Goal: Task Accomplishment & Management: Manage account settings

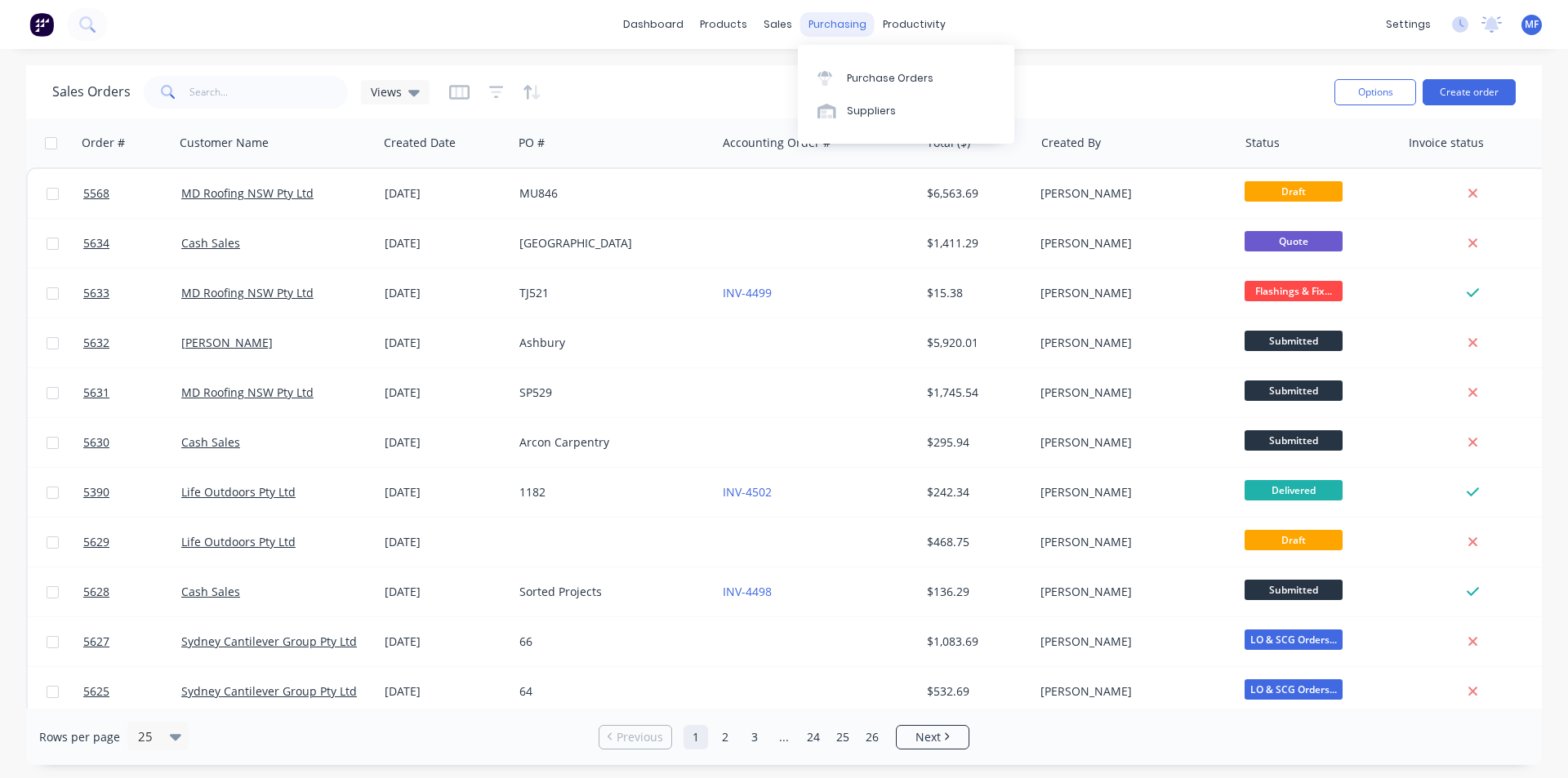
click at [835, 27] on div "purchasing" at bounding box center [837, 24] width 75 height 25
click at [883, 106] on div "Suppliers" at bounding box center [871, 111] width 49 height 15
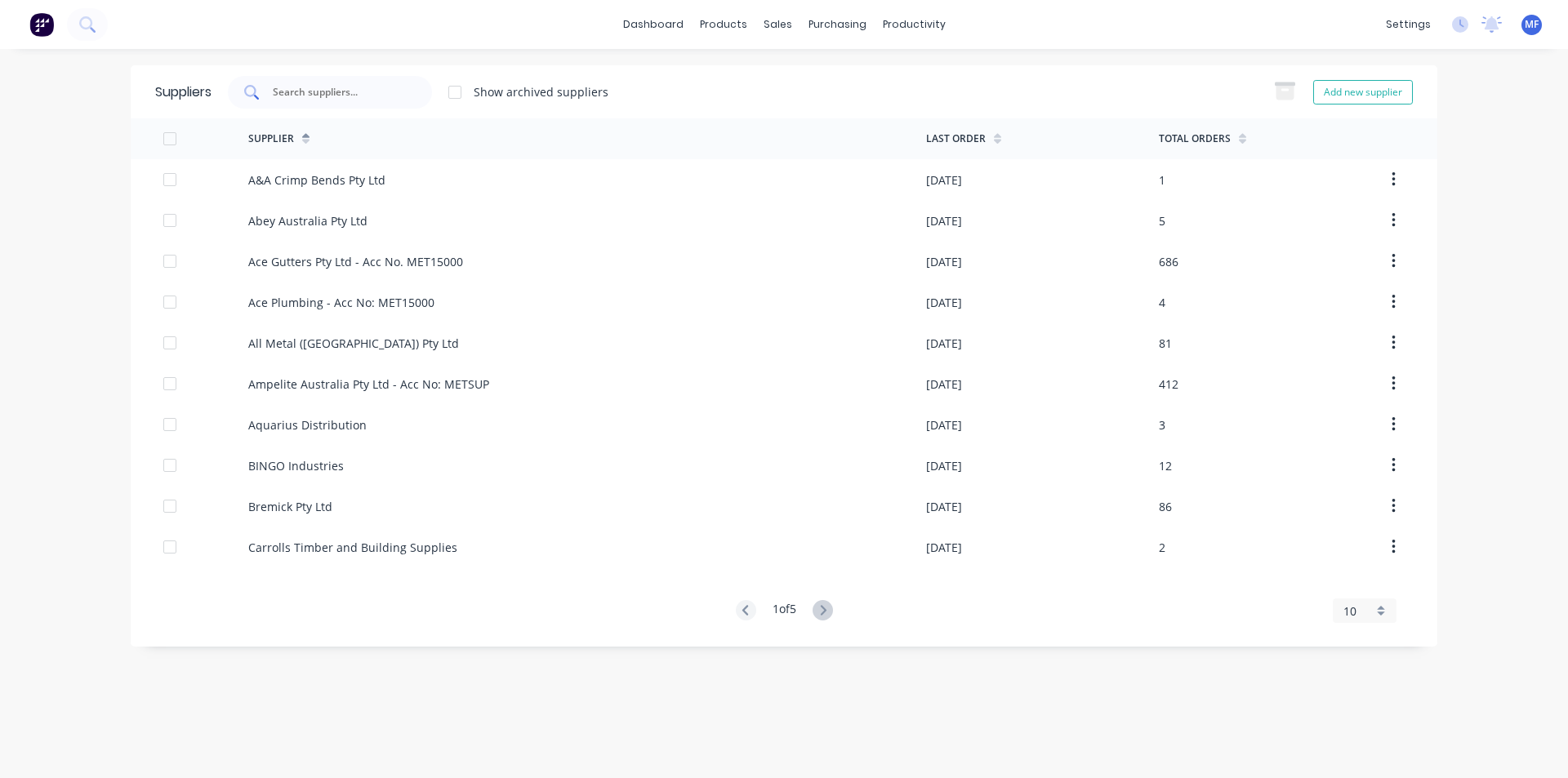
click at [329, 93] on input "text" at bounding box center [339, 92] width 136 height 16
click at [823, 23] on div "purchasing" at bounding box center [837, 24] width 75 height 25
click at [847, 73] on div "Purchase Orders" at bounding box center [890, 78] width 87 height 15
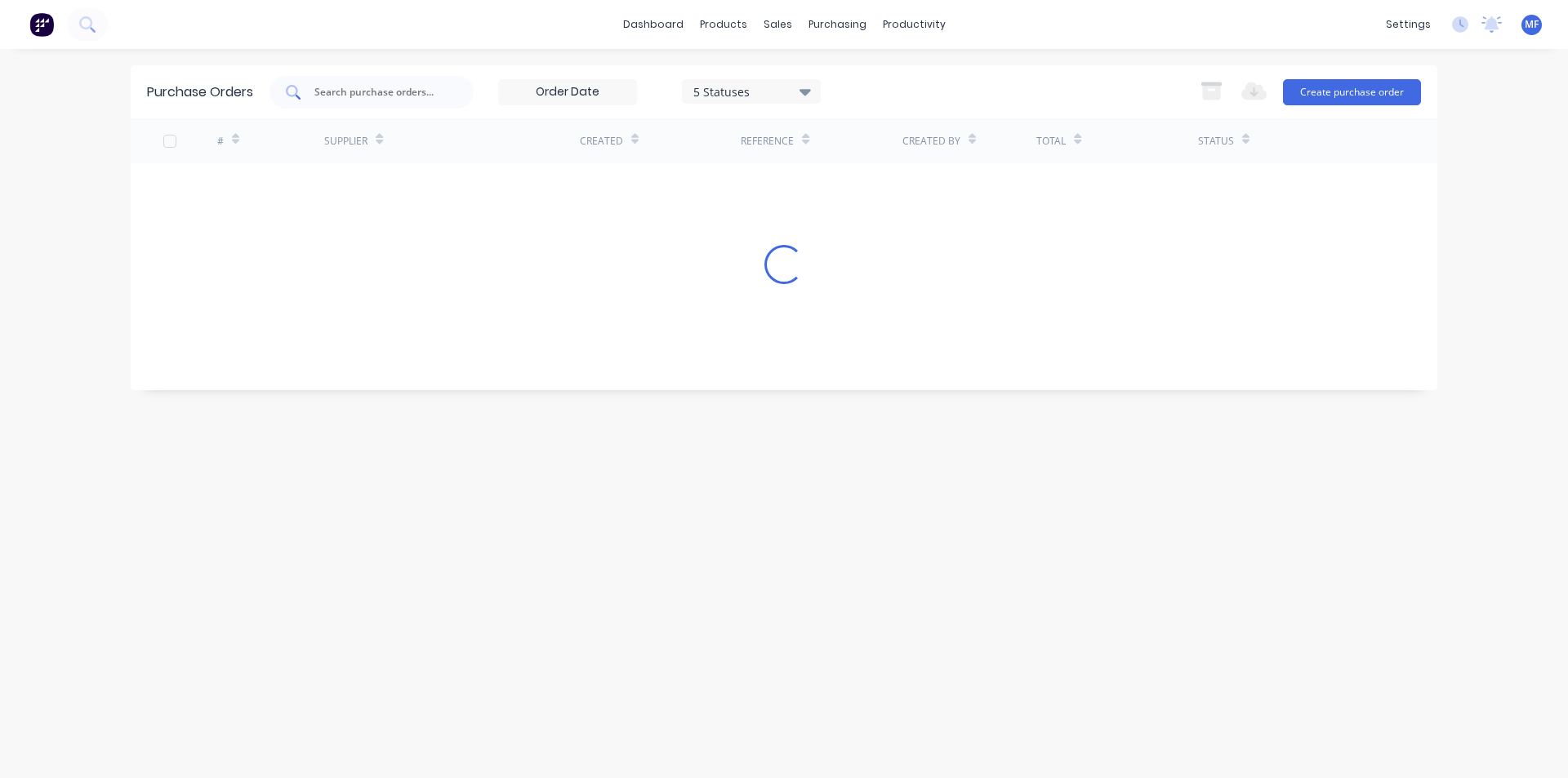
click at [341, 93] on input "text" at bounding box center [381, 92] width 136 height 16
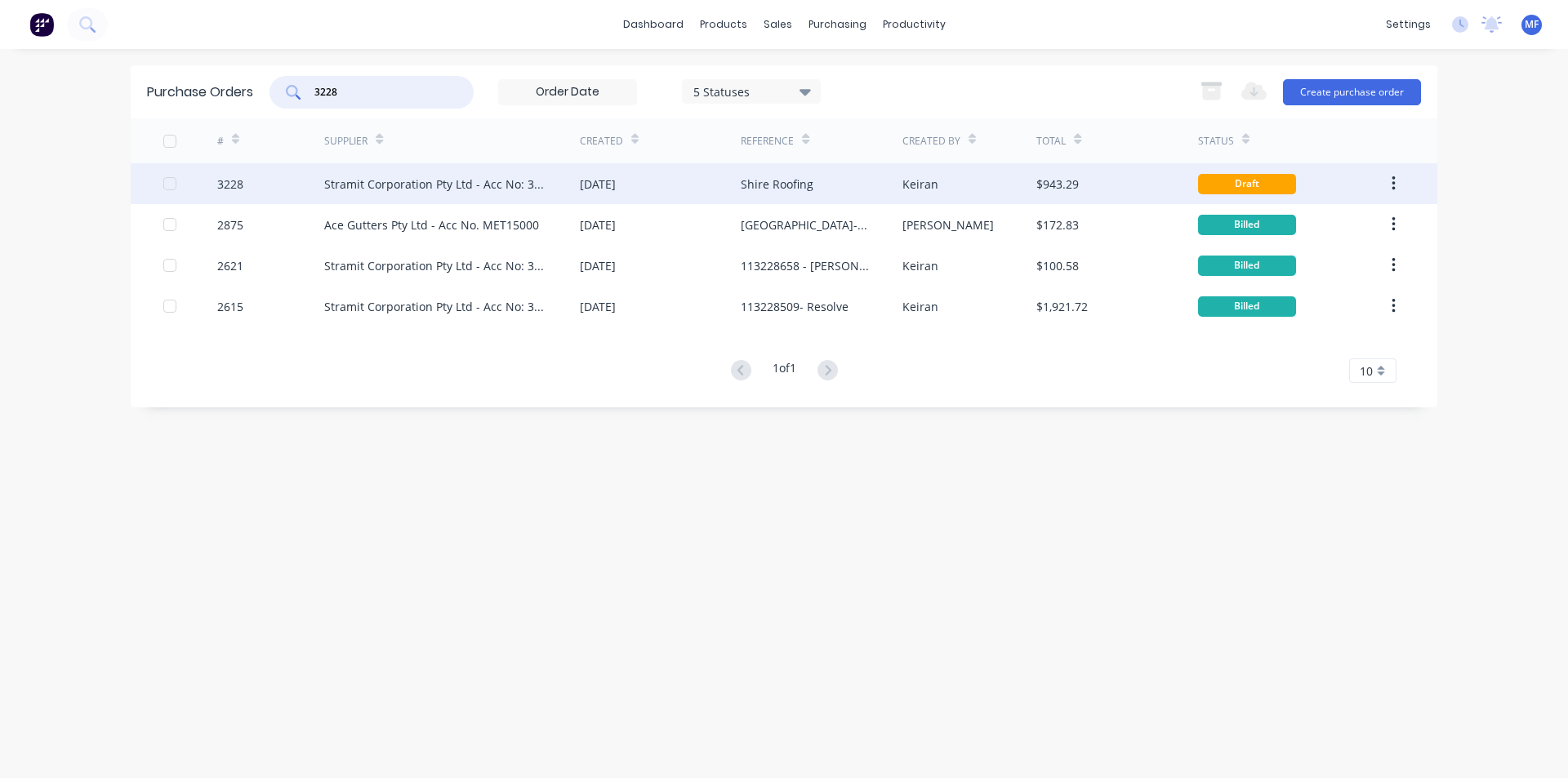
type input "3228"
click at [400, 181] on div "Stramit Corporation Pty Ltd - Acc No: 32915" at bounding box center [436, 184] width 223 height 17
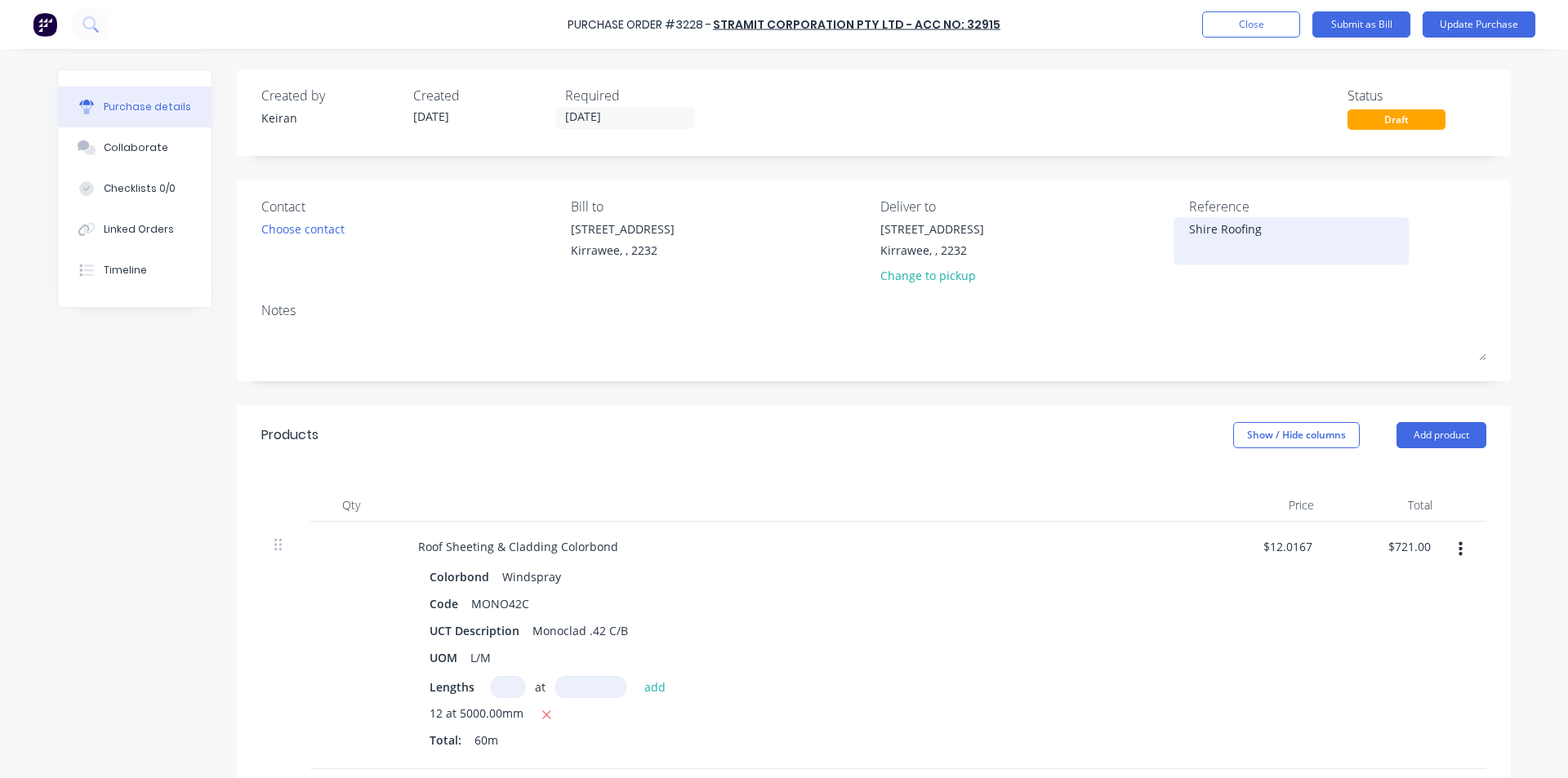
click at [1242, 229] on textarea "Shire Roofing" at bounding box center [1291, 238] width 204 height 37
click at [1267, 229] on textarea "Shire Roofing" at bounding box center [1291, 238] width 204 height 37
type textarea "x"
drag, startPoint x: 1177, startPoint y: 232, endPoint x: 1218, endPoint y: 220, distance: 42.7
click at [1189, 230] on div "Shire Roofing" at bounding box center [1291, 241] width 204 height 41
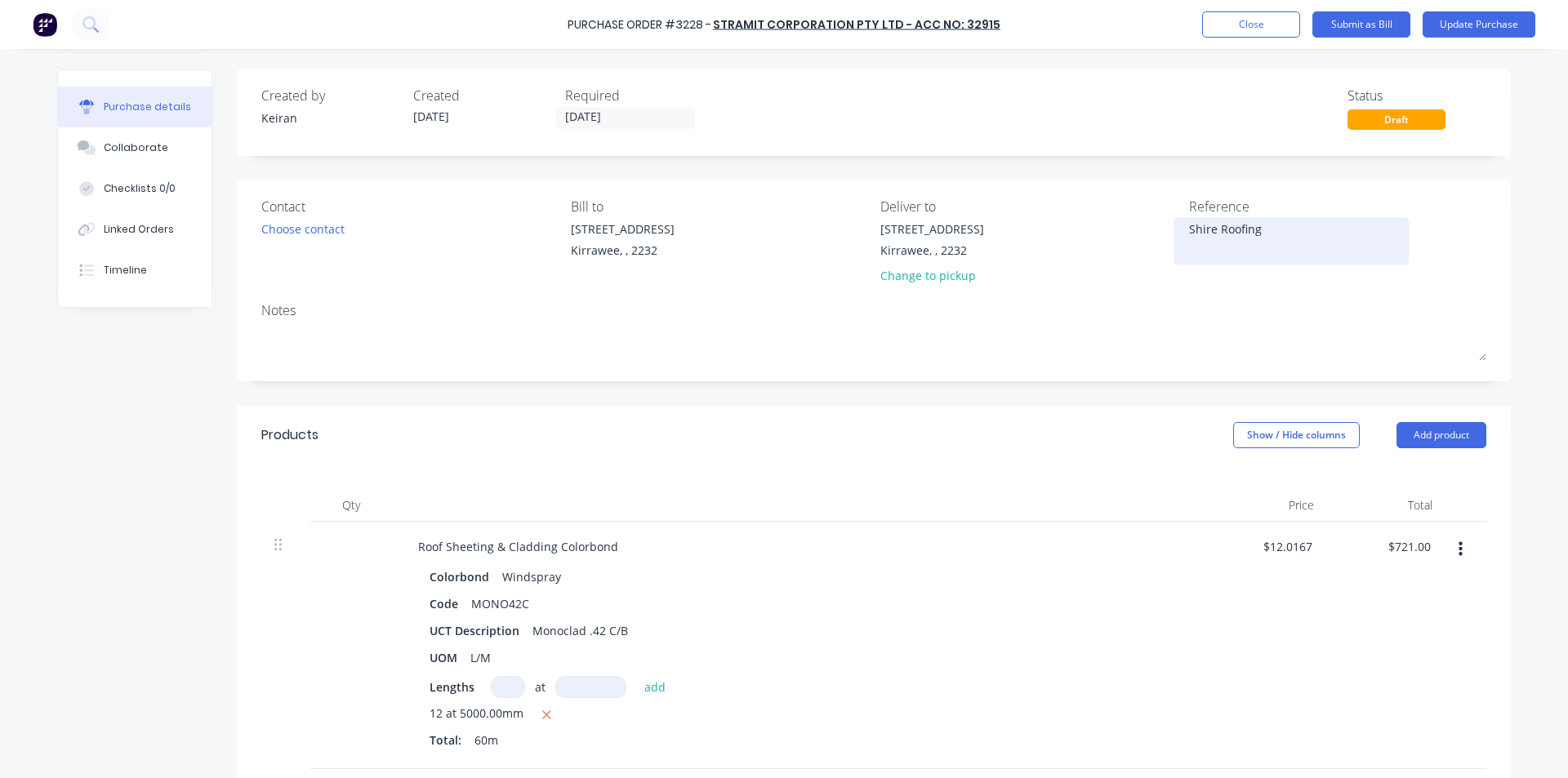
click at [1189, 225] on textarea "Shire Roofing" at bounding box center [1291, 238] width 204 height 37
type textarea "114034328Shire Roofing"
type textarea "x"
type textarea "114034328 Shire Roofing"
type textarea "x"
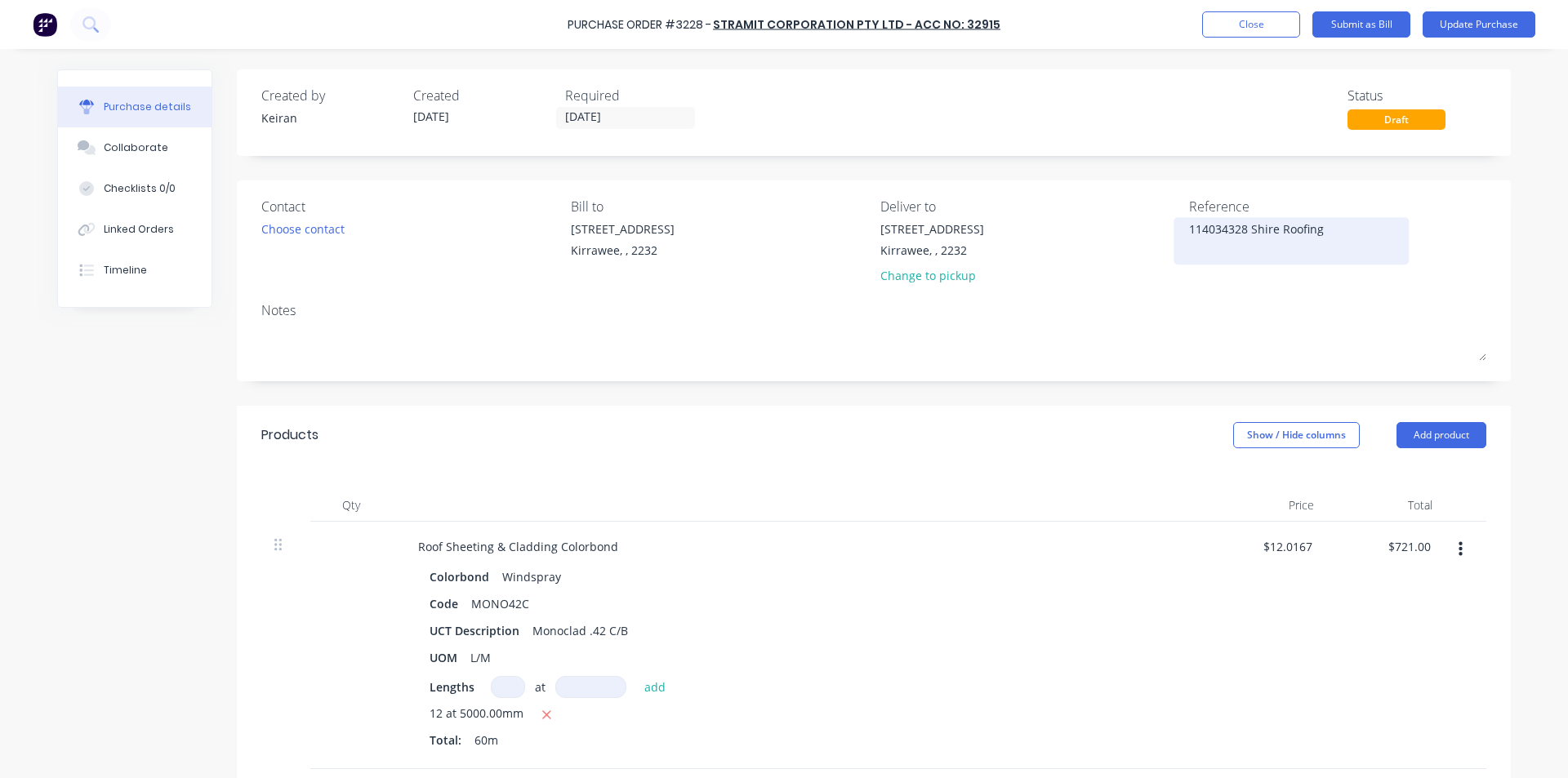
type textarea "114034328 -Shire Roofing"
type textarea "x"
type textarea "114034328 - Shire Roofing"
type textarea "x"
type textarea "114034328 - Shire Roofing"
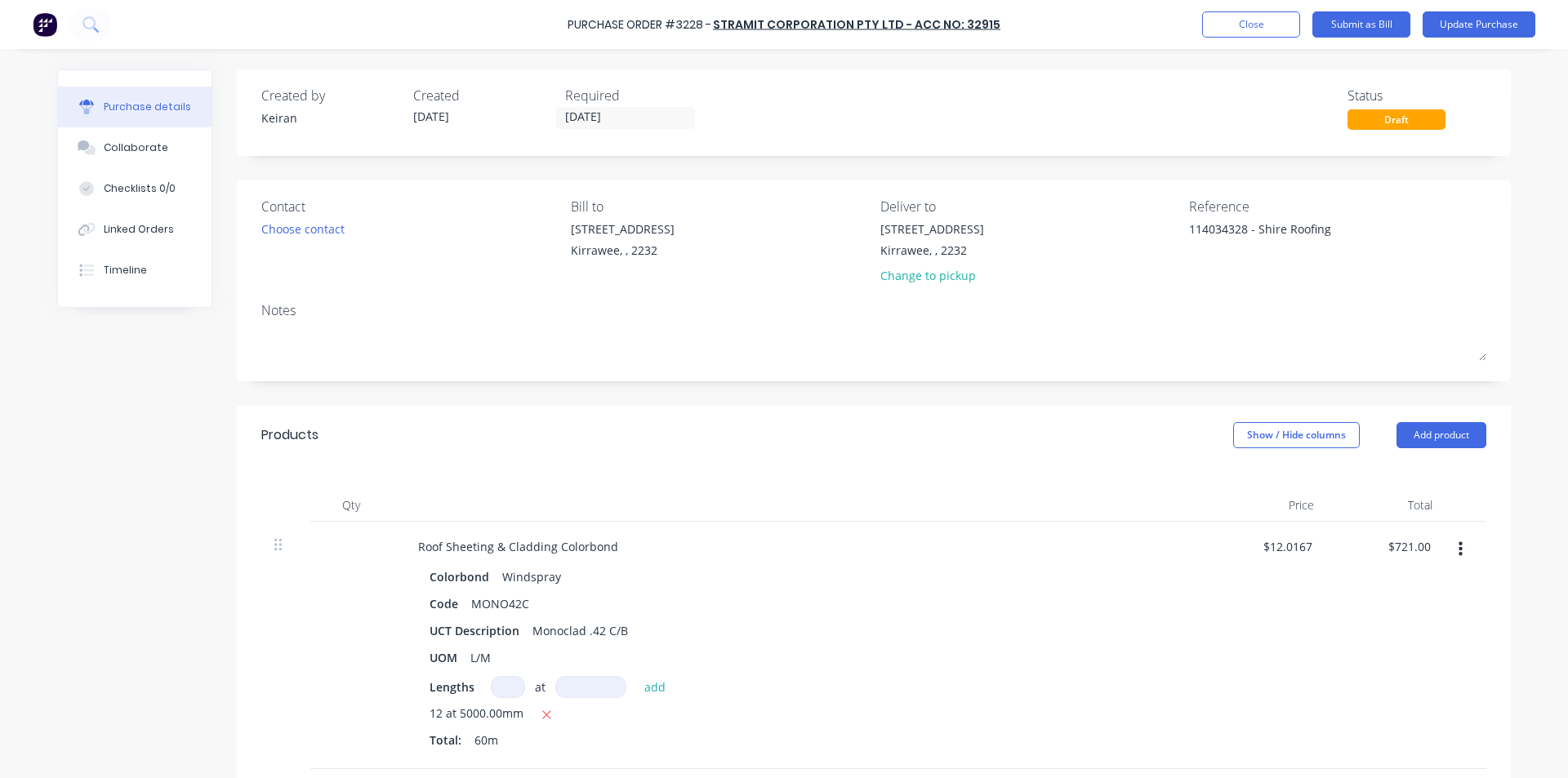
click at [1375, 318] on div "Notes" at bounding box center [874, 310] width 1225 height 20
type textarea "x"
drag, startPoint x: 1400, startPoint y: 545, endPoint x: 1134, endPoint y: 623, distance: 277.2
click at [1396, 542] on input "721.00" at bounding box center [1408, 547] width 51 height 24
type input "7755.751.00"
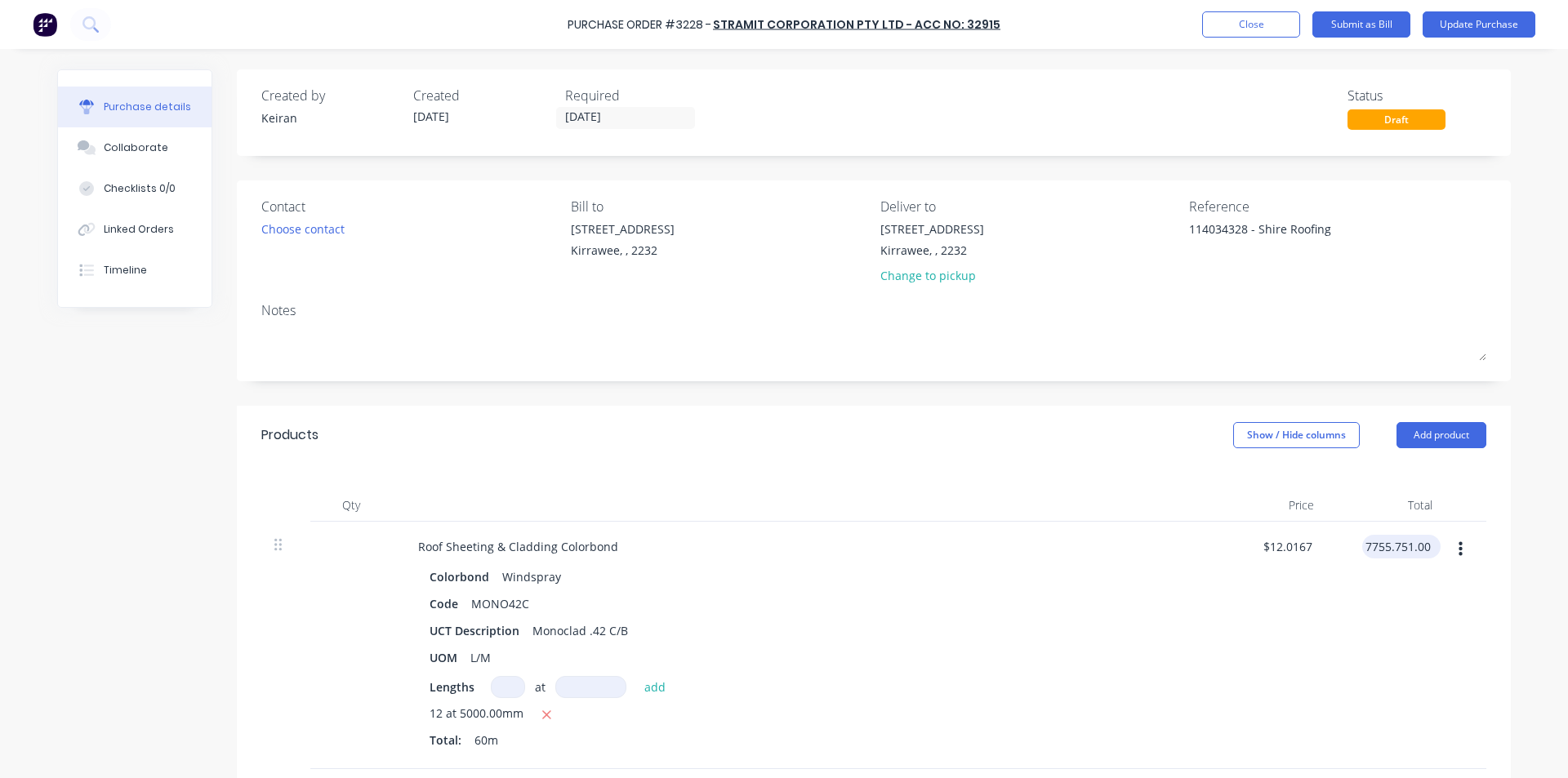
click at [1406, 544] on input "7755.751.00" at bounding box center [1398, 547] width 72 height 24
type textarea "x"
click at [1406, 544] on input "7755.751.00" at bounding box center [1398, 547] width 72 height 24
type input "755.75"
type textarea "x"
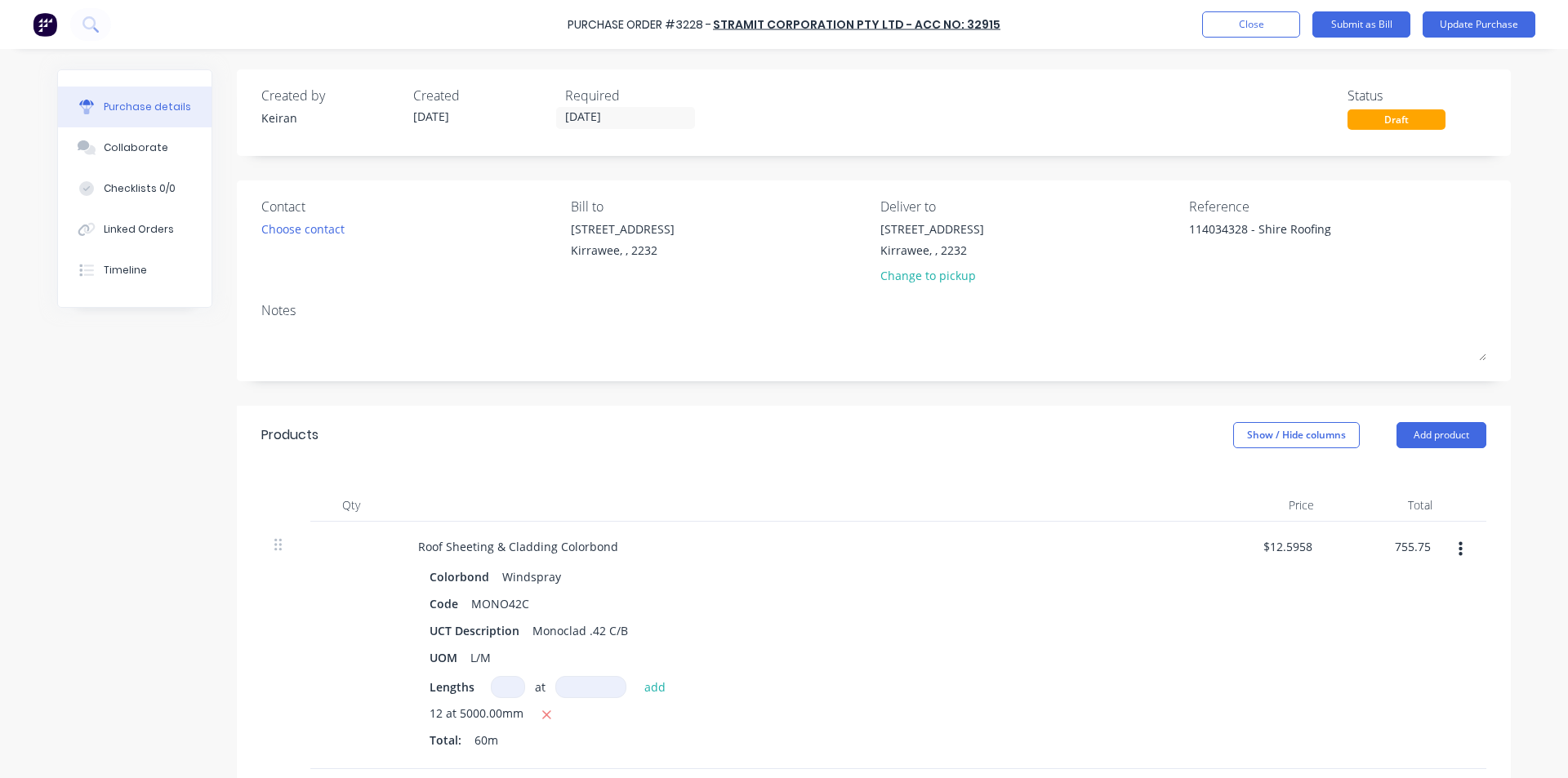
type input "$12.5958"
type input "$755.75"
click at [1379, 629] on div "$755.75 $755.75" at bounding box center [1386, 645] width 118 height 247
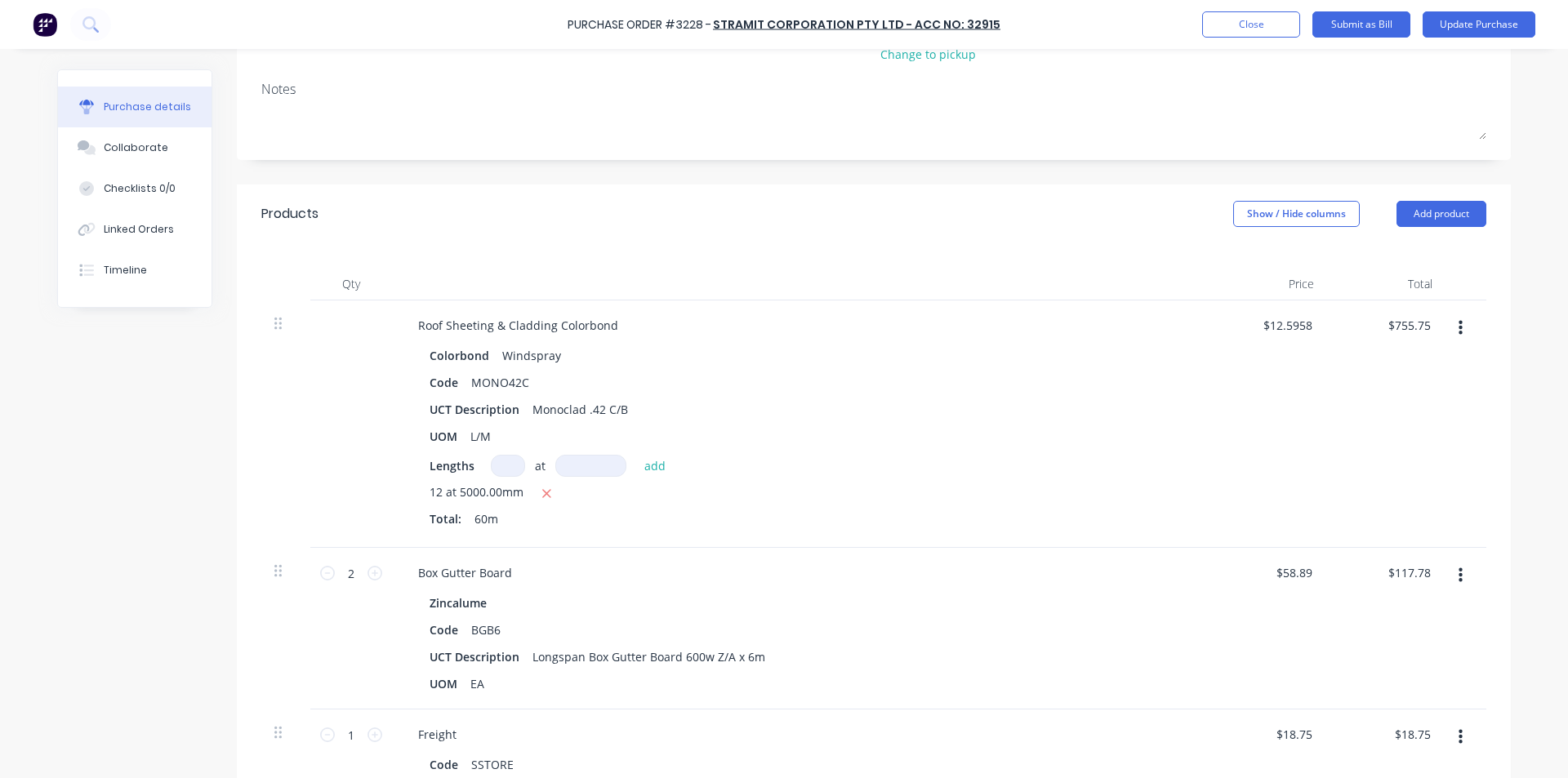
scroll to position [245, 0]
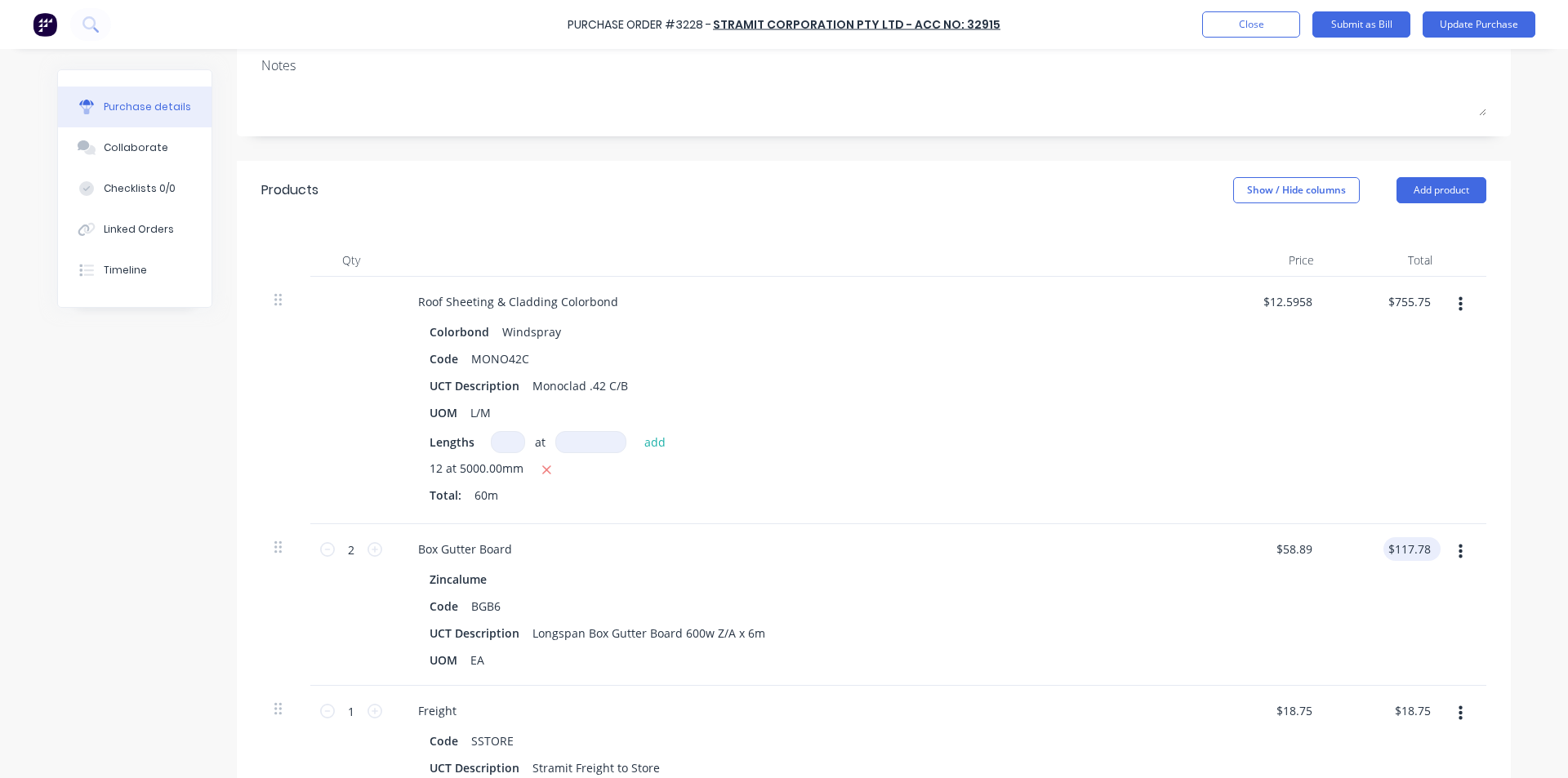
type textarea "x"
click at [1413, 552] on input "117.78" at bounding box center [1408, 549] width 51 height 24
type input "117.7117.768"
click at [1402, 541] on input "117.7117.768" at bounding box center [1398, 549] width 72 height 24
type textarea "x"
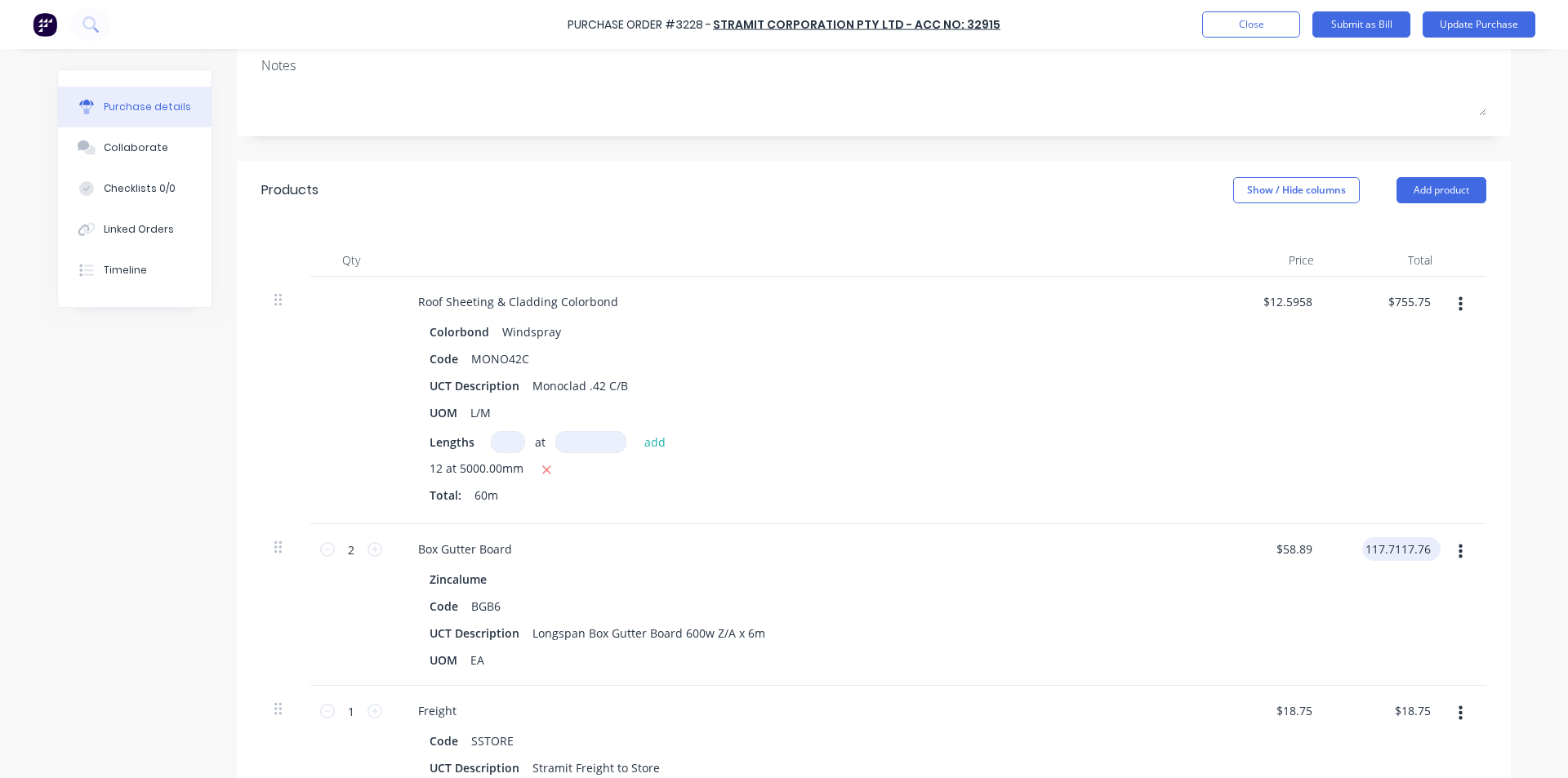
click at [1402, 540] on input "117.7117.768" at bounding box center [1398, 549] width 72 height 24
type input "117.76"
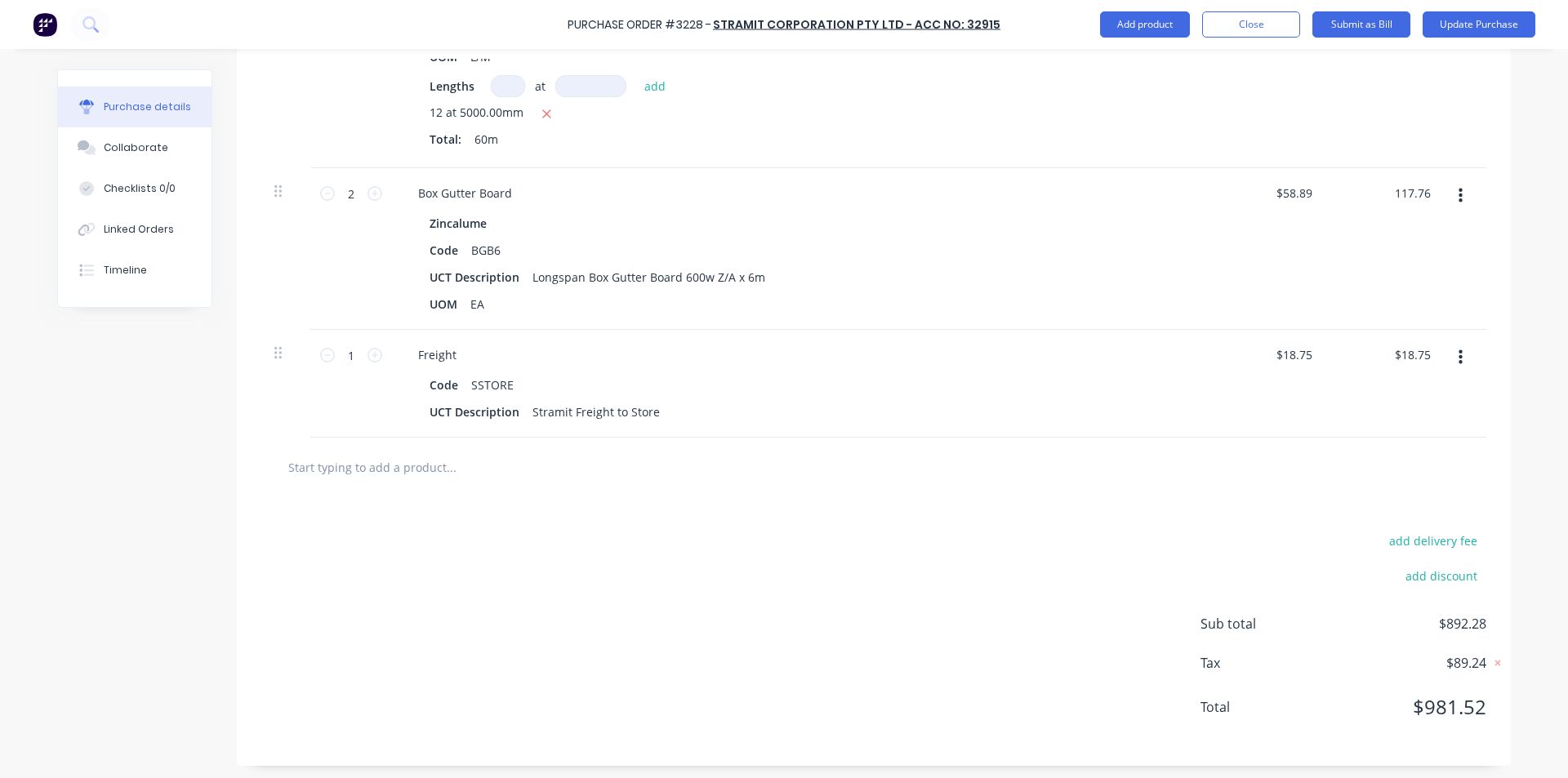
scroll to position [605, 0]
click at [1421, 191] on input "117.76" at bounding box center [1411, 190] width 44 height 24
click at [1414, 187] on input "117.76" at bounding box center [1411, 190] width 44 height 24
type textarea "x"
click at [1414, 187] on input "117.76" at bounding box center [1411, 190] width 44 height 24
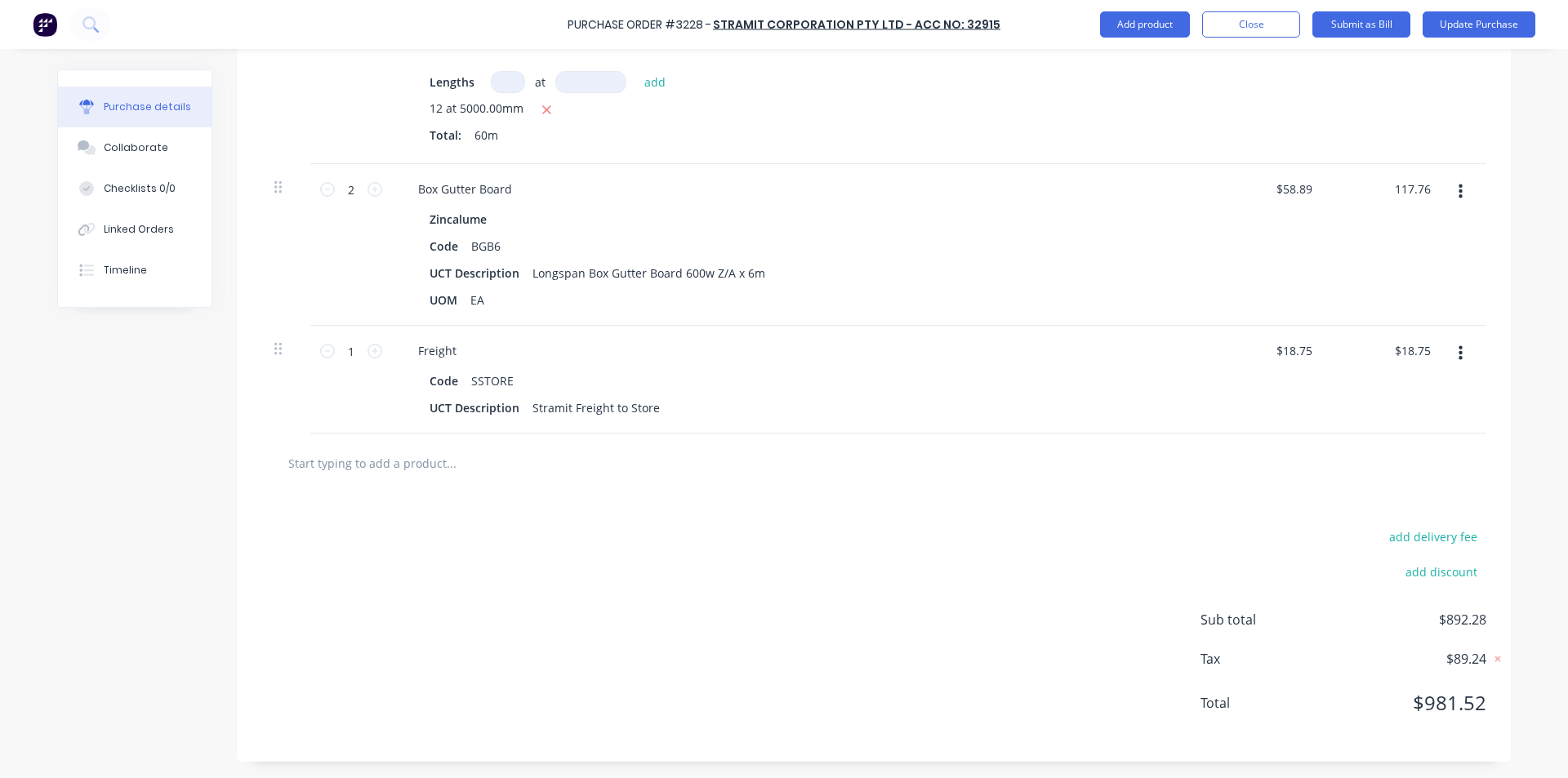
type input "117.76"
type textarea "x"
type input "$58.88"
type input "$117.76"
click at [1047, 506] on div "add delivery fee add discount Sub total $892.28 Tax $89.24 Total $981.52" at bounding box center [873, 627] width 1274 height 268
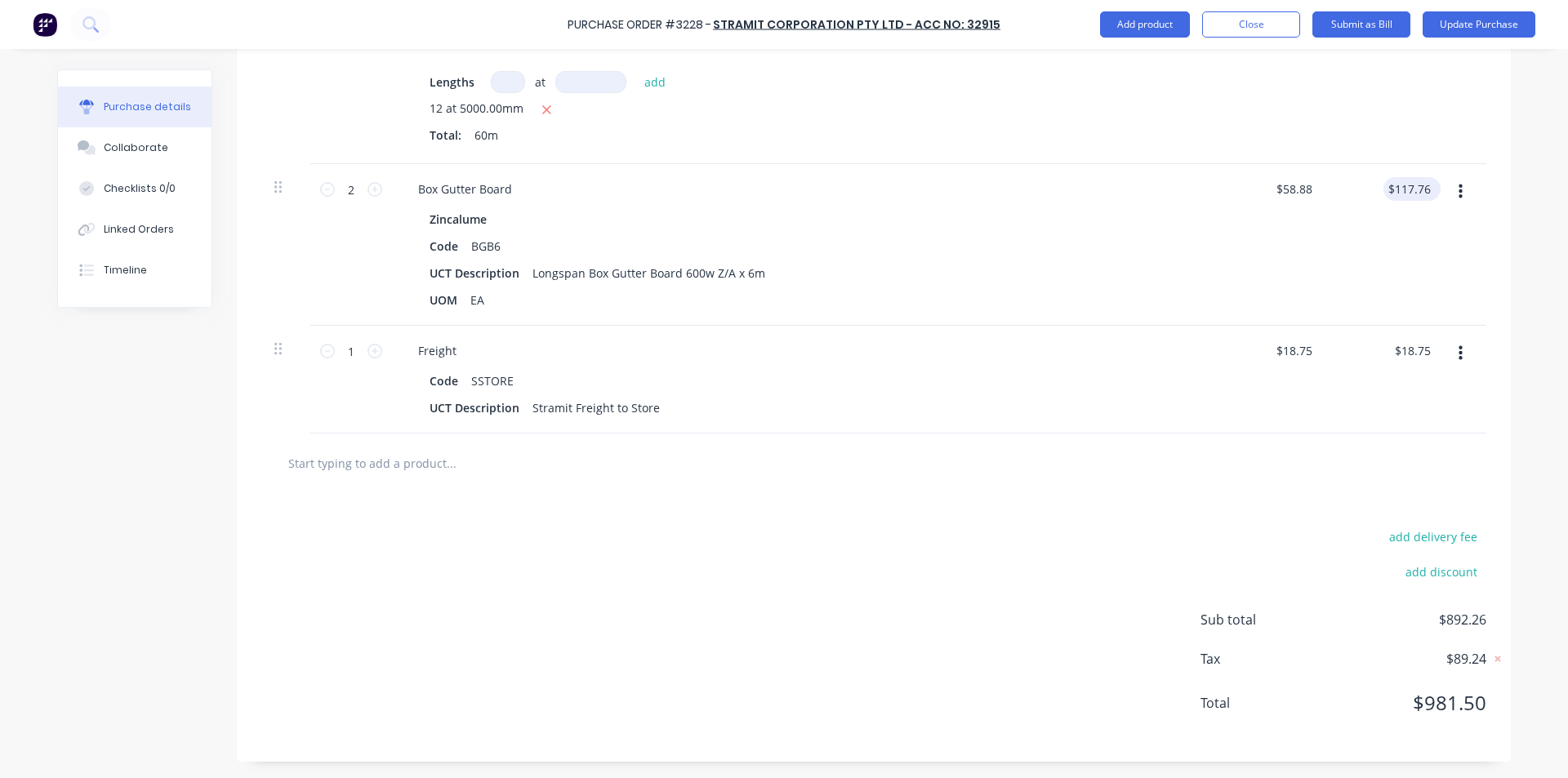
type textarea "x"
type input "117.76"
click at [1420, 184] on input "117.76" at bounding box center [1411, 190] width 44 height 24
type textarea "x"
click at [1420, 183] on input "117.76" at bounding box center [1411, 190] width 44 height 24
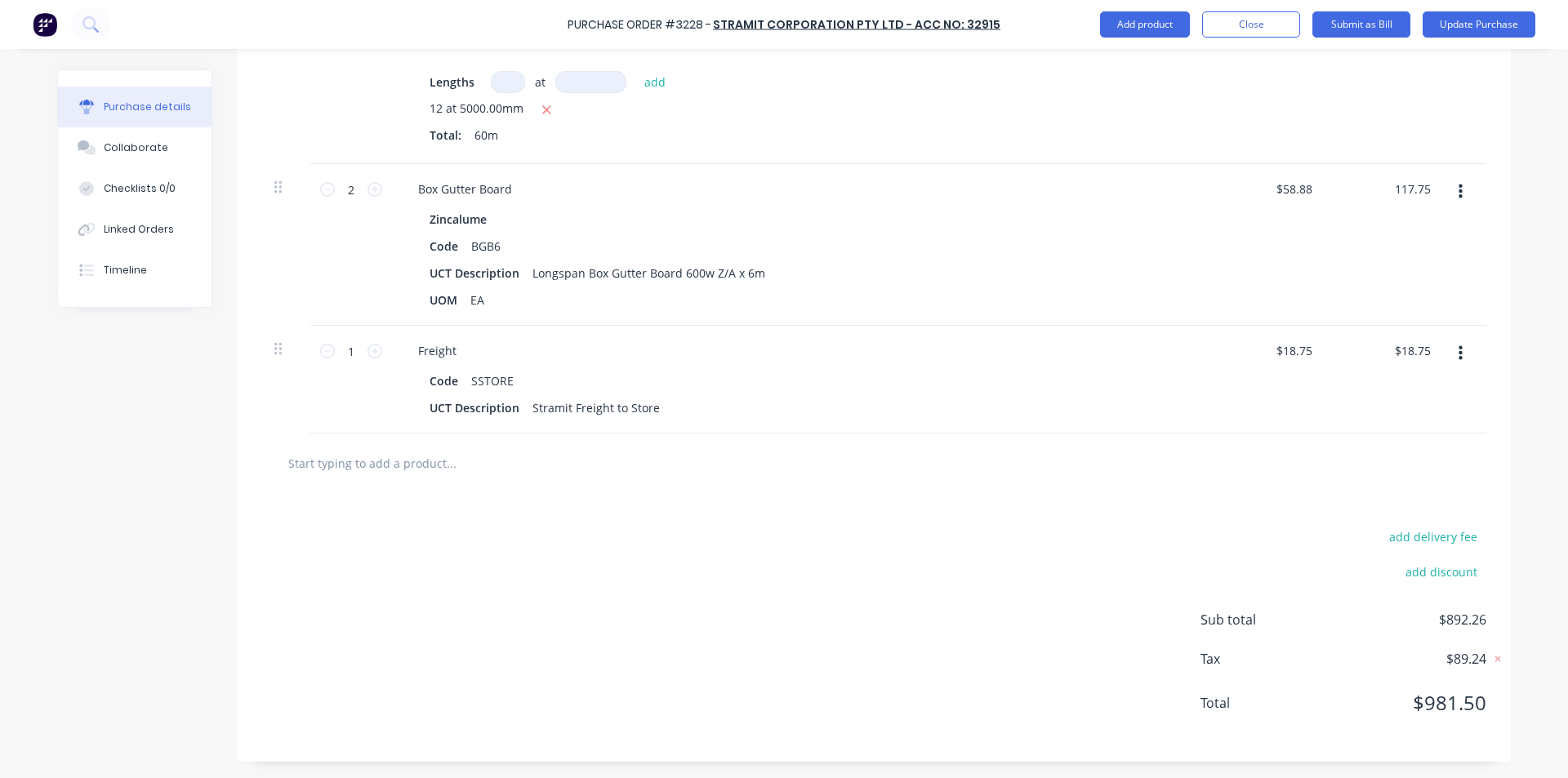
type input "117.75"
type textarea "x"
type input "$58.875"
type input "$117.75"
click at [864, 443] on div at bounding box center [874, 462] width 1225 height 59
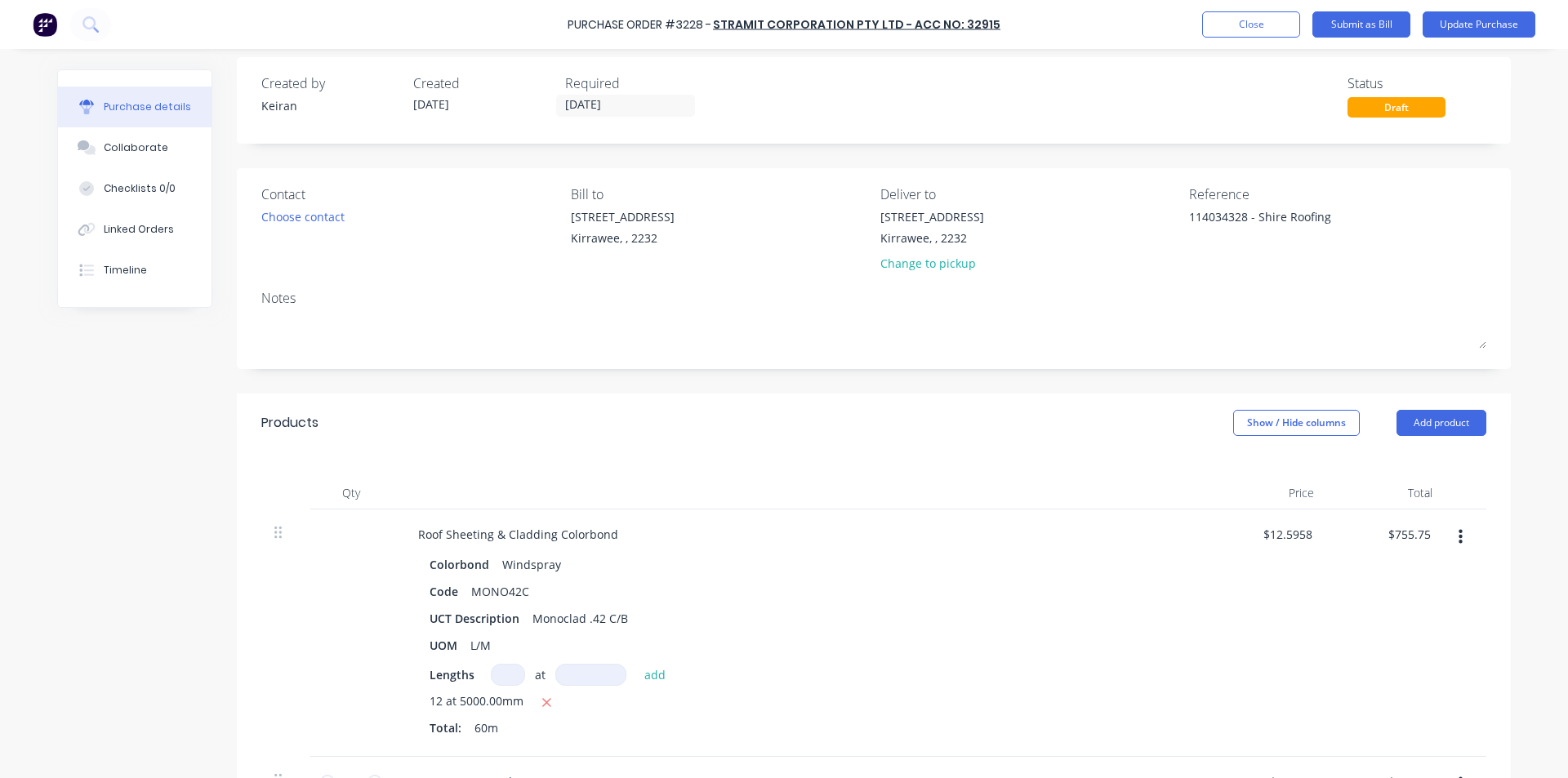
scroll to position [0, 0]
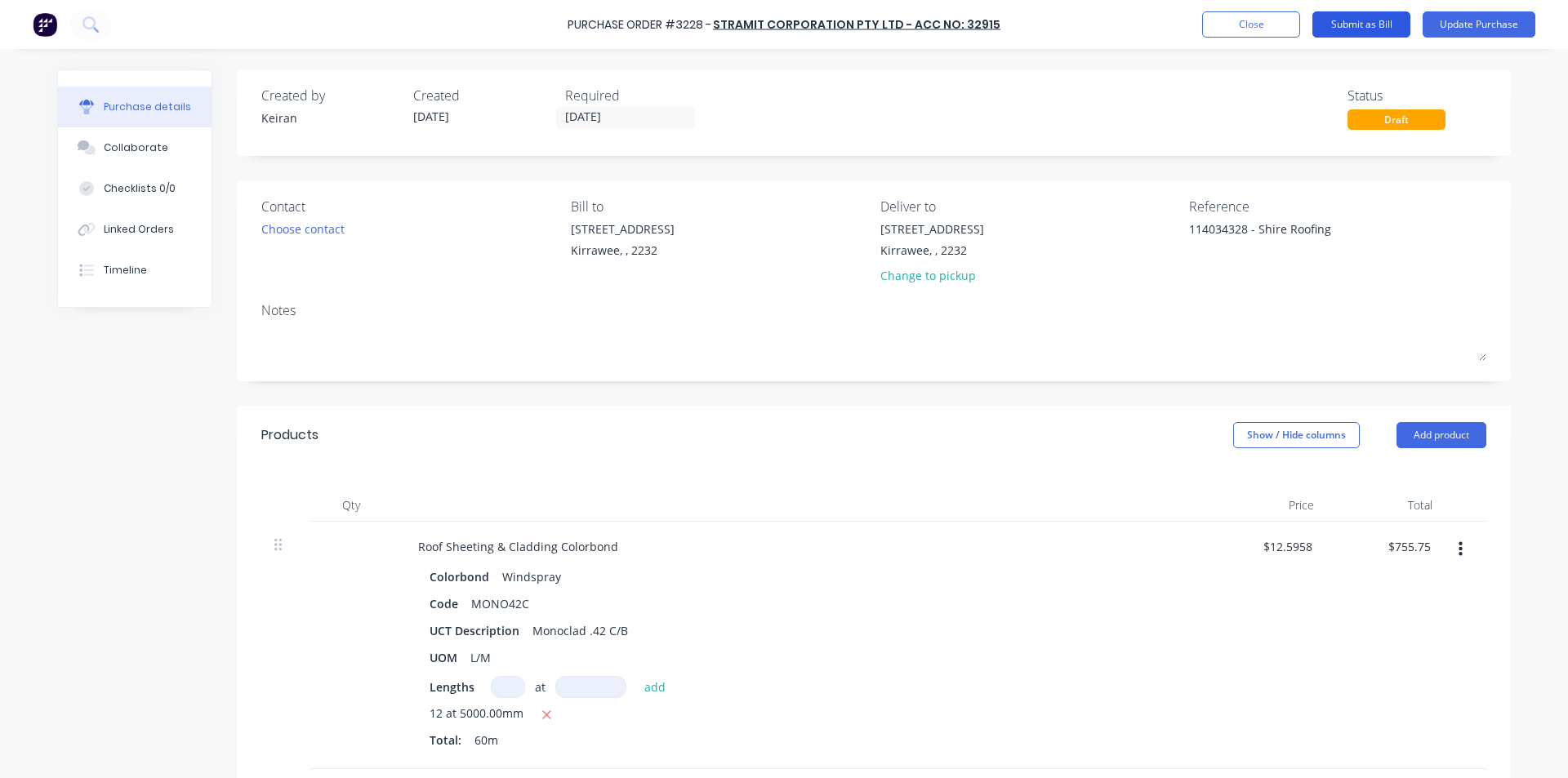
click at [1361, 26] on button "Submit as Bill" at bounding box center [1361, 24] width 98 height 26
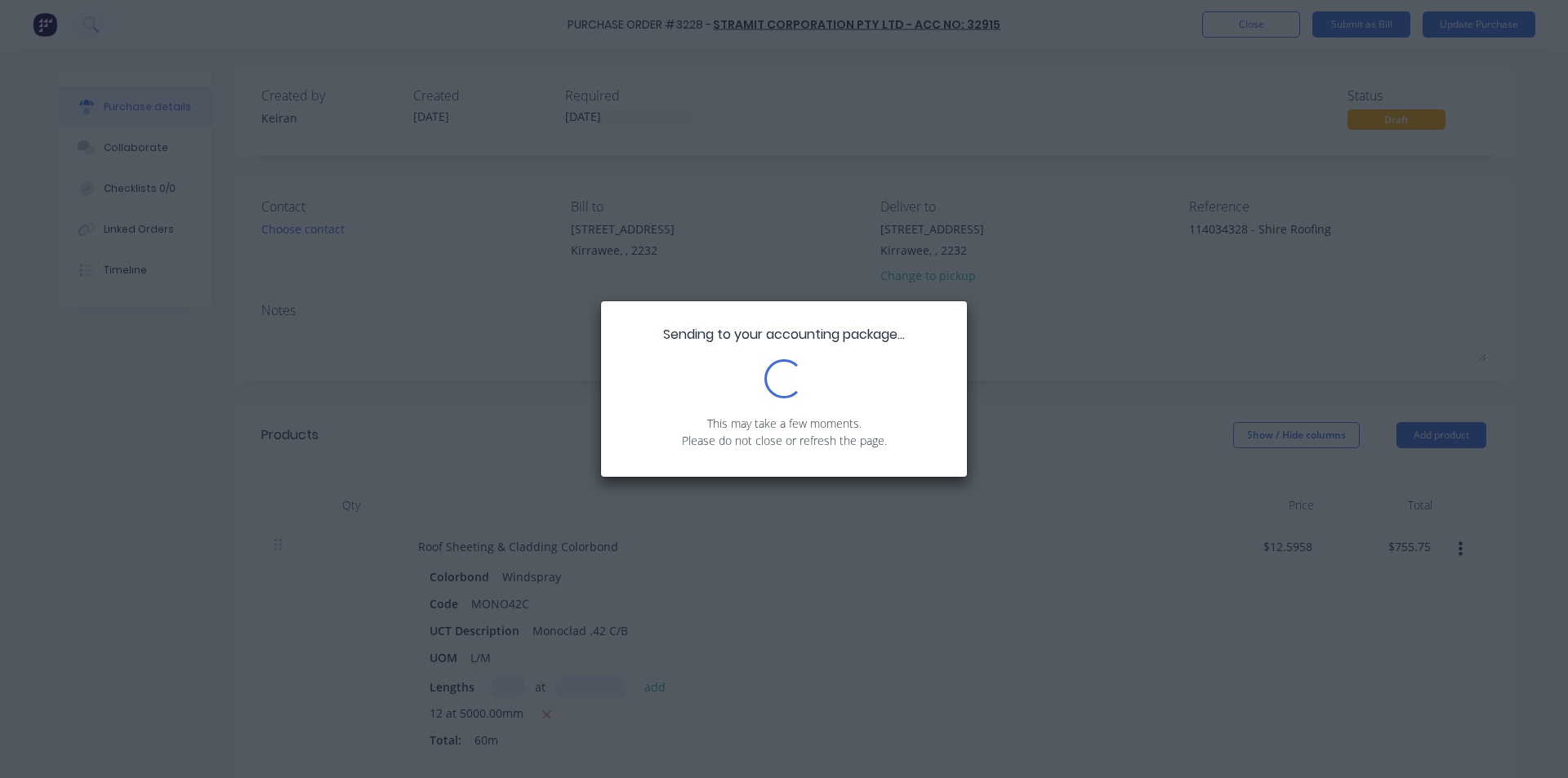
type textarea "x"
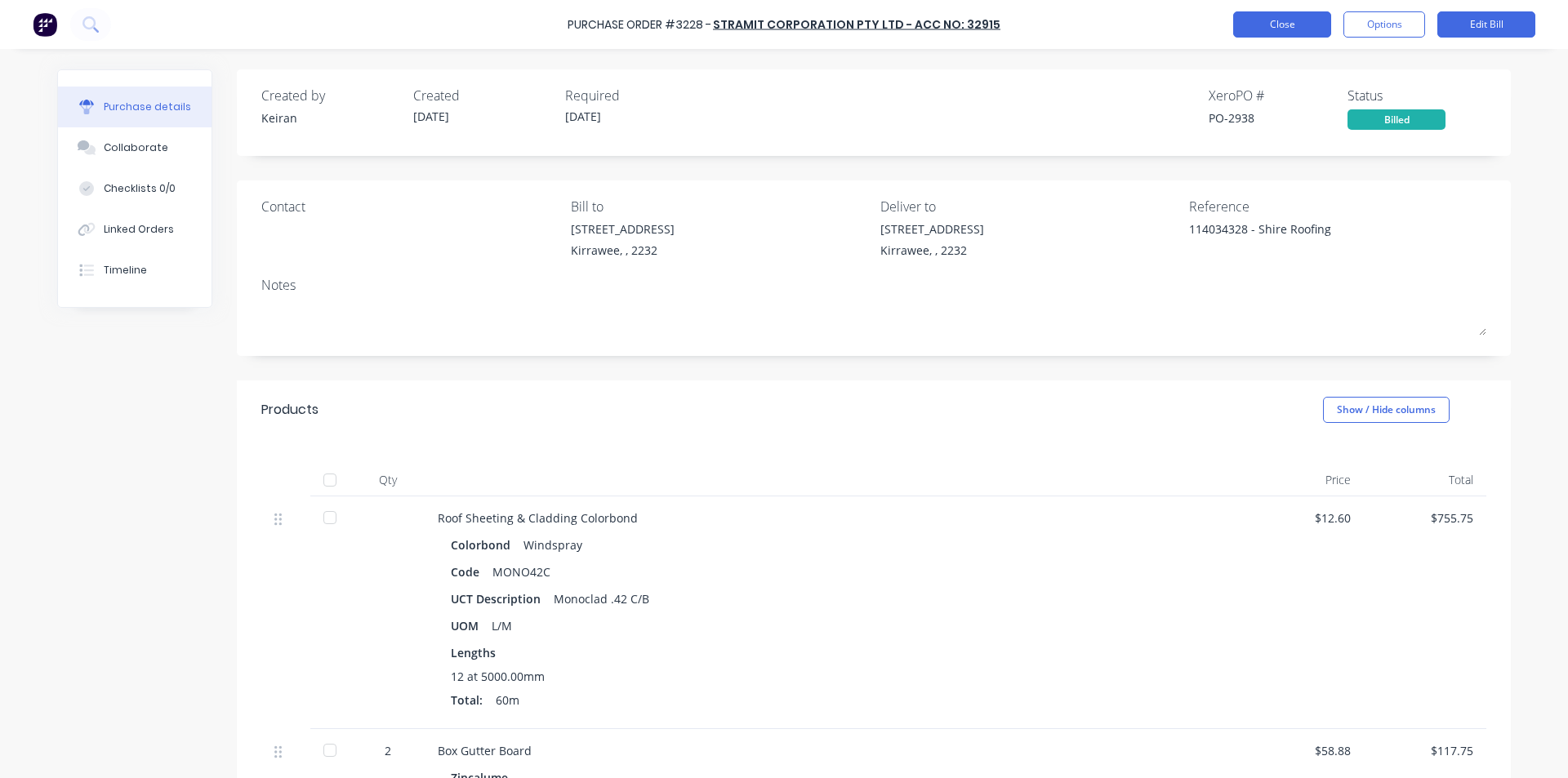
click at [1281, 20] on button "Close" at bounding box center [1282, 24] width 98 height 26
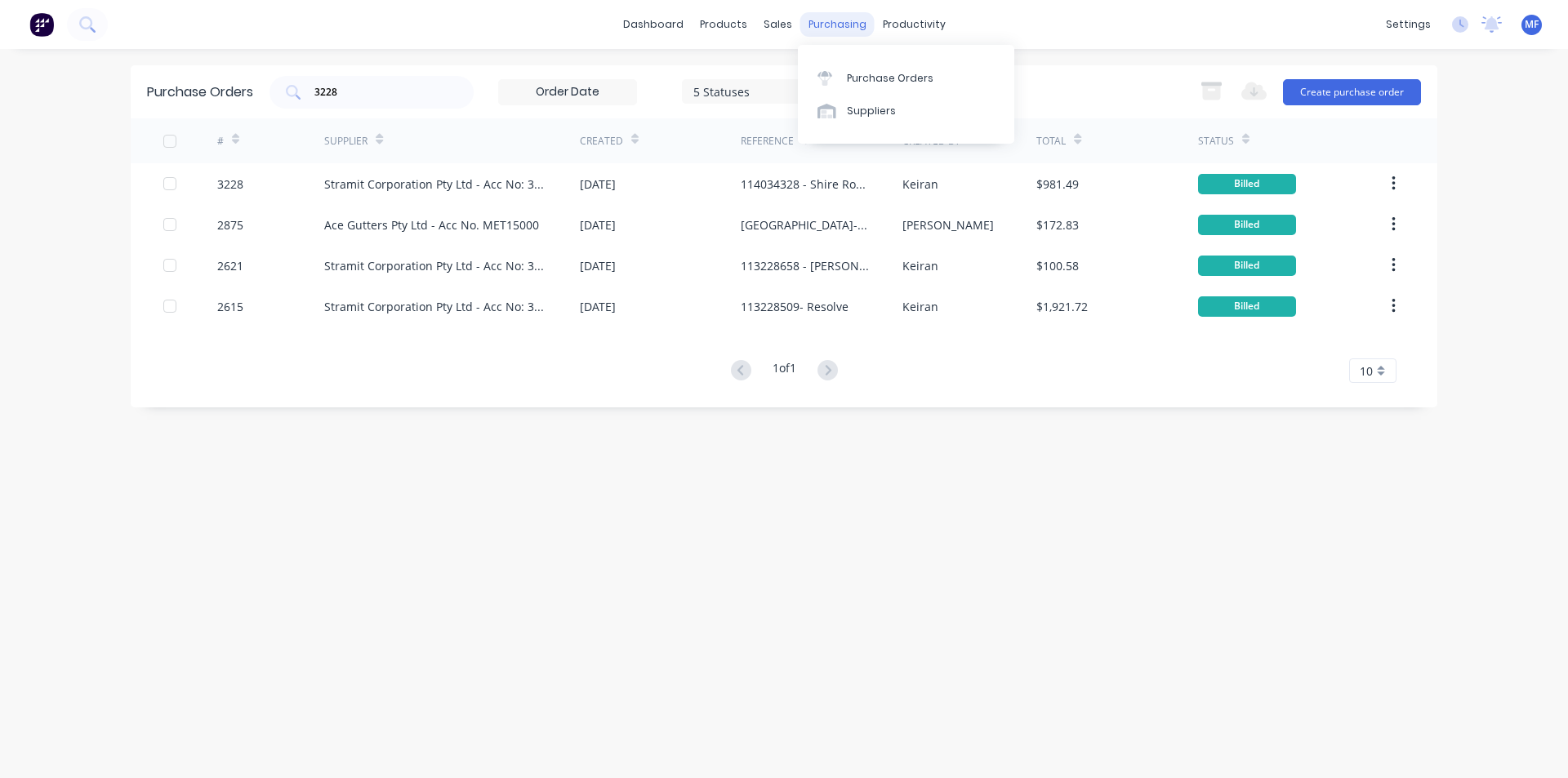
click at [841, 9] on div "dashboard products sales purchasing productivity dashboard products Product Cat…" at bounding box center [784, 24] width 1568 height 49
drag, startPoint x: 841, startPoint y: 27, endPoint x: 871, endPoint y: 55, distance: 41.0
click at [841, 27] on div "purchasing" at bounding box center [837, 24] width 75 height 25
click at [878, 74] on div "Purchase Orders" at bounding box center [890, 78] width 87 height 15
click at [378, 94] on input "3228" at bounding box center [381, 92] width 136 height 16
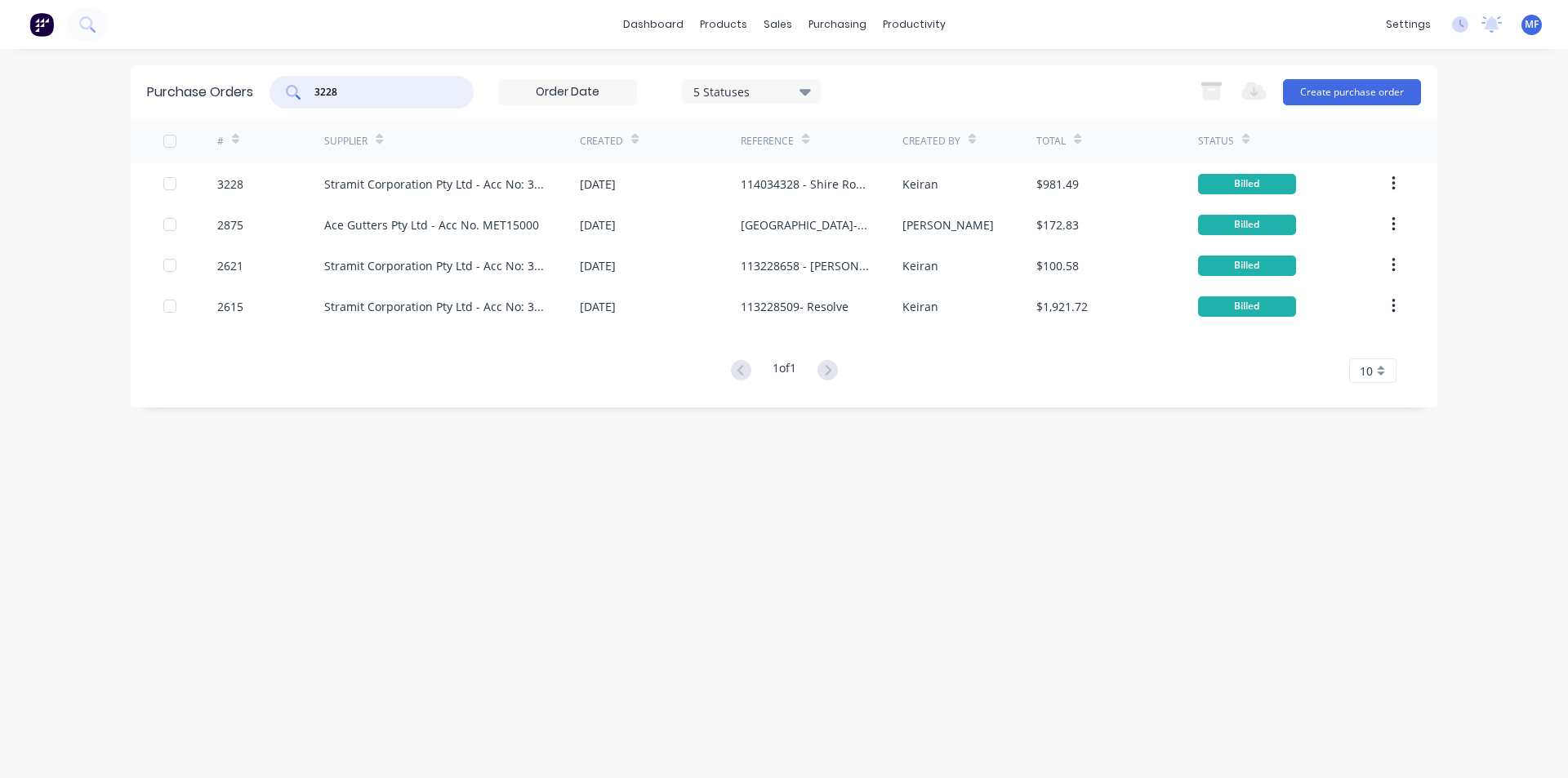
click at [378, 94] on input "3228" at bounding box center [381, 92] width 136 height 16
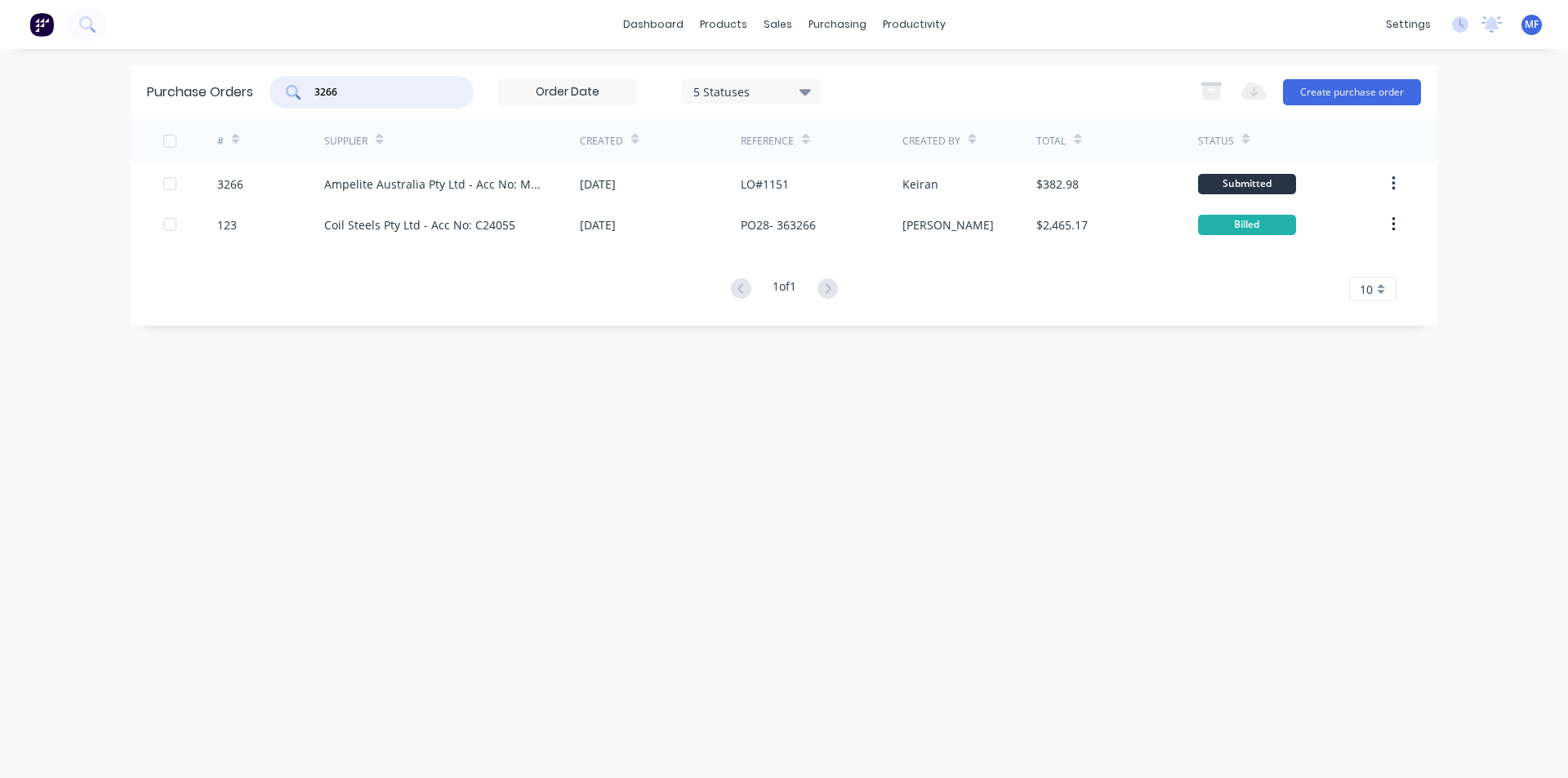
click at [386, 95] on input "3266" at bounding box center [381, 92] width 136 height 16
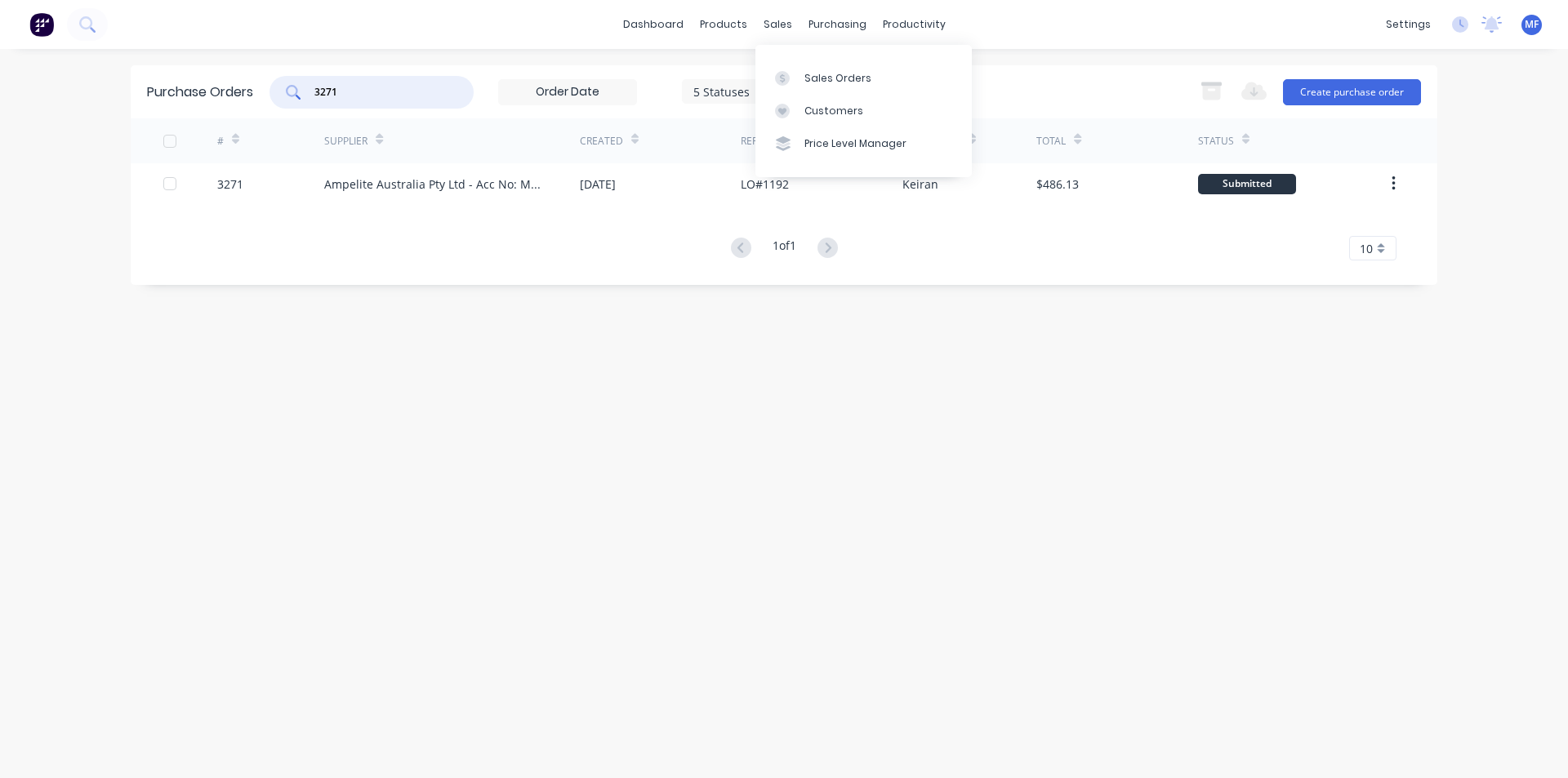
click at [377, 102] on div "3271" at bounding box center [371, 93] width 204 height 33
click at [358, 95] on input "3271" at bounding box center [381, 92] width 136 height 16
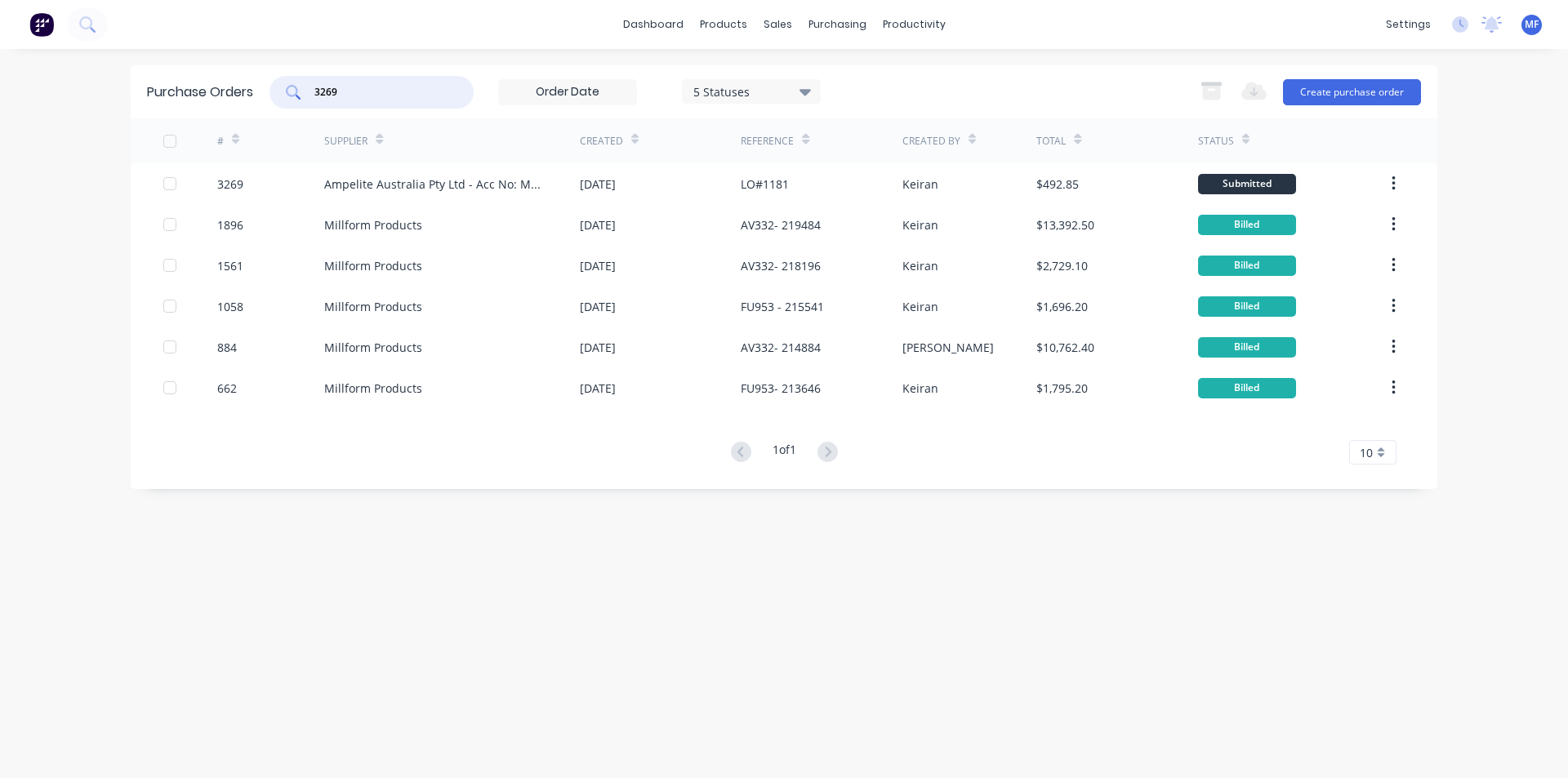
click at [356, 98] on input "3269" at bounding box center [381, 92] width 136 height 16
click at [356, 95] on input "3269" at bounding box center [381, 92] width 136 height 16
click at [357, 93] on input "3269" at bounding box center [381, 92] width 136 height 16
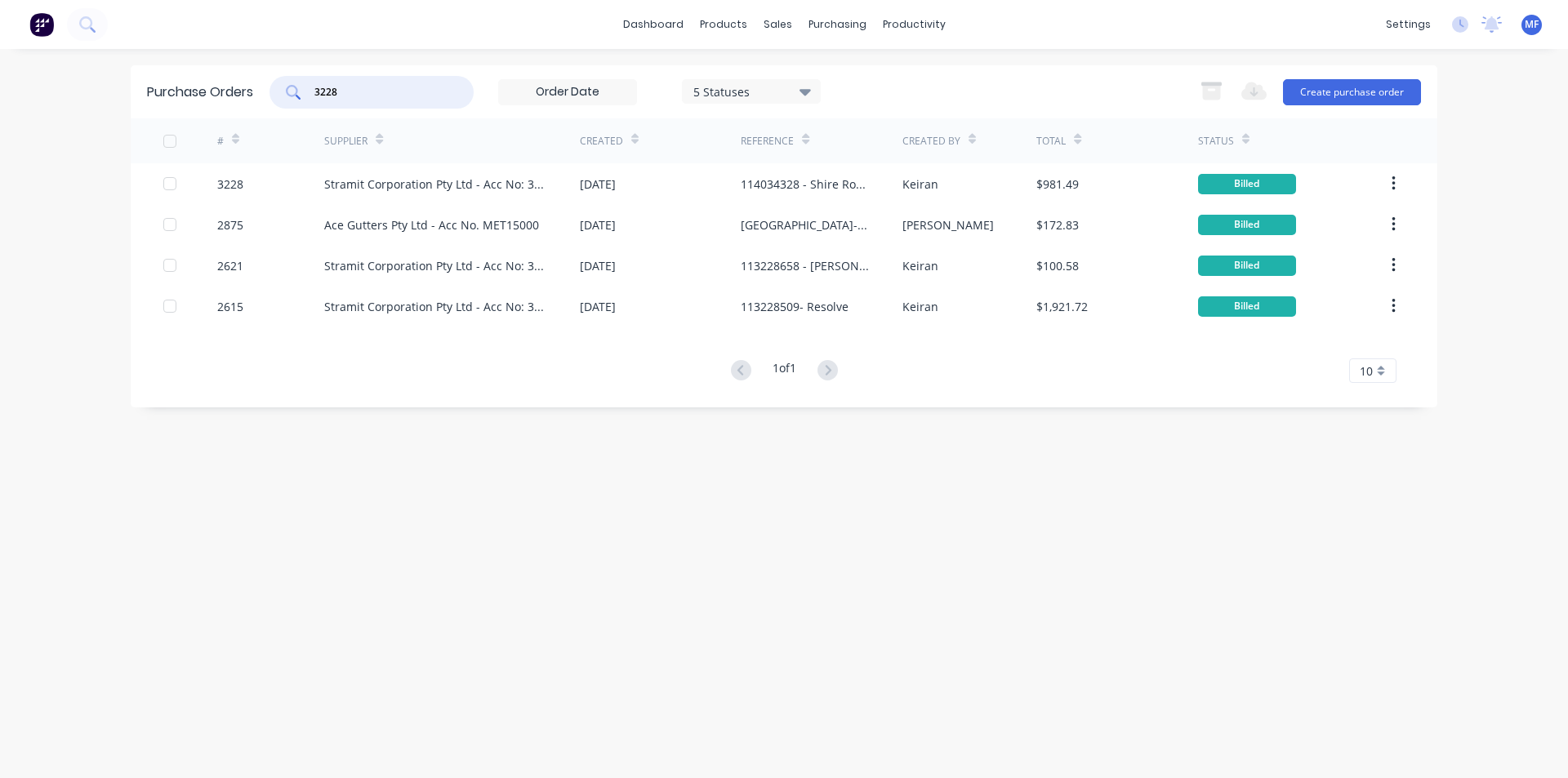
click at [359, 90] on input "3228" at bounding box center [381, 92] width 136 height 16
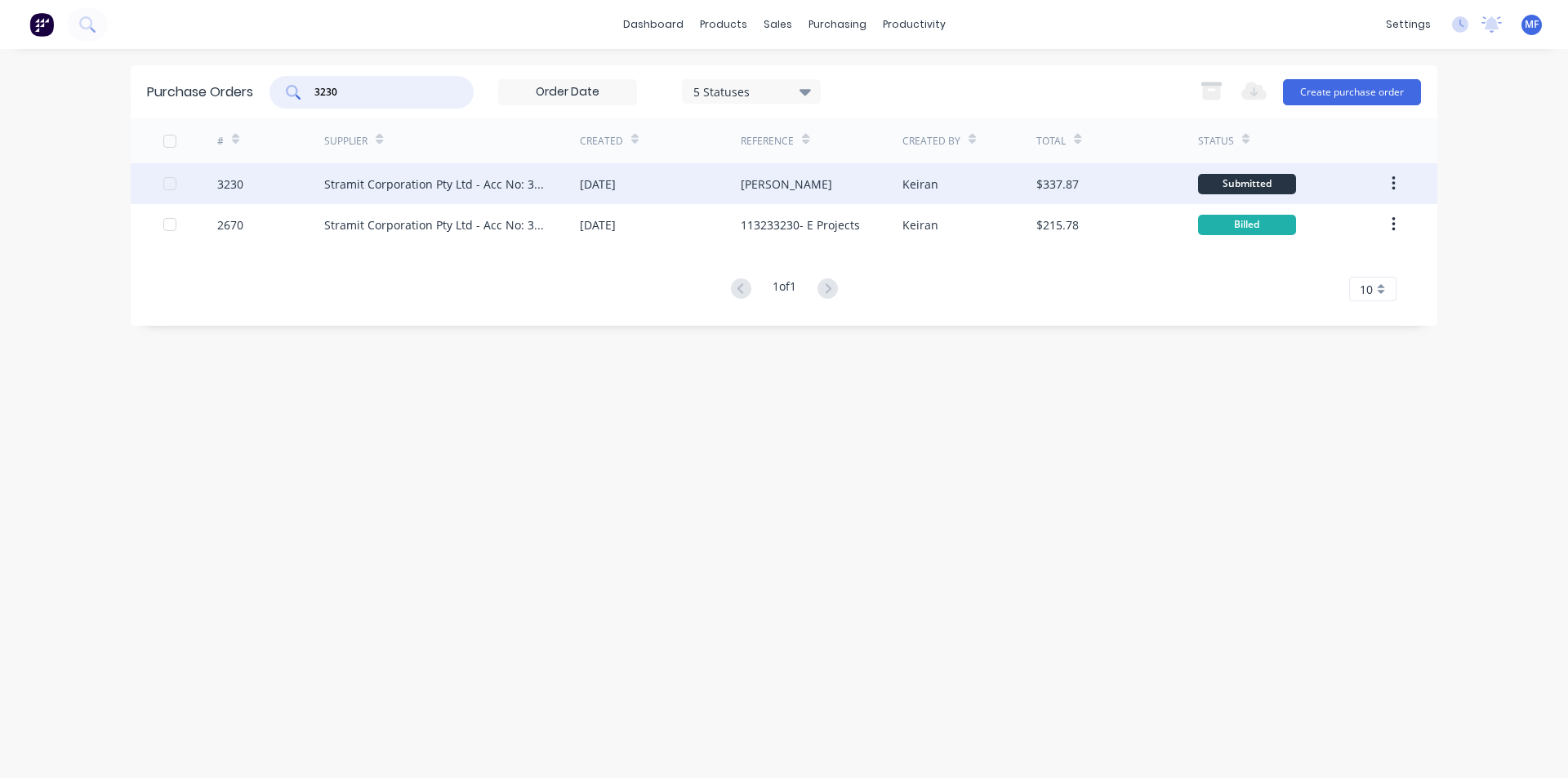
type input "3230"
click at [469, 185] on div "Stramit Corporation Pty Ltd - Acc No: 32915" at bounding box center [436, 184] width 223 height 17
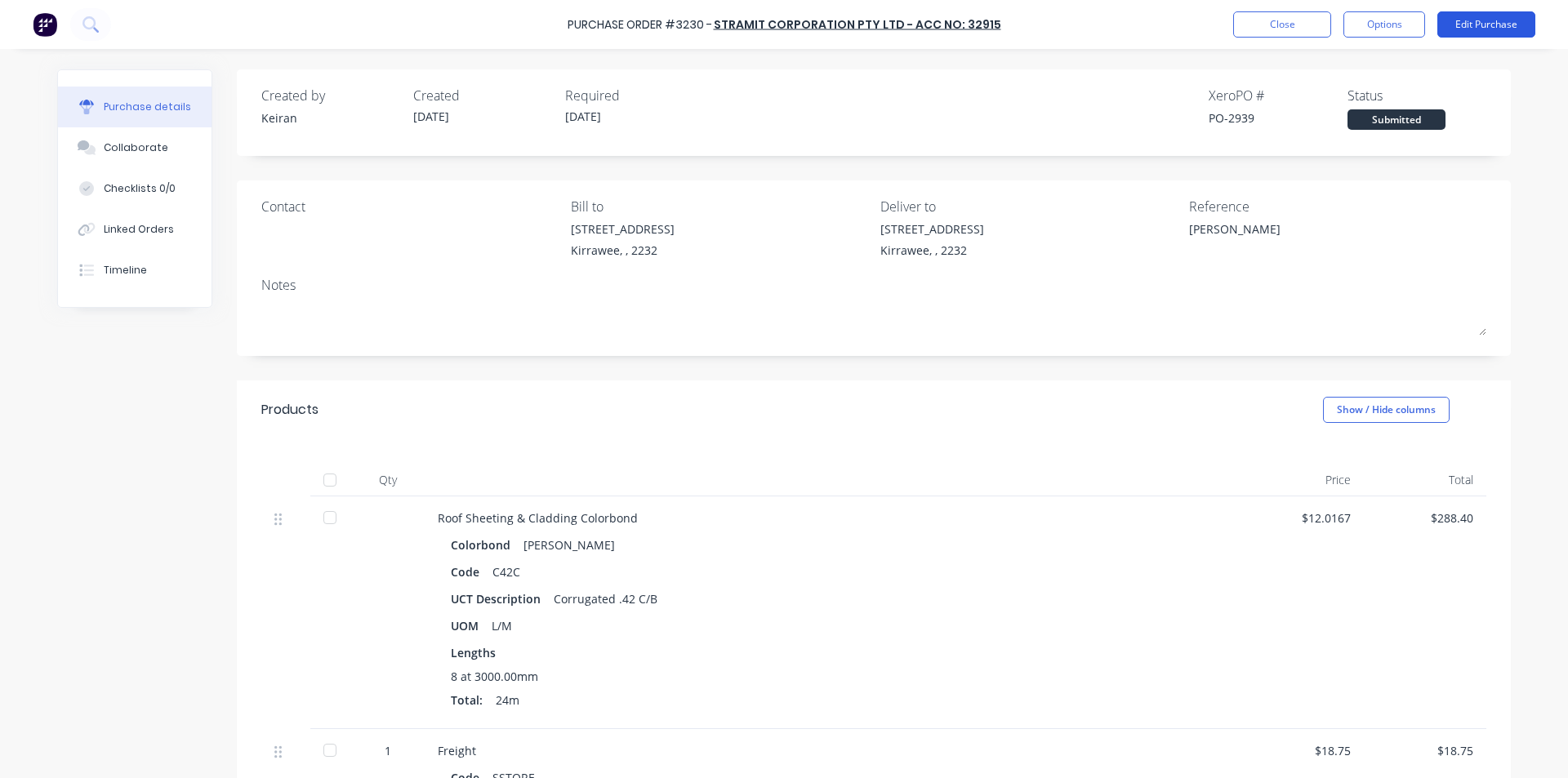
click at [1478, 18] on button "Edit Purchase" at bounding box center [1486, 24] width 98 height 26
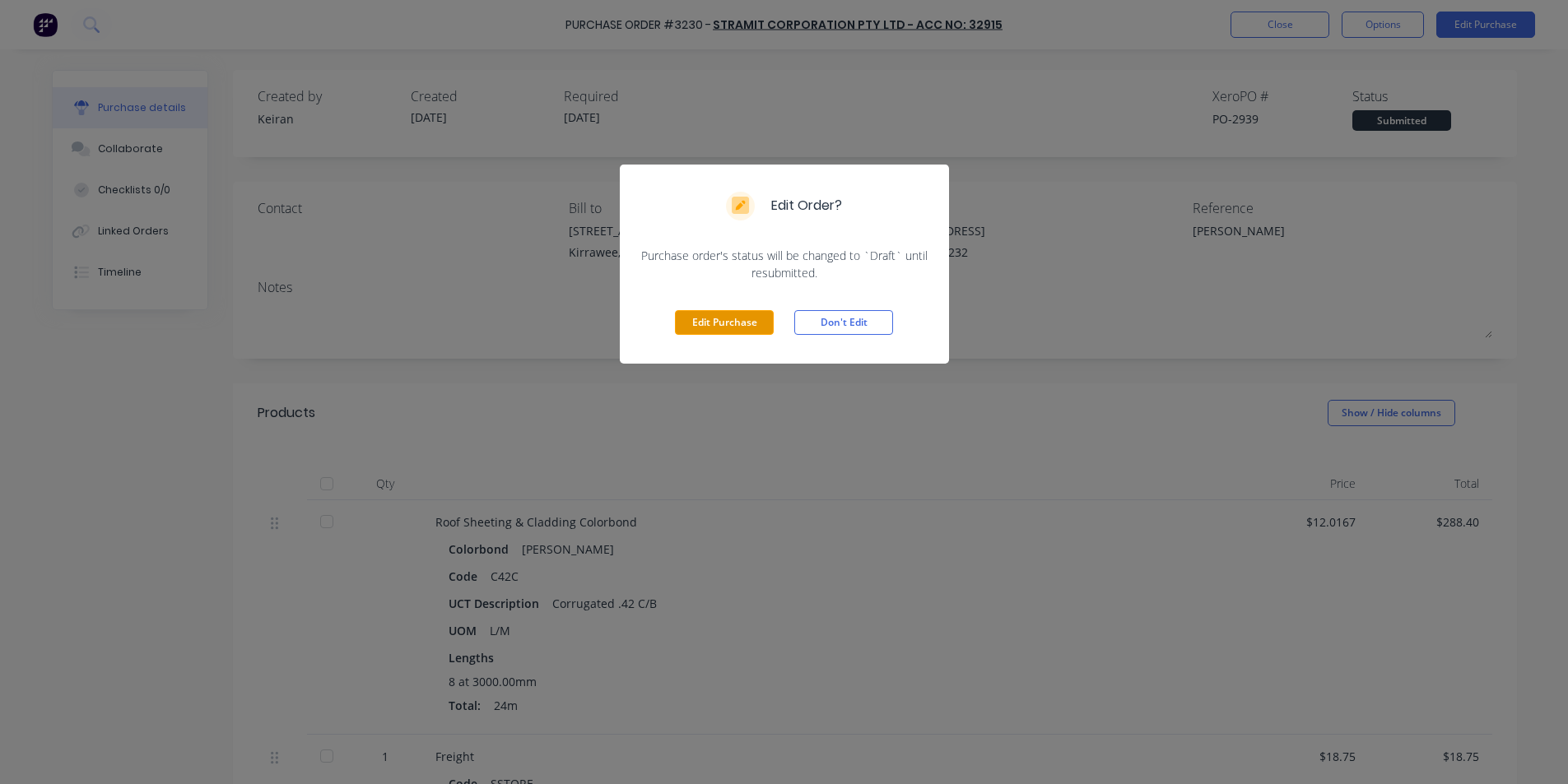
drag, startPoint x: 752, startPoint y: 316, endPoint x: 899, endPoint y: 286, distance: 150.0
click at [753, 316] on button "Edit Purchase" at bounding box center [725, 322] width 99 height 25
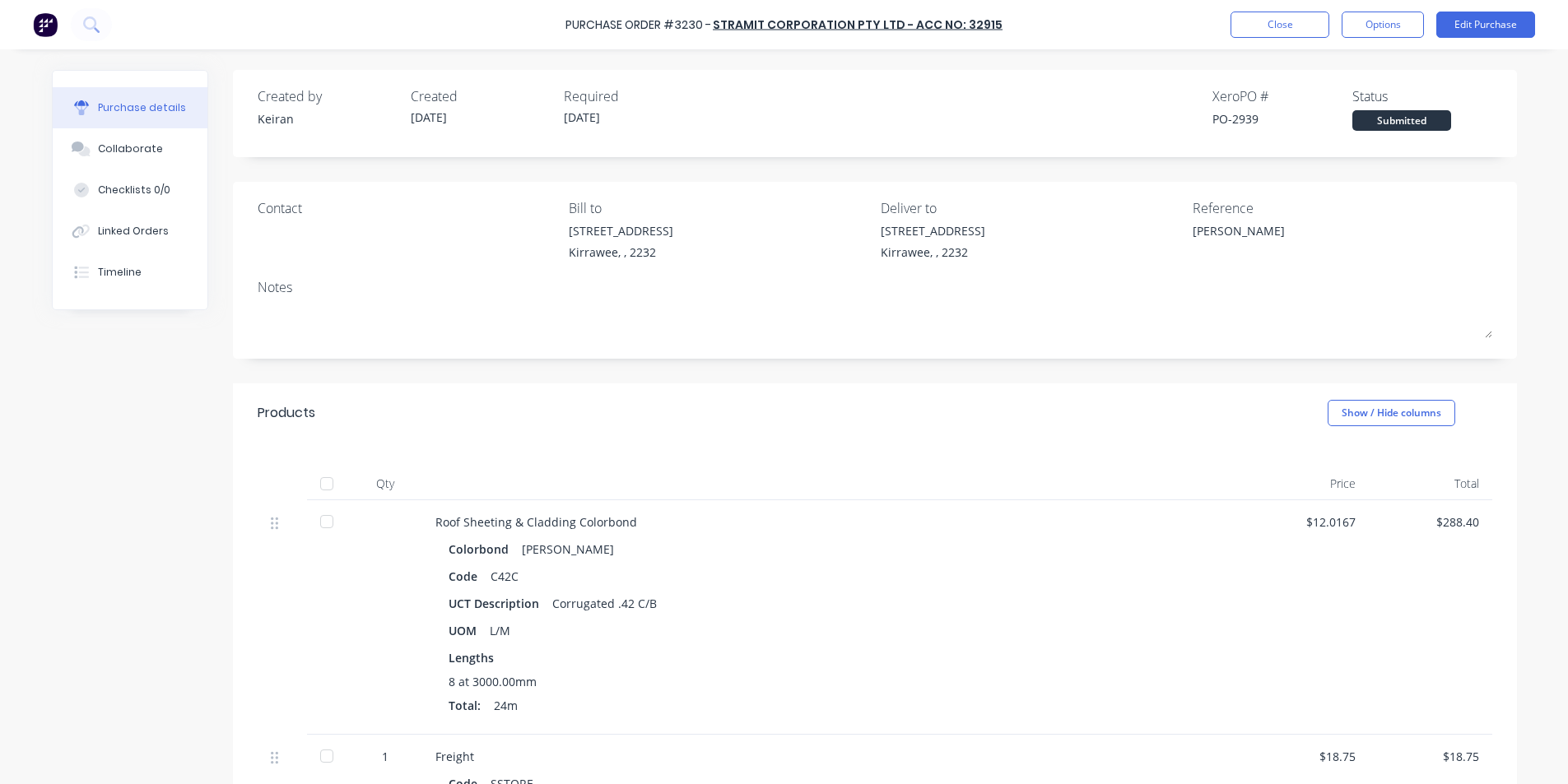
type textarea "x"
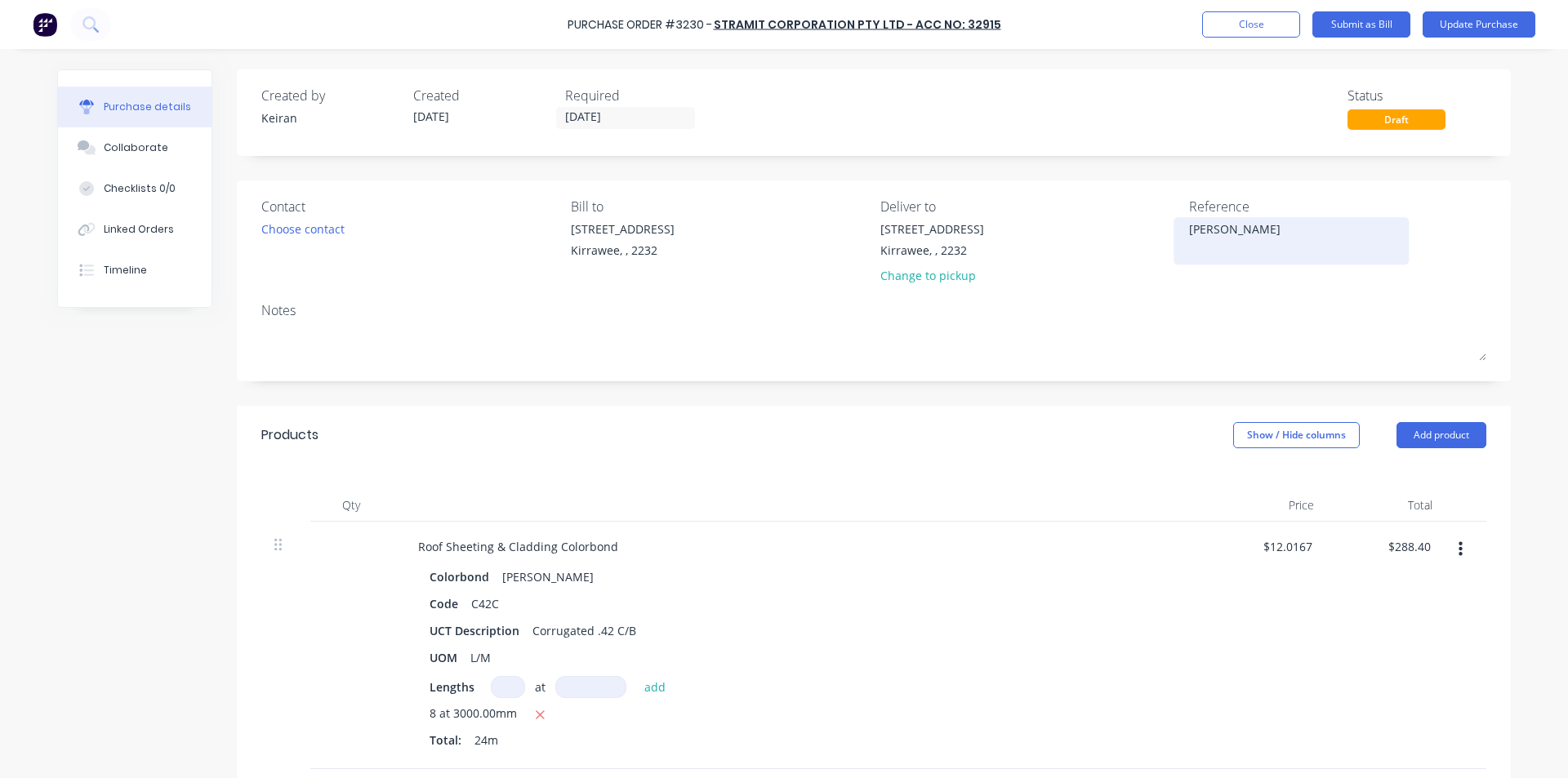
click at [1236, 244] on textarea "Cuthill" at bounding box center [1291, 238] width 204 height 37
type textarea "11403Cuthill"
type textarea "x"
type textarea "114034Cuthill"
type textarea "x"
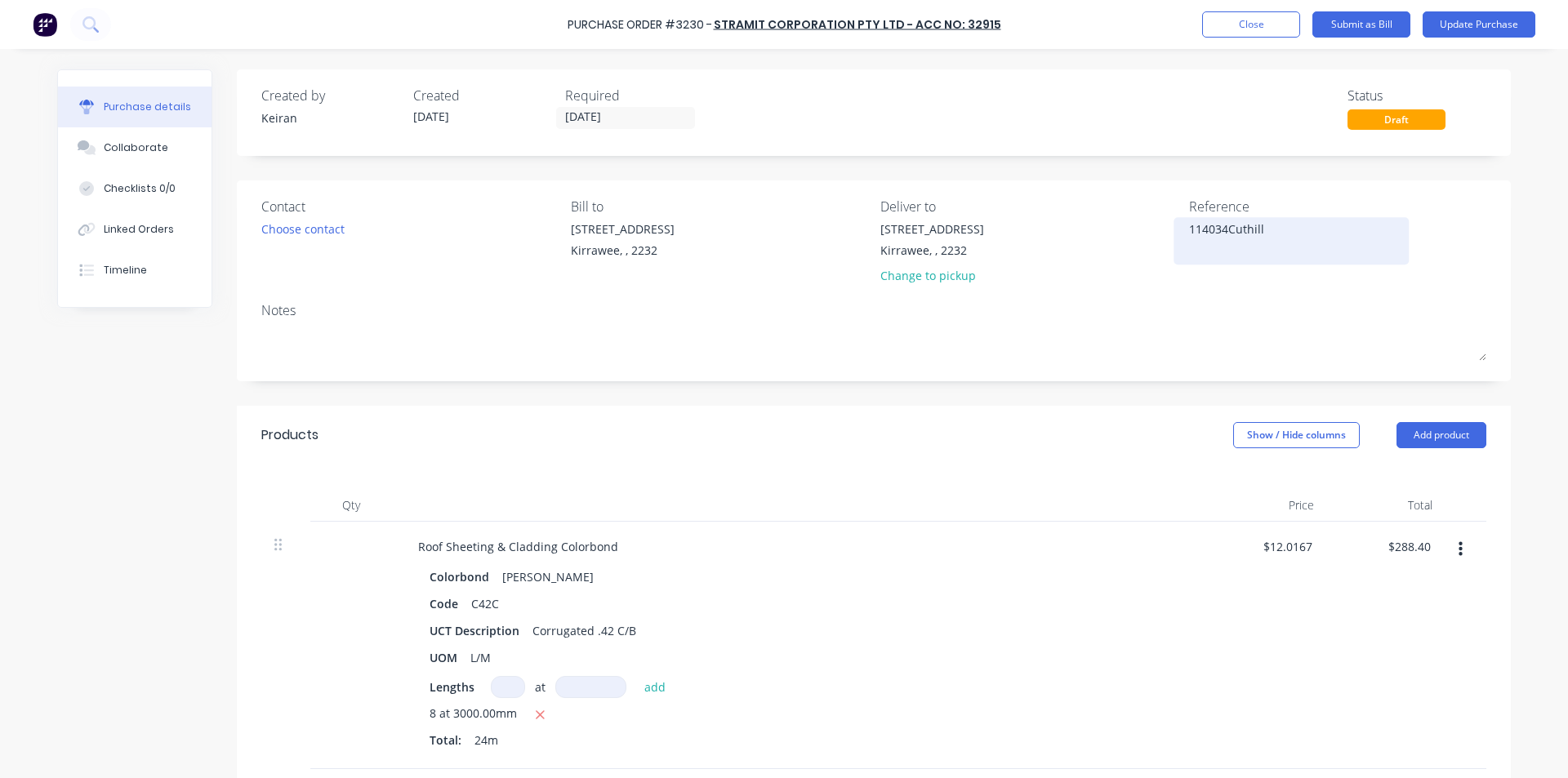
type textarea "1140343Cuthill"
type textarea "x"
type textarea "11403434Cuthill"
type textarea "x"
type textarea "114034345Cuthill"
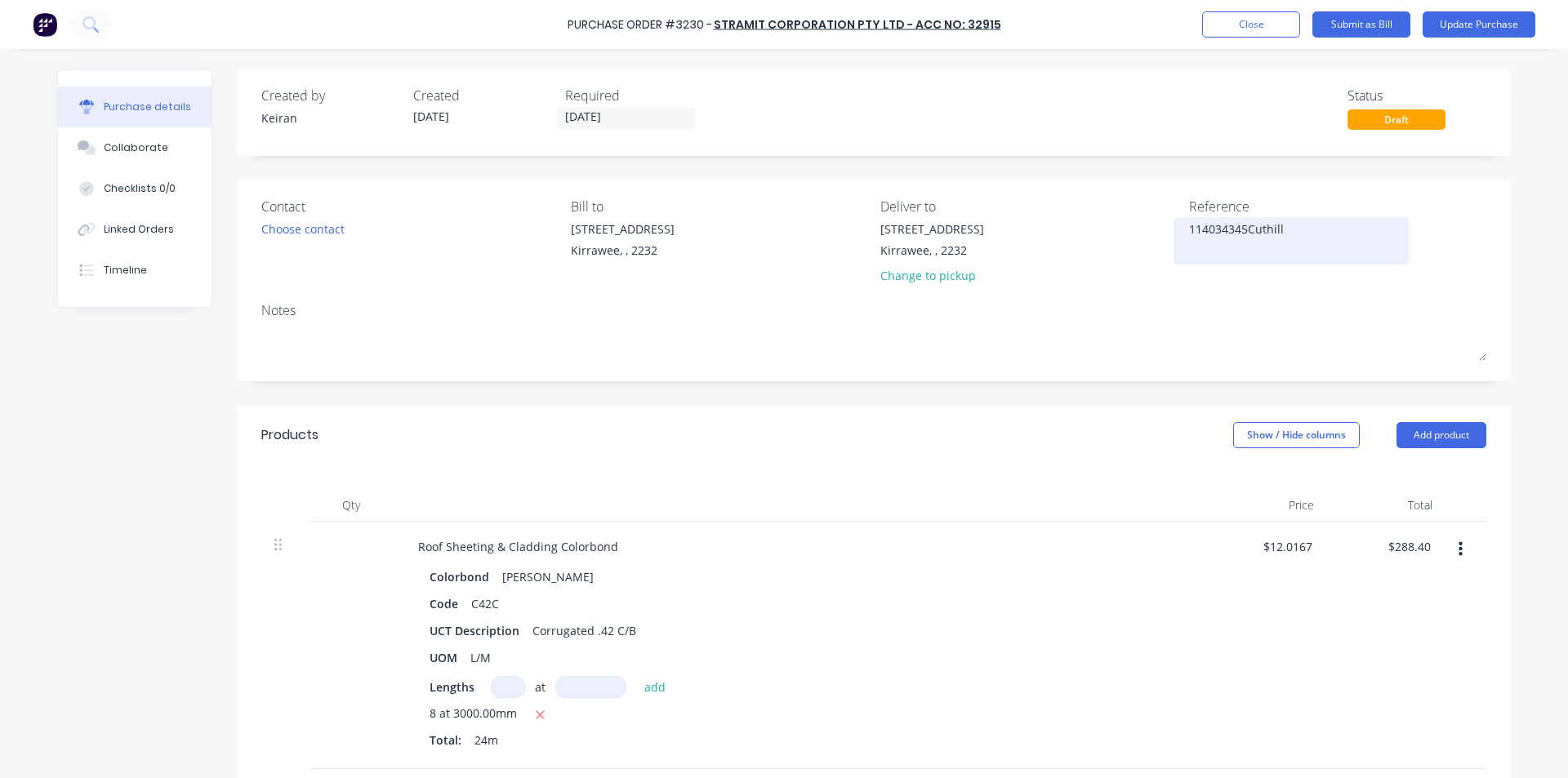
type textarea "x"
type textarea "114034345 Cuthill"
type textarea "x"
type textarea "114034345 -Cuthill"
type textarea "x"
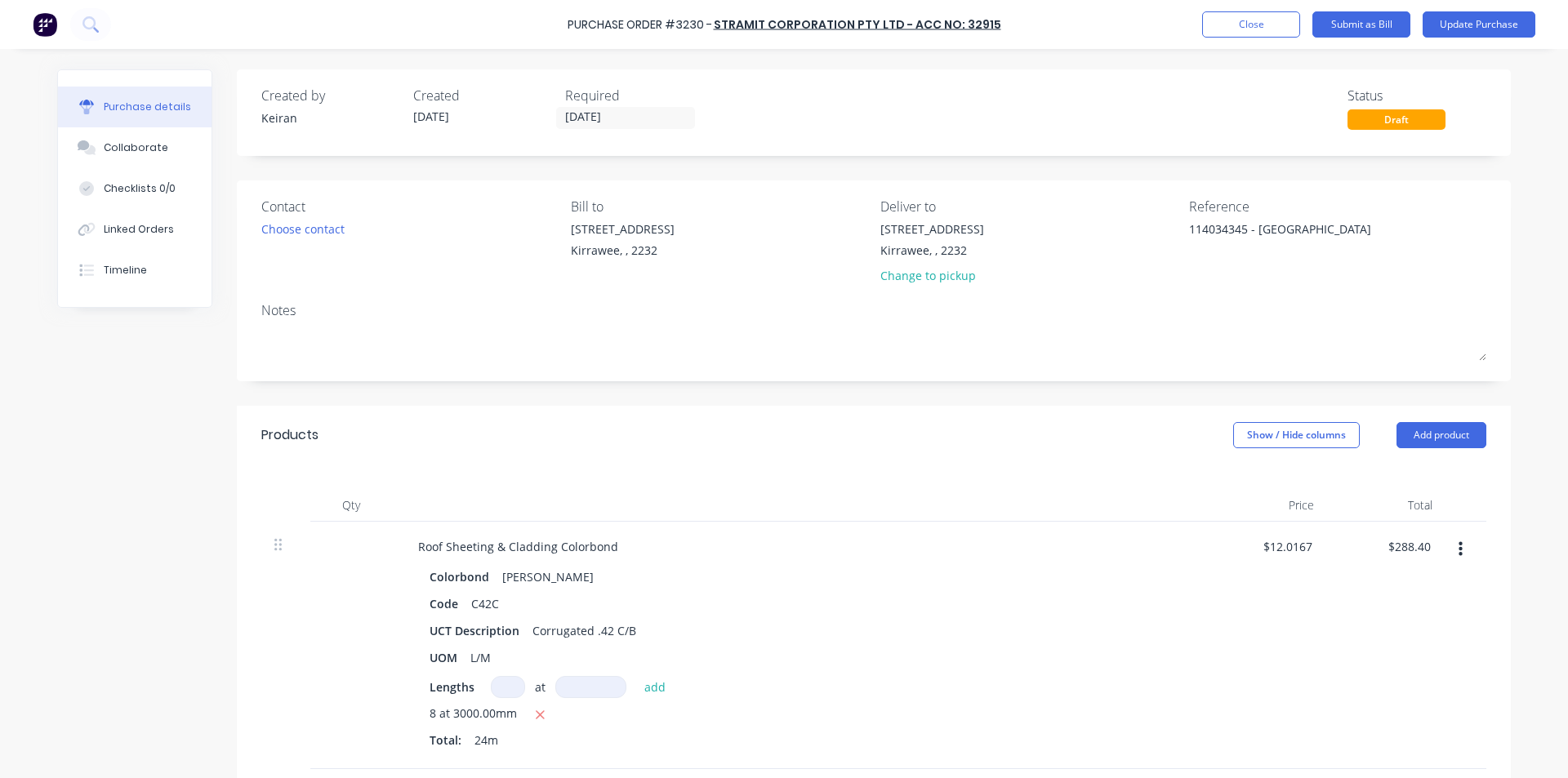
type textarea "114034345 - Cuthill"
type textarea "x"
type textarea "114034345 - Cuthill"
click at [1187, 528] on div "Roof Sheeting & Cladding Colorbond Colorbond Shale Grey Code C42C UCT Descripti…" at bounding box center [800, 645] width 817 height 247
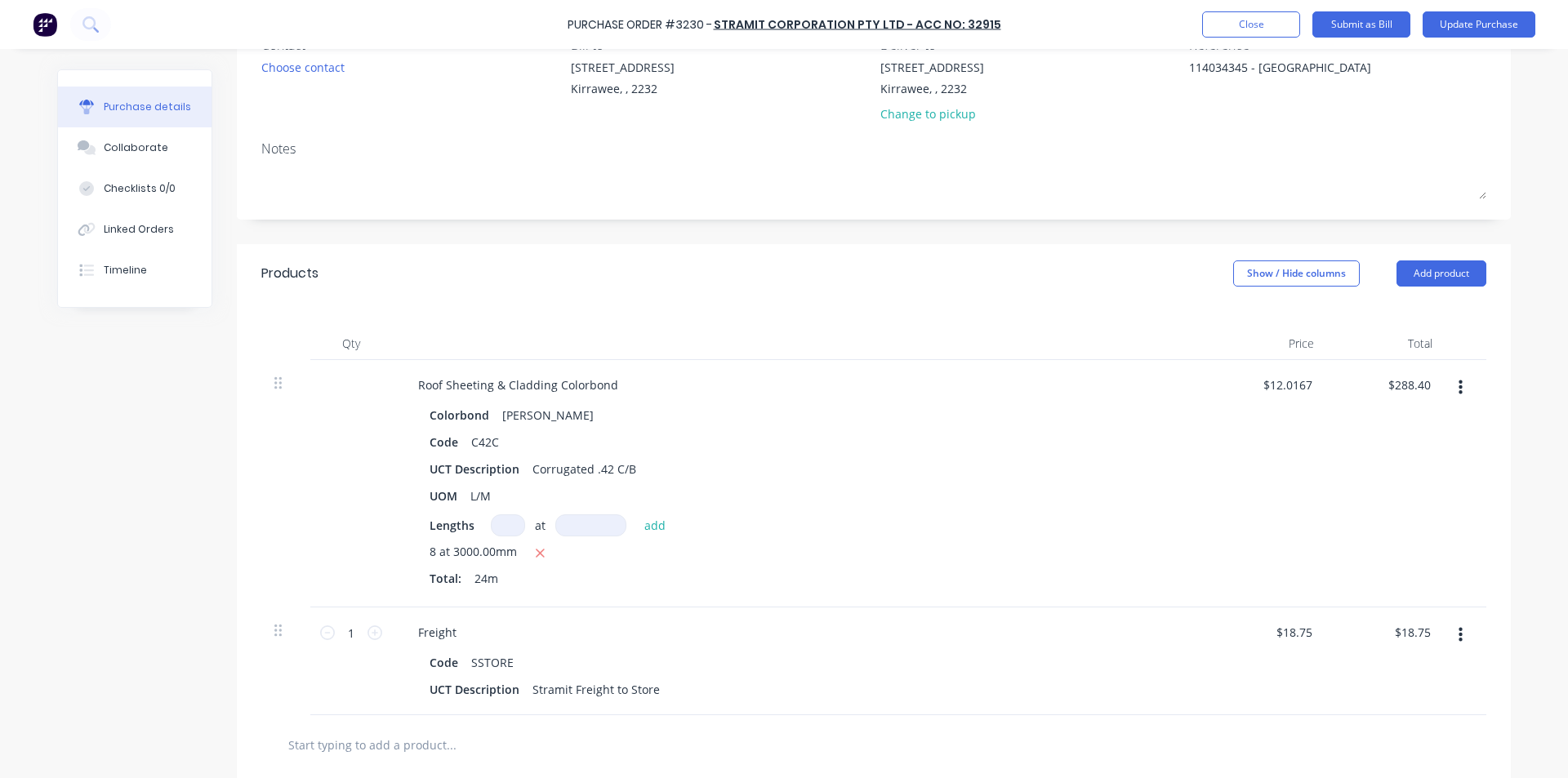
scroll to position [163, 0]
type textarea "x"
type input "288.40"
click at [1411, 382] on input "288.40" at bounding box center [1408, 383] width 51 height 24
type textarea "x"
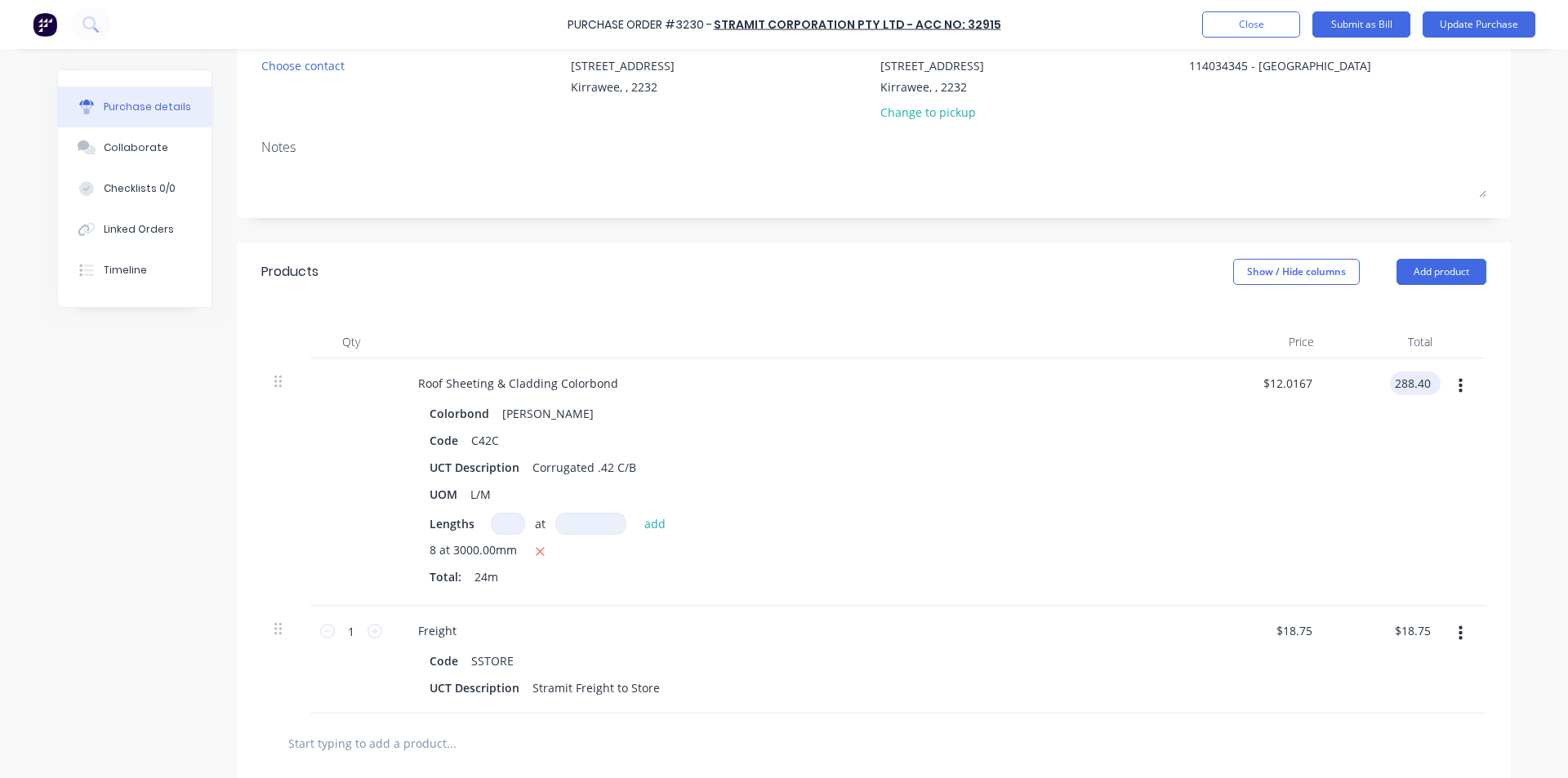
click at [1411, 382] on input "288.40" at bounding box center [1411, 383] width 44 height 24
type input "302.30"
type textarea "x"
type input "$12.5958"
type input "$302.30"
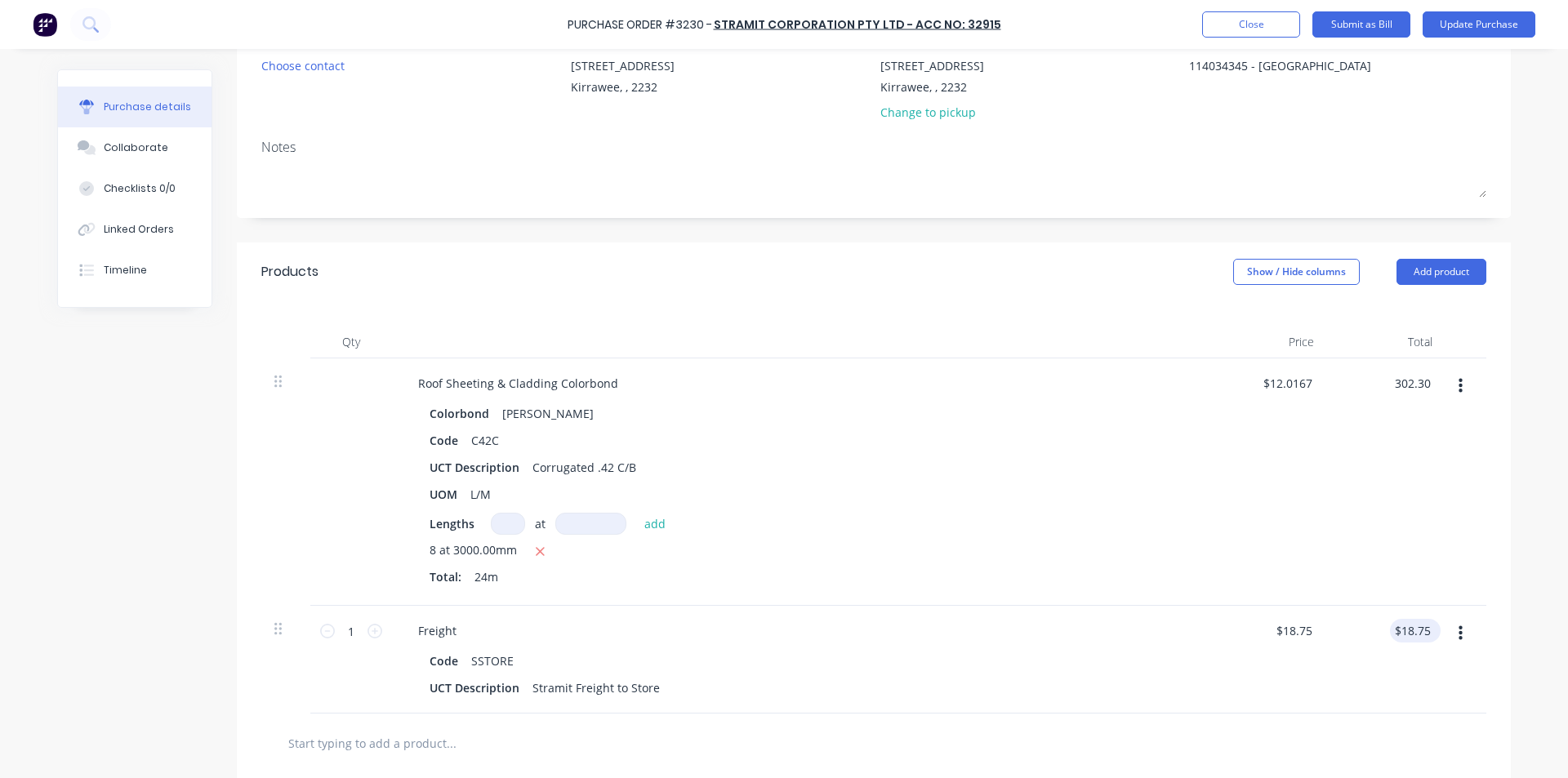
type input "18.75"
click at [1404, 629] on input "18.75" at bounding box center [1411, 631] width 44 height 24
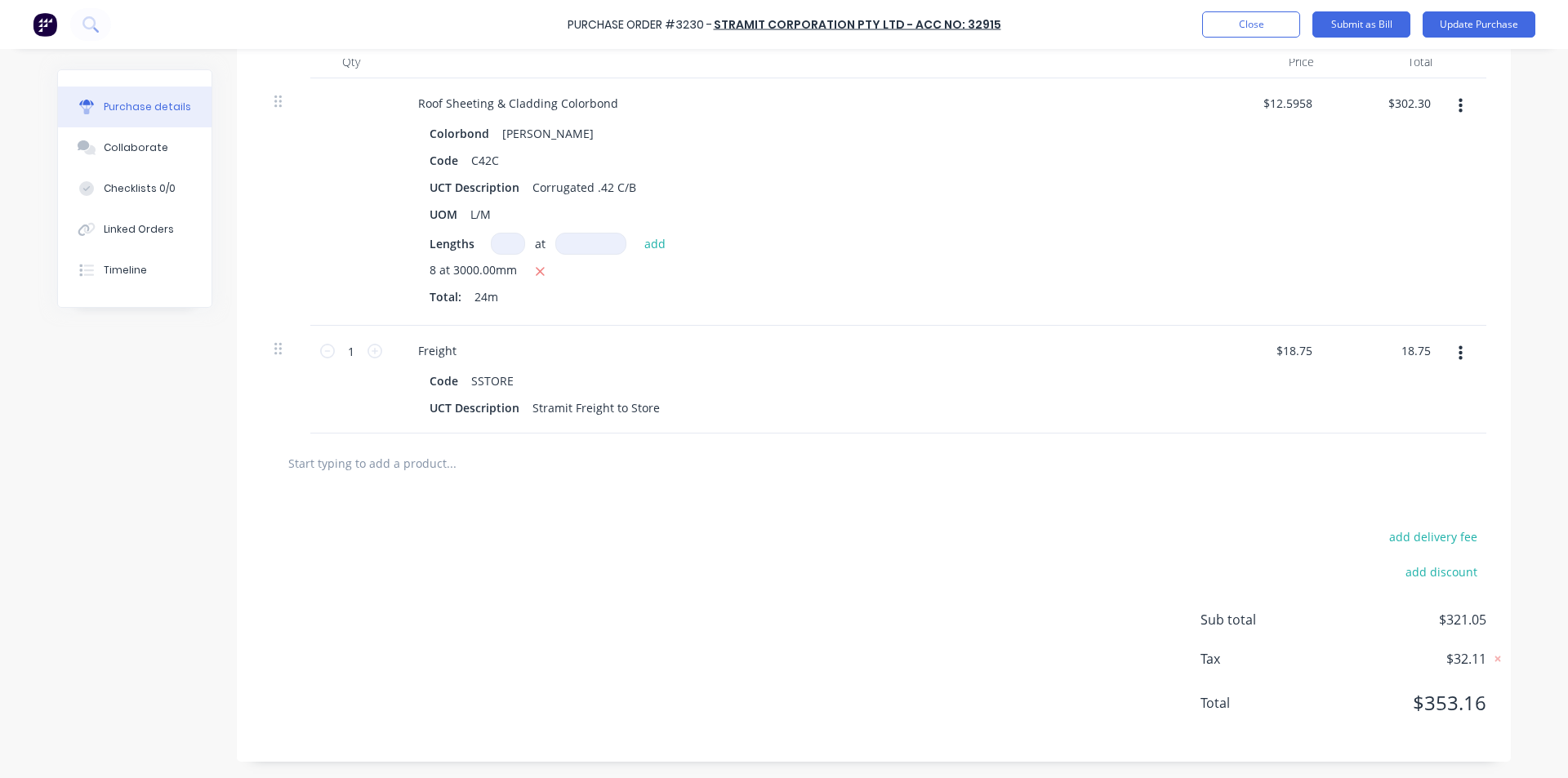
scroll to position [0, 0]
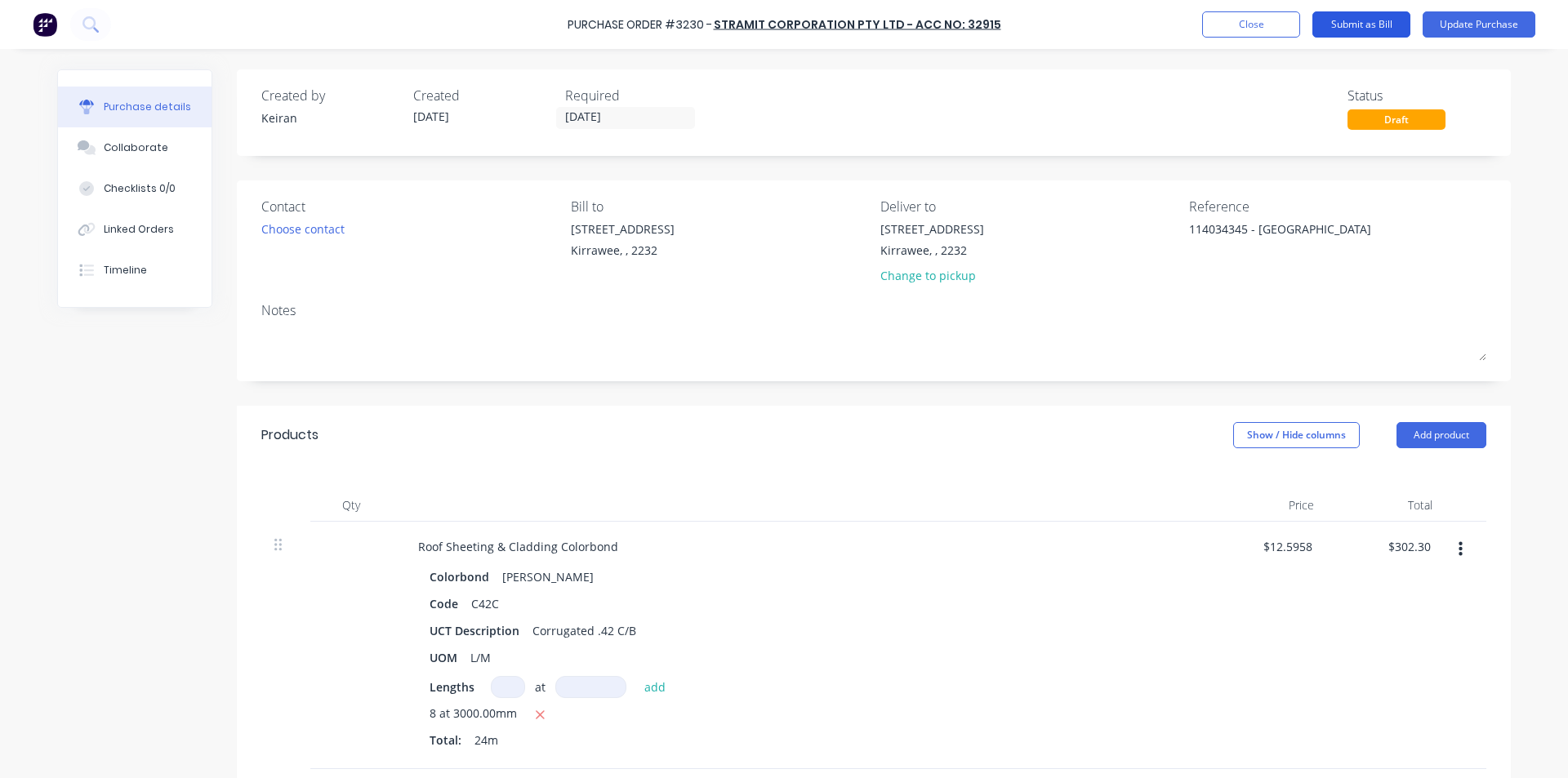
type textarea "x"
type input "$18.75"
click at [1383, 21] on button "Submit as Bill" at bounding box center [1361, 24] width 98 height 26
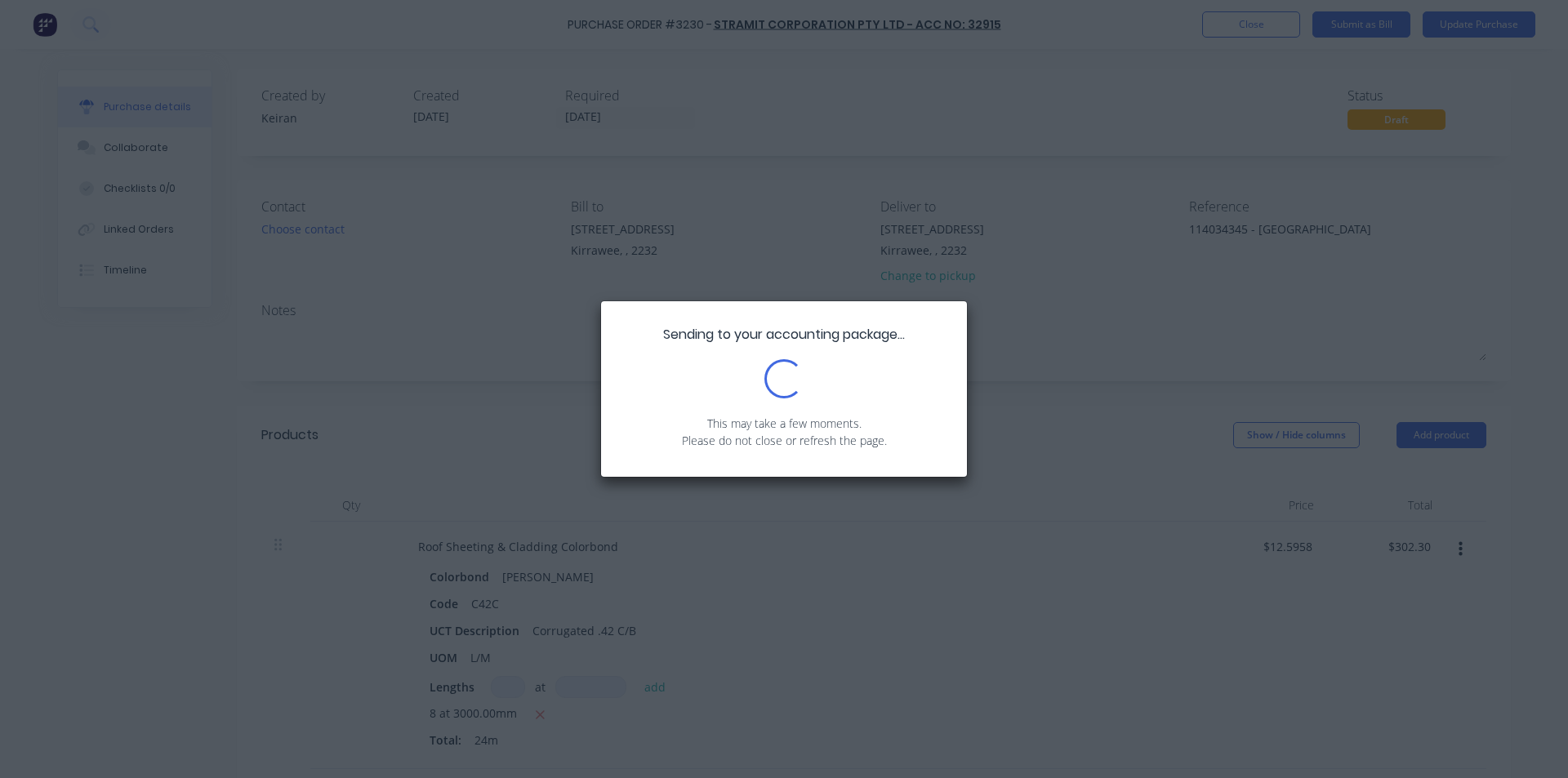
type textarea "x"
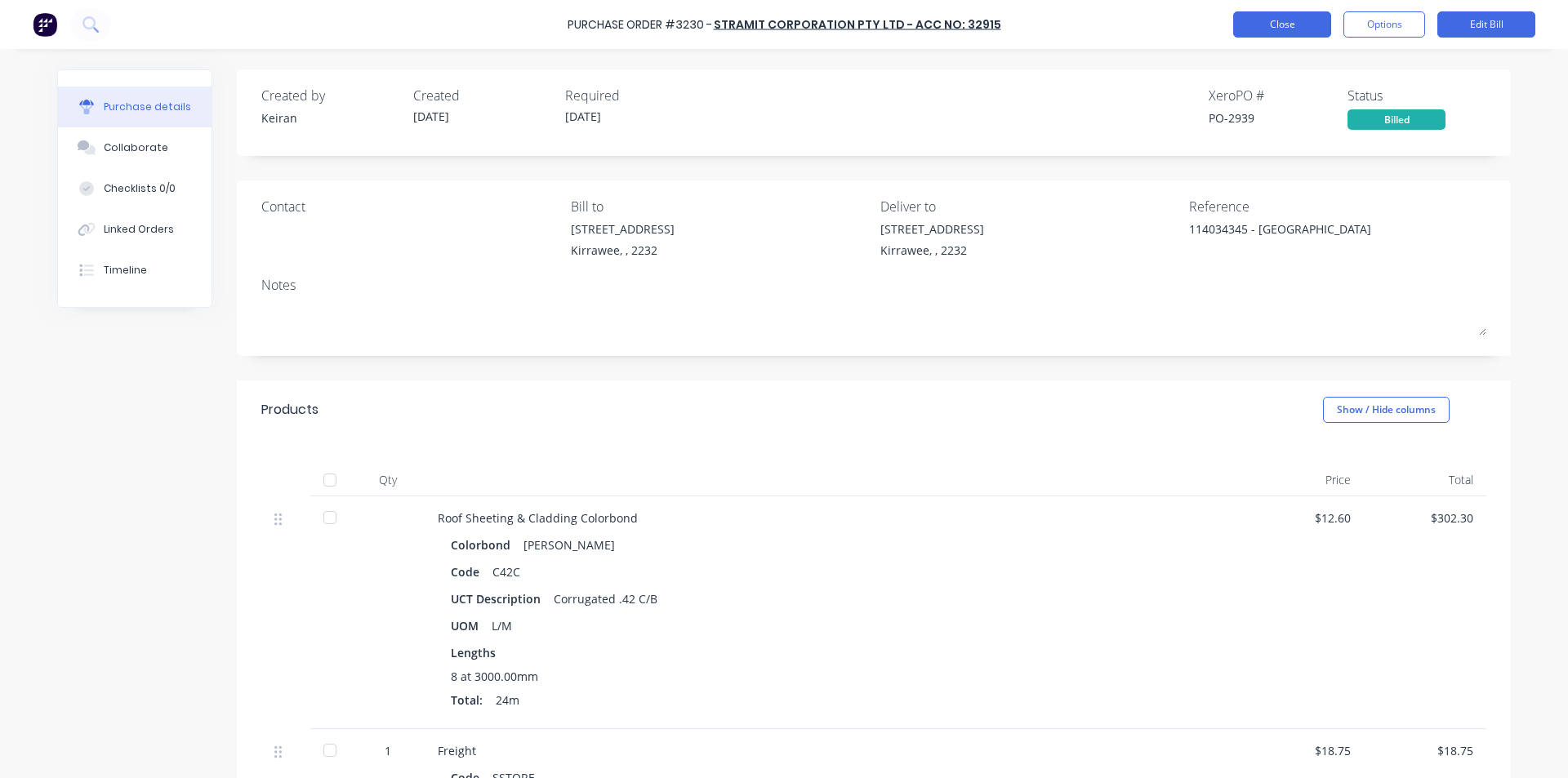
click at [1269, 22] on button "Close" at bounding box center [1282, 24] width 98 height 26
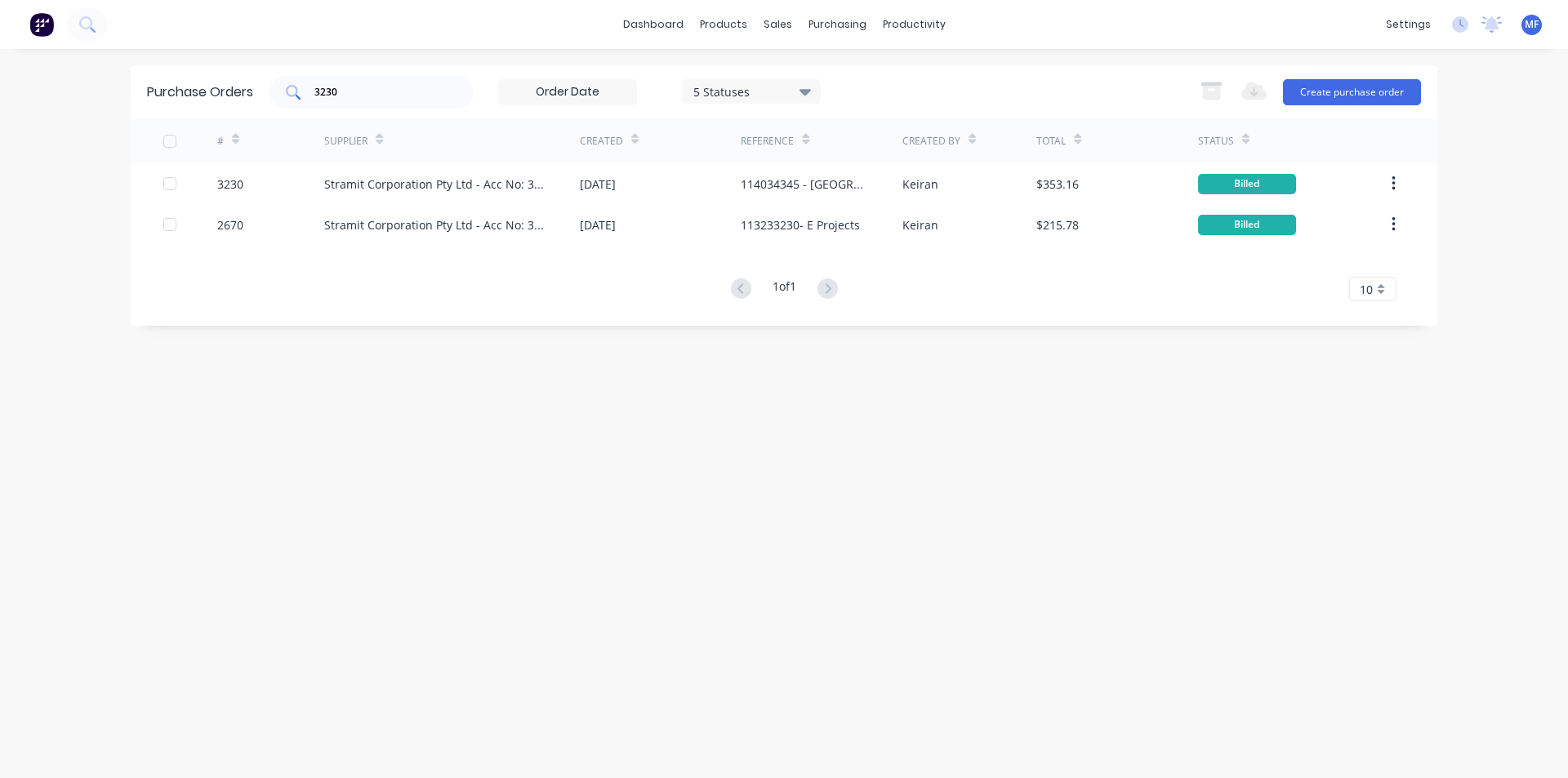
click at [352, 94] on input "3230" at bounding box center [381, 92] width 136 height 16
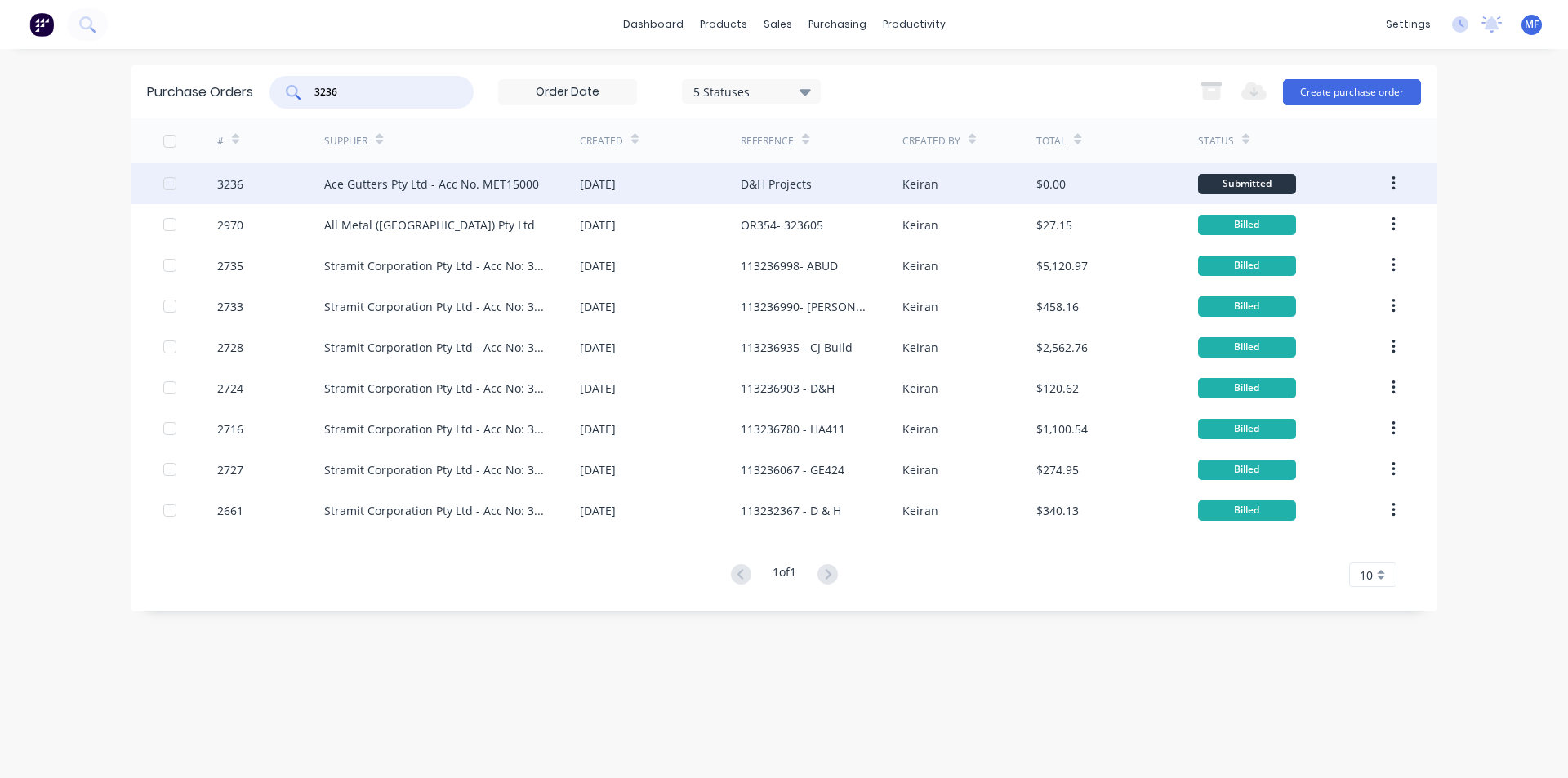
type input "3236"
click at [460, 181] on div "Ace Gutters Pty Ltd - Acc No. MET15000" at bounding box center [431, 184] width 214 height 17
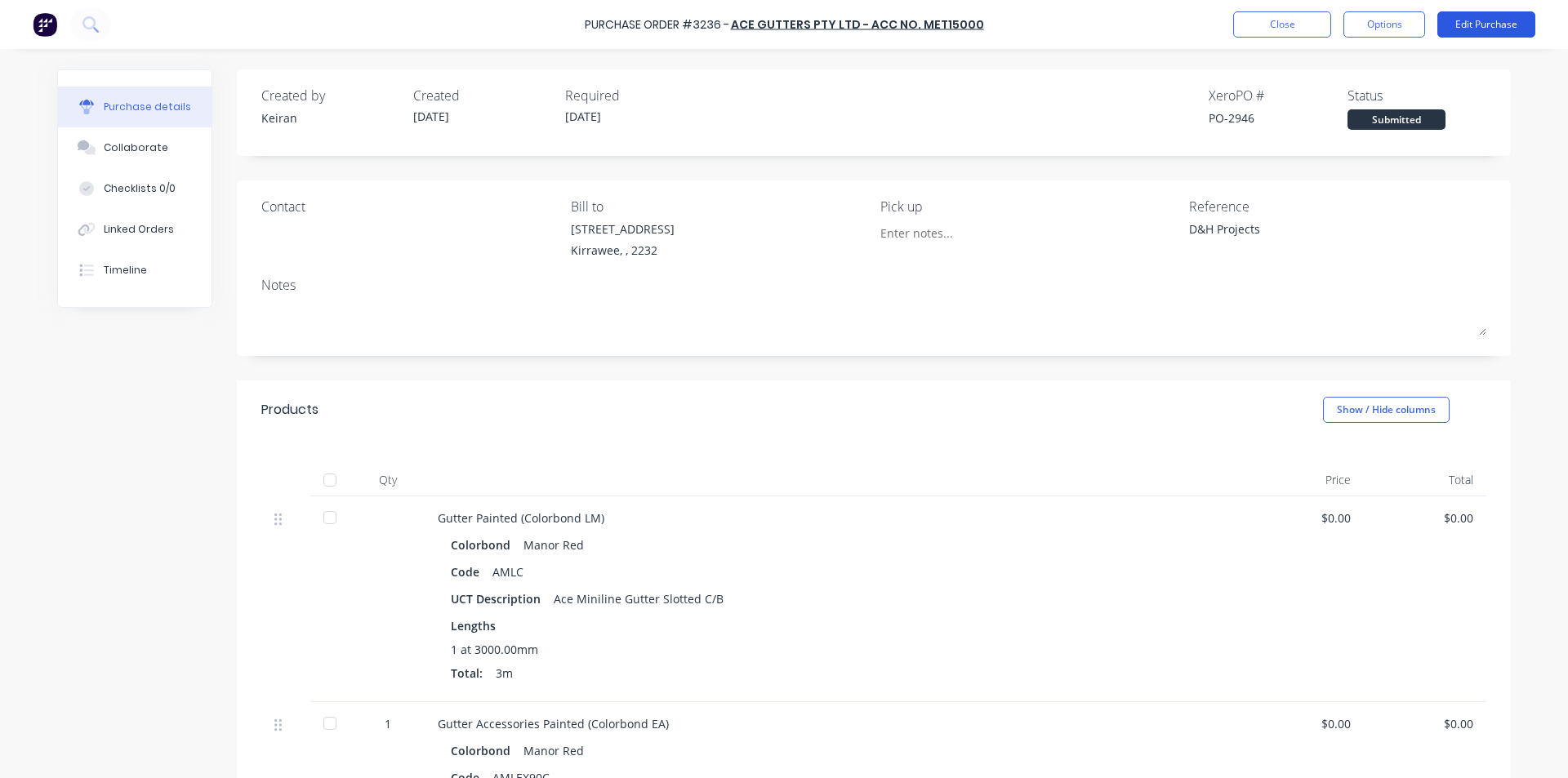
click at [1466, 26] on button "Edit Purchase" at bounding box center [1486, 24] width 98 height 26
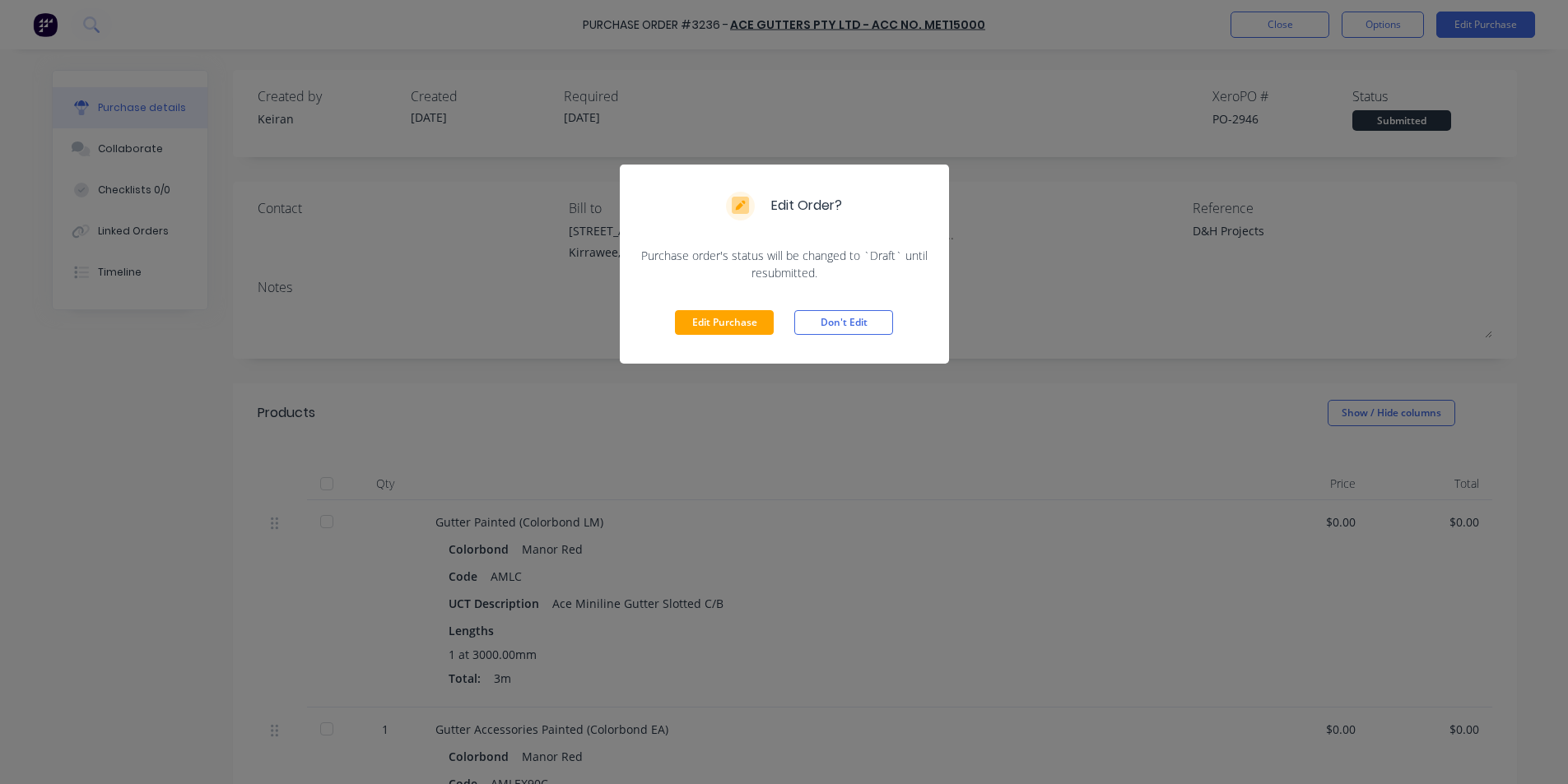
click at [727, 332] on button "Edit Purchase" at bounding box center [725, 322] width 99 height 25
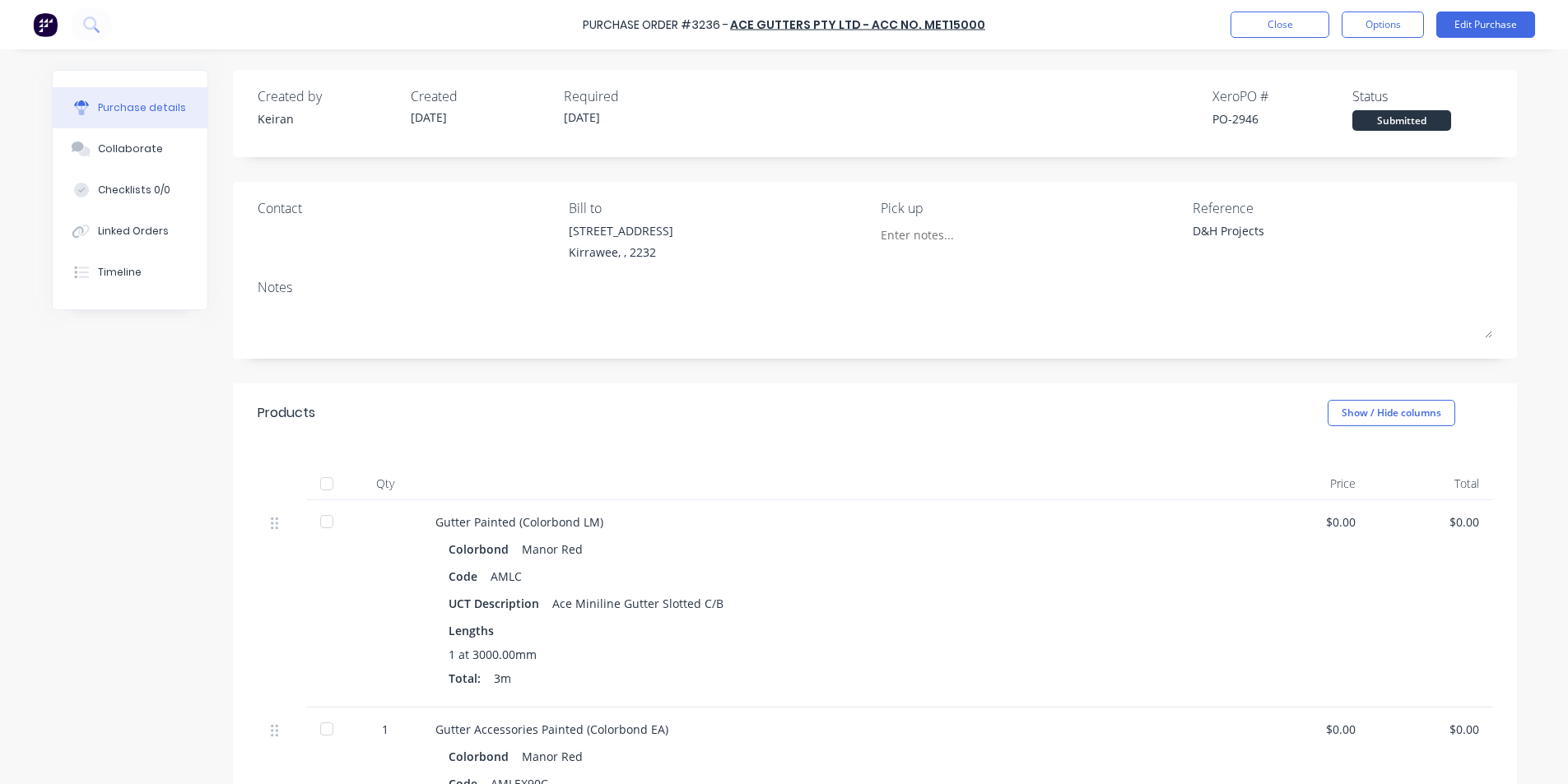
type textarea "x"
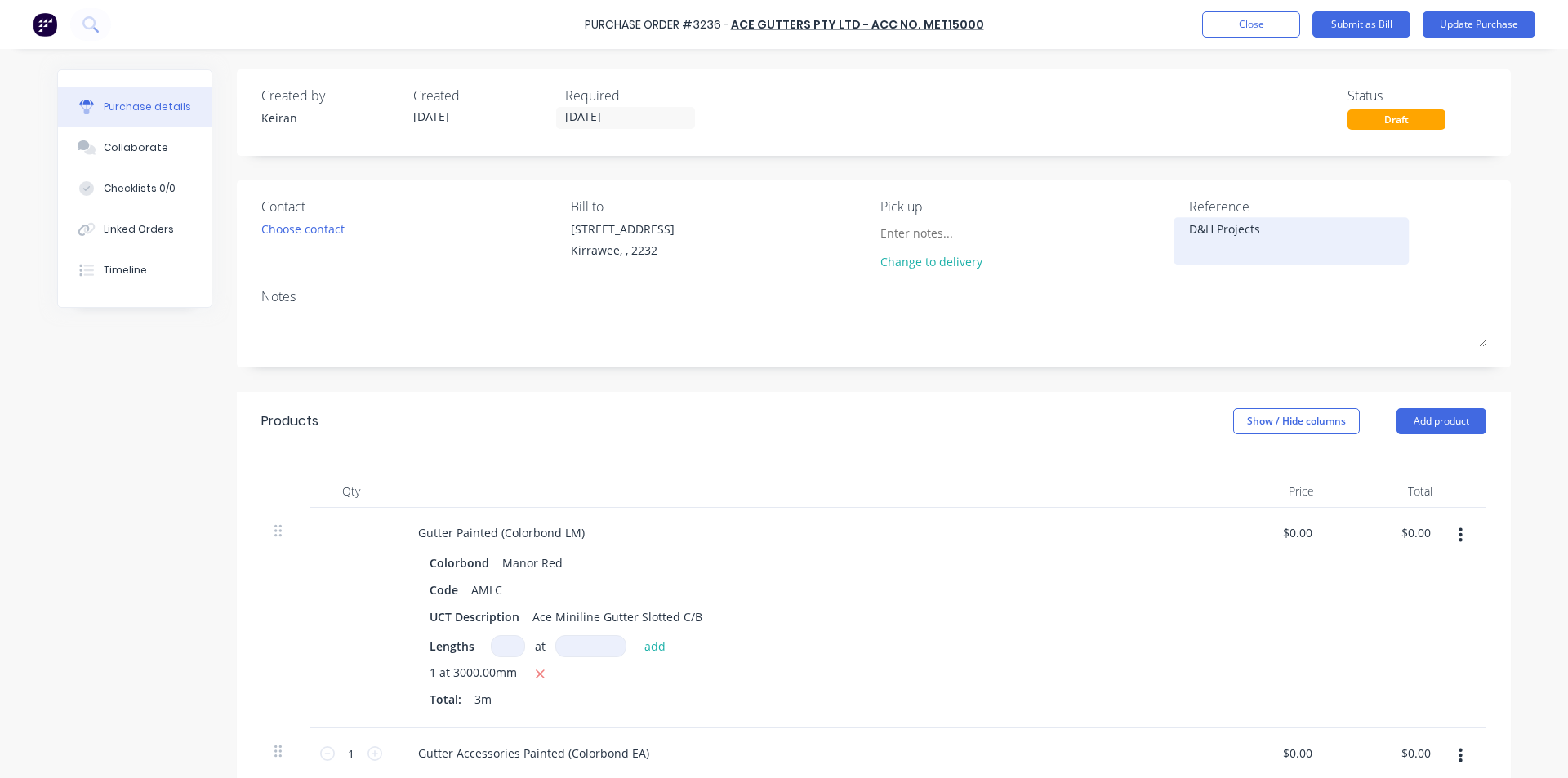
click at [1280, 238] on textarea "D&H Projects" at bounding box center [1291, 238] width 204 height 37
type textarea "D&H Projects- 1551990"
type textarea "x"
type textarea "D&H Projects- 1551990"
click at [970, 558] on div "Colorbond Manor Red" at bounding box center [800, 564] width 741 height 24
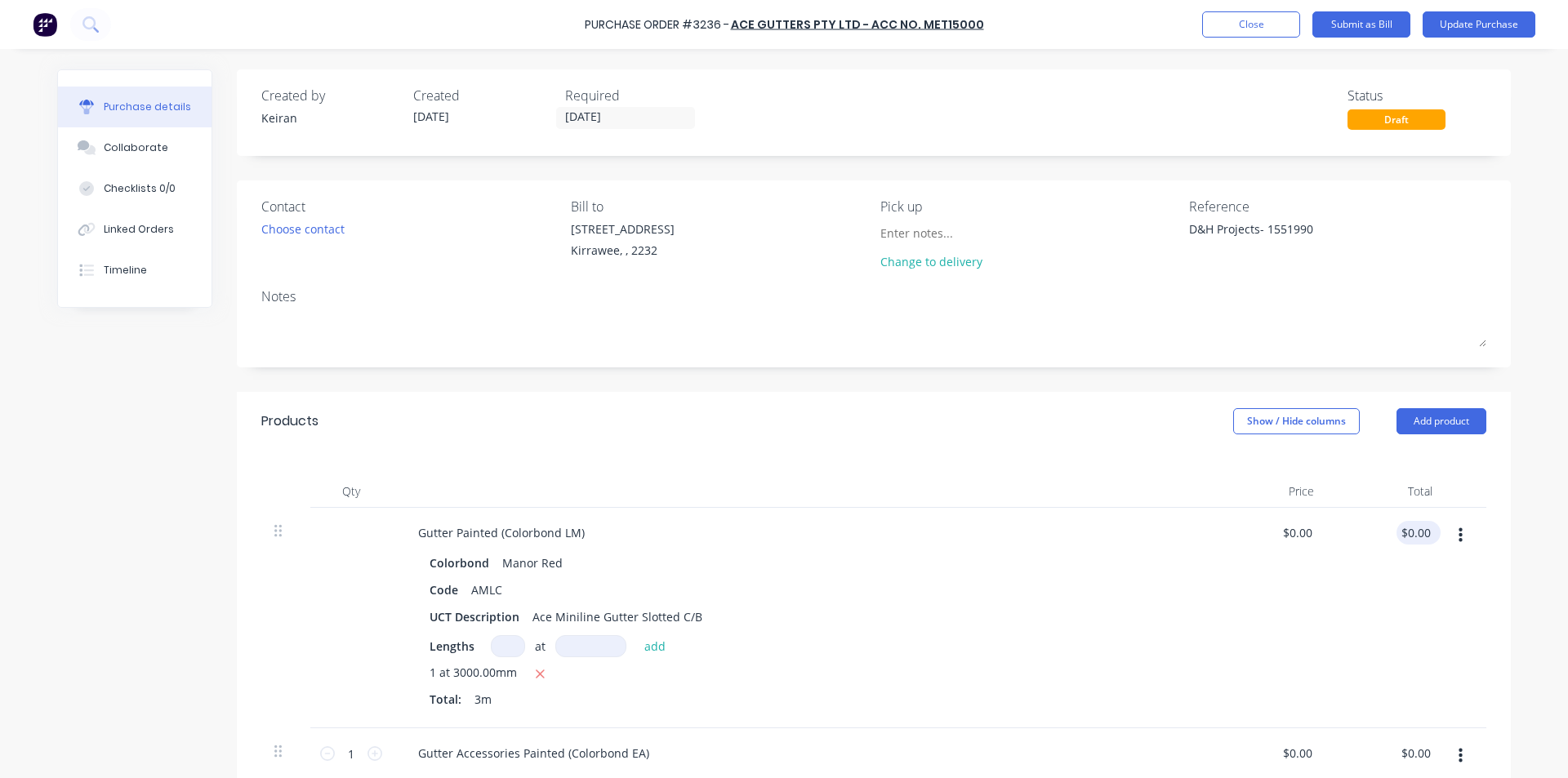
type textarea "x"
type input "0.00"
click at [1410, 531] on input "0.00" at bounding box center [1415, 533] width 38 height 24
type textarea "x"
click at [1410, 530] on input "0.00" at bounding box center [1418, 533] width 31 height 24
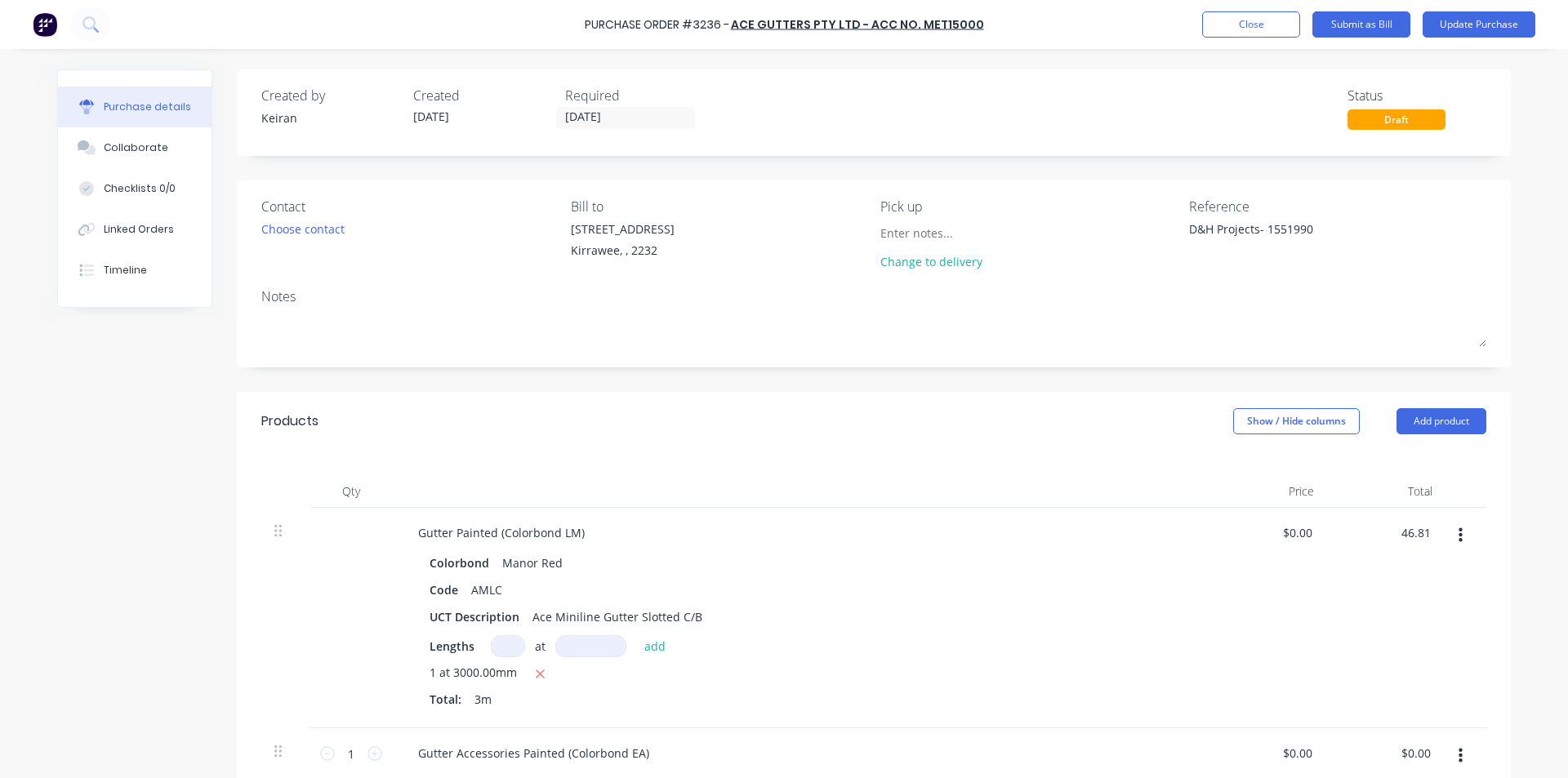
type input "46.81"
type textarea "x"
type input "$15.6033"
type input "$46.81"
click at [1327, 613] on div "$46.81 $46.81" at bounding box center [1386, 618] width 118 height 220
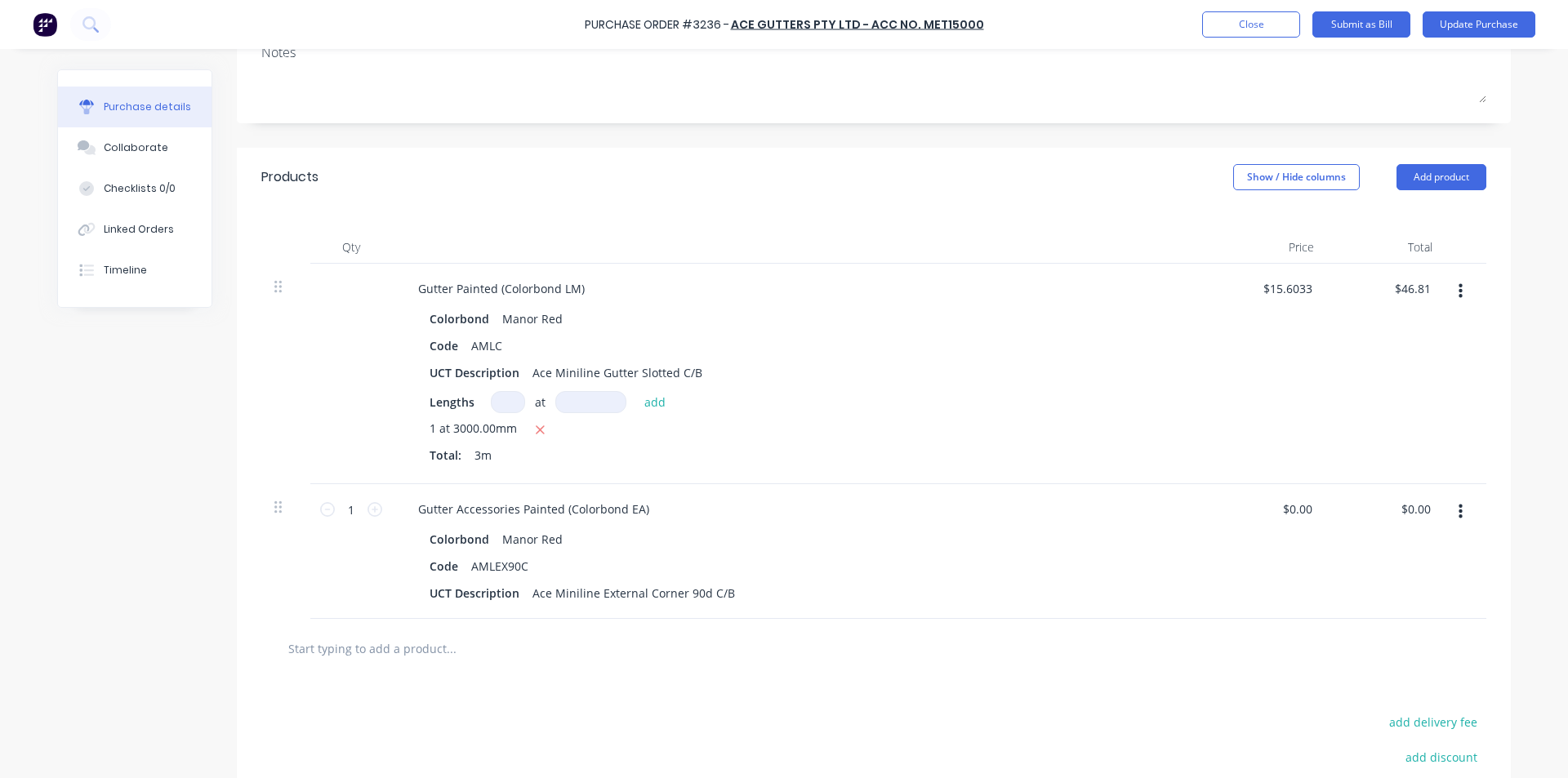
scroll to position [245, 0]
type textarea "x"
click at [1414, 508] on input "0.00" at bounding box center [1418, 509] width 31 height 24
type input "0.021.090"
click at [1414, 509] on input "0.021.090" at bounding box center [1403, 509] width 60 height 24
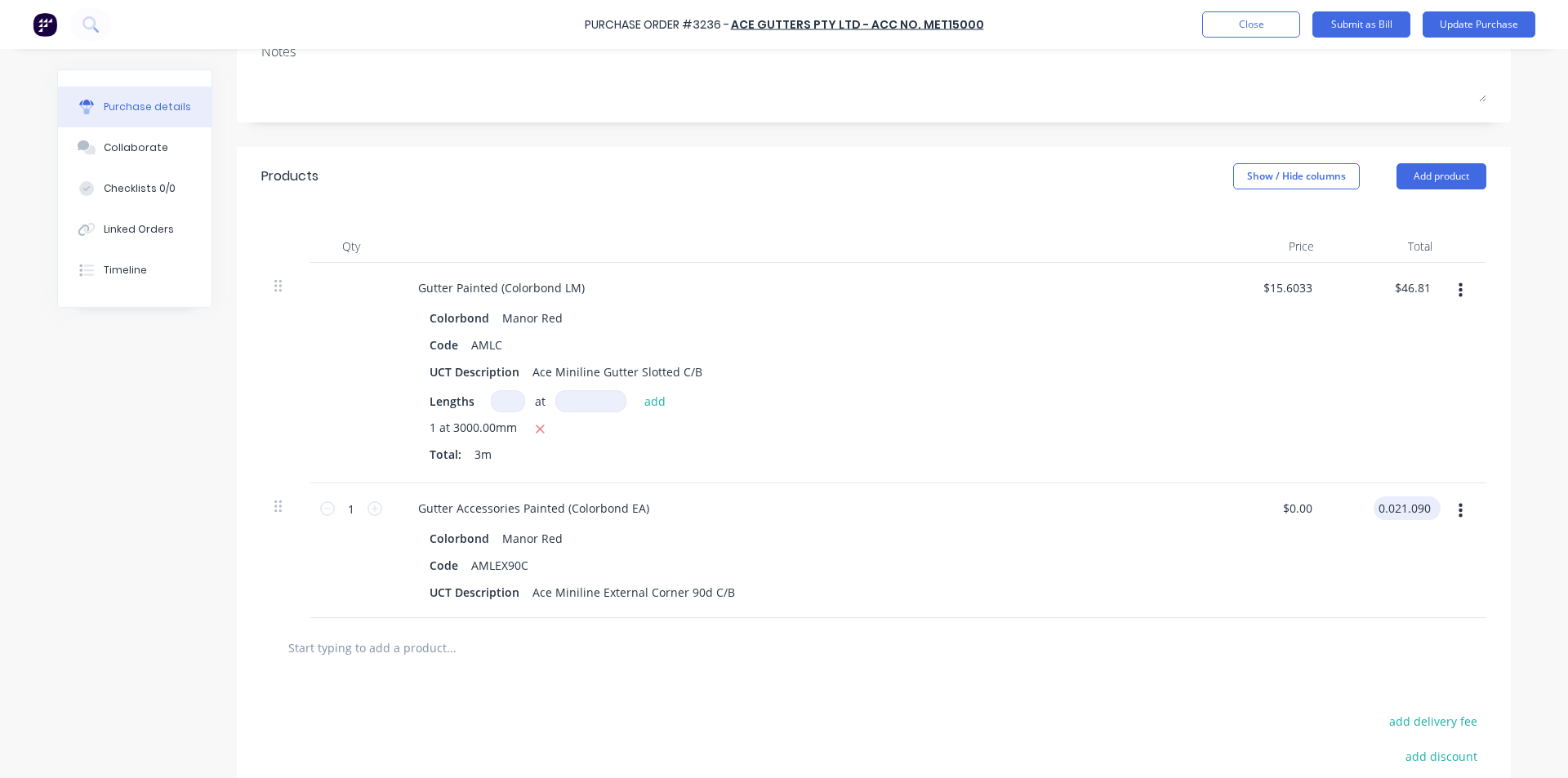
type textarea "x"
click at [1414, 509] on input "0.021.090" at bounding box center [1403, 509] width 60 height 24
type input "21.09"
type textarea "x"
type input "$21.09"
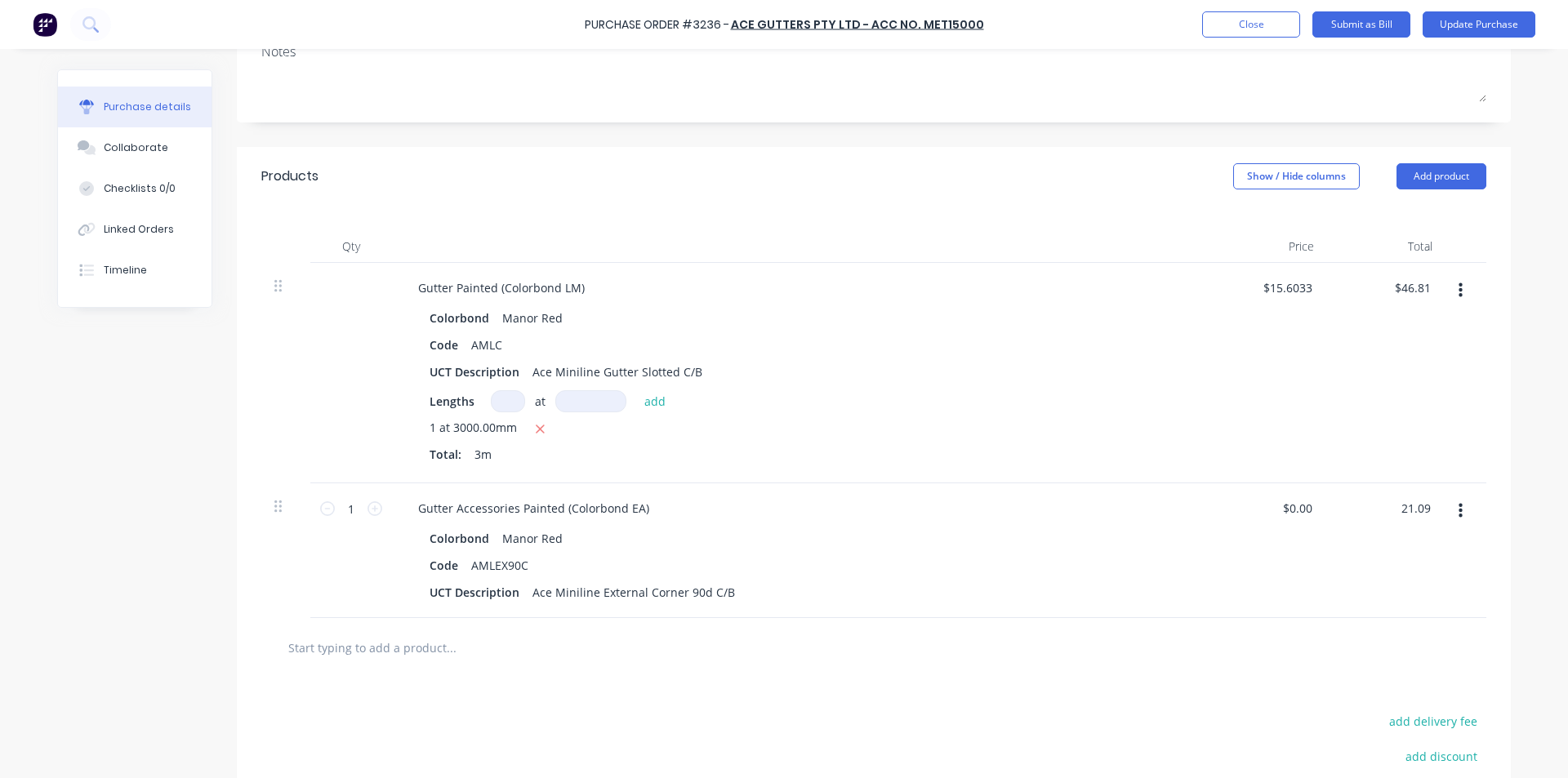
type input "$21.09"
click at [1350, 620] on div at bounding box center [874, 648] width 1225 height 59
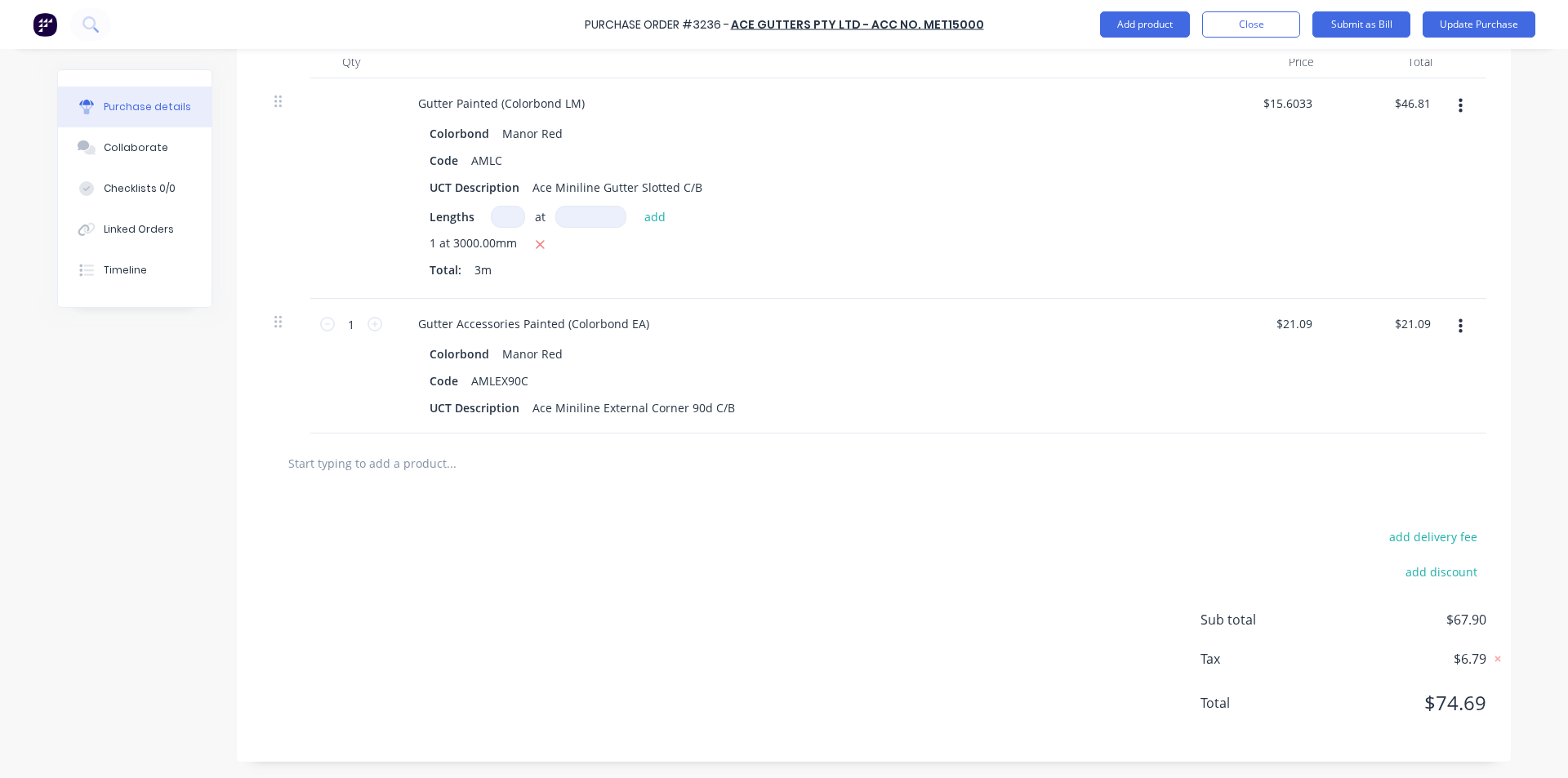
scroll to position [0, 0]
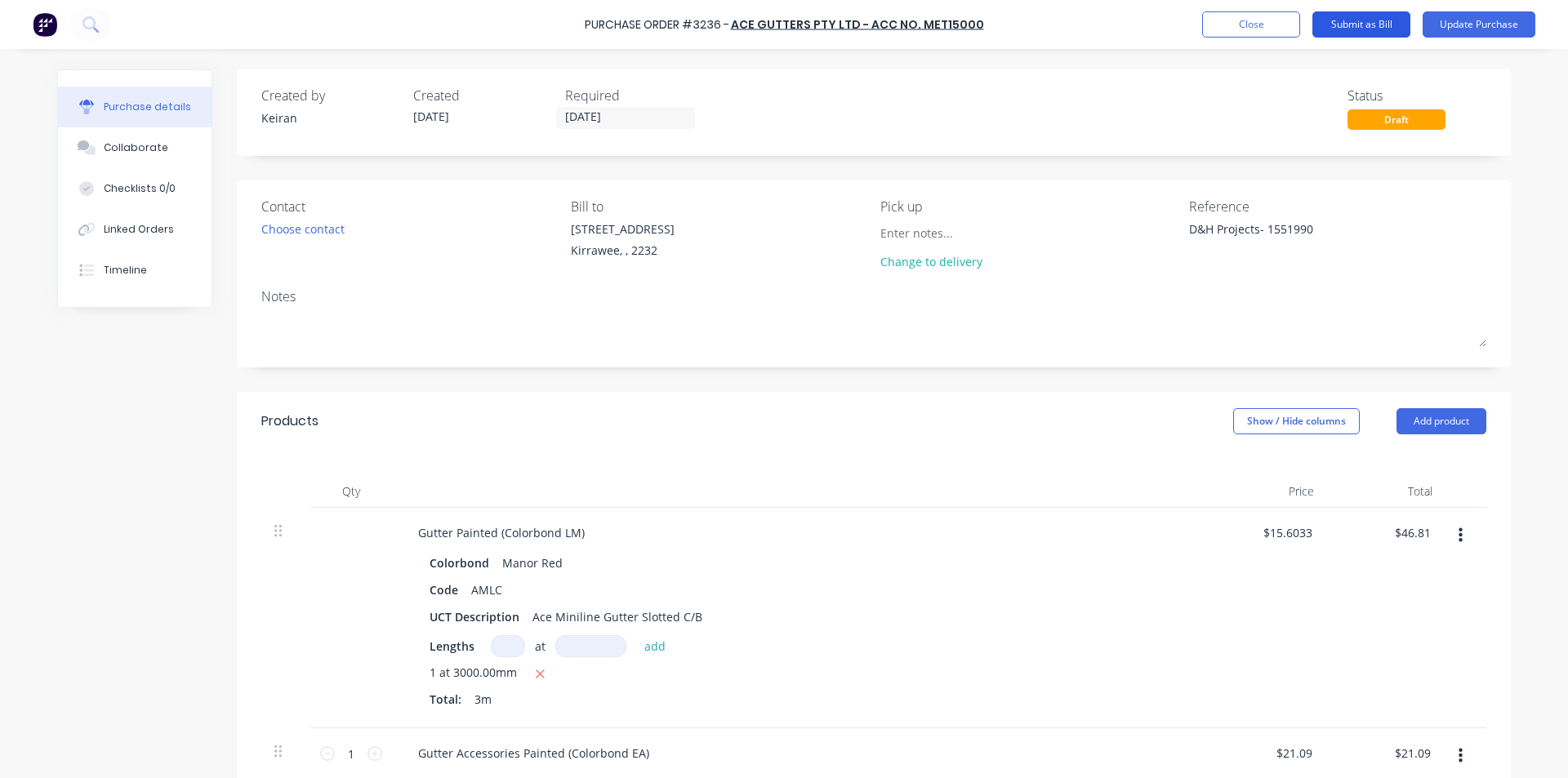
click at [1359, 28] on button "Submit as Bill" at bounding box center [1361, 24] width 98 height 26
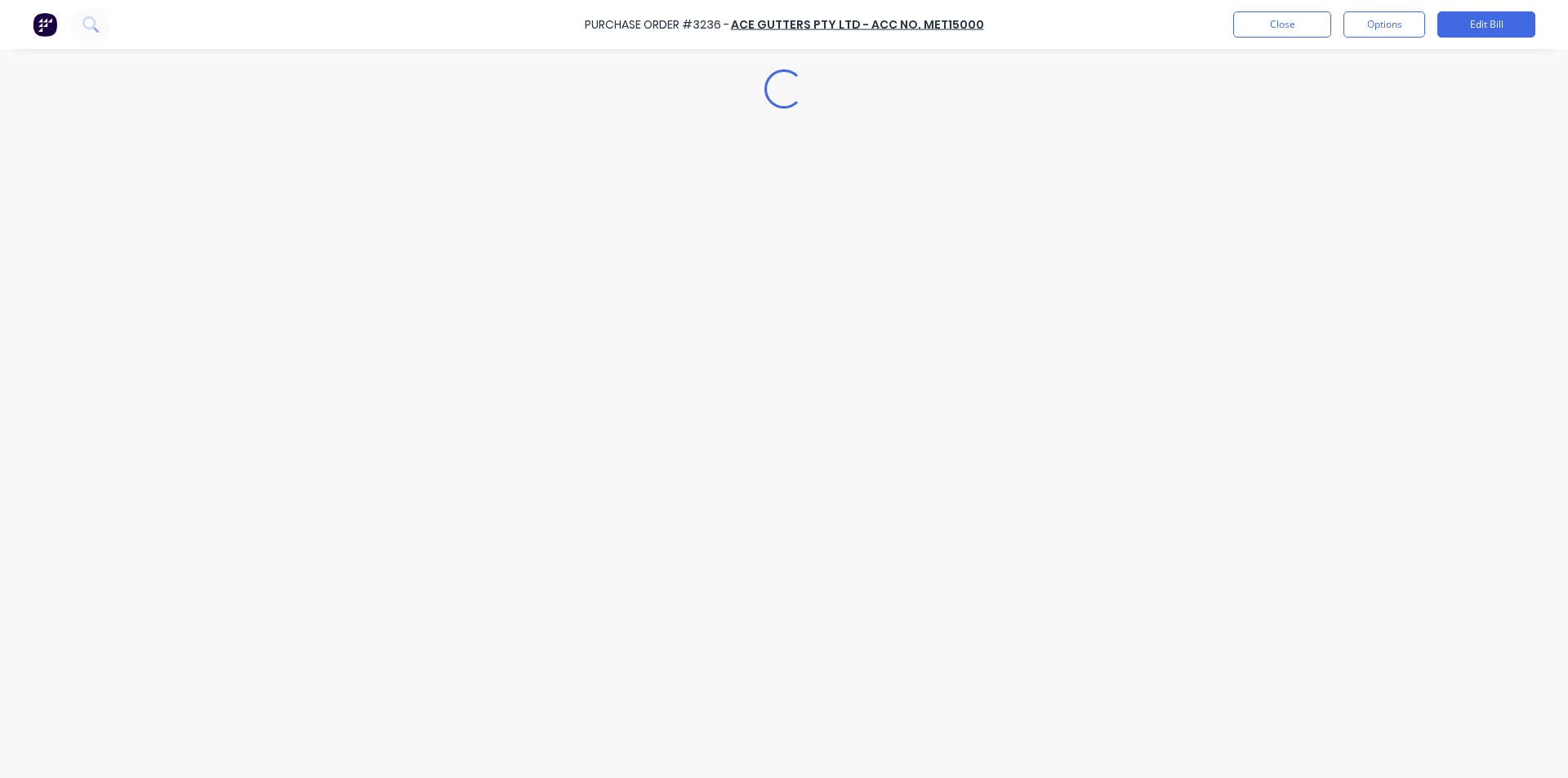
type textarea "x"
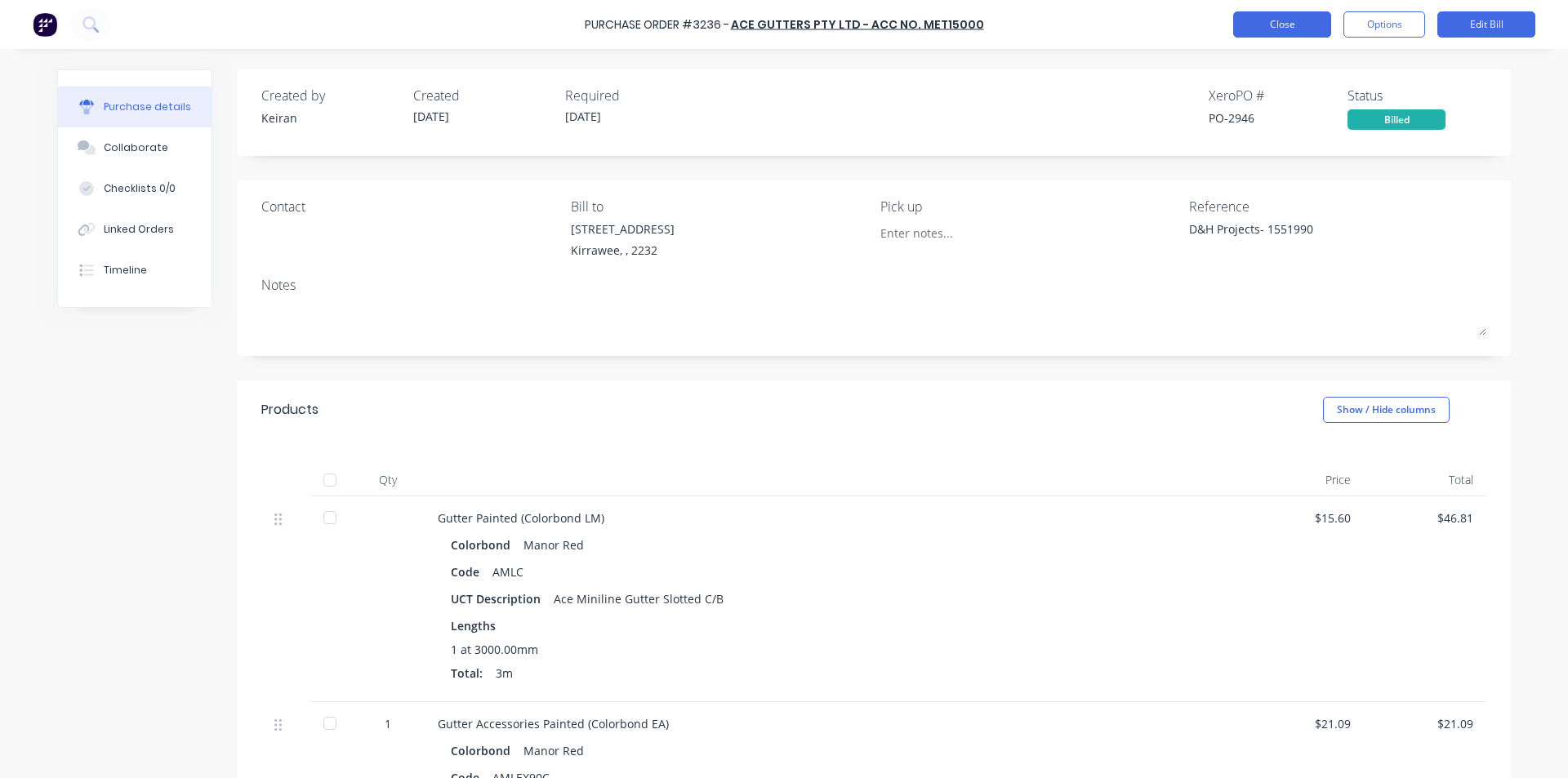
click at [1268, 24] on button "Close" at bounding box center [1282, 24] width 98 height 26
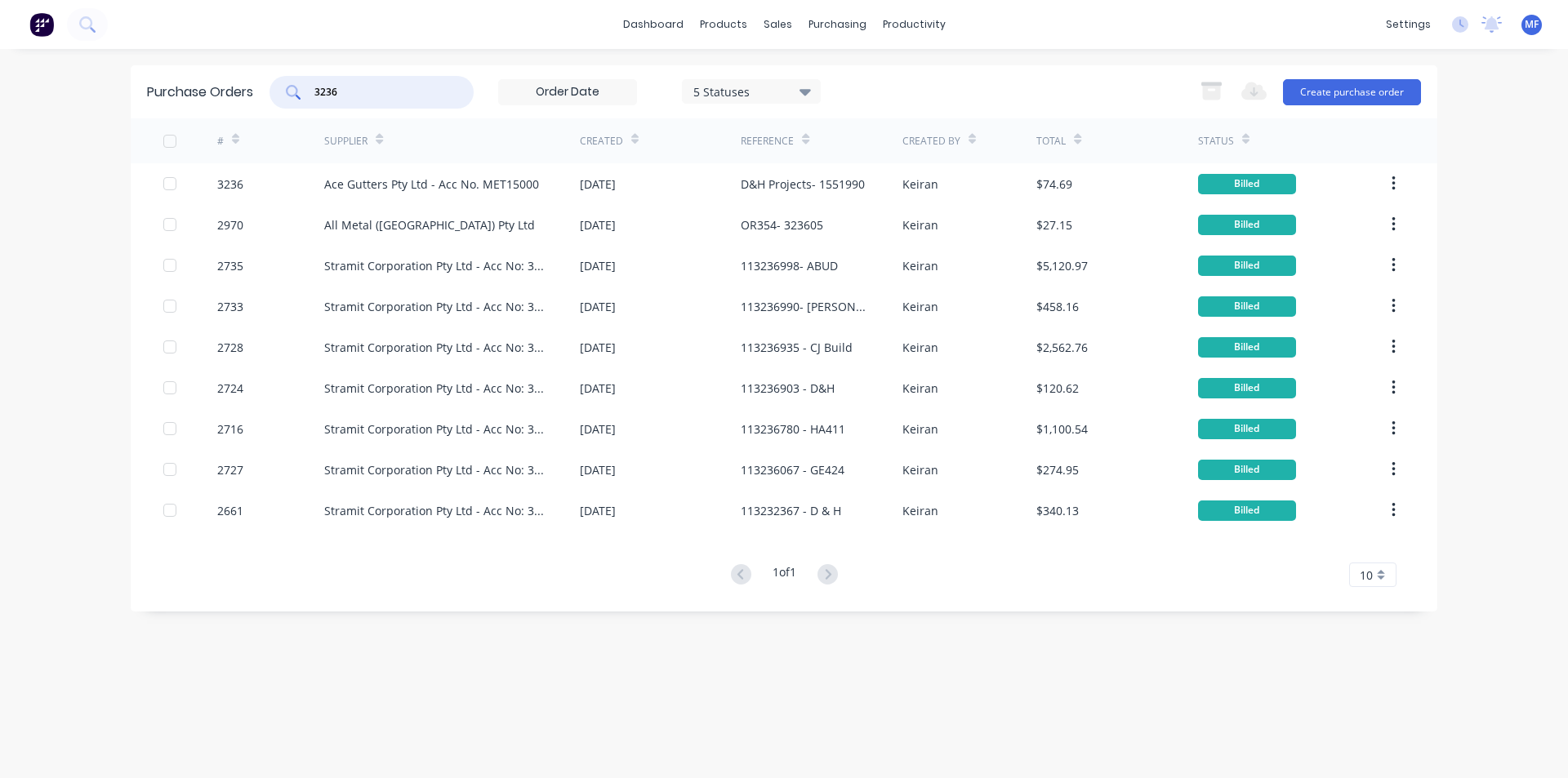
click at [348, 90] on input "3236" at bounding box center [381, 92] width 136 height 16
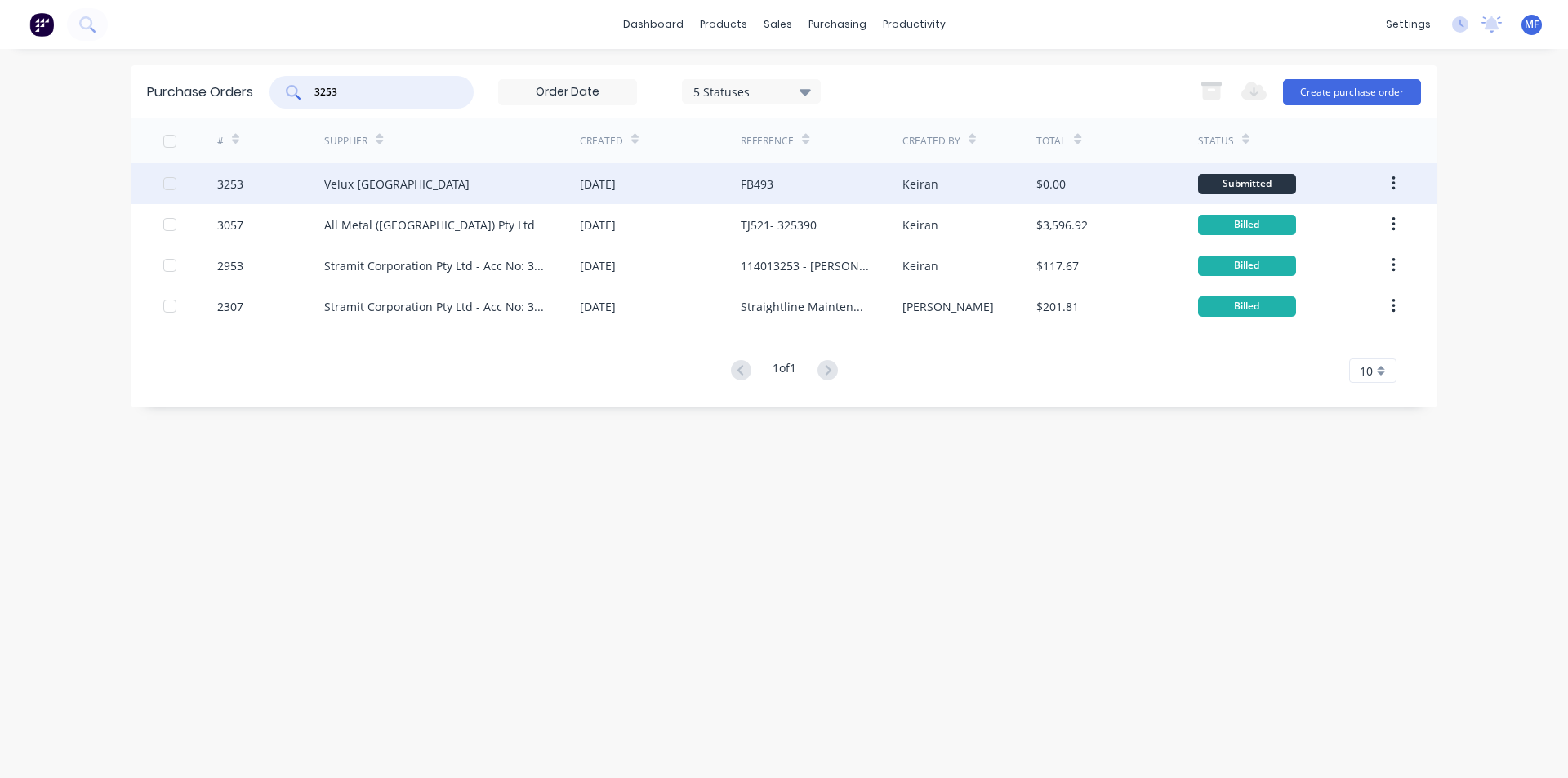
type input "3253"
click at [346, 182] on div "Velux [GEOGRAPHIC_DATA]" at bounding box center [396, 184] width 145 height 17
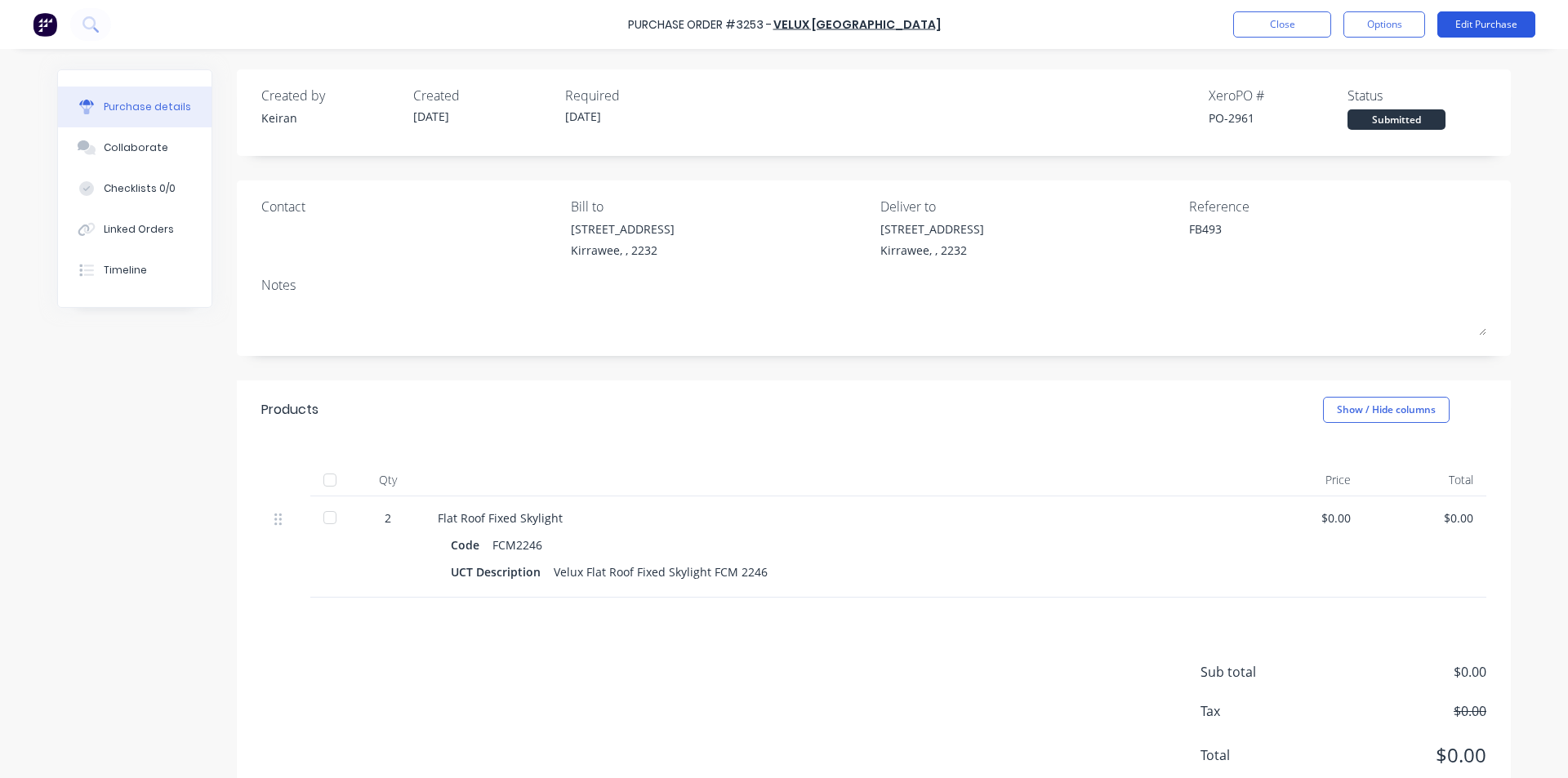
click at [1475, 30] on button "Edit Purchase" at bounding box center [1486, 24] width 98 height 26
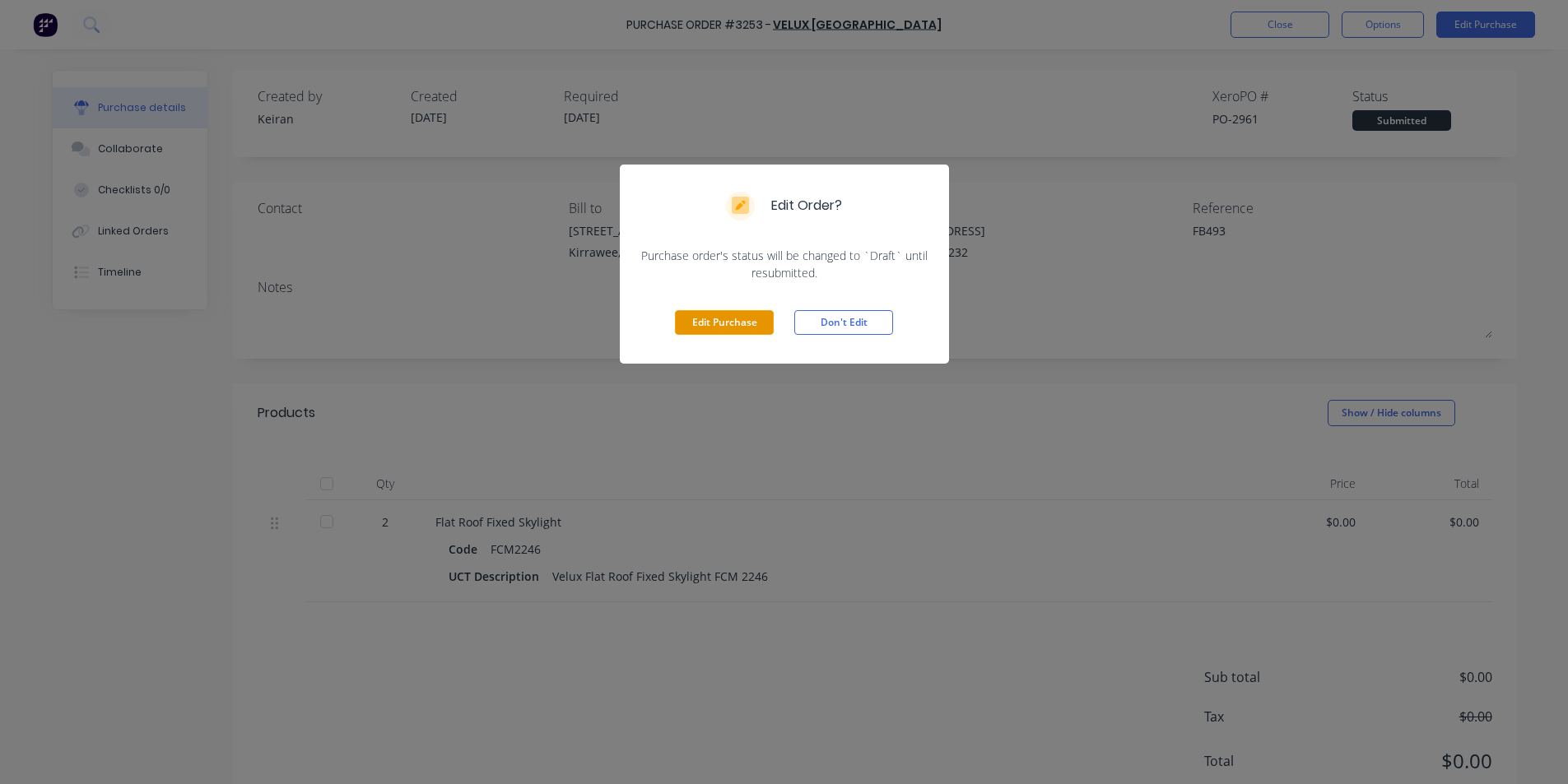
click at [746, 319] on button "Edit Purchase" at bounding box center [725, 322] width 99 height 25
type textarea "x"
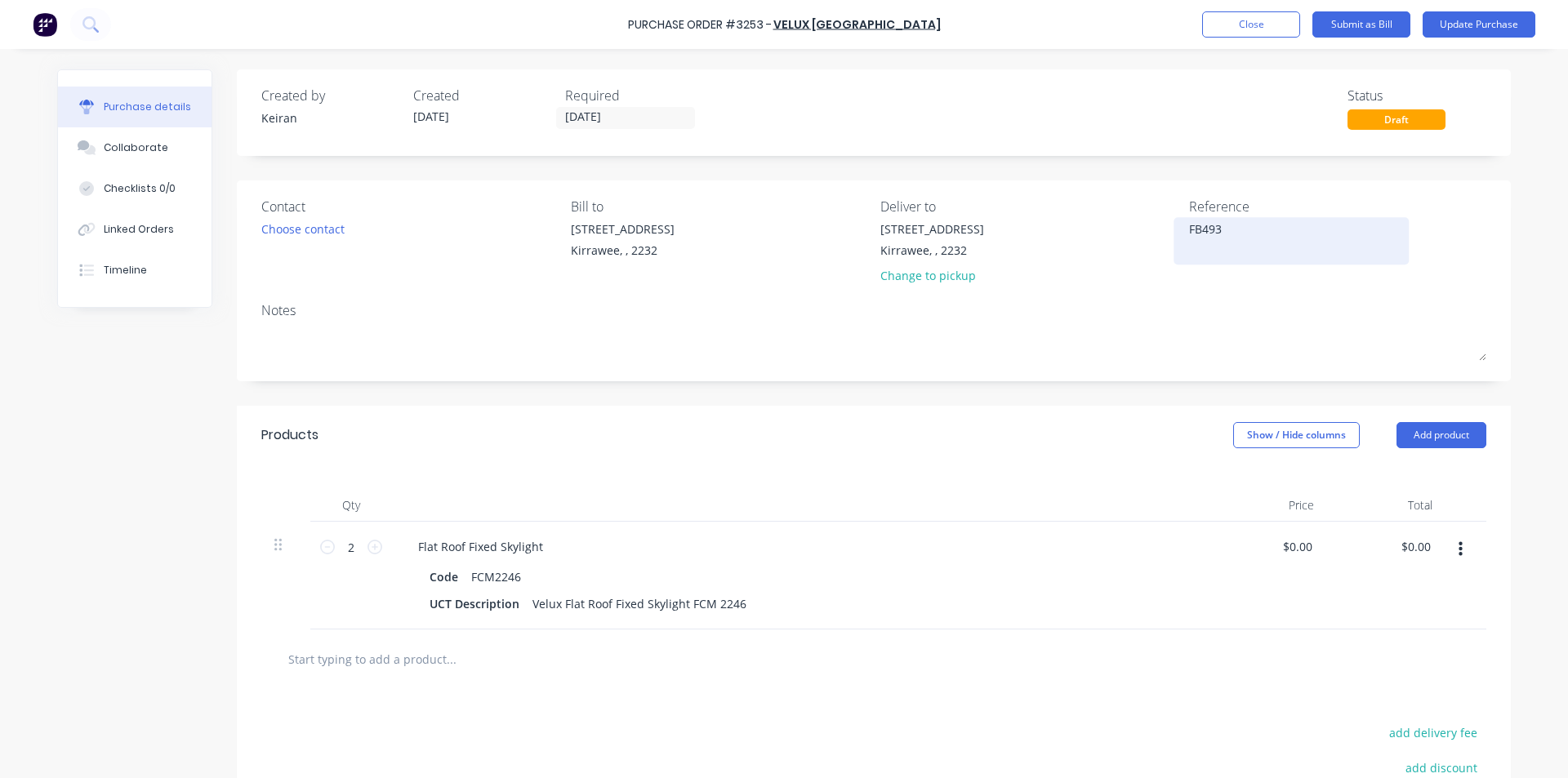
click at [1276, 236] on textarea "FB493" at bounding box center [1291, 238] width 204 height 37
type textarea "FB493- 135"
type textarea "x"
type textarea "FB493- 1350"
type textarea "x"
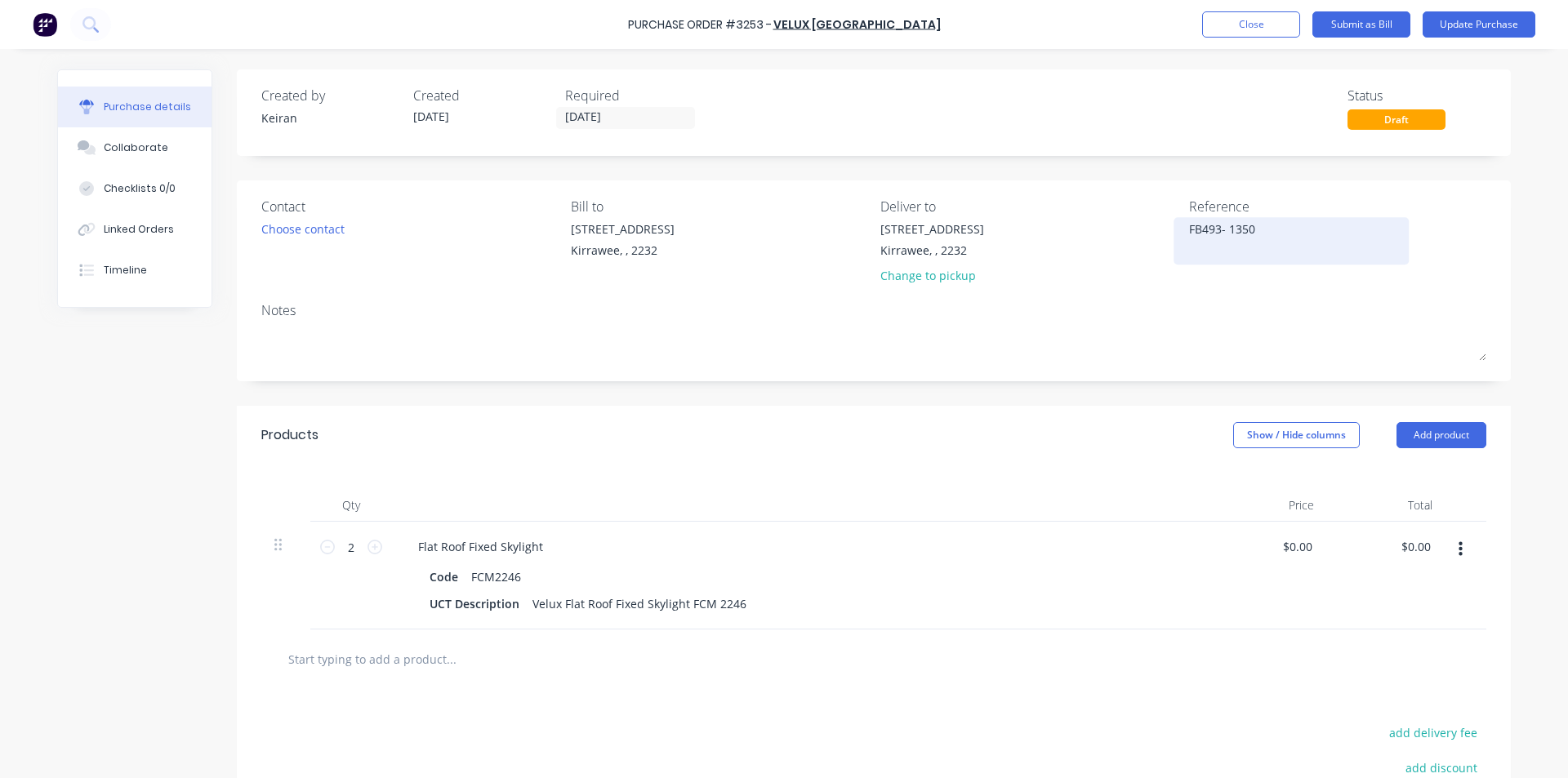
type textarea "FB493- 13501"
type textarea "x"
type textarea "FB493- 135018"
type textarea "x"
type textarea "FB493- 1350182"
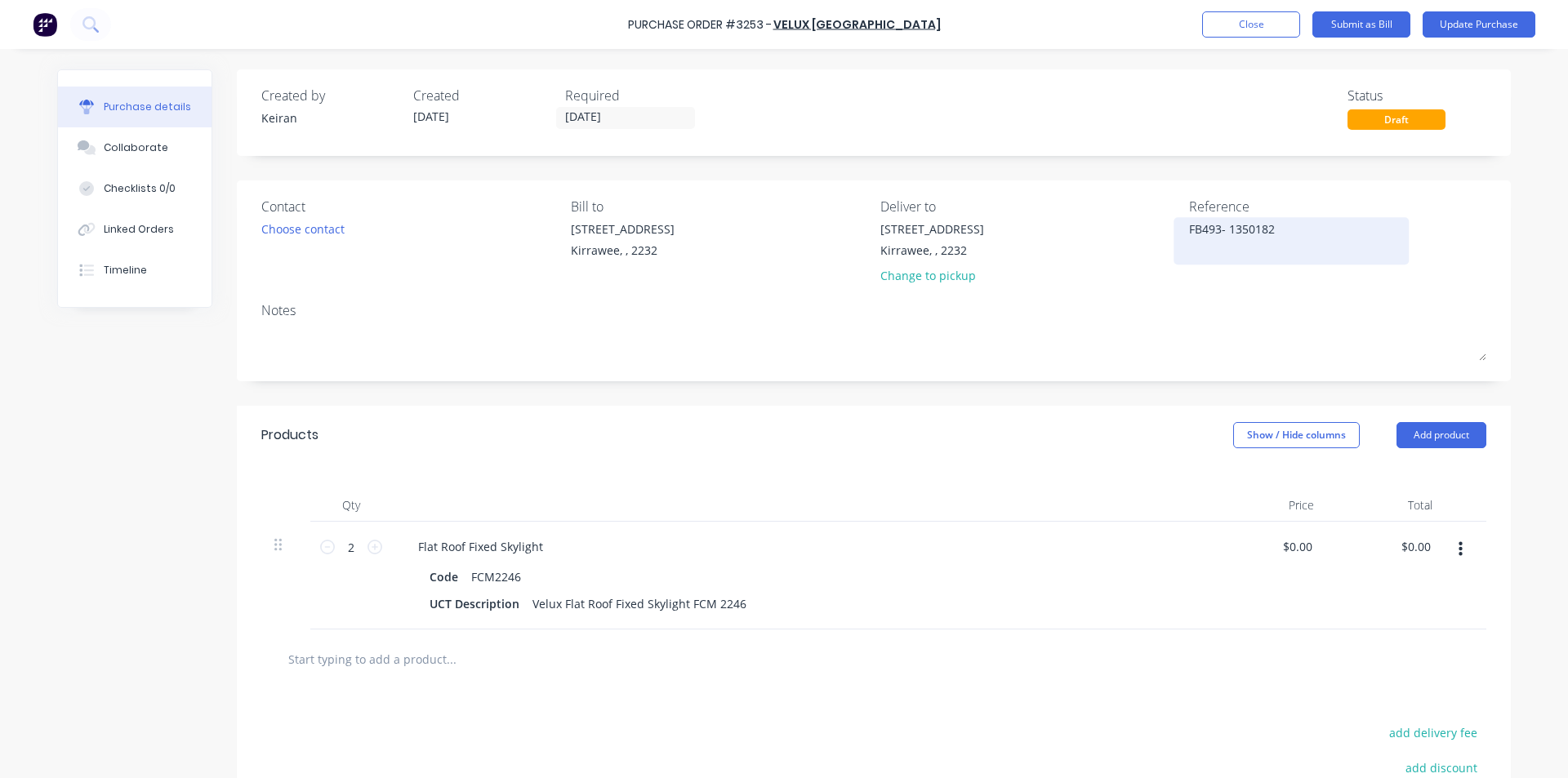
type textarea "x"
type textarea "FB493- 13501820"
type textarea "x"
type textarea "FB493- 13501820"
click at [1411, 544] on input "0.00" at bounding box center [1415, 547] width 38 height 24
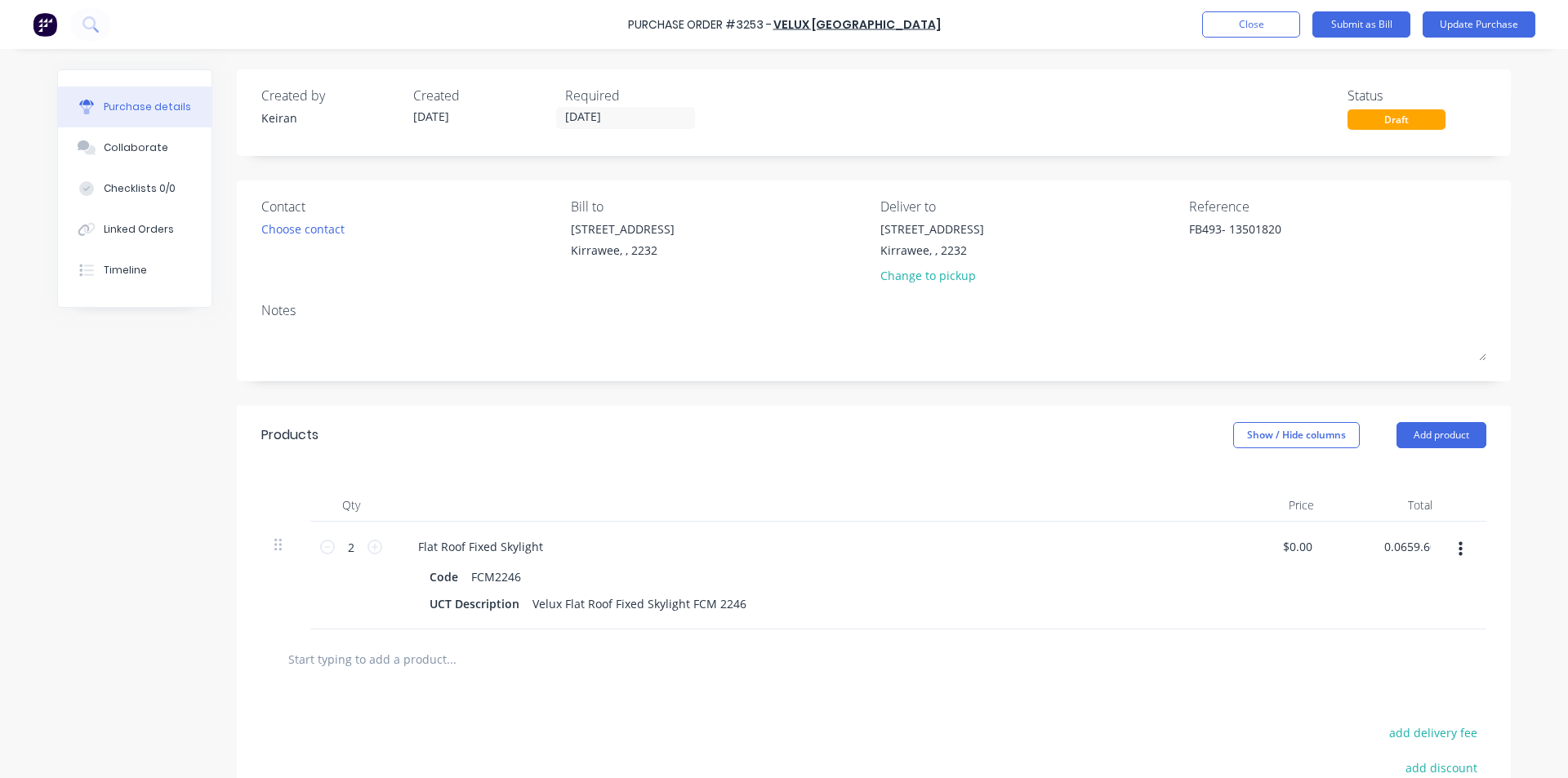
type input "0.0659.660"
click at [1392, 540] on input "0.0659.660" at bounding box center [1401, 547] width 67 height 24
type textarea "x"
click at [1392, 540] on input "0.0659.660" at bounding box center [1401, 547] width 67 height 24
type input "659.66"
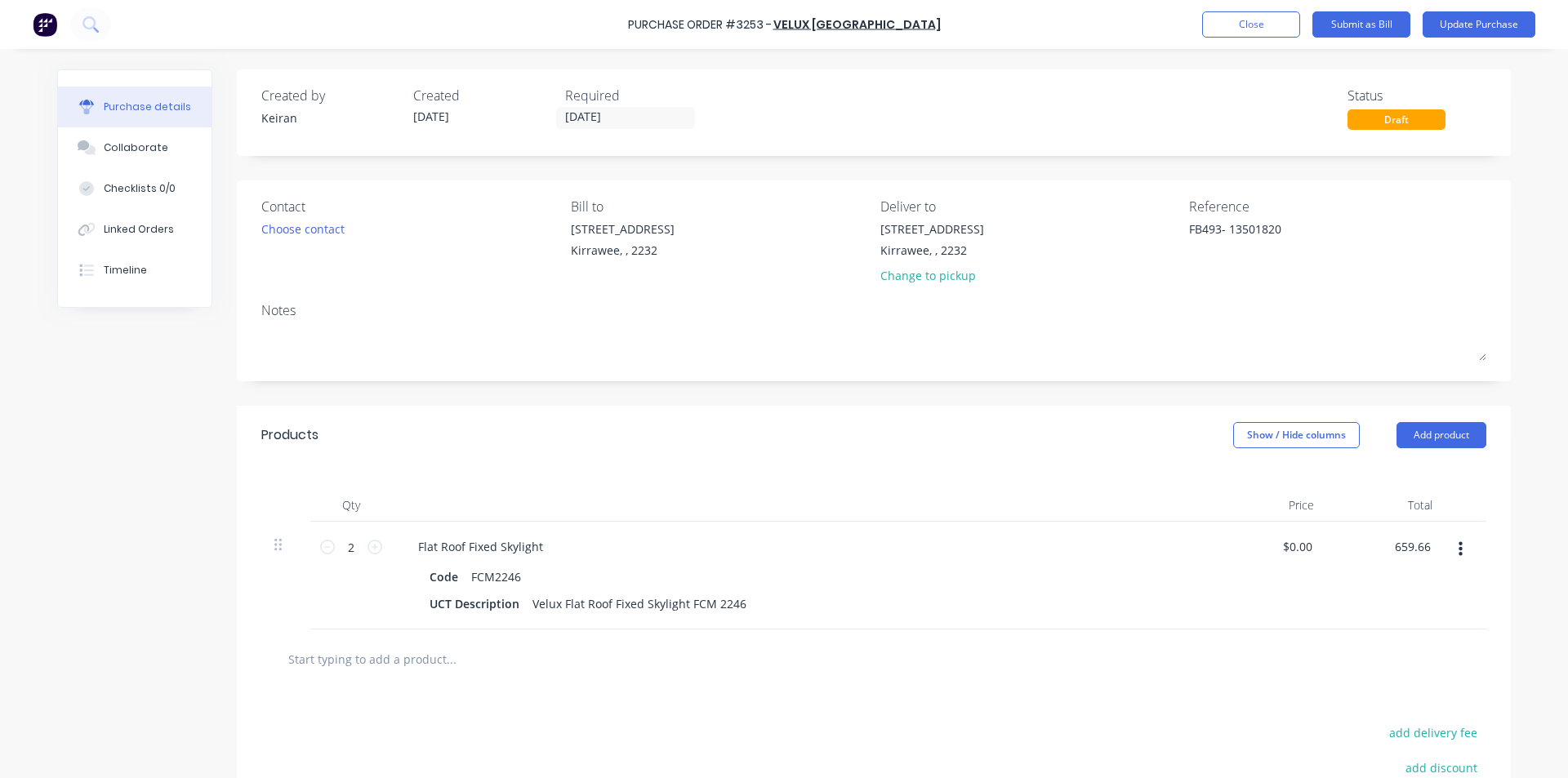
type textarea "x"
type input "$329.83"
type input "$659.66"
click at [1366, 572] on div "$659.66 $659.66" at bounding box center [1386, 576] width 118 height 108
click at [1370, 21] on button "Submit as Bill" at bounding box center [1361, 24] width 98 height 26
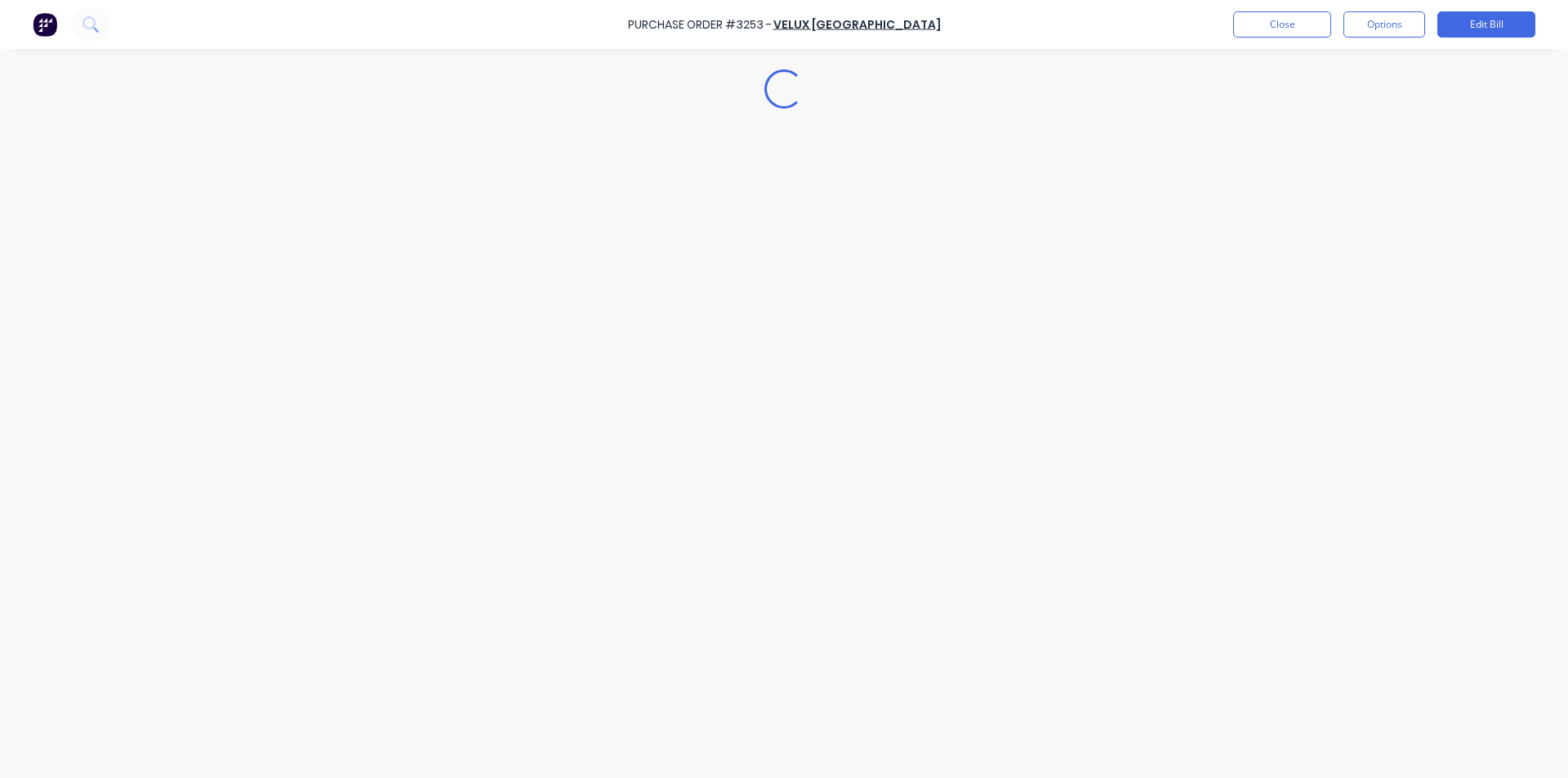
type textarea "x"
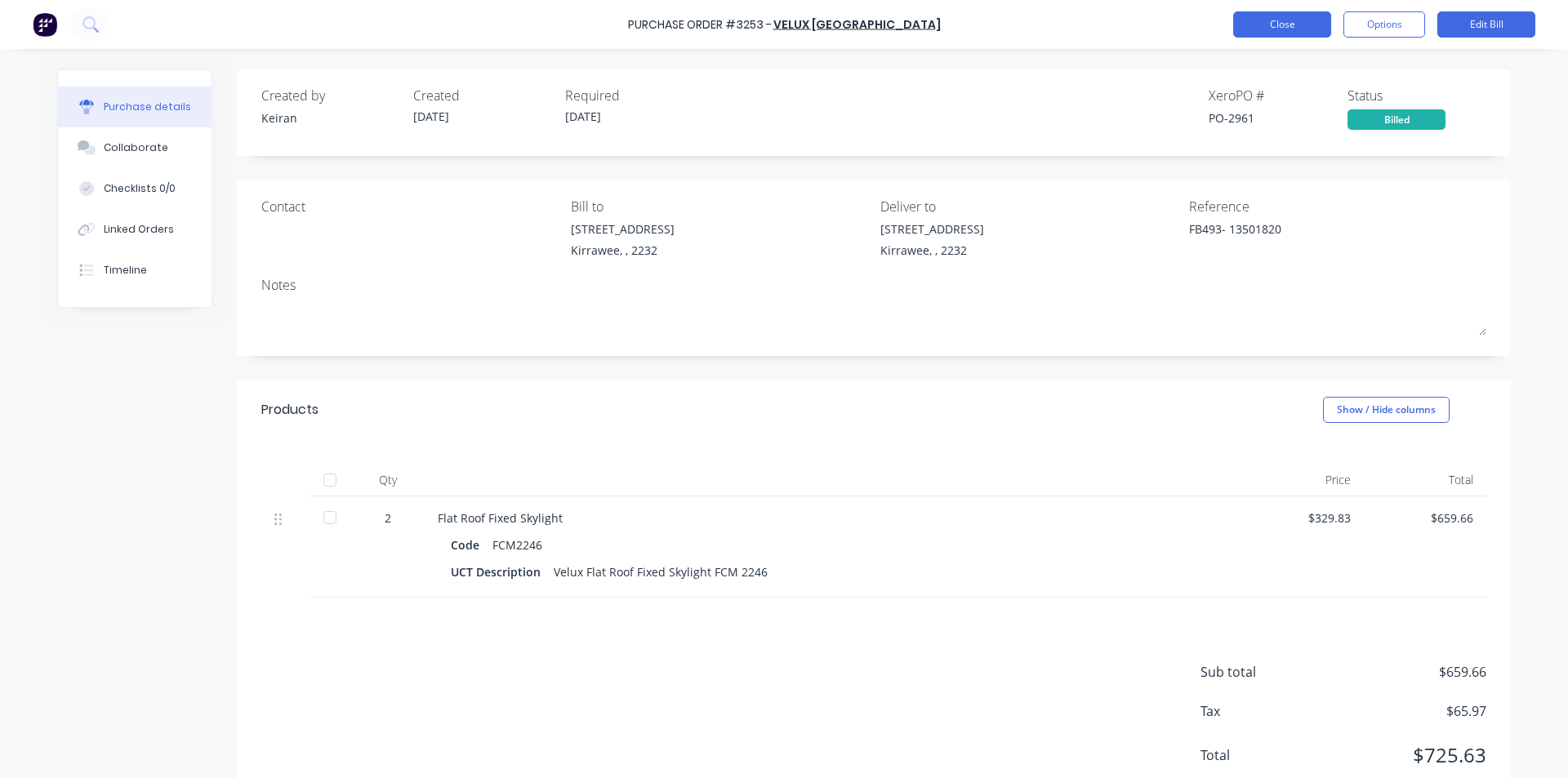
click at [1276, 21] on button "Close" at bounding box center [1282, 24] width 98 height 26
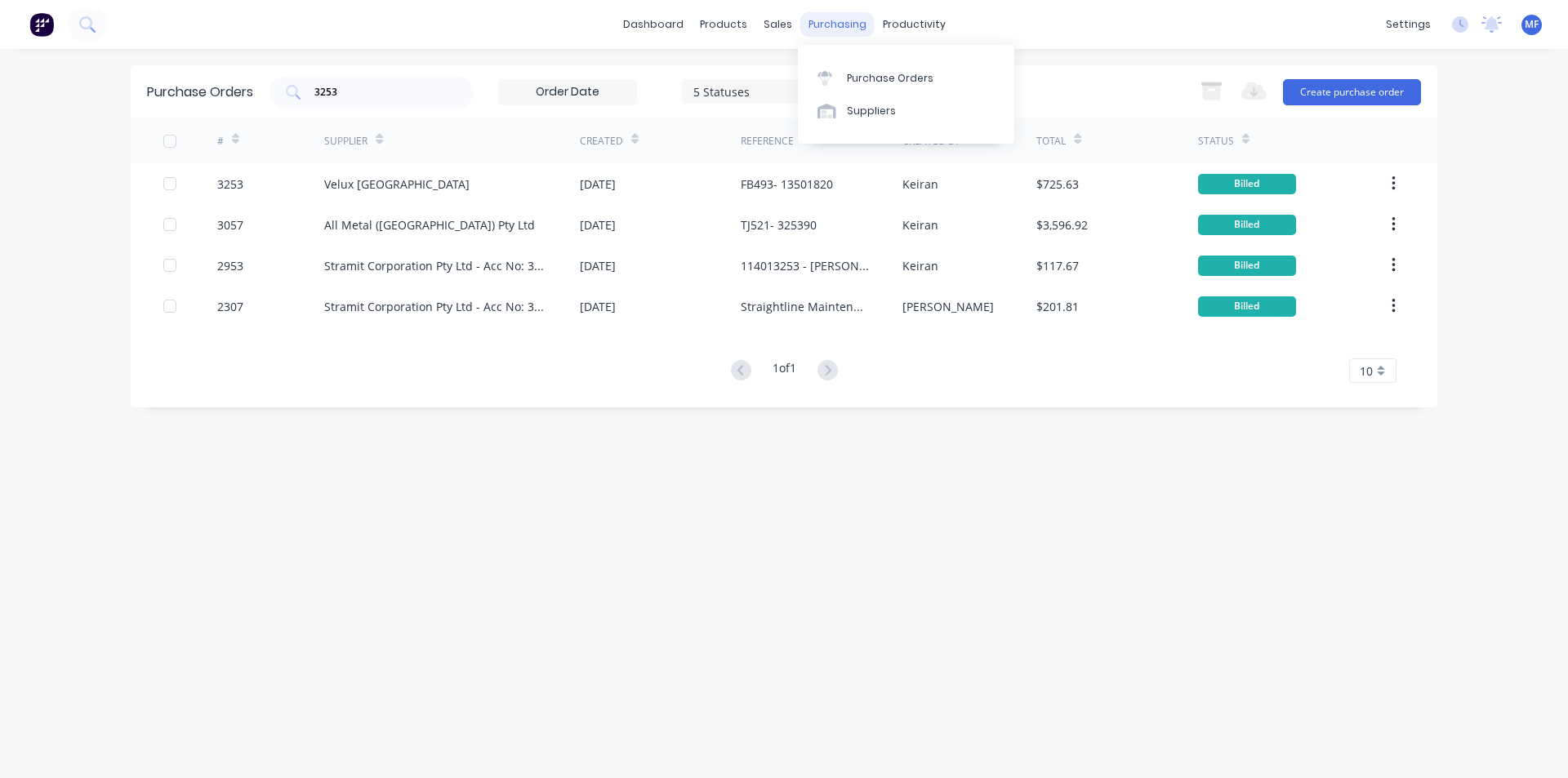
click at [835, 30] on div "purchasing" at bounding box center [837, 24] width 75 height 25
click at [841, 114] on div "Customers" at bounding box center [834, 111] width 59 height 15
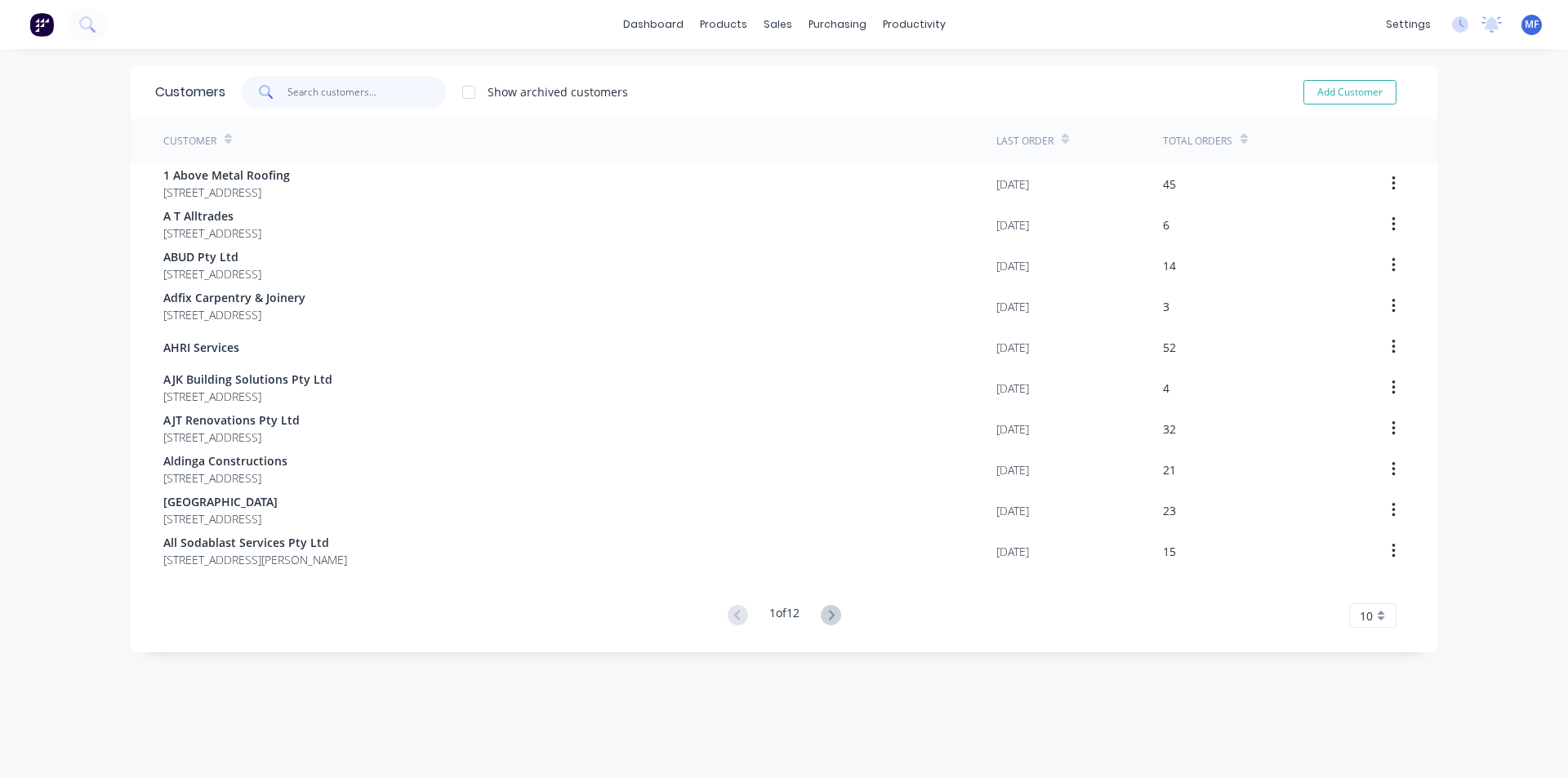
click at [312, 83] on input "text" at bounding box center [367, 93] width 160 height 33
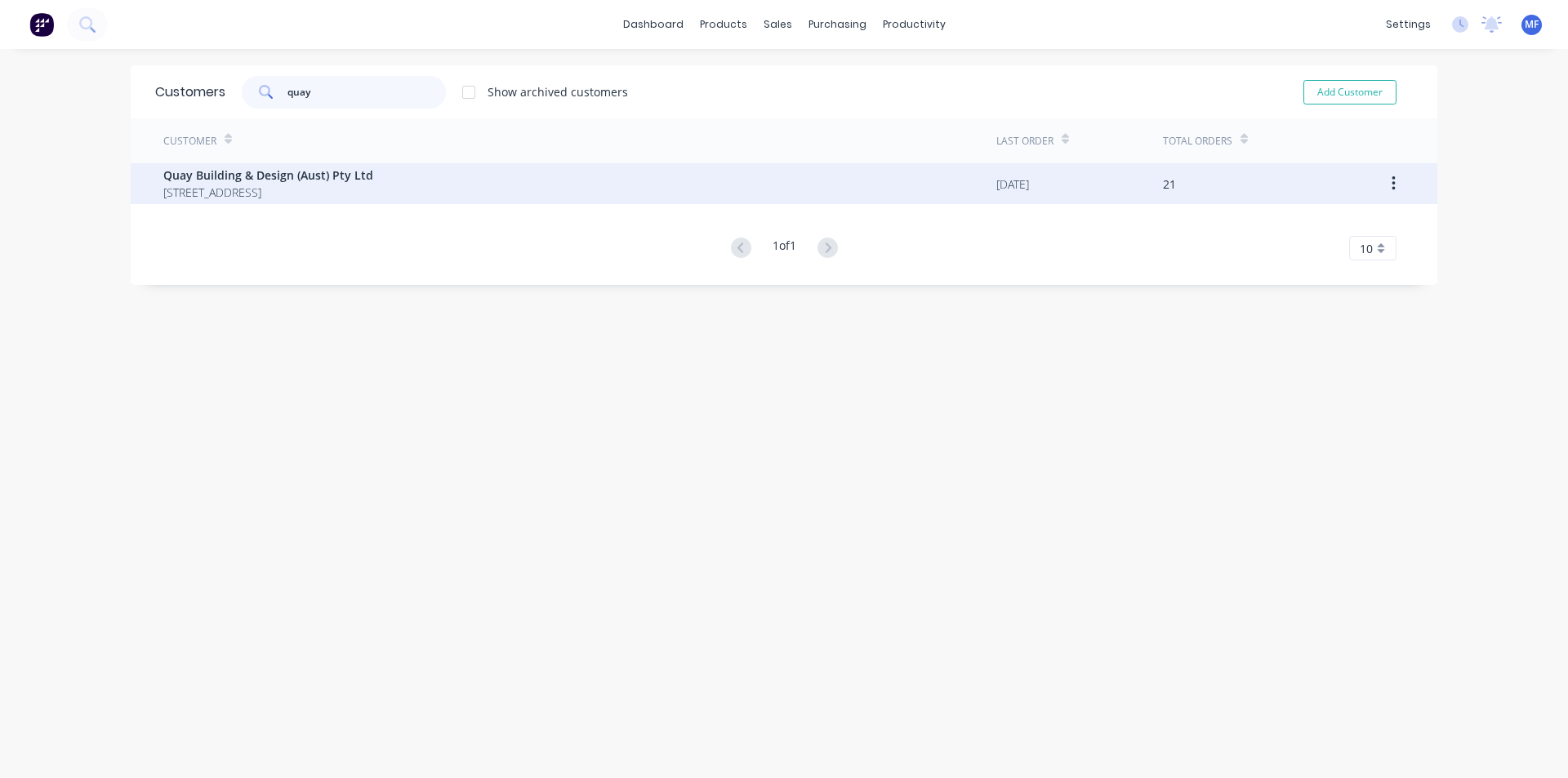
type input "quay"
click at [335, 172] on span "Quay Building & Design (Aust) Pty Ltd" at bounding box center [268, 175] width 210 height 17
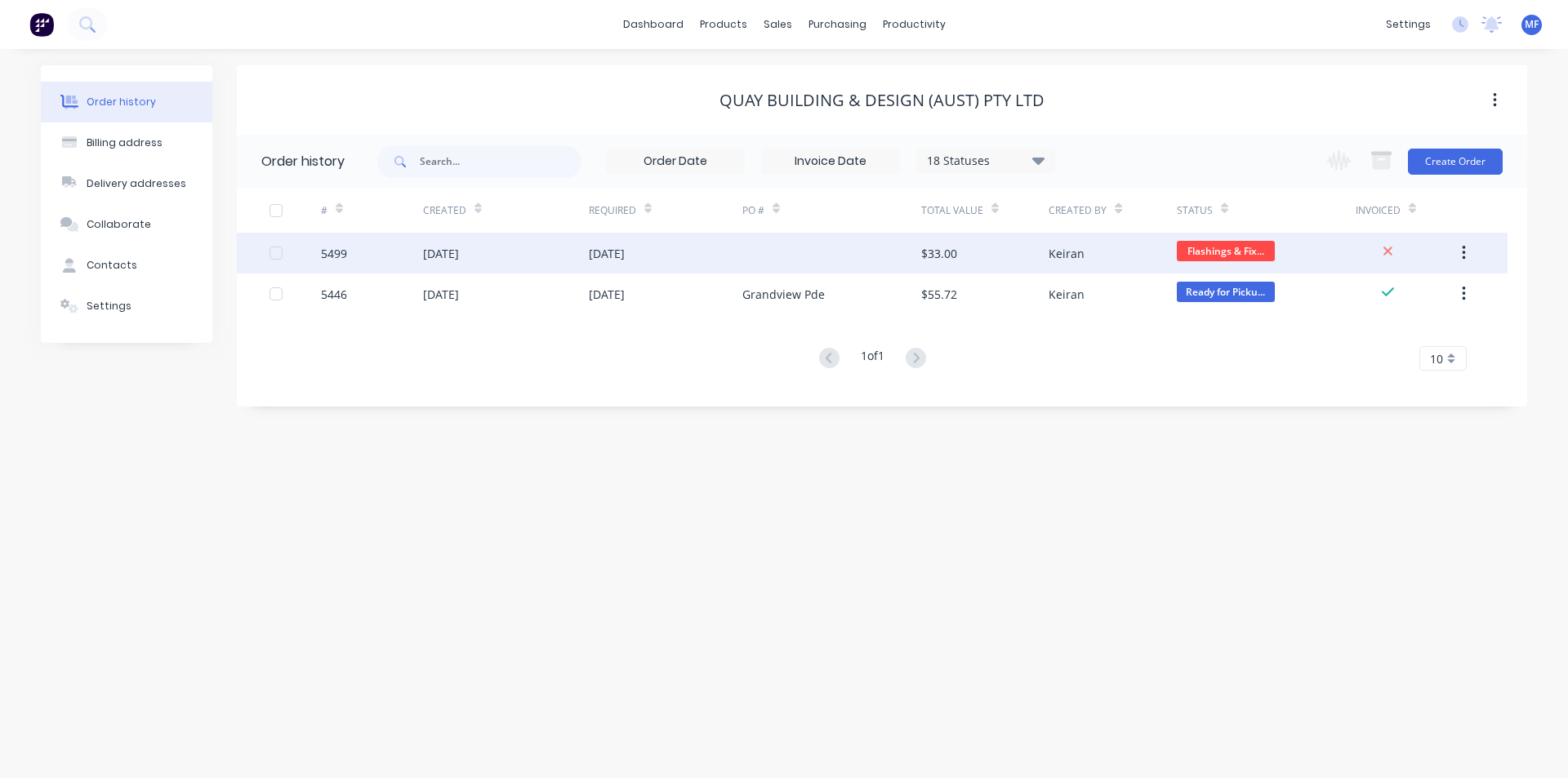
click at [619, 249] on div "[DATE]" at bounding box center [606, 254] width 36 height 17
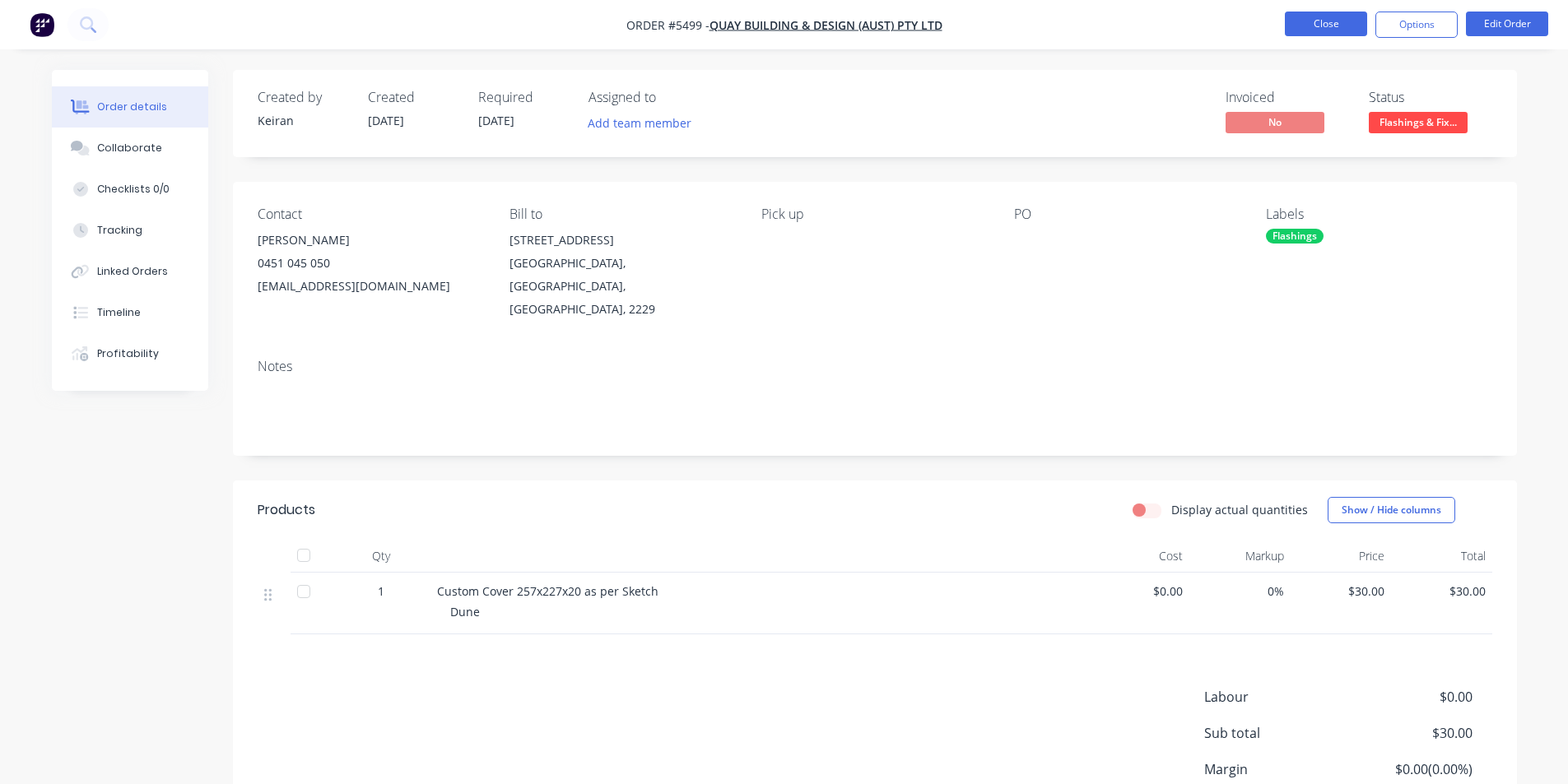
click at [1331, 22] on button "Close" at bounding box center [1326, 23] width 82 height 25
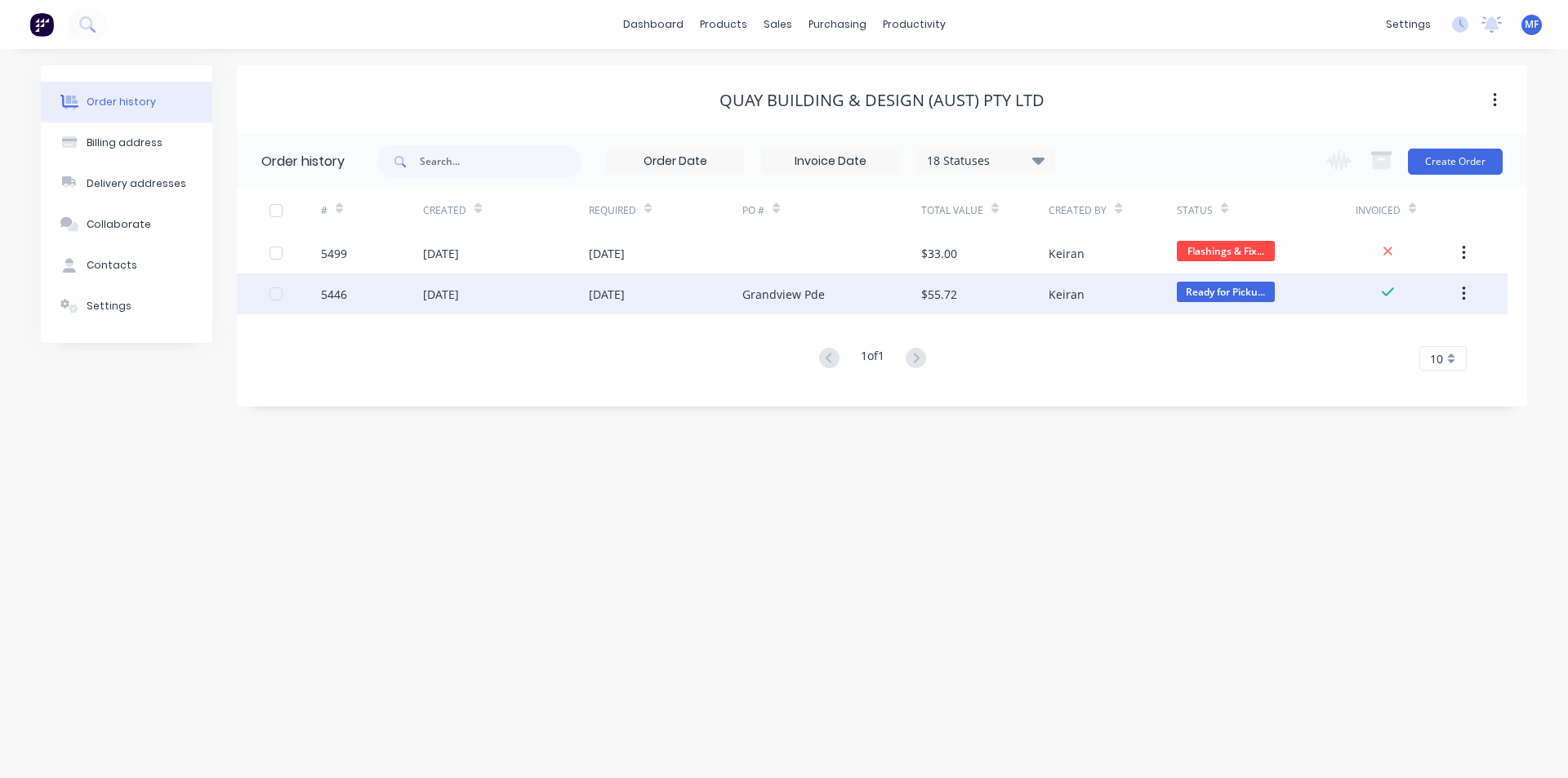
click at [613, 299] on div "[DATE]" at bounding box center [606, 294] width 36 height 17
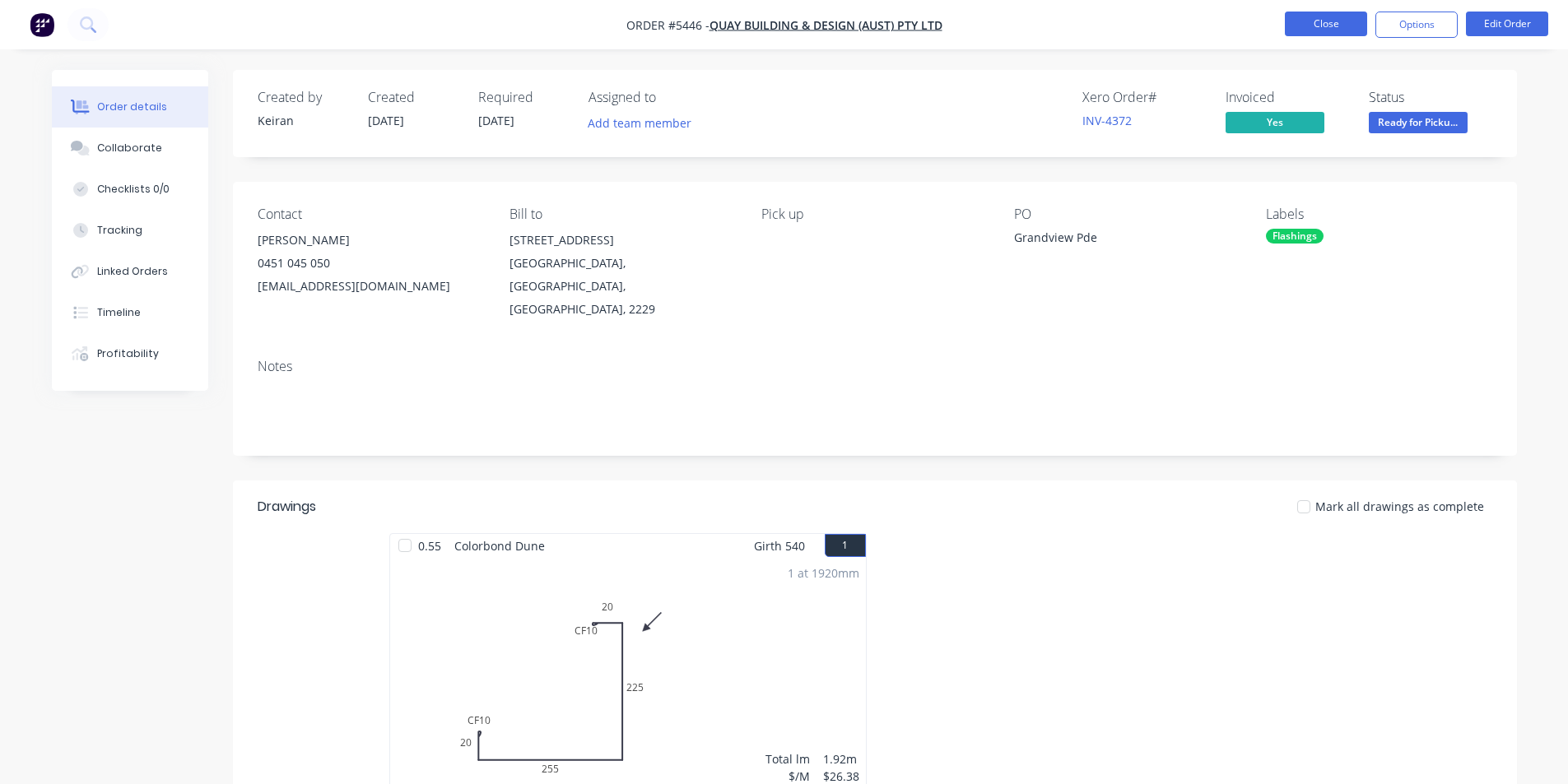
click at [1329, 19] on button "Close" at bounding box center [1326, 23] width 82 height 25
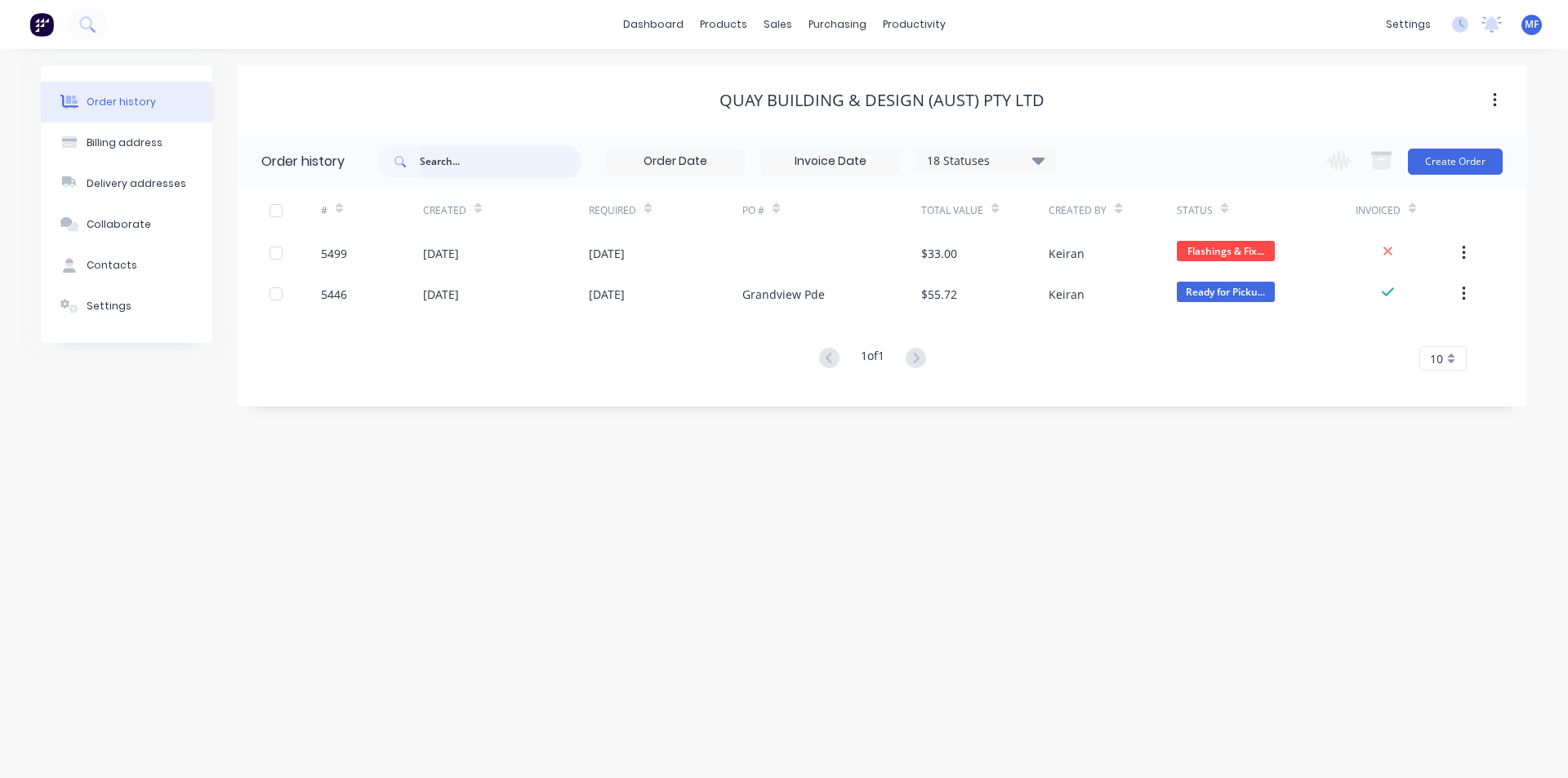
click at [484, 164] on input "text" at bounding box center [500, 161] width 161 height 33
click at [838, 20] on div "purchasing" at bounding box center [837, 24] width 75 height 25
click at [865, 63] on link "Purchase Orders" at bounding box center [906, 77] width 216 height 33
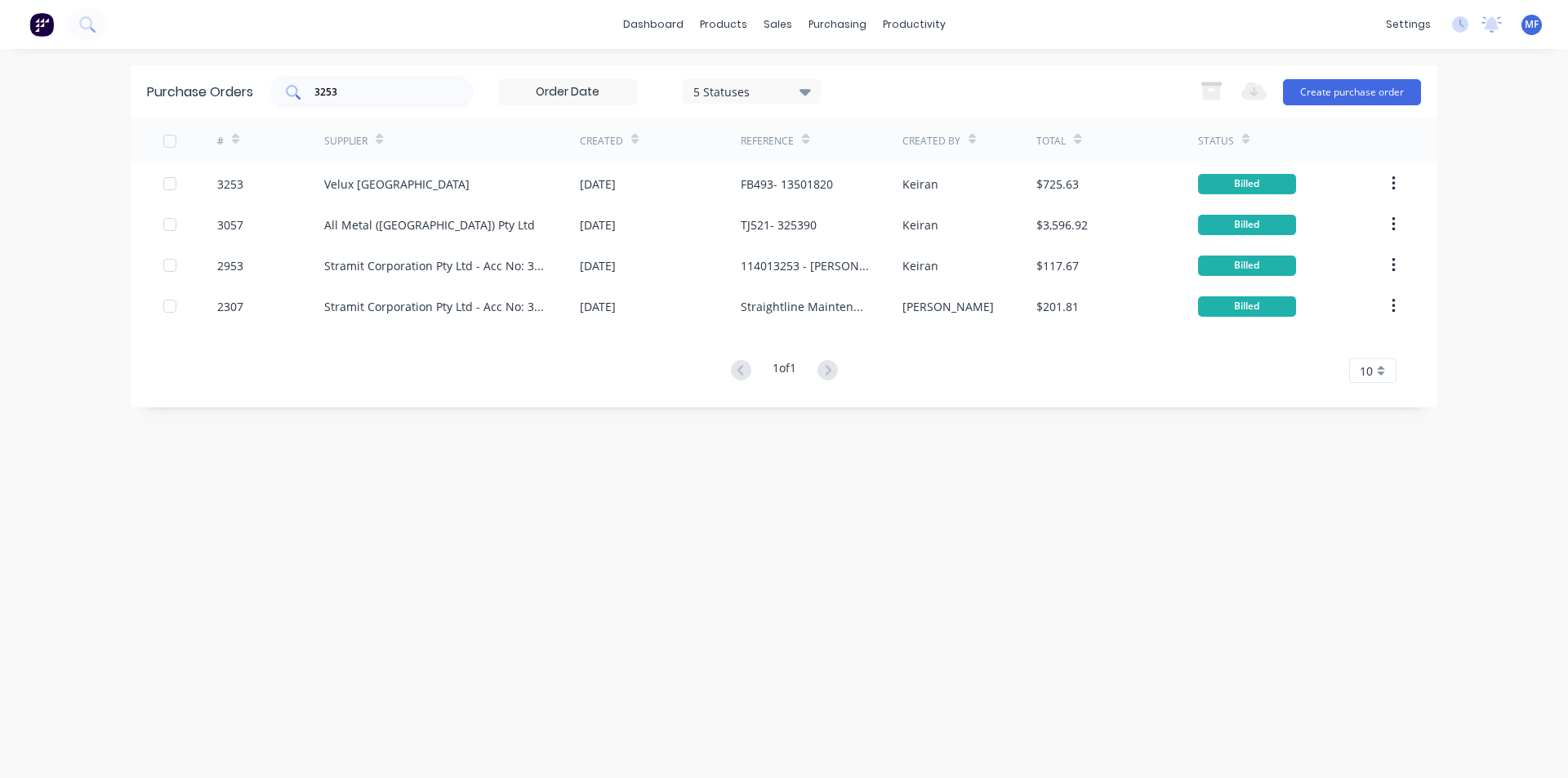
click at [349, 93] on input "3253" at bounding box center [381, 92] width 136 height 16
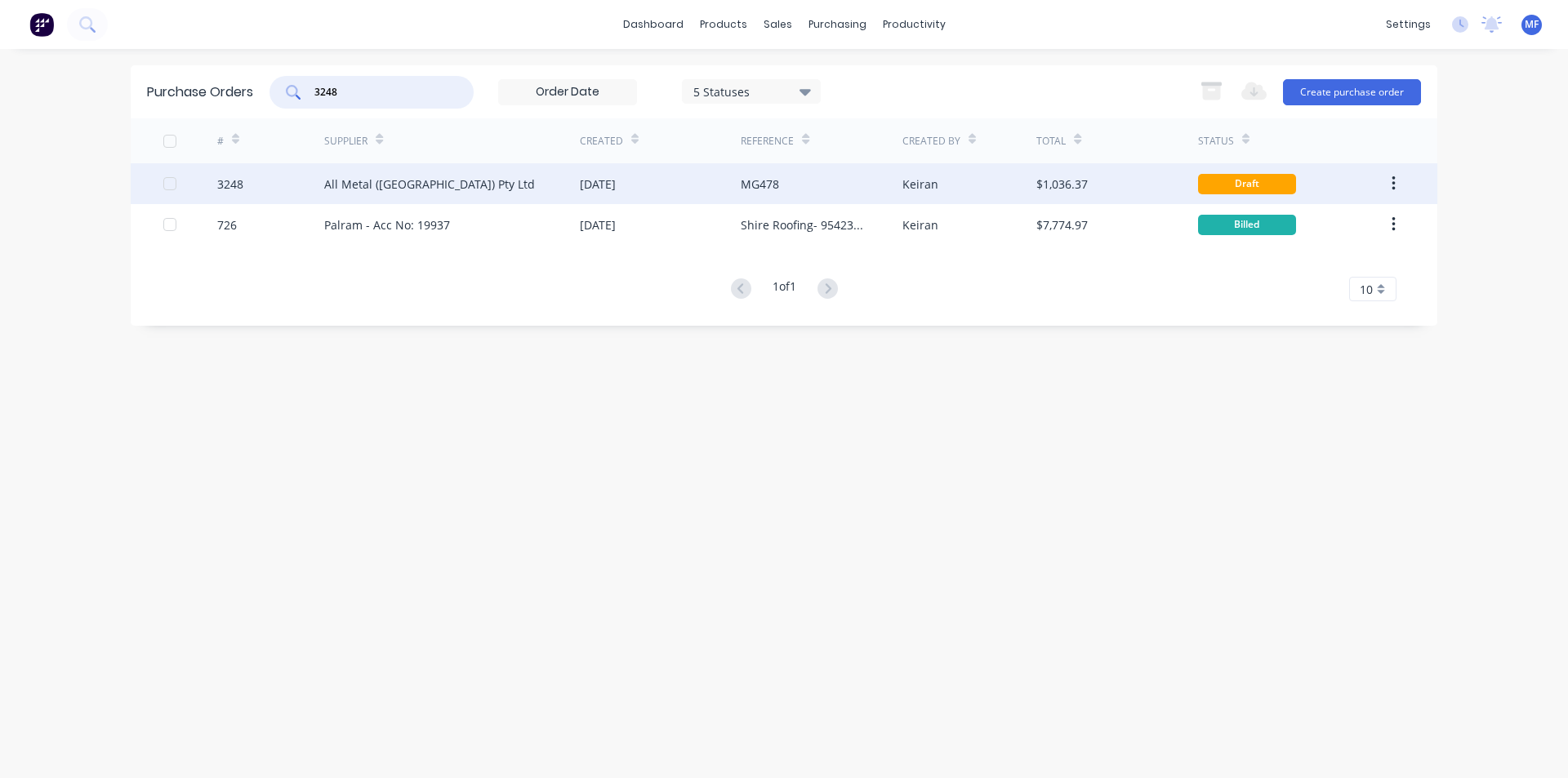
type input "3248"
click at [594, 181] on div "[DATE]" at bounding box center [598, 184] width 36 height 17
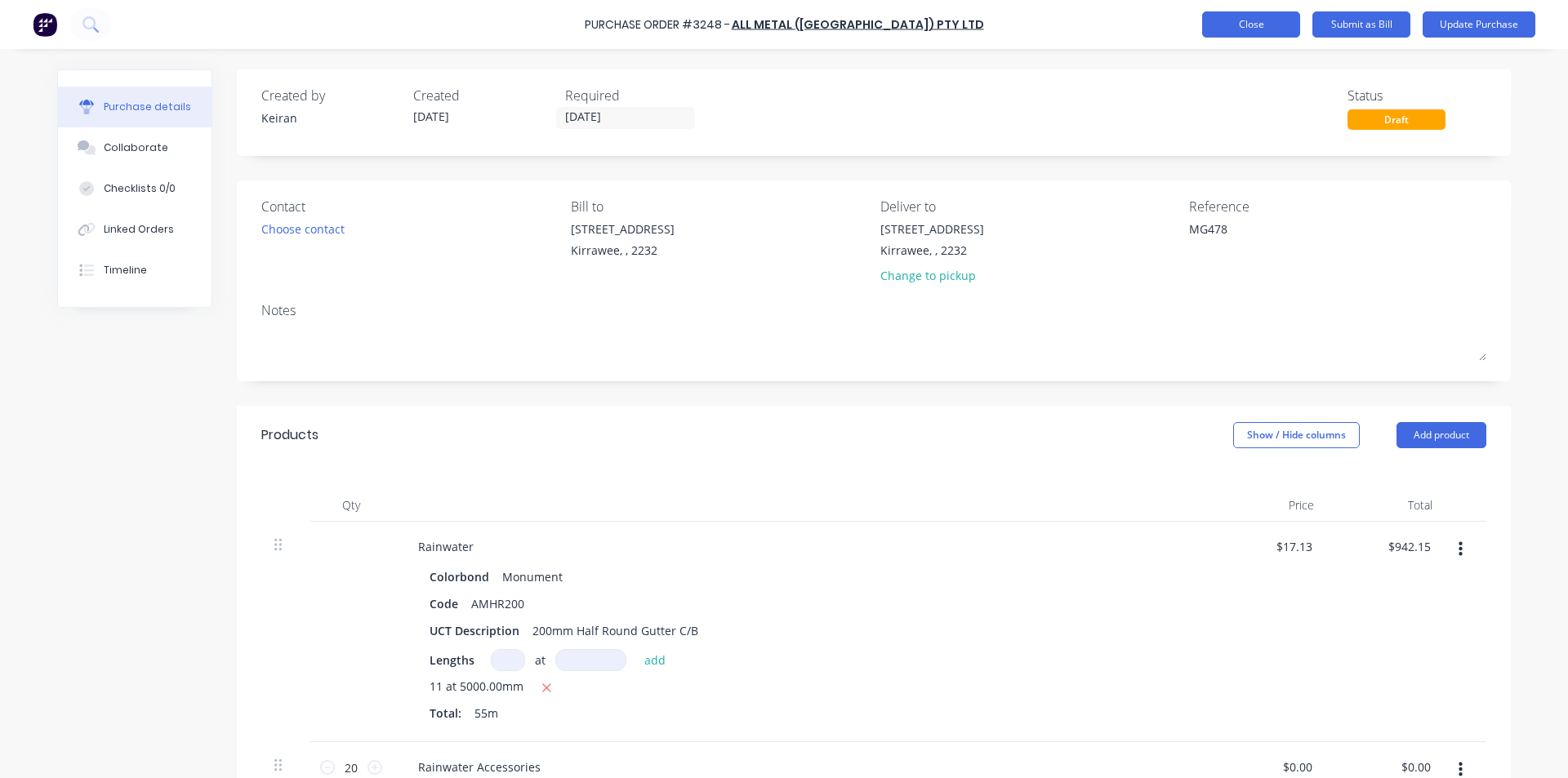
type textarea "x"
click at [1242, 21] on button "Close" at bounding box center [1251, 24] width 98 height 26
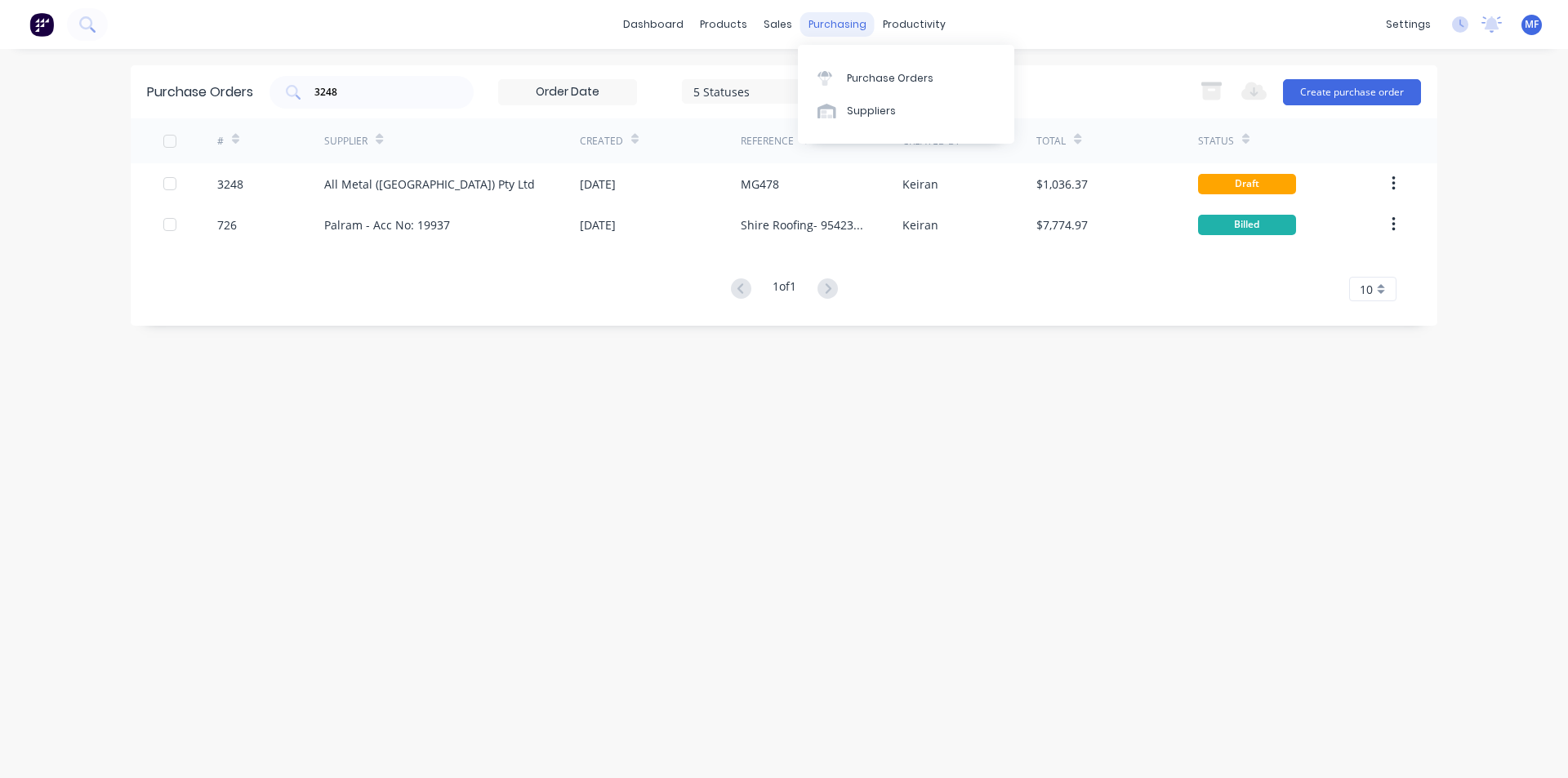
click at [828, 28] on div "purchasing" at bounding box center [837, 24] width 75 height 25
click at [858, 81] on div "Purchase Orders" at bounding box center [890, 78] width 87 height 15
click at [360, 103] on div "3248" at bounding box center [371, 93] width 204 height 33
click at [351, 89] on input "3248" at bounding box center [381, 92] width 136 height 16
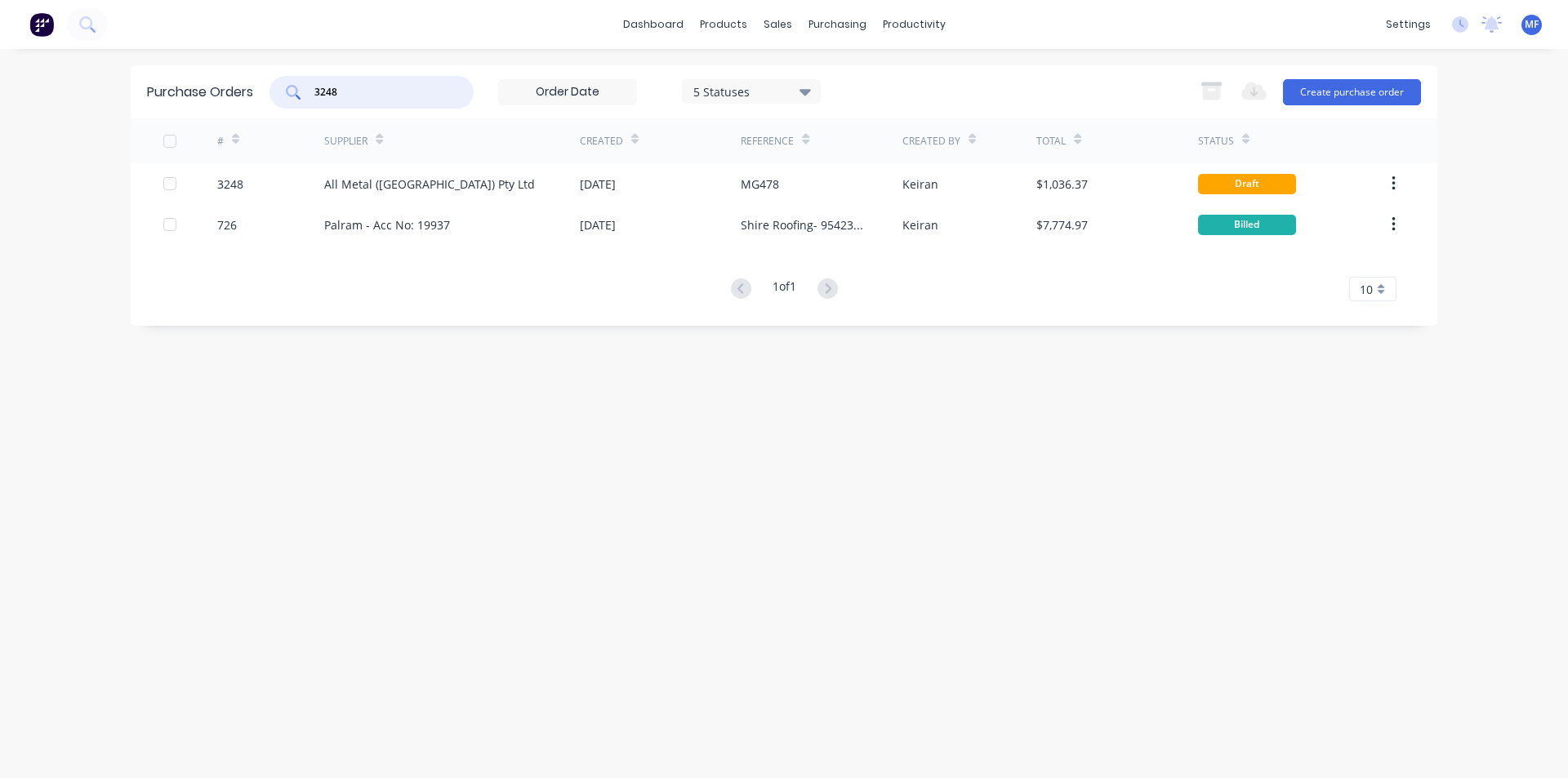
click at [351, 89] on input "3248" at bounding box center [381, 92] width 136 height 16
type input "Ampe"
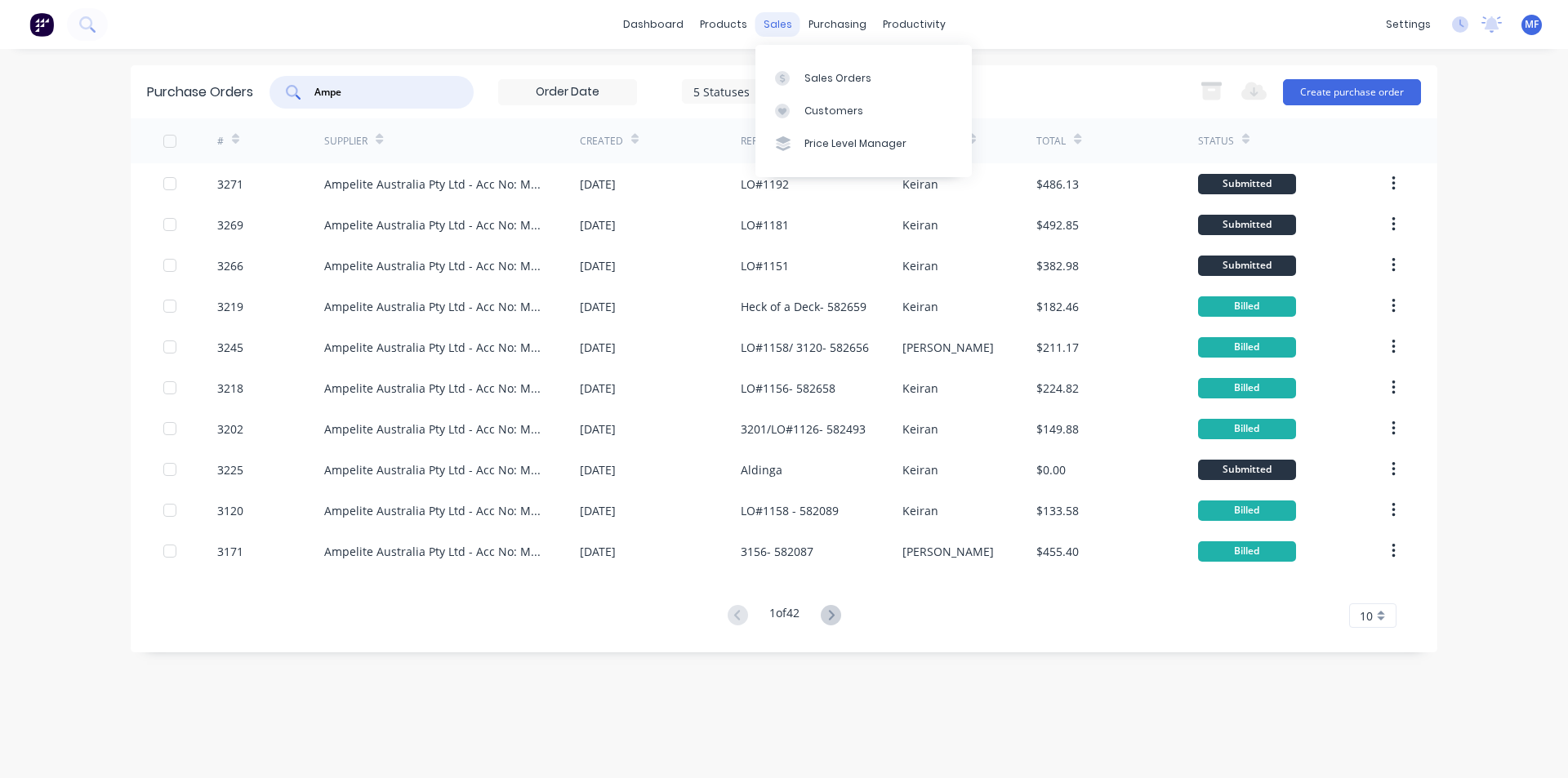
drag, startPoint x: 781, startPoint y: 21, endPoint x: 779, endPoint y: 36, distance: 15.1
click at [781, 22] on div "sales" at bounding box center [778, 24] width 45 height 25
click at [823, 107] on div "Customers" at bounding box center [834, 111] width 59 height 15
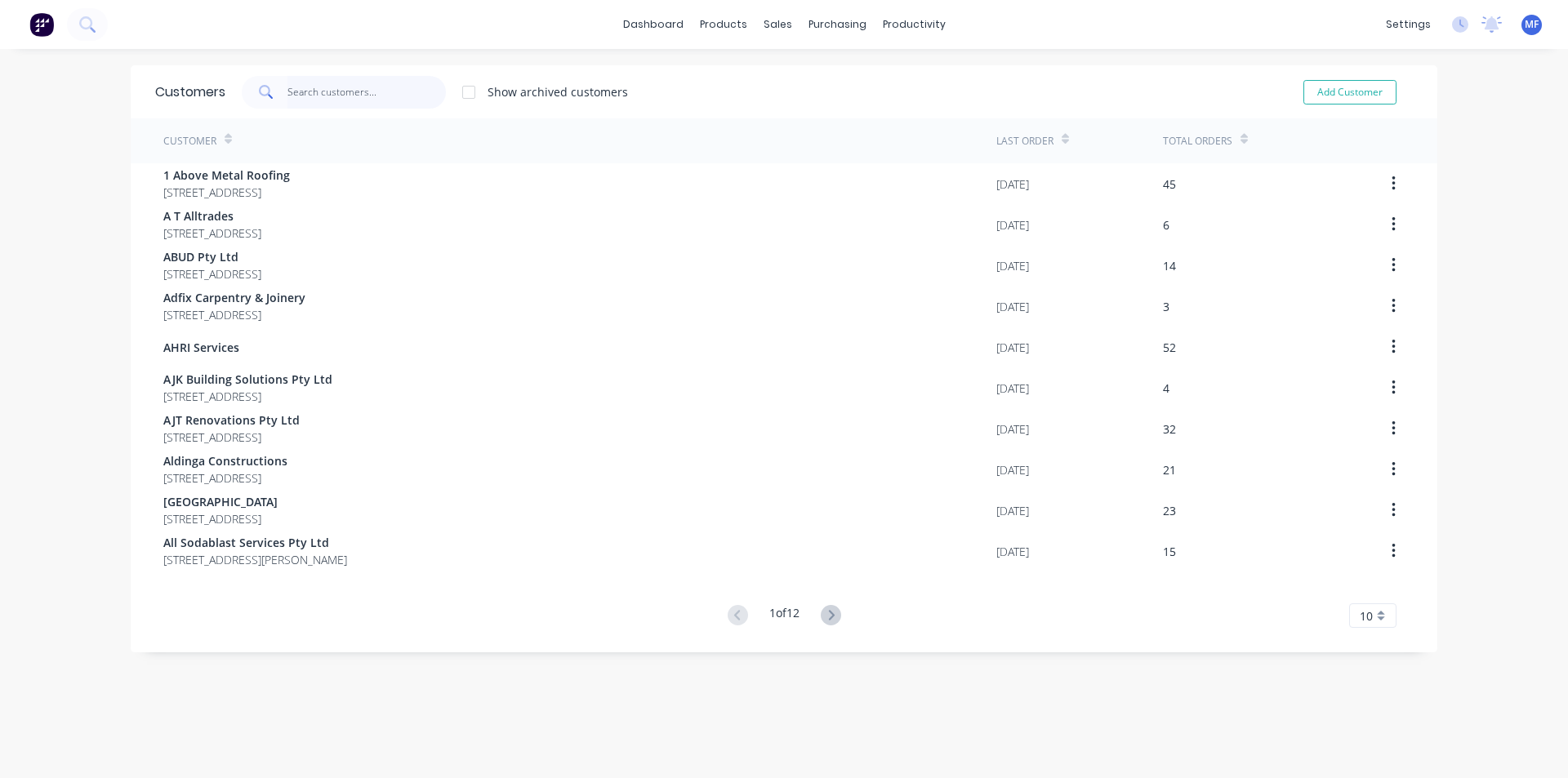
drag, startPoint x: 348, startPoint y: 93, endPoint x: 339, endPoint y: 95, distance: 9.2
click at [348, 93] on input "text" at bounding box center [367, 93] width 160 height 33
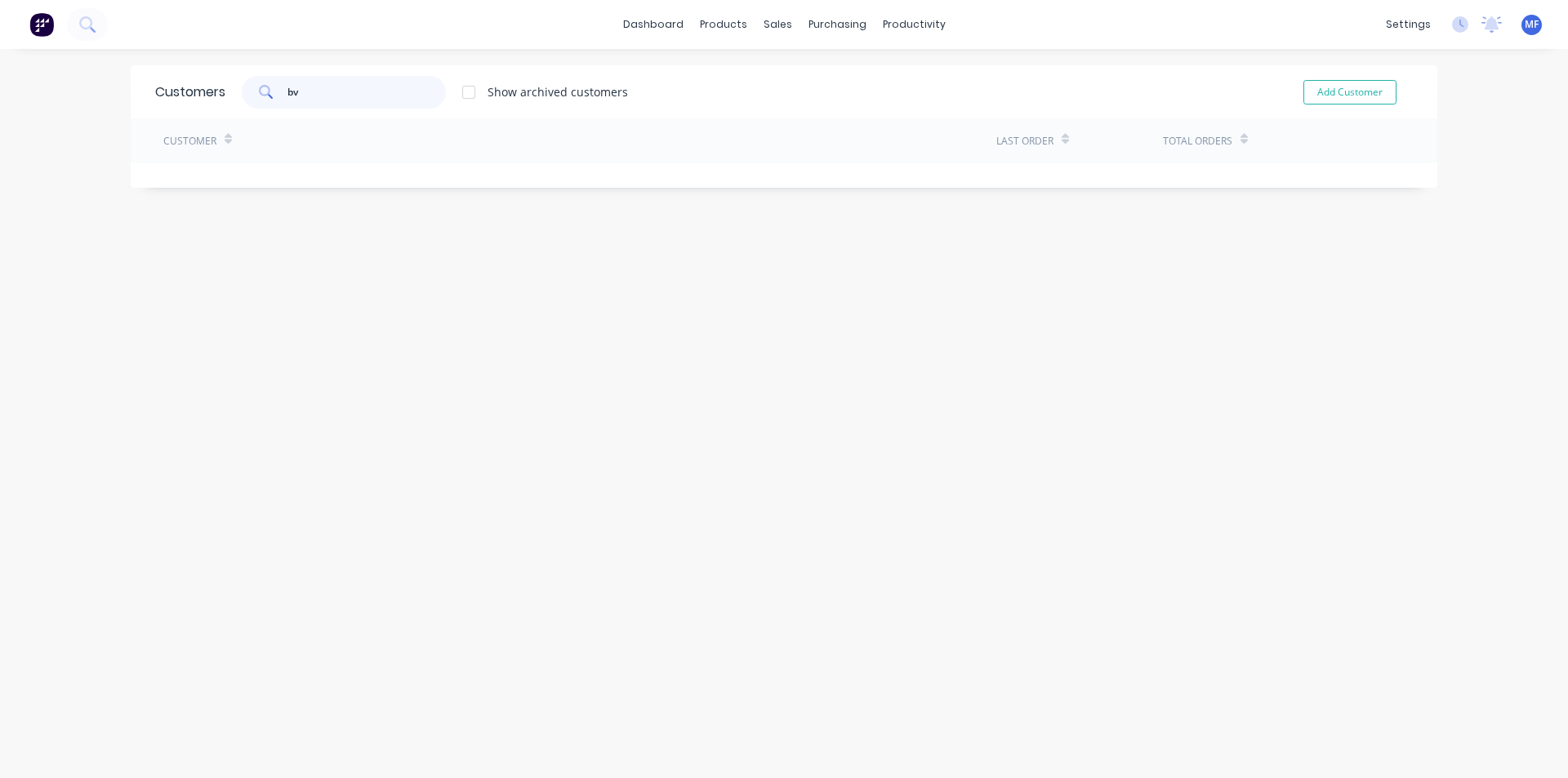
click at [336, 94] on input "bv" at bounding box center [367, 93] width 160 height 33
click at [336, 93] on input "bv" at bounding box center [367, 93] width 160 height 33
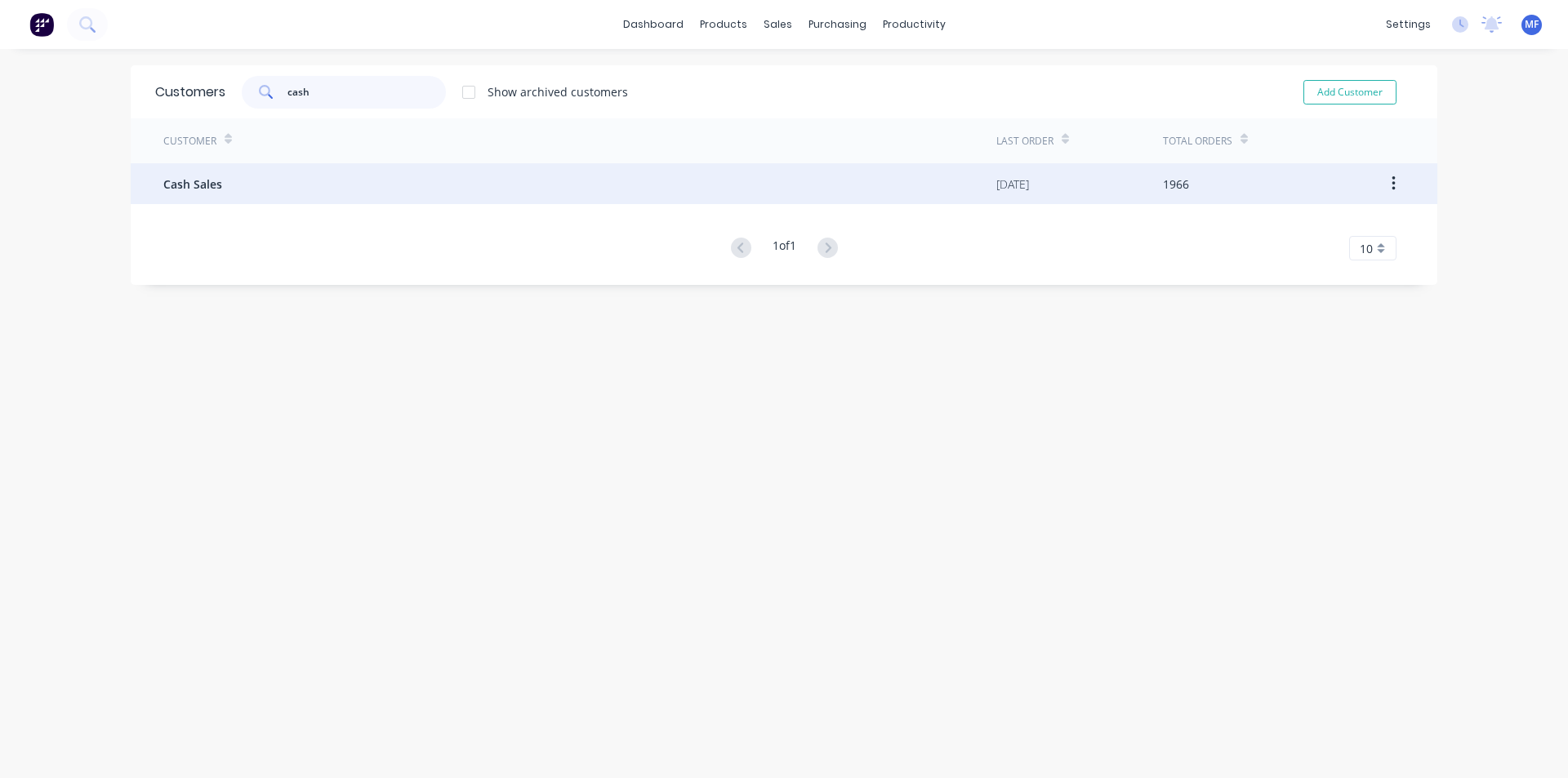
type input "cash"
click at [230, 181] on div "Cash Sales" at bounding box center [579, 184] width 833 height 41
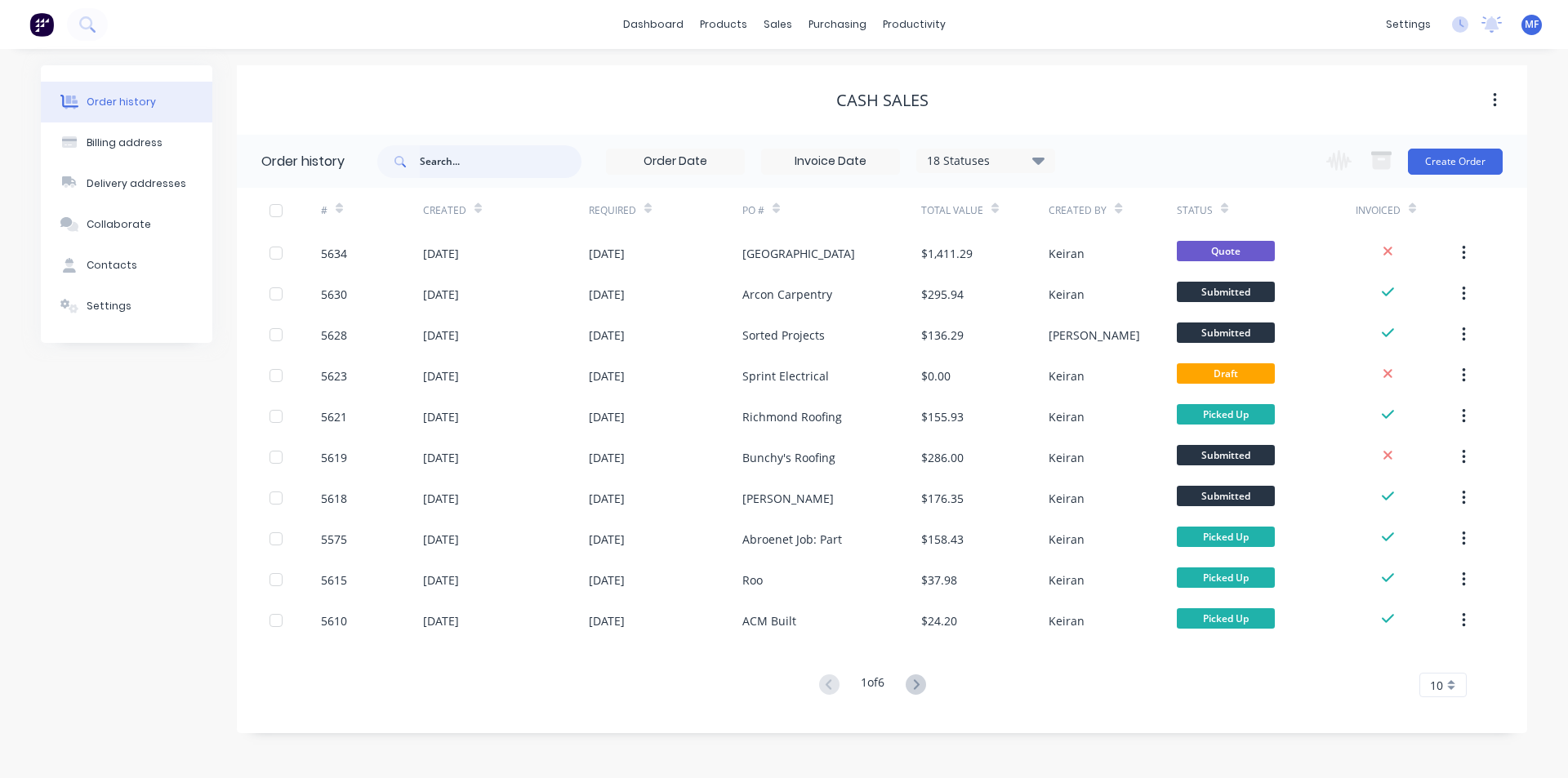
click at [490, 162] on input "text" at bounding box center [500, 161] width 161 height 33
type input "bv"
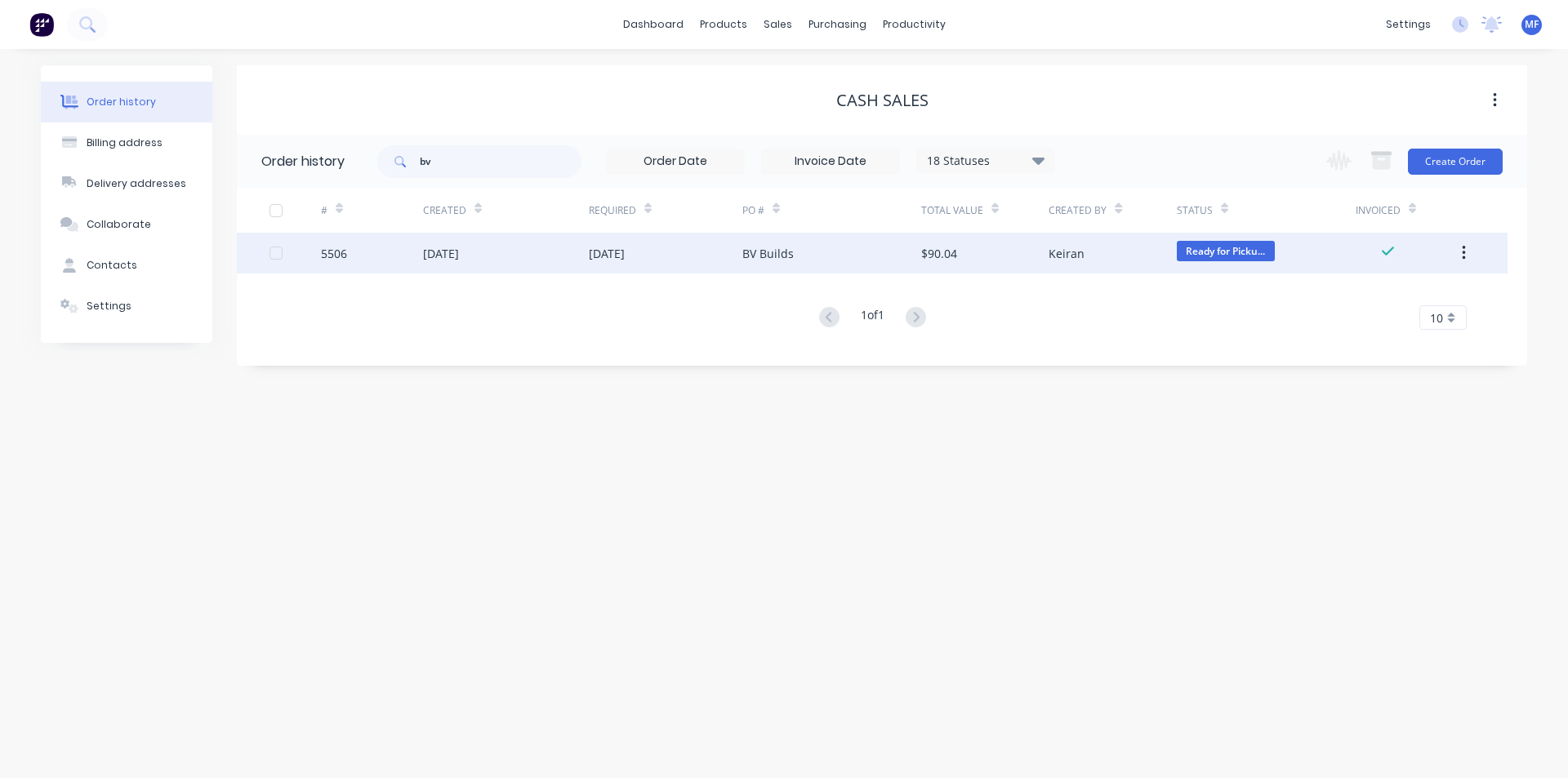
click at [780, 248] on div "BV Builds" at bounding box center [768, 254] width 51 height 17
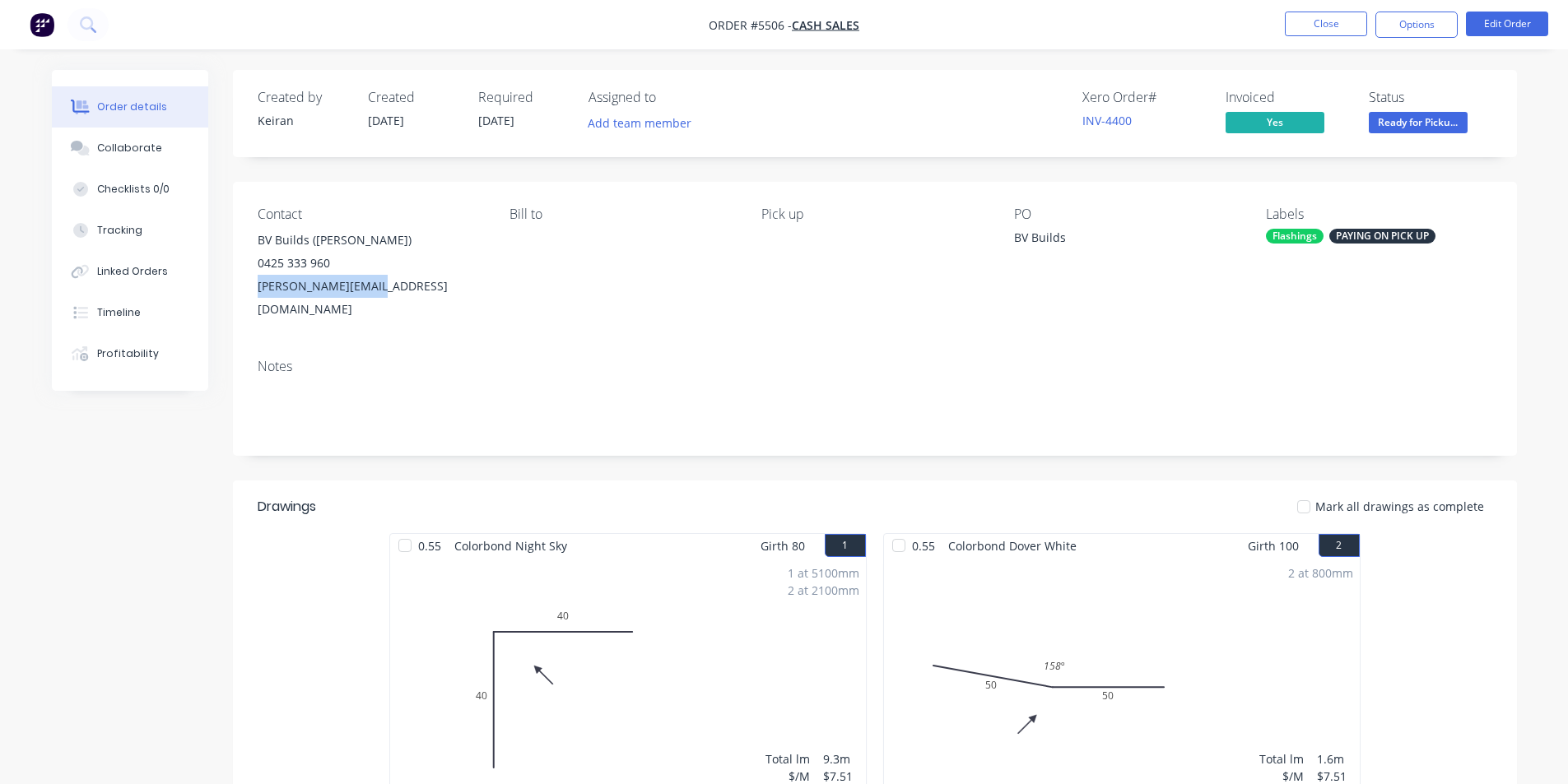
drag, startPoint x: 376, startPoint y: 290, endPoint x: 256, endPoint y: 286, distance: 120.1
click at [256, 286] on div "Contact BV Builds (Daniel) 0425 333 960 daniel@bvbuilds.com Bill to Pick up PO …" at bounding box center [874, 263] width 1284 height 163
copy div "daniel@bvbuilds.com"
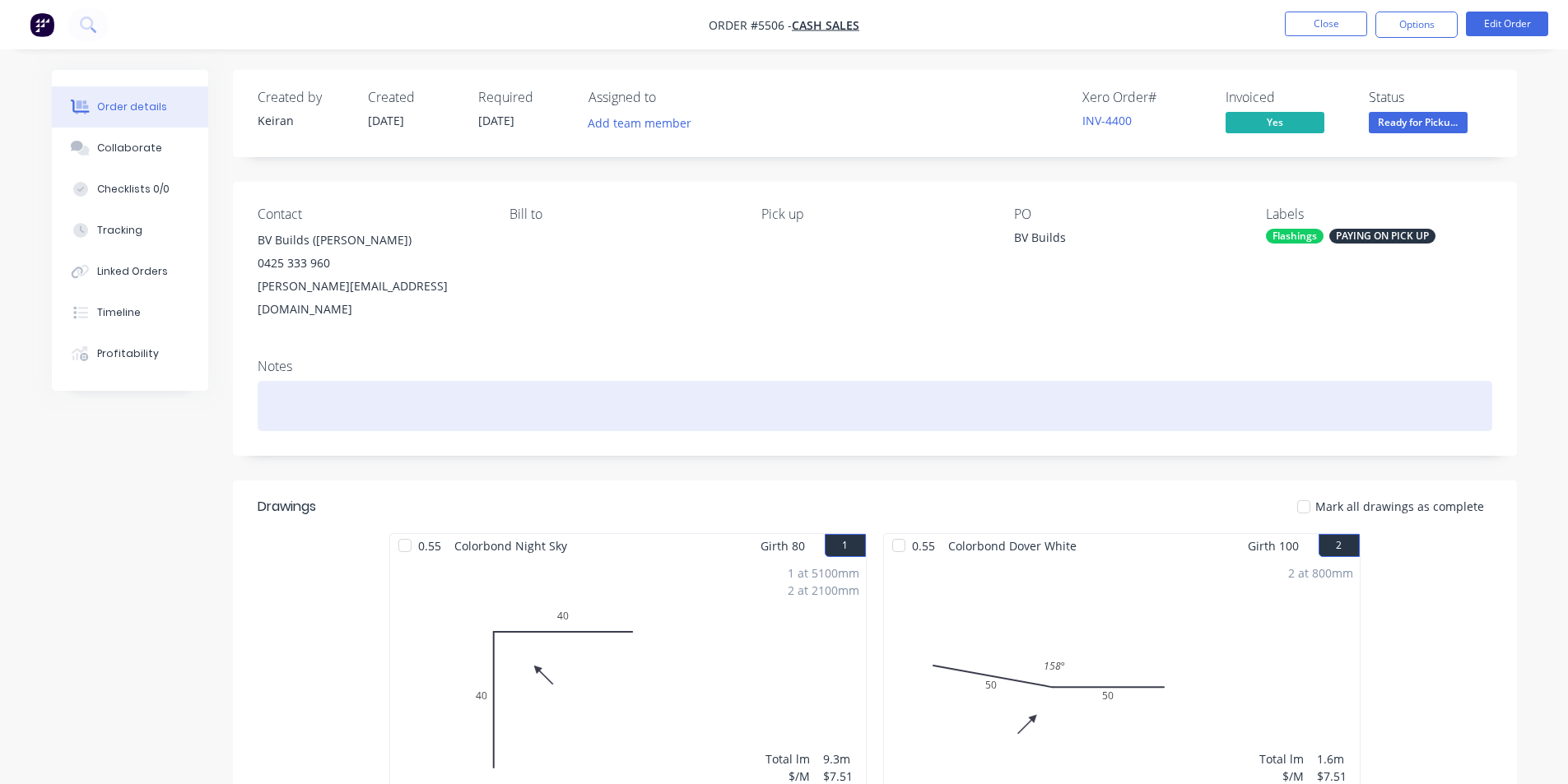
click at [869, 381] on div at bounding box center [875, 406] width 1235 height 50
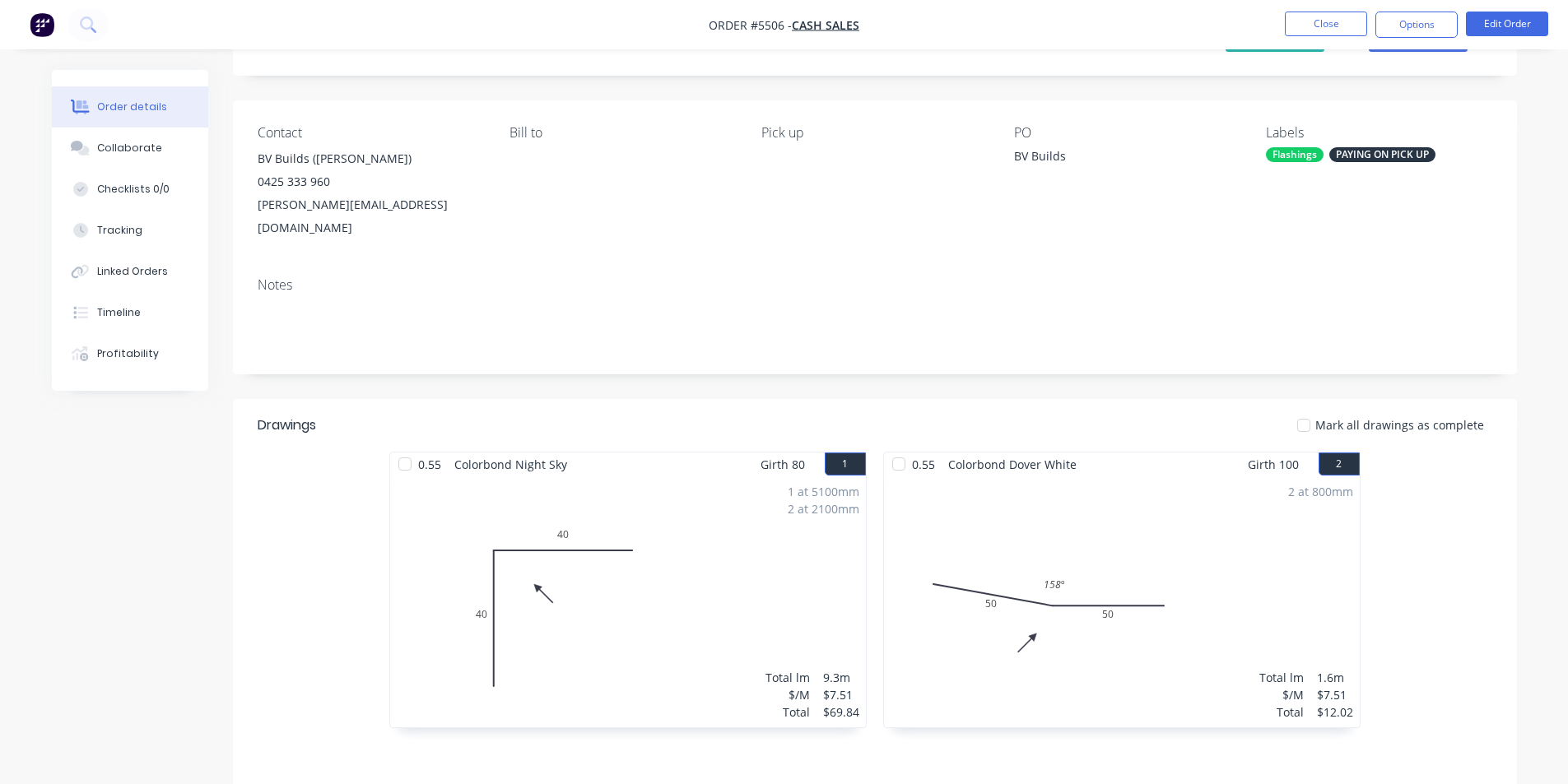
scroll to position [312, 0]
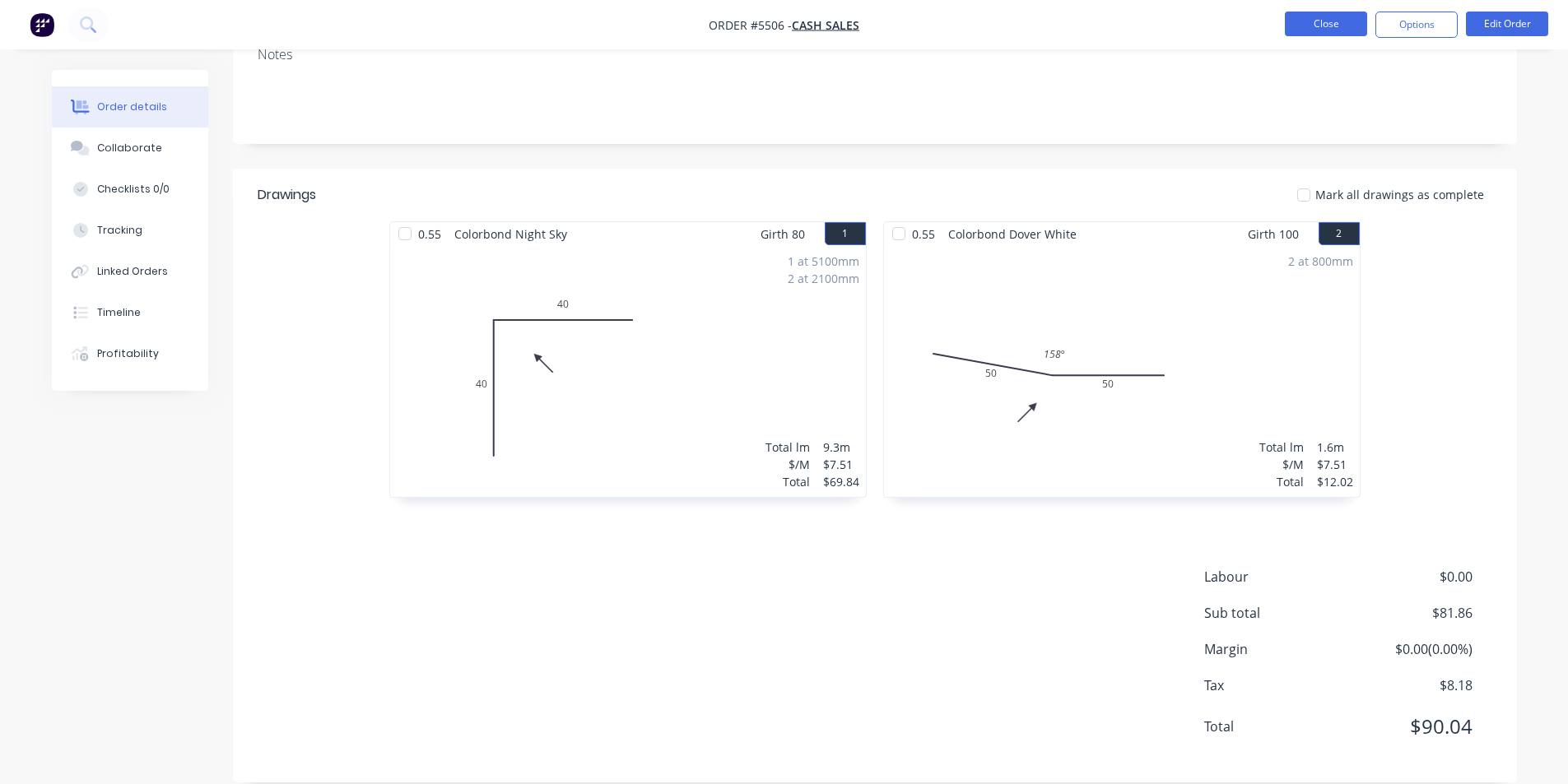
click at [1317, 22] on button "Close" at bounding box center [1326, 23] width 82 height 25
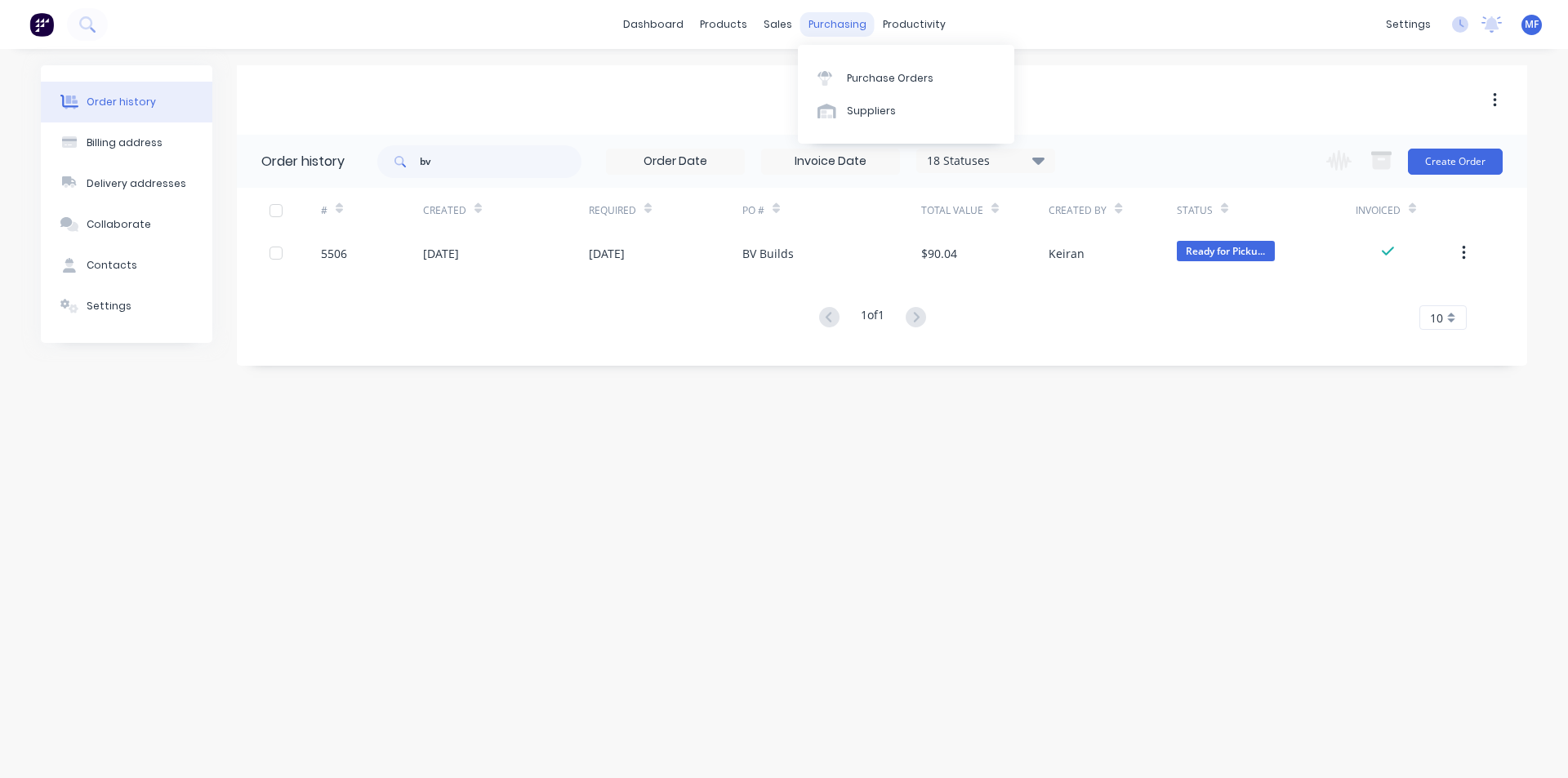
click at [837, 21] on div "purchasing" at bounding box center [837, 24] width 75 height 25
click at [873, 81] on div "Purchase Orders" at bounding box center [890, 78] width 87 height 15
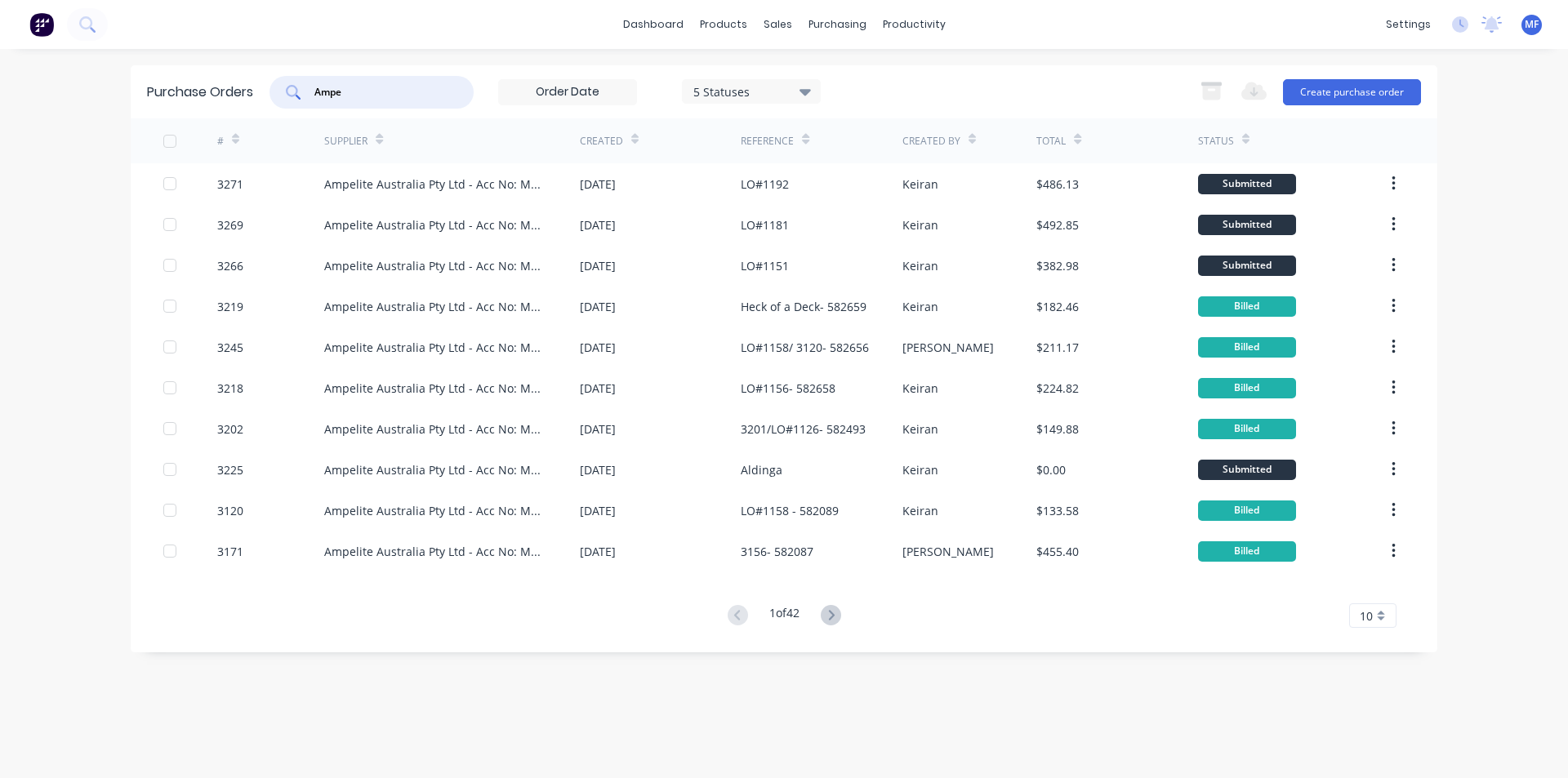
click at [350, 85] on input "Ampe" at bounding box center [381, 92] width 136 height 16
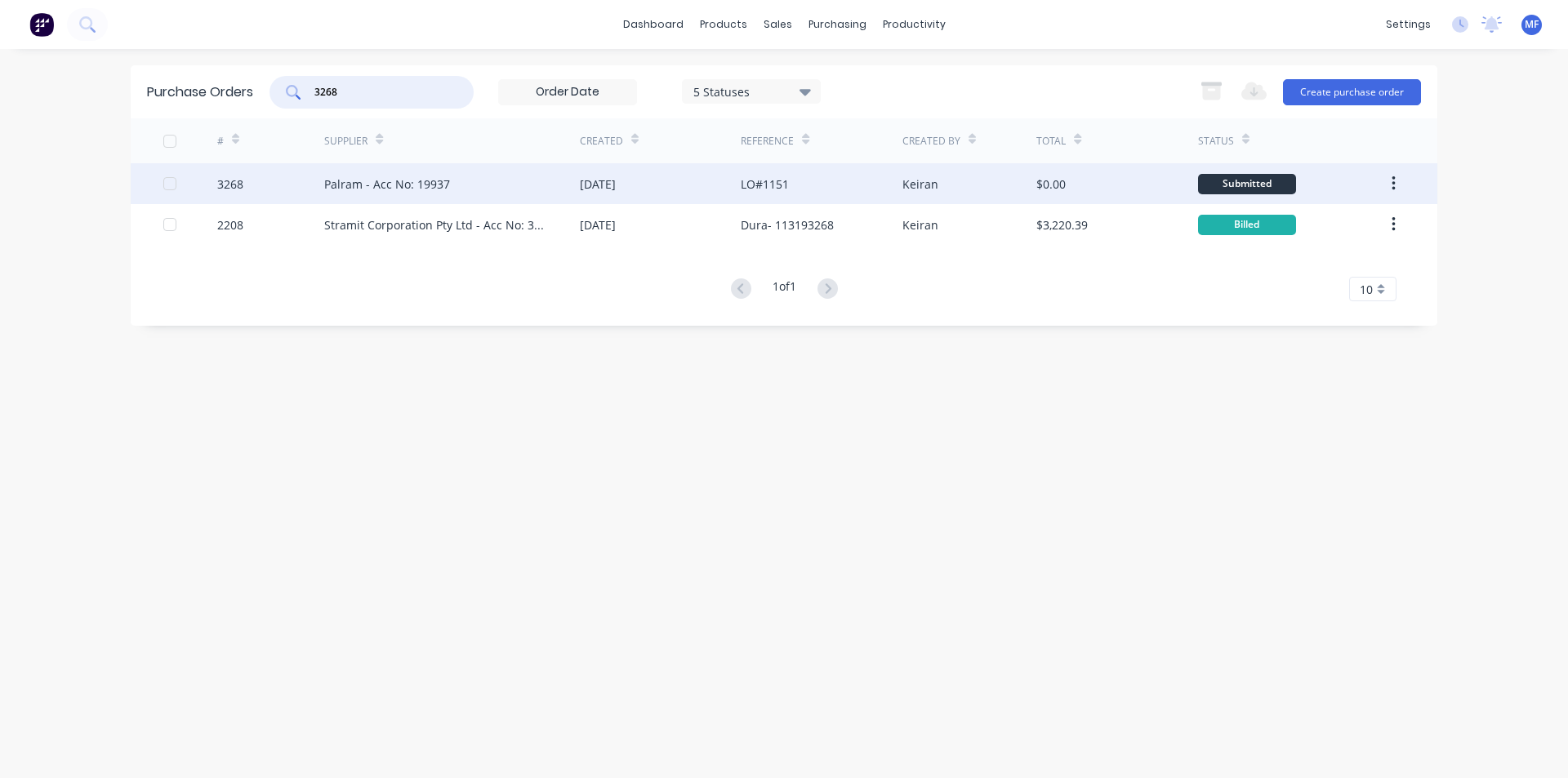
type input "3268"
click at [424, 180] on div "Palram - Acc No: 19937" at bounding box center [387, 184] width 126 height 17
type textarea "x"
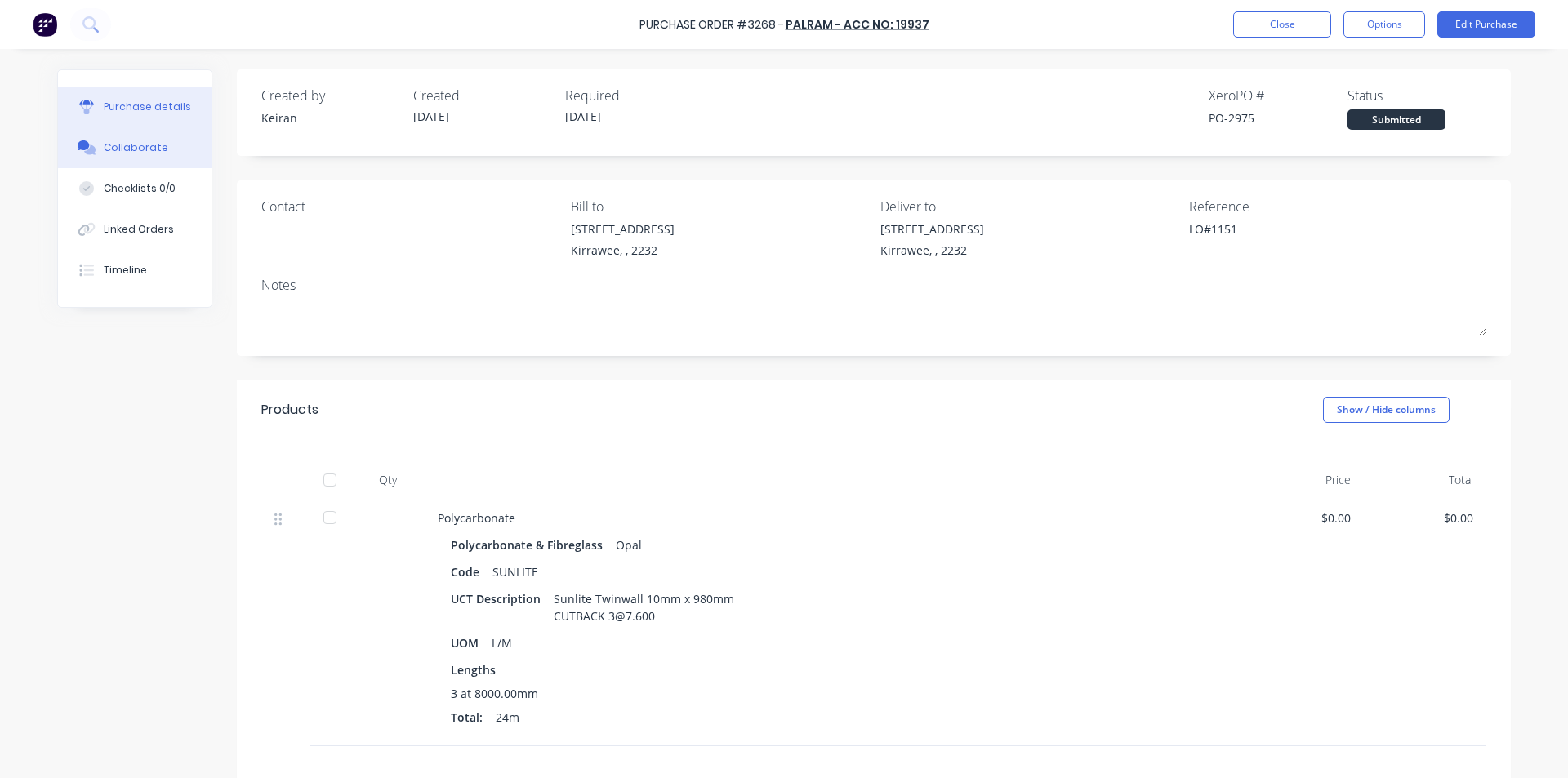
click at [125, 144] on div "Collaborate" at bounding box center [136, 148] width 64 height 15
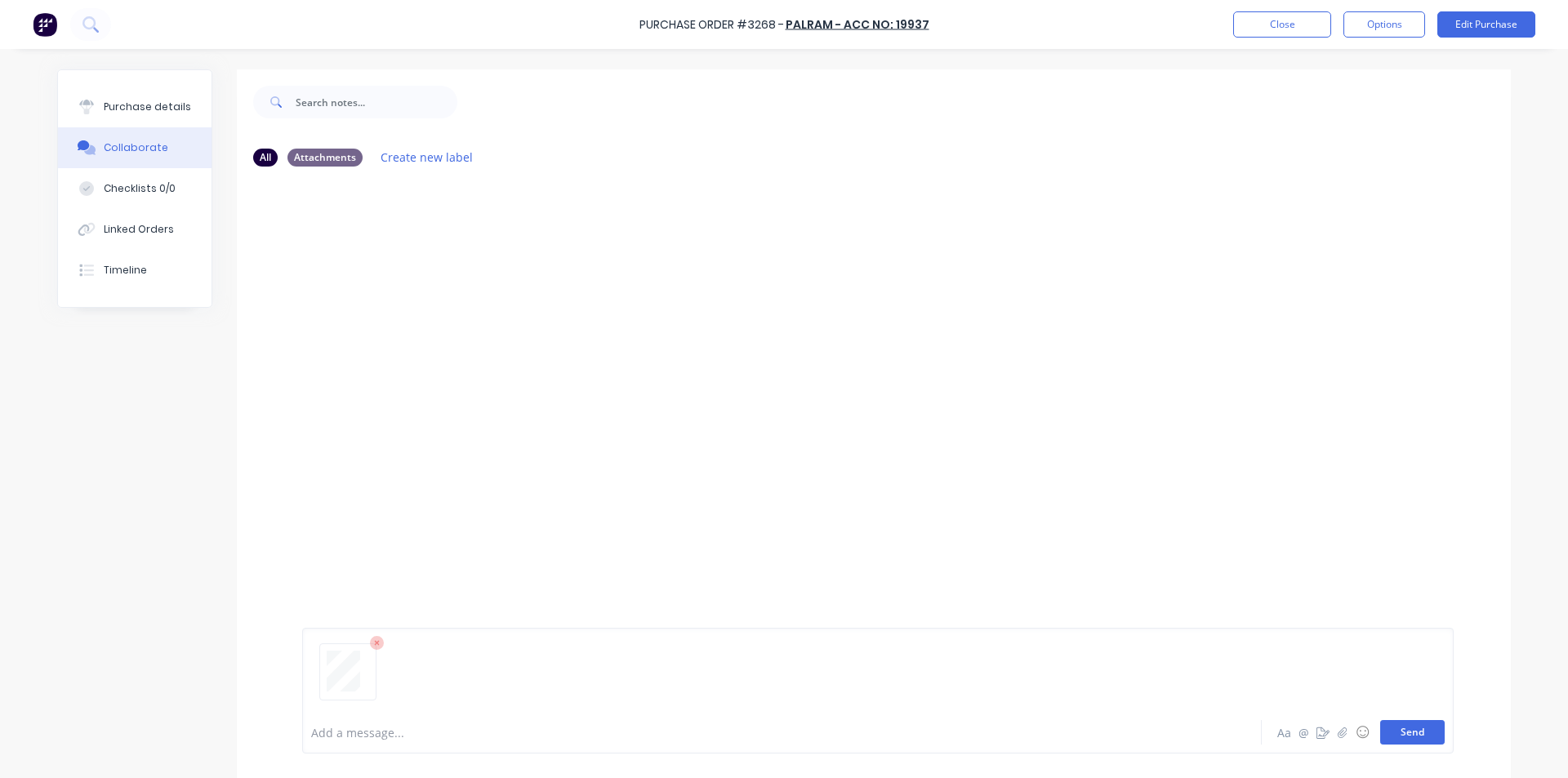
click at [1408, 727] on button "Send" at bounding box center [1412, 733] width 64 height 25
click at [1291, 17] on button "Close" at bounding box center [1282, 24] width 98 height 26
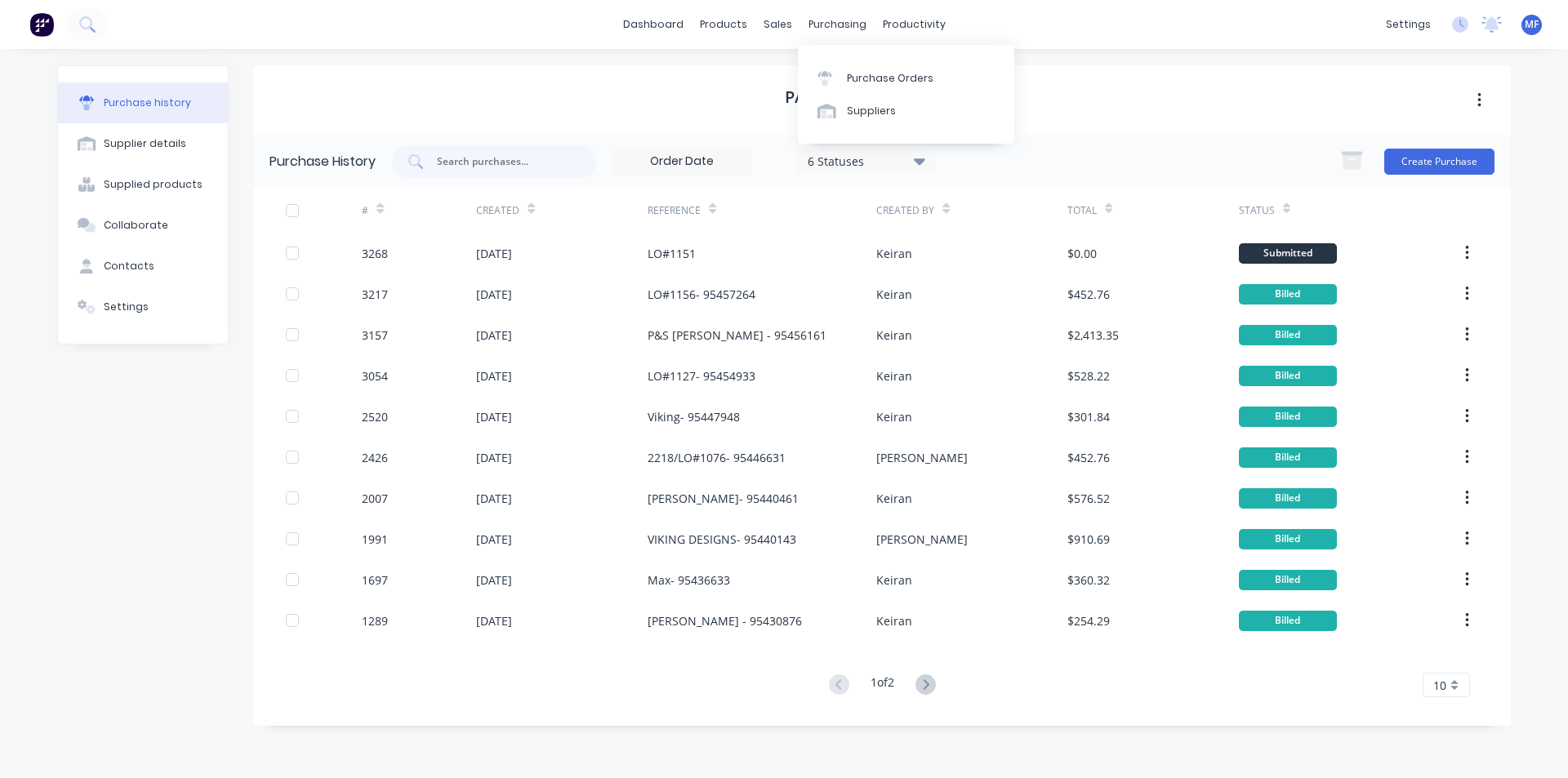
drag, startPoint x: 819, startPoint y: 26, endPoint x: 847, endPoint y: 59, distance: 43.3
click at [819, 26] on div "purchasing" at bounding box center [837, 24] width 75 height 25
click at [873, 81] on div "Purchase Orders" at bounding box center [890, 78] width 87 height 15
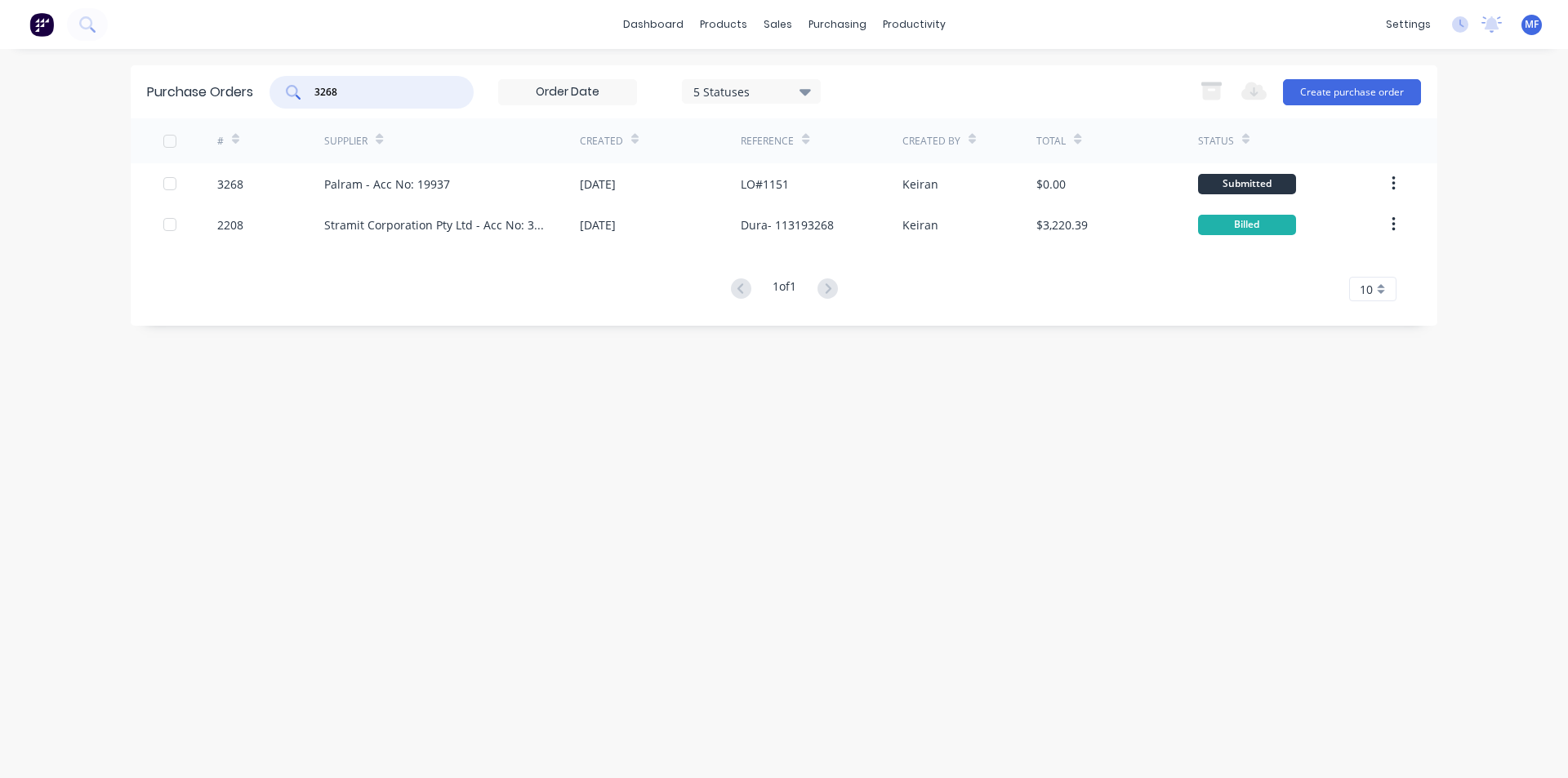
click at [361, 93] on input "3268" at bounding box center [381, 92] width 136 height 16
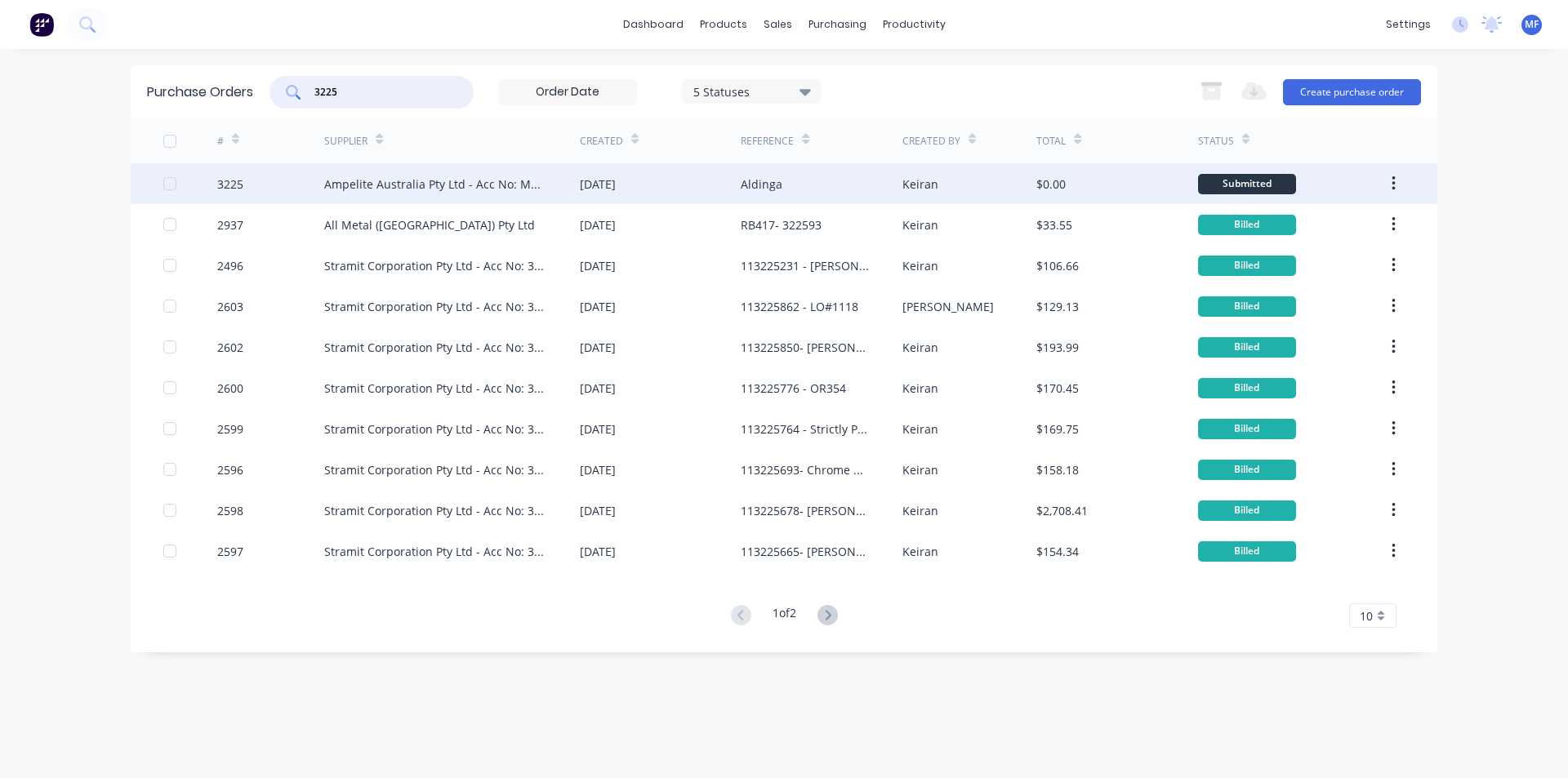
type input "3225"
click at [462, 178] on div "Ampelite Australia Pty Ltd - Acc No: METSUP" at bounding box center [436, 184] width 223 height 17
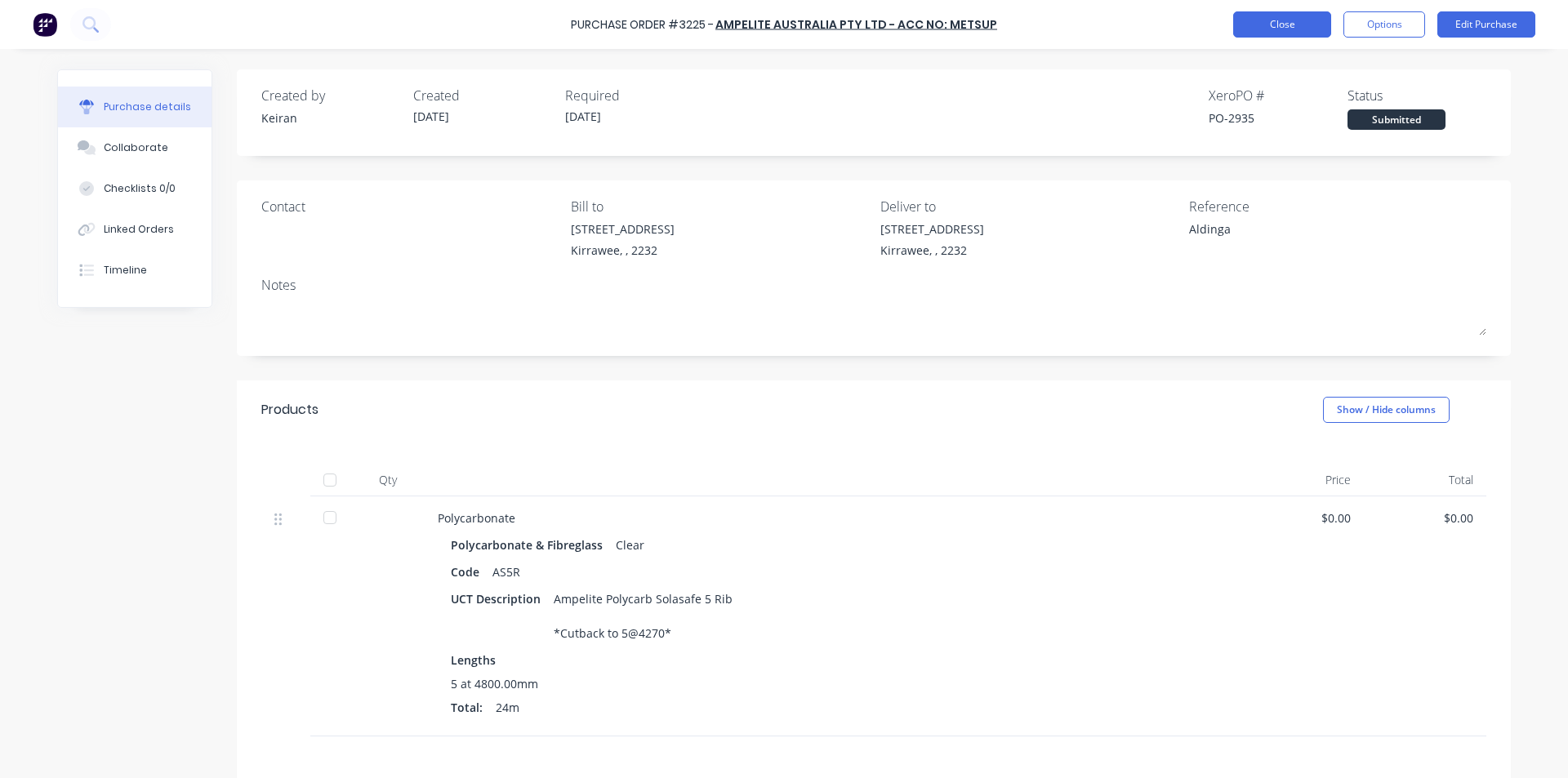
click at [1295, 25] on button "Close" at bounding box center [1282, 24] width 98 height 26
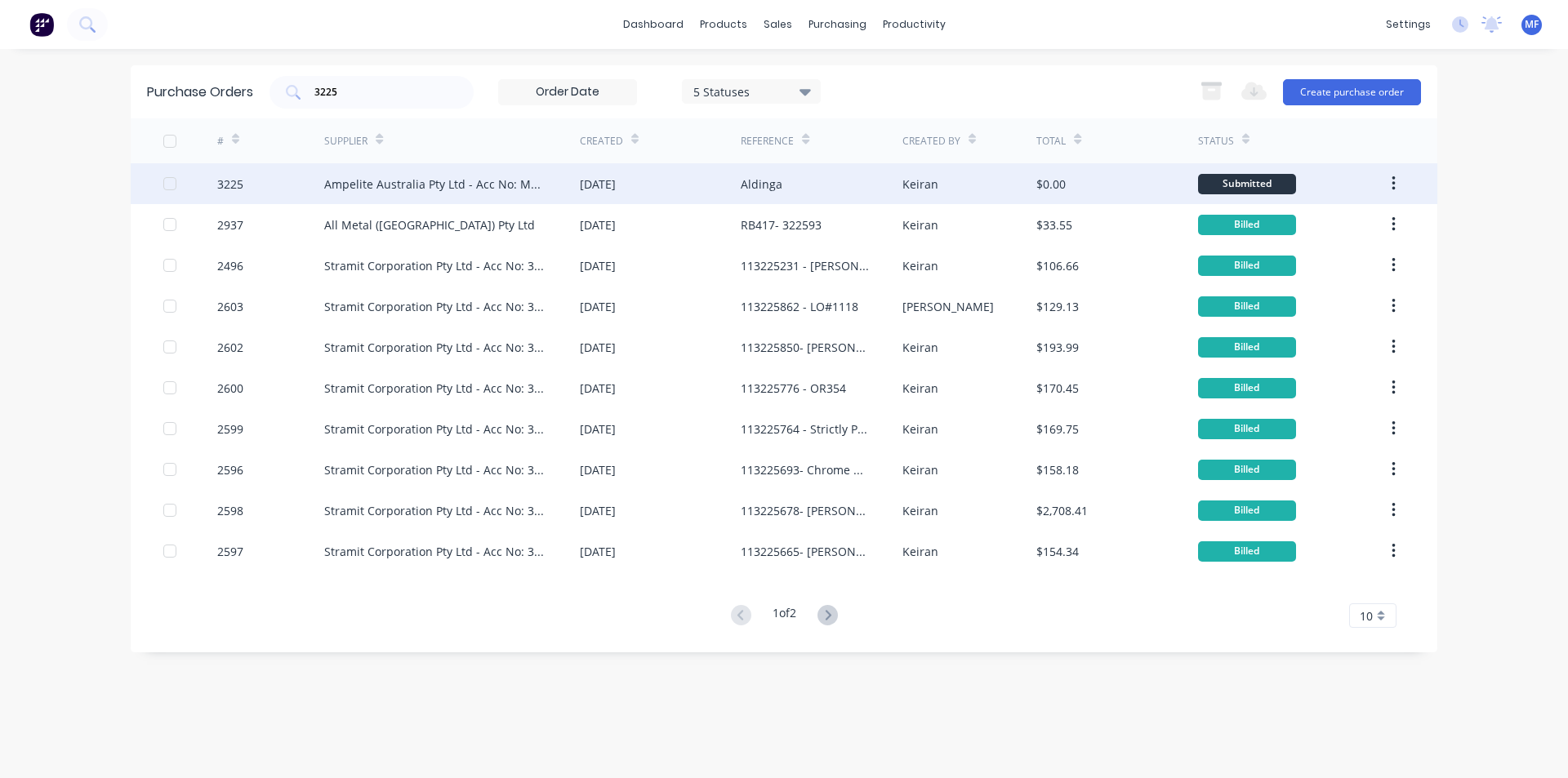
click at [516, 183] on div "Ampelite Australia Pty Ltd - Acc No: METSUP" at bounding box center [436, 184] width 223 height 17
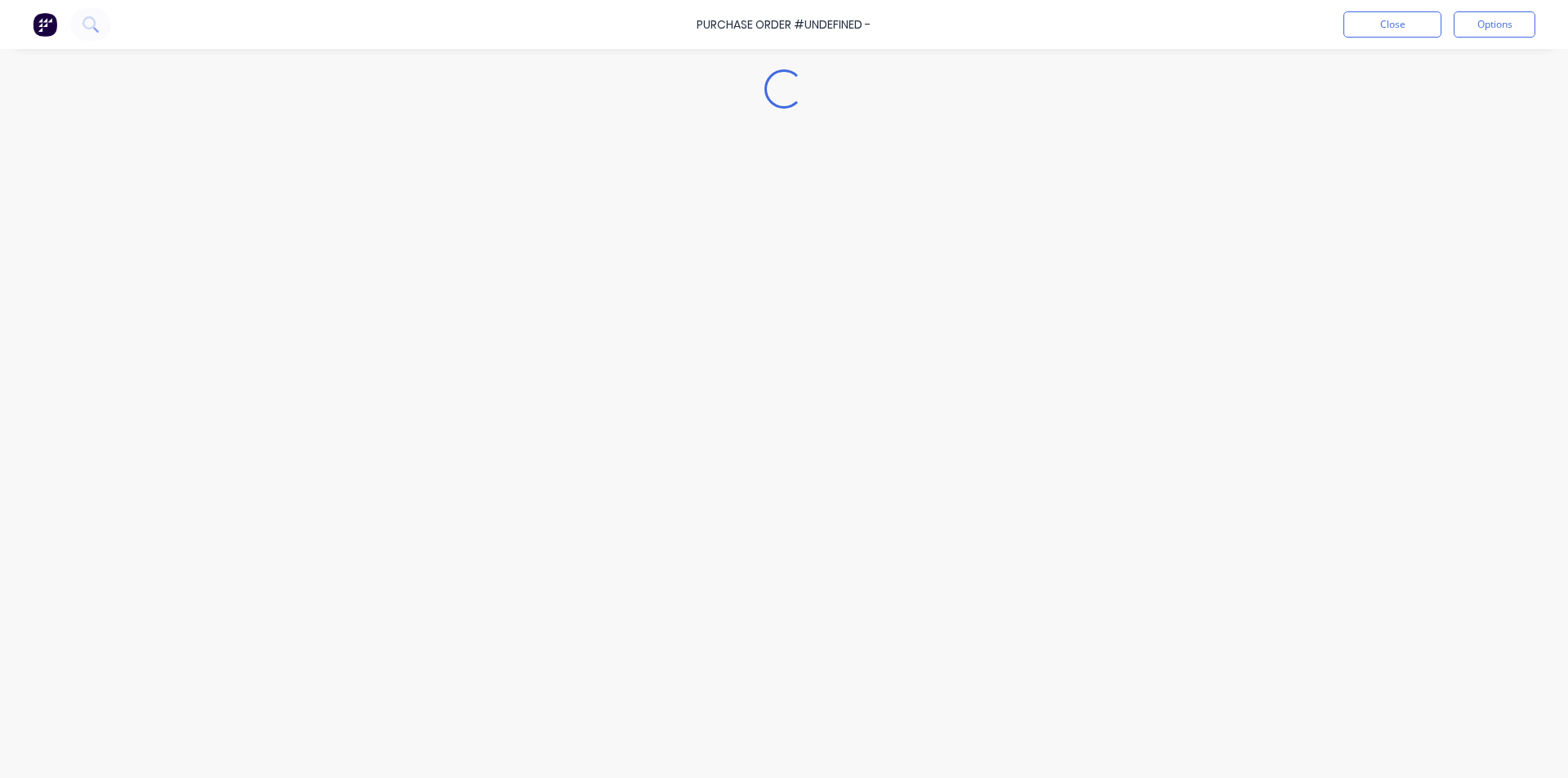
click at [516, 183] on div "Loading..." at bounding box center [784, 365] width 1486 height 697
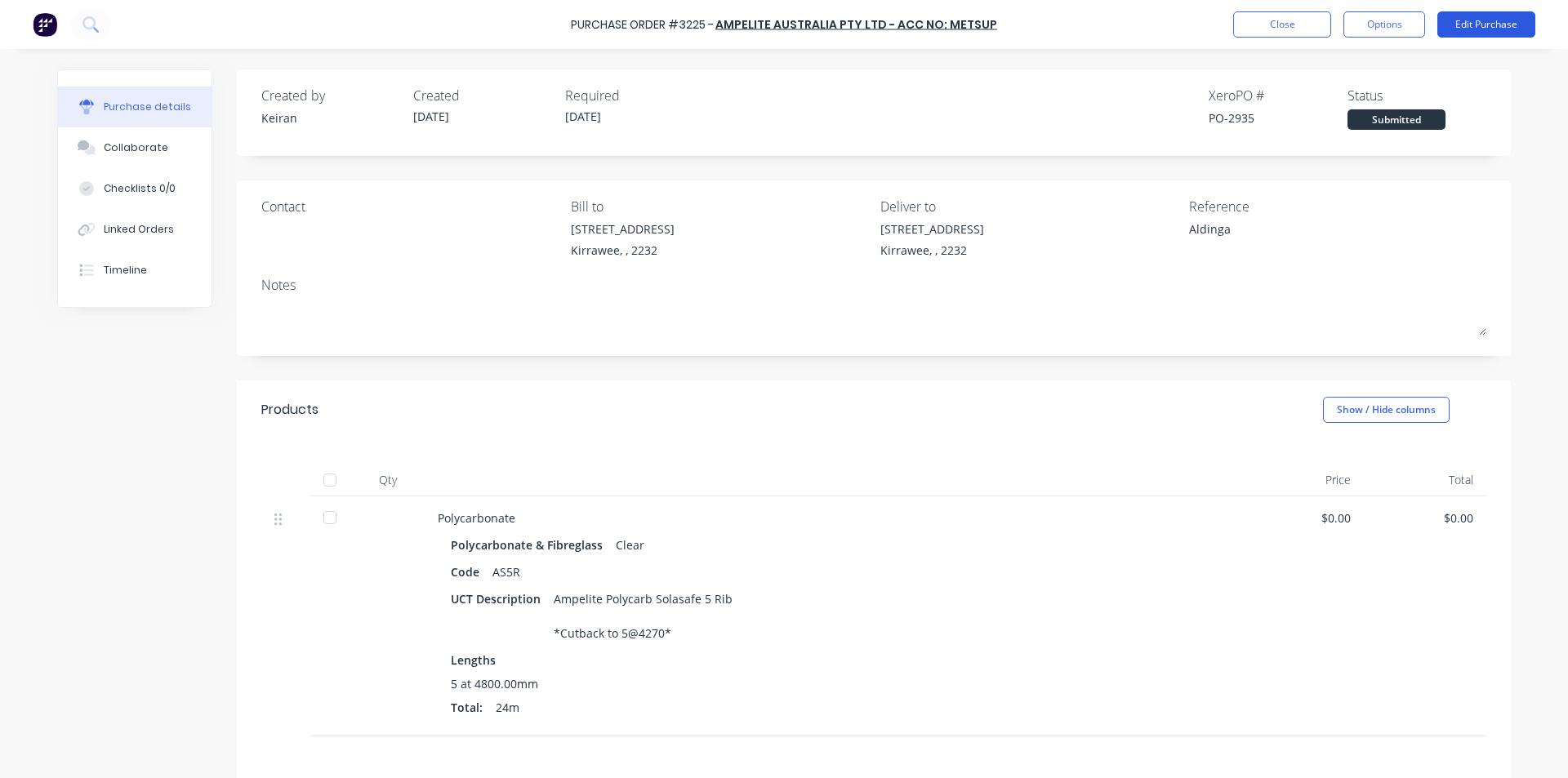
click at [1503, 15] on button "Edit Purchase" at bounding box center [1486, 24] width 98 height 26
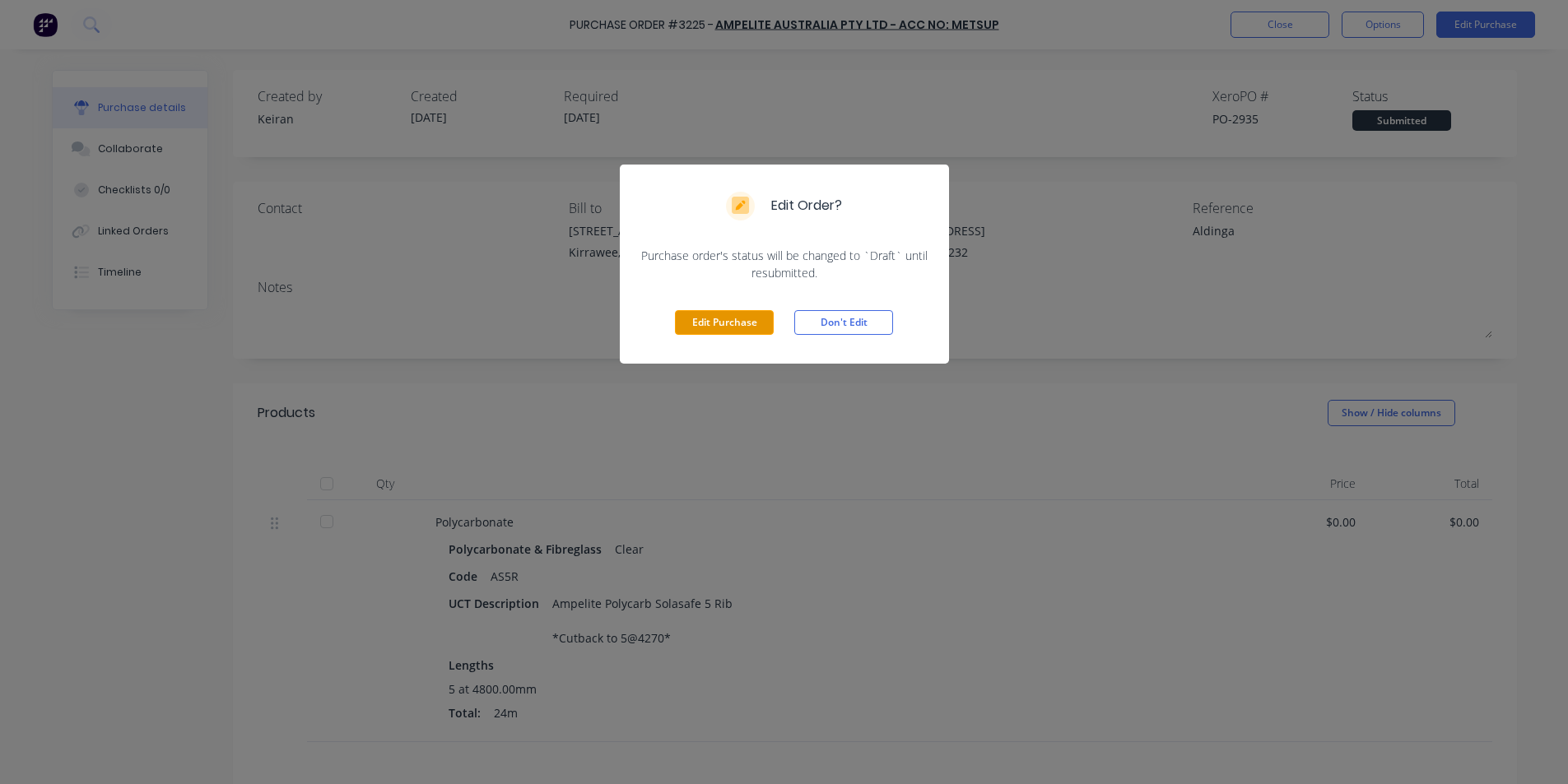
click at [719, 316] on button "Edit Purchase" at bounding box center [725, 322] width 99 height 25
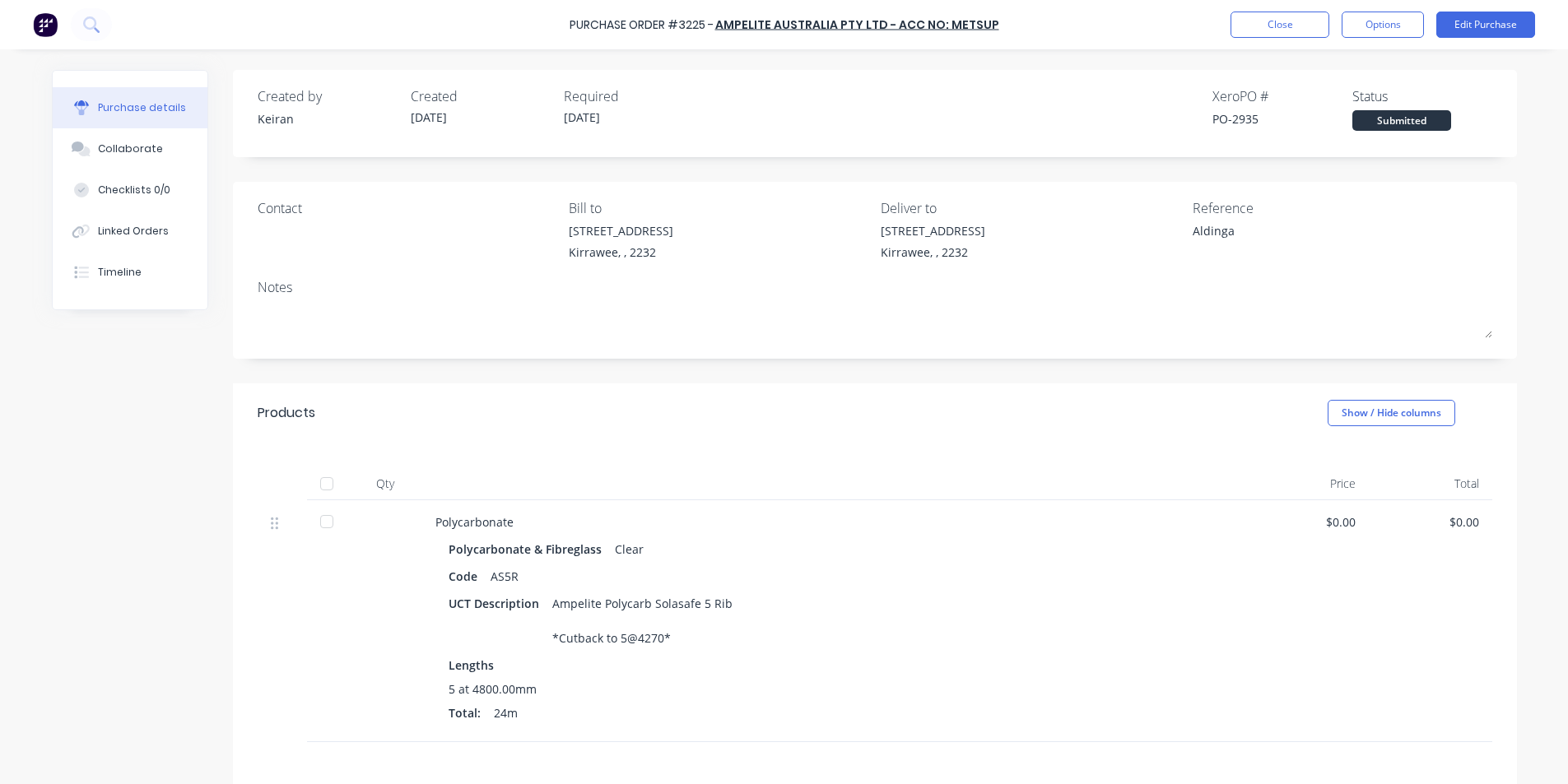
type textarea "x"
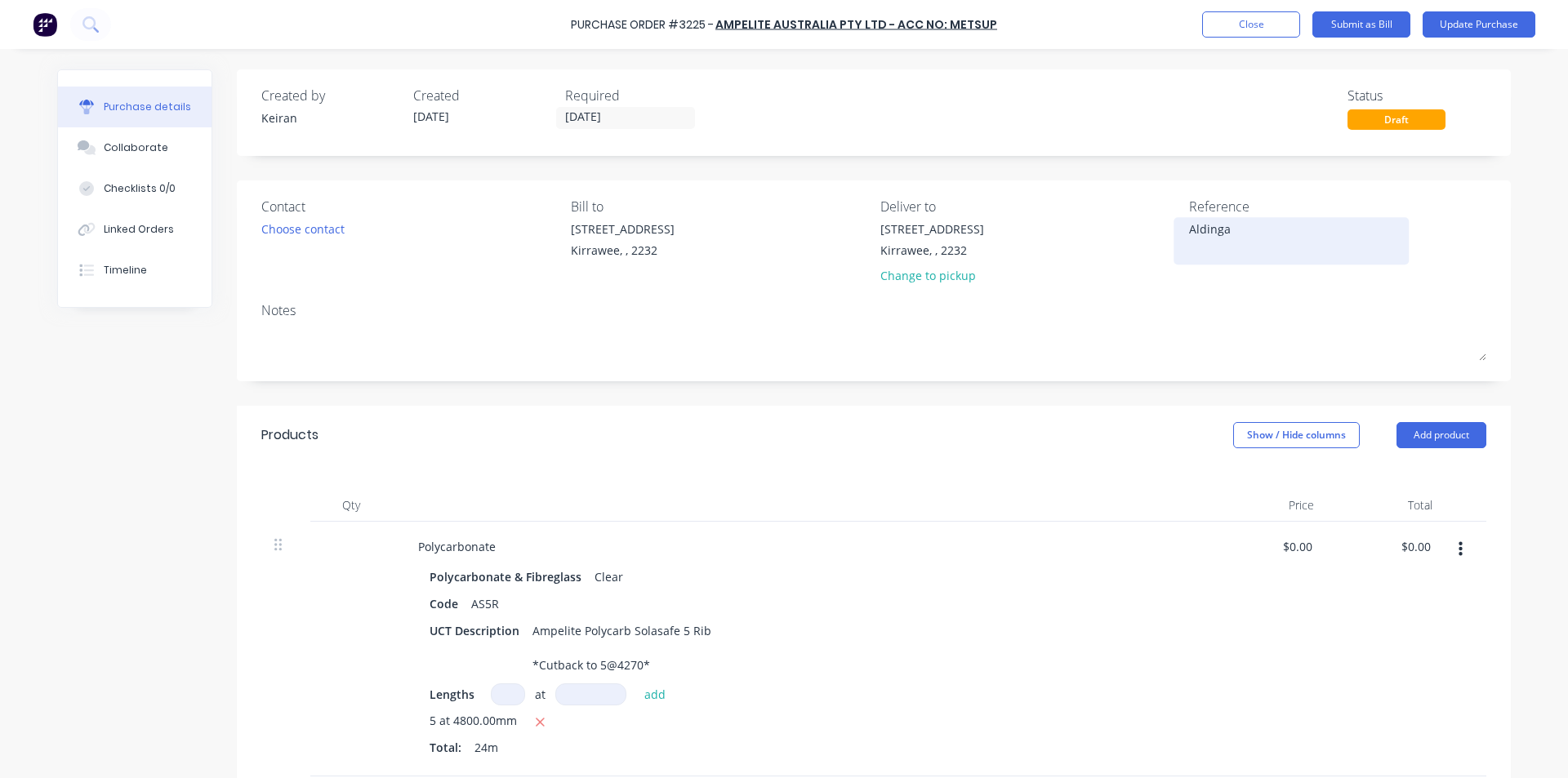
click at [1238, 225] on textarea "Aldinga" at bounding box center [1291, 238] width 204 height 37
type textarea "Aldinga- 58"
type textarea "x"
type textarea "Aldinga- 582"
type textarea "x"
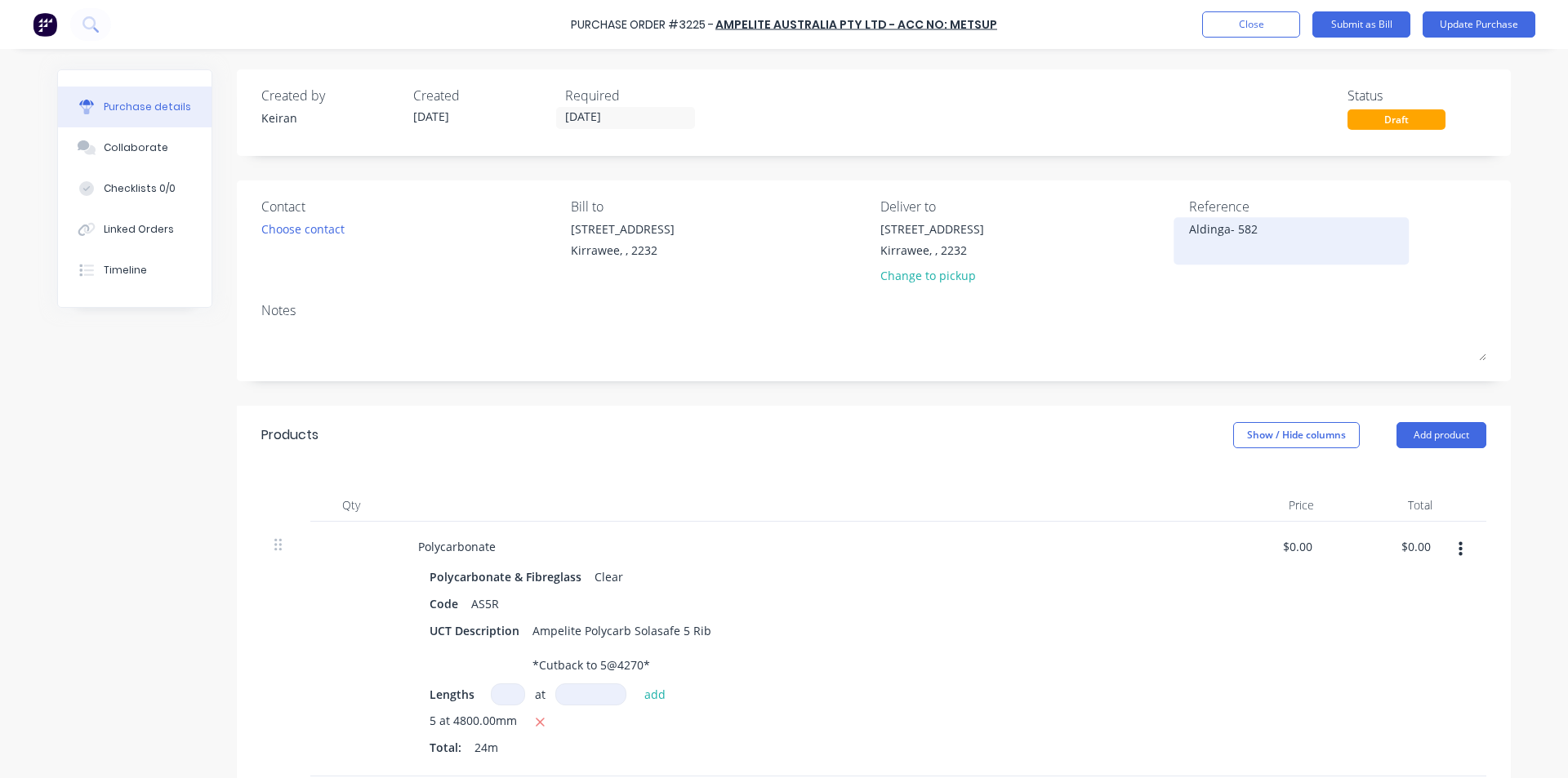
type textarea "Aldinga- 5827"
type textarea "x"
type textarea "Aldinga- 58278"
type textarea "x"
type textarea "Aldinga- 582785"
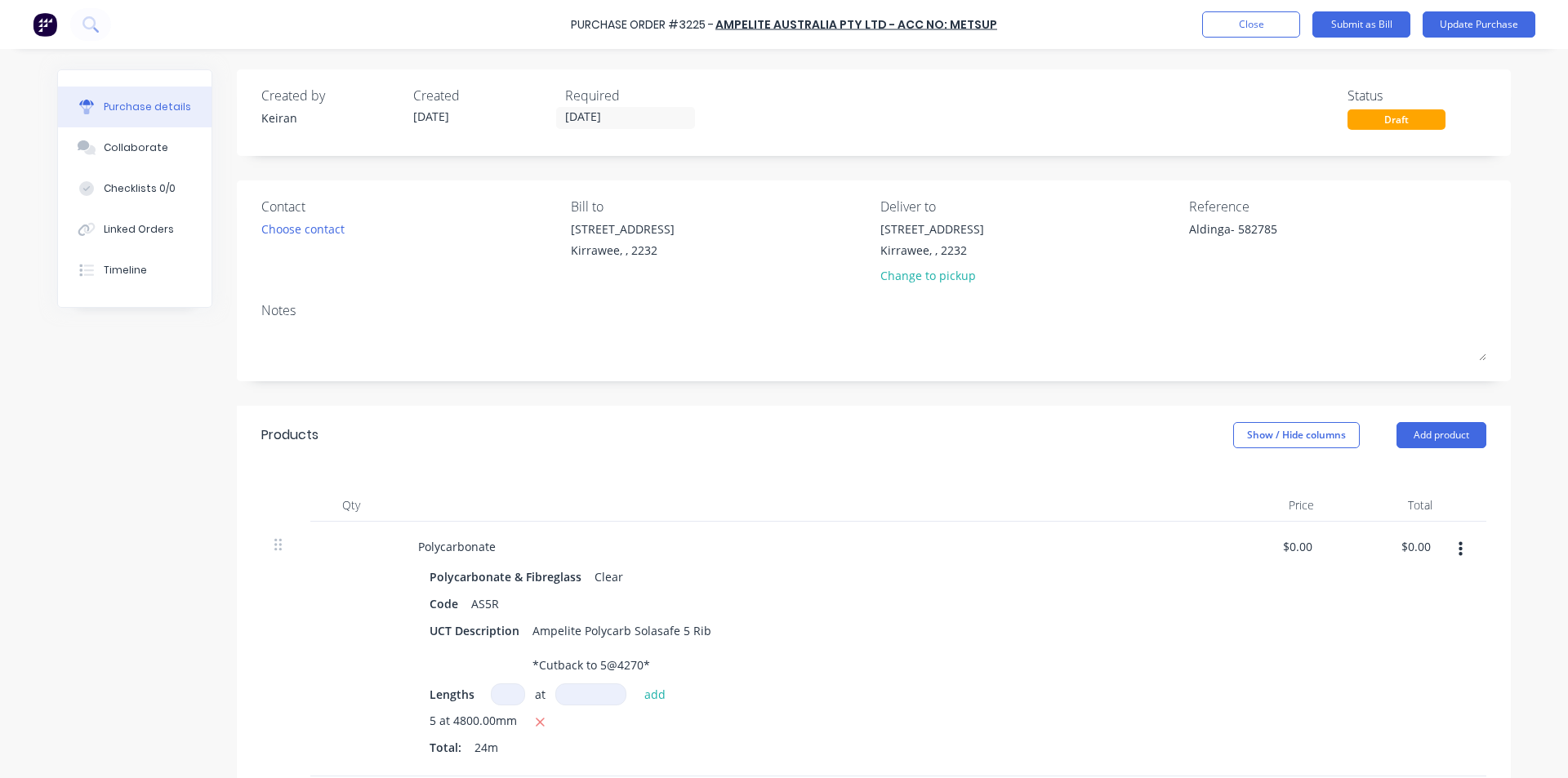
type textarea "x"
type textarea "Aldinga- 582785"
click at [1243, 273] on div "Reference Aldinga- 582785" at bounding box center [1337, 244] width 297 height 95
type textarea "x"
type input "0.00"
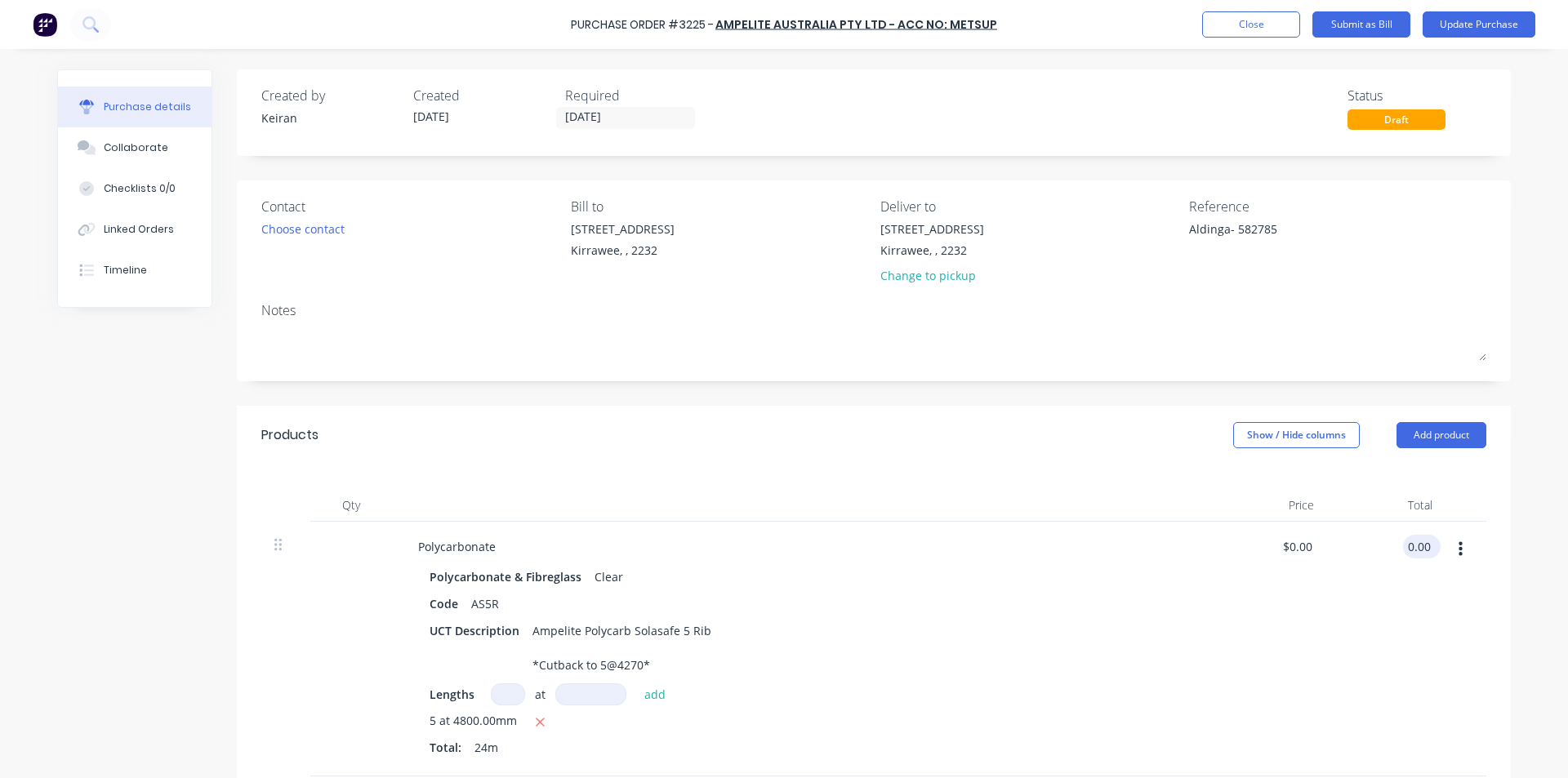
click at [1414, 544] on input "0.00" at bounding box center [1418, 547] width 31 height 24
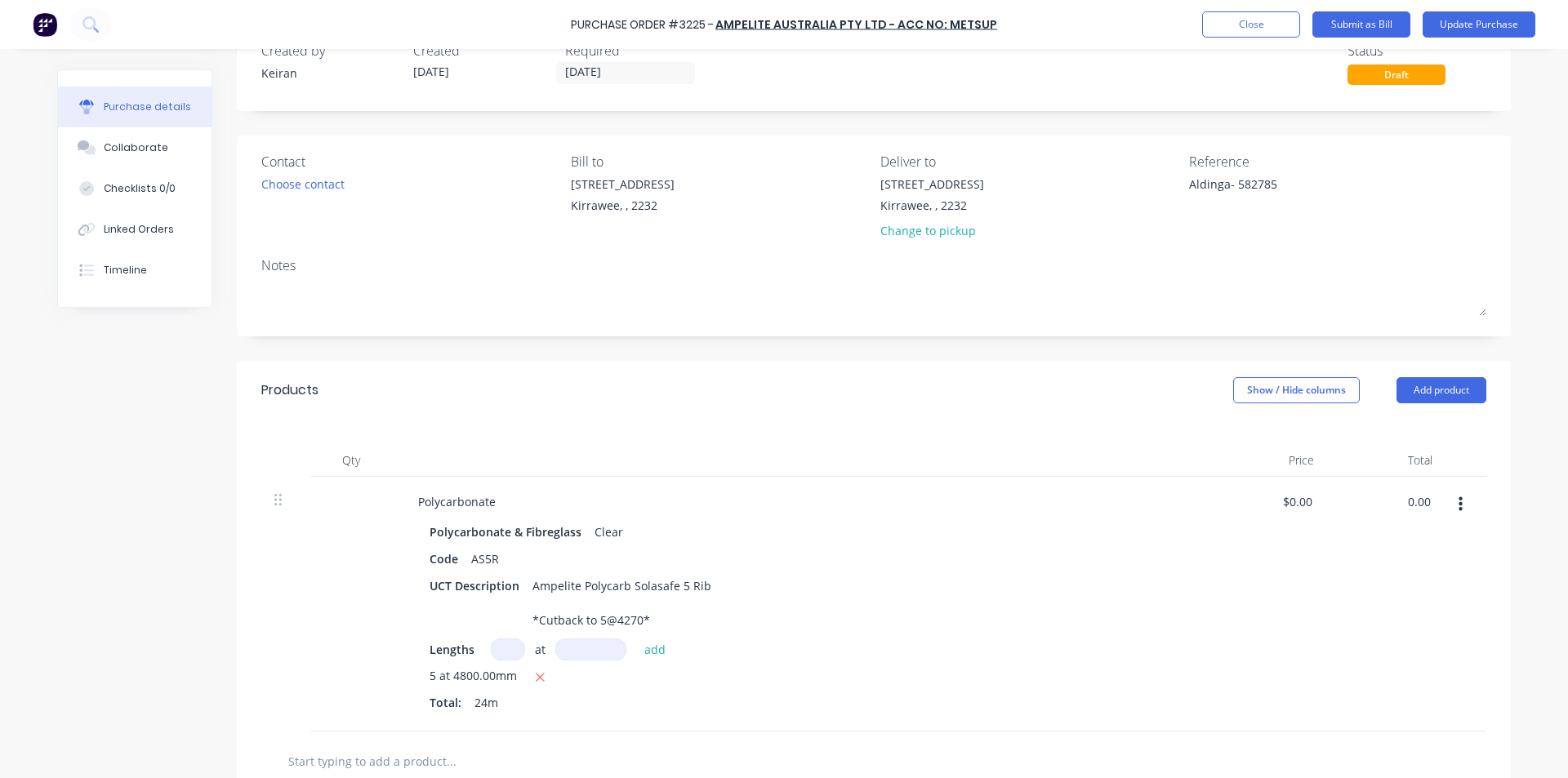
scroll to position [81, 0]
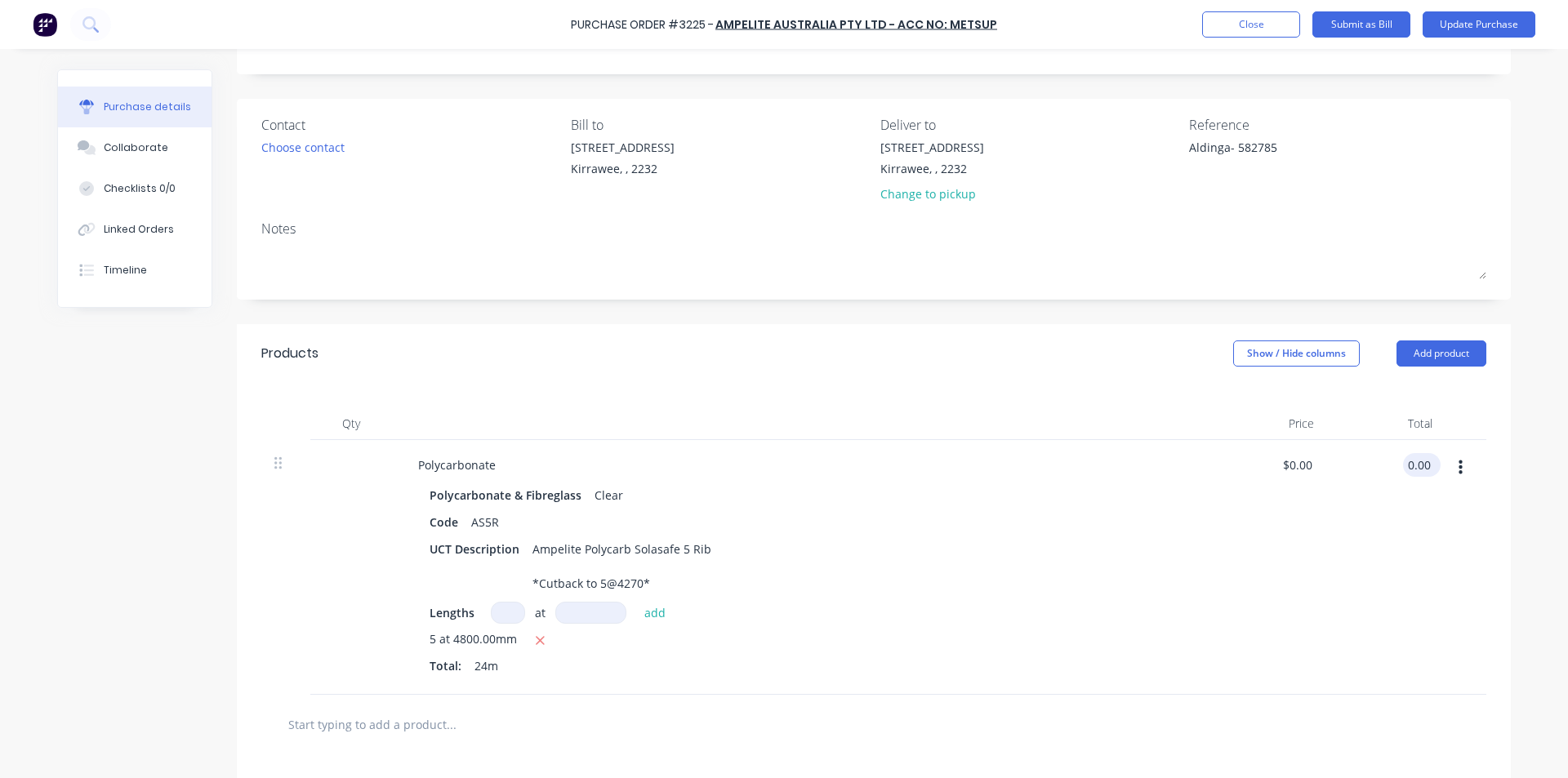
click at [1418, 470] on input "0.00" at bounding box center [1418, 465] width 31 height 24
type textarea "x"
click at [1418, 470] on input "0.00" at bounding box center [1418, 465] width 31 height 24
type input "230.85"
type textarea "x"
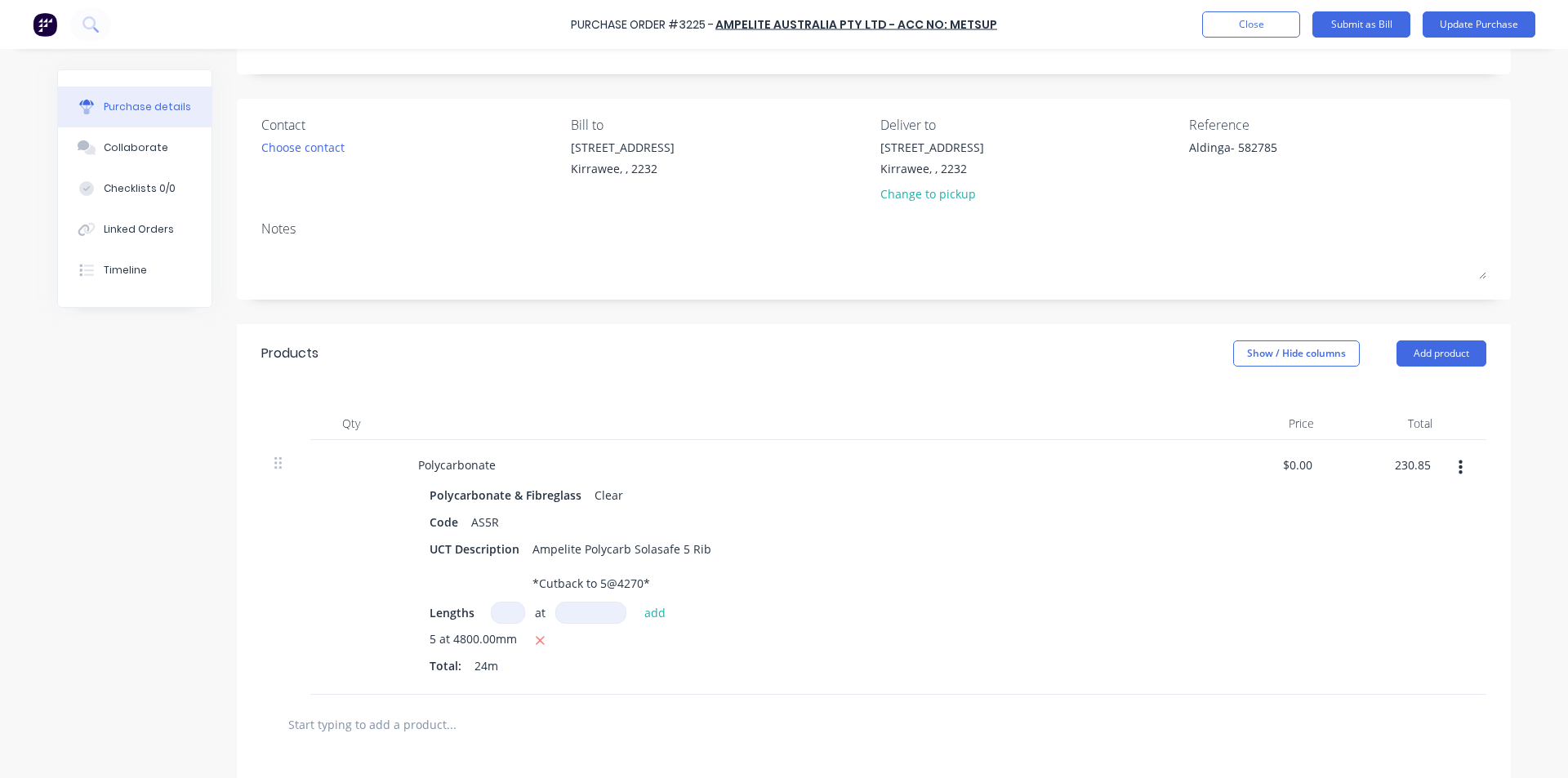
type input "$9.6188"
type input "$230.85"
click at [1368, 642] on div "$230.85 $230.85" at bounding box center [1386, 567] width 118 height 255
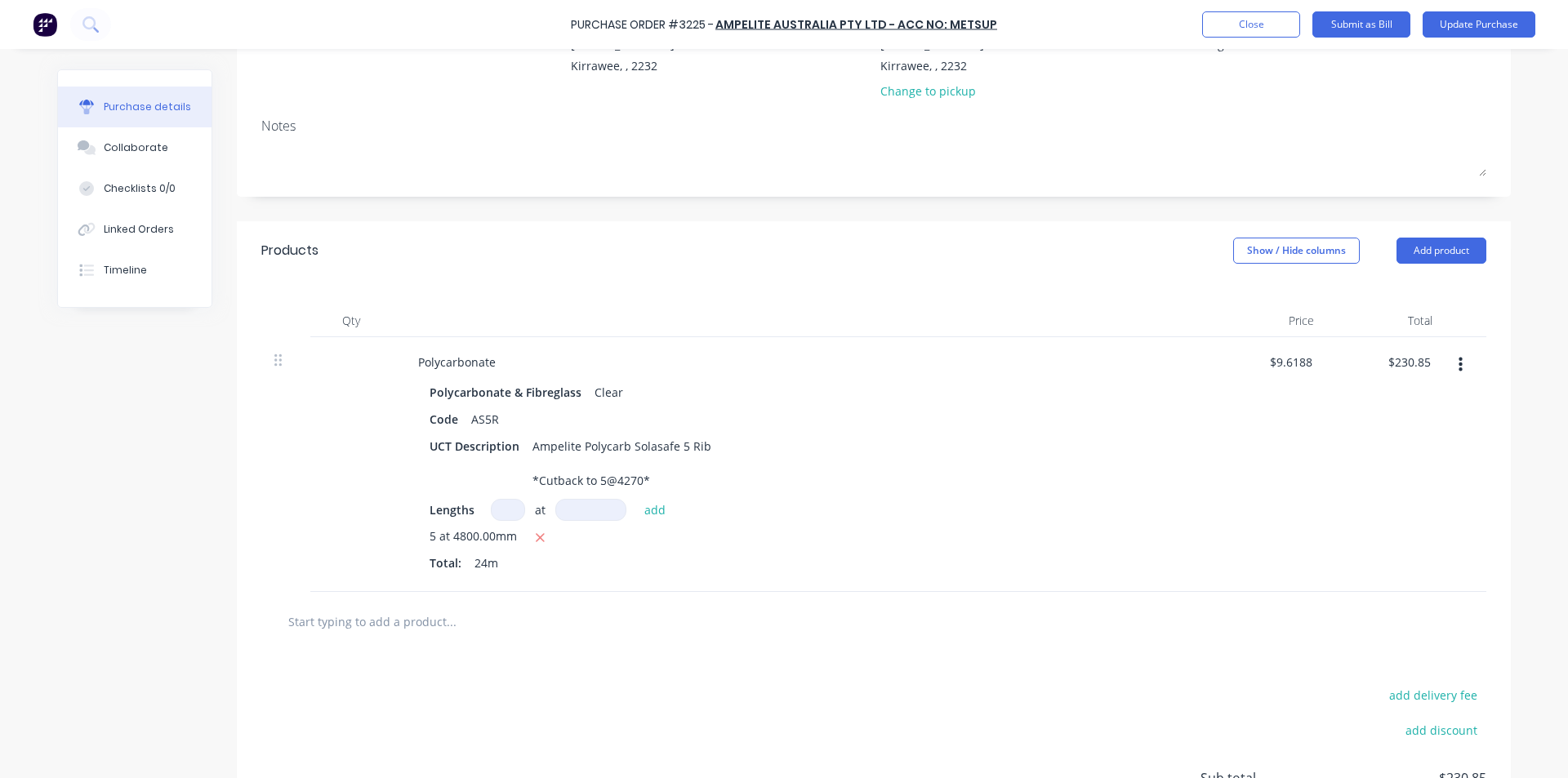
scroll to position [0, 0]
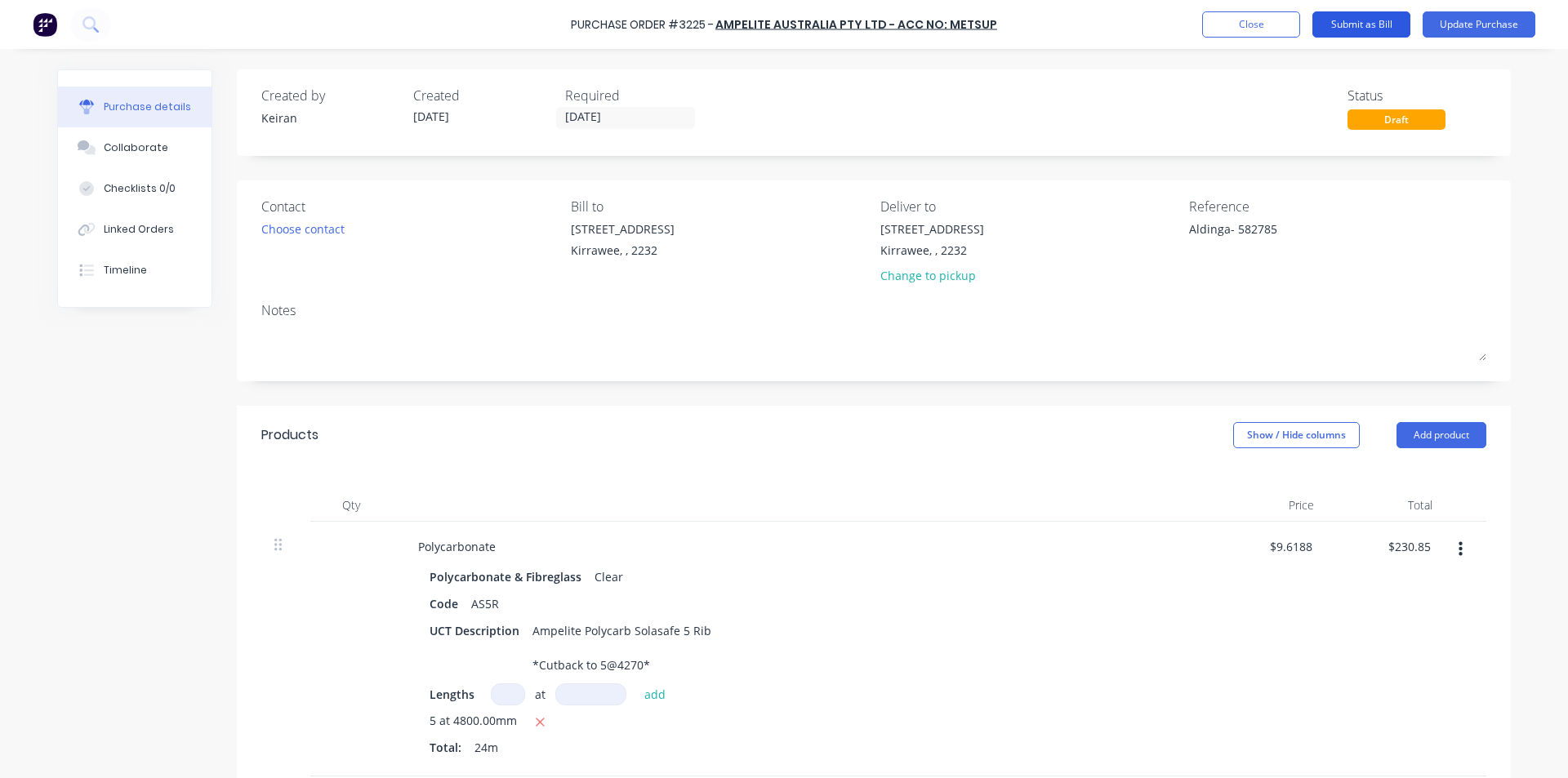
click at [1384, 25] on button "Submit as Bill" at bounding box center [1361, 24] width 98 height 26
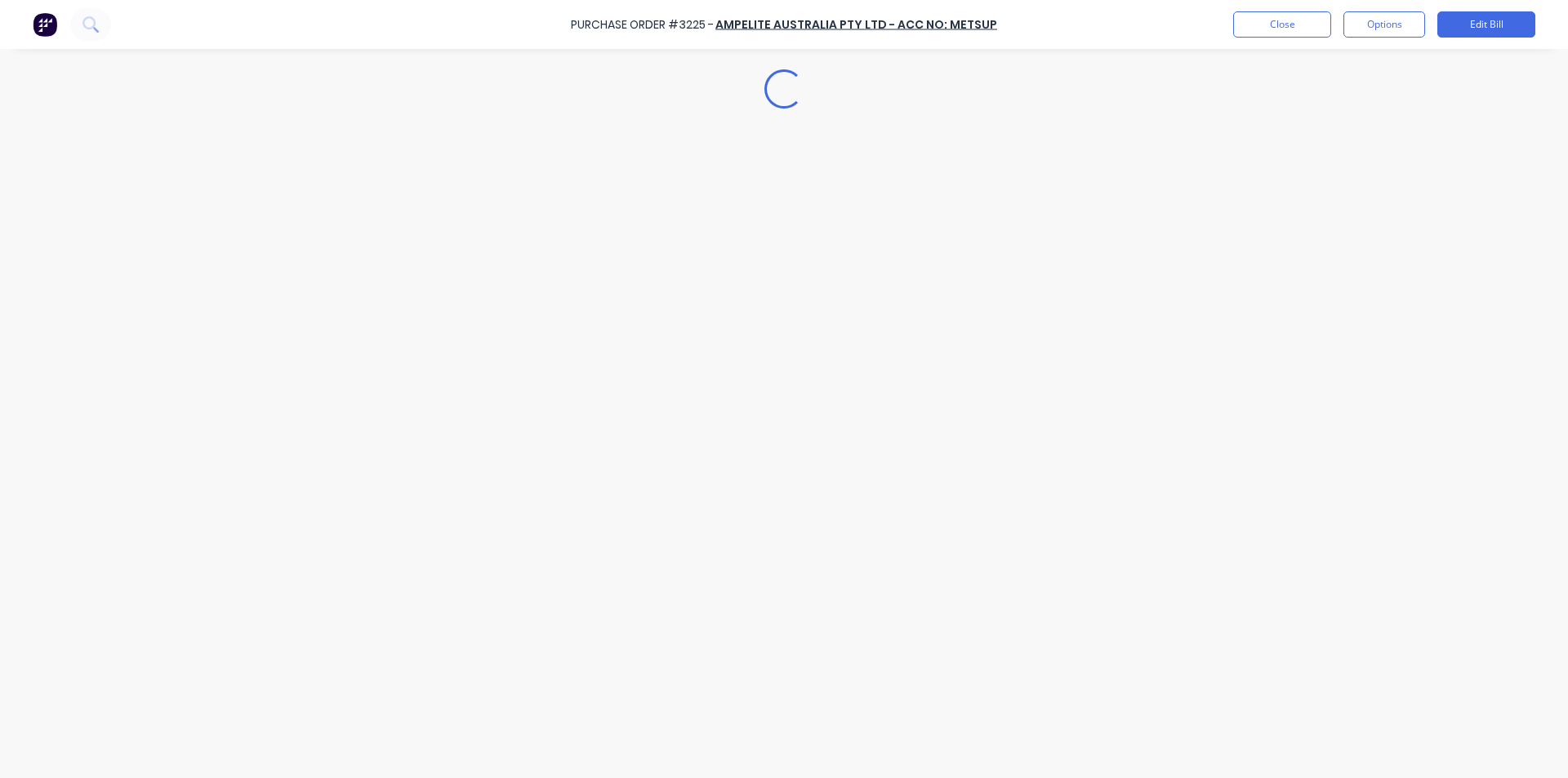
type textarea "x"
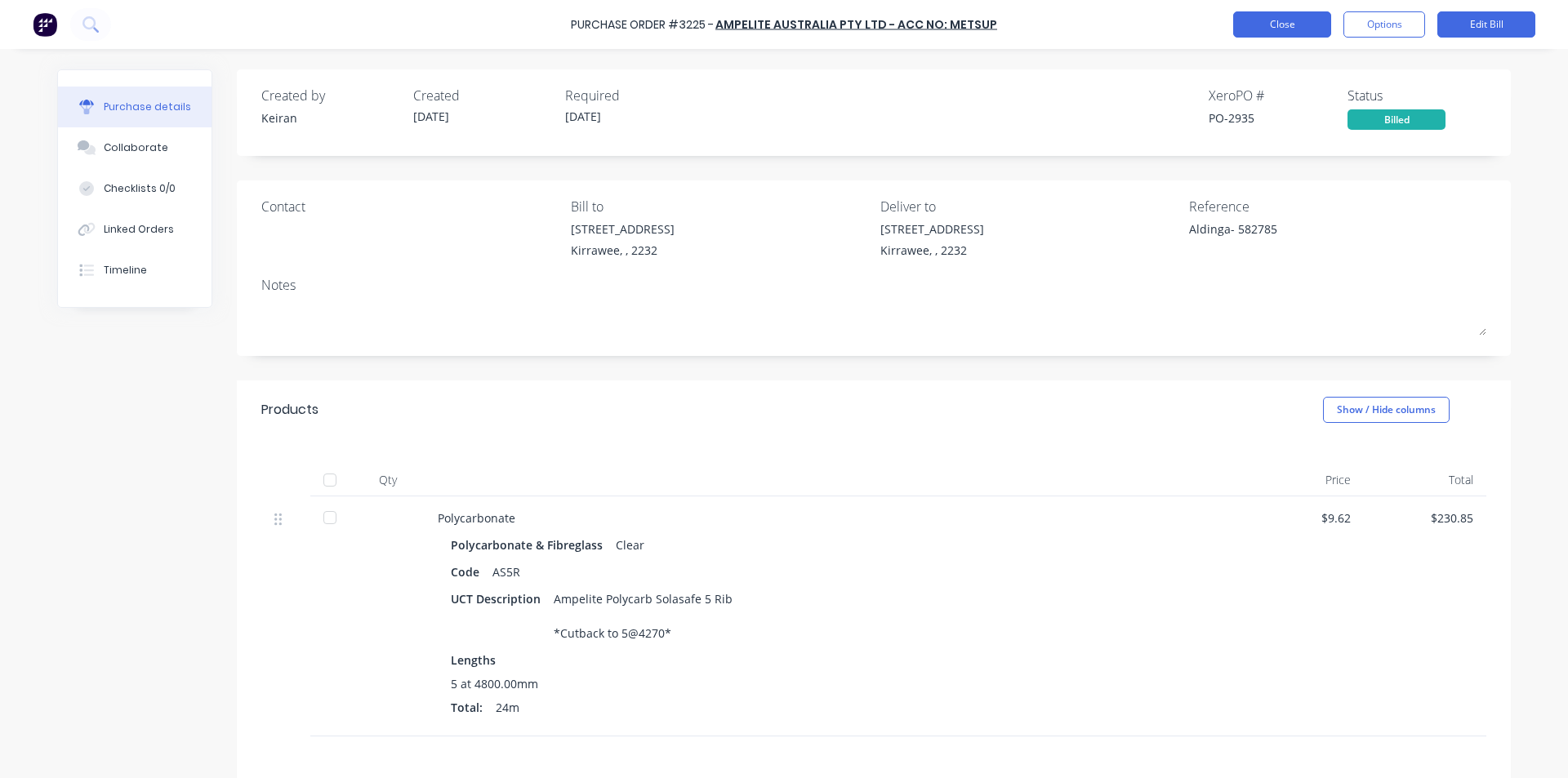
click at [1312, 23] on button "Close" at bounding box center [1282, 24] width 98 height 26
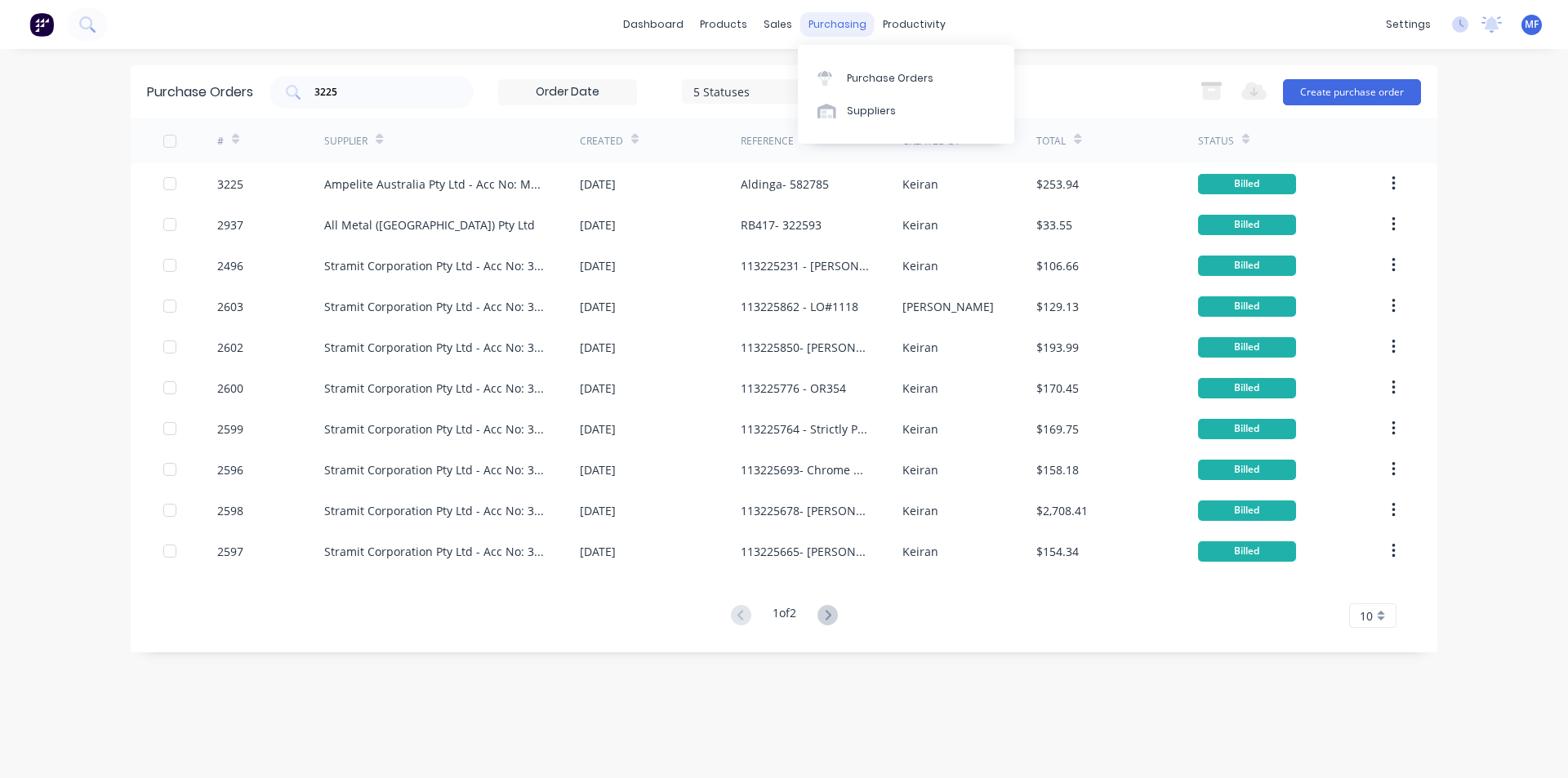
click at [834, 15] on div "purchasing" at bounding box center [837, 24] width 75 height 25
click at [865, 73] on div "Purchase Orders" at bounding box center [890, 78] width 87 height 15
click at [371, 98] on input "3225" at bounding box center [381, 92] width 136 height 16
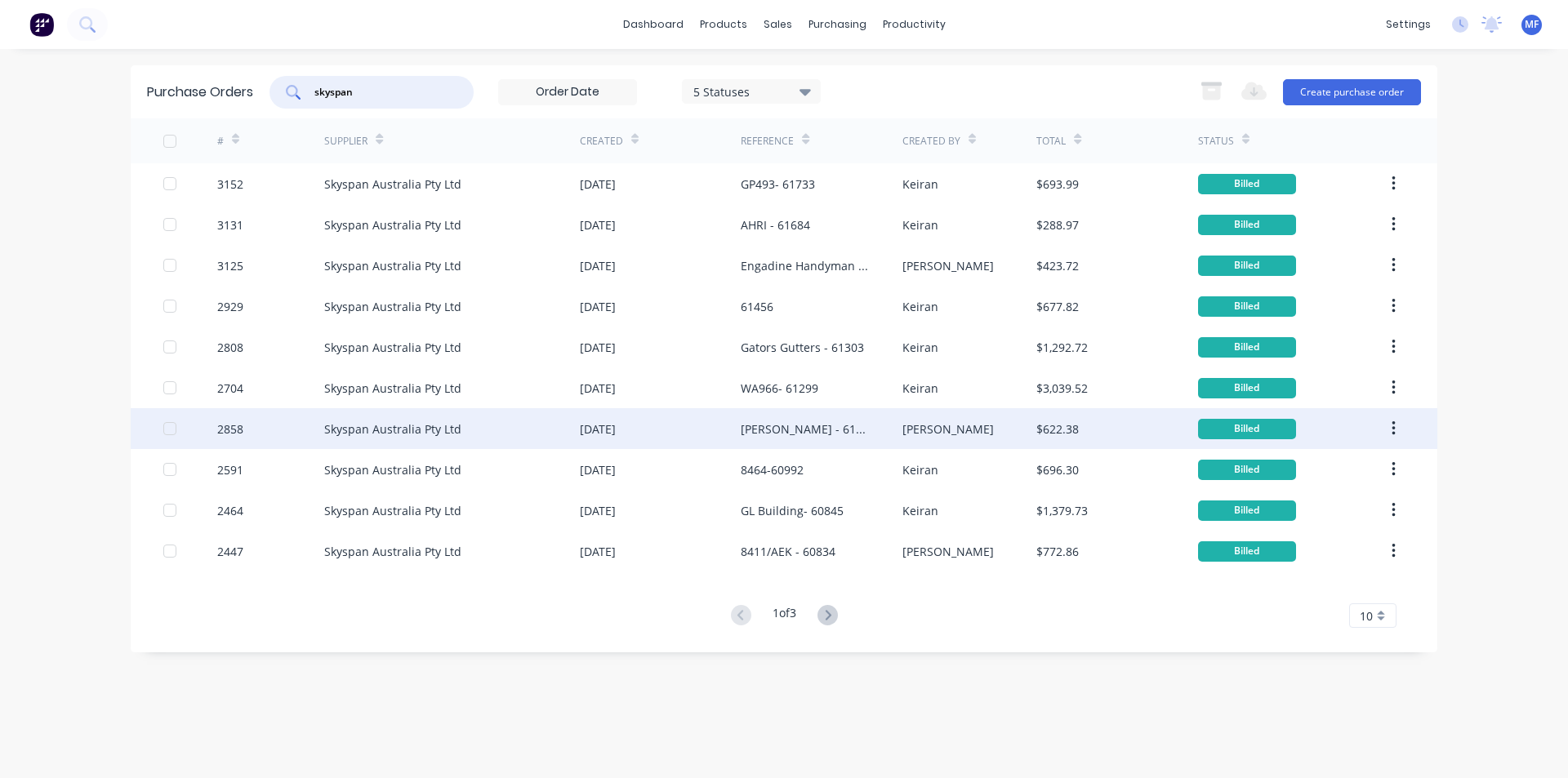
type input "skyspan"
click at [828, 423] on div "[PERSON_NAME] - 61277" at bounding box center [804, 429] width 128 height 17
type textarea "x"
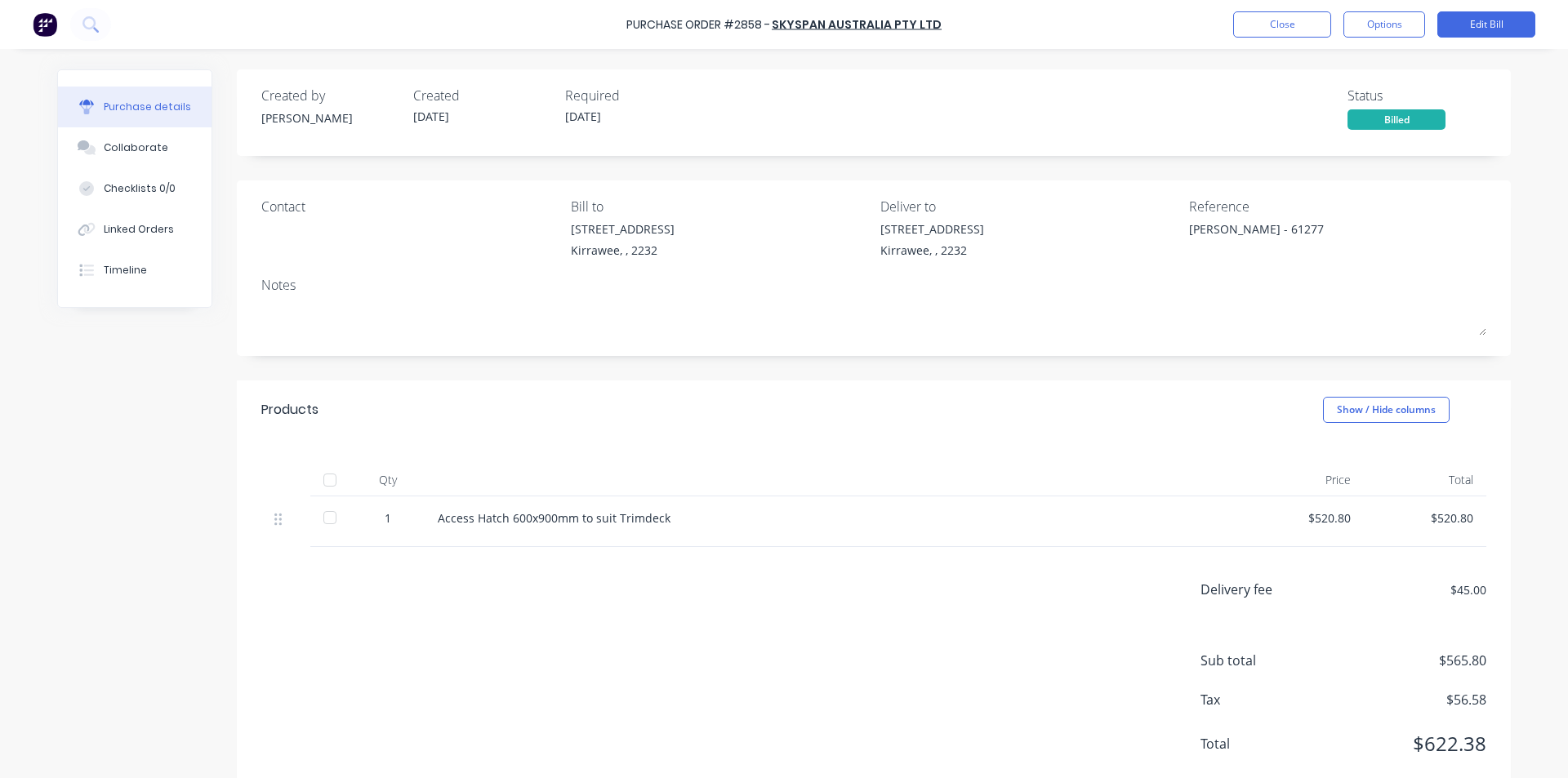
click at [1257, 220] on div "[PERSON_NAME] - 61277" at bounding box center [1291, 241] width 204 height 41
click at [1295, 27] on button "Close" at bounding box center [1282, 24] width 98 height 26
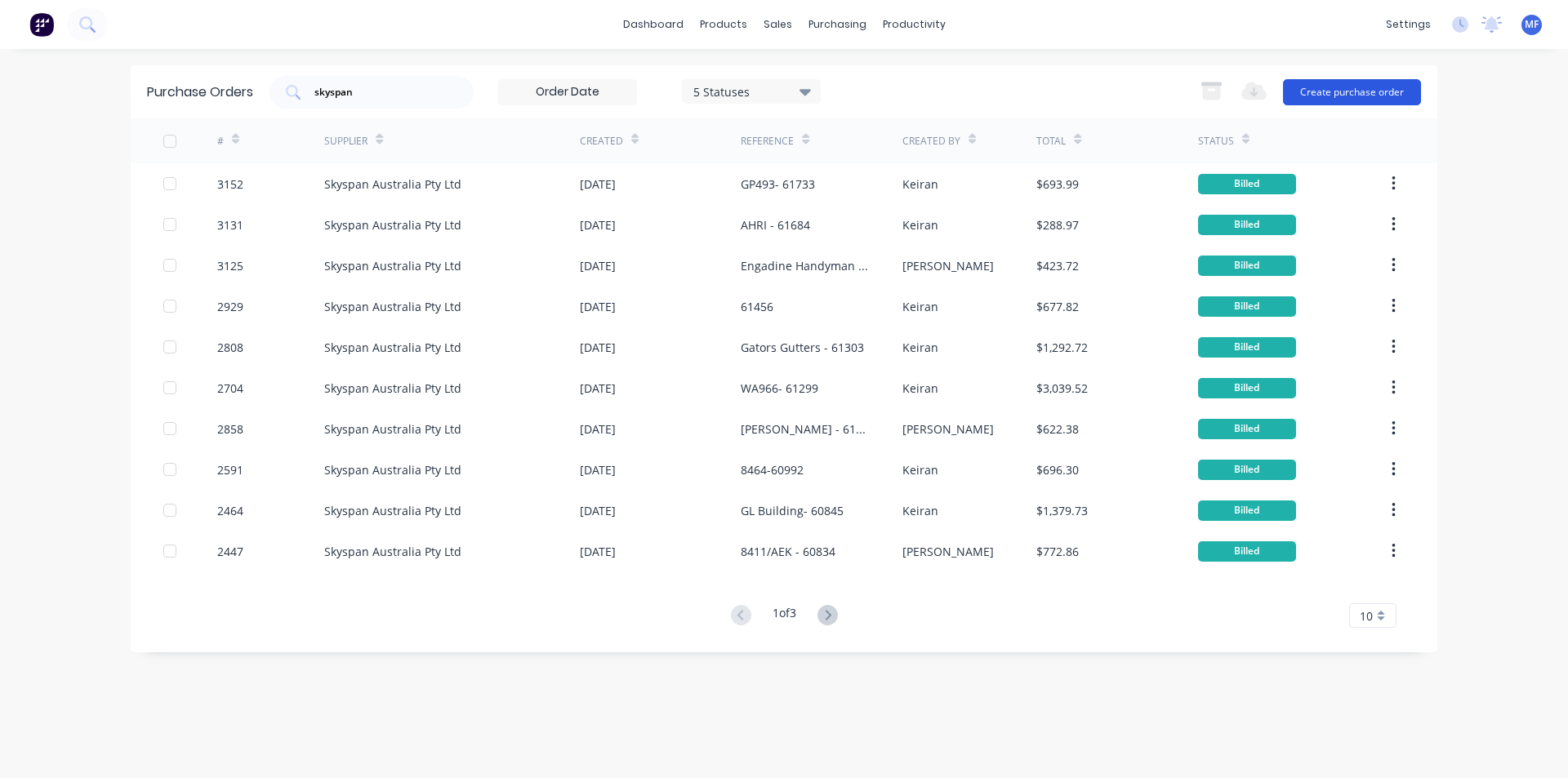
click at [1357, 95] on button "Create purchase order" at bounding box center [1351, 92] width 138 height 26
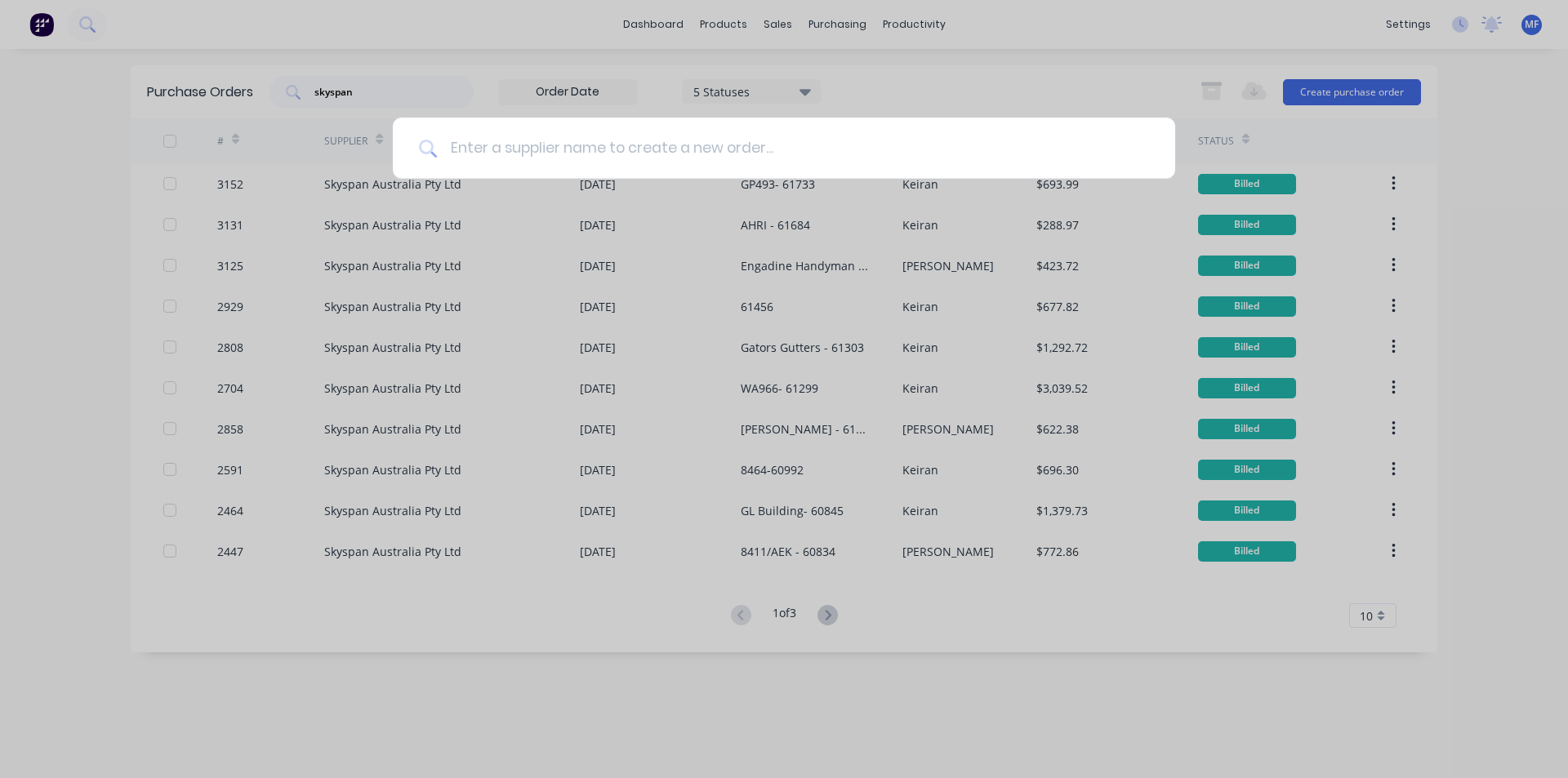
click at [849, 136] on input at bounding box center [793, 148] width 712 height 61
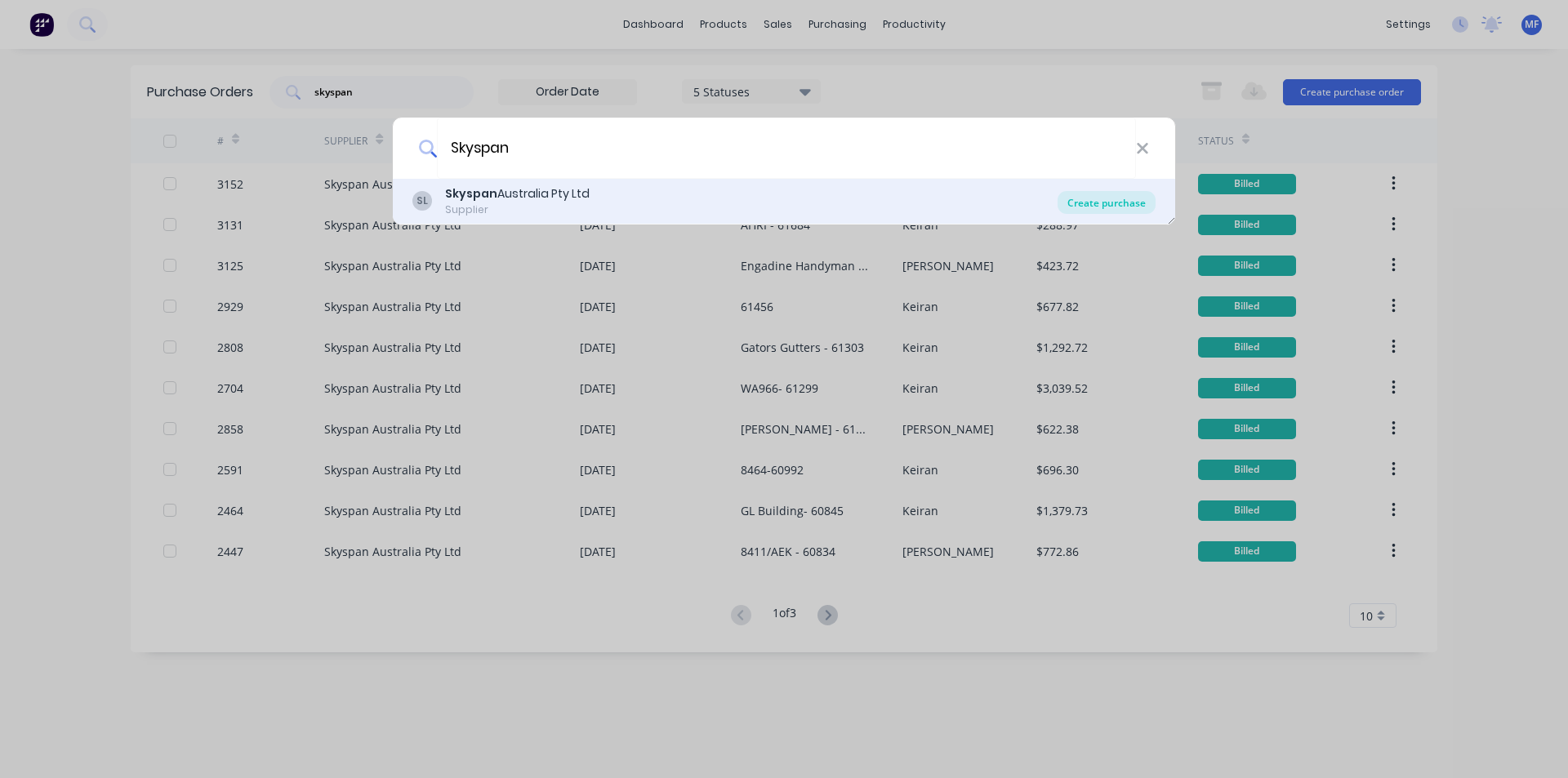
type input "Skyspan"
click at [1133, 208] on div "Create purchase" at bounding box center [1107, 202] width 98 height 23
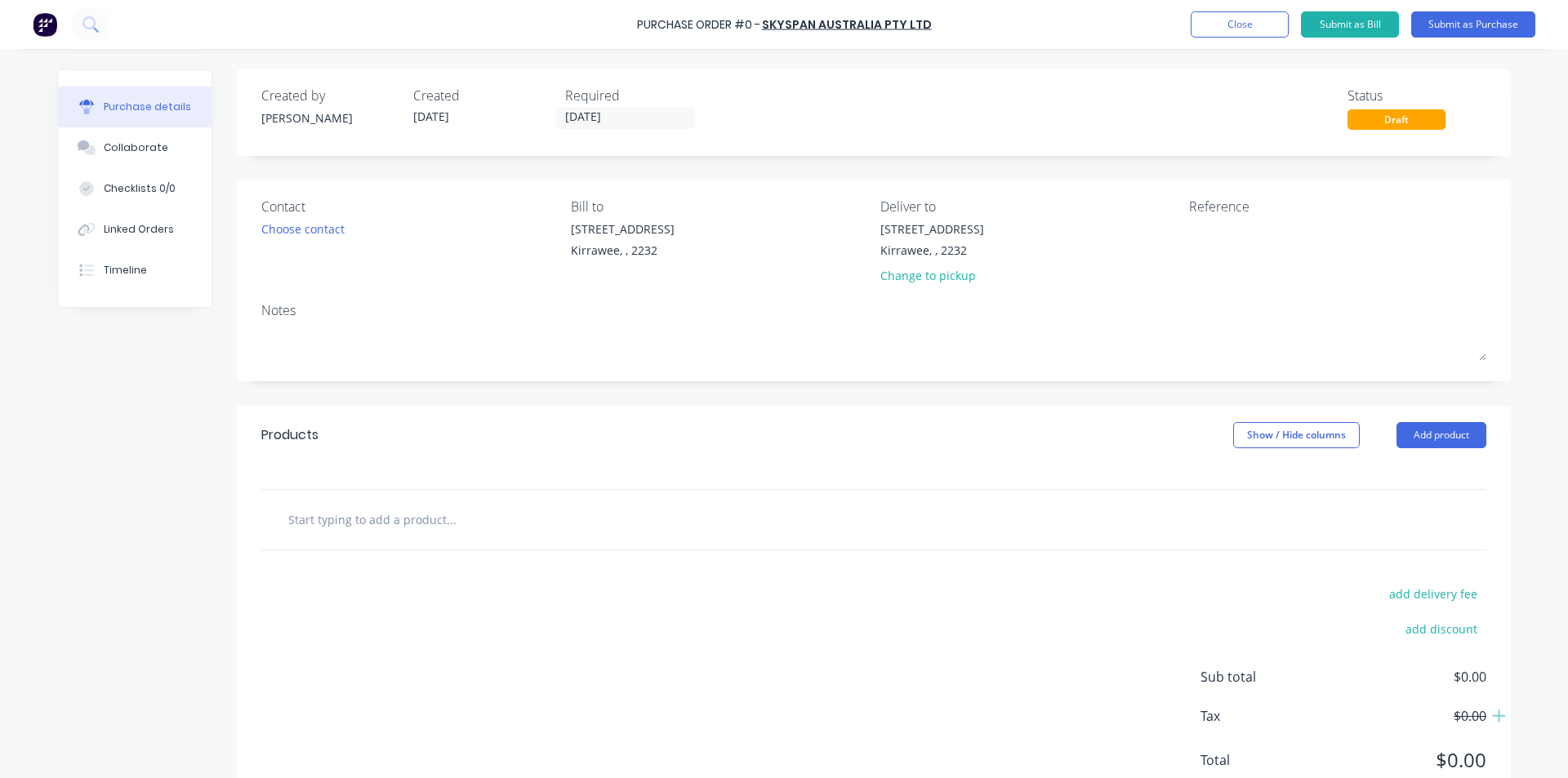
click at [359, 505] on input "text" at bounding box center [450, 519] width 327 height 33
click at [1259, 216] on div "Reference" at bounding box center [1337, 244] width 297 height 95
click at [1254, 237] on textarea at bounding box center [1291, 238] width 204 height 37
type textarea "Wayne O'Reilly - 618"
type textarea "x"
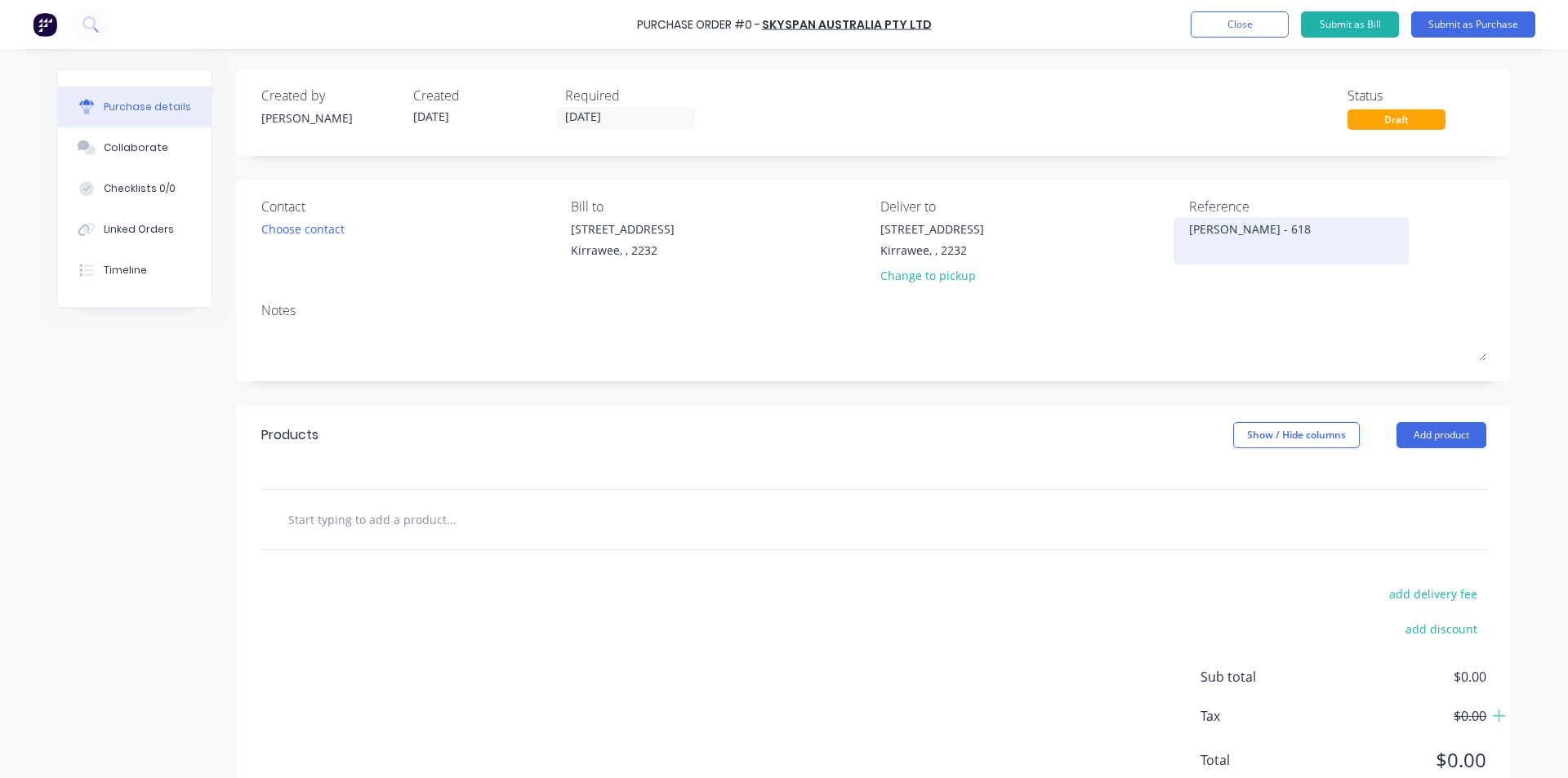
type textarea "Wayne O'Reilly - 6182"
type textarea "x"
type textarea "[PERSON_NAME] - 61829"
type textarea "x"
type textarea "[PERSON_NAME] - 61829"
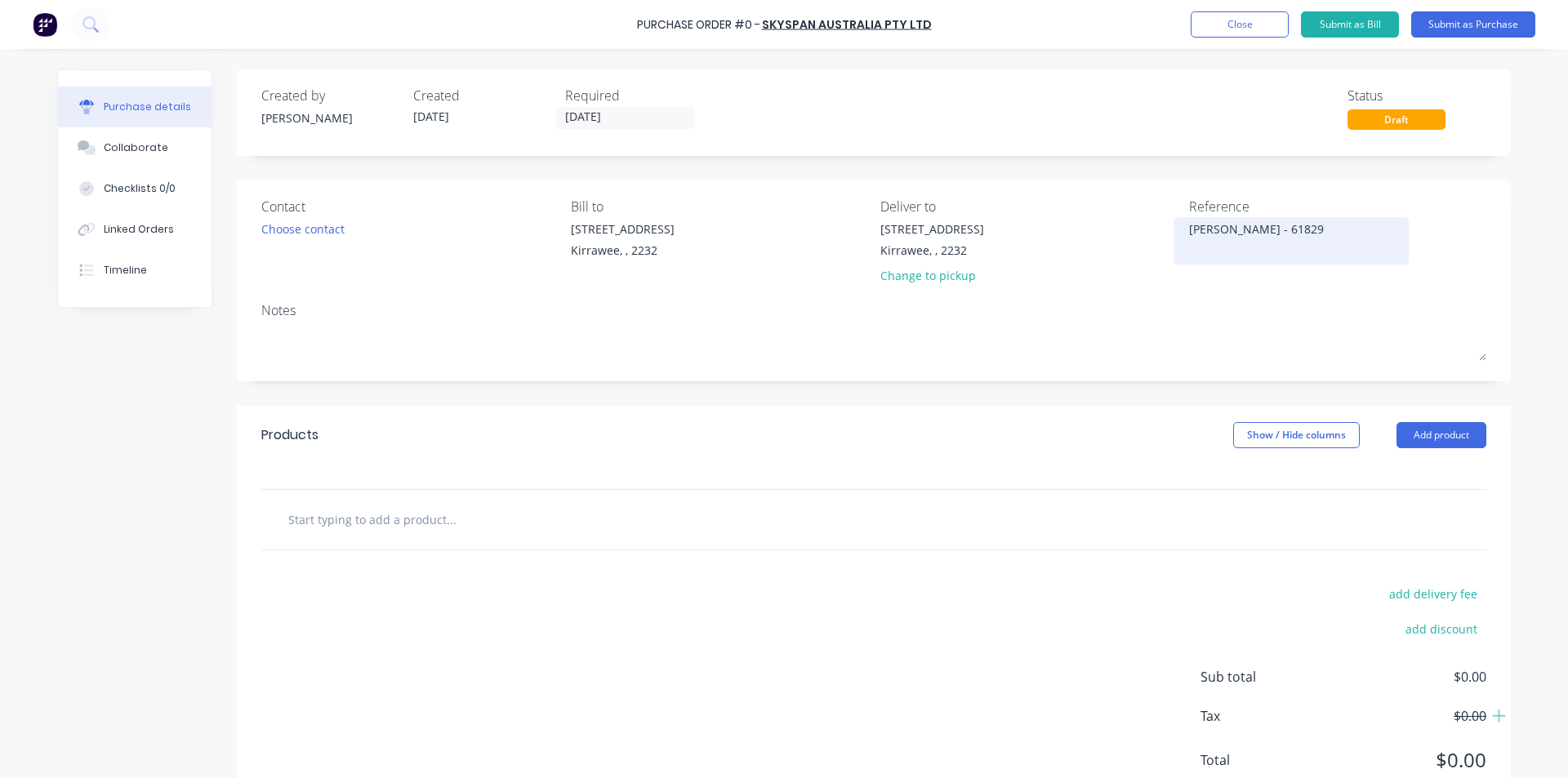
click at [1254, 258] on div "[PERSON_NAME] - 61829" at bounding box center [1291, 241] width 204 height 41
drag, startPoint x: 324, startPoint y: 535, endPoint x: 327, endPoint y: 526, distance: 9.5
click at [325, 534] on input "text" at bounding box center [450, 519] width 327 height 33
click at [1440, 437] on button "Add product" at bounding box center [1441, 435] width 90 height 26
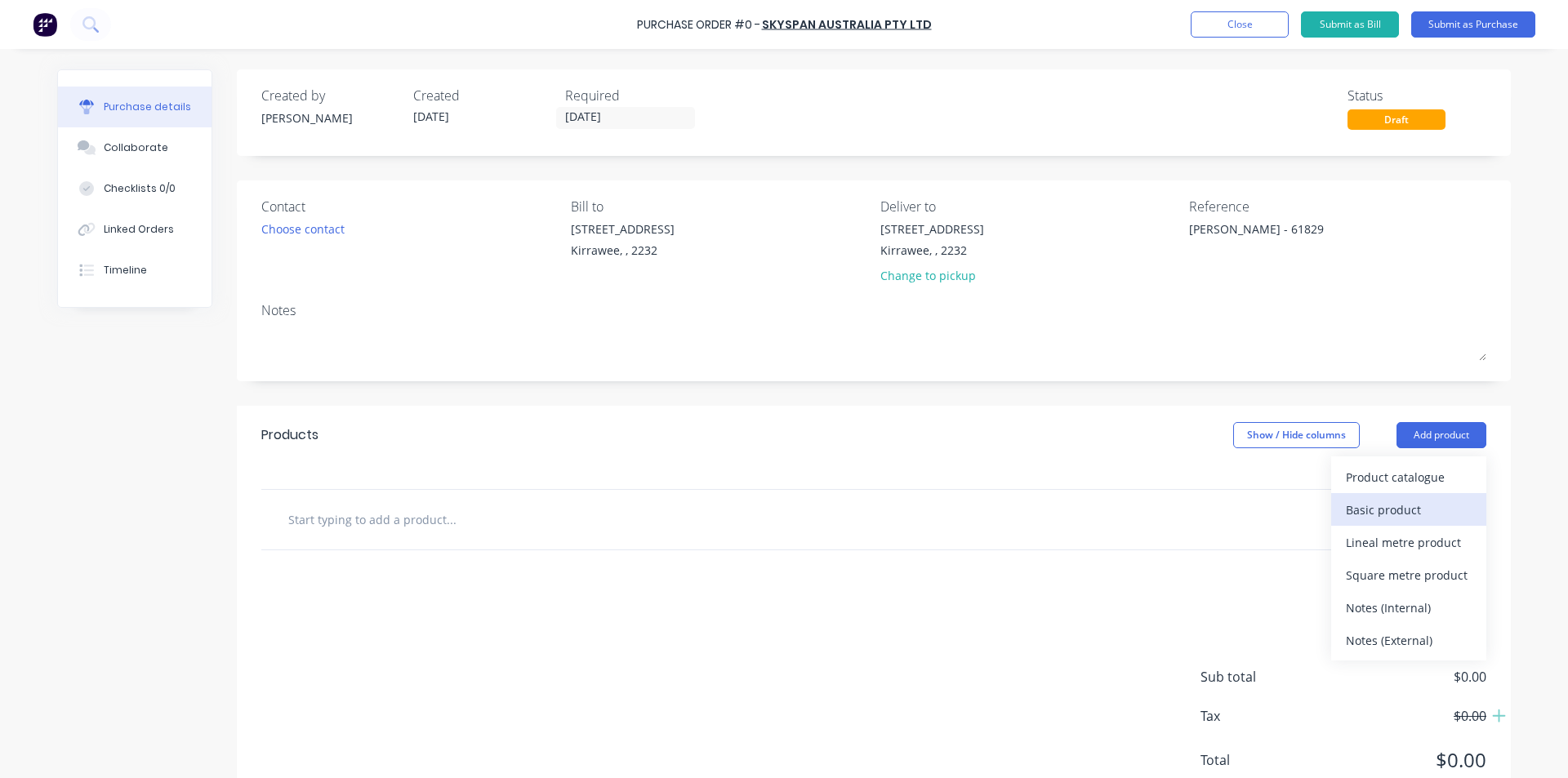
click at [1424, 507] on div "Basic product" at bounding box center [1408, 510] width 126 height 24
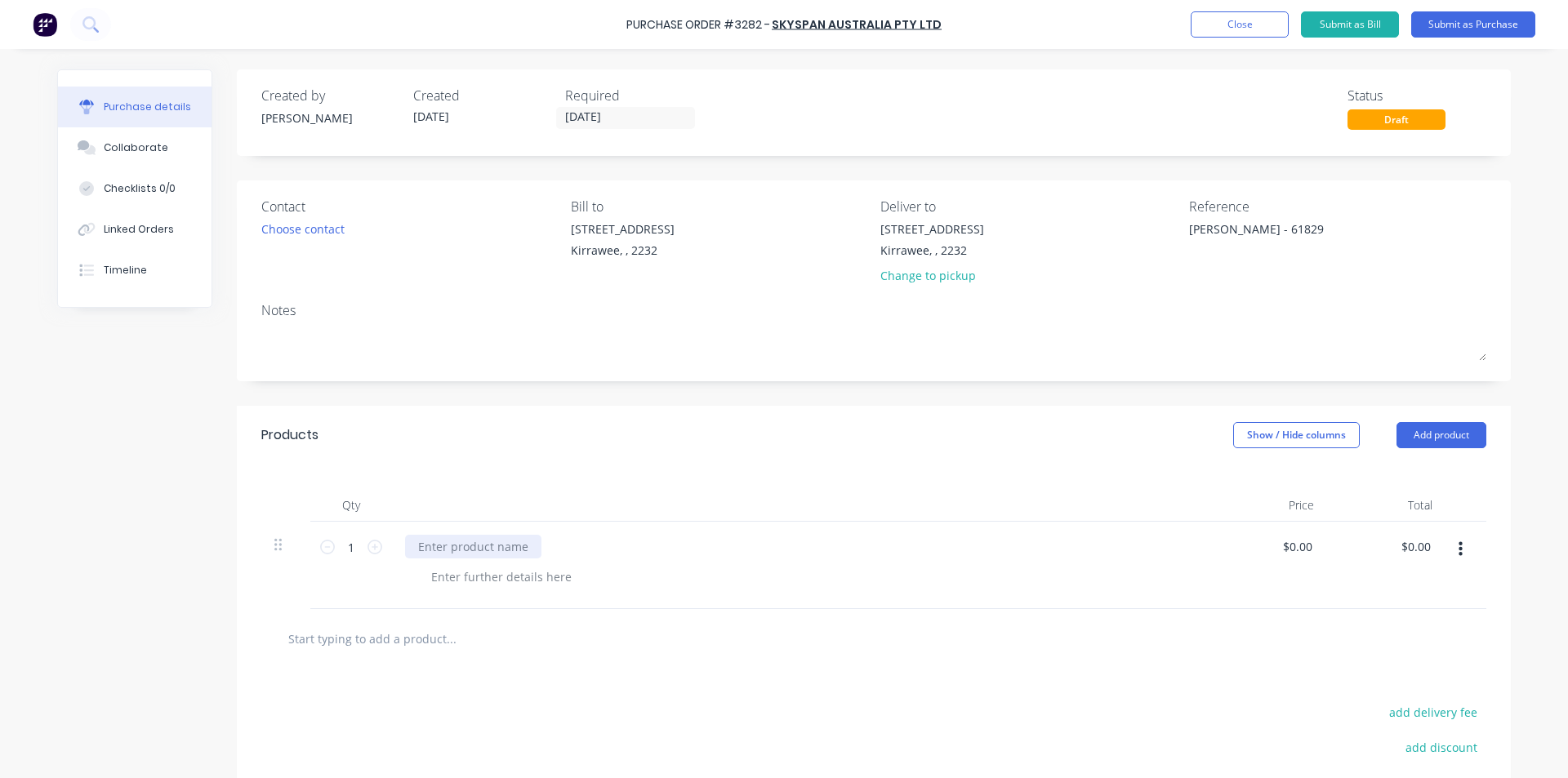
type textarea "x"
click at [457, 558] on div at bounding box center [473, 547] width 136 height 24
type textarea "x"
type input "0.0000"
type textarea "x"
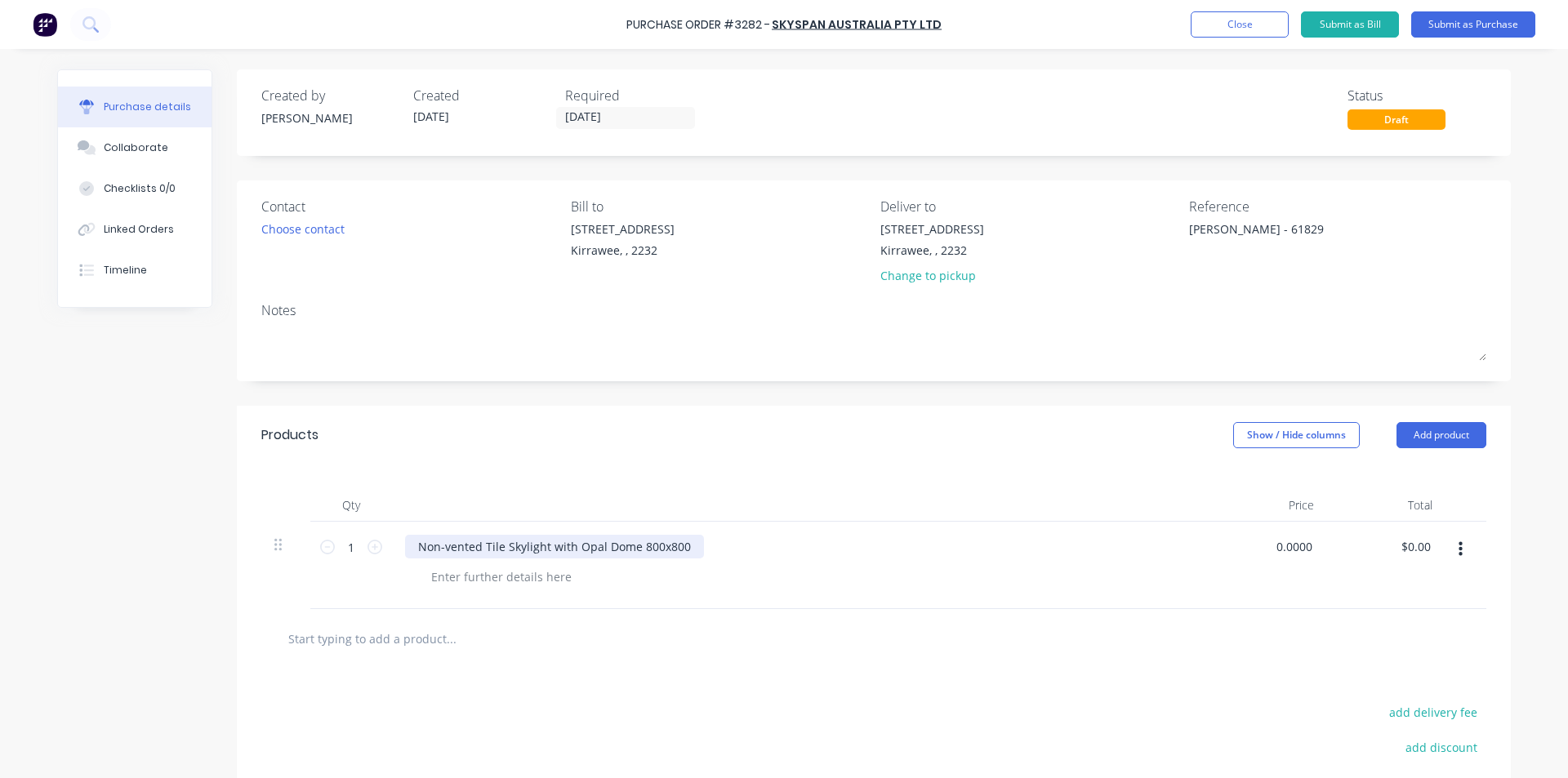
type input "$0.00"
type input "0.00"
click at [1402, 548] on input "0.00" at bounding box center [1418, 547] width 31 height 24
click at [1402, 549] on input "0.00" at bounding box center [1418, 547] width 31 height 24
type textarea "x"
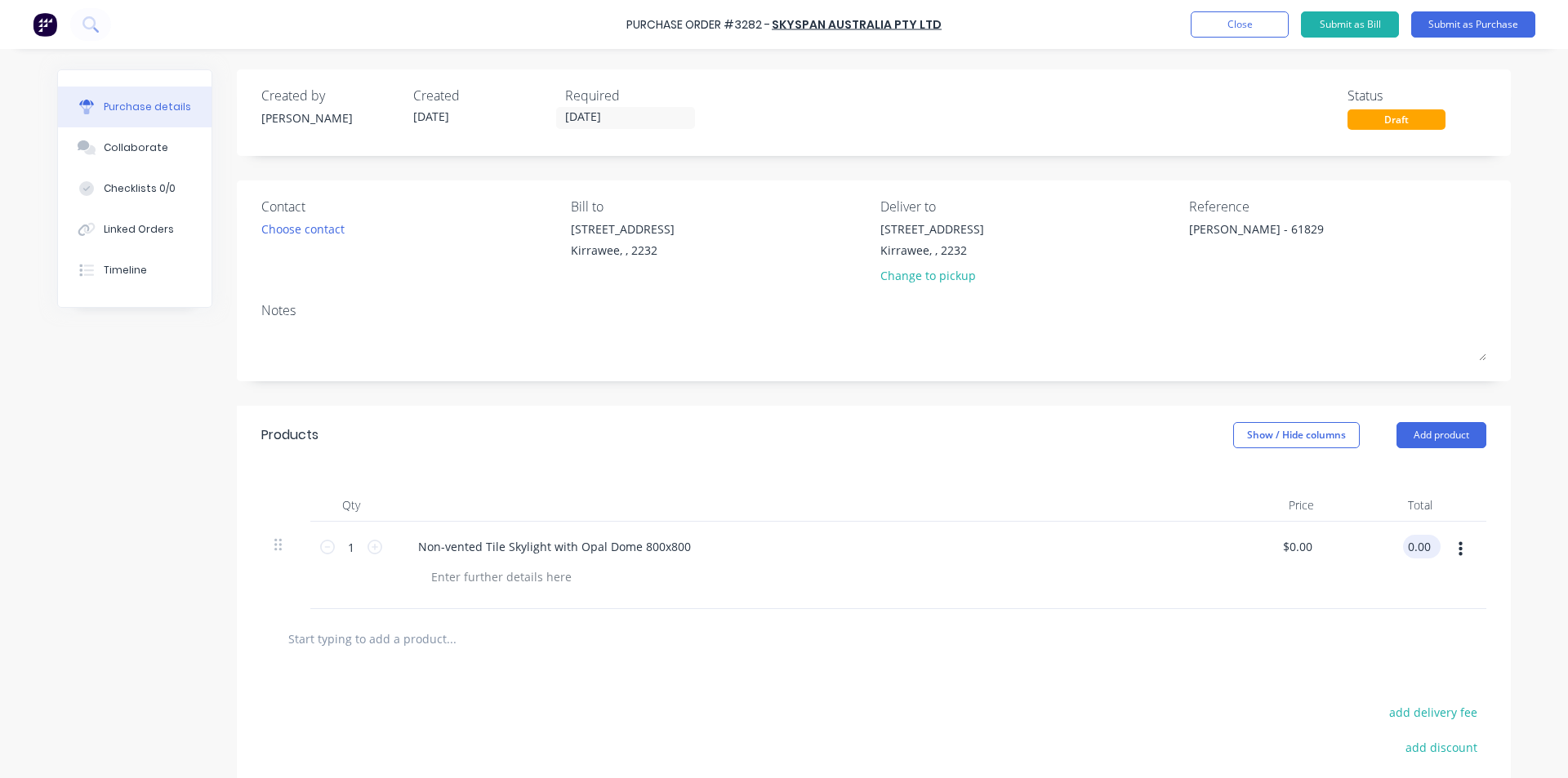
click at [1402, 547] on input "0.00" at bounding box center [1418, 547] width 31 height 24
type input "447.60"
type textarea "x"
type input "$447.60"
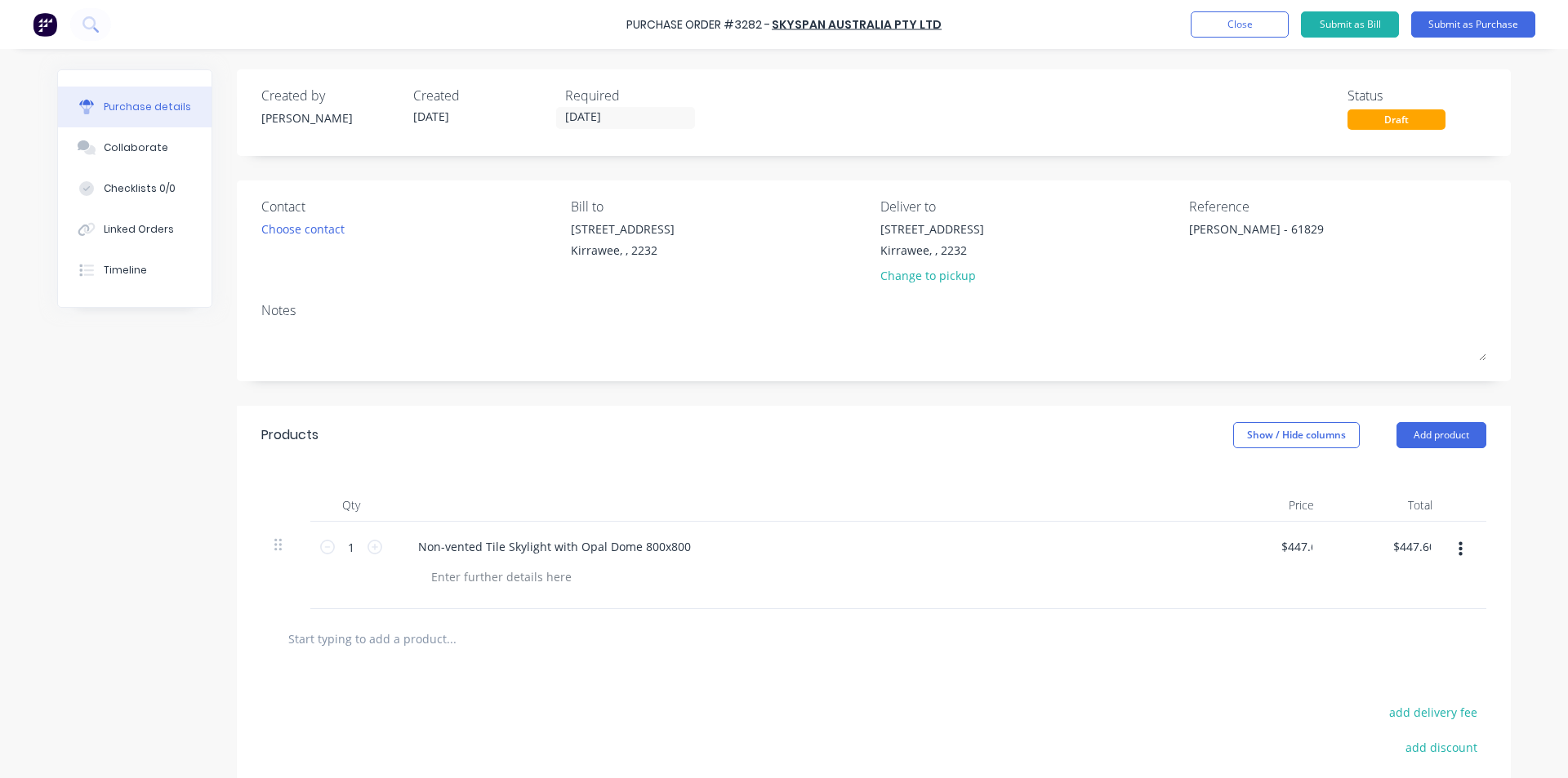
click at [1324, 638] on div at bounding box center [873, 638] width 1198 height 33
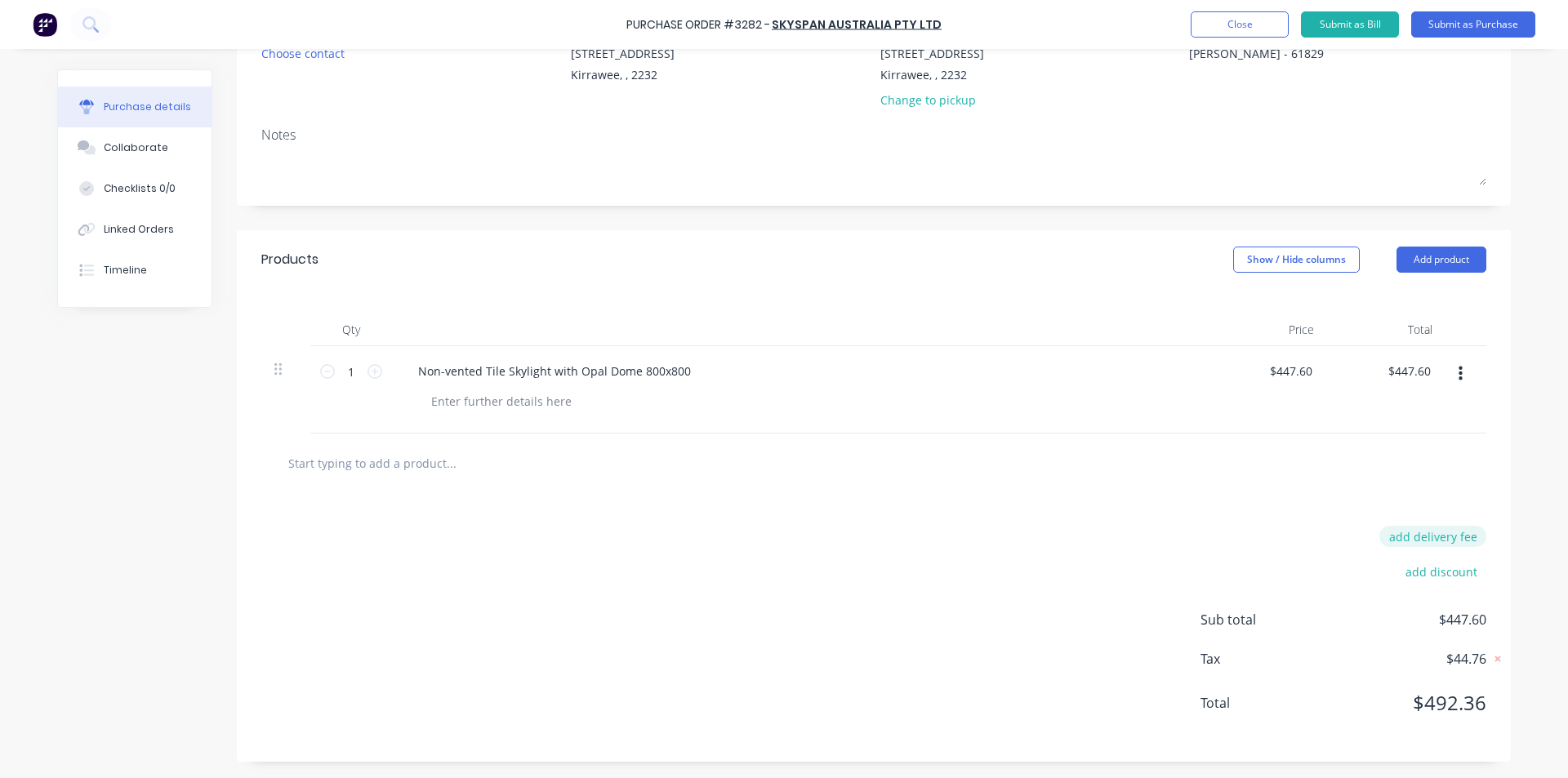
type textarea "x"
click at [1432, 536] on button "add delivery fee" at bounding box center [1432, 536] width 107 height 21
type input "45"
type textarea "x"
type input "$45.00"
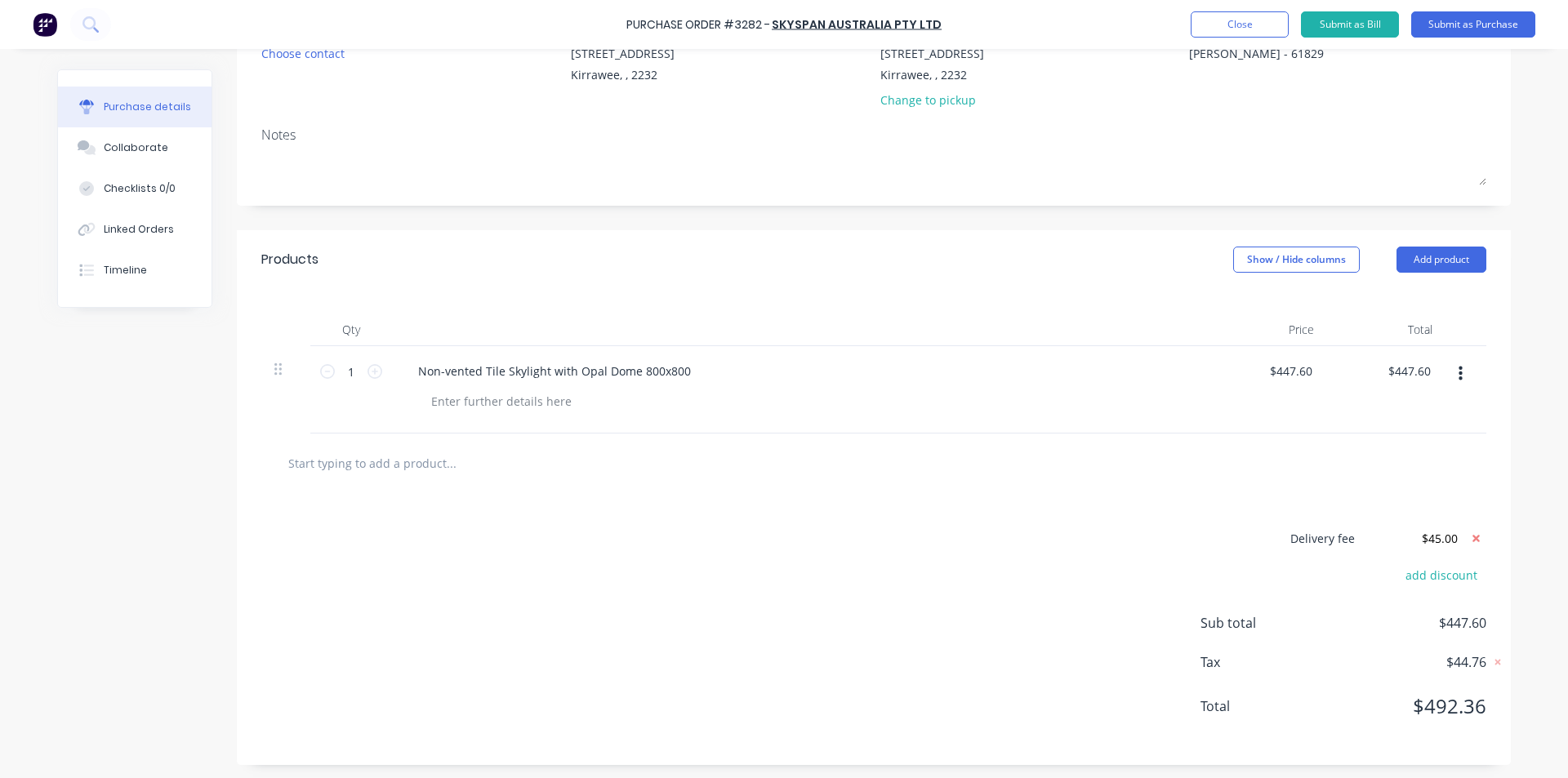
click at [1246, 498] on div "Delivery fee $45.00 add discount Sub total $447.60 Tax $44.76 Total $492.36" at bounding box center [873, 629] width 1274 height 272
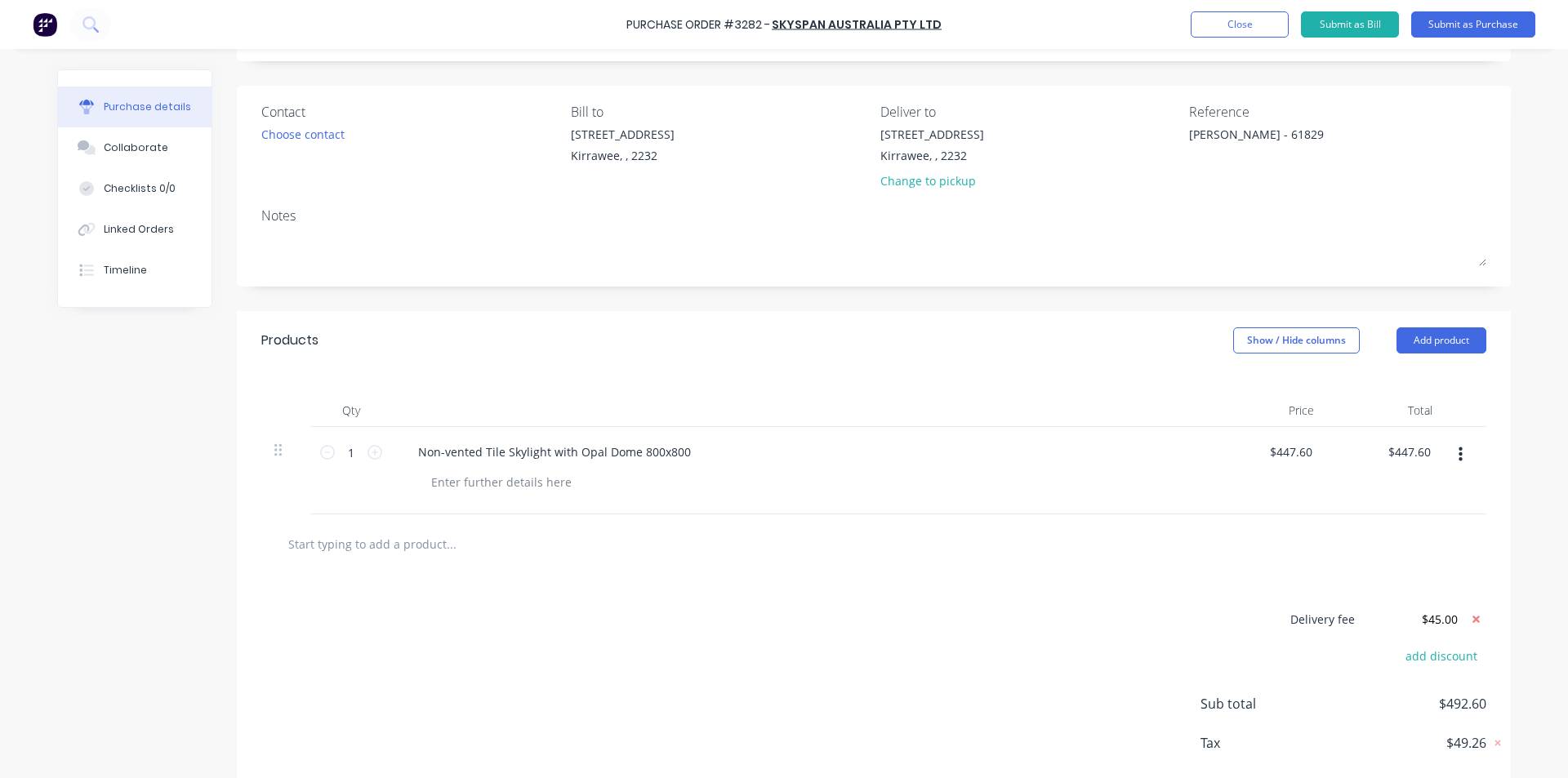
scroll to position [0, 0]
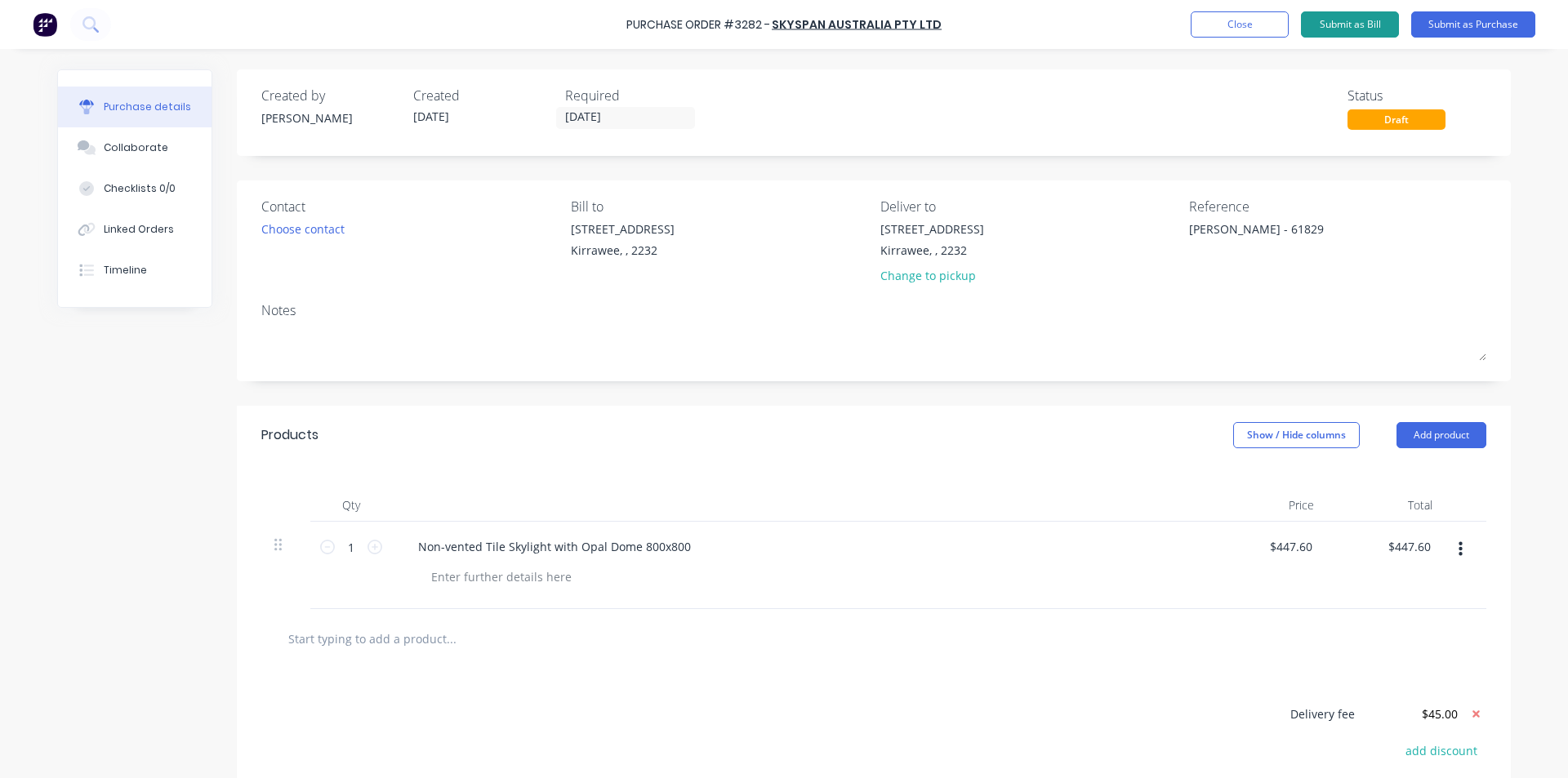
click at [1348, 30] on button "Submit as Bill" at bounding box center [1349, 24] width 98 height 26
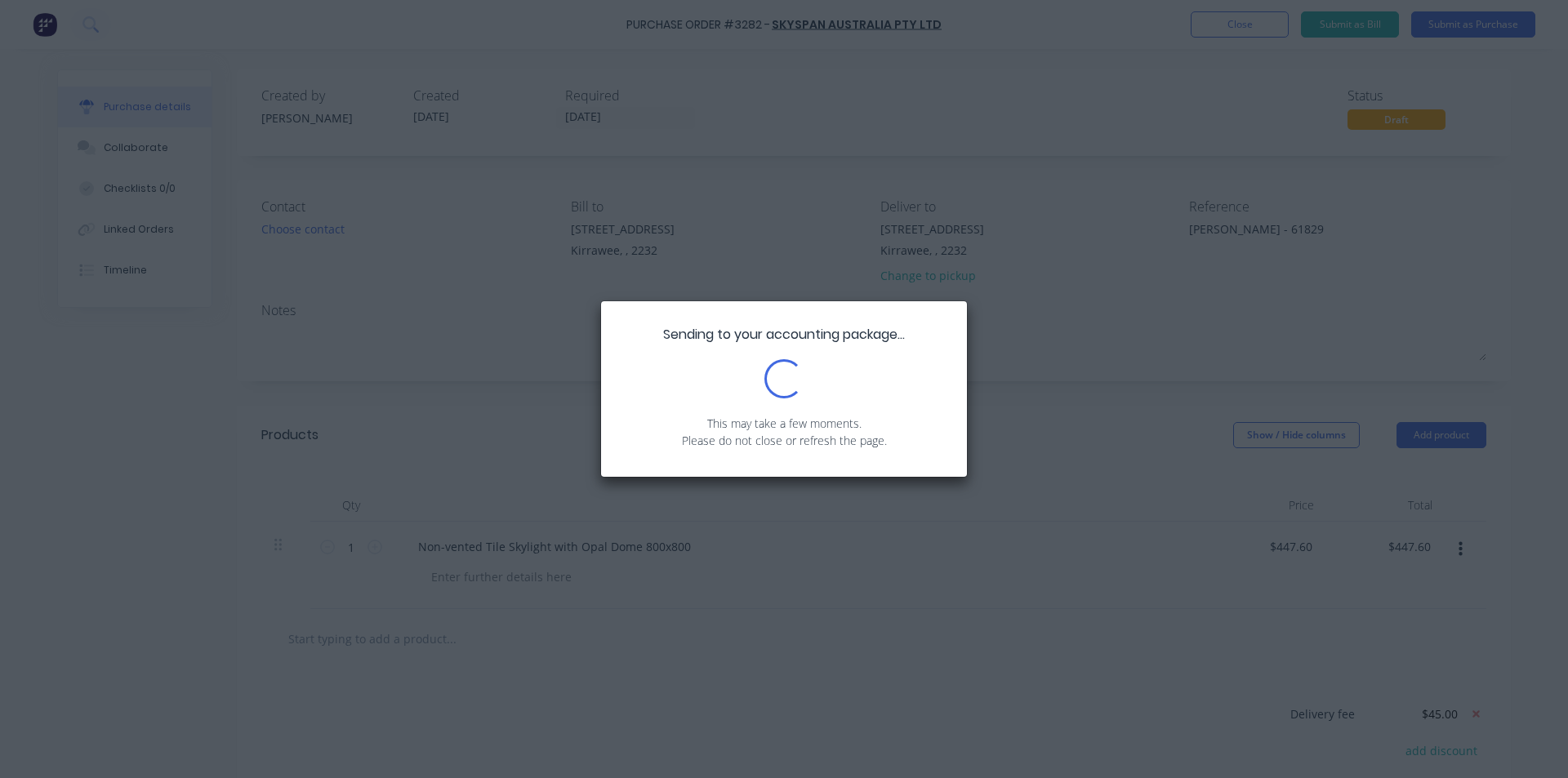
type textarea "x"
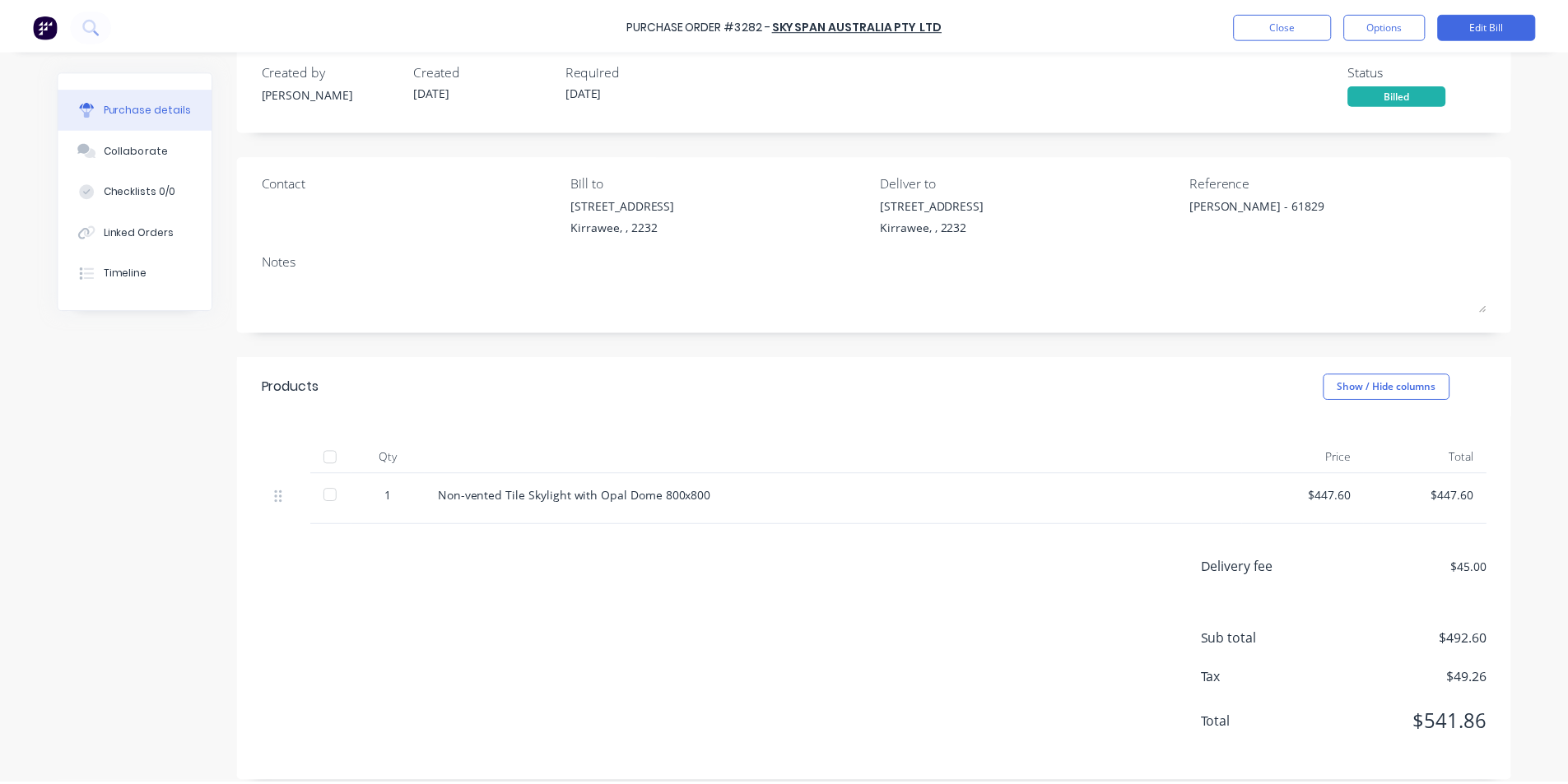
scroll to position [41, 0]
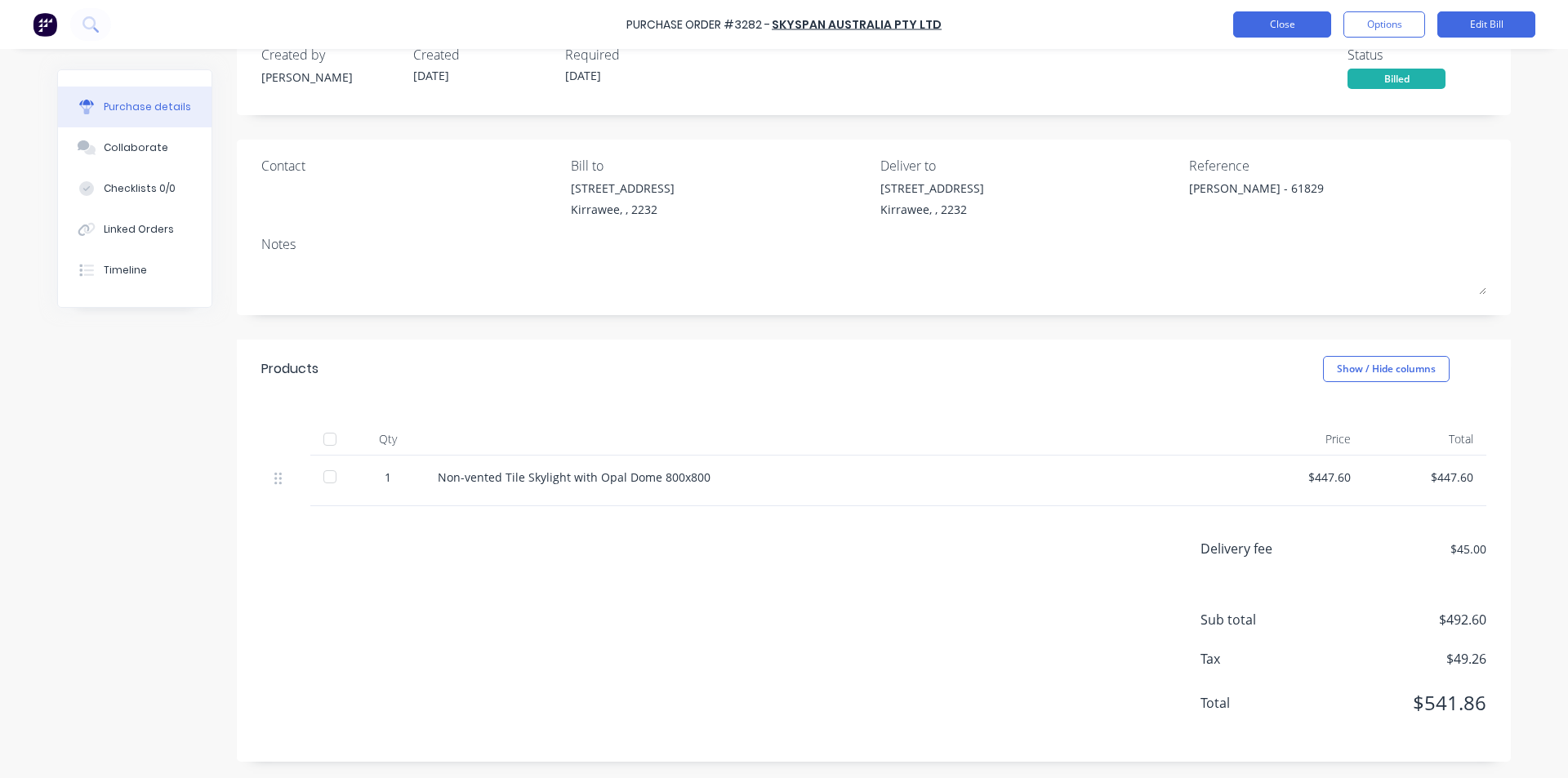
click at [1318, 26] on button "Close" at bounding box center [1282, 24] width 98 height 26
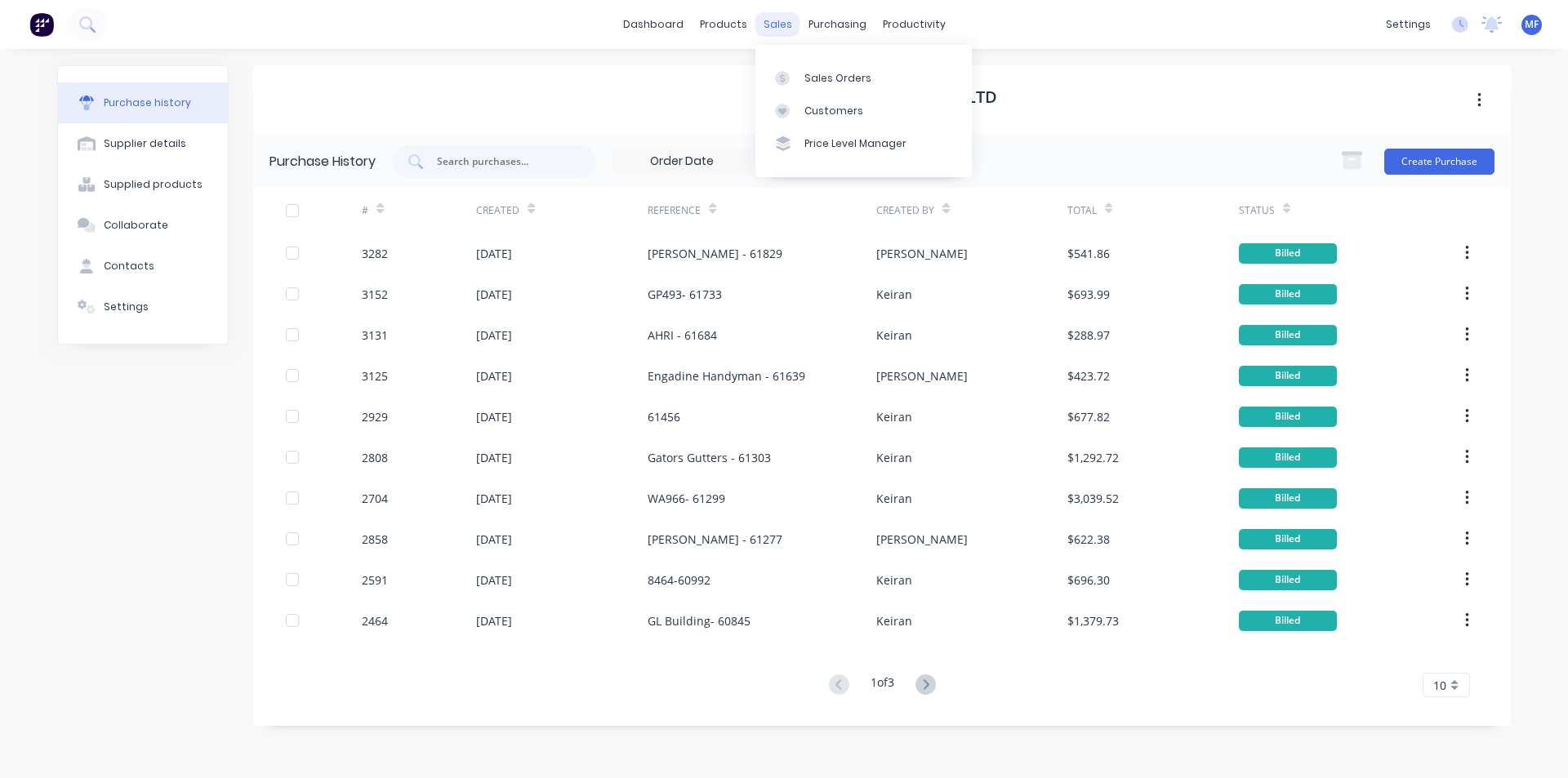
click at [773, 21] on div "sales" at bounding box center [778, 24] width 45 height 25
click at [823, 109] on div "Customers" at bounding box center [834, 111] width 59 height 15
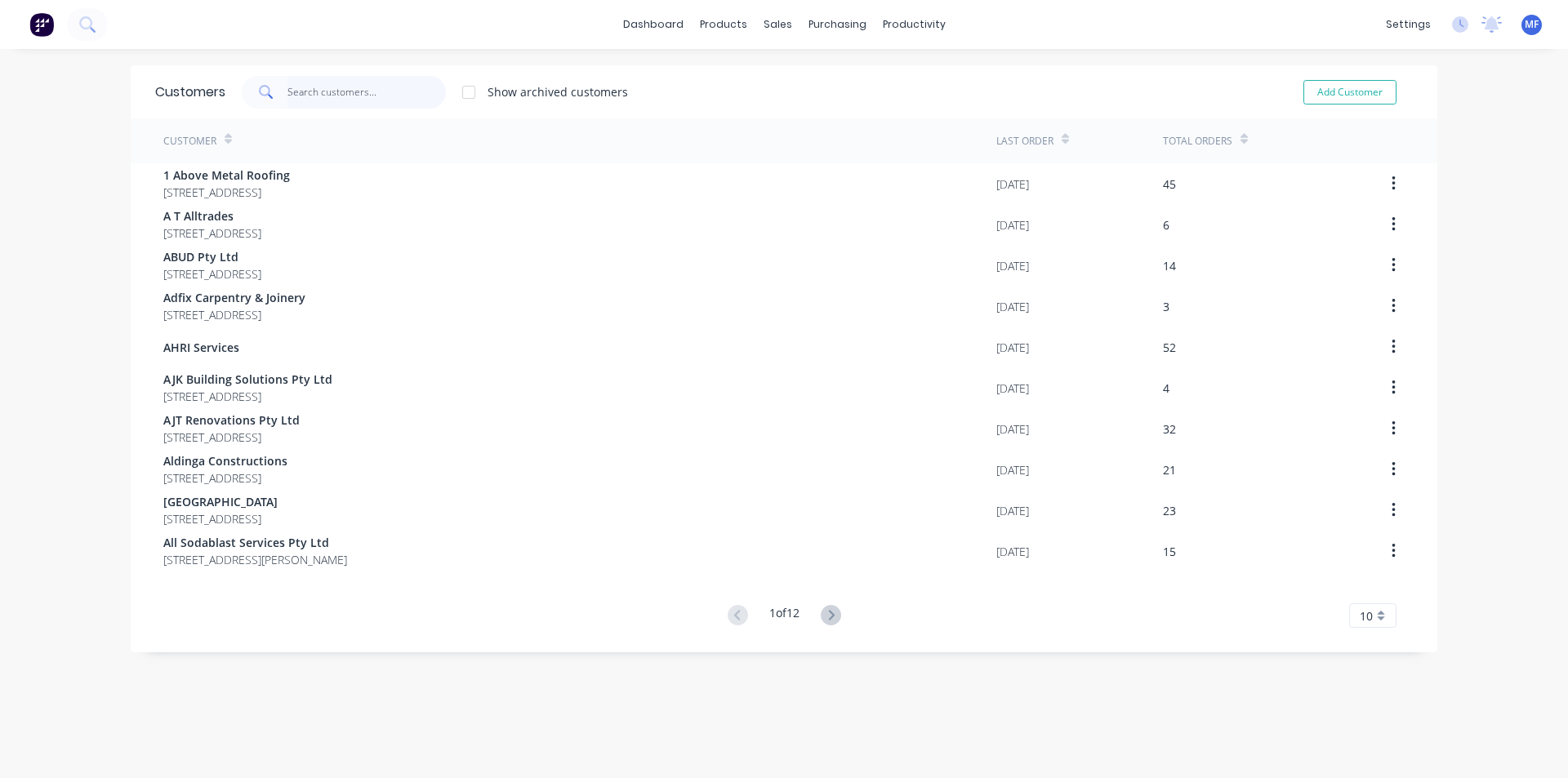
click at [329, 84] on input "text" at bounding box center [367, 93] width 160 height 33
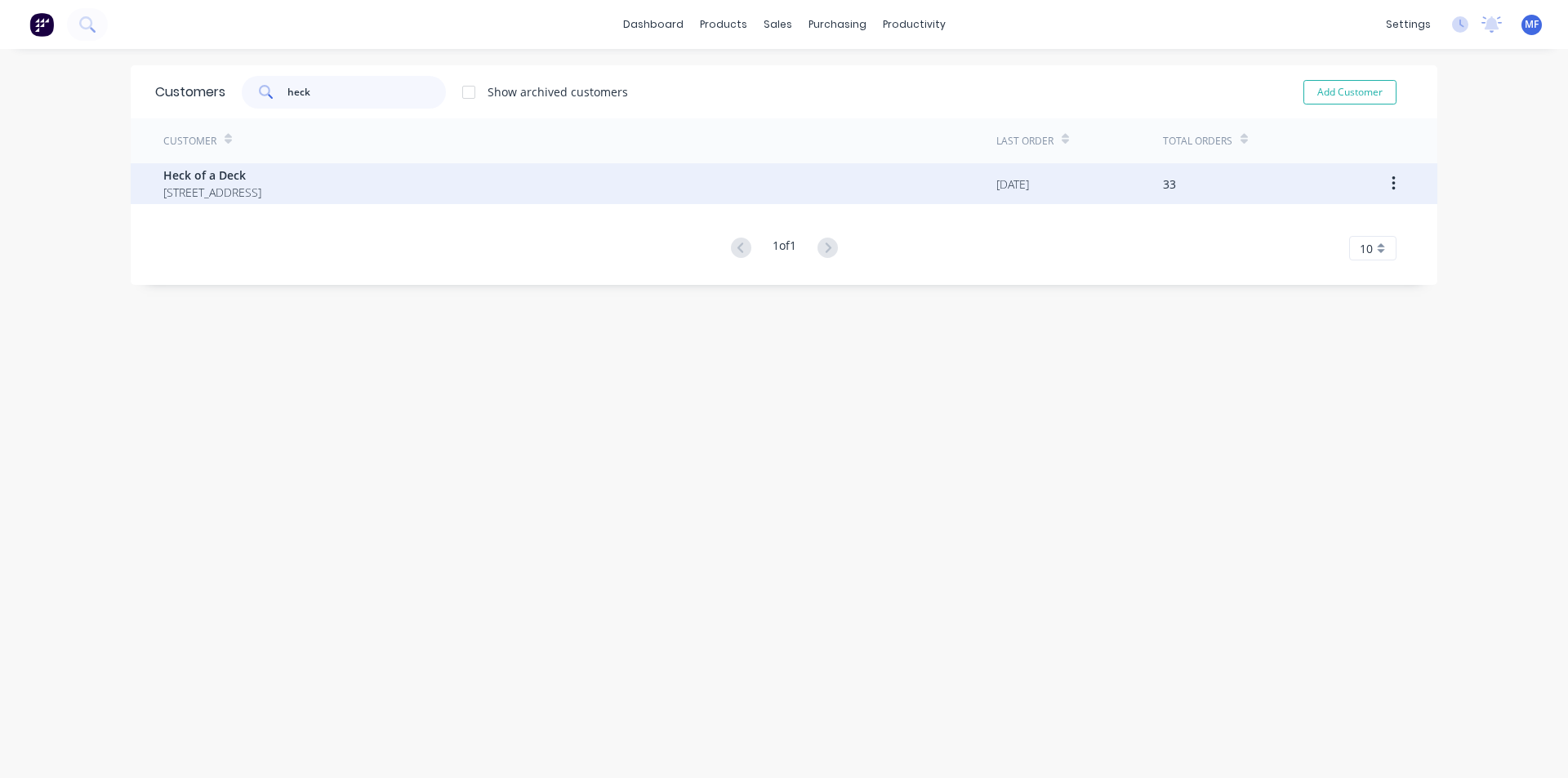
type input "heck"
click at [262, 177] on span "Heck of a Deck" at bounding box center [212, 175] width 98 height 17
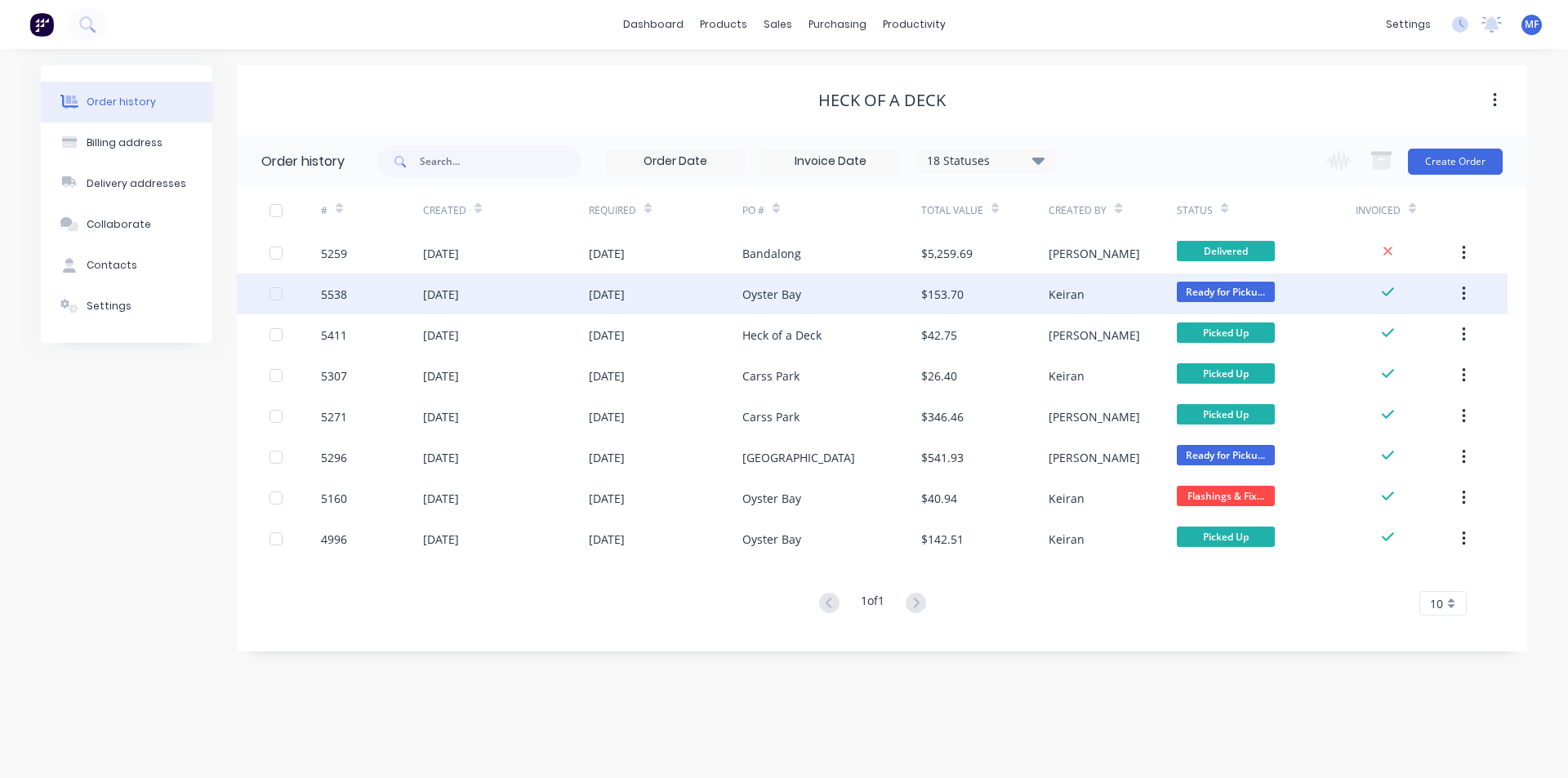
click at [775, 297] on div "Oyster Bay" at bounding box center [771, 294] width 59 height 17
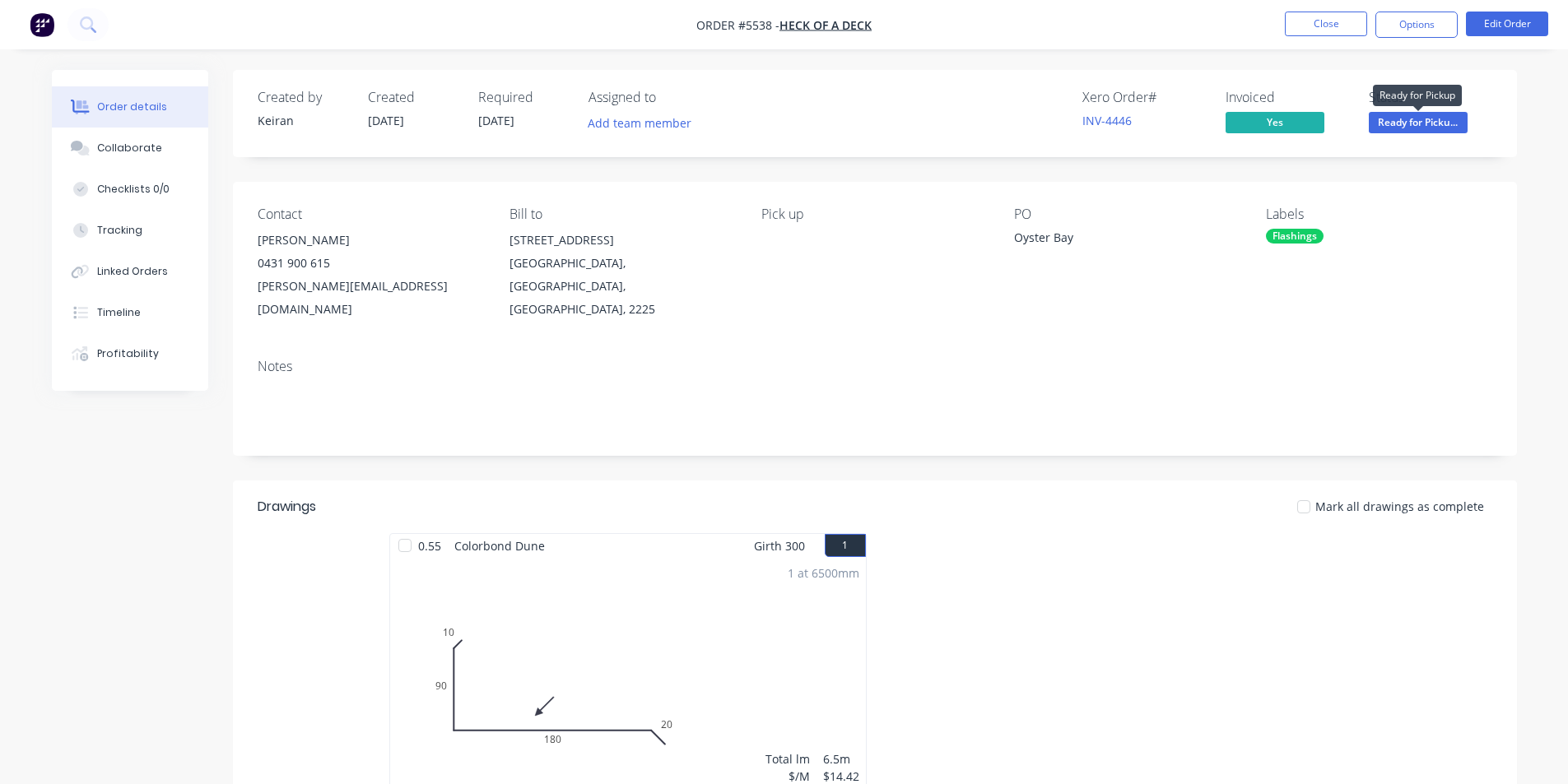
click at [1424, 119] on span "Ready for Picku..." at bounding box center [1418, 122] width 99 height 21
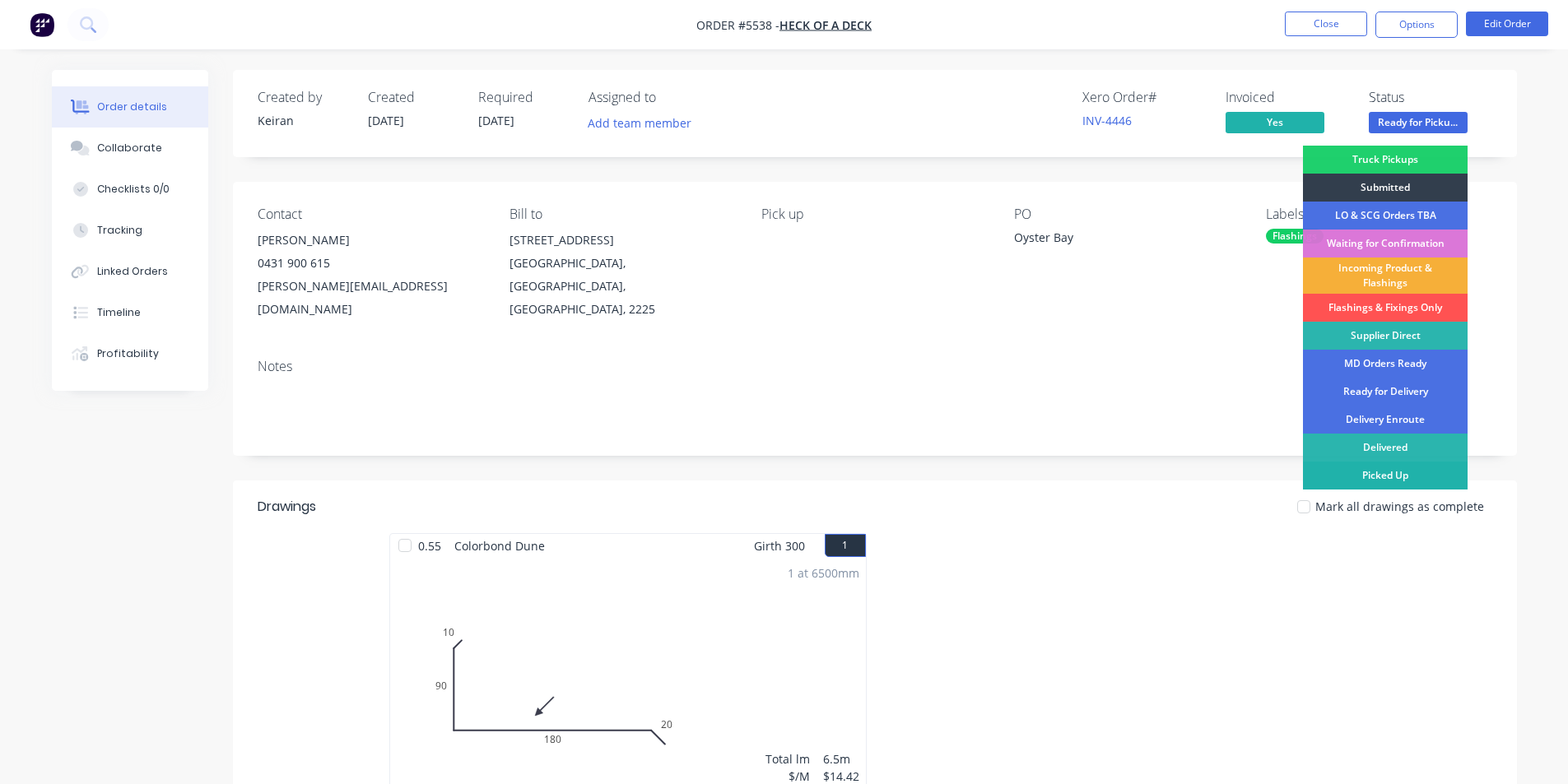
click at [1430, 476] on div "Picked Up" at bounding box center [1386, 475] width 164 height 28
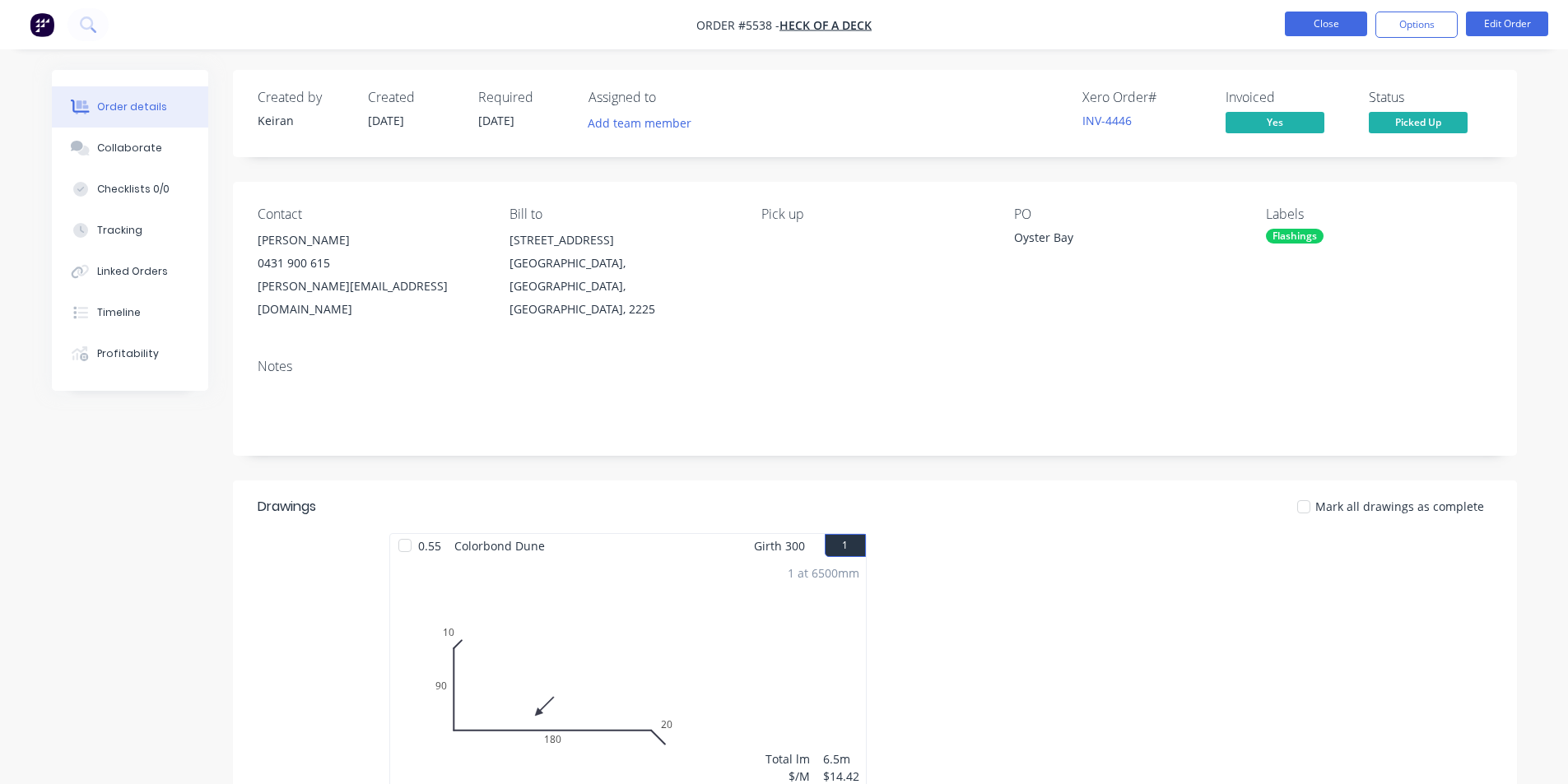
click at [1325, 16] on button "Close" at bounding box center [1326, 23] width 82 height 25
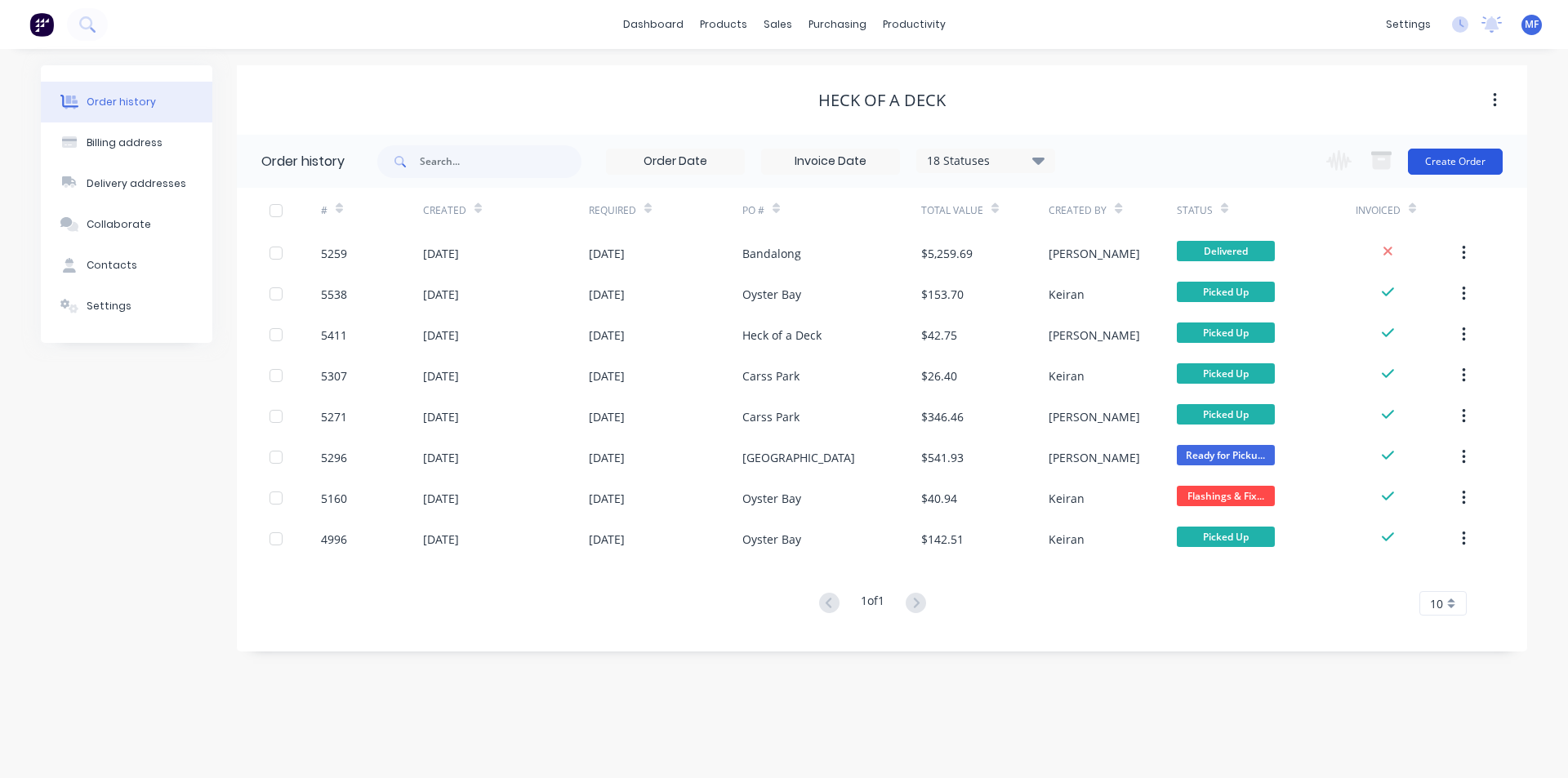
click at [1452, 155] on button "Create Order" at bounding box center [1455, 161] width 94 height 26
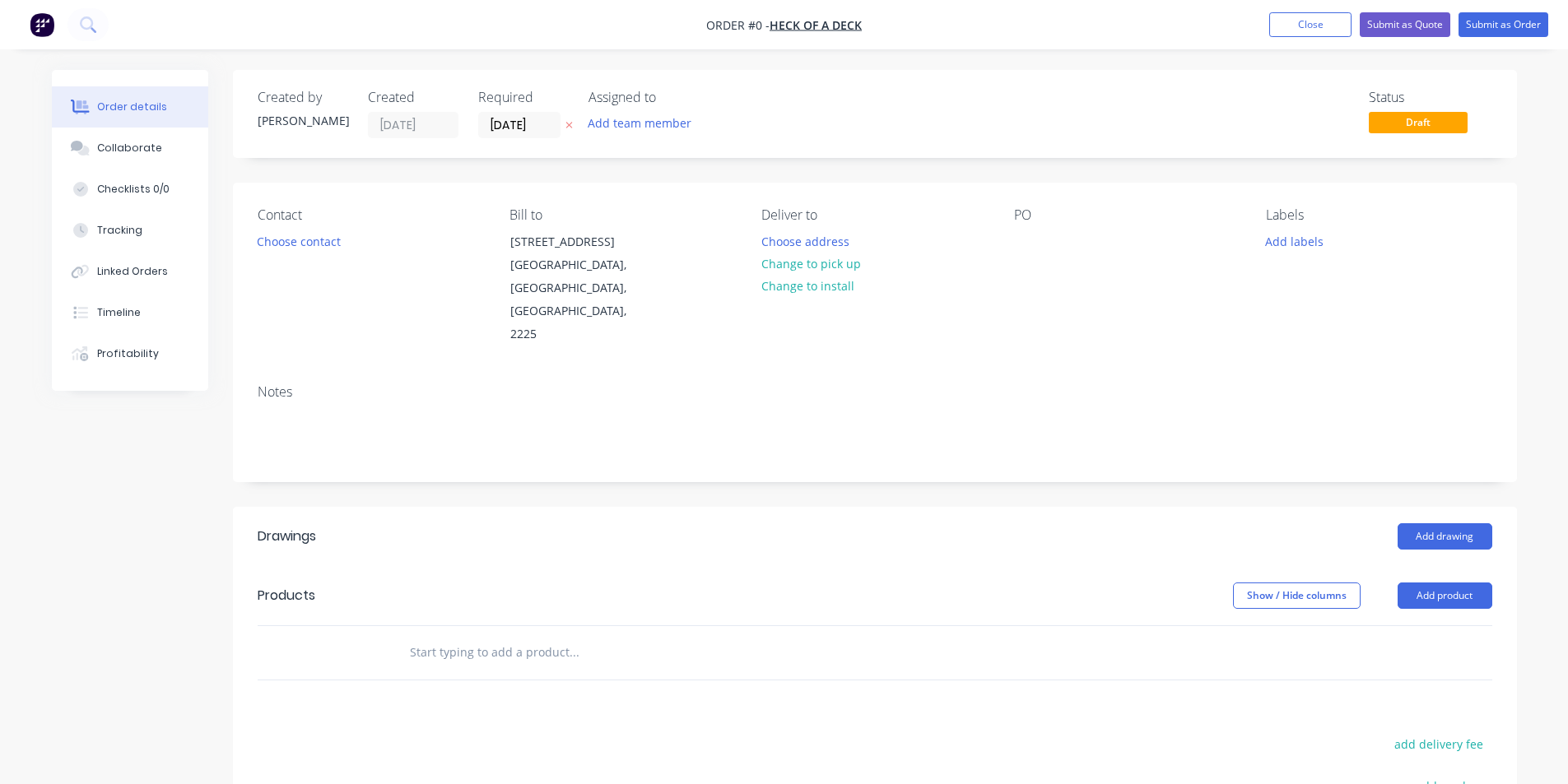
click at [1046, 245] on div "PO" at bounding box center [1127, 277] width 226 height 139
click at [1014, 248] on div at bounding box center [1027, 242] width 26 height 24
click at [925, 551] on div "Order details Collaborate Checklists 0/0 Tracking Linked Orders Timeline Profit…" at bounding box center [784, 585] width 1498 height 1030
click at [489, 636] on input "text" at bounding box center [573, 653] width 330 height 33
type input "R43P"
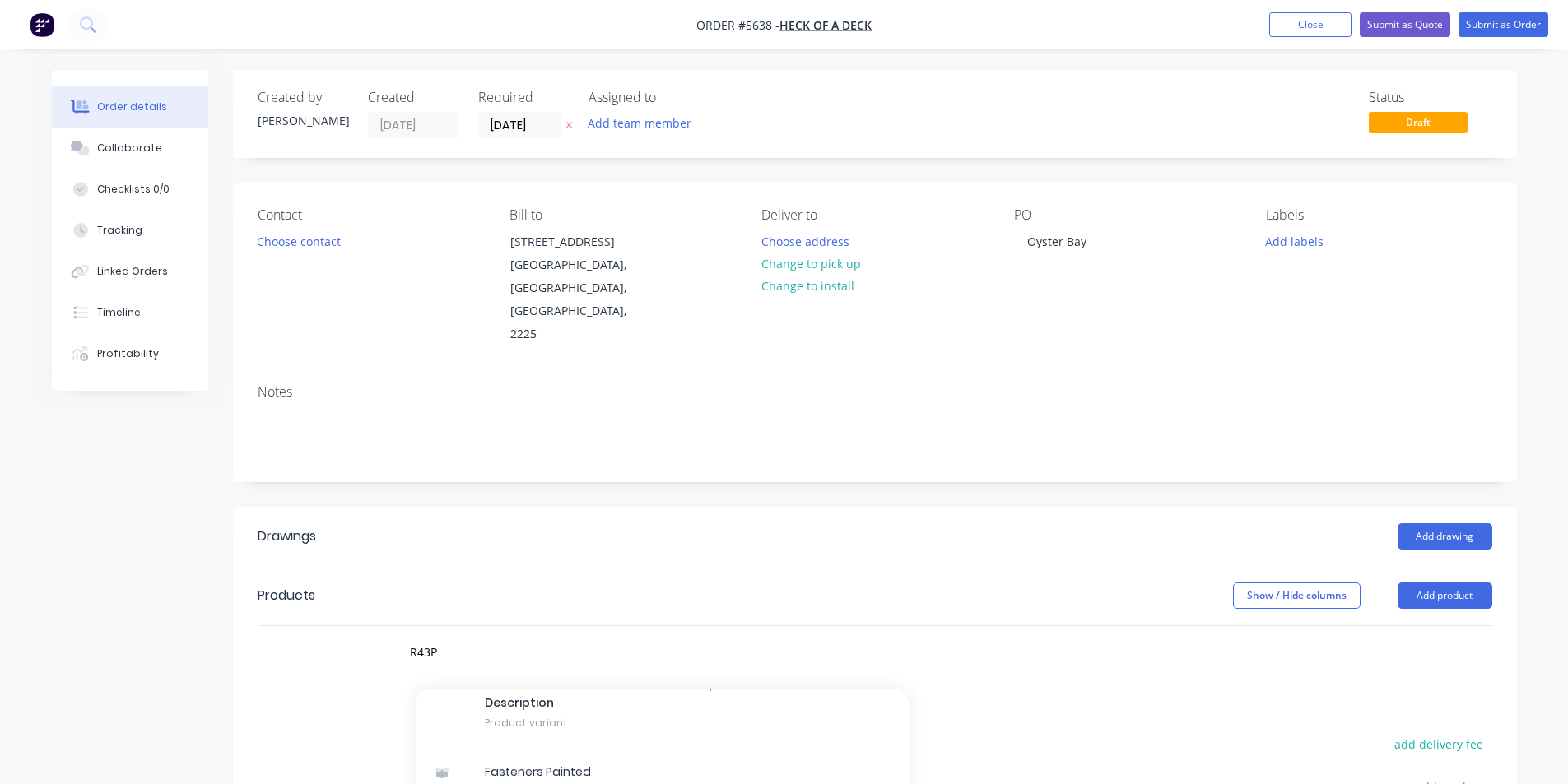
scroll to position [494, 0]
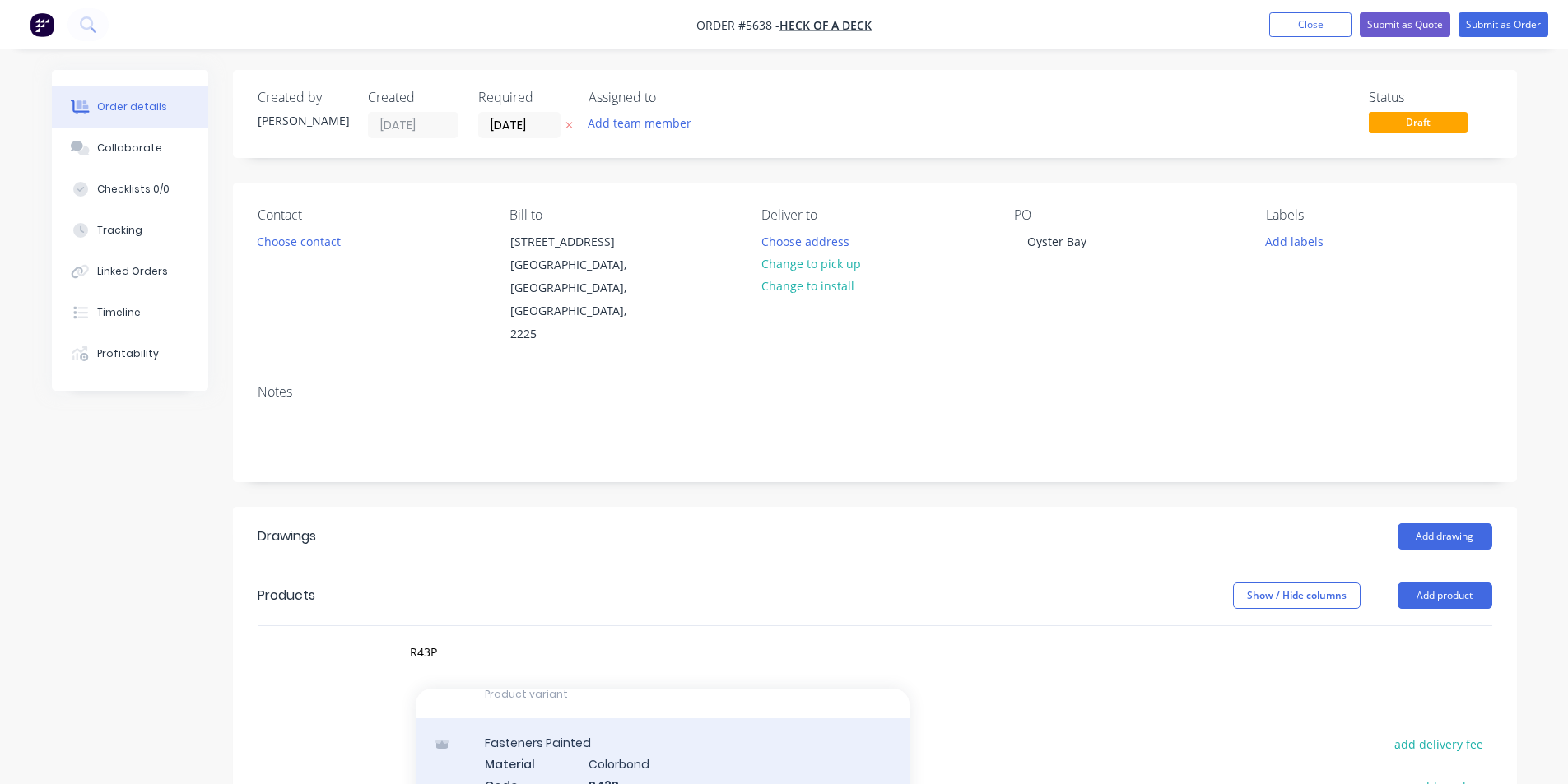
click at [695, 741] on div "Fasteners Painted Material Colorbond Code R43P UCT Description Rivets AS 4-3 3.…" at bounding box center [662, 793] width 494 height 150
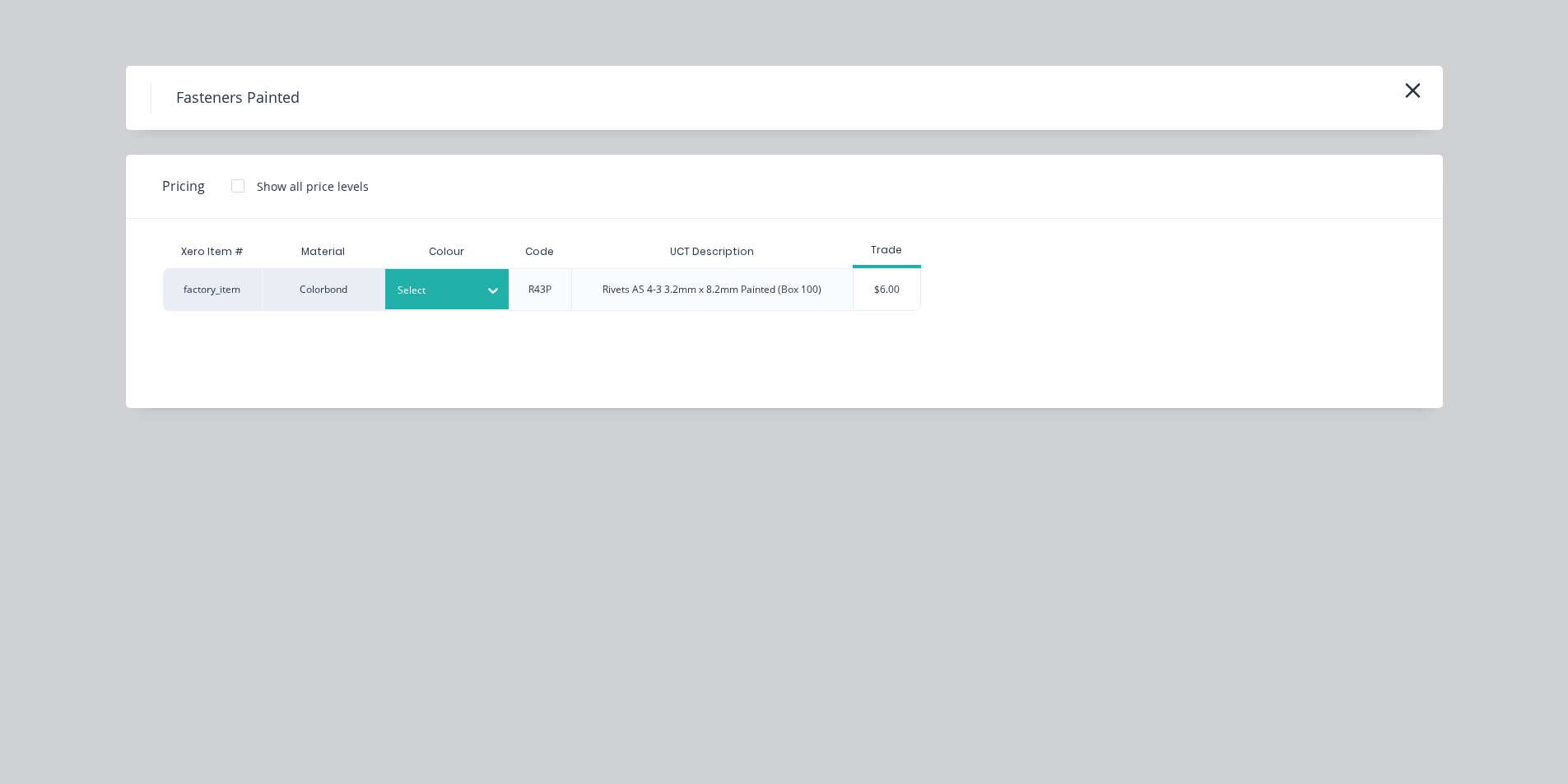
click at [465, 282] on div at bounding box center [435, 290] width 74 height 18
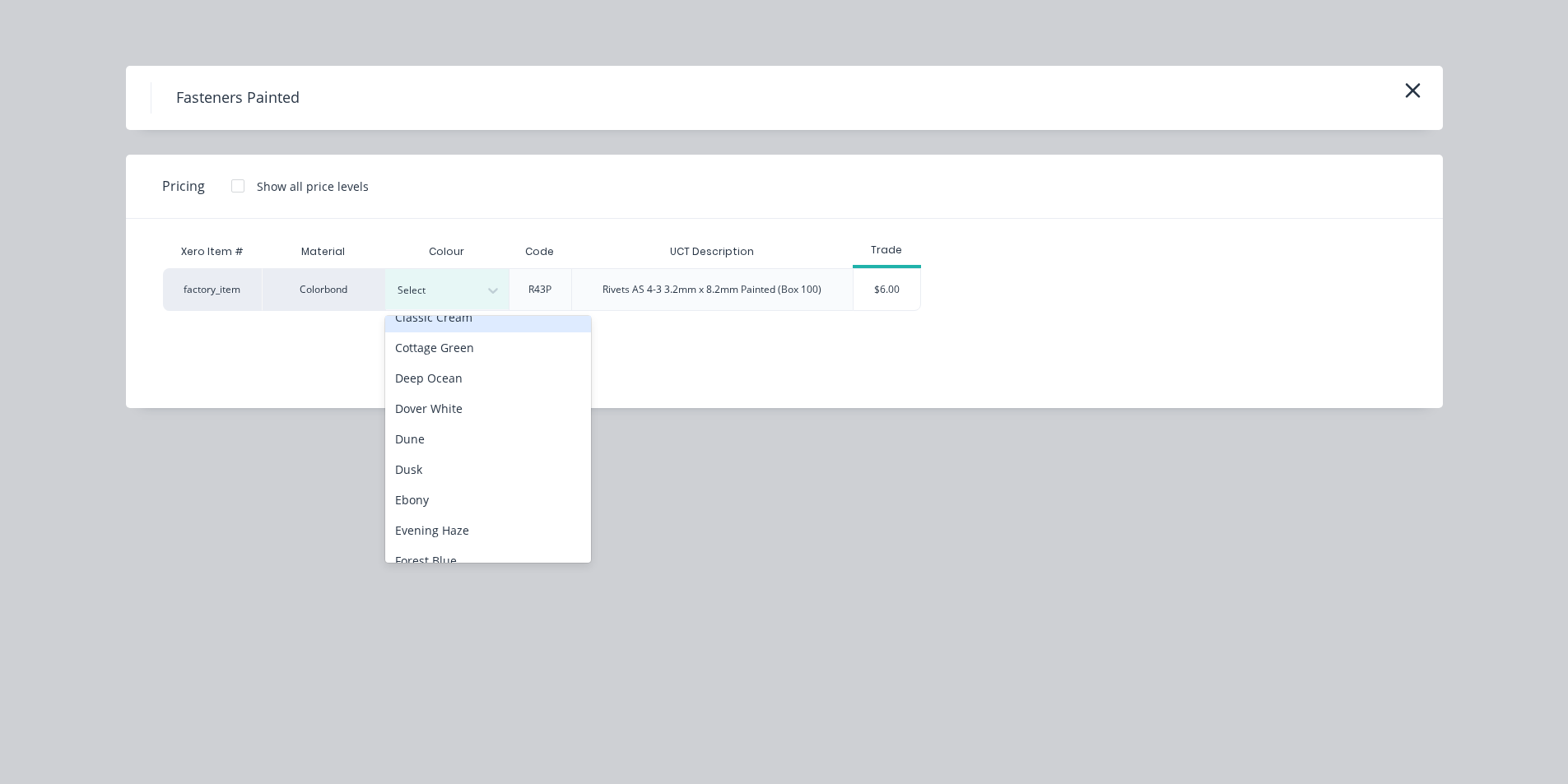
scroll to position [329, 0]
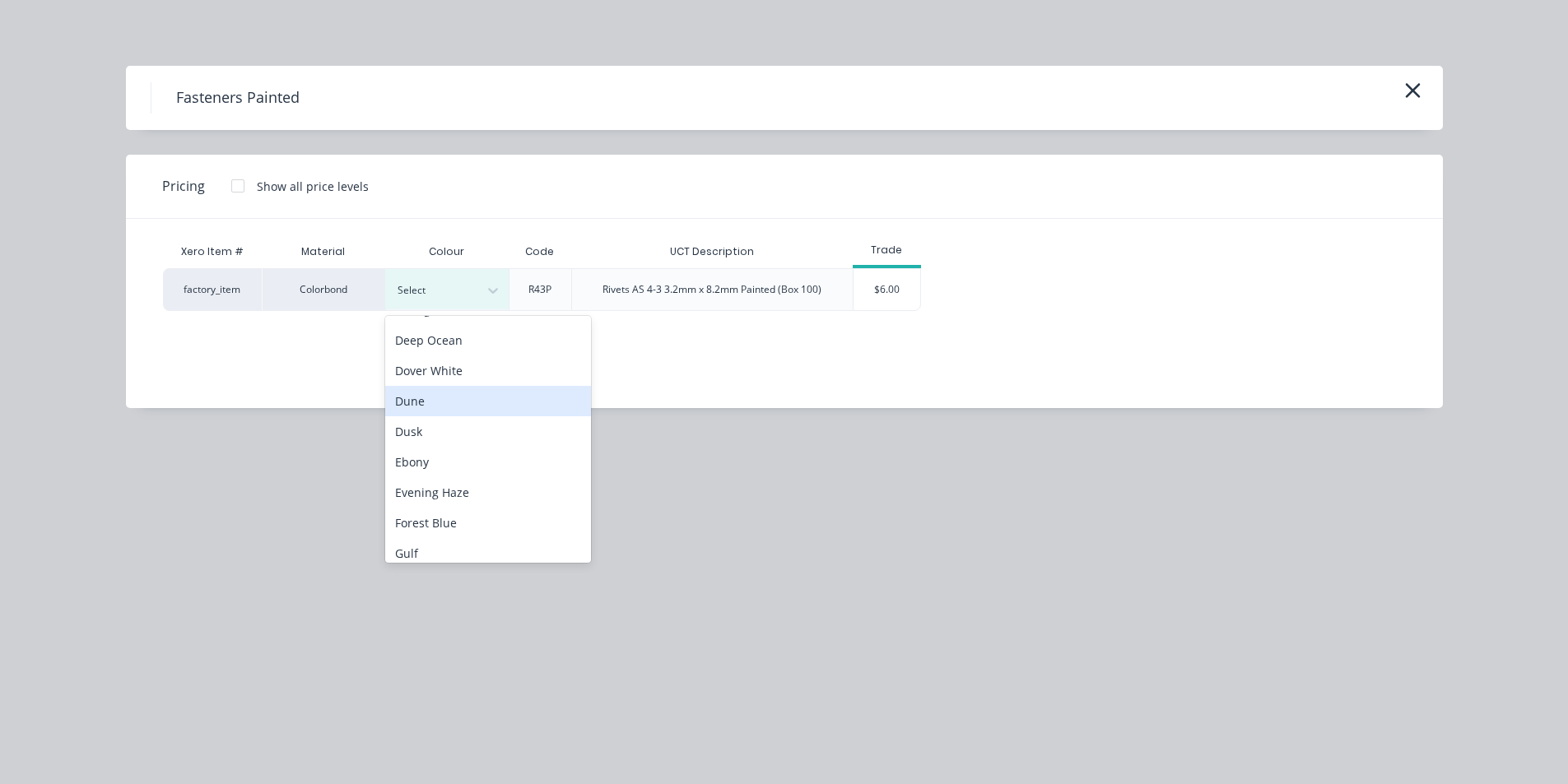
click at [451, 400] on div "Dune" at bounding box center [488, 400] width 206 height 30
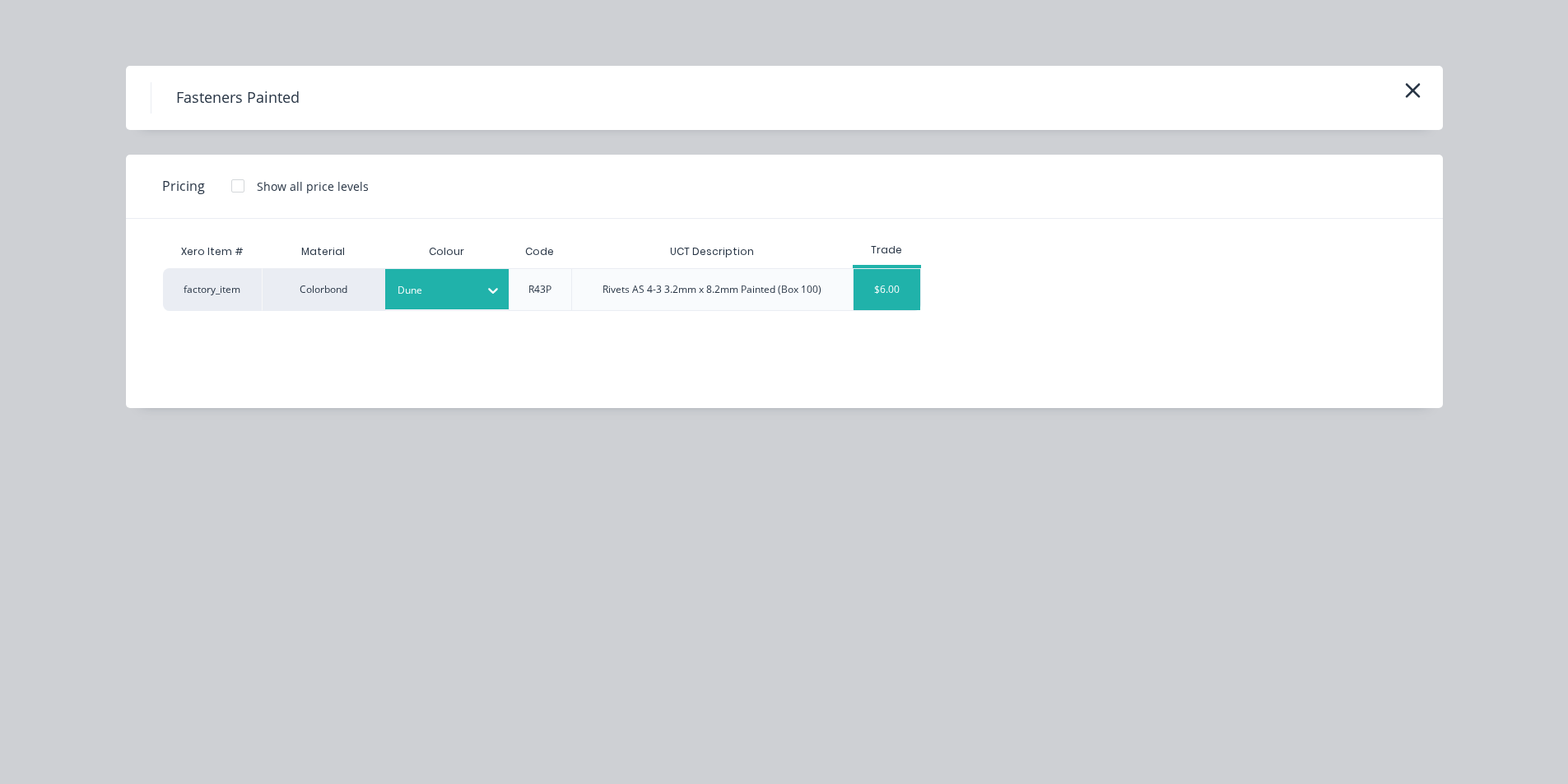
click at [873, 296] on div "$6.00" at bounding box center [886, 290] width 67 height 41
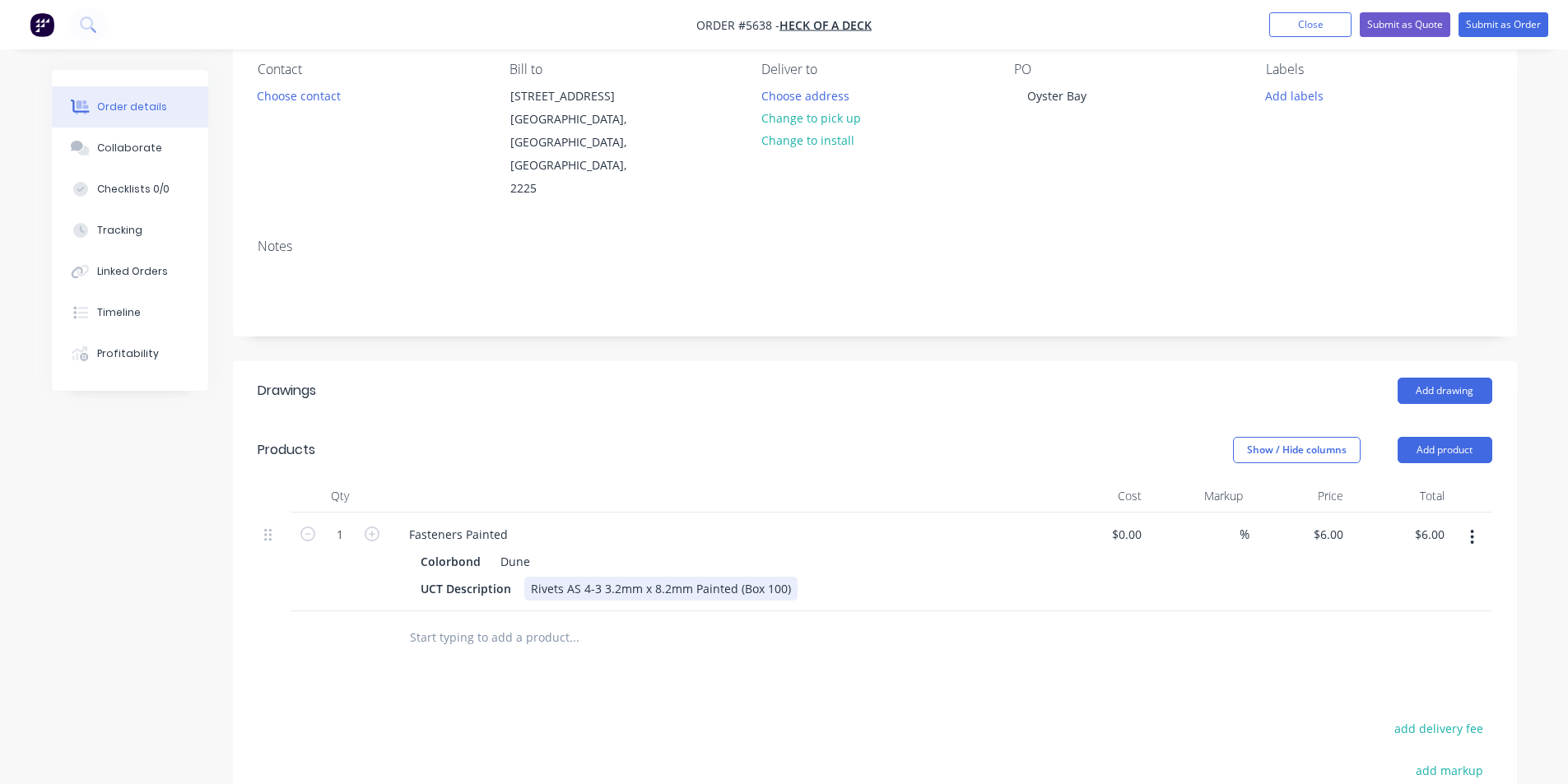
scroll to position [164, 0]
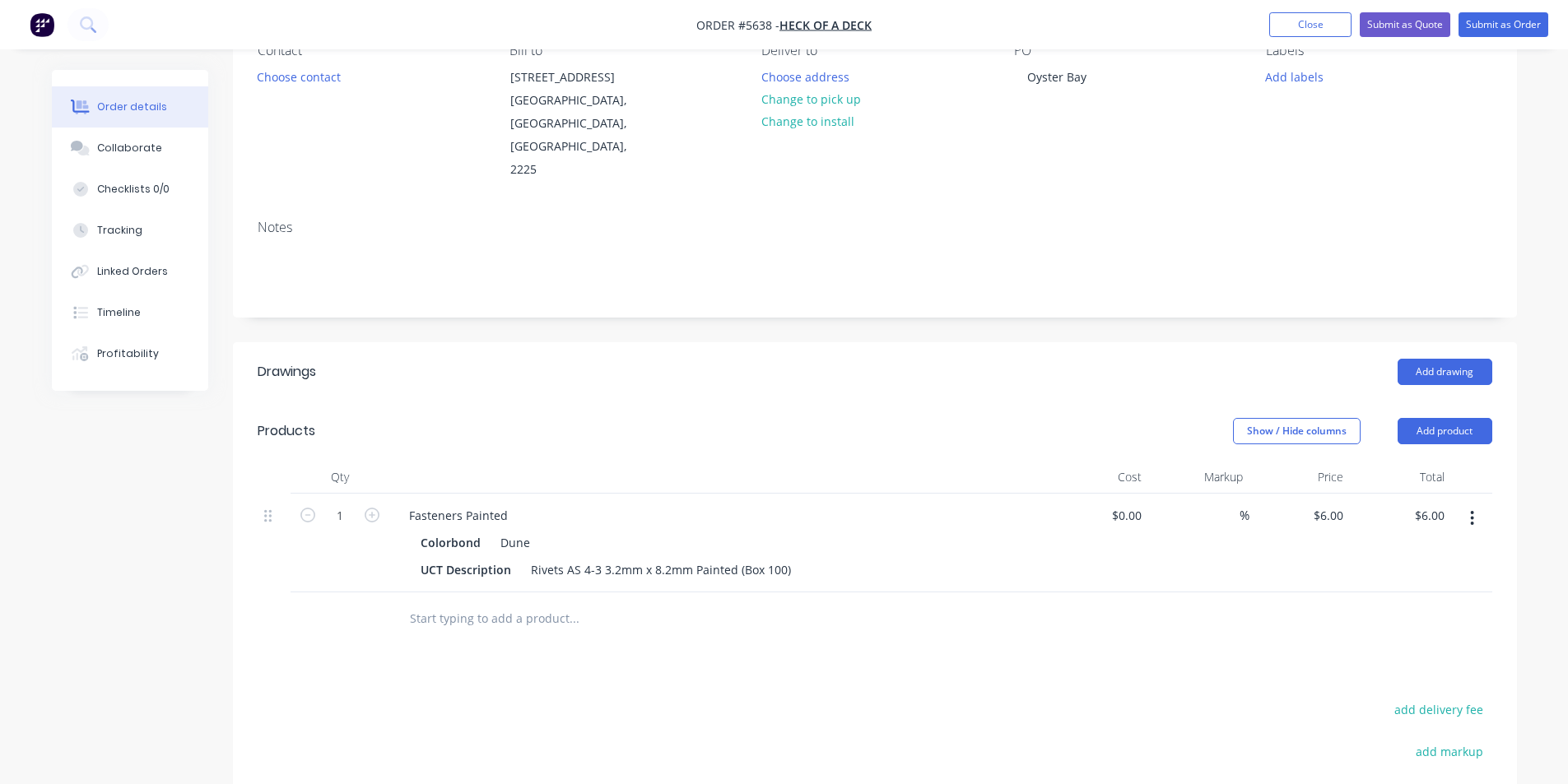
click at [482, 602] on input "text" at bounding box center [573, 619] width 330 height 33
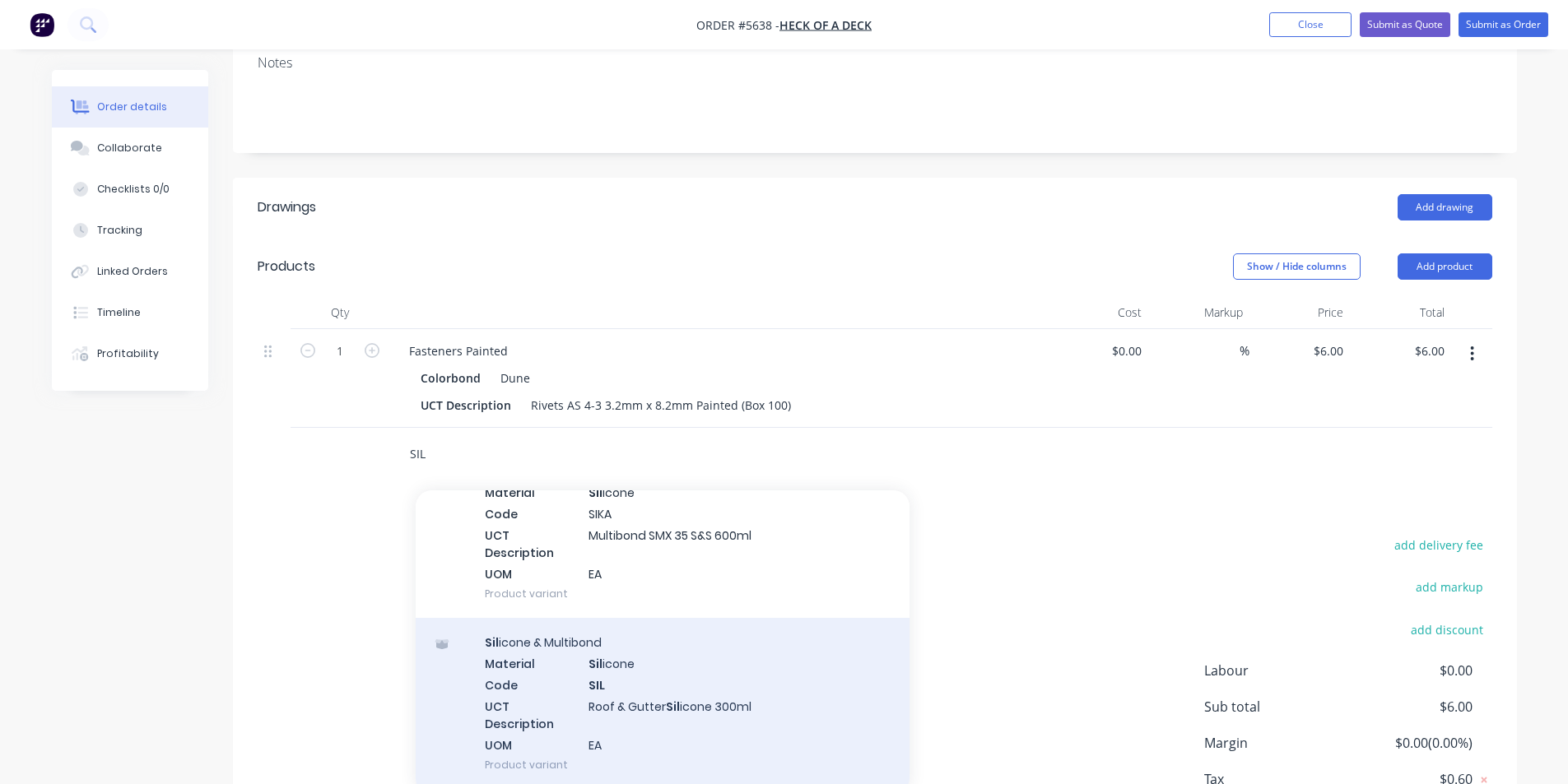
type input "SIL"
click at [673, 648] on div "Sil icone & Multibond Material Sil icone Code SIL UCT Description Roof & Gutter…" at bounding box center [662, 704] width 494 height 171
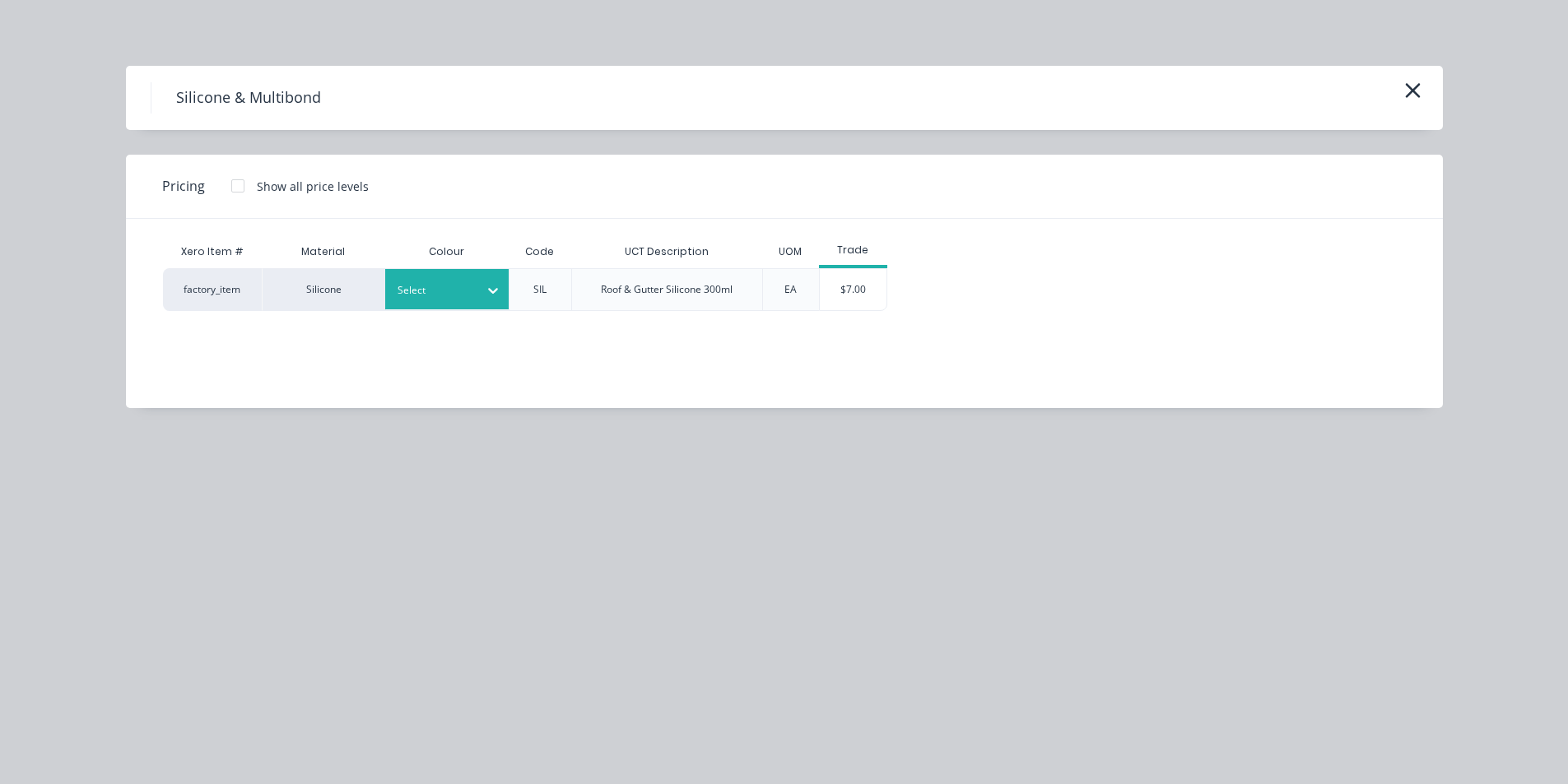
click at [477, 290] on div "Select" at bounding box center [432, 290] width 93 height 22
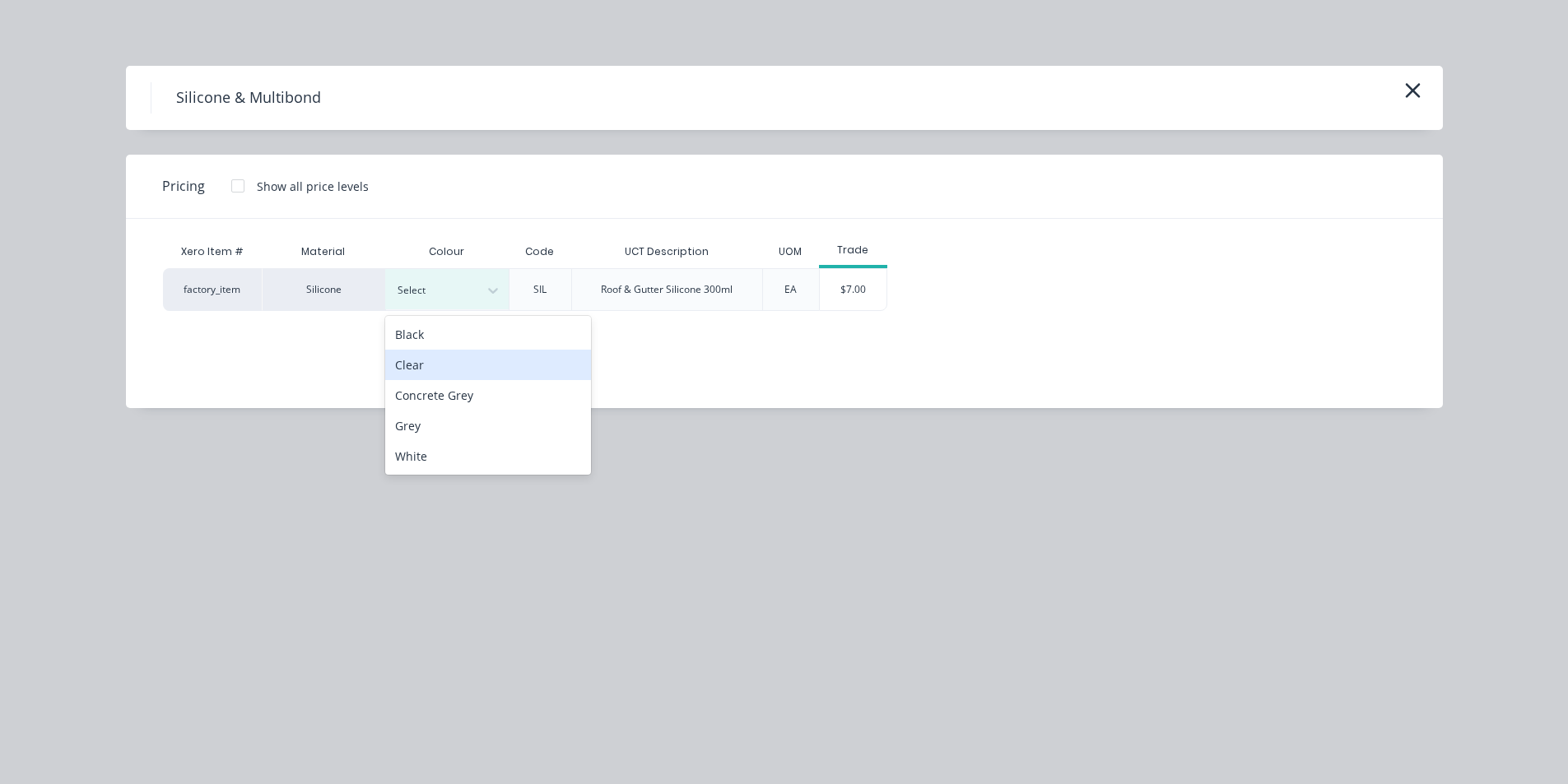
click at [425, 368] on div "Clear" at bounding box center [488, 365] width 206 height 30
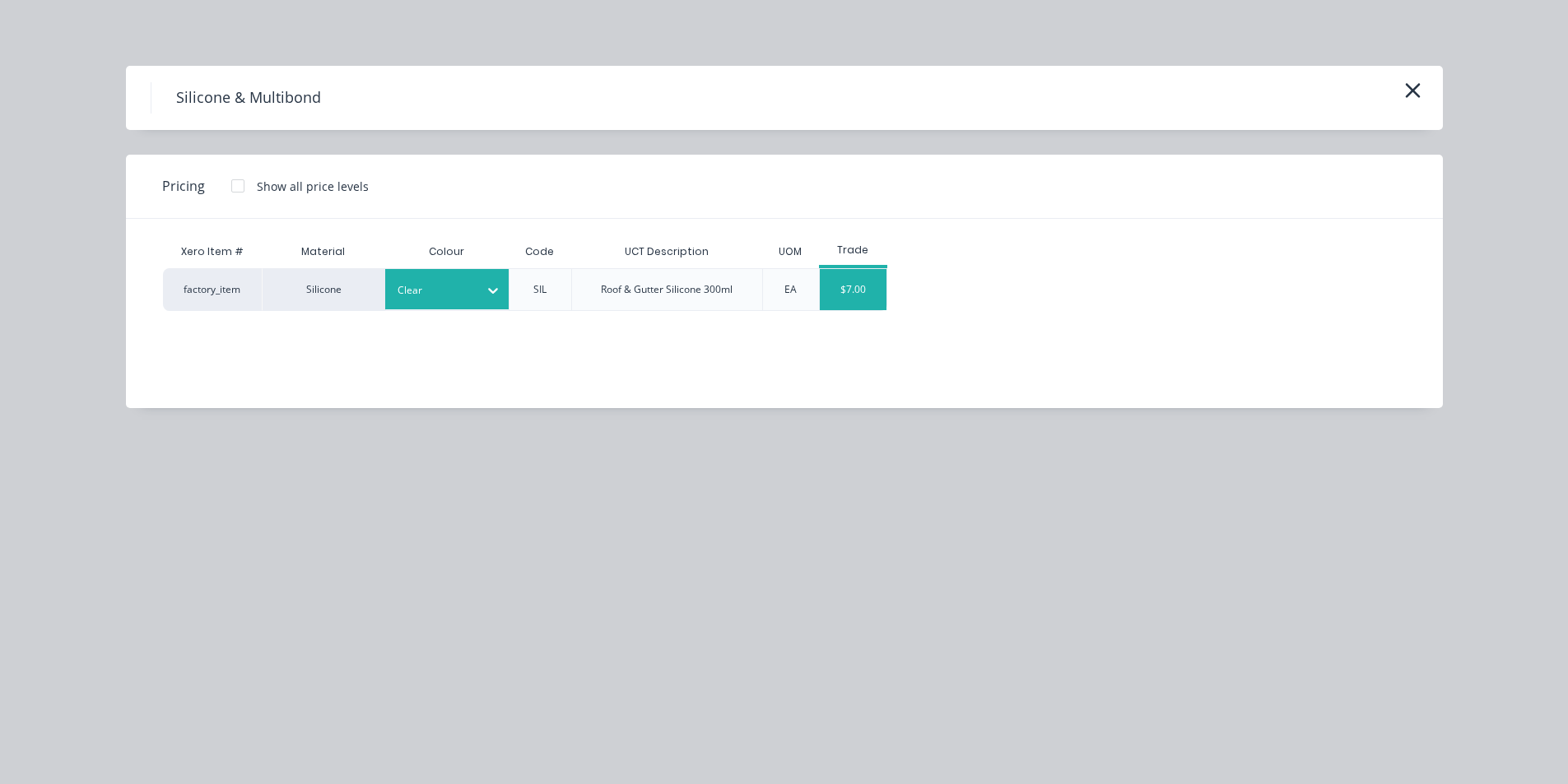
click at [858, 290] on div "$7.00" at bounding box center [853, 290] width 67 height 41
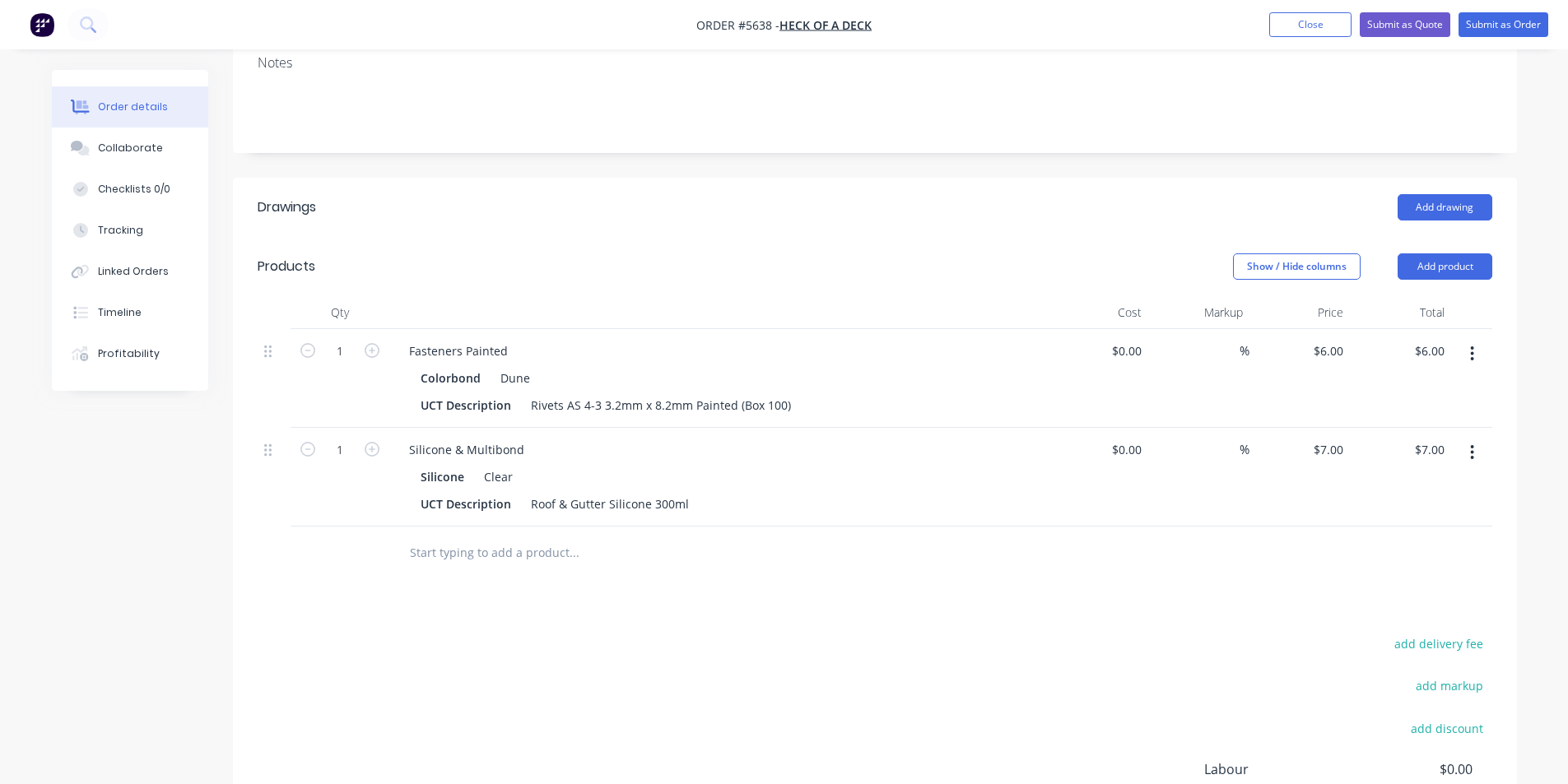
click at [1157, 526] on div at bounding box center [875, 553] width 1235 height 54
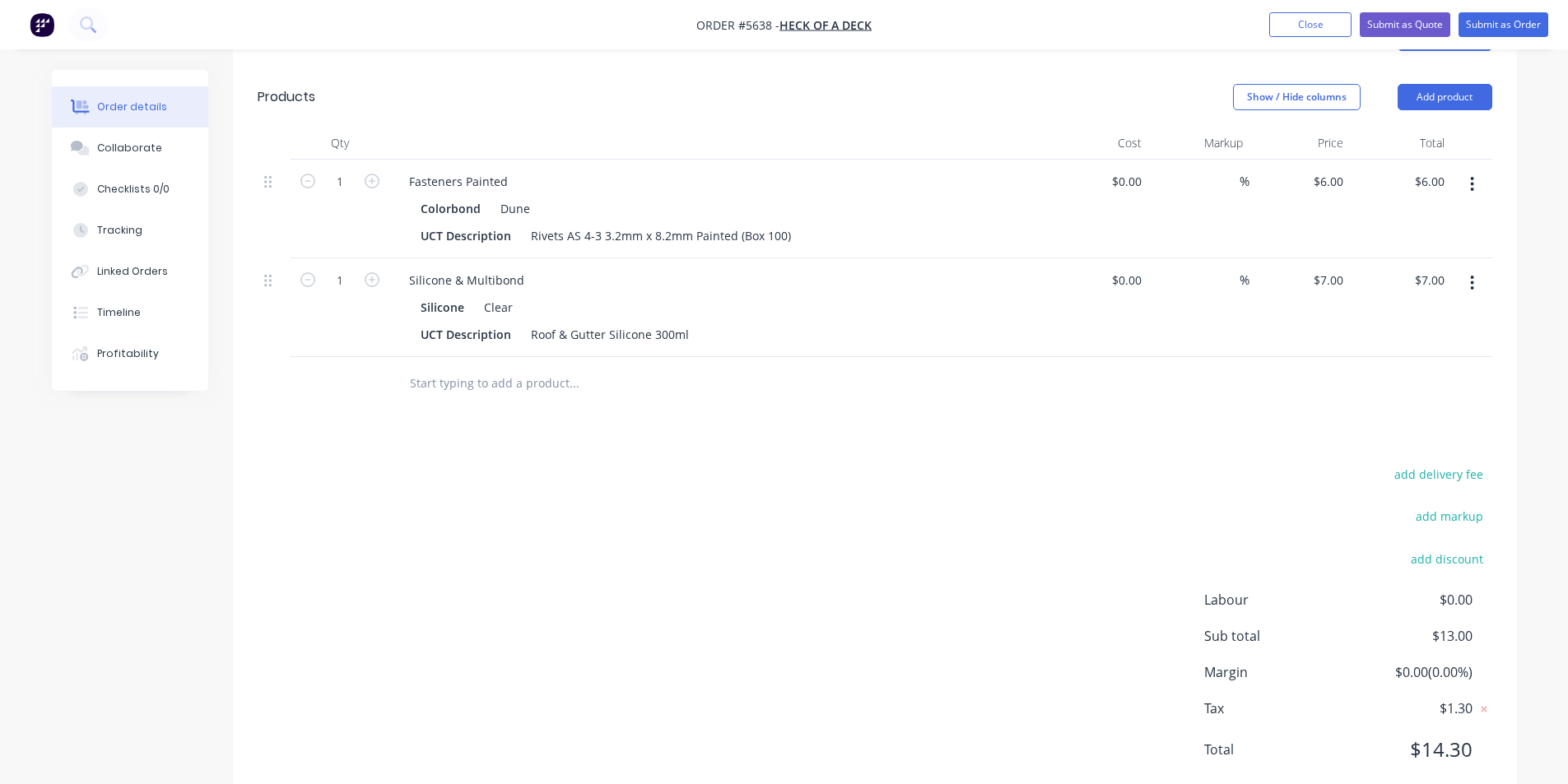
scroll to position [0, 0]
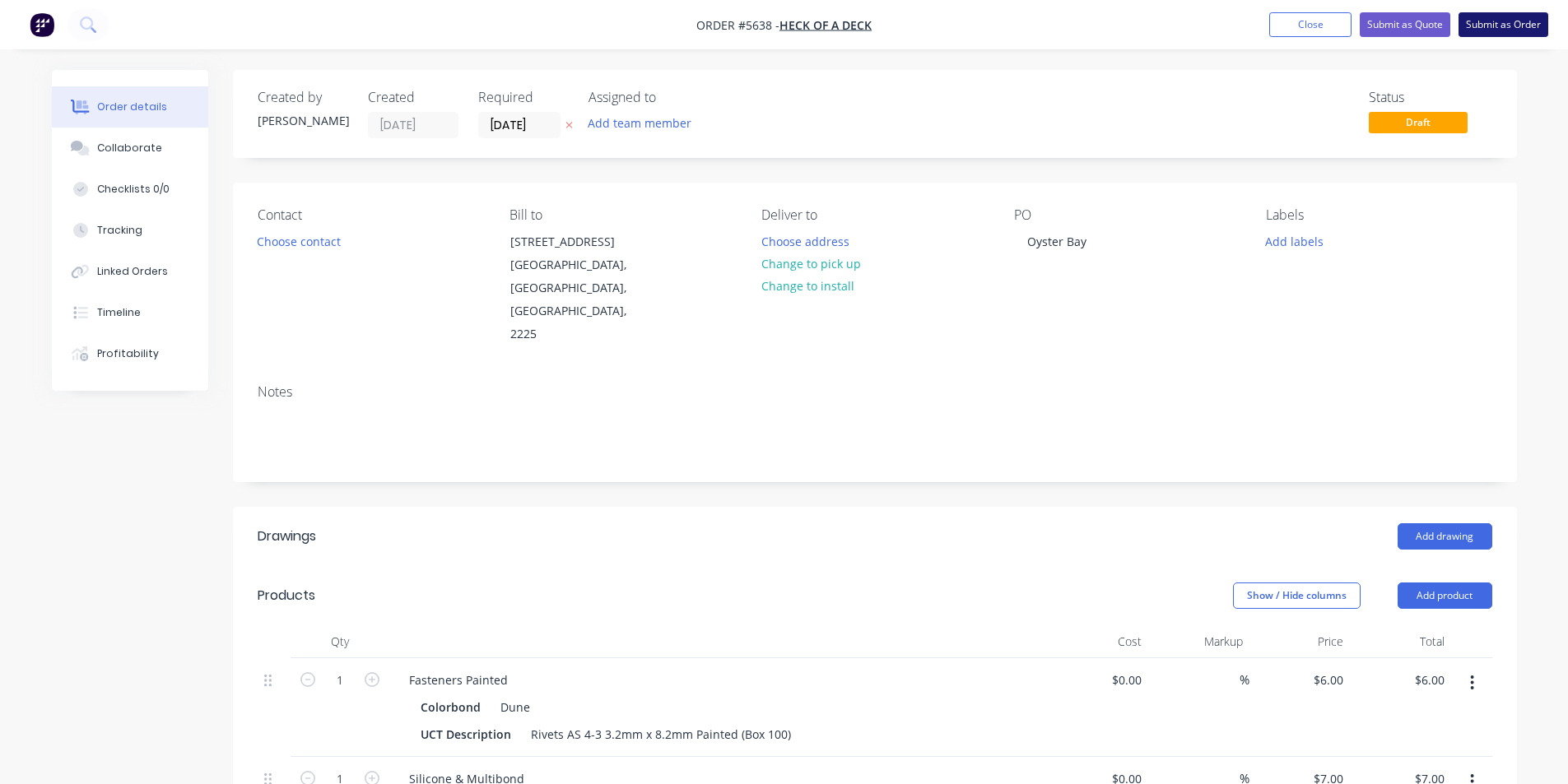
drag, startPoint x: 1511, startPoint y: 21, endPoint x: 1501, endPoint y: 41, distance: 22.4
click at [1510, 21] on button "Submit as Order" at bounding box center [1504, 24] width 90 height 25
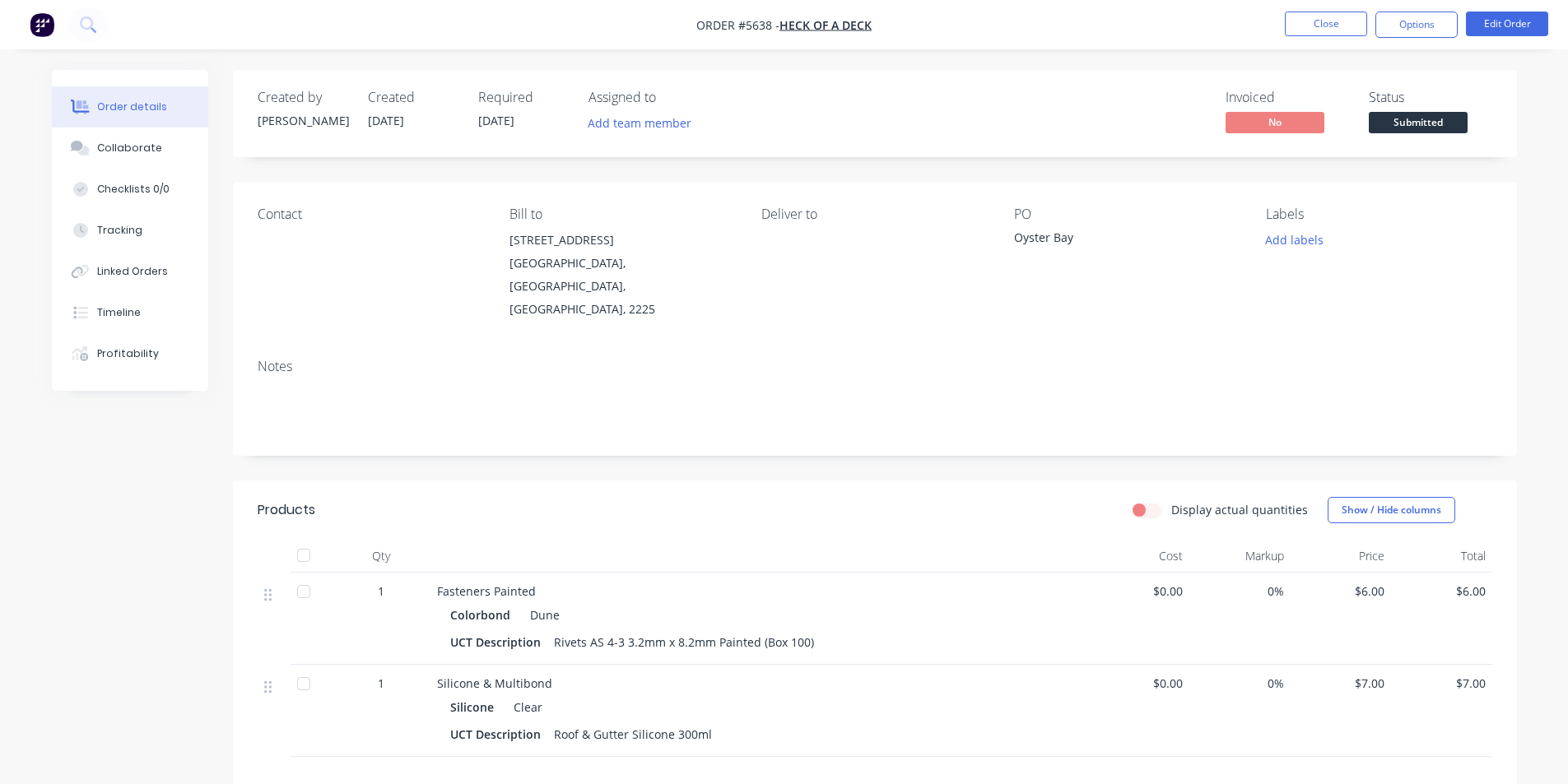
click at [1436, 118] on span "Submitted" at bounding box center [1418, 122] width 99 height 21
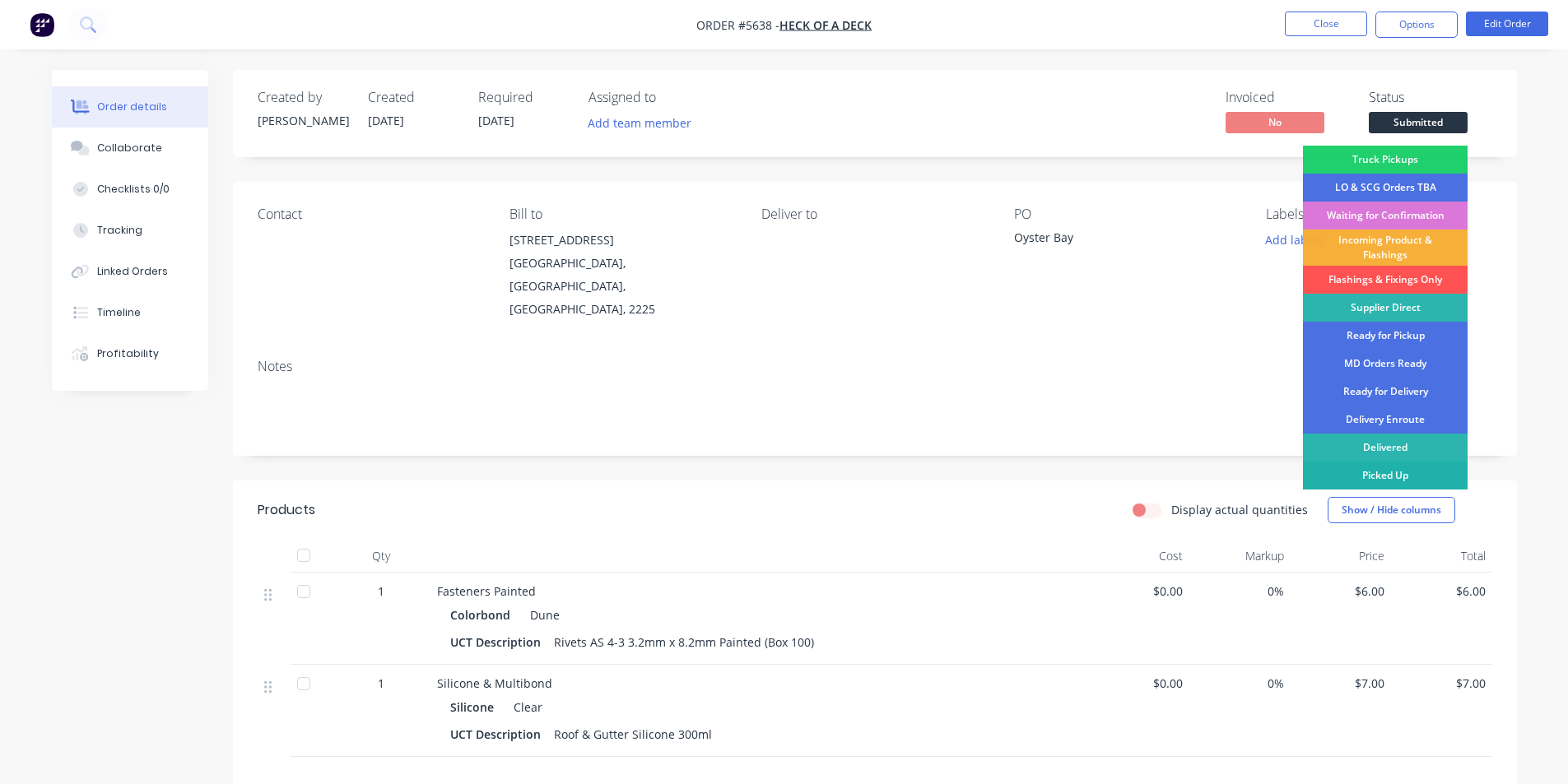
click at [1411, 474] on div "Picked Up" at bounding box center [1386, 475] width 164 height 28
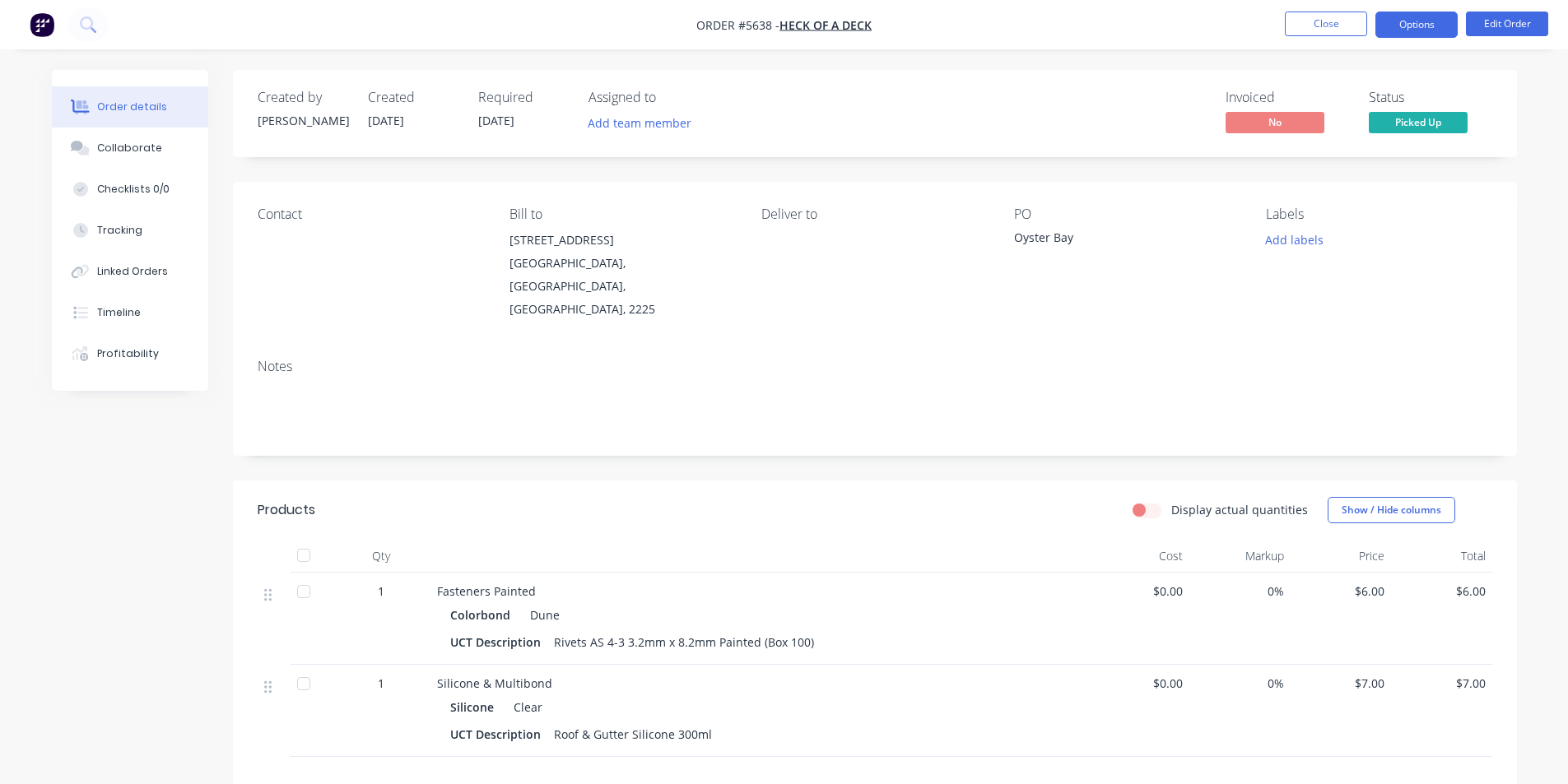
click at [1424, 22] on button "Options" at bounding box center [1417, 24] width 82 height 26
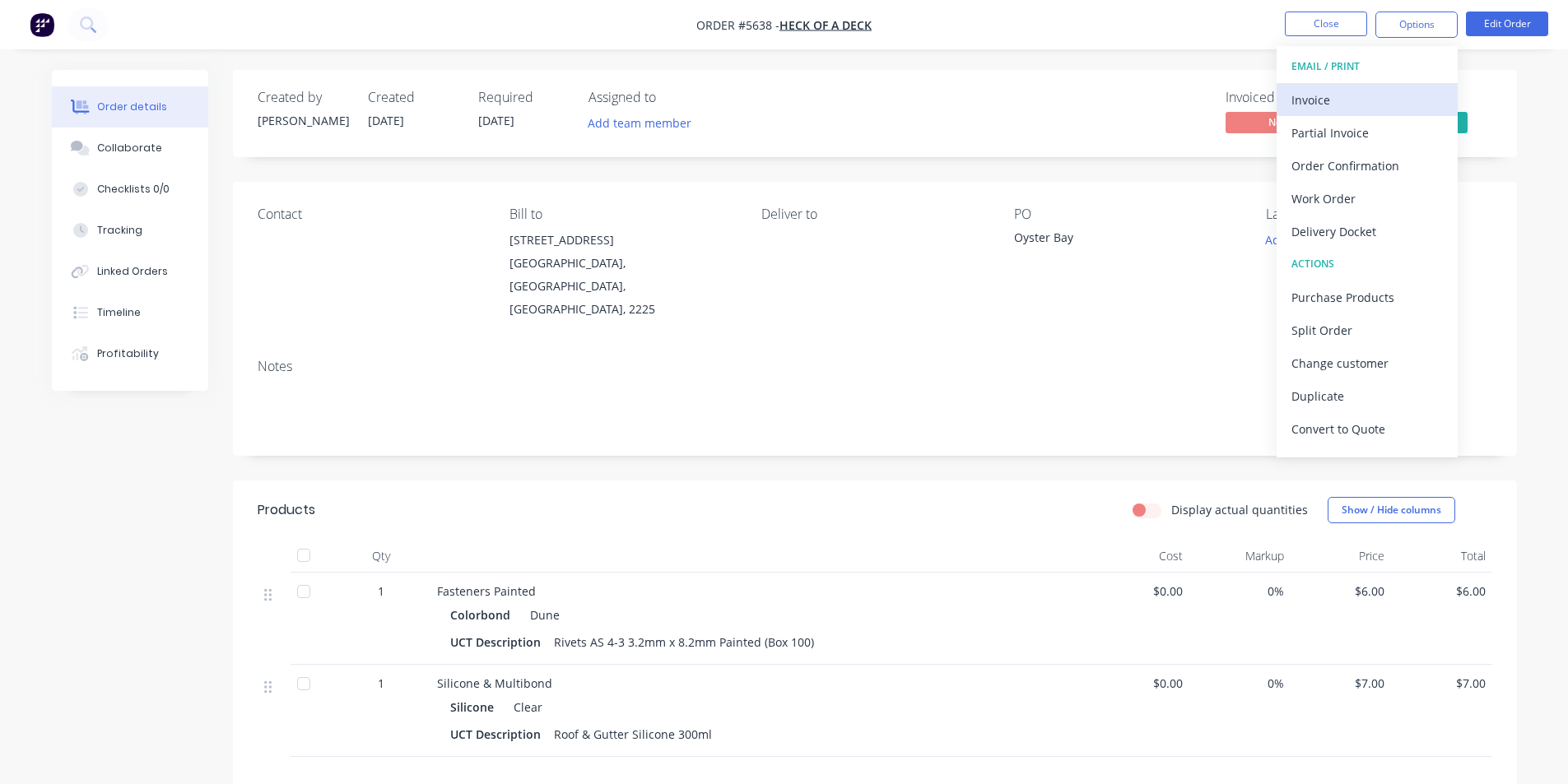
click at [1334, 102] on div "Invoice" at bounding box center [1367, 100] width 151 height 24
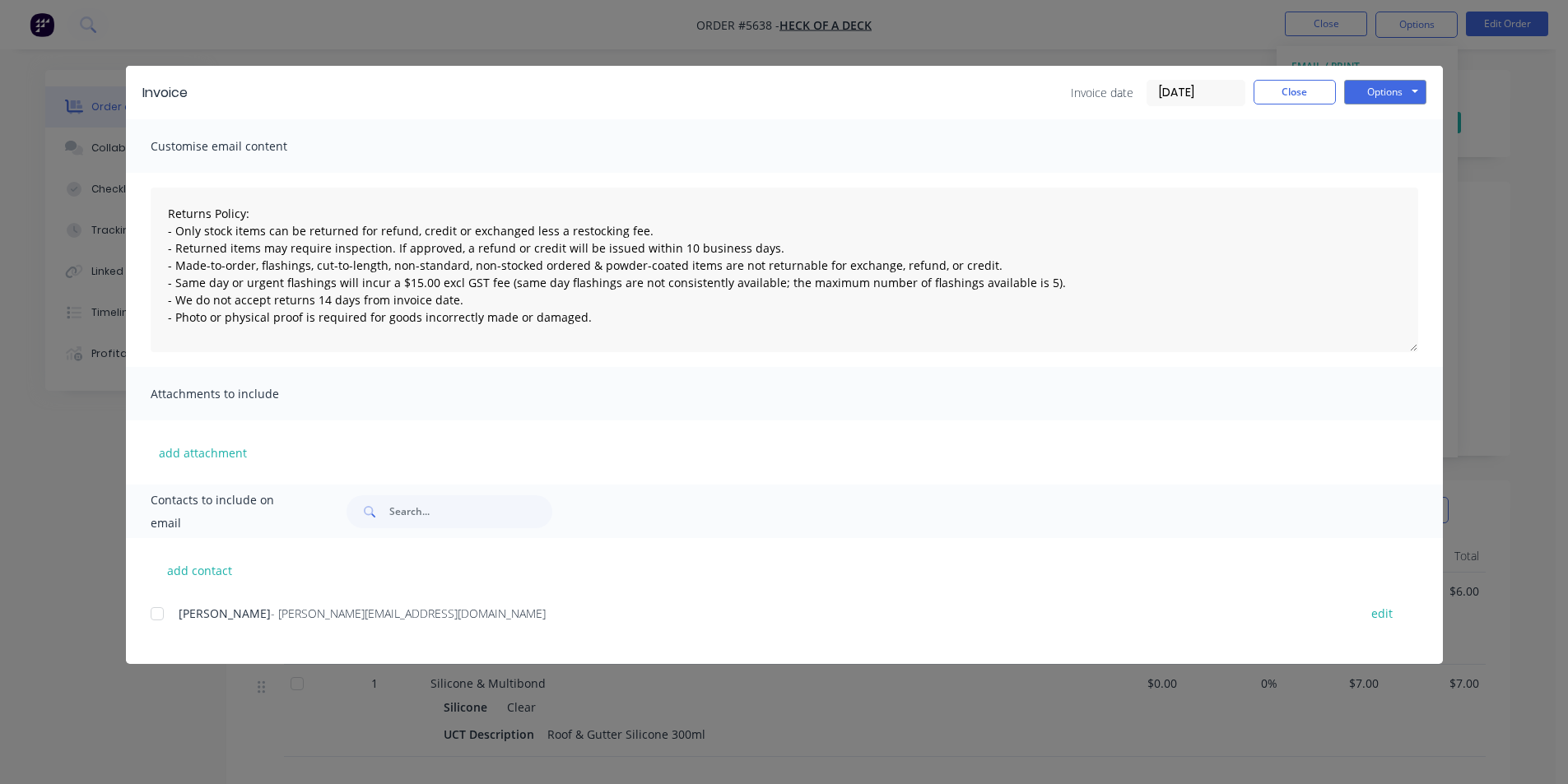
click at [157, 613] on div at bounding box center [157, 614] width 33 height 33
click at [1387, 95] on button "Options" at bounding box center [1385, 92] width 82 height 25
click at [1410, 175] on button "Email" at bounding box center [1397, 175] width 106 height 27
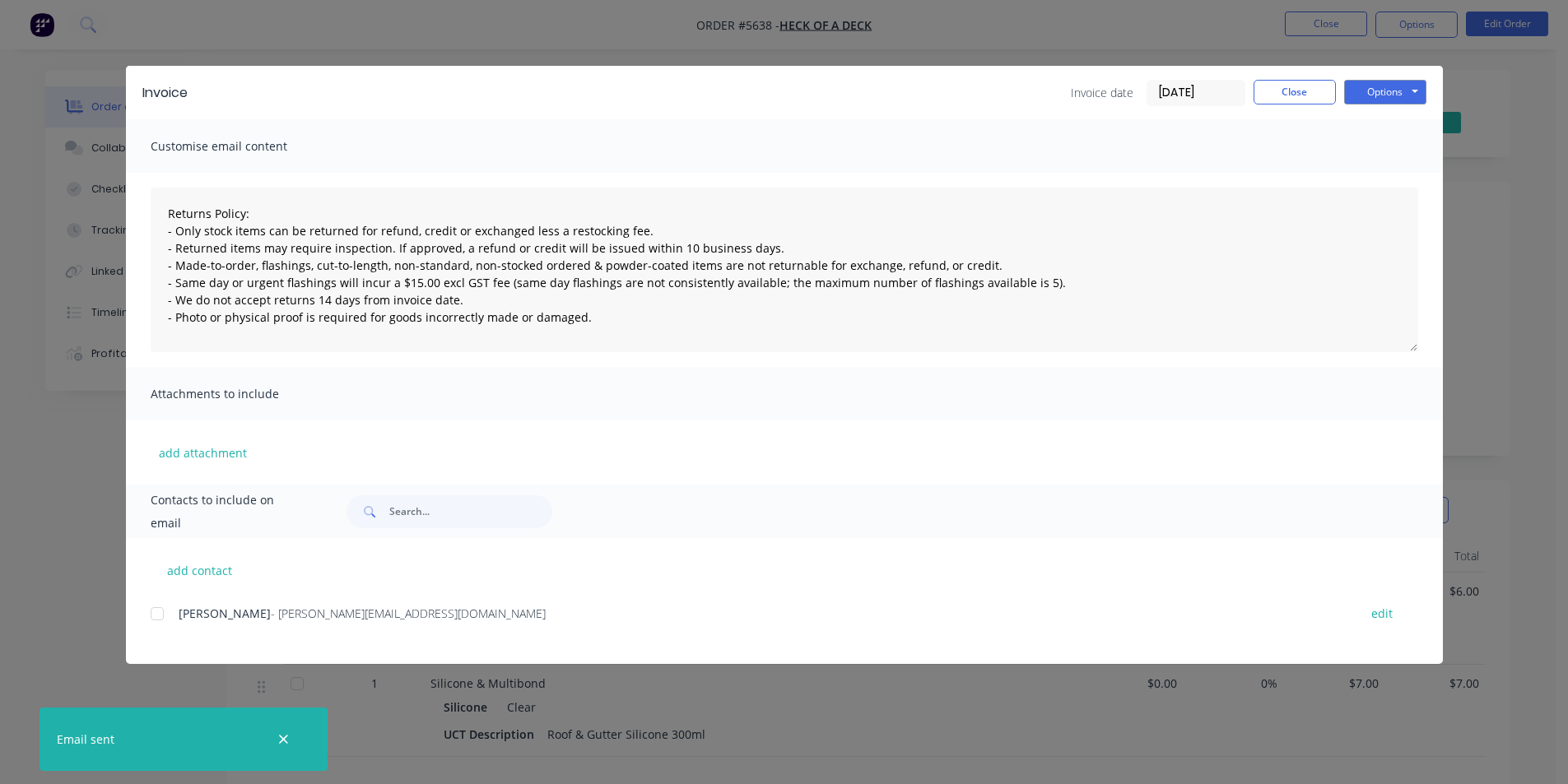
type textarea "Returns Policy: - Only stock items can be returned for refund, credit or exchan…"
click at [1278, 91] on button "Close" at bounding box center [1295, 92] width 82 height 25
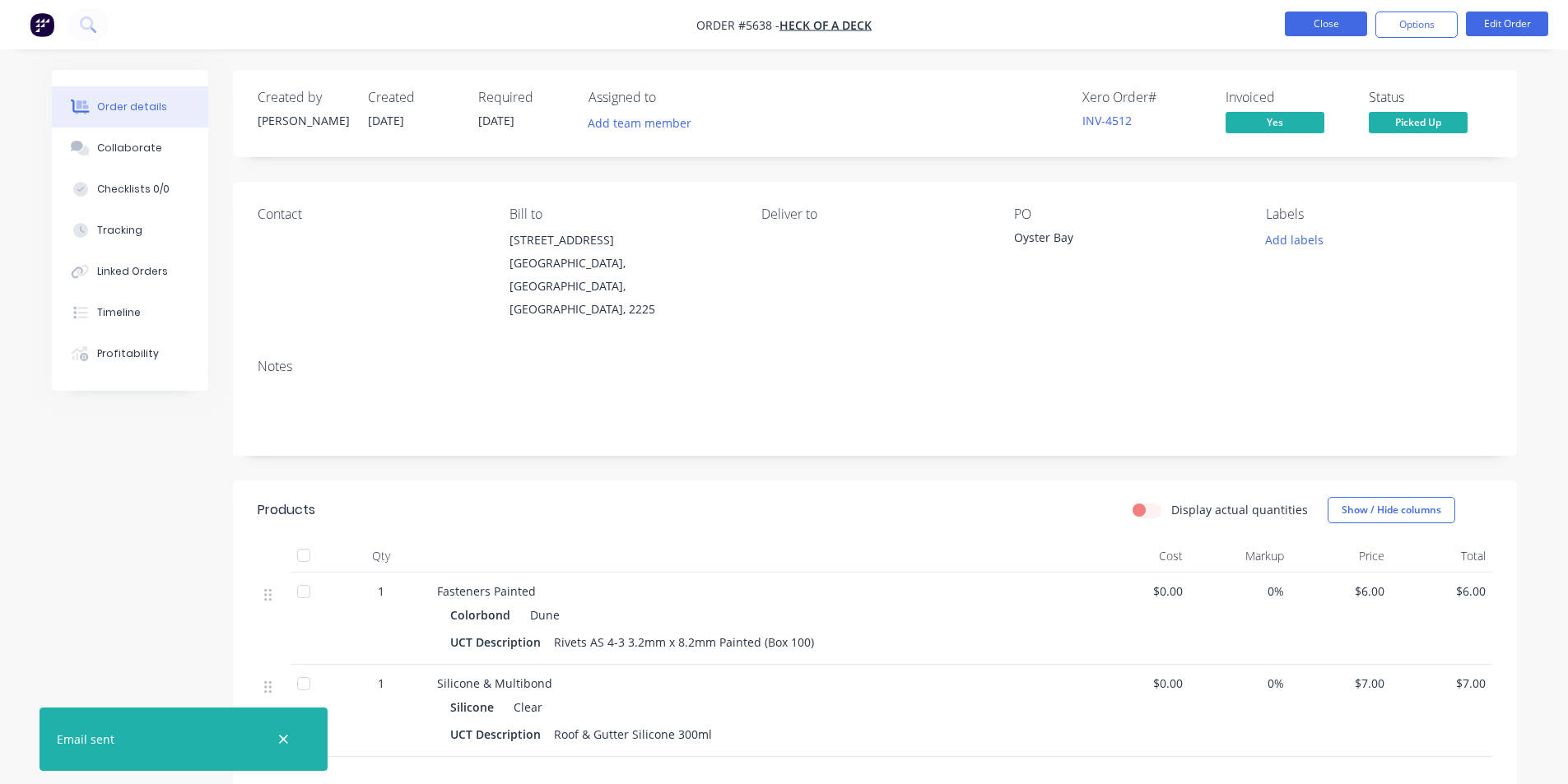
click at [1328, 29] on button "Close" at bounding box center [1326, 23] width 82 height 25
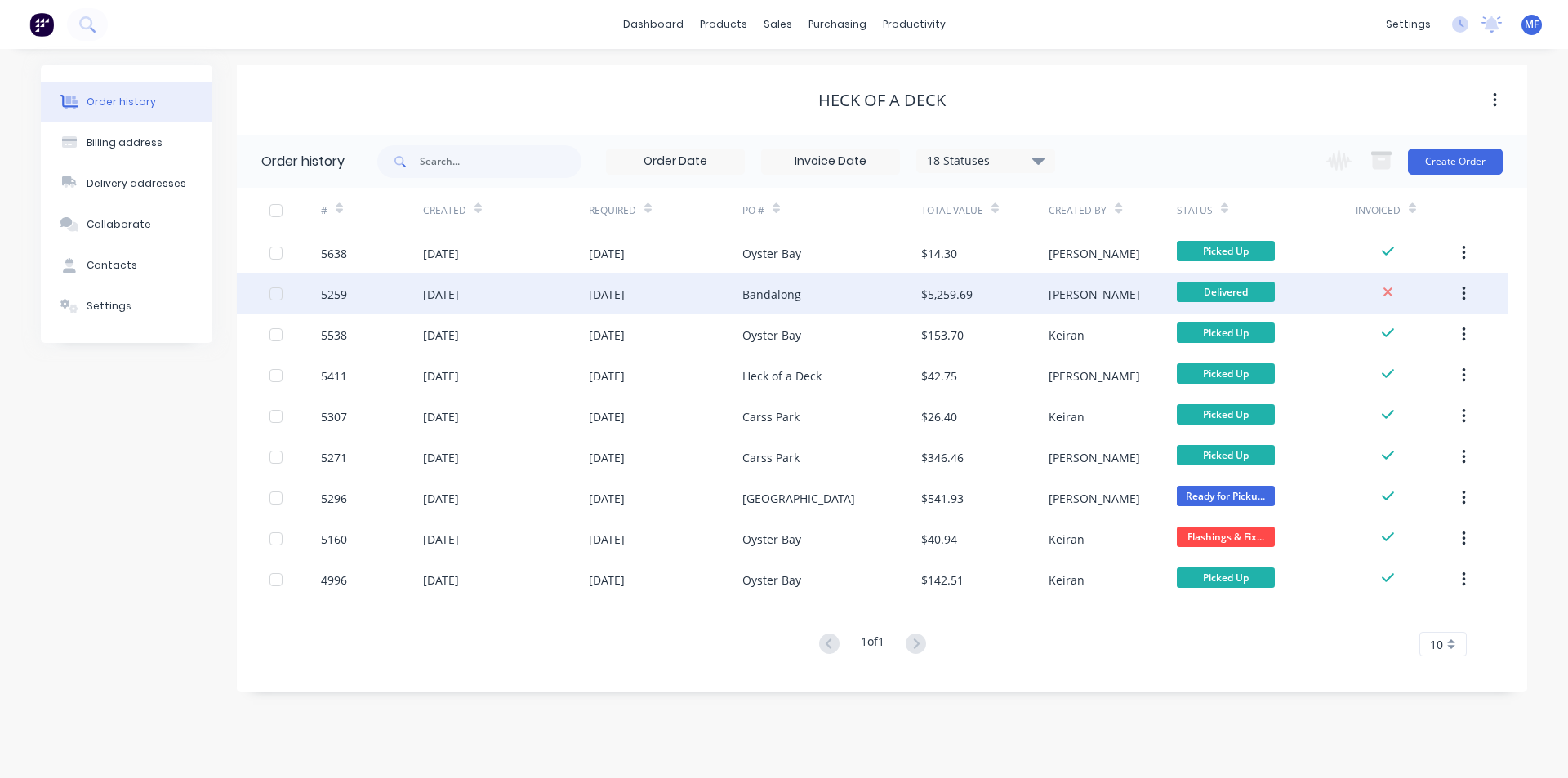
click at [793, 291] on div "Bandalong" at bounding box center [771, 294] width 59 height 17
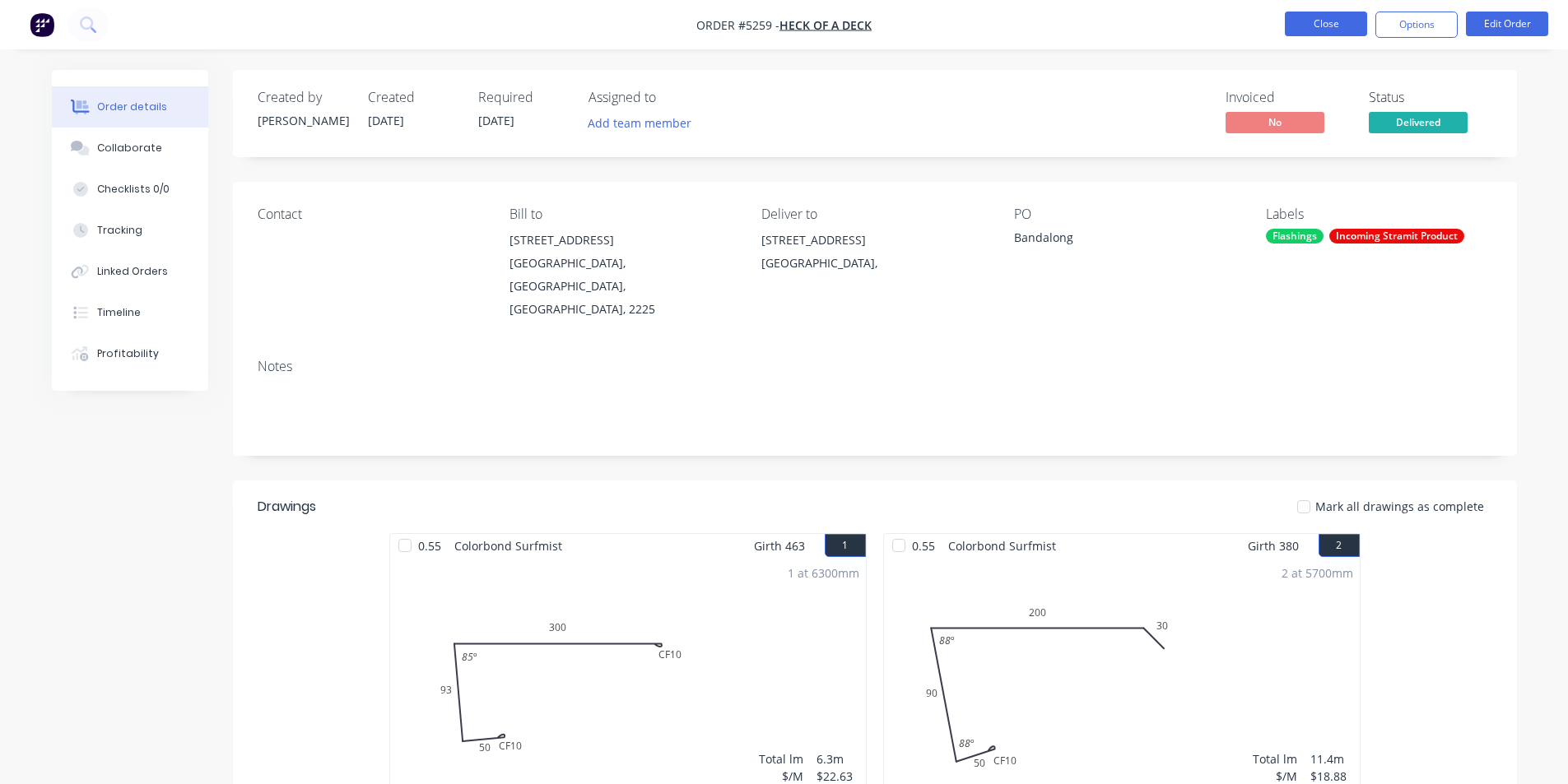
click at [1326, 11] on button "Close" at bounding box center [1326, 23] width 82 height 25
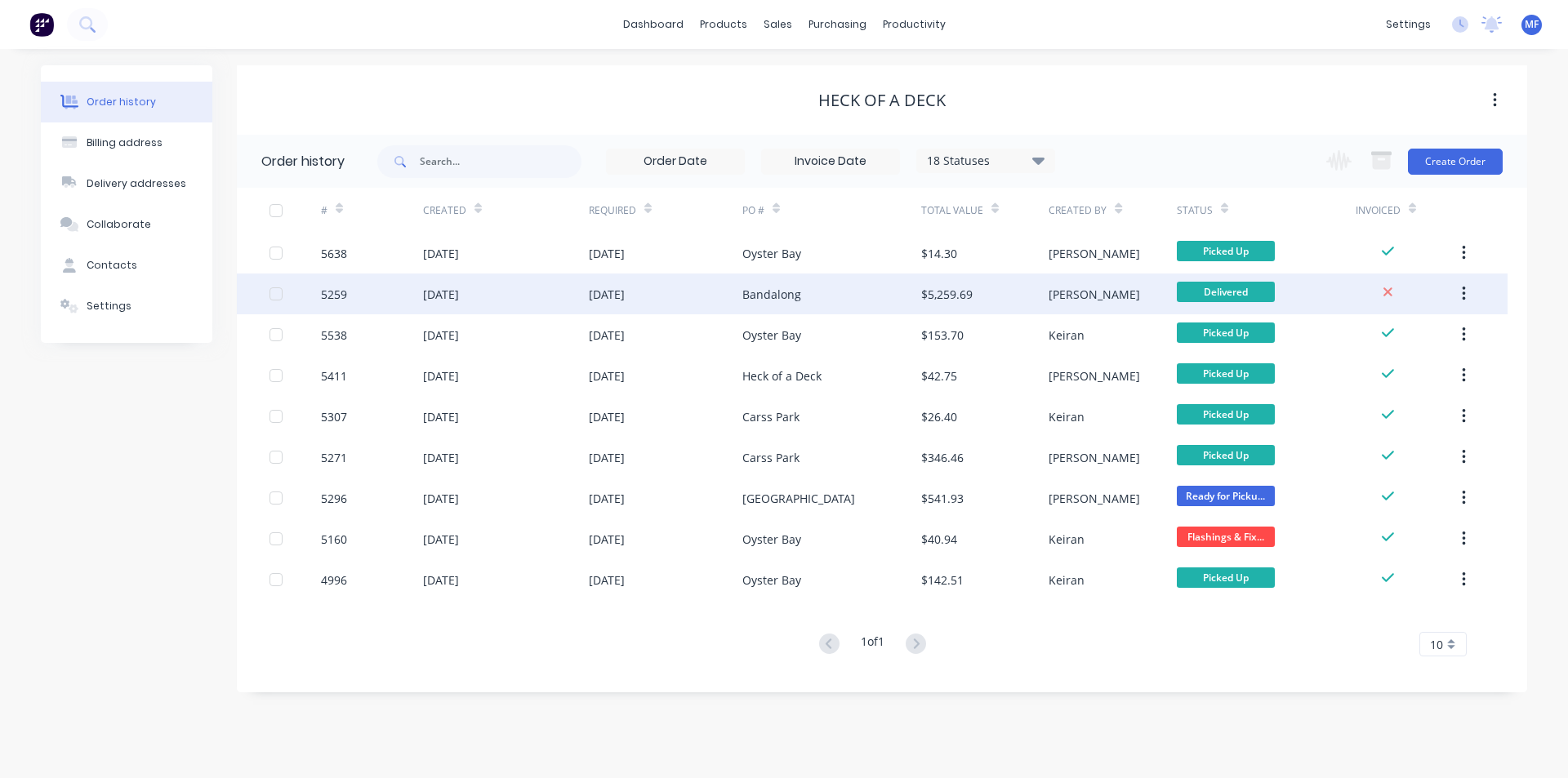
click at [779, 291] on div "Bandalong" at bounding box center [771, 294] width 59 height 17
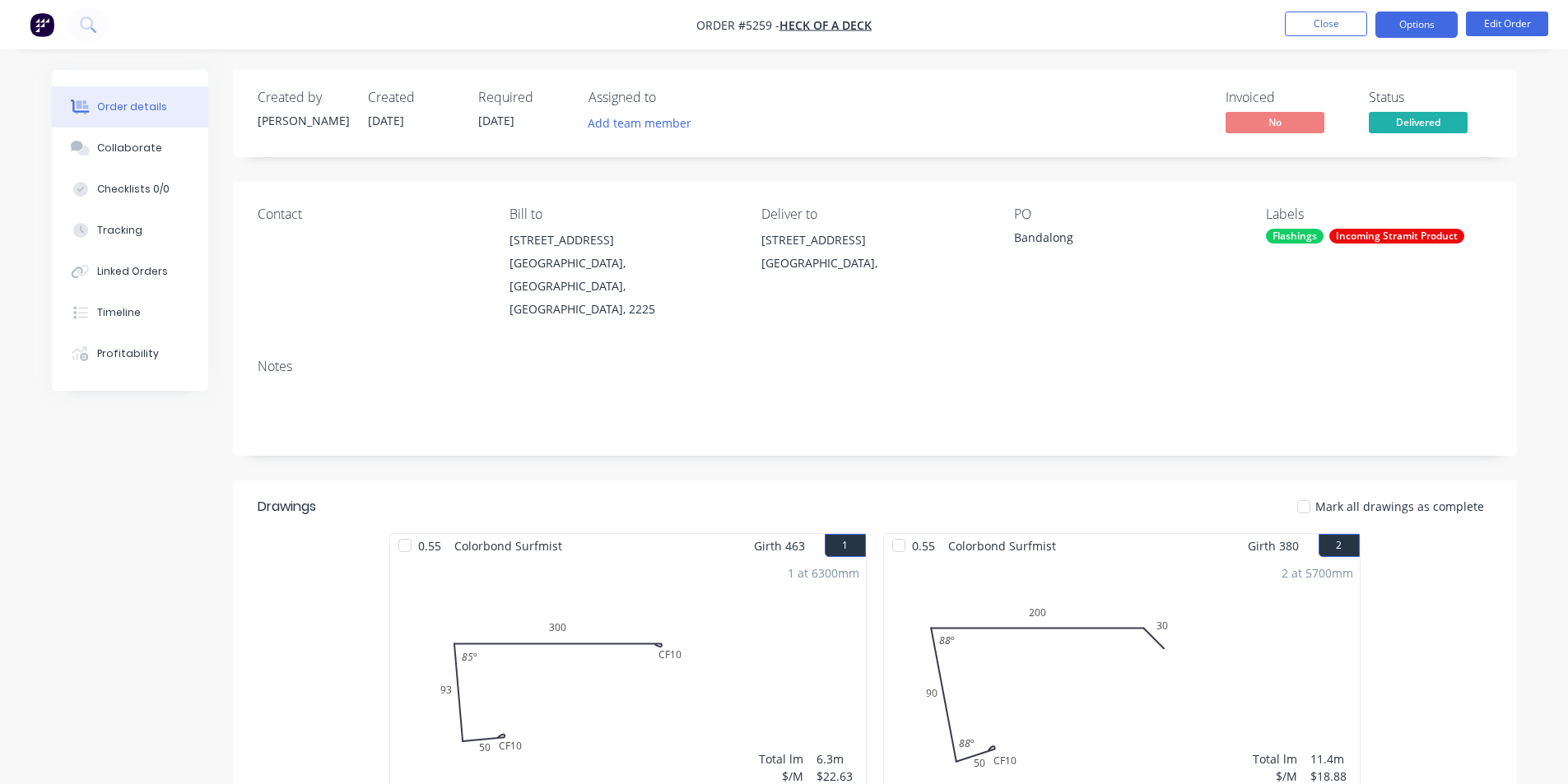
click at [1398, 26] on button "Options" at bounding box center [1417, 24] width 82 height 26
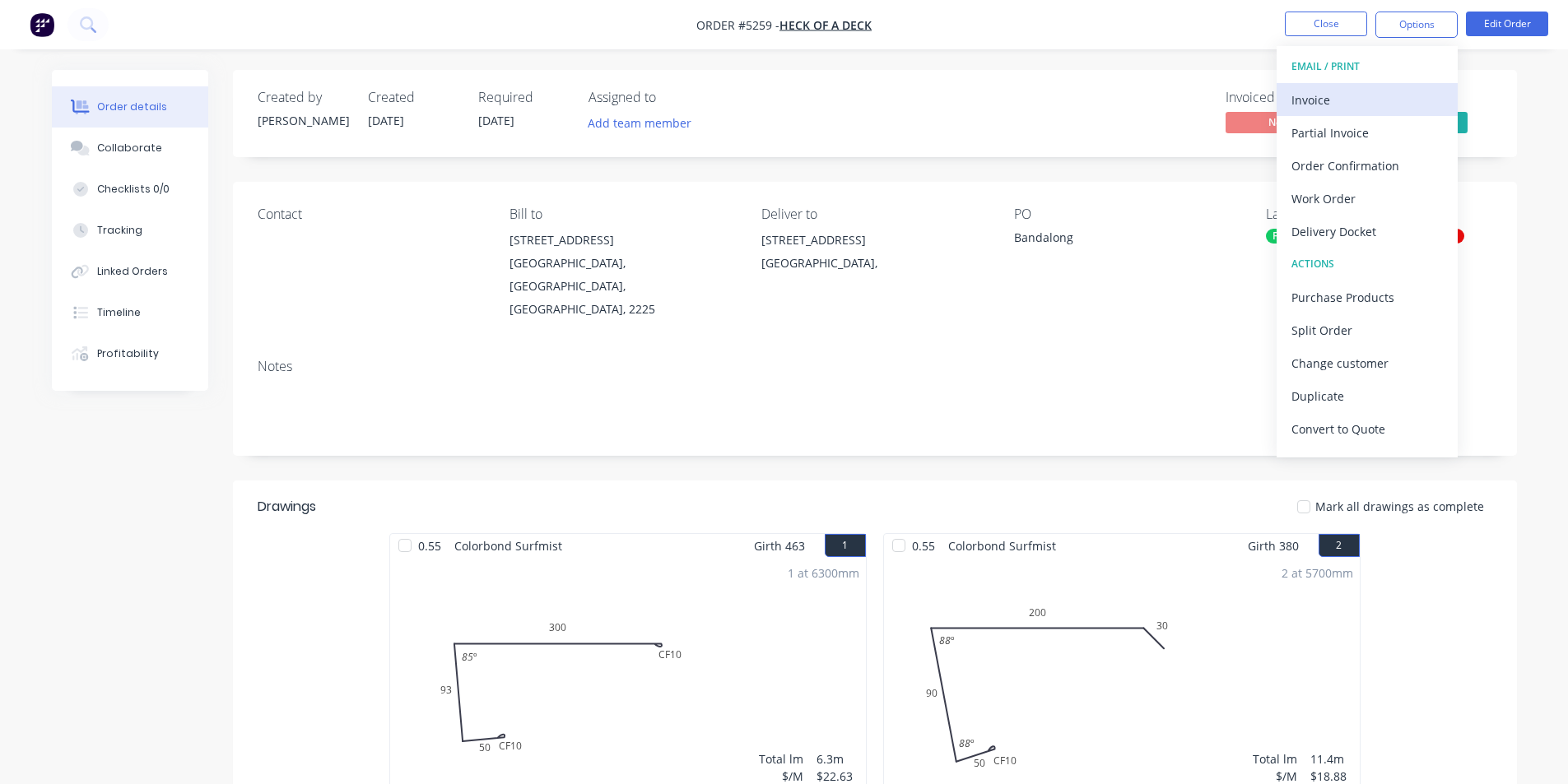
click at [1328, 97] on div "Invoice" at bounding box center [1367, 100] width 151 height 24
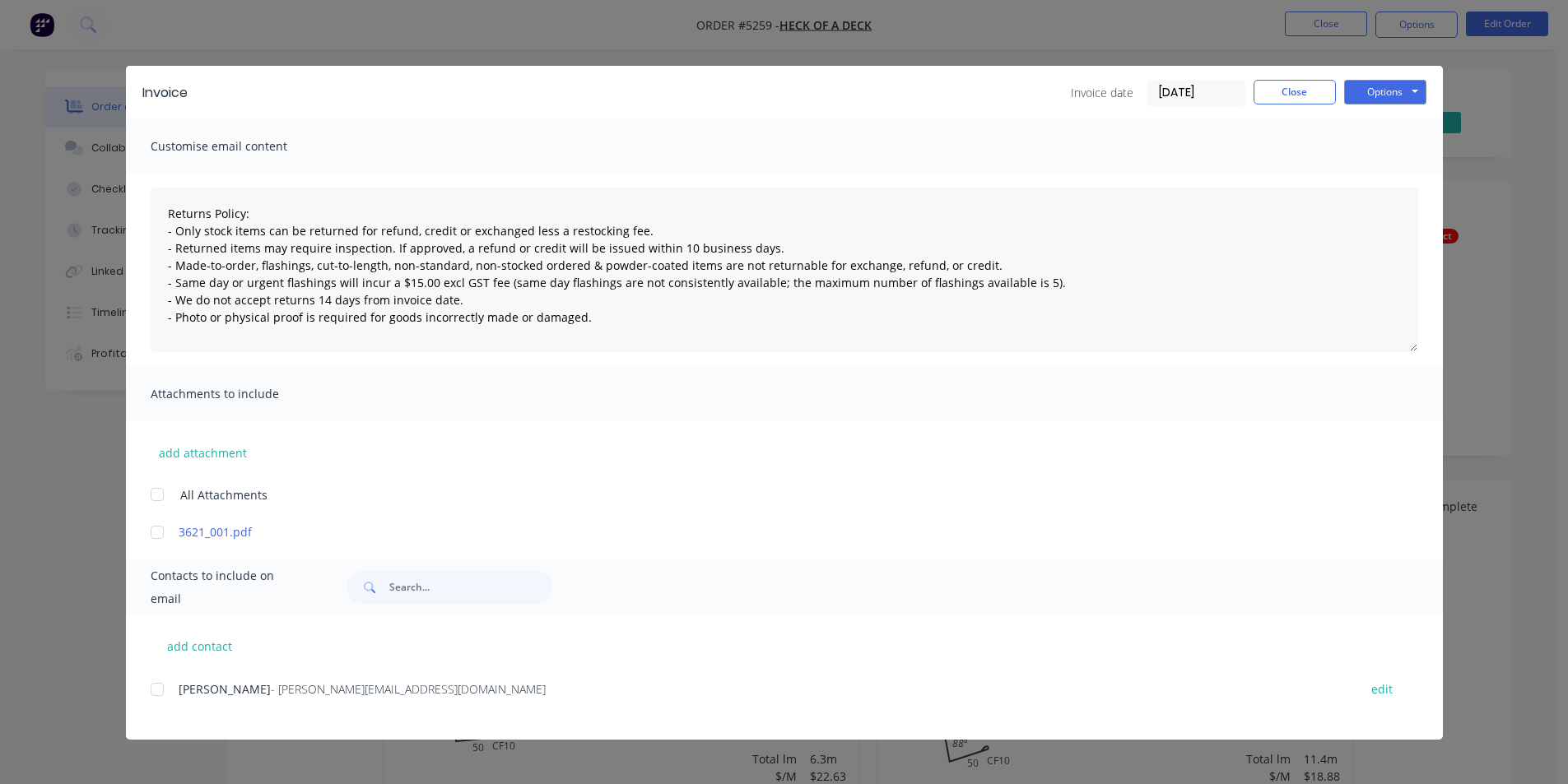
drag, startPoint x: 153, startPoint y: 693, endPoint x: 465, endPoint y: 584, distance: 330.5
click at [155, 693] on div at bounding box center [157, 690] width 33 height 33
click at [1417, 90] on button "Options" at bounding box center [1385, 92] width 82 height 25
click at [1402, 175] on button "Email" at bounding box center [1397, 175] width 106 height 27
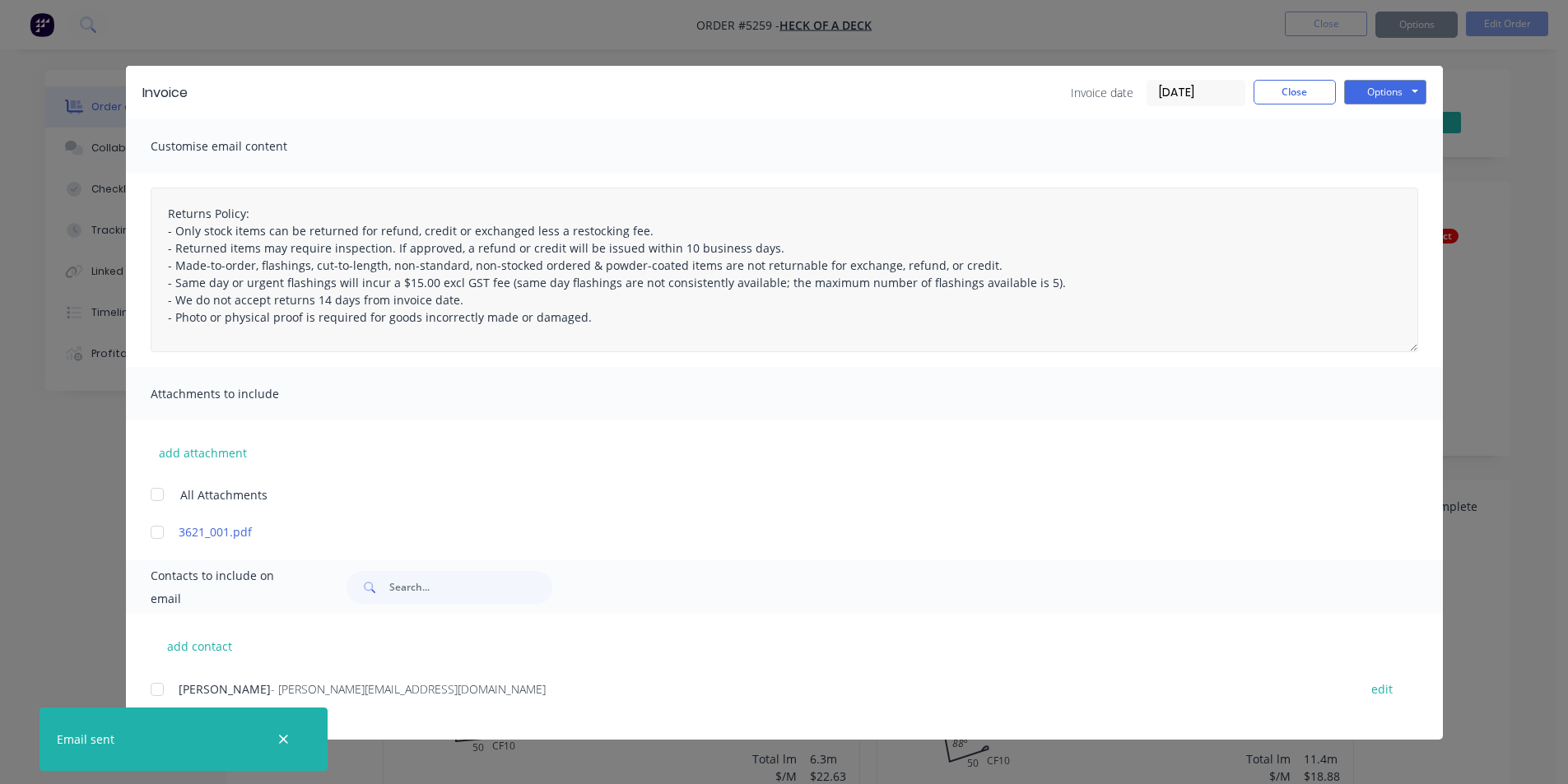
type textarea "Returns Policy: - Only stock items can be returned for refund, credit or exchan…"
click at [1289, 87] on button "Close" at bounding box center [1295, 92] width 82 height 25
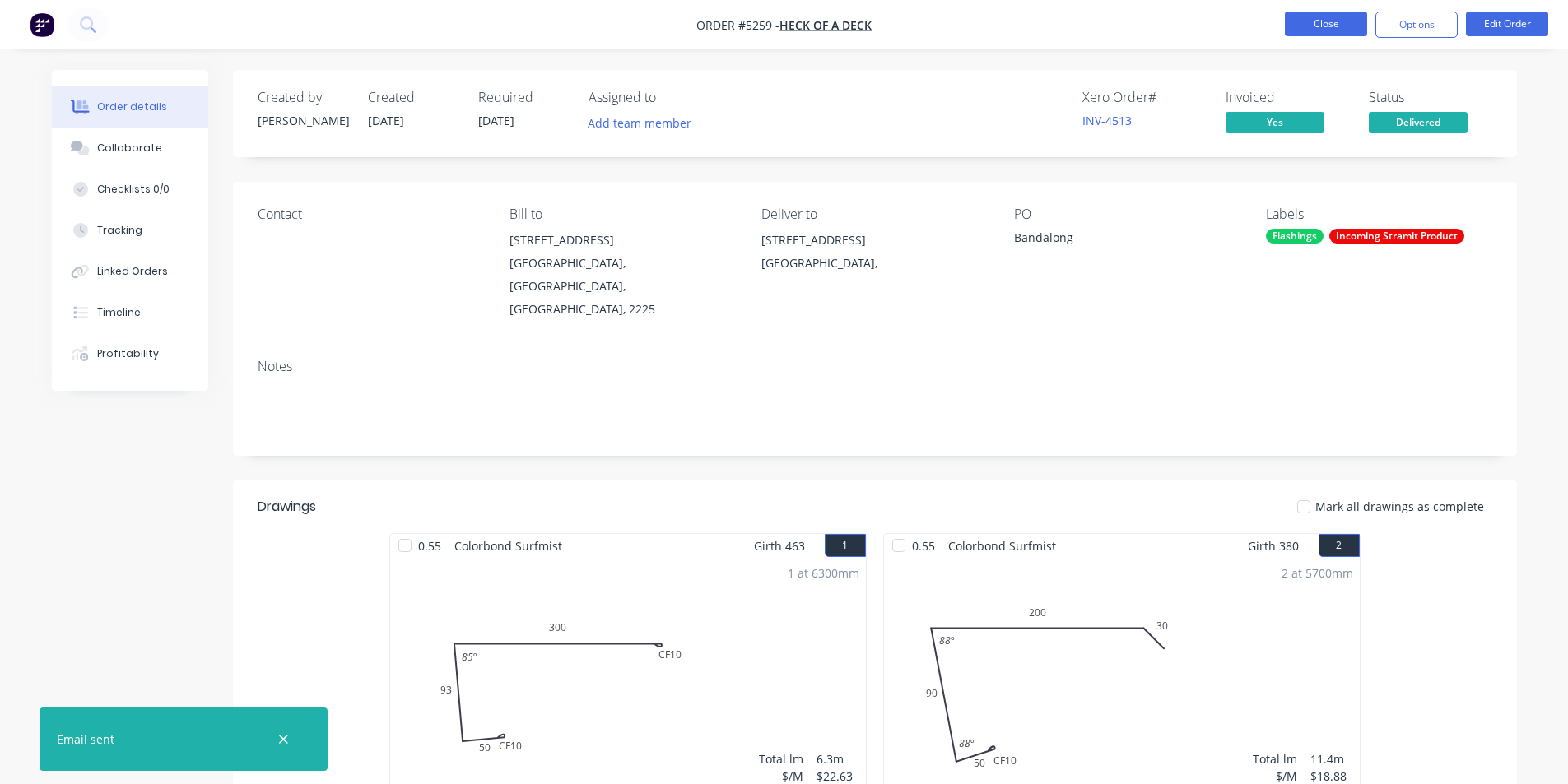
click at [1310, 22] on button "Close" at bounding box center [1326, 23] width 82 height 25
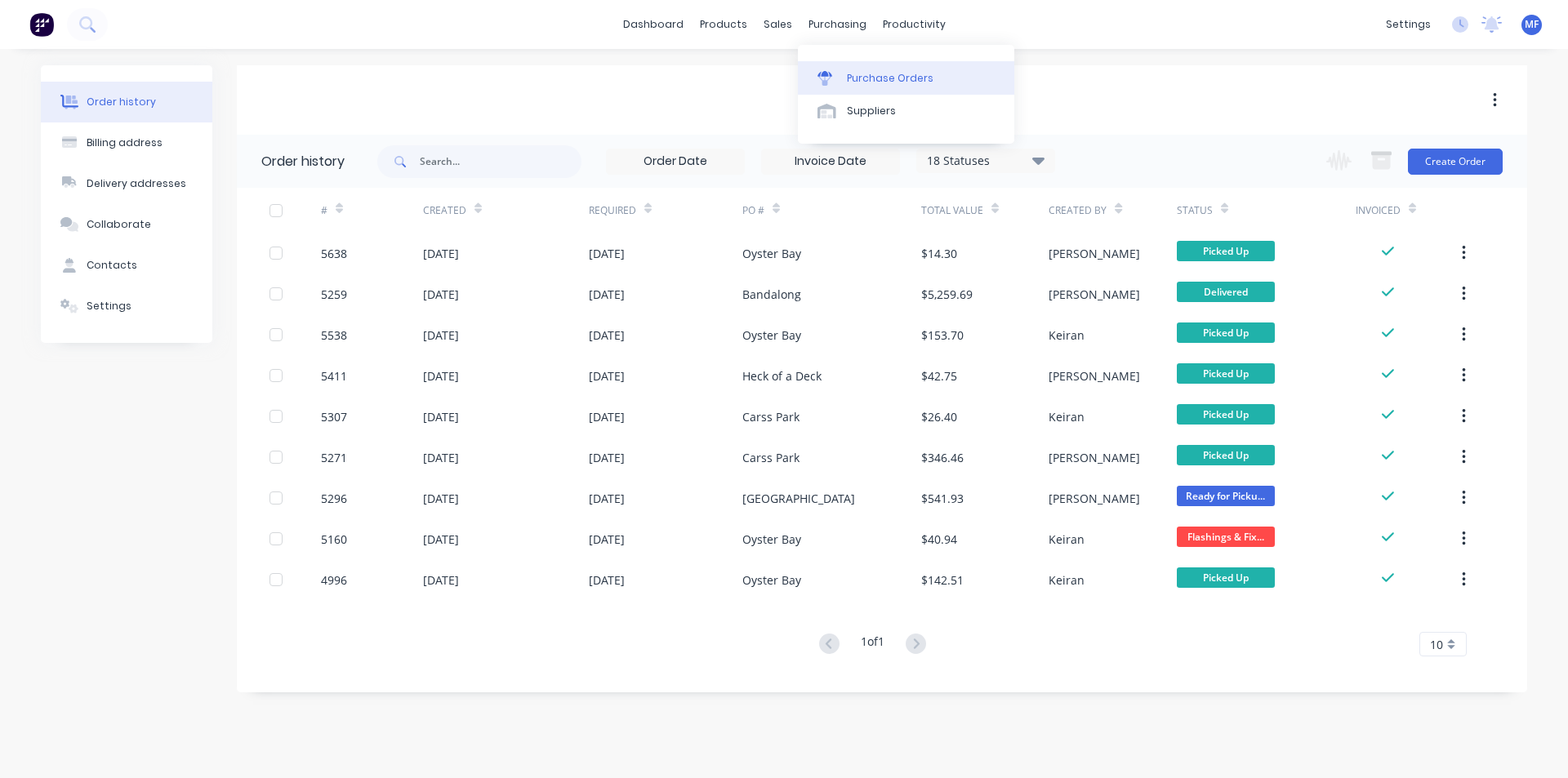
click at [855, 76] on div "Purchase Orders" at bounding box center [890, 78] width 87 height 15
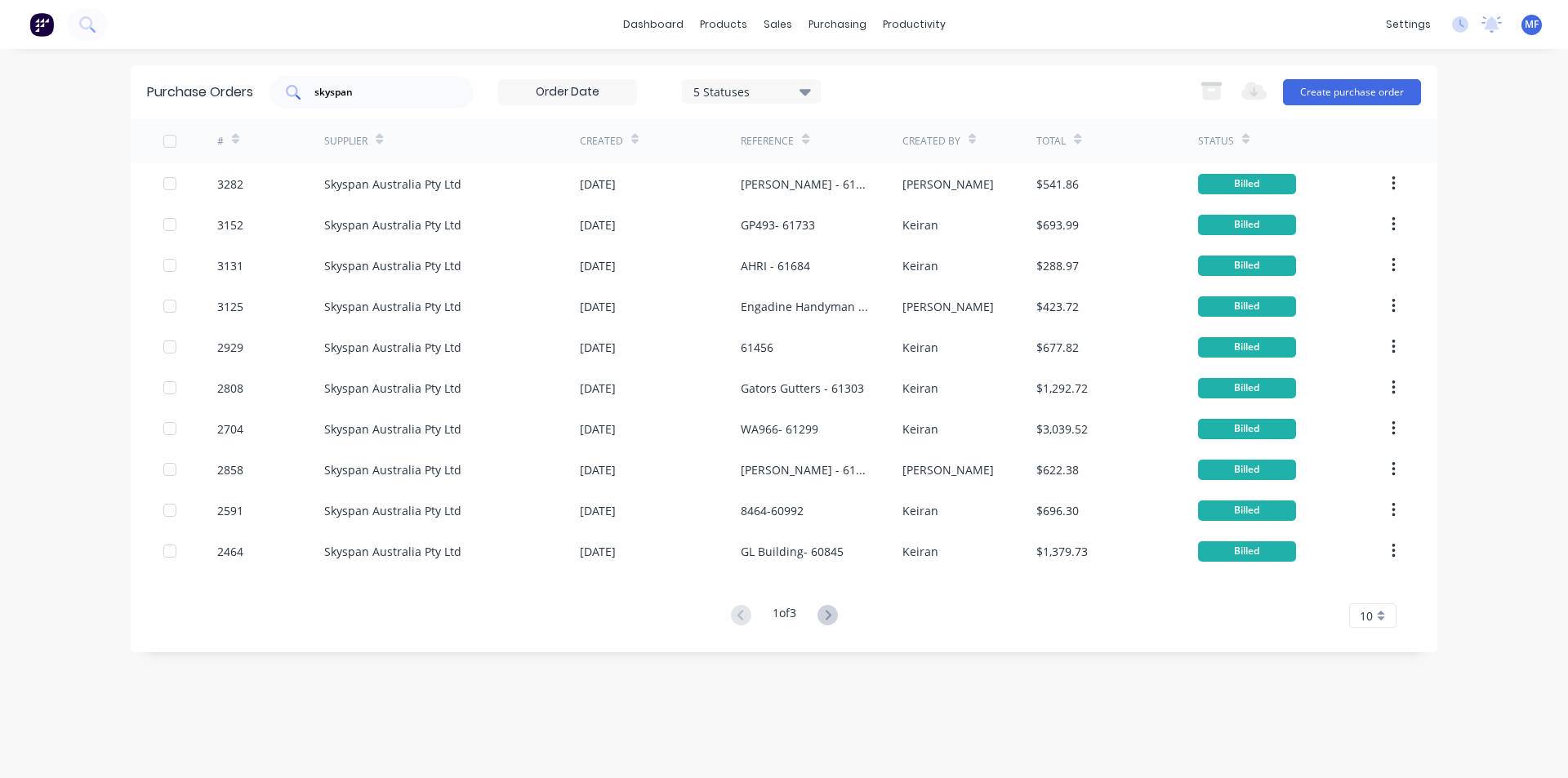
click at [365, 91] on input "skyspan" at bounding box center [381, 92] width 136 height 16
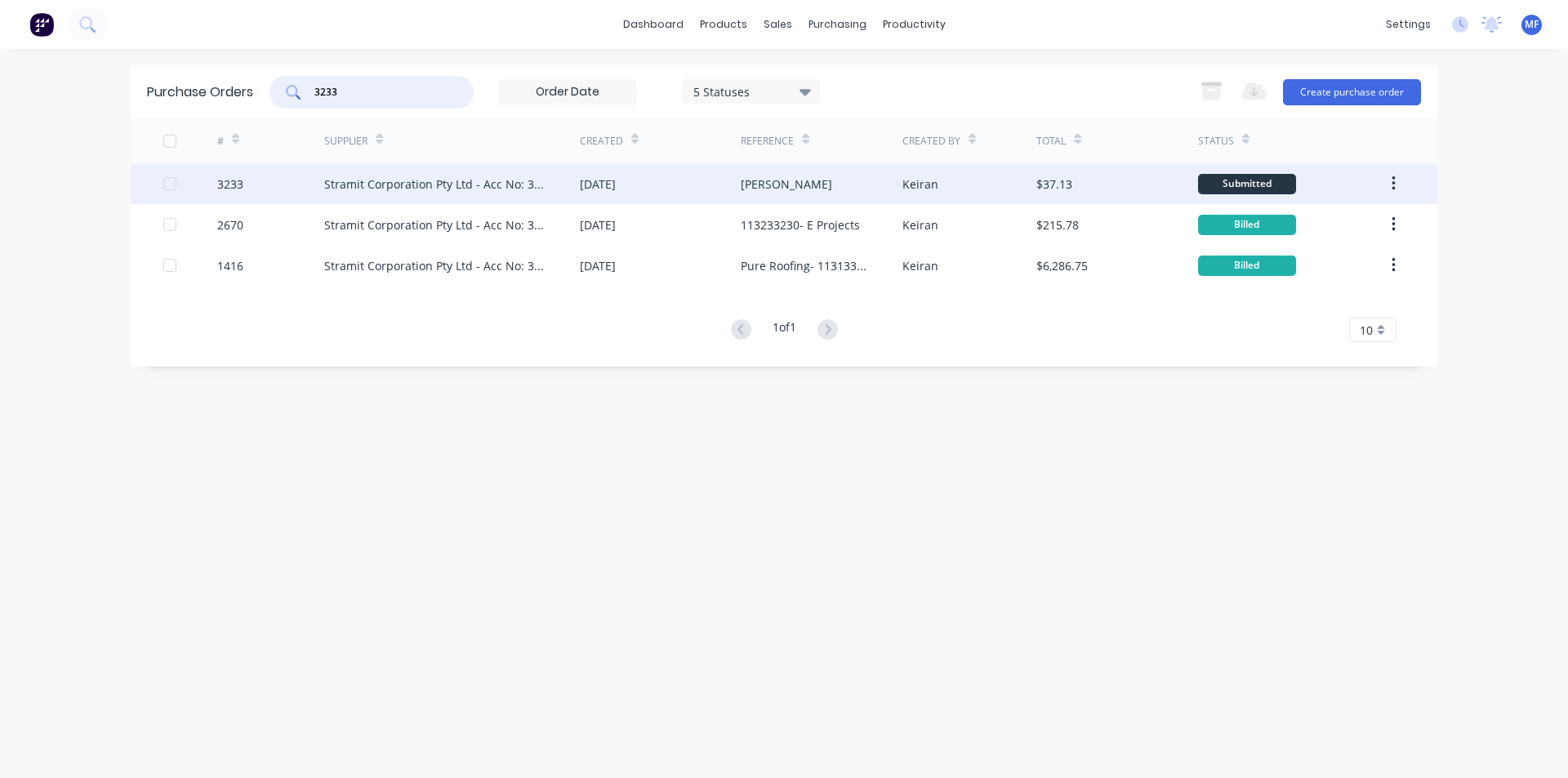
type input "3233"
click at [426, 184] on div "Stramit Corporation Pty Ltd - Acc No: 32915" at bounding box center [436, 184] width 223 height 17
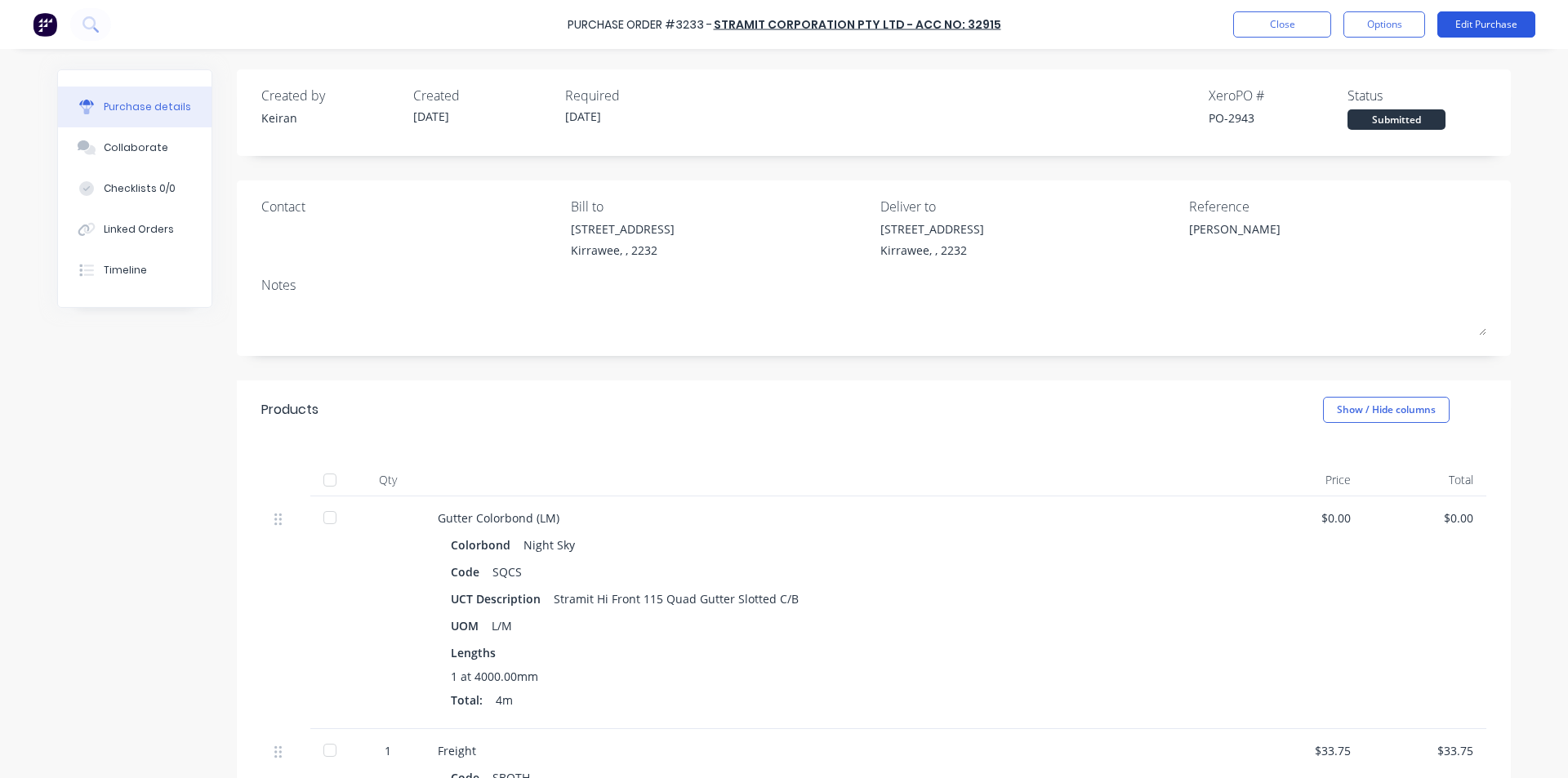
click at [1482, 23] on button "Edit Purchase" at bounding box center [1486, 24] width 98 height 26
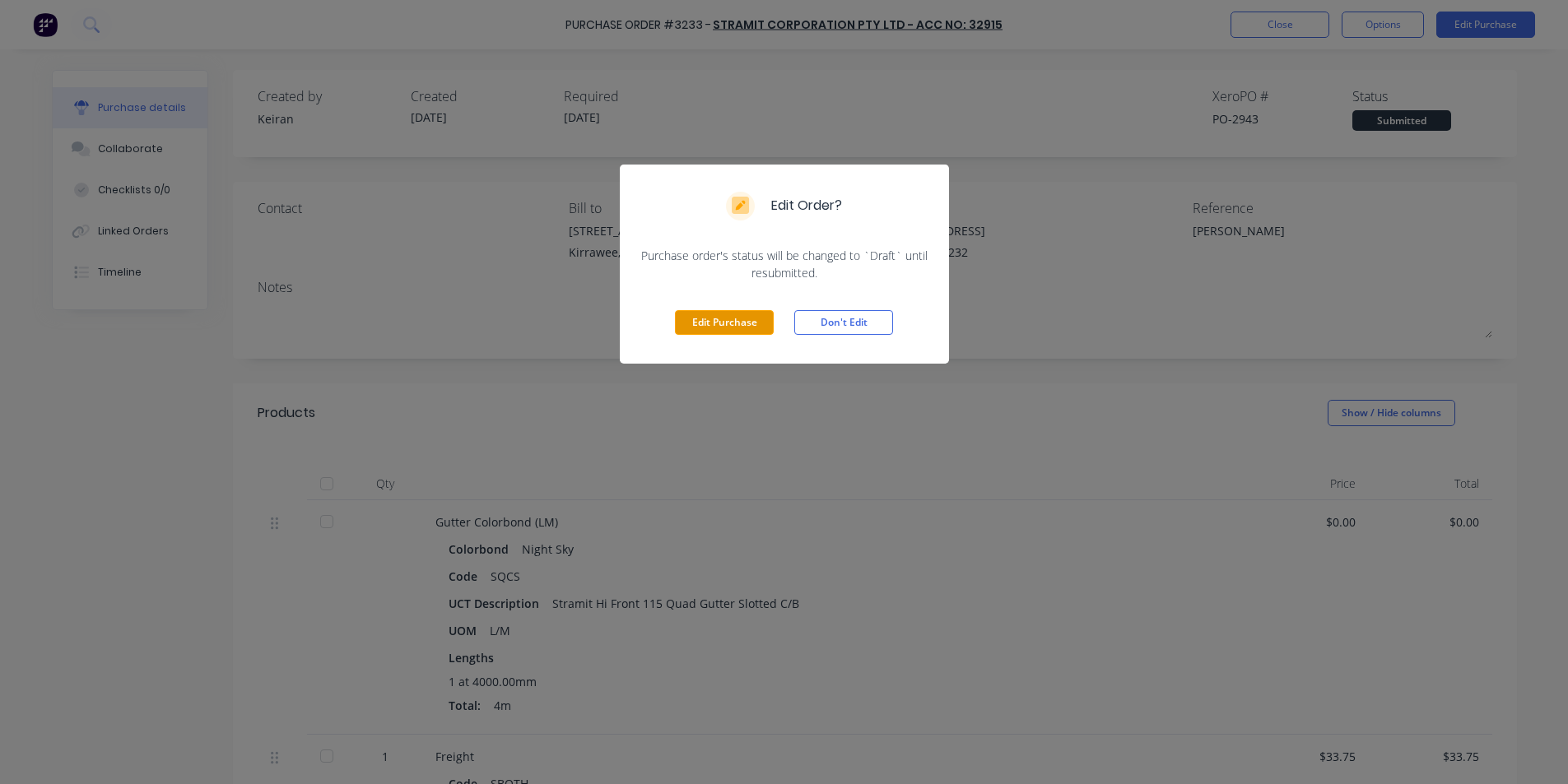
click at [736, 322] on button "Edit Purchase" at bounding box center [725, 322] width 99 height 25
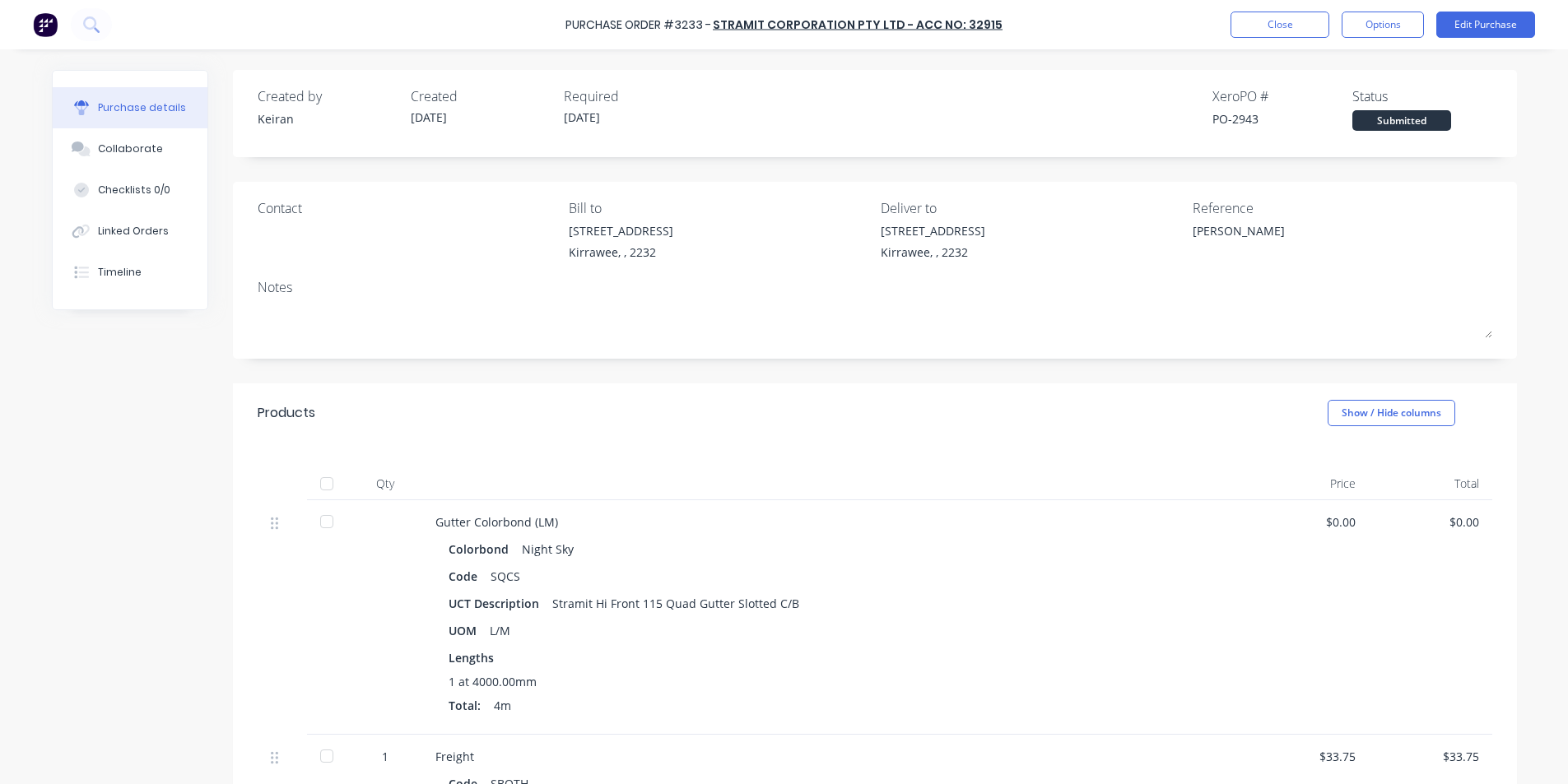
type textarea "x"
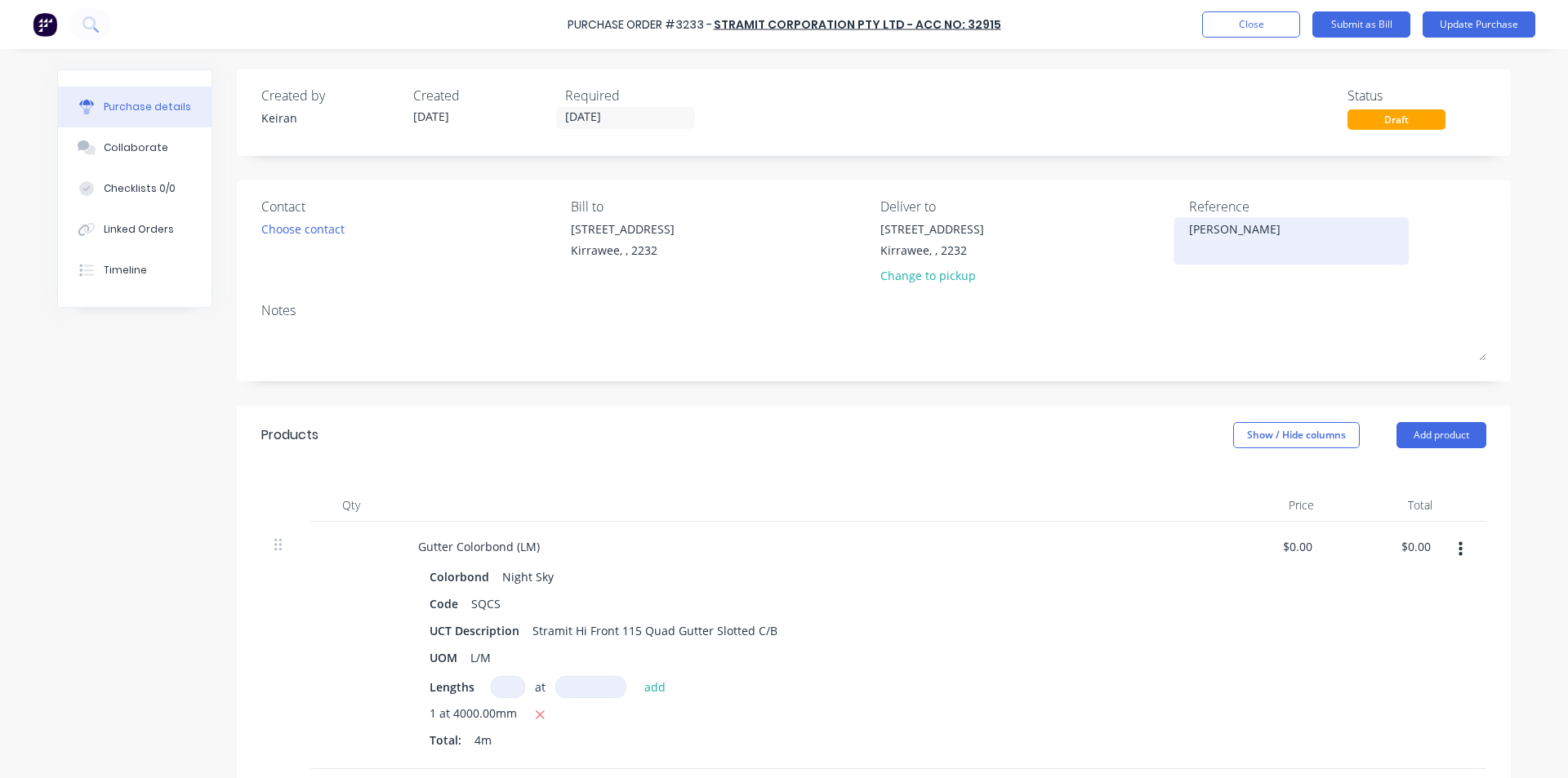
click at [1189, 229] on textarea "[PERSON_NAME]" at bounding box center [1291, 238] width 204 height 37
type textarea "114035175Dave Eisenhuth"
type textarea "x"
type textarea "114035175-Dave Eisenhuth"
type textarea "x"
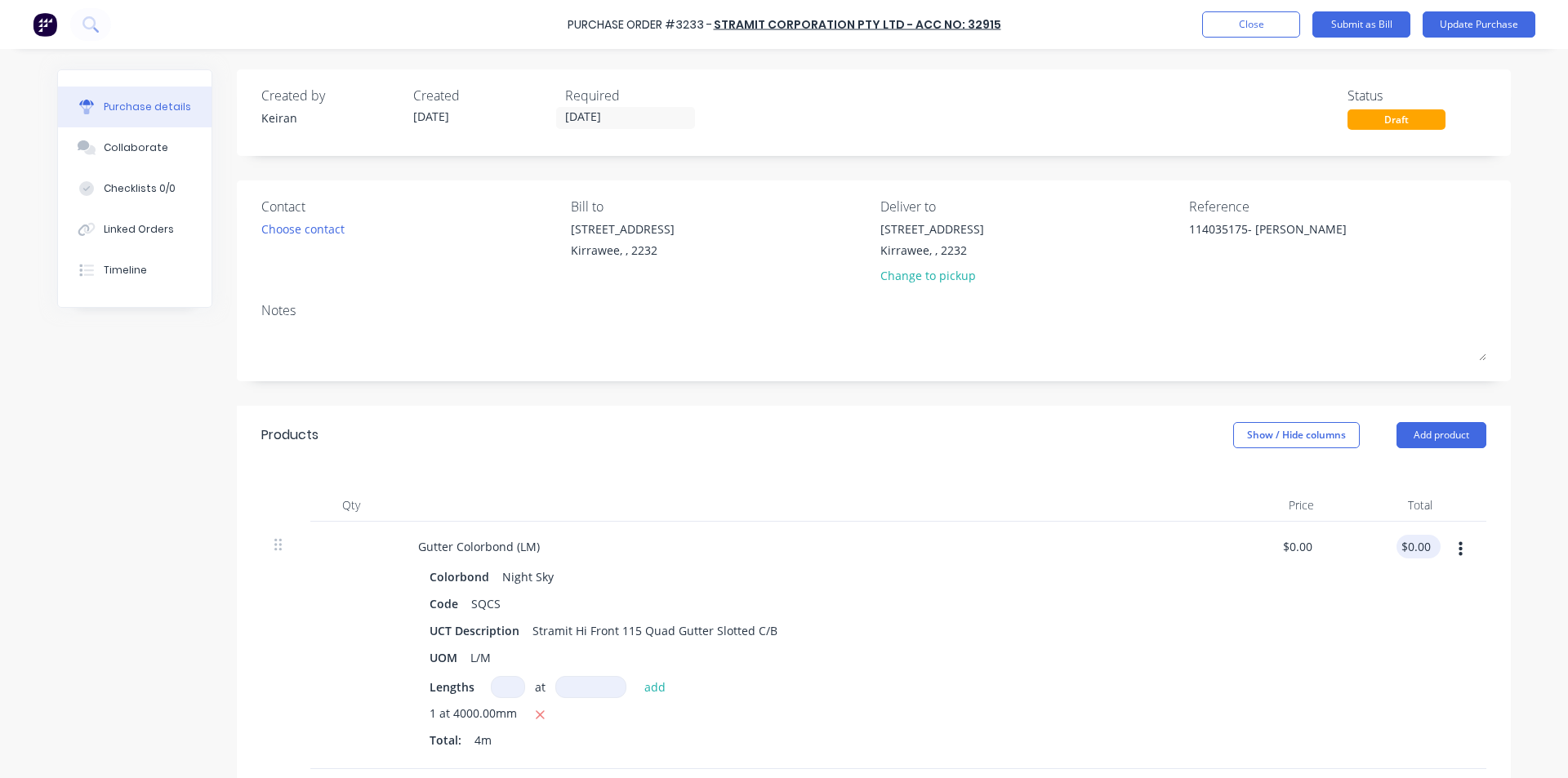
type textarea "114035175- [PERSON_NAME]"
type textarea "x"
type textarea "114035175- [PERSON_NAME]"
type input "0.00"
click at [1402, 547] on input "0.00" at bounding box center [1418, 547] width 31 height 24
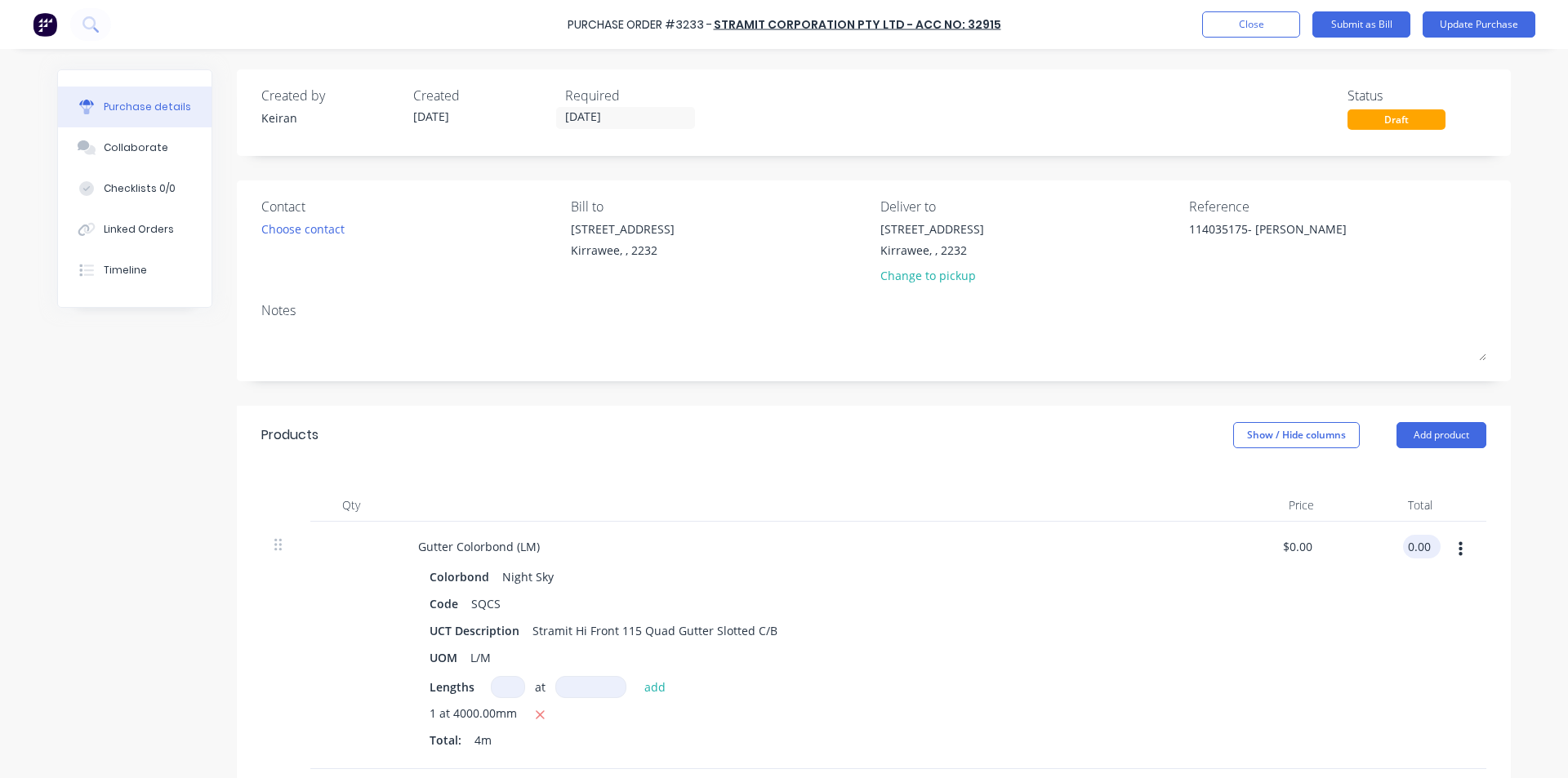
click at [1419, 539] on input "0.00" at bounding box center [1418, 547] width 31 height 24
type textarea "x"
click at [1419, 539] on input "0.00" at bounding box center [1418, 547] width 31 height 24
type input "22.84"
type textarea "x"
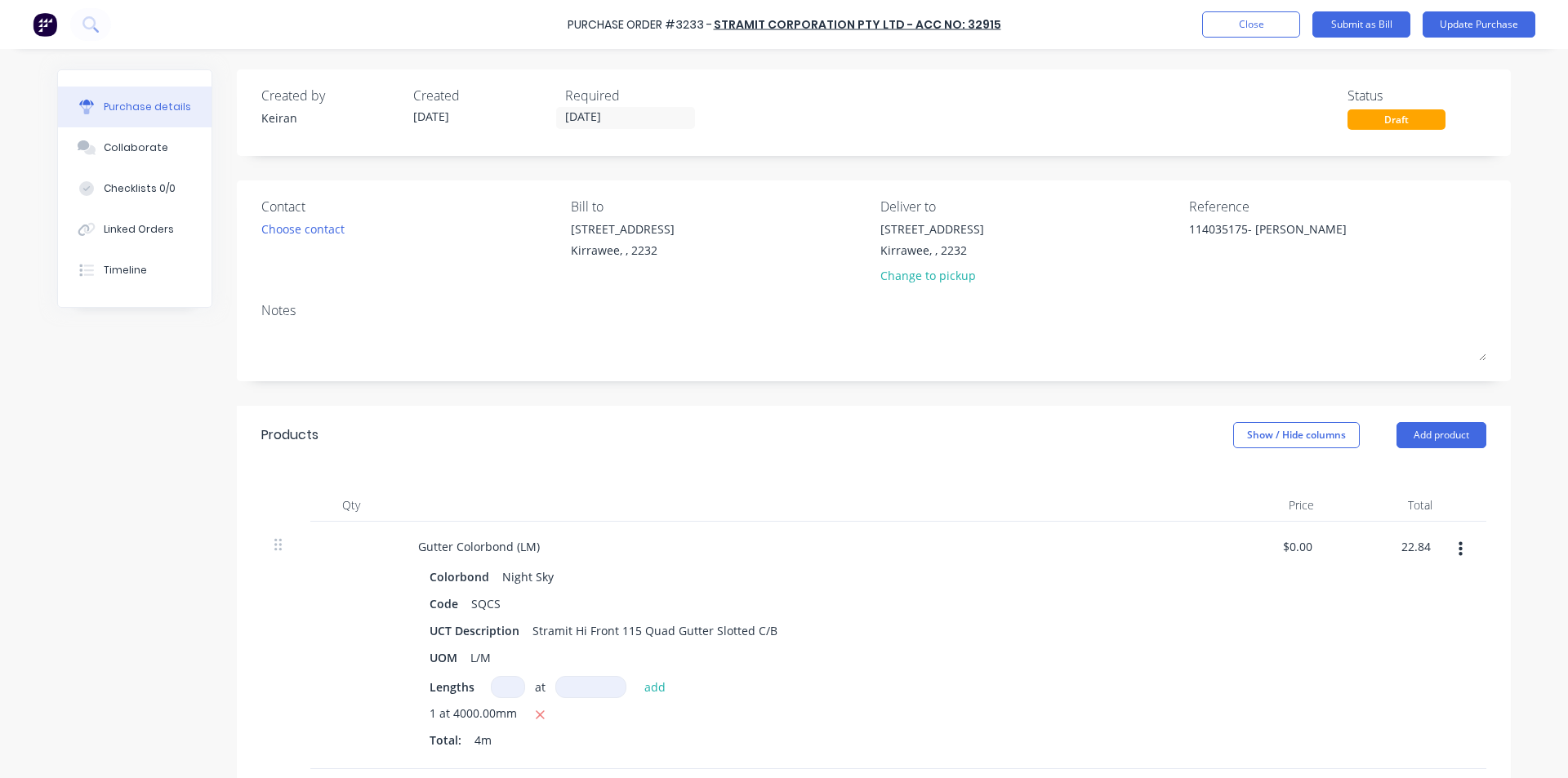
type input "$5.71"
type input "$22.84"
click at [1400, 653] on div "$22.84 22.84" at bounding box center [1386, 645] width 118 height 247
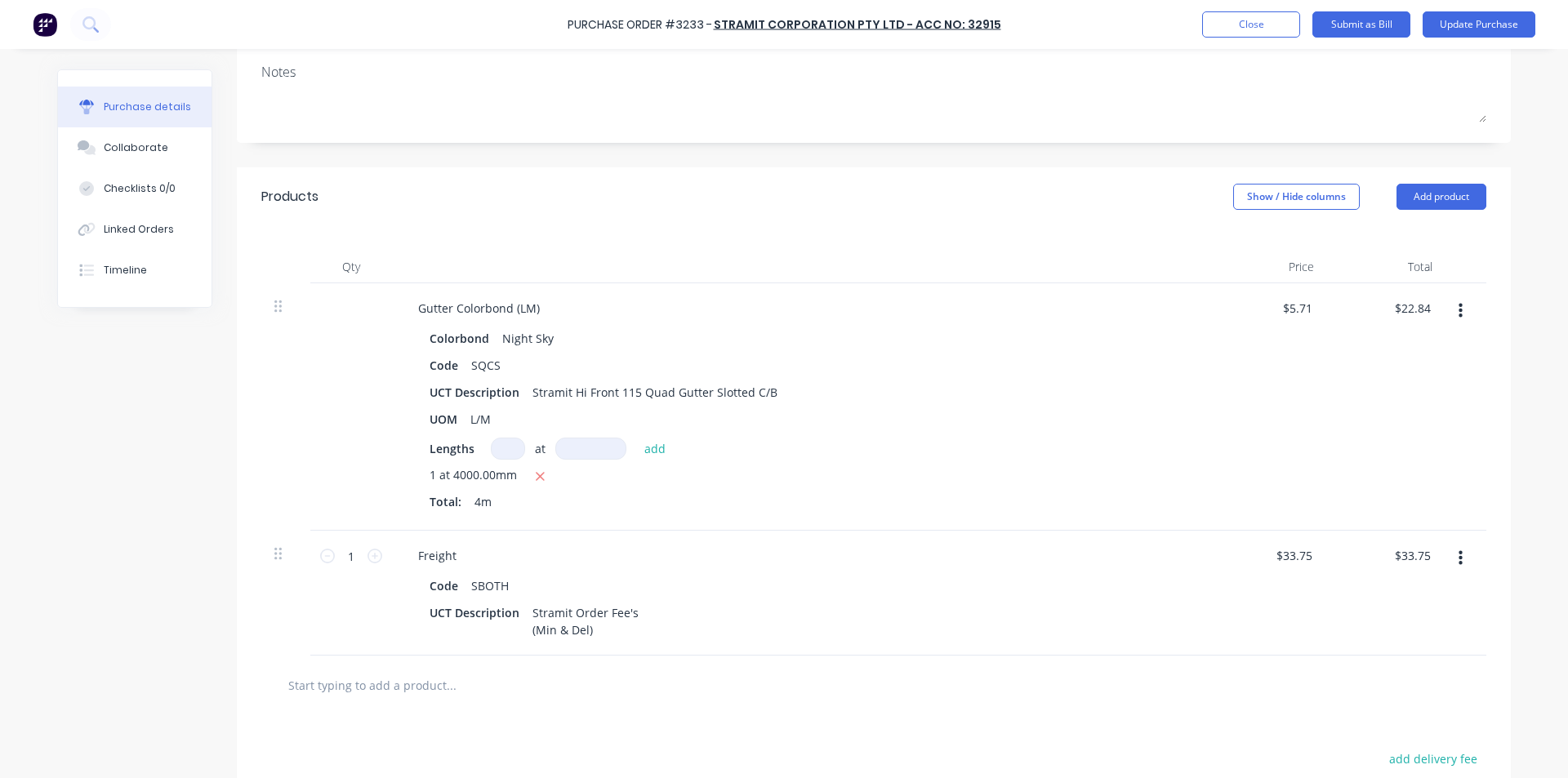
scroll to position [245, 0]
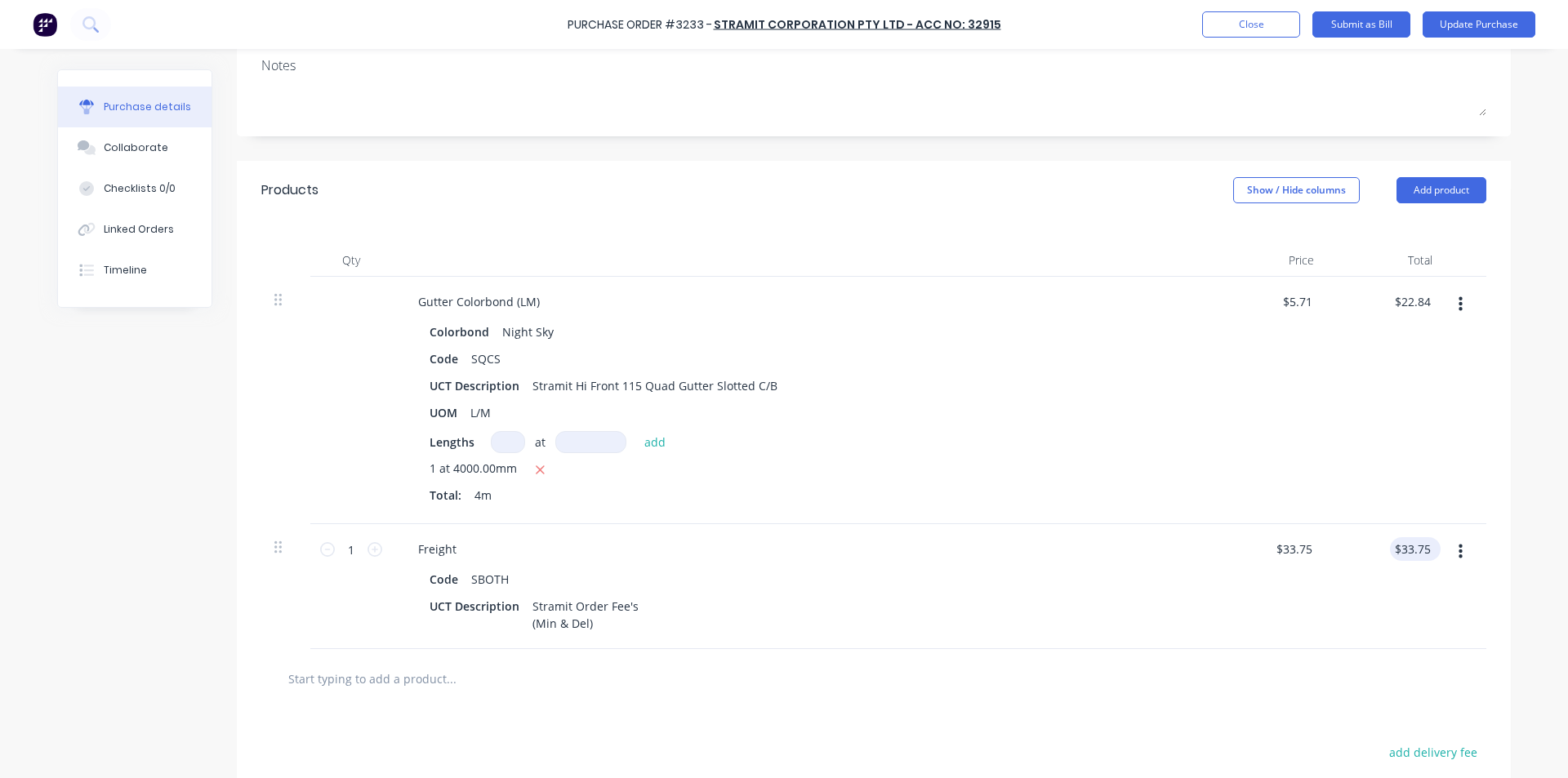
type textarea "x"
type input "33.75"
click at [1403, 553] on input "33.75" at bounding box center [1415, 549] width 38 height 24
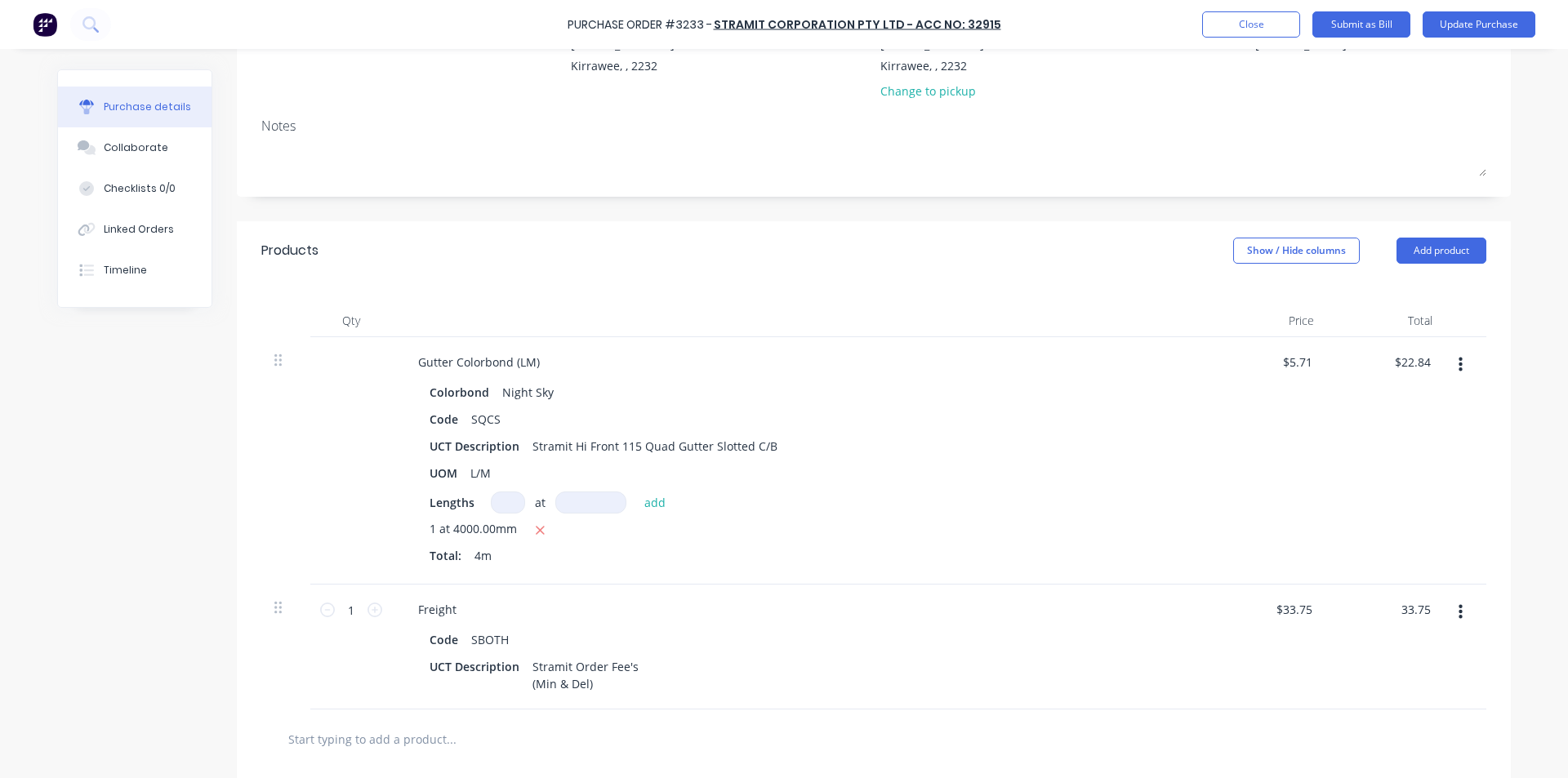
scroll to position [0, 0]
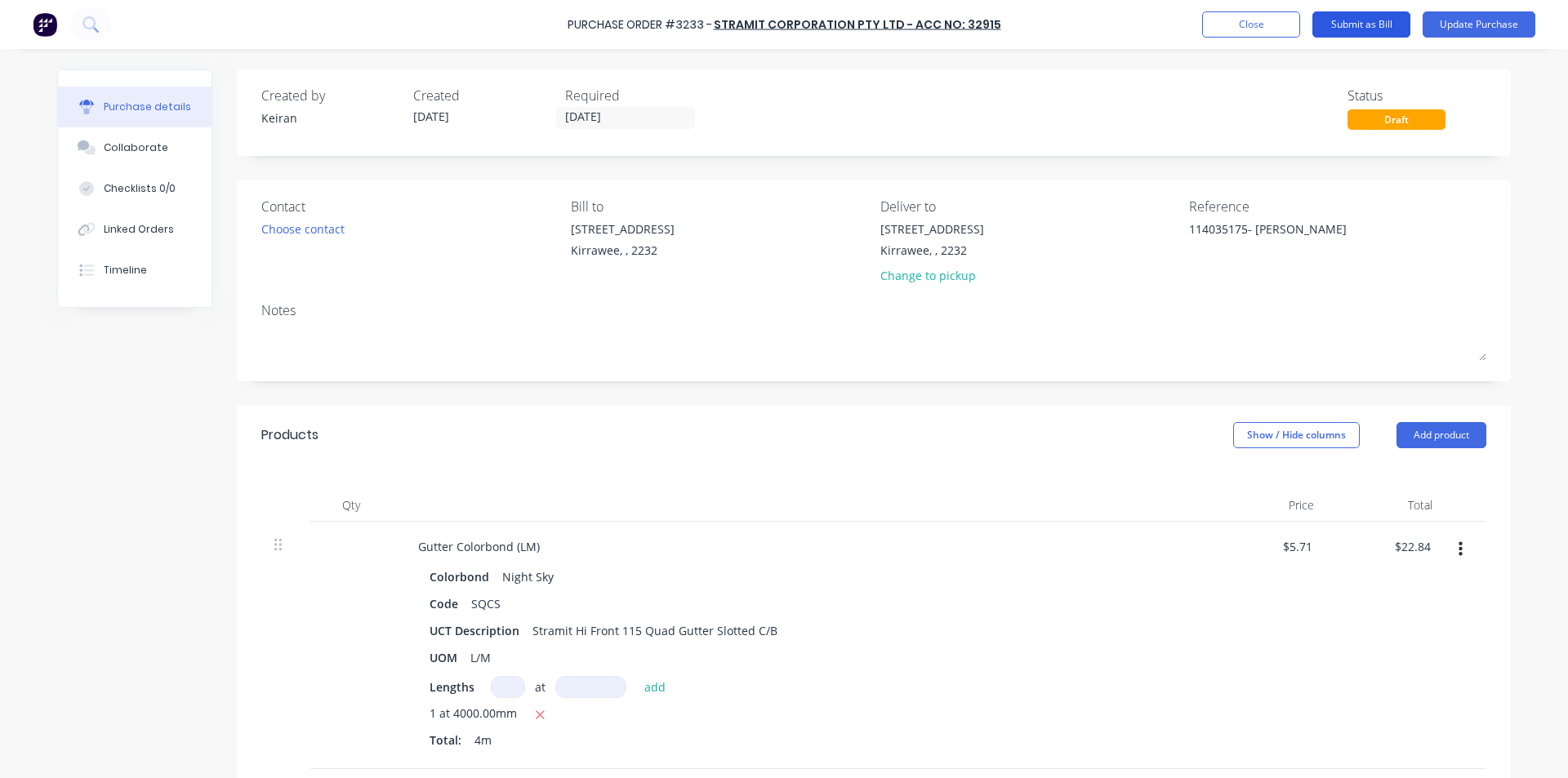
type textarea "x"
type input "$33.75"
click at [1352, 26] on button "Submit as Bill" at bounding box center [1361, 24] width 98 height 26
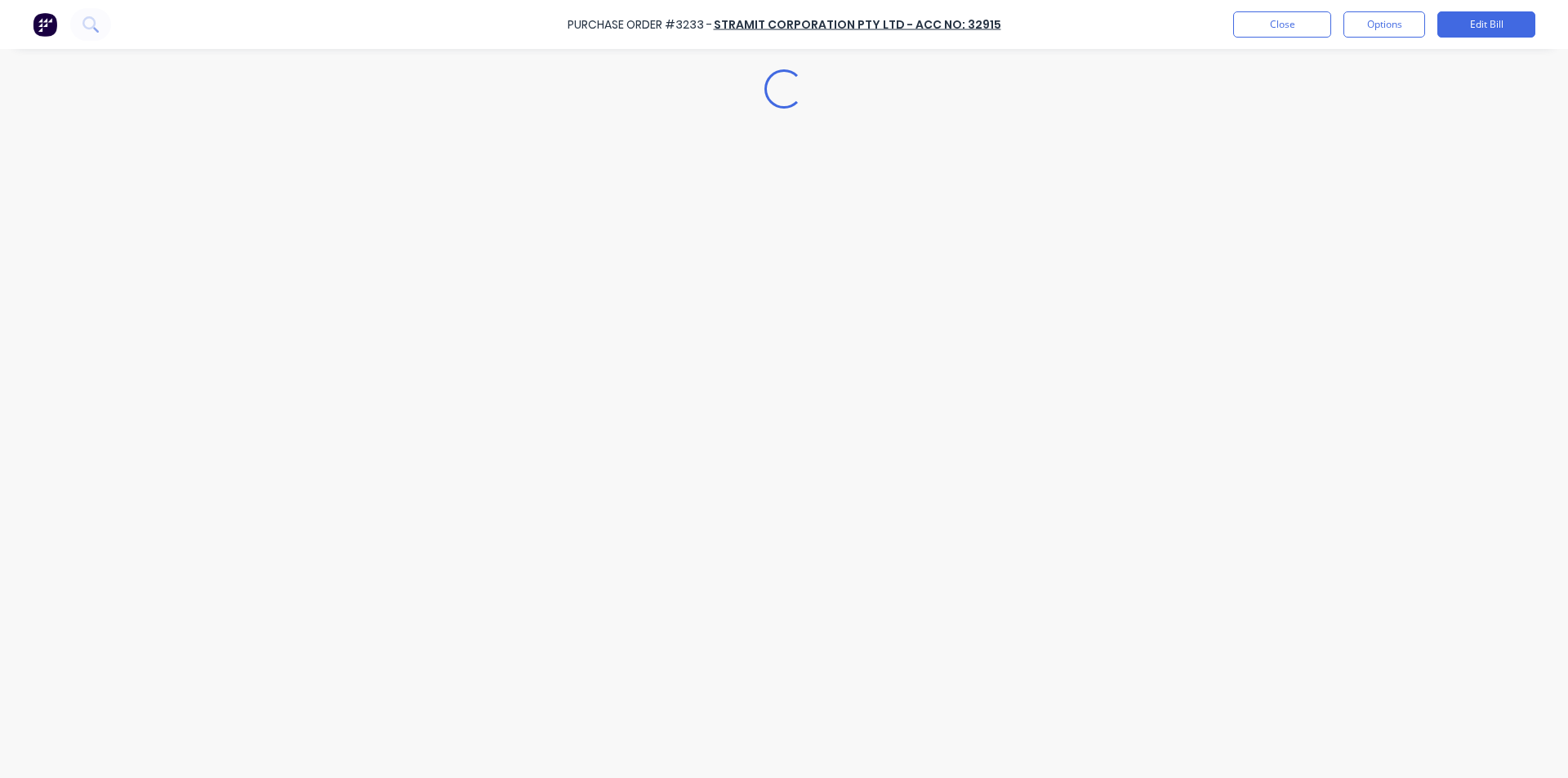
type textarea "x"
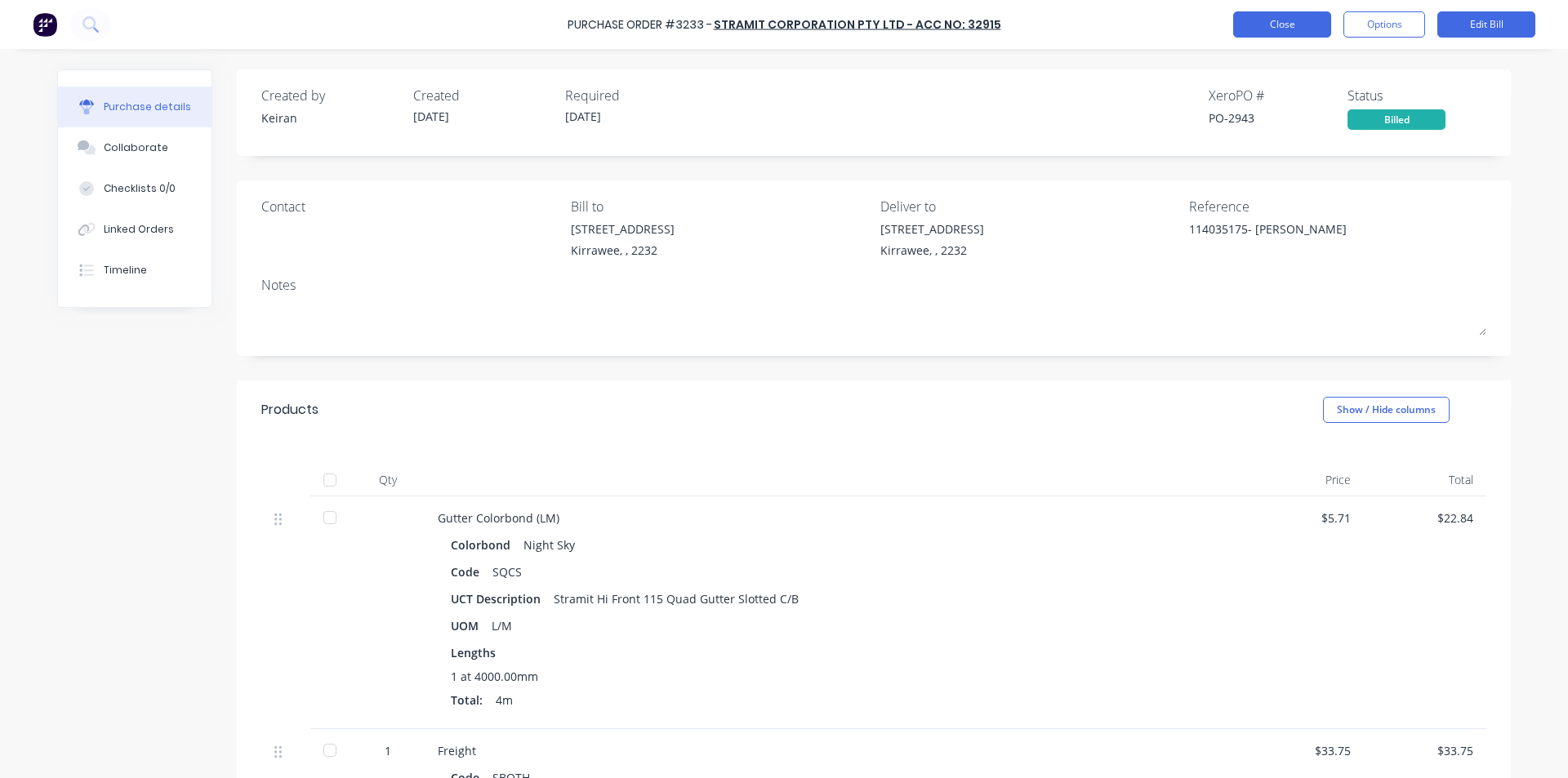
click at [1268, 27] on button "Close" at bounding box center [1282, 24] width 98 height 26
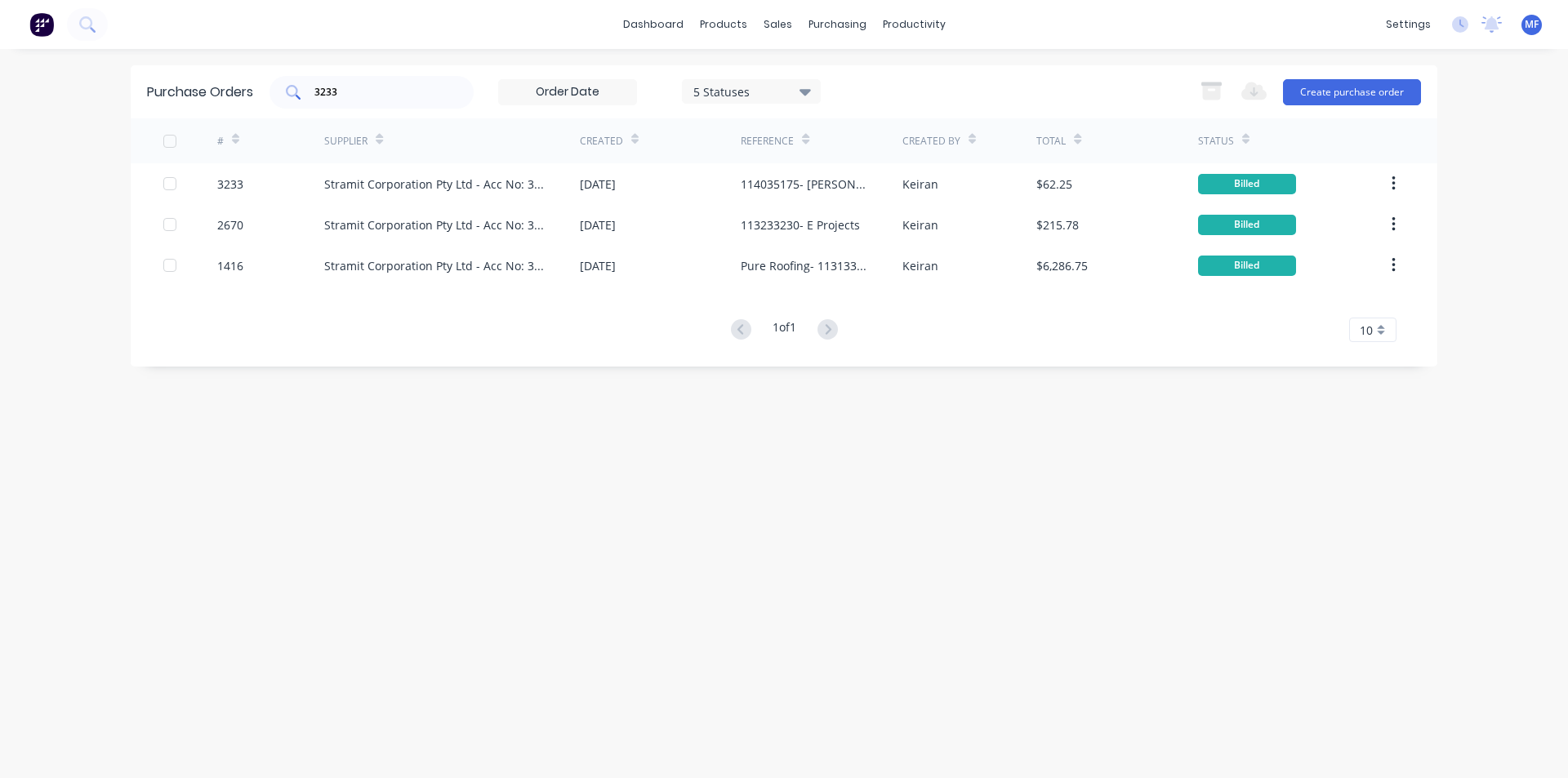
click at [343, 85] on input "3233" at bounding box center [381, 92] width 136 height 16
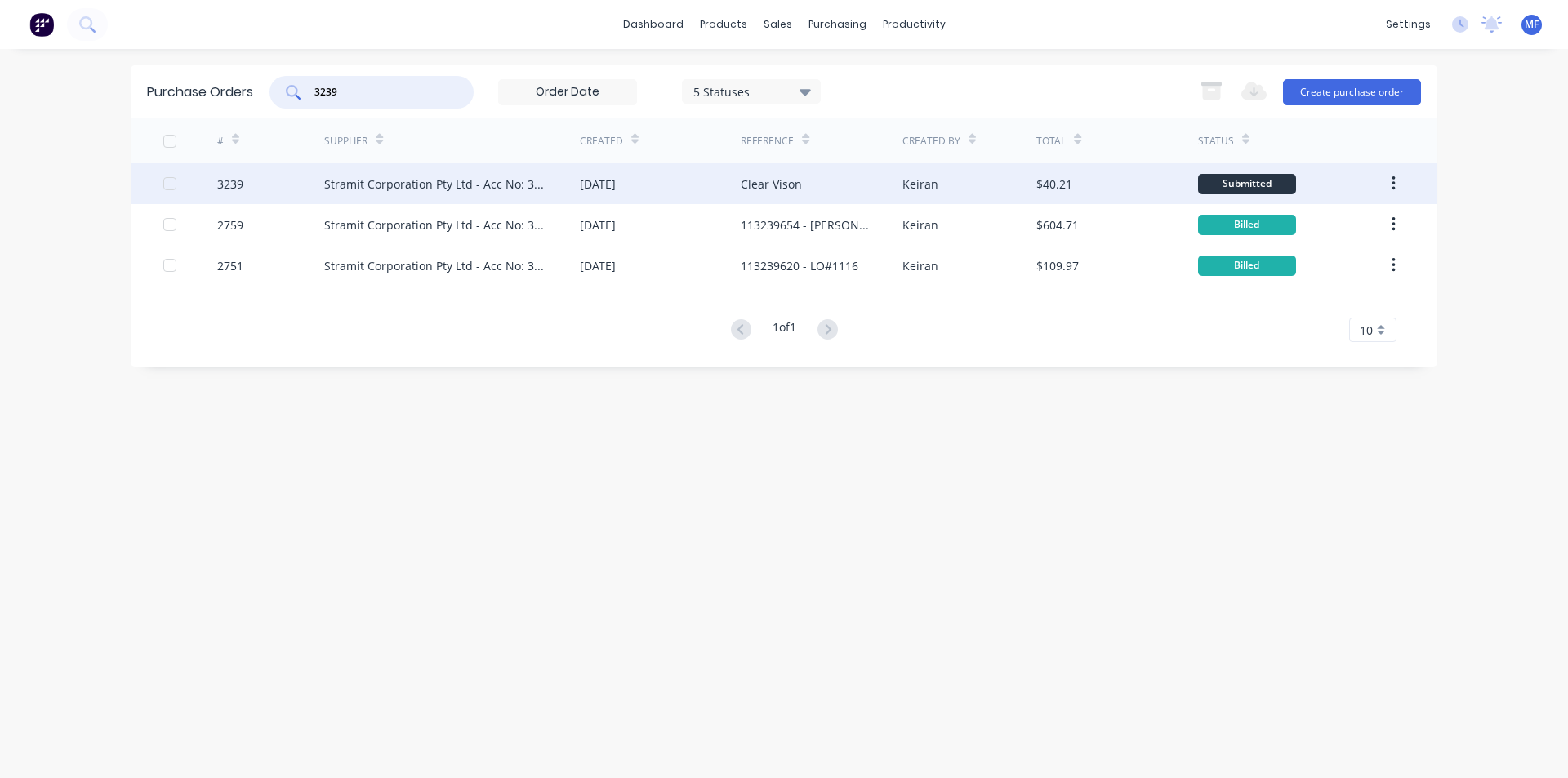
type input "3239"
click at [466, 177] on div "Stramit Corporation Pty Ltd - Acc No: 32915" at bounding box center [436, 184] width 223 height 17
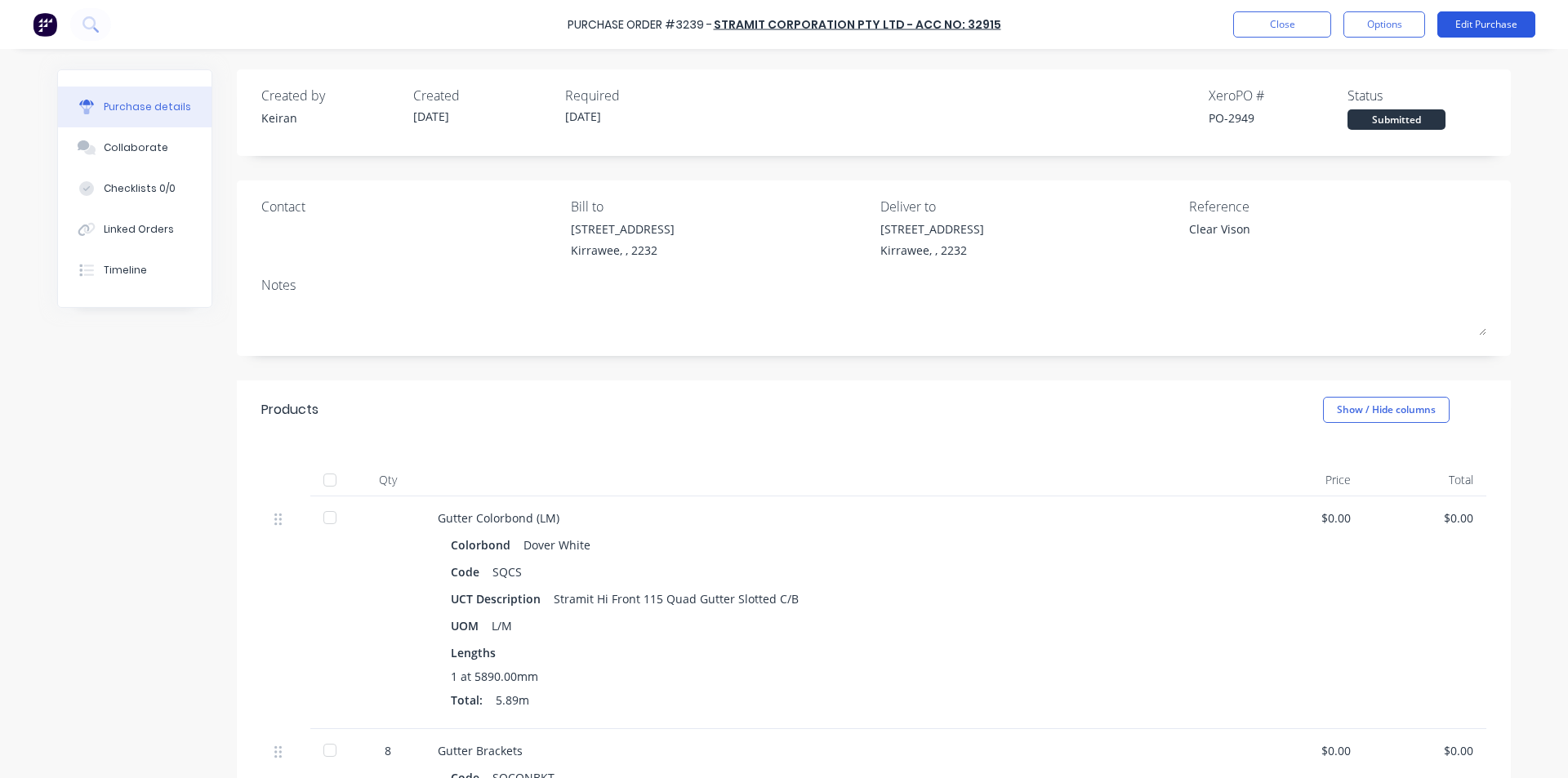
click at [1511, 24] on button "Edit Purchase" at bounding box center [1486, 24] width 98 height 26
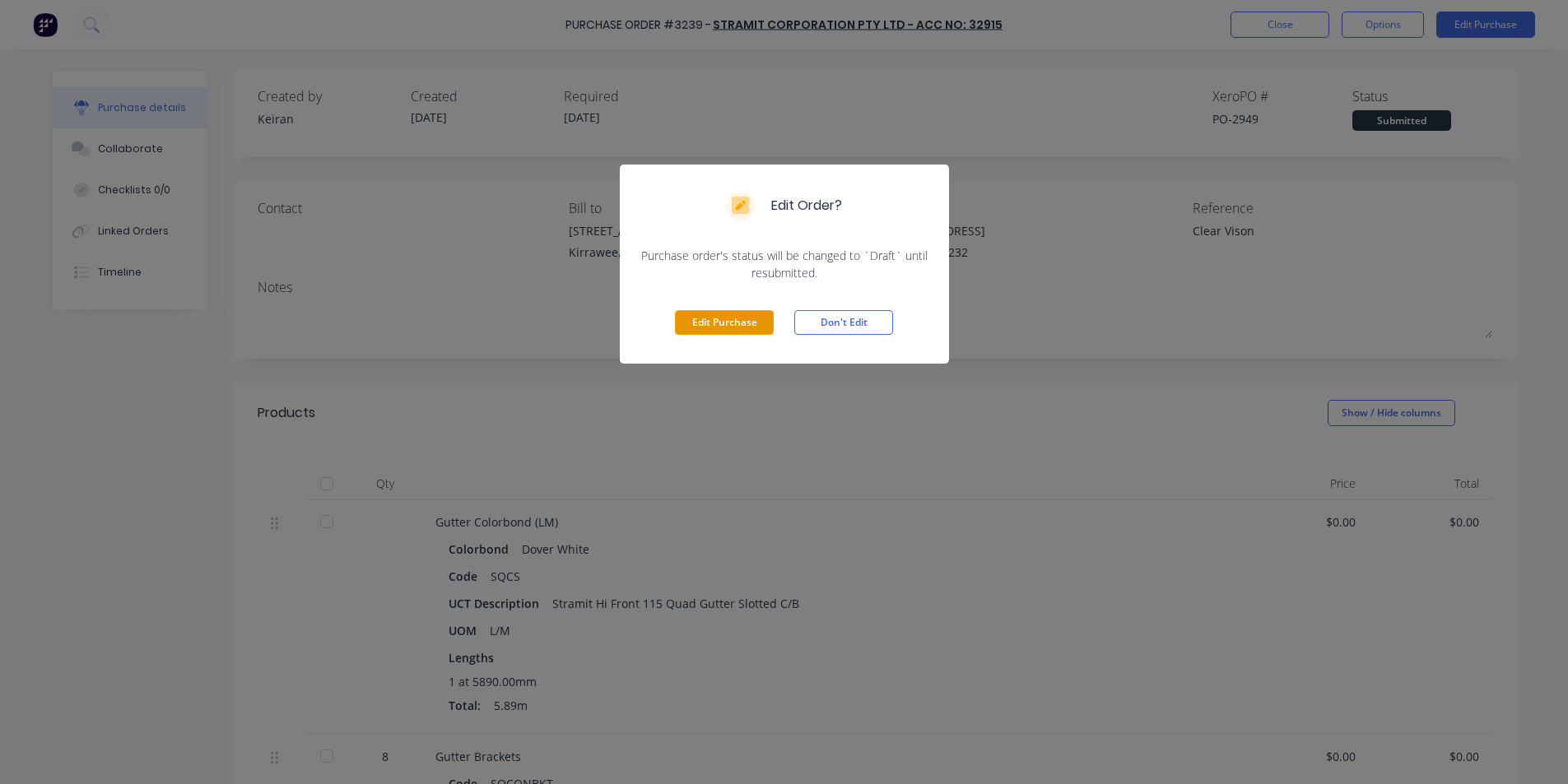
click at [717, 315] on button "Edit Purchase" at bounding box center [725, 322] width 99 height 25
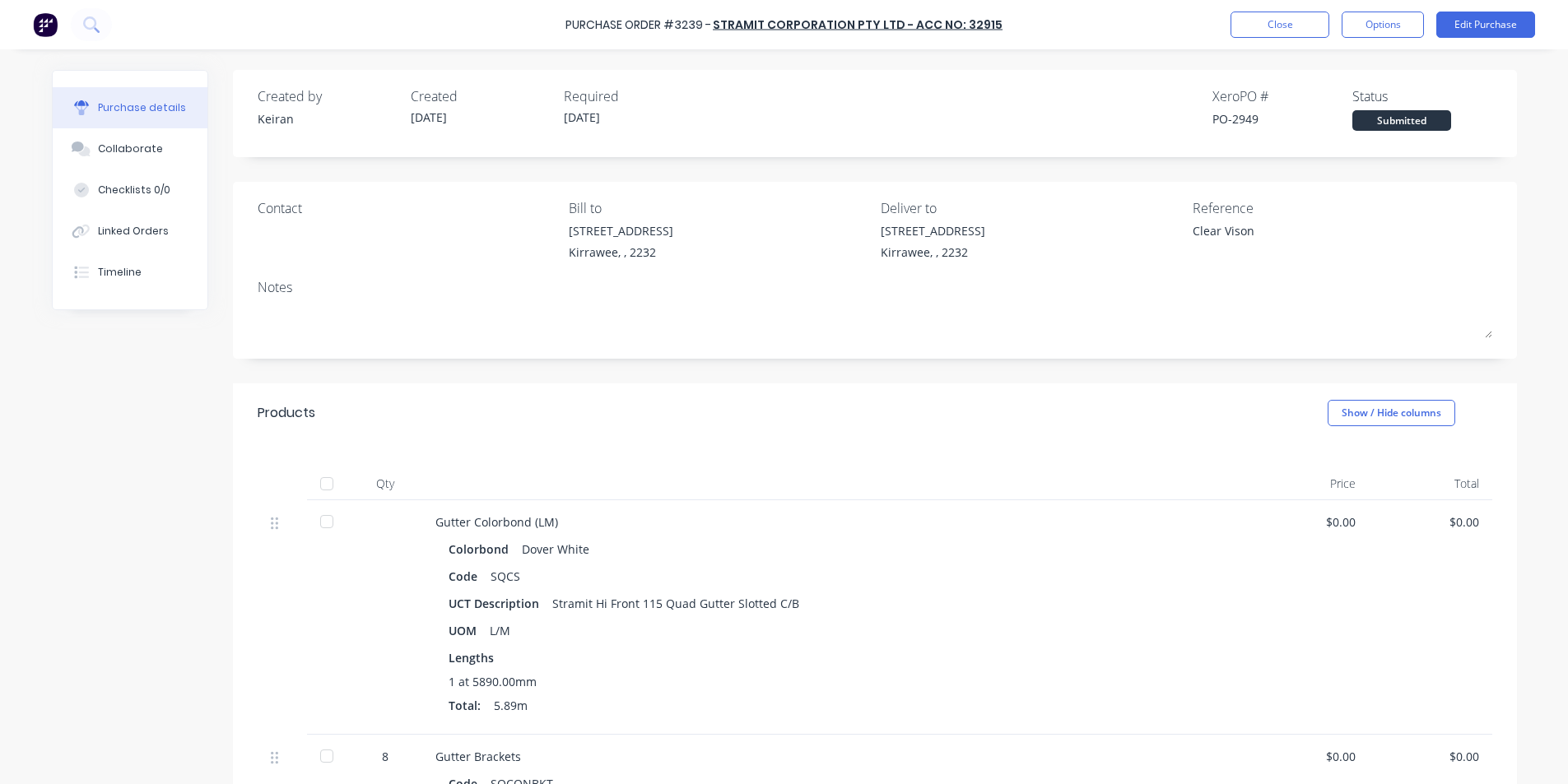
type textarea "x"
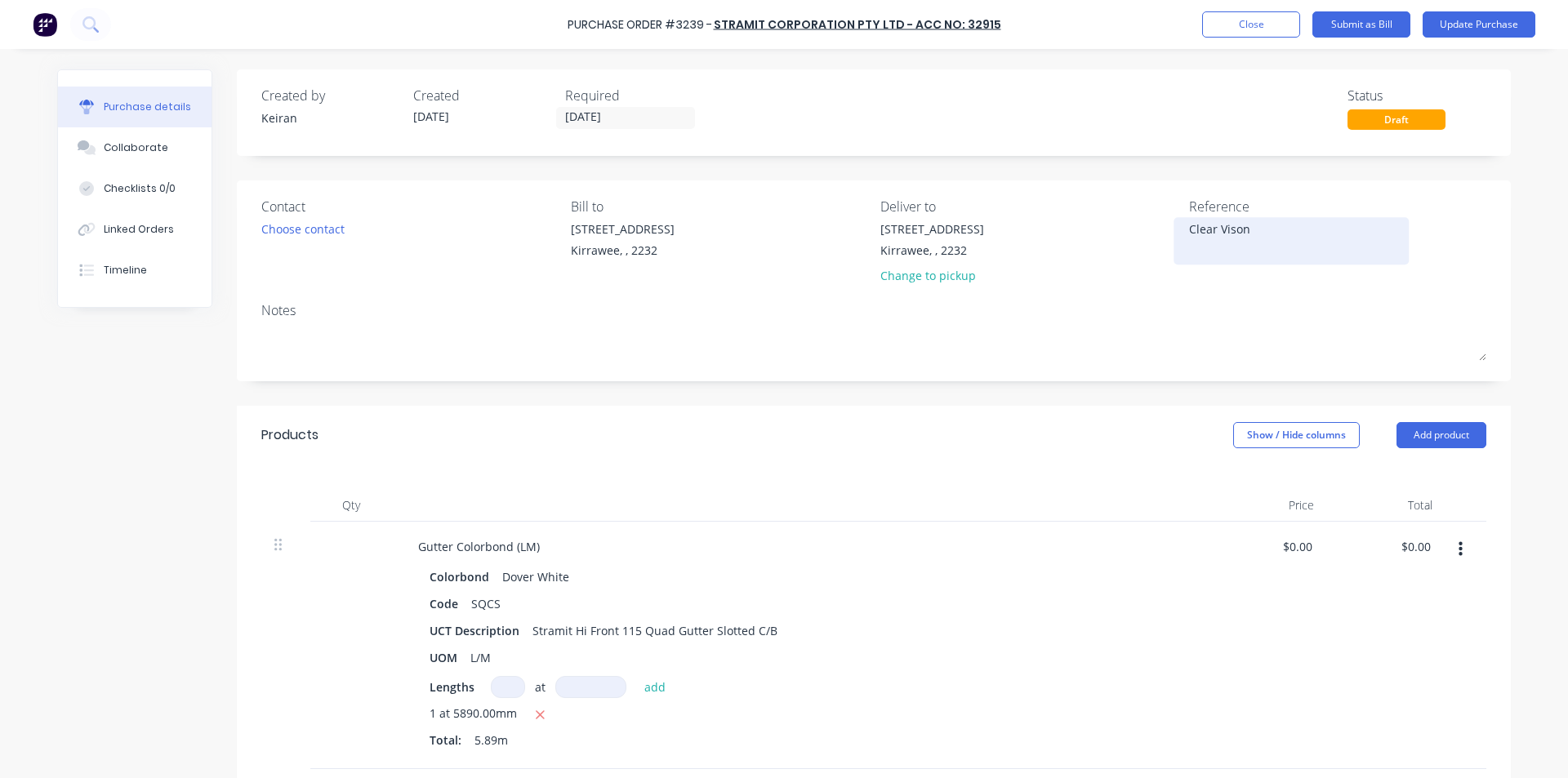
click at [1256, 230] on textarea "Clear Vison" at bounding box center [1291, 238] width 204 height 37
type textarea "114035282Clear Vison"
type textarea "x"
type textarea "114035282-Clear Vison"
type textarea "x"
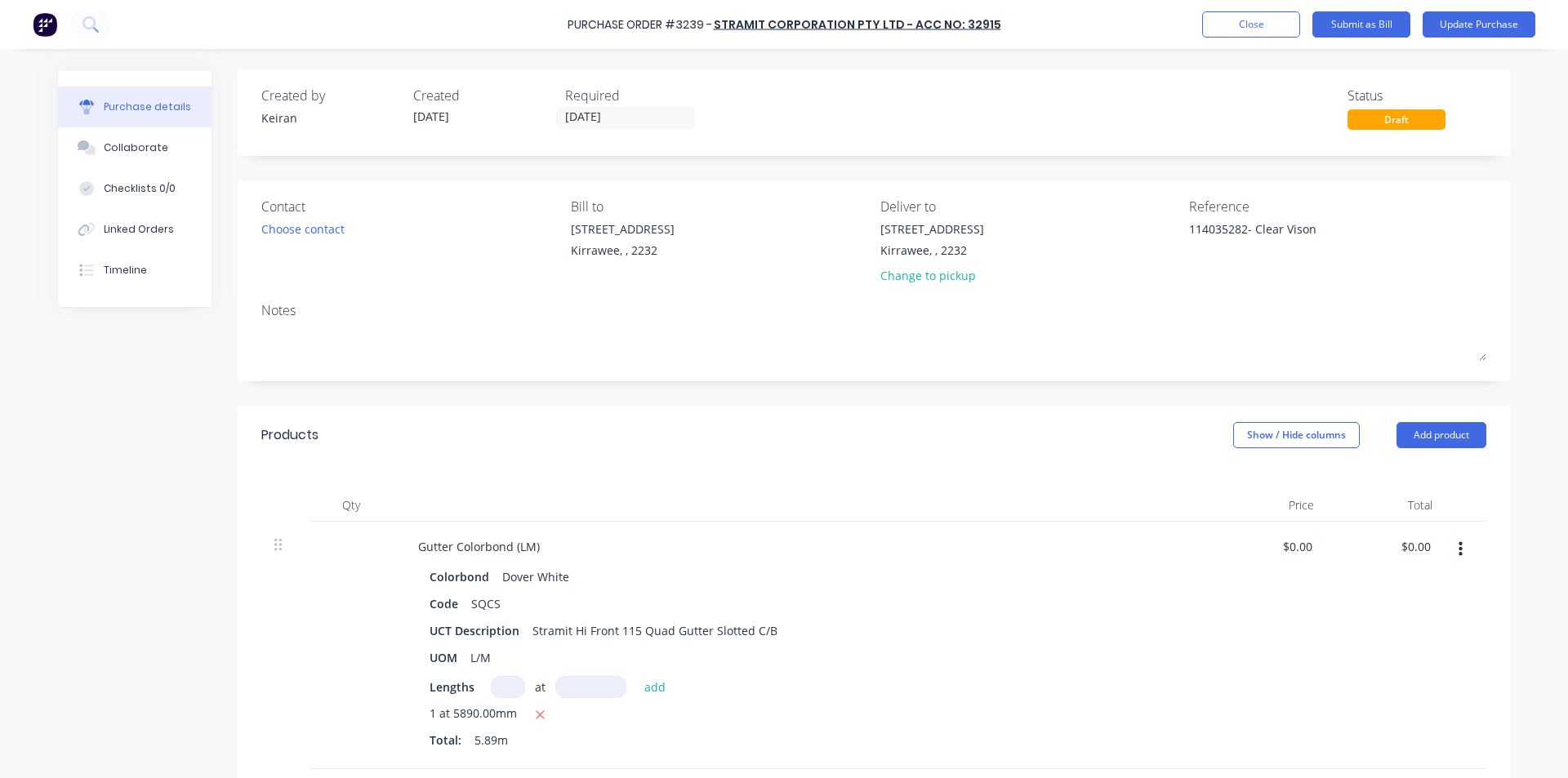
type textarea "114035282- Clear Vison"
type textarea "x"
type textarea "114035282- Clear Vison"
click at [1310, 299] on div "Contact Choose contact Bill to 86 Oak Rd Kirrawee, , 2232 Deliver to 86 Oak Rd …" at bounding box center [873, 280] width 1274 height 201
click at [1396, 264] on div "Reference 114035282- Clear Vison" at bounding box center [1337, 244] width 297 height 95
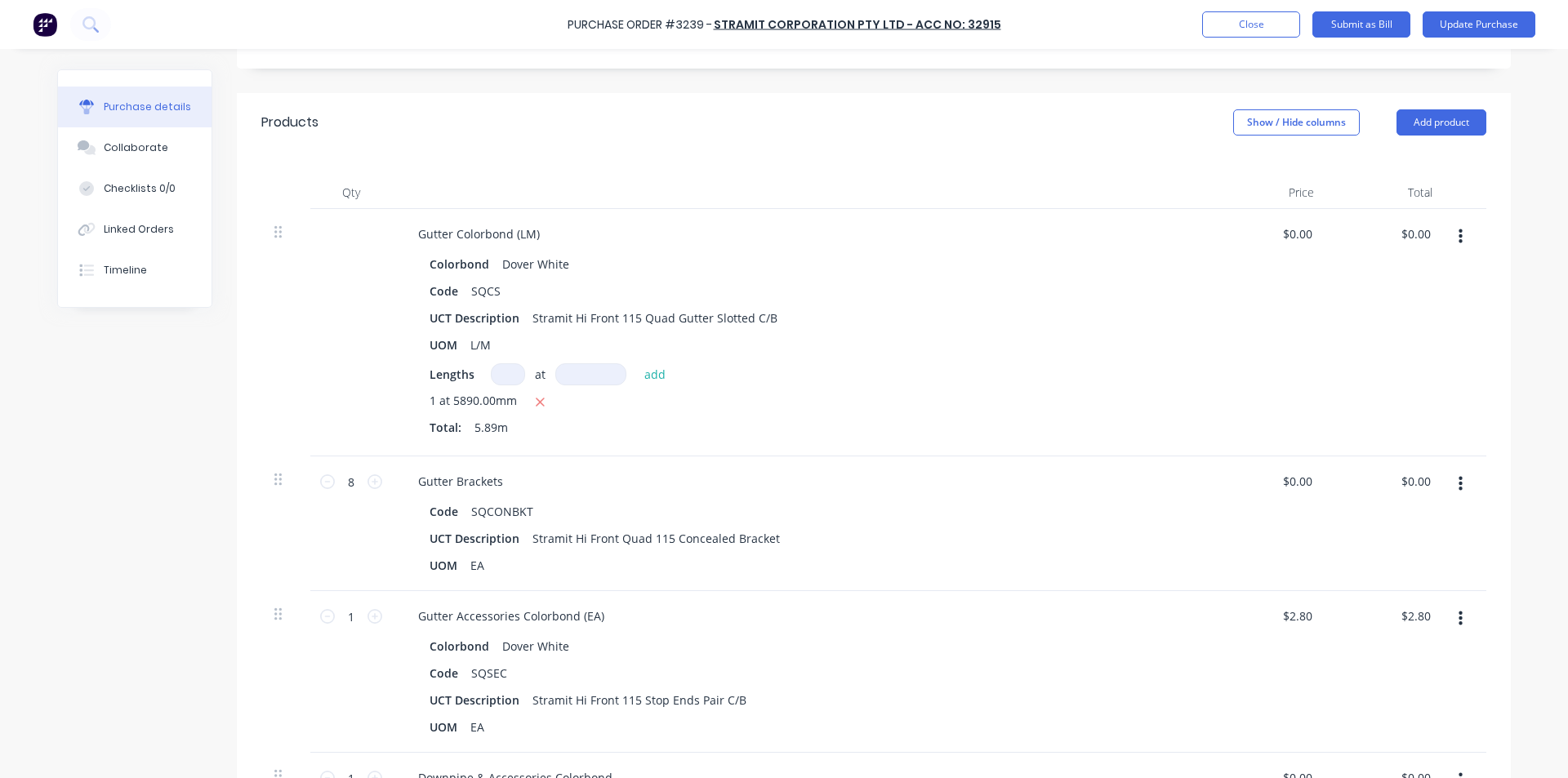
scroll to position [327, 0]
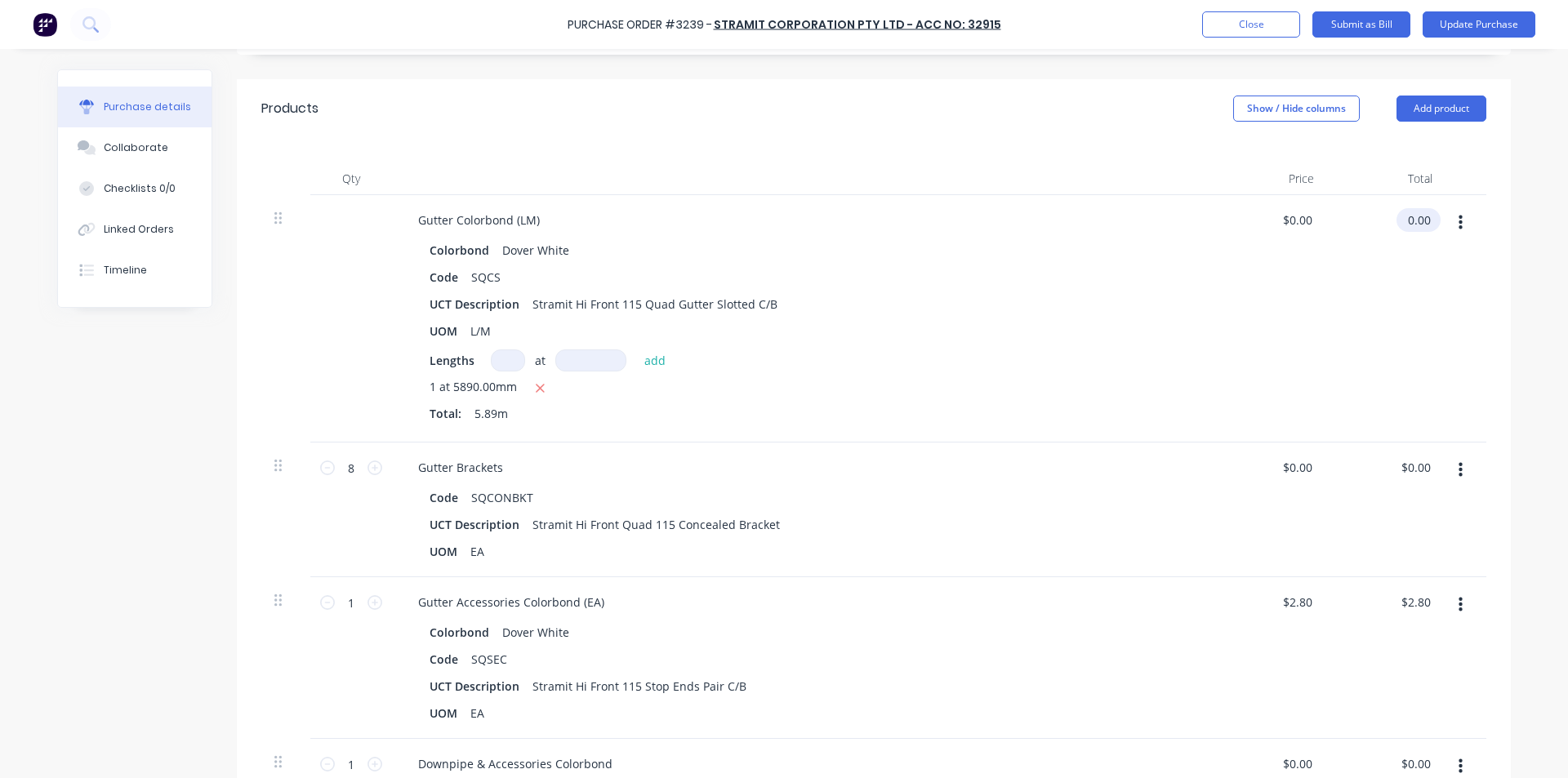
click at [1413, 216] on input "0.00" at bounding box center [1415, 220] width 38 height 24
click at [1414, 217] on input "0.00" at bounding box center [1418, 220] width 31 height 24
click at [1421, 471] on input "0.00" at bounding box center [1415, 467] width 38 height 24
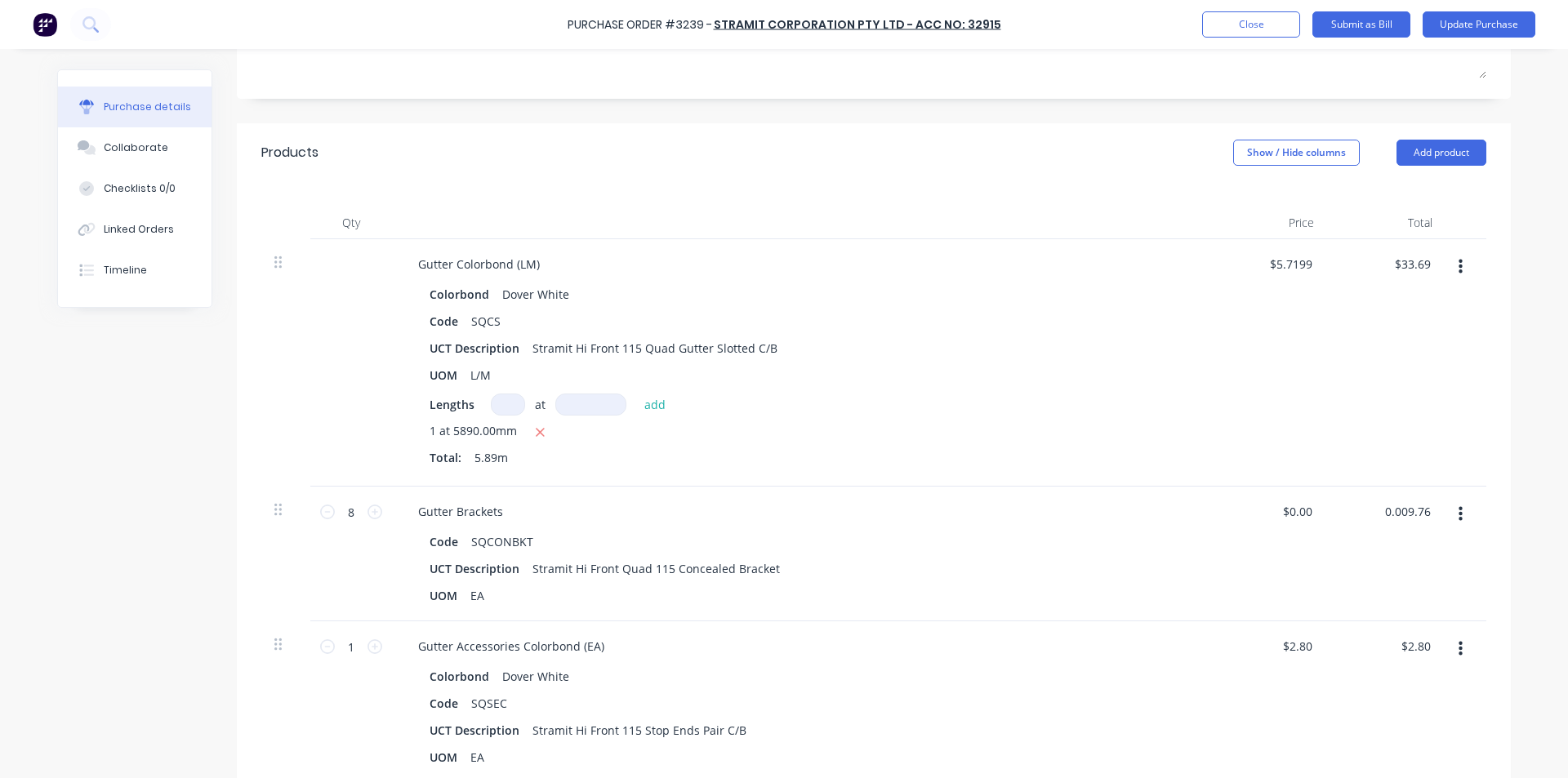
scroll to position [245, 0]
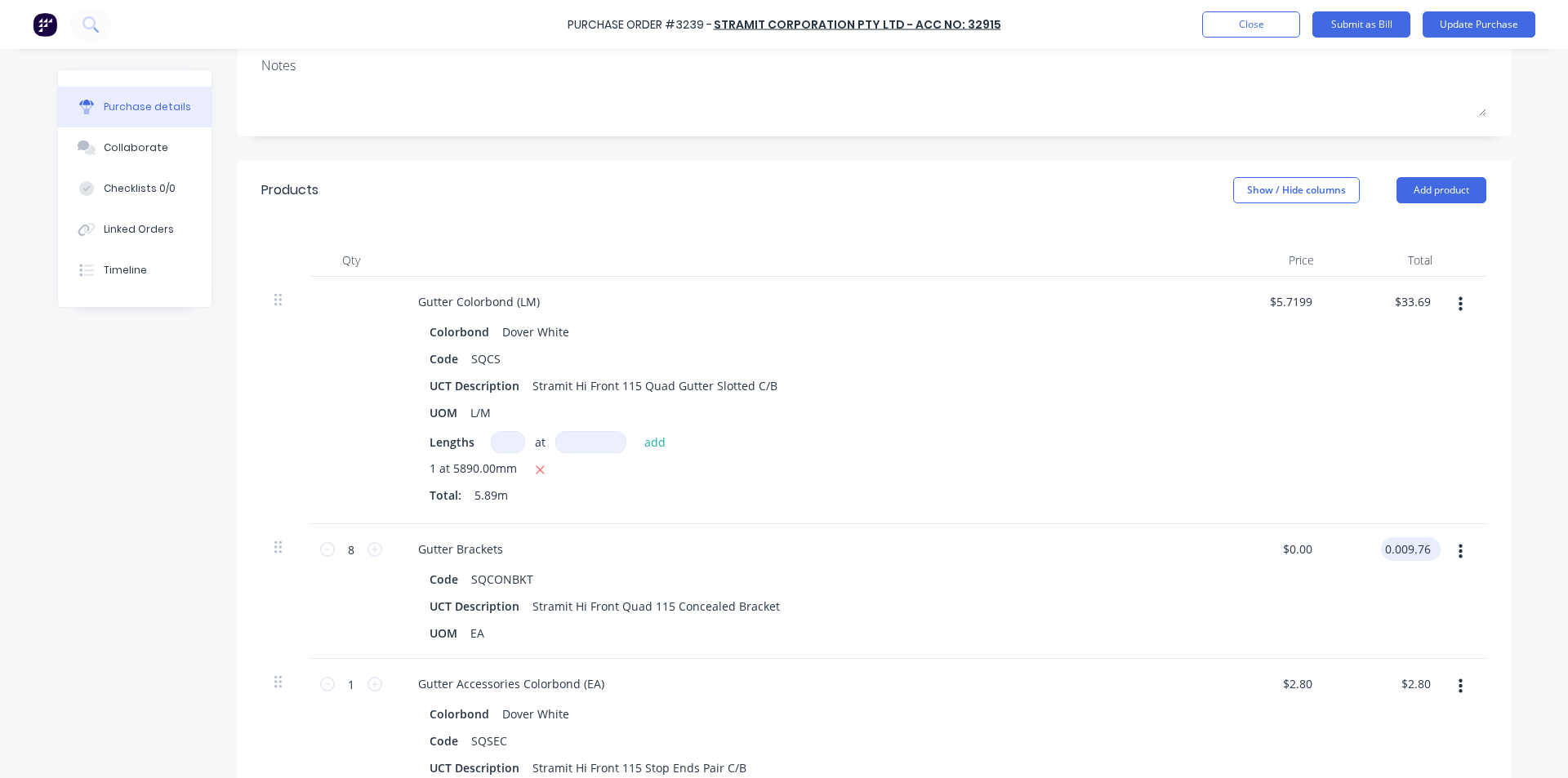
click at [1414, 557] on input "0.009.76" at bounding box center [1408, 549] width 53 height 24
click at [1362, 576] on div "$9.76 9.76" at bounding box center [1386, 591] width 118 height 135
click at [1404, 672] on input "2.80" at bounding box center [1418, 684] width 31 height 24
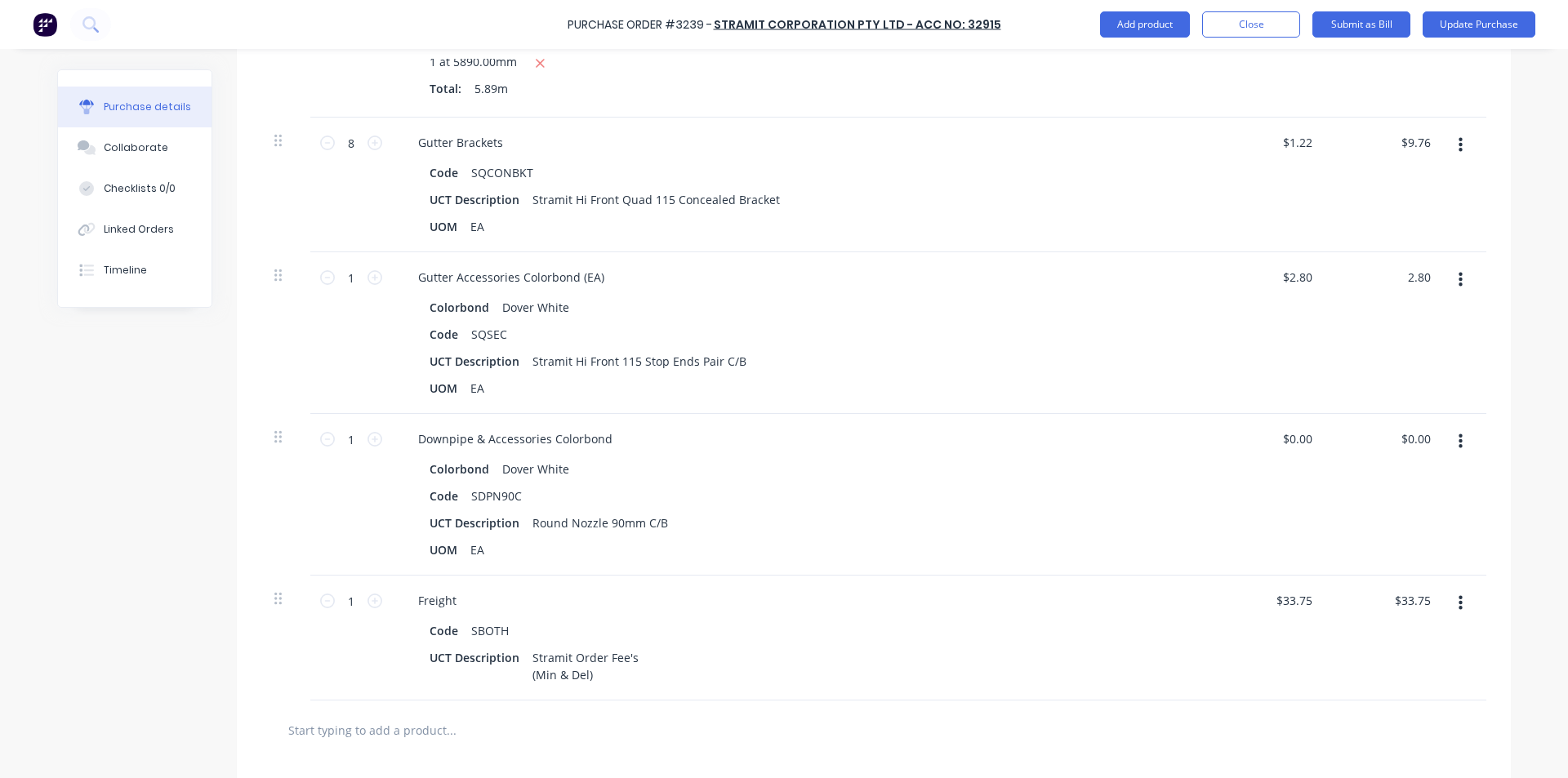
scroll to position [654, 0]
click at [1427, 278] on input "2.80" at bounding box center [1418, 275] width 31 height 24
click at [1426, 430] on input "0.00" at bounding box center [1418, 437] width 31 height 24
click at [1423, 436] on input "0.00" at bounding box center [1418, 437] width 31 height 24
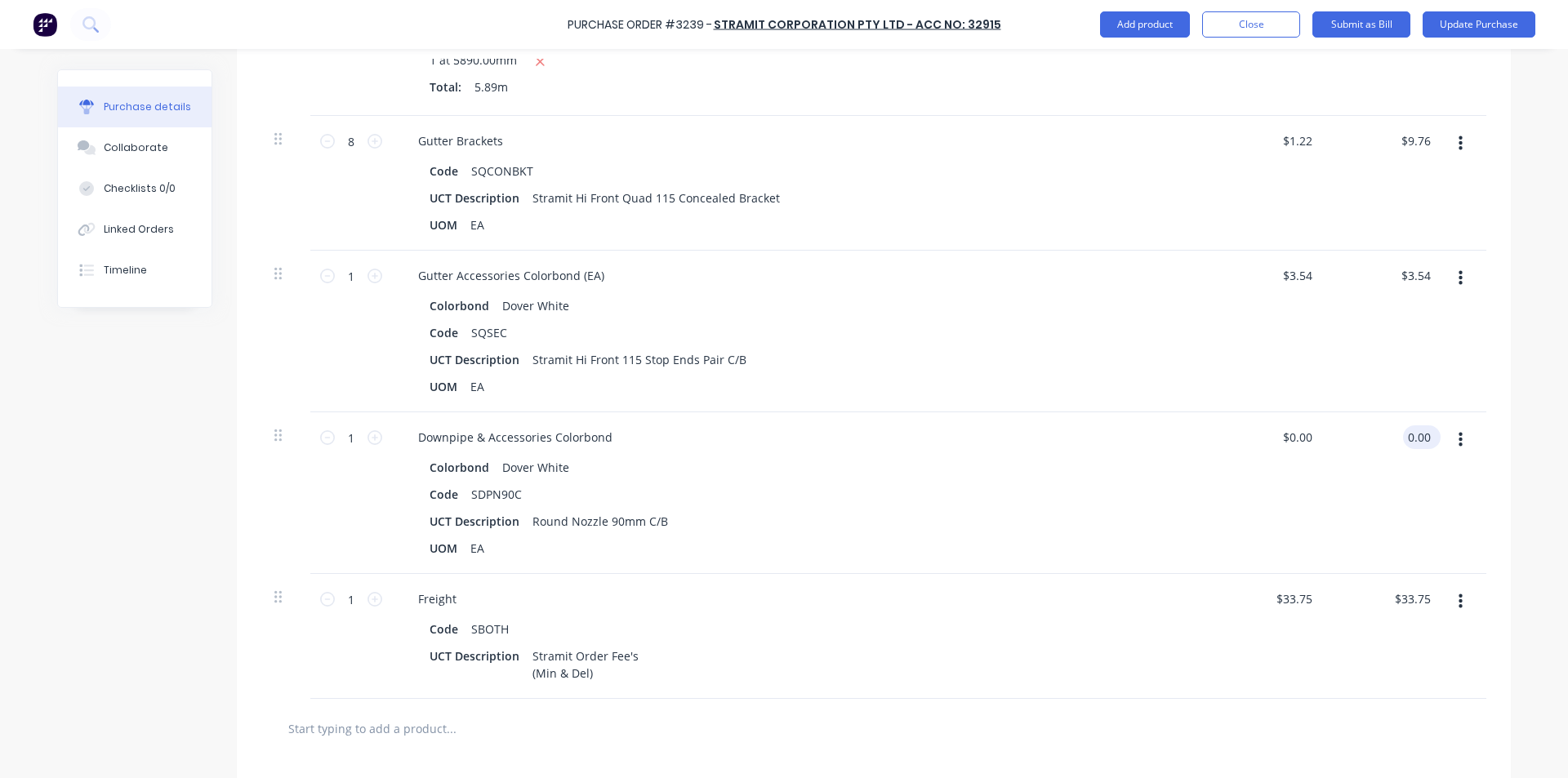
click at [1426, 437] on input "0.00" at bounding box center [1418, 437] width 31 height 24
click at [1426, 437] on input "0.00" at bounding box center [1418, 437] width 31 height 24
click at [1294, 488] on div "$5.84 $5.84" at bounding box center [1268, 493] width 118 height 161
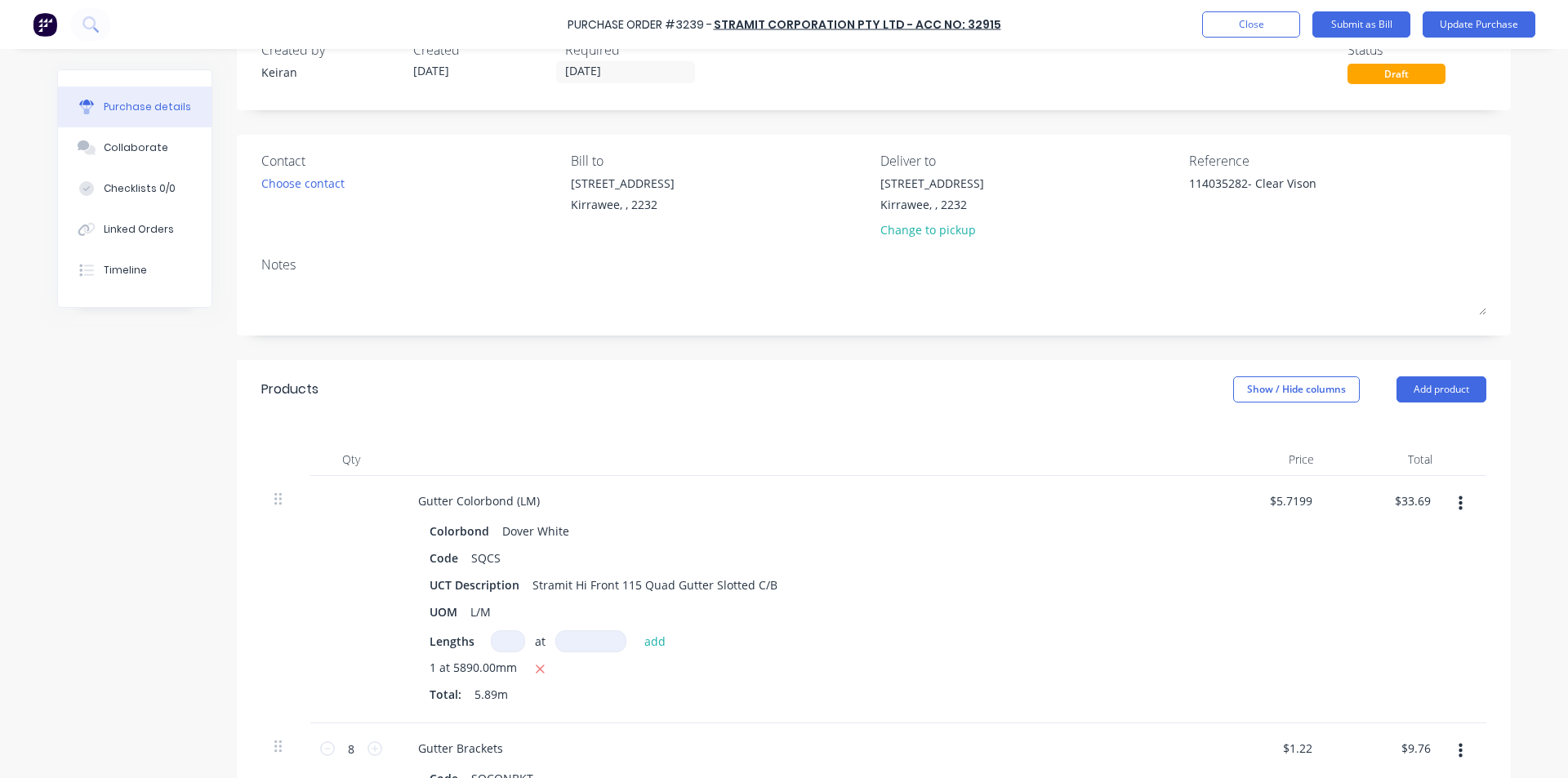
scroll to position [0, 0]
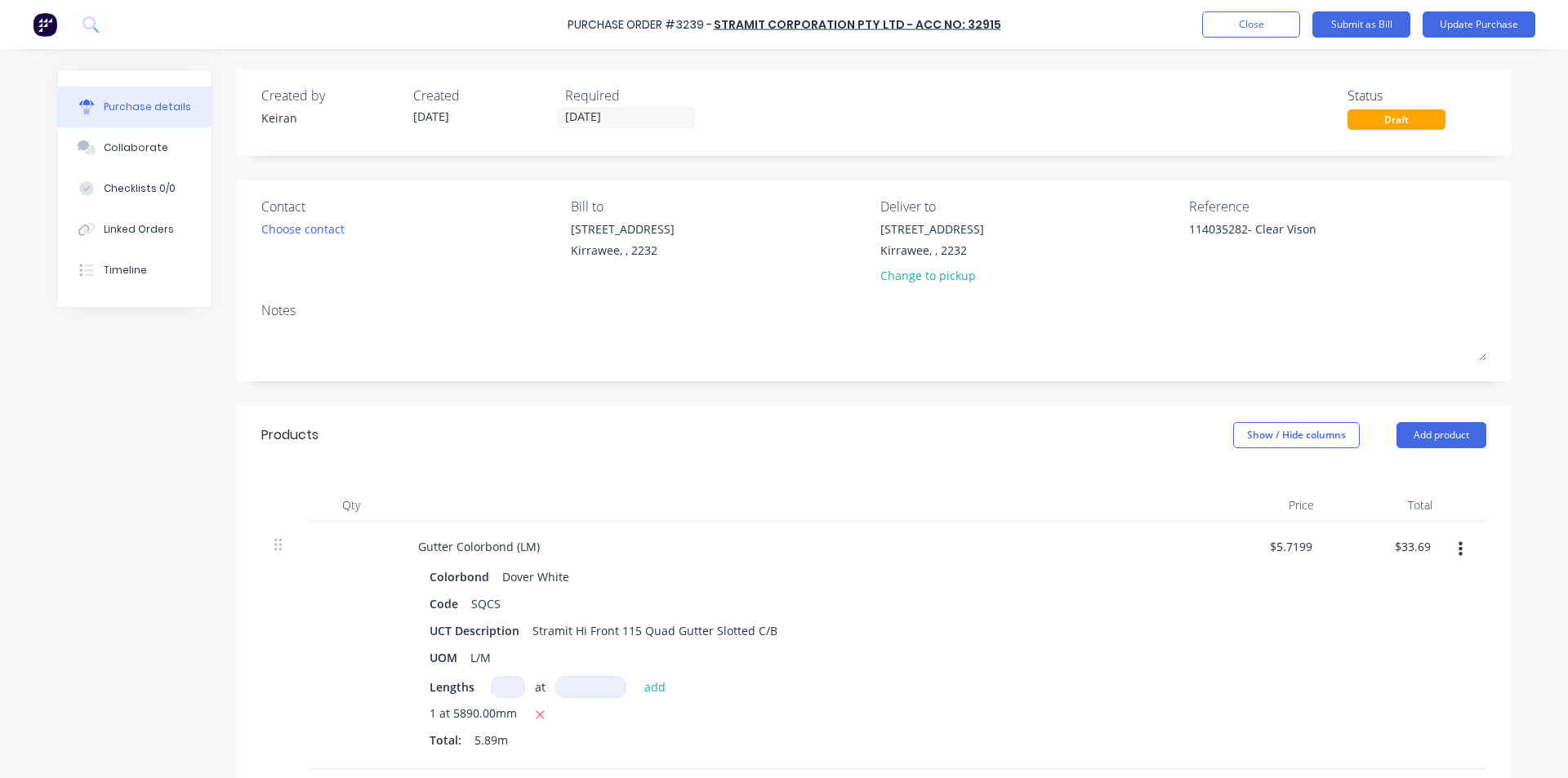
click at [1384, 9] on div "Purchase Order #3239 - Stramit Corporation Pty Ltd - Acc No: 32915 Add product …" at bounding box center [784, 24] width 1568 height 49
click at [1383, 14] on button "Submit as Bill" at bounding box center [1361, 24] width 98 height 26
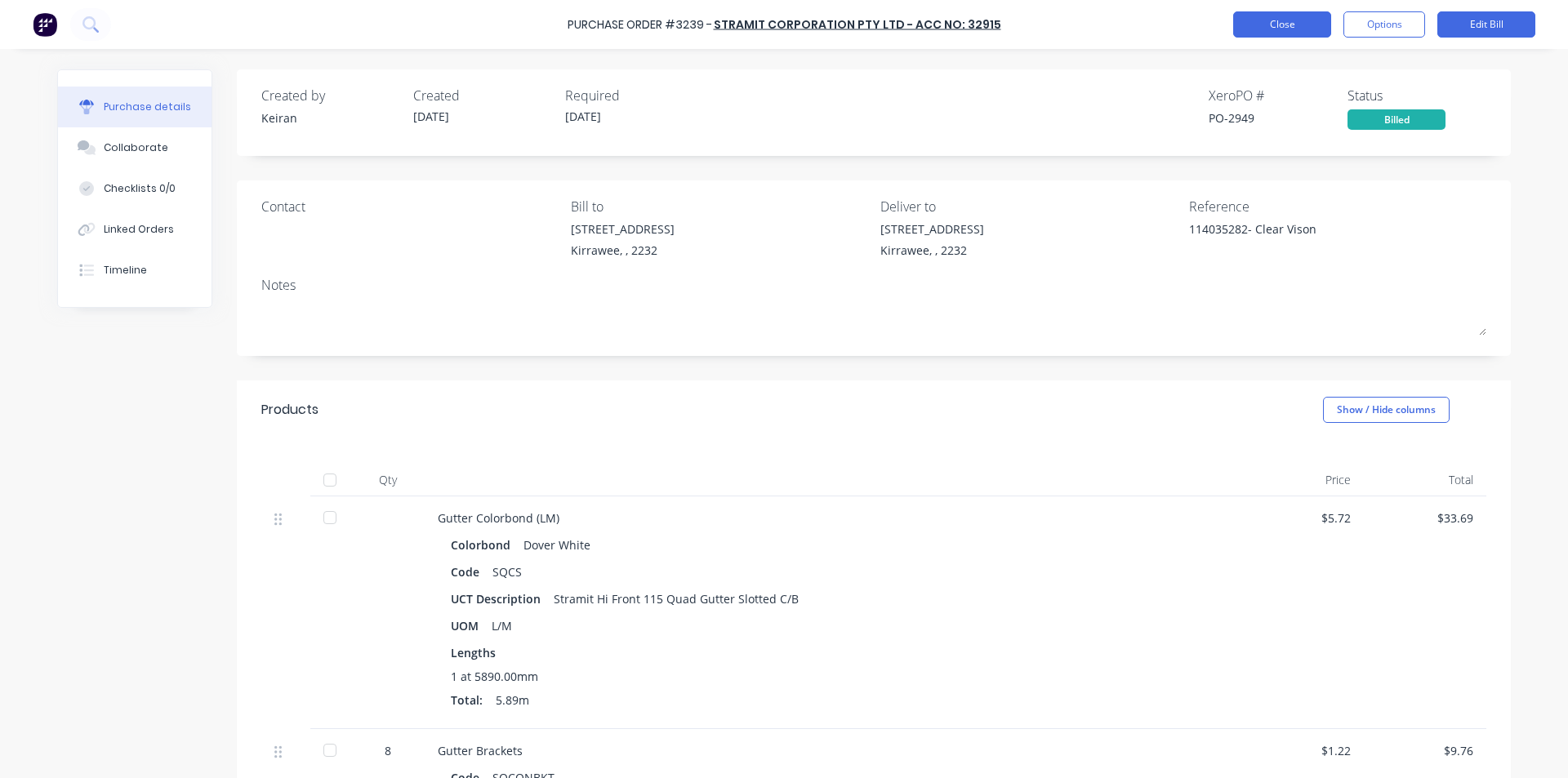
click at [1288, 26] on button "Close" at bounding box center [1282, 24] width 98 height 26
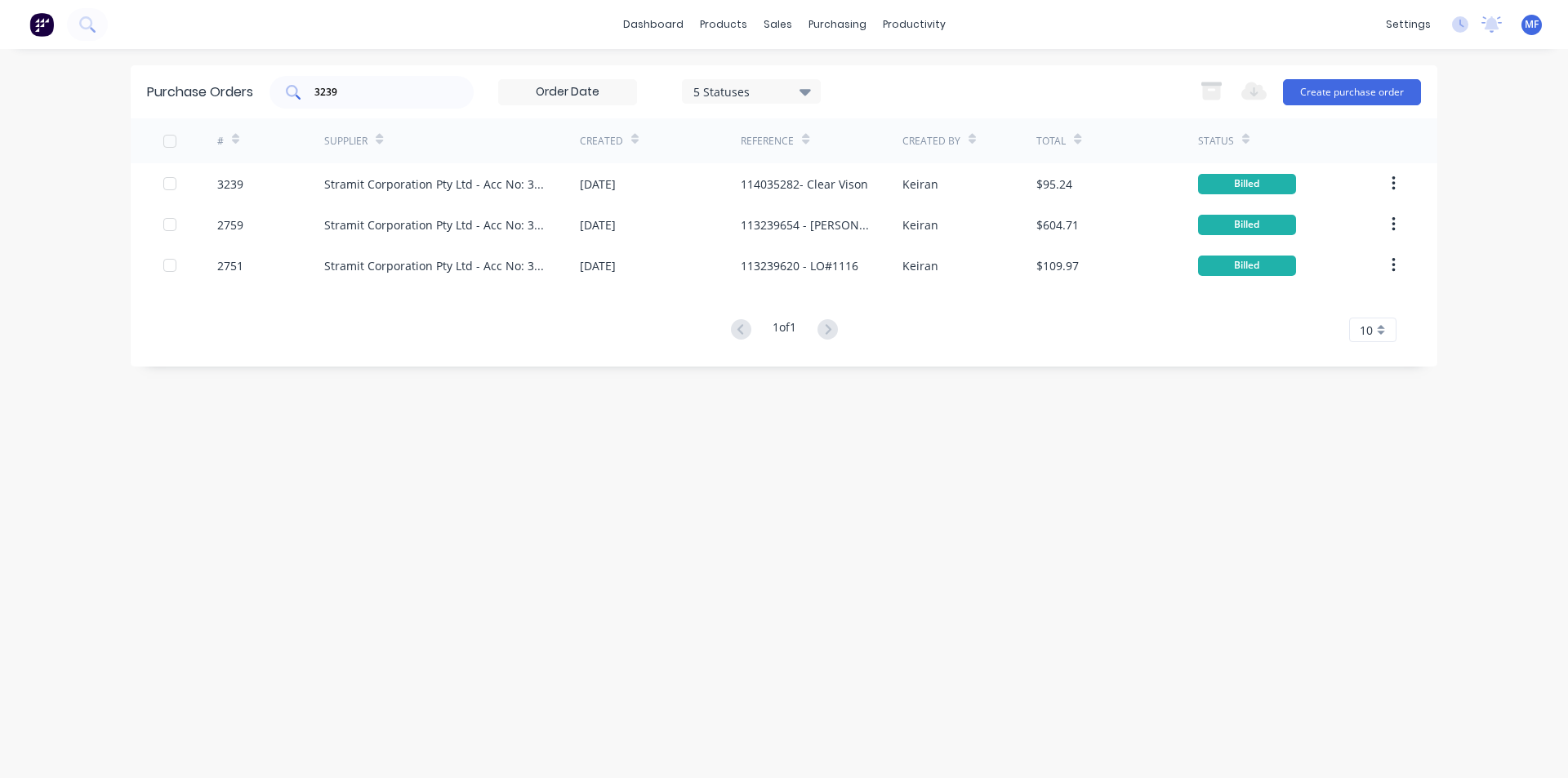
click at [353, 88] on input "3239" at bounding box center [381, 92] width 136 height 16
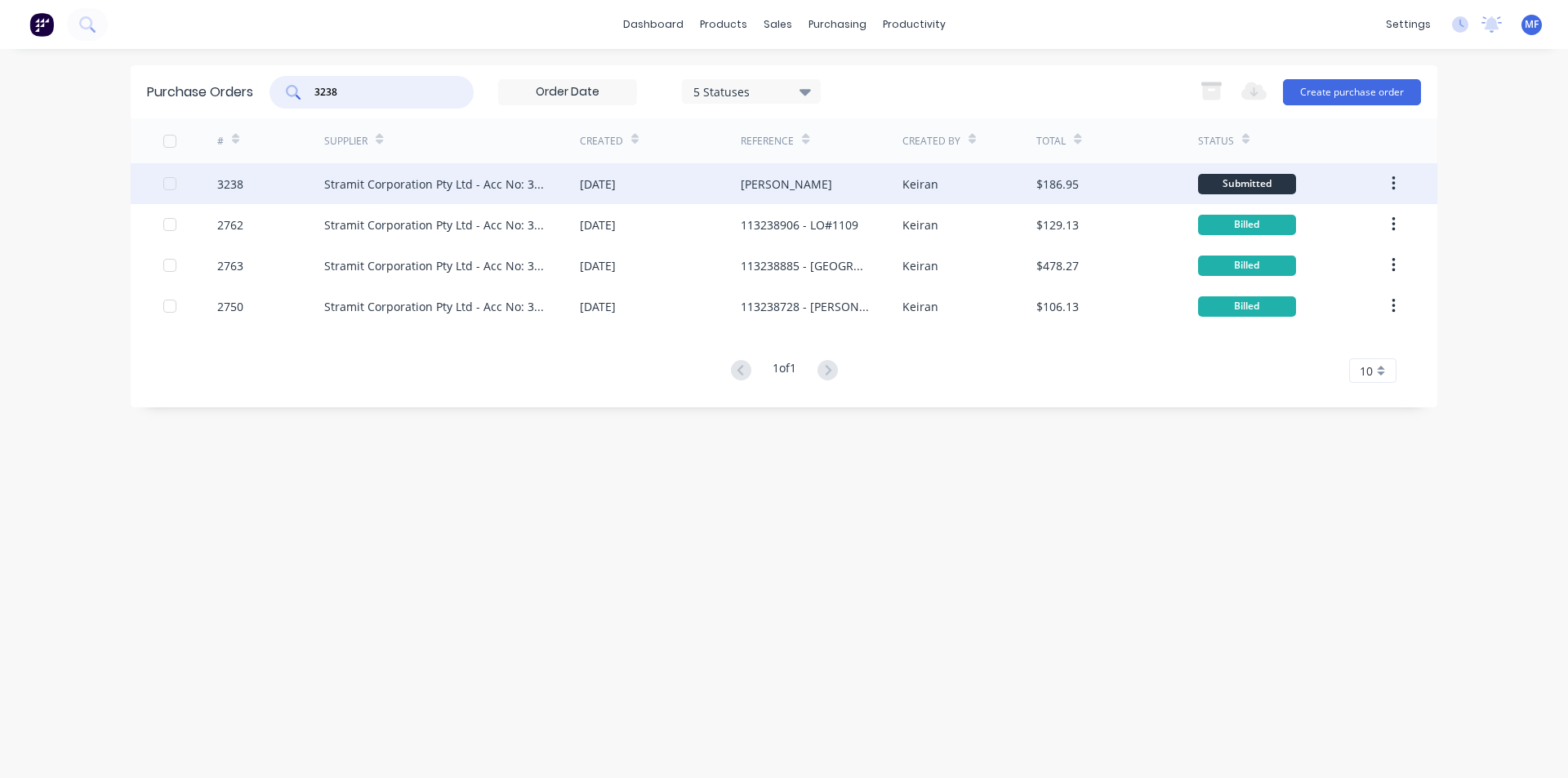
click at [402, 178] on div "Stramit Corporation Pty Ltd - Acc No: 32915" at bounding box center [436, 184] width 223 height 17
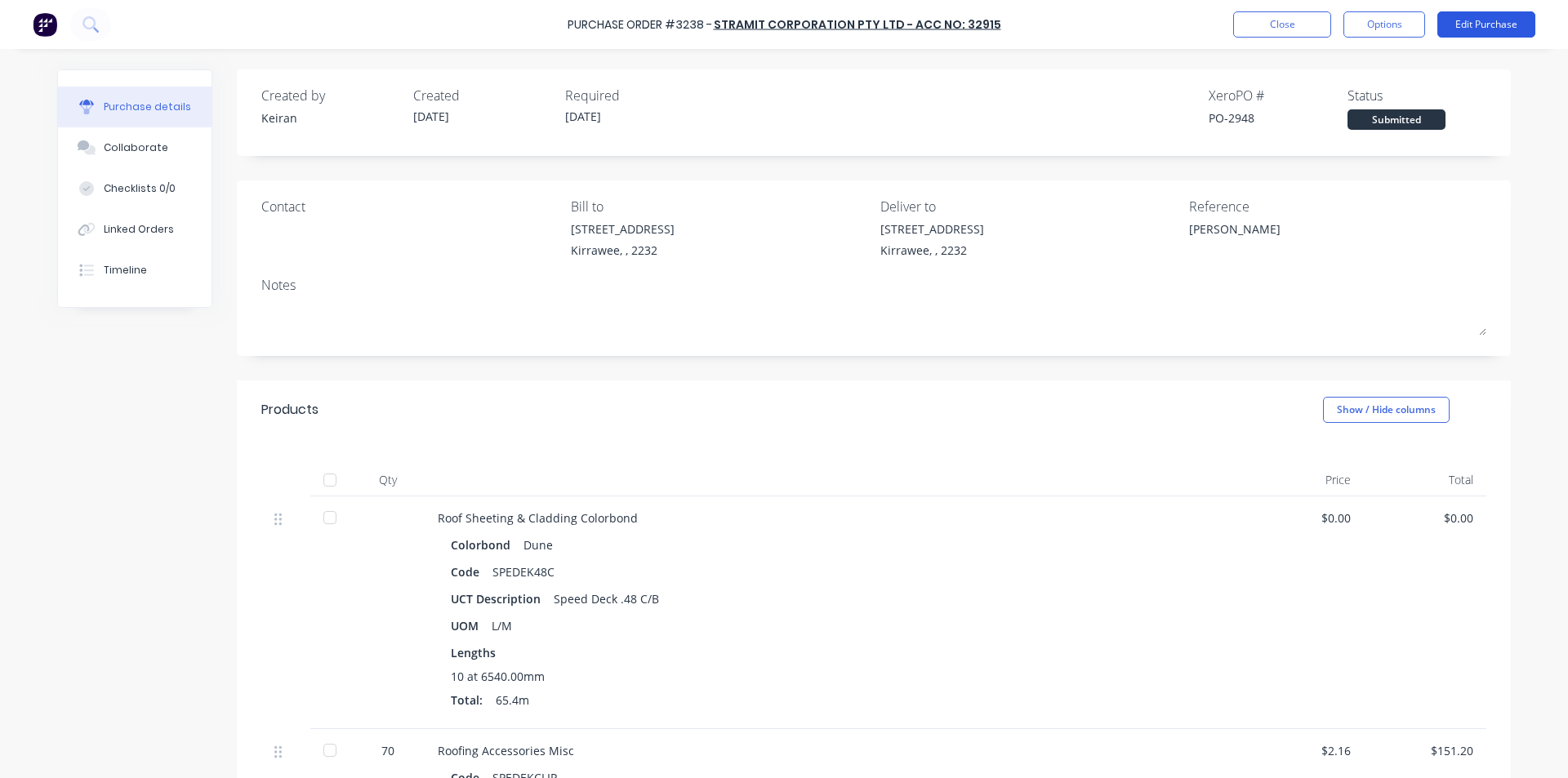
click at [1493, 16] on button "Edit Purchase" at bounding box center [1486, 24] width 98 height 26
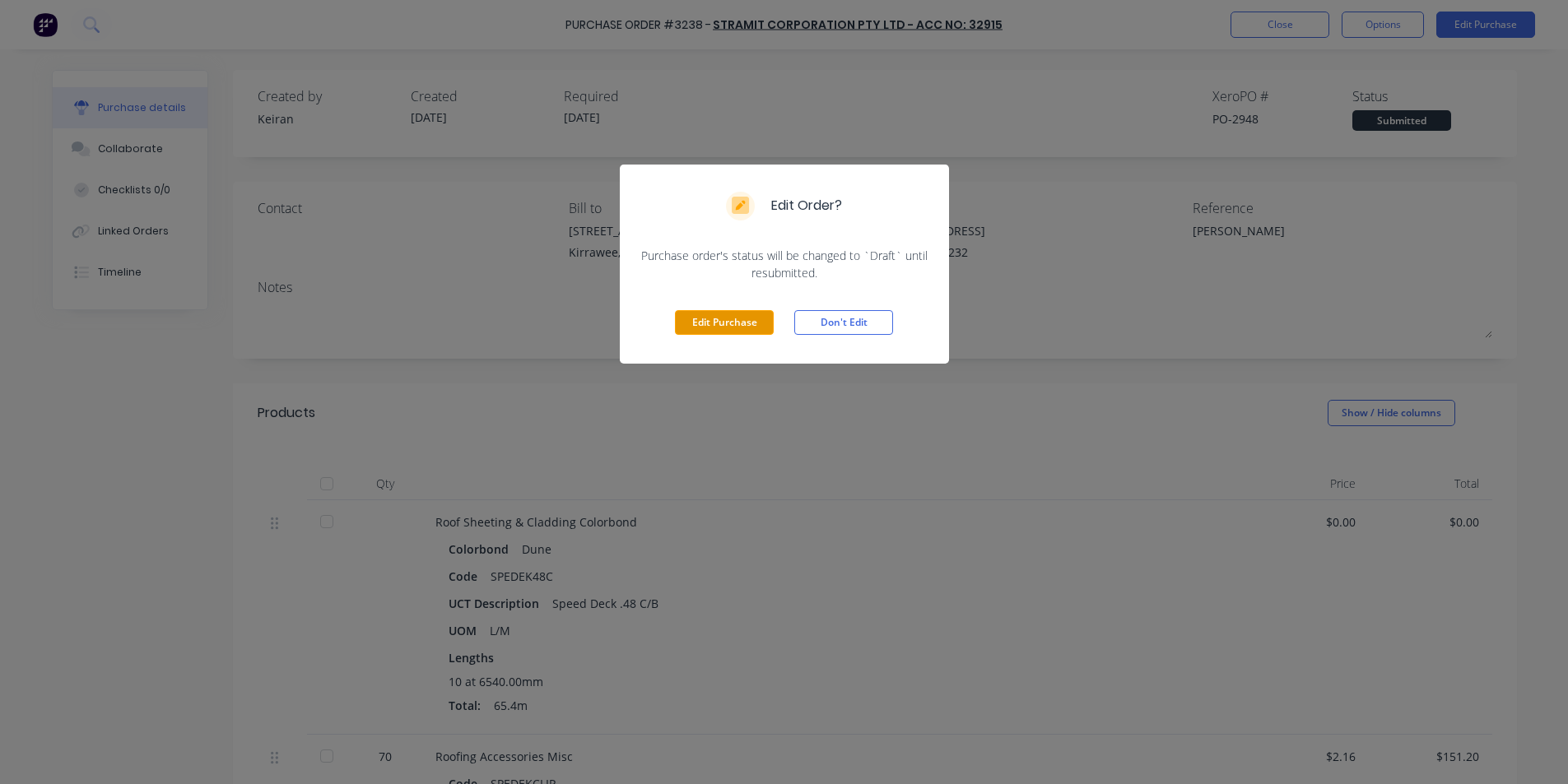
click at [748, 316] on button "Edit Purchase" at bounding box center [725, 322] width 99 height 25
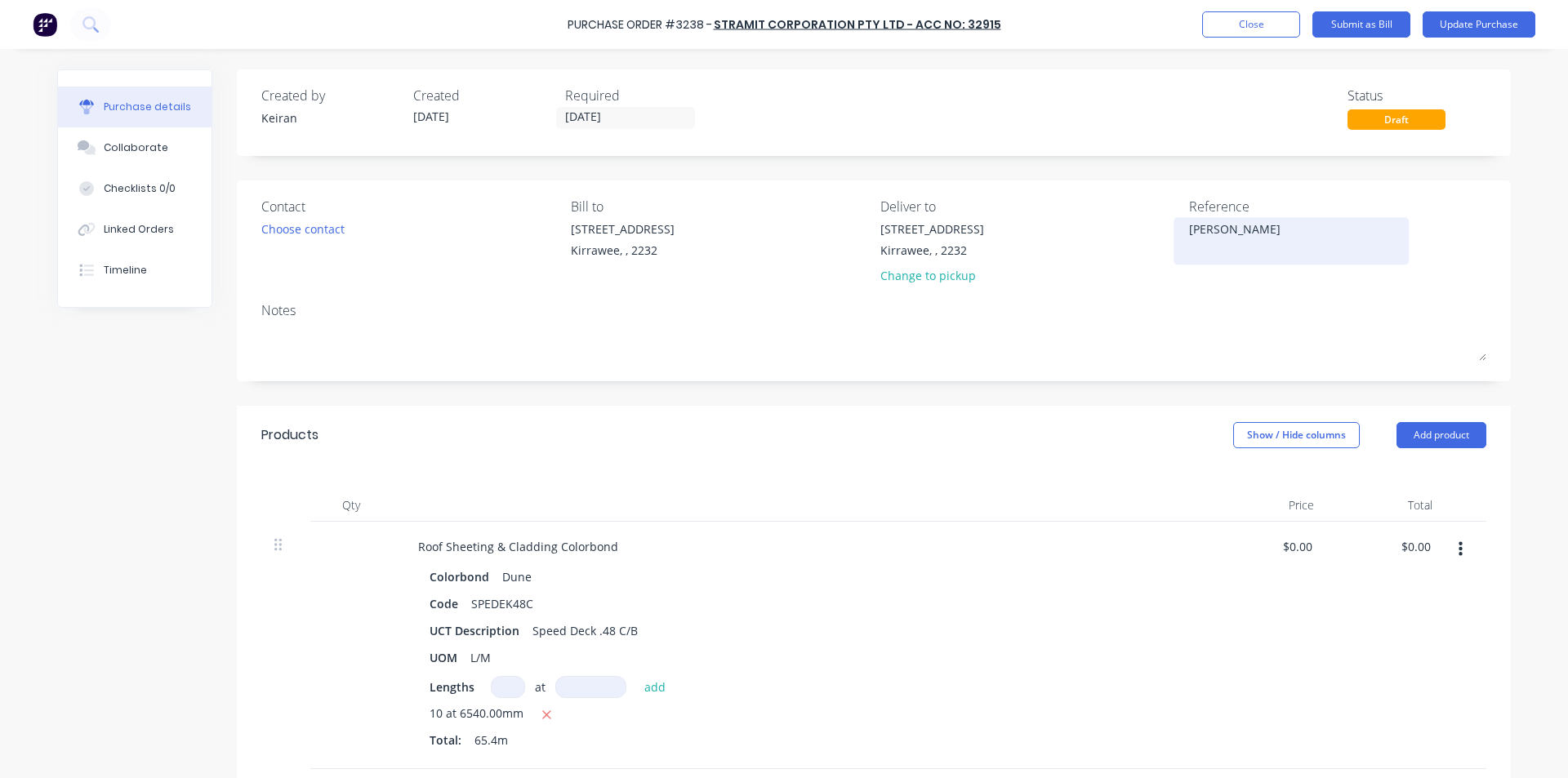
click at [1298, 239] on textarea "[PERSON_NAME]" at bounding box center [1291, 238] width 204 height 37
click at [1418, 544] on input "0.00" at bounding box center [1415, 547] width 38 height 24
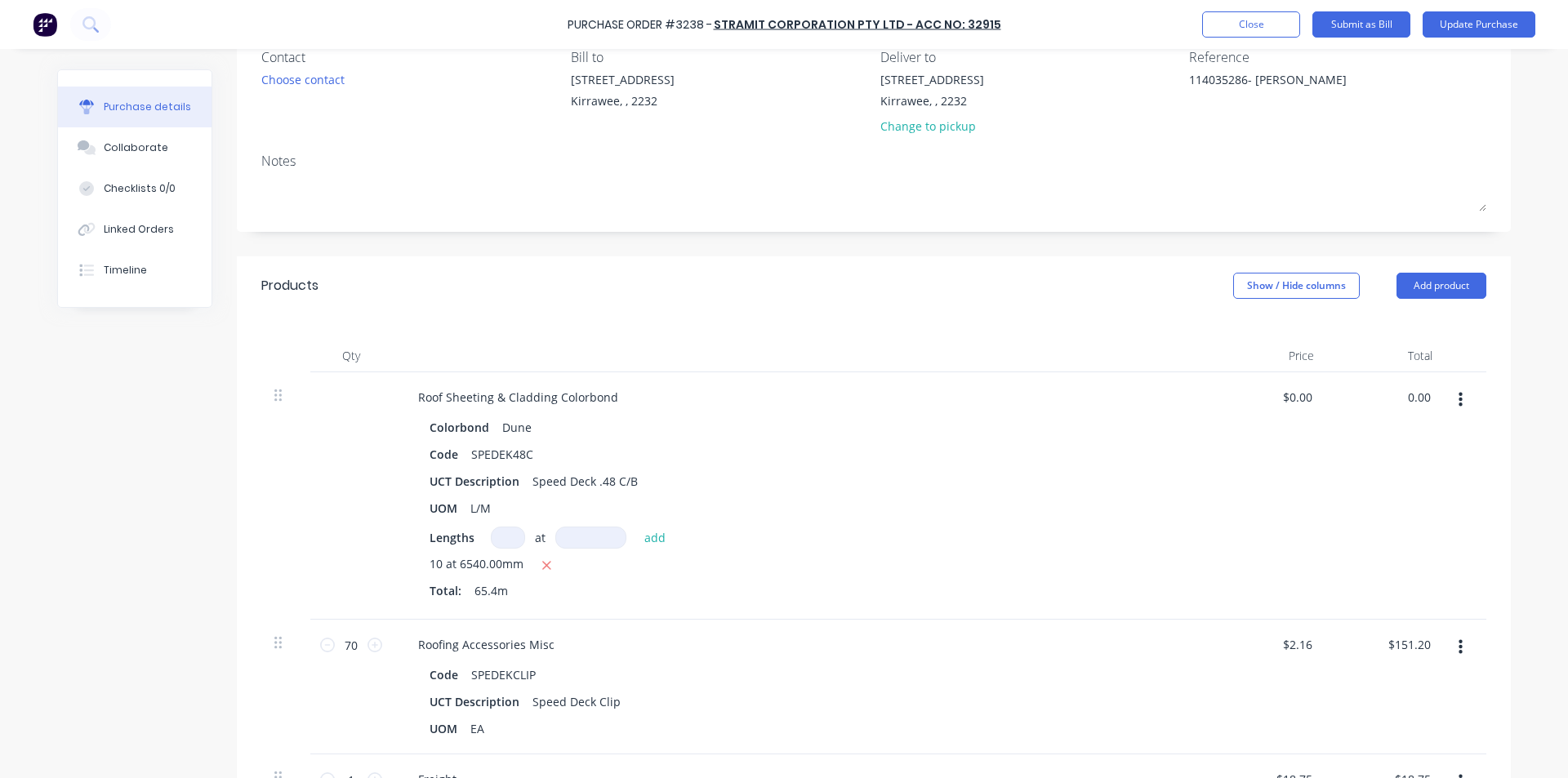
scroll to position [163, 0]
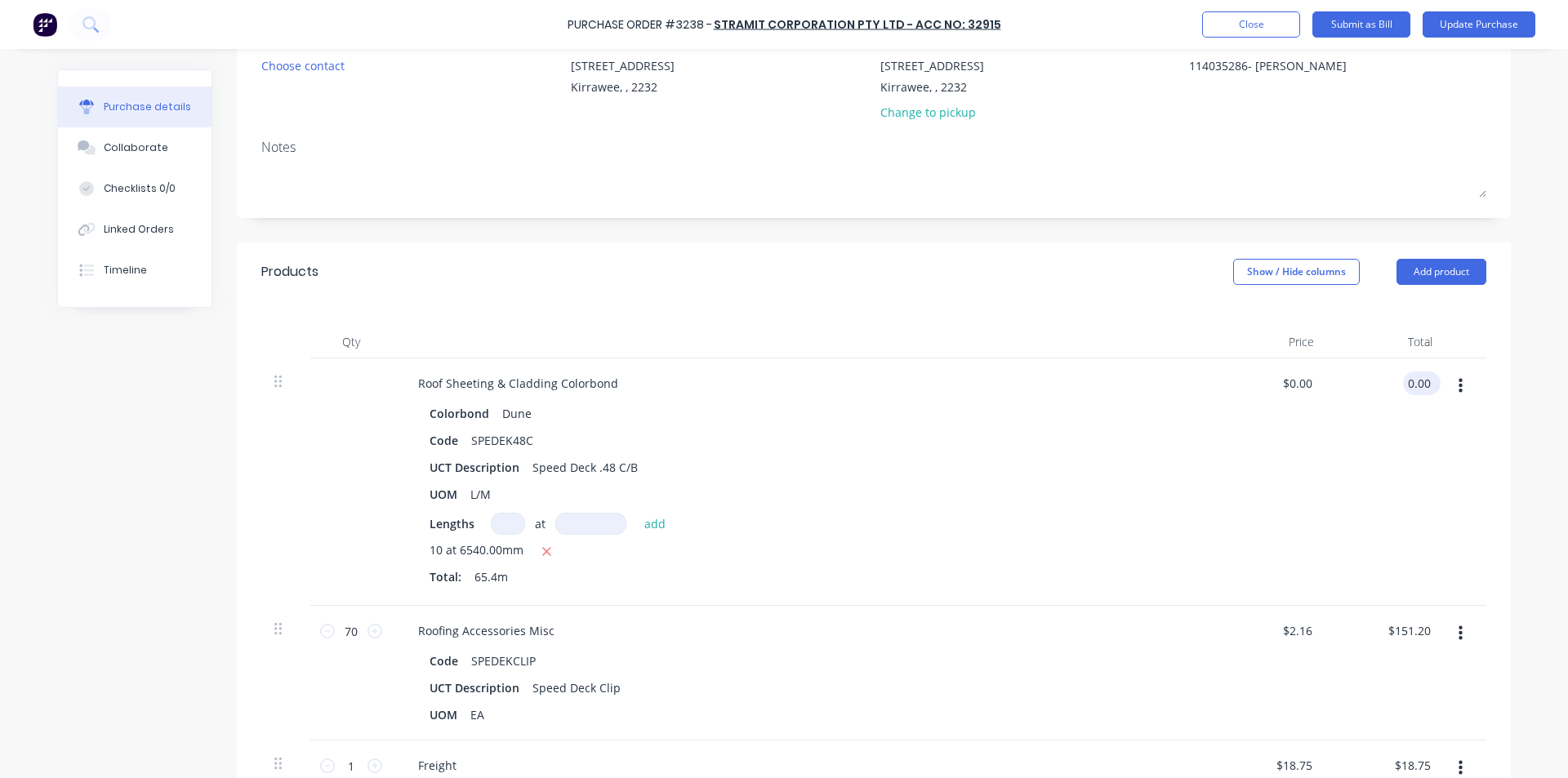
click at [1410, 385] on input "0.00" at bounding box center [1418, 383] width 31 height 24
click at [1427, 496] on div "$887.67 887.67" at bounding box center [1386, 482] width 118 height 247
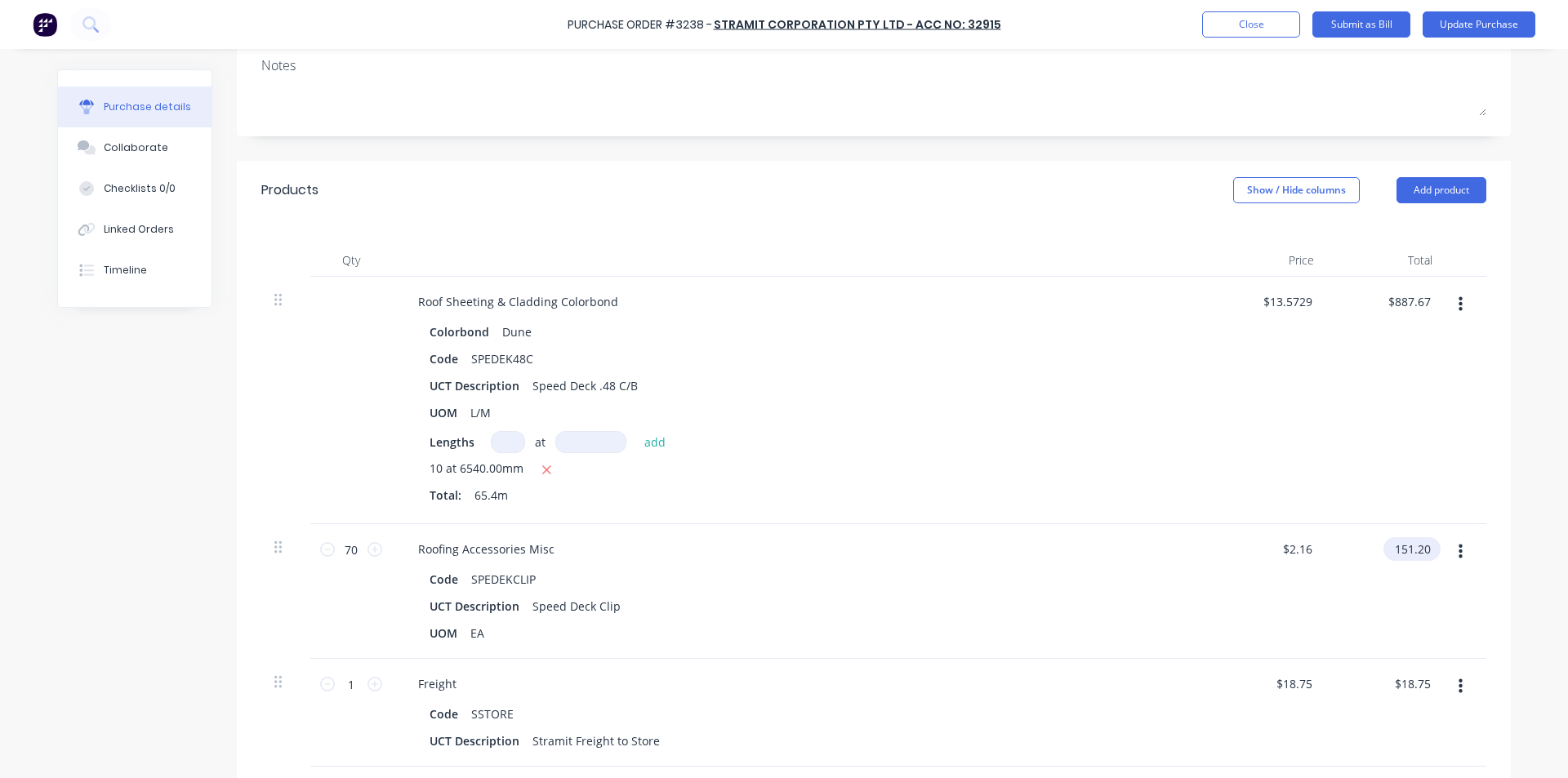
click at [1414, 538] on input "151.20" at bounding box center [1408, 549] width 51 height 24
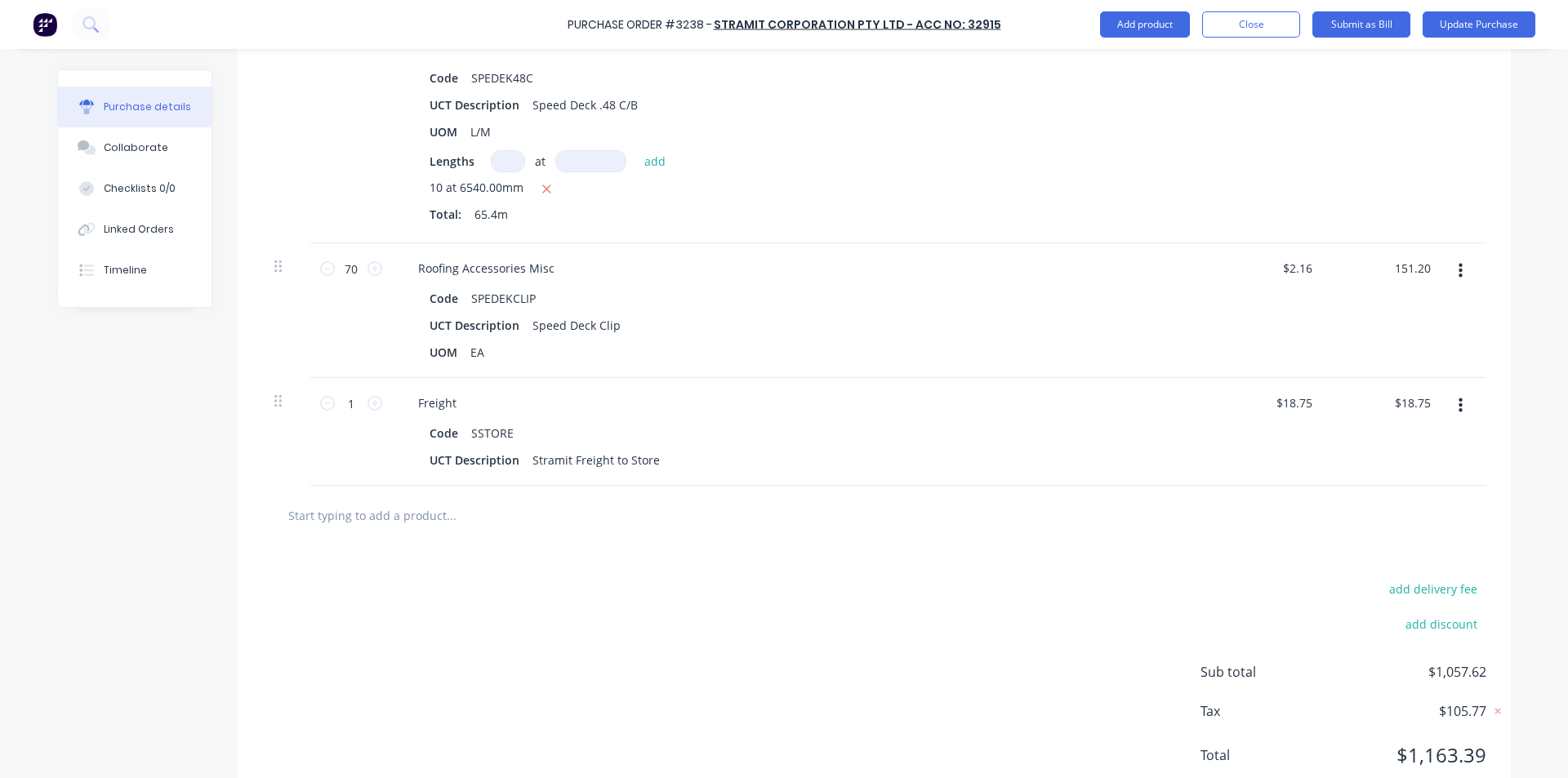
scroll to position [497, 0]
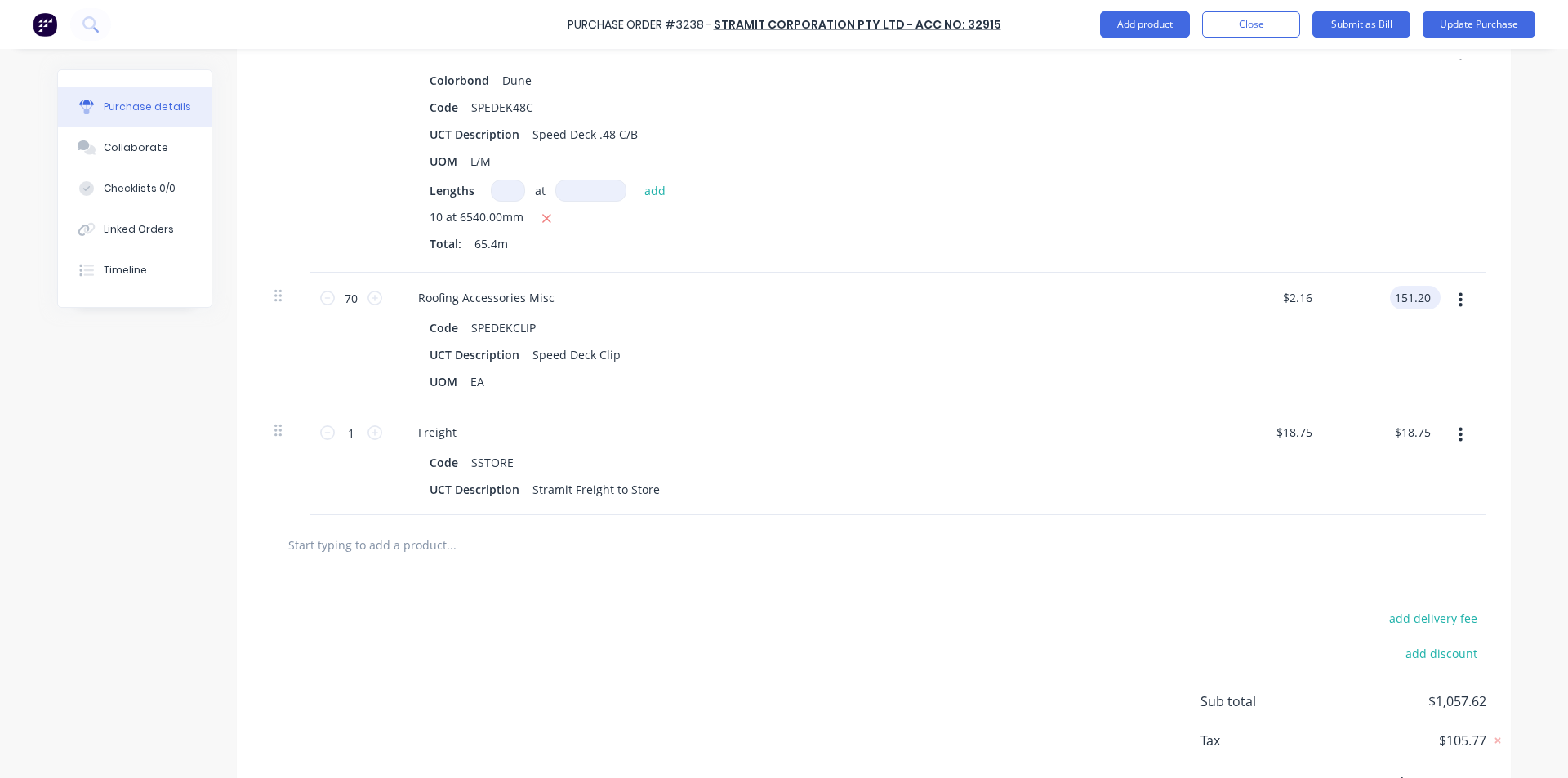
click at [1408, 293] on input "151.20" at bounding box center [1411, 298] width 44 height 24
click at [1288, 325] on div "$2.1599 $2.16" at bounding box center [1268, 340] width 118 height 135
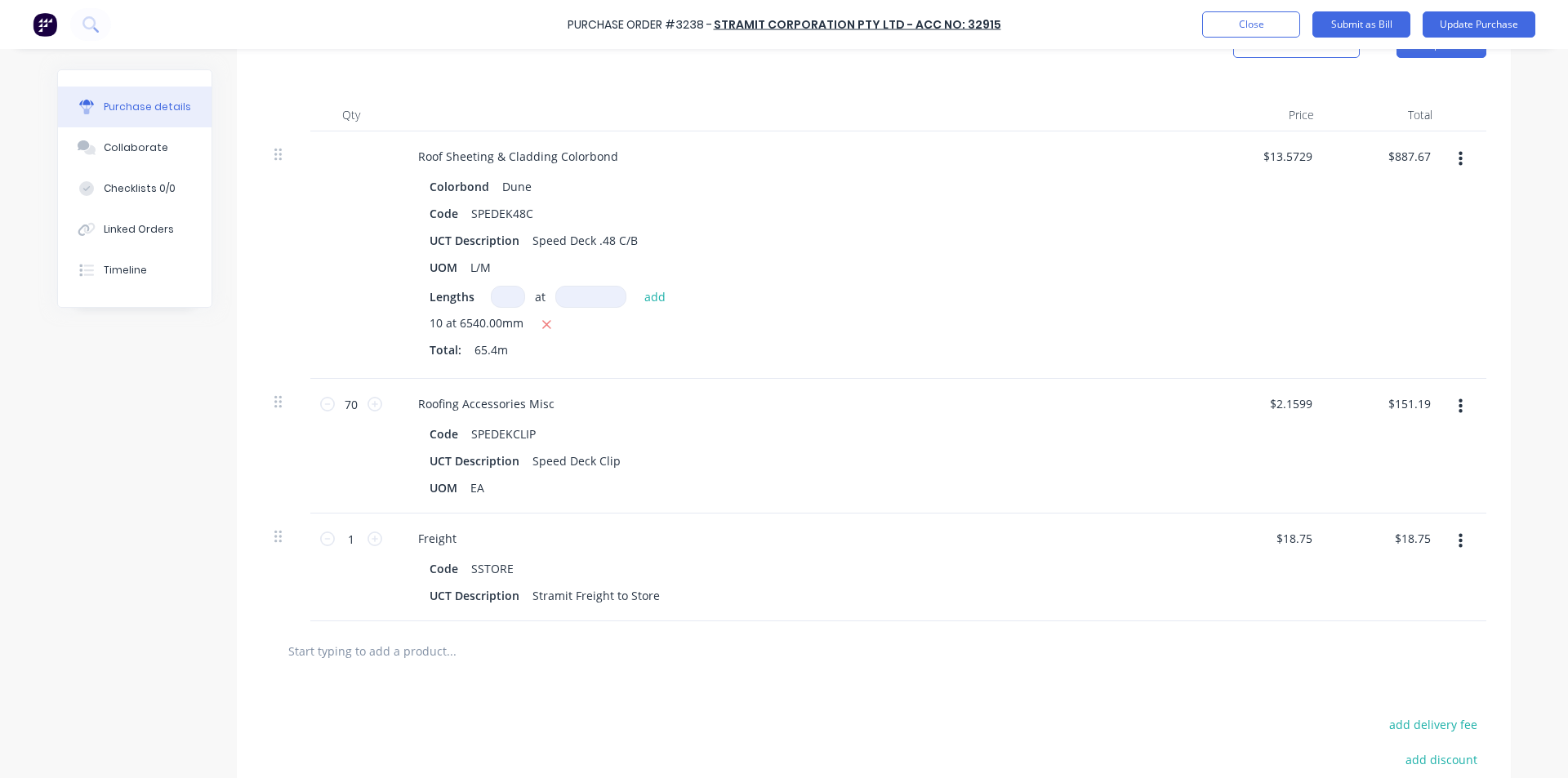
scroll to position [251, 0]
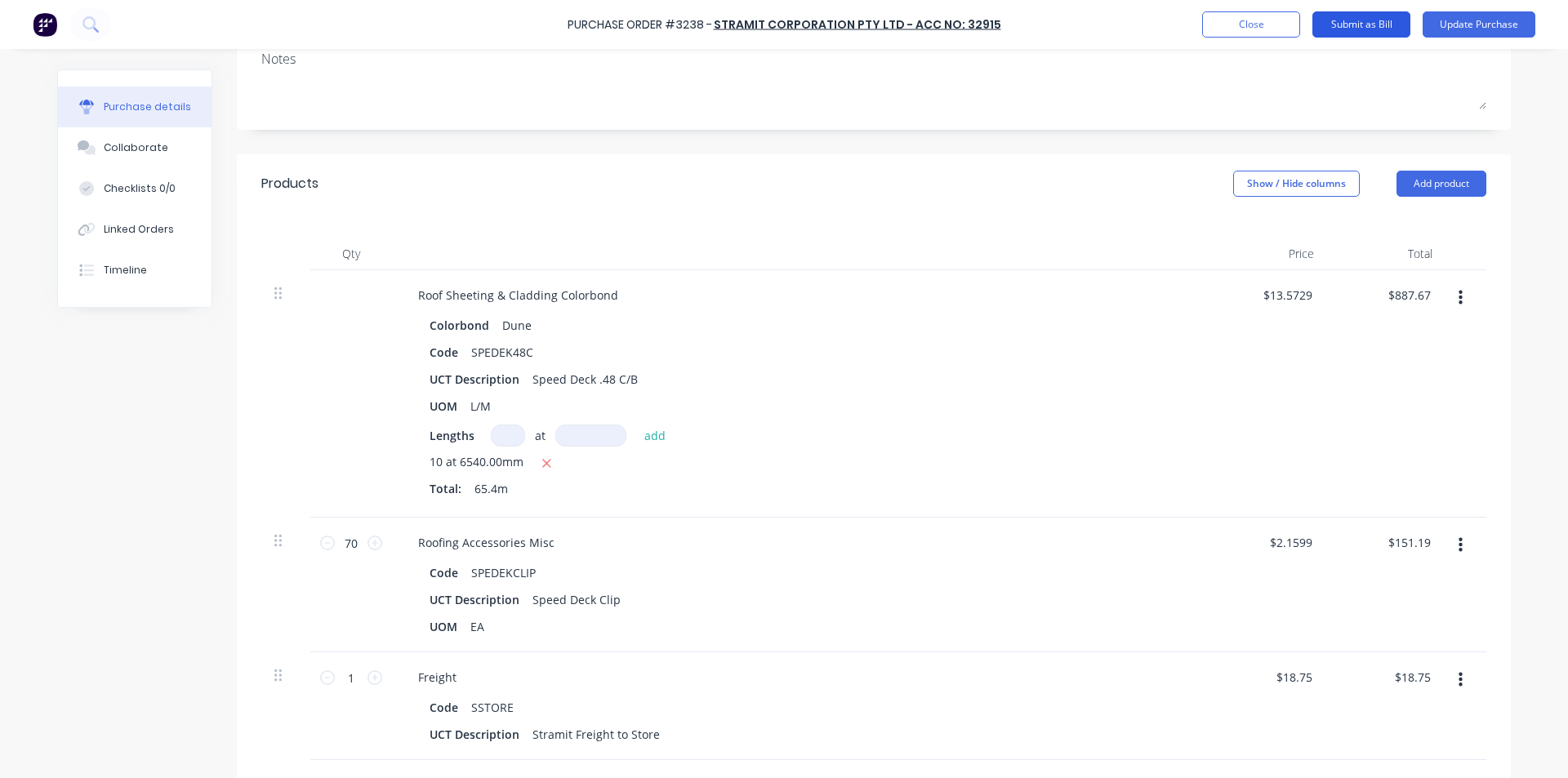
click at [1377, 27] on button "Submit as Bill" at bounding box center [1361, 24] width 98 height 26
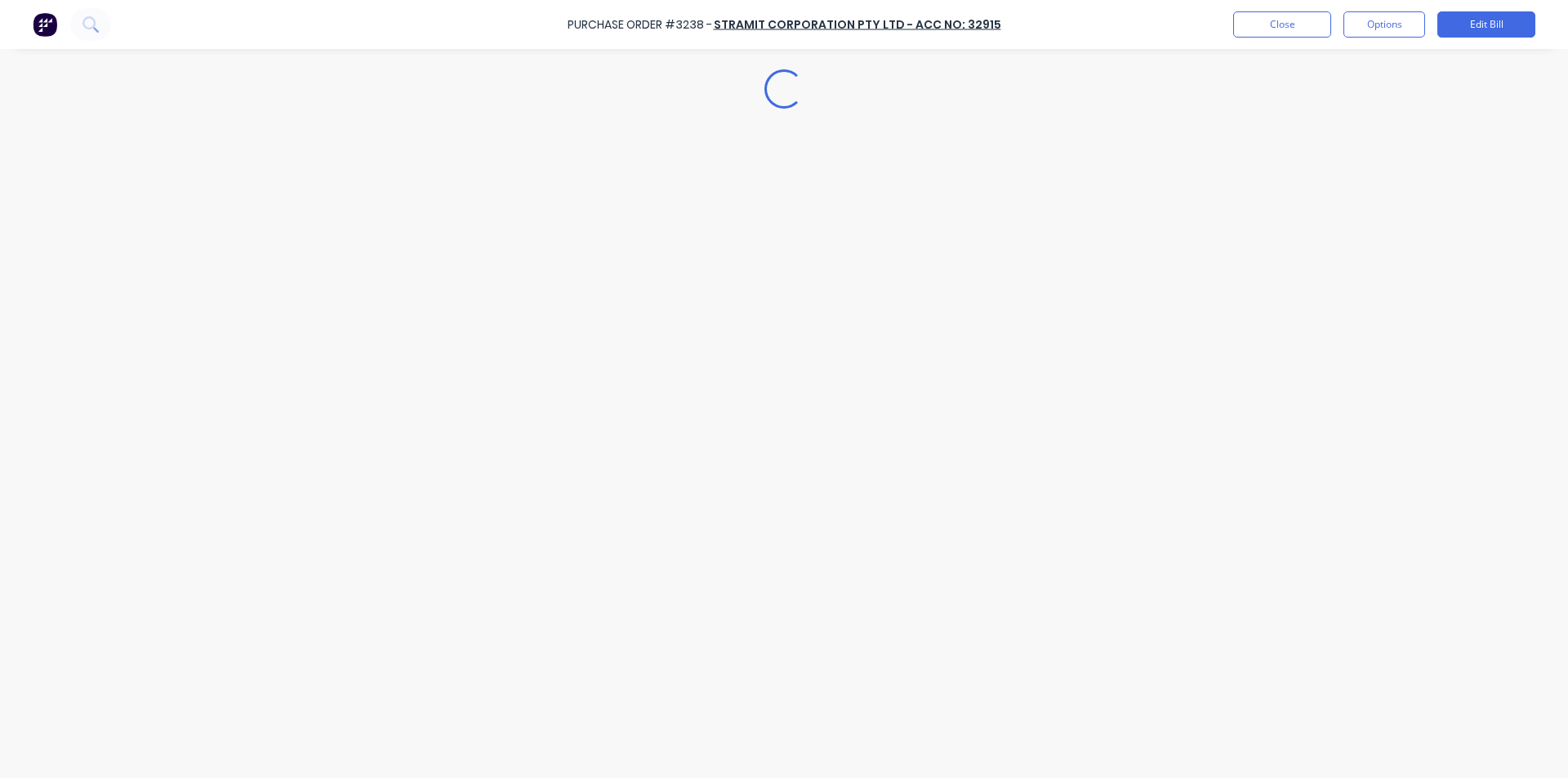
scroll to position [0, 0]
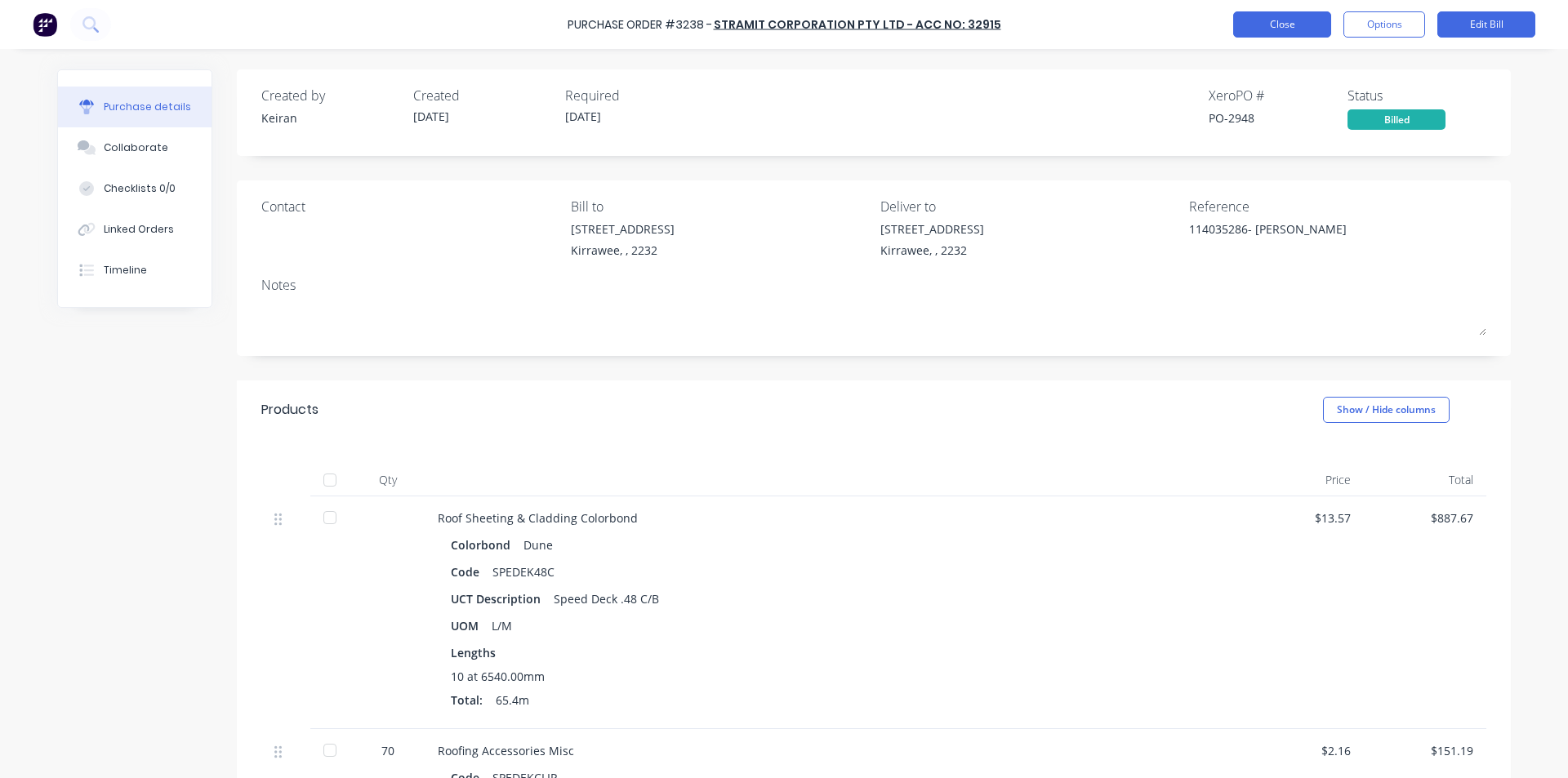
click at [1254, 15] on button "Close" at bounding box center [1282, 24] width 98 height 26
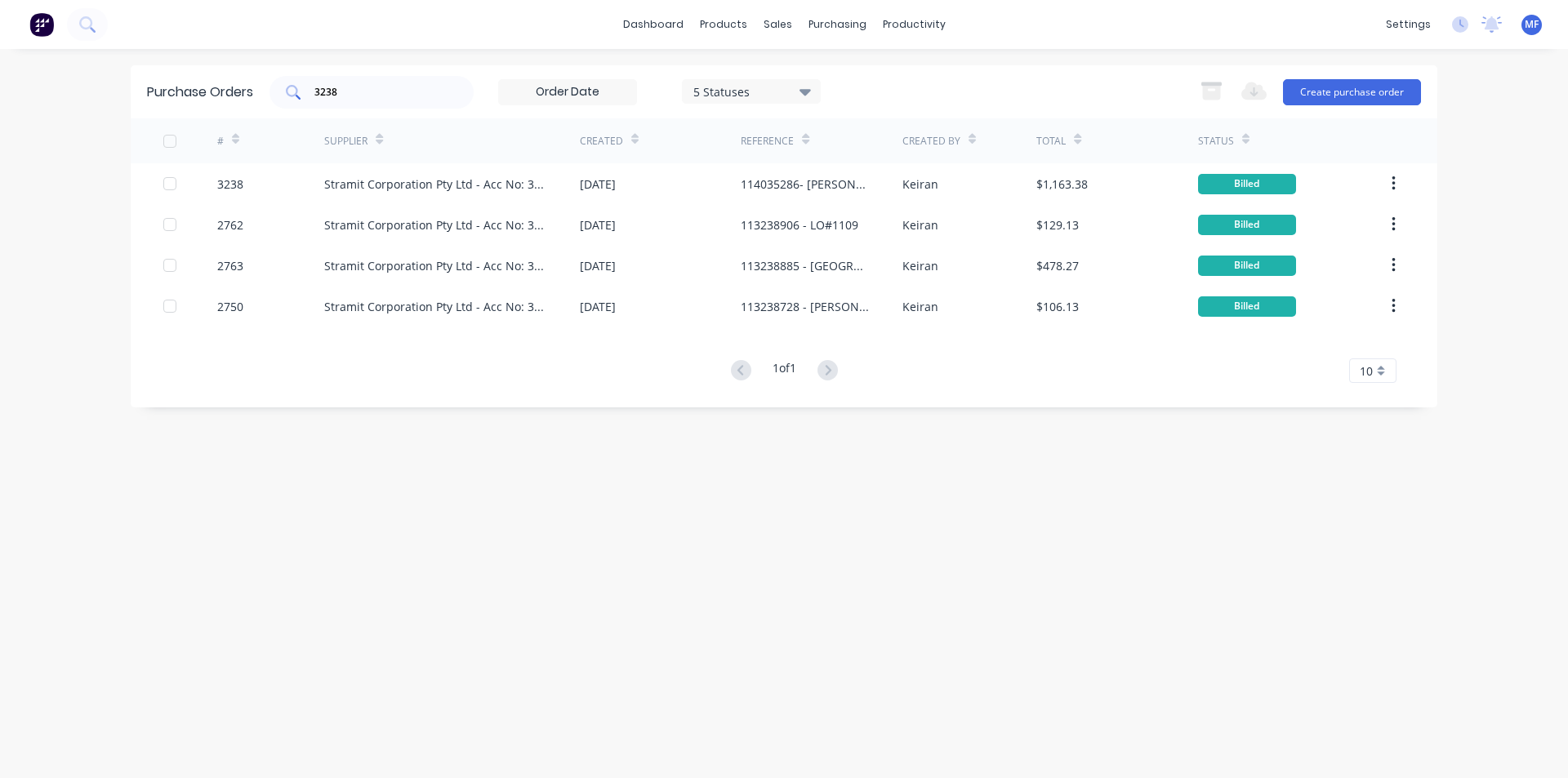
click at [365, 85] on input "3238" at bounding box center [381, 92] width 136 height 16
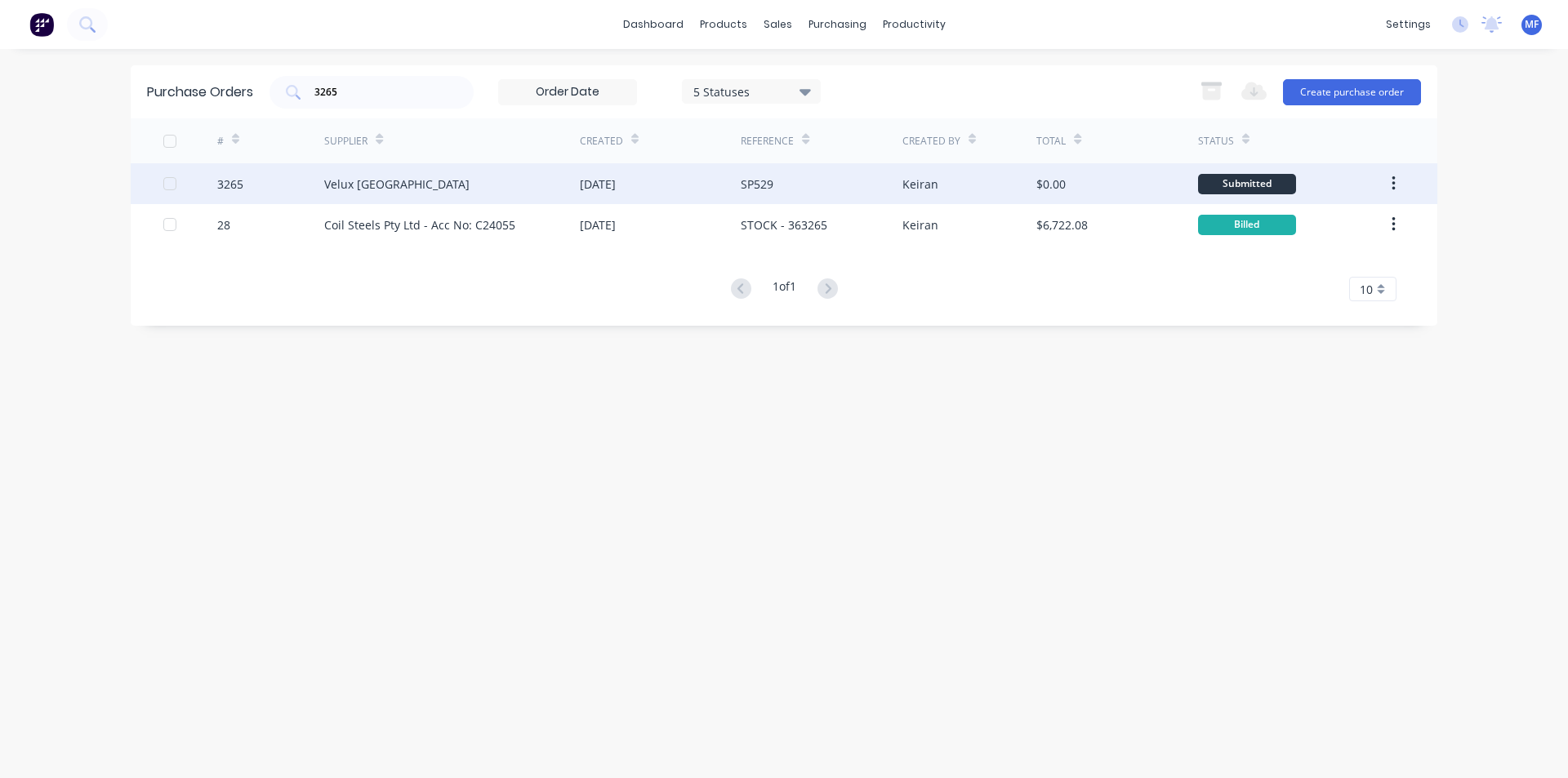
click at [374, 186] on div "Velux [GEOGRAPHIC_DATA]" at bounding box center [396, 184] width 145 height 17
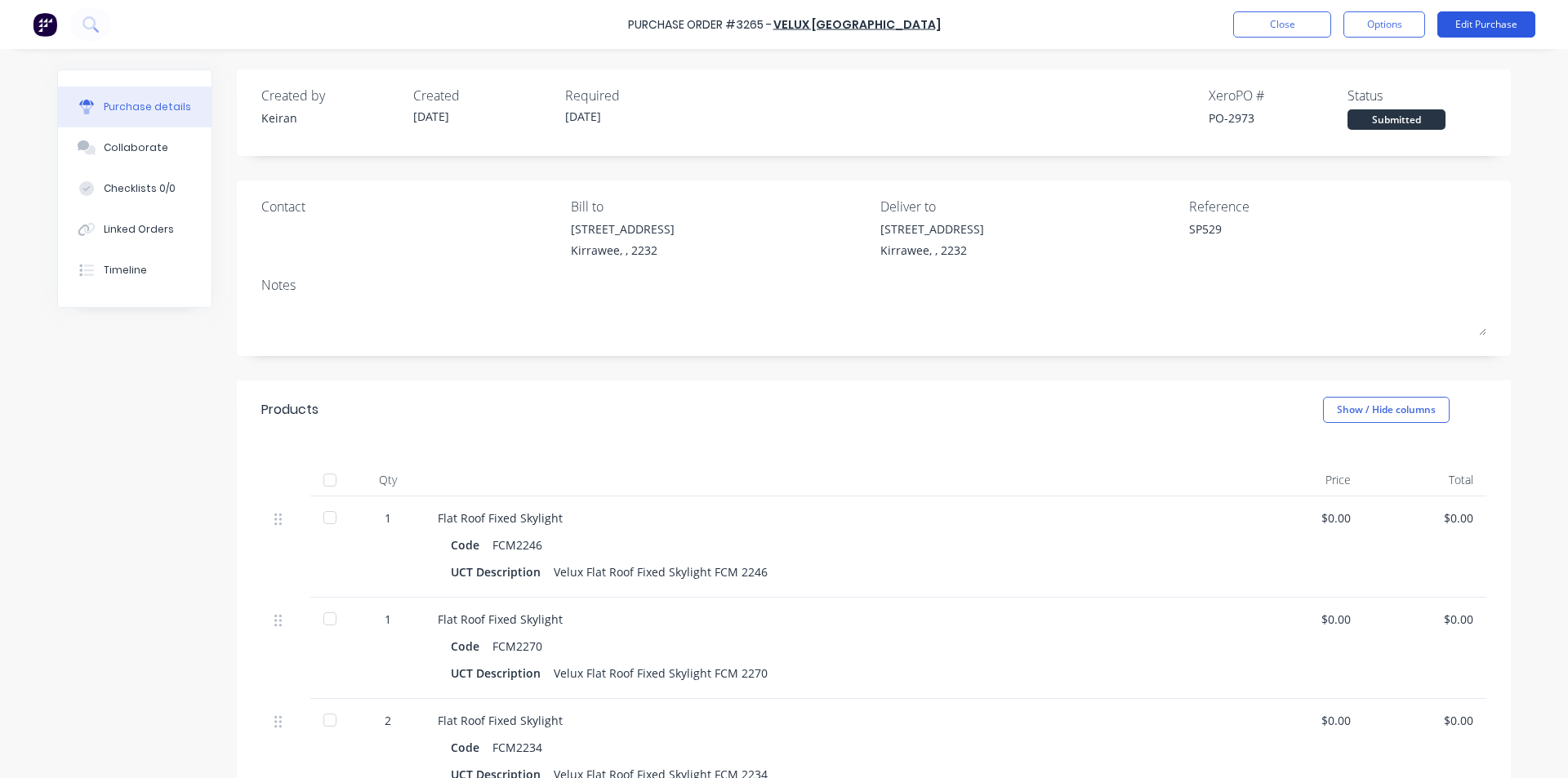
click at [1477, 29] on button "Edit Purchase" at bounding box center [1486, 24] width 98 height 26
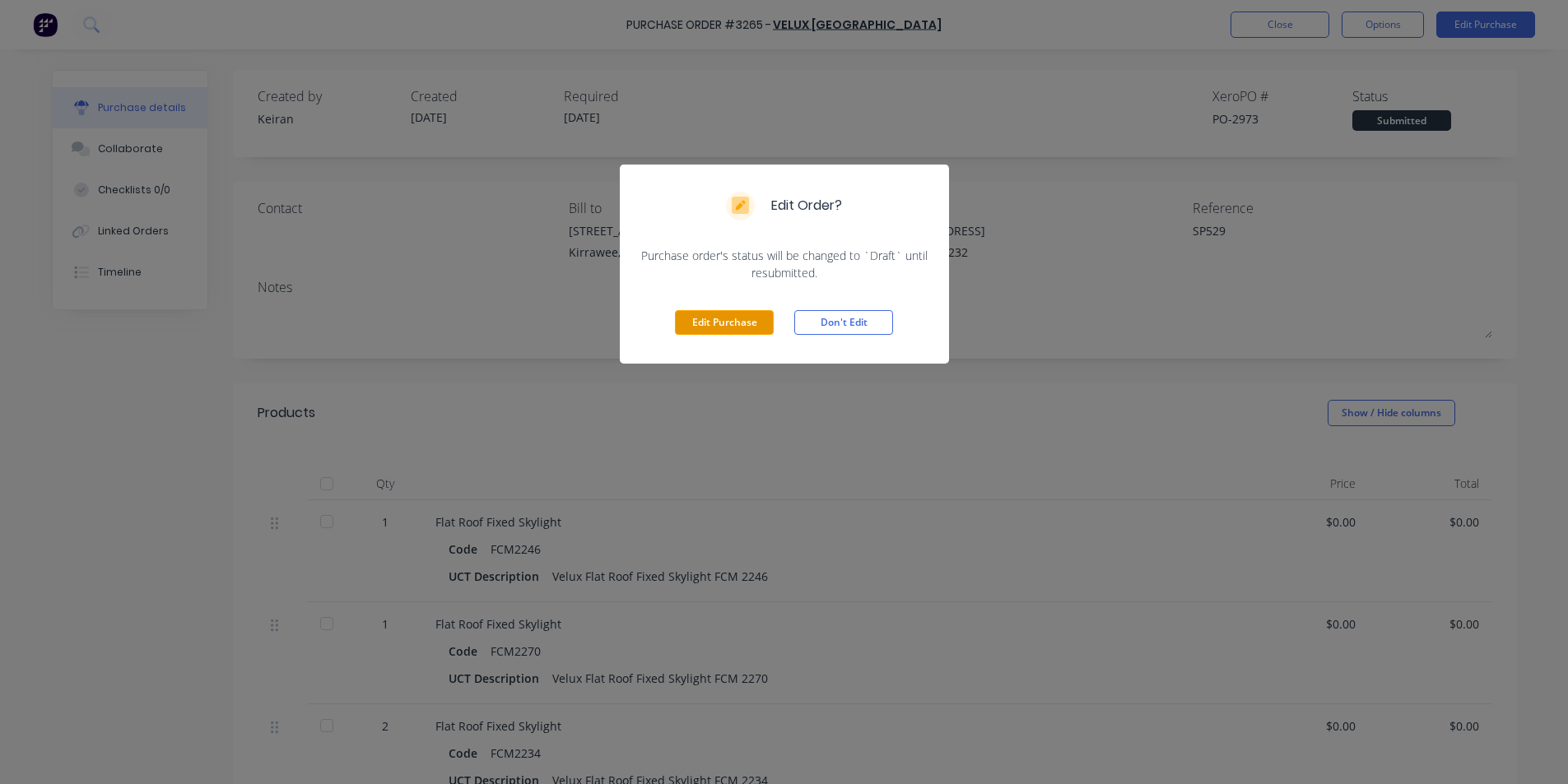
click at [746, 323] on button "Edit Purchase" at bounding box center [725, 322] width 99 height 25
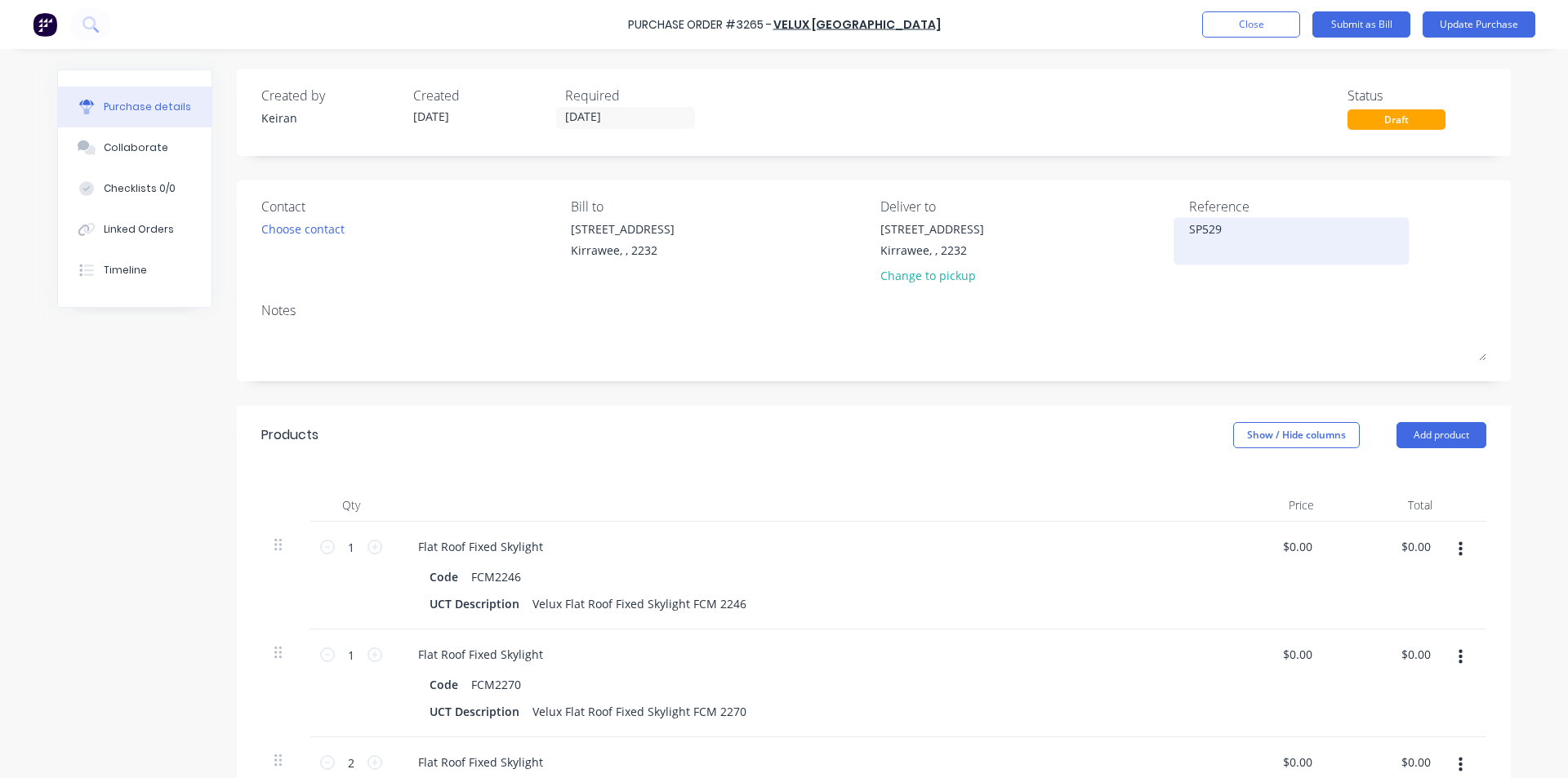
click at [1232, 220] on div "SP529" at bounding box center [1291, 241] width 204 height 41
click at [1230, 232] on textarea "SP529" at bounding box center [1291, 238] width 204 height 37
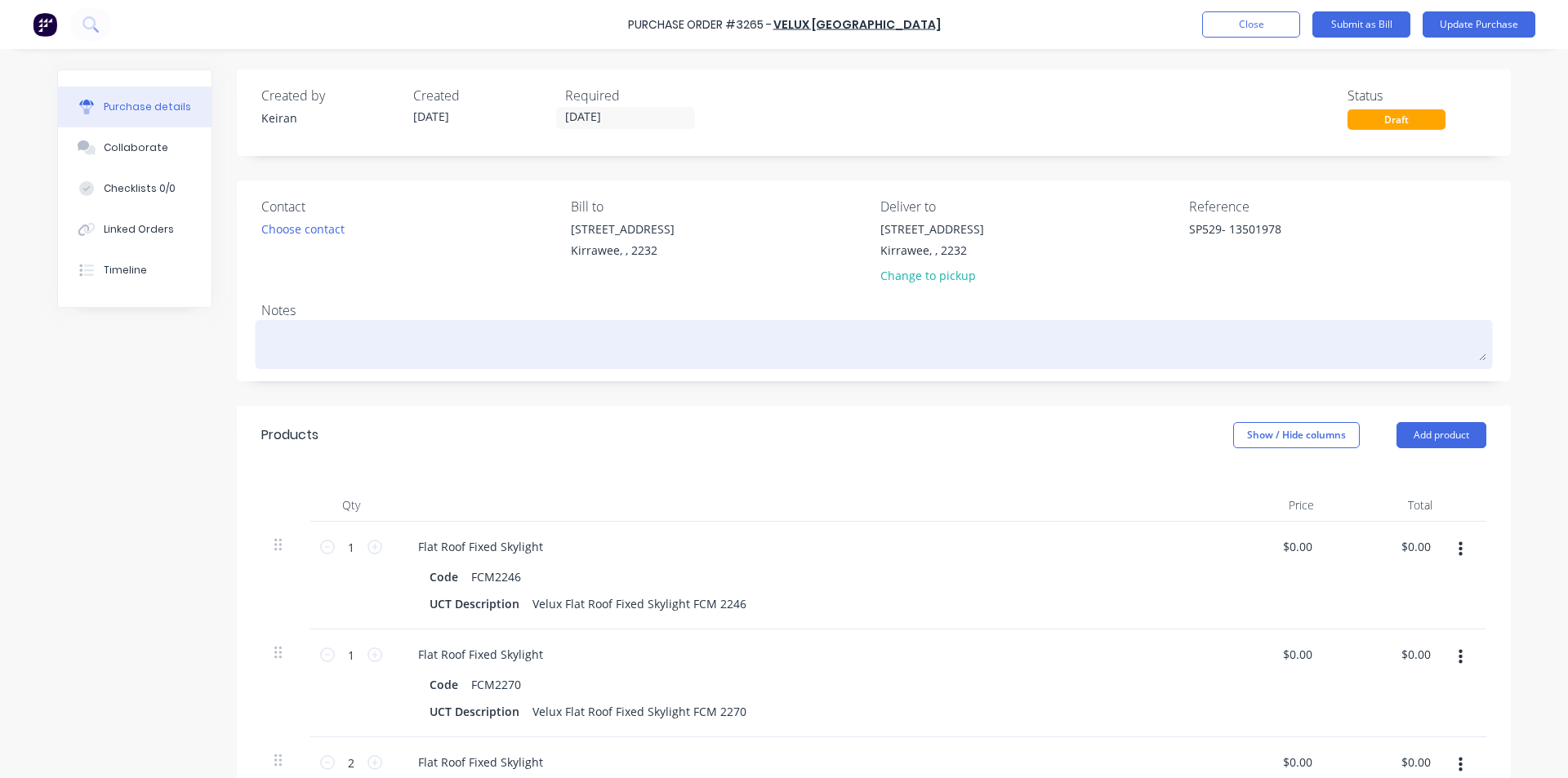
drag, startPoint x: 1188, startPoint y: 331, endPoint x: 1186, endPoint y: 354, distance: 23.1
click at [1187, 332] on textarea at bounding box center [874, 342] width 1225 height 37
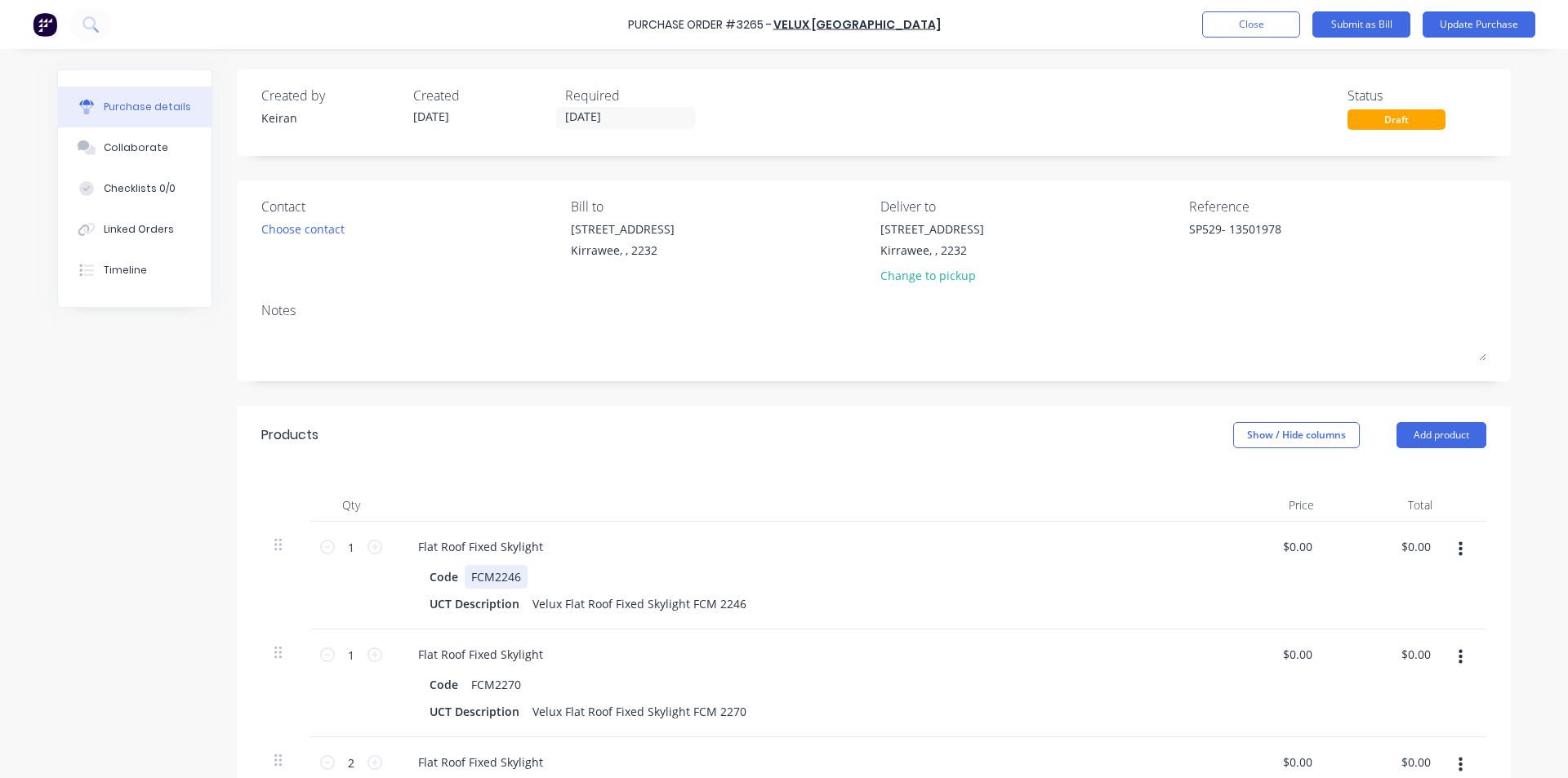
click at [932, 565] on div "Code FCM2246" at bounding box center [797, 577] width 748 height 24
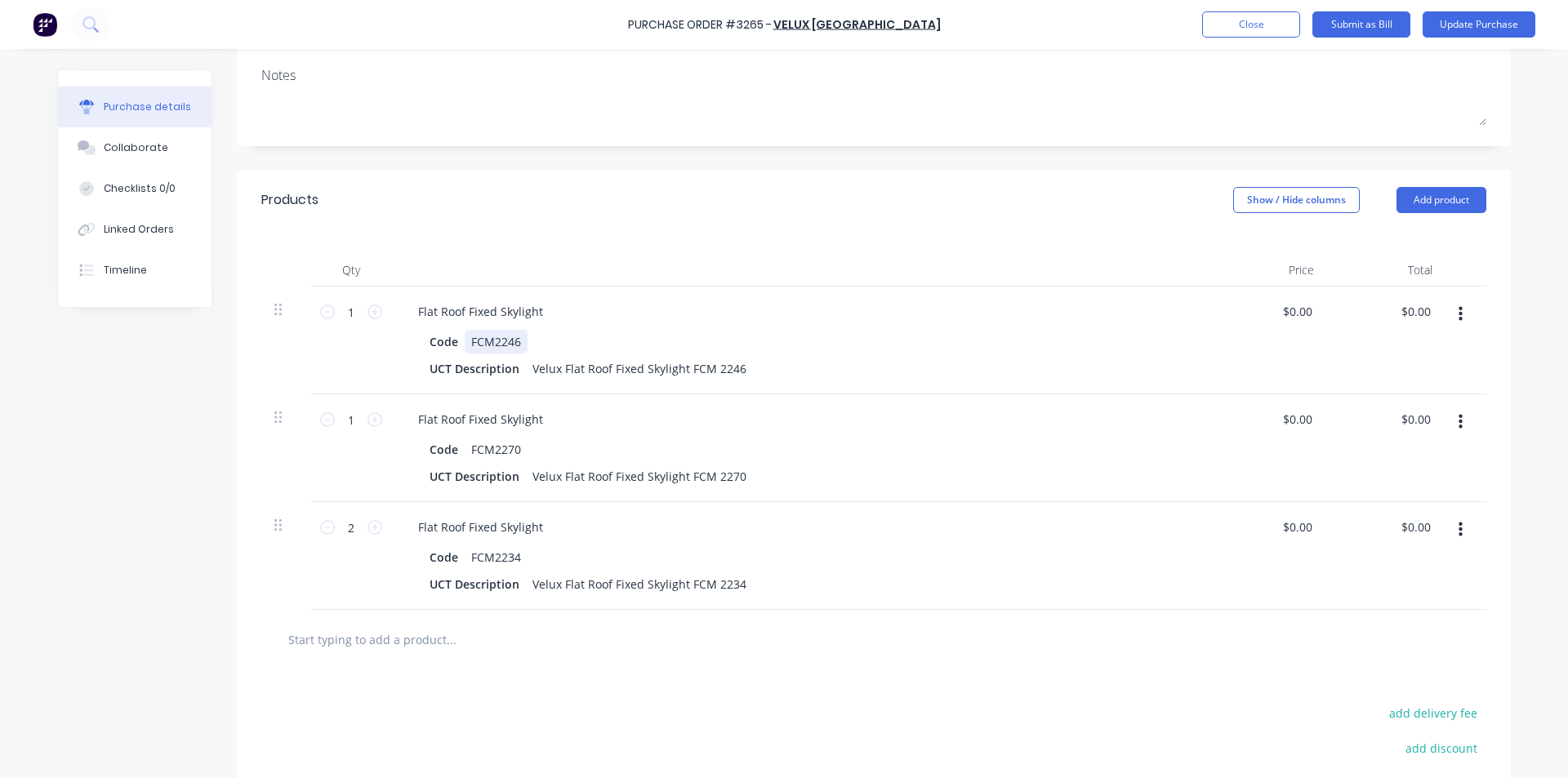
scroll to position [245, 0]
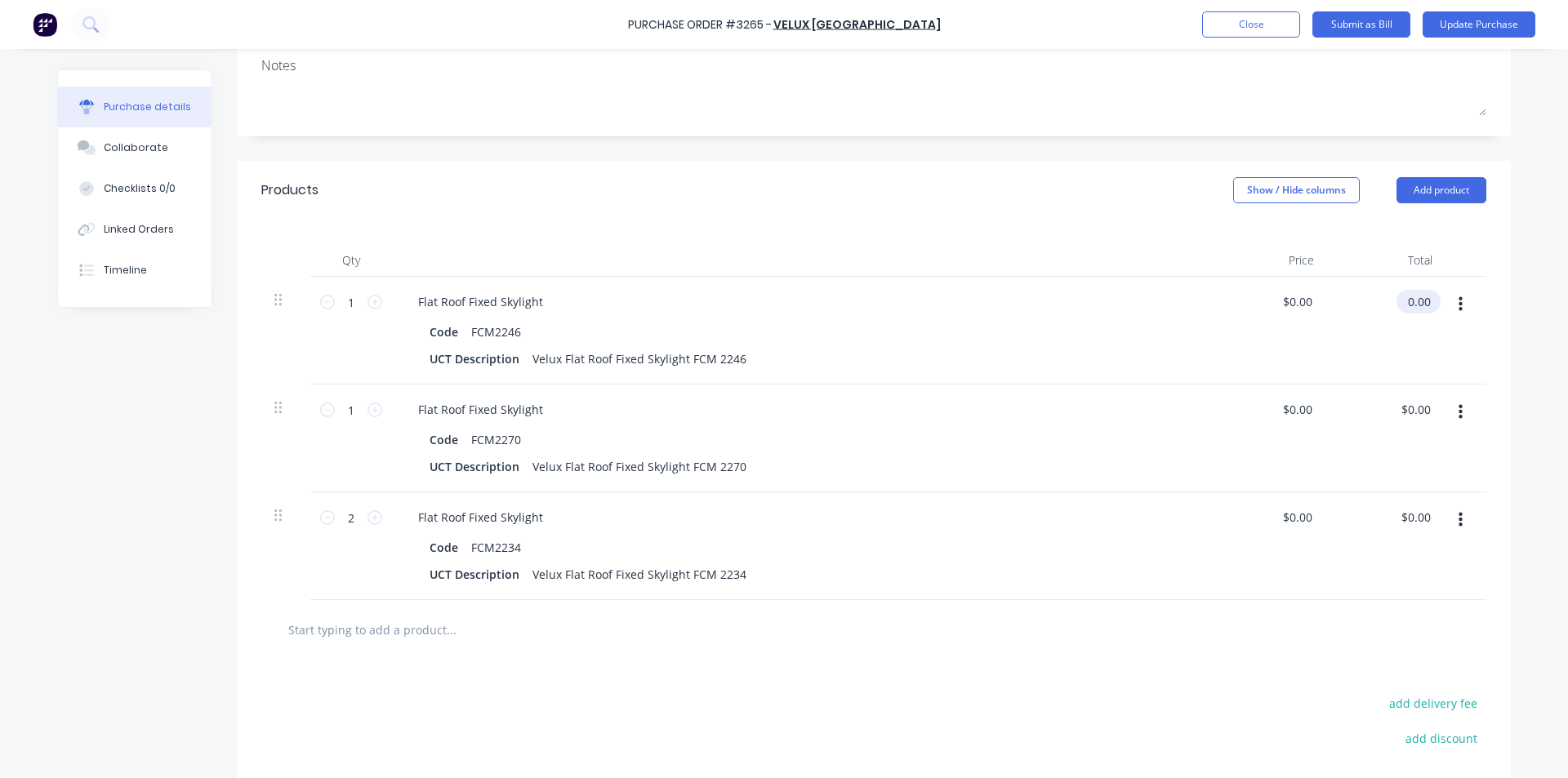
click at [1407, 301] on input "0.00" at bounding box center [1415, 302] width 38 height 24
click at [1407, 301] on input "0.00" at bounding box center [1418, 302] width 31 height 24
click at [1418, 413] on input "0.00" at bounding box center [1415, 410] width 38 height 24
click at [1418, 413] on input "0.00" at bounding box center [1418, 410] width 31 height 24
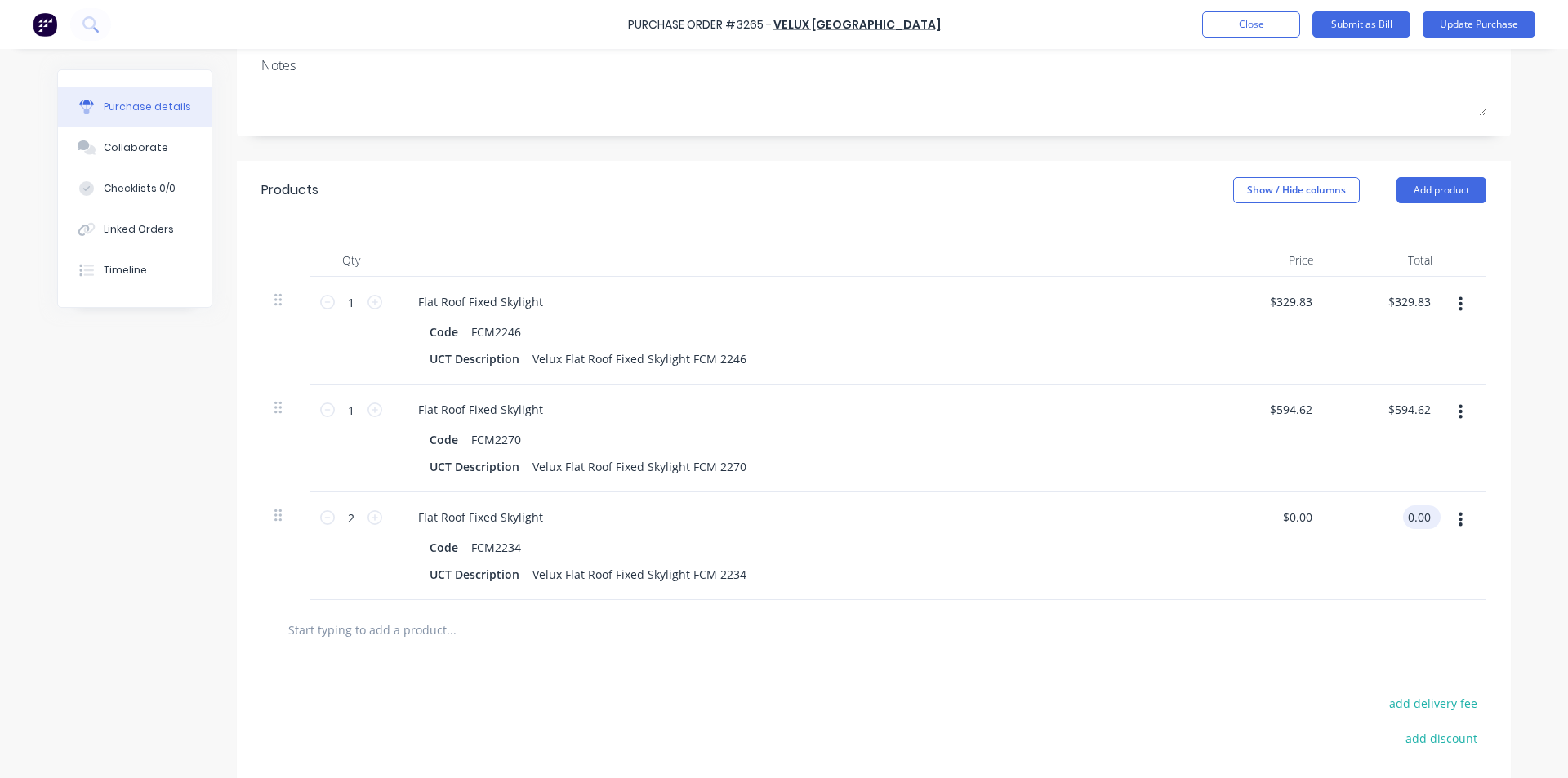
click at [1411, 520] on input "0.00" at bounding box center [1418, 517] width 31 height 24
click at [1411, 521] on input "0.00" at bounding box center [1418, 517] width 31 height 24
click at [1123, 594] on div "Flat Roof Fixed Skylight Code FCM2234 UCT Description Velux Flat Roof Fixed Sky…" at bounding box center [800, 546] width 817 height 108
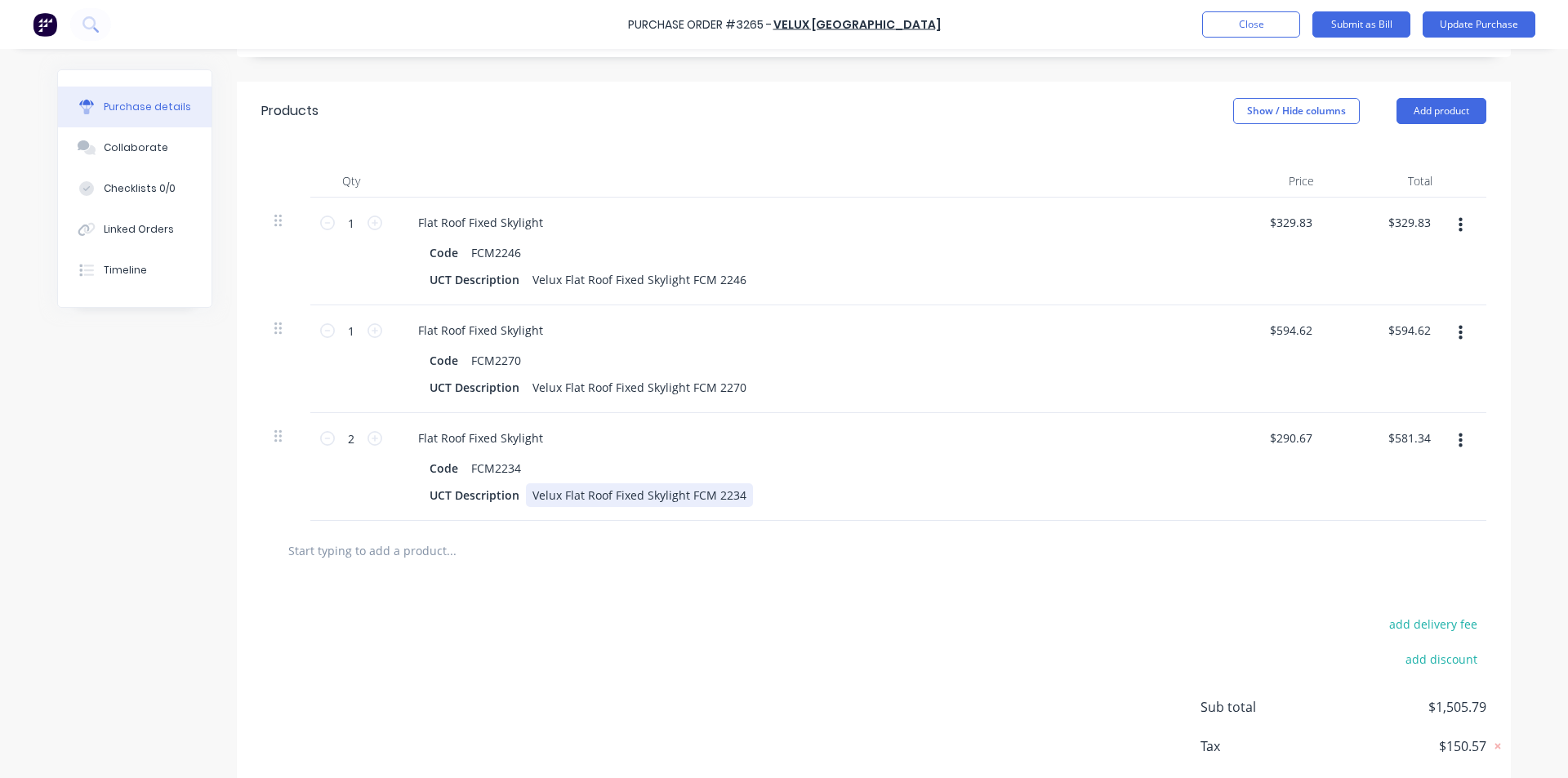
scroll to position [412, 0]
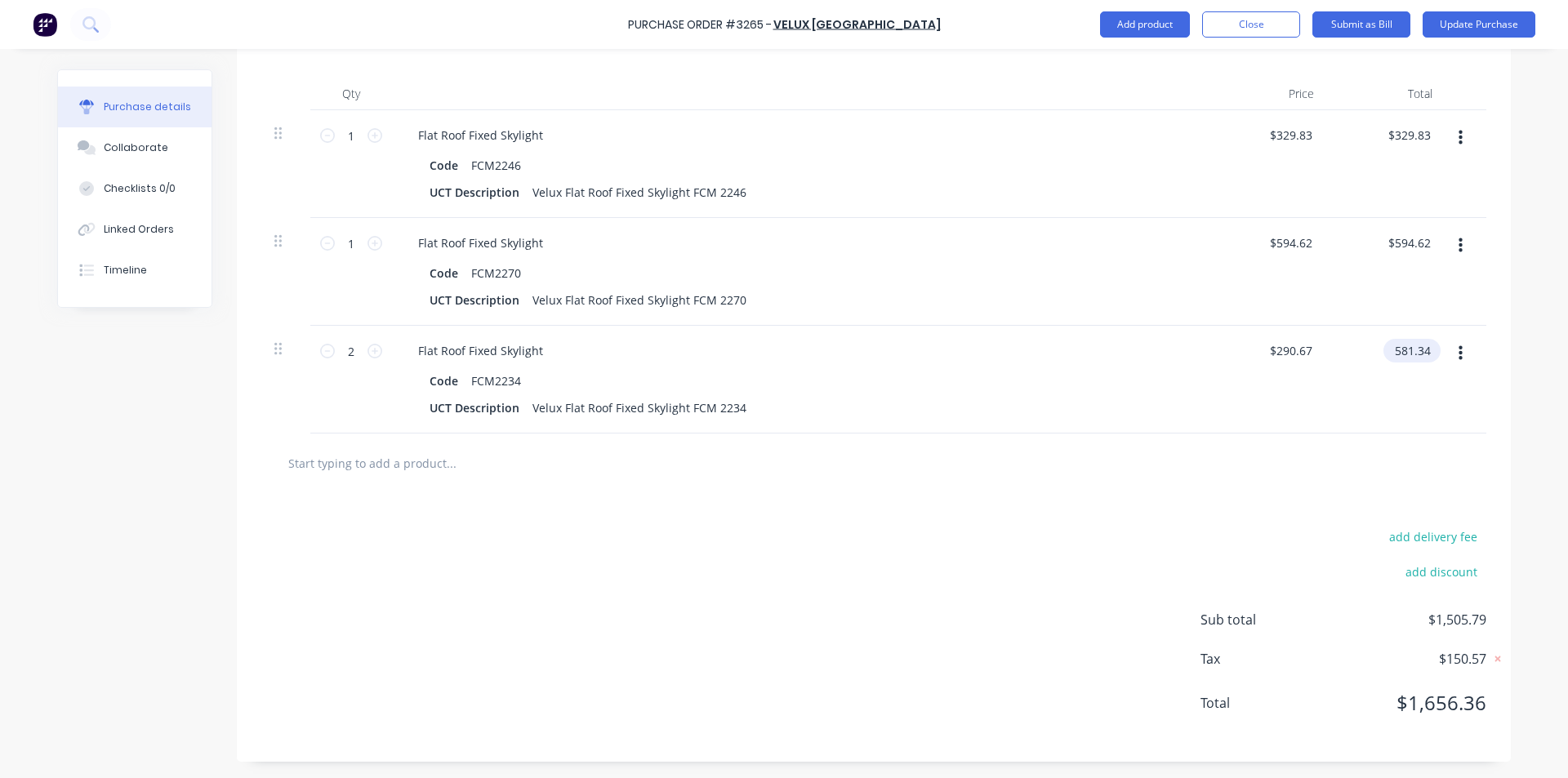
click at [1404, 349] on input "581.34" at bounding box center [1408, 351] width 51 height 24
click at [1404, 349] on input "581.34" at bounding box center [1411, 351] width 44 height 24
click at [1294, 493] on div "add delivery fee add discount Sub total $1,505.79 Tax $150.57 Total $1,656.36" at bounding box center [873, 627] width 1274 height 268
click at [1418, 243] on input "594.62" at bounding box center [1408, 243] width 51 height 24
click at [1418, 135] on input "329.83" at bounding box center [1411, 136] width 44 height 24
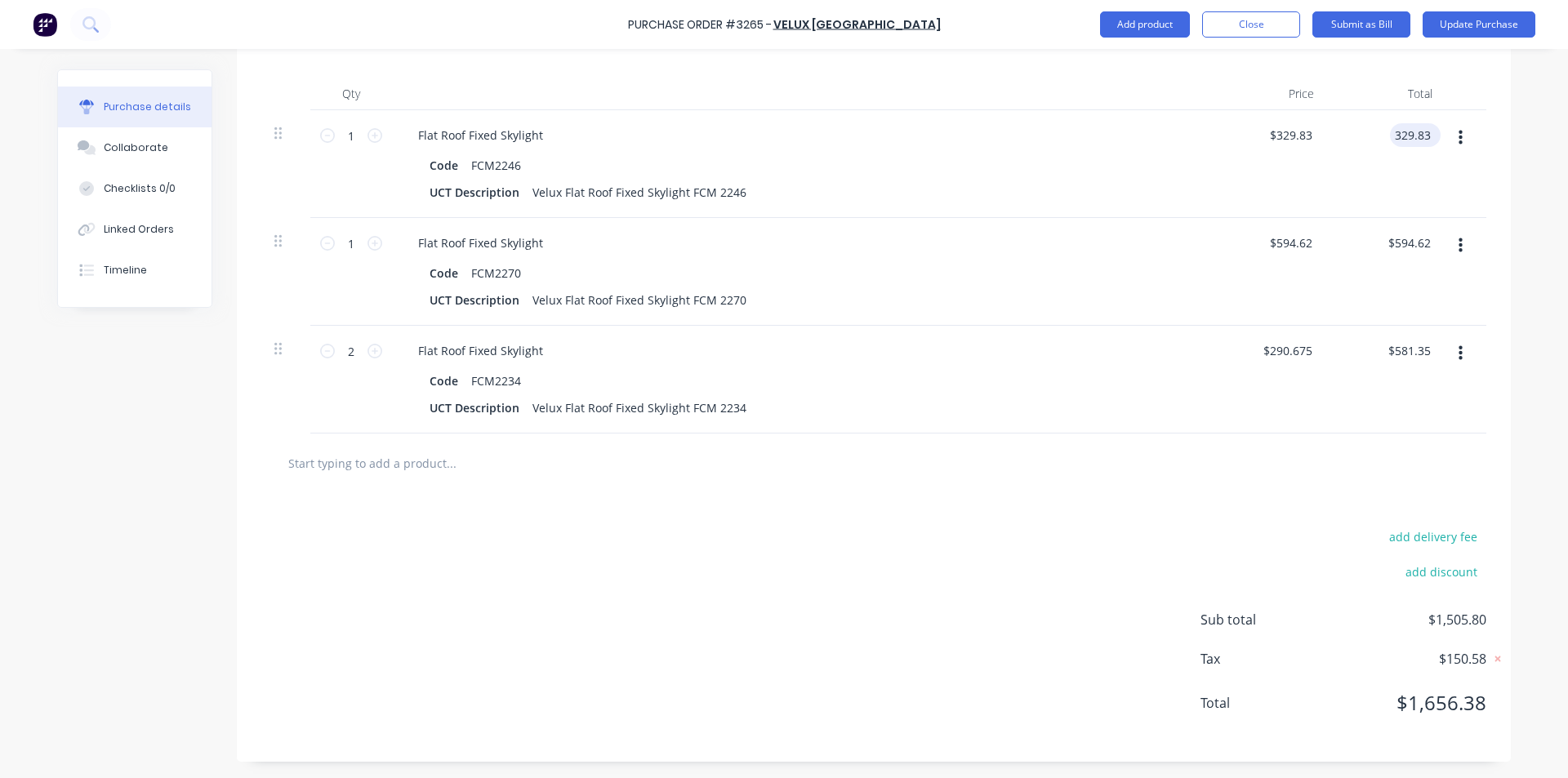
click at [1419, 134] on input "329.83" at bounding box center [1411, 136] width 44 height 24
click at [1021, 279] on div "Code FCM2270" at bounding box center [797, 274] width 748 height 24
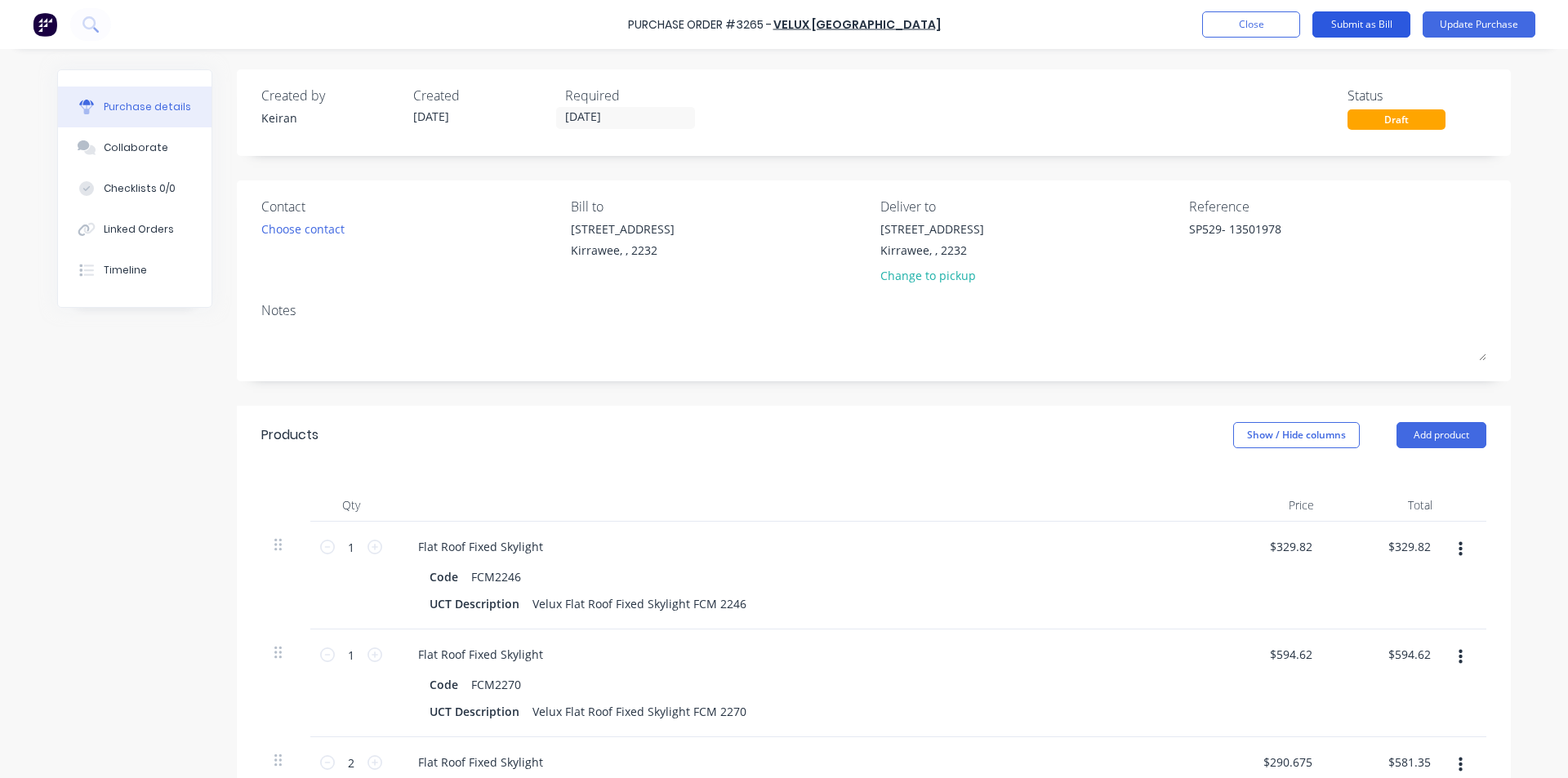
click at [1363, 27] on button "Submit as Bill" at bounding box center [1361, 24] width 98 height 26
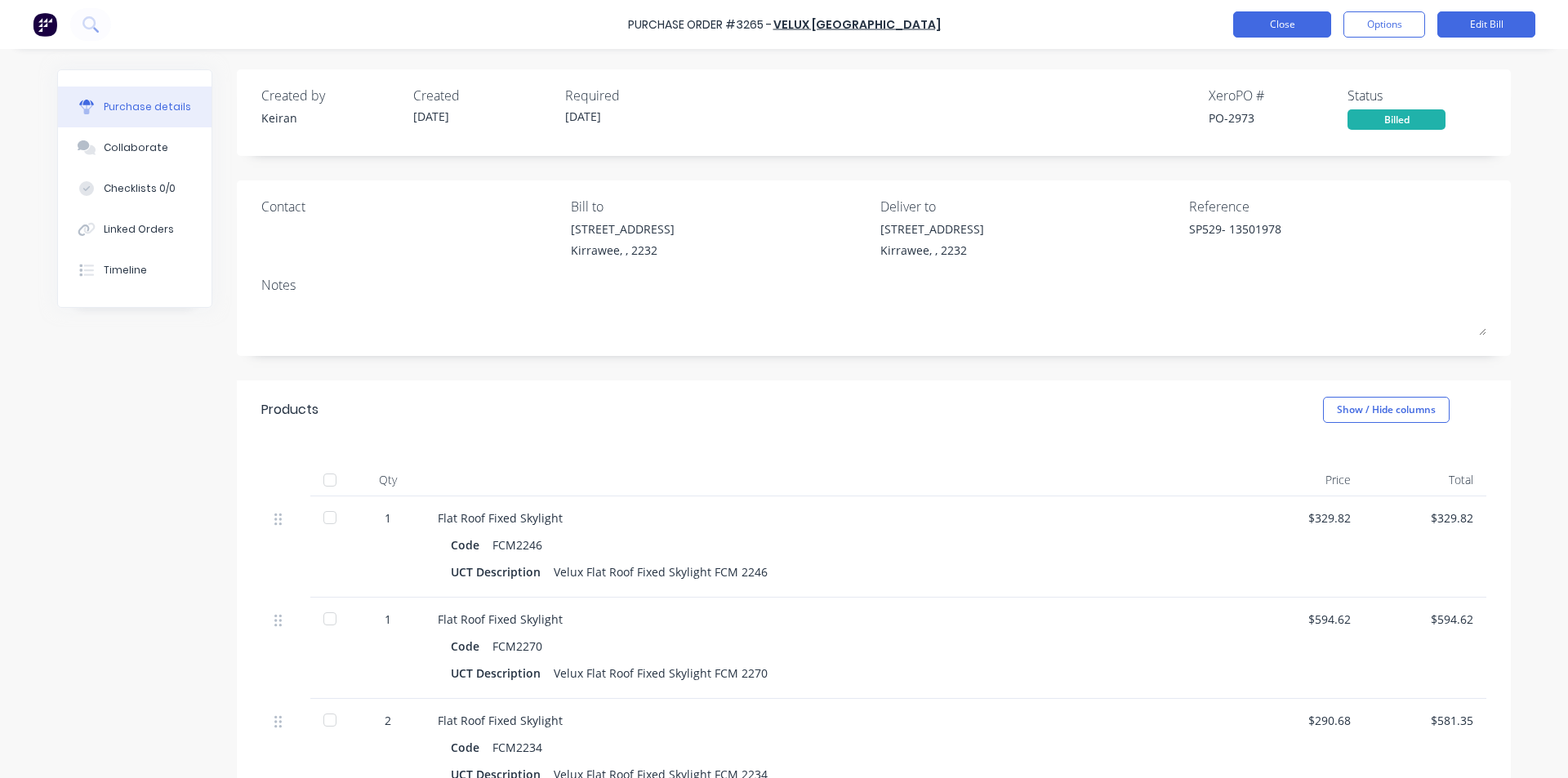
click at [1285, 28] on button "Close" at bounding box center [1282, 24] width 98 height 26
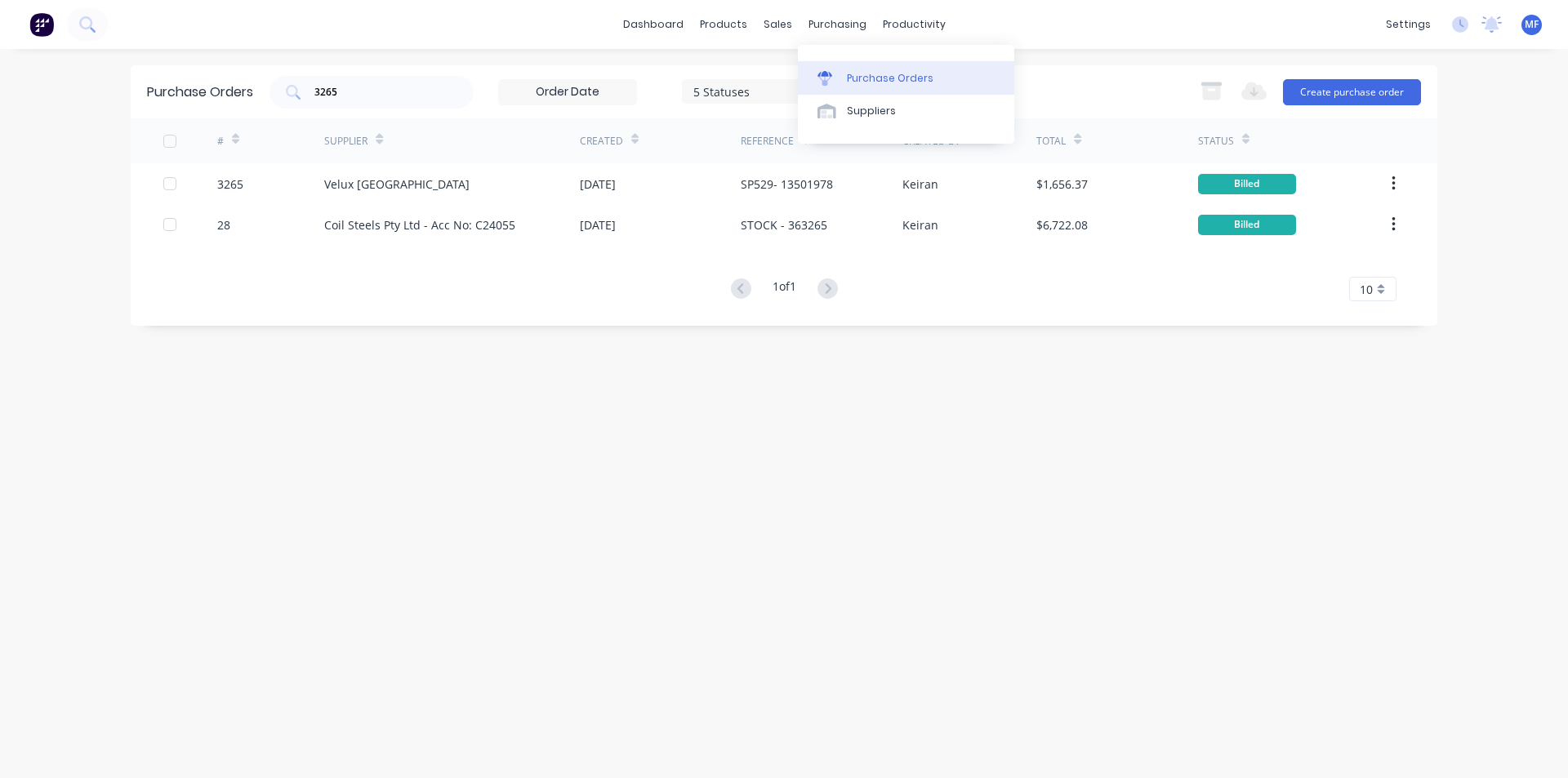
click at [862, 76] on div "Purchase Orders" at bounding box center [890, 78] width 87 height 15
click at [353, 99] on input "3265" at bounding box center [381, 92] width 136 height 16
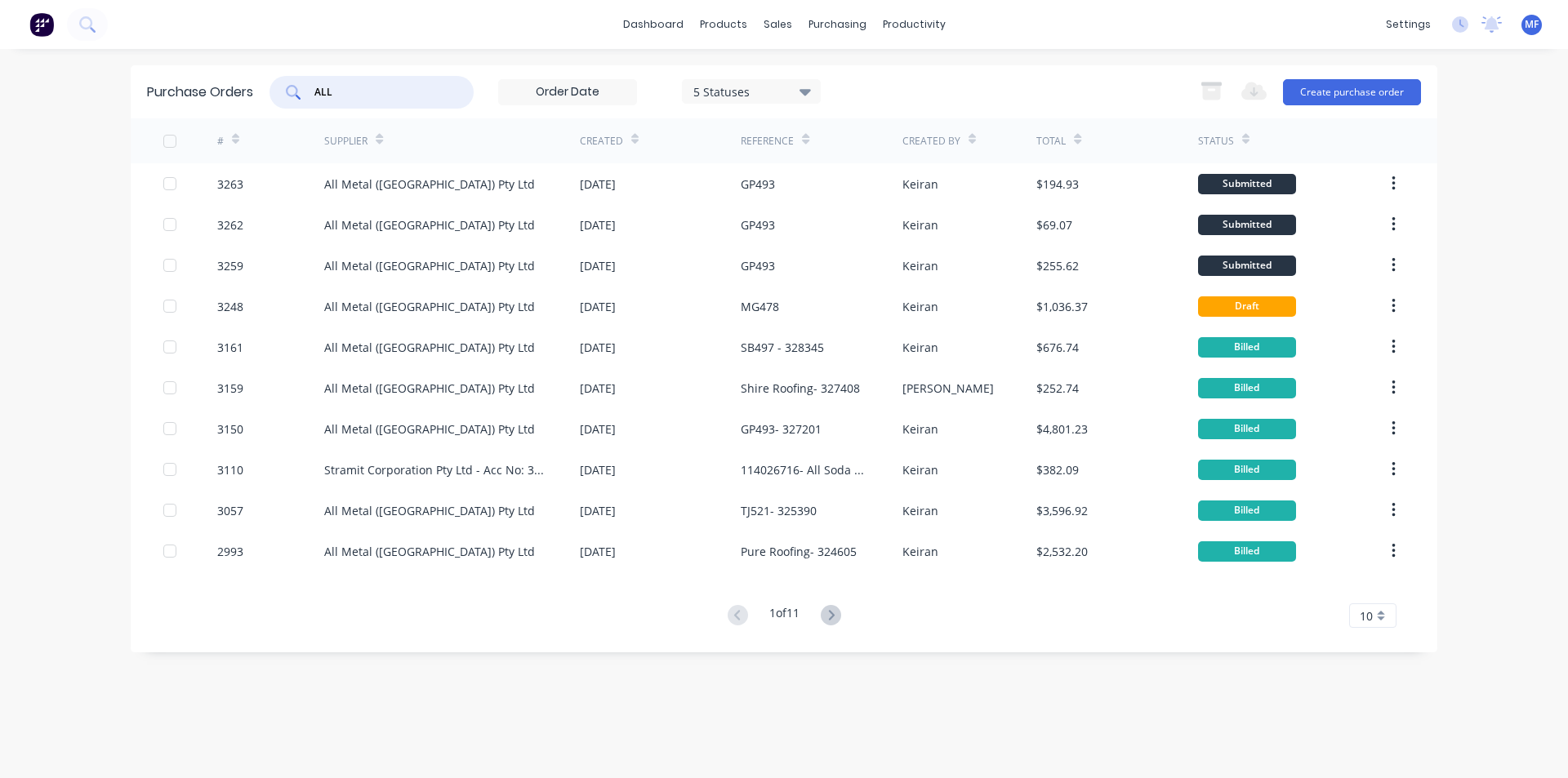
click at [347, 84] on input "ALL" at bounding box center [381, 92] width 136 height 16
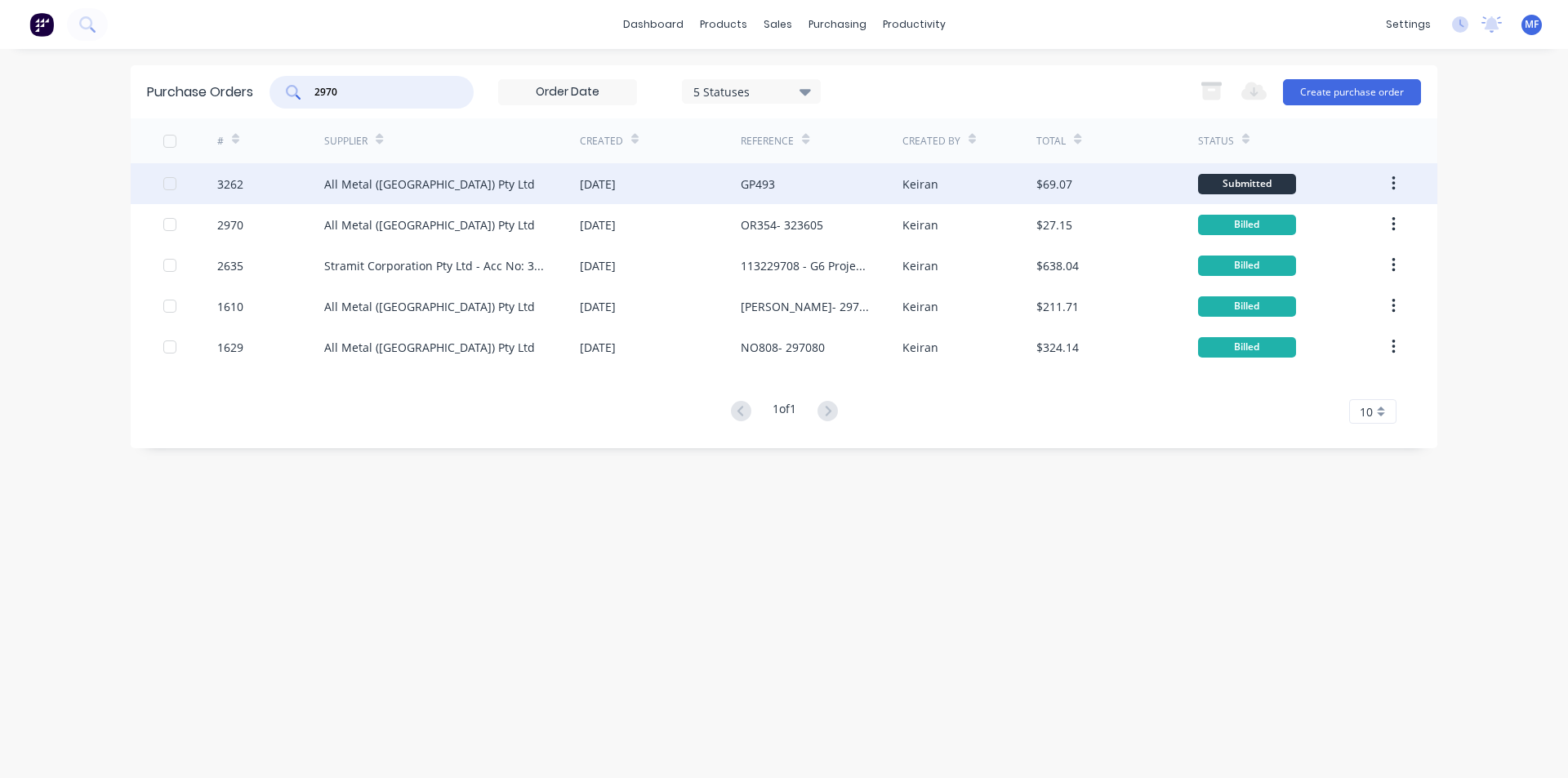
click at [416, 182] on div "All Metal ([GEOGRAPHIC_DATA]) Pty Ltd" at bounding box center [430, 184] width 211 height 17
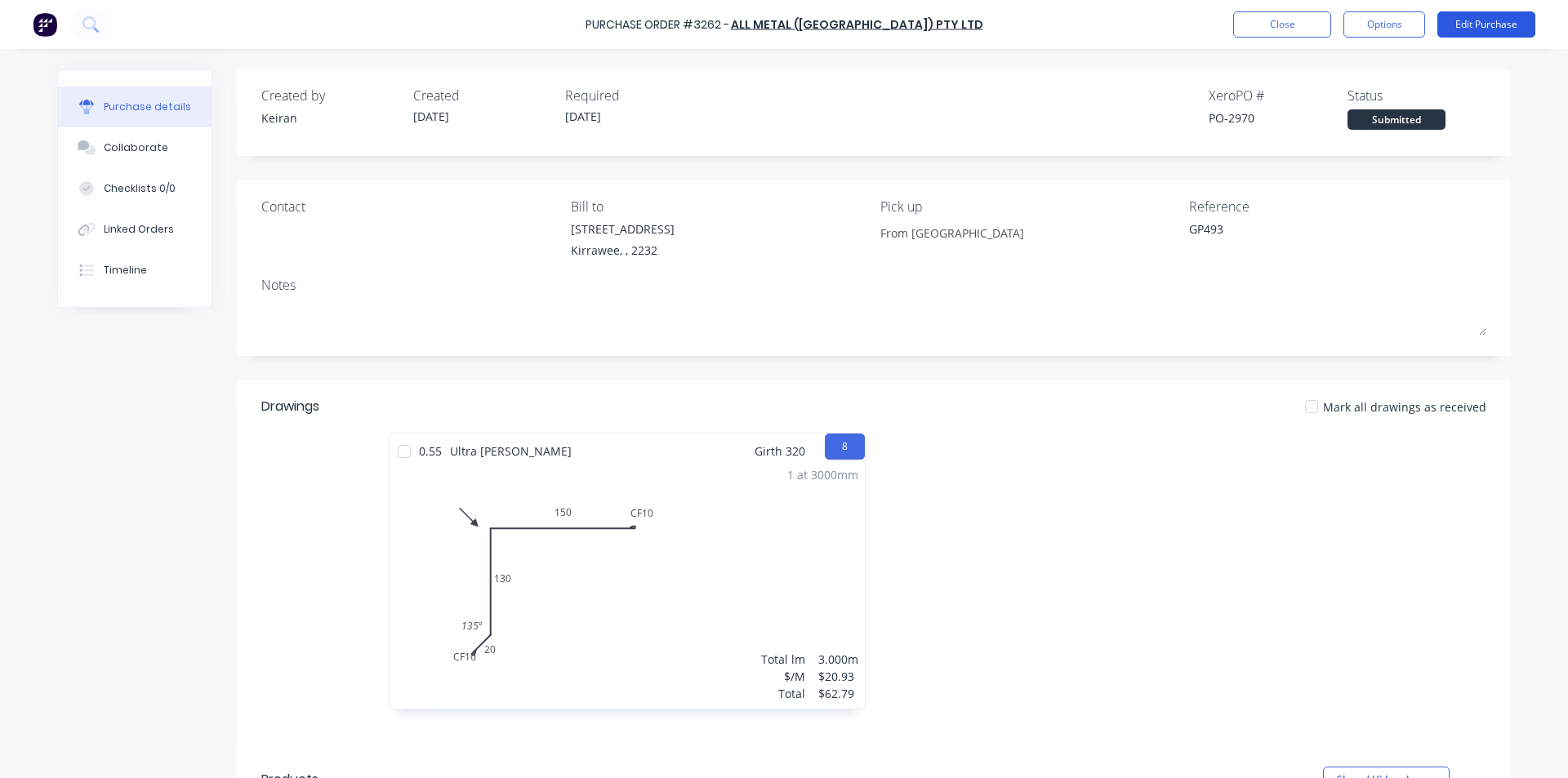
click at [1503, 21] on button "Edit Purchase" at bounding box center [1486, 24] width 98 height 26
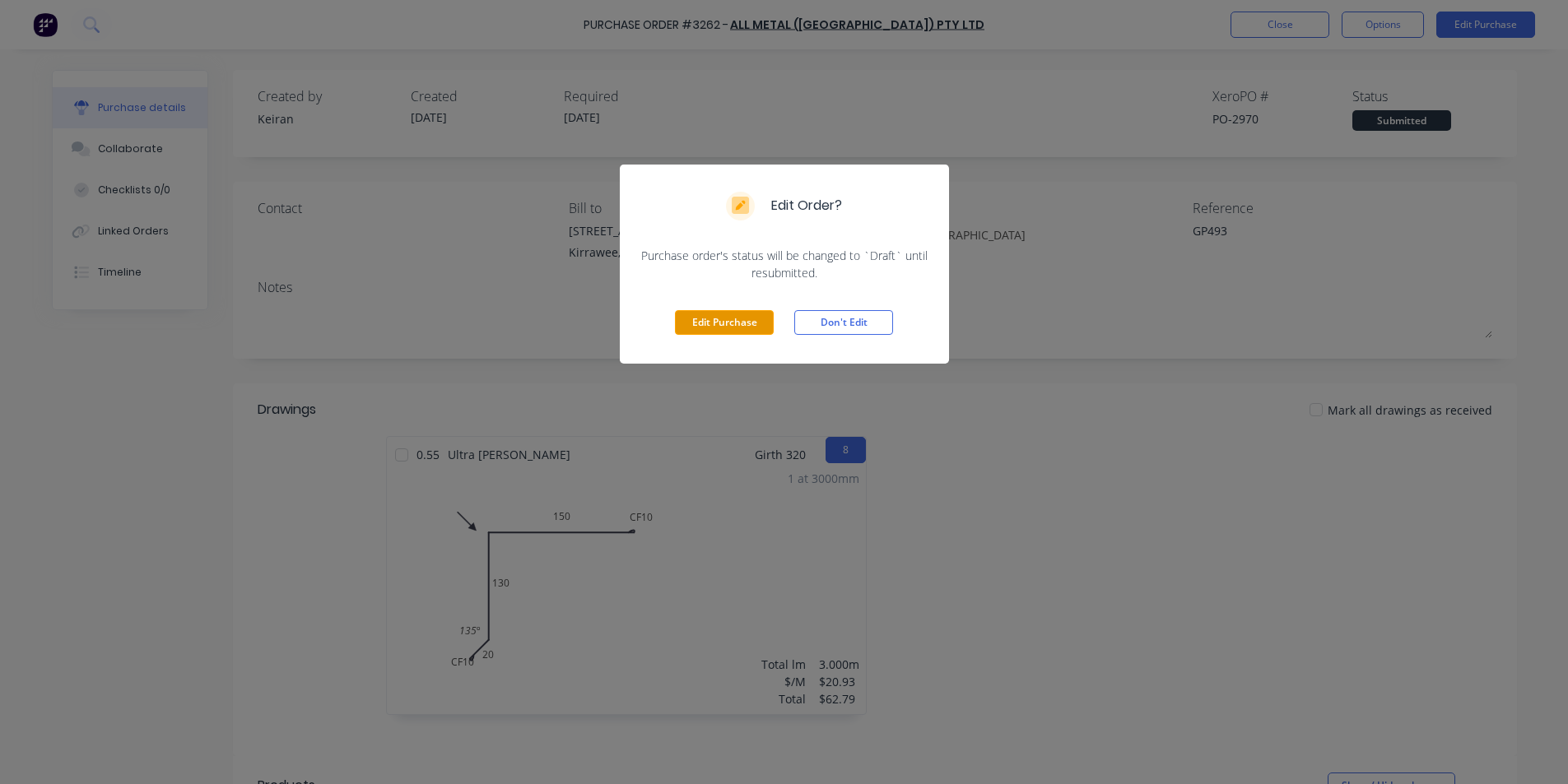
click at [711, 328] on button "Edit Purchase" at bounding box center [725, 322] width 99 height 25
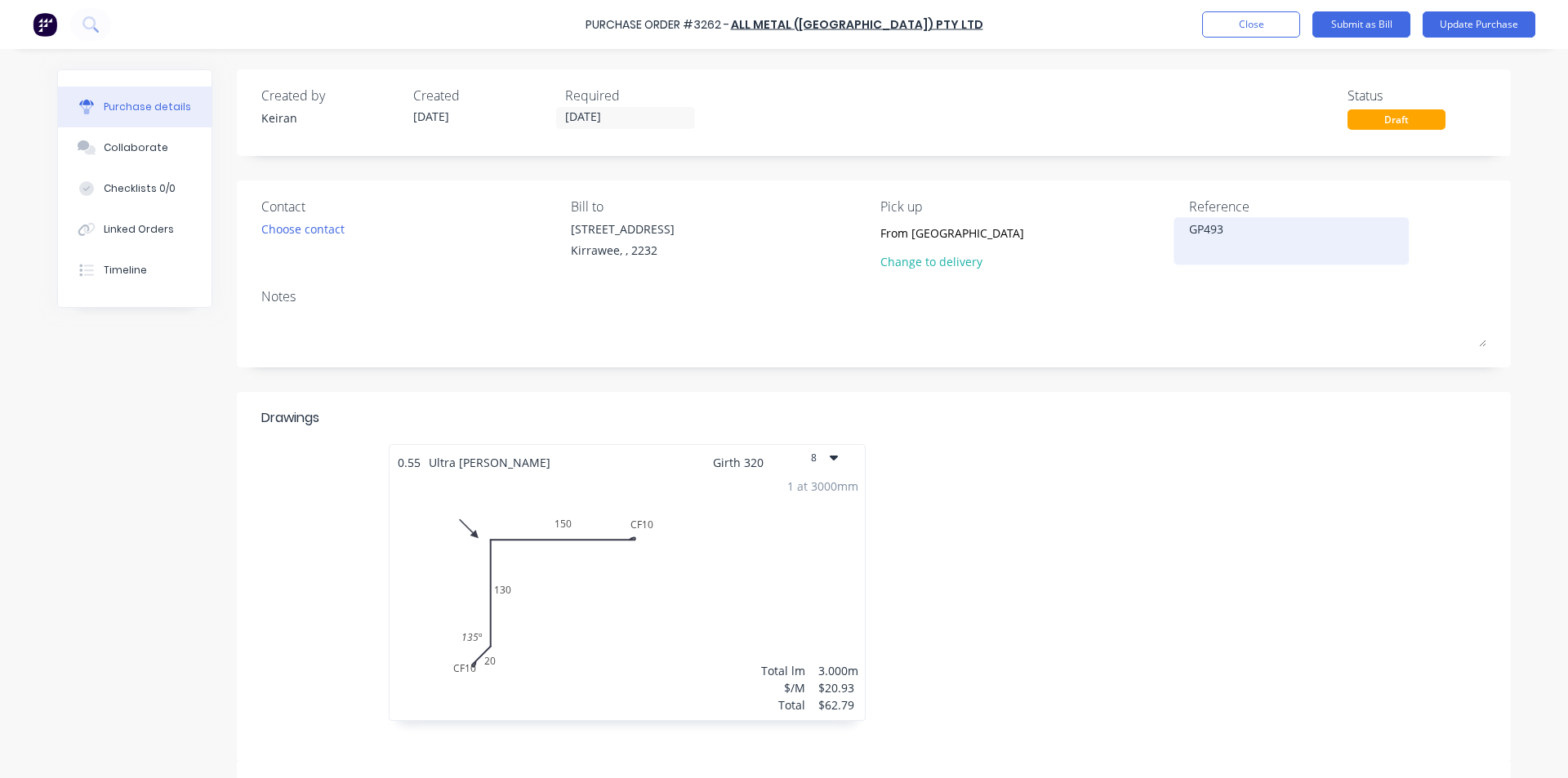
click at [1233, 230] on textarea "GP493" at bounding box center [1291, 238] width 204 height 37
drag, startPoint x: 1248, startPoint y: 293, endPoint x: 1210, endPoint y: 250, distance: 57.4
click at [1238, 280] on div "Contact Choose contact Bill to 86 Oak Rd Kirrawee, , 2232 Pick up From Brookval…" at bounding box center [873, 274] width 1274 height 187
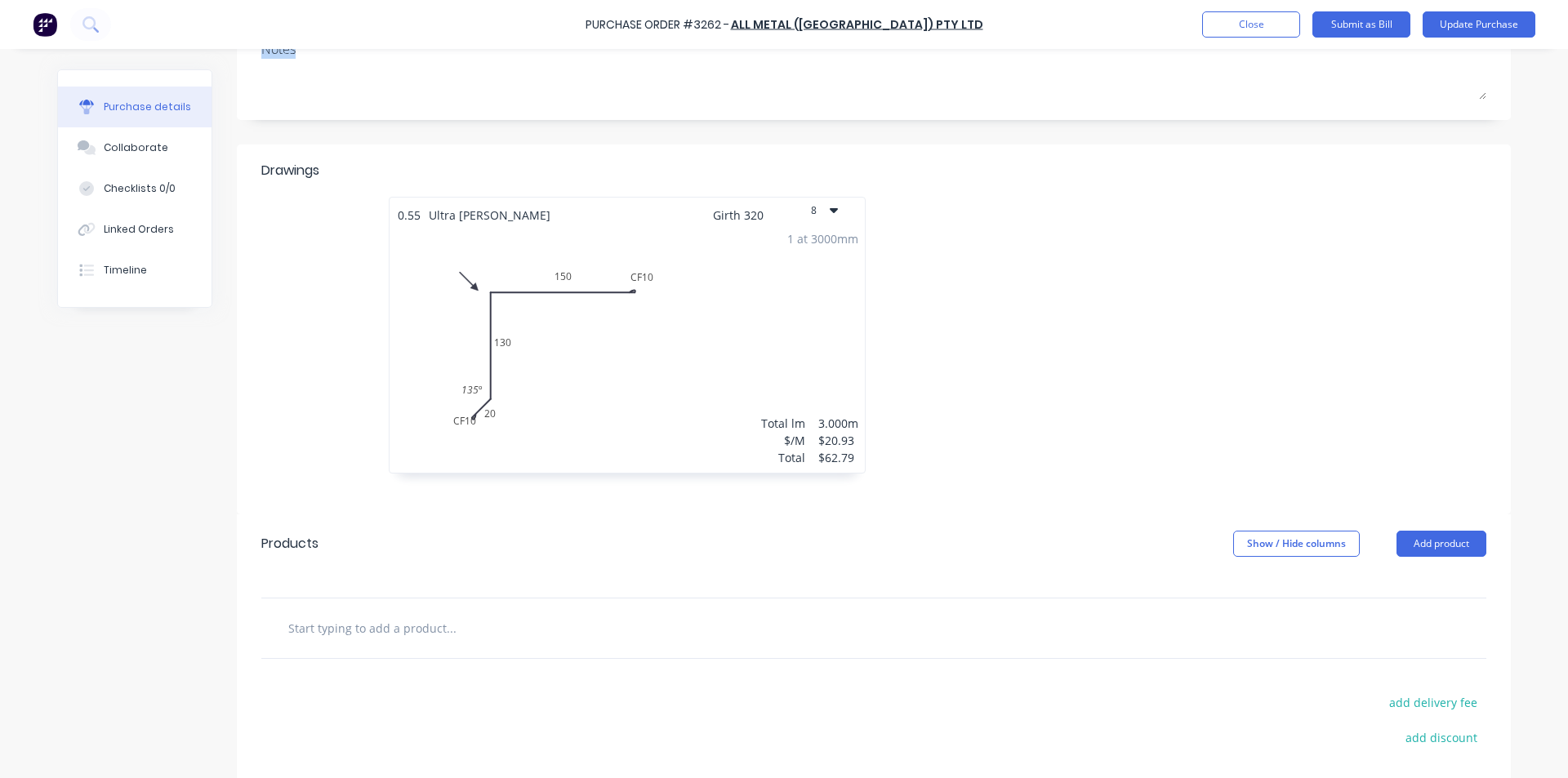
scroll to position [408, 0]
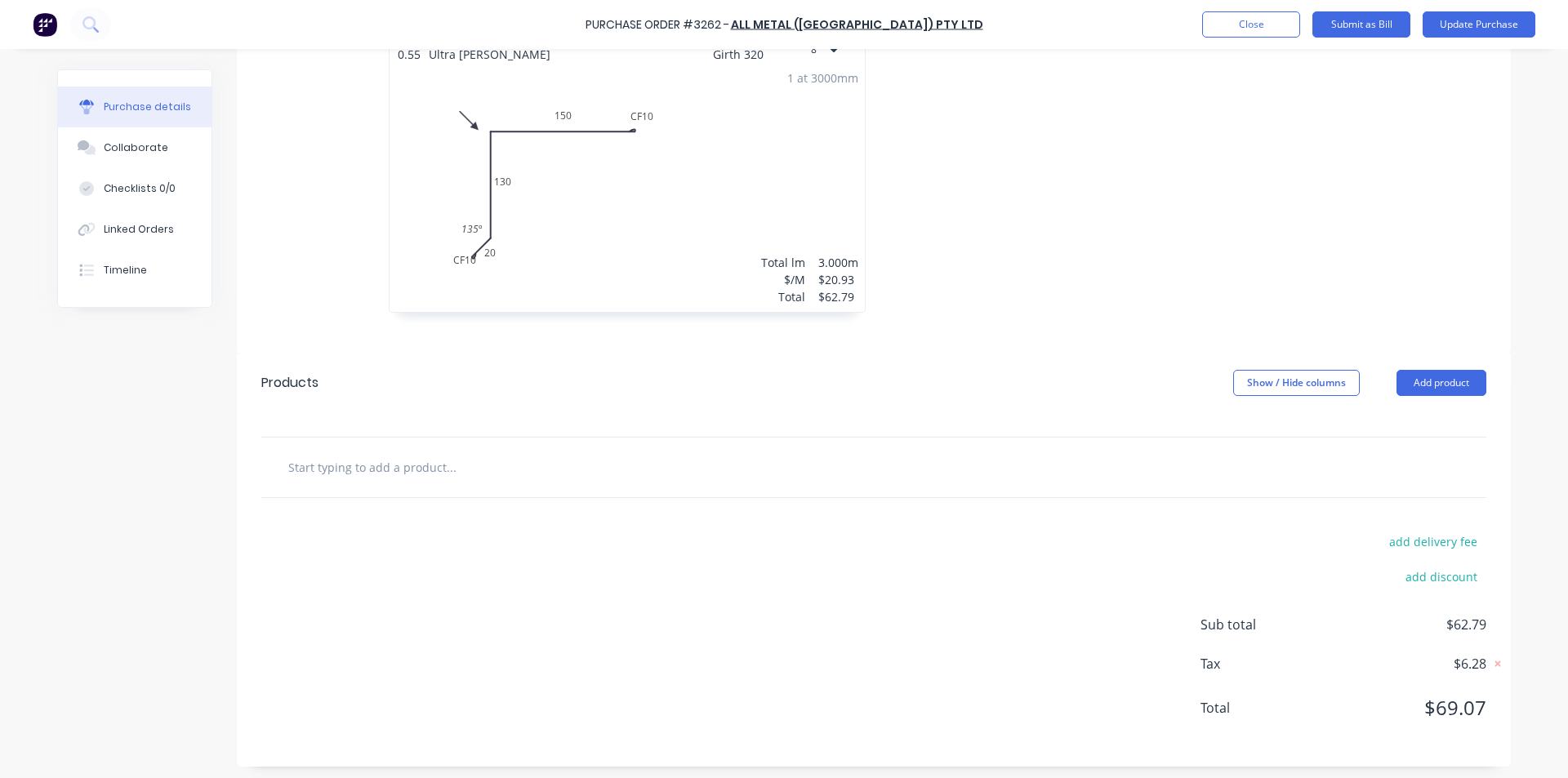
click at [1469, 620] on span "$62.79" at bounding box center [1404, 624] width 163 height 20
click at [1433, 387] on button "Add product" at bounding box center [1441, 383] width 90 height 26
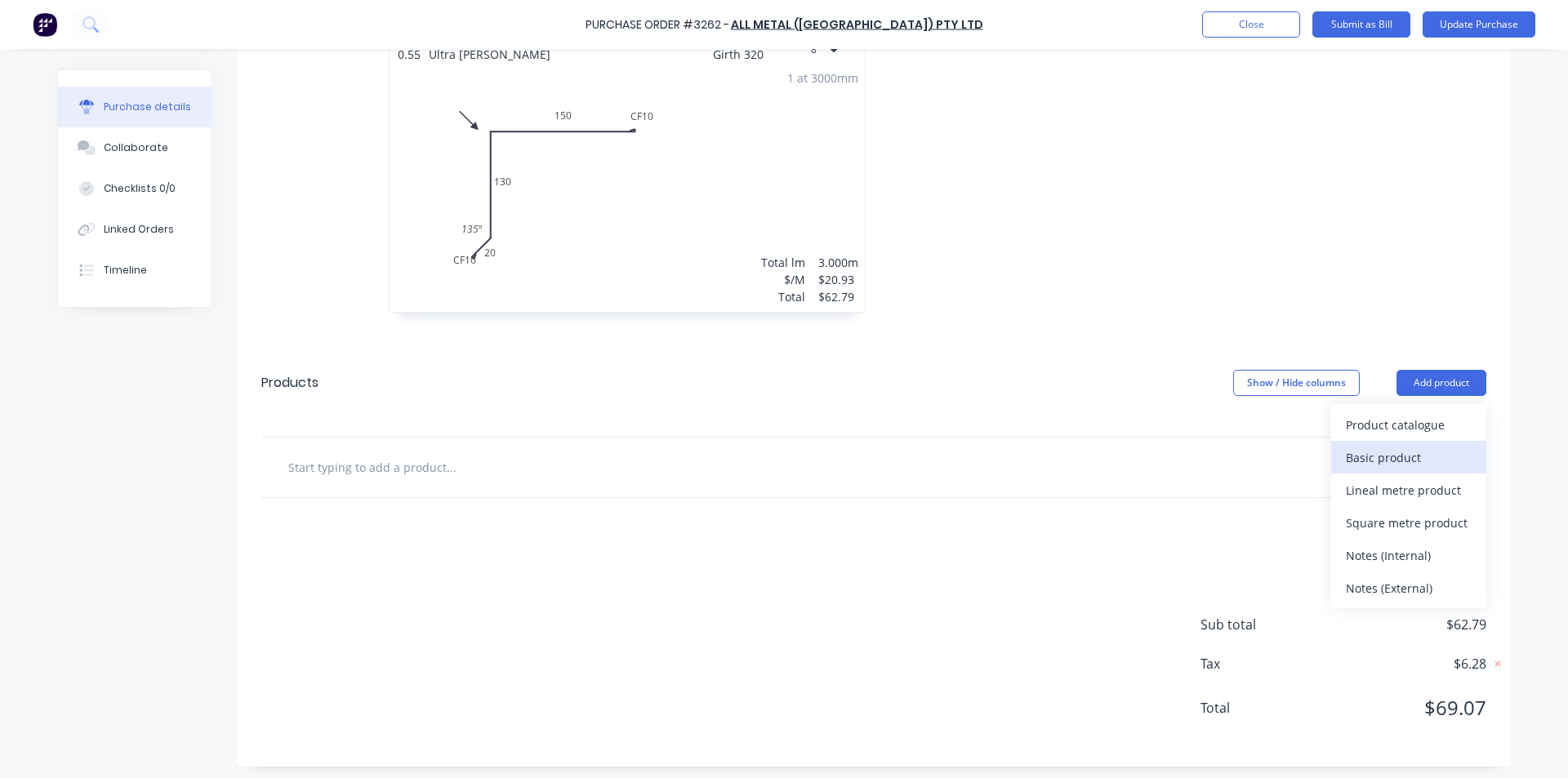
click at [1392, 455] on div "Basic product" at bounding box center [1408, 458] width 126 height 24
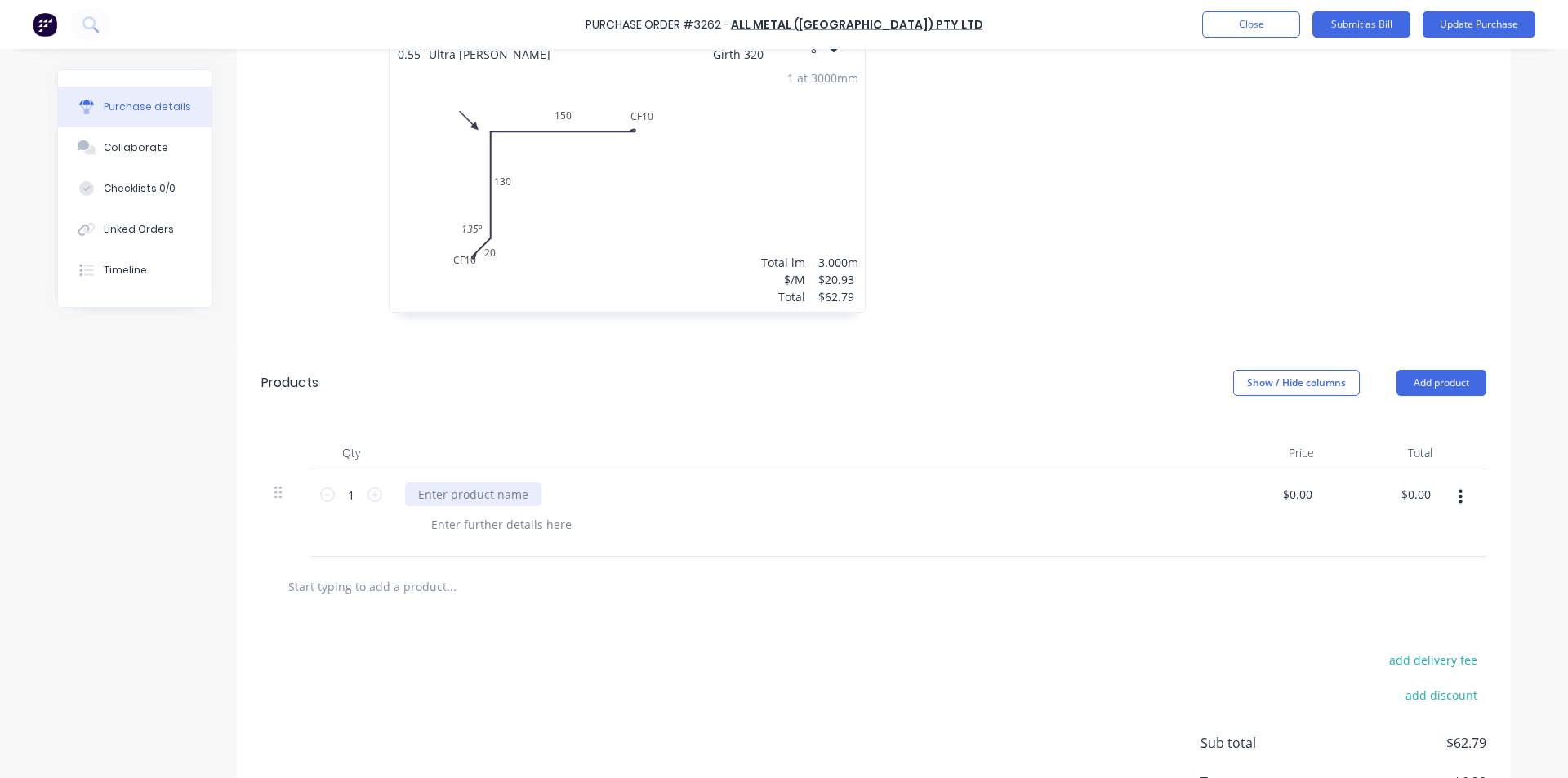
click at [459, 488] on div at bounding box center [473, 495] width 136 height 24
click at [781, 512] on div "Less All Metal flashing costs" at bounding box center [800, 513] width 817 height 87
click at [1412, 496] on input "0.00" at bounding box center [1418, 495] width 31 height 24
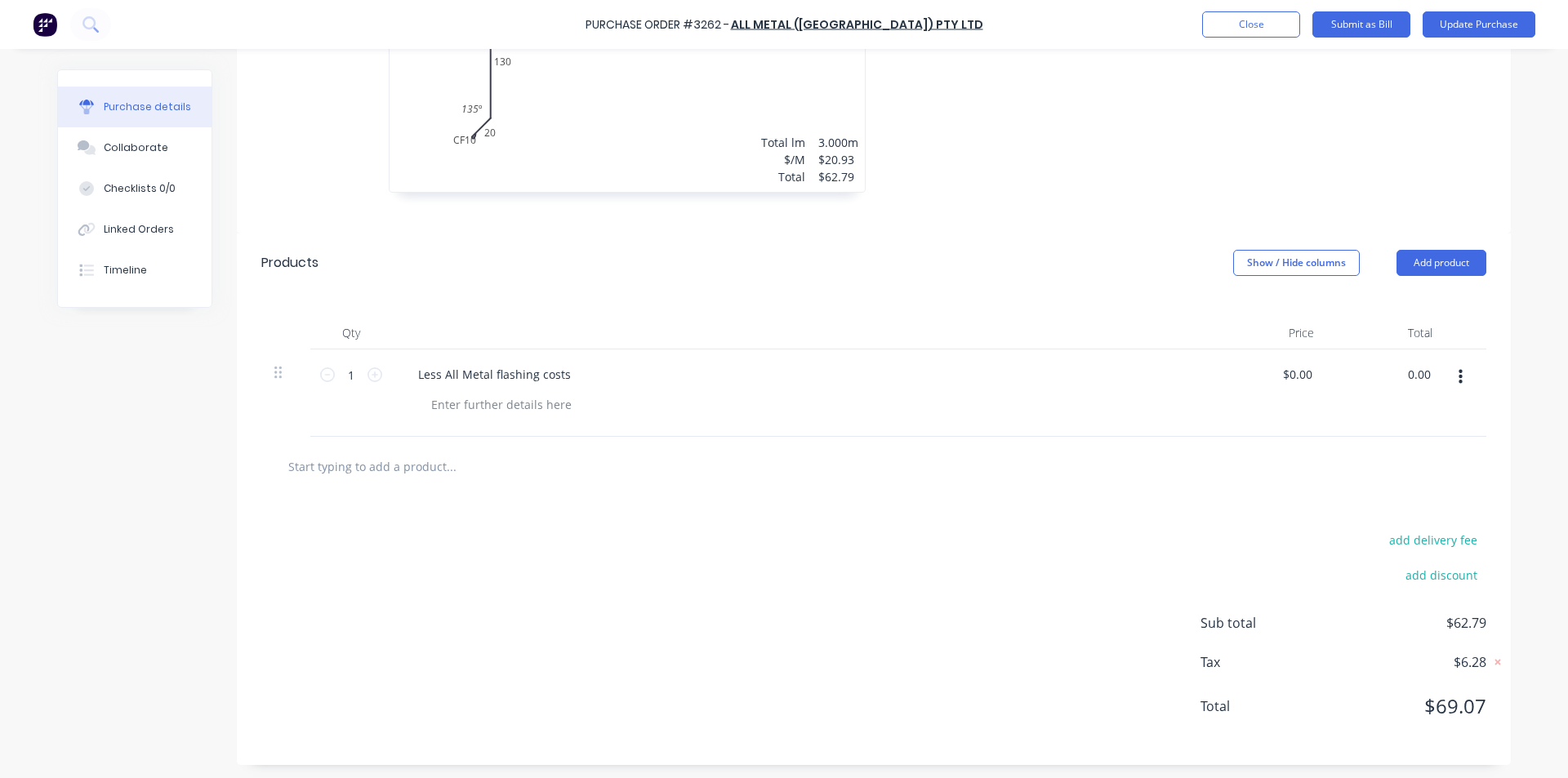
scroll to position [532, 0]
click at [1411, 365] on input "0.00" at bounding box center [1418, 371] width 31 height 24
click at [1374, 415] on div "$-1.80 -1.80" at bounding box center [1386, 390] width 118 height 87
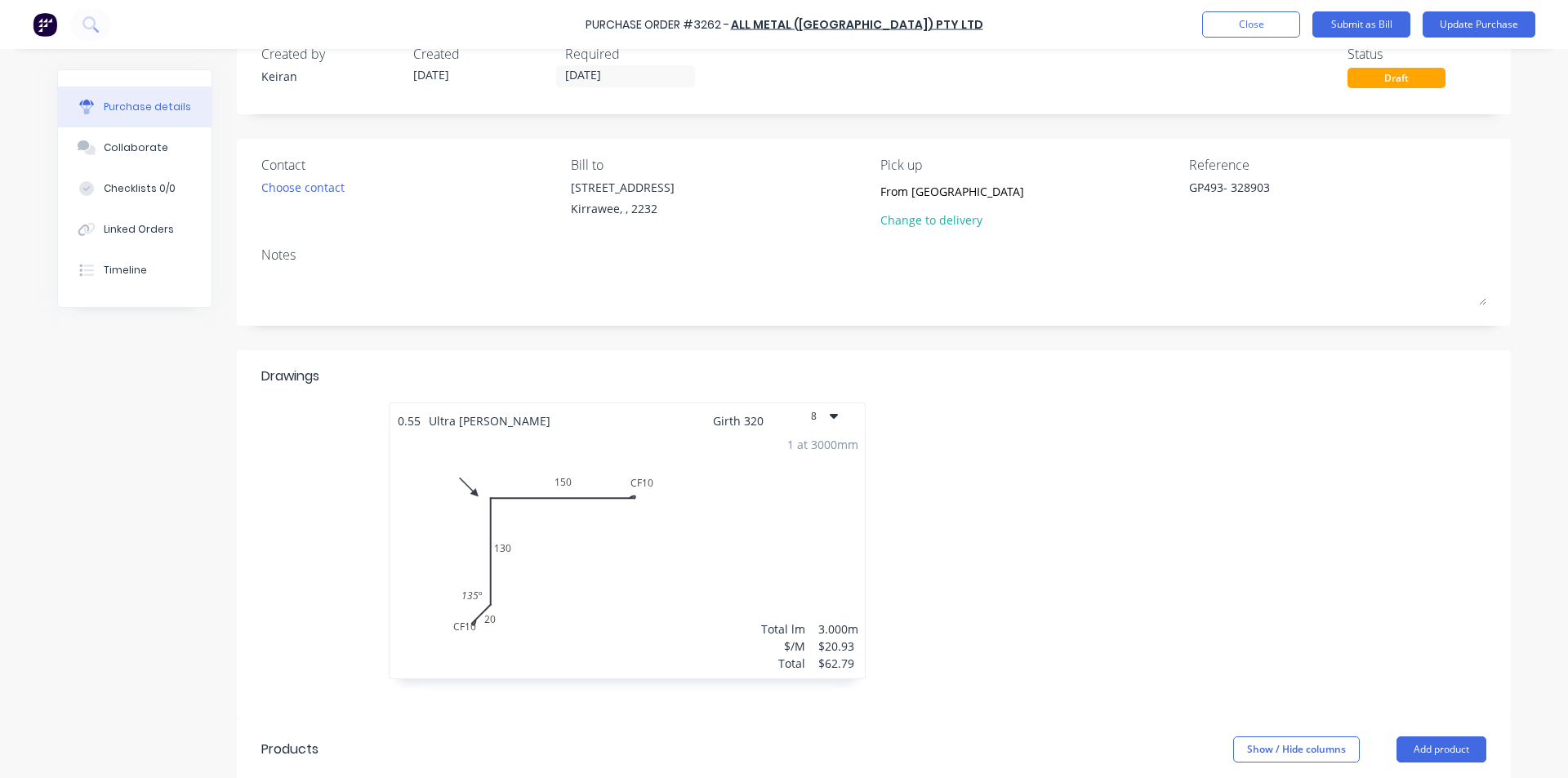
scroll to position [0, 0]
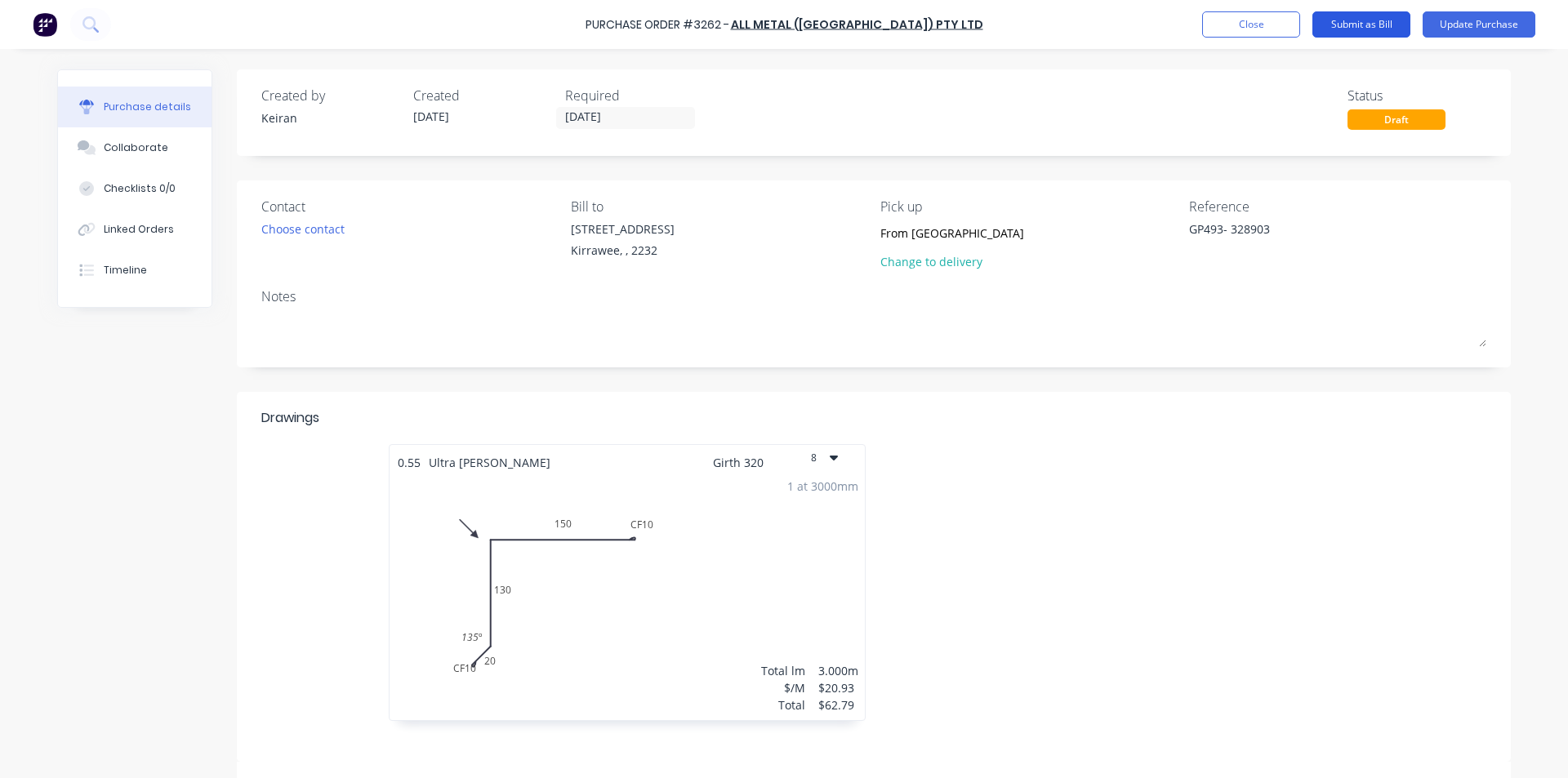
click at [1383, 23] on button "Submit as Bill" at bounding box center [1361, 24] width 98 height 26
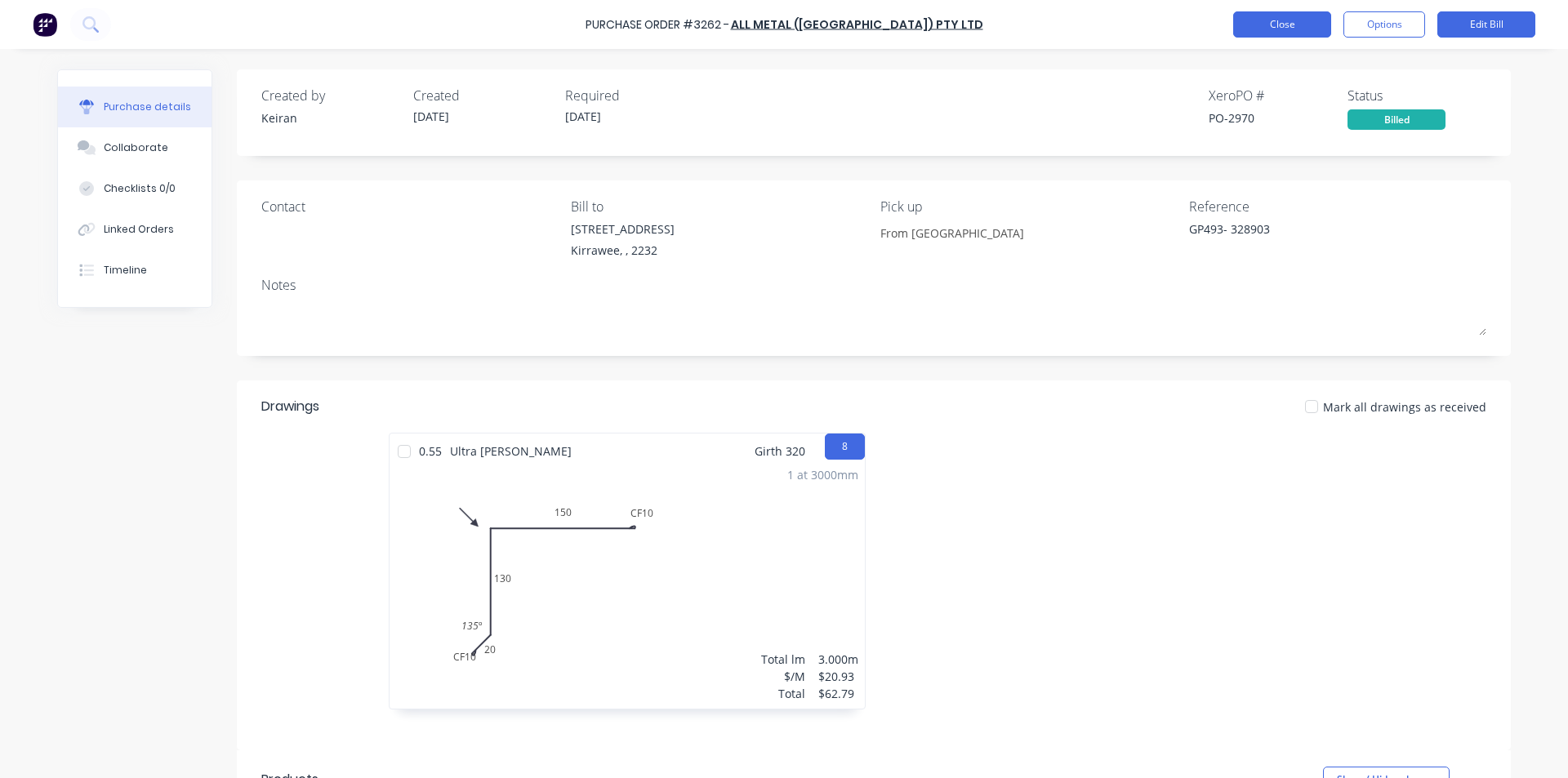
drag, startPoint x: 1272, startPoint y: 33, endPoint x: 1253, endPoint y: 31, distance: 19.1
click at [1253, 31] on button "Close" at bounding box center [1282, 24] width 98 height 26
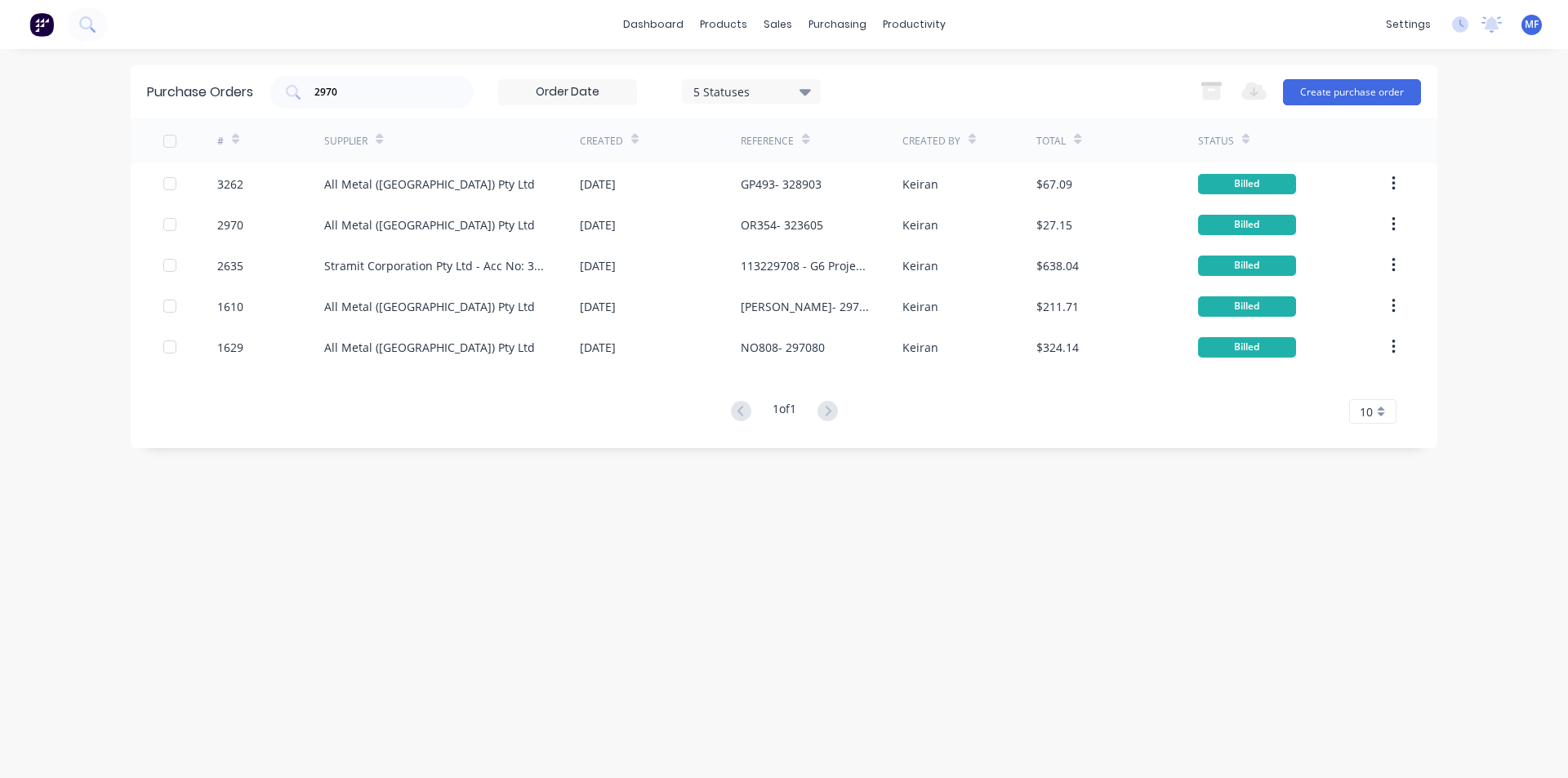
drag, startPoint x: 790, startPoint y: 498, endPoint x: 370, endPoint y: 431, distance: 425.3
click at [789, 496] on div "Purchase Orders 2970 5 Statuses 5 Statuses Export to Excel (XLSX) Create purcha…" at bounding box center [783, 413] width 1306 height 697
click at [356, 87] on input "2970" at bounding box center [381, 92] width 136 height 16
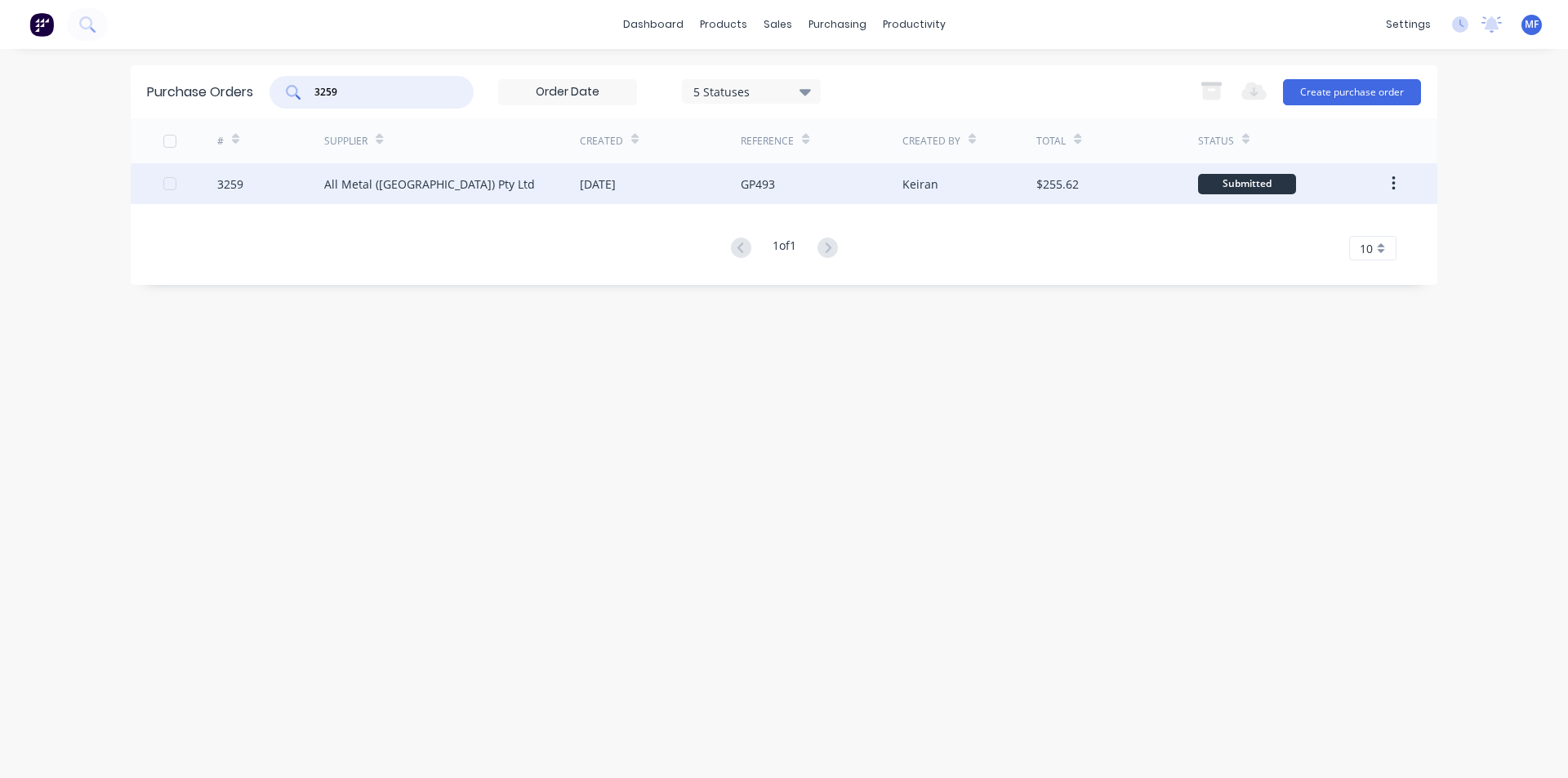
click at [368, 176] on div "All Metal ([GEOGRAPHIC_DATA]) Pty Ltd" at bounding box center [430, 184] width 211 height 17
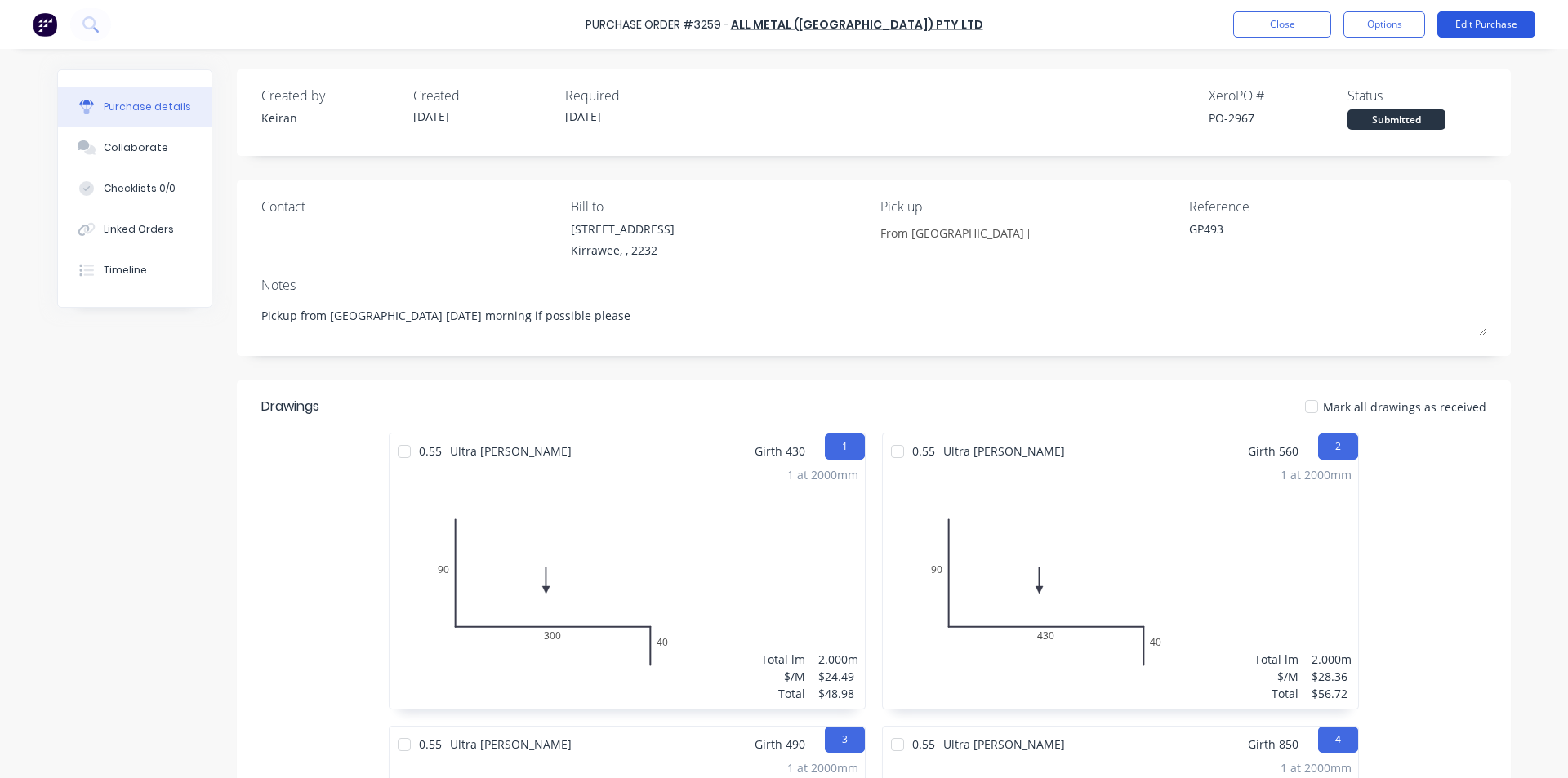
click at [1486, 25] on button "Edit Purchase" at bounding box center [1486, 24] width 98 height 26
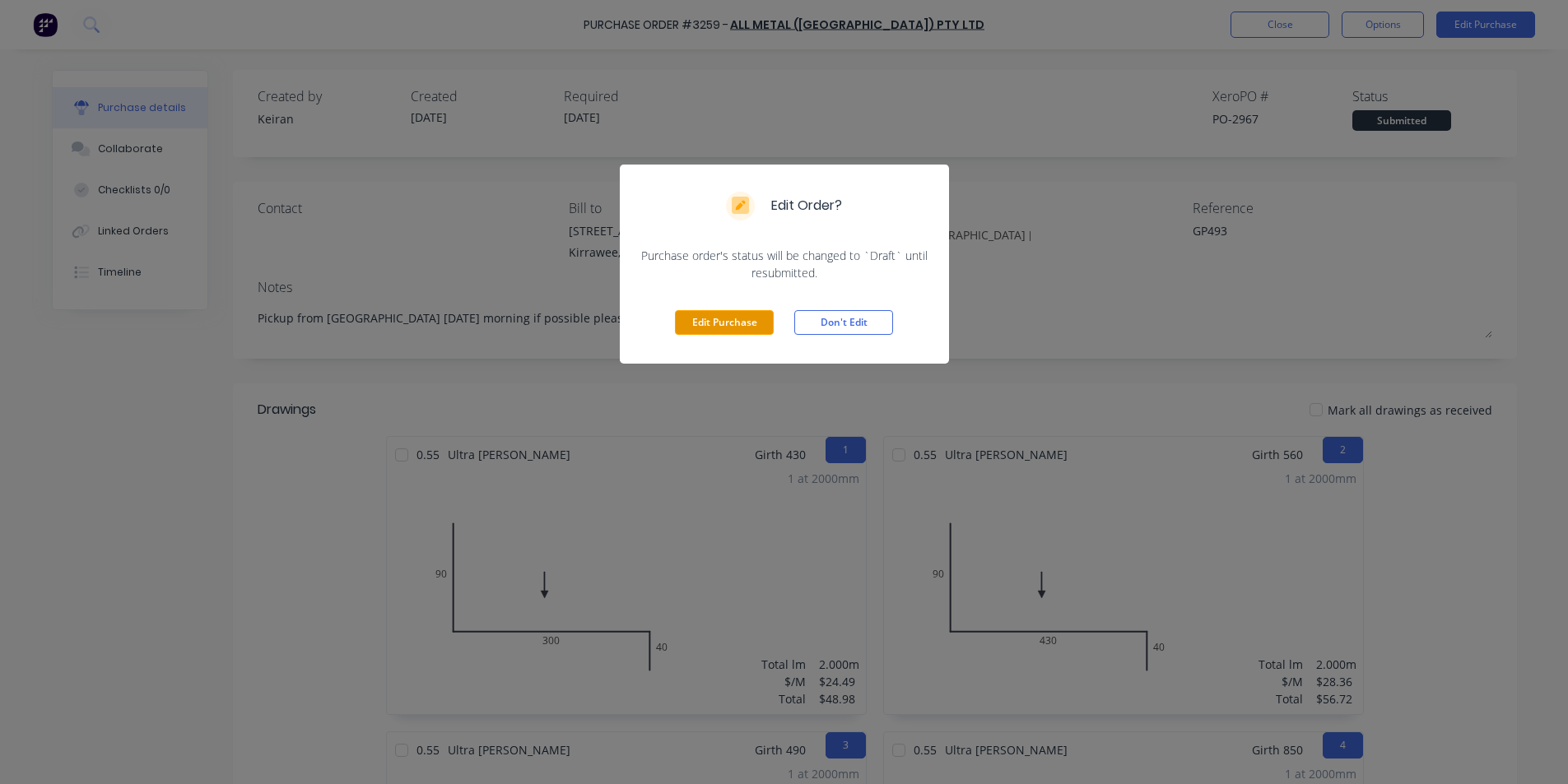
click at [736, 315] on button "Edit Purchase" at bounding box center [725, 322] width 99 height 25
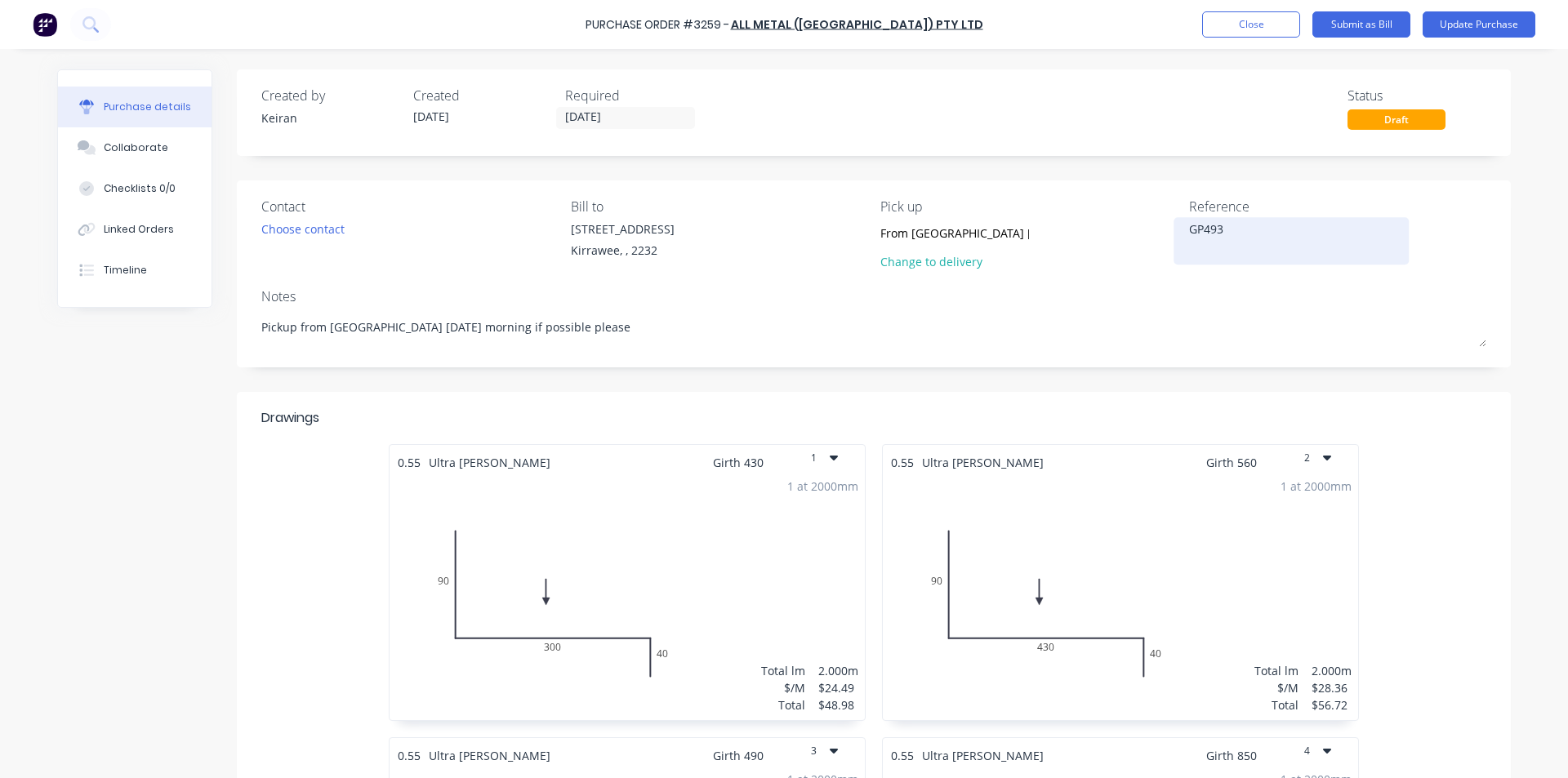
click at [1248, 224] on textarea "GP493" at bounding box center [1291, 238] width 204 height 37
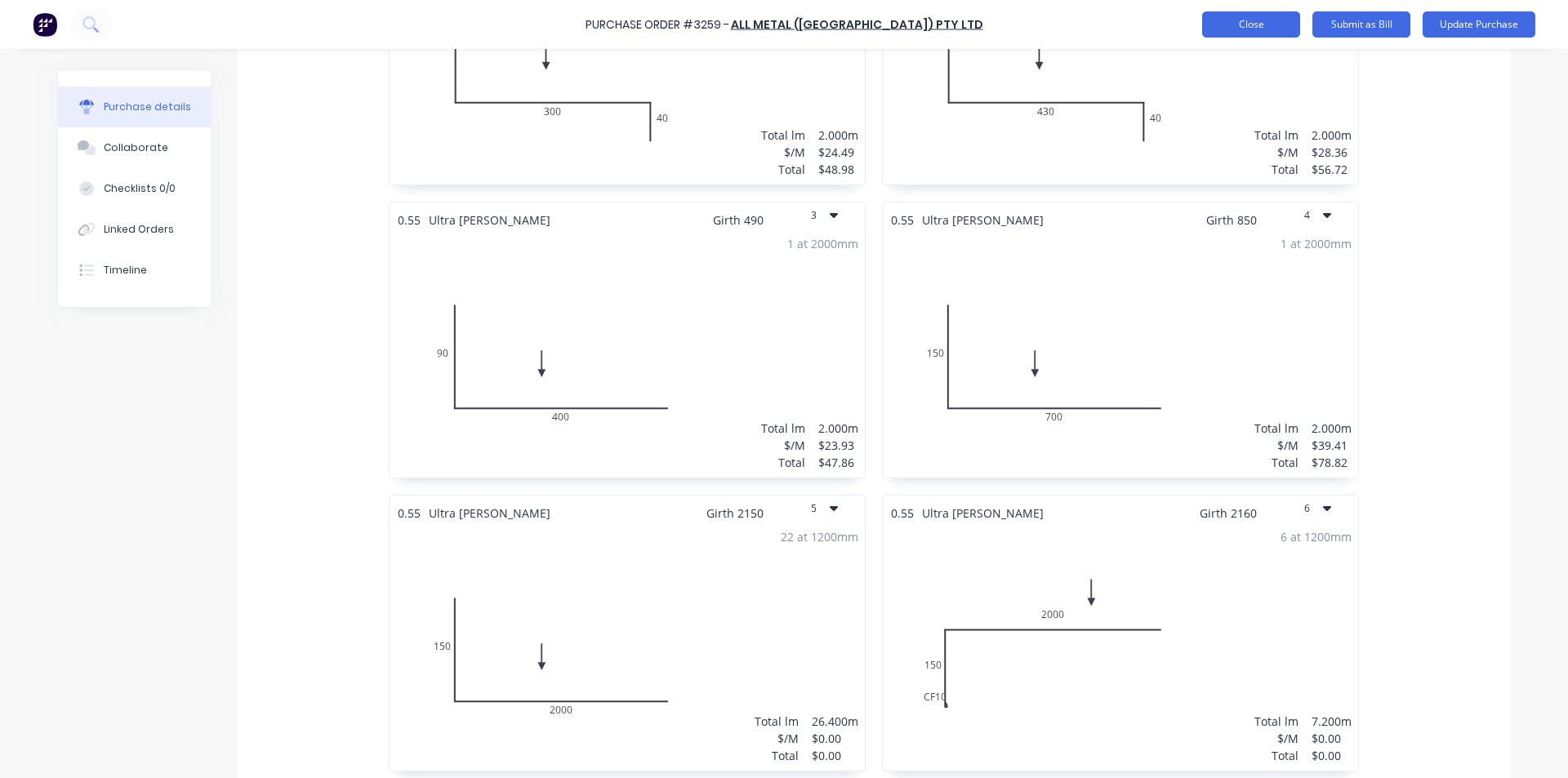
scroll to position [149, 0]
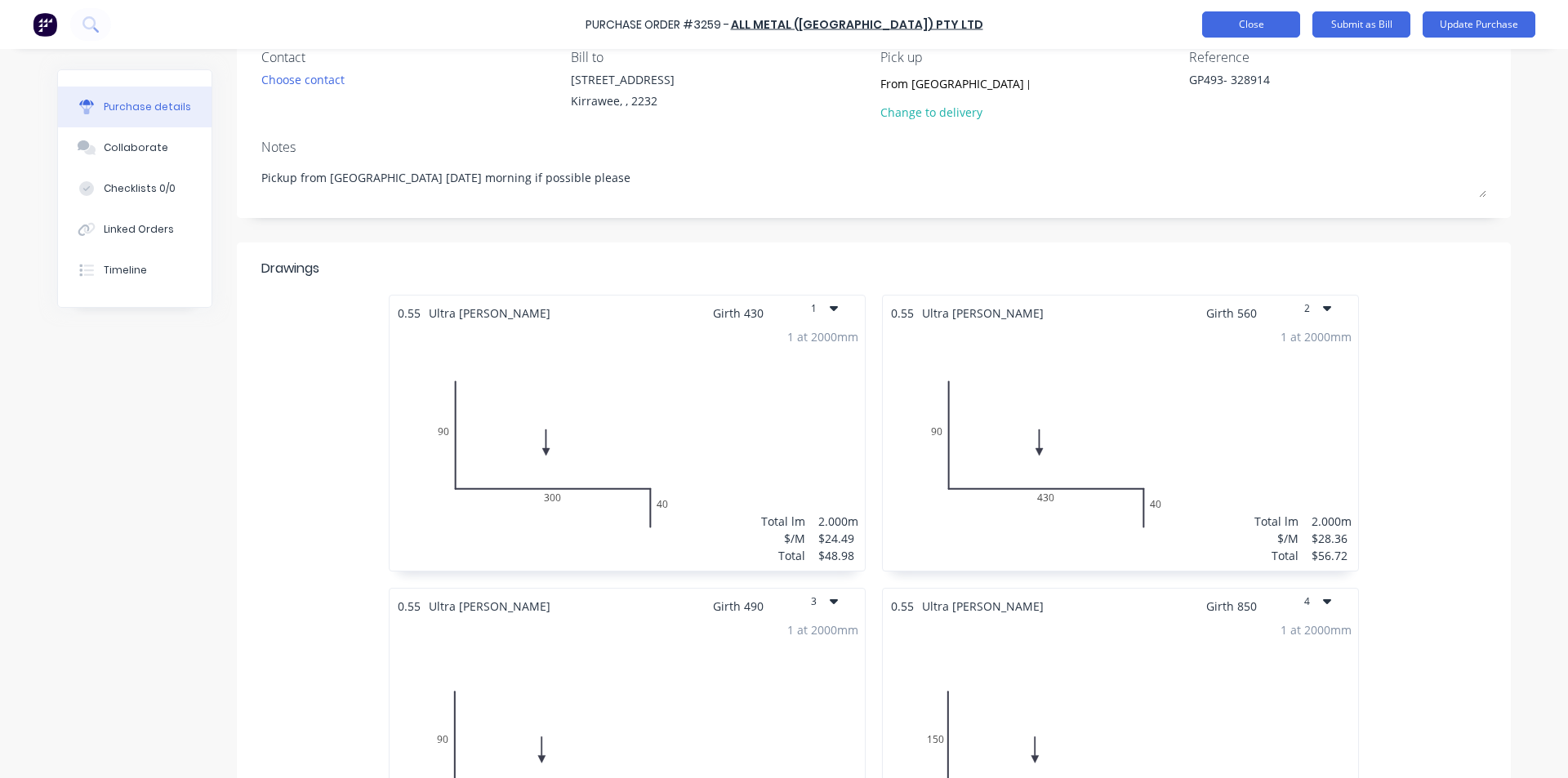
click at [1240, 21] on button "Close" at bounding box center [1251, 24] width 98 height 26
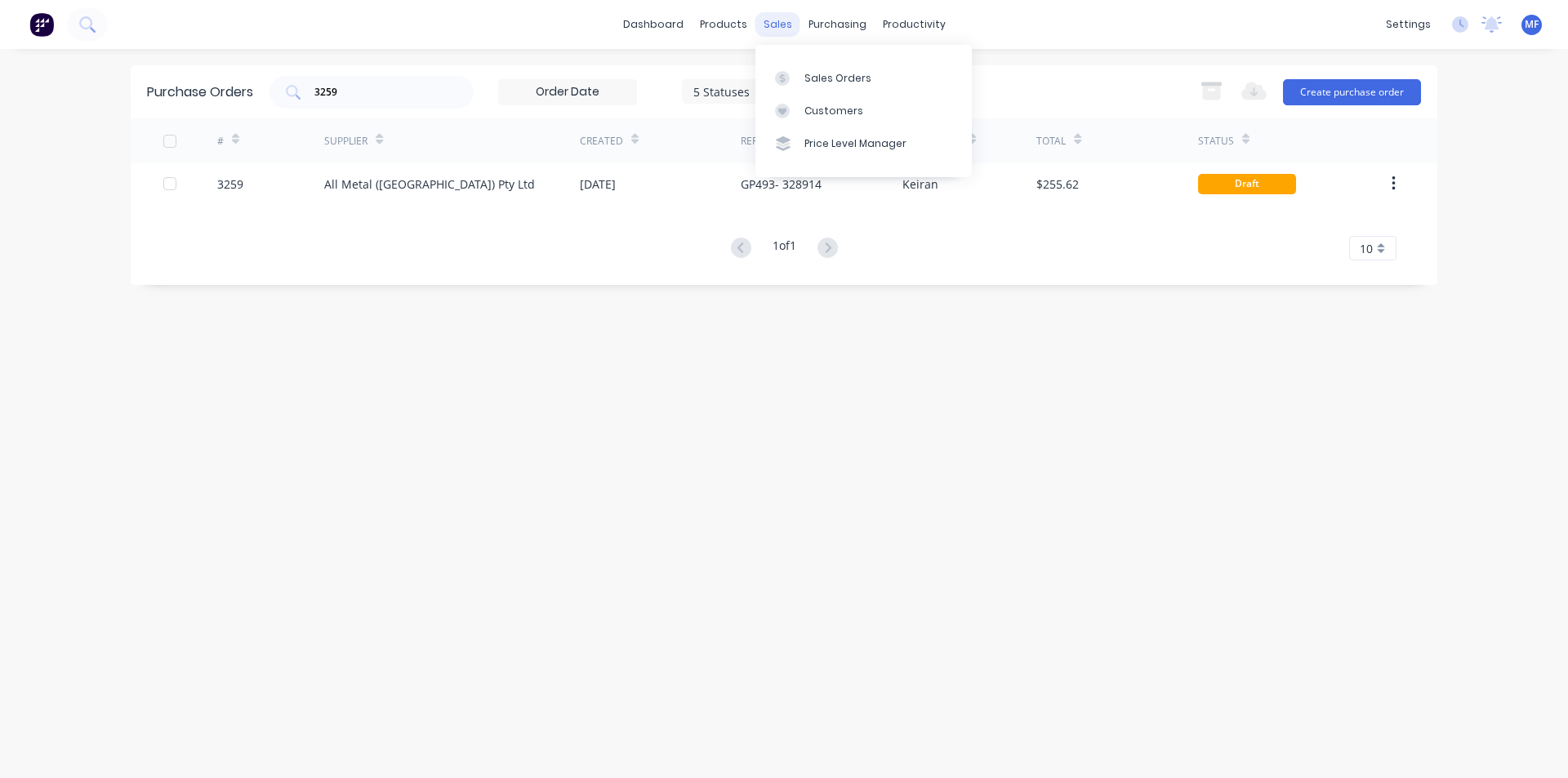
click at [773, 24] on div "sales" at bounding box center [778, 24] width 45 height 25
click at [836, 110] on div "Customers" at bounding box center [834, 111] width 59 height 15
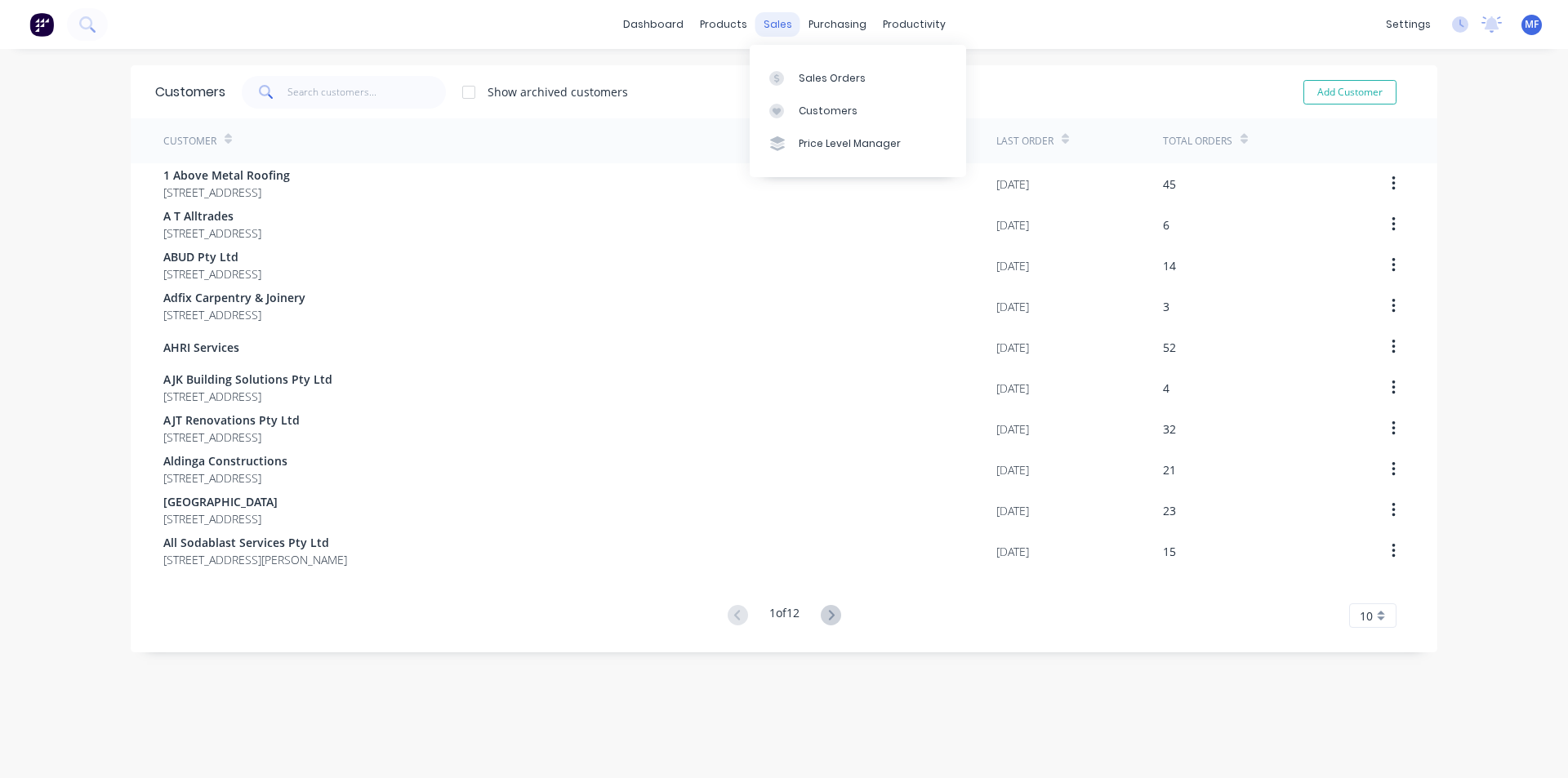
click at [771, 26] on div "sales" at bounding box center [778, 24] width 45 height 25
click at [823, 15] on div "purchasing" at bounding box center [837, 24] width 75 height 25
click at [863, 118] on div "Suppliers" at bounding box center [865, 111] width 49 height 15
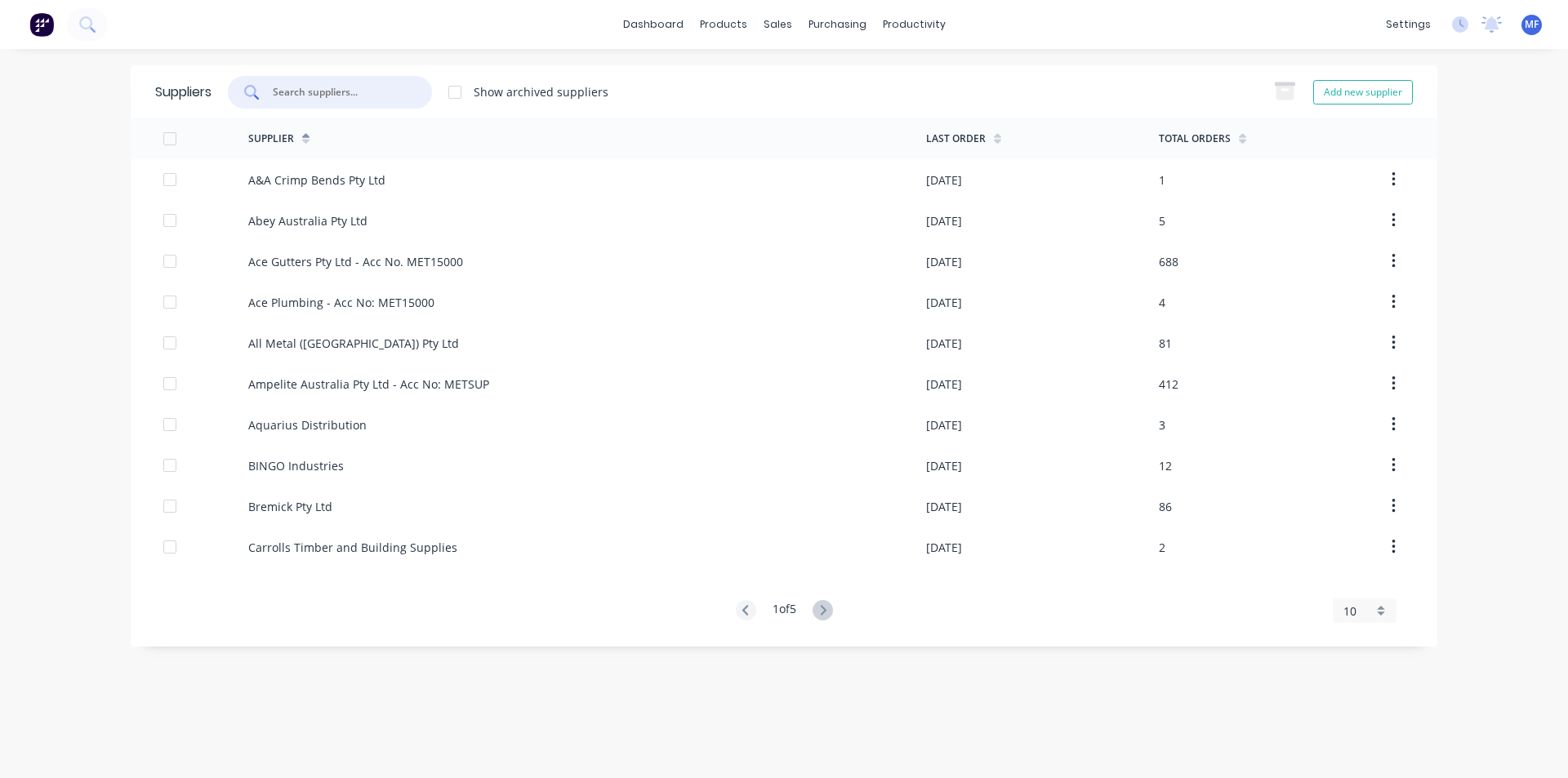
click at [292, 88] on input "text" at bounding box center [339, 92] width 136 height 16
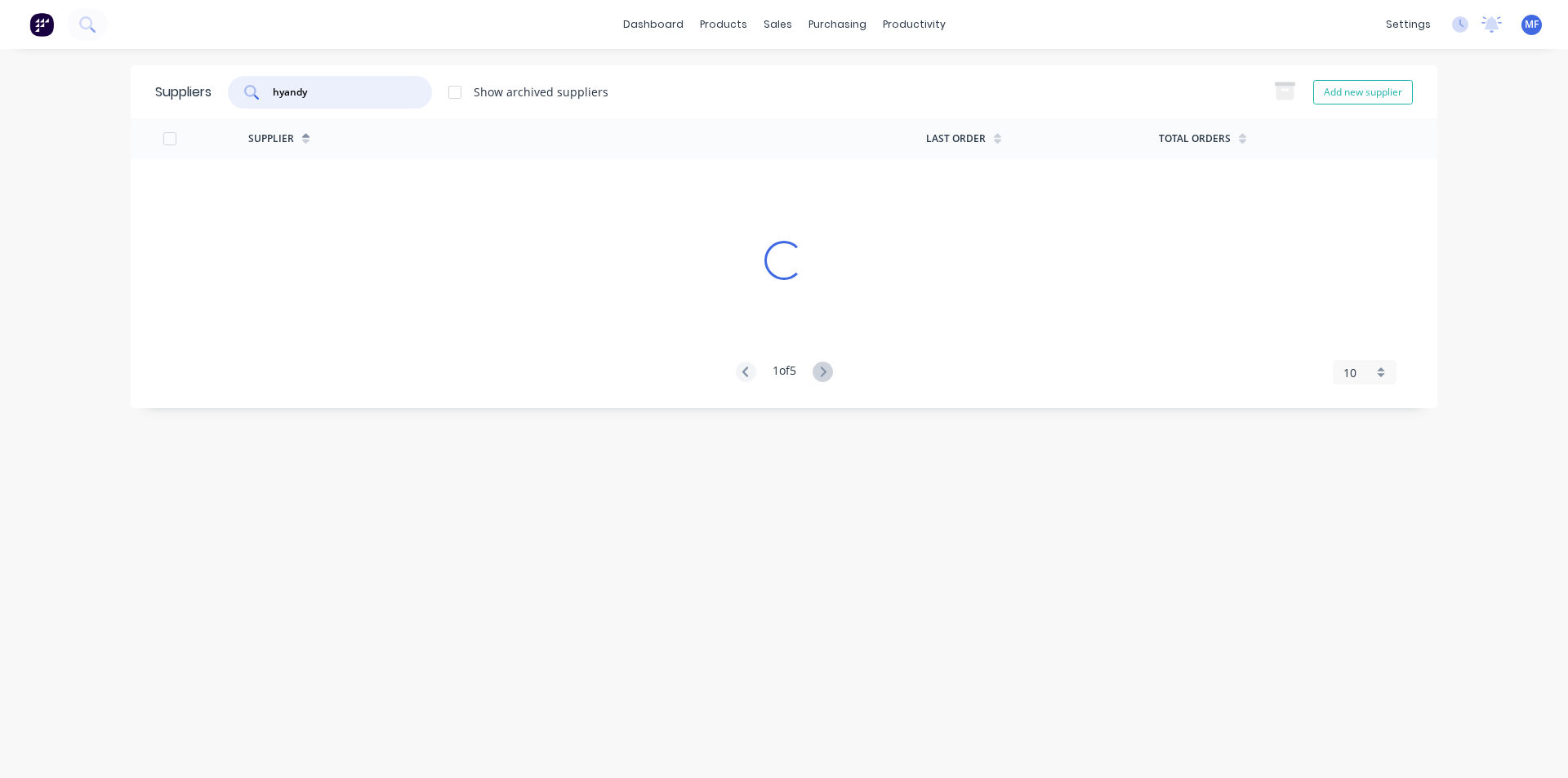
click at [298, 91] on input "hyandy" at bounding box center [339, 92] width 136 height 16
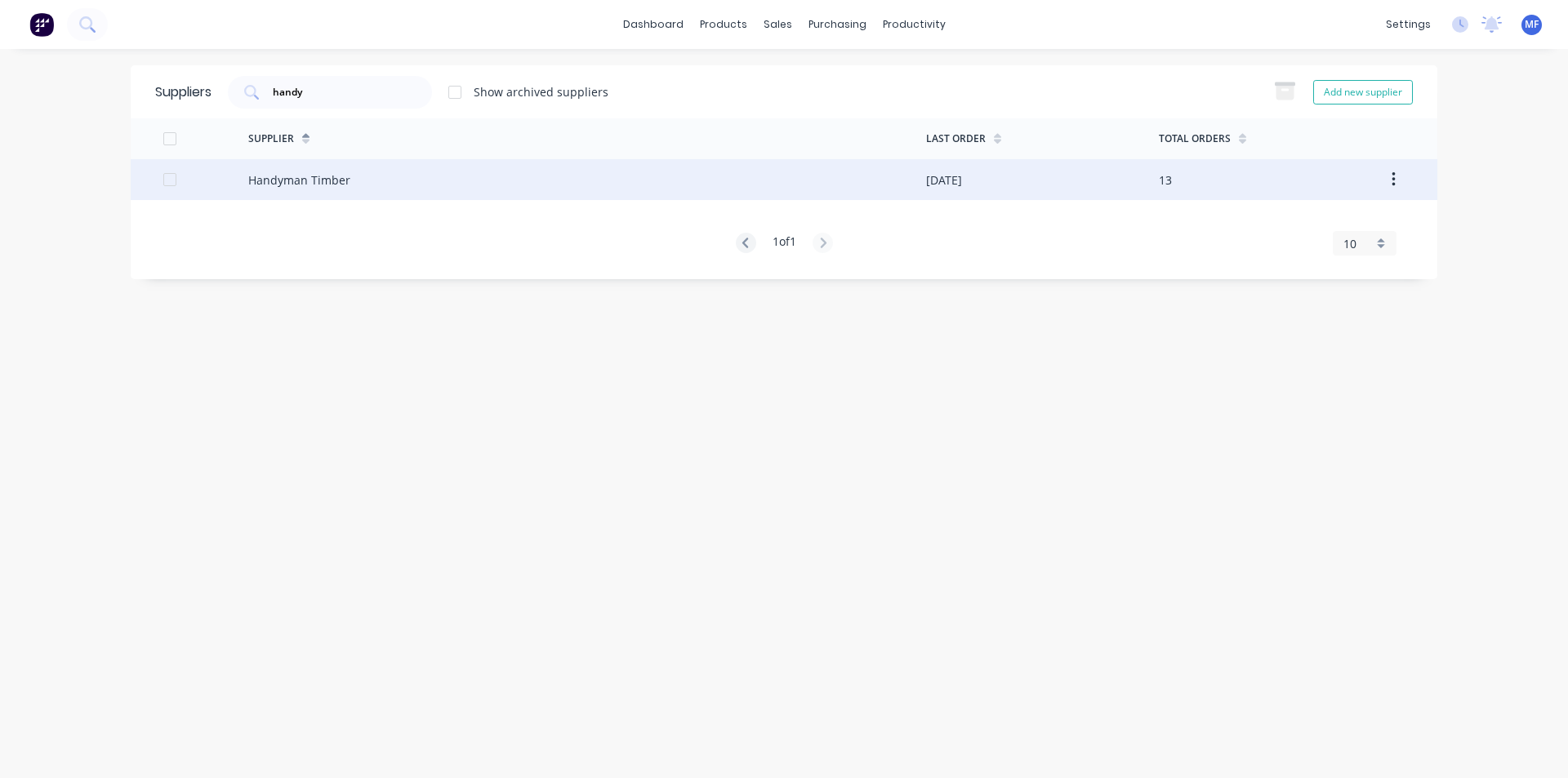
click at [315, 179] on div "Handyman Timber" at bounding box center [299, 180] width 102 height 17
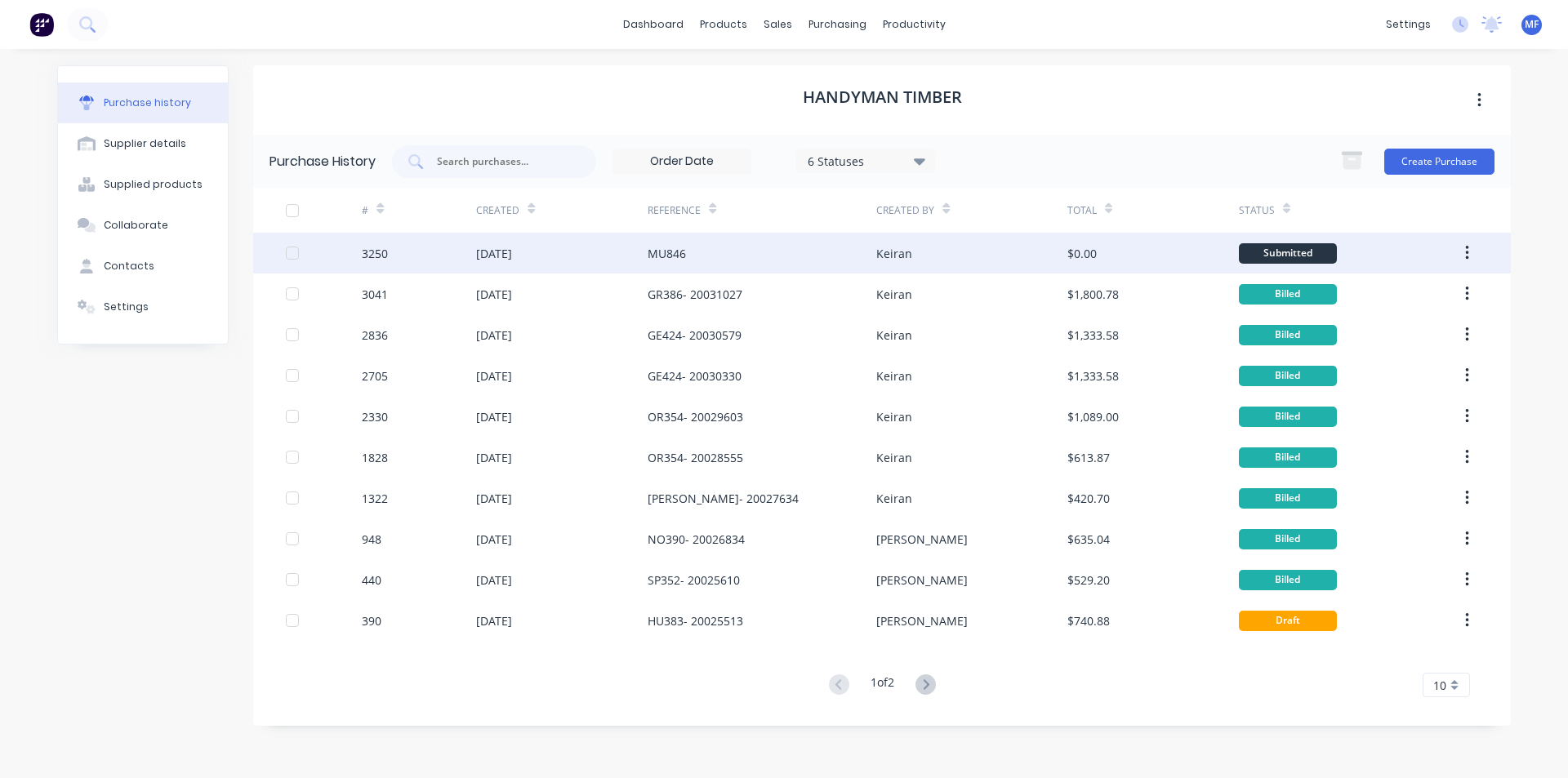
click at [659, 255] on div "MU846" at bounding box center [666, 254] width 39 height 17
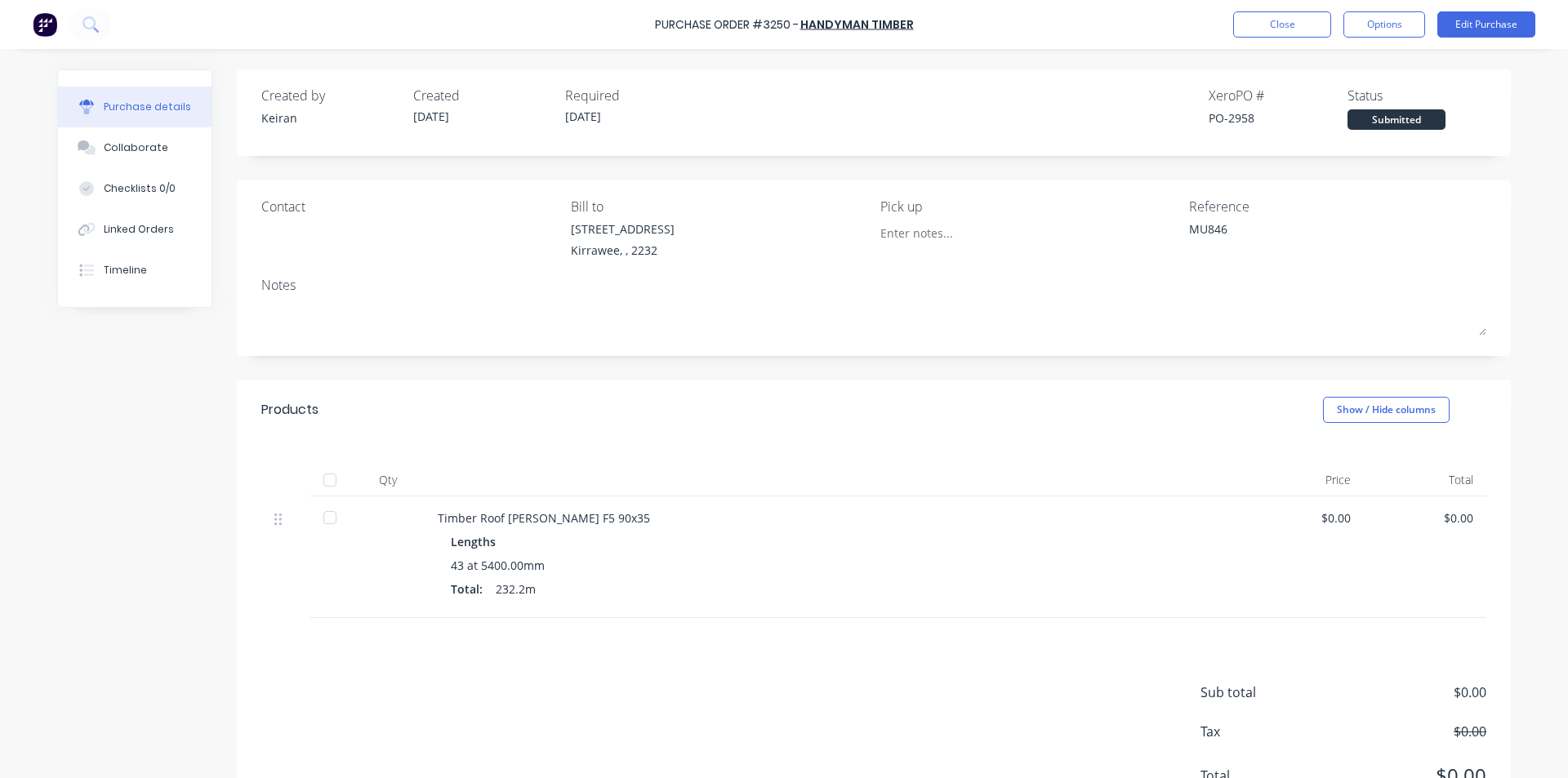
click at [1276, 9] on div "Purchase Order #3250 - Handyman Timber Close Options Edit Purchase" at bounding box center [784, 24] width 1568 height 49
click at [1300, 15] on button "Close" at bounding box center [1282, 24] width 98 height 26
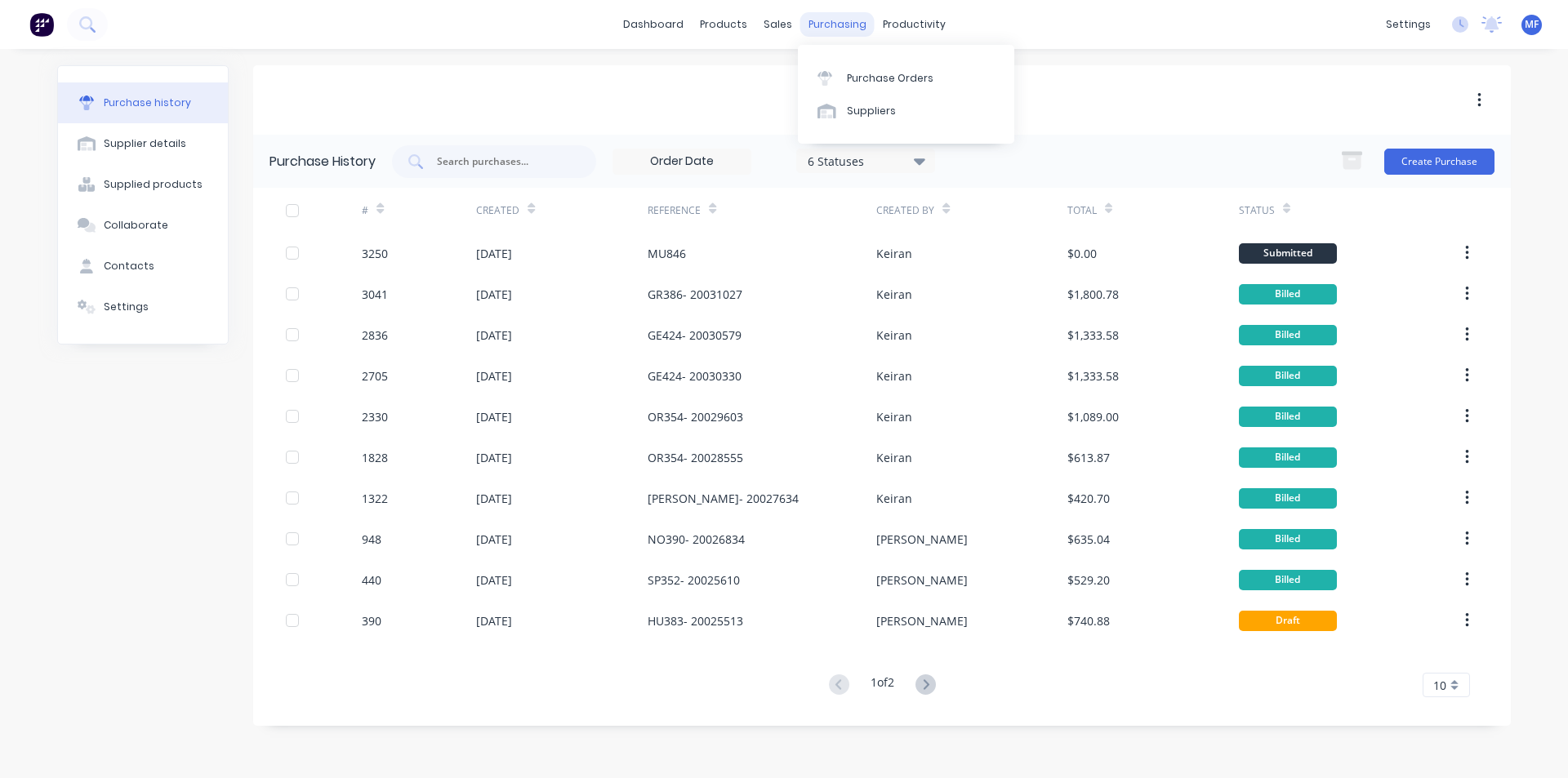
drag, startPoint x: 826, startPoint y: 33, endPoint x: 850, endPoint y: 62, distance: 37.6
click at [826, 34] on div "purchasing" at bounding box center [837, 24] width 75 height 25
click at [857, 69] on link "Purchase Orders" at bounding box center [906, 77] width 216 height 33
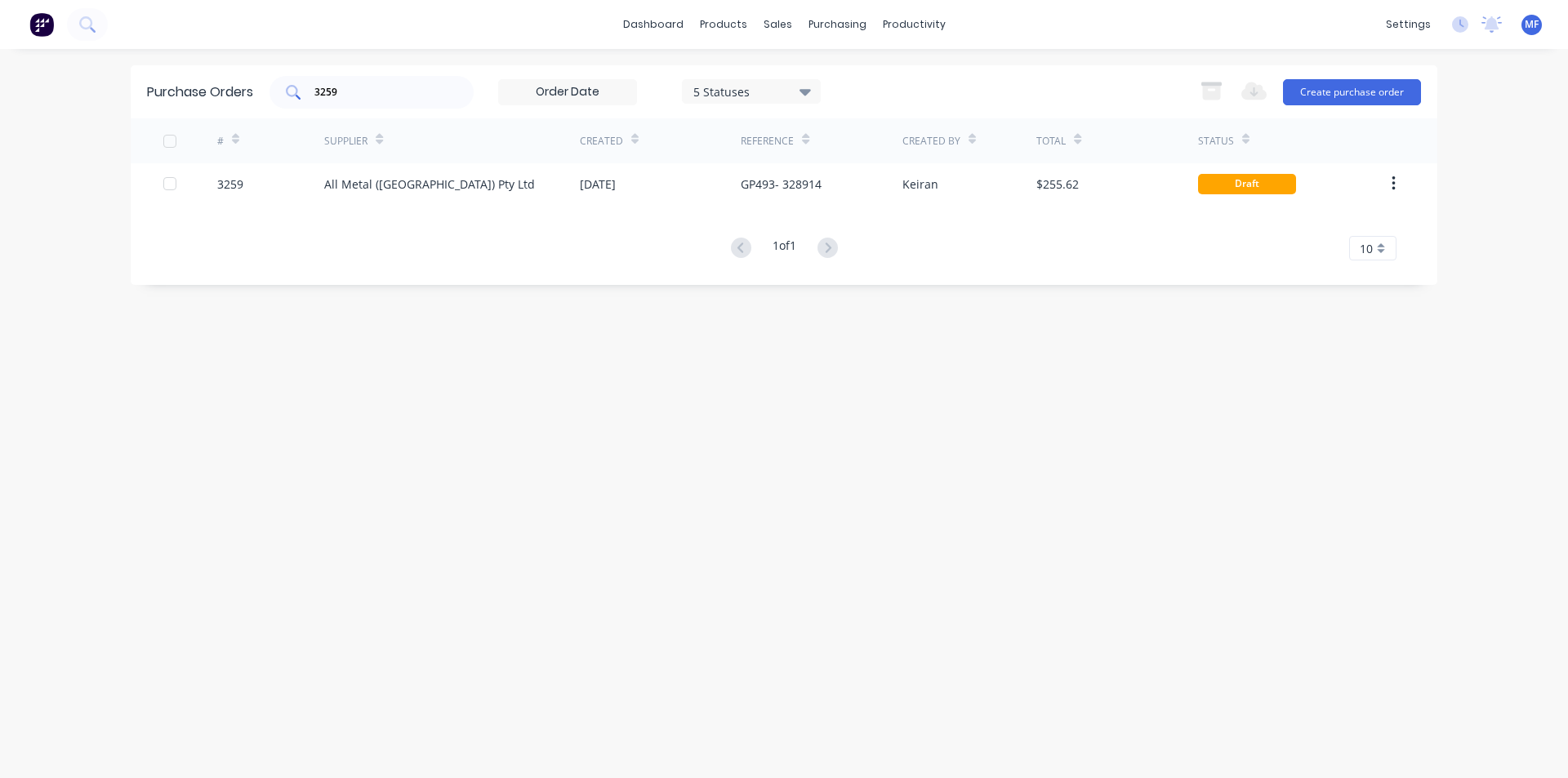
click at [363, 78] on div "3259" at bounding box center [371, 93] width 204 height 33
click at [351, 92] on input "3259" at bounding box center [381, 92] width 136 height 16
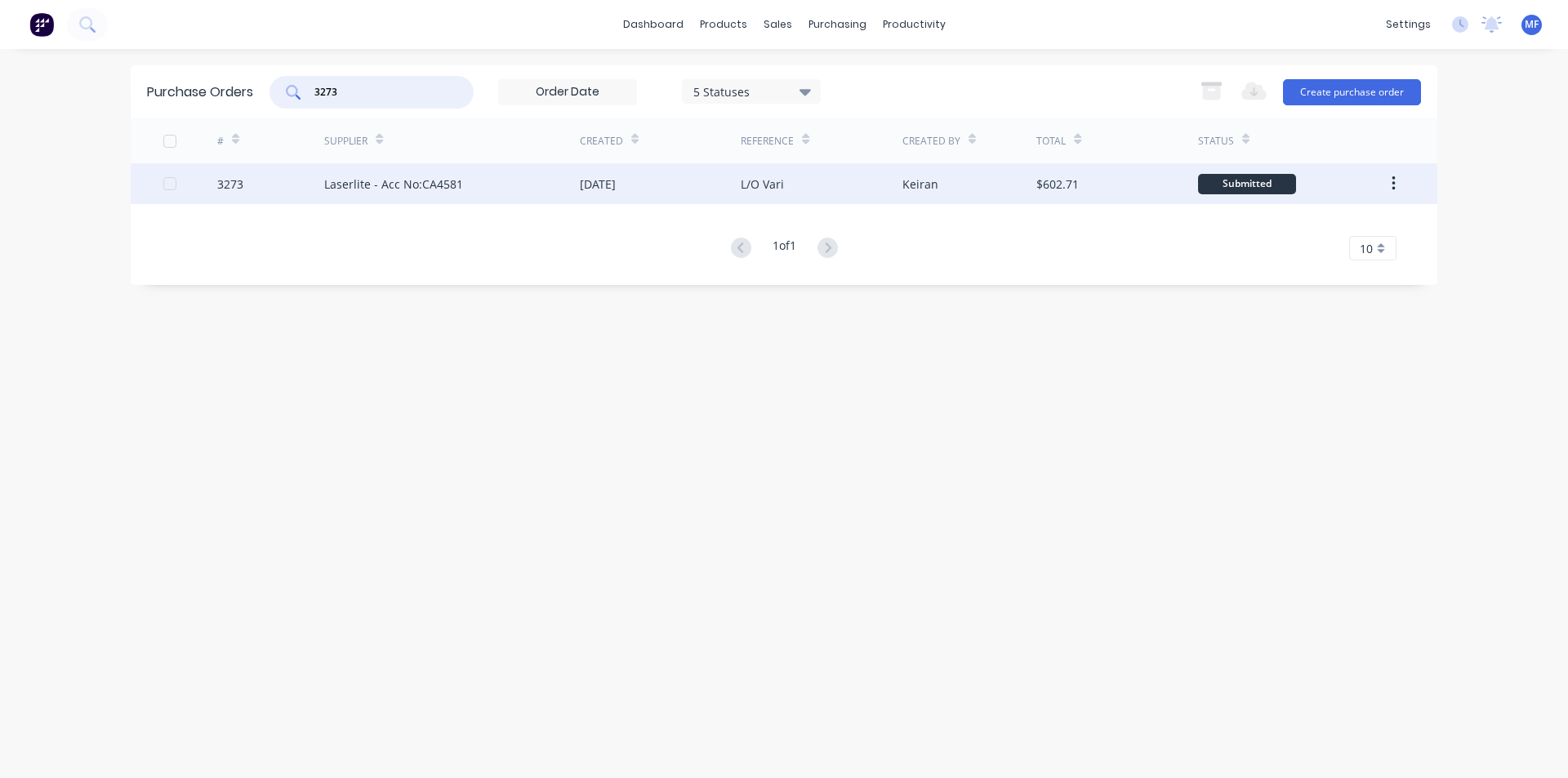
click at [407, 183] on div "Laserlite - Acc No:CA4581" at bounding box center [394, 184] width 139 height 17
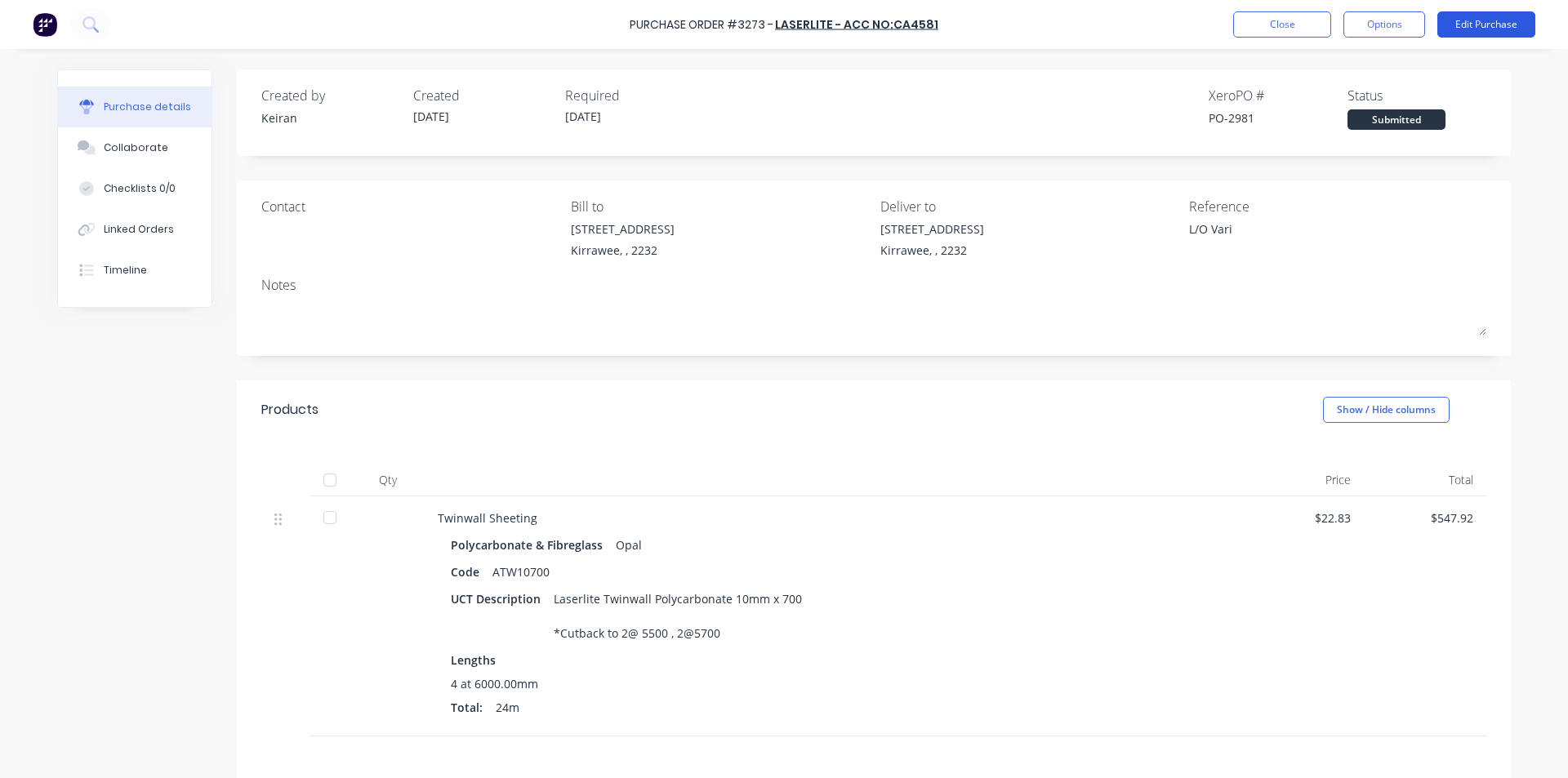
click at [1502, 26] on button "Edit Purchase" at bounding box center [1486, 24] width 98 height 26
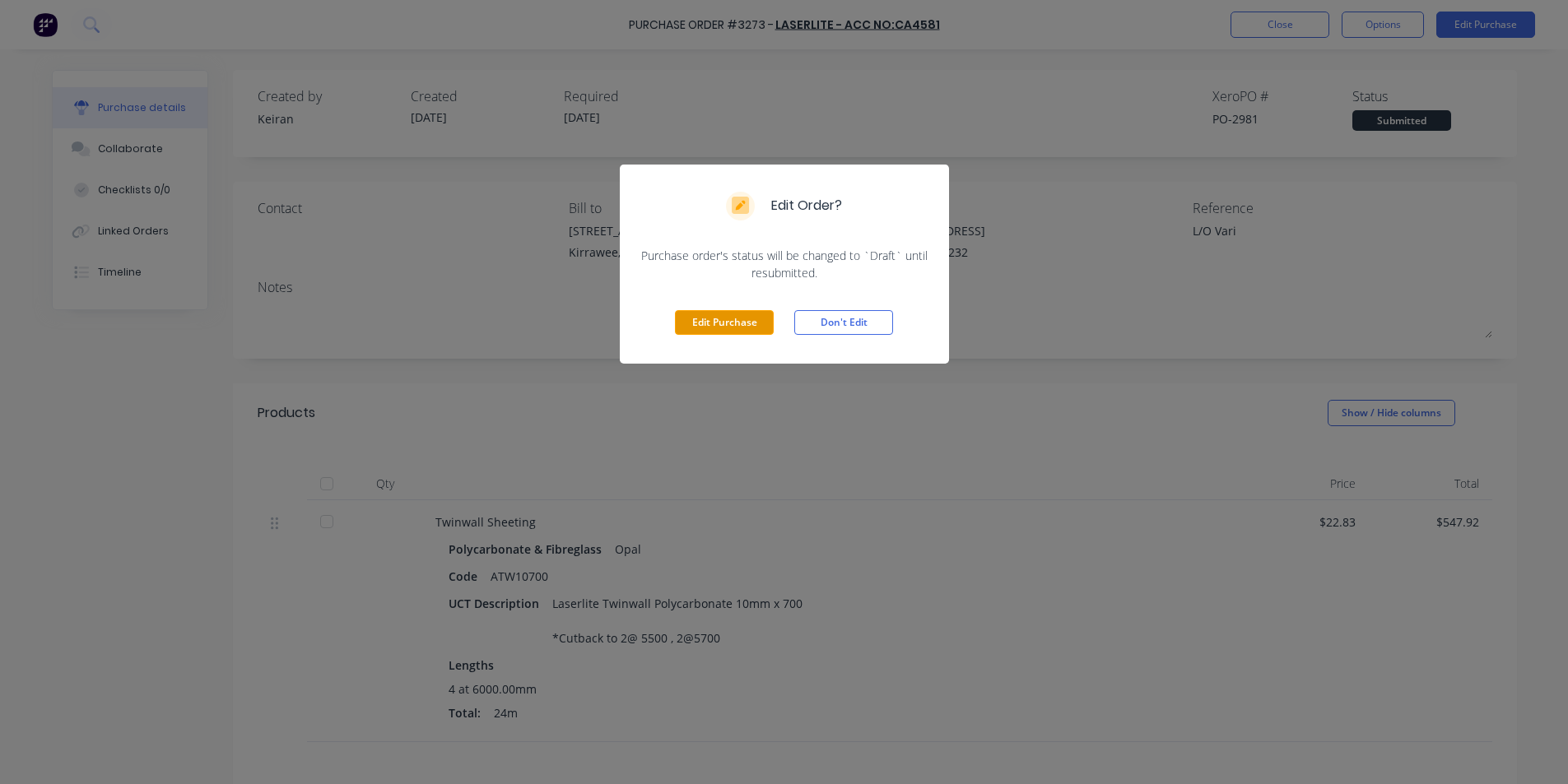
click at [740, 330] on button "Edit Purchase" at bounding box center [725, 322] width 99 height 25
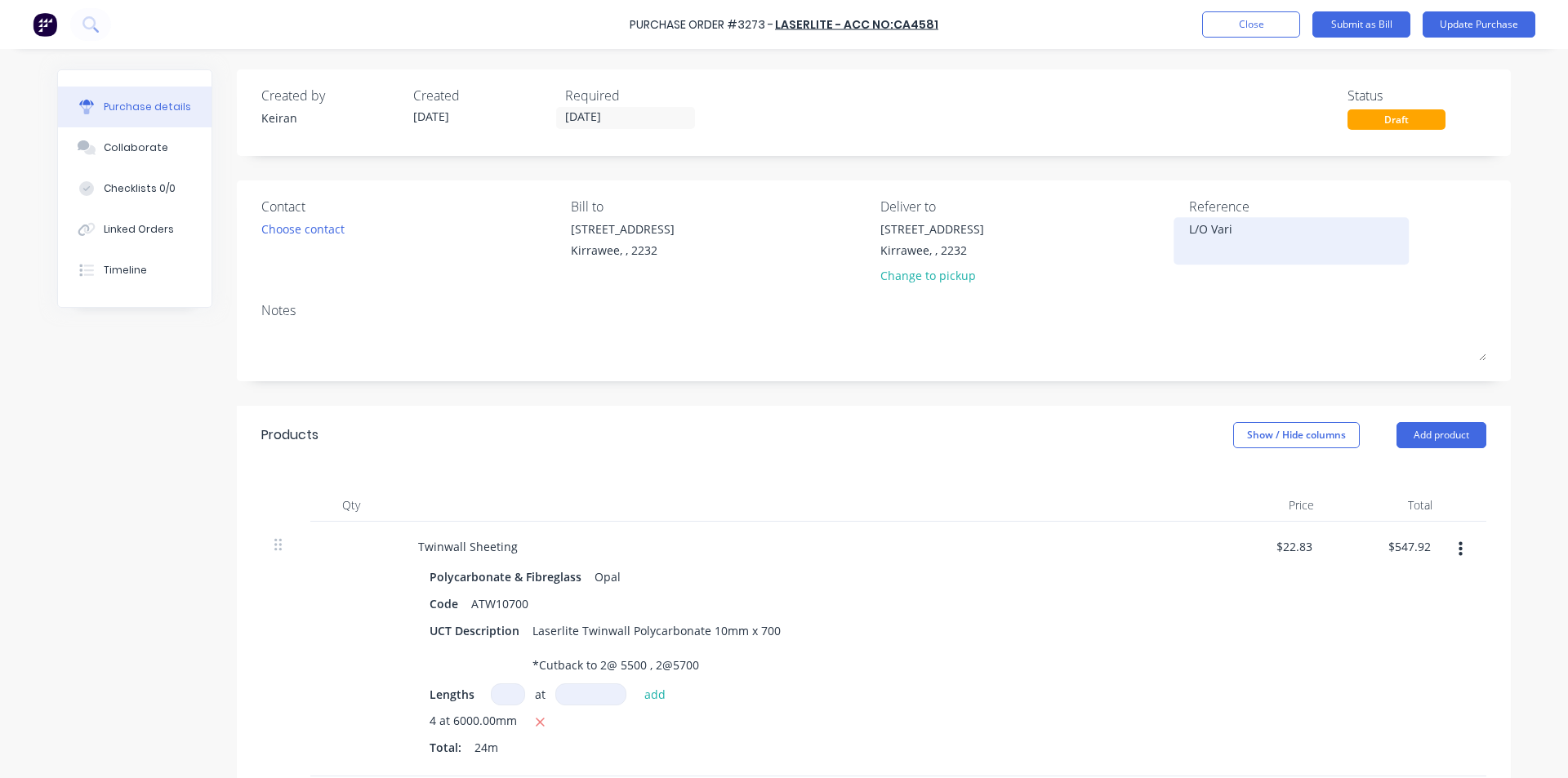
click at [1258, 238] on textarea "L/O Vari" at bounding box center [1291, 238] width 204 height 37
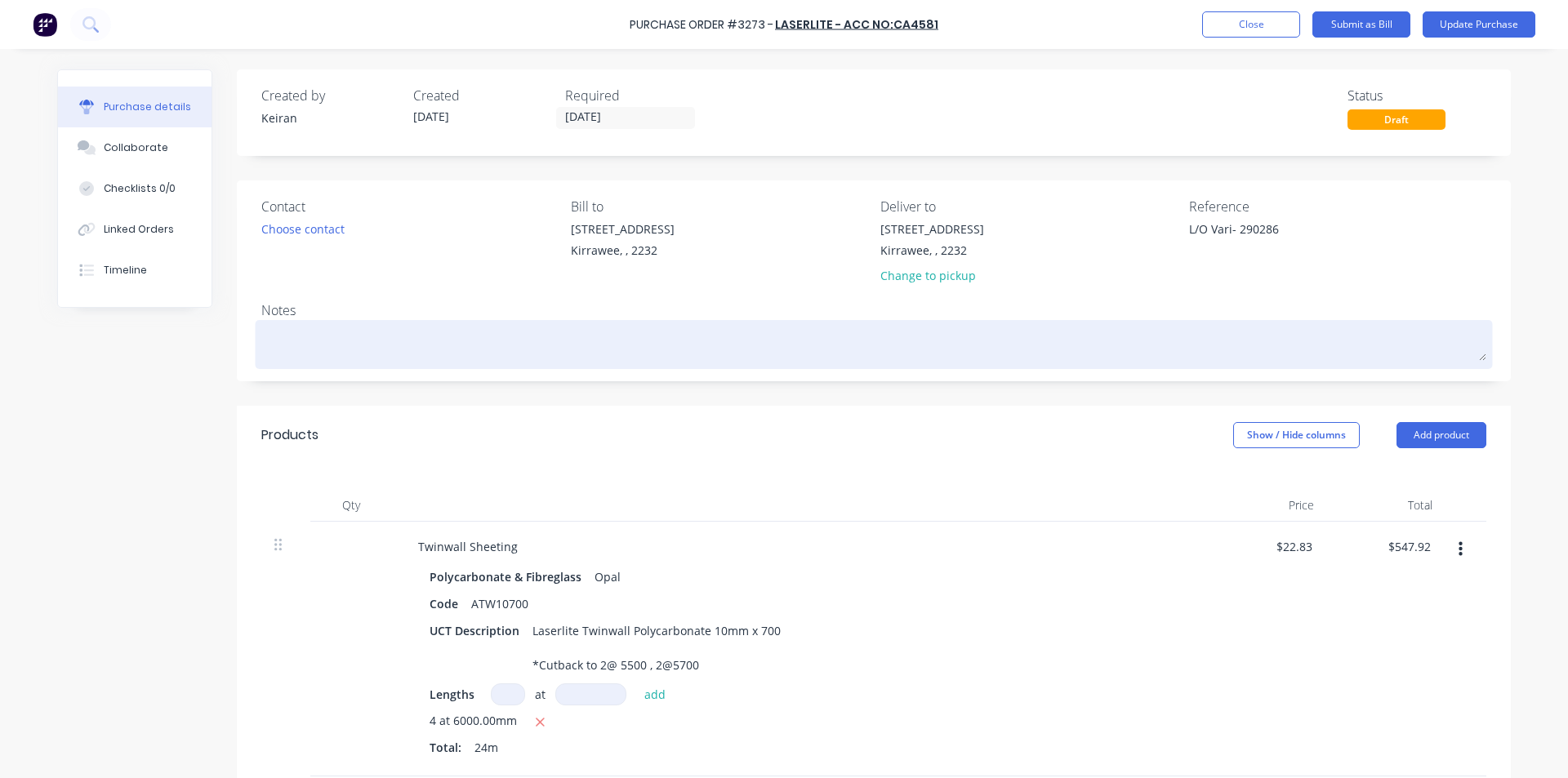
click at [1131, 347] on textarea at bounding box center [874, 342] width 1225 height 37
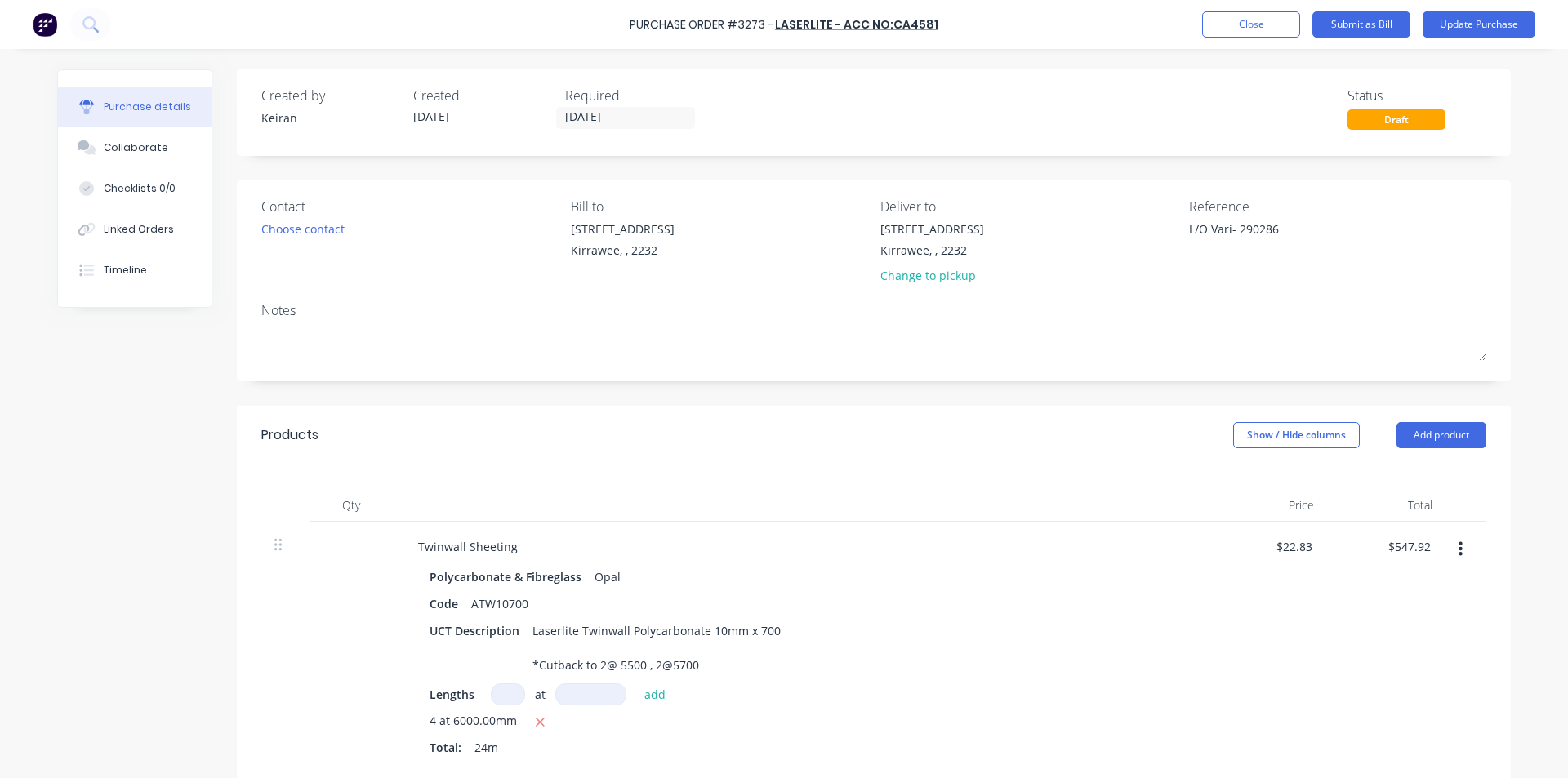
click at [1066, 479] on div "Qty Price Total Twinwall Sheeting Polycarbonate & Fibreglass Opal Code ATW10700…" at bounding box center [873, 621] width 1274 height 312
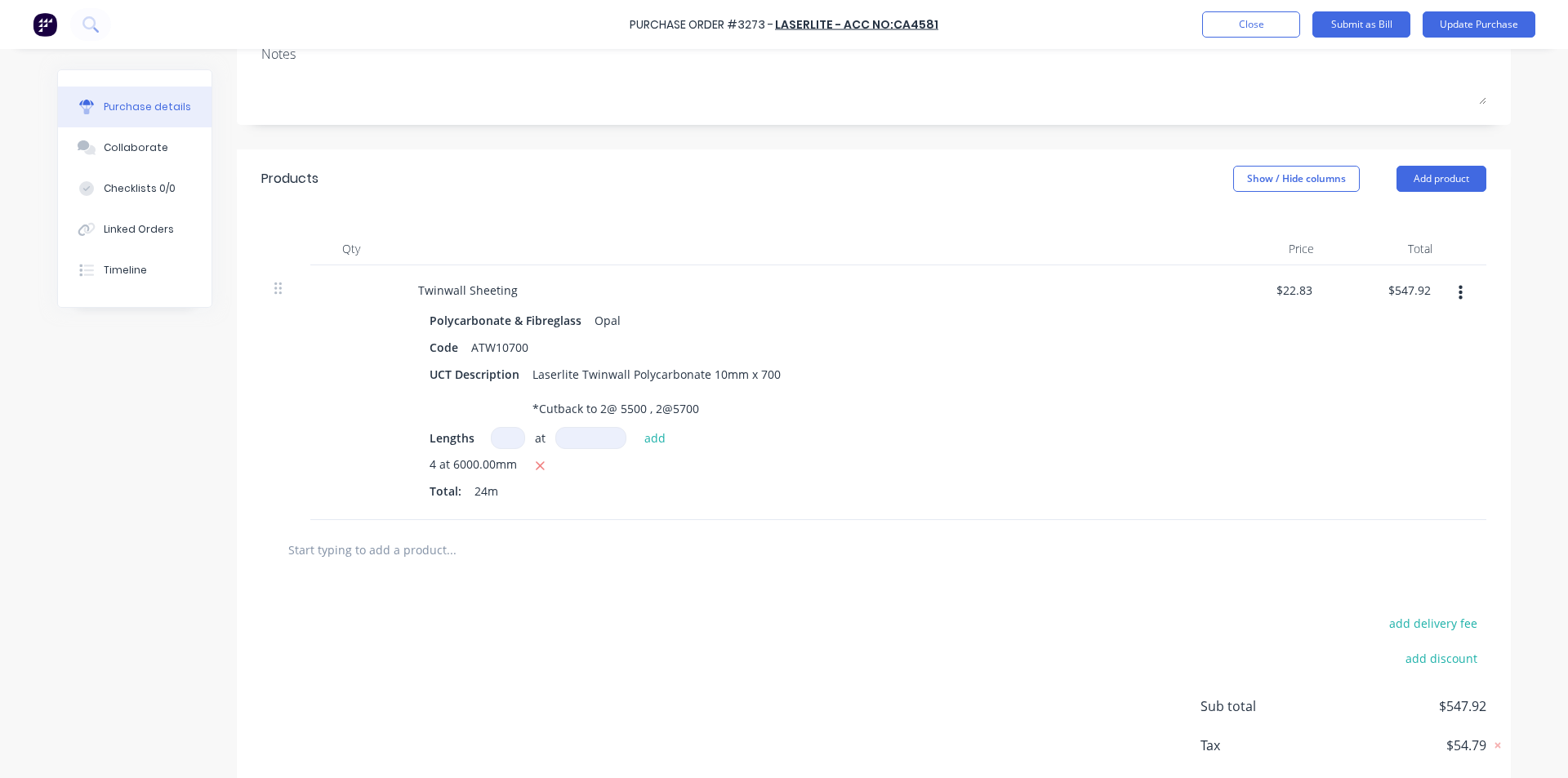
scroll to position [343, 0]
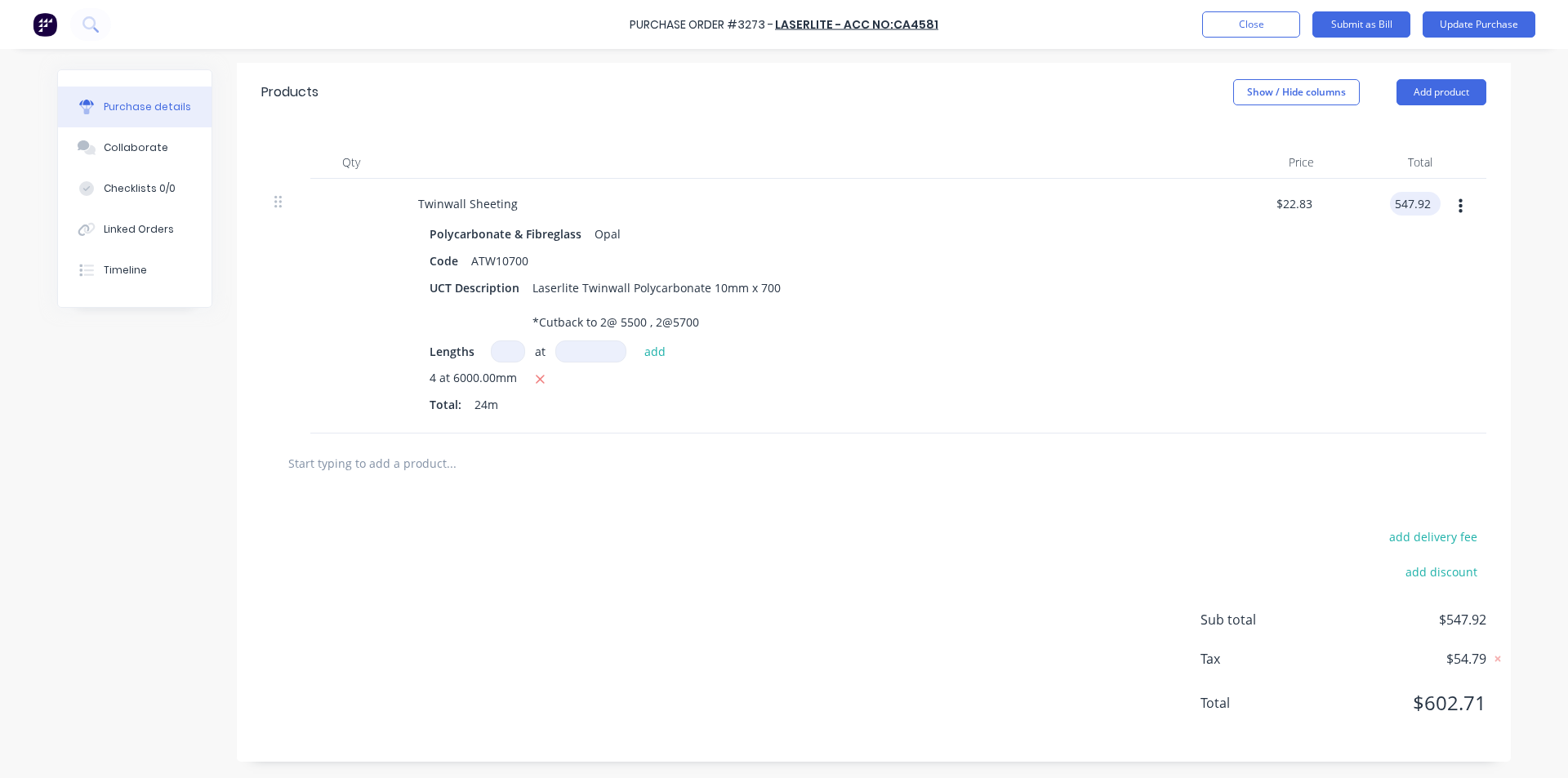
click at [1409, 200] on input "547.92" at bounding box center [1411, 204] width 44 height 24
click at [1184, 417] on div "Polycarbonate & Fibreglass Opal Code ATW10700 UCT Description Laserlite Twinwal…" at bounding box center [799, 321] width 790 height 197
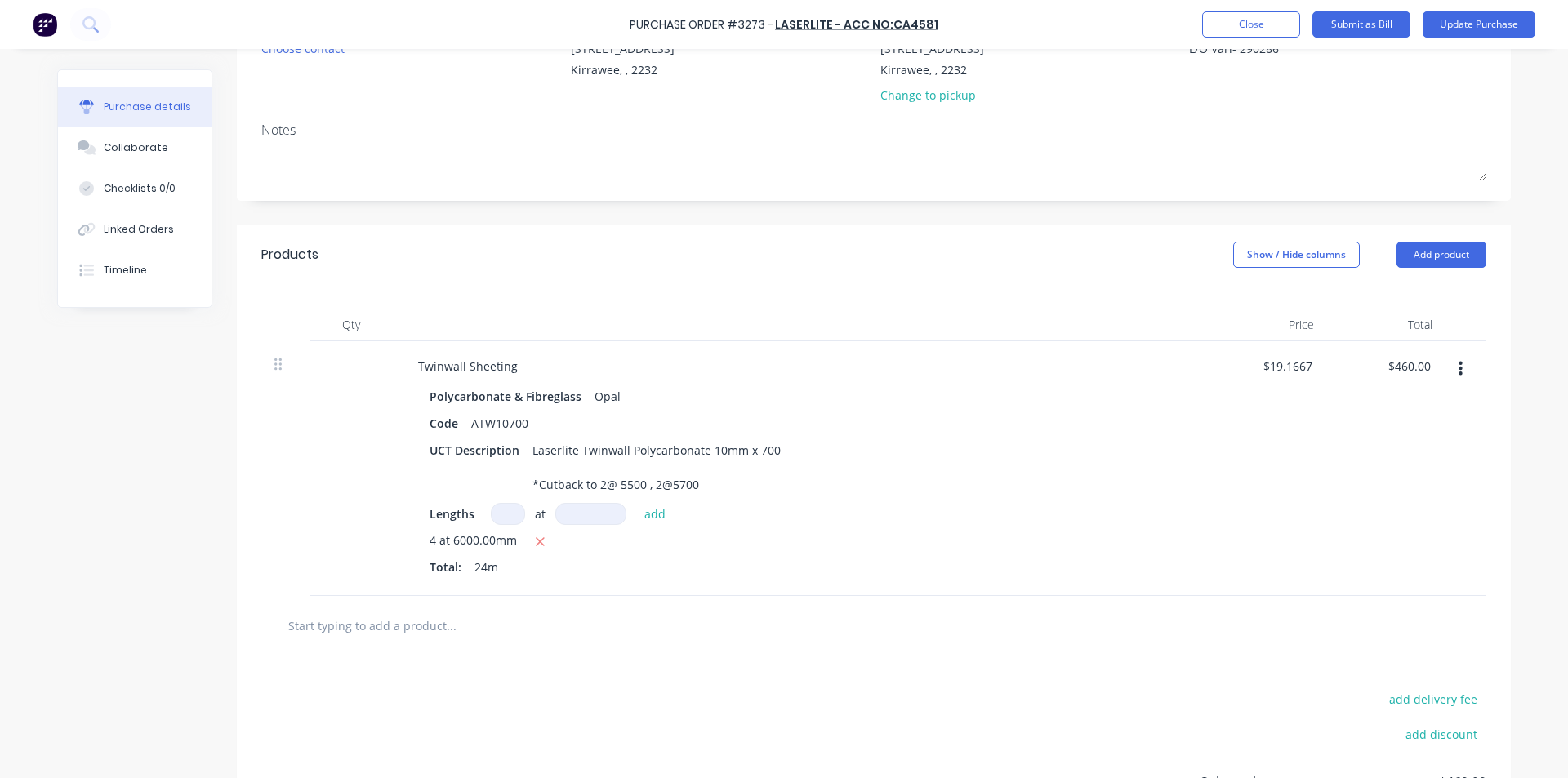
scroll to position [0, 0]
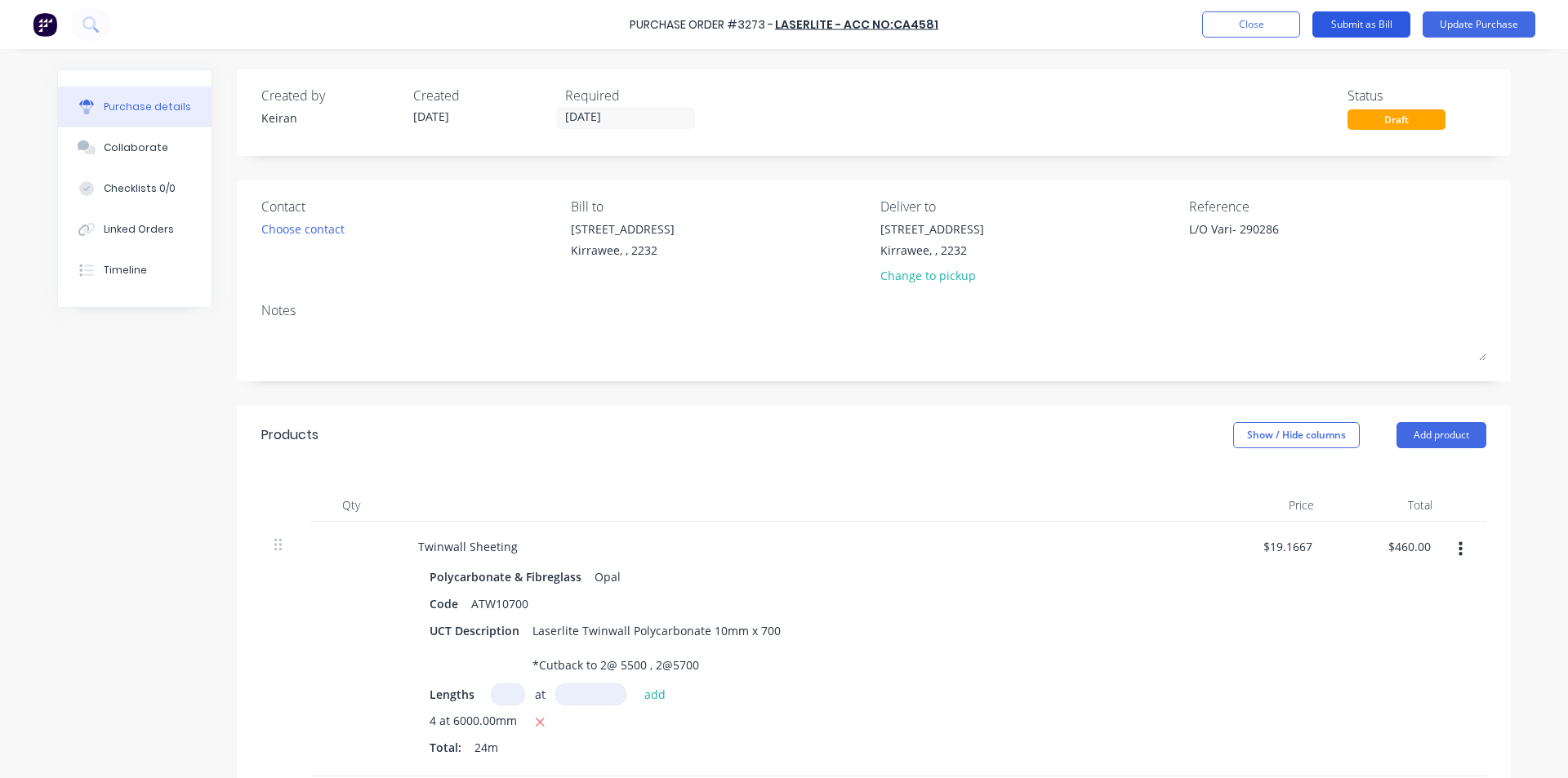
click at [1393, 25] on button "Submit as Bill" at bounding box center [1361, 24] width 98 height 26
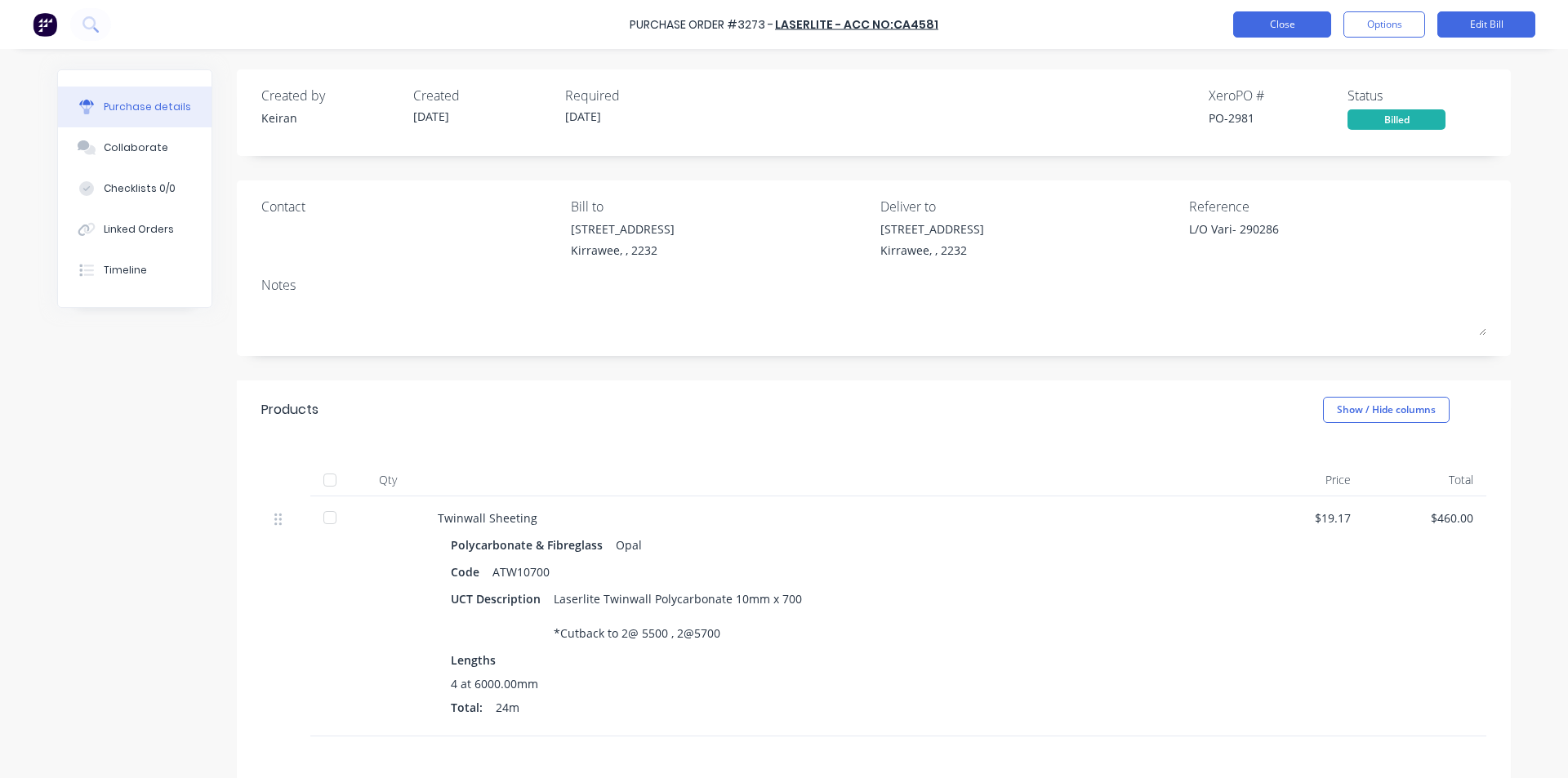
click at [1272, 26] on button "Close" at bounding box center [1282, 24] width 98 height 26
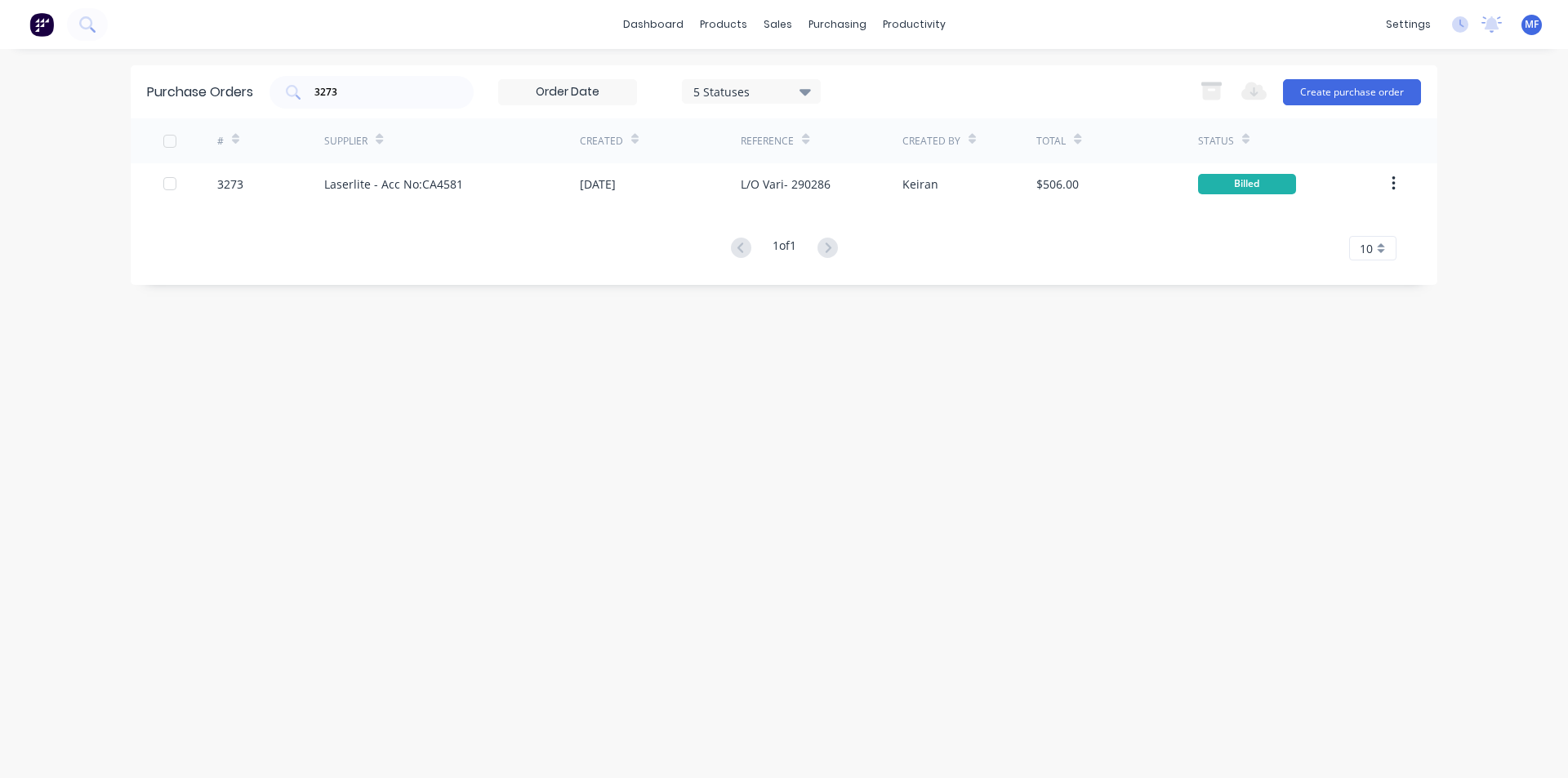
click at [678, 458] on div "Purchase Orders 3273 5 Statuses 5 Statuses Export to Excel (XLSX) Create purcha…" at bounding box center [783, 413] width 1306 height 697
click at [365, 93] on input "3273" at bounding box center [381, 92] width 136 height 16
click at [825, 26] on div "purchasing" at bounding box center [837, 24] width 75 height 25
click at [860, 68] on link "Purchase Orders" at bounding box center [906, 77] width 216 height 33
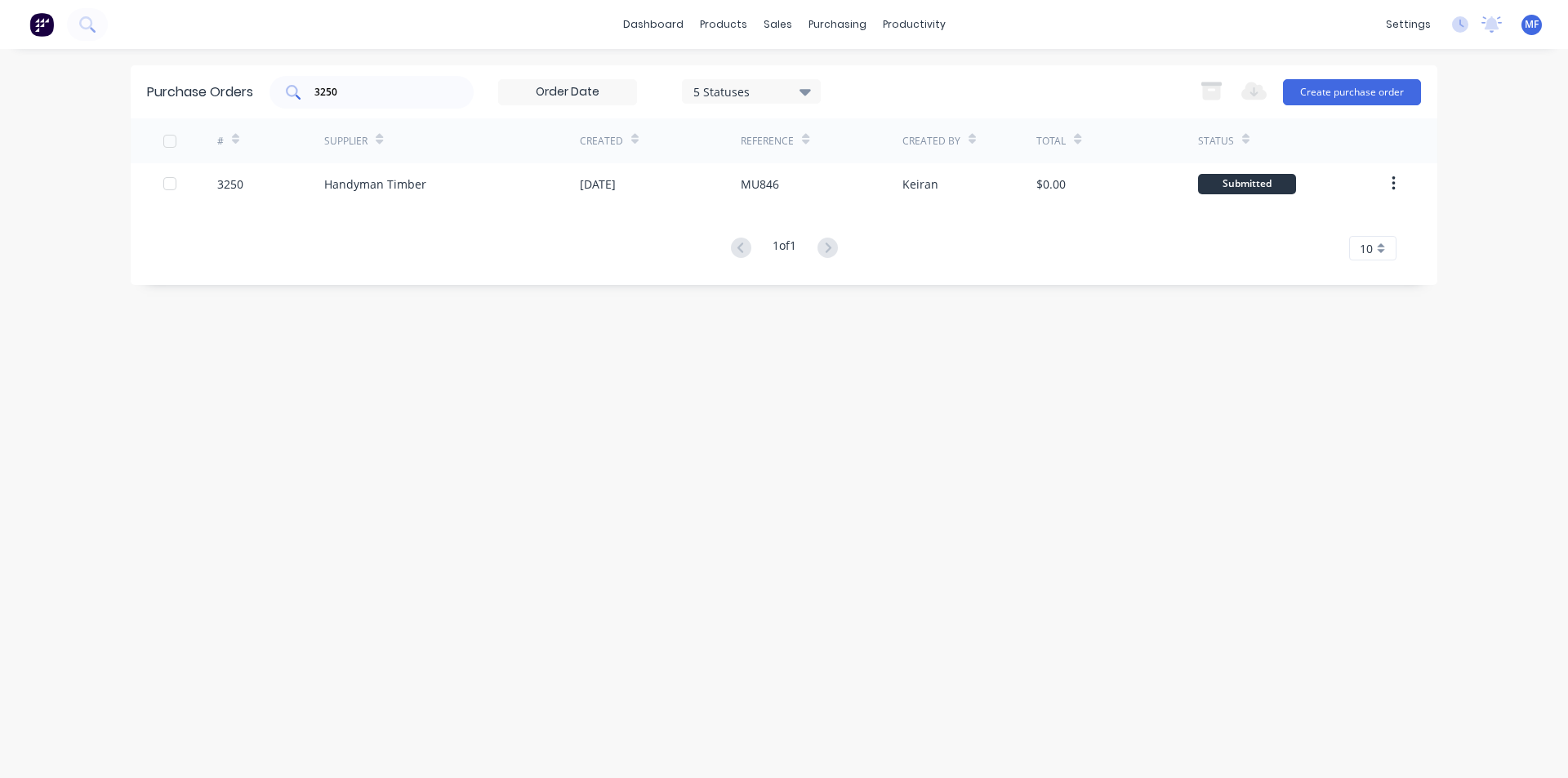
click at [377, 104] on div "3250" at bounding box center [371, 93] width 204 height 33
click at [377, 103] on div "3250" at bounding box center [371, 93] width 204 height 33
click at [364, 93] on input "3250" at bounding box center [381, 92] width 136 height 16
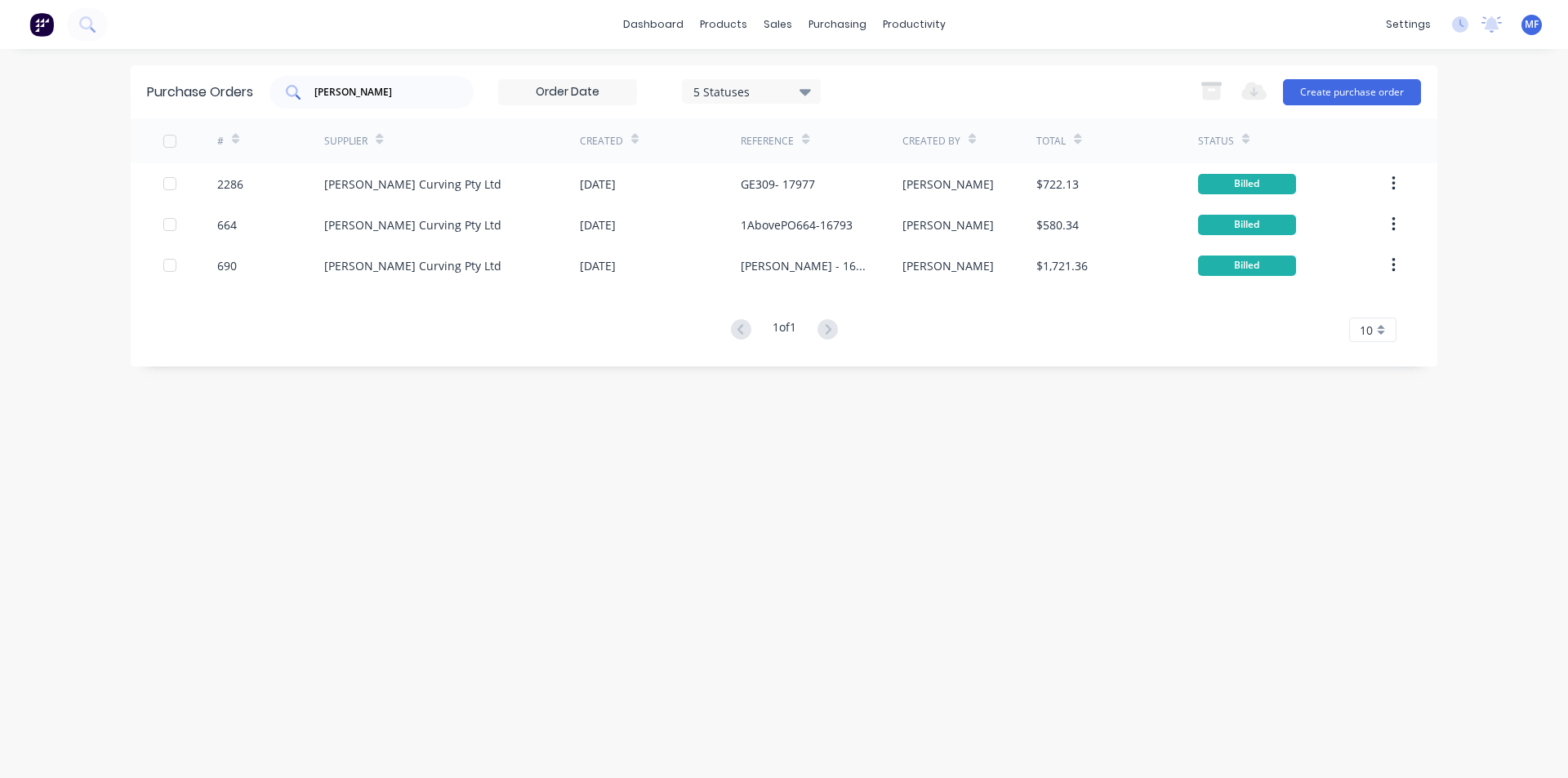
click at [355, 97] on input "[PERSON_NAME]" at bounding box center [381, 92] width 136 height 16
click at [355, 98] on input "[PERSON_NAME]" at bounding box center [381, 92] width 136 height 16
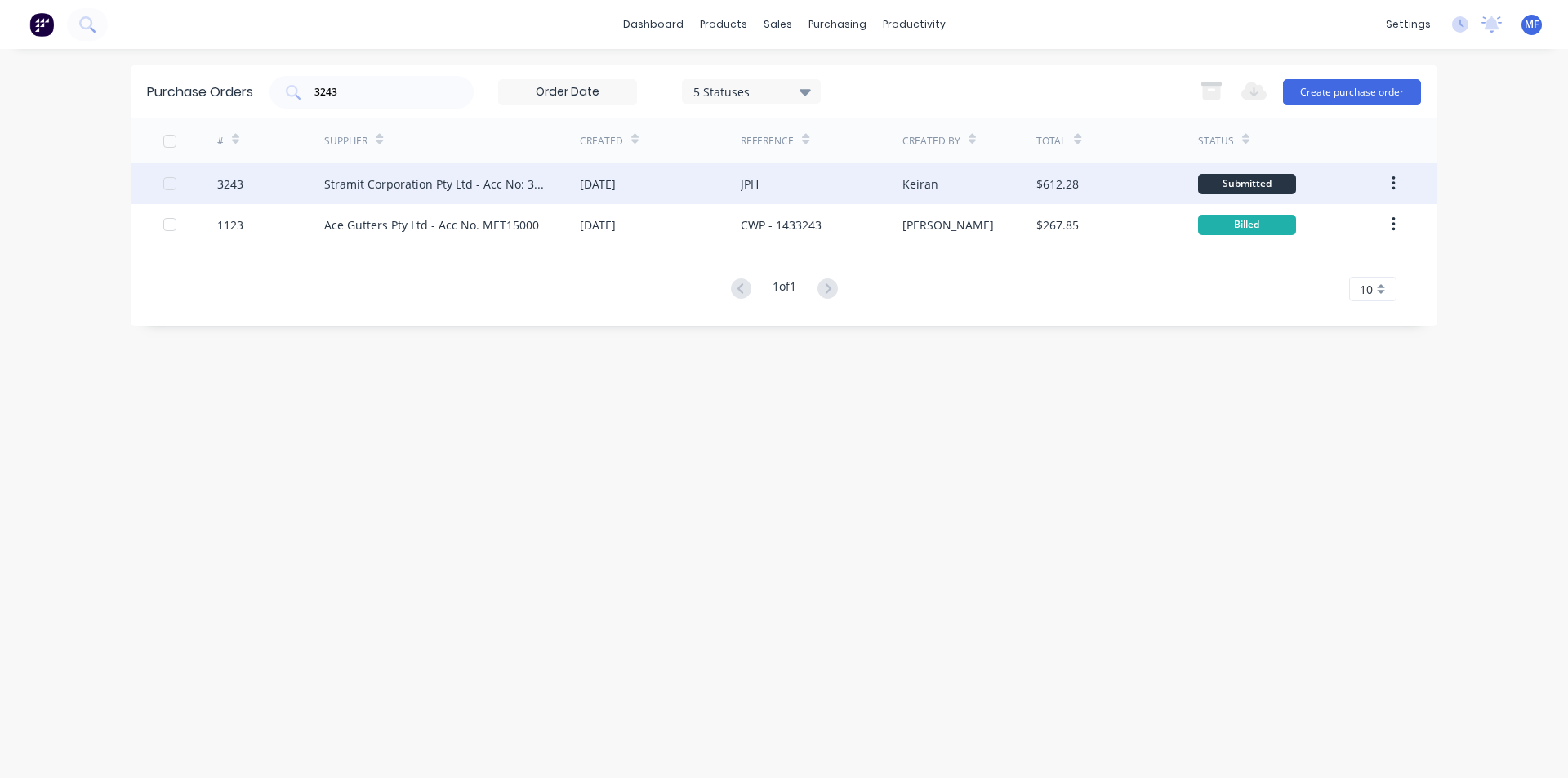
click at [412, 178] on div "Stramit Corporation Pty Ltd - Acc No: 32915" at bounding box center [436, 184] width 223 height 17
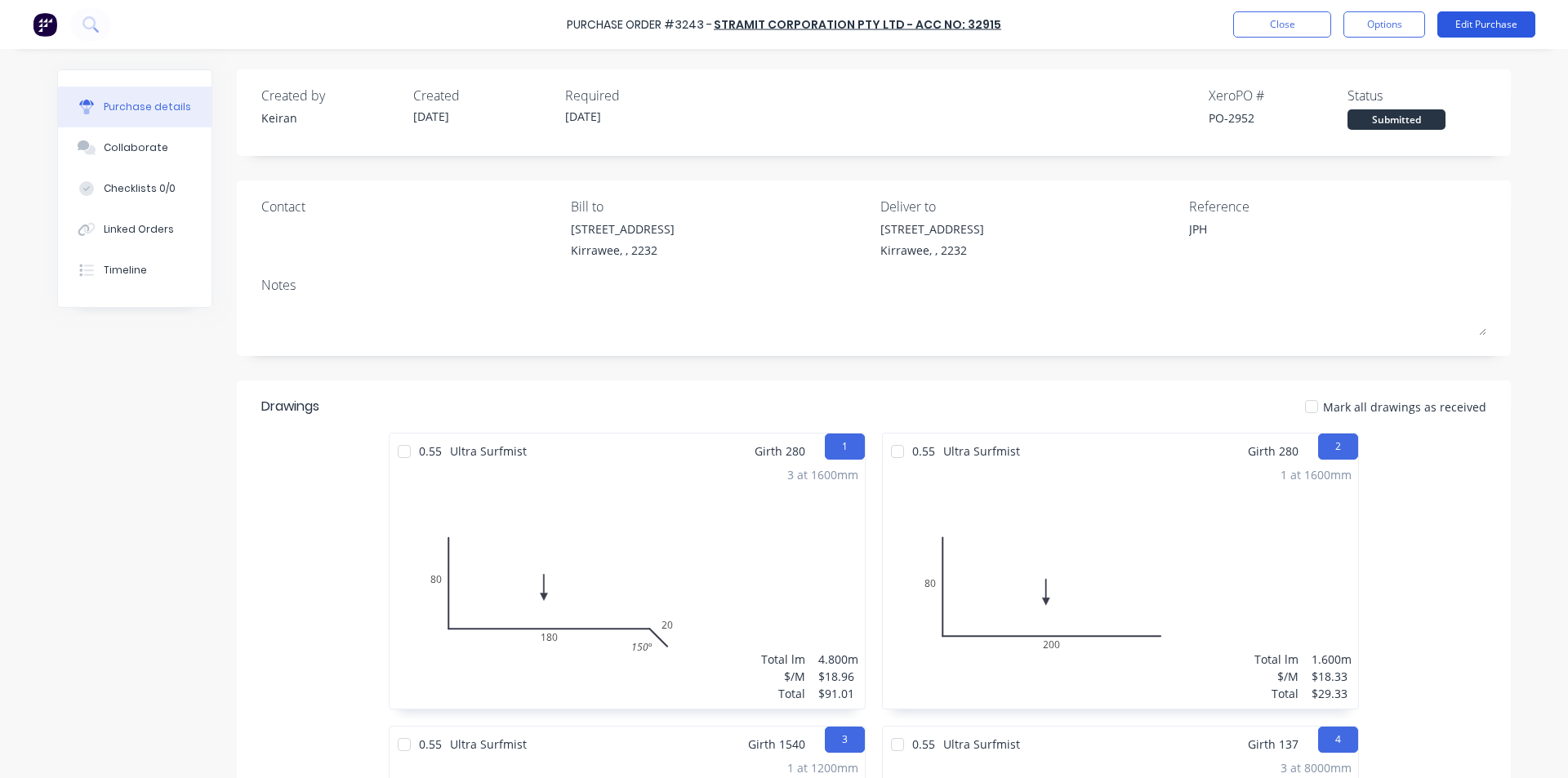
click at [1500, 24] on button "Edit Purchase" at bounding box center [1486, 24] width 98 height 26
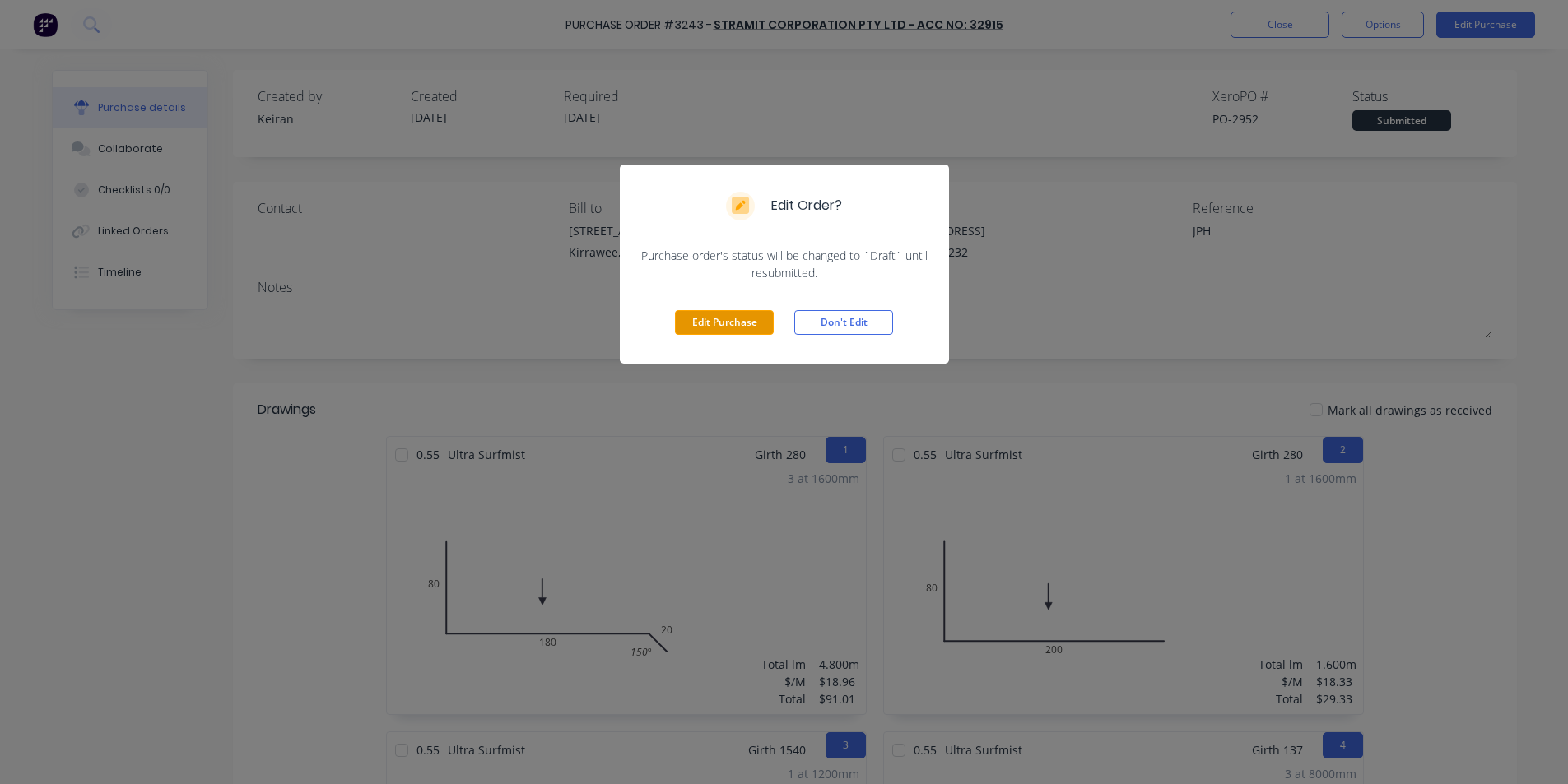
click at [732, 324] on button "Edit Purchase" at bounding box center [725, 322] width 99 height 25
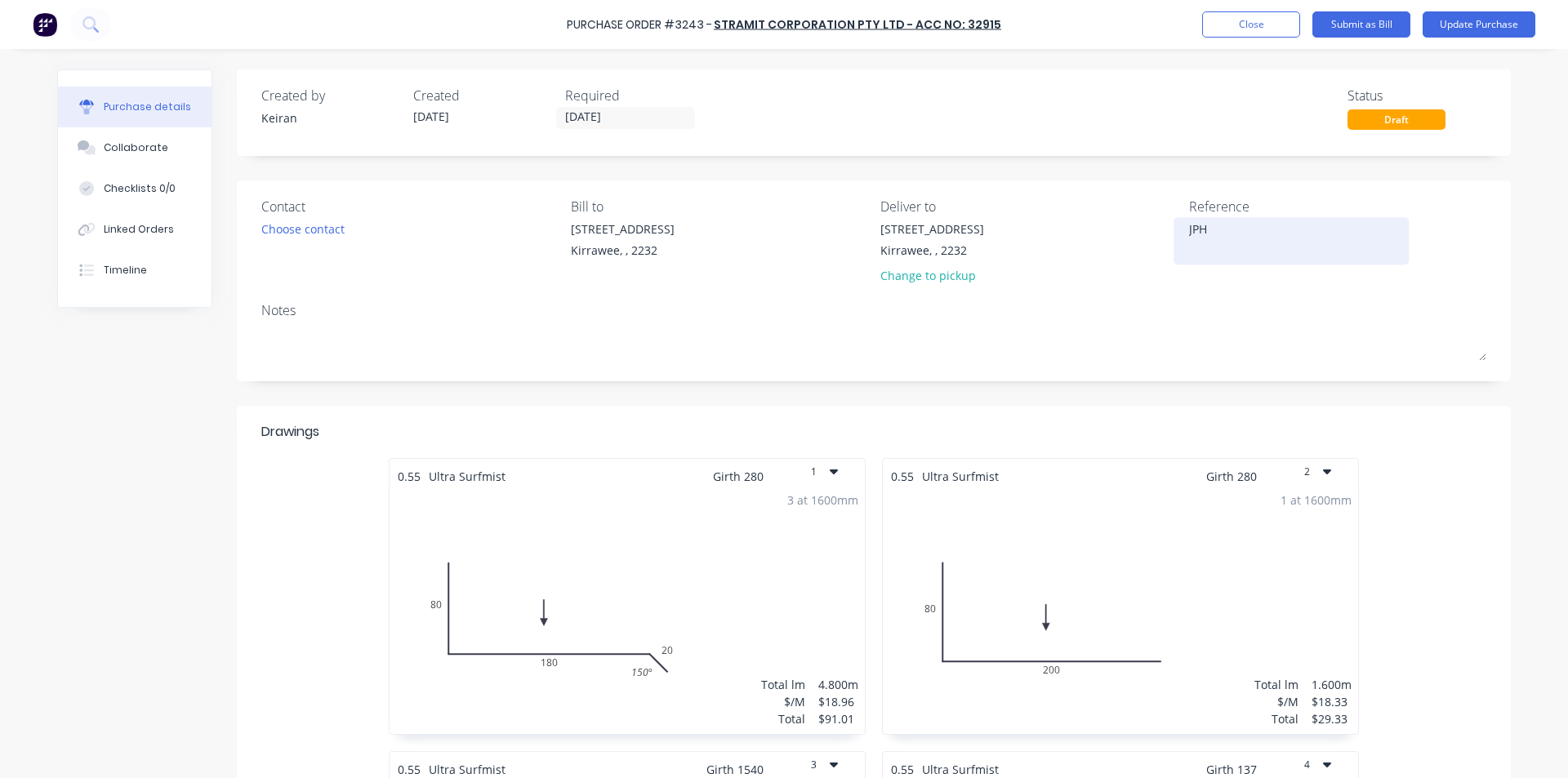
click at [1189, 229] on div "JPH" at bounding box center [1291, 241] width 204 height 41
click at [1189, 228] on textarea "JPH" at bounding box center [1291, 238] width 204 height 37
click at [1232, 268] on div "Reference 114036007 - JPH" at bounding box center [1337, 244] width 297 height 95
click at [1306, 266] on div "Reference 114036007 - JPH" at bounding box center [1337, 244] width 297 height 95
click at [1288, 313] on div "Notes" at bounding box center [874, 310] width 1225 height 20
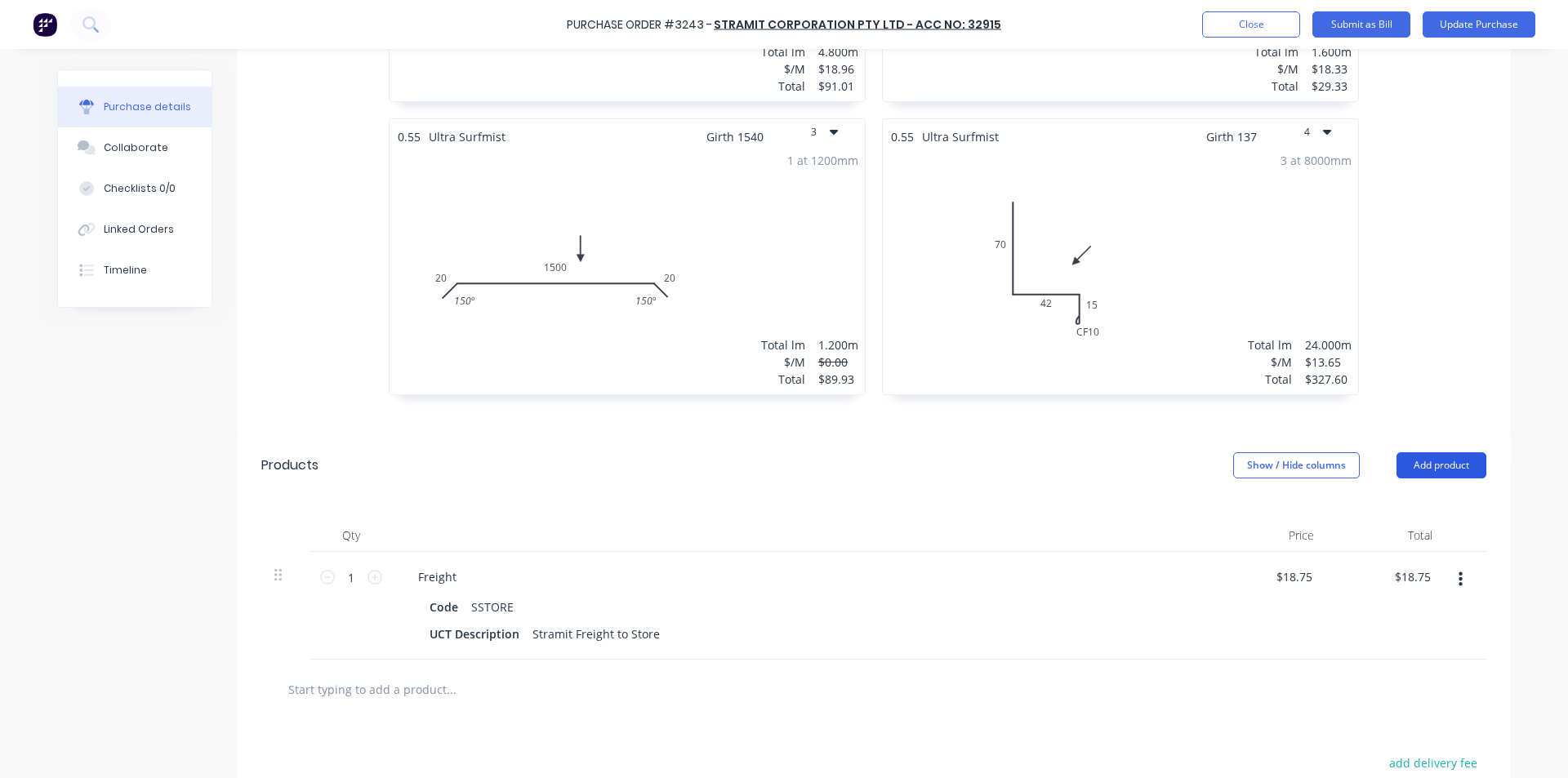
scroll to position [817, 0]
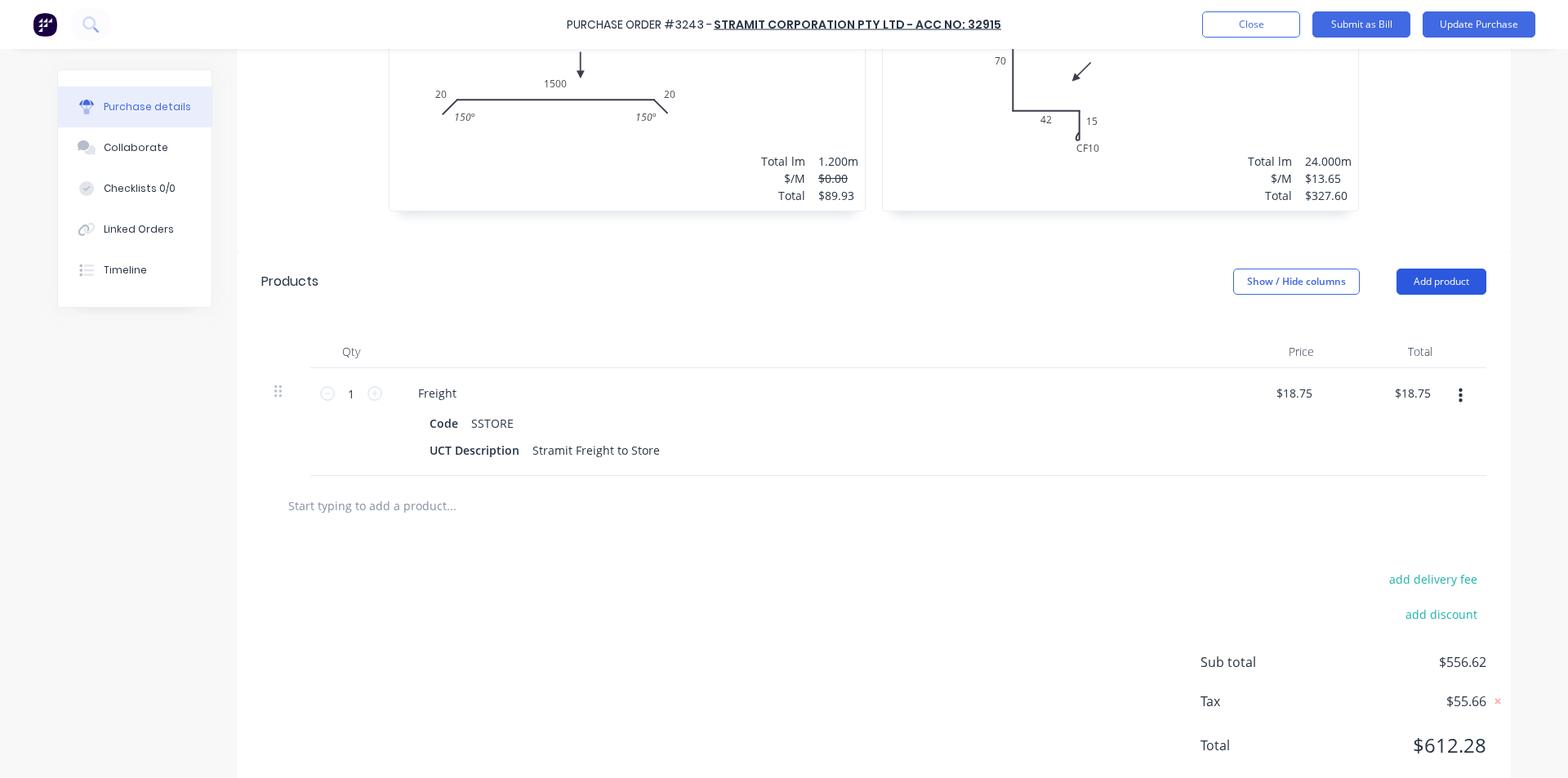
click at [1456, 285] on button "Add product" at bounding box center [1441, 281] width 90 height 26
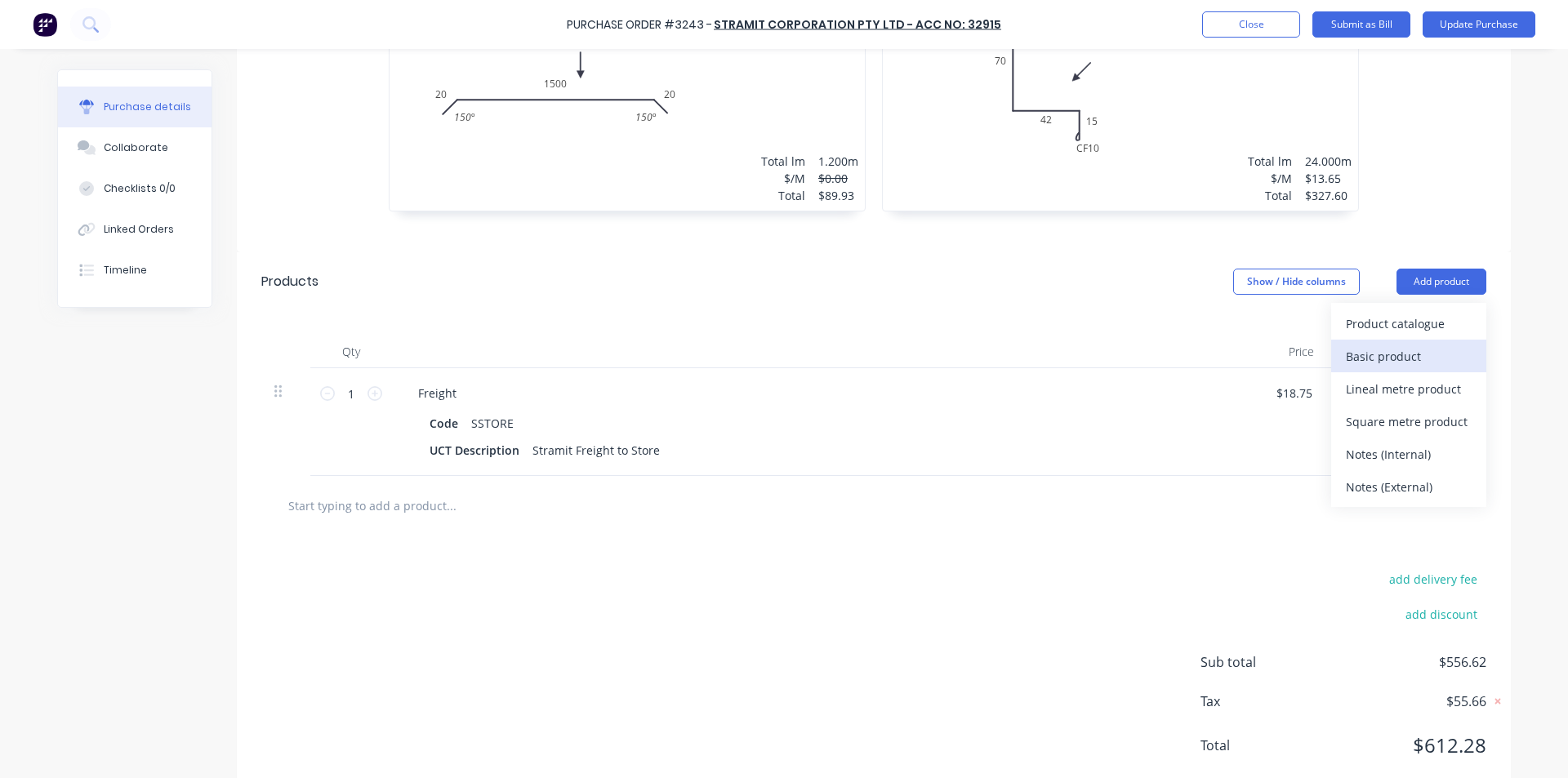
click at [1388, 353] on div "Basic product" at bounding box center [1408, 357] width 126 height 24
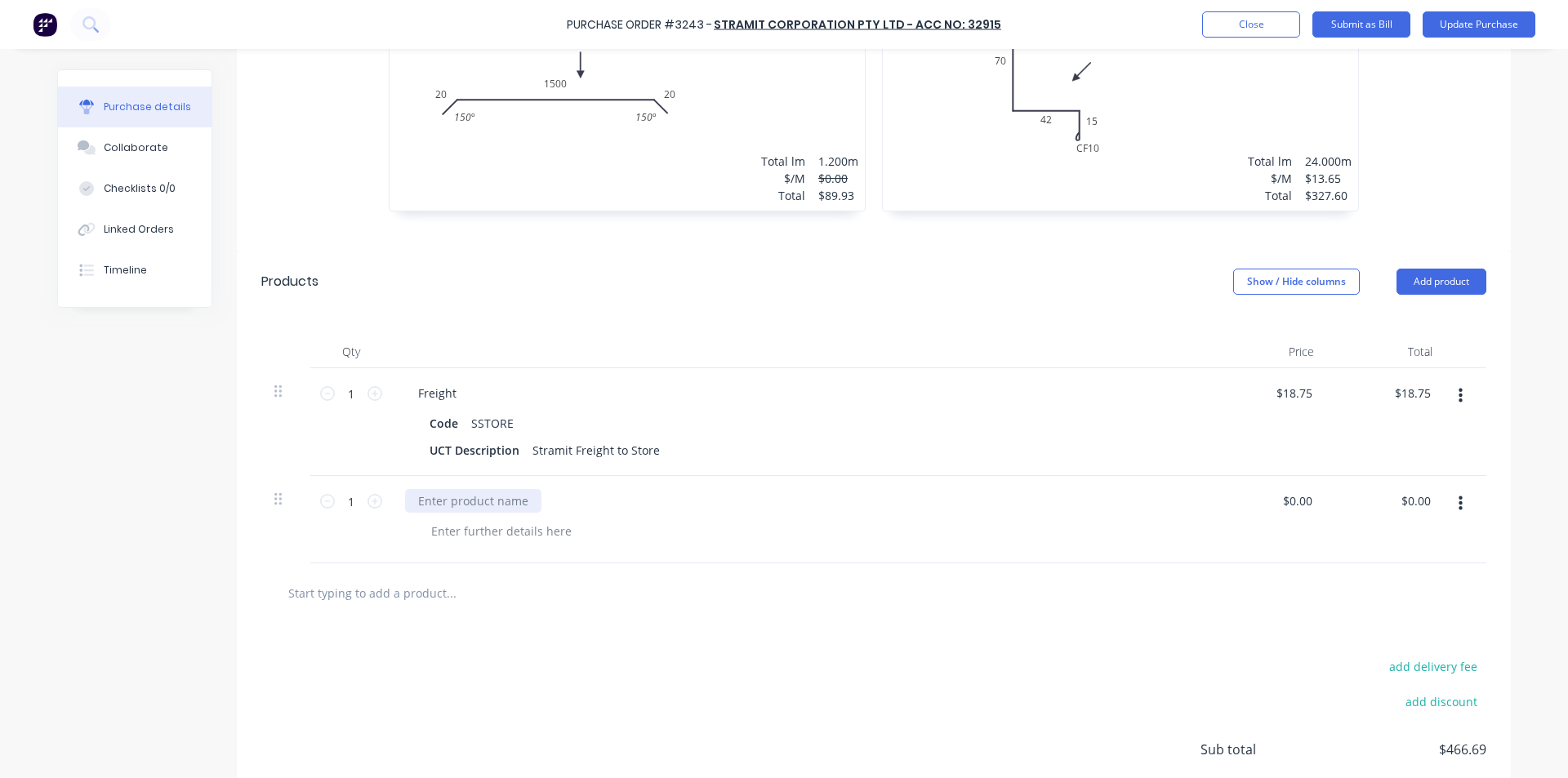
click at [437, 497] on div at bounding box center [473, 501] width 136 height 24
click at [1426, 492] on div "$0.00 0.00" at bounding box center [1421, 501] width 38 height 24
click at [1425, 494] on input "0.00" at bounding box center [1415, 501] width 38 height 24
click at [1425, 494] on input "0.00" at bounding box center [1418, 501] width 31 height 24
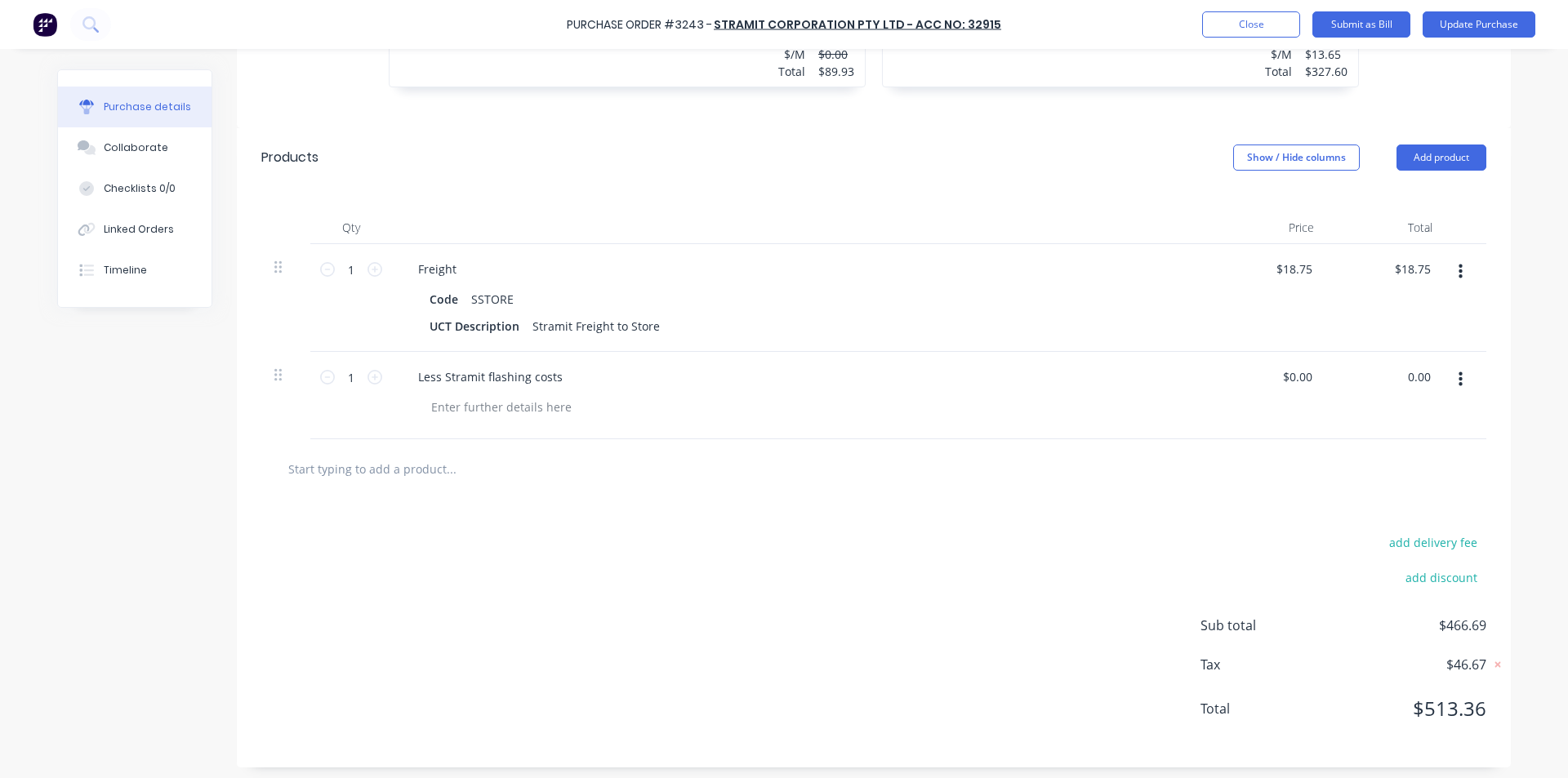
scroll to position [946, 0]
click at [1154, 474] on div at bounding box center [873, 463] width 1198 height 33
drag, startPoint x: 1087, startPoint y: 654, endPoint x: 1030, endPoint y: 640, distance: 58.7
click at [1084, 651] on div "add delivery fee add discount Sub total $429.85 Tax $42.99 Total $472.84" at bounding box center [873, 627] width 1274 height 268
click at [977, 440] on div at bounding box center [874, 462] width 1225 height 59
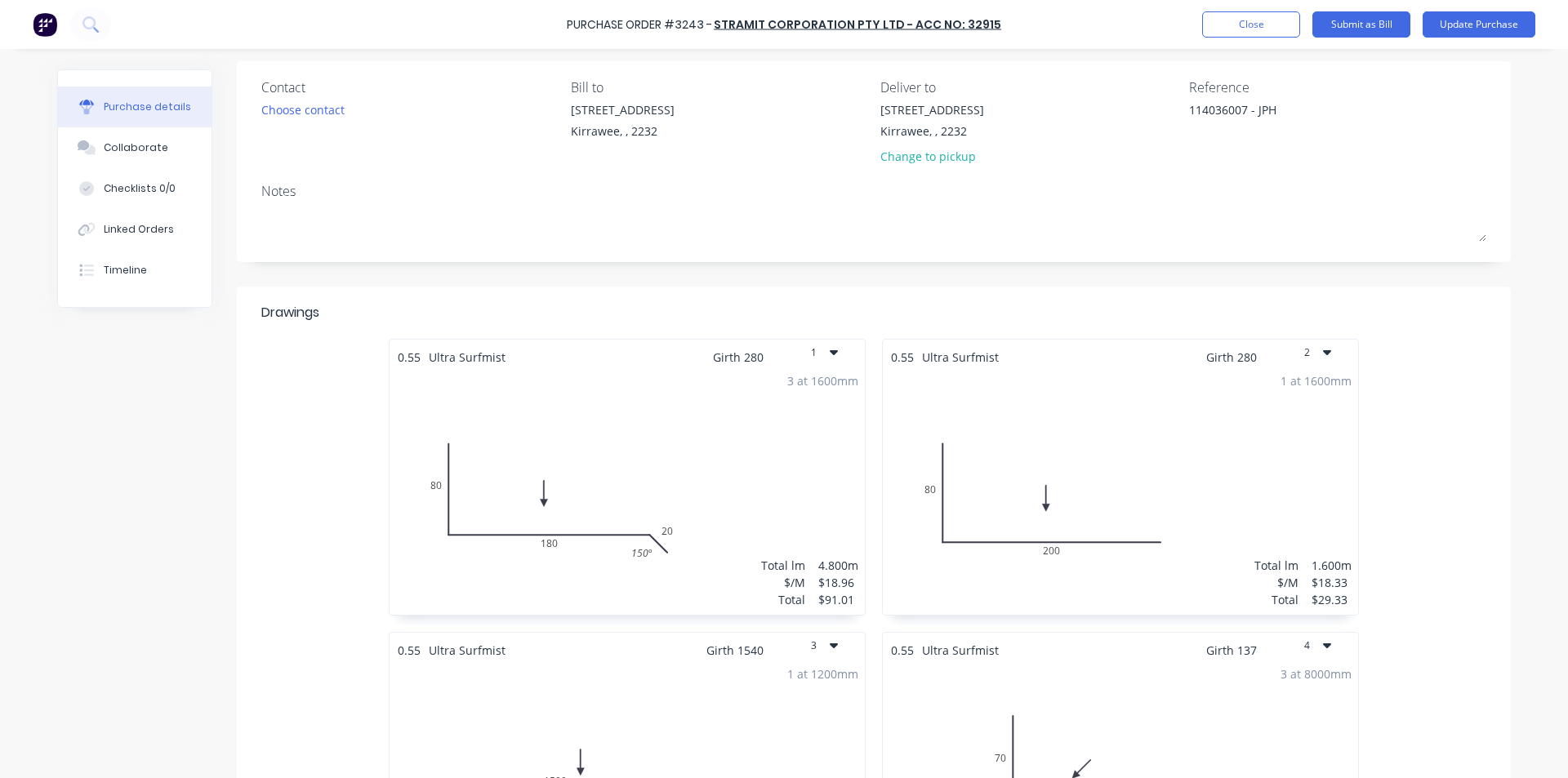
scroll to position [0, 0]
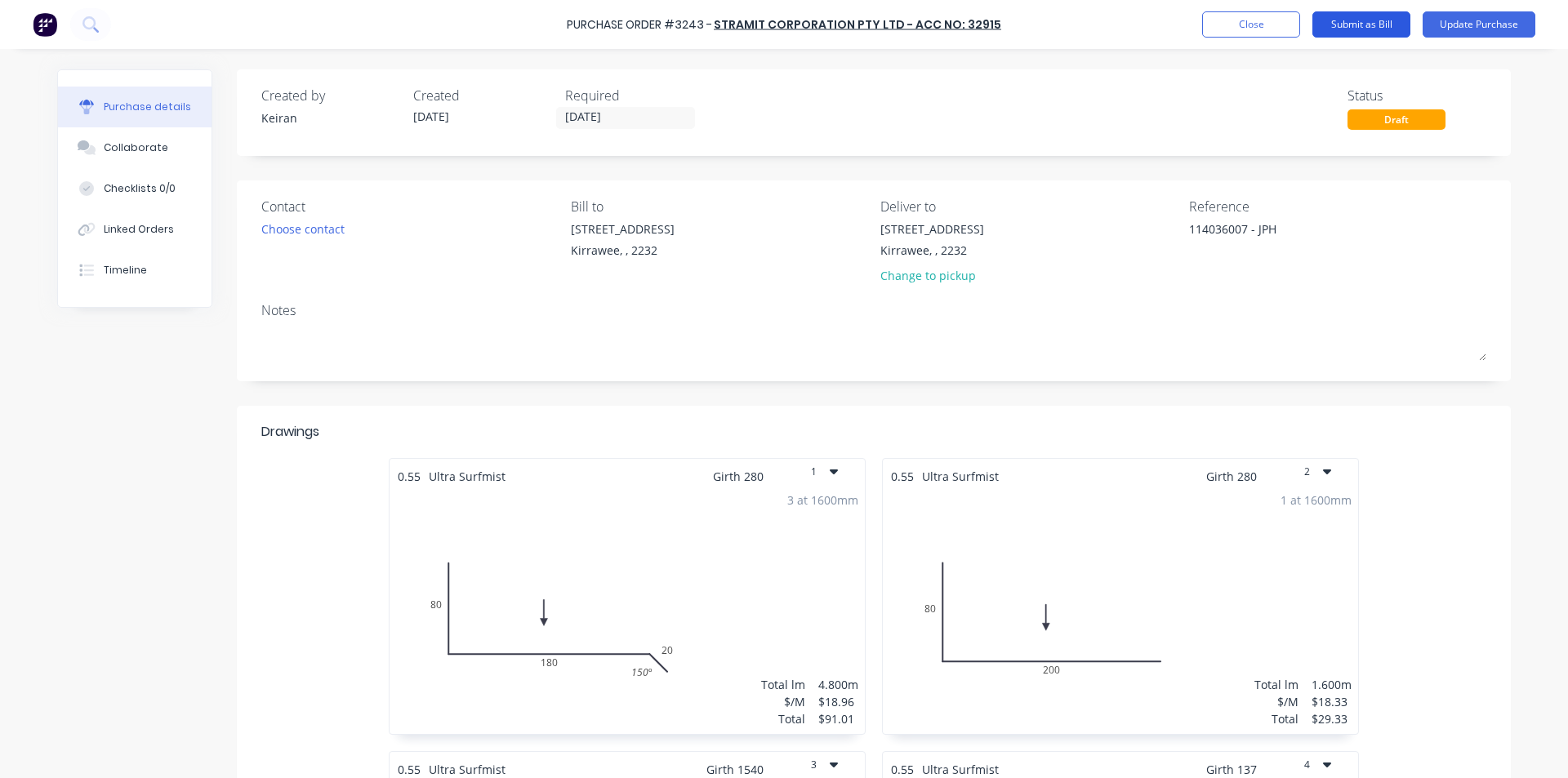
click at [1364, 27] on button "Submit as Bill" at bounding box center [1361, 24] width 98 height 26
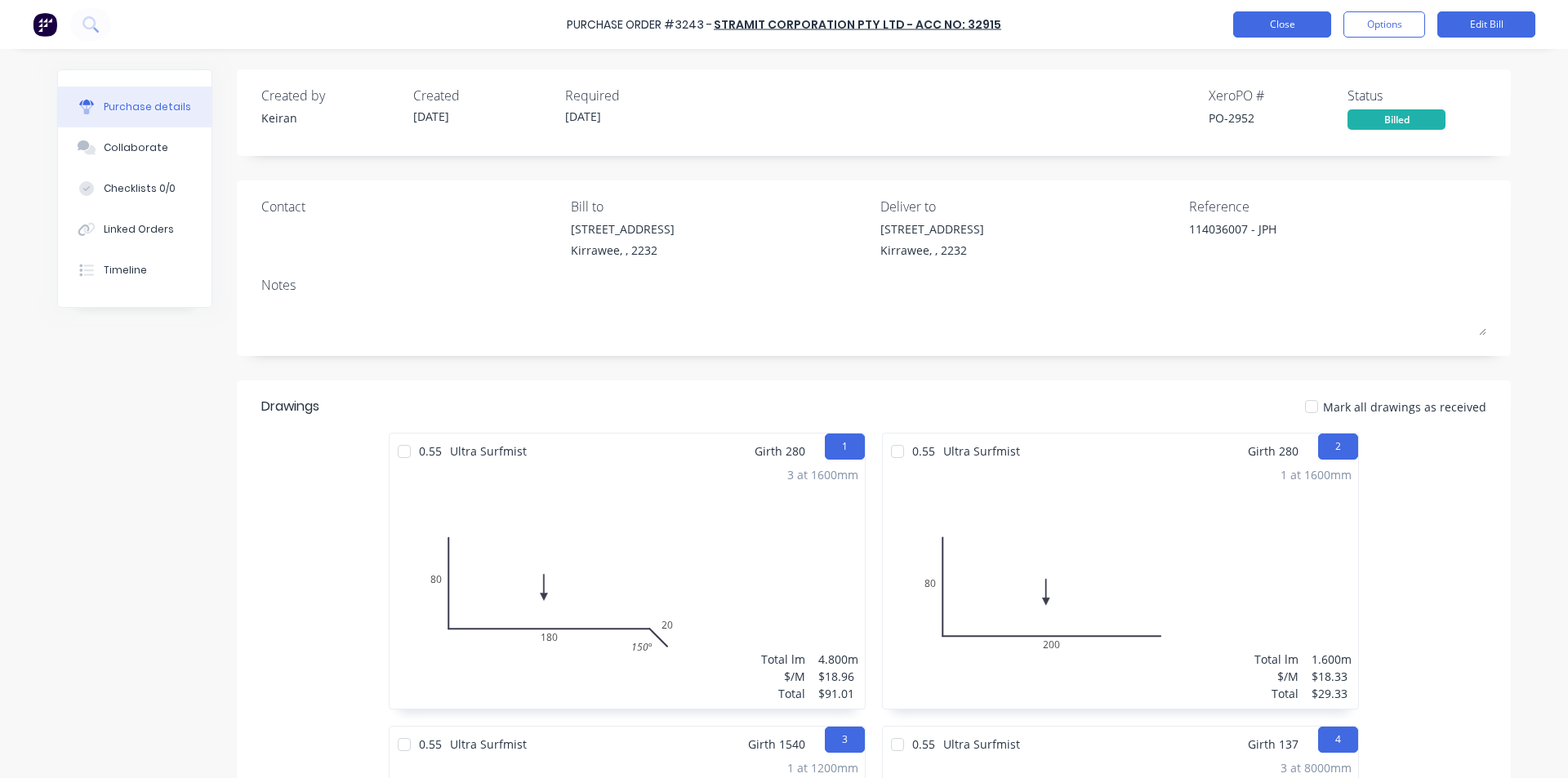
click at [1263, 19] on button "Close" at bounding box center [1282, 24] width 98 height 26
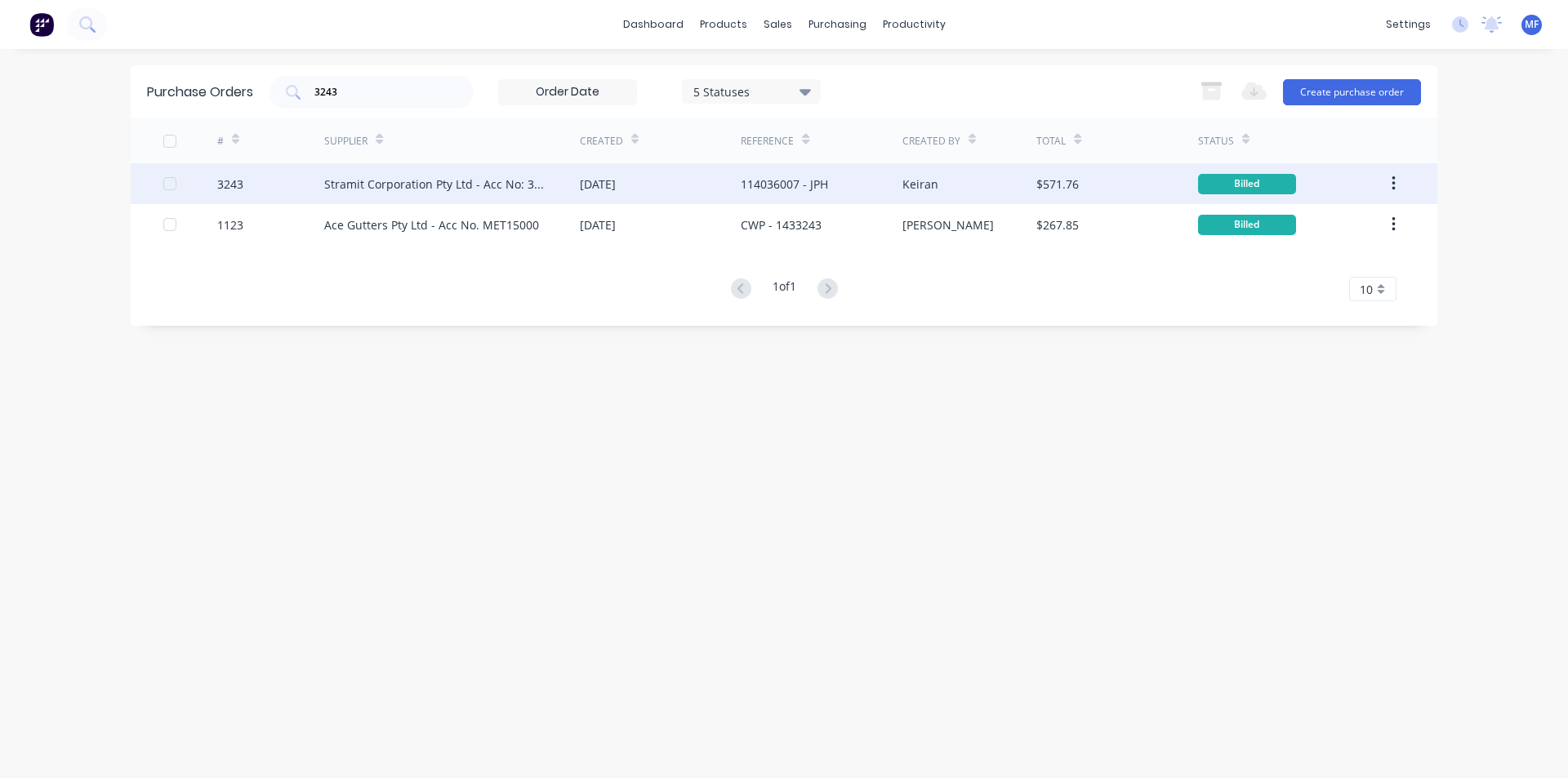
click at [1028, 178] on div "Keiran" at bounding box center [969, 184] width 135 height 41
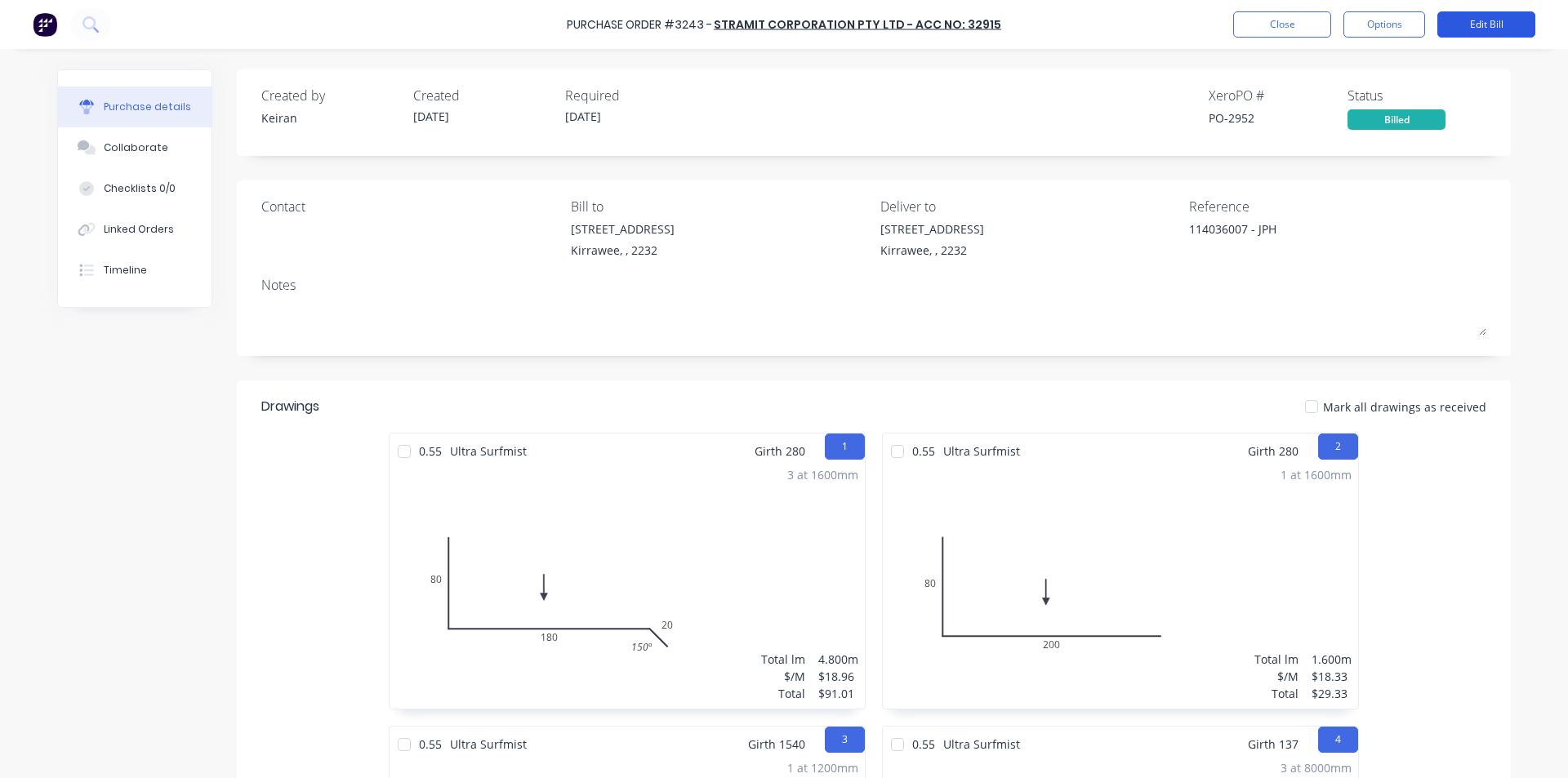
click at [1493, 23] on button "Edit Bill" at bounding box center [1486, 24] width 98 height 26
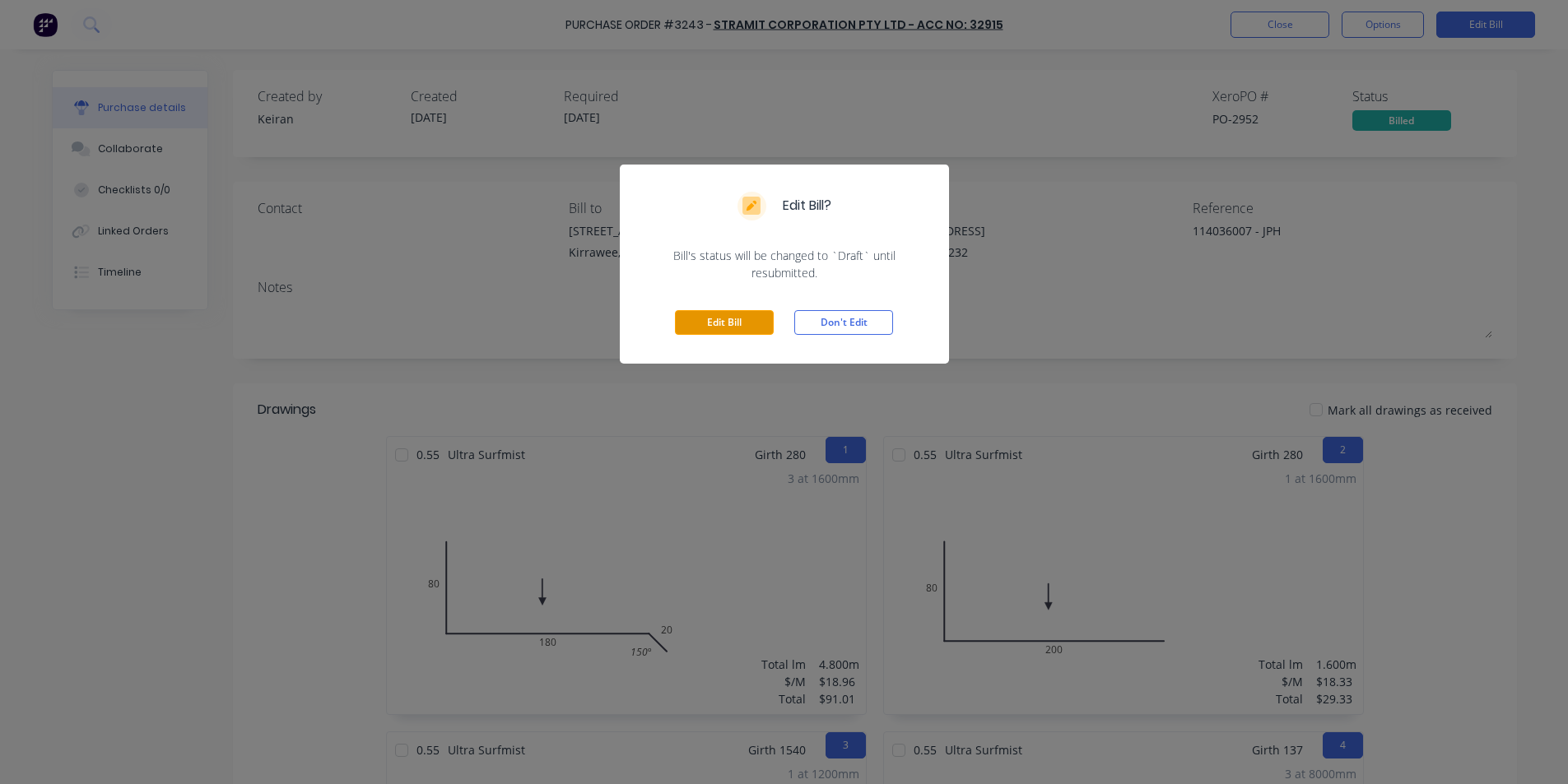
click at [709, 319] on button "Edit Bill" at bounding box center [725, 322] width 99 height 25
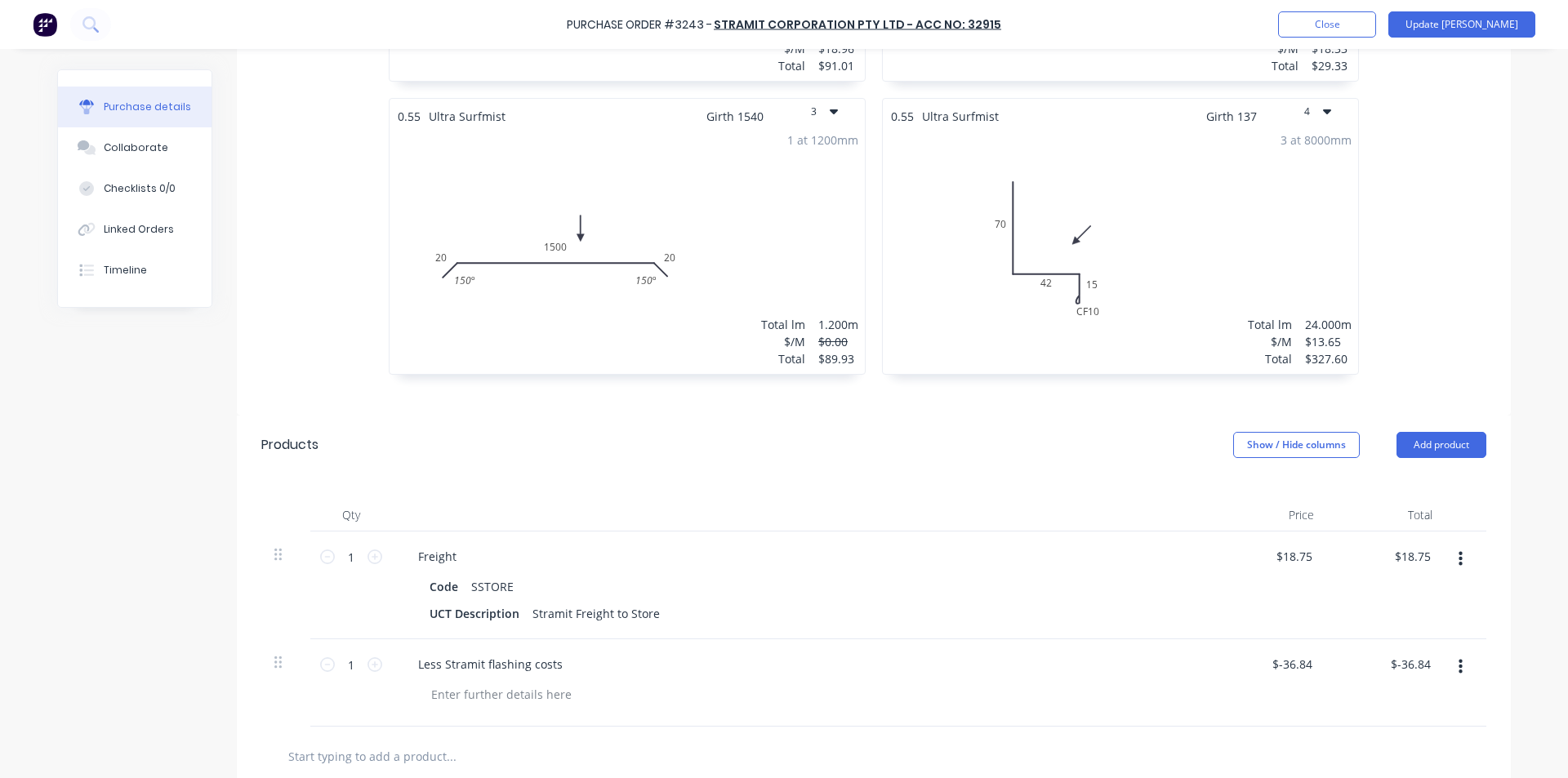
scroll to position [946, 0]
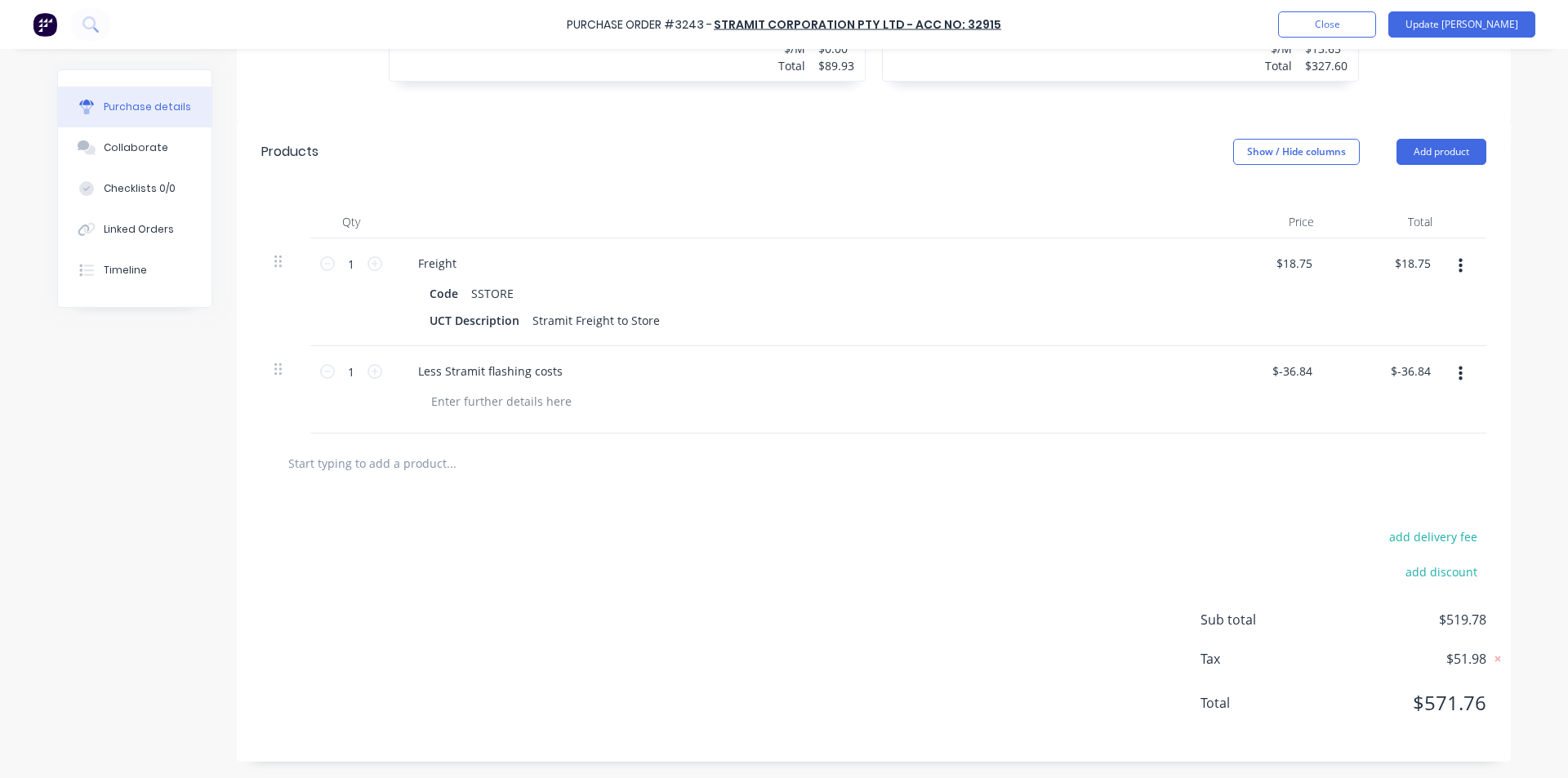
click at [897, 526] on div "add delivery fee add discount Sub total $519.78 Tax $51.98 Total $571.76" at bounding box center [873, 627] width 1274 height 268
click at [1411, 373] on input "-36.84" at bounding box center [1409, 371] width 47 height 24
click at [1411, 373] on input "-36.84" at bounding box center [1414, 371] width 41 height 24
click at [1097, 419] on div "Less Stramit flashing costs" at bounding box center [800, 390] width 817 height 87
click at [1408, 365] on input "0.00" at bounding box center [1418, 371] width 31 height 24
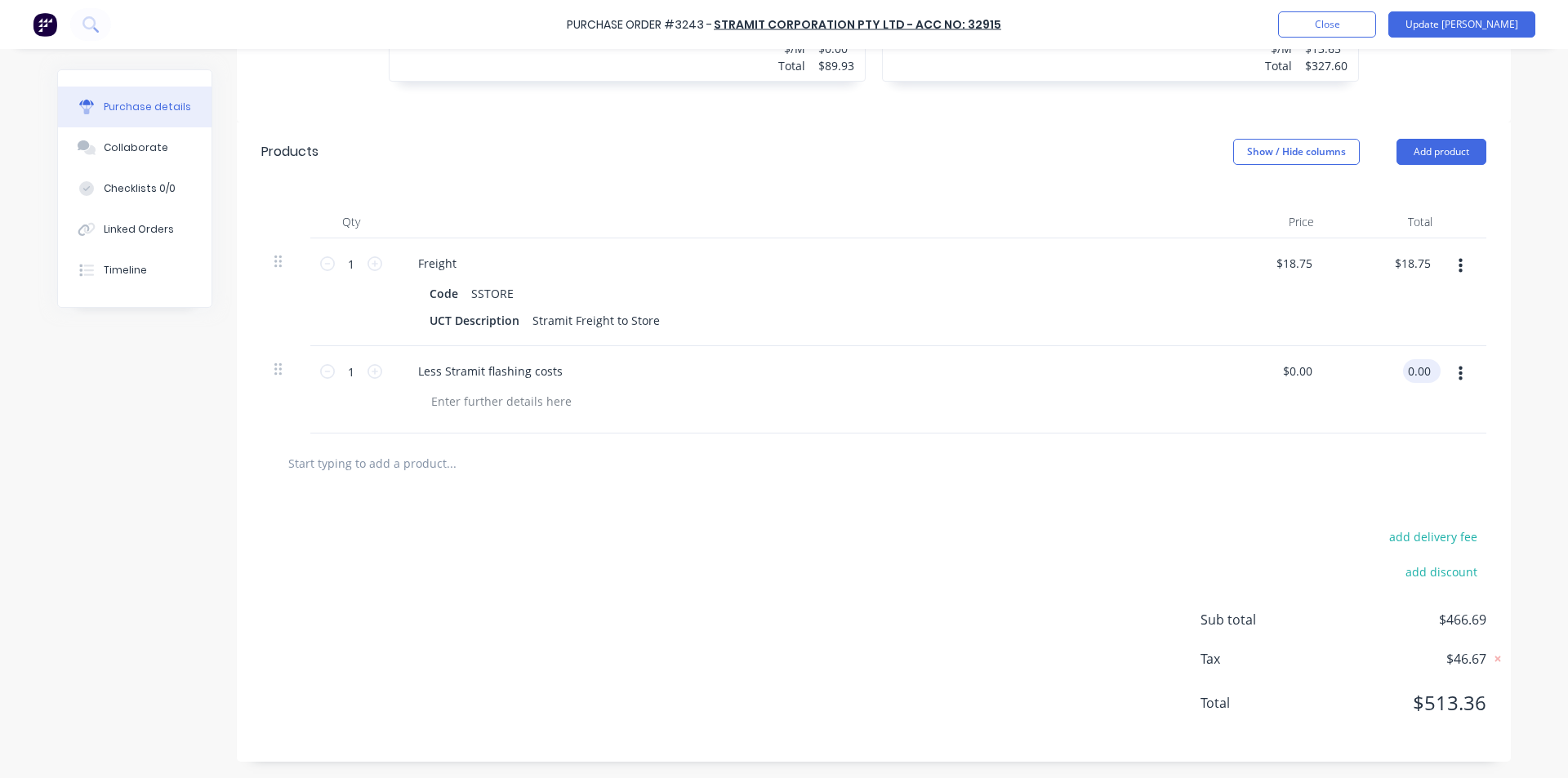
click at [1408, 365] on input "0.00" at bounding box center [1418, 371] width 31 height 24
click at [1358, 410] on div "$-36.84 $-36.84" at bounding box center [1386, 390] width 118 height 87
click at [1500, 20] on button "Update [PERSON_NAME]" at bounding box center [1461, 24] width 147 height 26
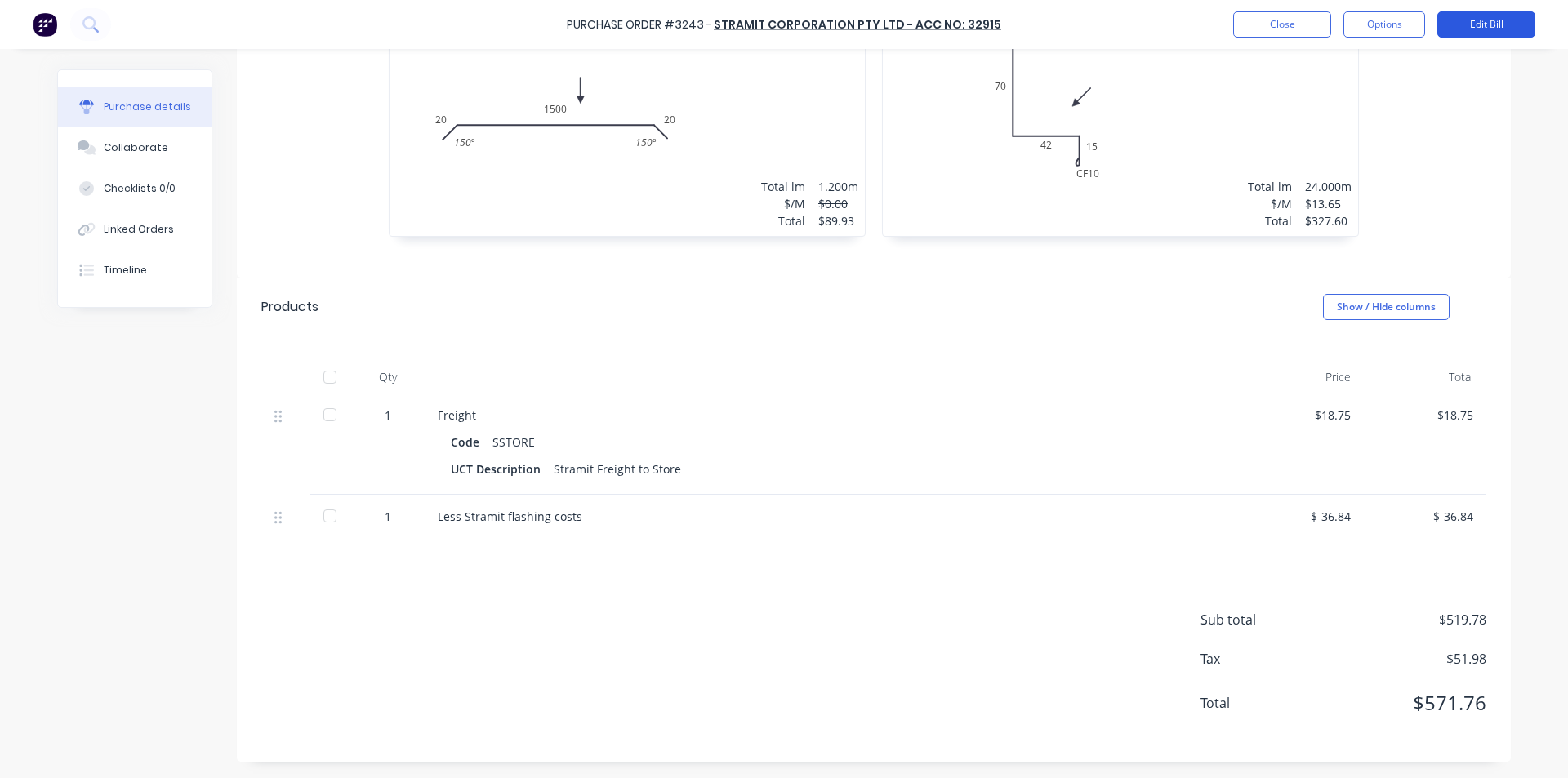
scroll to position [0, 0]
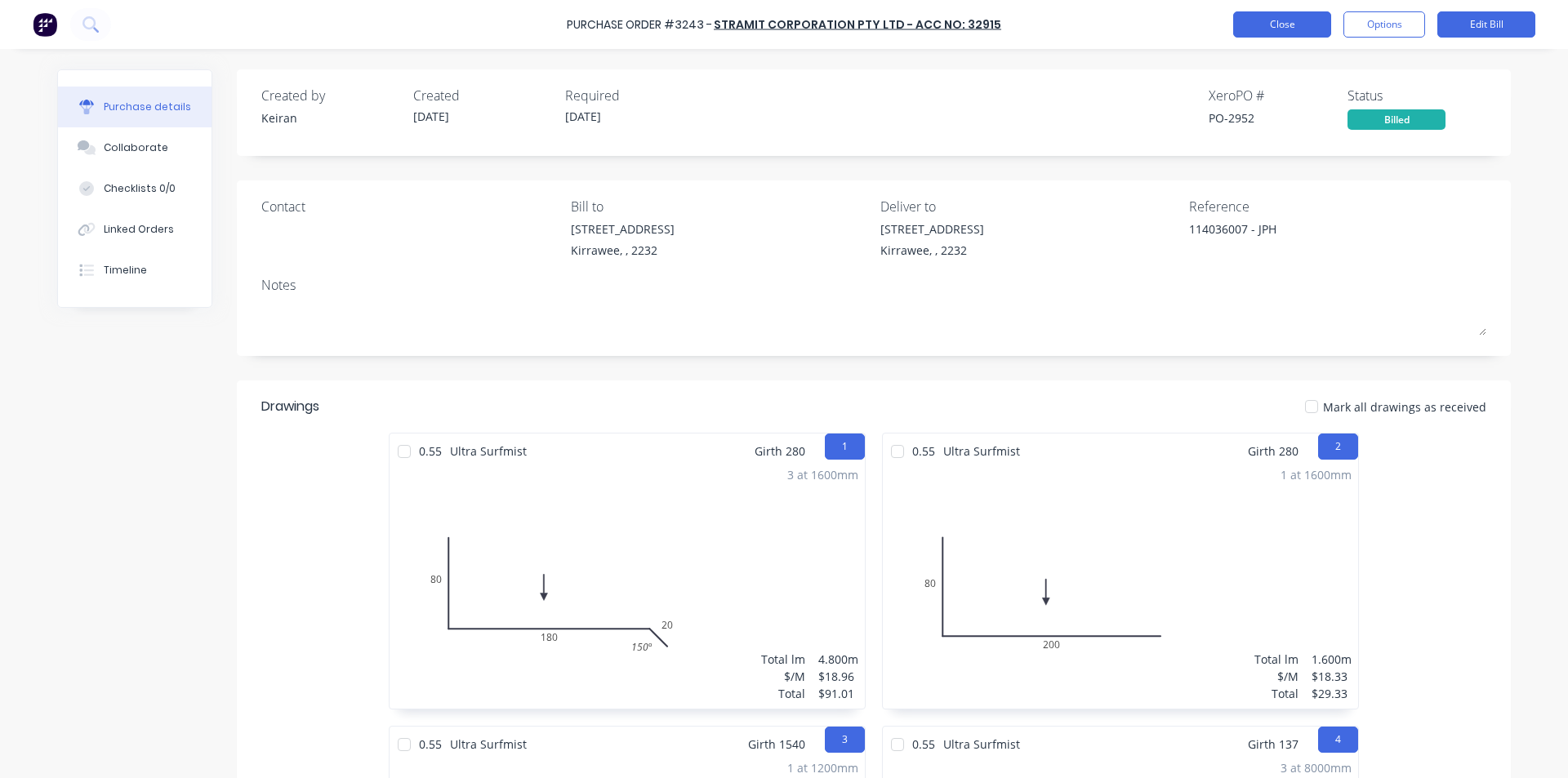
click at [1260, 16] on button "Close" at bounding box center [1282, 24] width 98 height 26
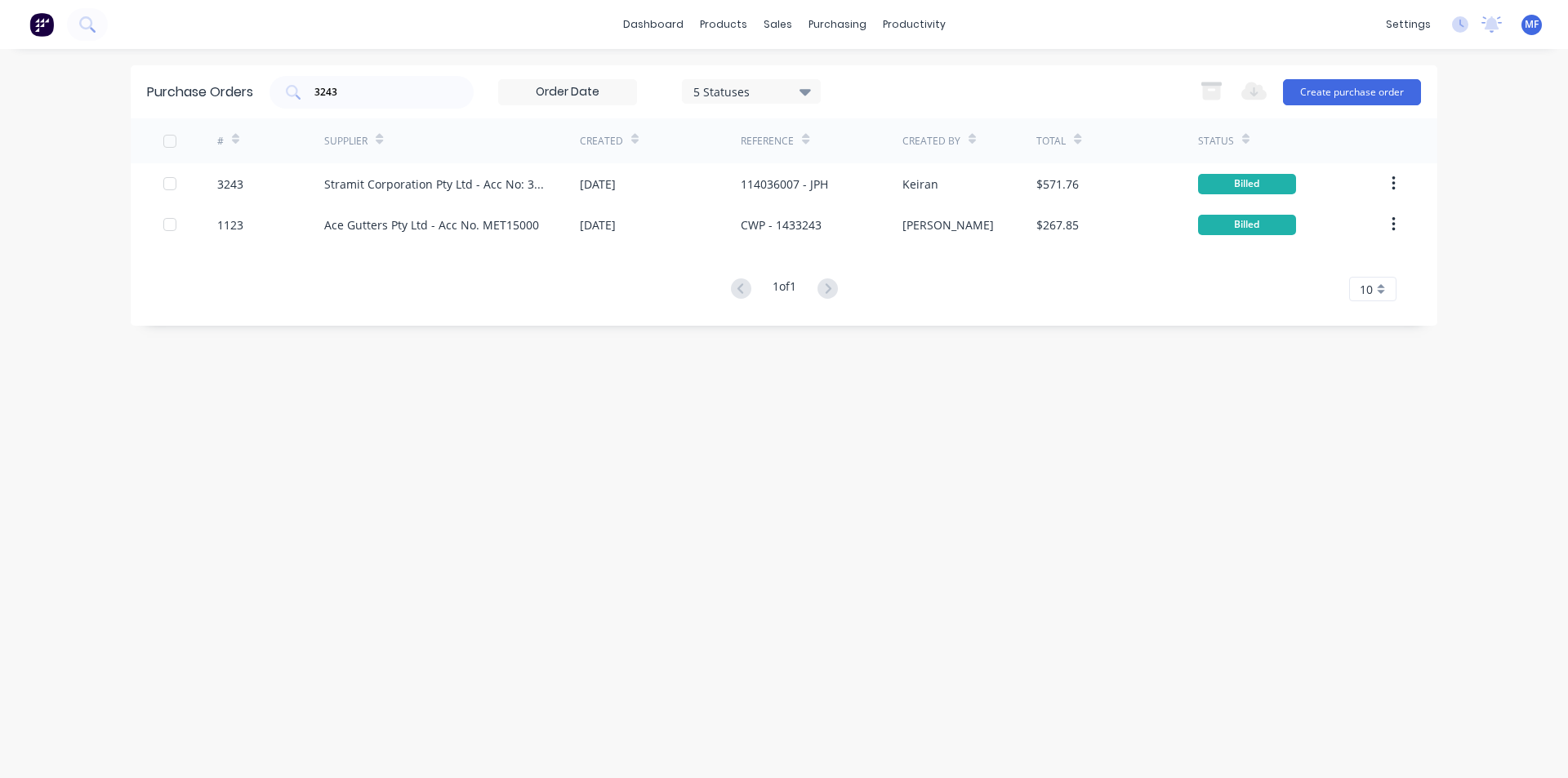
click at [1026, 457] on div "Purchase Orders 3243 5 Statuses 5 Statuses Export to Excel (XLSX) Create purcha…" at bounding box center [783, 413] width 1306 height 697
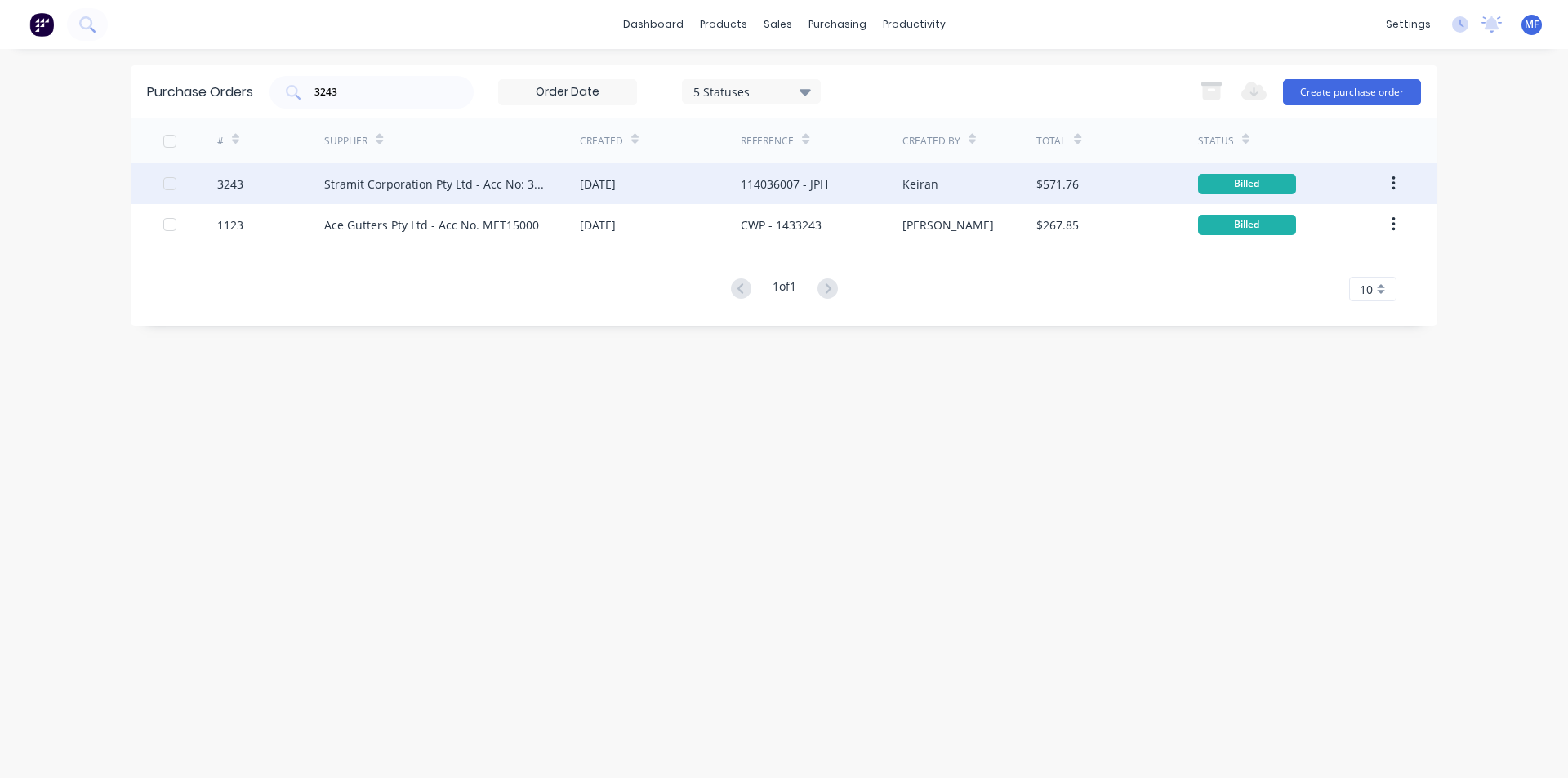
click at [772, 178] on div "114036007 - JPH" at bounding box center [784, 184] width 87 height 17
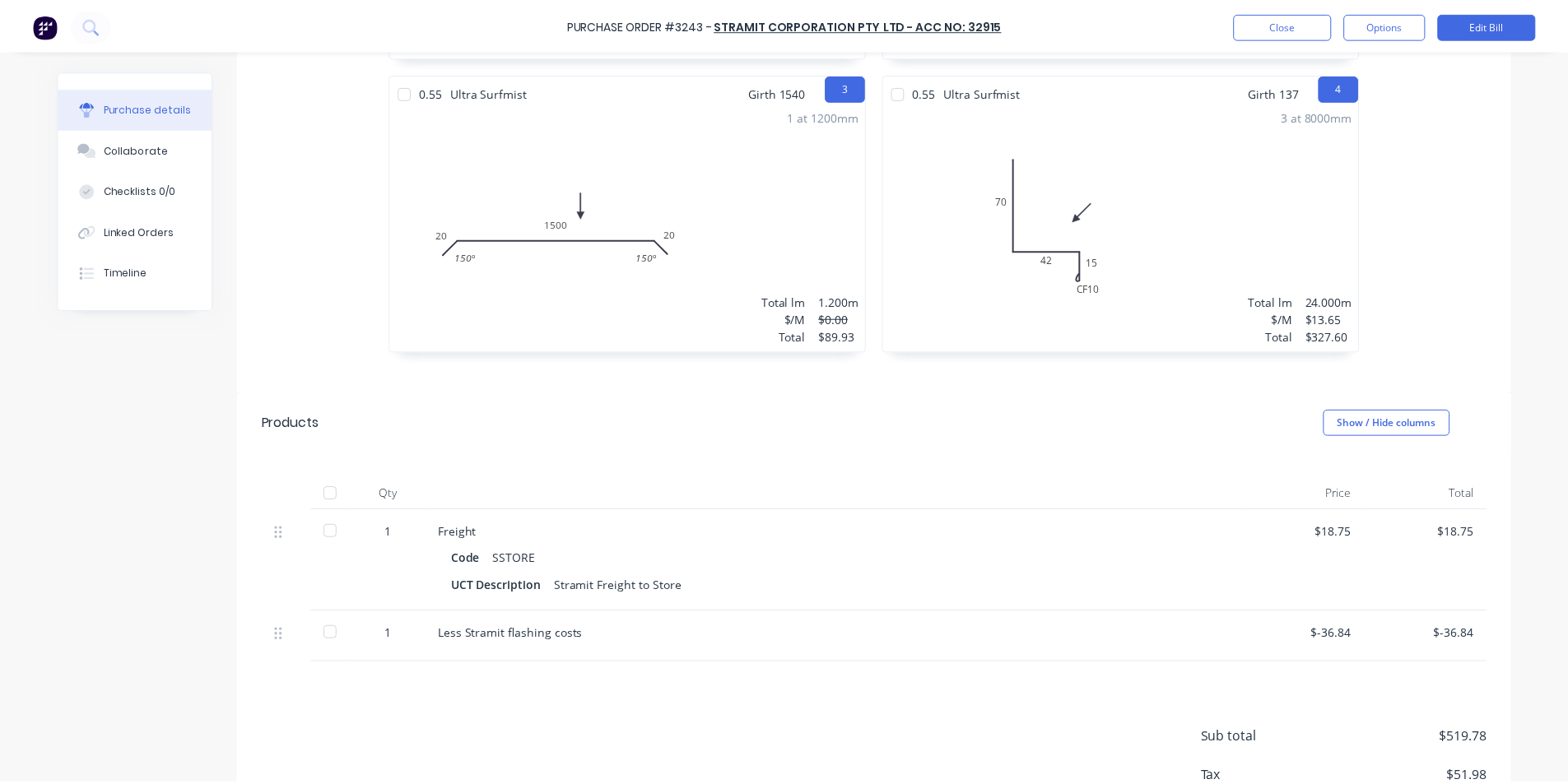
scroll to position [772, 0]
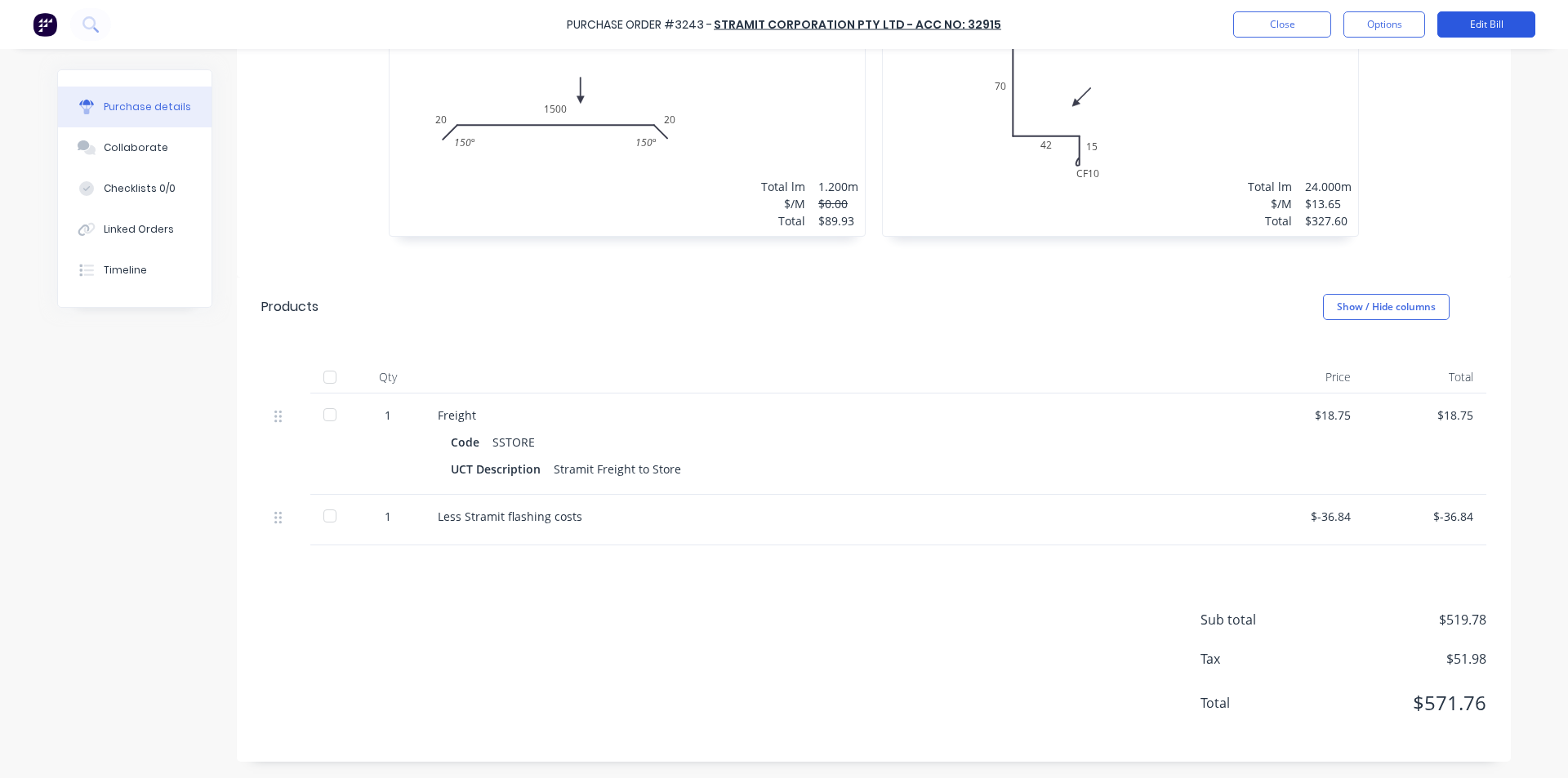
click at [1475, 21] on button "Edit Bill" at bounding box center [1486, 24] width 98 height 26
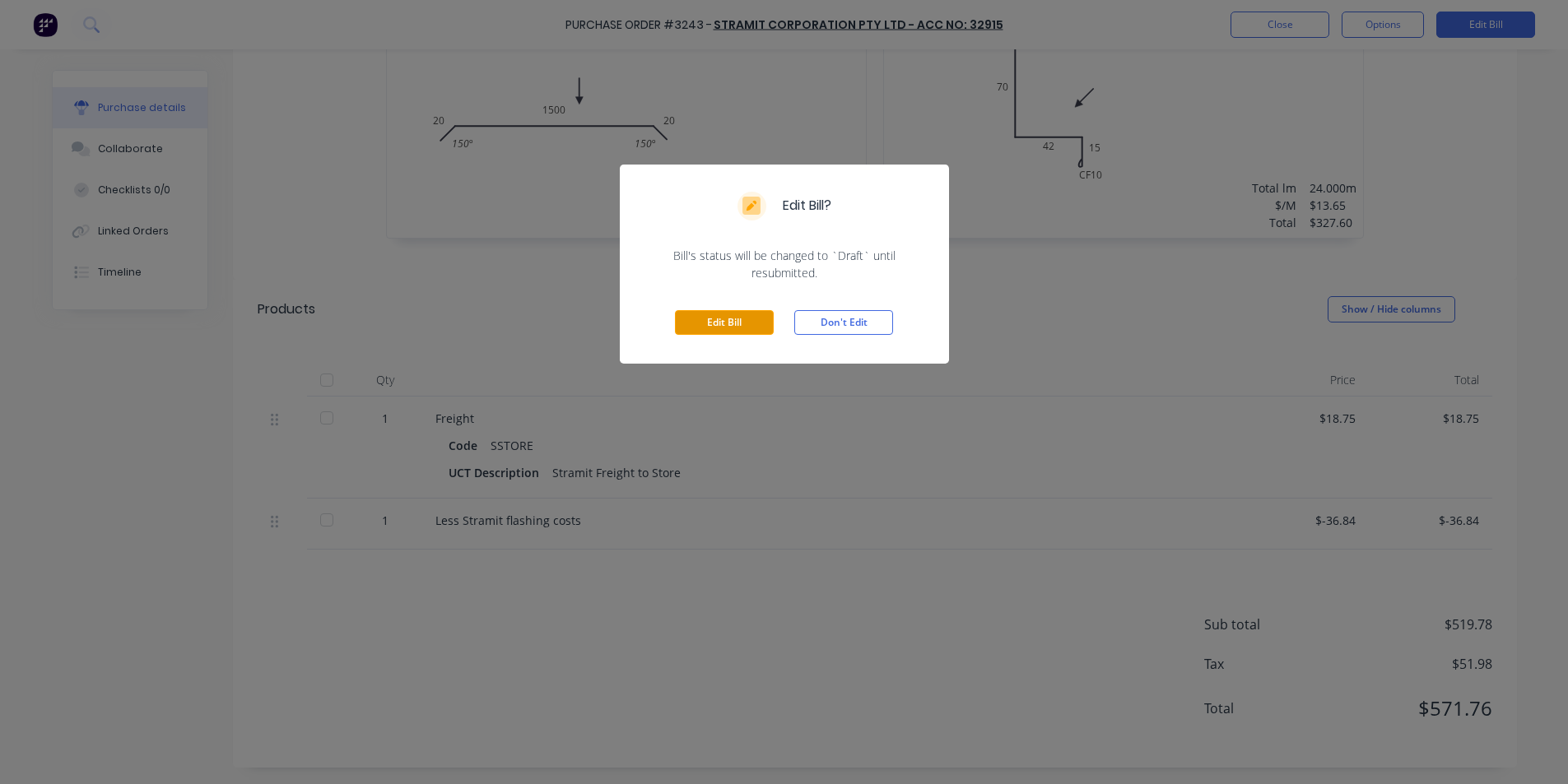
click at [706, 322] on button "Edit Bill" at bounding box center [725, 322] width 99 height 25
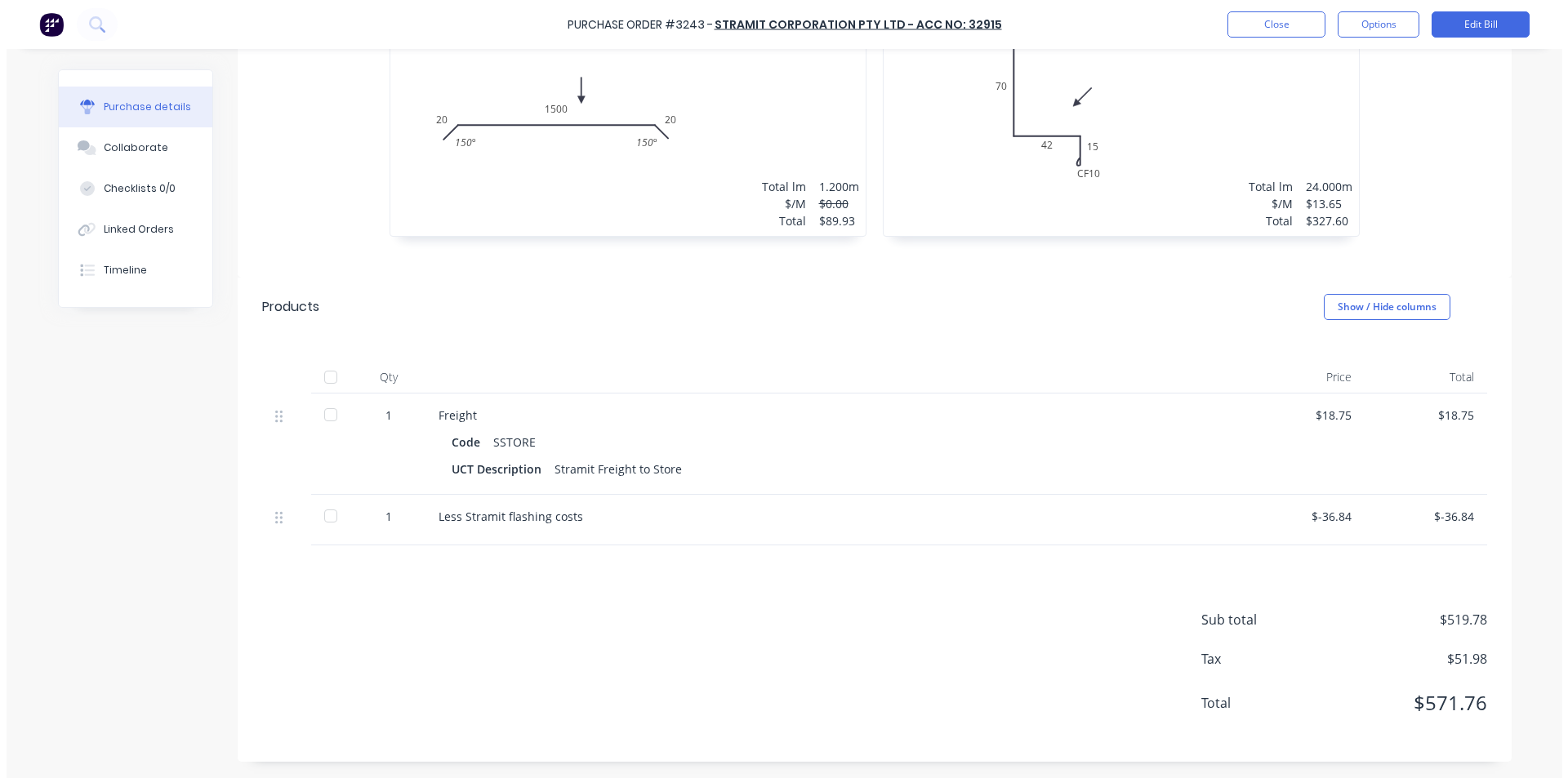
scroll to position [791, 0]
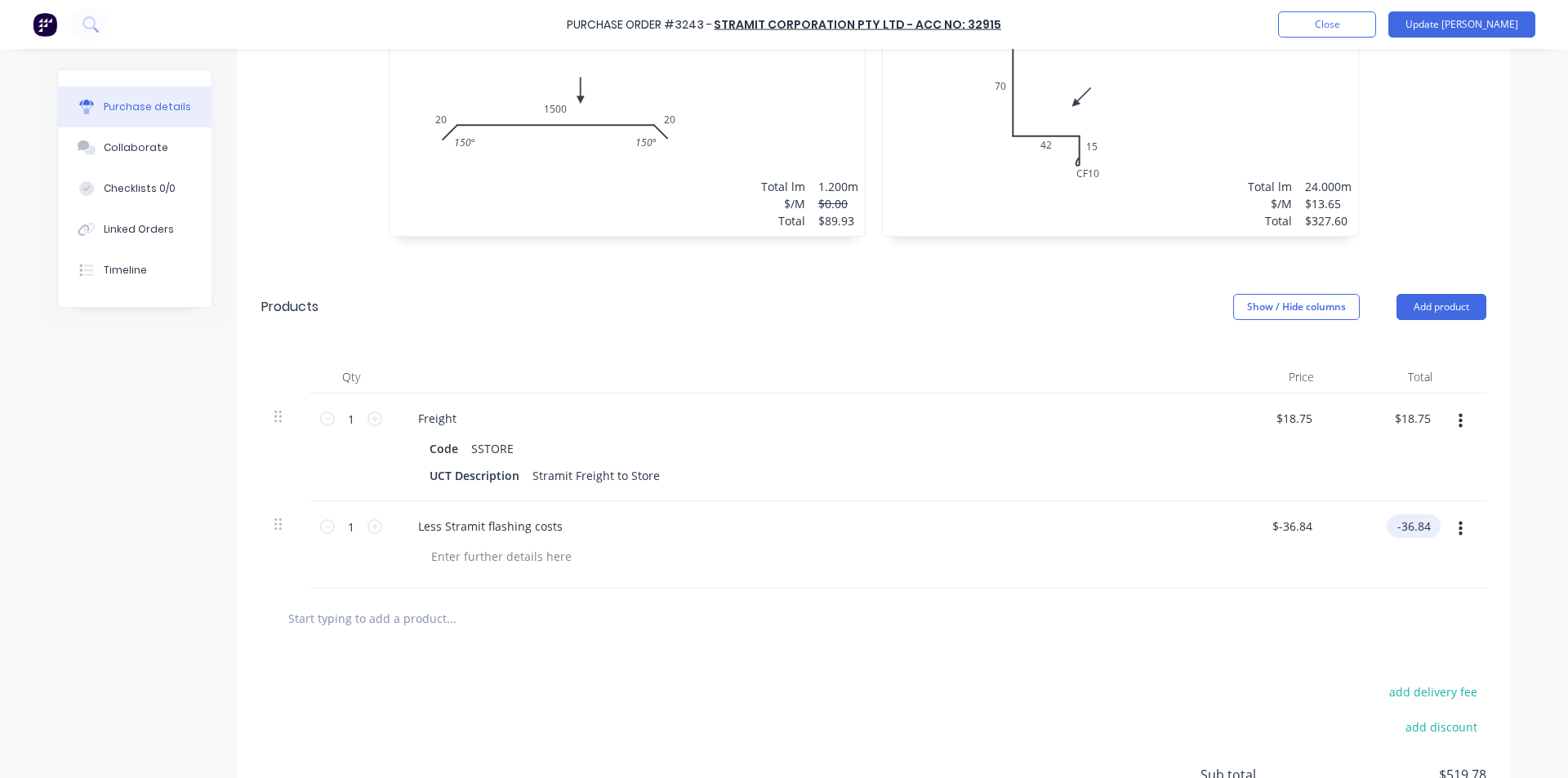
click at [1404, 526] on input "-36.84" at bounding box center [1409, 527] width 47 height 24
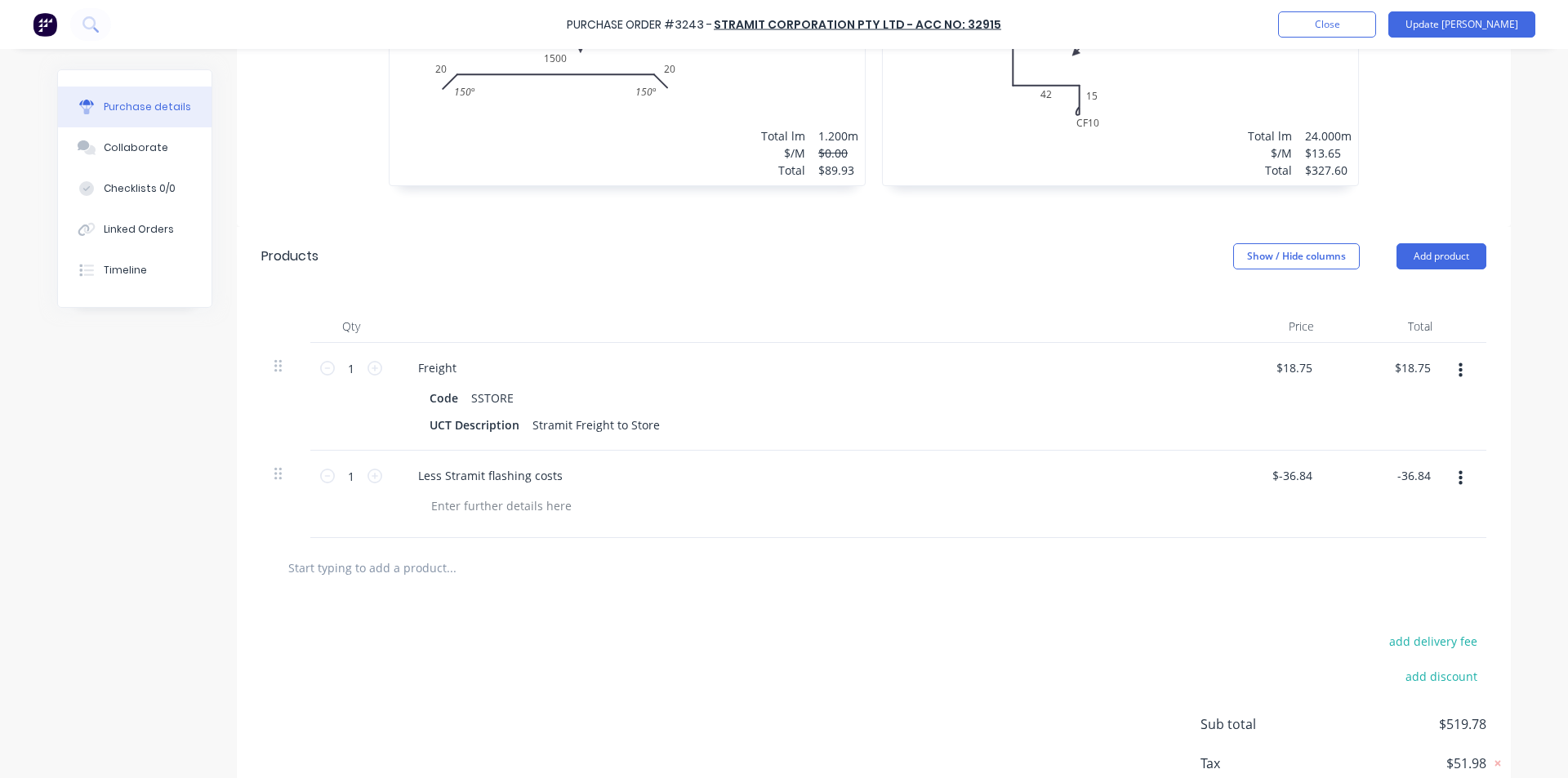
scroll to position [946, 0]
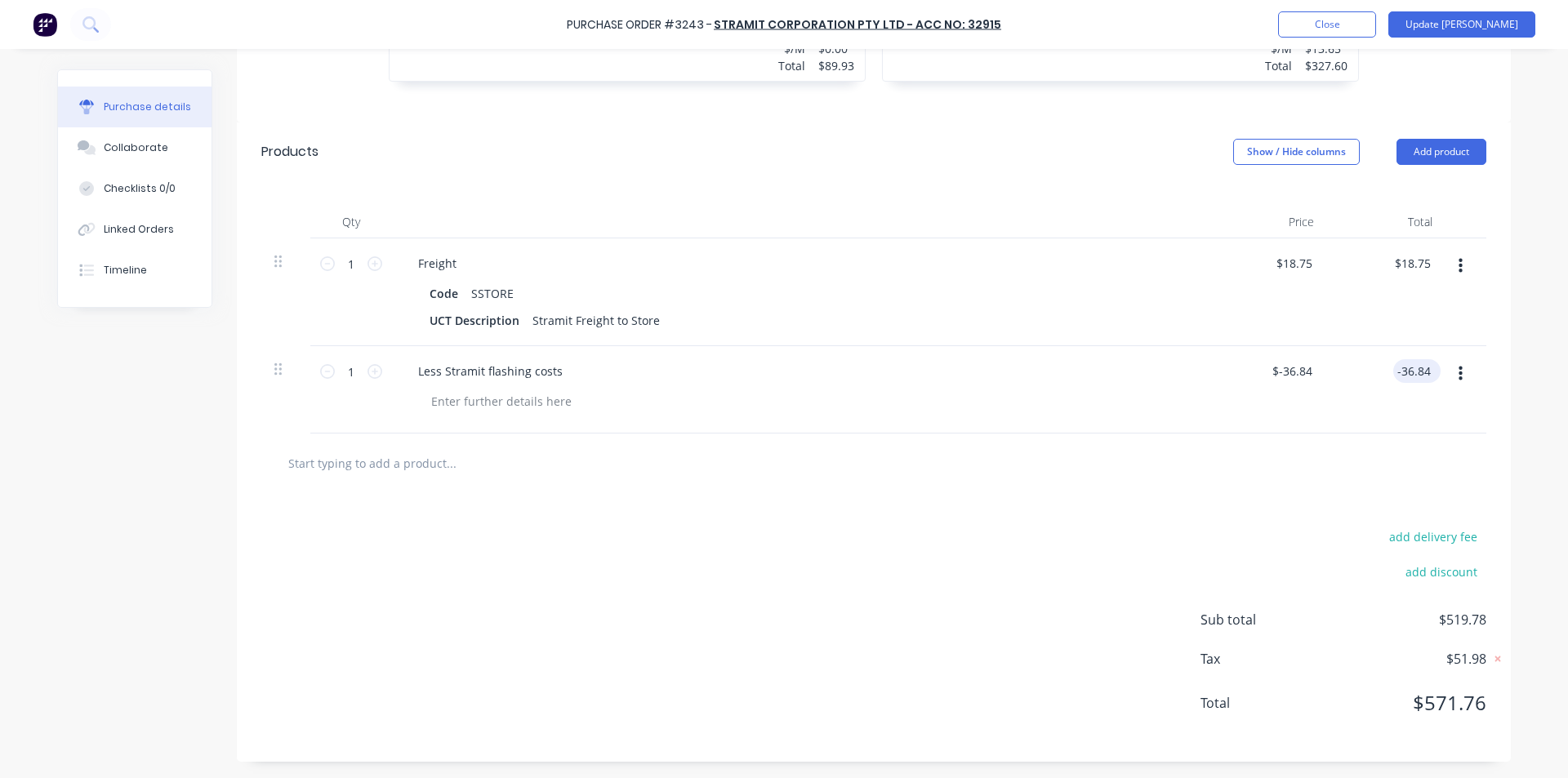
click at [1409, 375] on input "-36.84" at bounding box center [1414, 371] width 41 height 24
click at [1106, 468] on div at bounding box center [873, 463] width 1198 height 33
click at [1479, 31] on button "Update [PERSON_NAME]" at bounding box center [1461, 24] width 147 height 26
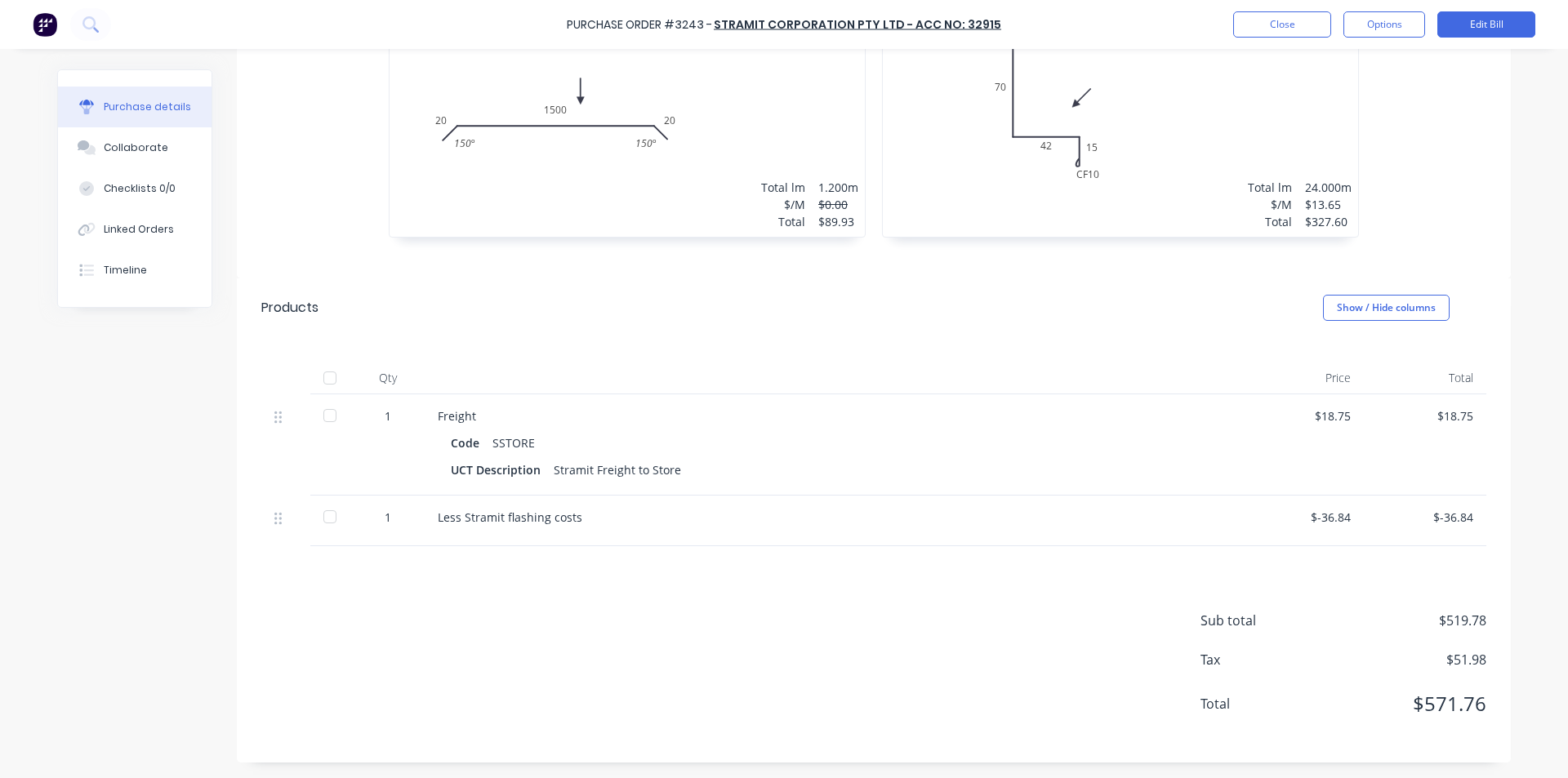
scroll to position [766, 0]
click at [886, 534] on div "Less Stramit flashing costs" at bounding box center [833, 520] width 817 height 51
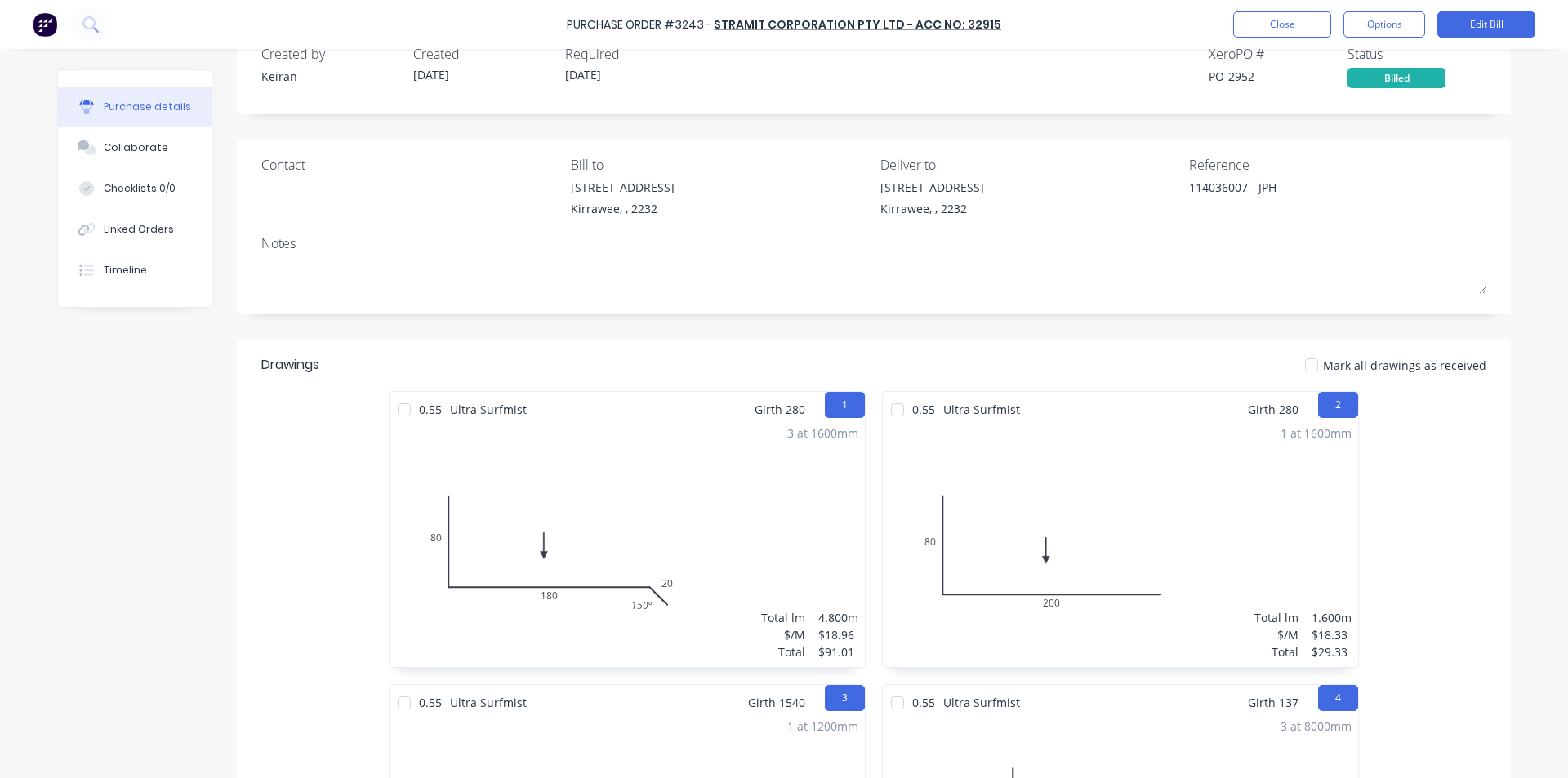
scroll to position [0, 0]
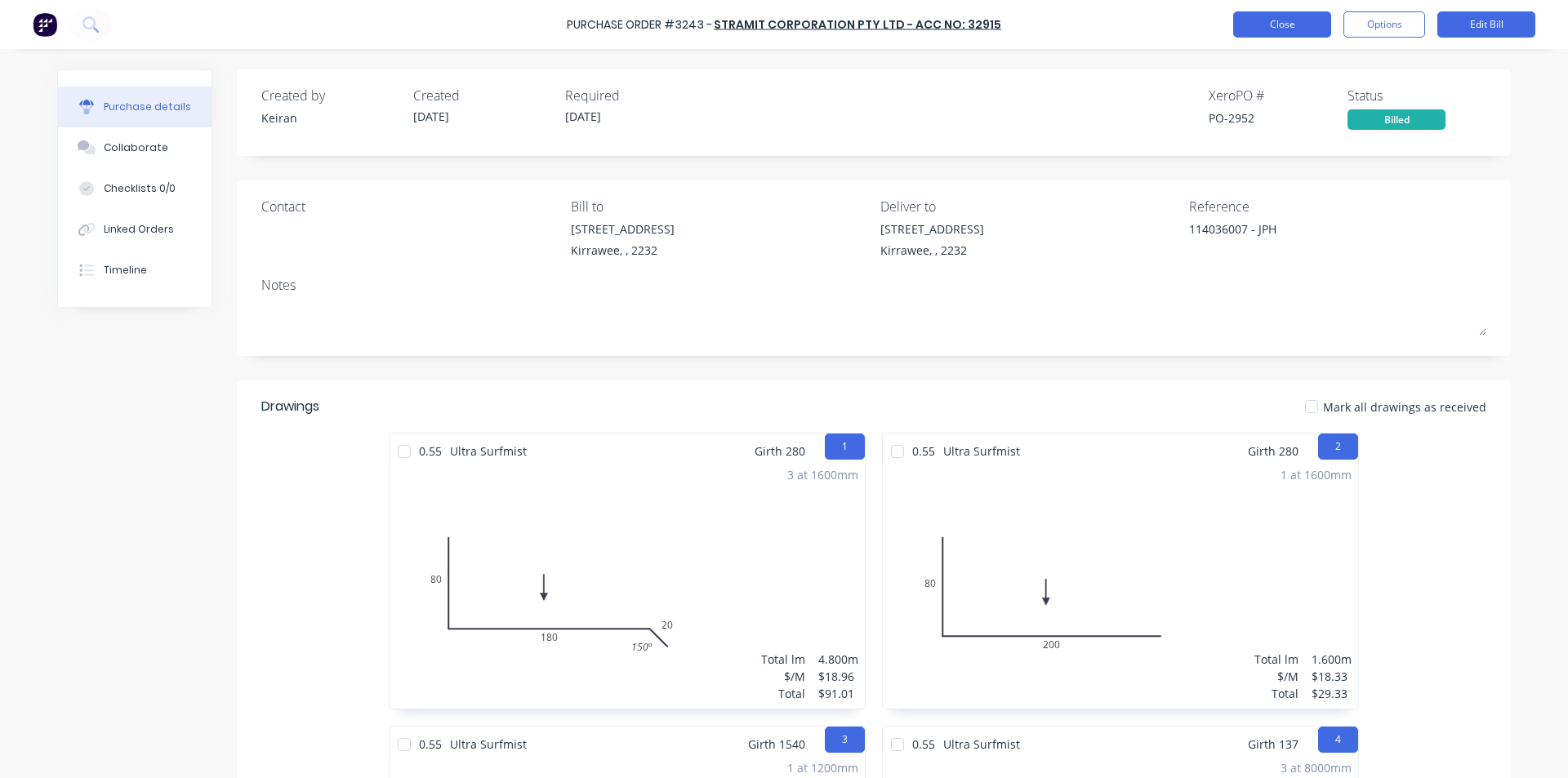
click at [1281, 20] on button "Close" at bounding box center [1282, 24] width 98 height 26
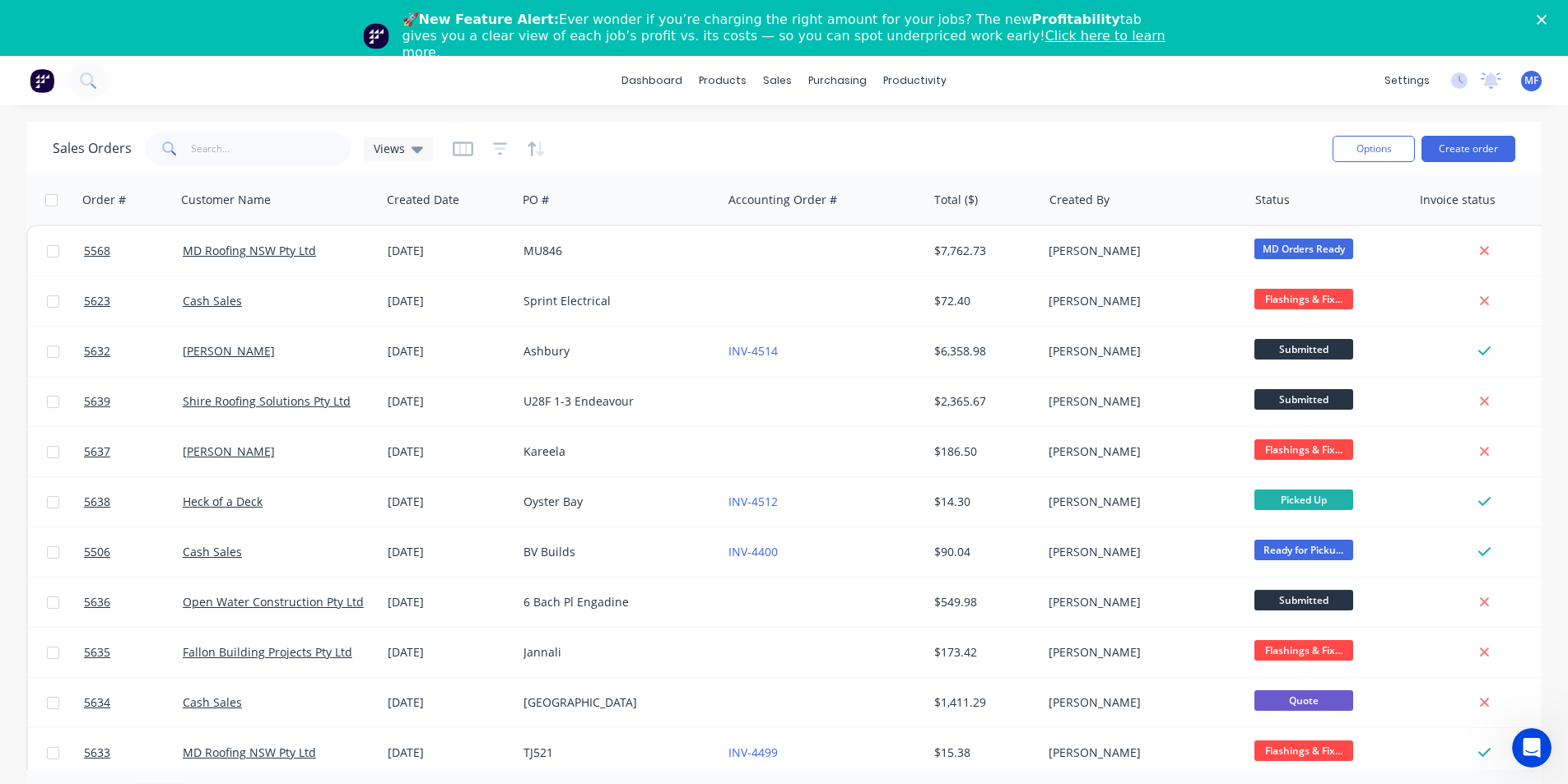
click at [1547, 20] on icon "Close" at bounding box center [1541, 19] width 10 height 10
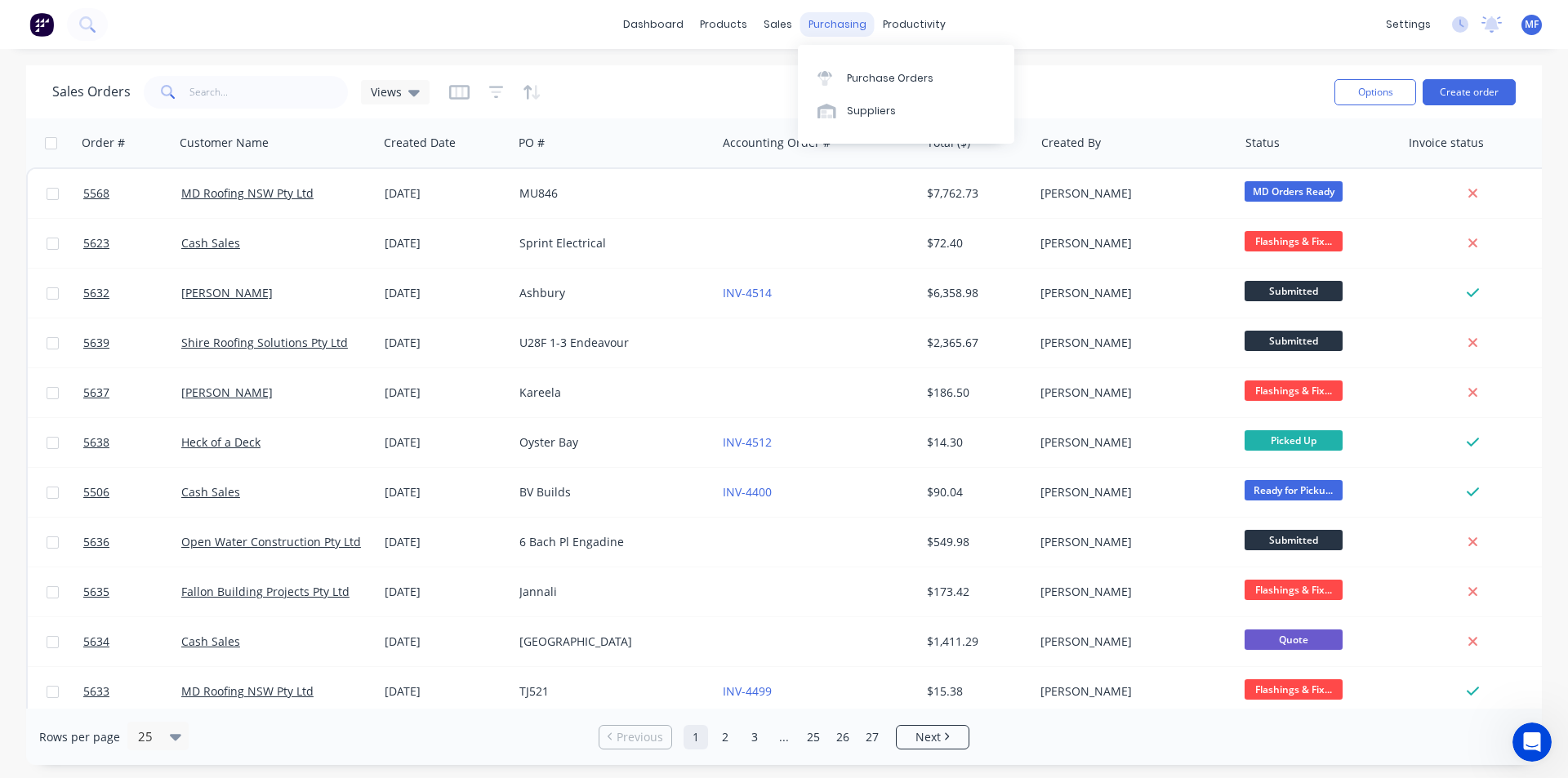
click at [829, 26] on div "purchasing" at bounding box center [837, 24] width 75 height 25
click at [858, 72] on div "Purchase Orders" at bounding box center [890, 78] width 87 height 15
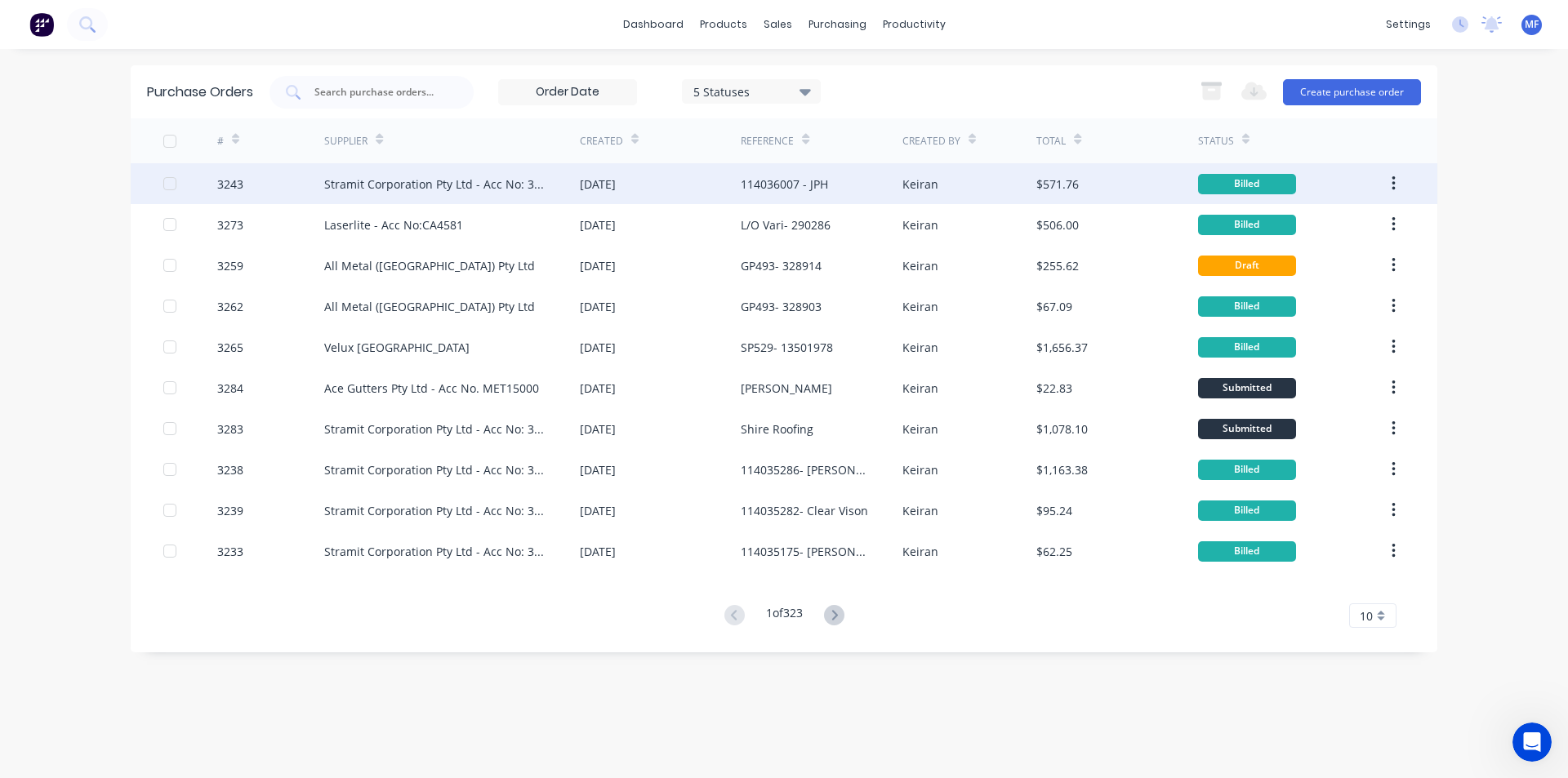
click at [497, 178] on div "Stramit Corporation Pty Ltd - Acc No: 32915" at bounding box center [436, 184] width 223 height 17
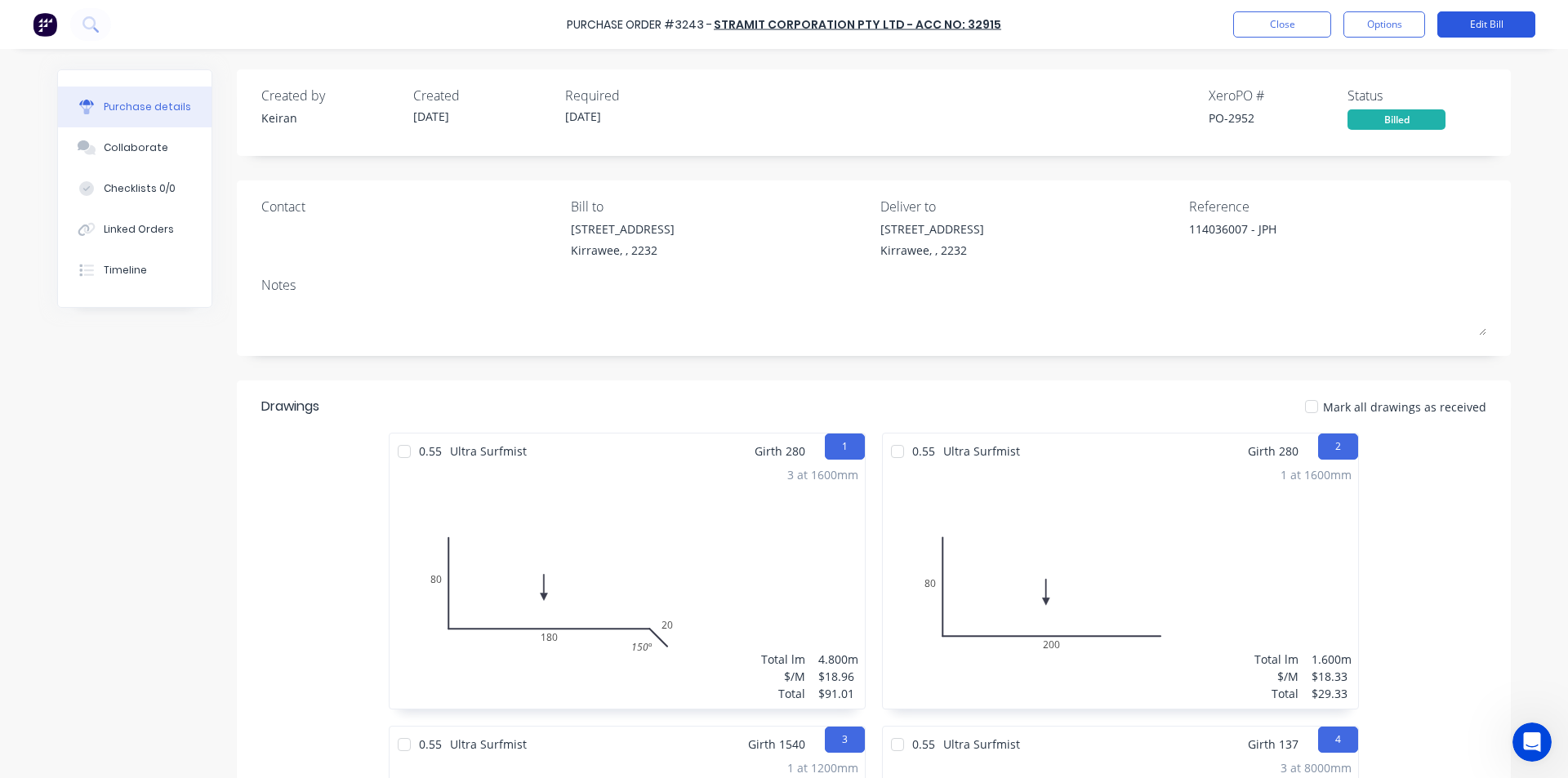
click at [1467, 22] on button "Edit Bill" at bounding box center [1486, 24] width 98 height 26
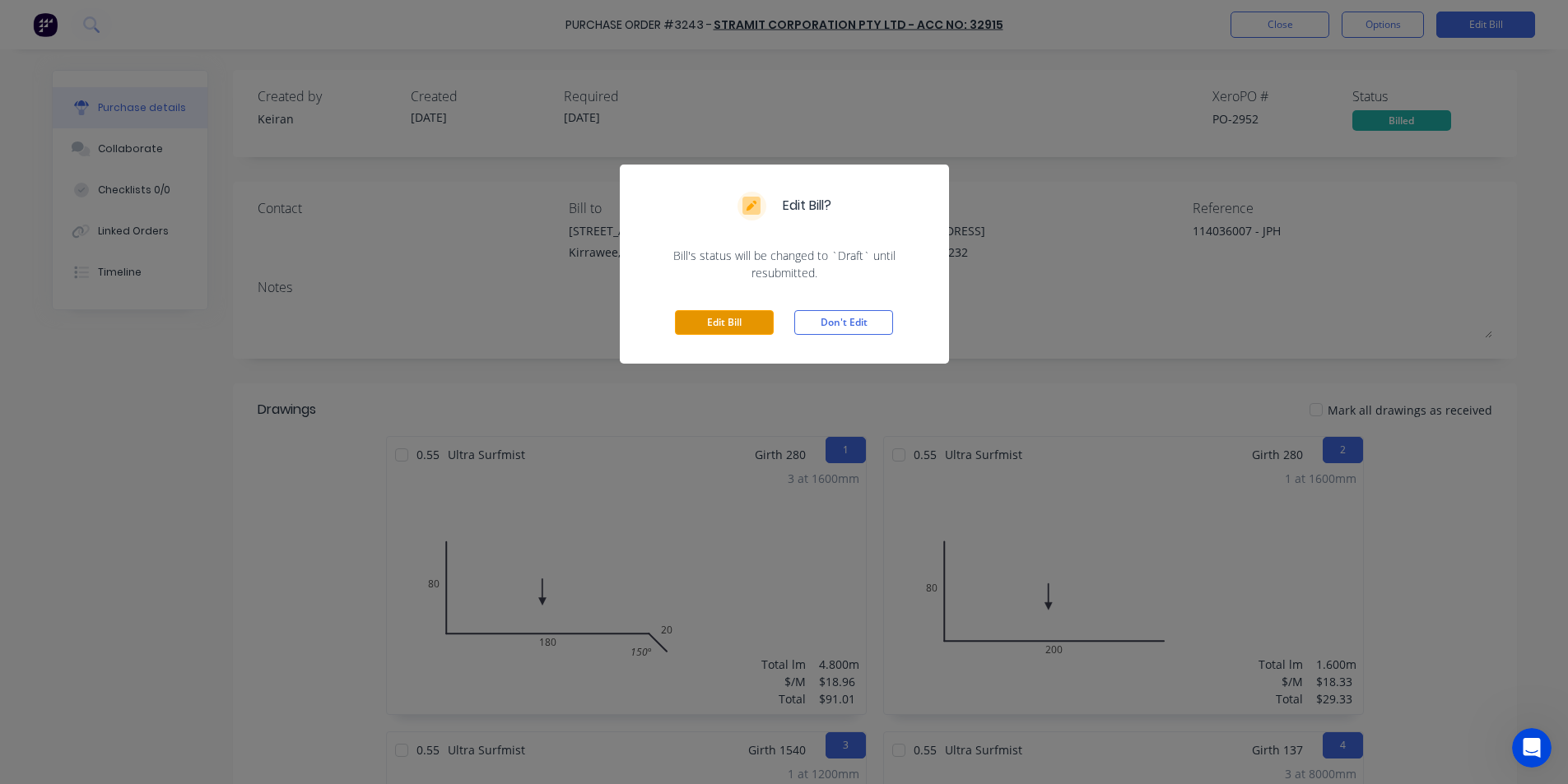
click at [697, 316] on button "Edit Bill" at bounding box center [725, 322] width 99 height 25
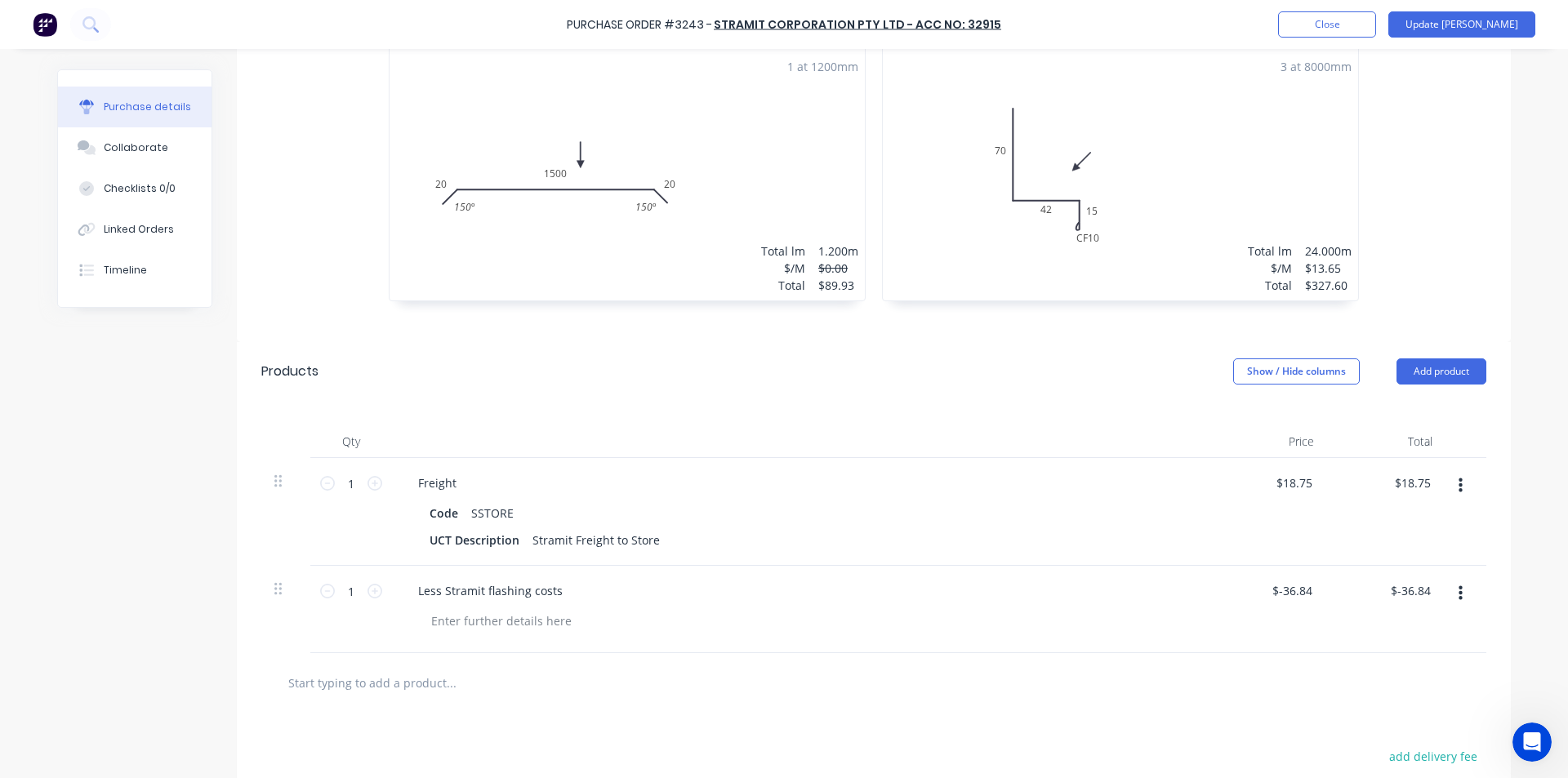
scroll to position [946, 0]
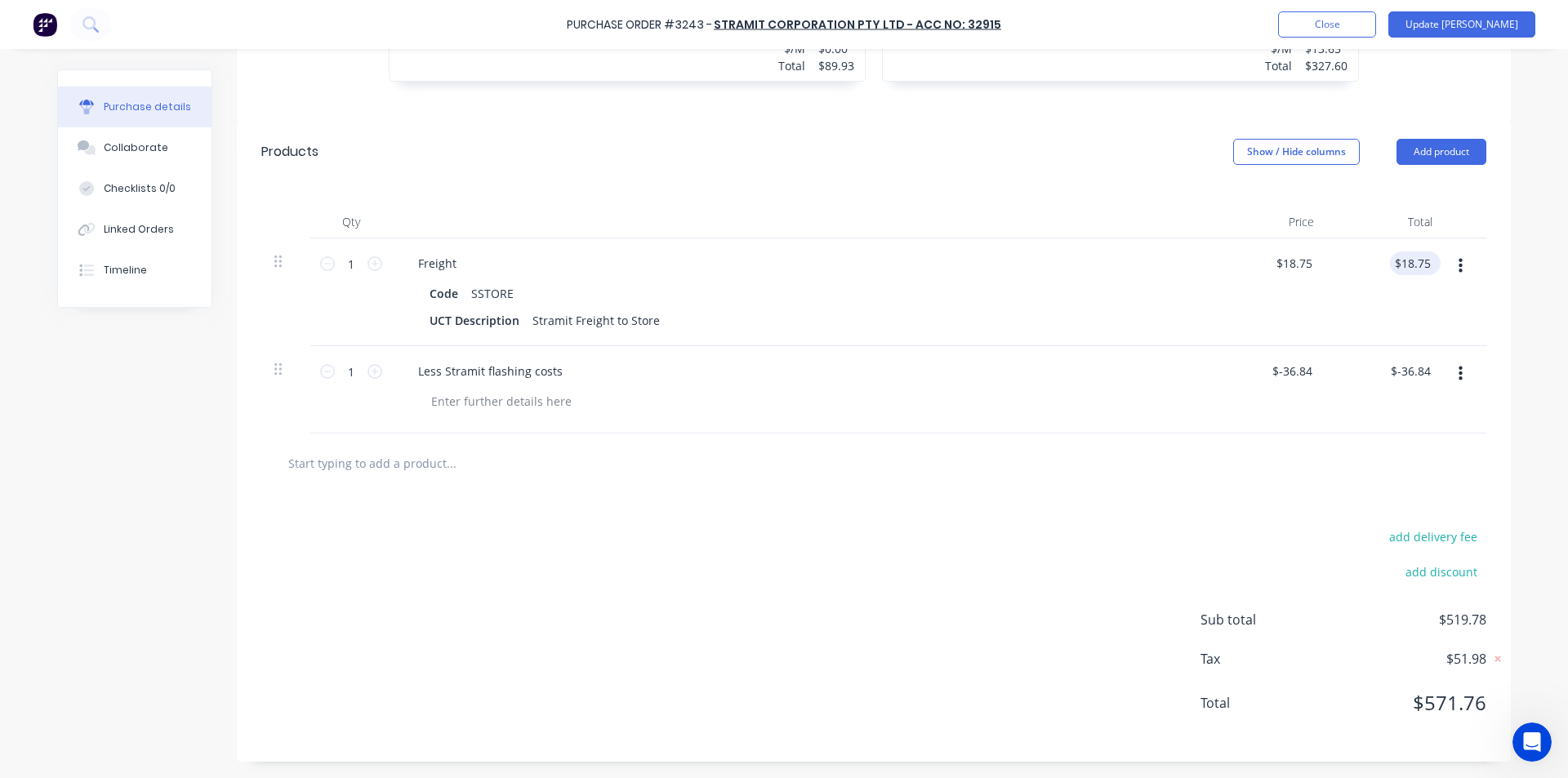
type textarea "x"
type input "18.75"
click at [1422, 271] on input "18.75" at bounding box center [1411, 263] width 44 height 24
type textarea "x"
click at [1411, 266] on input "18.75" at bounding box center [1415, 263] width 38 height 24
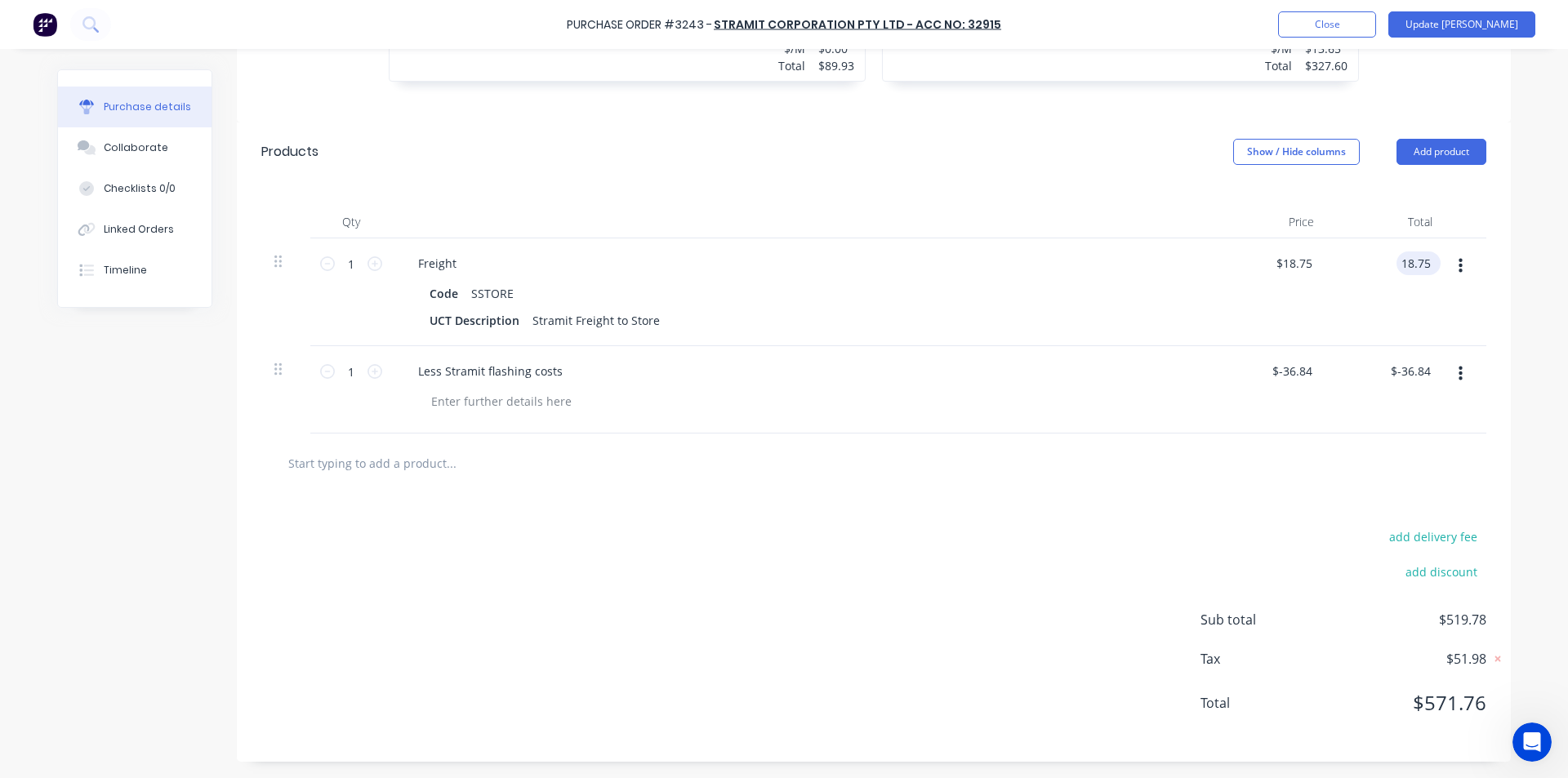
type textarea "x"
type input "$18.75"
type textarea "x"
type input "-36.8400"
type textarea "x"
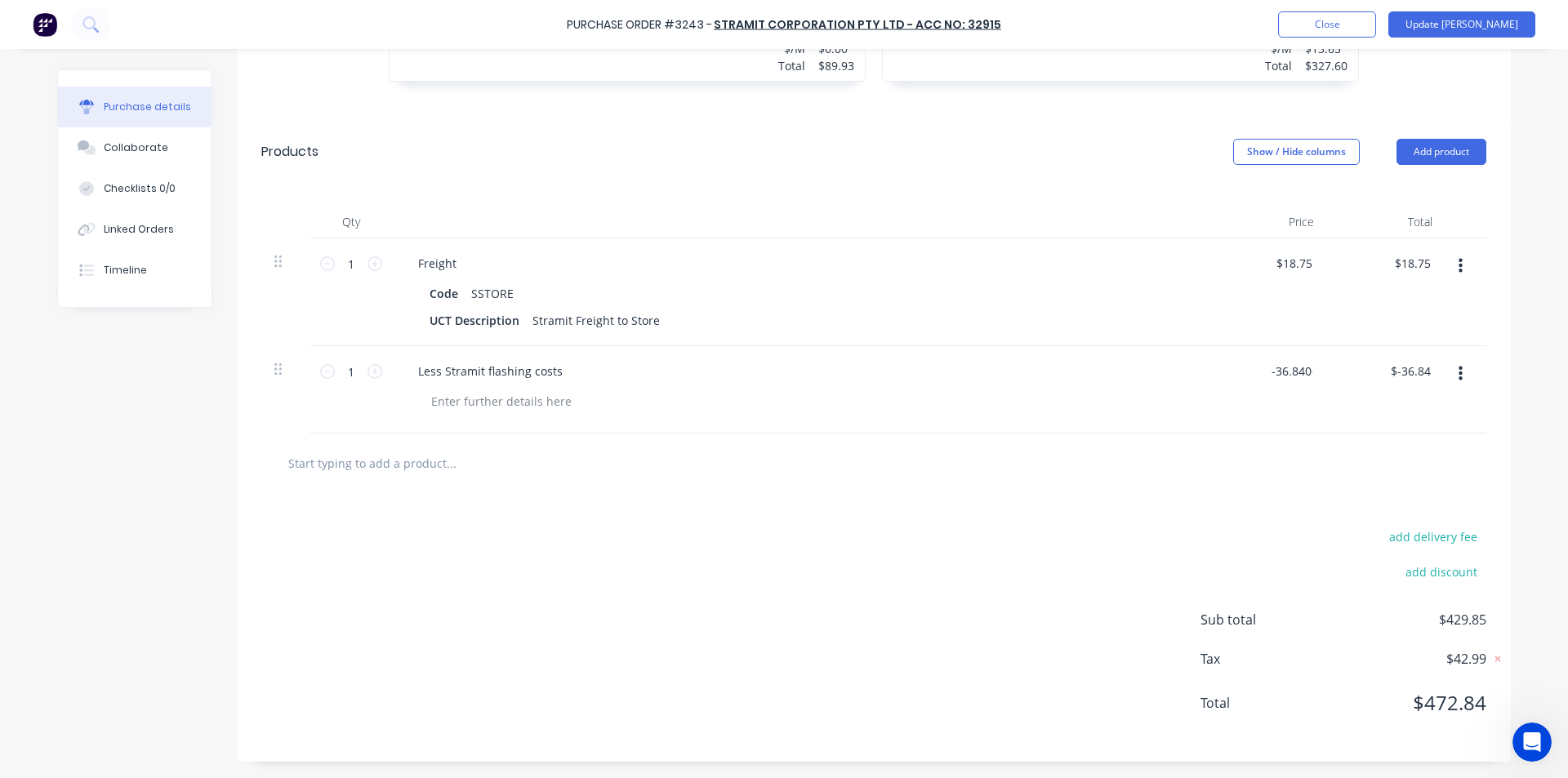
type input "$-36.84"
click at [944, 684] on div "add delivery fee add discount Sub total $429.85 Tax $42.99 Total $472.84" at bounding box center [873, 627] width 1274 height 268
click at [980, 564] on div "add delivery fee add discount Sub total $429.85 Tax $42.99 Total $472.84" at bounding box center [873, 627] width 1274 height 268
click at [1479, 25] on button "Update [PERSON_NAME]" at bounding box center [1461, 24] width 147 height 26
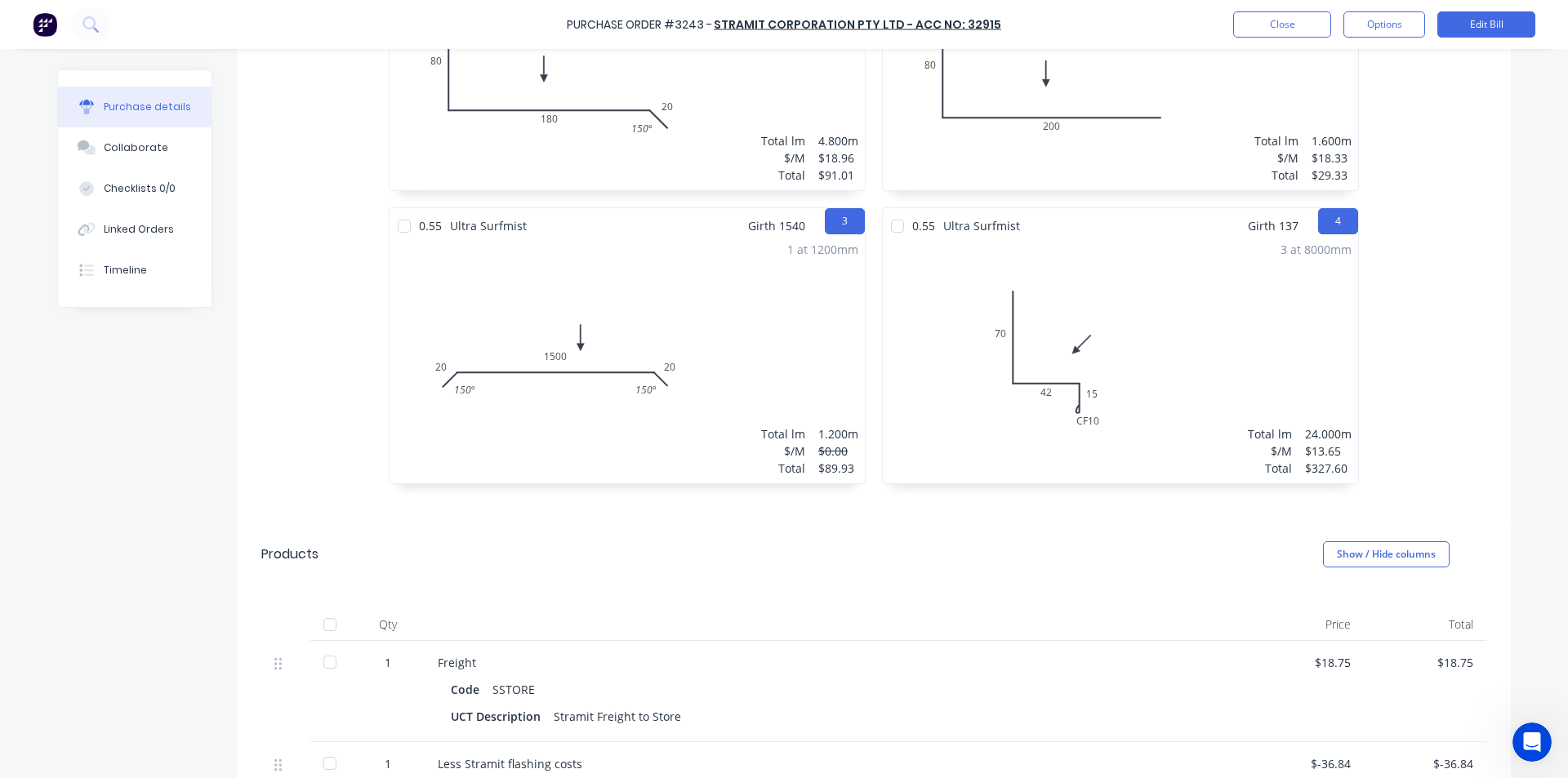
scroll to position [195, 0]
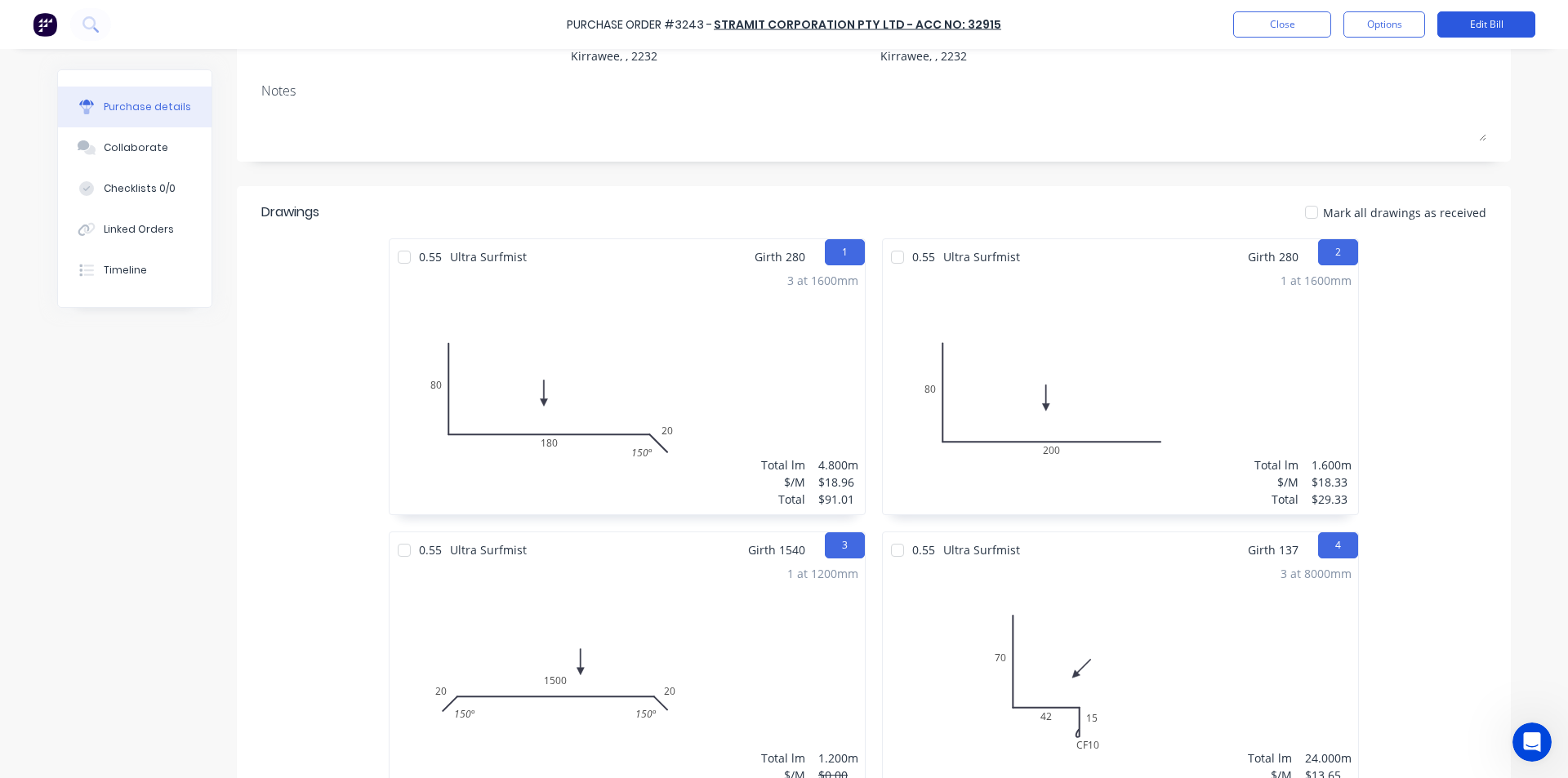
click at [1493, 15] on button "Edit Bill" at bounding box center [1486, 24] width 98 height 26
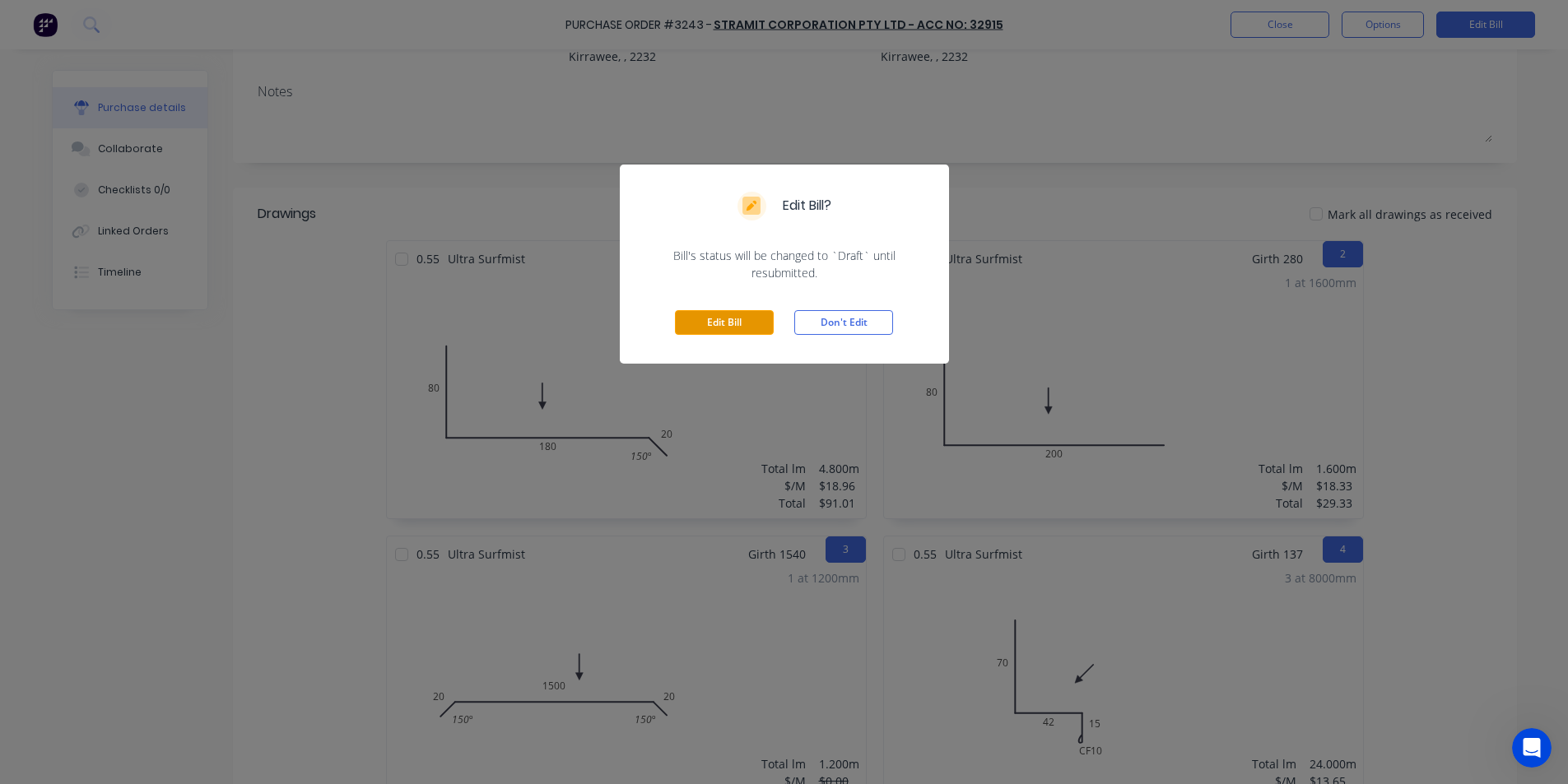
click at [725, 331] on button "Edit Bill" at bounding box center [725, 322] width 99 height 25
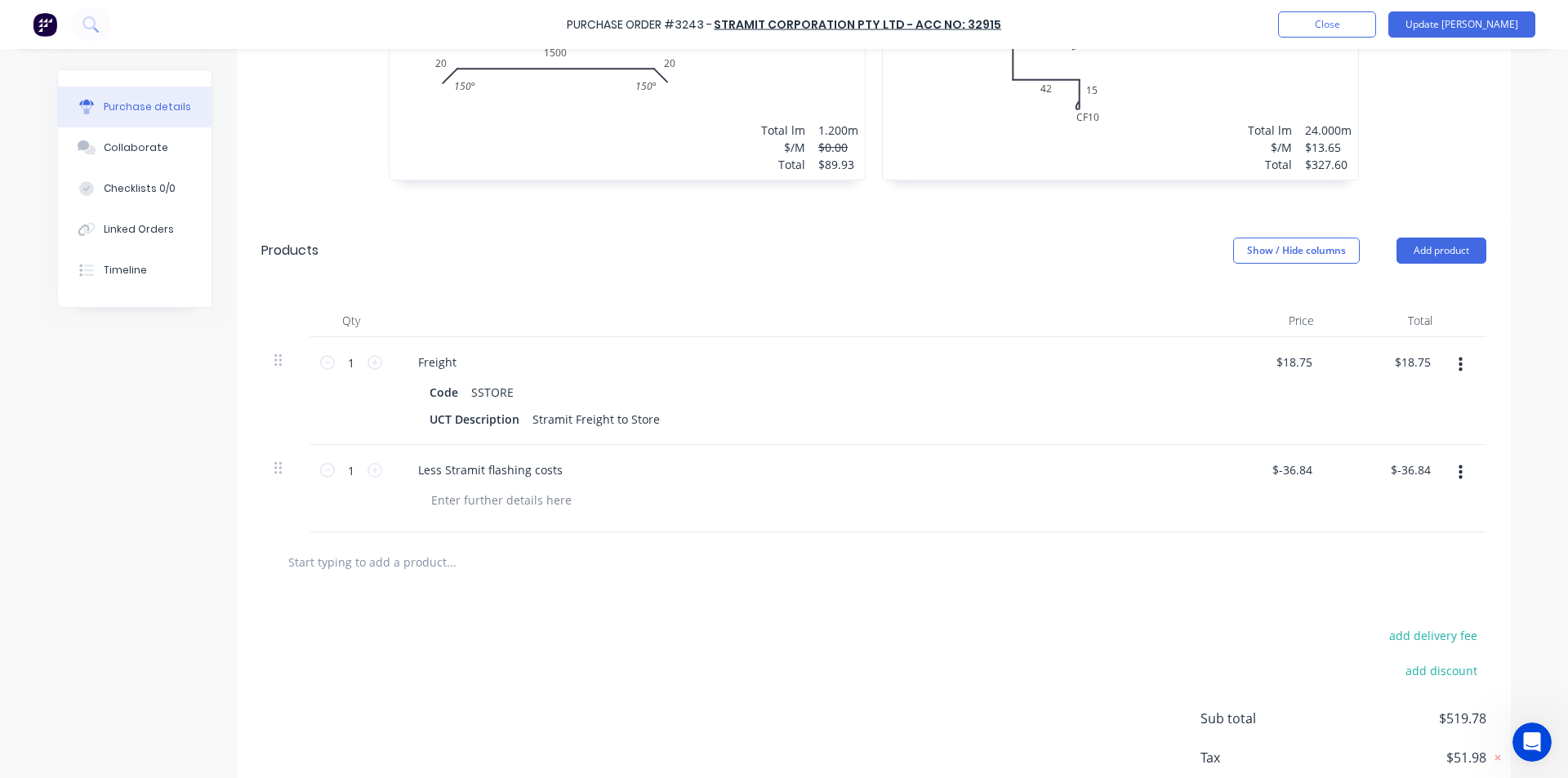
scroll to position [946, 0]
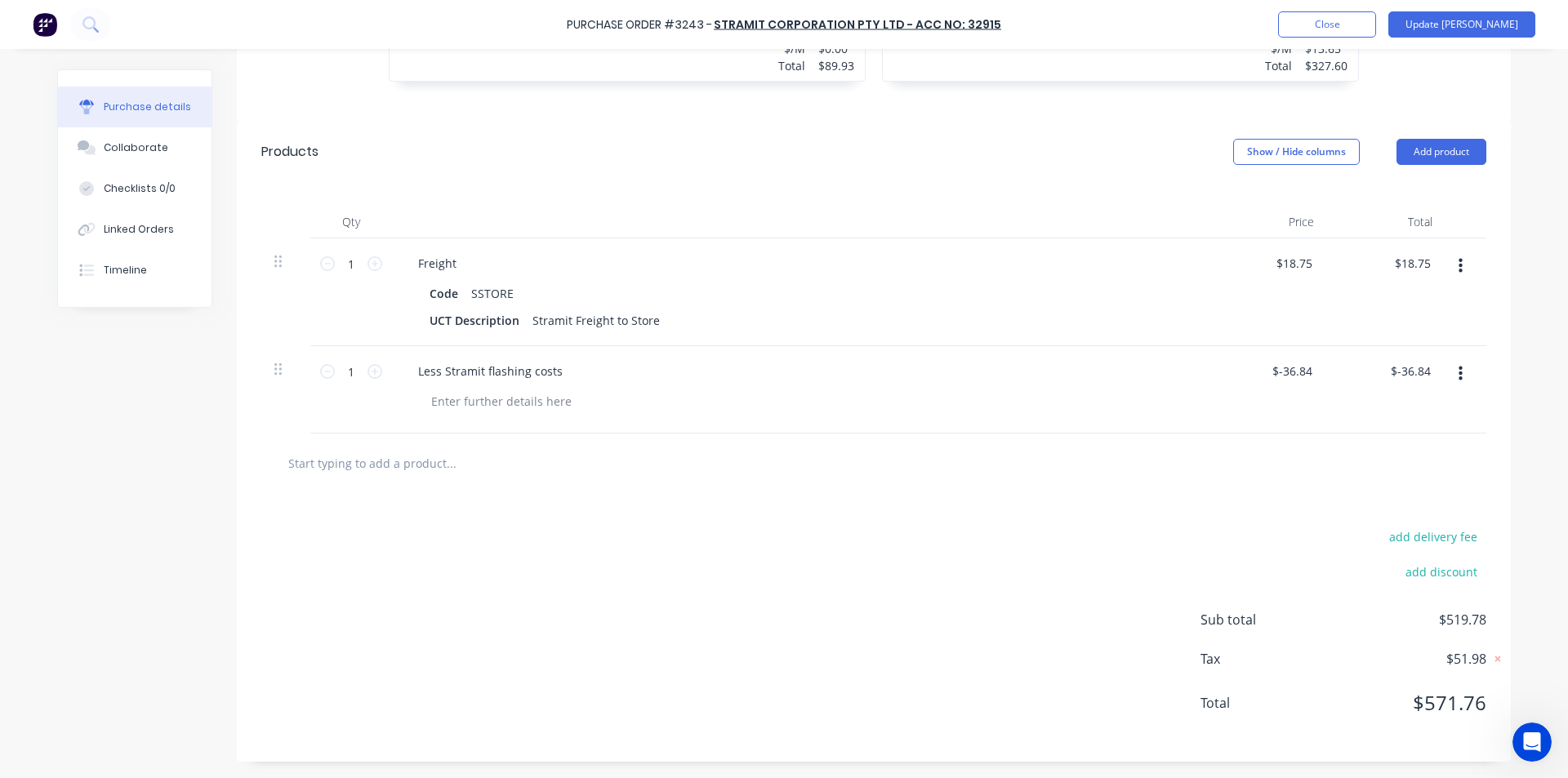
click at [1451, 374] on button "button" at bounding box center [1460, 374] width 39 height 29
click at [1389, 514] on button "Delete" at bounding box center [1410, 516] width 139 height 33
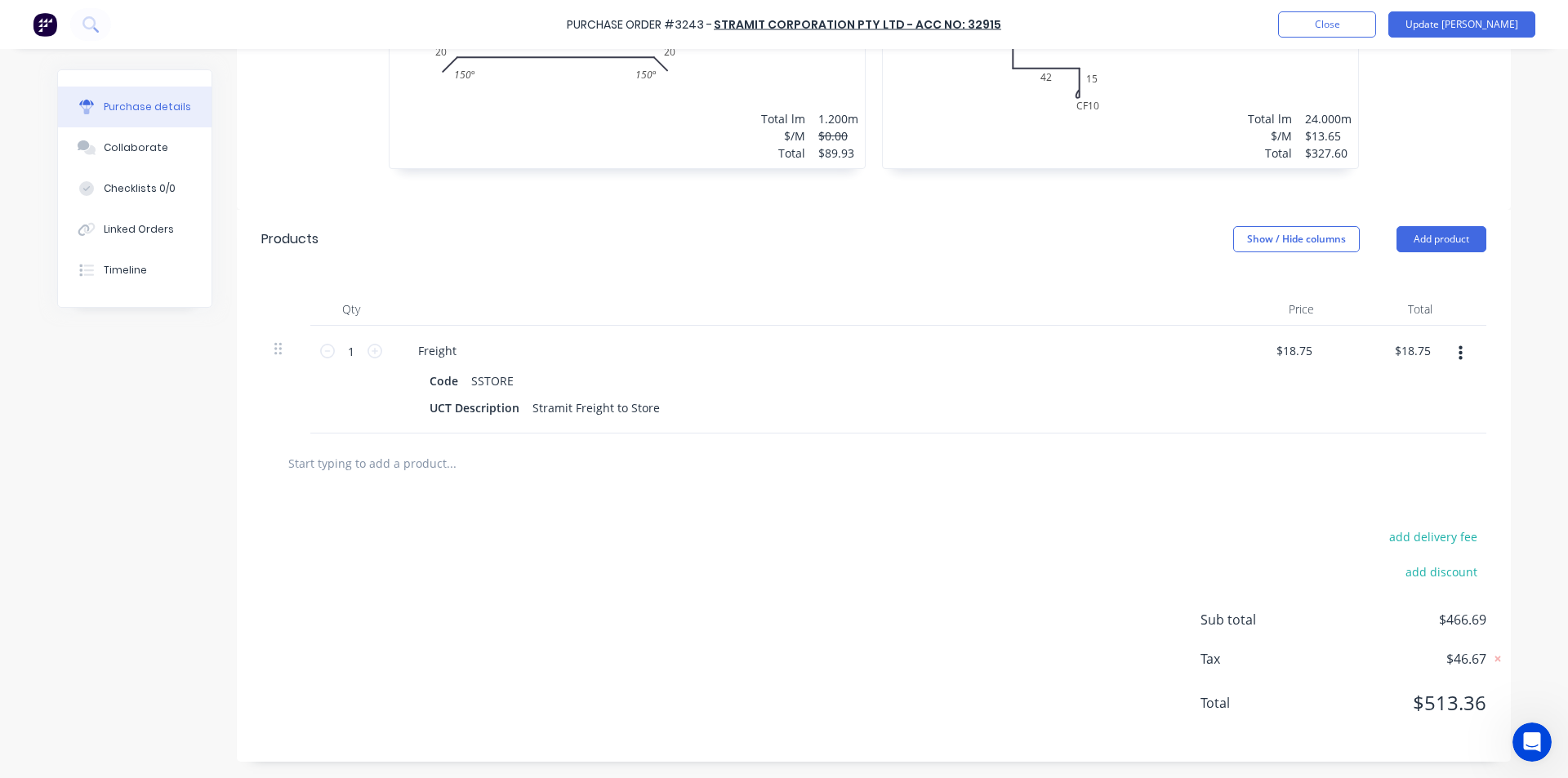
scroll to position [859, 0]
click at [1177, 462] on div at bounding box center [873, 463] width 1198 height 33
click at [1495, 44] on div "Purchase Order #3243 - Stramit Corporation Pty Ltd - Acc No: 32915 Add product …" at bounding box center [784, 24] width 1568 height 49
click at [1487, 20] on button "Update [PERSON_NAME]" at bounding box center [1461, 24] width 147 height 26
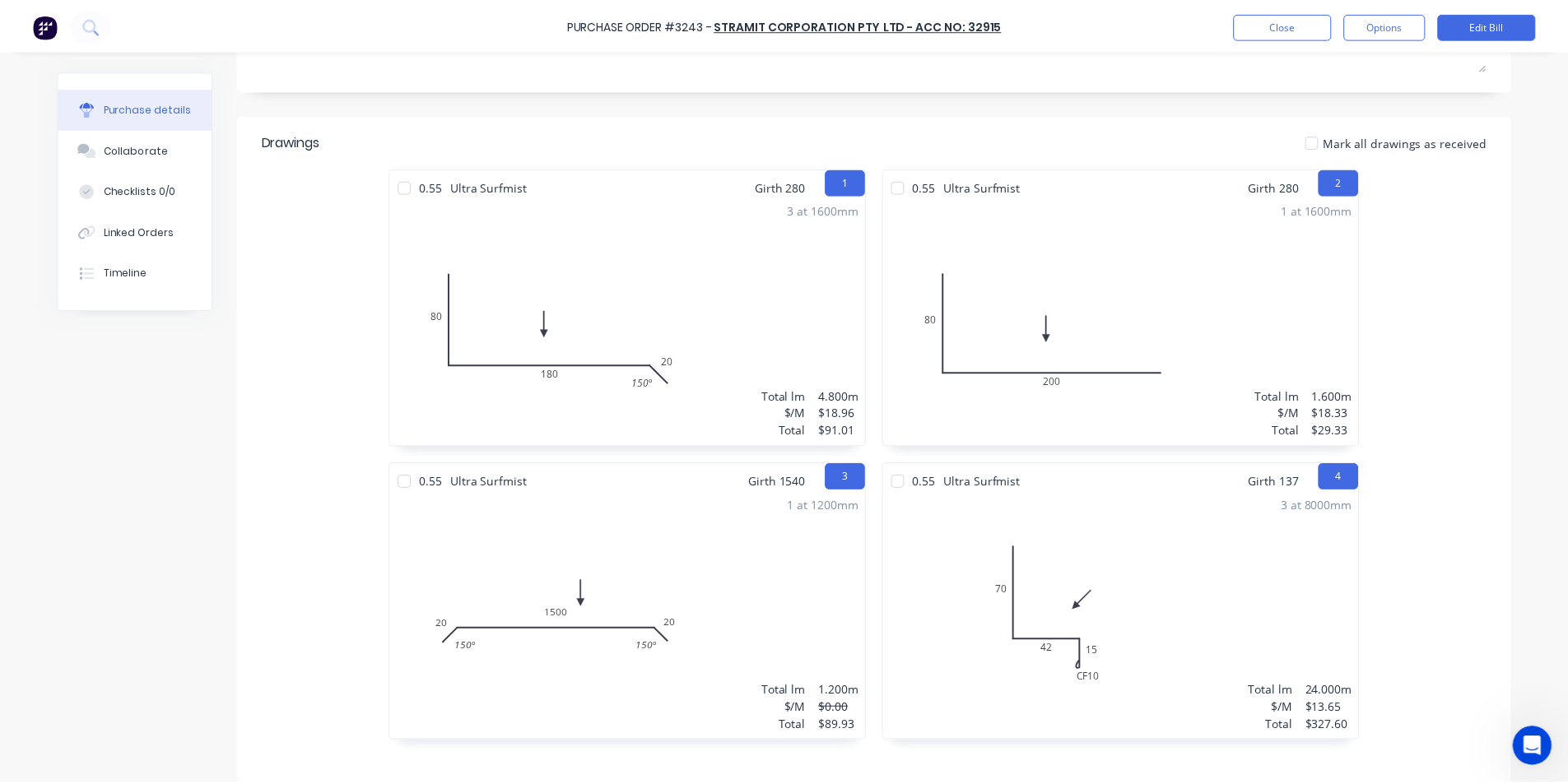
scroll to position [721, 0]
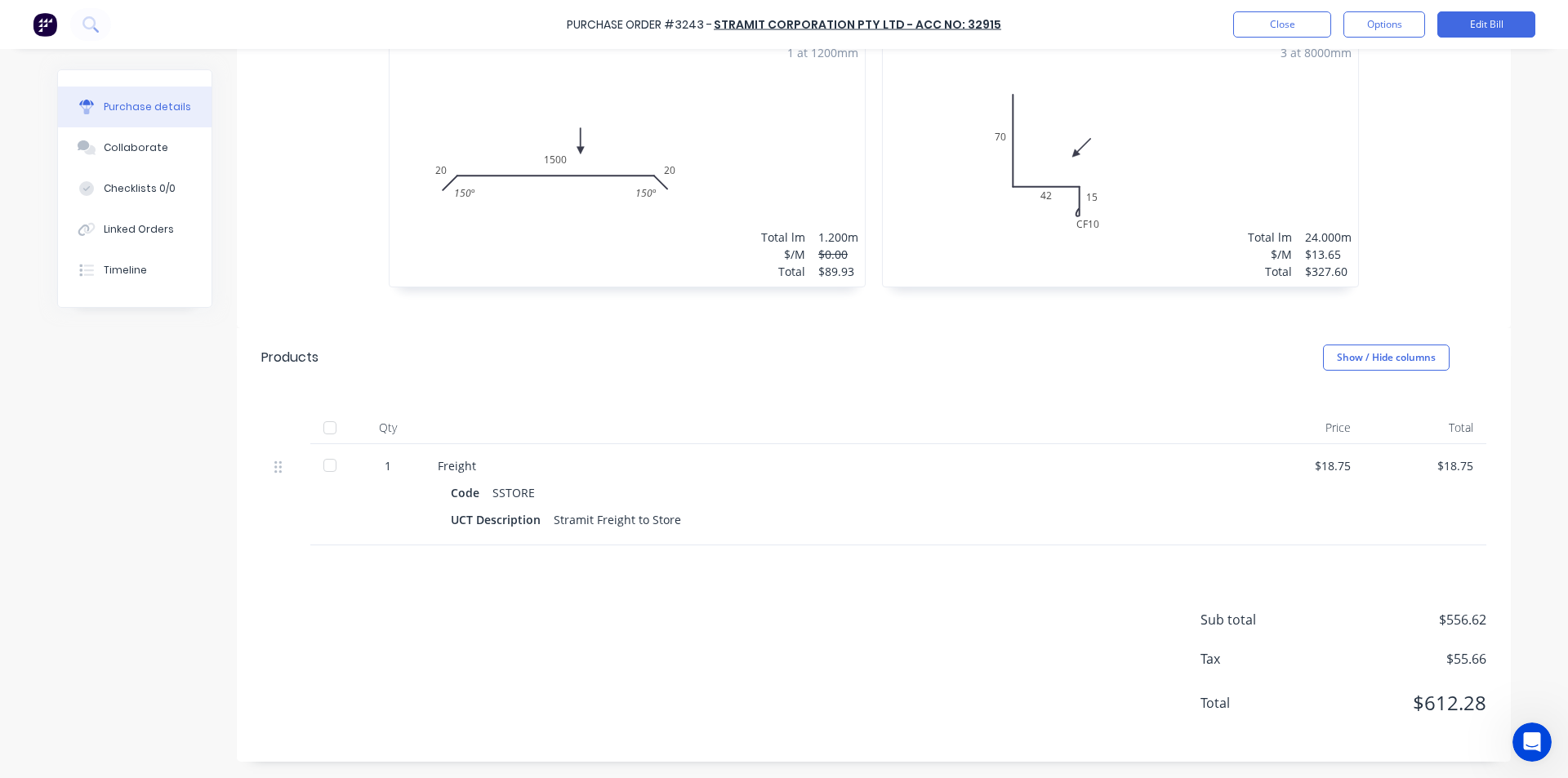
click at [1046, 634] on div "Sub total $556.62 Tax $55.66 Total $612.28" at bounding box center [873, 654] width 1274 height 216
click at [1474, 22] on button "Edit Bill" at bounding box center [1486, 24] width 98 height 26
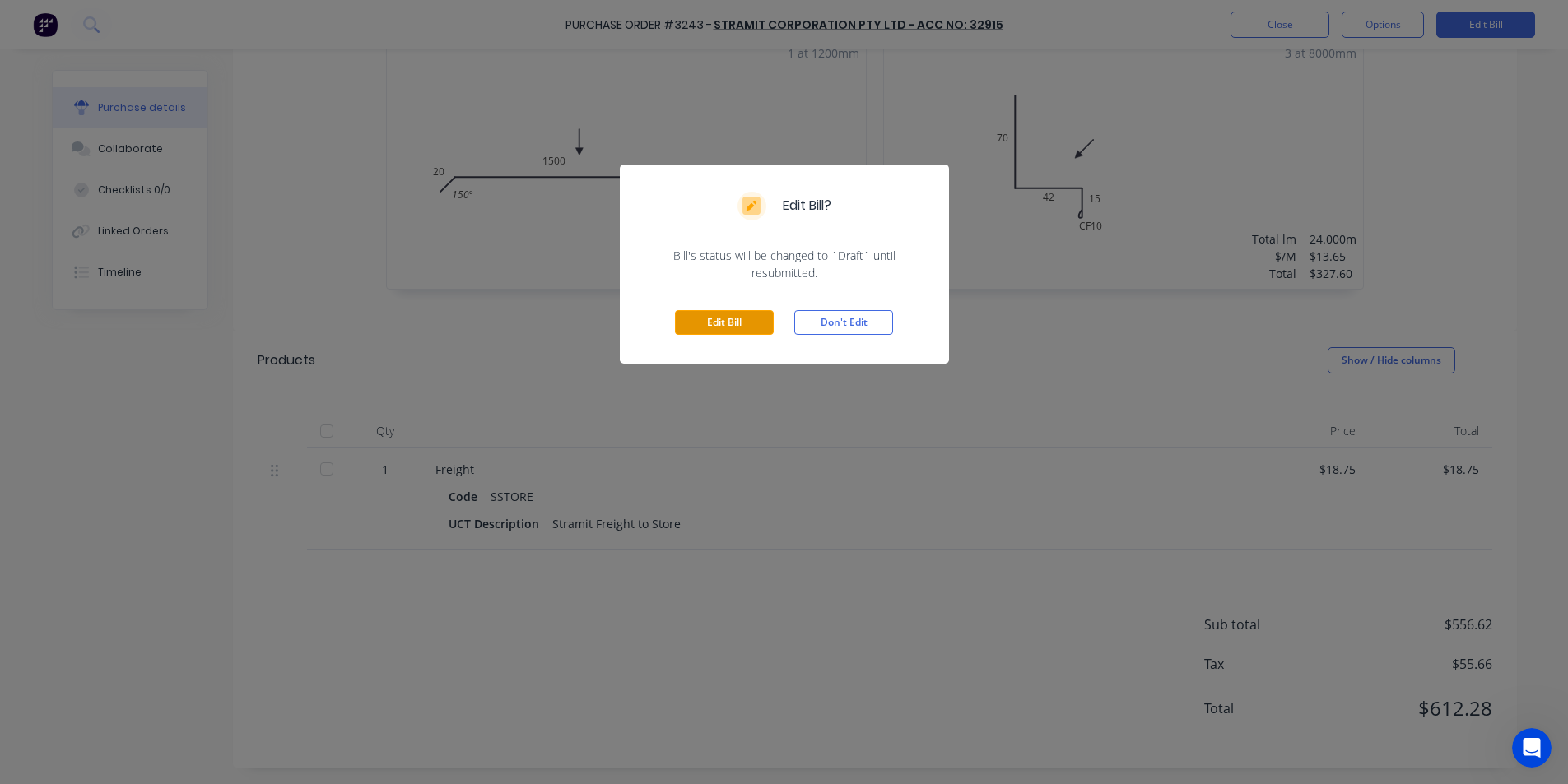
click at [722, 322] on button "Edit Bill" at bounding box center [725, 322] width 99 height 25
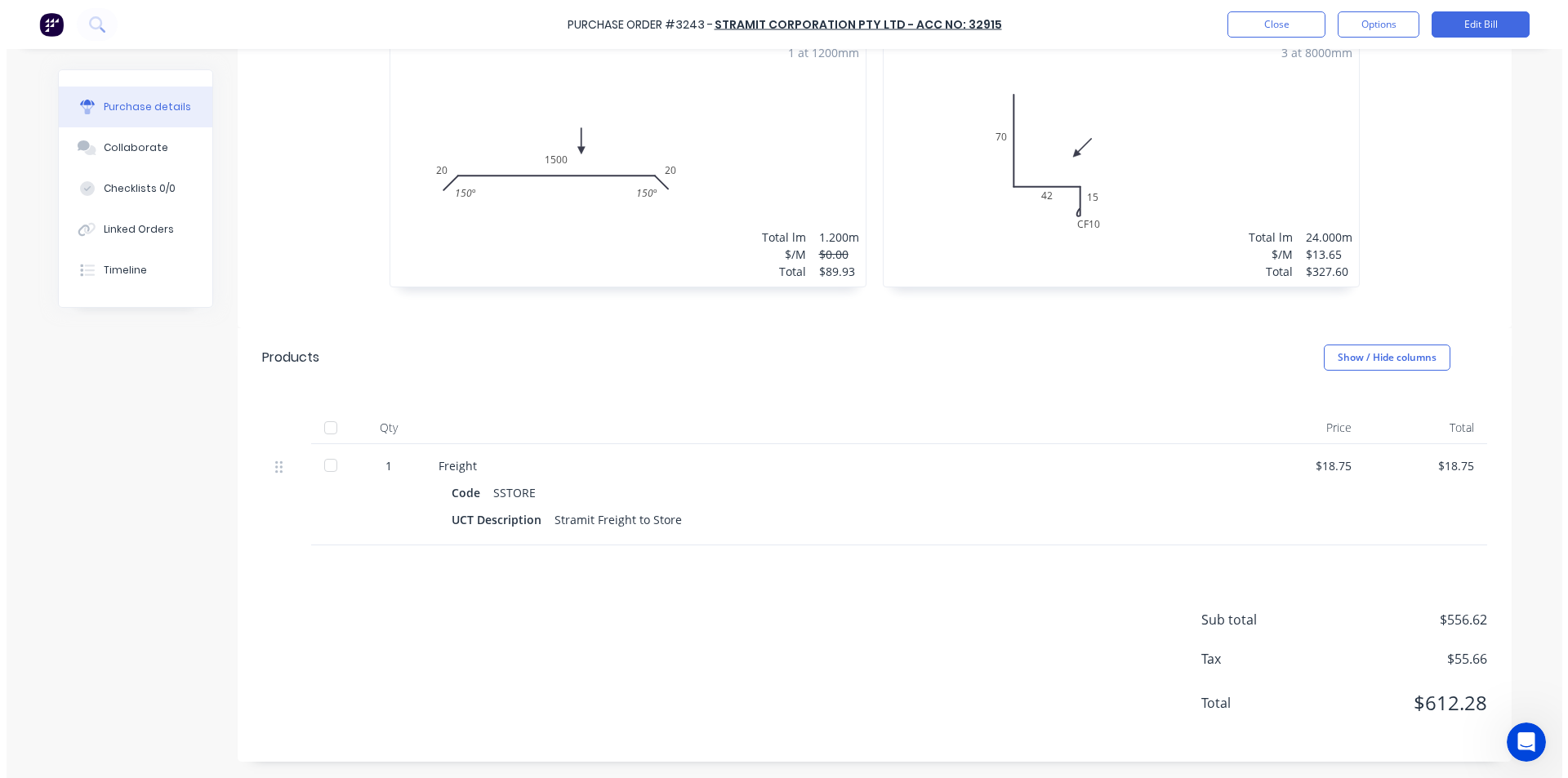
scroll to position [740, 0]
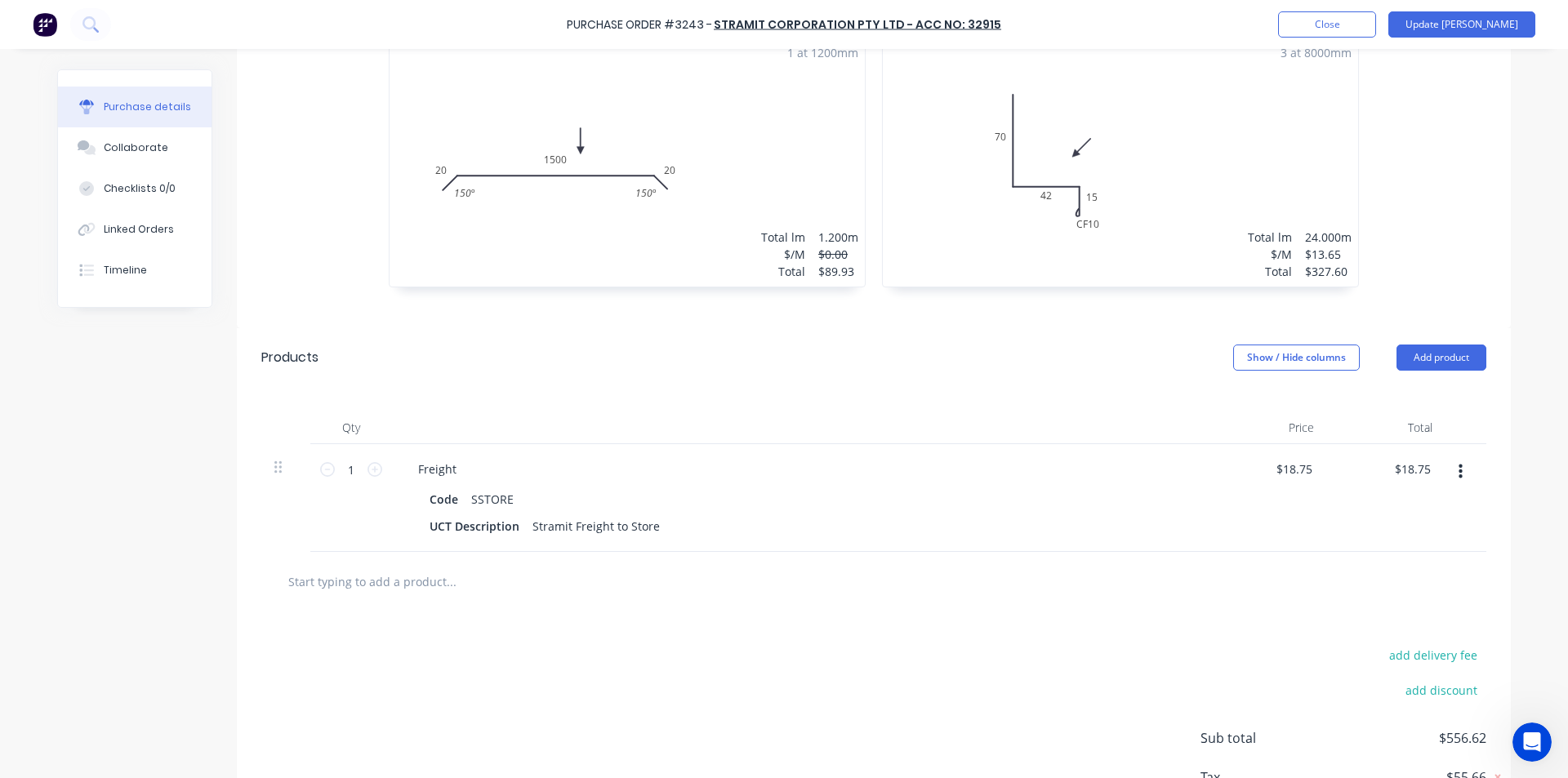
click at [390, 578] on input "text" at bounding box center [450, 582] width 327 height 33
click at [1452, 362] on button "Add product" at bounding box center [1441, 358] width 90 height 26
click at [1413, 431] on div "Basic product" at bounding box center [1408, 432] width 126 height 24
type textarea "x"
click at [460, 572] on div at bounding box center [473, 577] width 136 height 24
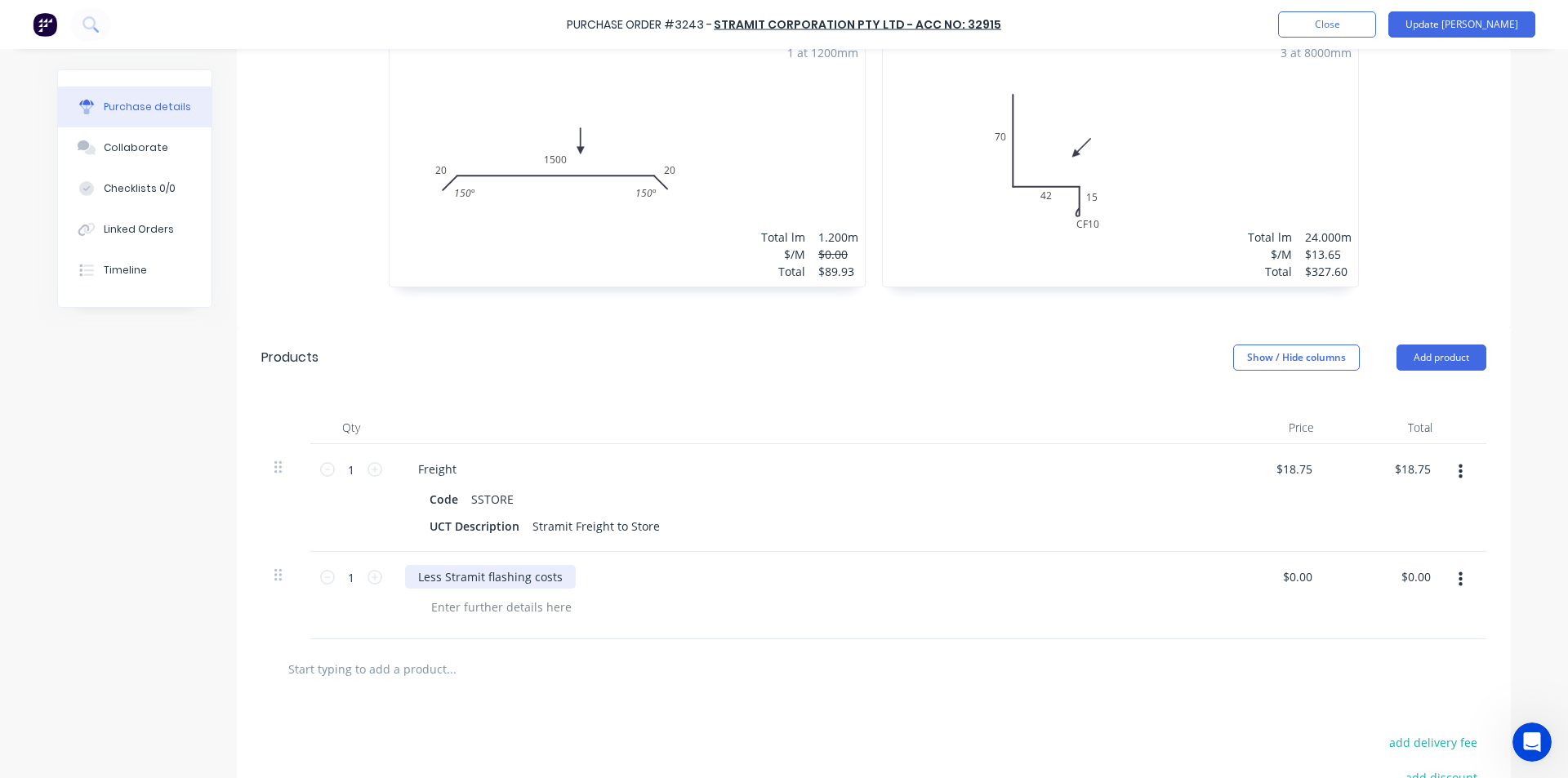
type textarea "x"
type input "0.00"
type textarea "x"
type input "$0.00"
type input "0.00"
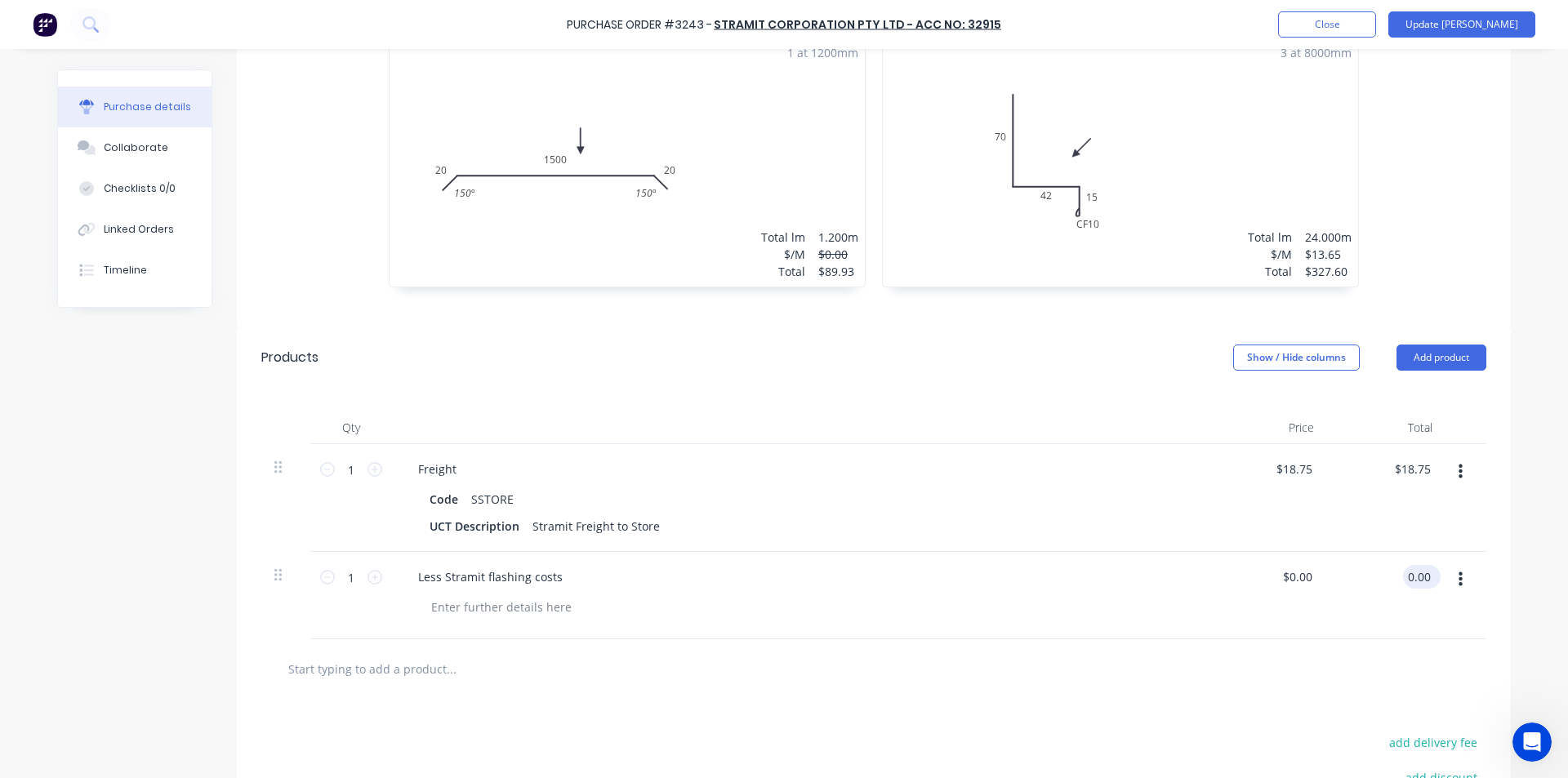
click at [1414, 571] on input "0.00" at bounding box center [1418, 577] width 31 height 24
type textarea "x"
click at [1414, 571] on input "0.00" at bounding box center [1418, 577] width 31 height 24
type input "-126.77"
type textarea "x"
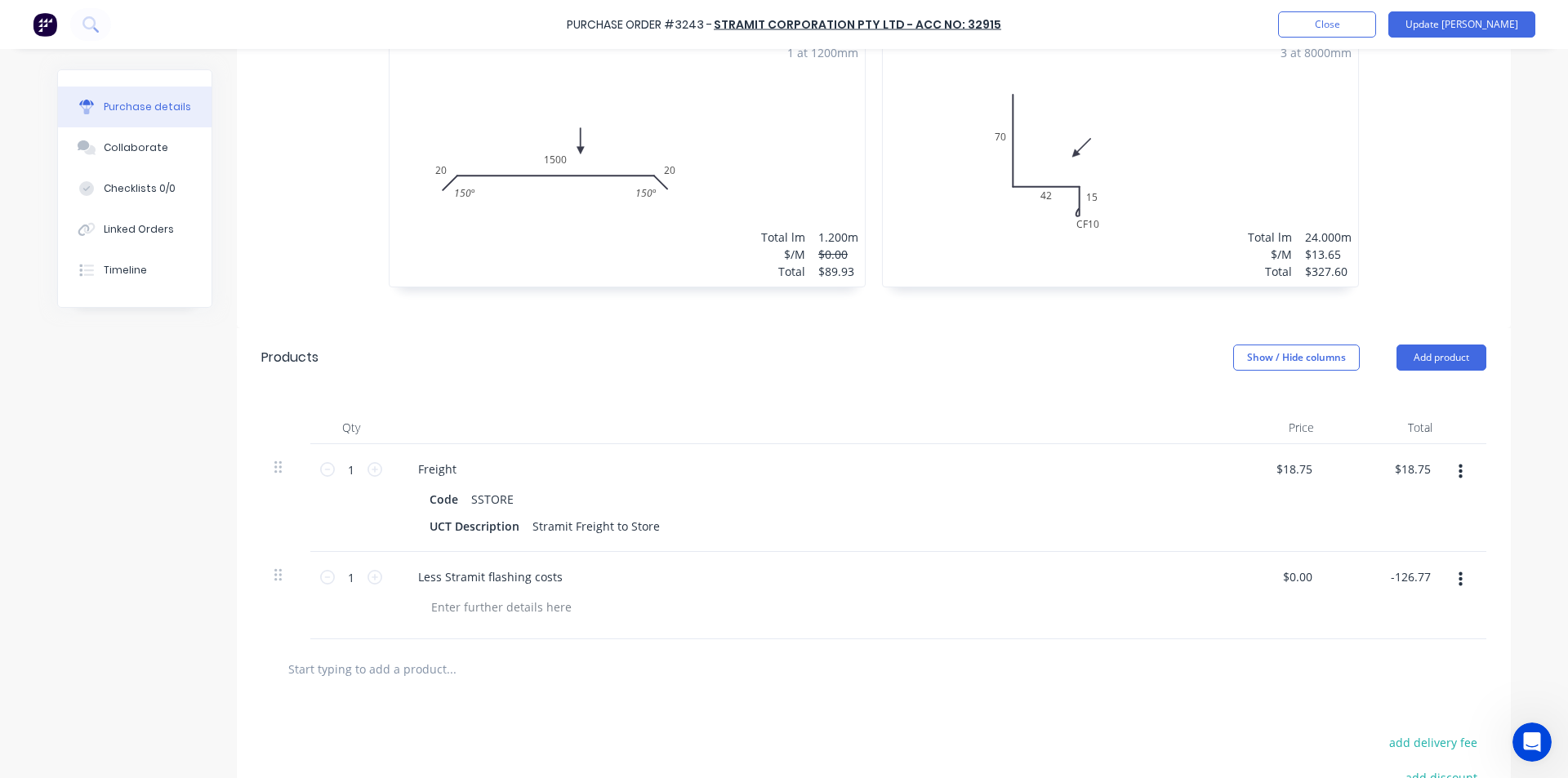
type input "$-126.77"
click at [1342, 687] on div at bounding box center [874, 668] width 1225 height 59
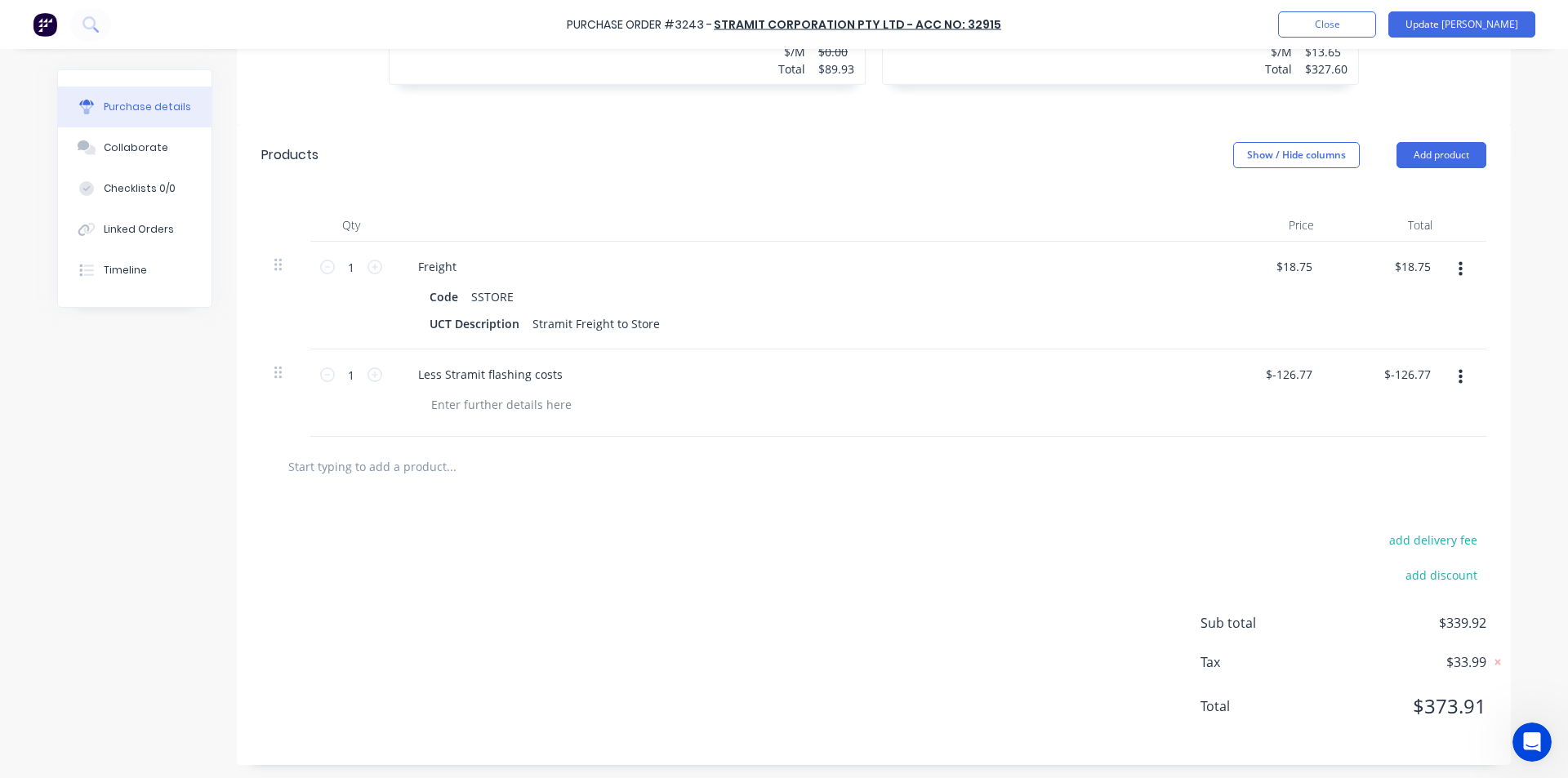
scroll to position [946, 0]
click at [1073, 609] on div "add delivery fee add discount Sub total $339.92 Tax $33.99 Total $373.91" at bounding box center [873, 627] width 1274 height 268
type textarea "x"
type input "-126.77"
click at [1410, 365] on input "-126.77" at bounding box center [1409, 371] width 47 height 24
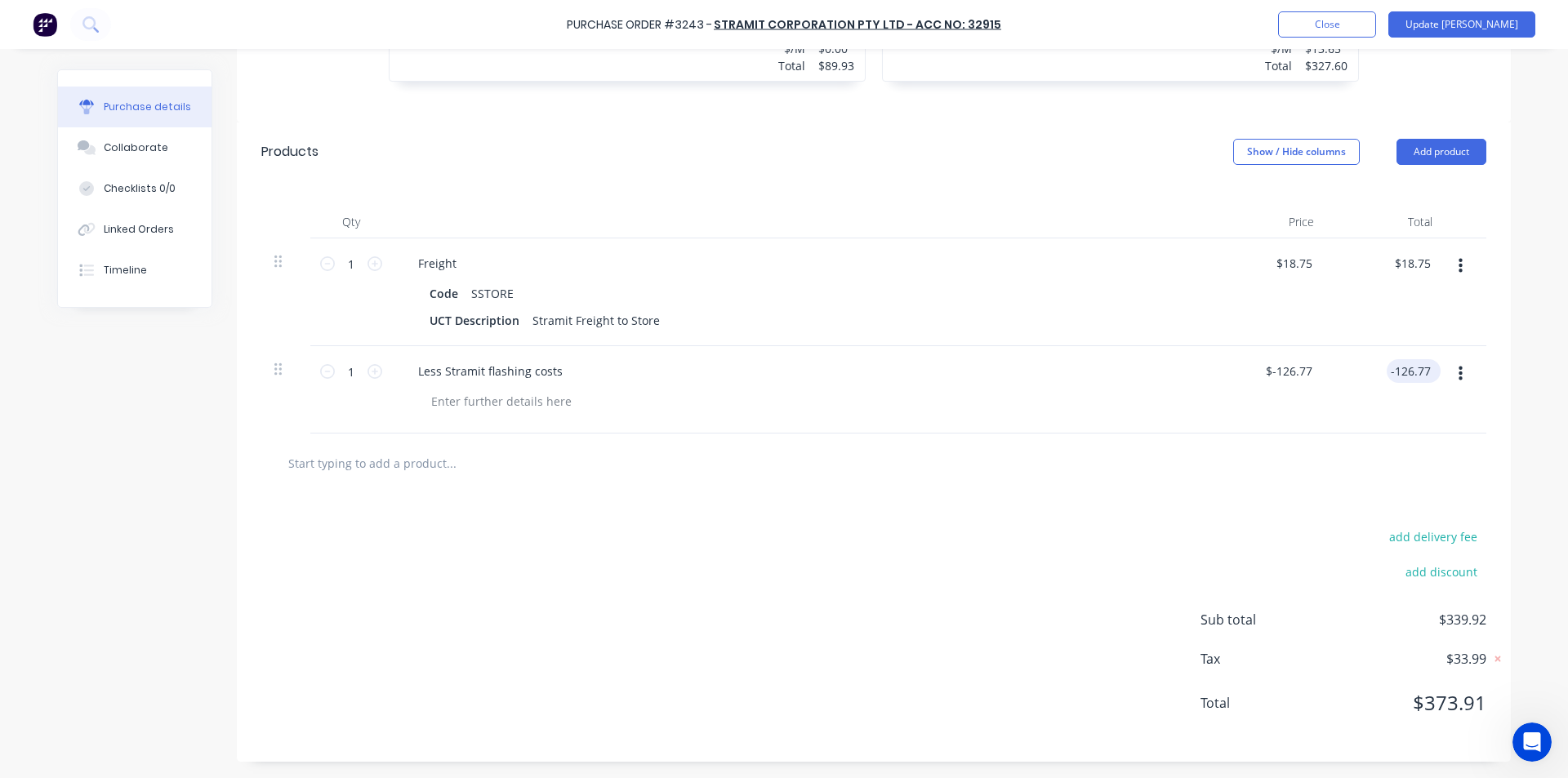
type textarea "x"
click at [1410, 365] on input "-126.77" at bounding box center [1409, 371] width 47 height 24
type input "-0"
type textarea "x"
type input "$0.00"
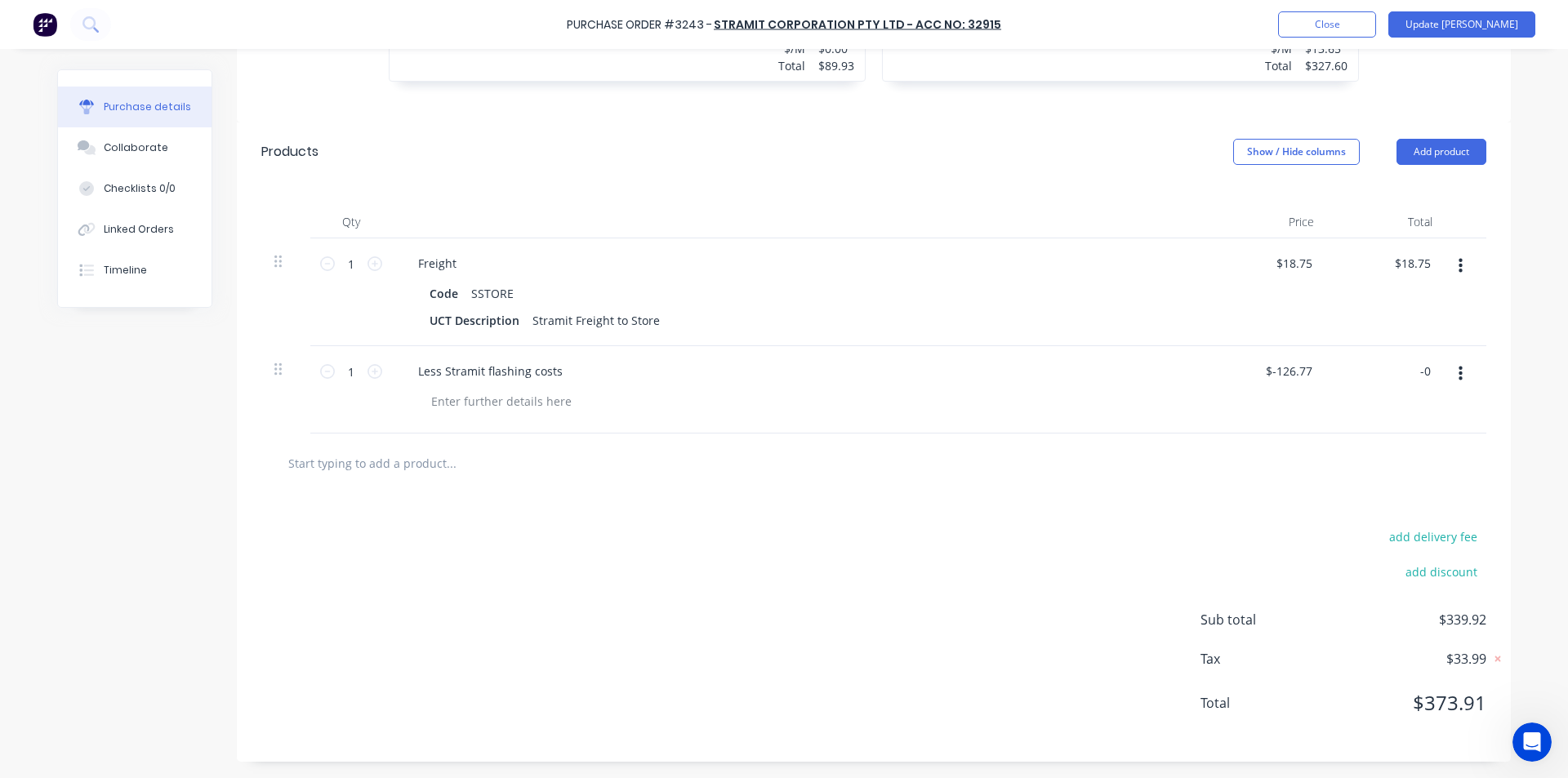
type input "$0.00"
click at [1356, 426] on div "$0.00 -0" at bounding box center [1386, 390] width 118 height 87
type textarea "x"
type input "0.00"
click at [1402, 368] on input "0.00" at bounding box center [1418, 371] width 31 height 24
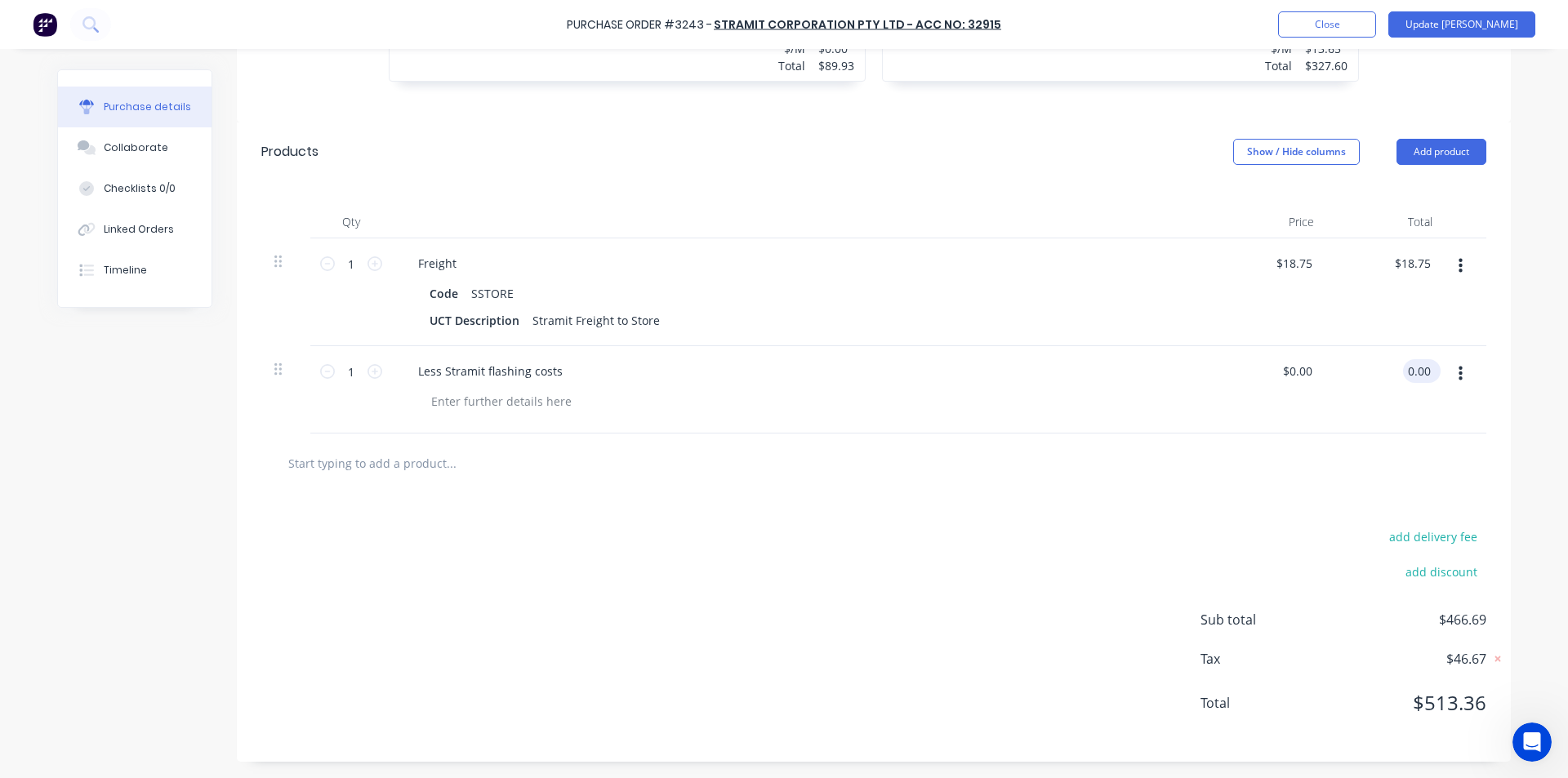
type textarea "x"
click at [1402, 368] on input "0.00" at bounding box center [1418, 371] width 31 height 24
type input "-36.84"
type textarea "x"
type input "$-36.84"
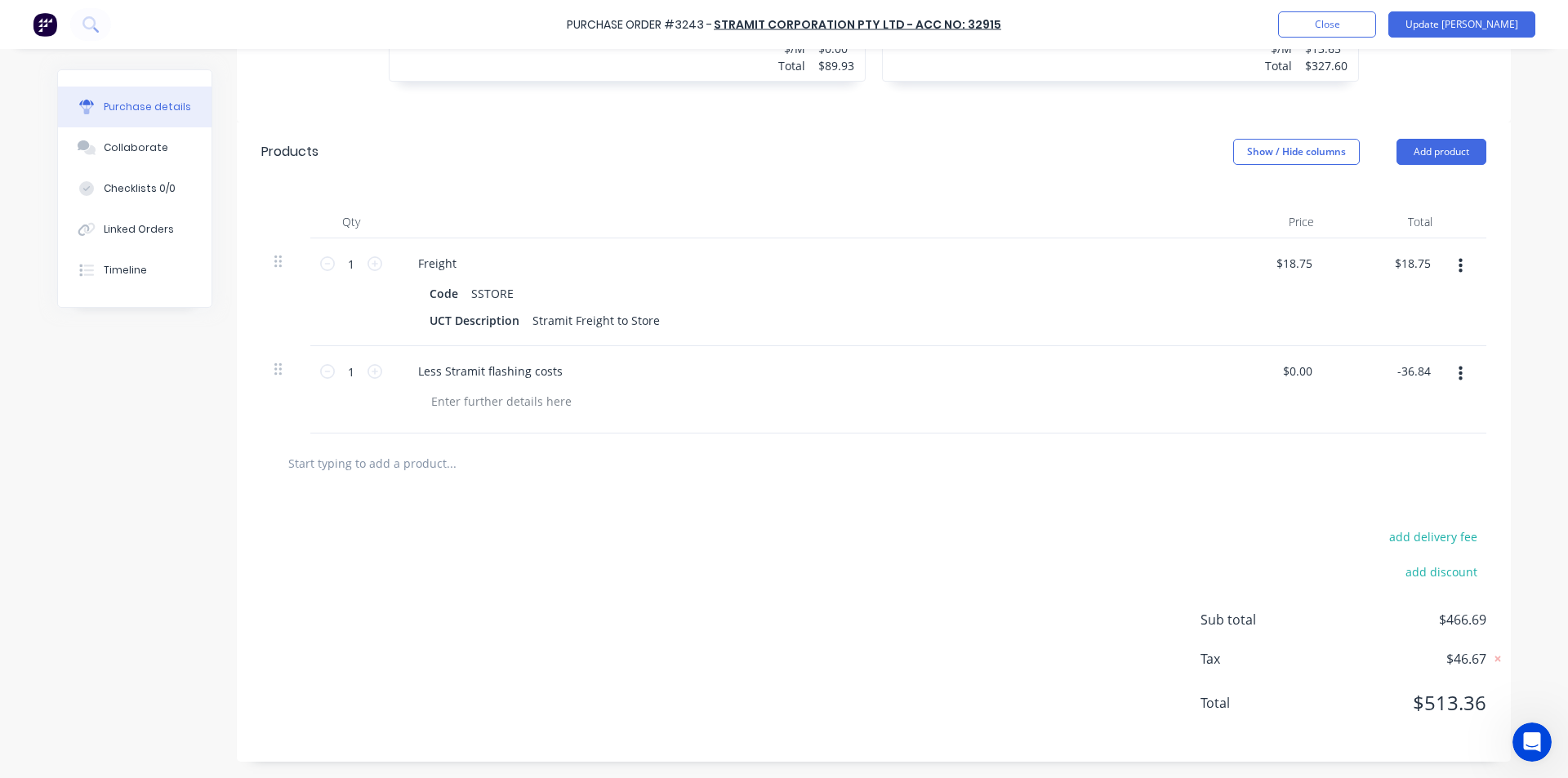
type input "$-36.84"
click at [1130, 506] on div "add delivery fee add discount Sub total $429.85 Tax $42.99 Total $472.84" at bounding box center [873, 627] width 1274 height 268
click at [1480, 19] on button "Update [PERSON_NAME]" at bounding box center [1461, 24] width 147 height 26
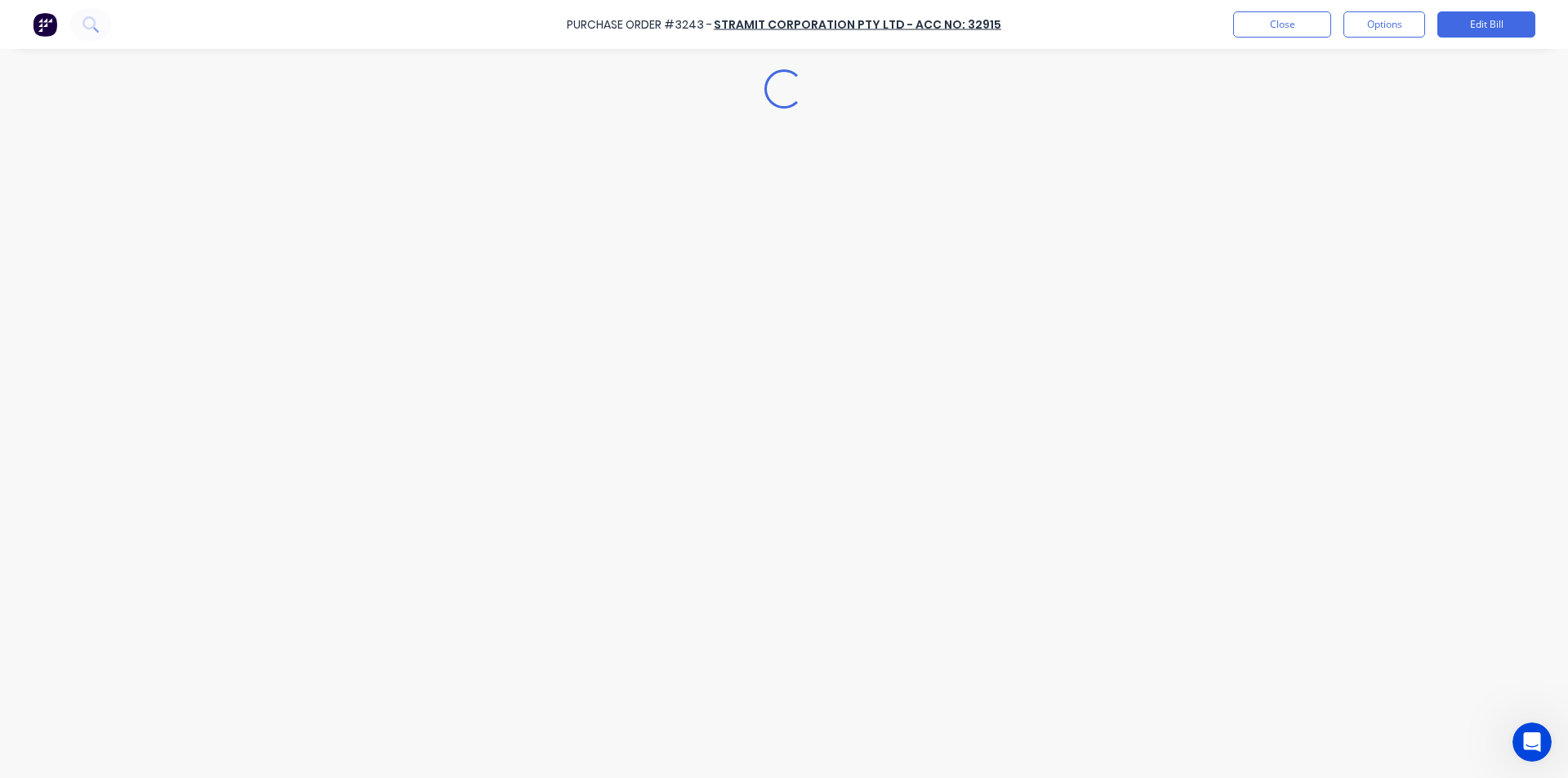
type textarea "x"
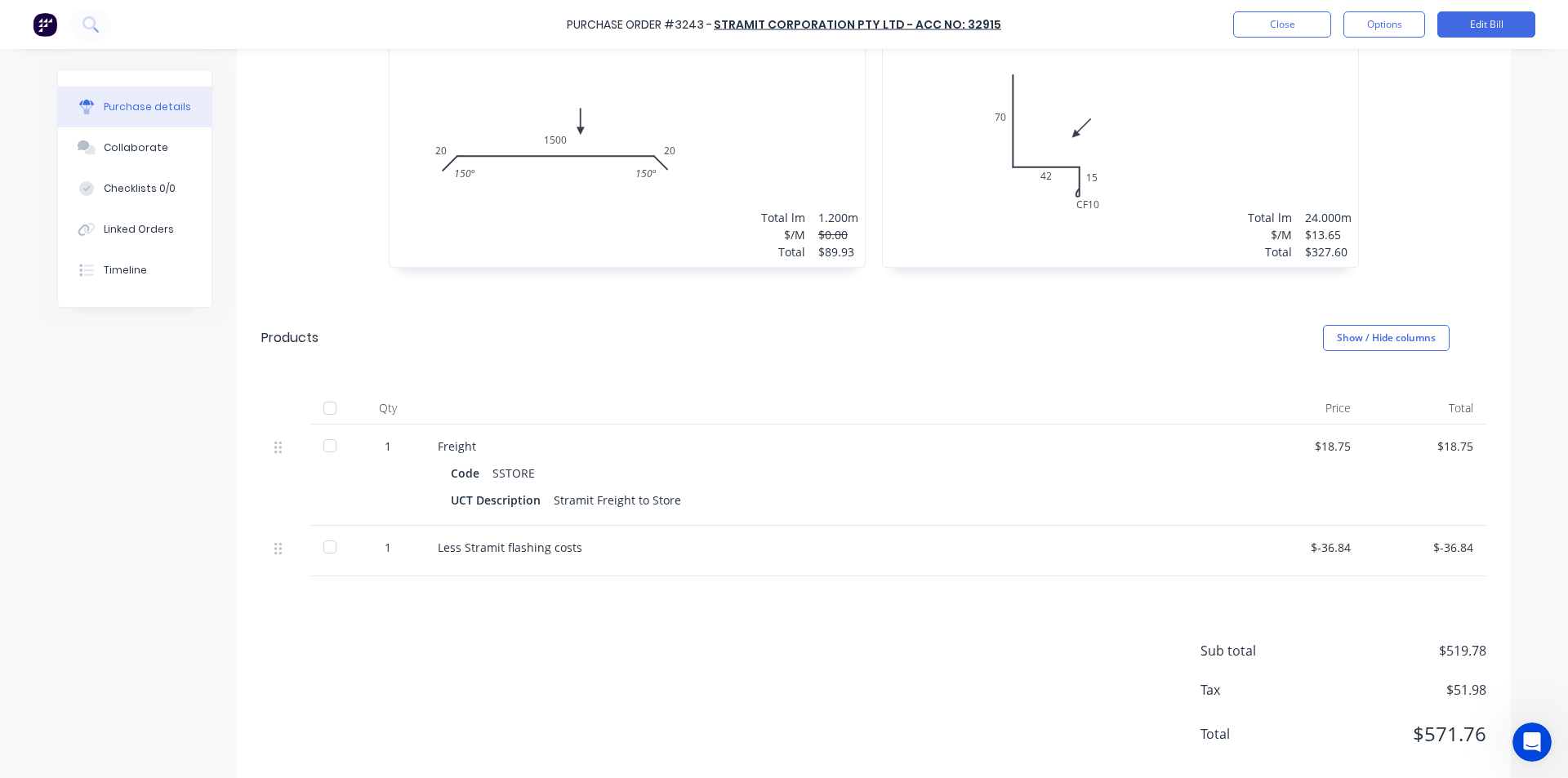
scroll to position [766, 0]
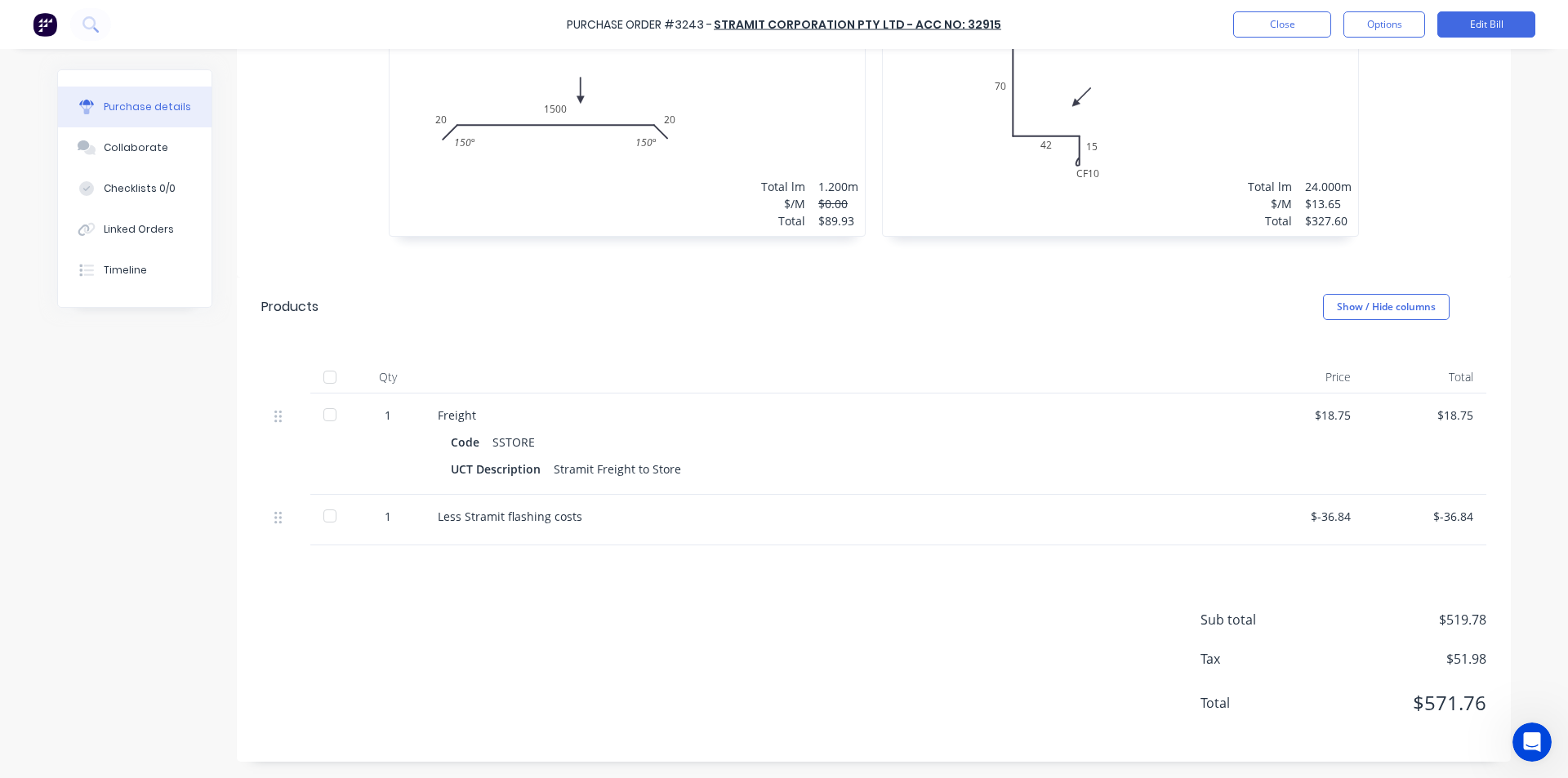
click at [1061, 626] on div "Sub total $519.78 Tax $51.98 Total $571.76" at bounding box center [873, 654] width 1274 height 216
click at [1264, 26] on button "Close" at bounding box center [1282, 24] width 98 height 26
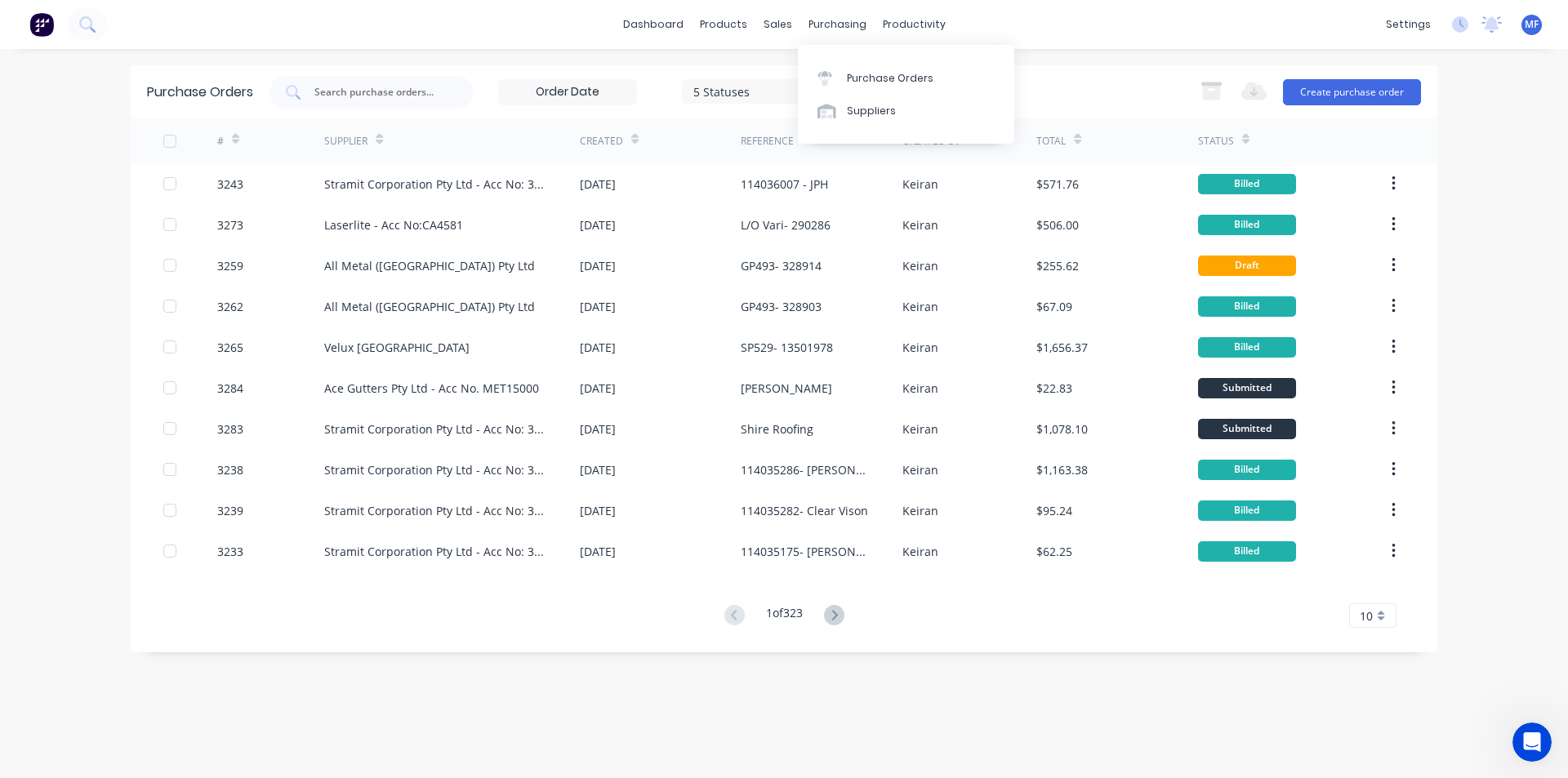
click at [841, 4] on div "dashboard products sales purchasing productivity dashboard products Product Cat…" at bounding box center [784, 24] width 1568 height 49
click at [835, 28] on div "purchasing" at bounding box center [837, 24] width 75 height 25
click at [370, 93] on input "text" at bounding box center [381, 92] width 136 height 16
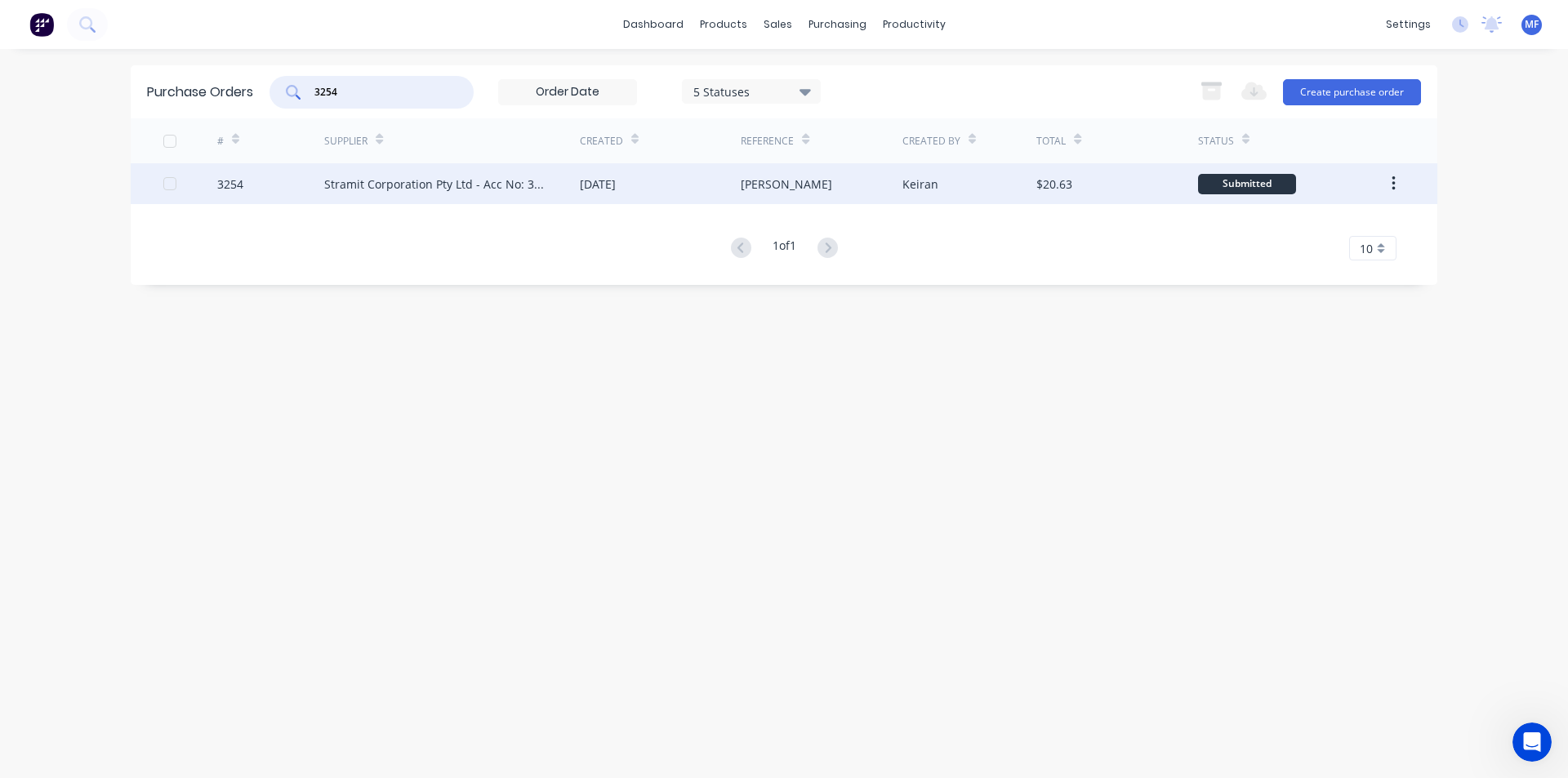
type input "3254"
click at [403, 184] on div "Stramit Corporation Pty Ltd - Acc No: 32915" at bounding box center [436, 184] width 223 height 17
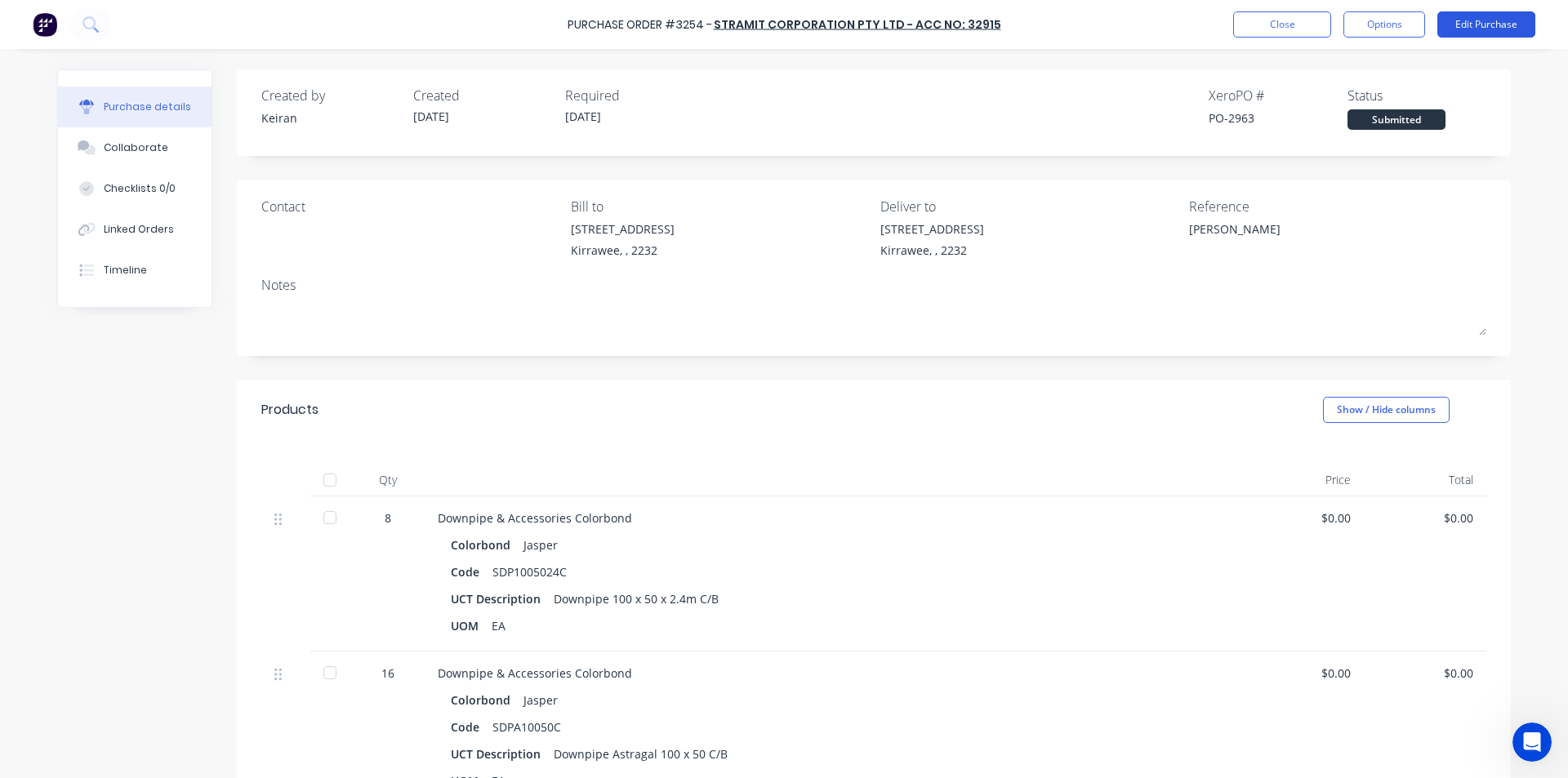
click at [1469, 21] on button "Edit Purchase" at bounding box center [1486, 24] width 98 height 26
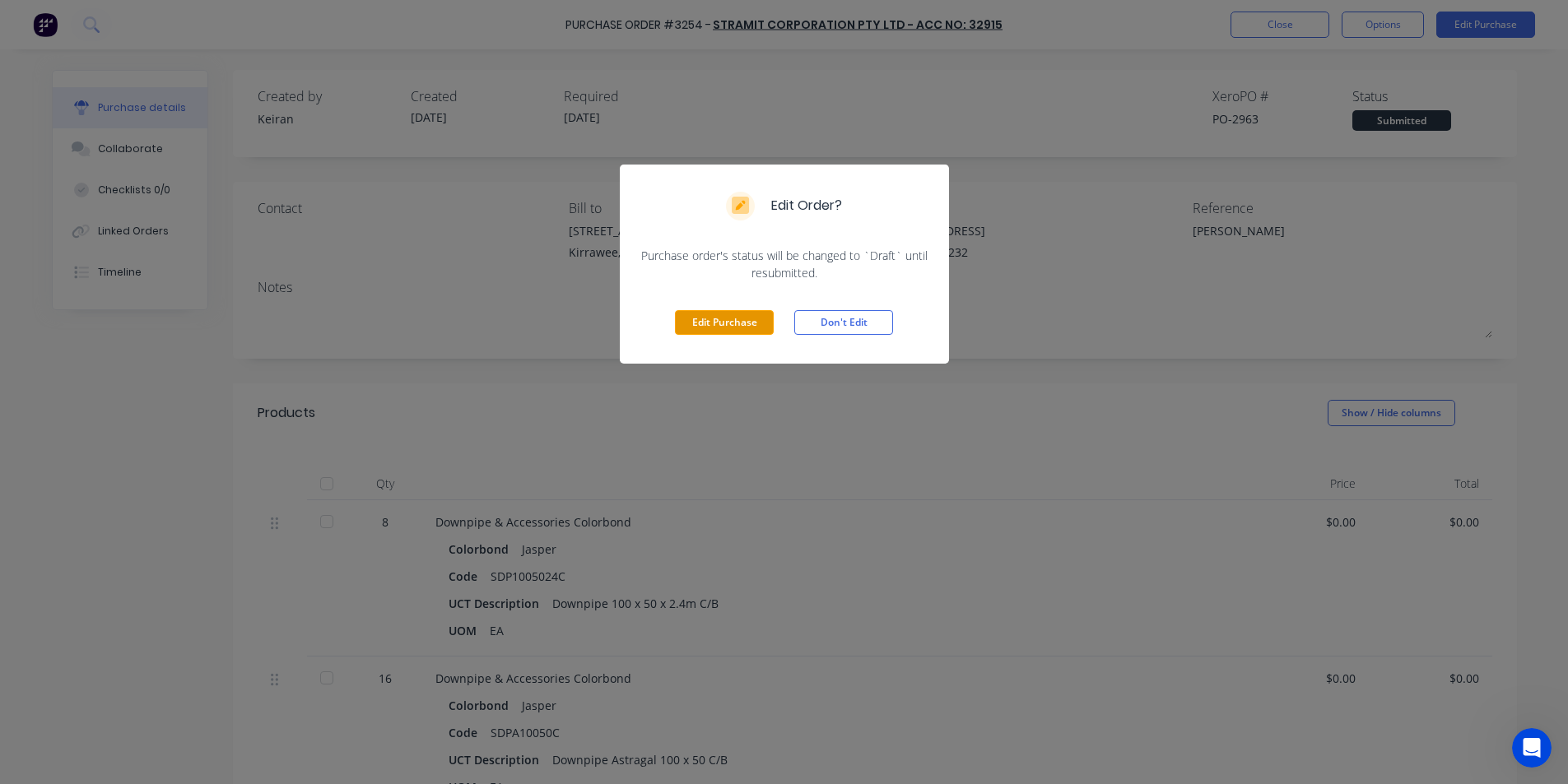
click at [713, 322] on button "Edit Purchase" at bounding box center [725, 322] width 99 height 25
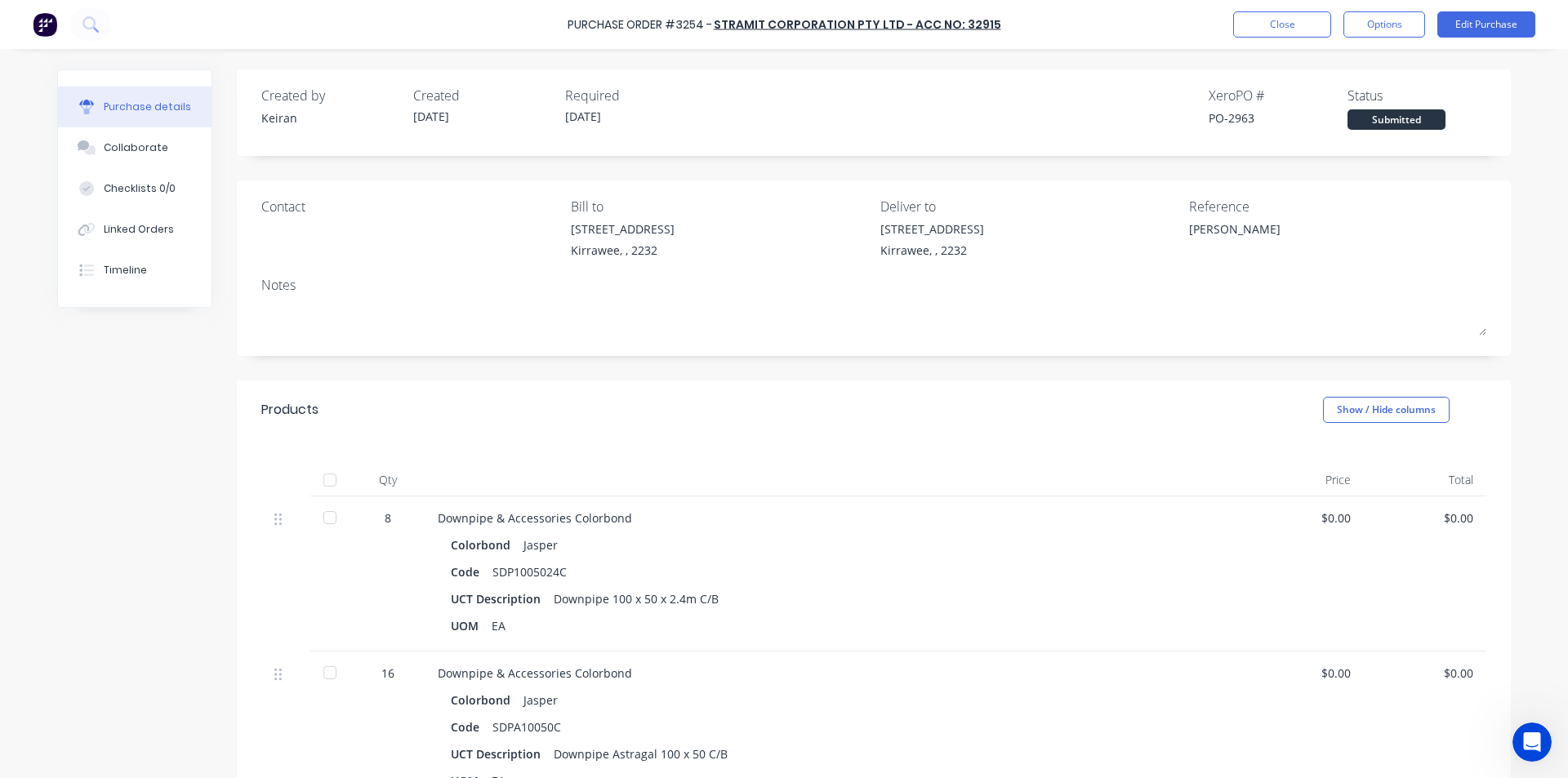
type textarea "x"
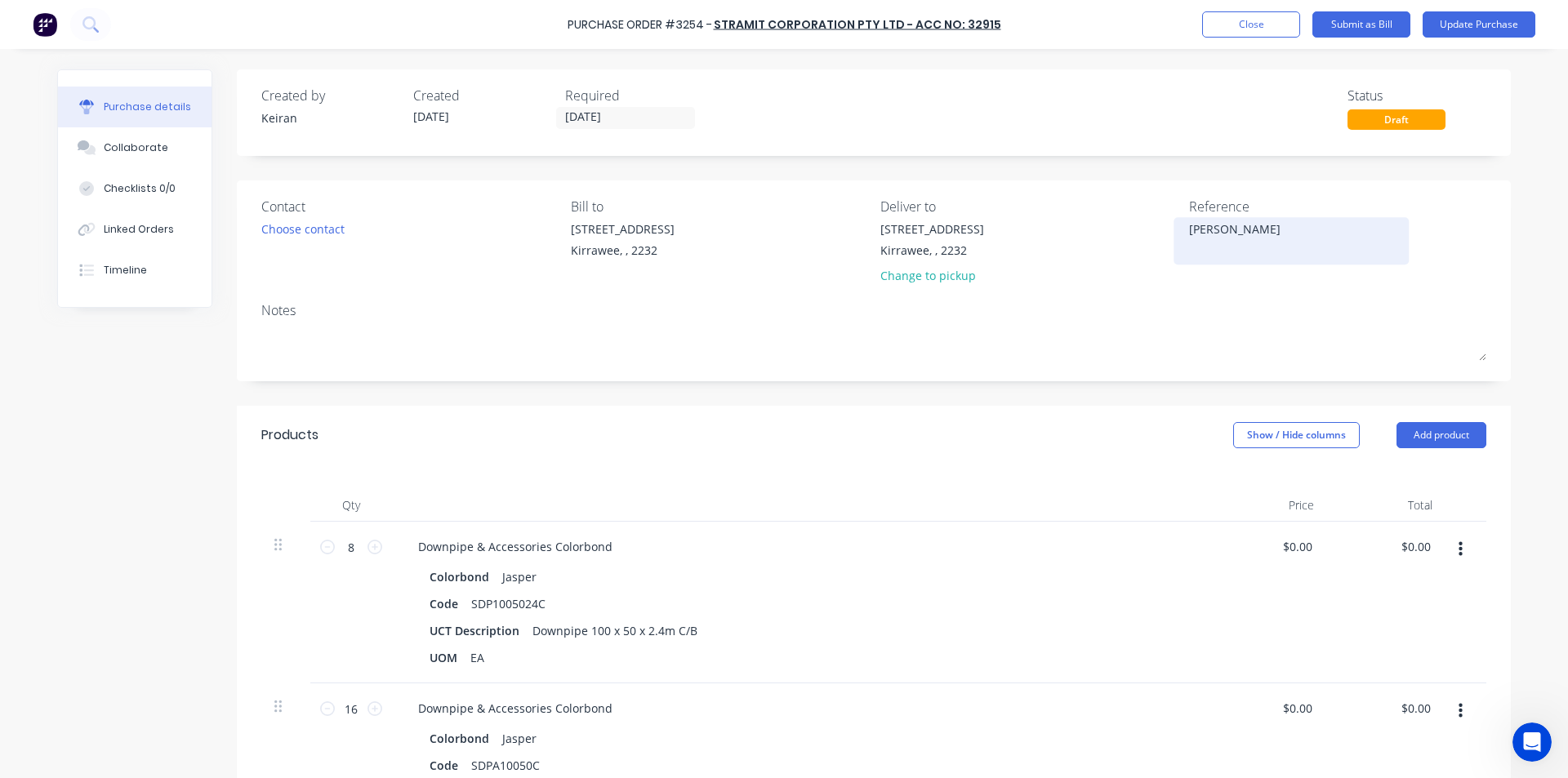
click at [1275, 244] on textarea "[PERSON_NAME]" at bounding box center [1291, 238] width 204 height 37
type textarea "114036135Curtis [PERSON_NAME]"
type textarea "x"
type textarea "114036135 [PERSON_NAME]"
type textarea "x"
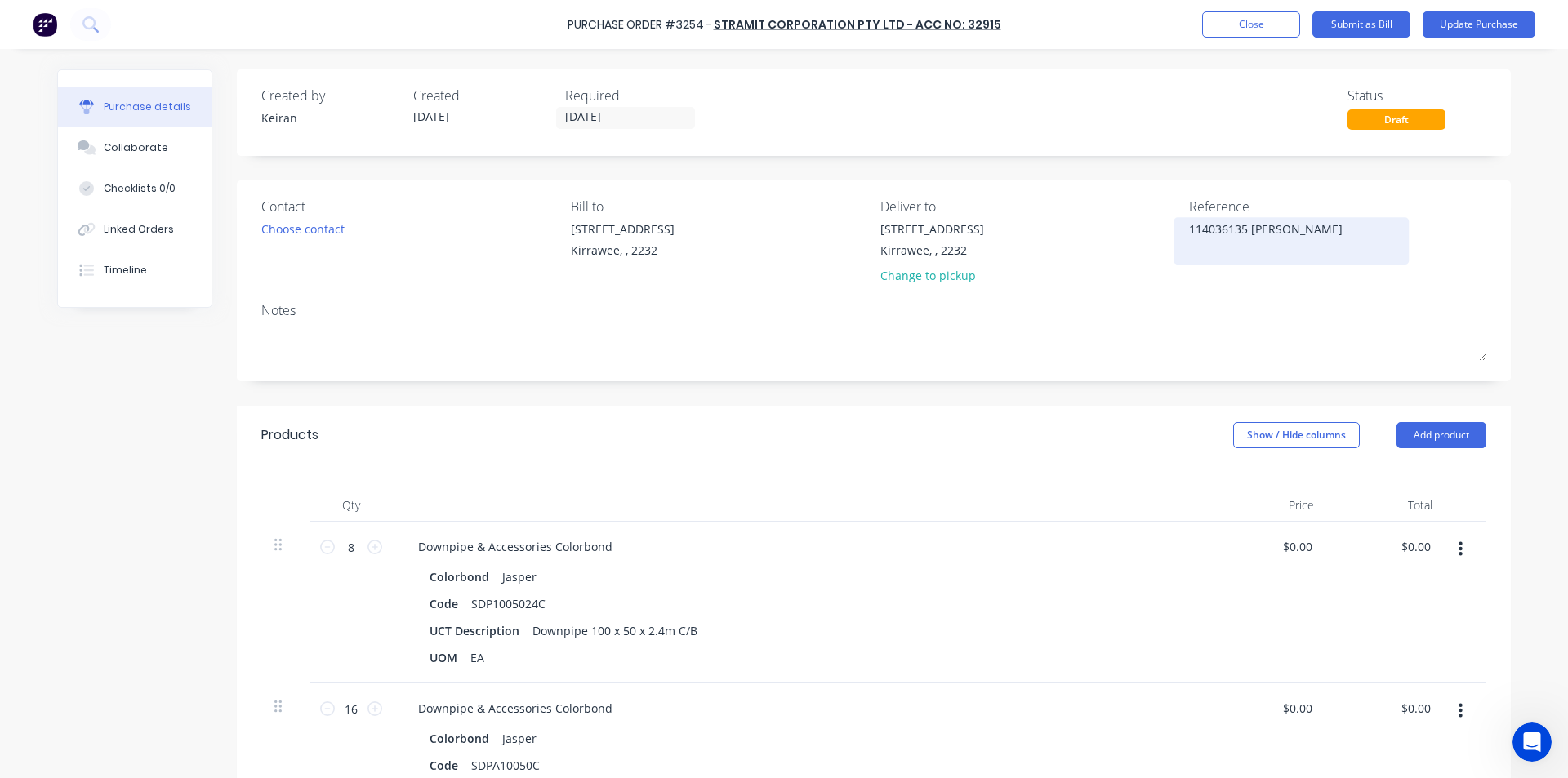
type textarea "114036135 -[PERSON_NAME]"
type textarea "x"
type textarea "114036135 - [PERSON_NAME]"
type textarea "x"
type textarea "114036135 - [PERSON_NAME]"
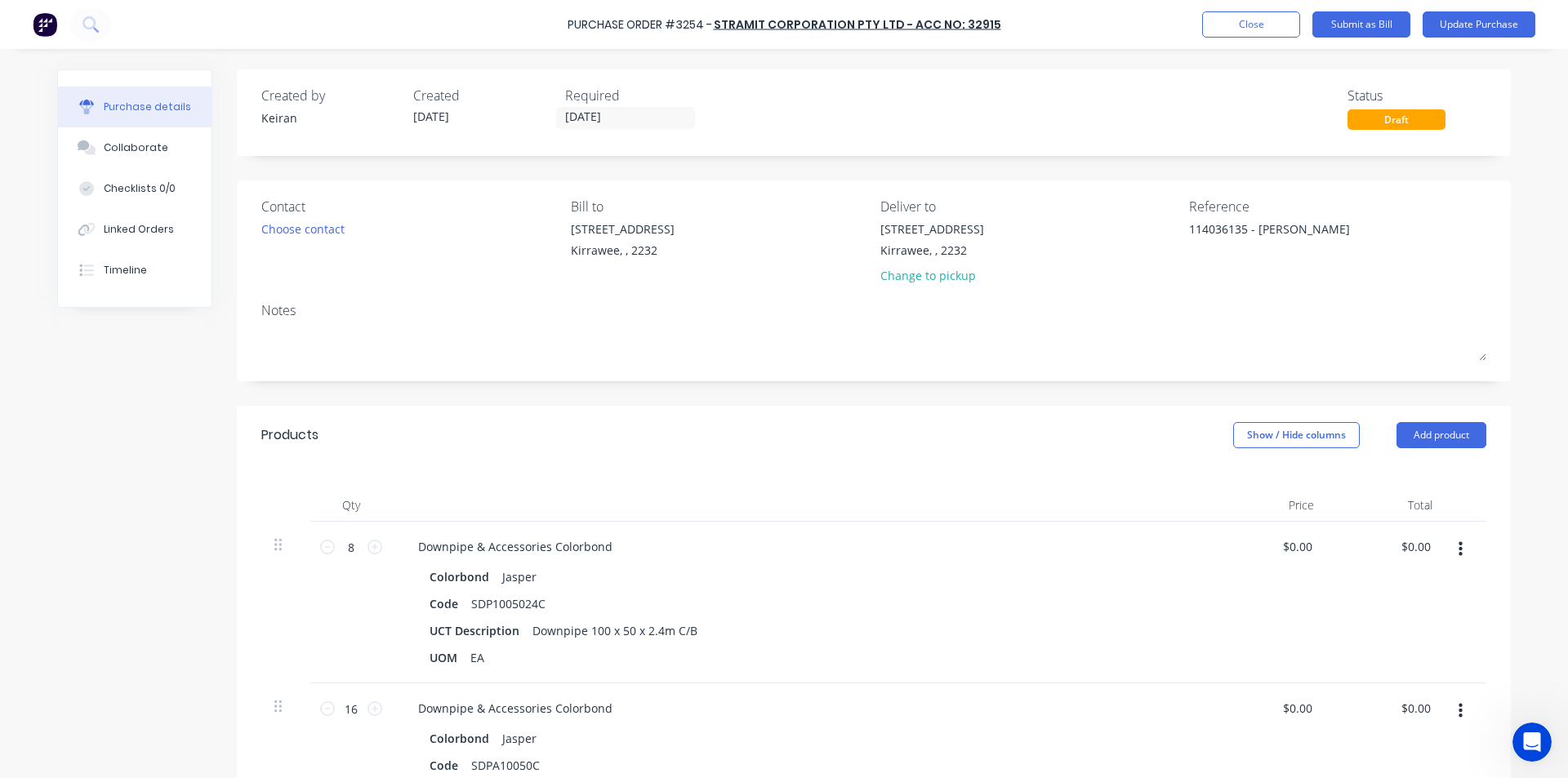
click at [1226, 308] on div "Notes" at bounding box center [874, 310] width 1225 height 20
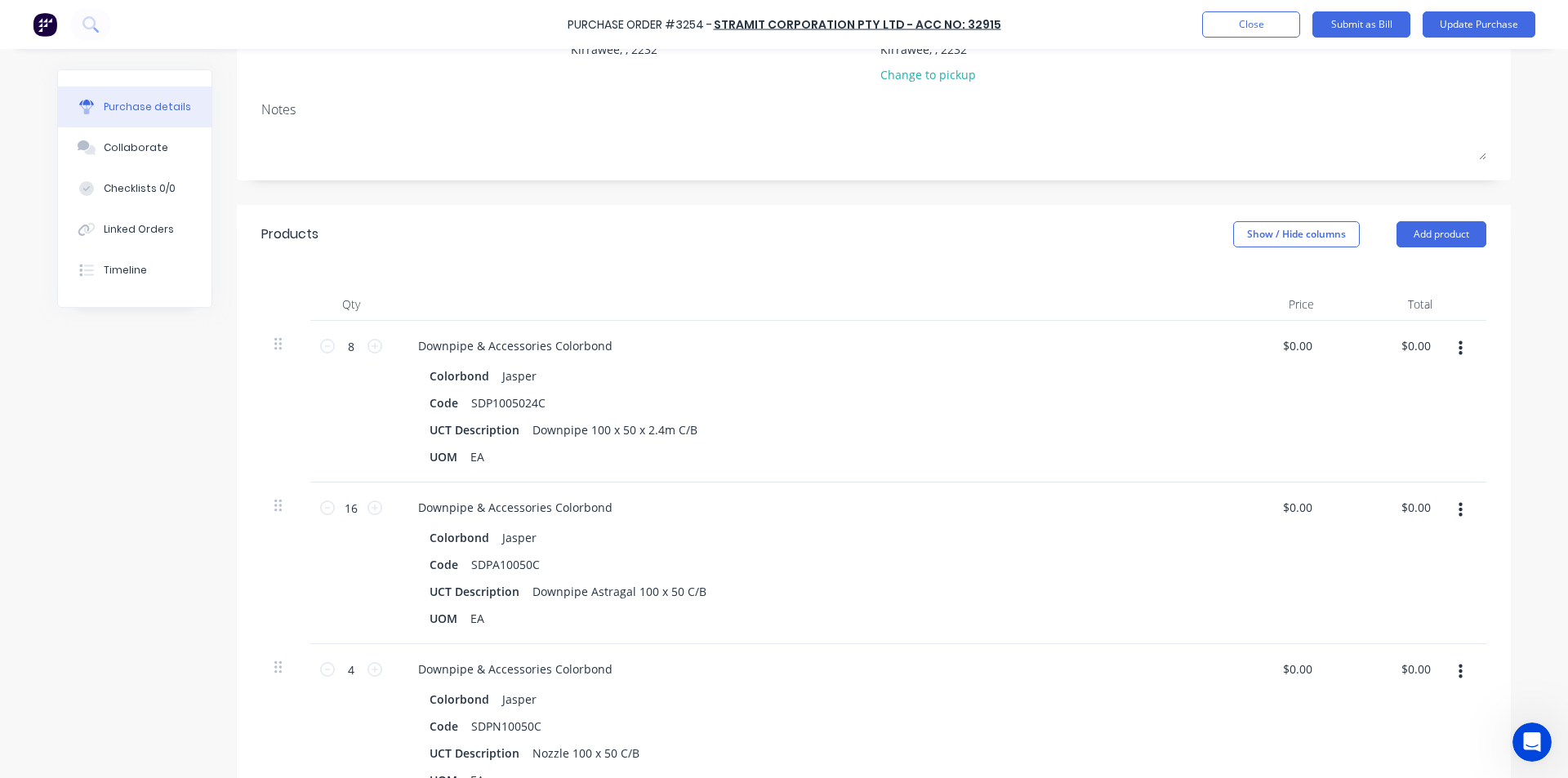
scroll to position [245, 0]
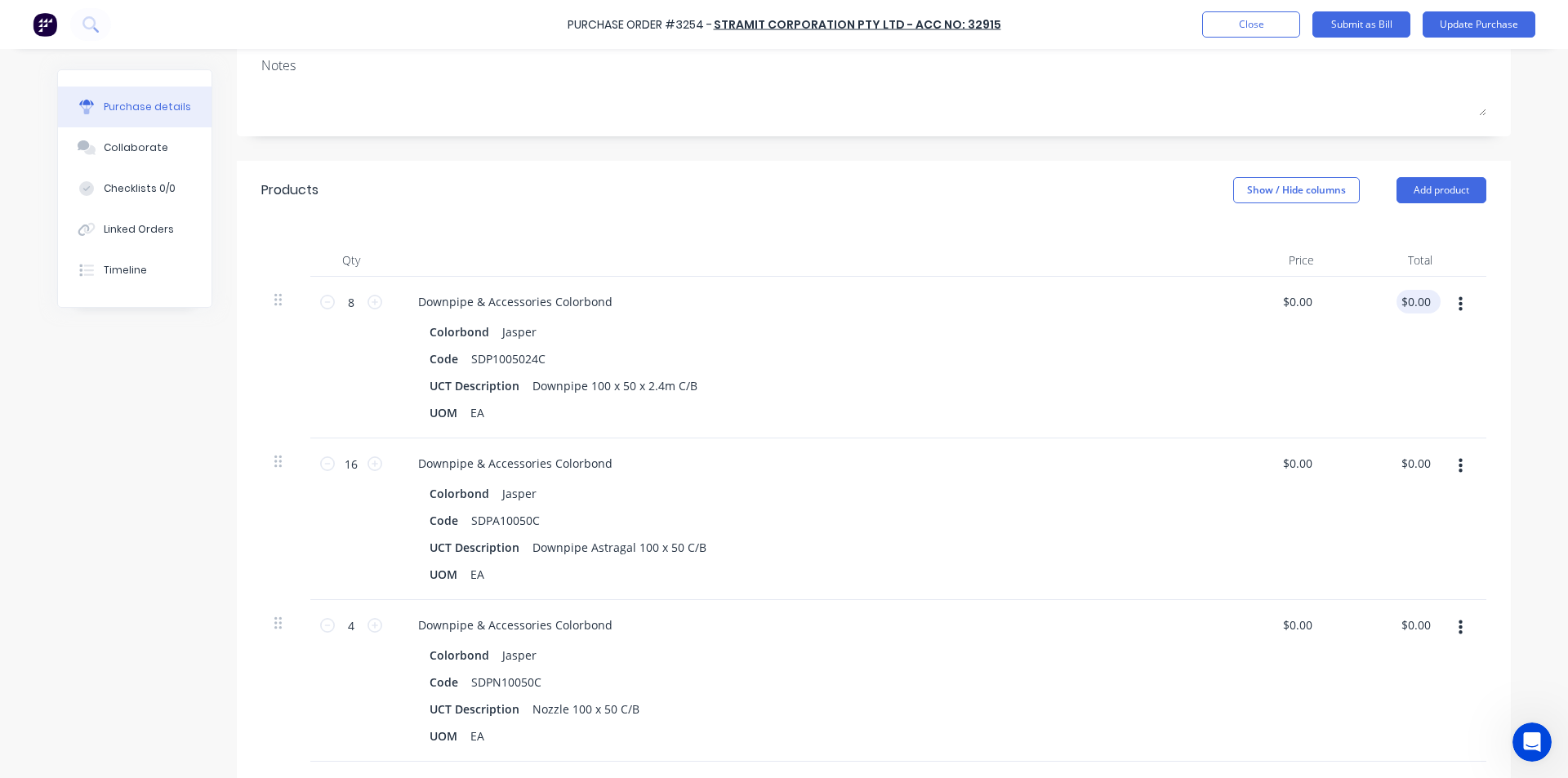
type textarea "x"
type input "0.00"
click at [1419, 311] on input "0.00" at bounding box center [1418, 302] width 31 height 24
click at [1424, 294] on input "0.00" at bounding box center [1418, 302] width 31 height 24
type textarea "x"
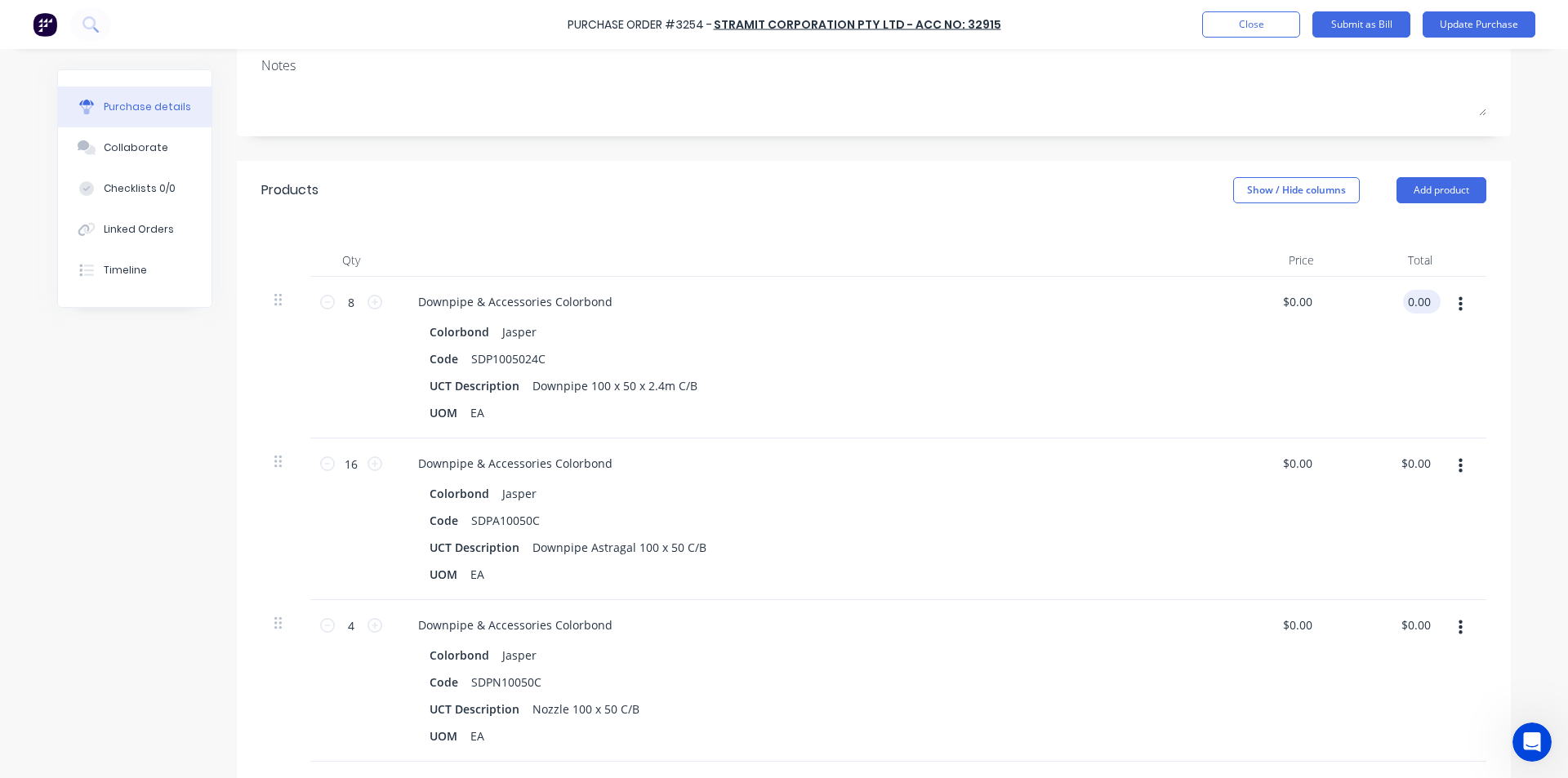
click at [1424, 294] on input "0.00" at bounding box center [1418, 302] width 31 height 24
type input "152.40"
type textarea "x"
type input "$19.05"
type input "$152.40"
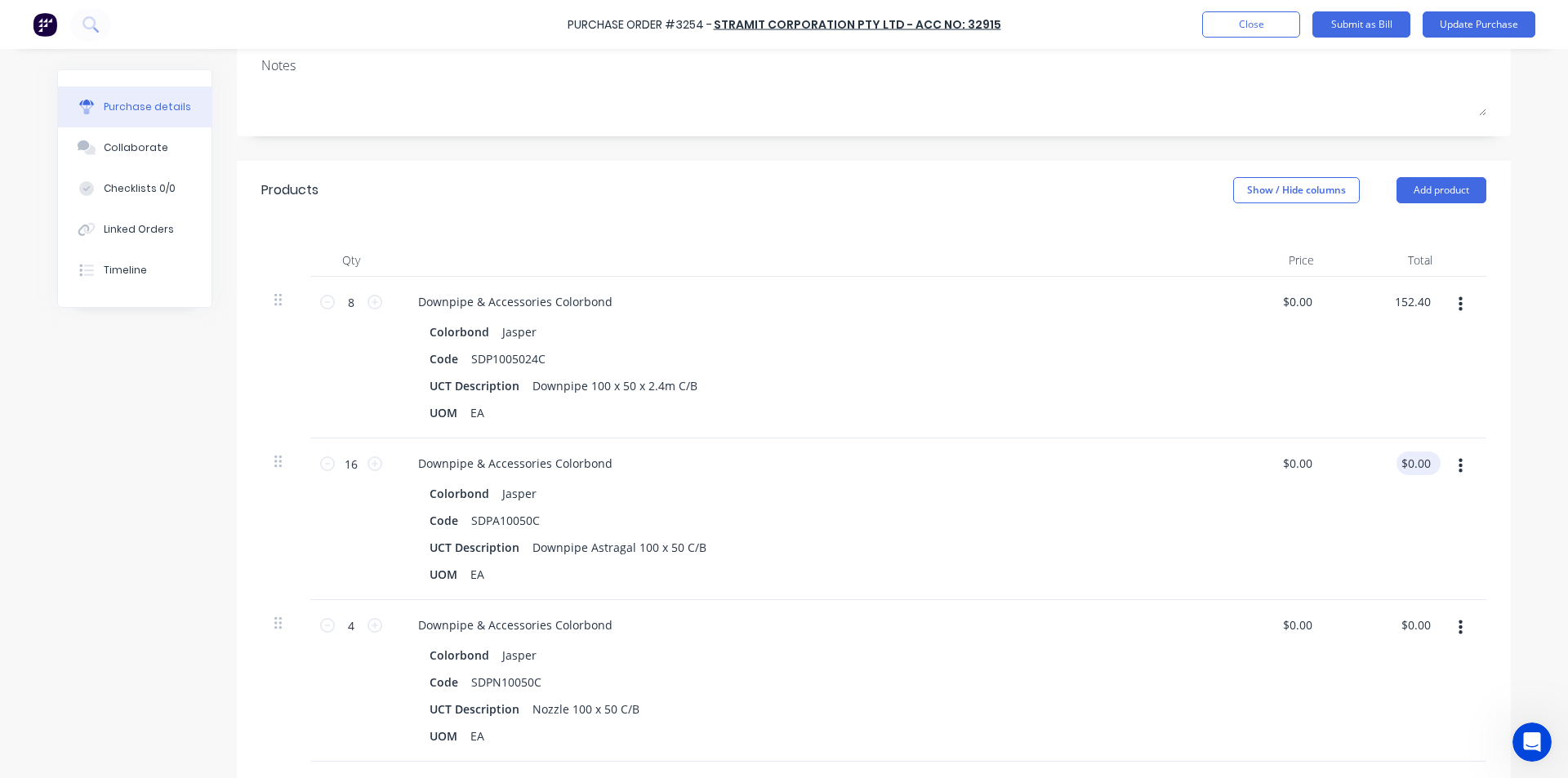
type input "0.00"
click at [1410, 468] on input "0.00" at bounding box center [1415, 463] width 38 height 24
click at [1423, 461] on input "0.00" at bounding box center [1418, 463] width 31 height 24
type textarea "x"
click at [1423, 461] on input "0.00" at bounding box center [1418, 463] width 31 height 24
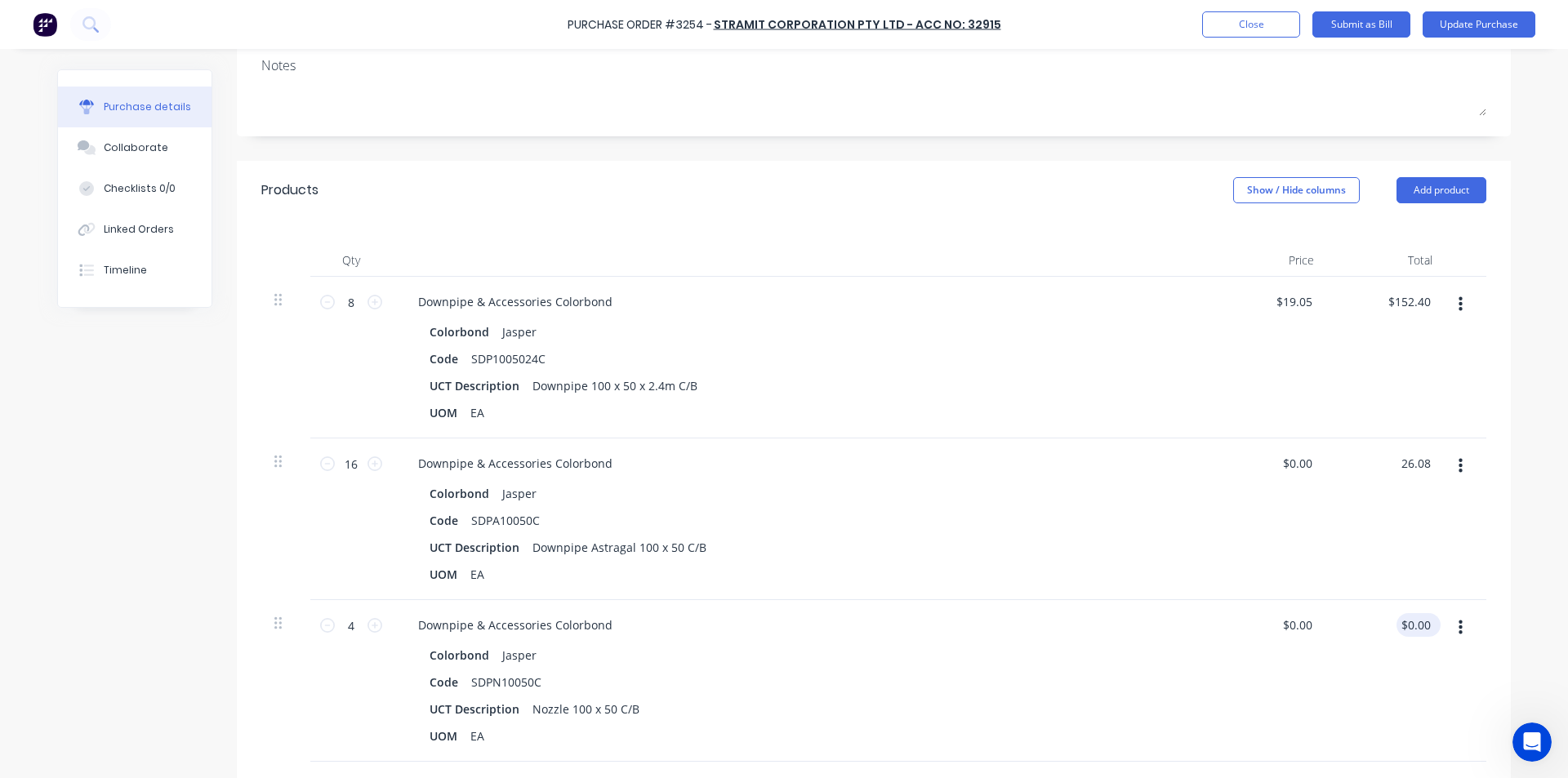
type input "26.08"
type textarea "x"
type input "$1.63"
type input "$26.08"
type input "0.00"
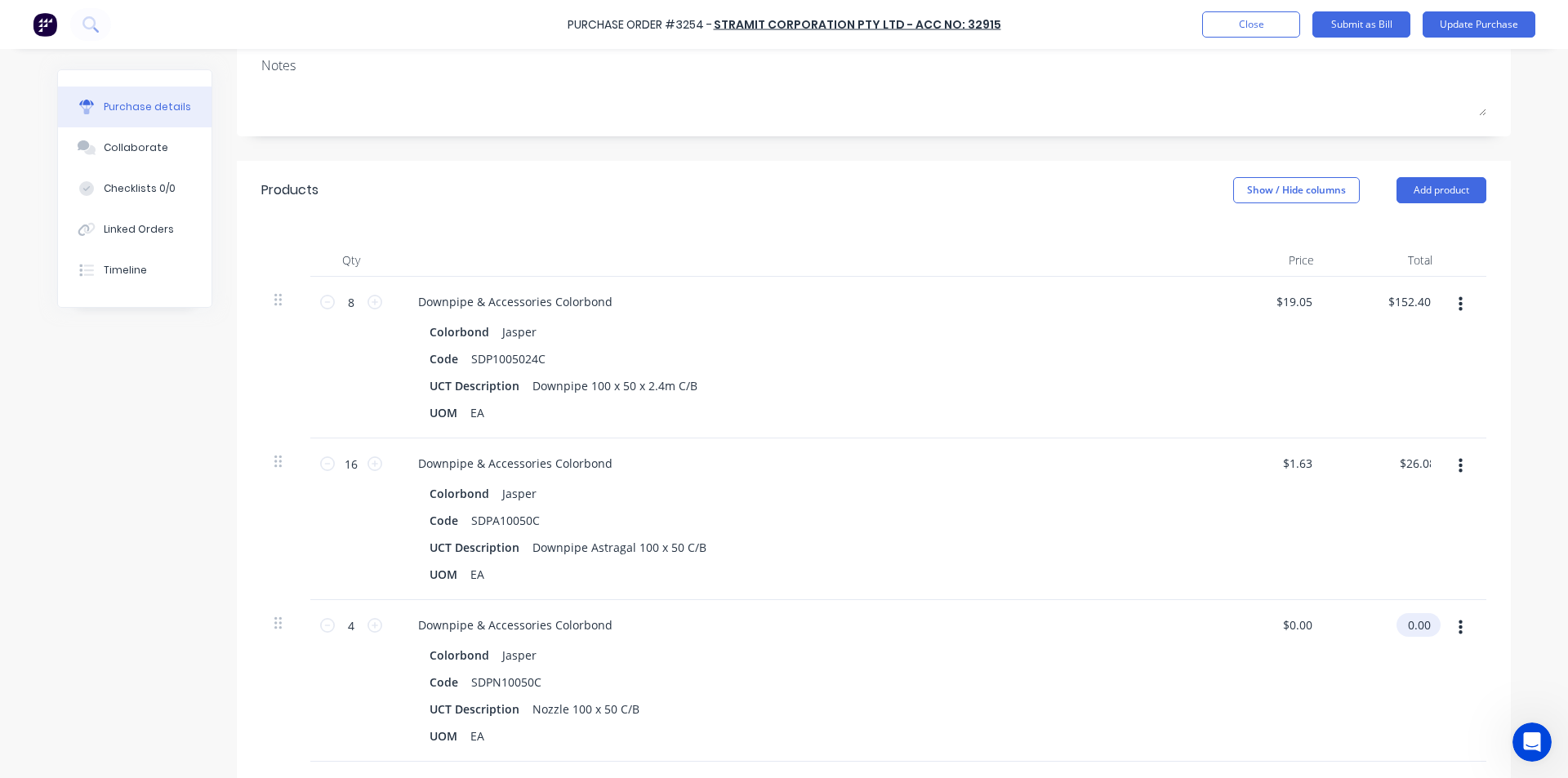
click at [1411, 616] on input "0.00" at bounding box center [1415, 625] width 38 height 24
click at [1410, 625] on input "0.00" at bounding box center [1418, 625] width 31 height 24
type textarea "x"
click at [1410, 625] on input "0.00" at bounding box center [1418, 625] width 31 height 24
type input "21.48"
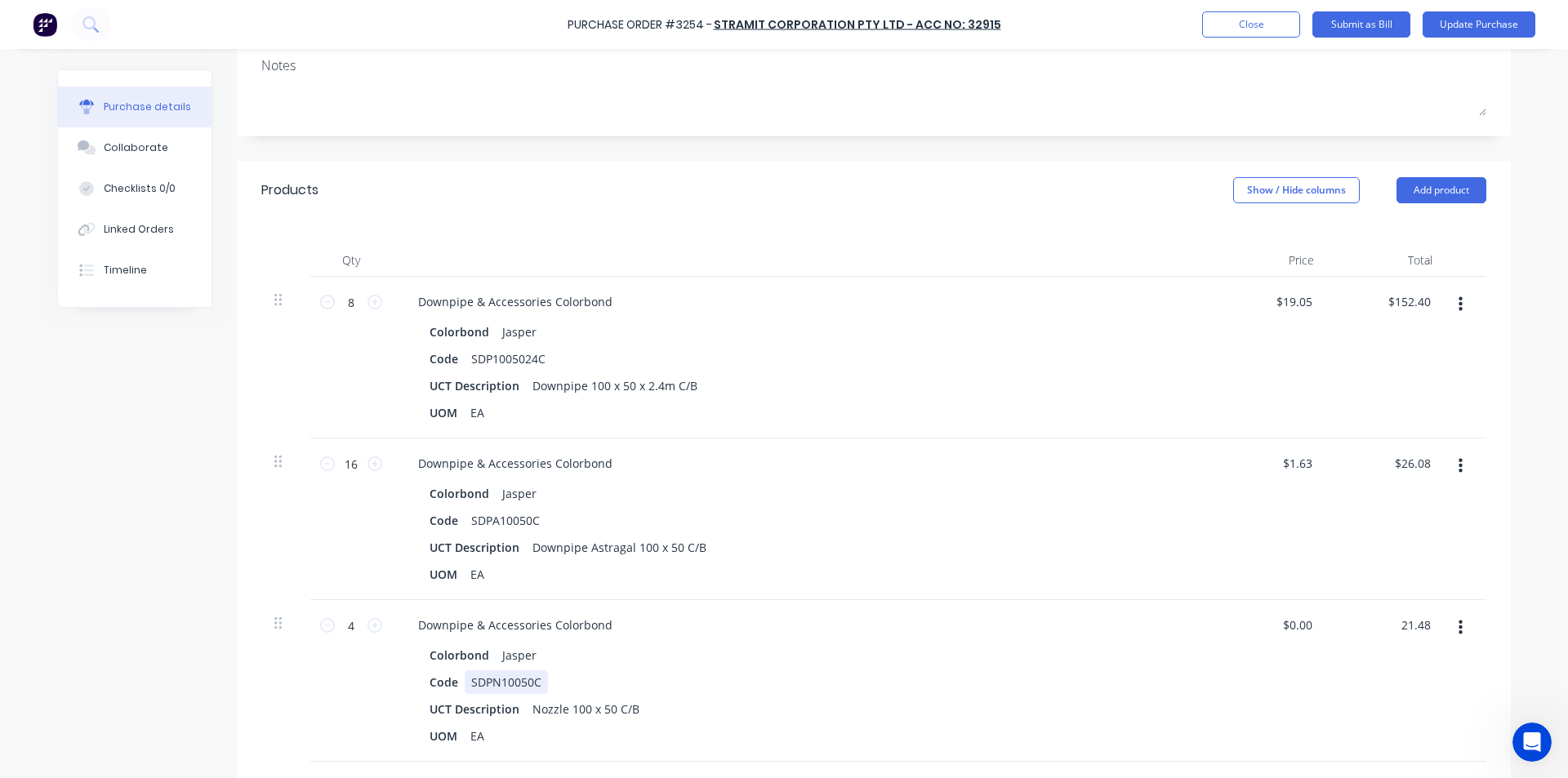
type textarea "x"
type input "$5.37"
type input "$21.48"
click at [966, 674] on div "Code SDPN10050C" at bounding box center [797, 683] width 748 height 24
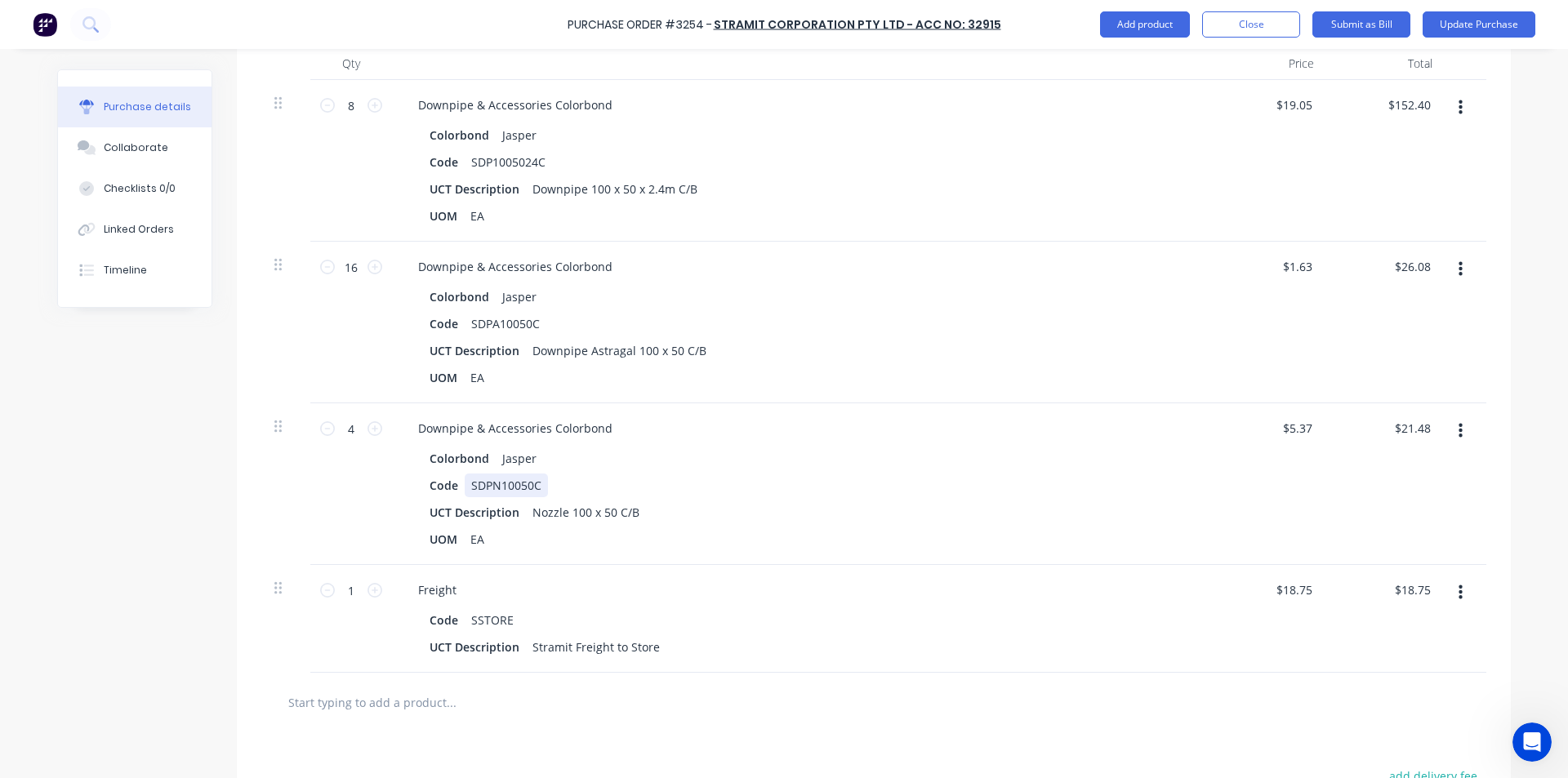
scroll to position [681, 0]
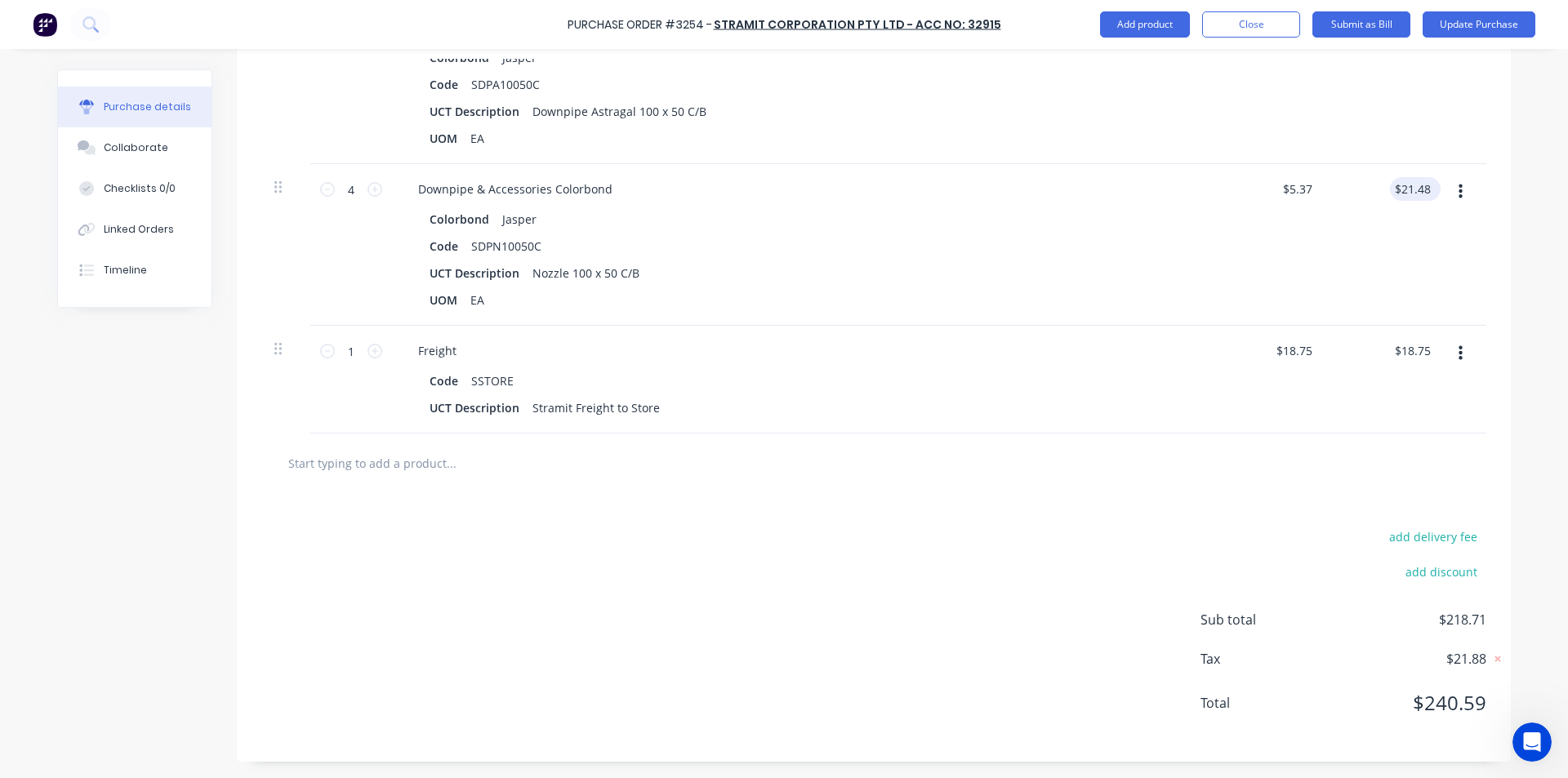
type textarea "x"
type input "21.48"
click at [1410, 194] on input "21.48" at bounding box center [1411, 190] width 44 height 24
type textarea "x"
click at [1411, 194] on input "21.48" at bounding box center [1415, 190] width 38 height 24
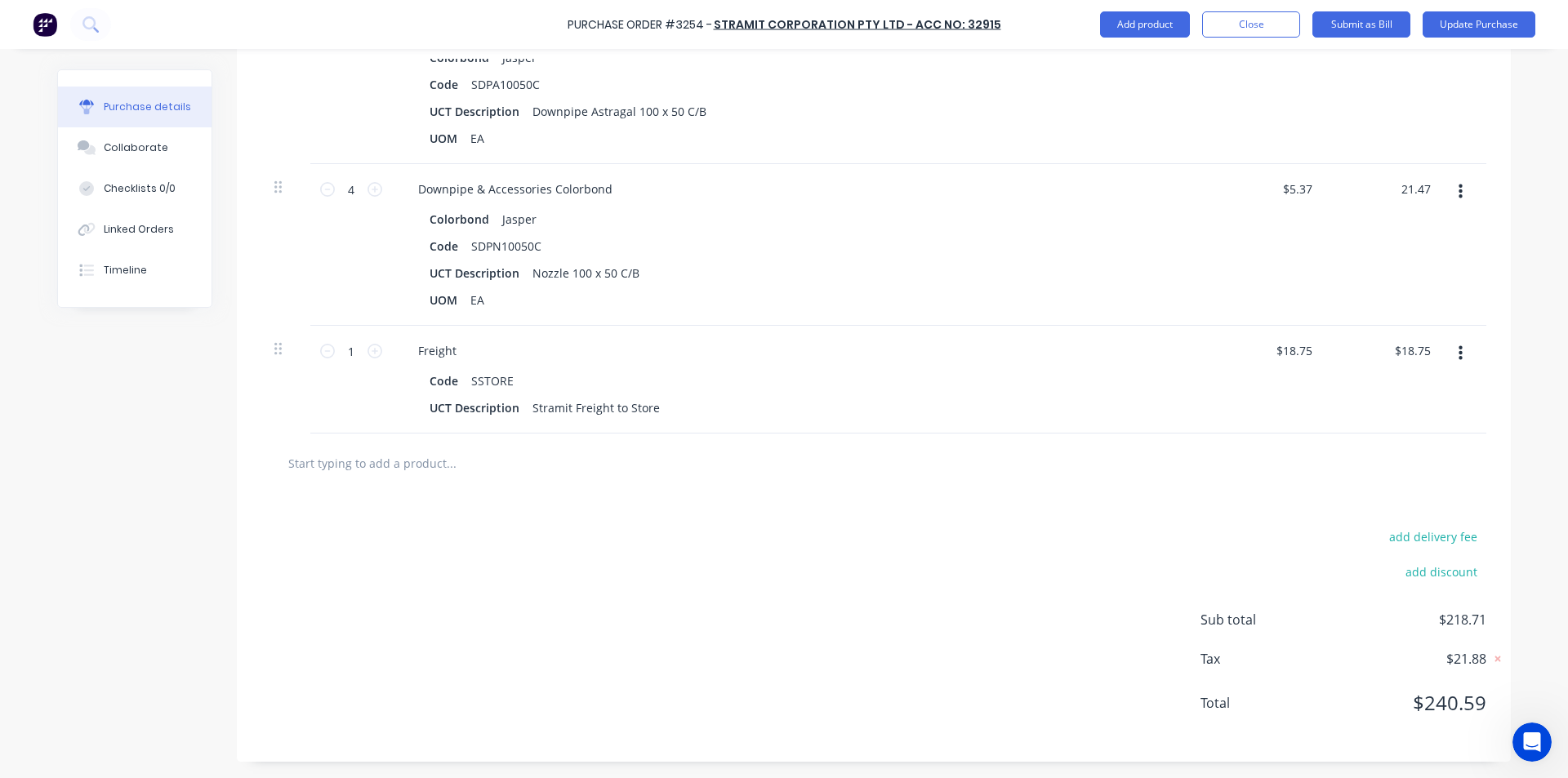
type input "21.47"
type textarea "x"
type input "$5.3675"
type input "$21.47"
click at [1265, 256] on div "$5.3675 $5.3675" at bounding box center [1268, 244] width 118 height 161
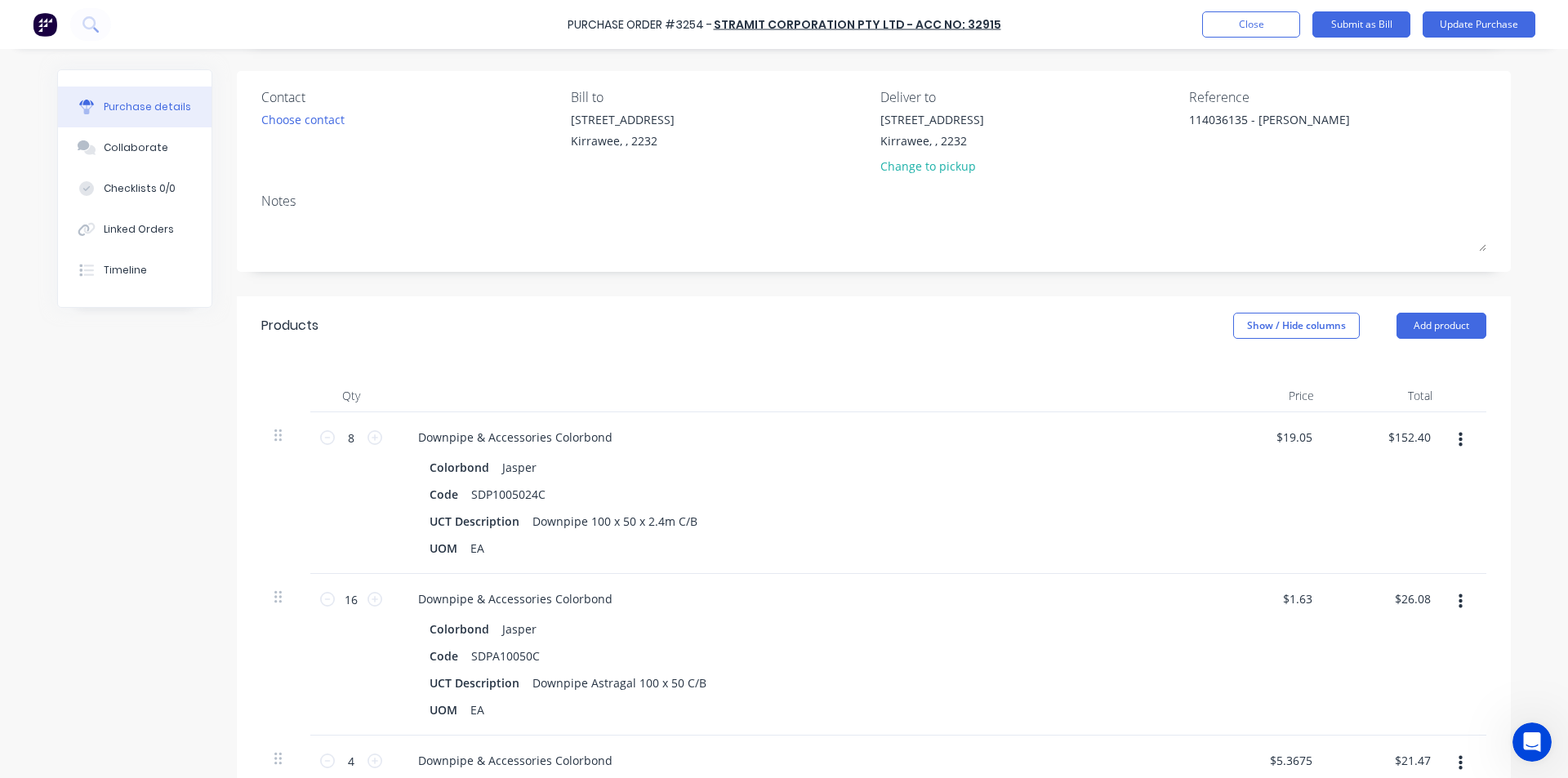
scroll to position [0, 0]
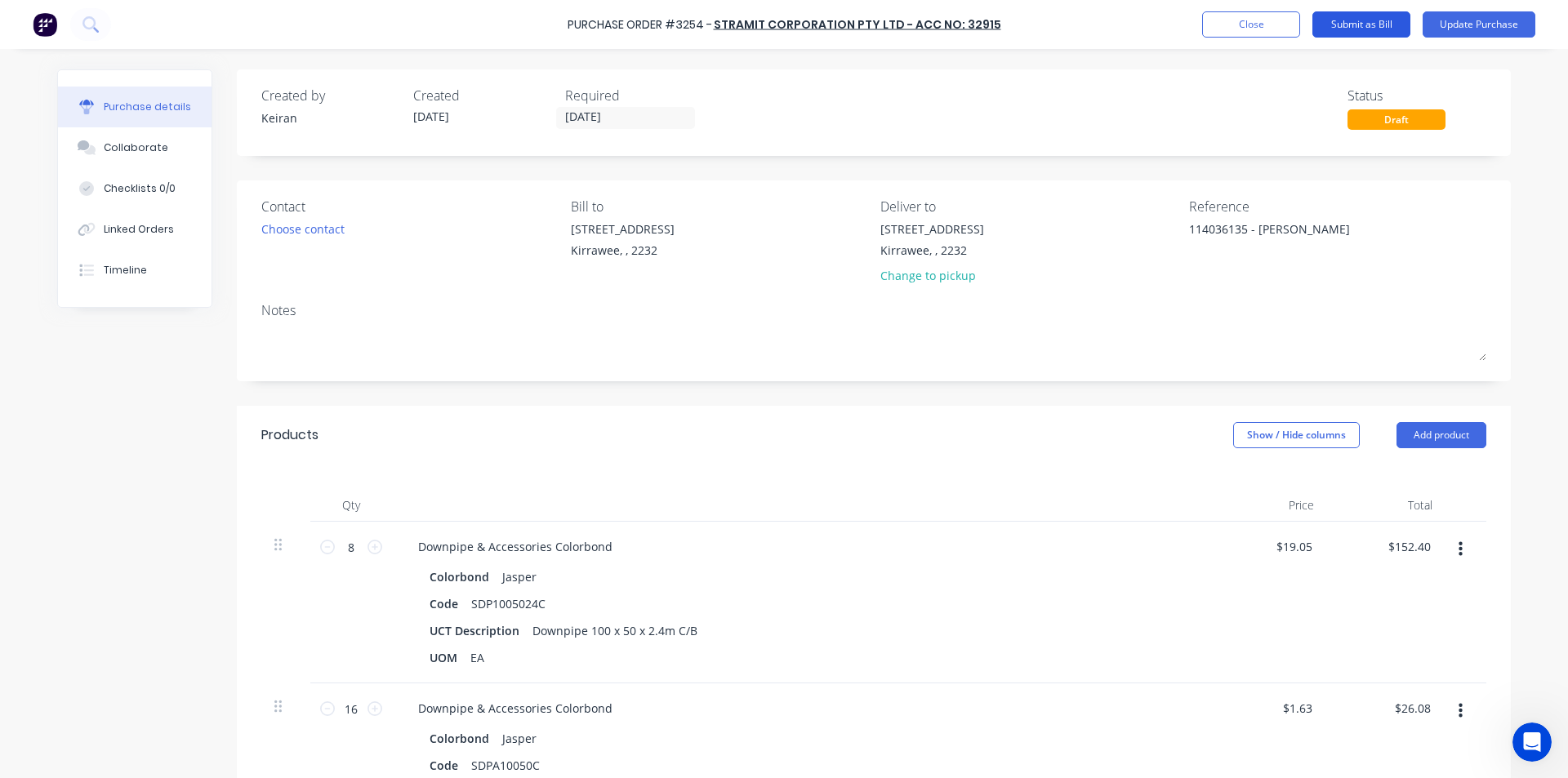
click at [1379, 24] on button "Submit as Bill" at bounding box center [1361, 24] width 98 height 26
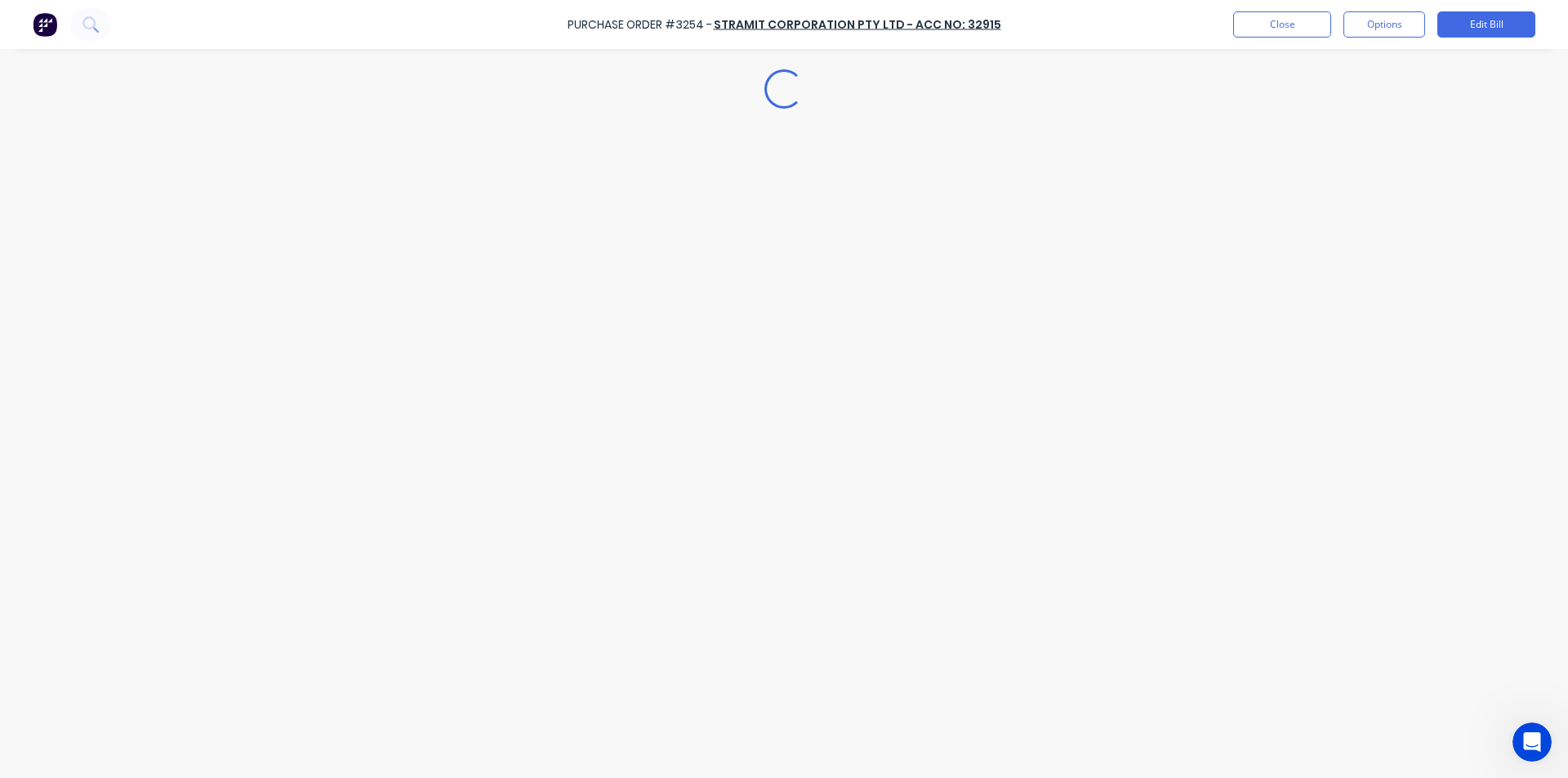
type textarea "x"
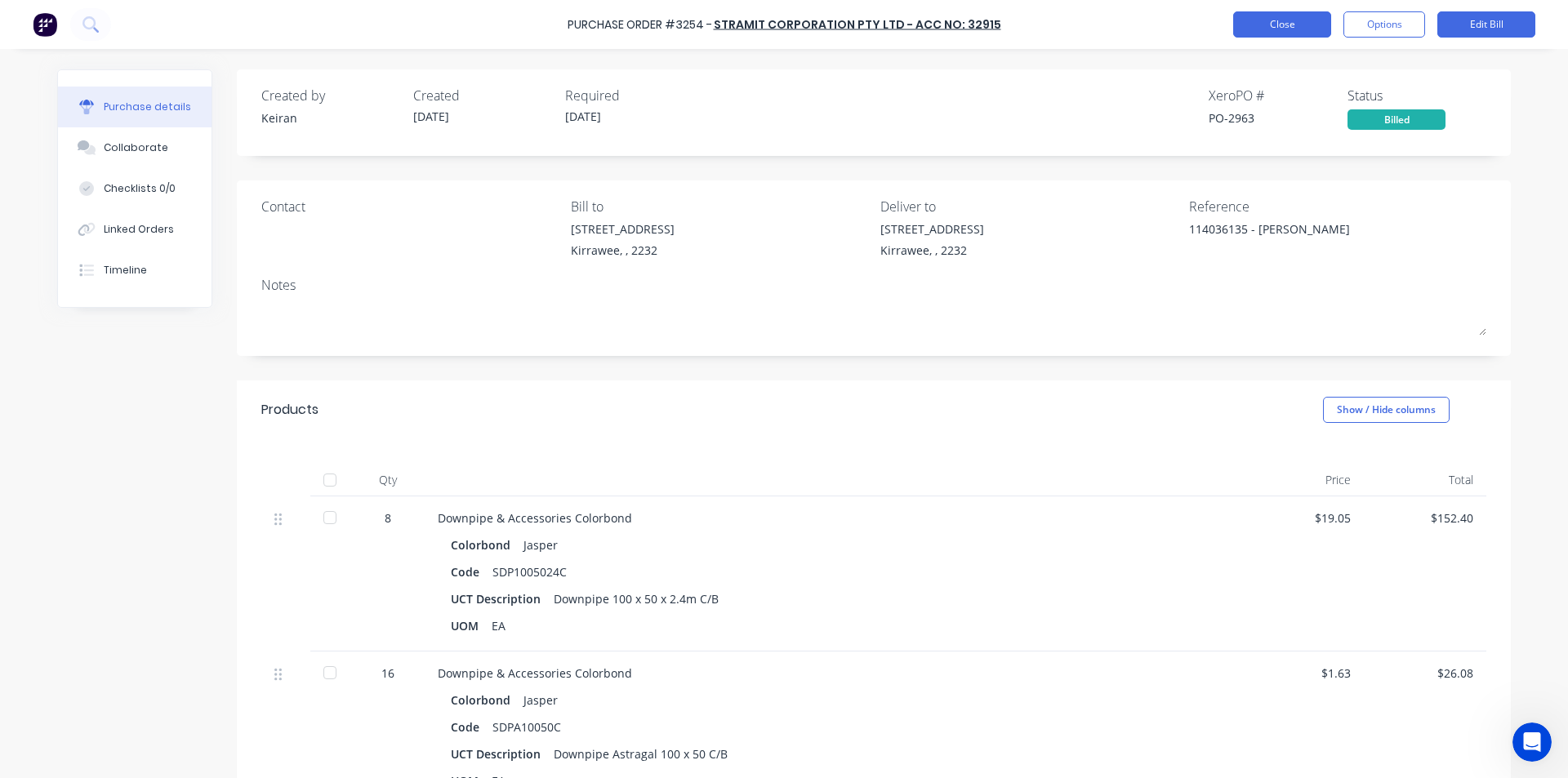
click at [1261, 21] on button "Close" at bounding box center [1282, 24] width 98 height 26
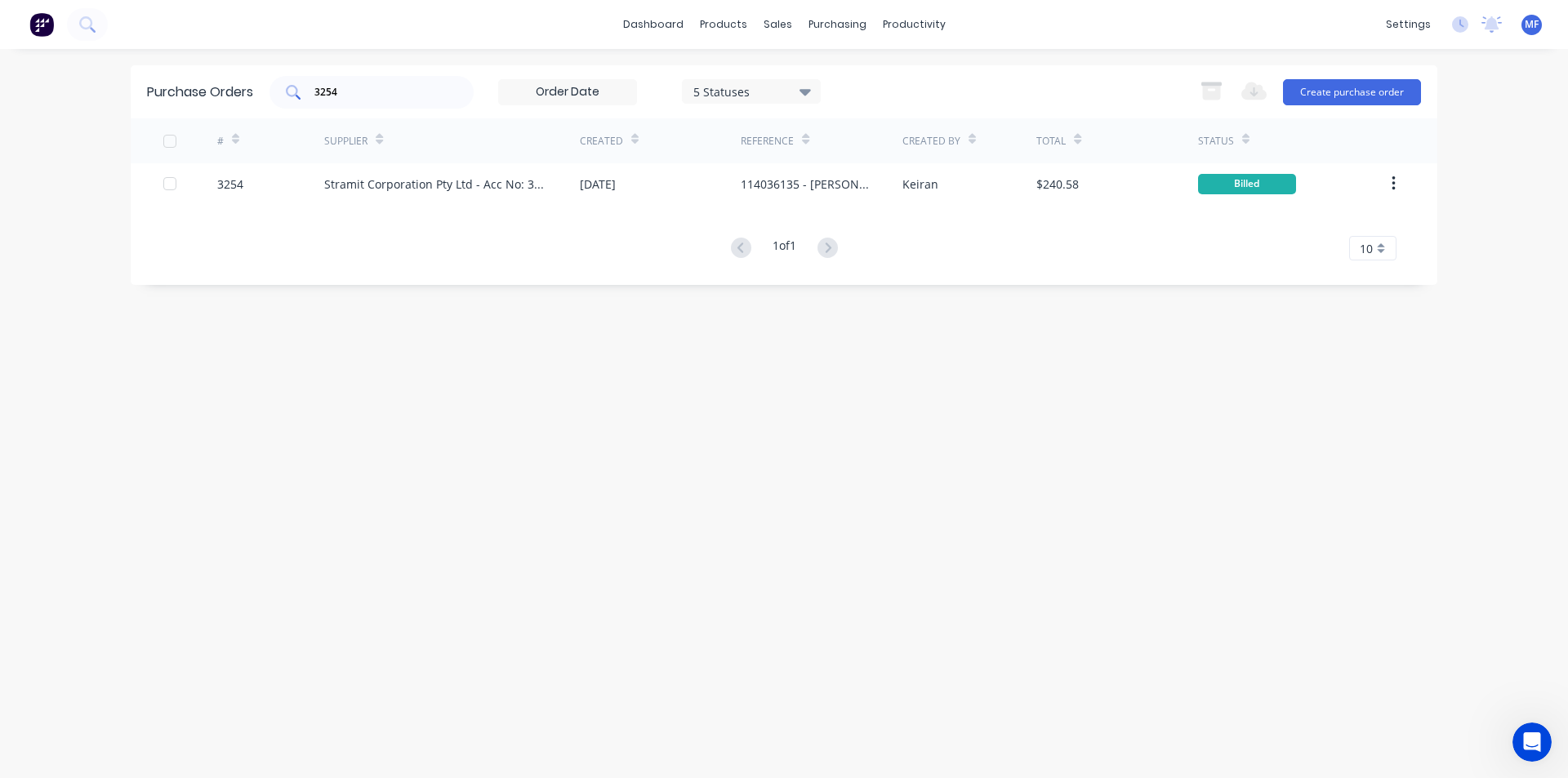
click at [351, 86] on input "3254" at bounding box center [381, 92] width 136 height 16
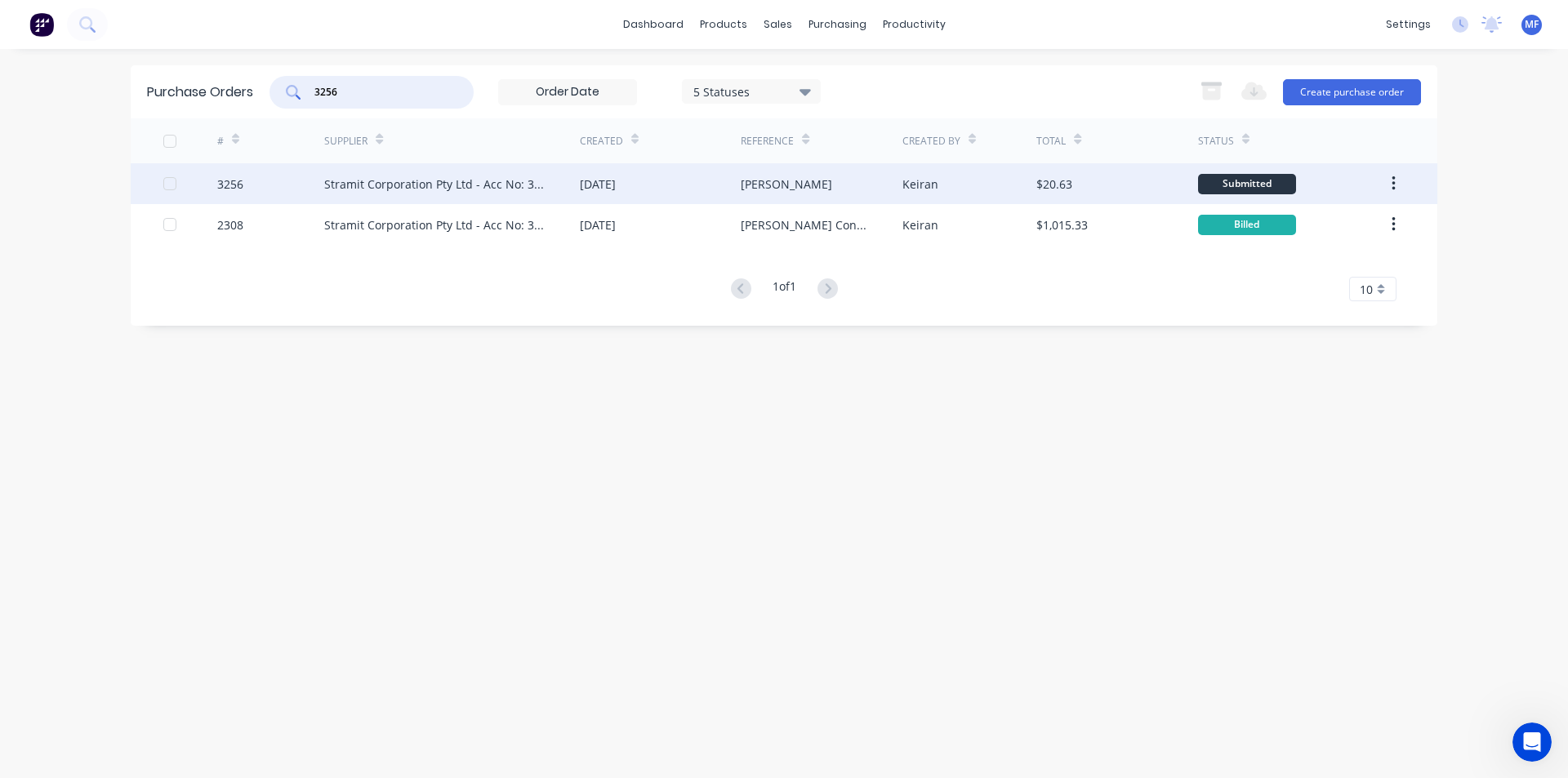
type input "3256"
click at [400, 178] on div "Stramit Corporation Pty Ltd - Acc No: 32915" at bounding box center [436, 184] width 223 height 17
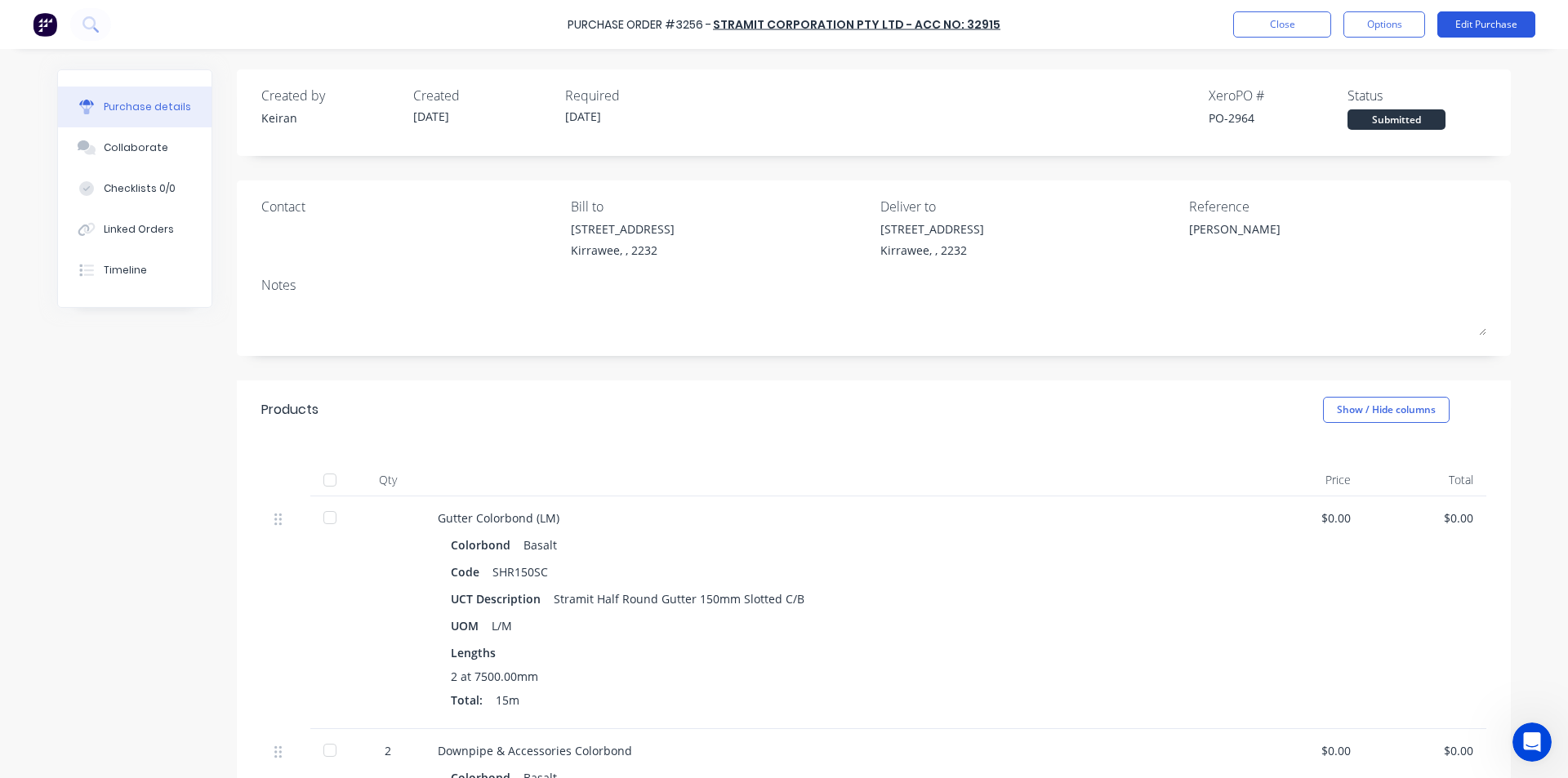
click at [1496, 31] on button "Edit Purchase" at bounding box center [1486, 24] width 98 height 26
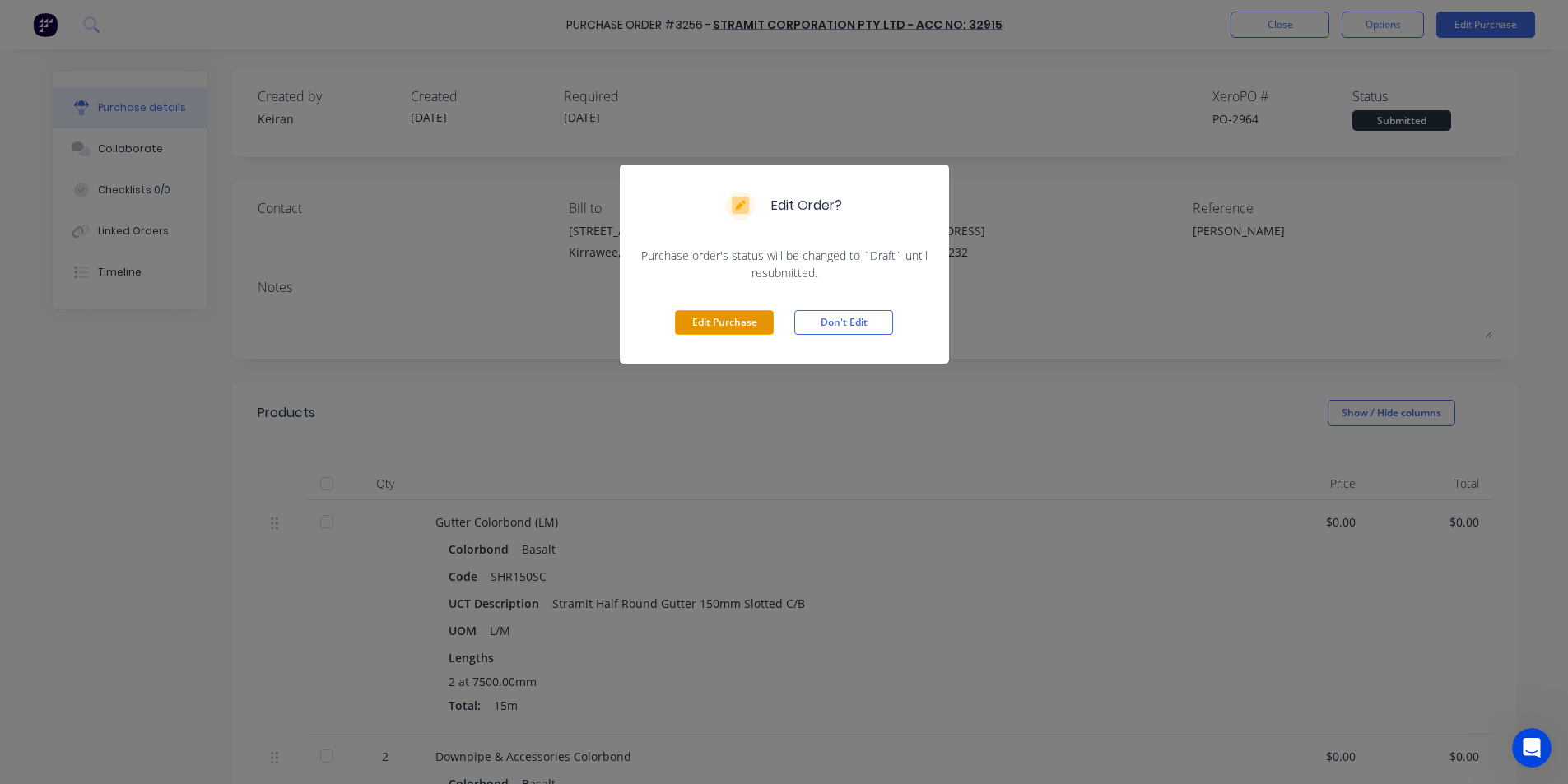
click at [694, 322] on button "Edit Purchase" at bounding box center [725, 322] width 99 height 25
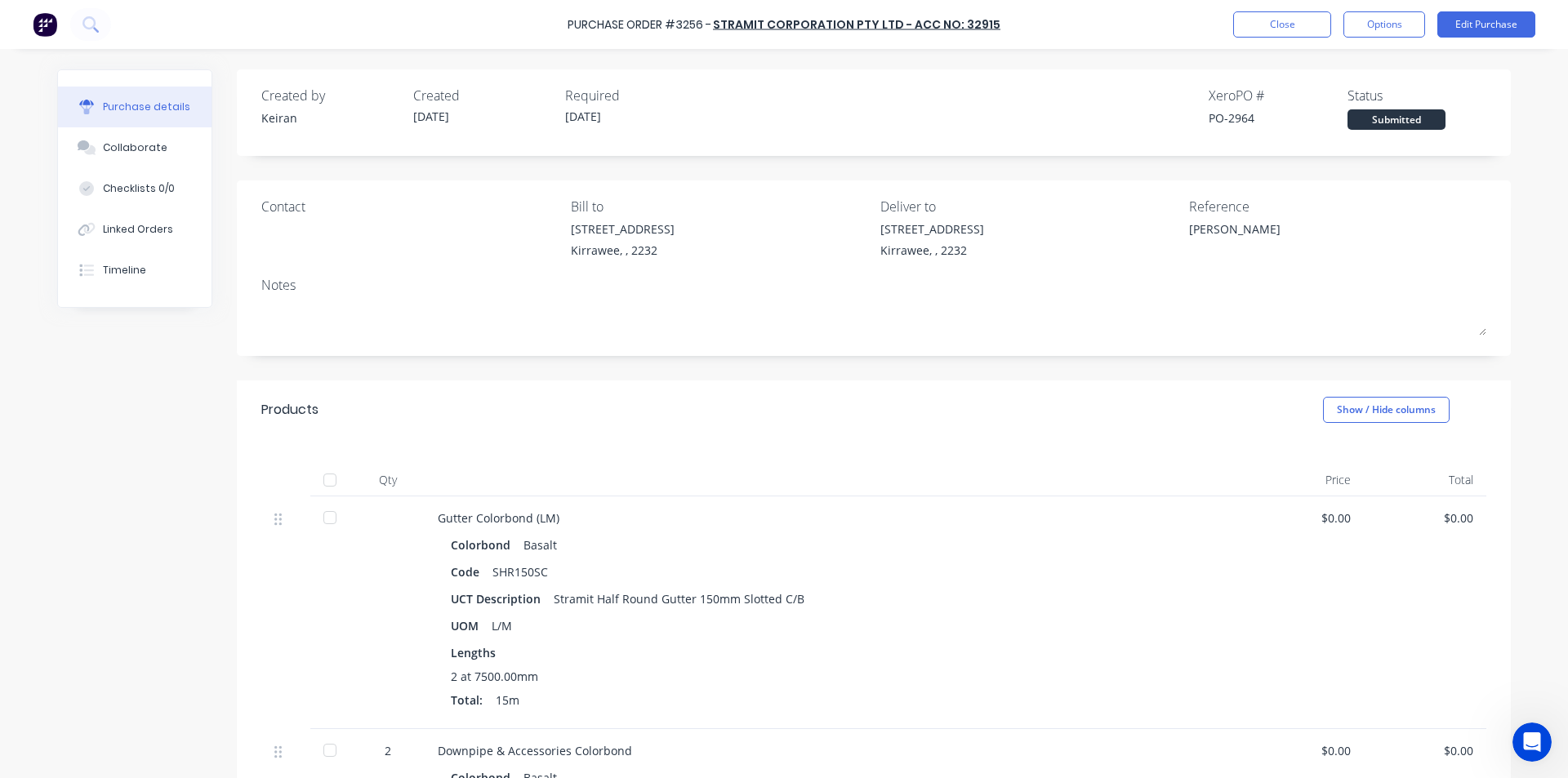
type textarea "x"
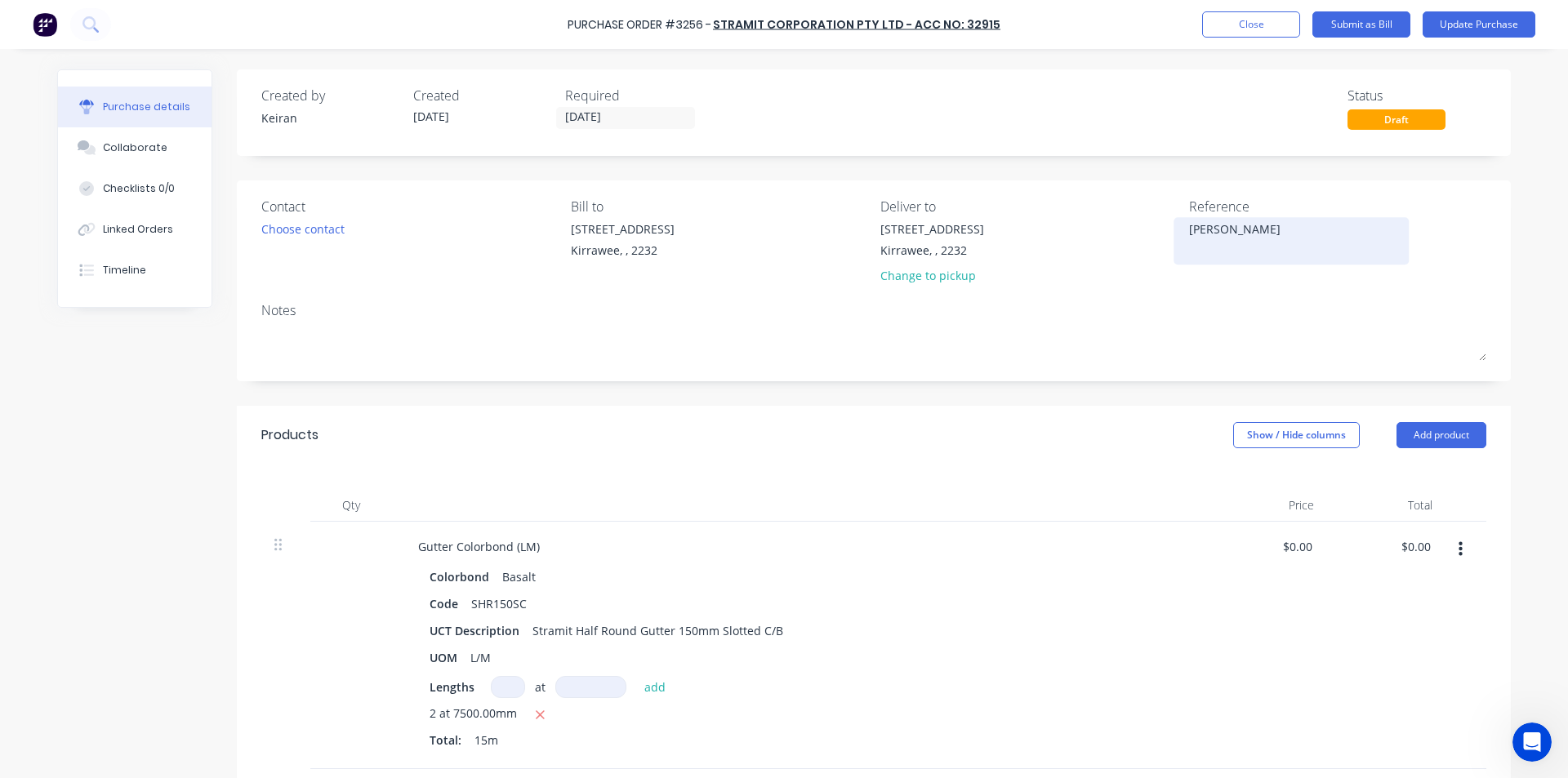
click at [1250, 228] on textarea "[PERSON_NAME]" at bounding box center [1291, 238] width 204 height 37
type textarea "11403Ben [PERSON_NAME]"
type textarea "x"
type textarea "114036Ben [PERSON_NAME]"
type textarea "x"
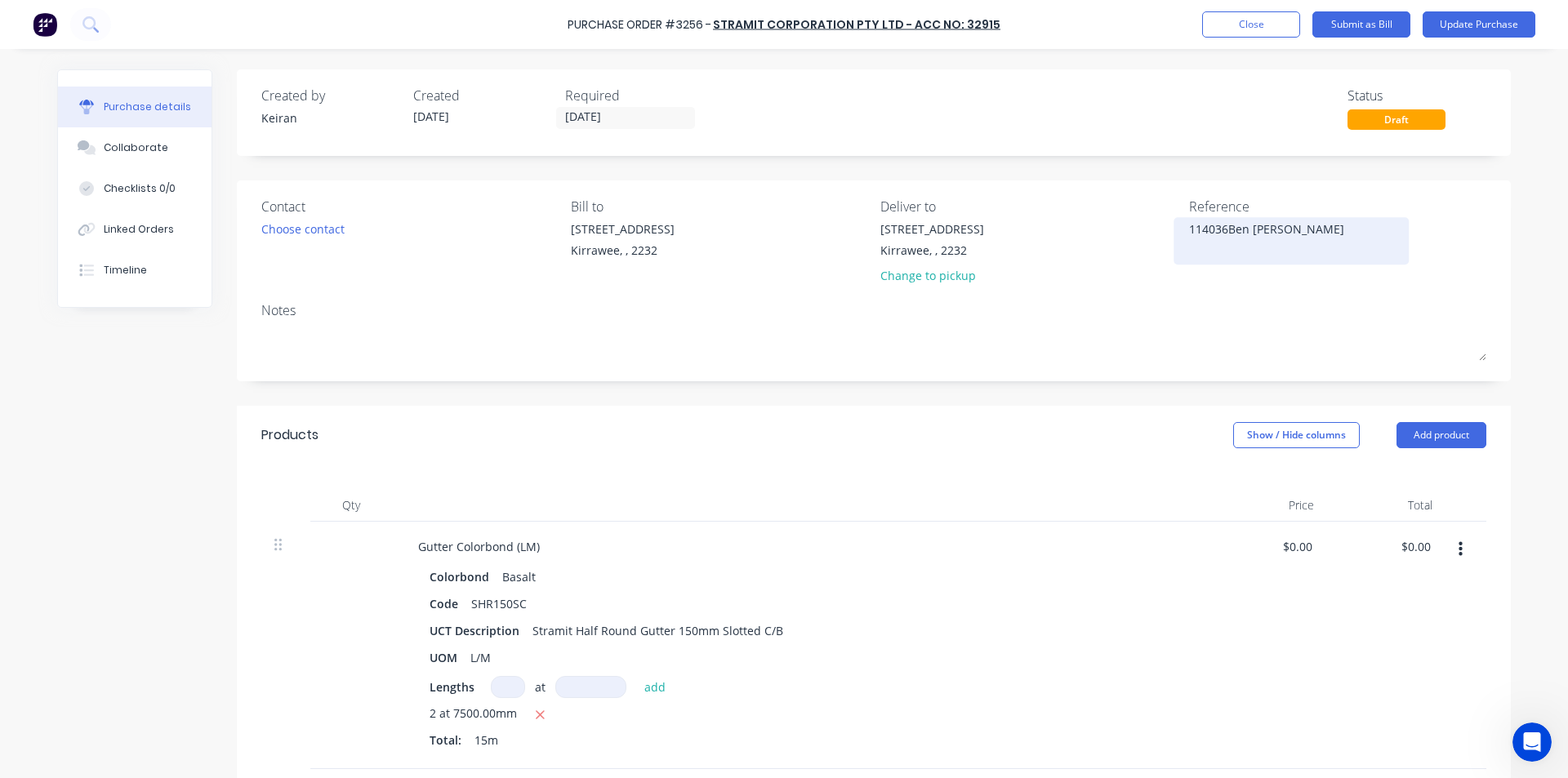
type textarea "1140361Ben [PERSON_NAME]"
type textarea "x"
type textarea "11403613Ben [PERSON_NAME]"
type textarea "x"
type textarea "114036137Ben [PERSON_NAME]"
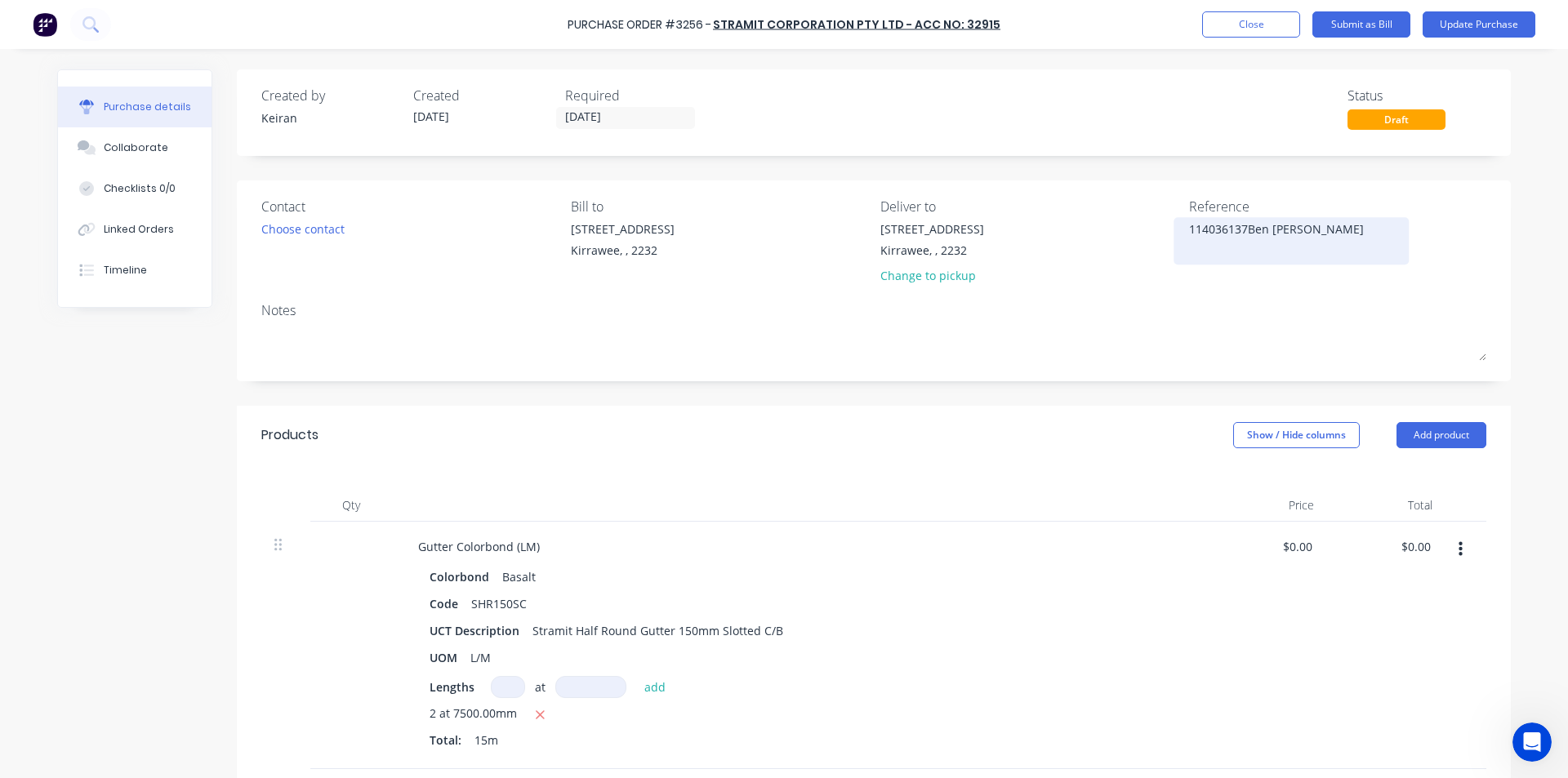
type textarea "x"
type textarea "114036137 [PERSON_NAME]"
type textarea "x"
type textarea "114036137 -[PERSON_NAME]"
type textarea "x"
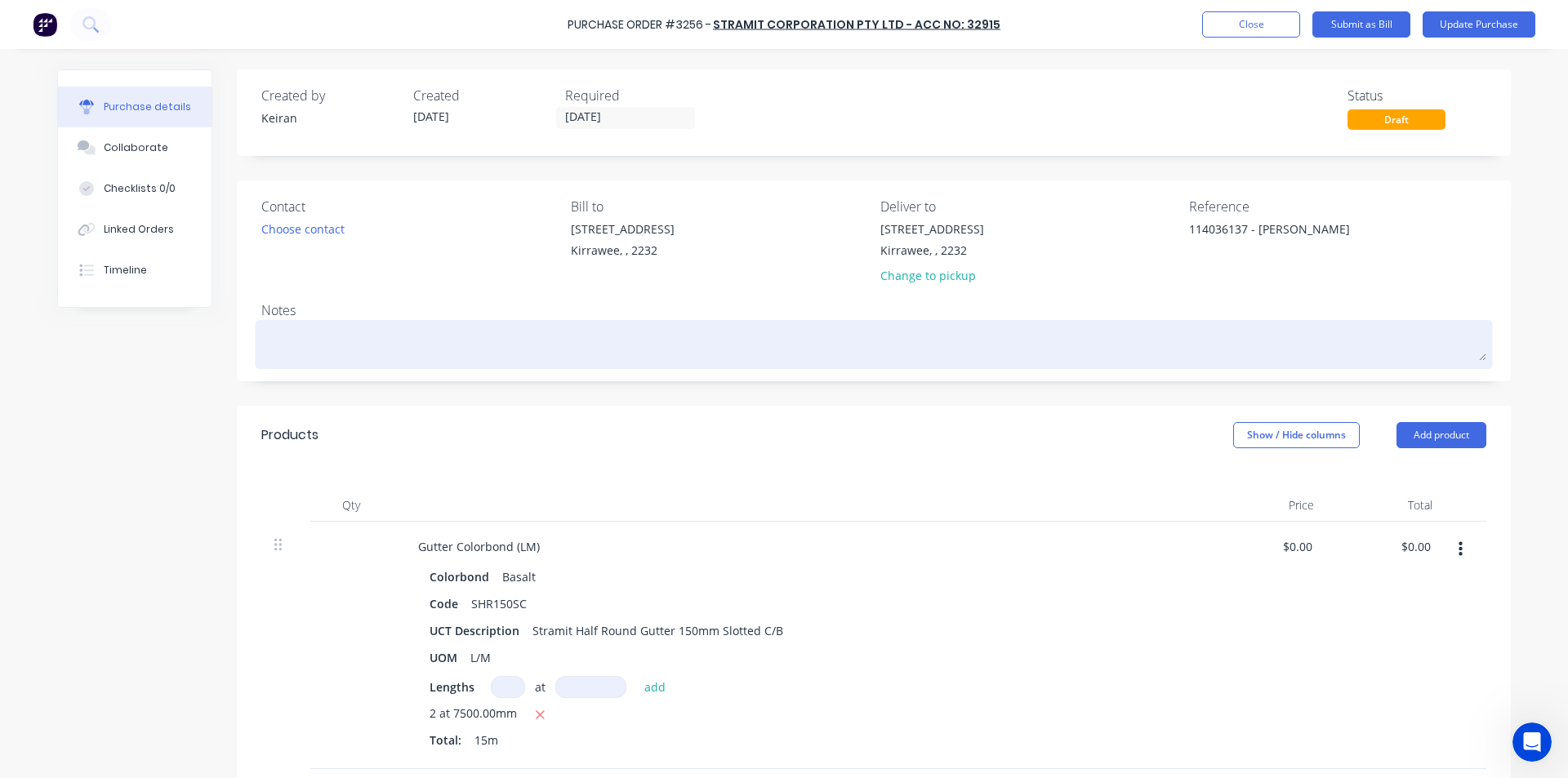
type textarea "114036137 - [PERSON_NAME]"
type textarea "x"
type textarea "114036137 - [PERSON_NAME]"
click at [1164, 349] on textarea at bounding box center [874, 342] width 1225 height 37
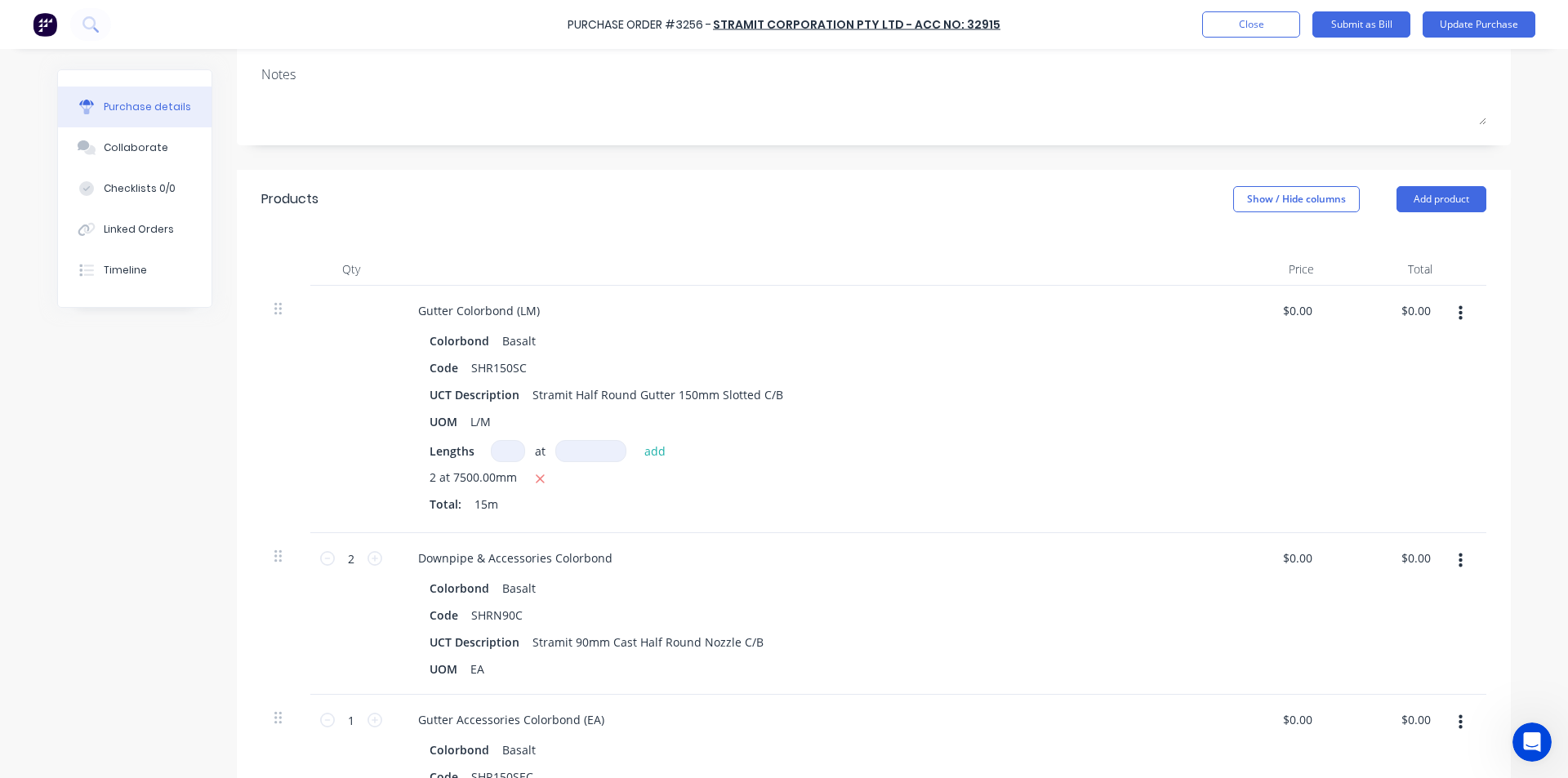
scroll to position [245, 0]
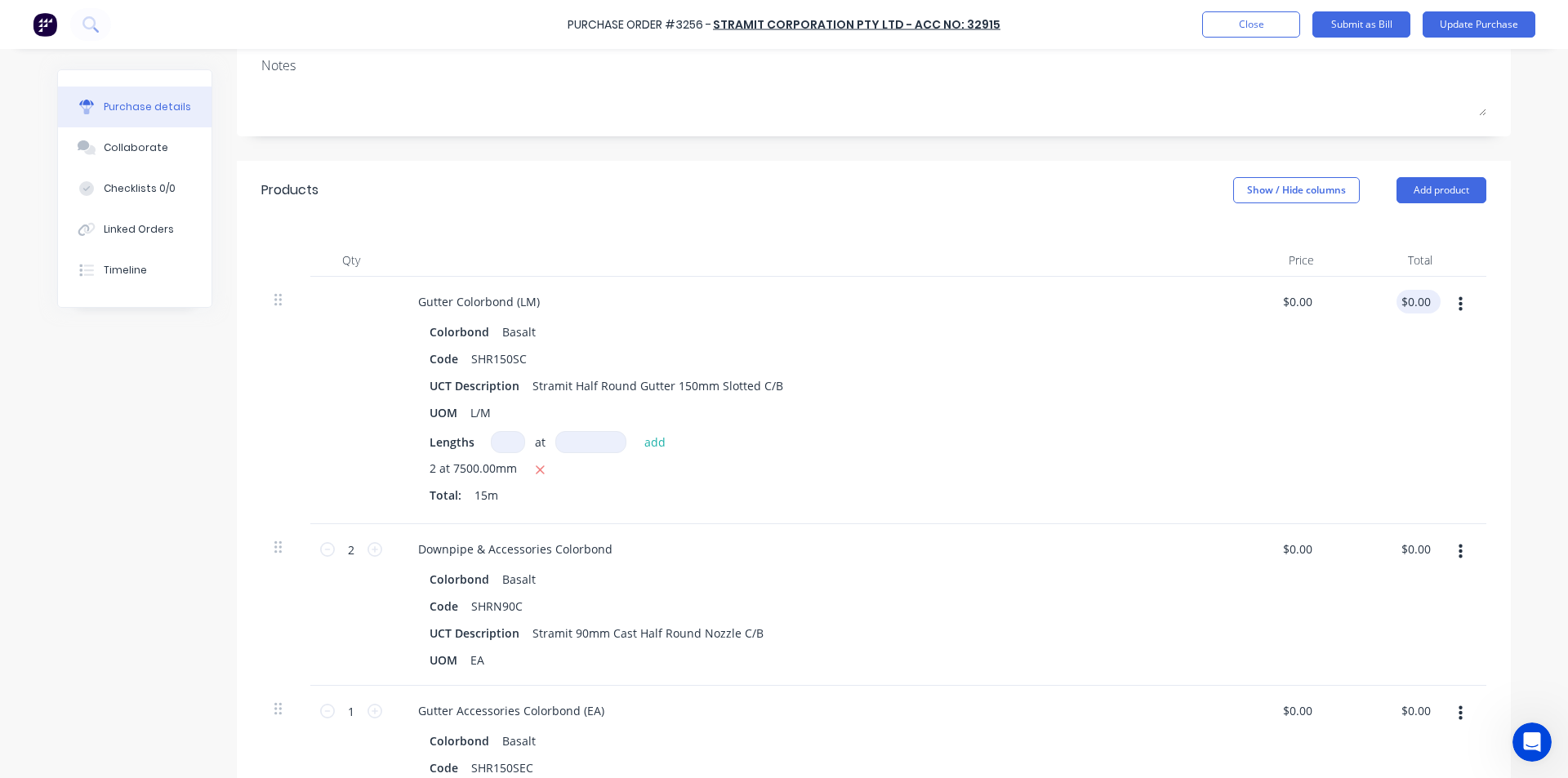
type textarea "x"
type input "0.00"
click at [1400, 299] on input "0.00" at bounding box center [1415, 302] width 38 height 24
click at [1412, 304] on input "0.00" at bounding box center [1418, 302] width 31 height 24
type textarea "x"
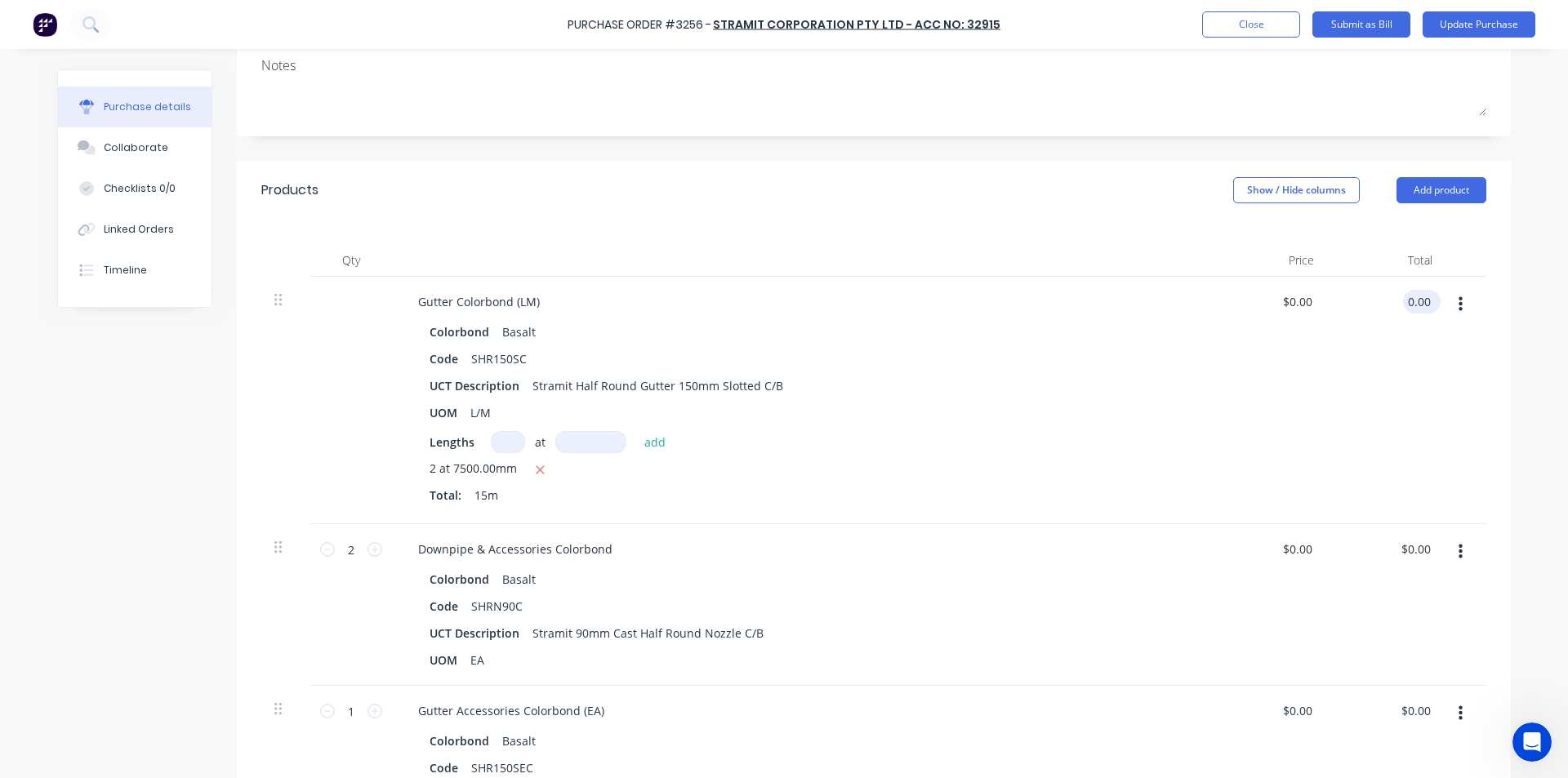
click at [1412, 304] on input "0.00" at bounding box center [1418, 302] width 31 height 24
type input "114.75"
type textarea "x"
type input "$7.65"
type input "$114.75"
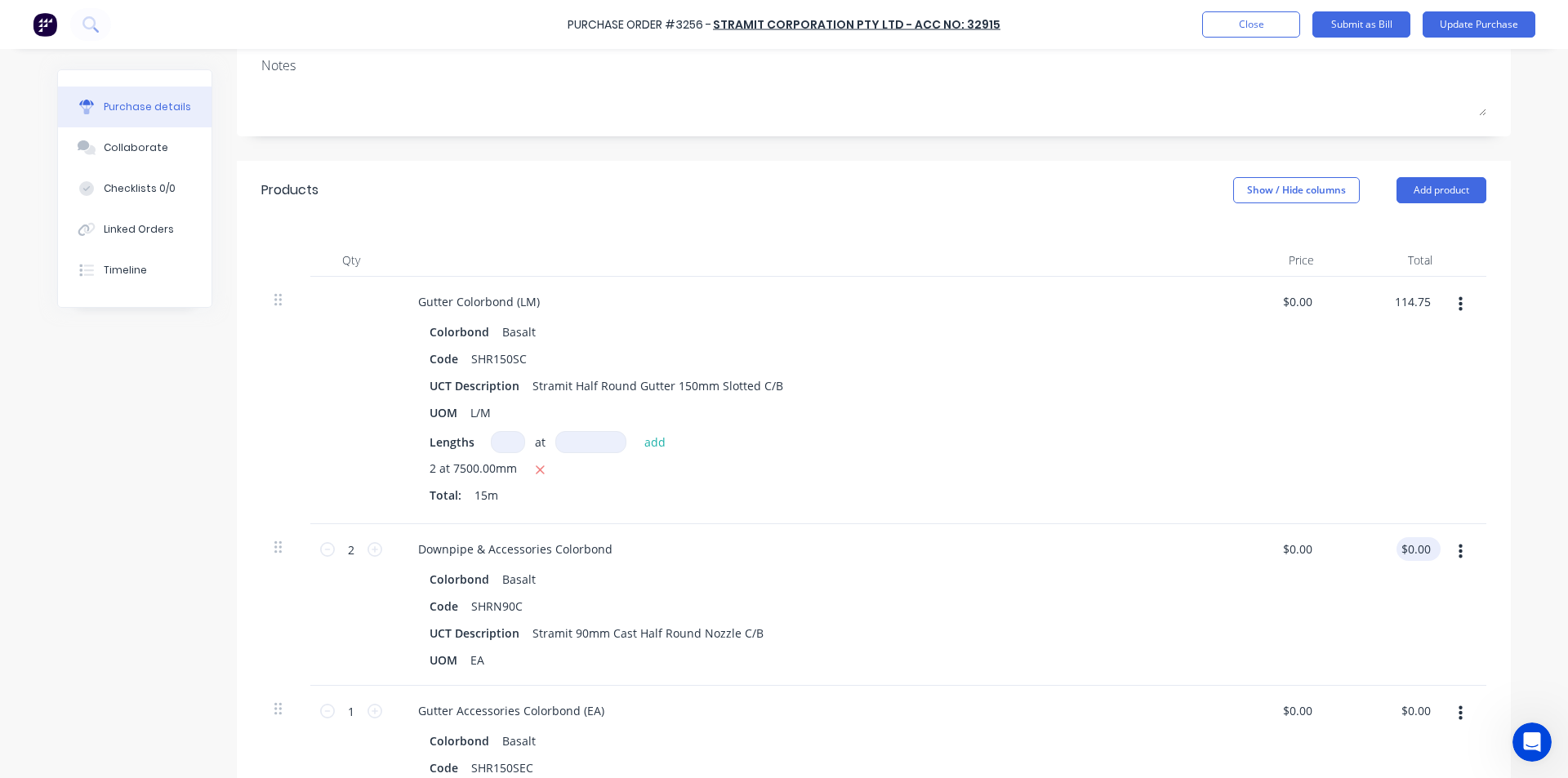
type input "0.00"
click at [1420, 551] on input "0.00" at bounding box center [1415, 549] width 38 height 24
click at [1420, 551] on input "0.00" at bounding box center [1418, 549] width 31 height 24
type textarea "x"
click at [1420, 551] on input "0.00" at bounding box center [1418, 549] width 31 height 24
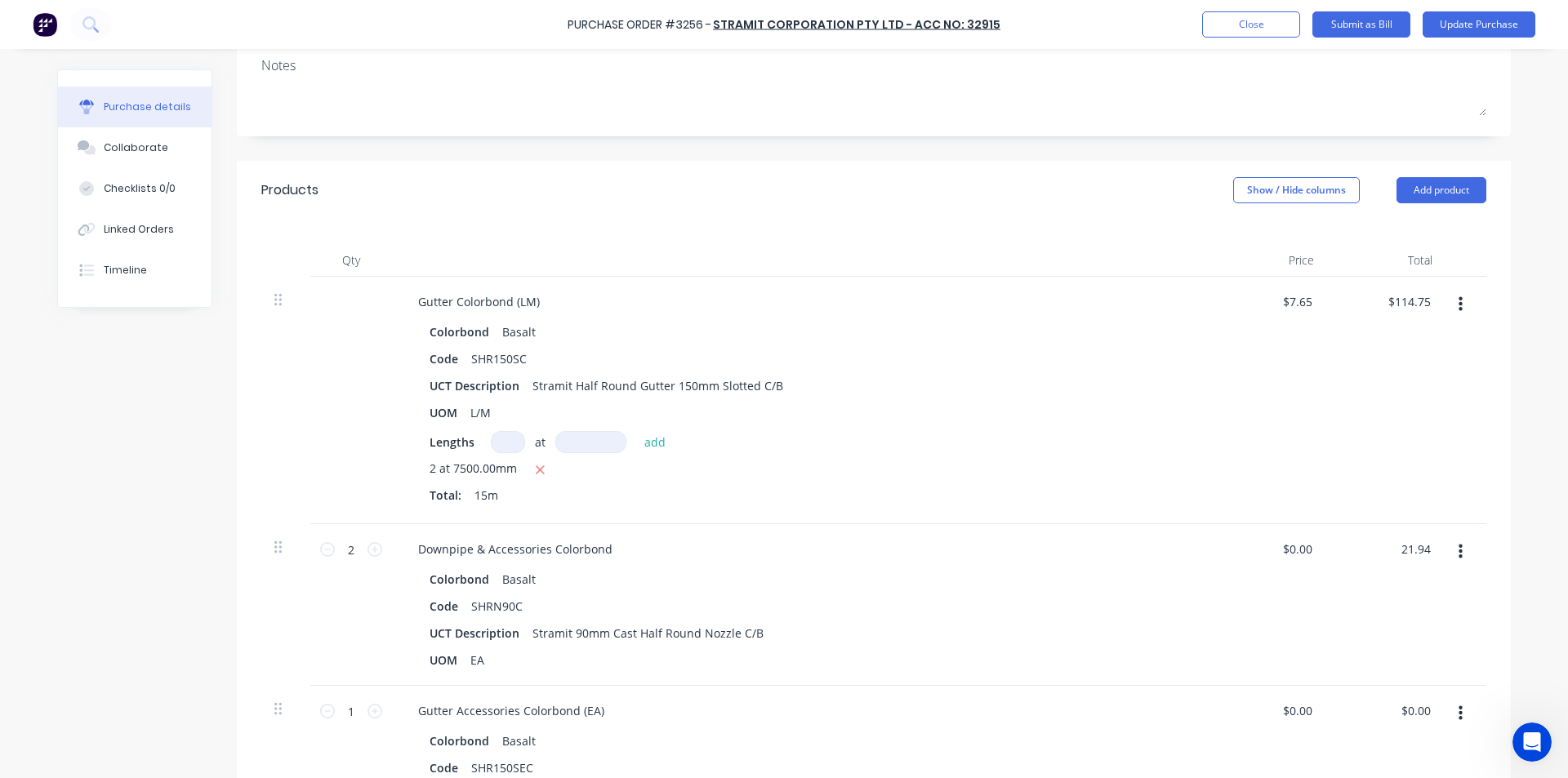
type input "21.94"
type textarea "x"
type input "$10.97"
type input "$21.94"
click at [1028, 583] on div "Colorbond Basalt" at bounding box center [800, 580] width 741 height 24
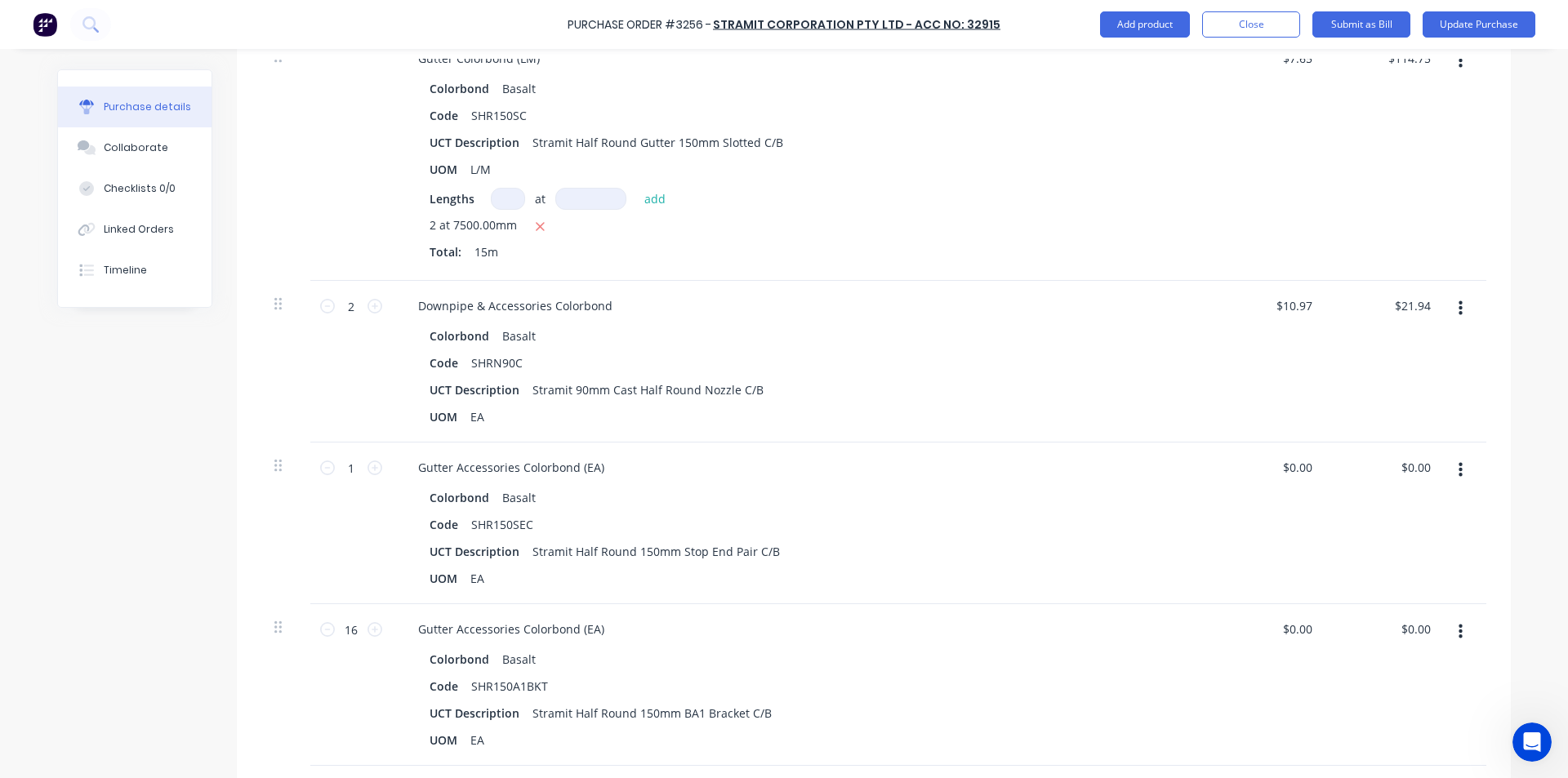
scroll to position [490, 0]
type textarea "x"
type input "0.00"
click at [1418, 462] on input "0.00" at bounding box center [1415, 466] width 38 height 24
type textarea "x"
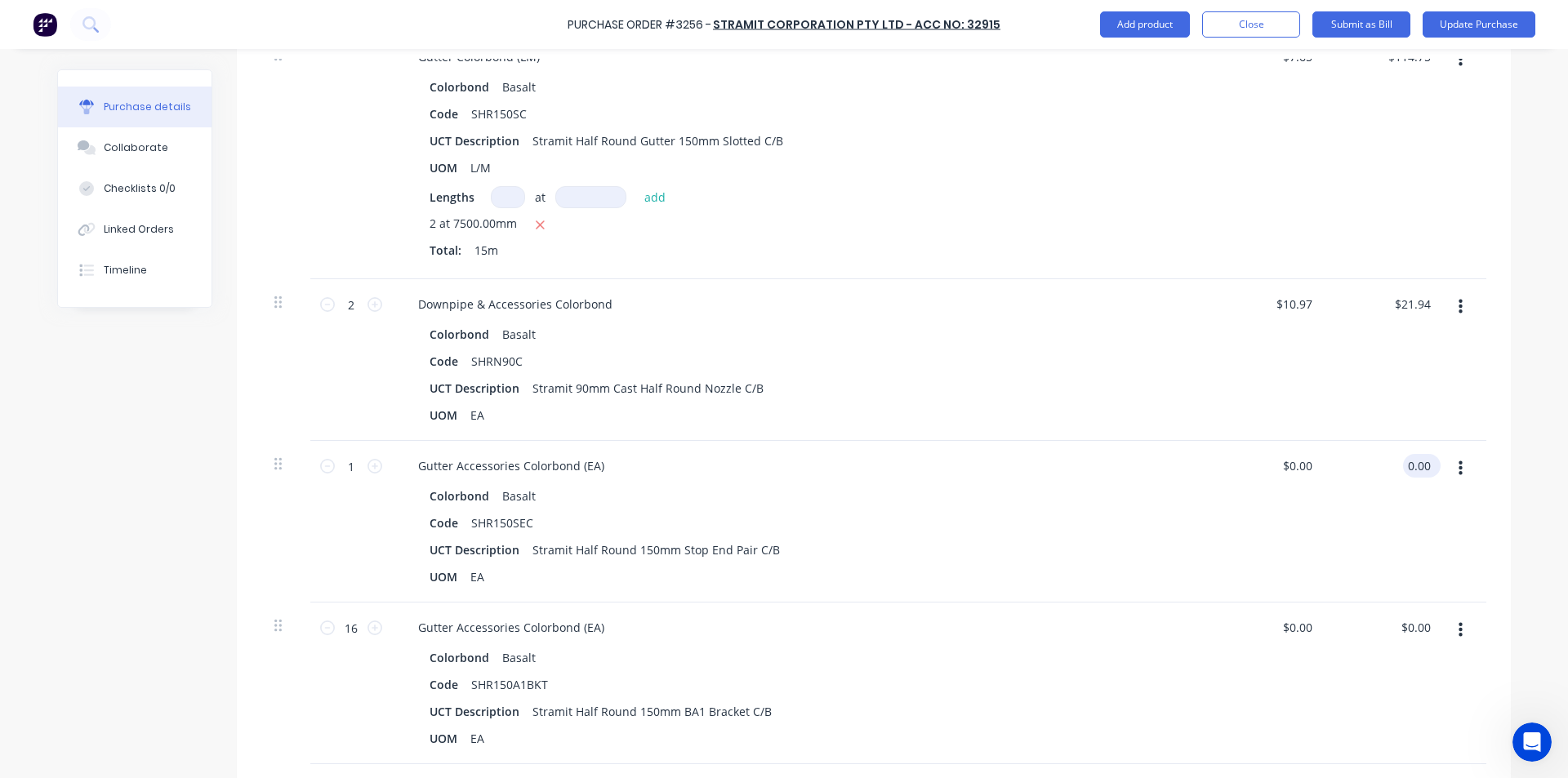
click at [1419, 462] on input "0.00" at bounding box center [1418, 466] width 31 height 24
type input "13.48"
type textarea "x"
type input "$13.48"
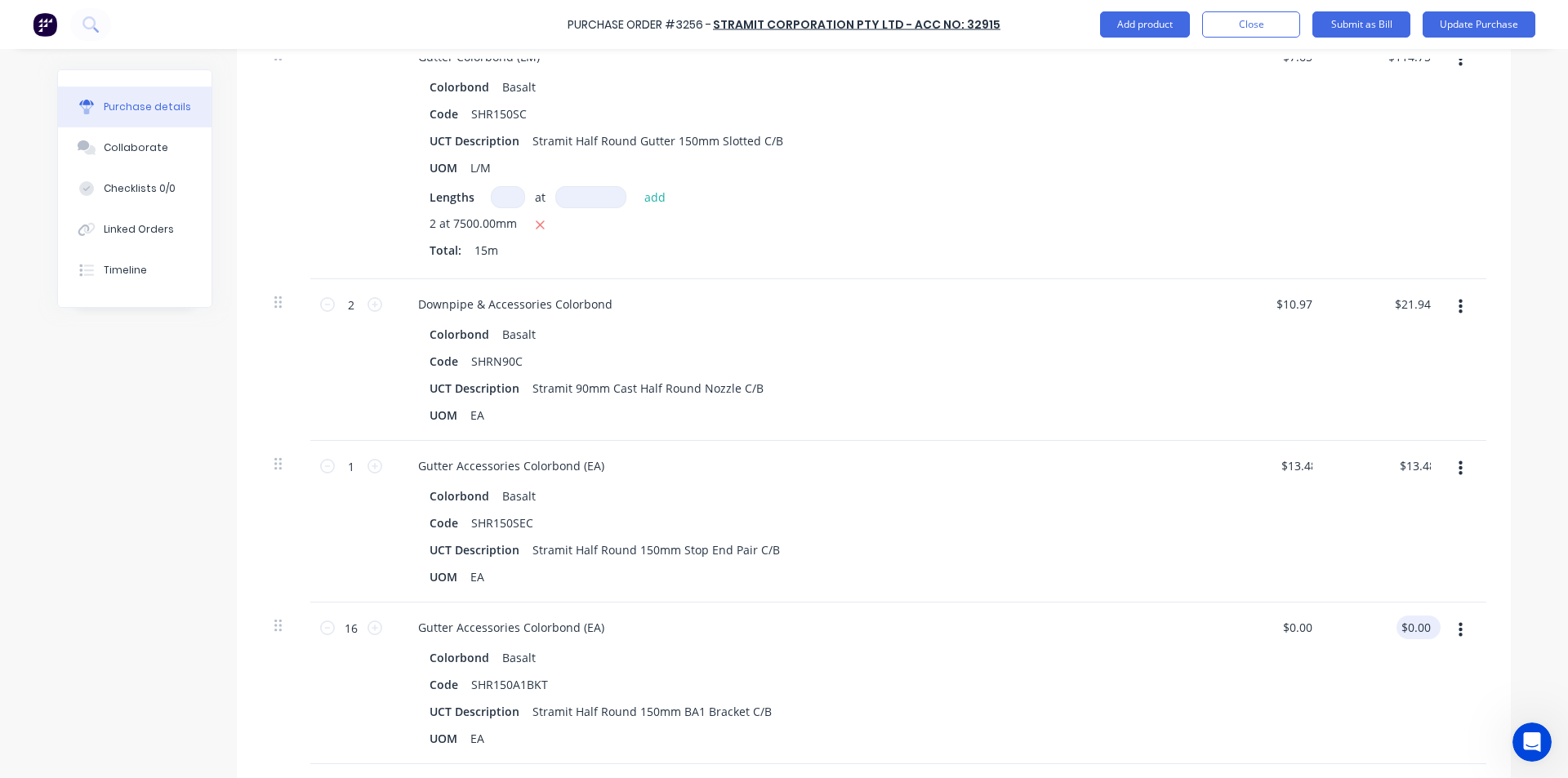
click at [1426, 636] on div "$0.00 $0.00" at bounding box center [1415, 628] width 38 height 24
type textarea "x"
type input "0.00"
click at [1418, 625] on input "0.00" at bounding box center [1415, 628] width 38 height 24
type textarea "x"
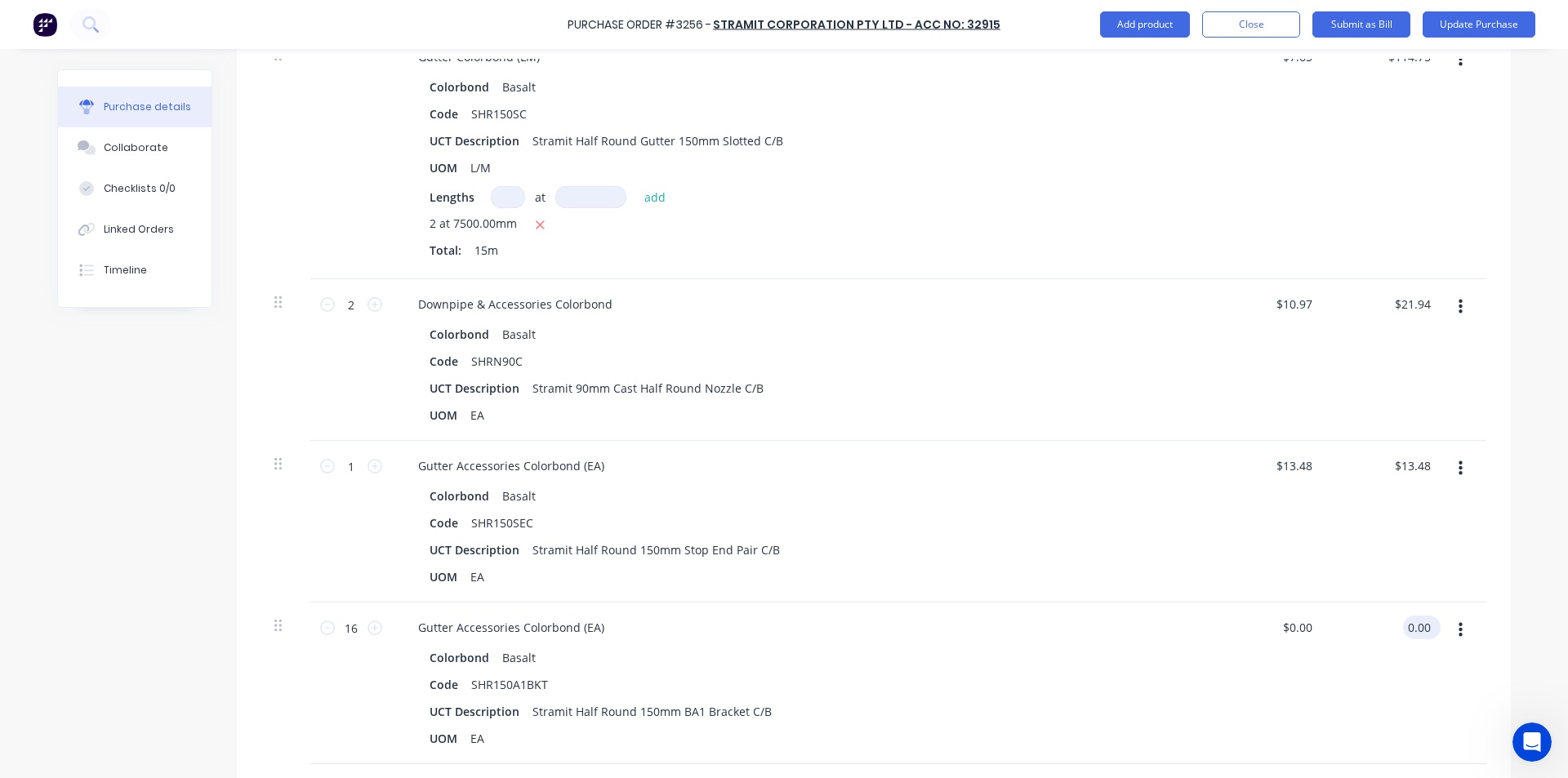
click at [1418, 625] on input "0.00" at bounding box center [1418, 628] width 31 height 24
type input "159.04"
type textarea "x"
type input "$9.94"
type input "$159.04"
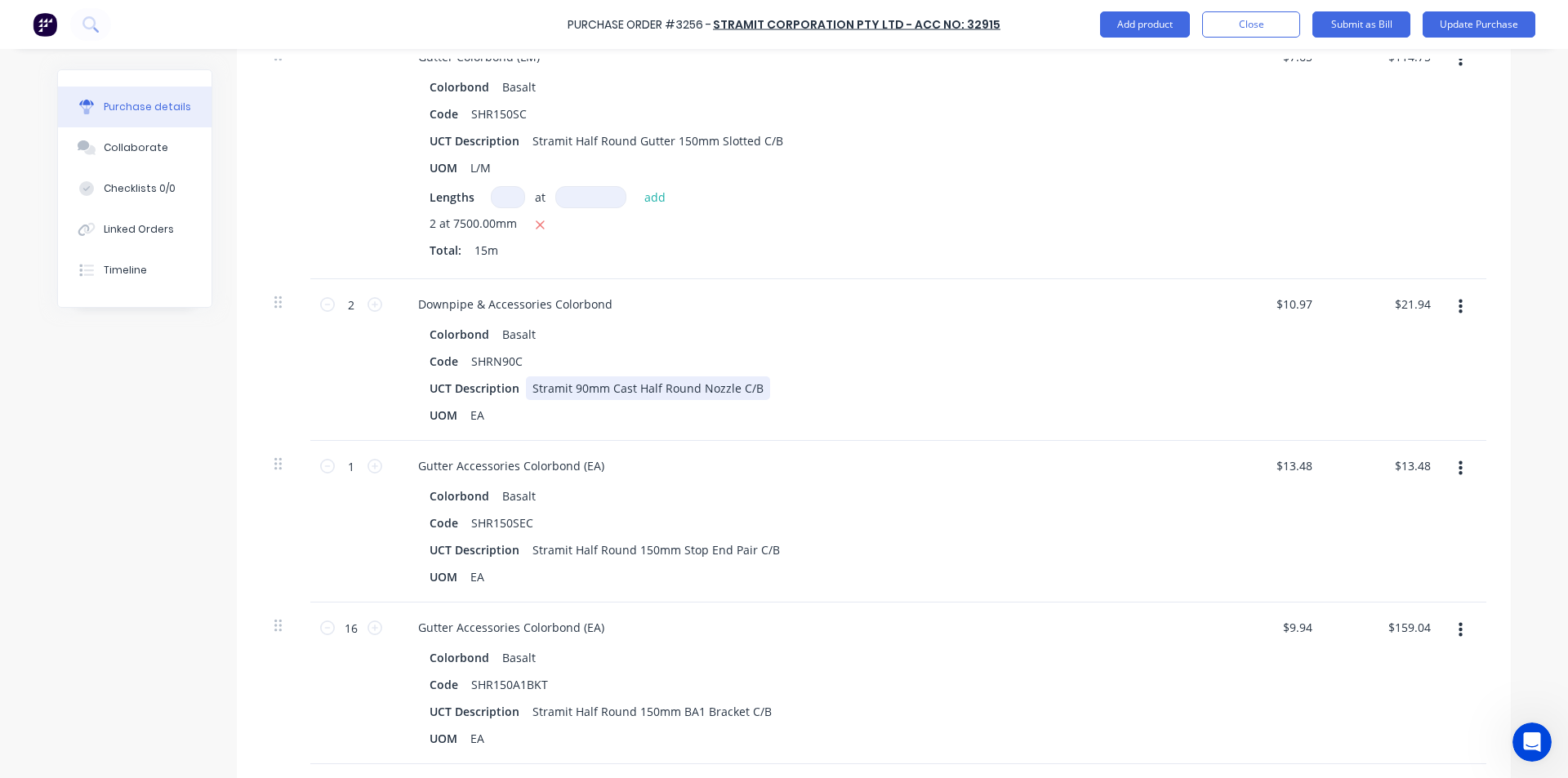
click at [1093, 387] on div "UCT Description Stramit 90mm Cast Half Round Nozzle C/B" at bounding box center [797, 389] width 748 height 24
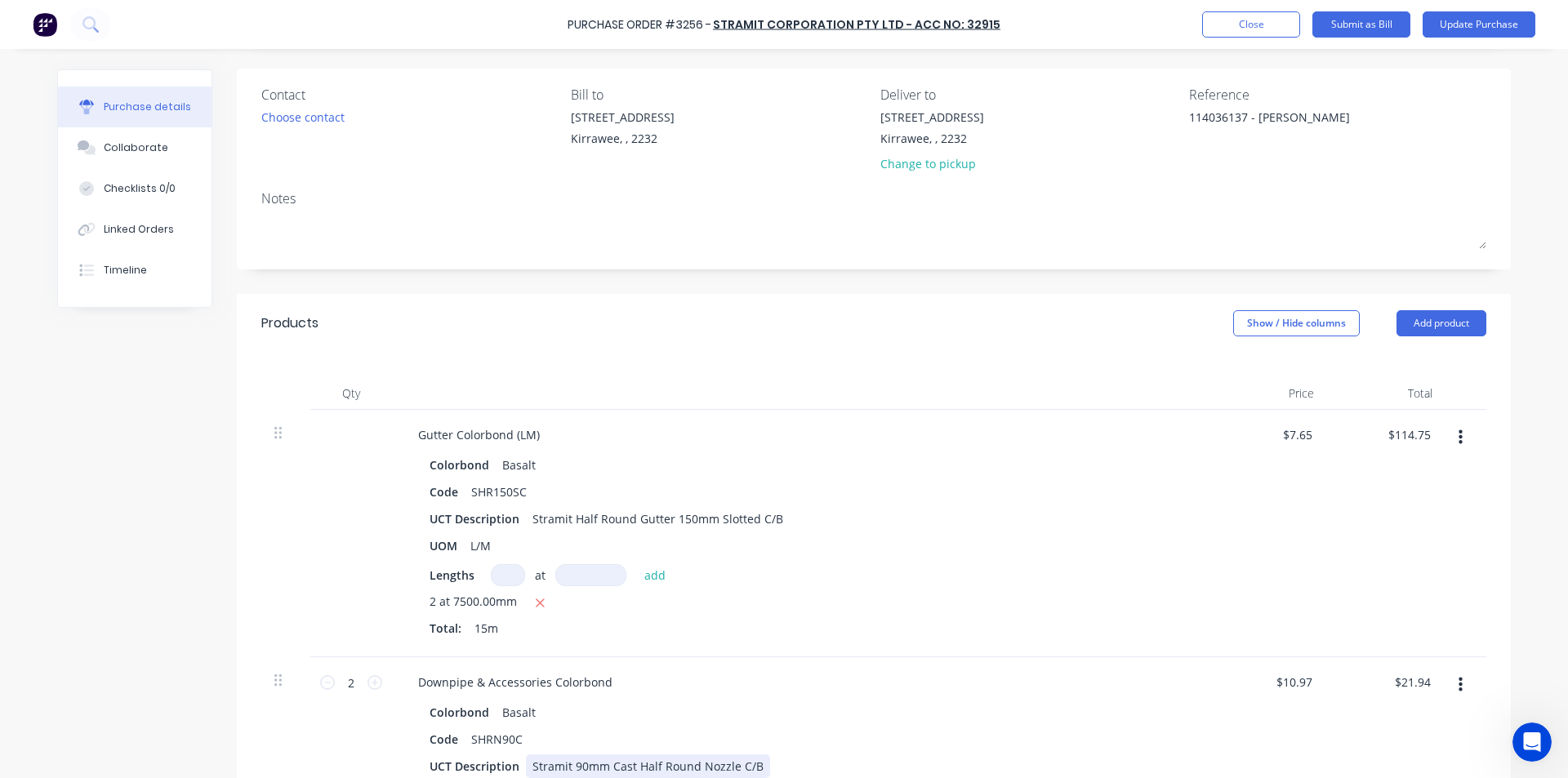
scroll to position [0, 0]
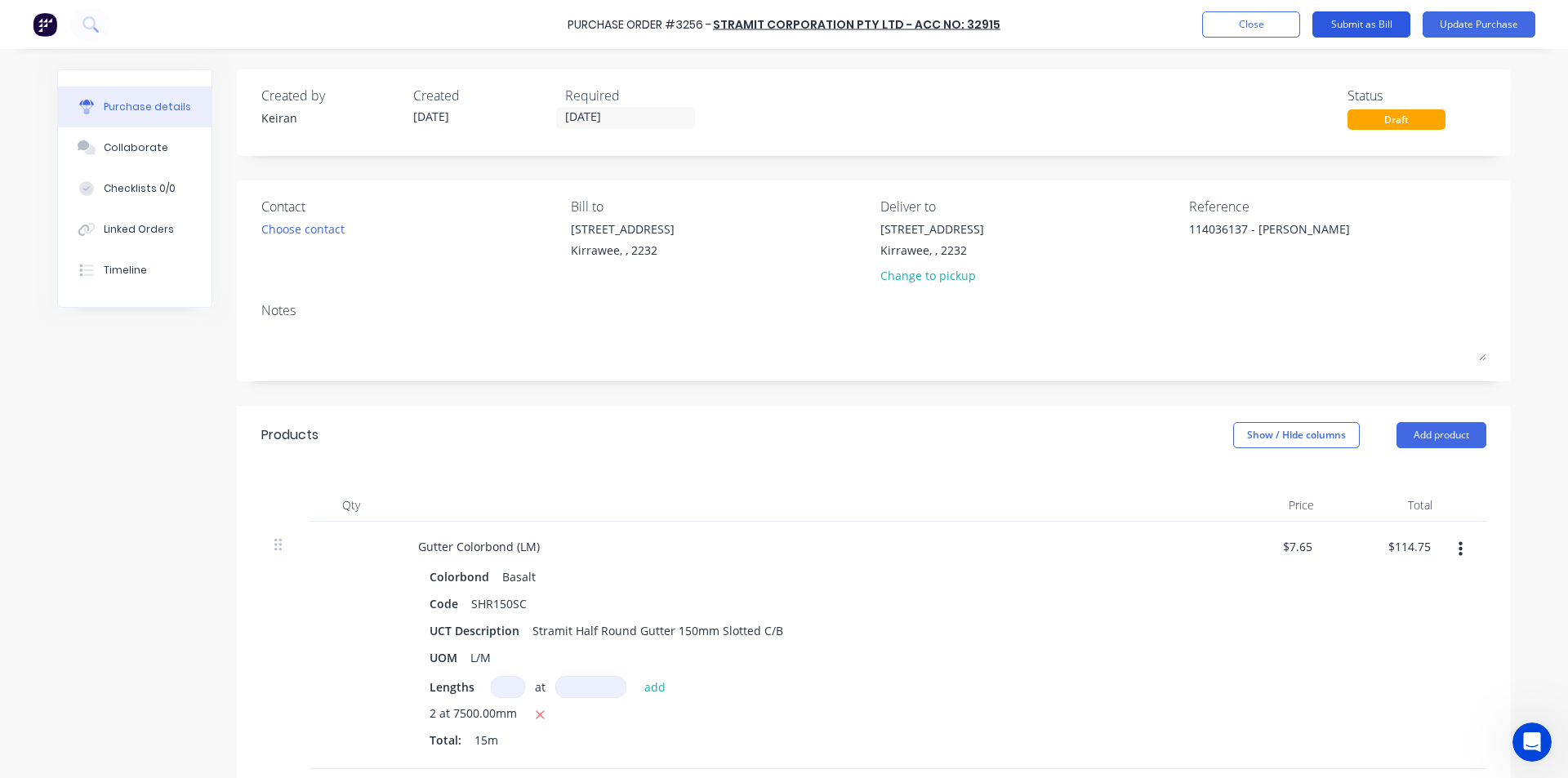
click at [1367, 21] on button "Submit as Bill" at bounding box center [1361, 24] width 98 height 26
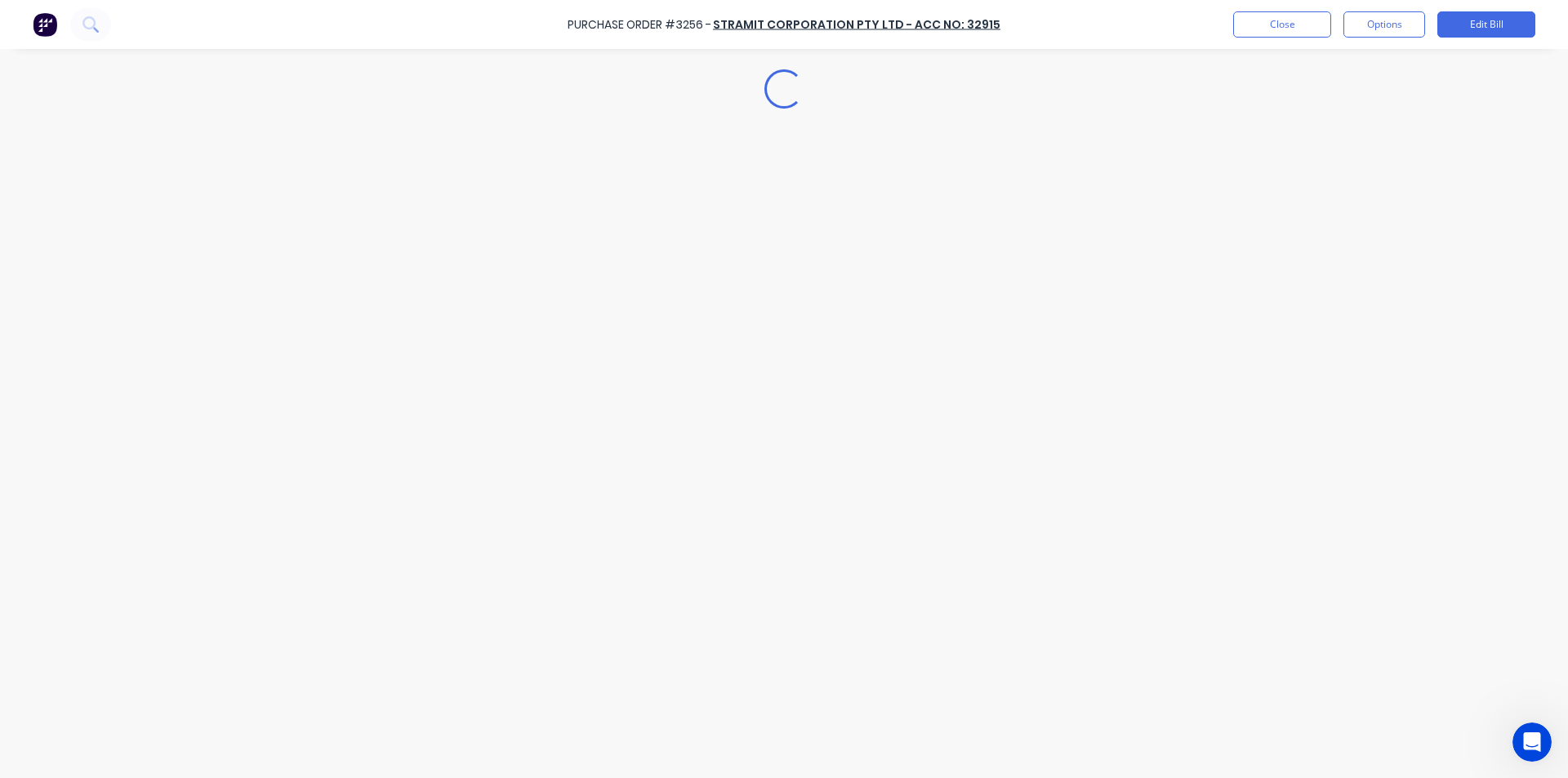
type textarea "x"
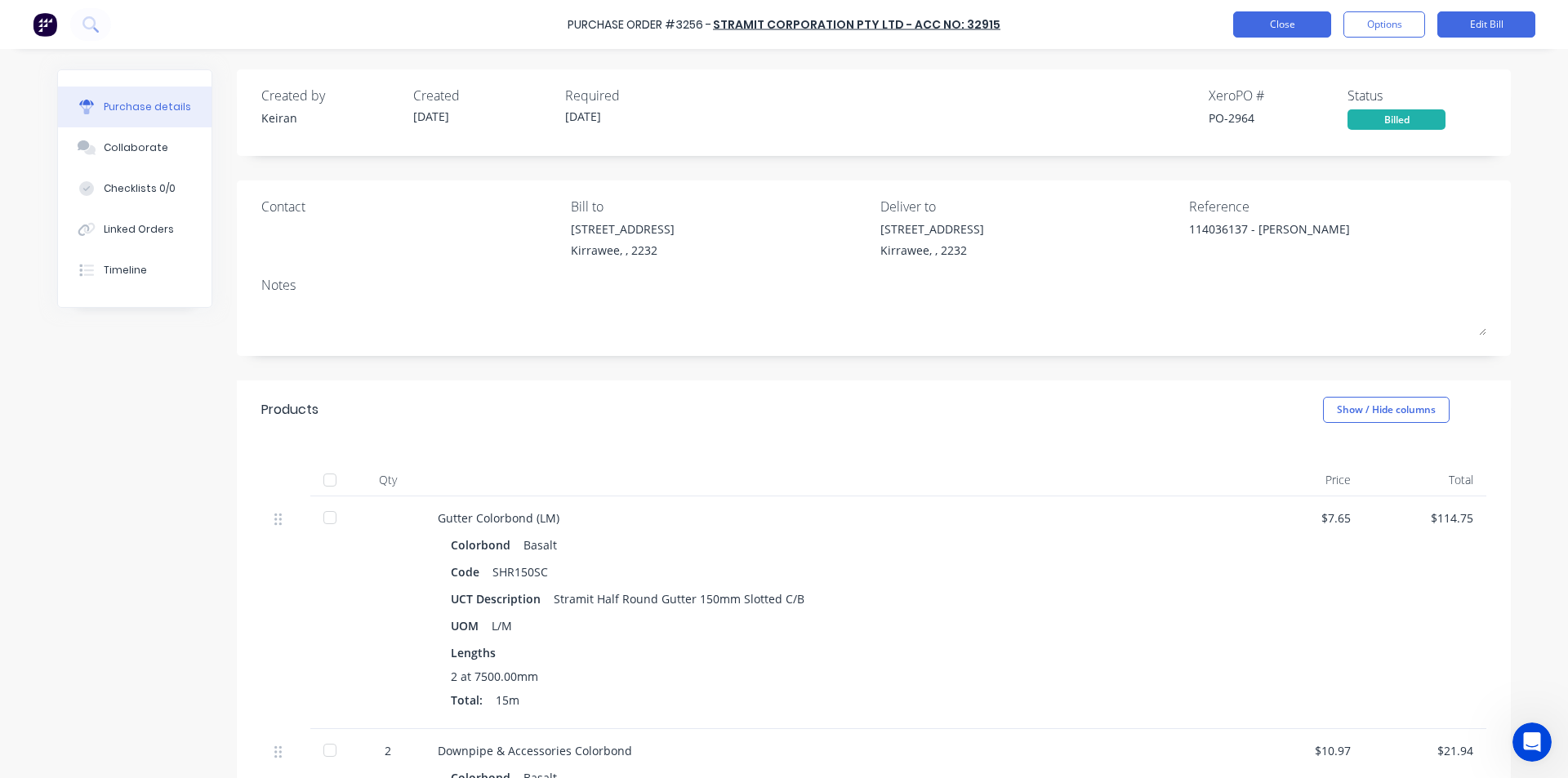
click at [1267, 20] on button "Close" at bounding box center [1282, 24] width 98 height 26
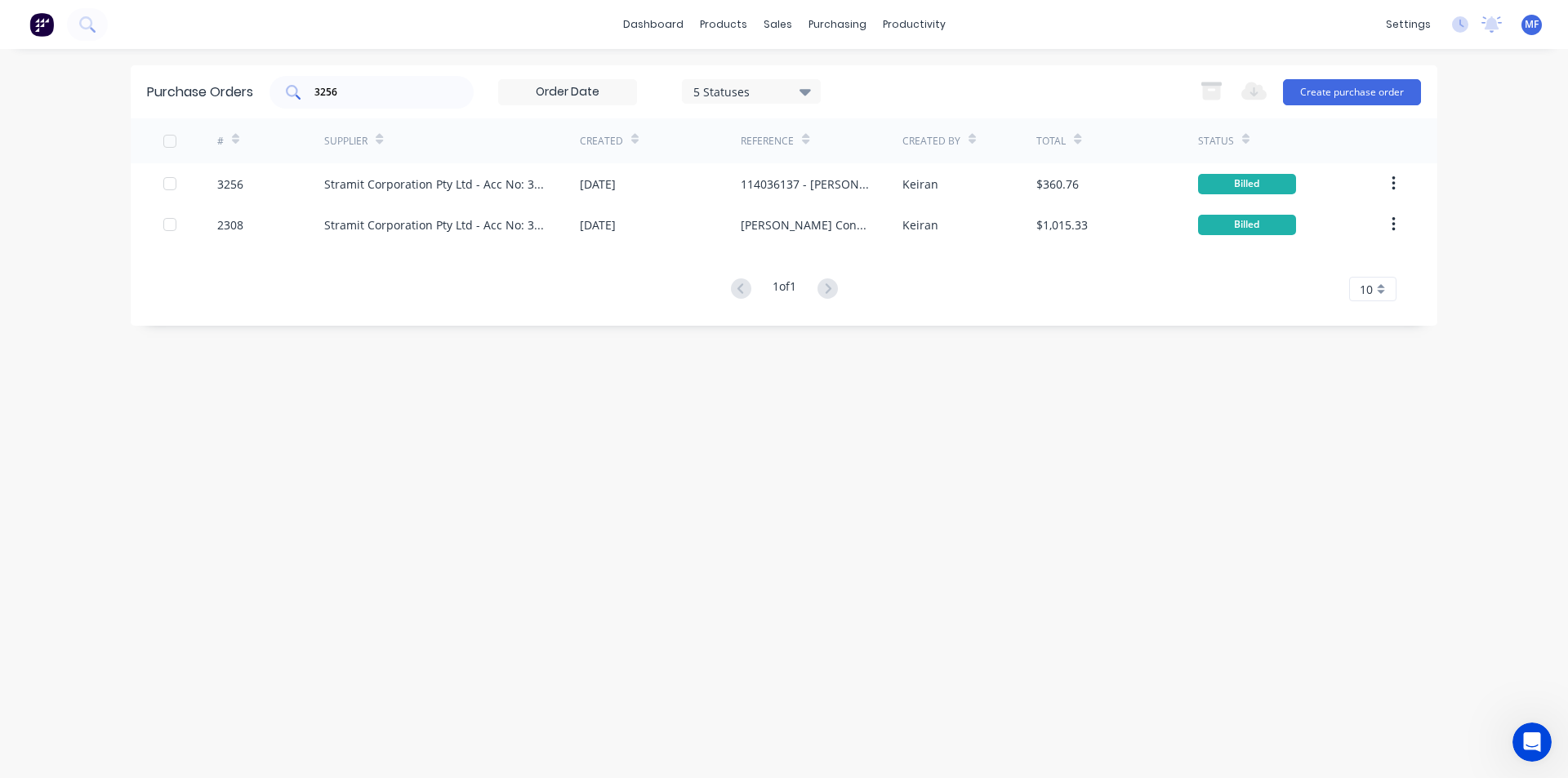
click at [384, 93] on input "3256" at bounding box center [381, 92] width 136 height 16
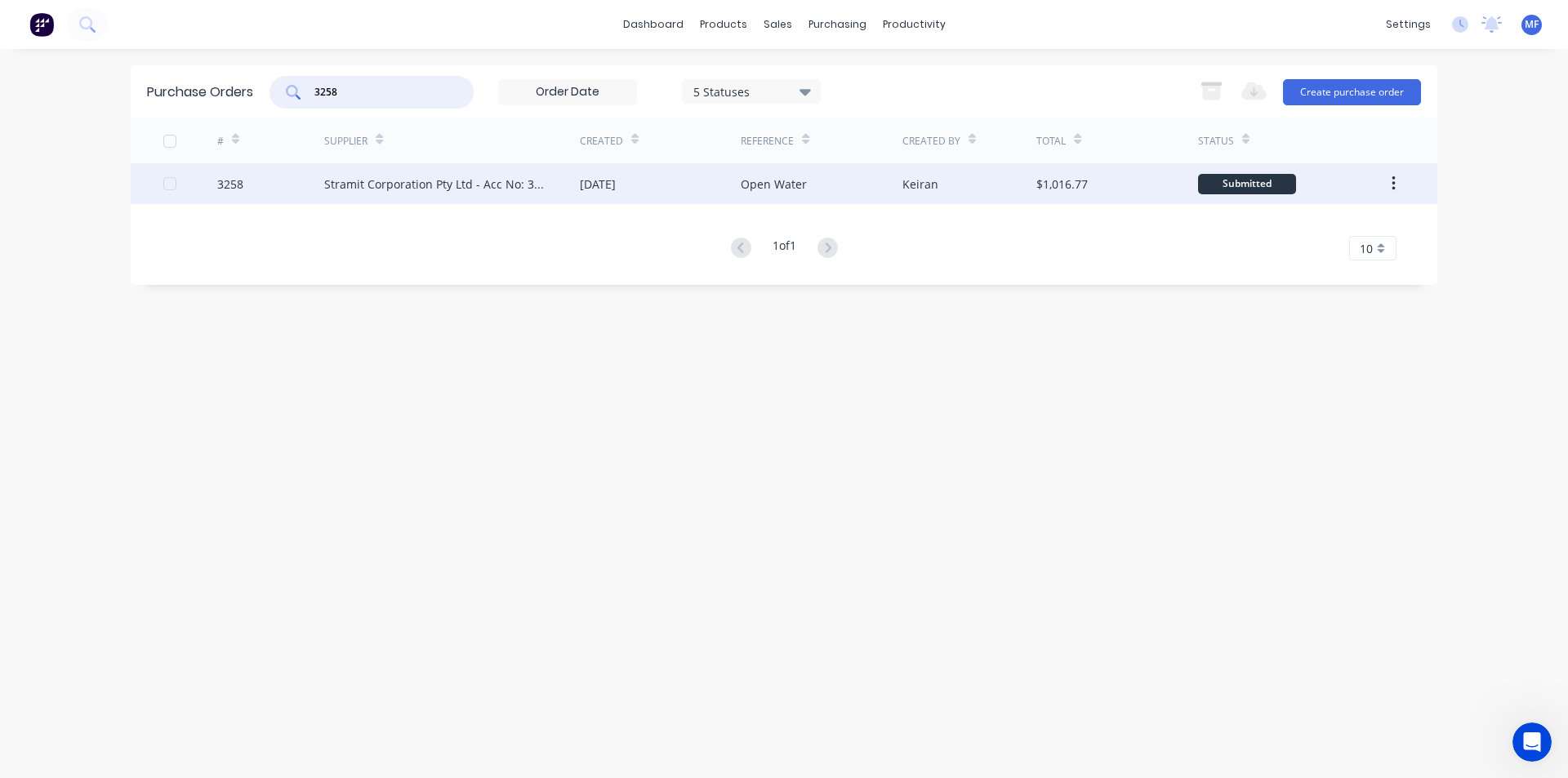
type input "3258"
click at [396, 187] on div "Stramit Corporation Pty Ltd - Acc No: 32915" at bounding box center [436, 184] width 223 height 17
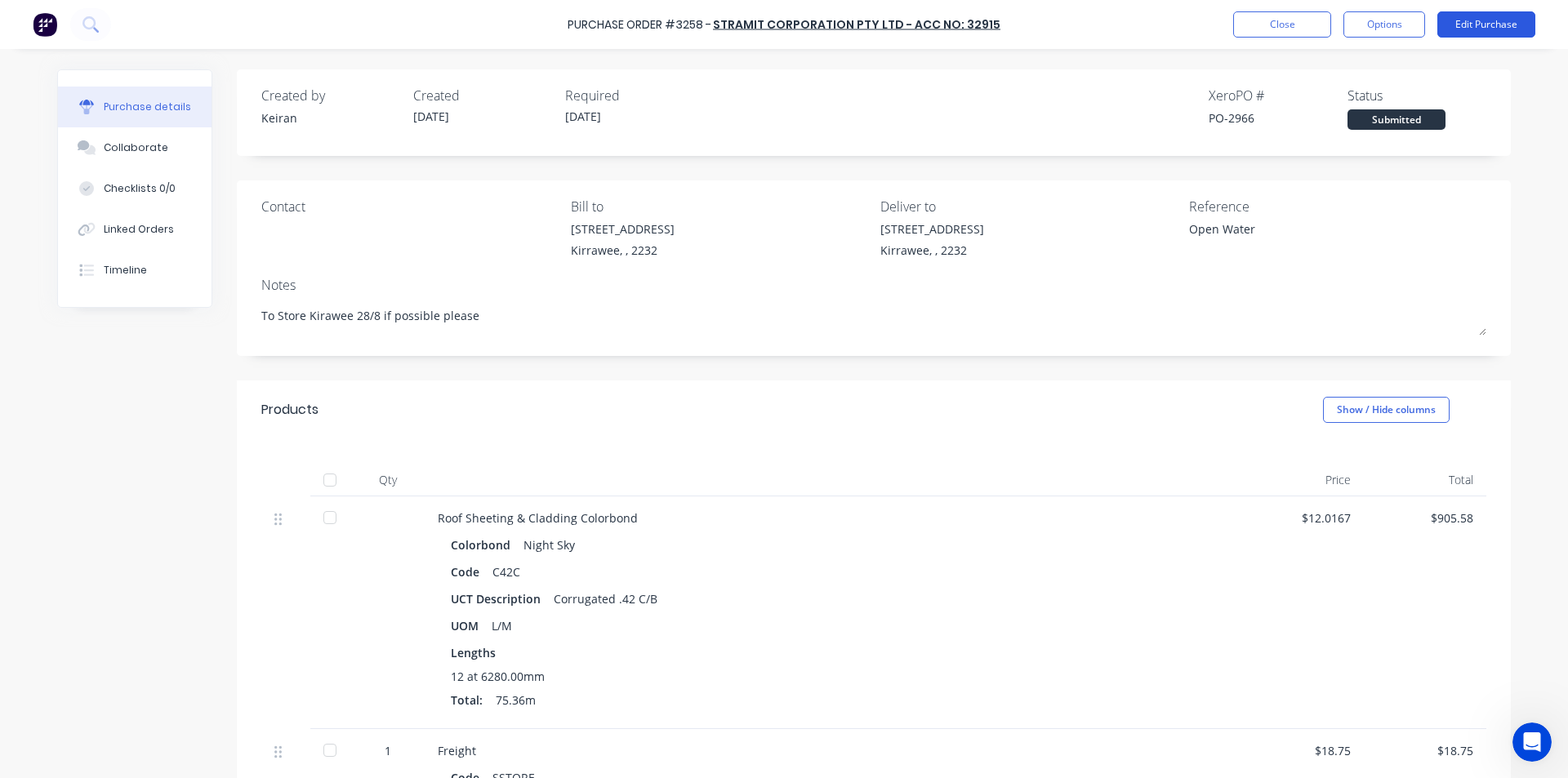
click at [1503, 27] on button "Edit Purchase" at bounding box center [1486, 24] width 98 height 26
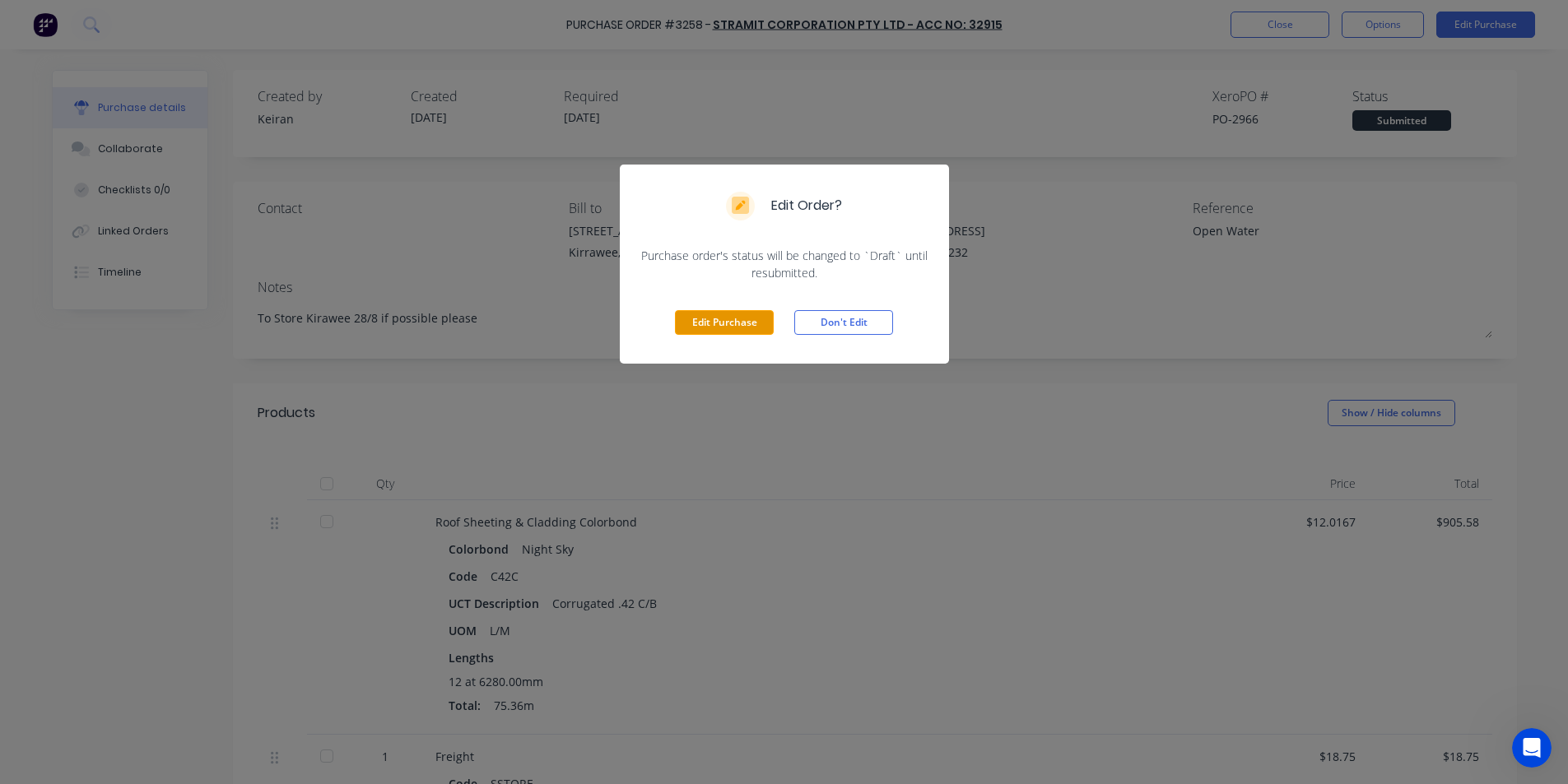
click at [745, 322] on button "Edit Purchase" at bounding box center [725, 322] width 99 height 25
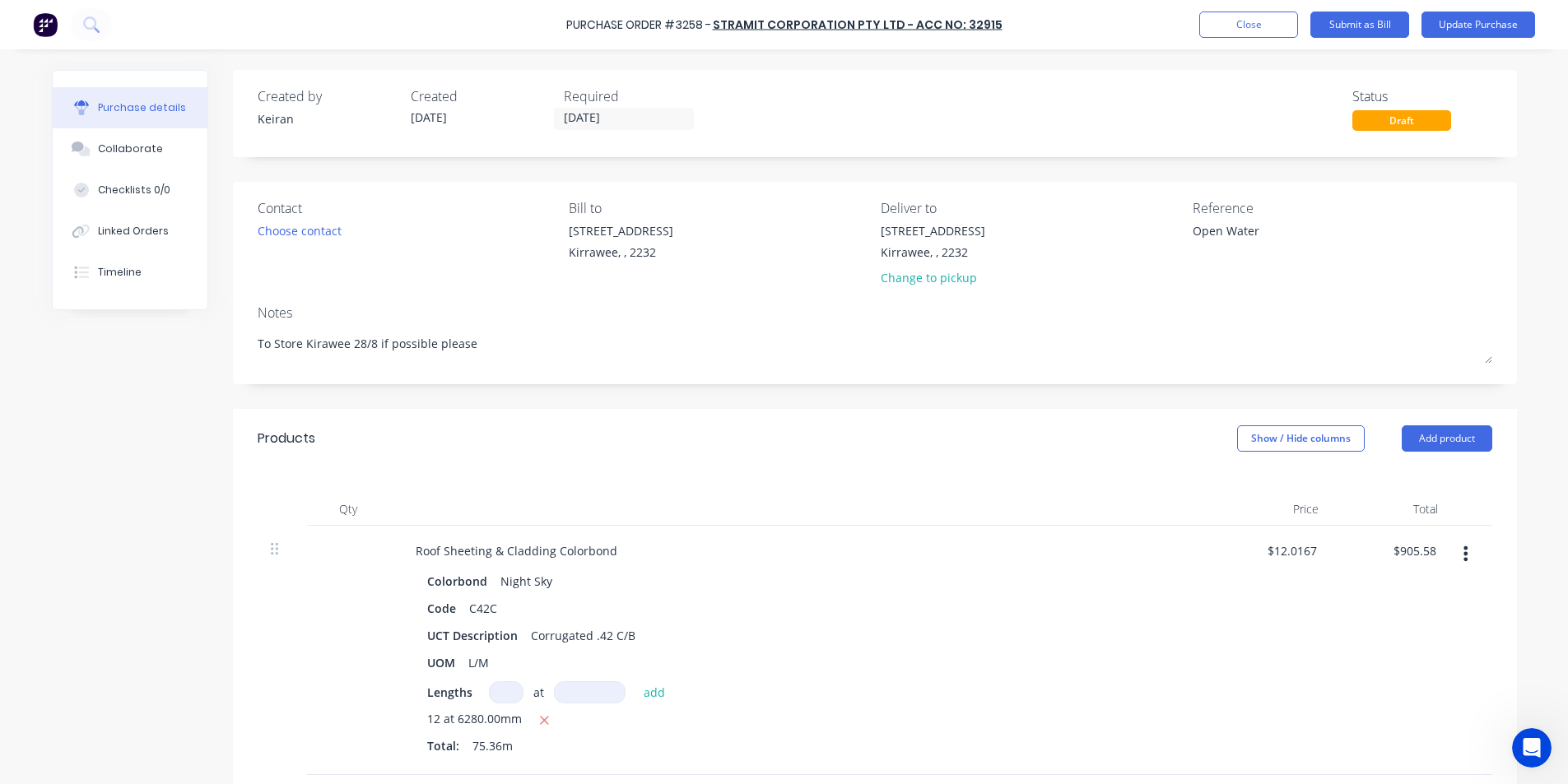
type textarea "x"
click at [1199, 233] on textarea "Open Water" at bounding box center [1302, 240] width 206 height 37
type textarea "1140361Open Water"
type textarea "x"
type textarea "11403618Open Water"
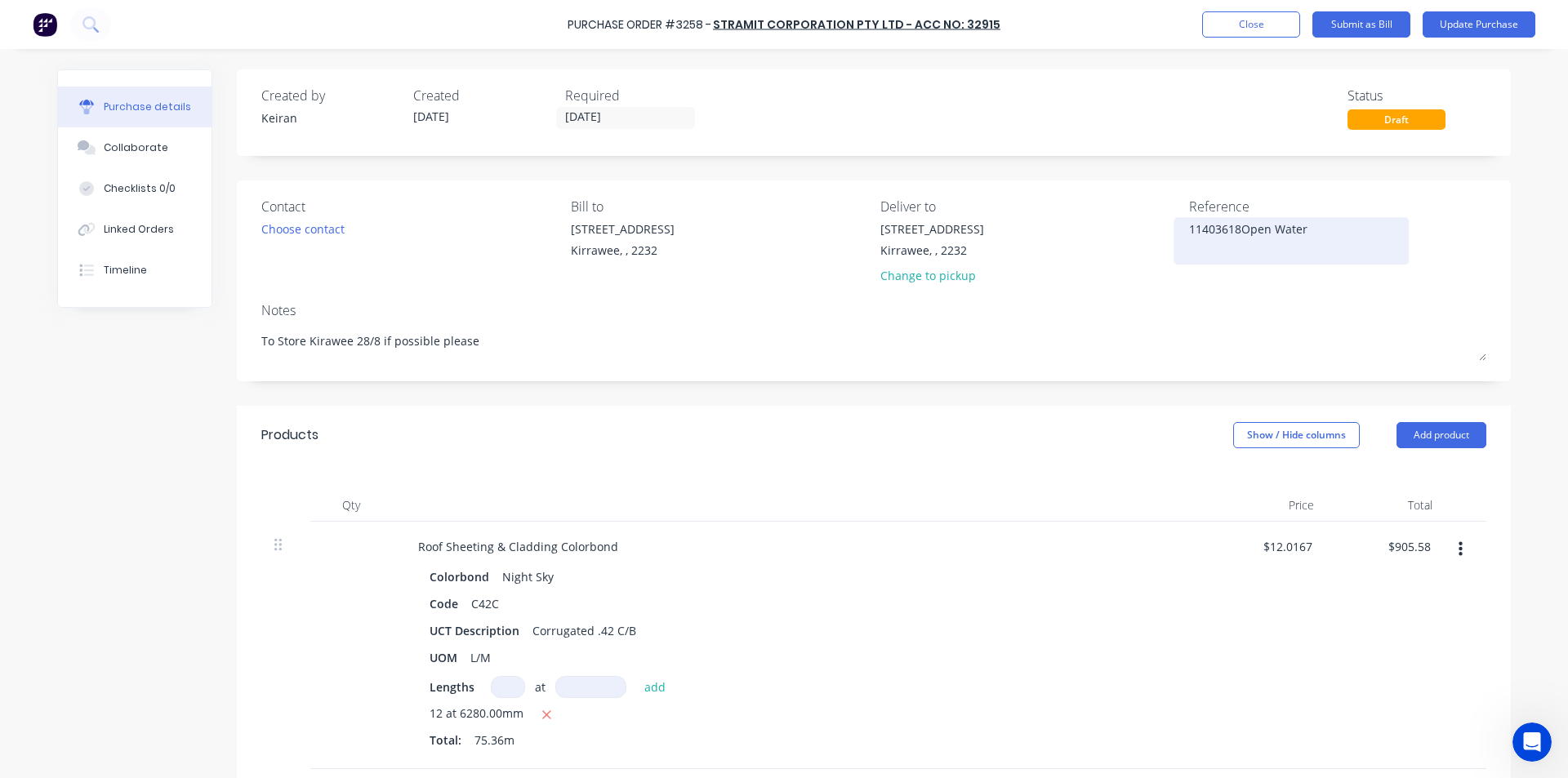
type textarea "x"
type textarea "114036184Open Water"
type textarea "x"
type textarea "114036184 Open Water"
type textarea "x"
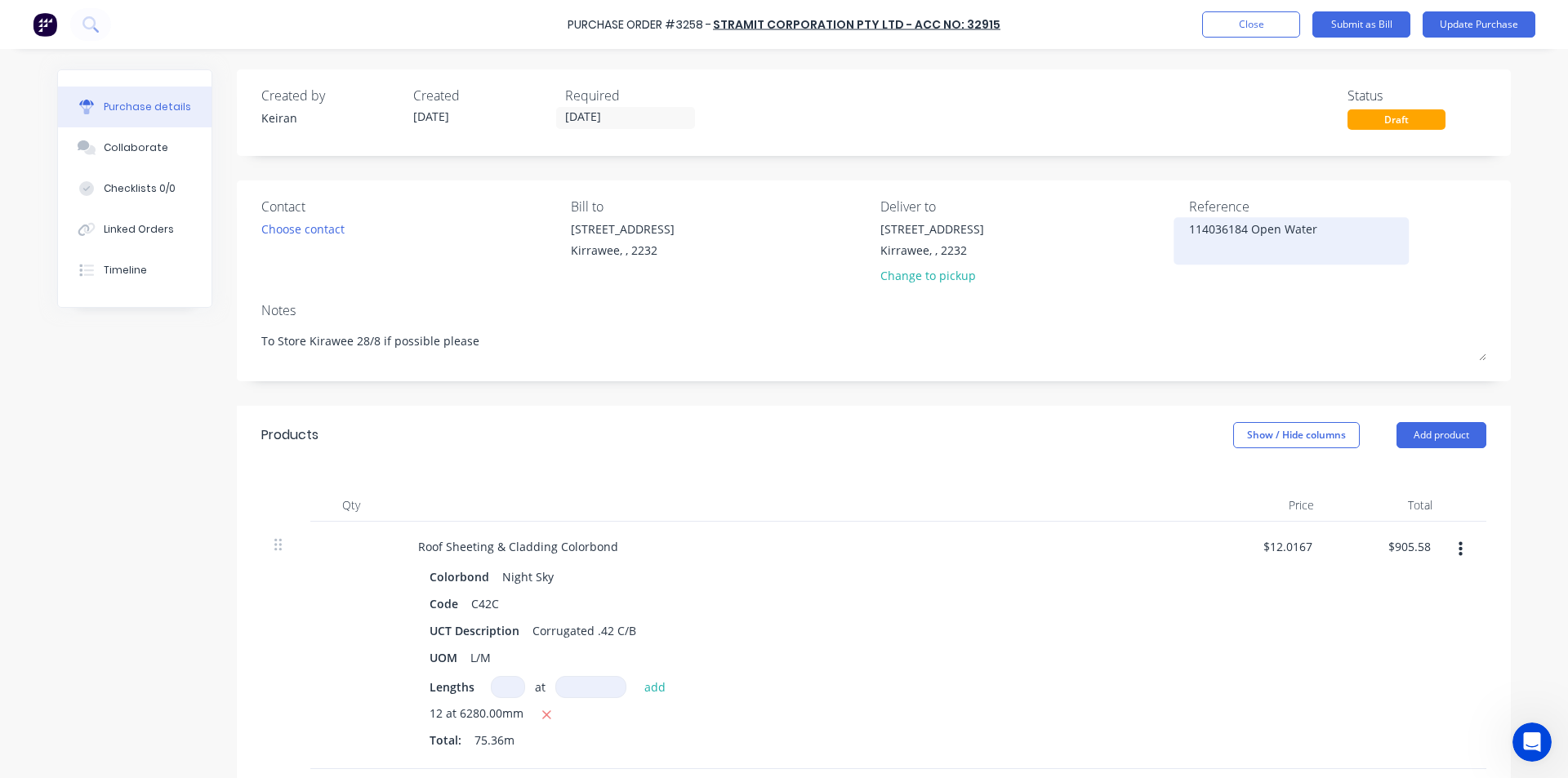
type textarea "114036184 -Open Water"
type textarea "x"
type textarea "114036184 - Open Water"
type textarea "x"
type textarea "114036184 - Open Water"
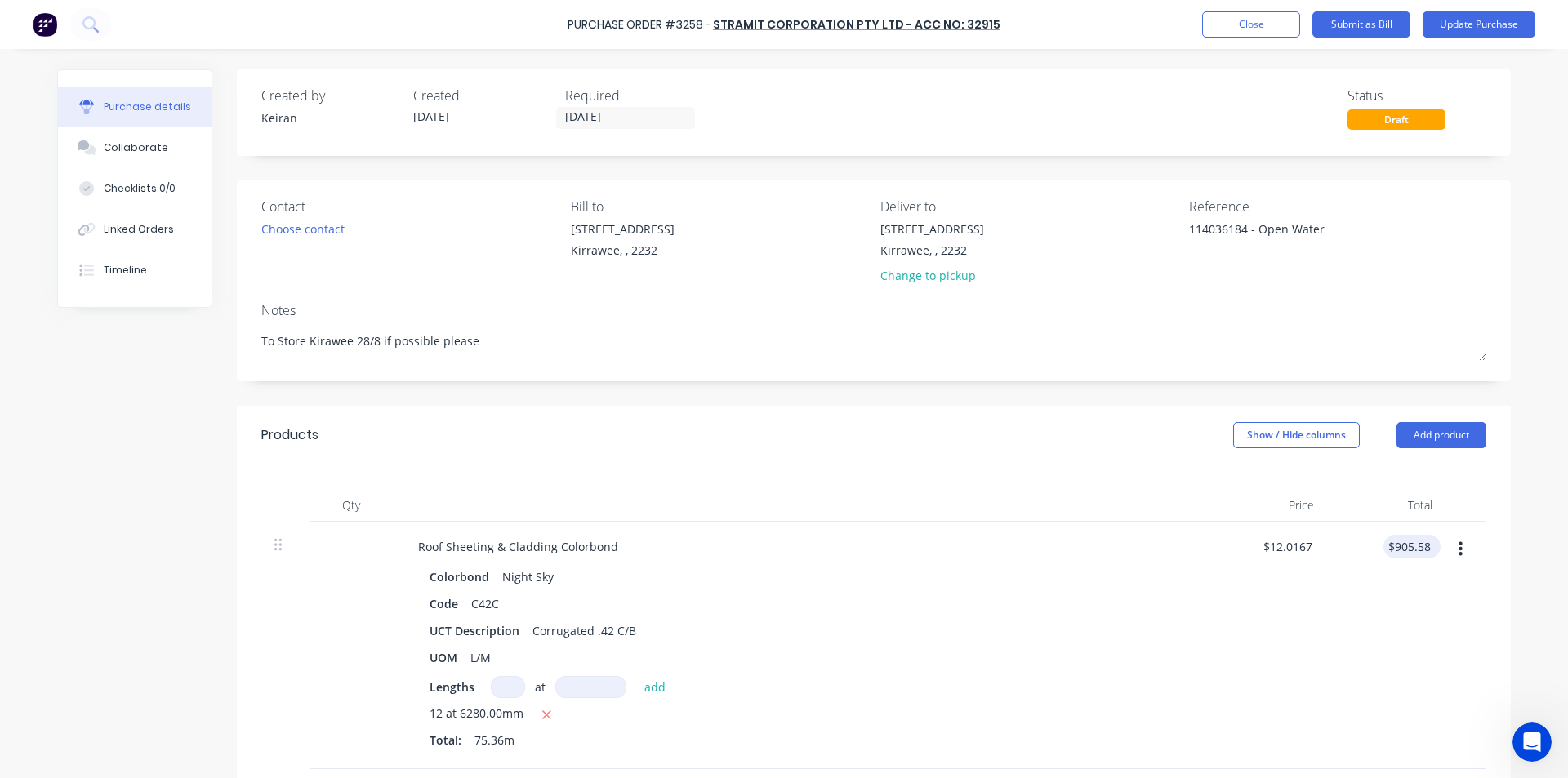
type input "905.58"
click at [1400, 547] on input "905.58" at bounding box center [1411, 547] width 44 height 24
click at [1415, 543] on input "905.58" at bounding box center [1411, 547] width 44 height 24
type textarea "x"
click at [1415, 543] on input "905.58" at bounding box center [1411, 547] width 44 height 24
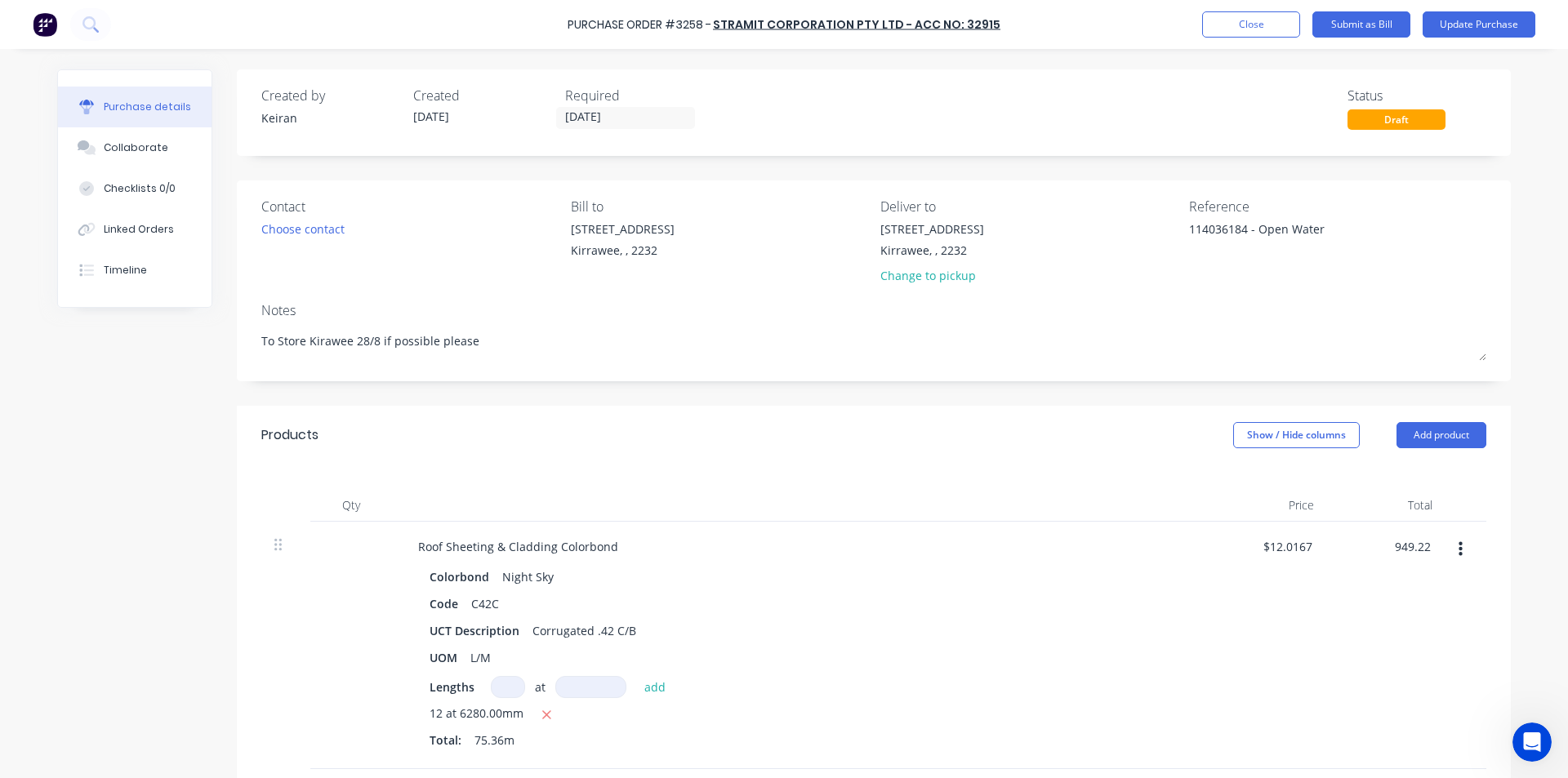
type input "949.22"
type textarea "x"
type input "$12.5958"
type input "$949.22"
click at [1348, 670] on div "$949.22 949.22" at bounding box center [1386, 645] width 118 height 247
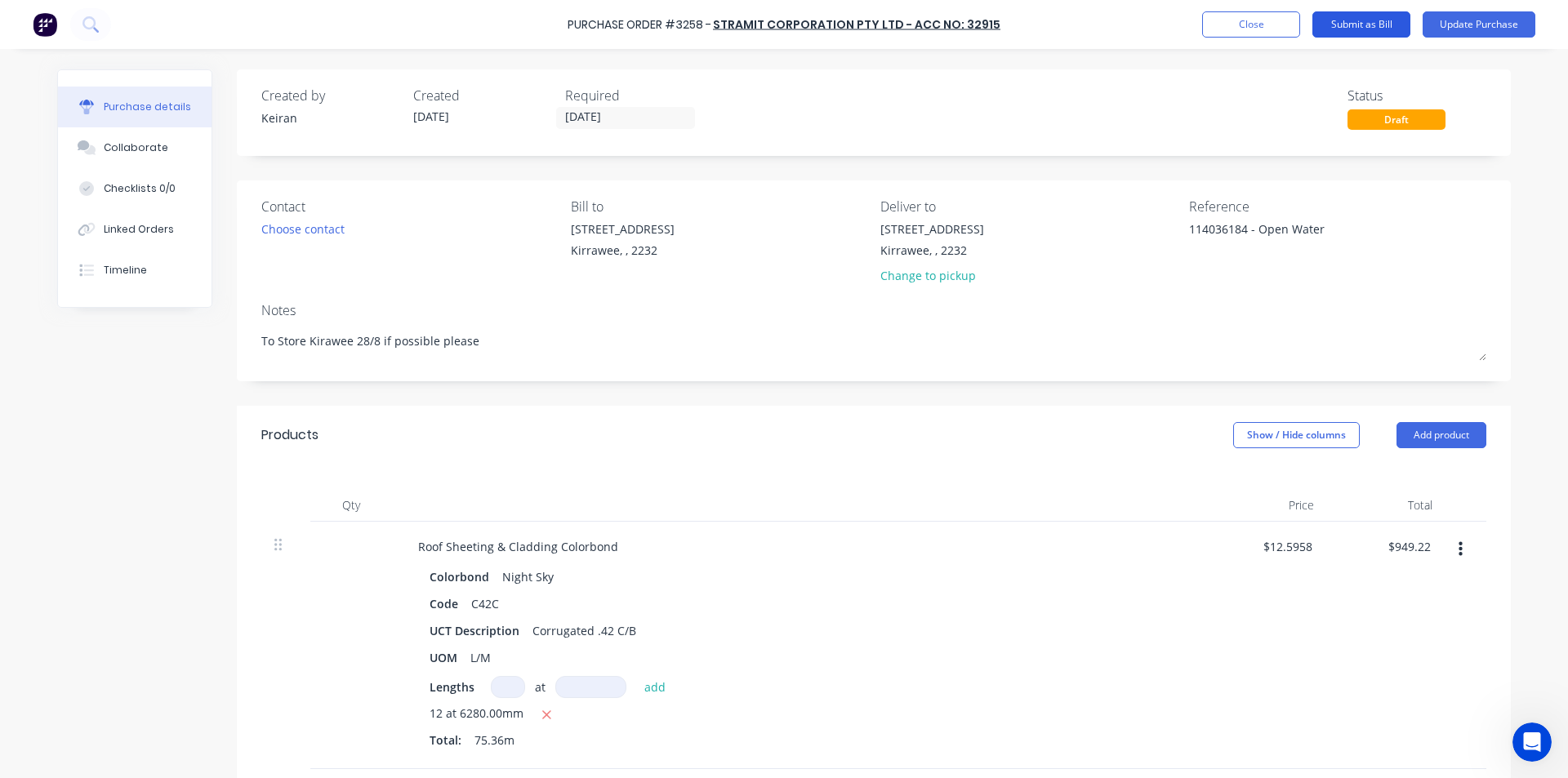
click at [1377, 15] on button "Submit as Bill" at bounding box center [1361, 24] width 98 height 26
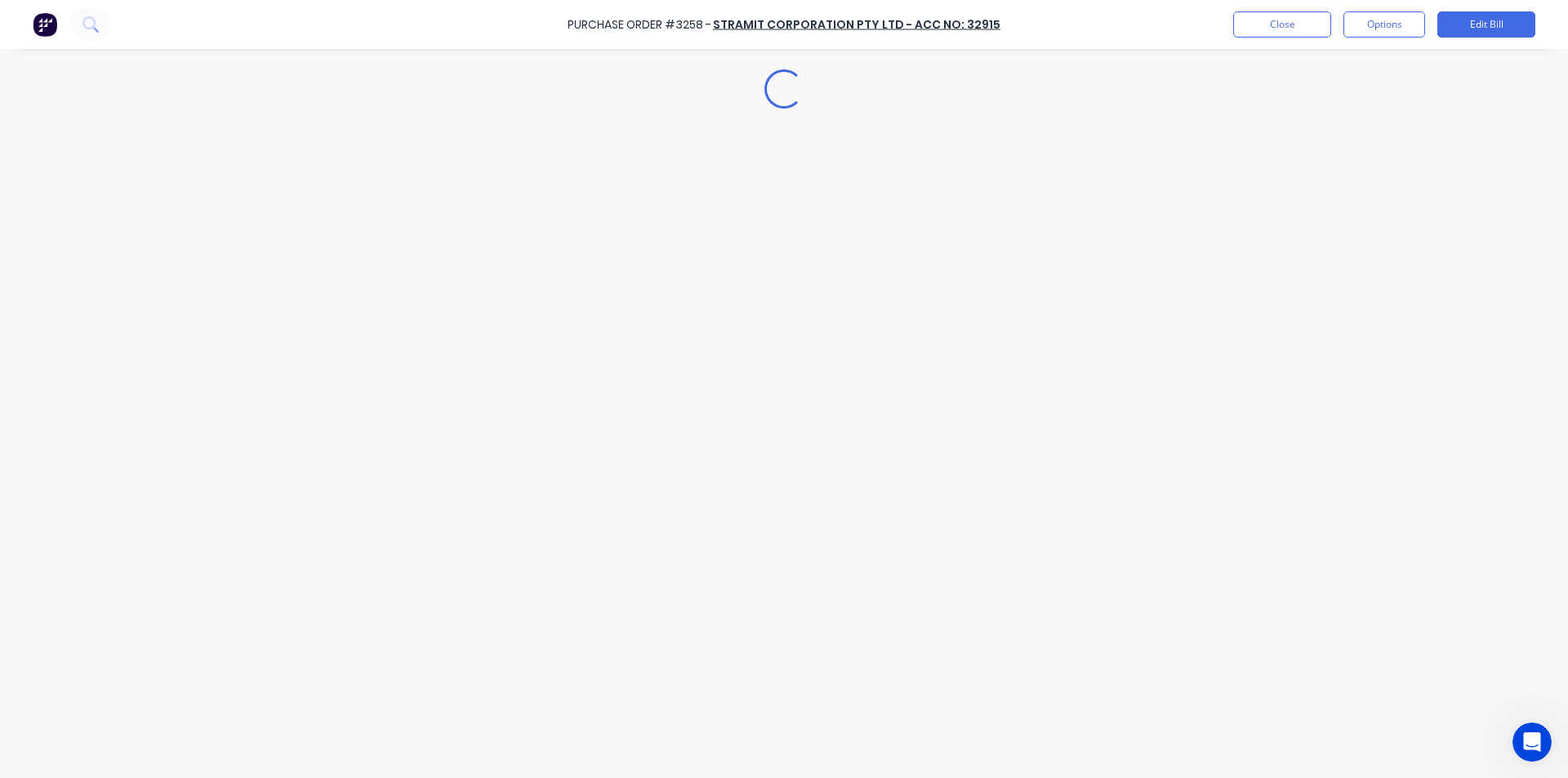
type textarea "x"
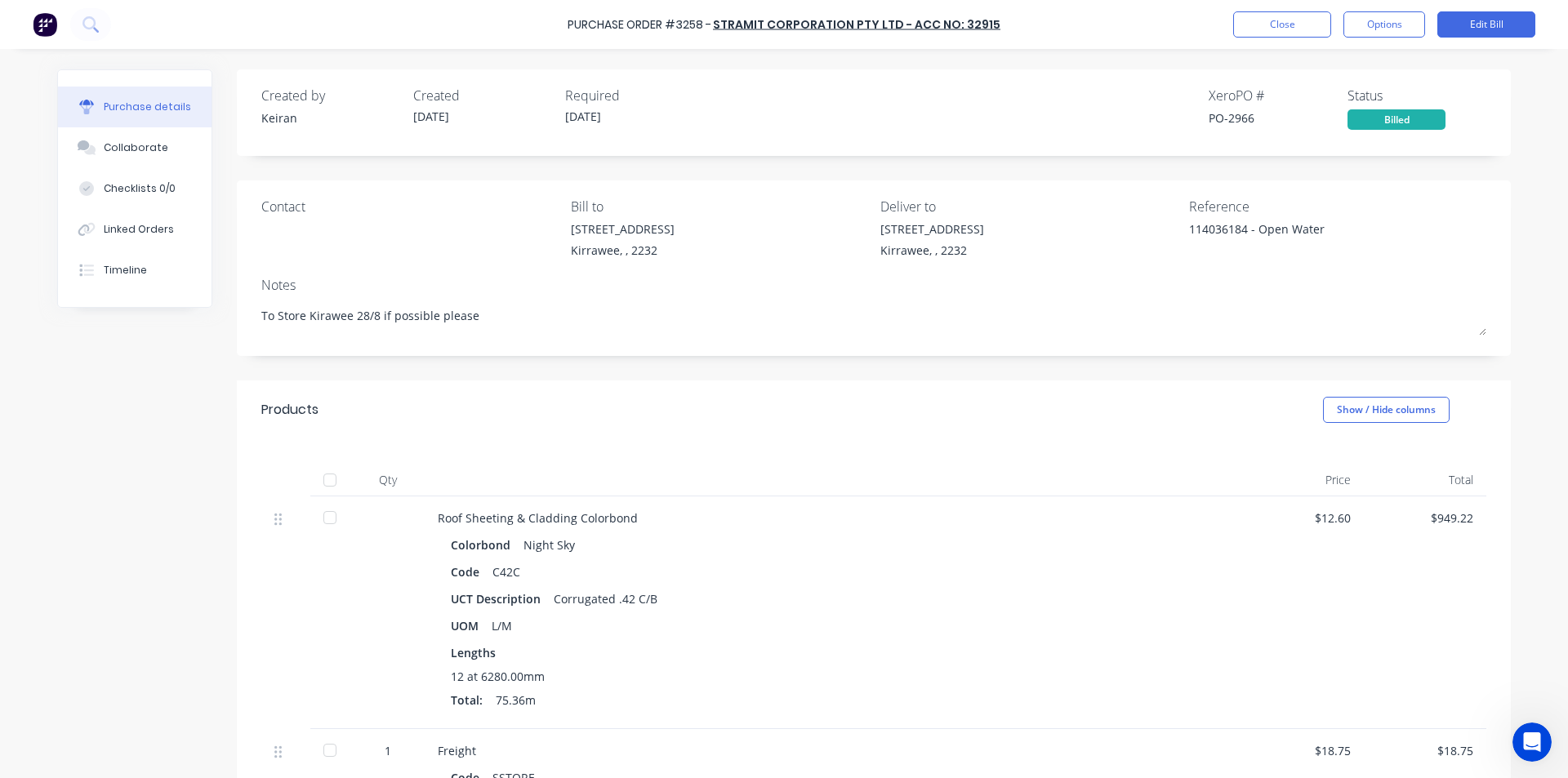
click at [1190, 347] on div "Contact Bill to [STREET_ADDRESS] Deliver to [STREET_ADDRESS] Reference 11403618…" at bounding box center [873, 268] width 1274 height 176
click at [1273, 23] on button "Close" at bounding box center [1282, 24] width 98 height 26
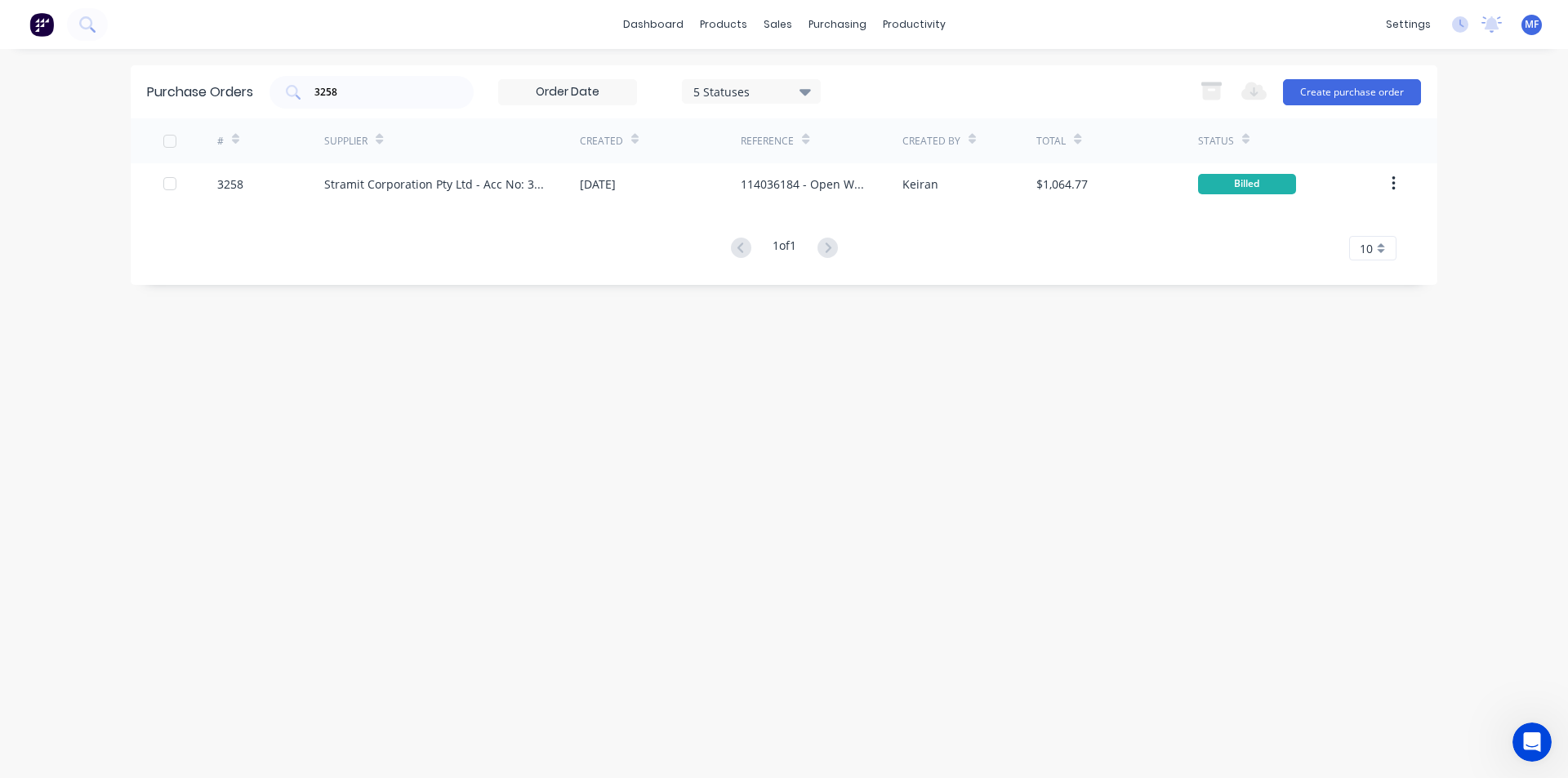
click at [790, 408] on div "Purchase Orders 3258 5 Statuses 5 Statuses Export to Excel (XLSX) Create purcha…" at bounding box center [783, 413] width 1306 height 697
click at [350, 98] on input "3258" at bounding box center [381, 92] width 136 height 16
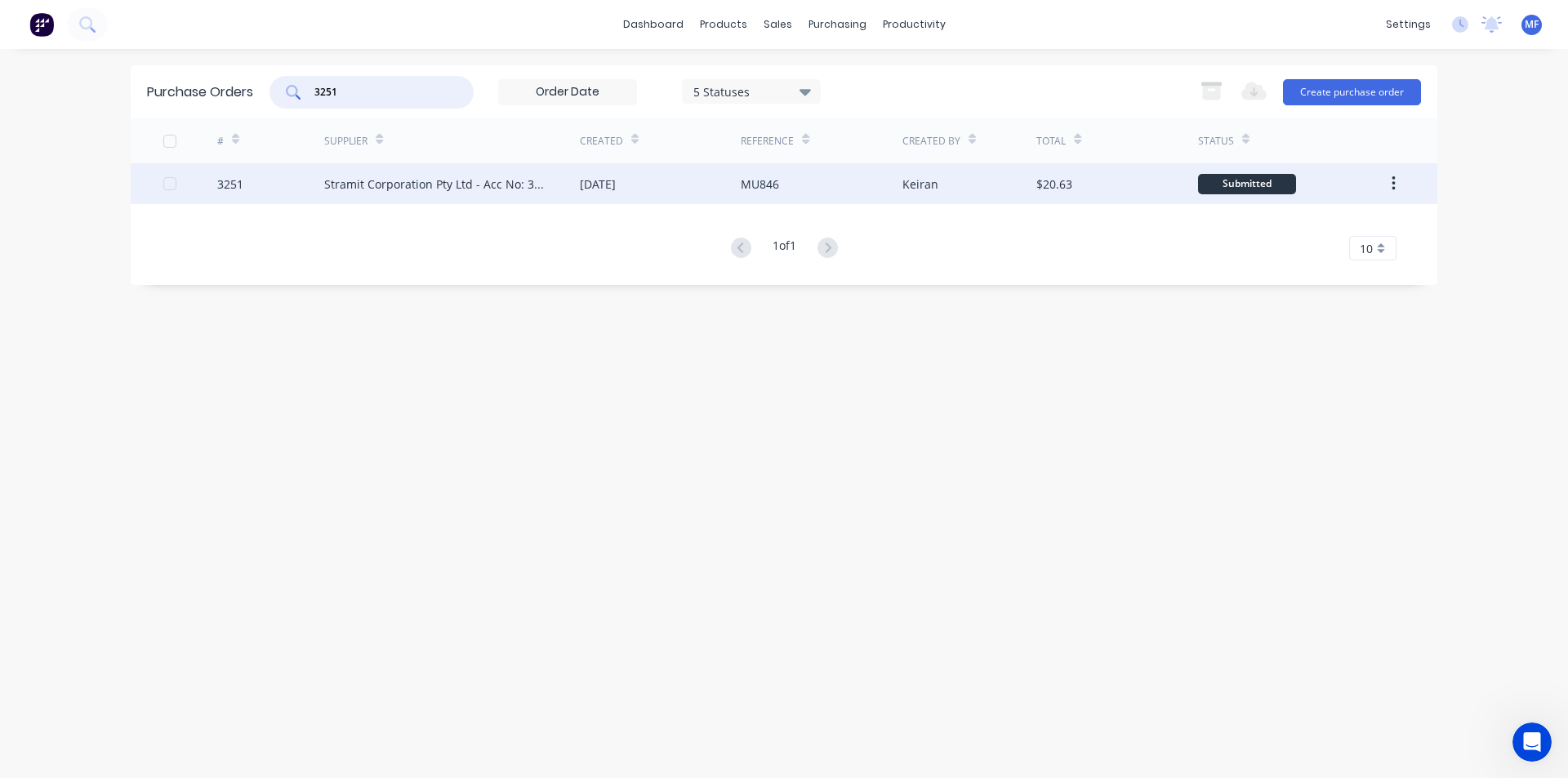
type input "3251"
click at [461, 187] on div "Stramit Corporation Pty Ltd - Acc No: 32915" at bounding box center [436, 184] width 223 height 17
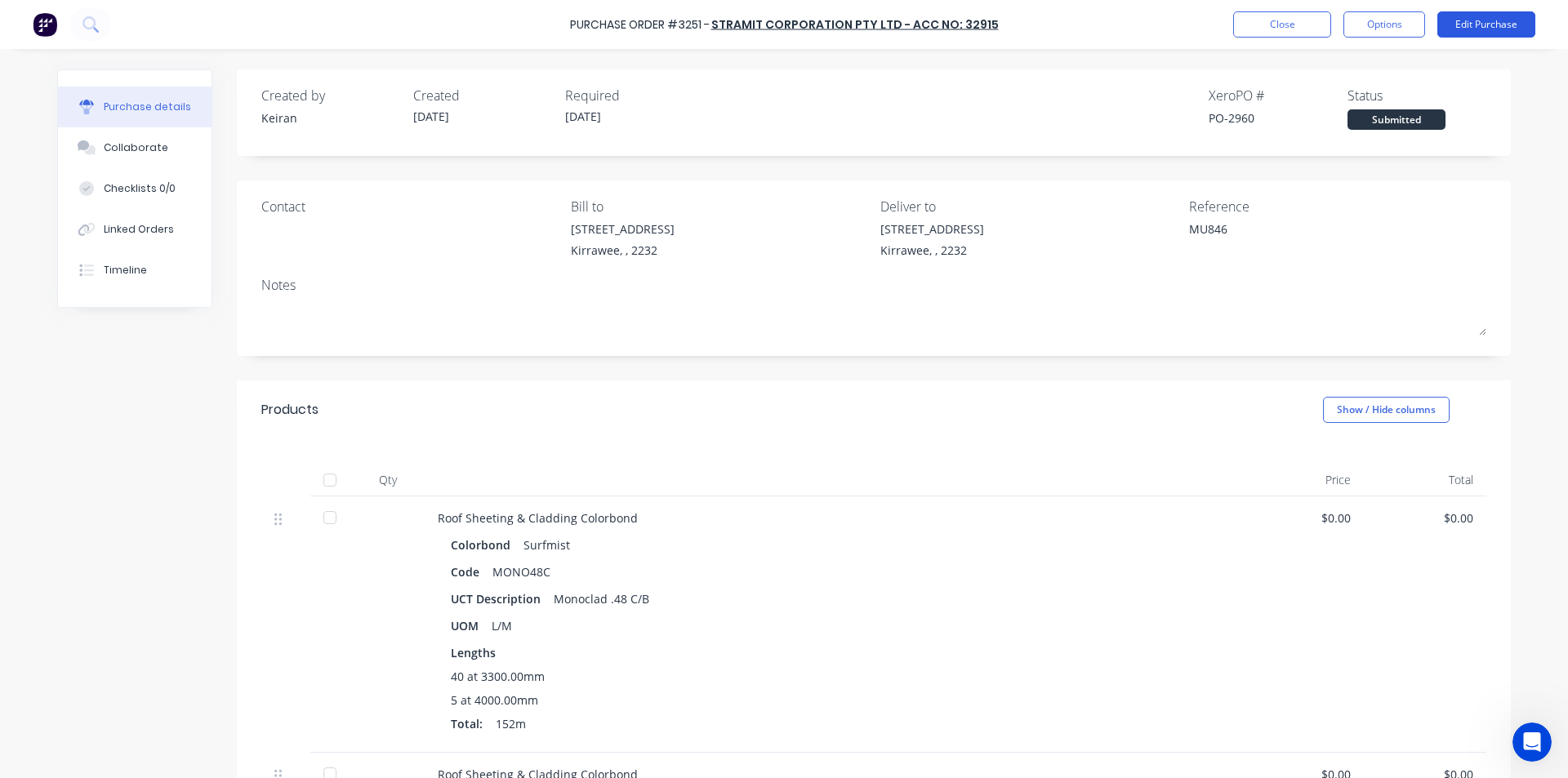
click at [1483, 18] on button "Edit Purchase" at bounding box center [1486, 24] width 98 height 26
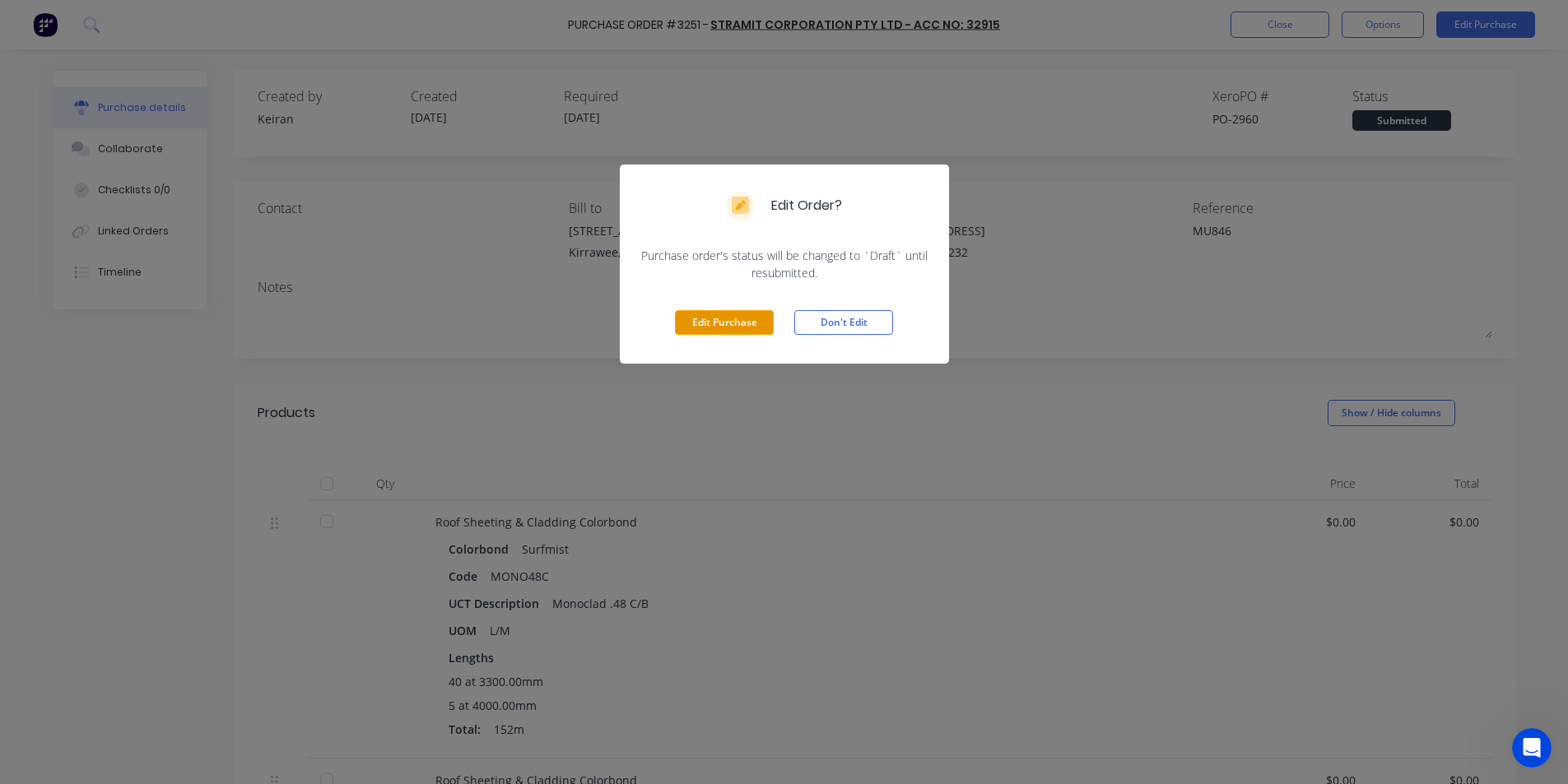
click at [739, 322] on button "Edit Purchase" at bounding box center [725, 322] width 99 height 25
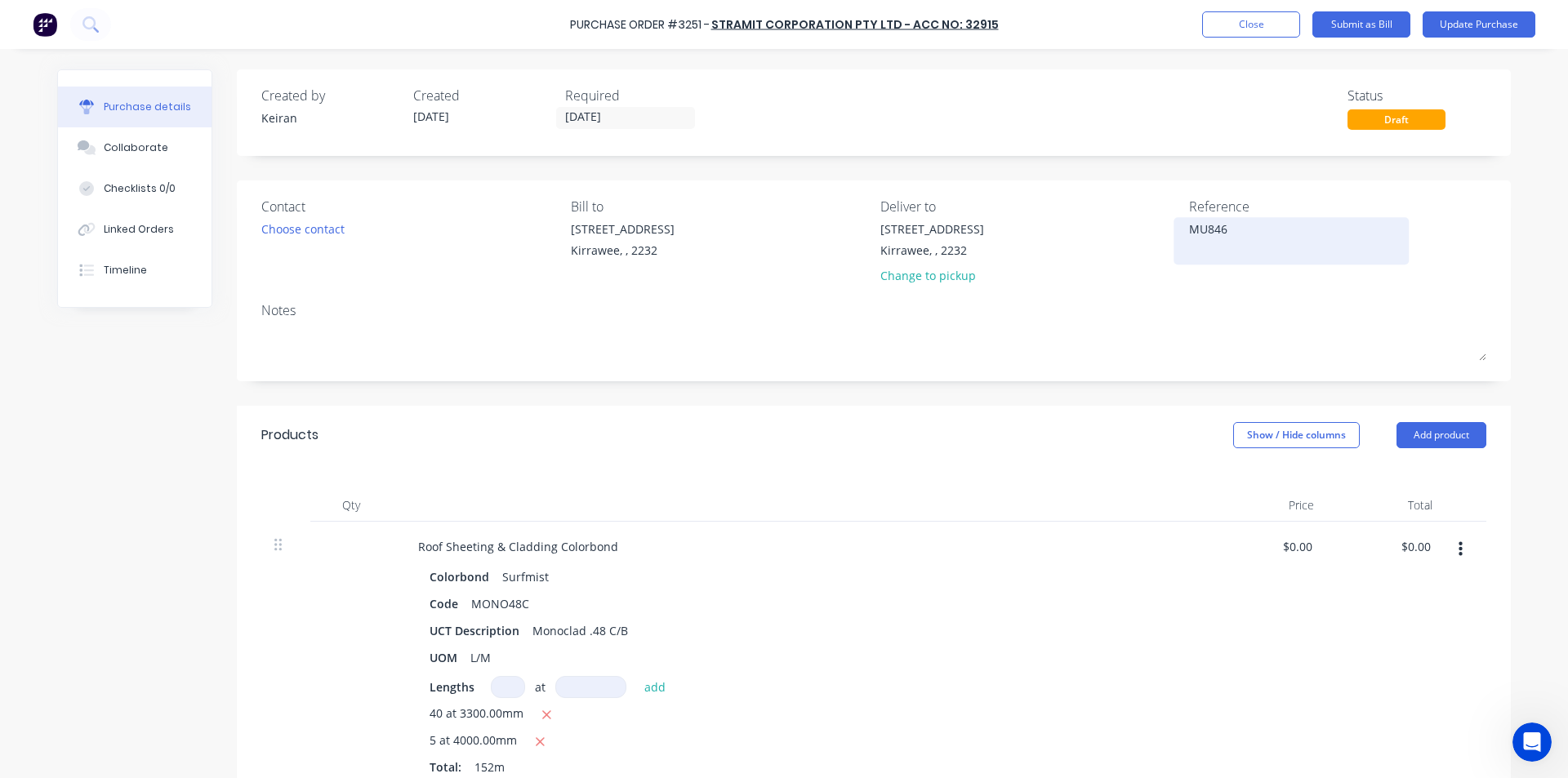
type textarea "x"
click at [1280, 231] on textarea "MU846" at bounding box center [1291, 238] width 204 height 37
type textarea "114036142MU846"
type textarea "x"
type textarea "114036142 MU846"
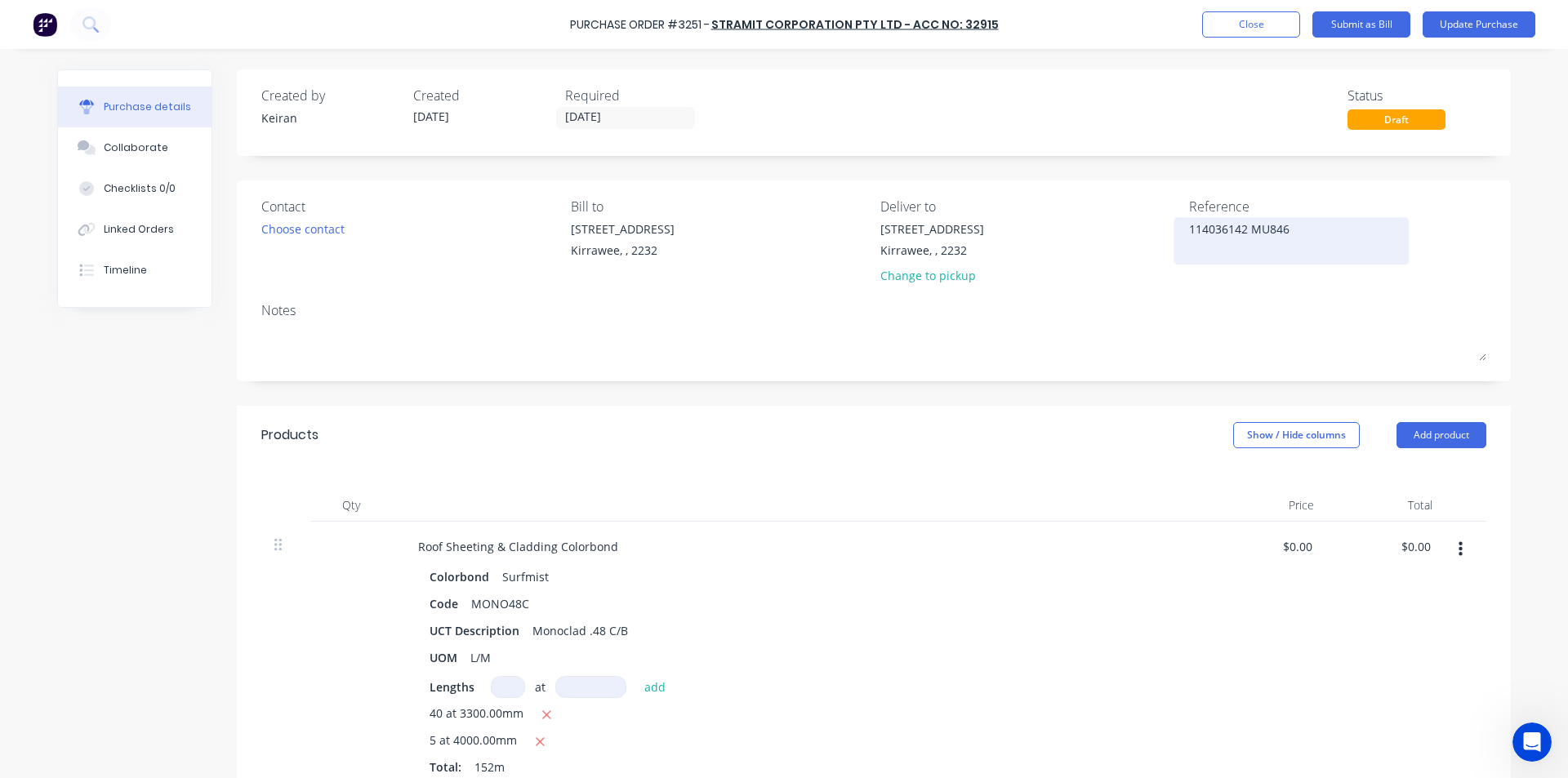
type textarea "x"
type textarea "114036142 -MU846"
type textarea "x"
type textarea "114036142 - MU846"
type textarea "x"
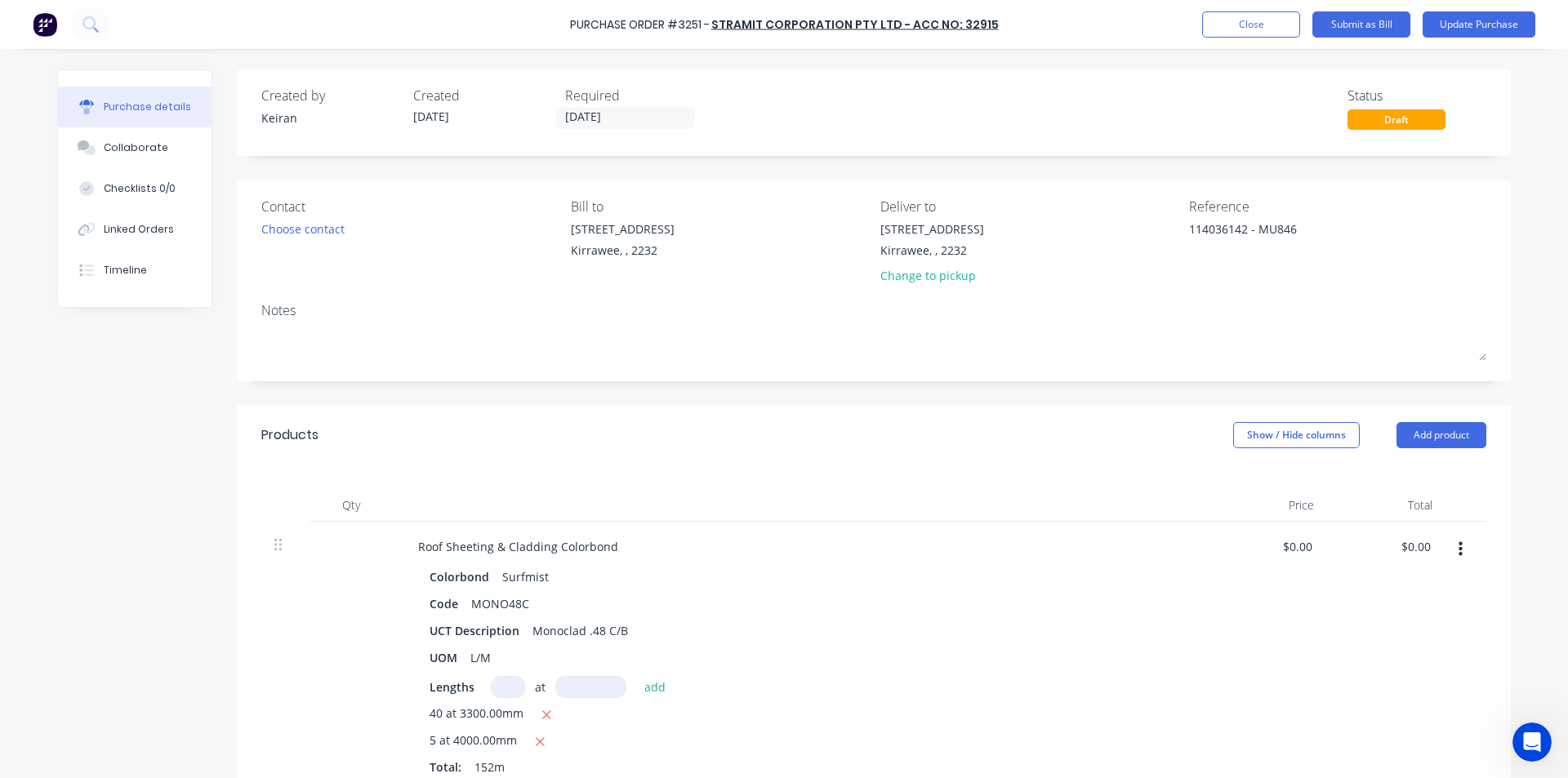
type textarea "114036142 - MU846"
click at [1233, 311] on div "Notes" at bounding box center [874, 310] width 1225 height 20
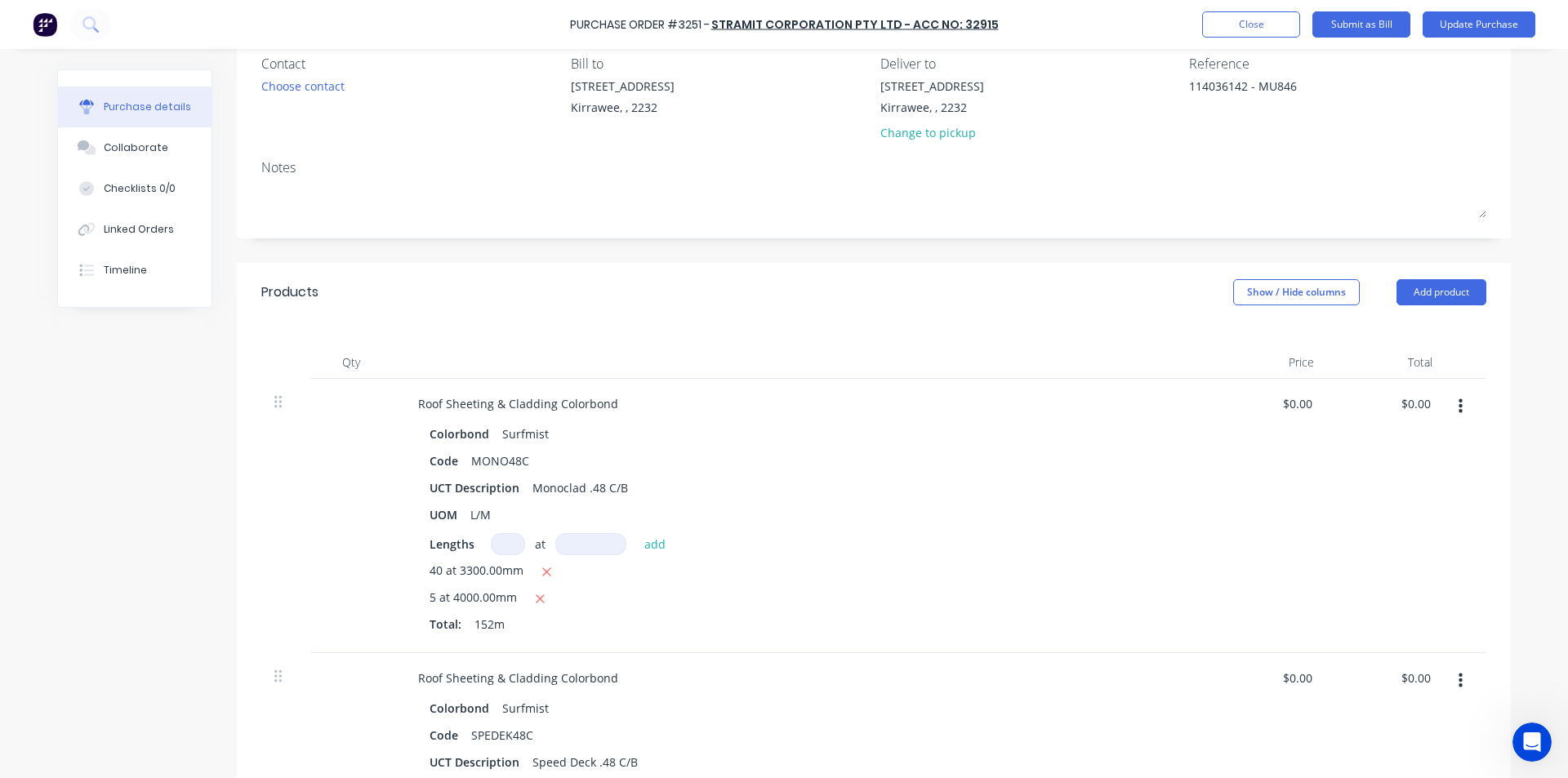
scroll to position [163, 0]
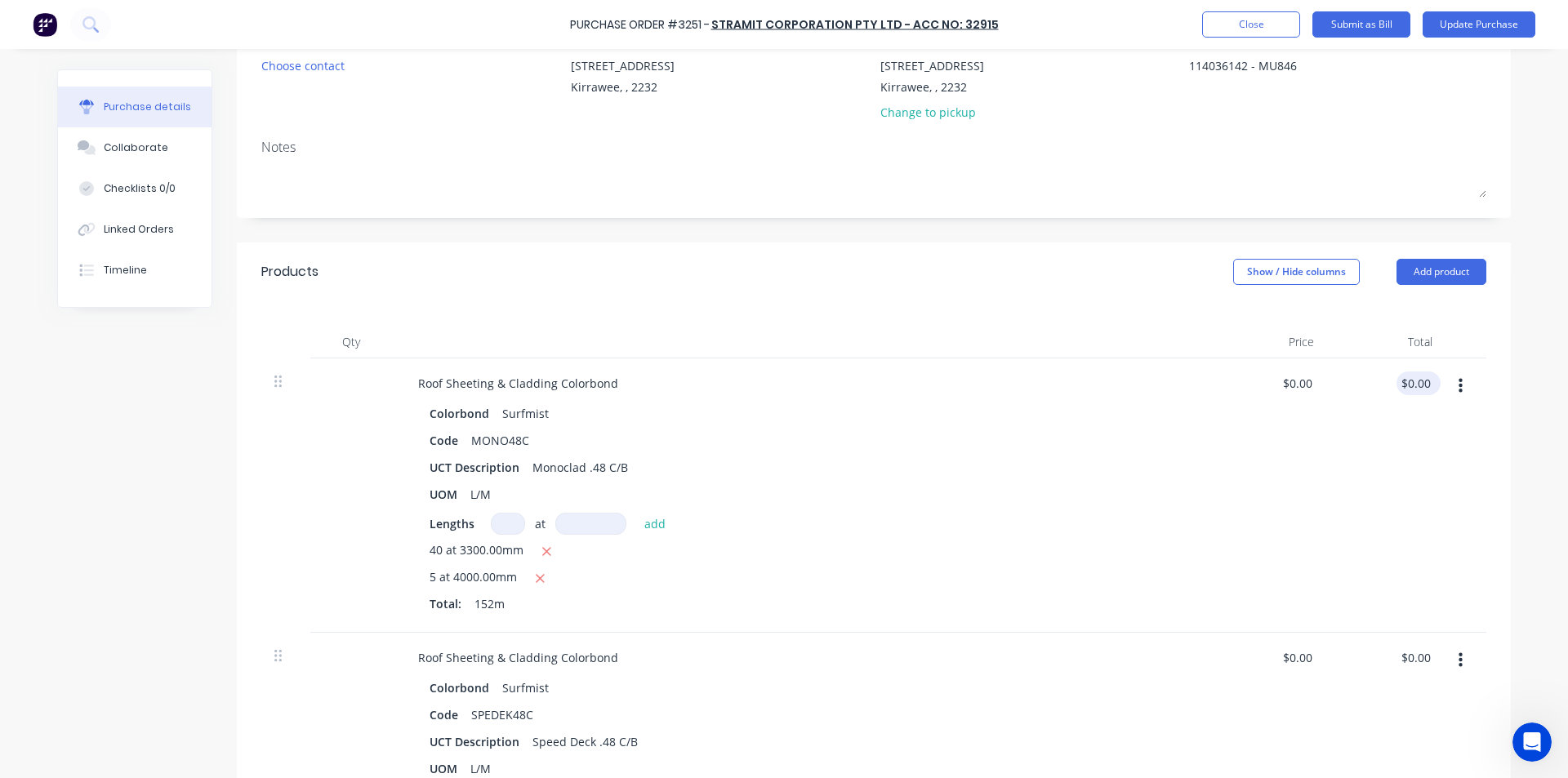
type textarea "x"
type input "0.00"
click at [1412, 384] on input "0.00" at bounding box center [1415, 383] width 38 height 24
click at [1412, 382] on input "0.00" at bounding box center [1418, 383] width 31 height 24
type textarea "x"
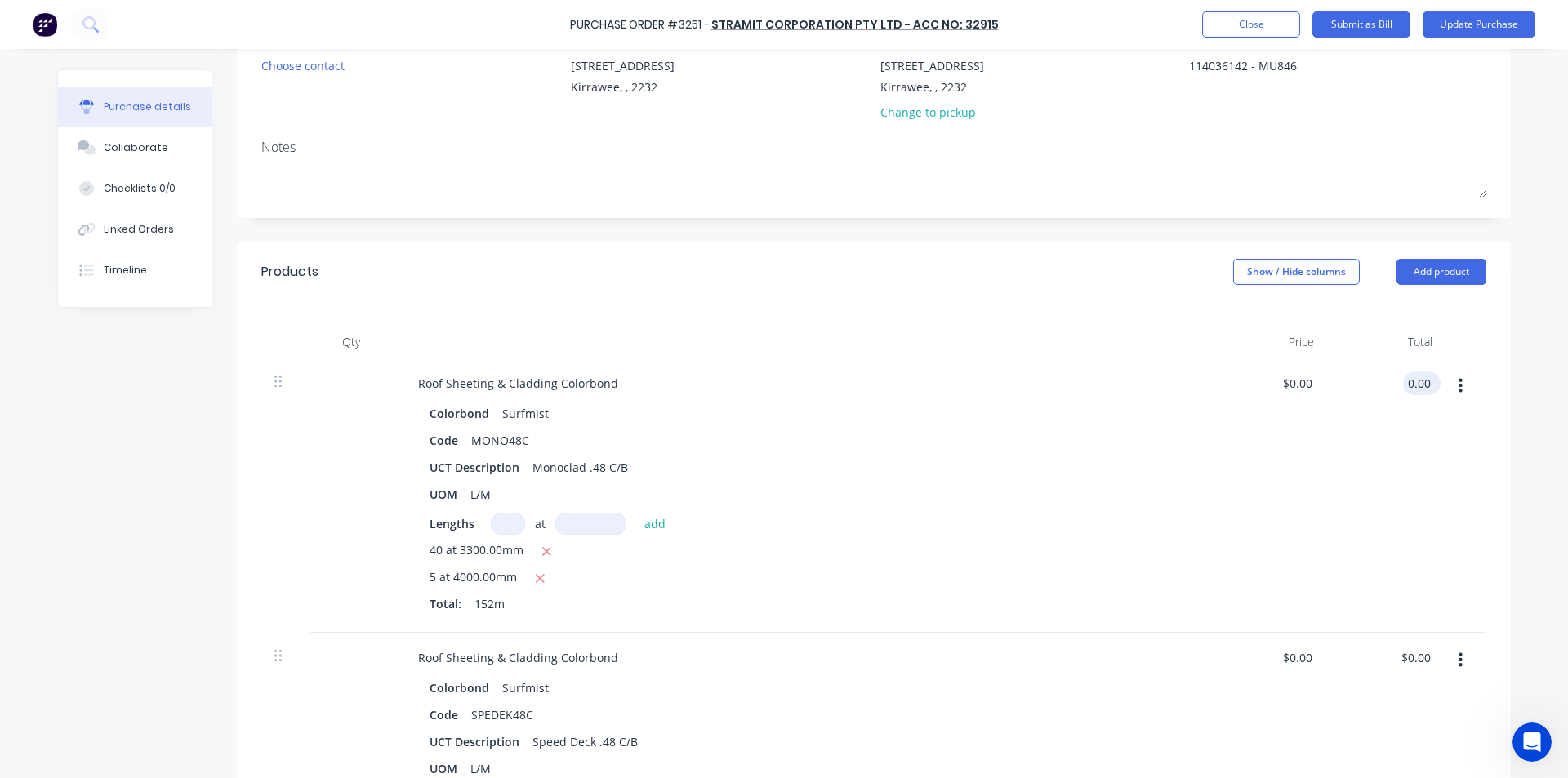
click at [1412, 382] on input "0.00" at bounding box center [1418, 383] width 31 height 24
type input "2089.46"
type textarea "x"
type input "$13.7464"
type input "$2,089.46"
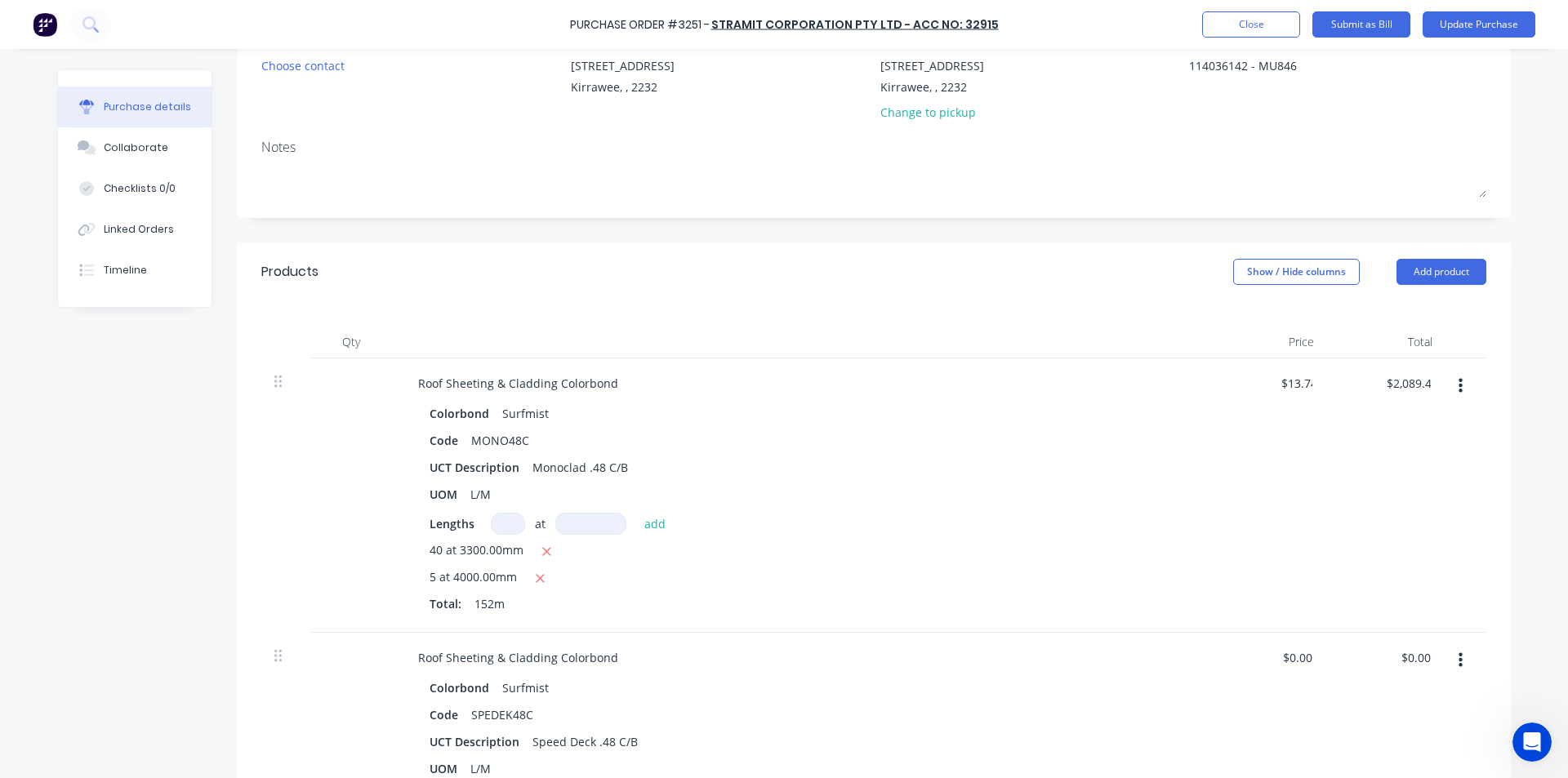
click at [1381, 528] on div "$2,089.46 2089.46" at bounding box center [1386, 496] width 118 height 274
type textarea "x"
type input "0.00"
click at [1413, 650] on input "0.00" at bounding box center [1415, 658] width 38 height 24
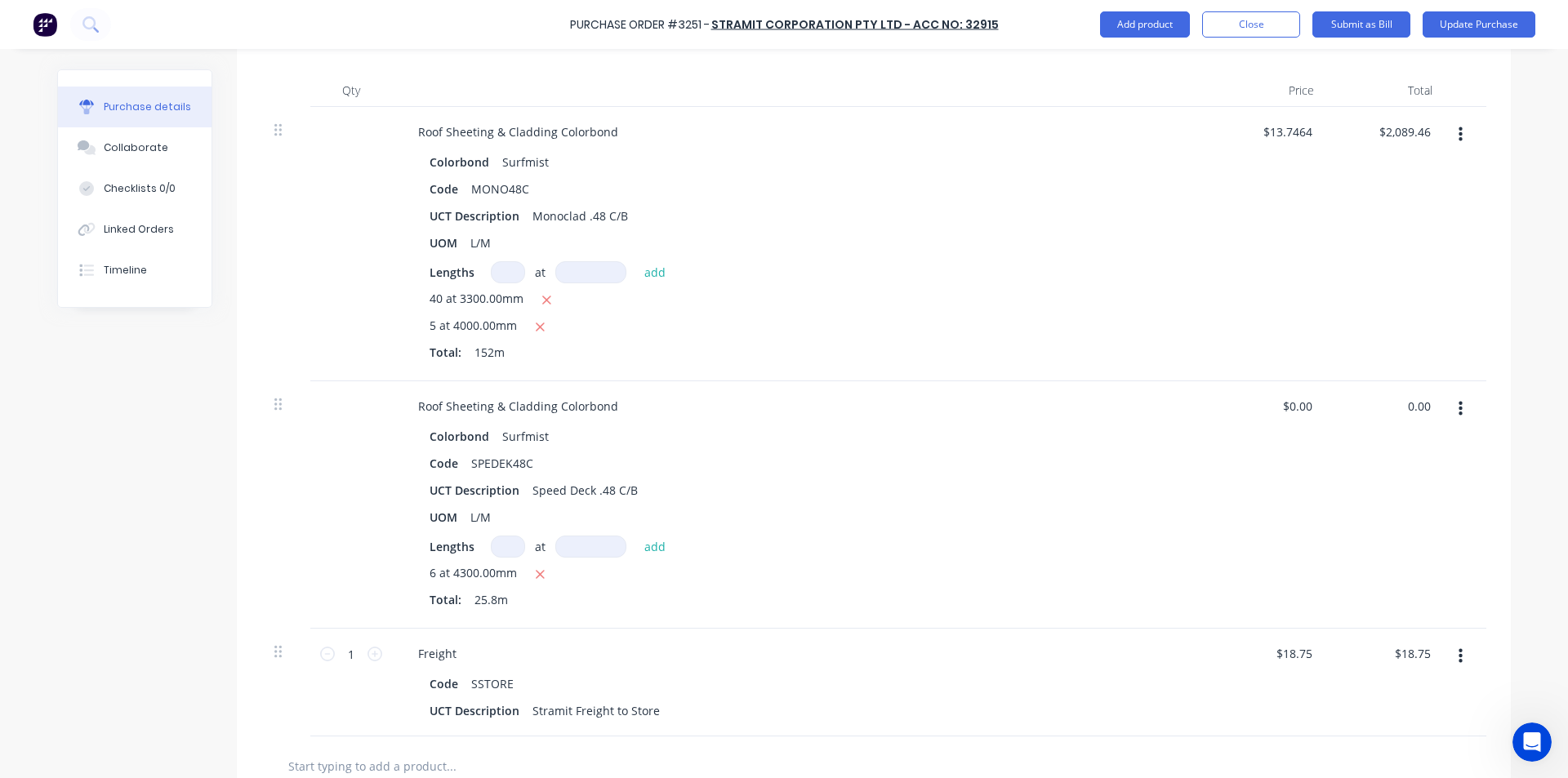
scroll to position [490, 0]
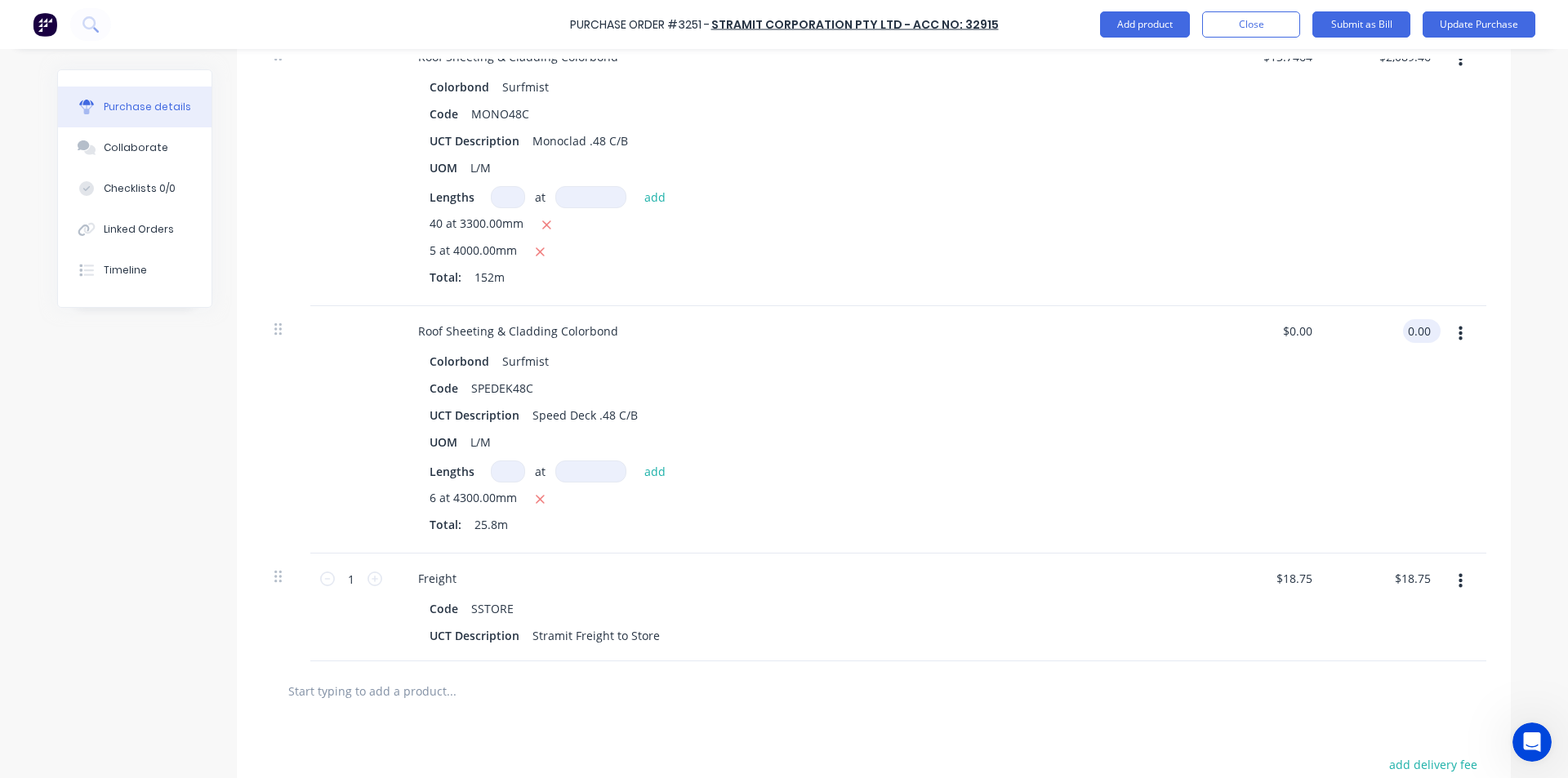
click at [1412, 335] on input "0.00" at bounding box center [1418, 331] width 31 height 24
type textarea "x"
click at [1412, 335] on input "0.00" at bounding box center [1418, 331] width 31 height 24
type input "350.18"
type textarea "x"
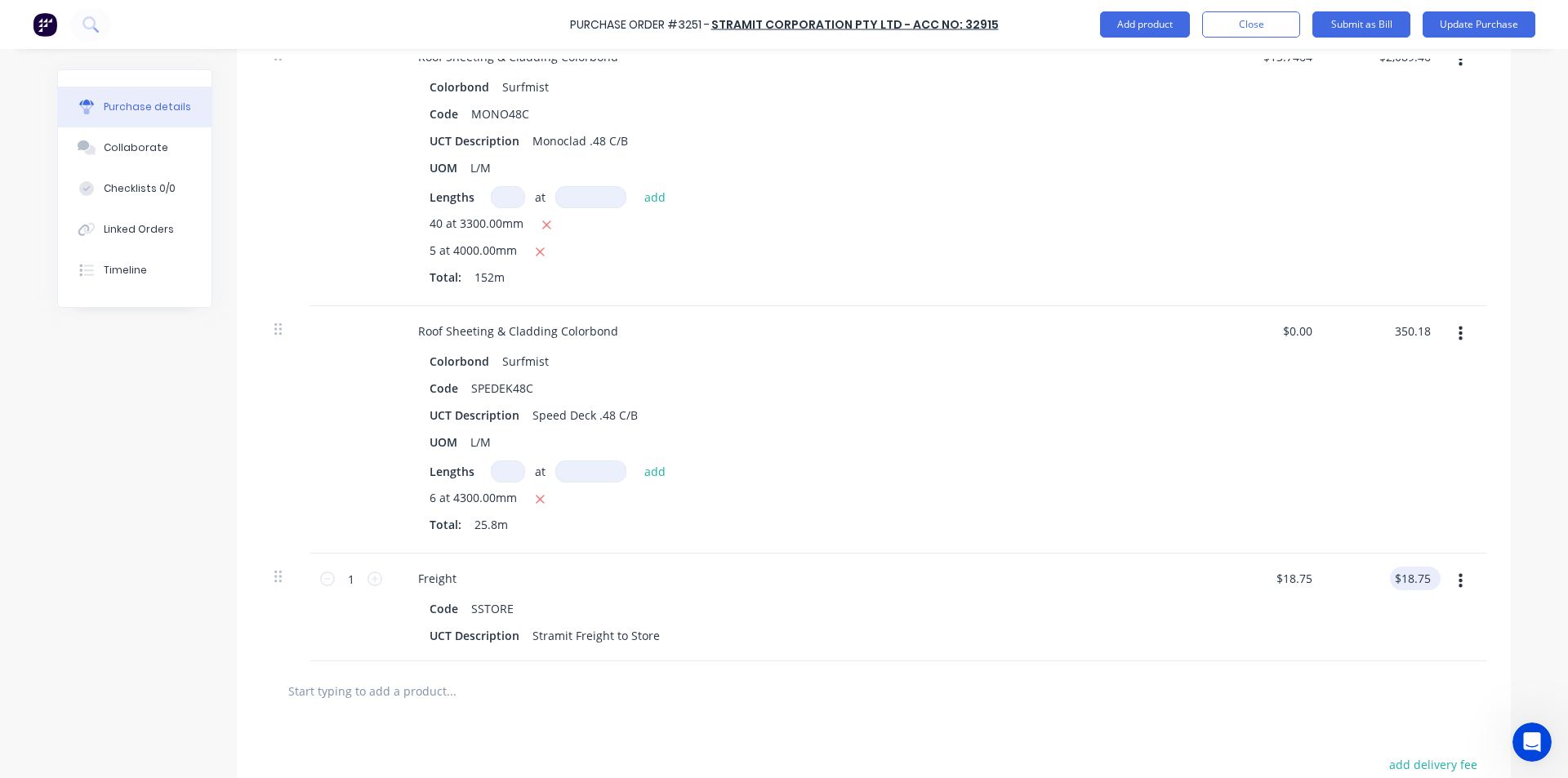
type input "$13.5729"
type input "$350.18"
type input "18.75"
click at [1409, 581] on input "18.75" at bounding box center [1411, 579] width 44 height 24
type textarea "x"
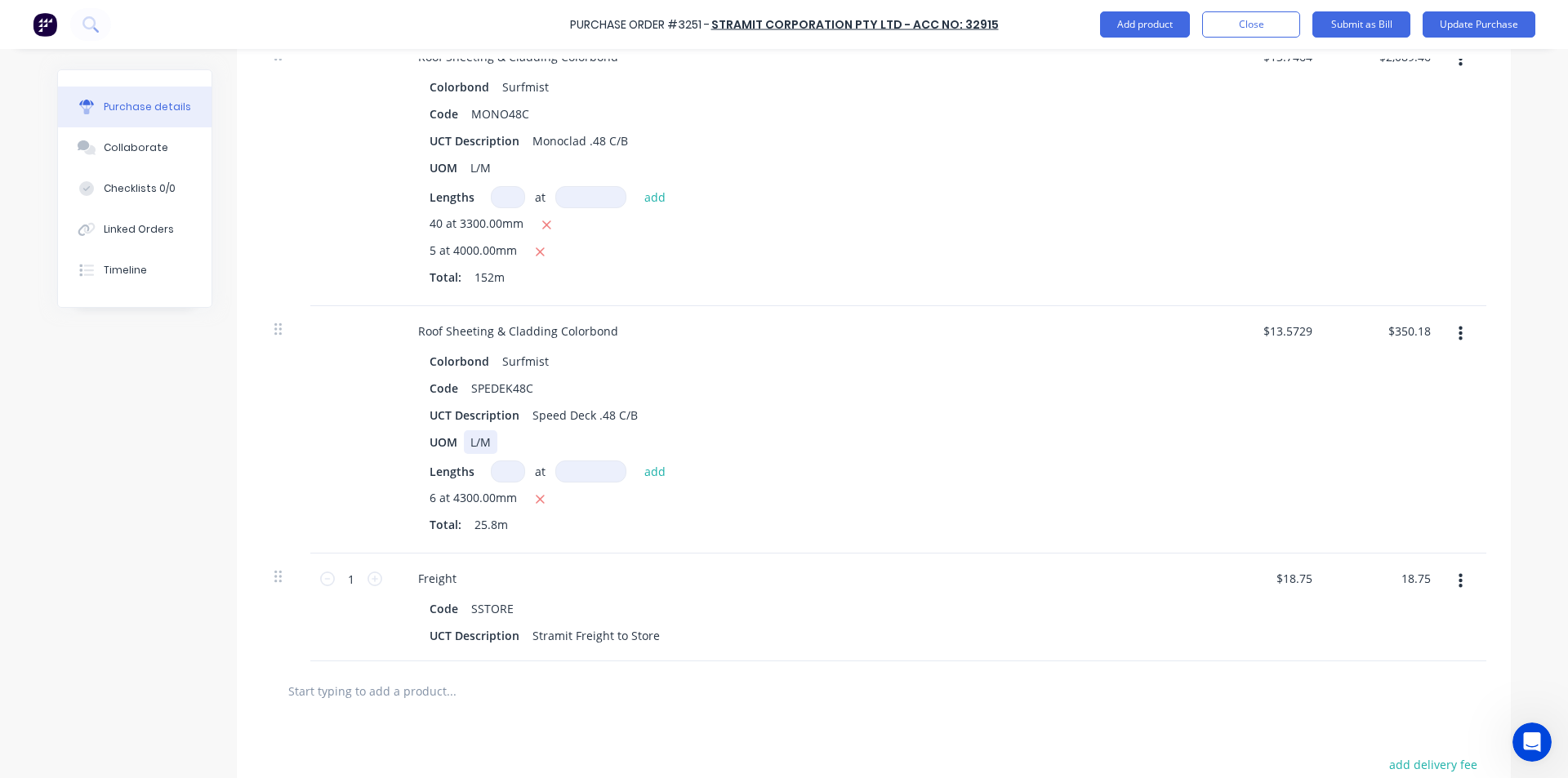
type input "$18.75"
click at [1197, 440] on div "Roof Sheeting & Cladding Colorbond Colorbond Surfmist Code SPEDEK48C UCT Descri…" at bounding box center [800, 430] width 817 height 247
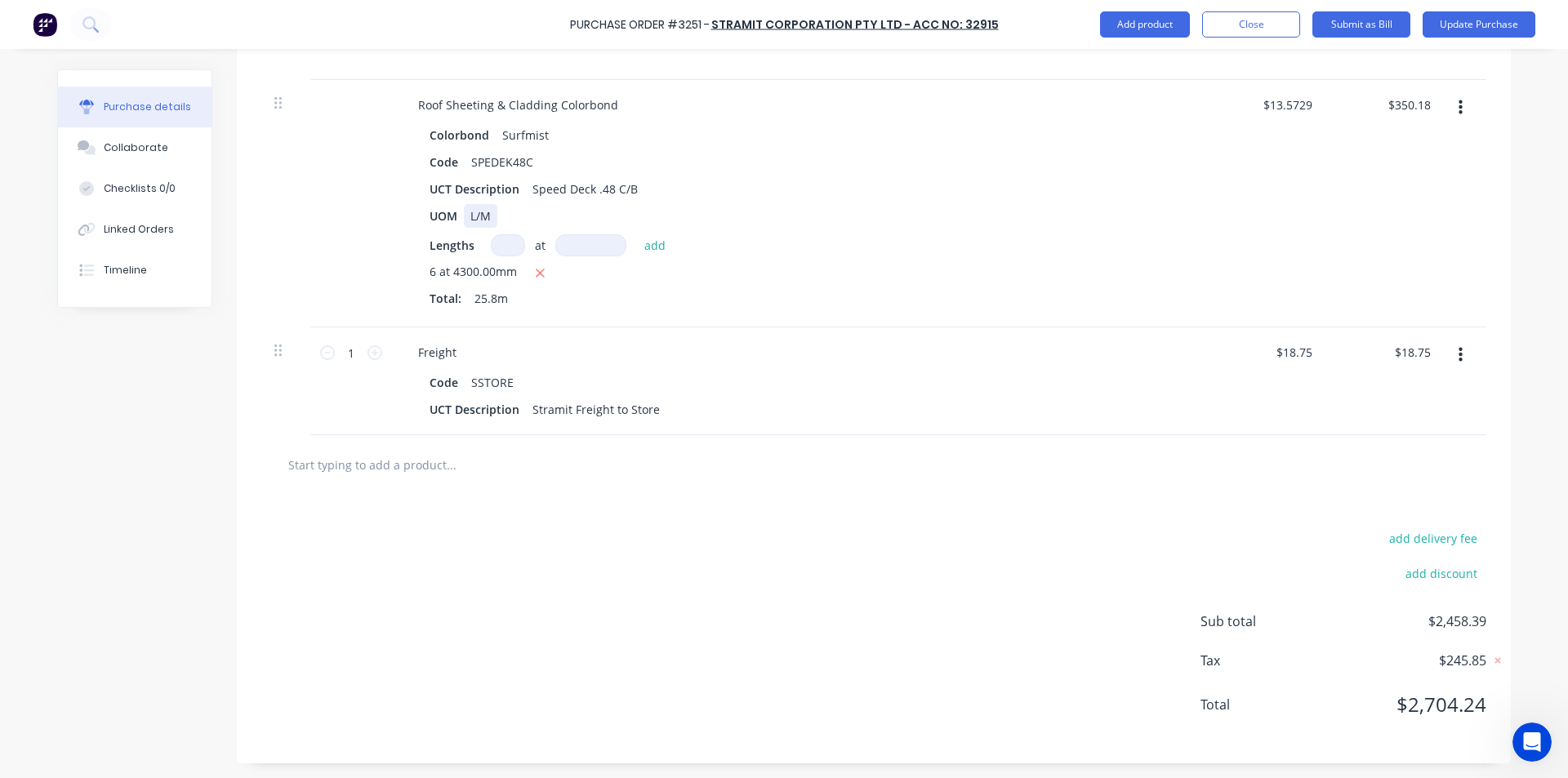
scroll to position [718, 0]
type textarea "x"
type input "350.18"
click at [1413, 98] on input "350.18" at bounding box center [1411, 104] width 44 height 24
type textarea "x"
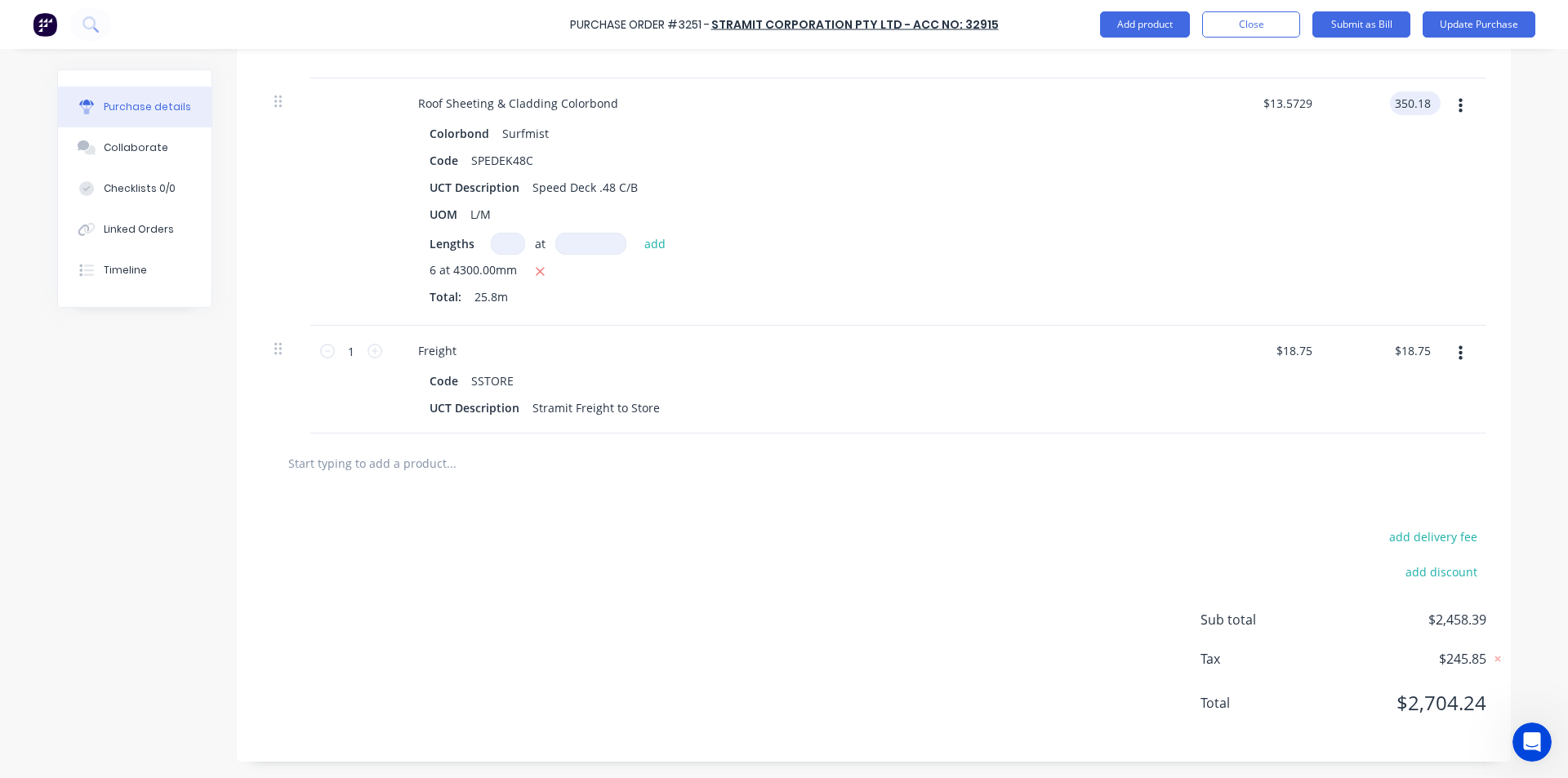
click at [1422, 99] on input "350.18" at bounding box center [1411, 104] width 44 height 24
type input "350.17"
type textarea "x"
type input "$13.5725"
type input "$350.17"
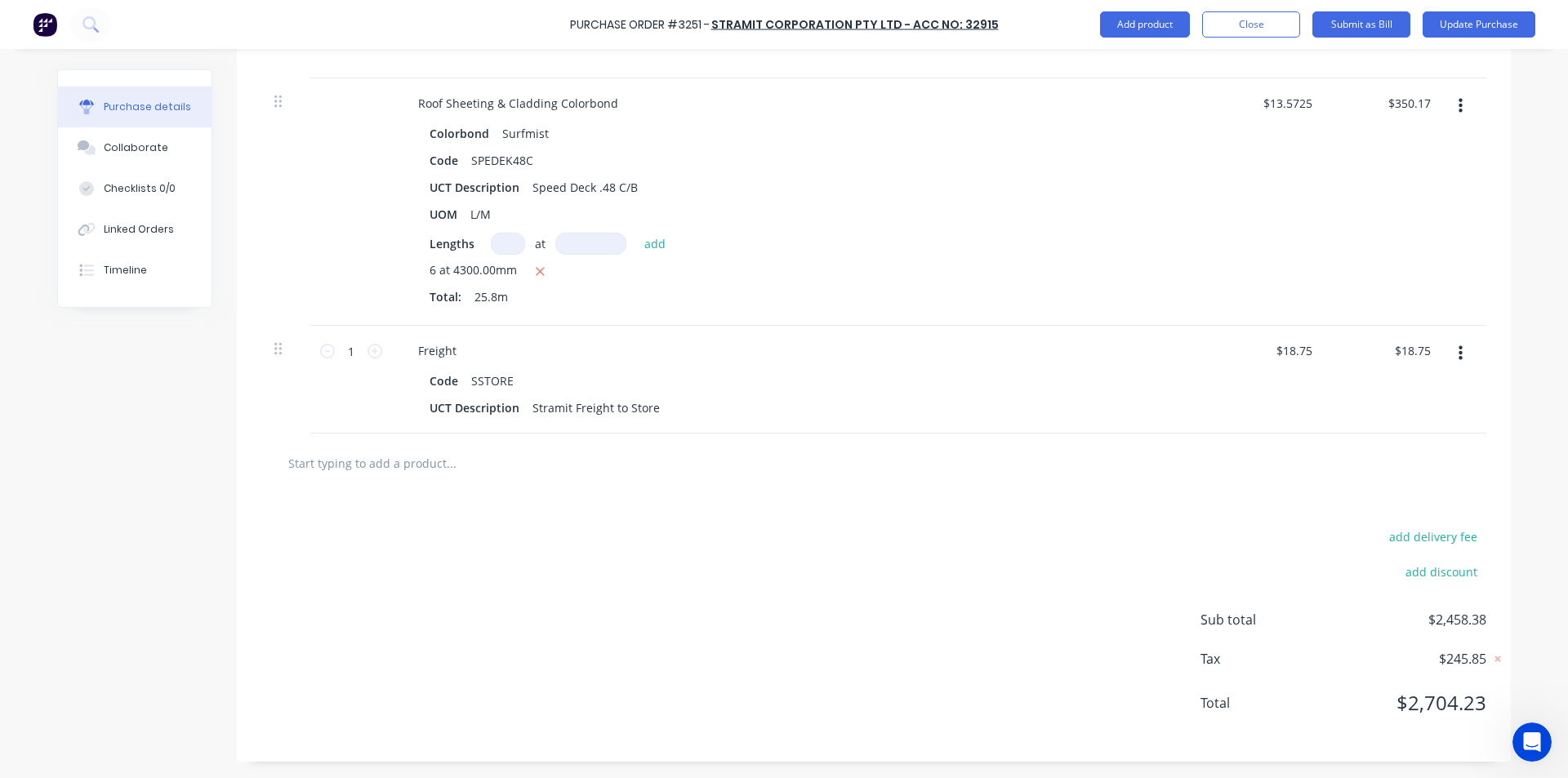
click at [1263, 224] on div "$13.5725 $13.5725" at bounding box center [1268, 202] width 118 height 247
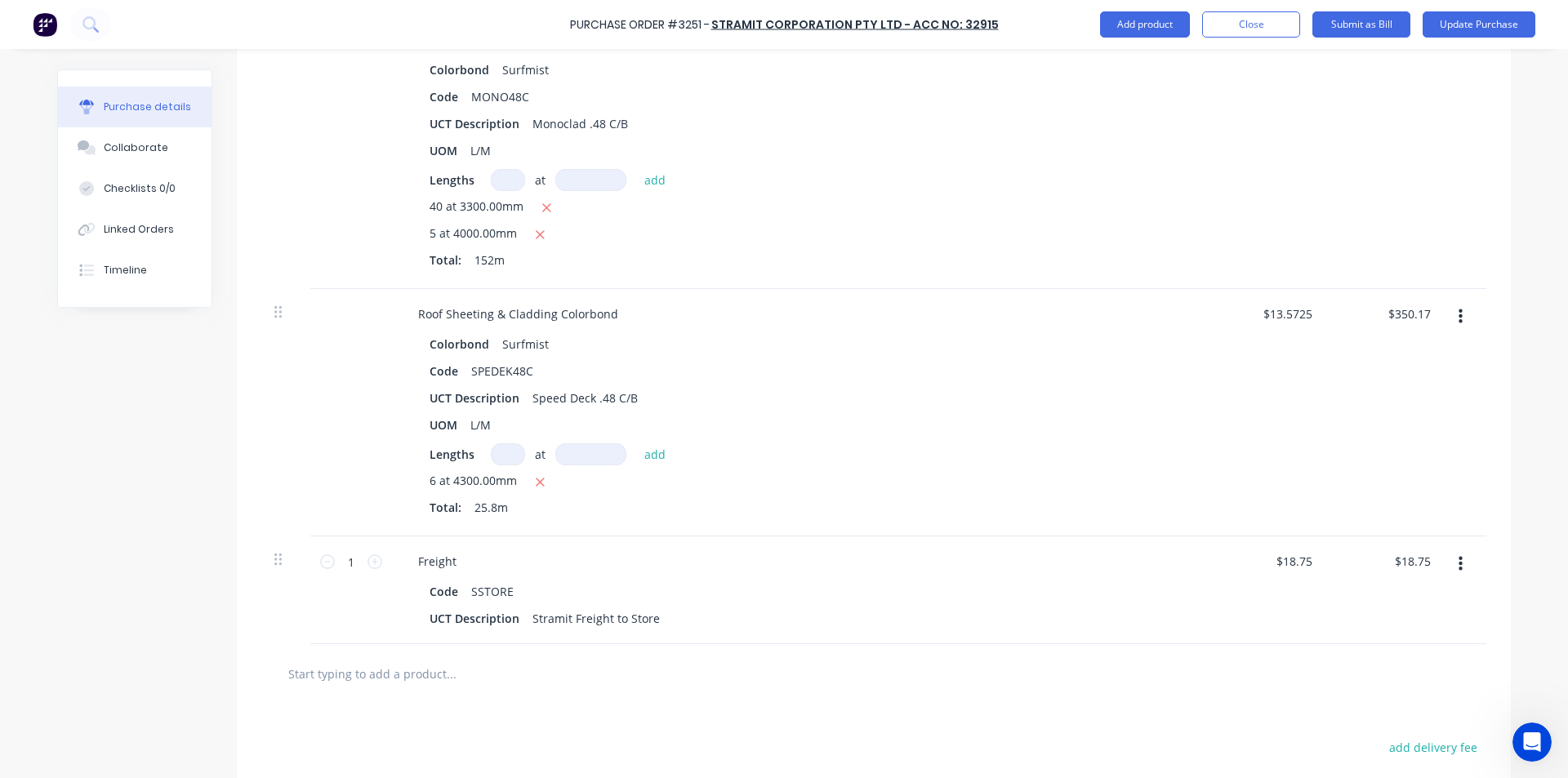
scroll to position [64, 0]
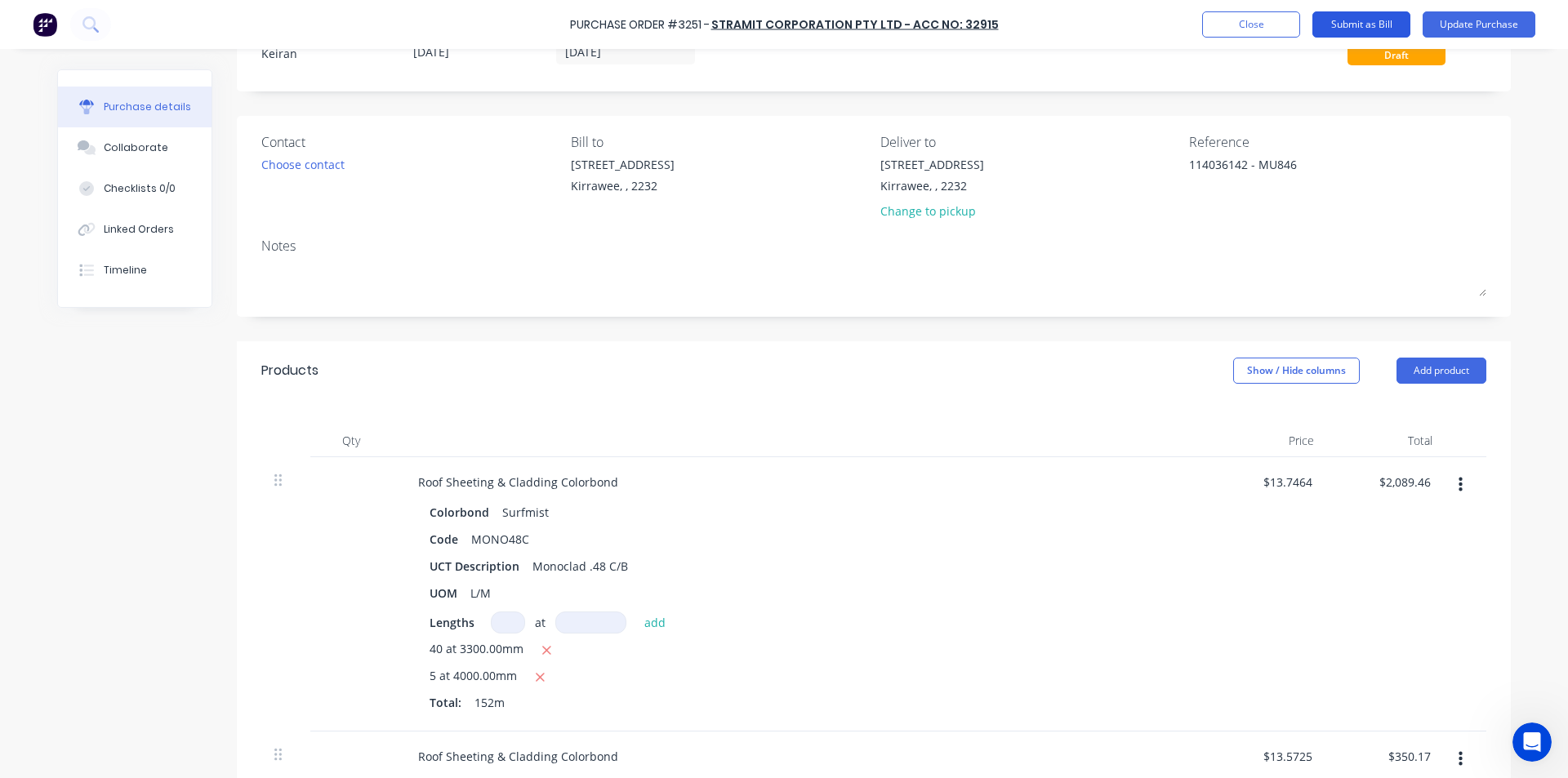
click at [1361, 18] on button "Submit as Bill" at bounding box center [1361, 24] width 98 height 26
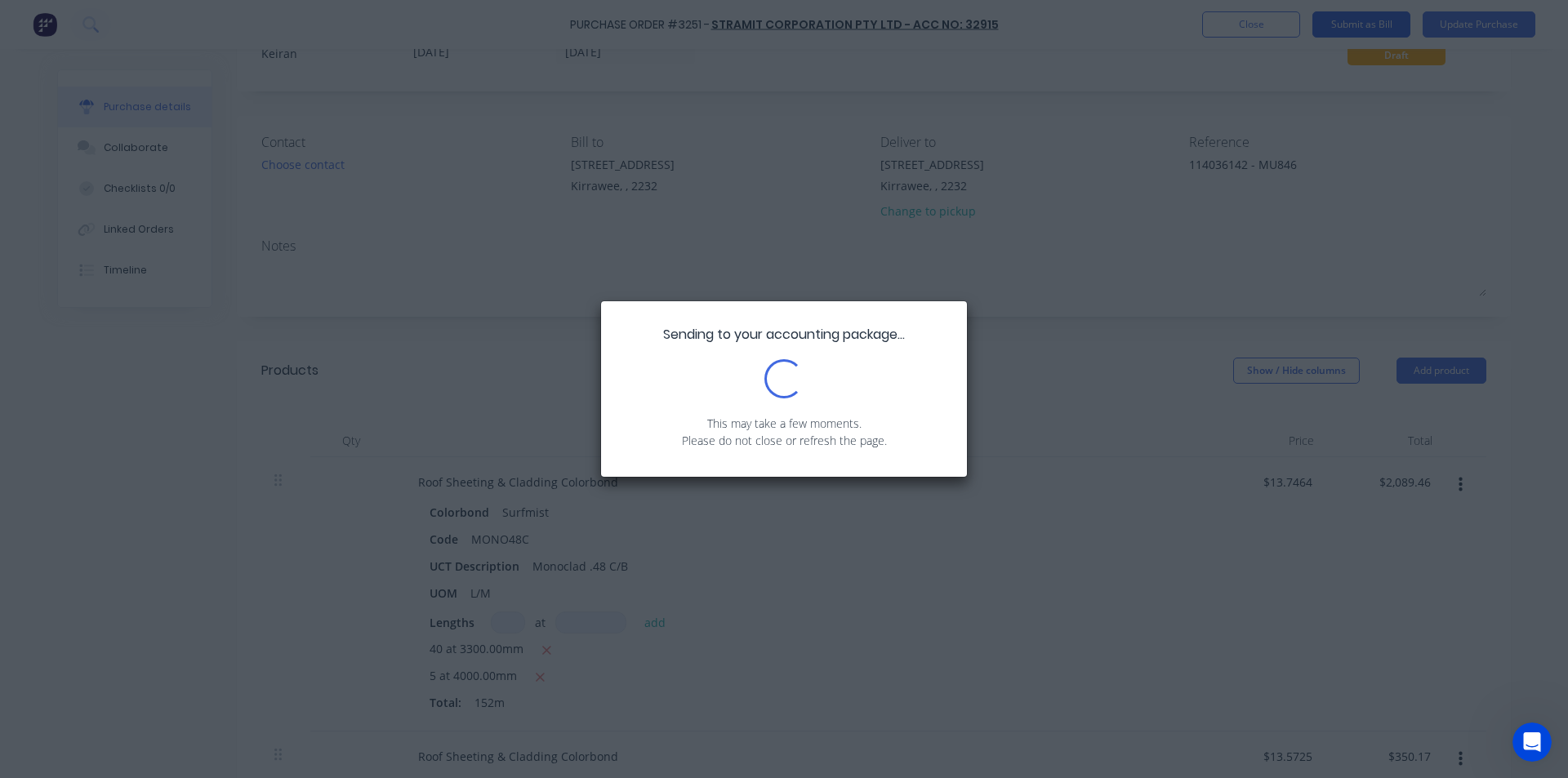
scroll to position [0, 0]
type textarea "x"
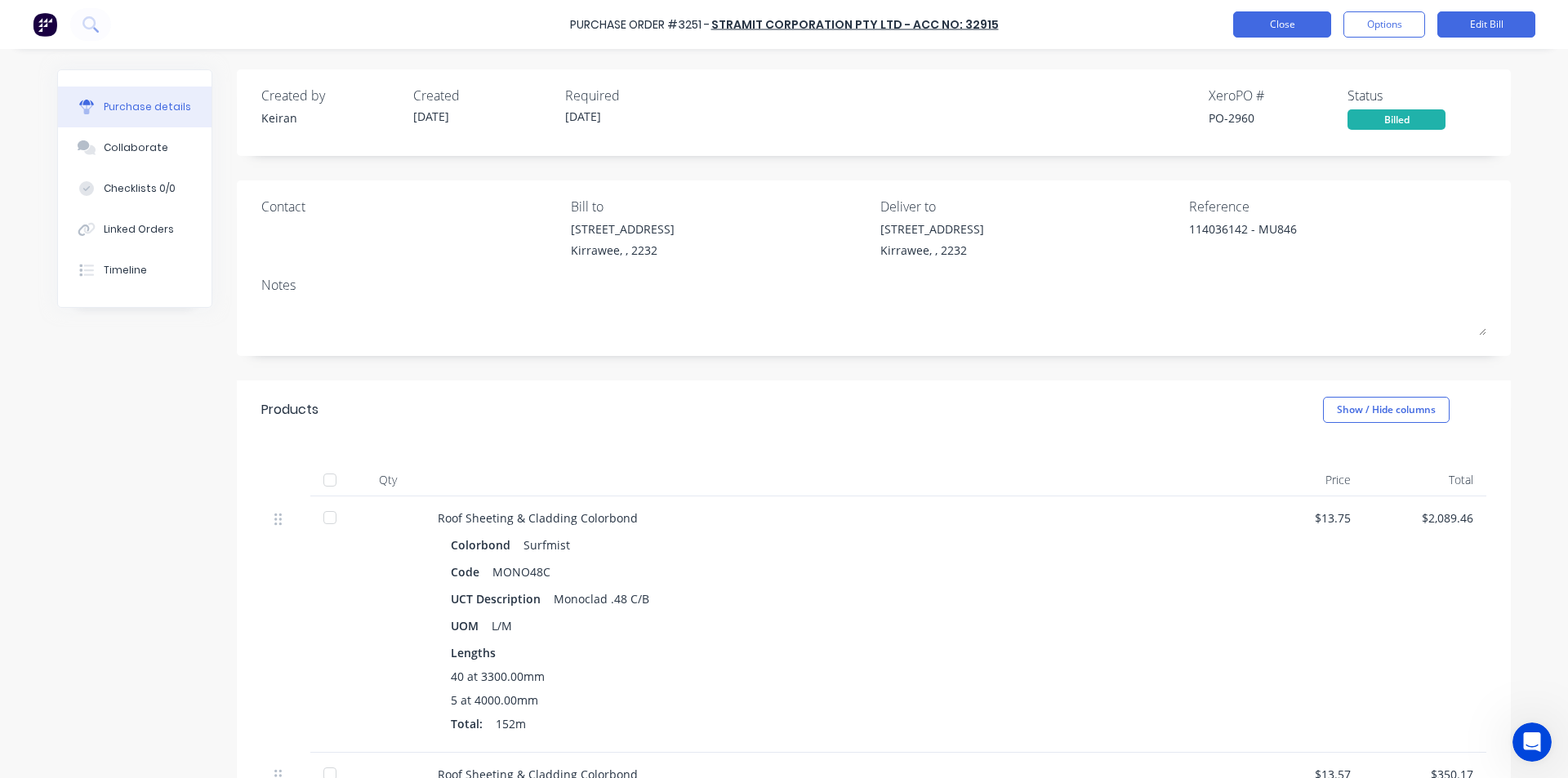
click at [1284, 23] on button "Close" at bounding box center [1282, 24] width 98 height 26
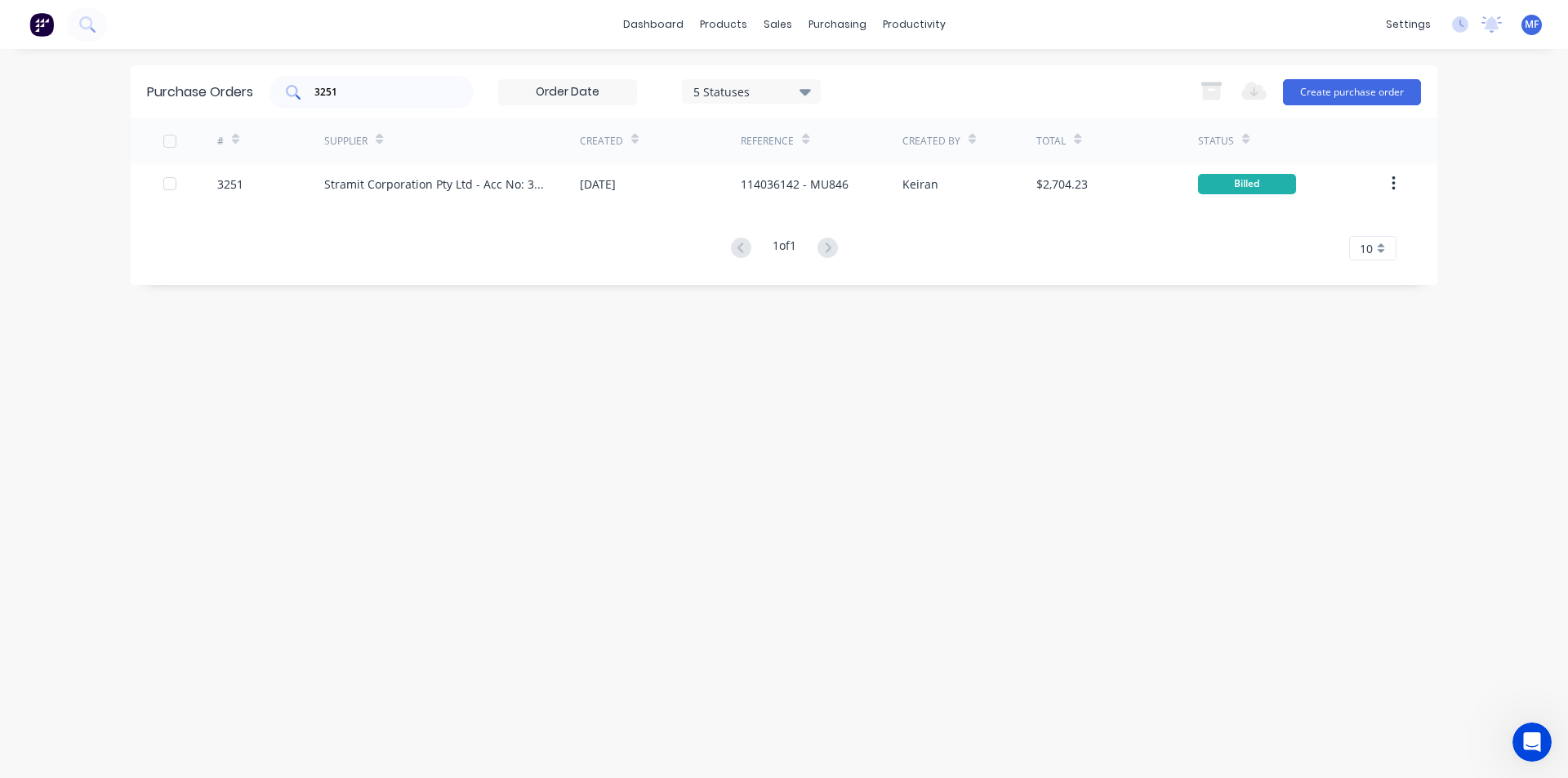
click at [364, 76] on div "Purchase Orders 3251 5 Statuses 5 Statuses Export to Excel (XLSX) Create purcha…" at bounding box center [783, 92] width 1306 height 53
click at [360, 79] on div "3251" at bounding box center [371, 93] width 204 height 33
click at [359, 81] on div "3251" at bounding box center [371, 93] width 204 height 33
click at [357, 85] on input "3251" at bounding box center [381, 92] width 136 height 16
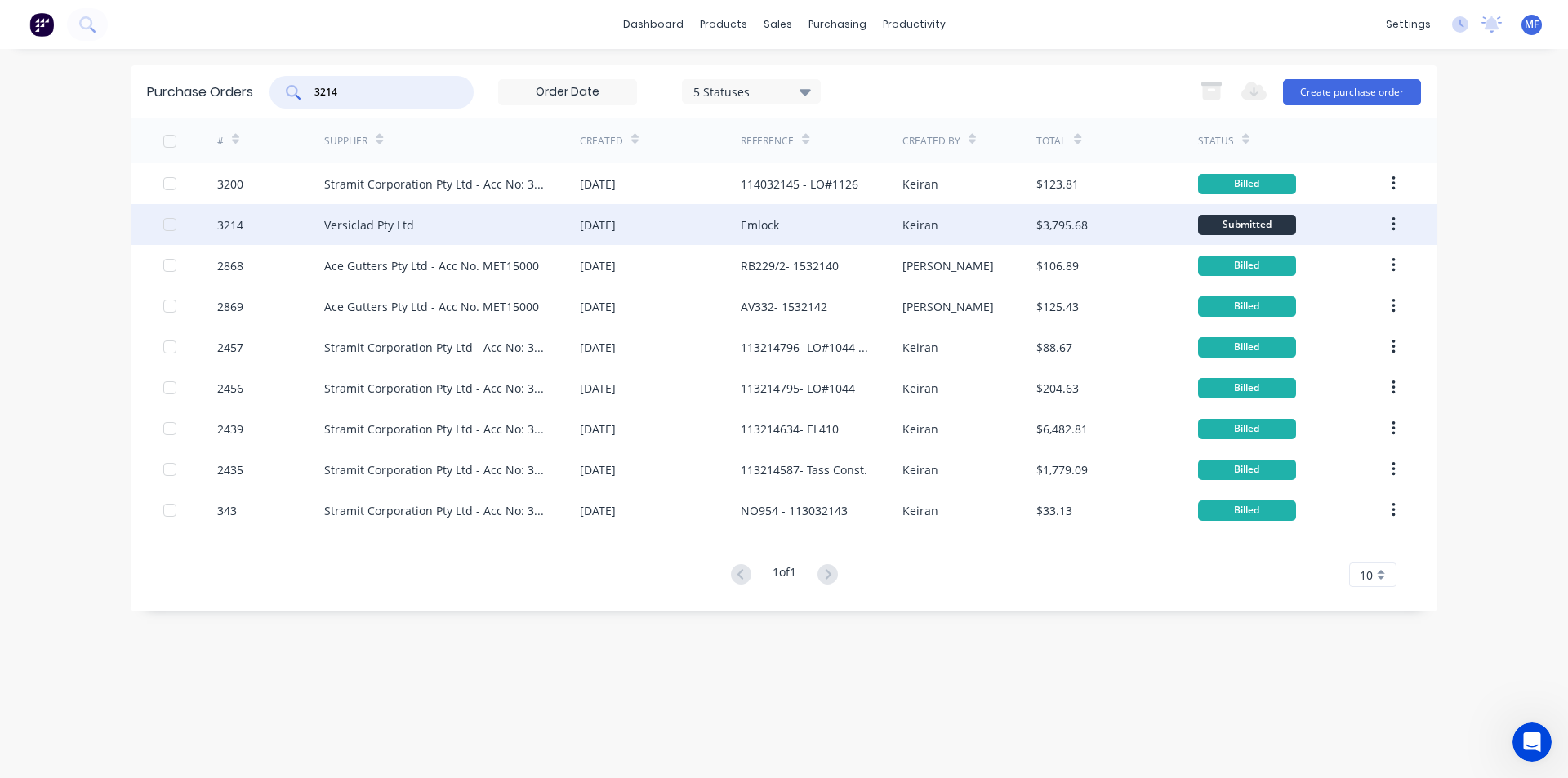
type input "3214"
click at [393, 226] on div "Versiclad Pty Ltd" at bounding box center [369, 225] width 90 height 17
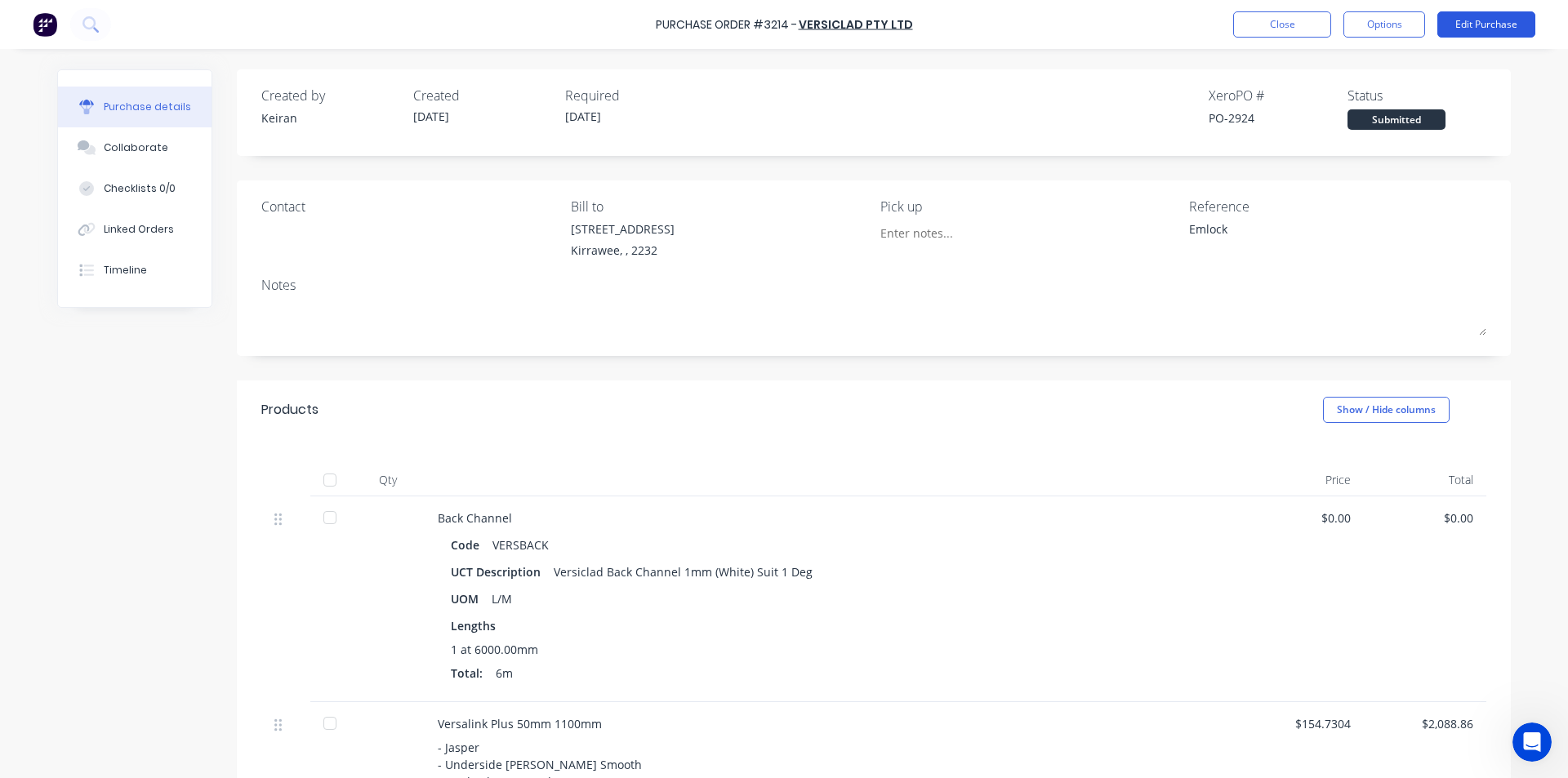
click at [1496, 25] on button "Edit Purchase" at bounding box center [1486, 24] width 98 height 26
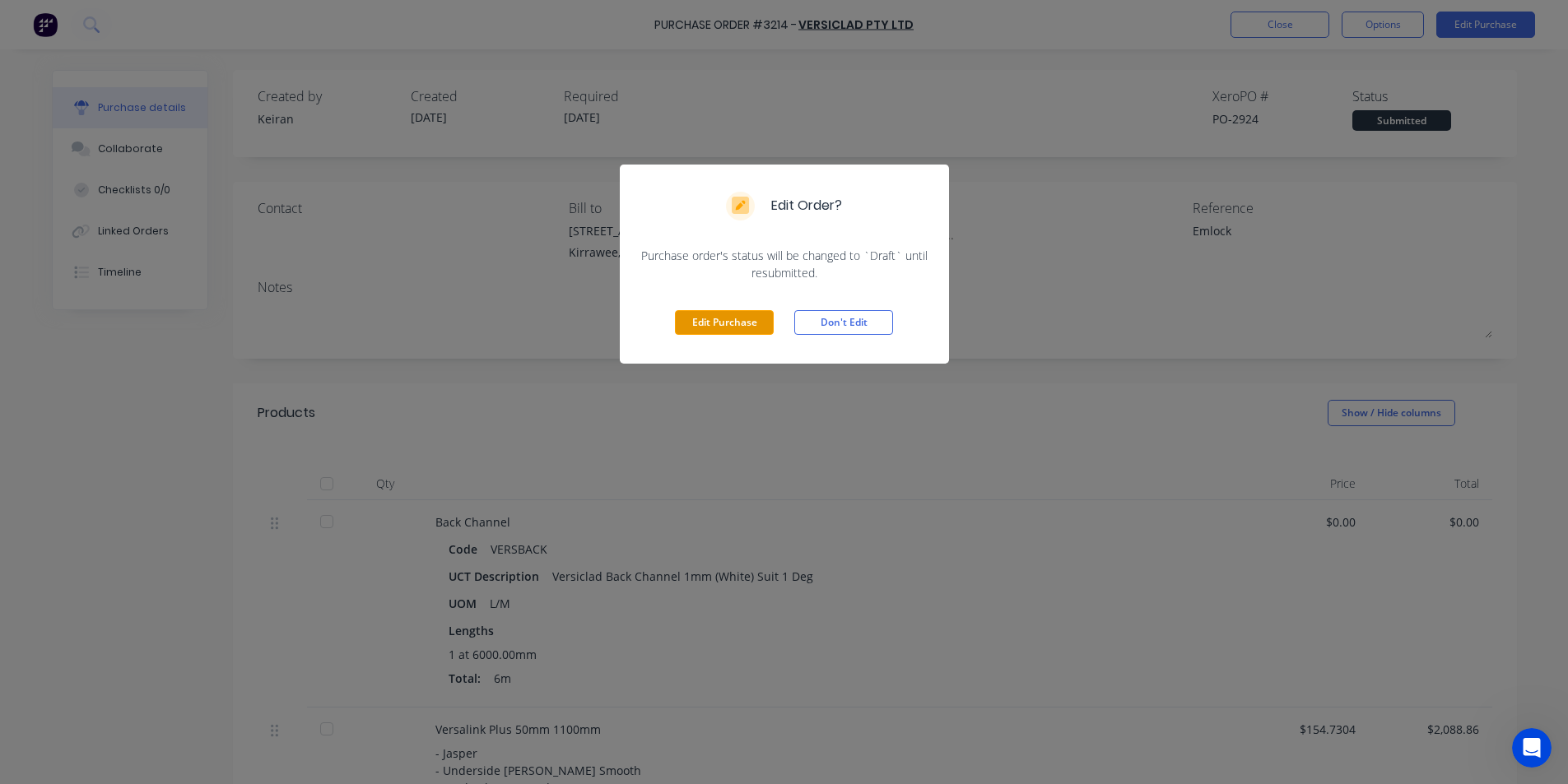
click at [702, 330] on button "Edit Purchase" at bounding box center [725, 322] width 99 height 25
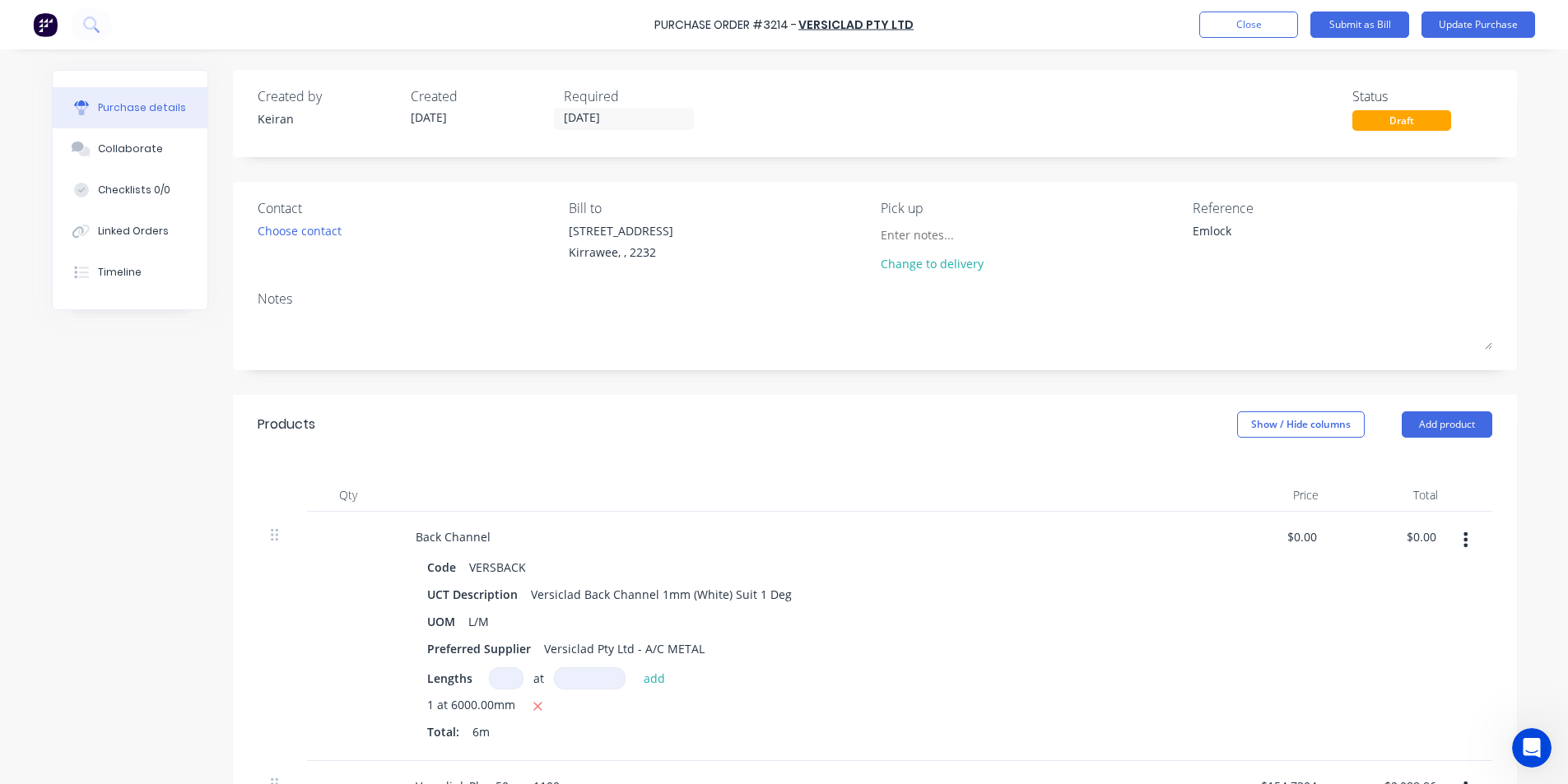
type textarea "x"
click at [1264, 238] on textarea "Emlock" at bounding box center [1302, 240] width 206 height 37
type textarea "Emlock- 91457"
type textarea "x"
type textarea "Emlock- 91457"
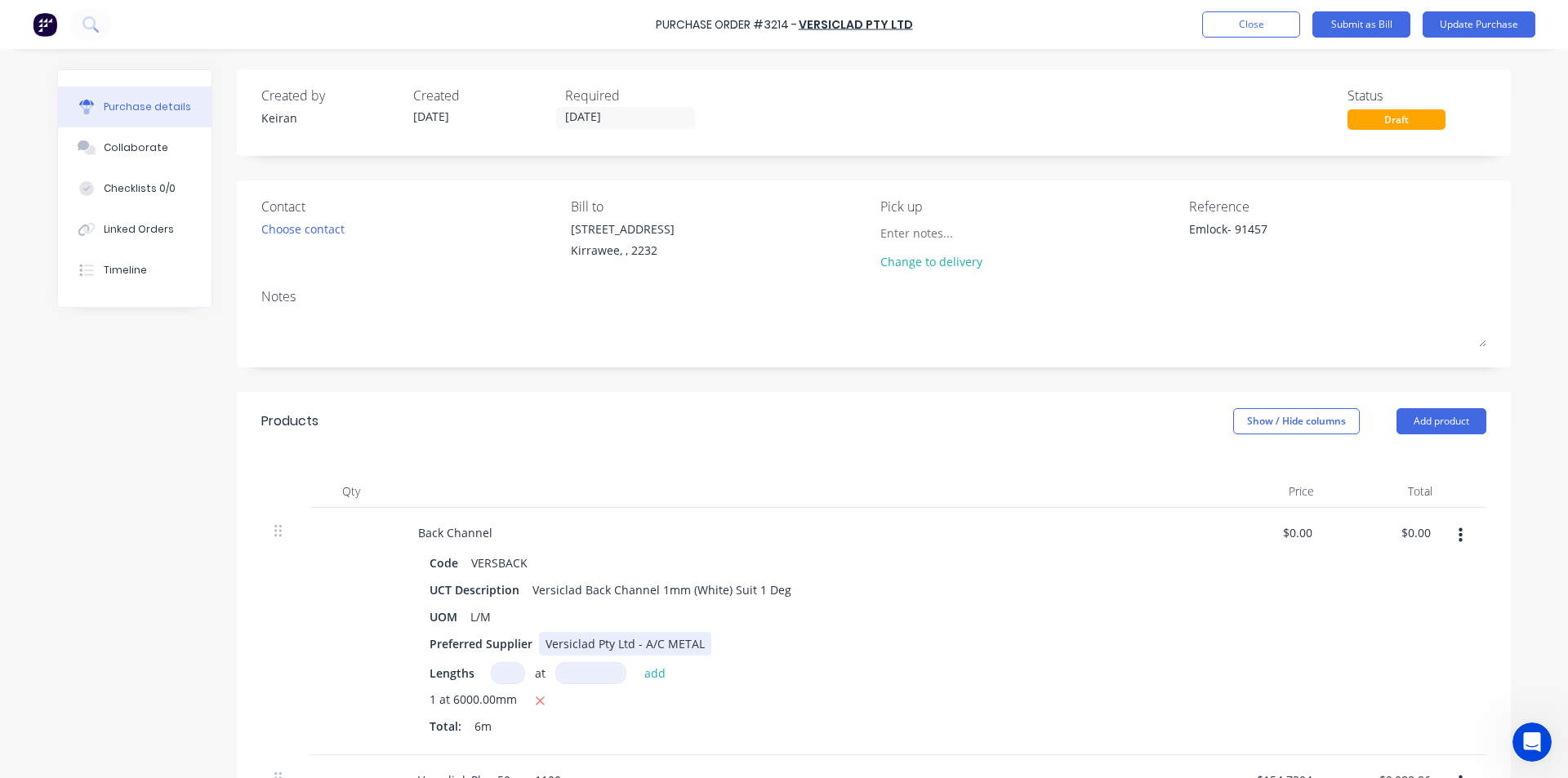
click at [991, 653] on div "Preferred Supplier Versiclad Pty Ltd - A/C METAL" at bounding box center [797, 644] width 748 height 24
type textarea "x"
type input "0.00"
click at [1413, 537] on input "0.00" at bounding box center [1415, 533] width 38 height 24
click at [1413, 537] on input "0.00" at bounding box center [1418, 533] width 31 height 24
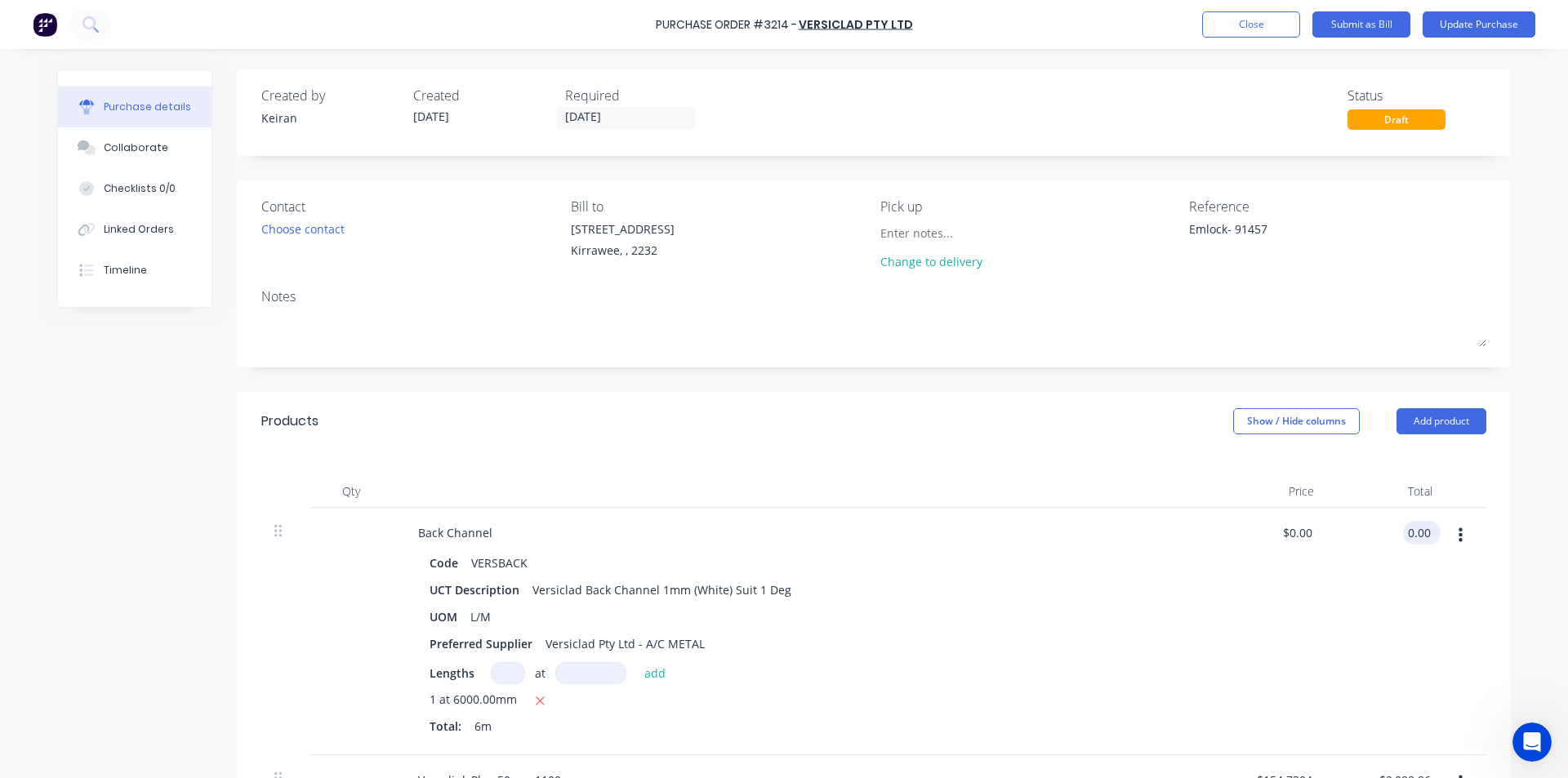
type textarea "x"
click at [1413, 537] on input "0.00" at bounding box center [1418, 533] width 31 height 24
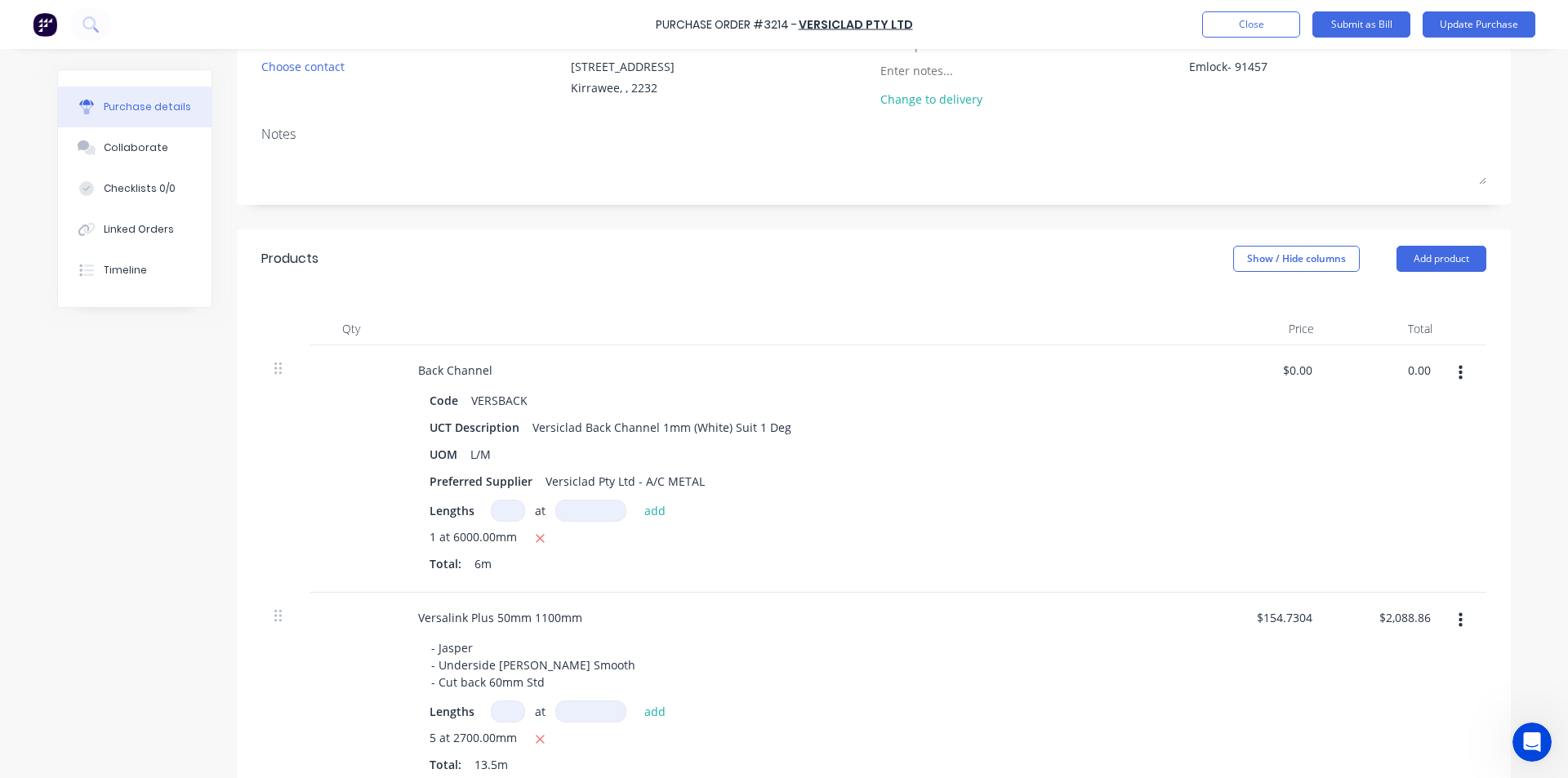
scroll to position [163, 0]
type input "188.83"
type textarea "x"
type input "$31.4717"
type input "$188.83"
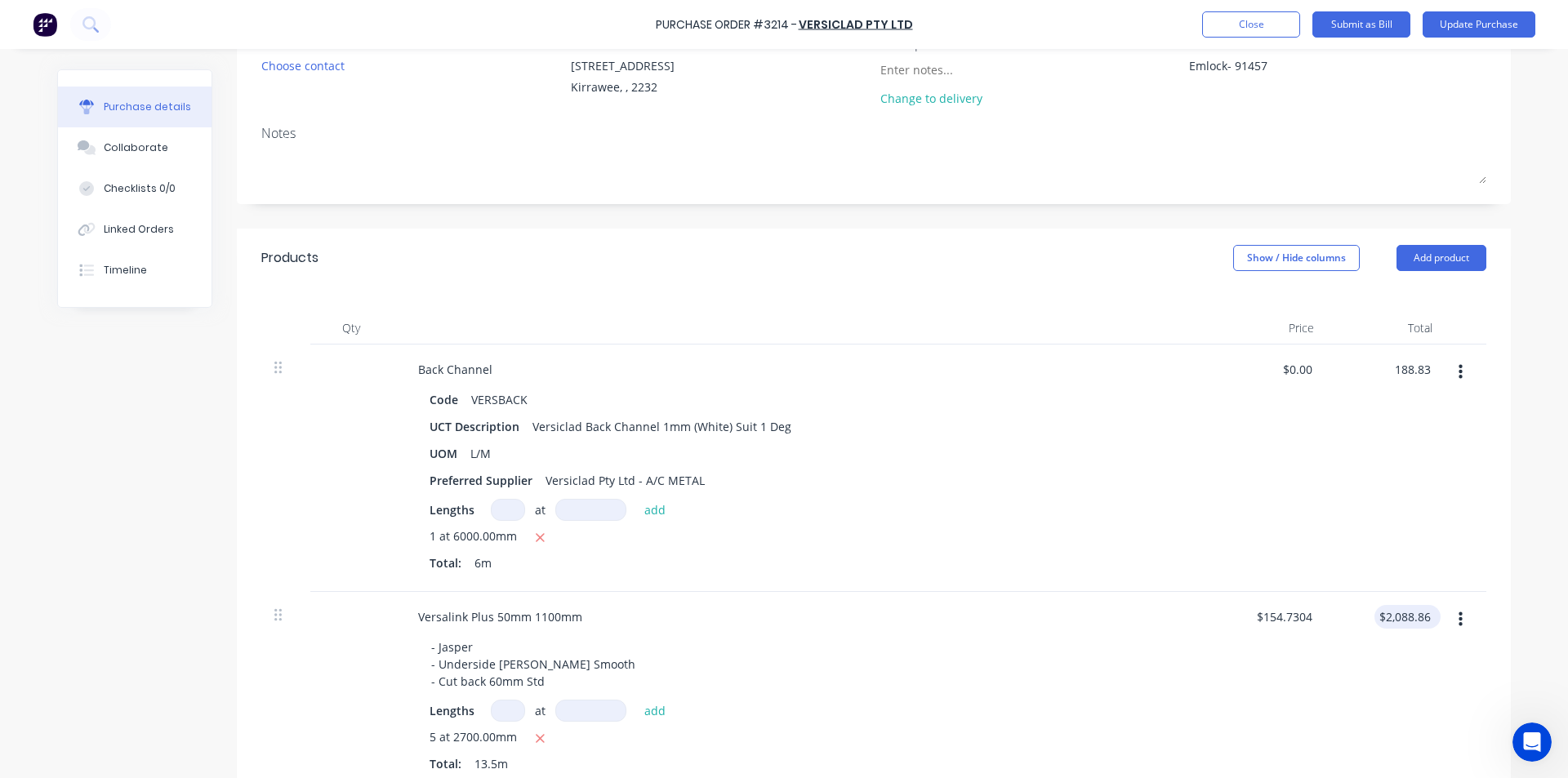
type input "2088.86"
click at [1393, 623] on input "2088.86" at bounding box center [1408, 617] width 51 height 24
click at [1401, 617] on input "2088.86" at bounding box center [1408, 617] width 51 height 24
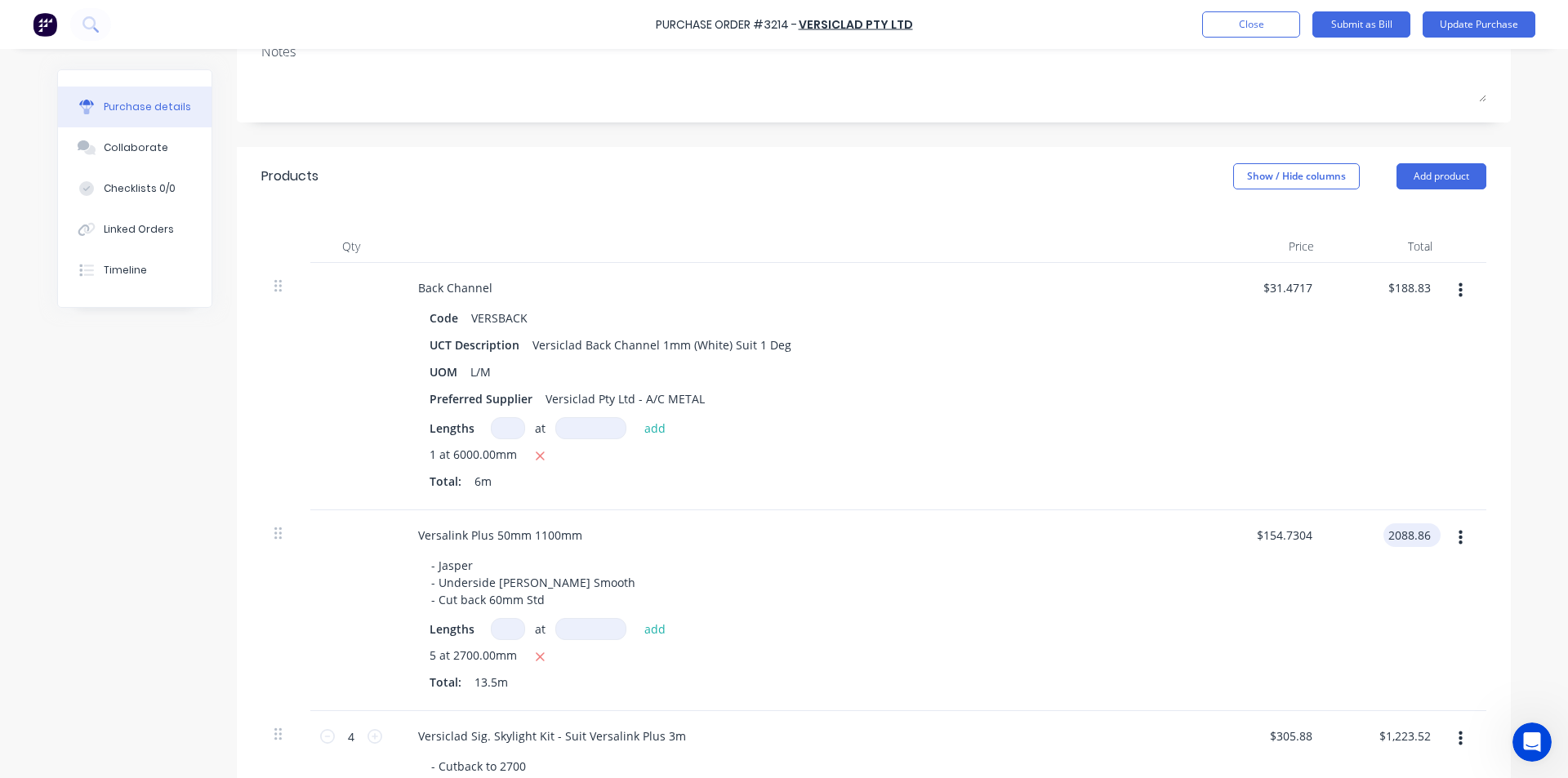
click at [1401, 530] on input "2088.86" at bounding box center [1408, 535] width 51 height 24
type textarea "x"
click at [1401, 530] on input "2088.86" at bounding box center [1408, 535] width 51 height 24
type input "1740.74"
type textarea "x"
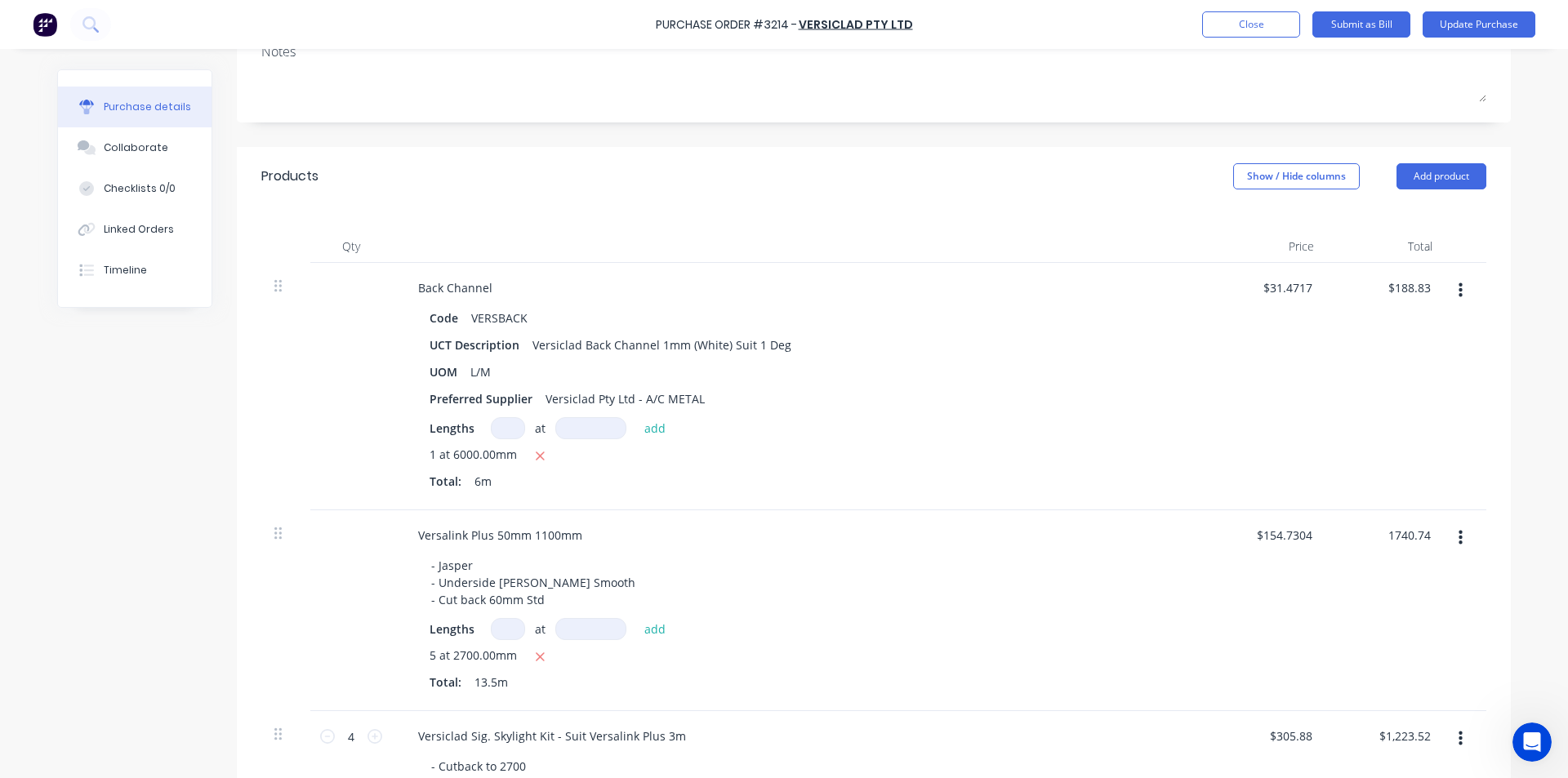
type input "$128.9437"
type input "$1,740.74"
click at [1387, 612] on div "$1,740.74 $1,740.74" at bounding box center [1386, 611] width 118 height 201
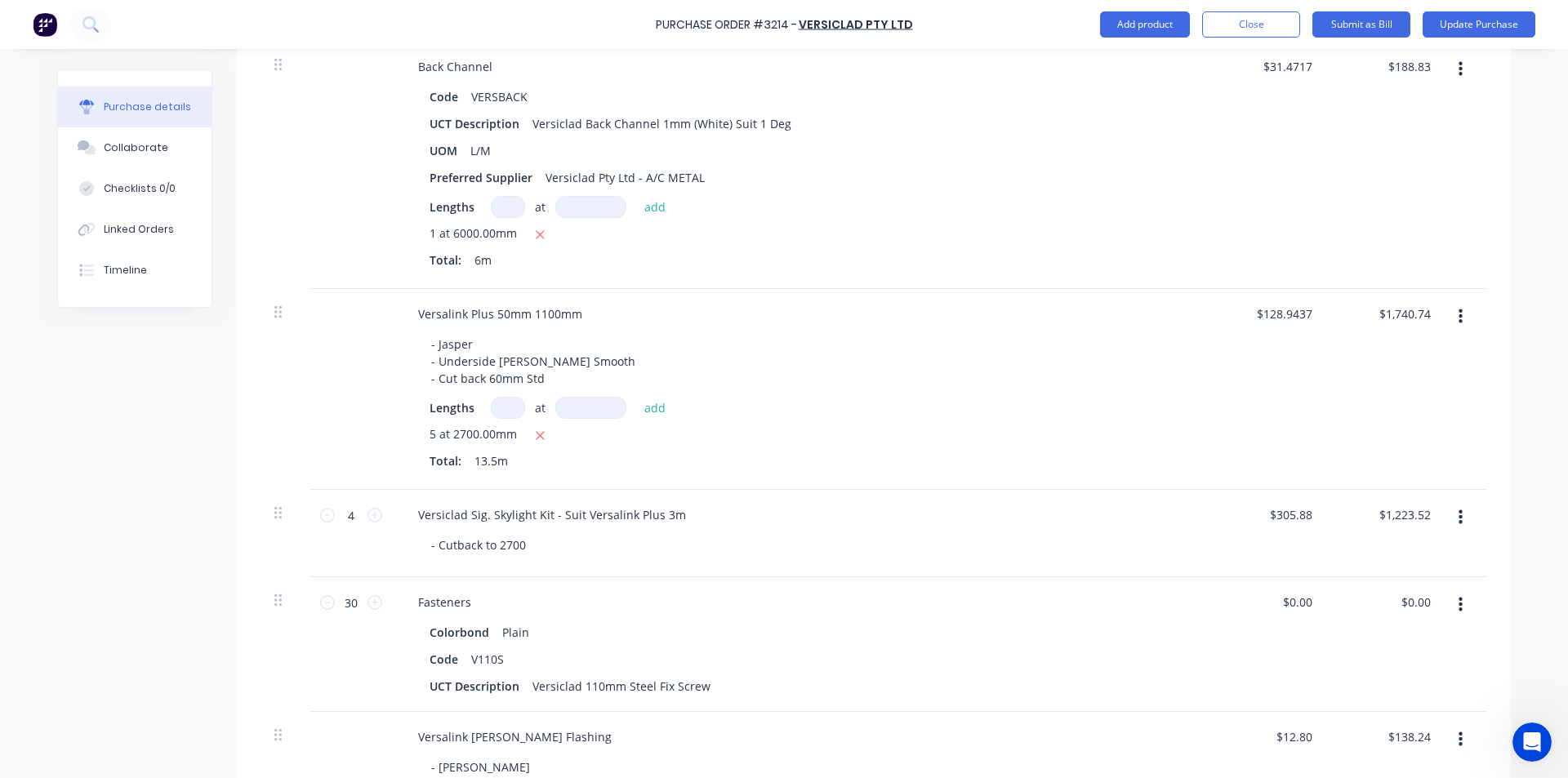
scroll to position [490, 0]
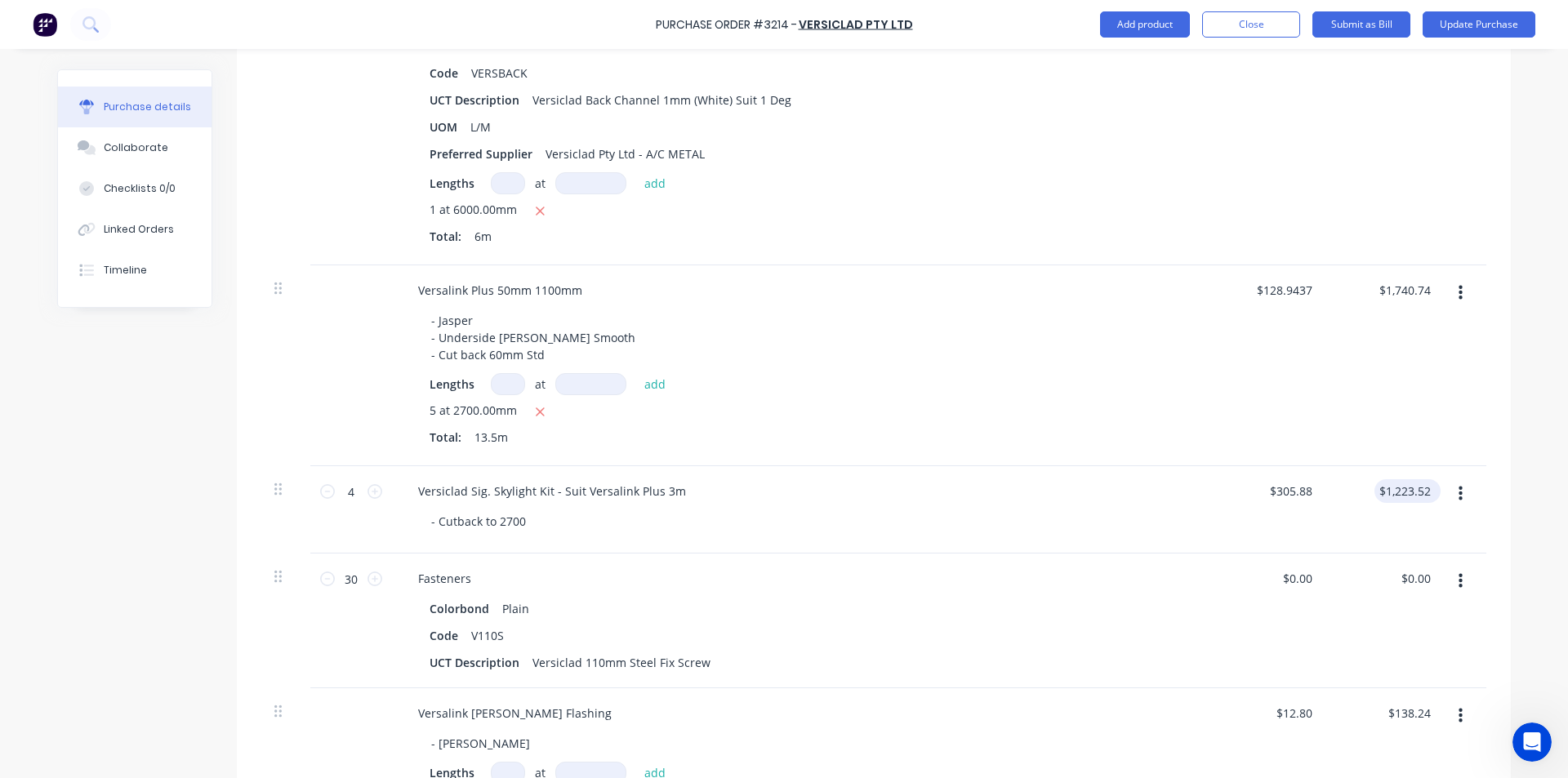
type textarea "x"
type input "1223.52"
click at [1396, 494] on input "1223.52" at bounding box center [1403, 492] width 59 height 24
click at [1396, 494] on input "1223.52" at bounding box center [1408, 492] width 51 height 24
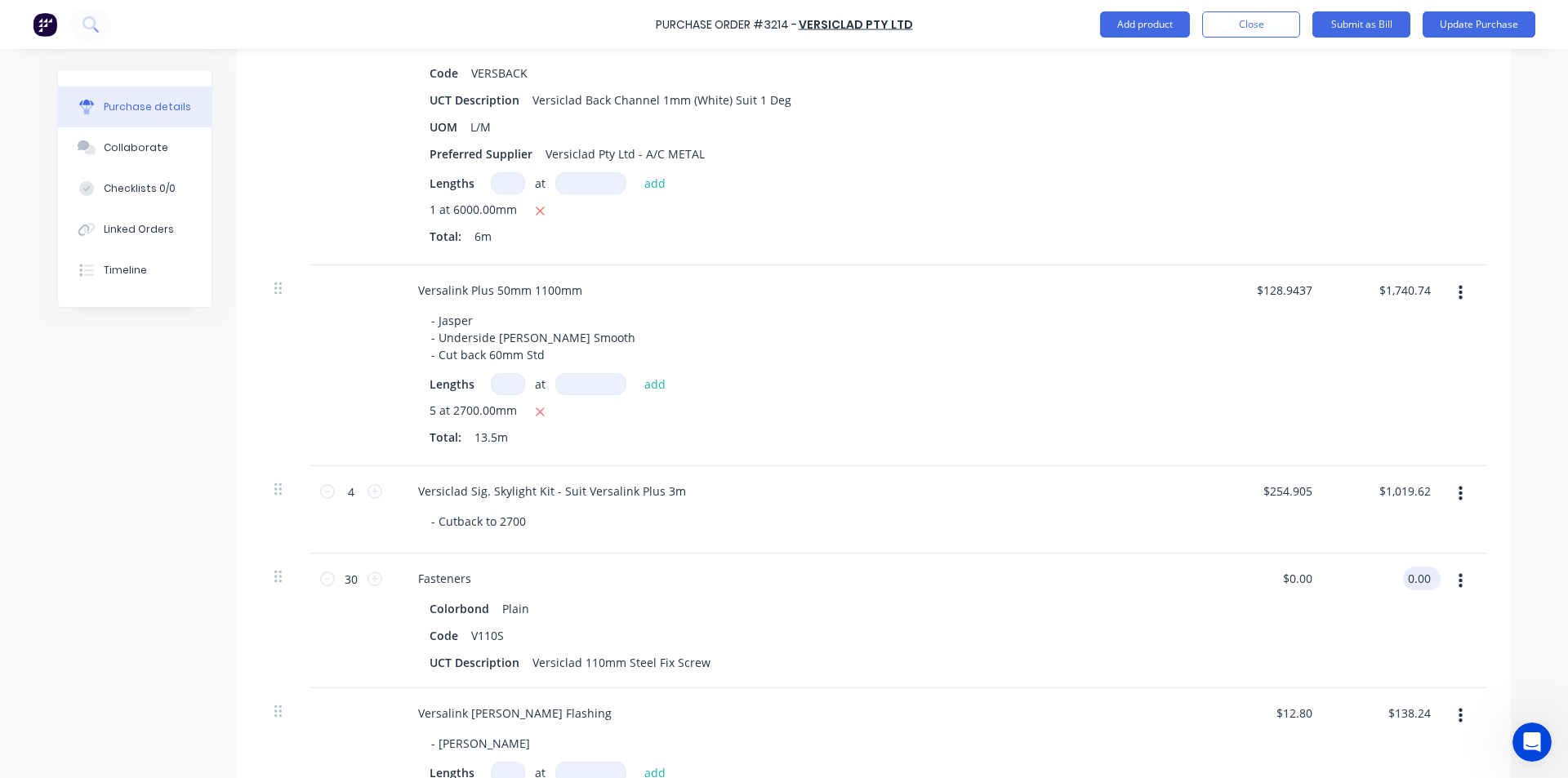
click at [1411, 570] on input "0.00" at bounding box center [1418, 579] width 31 height 24
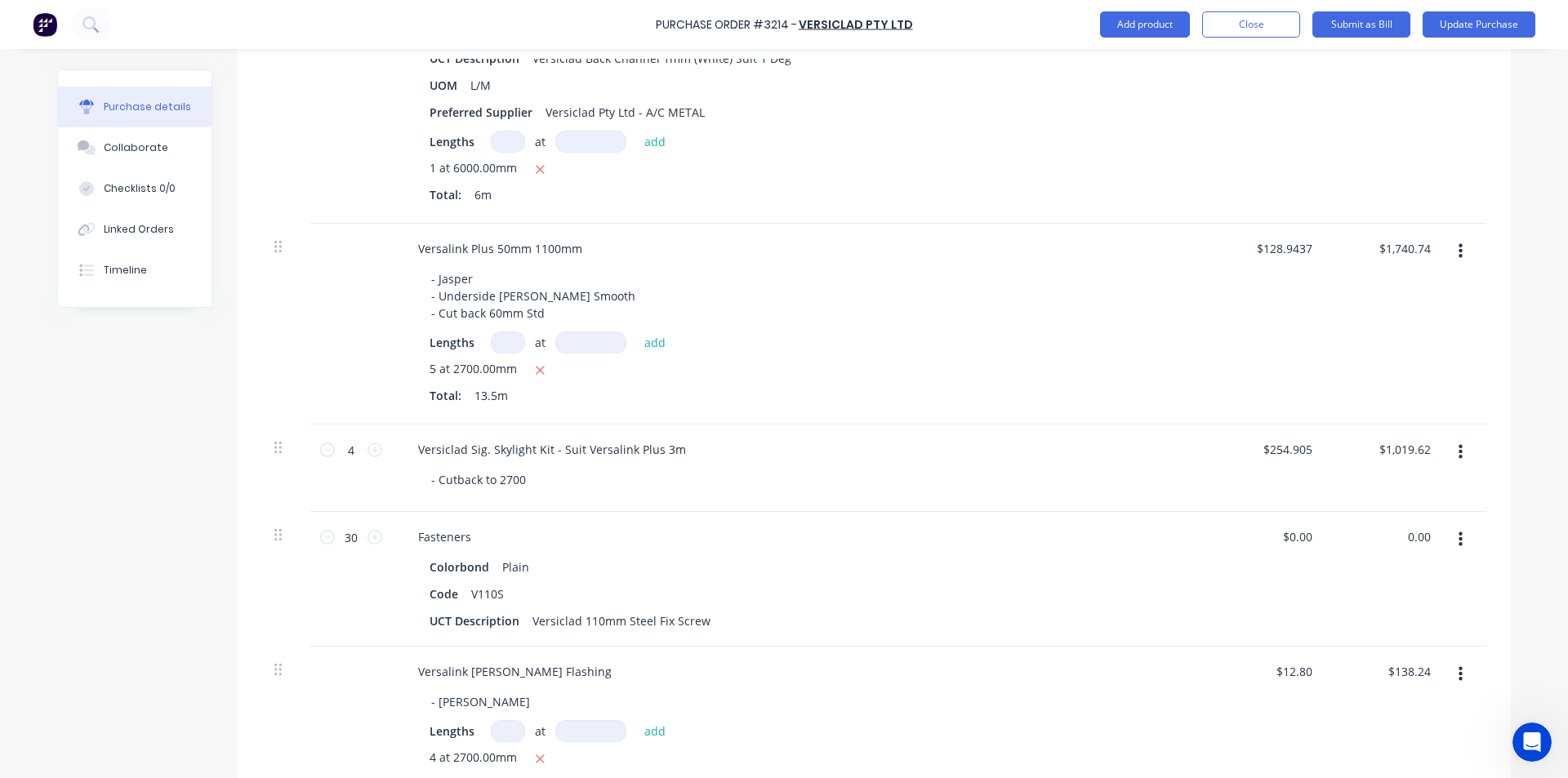
scroll to position [571, 0]
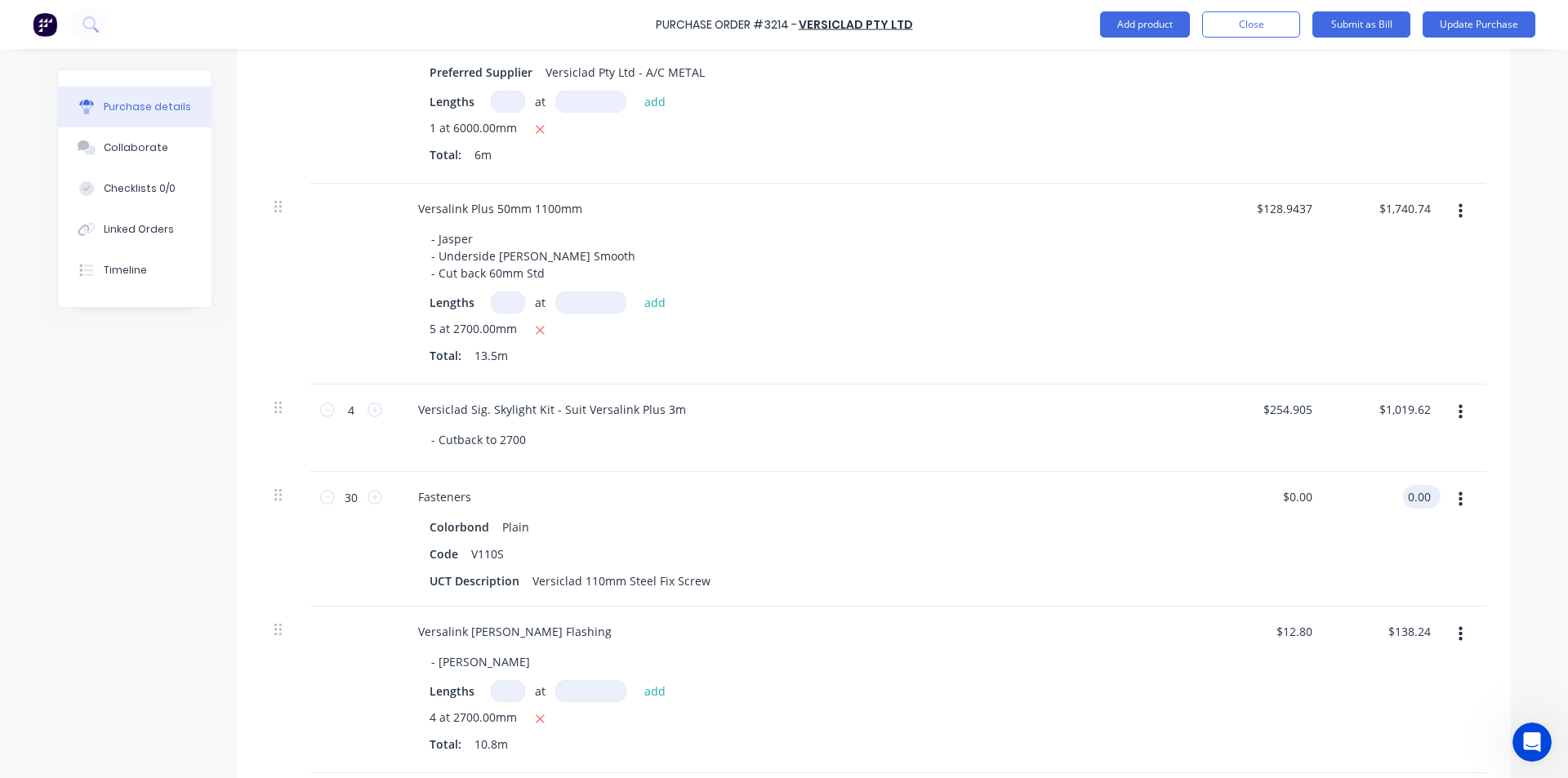
click at [1402, 490] on input "0.00" at bounding box center [1418, 497] width 31 height 24
click at [1413, 494] on input "0.00" at bounding box center [1418, 497] width 31 height 24
click at [1413, 493] on input "0.00" at bounding box center [1418, 497] width 31 height 24
click at [1127, 559] on div "Code V110S" at bounding box center [797, 554] width 748 height 24
click at [996, 630] on div "Versalink [PERSON_NAME] Flashing" at bounding box center [799, 632] width 790 height 24
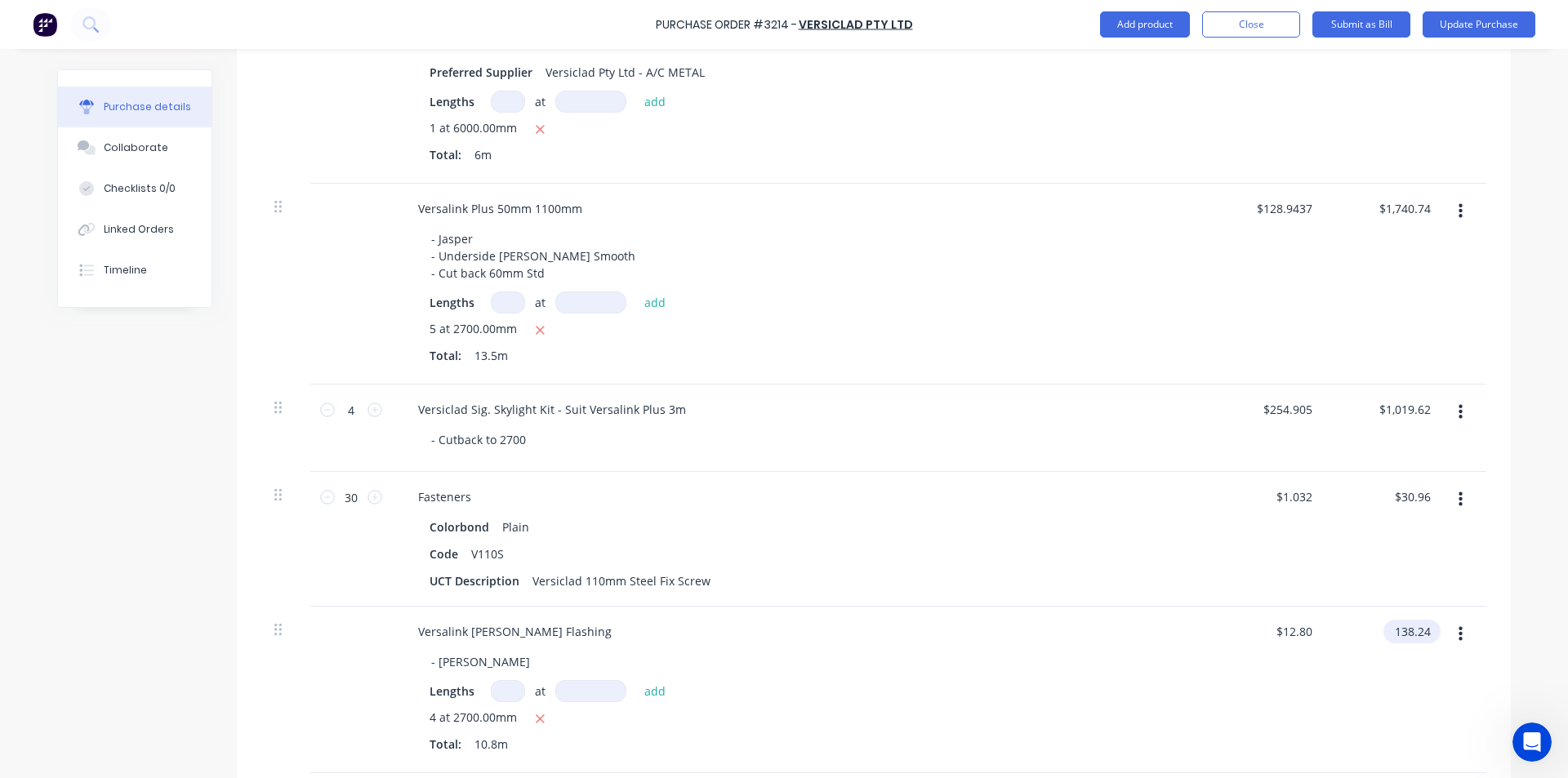
click at [1402, 636] on input "138.24" at bounding box center [1408, 632] width 51 height 24
click at [1402, 636] on input "138.24" at bounding box center [1411, 632] width 44 height 24
click at [1097, 620] on div "Versalink [PERSON_NAME] Flashing" at bounding box center [799, 632] width 790 height 24
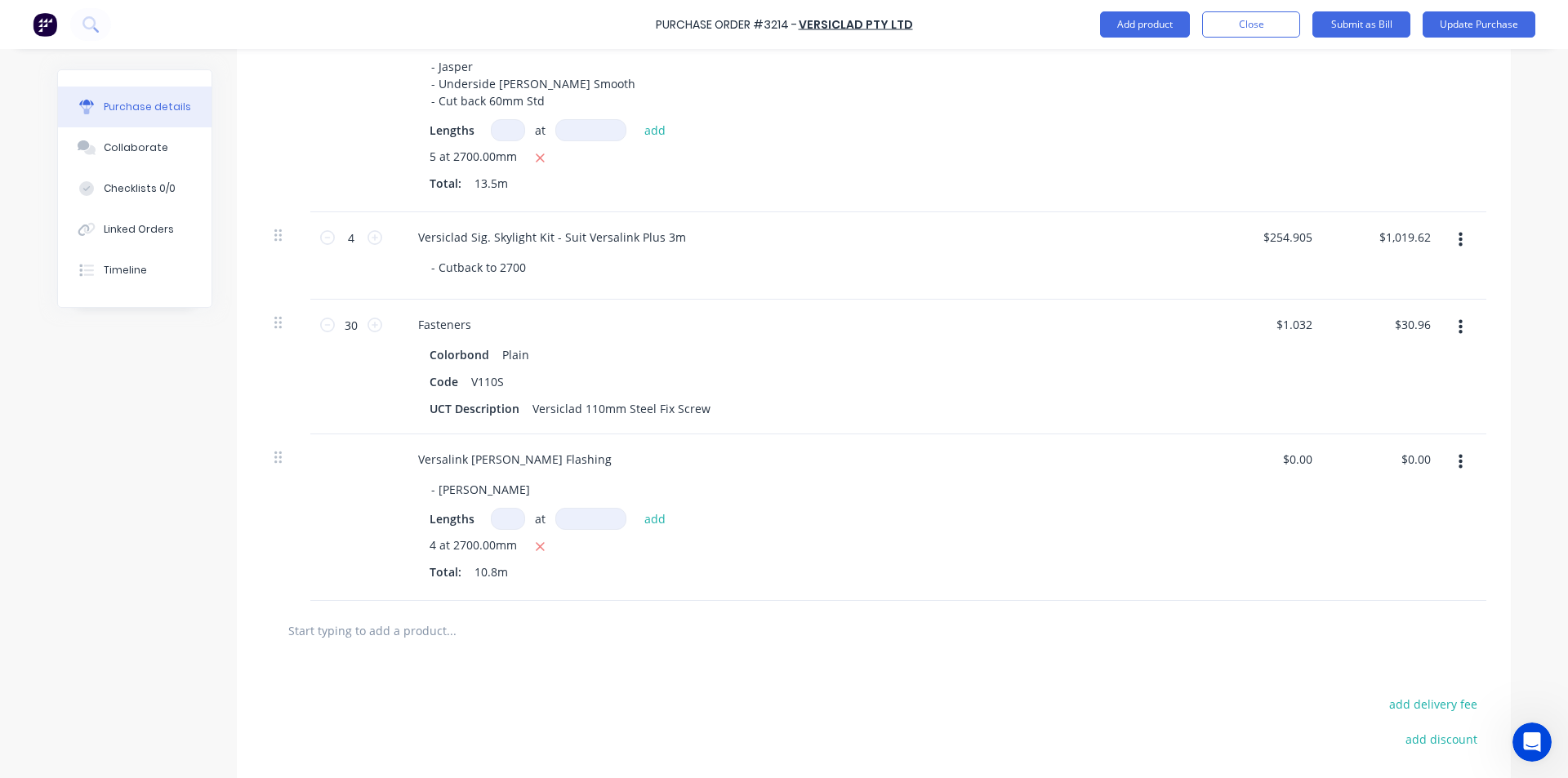
scroll to position [911, 0]
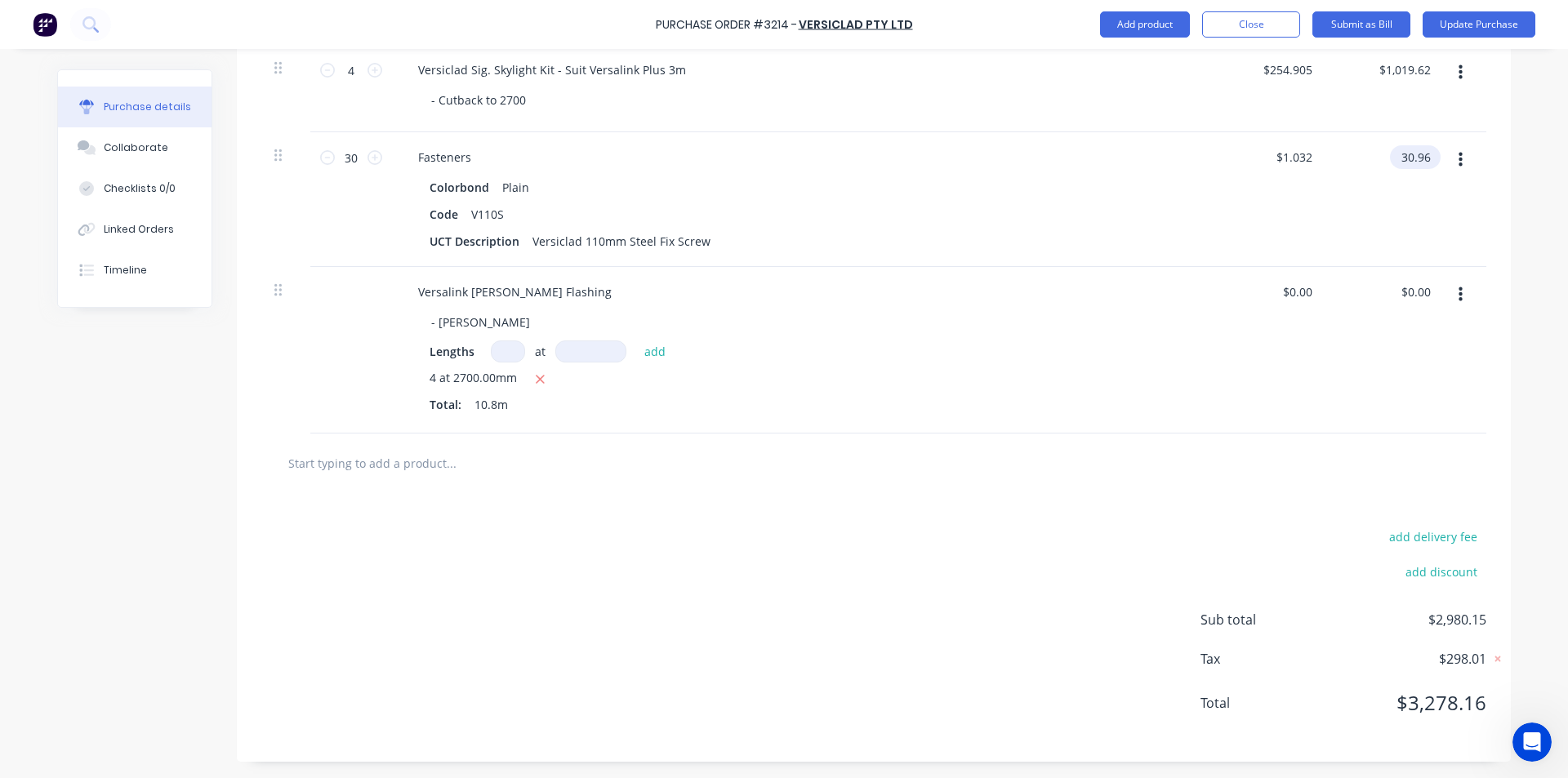
click at [1418, 152] on input "30.96" at bounding box center [1411, 157] width 44 height 24
click at [1418, 153] on input "30.96" at bounding box center [1415, 157] width 38 height 24
click at [948, 414] on div "4 at 2700.00mm Total: 10.8m" at bounding box center [800, 394] width 741 height 51
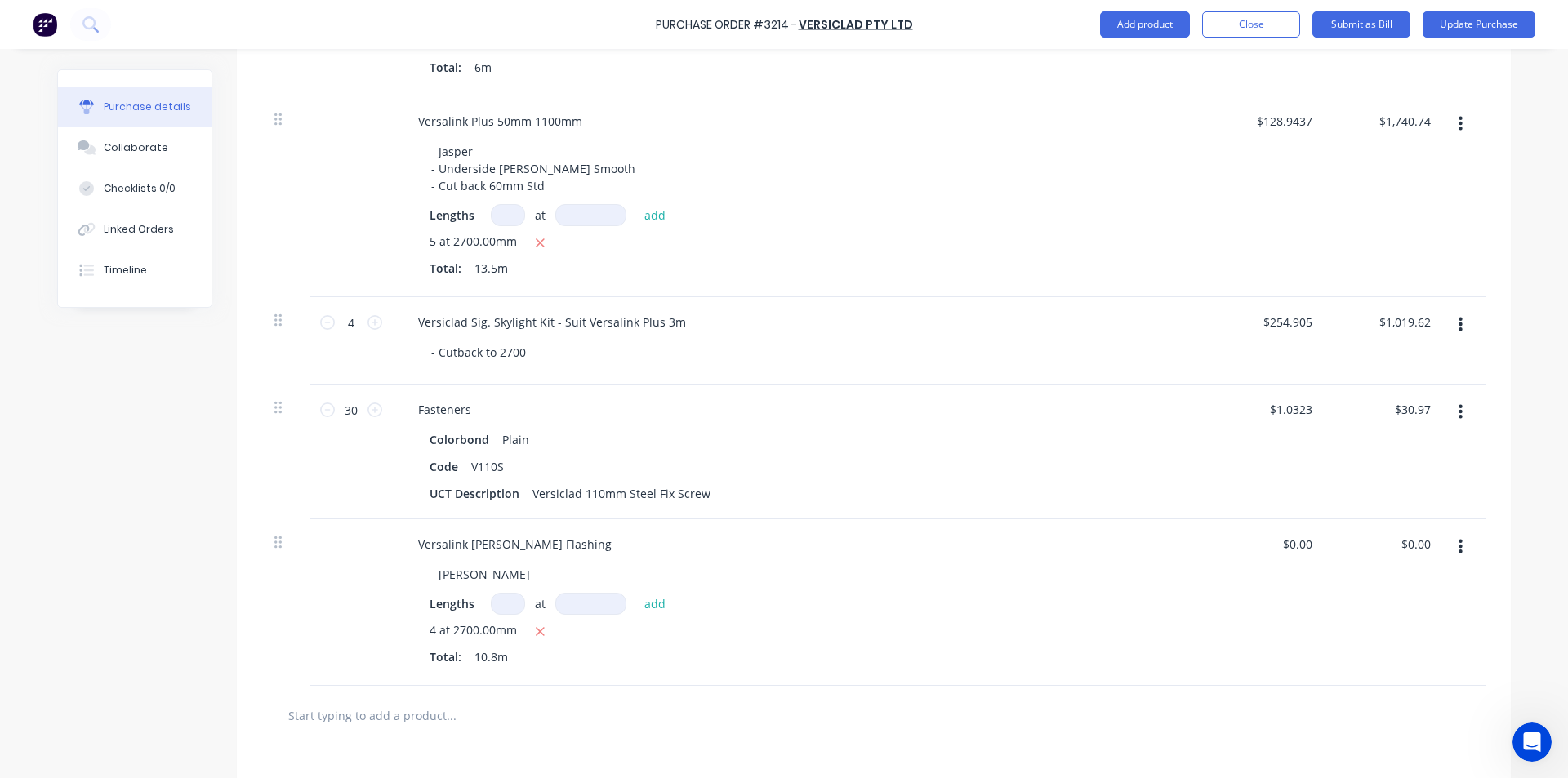
scroll to position [666, 0]
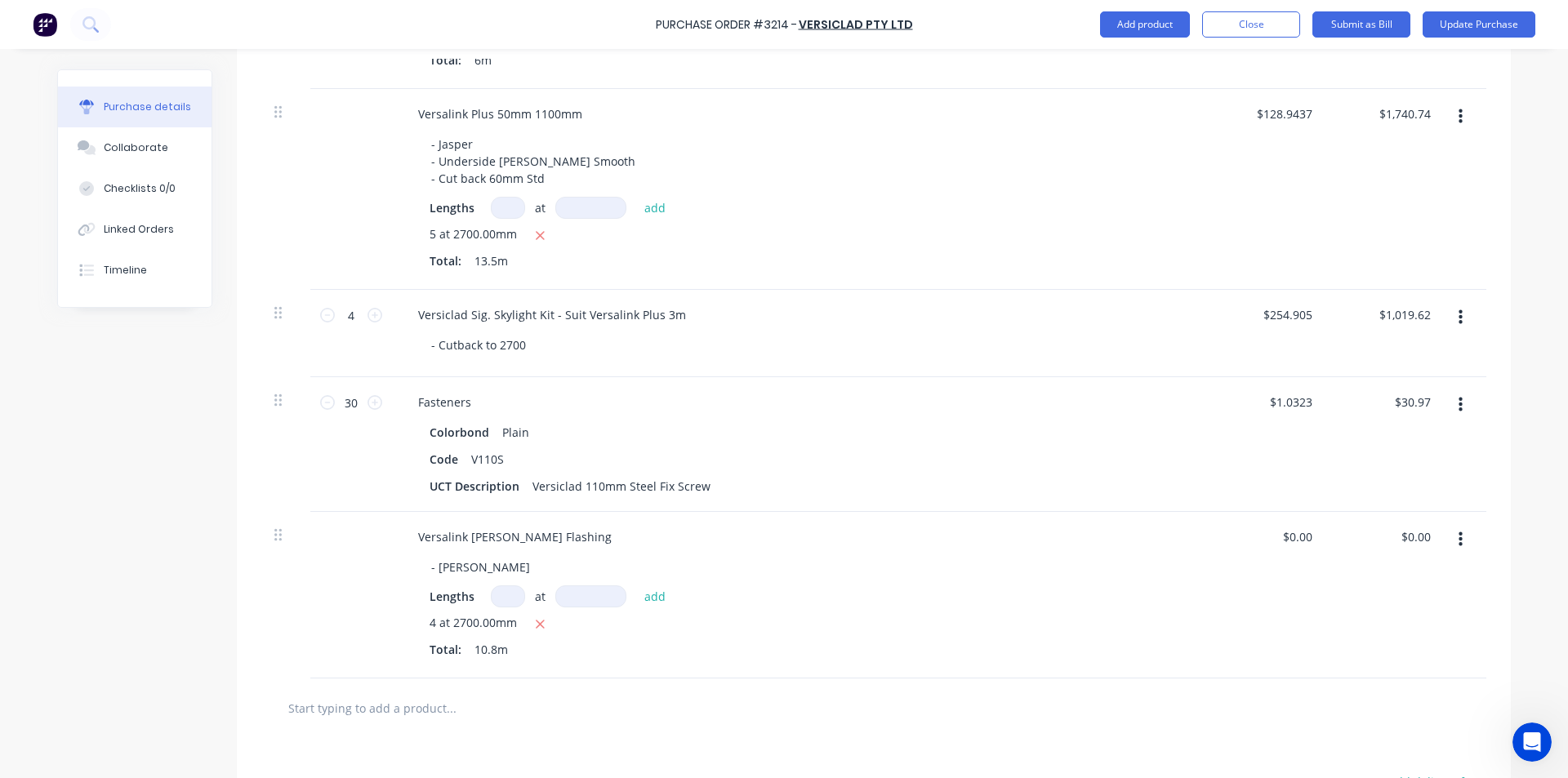
click at [1458, 540] on icon "button" at bounding box center [1460, 540] width 4 height 15
click at [1378, 683] on button "Delete" at bounding box center [1410, 681] width 139 height 33
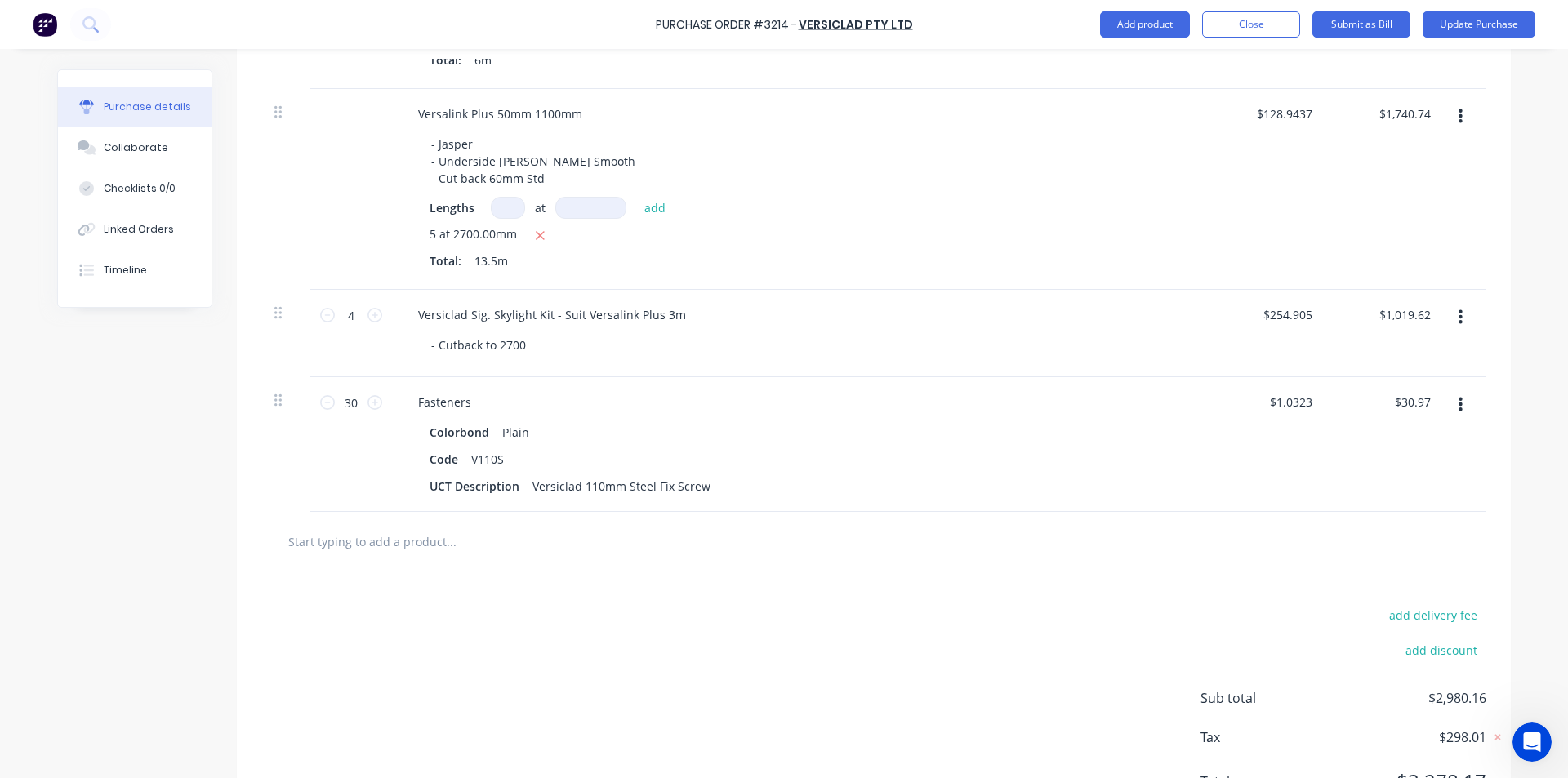
click at [988, 546] on div at bounding box center [873, 541] width 1198 height 33
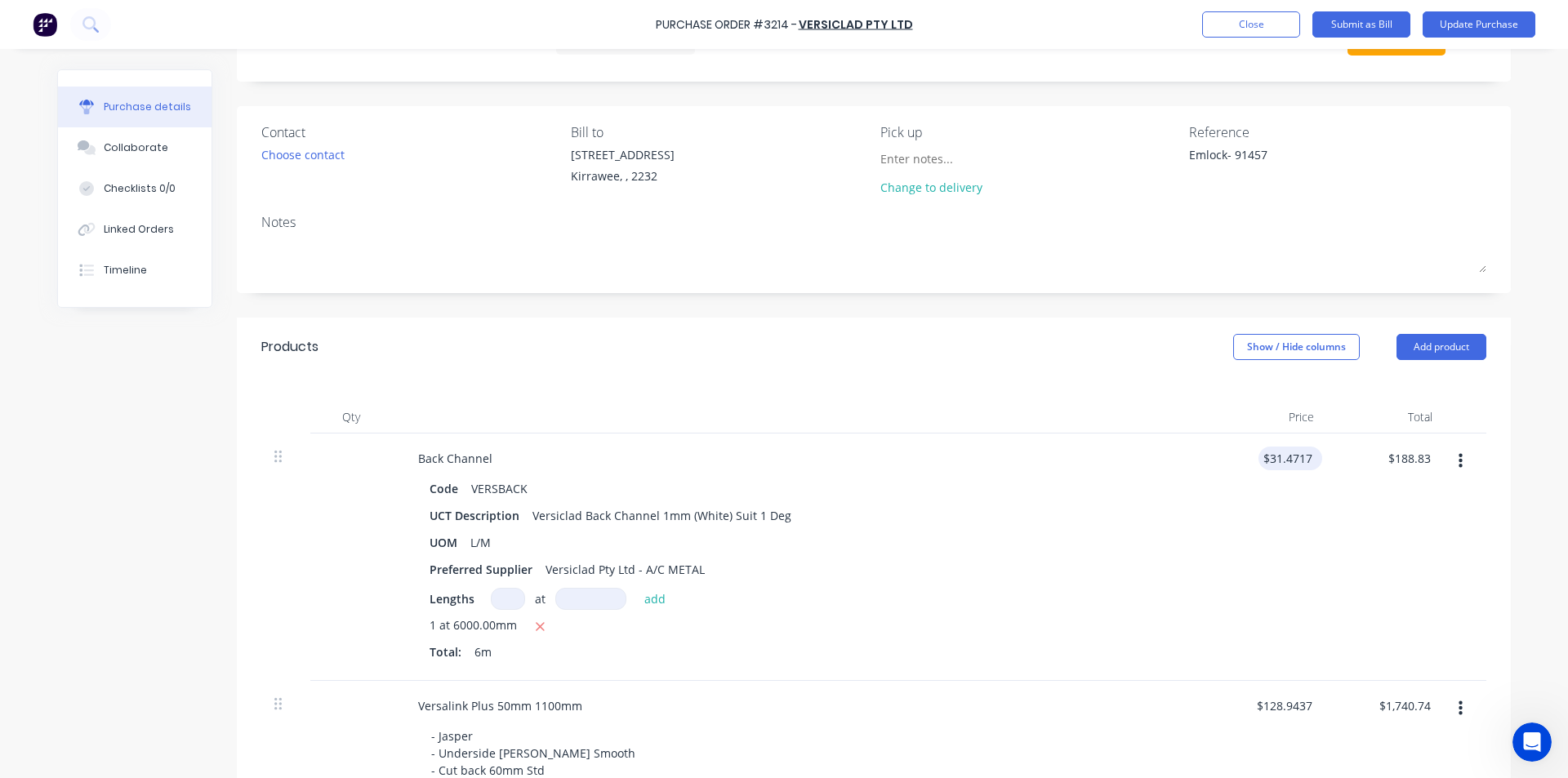
scroll to position [0, 0]
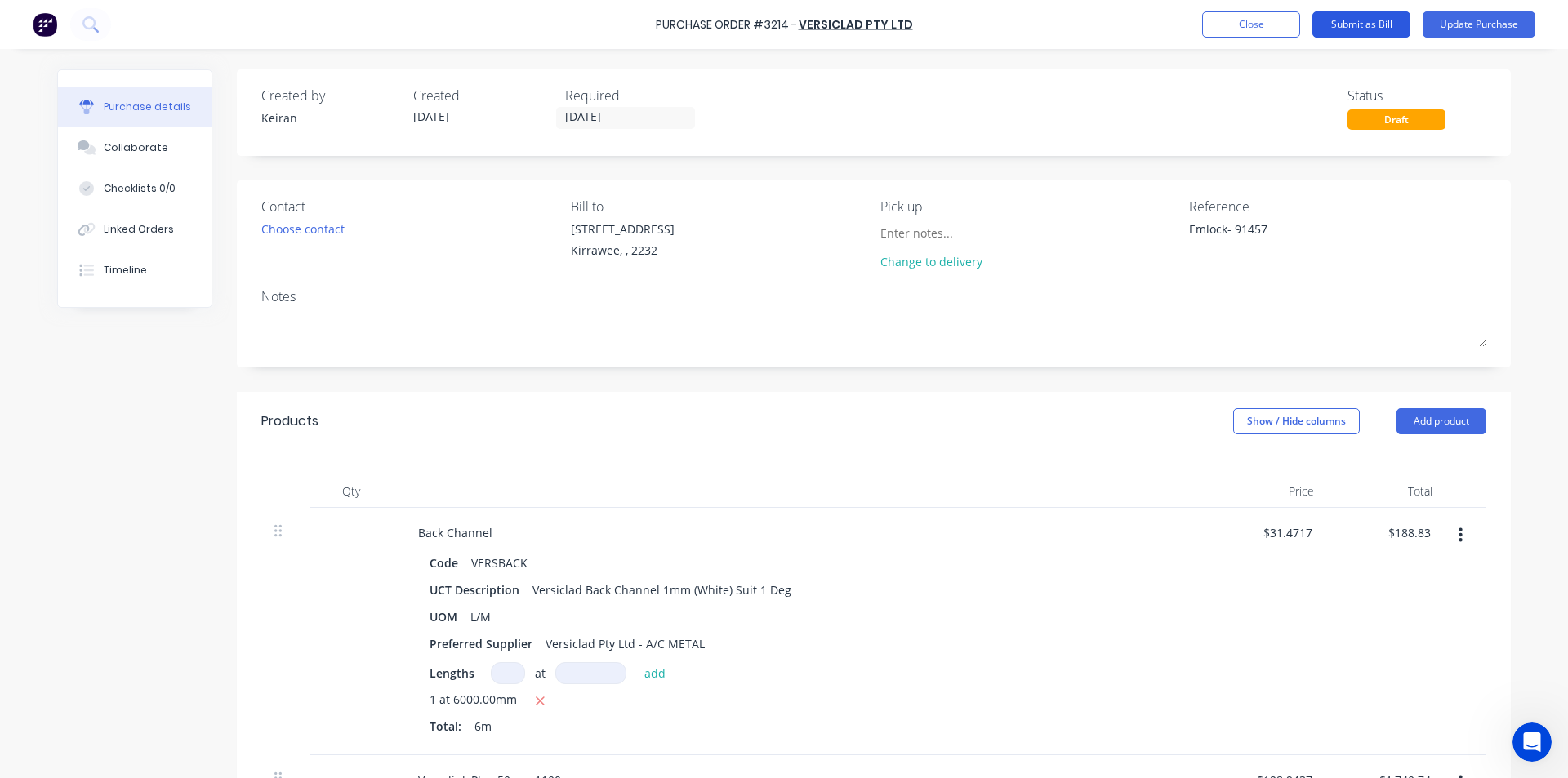
click at [1357, 25] on button "Submit as Bill" at bounding box center [1361, 24] width 98 height 26
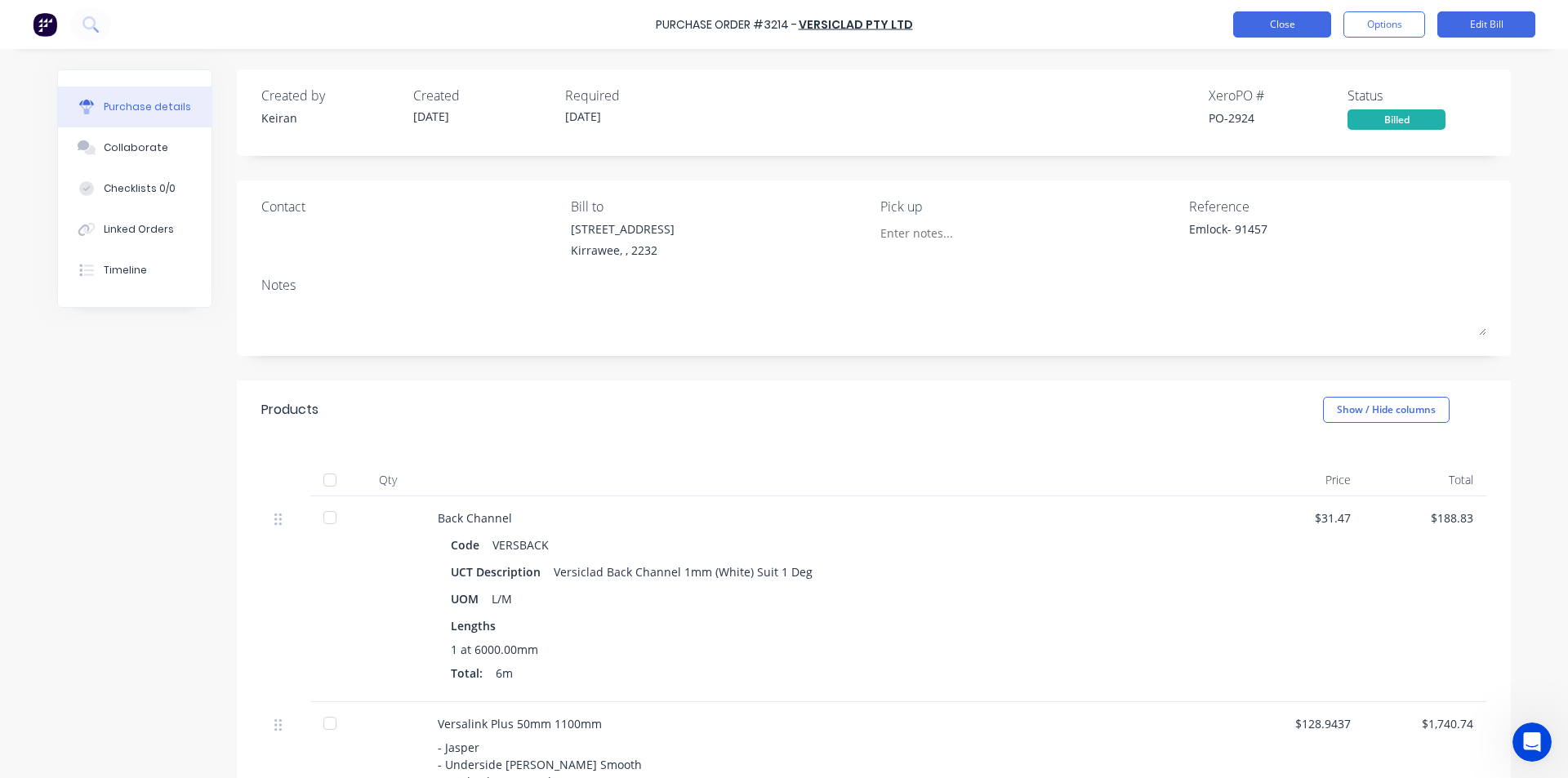
click at [1282, 26] on button "Close" at bounding box center [1282, 24] width 98 height 26
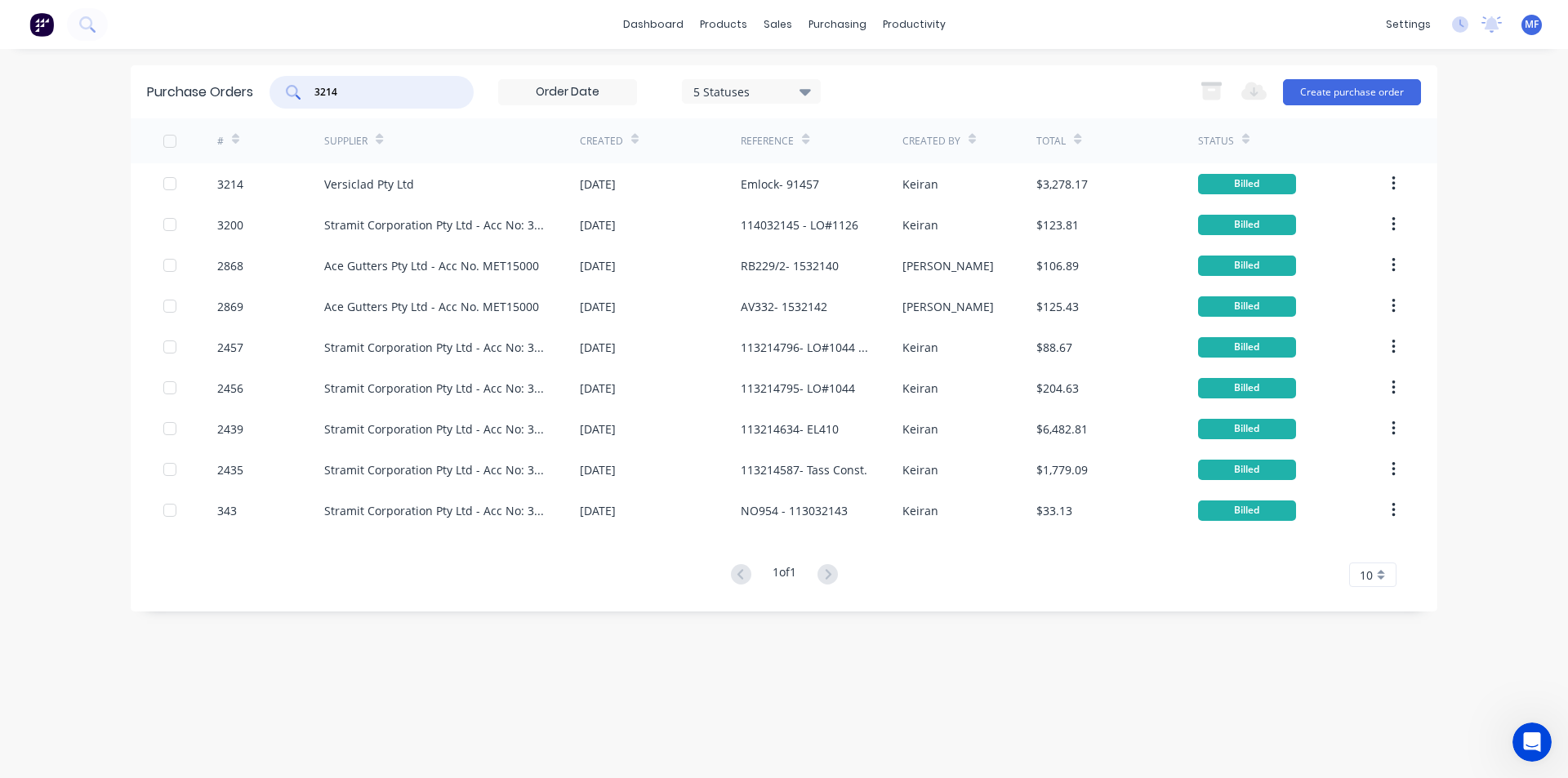
click at [379, 89] on input "3214" at bounding box center [381, 92] width 136 height 16
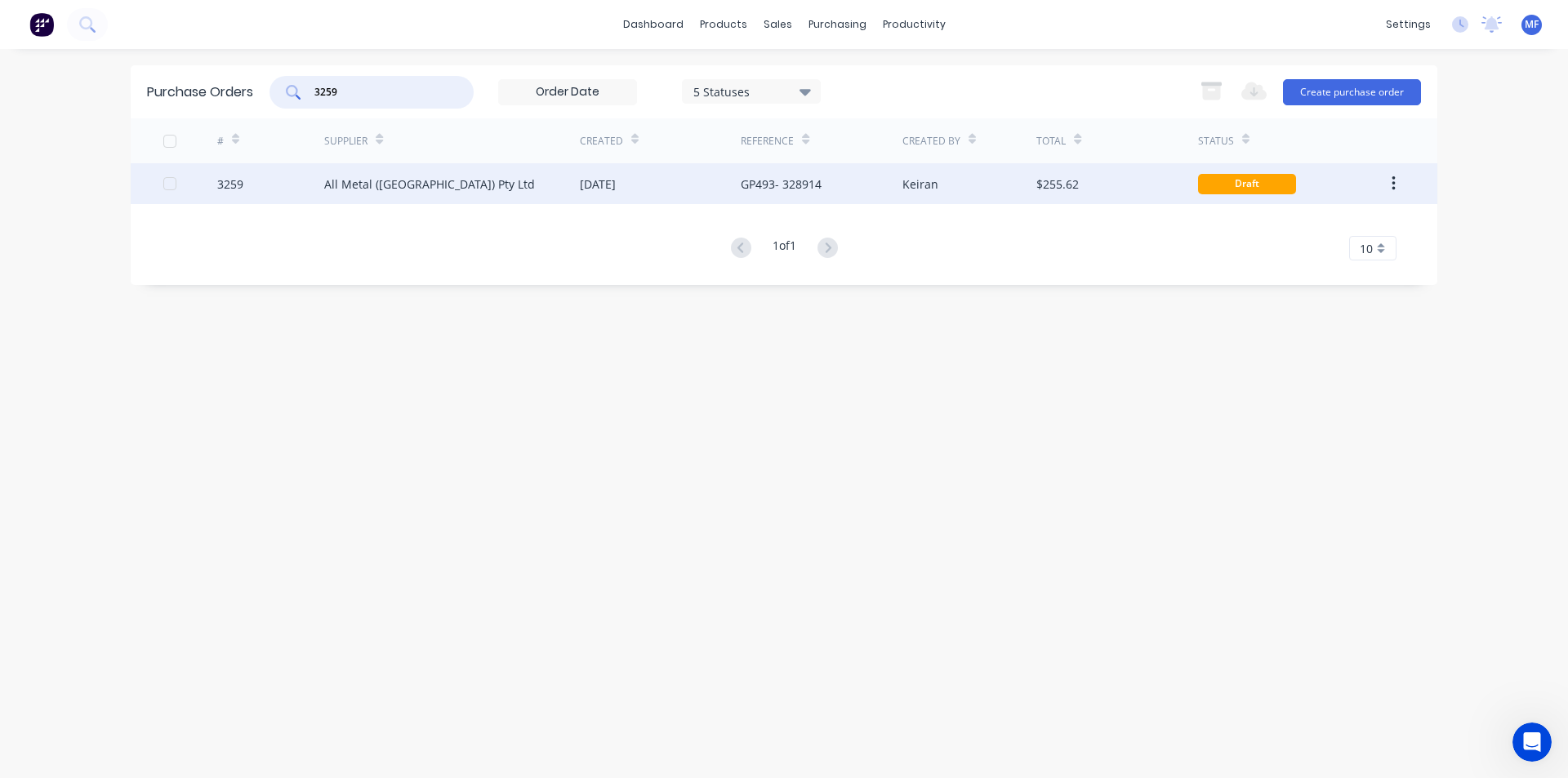
click at [406, 178] on div "All Metal ([GEOGRAPHIC_DATA]) Pty Ltd" at bounding box center [430, 184] width 211 height 17
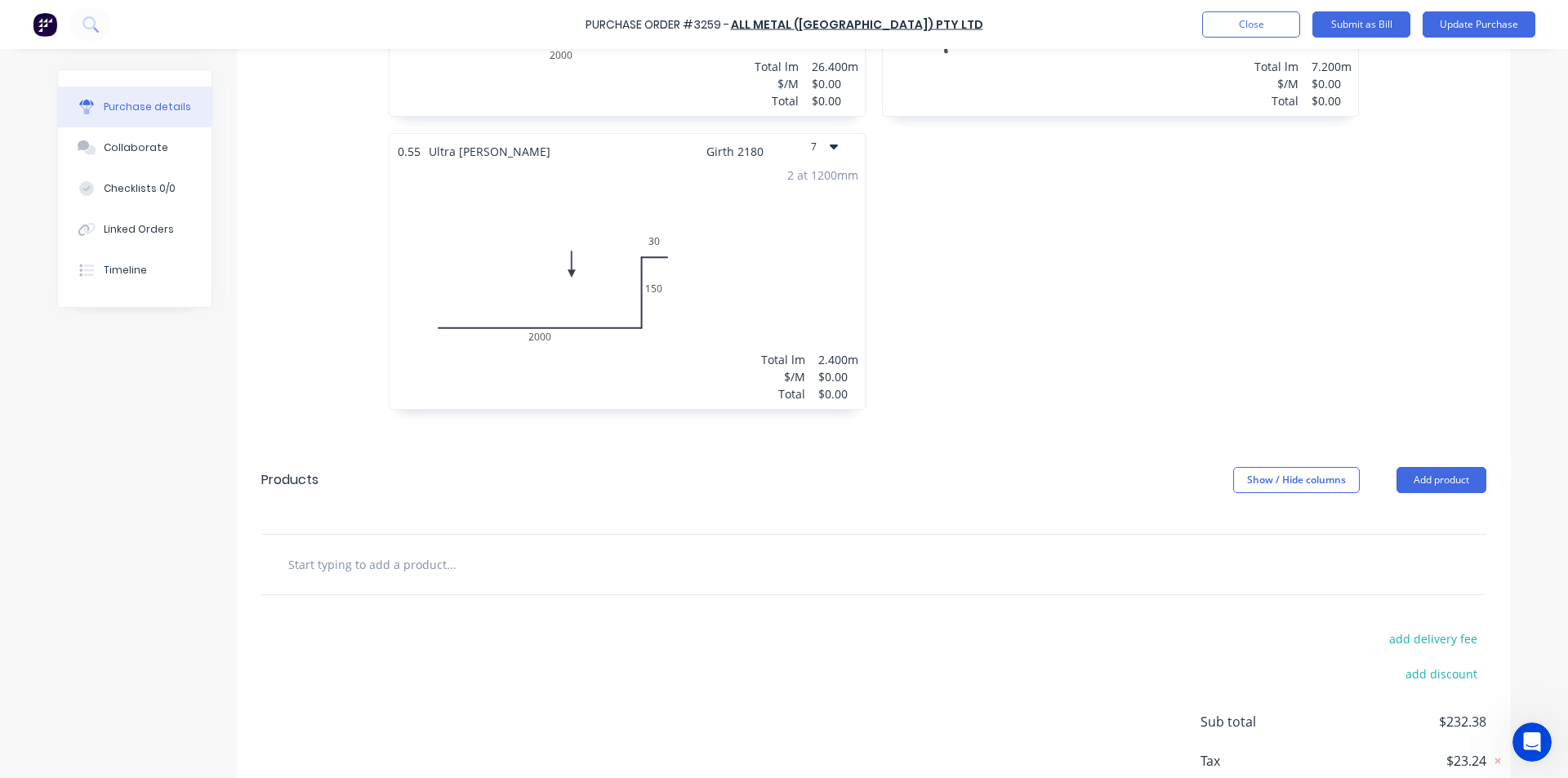
scroll to position [1293, 0]
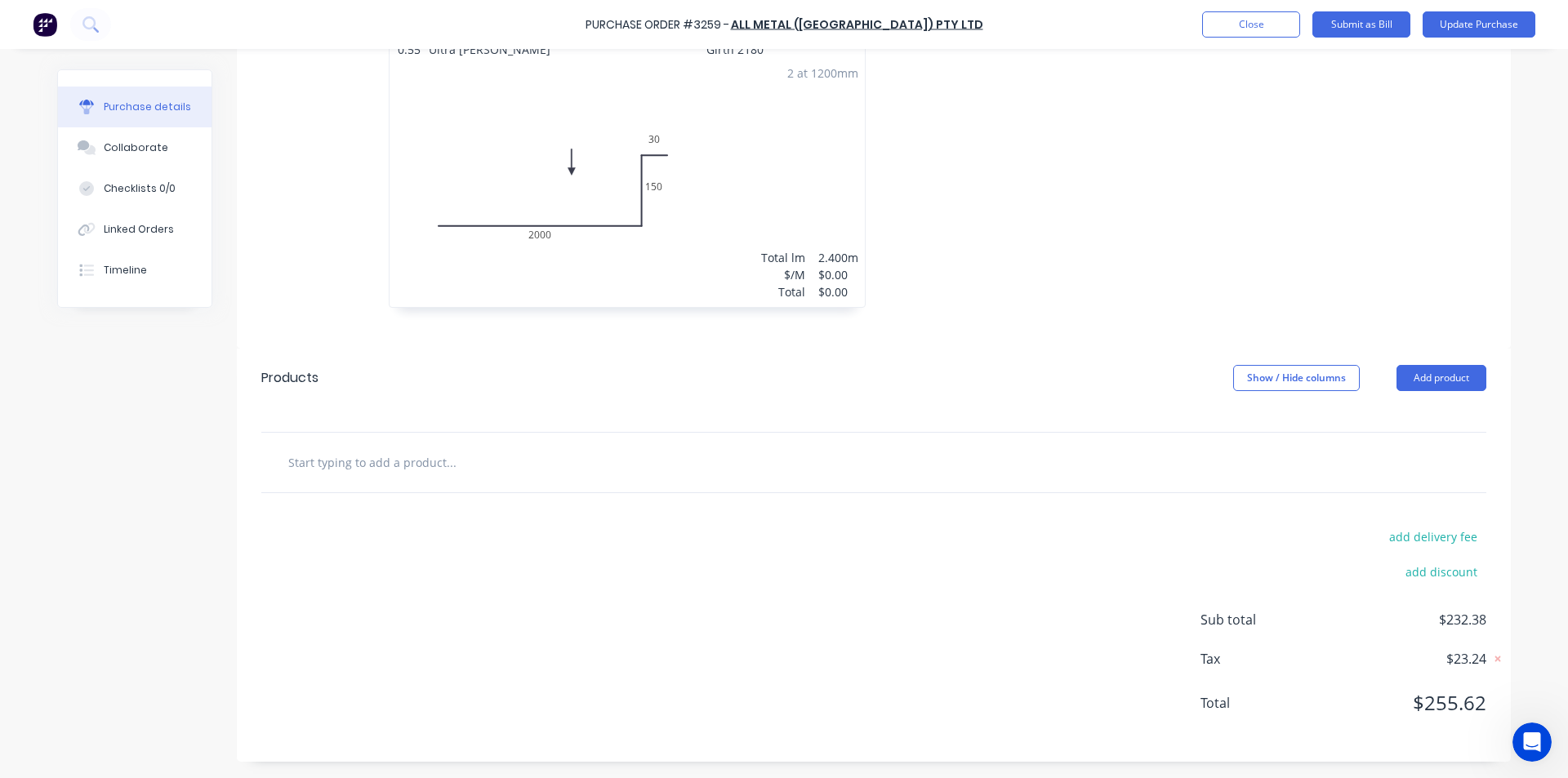
click at [364, 457] on input "text" at bounding box center [450, 462] width 327 height 33
click at [1452, 382] on button "Add product" at bounding box center [1441, 378] width 90 height 26
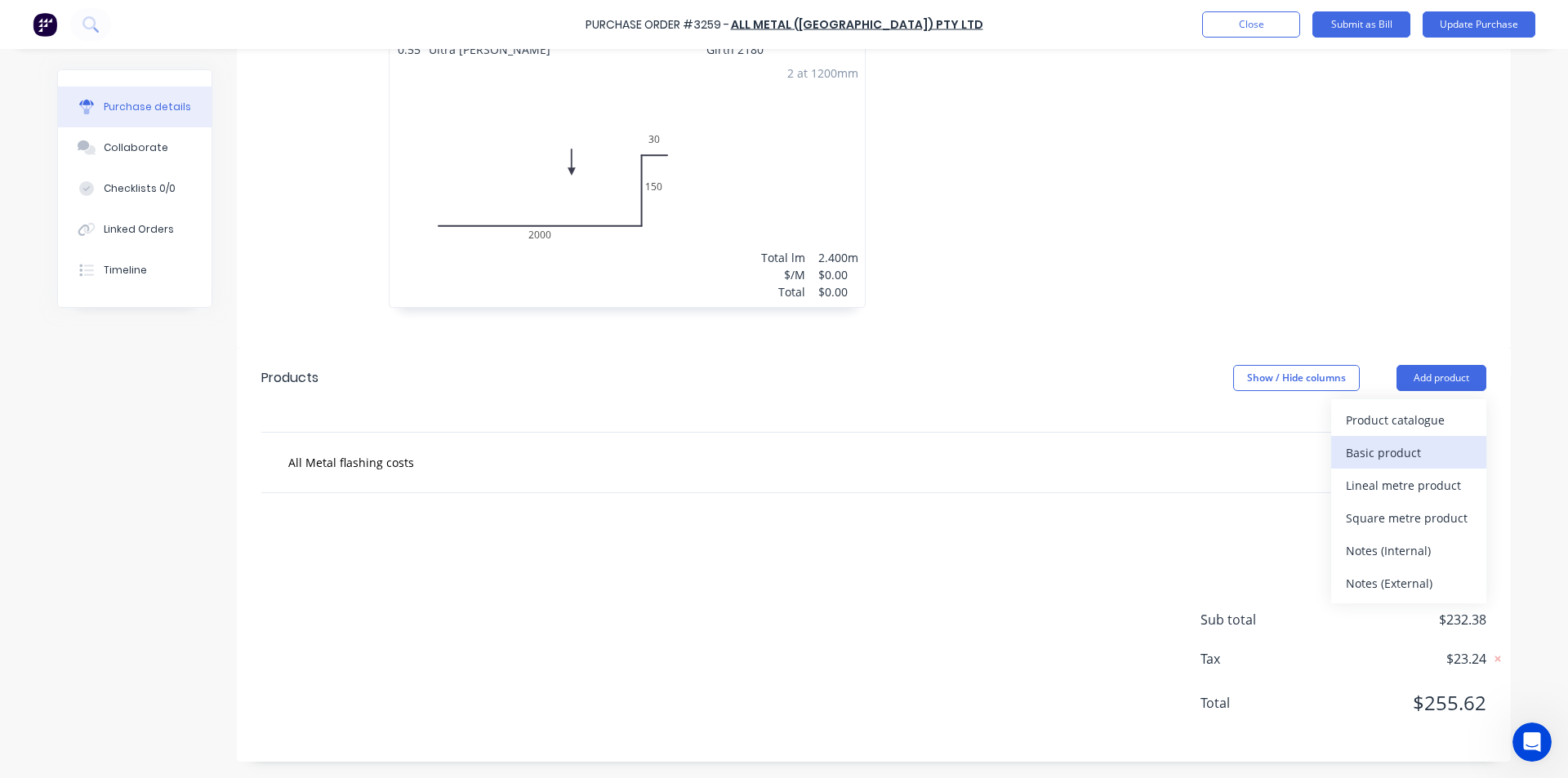
click at [1411, 445] on div "Basic product" at bounding box center [1408, 453] width 126 height 24
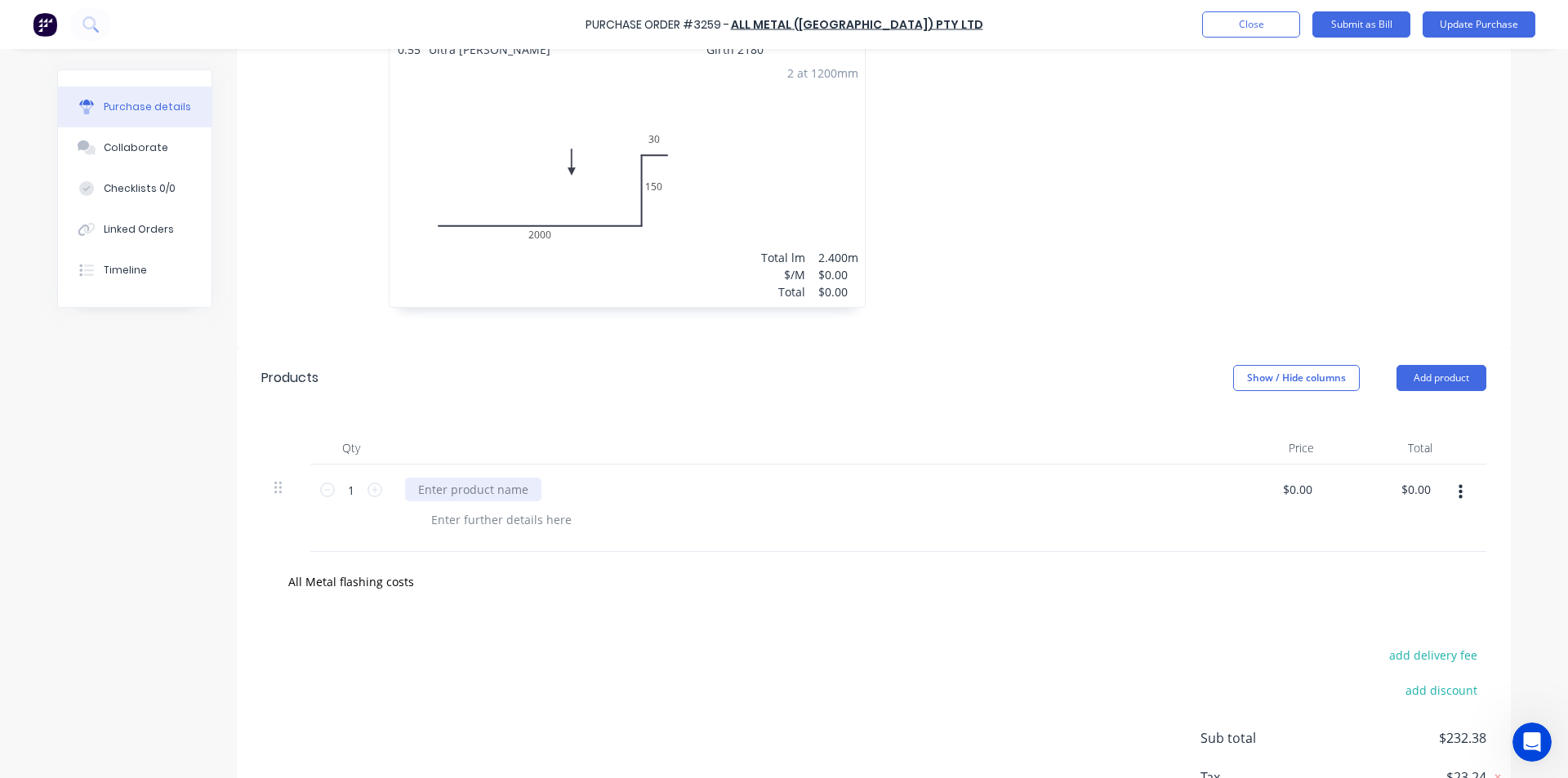
click at [434, 485] on div at bounding box center [473, 490] width 136 height 24
drag, startPoint x: 433, startPoint y: 588, endPoint x: 202, endPoint y: 612, distance: 232.2
click at [1386, 489] on div "$0.00 $0.00" at bounding box center [1386, 509] width 118 height 87
click at [1400, 488] on input "0.00" at bounding box center [1415, 490] width 38 height 24
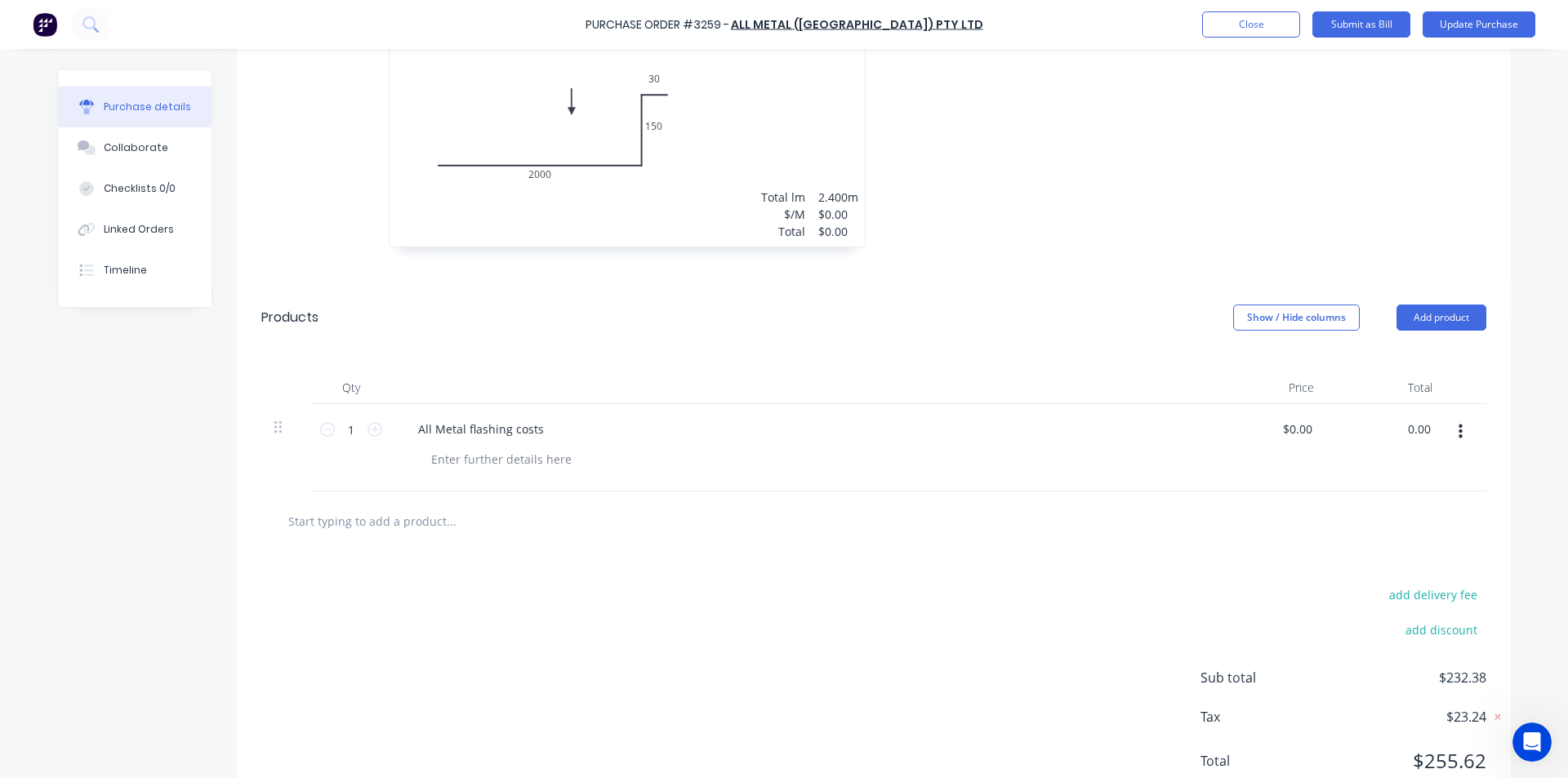
scroll to position [1411, 0]
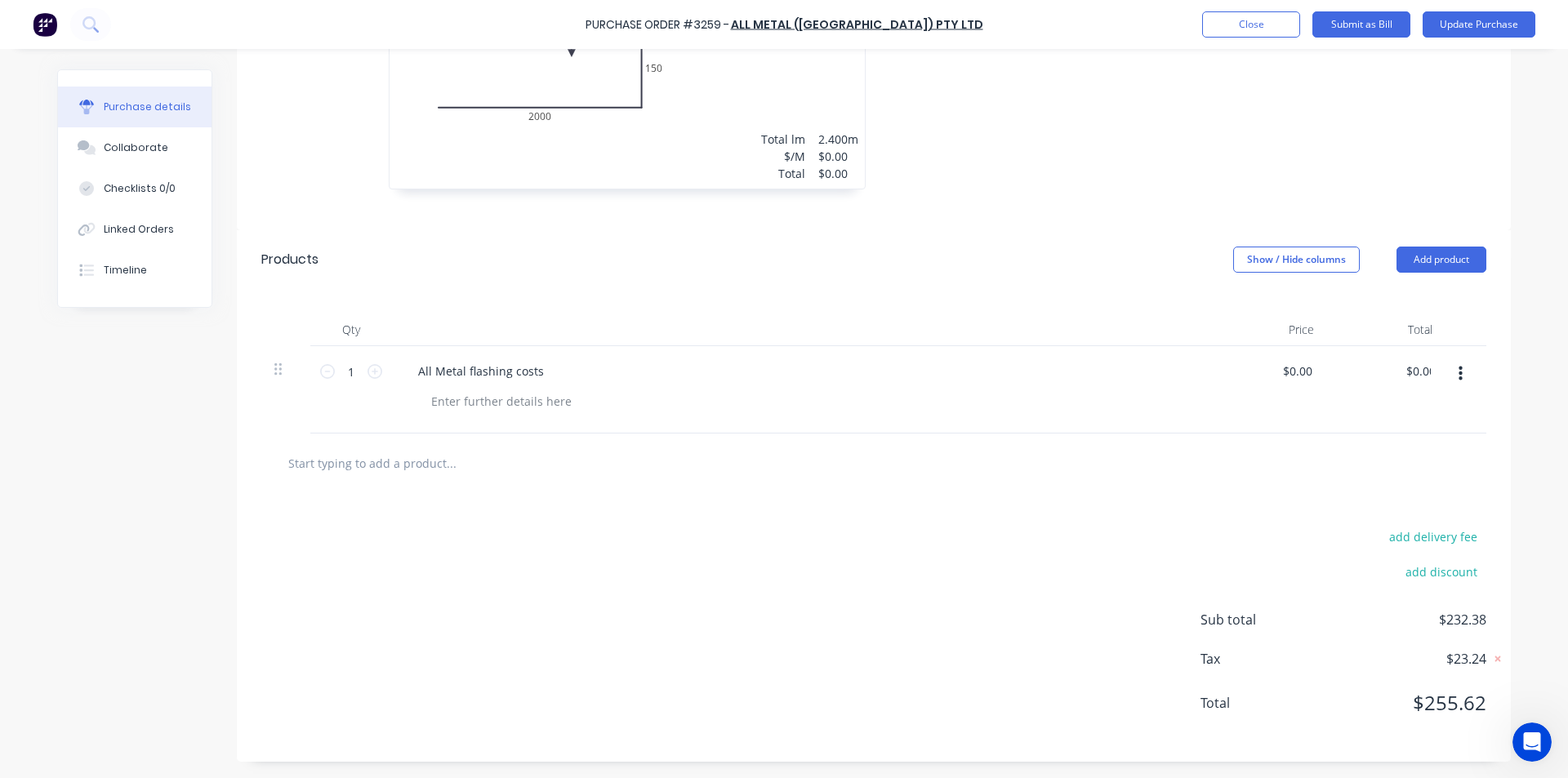
click at [1080, 505] on div "add delivery fee add discount Sub total $232.38 Tax $23.24 Total $255.62" at bounding box center [873, 627] width 1274 height 268
click at [1419, 365] on input "0.00" at bounding box center [1415, 371] width 38 height 24
click at [1419, 365] on input "0.00" at bounding box center [1418, 371] width 31 height 24
click at [1371, 438] on div at bounding box center [874, 462] width 1225 height 59
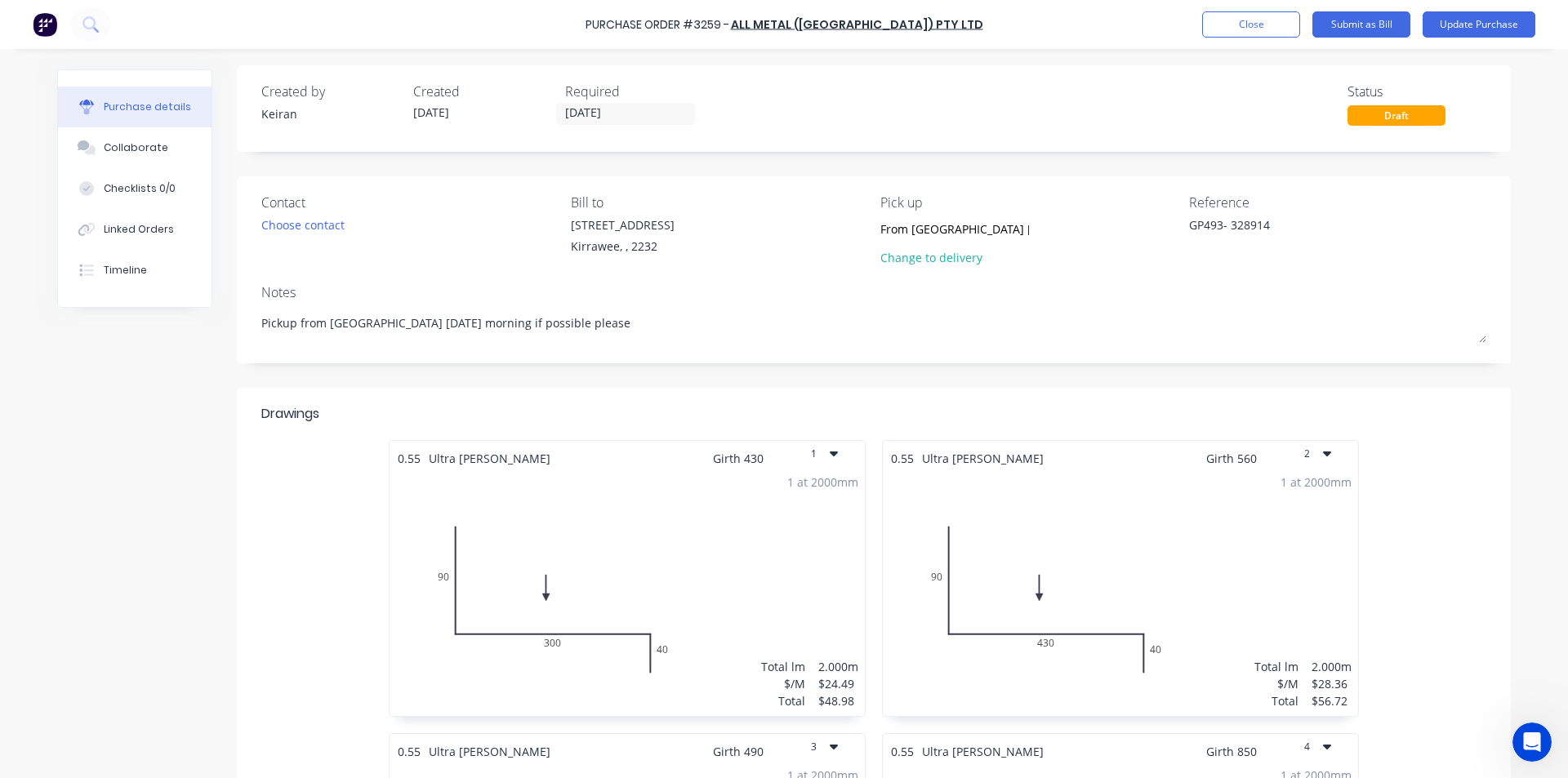
scroll to position [0, 0]
click at [1373, 24] on button "Submit as Bill" at bounding box center [1361, 24] width 98 height 26
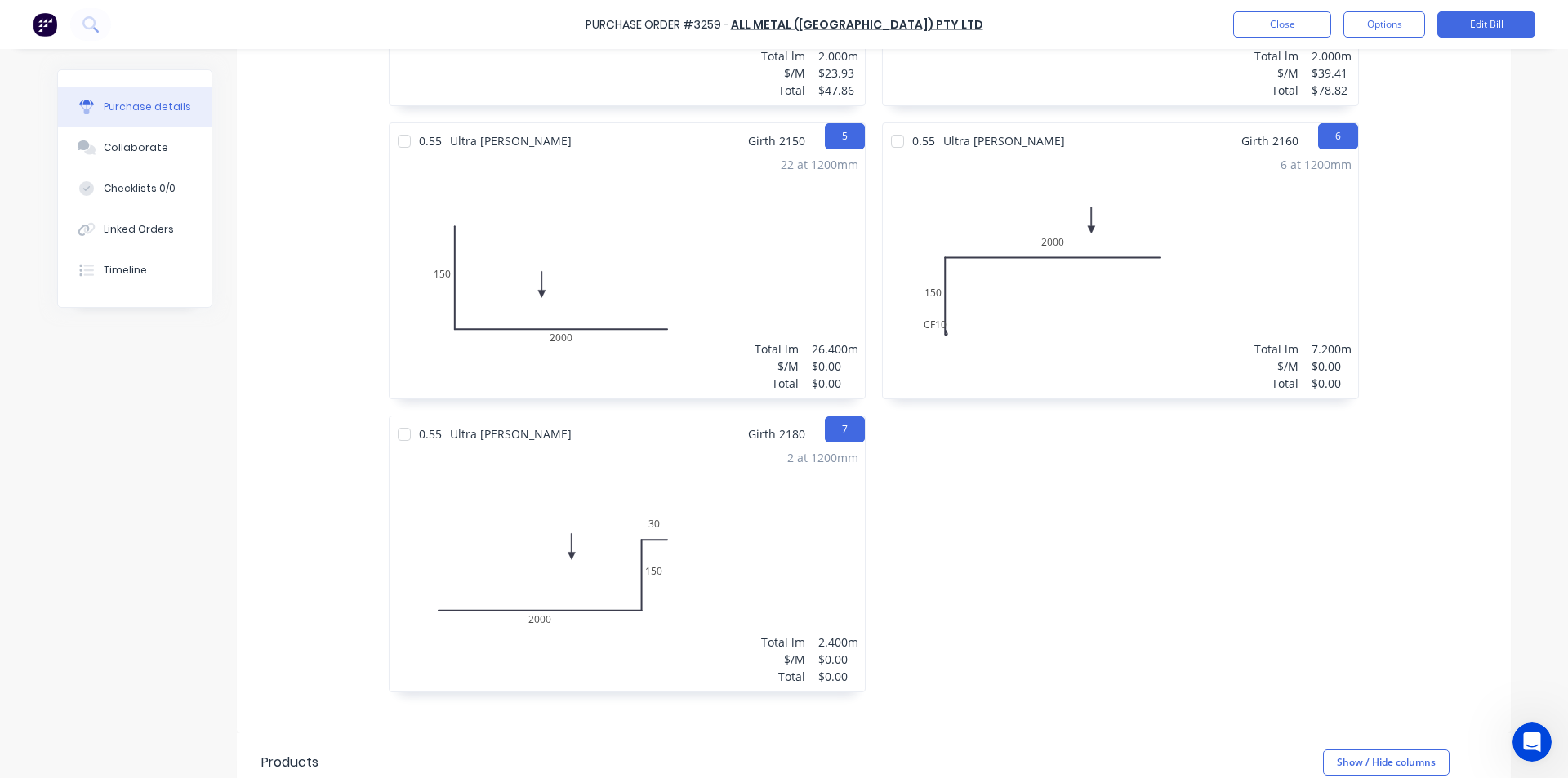
scroll to position [598, 0]
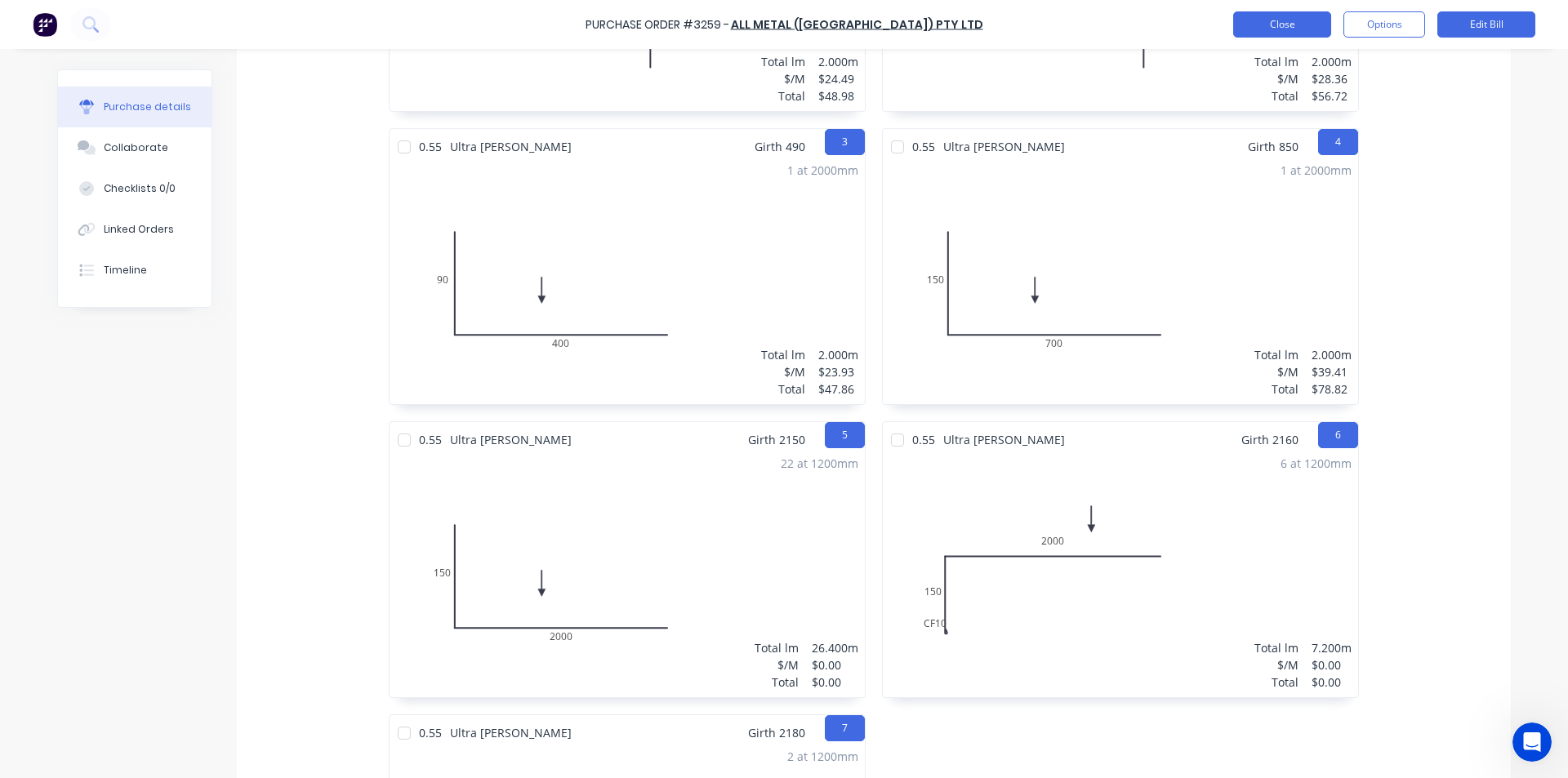
click at [1302, 17] on button "Close" at bounding box center [1282, 24] width 98 height 26
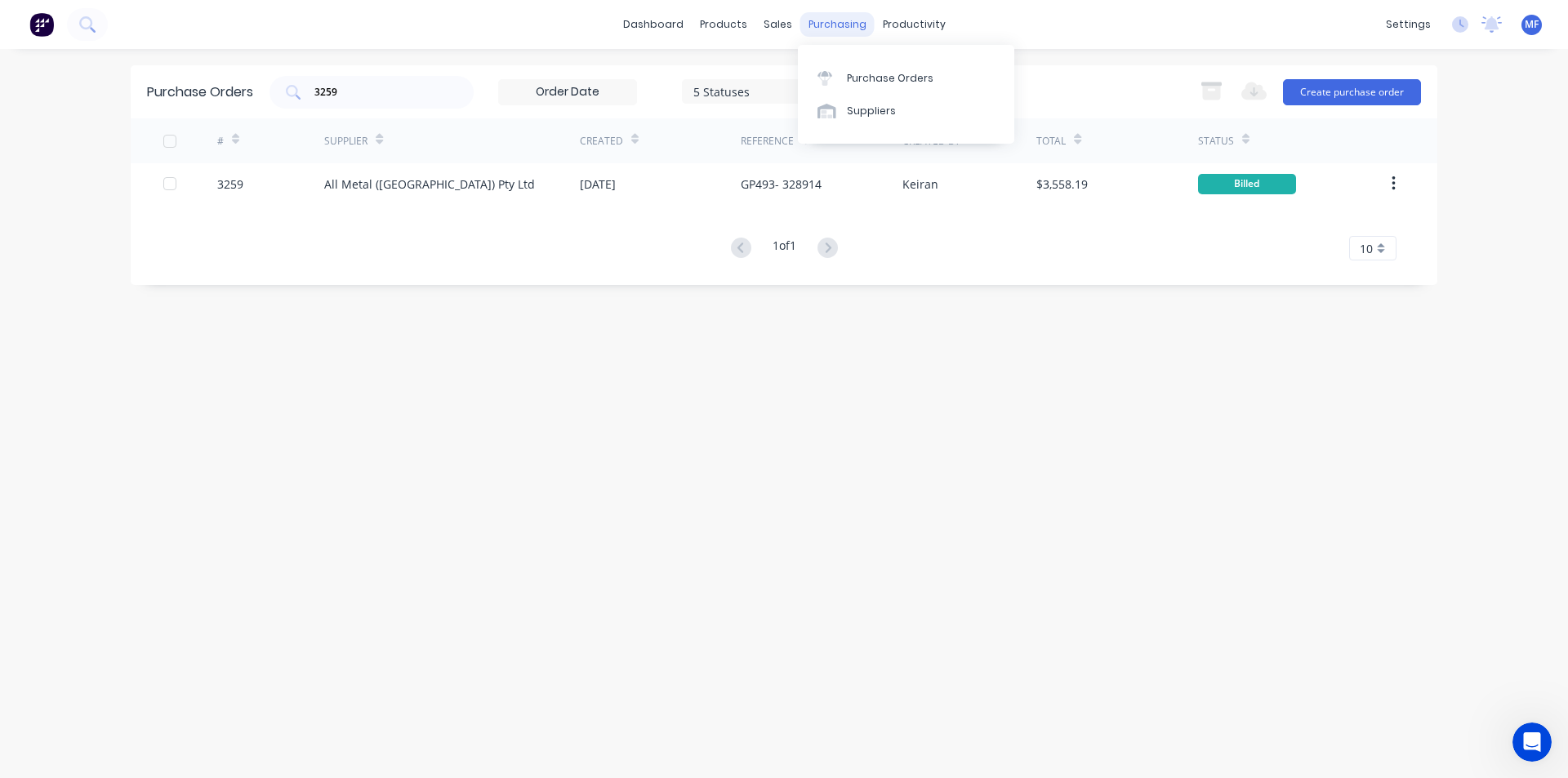
click at [830, 20] on div "purchasing" at bounding box center [837, 24] width 75 height 25
click at [325, 89] on input "3259" at bounding box center [381, 92] width 136 height 16
click at [345, 95] on input "3259" at bounding box center [381, 92] width 136 height 16
click at [345, 94] on input "3259" at bounding box center [381, 92] width 136 height 16
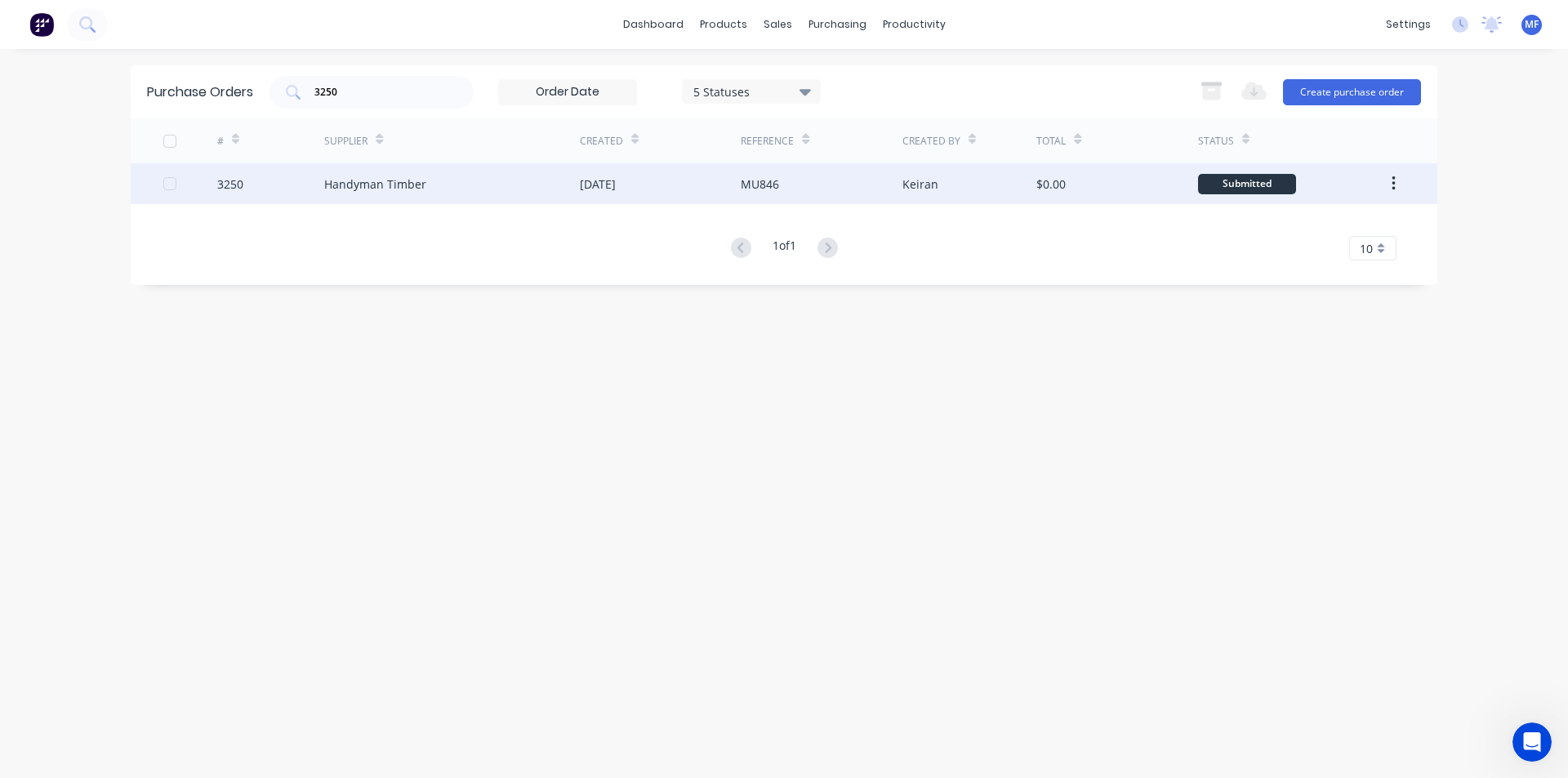
click at [379, 174] on div "Handyman Timber" at bounding box center [452, 184] width 256 height 41
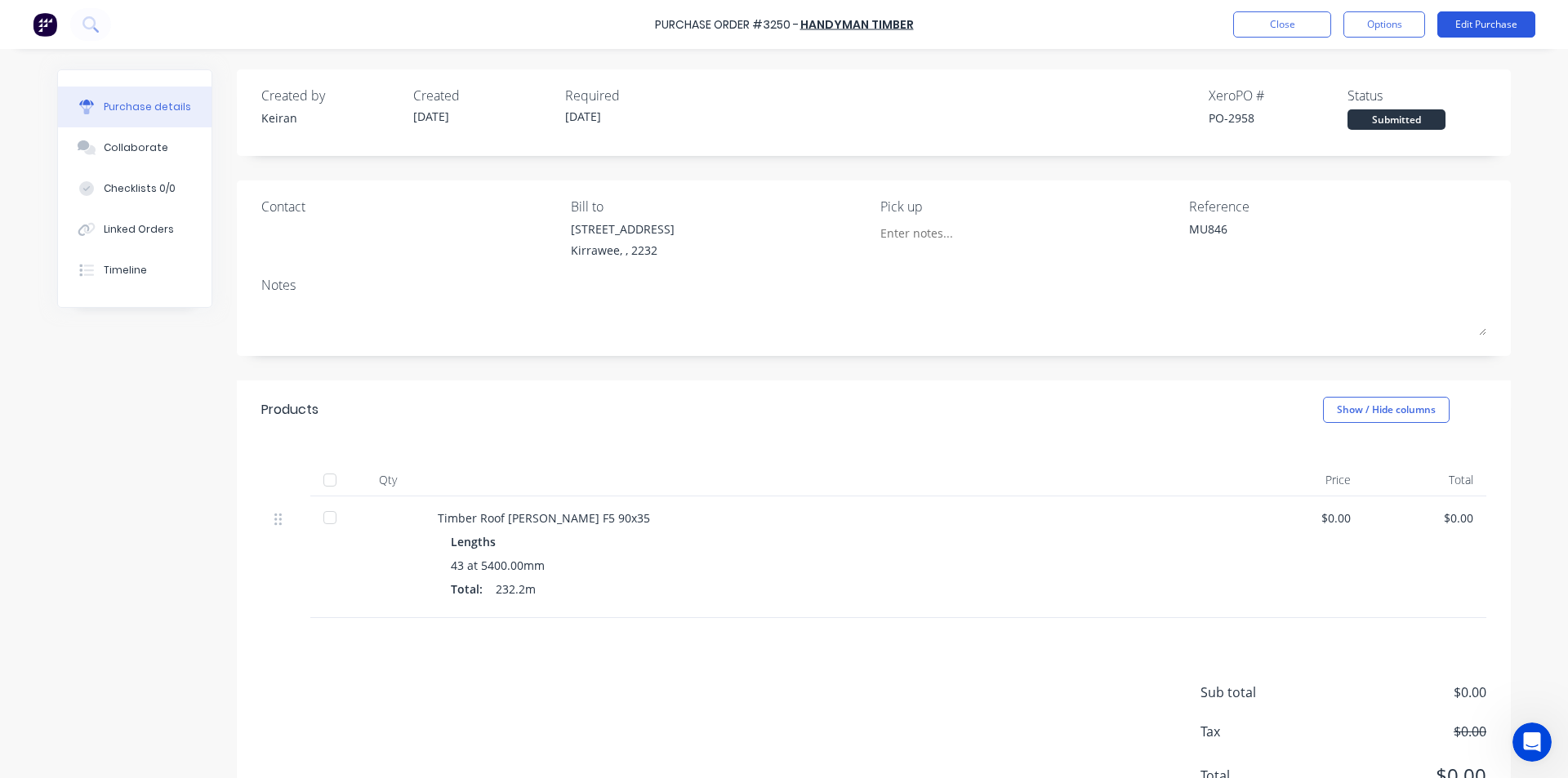
click at [1486, 22] on button "Edit Purchase" at bounding box center [1486, 24] width 98 height 26
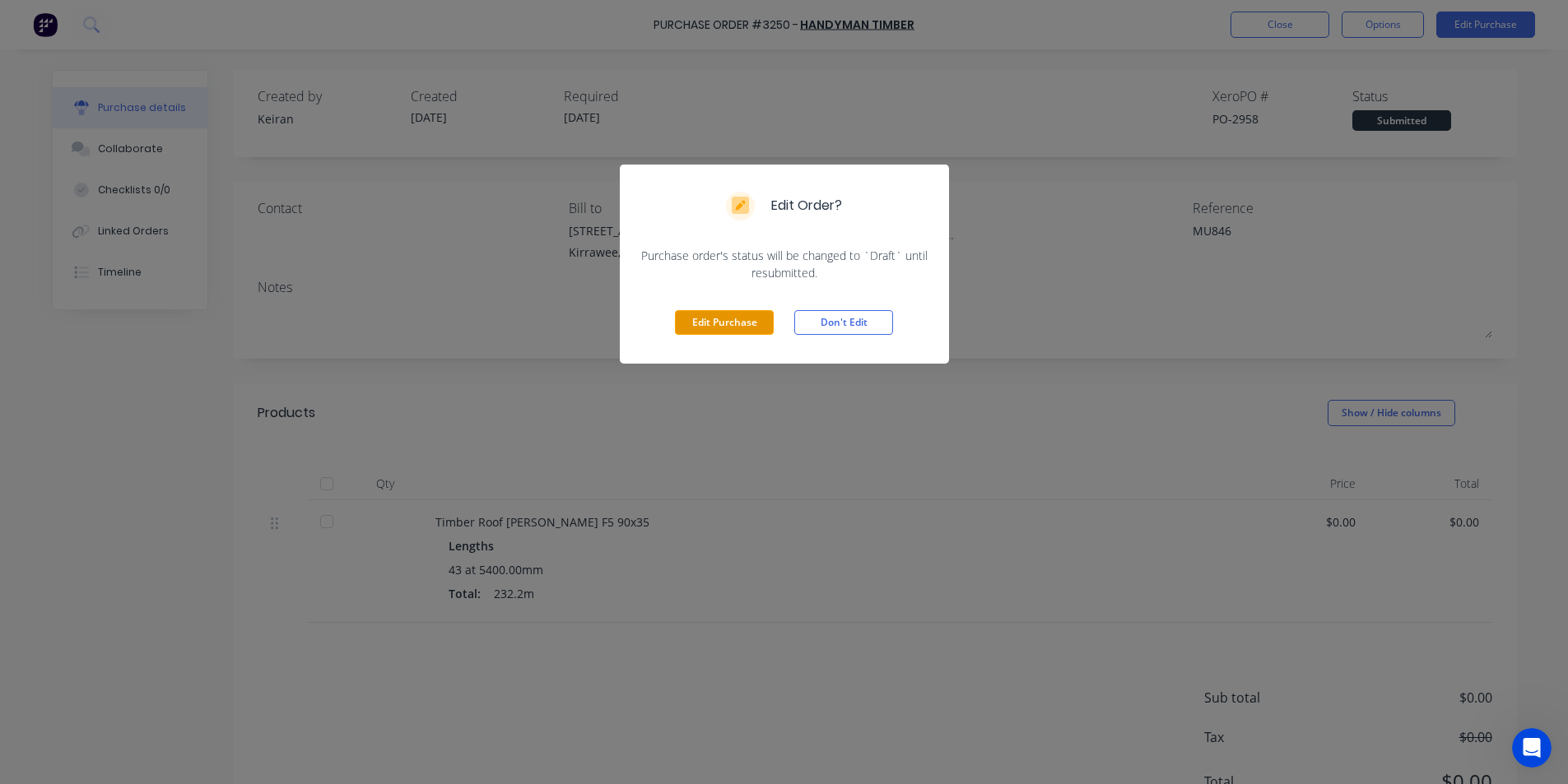
click at [747, 316] on button "Edit Purchase" at bounding box center [725, 322] width 99 height 25
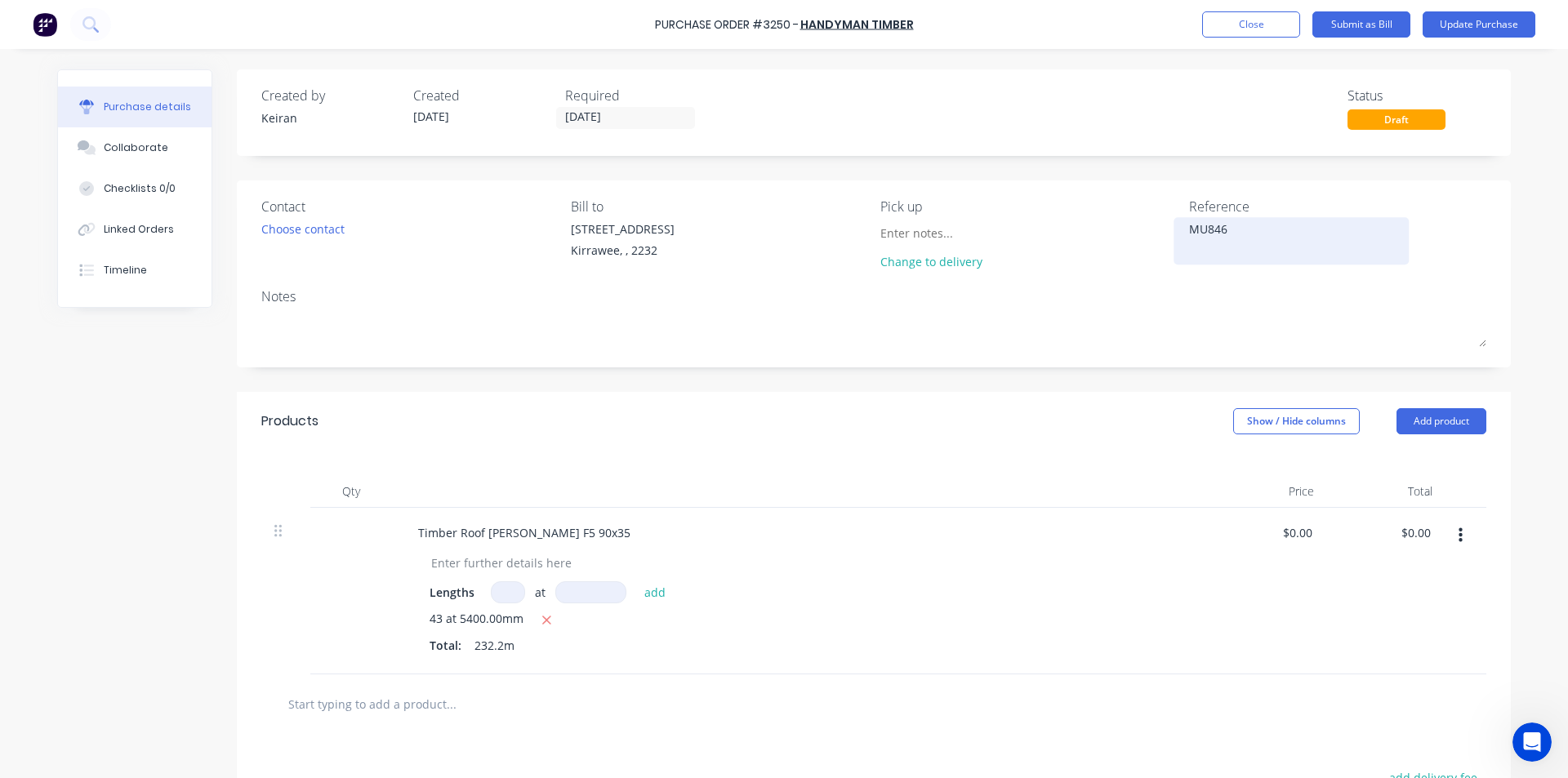
click at [1223, 229] on textarea "MU846" at bounding box center [1291, 238] width 204 height 37
click at [1384, 527] on div "$0.00 $0.00" at bounding box center [1386, 591] width 118 height 166
click at [1410, 540] on input "0.00" at bounding box center [1415, 533] width 38 height 24
click at [1410, 540] on input "0.00" at bounding box center [1418, 533] width 31 height 24
click at [1360, 612] on div "$1,141.92 1141.92" at bounding box center [1386, 591] width 118 height 166
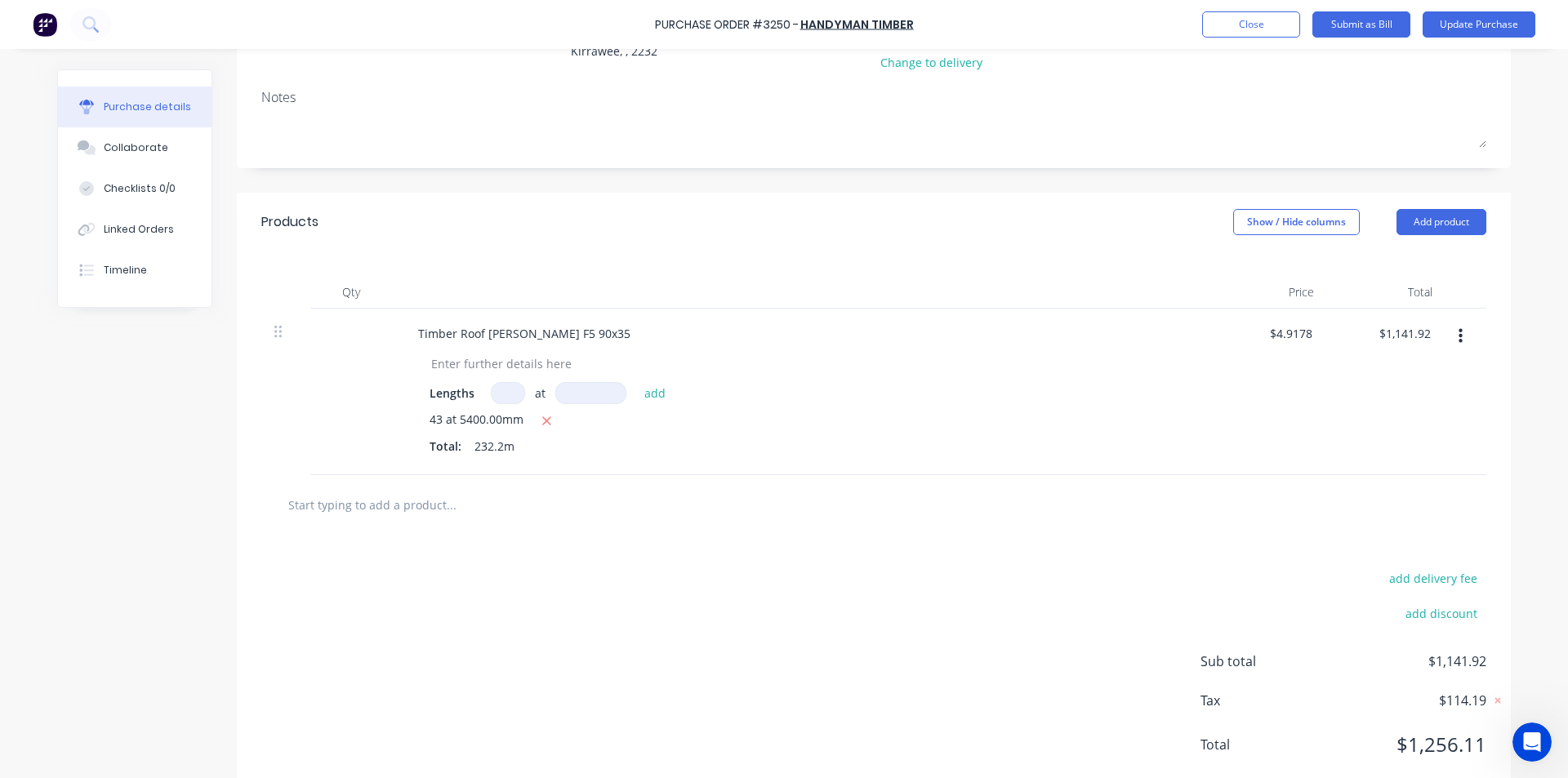
scroll to position [160, 0]
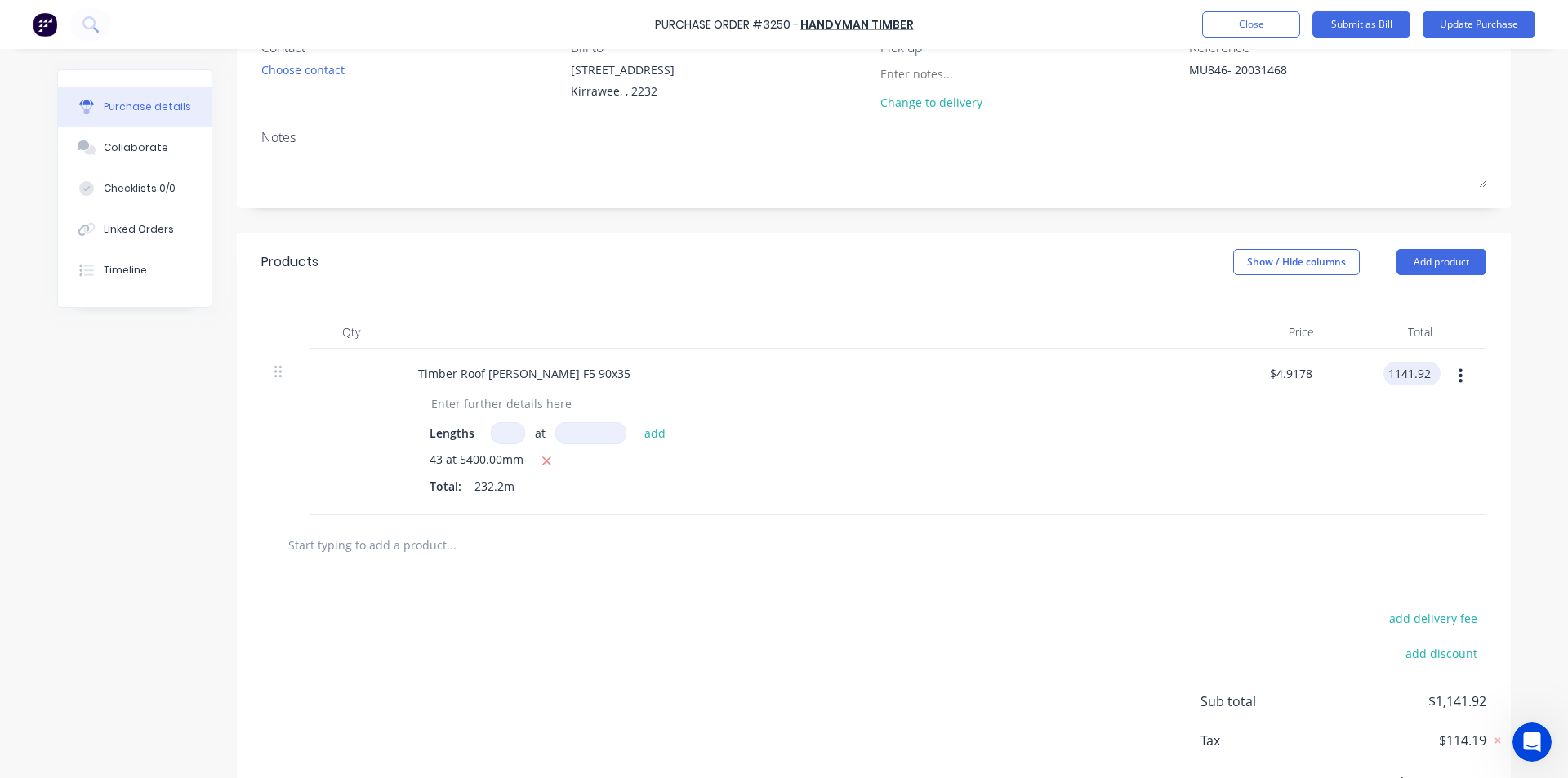
click at [1407, 371] on input "1141.92" at bounding box center [1408, 374] width 51 height 24
click at [1381, 492] on div "$1,038.11 $1,038.11" at bounding box center [1386, 431] width 118 height 166
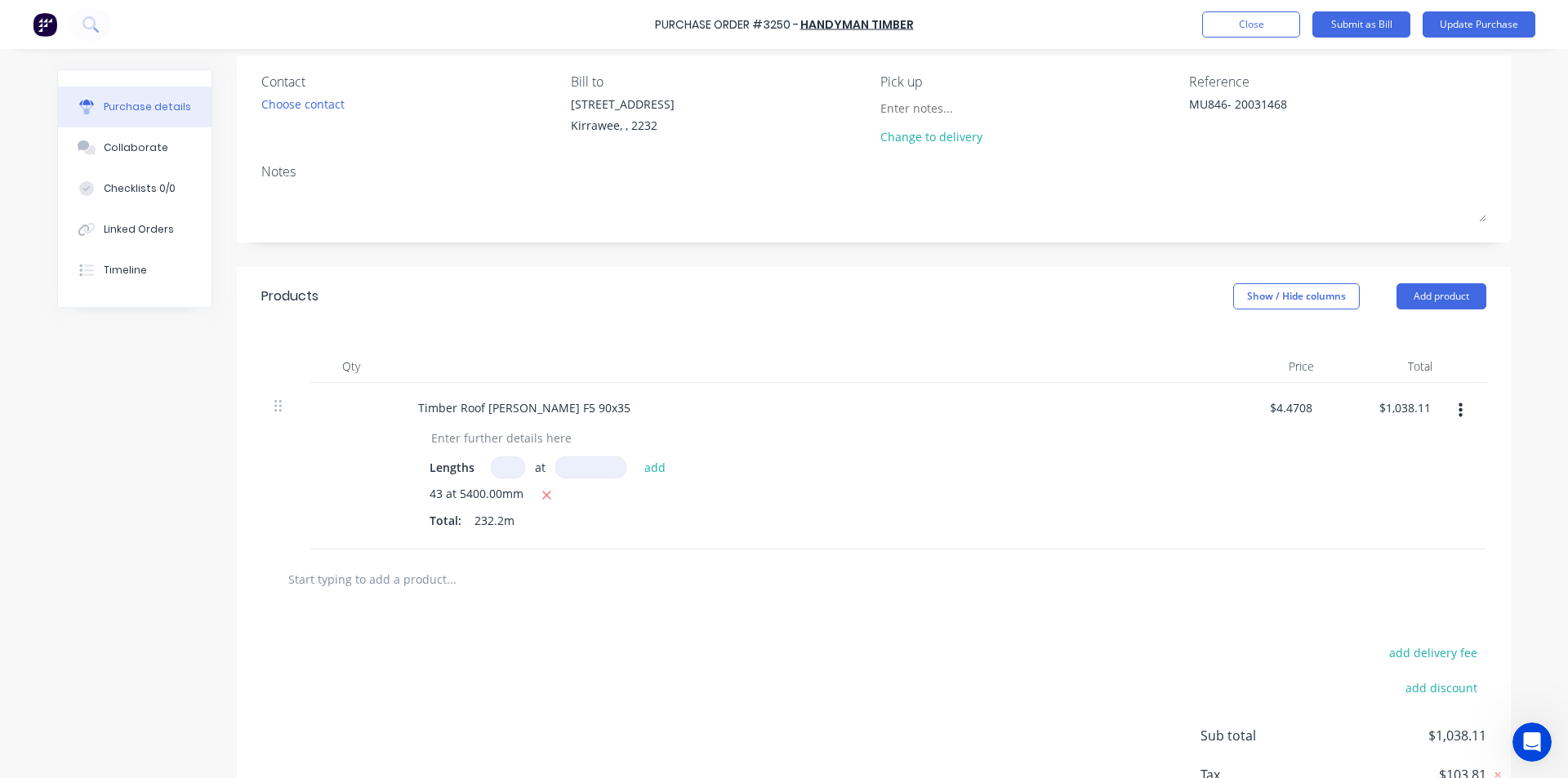
scroll to position [0, 0]
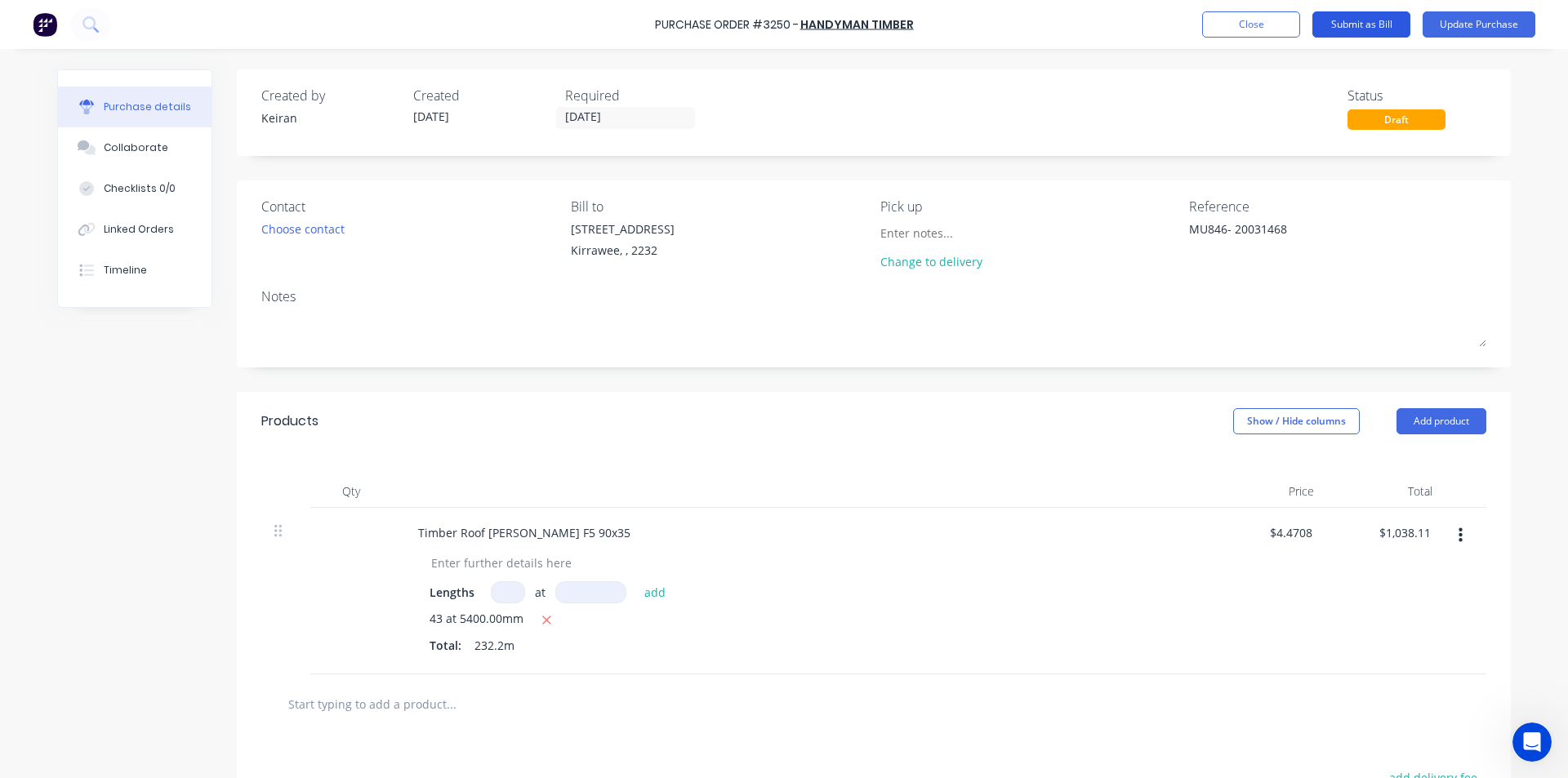
click at [1367, 21] on button "Submit as Bill" at bounding box center [1361, 24] width 98 height 26
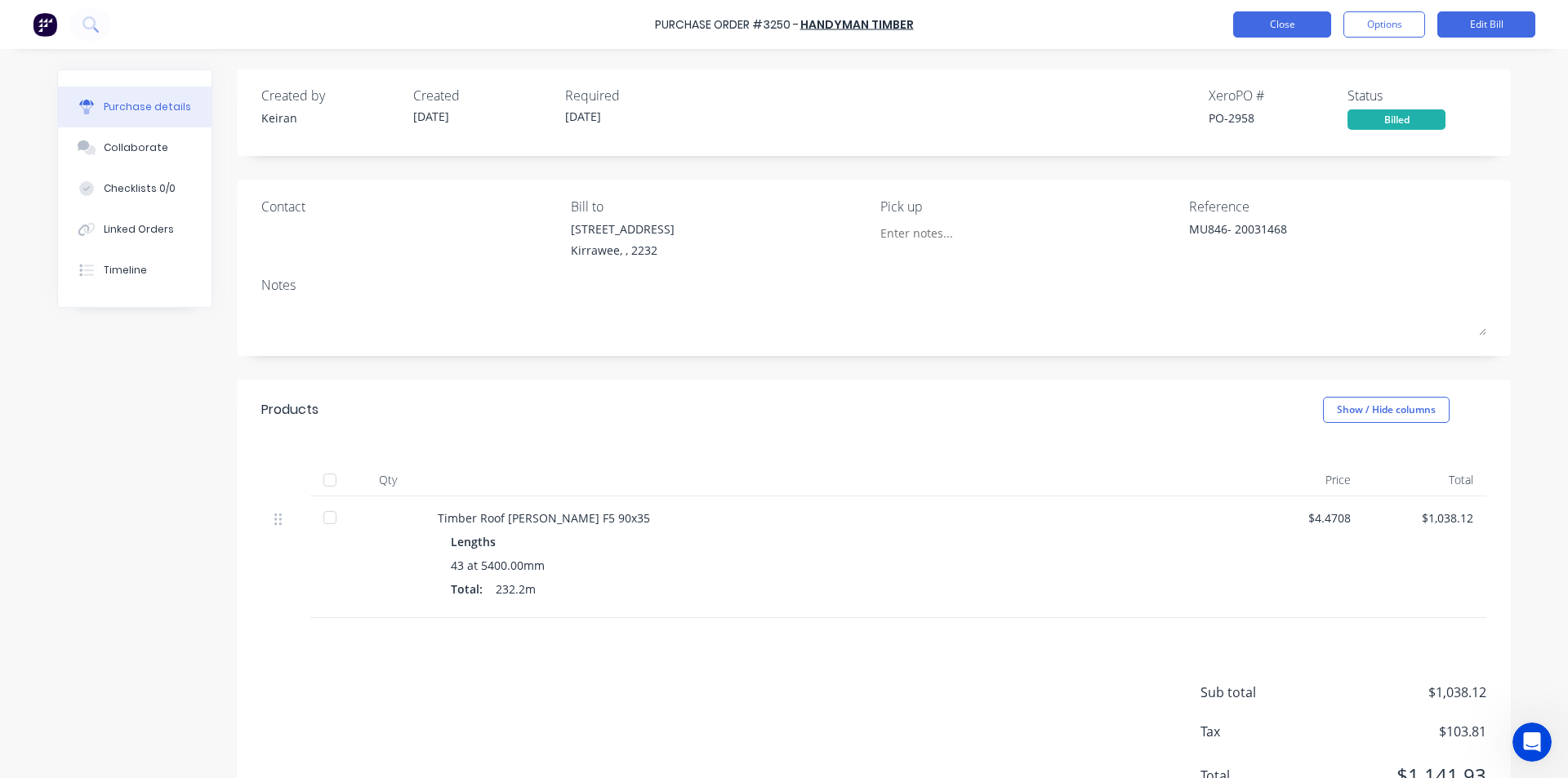
click at [1290, 20] on button "Close" at bounding box center [1282, 24] width 98 height 26
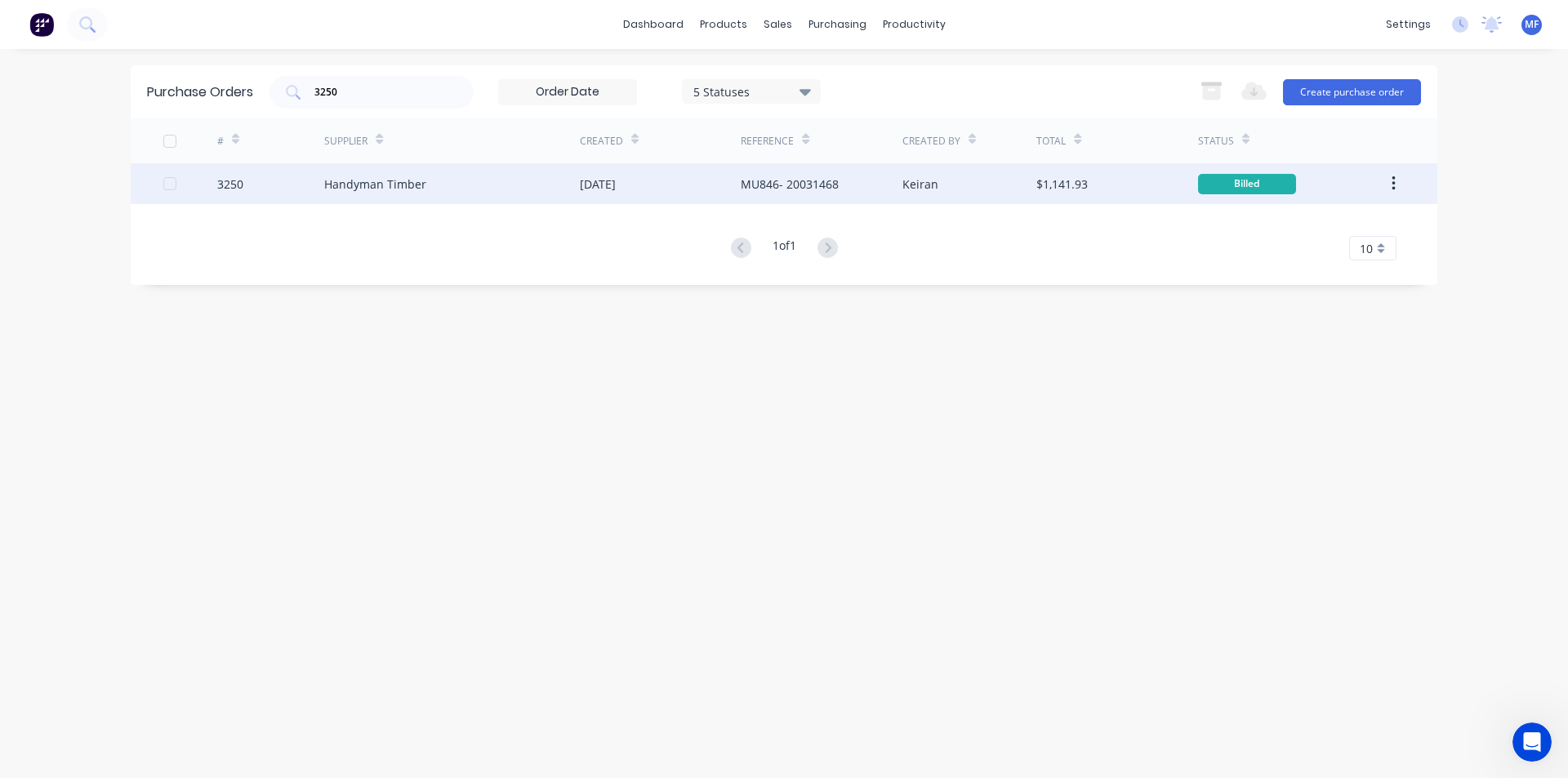
click at [1066, 186] on div "$1,141.93" at bounding box center [1062, 184] width 51 height 17
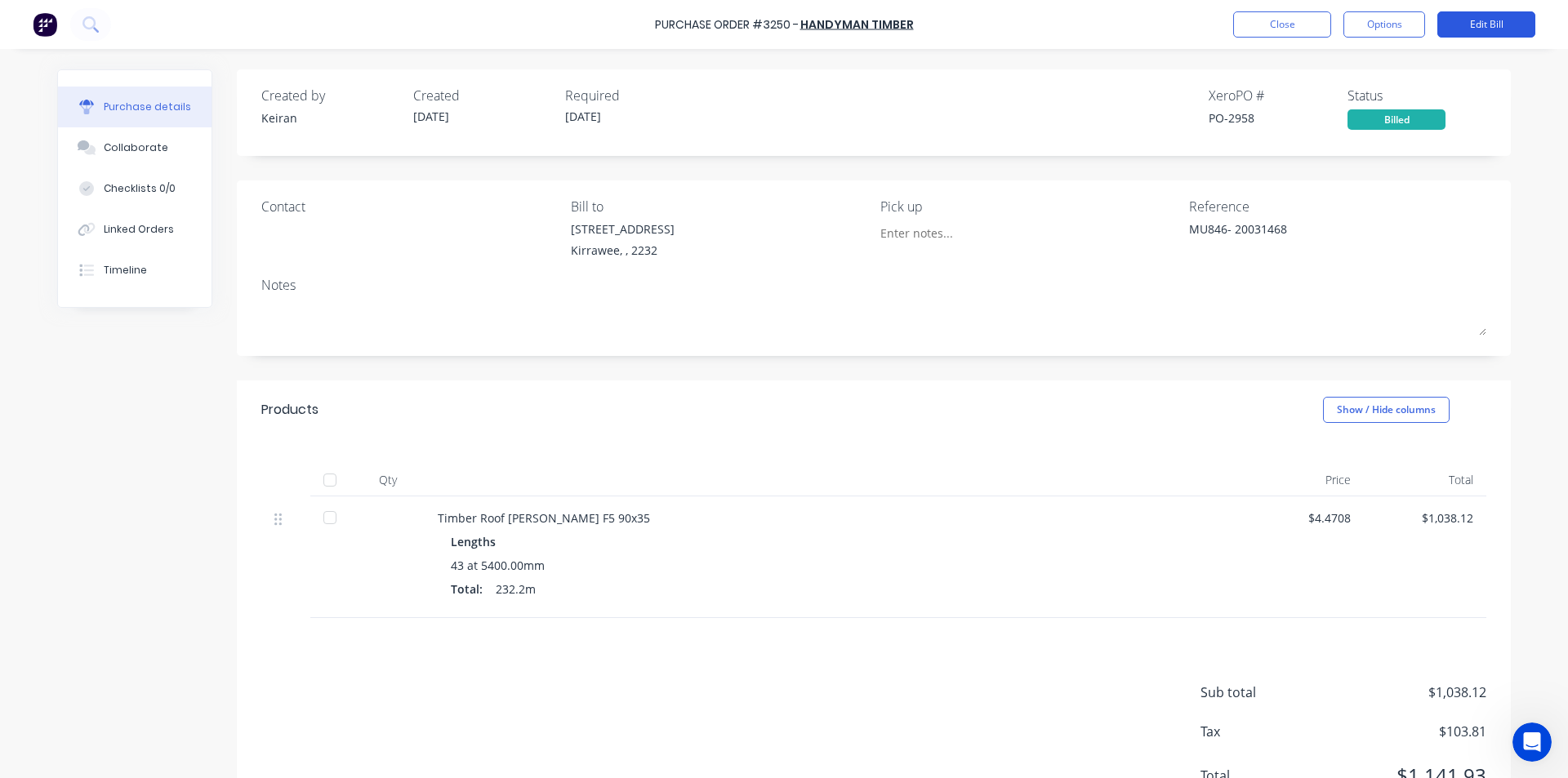
click at [1471, 15] on button "Edit Bill" at bounding box center [1486, 24] width 98 height 26
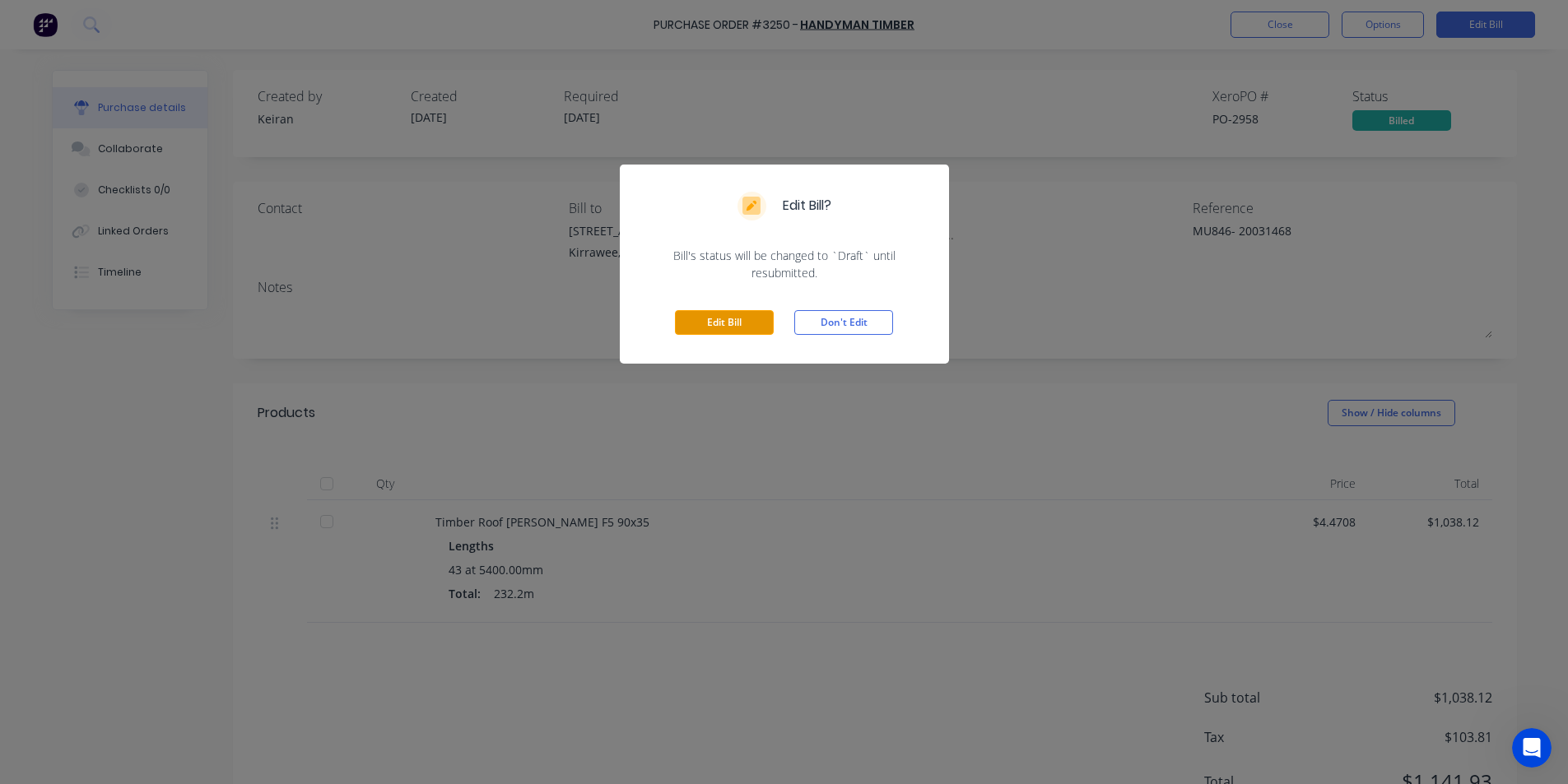
click at [710, 321] on button "Edit Bill" at bounding box center [725, 322] width 99 height 25
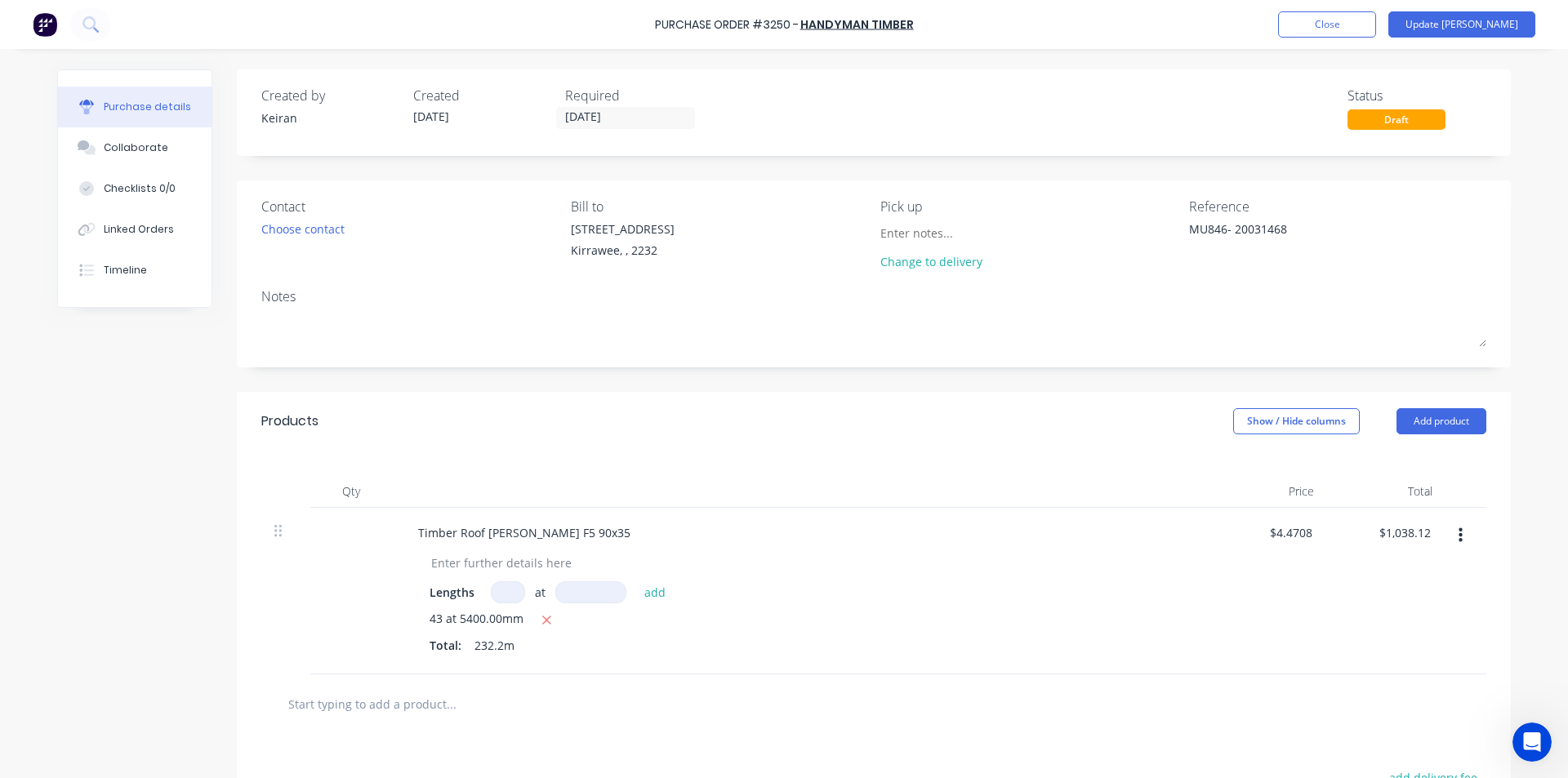
scroll to position [241, 0]
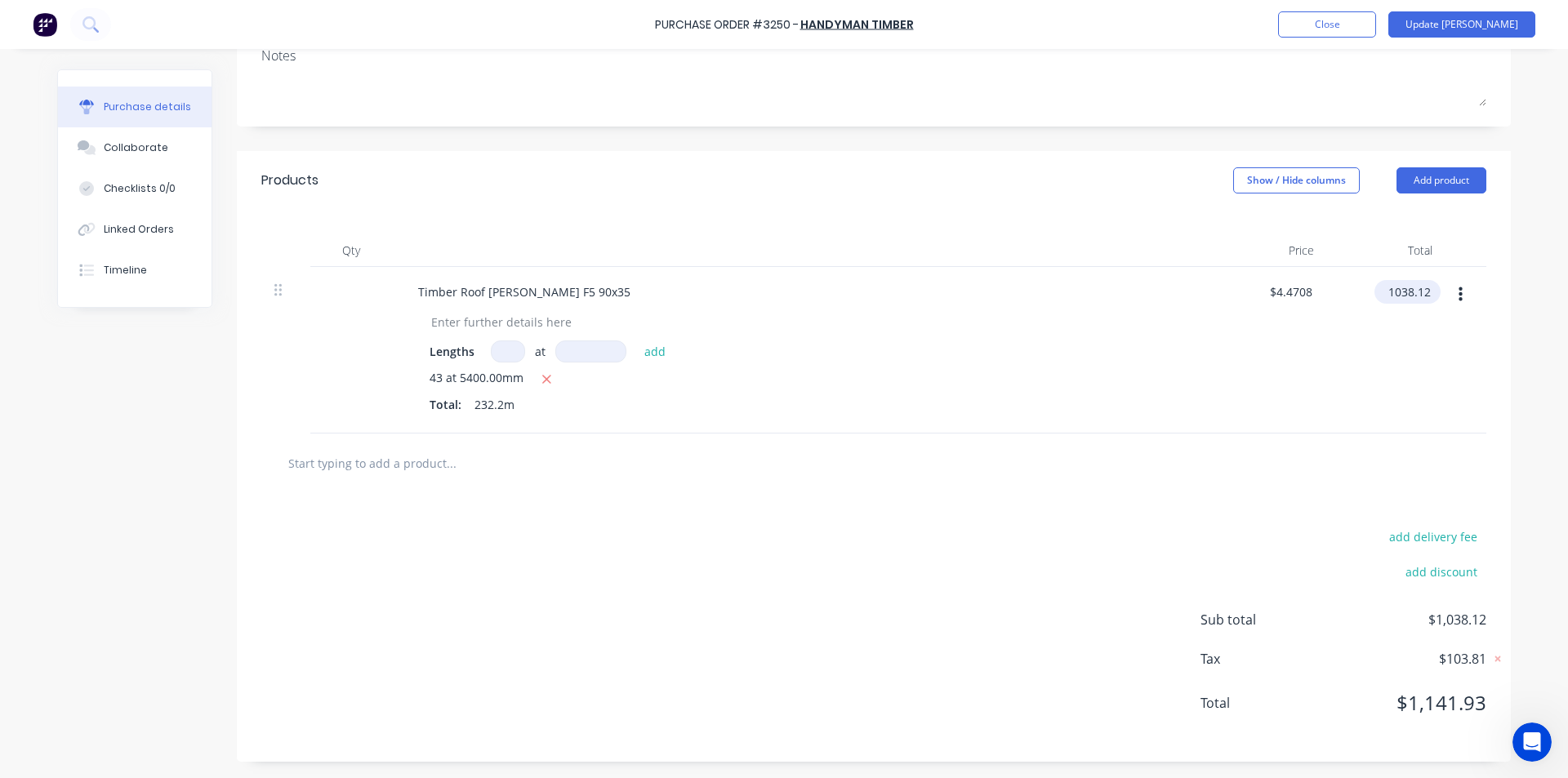
click at [1426, 287] on input "1038.12" at bounding box center [1403, 293] width 59 height 24
click at [1422, 292] on input "1038.12" at bounding box center [1408, 293] width 51 height 24
click at [1385, 379] on div "$1,038.11 1038.11" at bounding box center [1386, 350] width 118 height 166
click at [1487, 15] on button "Update [PERSON_NAME]" at bounding box center [1461, 24] width 147 height 26
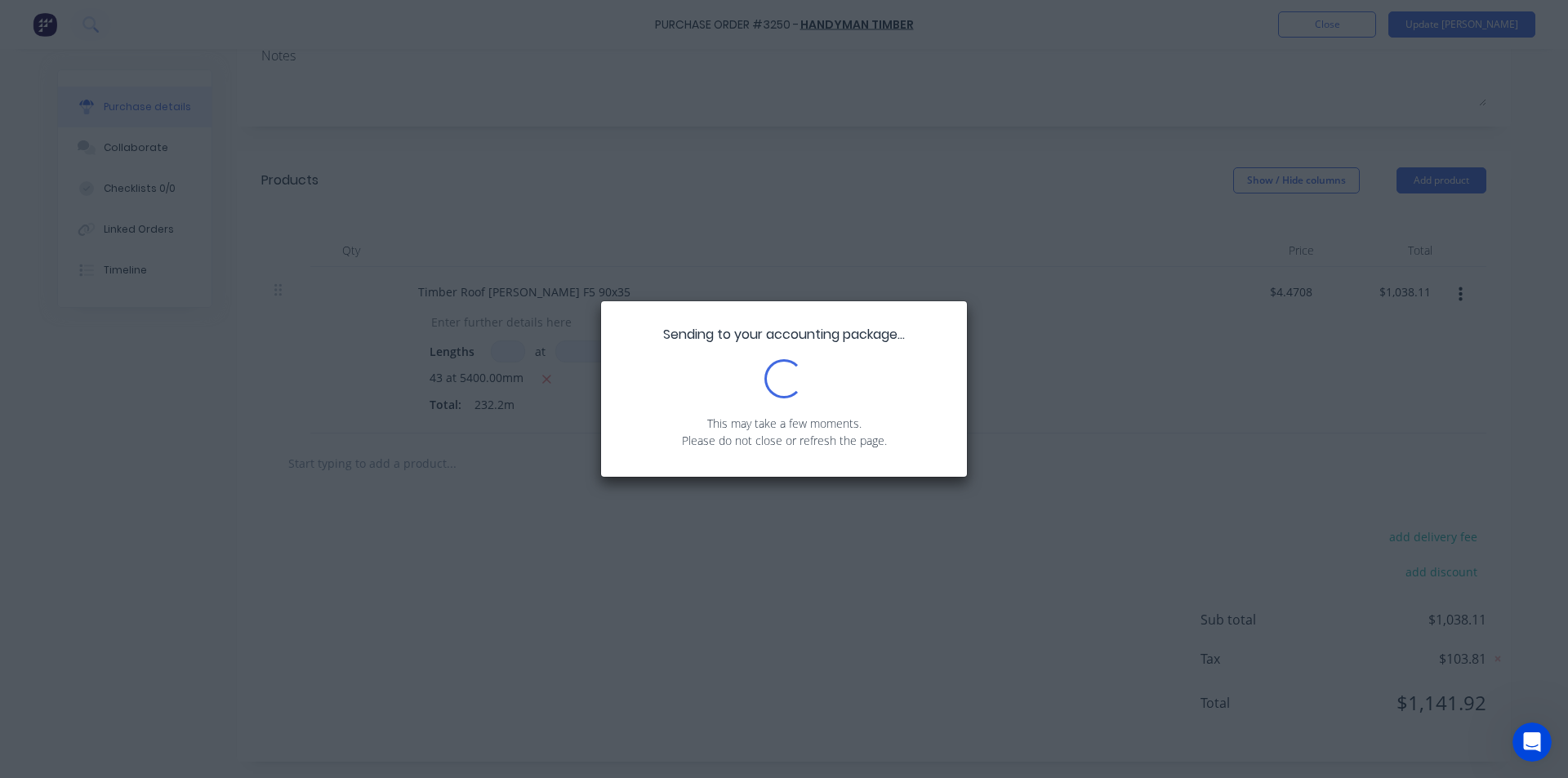
scroll to position [0, 0]
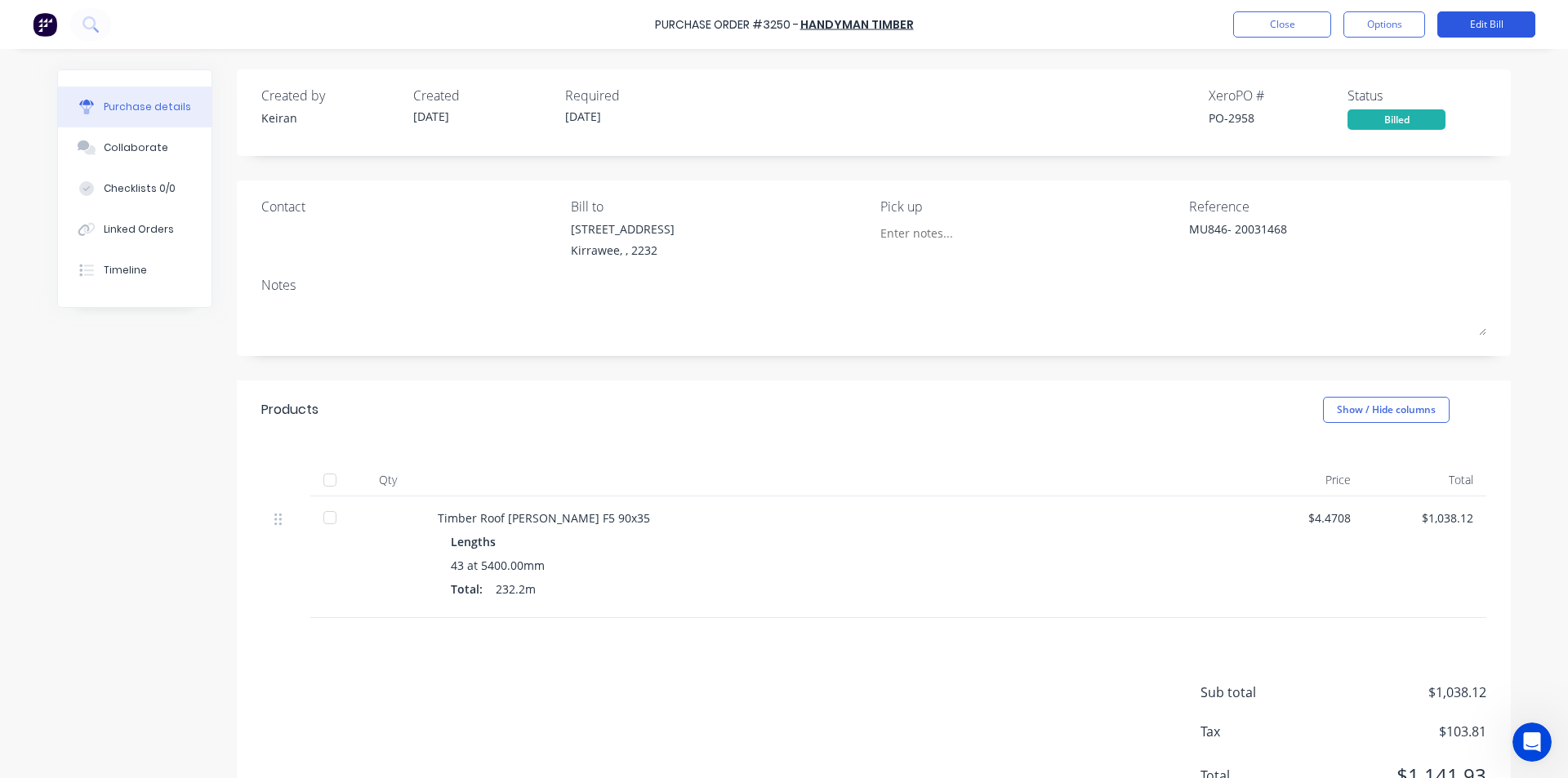
click at [1483, 27] on button "Edit Bill" at bounding box center [1486, 24] width 98 height 26
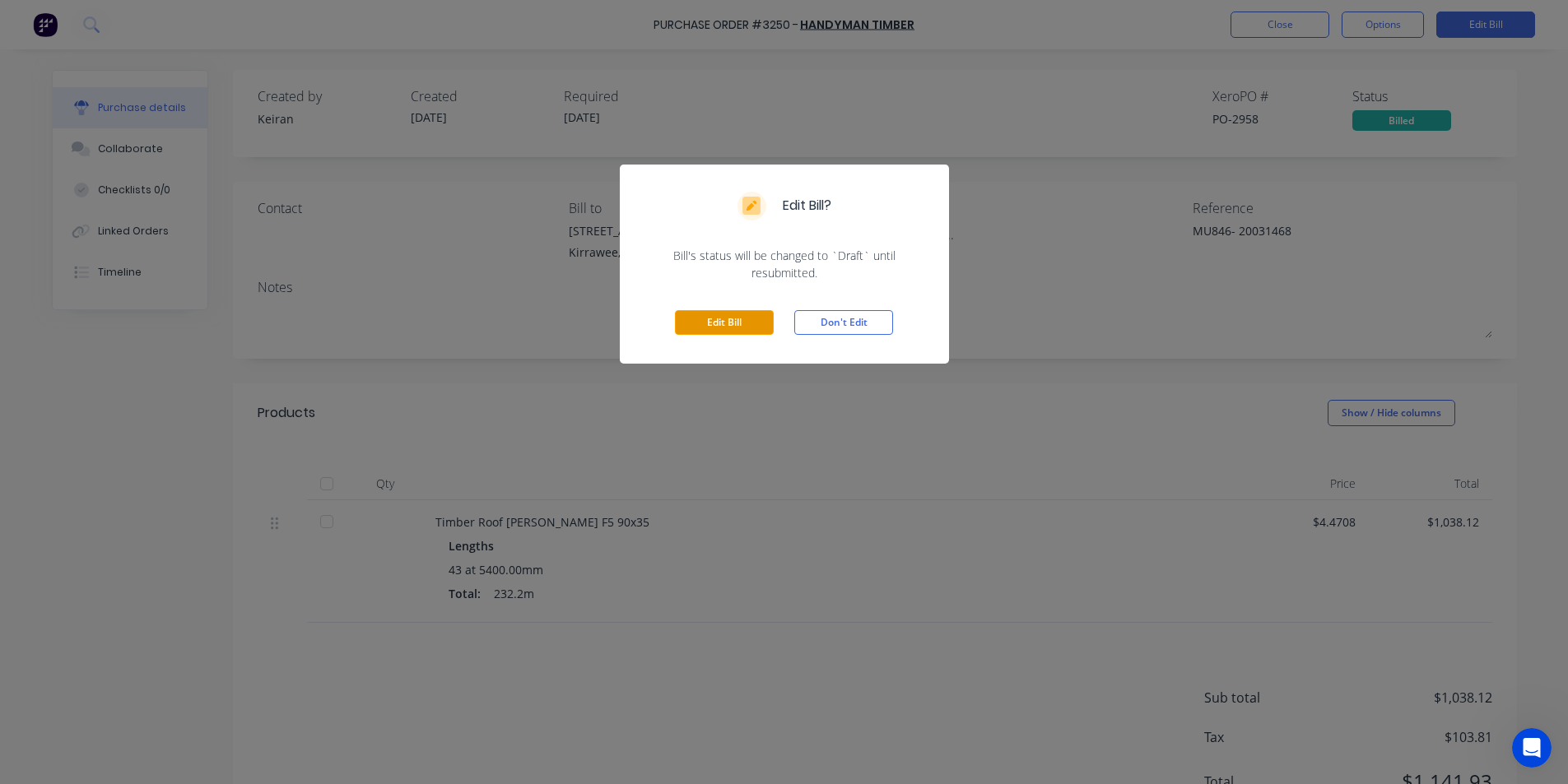
click at [715, 333] on button "Edit Bill" at bounding box center [725, 322] width 99 height 25
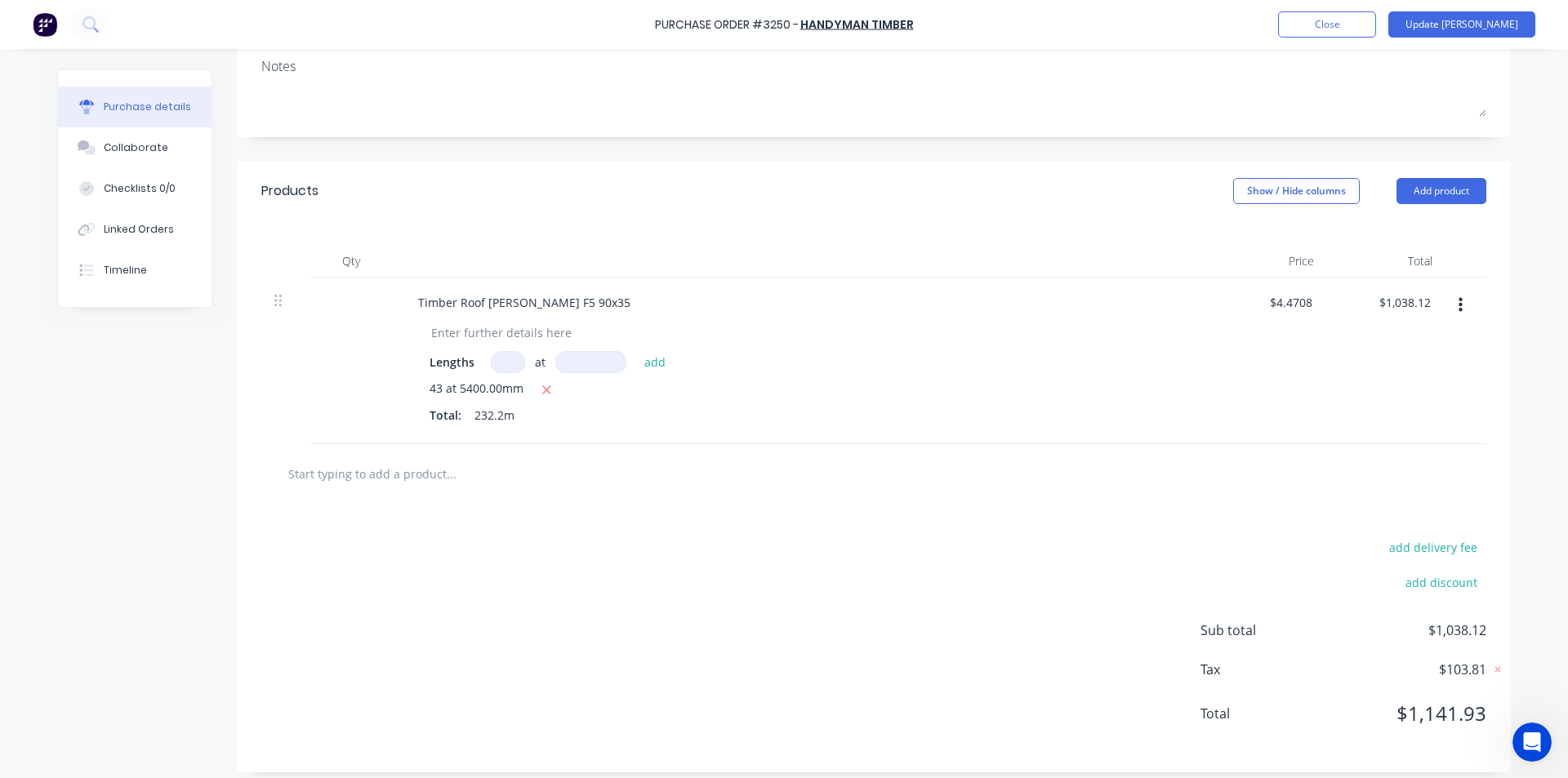
scroll to position [241, 0]
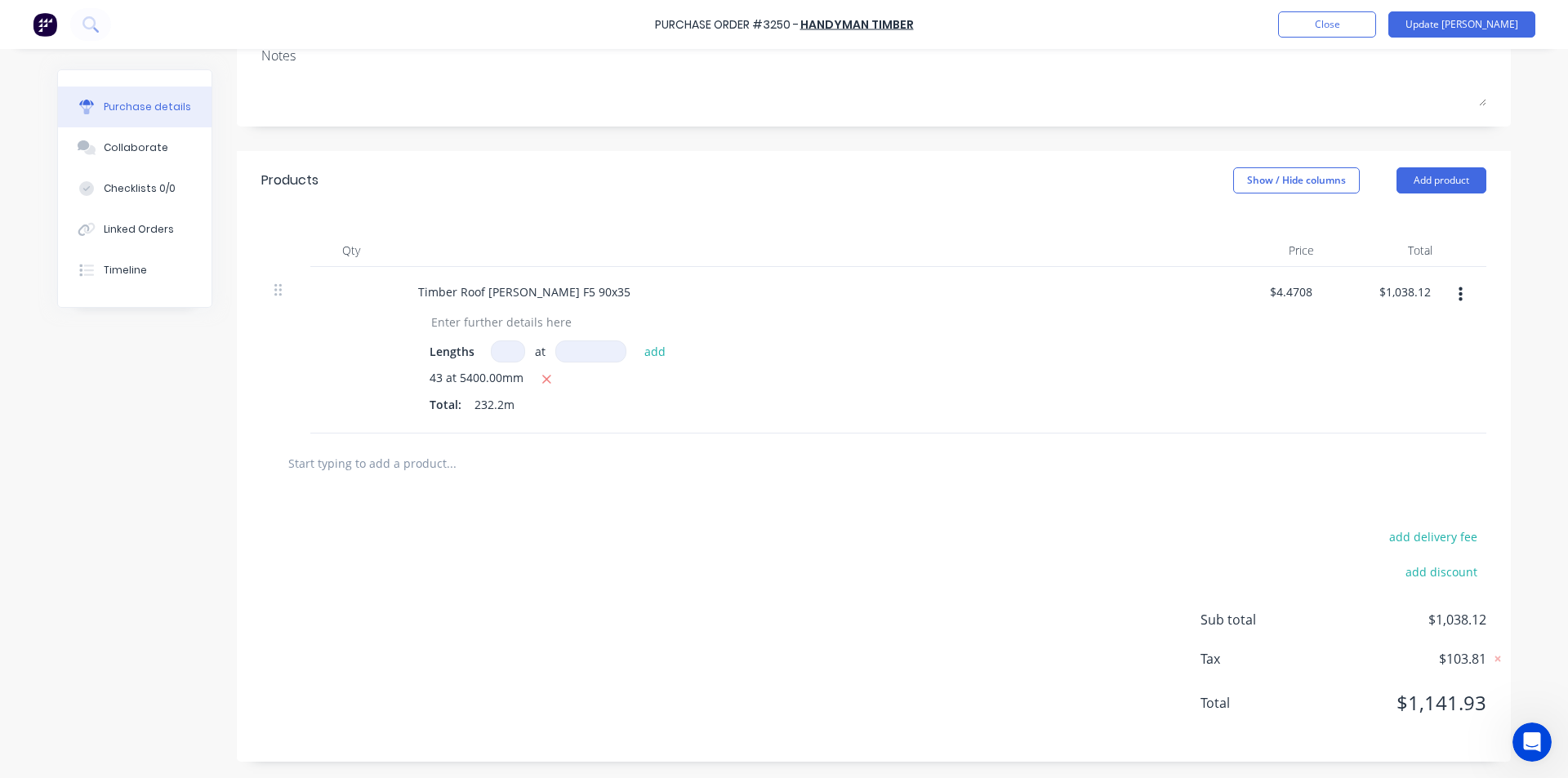
drag, startPoint x: 1131, startPoint y: 552, endPoint x: 1161, endPoint y: 534, distance: 35.0
click at [1131, 551] on div "add delivery fee add discount Sub total $1,038.12 Tax $103.81 Total $1,141.93" at bounding box center [873, 627] width 1274 height 268
click at [1422, 281] on input "1038.12" at bounding box center [1403, 293] width 59 height 24
click at [1384, 428] on div "$1,038.11 1038.11" at bounding box center [1386, 350] width 118 height 166
click at [1475, 22] on button "Update [PERSON_NAME]" at bounding box center [1461, 24] width 147 height 26
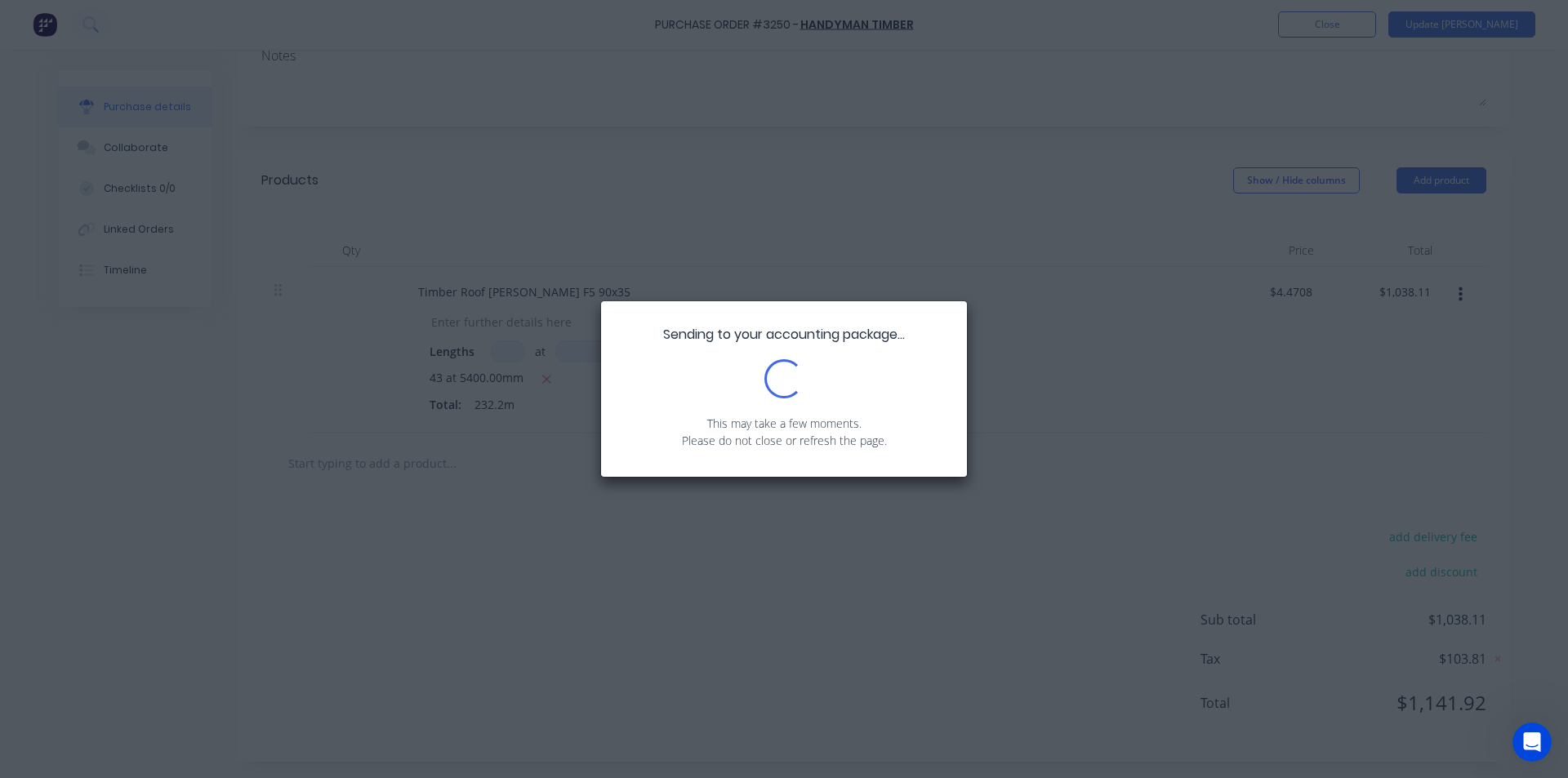
scroll to position [0, 0]
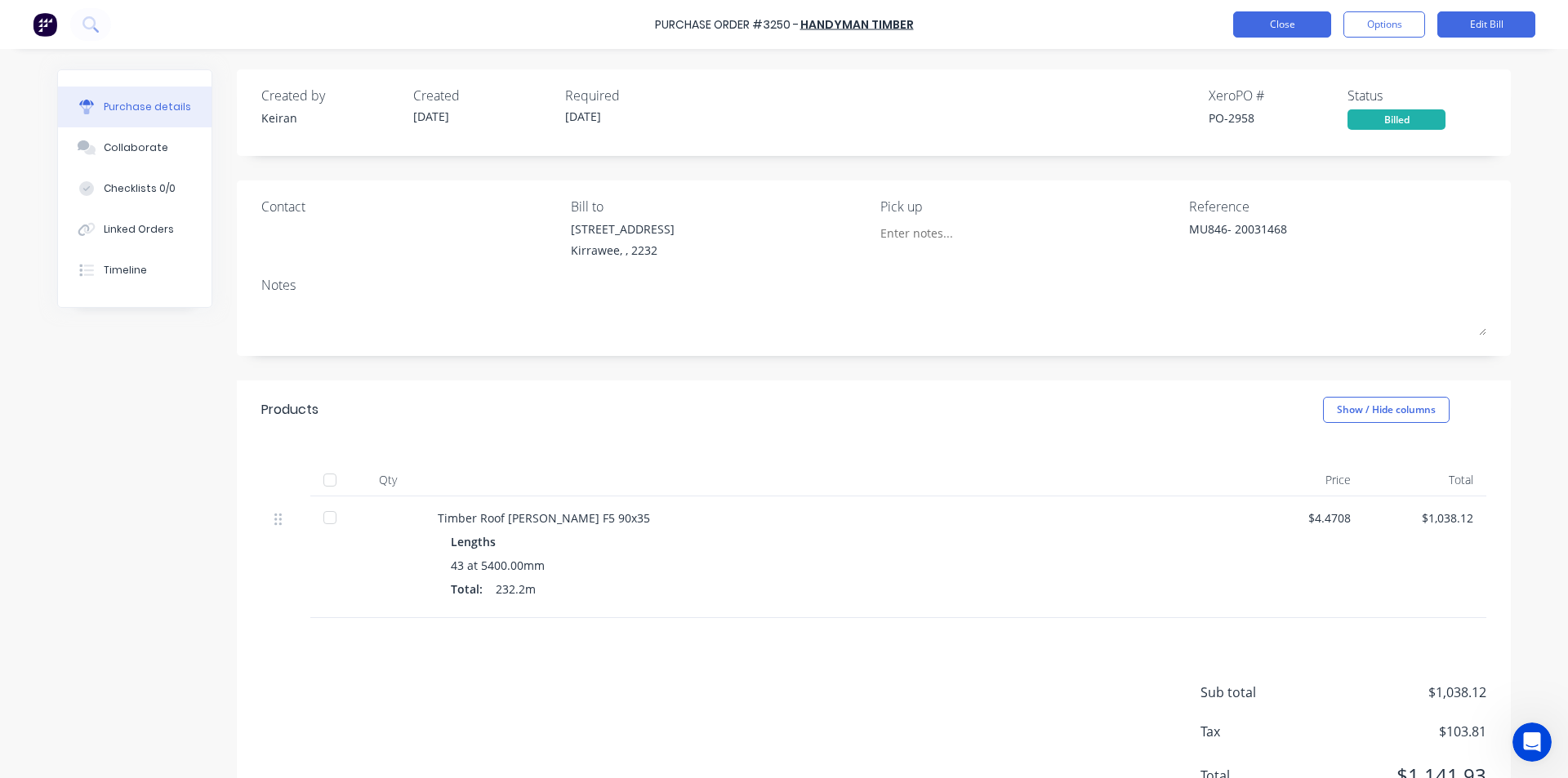
click at [1283, 21] on button "Close" at bounding box center [1282, 24] width 98 height 26
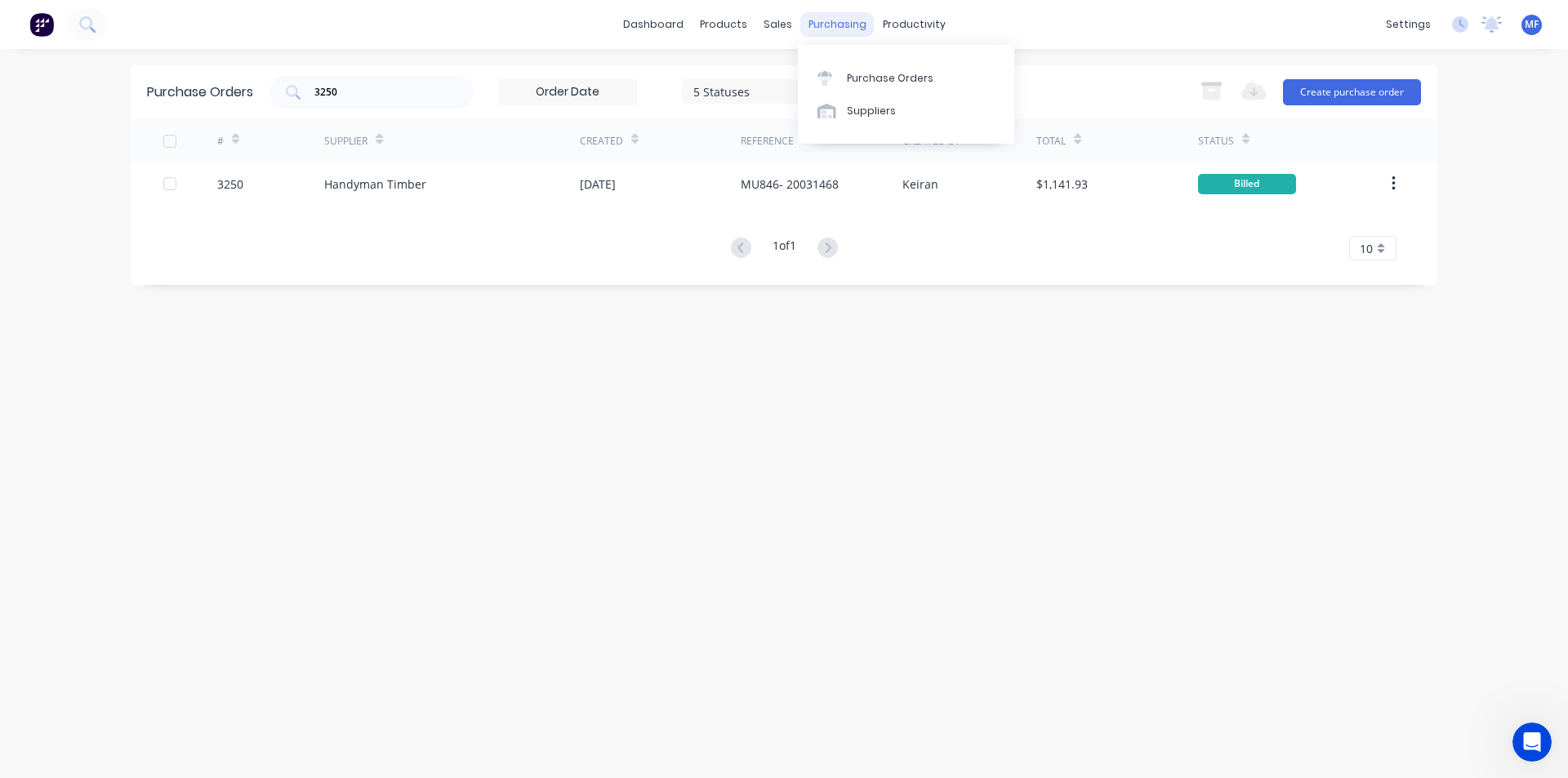
click at [833, 18] on div "purchasing" at bounding box center [837, 24] width 75 height 25
click at [874, 81] on div "Purchase Orders" at bounding box center [890, 78] width 87 height 15
click at [380, 84] on input "3250" at bounding box center [381, 92] width 136 height 16
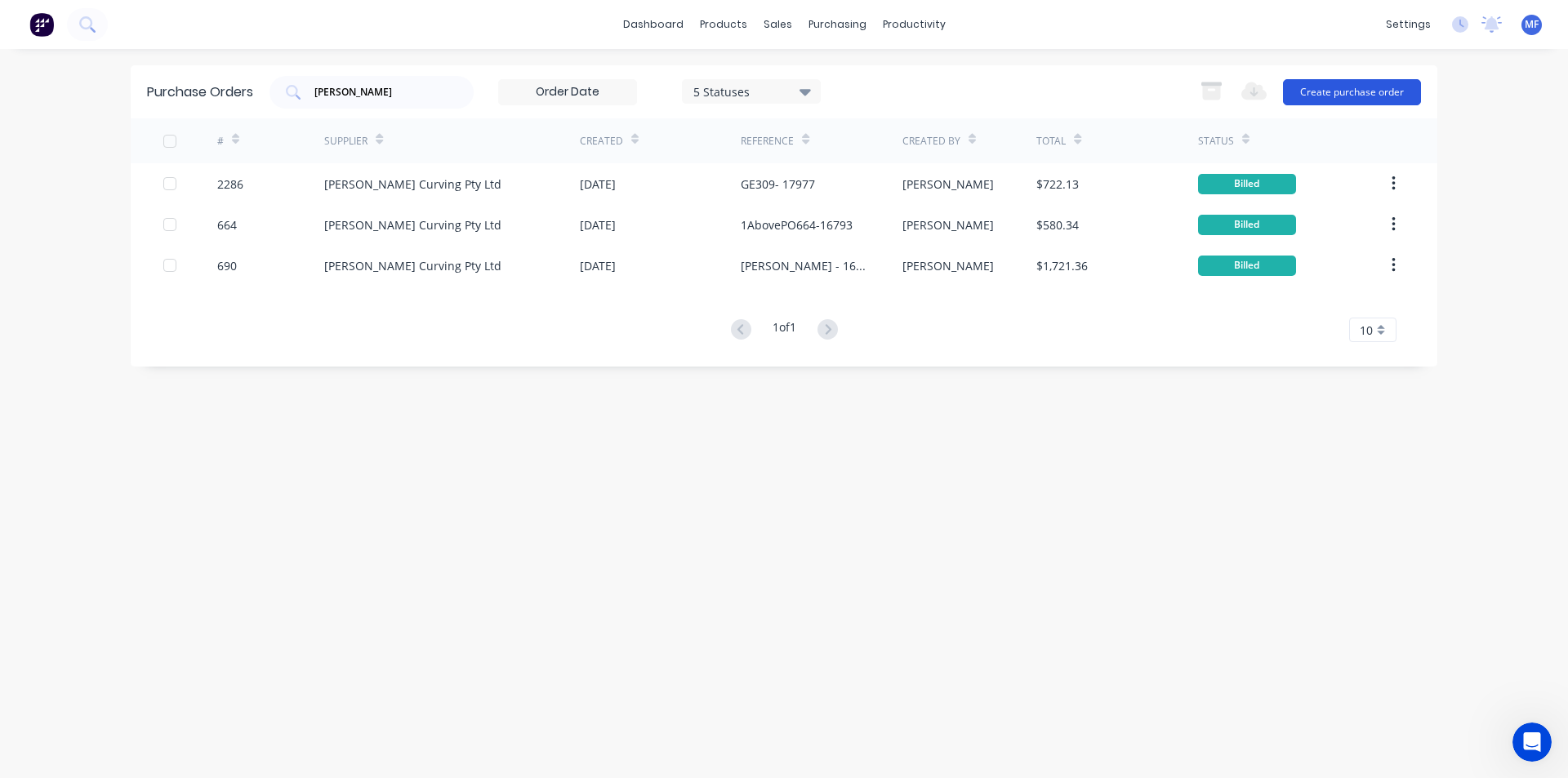
click at [1399, 89] on button "Create purchase order" at bounding box center [1351, 92] width 138 height 26
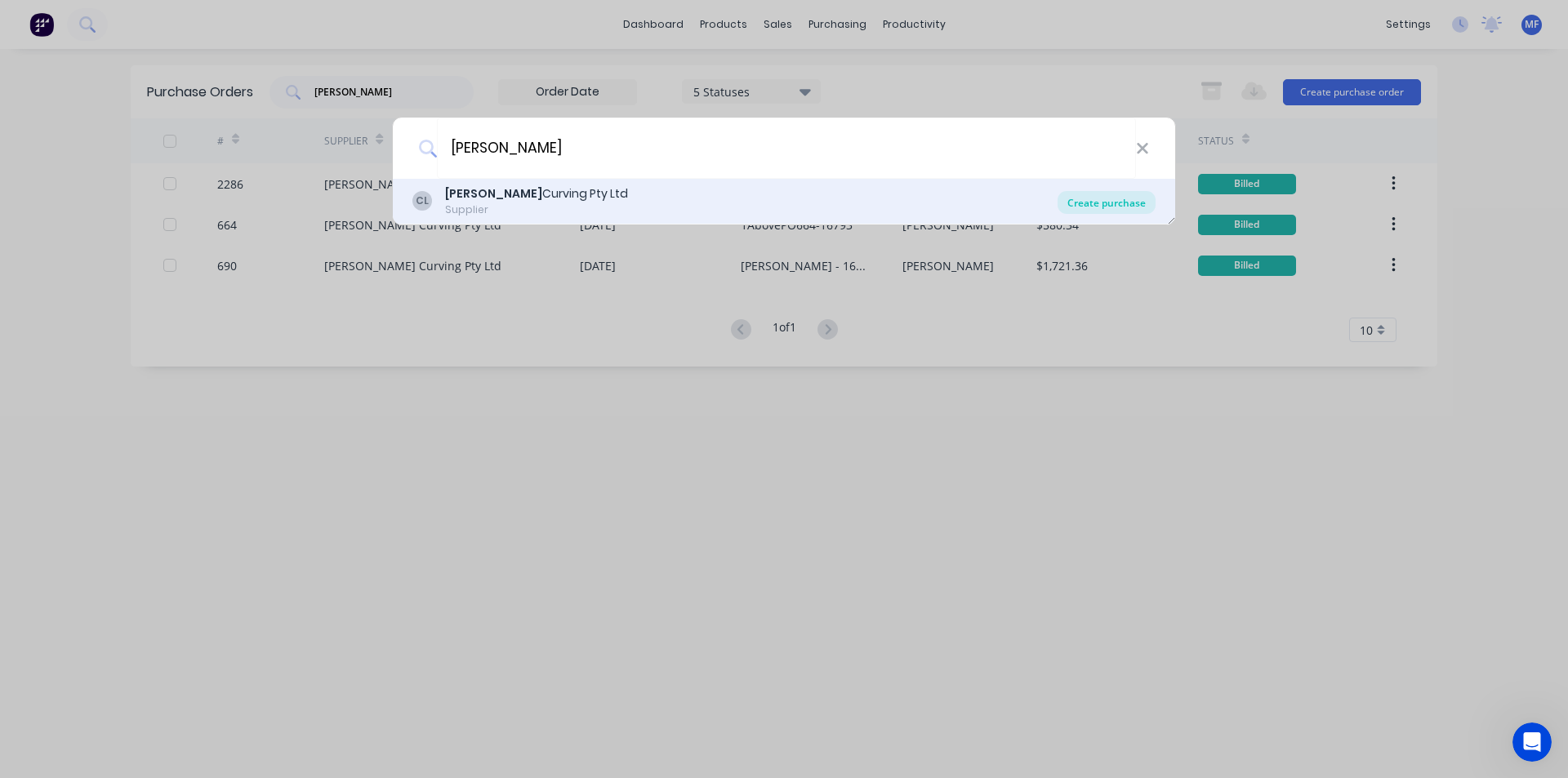
click at [1097, 198] on div "Create purchase" at bounding box center [1107, 202] width 98 height 23
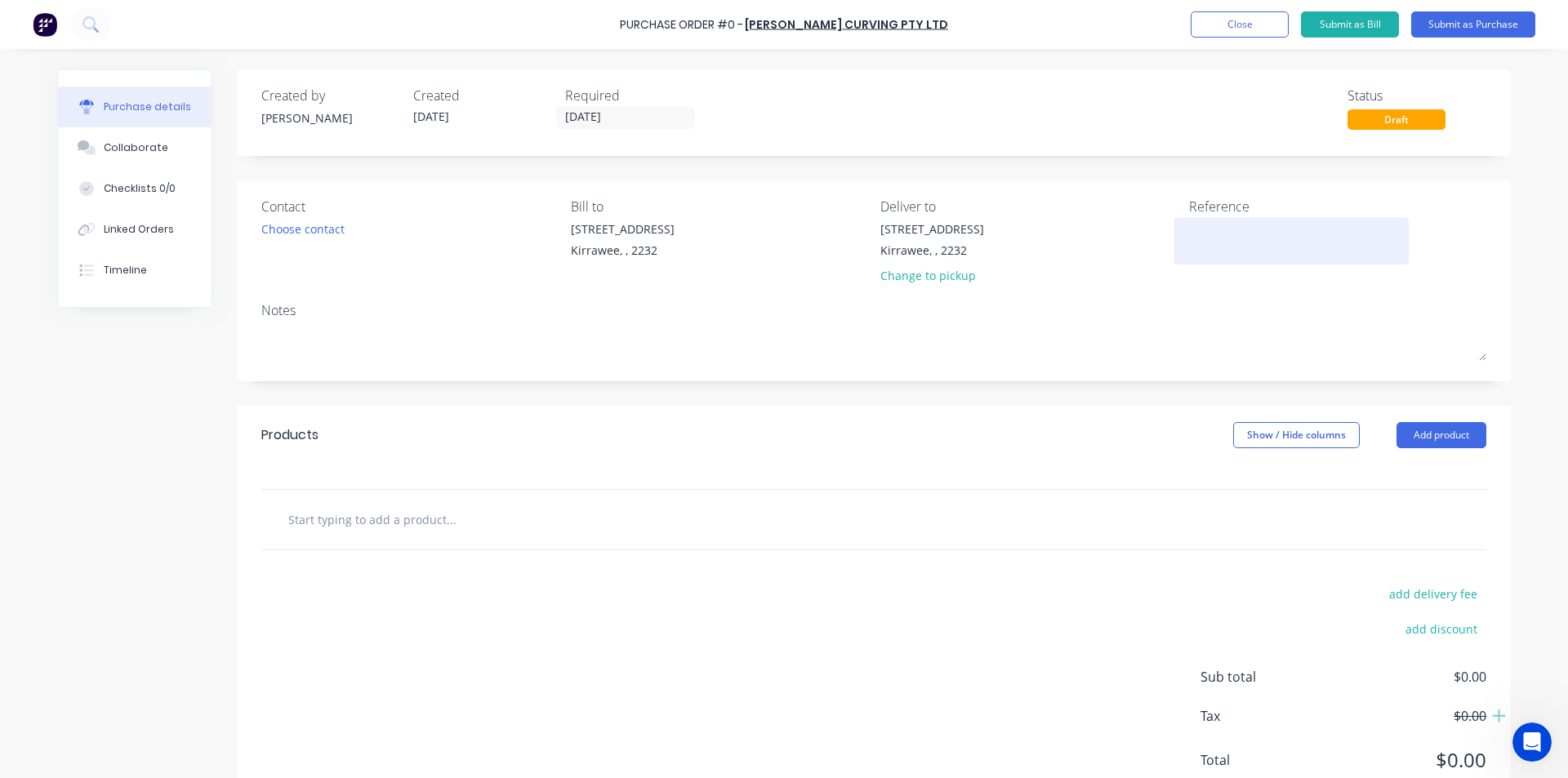
click at [1265, 243] on textarea at bounding box center [1291, 238] width 204 height 37
drag, startPoint x: 1450, startPoint y: 440, endPoint x: 1442, endPoint y: 450, distance: 12.8
click at [1450, 442] on button "Add product" at bounding box center [1441, 435] width 90 height 26
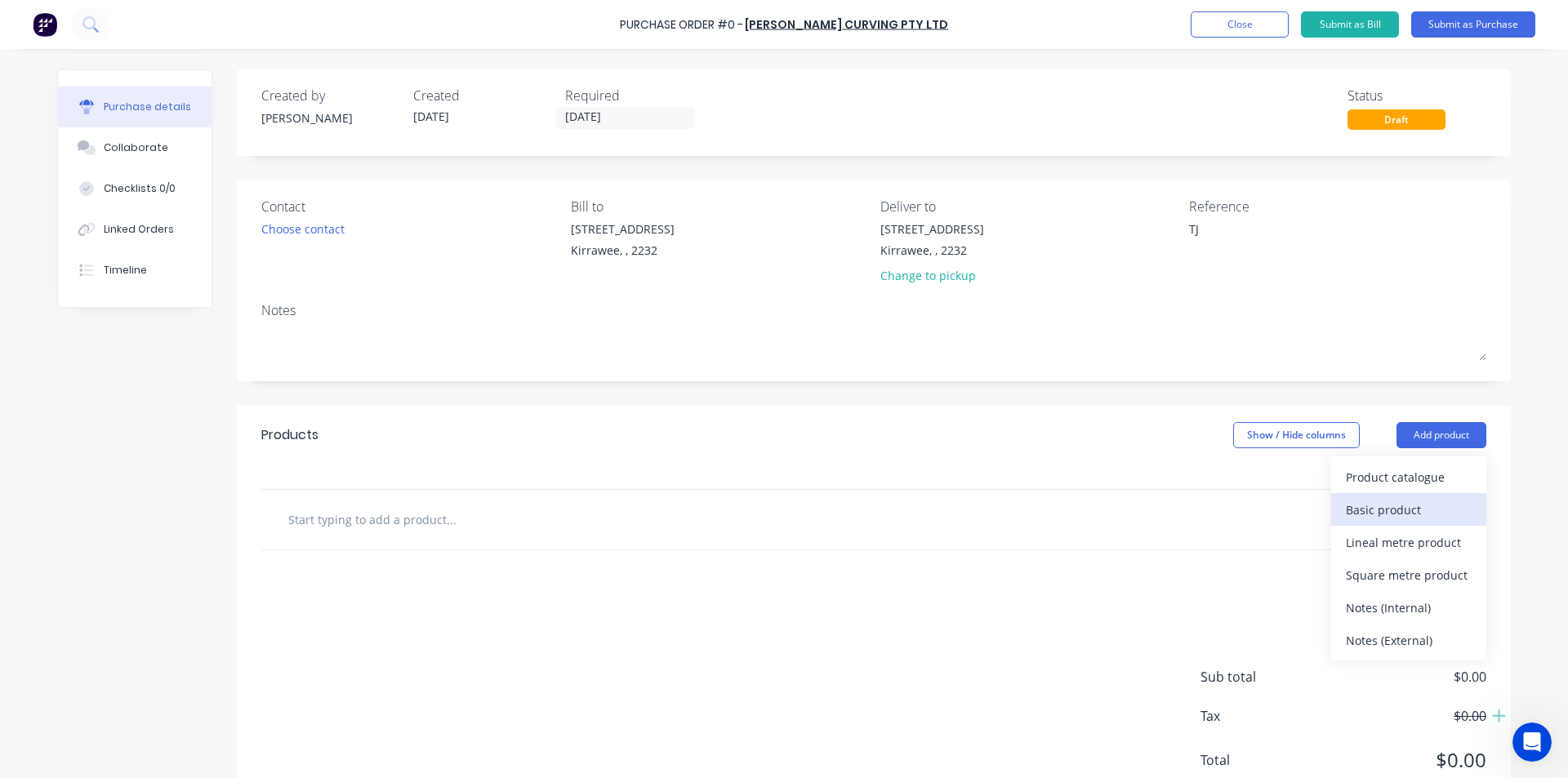
click at [1395, 509] on div "Basic product" at bounding box center [1408, 510] width 126 height 24
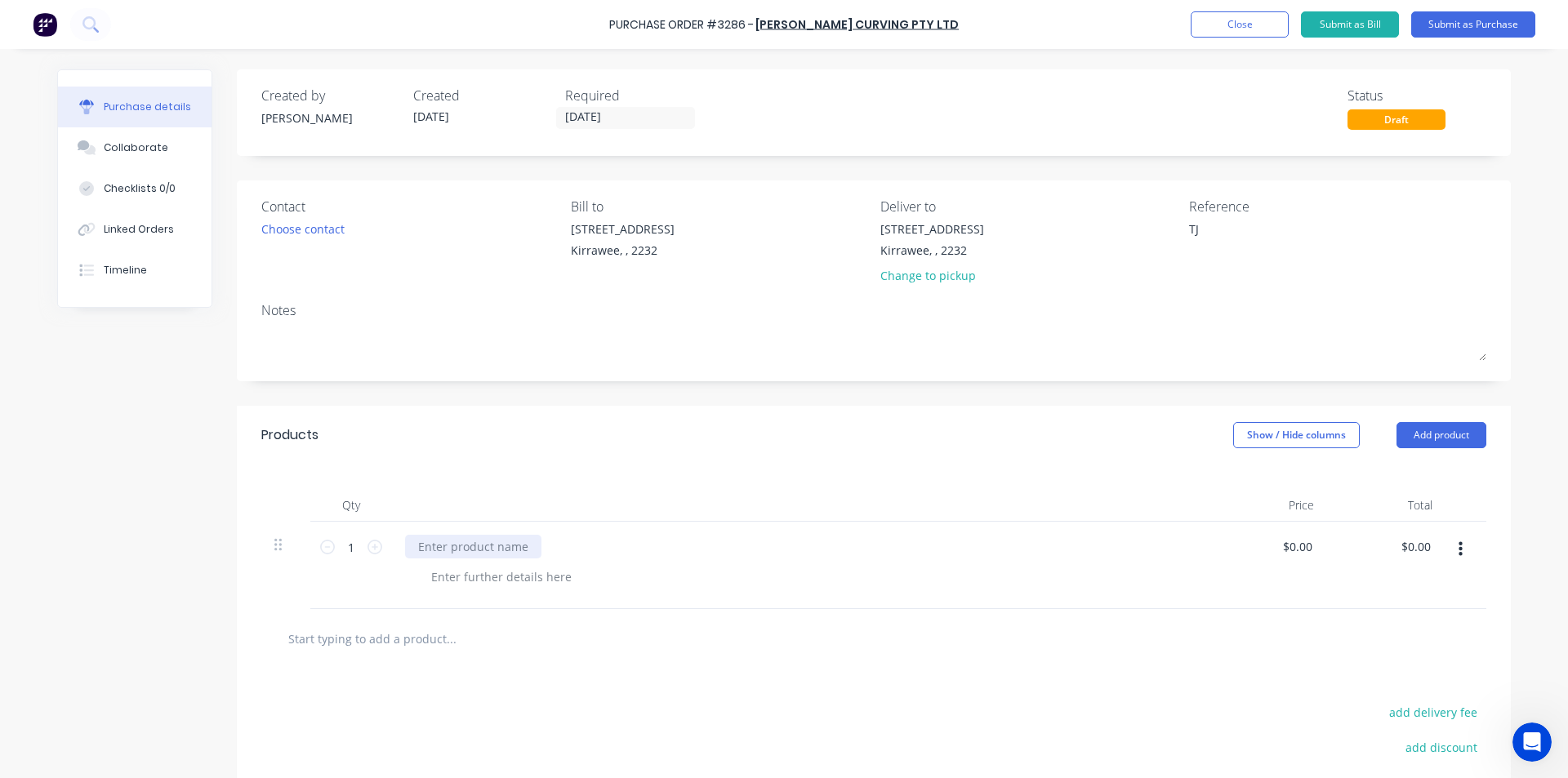
click at [469, 538] on div at bounding box center [473, 547] width 136 height 24
click at [1191, 232] on textarea "TJ" at bounding box center [1291, 238] width 204 height 37
click at [1194, 228] on textarea "TJ" at bounding box center [1291, 238] width 204 height 37
click at [1269, 602] on div "$0.00 $0.00" at bounding box center [1268, 565] width 118 height 87
drag, startPoint x: 1438, startPoint y: 557, endPoint x: 1423, endPoint y: 553, distance: 15.5
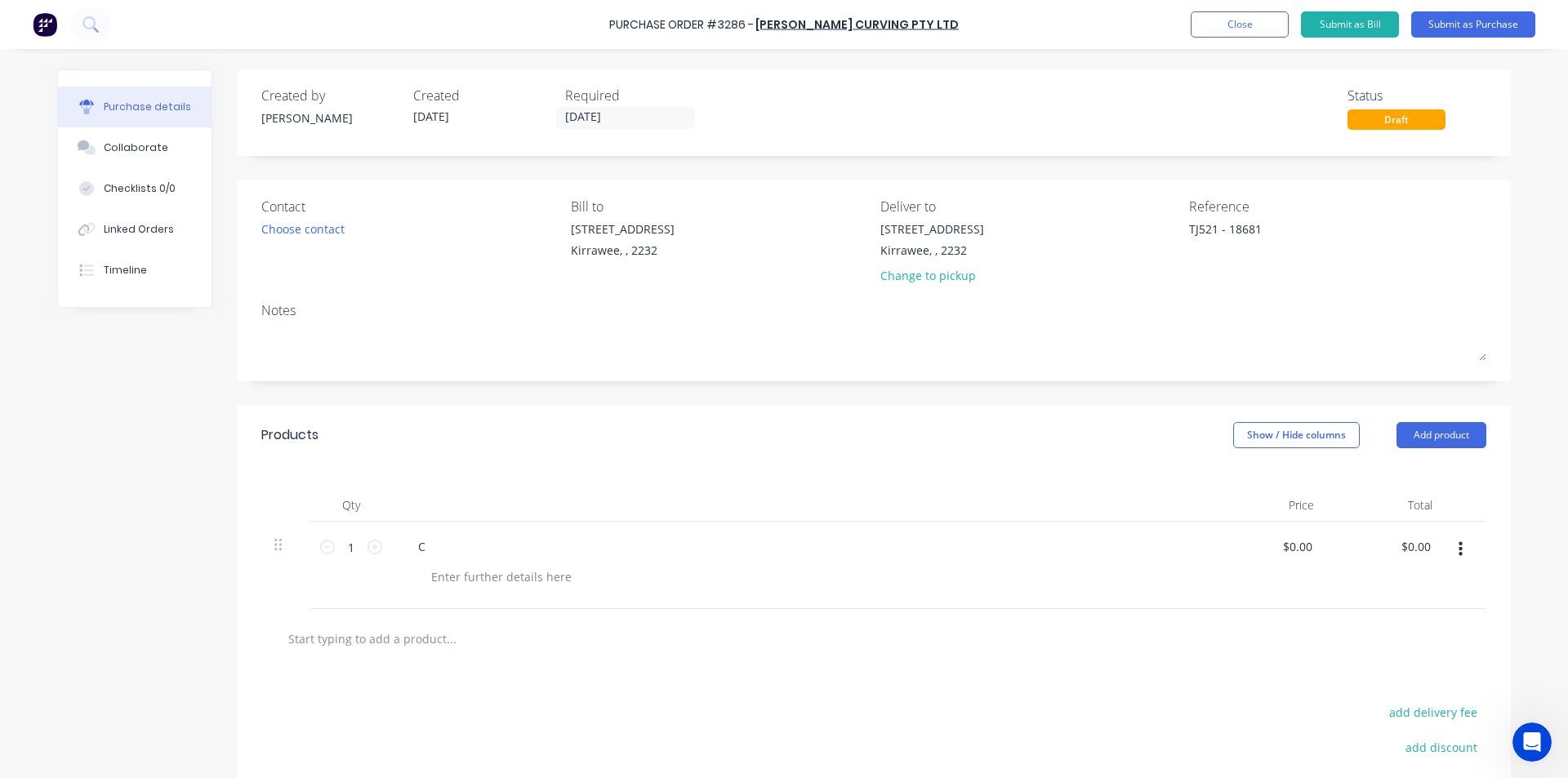
click at [1441, 557] on button "button" at bounding box center [1460, 550] width 39 height 29
click at [1416, 547] on input "0.00" at bounding box center [1418, 547] width 31 height 24
click at [457, 546] on div "C" at bounding box center [799, 547] width 790 height 24
click at [423, 538] on div "C" at bounding box center [421, 547] width 33 height 24
click at [1408, 543] on input "0.00" at bounding box center [1418, 547] width 31 height 24
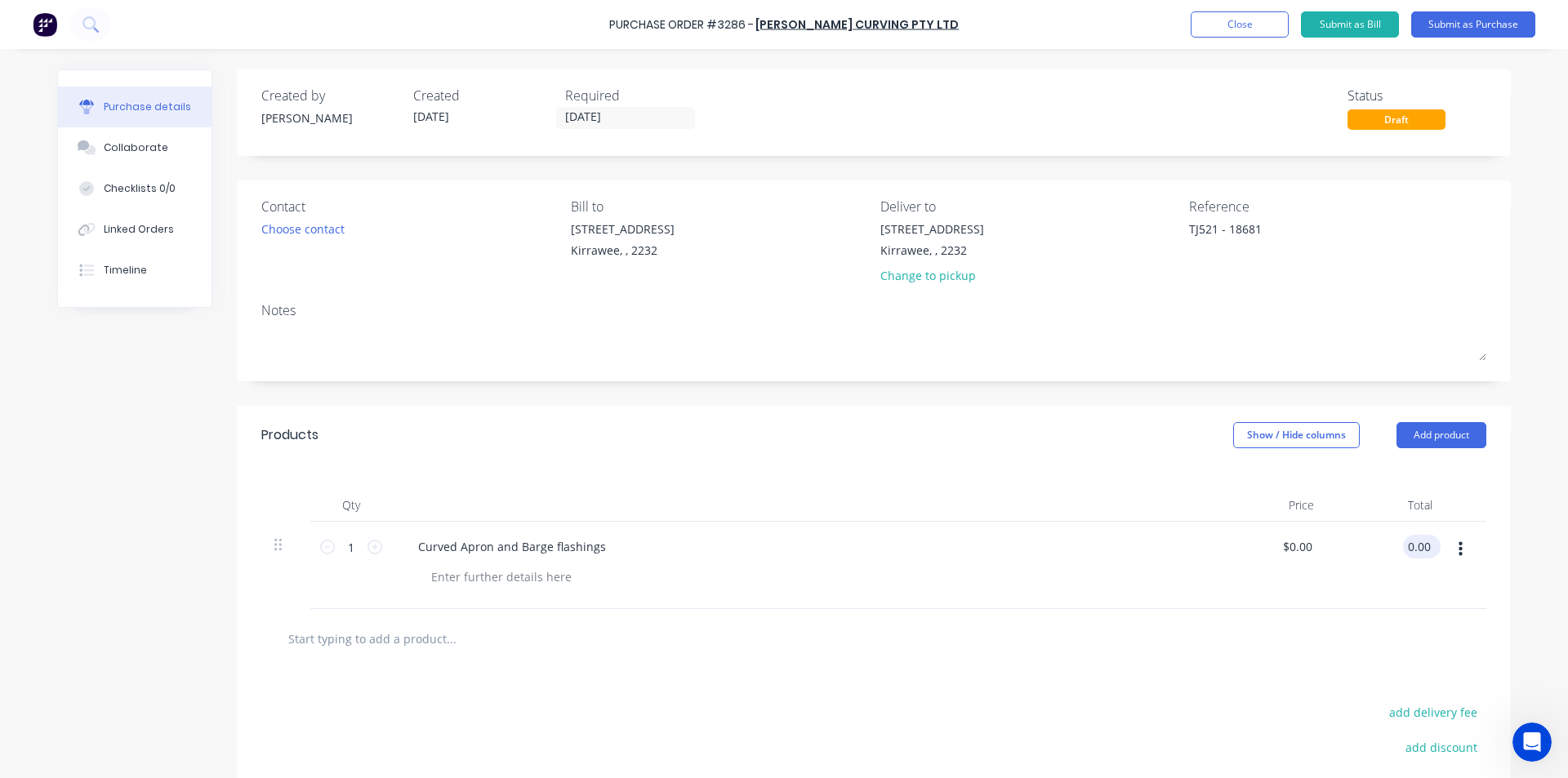
click at [1408, 543] on input "0.00" at bounding box center [1418, 547] width 31 height 24
click at [1341, 638] on div at bounding box center [873, 638] width 1198 height 33
click at [1361, 26] on button "Submit as Bill" at bounding box center [1349, 24] width 98 height 26
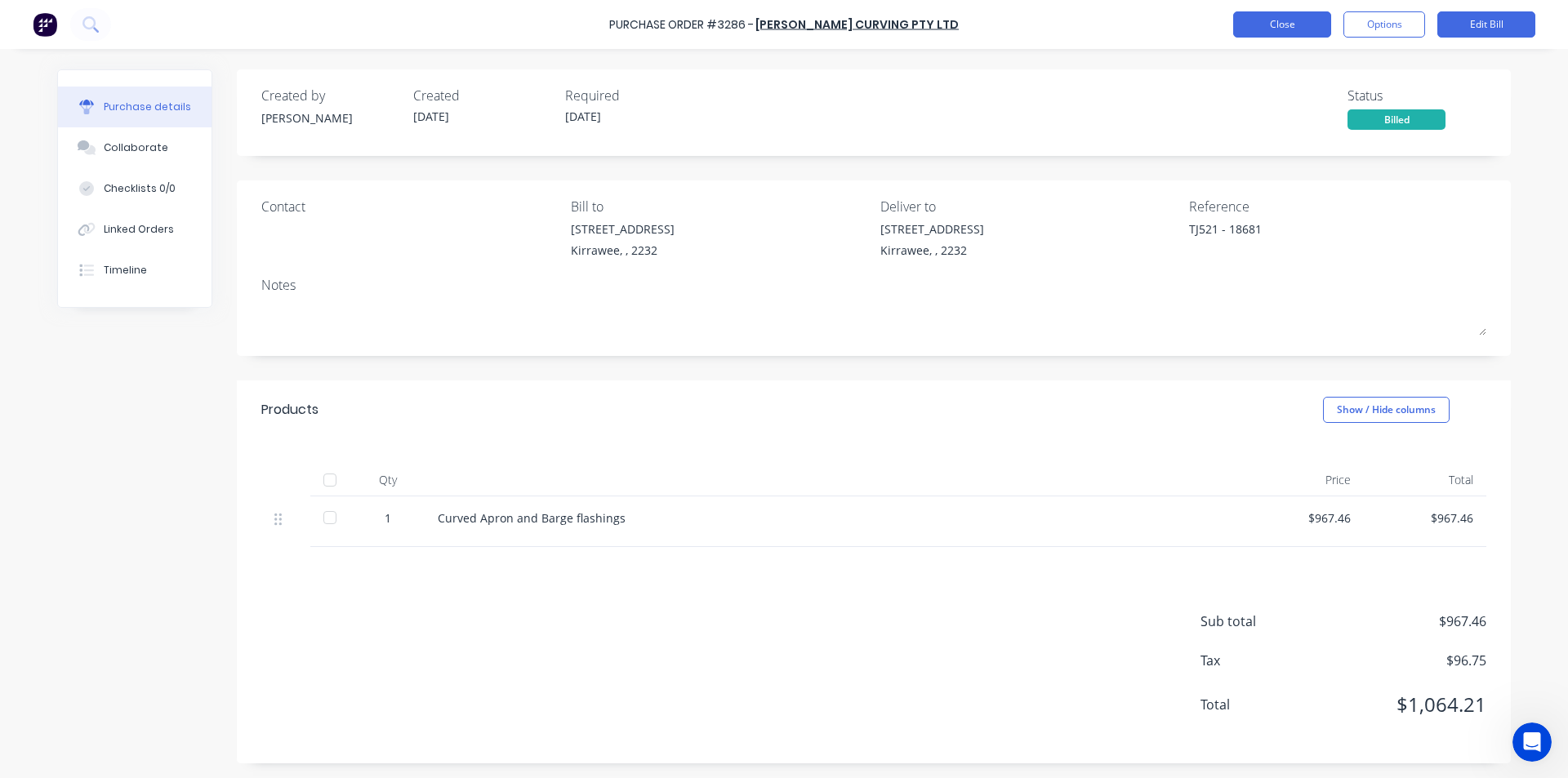
click at [1293, 21] on button "Close" at bounding box center [1282, 24] width 98 height 26
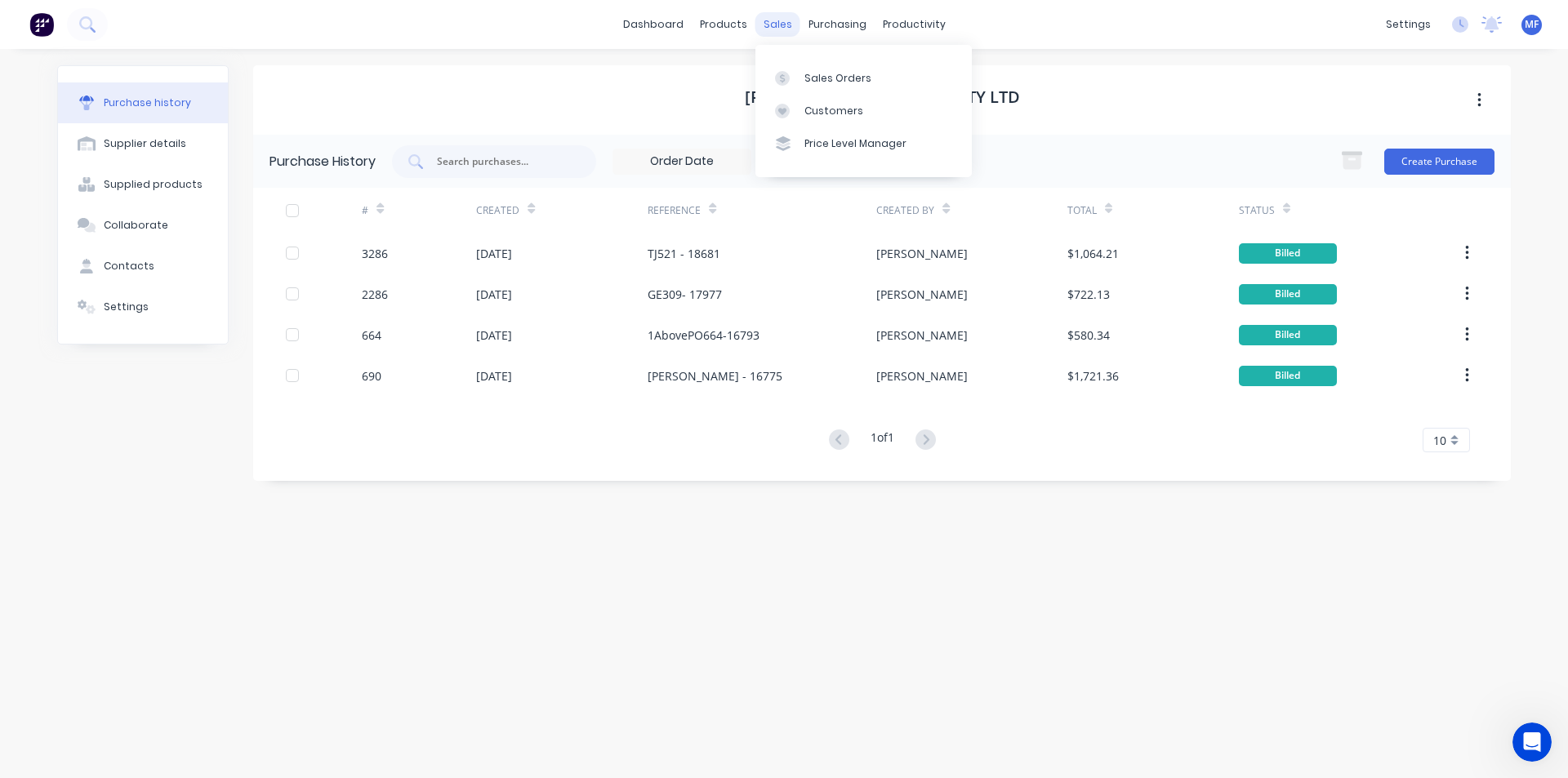
drag, startPoint x: 783, startPoint y: 19, endPoint x: 788, endPoint y: 29, distance: 11.2
click at [785, 19] on div "sales" at bounding box center [778, 24] width 45 height 25
click at [823, 73] on div "Sales Orders" at bounding box center [838, 78] width 67 height 15
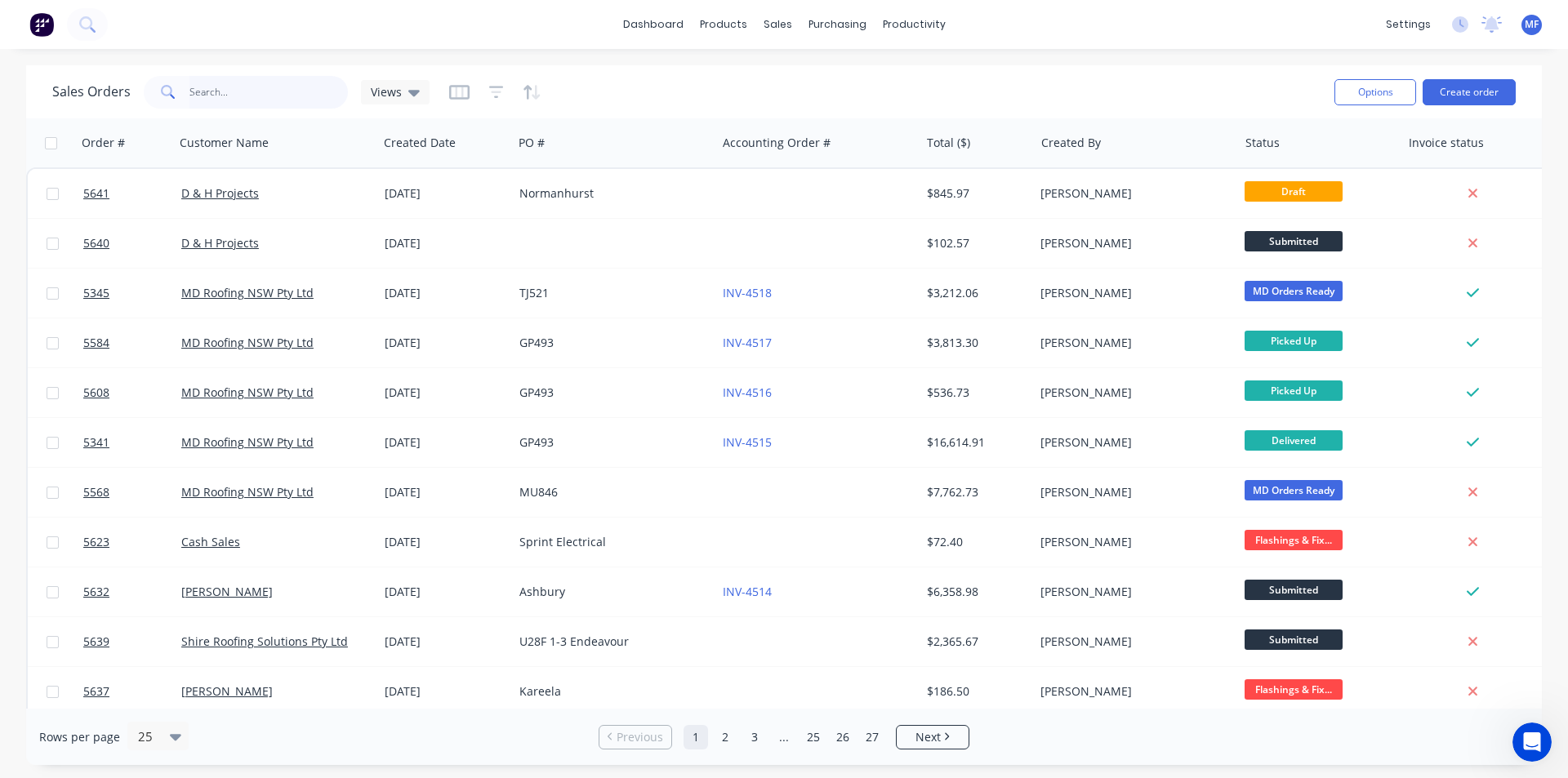
click at [221, 86] on input "text" at bounding box center [269, 93] width 160 height 33
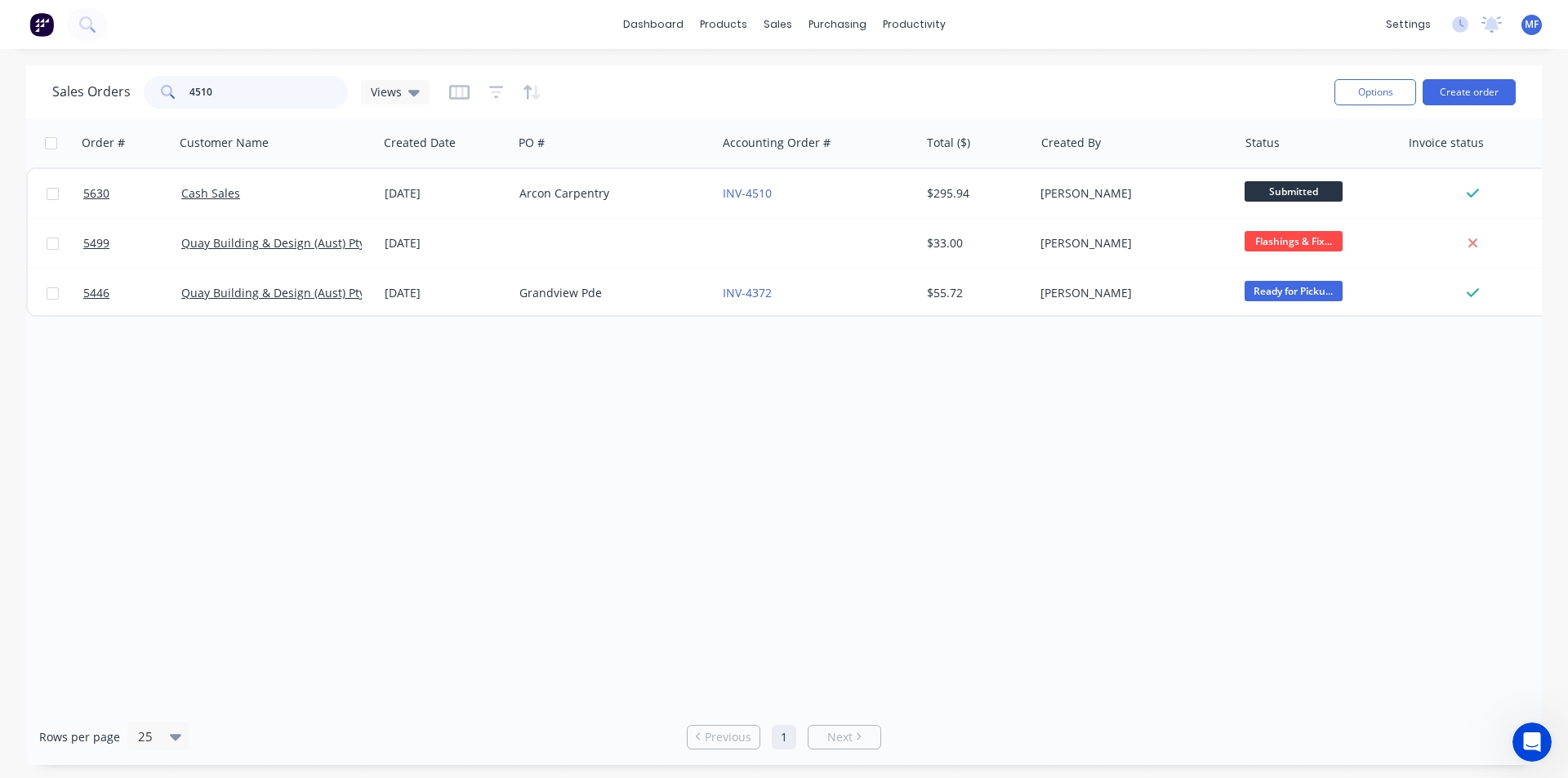
click at [212, 91] on input "4510" at bounding box center [269, 93] width 160 height 33
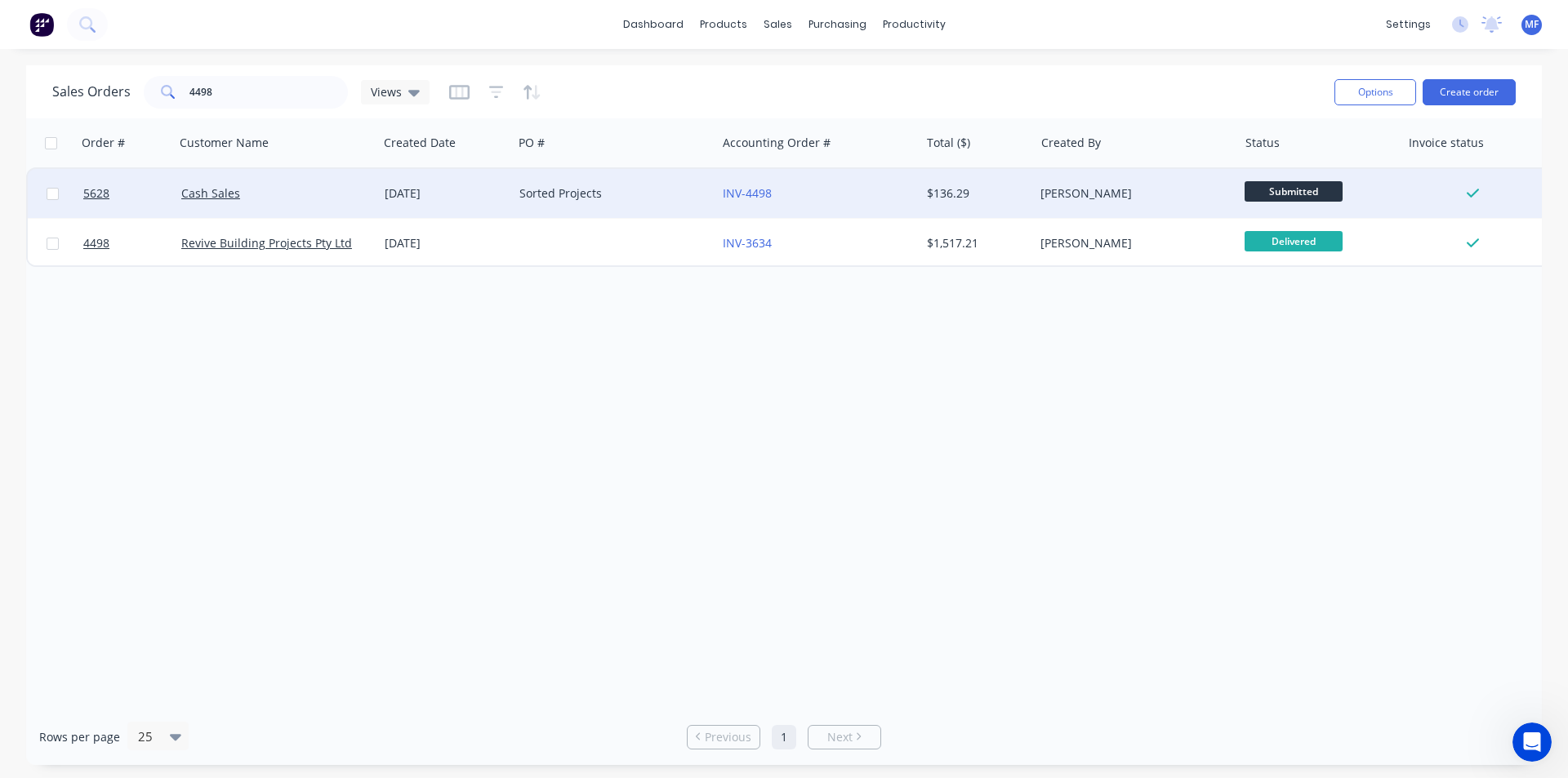
click at [739, 184] on div "INV-4498" at bounding box center [817, 193] width 203 height 49
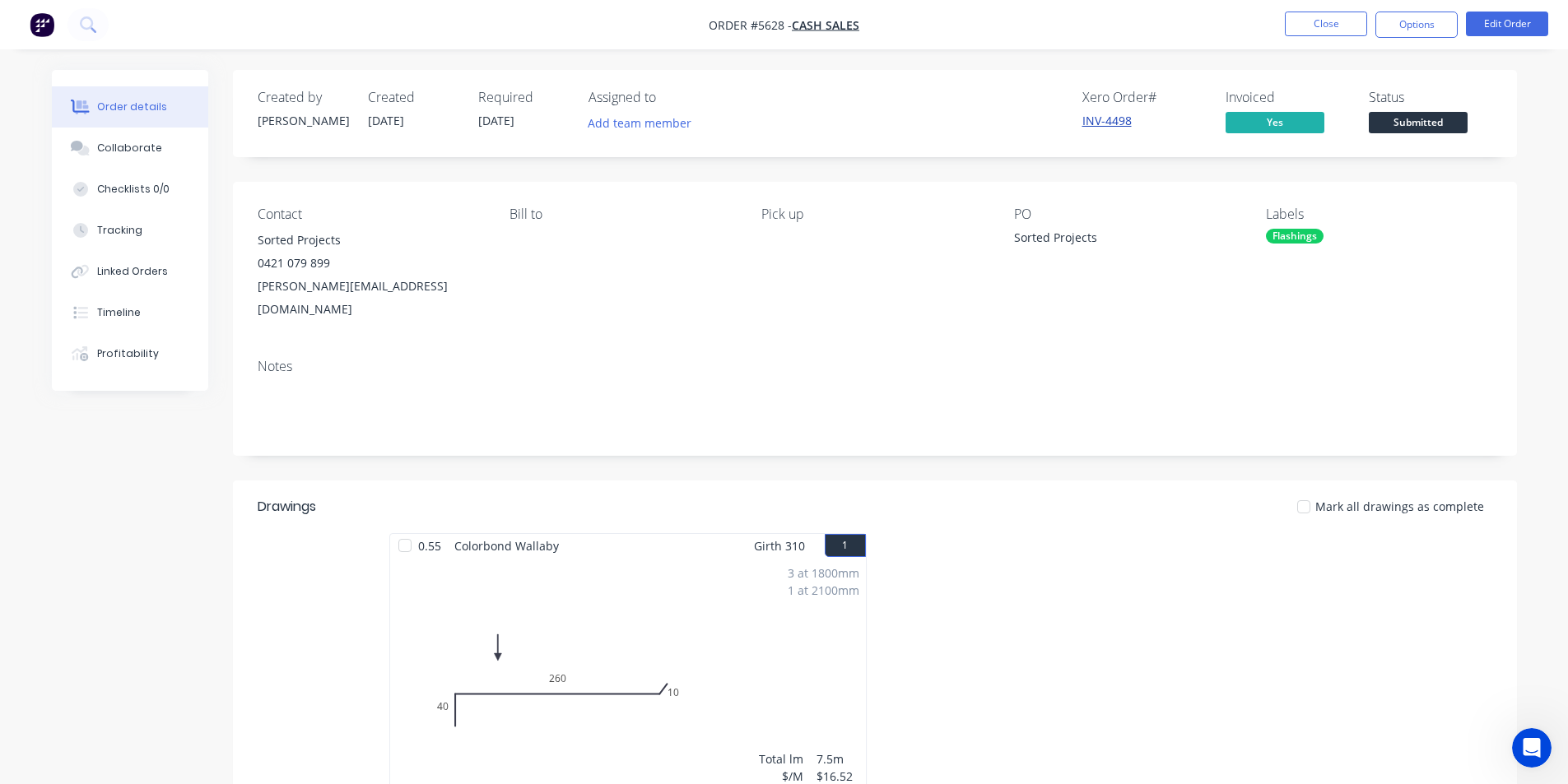
click at [1118, 115] on link "INV-4498" at bounding box center [1107, 120] width 49 height 16
click at [1307, 28] on button "Close" at bounding box center [1326, 23] width 82 height 25
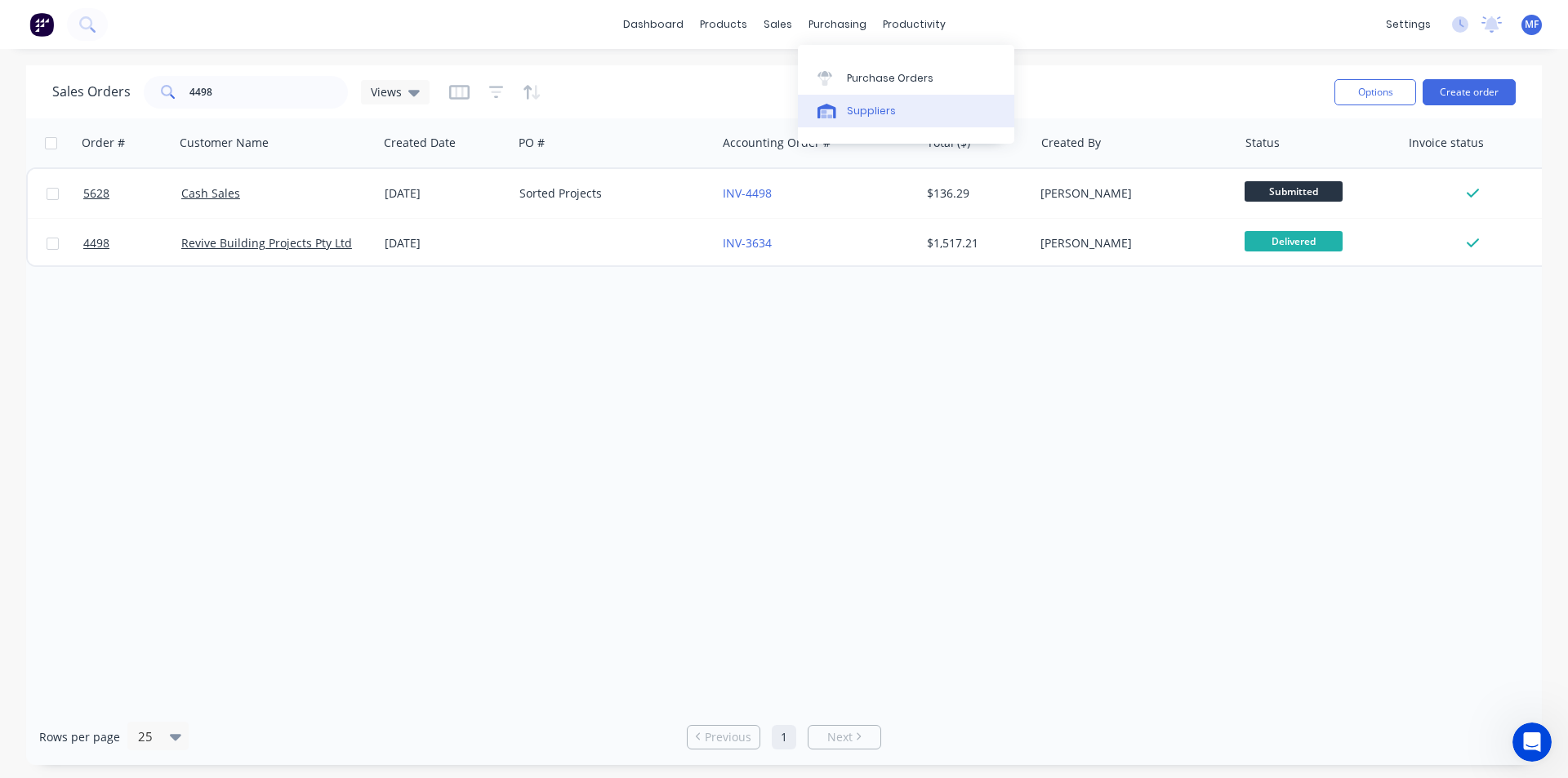
click at [868, 112] on div "Suppliers" at bounding box center [871, 111] width 49 height 15
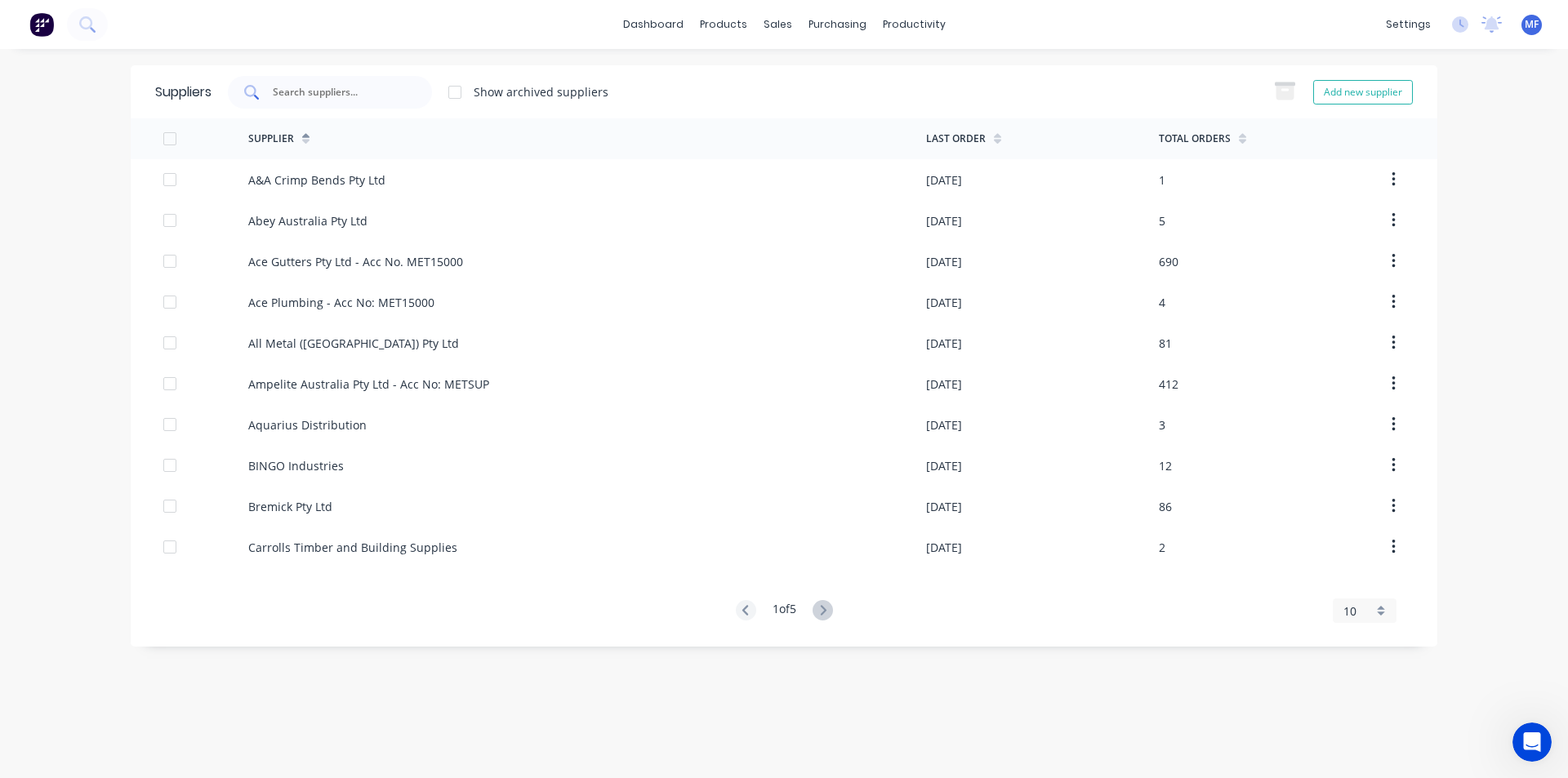
drag, startPoint x: 311, startPoint y: 92, endPoint x: 268, endPoint y: 80, distance: 44.6
click at [311, 91] on input "text" at bounding box center [339, 92] width 136 height 16
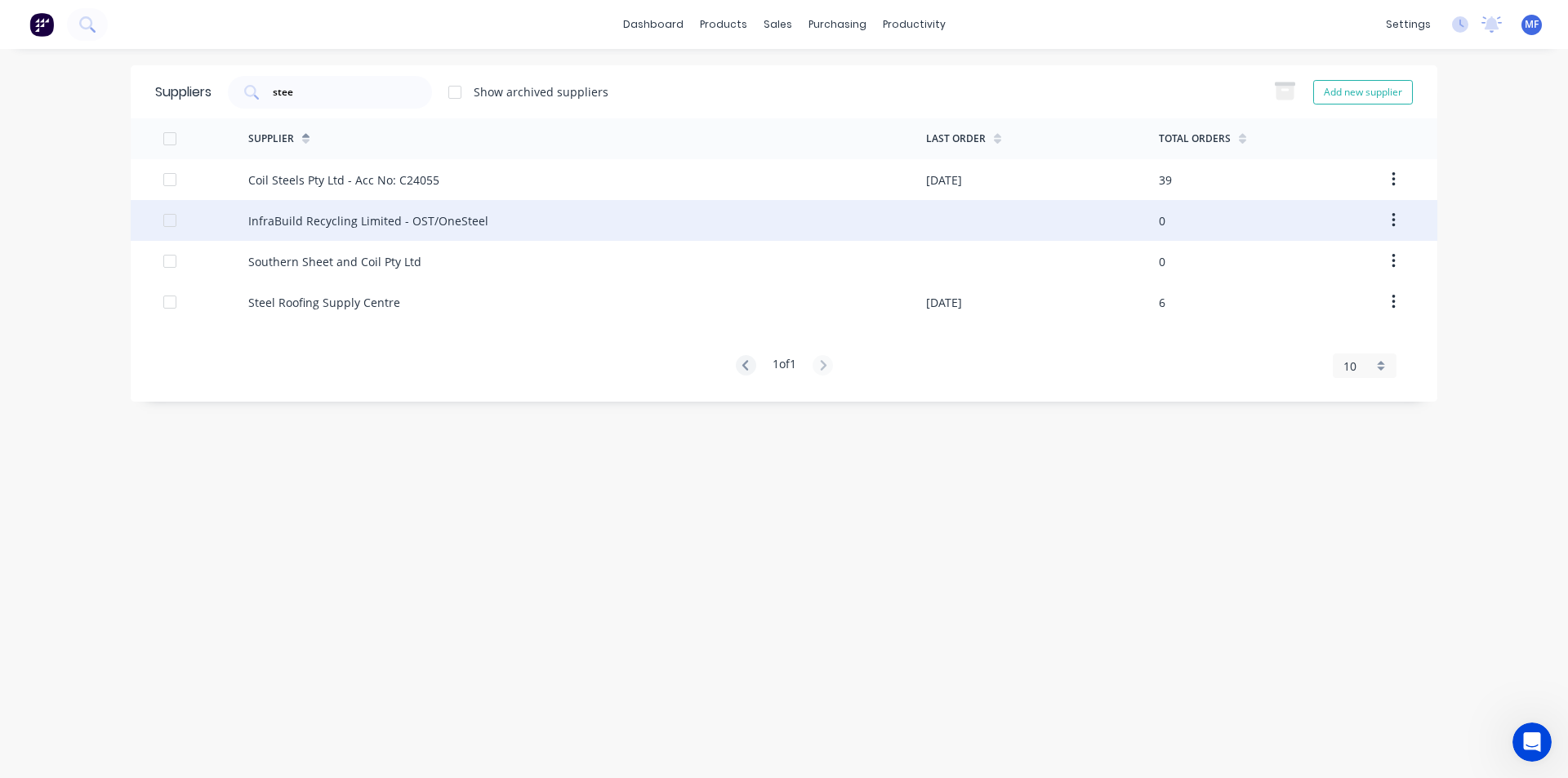
click at [432, 217] on div "InfraBuild Recycling Limited - OST/OneSteel" at bounding box center [368, 220] width 240 height 17
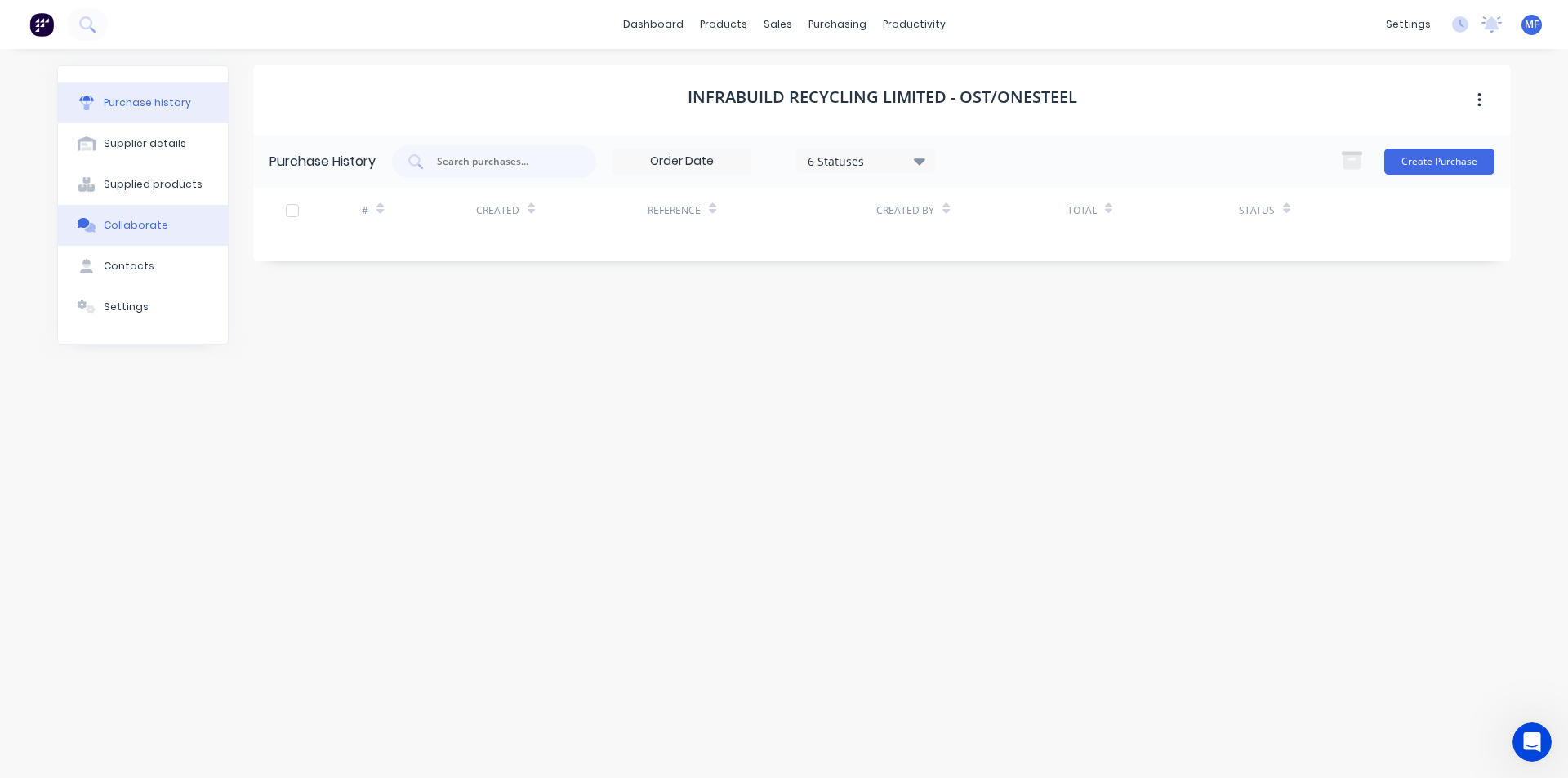
click at [134, 228] on div "Collaborate" at bounding box center [136, 225] width 64 height 15
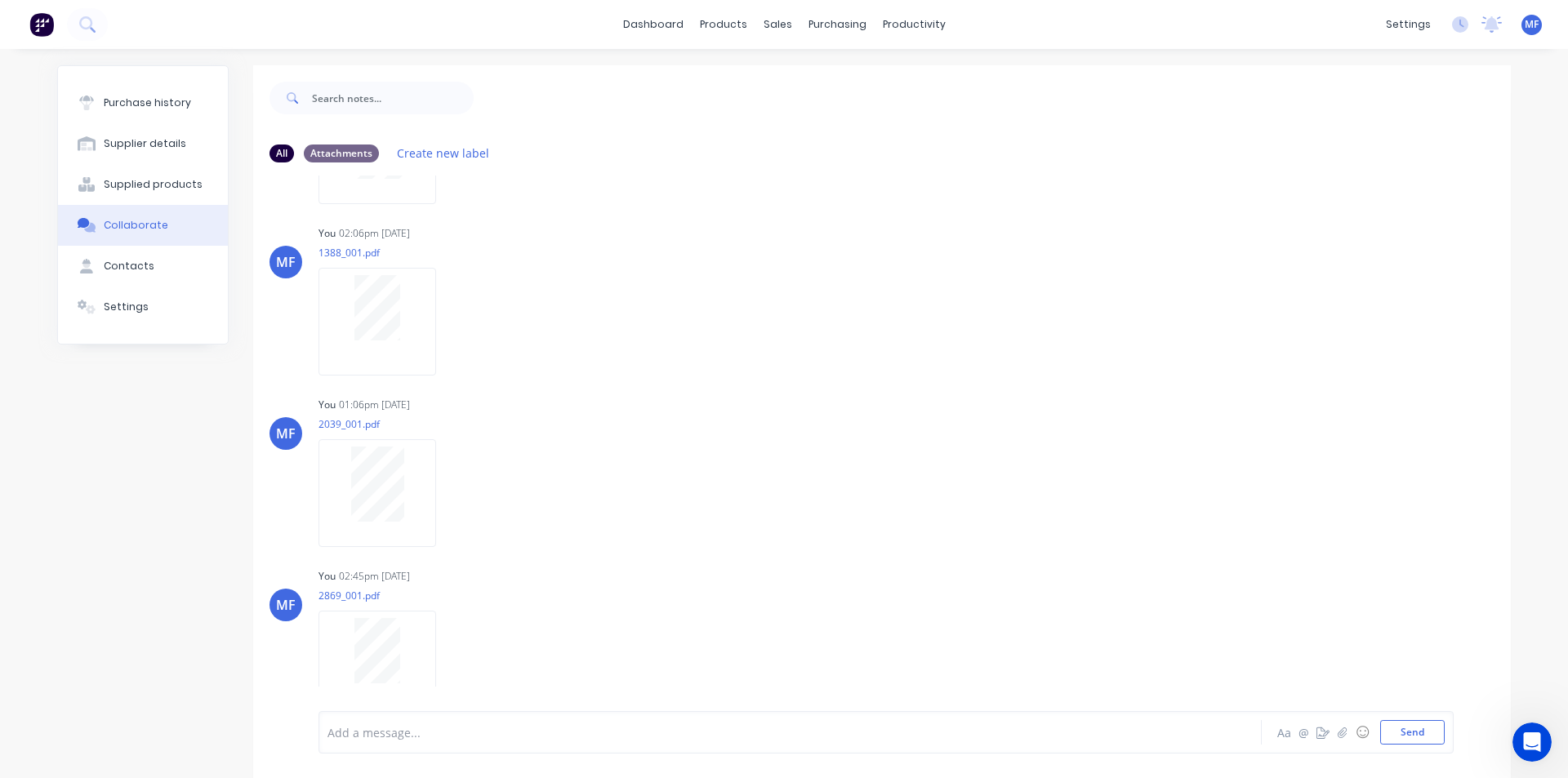
scroll to position [341, 0]
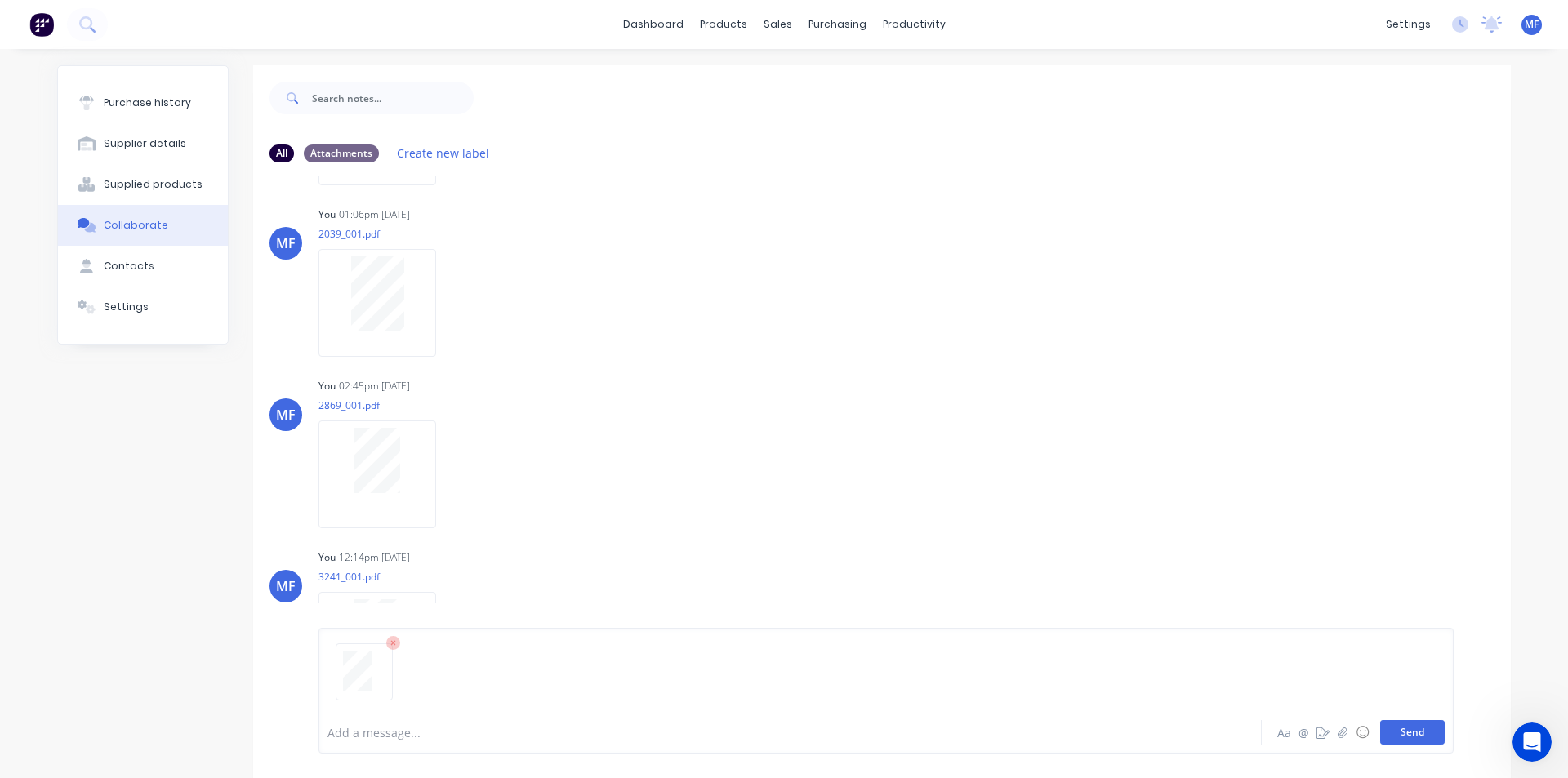
click at [1412, 740] on button "Send" at bounding box center [1412, 733] width 64 height 25
click at [1049, 564] on div "MF You 12:14pm [DATE] 3241_001.pdf Labels Auto-attach to new orders Purchase Or…" at bounding box center [882, 618] width 1257 height 147
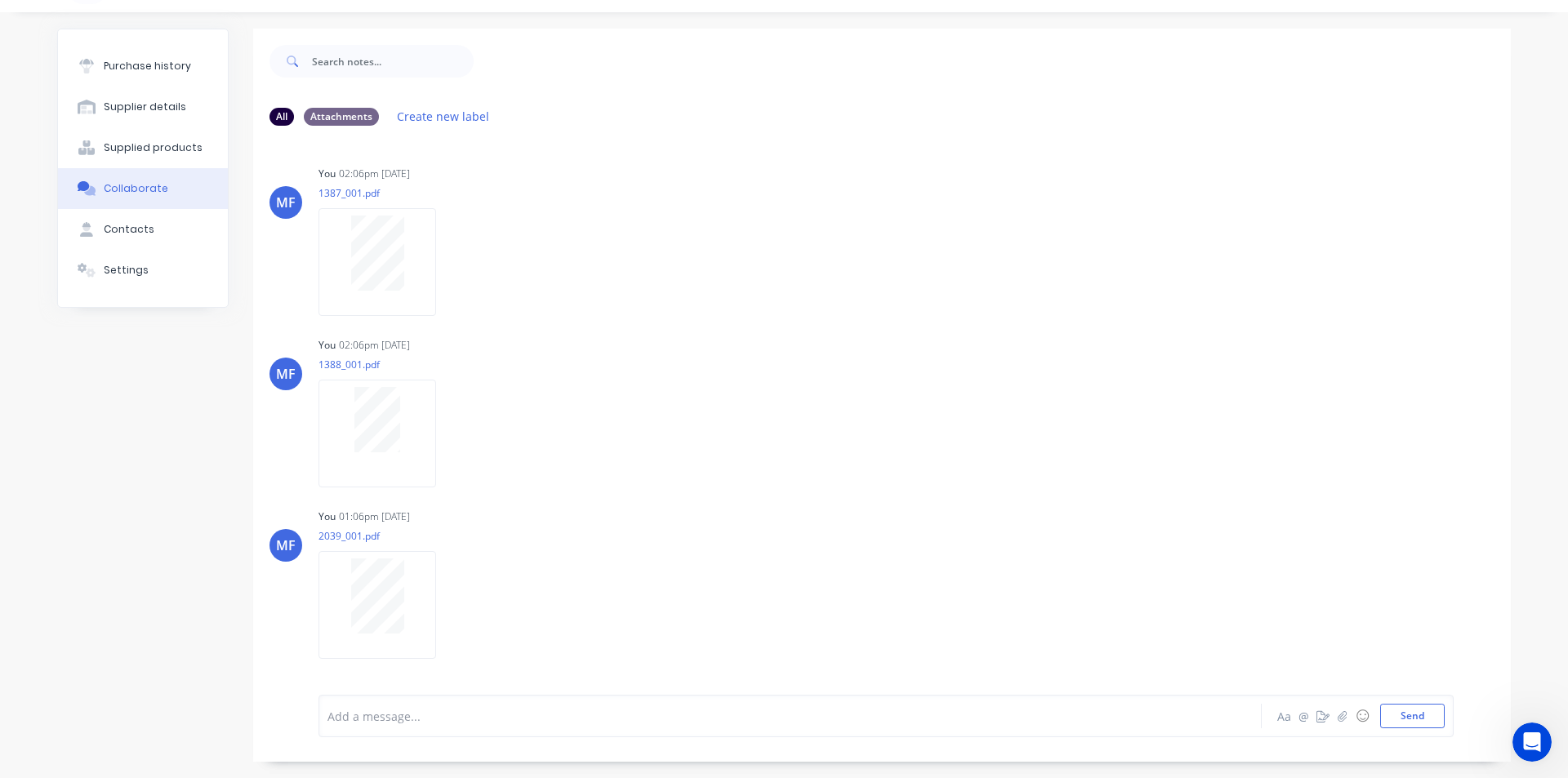
scroll to position [0, 0]
click at [122, 62] on div "Purchase history" at bounding box center [148, 66] width 87 height 15
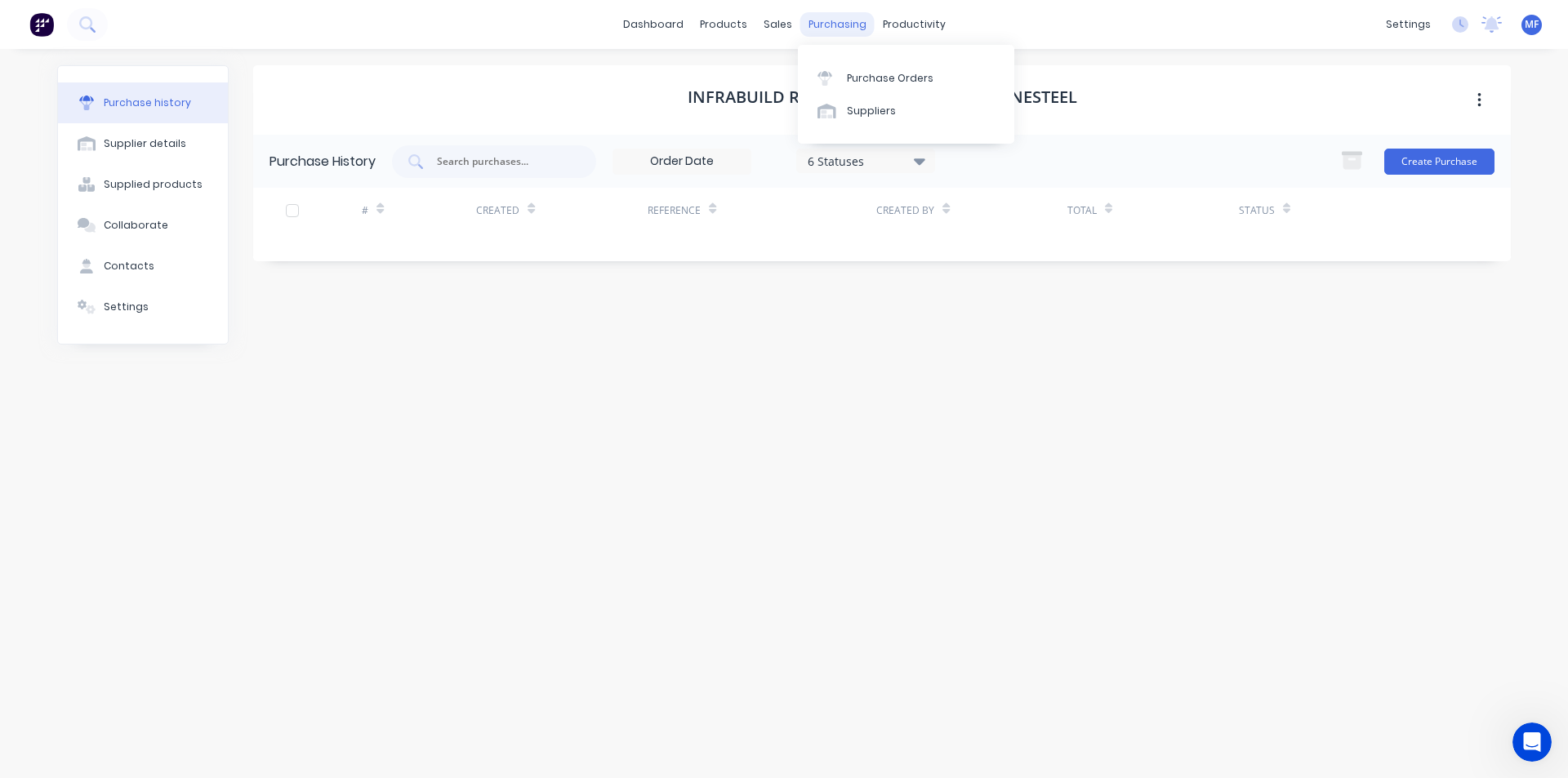
click at [843, 25] on div "purchasing" at bounding box center [837, 24] width 75 height 25
click at [669, 23] on link "dashboard" at bounding box center [653, 24] width 76 height 25
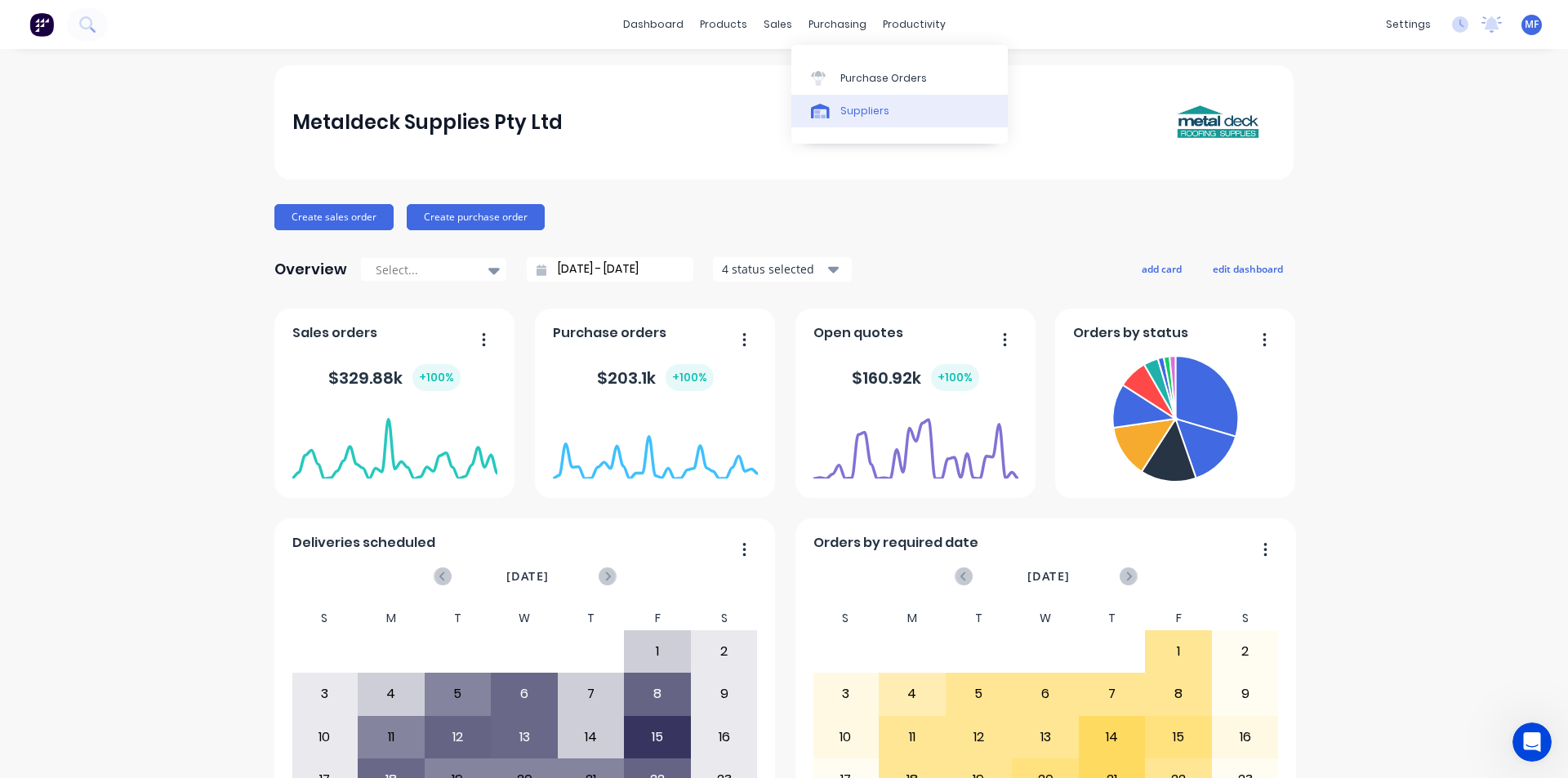
click at [875, 109] on div "Suppliers" at bounding box center [865, 111] width 49 height 15
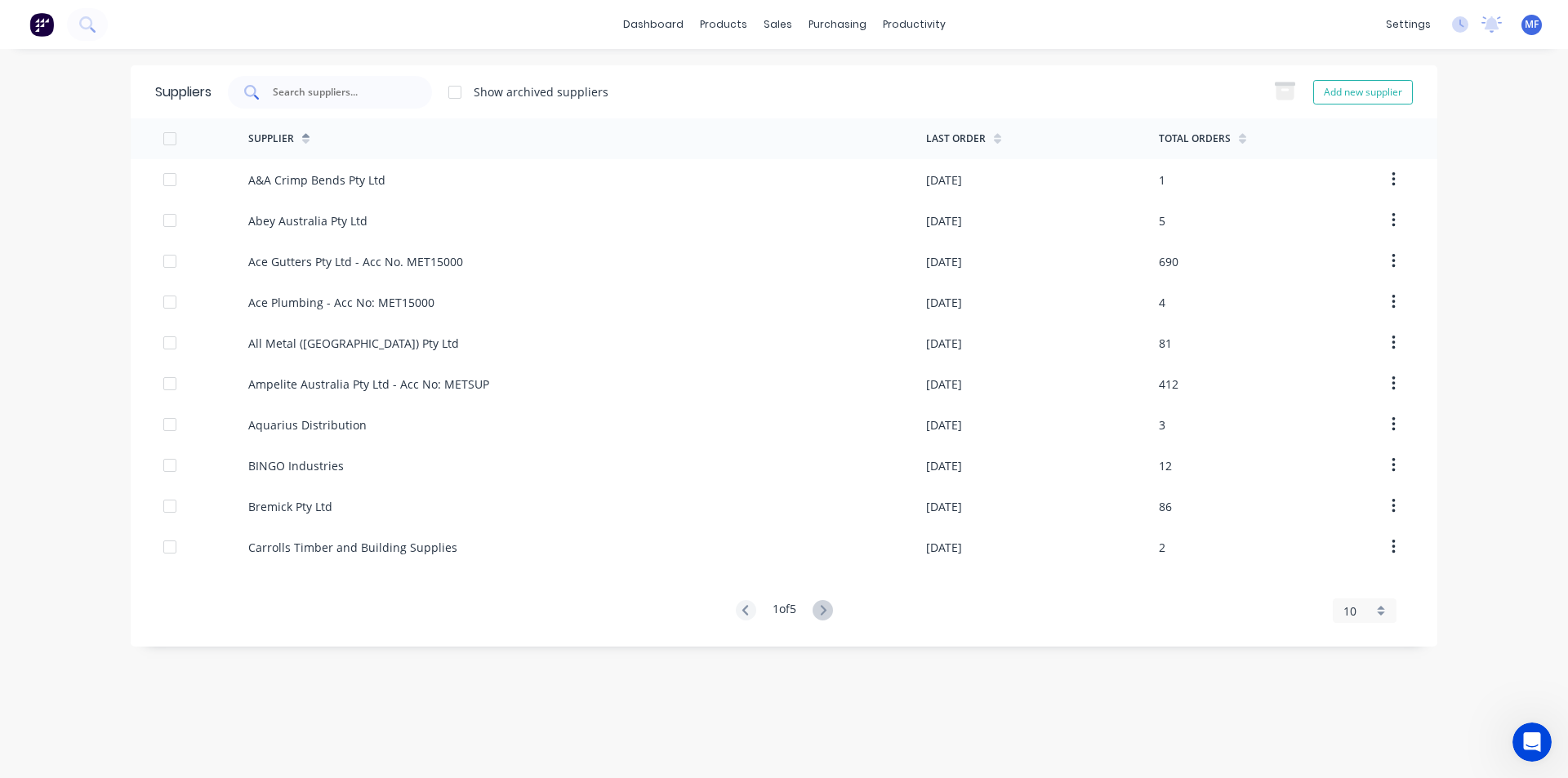
drag, startPoint x: 384, startPoint y: 93, endPoint x: 391, endPoint y: 80, distance: 14.8
click at [384, 93] on input "text" at bounding box center [339, 92] width 136 height 16
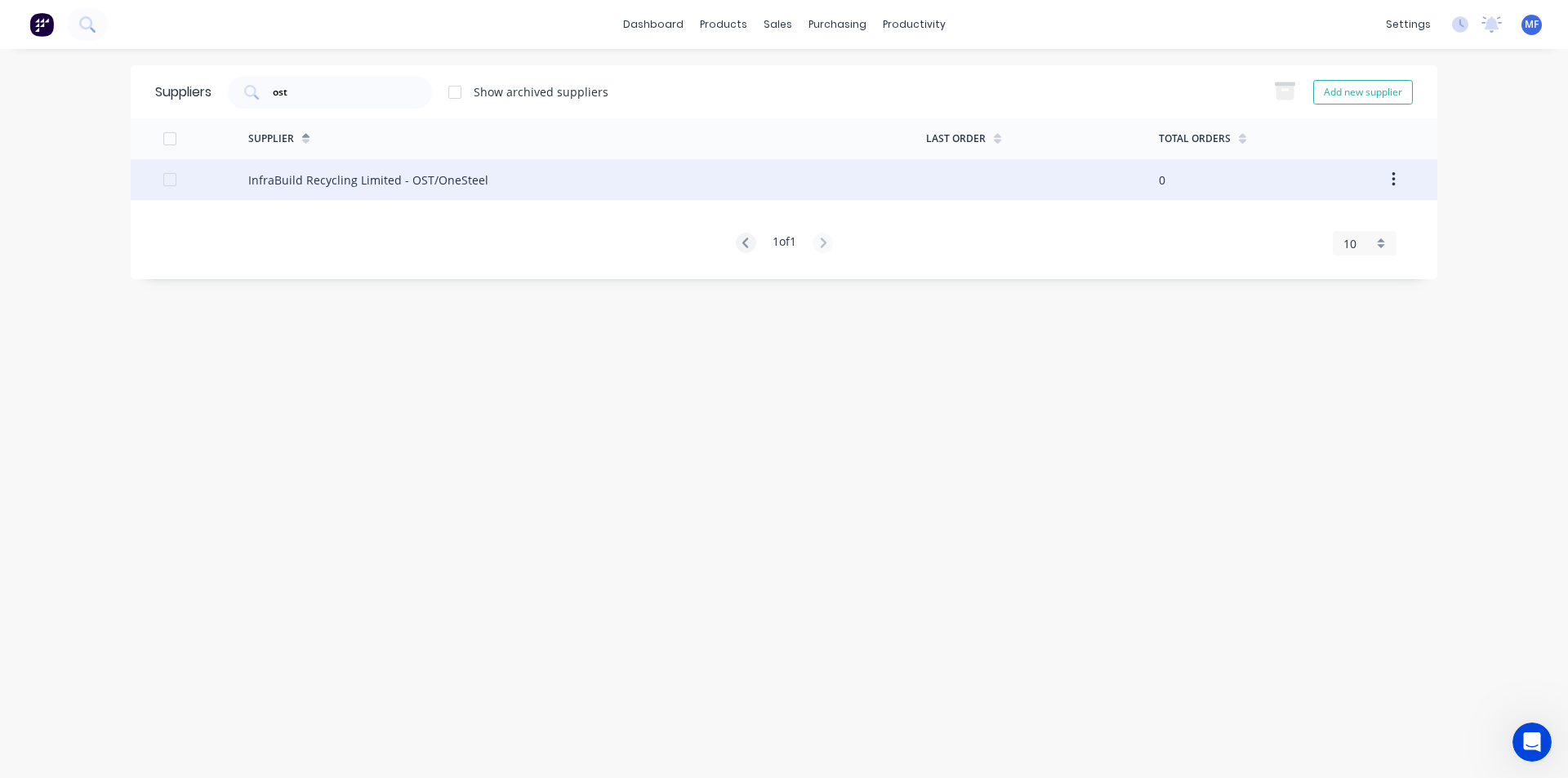
click at [368, 175] on div "InfraBuild Recycling Limited - OST/OneSteel" at bounding box center [368, 180] width 240 height 17
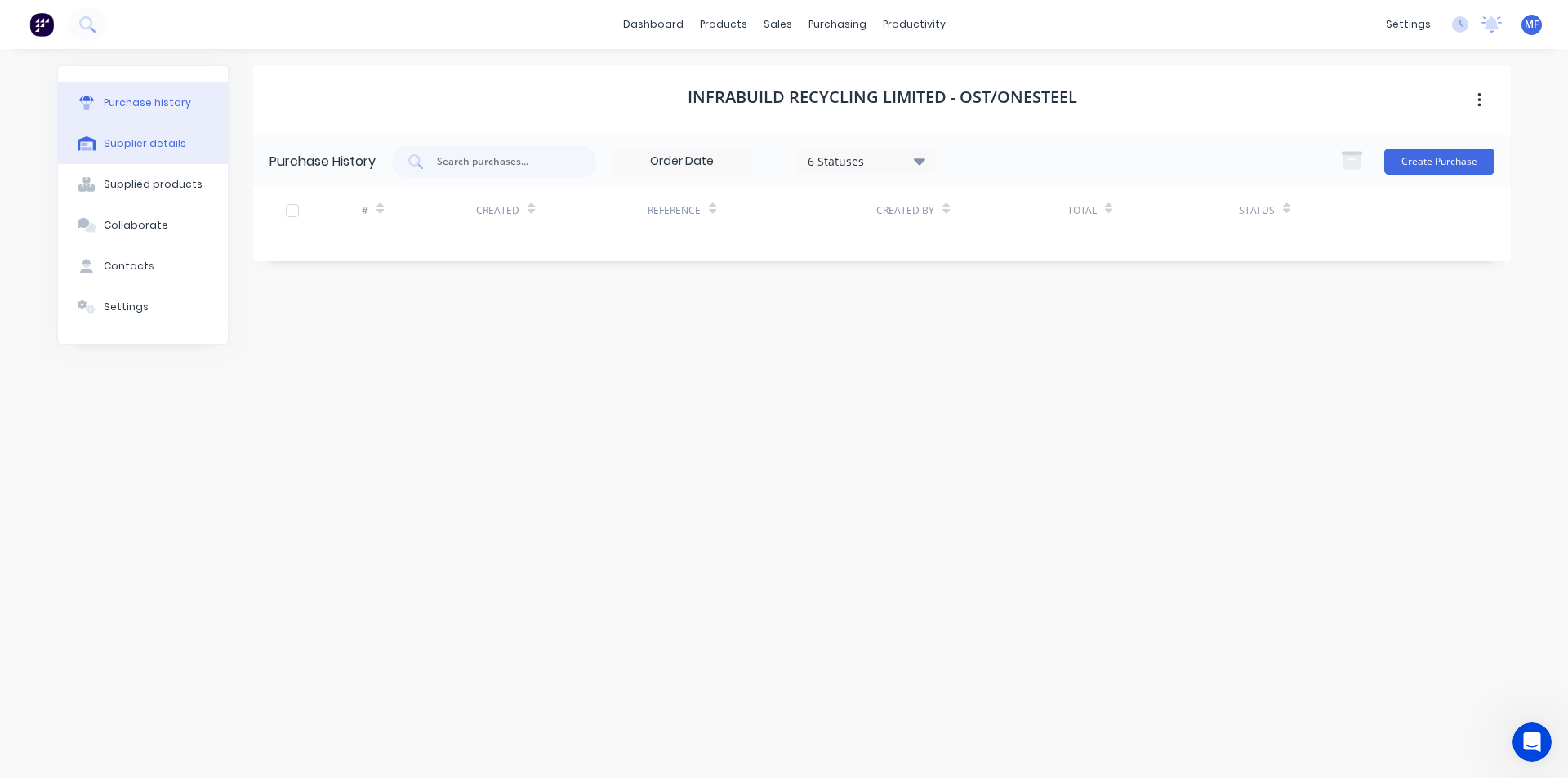
click at [139, 146] on div "Supplier details" at bounding box center [145, 143] width 82 height 15
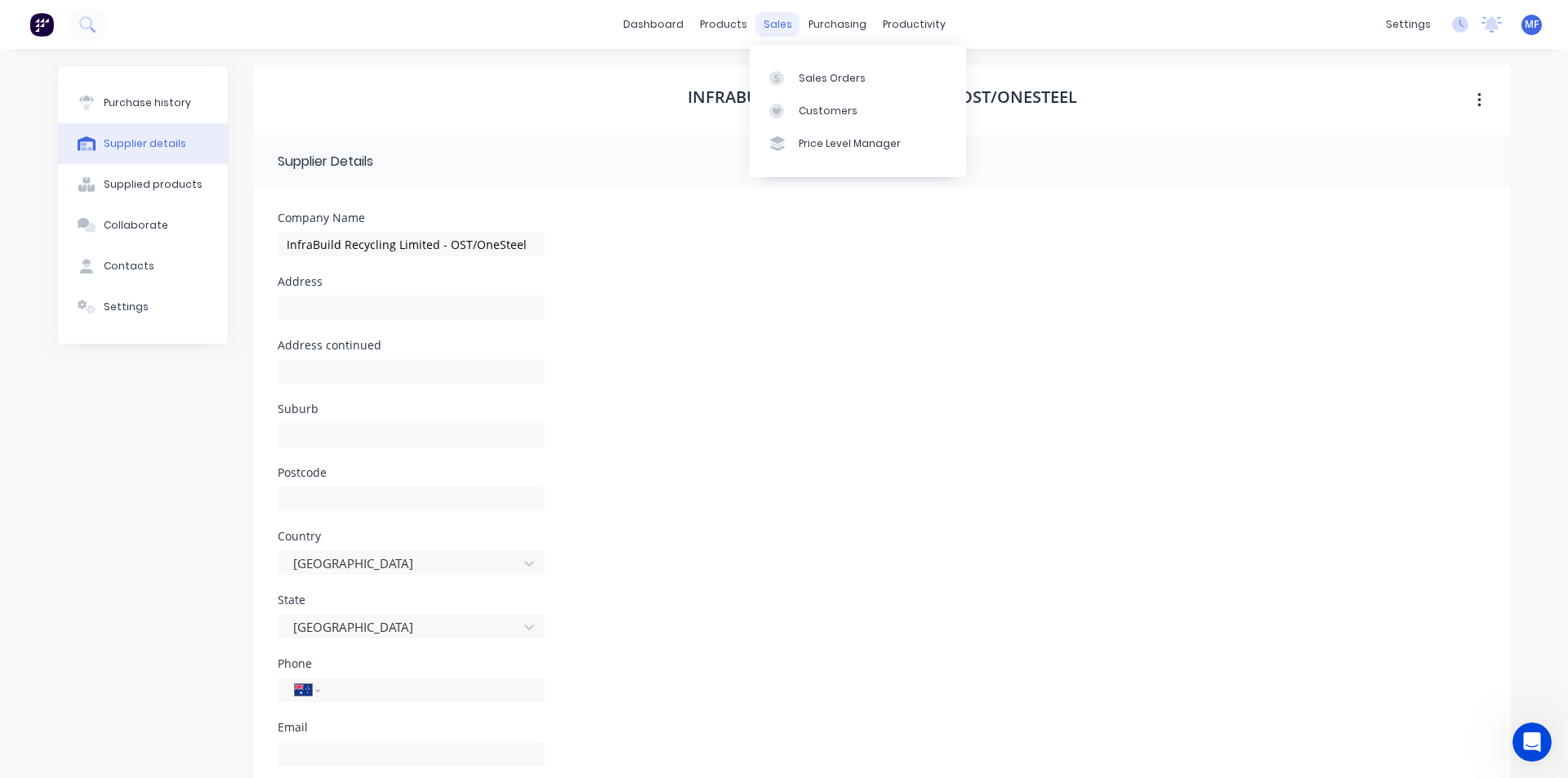
click at [769, 17] on div "sales" at bounding box center [778, 24] width 45 height 25
click at [848, 73] on div "Sales Orders" at bounding box center [832, 78] width 67 height 15
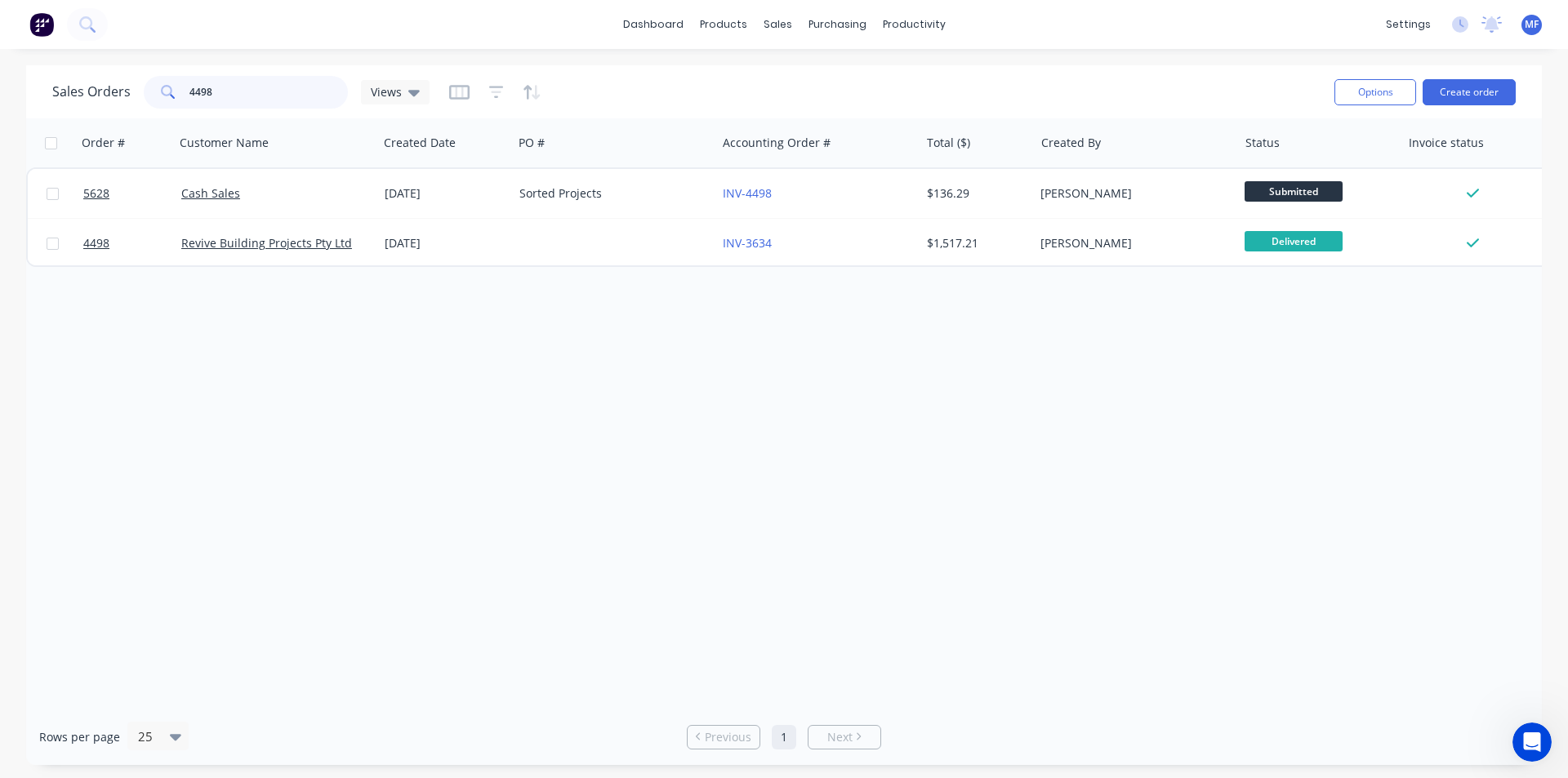
click at [213, 84] on input "4498" at bounding box center [269, 93] width 160 height 33
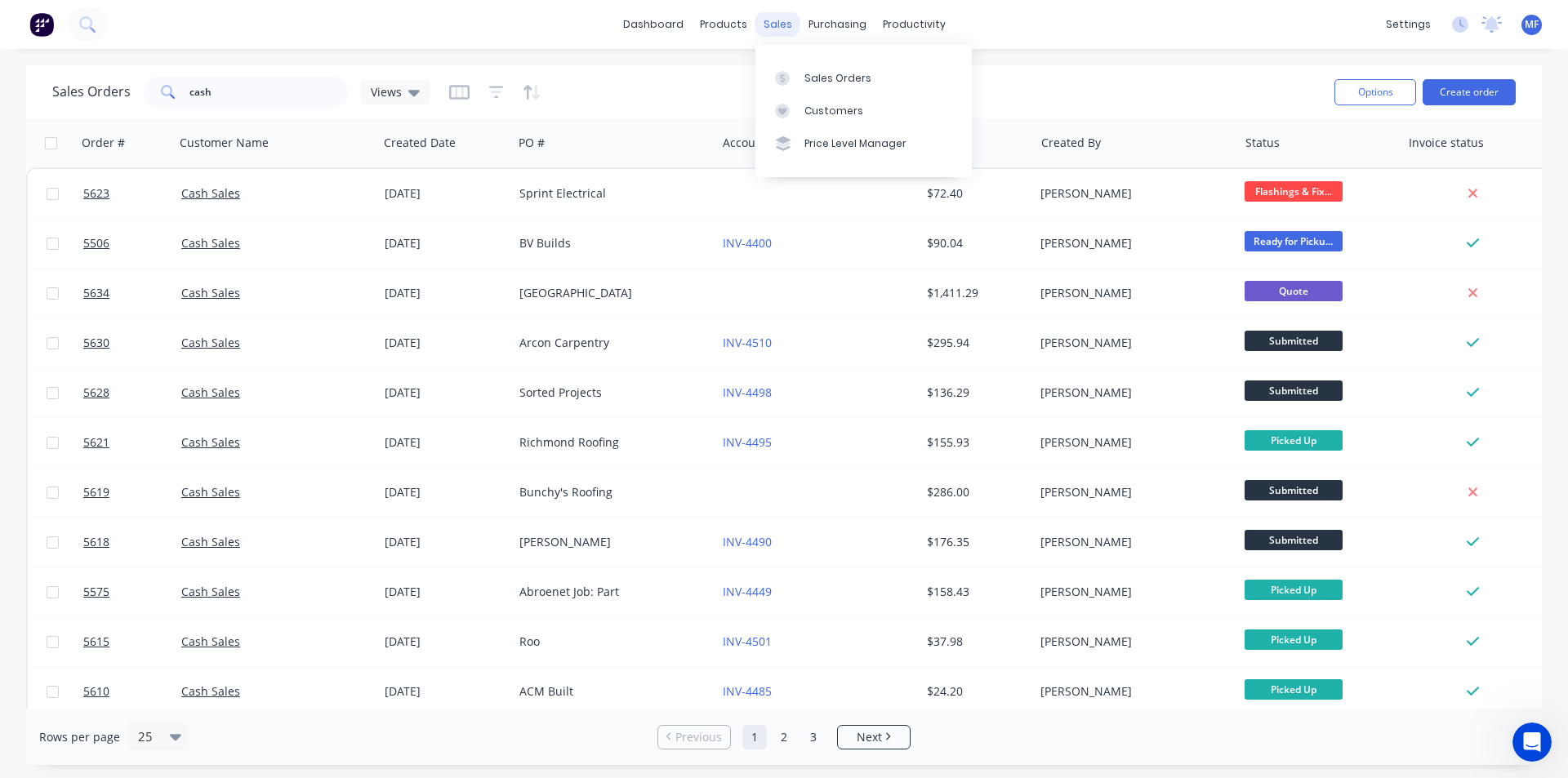
click at [774, 22] on div "sales" at bounding box center [778, 24] width 45 height 25
click at [865, 108] on link "Customers" at bounding box center [864, 111] width 216 height 33
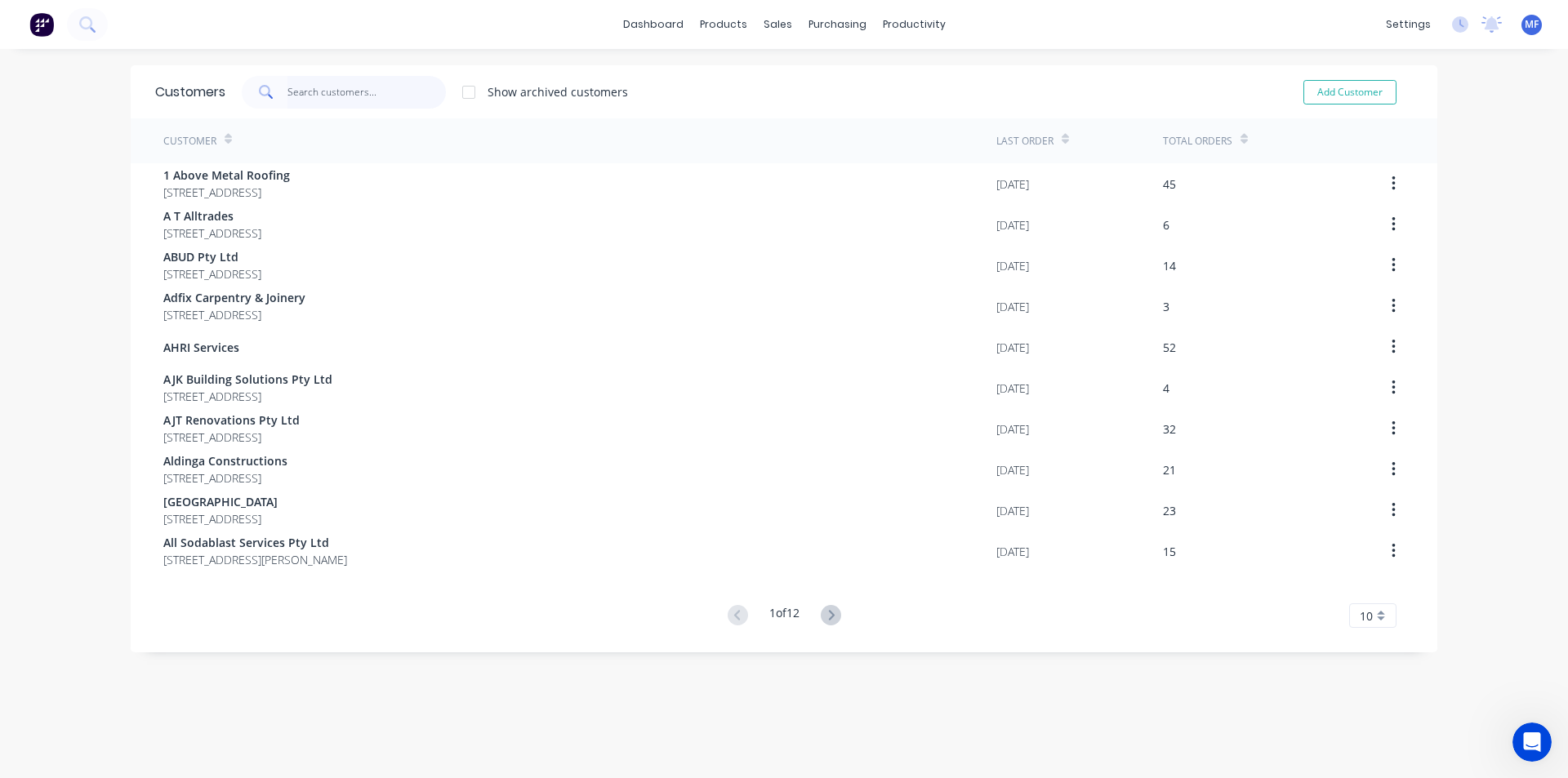
click at [308, 83] on input "text" at bounding box center [367, 93] width 160 height 33
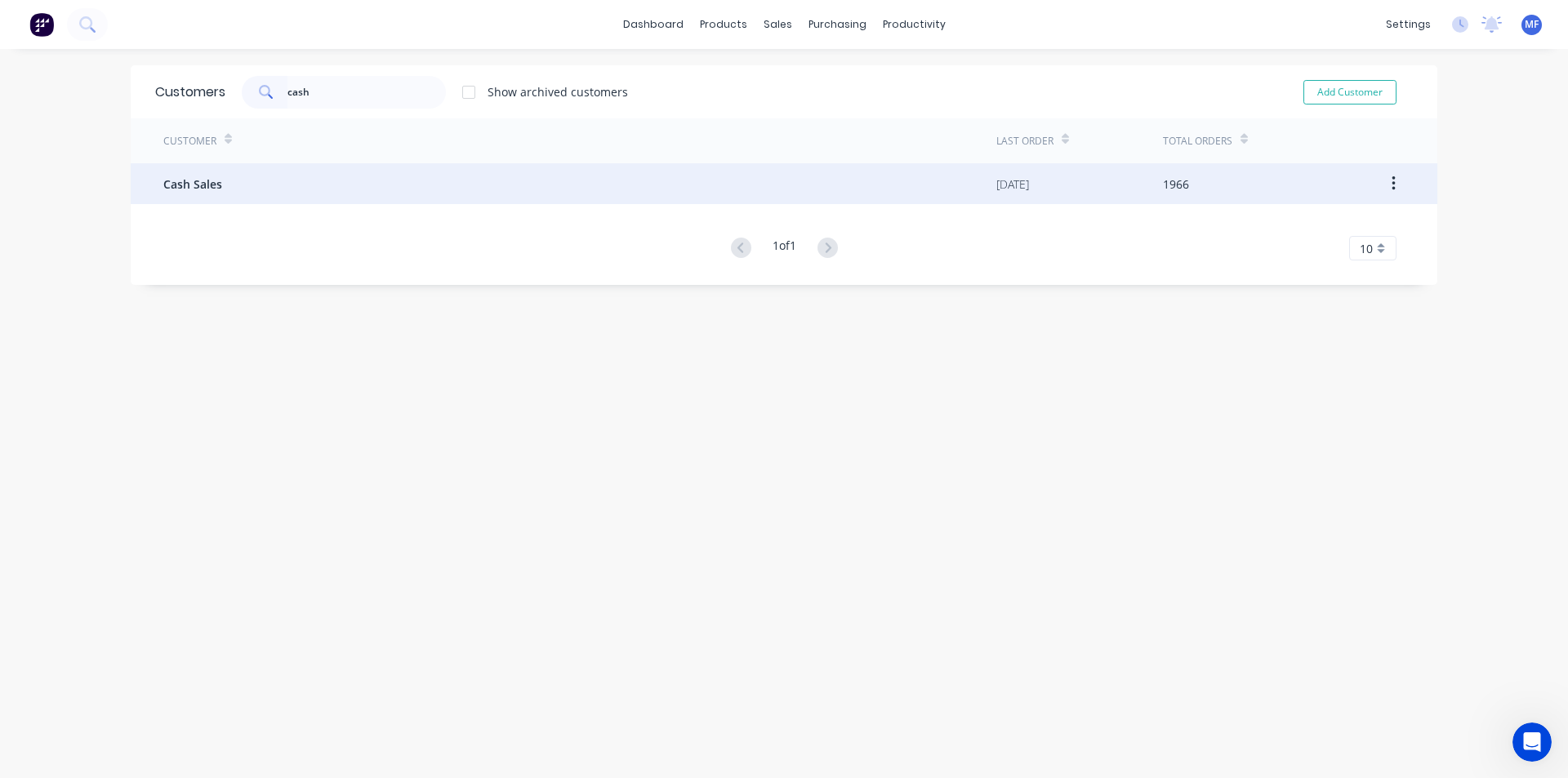
click at [212, 186] on span "Cash Sales" at bounding box center [192, 184] width 59 height 17
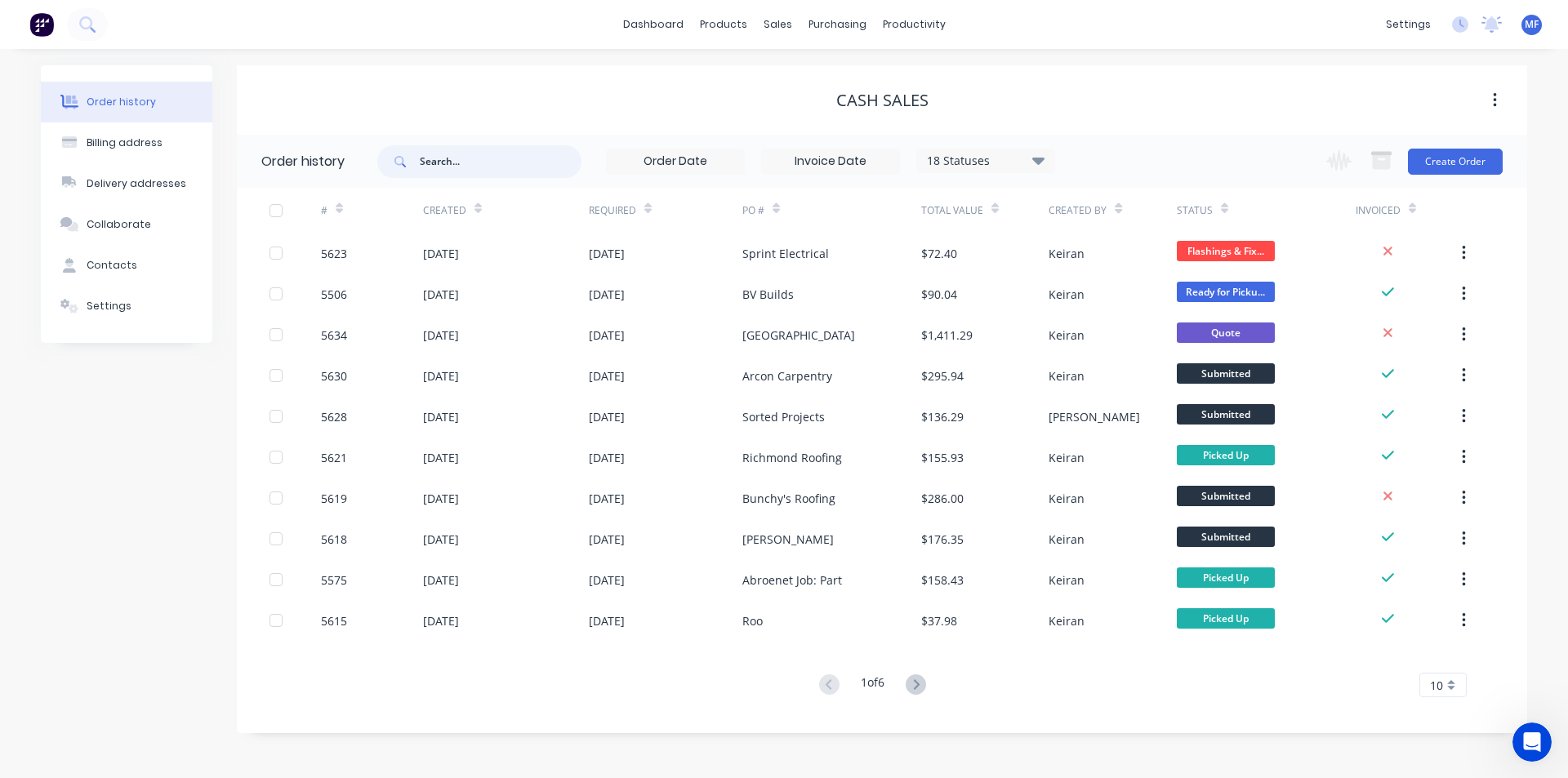
click at [434, 156] on input "text" at bounding box center [500, 161] width 161 height 33
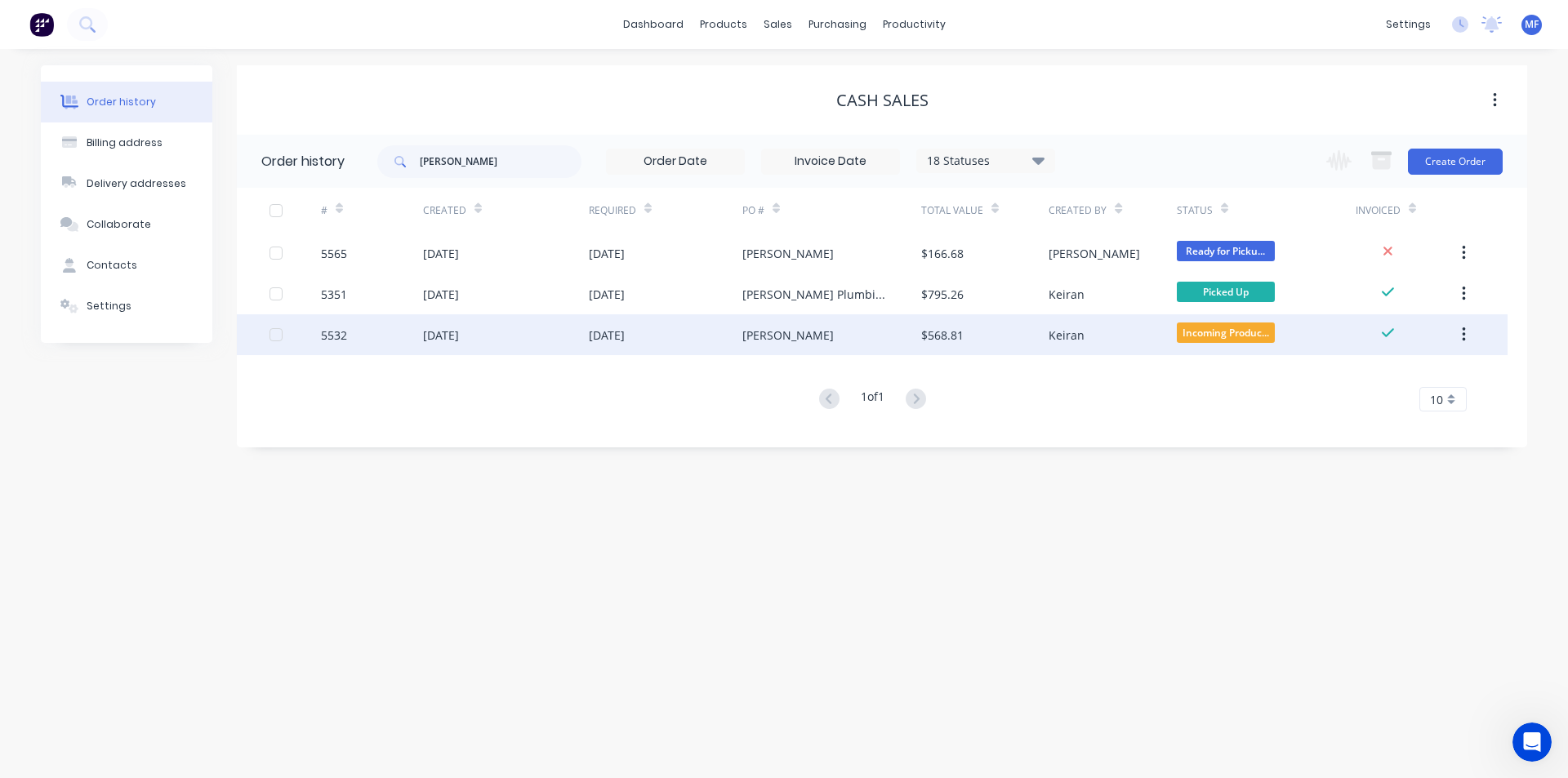
click at [950, 337] on div "$568.81" at bounding box center [942, 335] width 42 height 17
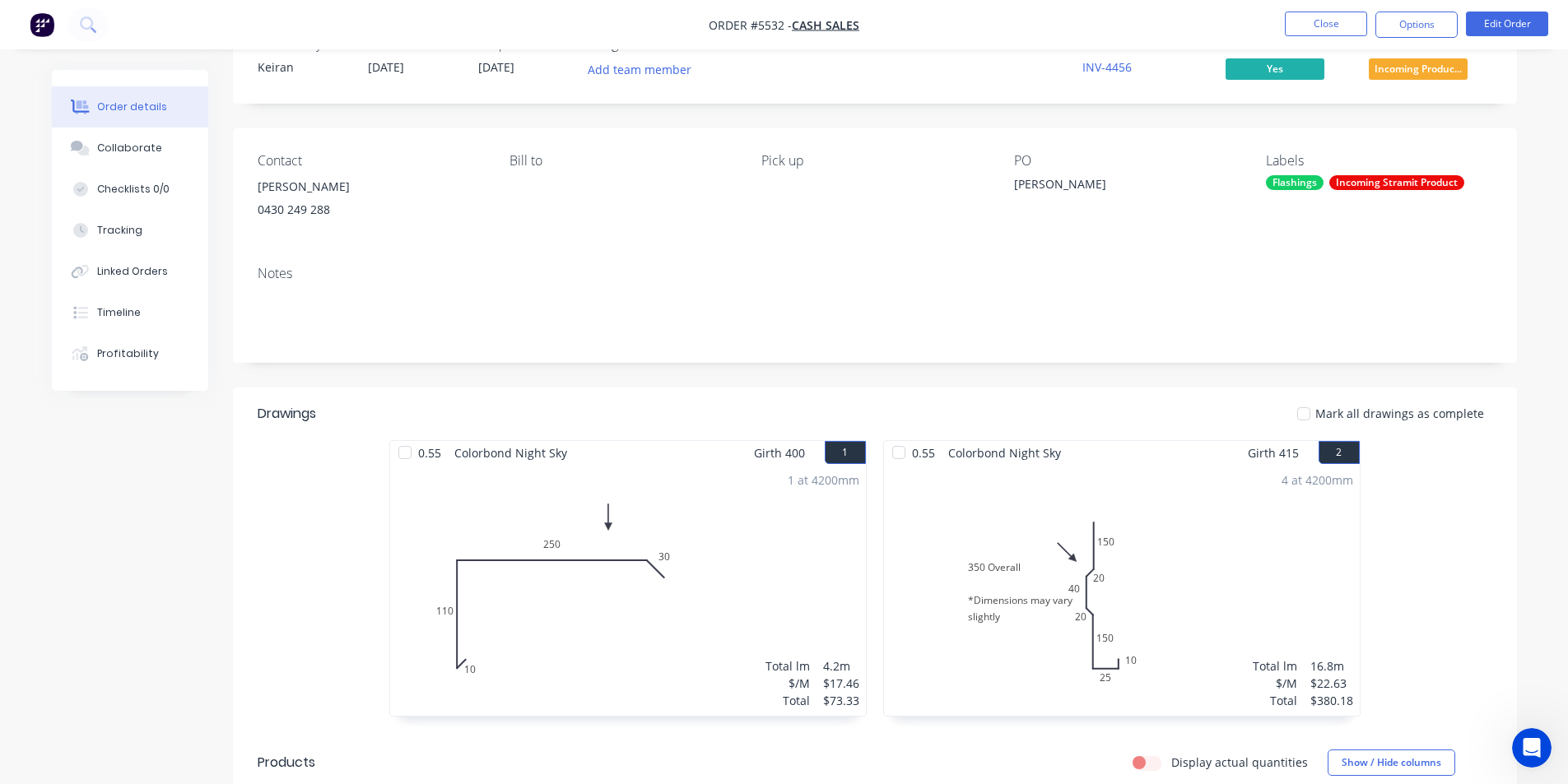
scroll to position [82, 0]
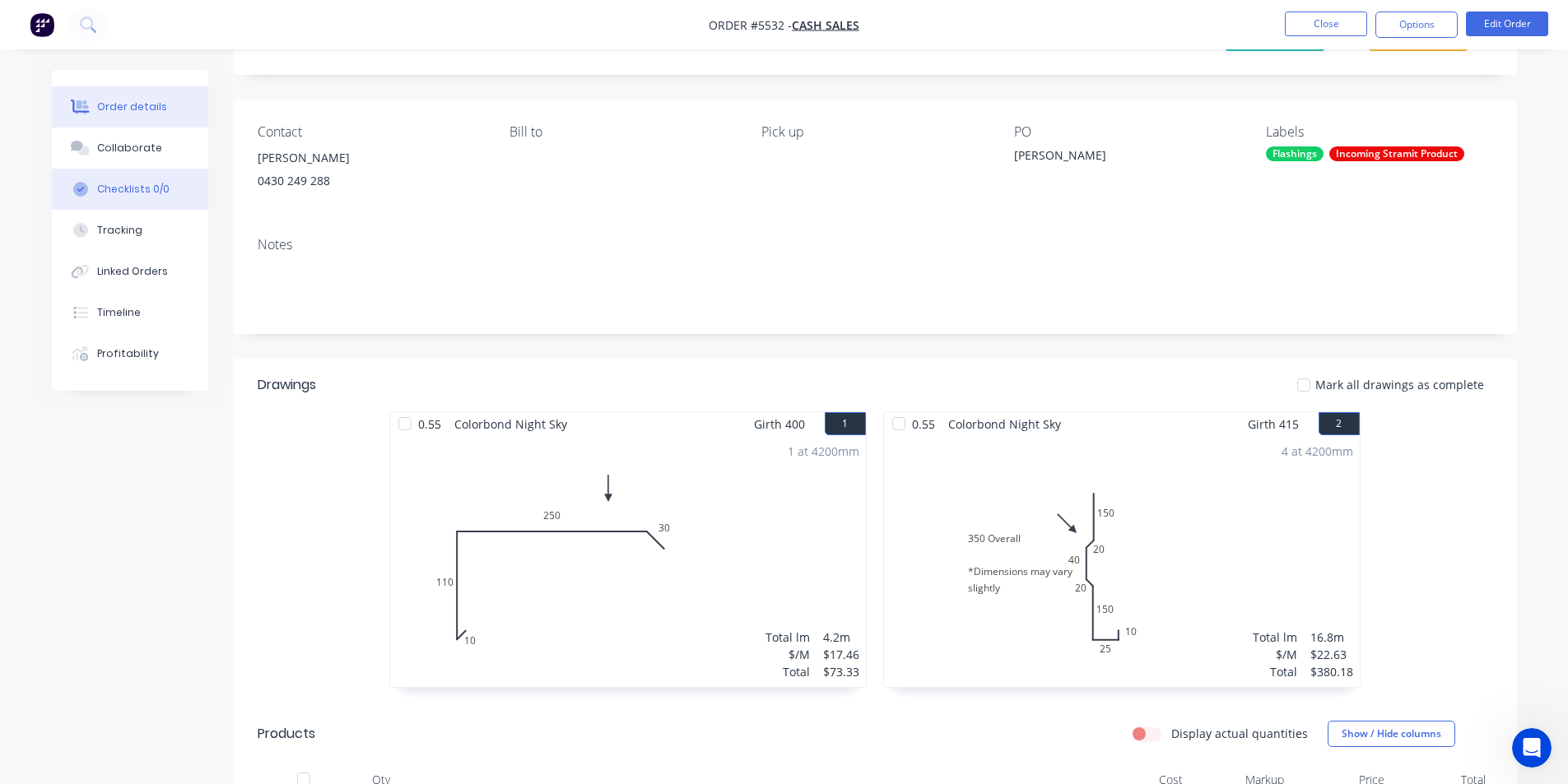
drag, startPoint x: 125, startPoint y: 149, endPoint x: 147, endPoint y: 175, distance: 34.1
click at [125, 150] on div "Collaborate" at bounding box center [129, 148] width 65 height 15
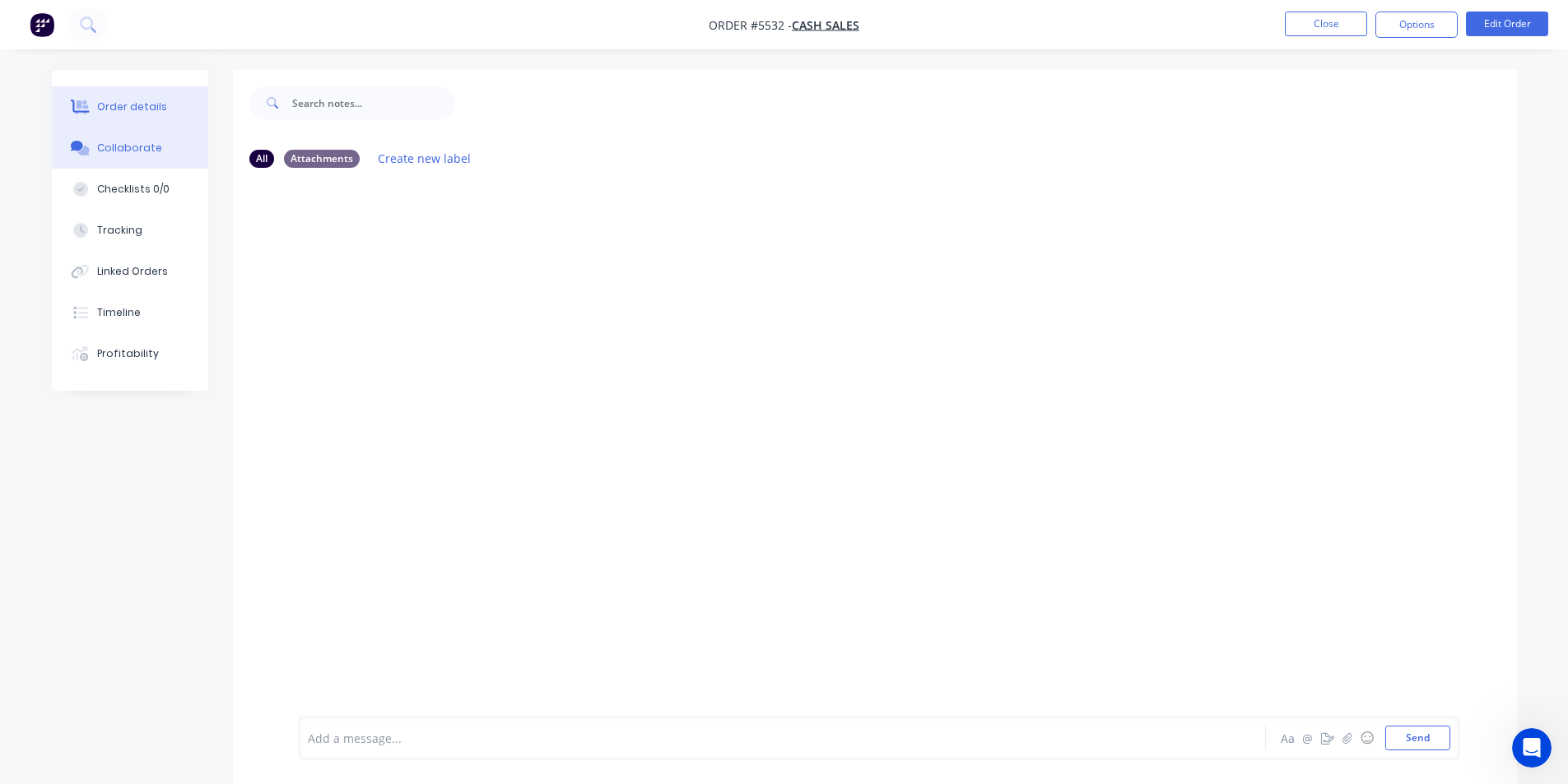
click at [110, 107] on div "Order details" at bounding box center [131, 106] width 70 height 15
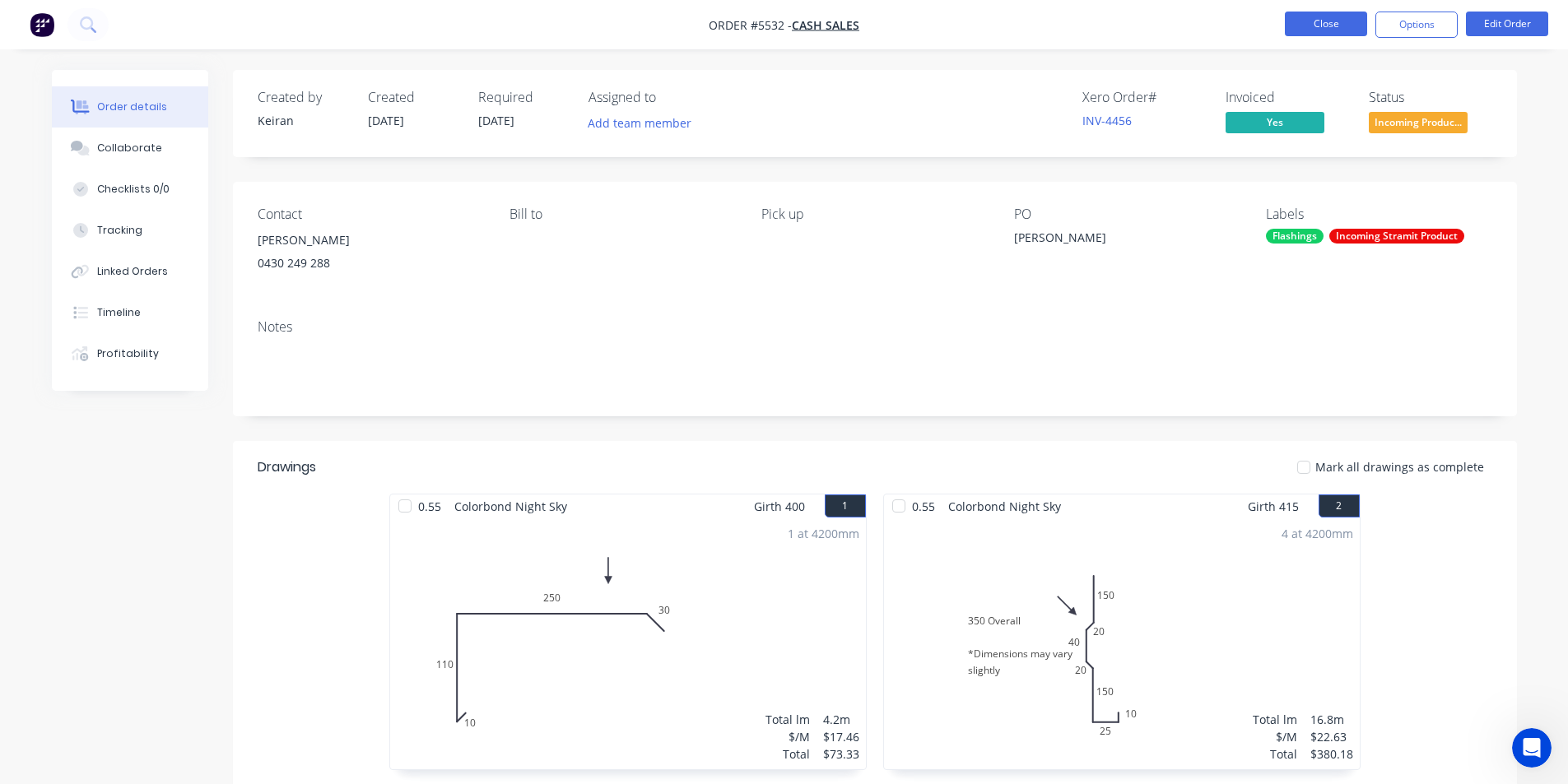
click at [1340, 28] on button "Close" at bounding box center [1326, 23] width 82 height 25
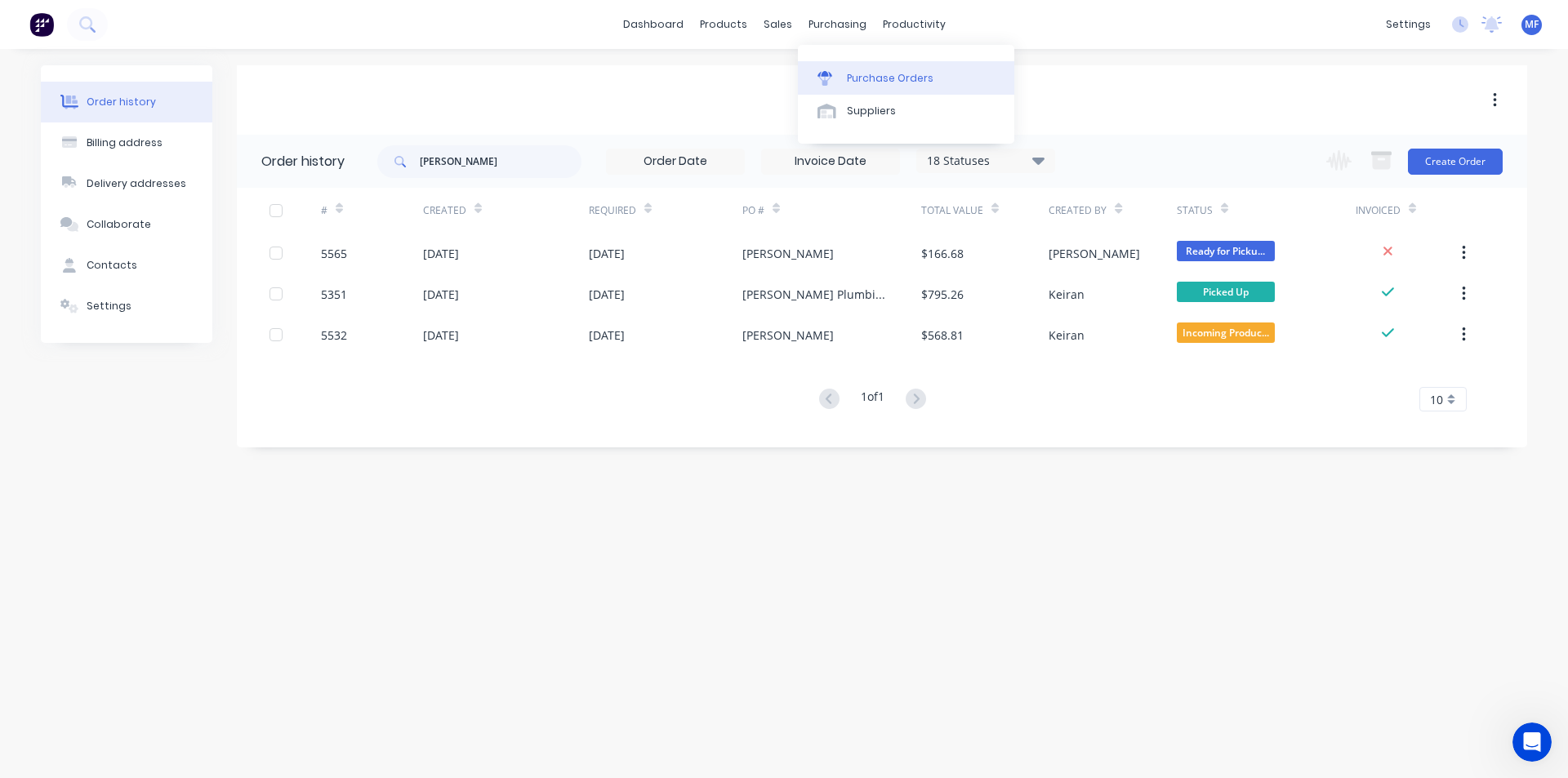
drag, startPoint x: 830, startPoint y: 25, endPoint x: 894, endPoint y: 92, distance: 92.7
click at [831, 26] on div "purchasing" at bounding box center [837, 24] width 75 height 25
click at [894, 77] on div "Purchase Orders" at bounding box center [890, 78] width 87 height 15
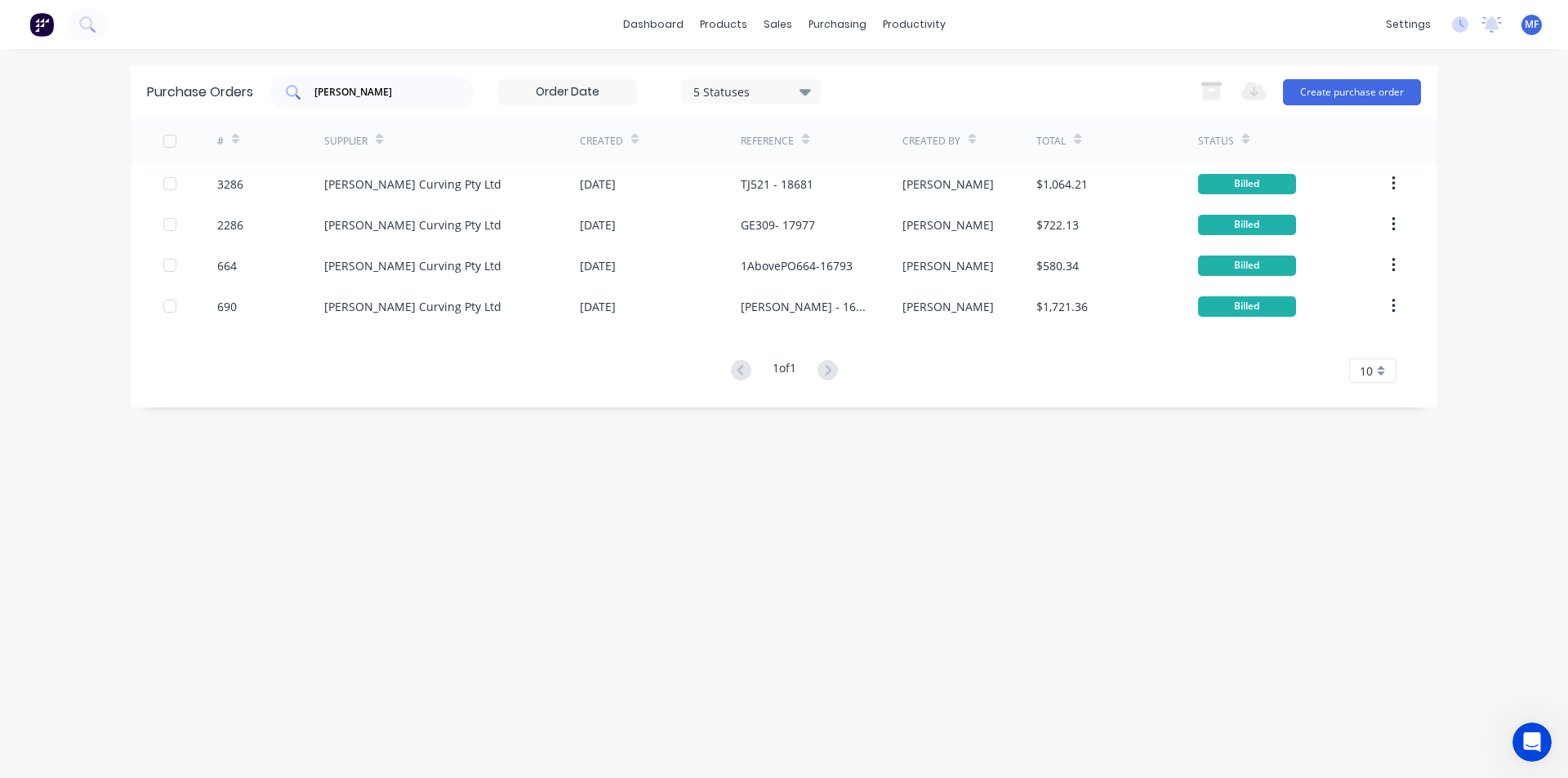
click at [362, 95] on input "[PERSON_NAME]" at bounding box center [381, 92] width 136 height 16
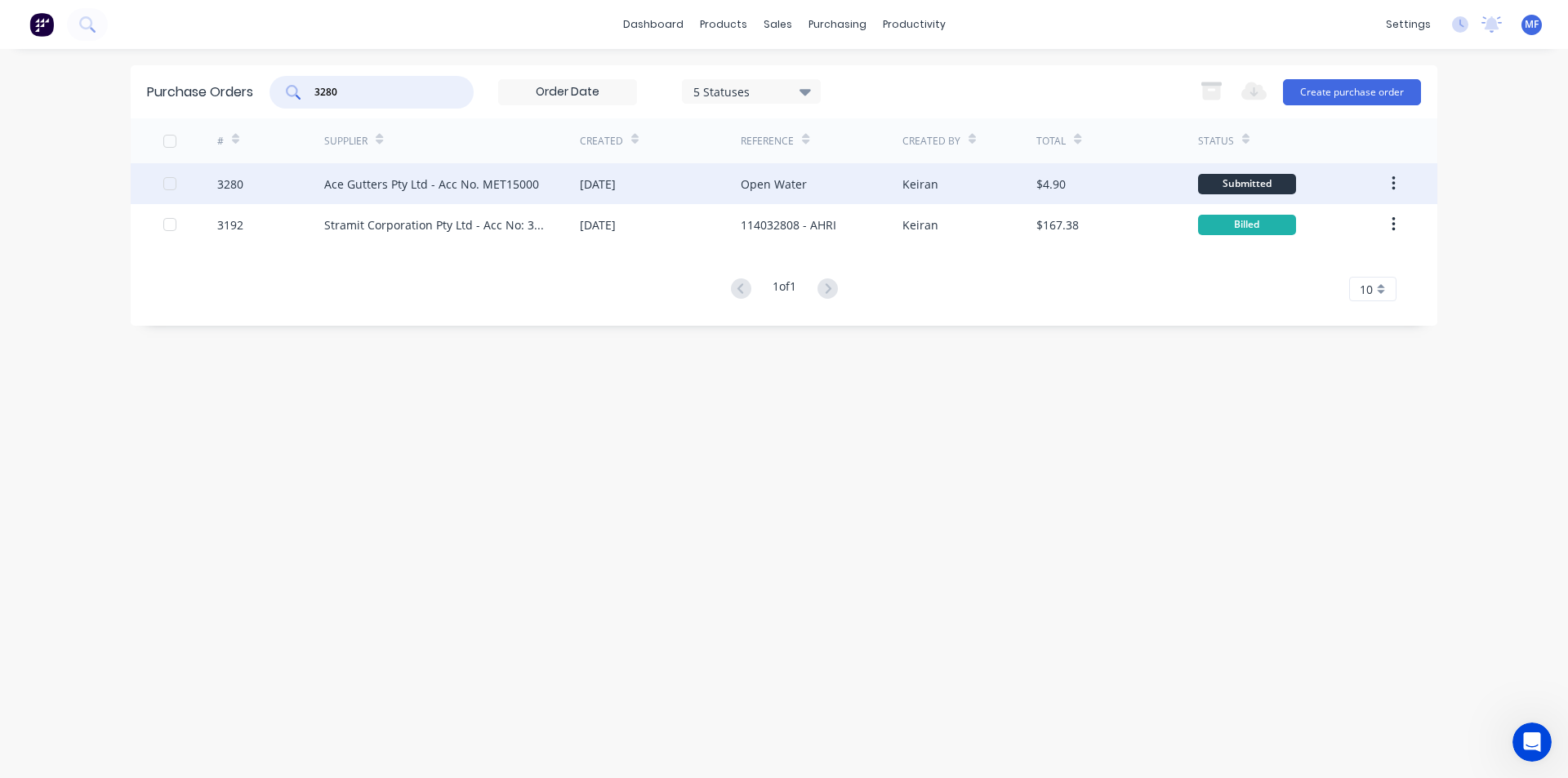
click at [405, 177] on div "Ace Gutters Pty Ltd - Acc No. MET15000" at bounding box center [431, 184] width 214 height 17
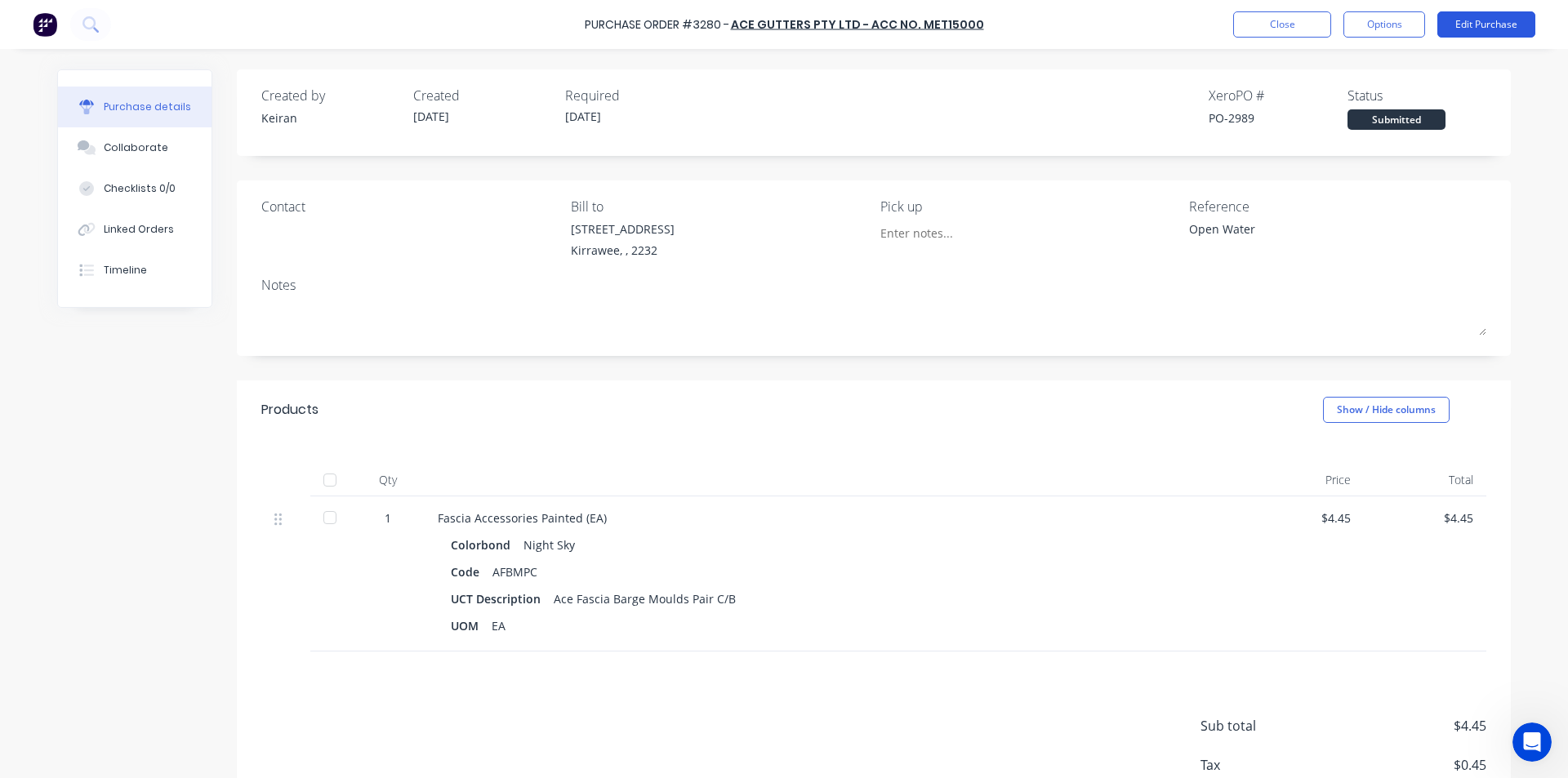
click at [1494, 22] on button "Edit Purchase" at bounding box center [1486, 24] width 98 height 26
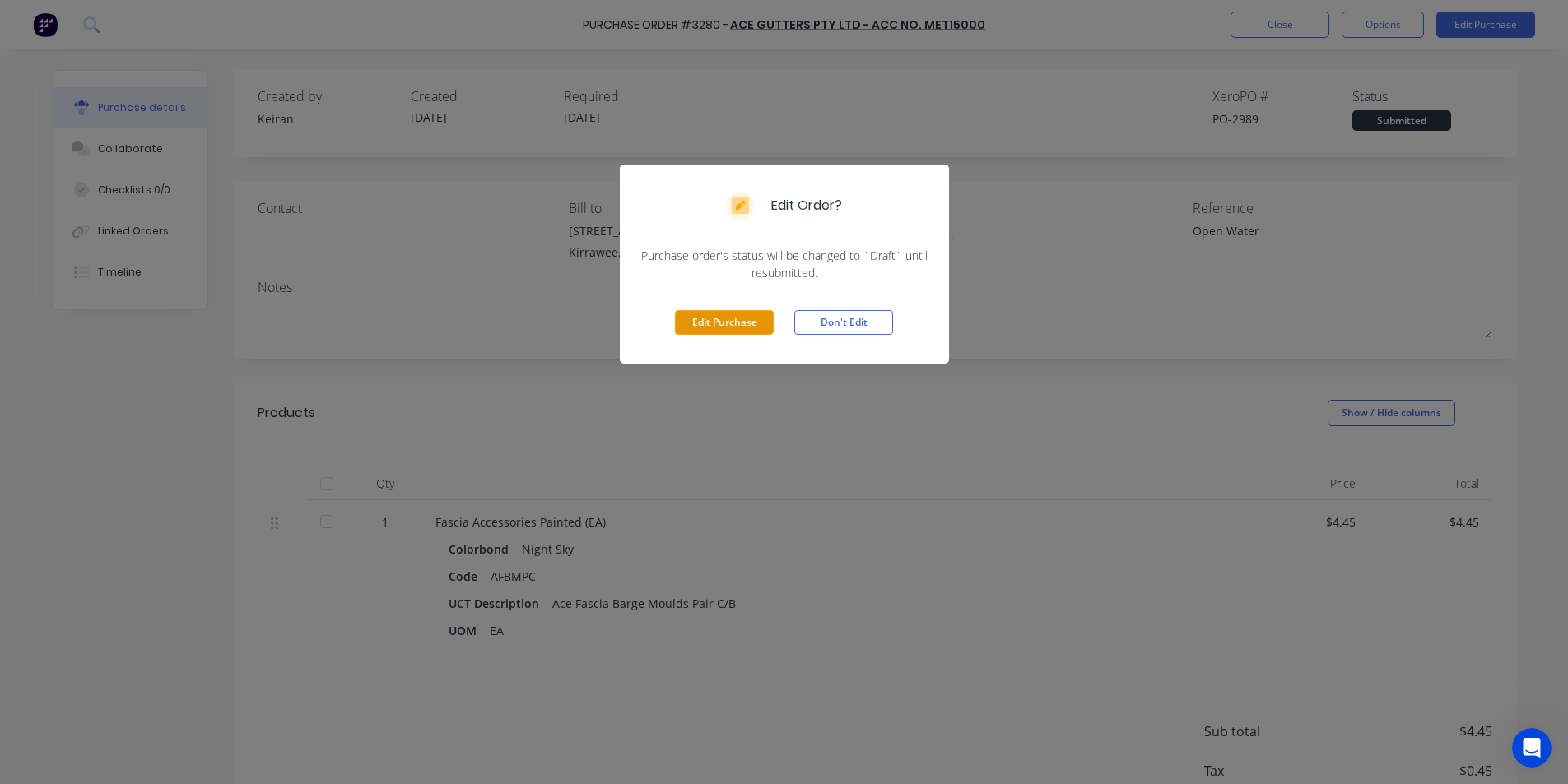
click at [733, 329] on button "Edit Purchase" at bounding box center [725, 322] width 99 height 25
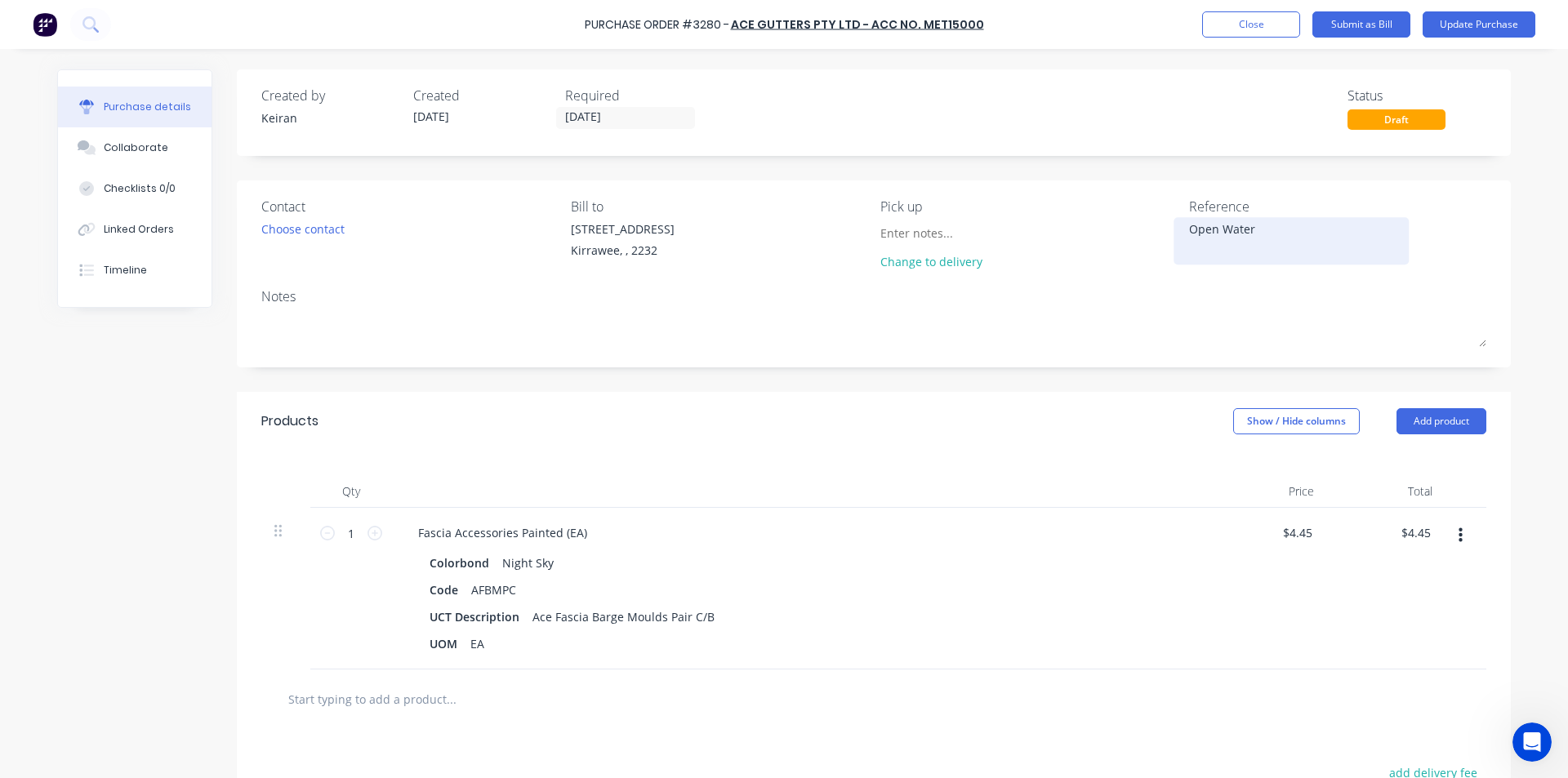
click at [1261, 237] on textarea "Open Water" at bounding box center [1291, 238] width 204 height 37
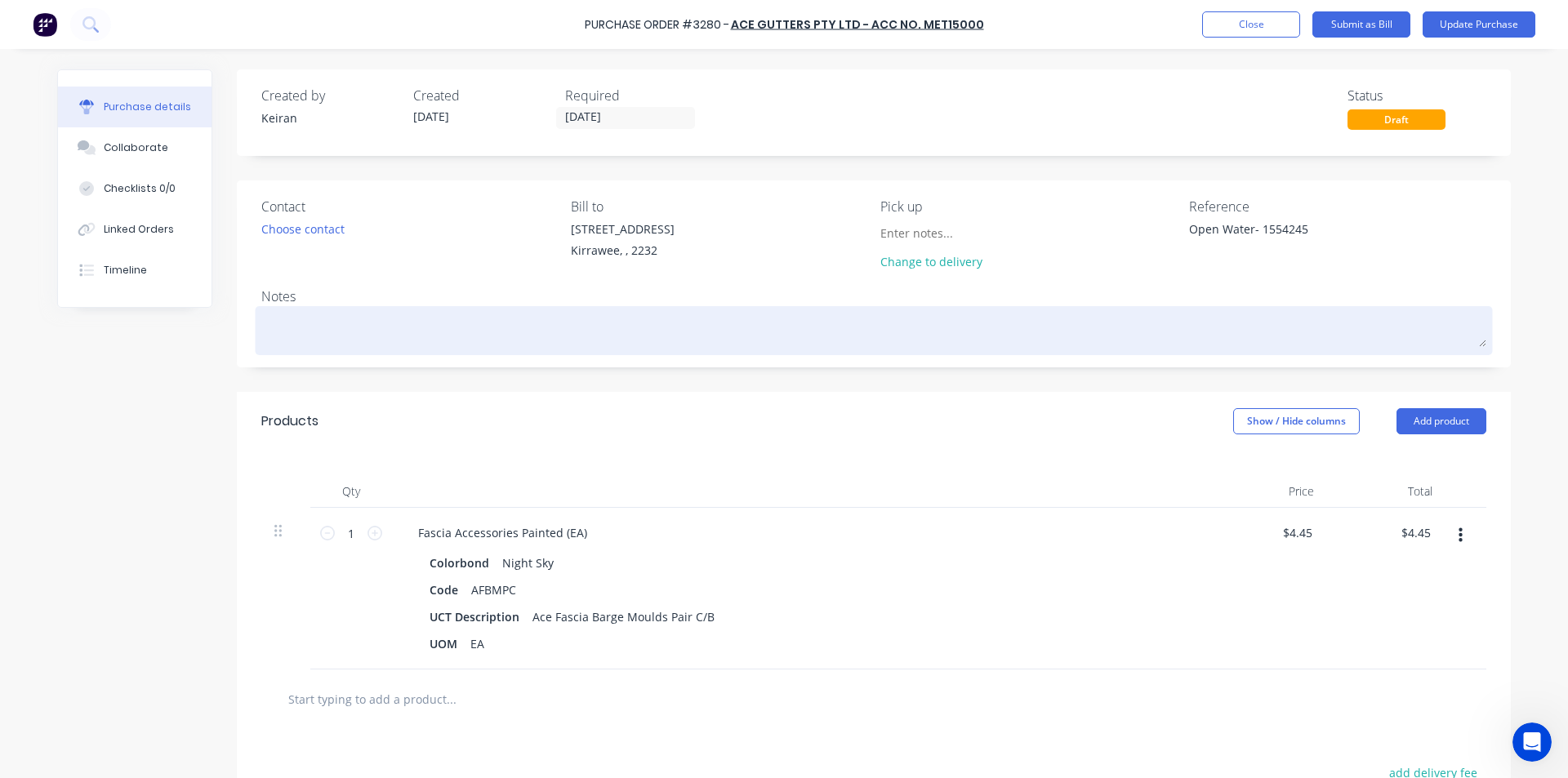
click at [1316, 317] on textarea at bounding box center [874, 329] width 1225 height 37
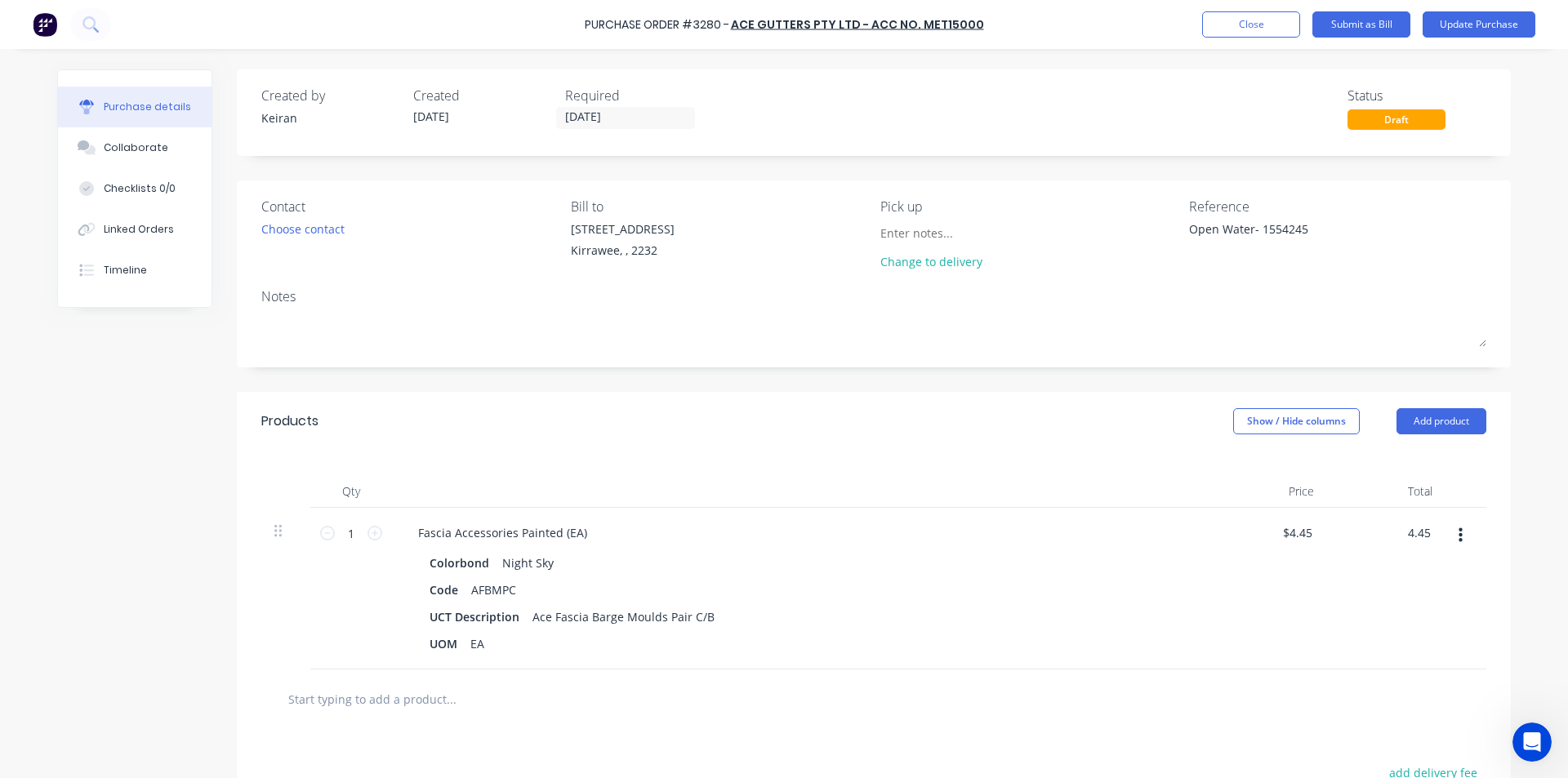
drag, startPoint x: 1412, startPoint y: 532, endPoint x: 1354, endPoint y: 570, distance: 69.3
click at [1409, 533] on input "4.45" at bounding box center [1415, 533] width 38 height 24
click at [1418, 539] on input "4.45" at bounding box center [1418, 533] width 31 height 24
click at [1302, 596] on div "$4.66 $4.66" at bounding box center [1268, 588] width 118 height 161
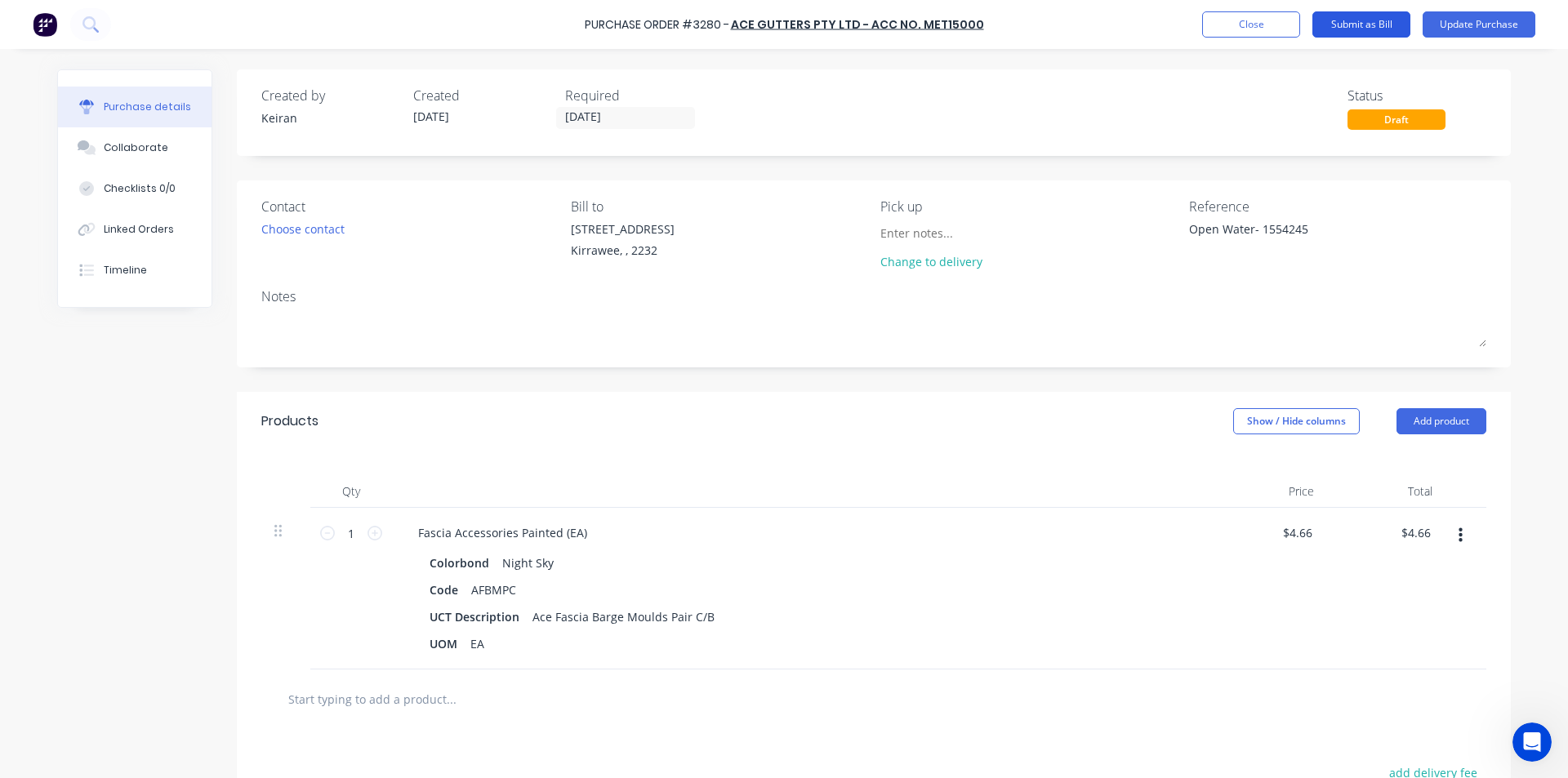
click at [1378, 25] on button "Submit as Bill" at bounding box center [1361, 24] width 98 height 26
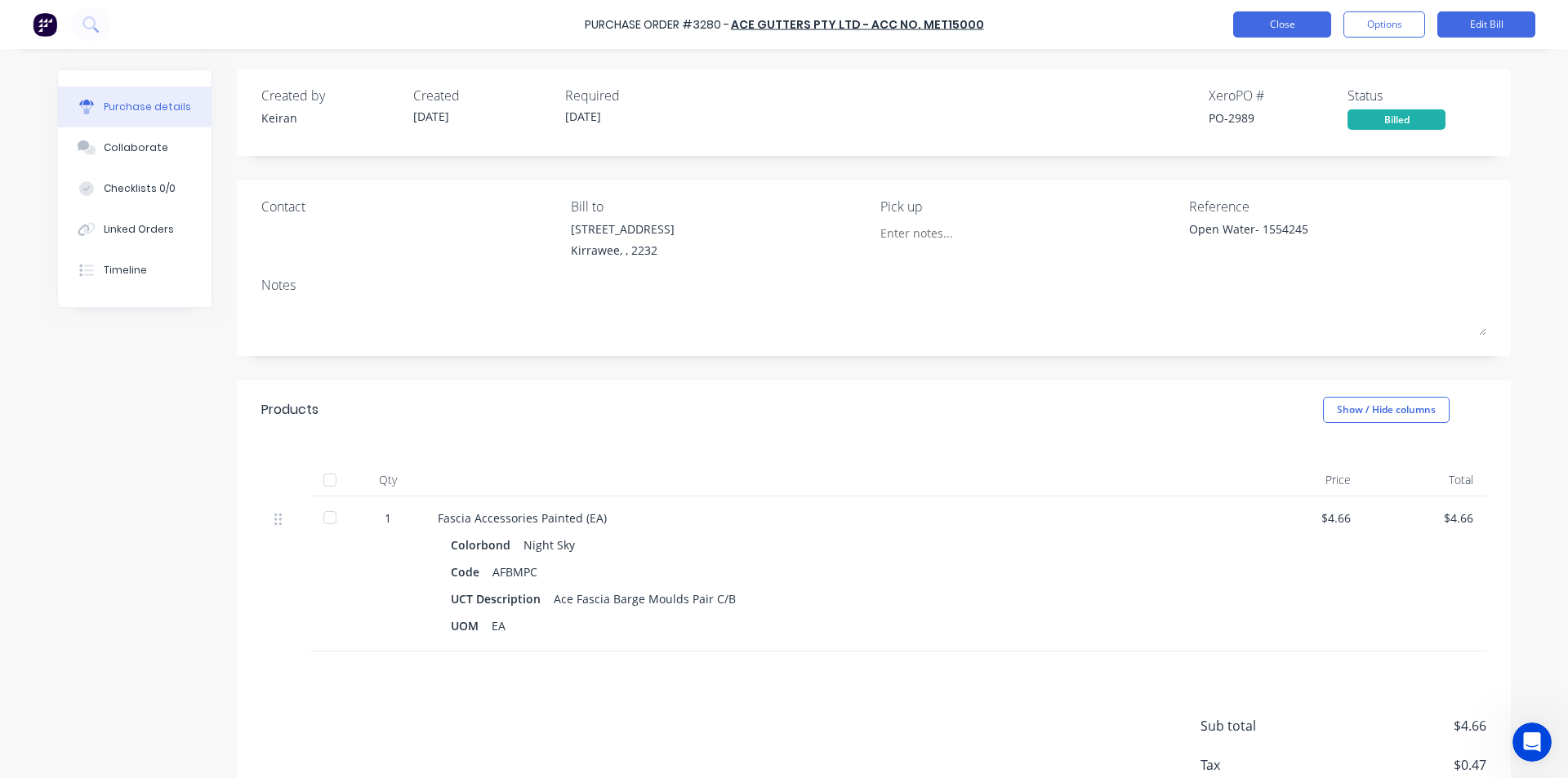
click at [1271, 16] on button "Close" at bounding box center [1282, 24] width 98 height 26
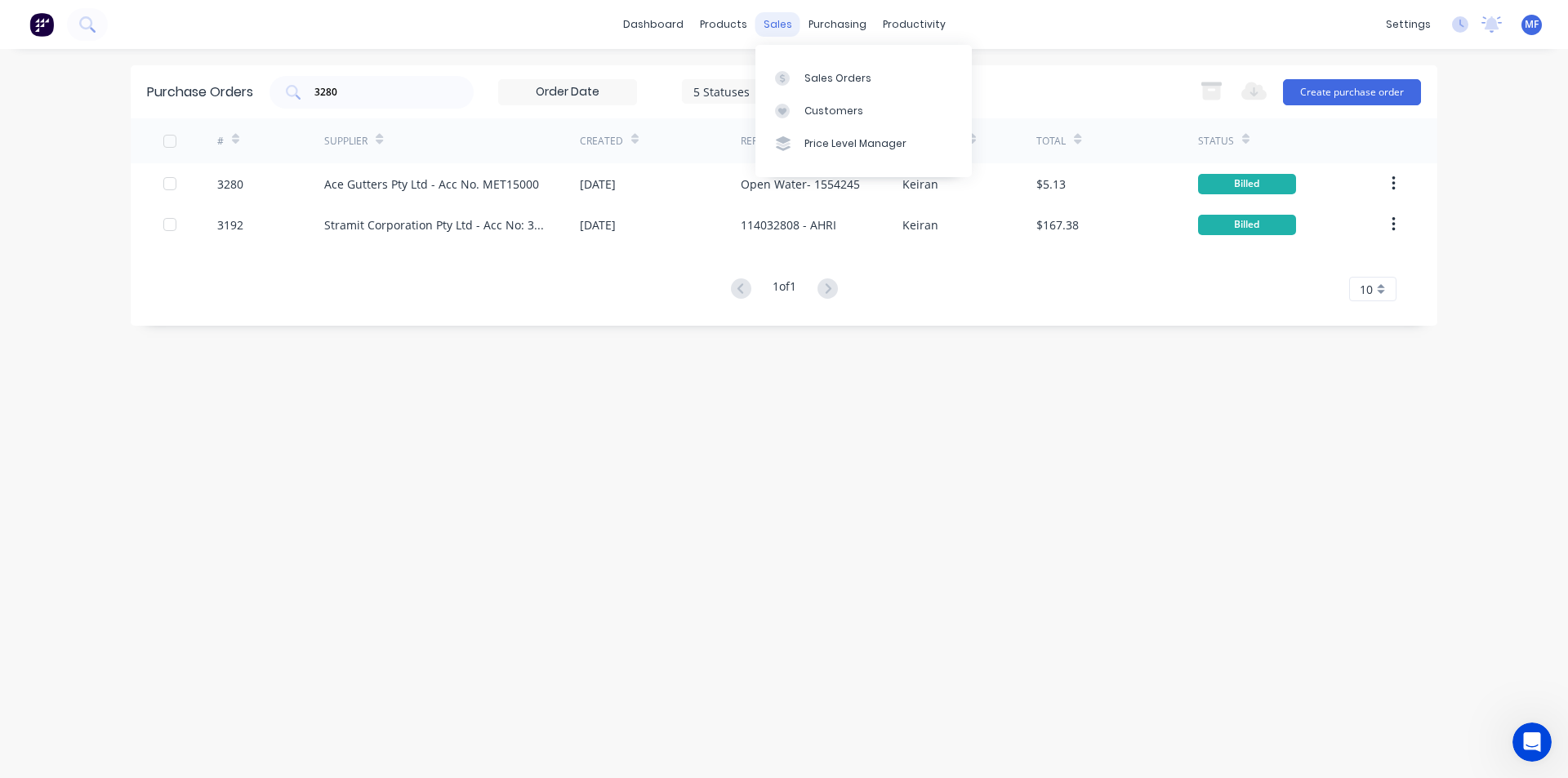
click at [775, 19] on div "sales" at bounding box center [778, 24] width 45 height 25
click at [841, 78] on div "Sales Orders" at bounding box center [838, 78] width 67 height 15
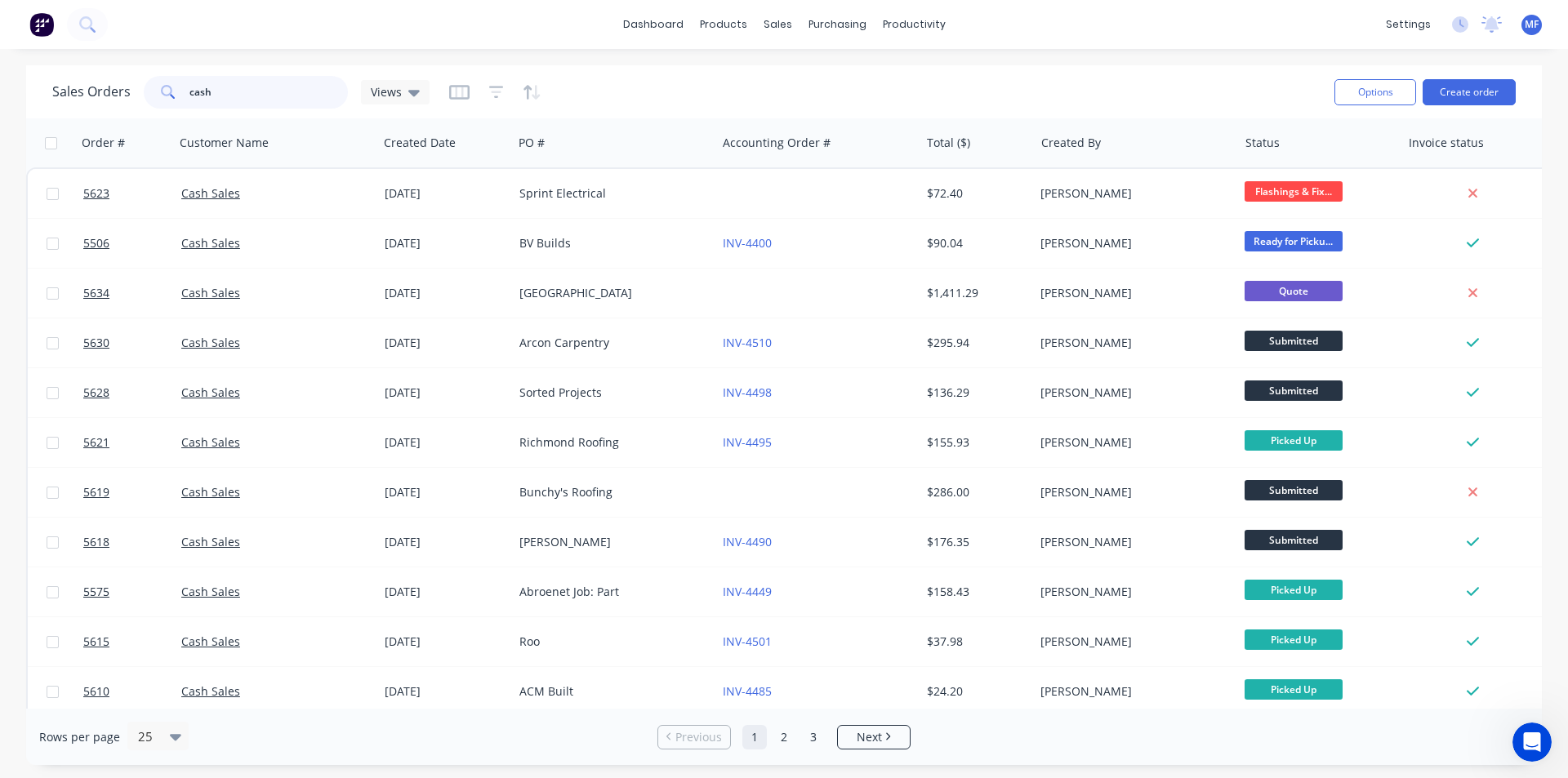
click at [230, 83] on input "cash" at bounding box center [269, 93] width 160 height 33
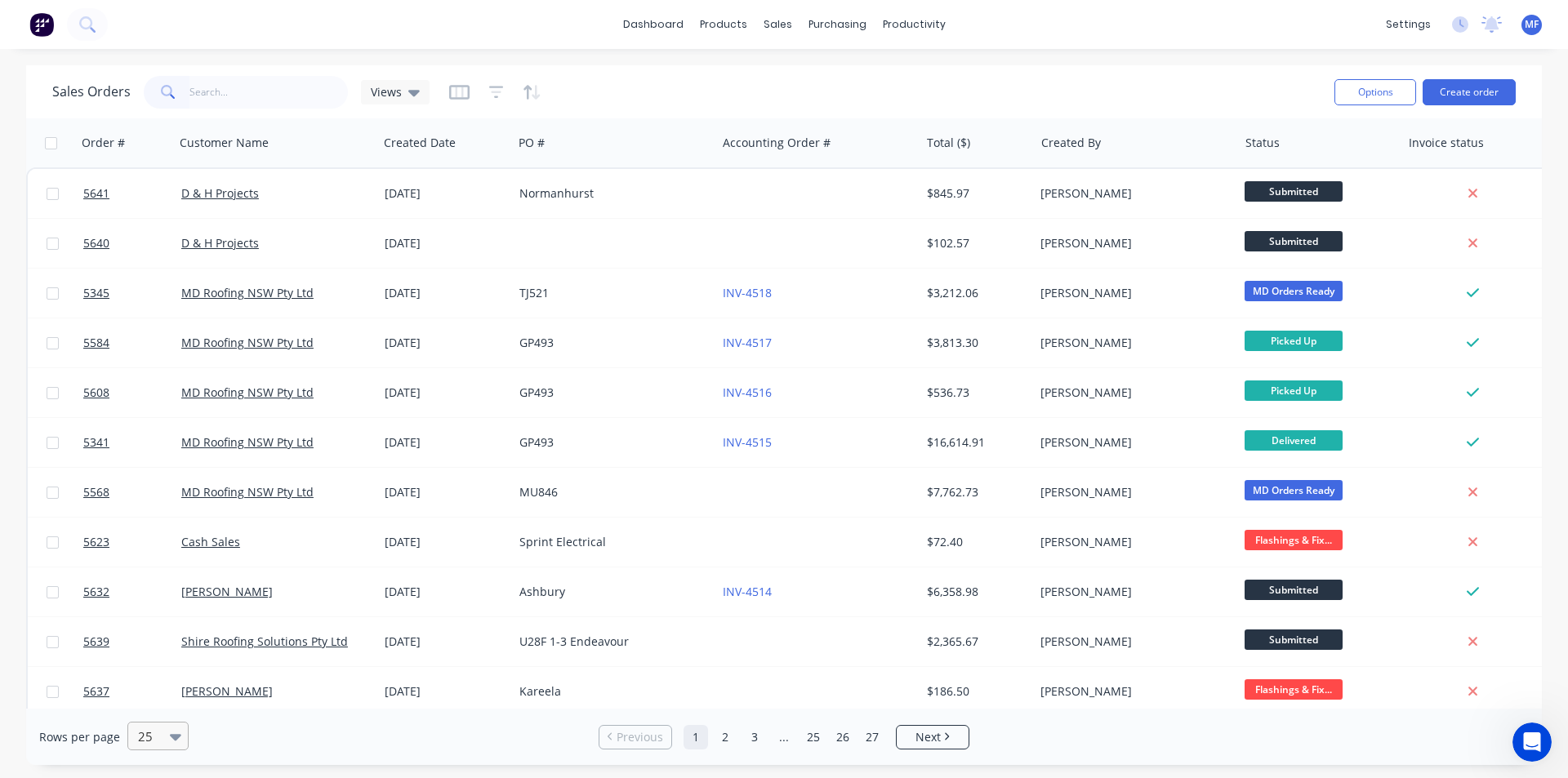
click at [158, 731] on div at bounding box center [150, 736] width 28 height 20
click at [153, 697] on div "100" at bounding box center [155, 697] width 61 height 30
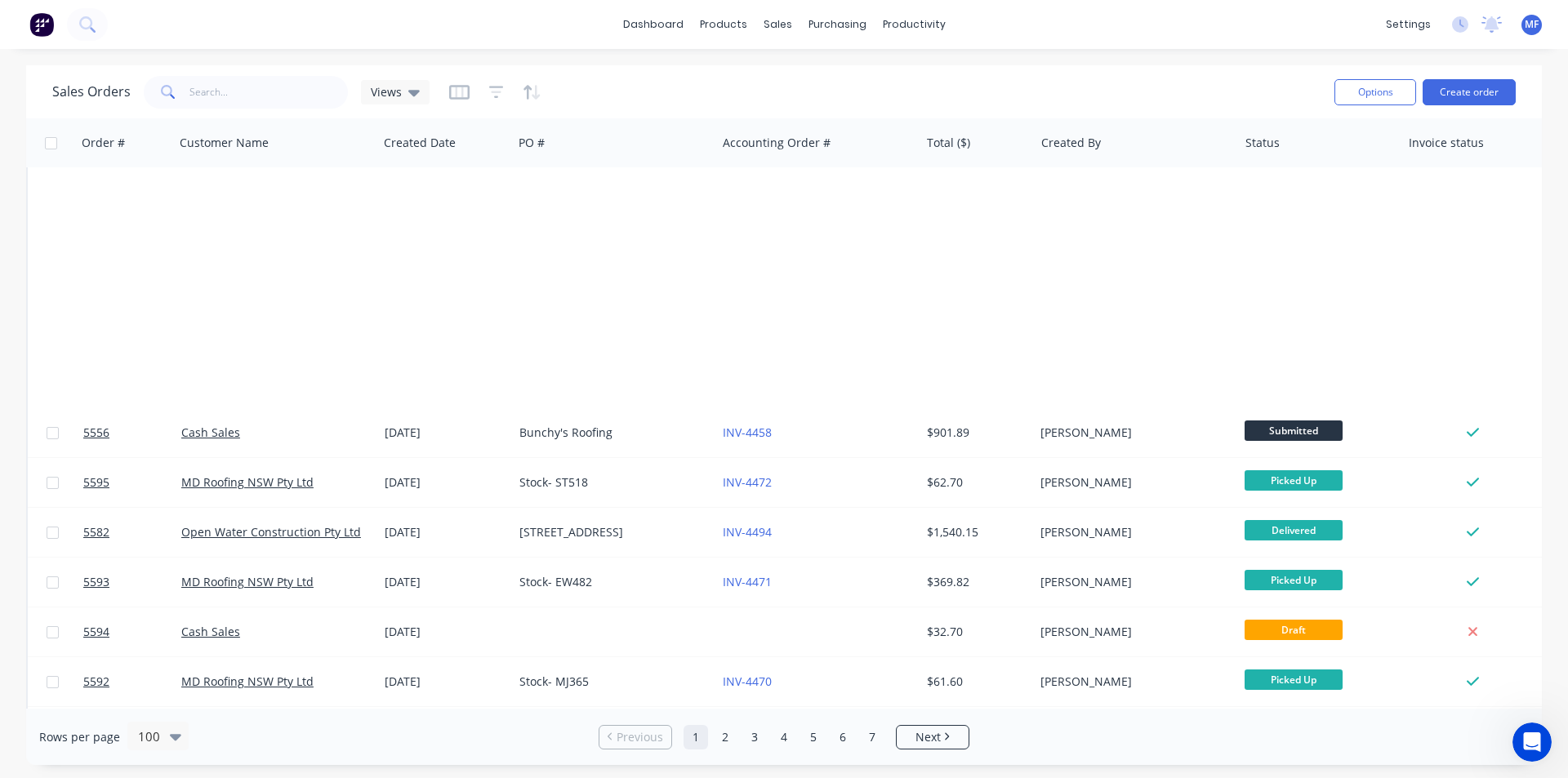
scroll to position [4448, 0]
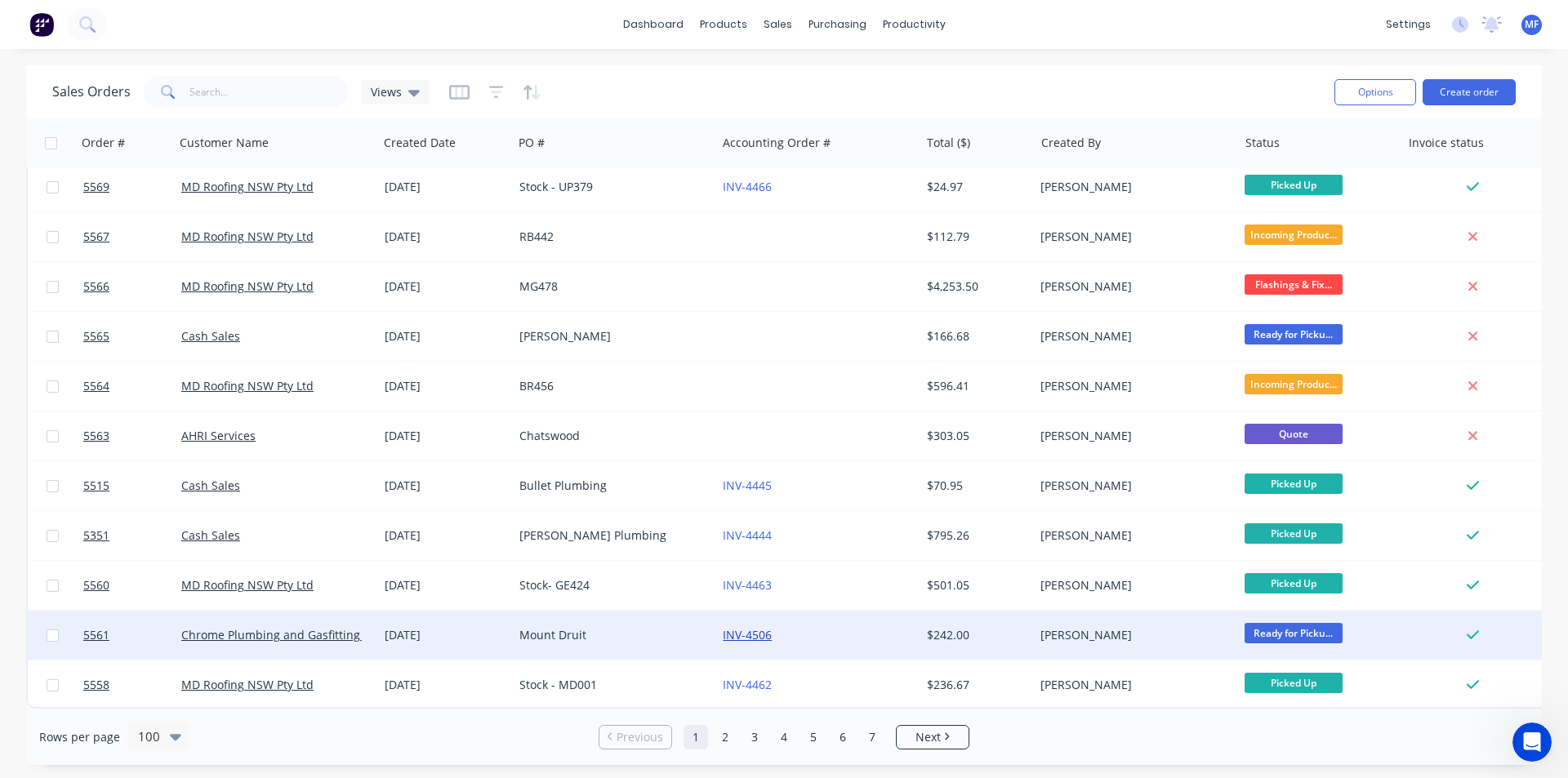
click at [745, 627] on link "INV-4506" at bounding box center [746, 635] width 49 height 15
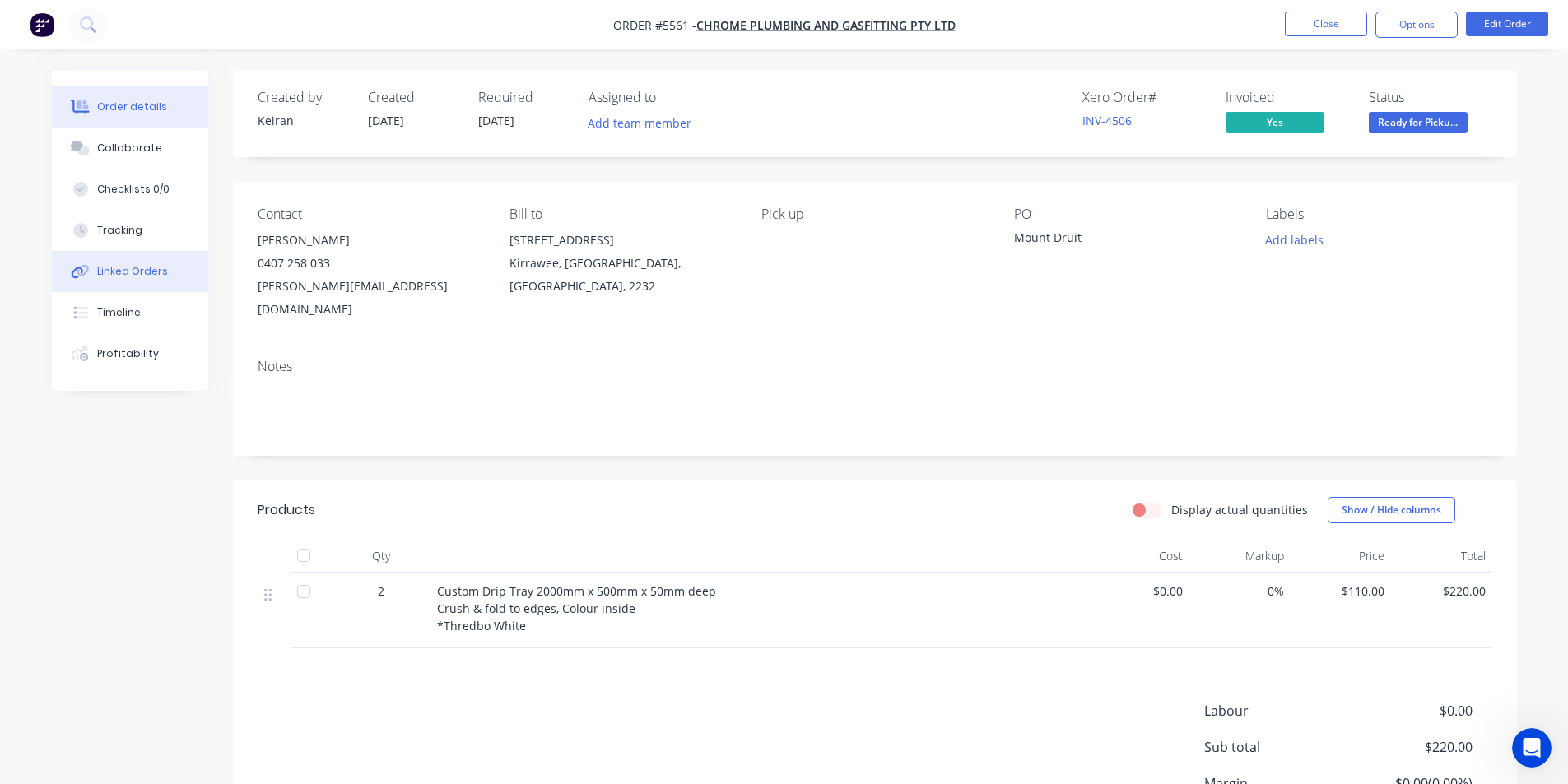
click at [121, 269] on div "Linked Orders" at bounding box center [132, 271] width 71 height 15
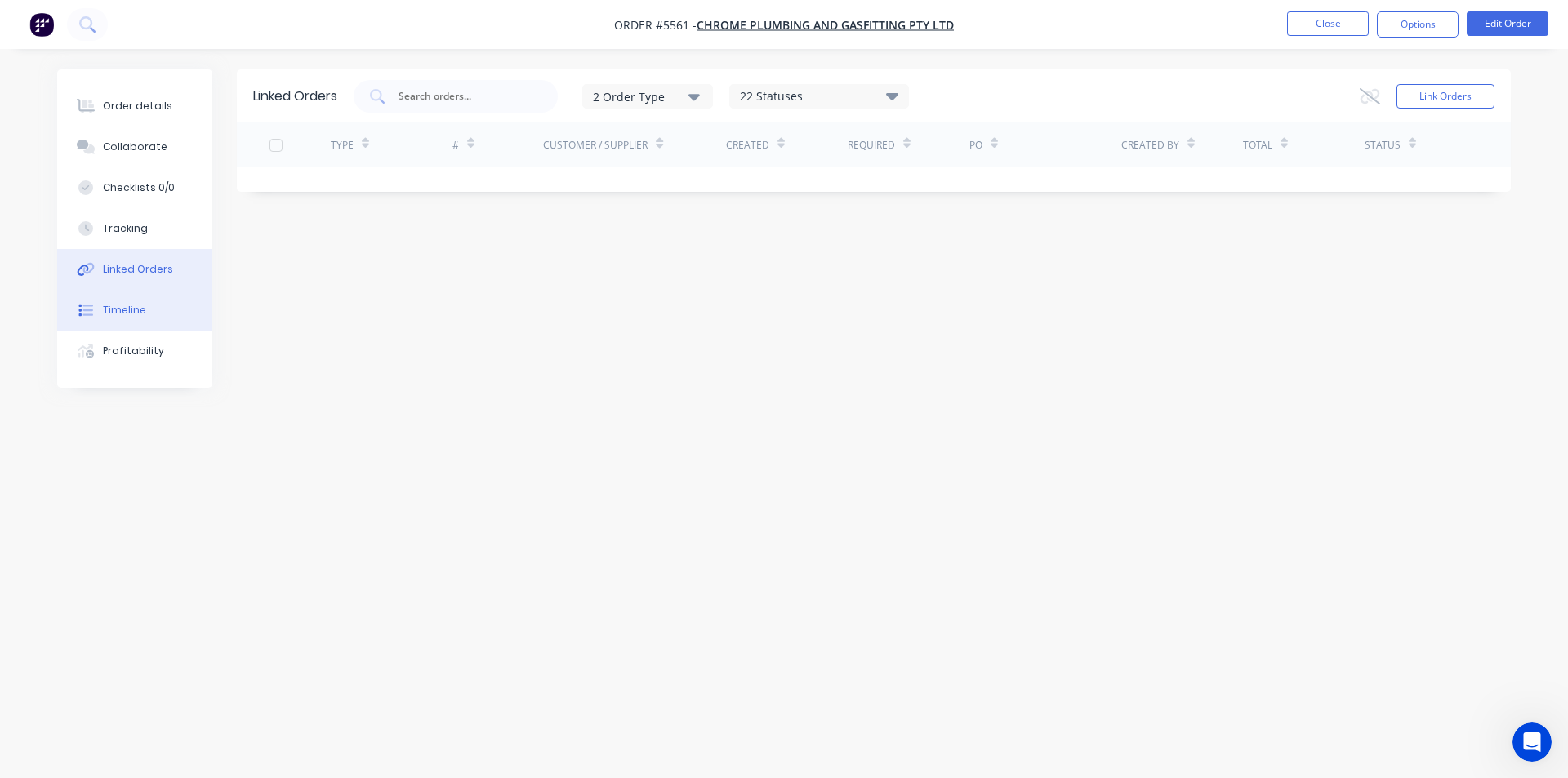
click at [128, 305] on div "Timeline" at bounding box center [124, 310] width 43 height 15
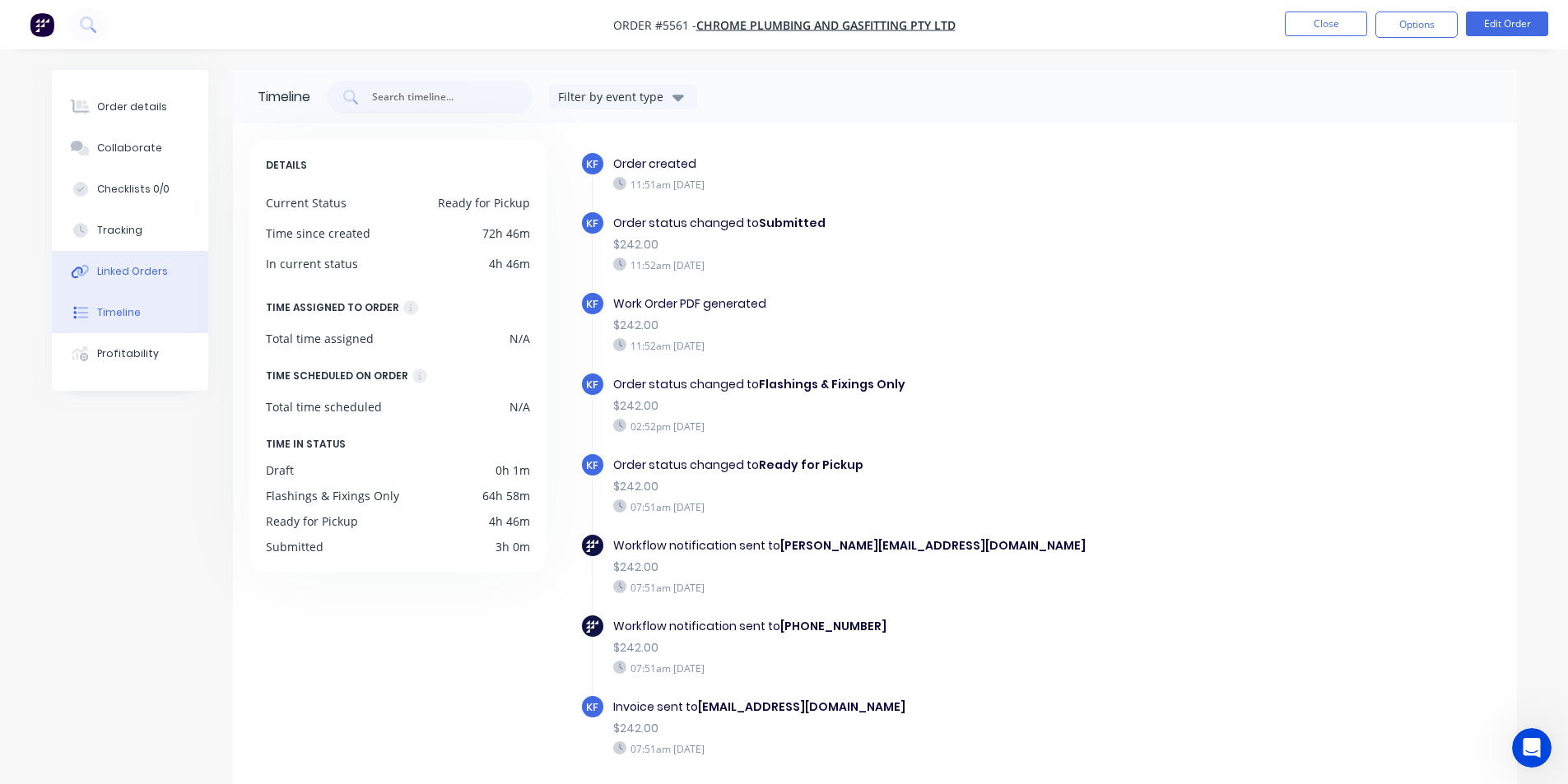
click at [124, 269] on div "Linked Orders" at bounding box center [132, 271] width 71 height 15
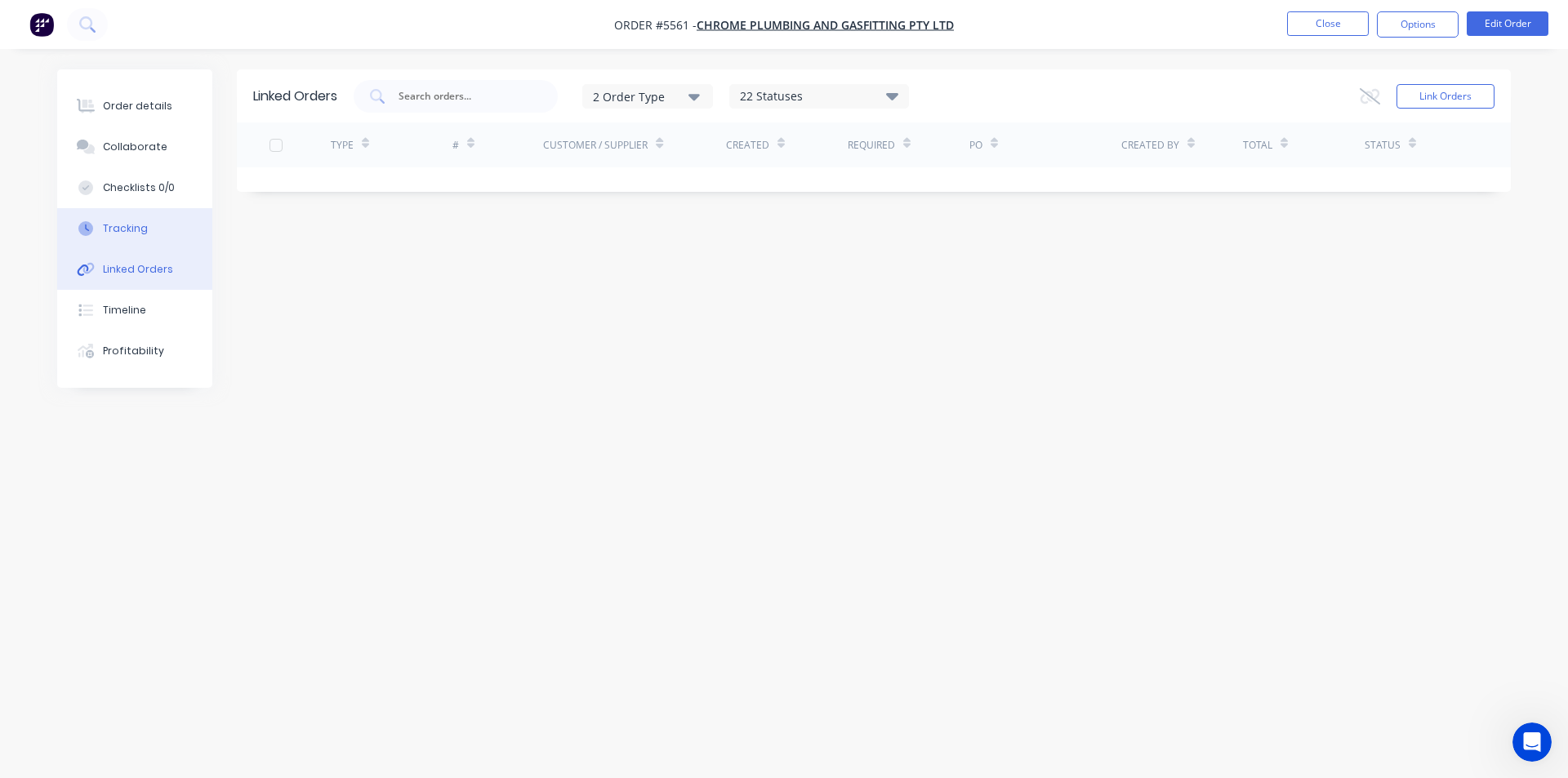
click at [124, 233] on div "Tracking" at bounding box center [125, 228] width 45 height 15
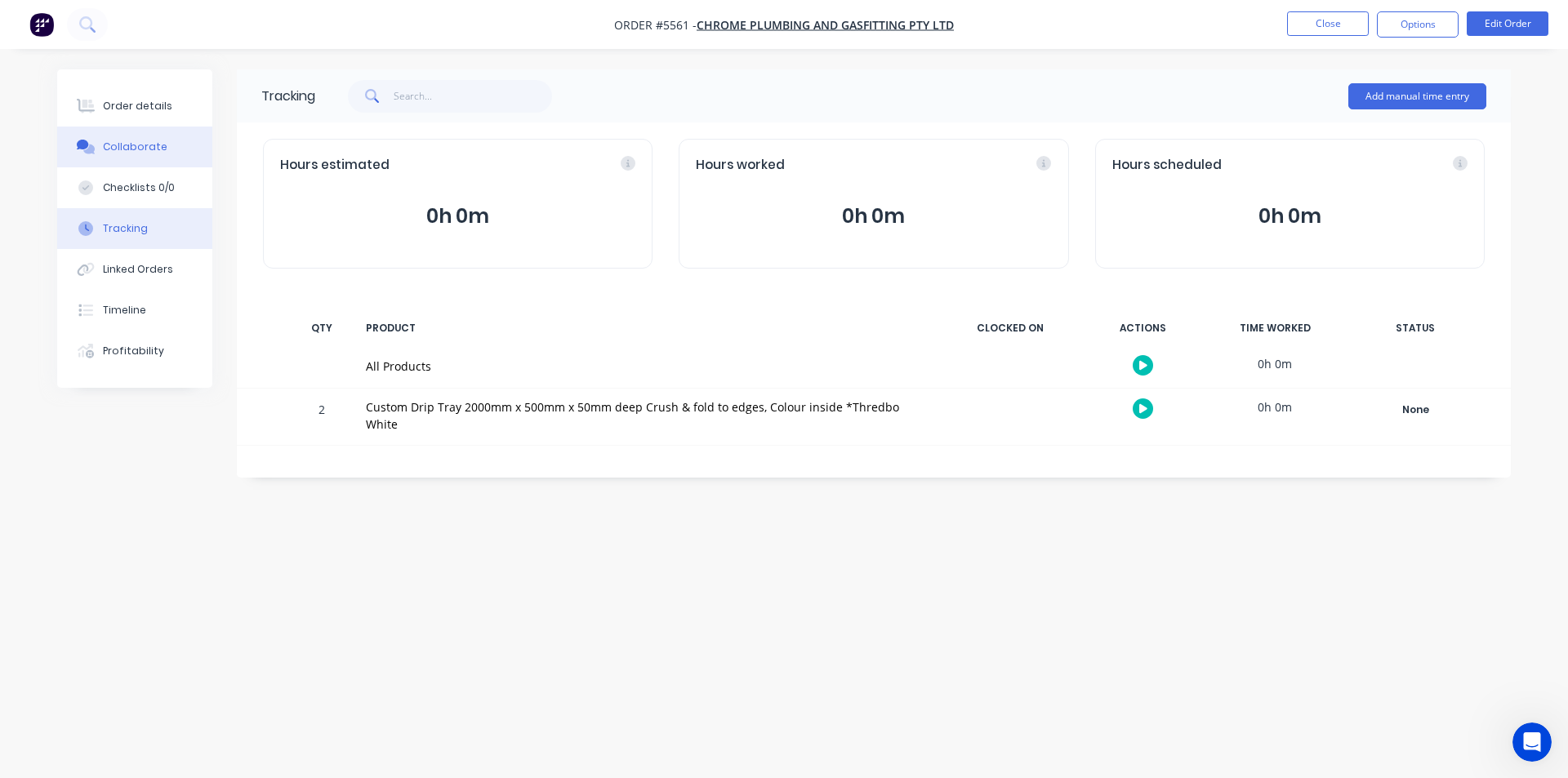
click at [124, 142] on div "Collaborate" at bounding box center [135, 147] width 64 height 15
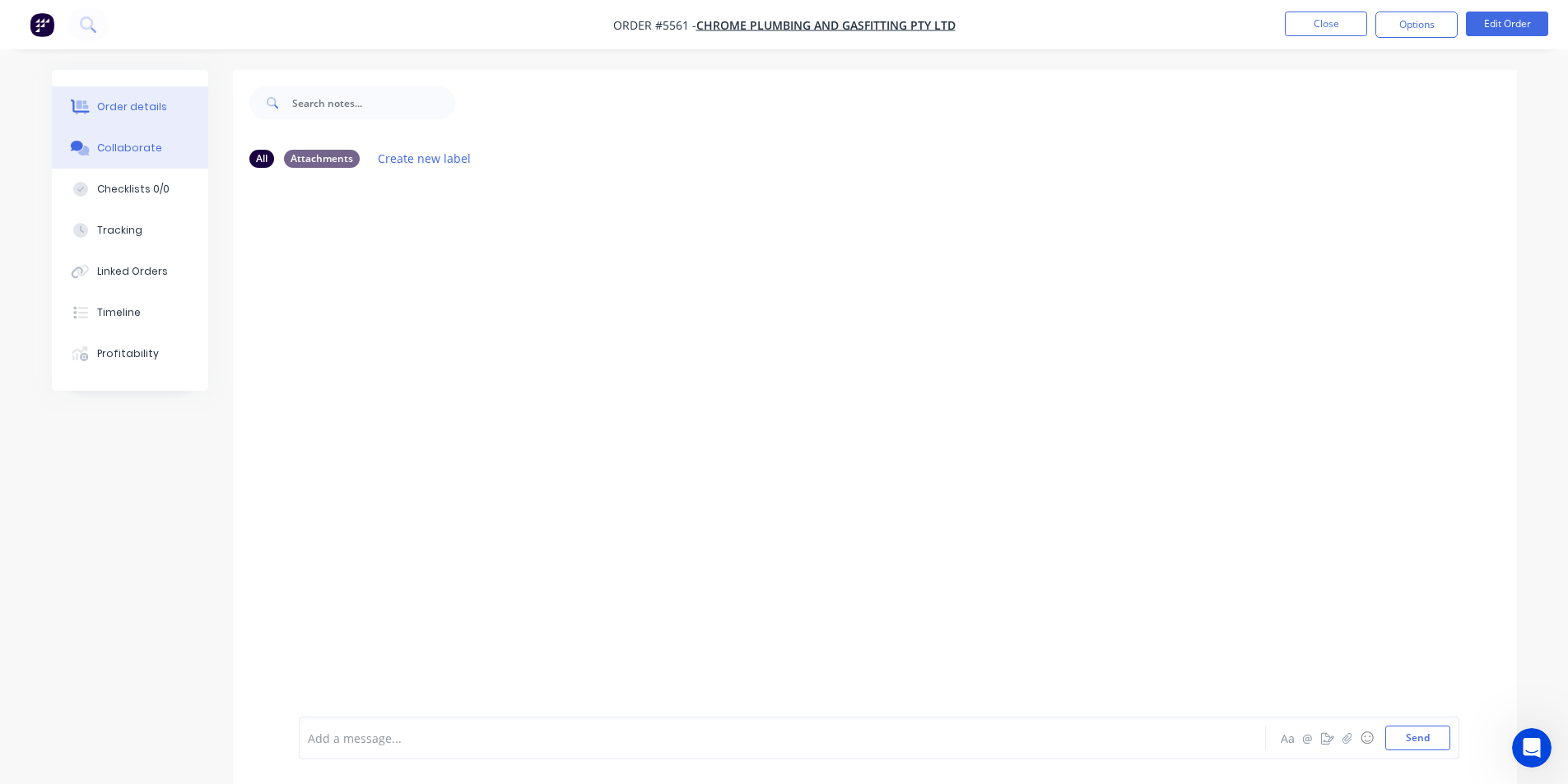
click at [129, 99] on button "Order details" at bounding box center [130, 107] width 157 height 41
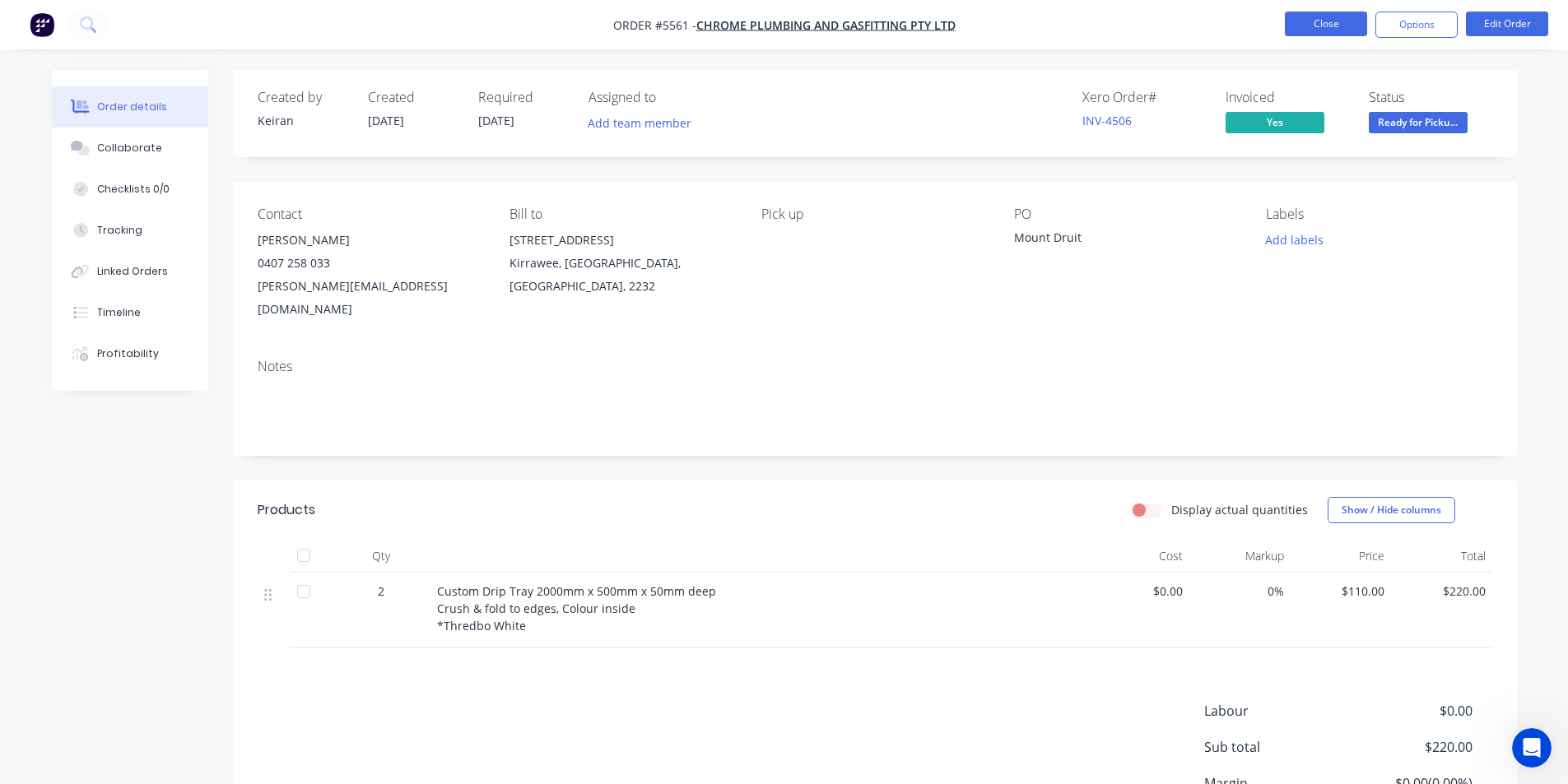
click at [1341, 24] on button "Close" at bounding box center [1326, 23] width 82 height 25
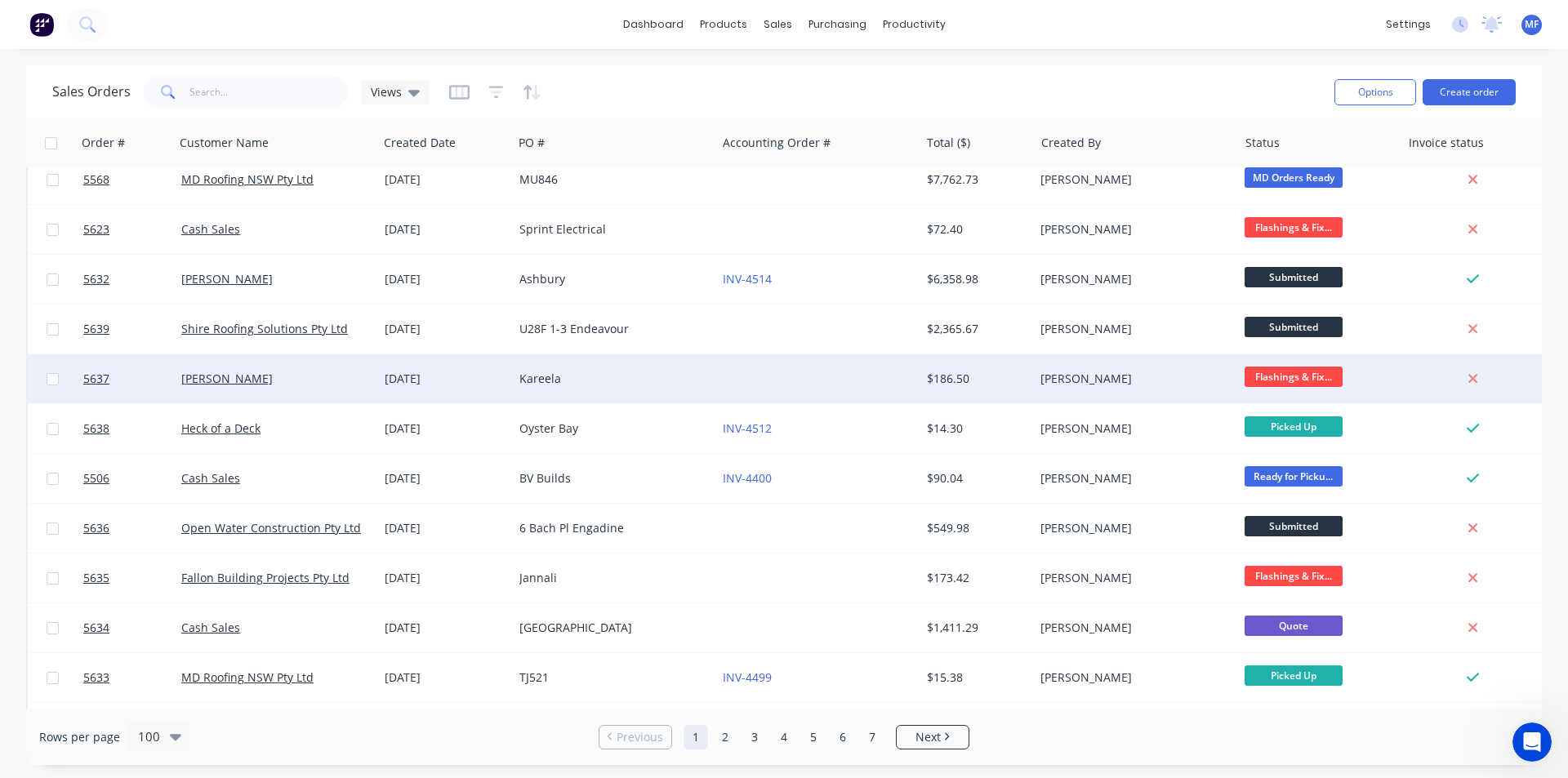
scroll to position [283, 0]
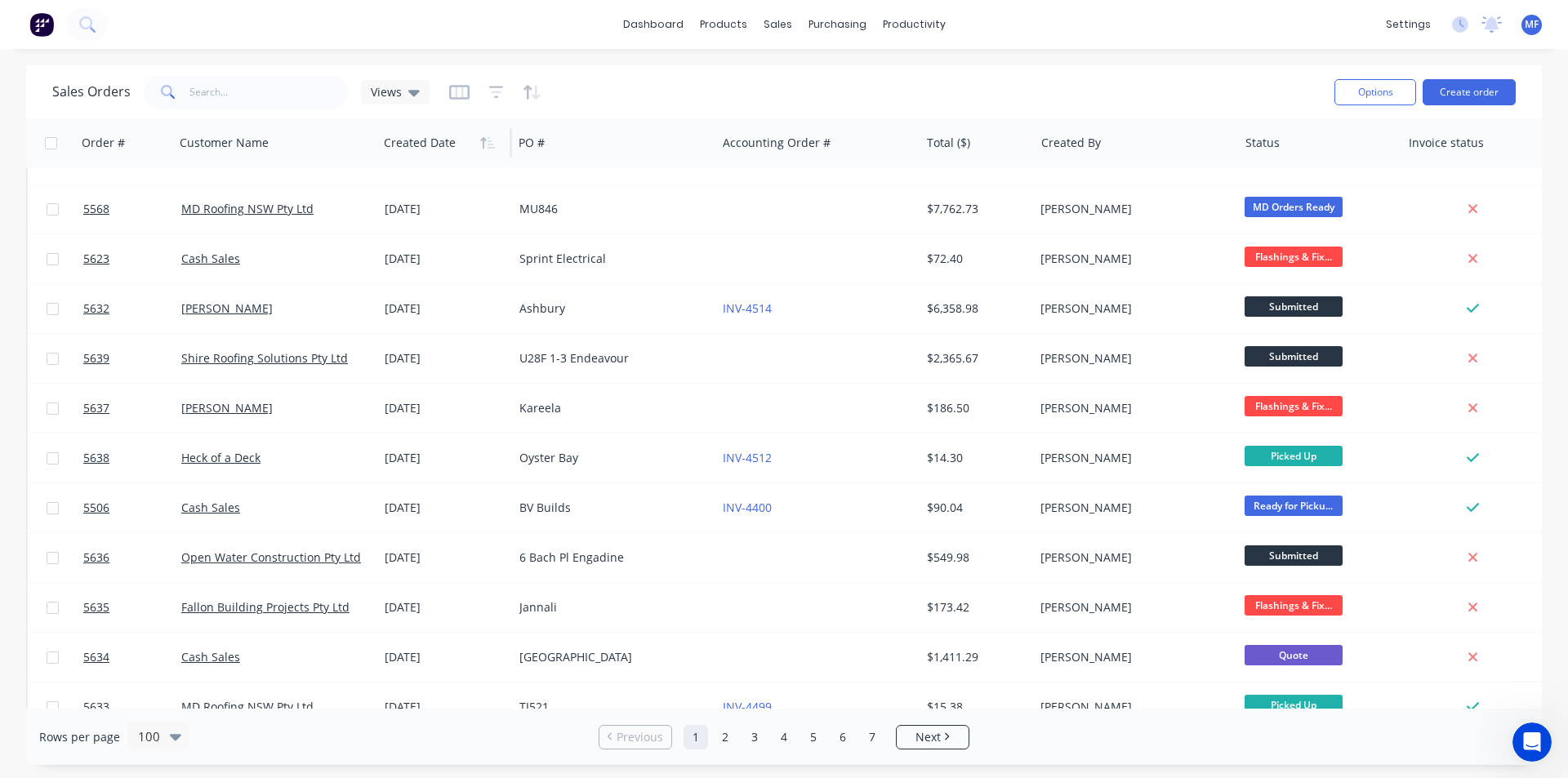
click at [437, 147] on div at bounding box center [441, 143] width 116 height 33
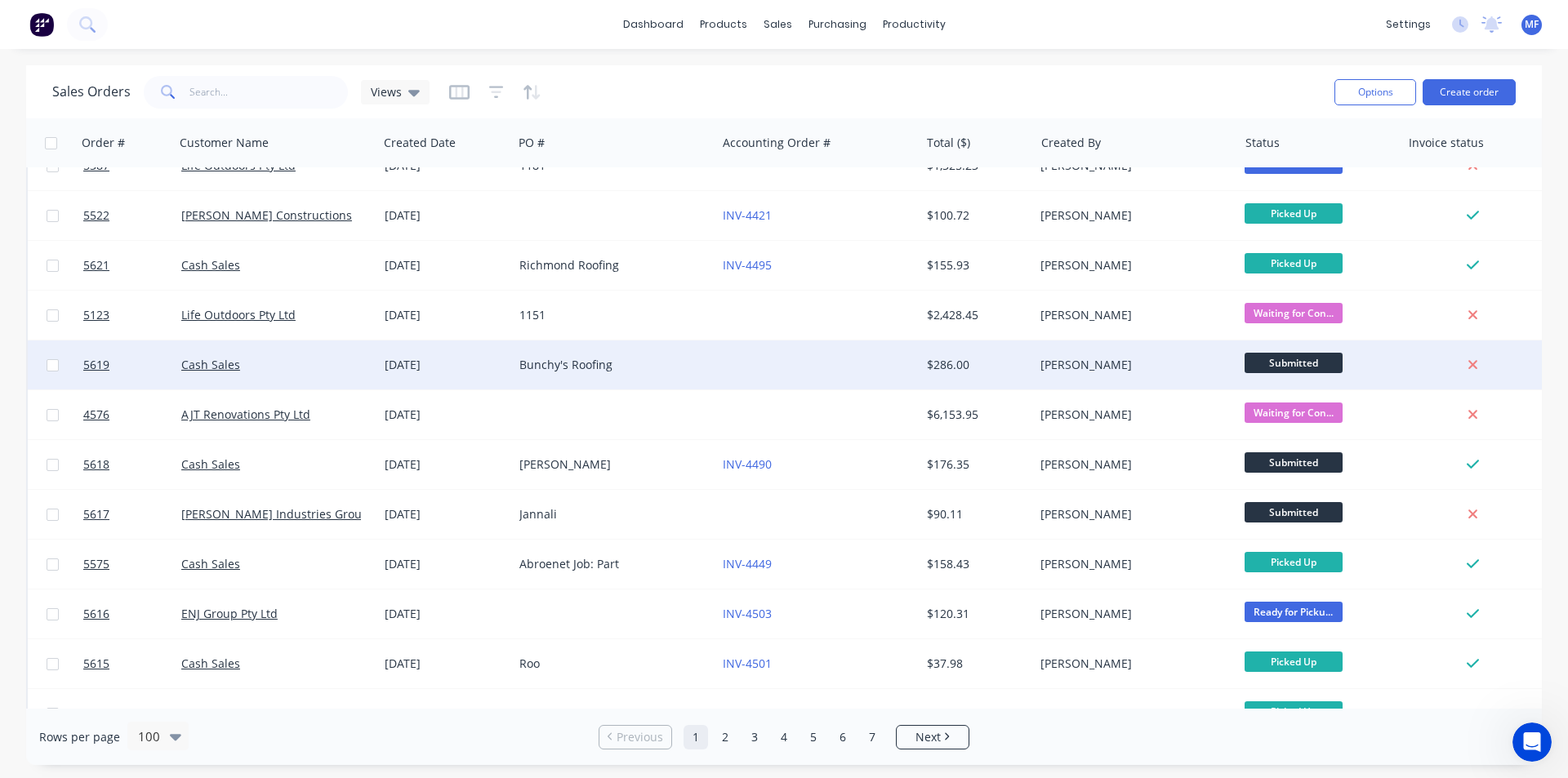
scroll to position [1426, 0]
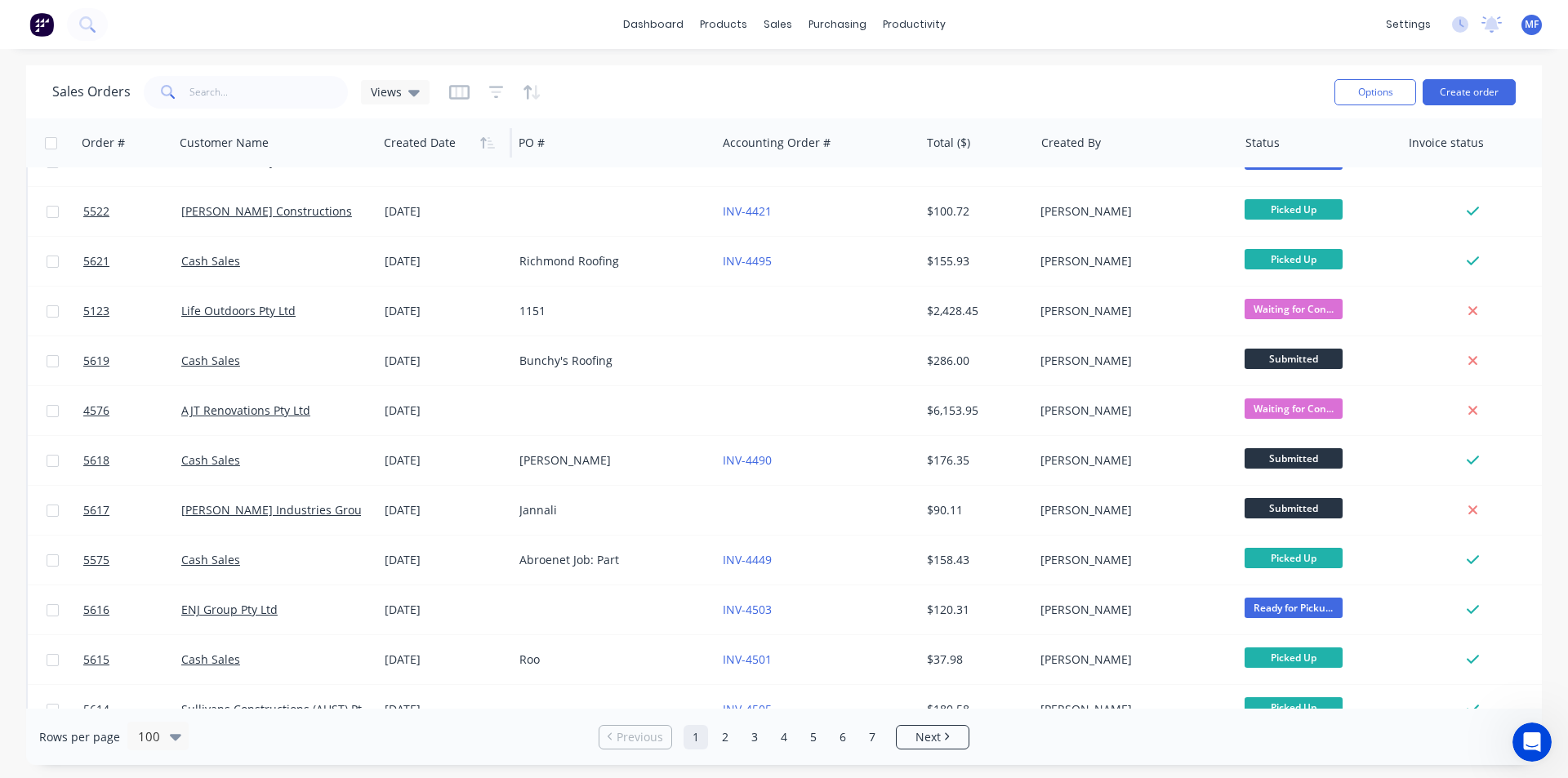
click at [467, 153] on div at bounding box center [441, 143] width 116 height 33
click at [481, 146] on icon "button" at bounding box center [487, 142] width 15 height 13
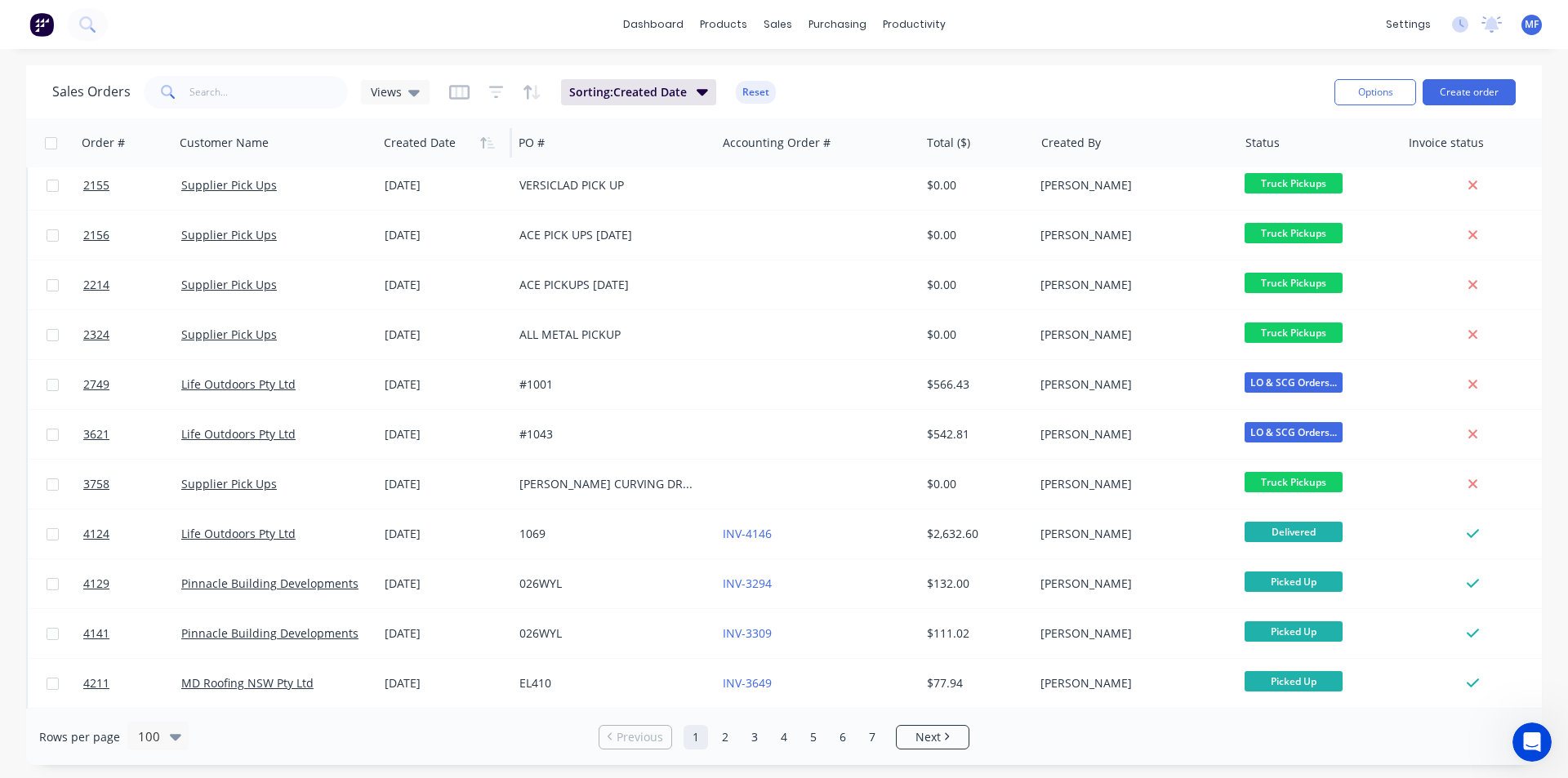
scroll to position [0, 0]
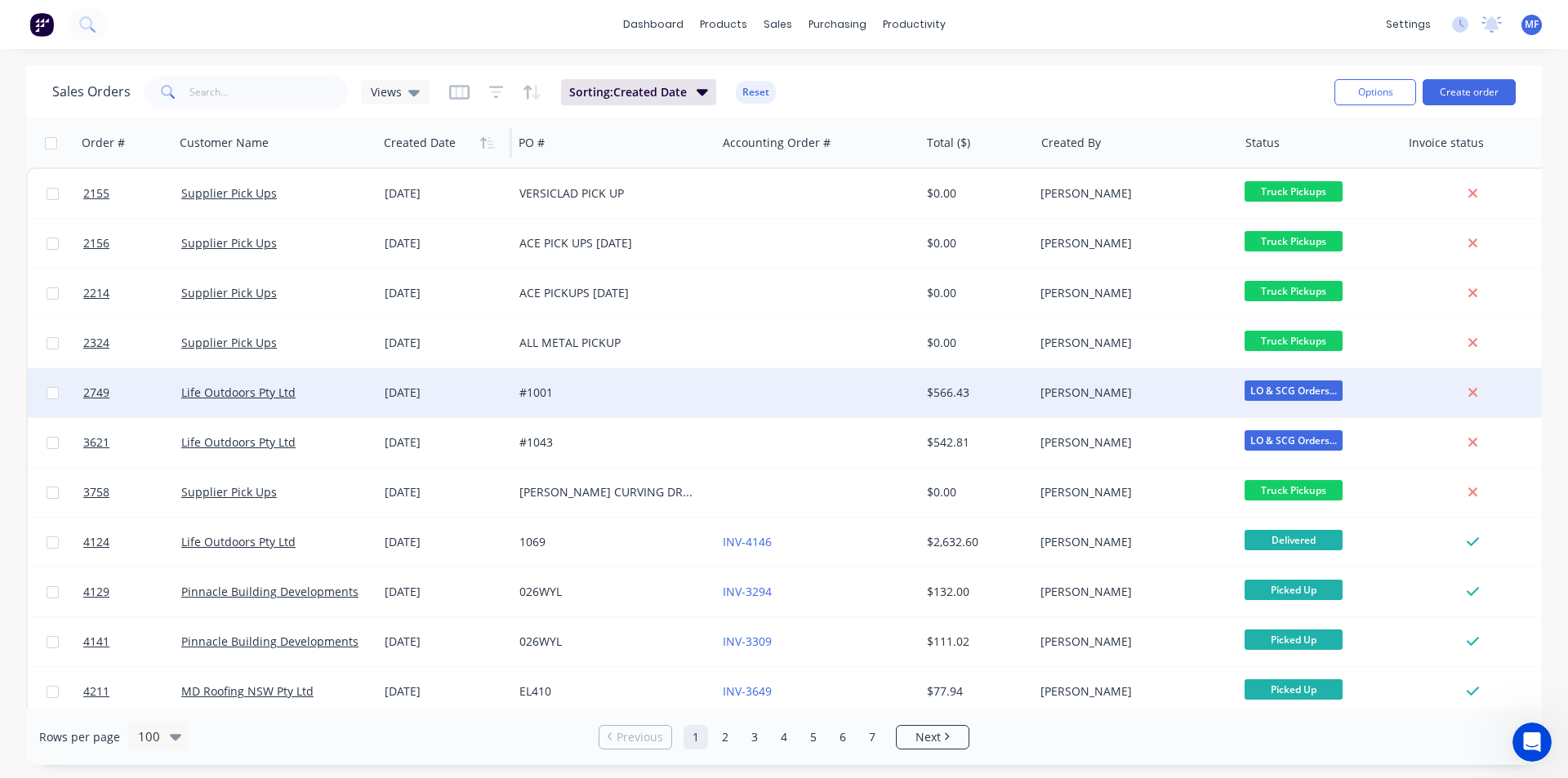
click at [1079, 393] on div "[PERSON_NAME]" at bounding box center [1131, 392] width 181 height 16
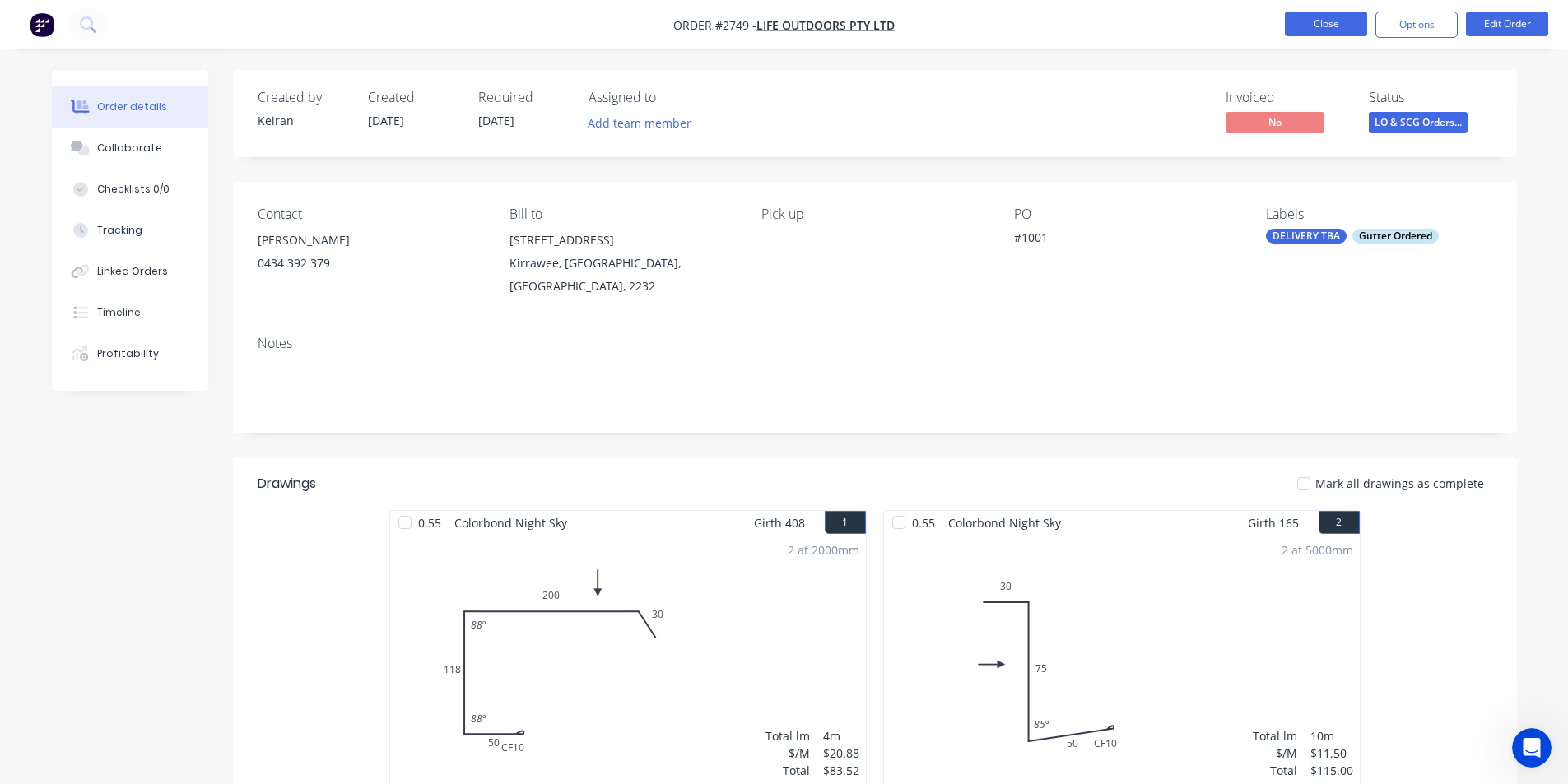
click at [1333, 26] on button "Close" at bounding box center [1326, 23] width 82 height 25
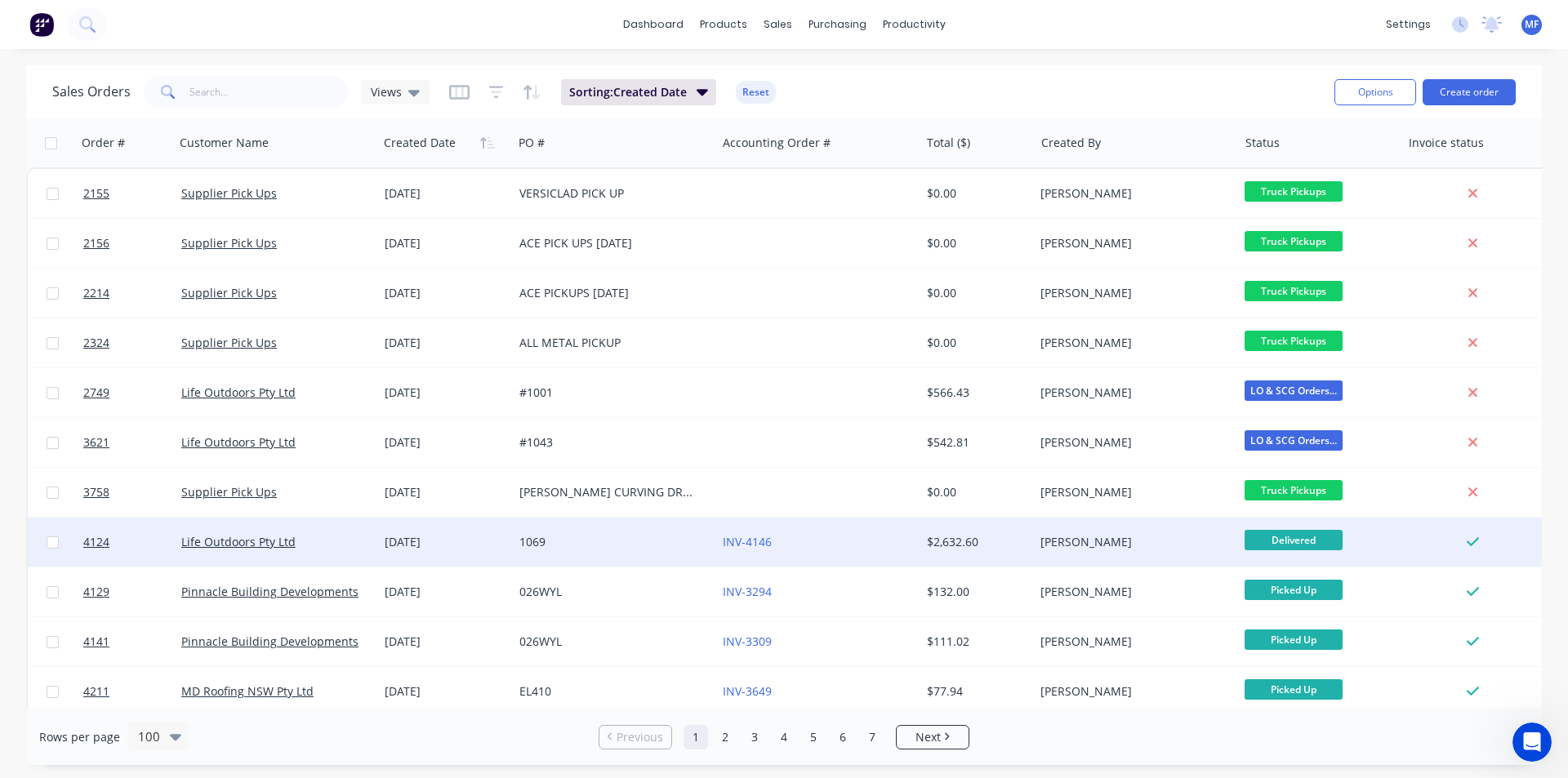
click at [437, 540] on div "[DATE]" at bounding box center [445, 542] width 122 height 16
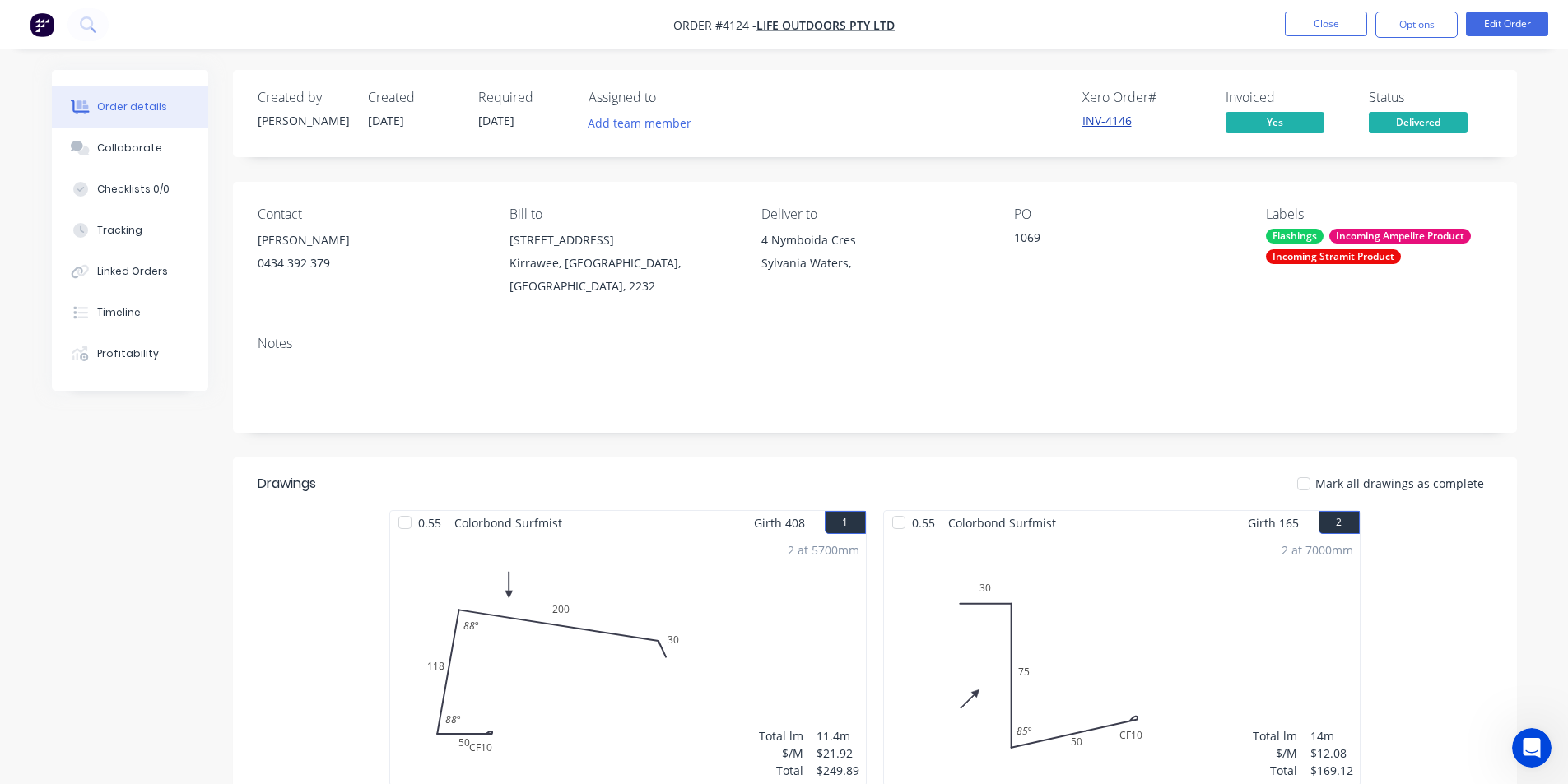
click at [1095, 124] on link "INV-4146" at bounding box center [1107, 120] width 49 height 16
click at [1430, 20] on button "Options" at bounding box center [1417, 24] width 82 height 26
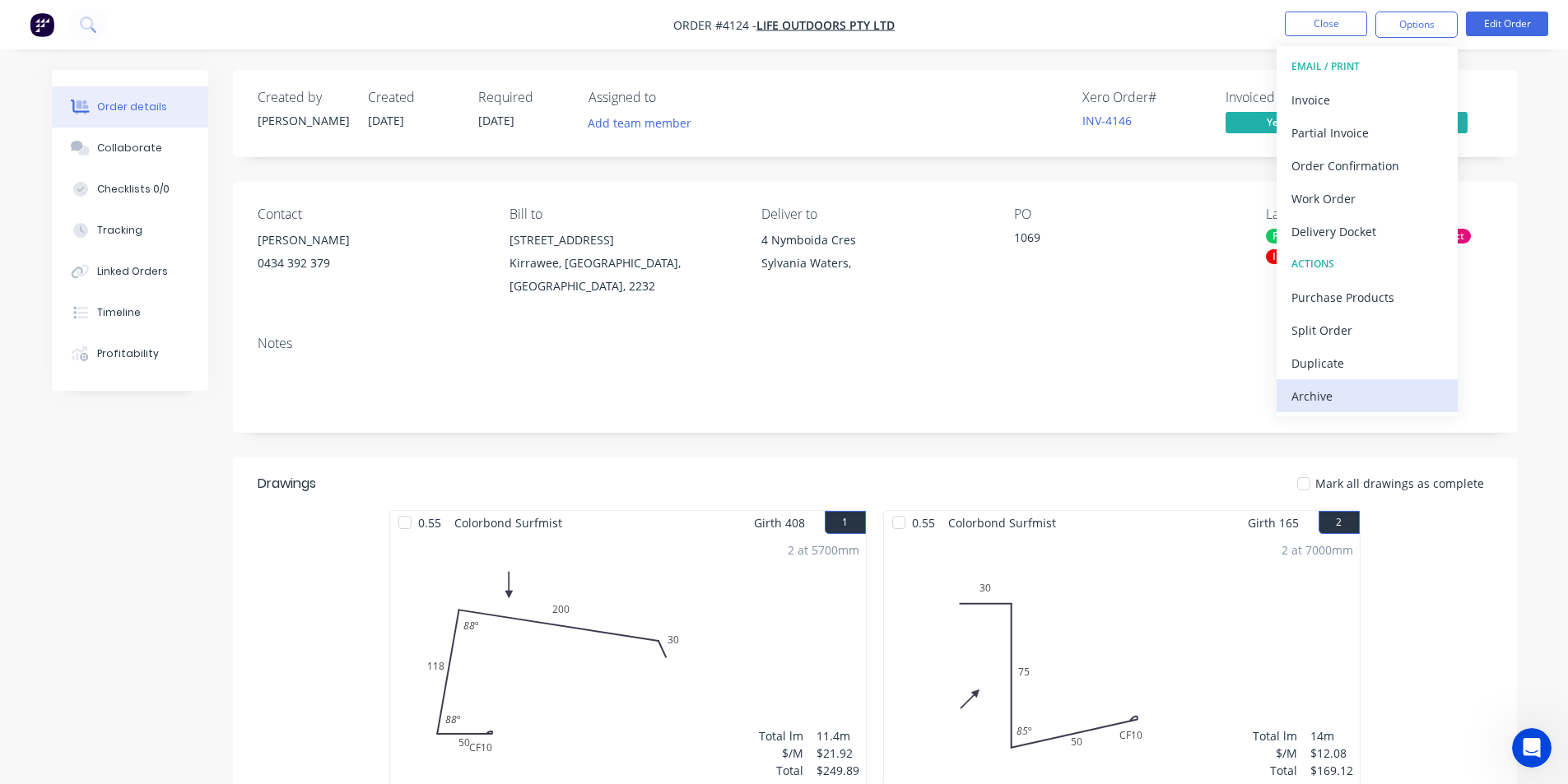
click at [1348, 391] on div "Archive" at bounding box center [1367, 397] width 151 height 24
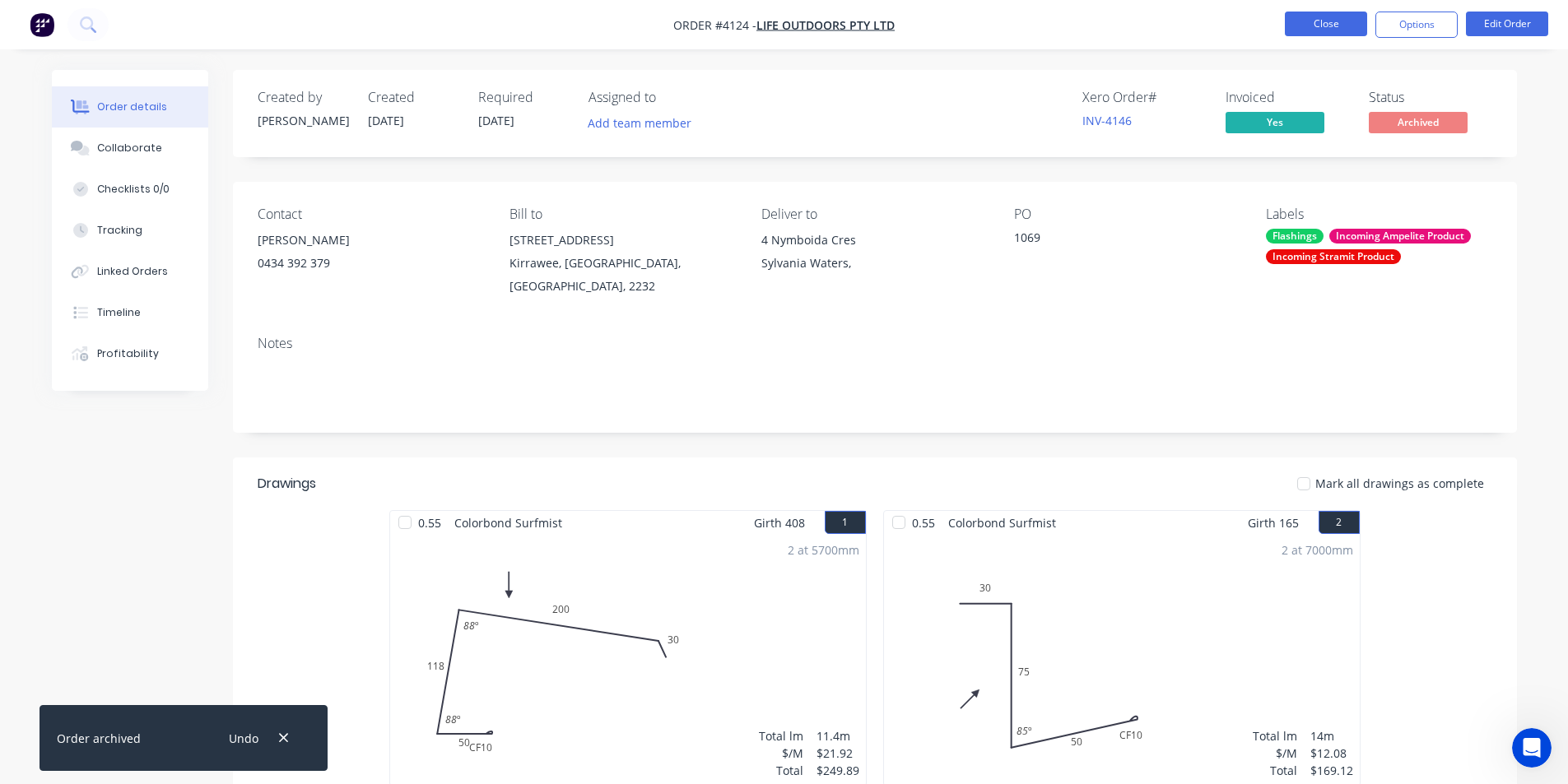
click at [1335, 28] on button "Close" at bounding box center [1326, 23] width 82 height 25
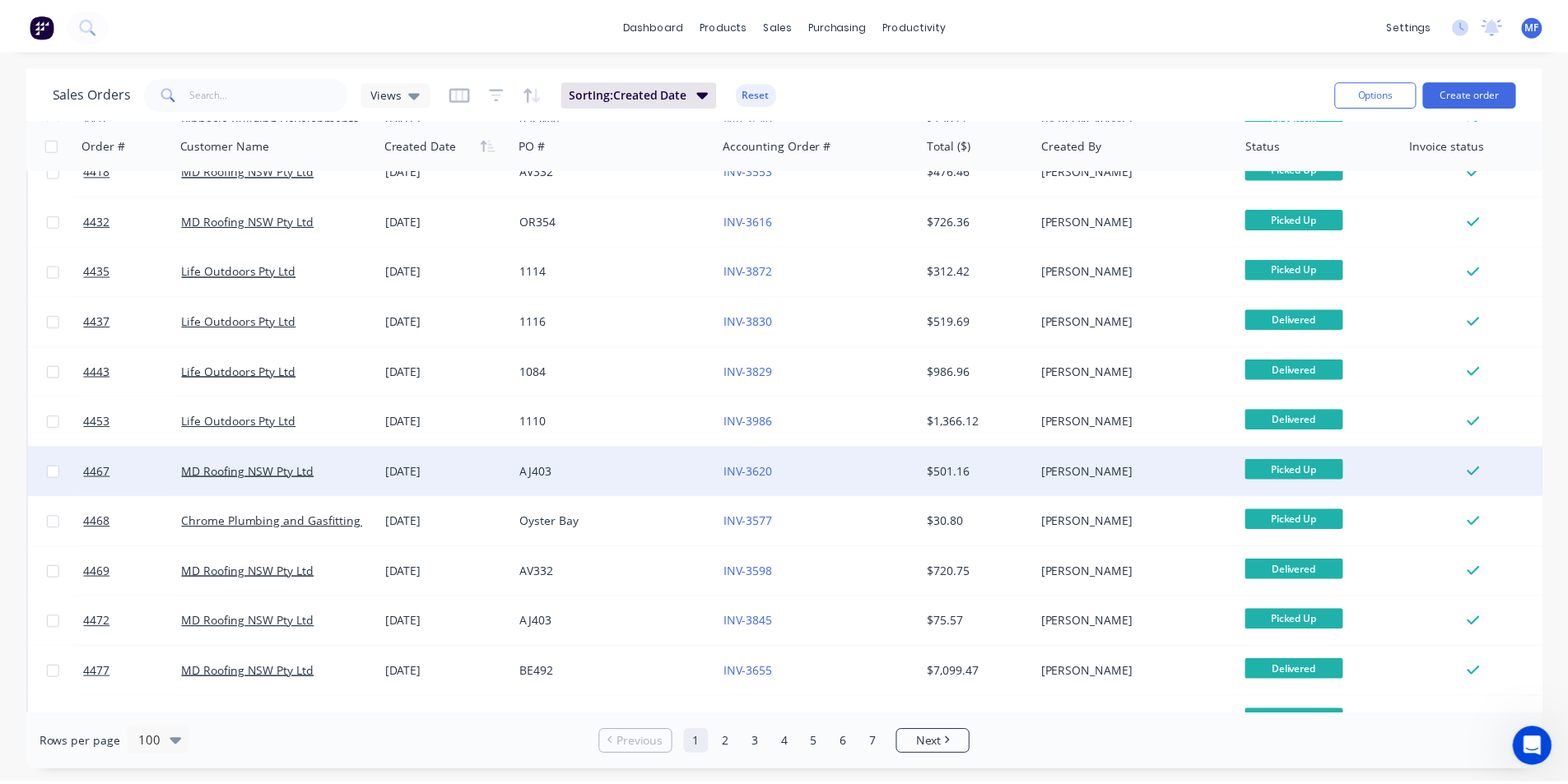
scroll to position [1481, 0]
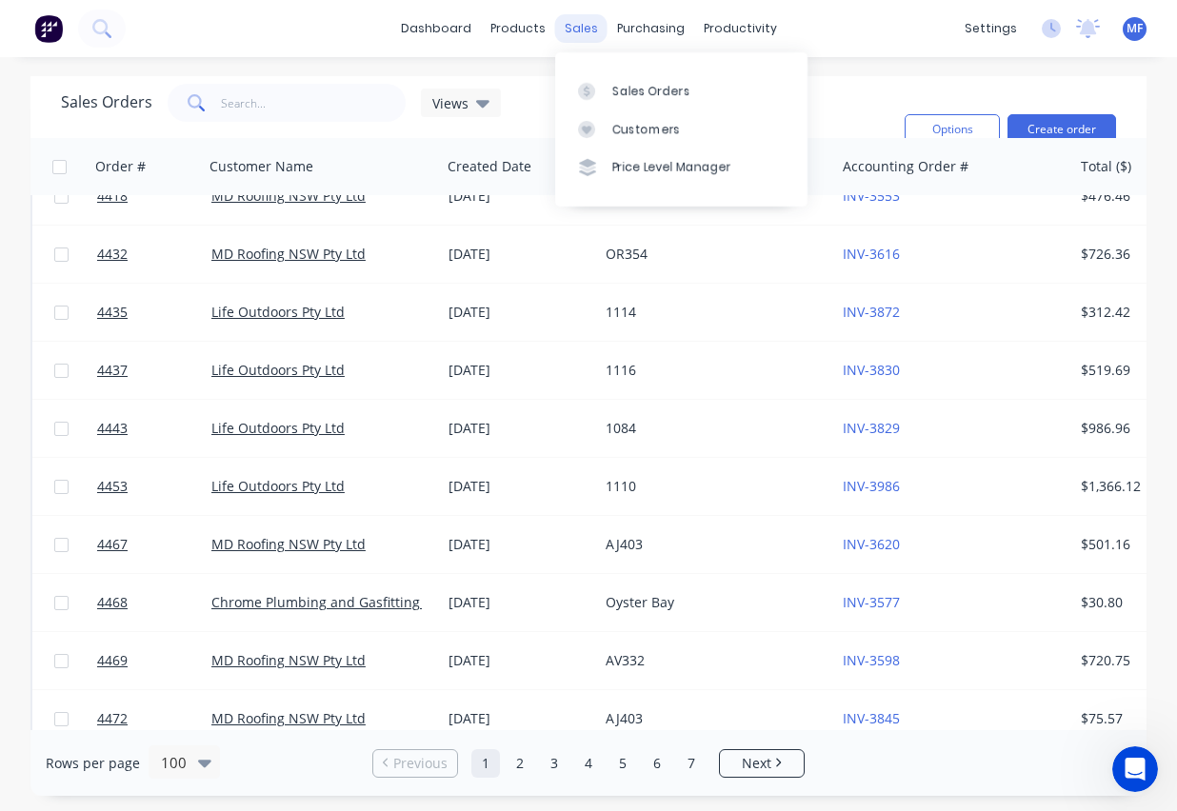
drag, startPoint x: 596, startPoint y: 28, endPoint x: 599, endPoint y: 38, distance: 10.9
click at [596, 28] on div "sales" at bounding box center [581, 28] width 52 height 29
click at [646, 124] on div "Customers" at bounding box center [646, 129] width 69 height 17
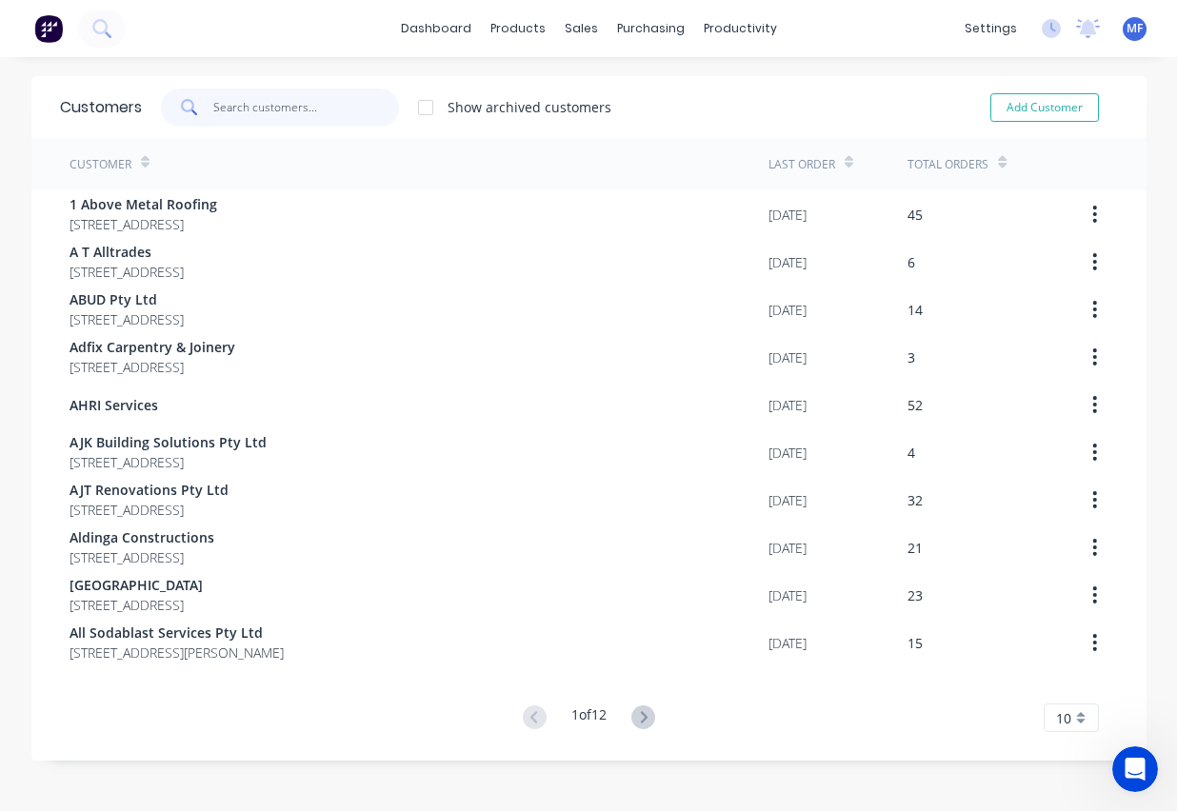
click at [313, 102] on input "text" at bounding box center [306, 108] width 186 height 38
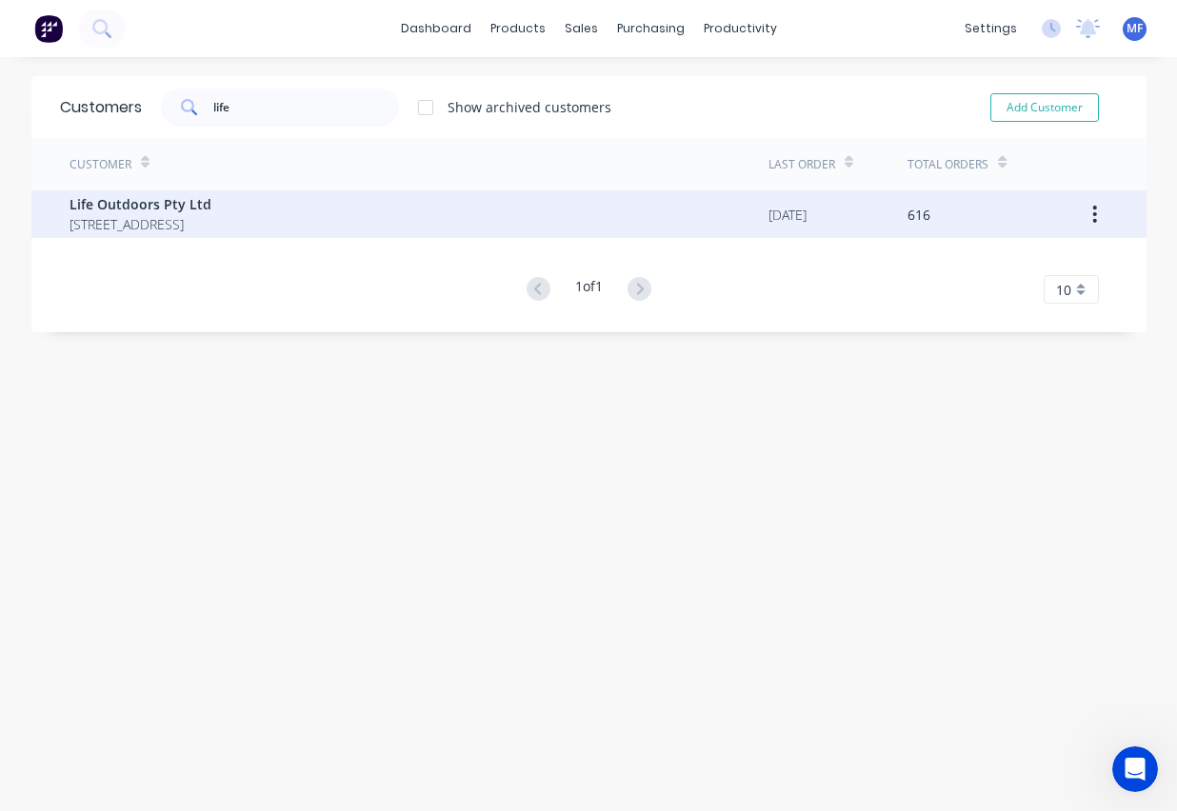
click at [146, 204] on span "Life Outdoors Pty Ltd" at bounding box center [140, 204] width 142 height 20
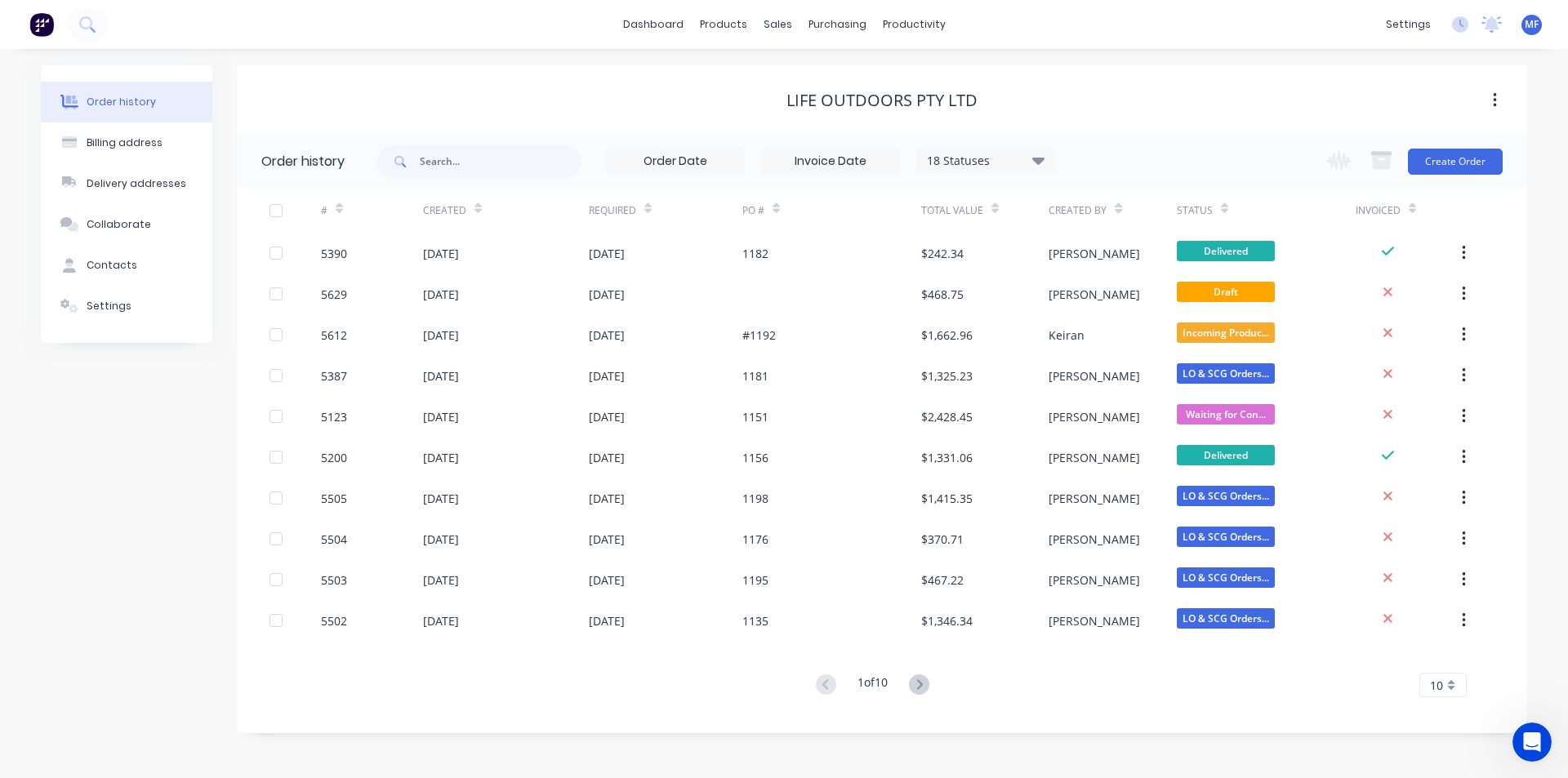
click at [1444, 685] on div "10" at bounding box center [1442, 685] width 47 height 25
click at [1447, 668] on div "35" at bounding box center [1442, 657] width 45 height 28
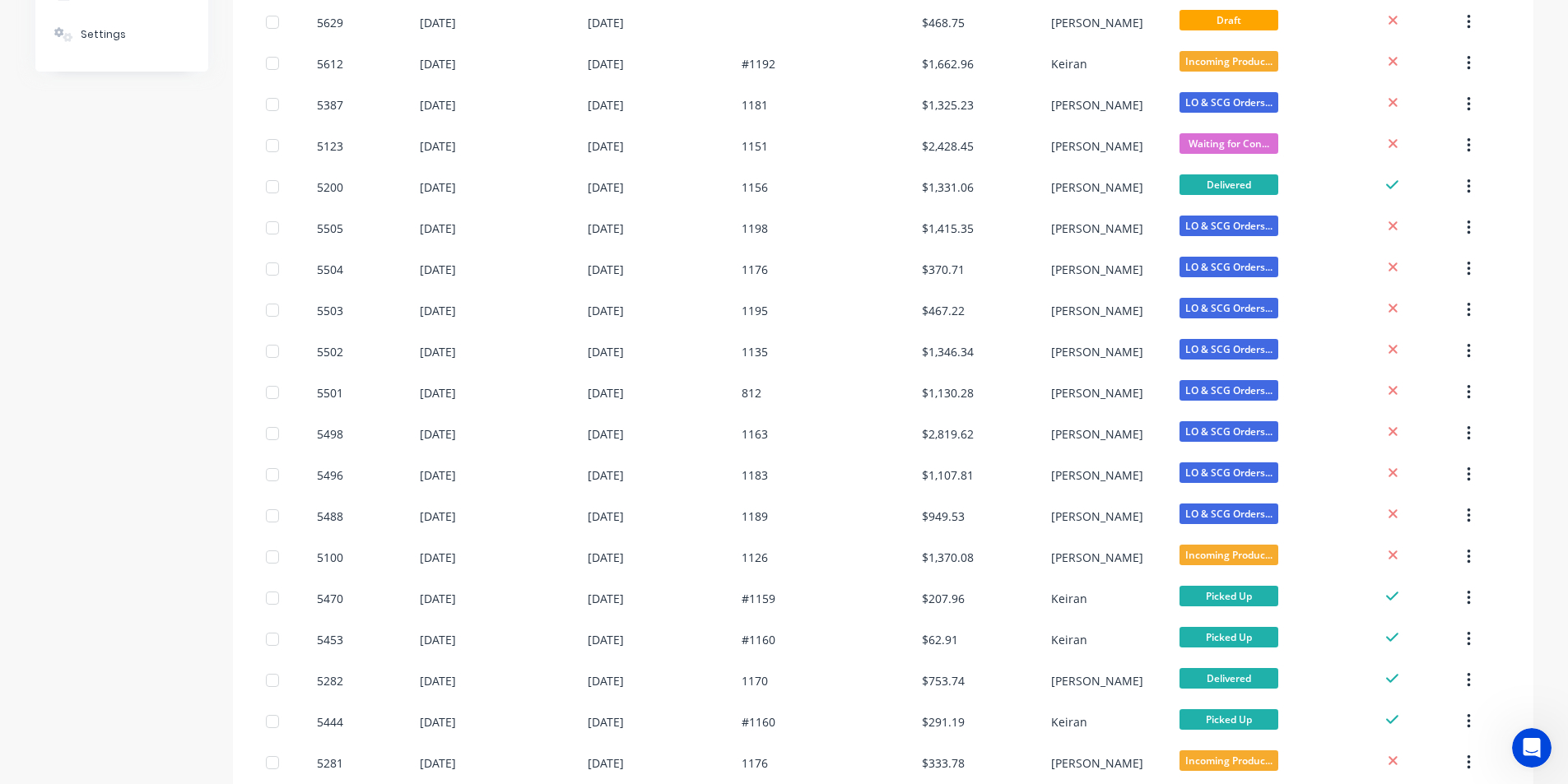
scroll to position [1000, 0]
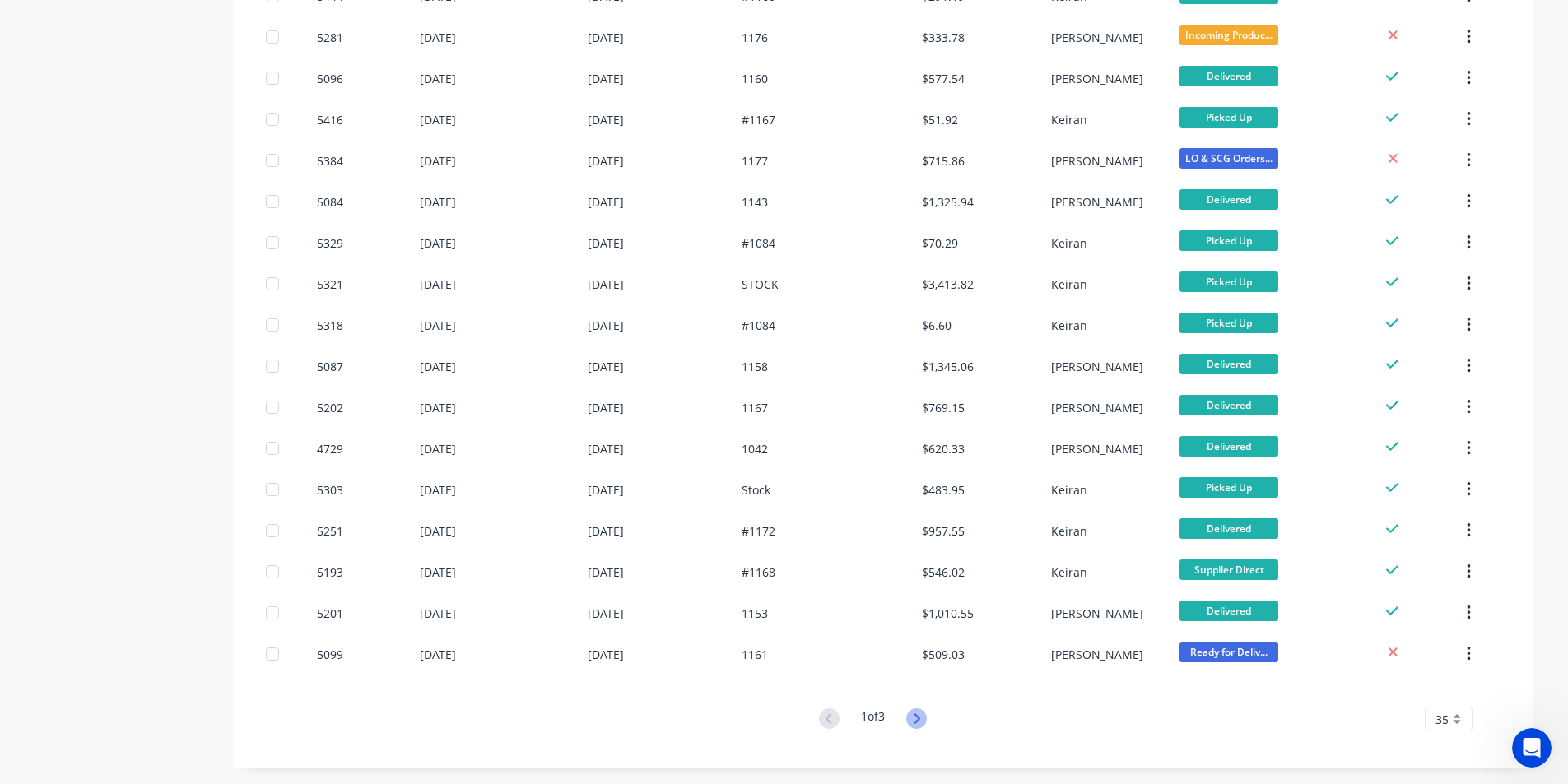
click at [927, 723] on icon at bounding box center [917, 719] width 21 height 21
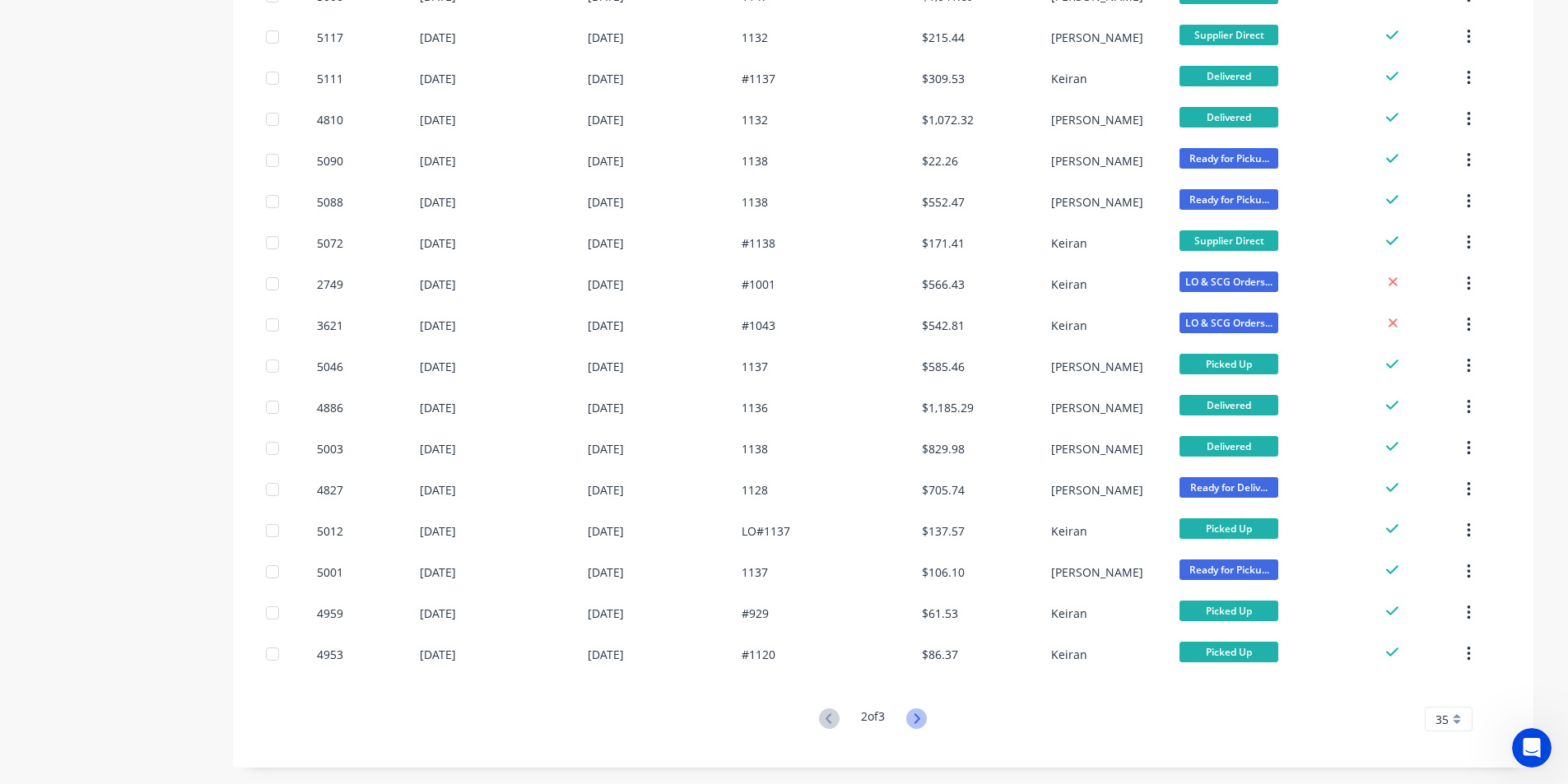
click at [918, 723] on icon at bounding box center [918, 717] width 6 height 10
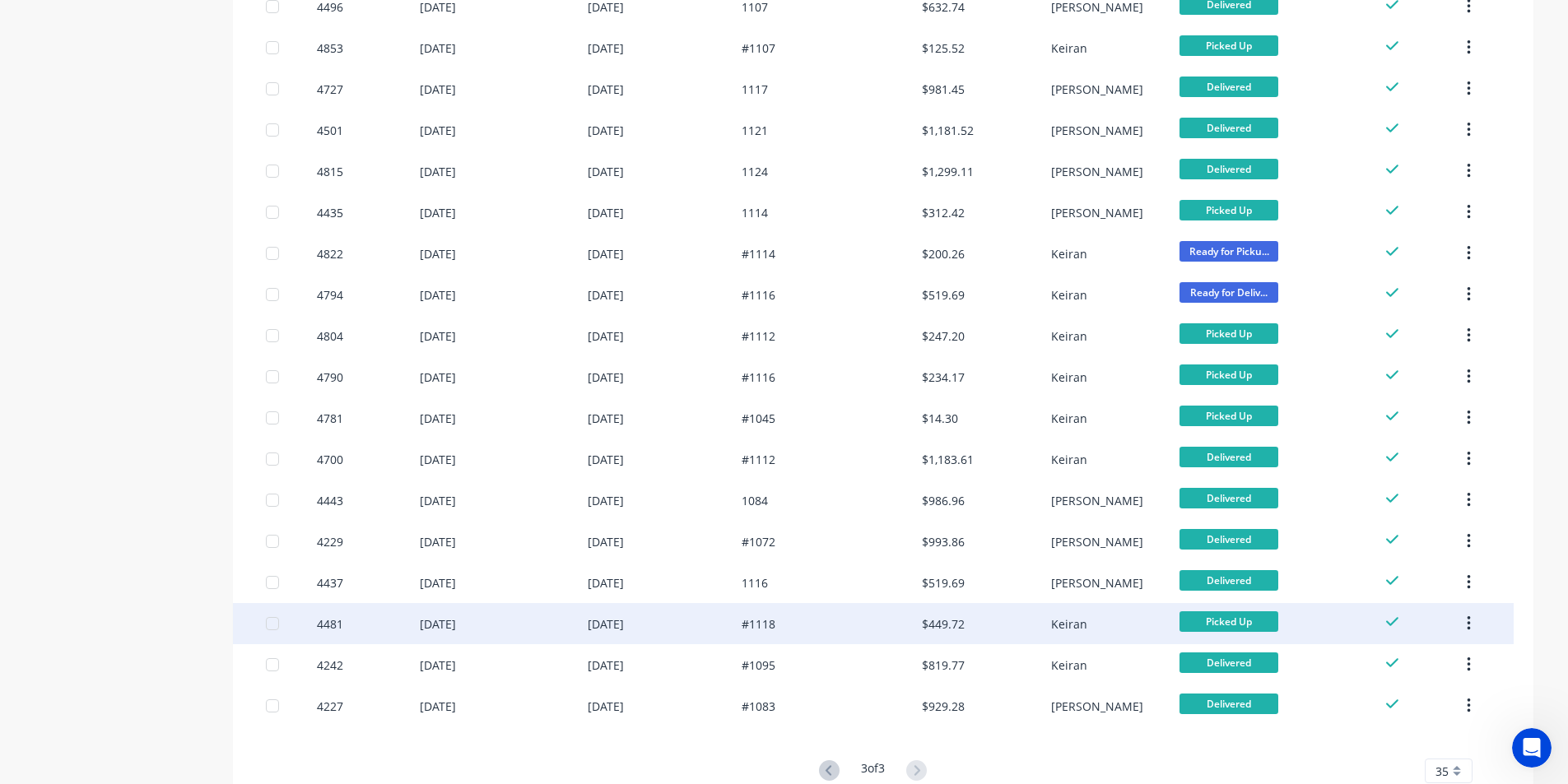
scroll to position [711, 0]
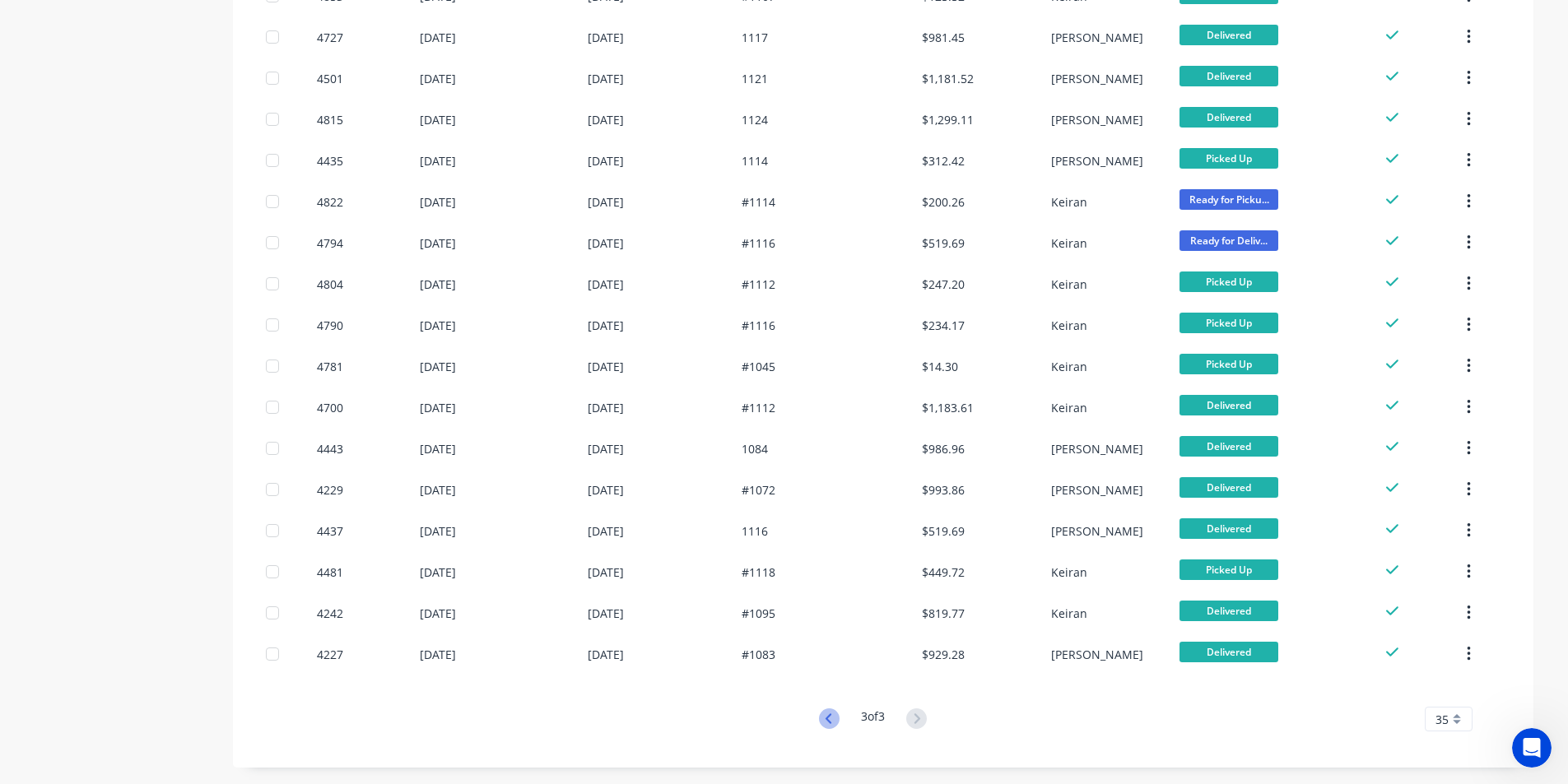
click at [833, 721] on icon at bounding box center [829, 719] width 21 height 21
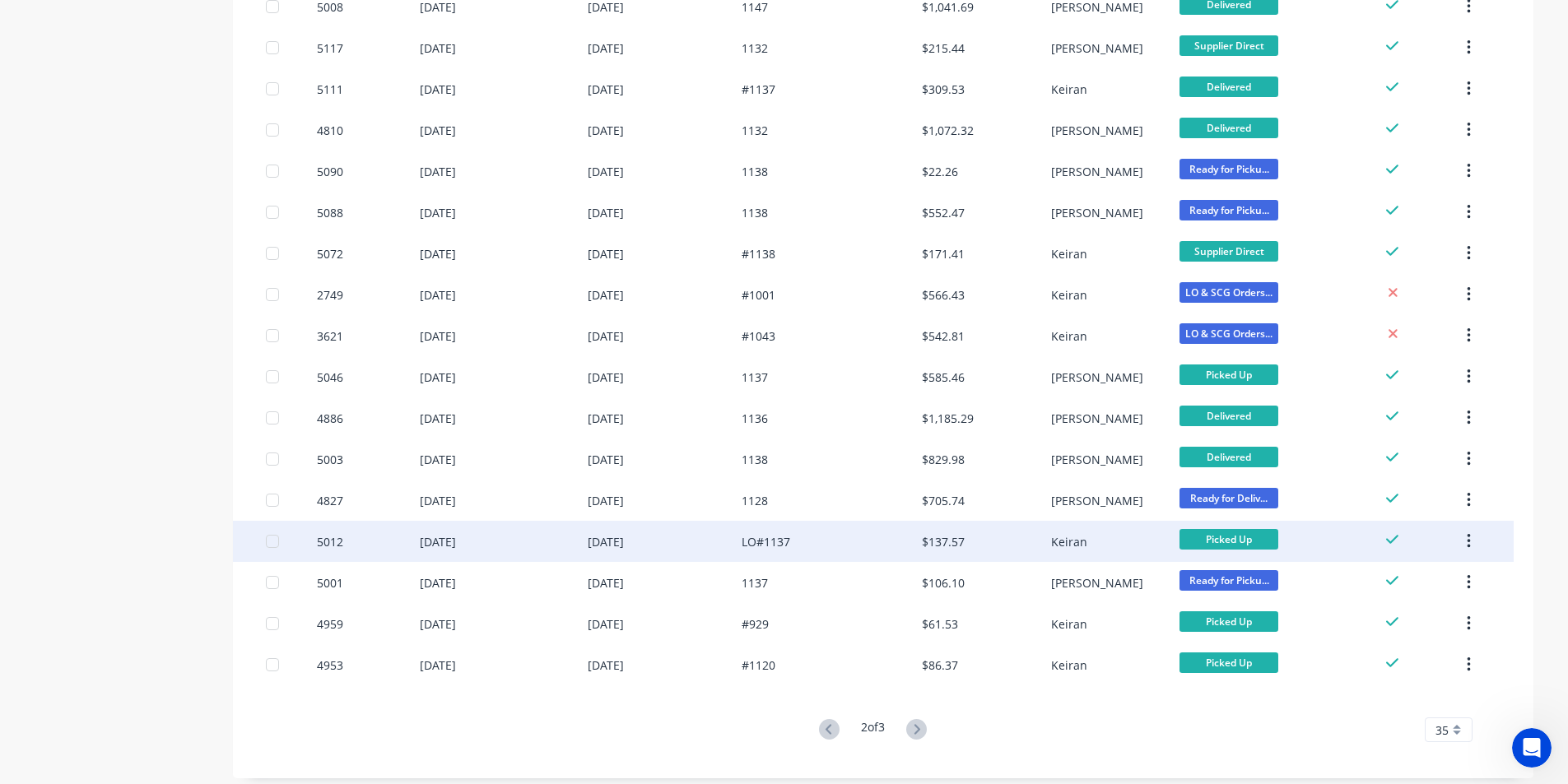
scroll to position [1000, 0]
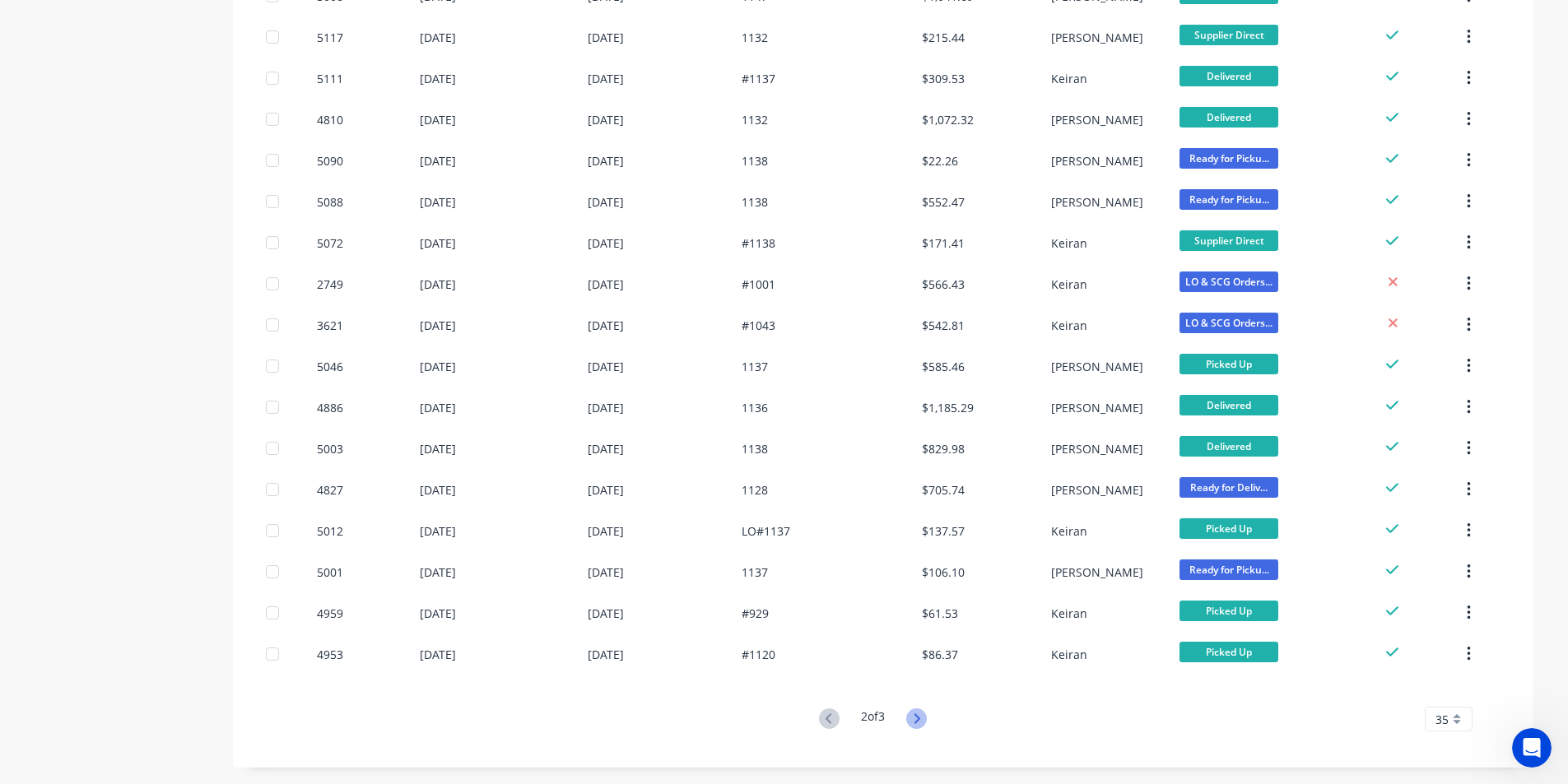
click at [920, 727] on icon at bounding box center [917, 719] width 21 height 21
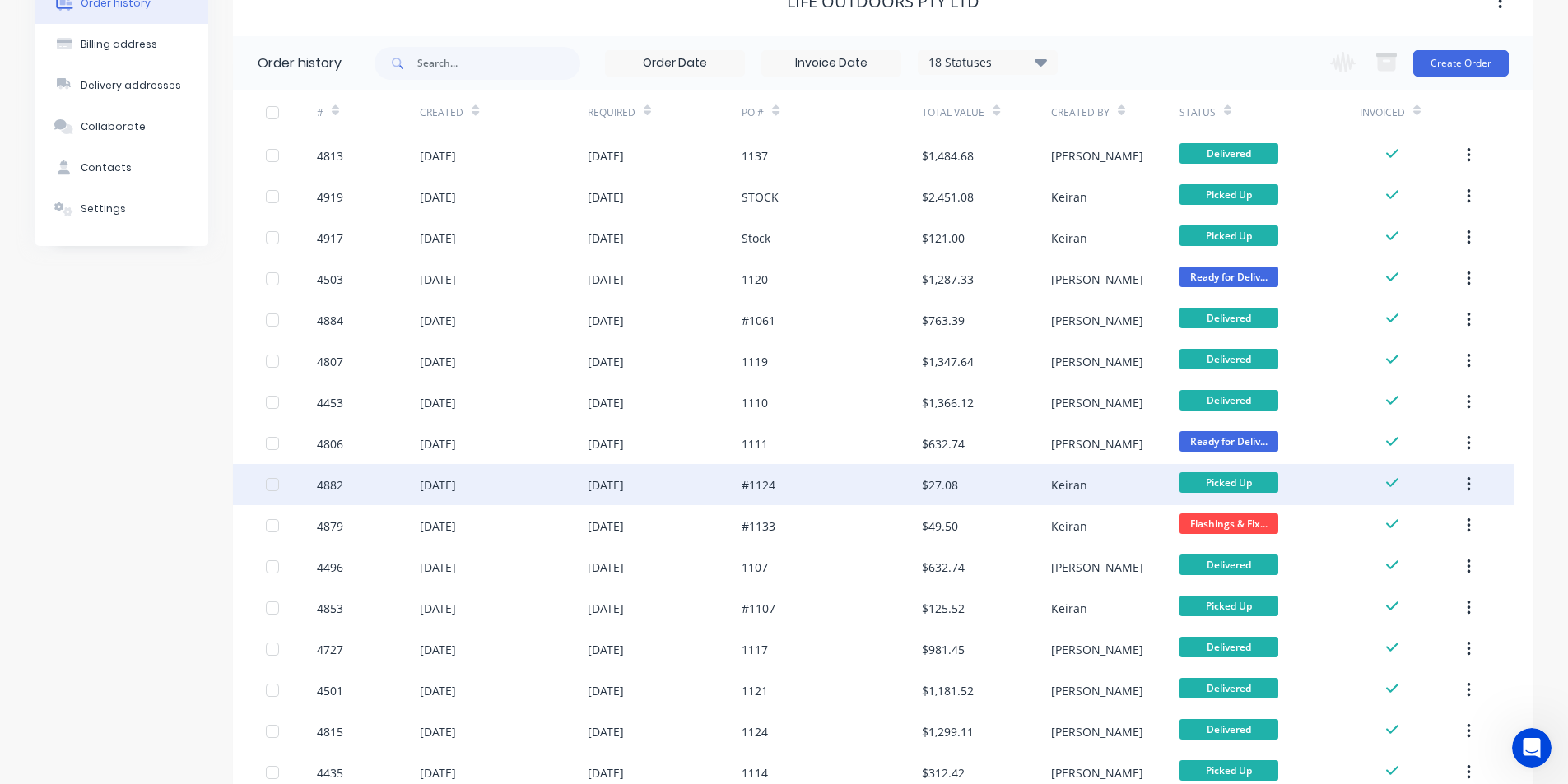
scroll to position [0, 0]
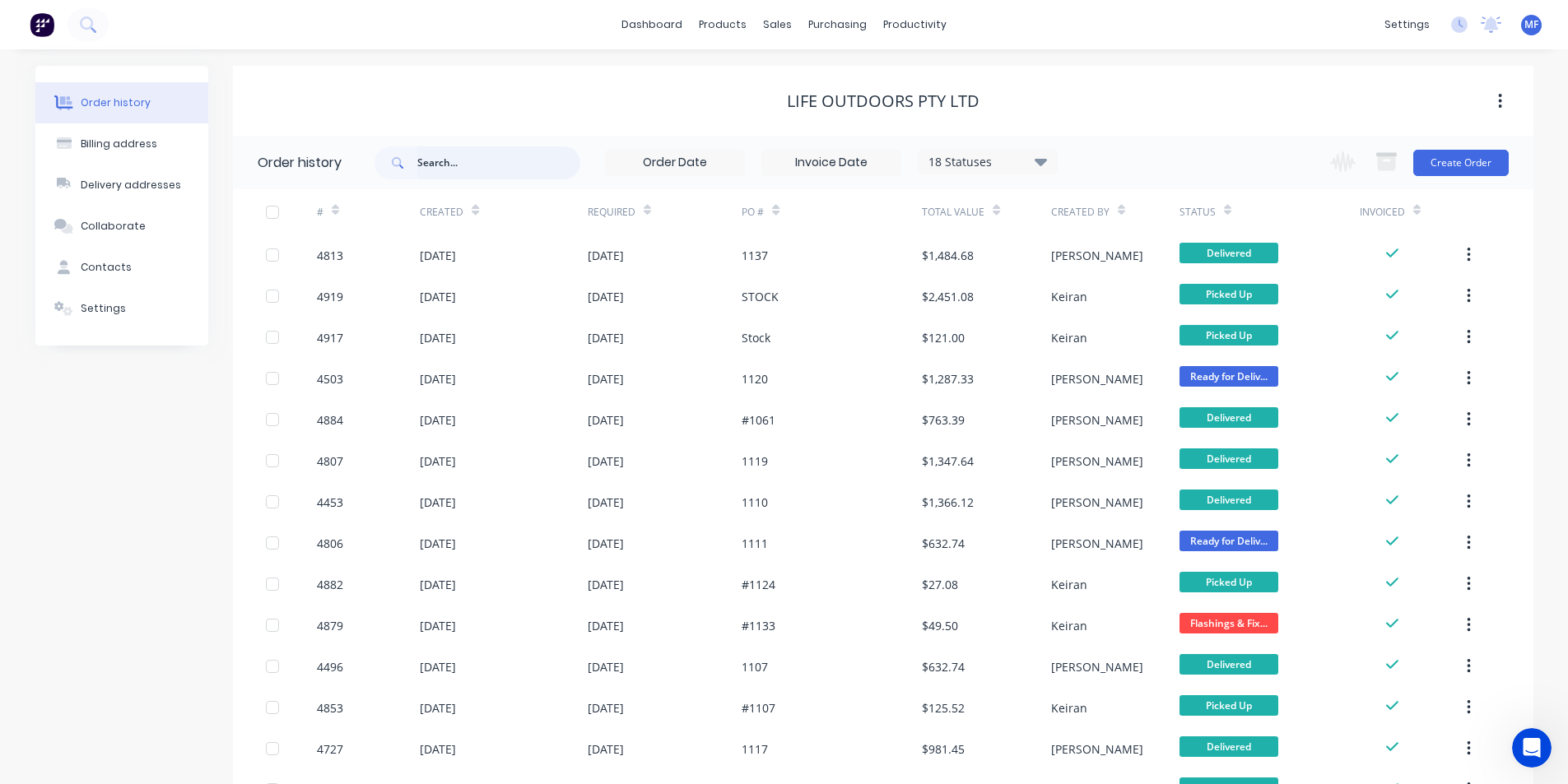
click at [452, 163] on input "text" at bounding box center [499, 163] width 163 height 33
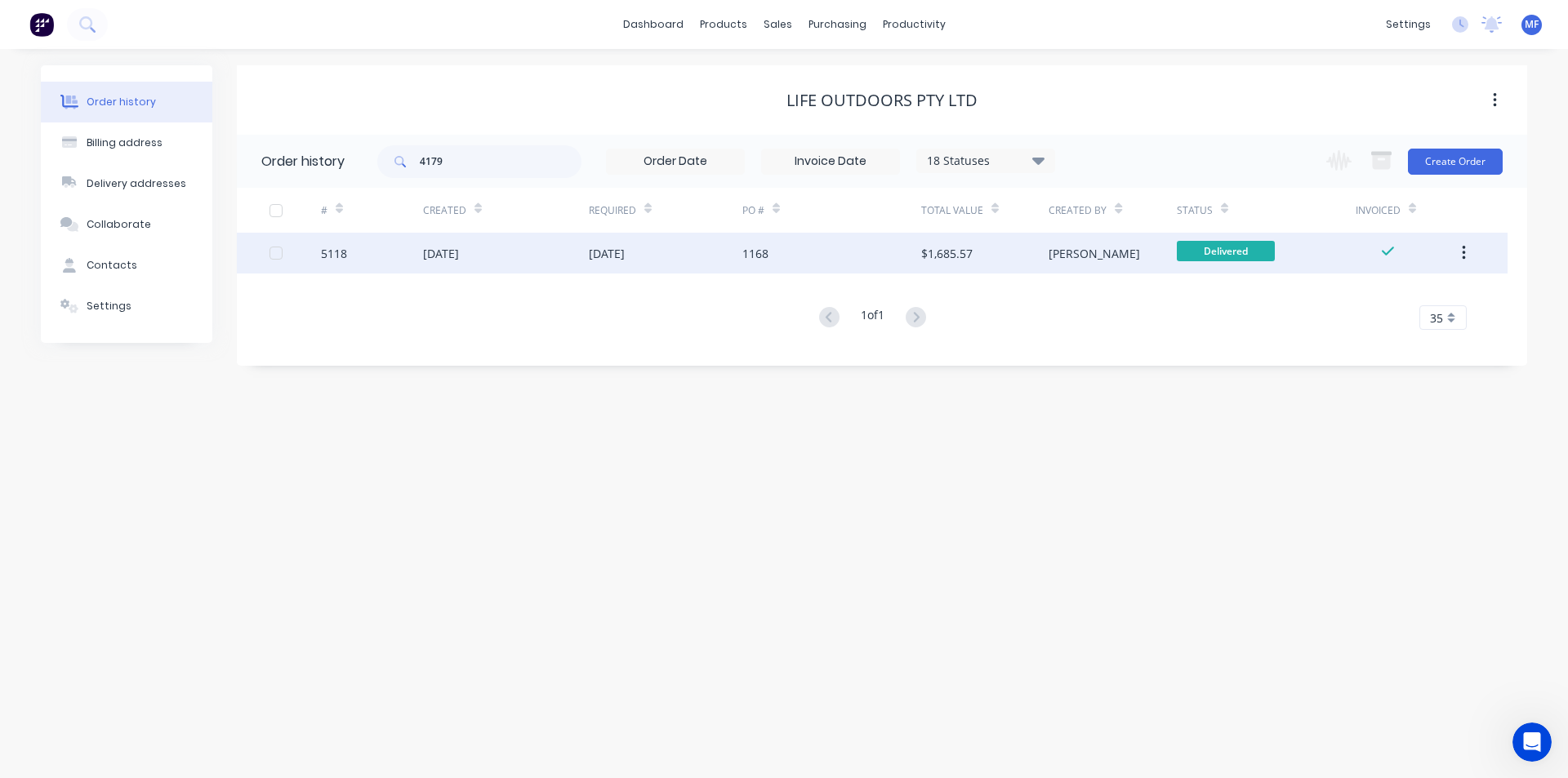
click at [806, 256] on div "1168" at bounding box center [831, 253] width 178 height 41
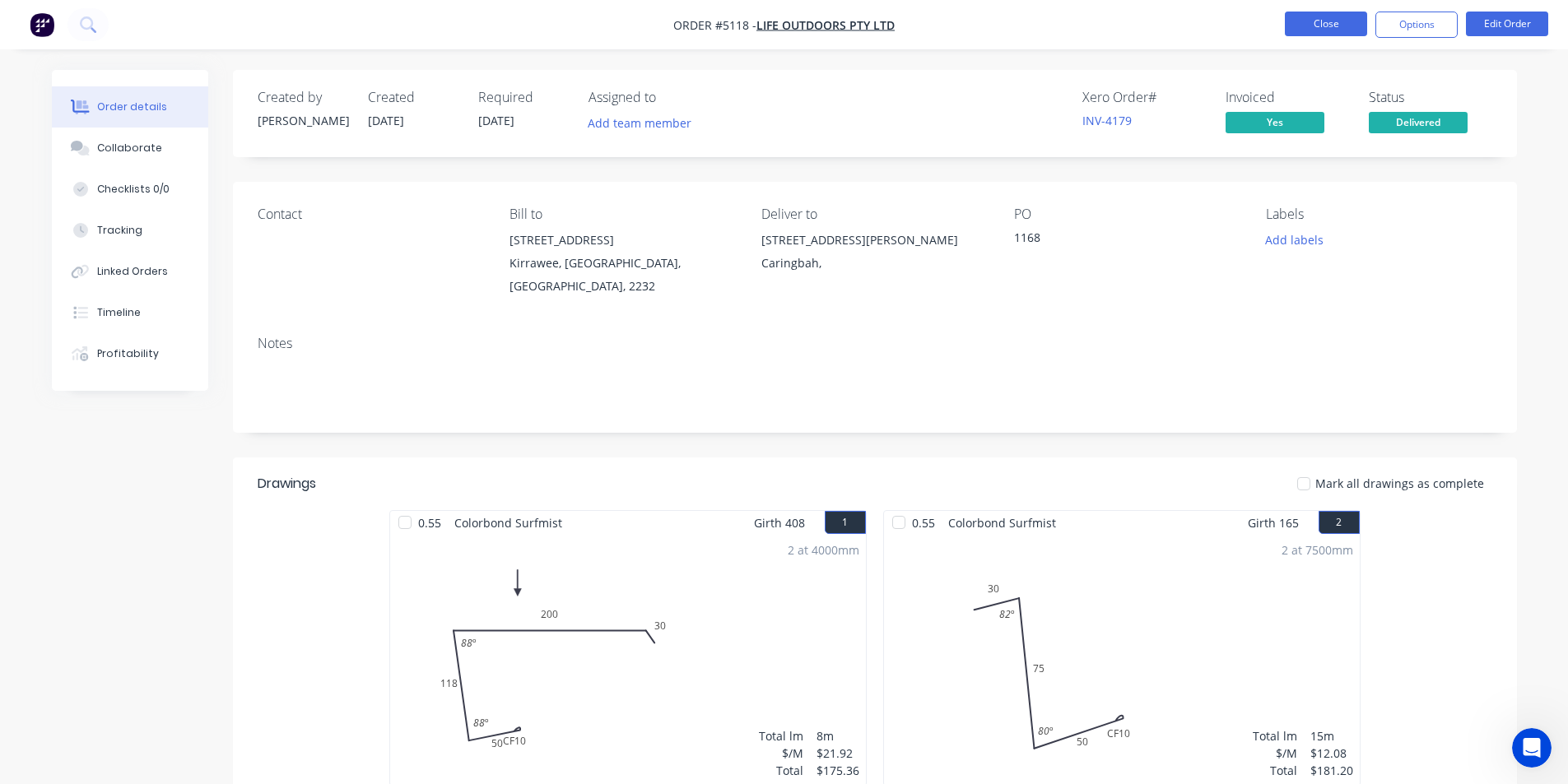
click at [1345, 24] on button "Close" at bounding box center [1326, 23] width 82 height 25
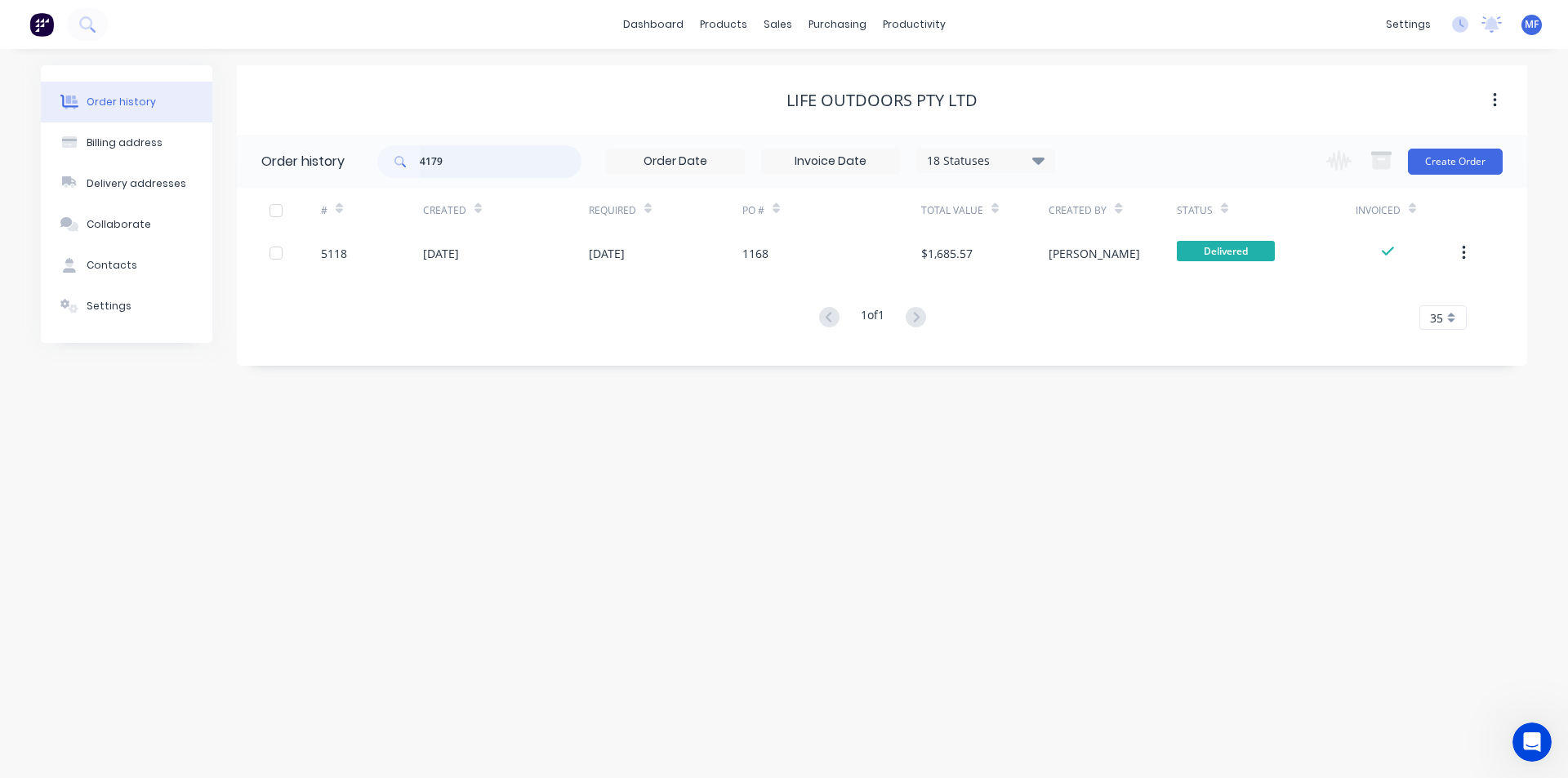
click at [494, 159] on input "4179" at bounding box center [500, 161] width 161 height 33
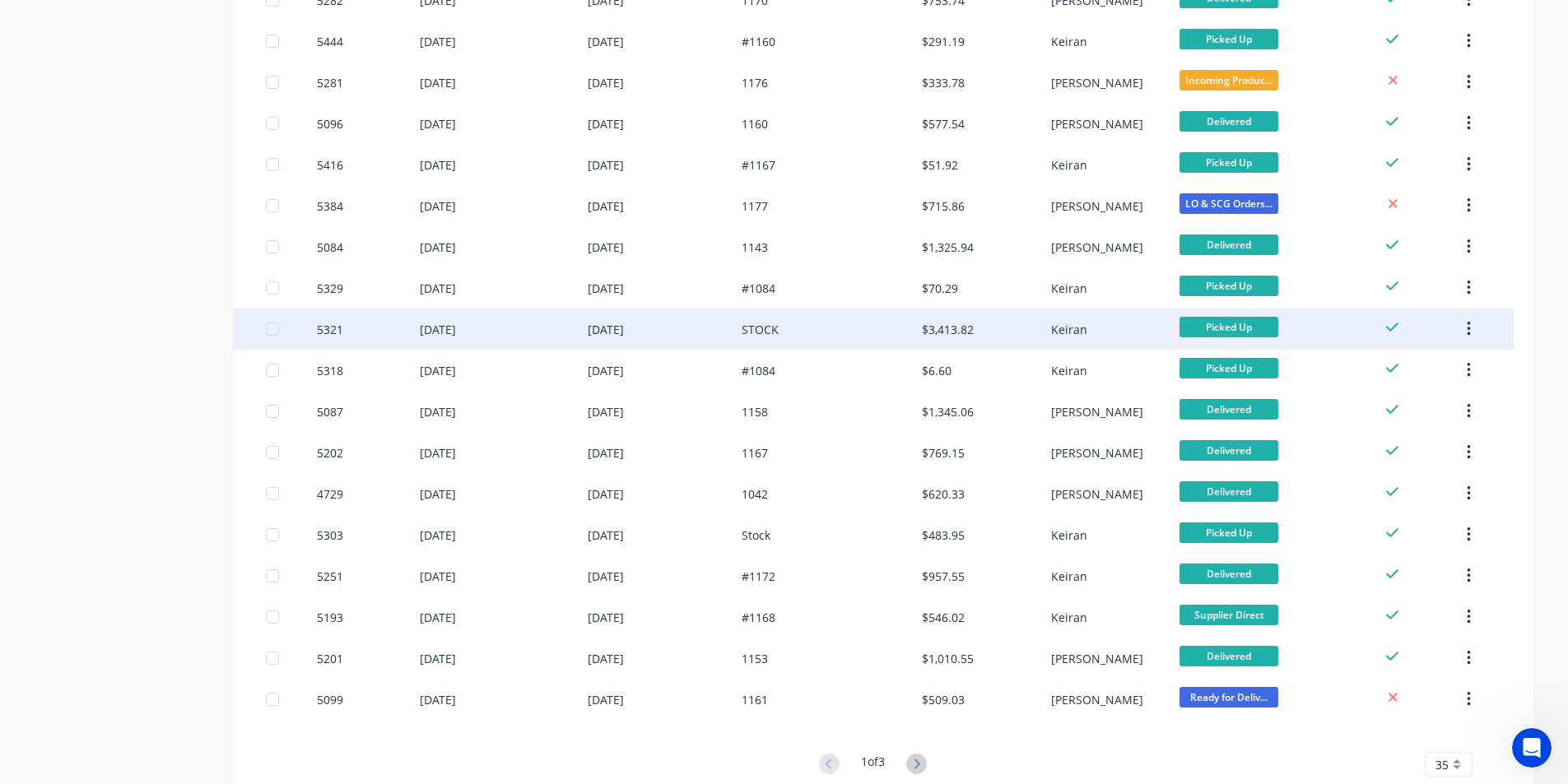
scroll to position [1000, 0]
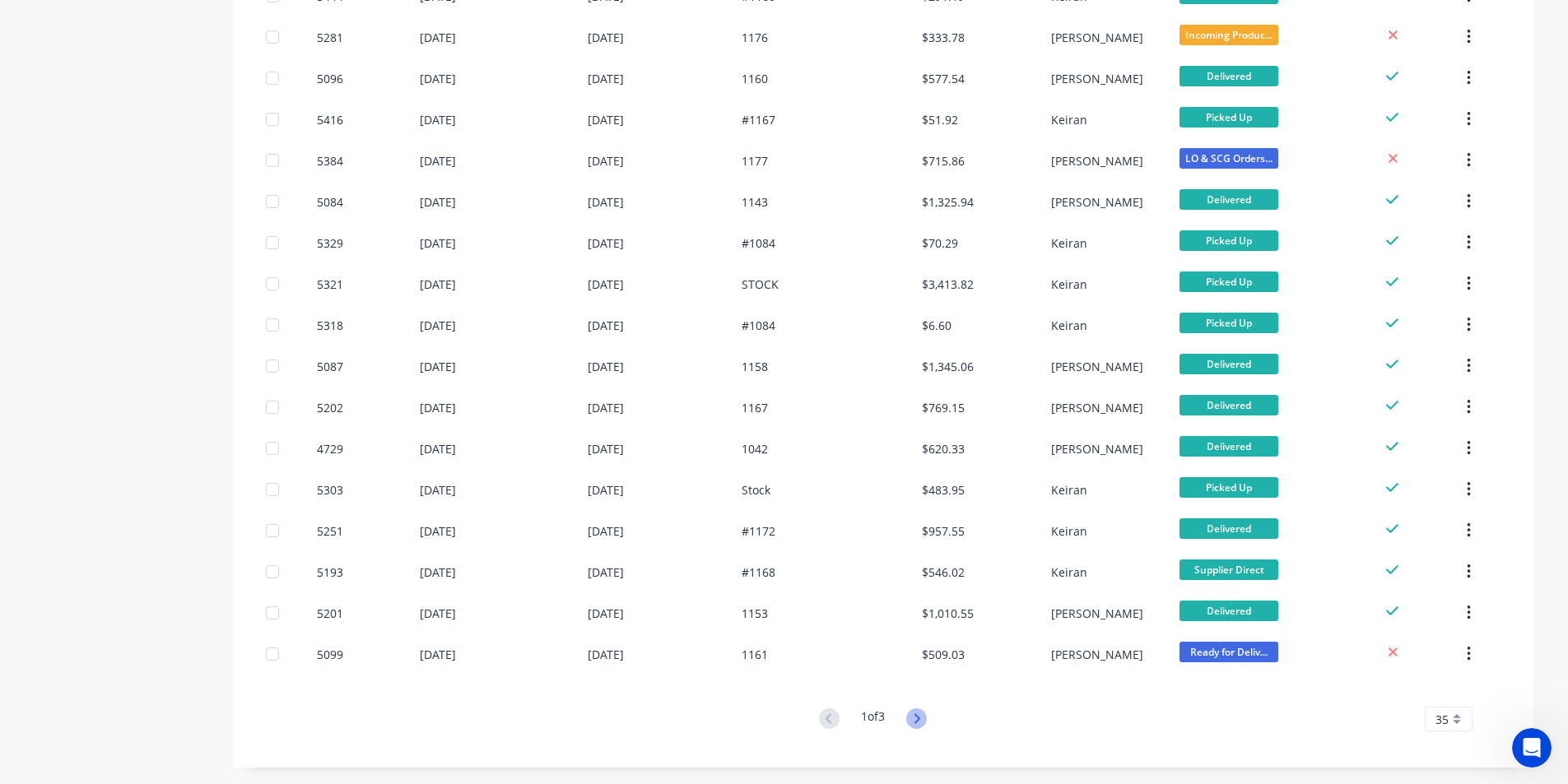
click at [921, 723] on icon at bounding box center [917, 719] width 21 height 21
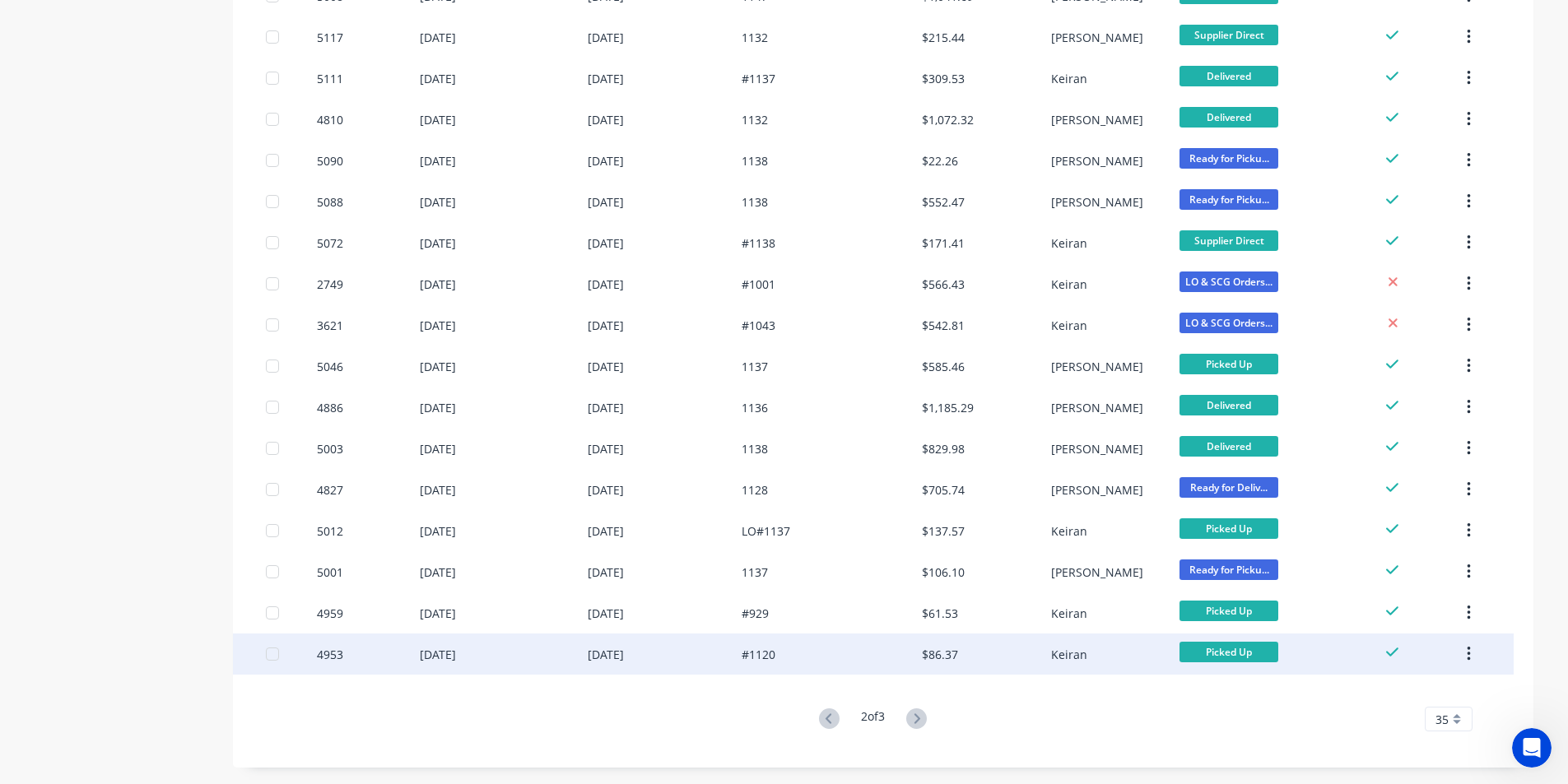
click at [1469, 653] on icon "button" at bounding box center [1469, 653] width 3 height 15
click at [1451, 696] on div "Archive" at bounding box center [1410, 698] width 127 height 24
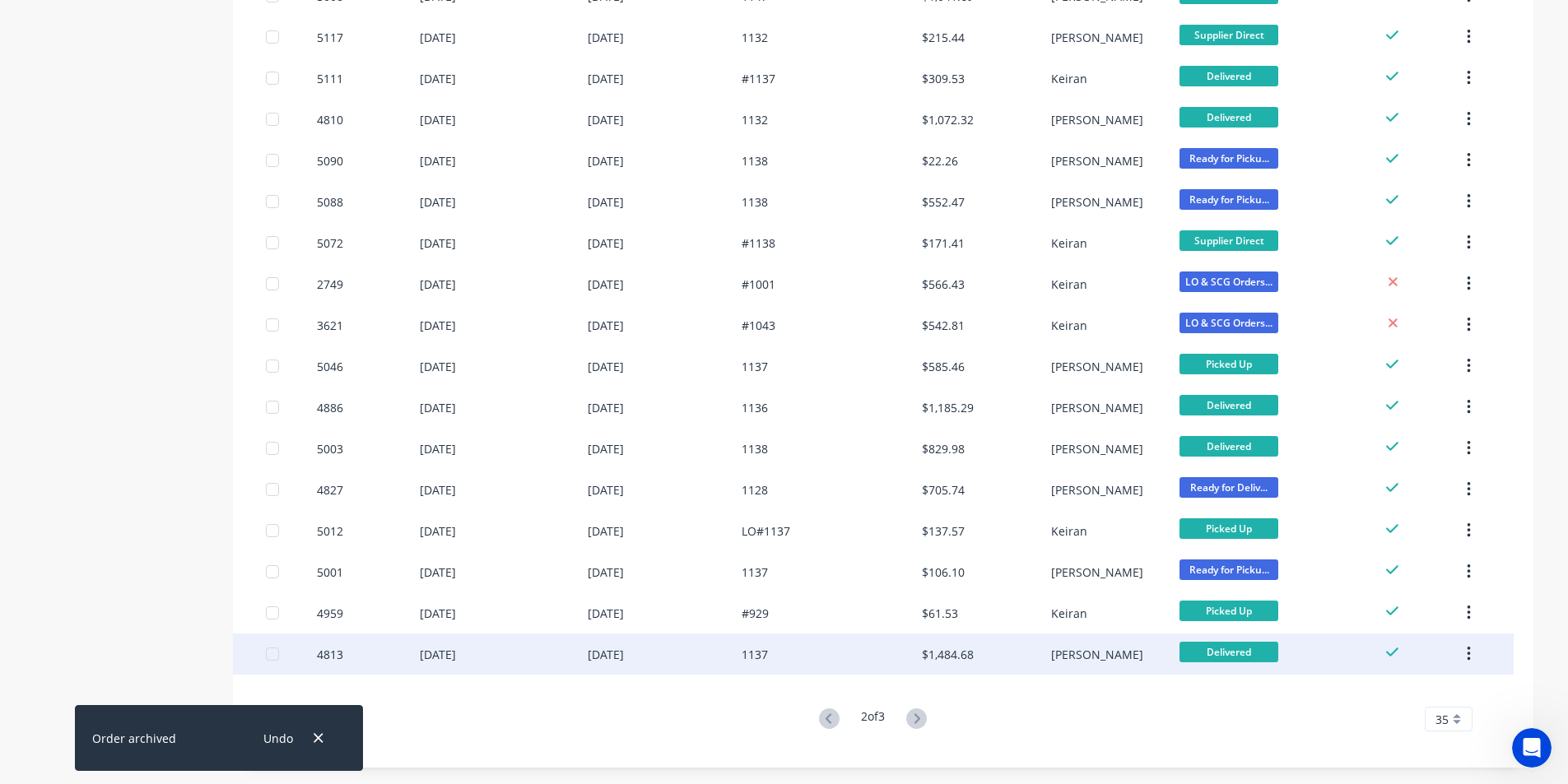
click at [1030, 653] on div "$1,484.68" at bounding box center [986, 654] width 128 height 41
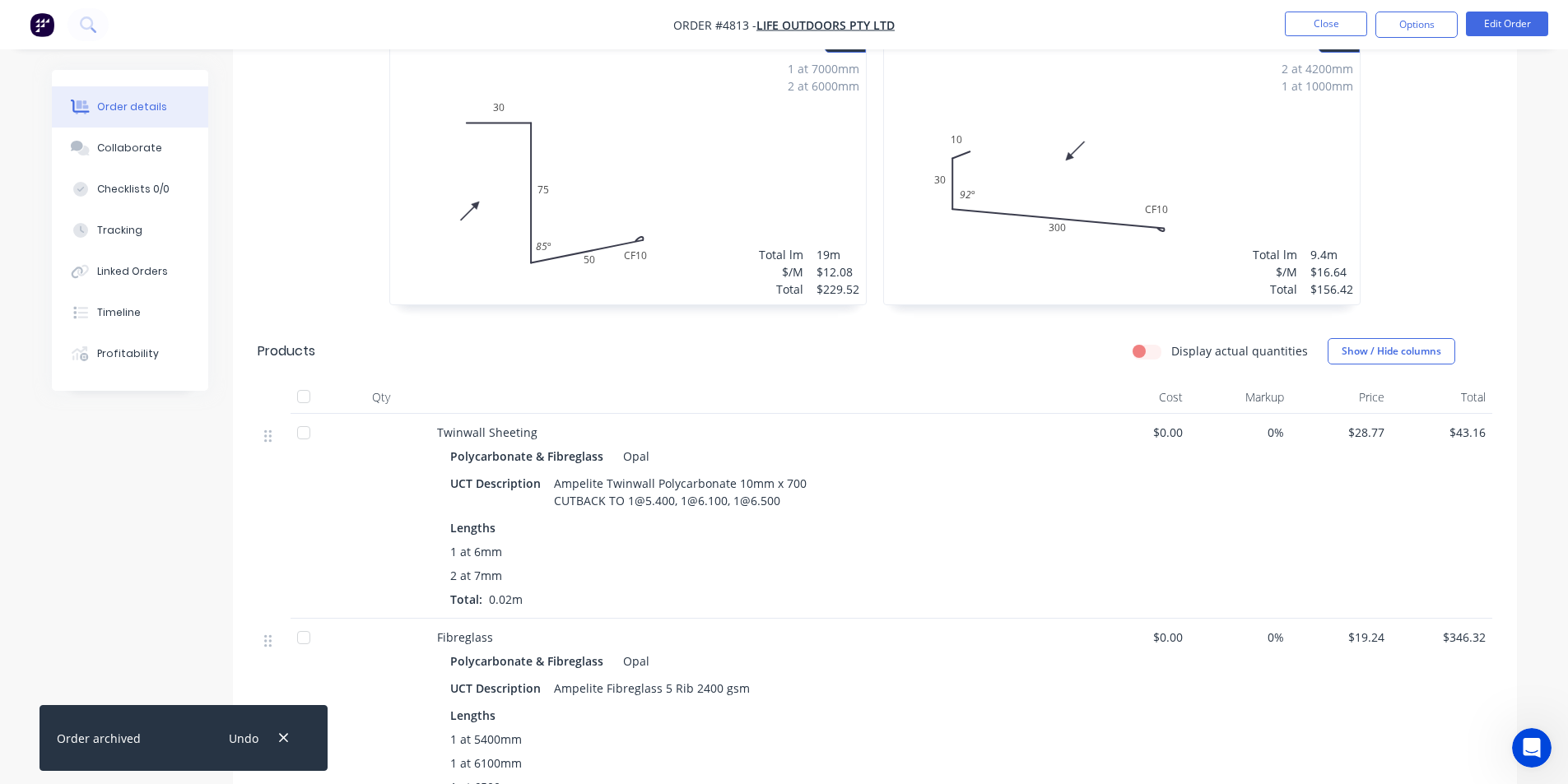
scroll to position [363, 0]
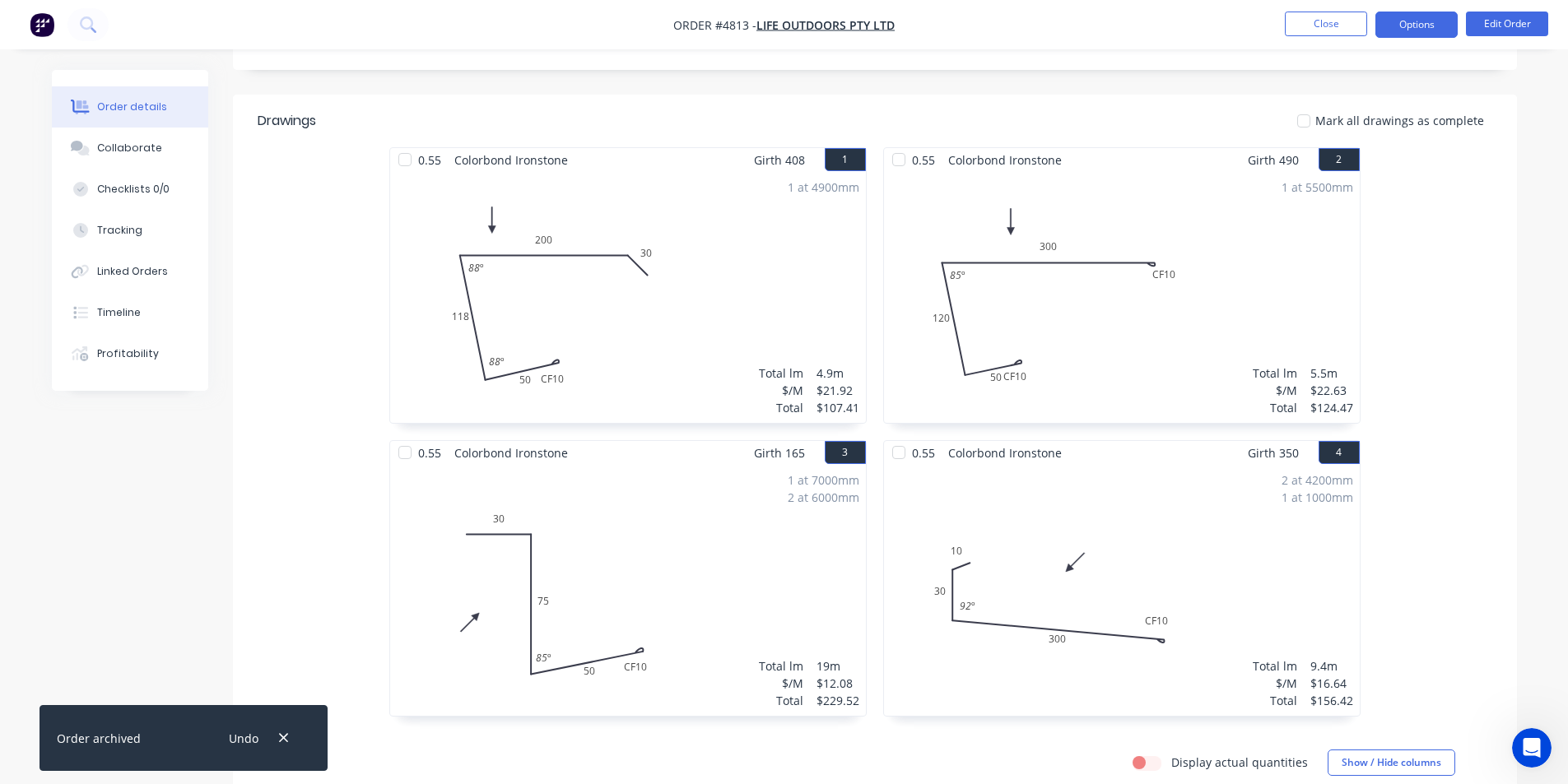
click at [1413, 12] on button "Options" at bounding box center [1417, 24] width 82 height 26
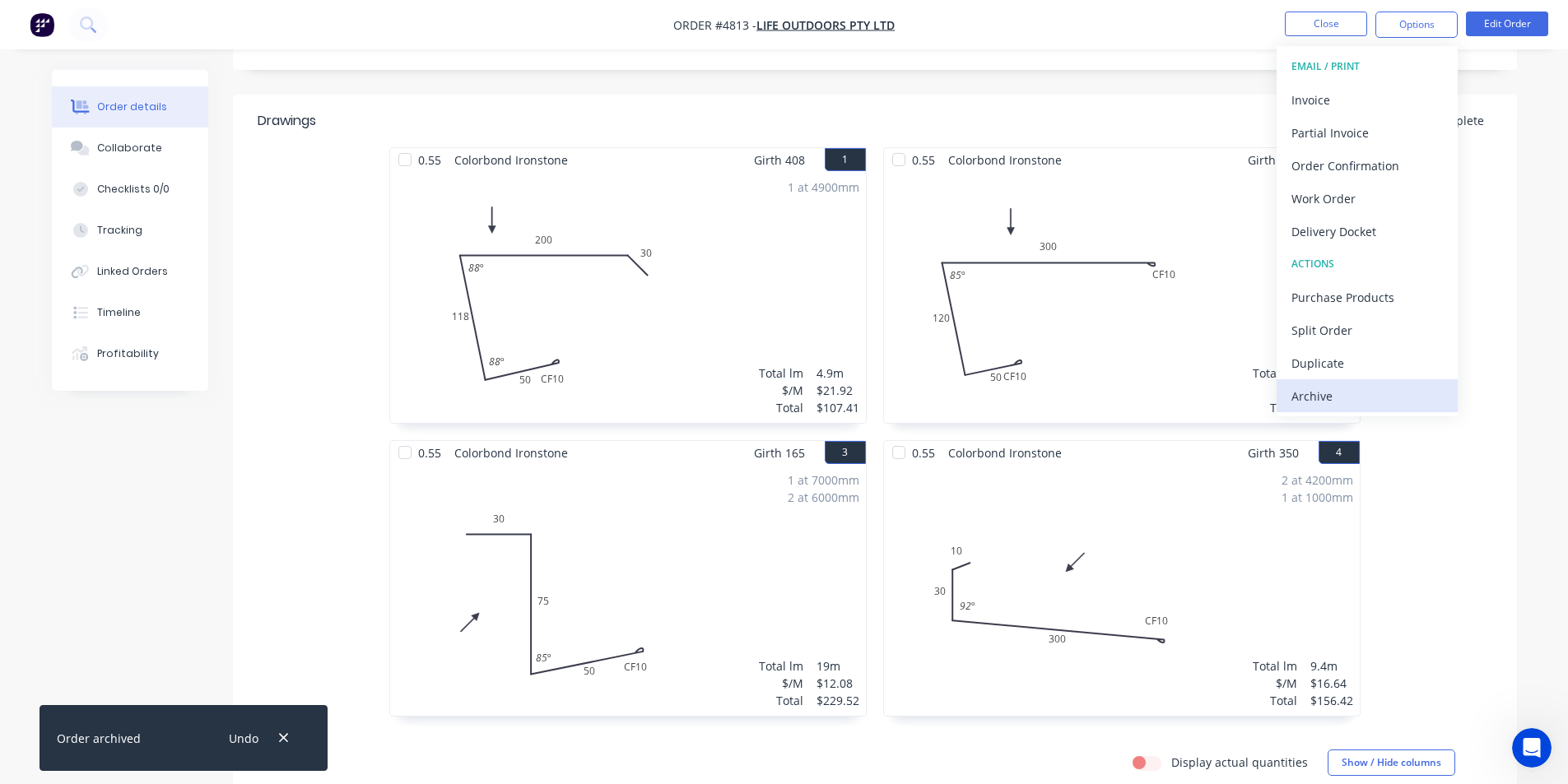
click at [1352, 398] on div "Archive" at bounding box center [1367, 397] width 151 height 24
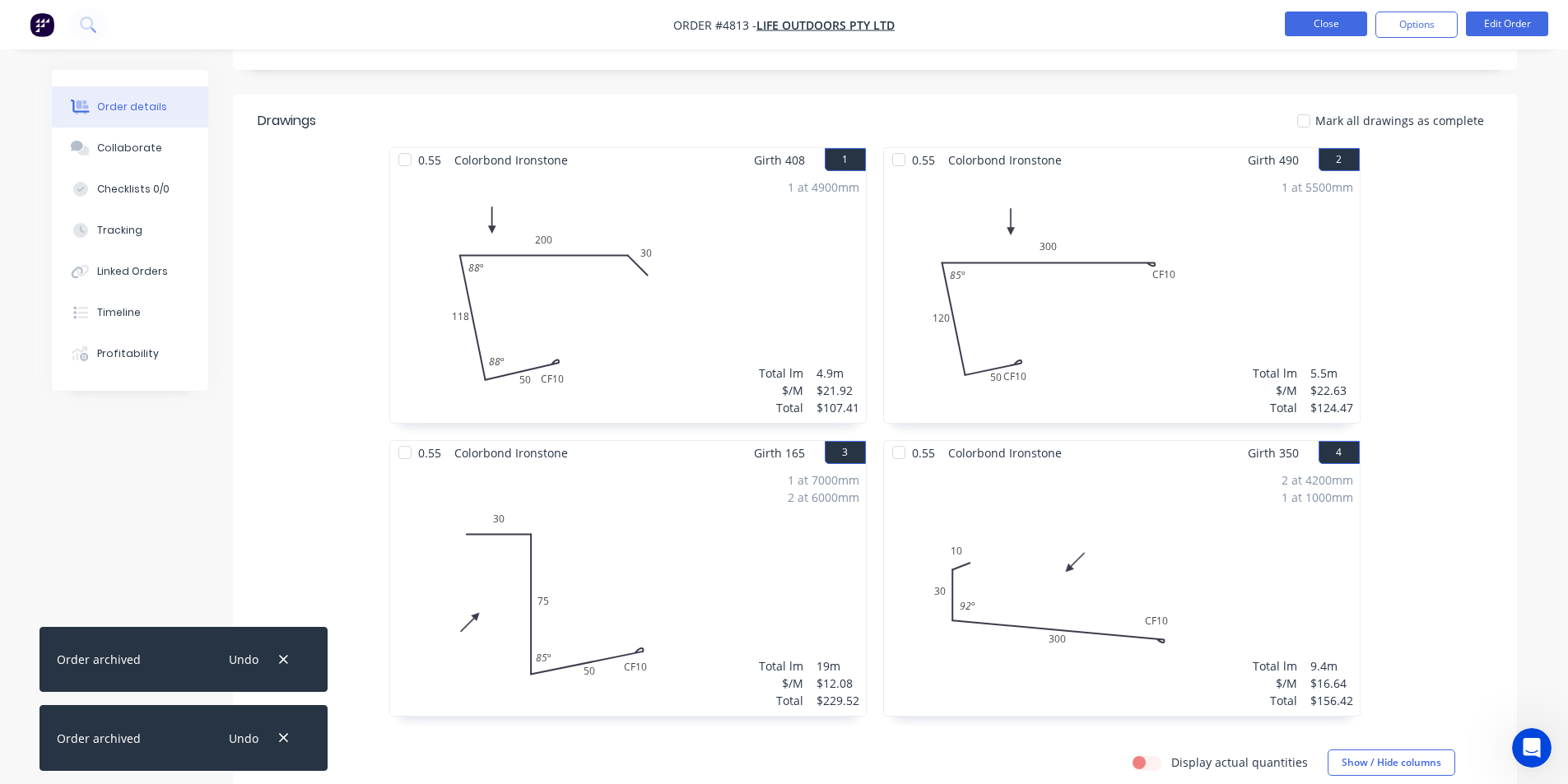
click at [1309, 28] on button "Close" at bounding box center [1326, 23] width 82 height 25
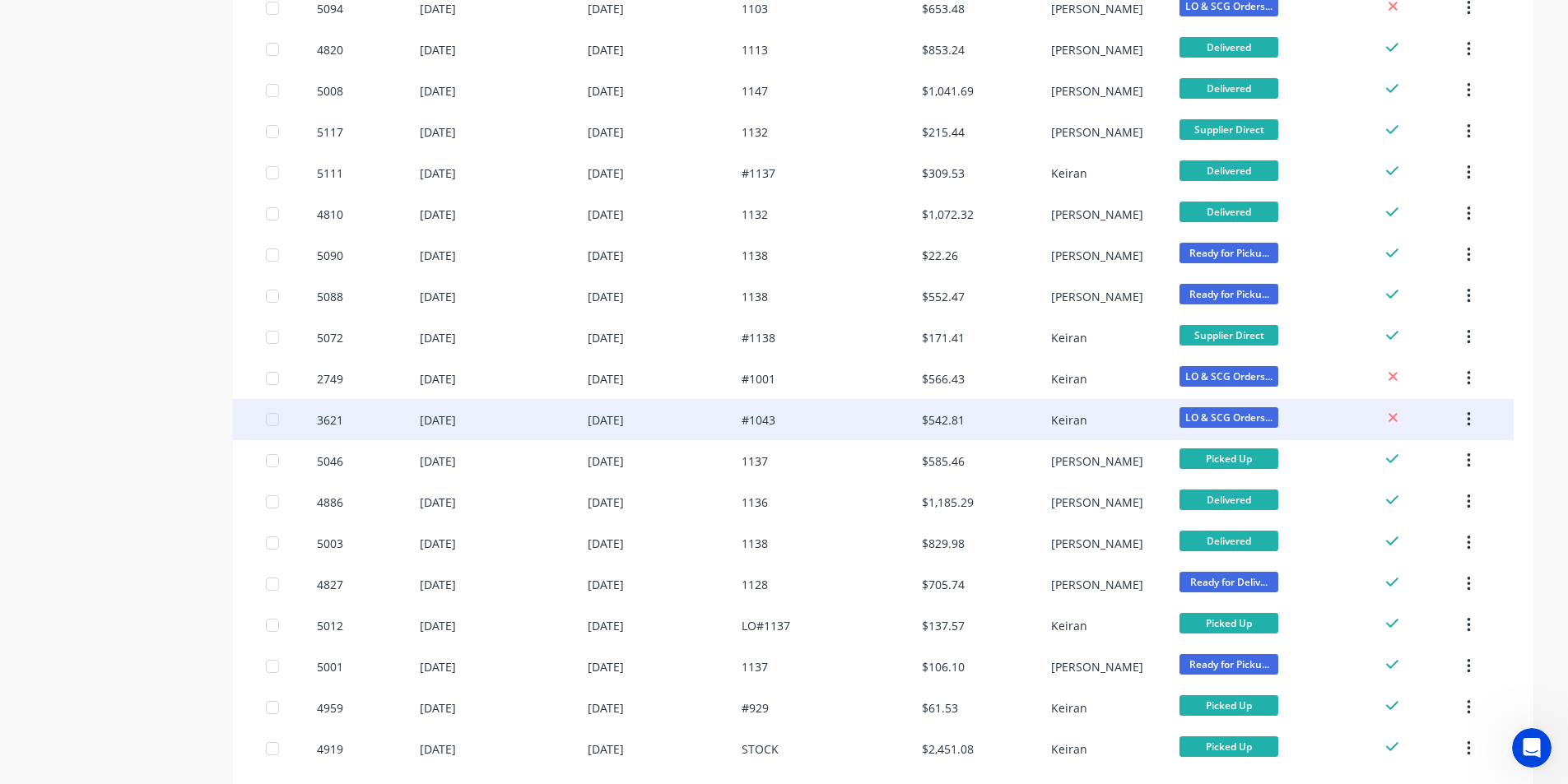
scroll to position [1000, 0]
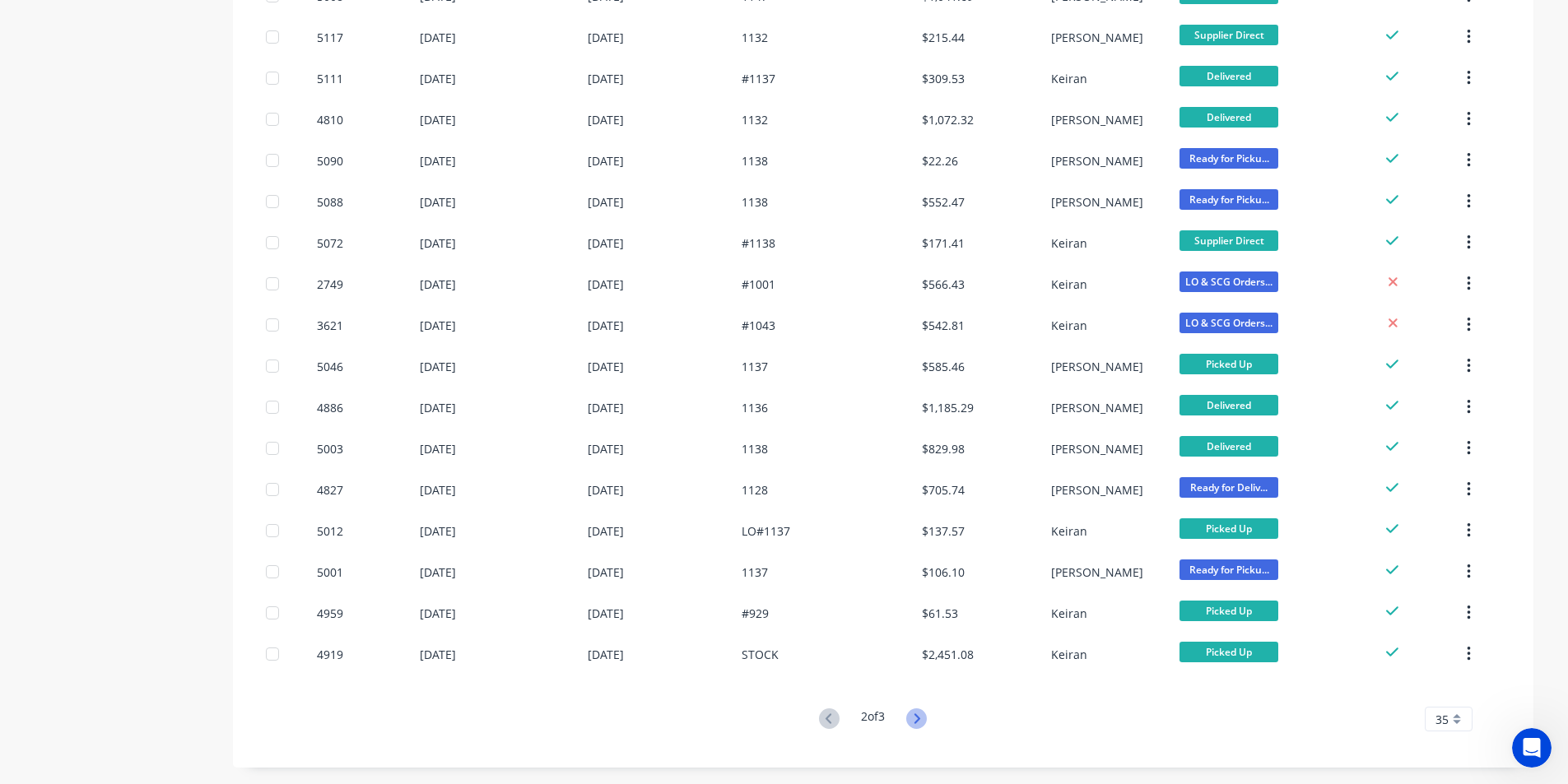
click at [923, 726] on icon at bounding box center [917, 719] width 21 height 21
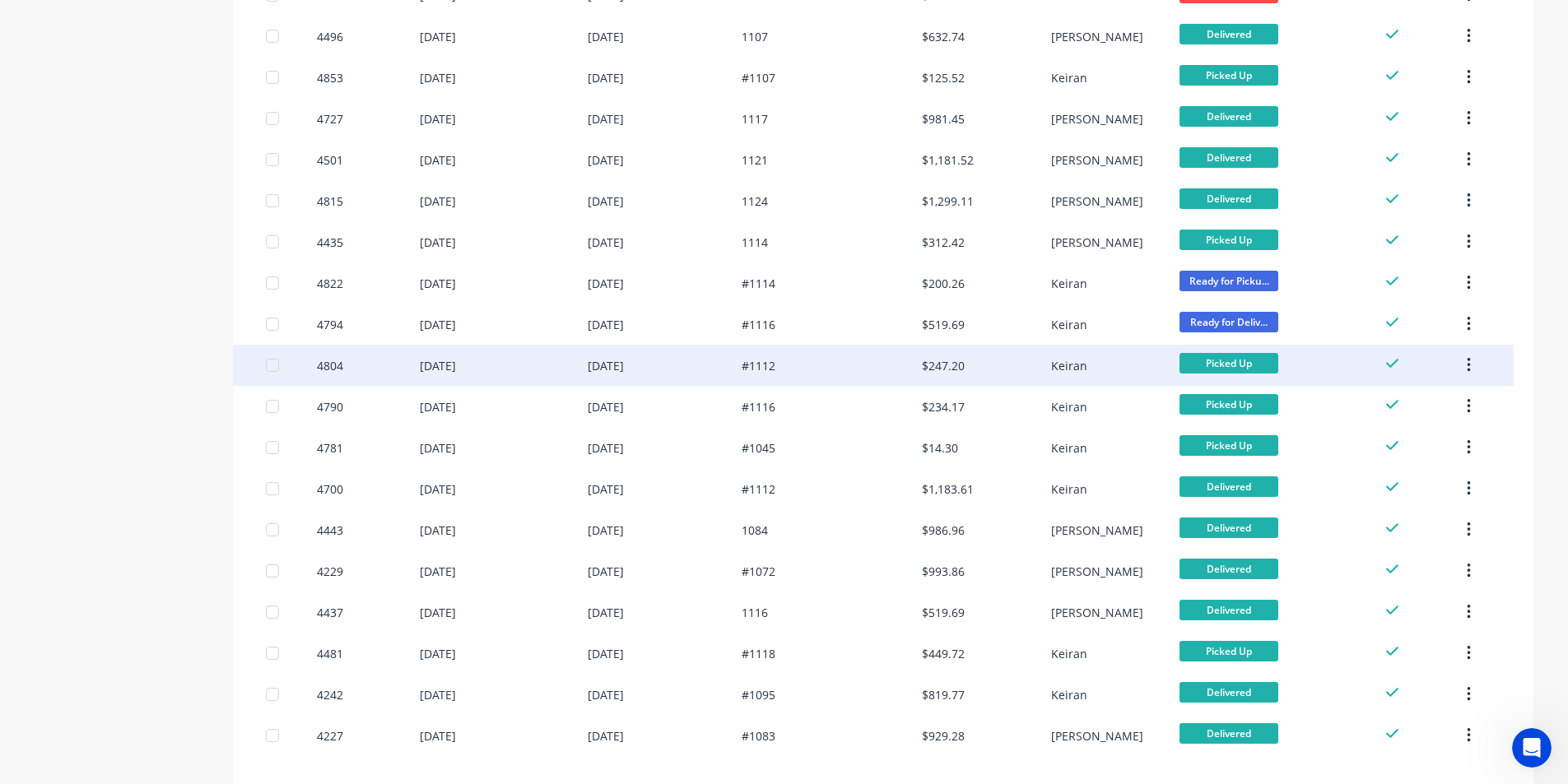
scroll to position [547, 0]
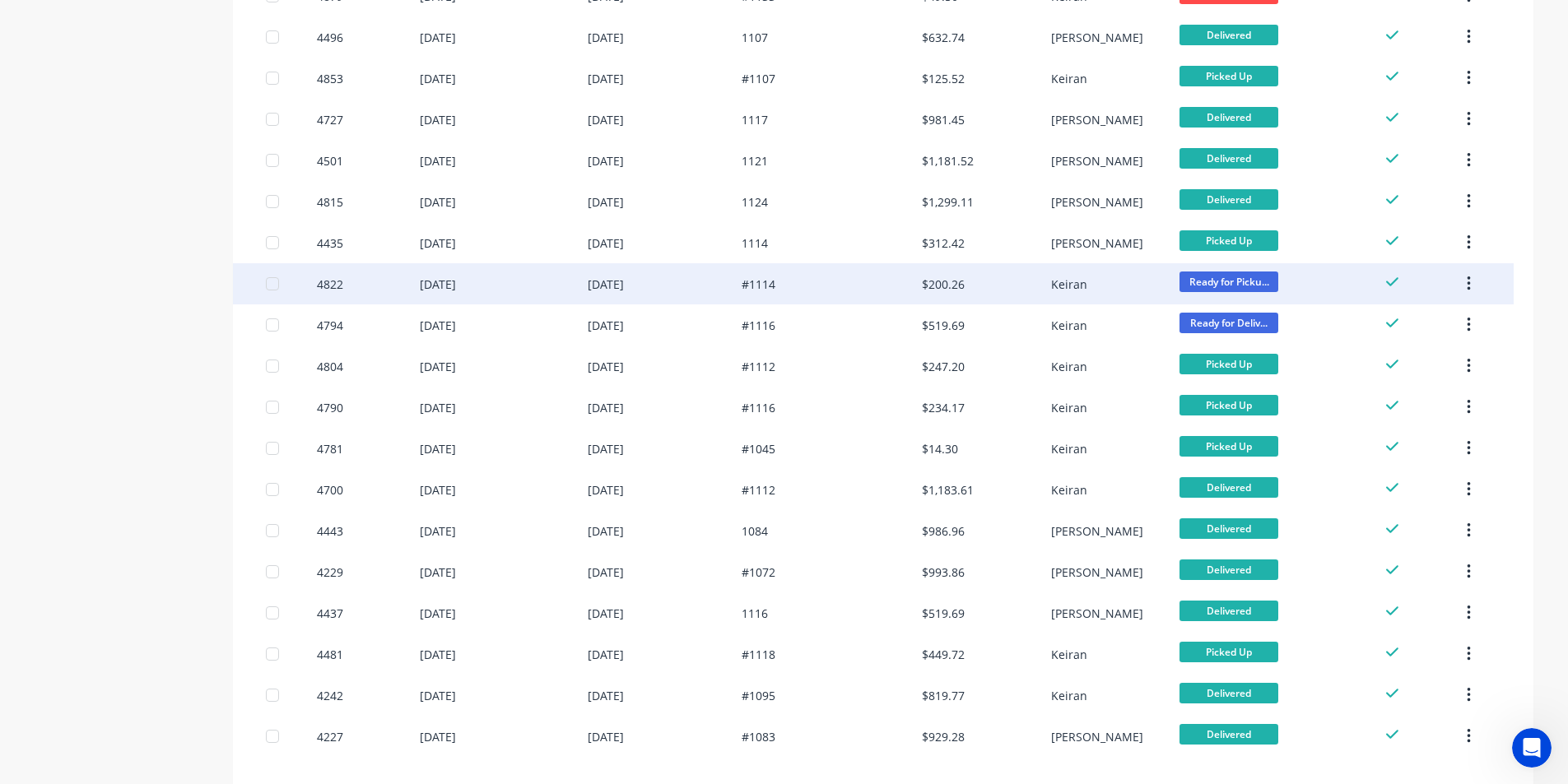
click at [1004, 283] on div "$200.26" at bounding box center [986, 284] width 128 height 41
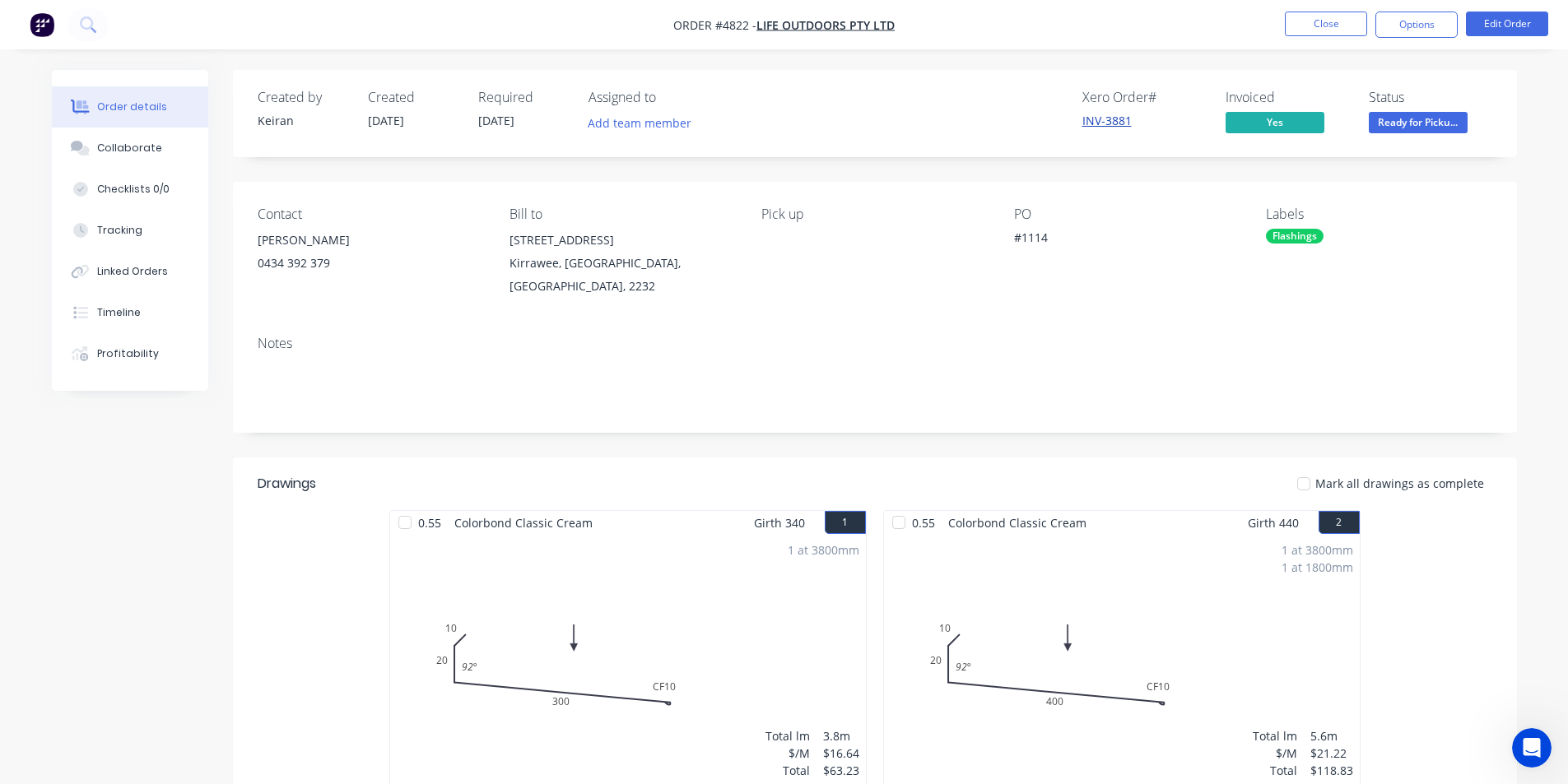
click at [1100, 123] on link "INV-3881" at bounding box center [1107, 120] width 49 height 16
drag, startPoint x: 1420, startPoint y: 24, endPoint x: 1421, endPoint y: 42, distance: 18.0
click at [1420, 23] on button "Options" at bounding box center [1417, 24] width 82 height 26
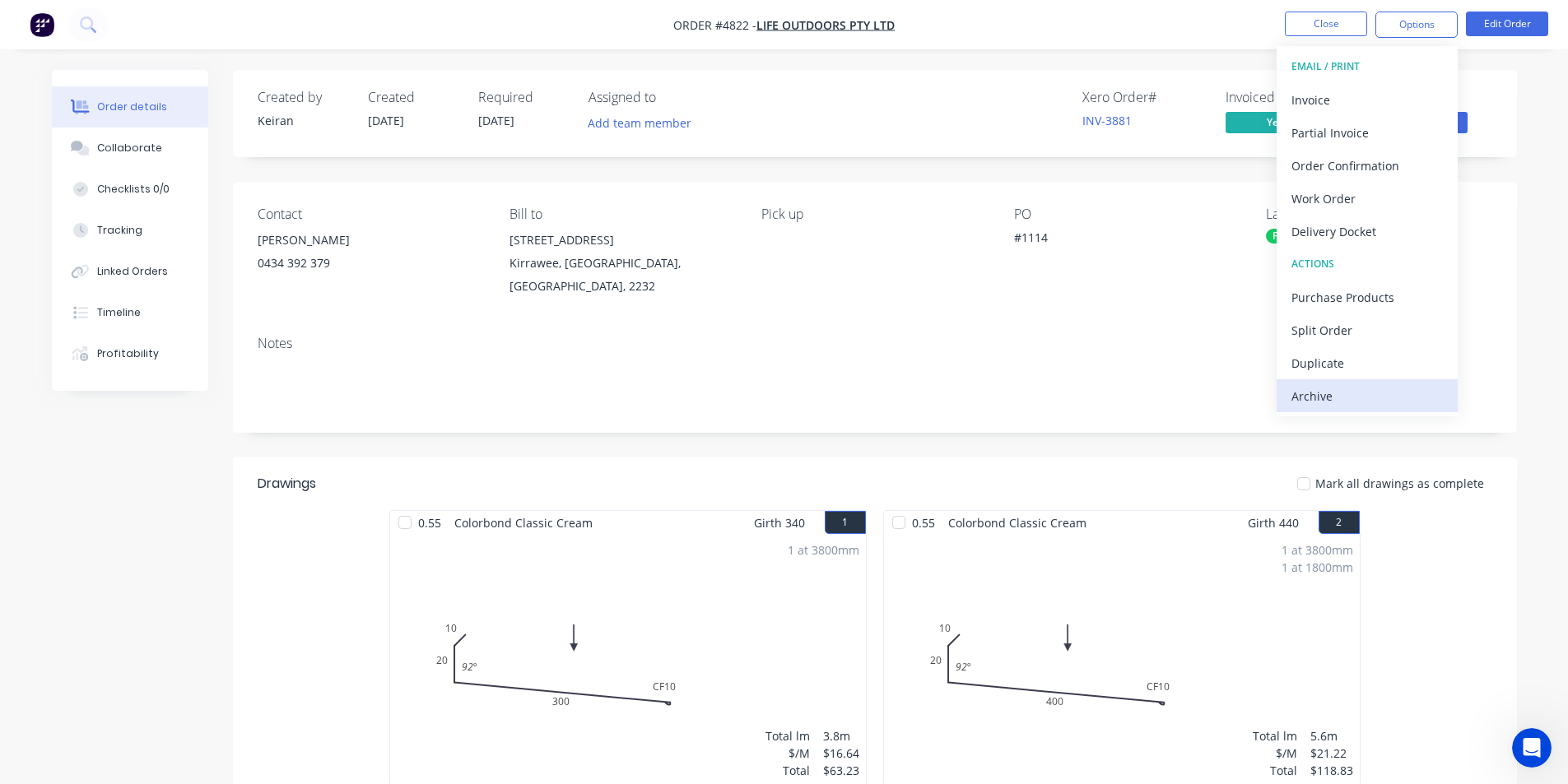
click at [1346, 391] on div "Archive" at bounding box center [1367, 397] width 151 height 24
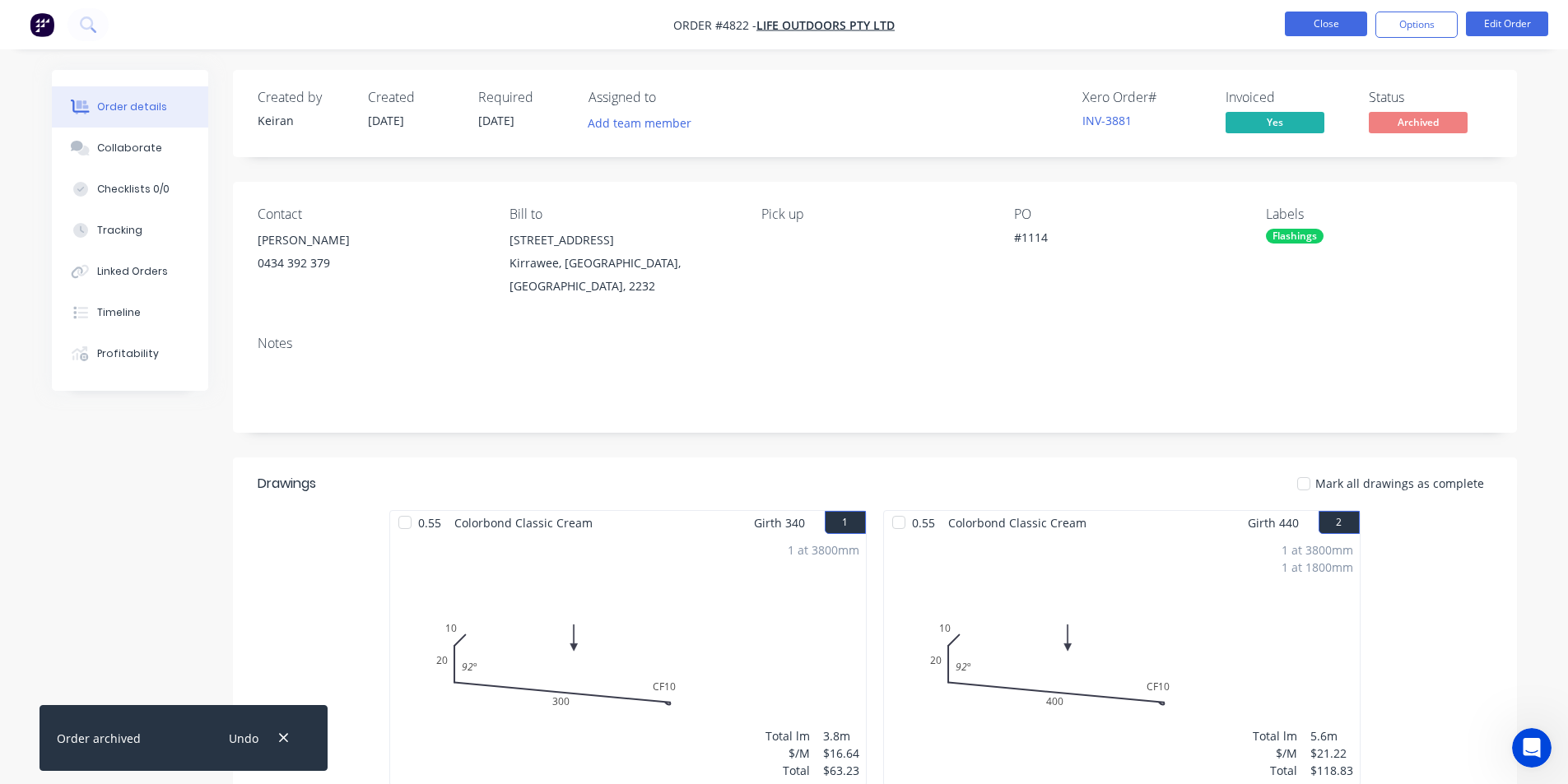
click at [1332, 24] on button "Close" at bounding box center [1326, 23] width 82 height 25
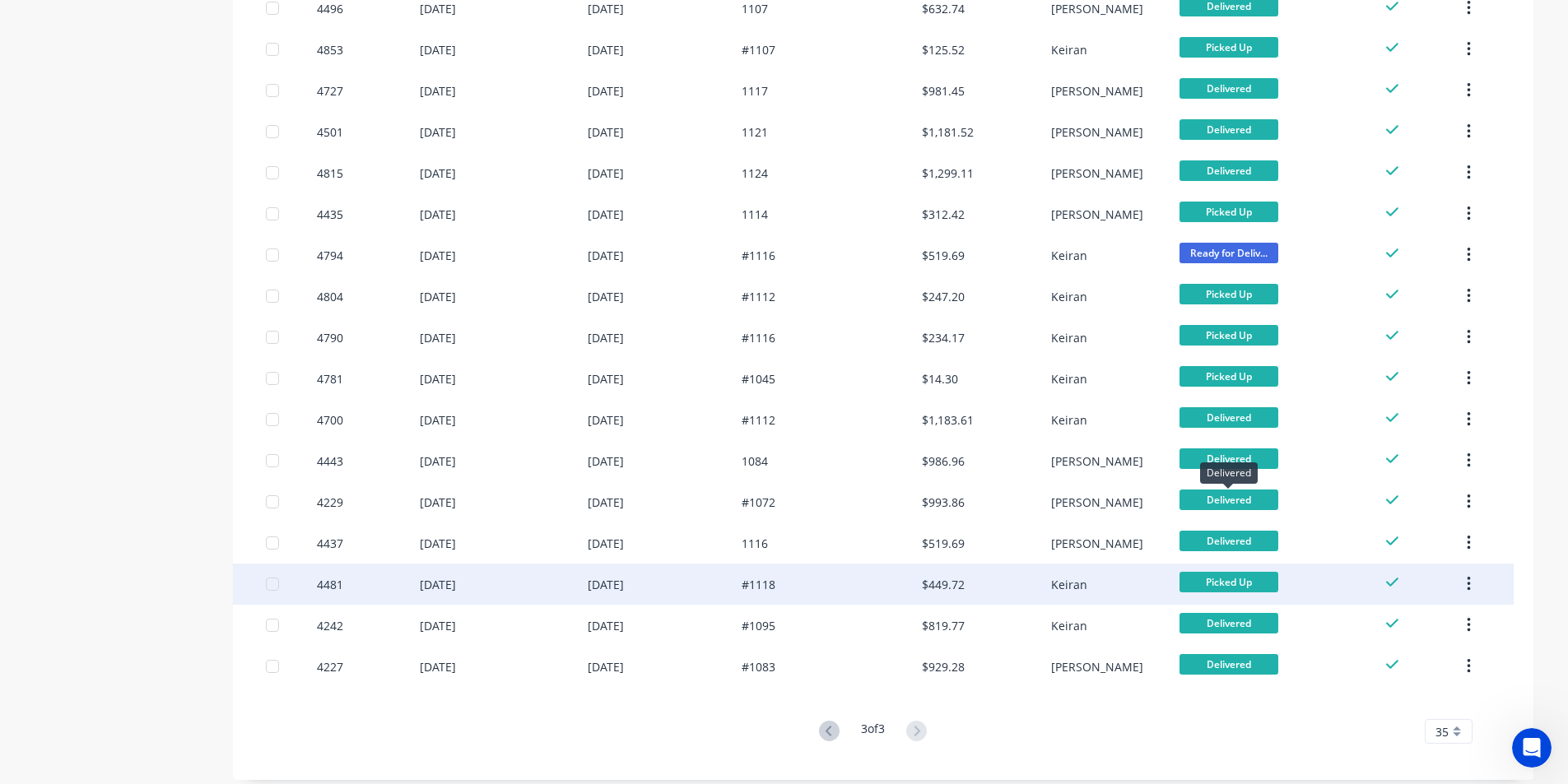
scroll to position [589, 0]
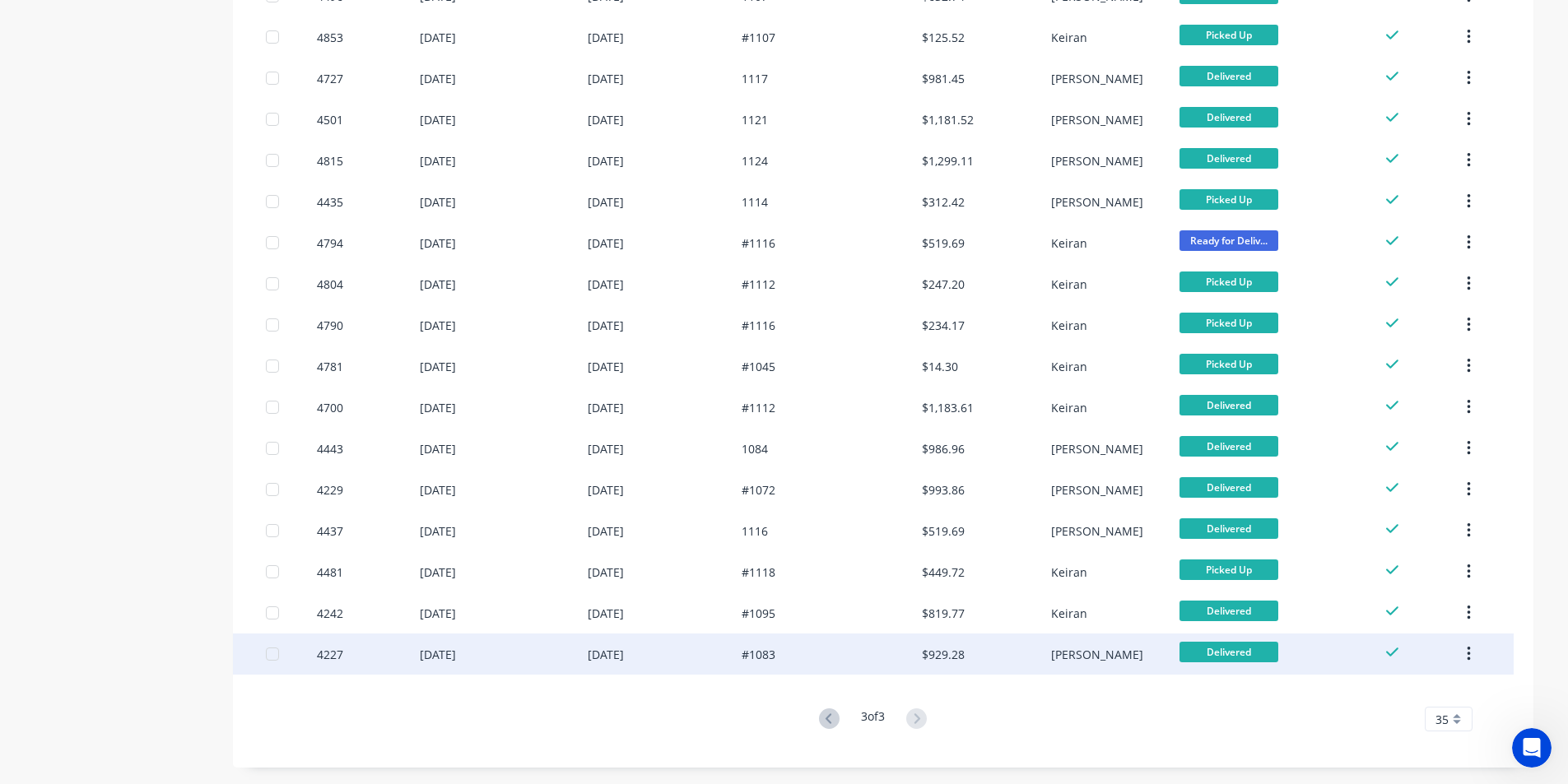
click at [1468, 648] on icon "button" at bounding box center [1469, 653] width 3 height 15
click at [1400, 696] on div "Archive" at bounding box center [1410, 698] width 127 height 24
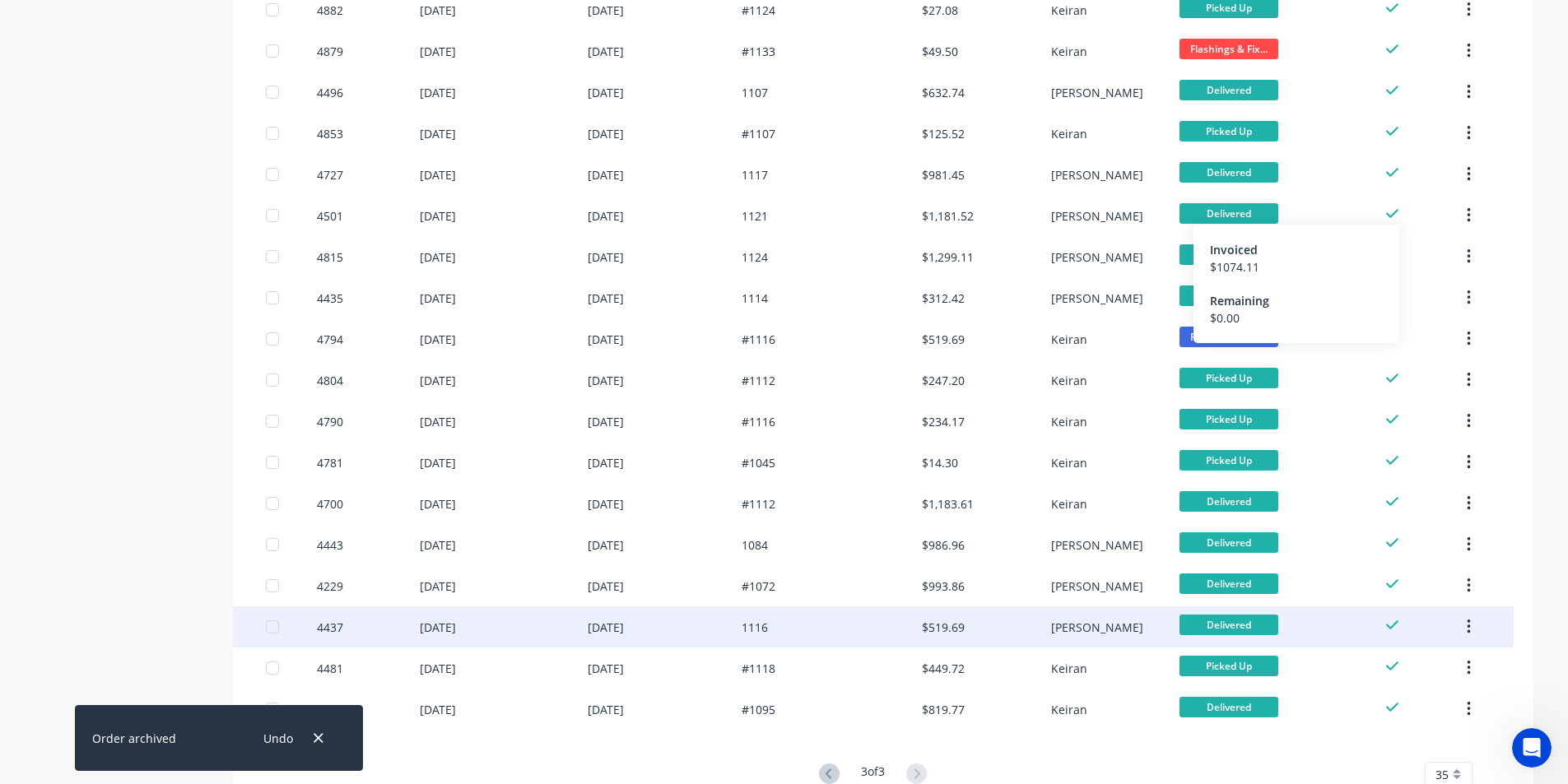
scroll to position [547, 0]
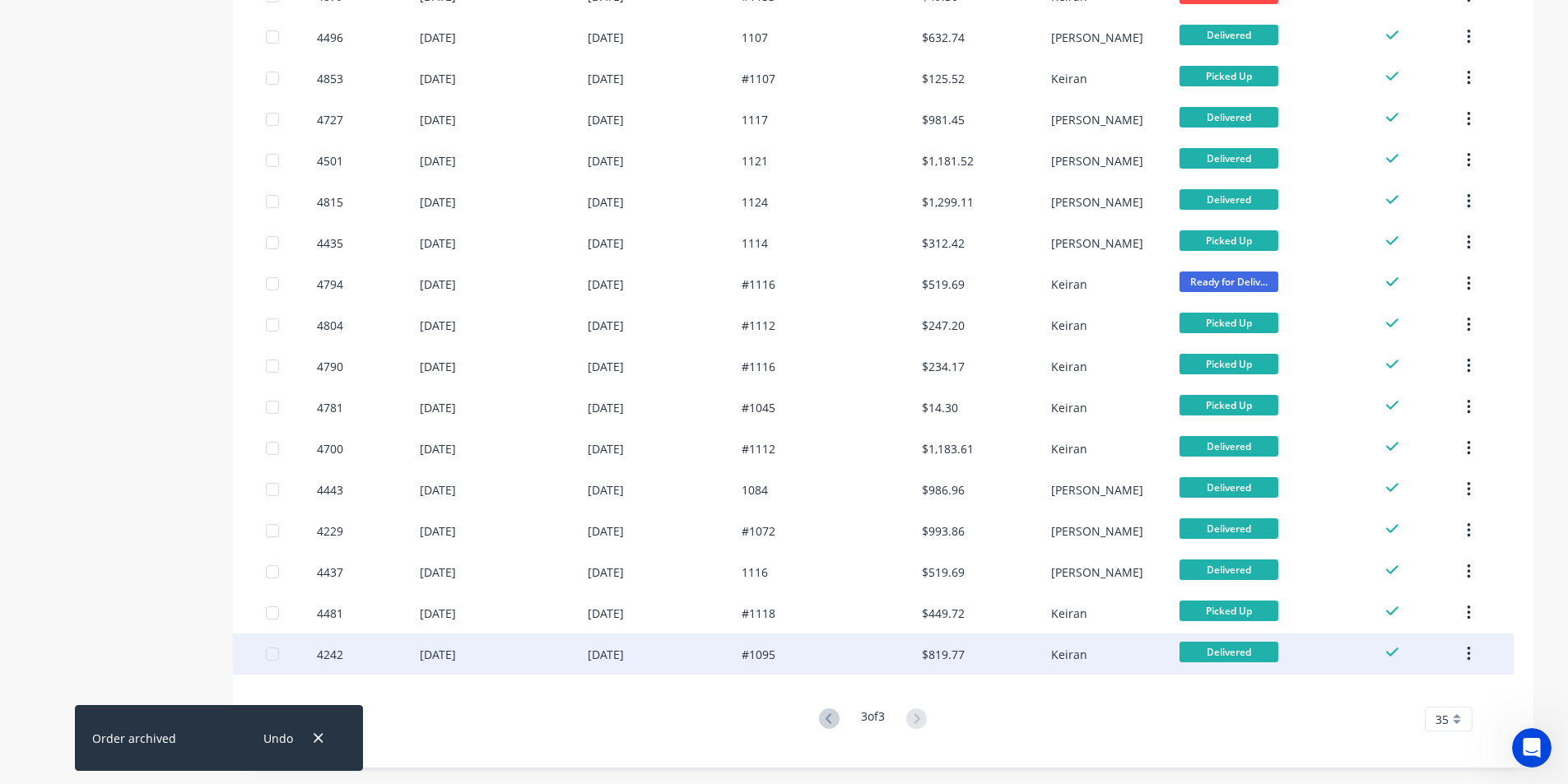
click at [1468, 653] on icon "button" at bounding box center [1469, 653] width 4 height 18
click at [1436, 691] on div "Archive" at bounding box center [1410, 698] width 127 height 24
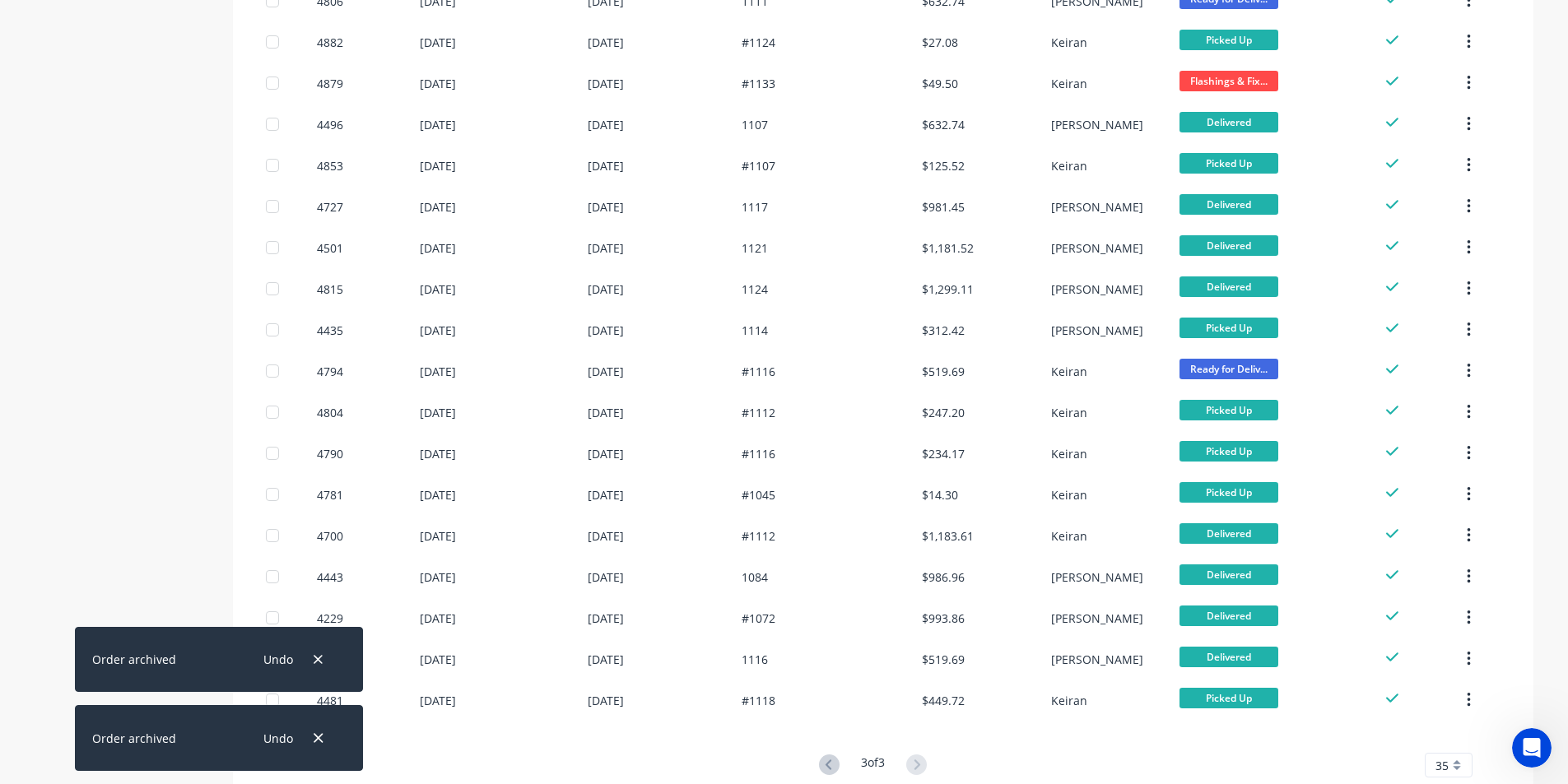
scroll to position [506, 0]
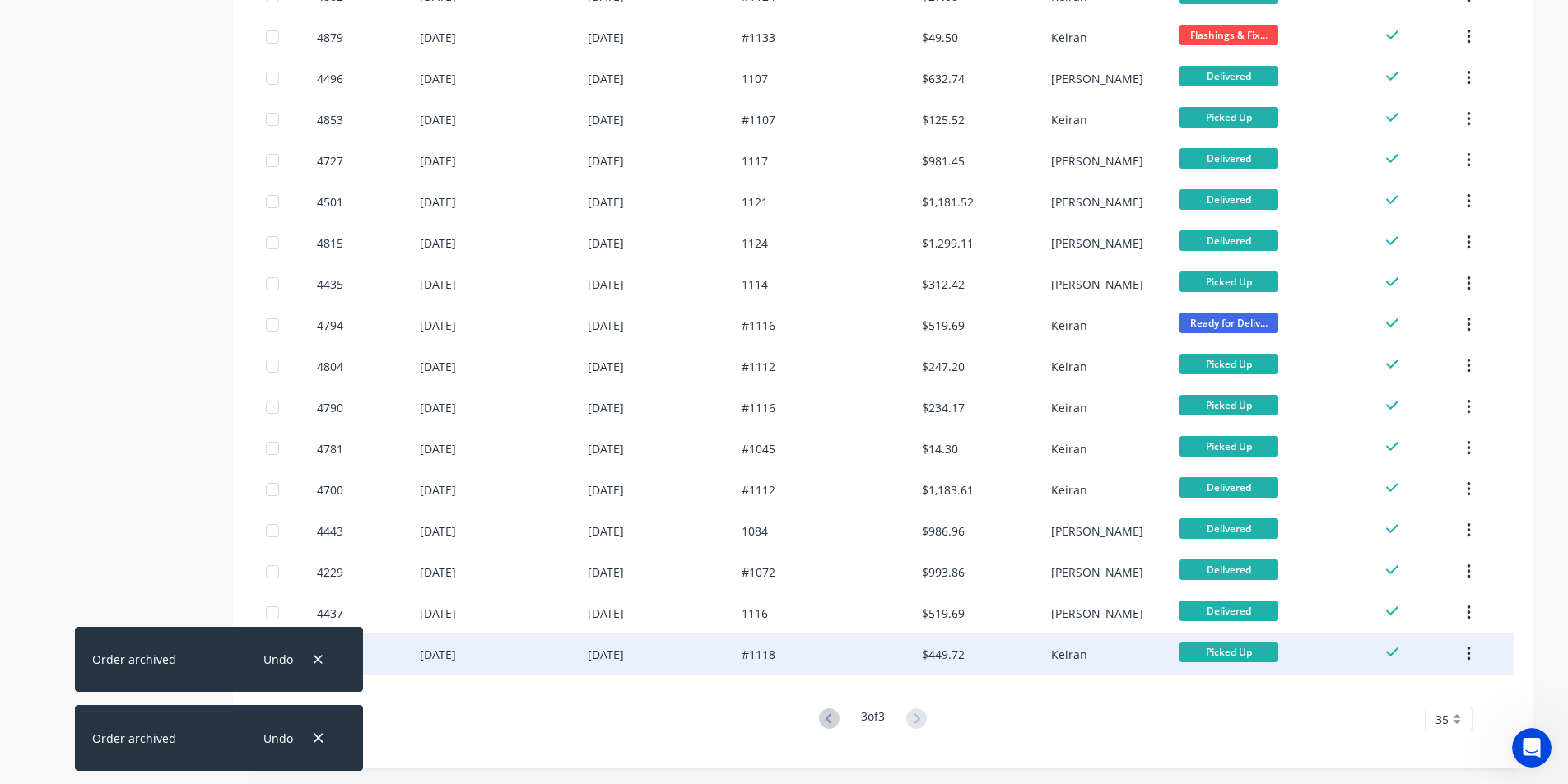
click at [1466, 652] on button "button" at bounding box center [1469, 654] width 39 height 29
click at [1443, 689] on div "Archive" at bounding box center [1410, 698] width 127 height 24
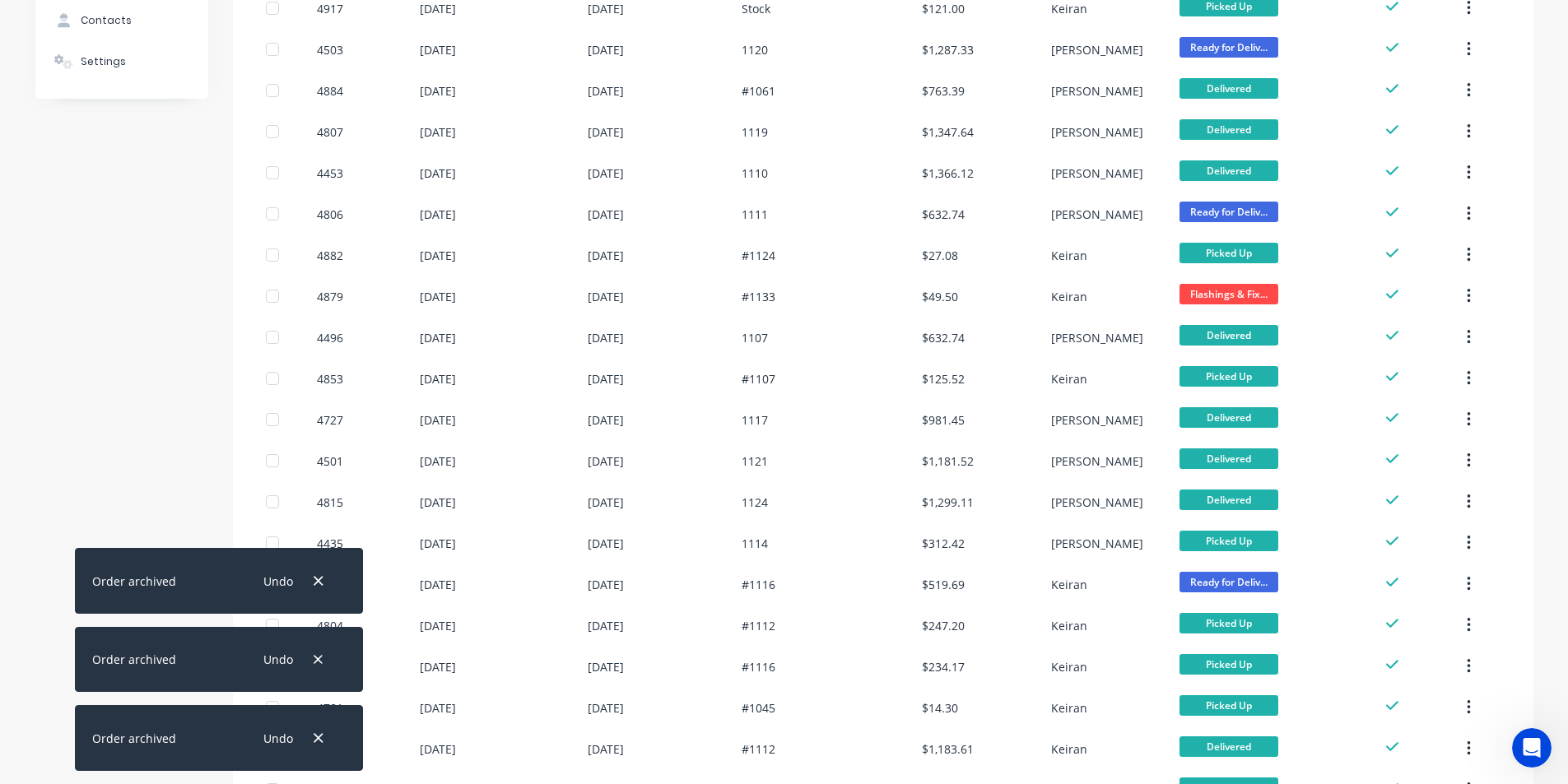
scroll to position [465, 0]
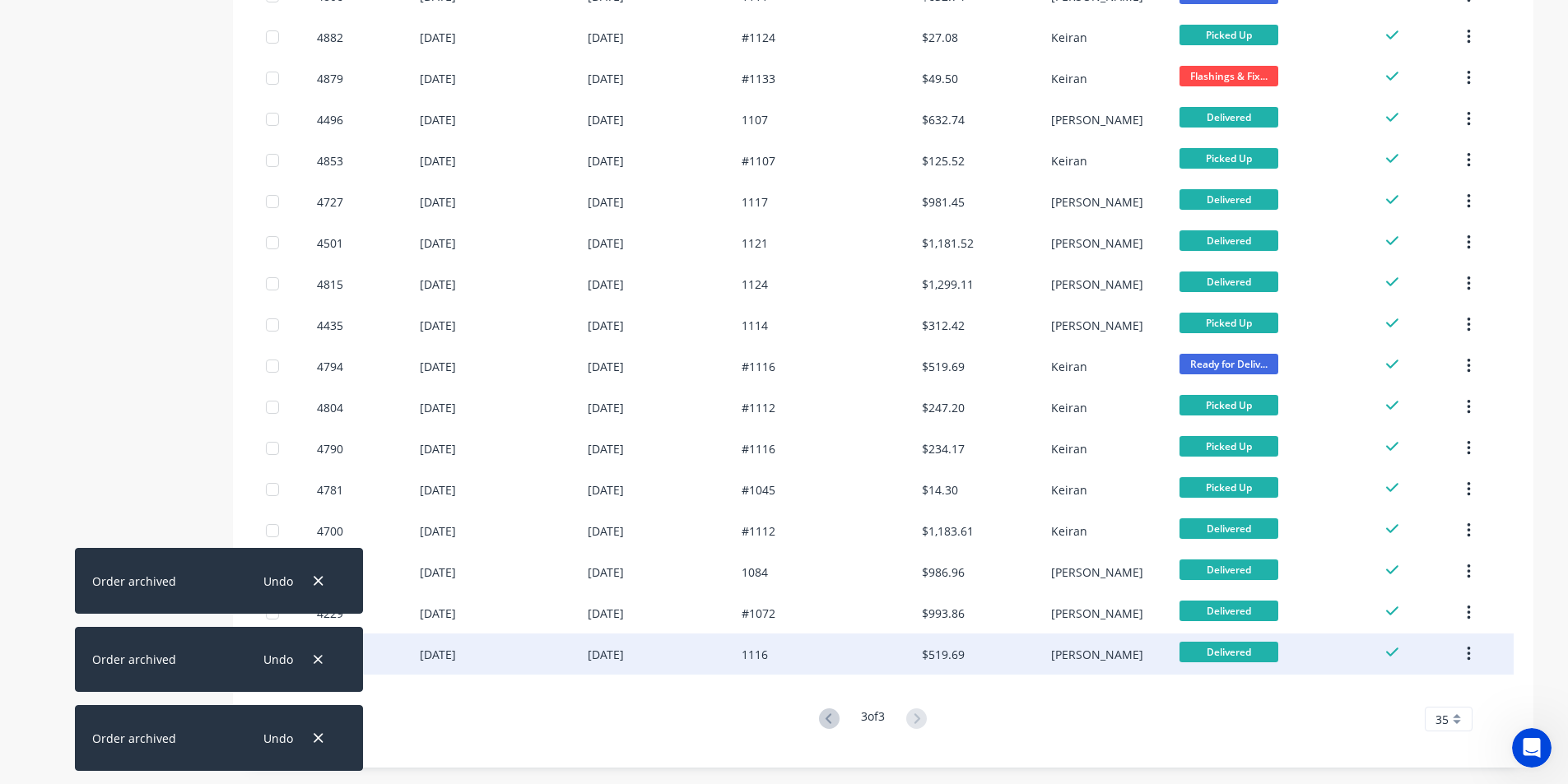
click at [1469, 655] on icon "button" at bounding box center [1469, 653] width 3 height 15
click at [1422, 687] on div "Archive" at bounding box center [1410, 698] width 127 height 24
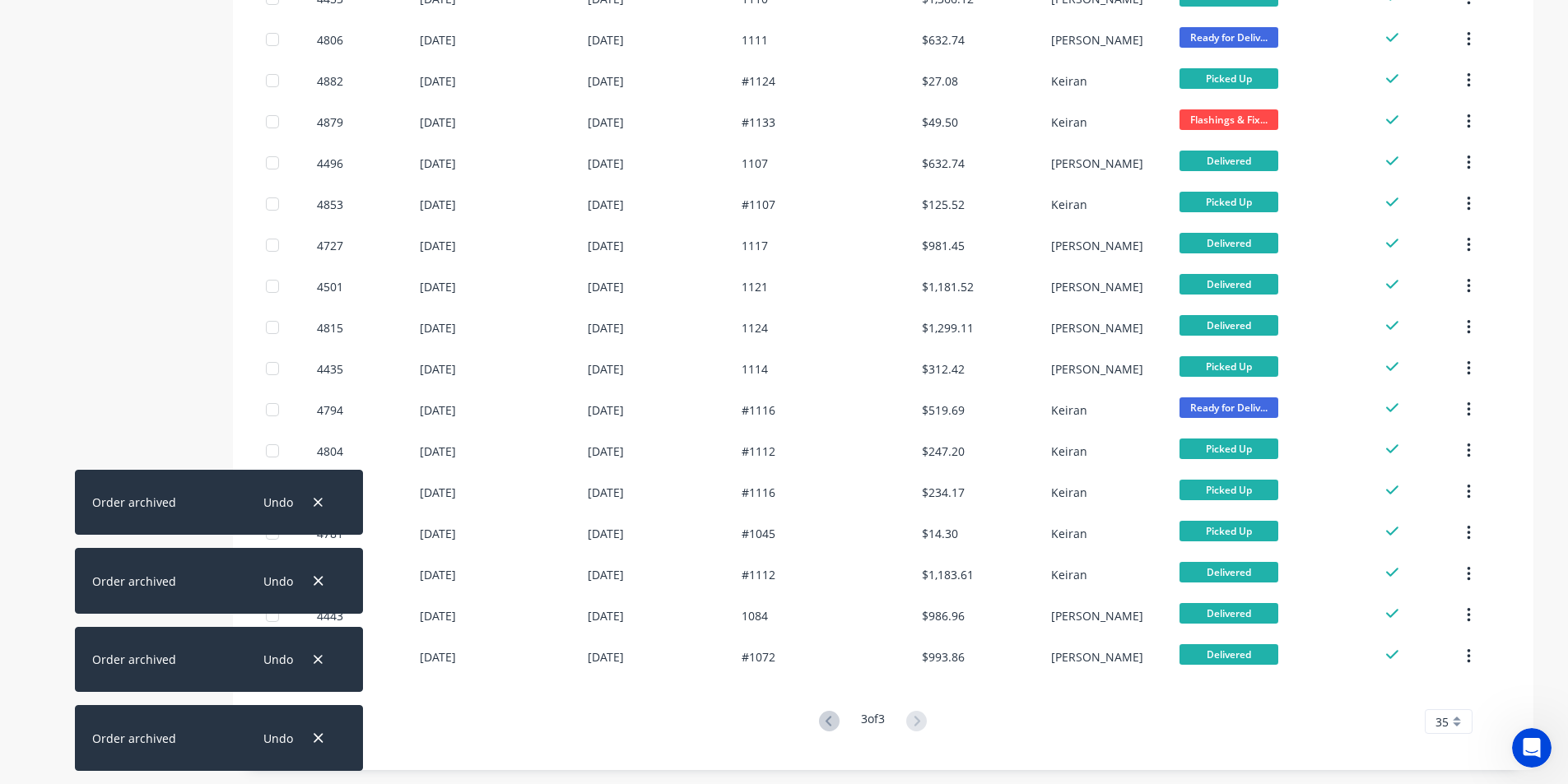
scroll to position [424, 0]
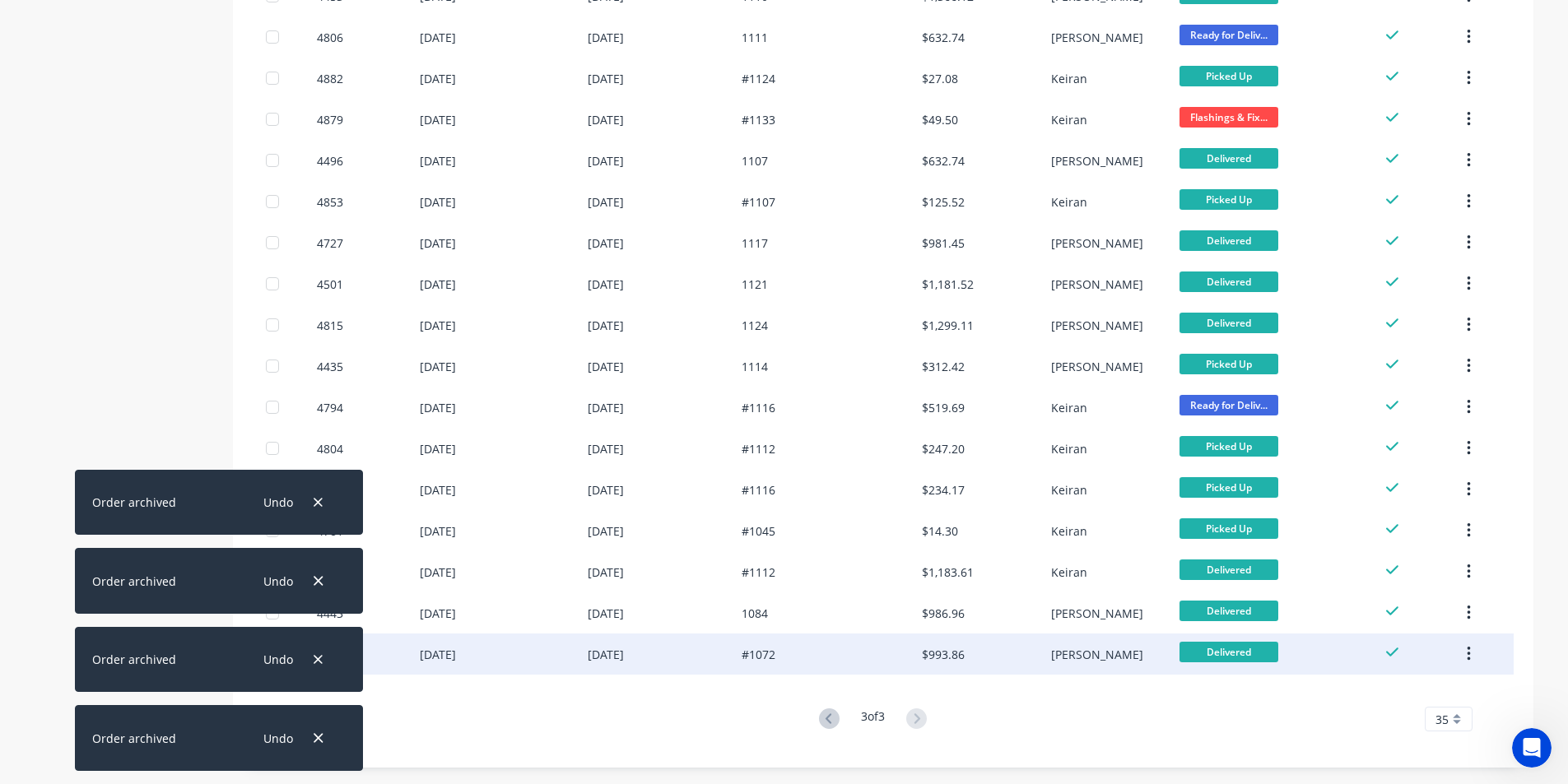
click at [1471, 655] on icon "button" at bounding box center [1469, 653] width 4 height 18
click at [1471, 690] on div "Archive" at bounding box center [1410, 698] width 127 height 24
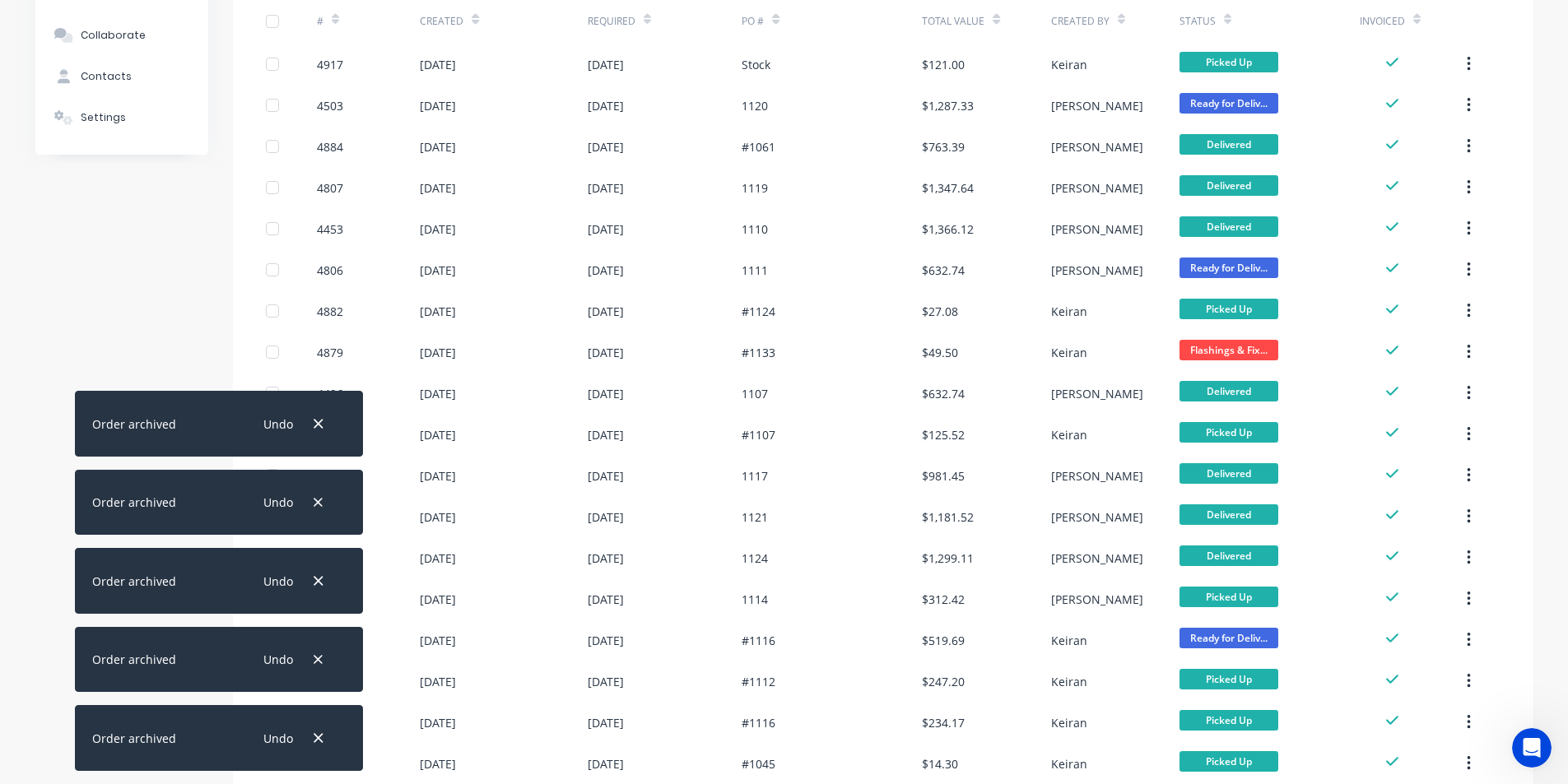
scroll to position [383, 0]
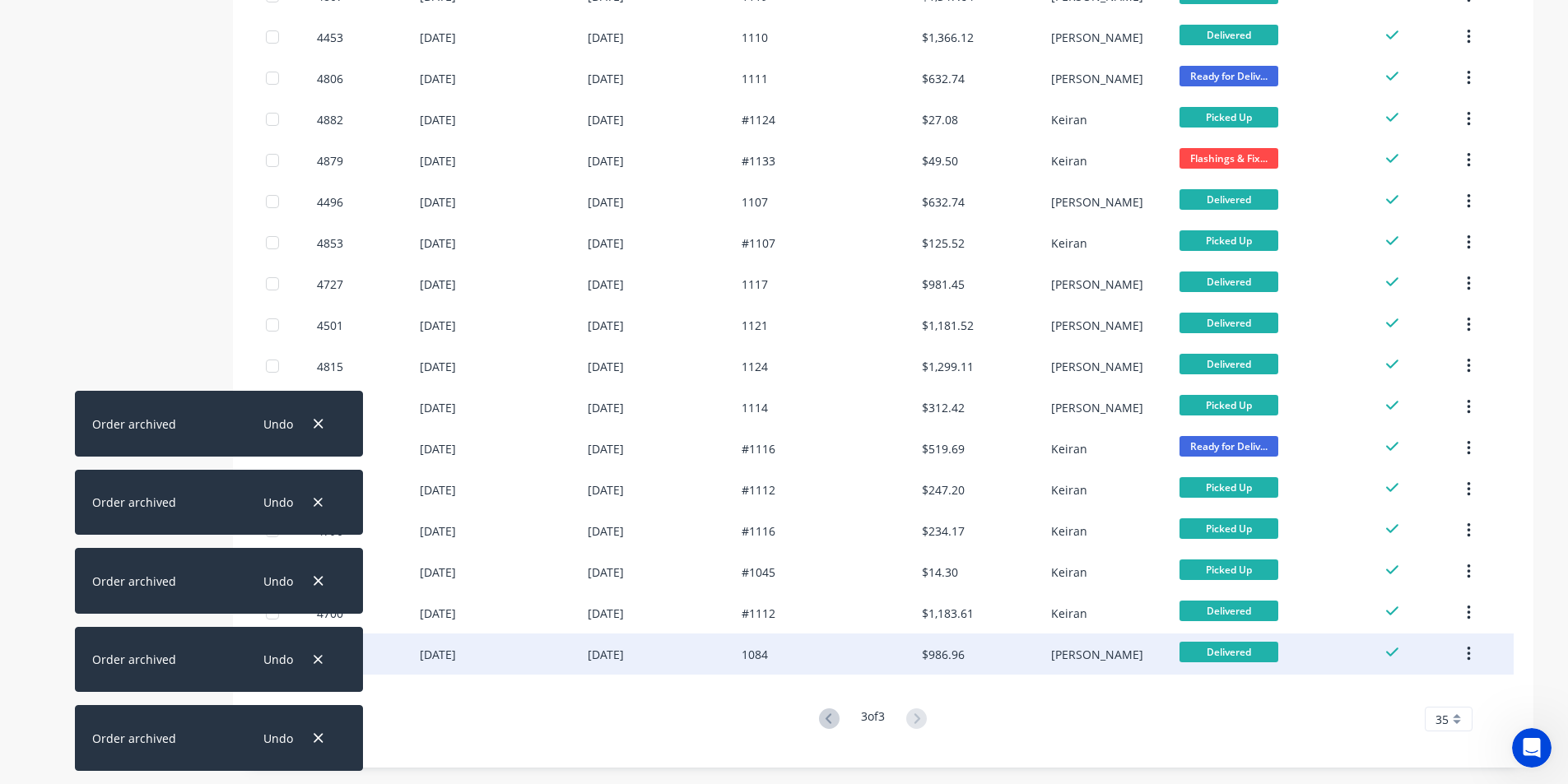
click at [1470, 653] on icon "button" at bounding box center [1469, 653] width 4 height 18
click at [1449, 684] on button "Archive" at bounding box center [1410, 698] width 157 height 33
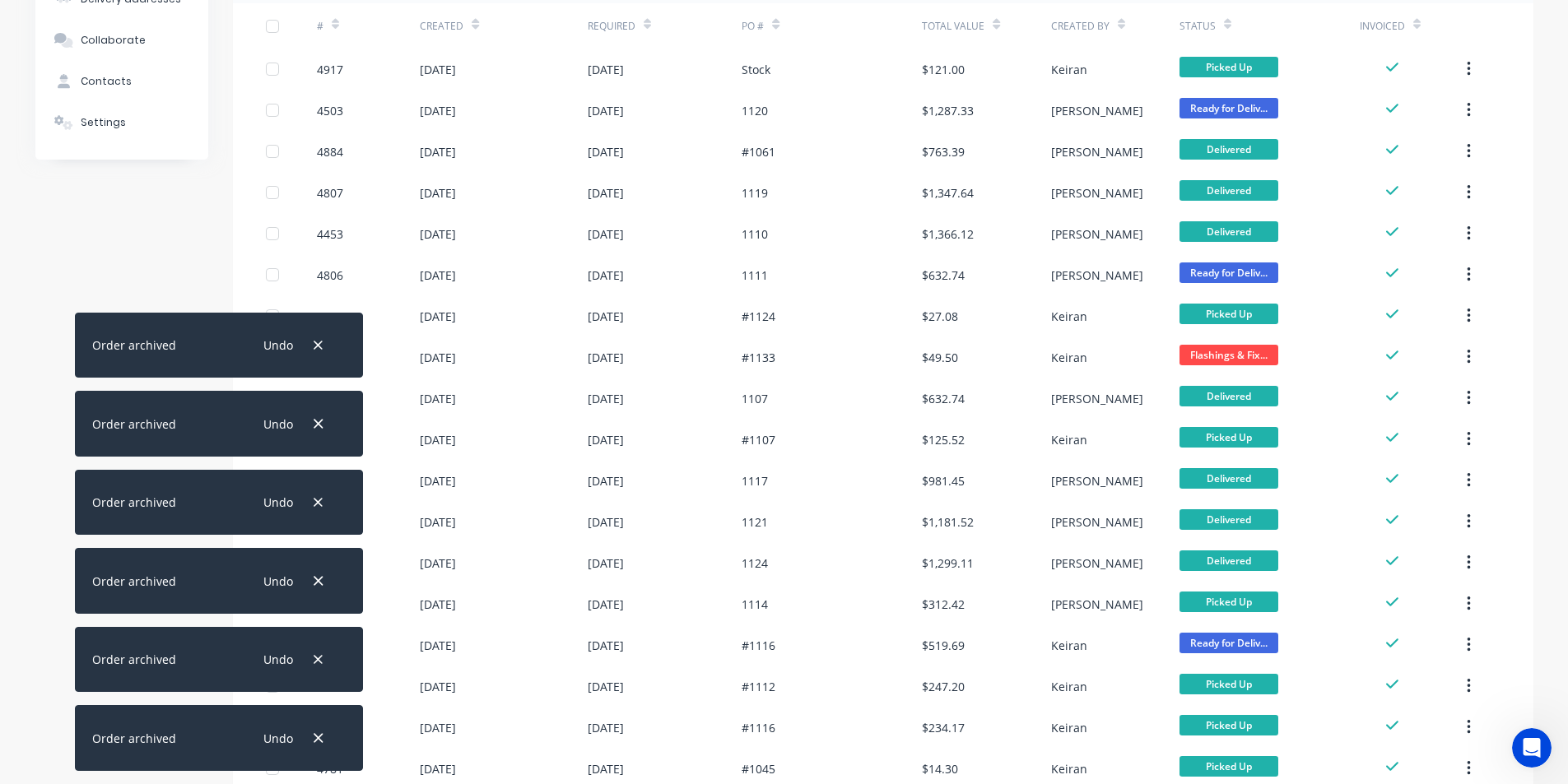
scroll to position [341, 0]
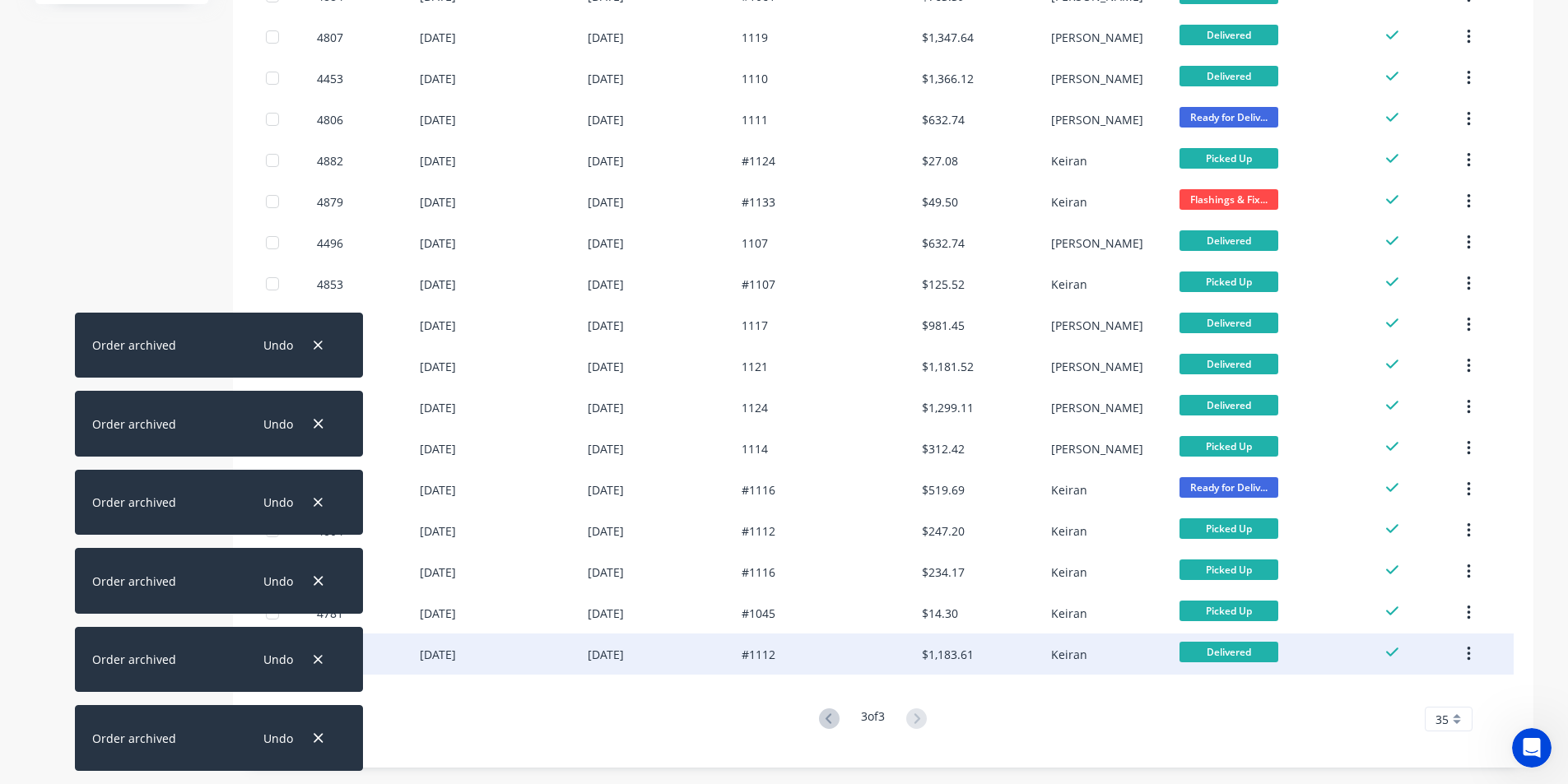
click at [1464, 656] on button "button" at bounding box center [1469, 654] width 39 height 29
click at [1462, 685] on div "Archive" at bounding box center [1410, 698] width 127 height 24
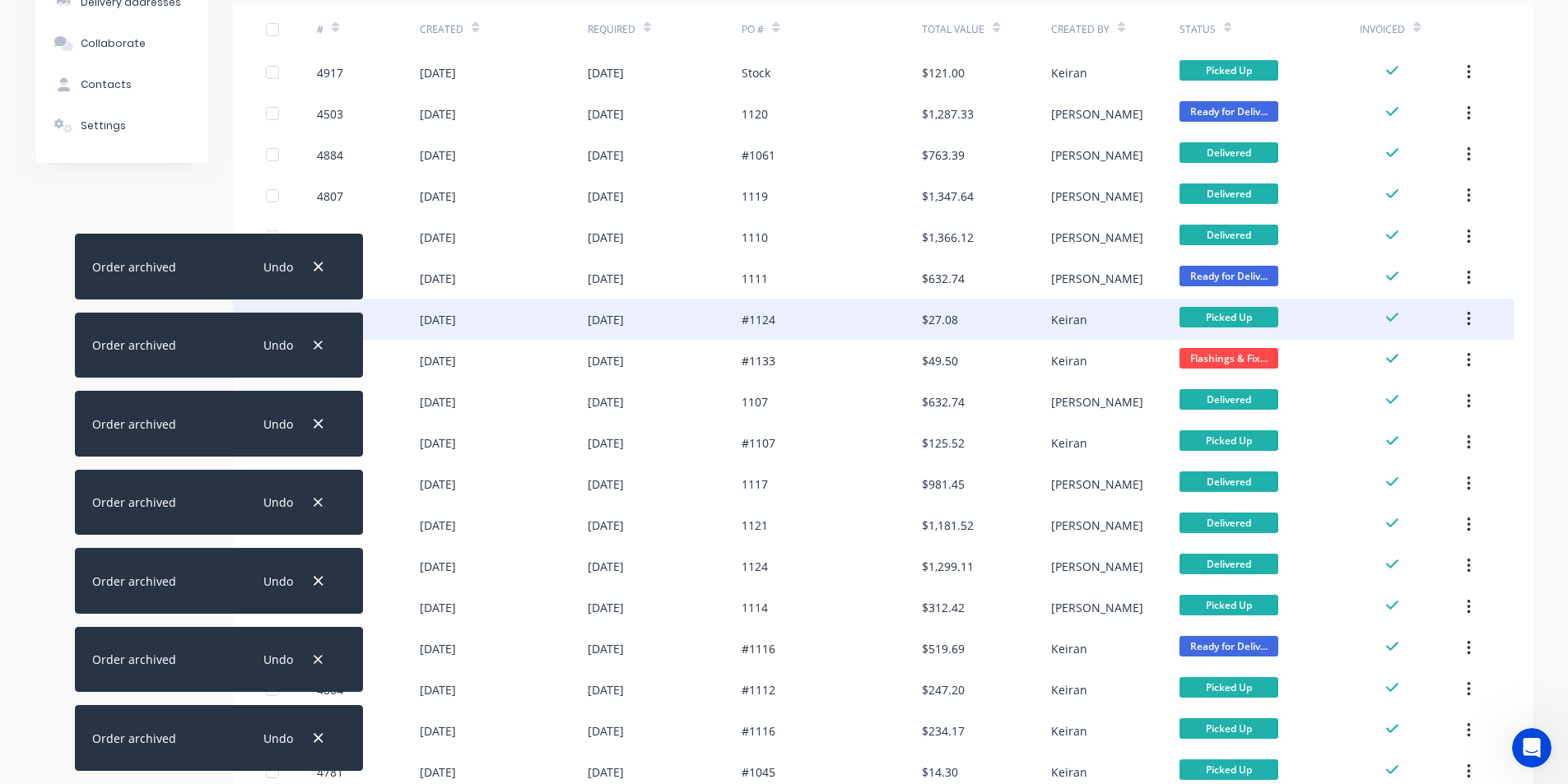
scroll to position [300, 0]
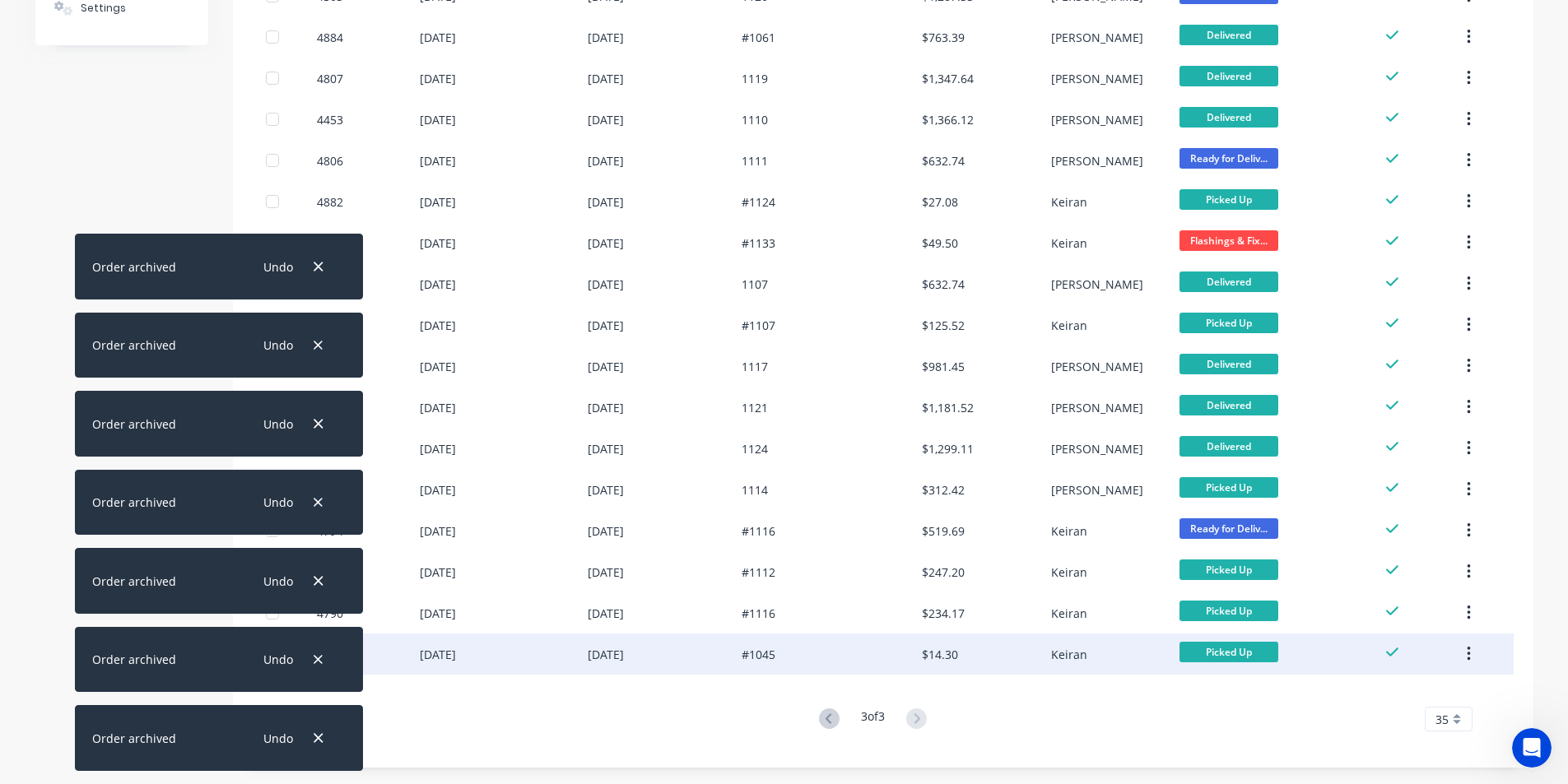
click at [1469, 653] on icon "button" at bounding box center [1469, 653] width 3 height 15
click at [1431, 695] on div "Archive" at bounding box center [1410, 698] width 127 height 24
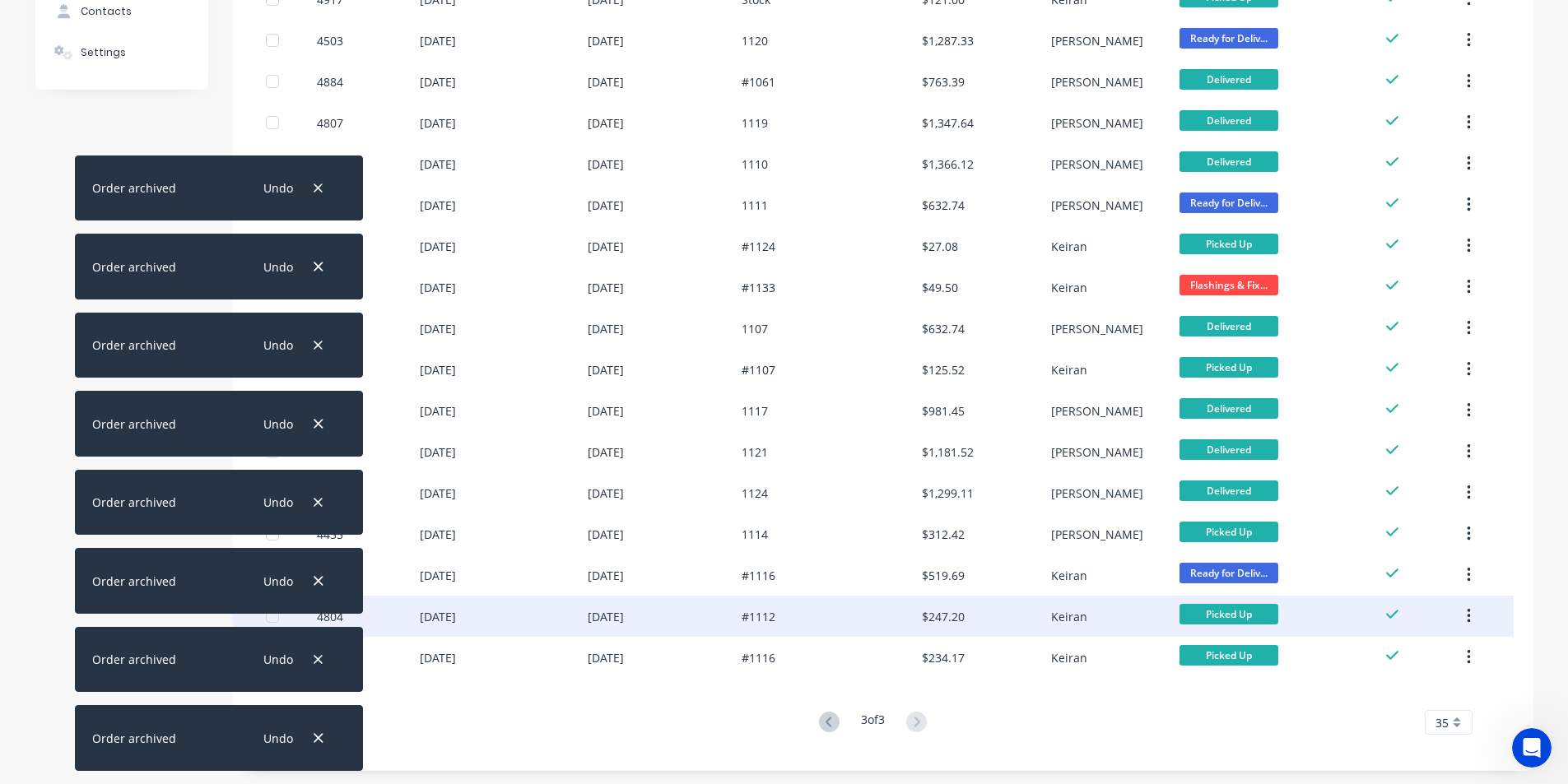
scroll to position [259, 0]
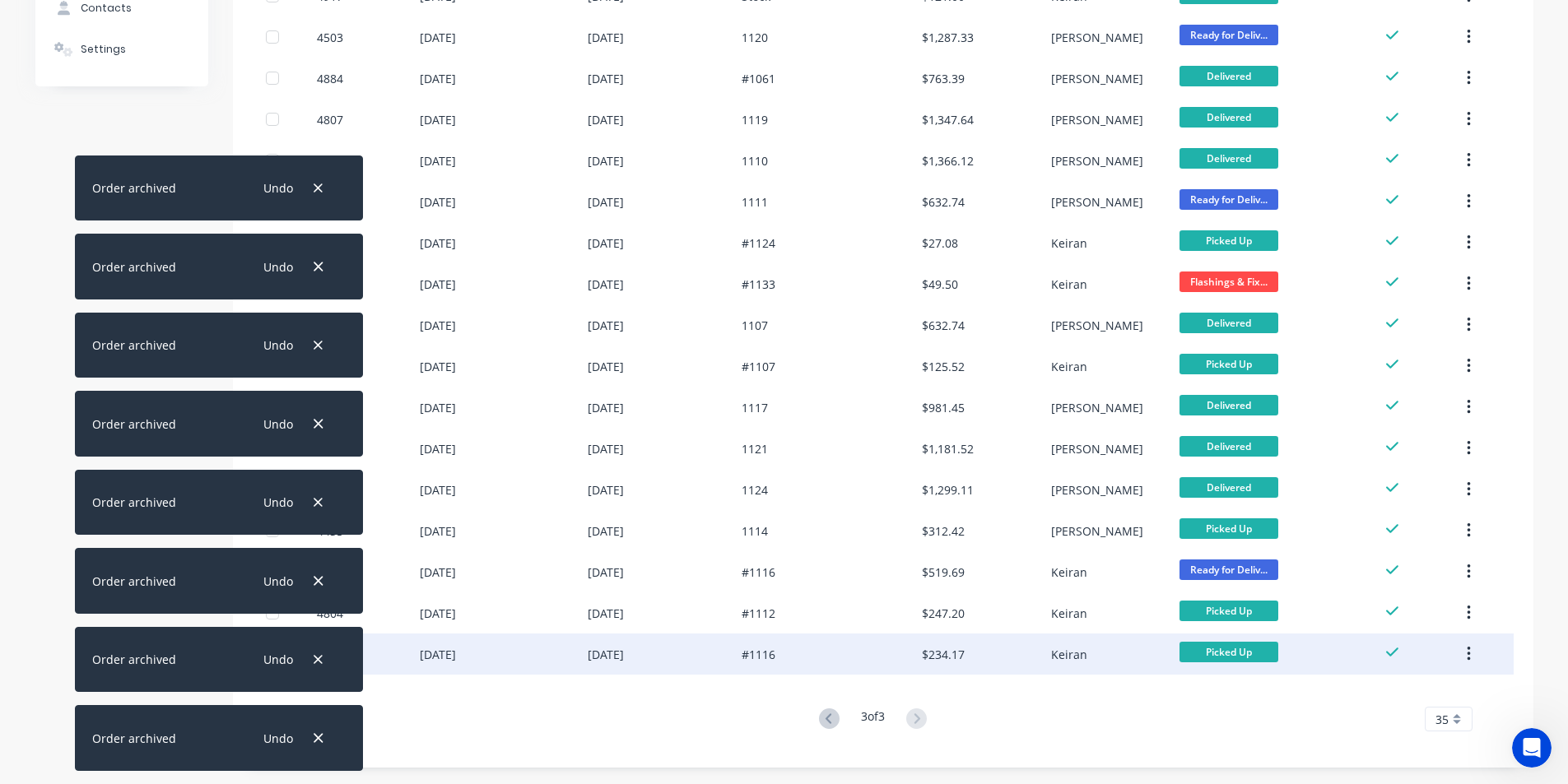
click at [1470, 653] on icon "button" at bounding box center [1469, 653] width 3 height 15
click at [1445, 682] on button "Archive" at bounding box center [1410, 698] width 157 height 33
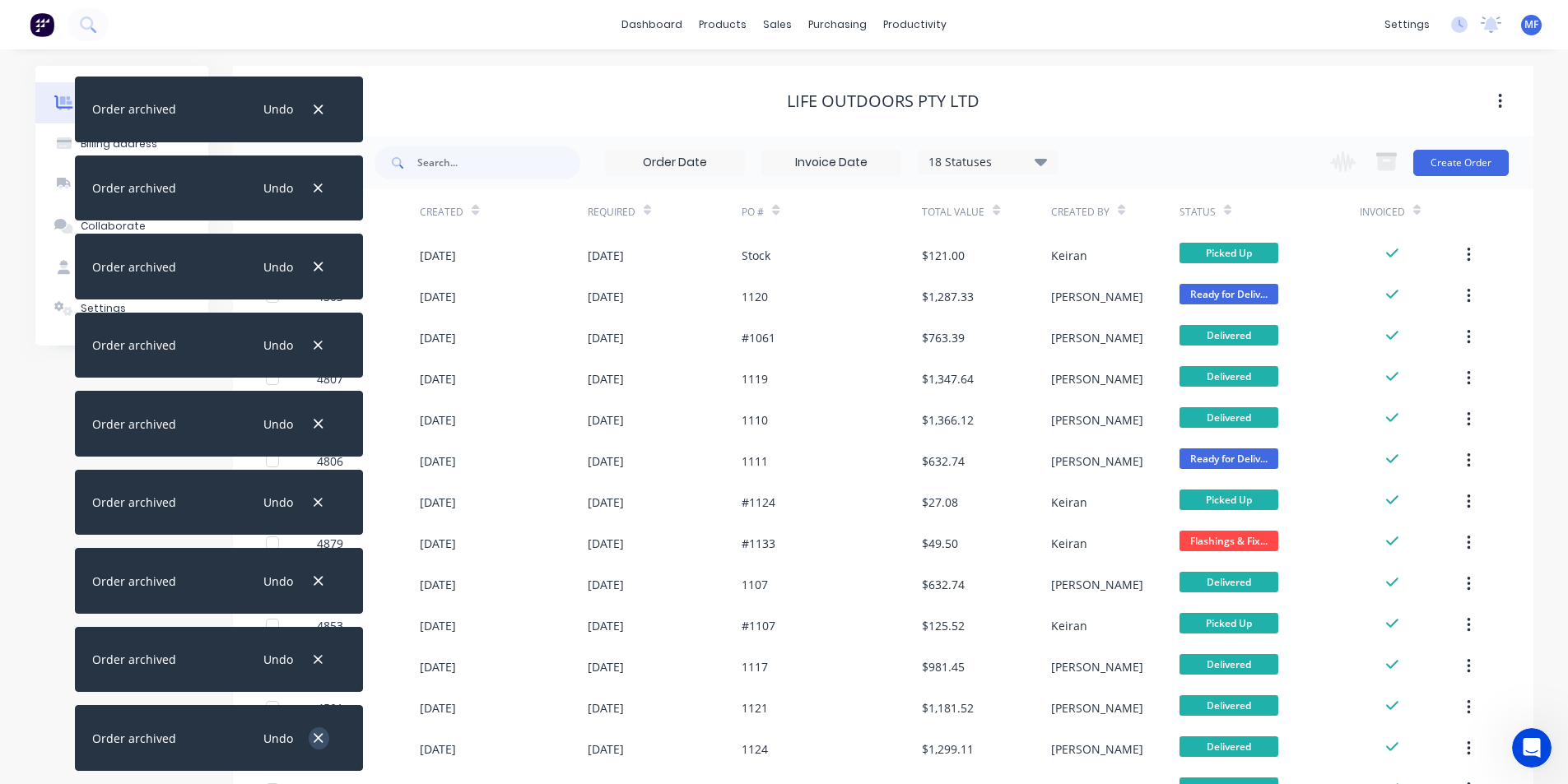
click at [320, 734] on icon "button" at bounding box center [318, 737] width 10 height 15
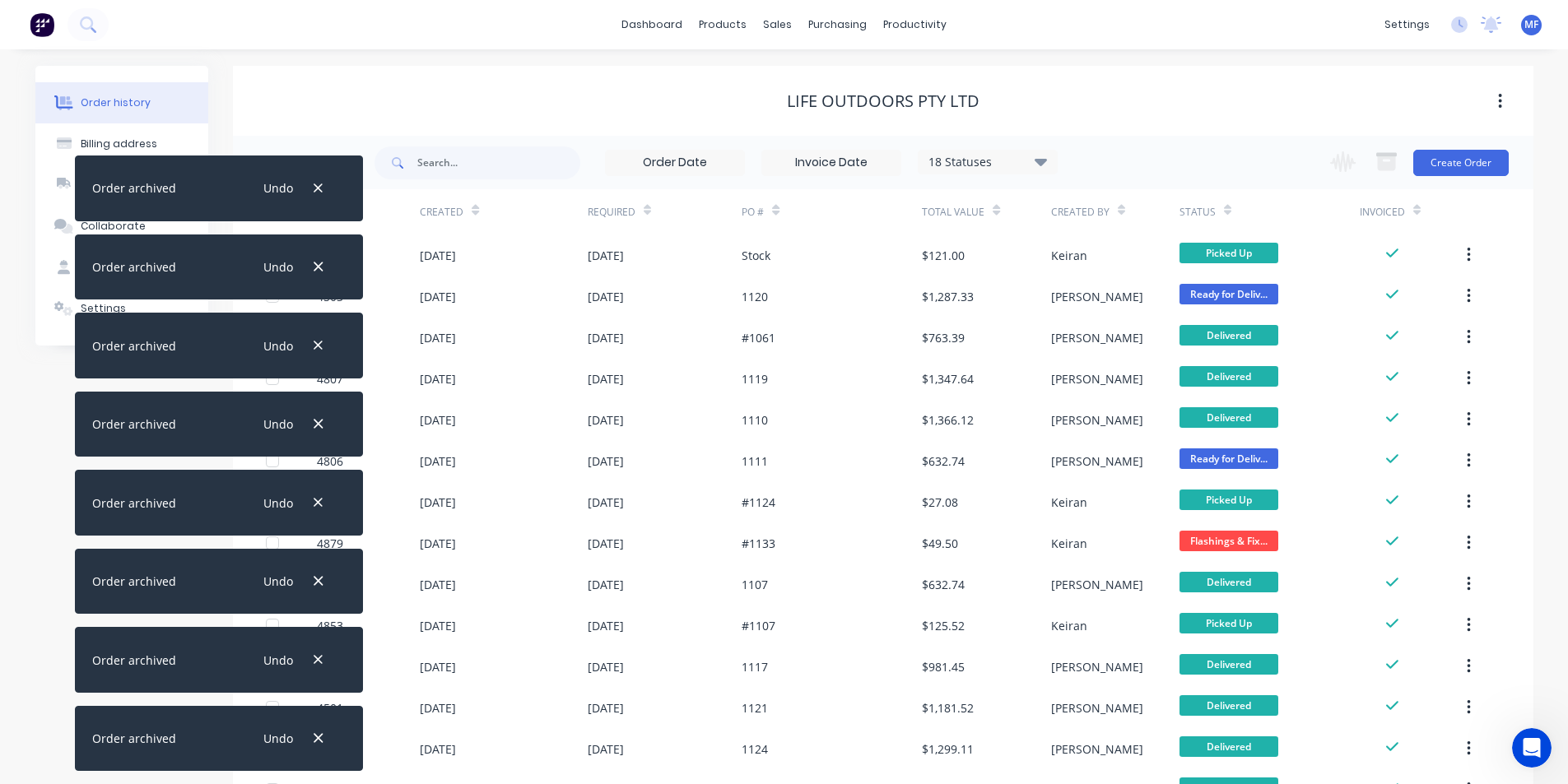
click at [320, 734] on icon "button" at bounding box center [318, 737] width 10 height 15
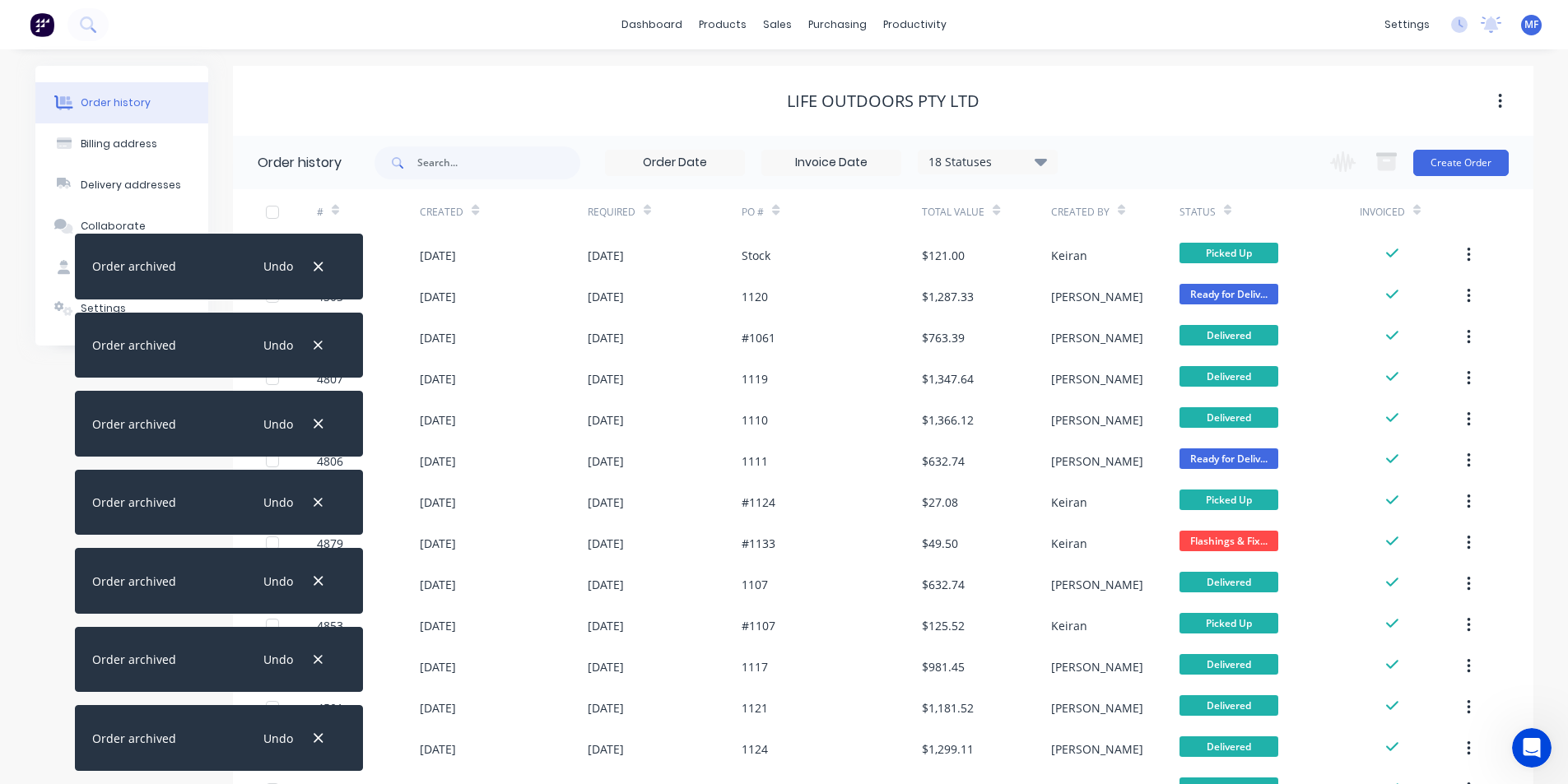
click at [320, 734] on icon "button" at bounding box center [318, 737] width 10 height 15
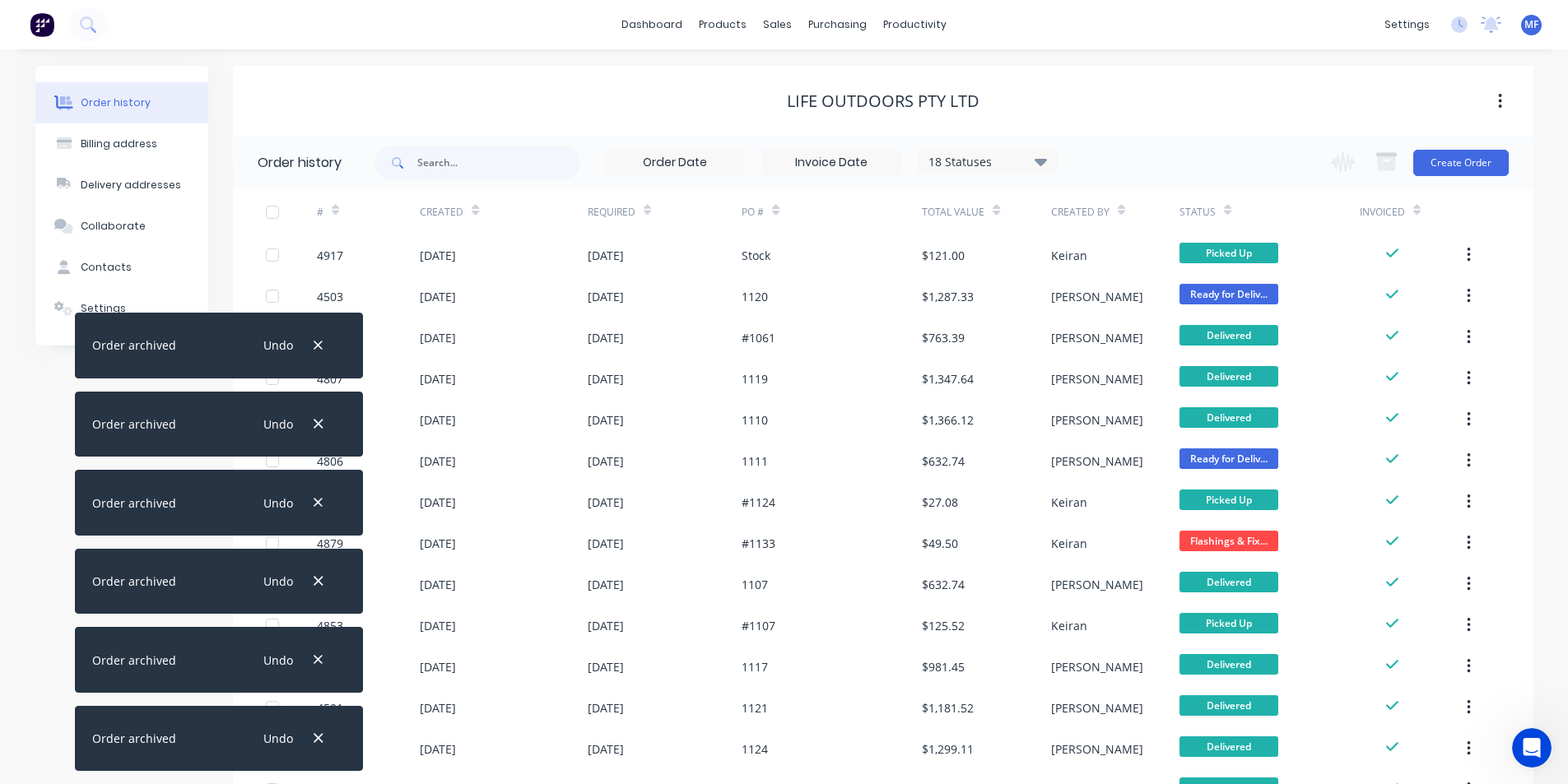
click at [320, 734] on icon "button" at bounding box center [318, 737] width 10 height 15
click at [320, 667] on icon "button" at bounding box center [318, 660] width 10 height 15
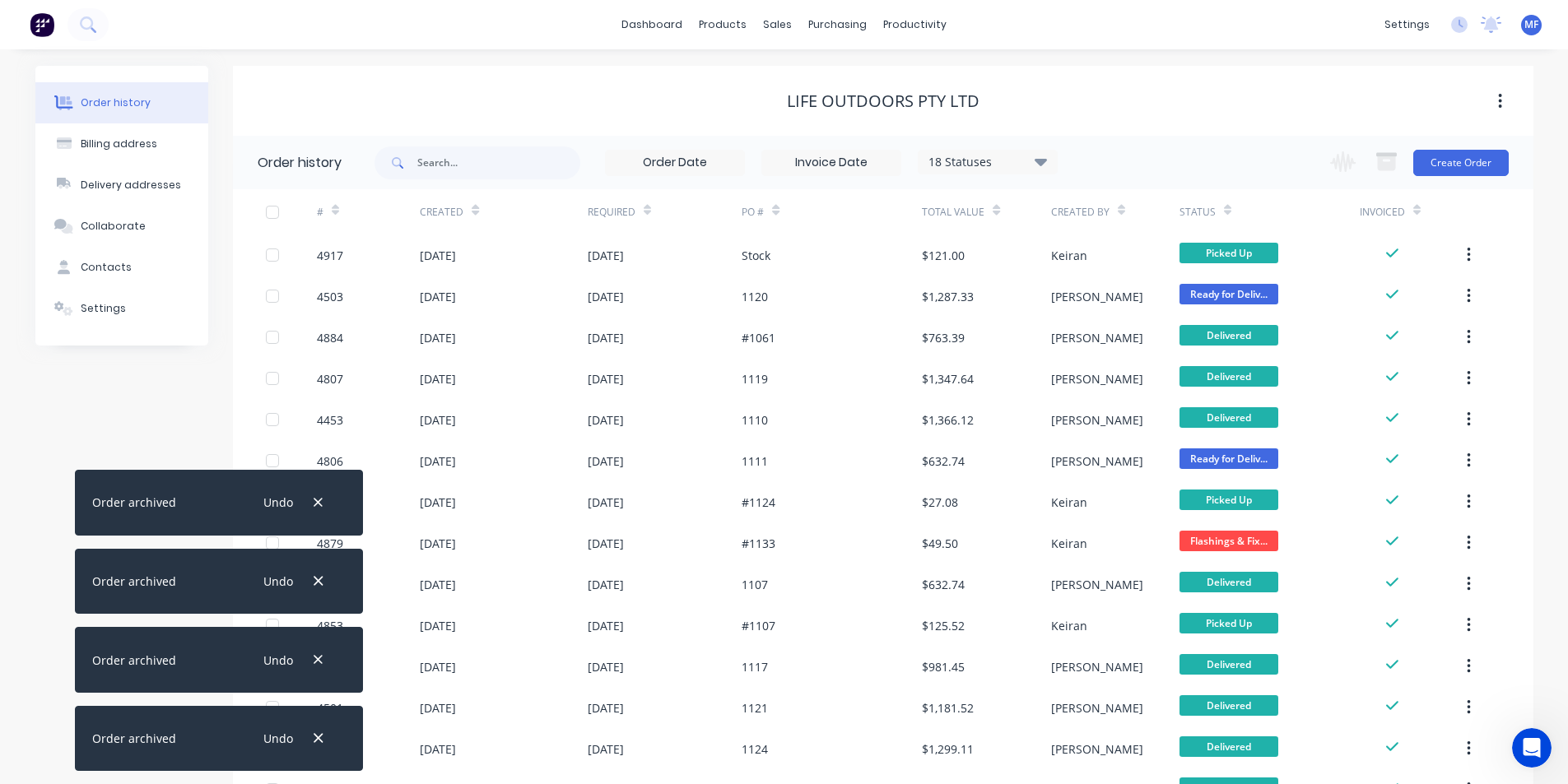
click at [320, 734] on icon "button" at bounding box center [318, 737] width 10 height 15
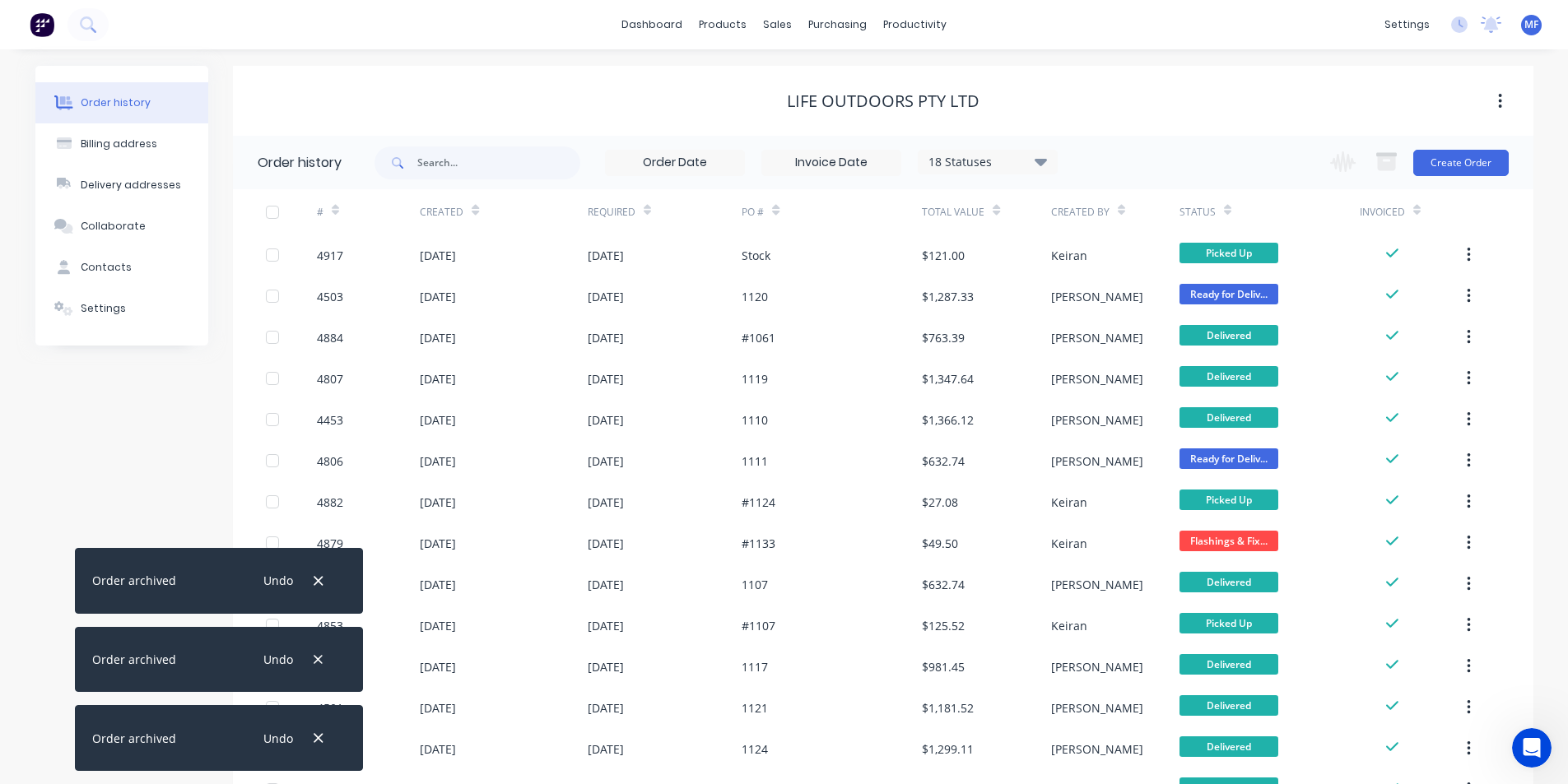
click at [320, 734] on icon "button" at bounding box center [318, 737] width 10 height 15
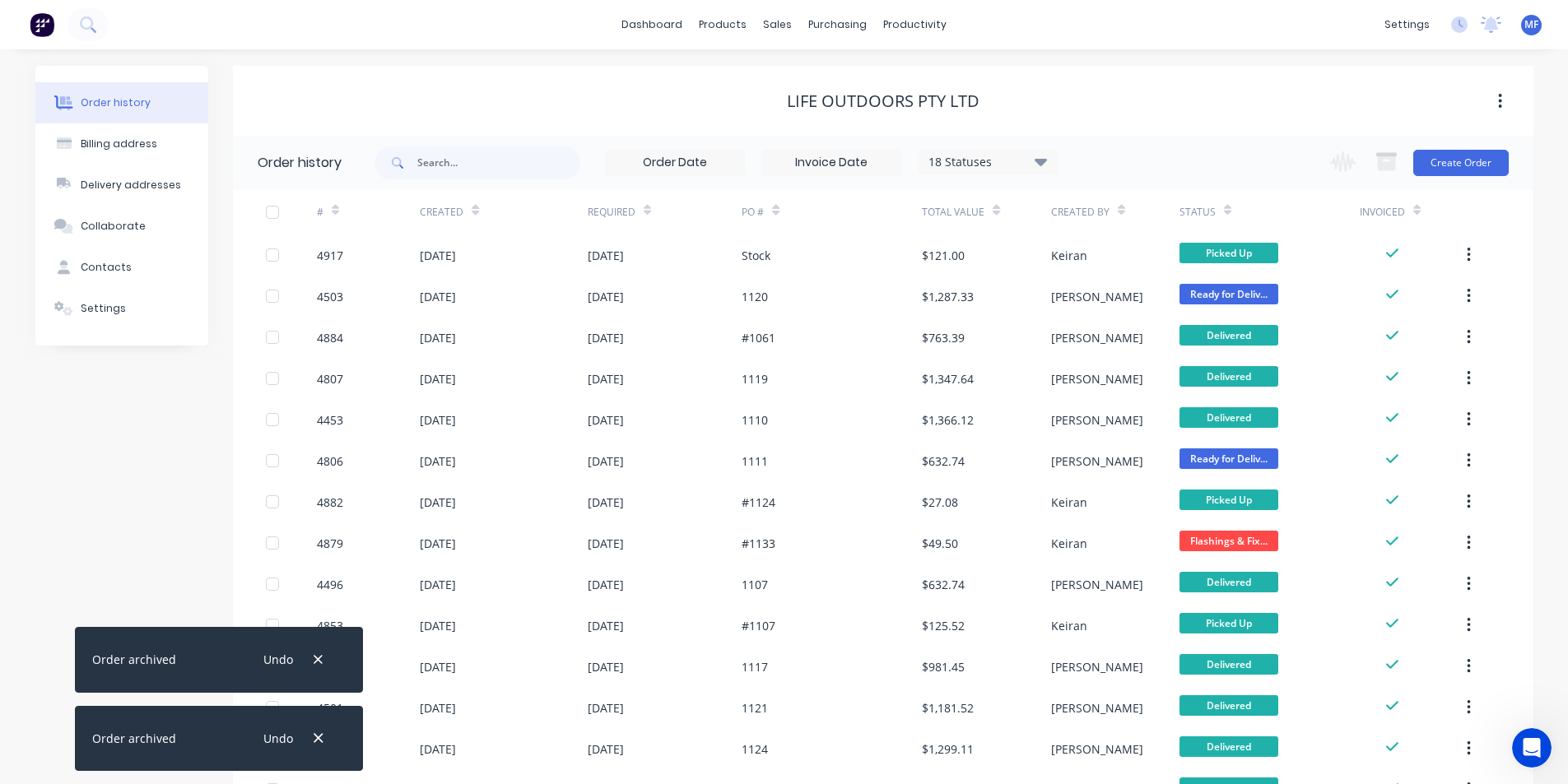
click at [320, 734] on icon "button" at bounding box center [318, 737] width 10 height 15
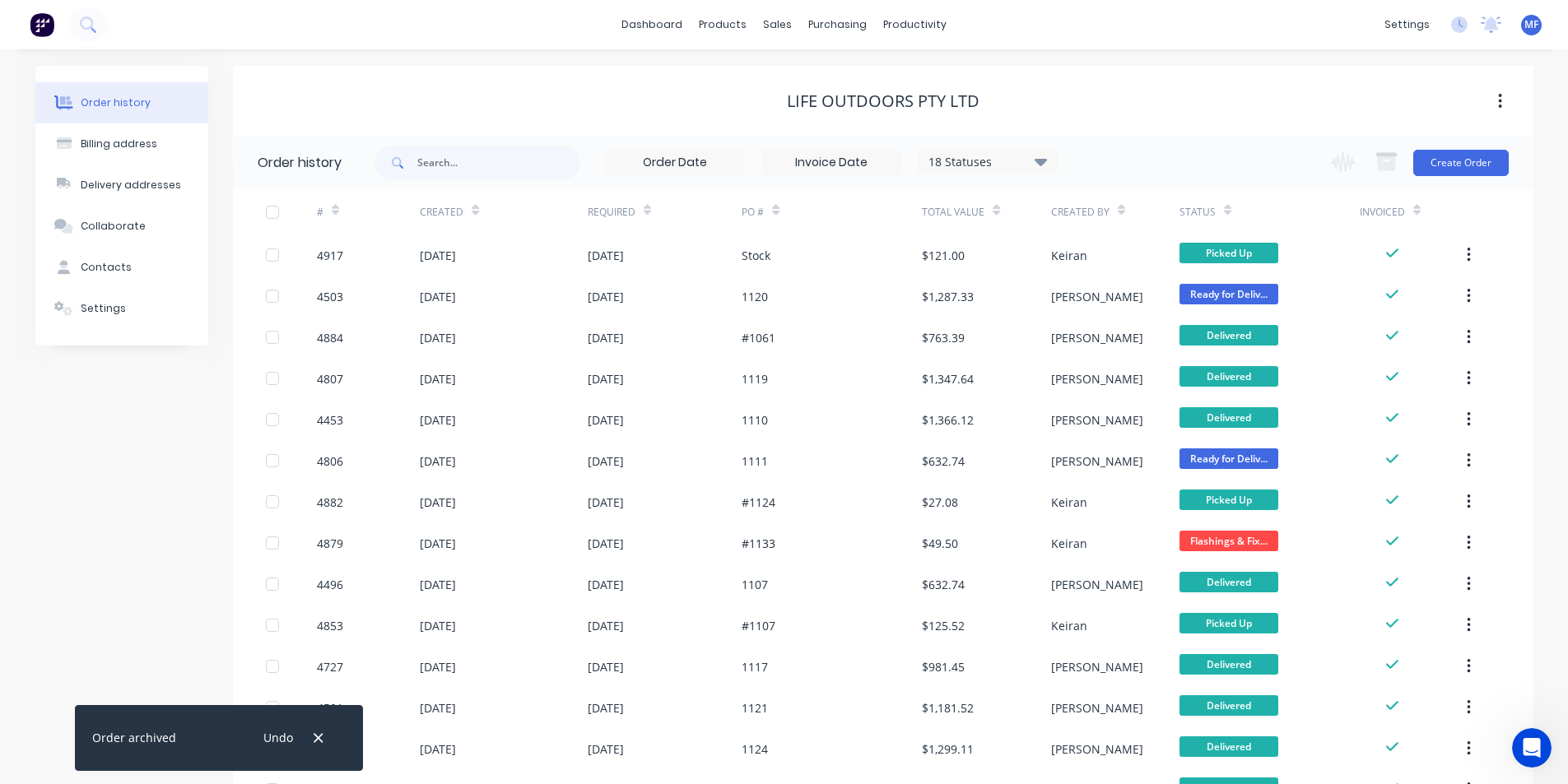
click at [320, 734] on icon "button" at bounding box center [318, 737] width 10 height 15
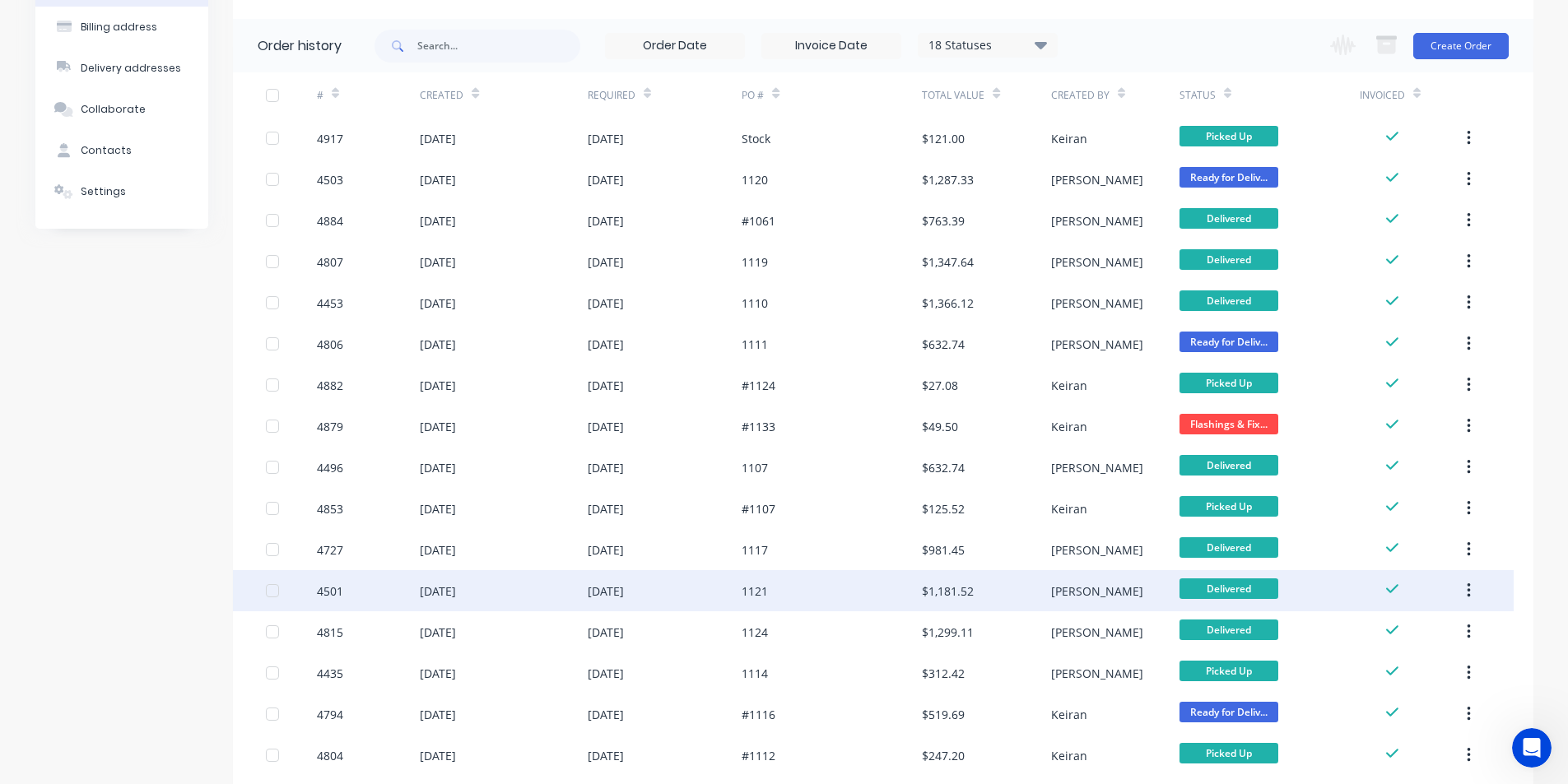
scroll to position [218, 0]
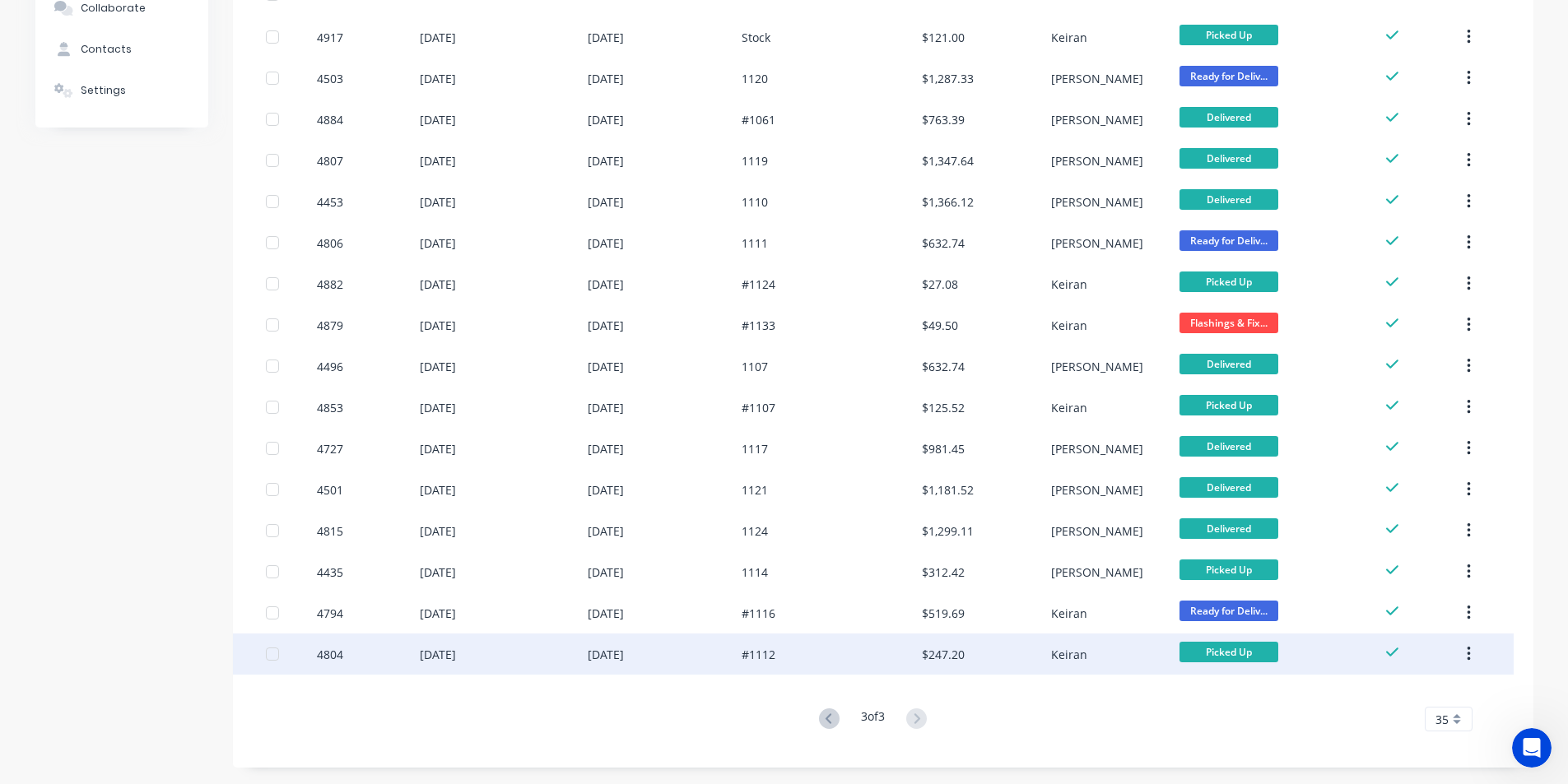
click at [1467, 655] on icon "button" at bounding box center [1469, 653] width 4 height 18
click at [1423, 685] on button "Archive" at bounding box center [1410, 698] width 157 height 33
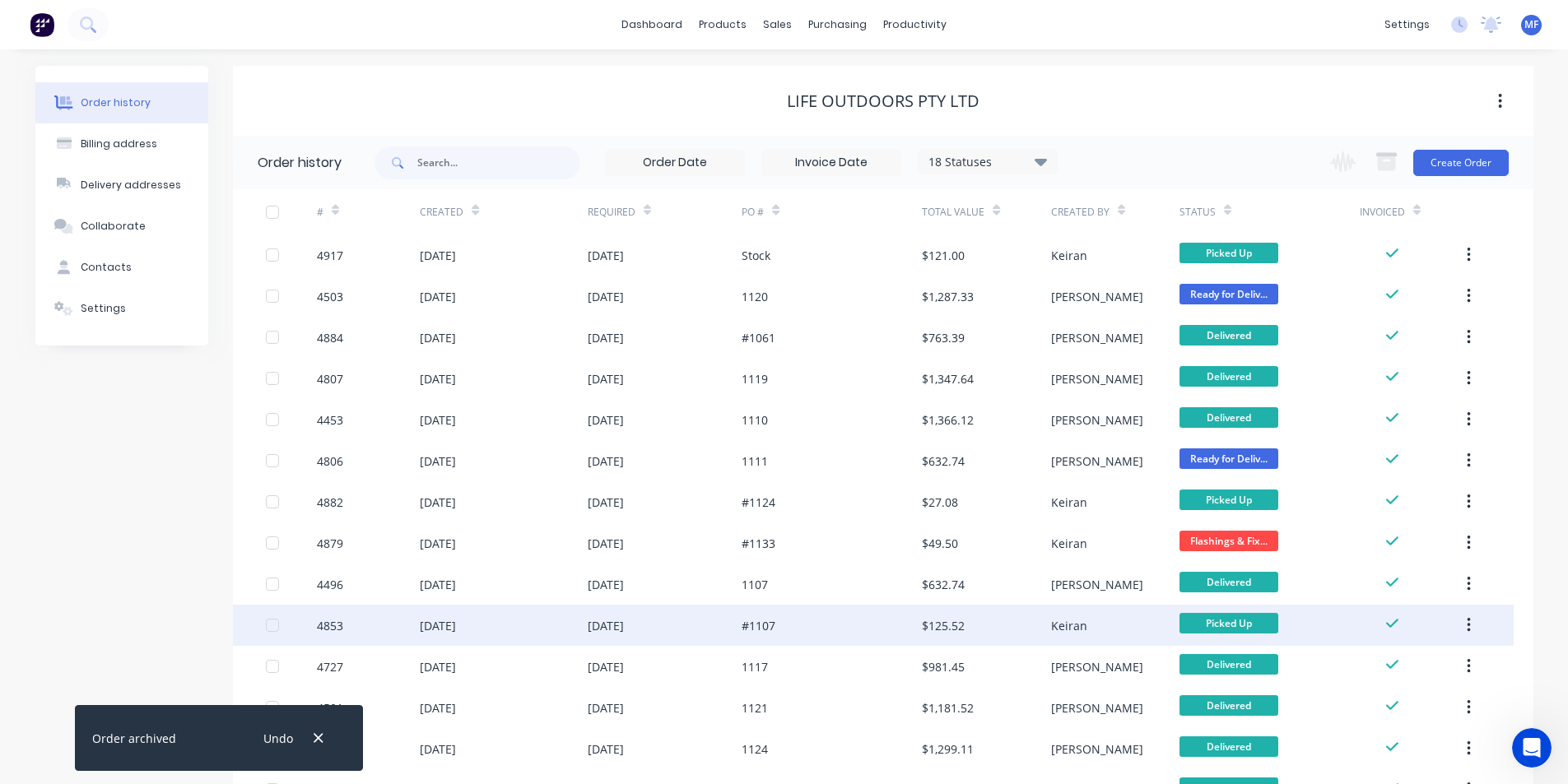
scroll to position [177, 0]
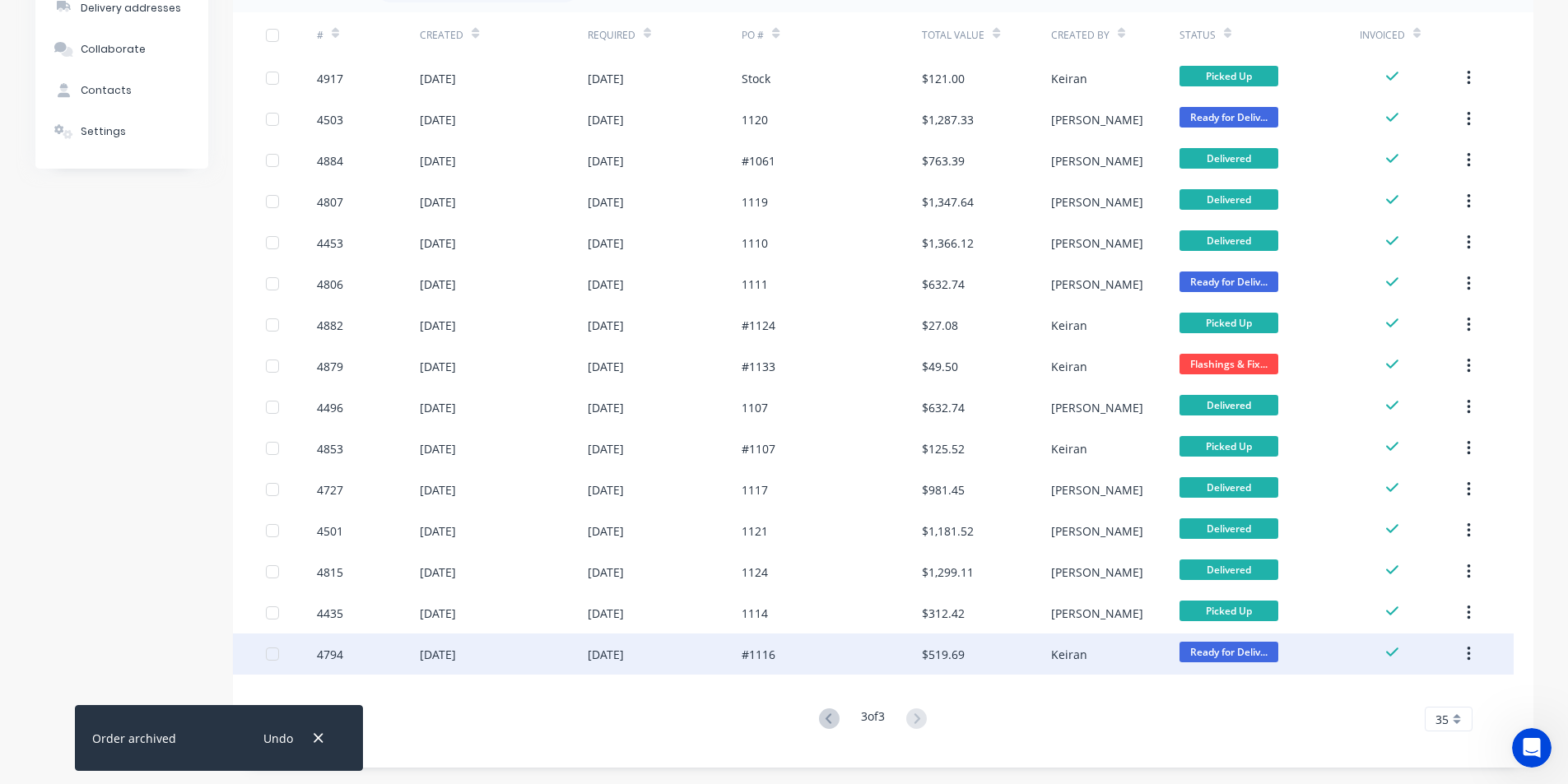
click at [1469, 659] on icon "button" at bounding box center [1469, 653] width 3 height 15
click at [1392, 687] on div "Archive" at bounding box center [1410, 698] width 127 height 24
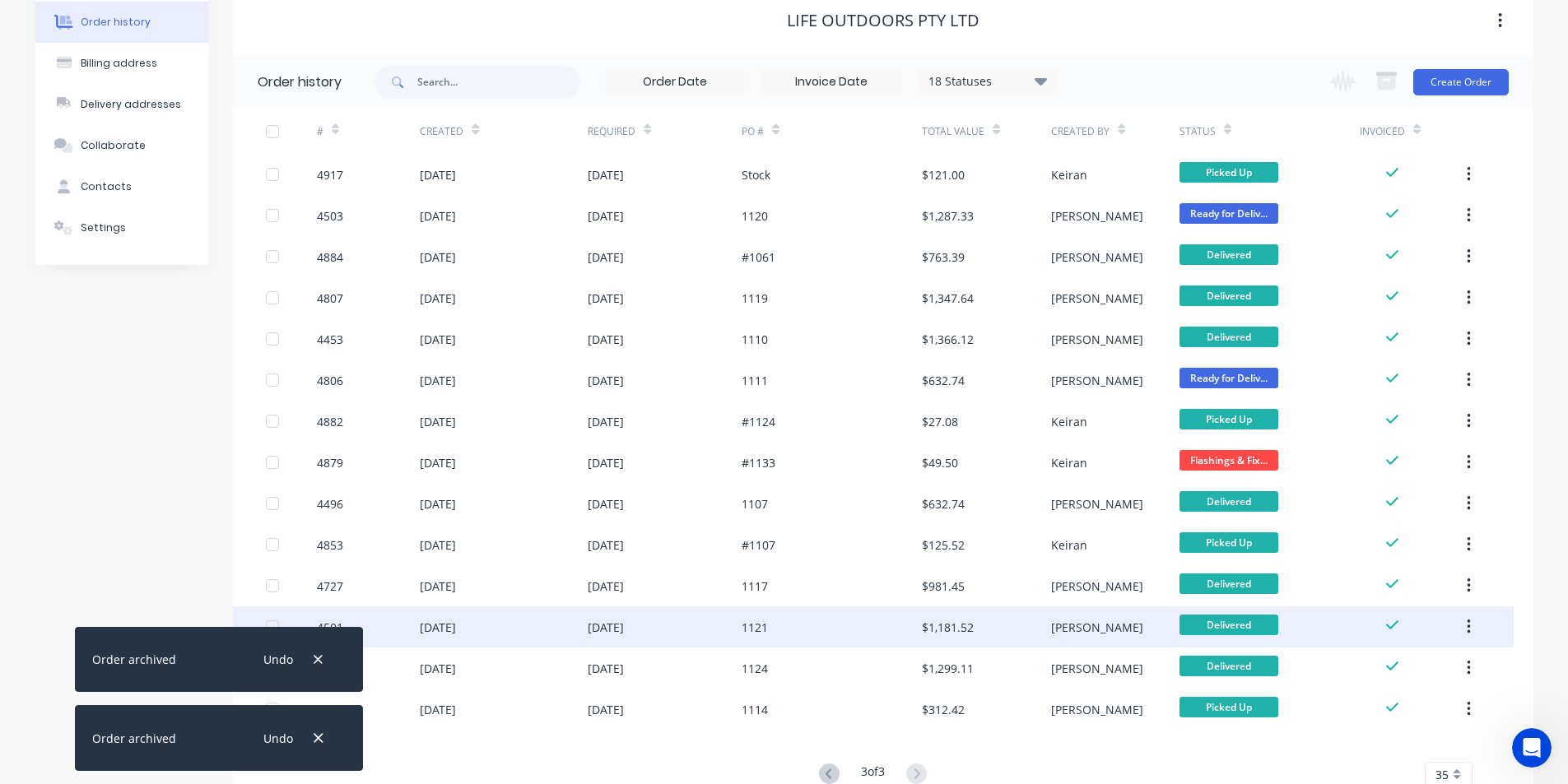
scroll to position [136, 0]
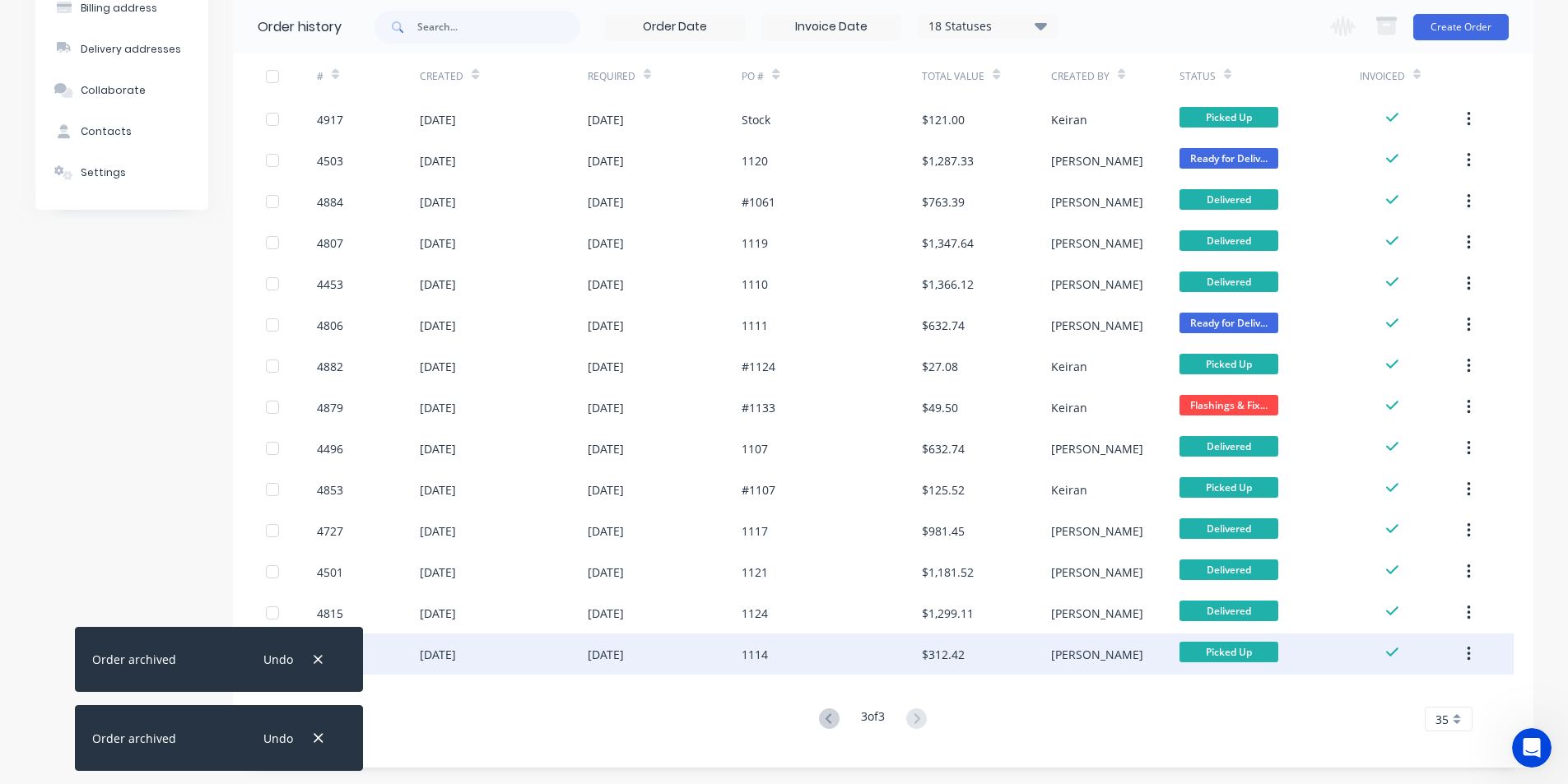
click at [1469, 655] on icon "button" at bounding box center [1469, 653] width 3 height 15
click at [1448, 684] on button "Archive" at bounding box center [1410, 698] width 157 height 33
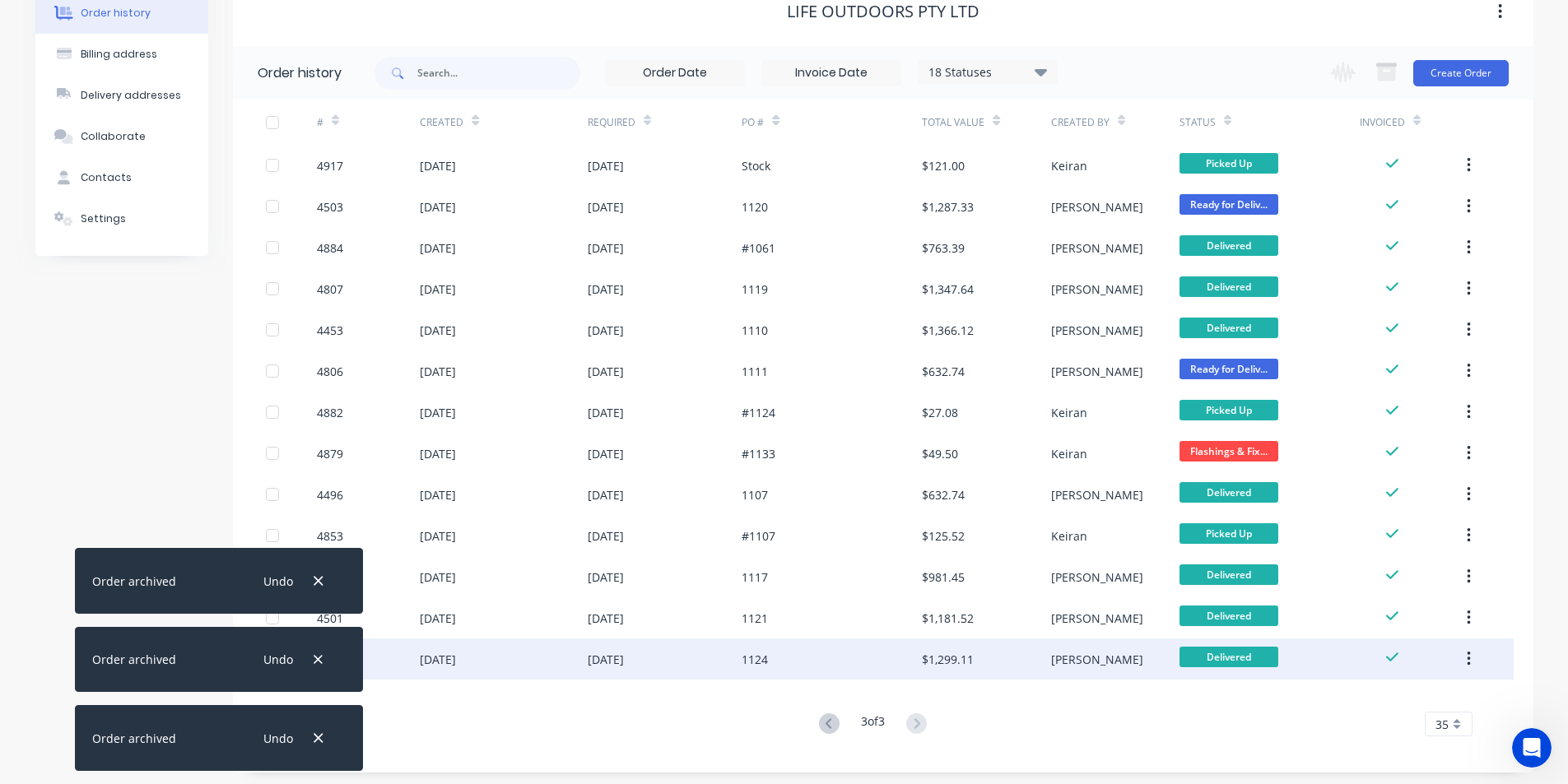
scroll to position [94, 0]
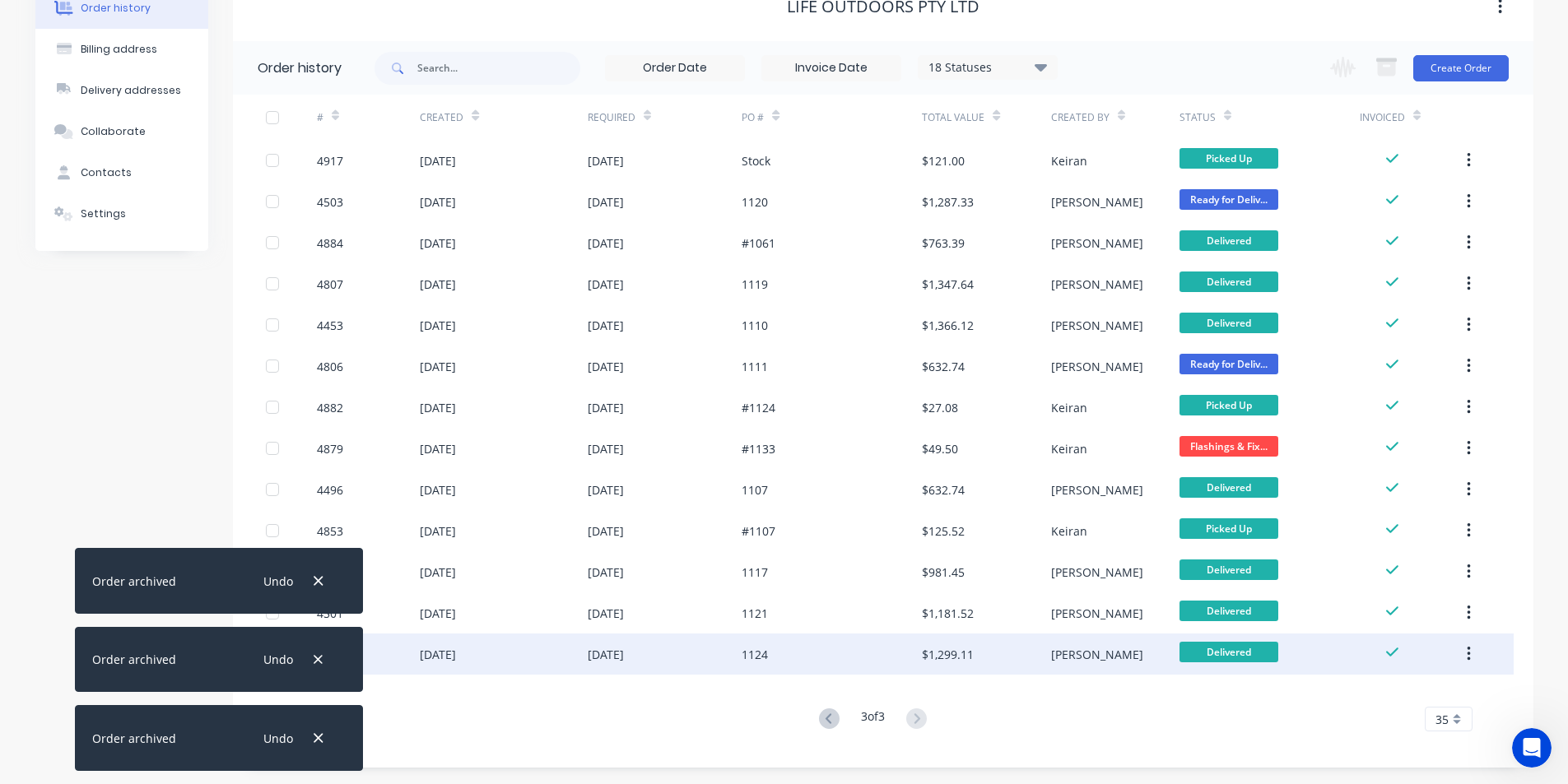
drag, startPoint x: 1464, startPoint y: 653, endPoint x: 1471, endPoint y: 666, distance: 14.8
click at [1465, 653] on button "button" at bounding box center [1469, 654] width 39 height 29
click at [1468, 685] on div "Archive" at bounding box center [1410, 698] width 127 height 24
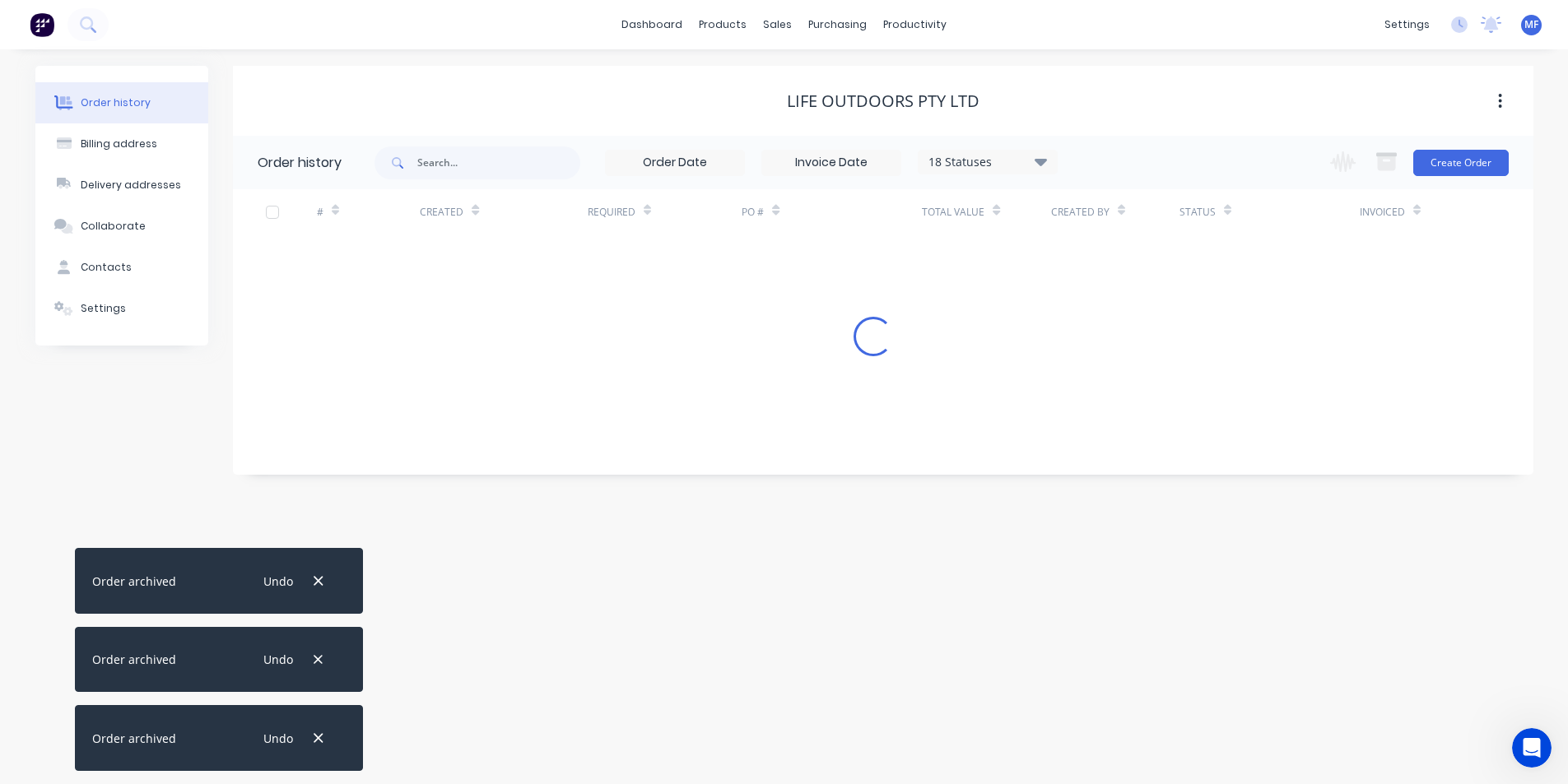
scroll to position [0, 0]
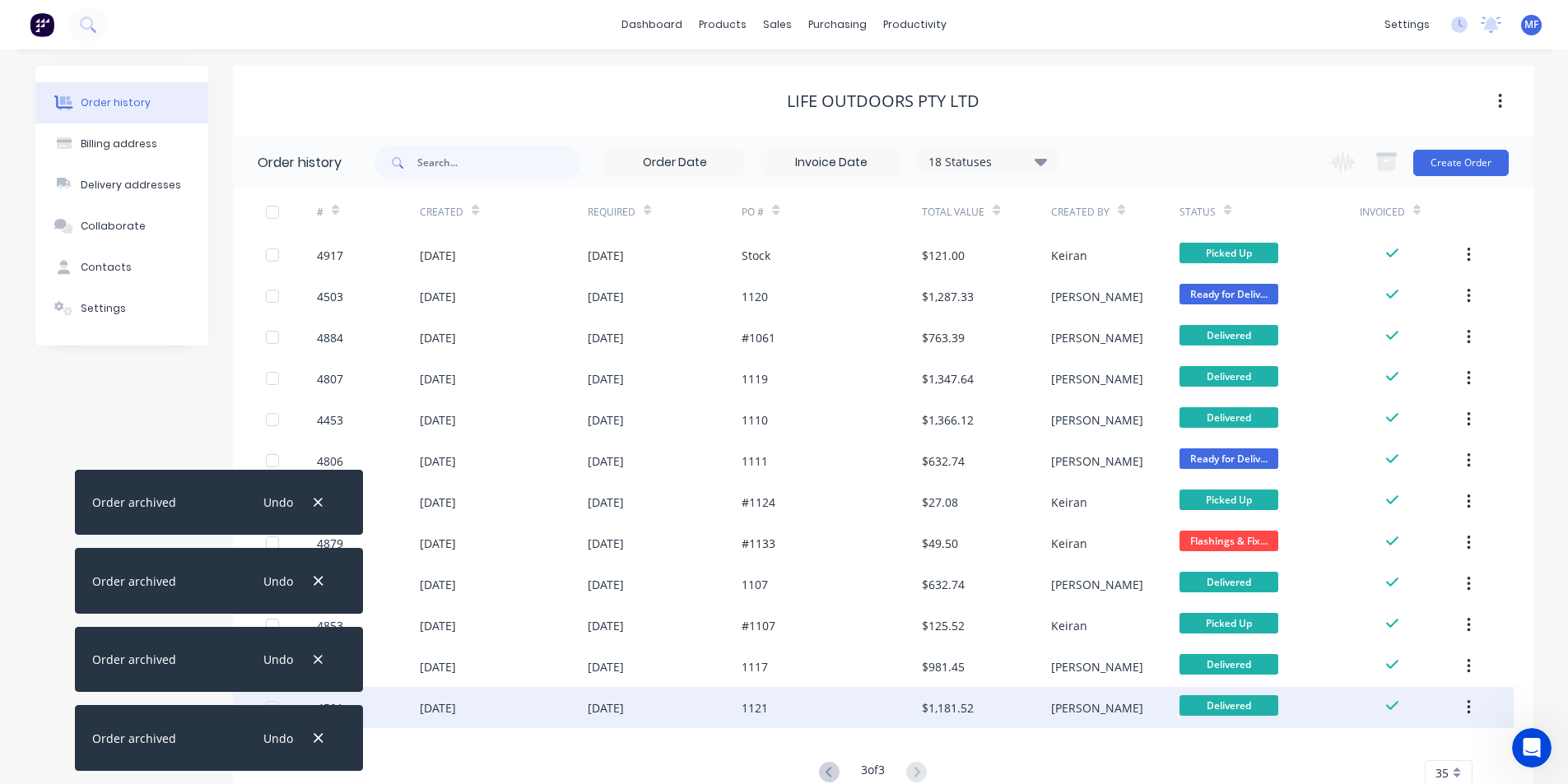
click at [1471, 711] on icon "button" at bounding box center [1469, 707] width 4 height 18
click at [1430, 736] on button "Archive" at bounding box center [1410, 751] width 157 height 33
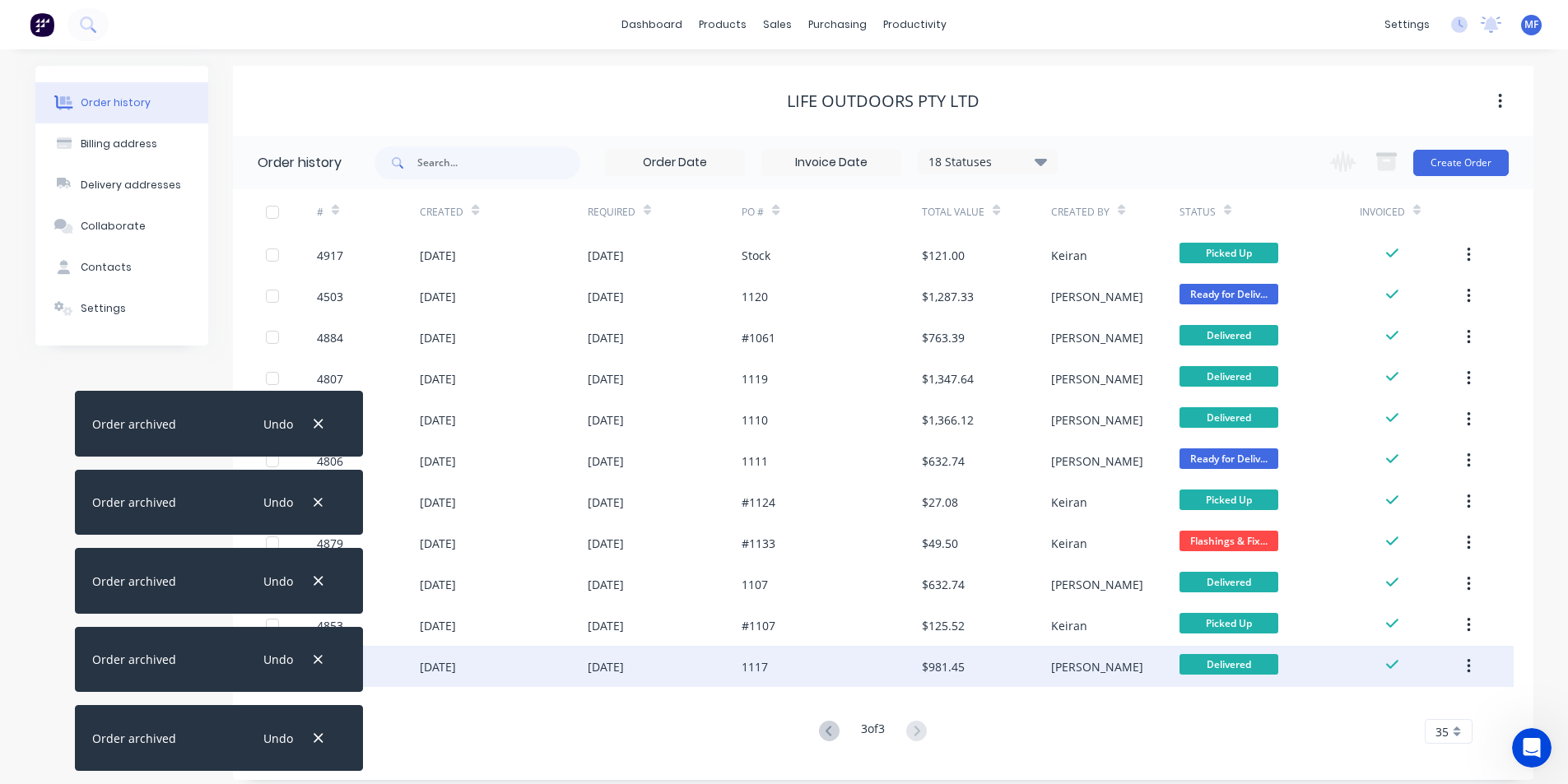
click at [1471, 670] on icon "button" at bounding box center [1469, 666] width 4 height 18
click at [1389, 714] on div "Archive" at bounding box center [1410, 710] width 127 height 24
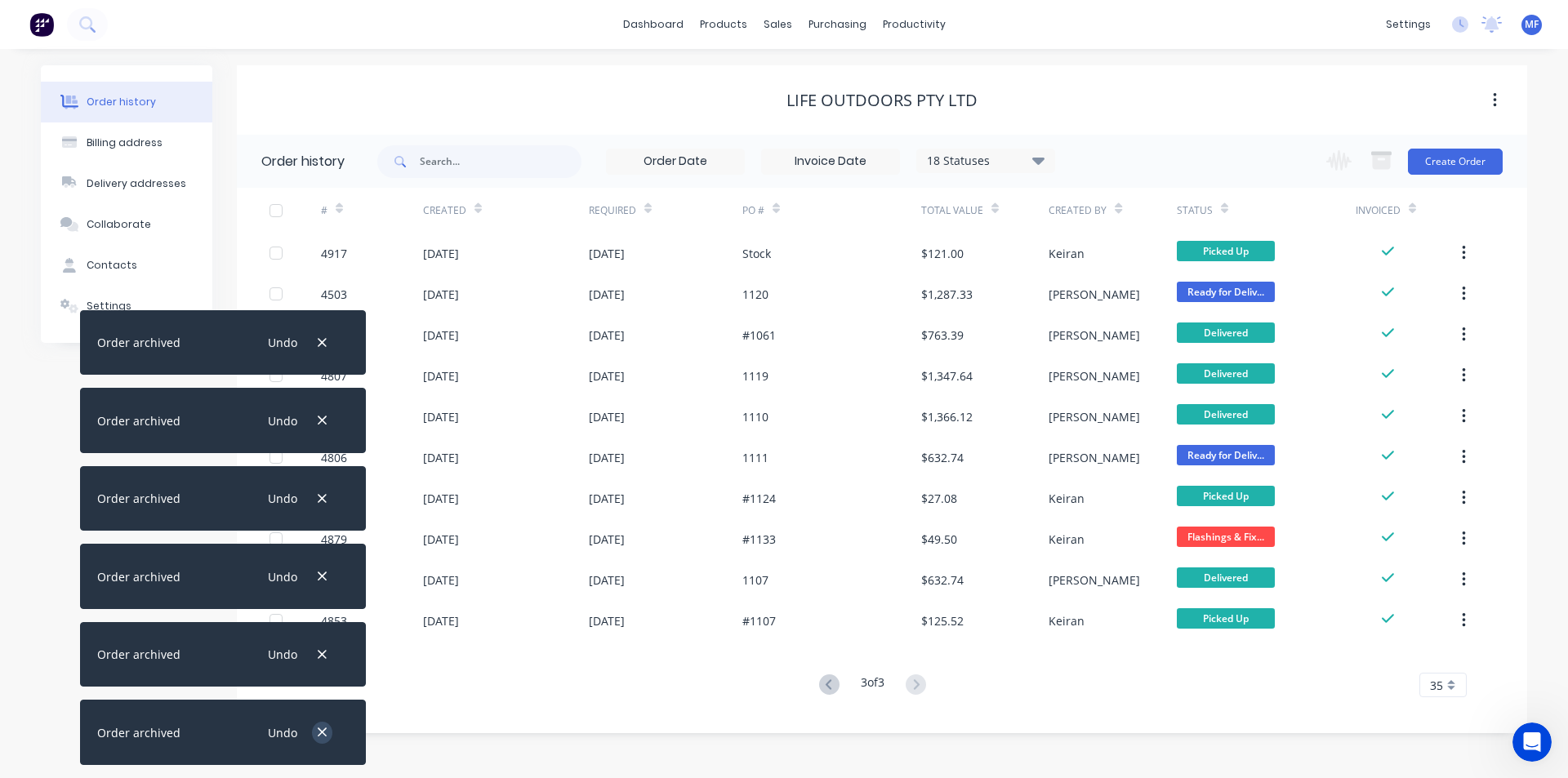
click at [317, 726] on icon "button" at bounding box center [322, 732] width 10 height 15
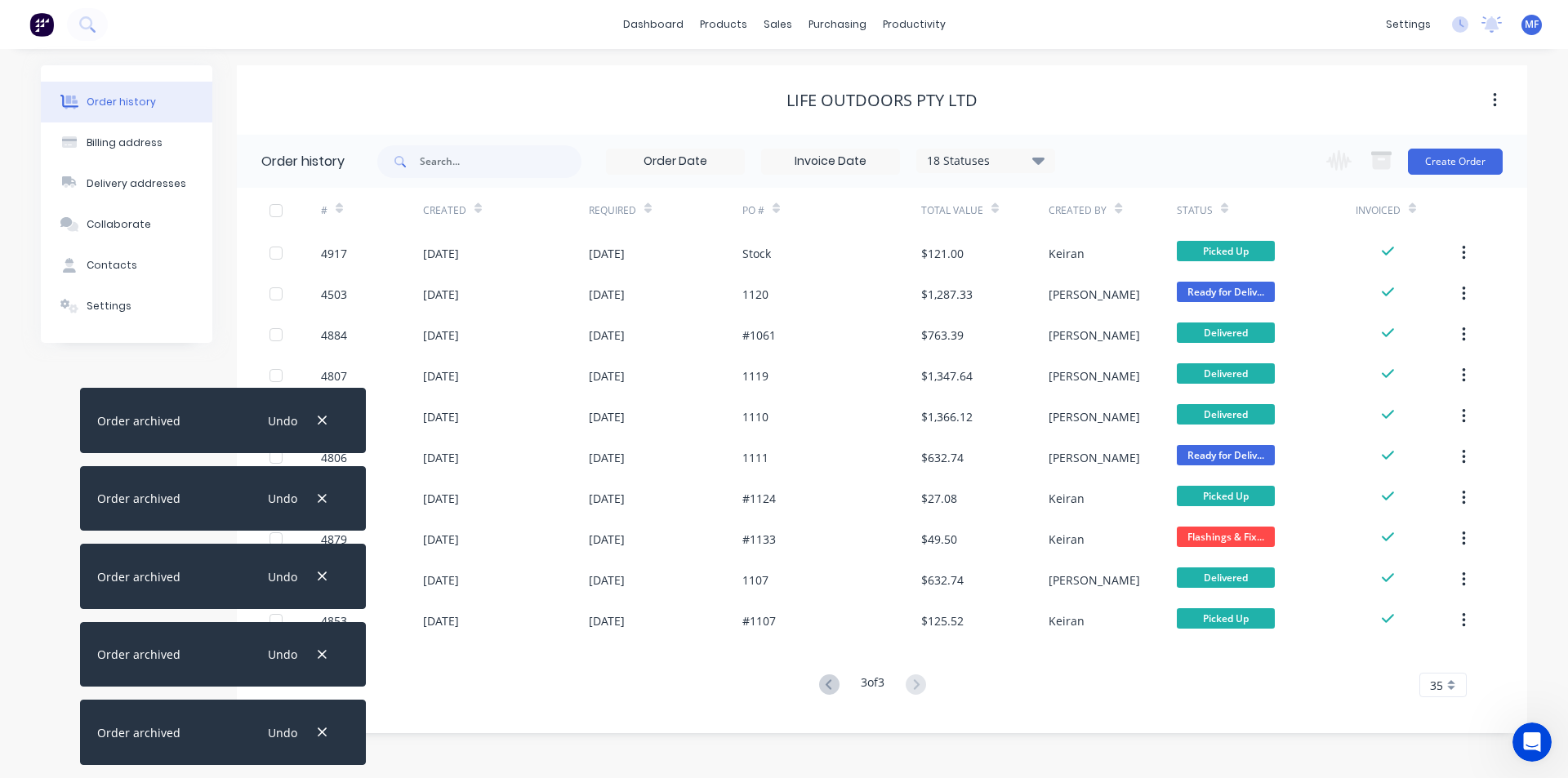
click at [317, 726] on icon "button" at bounding box center [322, 732] width 10 height 15
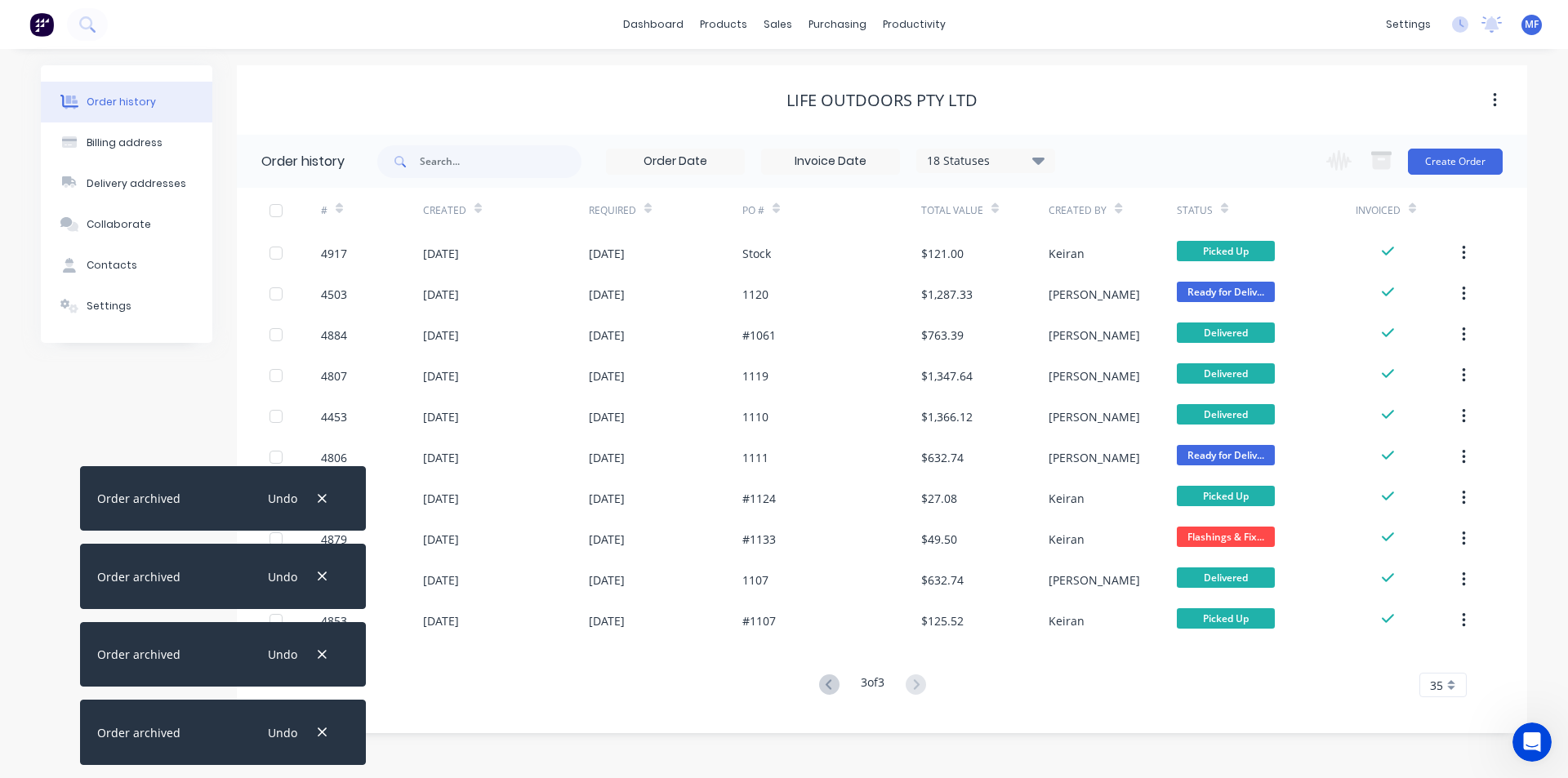
click at [317, 726] on icon "button" at bounding box center [322, 732] width 10 height 15
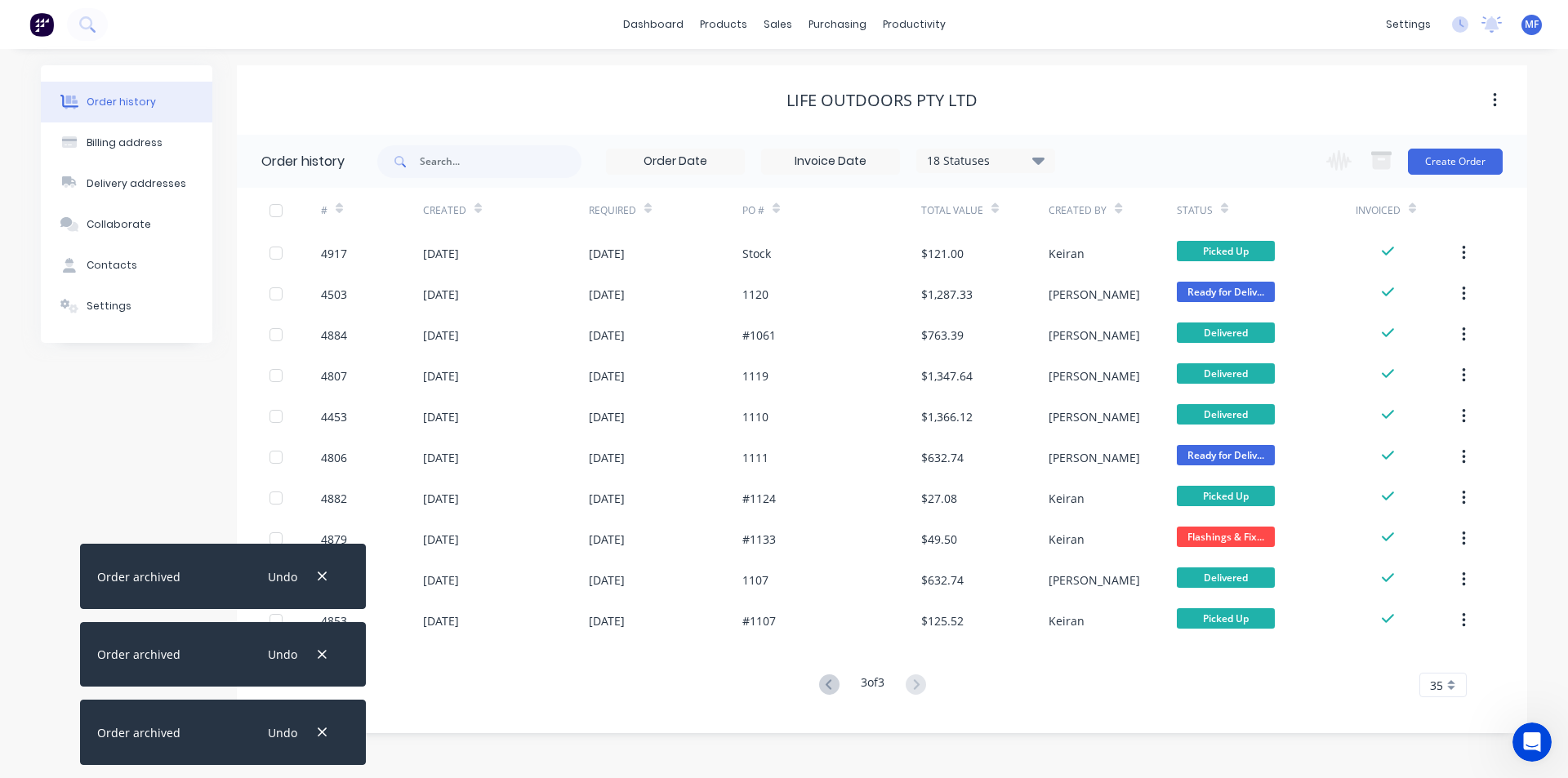
click at [317, 726] on icon "button" at bounding box center [322, 732] width 10 height 15
click at [317, 662] on icon "button" at bounding box center [322, 654] width 10 height 15
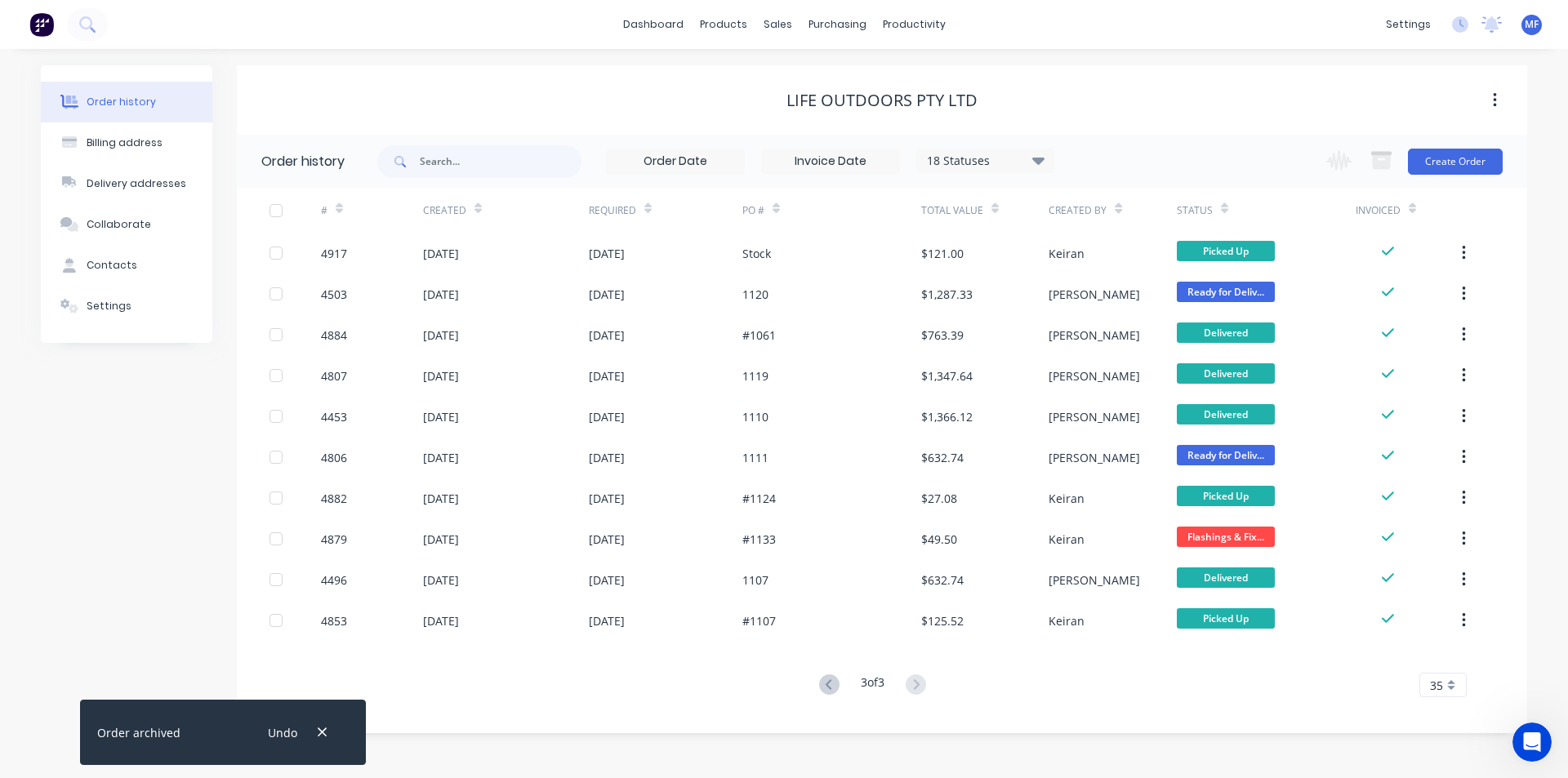
drag, startPoint x: 317, startPoint y: 726, endPoint x: 355, endPoint y: 715, distance: 39.6
click at [317, 726] on icon "button" at bounding box center [322, 732] width 10 height 15
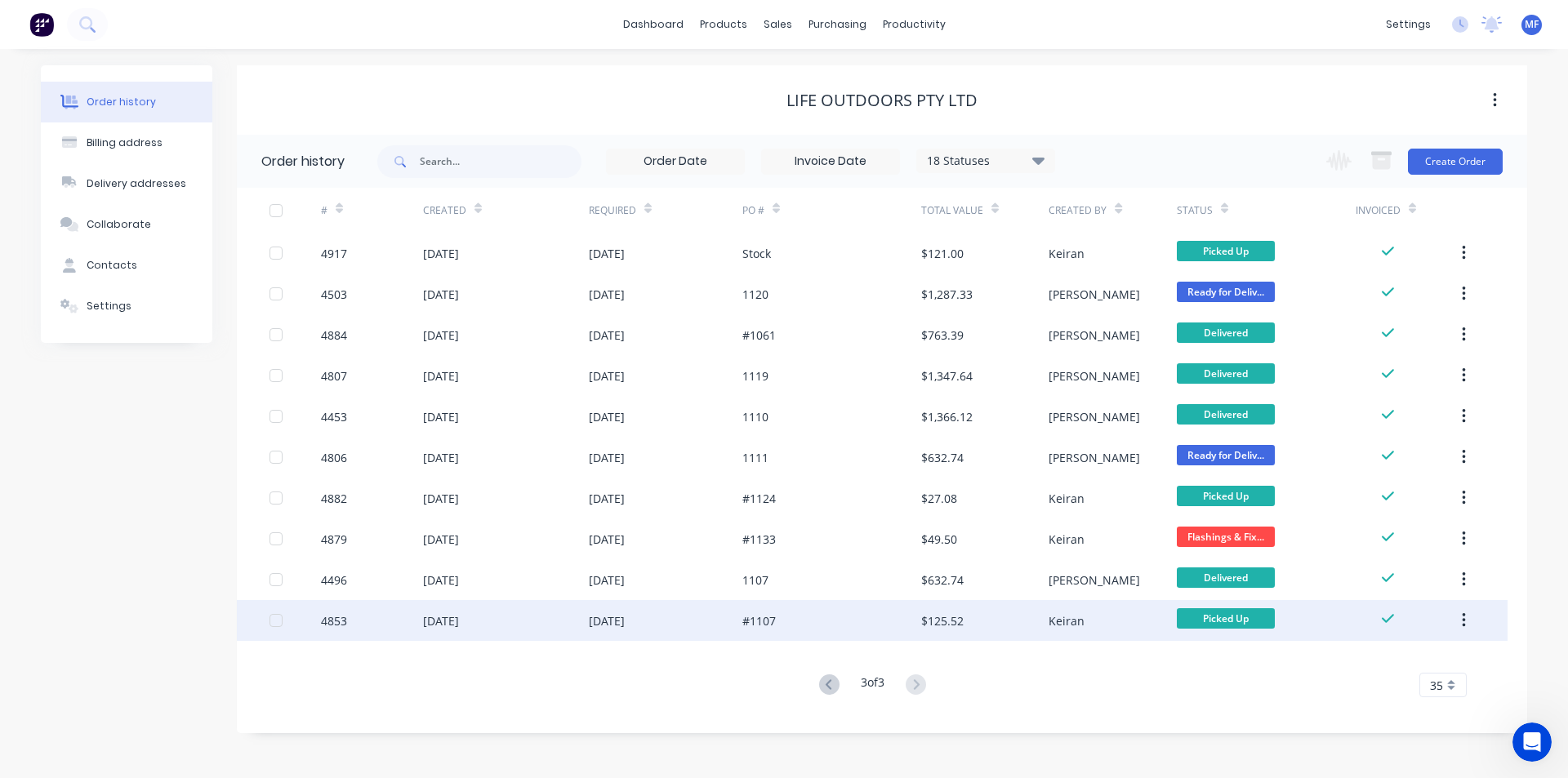
click at [1464, 624] on icon "button" at bounding box center [1463, 620] width 3 height 15
click at [1444, 658] on div "Archive" at bounding box center [1405, 664] width 126 height 24
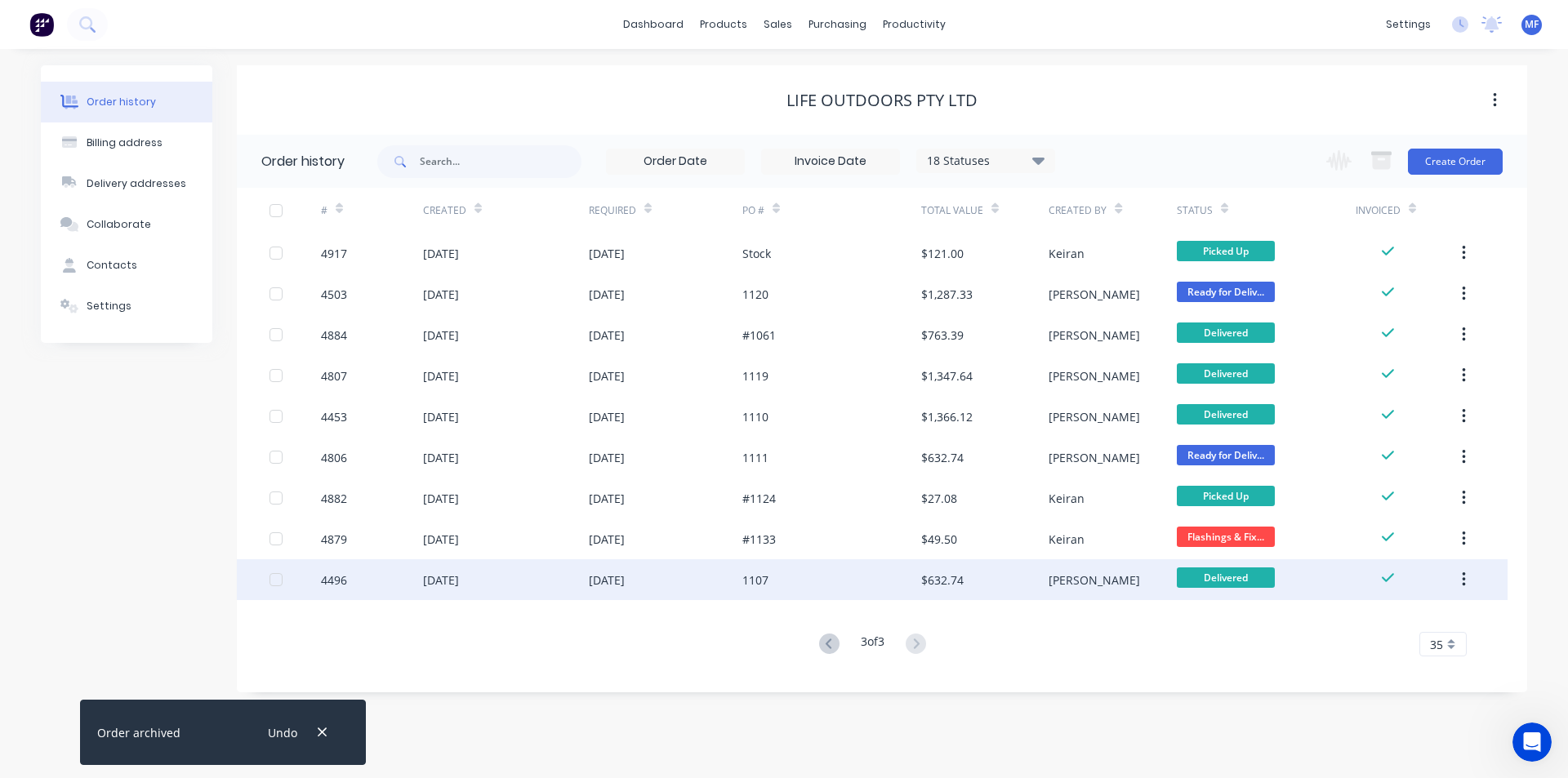
drag, startPoint x: 1459, startPoint y: 580, endPoint x: 1460, endPoint y: 589, distance: 9.1
click at [1460, 580] on button "button" at bounding box center [1463, 580] width 39 height 29
click at [1450, 607] on button "Archive" at bounding box center [1405, 623] width 155 height 33
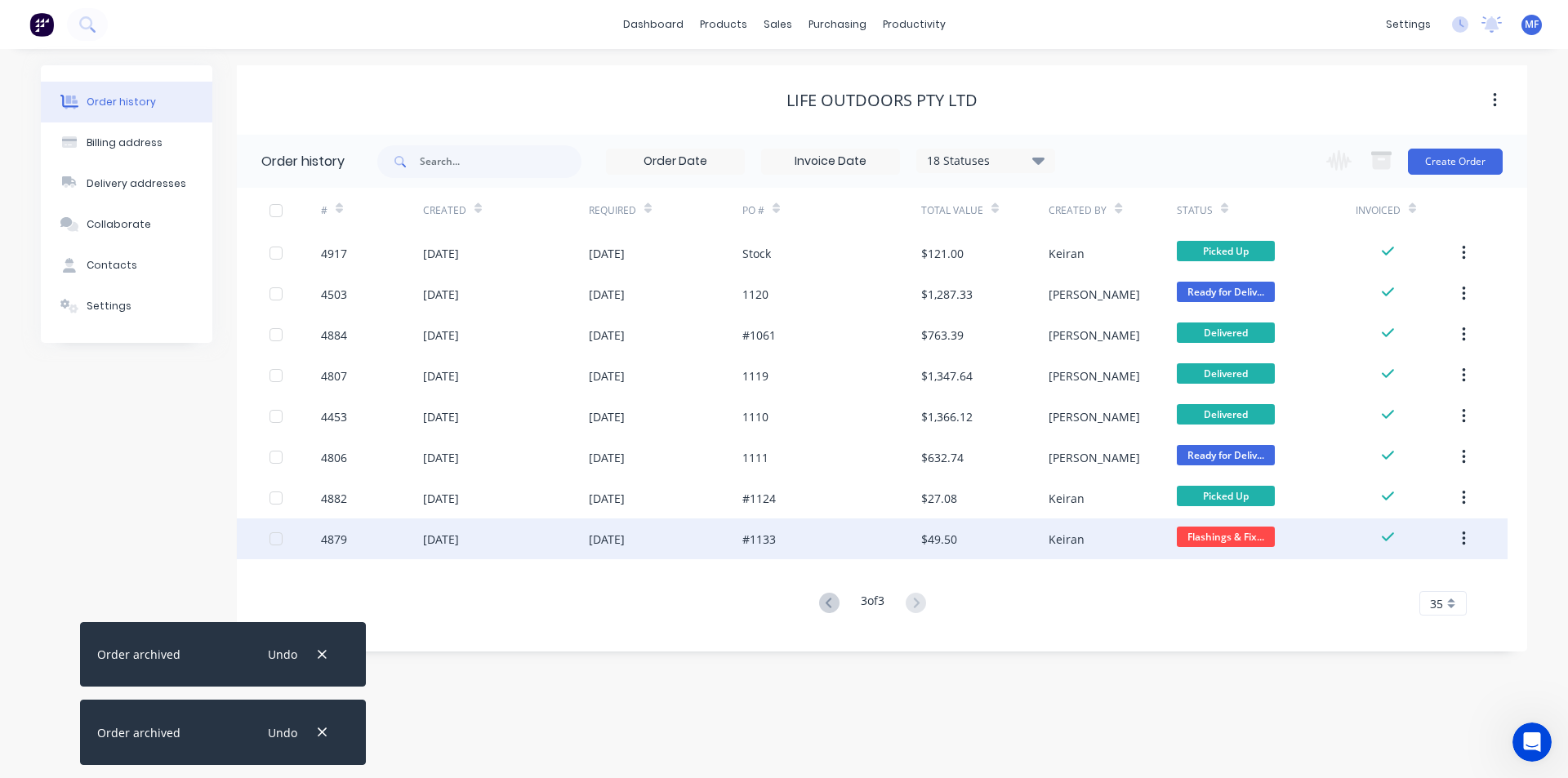
click at [1462, 536] on icon "button" at bounding box center [1463, 539] width 4 height 18
click at [1443, 569] on button "Archive" at bounding box center [1405, 582] width 155 height 33
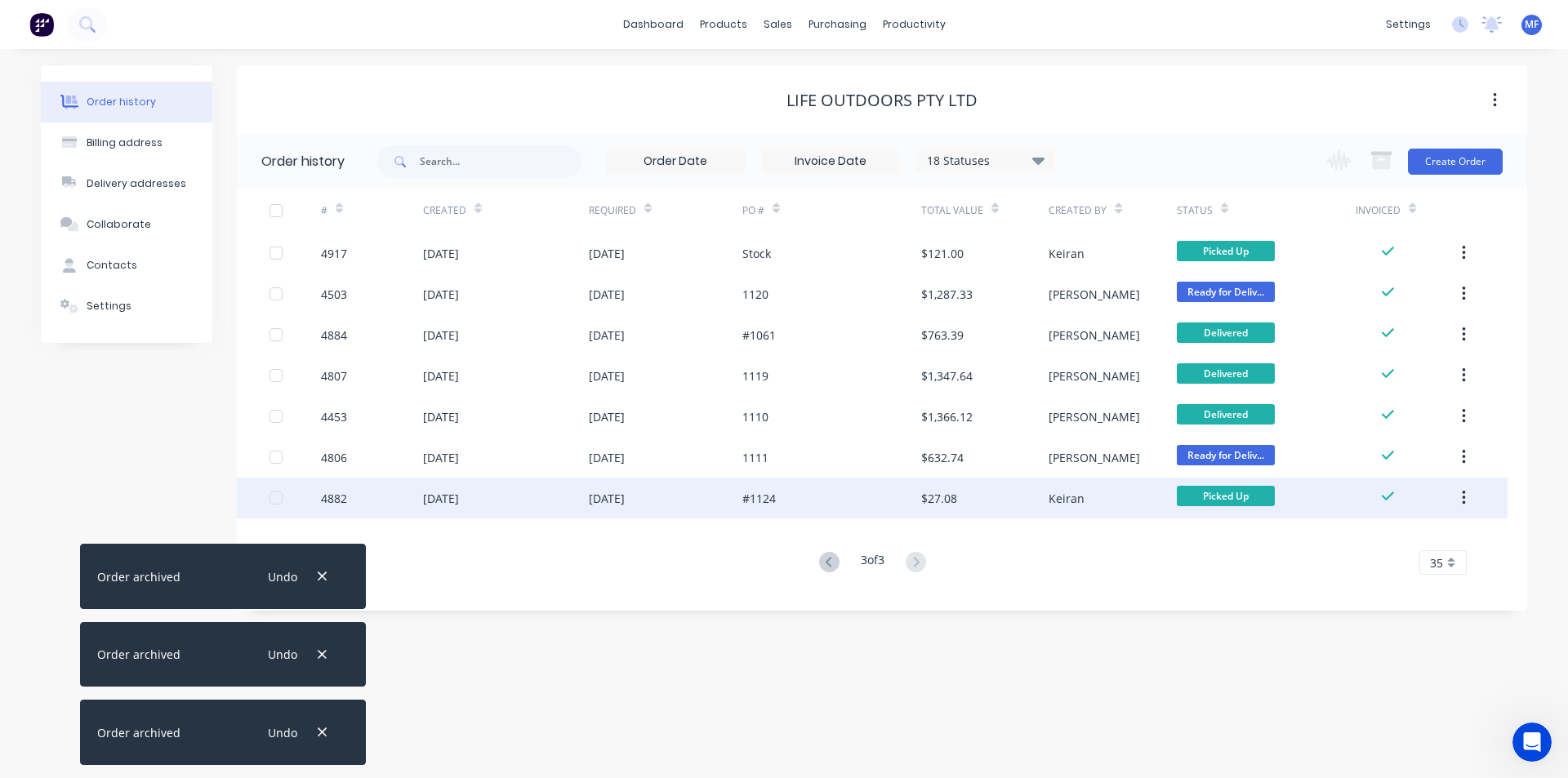
click at [1460, 501] on button "button" at bounding box center [1463, 498] width 39 height 29
click at [1428, 530] on div "Archive" at bounding box center [1405, 541] width 126 height 24
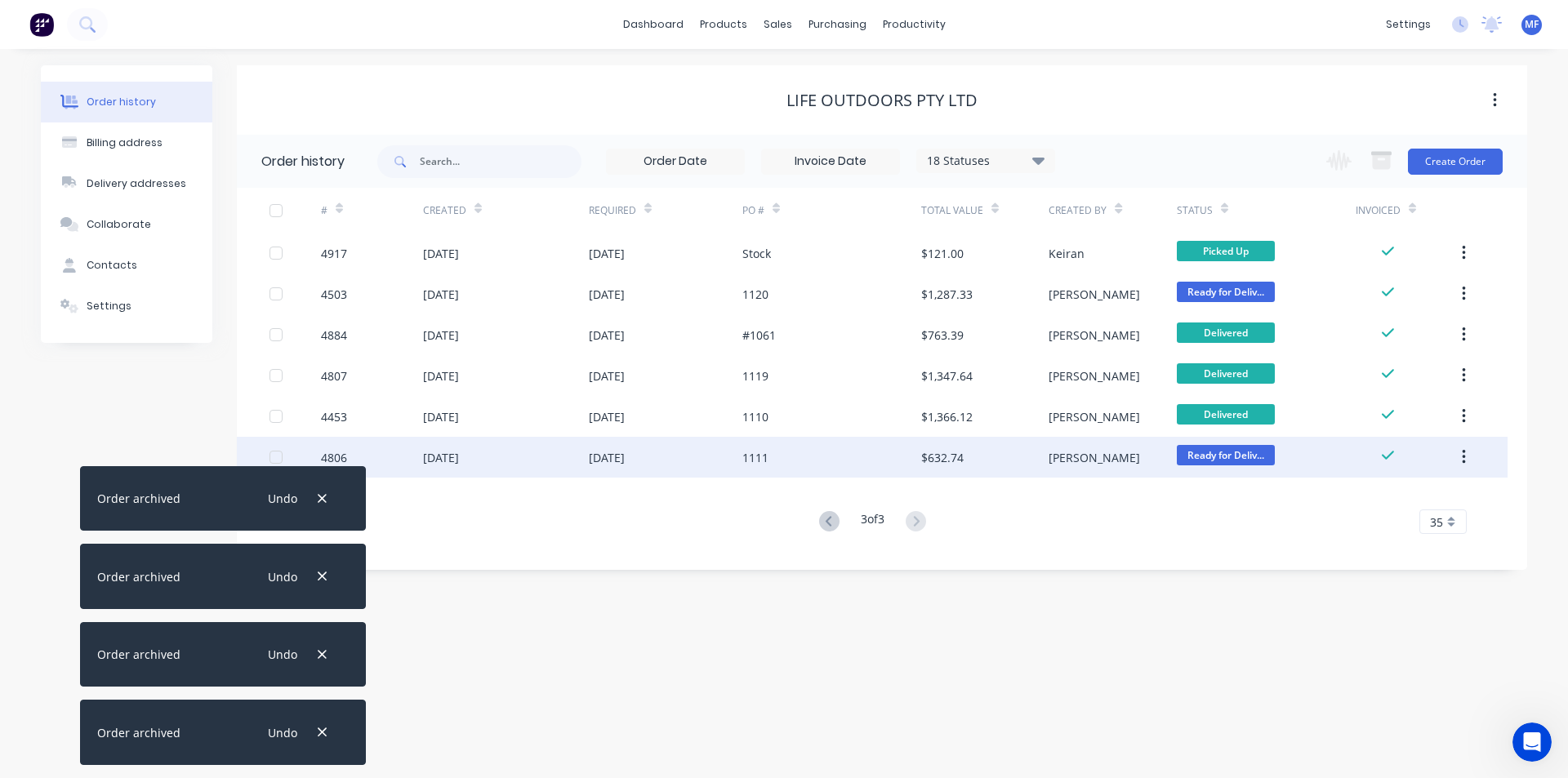
click at [1468, 461] on button "button" at bounding box center [1463, 457] width 39 height 29
click at [1426, 486] on button "Archive" at bounding box center [1405, 500] width 155 height 33
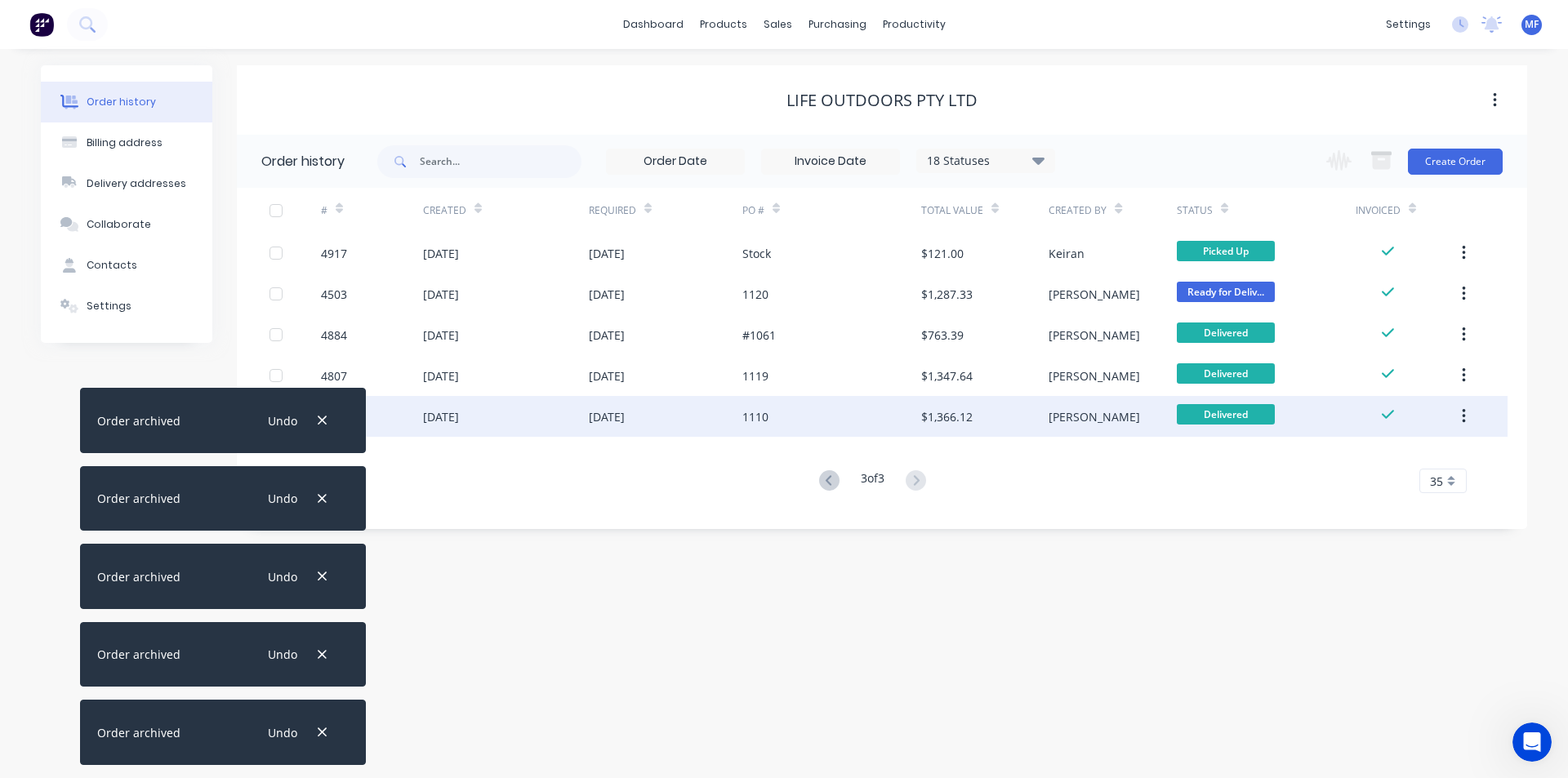
click at [1468, 417] on button "button" at bounding box center [1463, 416] width 39 height 29
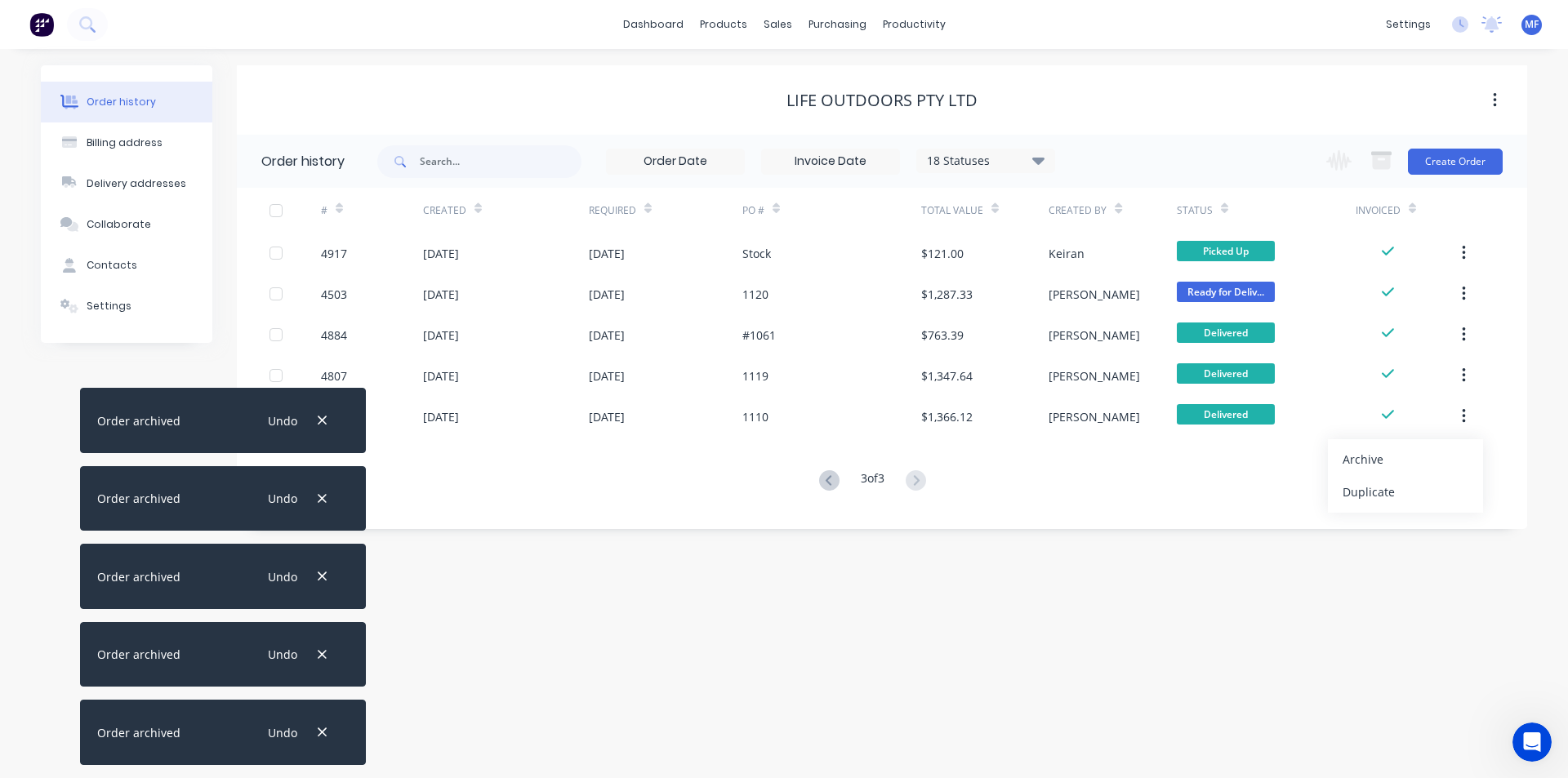
click at [1441, 459] on div "Archive" at bounding box center [1405, 460] width 126 height 24
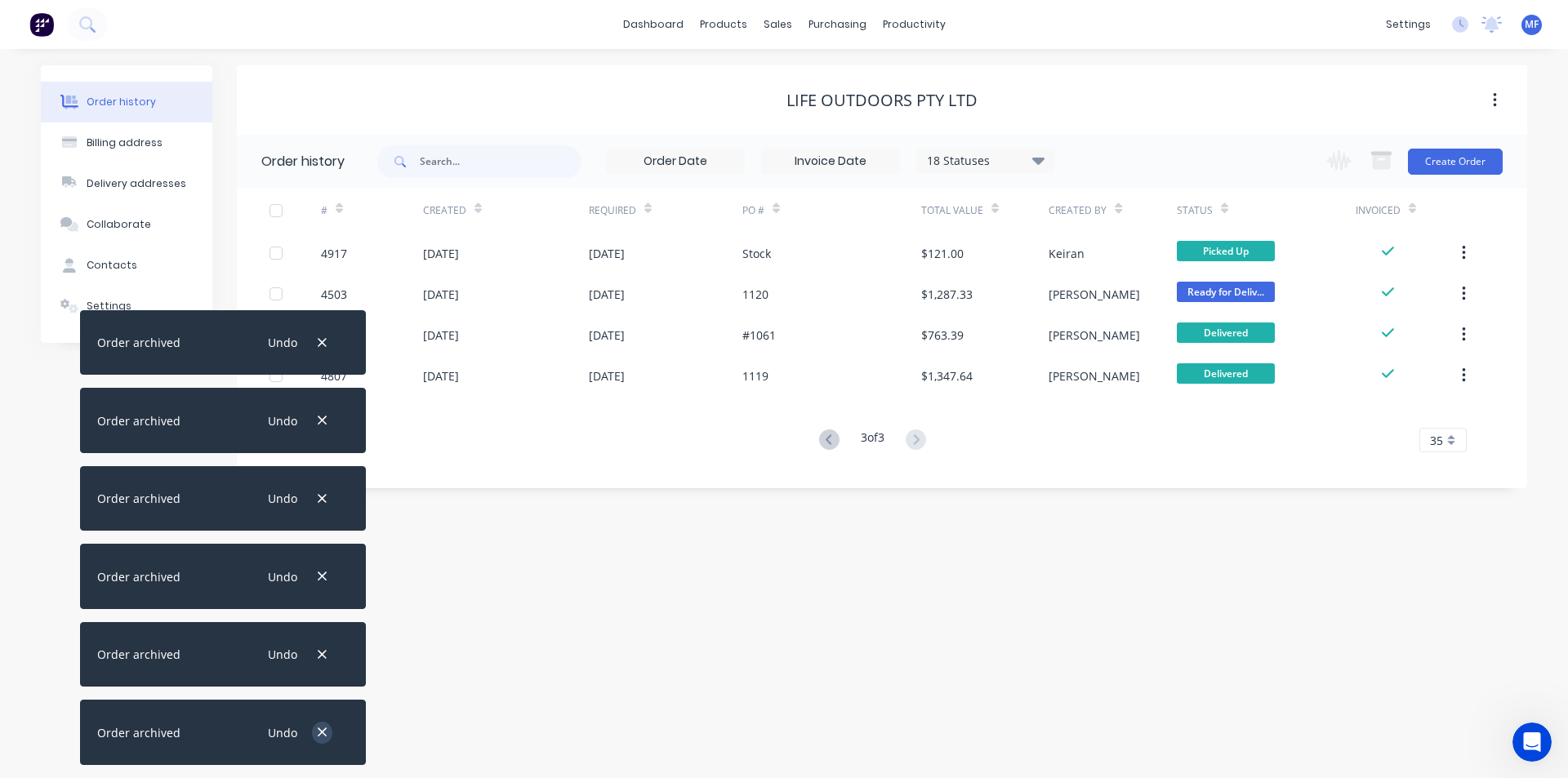
click at [321, 727] on icon "button" at bounding box center [322, 732] width 10 height 15
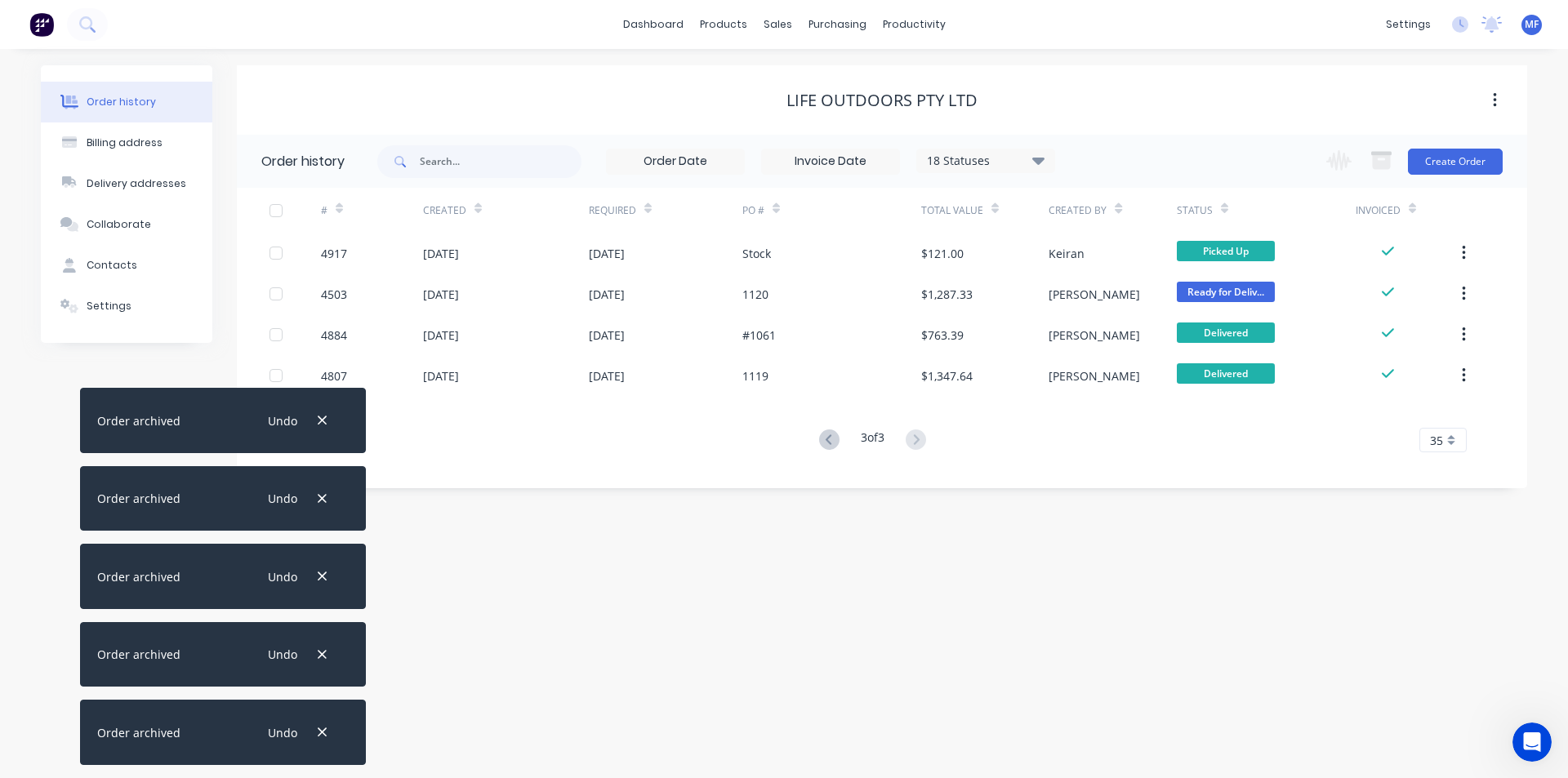
click at [321, 727] on icon "button" at bounding box center [322, 732] width 10 height 15
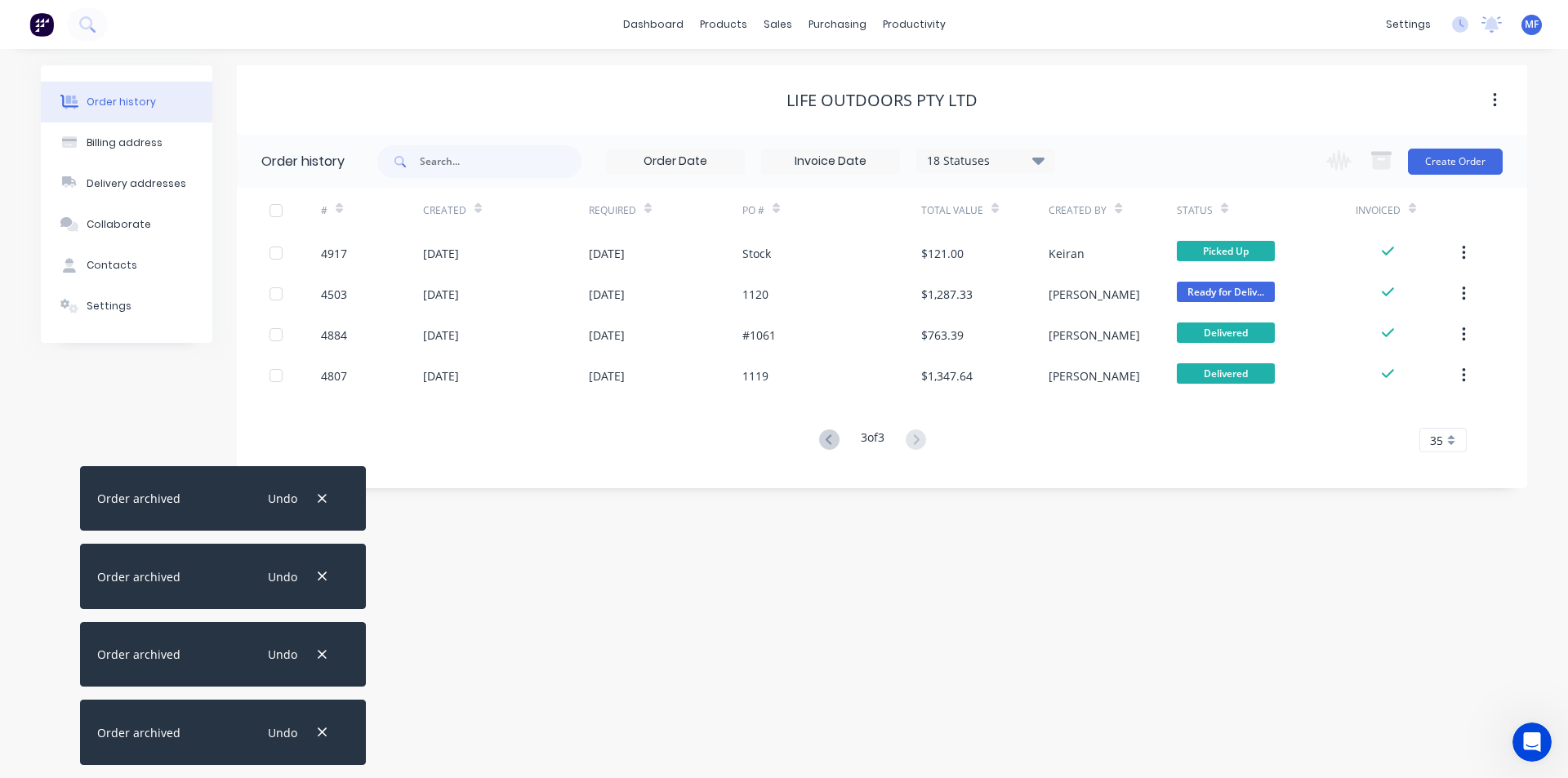
click at [321, 727] on icon "button" at bounding box center [322, 732] width 10 height 15
click at [321, 662] on icon "button" at bounding box center [322, 654] width 10 height 15
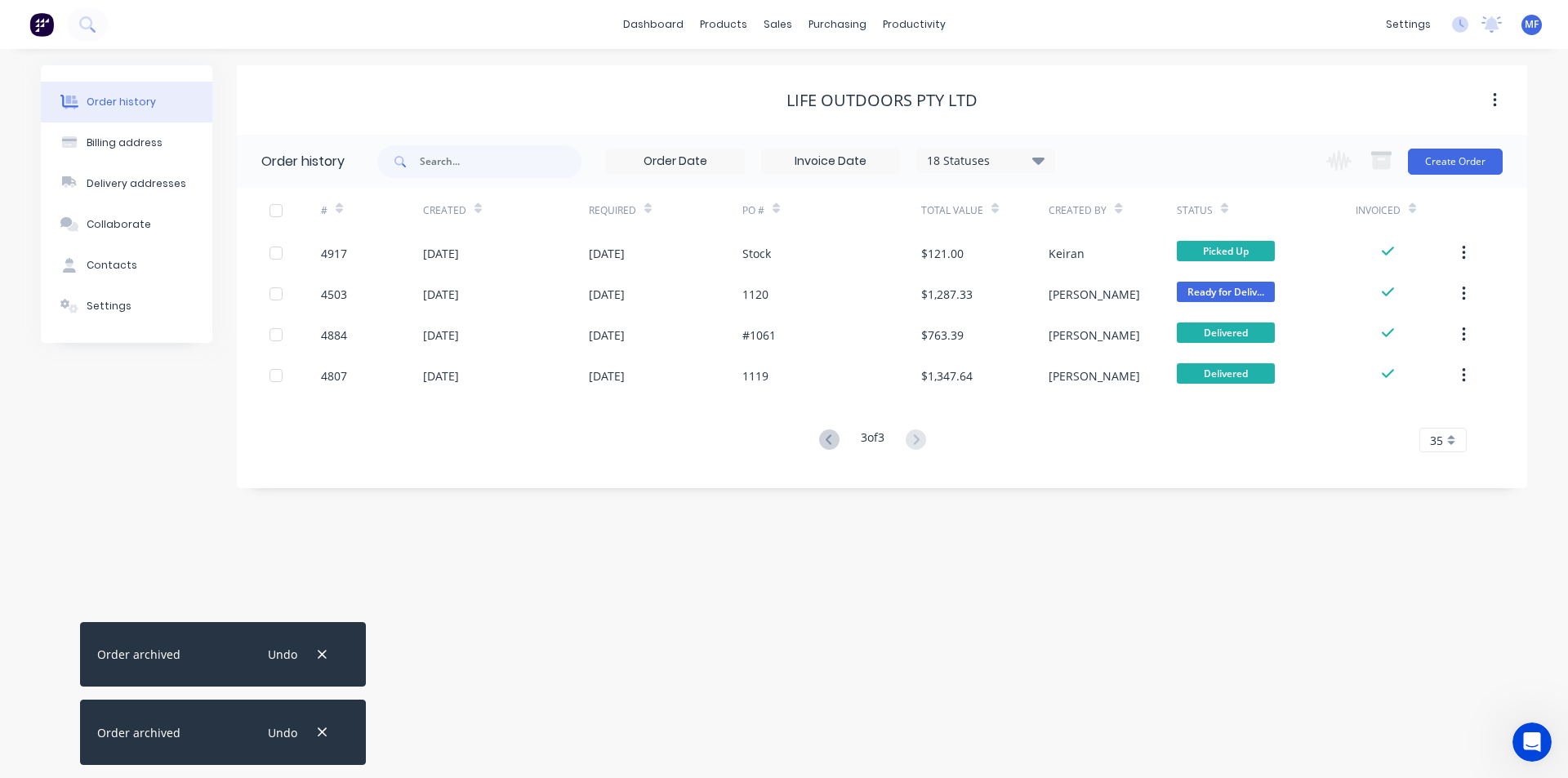
click at [321, 727] on icon "button" at bounding box center [322, 732] width 10 height 15
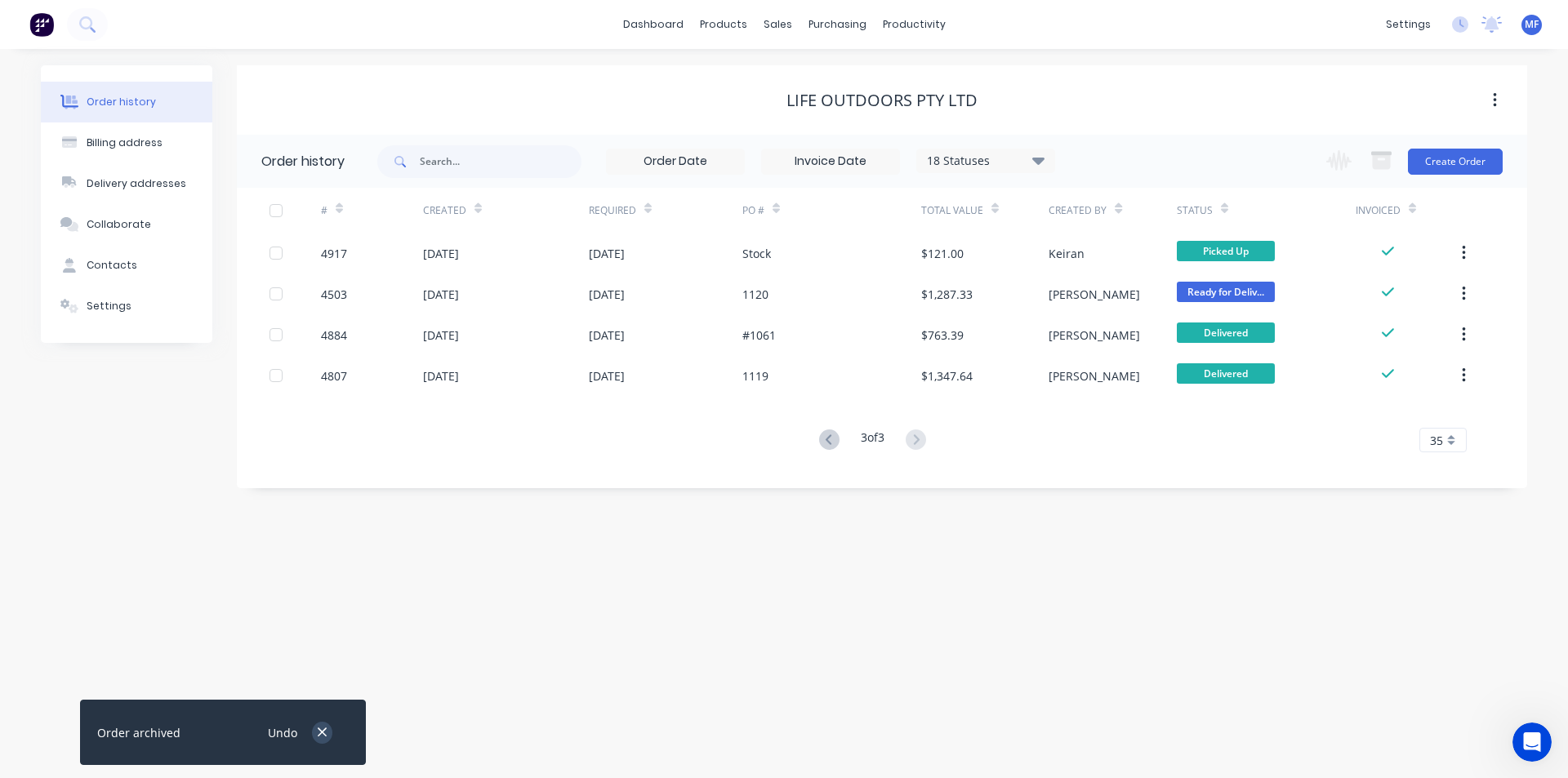
click at [324, 728] on icon "button" at bounding box center [322, 732] width 10 height 15
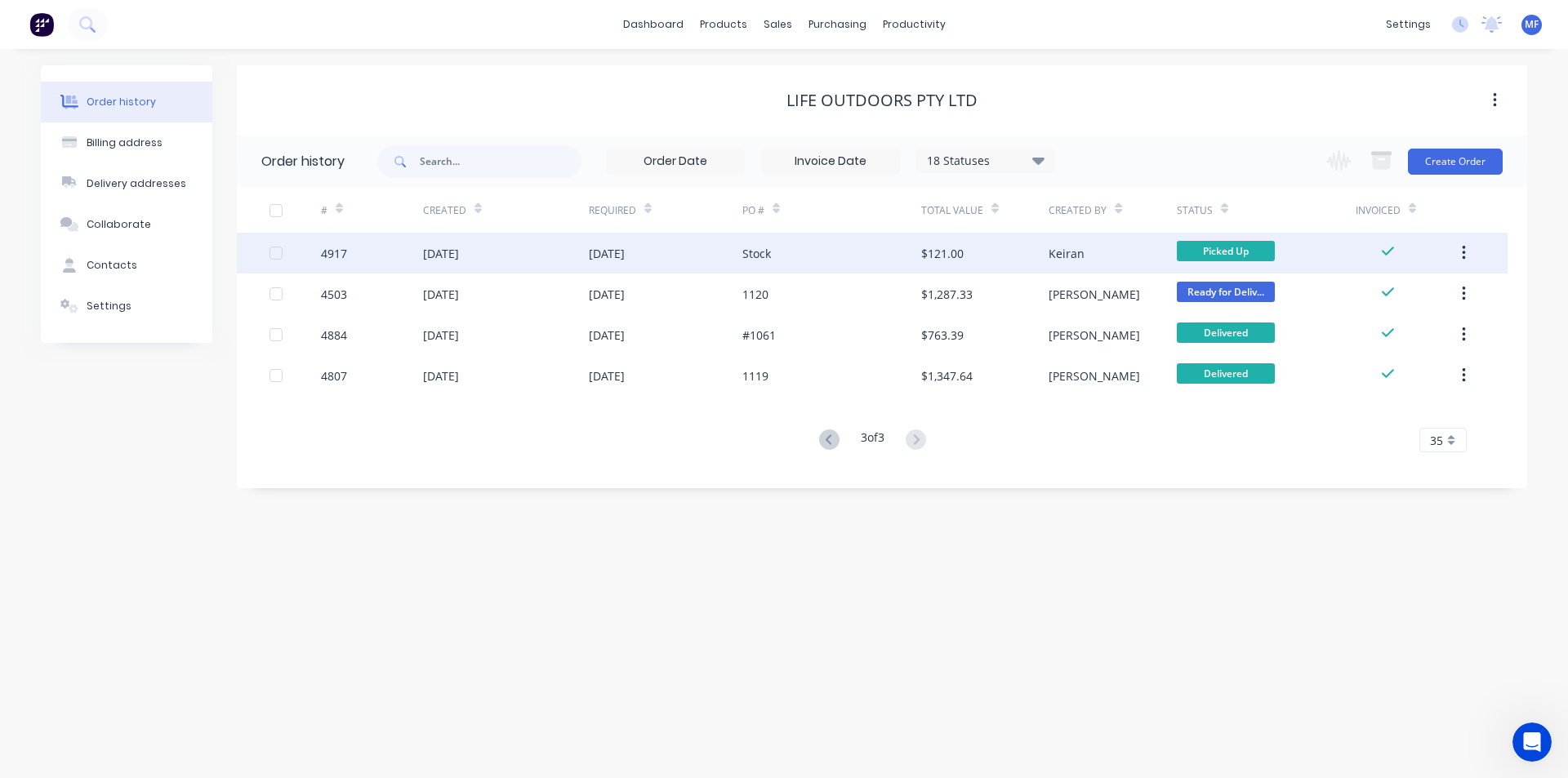
click at [1464, 246] on icon "button" at bounding box center [1463, 253] width 3 height 15
click at [1415, 286] on div "Archive" at bounding box center [1405, 296] width 126 height 24
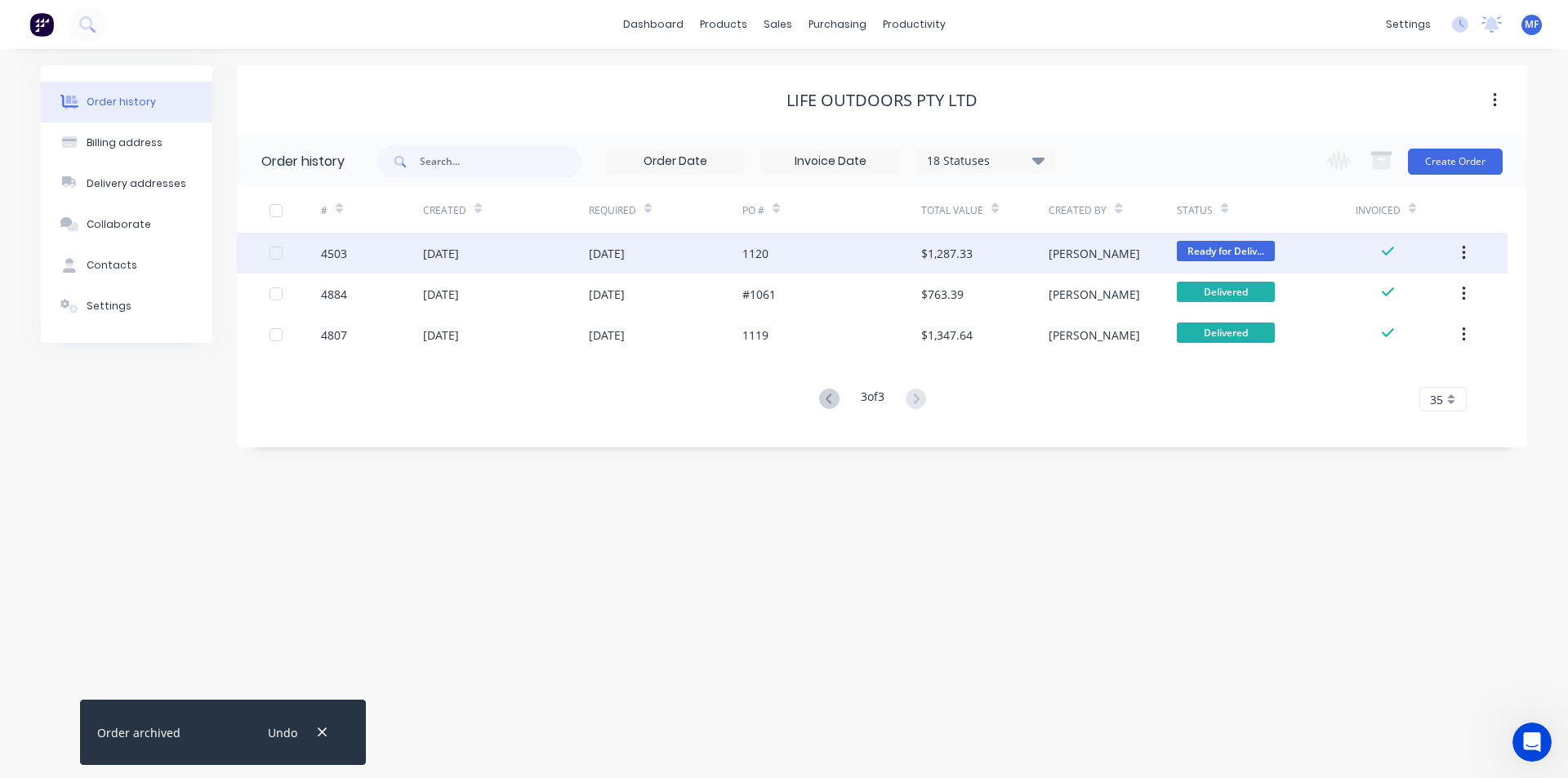
click at [1468, 252] on button "button" at bounding box center [1463, 253] width 39 height 29
click at [1419, 291] on div "Archive" at bounding box center [1405, 296] width 126 height 24
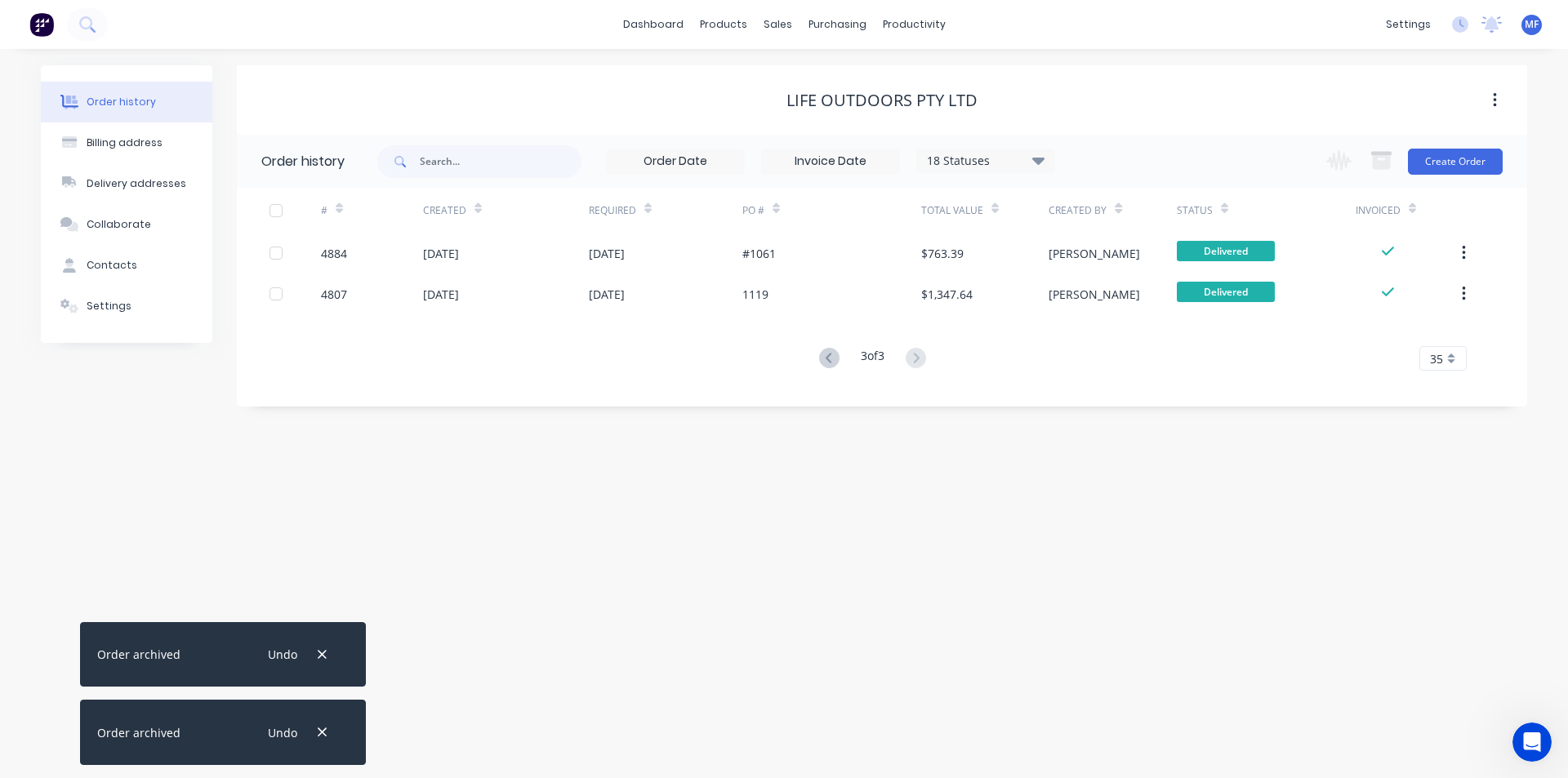
click at [825, 359] on icon at bounding box center [829, 359] width 21 height 21
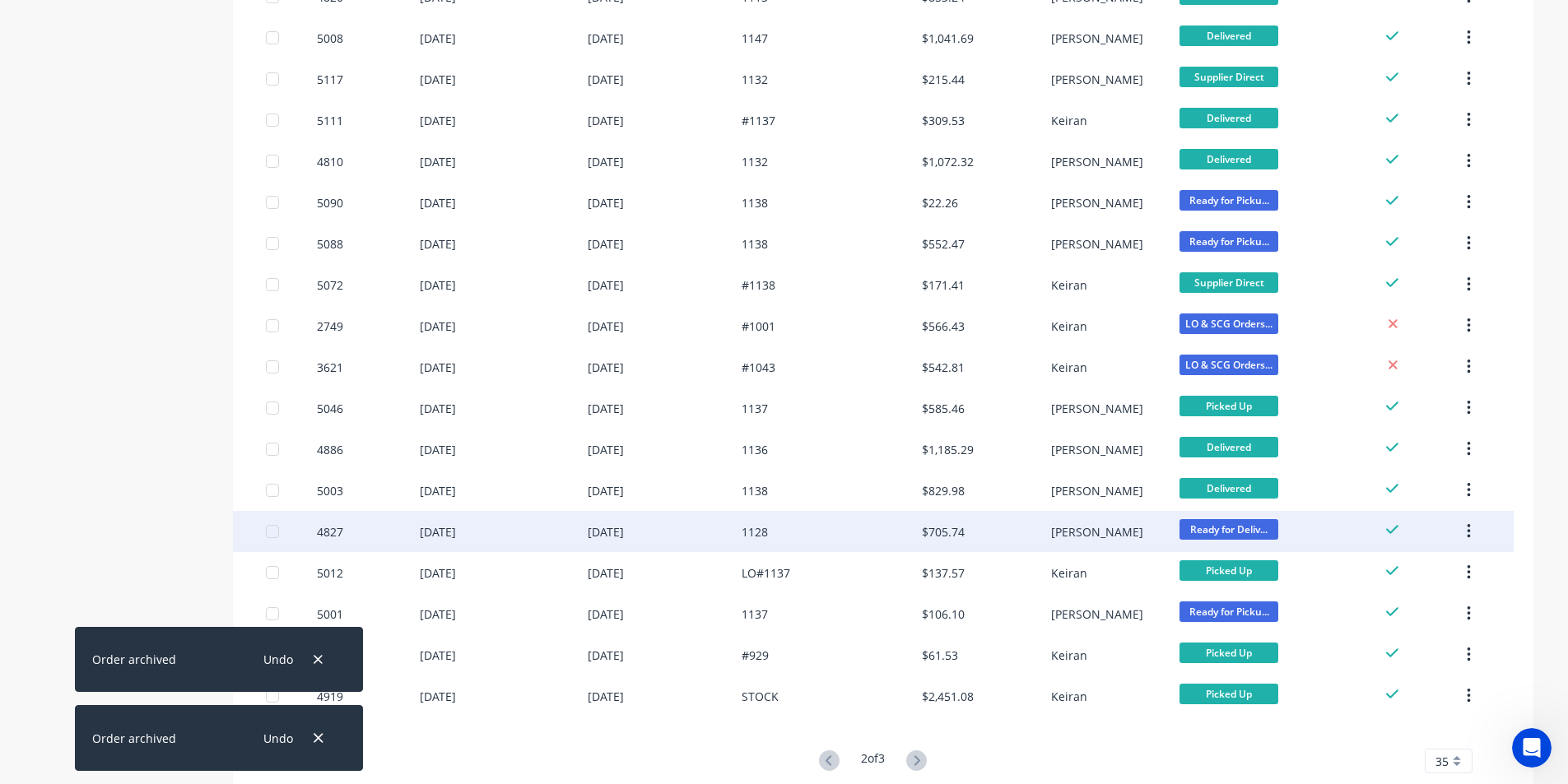
scroll to position [1000, 0]
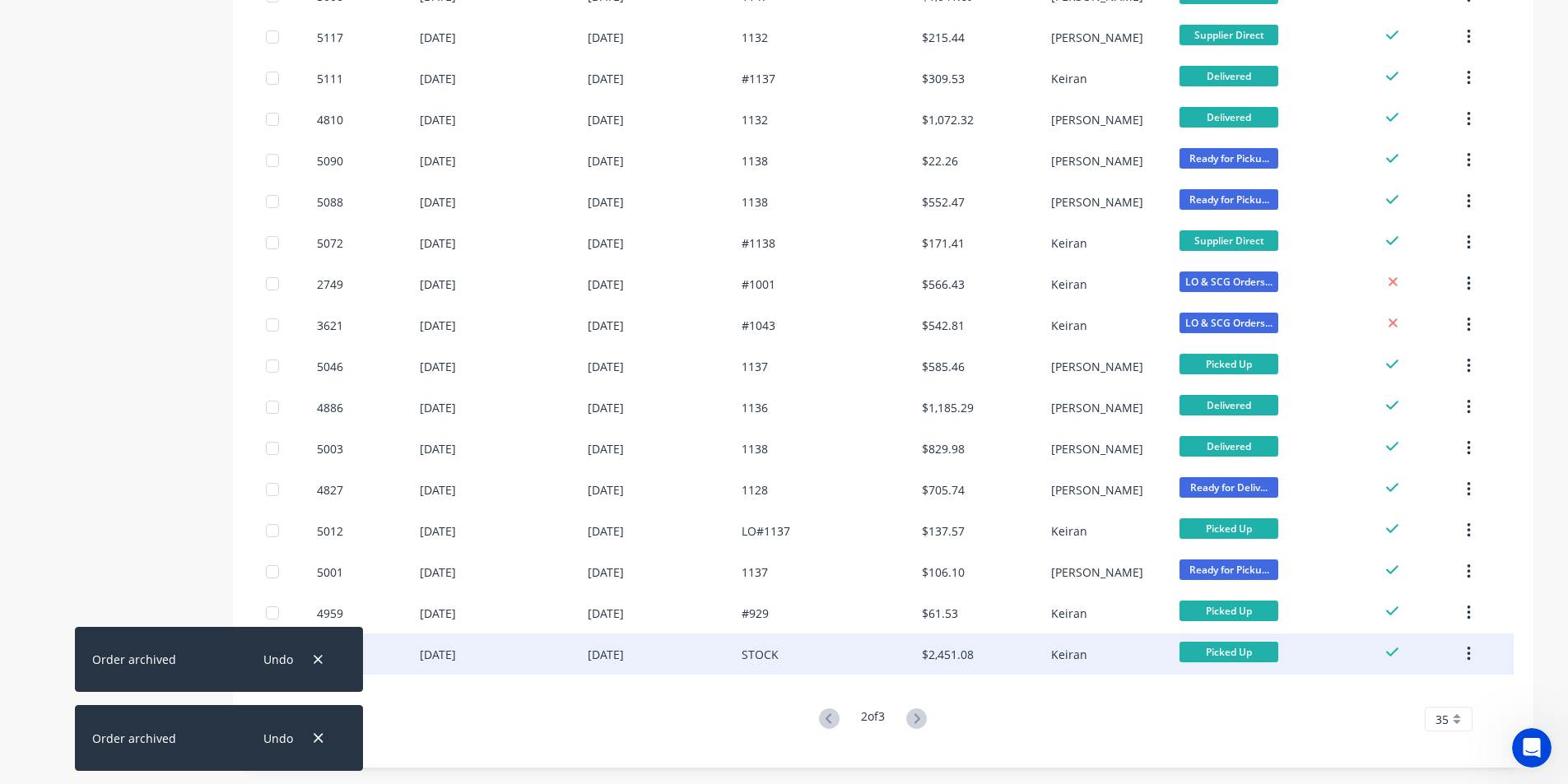
click at [1469, 655] on icon "button" at bounding box center [1469, 653] width 3 height 15
click at [1436, 683] on button "Archive" at bounding box center [1410, 698] width 157 height 33
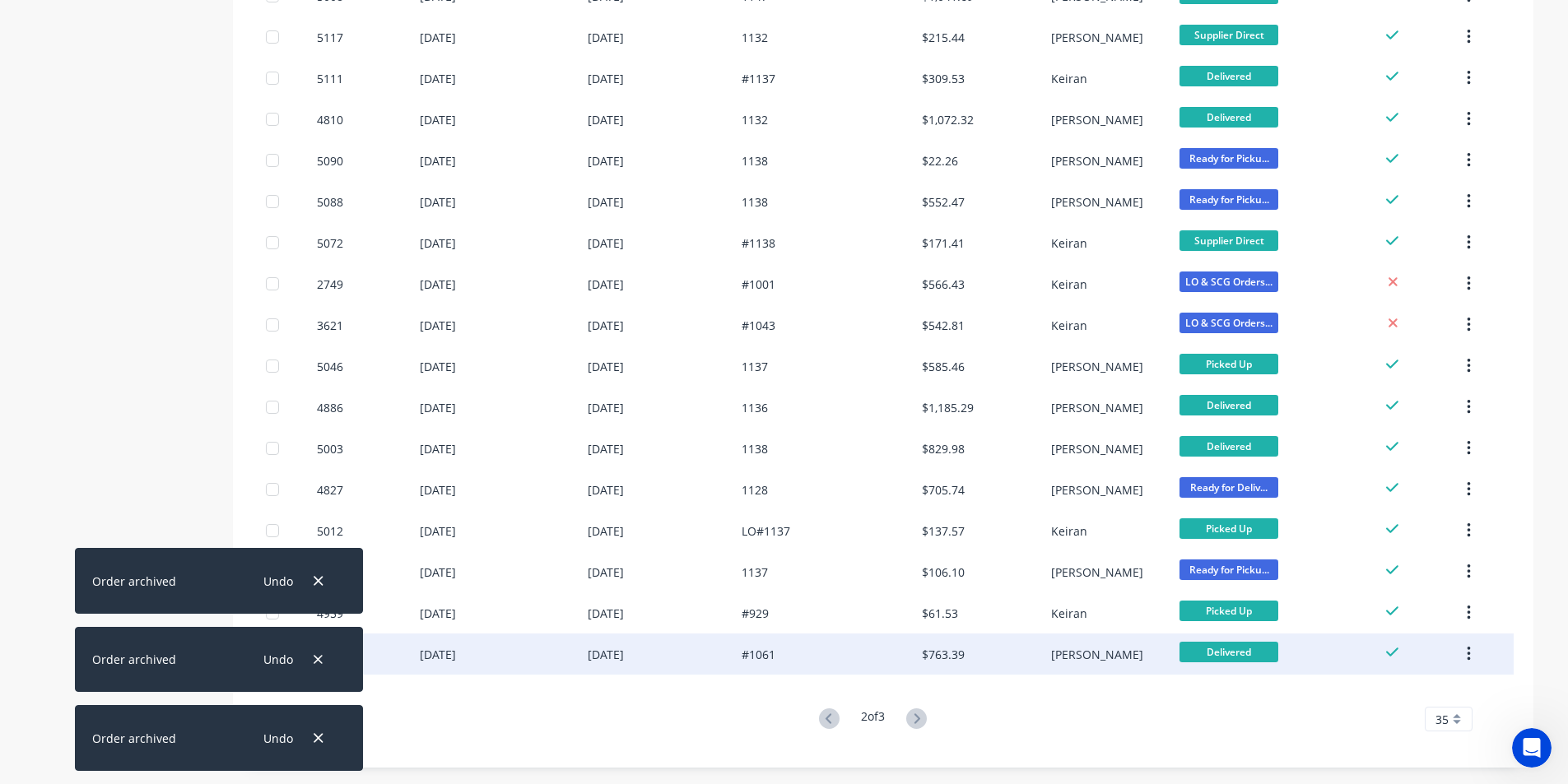
click at [1469, 653] on icon "button" at bounding box center [1469, 653] width 4 height 18
click at [1443, 684] on button "Archive" at bounding box center [1410, 698] width 157 height 33
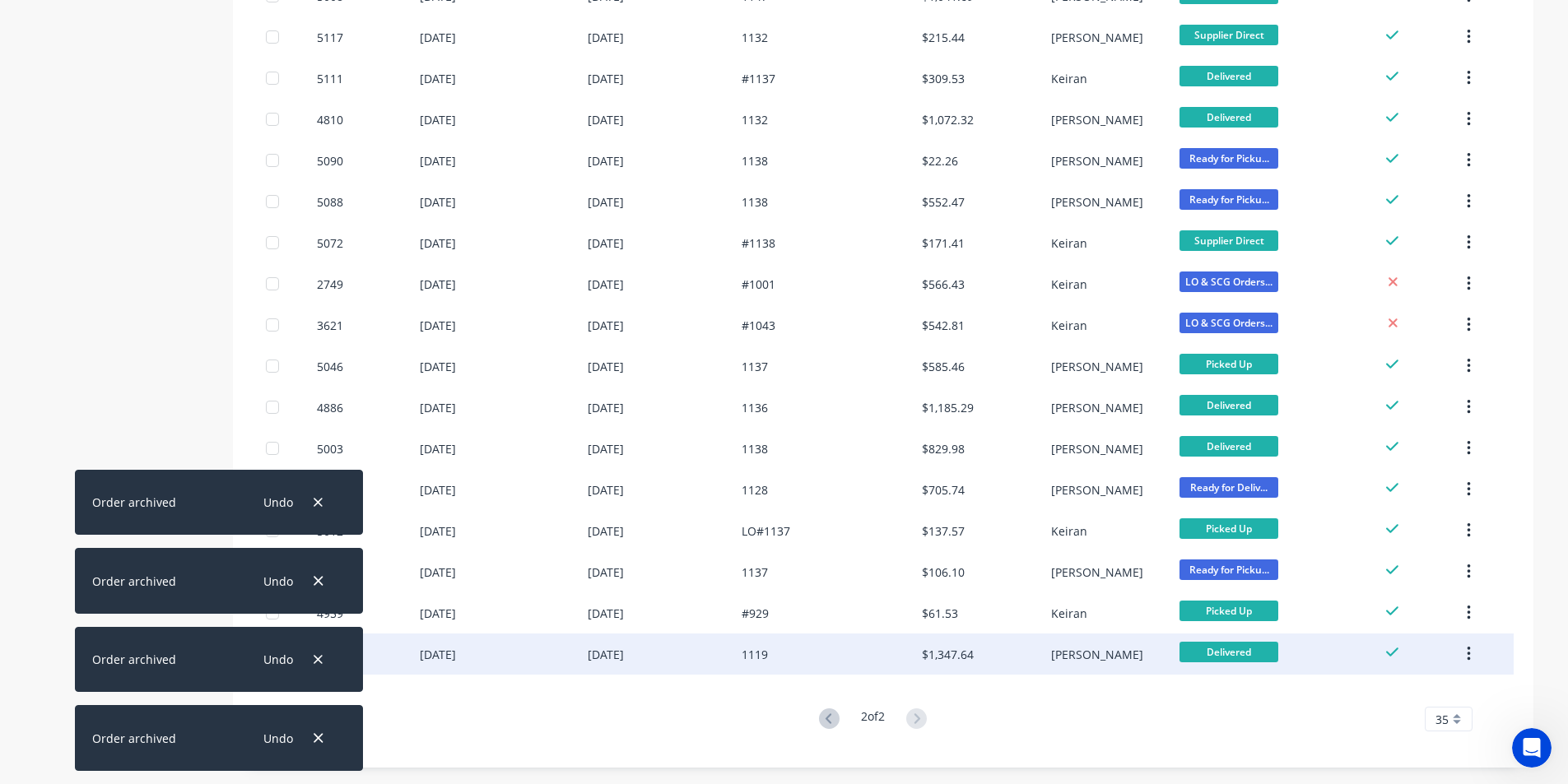
click at [1468, 658] on icon "button" at bounding box center [1469, 653] width 4 height 18
click at [1427, 684] on button "Archive" at bounding box center [1410, 698] width 157 height 33
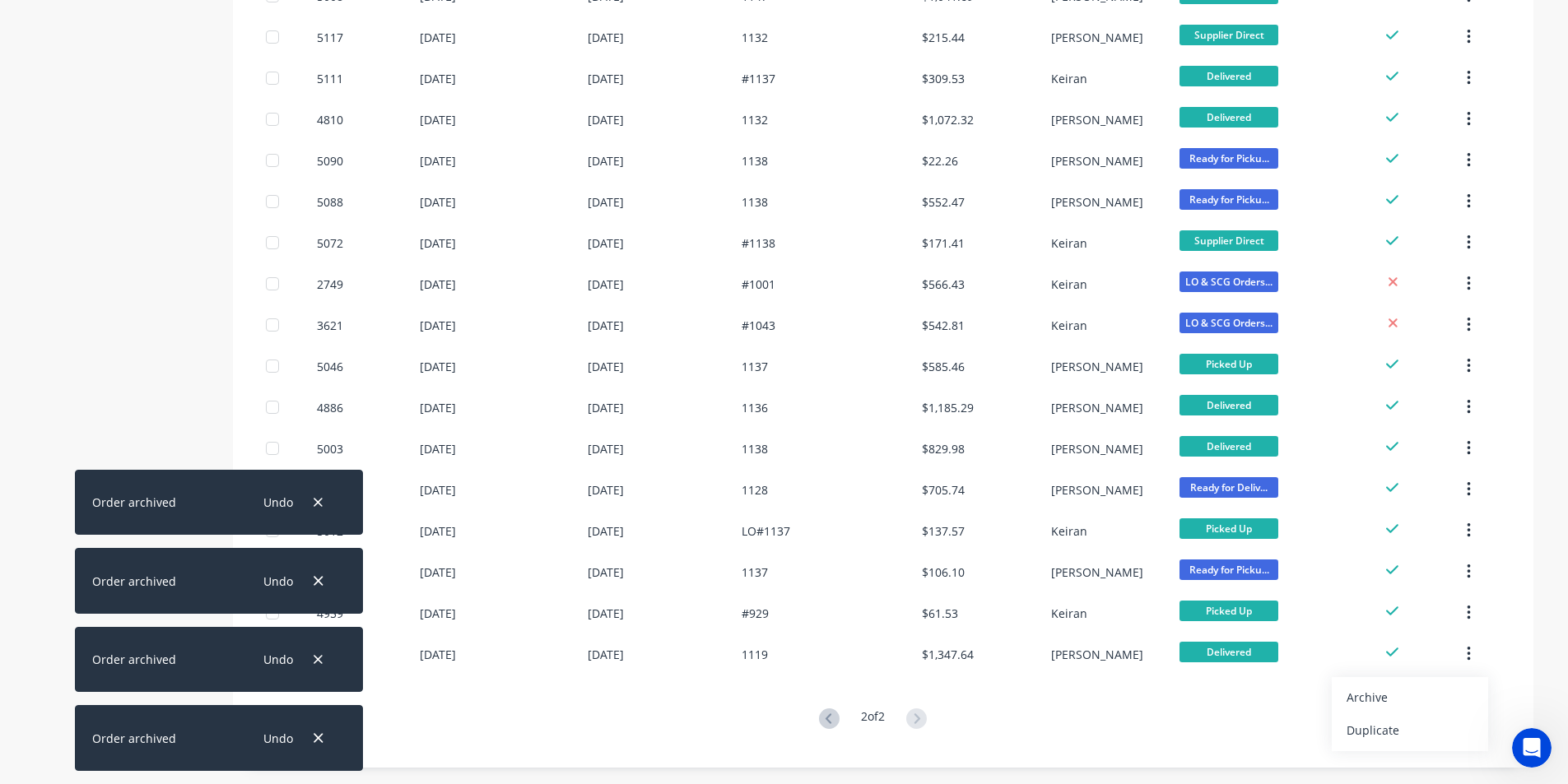
scroll to position [0, 0]
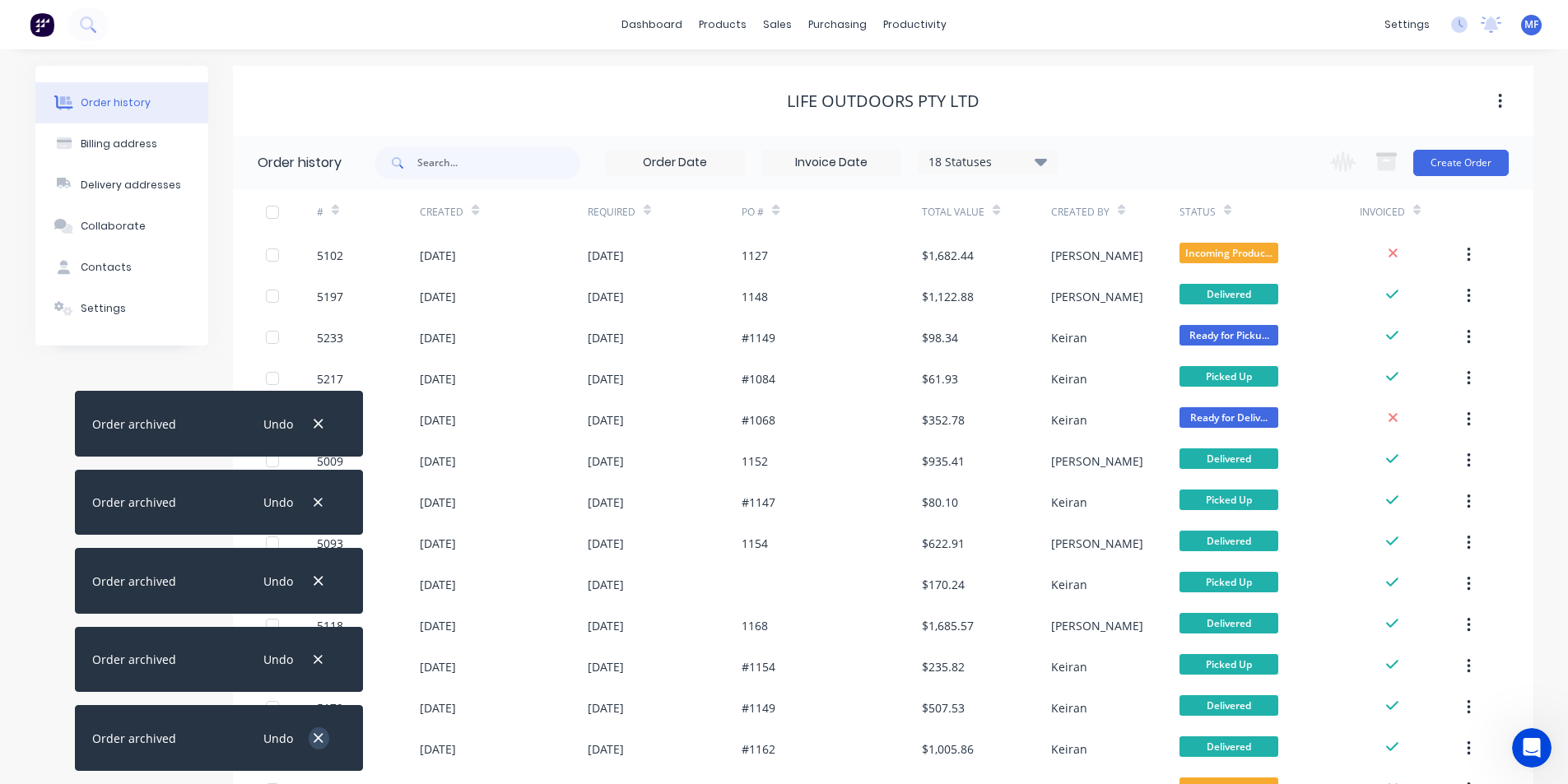
click at [314, 734] on icon "button" at bounding box center [318, 737] width 10 height 15
click at [314, 667] on icon "button" at bounding box center [318, 660] width 10 height 15
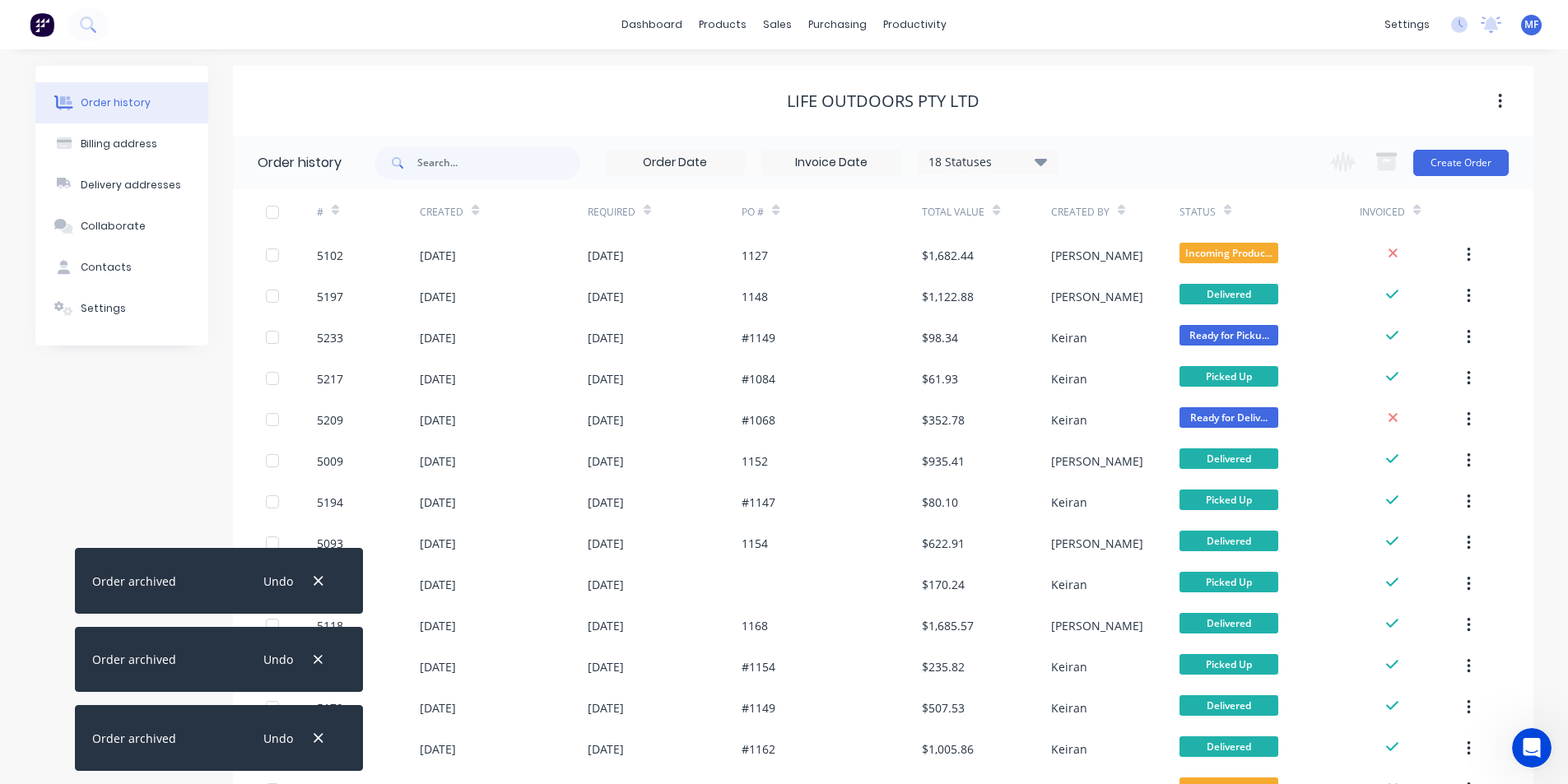
click at [314, 734] on icon "button" at bounding box center [318, 737] width 10 height 15
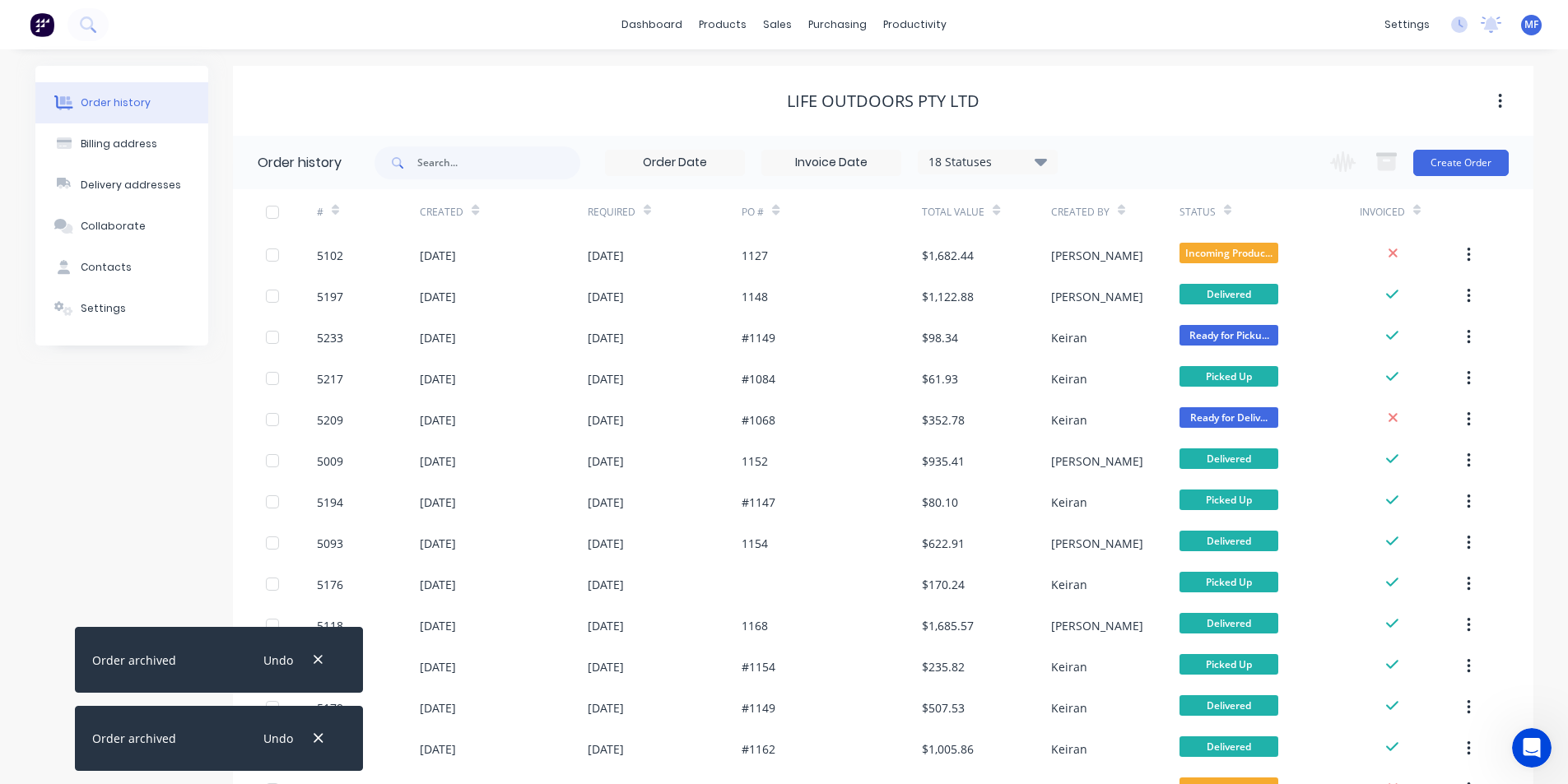
click at [314, 734] on icon "button" at bounding box center [318, 737] width 10 height 15
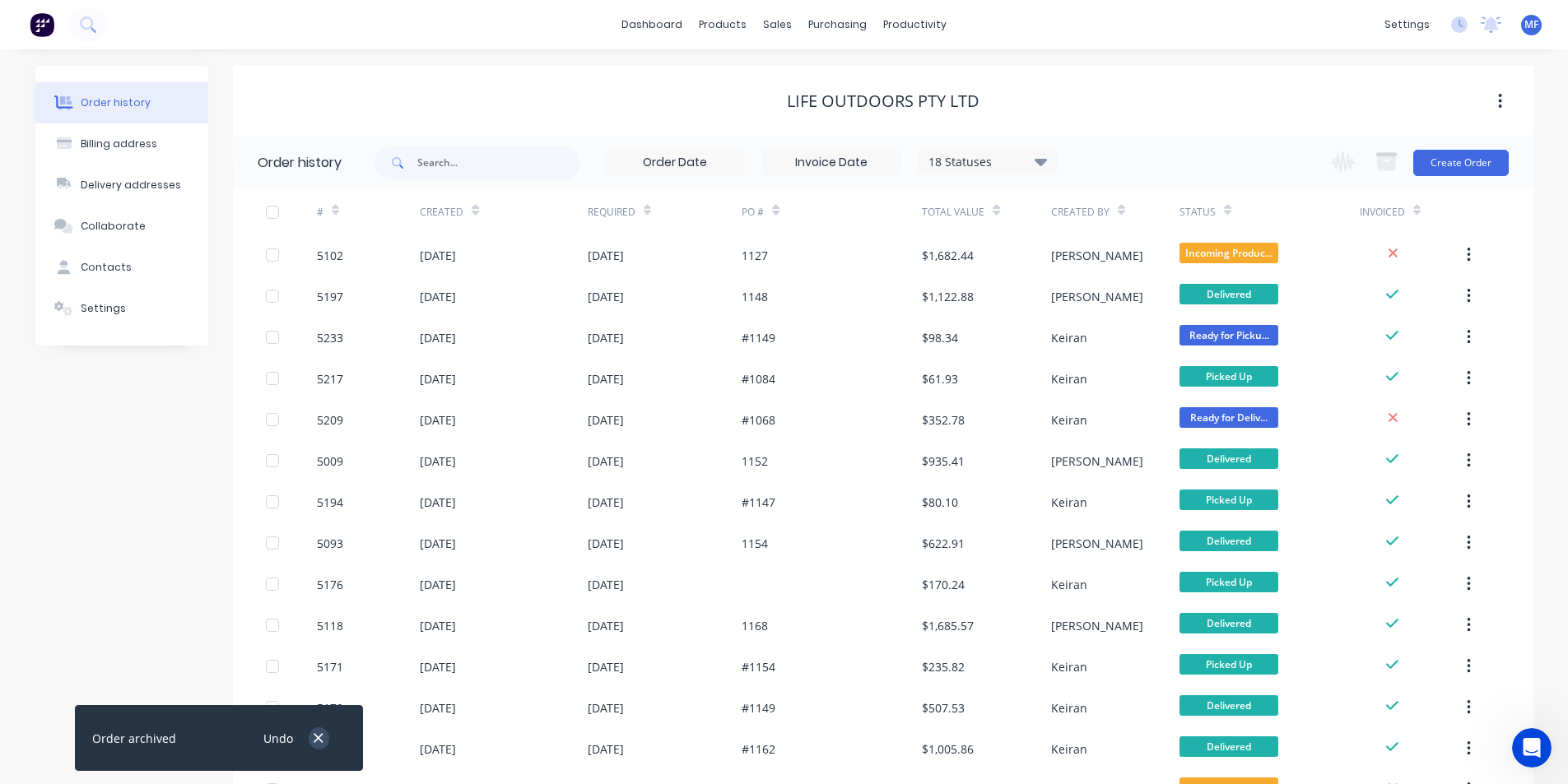
click at [314, 736] on icon "button" at bounding box center [318, 737] width 10 height 15
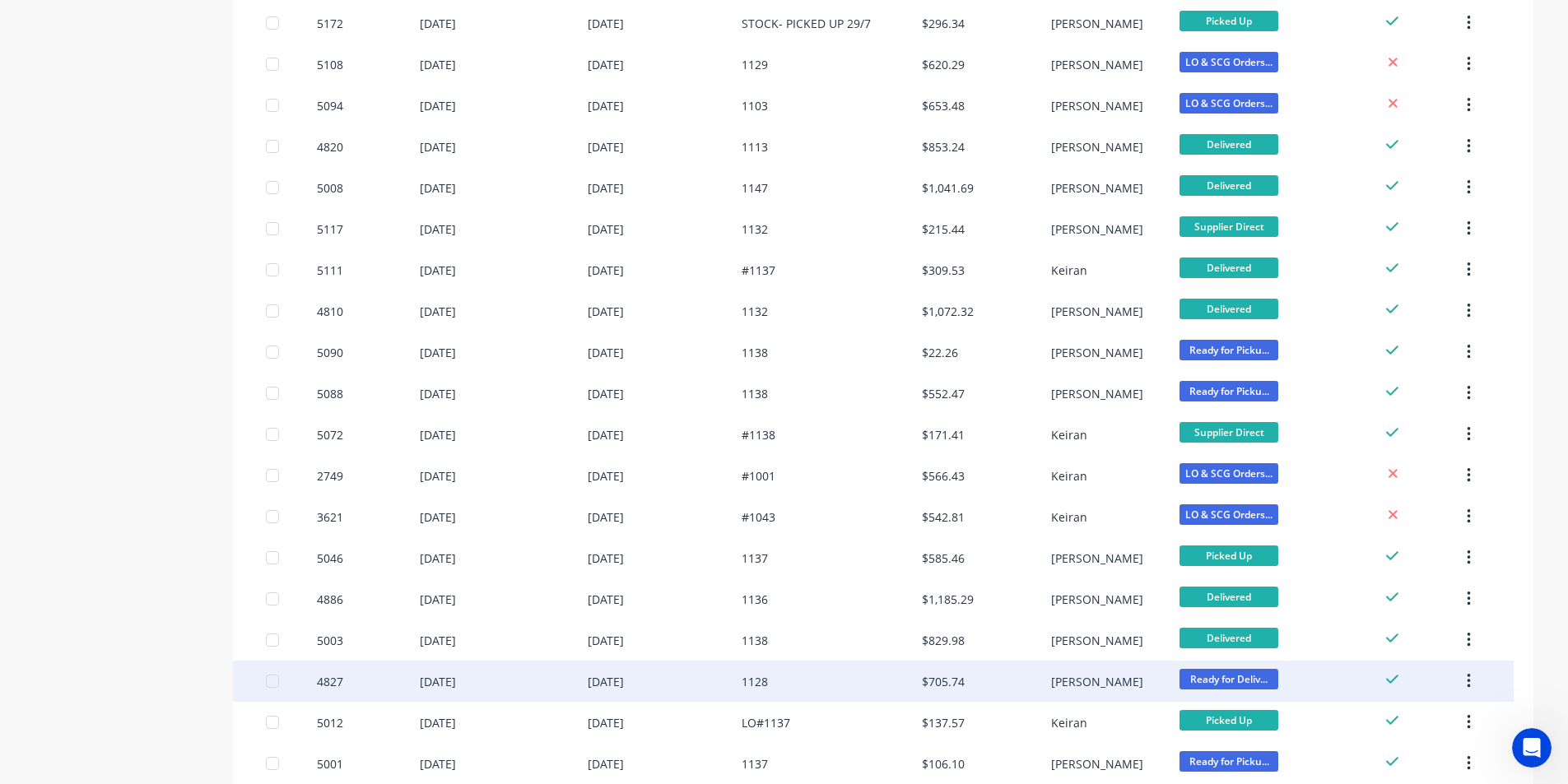
scroll to position [959, 0]
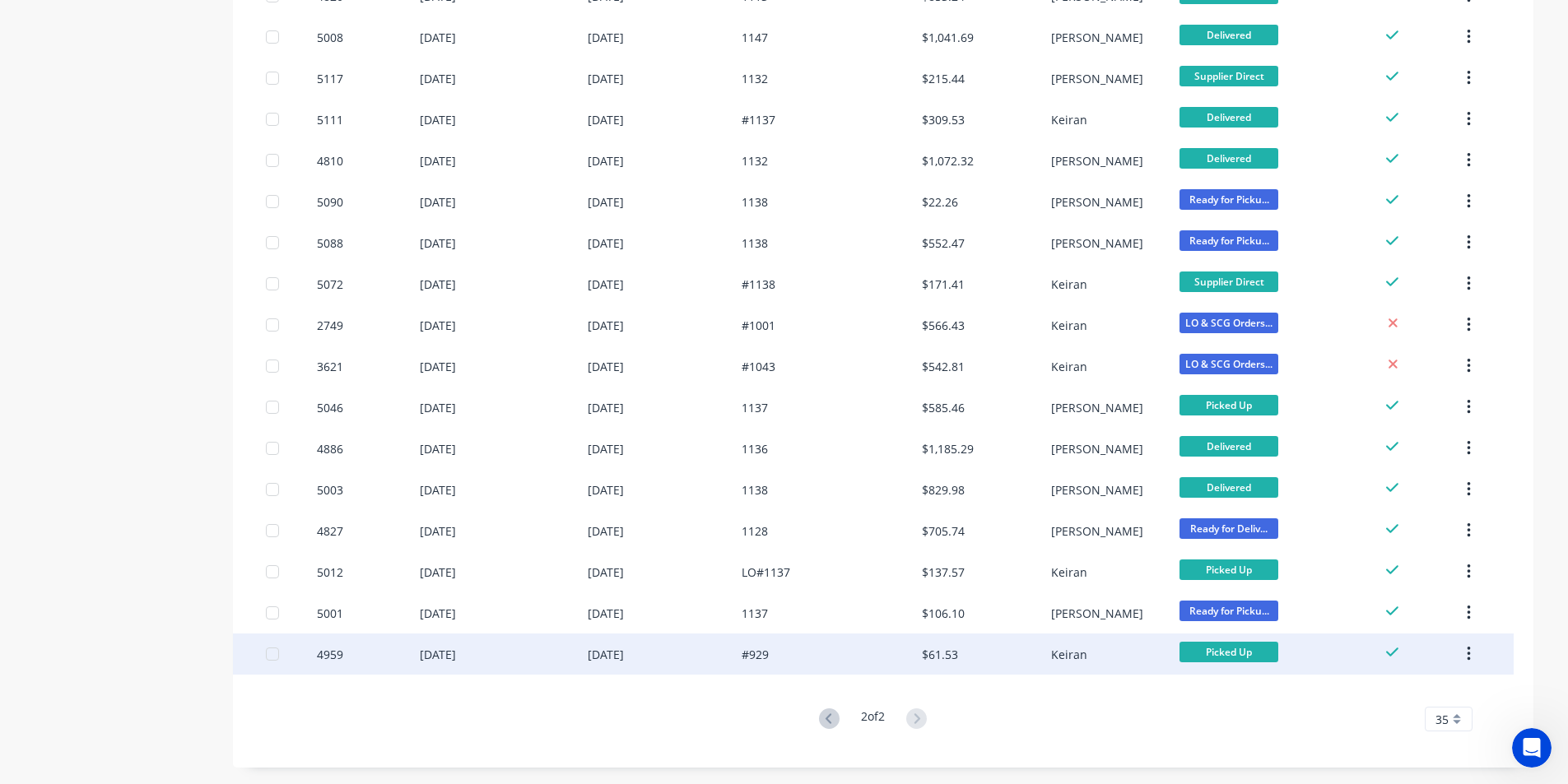
click at [1472, 655] on button "button" at bounding box center [1469, 654] width 39 height 29
click at [1456, 685] on button "Archive" at bounding box center [1410, 698] width 157 height 33
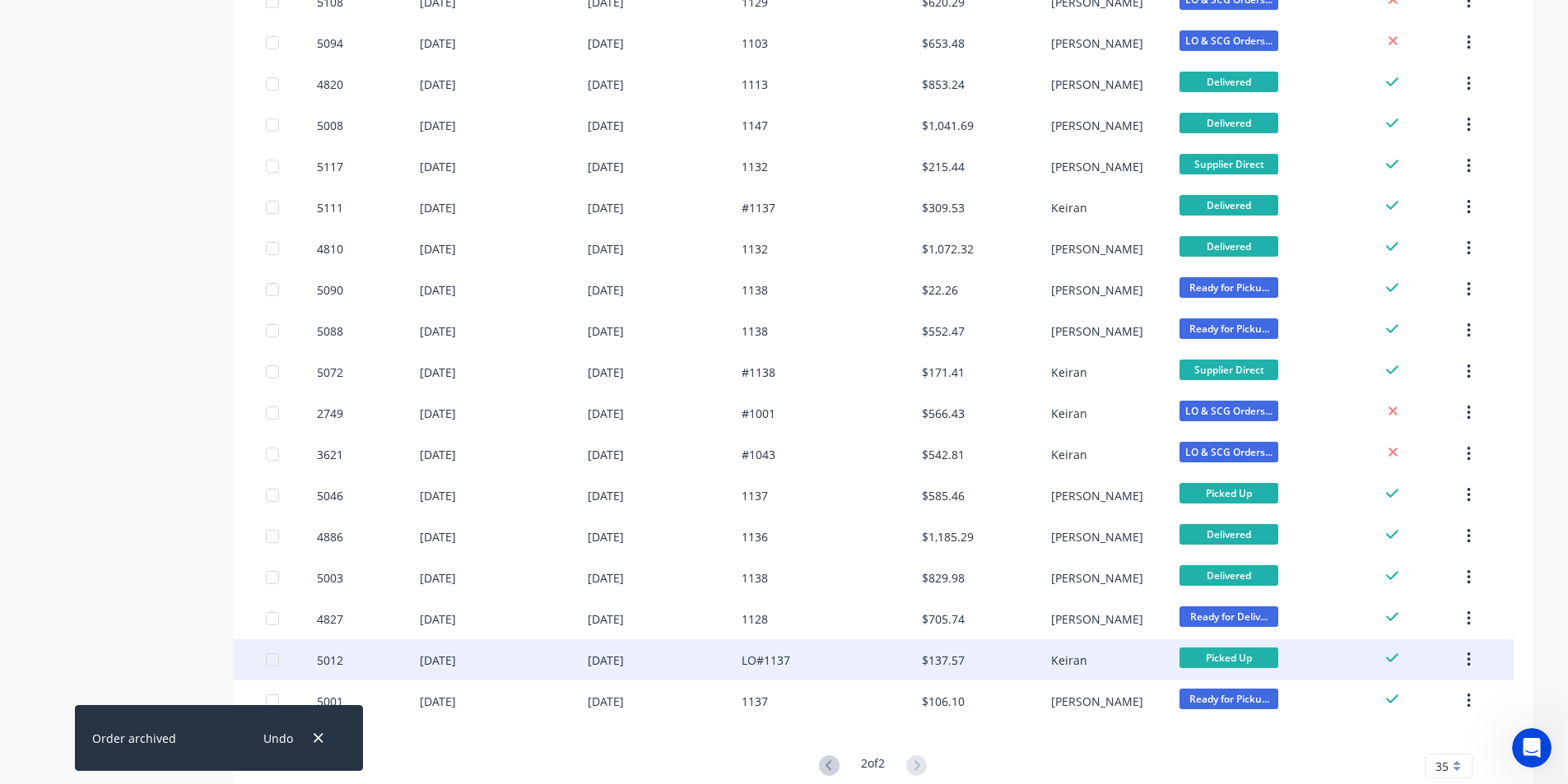
scroll to position [917, 0]
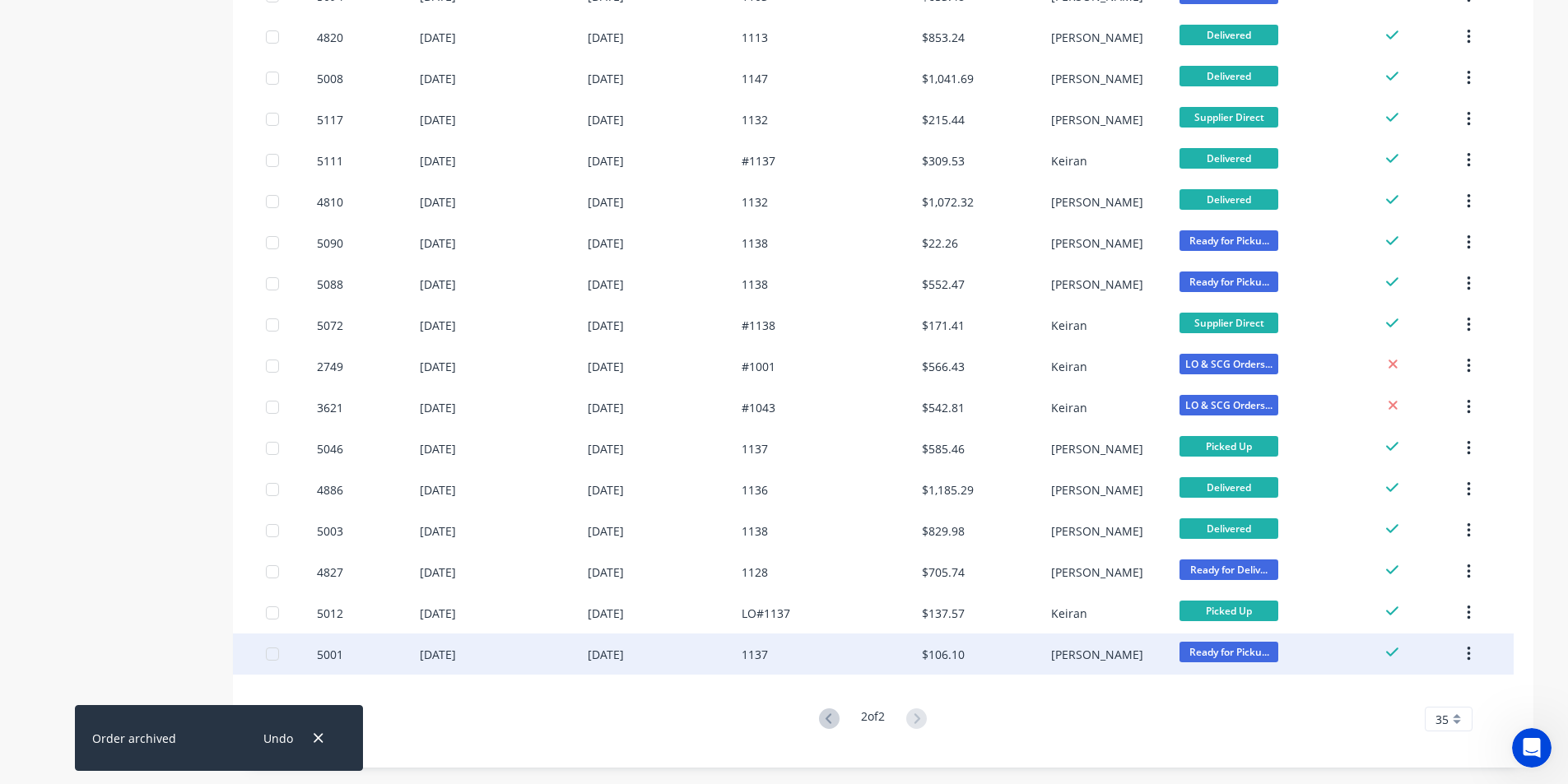
click at [1466, 654] on button "button" at bounding box center [1469, 654] width 39 height 29
click at [1434, 687] on div "Archive" at bounding box center [1410, 698] width 127 height 24
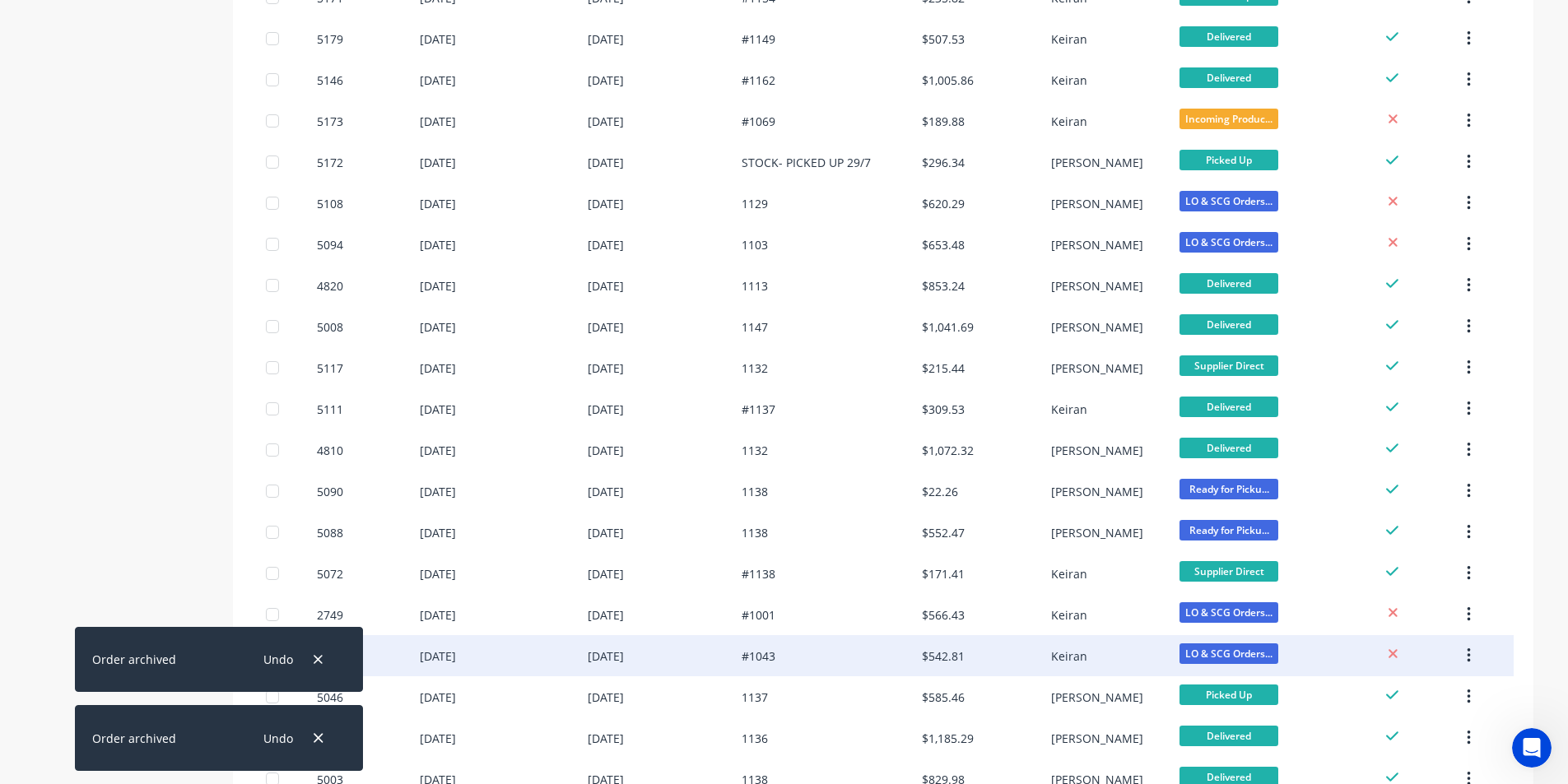
scroll to position [876, 0]
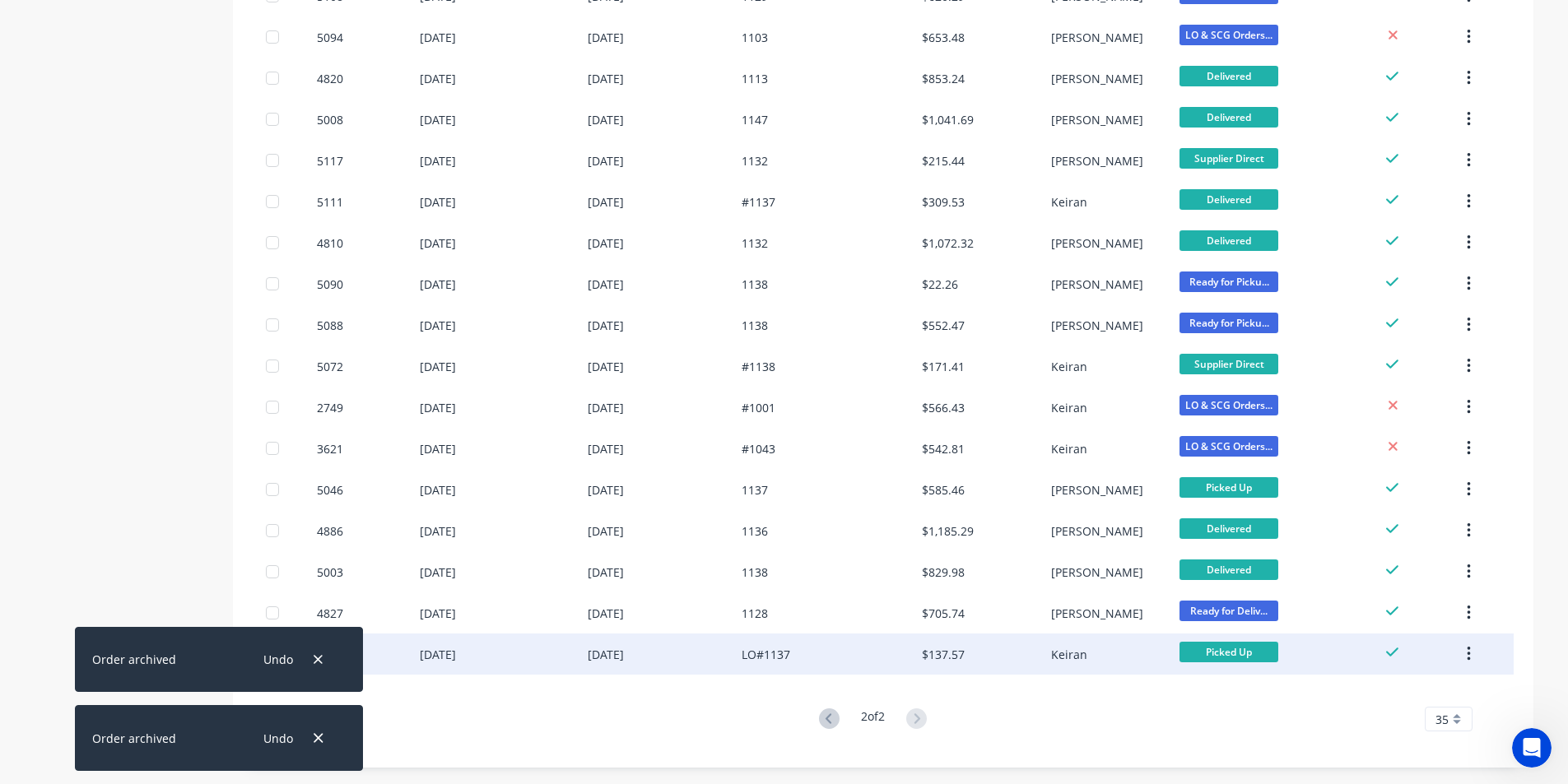
click at [1467, 656] on icon "button" at bounding box center [1469, 653] width 4 height 18
click at [1396, 688] on div "Archive" at bounding box center [1410, 698] width 127 height 24
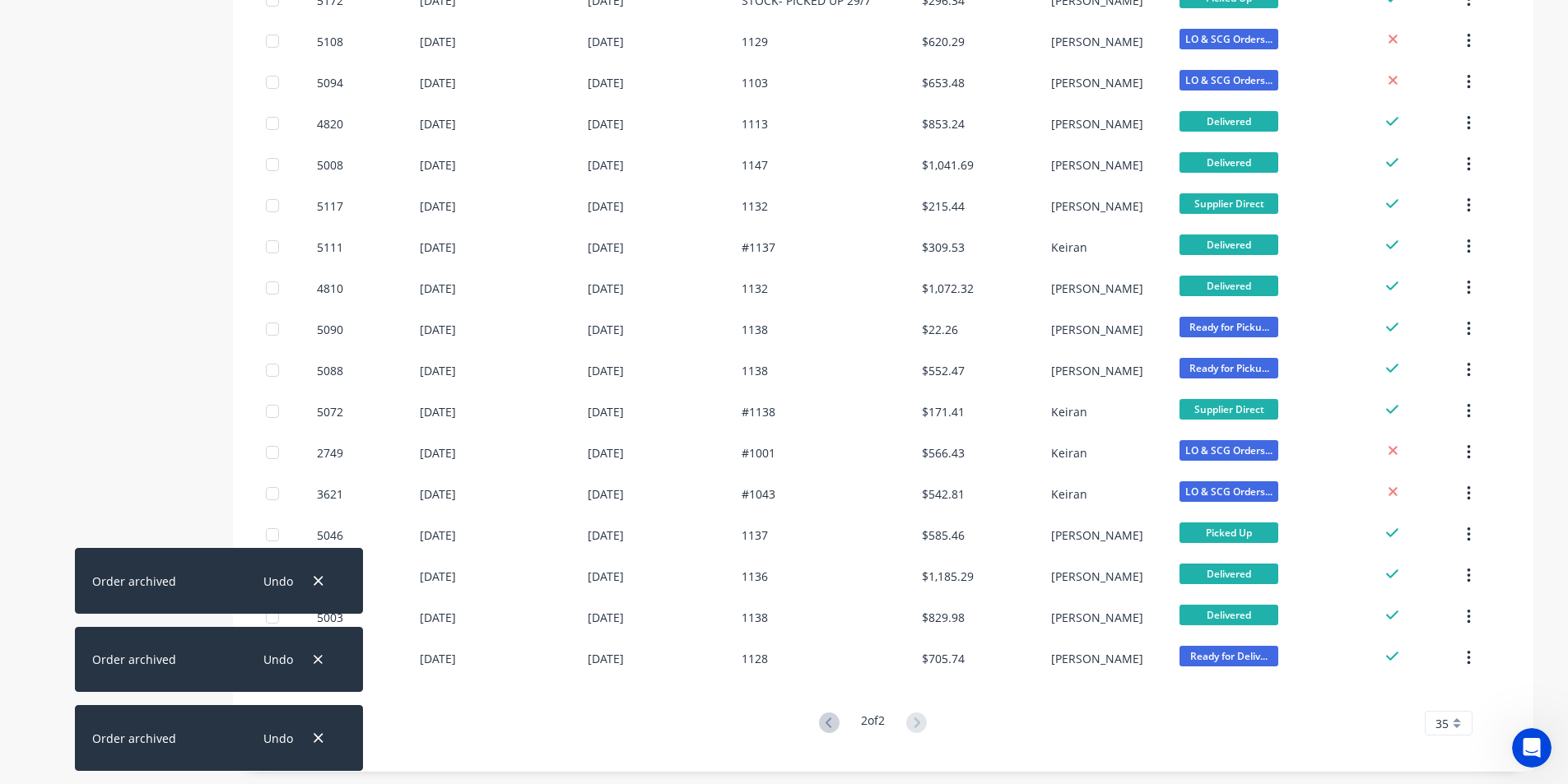
scroll to position [835, 0]
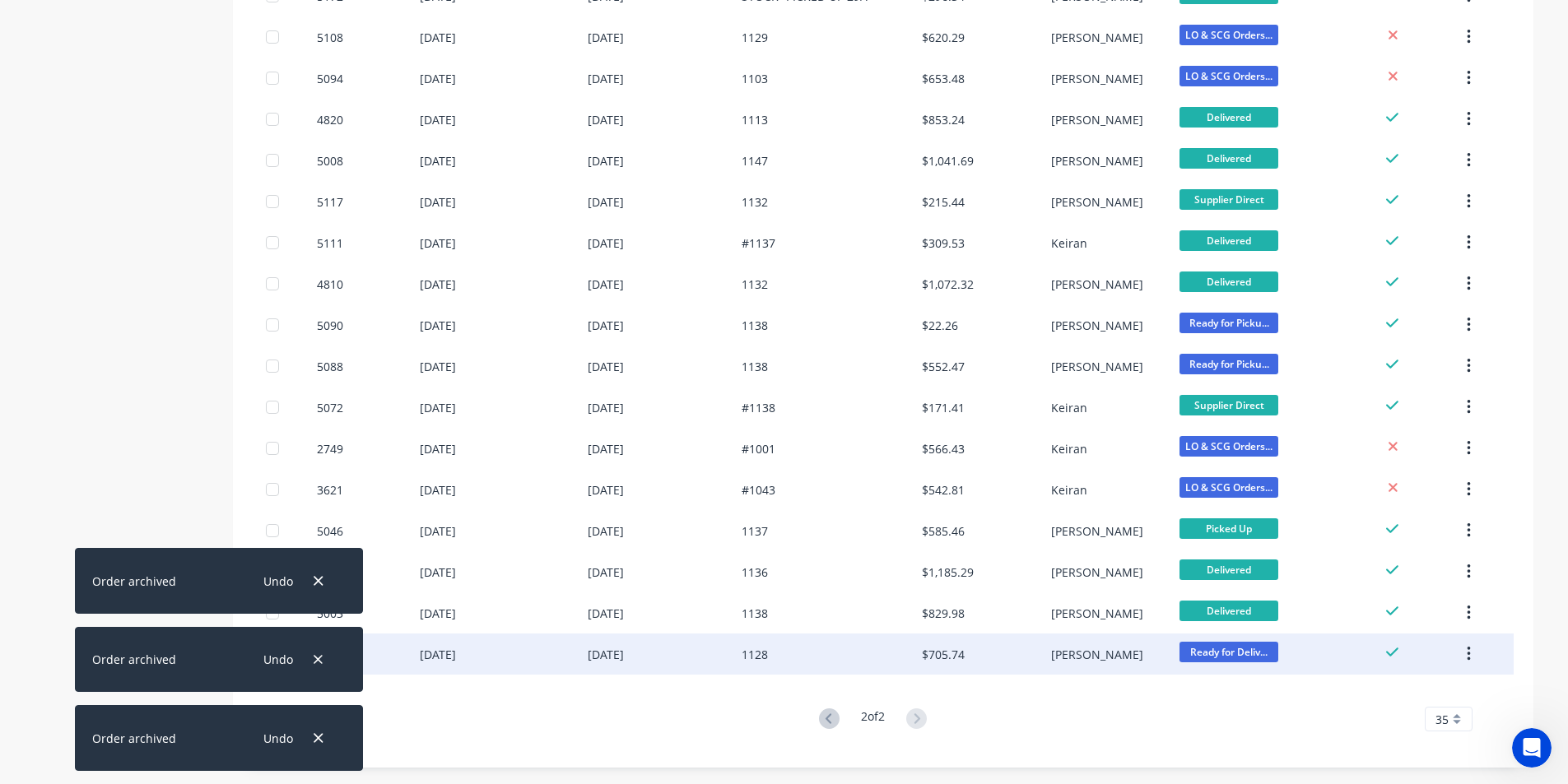
click at [1475, 657] on button "button" at bounding box center [1469, 654] width 39 height 29
click at [1409, 685] on button "Archive" at bounding box center [1410, 698] width 157 height 33
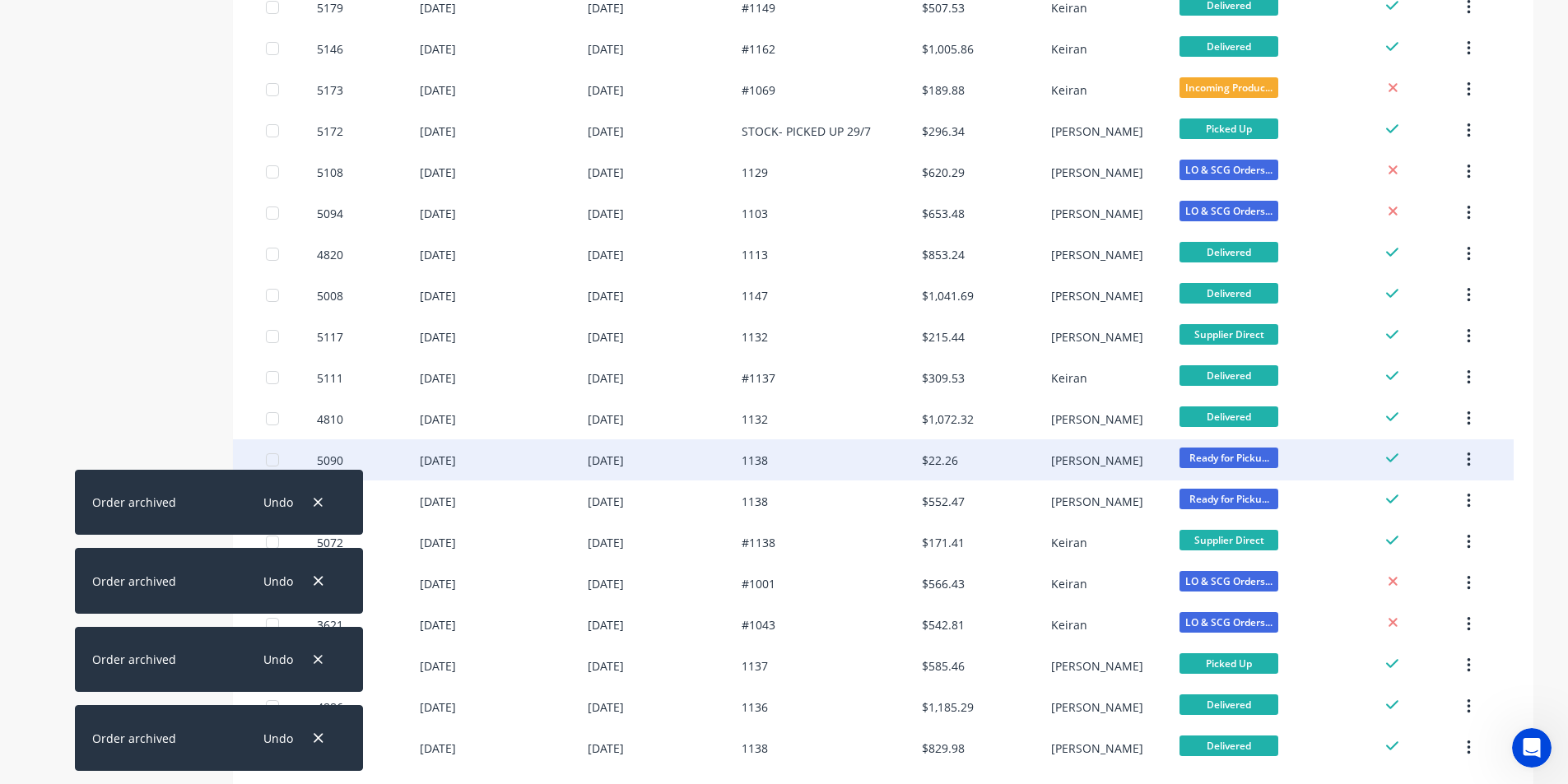
scroll to position [794, 0]
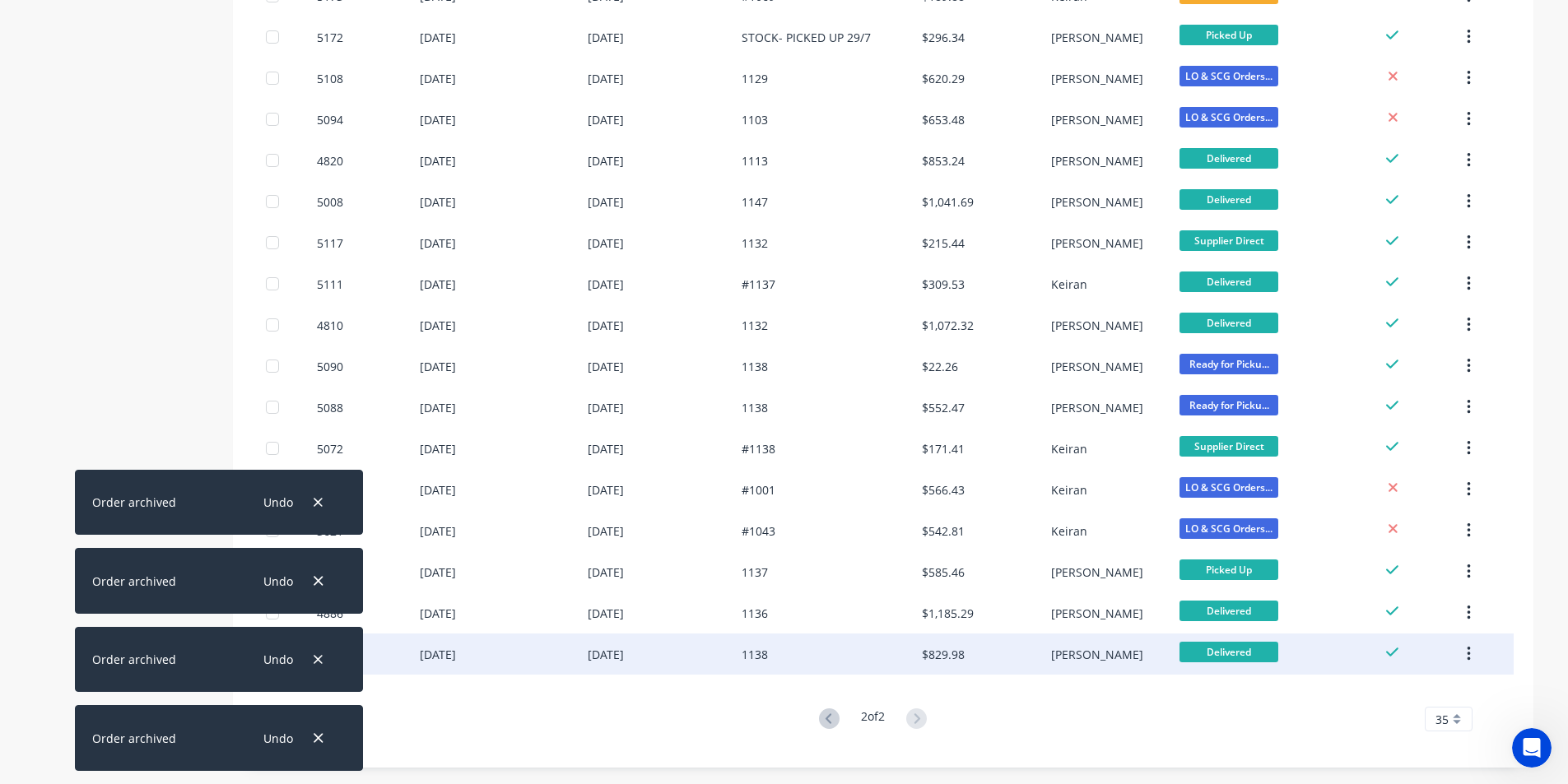
click at [1471, 659] on icon "button" at bounding box center [1469, 653] width 4 height 18
click at [1441, 685] on button "Archive" at bounding box center [1410, 698] width 157 height 33
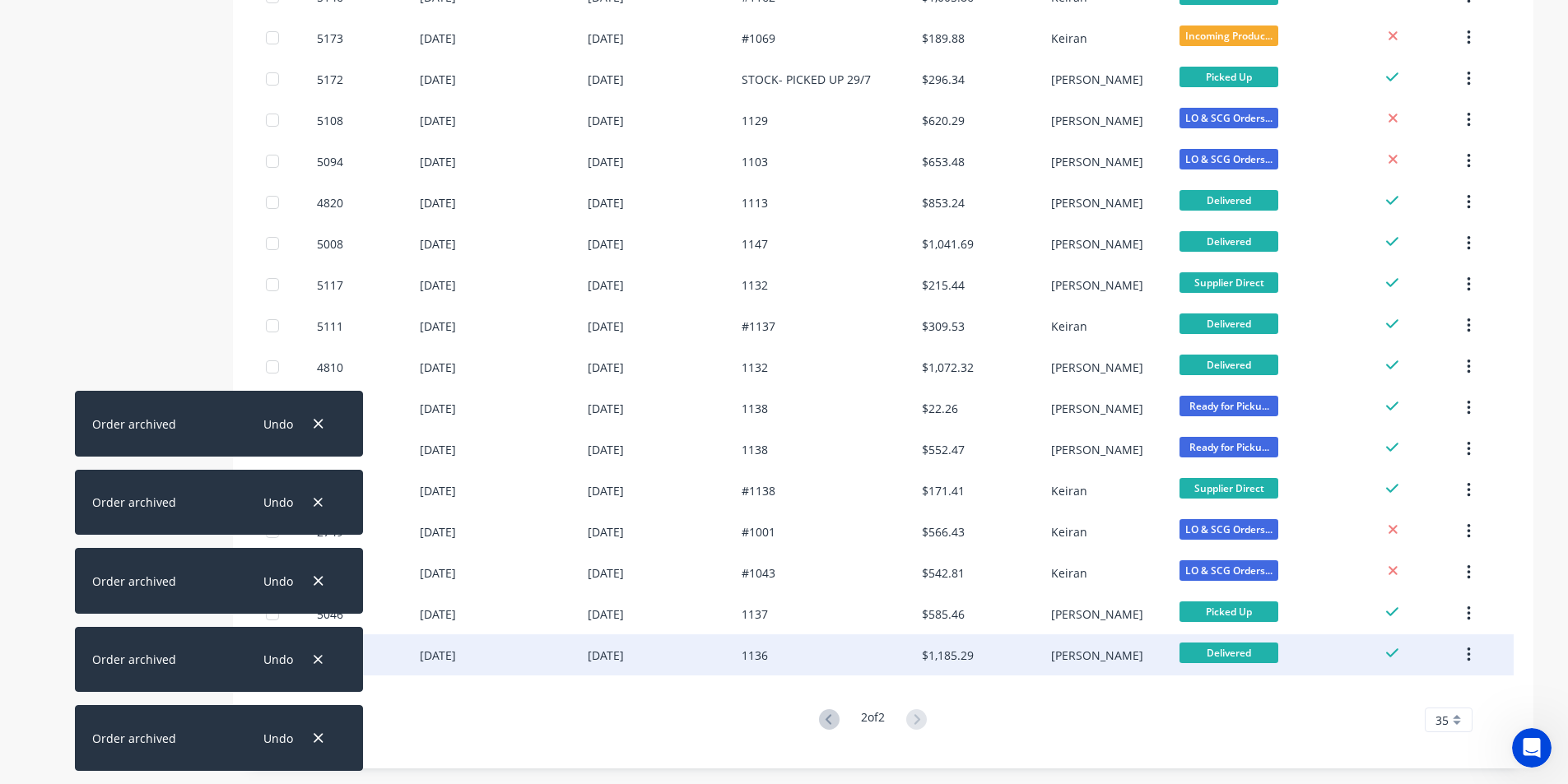
scroll to position [753, 0]
click at [1469, 660] on icon "button" at bounding box center [1469, 653] width 3 height 15
click at [1434, 685] on div "Archive" at bounding box center [1410, 698] width 127 height 24
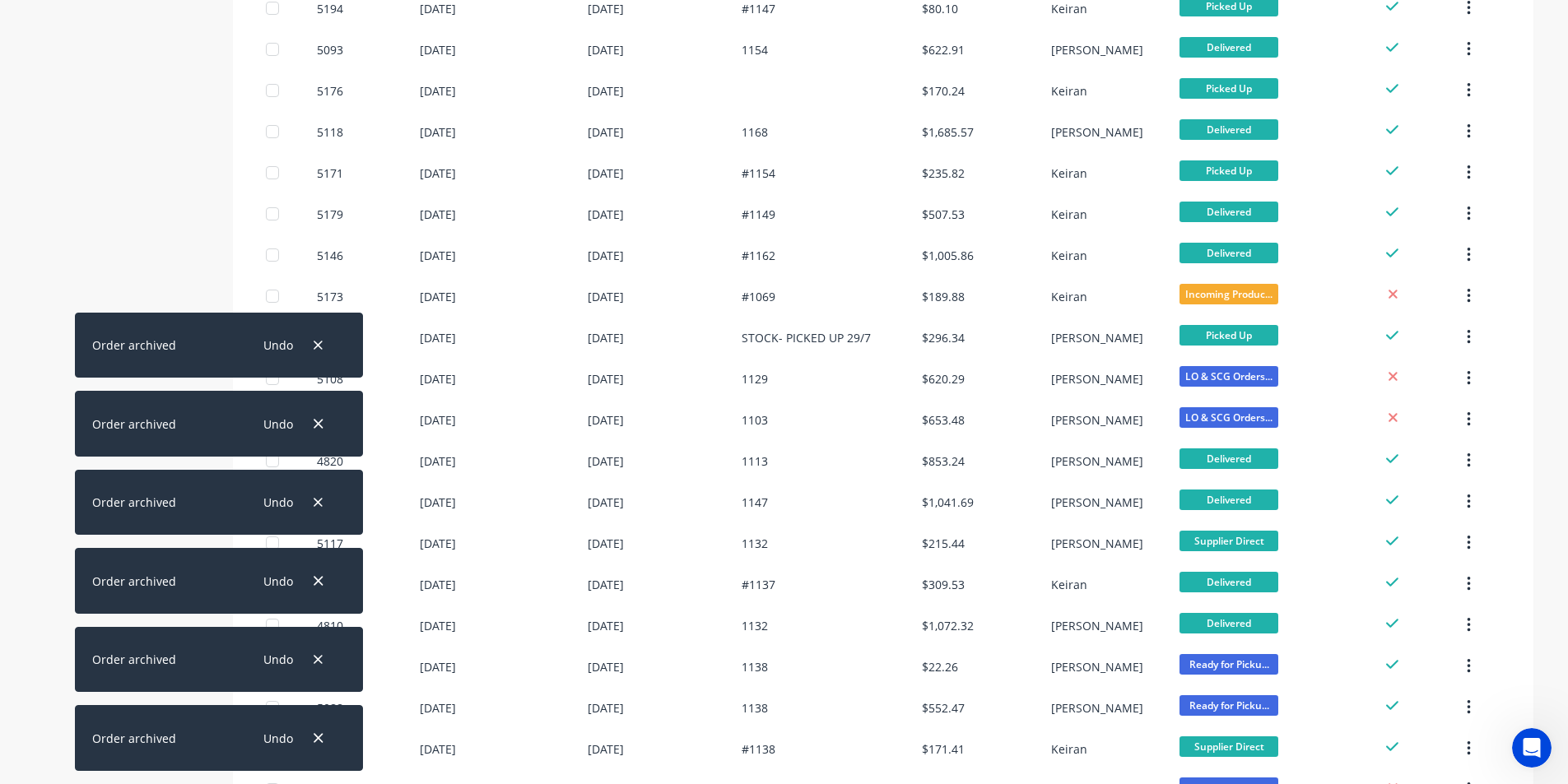
scroll to position [711, 0]
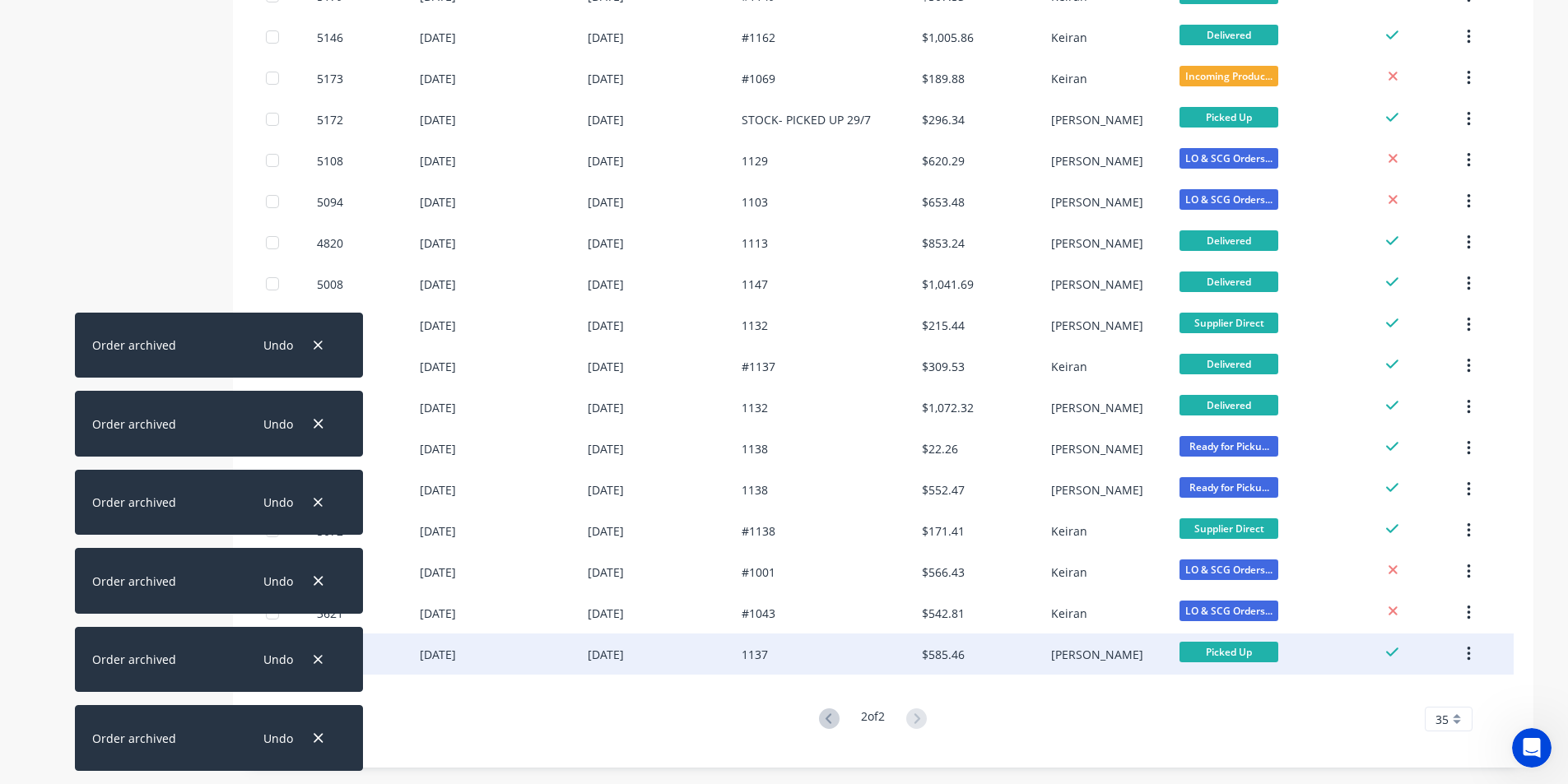
click at [1471, 653] on icon "button" at bounding box center [1469, 653] width 4 height 18
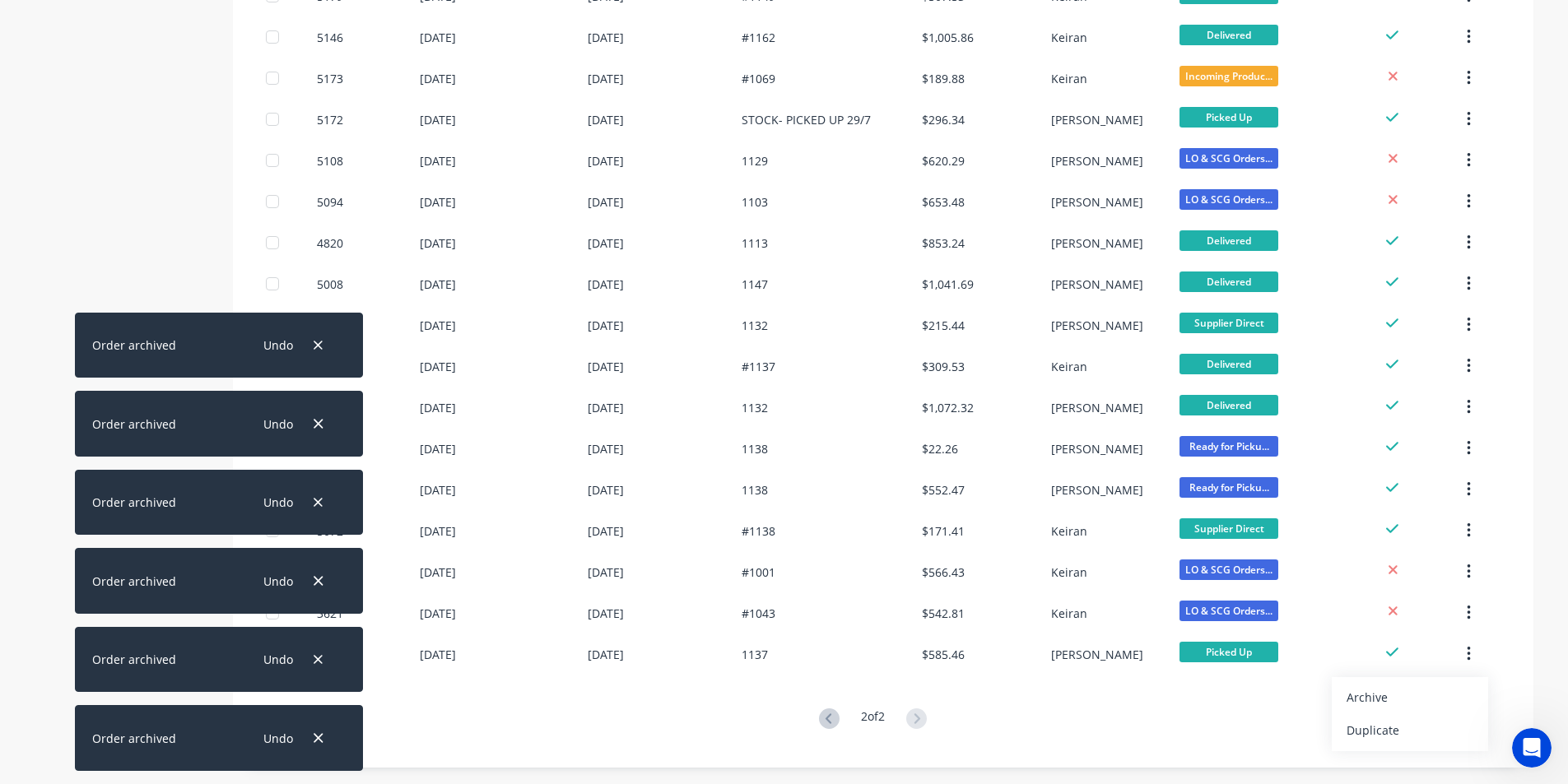
click at [1408, 684] on button "Archive" at bounding box center [1410, 698] width 157 height 33
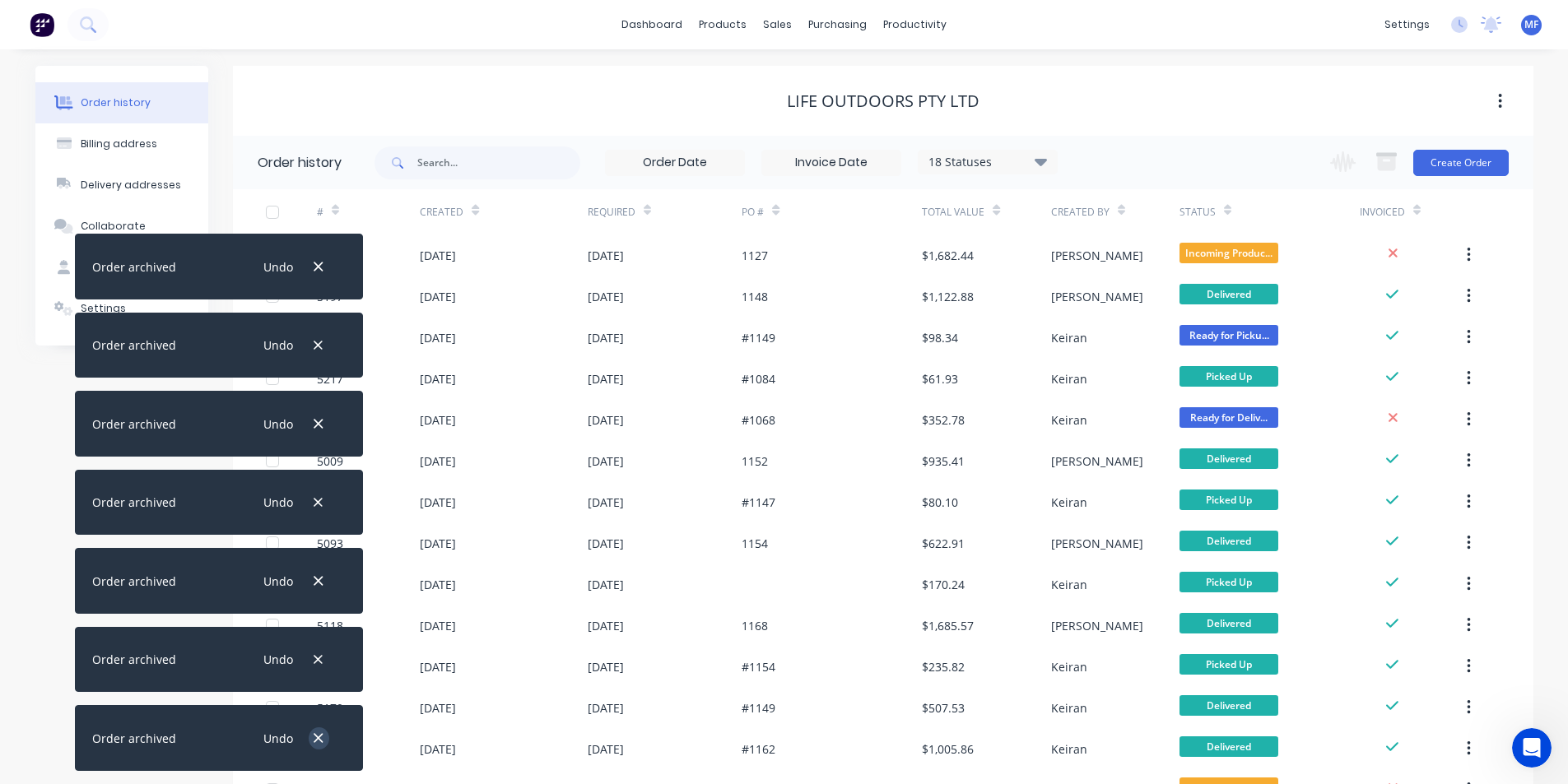
click at [317, 739] on icon "button" at bounding box center [318, 737] width 10 height 15
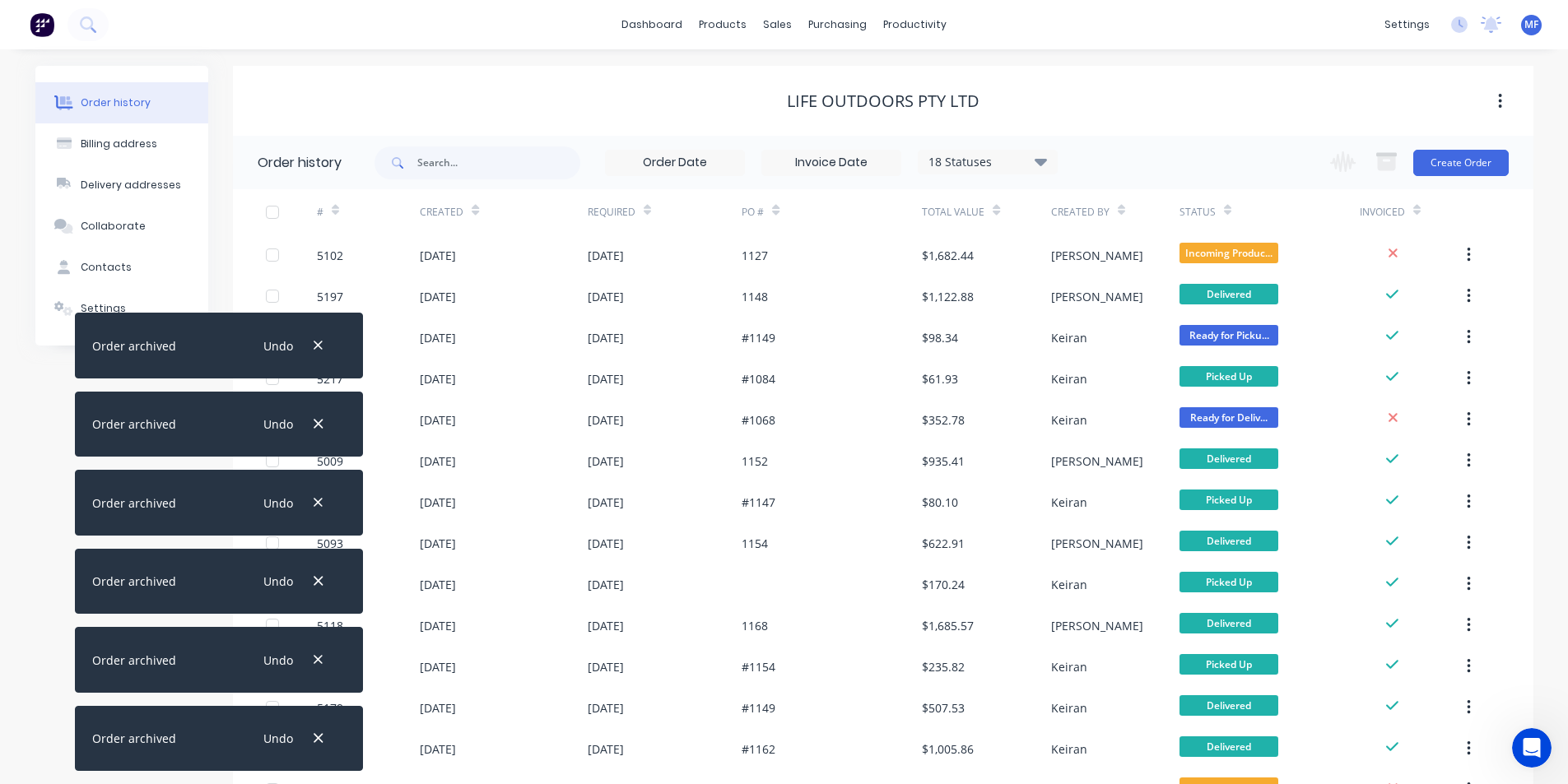
click at [317, 739] on icon "button" at bounding box center [318, 737] width 10 height 15
click at [317, 667] on icon "button" at bounding box center [318, 660] width 10 height 15
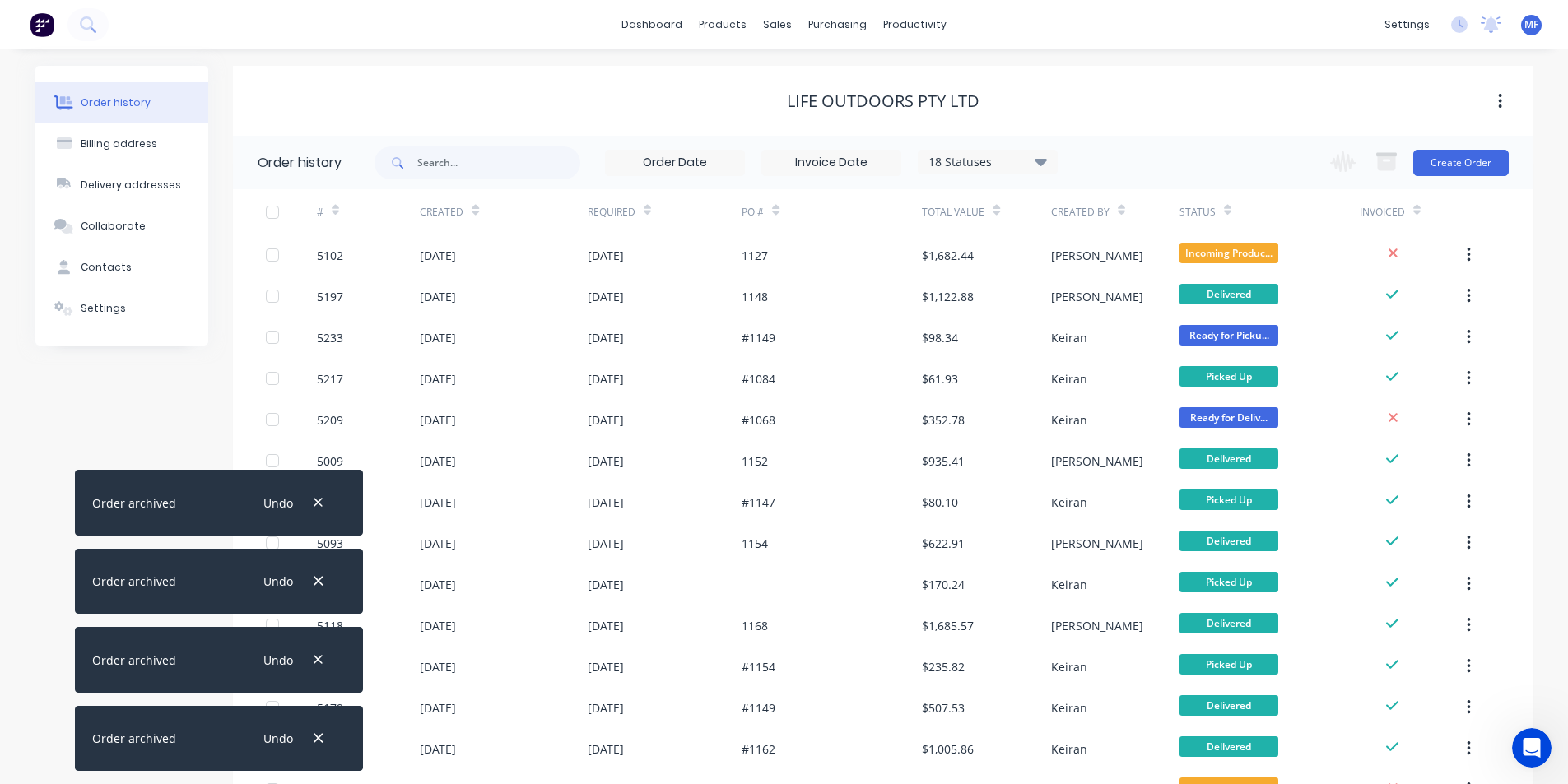
click at [317, 739] on icon "button" at bounding box center [318, 737] width 10 height 15
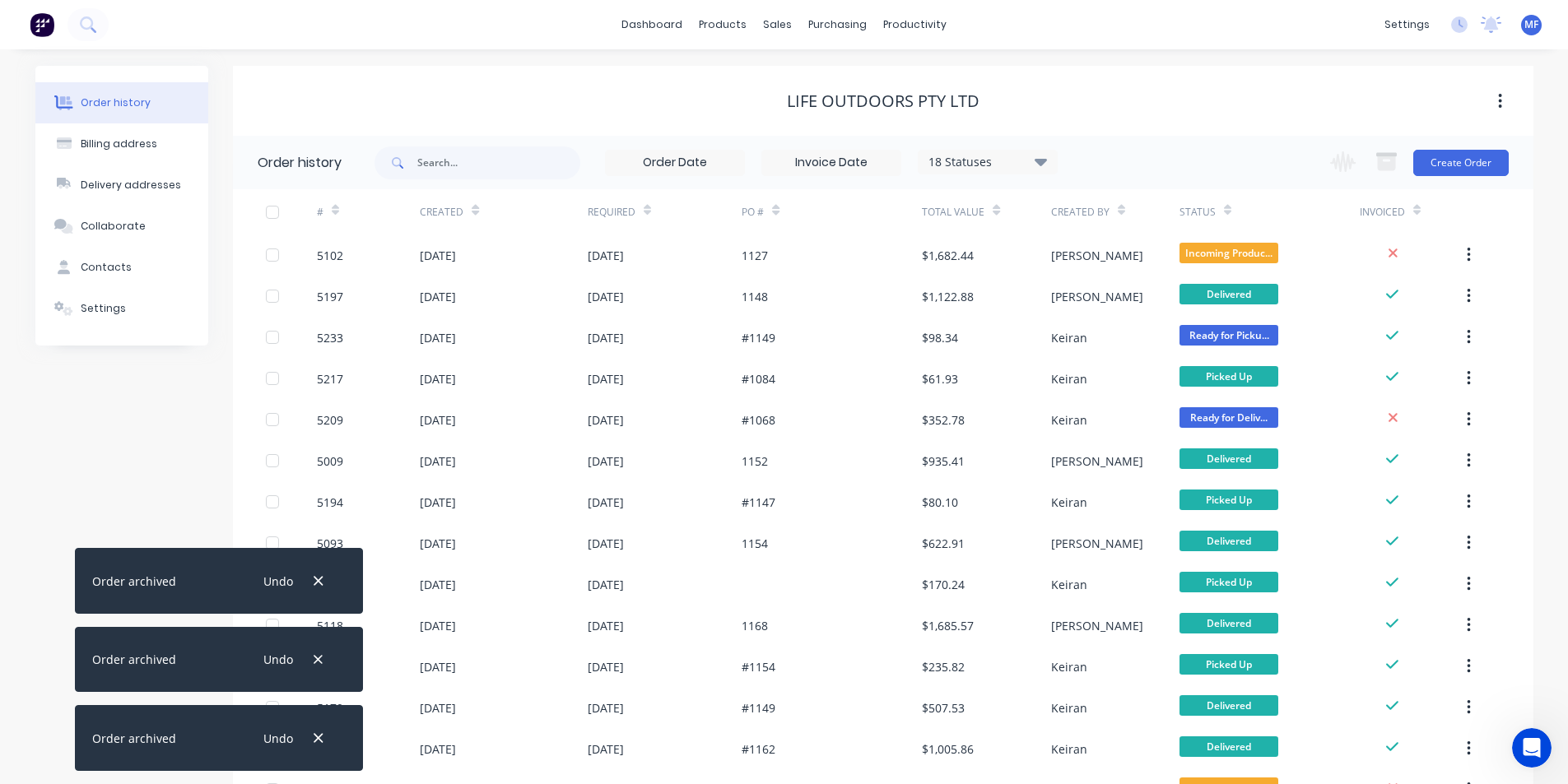
click at [317, 739] on icon "button" at bounding box center [318, 737] width 10 height 15
click at [317, 667] on icon "button" at bounding box center [318, 660] width 10 height 15
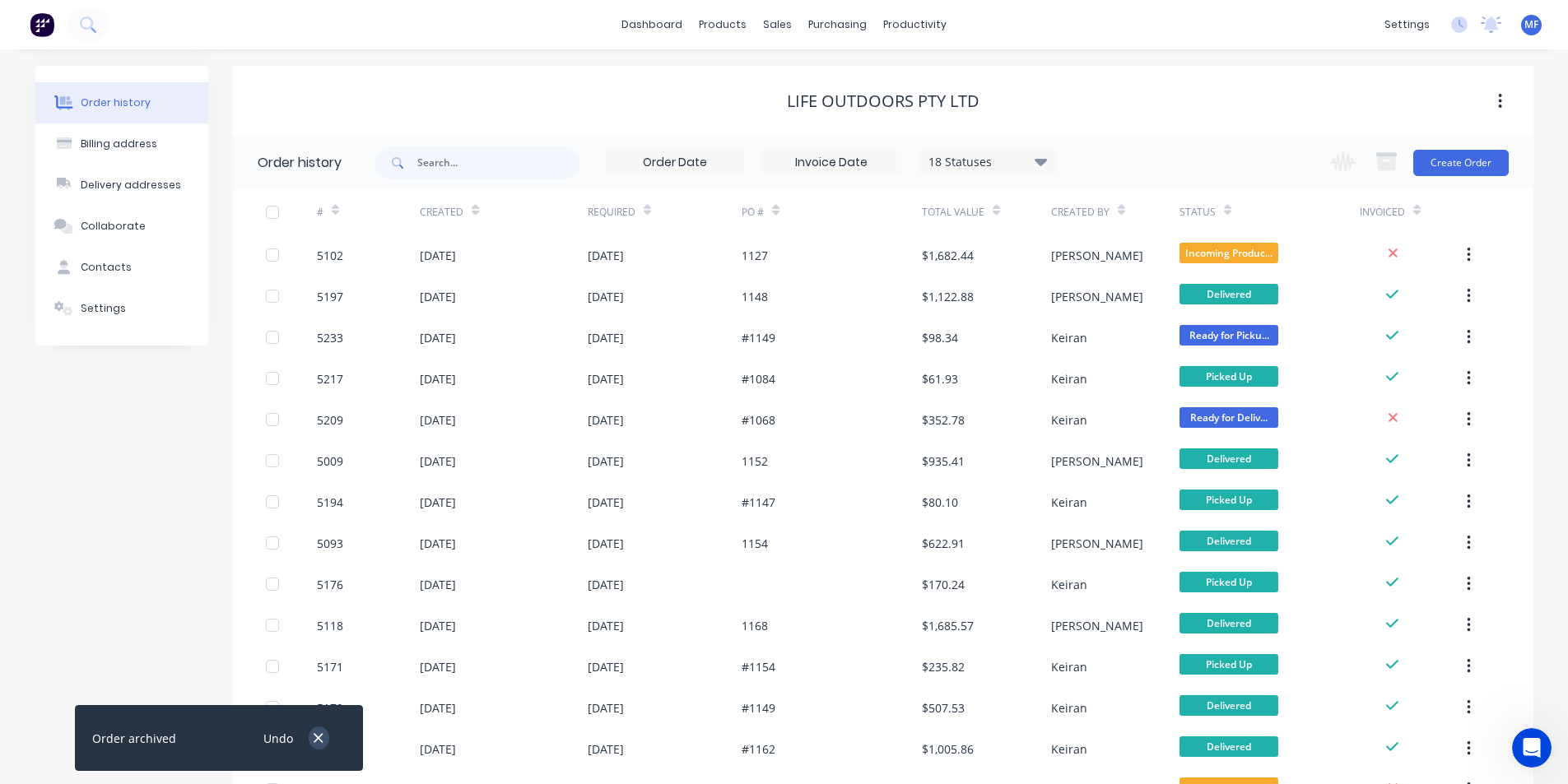
click at [316, 739] on icon "button" at bounding box center [318, 737] width 10 height 15
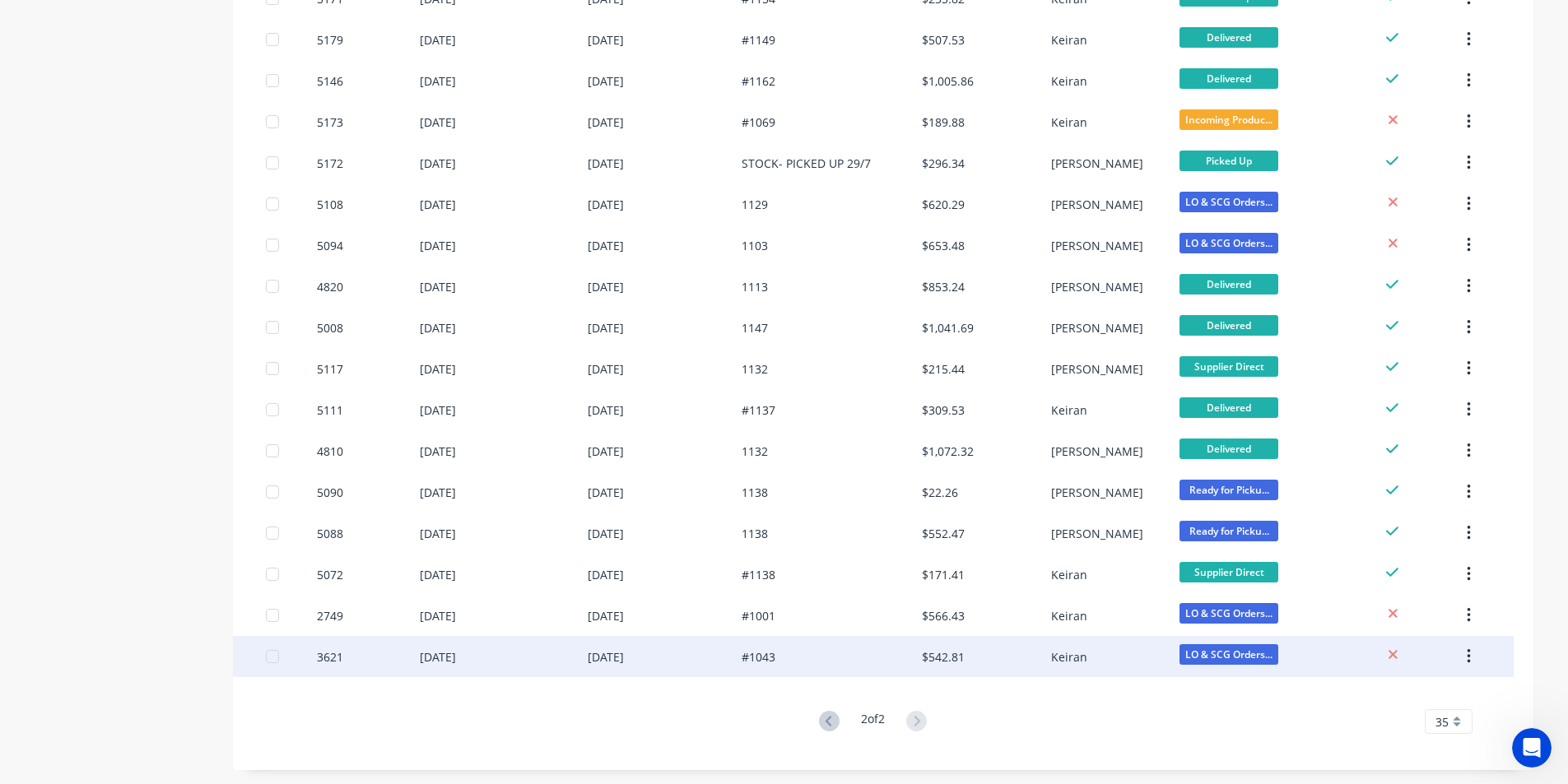
scroll to position [671, 0]
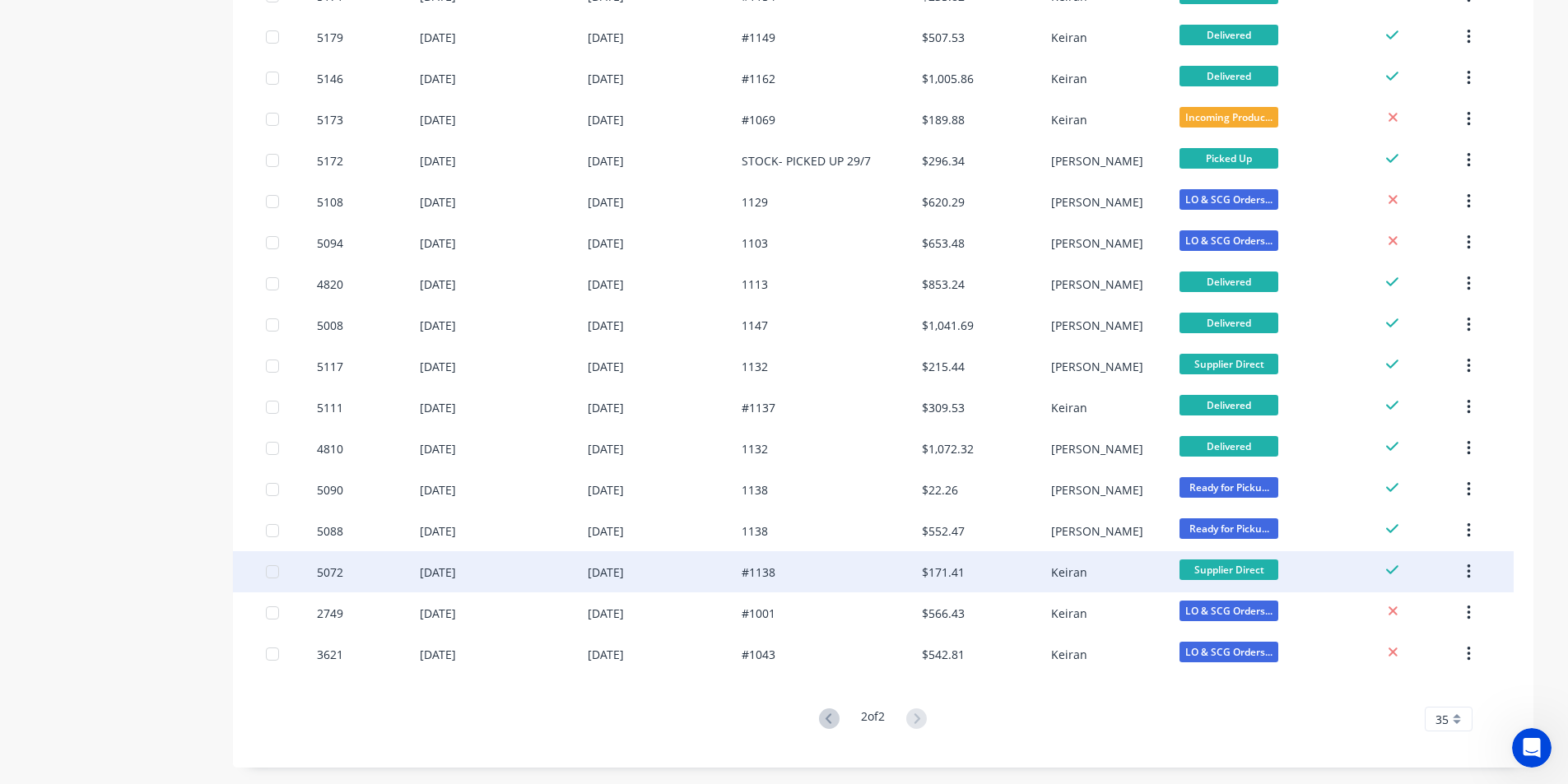
click at [1472, 570] on button "button" at bounding box center [1469, 571] width 39 height 29
click at [1410, 607] on div "Archive" at bounding box center [1410, 615] width 127 height 24
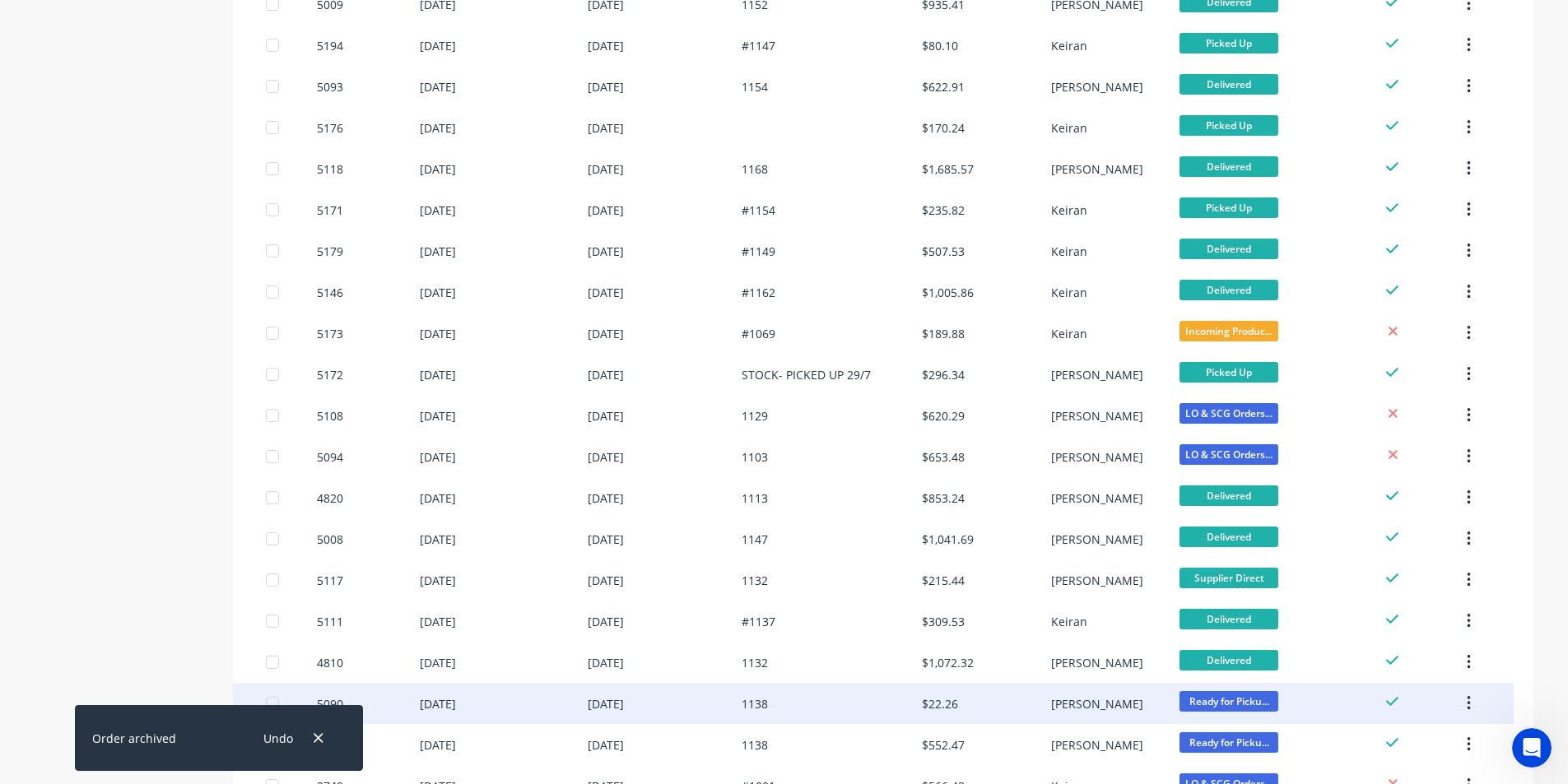
scroll to position [629, 0]
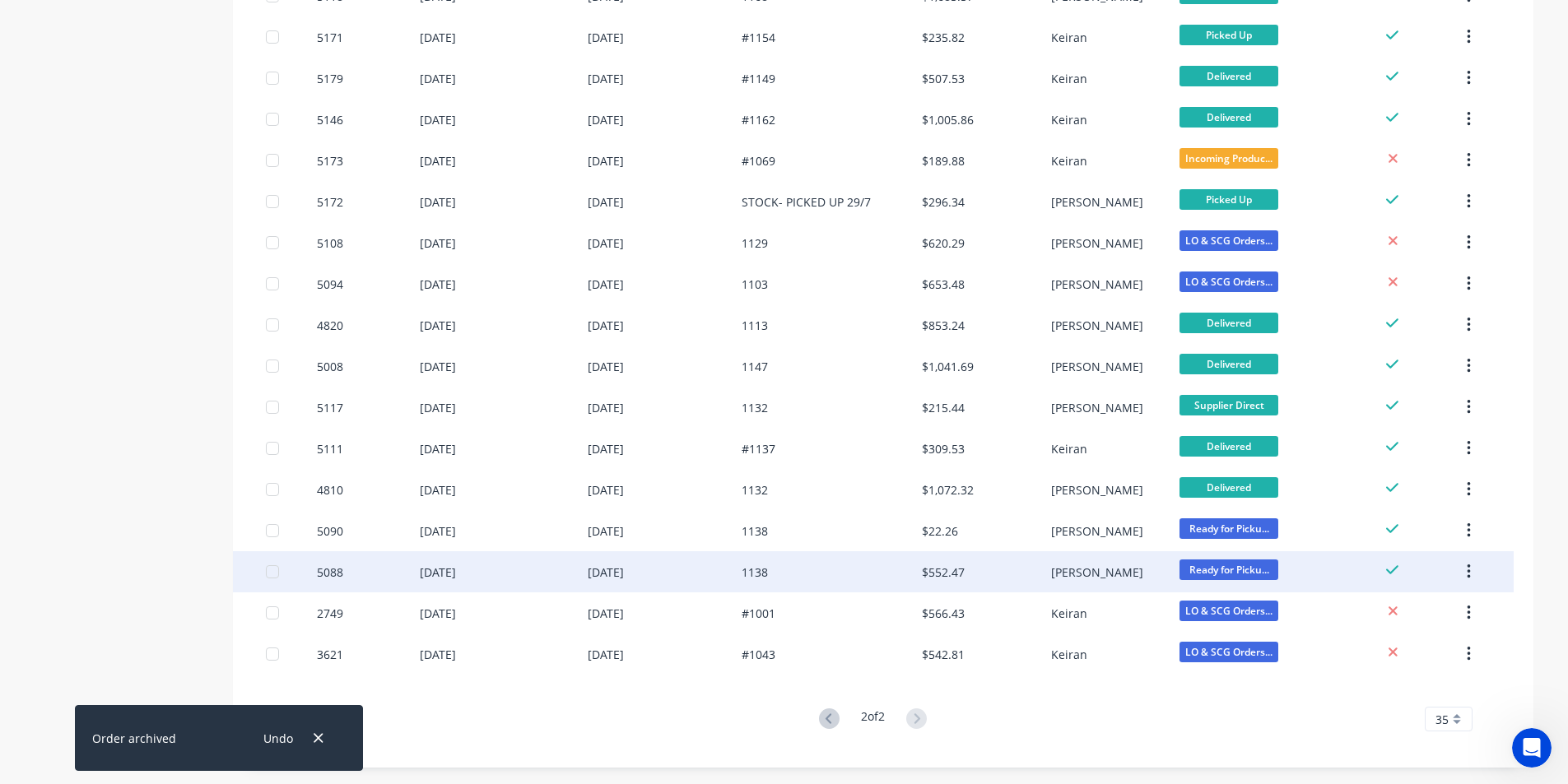
click at [1469, 573] on icon "button" at bounding box center [1469, 571] width 3 height 15
click at [1412, 614] on div "Archive" at bounding box center [1410, 615] width 127 height 24
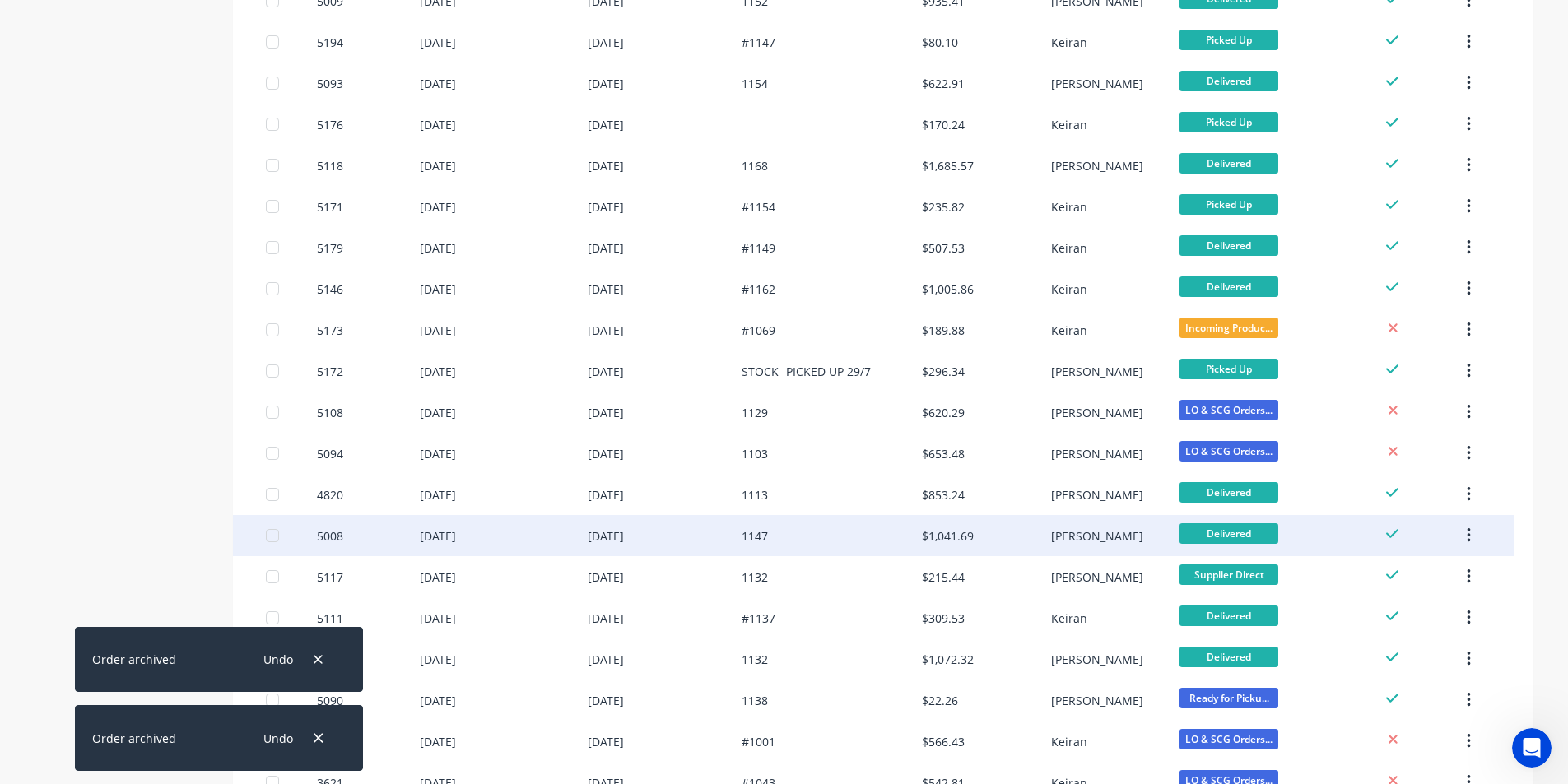
scroll to position [589, 0]
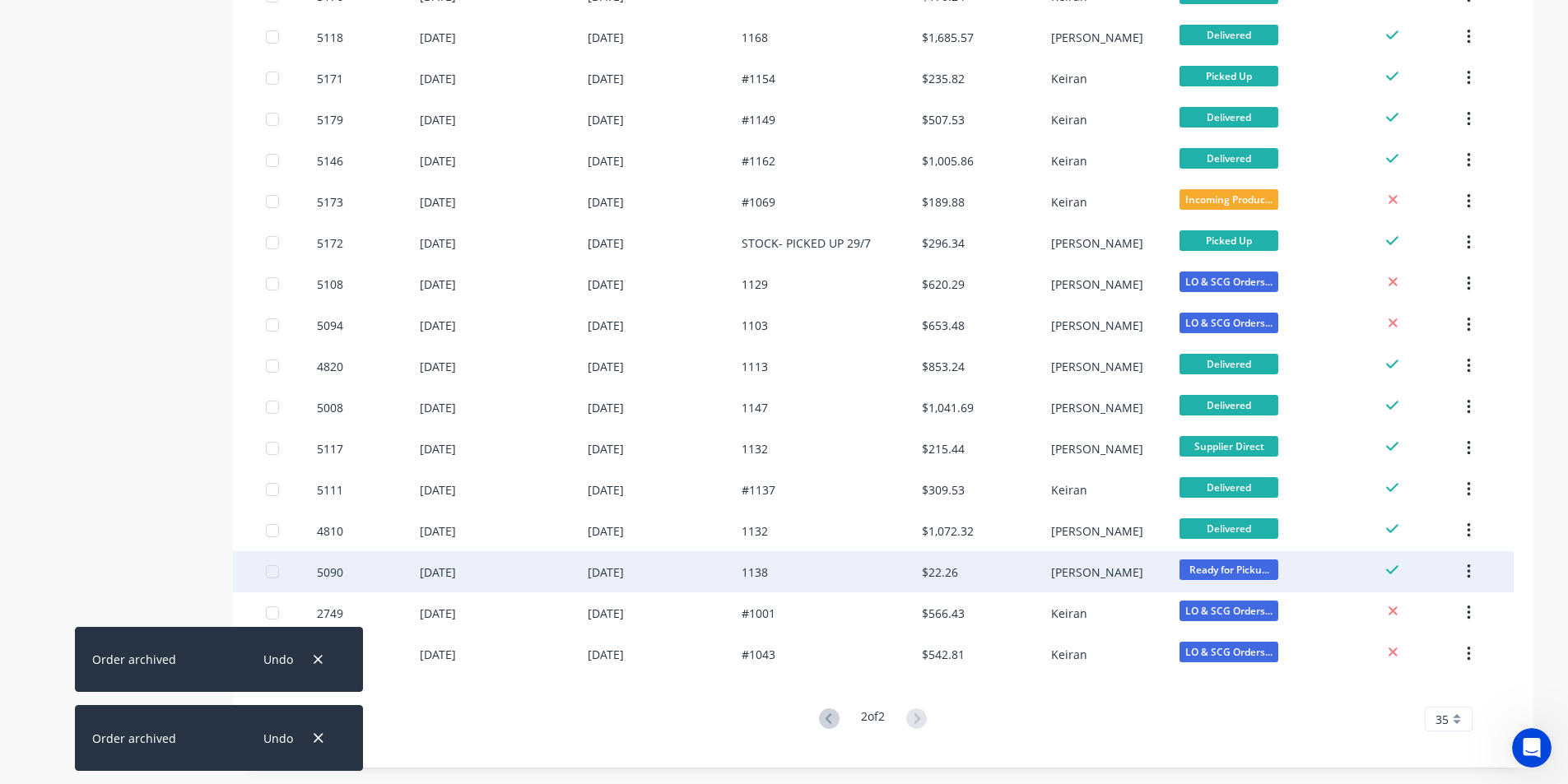
click at [1467, 567] on icon "button" at bounding box center [1469, 571] width 4 height 18
click at [1414, 609] on div "Archive" at bounding box center [1410, 615] width 127 height 24
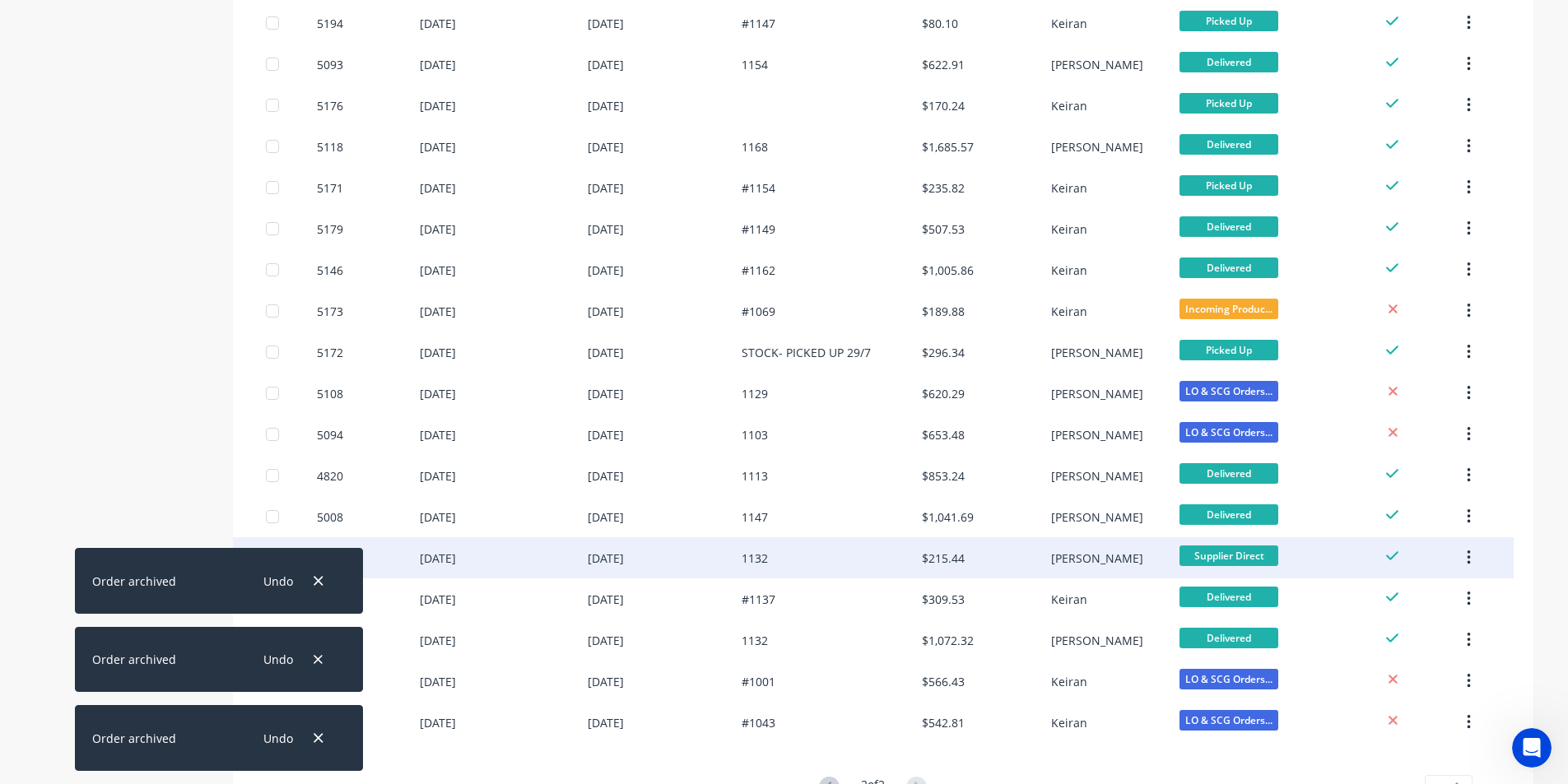
scroll to position [547, 0]
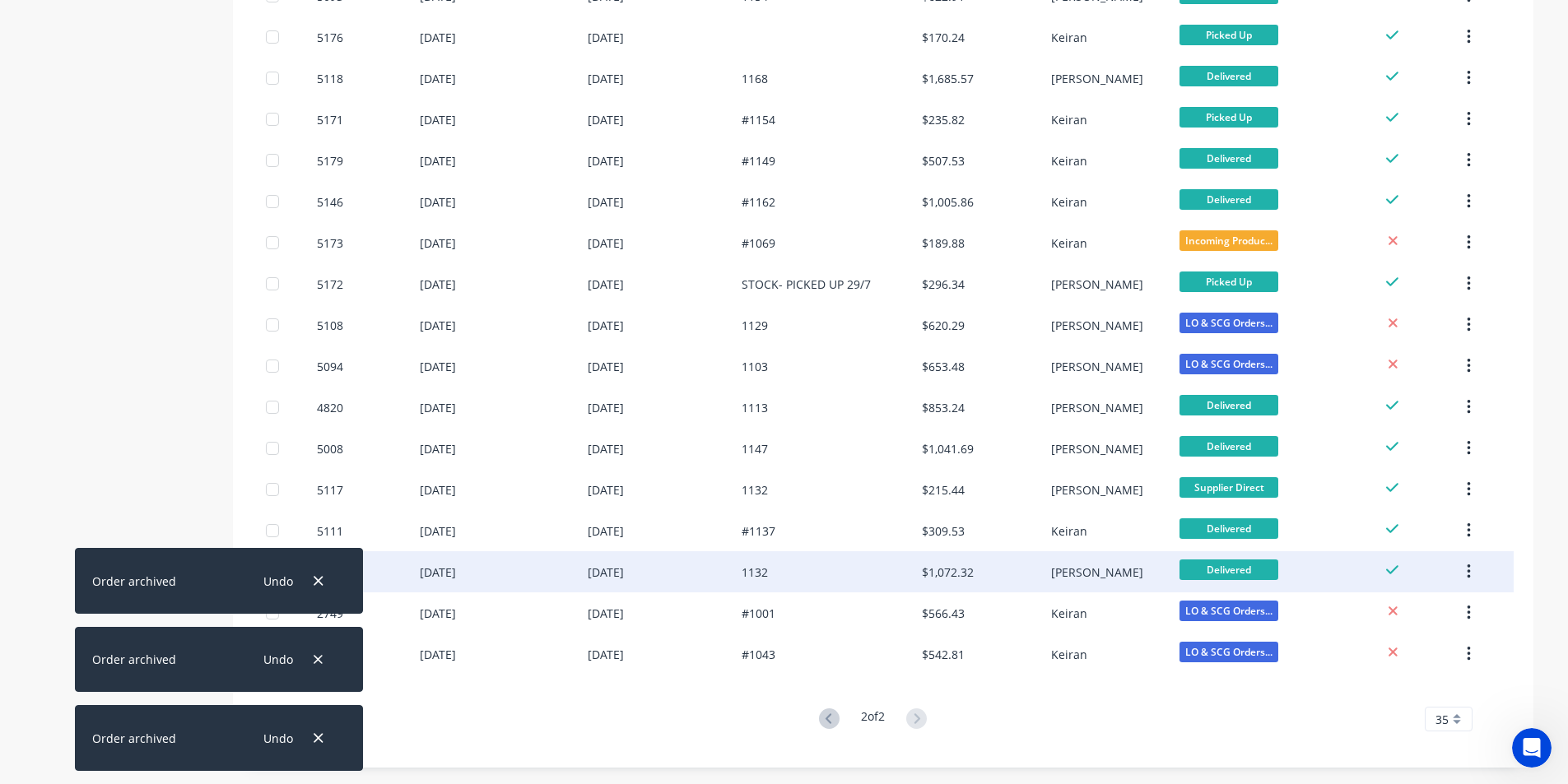
click at [1469, 569] on icon "button" at bounding box center [1469, 571] width 4 height 18
click at [1417, 608] on div "Archive" at bounding box center [1410, 615] width 127 height 24
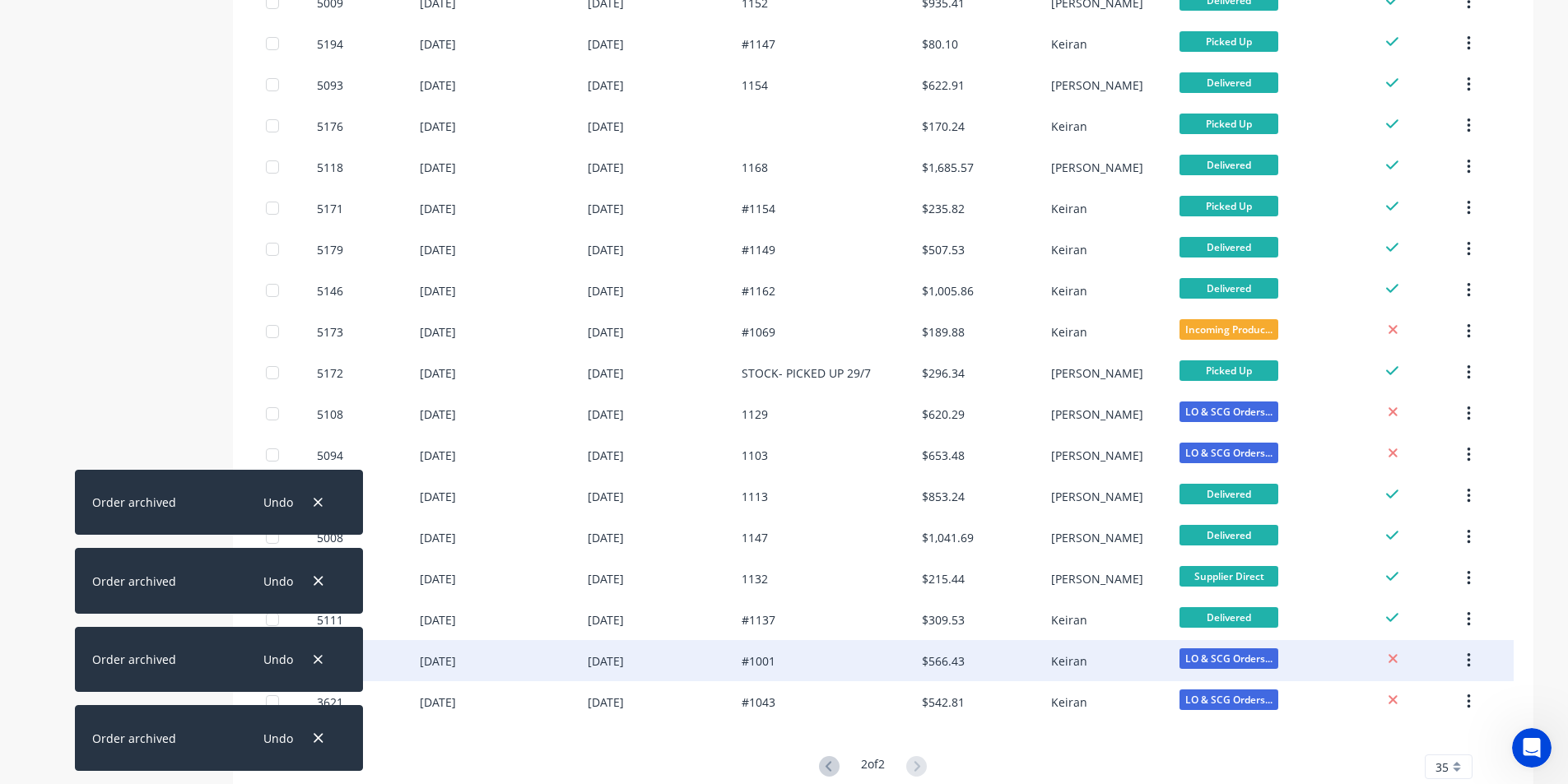
scroll to position [506, 0]
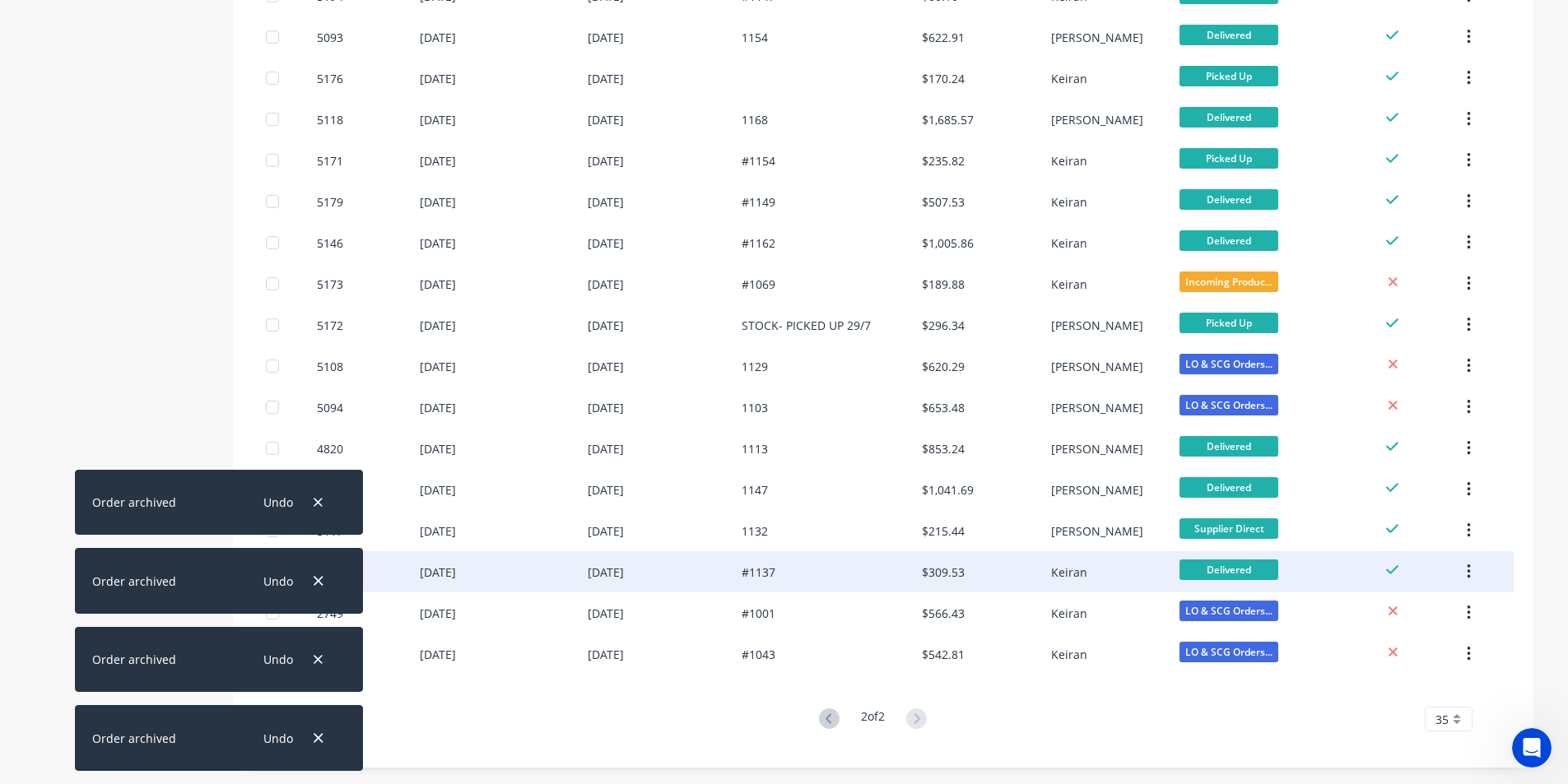
click at [1471, 570] on icon "button" at bounding box center [1469, 571] width 4 height 18
click at [1425, 608] on div "Archive" at bounding box center [1410, 615] width 127 height 24
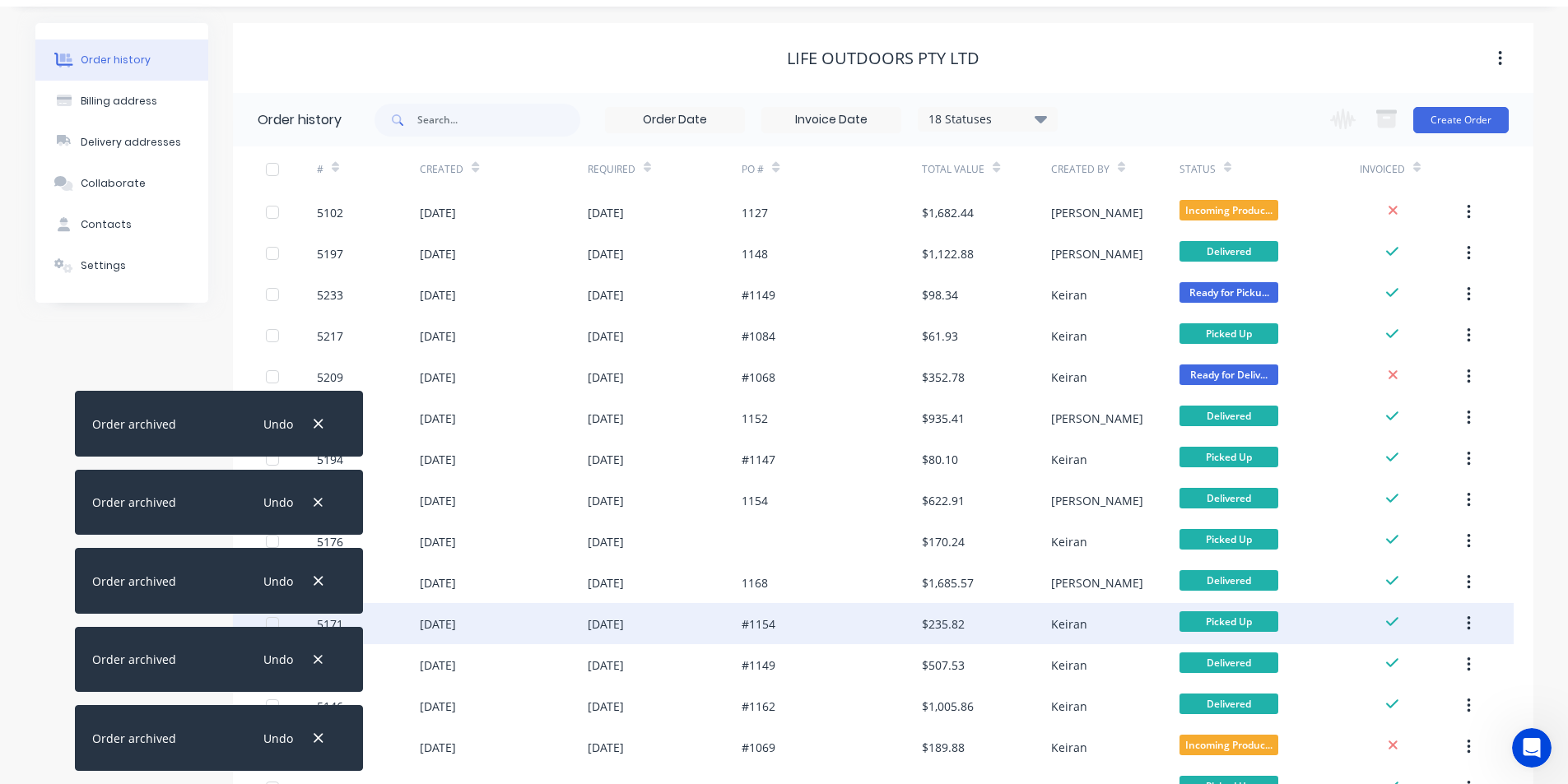
scroll to position [82, 0]
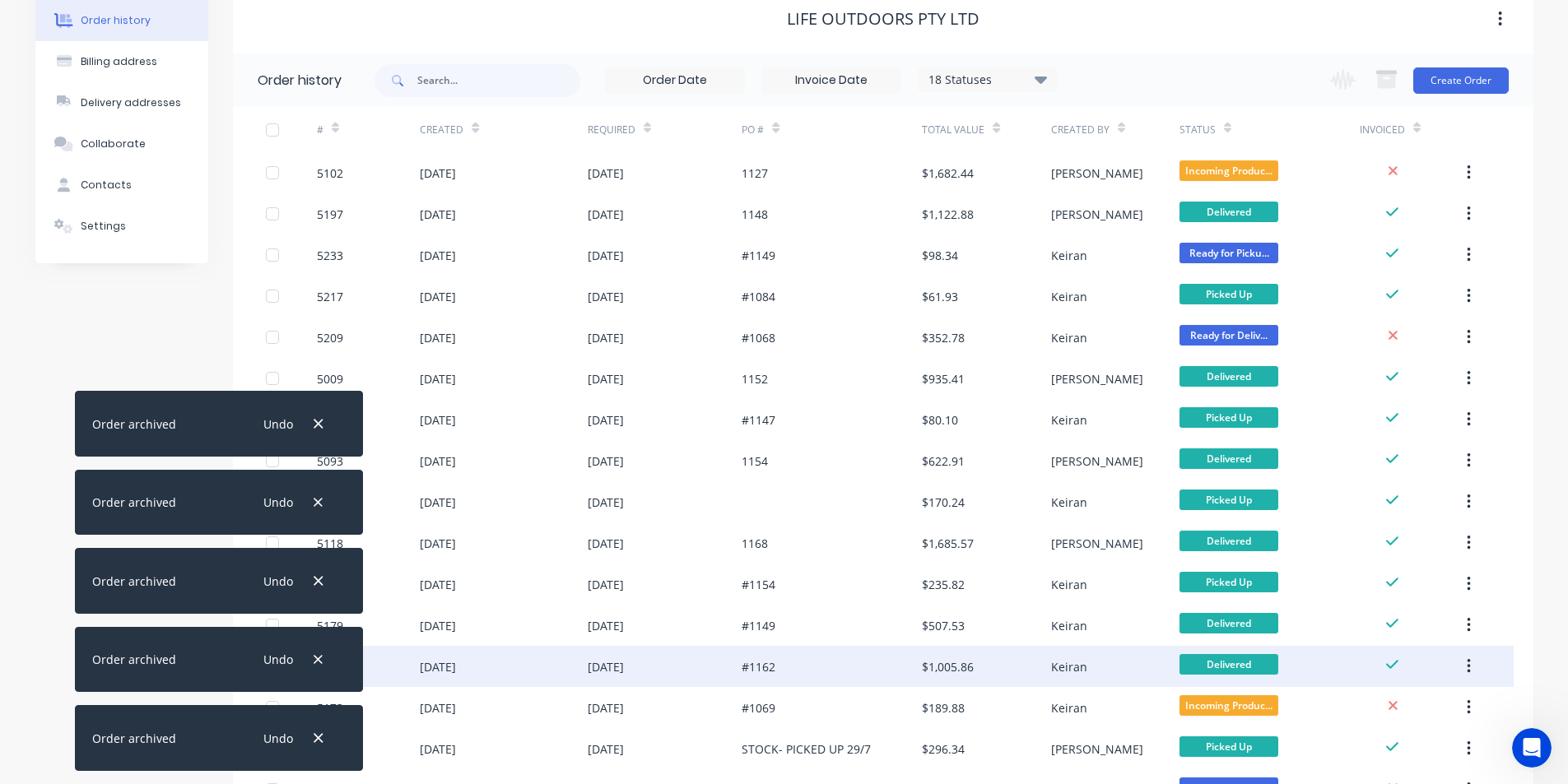
click at [1470, 666] on icon "button" at bounding box center [1469, 666] width 3 height 15
click at [1426, 697] on button "Archive" at bounding box center [1410, 710] width 157 height 33
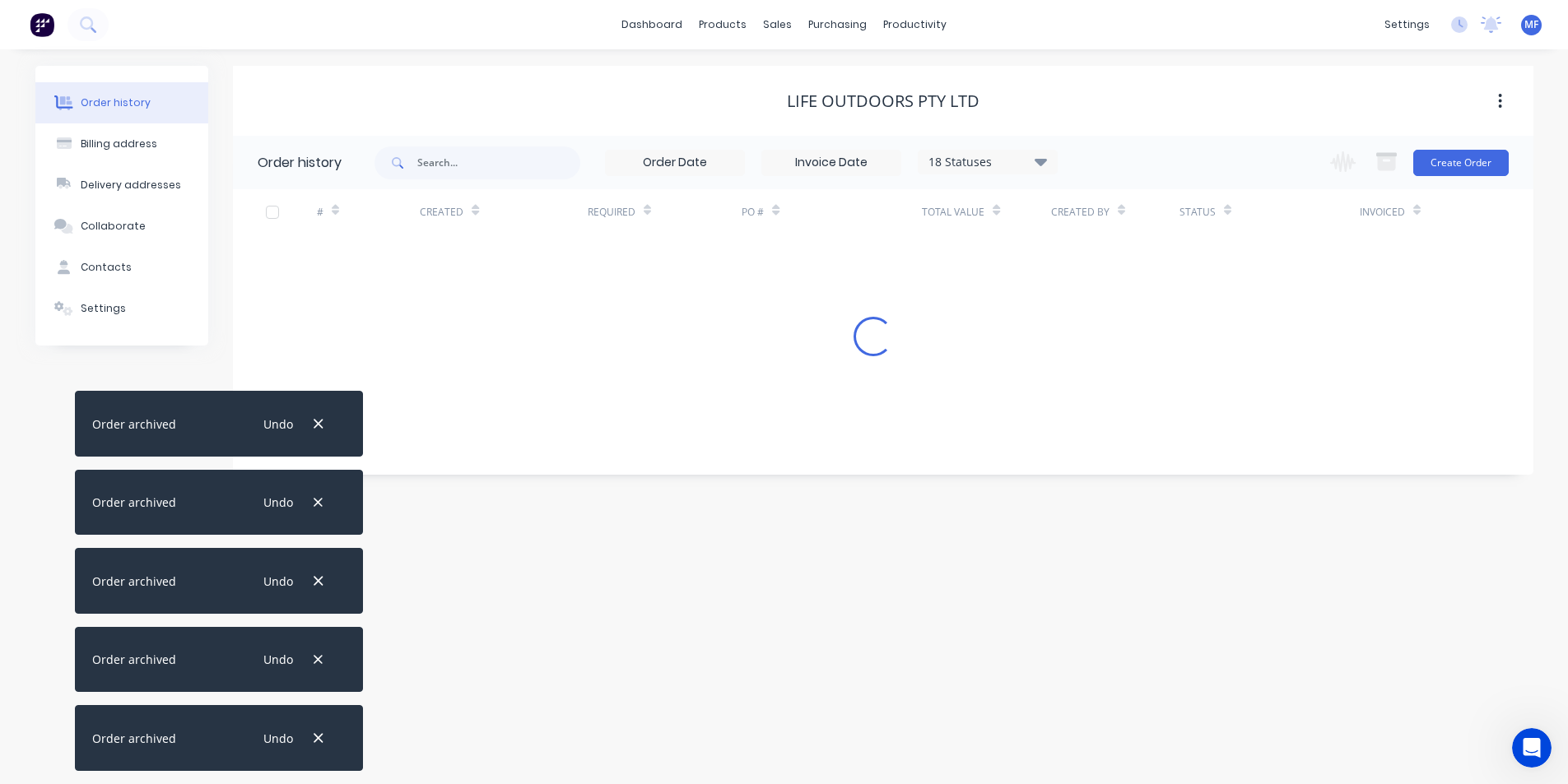
scroll to position [0, 0]
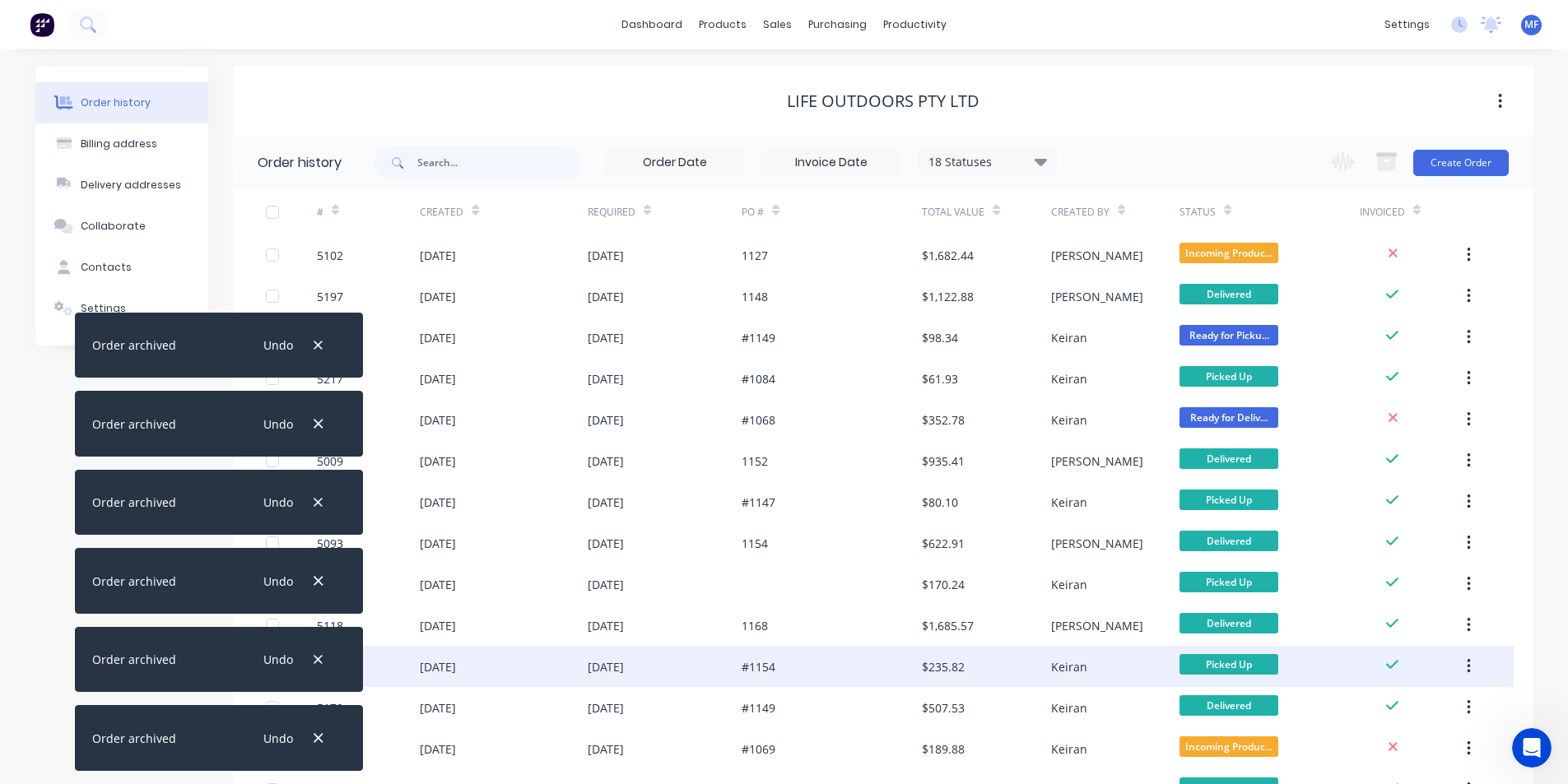
click at [1473, 666] on button "button" at bounding box center [1469, 666] width 39 height 29
click at [1456, 696] on button "Archive" at bounding box center [1410, 710] width 157 height 33
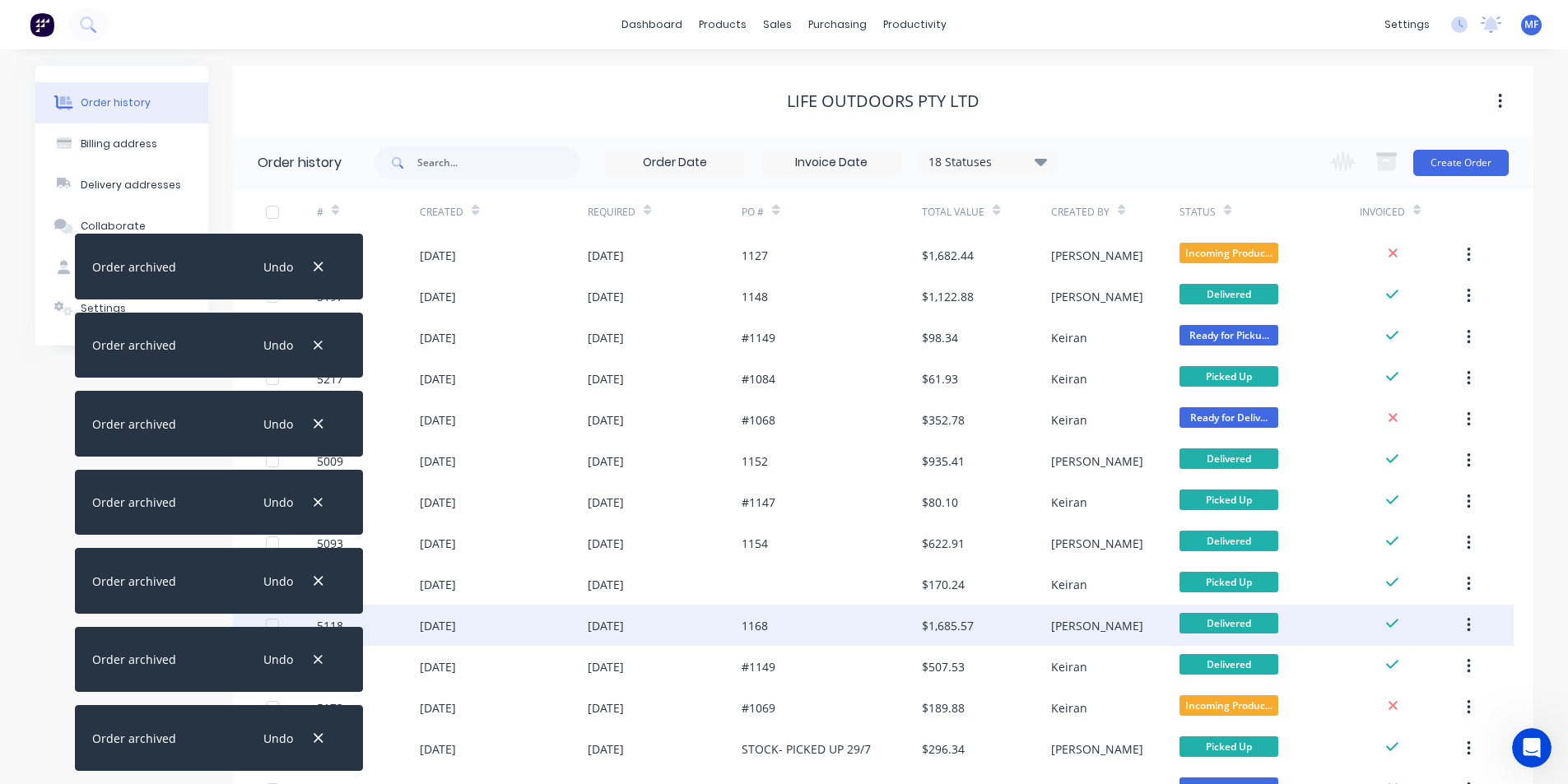
click at [1472, 626] on button "button" at bounding box center [1469, 625] width 39 height 29
click at [1431, 656] on button "Archive" at bounding box center [1410, 669] width 157 height 33
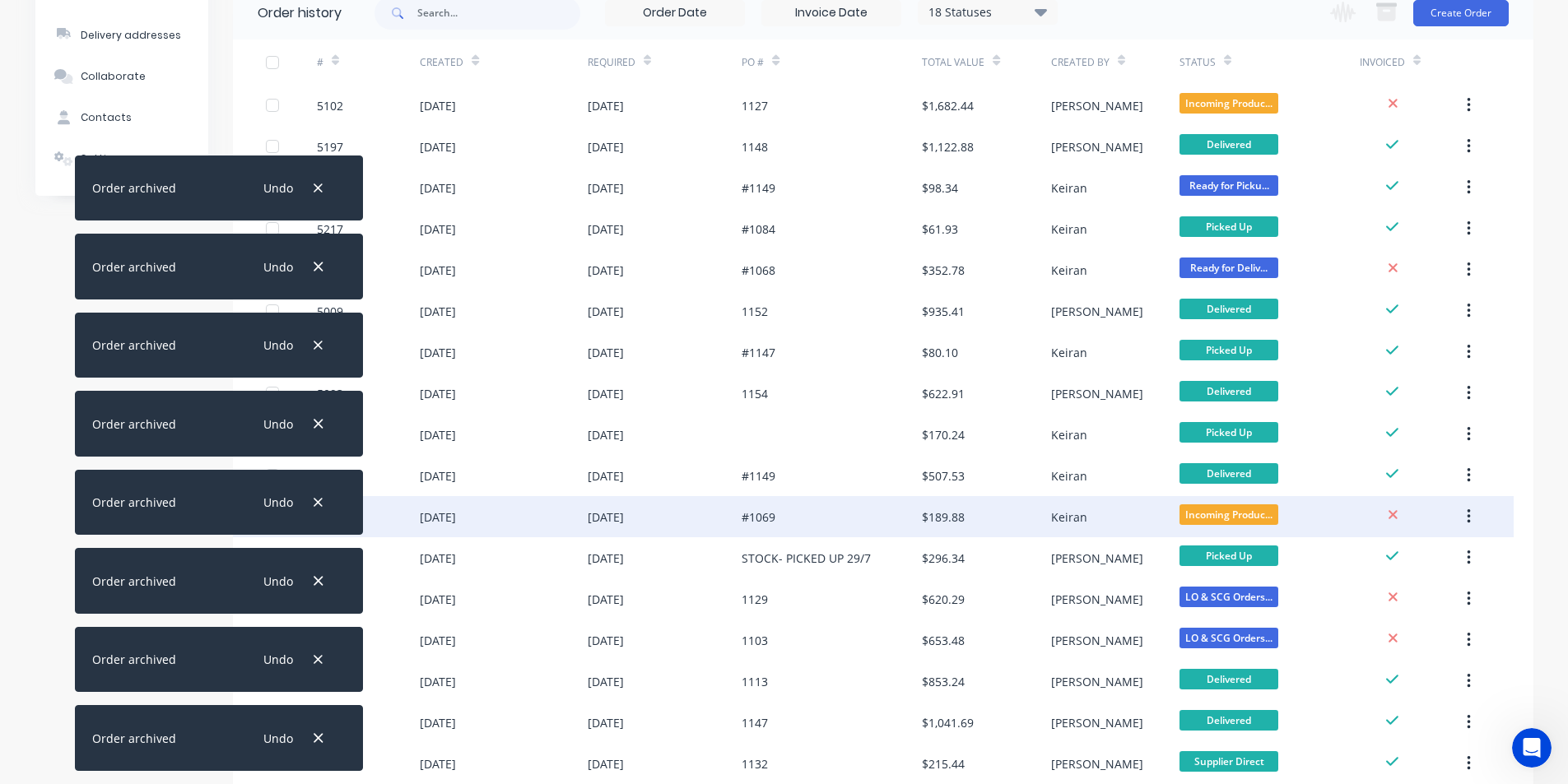
scroll to position [164, 0]
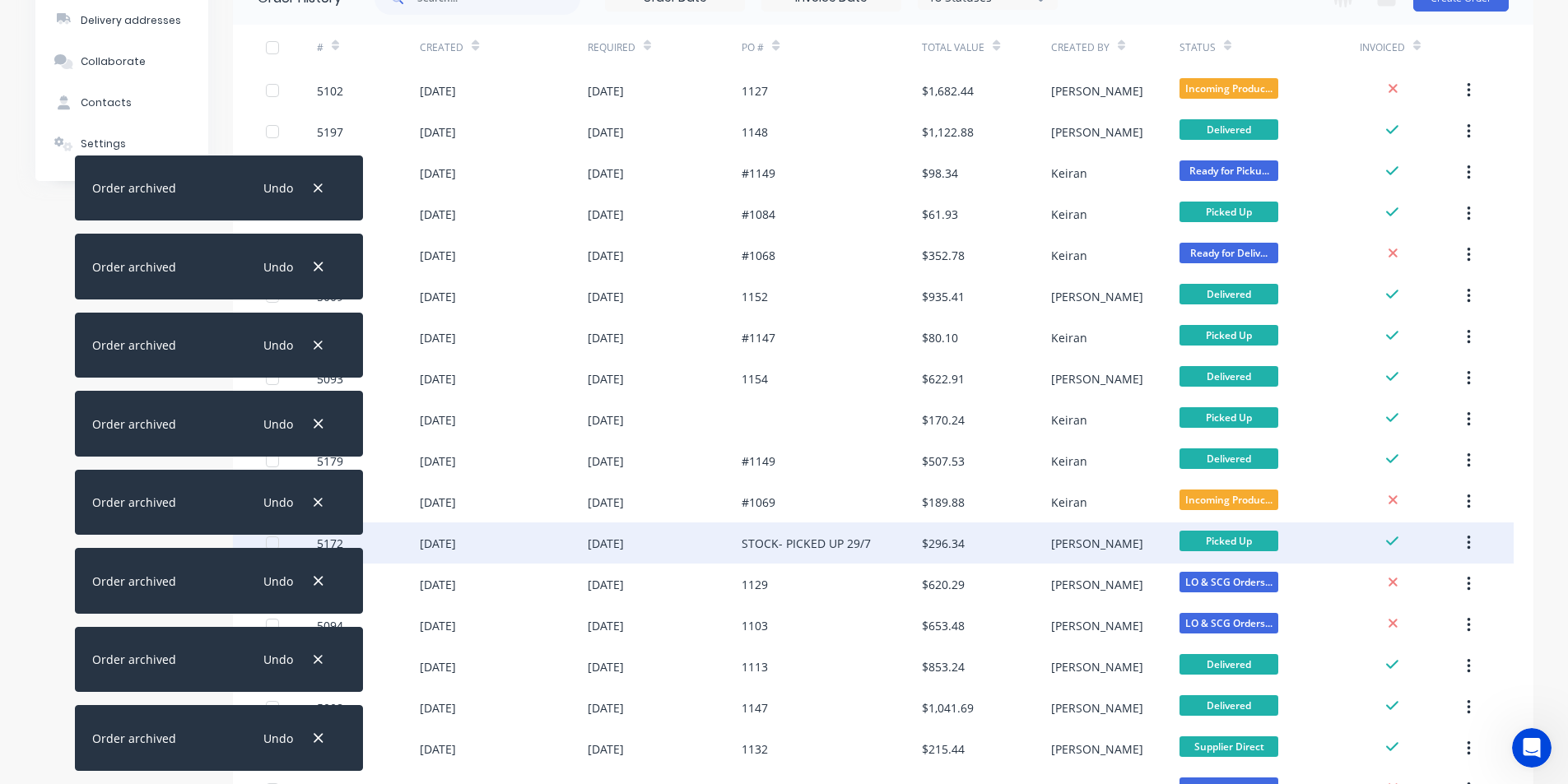
click at [1471, 539] on icon "button" at bounding box center [1469, 543] width 4 height 18
click at [1447, 573] on button "Archive" at bounding box center [1410, 587] width 157 height 33
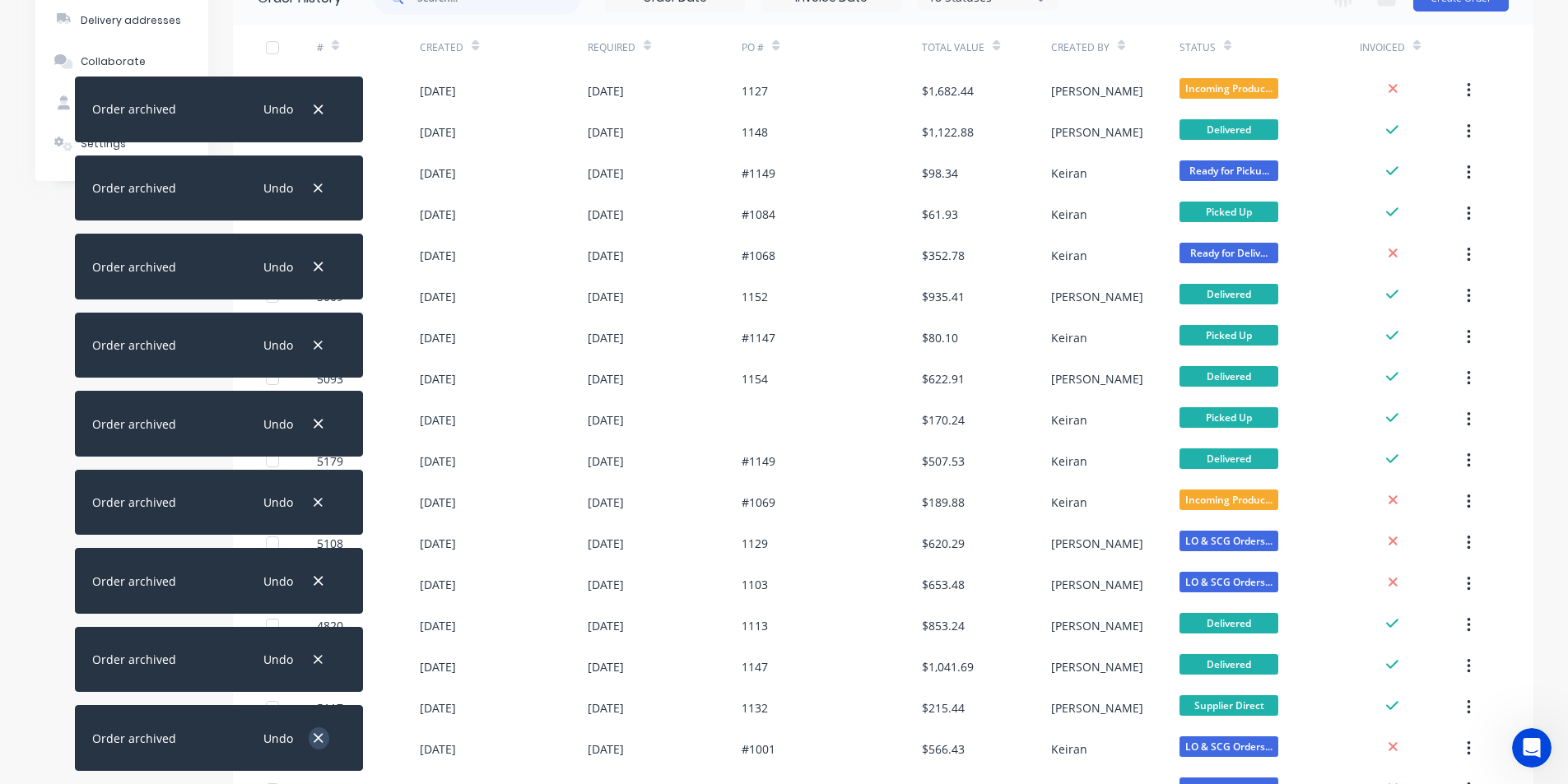
click at [322, 741] on icon "button" at bounding box center [318, 737] width 10 height 15
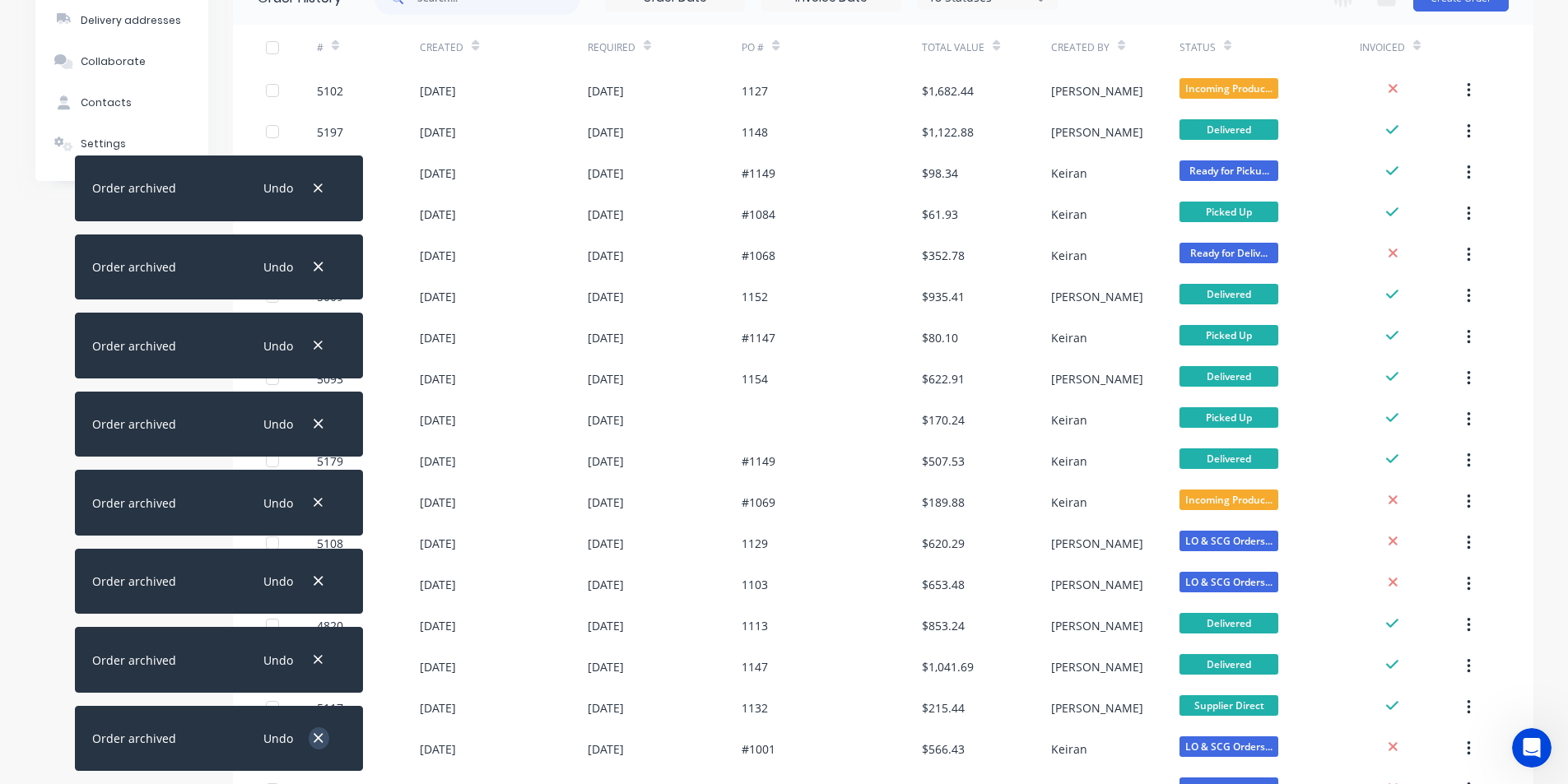
click at [322, 741] on icon "button" at bounding box center [318, 737] width 10 height 15
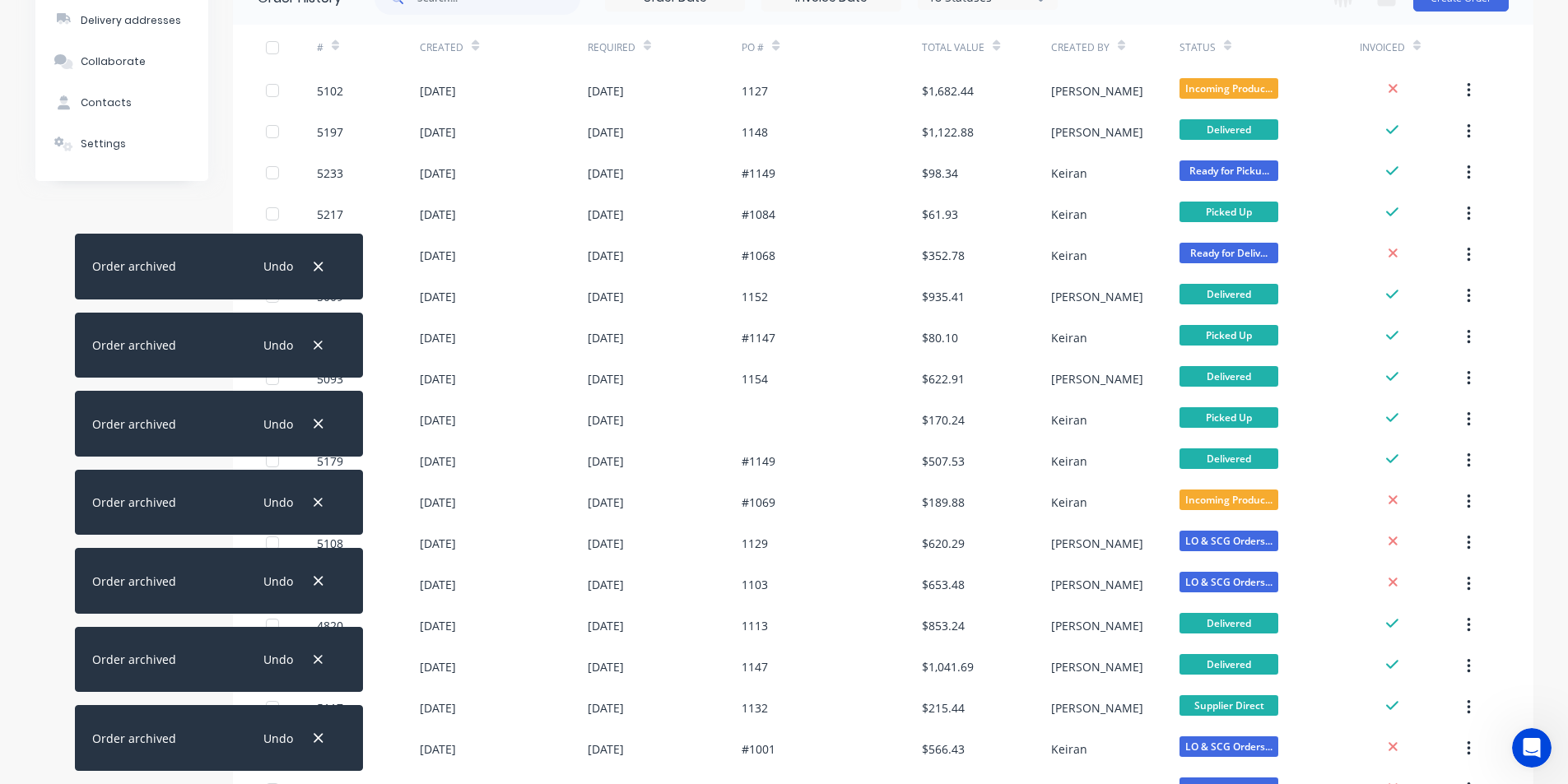
click at [322, 741] on icon "button" at bounding box center [318, 737] width 10 height 15
click at [322, 667] on icon "button" at bounding box center [318, 660] width 10 height 15
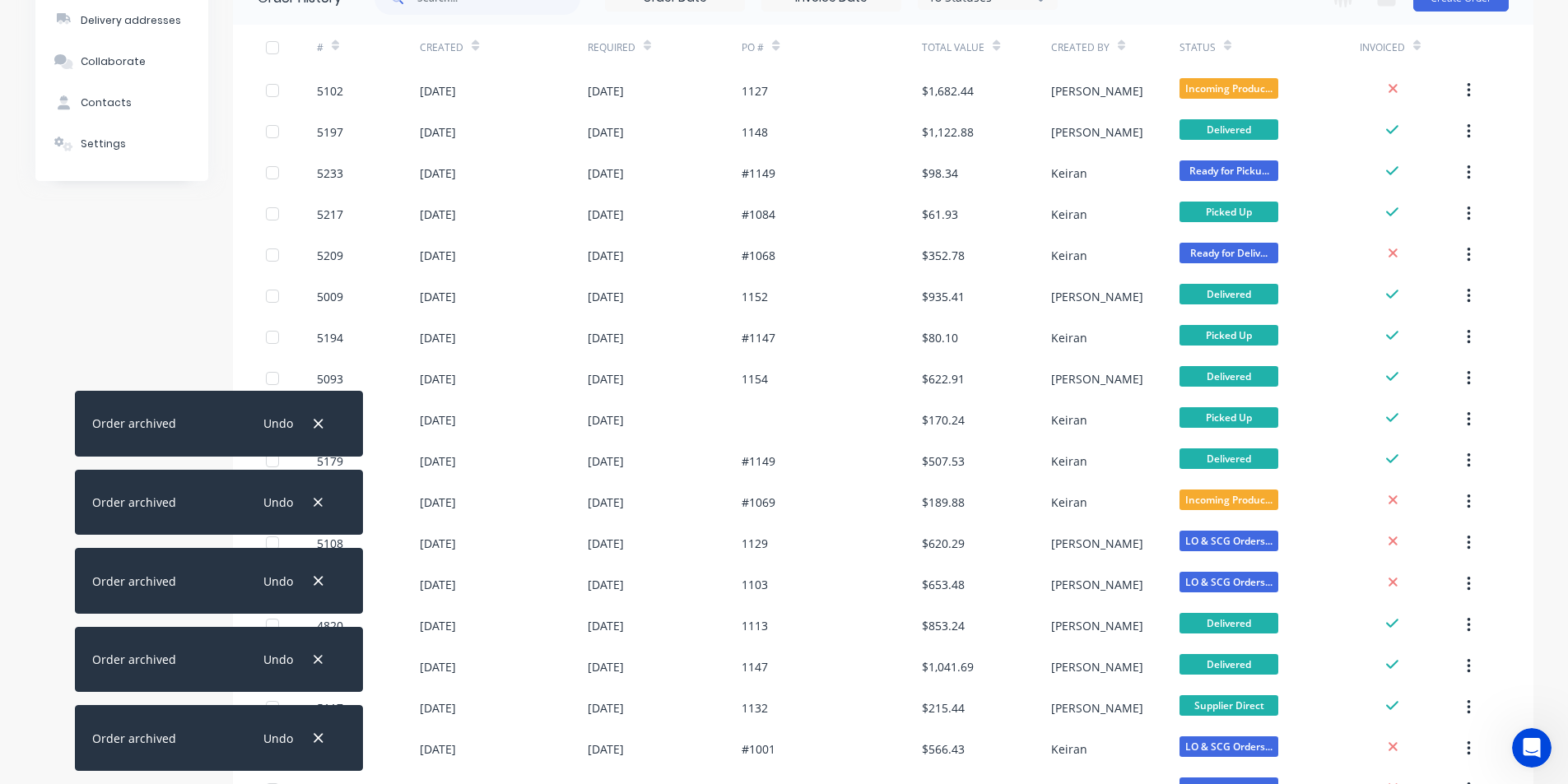
click at [322, 741] on icon "button" at bounding box center [318, 737] width 10 height 15
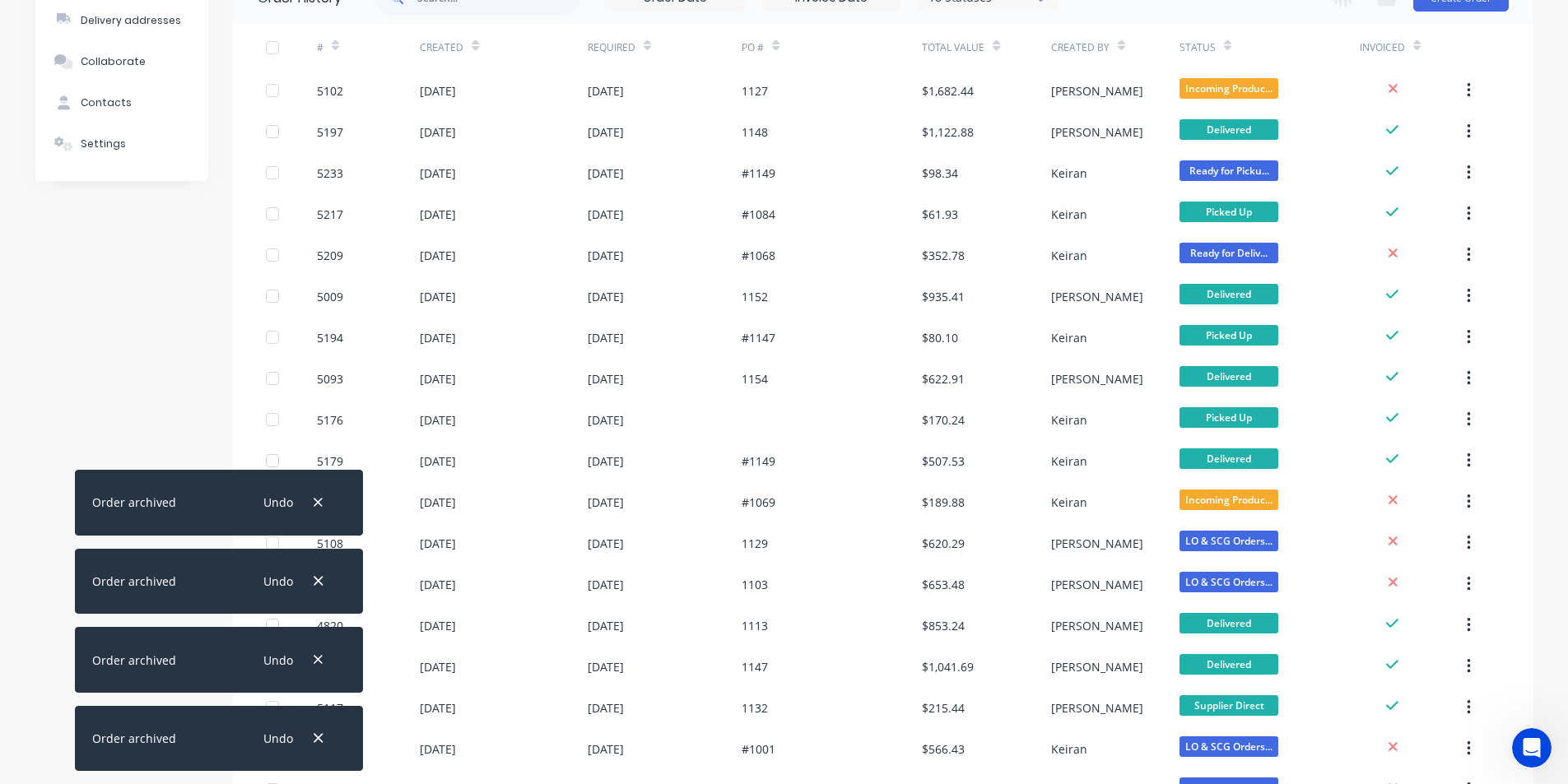
click at [322, 741] on icon "button" at bounding box center [318, 737] width 10 height 15
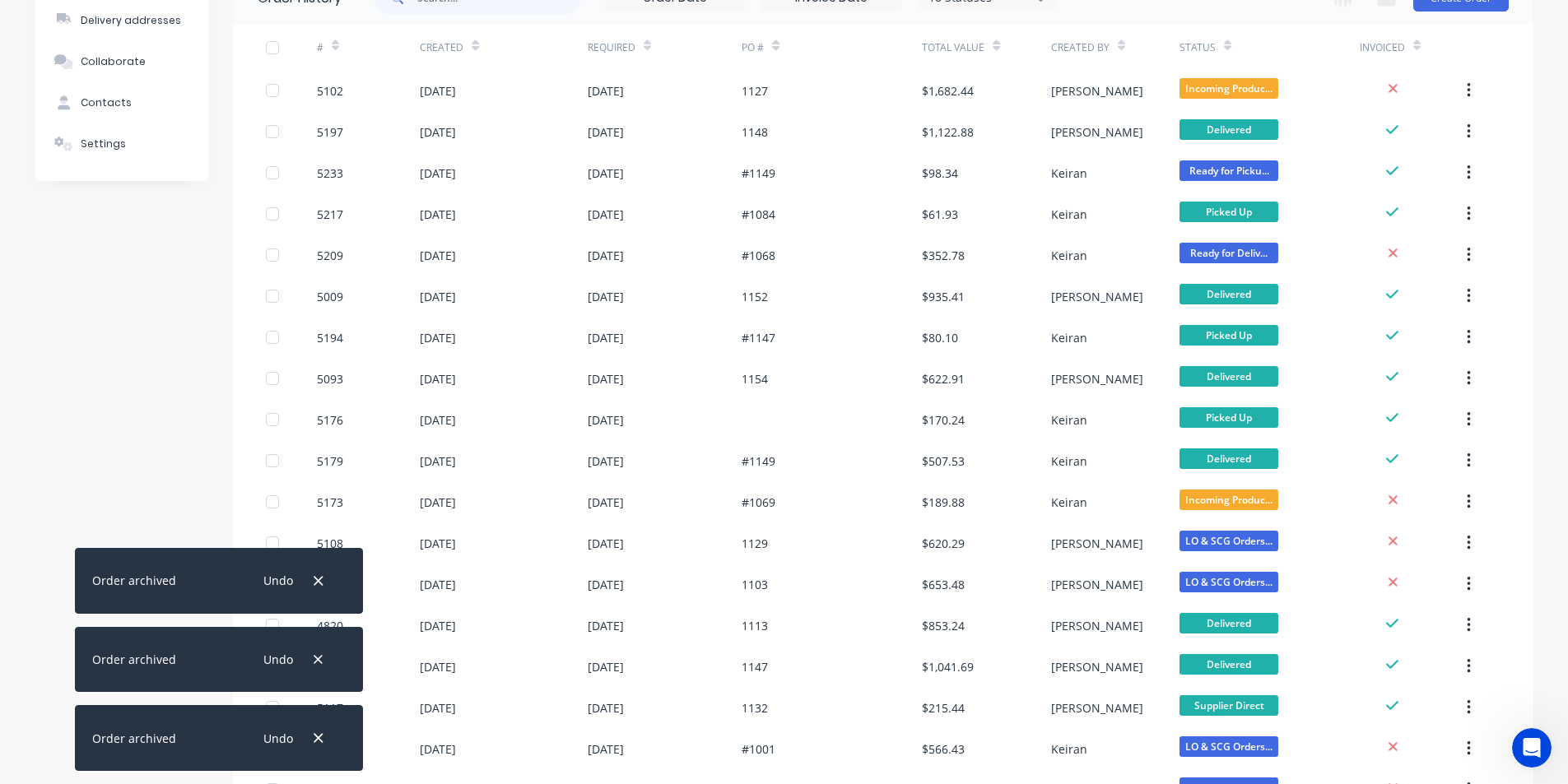
click at [322, 741] on icon "button" at bounding box center [318, 737] width 10 height 15
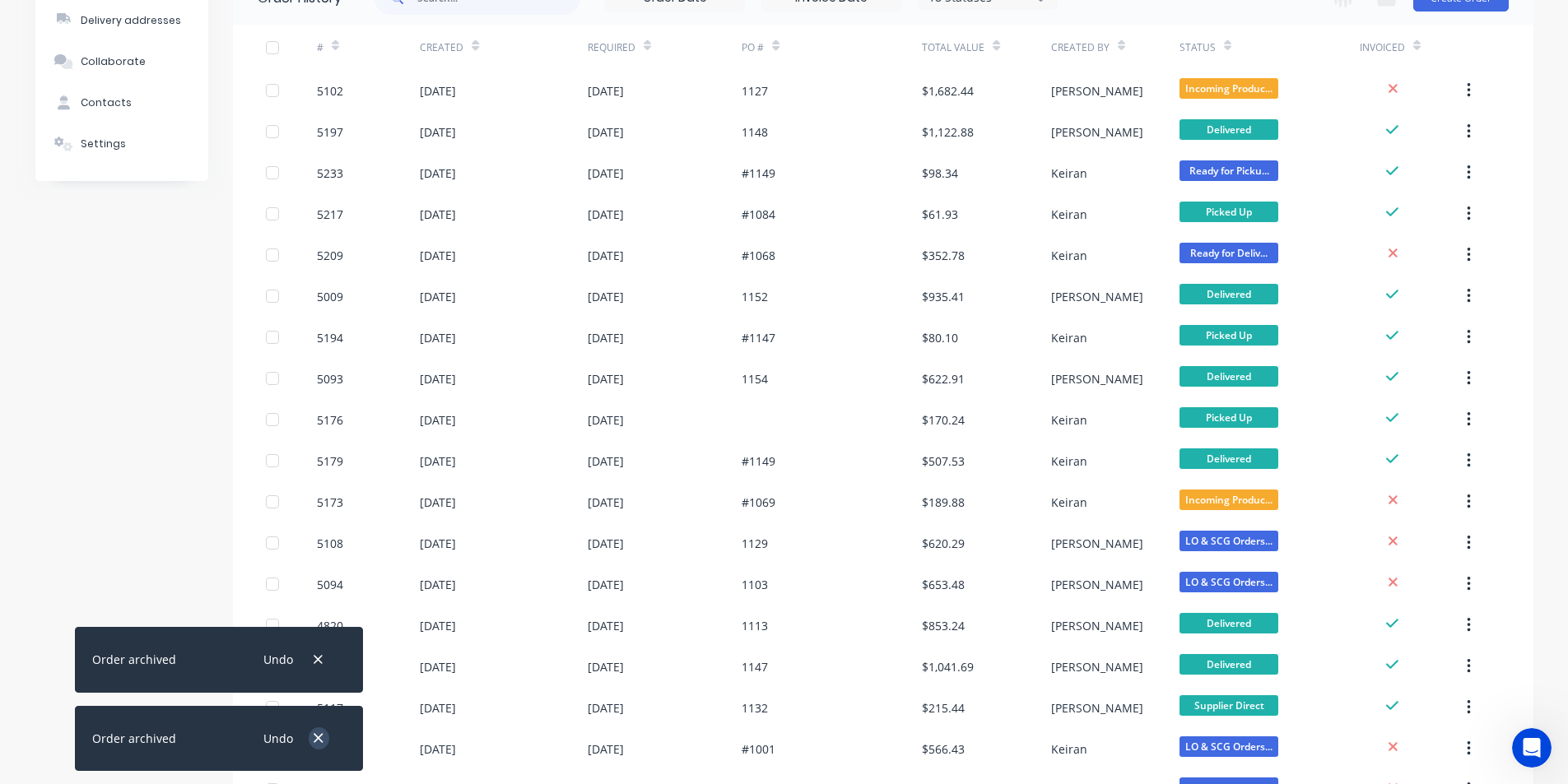
click at [321, 740] on icon "button" at bounding box center [318, 737] width 10 height 15
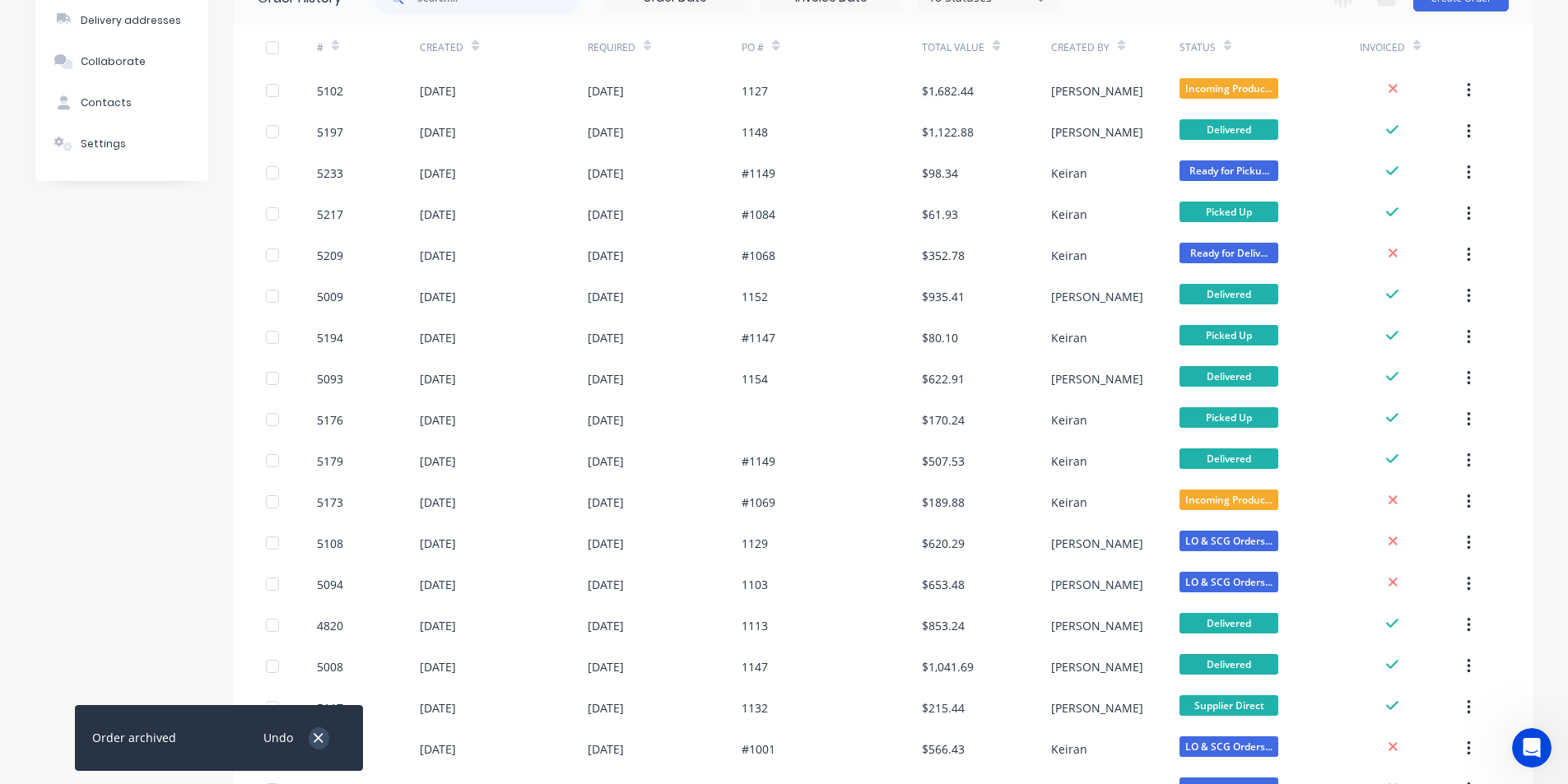
click at [321, 739] on icon "button" at bounding box center [318, 737] width 10 height 15
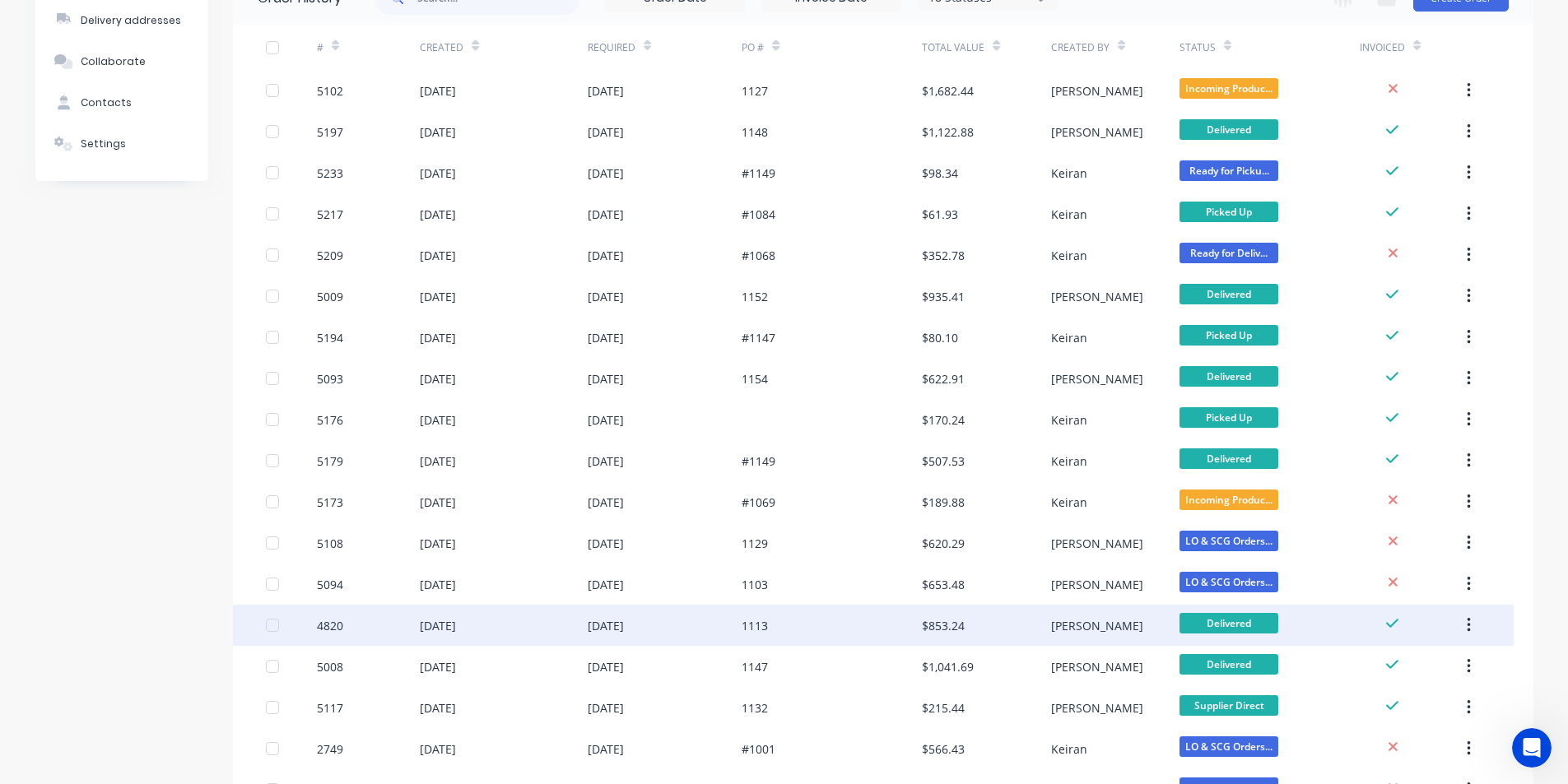
click at [1471, 625] on icon "button" at bounding box center [1469, 625] width 4 height 18
click at [1386, 665] on div "Archive" at bounding box center [1410, 669] width 127 height 24
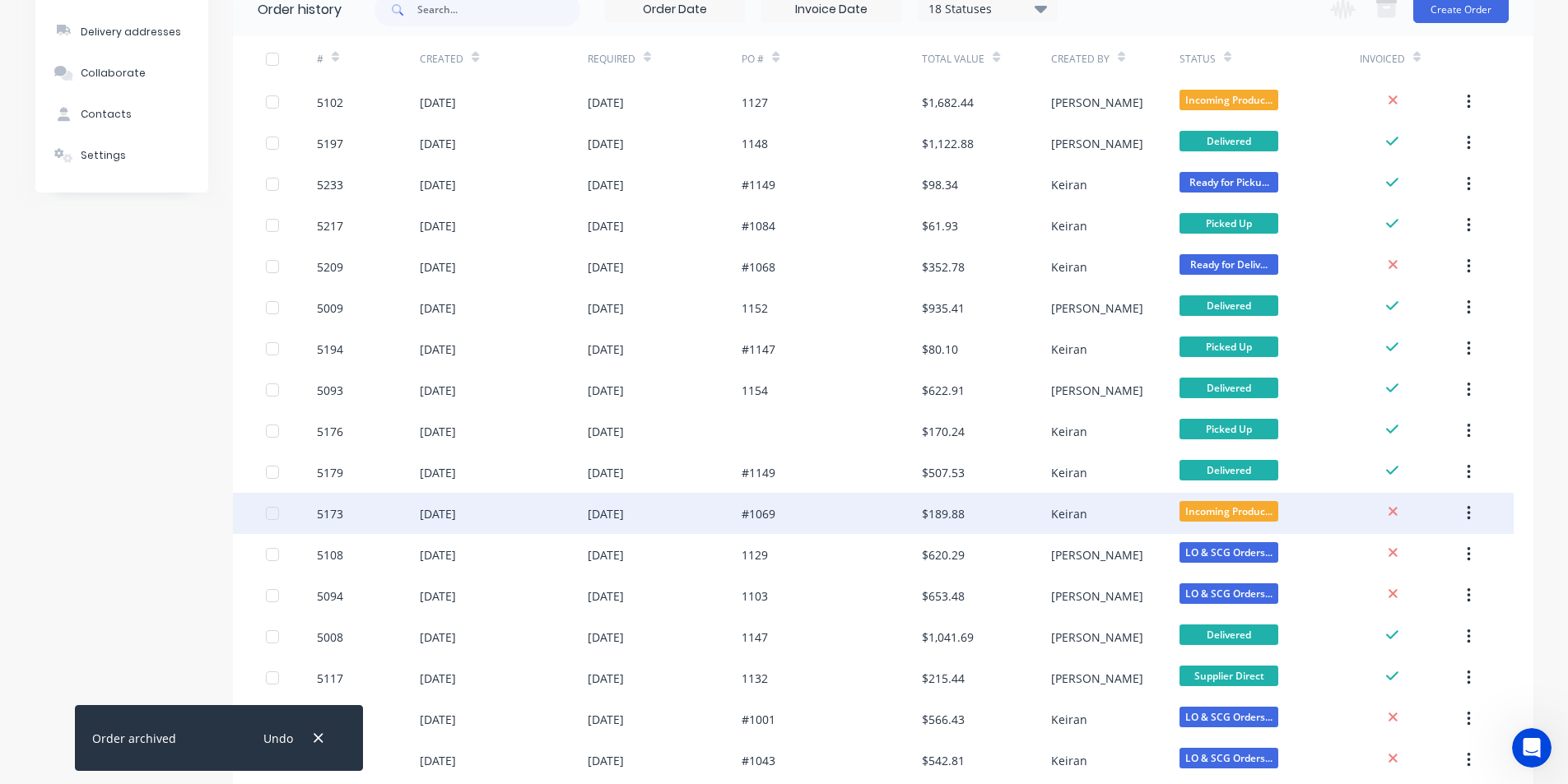
scroll to position [259, 0]
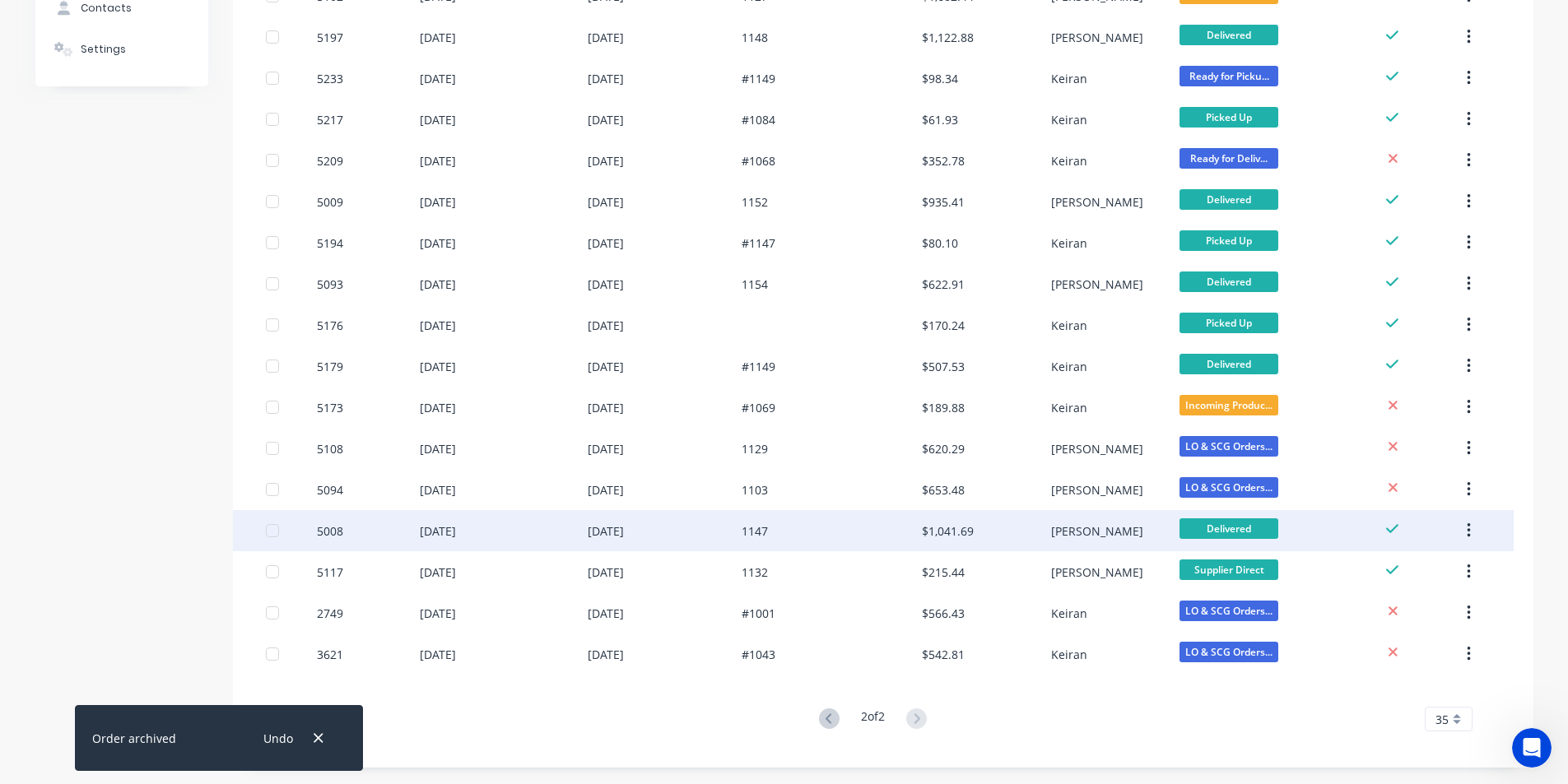
click at [1466, 531] on button "button" at bounding box center [1469, 531] width 39 height 29
click at [1401, 570] on div "Archive" at bounding box center [1410, 574] width 127 height 24
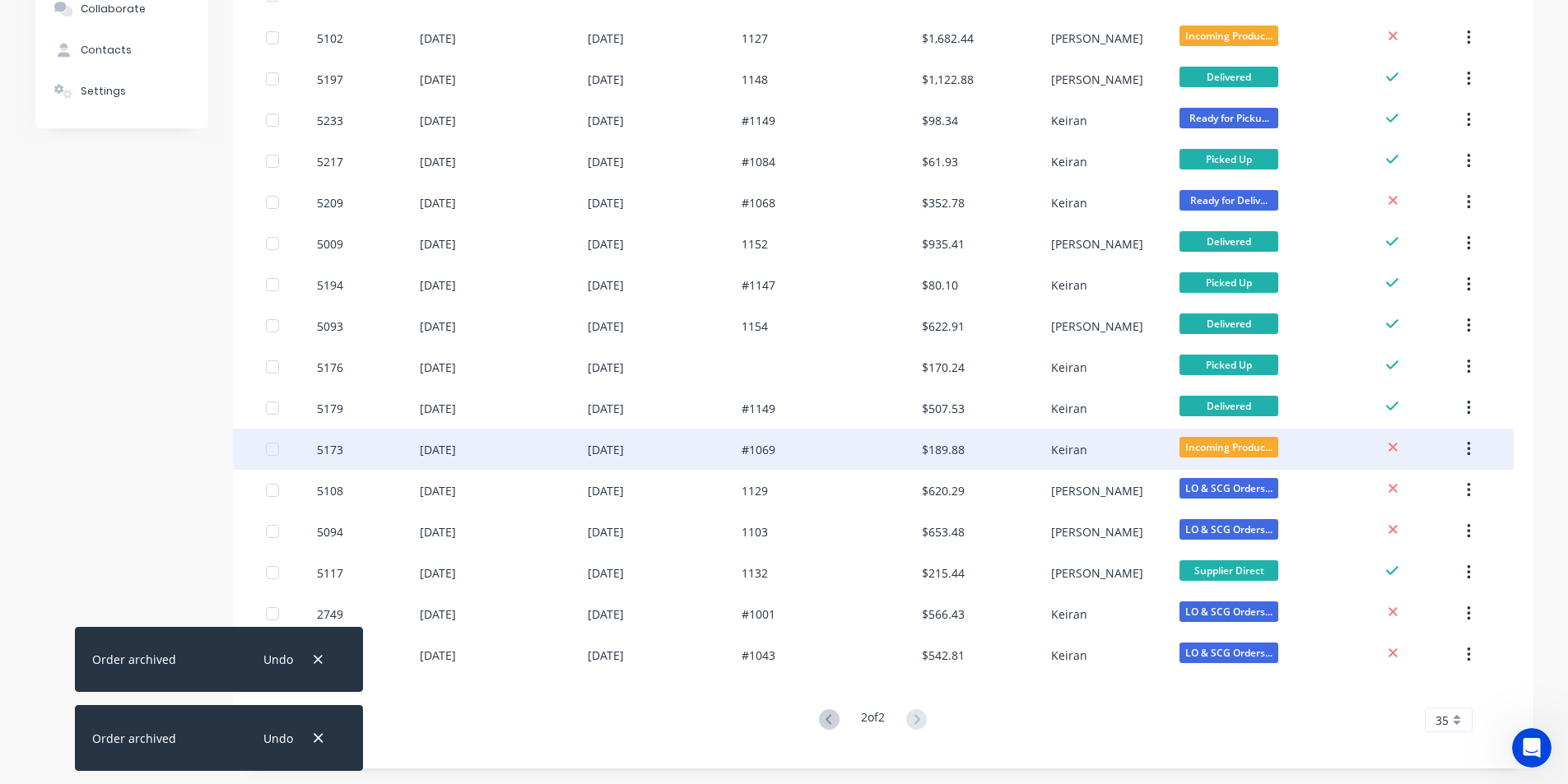
scroll to position [218, 0]
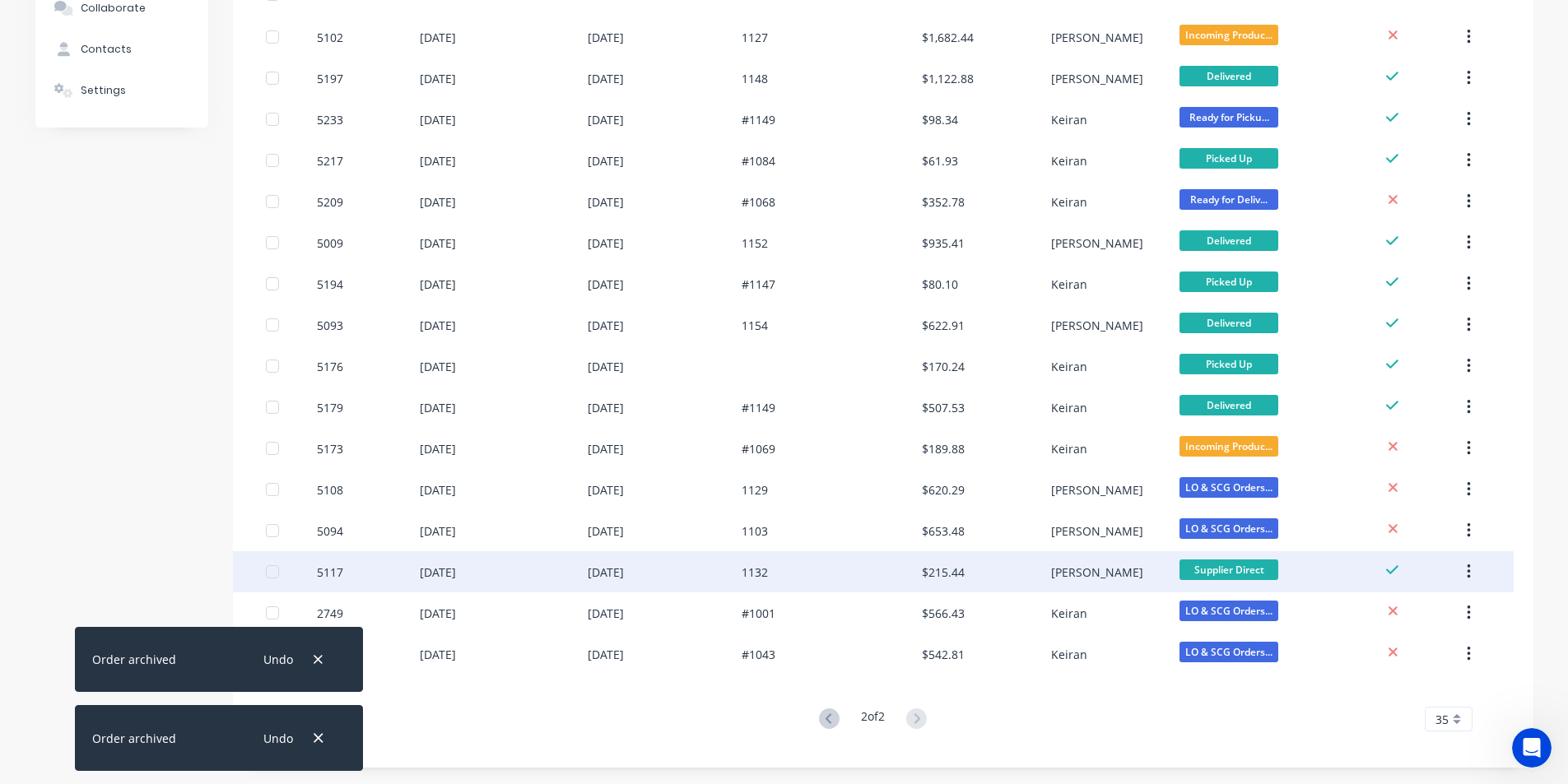
click at [1470, 573] on icon "button" at bounding box center [1469, 571] width 4 height 18
click at [1420, 601] on button "Archive" at bounding box center [1410, 615] width 157 height 33
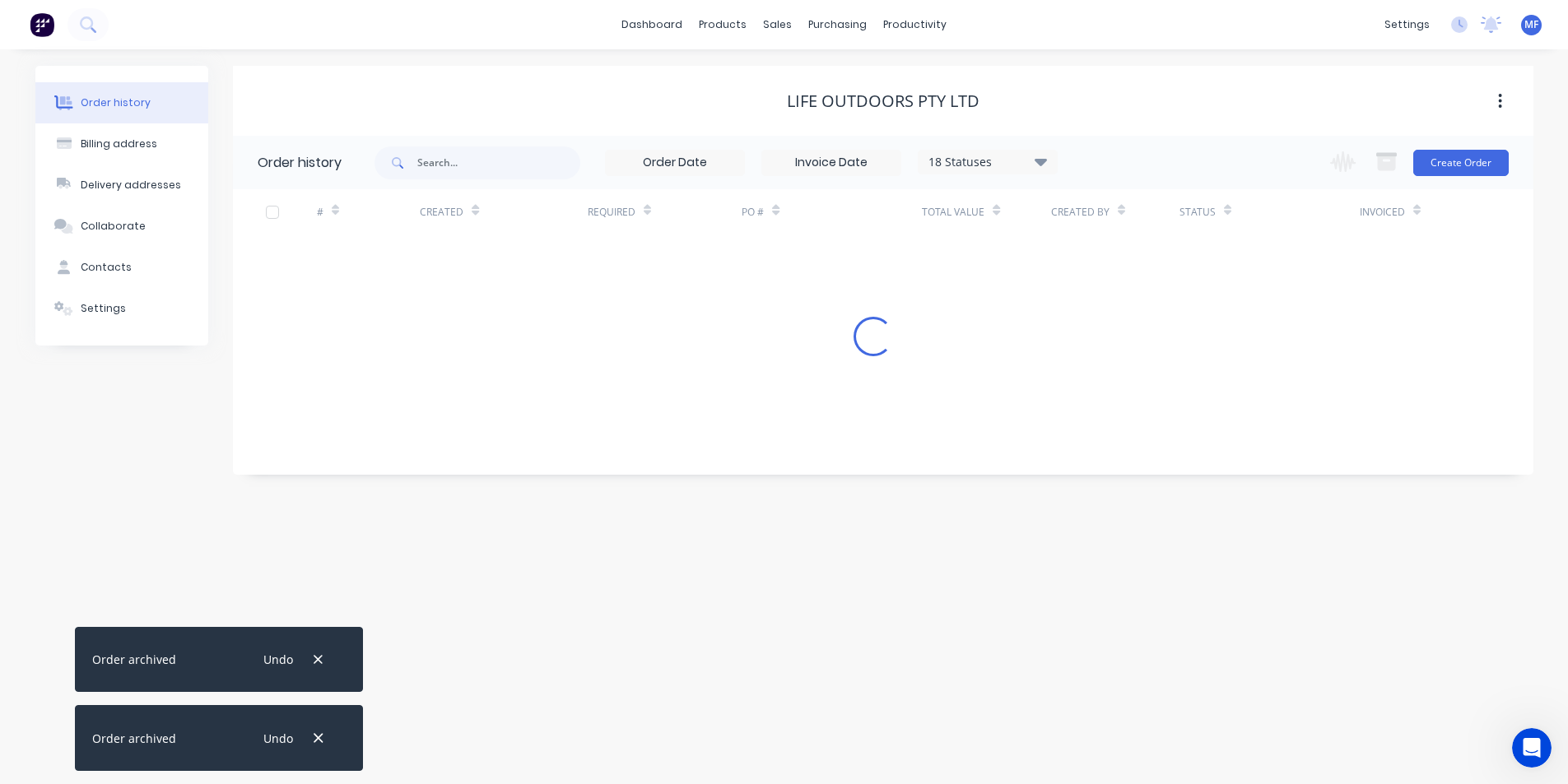
scroll to position [0, 0]
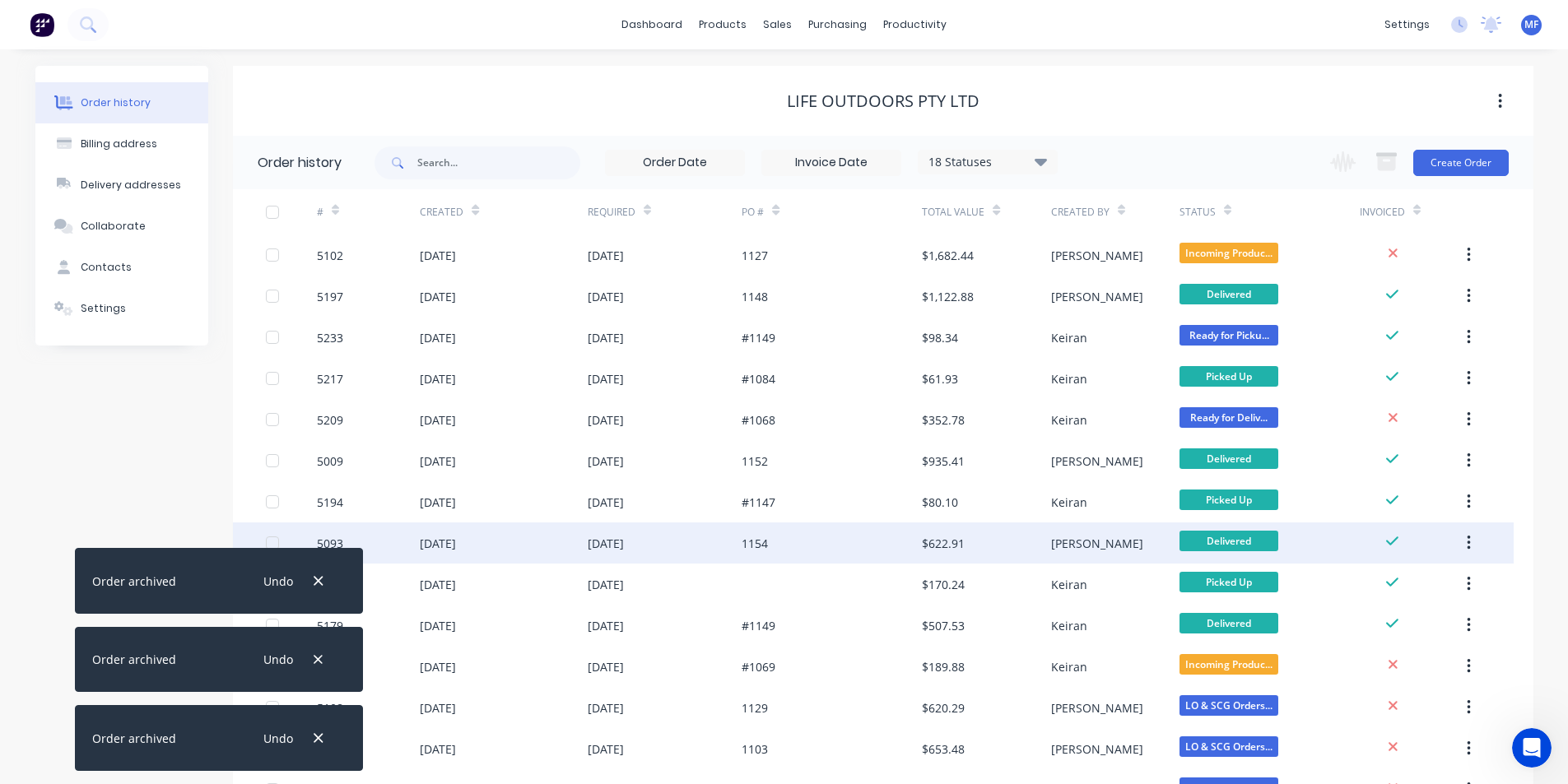
click at [1466, 543] on button "button" at bounding box center [1469, 543] width 39 height 29
click at [1437, 580] on div "Archive" at bounding box center [1410, 586] width 127 height 24
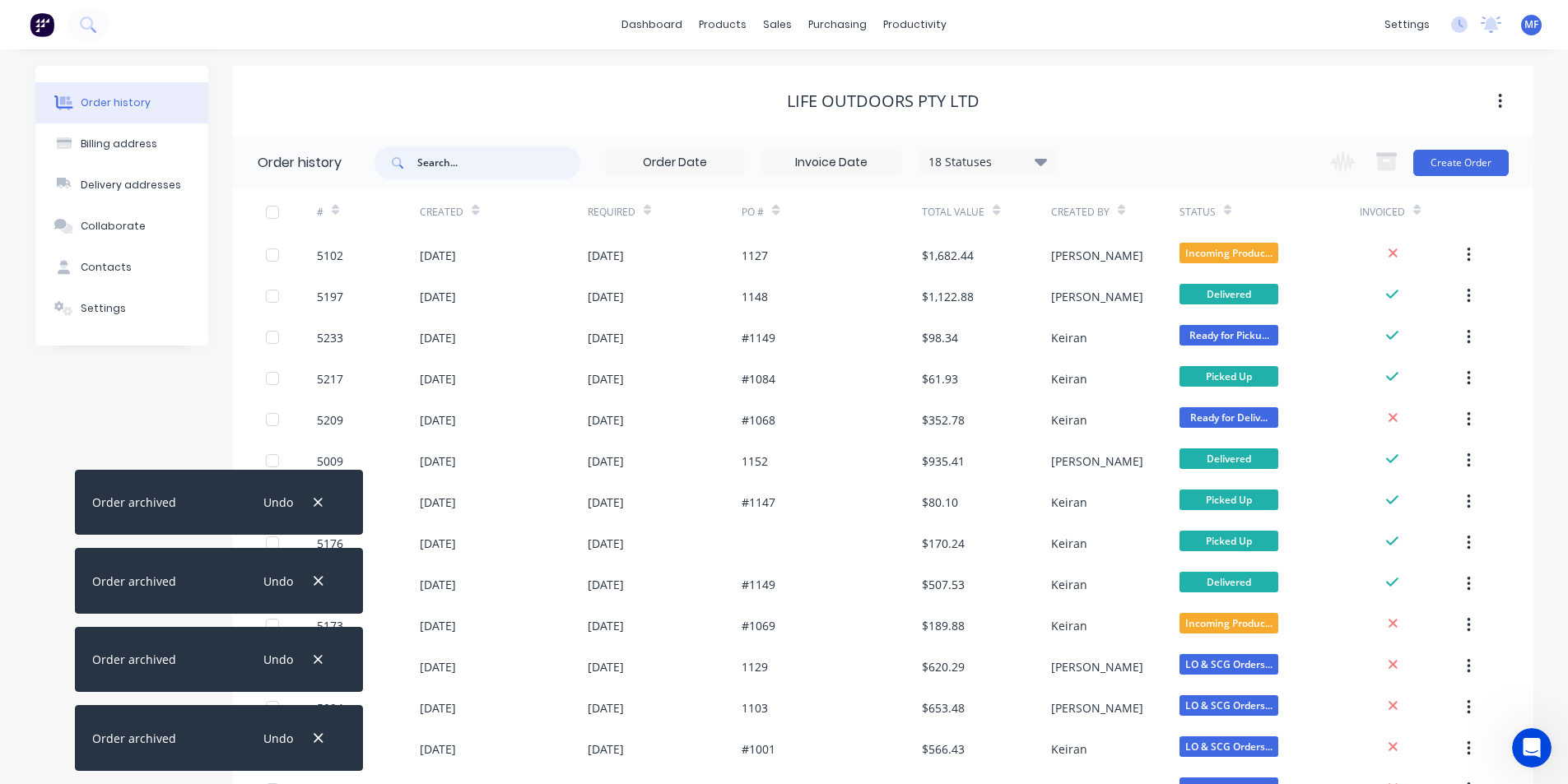
click at [520, 158] on input "text" at bounding box center [499, 163] width 163 height 33
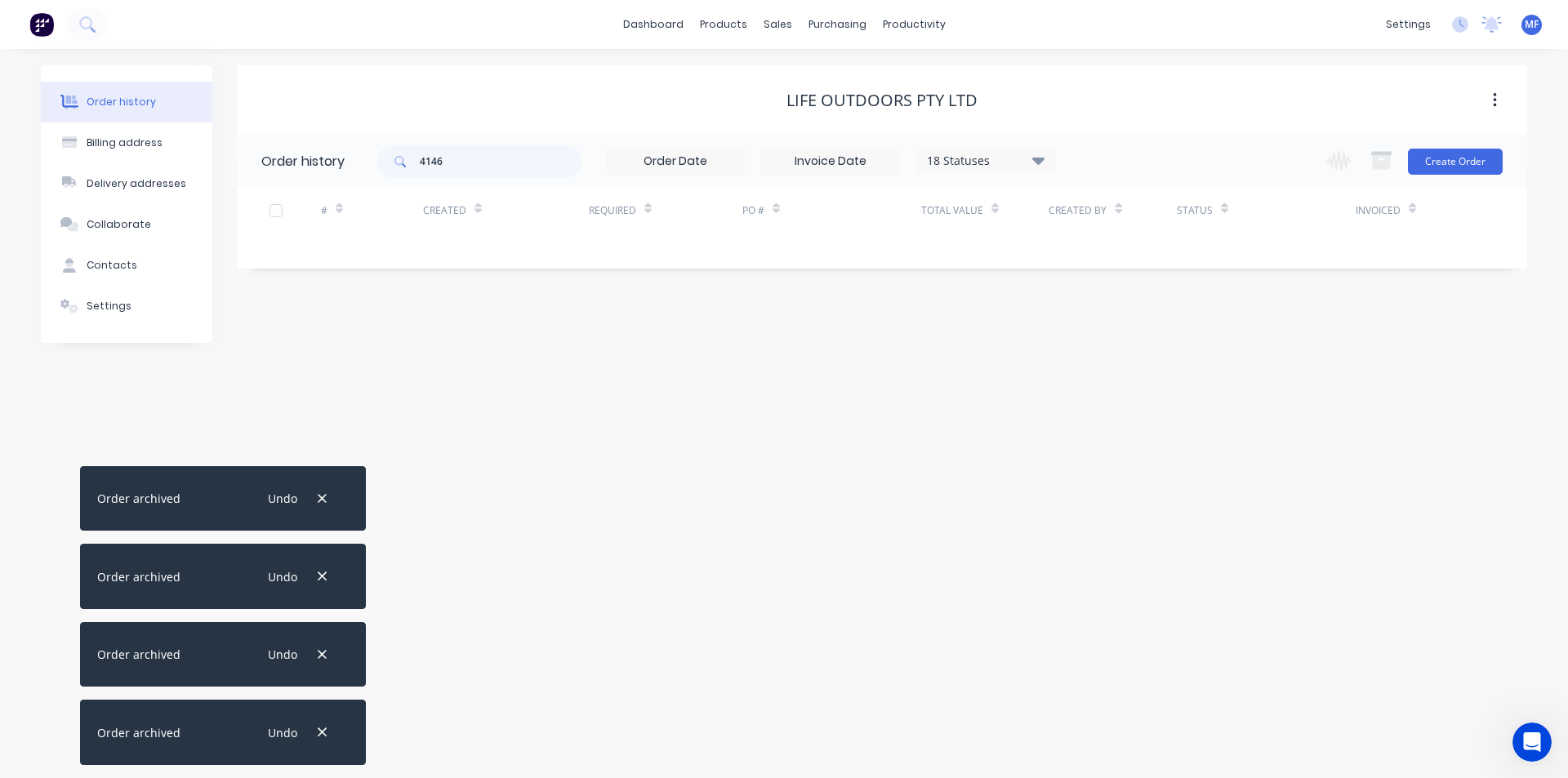
click at [1040, 160] on icon at bounding box center [1038, 160] width 12 height 8
click at [1120, 382] on label at bounding box center [1120, 382] width 0 height 0
click at [1120, 395] on input "checkbox" at bounding box center [1126, 389] width 13 height 15
click at [1251, 410] on div "Order history Billing address Delivery addresses Collaborate Contacts Settings …" at bounding box center [784, 413] width 1568 height 729
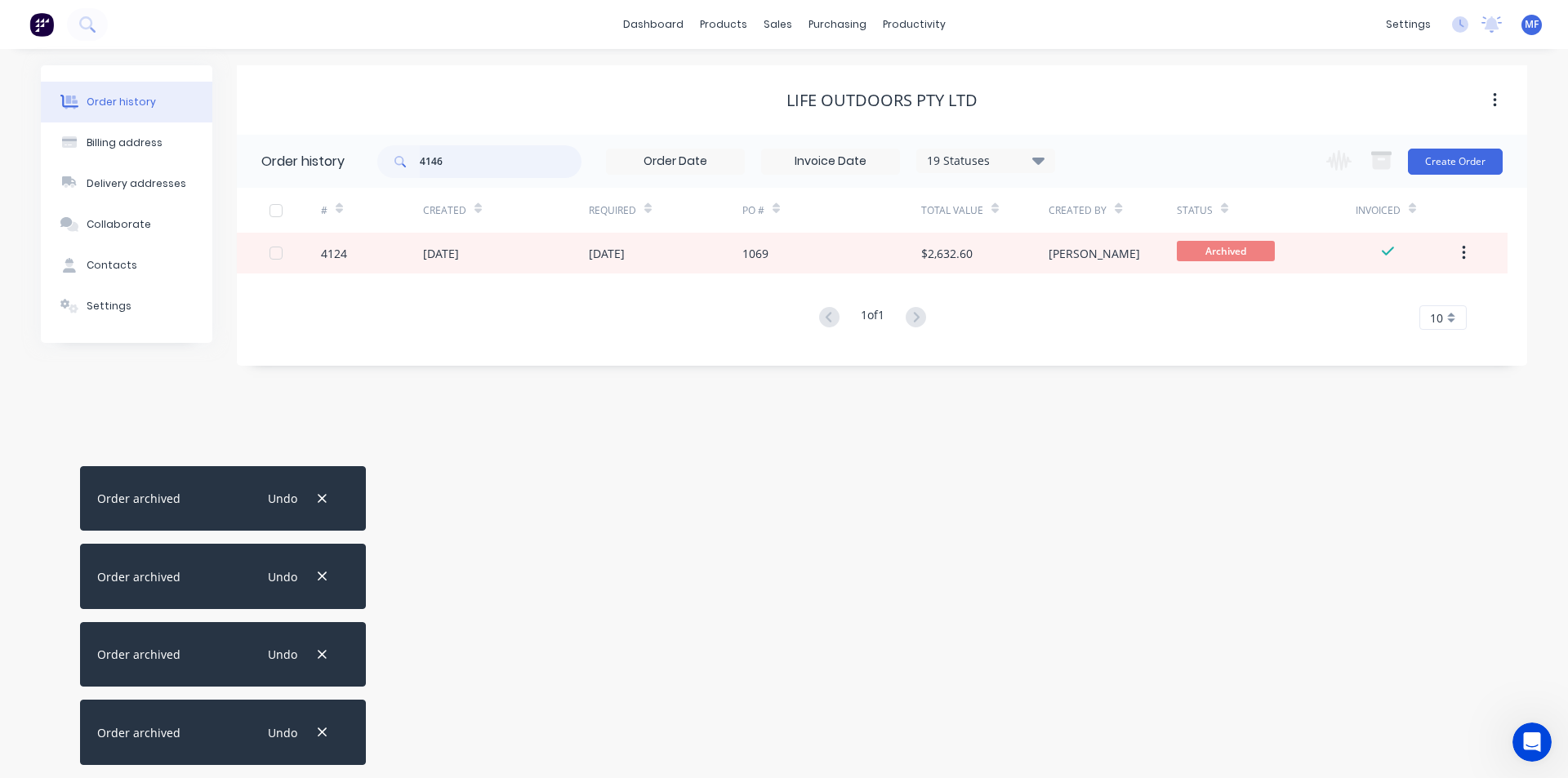
click at [465, 162] on input "4146" at bounding box center [500, 161] width 161 height 33
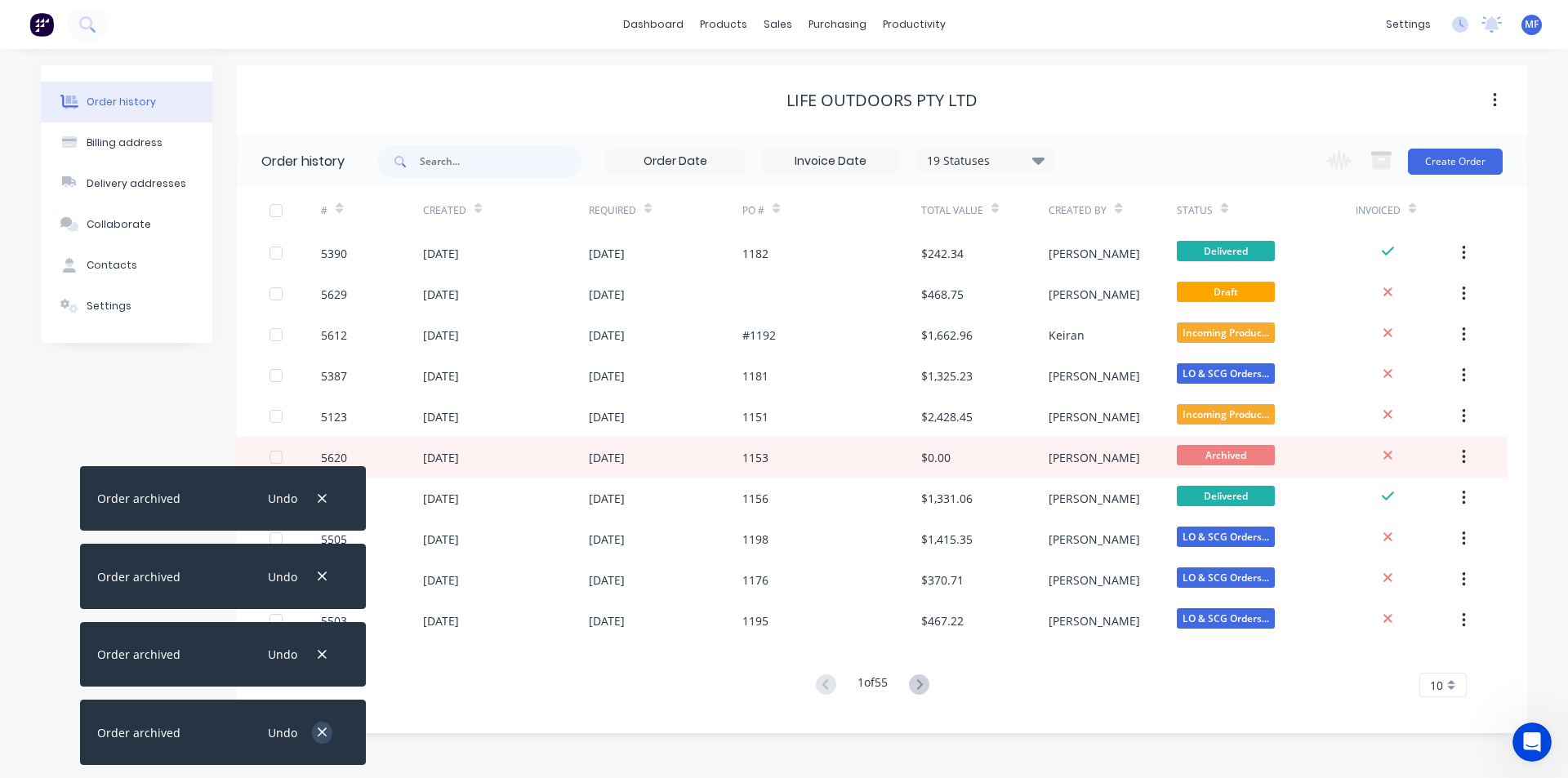
click at [329, 730] on button "button" at bounding box center [323, 733] width 21 height 22
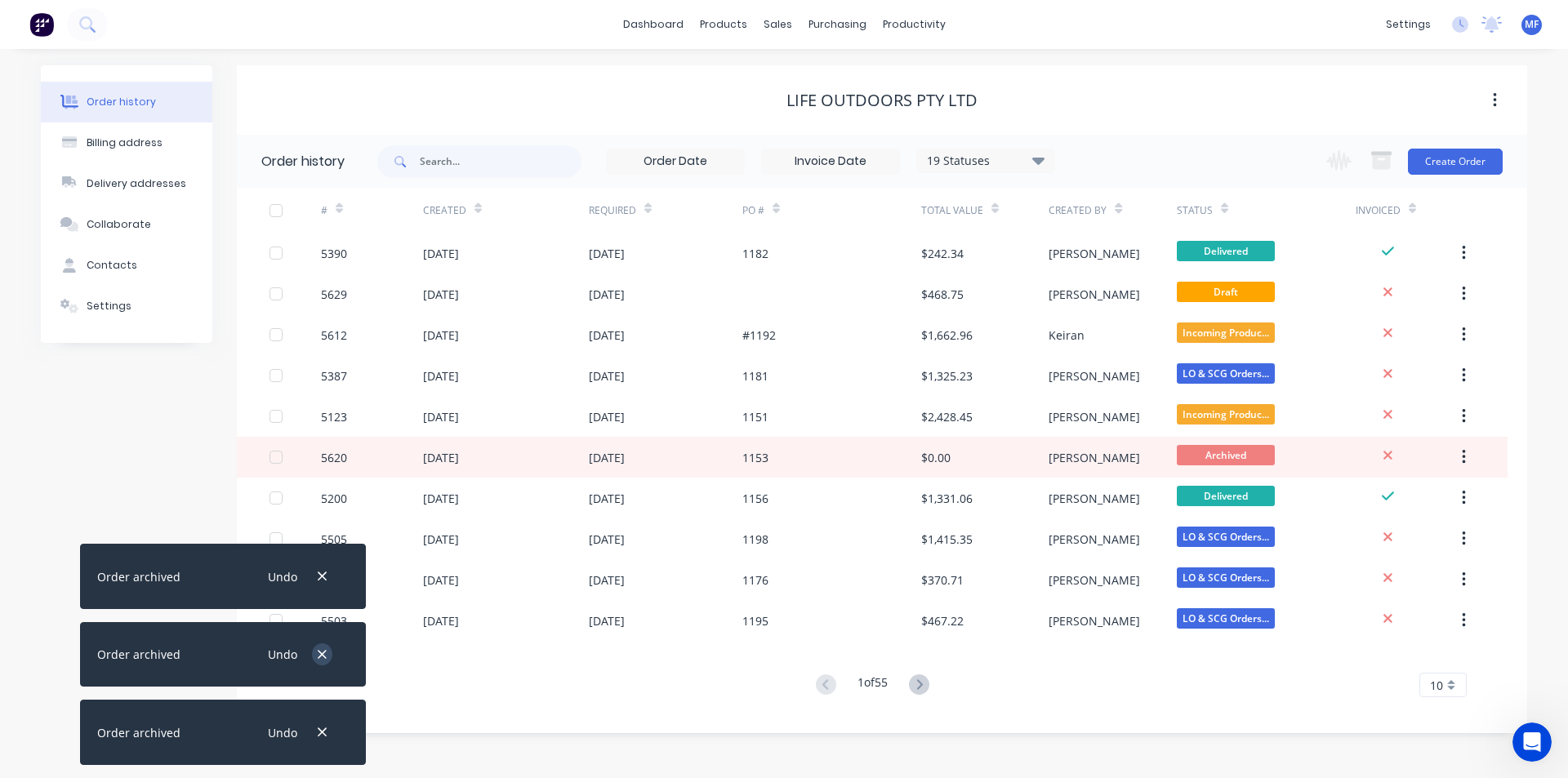
click at [329, 731] on button "button" at bounding box center [323, 733] width 21 height 22
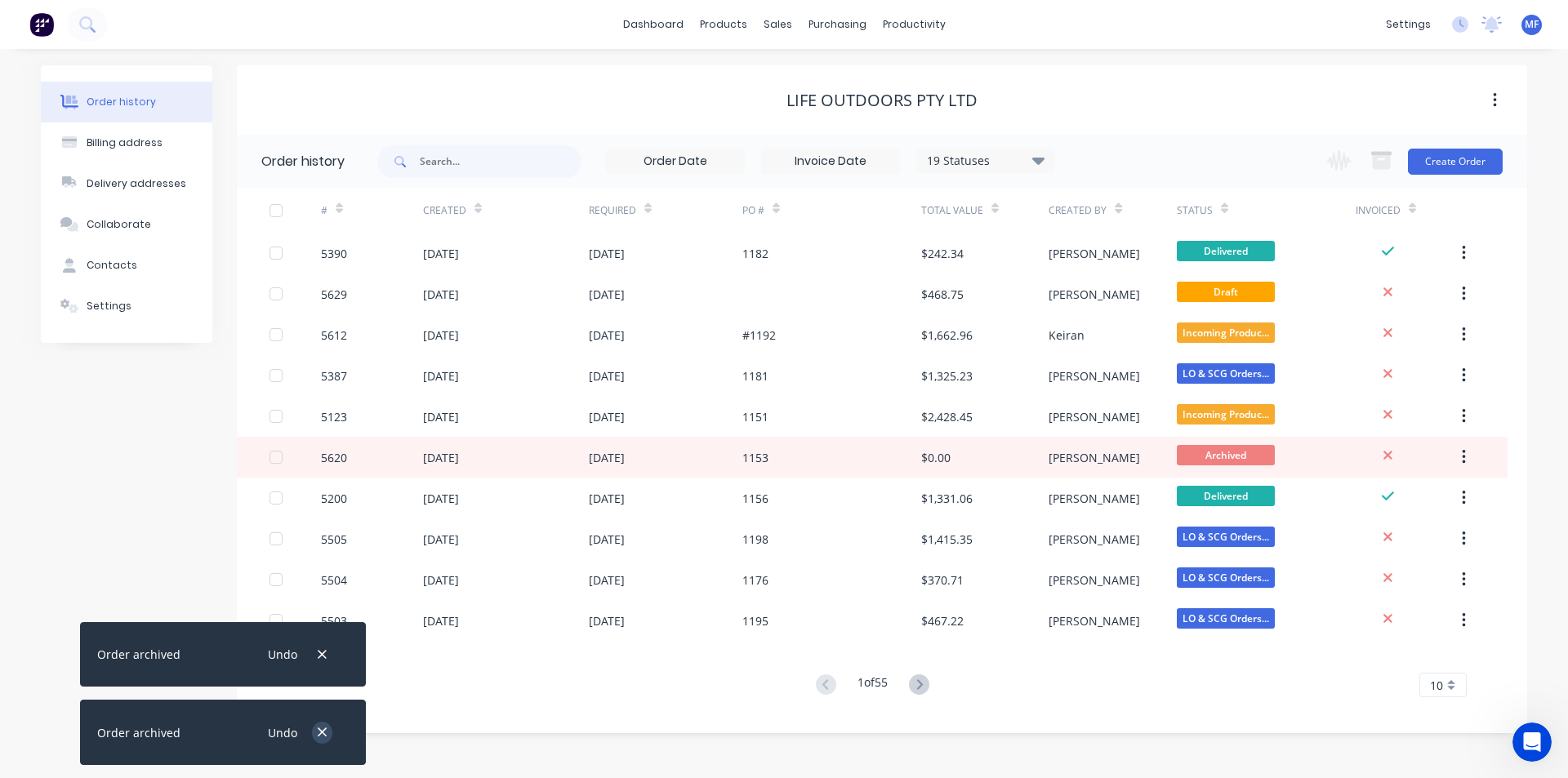
click at [329, 731] on button "button" at bounding box center [323, 733] width 21 height 22
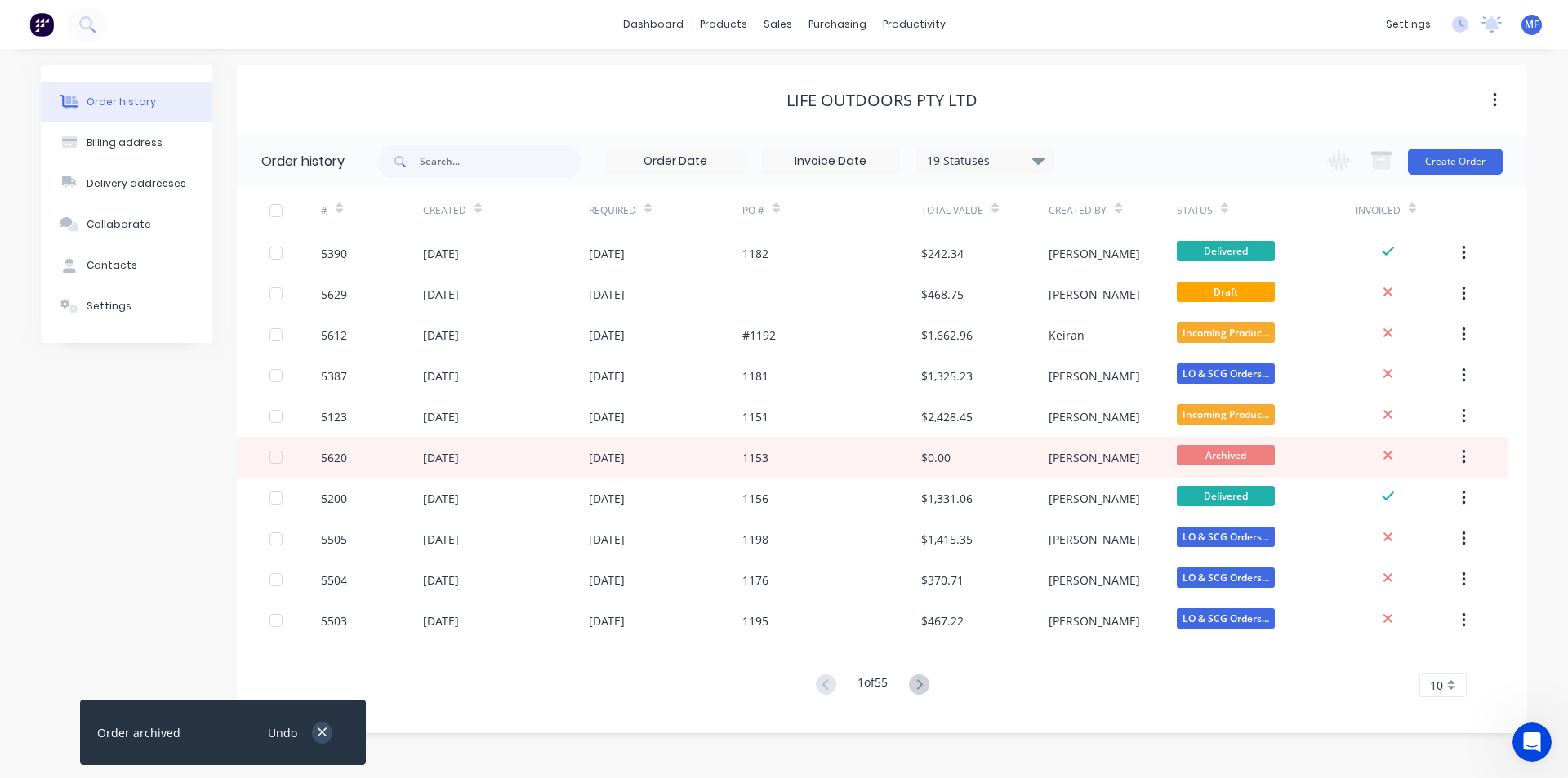
click at [329, 732] on button "button" at bounding box center [323, 733] width 21 height 22
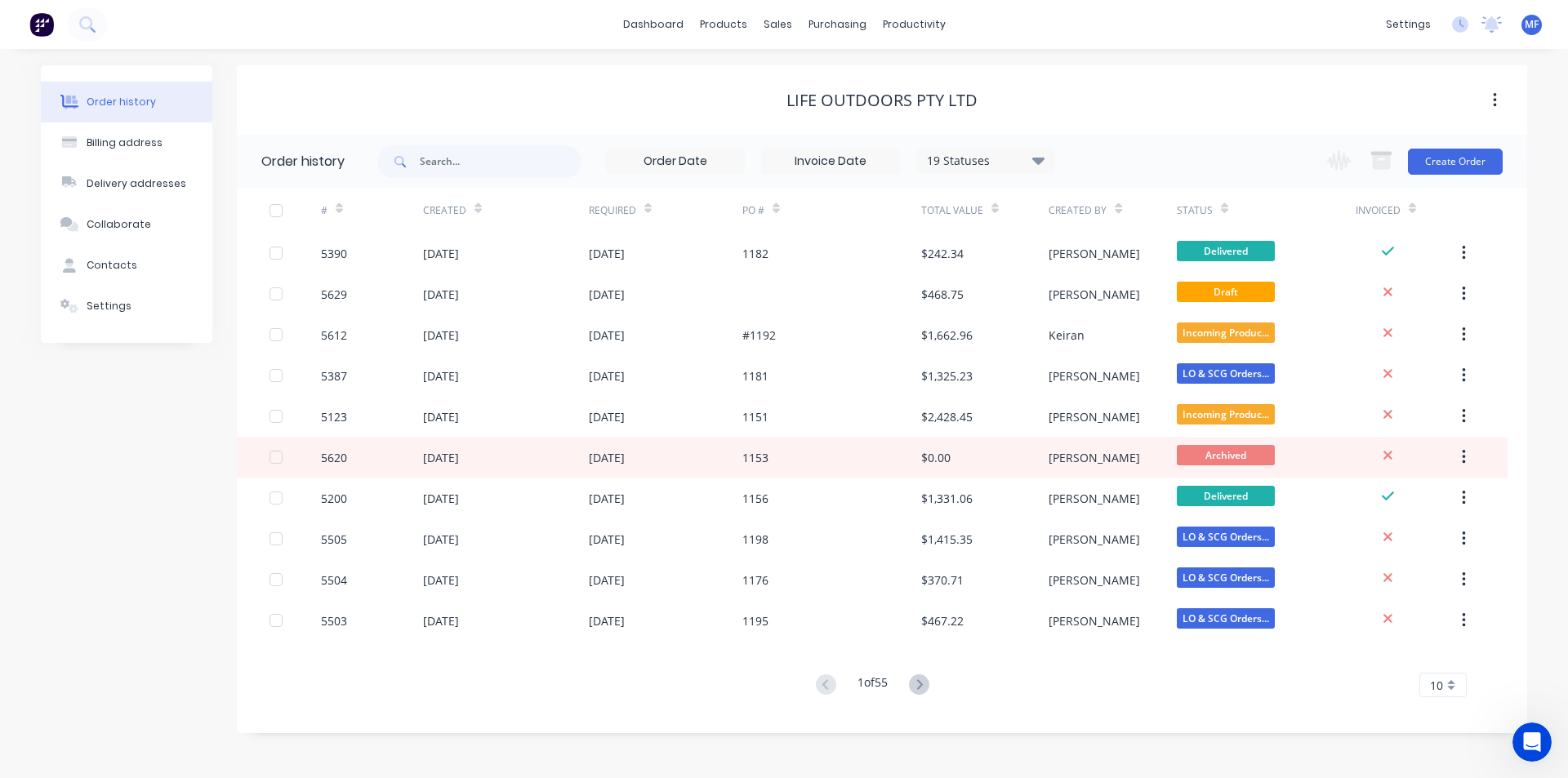
click at [1041, 161] on icon at bounding box center [1038, 160] width 12 height 8
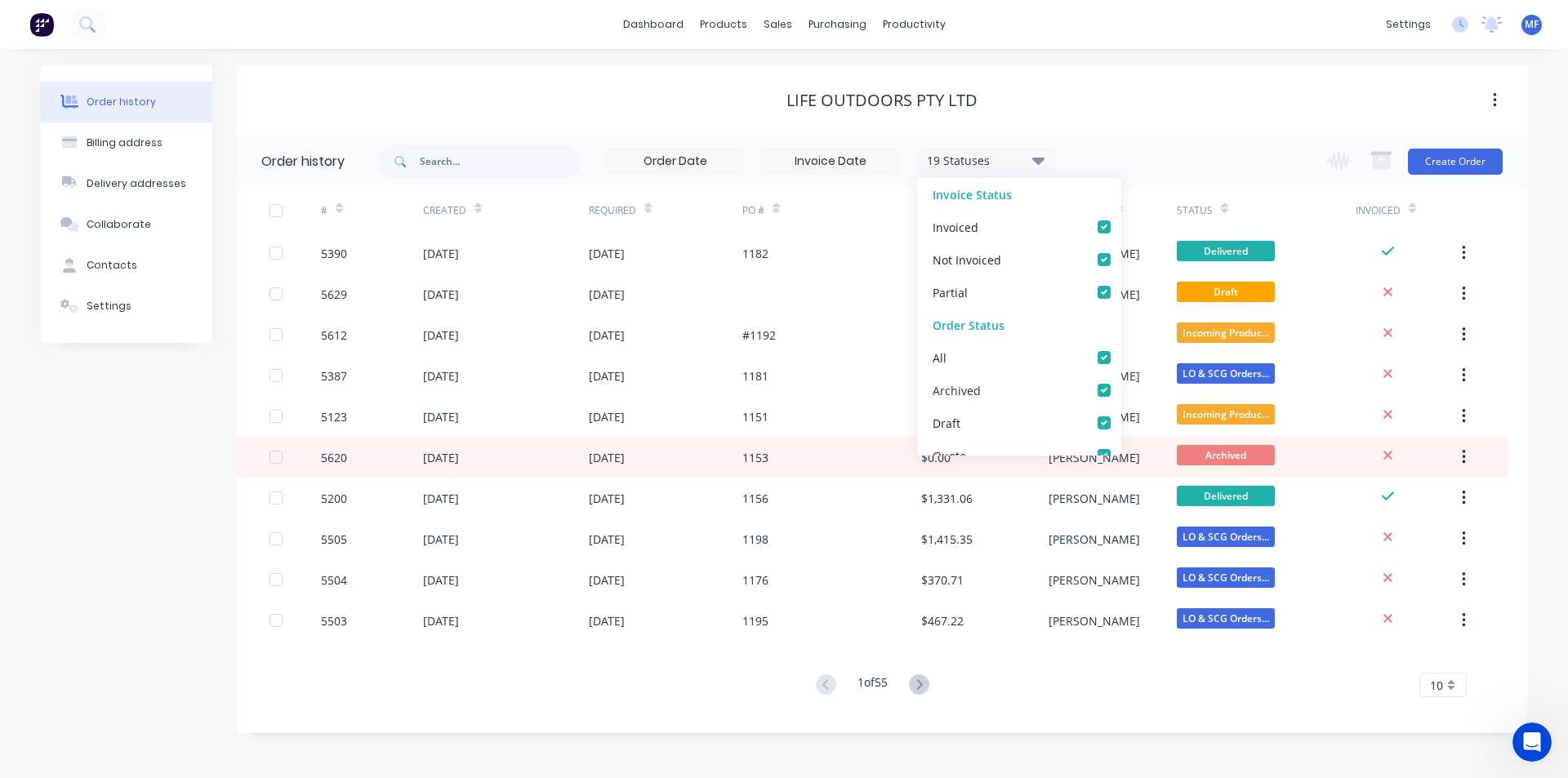
click at [1120, 382] on label at bounding box center [1120, 382] width 0 height 0
click at [1120, 389] on input "checkbox" at bounding box center [1126, 389] width 13 height 15
drag, startPoint x: 1235, startPoint y: 710, endPoint x: 1288, endPoint y: 728, distance: 56.0
click at [1236, 710] on div "# Created Required PO # Total Value Created By Status Invoiced 5390 [DATE] [DAT…" at bounding box center [871, 452] width 1270 height 529
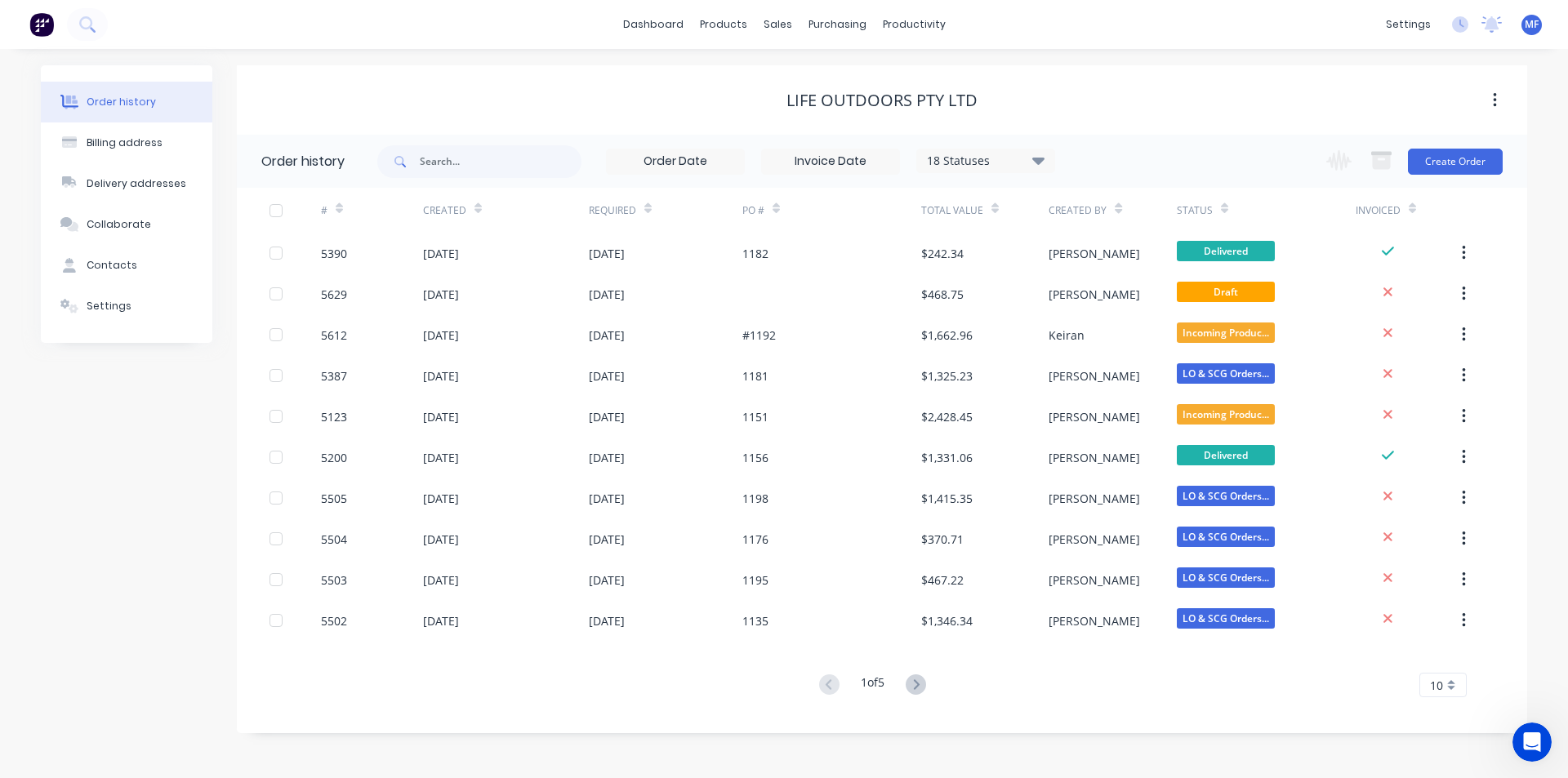
click at [1456, 685] on div "10" at bounding box center [1442, 685] width 47 height 25
click at [1453, 662] on div "35" at bounding box center [1442, 657] width 45 height 28
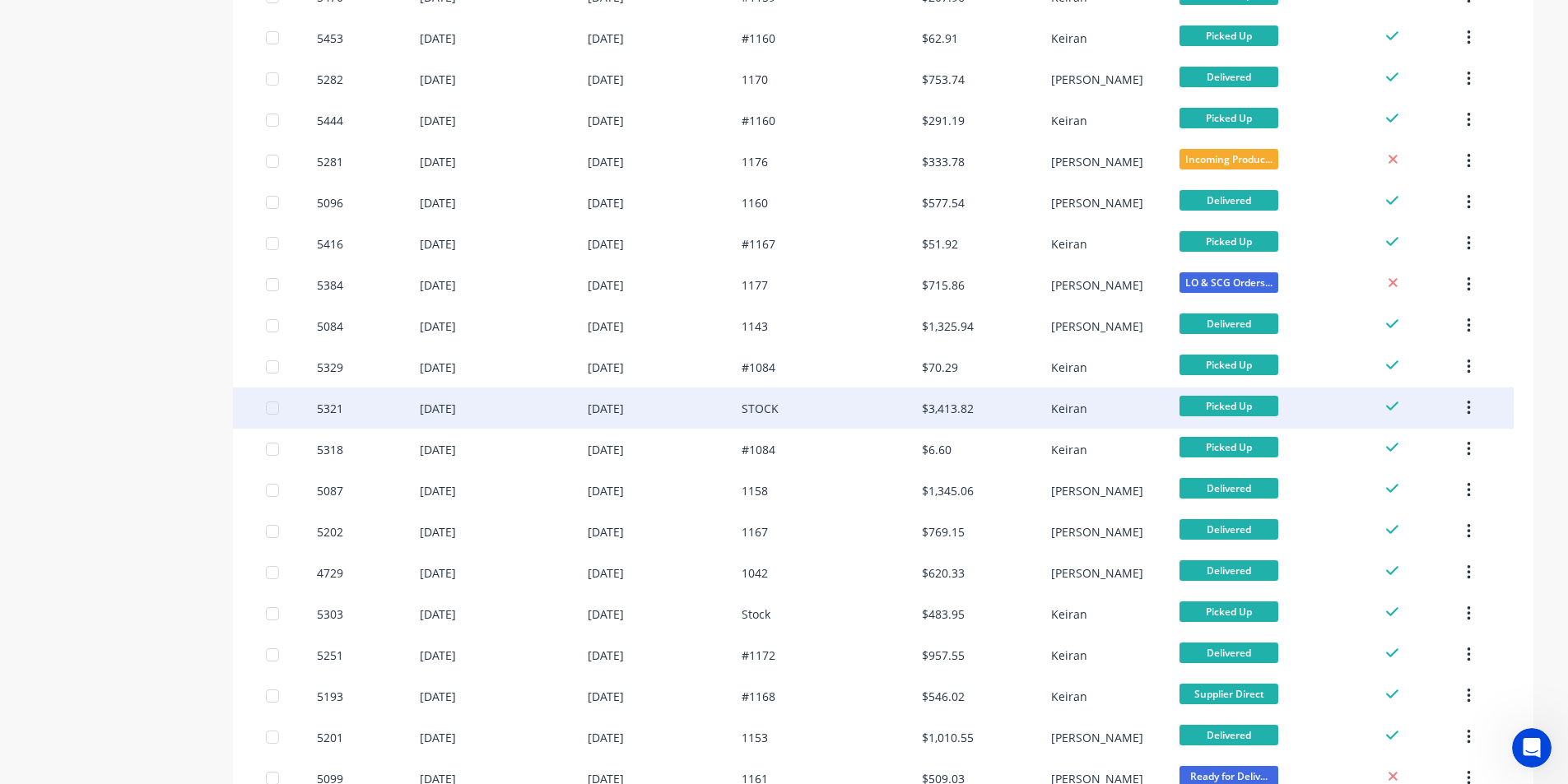
scroll to position [1000, 0]
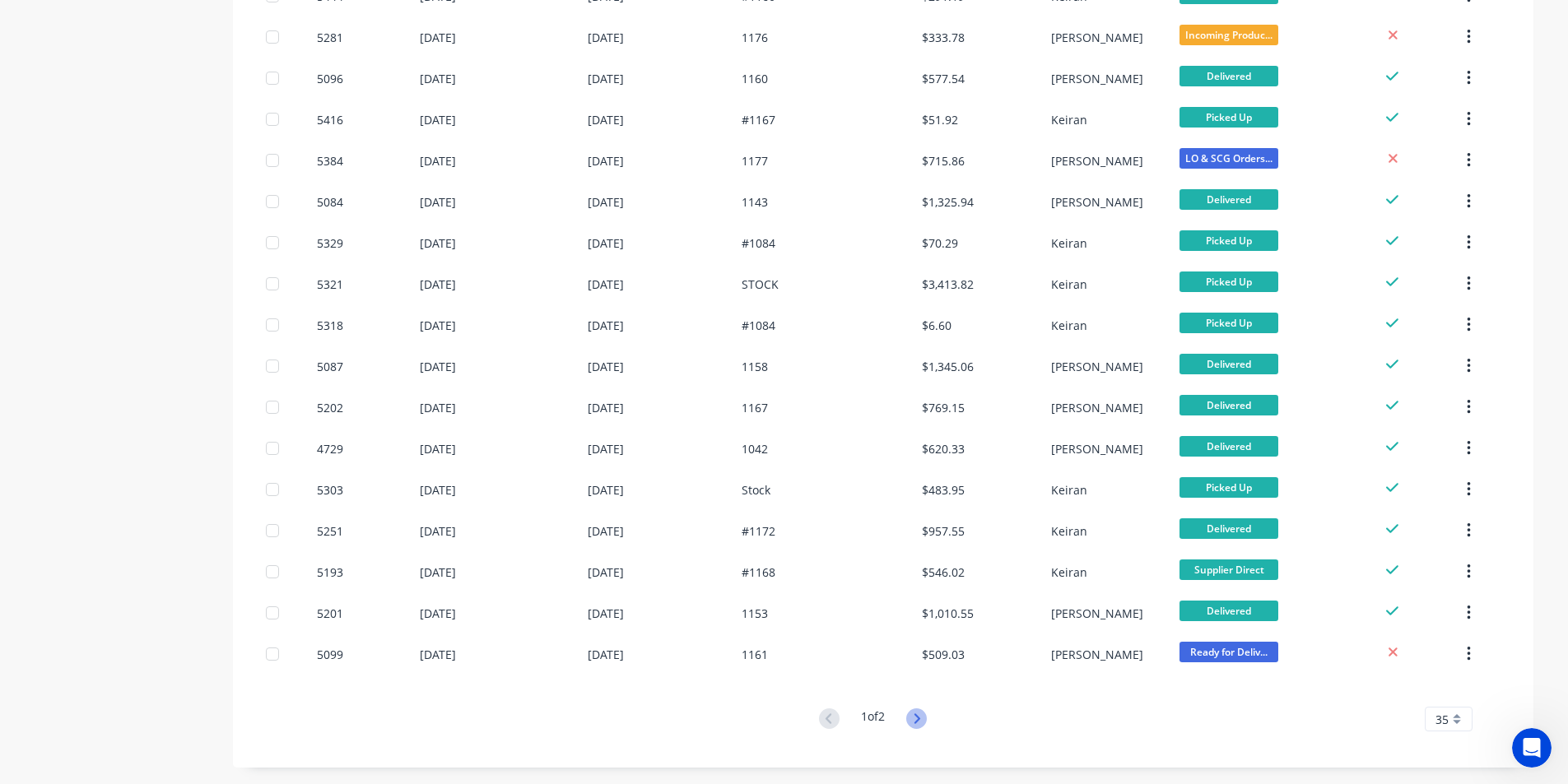
click at [920, 721] on icon at bounding box center [918, 717] width 6 height 10
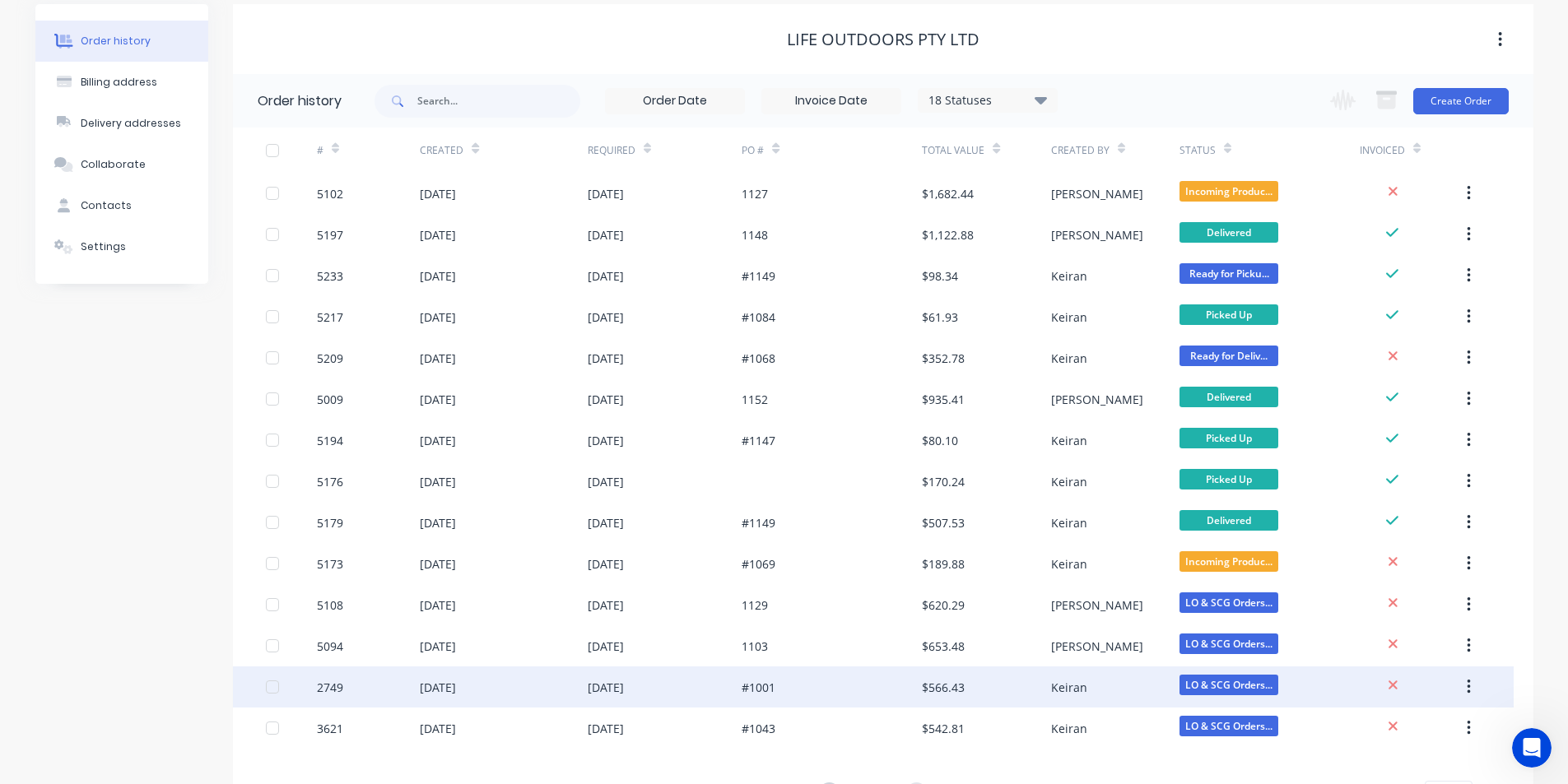
scroll to position [136, 0]
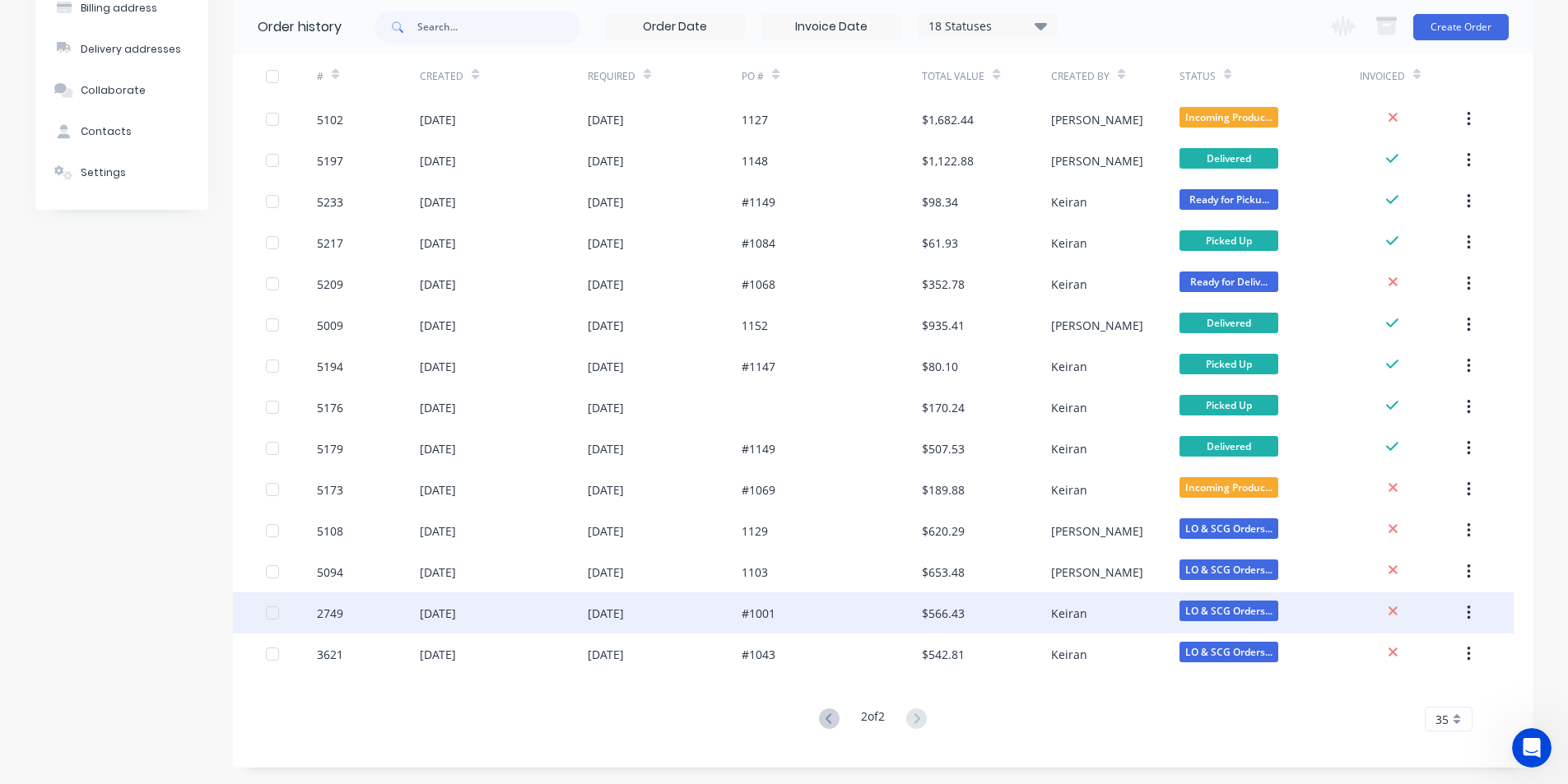
click at [779, 618] on div "#1001" at bounding box center [832, 613] width 180 height 41
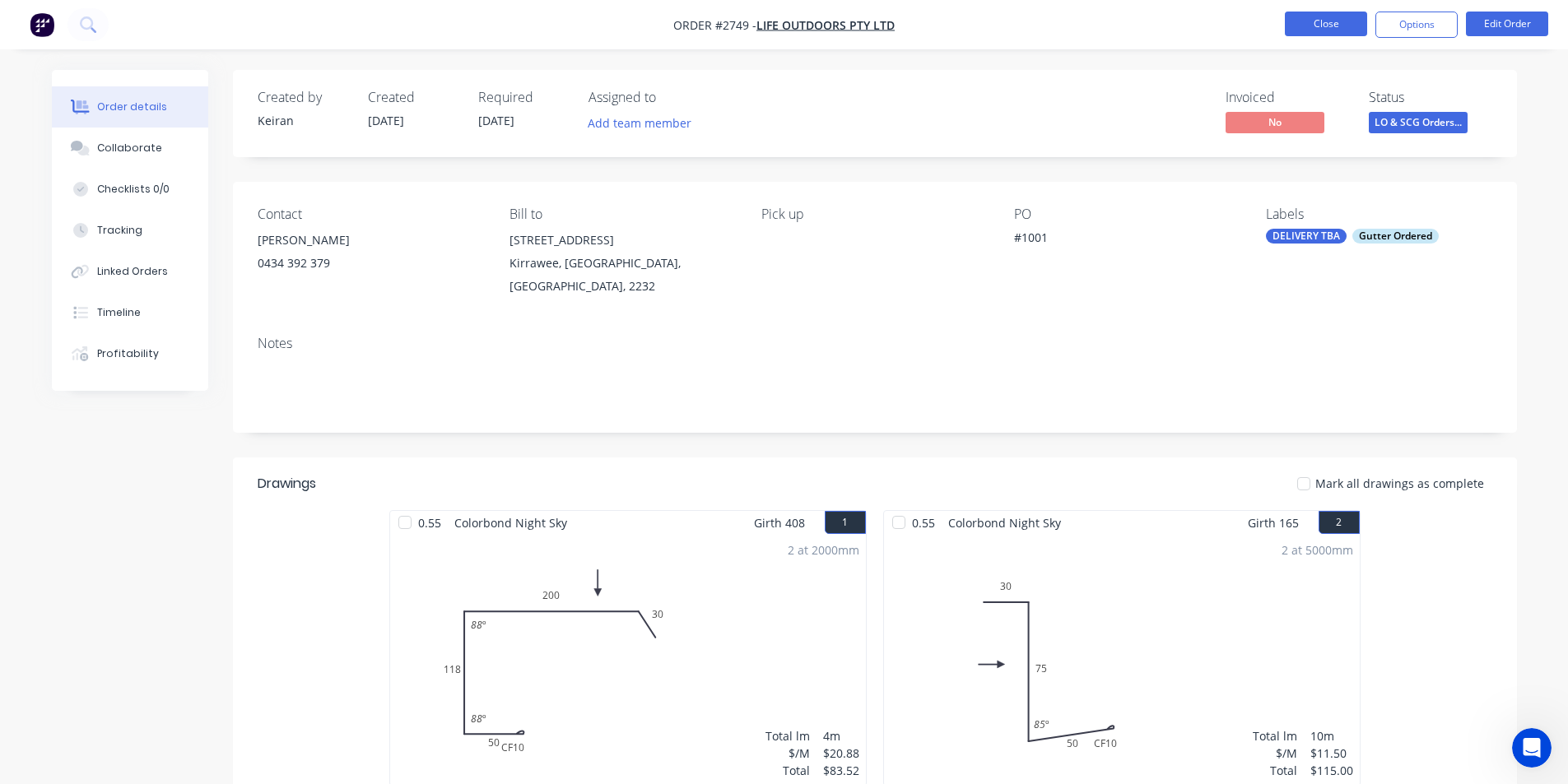
click at [1312, 16] on button "Close" at bounding box center [1326, 23] width 82 height 25
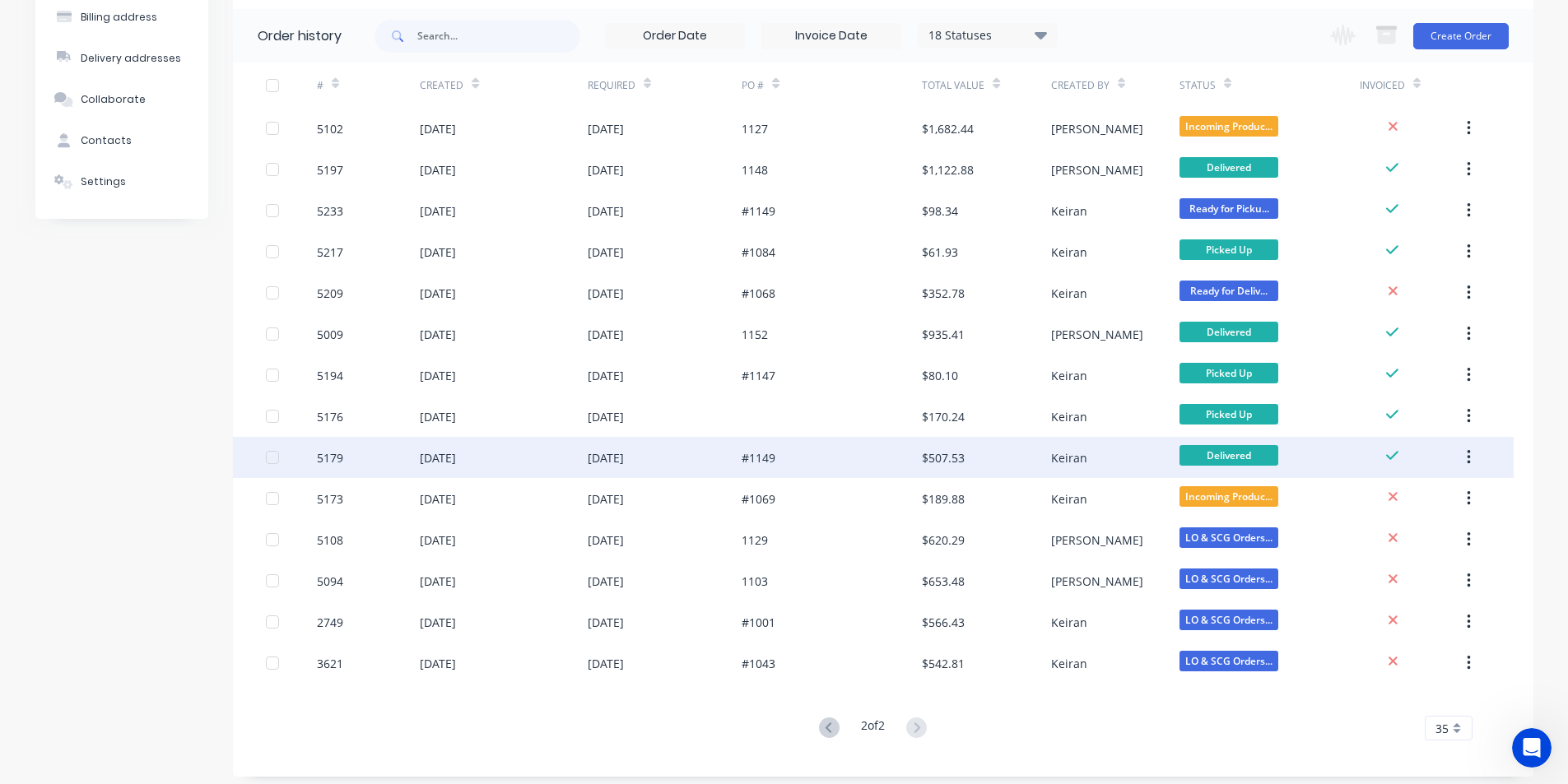
scroll to position [136, 0]
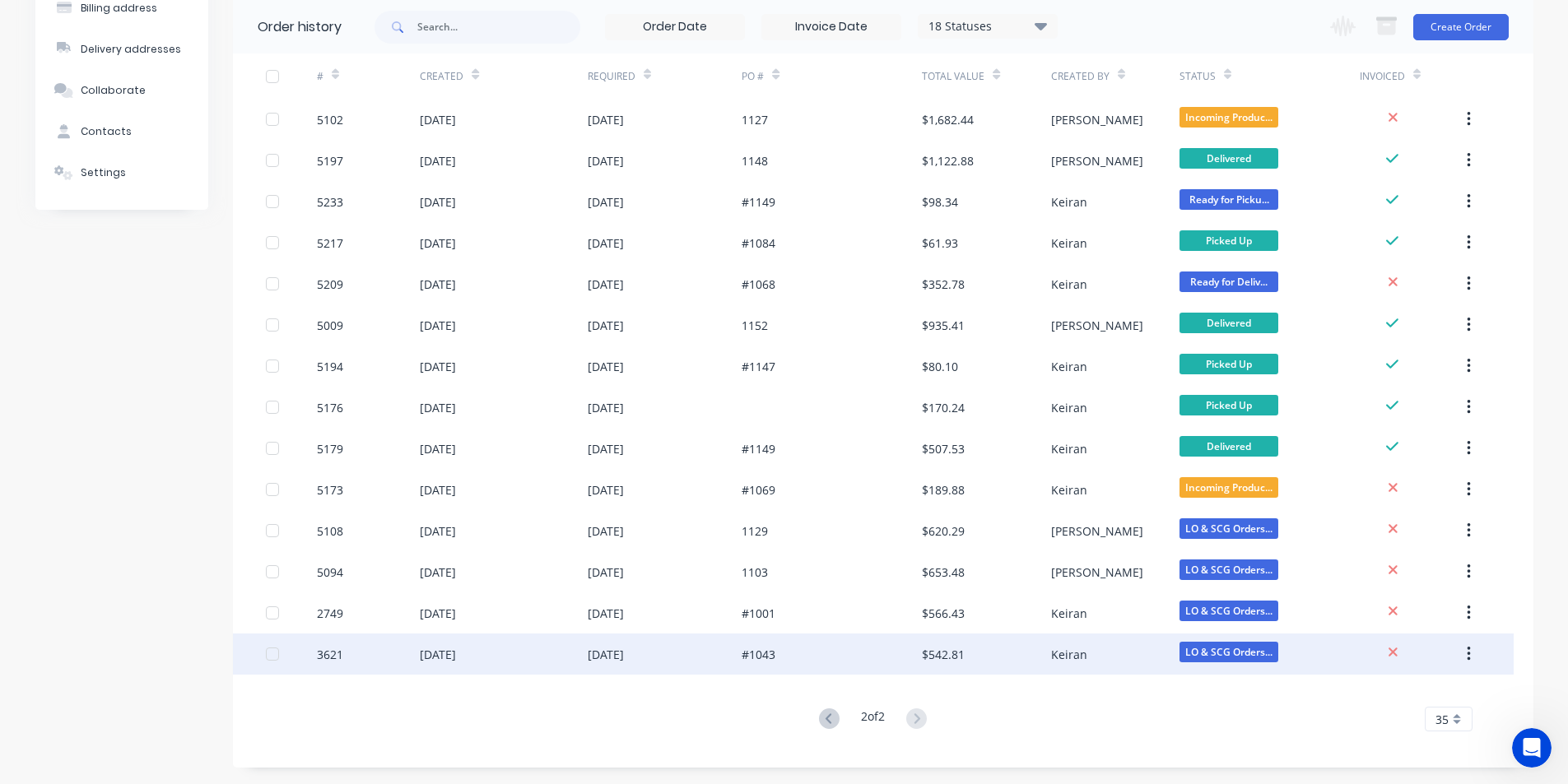
click at [720, 657] on div "[DATE]" at bounding box center [665, 654] width 155 height 41
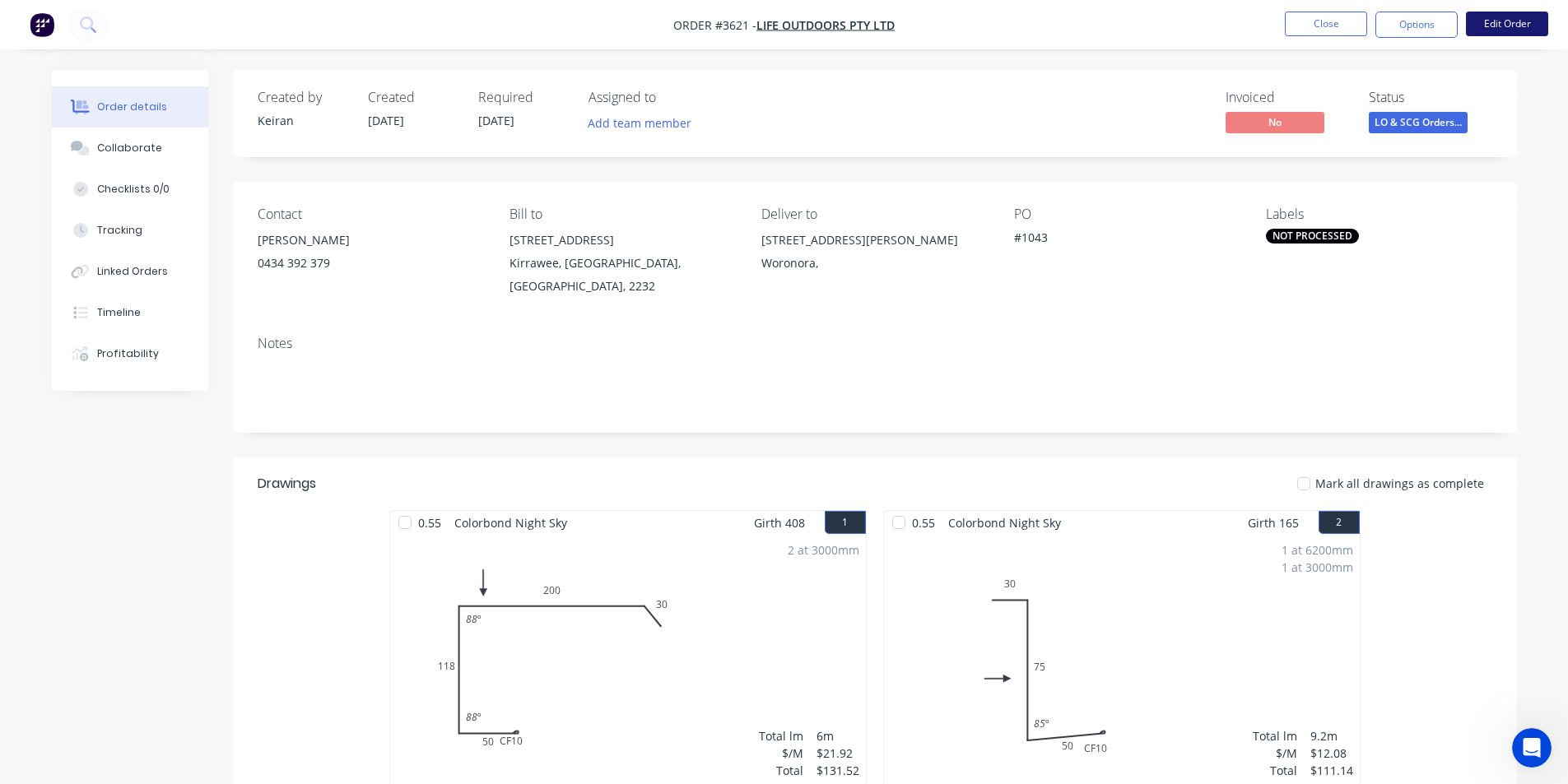
click at [1507, 22] on button "Edit Order" at bounding box center [1507, 23] width 82 height 25
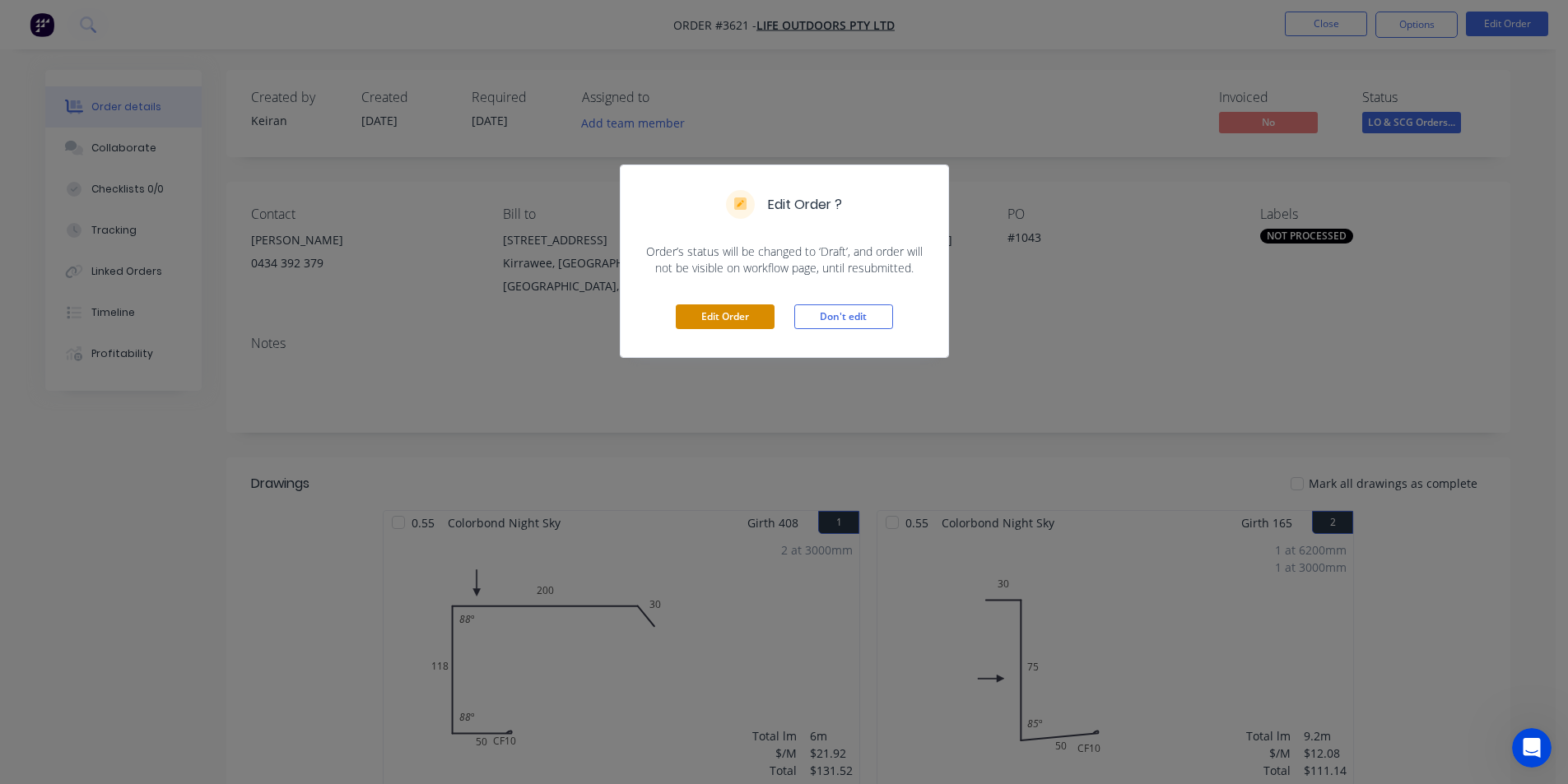
click at [727, 315] on button "Edit Order" at bounding box center [726, 316] width 99 height 25
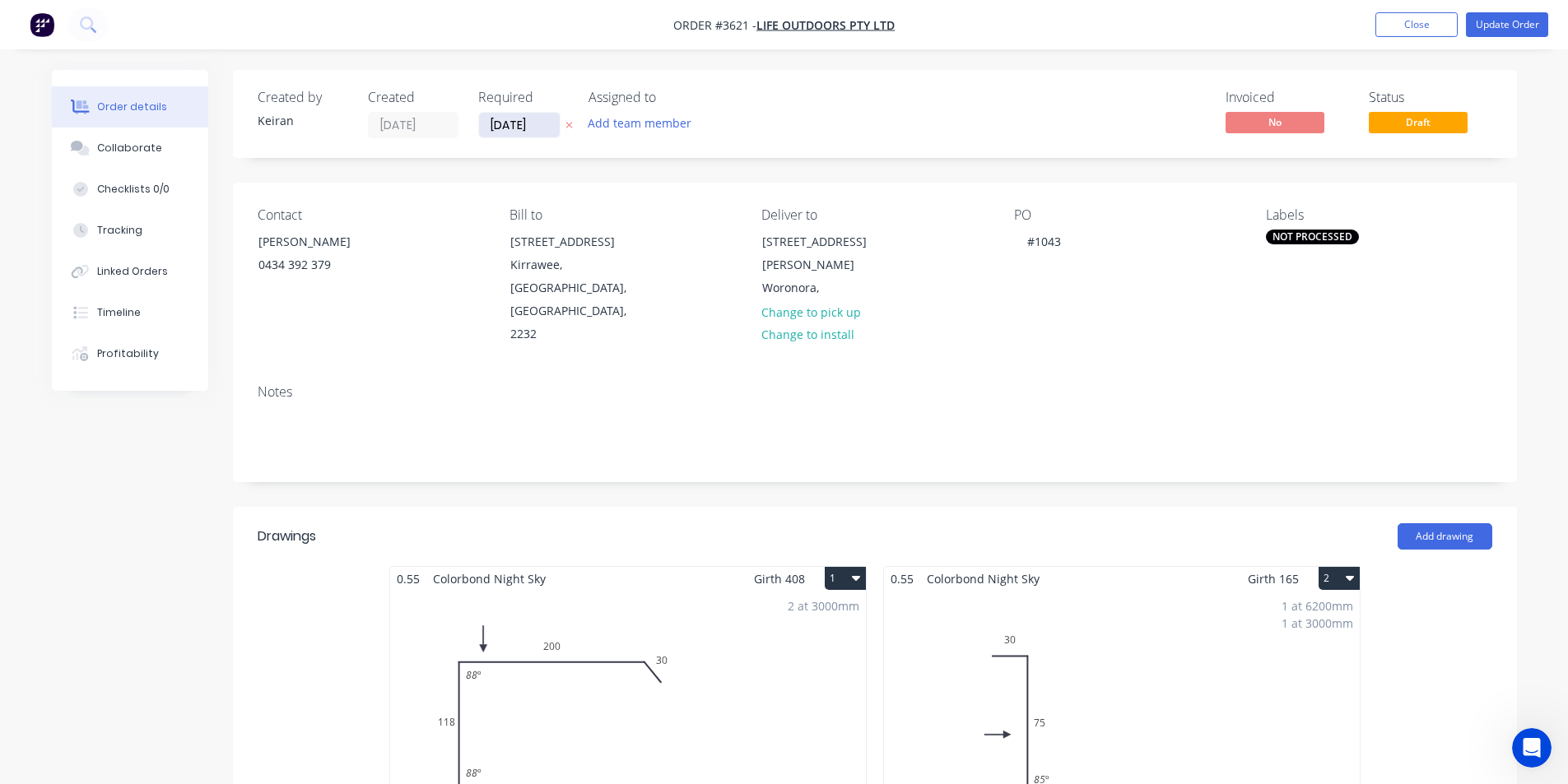
click at [513, 128] on input "[DATE]" at bounding box center [519, 124] width 80 height 25
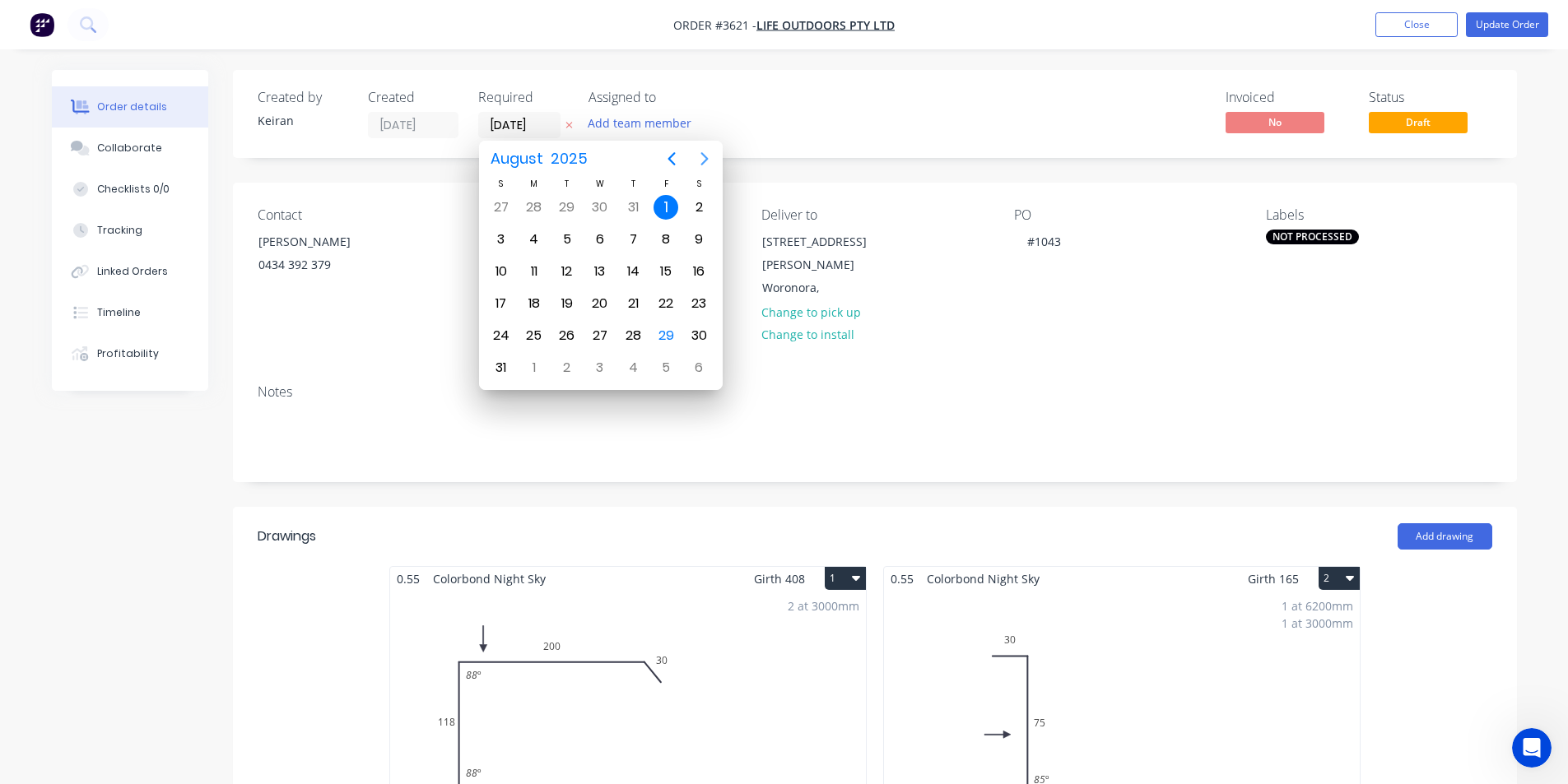
click at [704, 159] on icon "Next page" at bounding box center [704, 158] width 20 height 20
click at [536, 200] on div "1" at bounding box center [534, 207] width 25 height 25
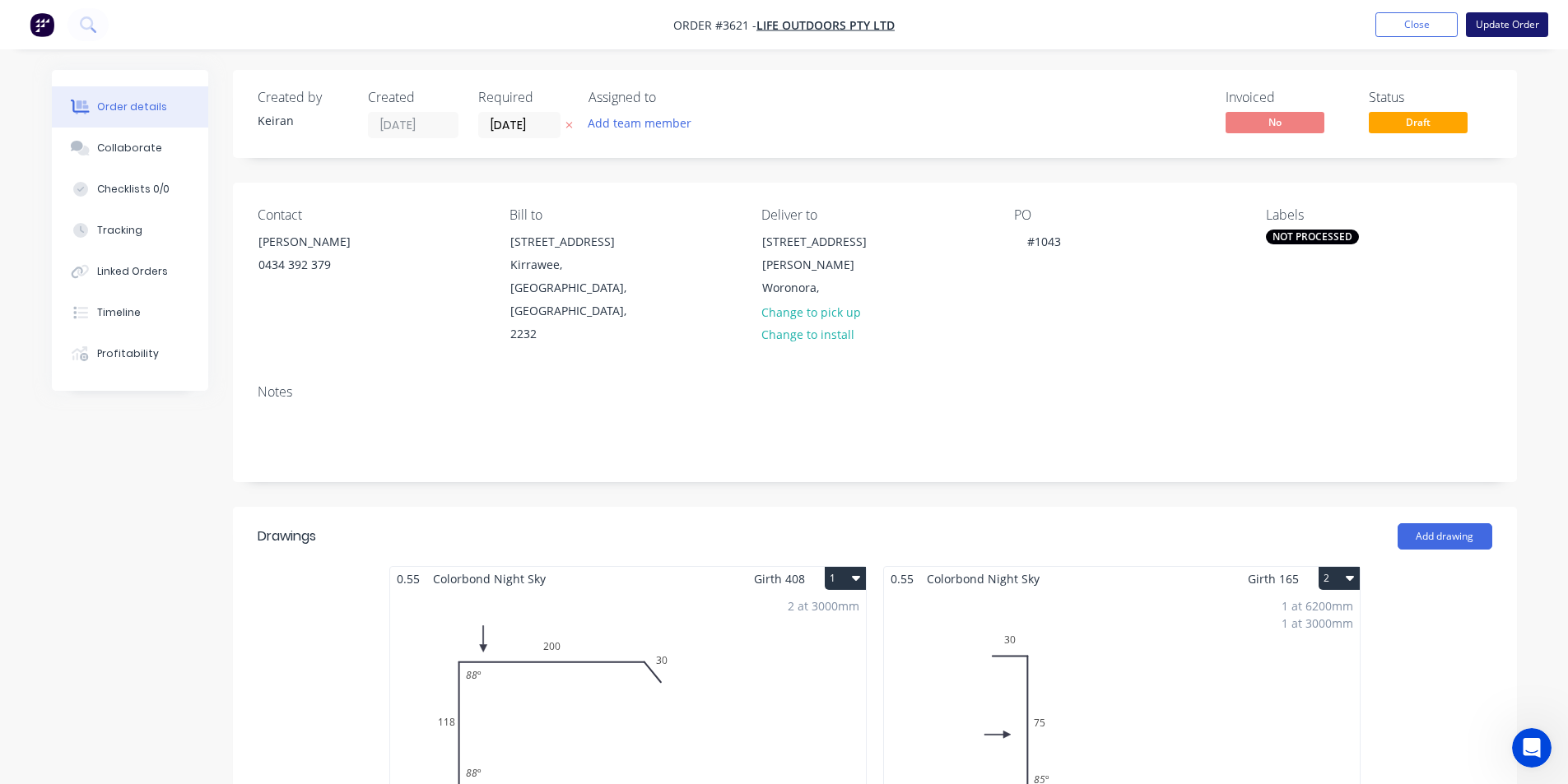
click at [1511, 26] on button "Update Order" at bounding box center [1507, 24] width 82 height 25
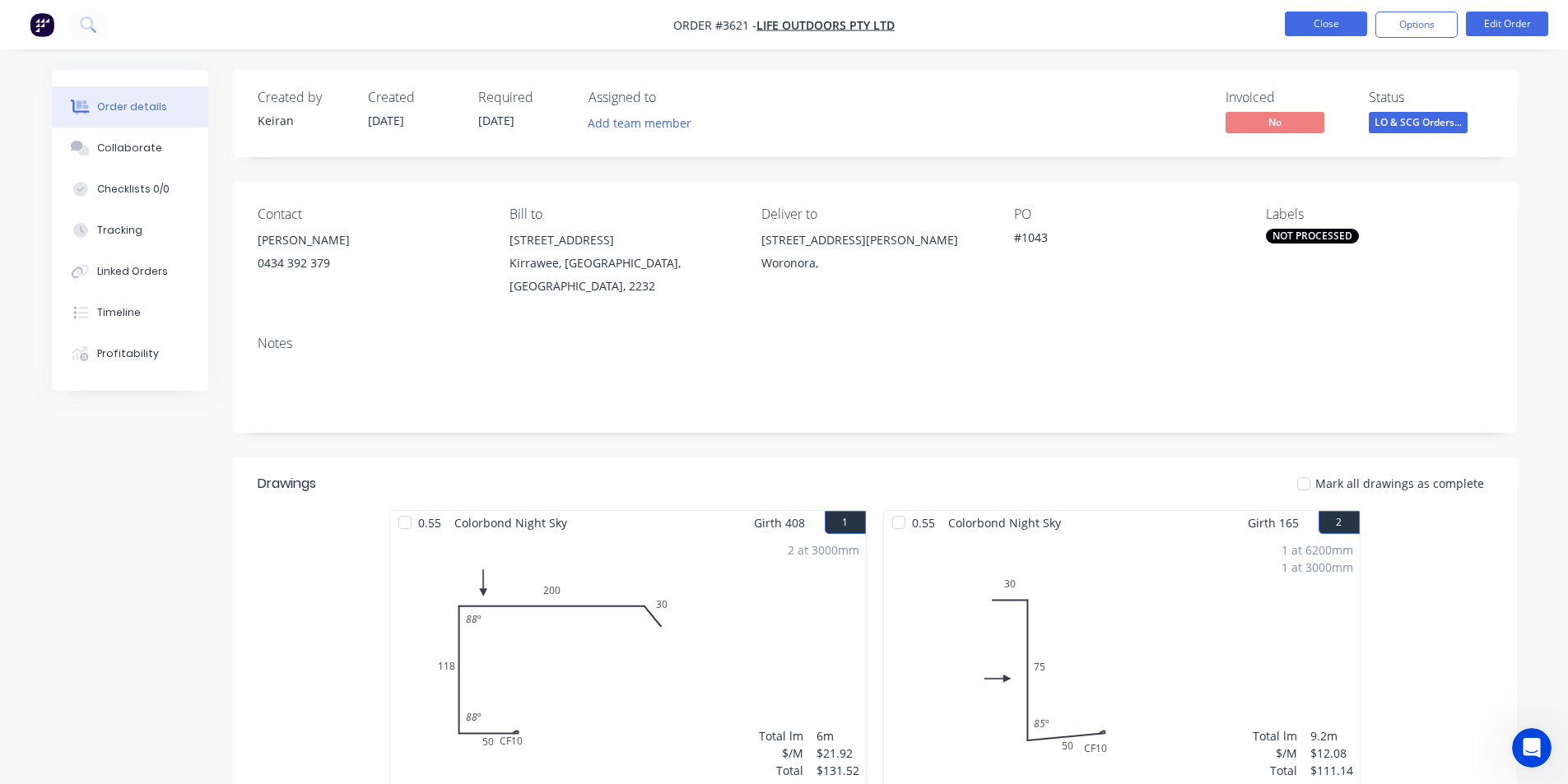
click at [1343, 21] on button "Close" at bounding box center [1326, 23] width 82 height 25
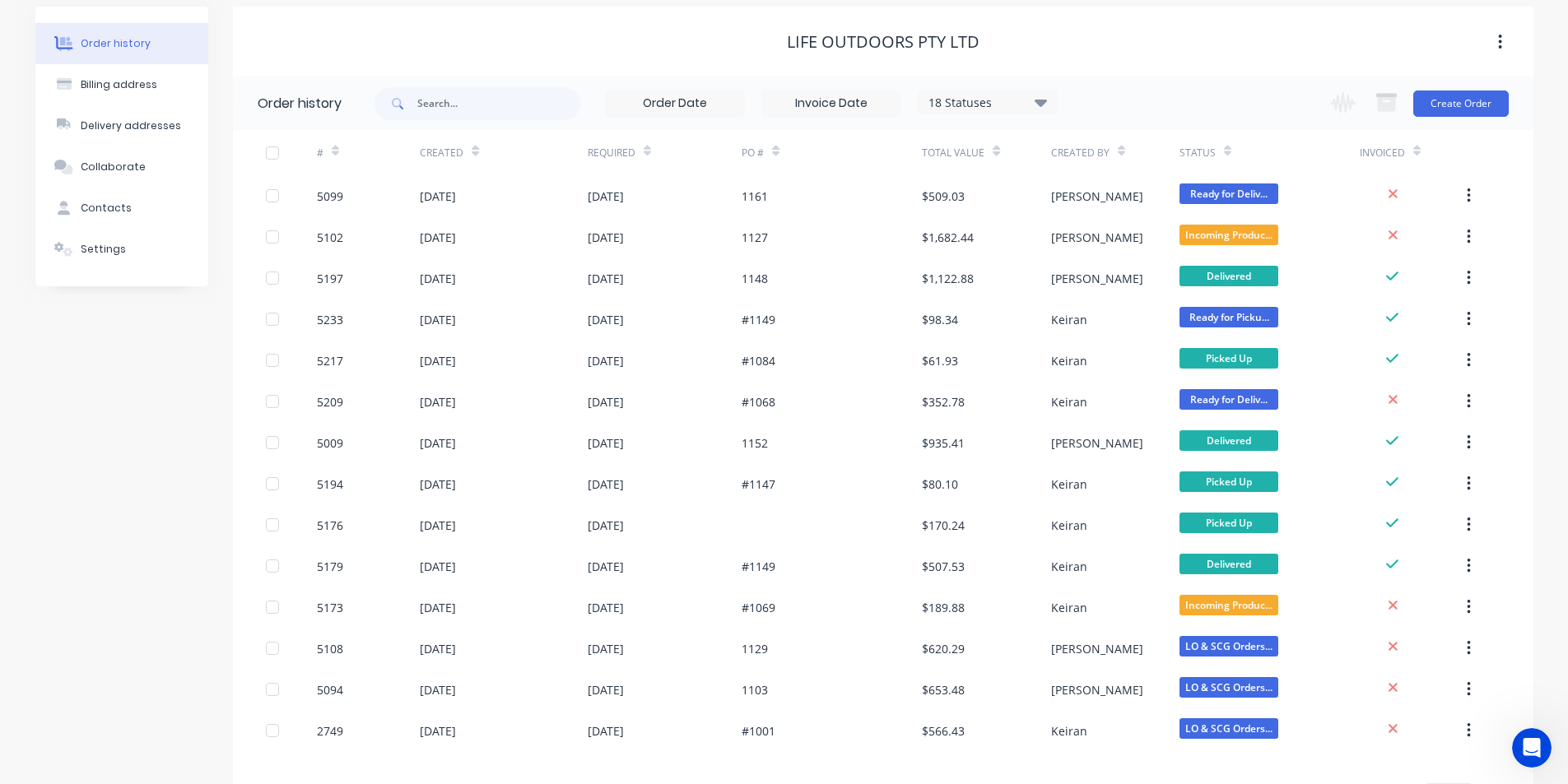
scroll to position [136, 0]
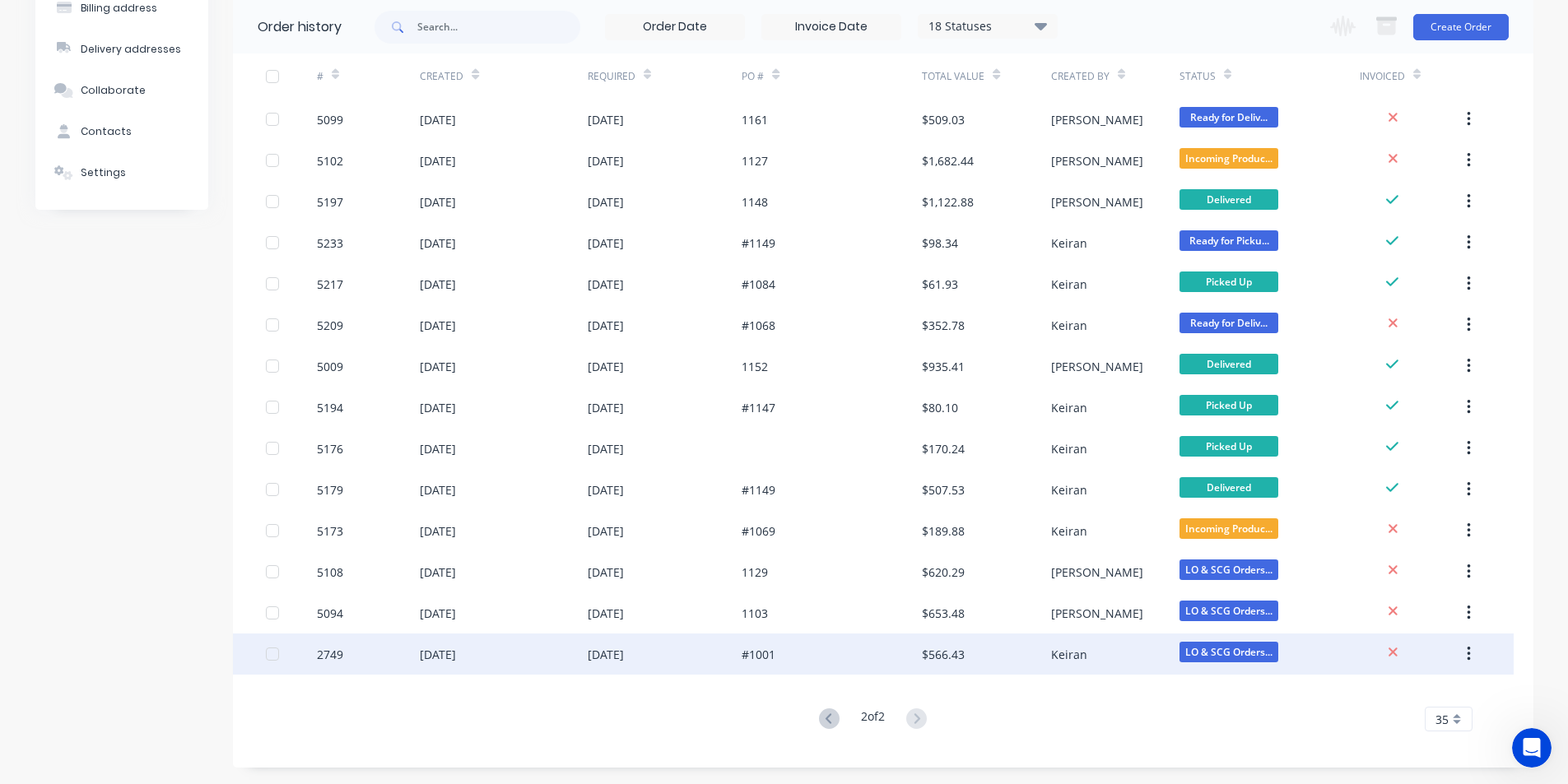
click at [961, 646] on div "$566.43" at bounding box center [943, 654] width 42 height 17
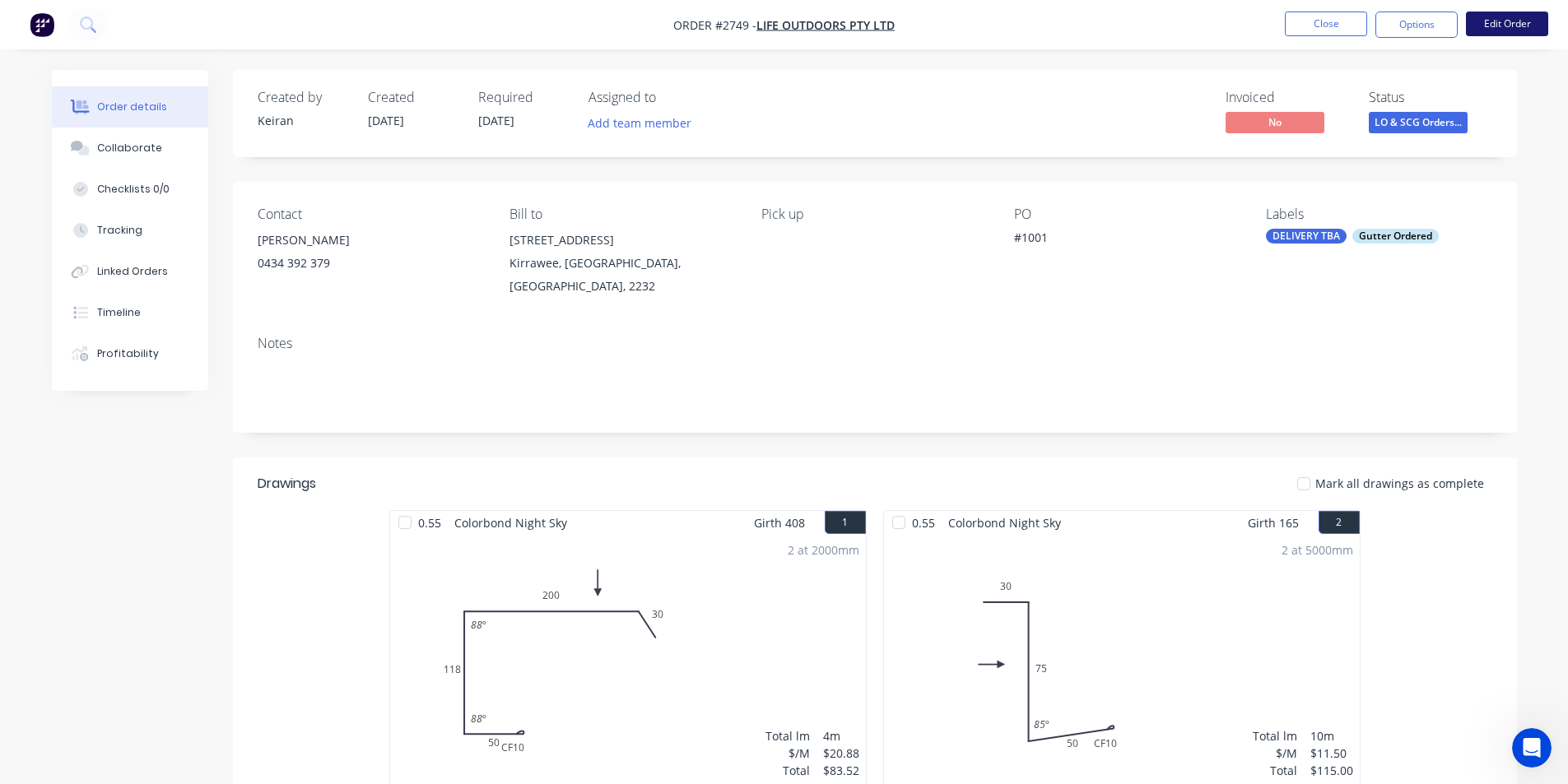
click at [1527, 26] on button "Edit Order" at bounding box center [1507, 23] width 82 height 25
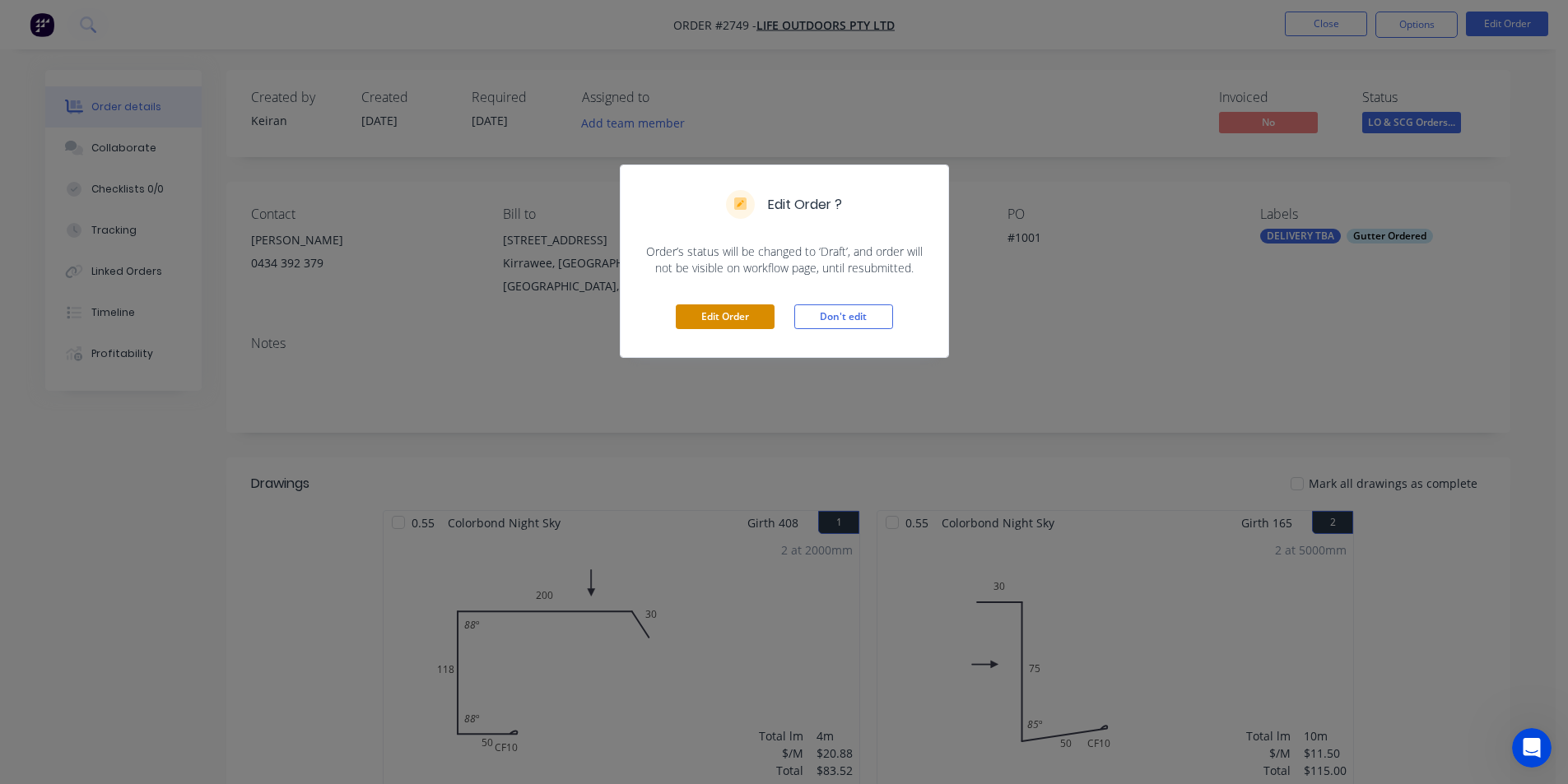
click at [720, 312] on button "Edit Order" at bounding box center [726, 316] width 99 height 25
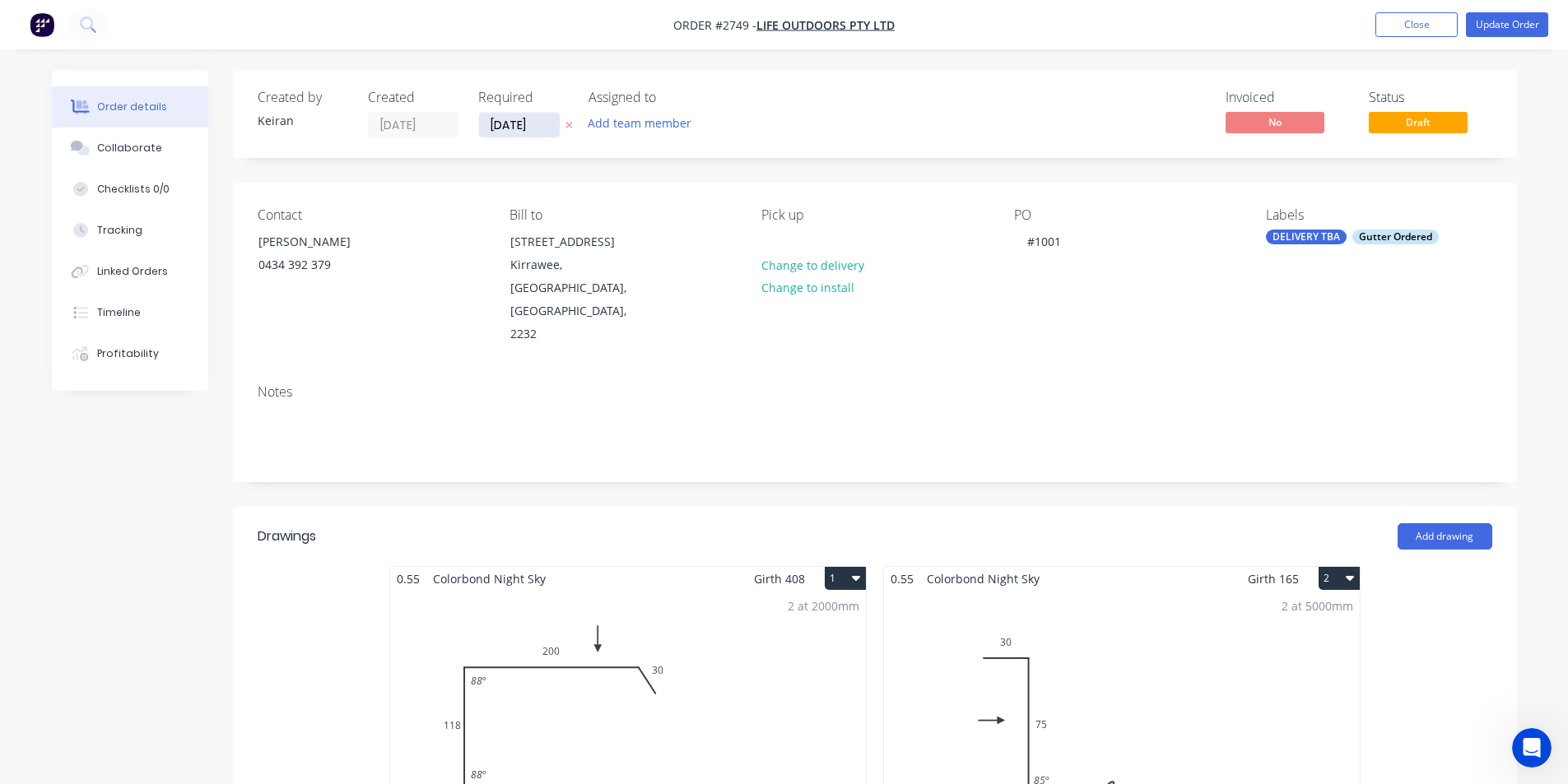
click at [526, 132] on input "[DATE]" at bounding box center [519, 124] width 80 height 25
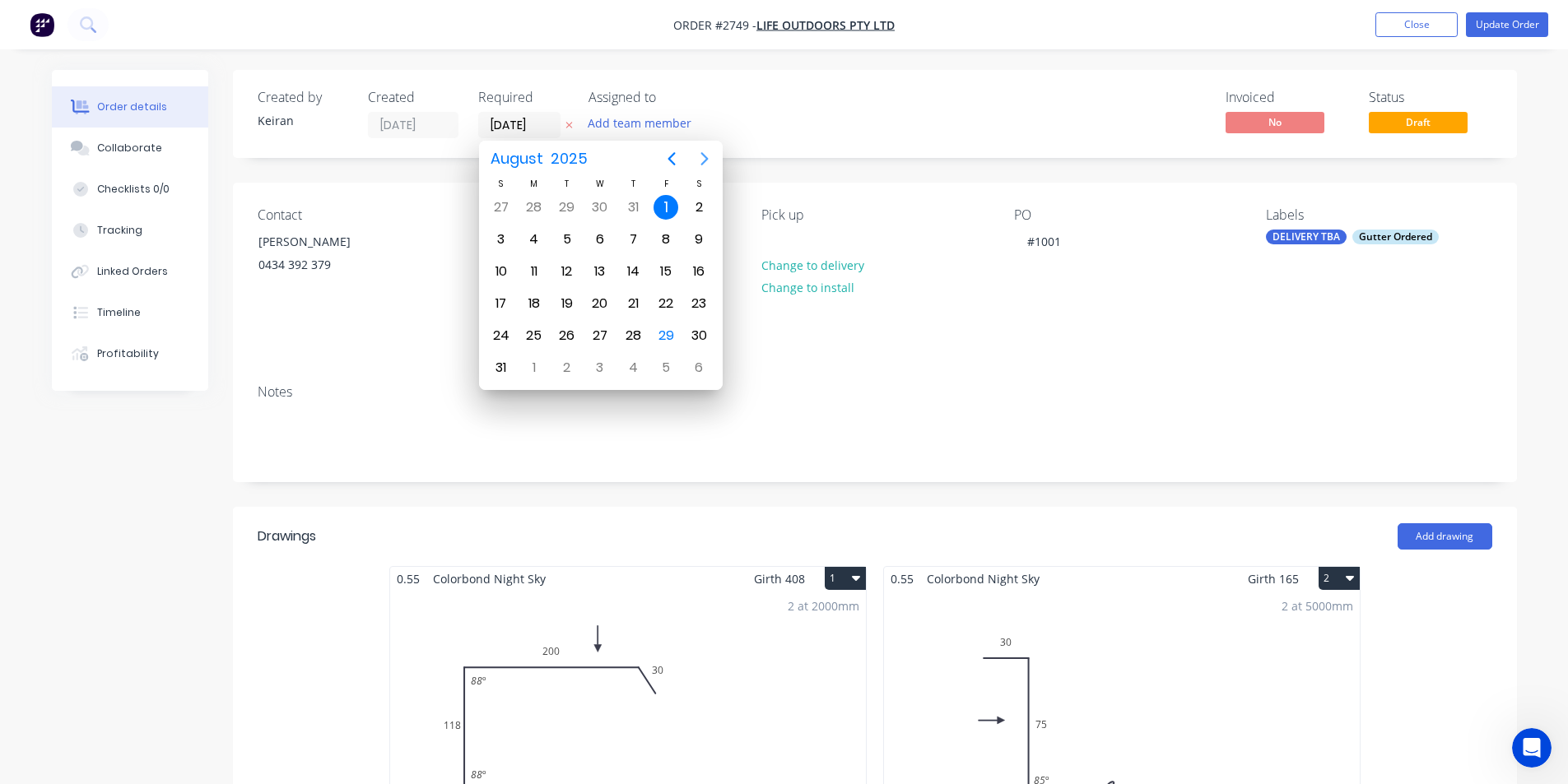
click at [703, 154] on icon "Next page" at bounding box center [704, 158] width 8 height 13
click at [534, 202] on div "1" at bounding box center [534, 207] width 25 height 25
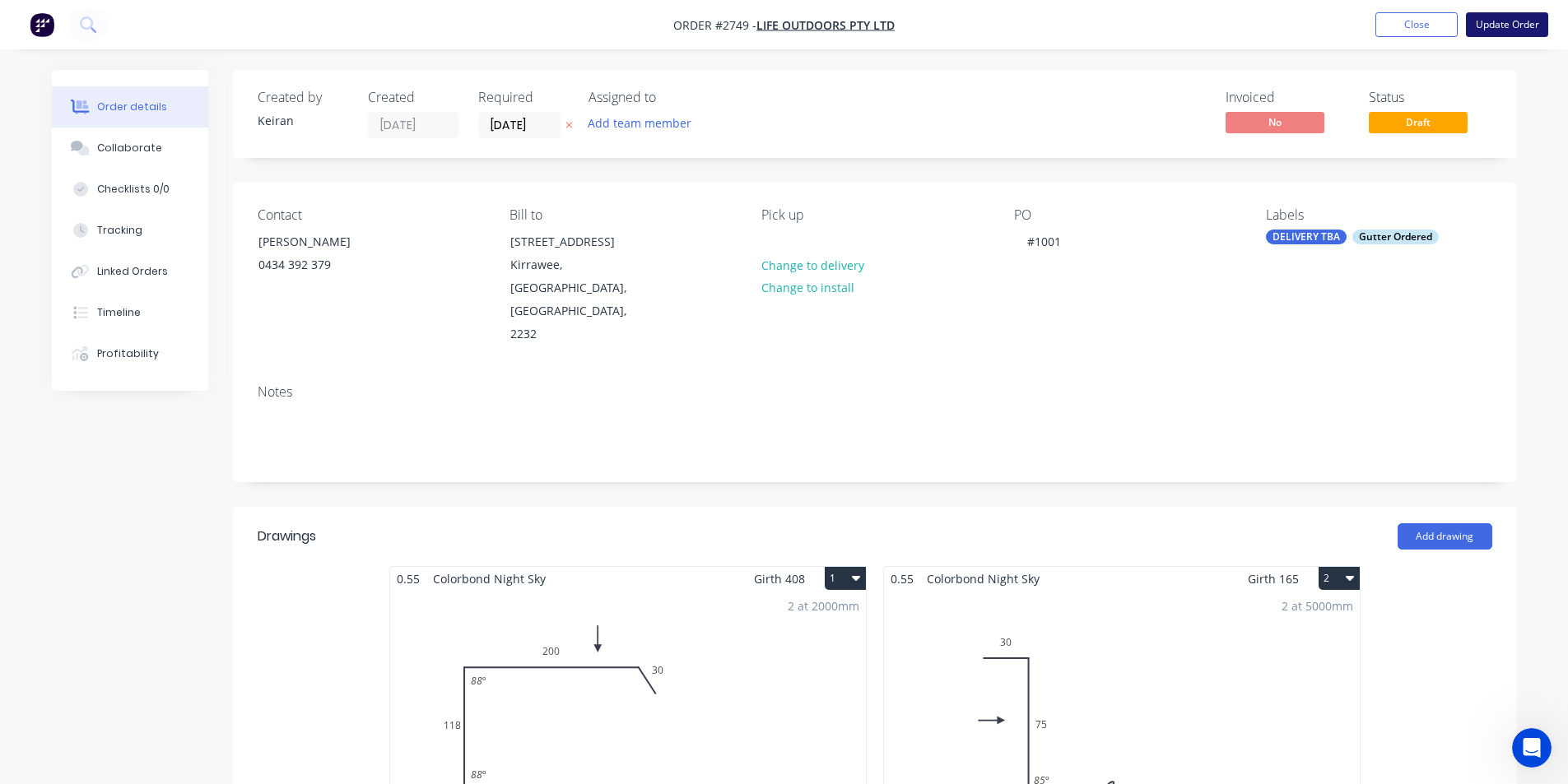
click at [1533, 26] on button "Update Order" at bounding box center [1507, 24] width 82 height 25
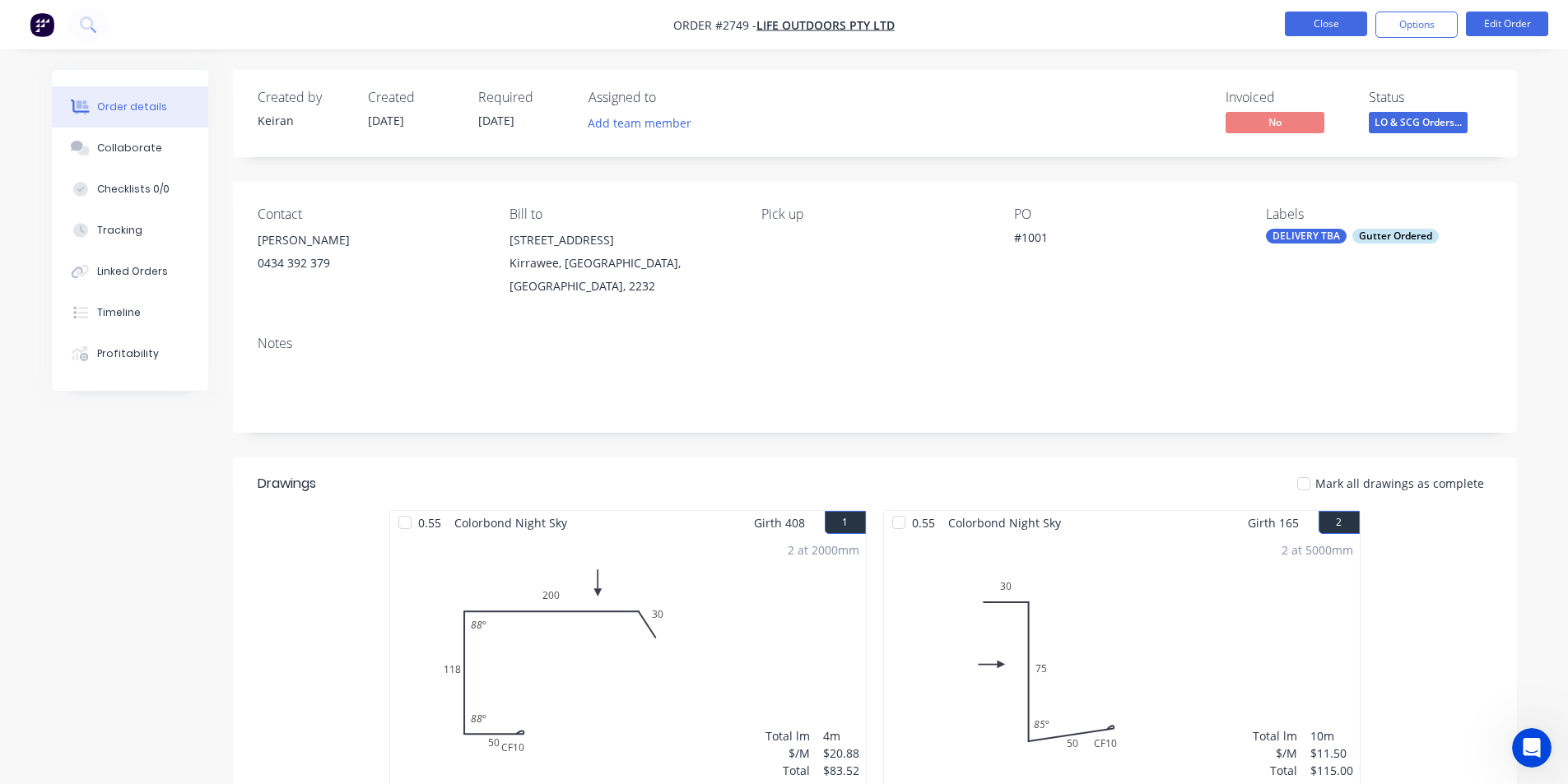
click at [1334, 17] on button "Close" at bounding box center [1326, 23] width 82 height 25
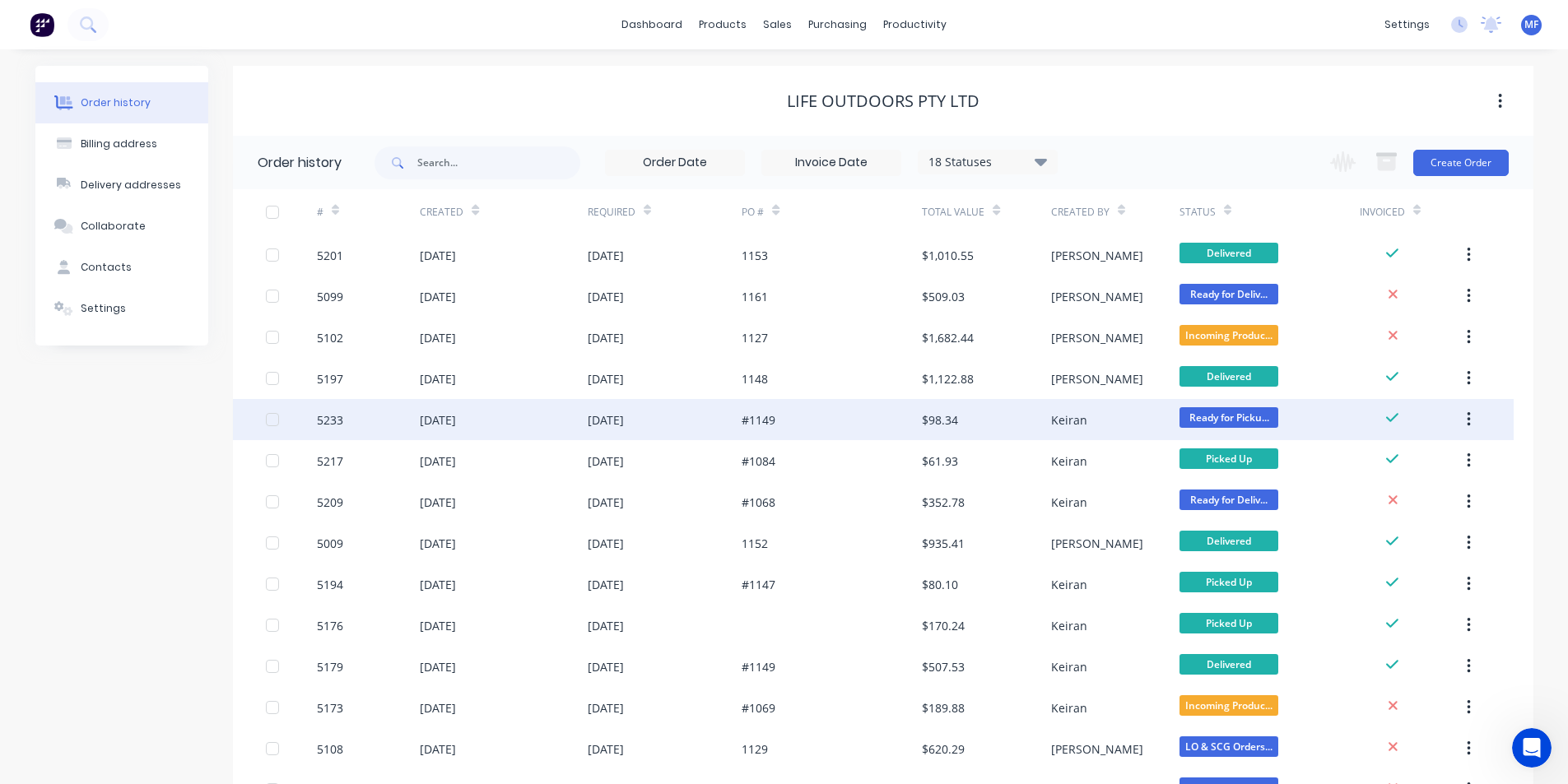
scroll to position [136, 0]
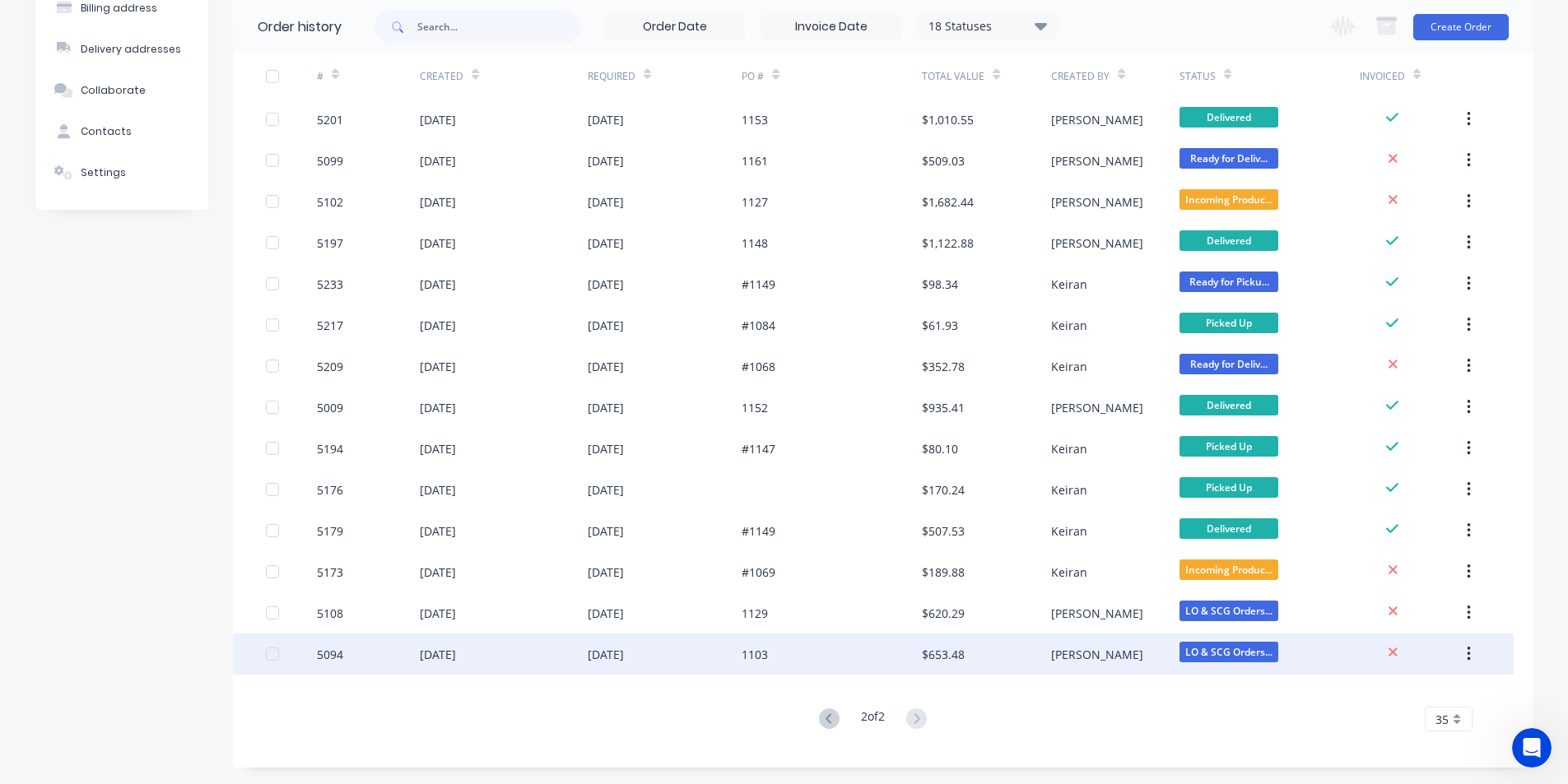
click at [854, 651] on div "1103" at bounding box center [832, 654] width 180 height 41
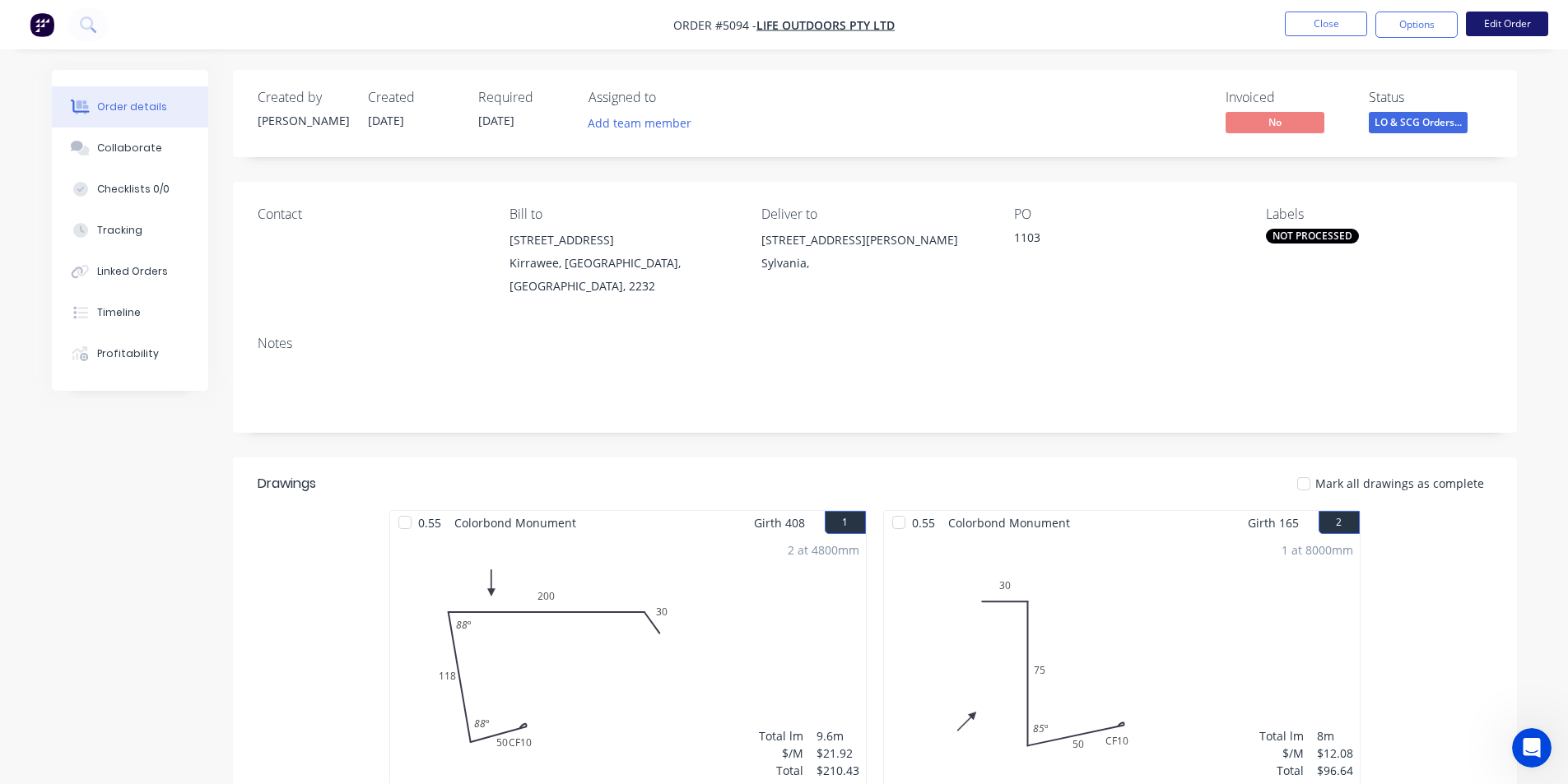
click at [1532, 20] on button "Edit Order" at bounding box center [1507, 23] width 82 height 25
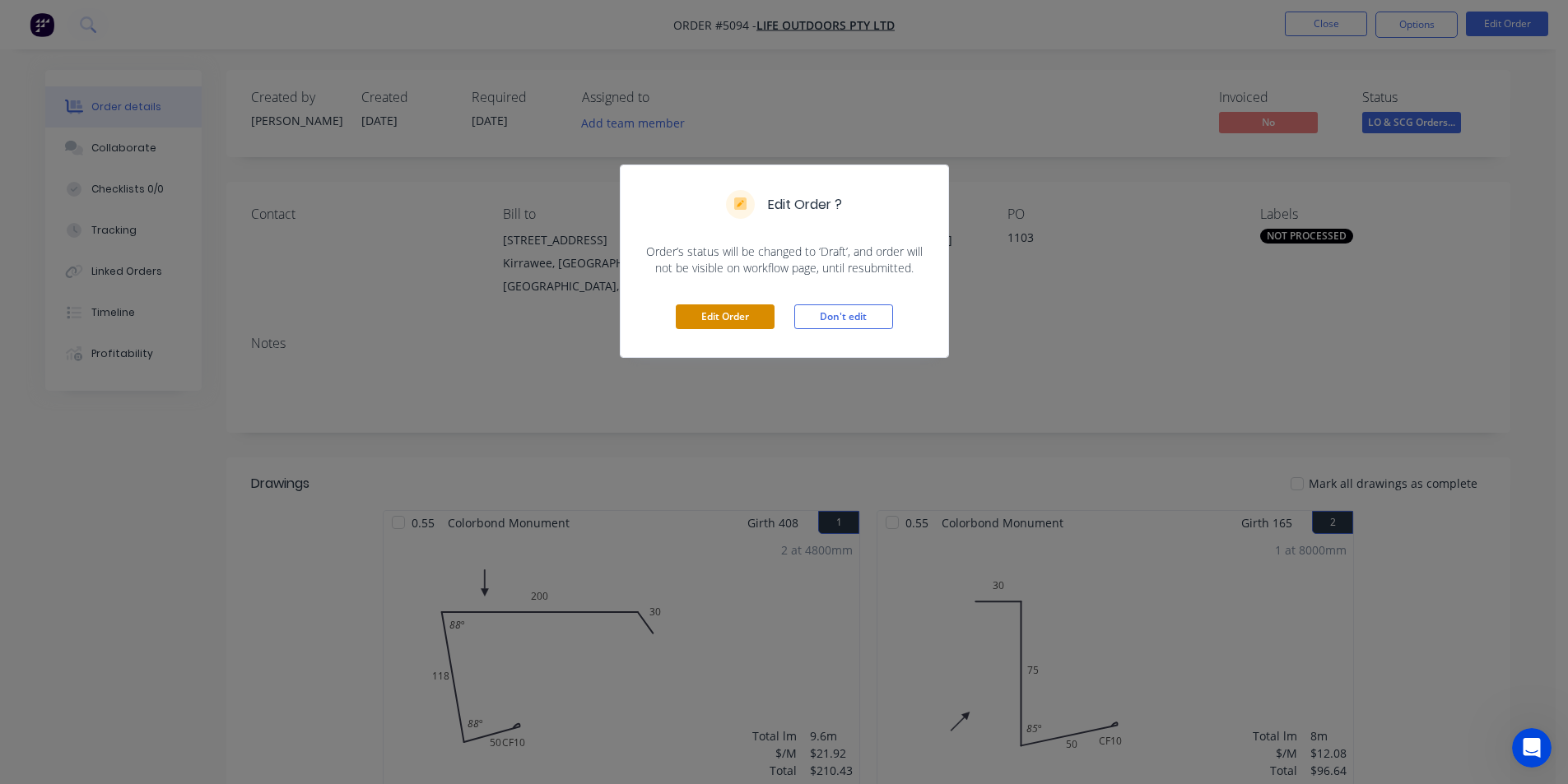
click at [744, 316] on button "Edit Order" at bounding box center [726, 316] width 99 height 25
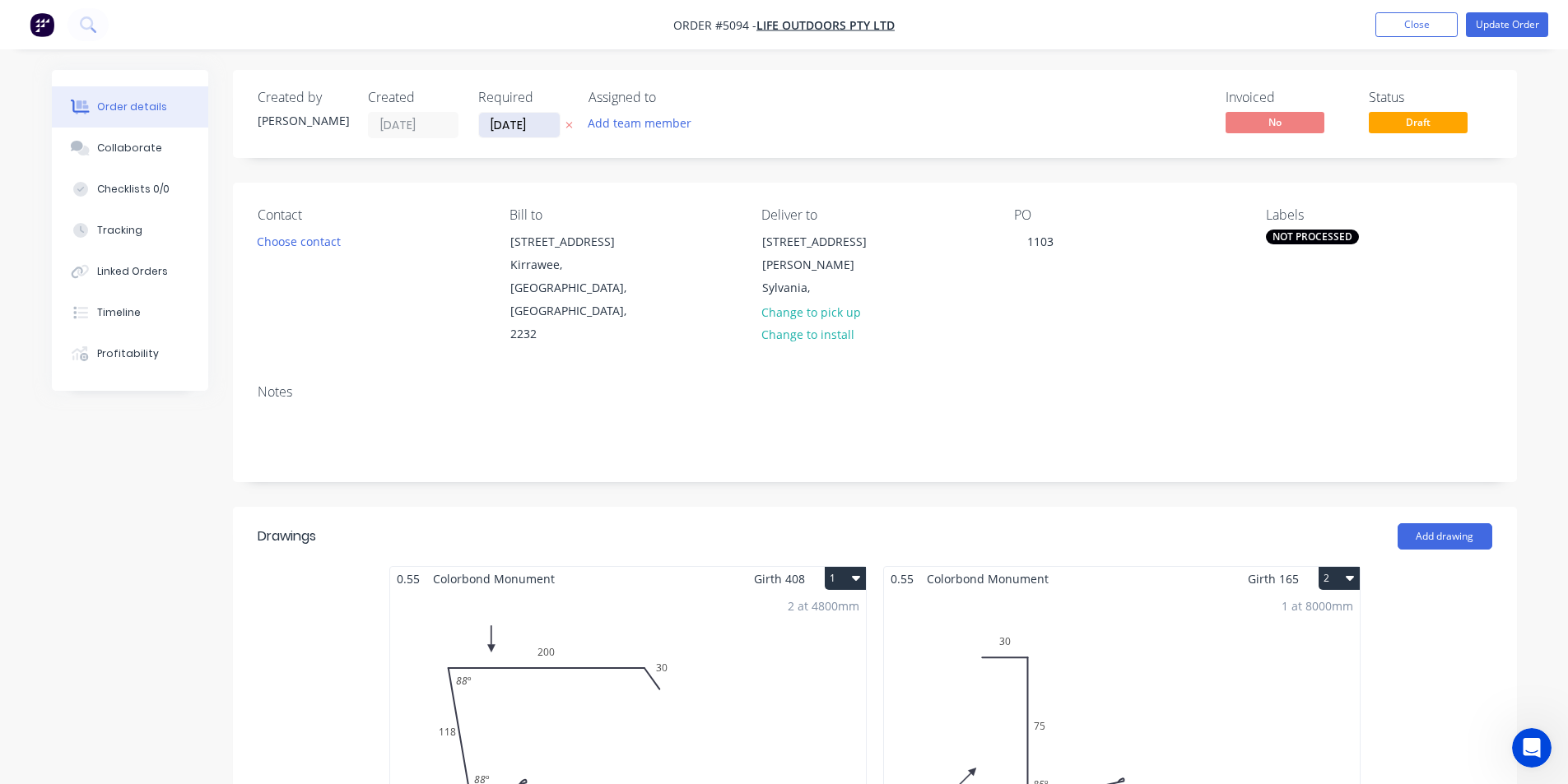
click at [534, 122] on input "[DATE]" at bounding box center [519, 124] width 80 height 25
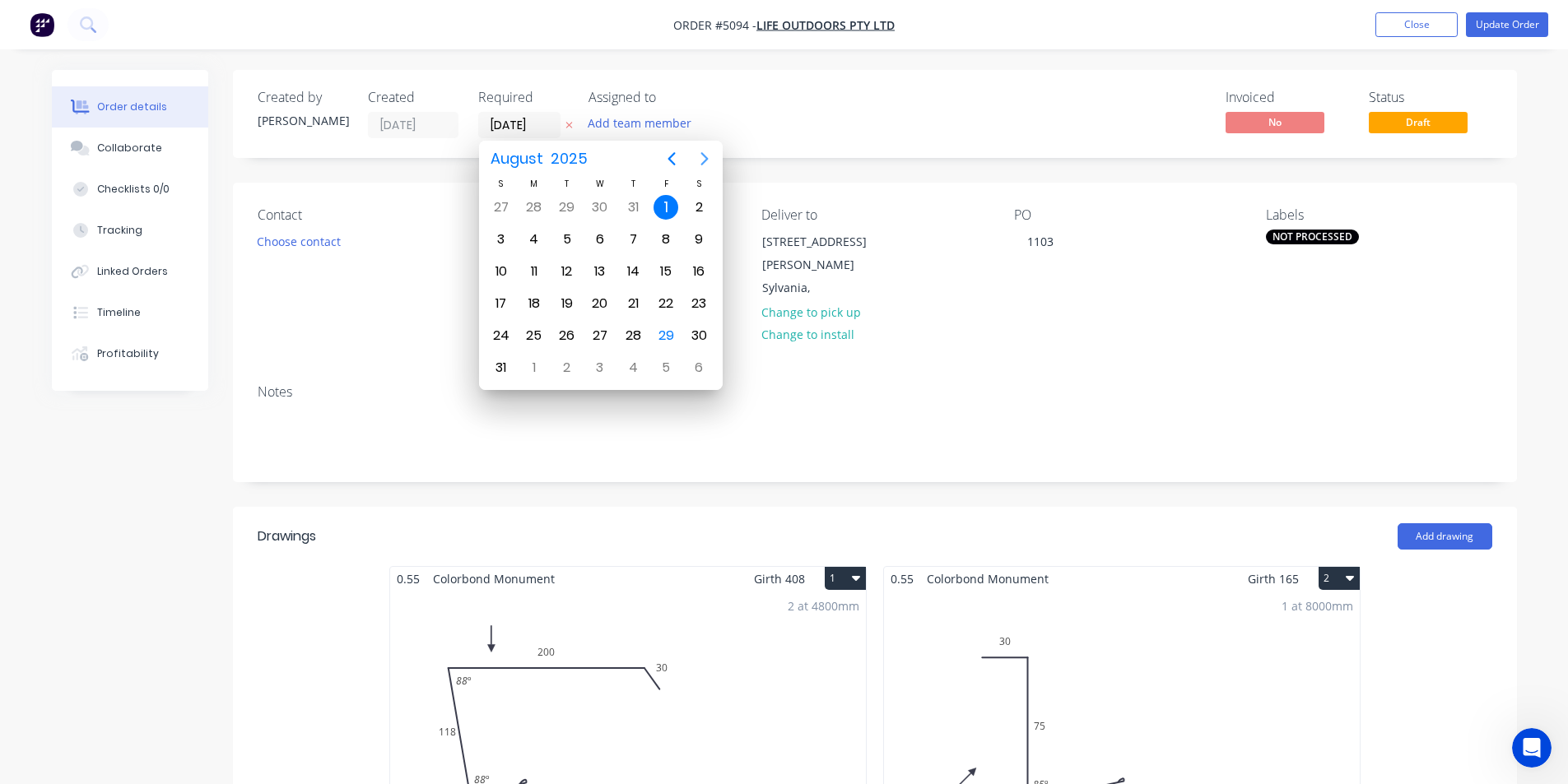
click at [701, 158] on icon "Next page" at bounding box center [704, 158] width 20 height 20
click at [534, 203] on div "1" at bounding box center [534, 207] width 25 height 25
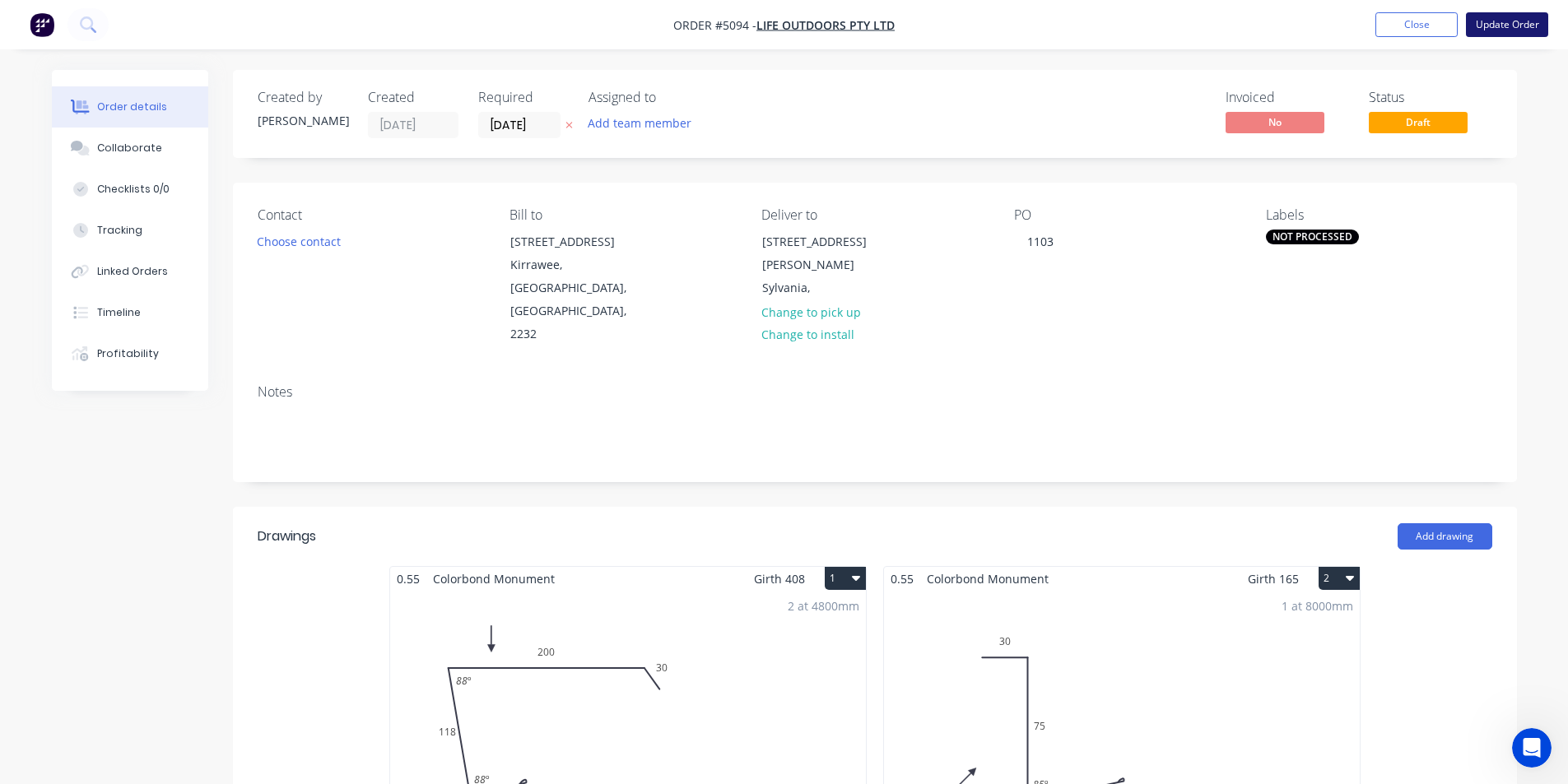
click at [1526, 17] on button "Update Order" at bounding box center [1507, 24] width 82 height 25
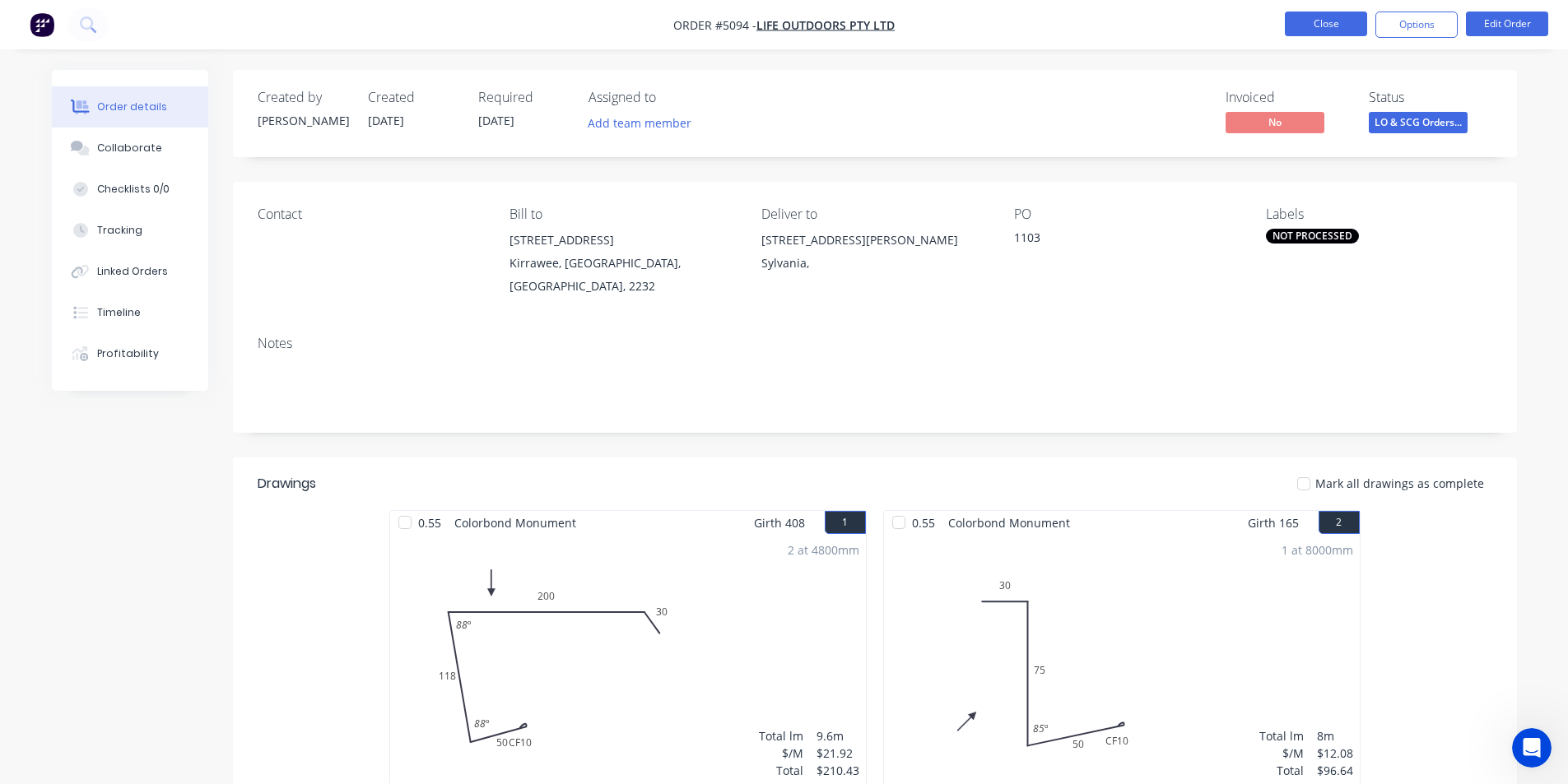
click at [1302, 19] on button "Close" at bounding box center [1326, 23] width 82 height 25
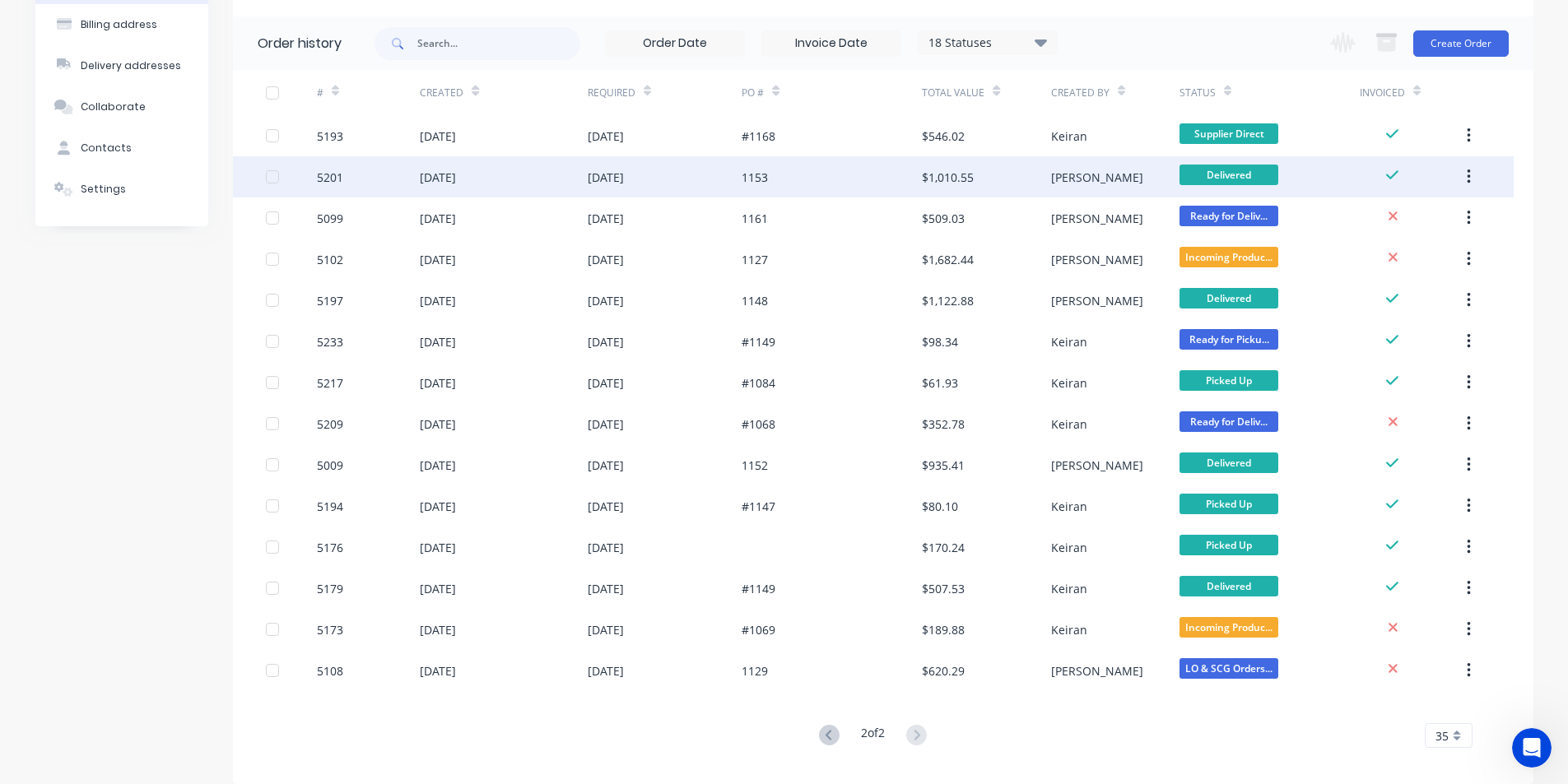
scroll to position [136, 0]
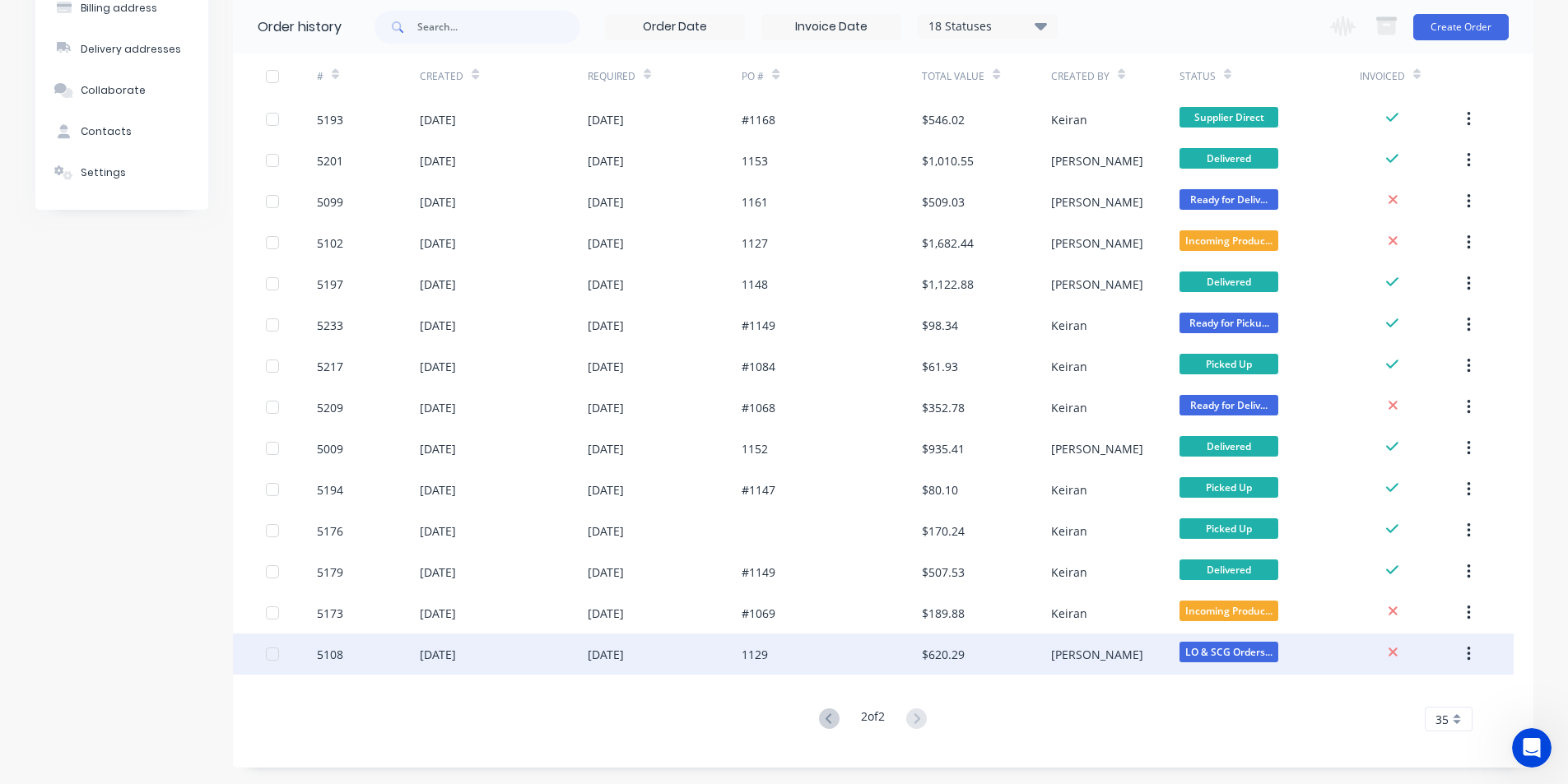
click at [1078, 647] on div "[PERSON_NAME]" at bounding box center [1098, 654] width 93 height 17
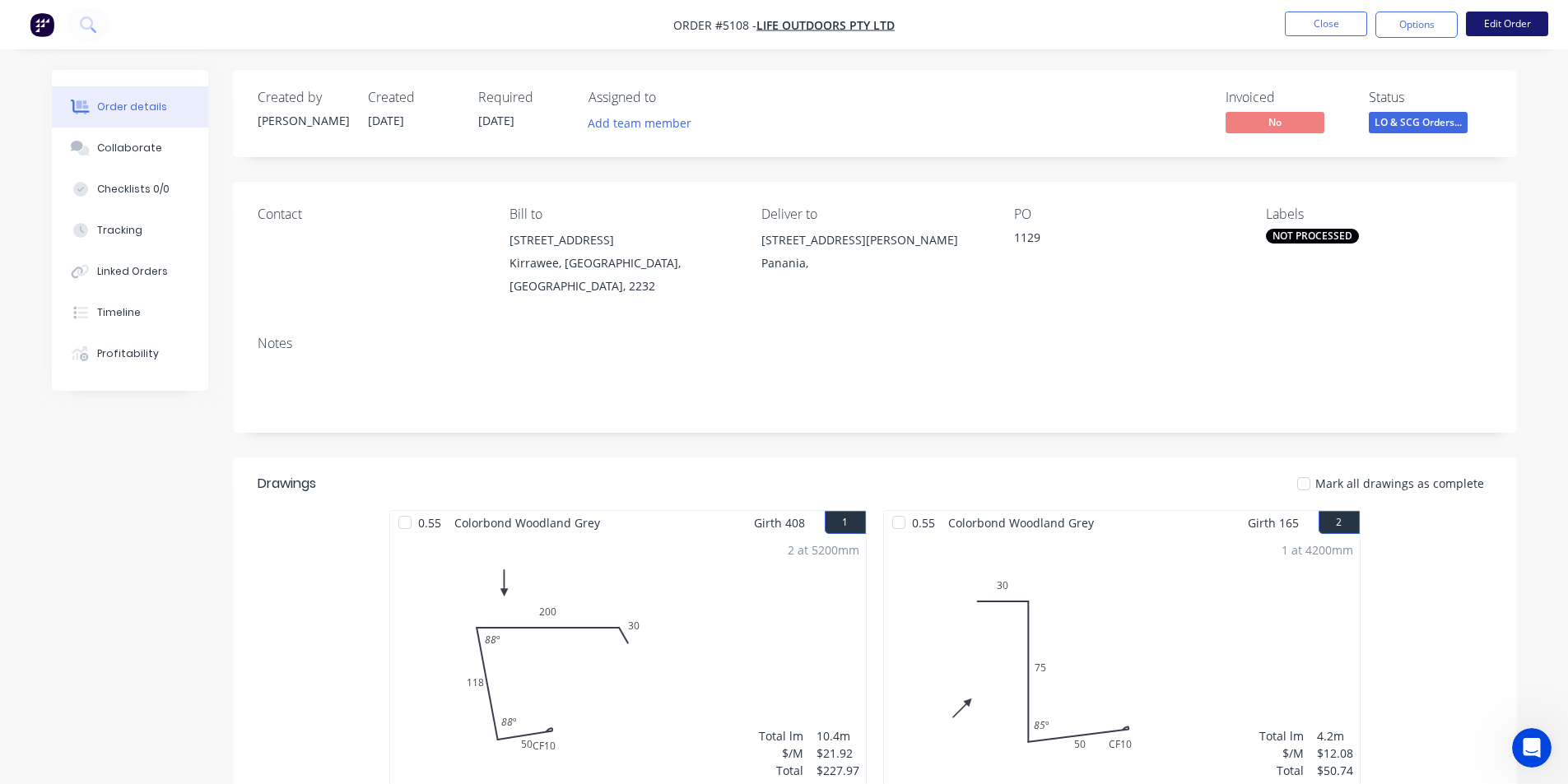
click at [1521, 22] on button "Edit Order" at bounding box center [1507, 23] width 82 height 25
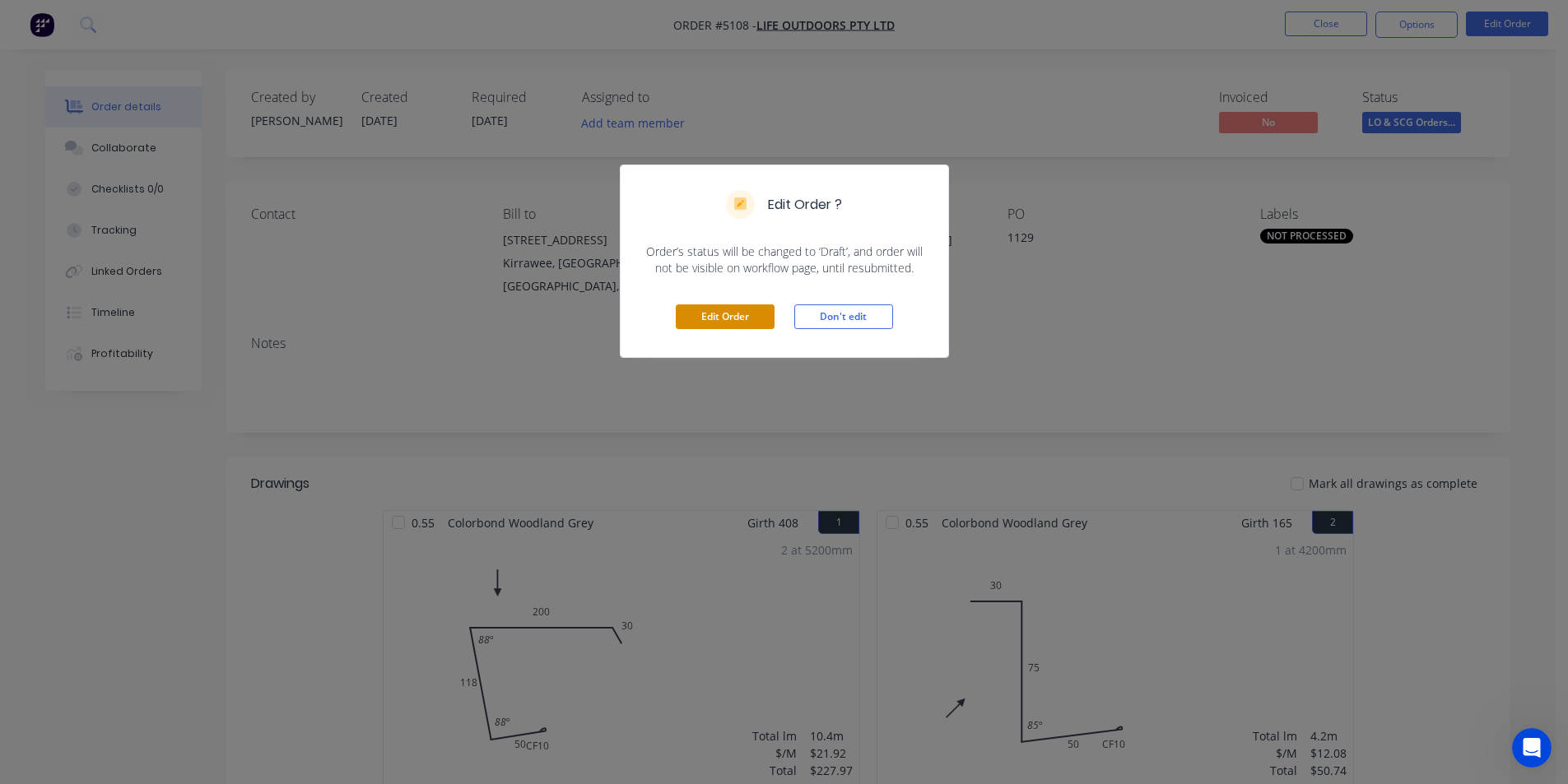
click at [727, 321] on button "Edit Order" at bounding box center [726, 316] width 99 height 25
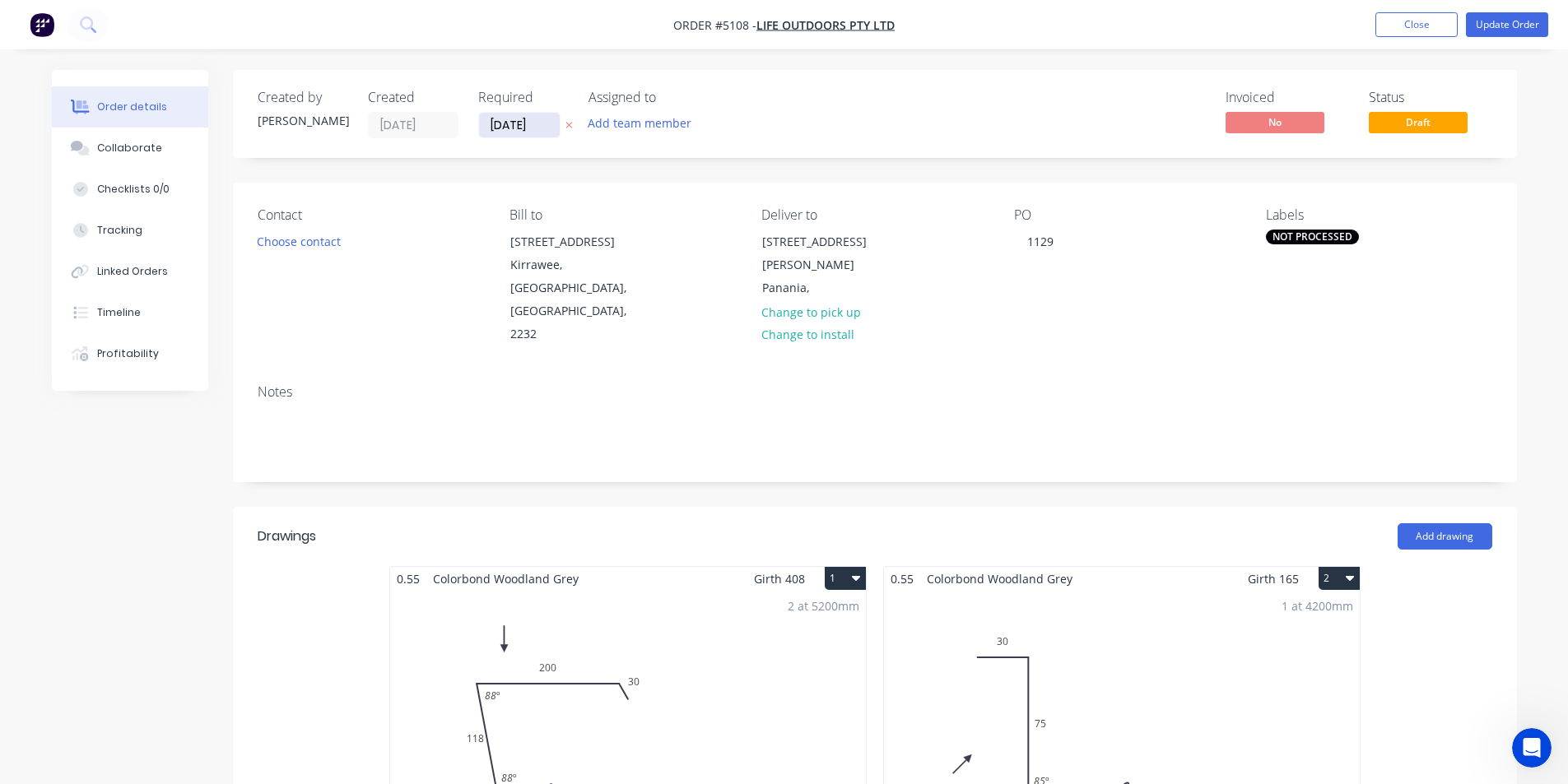
click at [534, 131] on input "[DATE]" at bounding box center [519, 124] width 80 height 25
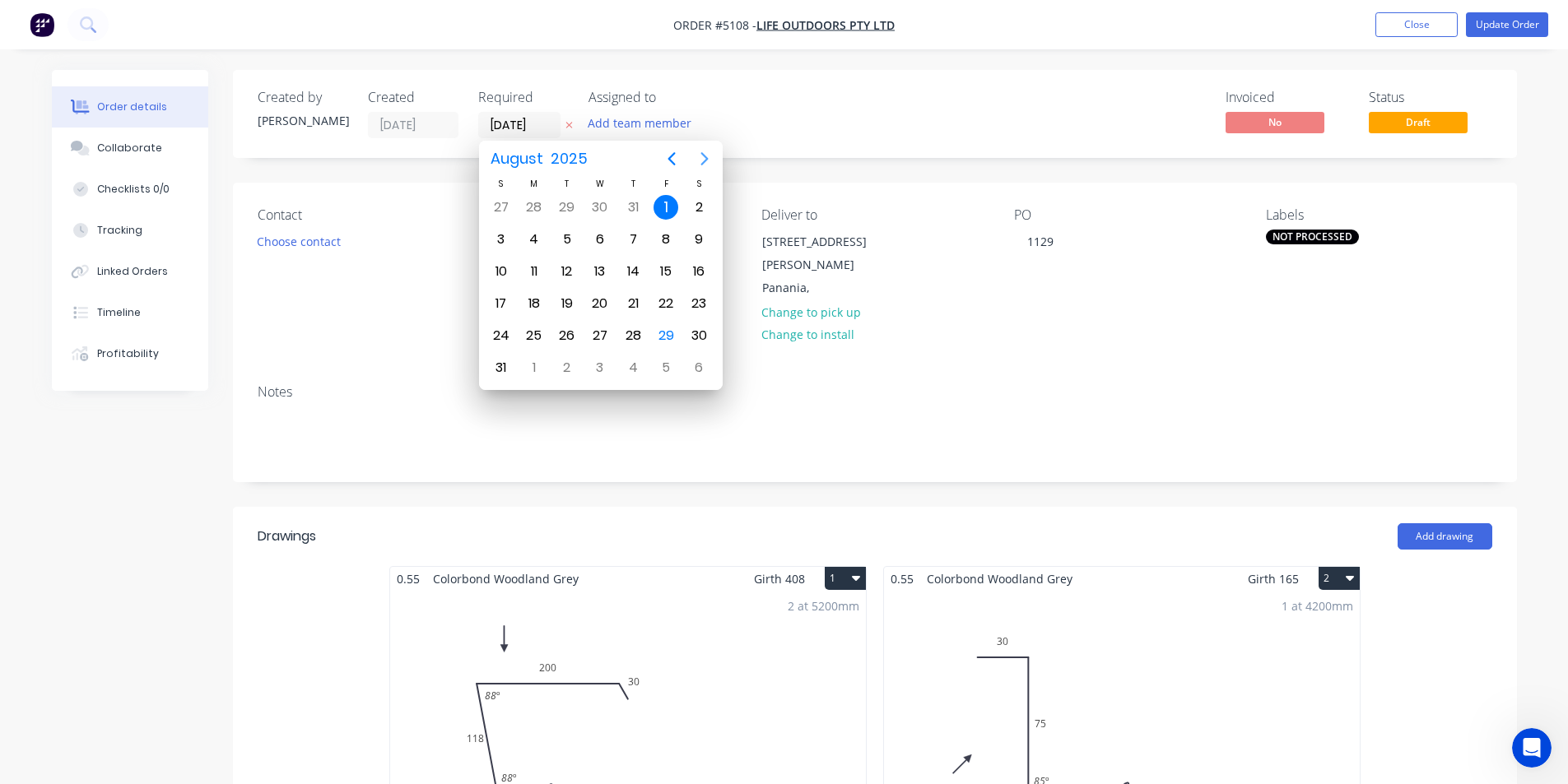
click at [699, 159] on icon "Next page" at bounding box center [704, 158] width 20 height 20
click at [538, 210] on div "1" at bounding box center [534, 207] width 25 height 25
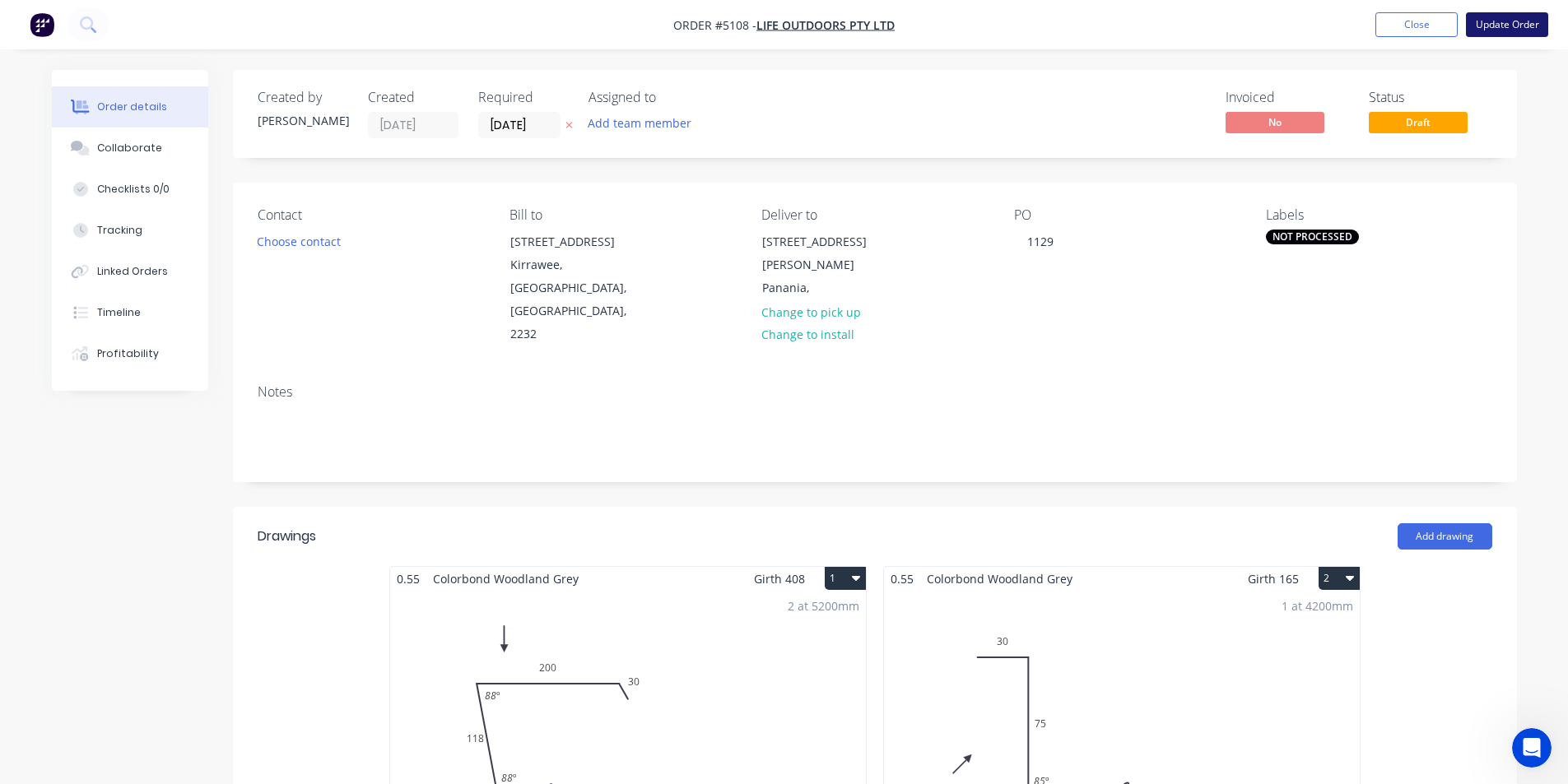
click at [1514, 22] on button "Update Order" at bounding box center [1507, 24] width 82 height 25
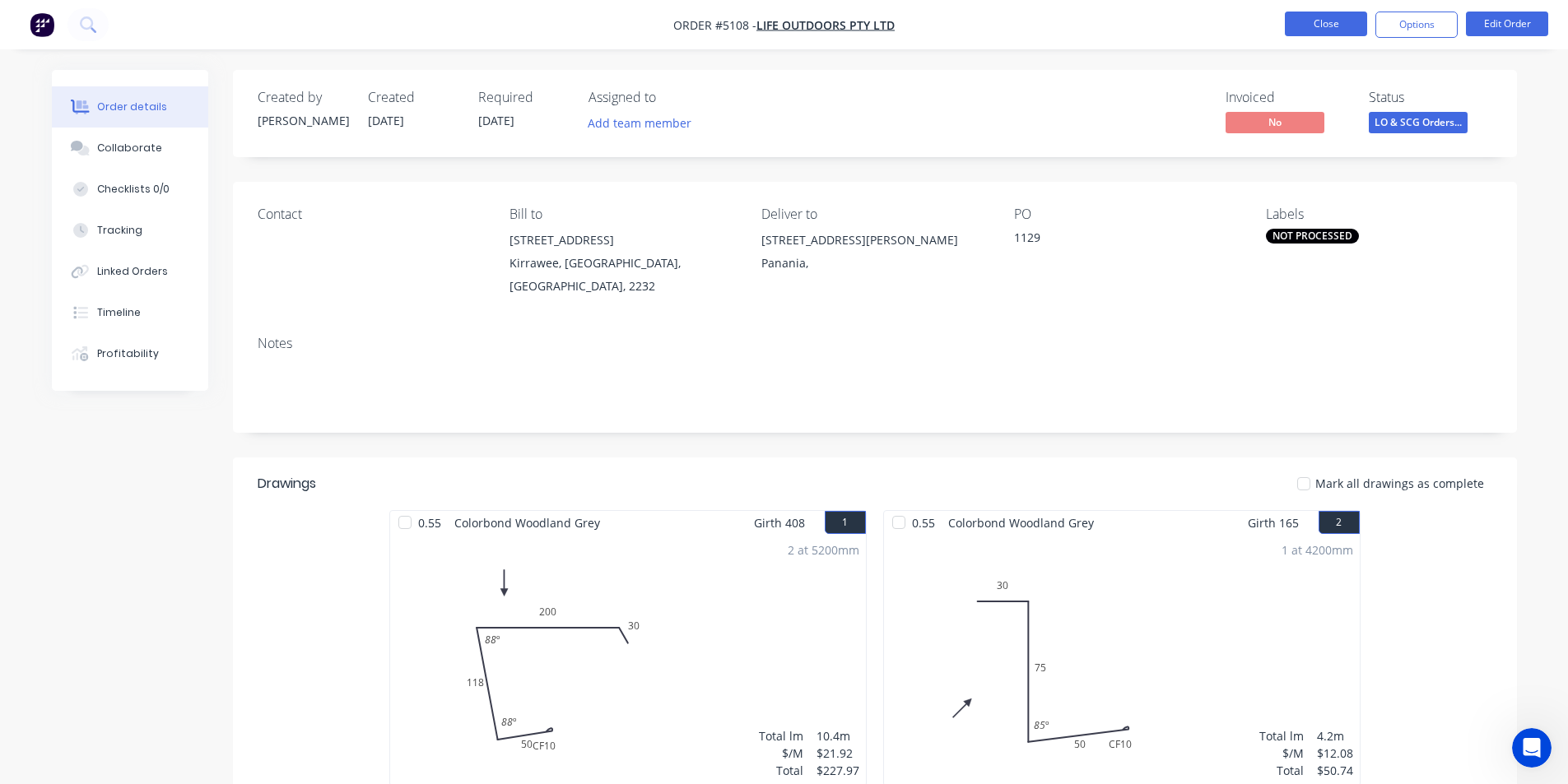
click at [1347, 28] on button "Close" at bounding box center [1326, 23] width 82 height 25
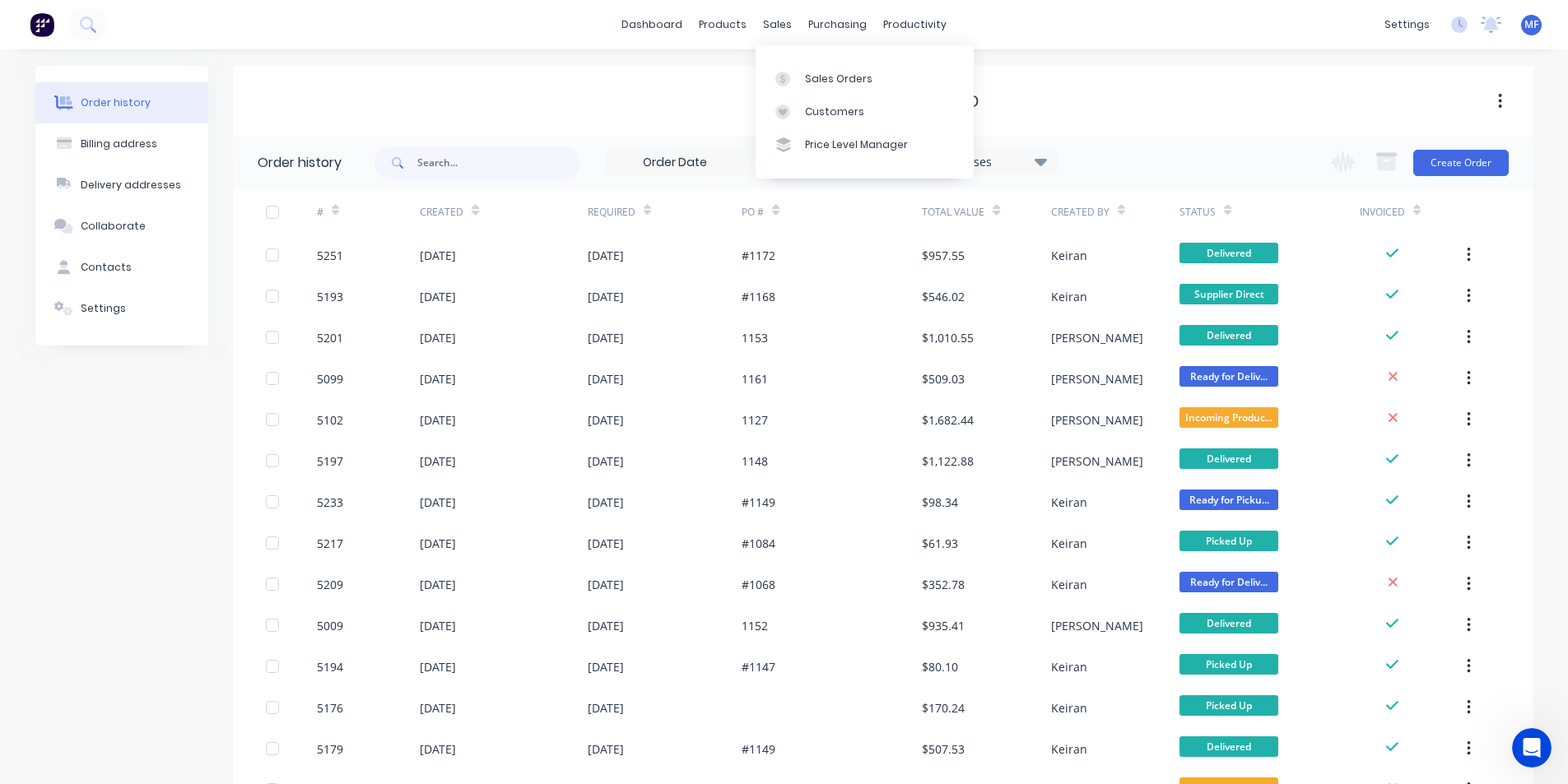
drag, startPoint x: 778, startPoint y: 23, endPoint x: 783, endPoint y: 48, distance: 25.5
click at [778, 22] on div "sales" at bounding box center [778, 24] width 45 height 25
click at [812, 107] on div "Customers" at bounding box center [835, 112] width 60 height 15
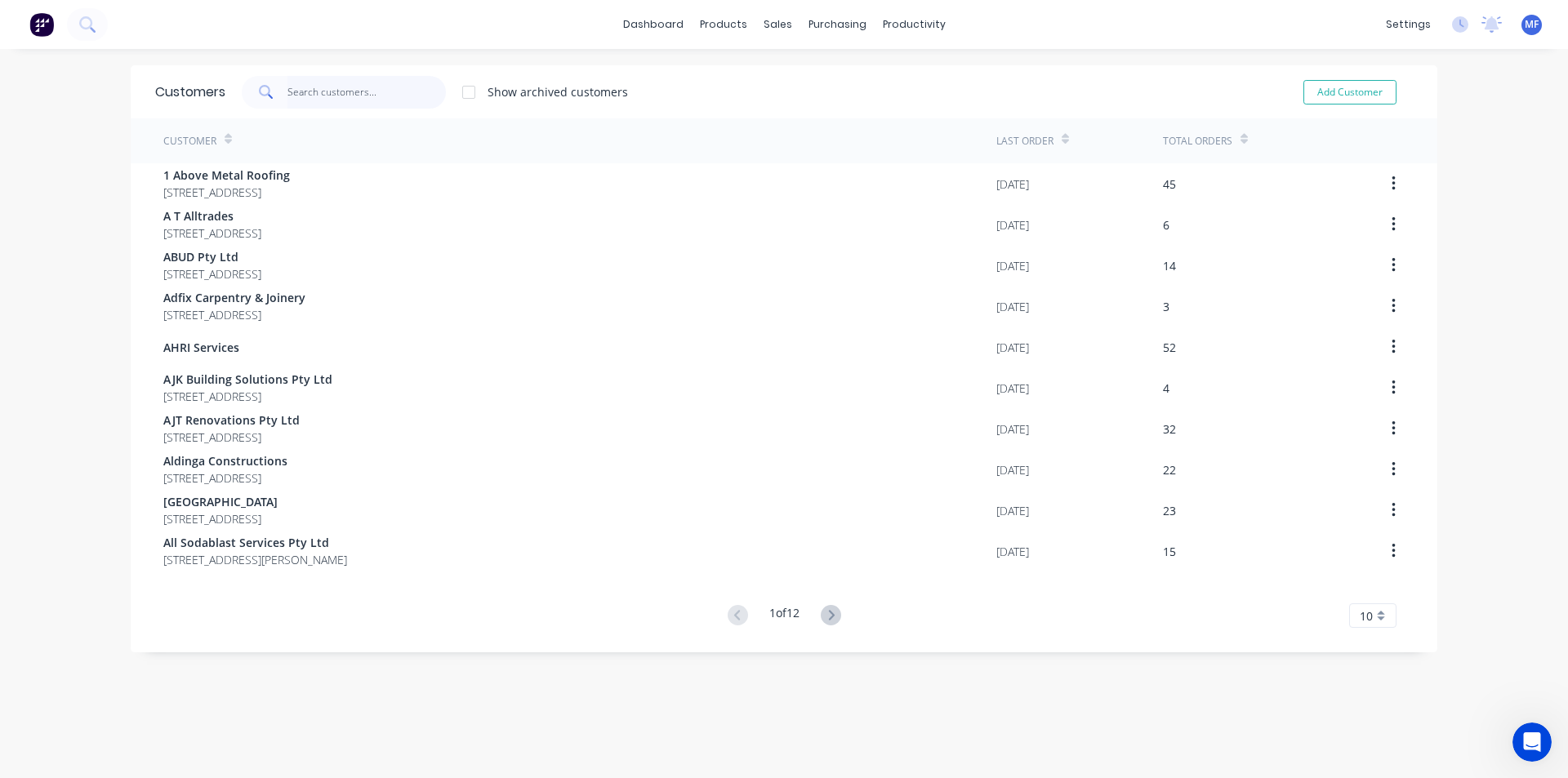
click at [339, 90] on input "text" at bounding box center [367, 93] width 160 height 33
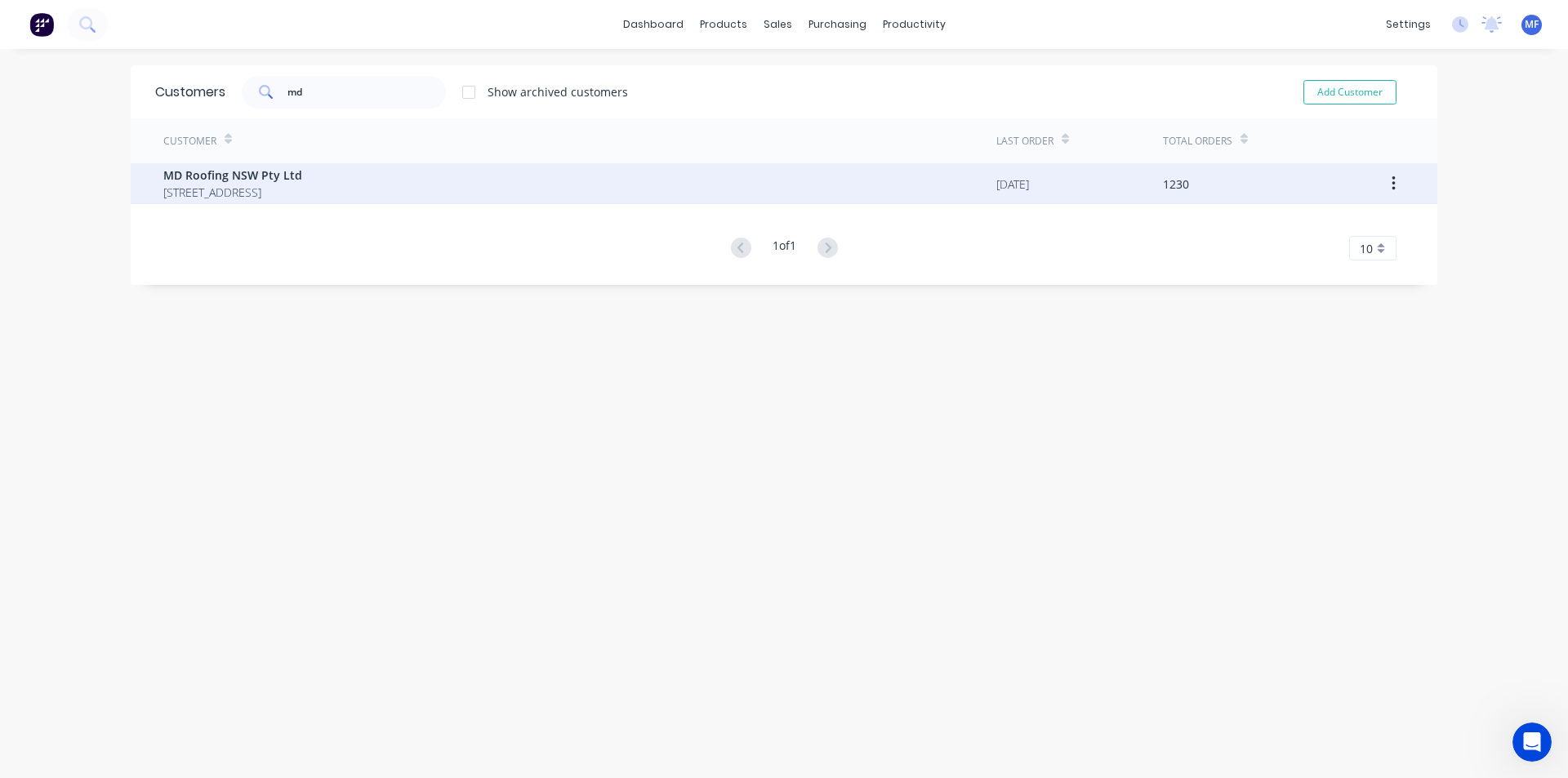
click at [255, 190] on span "[STREET_ADDRESS]" at bounding box center [232, 192] width 139 height 17
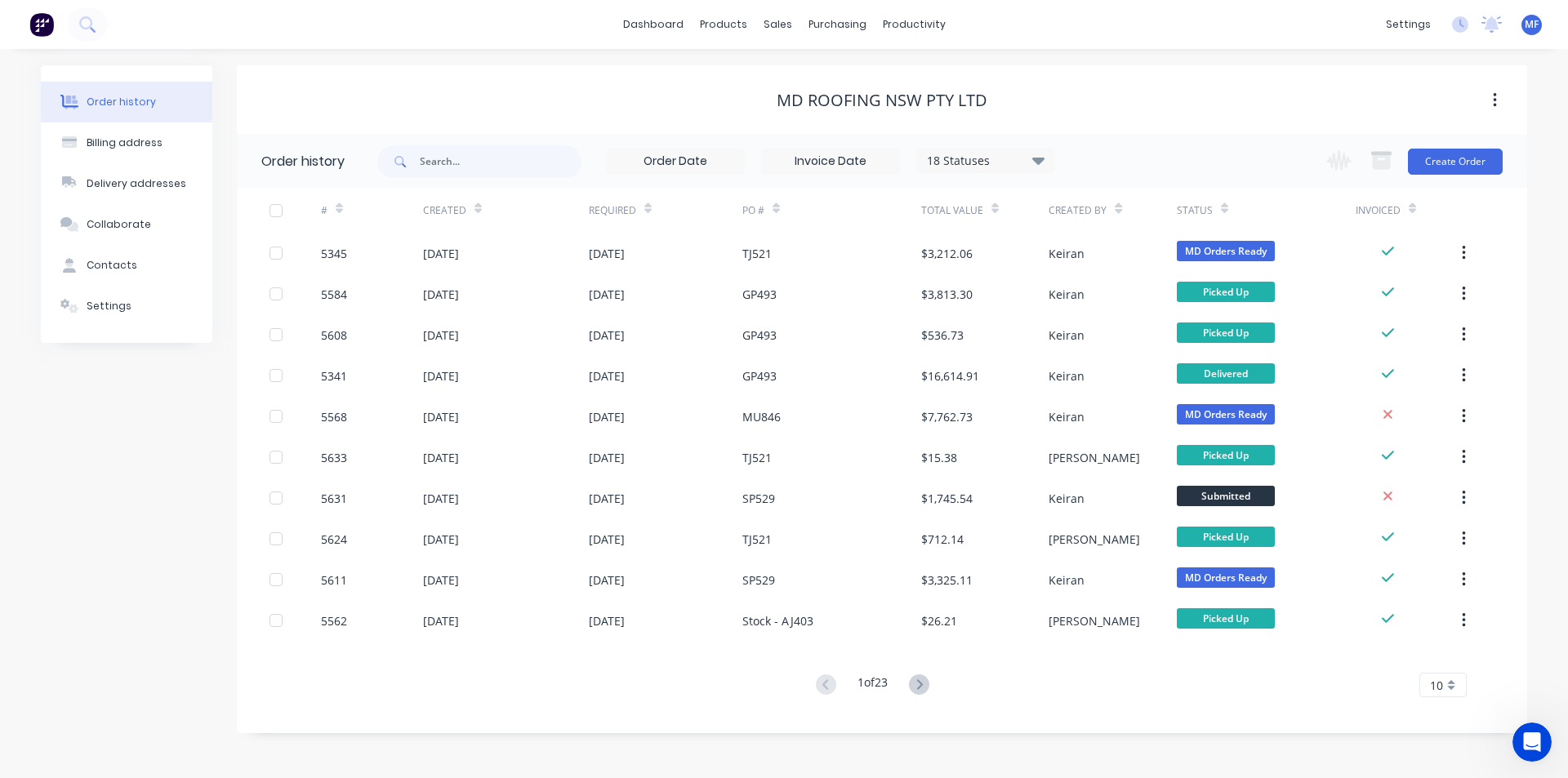
click at [1438, 686] on span "10" at bounding box center [1436, 685] width 13 height 17
click at [1444, 658] on div "35" at bounding box center [1442, 657] width 45 height 28
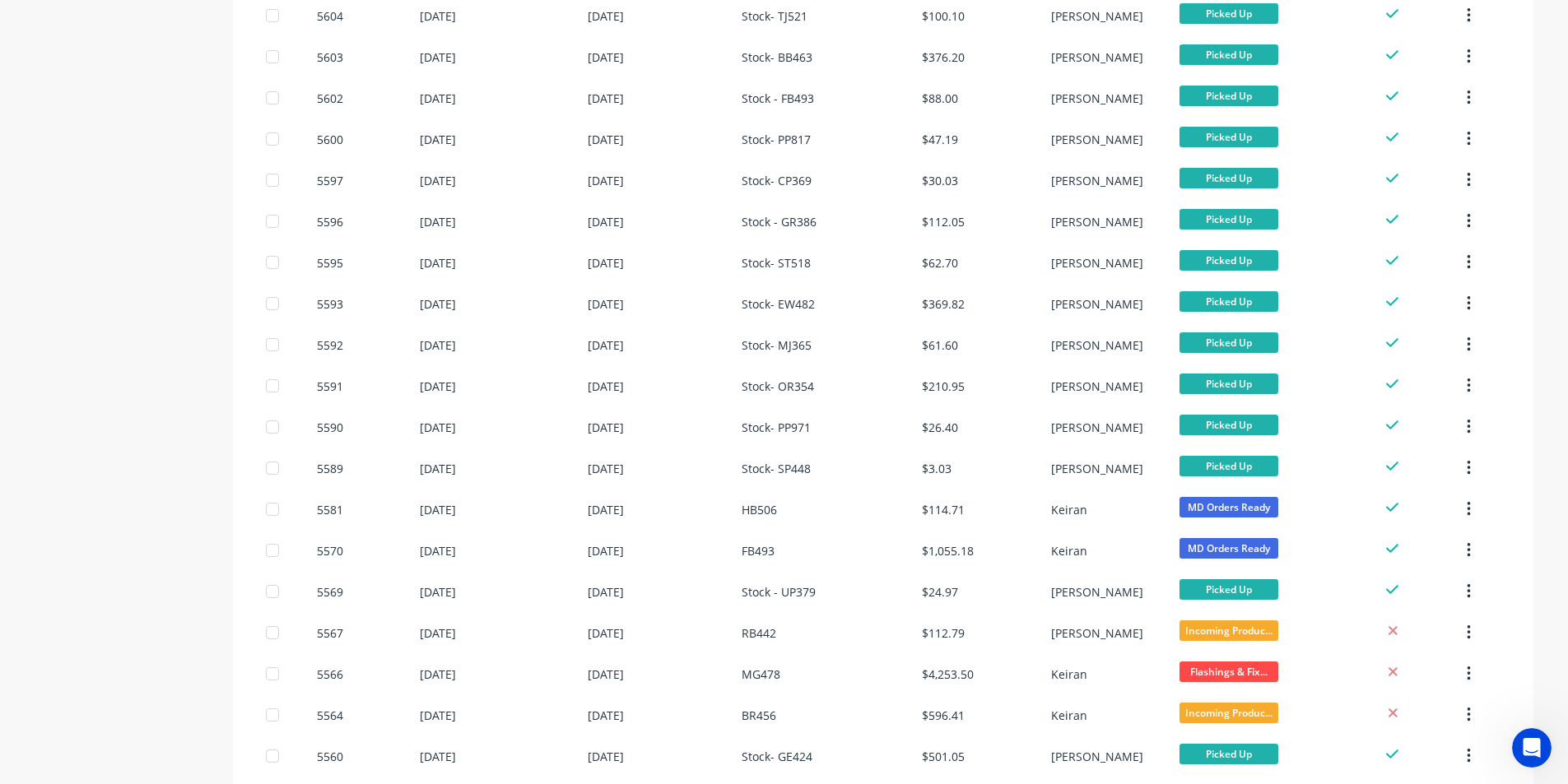
scroll to position [1000, 0]
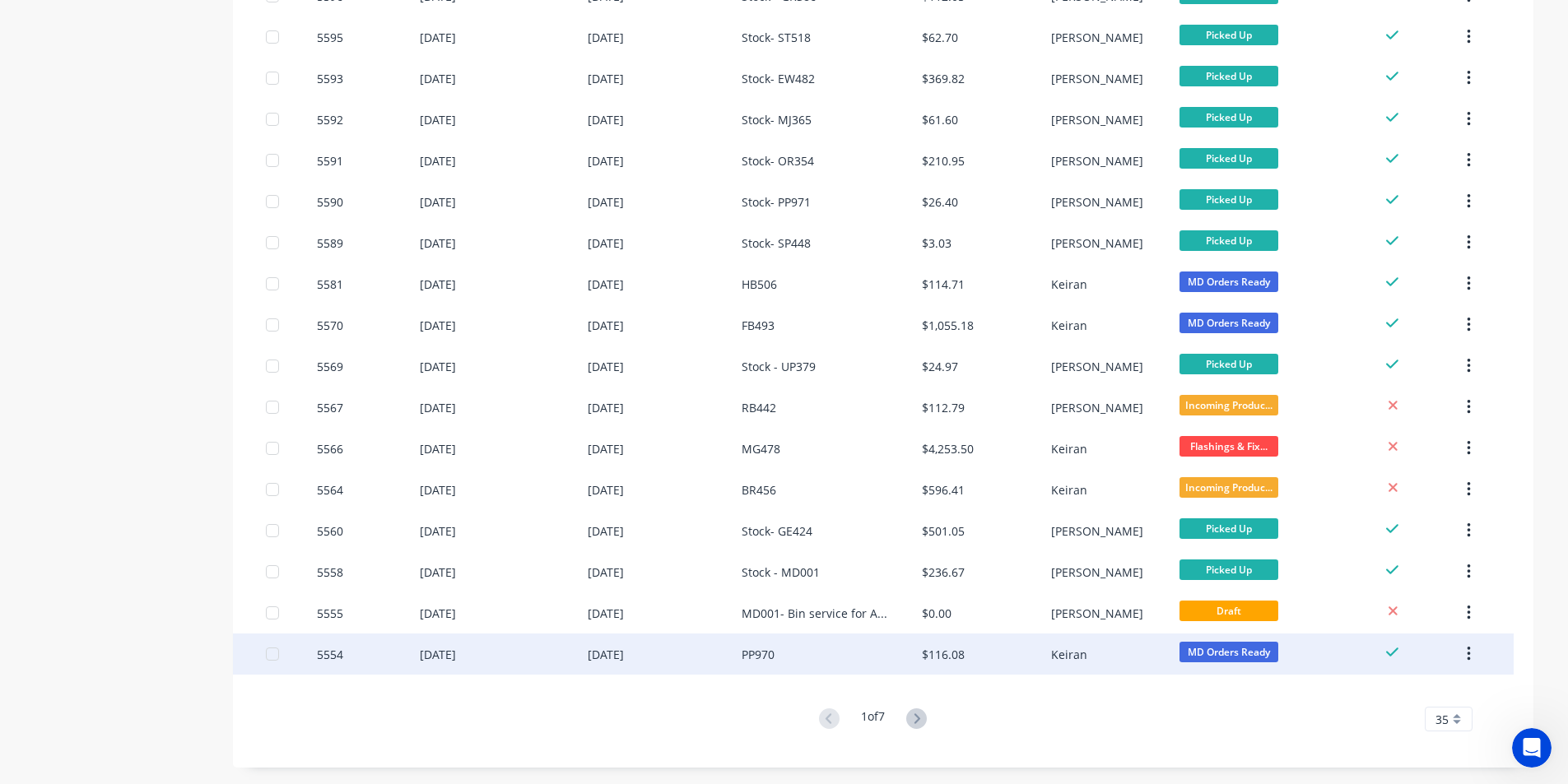
click at [1008, 648] on div "$116.08" at bounding box center [986, 654] width 128 height 41
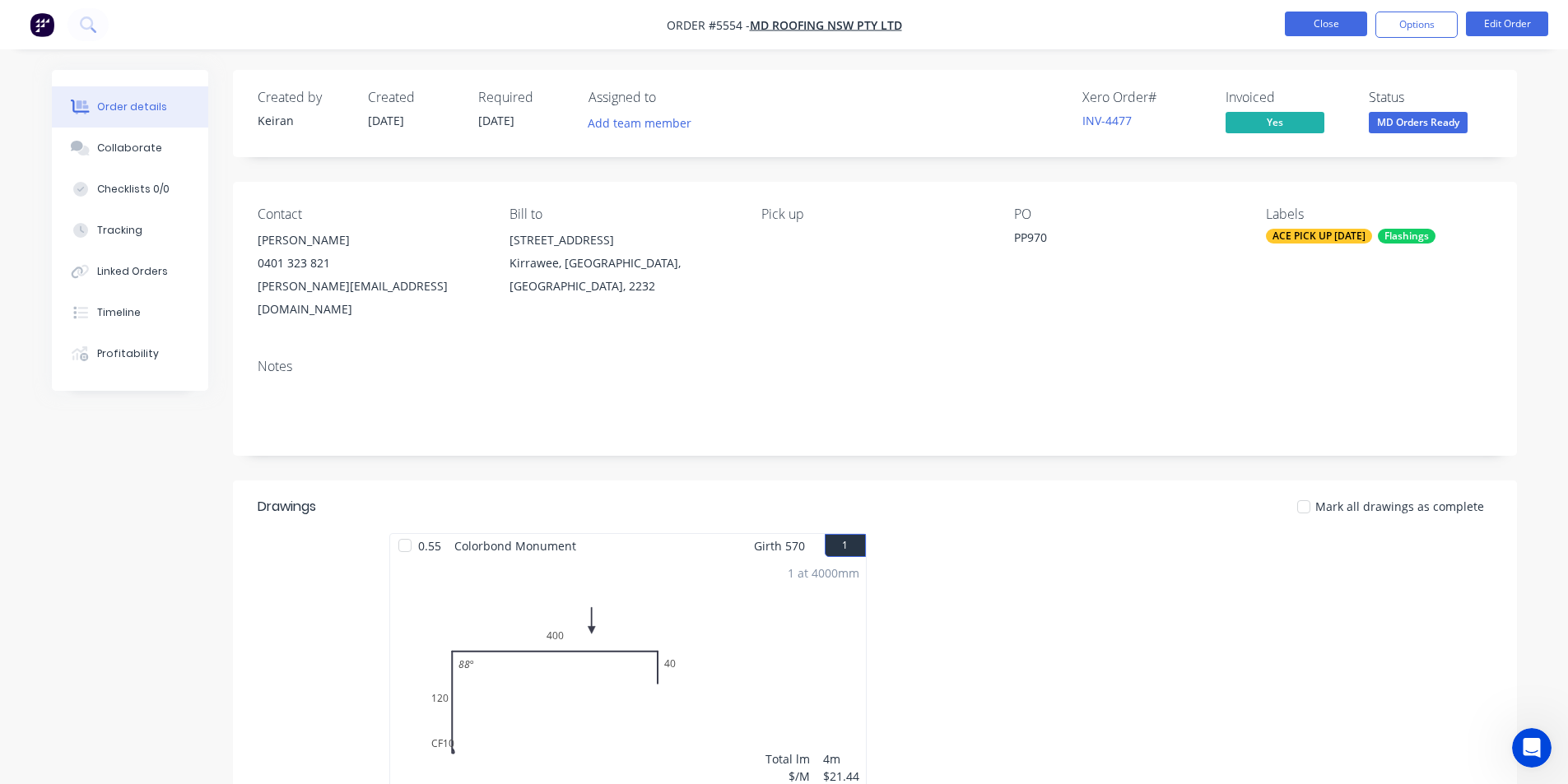
click at [1331, 29] on button "Close" at bounding box center [1326, 23] width 82 height 25
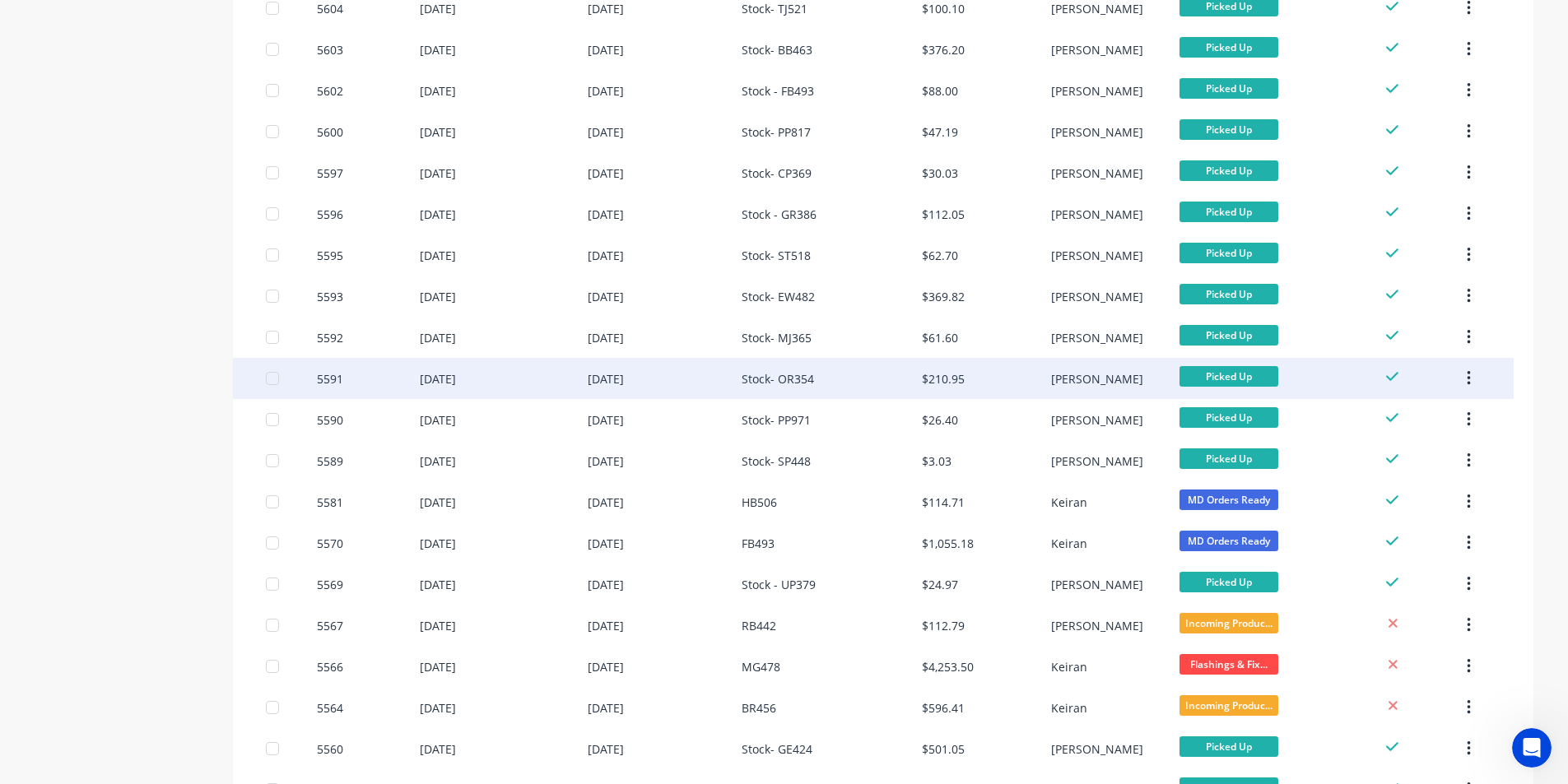
scroll to position [1000, 0]
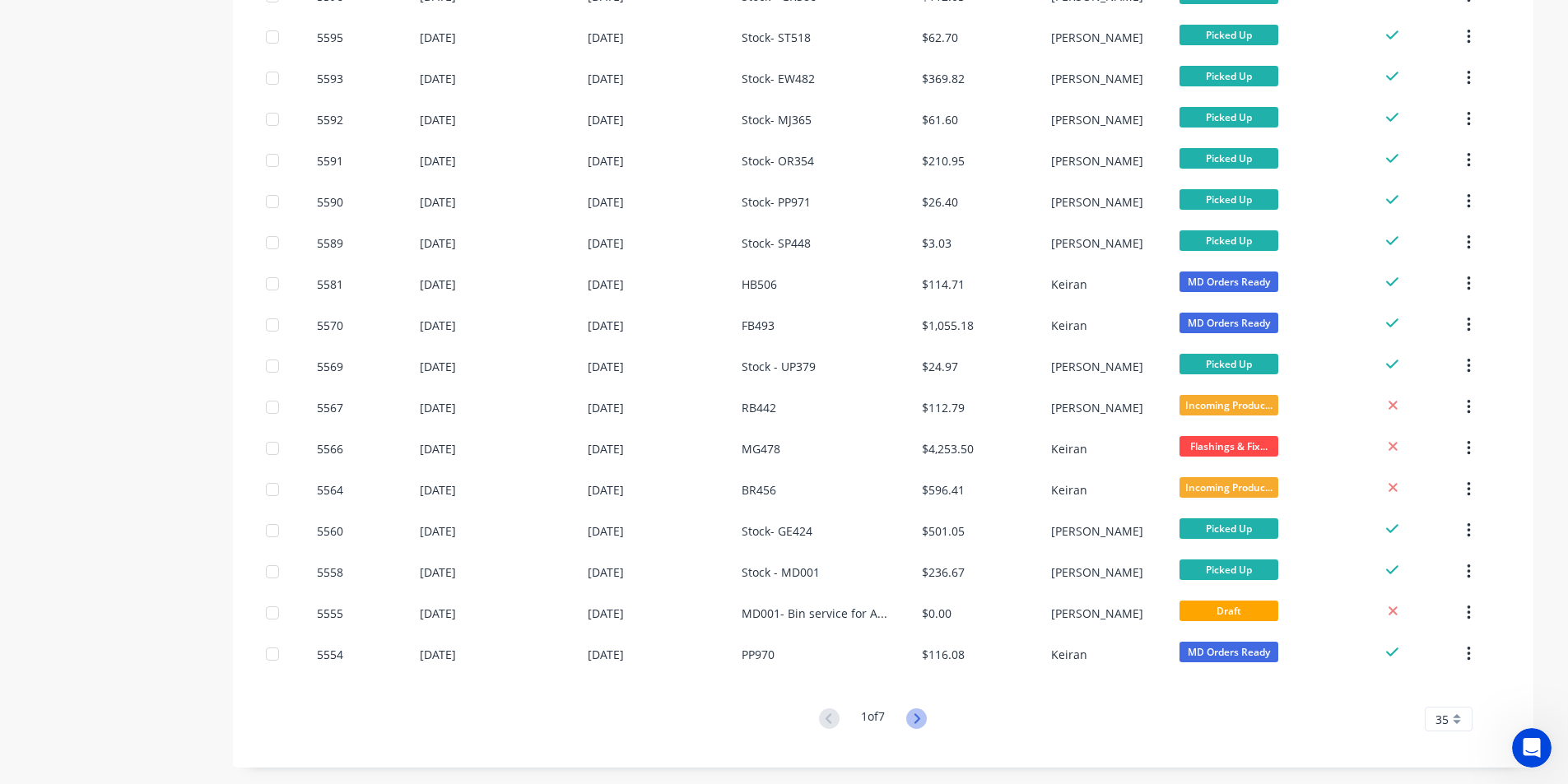
click at [918, 722] on icon at bounding box center [917, 719] width 21 height 21
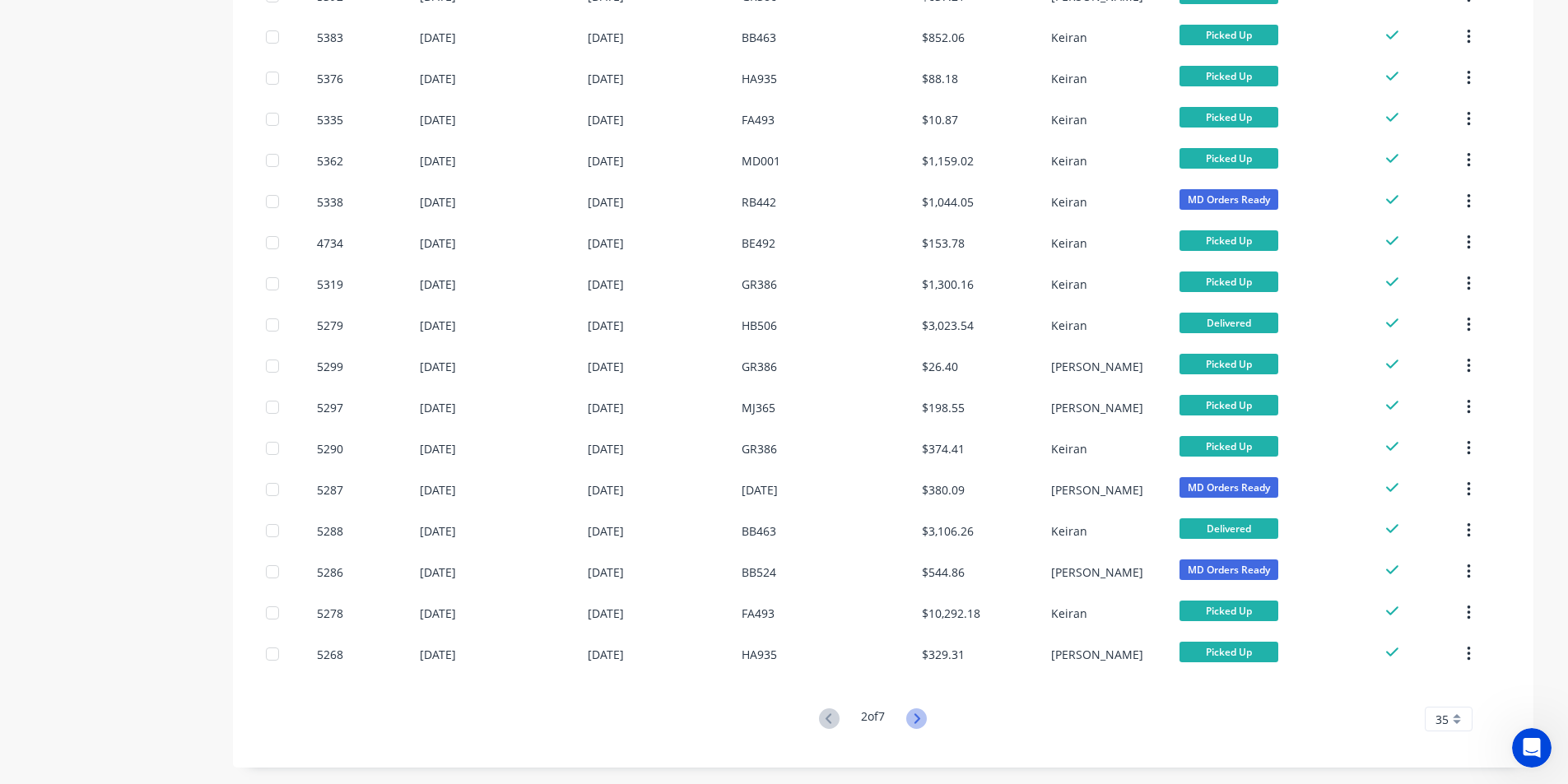
click at [915, 712] on icon at bounding box center [917, 719] width 21 height 21
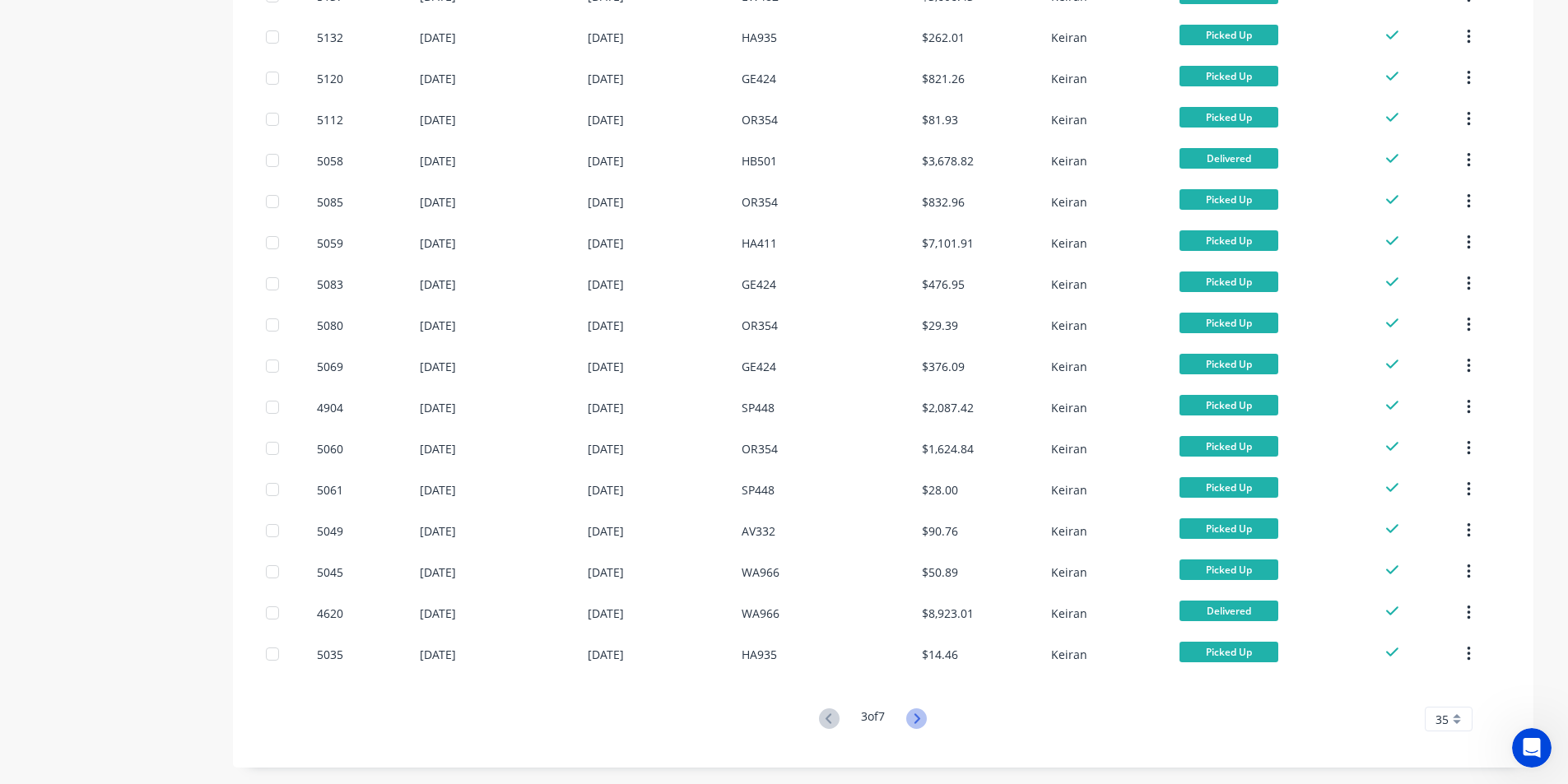
click at [927, 711] on icon at bounding box center [917, 719] width 21 height 21
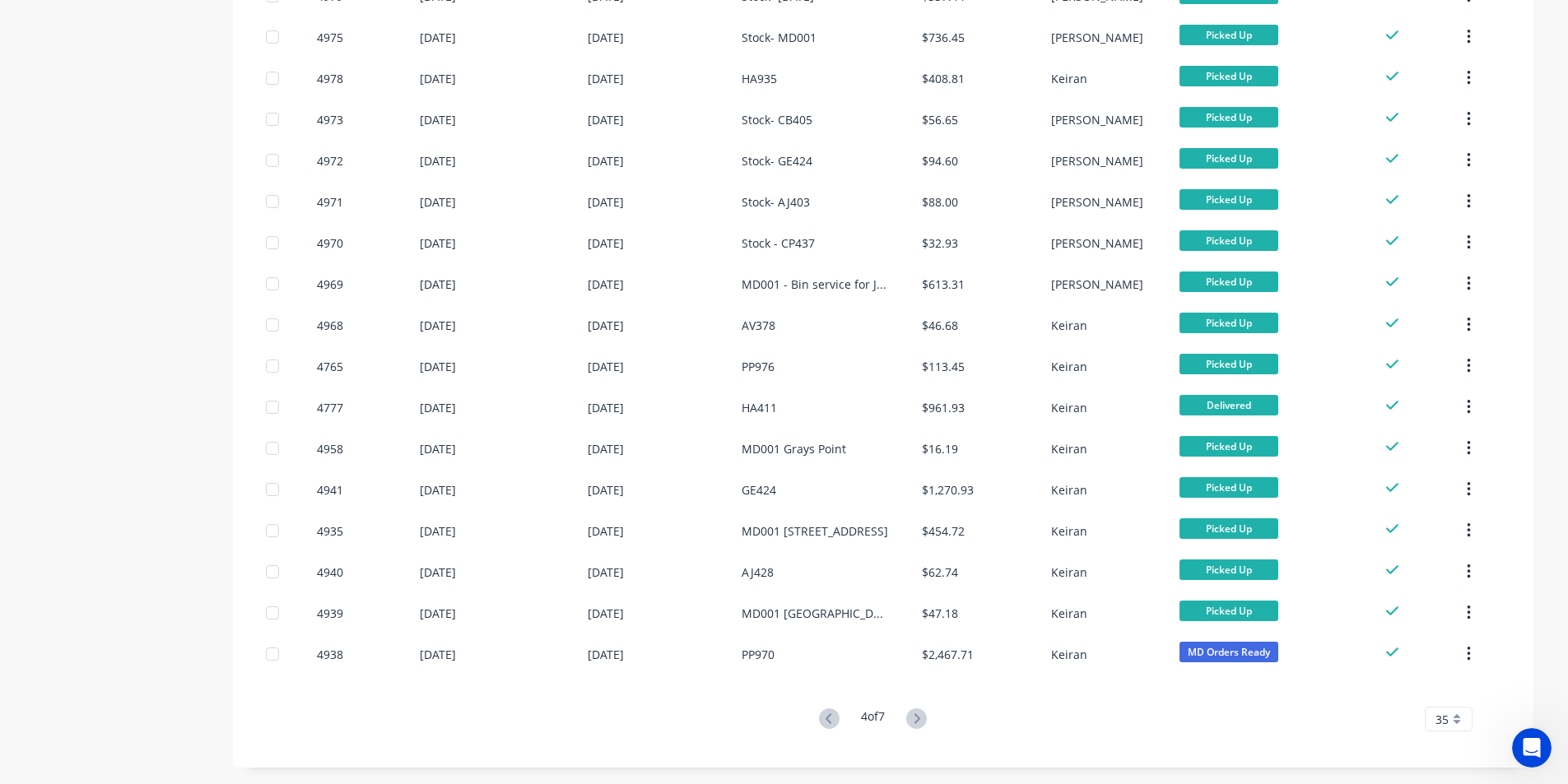
click at [921, 716] on g at bounding box center [917, 719] width 21 height 21
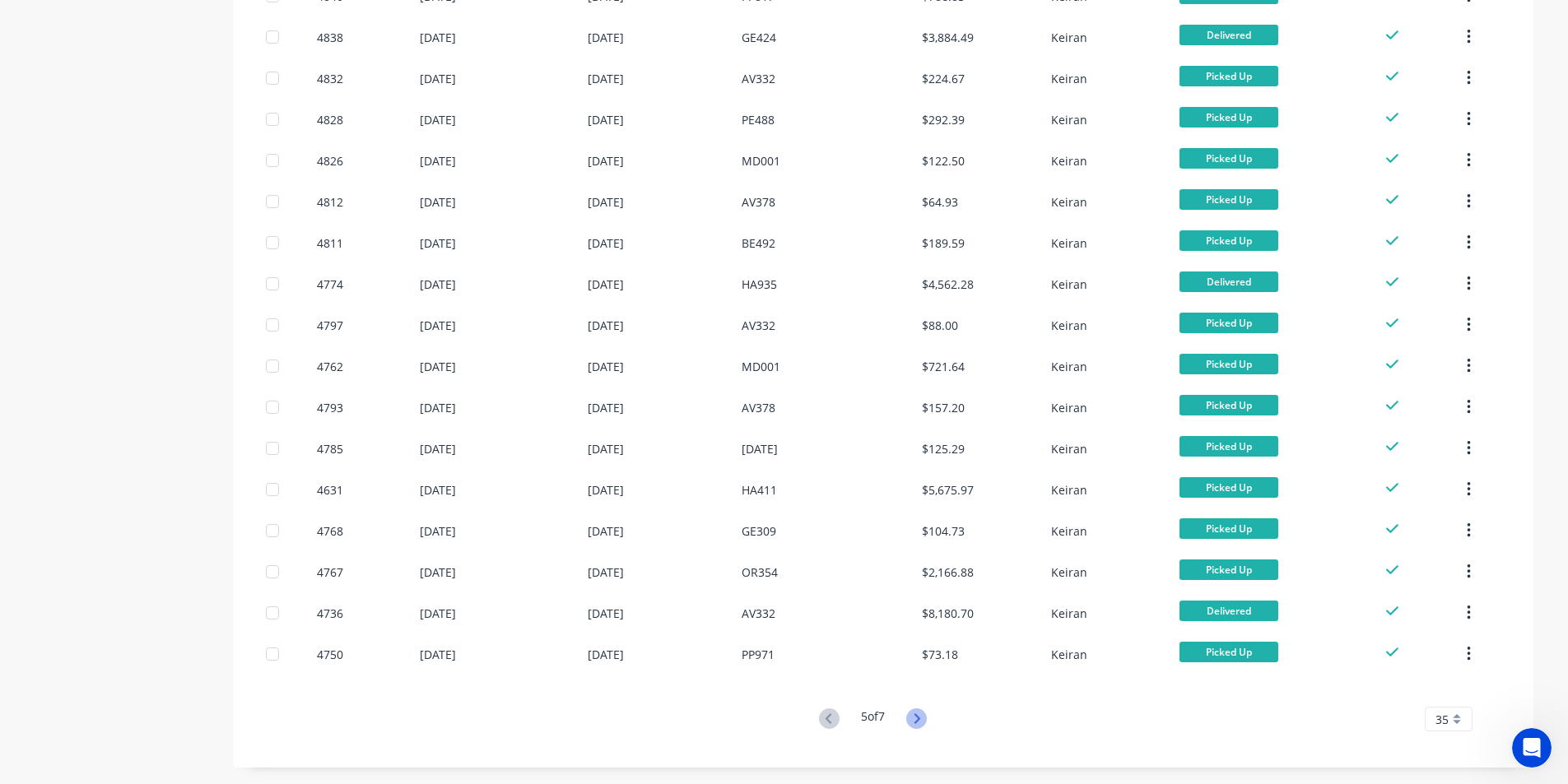
click at [922, 723] on icon at bounding box center [917, 719] width 21 height 21
click at [920, 717] on icon at bounding box center [918, 717] width 6 height 10
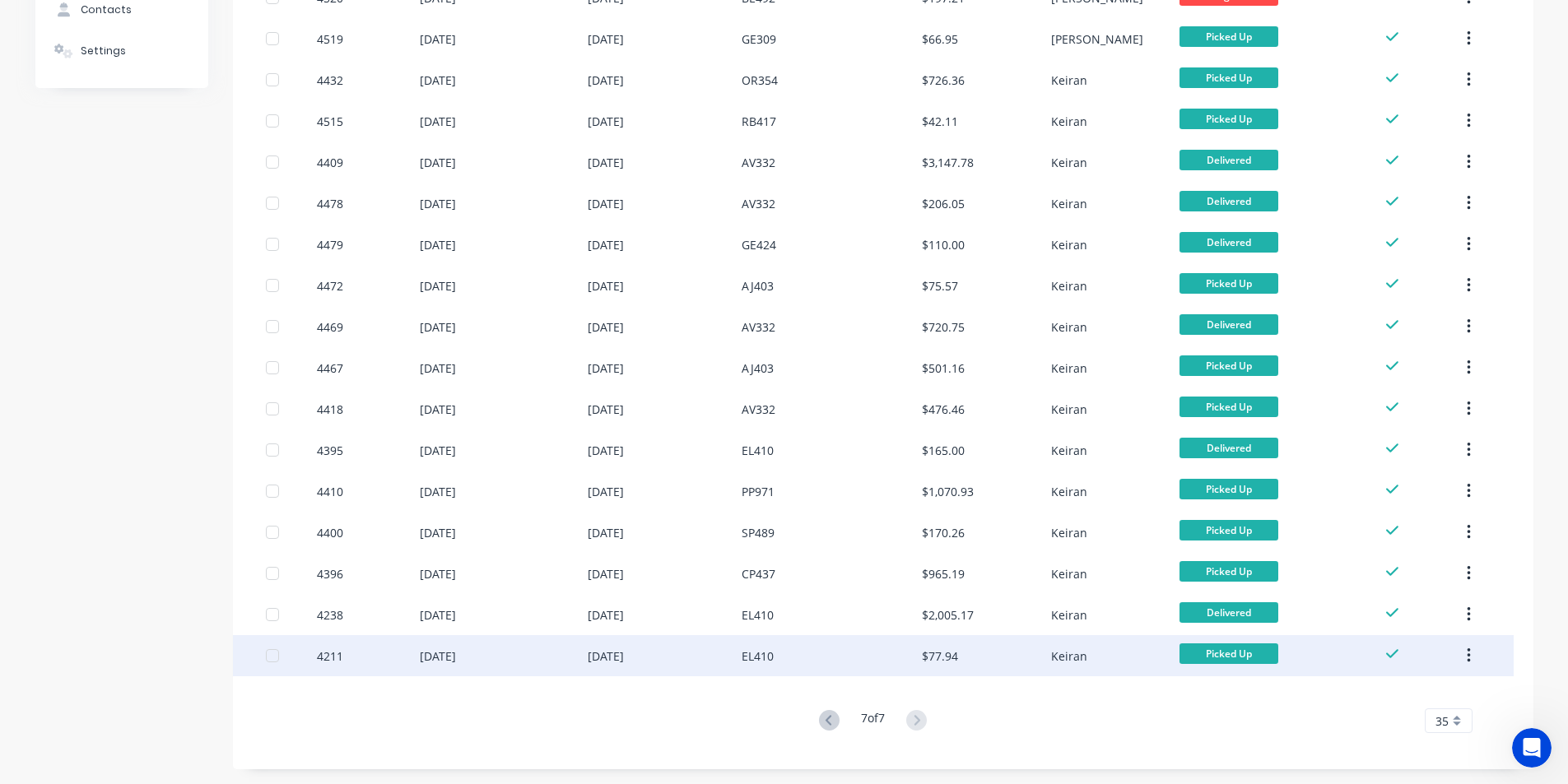
scroll to position [259, 0]
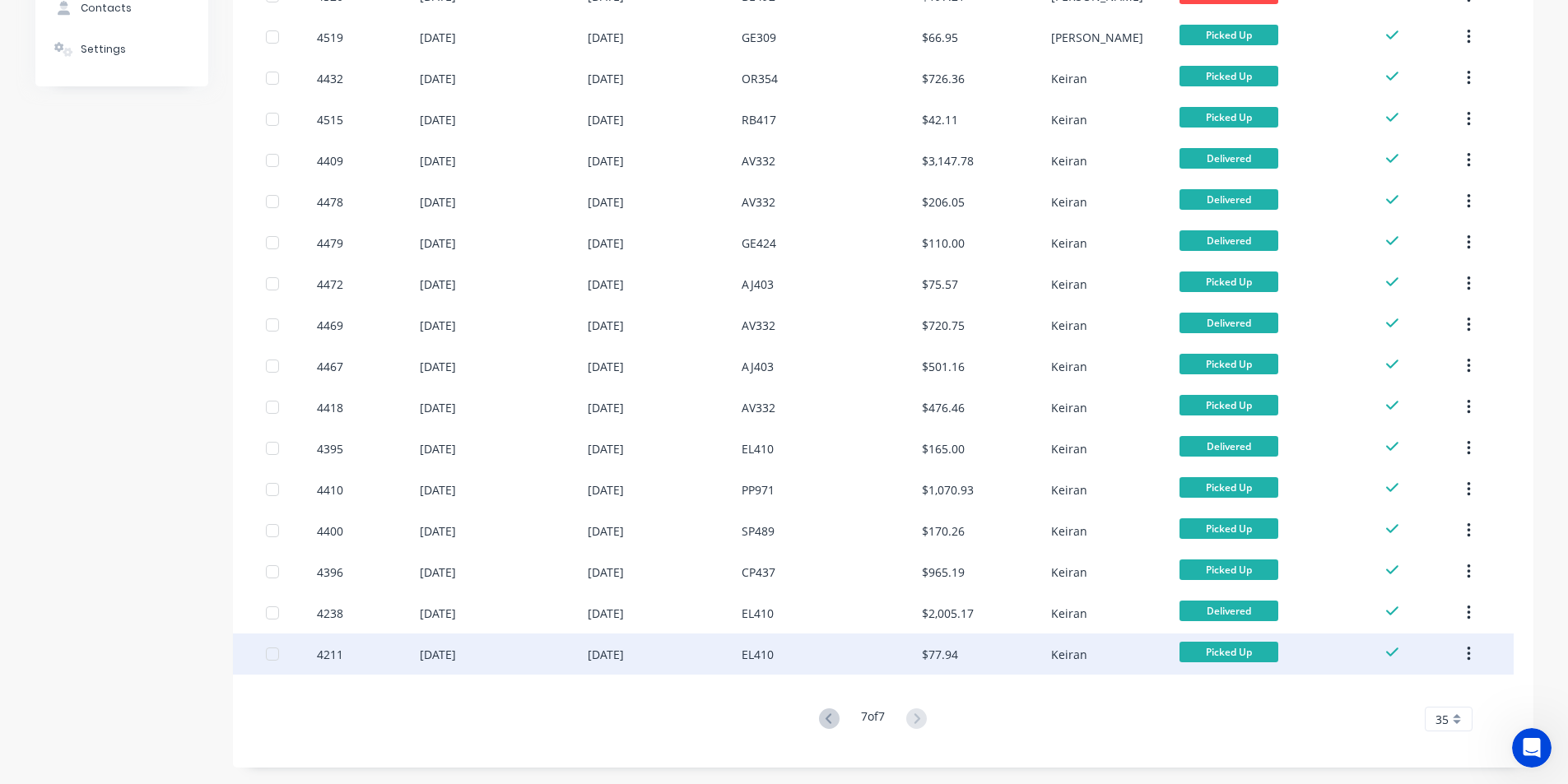
click at [1472, 653] on button "button" at bounding box center [1469, 654] width 39 height 29
click at [1421, 696] on div "Archive" at bounding box center [1410, 698] width 127 height 24
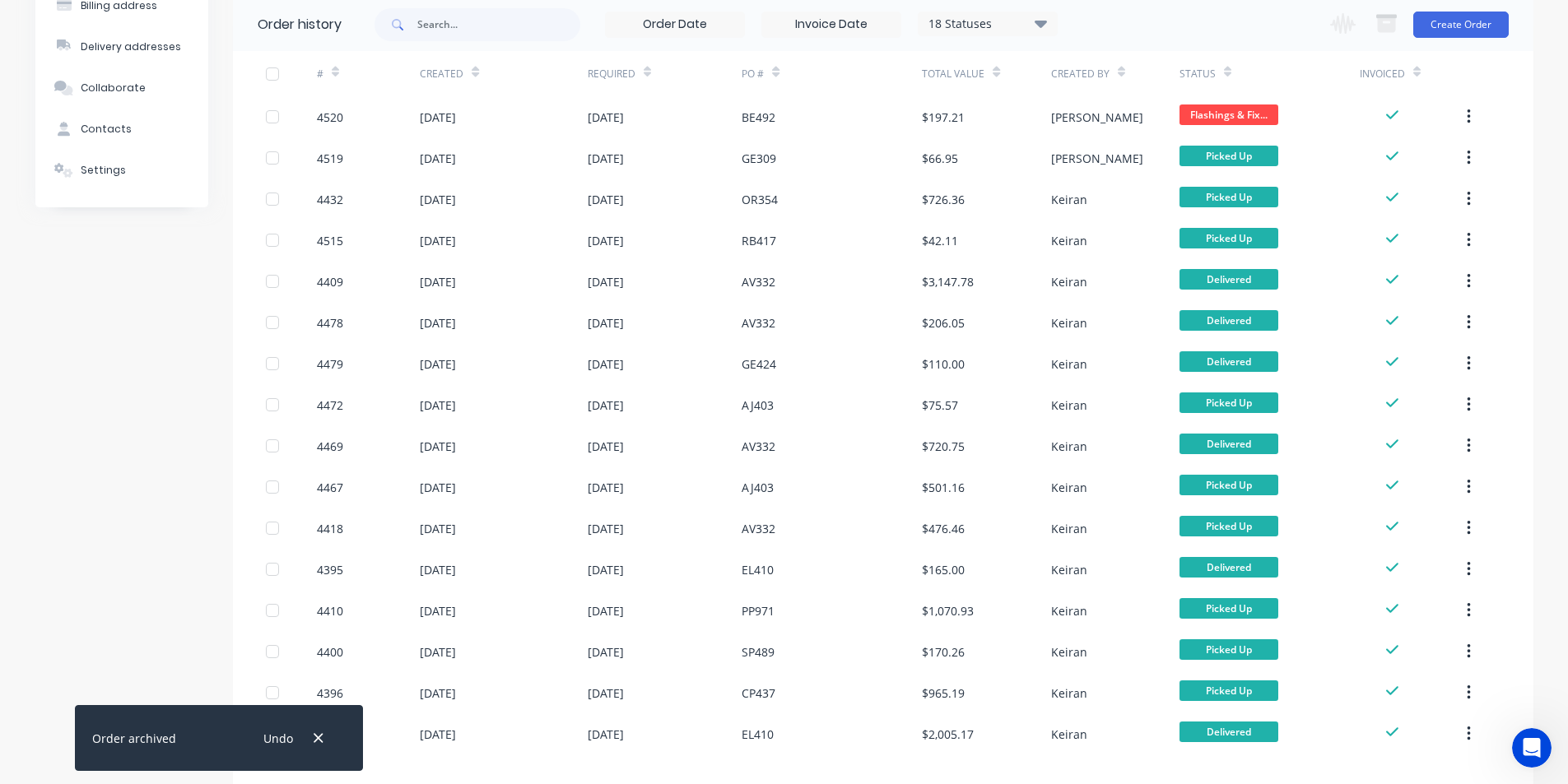
scroll to position [218, 0]
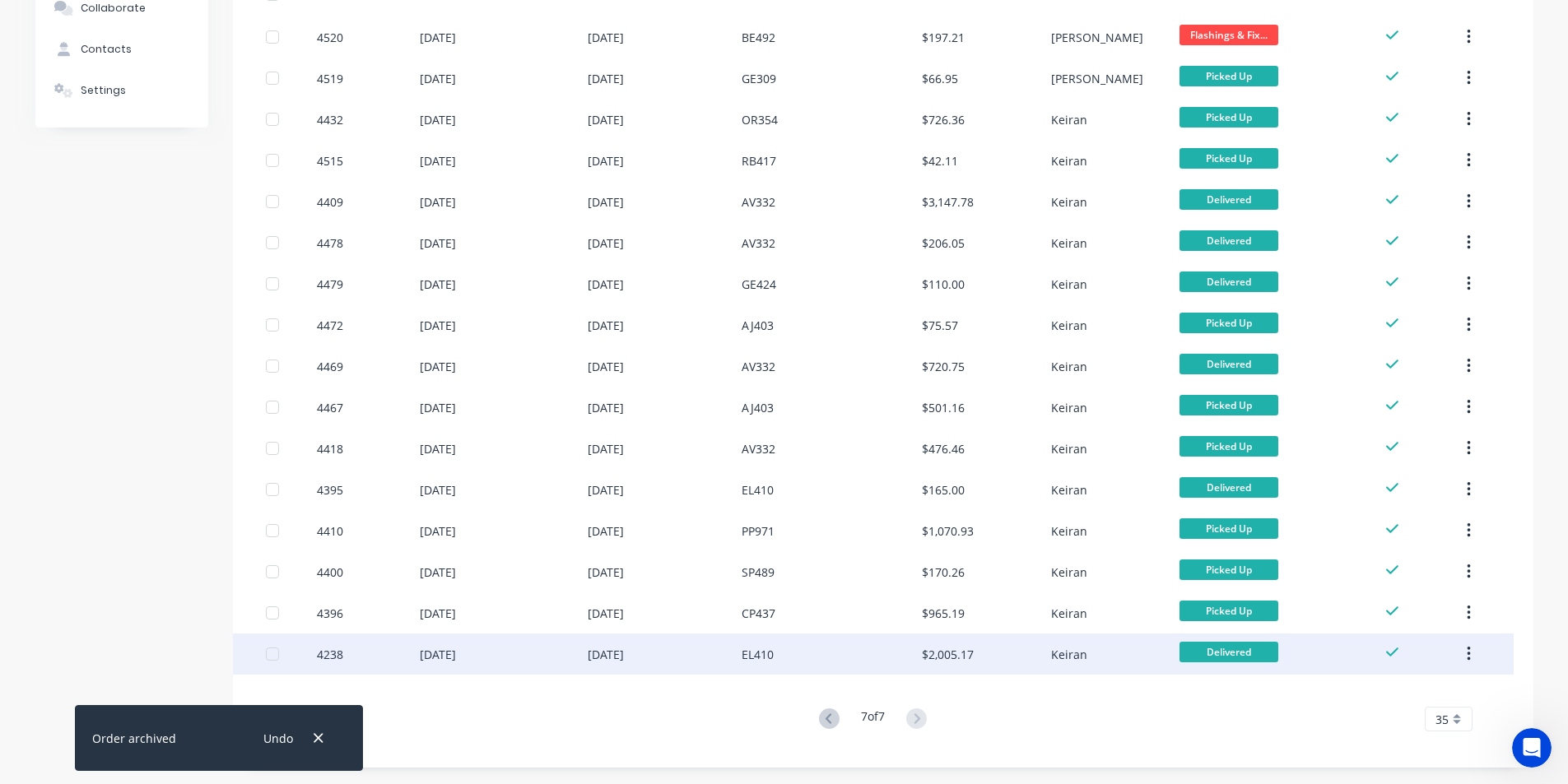
click at [1037, 657] on div "$2,005.17" at bounding box center [986, 654] width 128 height 41
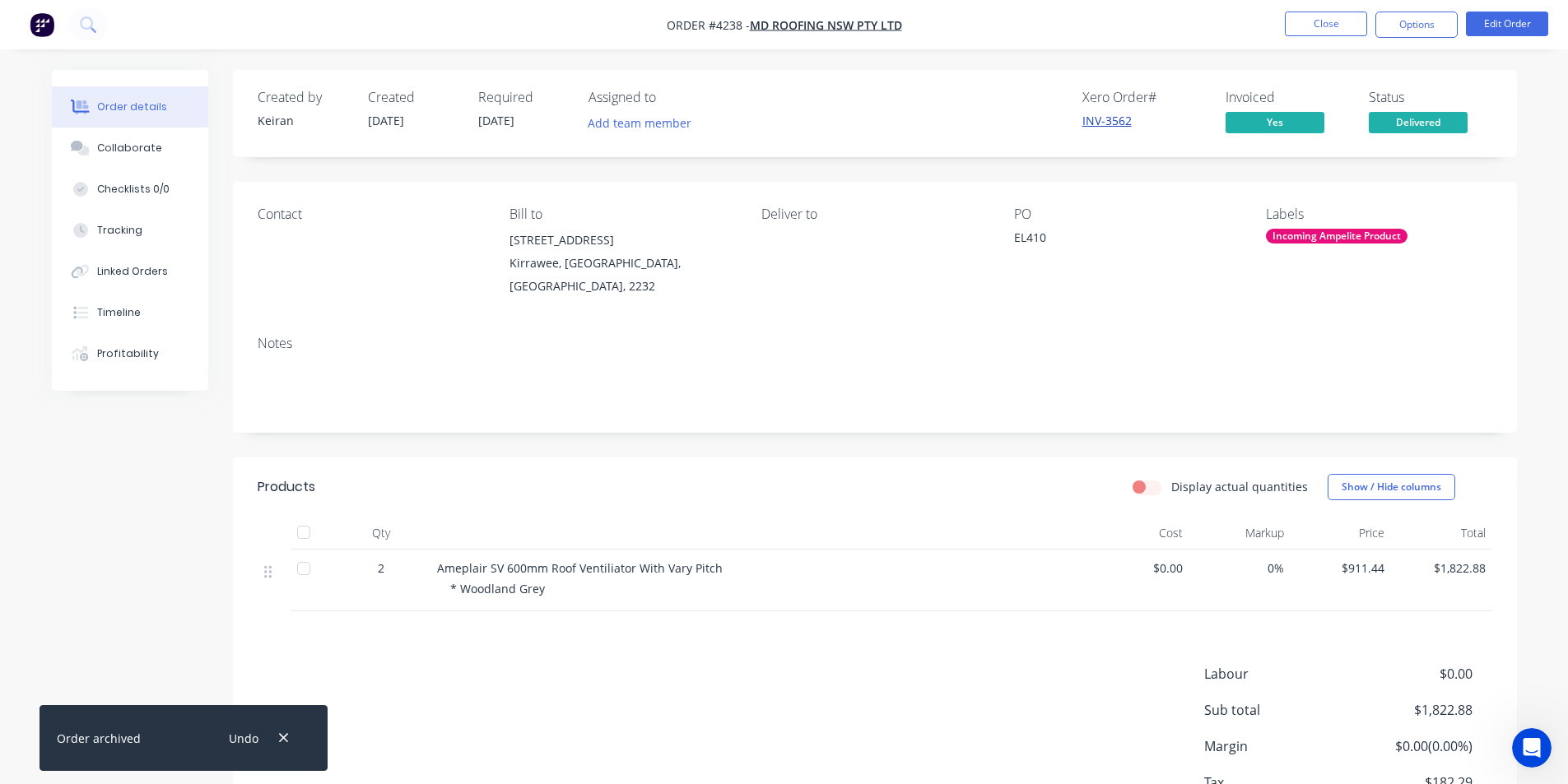
click at [1107, 123] on link "INV-3562" at bounding box center [1107, 120] width 49 height 16
click at [1410, 17] on button "Options" at bounding box center [1417, 24] width 82 height 26
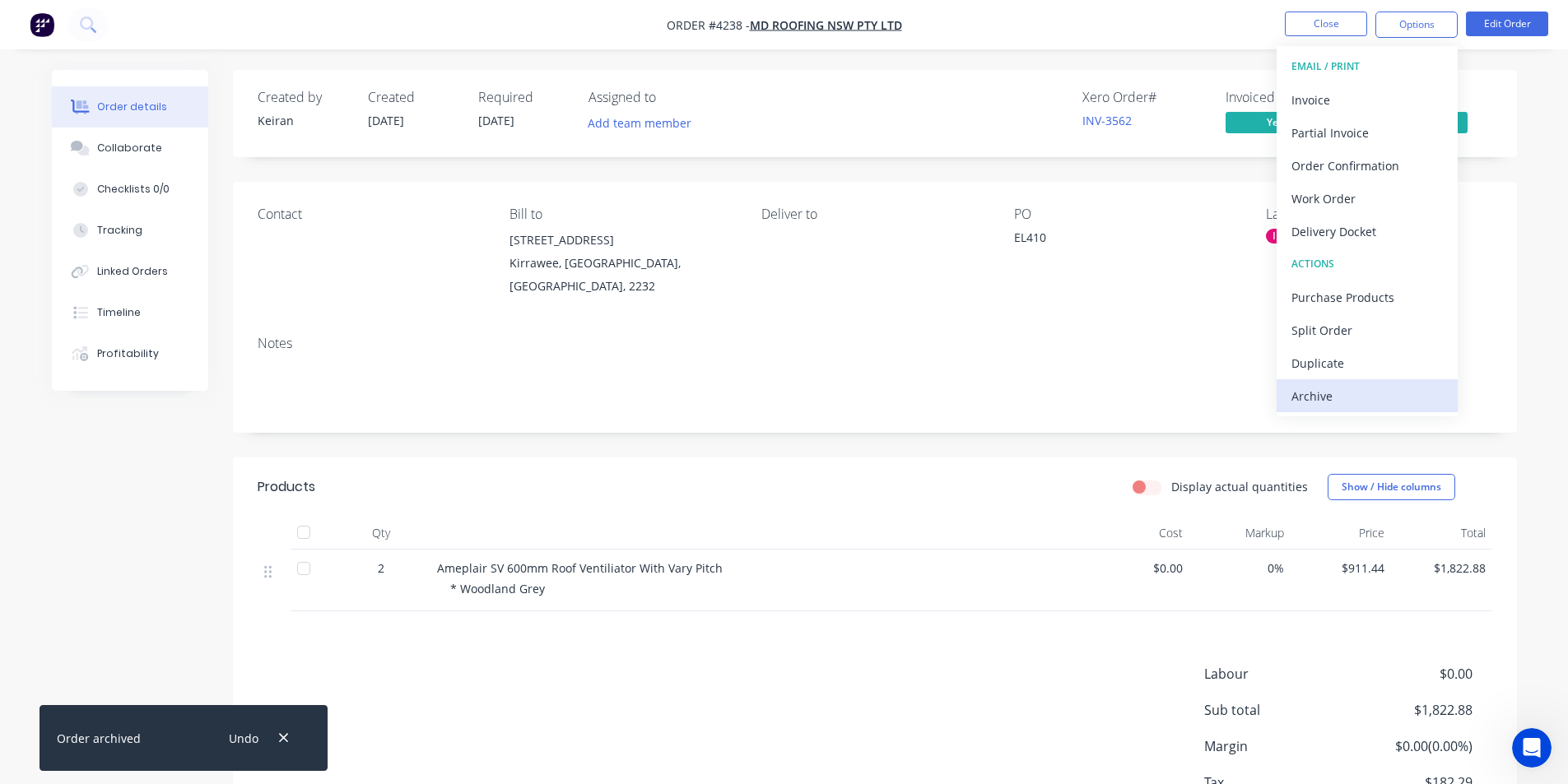
click at [1354, 393] on div "Archive" at bounding box center [1367, 397] width 151 height 24
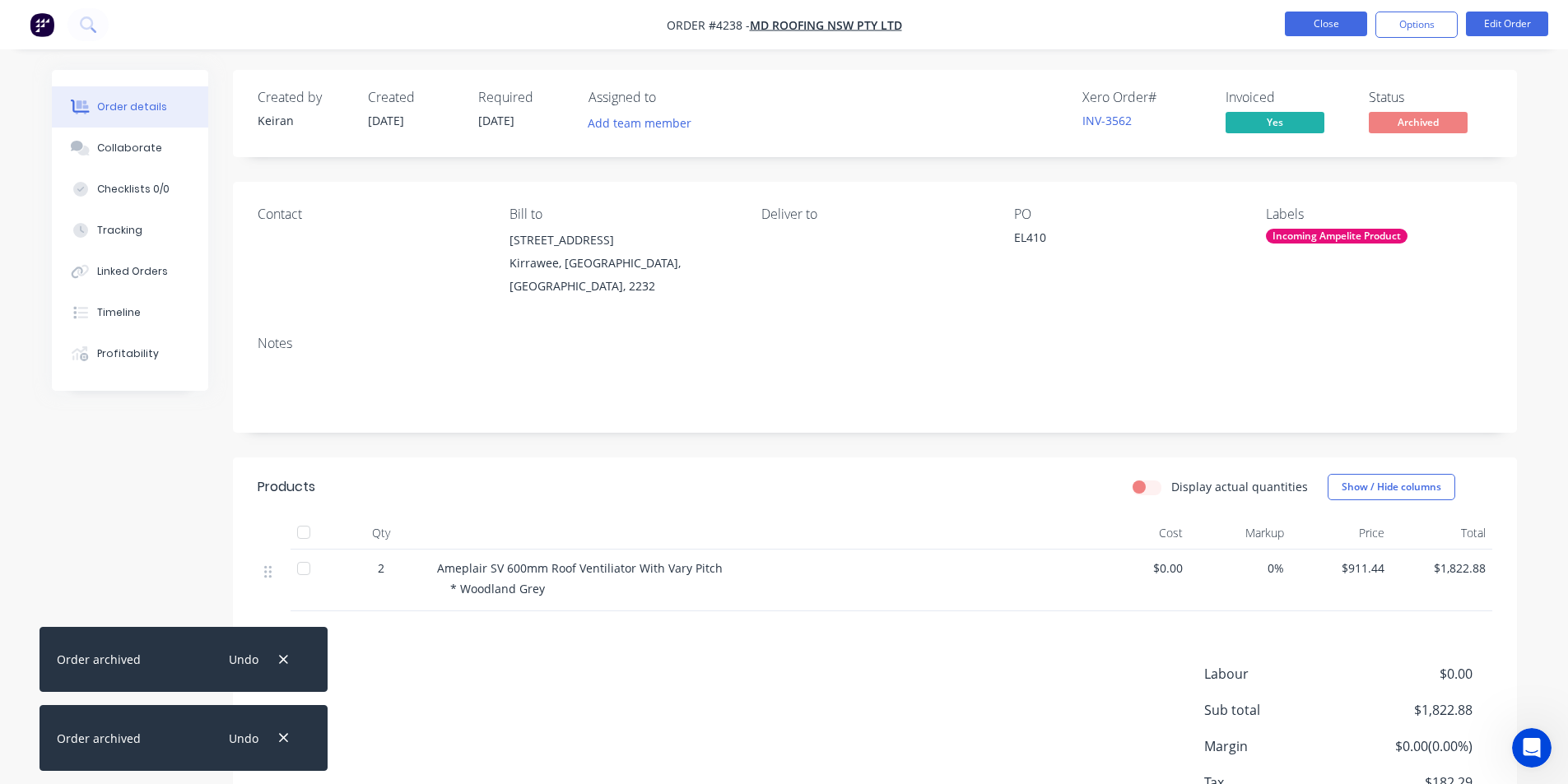
click at [1314, 16] on button "Close" at bounding box center [1326, 23] width 82 height 25
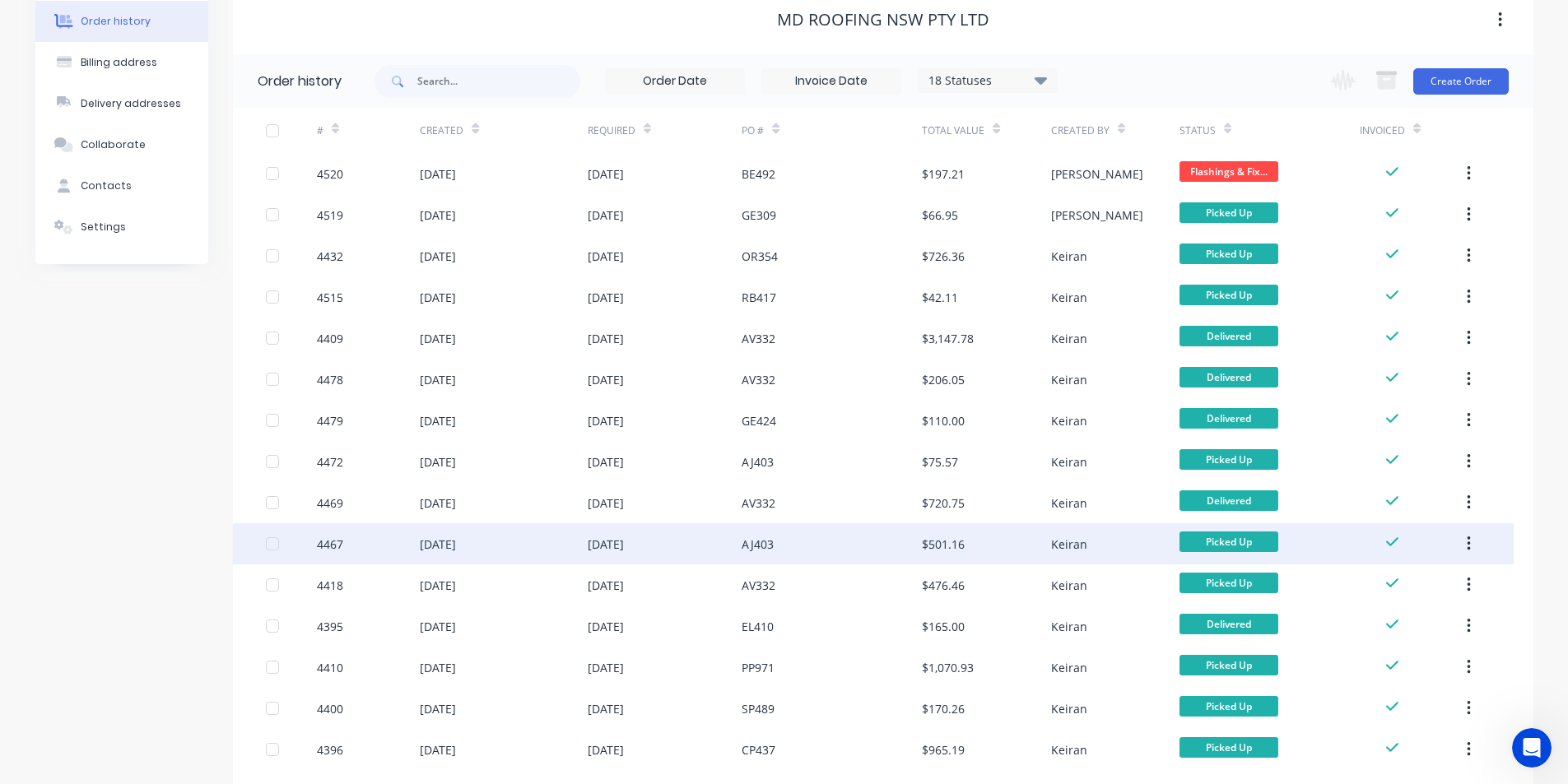
scroll to position [177, 0]
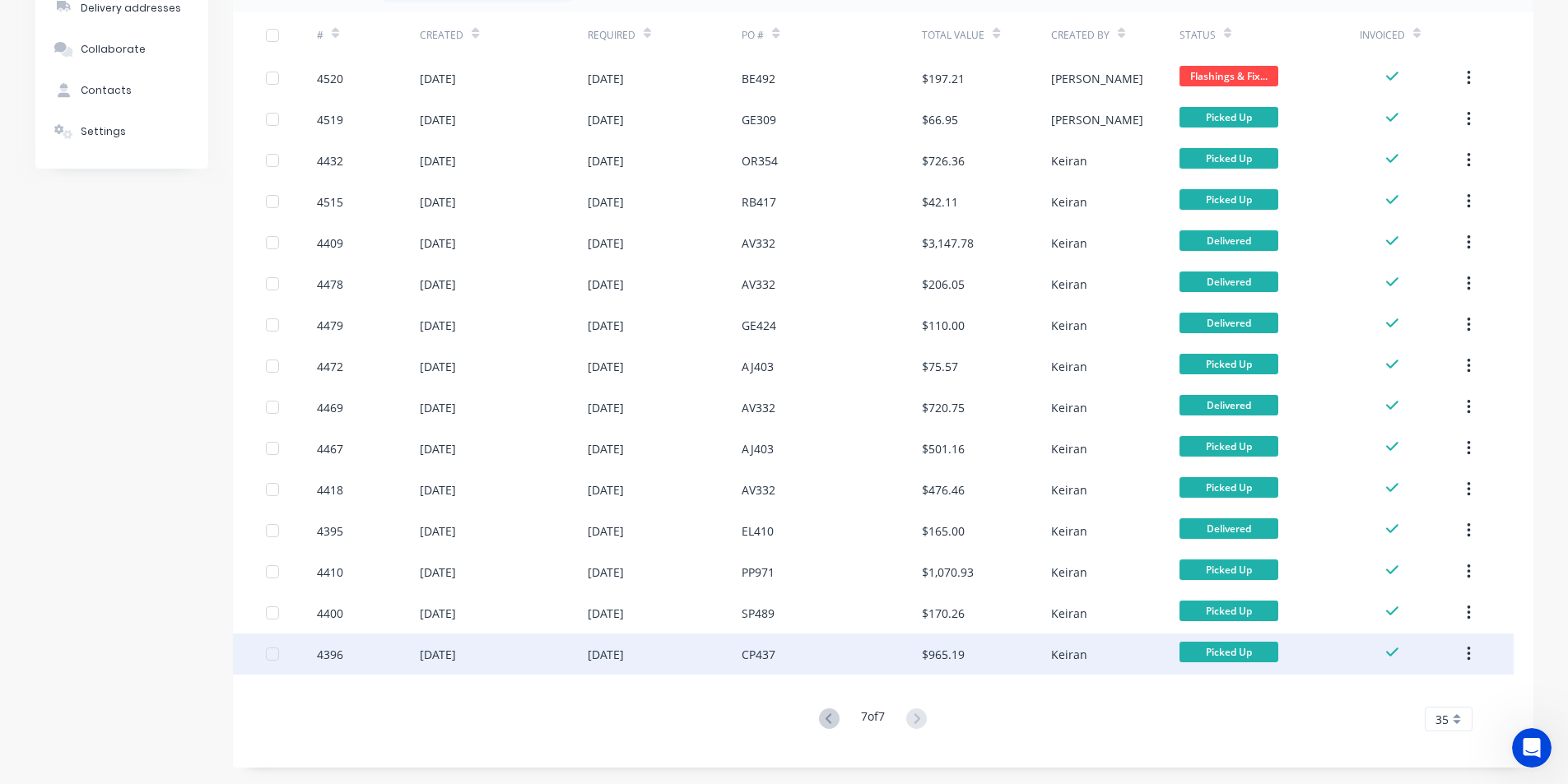
click at [1466, 653] on button "button" at bounding box center [1469, 654] width 39 height 29
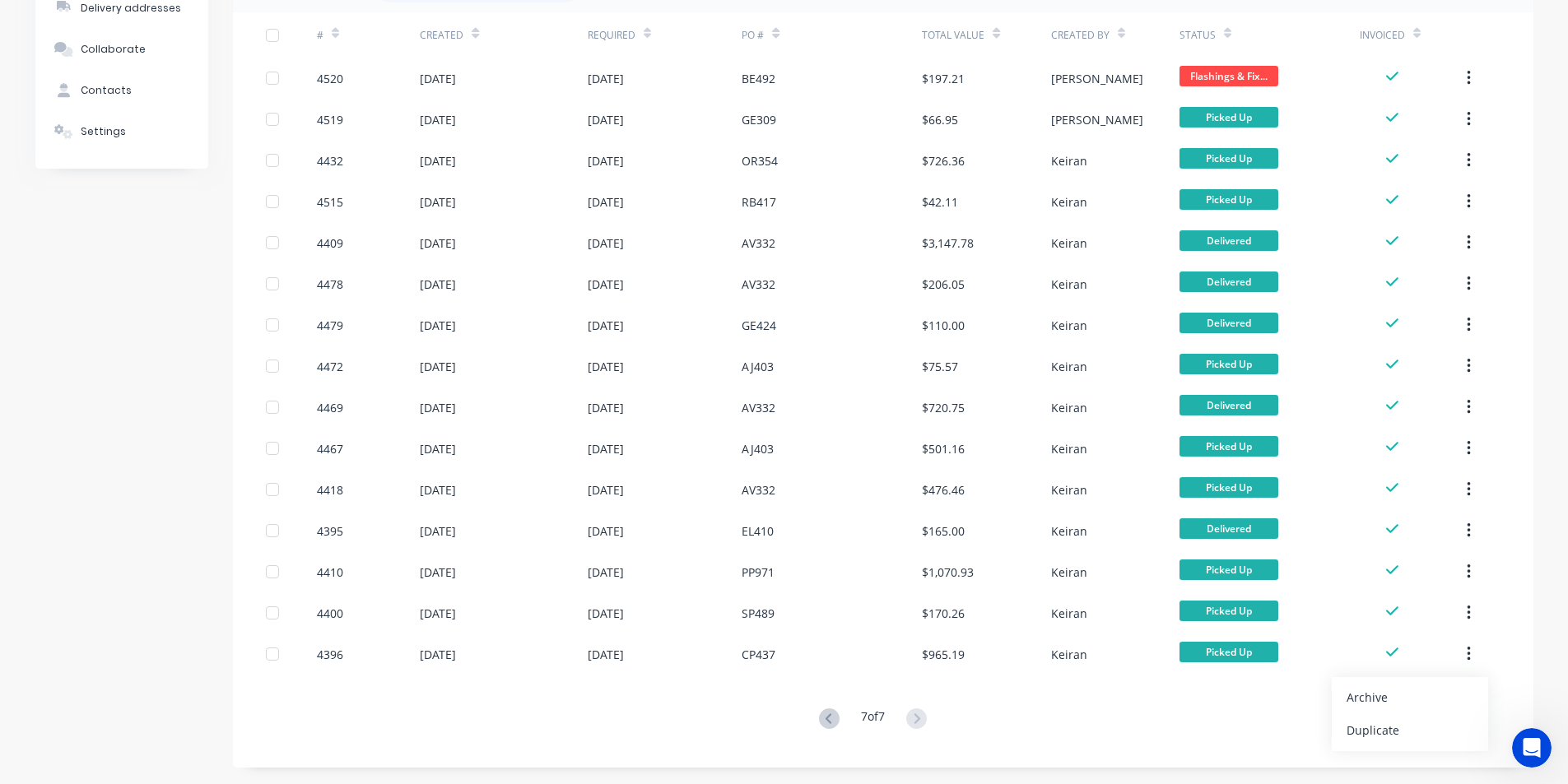
click at [1406, 690] on div "Archive" at bounding box center [1410, 698] width 127 height 24
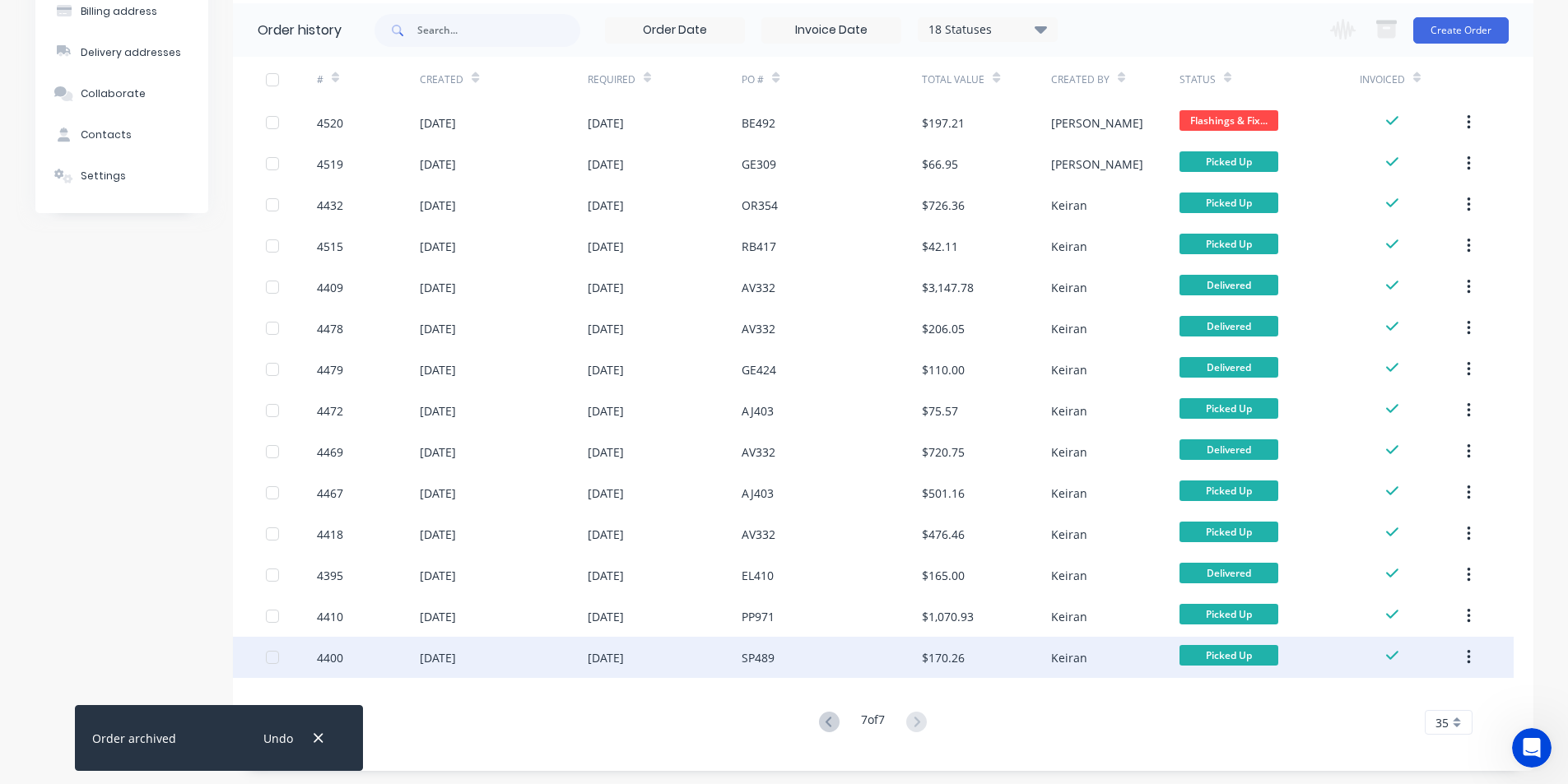
scroll to position [136, 0]
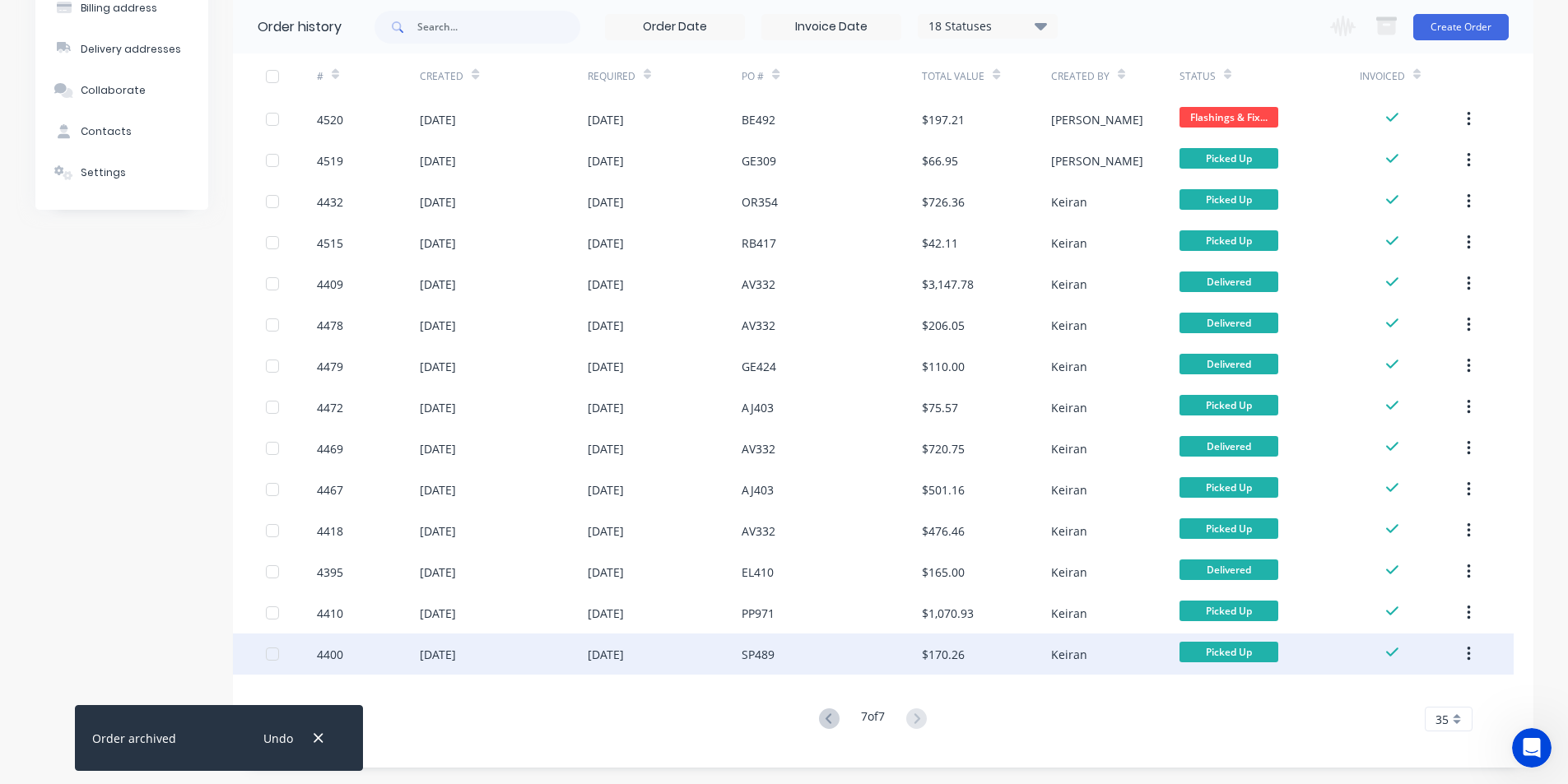
click at [1468, 648] on icon "button" at bounding box center [1469, 653] width 3 height 15
click at [1411, 691] on div "Archive" at bounding box center [1410, 698] width 127 height 24
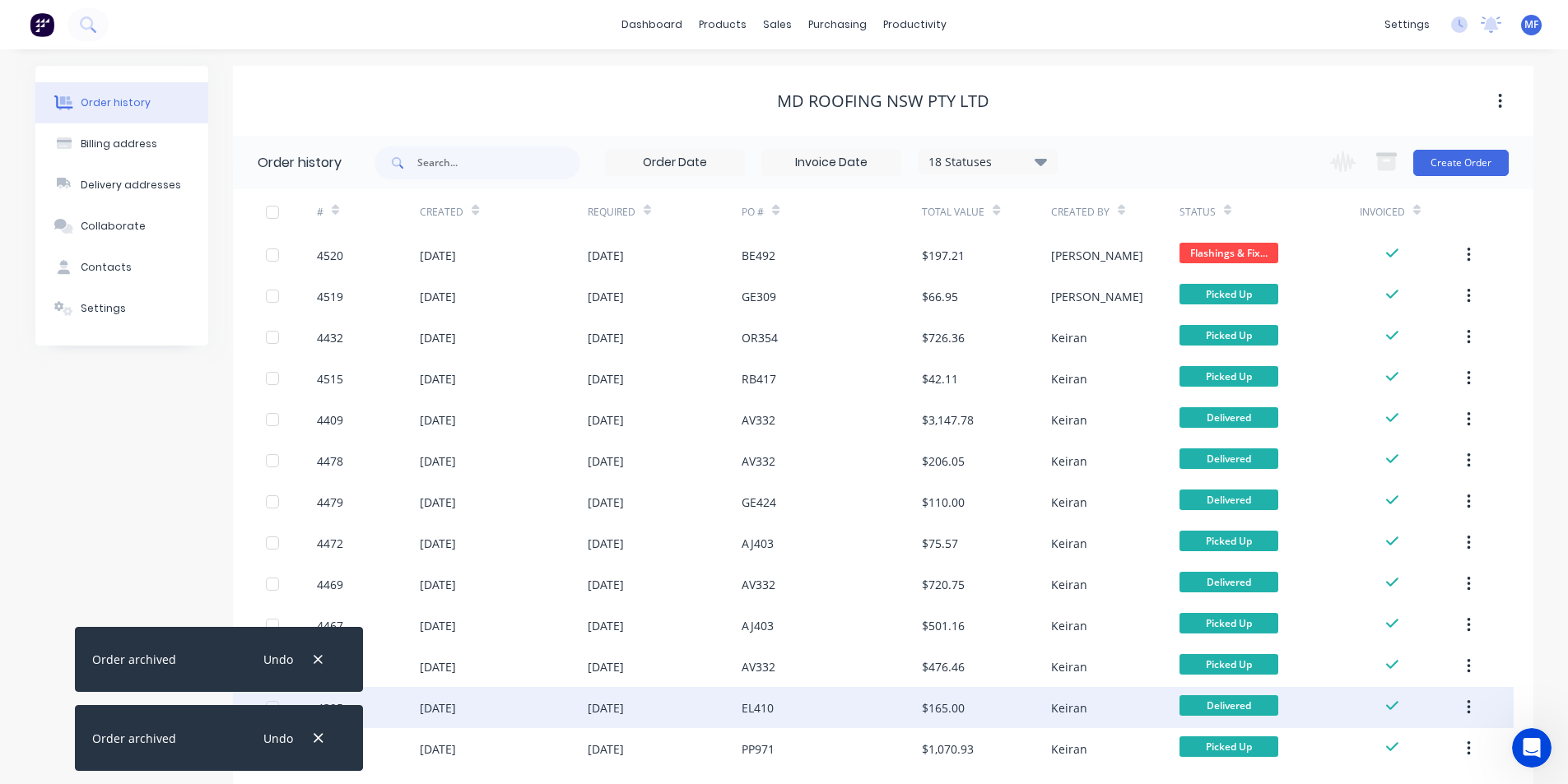
scroll to position [94, 0]
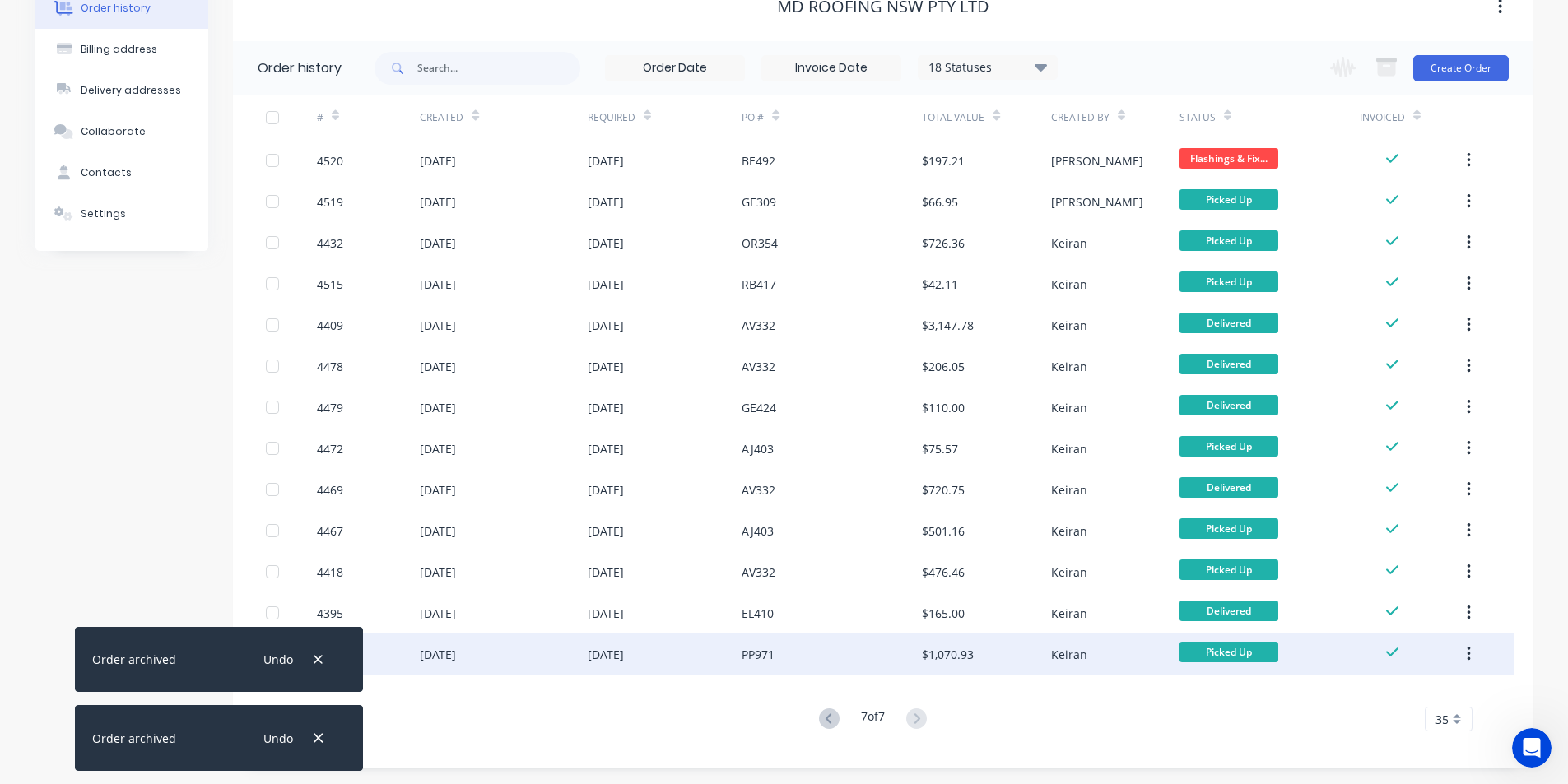
click at [1472, 659] on button "button" at bounding box center [1469, 654] width 39 height 29
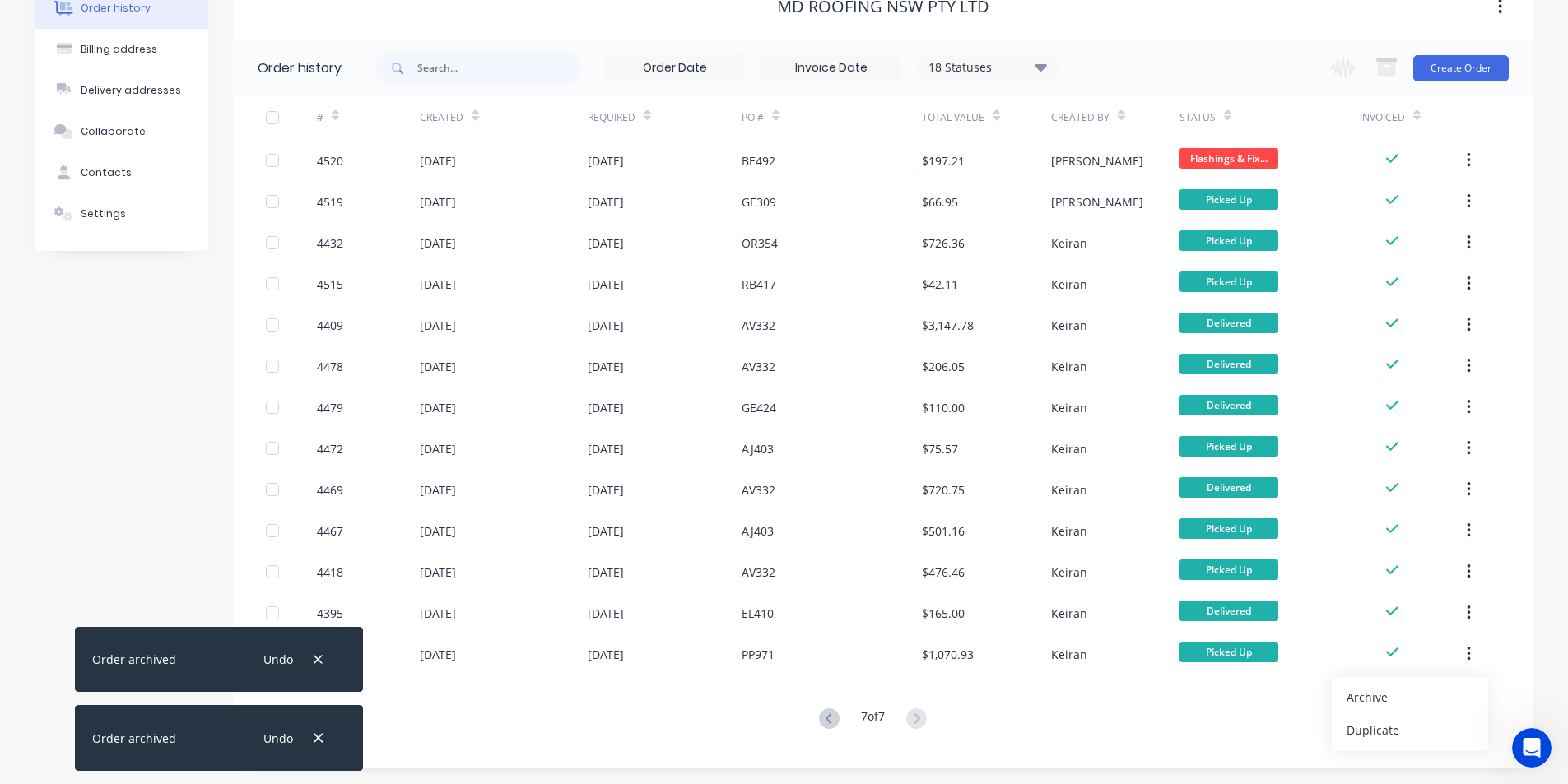
click at [1438, 692] on div "Archive" at bounding box center [1410, 698] width 127 height 24
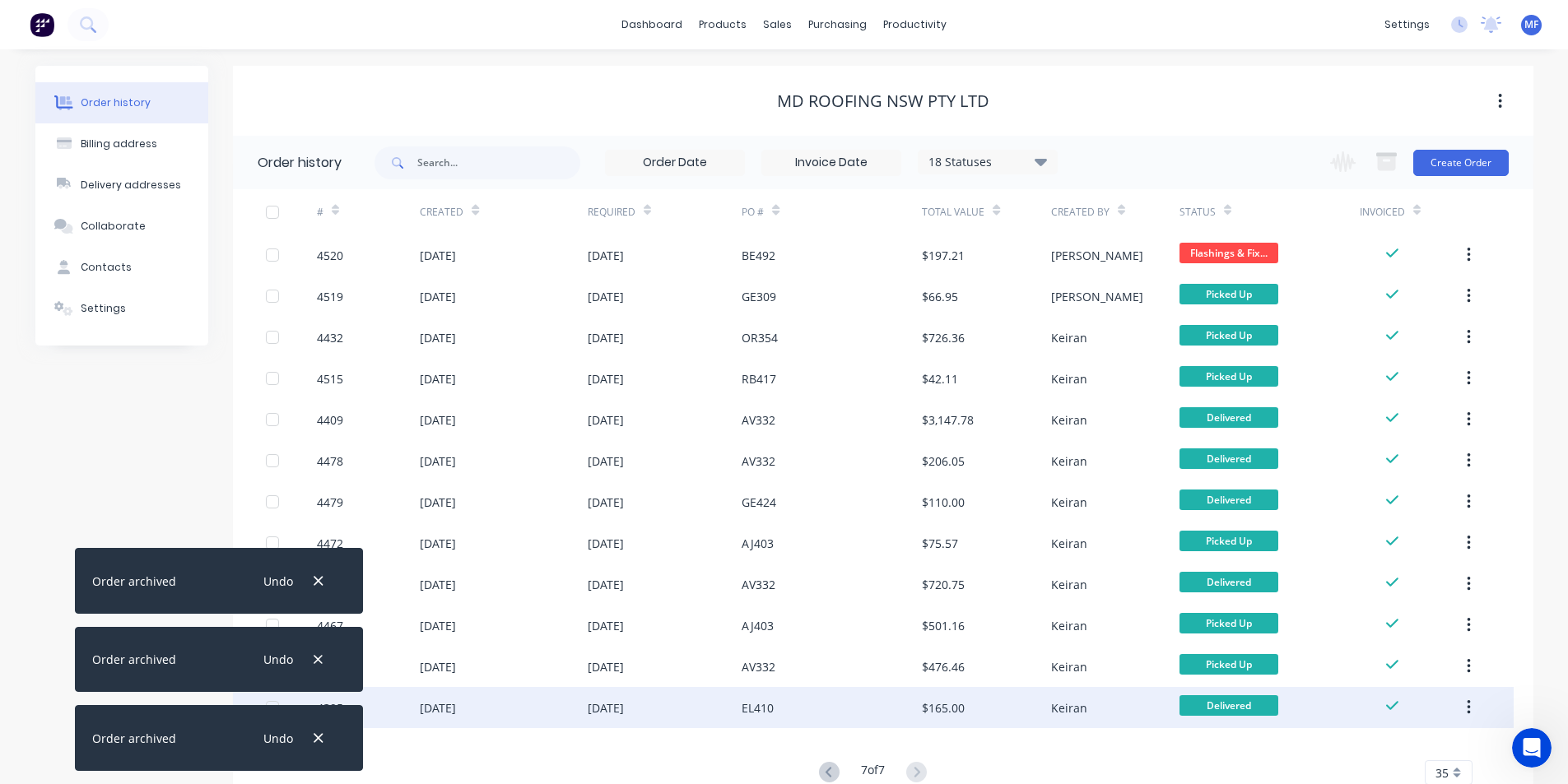
click at [1469, 712] on icon "button" at bounding box center [1469, 707] width 3 height 15
click at [1417, 739] on div "Archive" at bounding box center [1410, 751] width 127 height 24
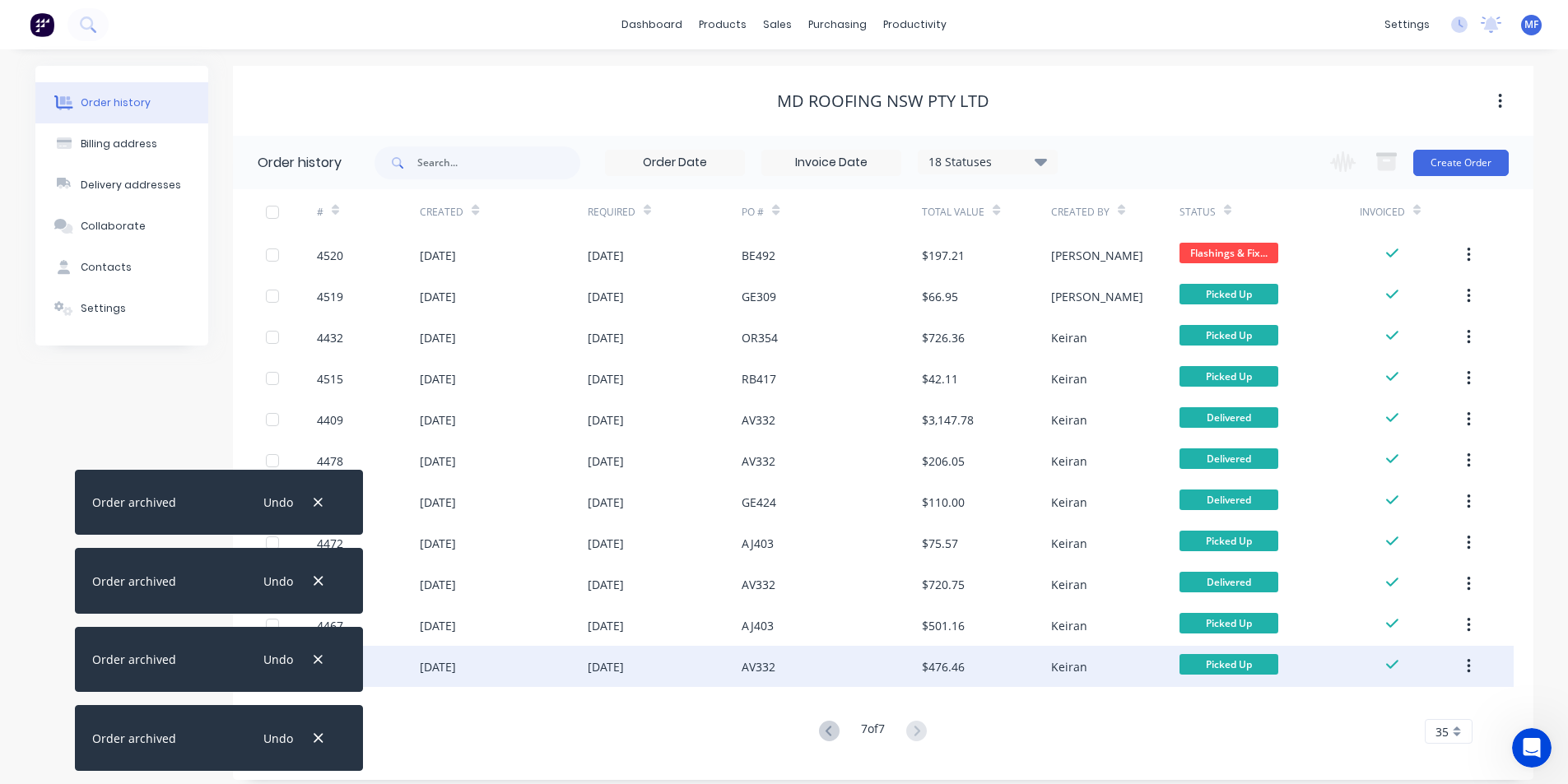
click at [1469, 666] on icon "button" at bounding box center [1469, 666] width 3 height 15
click at [1409, 700] on div "Archive" at bounding box center [1410, 710] width 127 height 24
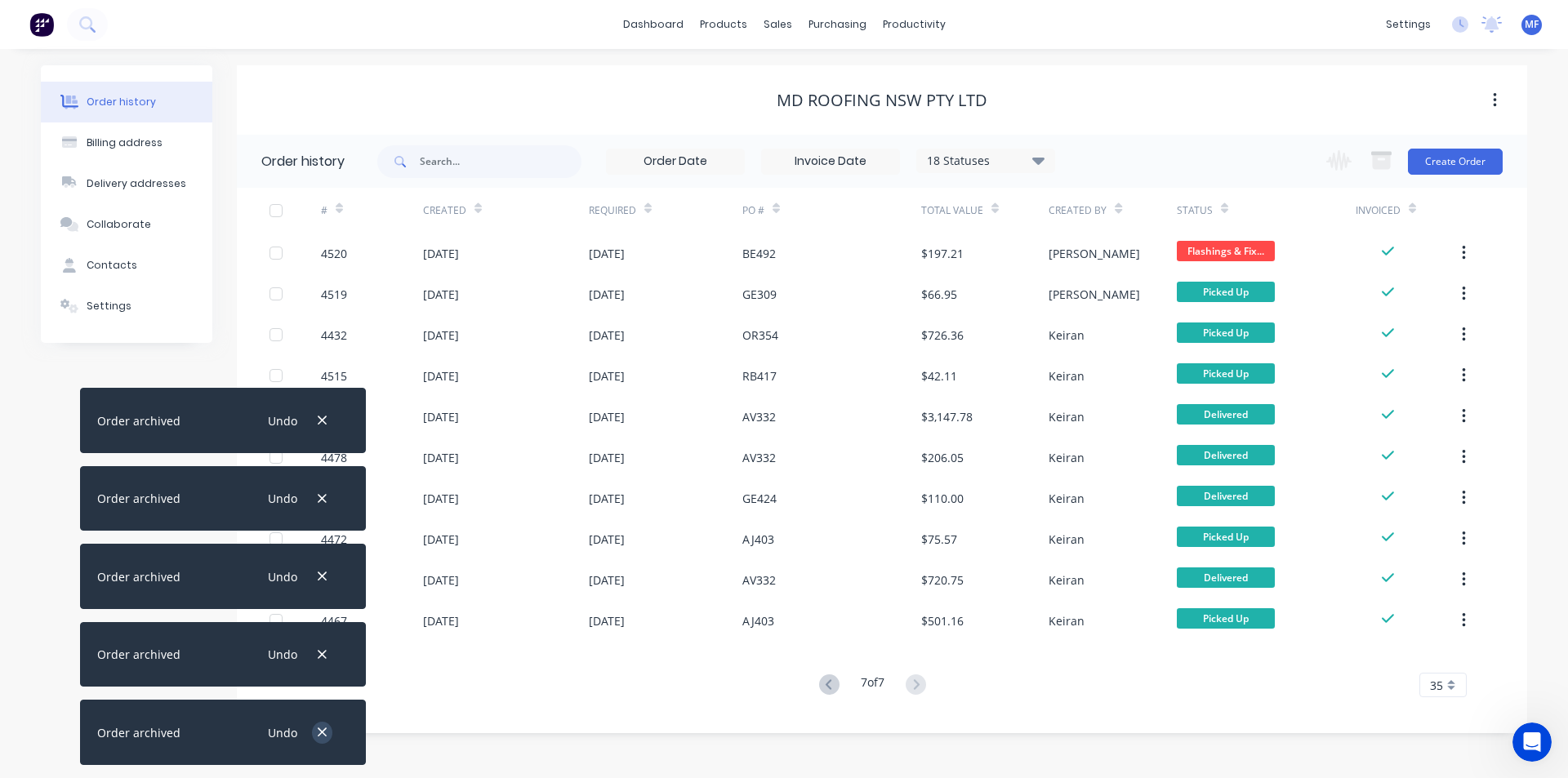
click at [319, 731] on icon "button" at bounding box center [322, 732] width 10 height 15
click at [319, 662] on icon "button" at bounding box center [322, 654] width 10 height 15
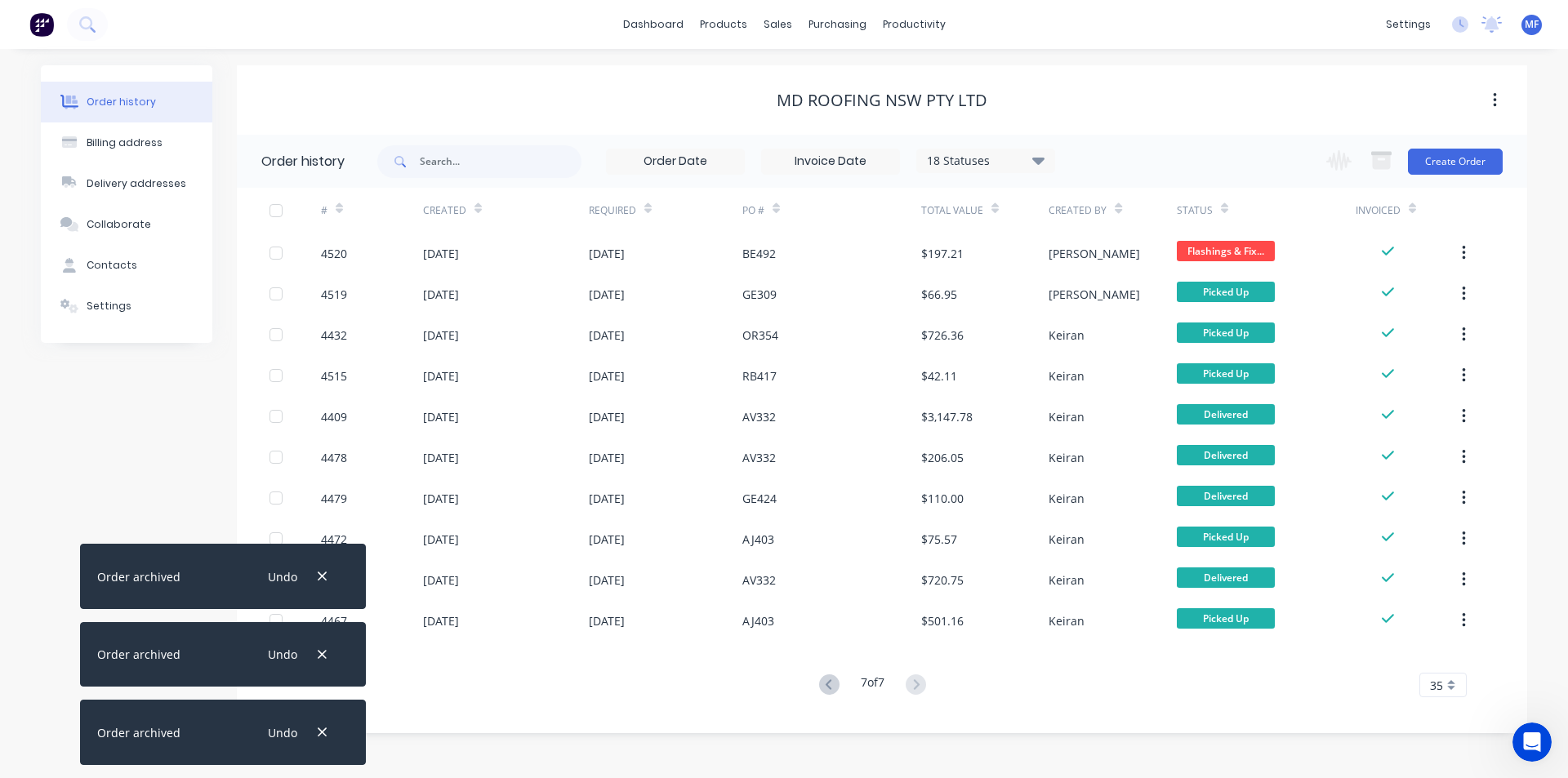
click at [319, 731] on icon "button" at bounding box center [322, 732] width 10 height 15
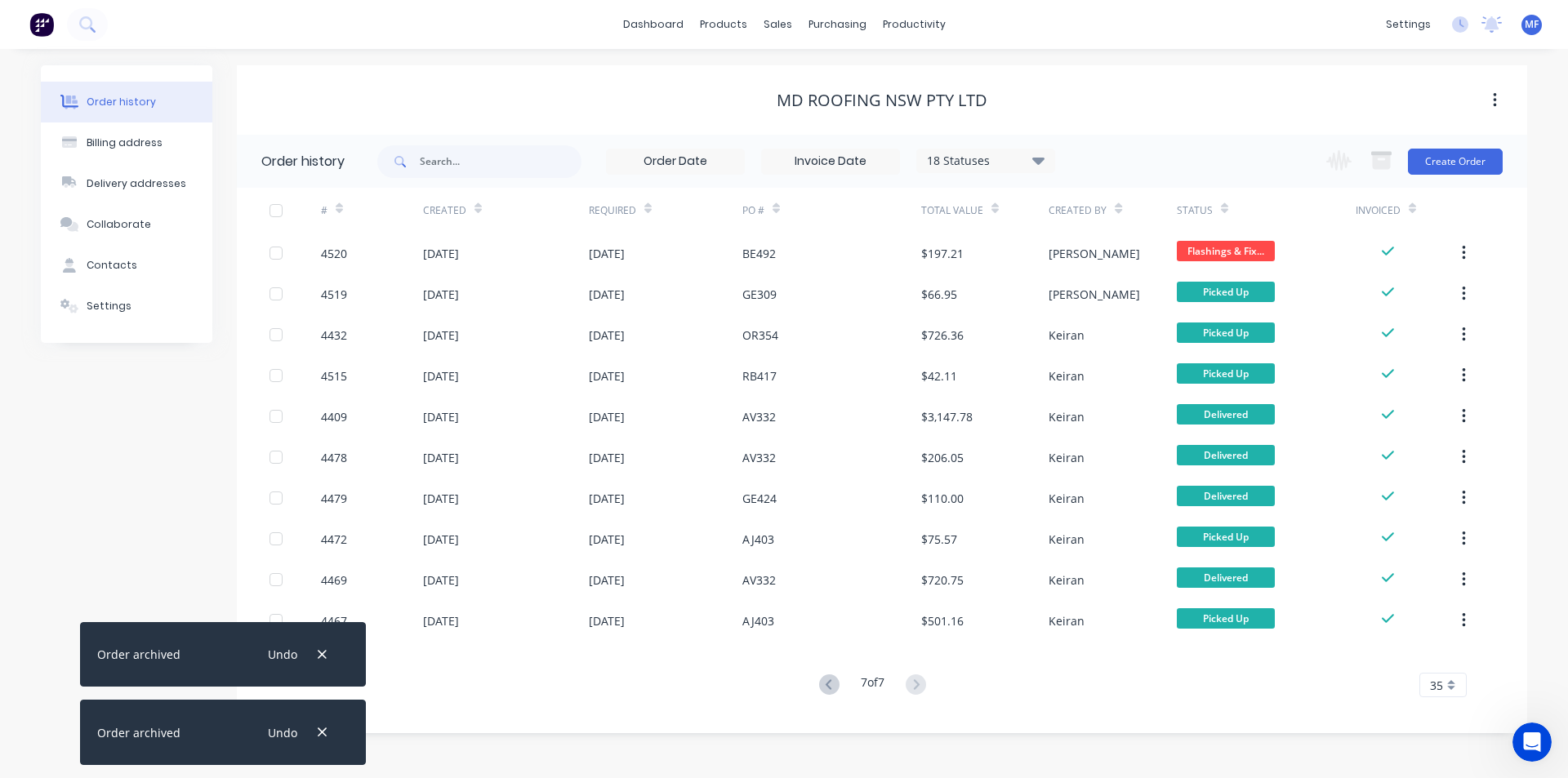
click at [319, 731] on icon "button" at bounding box center [322, 732] width 10 height 15
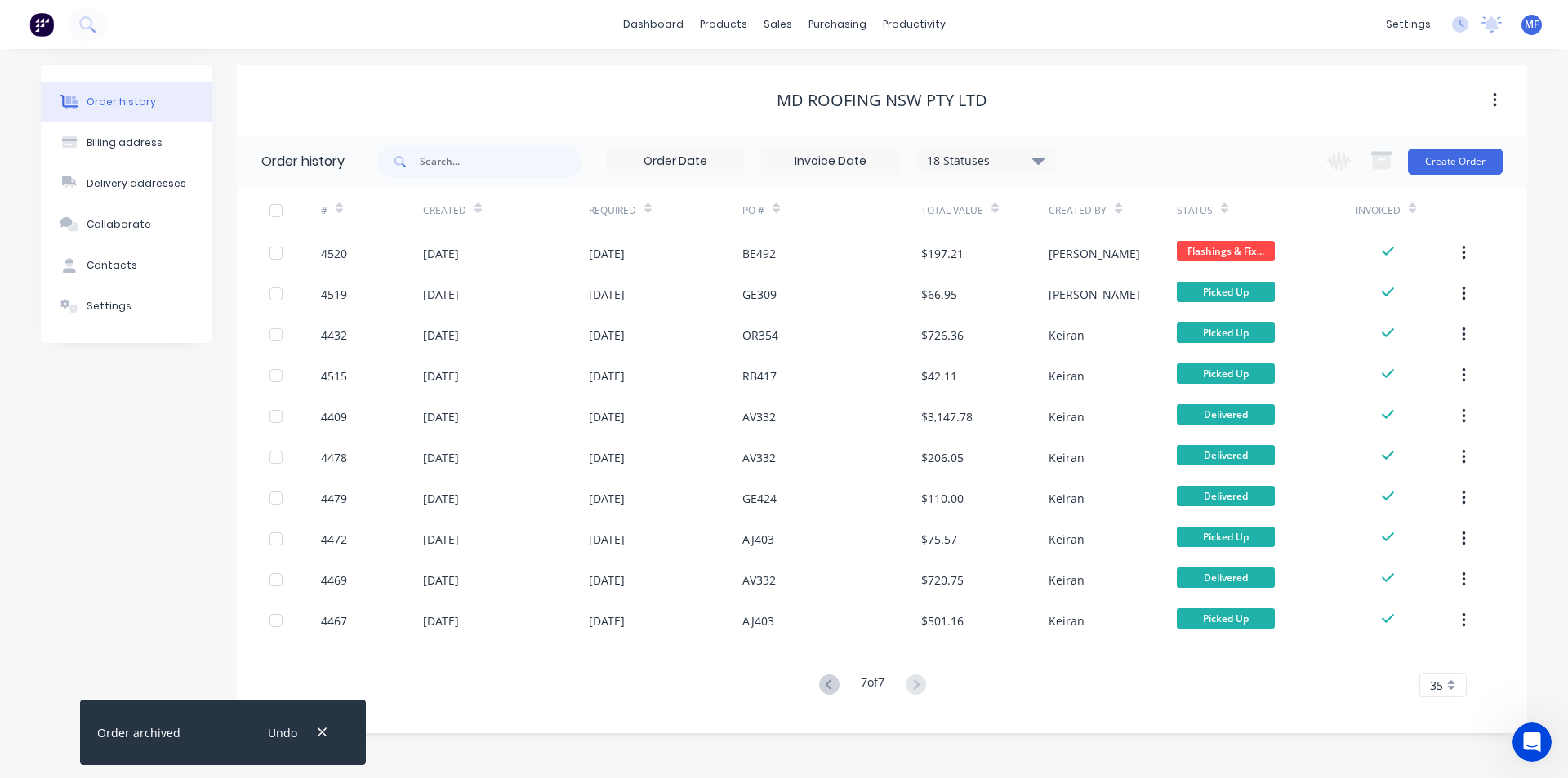
click at [319, 731] on icon "button" at bounding box center [322, 732] width 10 height 15
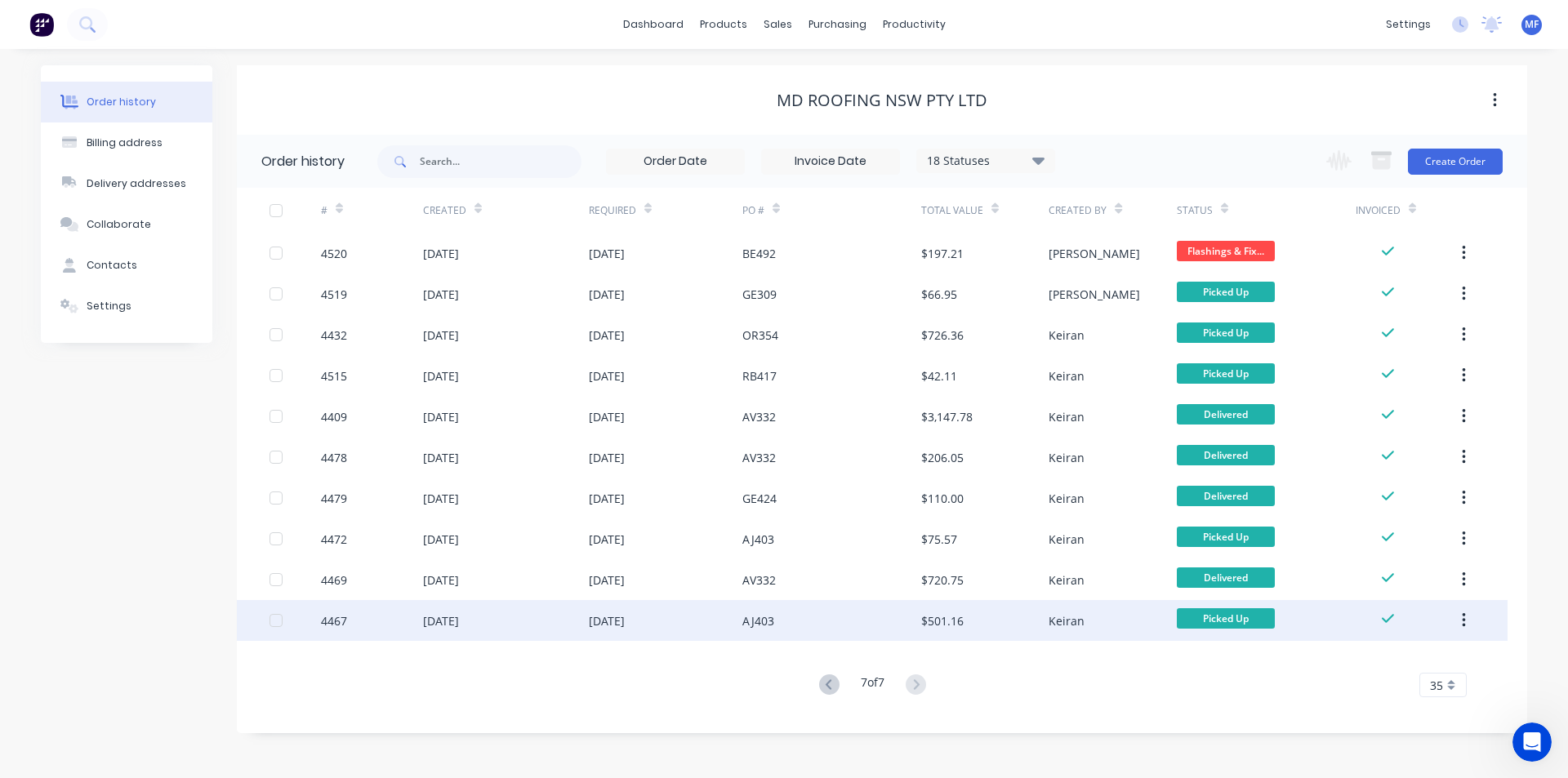
click at [1463, 622] on icon "button" at bounding box center [1463, 620] width 3 height 15
click at [1426, 652] on div "Archive" at bounding box center [1405, 664] width 126 height 24
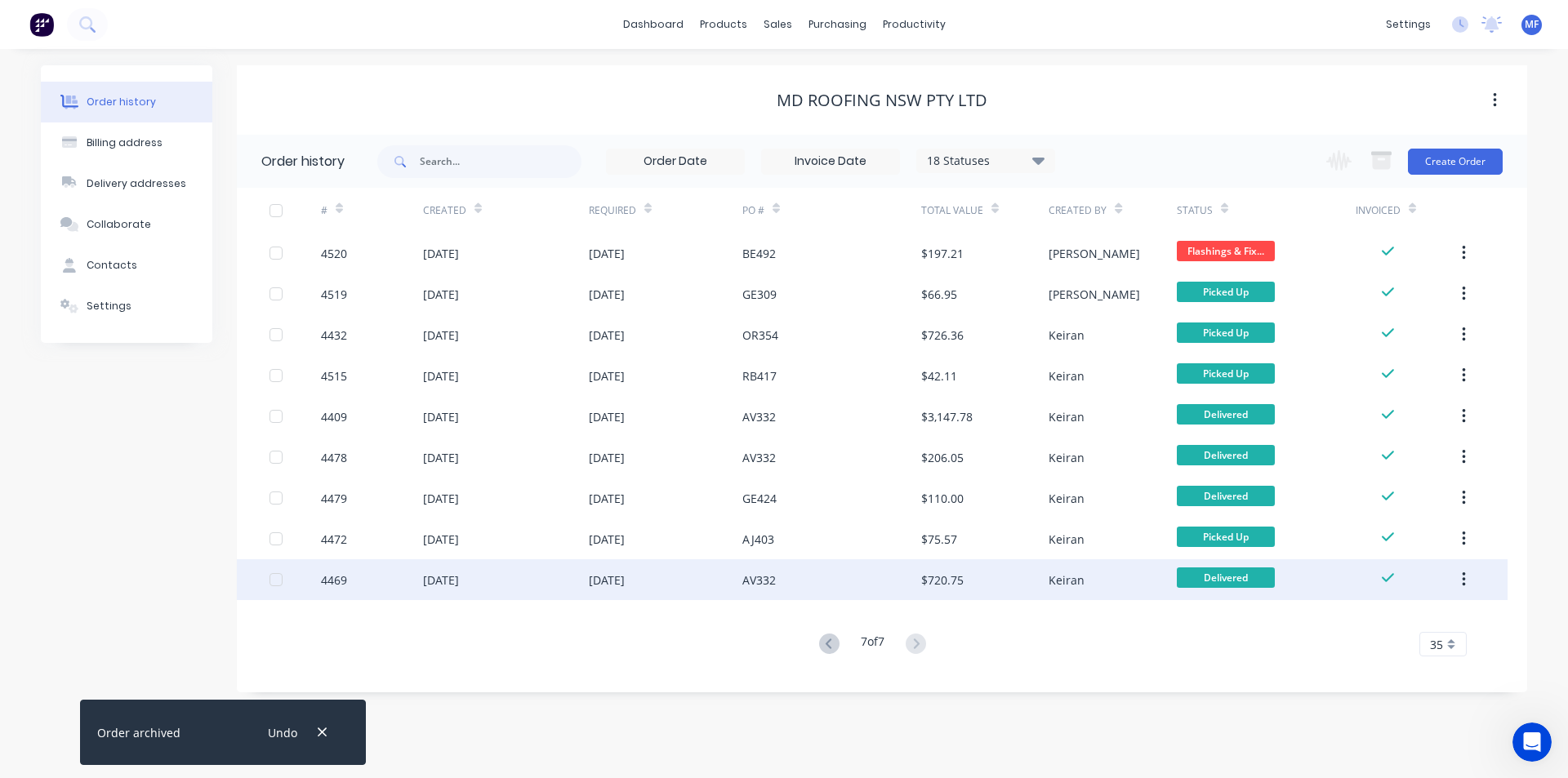
click at [1460, 580] on button "button" at bounding box center [1463, 580] width 39 height 29
click at [1409, 620] on div "Archive" at bounding box center [1405, 623] width 126 height 24
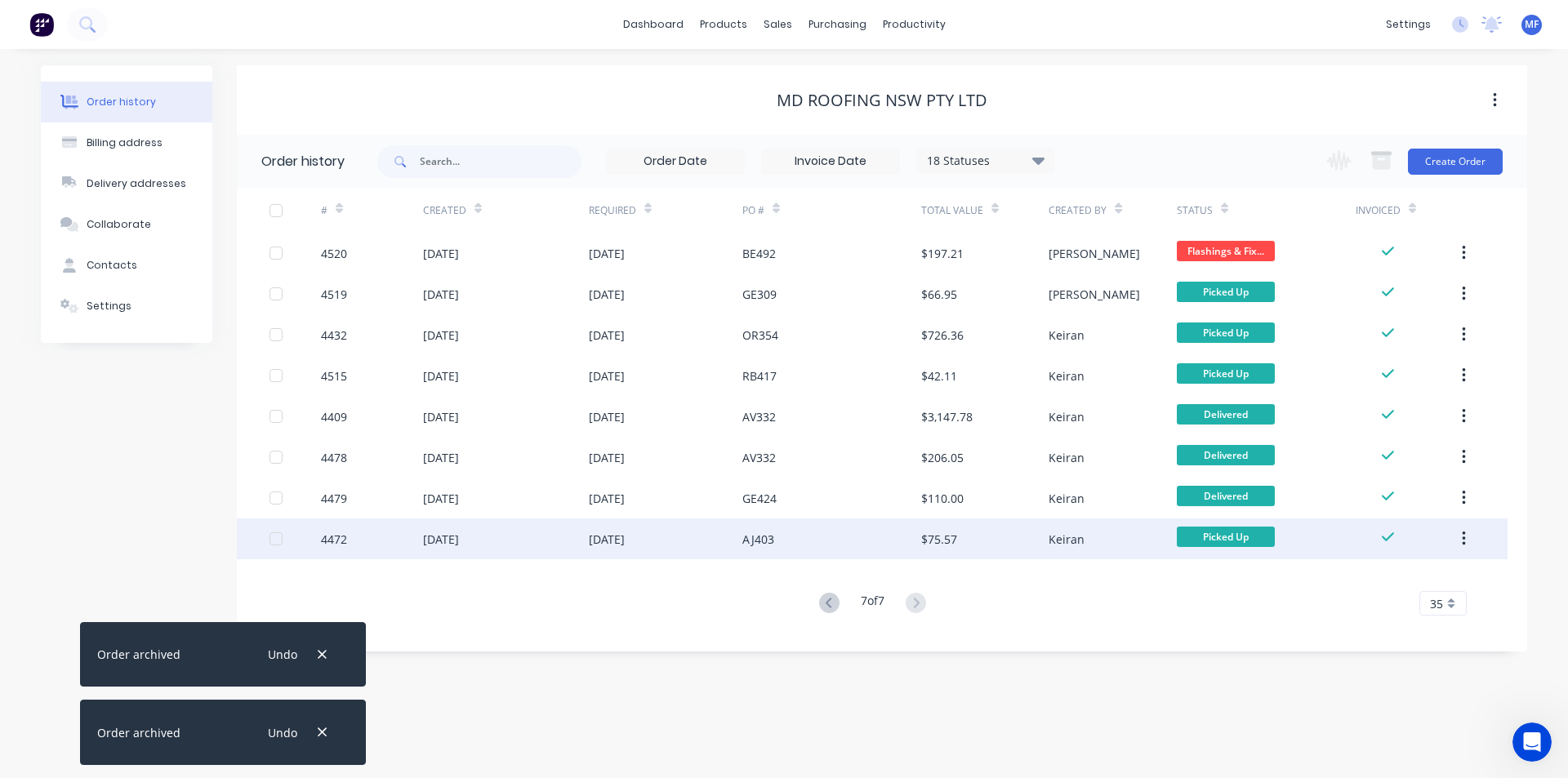
click at [1076, 531] on div "Keiran" at bounding box center [1066, 540] width 36 height 17
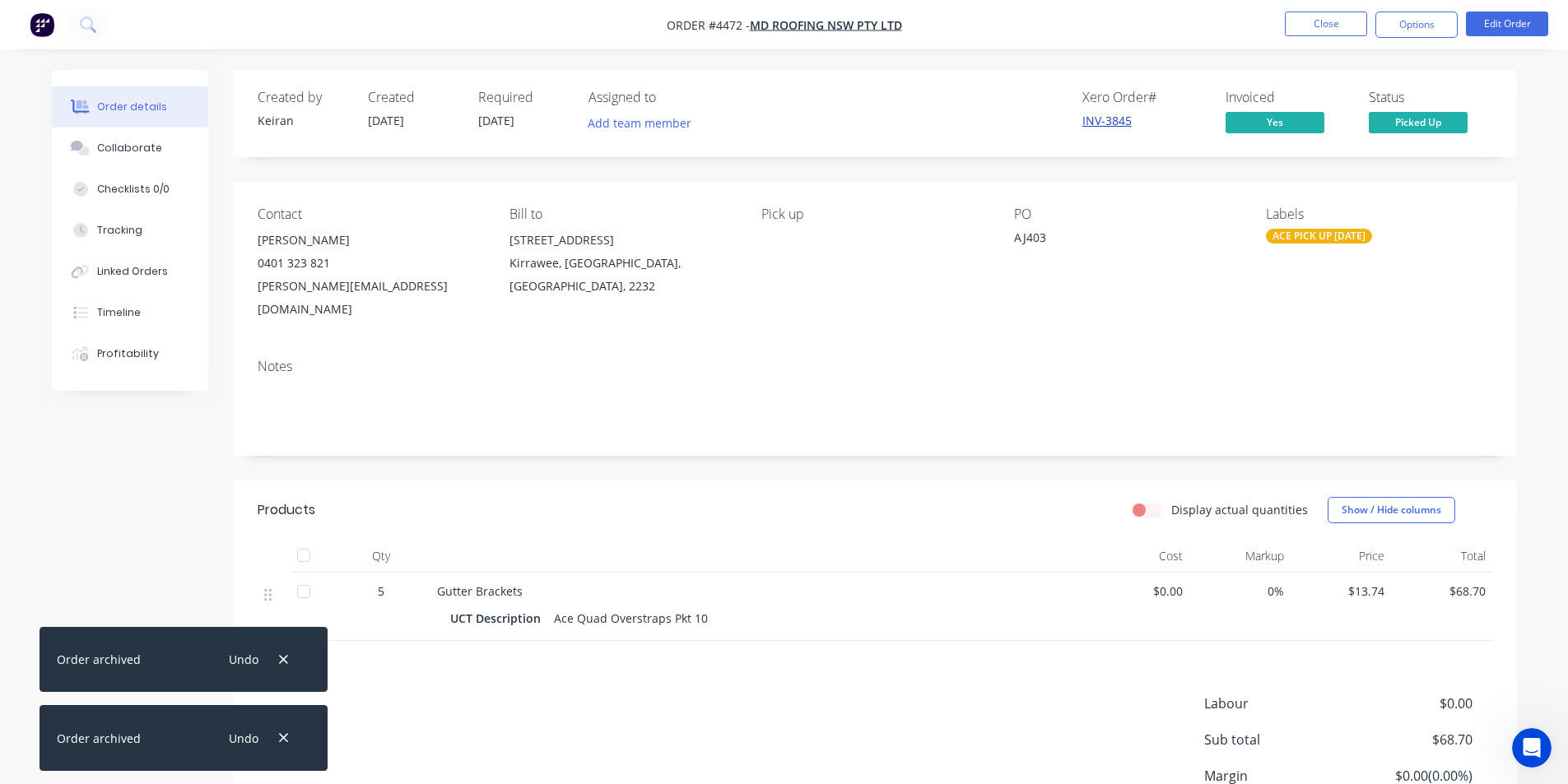
click at [1105, 120] on link "INV-3845" at bounding box center [1107, 120] width 49 height 16
click at [1316, 27] on button "Close" at bounding box center [1326, 23] width 82 height 25
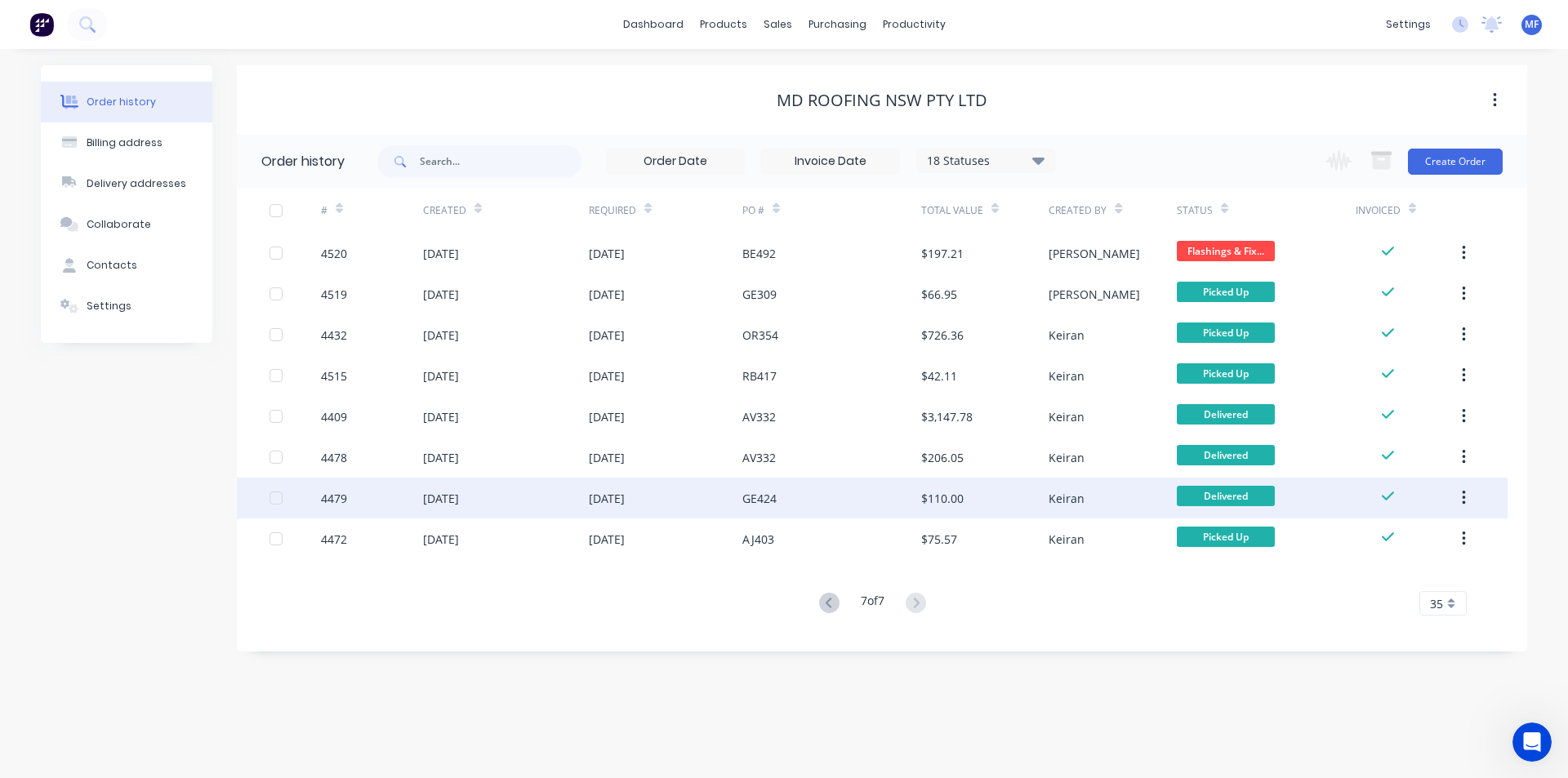
click at [1464, 500] on icon "button" at bounding box center [1463, 498] width 4 height 18
click at [1422, 538] on div "Archive" at bounding box center [1405, 541] width 126 height 24
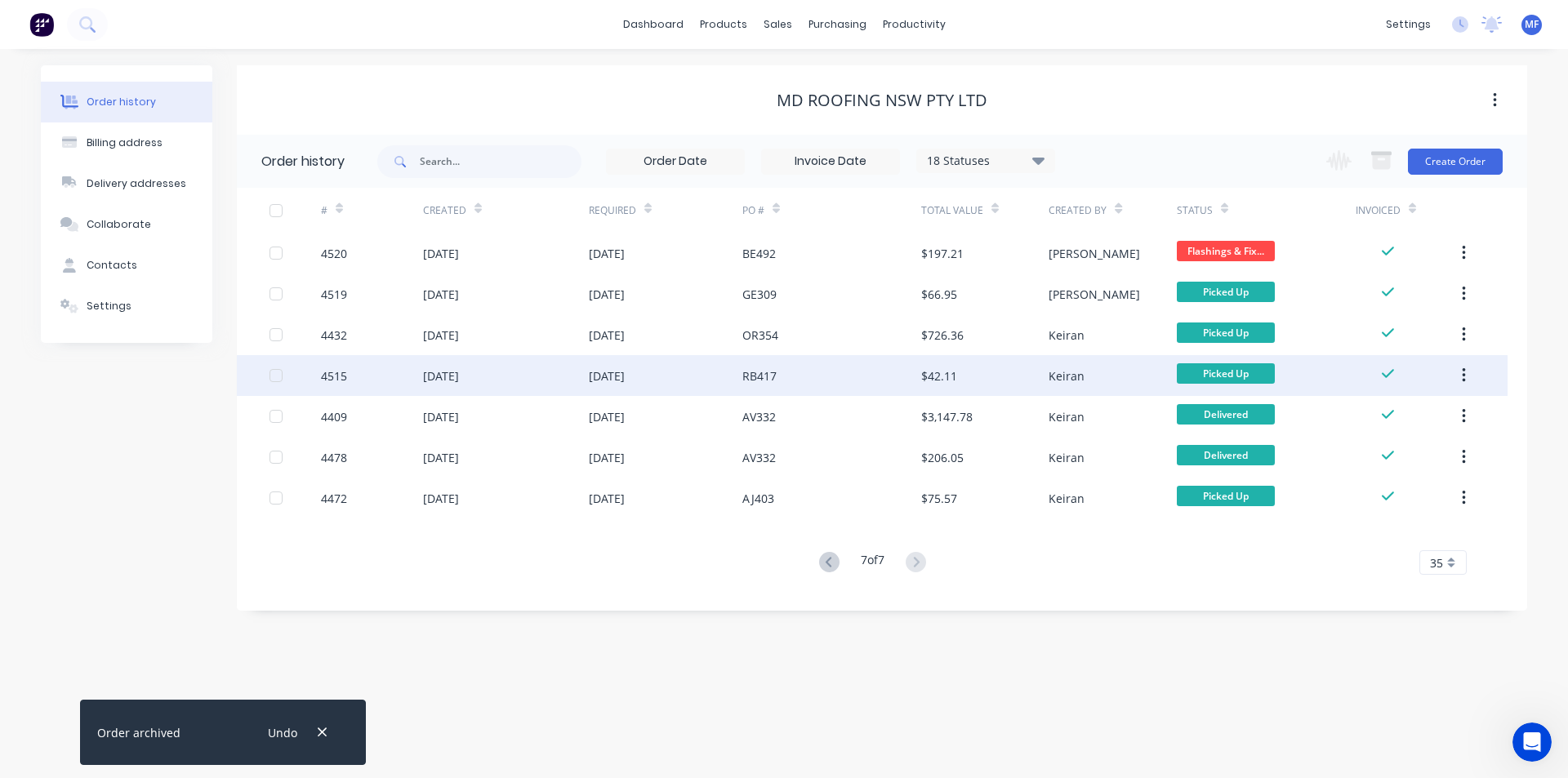
click at [1466, 378] on button "button" at bounding box center [1463, 376] width 39 height 29
click at [1424, 412] on div "Archive" at bounding box center [1405, 419] width 126 height 24
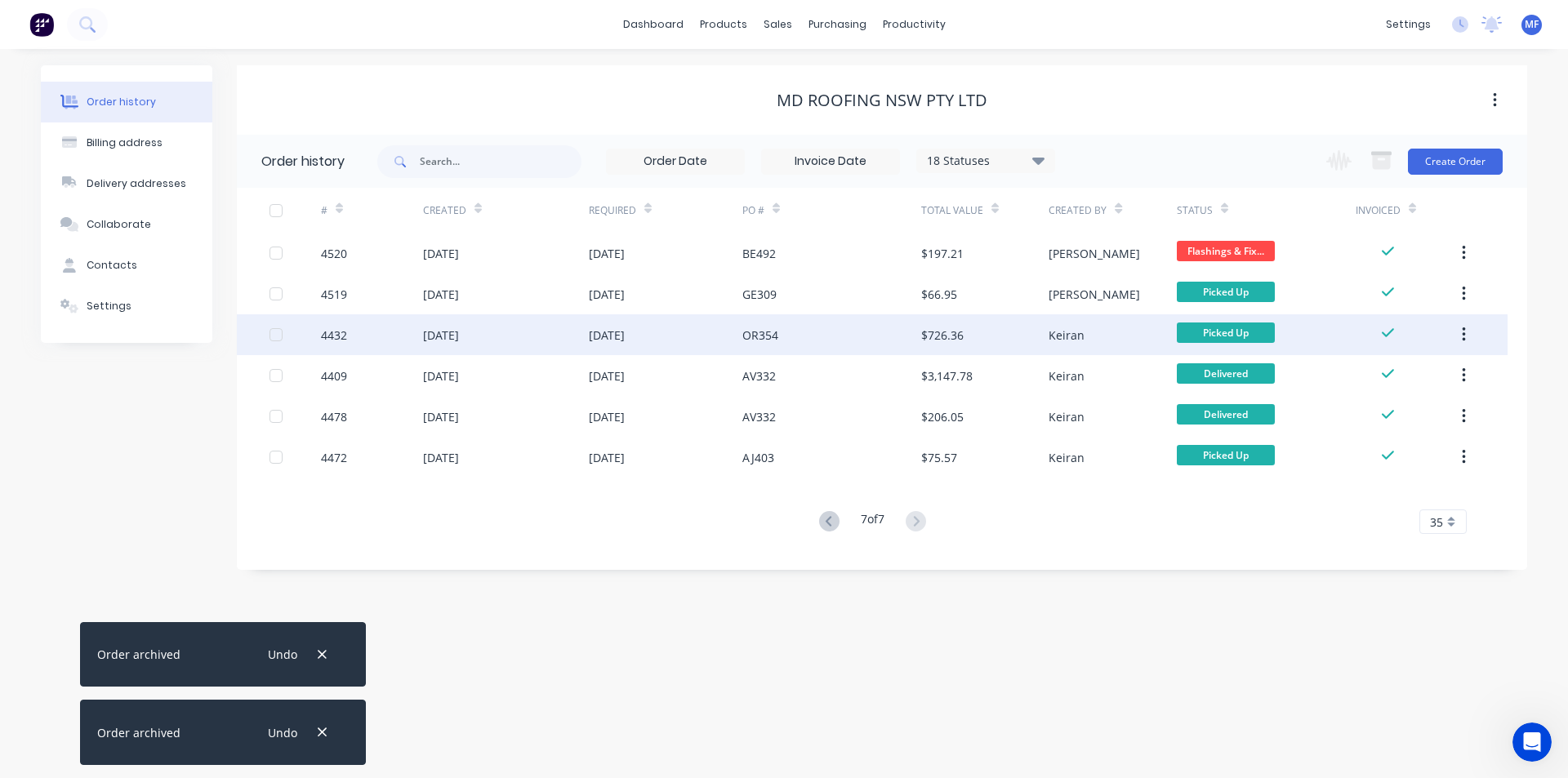
click at [1462, 336] on icon "button" at bounding box center [1463, 335] width 4 height 18
click at [1420, 372] on div "Archive" at bounding box center [1405, 377] width 126 height 24
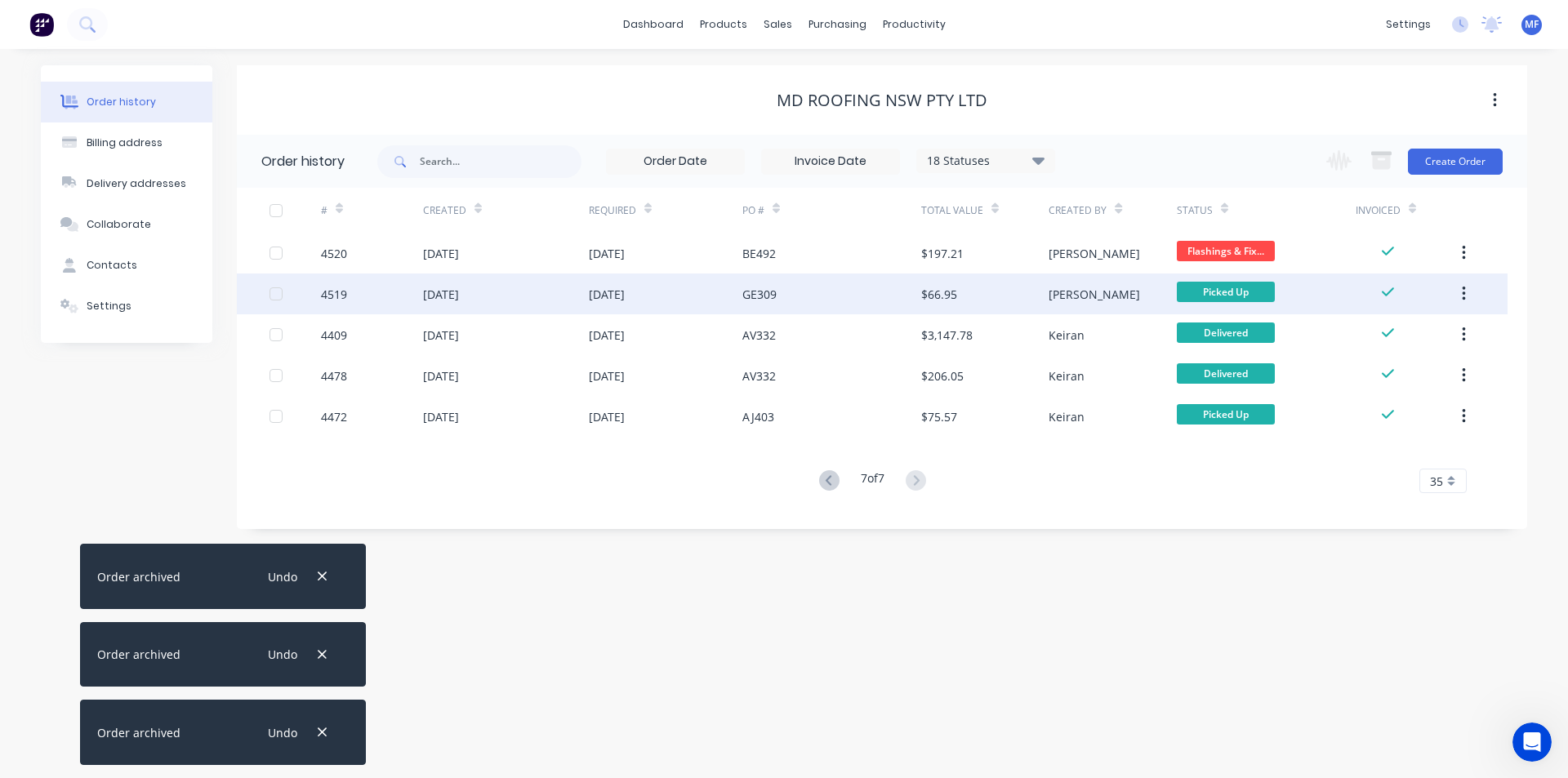
click at [1462, 296] on icon "button" at bounding box center [1463, 293] width 4 height 18
click at [1428, 325] on div "Archive" at bounding box center [1405, 337] width 126 height 24
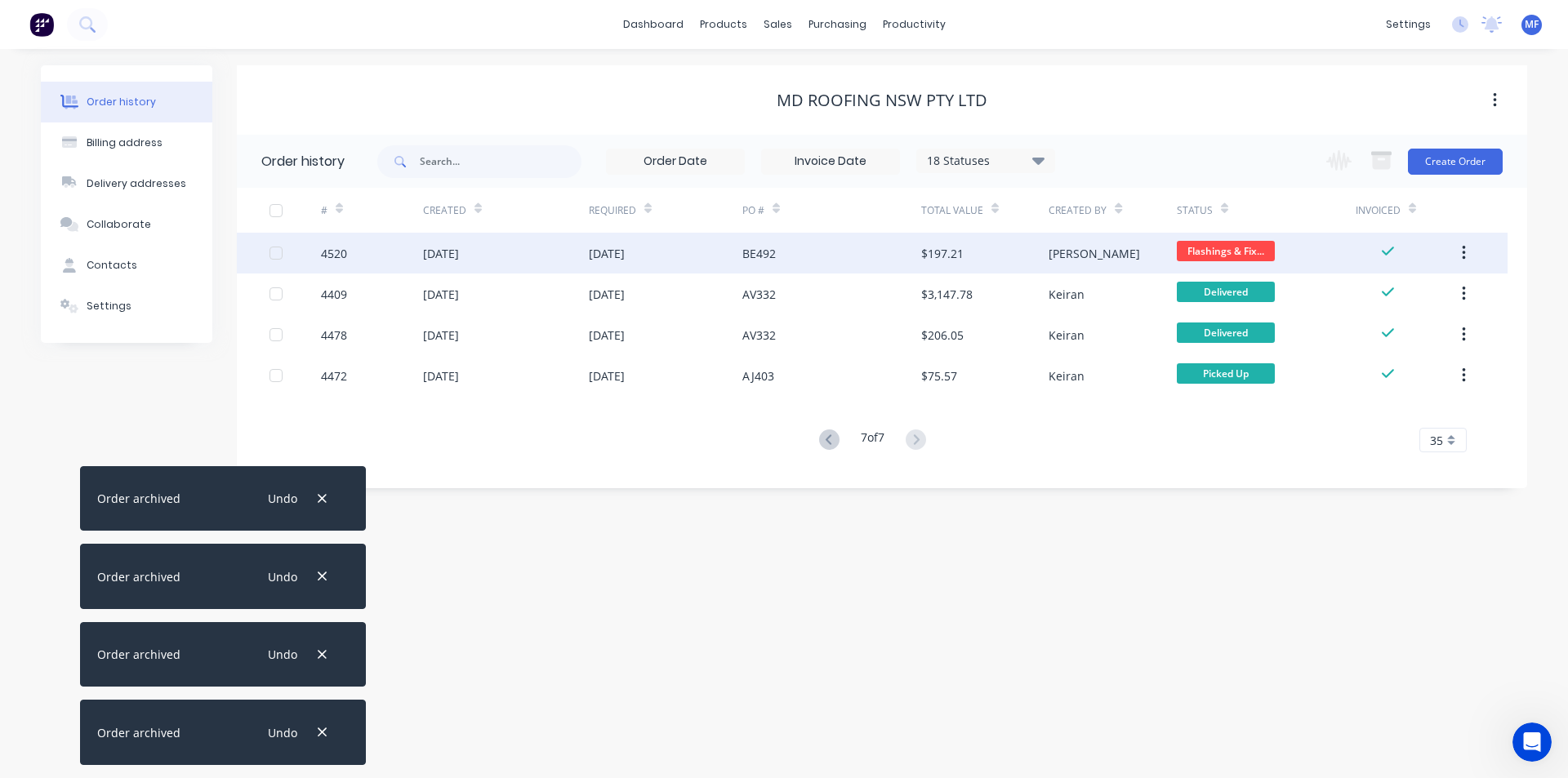
click at [1466, 251] on button "button" at bounding box center [1463, 253] width 39 height 29
click at [1425, 288] on div "Archive" at bounding box center [1405, 296] width 126 height 24
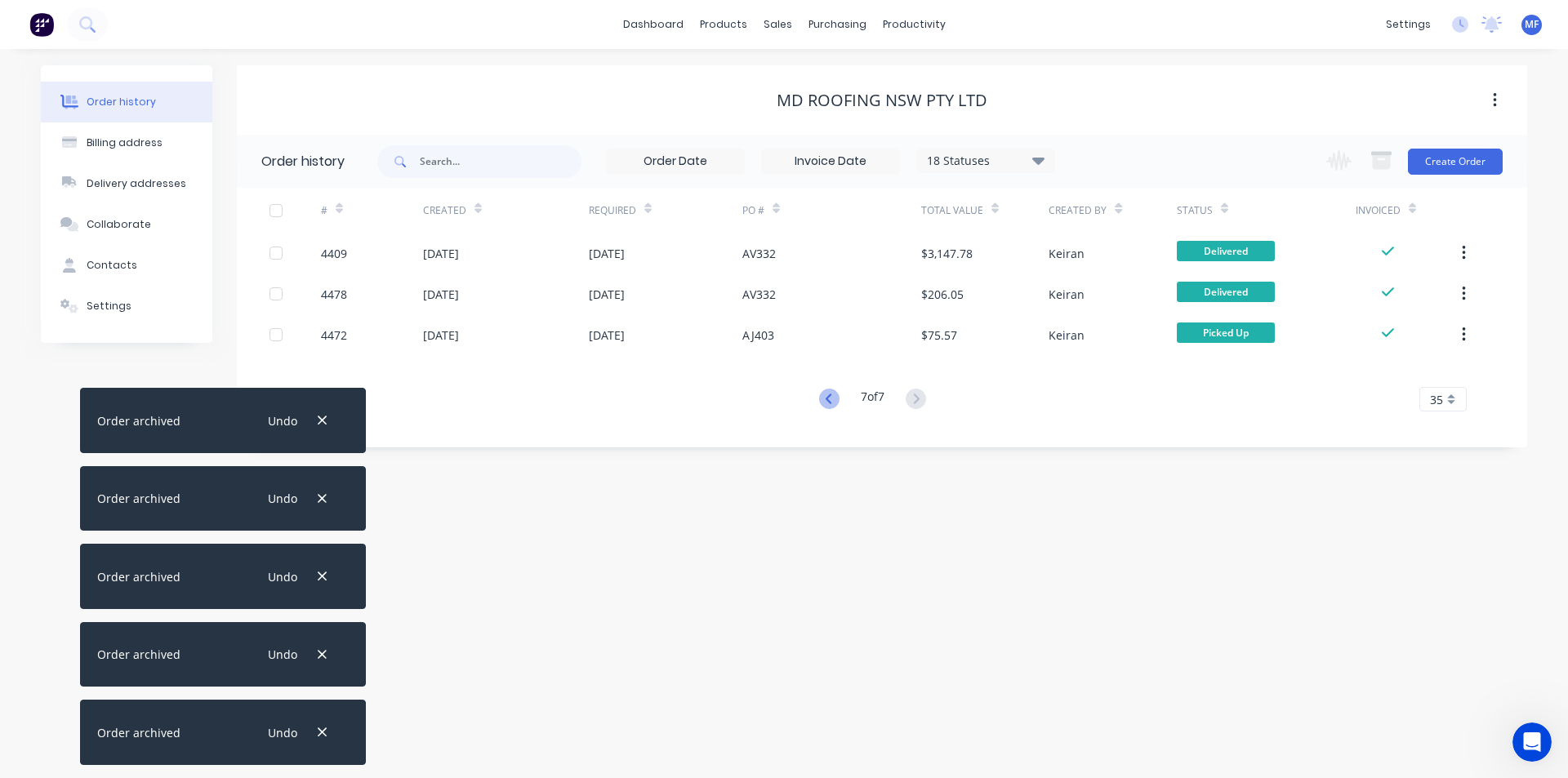
click at [826, 401] on icon at bounding box center [829, 399] width 21 height 21
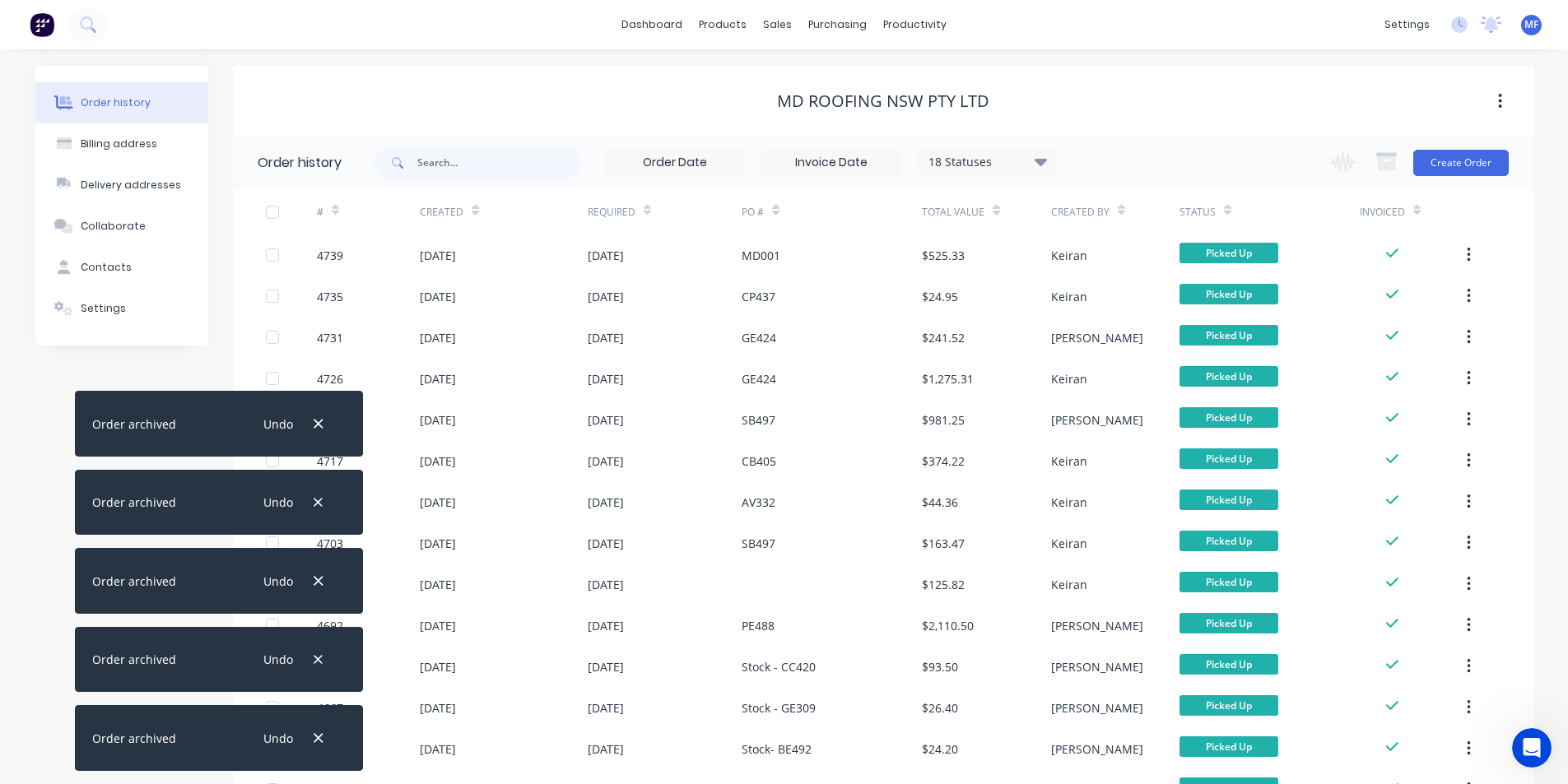
click at [308, 739] on div "Undo" at bounding box center [292, 738] width 107 height 42
click at [315, 735] on icon "button" at bounding box center [319, 738] width 9 height 9
click at [315, 664] on icon "button" at bounding box center [319, 660] width 9 height 9
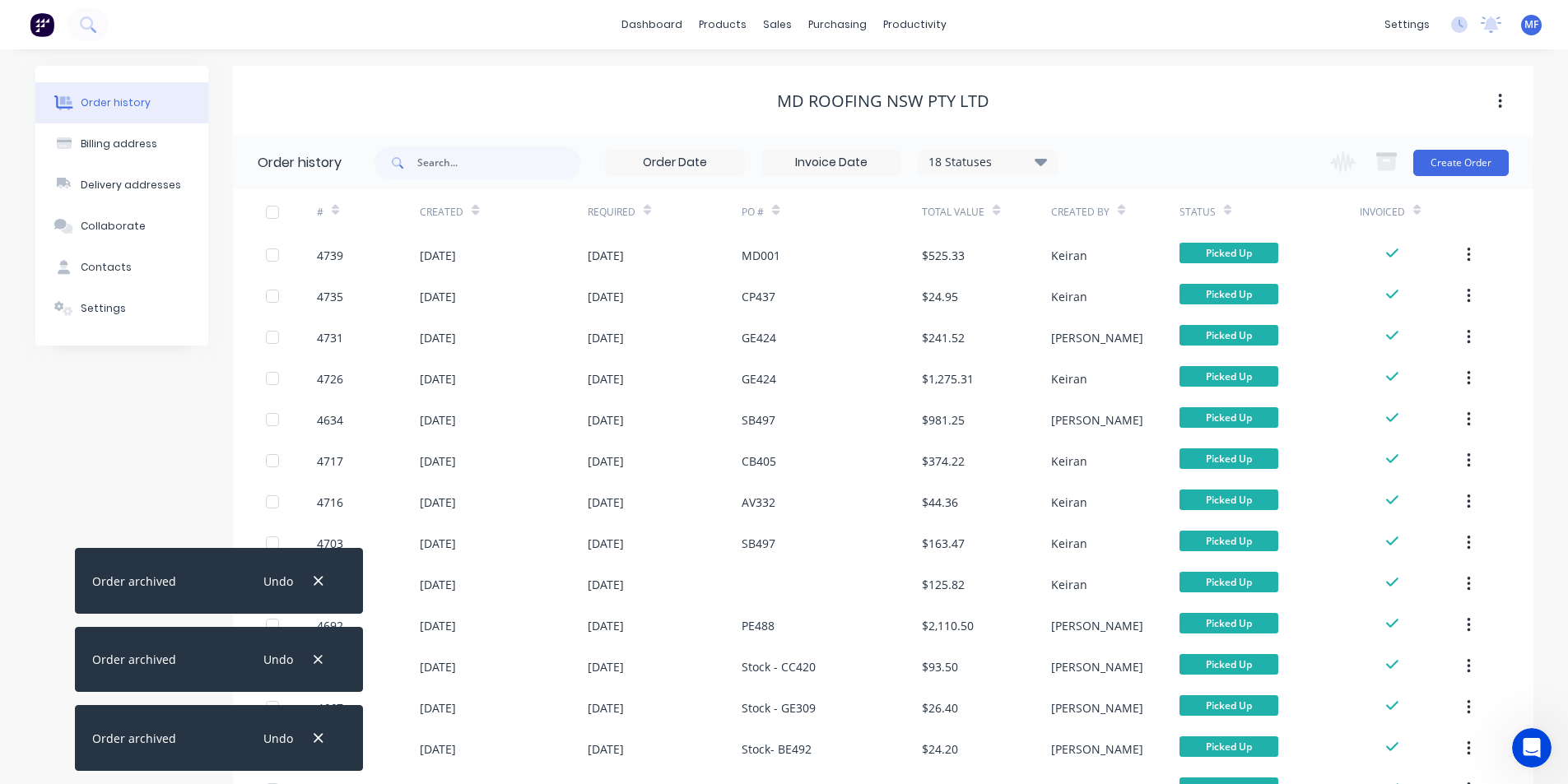
click at [315, 735] on icon "button" at bounding box center [319, 738] width 9 height 9
click at [315, 664] on icon "button" at bounding box center [319, 660] width 9 height 9
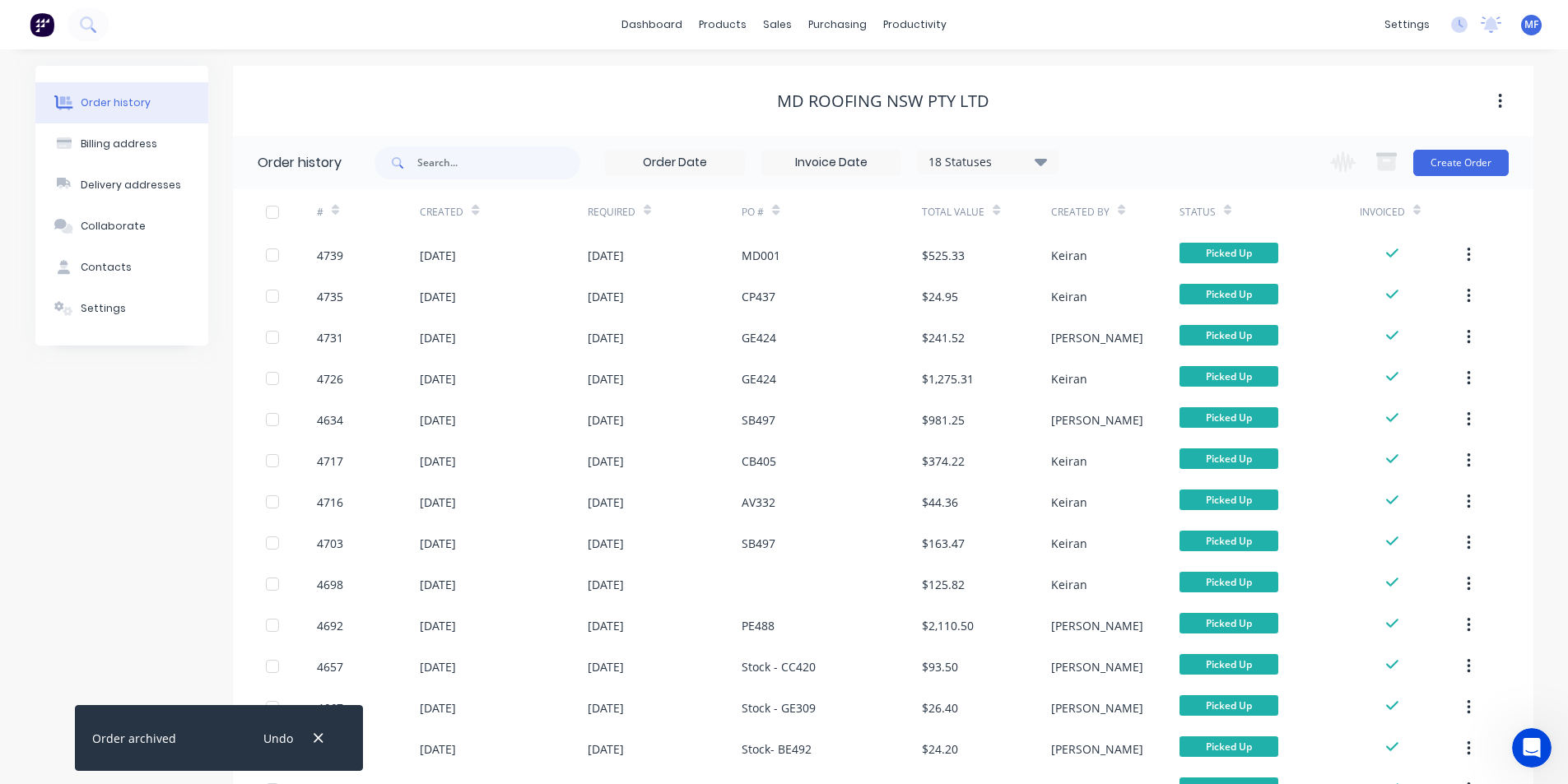
click at [315, 735] on icon "button" at bounding box center [319, 738] width 9 height 9
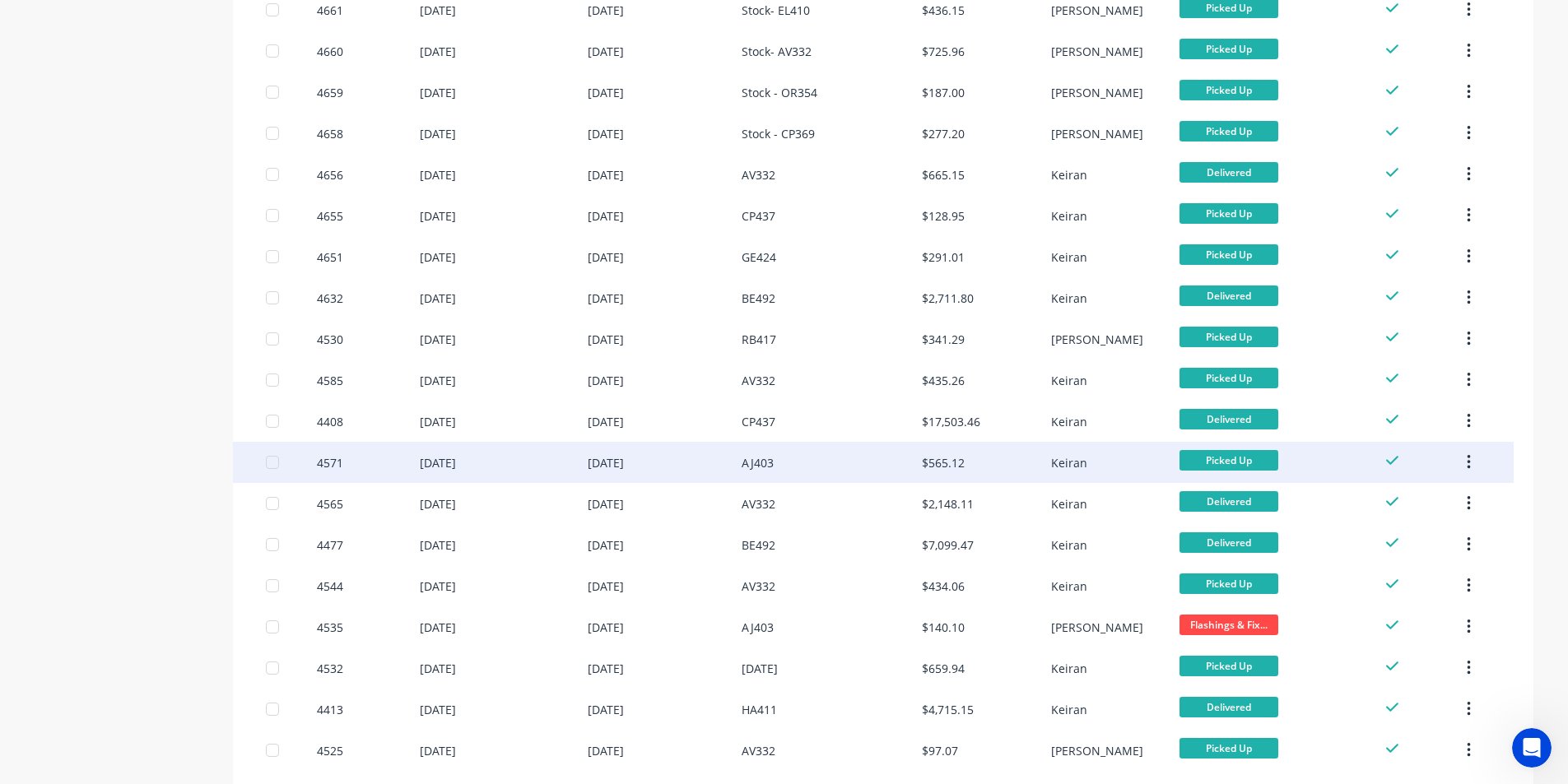
scroll to position [1000, 0]
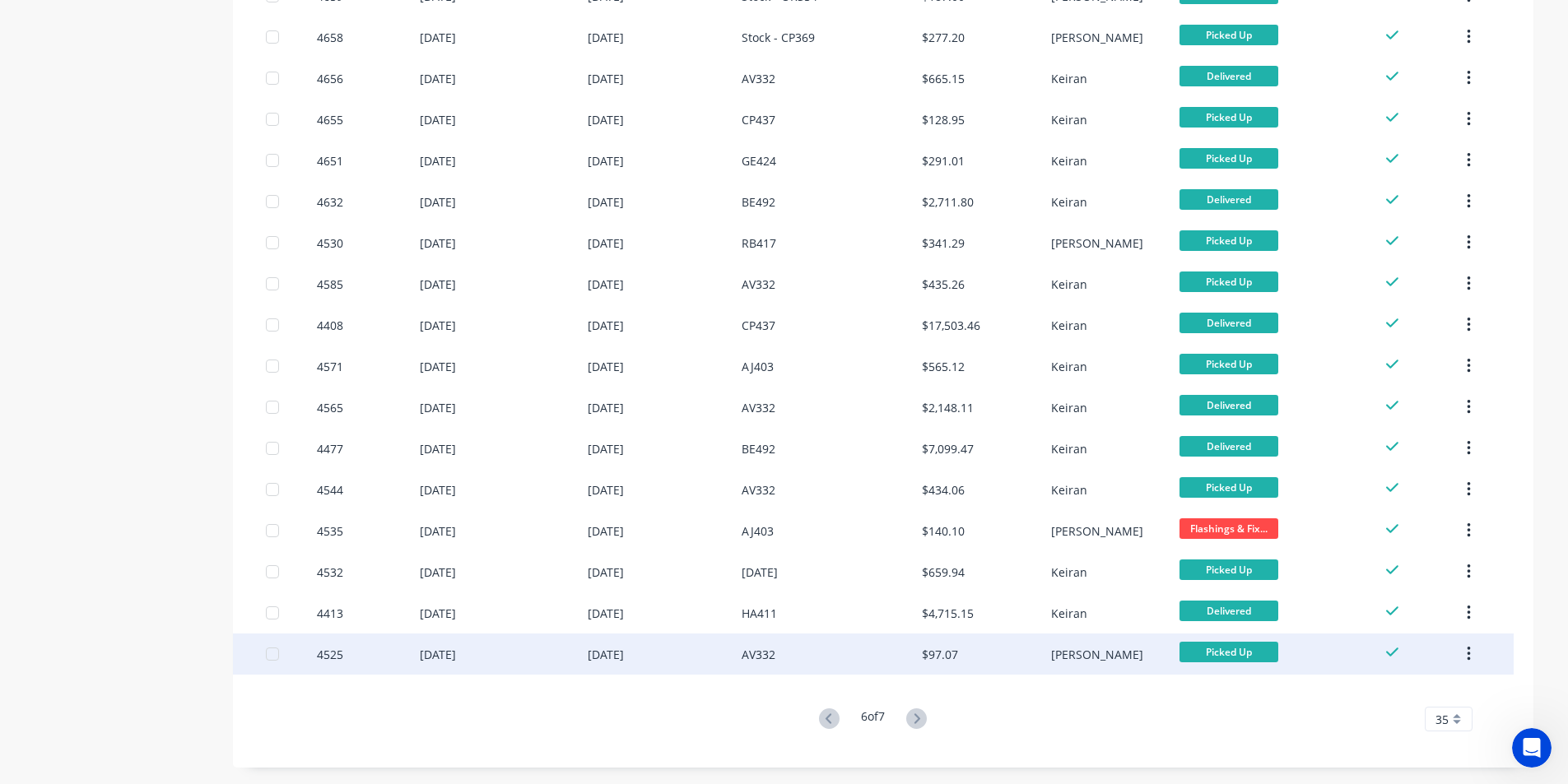
click at [1472, 658] on button "button" at bounding box center [1469, 654] width 39 height 29
click at [1454, 683] on button "Archive" at bounding box center [1410, 698] width 157 height 33
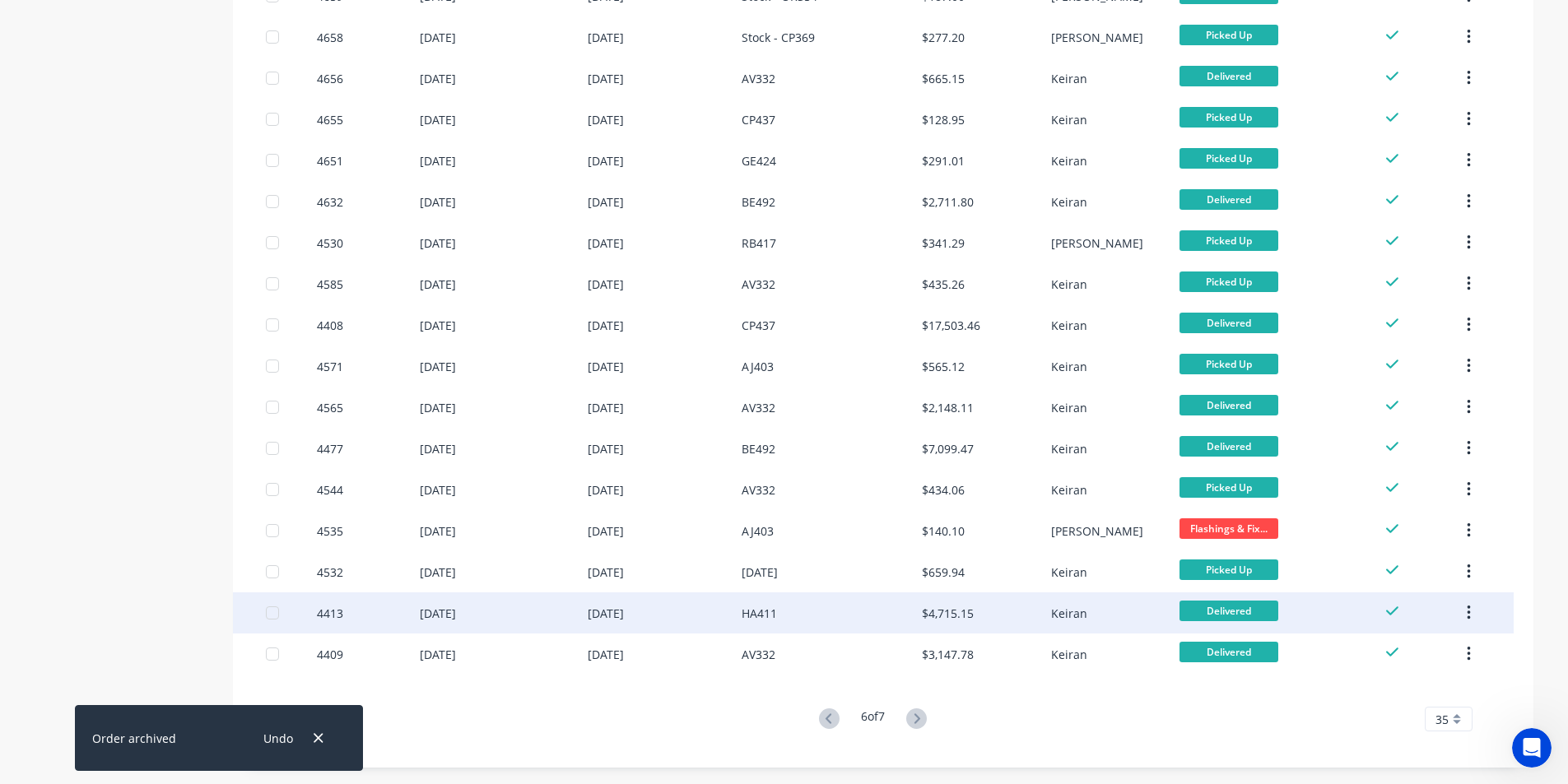
click at [1470, 608] on icon "button" at bounding box center [1469, 613] width 3 height 15
click at [1409, 649] on div "Archive" at bounding box center [1410, 656] width 127 height 24
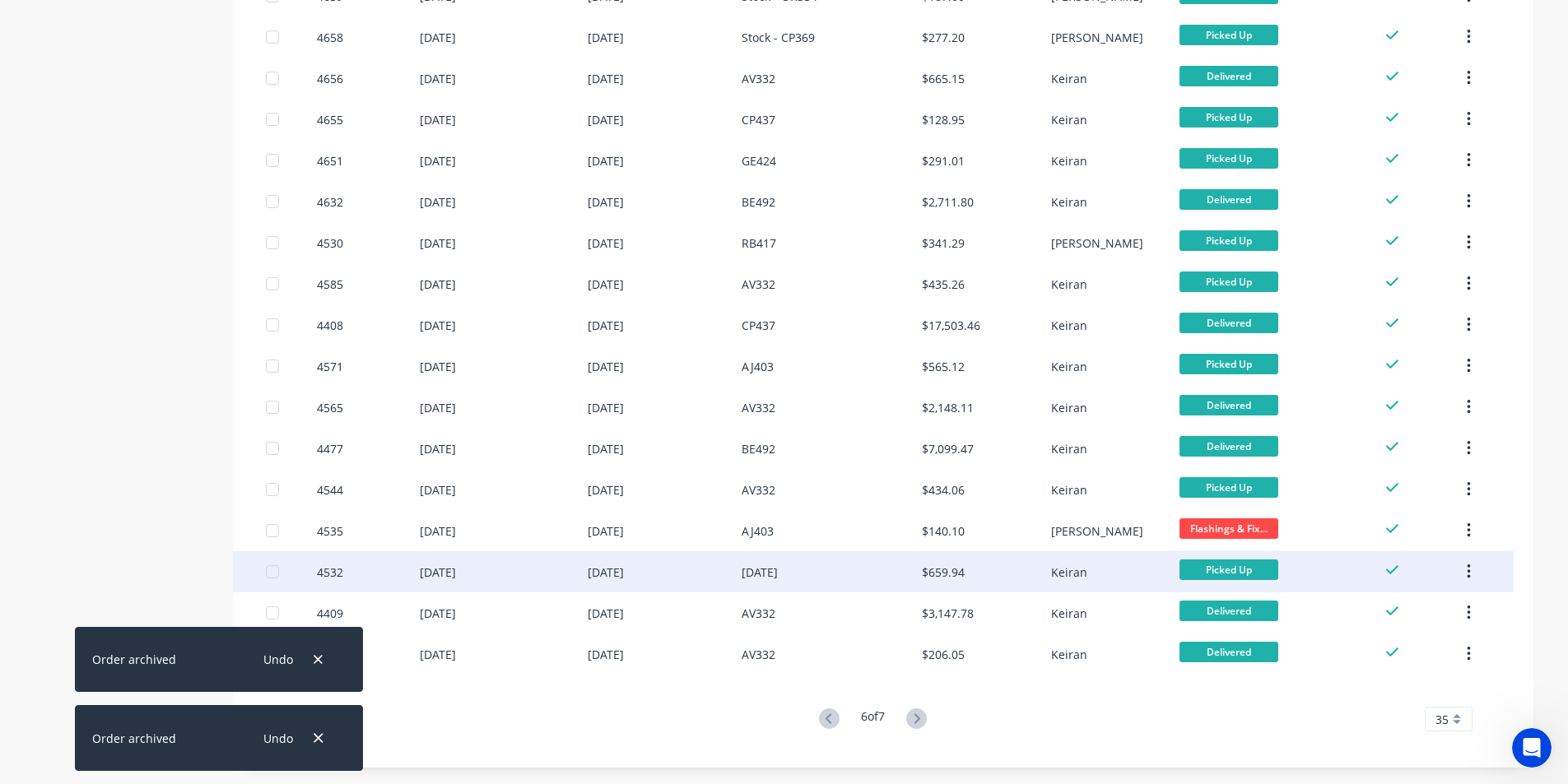
click at [1469, 567] on icon "button" at bounding box center [1469, 571] width 3 height 15
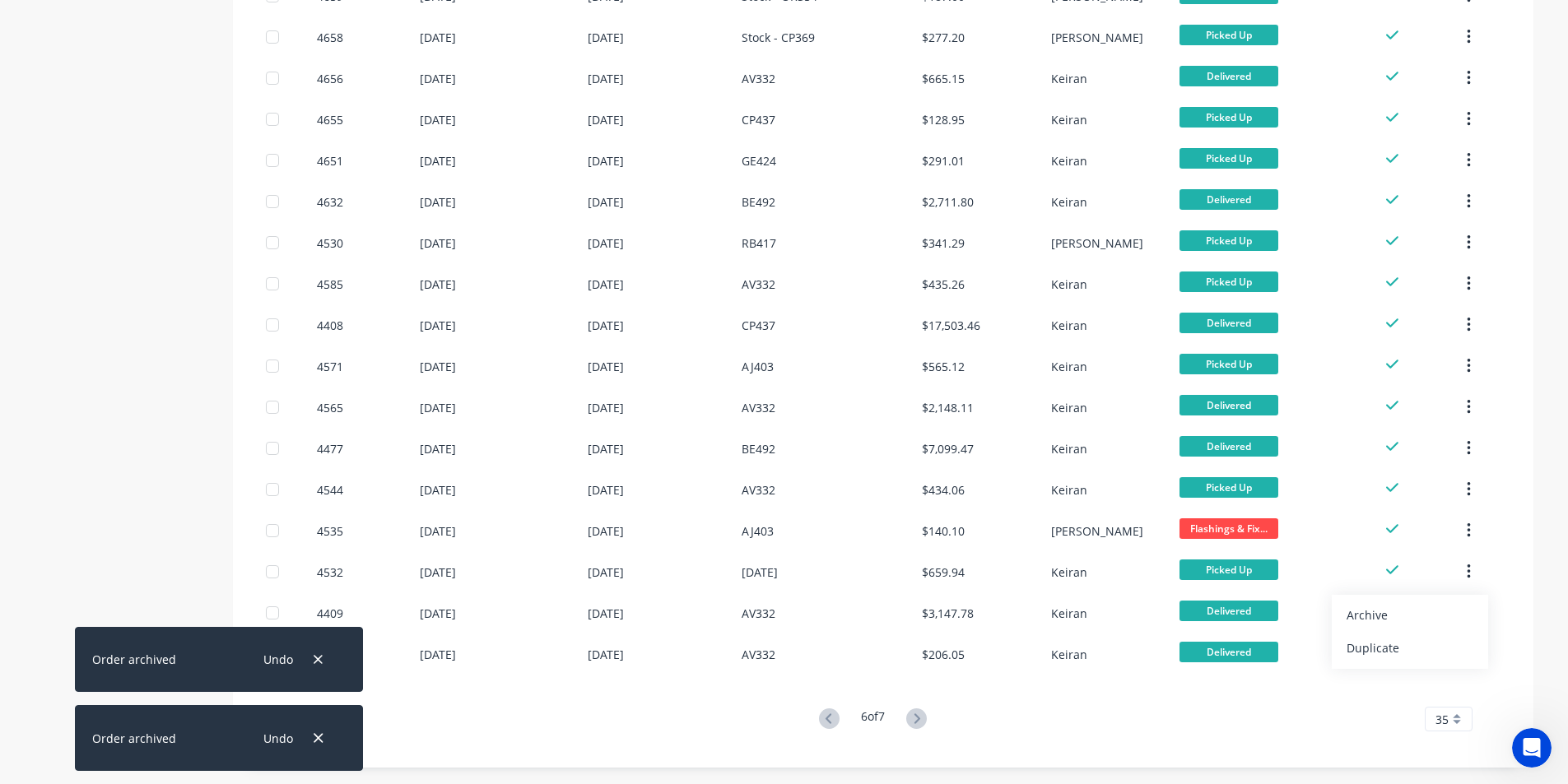
click at [1439, 599] on button "Archive" at bounding box center [1410, 615] width 157 height 33
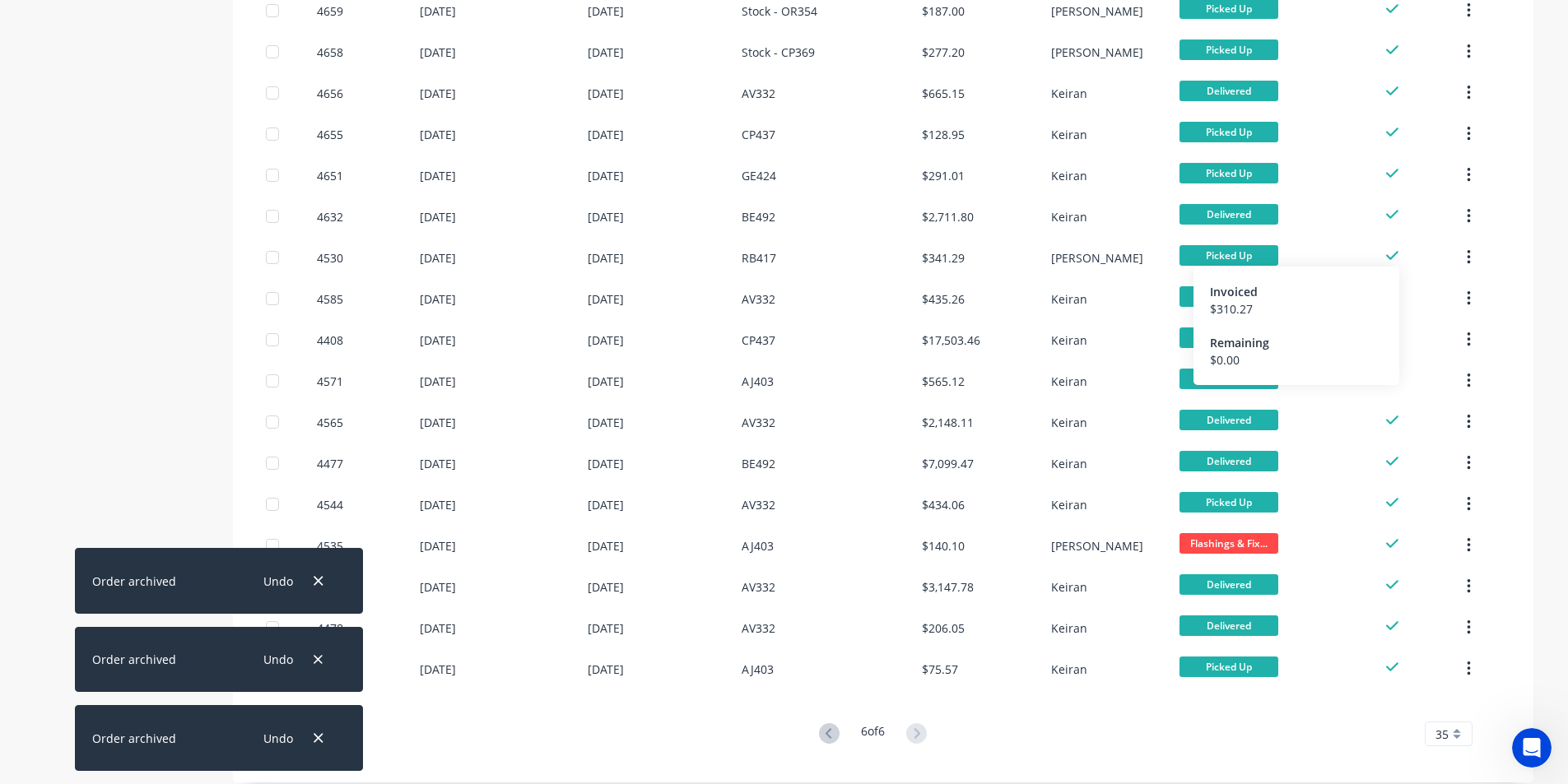
scroll to position [987, 0]
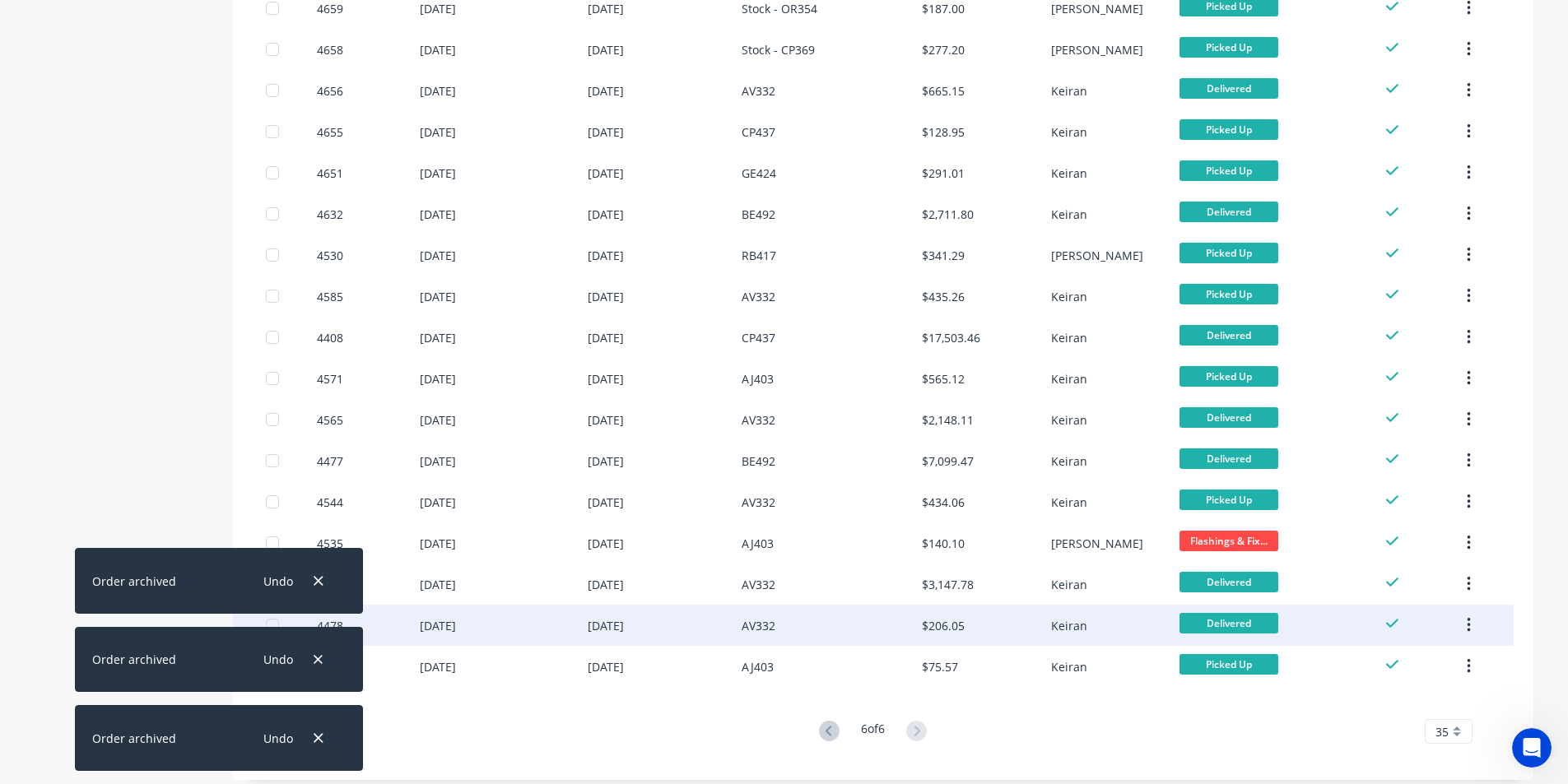
click at [1468, 624] on icon "button" at bounding box center [1469, 625] width 4 height 18
click at [1430, 660] on div "Archive" at bounding box center [1410, 669] width 127 height 24
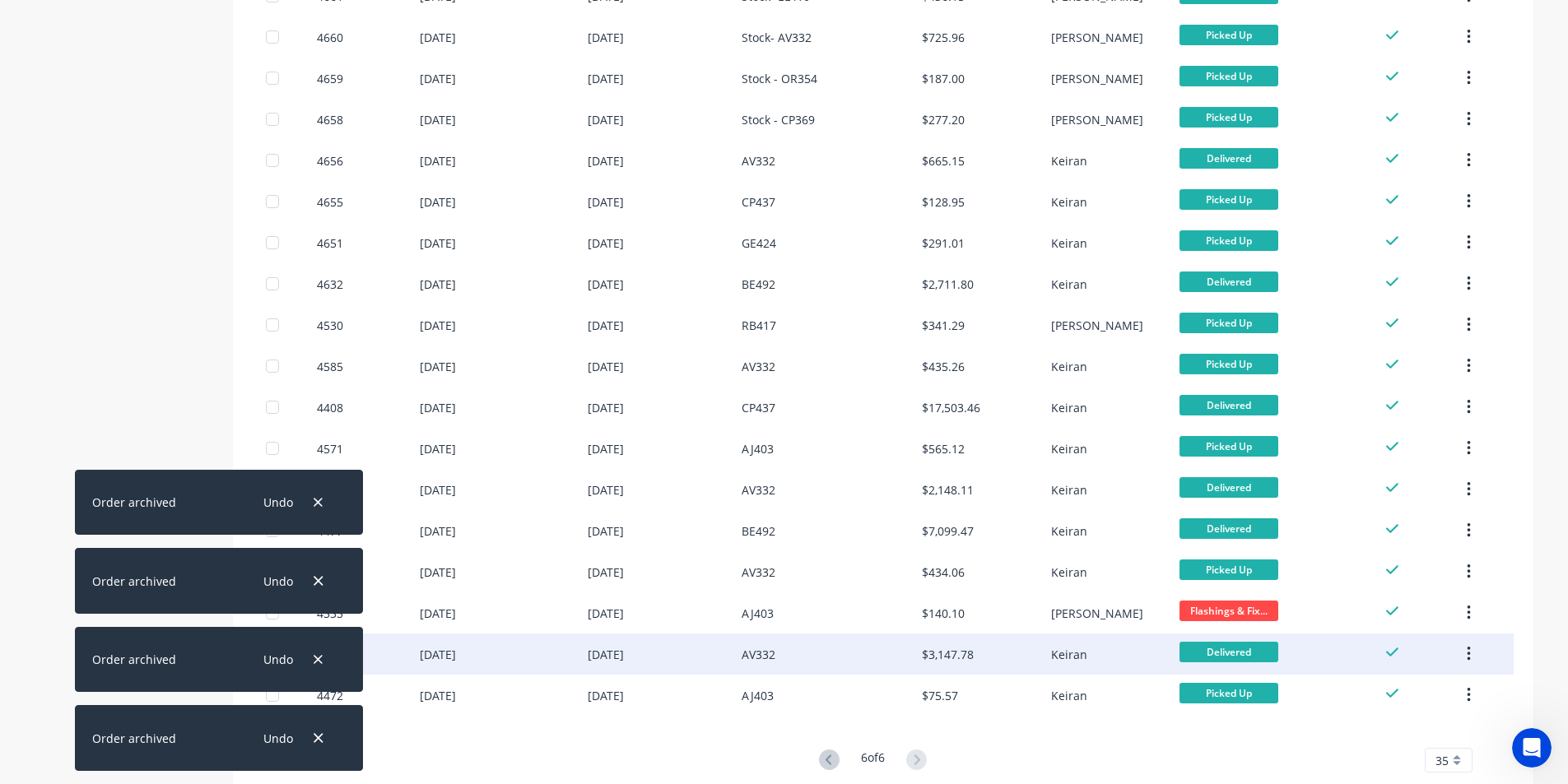
scroll to position [959, 0]
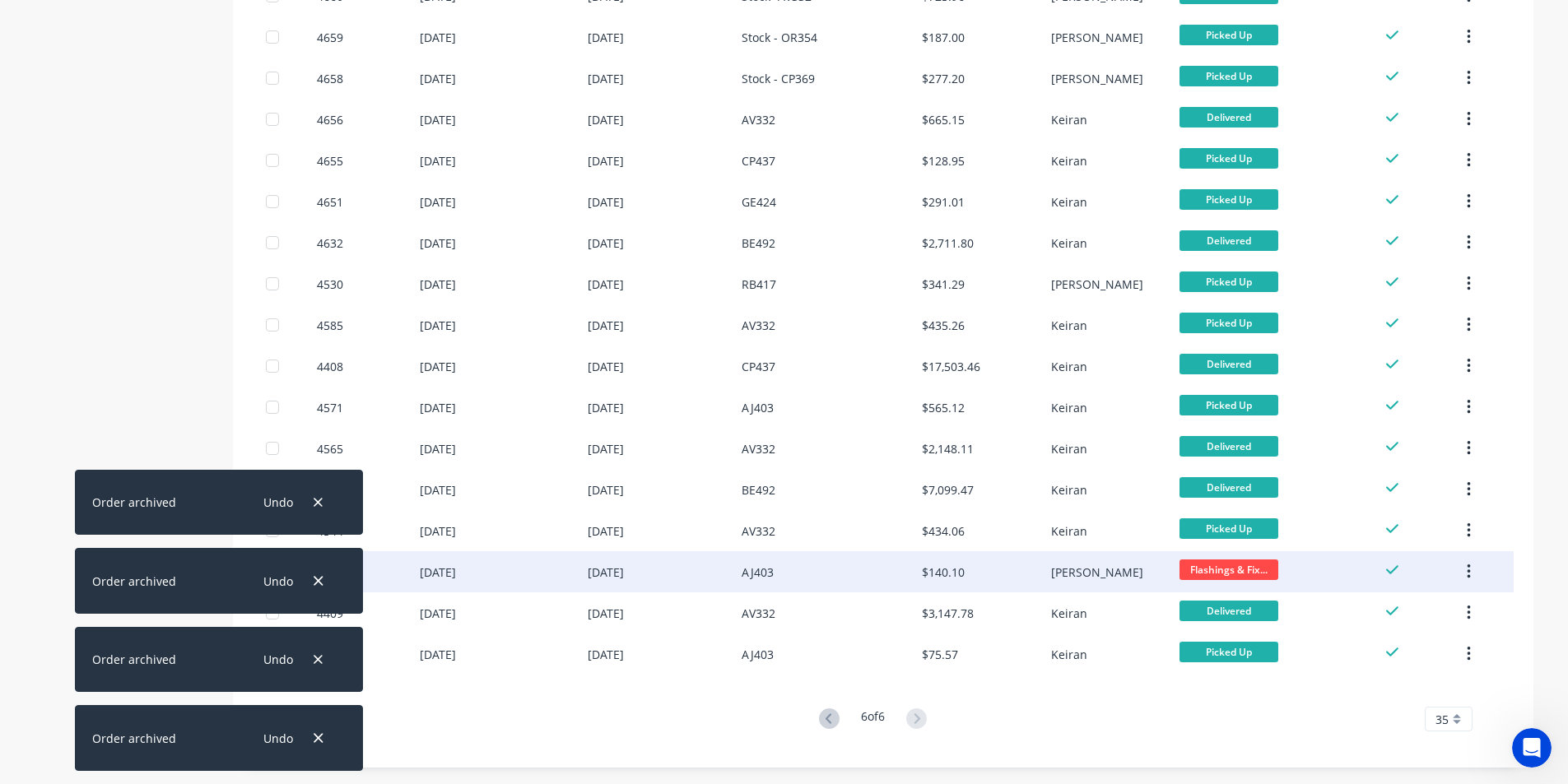
click at [1468, 571] on icon "button" at bounding box center [1469, 571] width 4 height 18
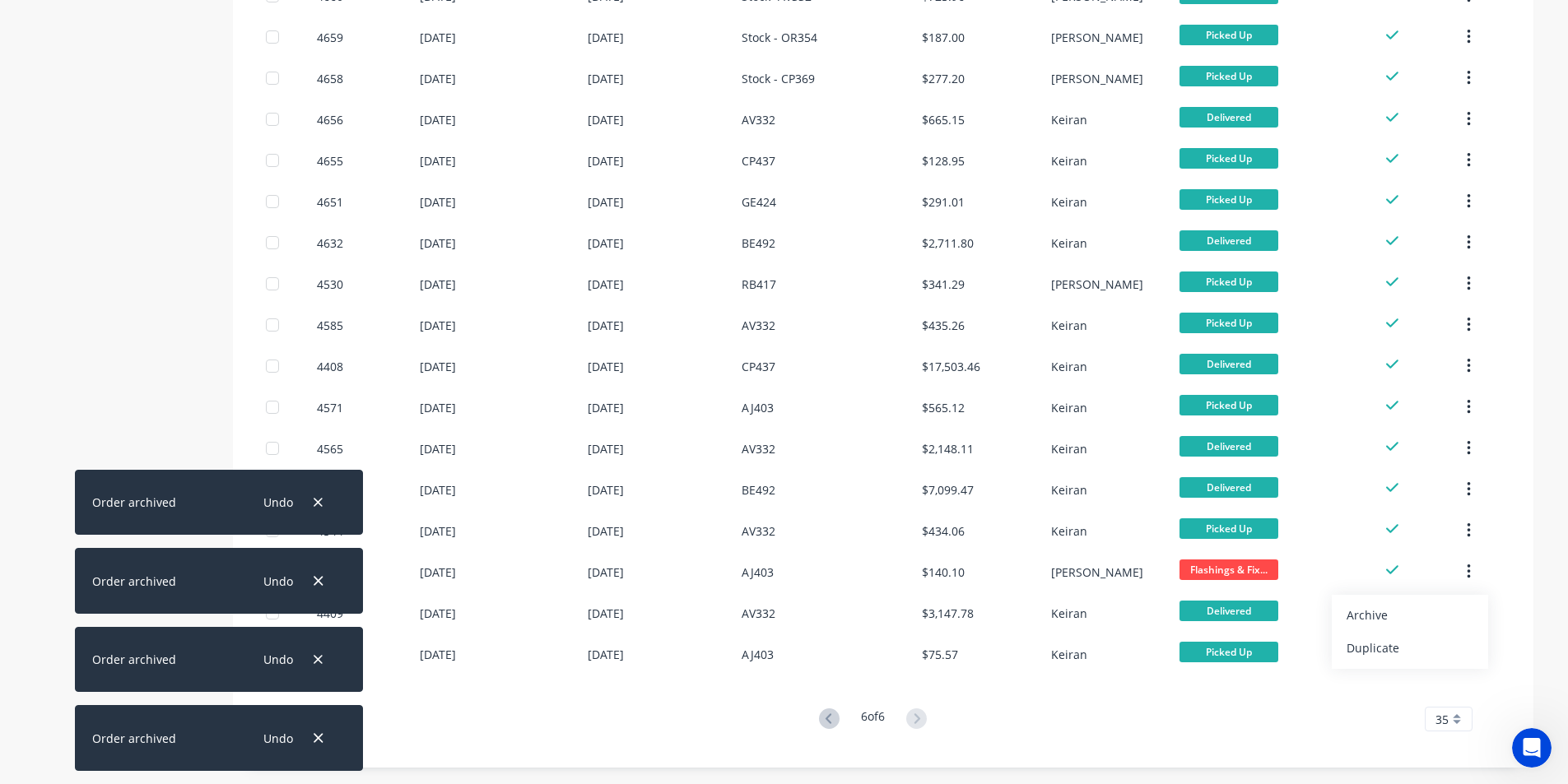
click at [1402, 615] on div "Archive" at bounding box center [1410, 615] width 127 height 24
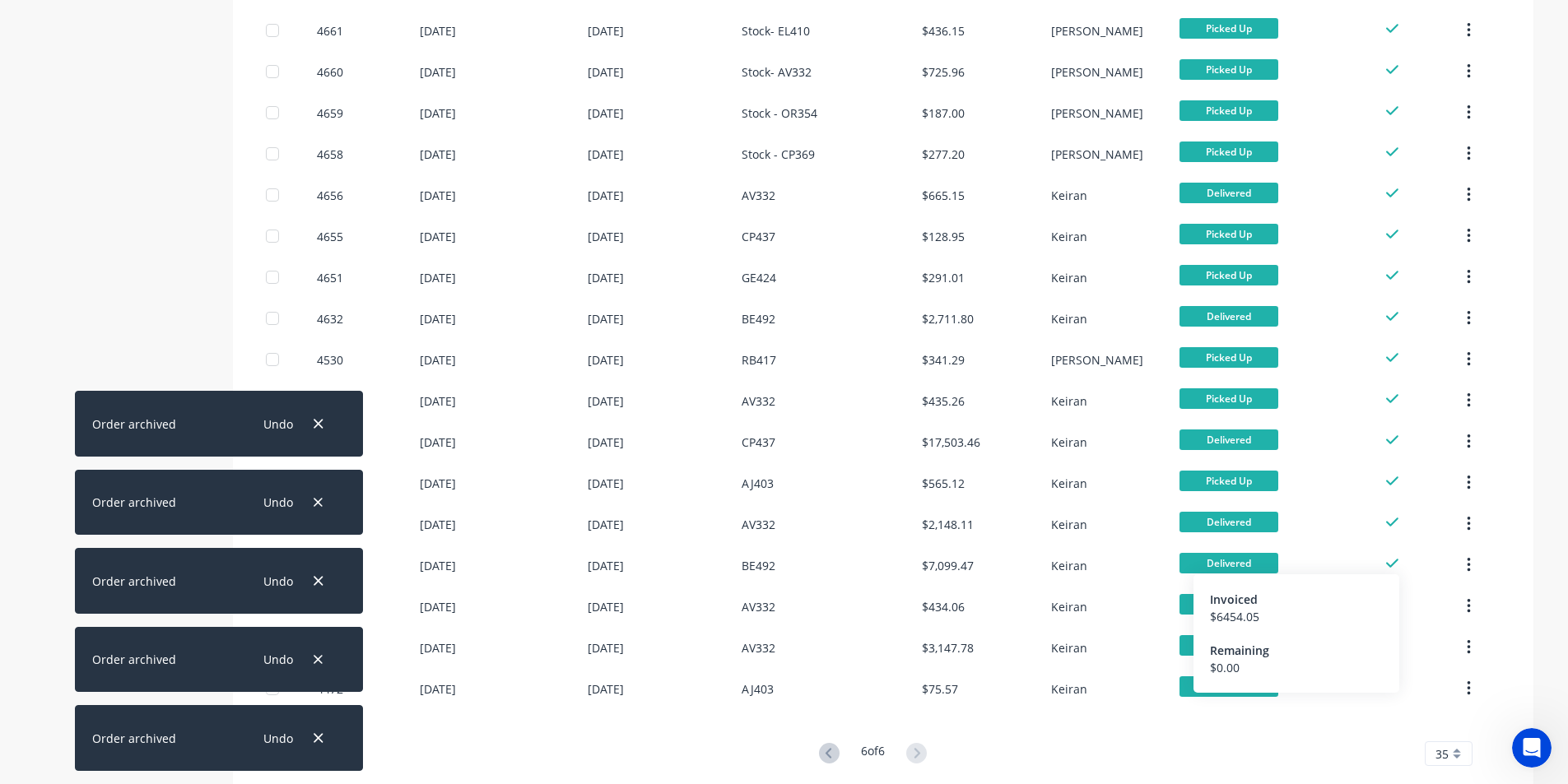
scroll to position [917, 0]
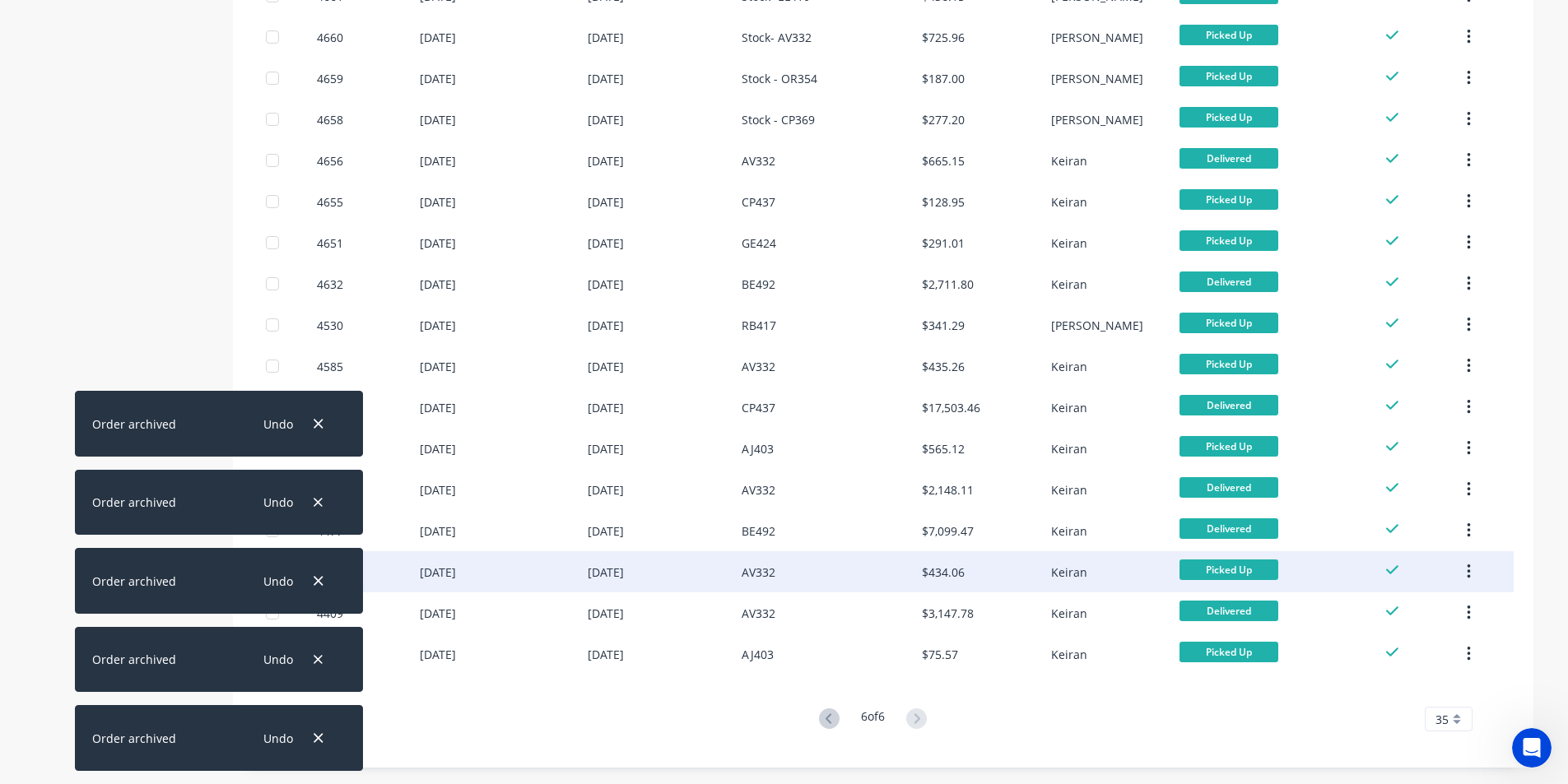
click at [1469, 569] on icon "button" at bounding box center [1469, 571] width 4 height 18
click at [1436, 604] on div "Archive" at bounding box center [1410, 615] width 127 height 24
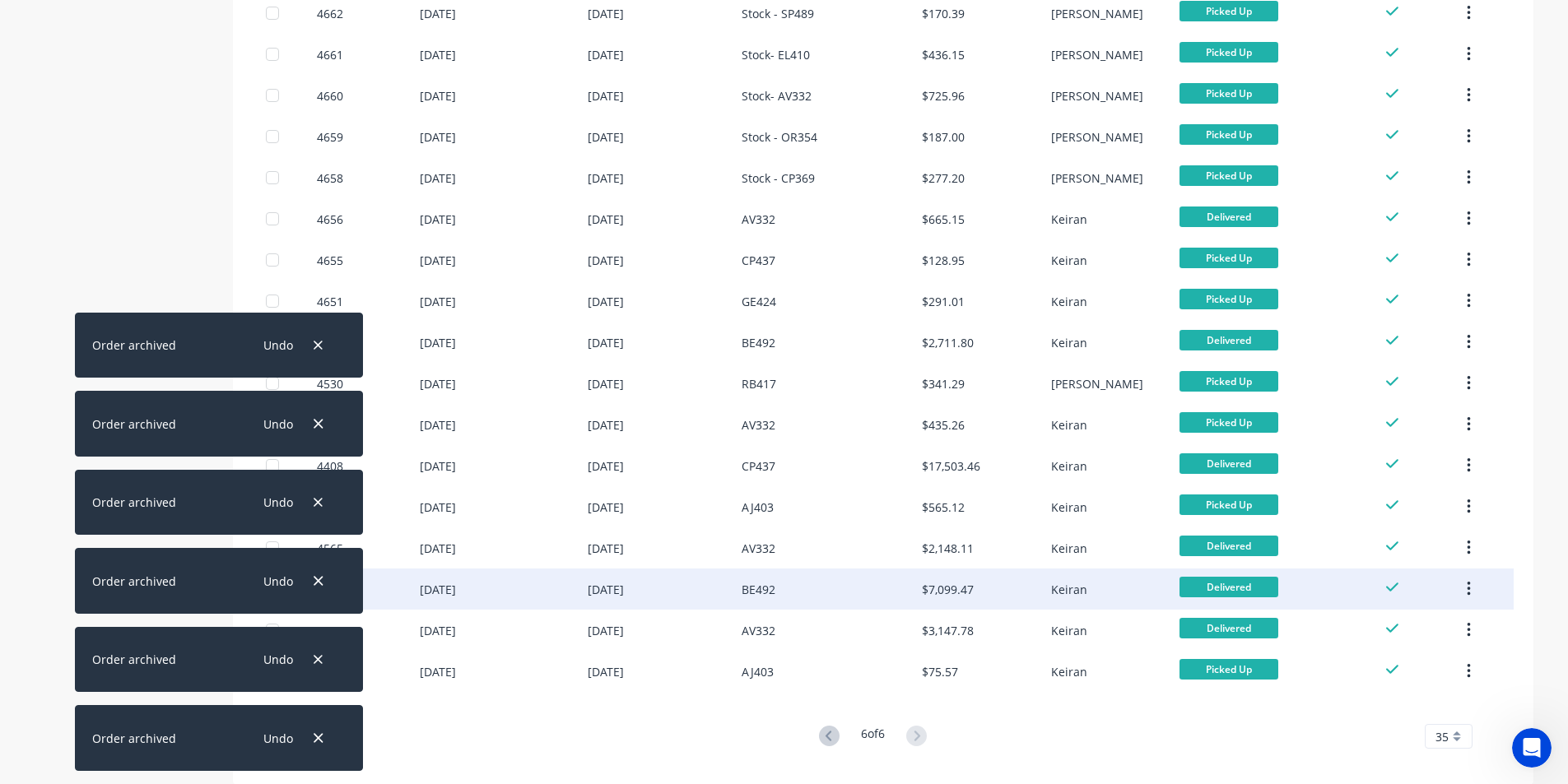
scroll to position [876, 0]
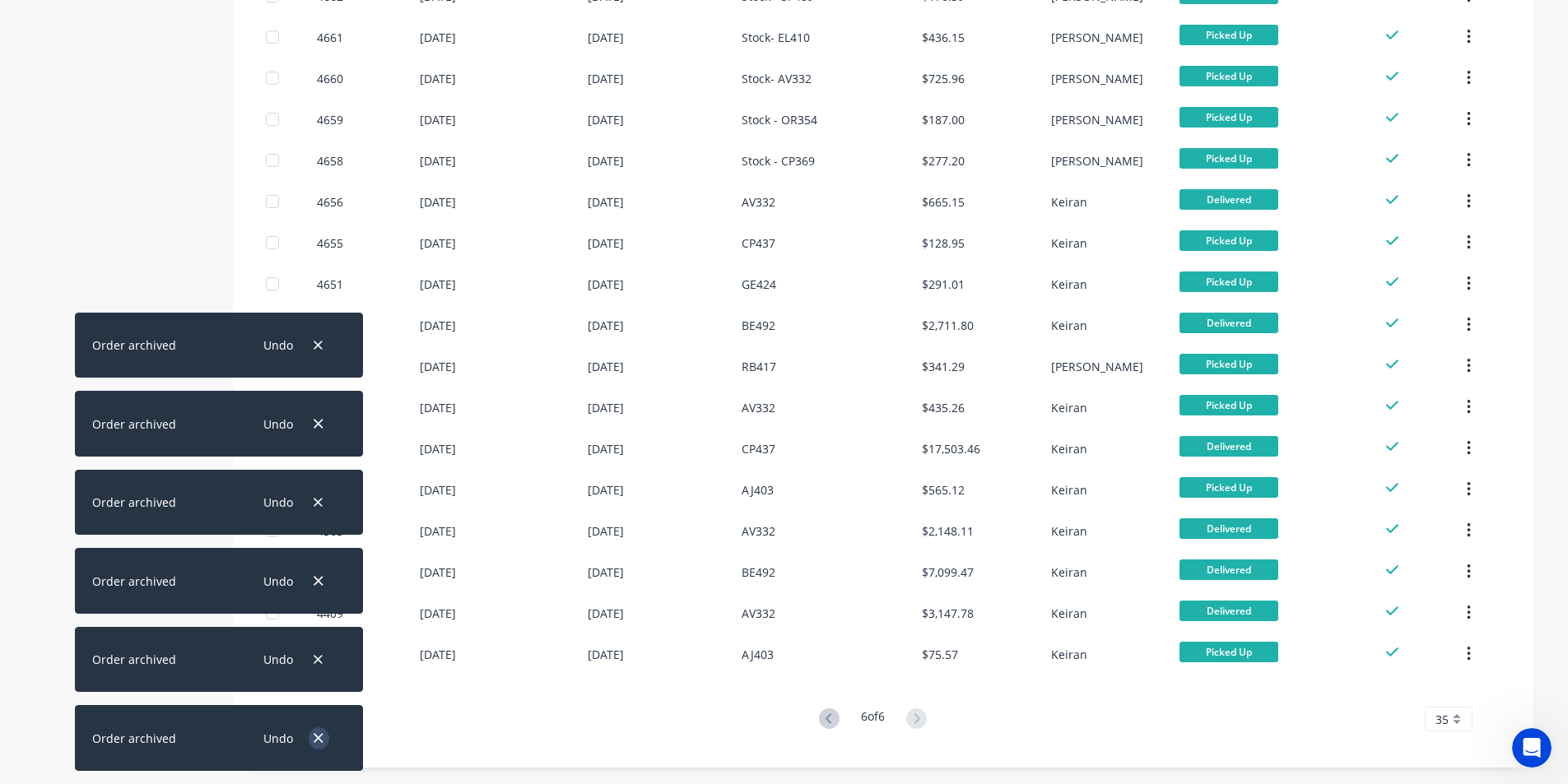
click at [317, 735] on icon "button" at bounding box center [318, 737] width 10 height 15
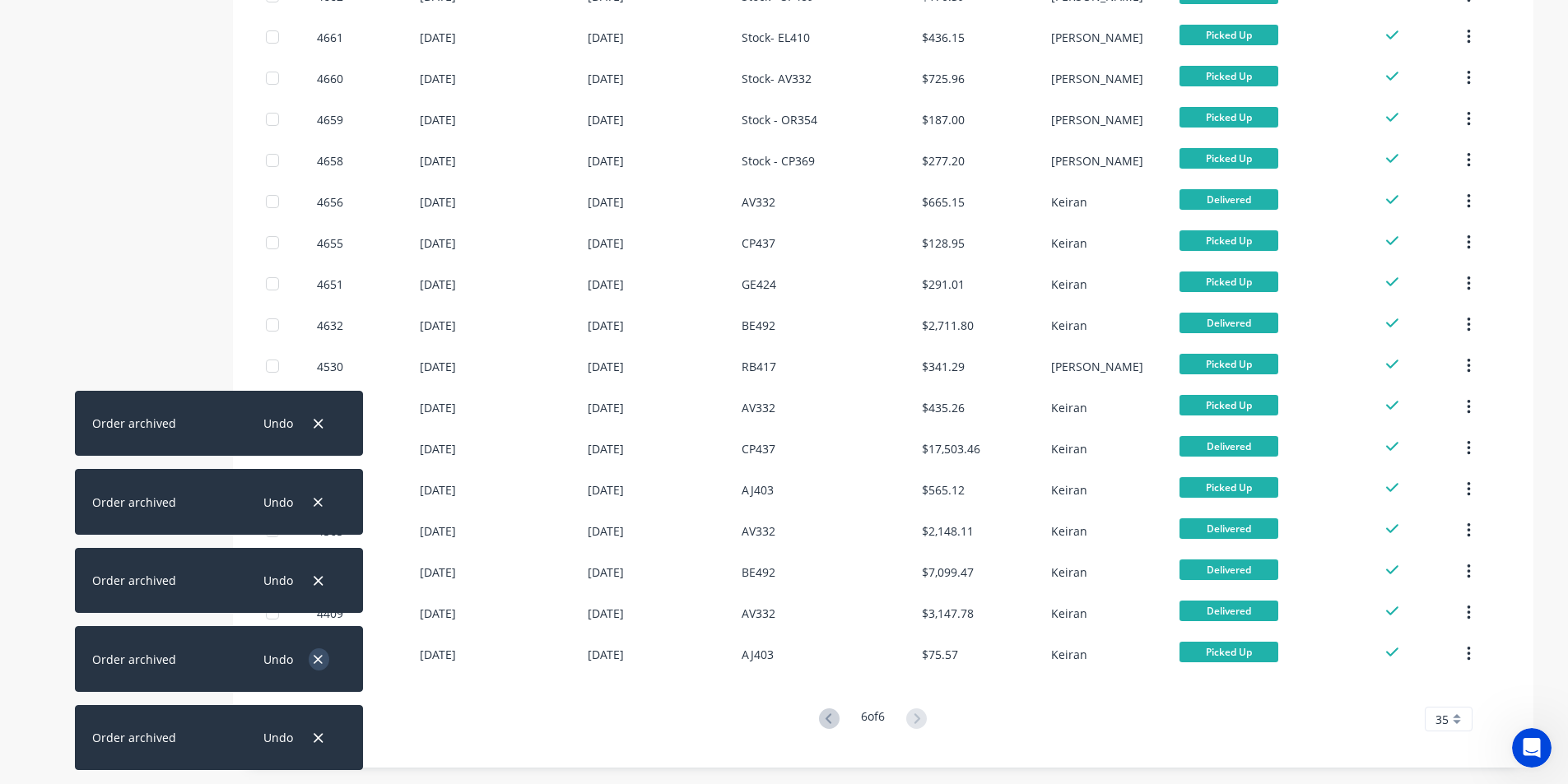
click at [317, 734] on icon "button" at bounding box center [318, 737] width 10 height 15
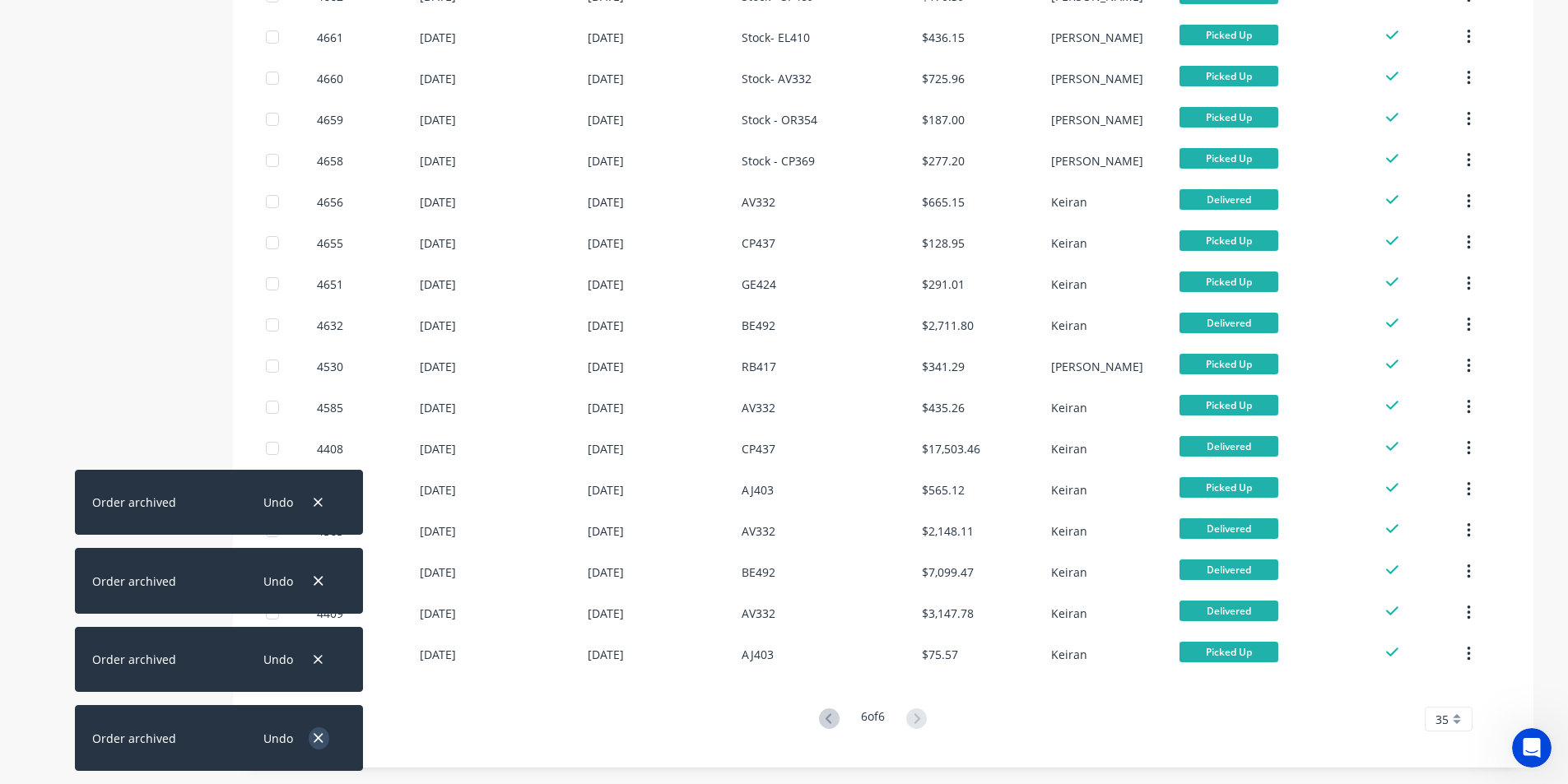
click at [317, 732] on icon "button" at bounding box center [318, 737] width 10 height 15
click at [317, 667] on icon "button" at bounding box center [318, 660] width 10 height 15
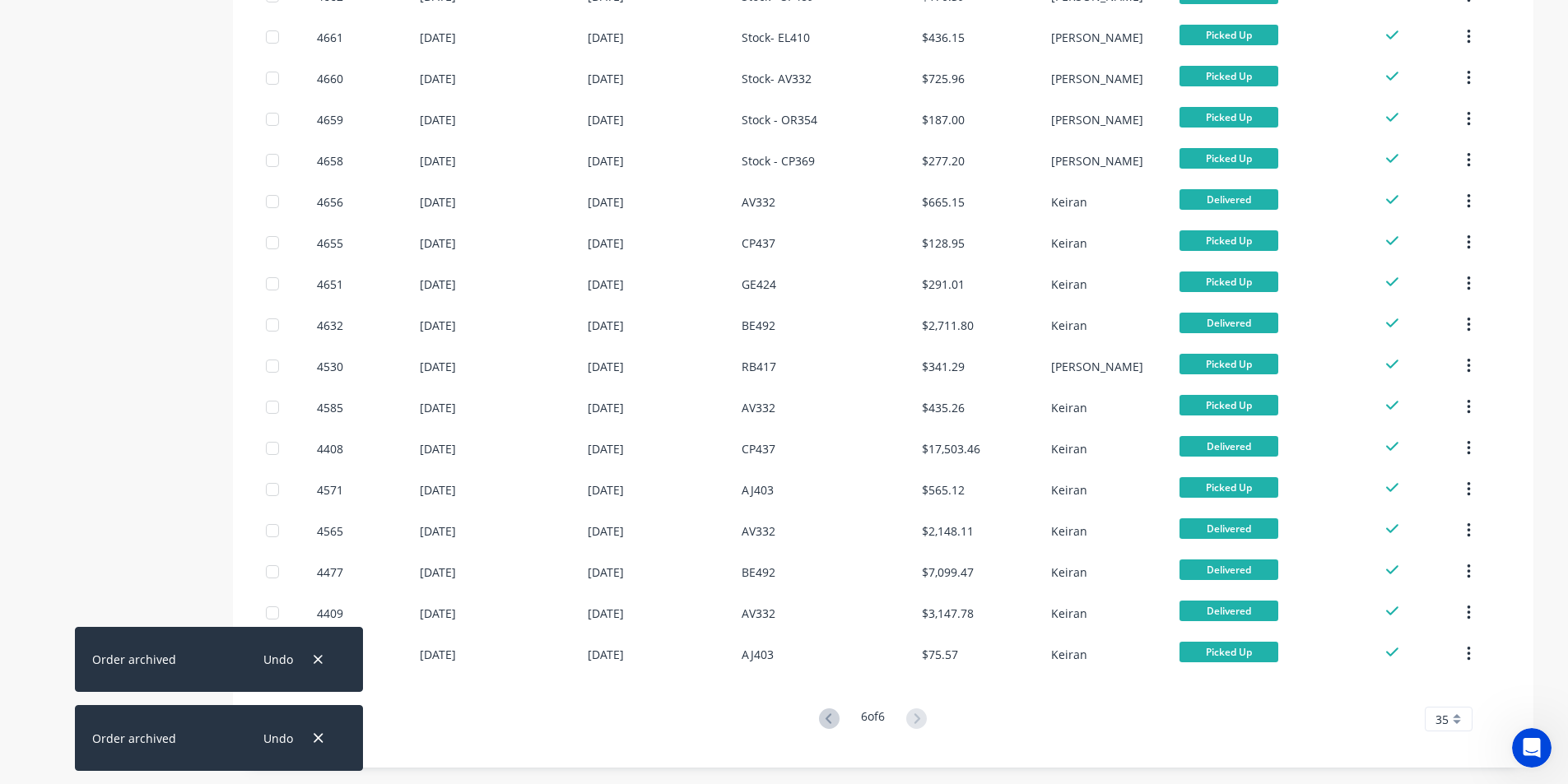
click at [317, 732] on icon "button" at bounding box center [318, 737] width 10 height 15
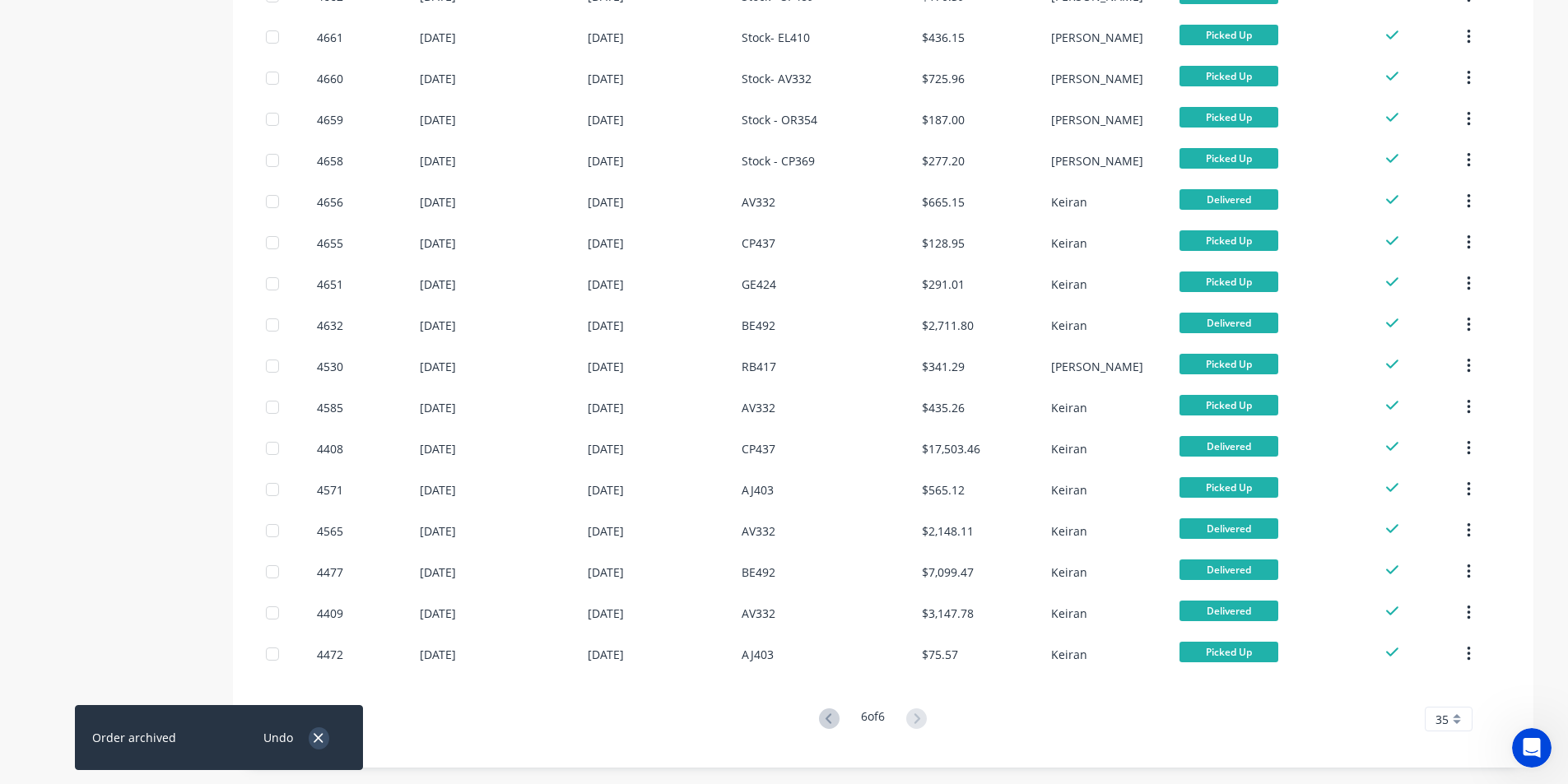
click at [318, 729] on button "button" at bounding box center [319, 738] width 21 height 22
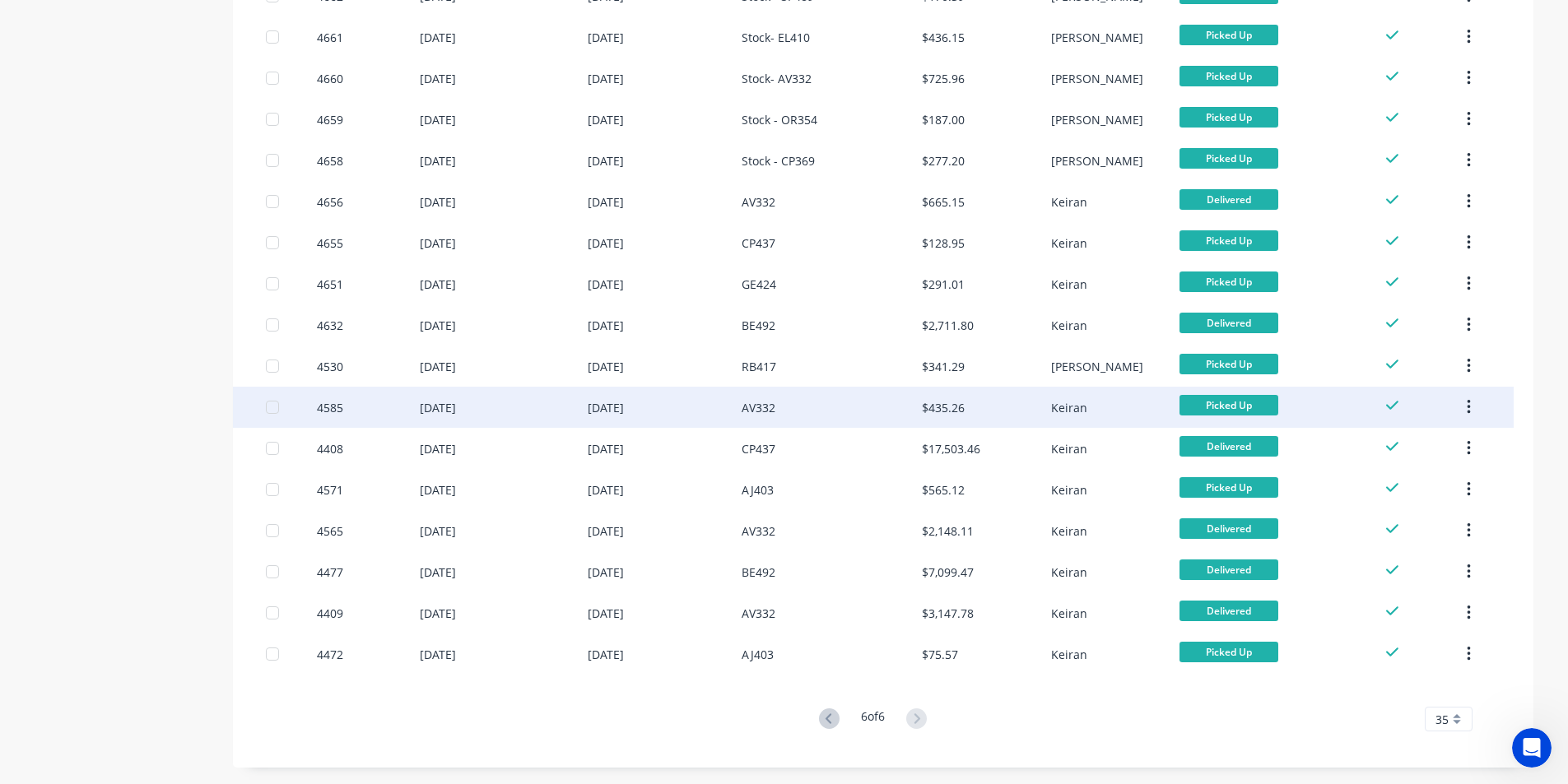
click at [1472, 406] on button "button" at bounding box center [1469, 407] width 39 height 29
click at [1424, 438] on div "Archive" at bounding box center [1410, 450] width 127 height 24
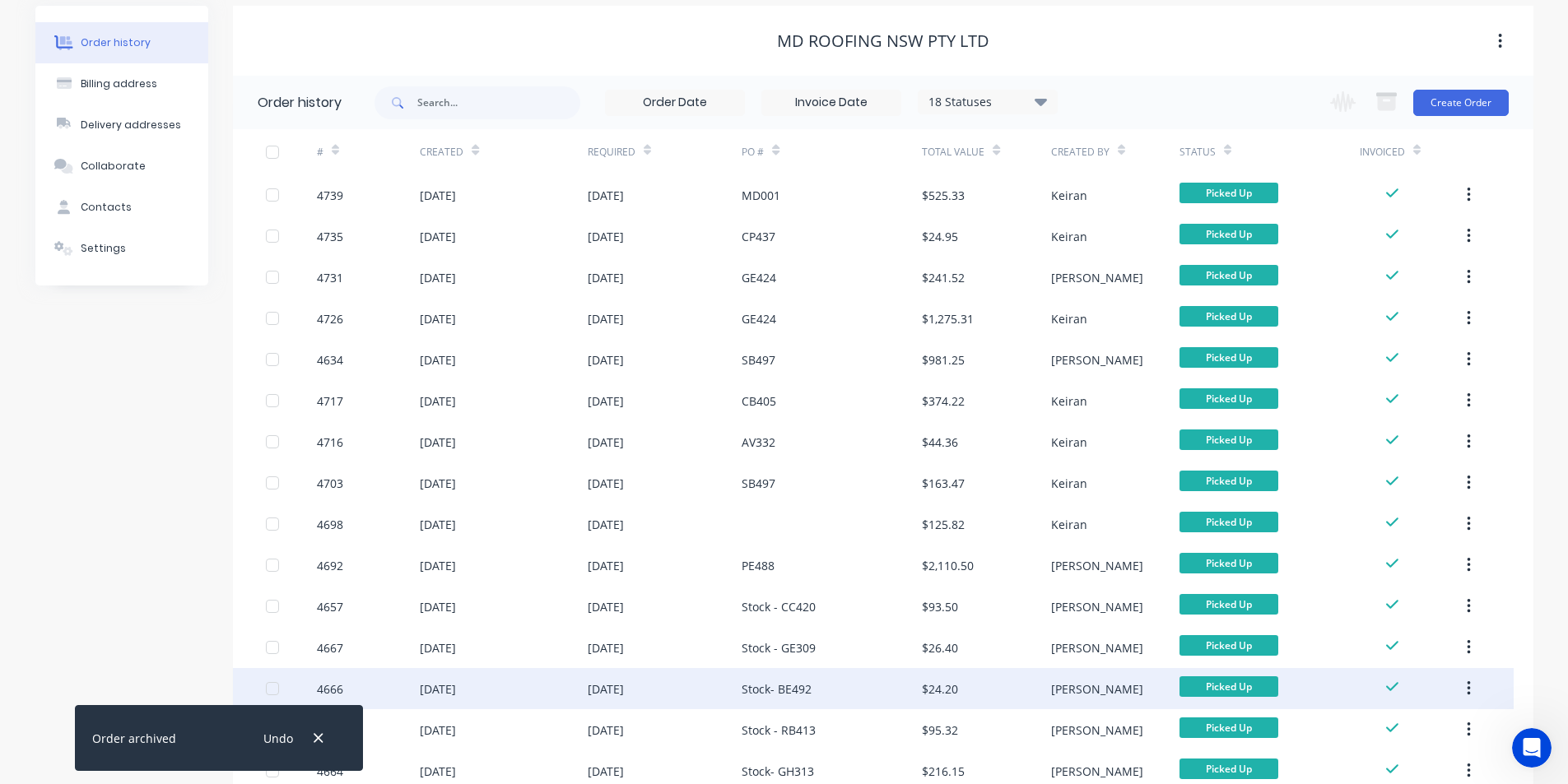
scroll to position [329, 0]
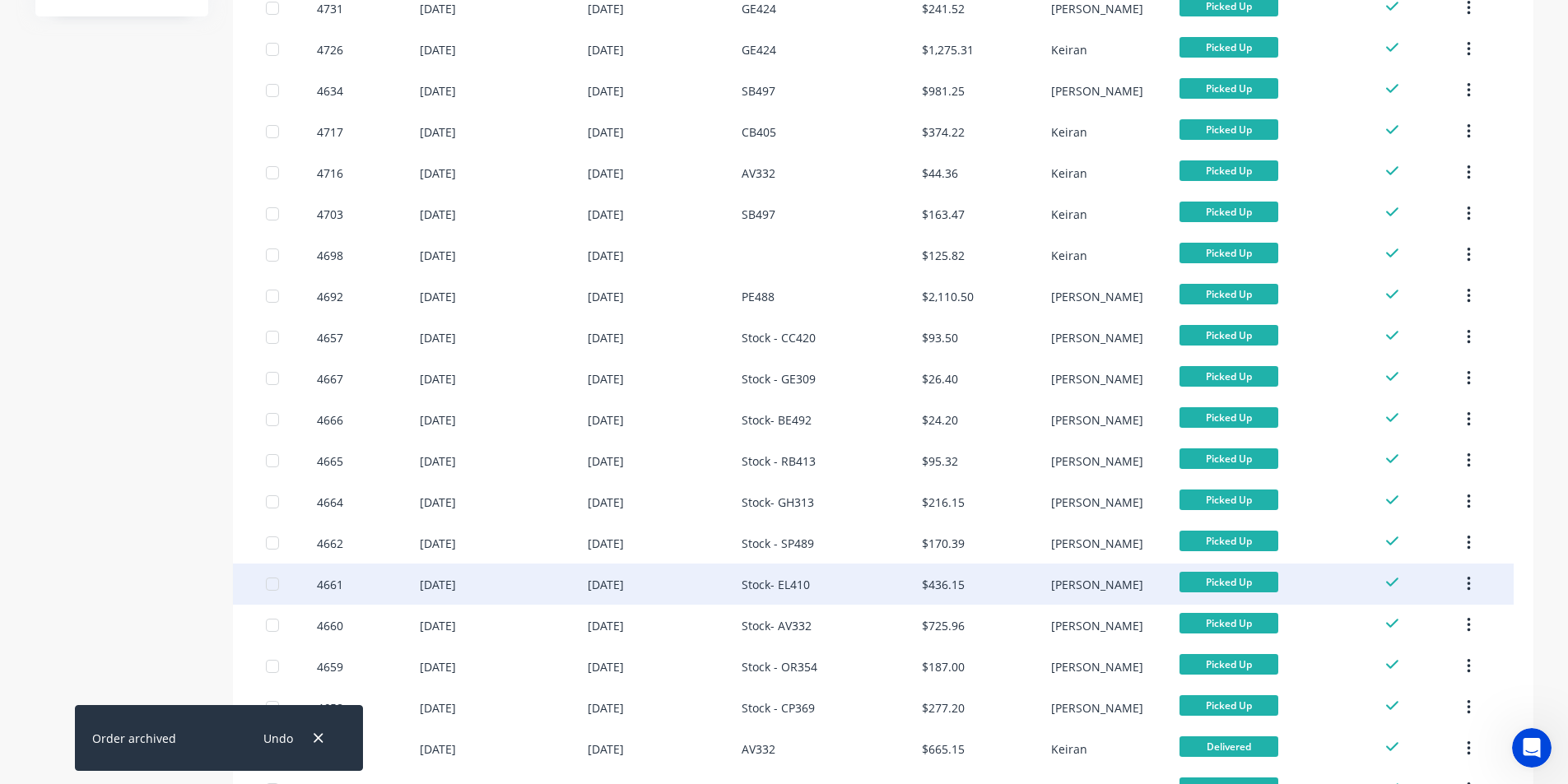
click at [1471, 585] on icon "button" at bounding box center [1469, 583] width 4 height 18
click at [1417, 616] on div "Archive" at bounding box center [1410, 628] width 127 height 24
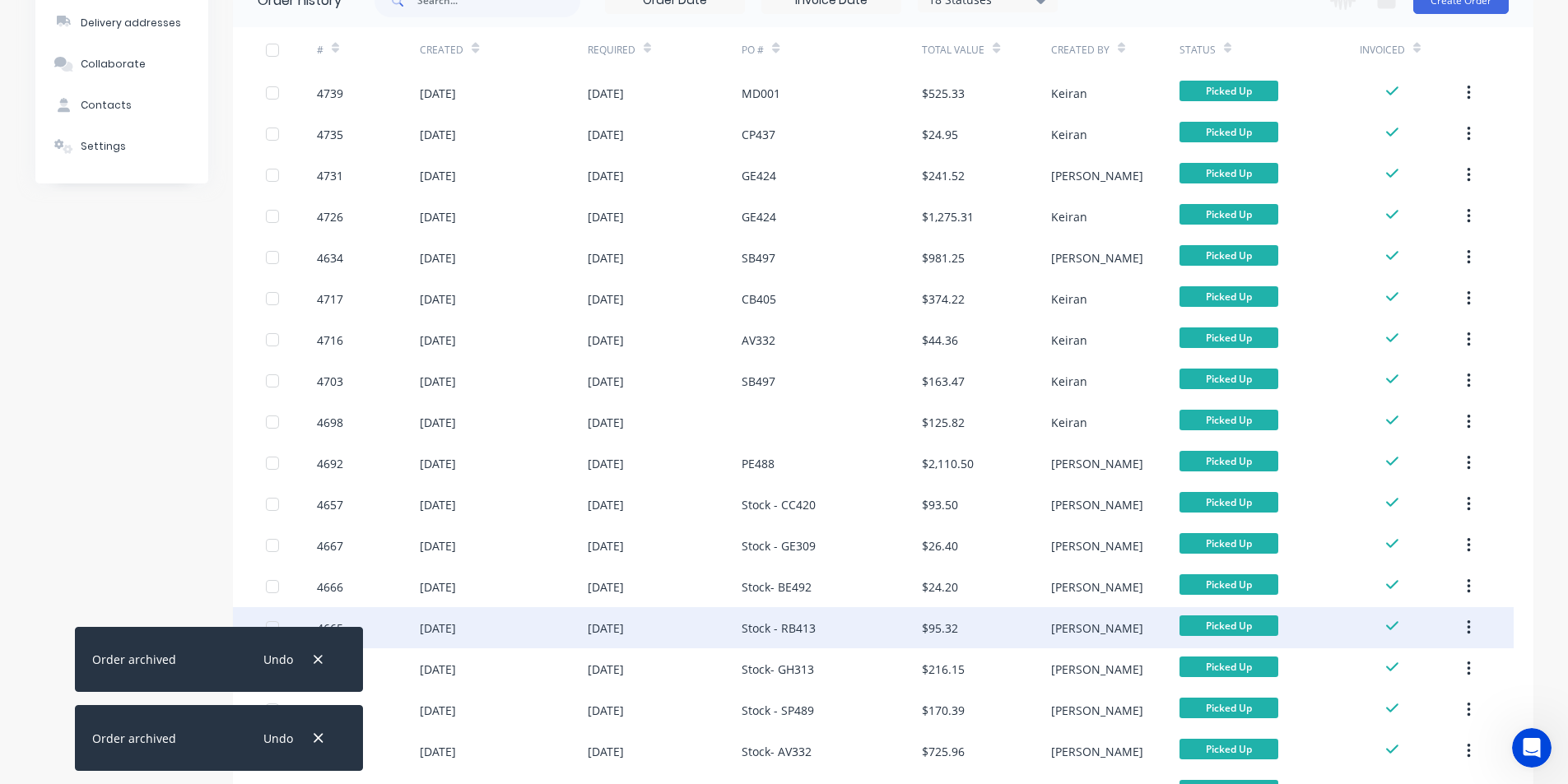
scroll to position [164, 0]
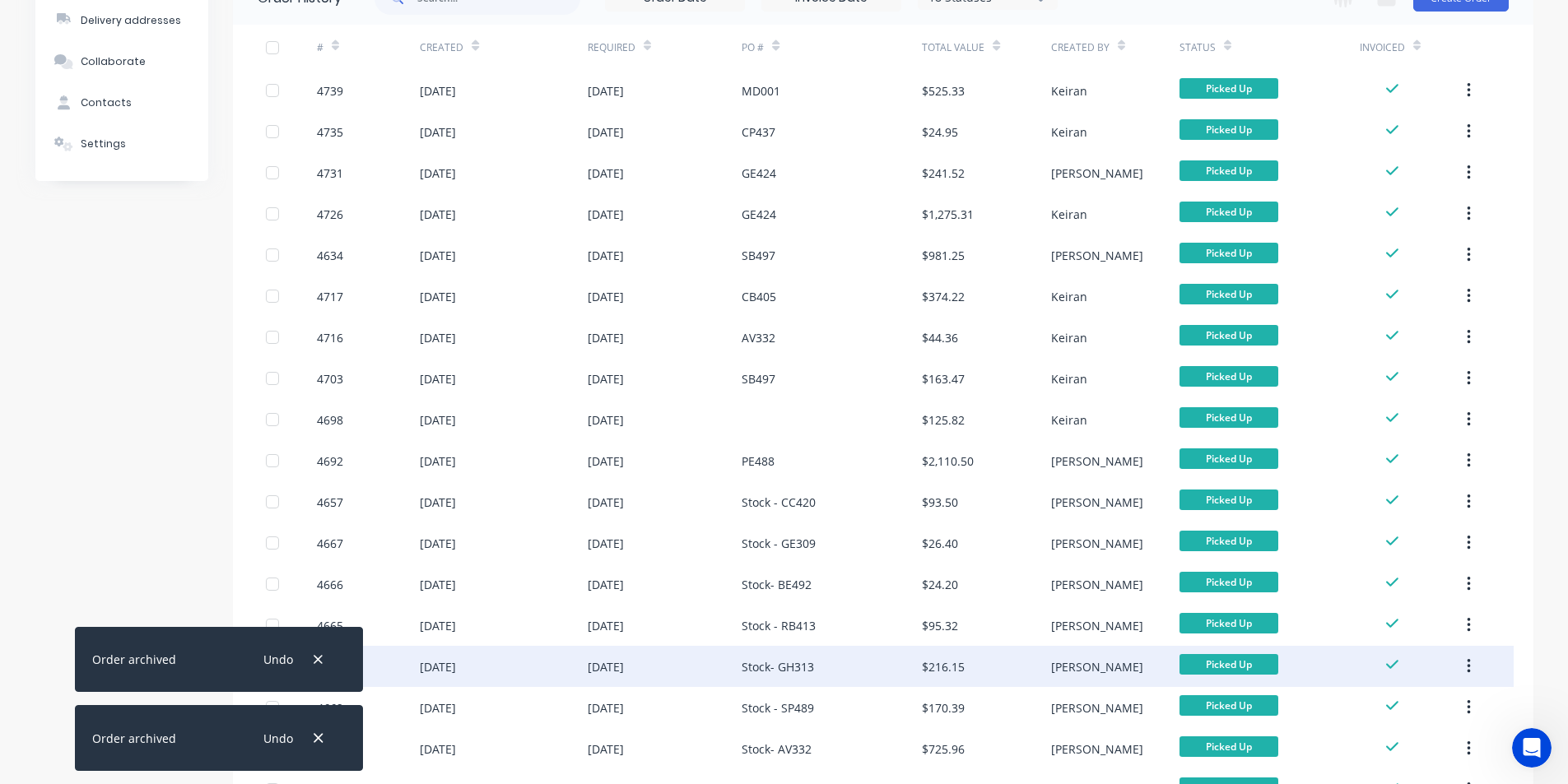
click at [1473, 666] on button "button" at bounding box center [1469, 666] width 39 height 29
click at [1405, 705] on div "Archive" at bounding box center [1410, 710] width 127 height 24
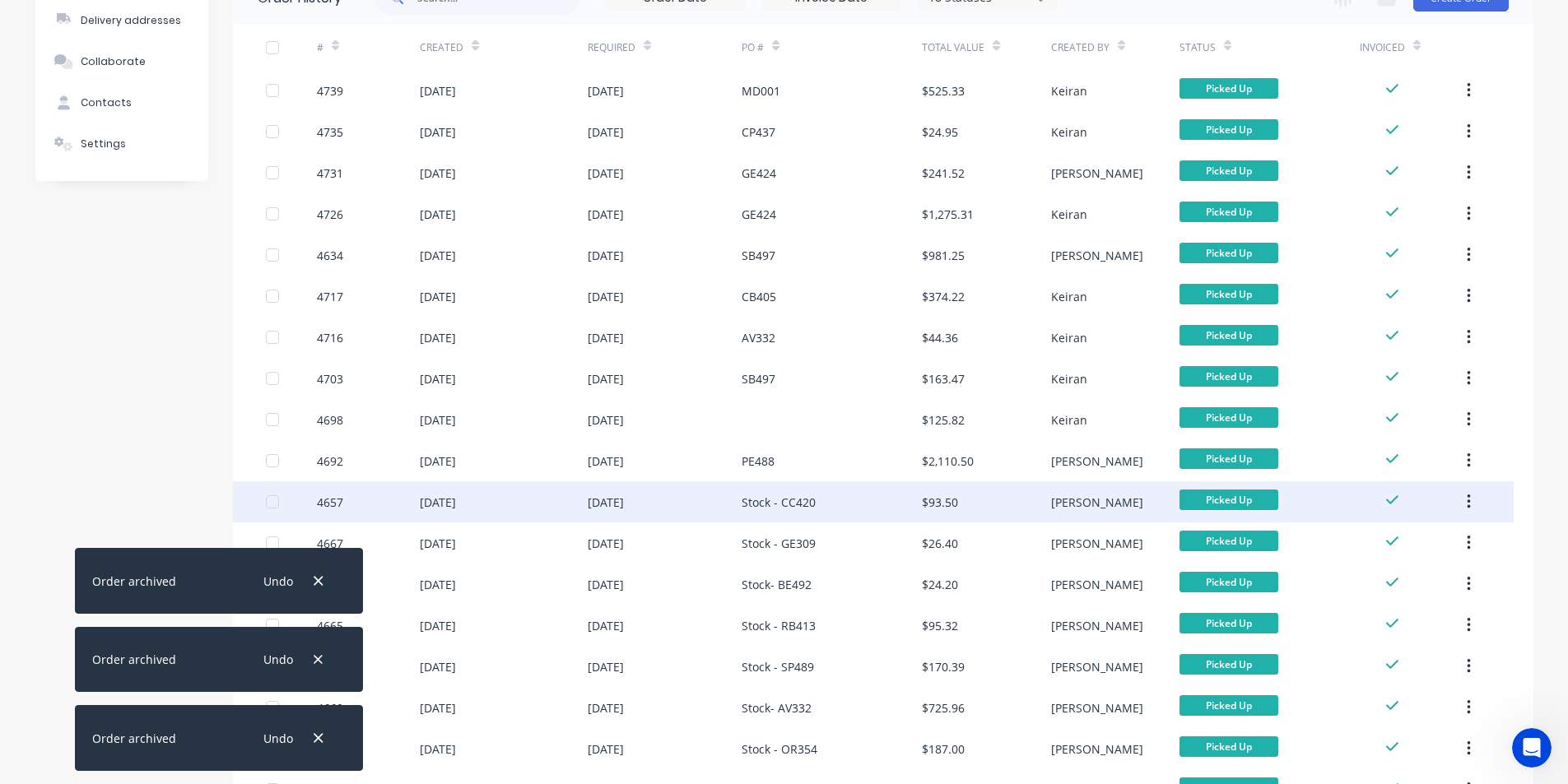
click at [1471, 504] on icon "button" at bounding box center [1469, 501] width 4 height 18
click at [1426, 532] on button "Archive" at bounding box center [1410, 545] width 157 height 33
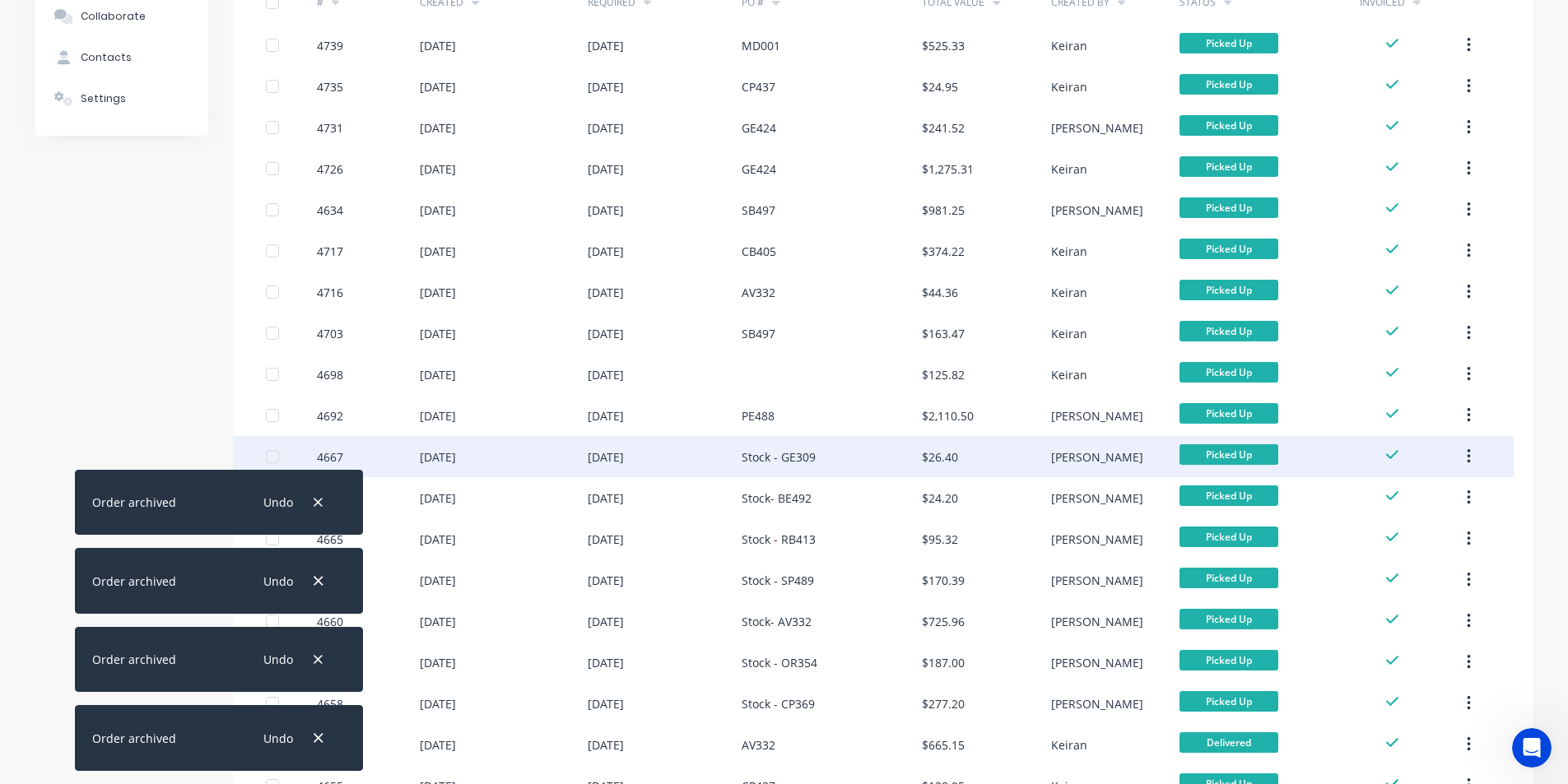
scroll to position [247, 0]
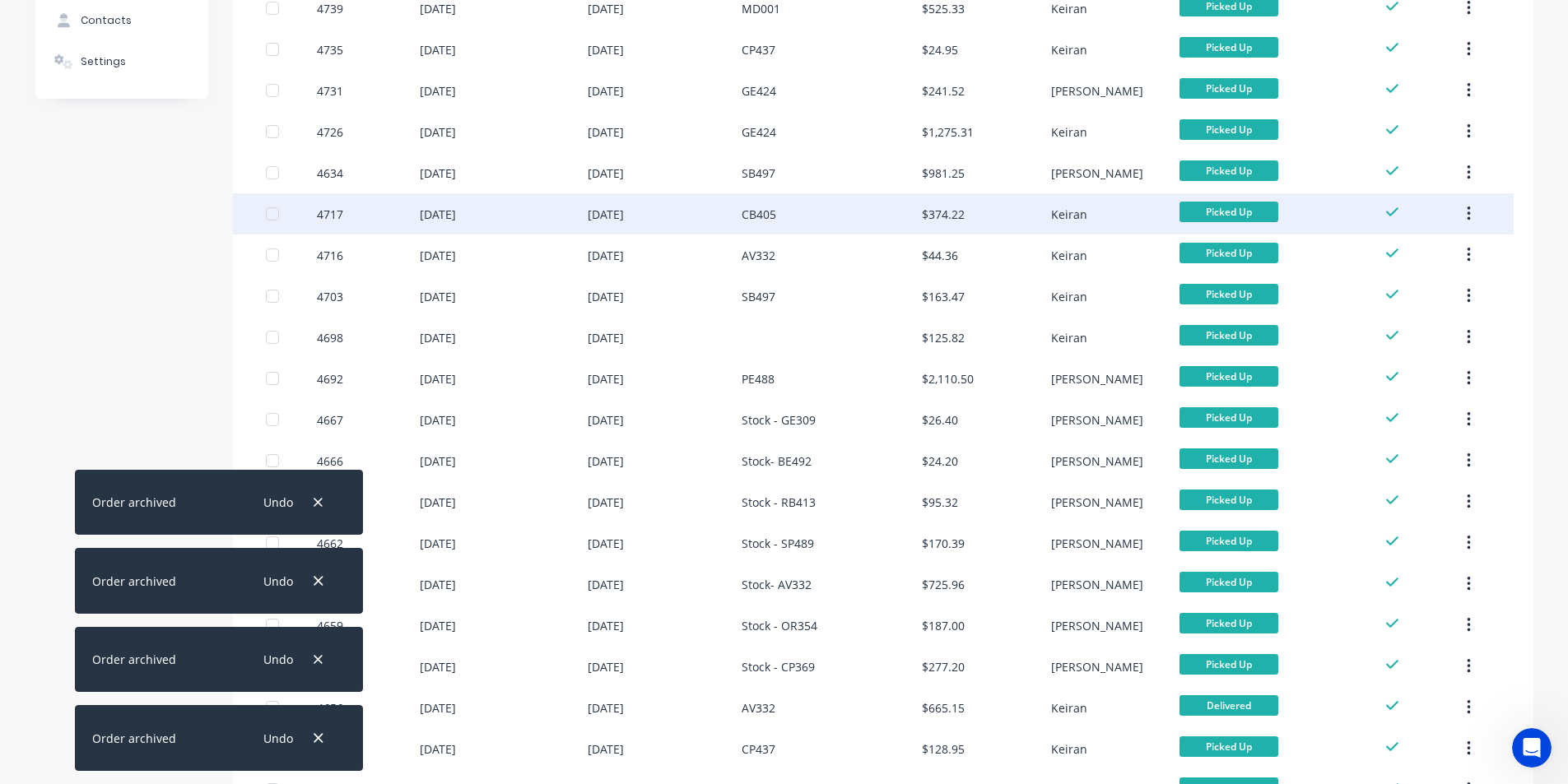
click at [1472, 209] on button "button" at bounding box center [1469, 214] width 39 height 29
click at [1462, 258] on div "Archive" at bounding box center [1410, 258] width 127 height 24
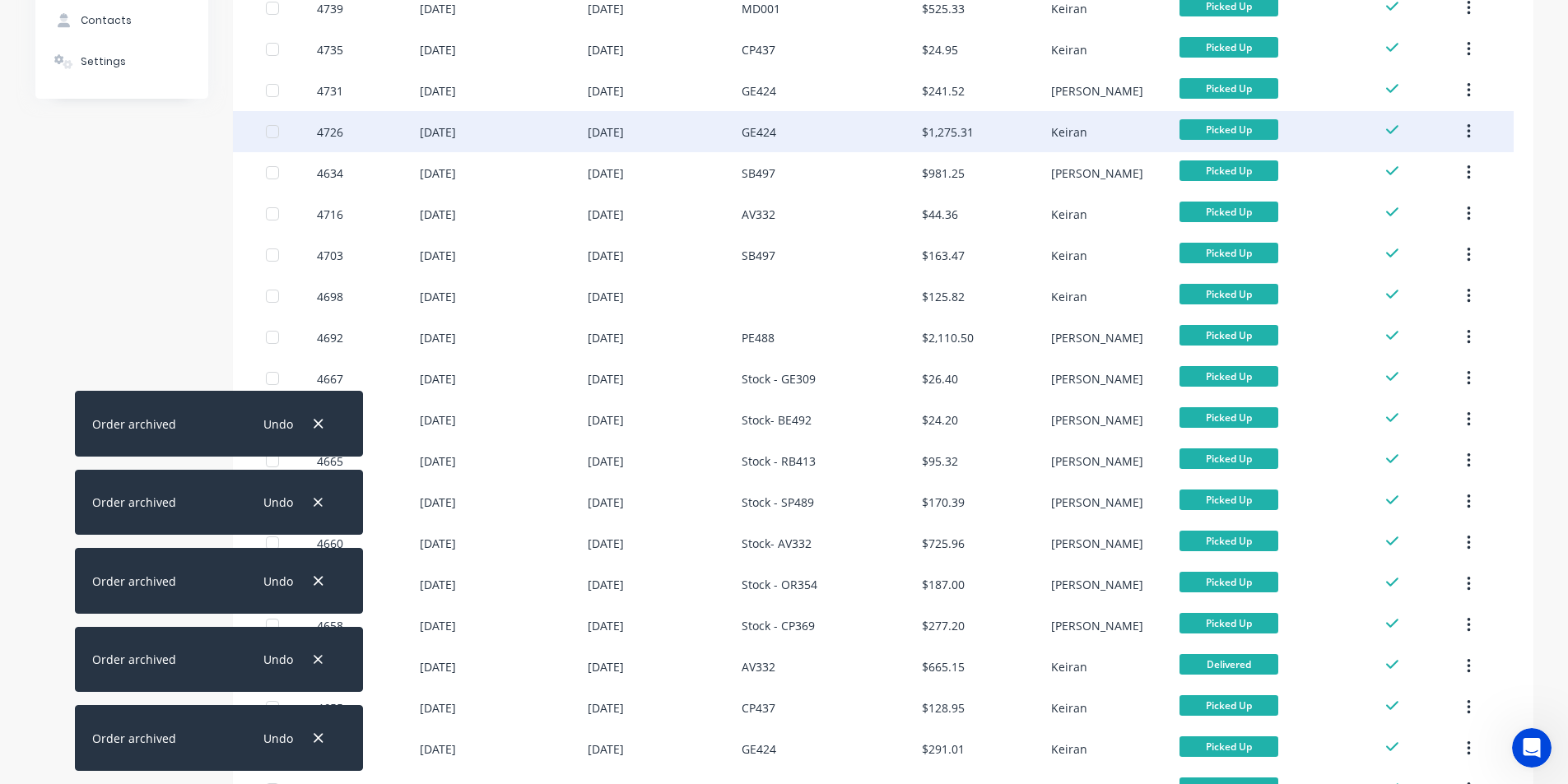
click at [1473, 131] on button "button" at bounding box center [1469, 131] width 39 height 29
click at [1456, 167] on div "Archive" at bounding box center [1410, 175] width 127 height 24
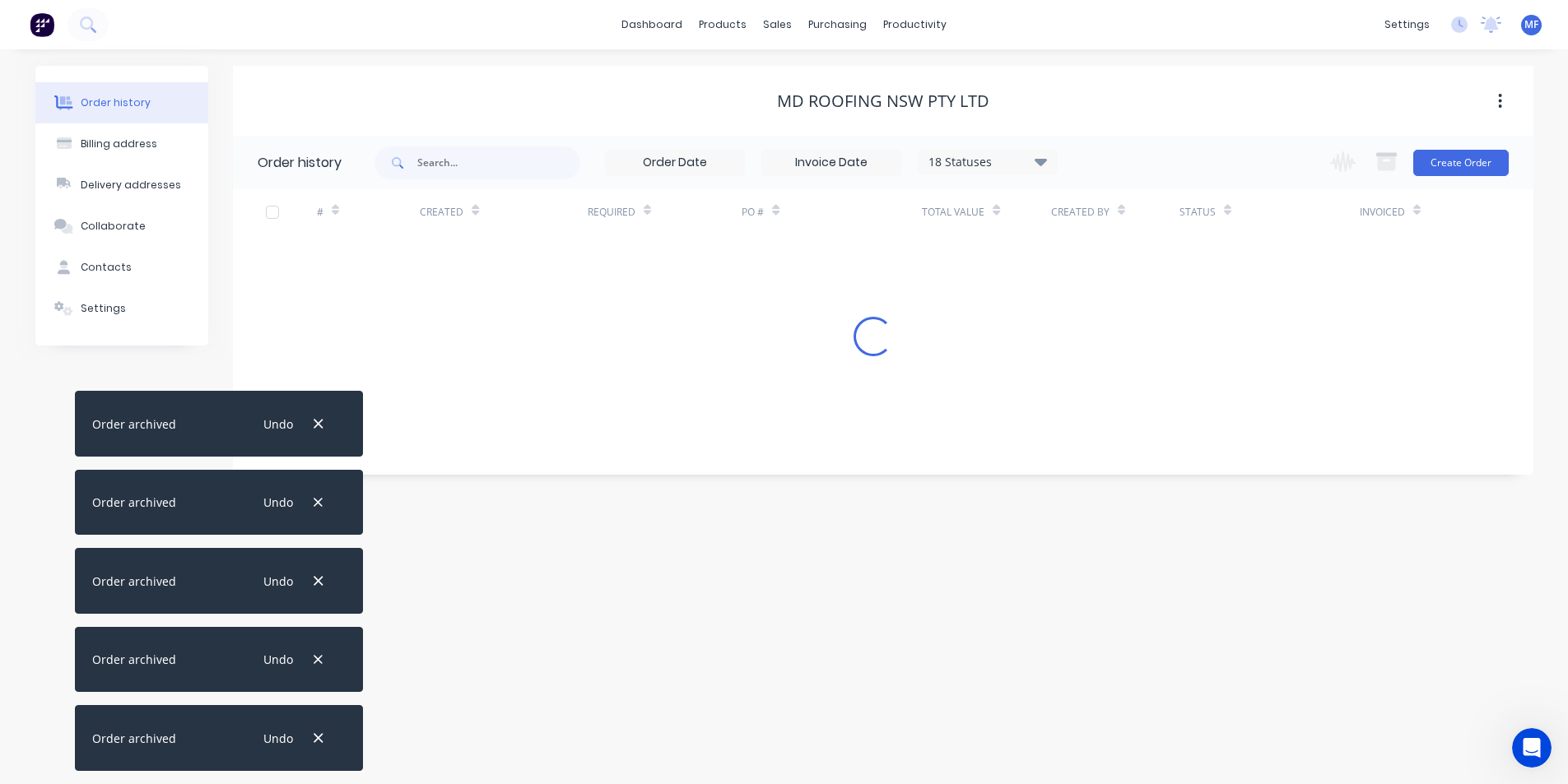
scroll to position [0, 0]
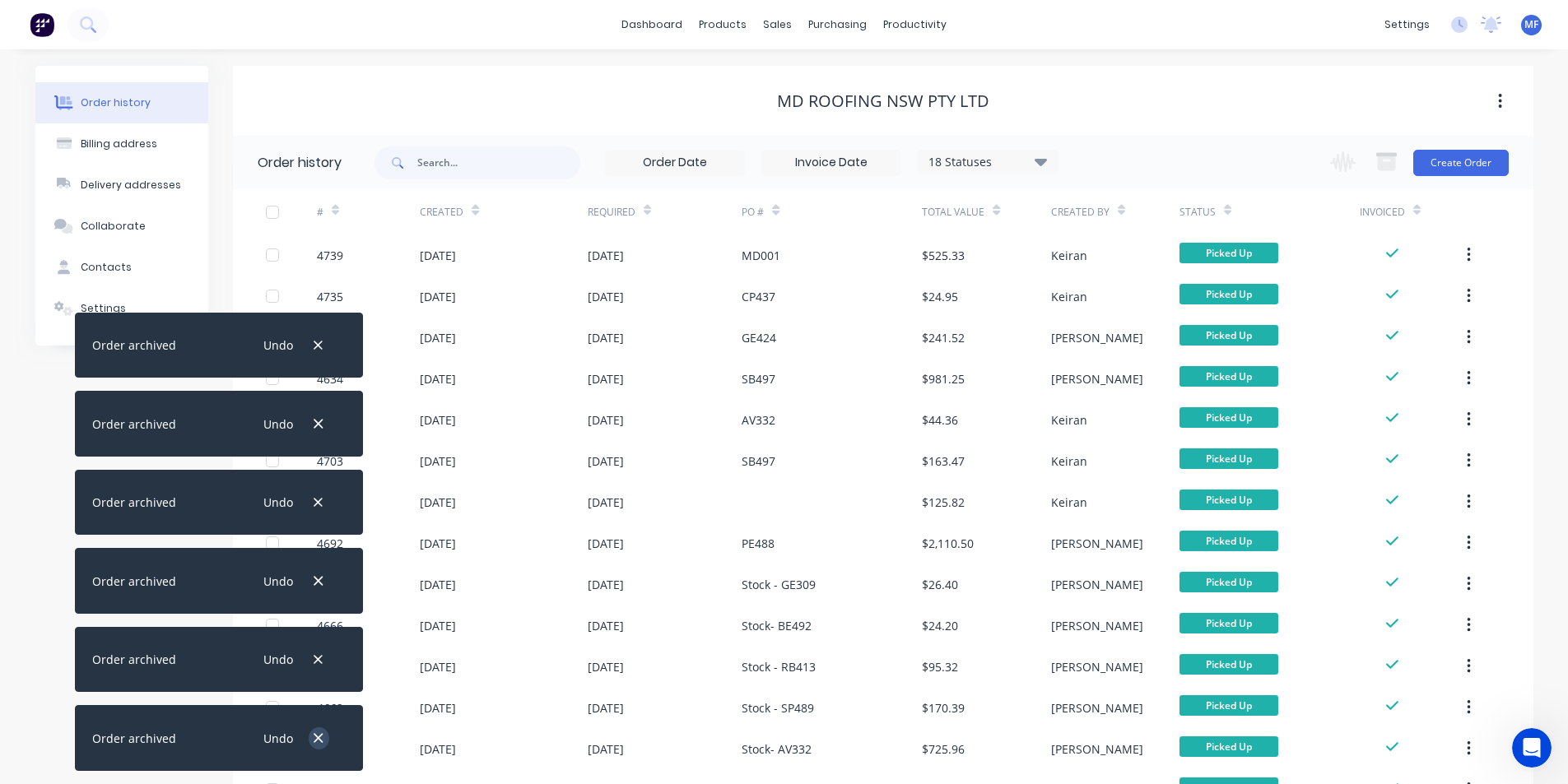
click at [320, 736] on icon "button" at bounding box center [318, 737] width 10 height 15
click at [320, 667] on icon "button" at bounding box center [318, 660] width 10 height 15
click at [320, 589] on icon "button" at bounding box center [318, 580] width 10 height 15
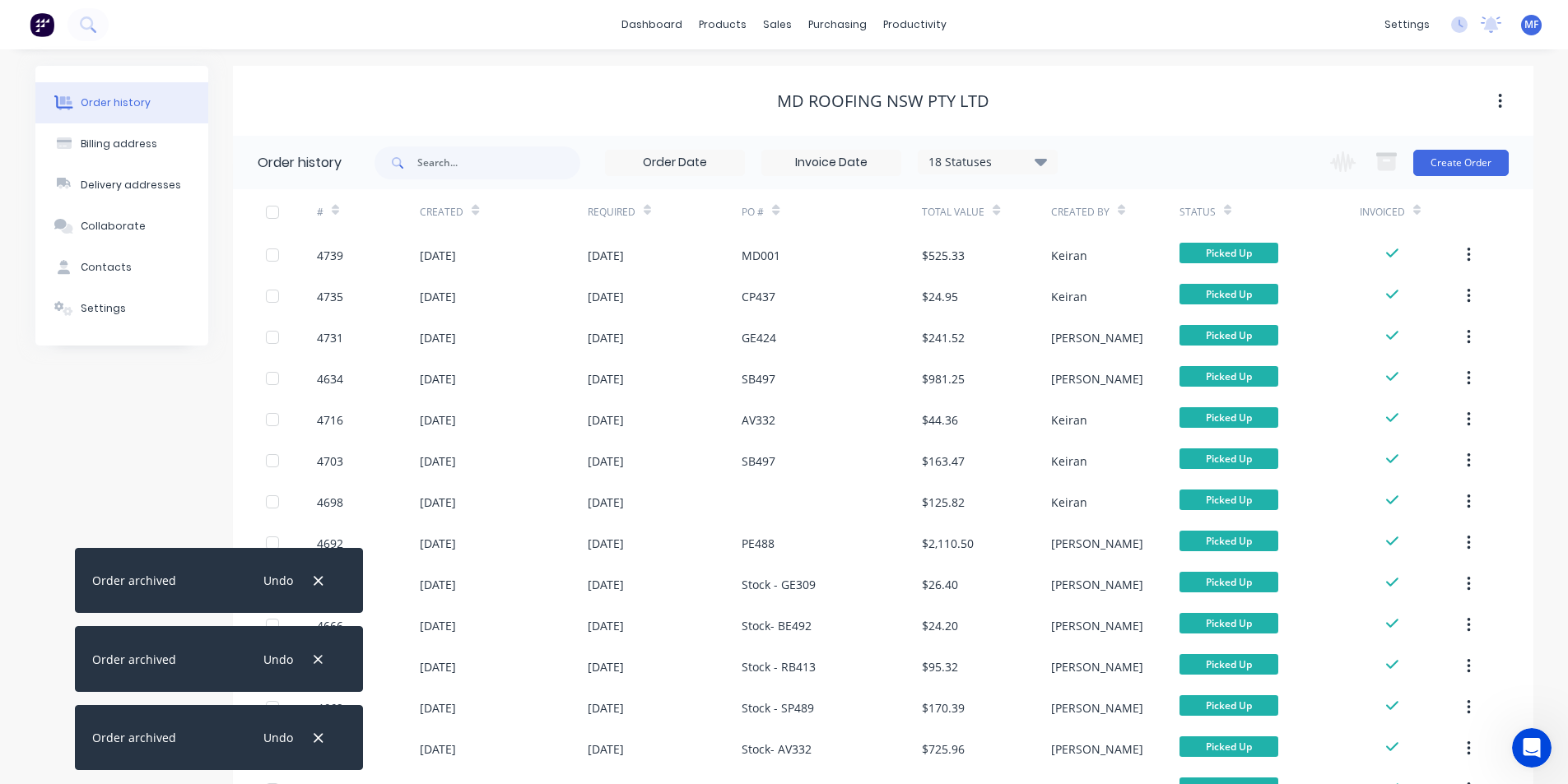
click at [320, 736] on icon "button" at bounding box center [318, 737] width 10 height 15
click at [320, 667] on icon "button" at bounding box center [318, 660] width 10 height 15
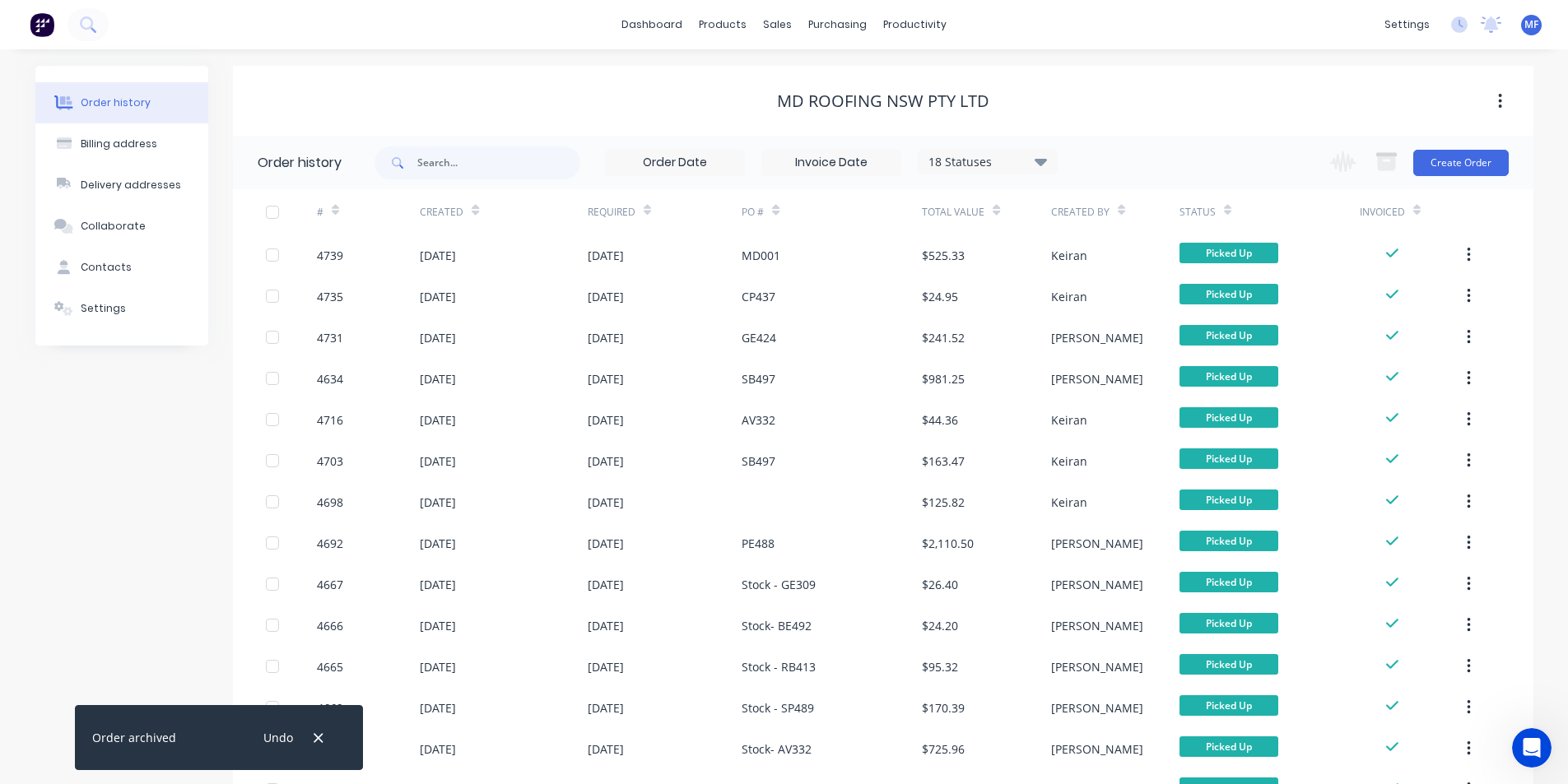
click at [320, 736] on icon "button" at bounding box center [318, 737] width 10 height 15
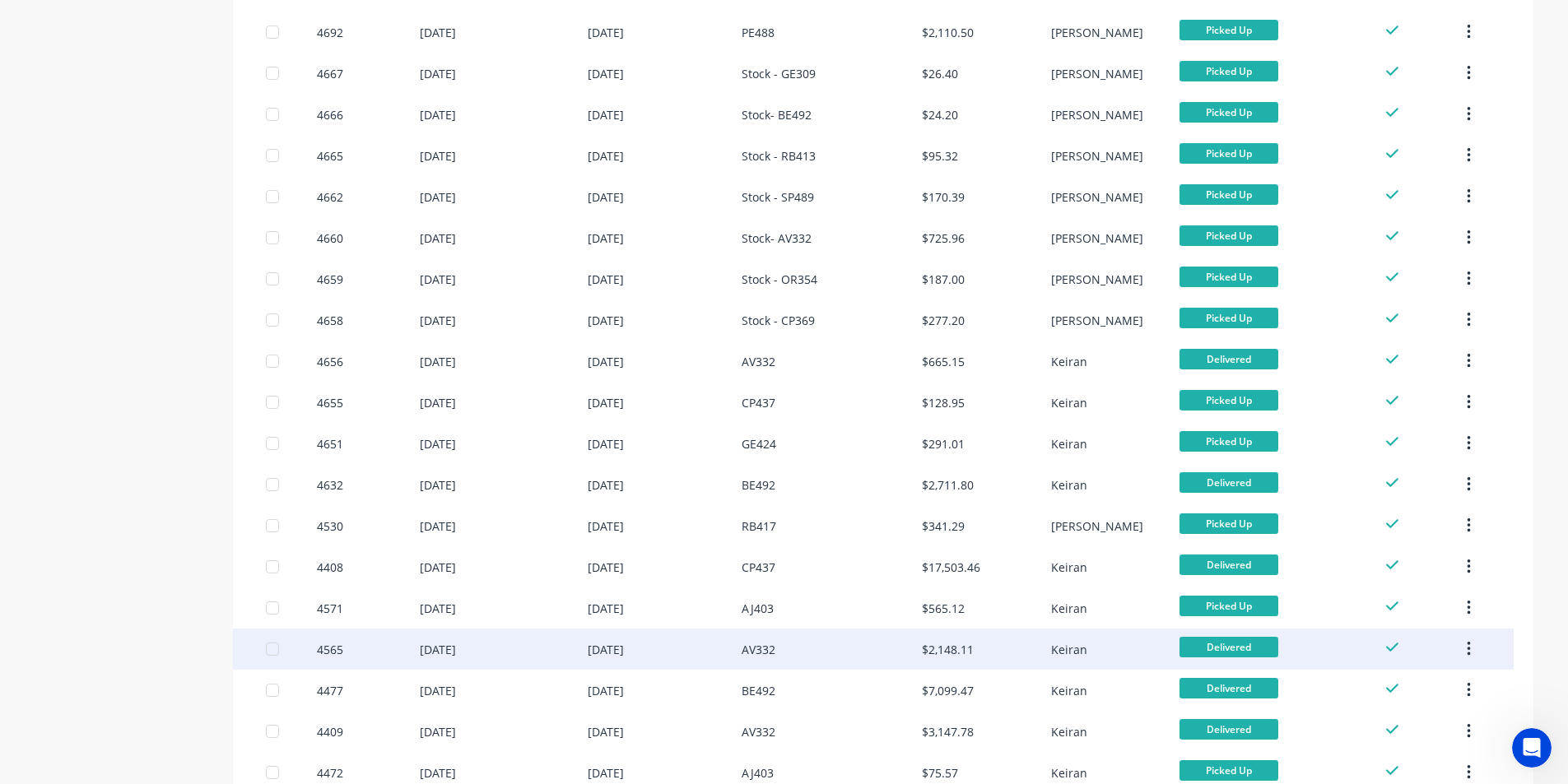
scroll to position [629, 0]
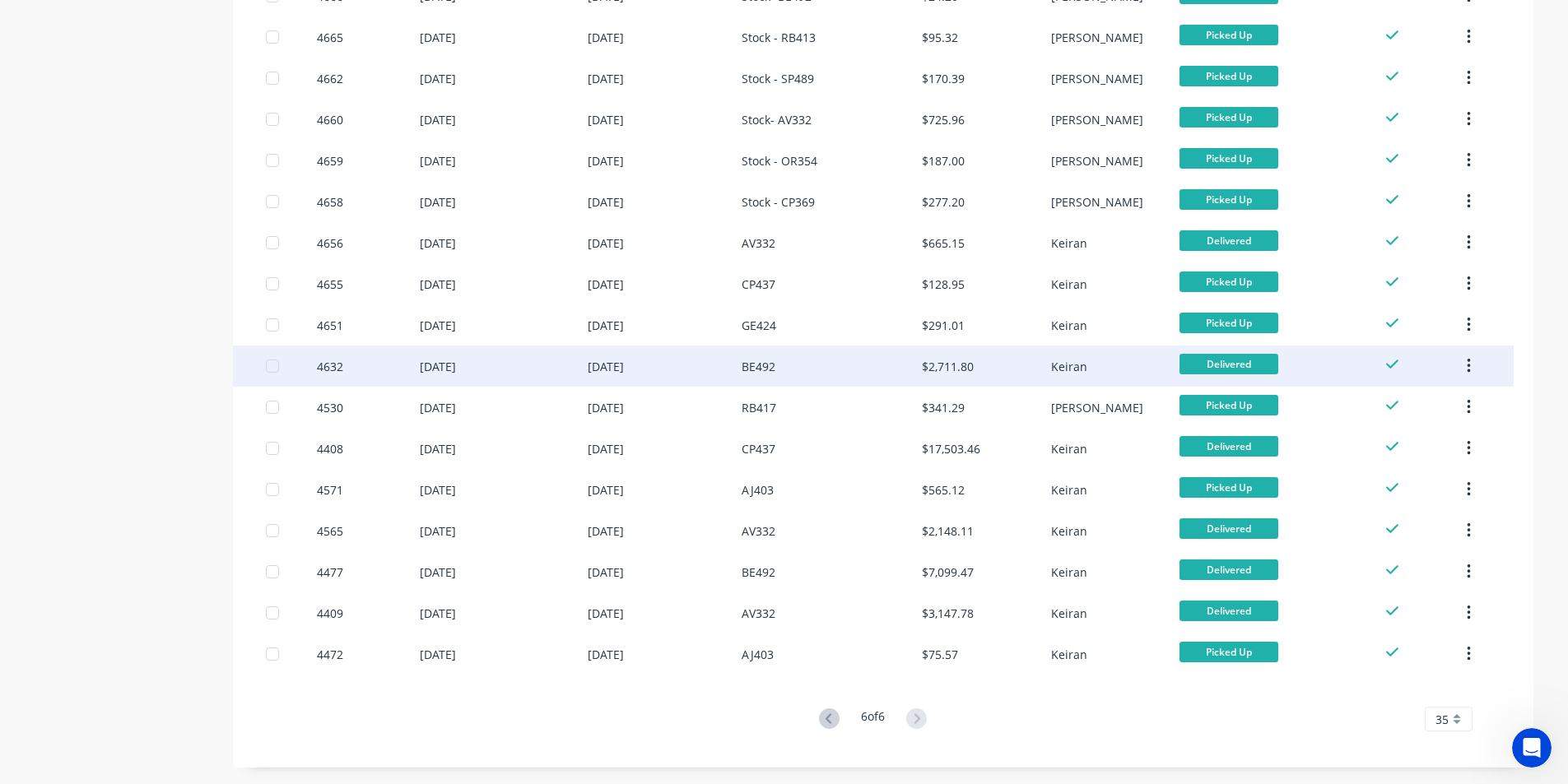
click at [1469, 364] on icon "button" at bounding box center [1469, 366] width 4 height 18
click at [1443, 399] on div "Archive" at bounding box center [1410, 410] width 127 height 24
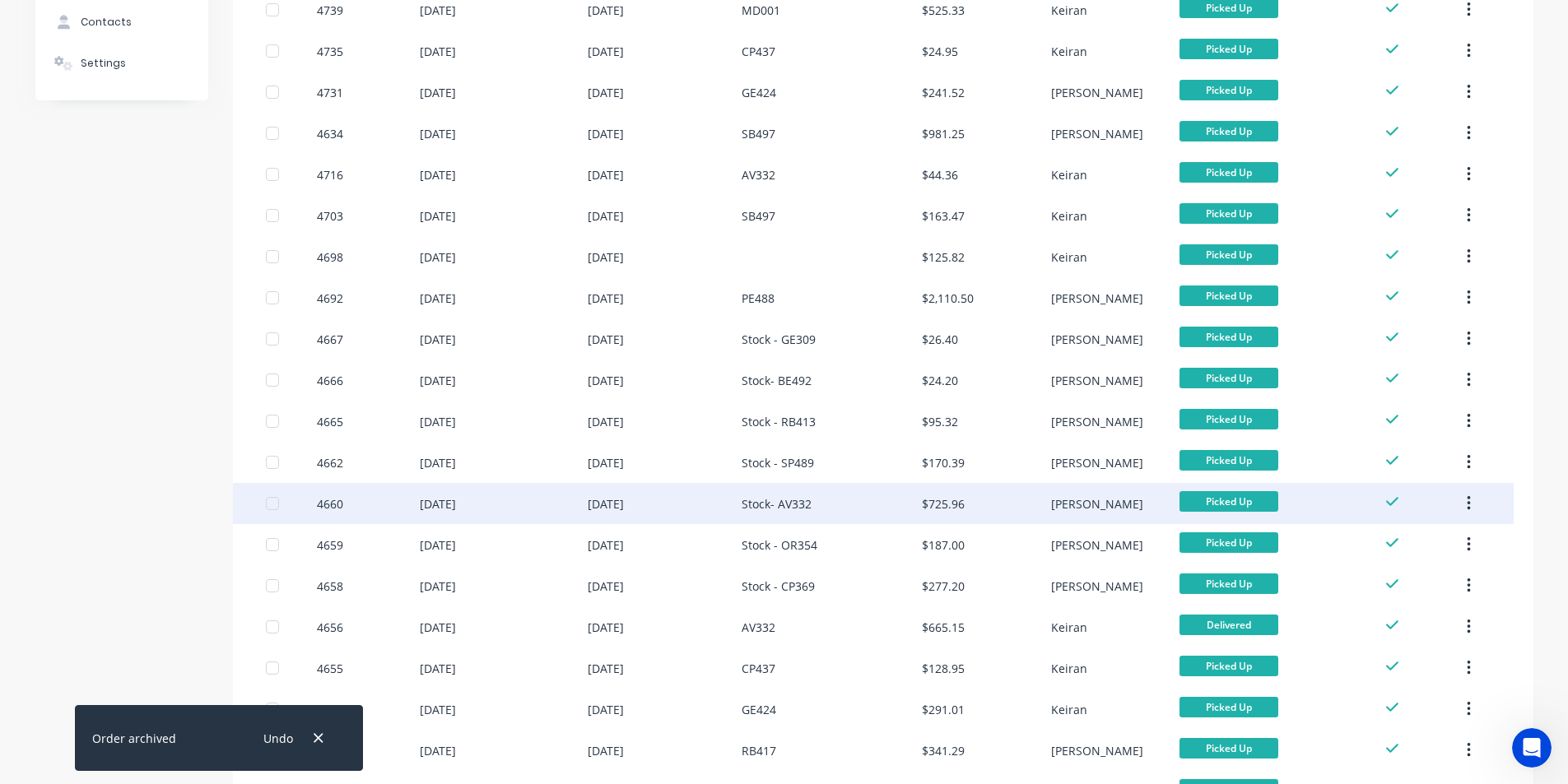
scroll to position [247, 0]
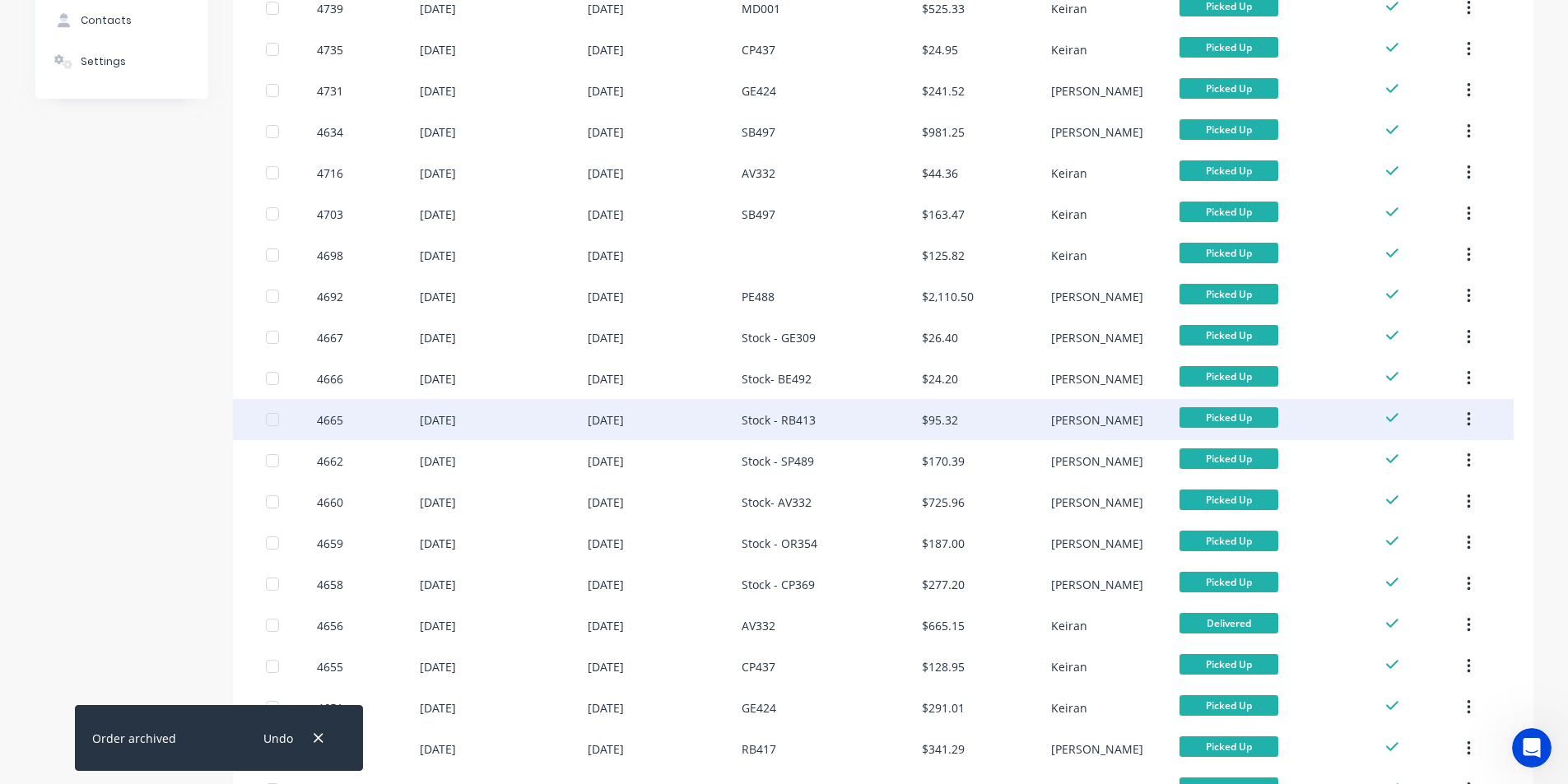
click at [1468, 419] on icon "button" at bounding box center [1469, 419] width 4 height 18
click at [1419, 450] on button "Archive" at bounding box center [1410, 463] width 157 height 33
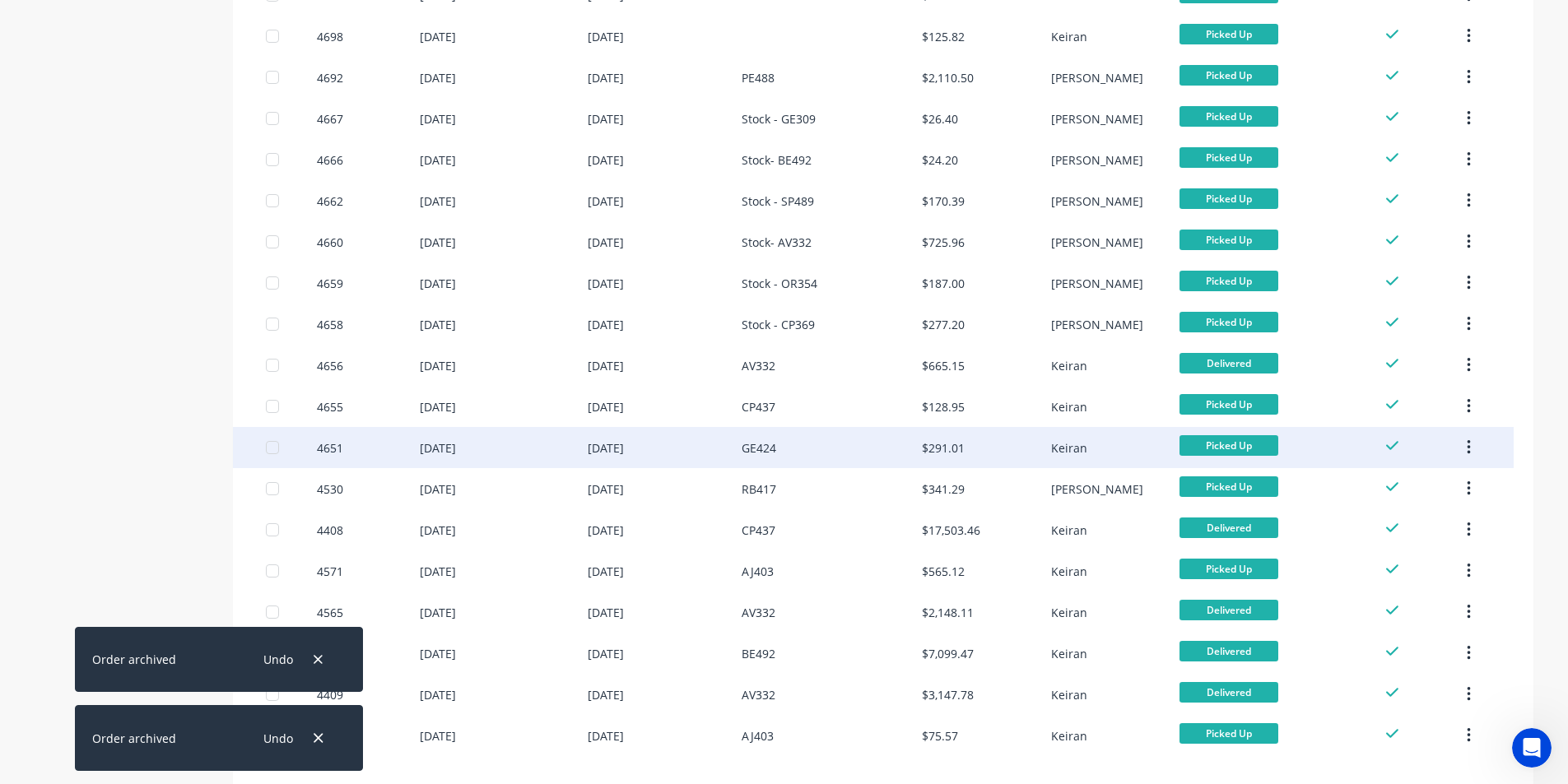
scroll to position [547, 0]
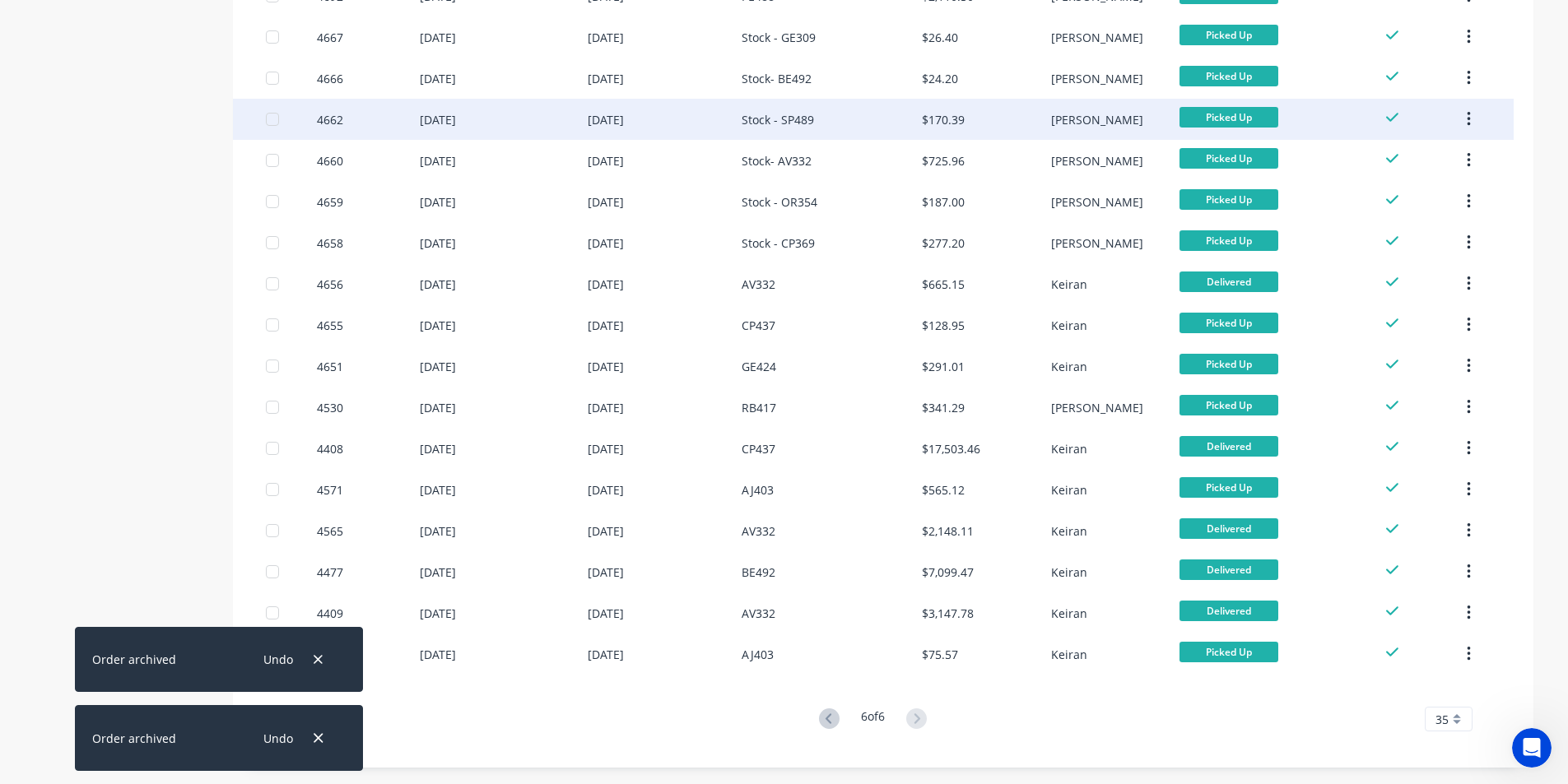
click at [1473, 117] on button "button" at bounding box center [1469, 119] width 39 height 29
click at [1428, 149] on button "Archive" at bounding box center [1410, 163] width 157 height 33
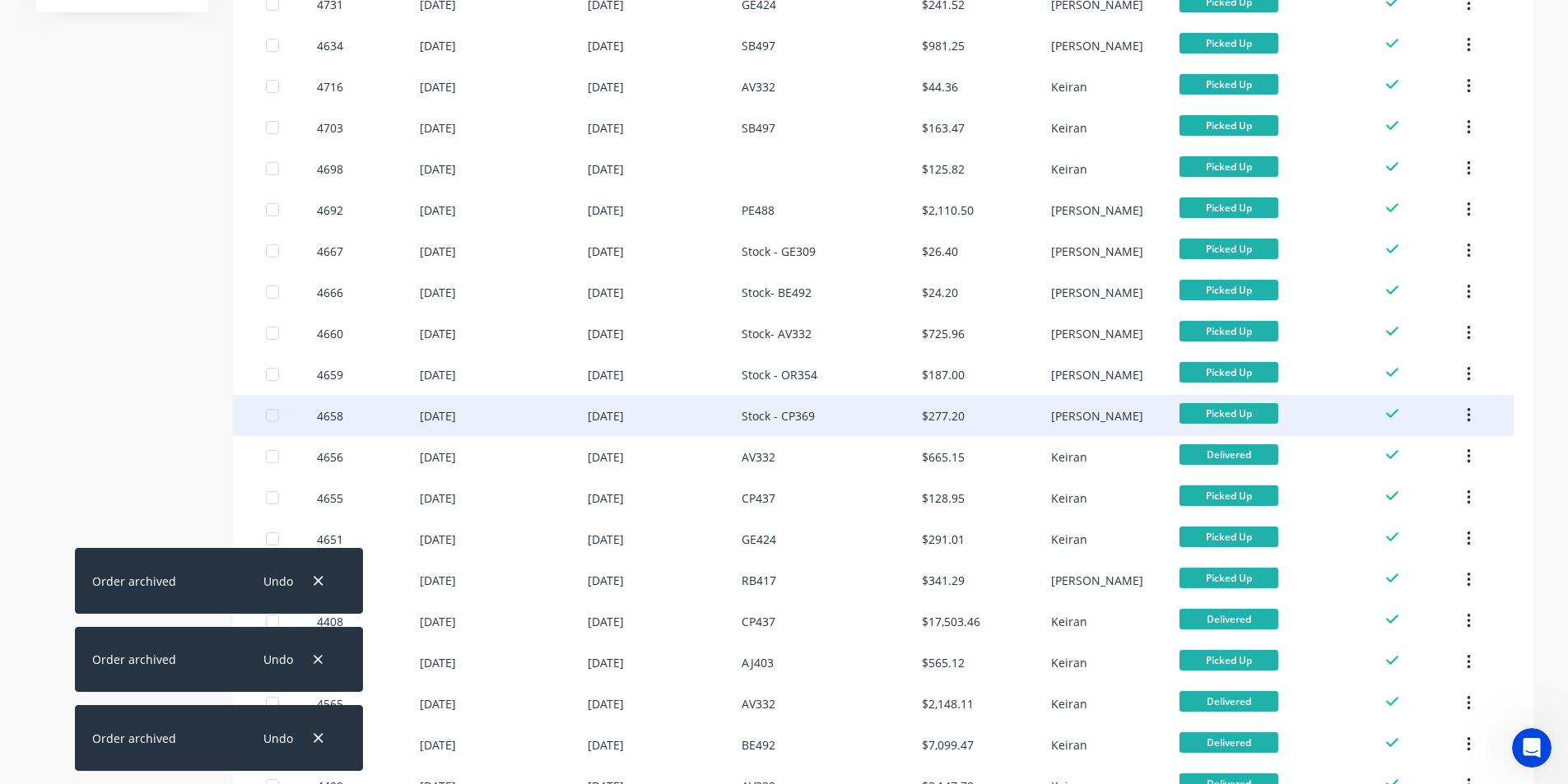
scroll to position [411, 0]
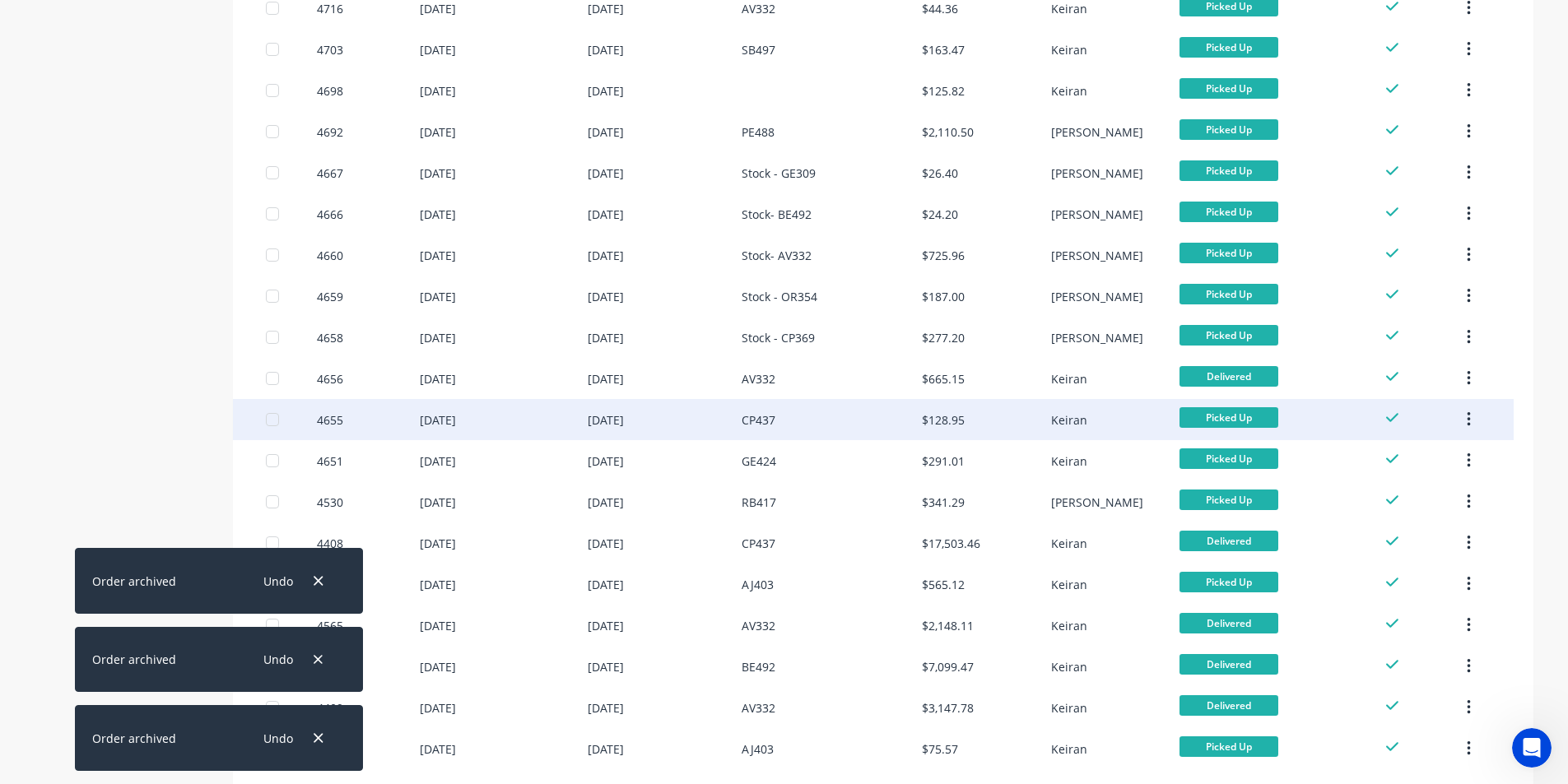
click at [1467, 418] on icon "button" at bounding box center [1469, 419] width 4 height 18
click at [1424, 460] on div "Archive" at bounding box center [1410, 463] width 127 height 24
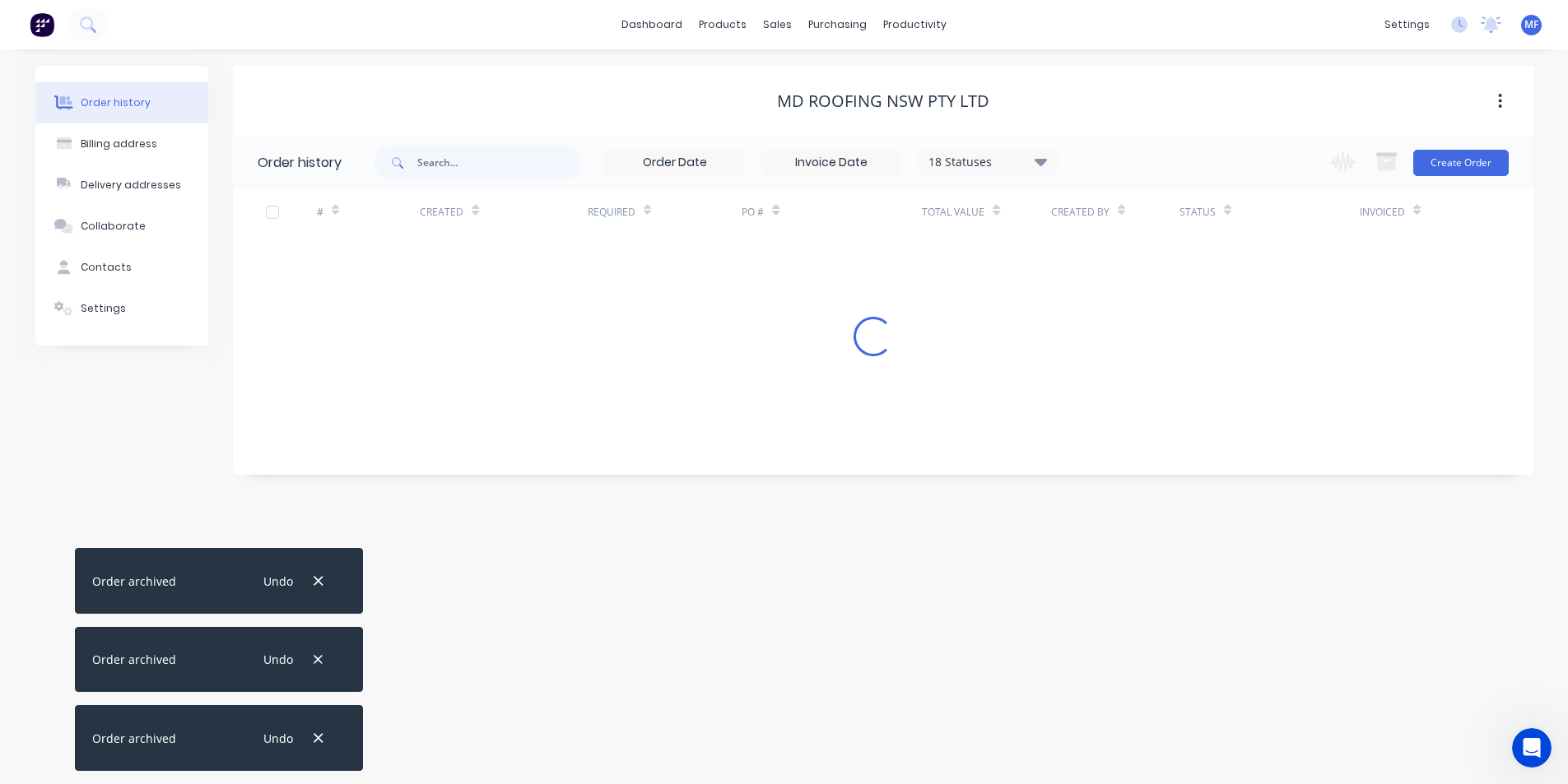
scroll to position [0, 0]
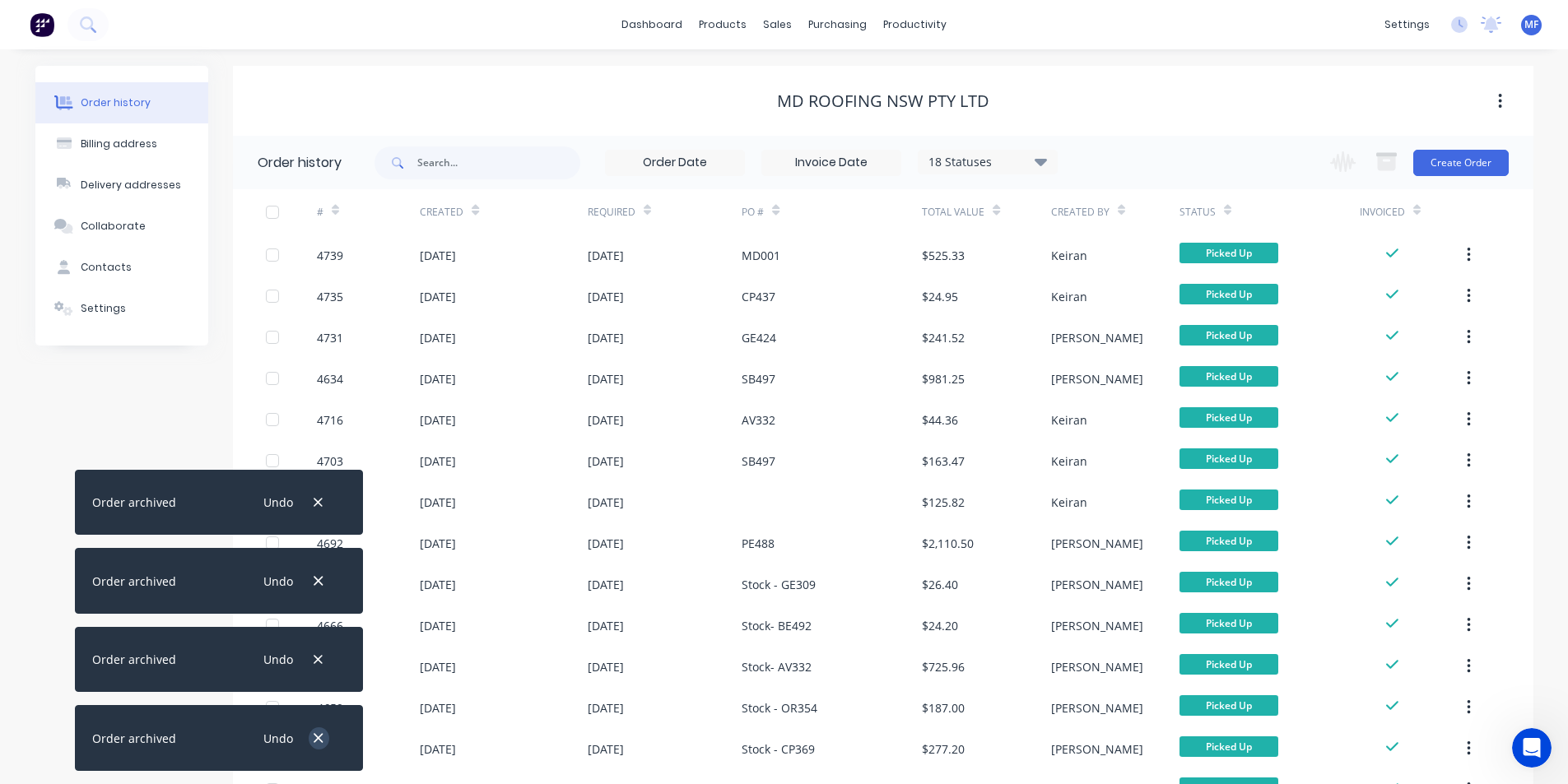
click at [316, 730] on button "button" at bounding box center [319, 738] width 21 height 22
click at [316, 671] on button "button" at bounding box center [319, 660] width 21 height 22
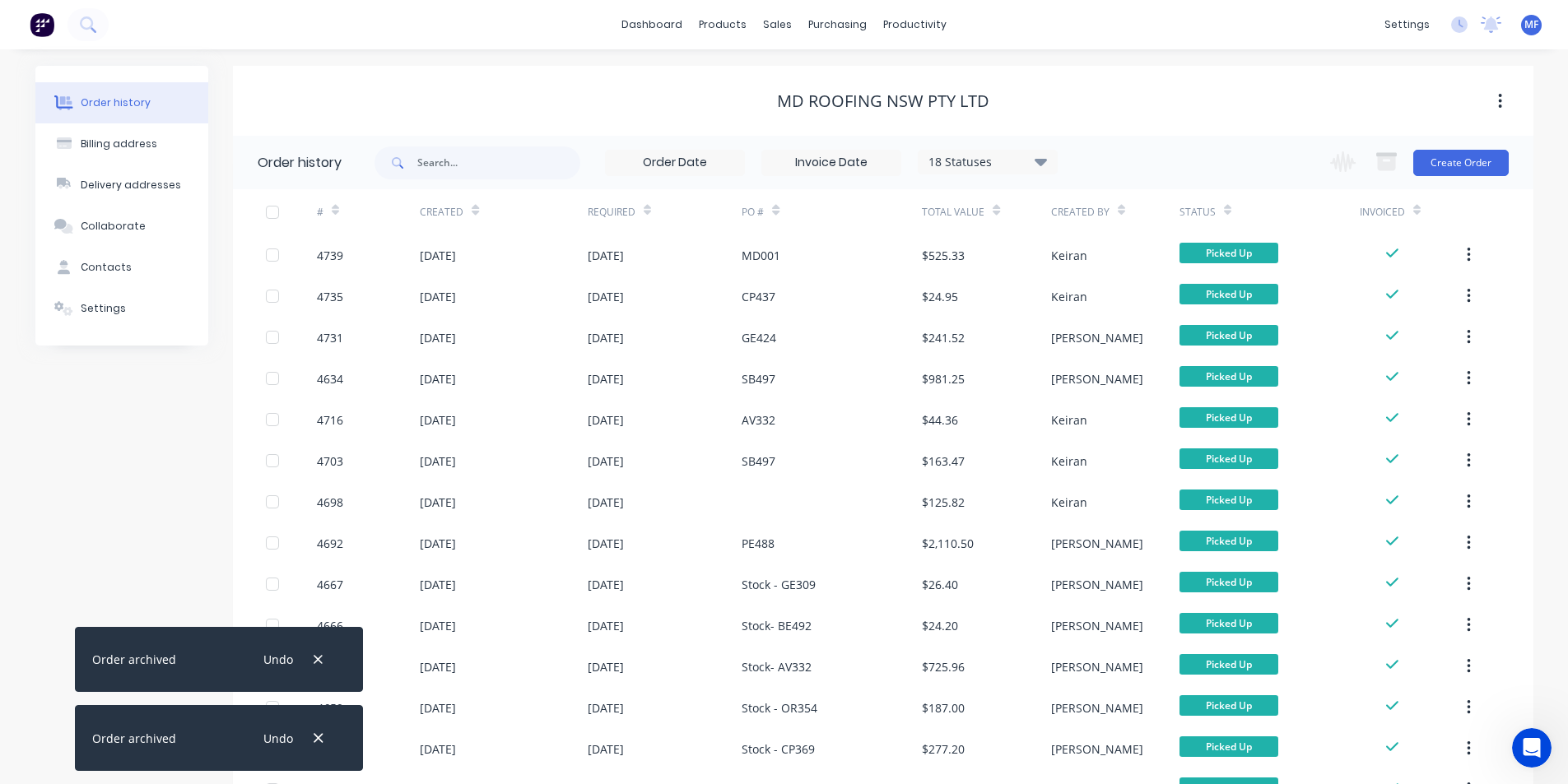
click at [316, 730] on button "button" at bounding box center [319, 738] width 21 height 22
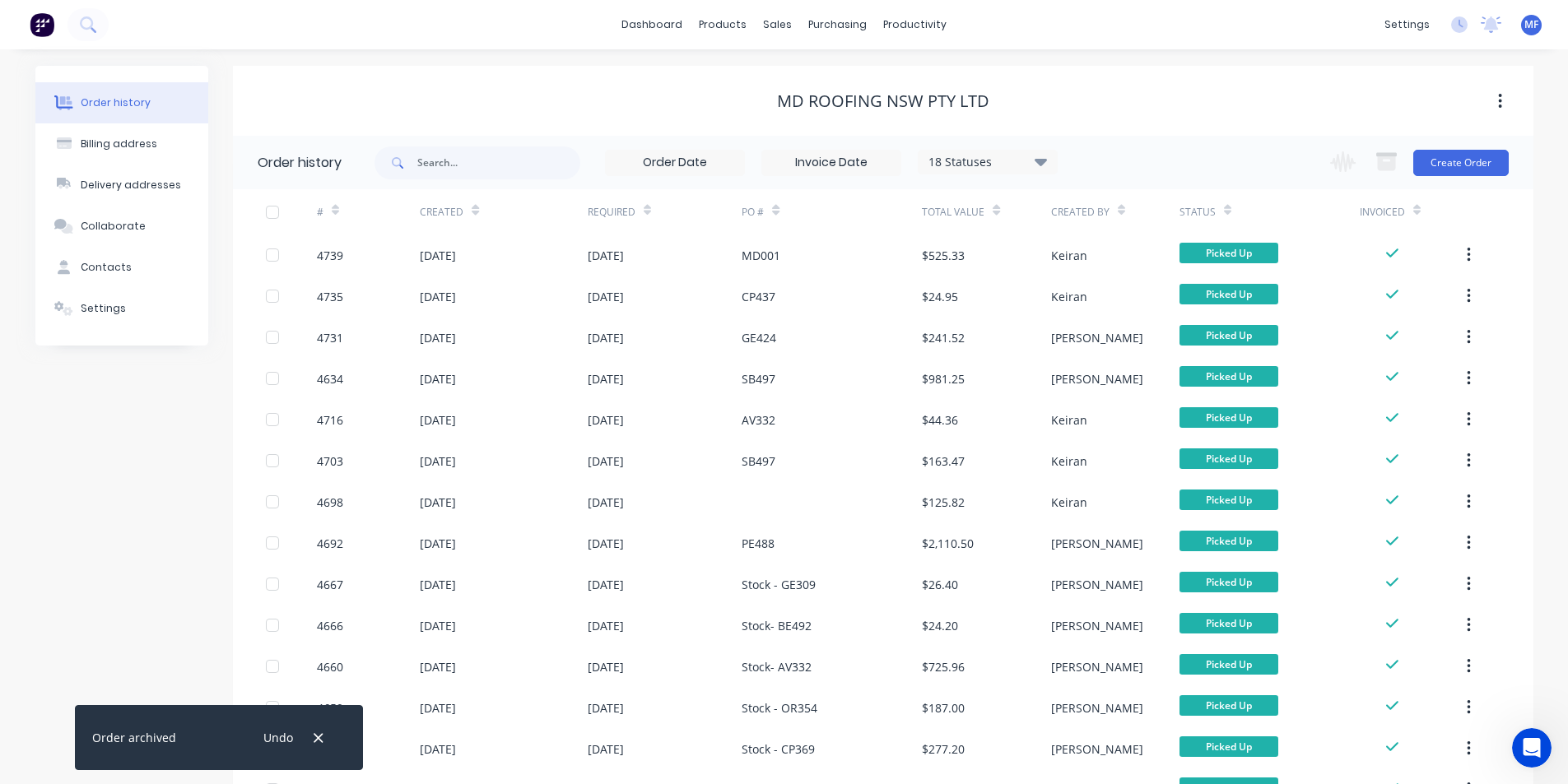
click at [316, 730] on button "button" at bounding box center [319, 738] width 21 height 22
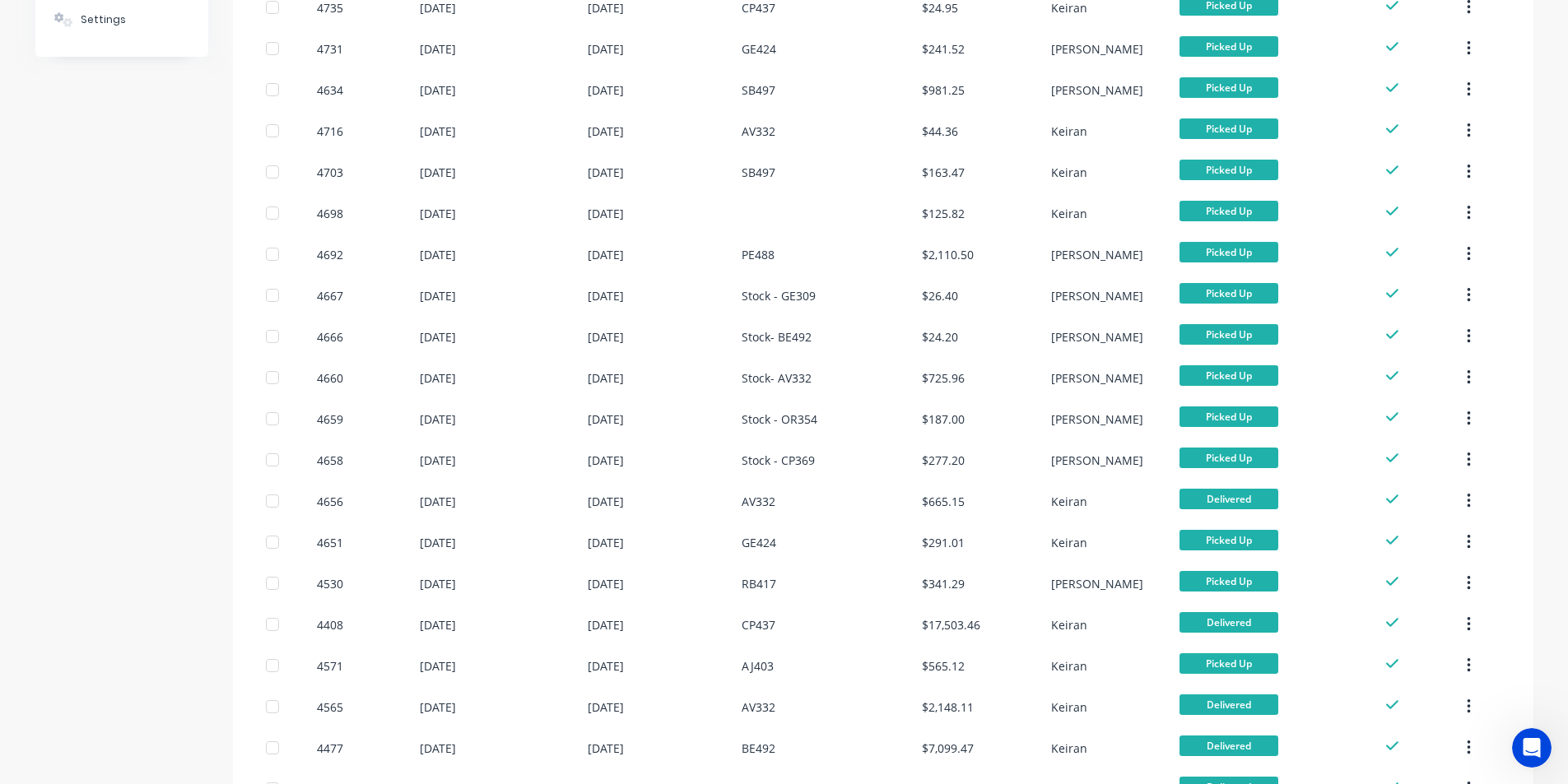
scroll to position [465, 0]
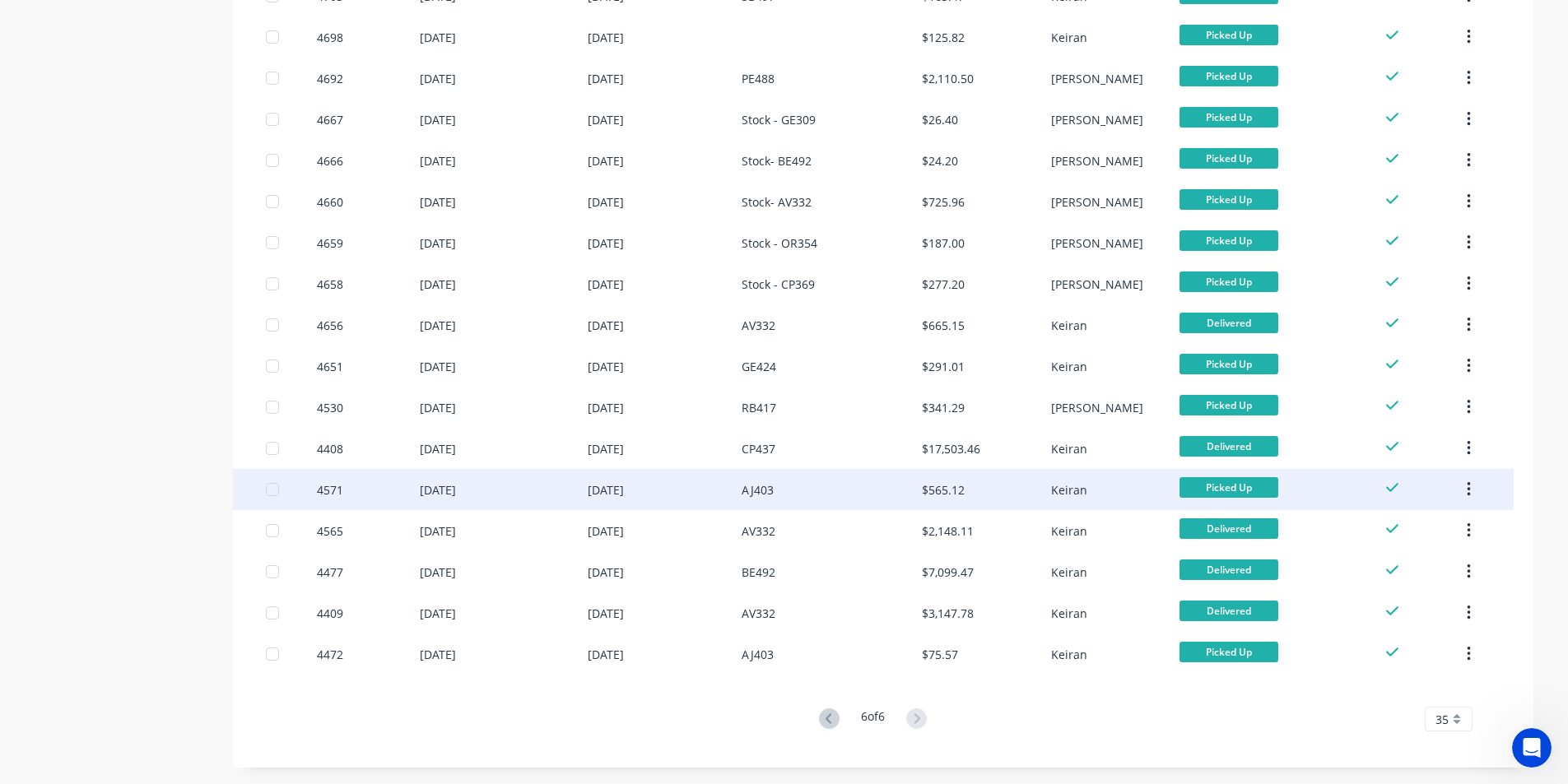
click at [1471, 488] on icon "button" at bounding box center [1469, 489] width 4 height 18
click at [1434, 520] on button "Archive" at bounding box center [1410, 533] width 157 height 33
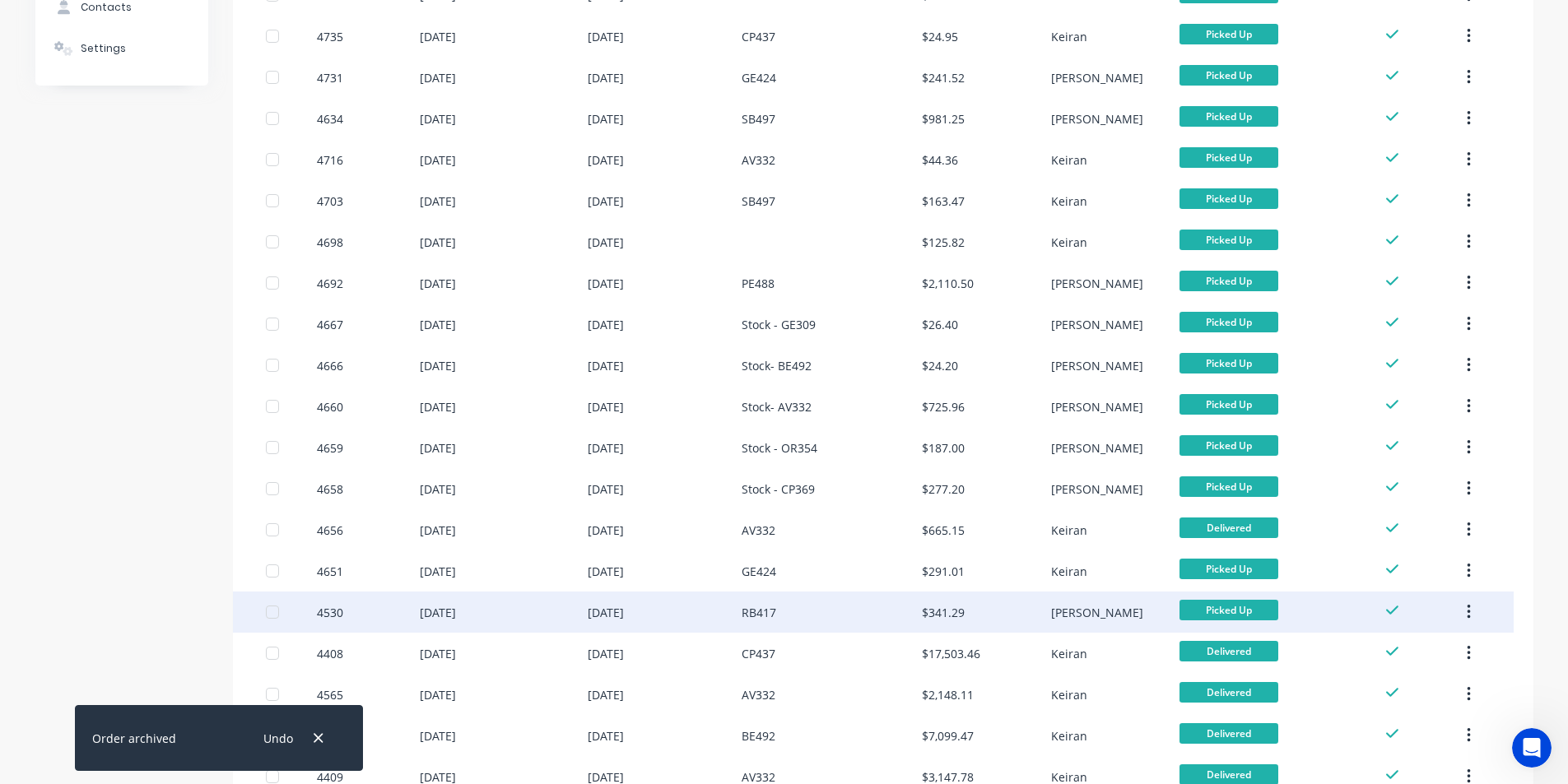
scroll to position [259, 0]
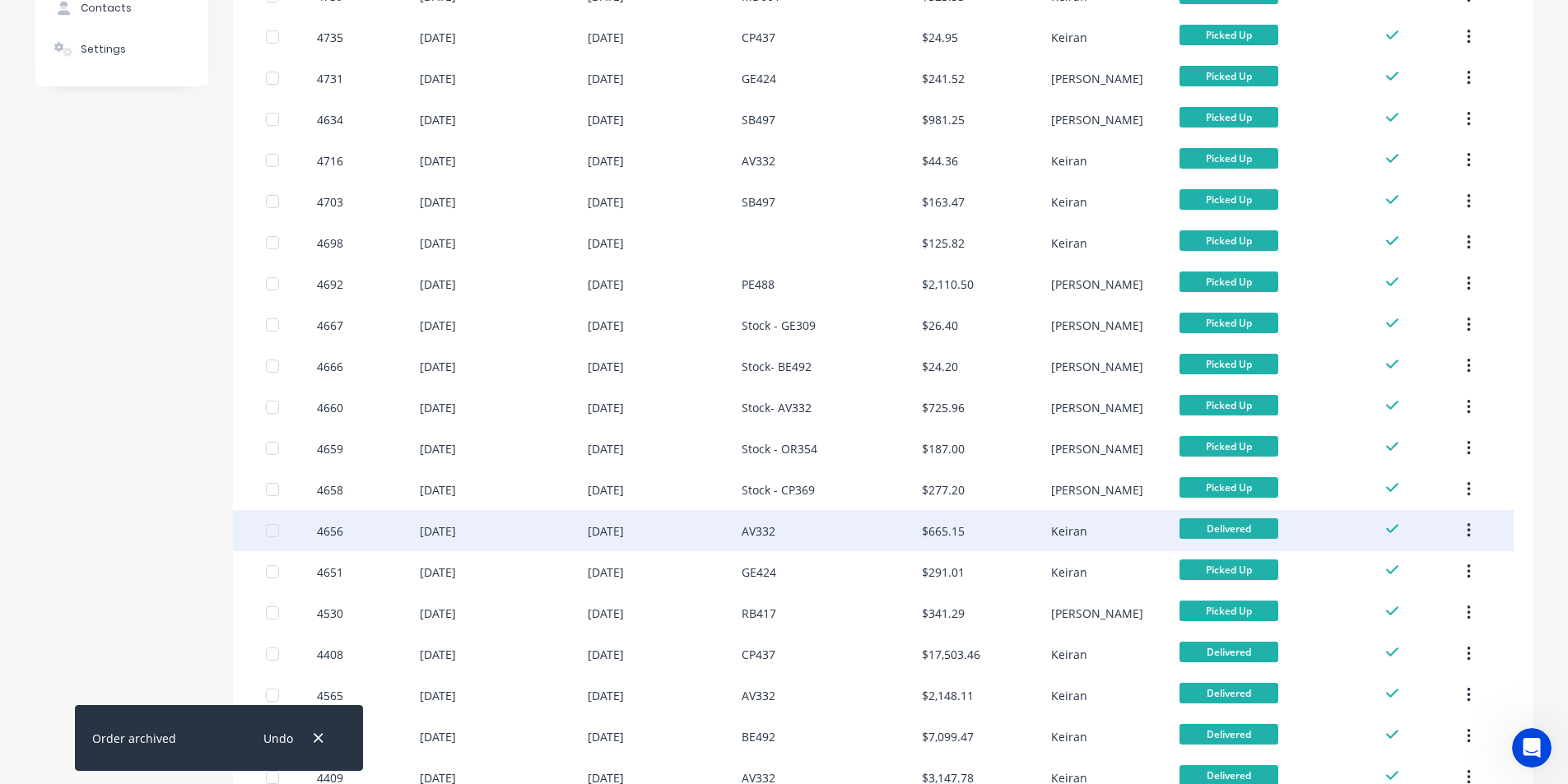
click at [1471, 527] on icon "button" at bounding box center [1469, 531] width 4 height 18
click at [1448, 559] on button "Archive" at bounding box center [1410, 574] width 157 height 33
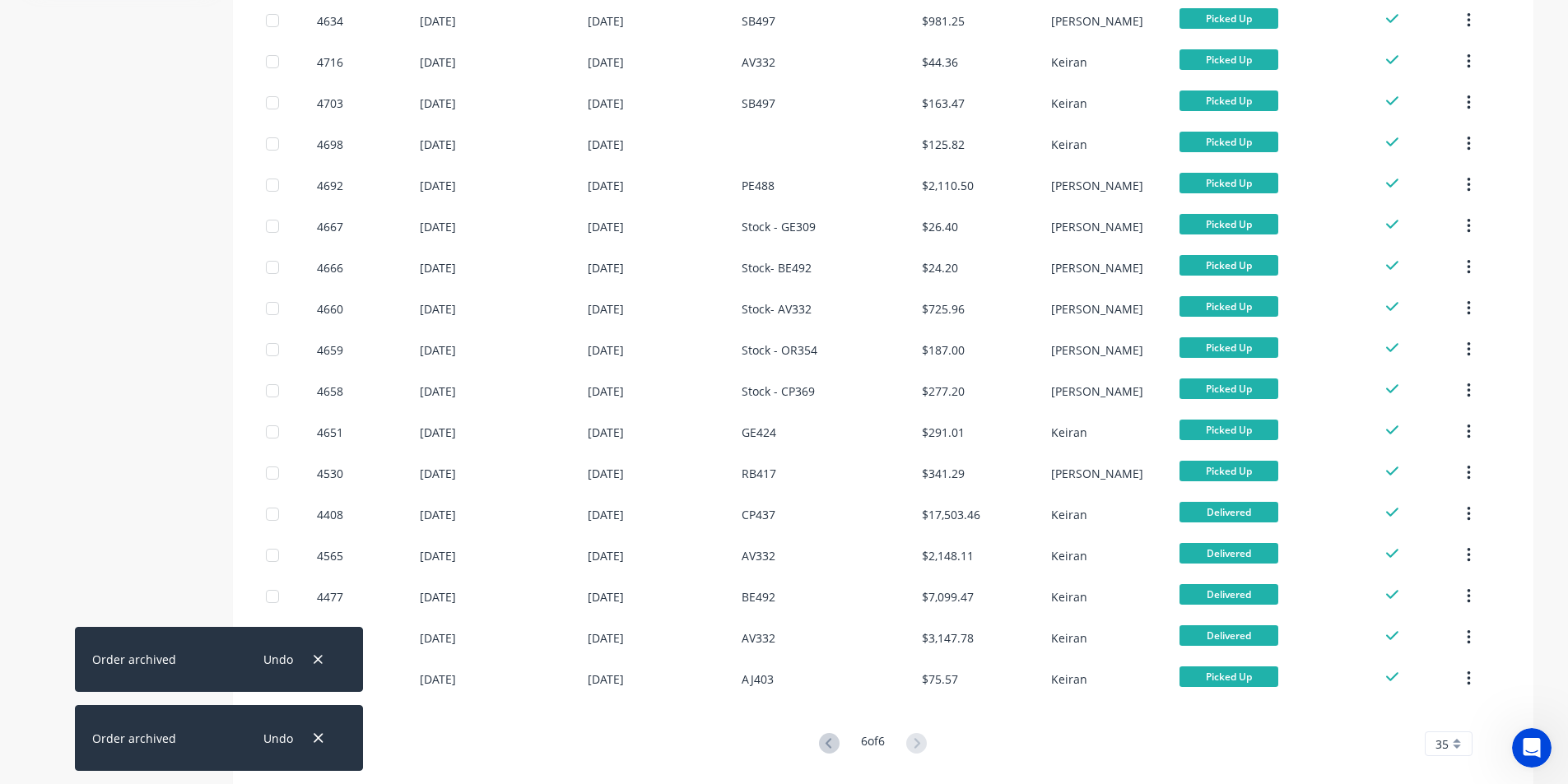
scroll to position [383, 0]
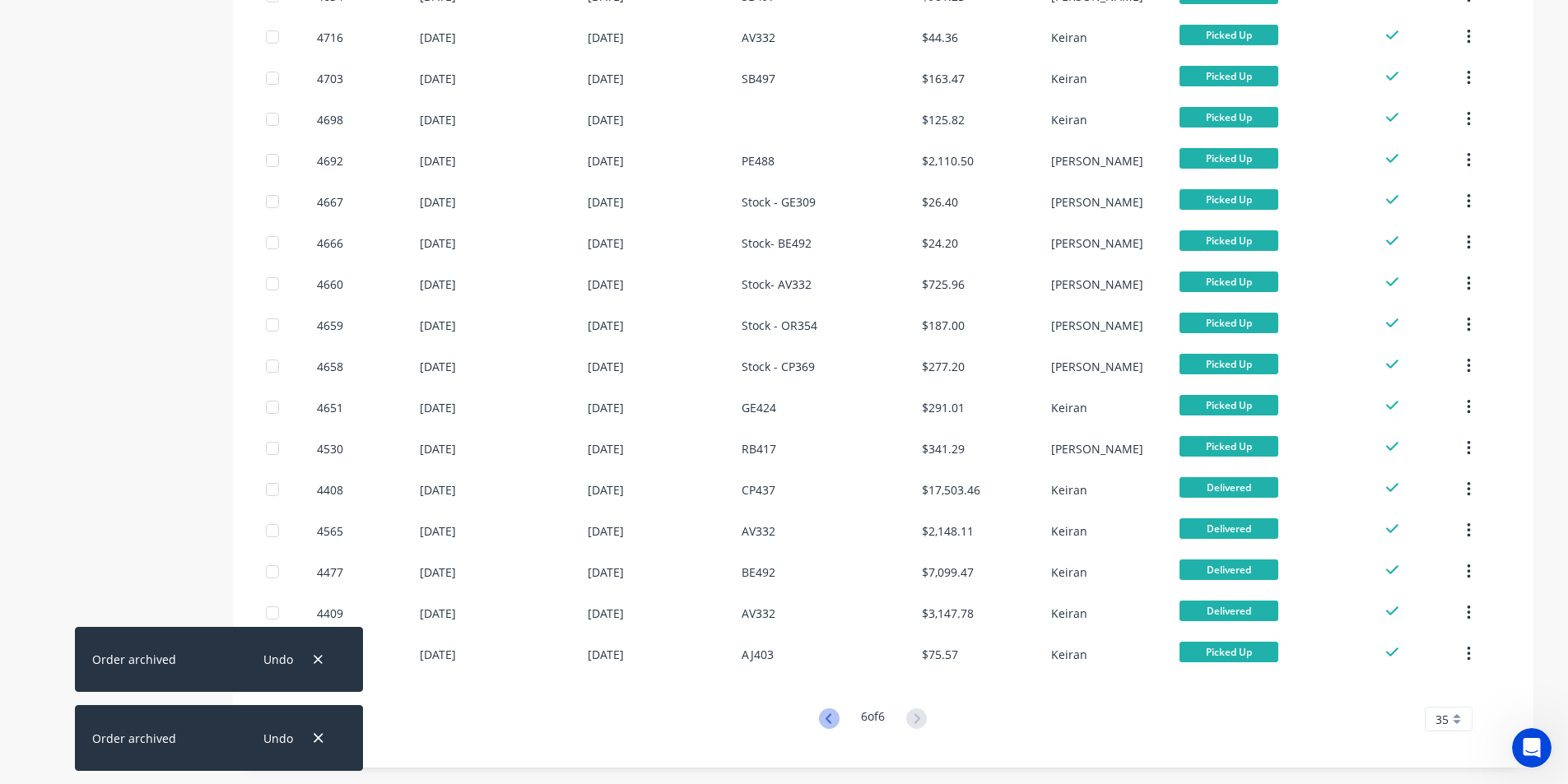
click at [826, 721] on icon at bounding box center [829, 717] width 6 height 10
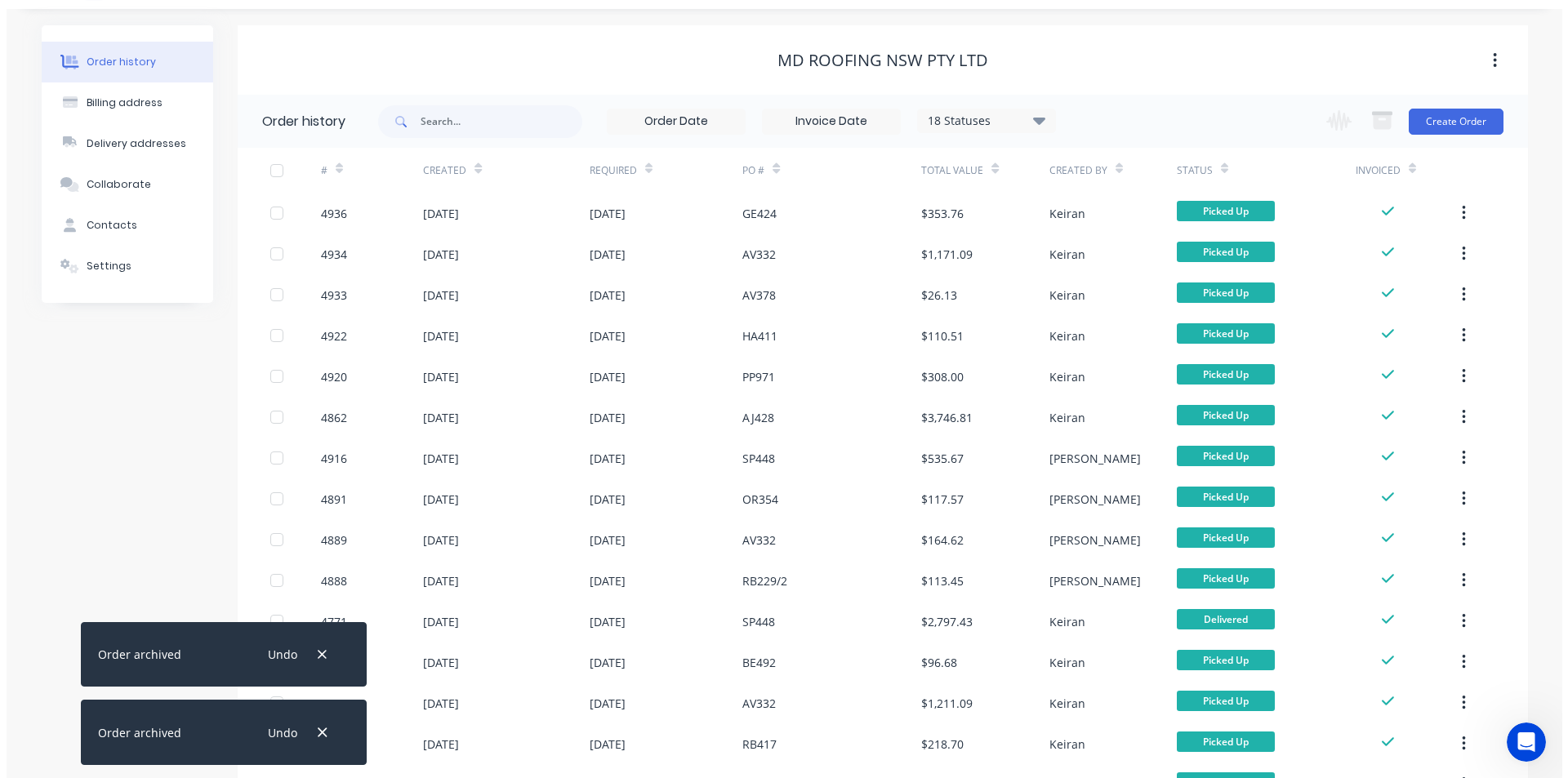
scroll to position [0, 0]
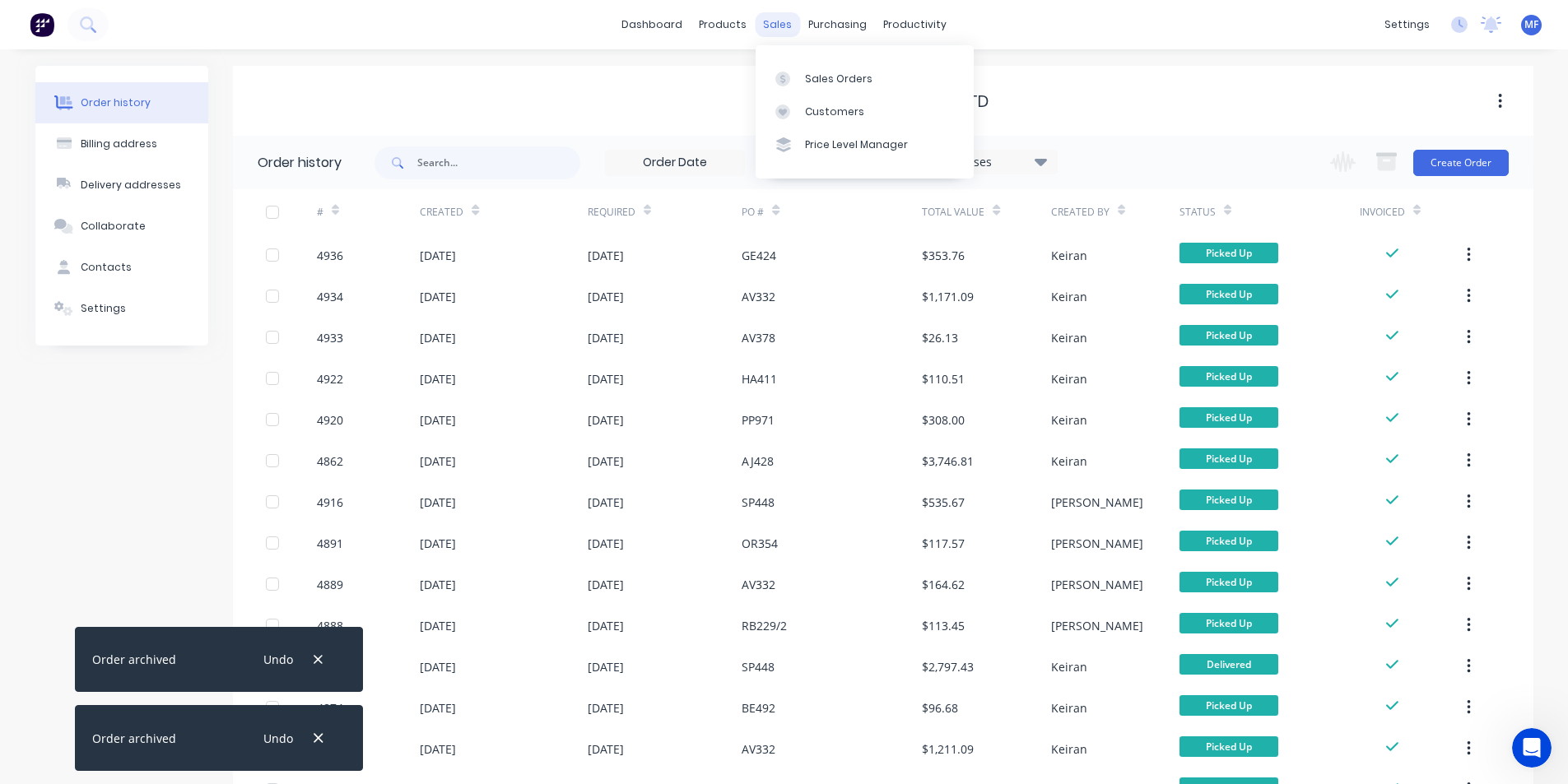
click at [766, 26] on div "sales" at bounding box center [778, 24] width 45 height 25
click at [899, 89] on link "Purchase Orders" at bounding box center [906, 78] width 218 height 33
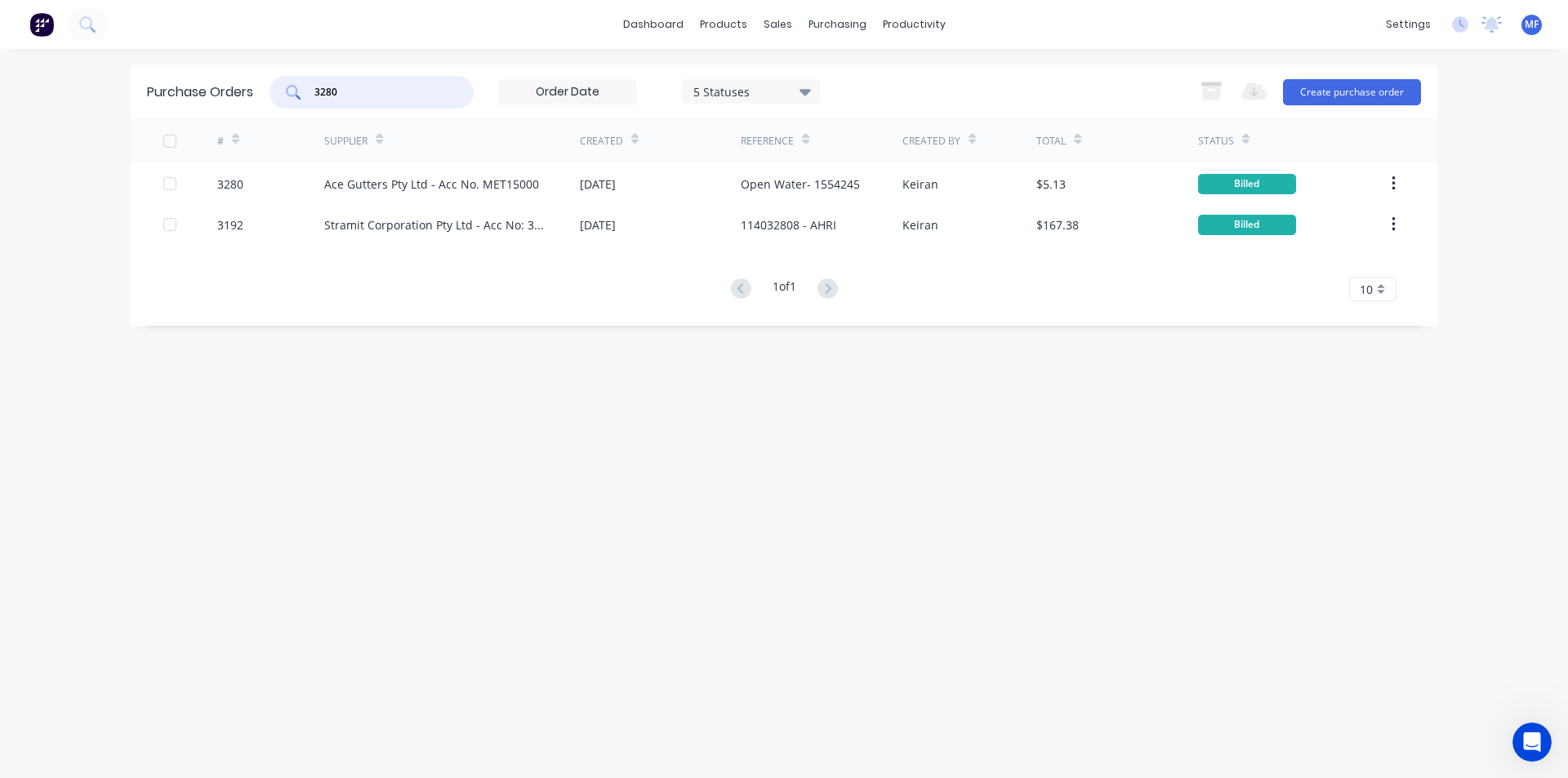
click at [353, 93] on input "3280" at bounding box center [381, 92] width 136 height 16
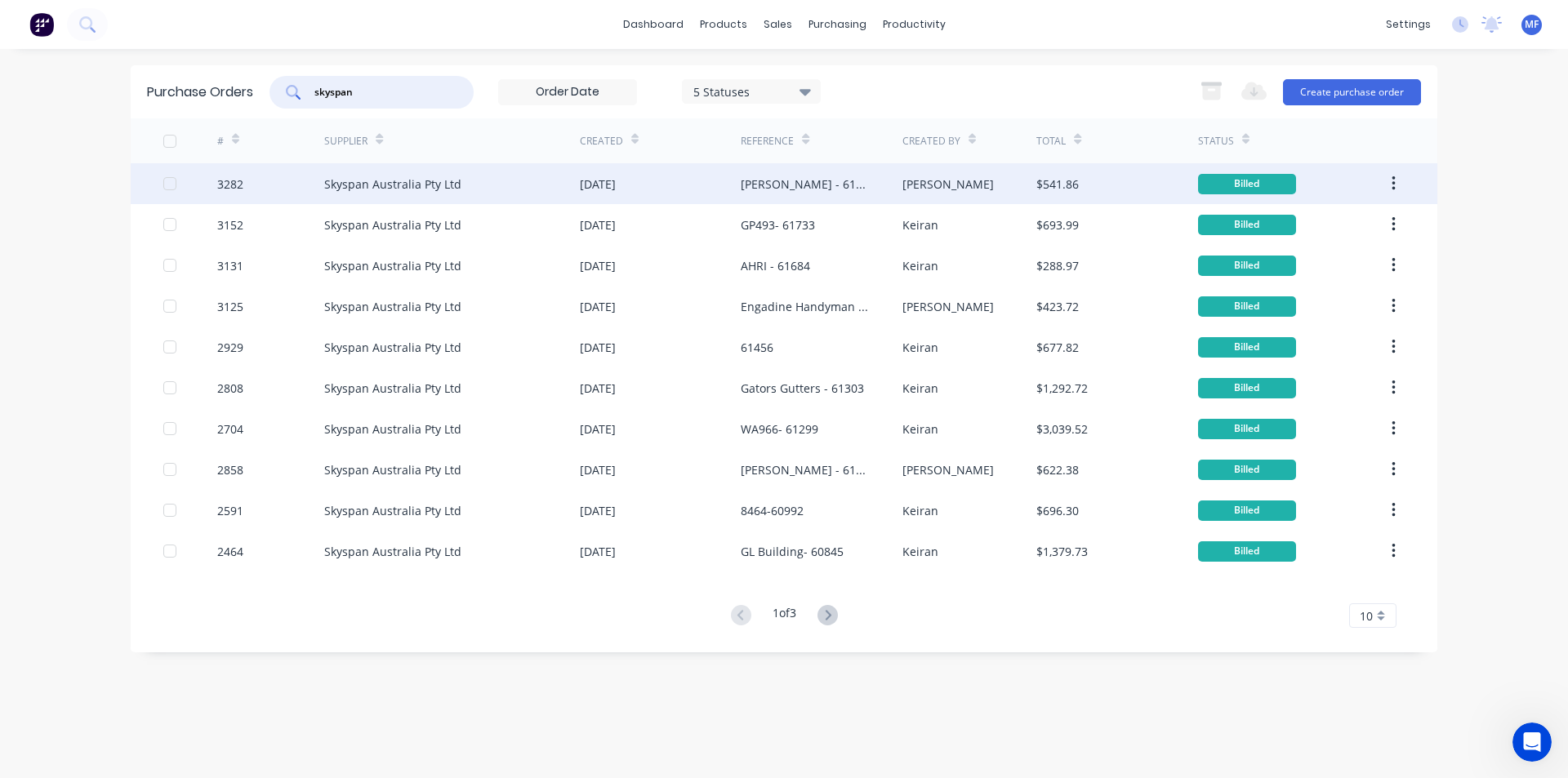
click at [773, 178] on div "[PERSON_NAME] - 61829" at bounding box center [804, 184] width 128 height 17
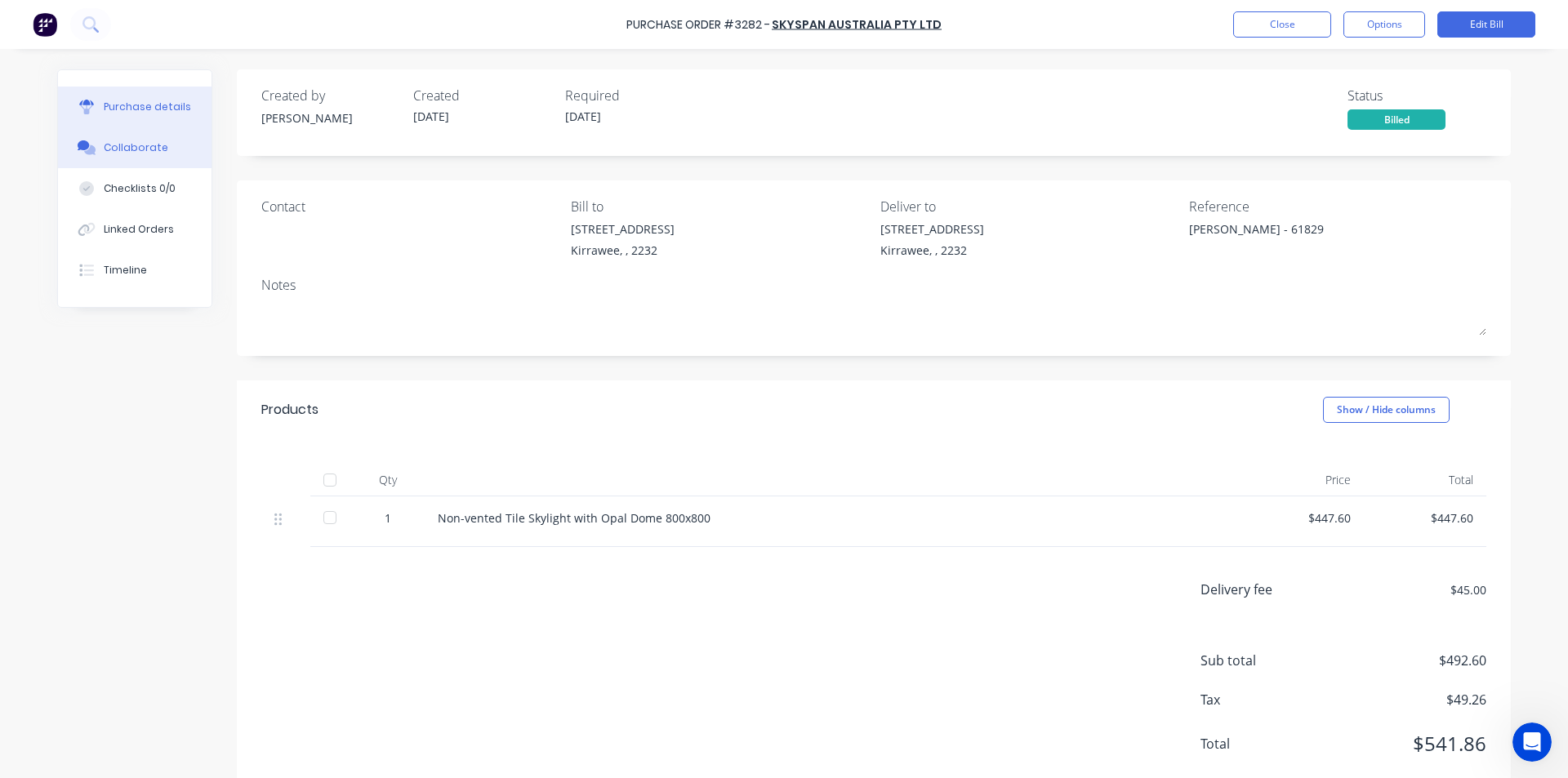
click at [107, 153] on div "Collaborate" at bounding box center [136, 148] width 64 height 15
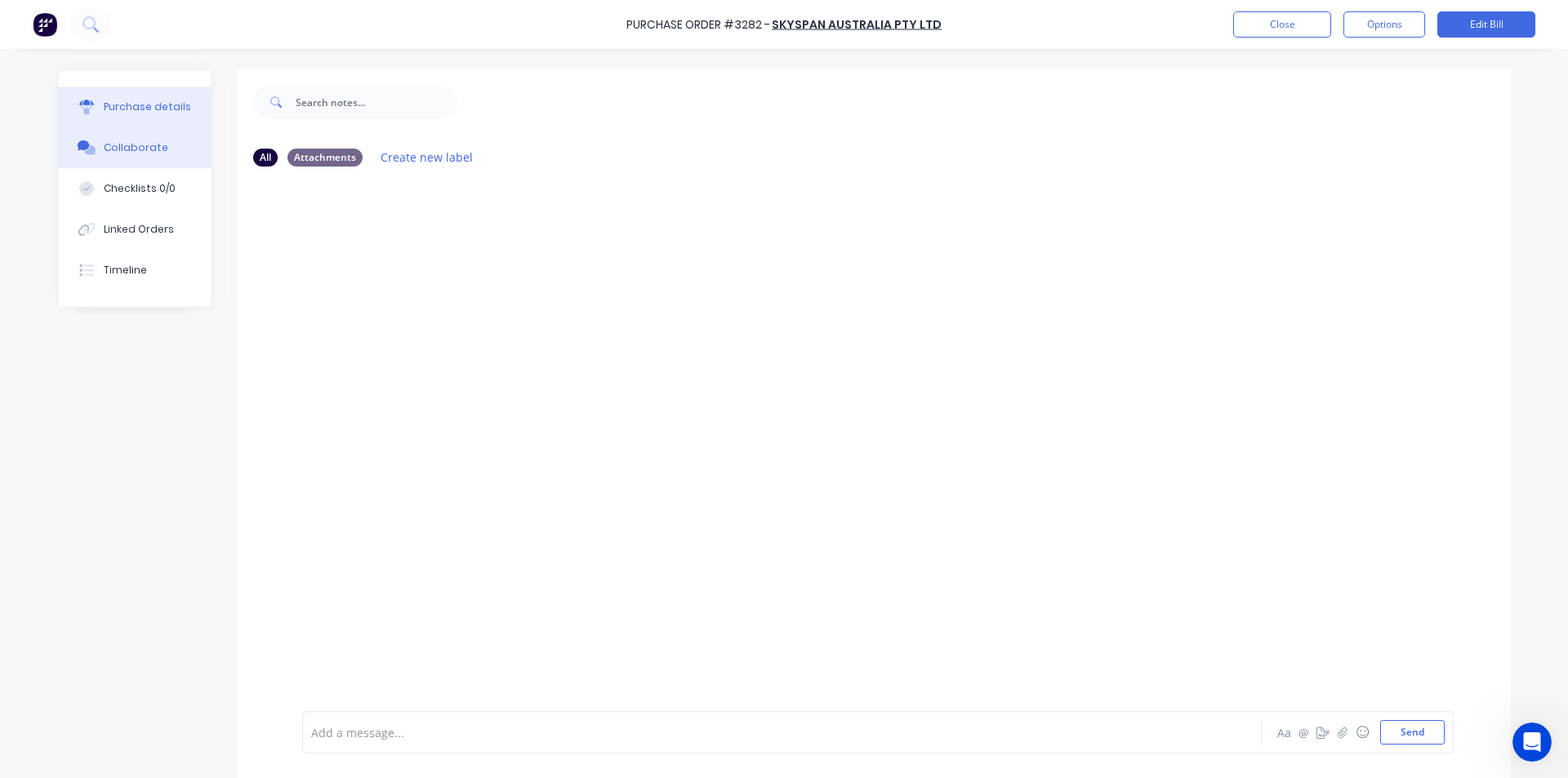
click at [142, 102] on div "Purchase details" at bounding box center [148, 106] width 87 height 15
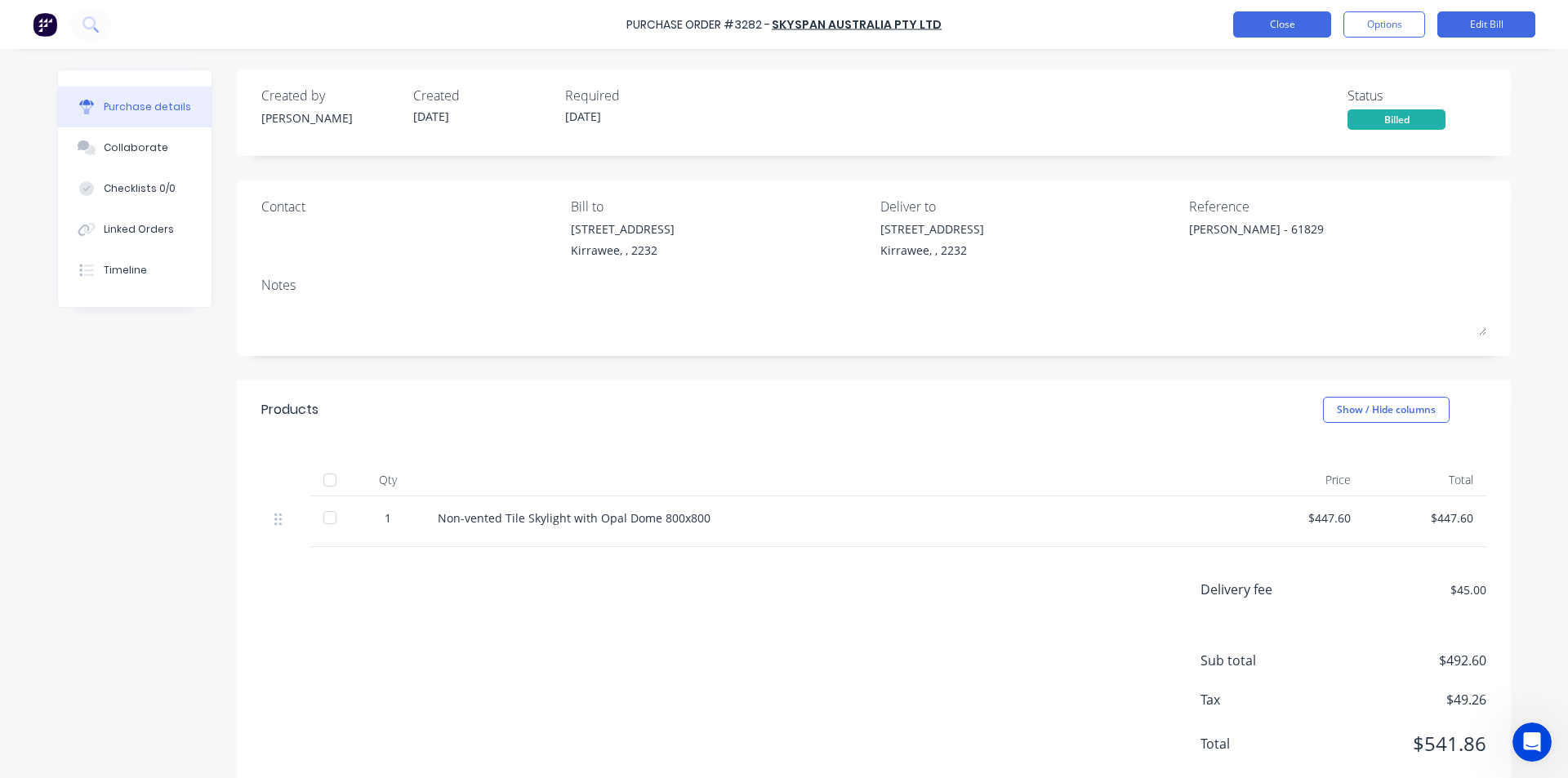
click at [1294, 26] on button "Close" at bounding box center [1282, 24] width 98 height 26
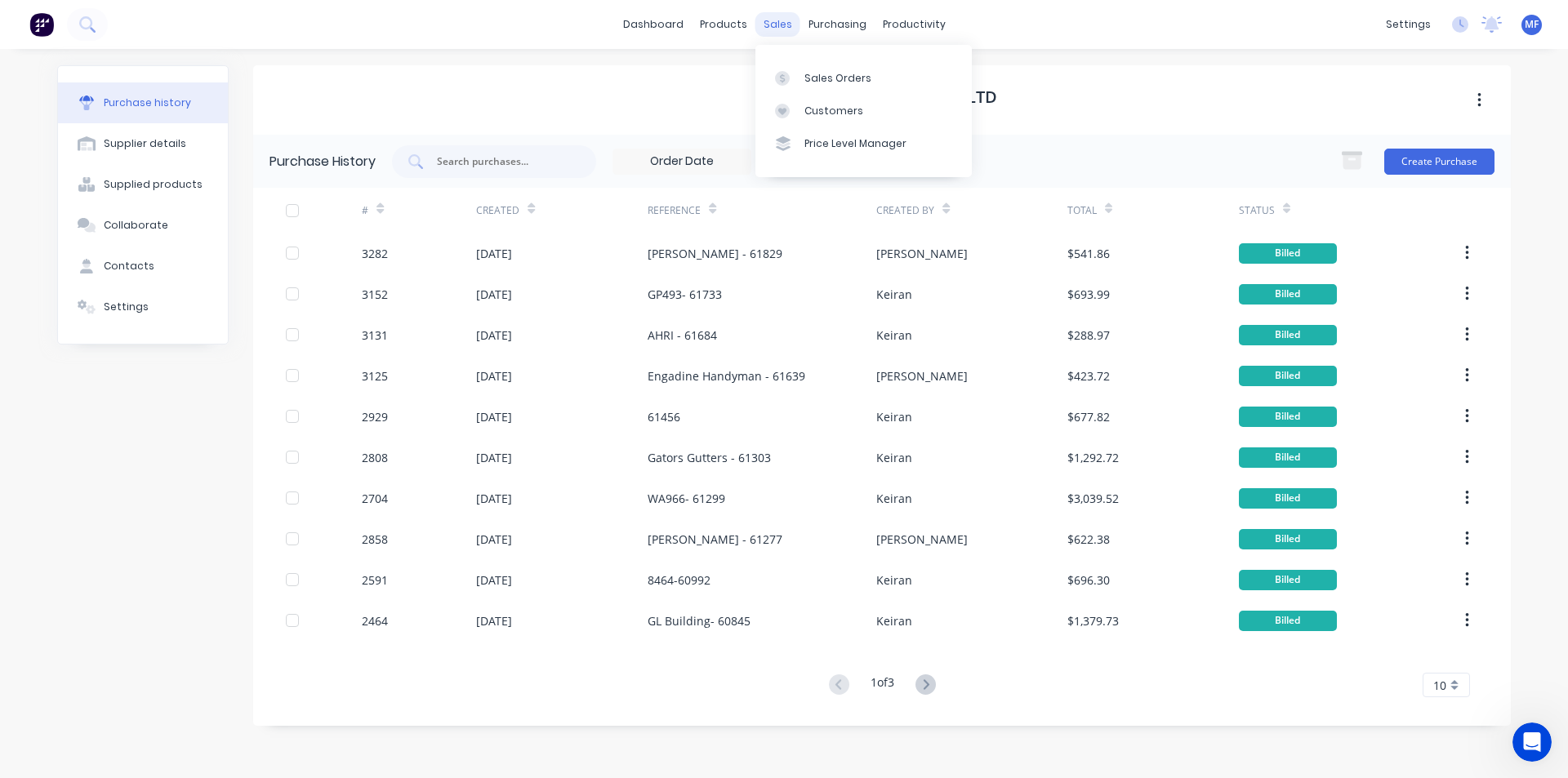
click at [784, 25] on div "sales" at bounding box center [778, 24] width 45 height 25
click at [812, 71] on div "Sales Orders" at bounding box center [838, 78] width 67 height 15
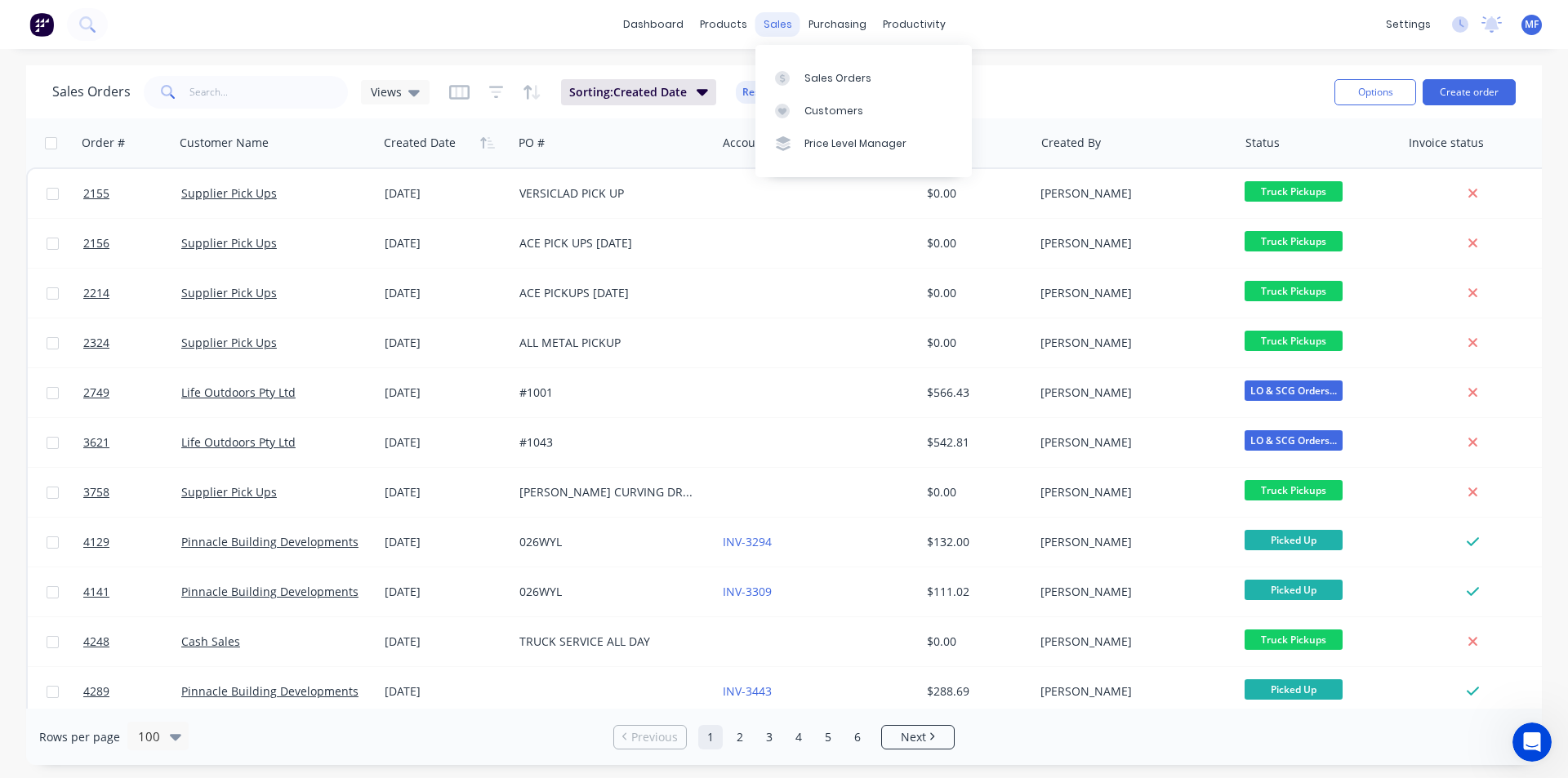
click at [775, 26] on div "sales" at bounding box center [778, 24] width 45 height 25
click at [842, 106] on div "Customers" at bounding box center [834, 111] width 59 height 15
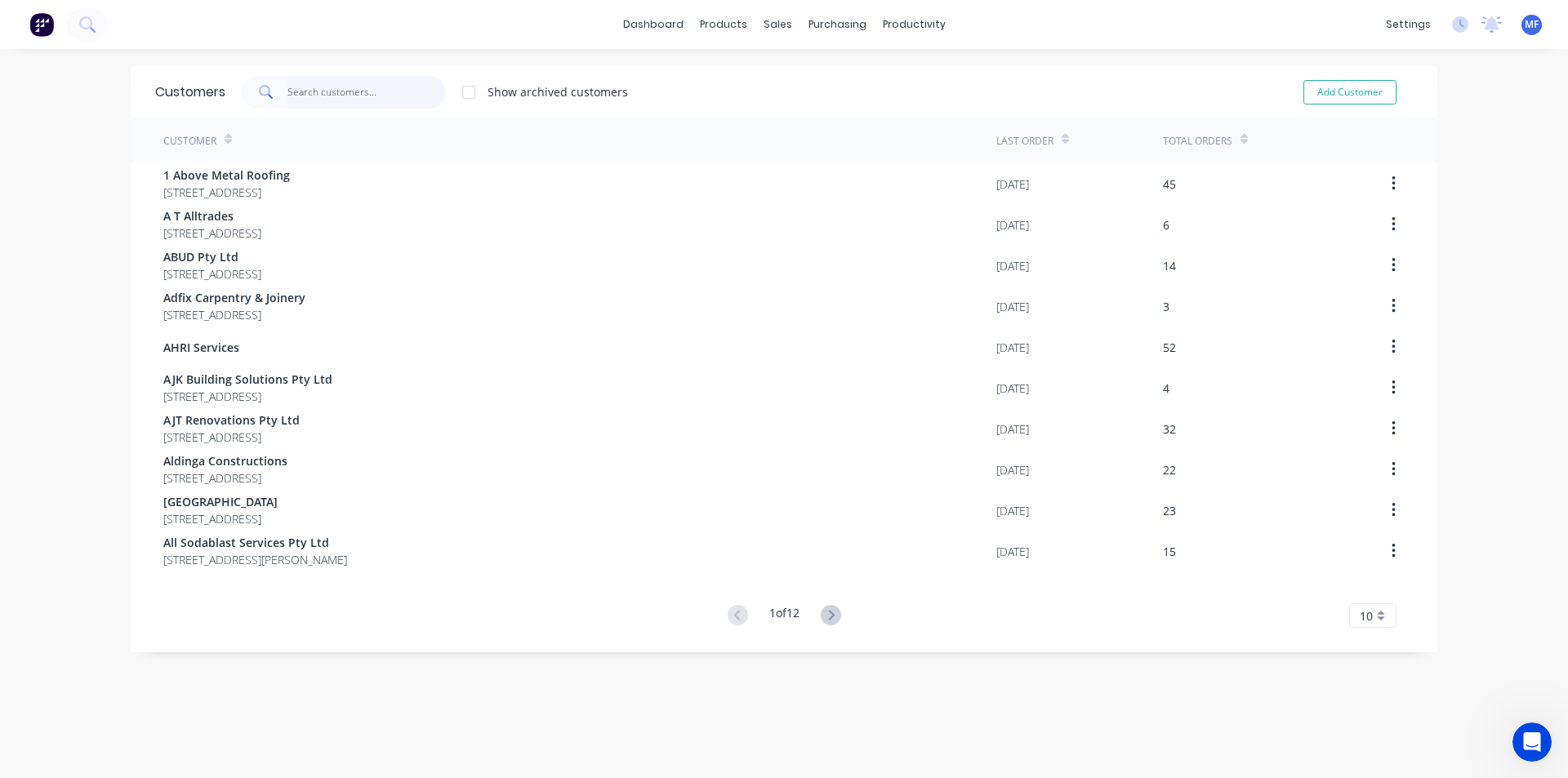
drag, startPoint x: 317, startPoint y: 81, endPoint x: 299, endPoint y: 87, distance: 19.0
click at [314, 82] on input "text" at bounding box center [367, 93] width 160 height 33
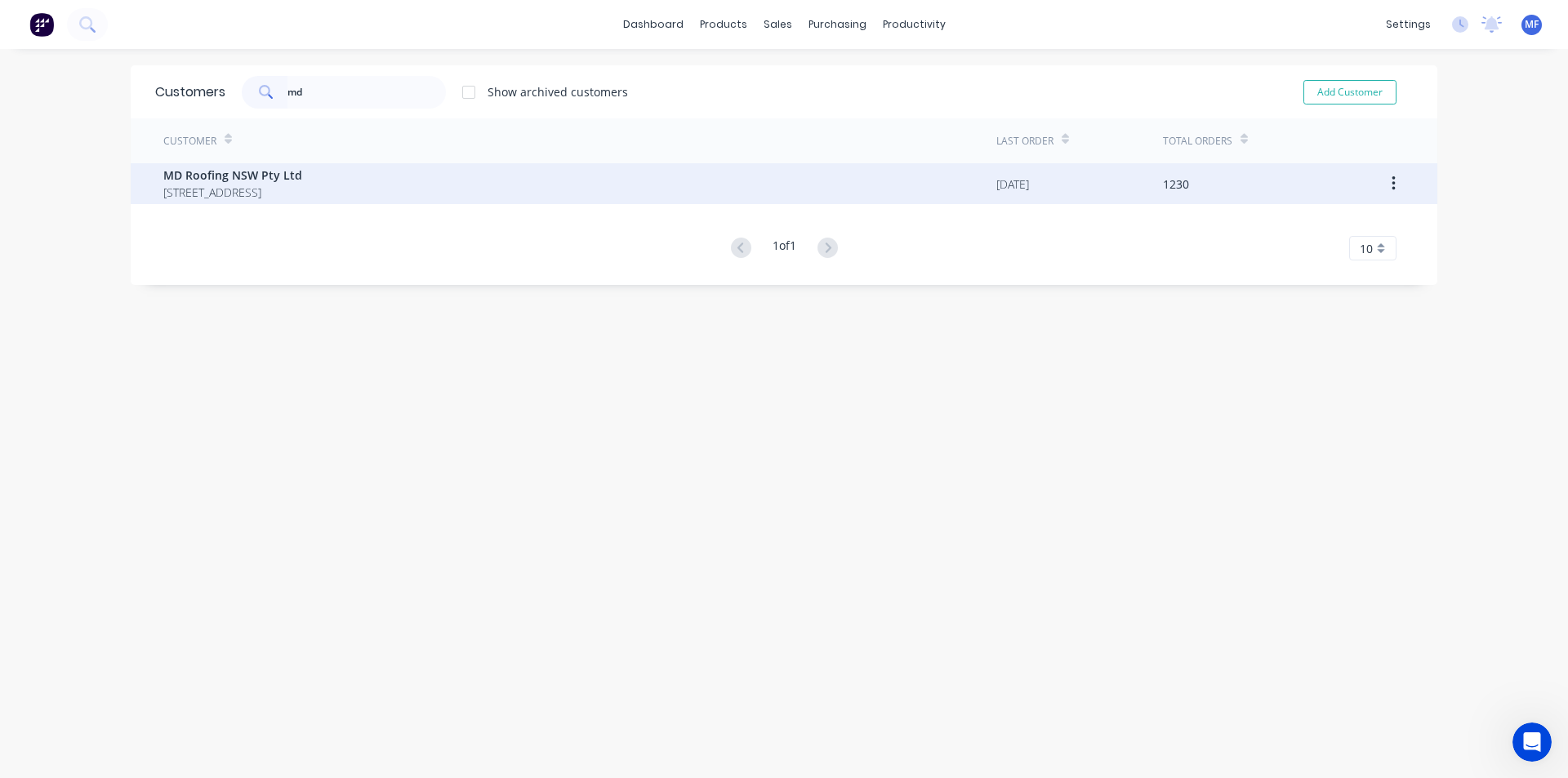
type input "md"
click at [250, 182] on span "MD Roofing NSW Pty Ltd" at bounding box center [232, 175] width 139 height 17
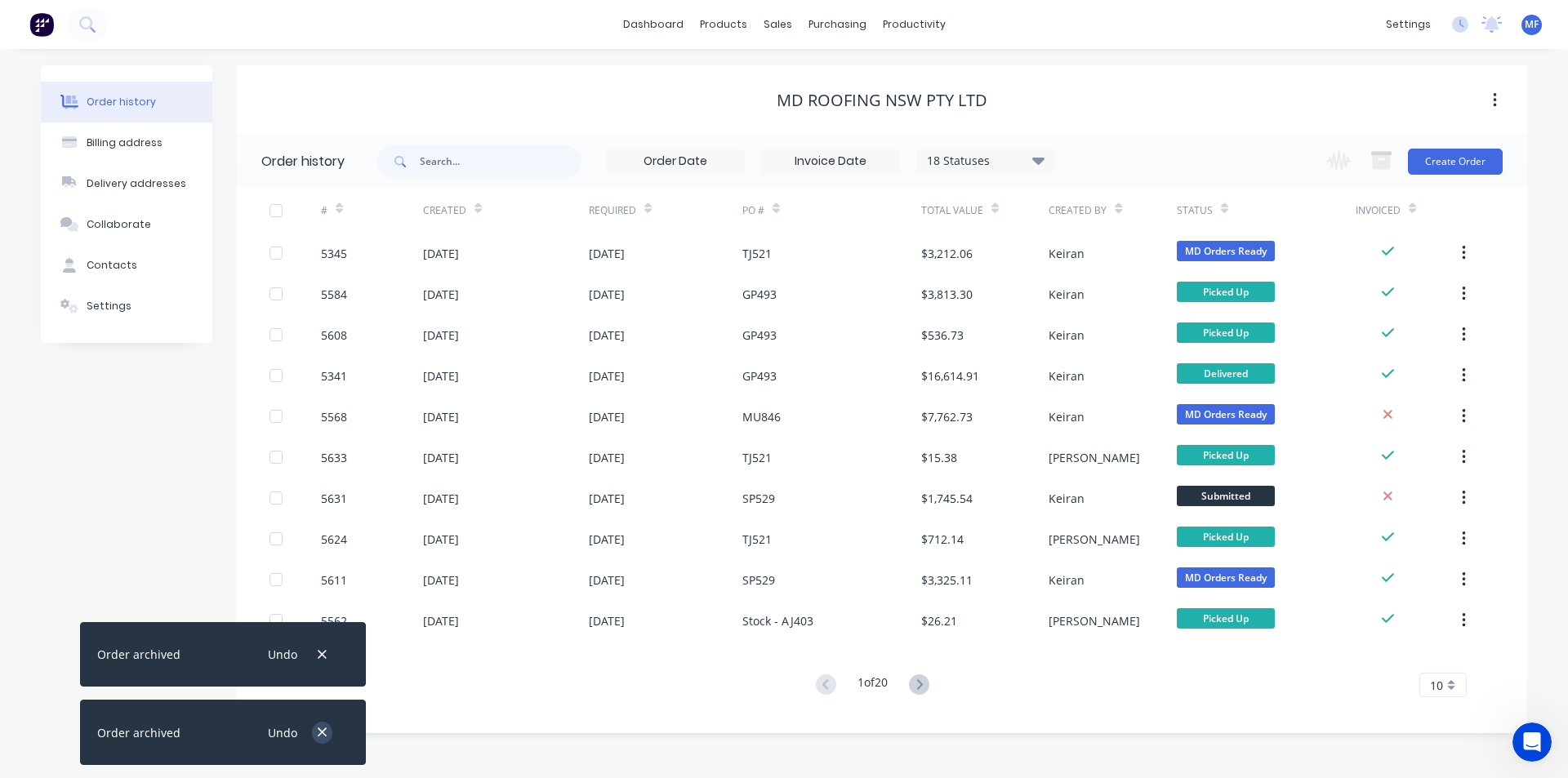
click at [319, 735] on icon "button" at bounding box center [322, 733] width 9 height 9
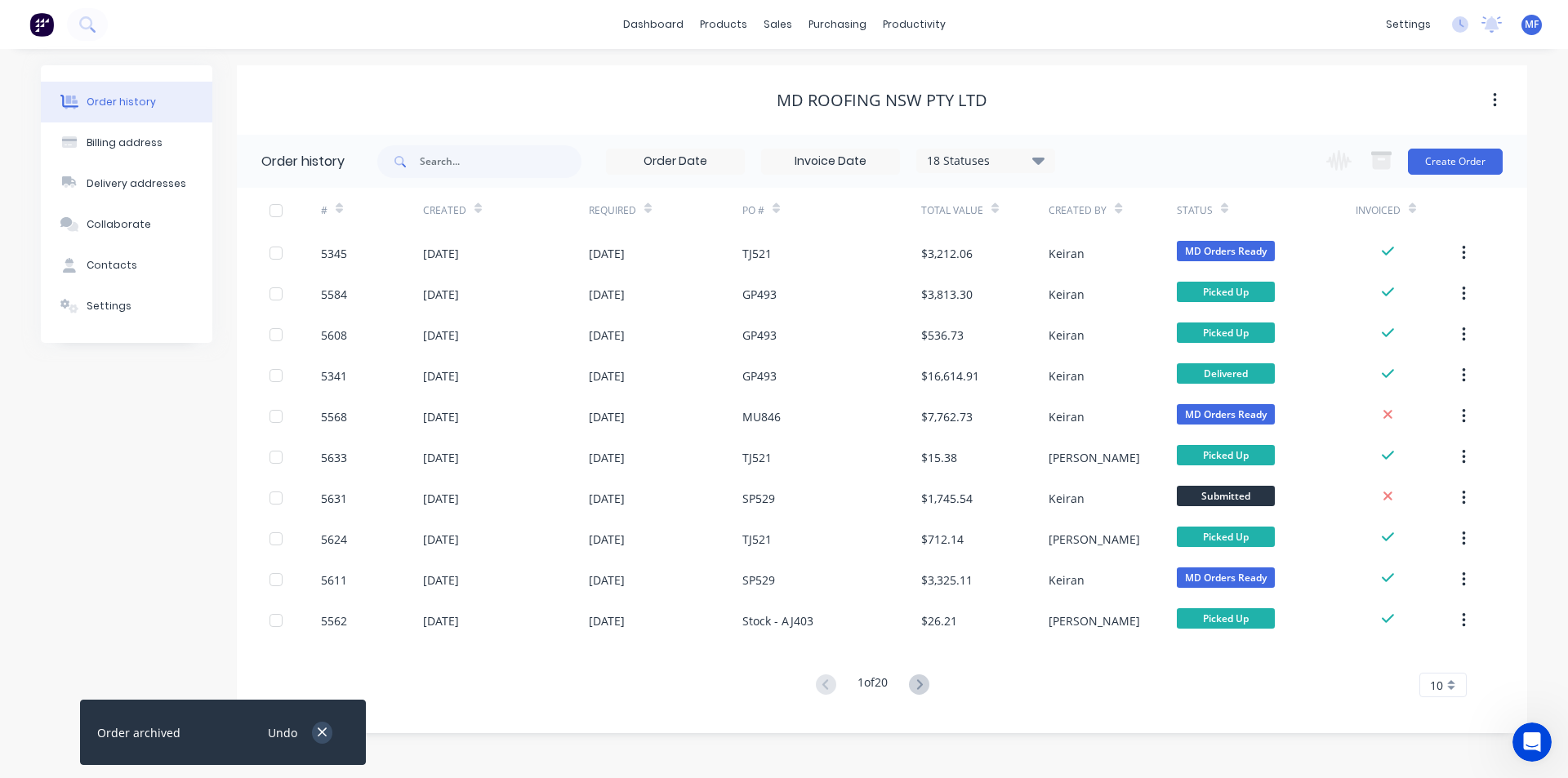
click at [323, 725] on icon "button" at bounding box center [322, 732] width 10 height 15
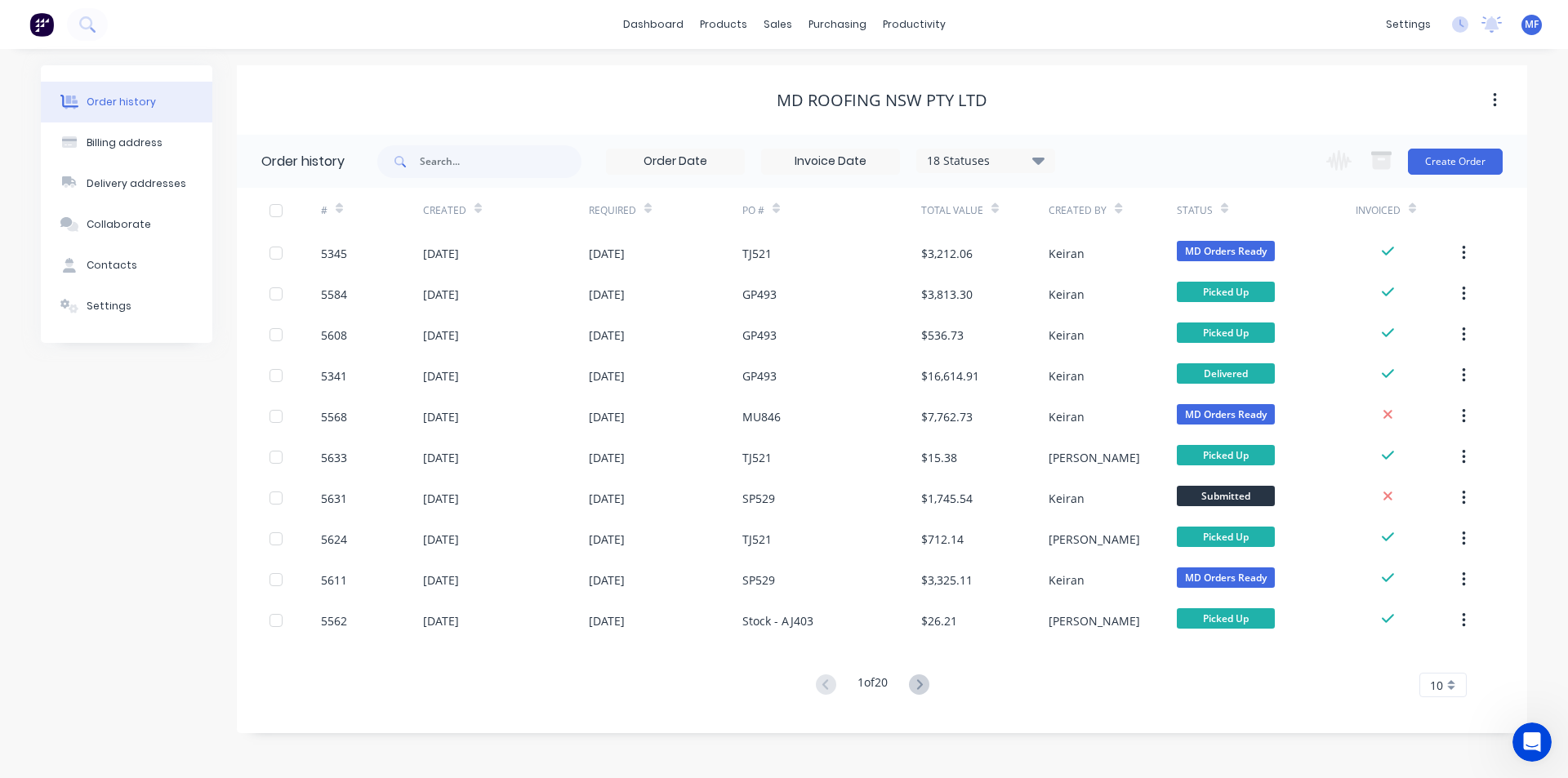
click at [1445, 687] on div "10" at bounding box center [1442, 685] width 47 height 25
click at [1444, 654] on div "35" at bounding box center [1442, 657] width 45 height 28
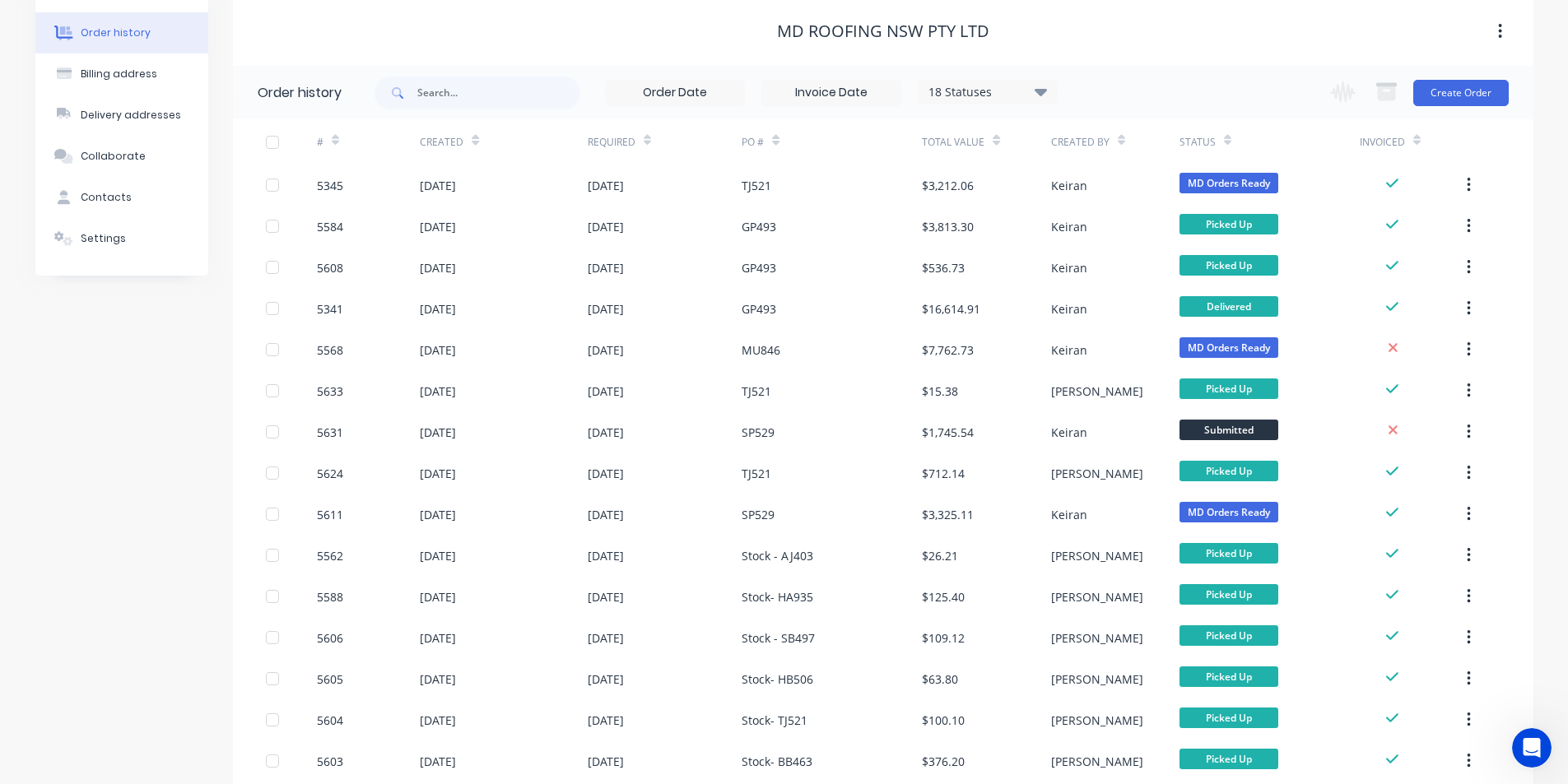
scroll to position [1000, 0]
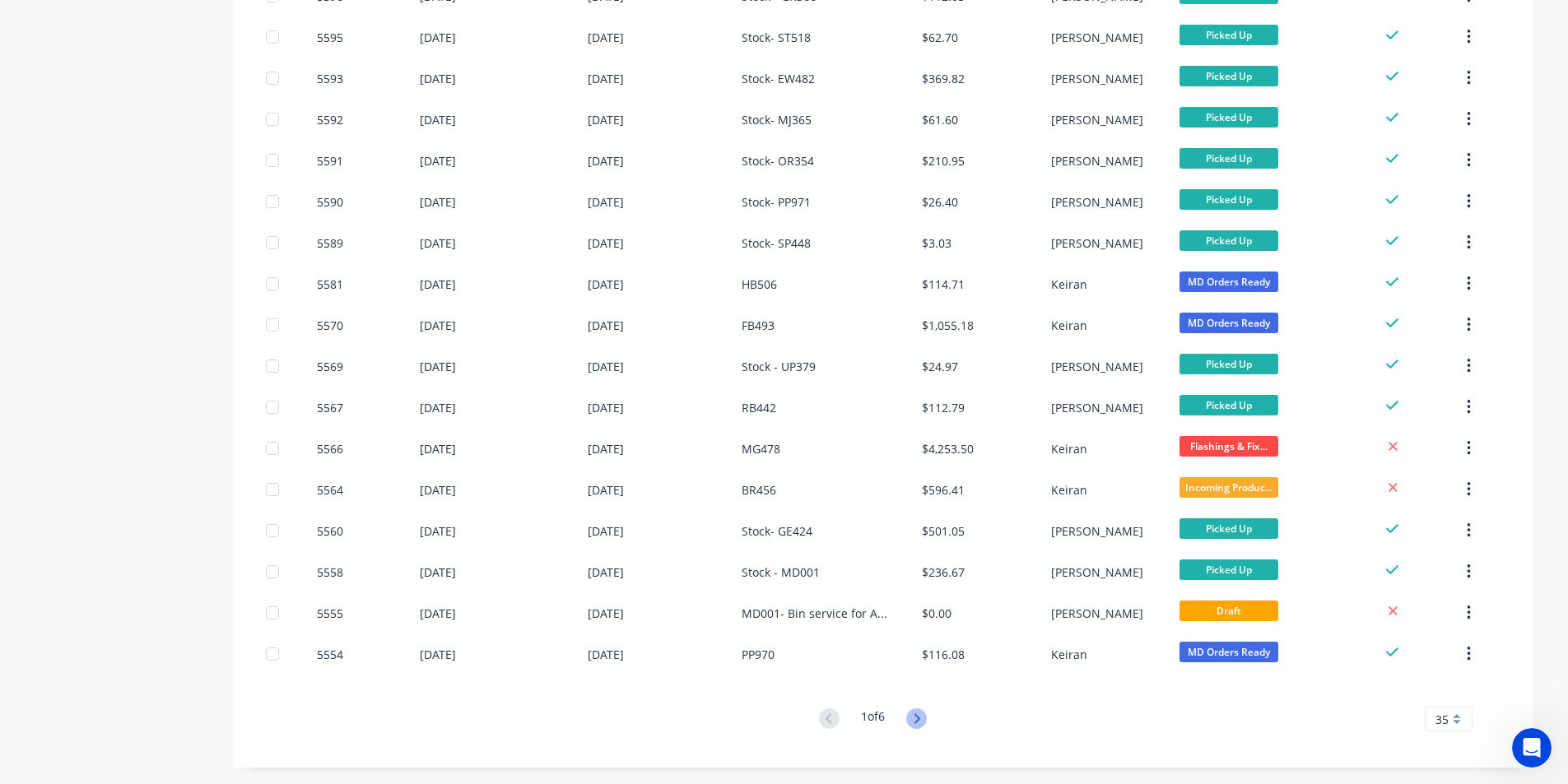
click at [919, 720] on icon at bounding box center [917, 719] width 21 height 21
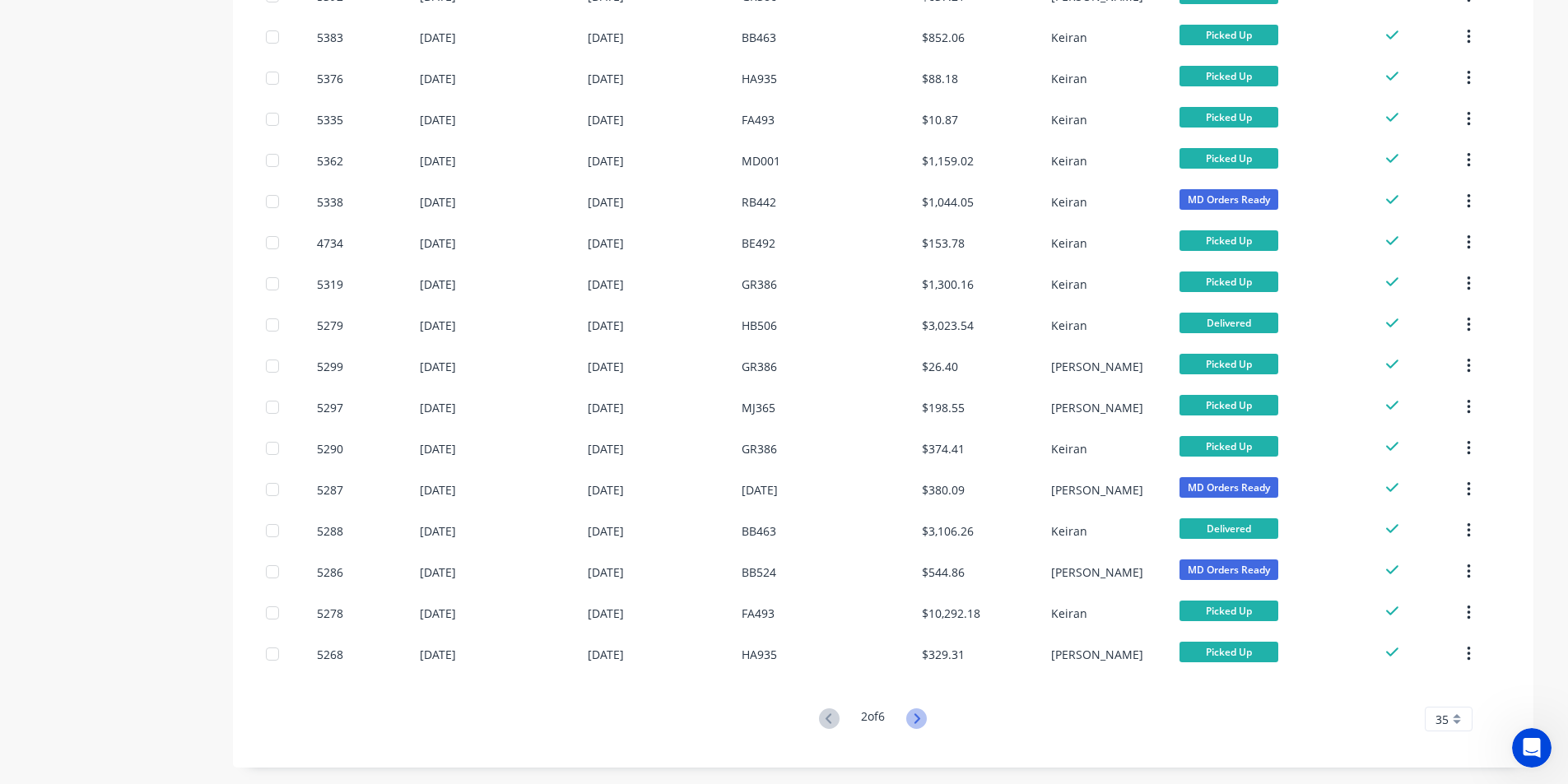
click at [919, 713] on icon at bounding box center [917, 719] width 21 height 21
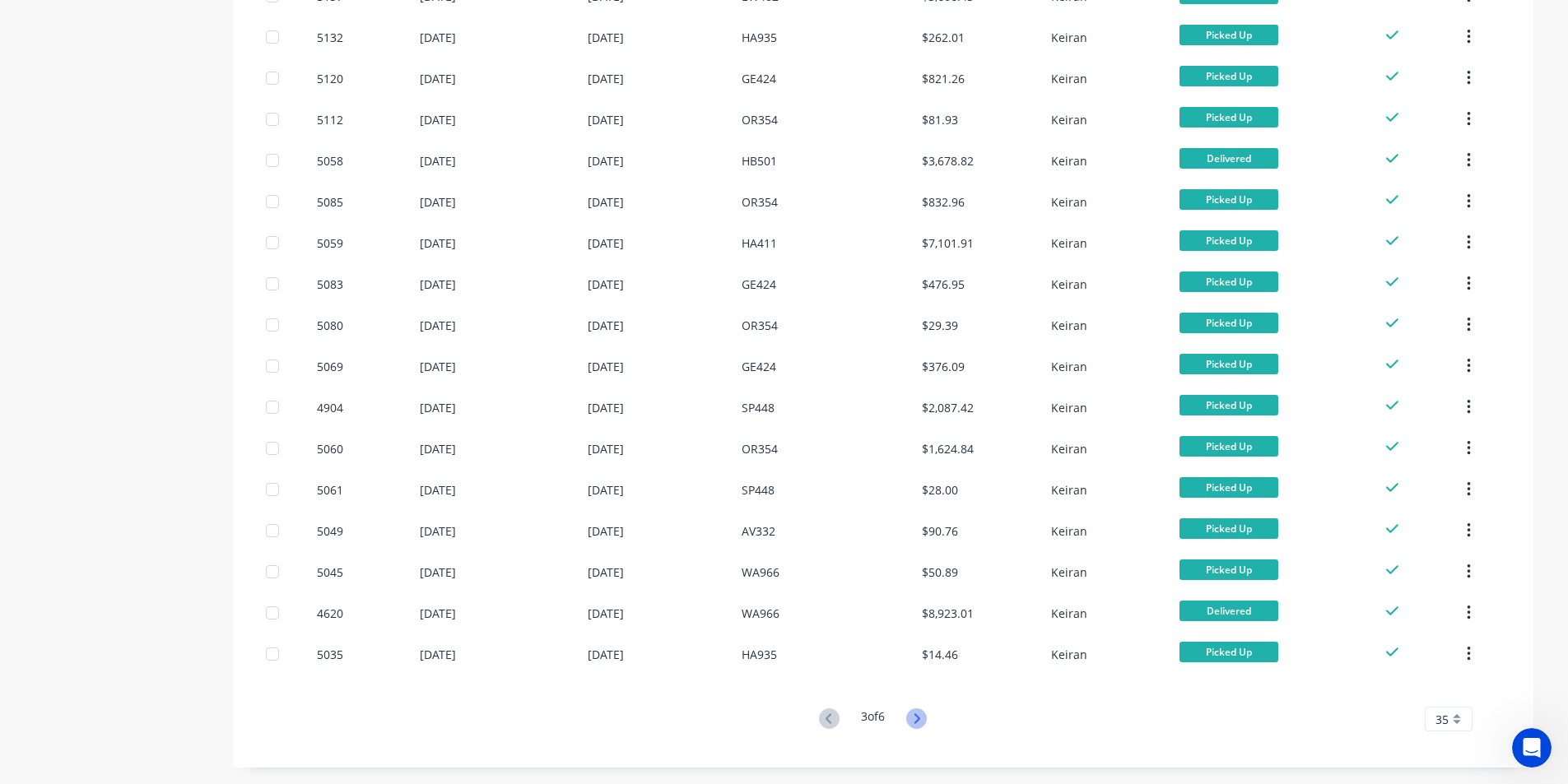
click at [920, 711] on icon at bounding box center [917, 719] width 21 height 21
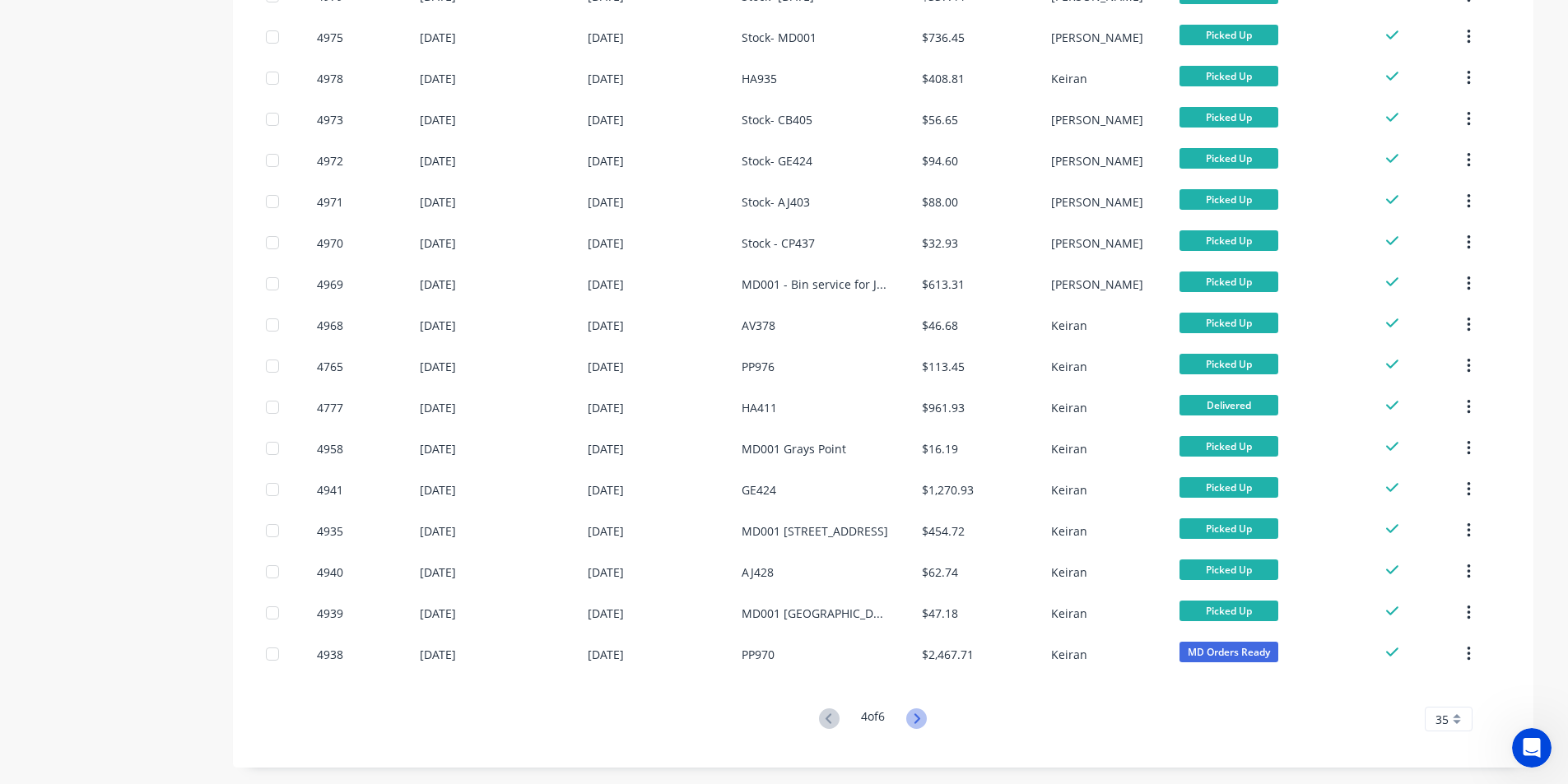
click at [919, 711] on icon at bounding box center [917, 719] width 21 height 21
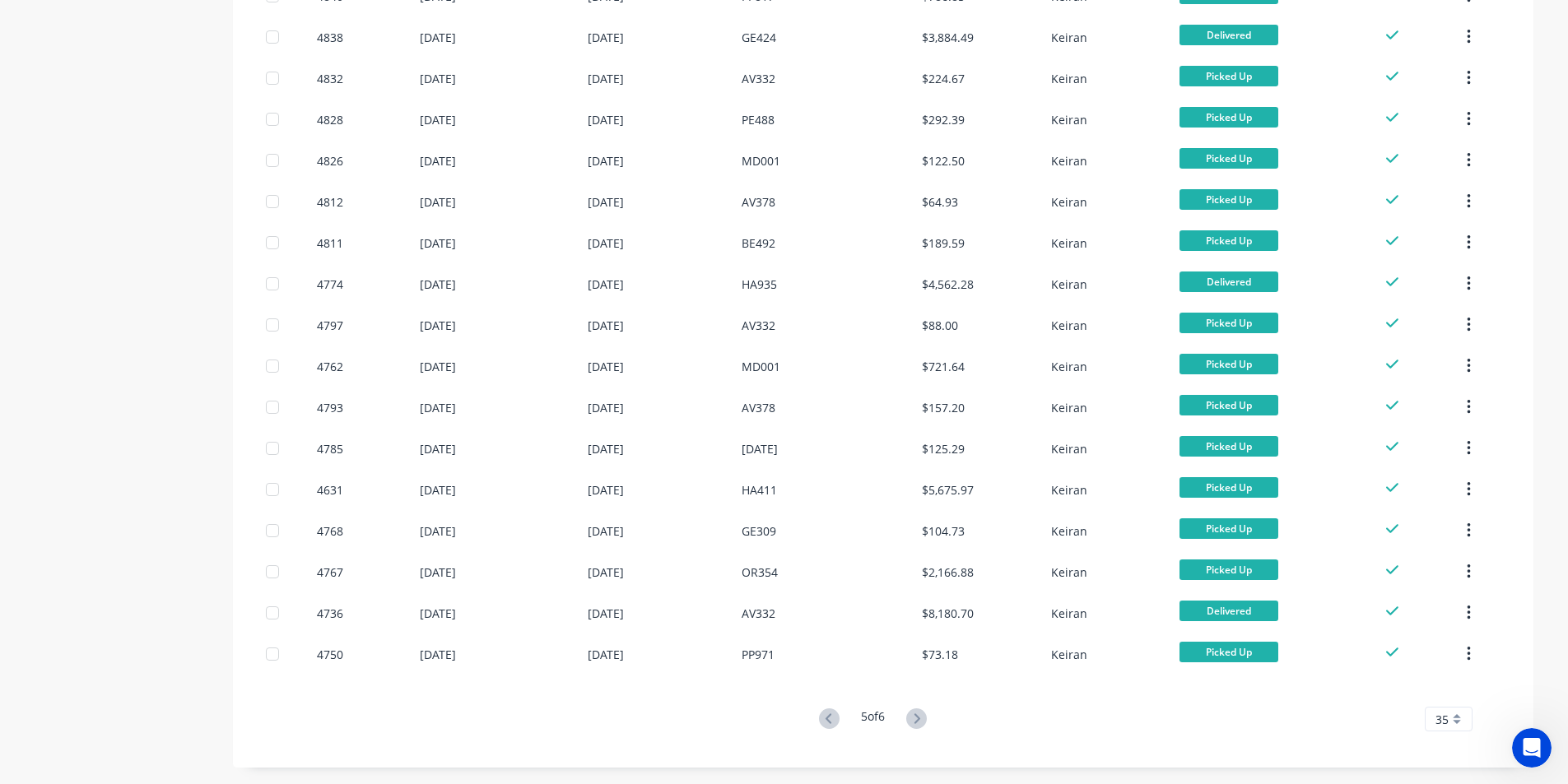
click at [917, 719] on icon at bounding box center [917, 719] width 21 height 21
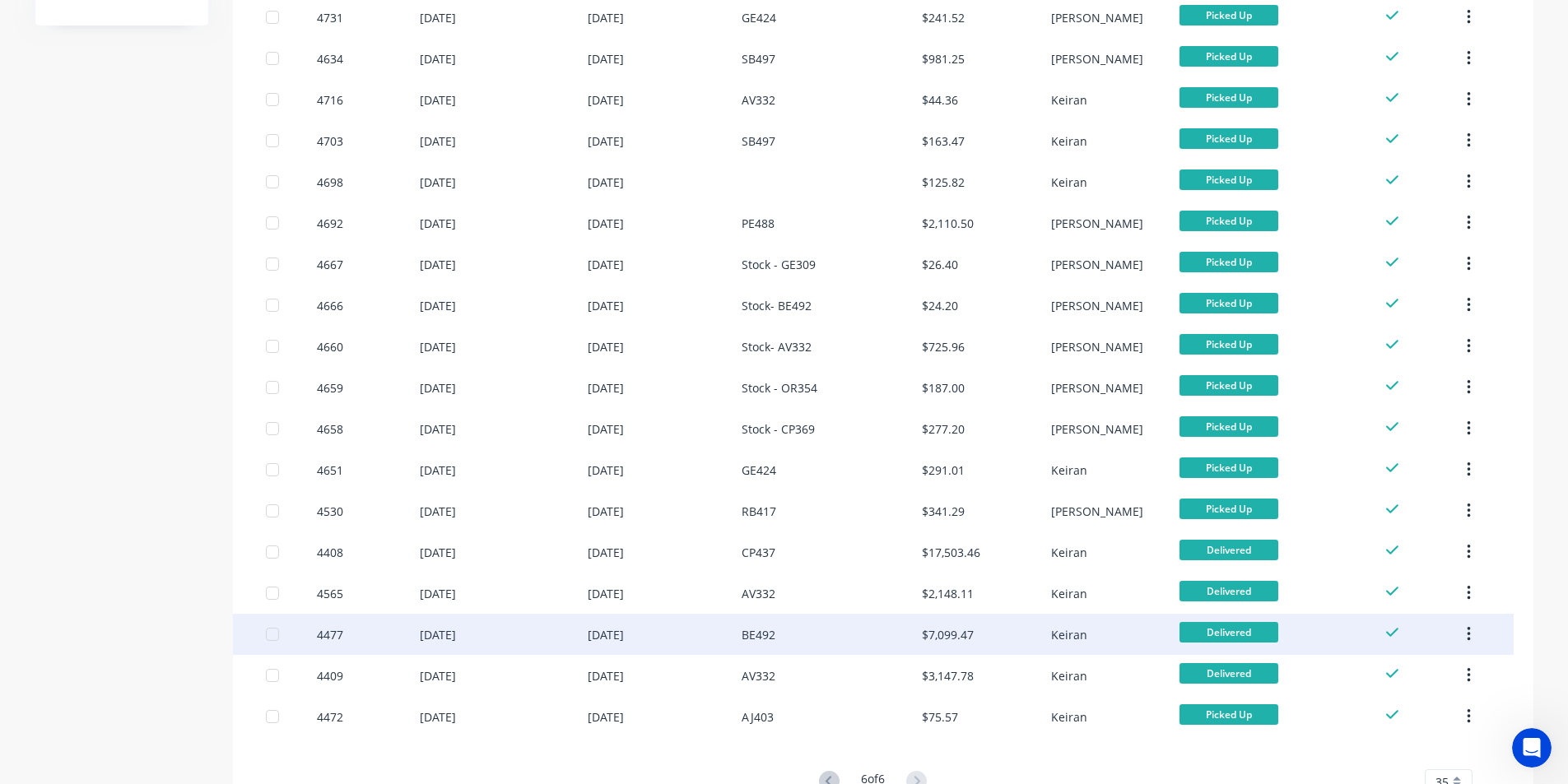
scroll to position [329, 0]
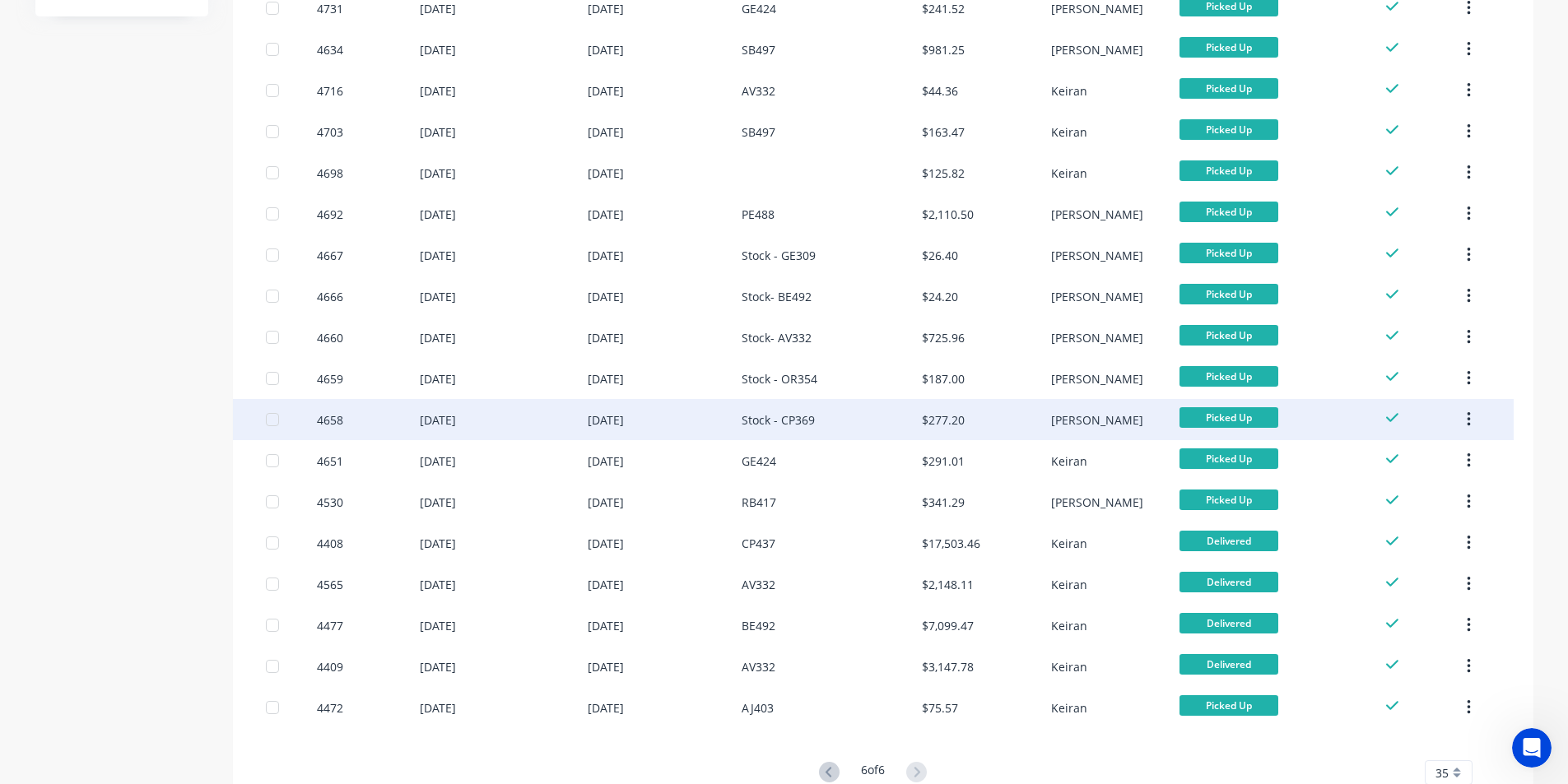
click at [1470, 417] on icon "button" at bounding box center [1469, 419] width 4 height 18
click at [1442, 456] on div "Archive" at bounding box center [1410, 463] width 127 height 24
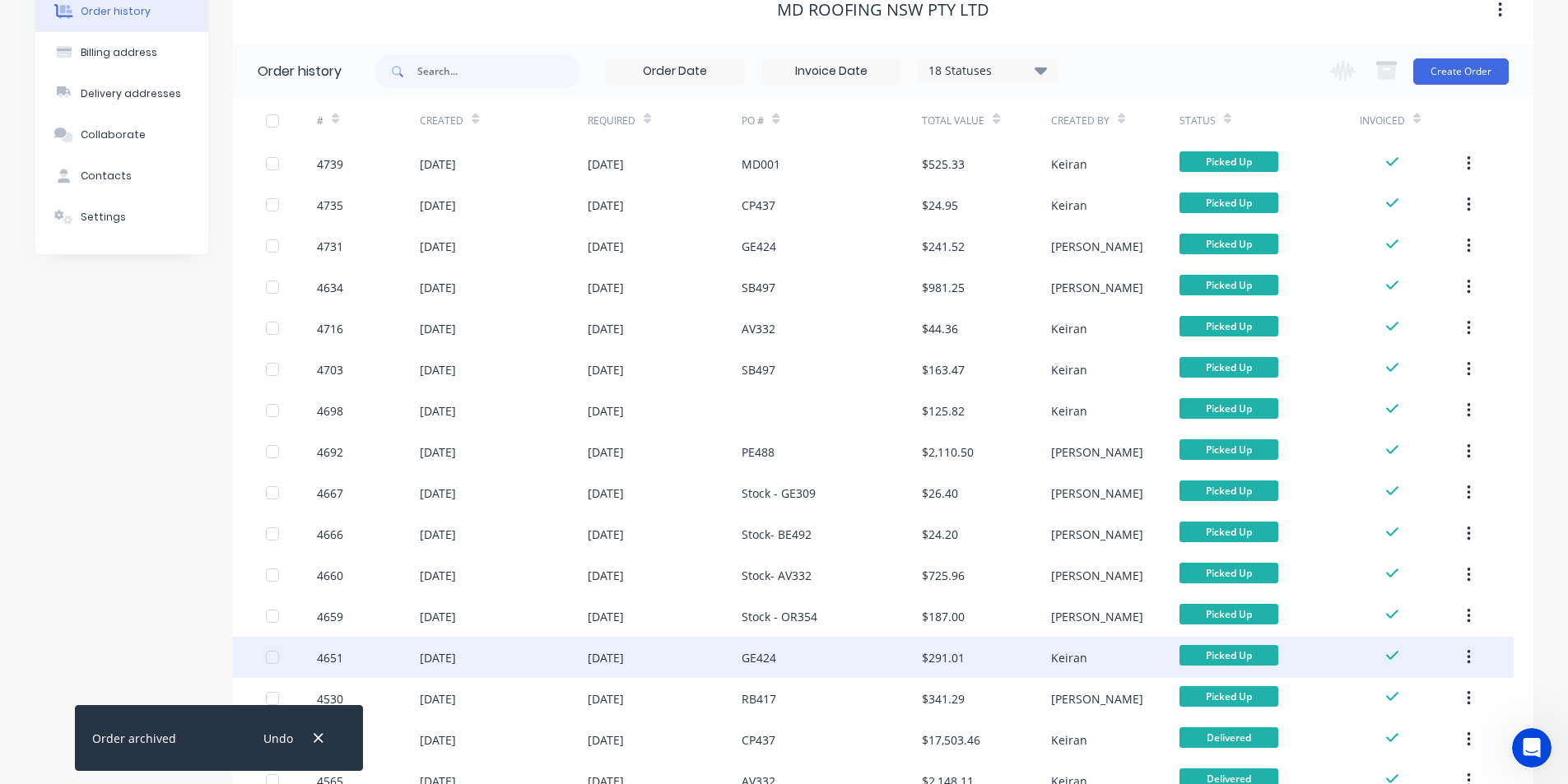
scroll to position [247, 0]
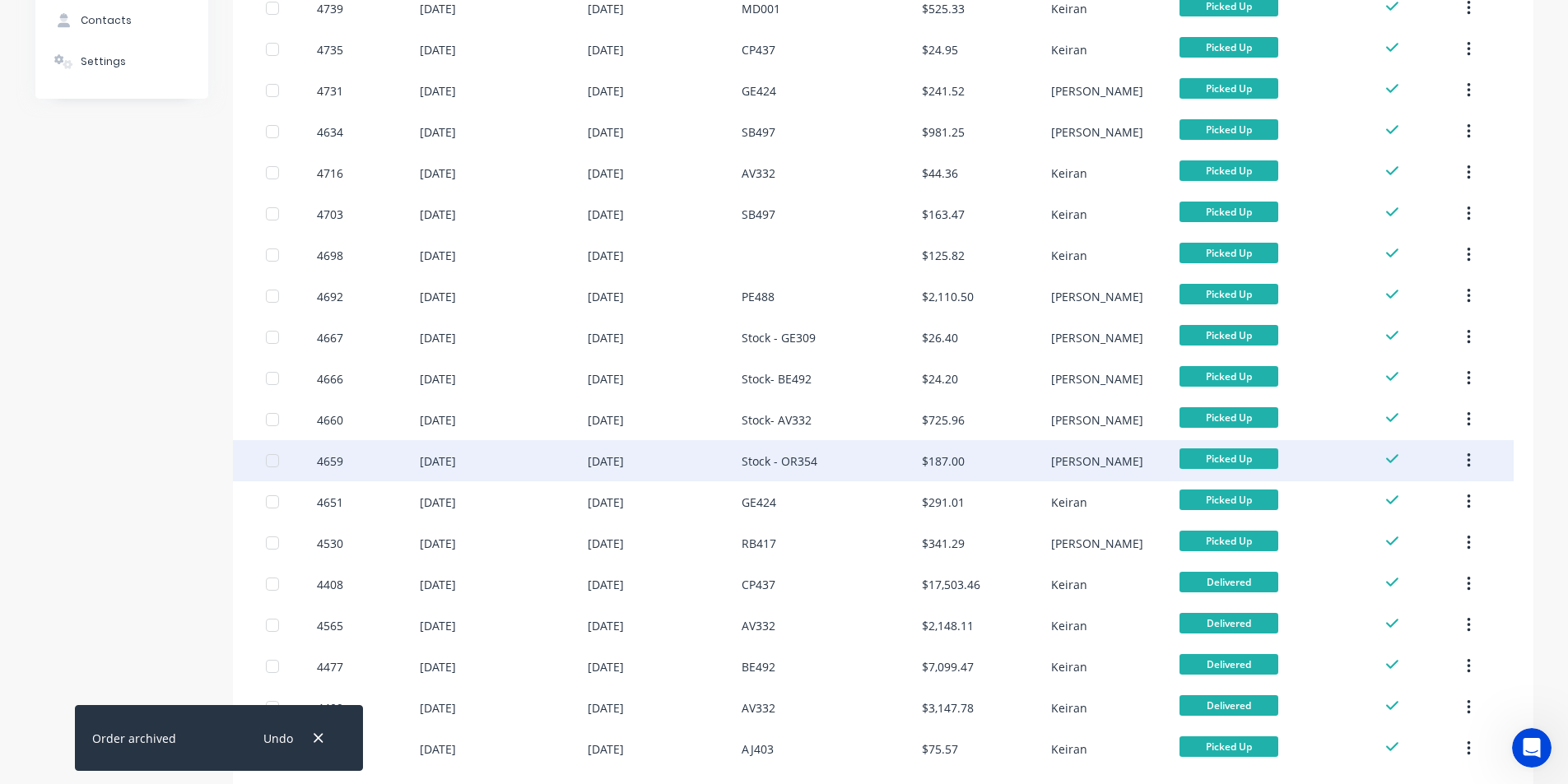
click at [1468, 460] on icon "button" at bounding box center [1469, 461] width 4 height 18
click at [1404, 499] on div "Archive" at bounding box center [1410, 504] width 127 height 24
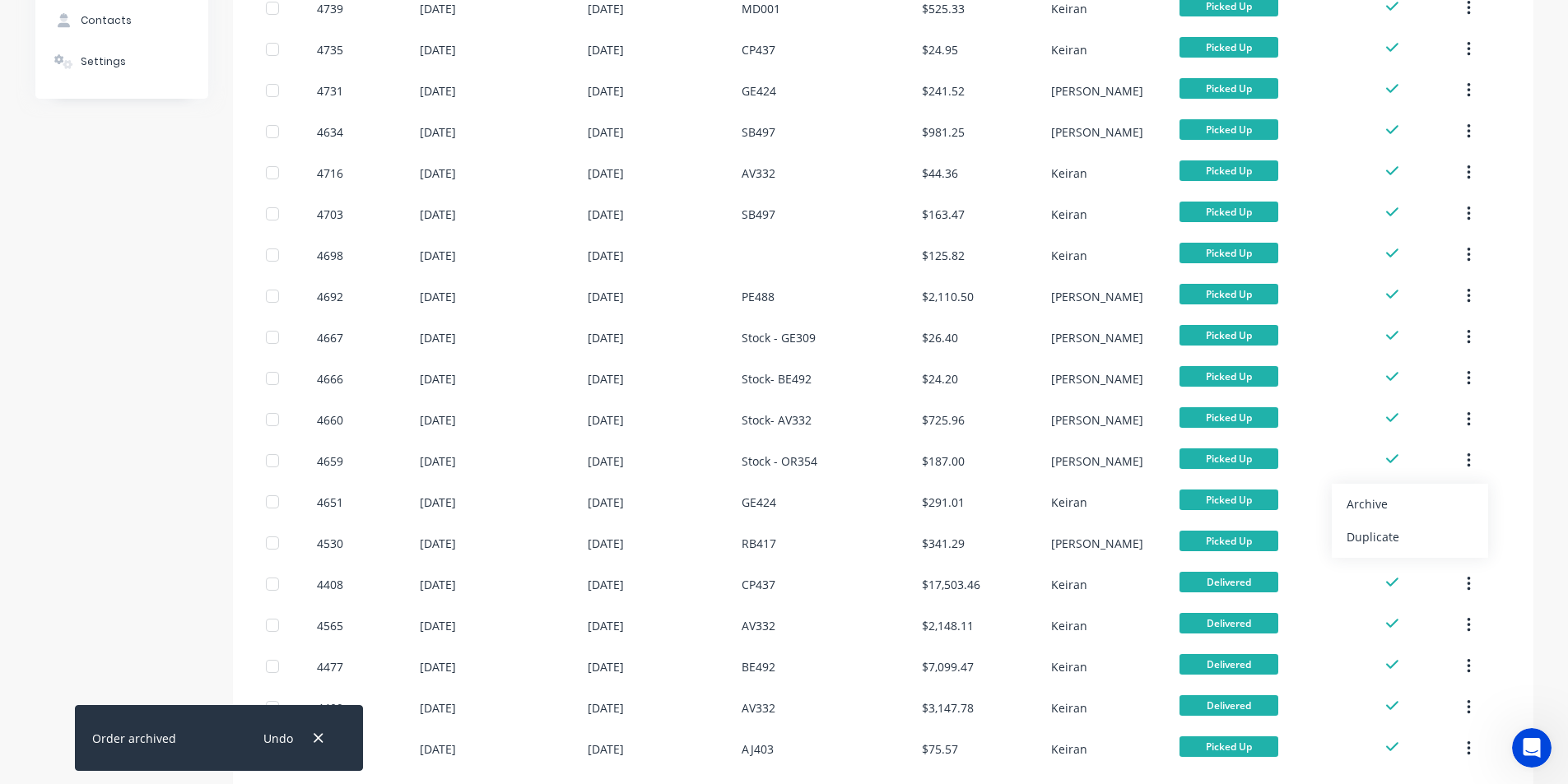
scroll to position [0, 0]
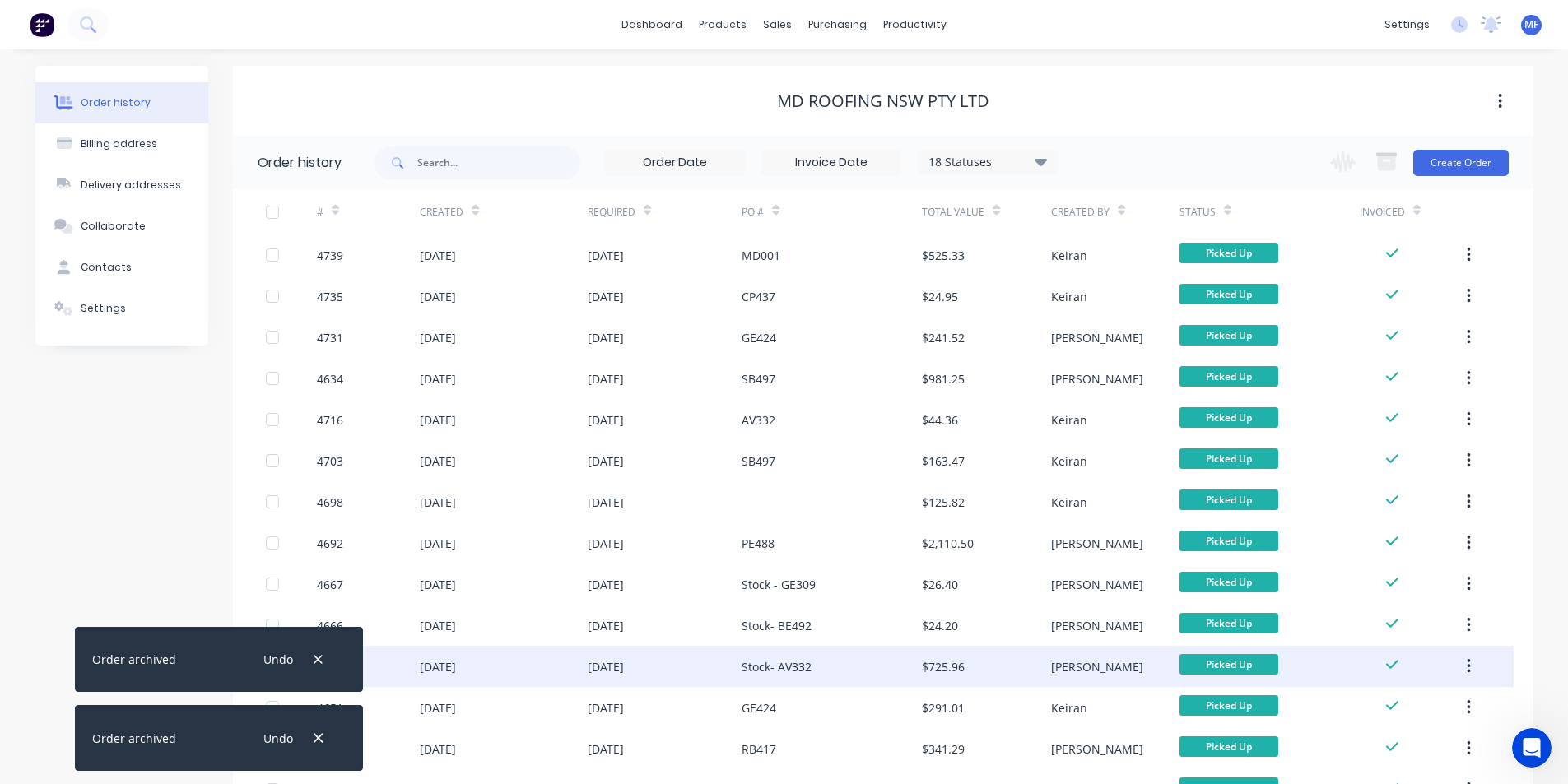
click at [1469, 668] on icon "button" at bounding box center [1469, 666] width 3 height 15
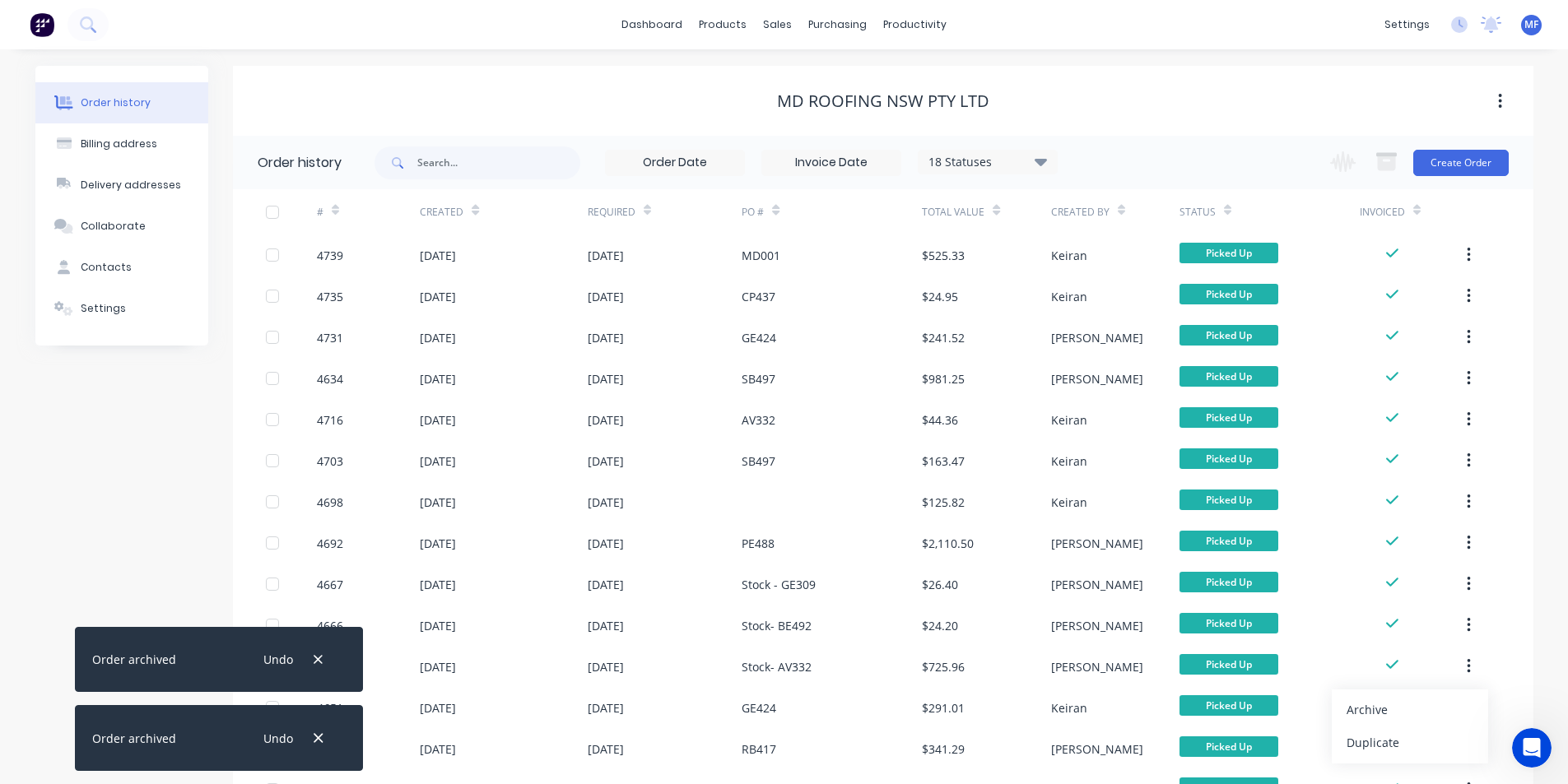
drag, startPoint x: 1423, startPoint y: 698, endPoint x: 1298, endPoint y: 676, distance: 126.9
click at [1422, 698] on div "Archive" at bounding box center [1410, 710] width 127 height 24
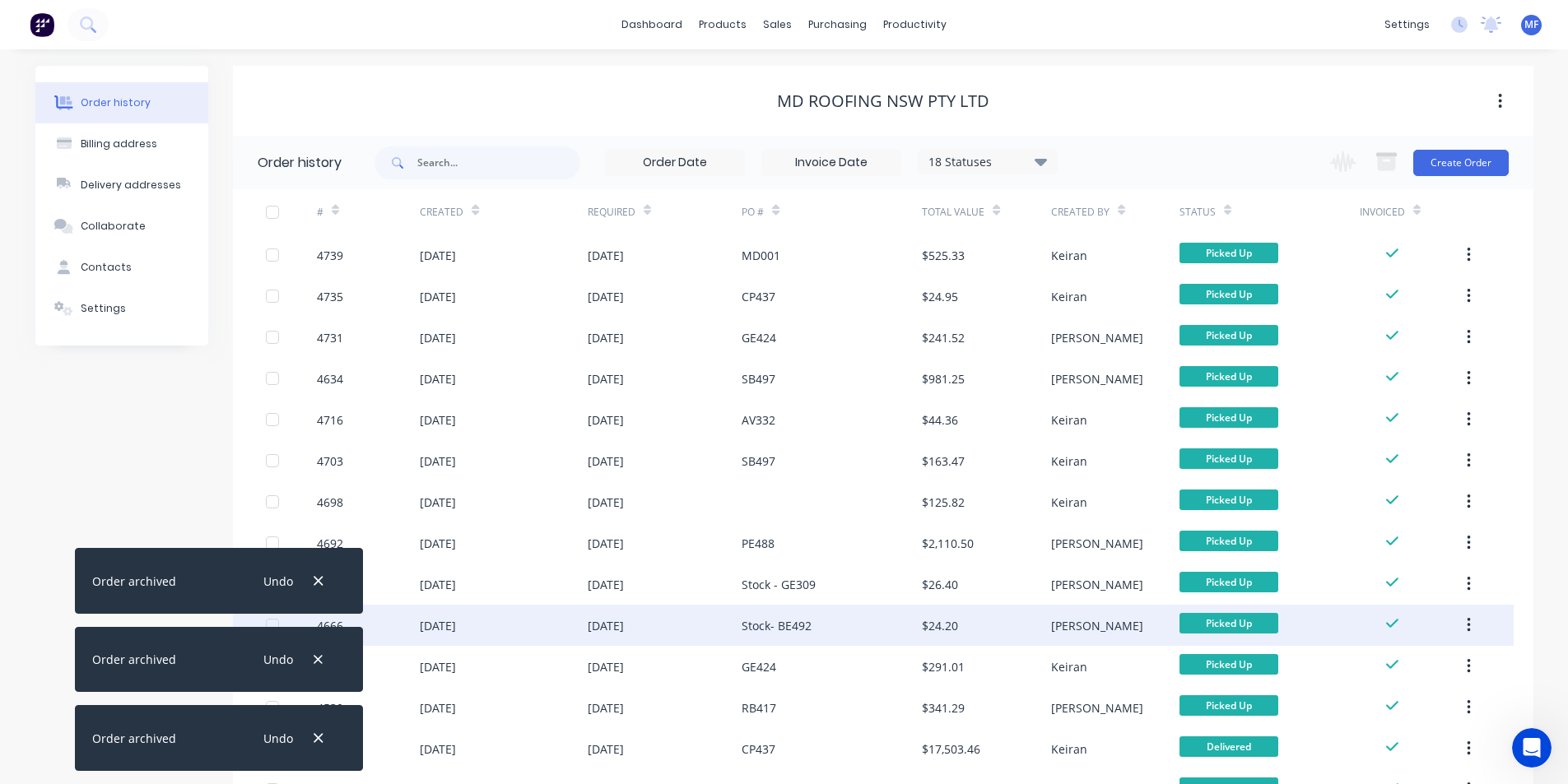
click at [1472, 625] on button "button" at bounding box center [1469, 625] width 39 height 29
click at [1458, 668] on div "Archive" at bounding box center [1410, 669] width 127 height 24
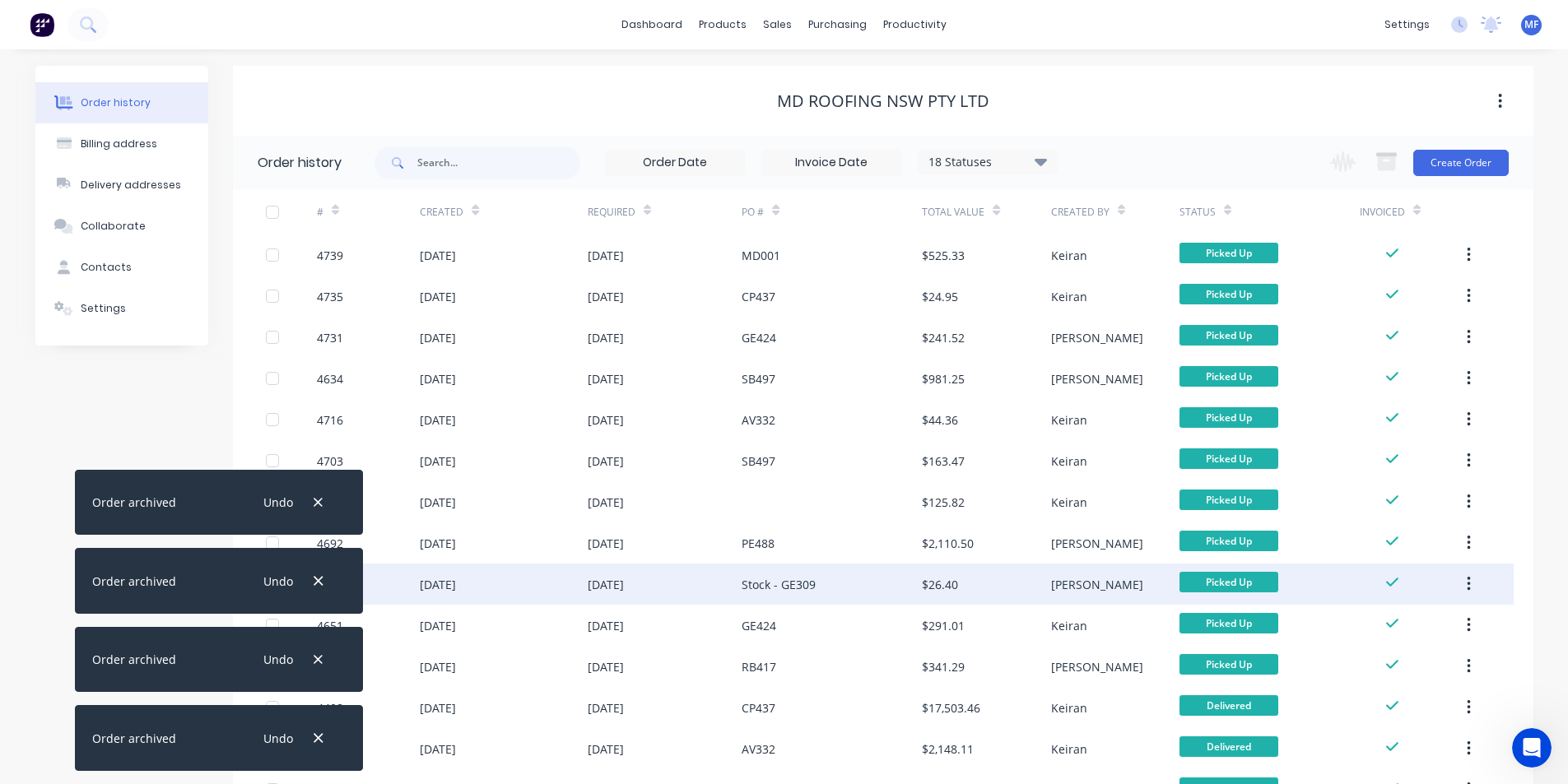
click at [1469, 581] on icon "button" at bounding box center [1469, 583] width 4 height 18
click at [1449, 620] on div "Archive" at bounding box center [1410, 628] width 127 height 24
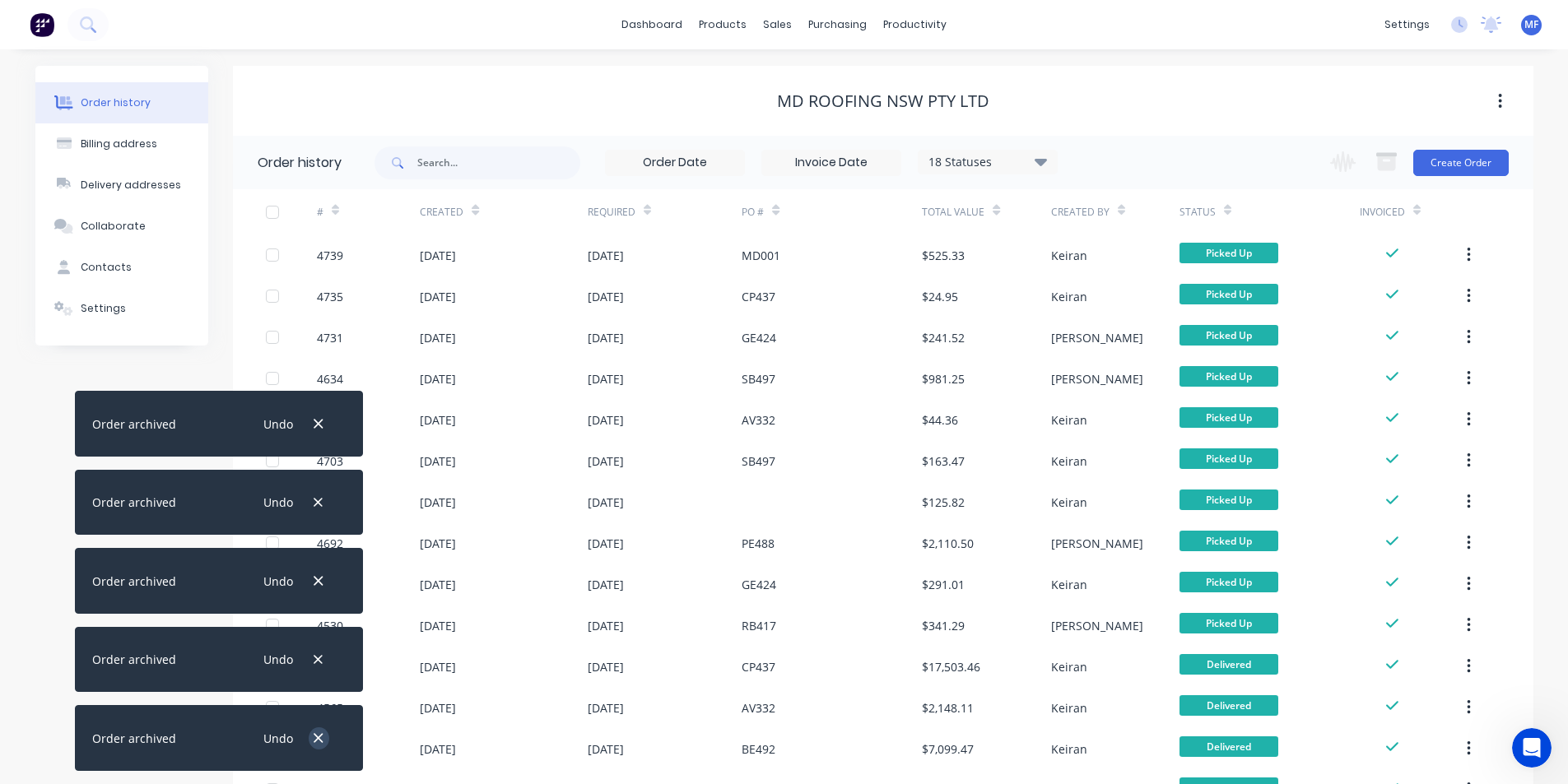
click at [317, 741] on icon "button" at bounding box center [319, 738] width 9 height 9
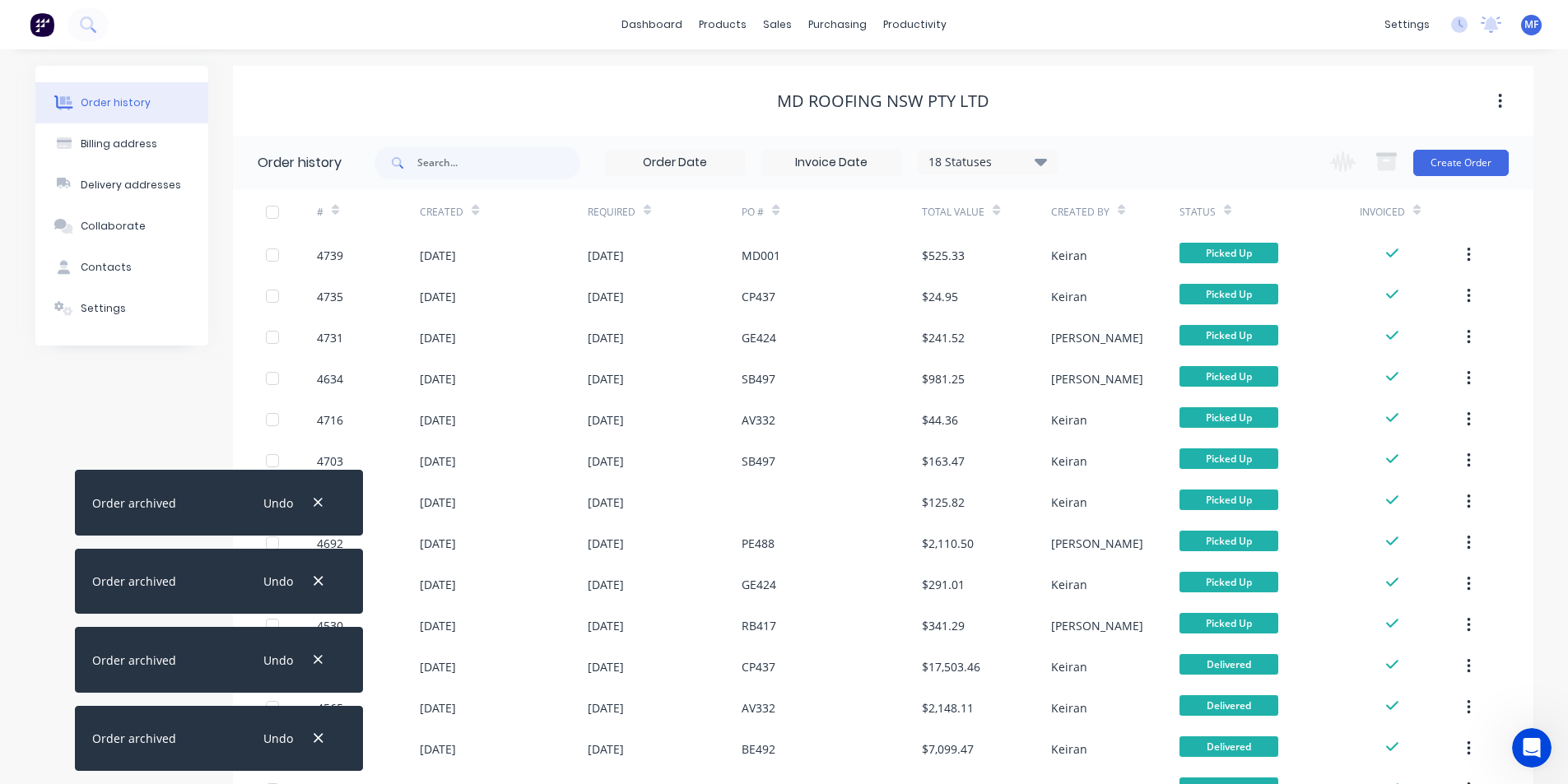
click at [317, 741] on icon "button" at bounding box center [319, 738] width 9 height 9
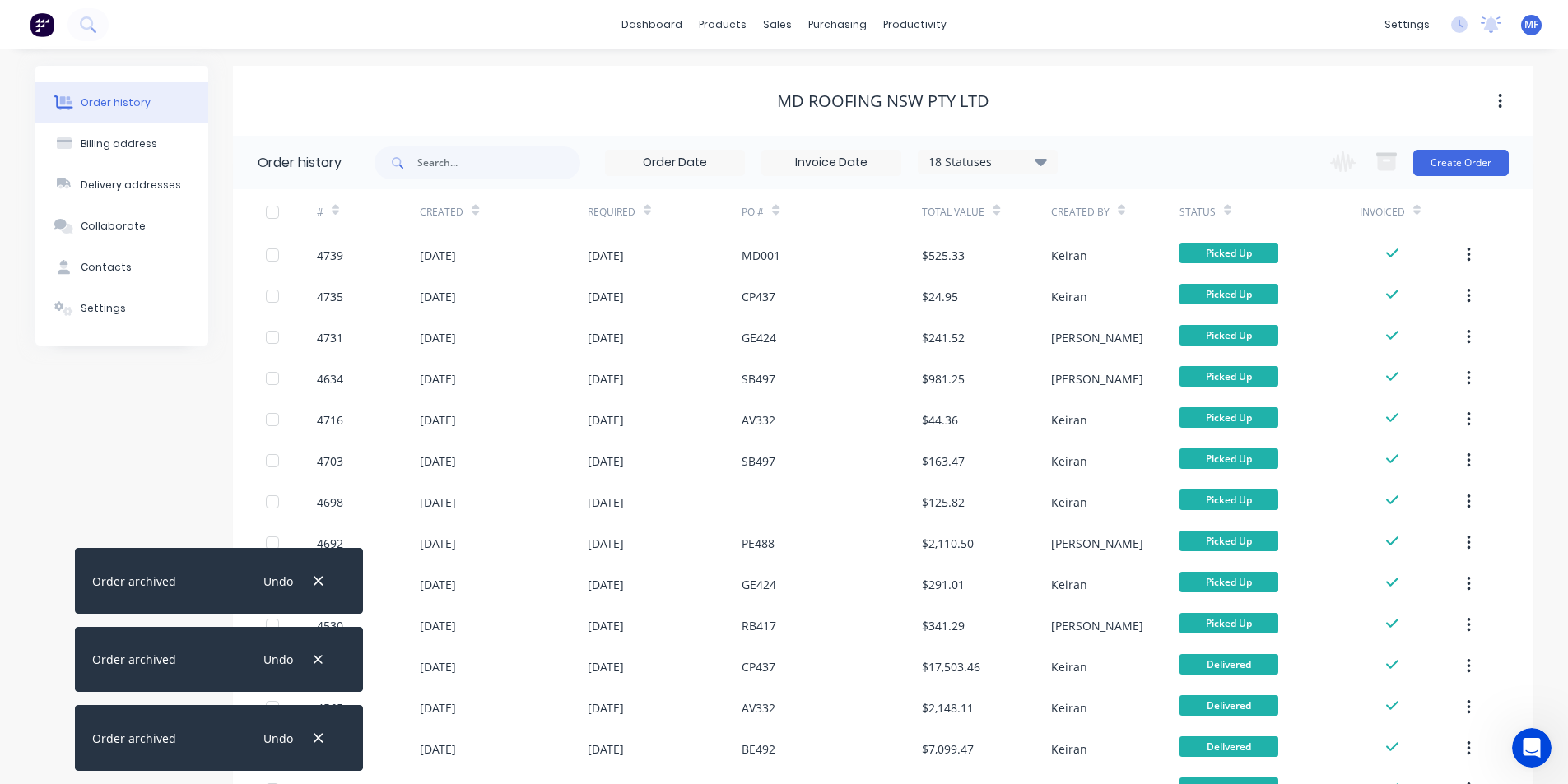
click at [317, 741] on icon "button" at bounding box center [319, 738] width 9 height 9
click at [317, 664] on icon "button" at bounding box center [319, 660] width 9 height 9
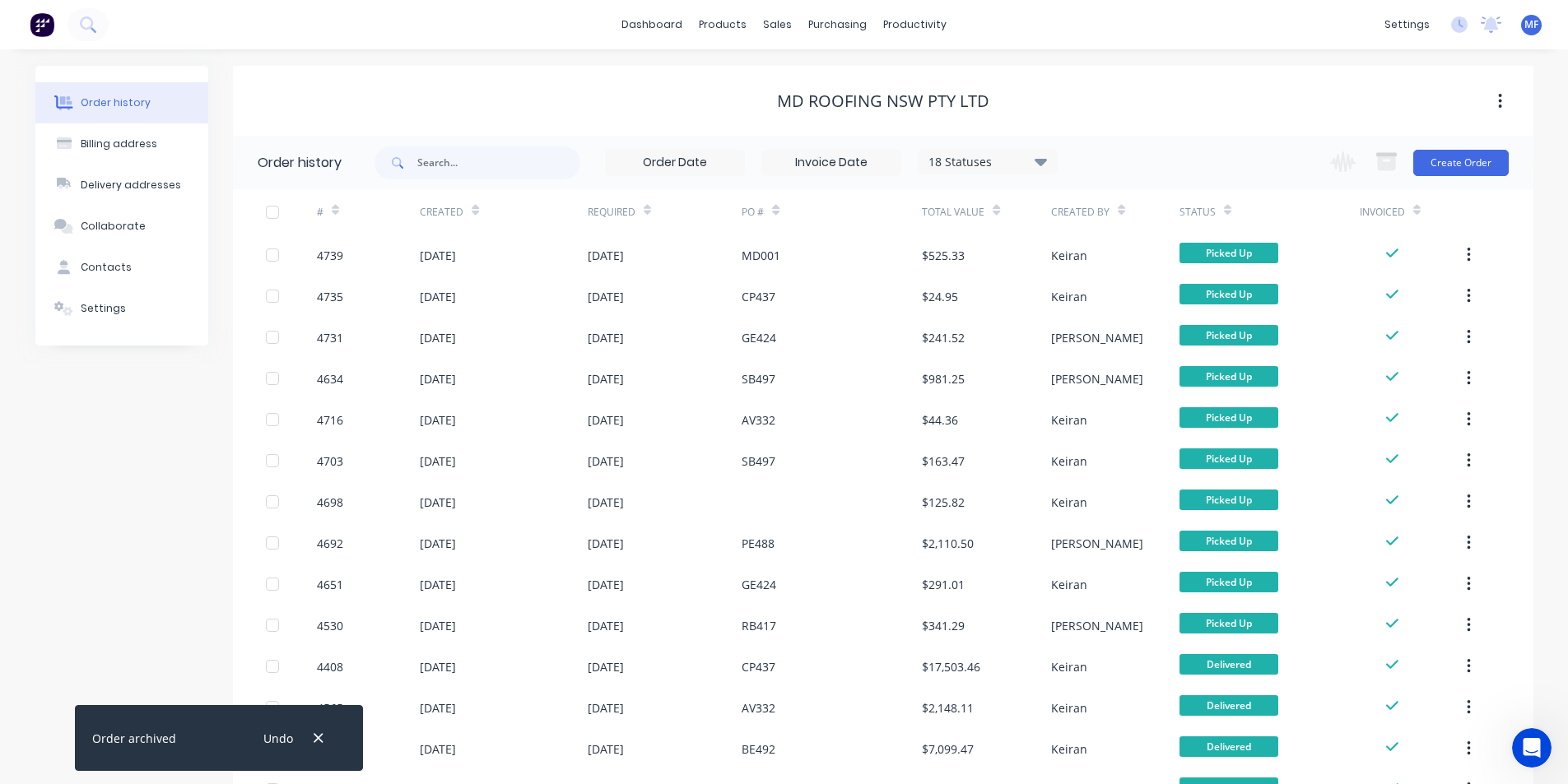
click at [317, 741] on icon "button" at bounding box center [319, 738] width 9 height 9
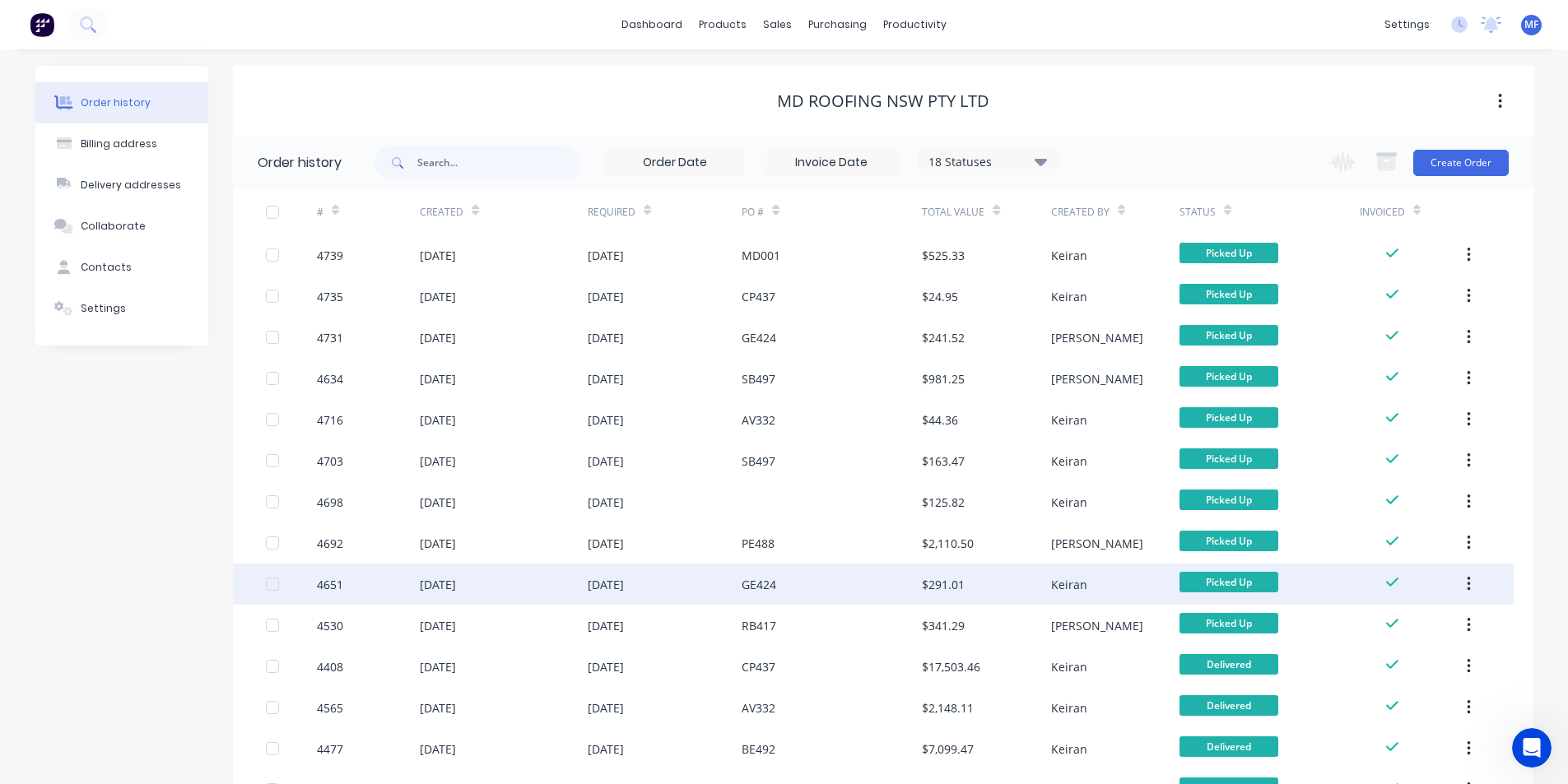
click at [1471, 582] on icon "button" at bounding box center [1469, 583] width 4 height 18
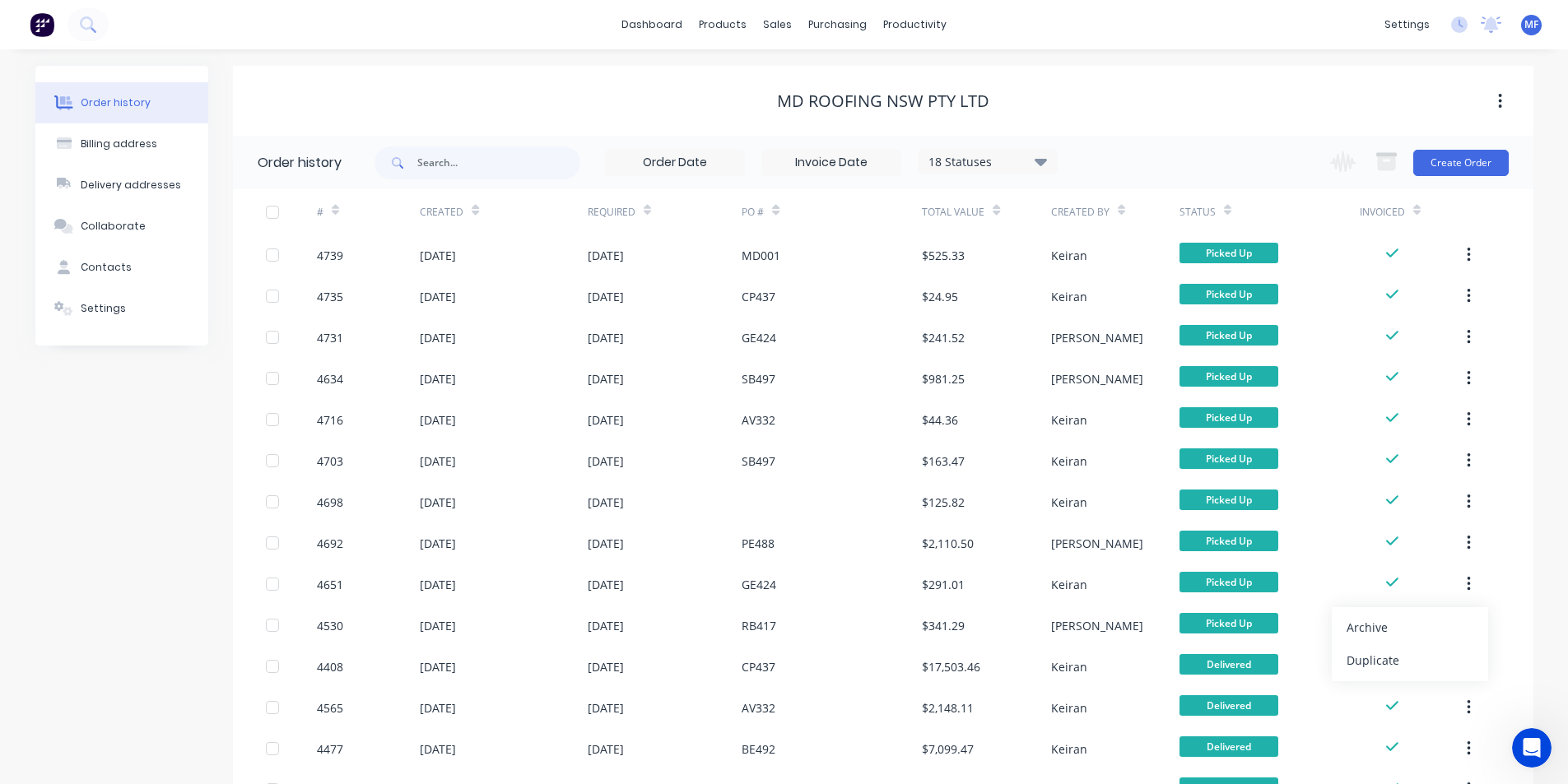
click at [1443, 617] on div "Archive" at bounding box center [1410, 628] width 127 height 24
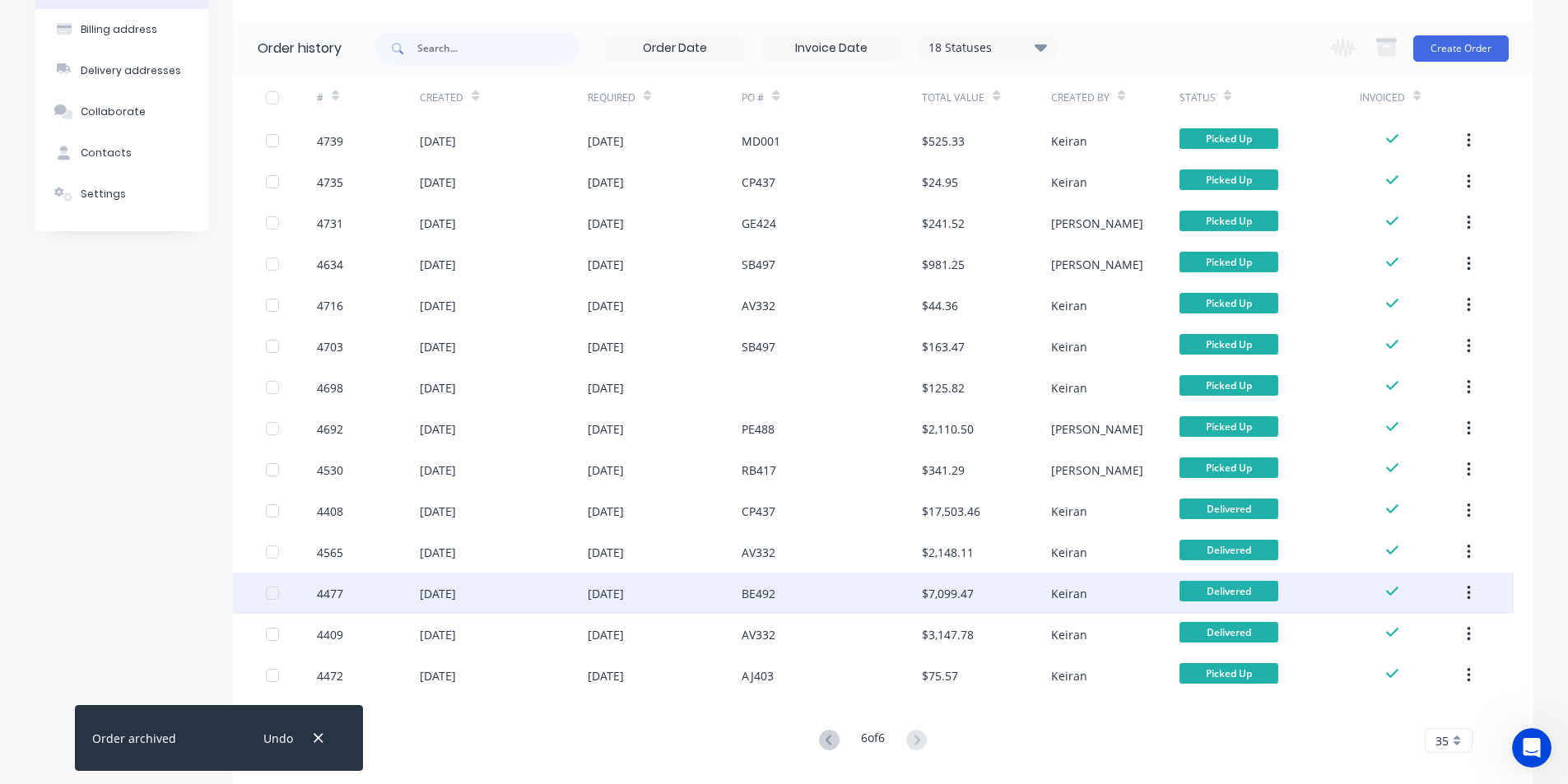
scroll to position [54, 0]
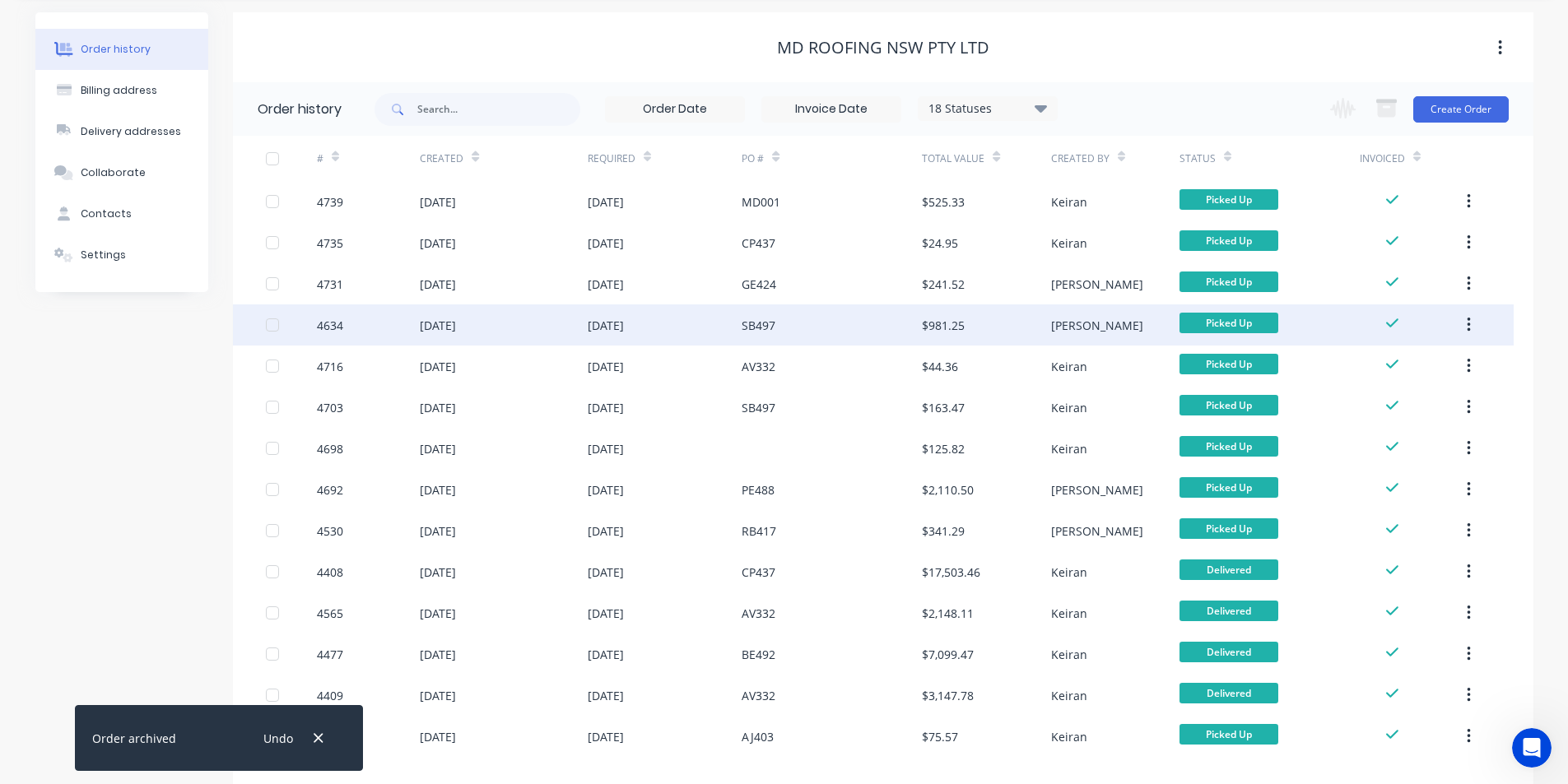
click at [1473, 322] on button "button" at bounding box center [1469, 325] width 39 height 29
click at [1440, 359] on div "Archive" at bounding box center [1410, 368] width 127 height 24
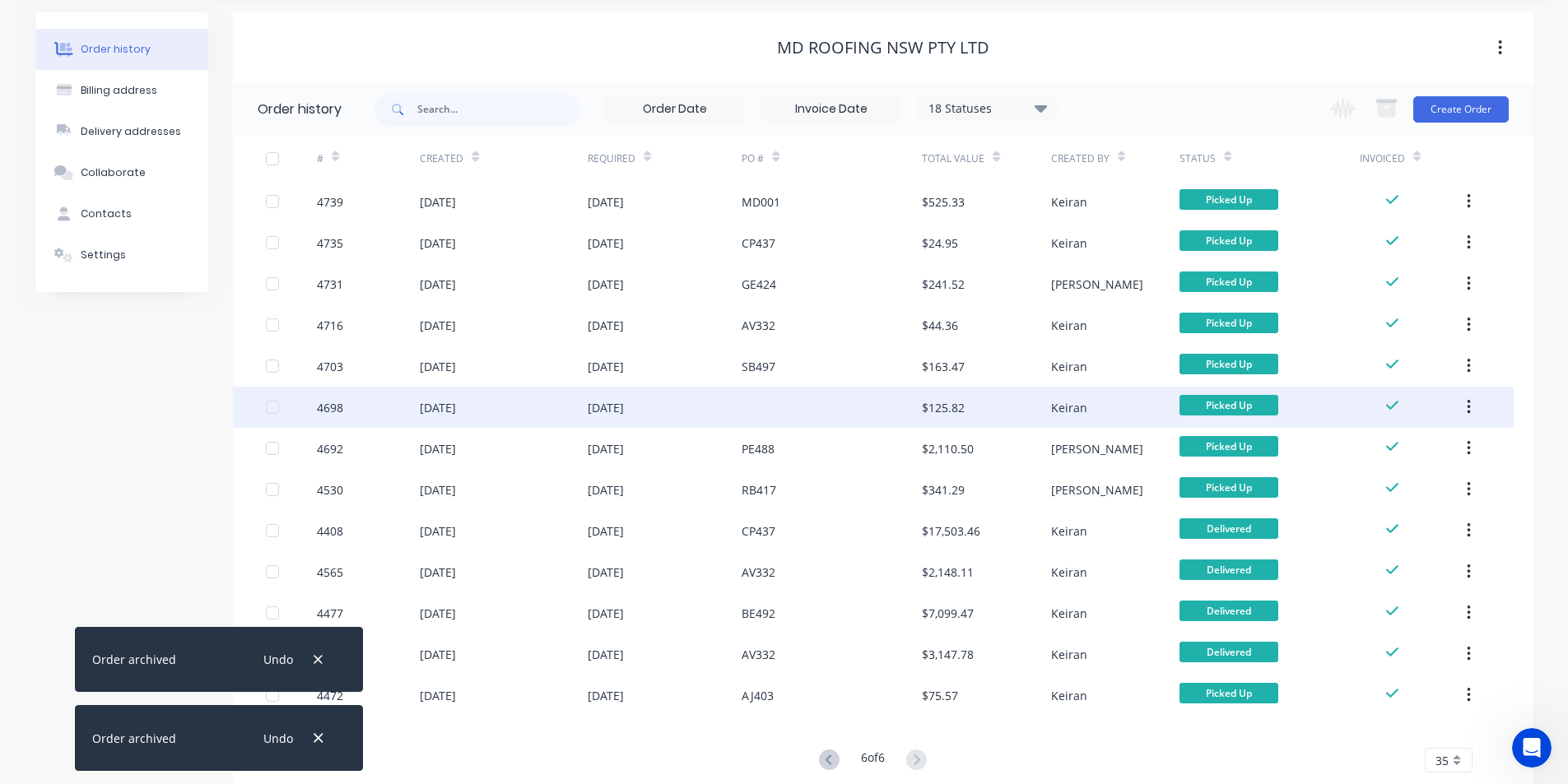
scroll to position [82, 0]
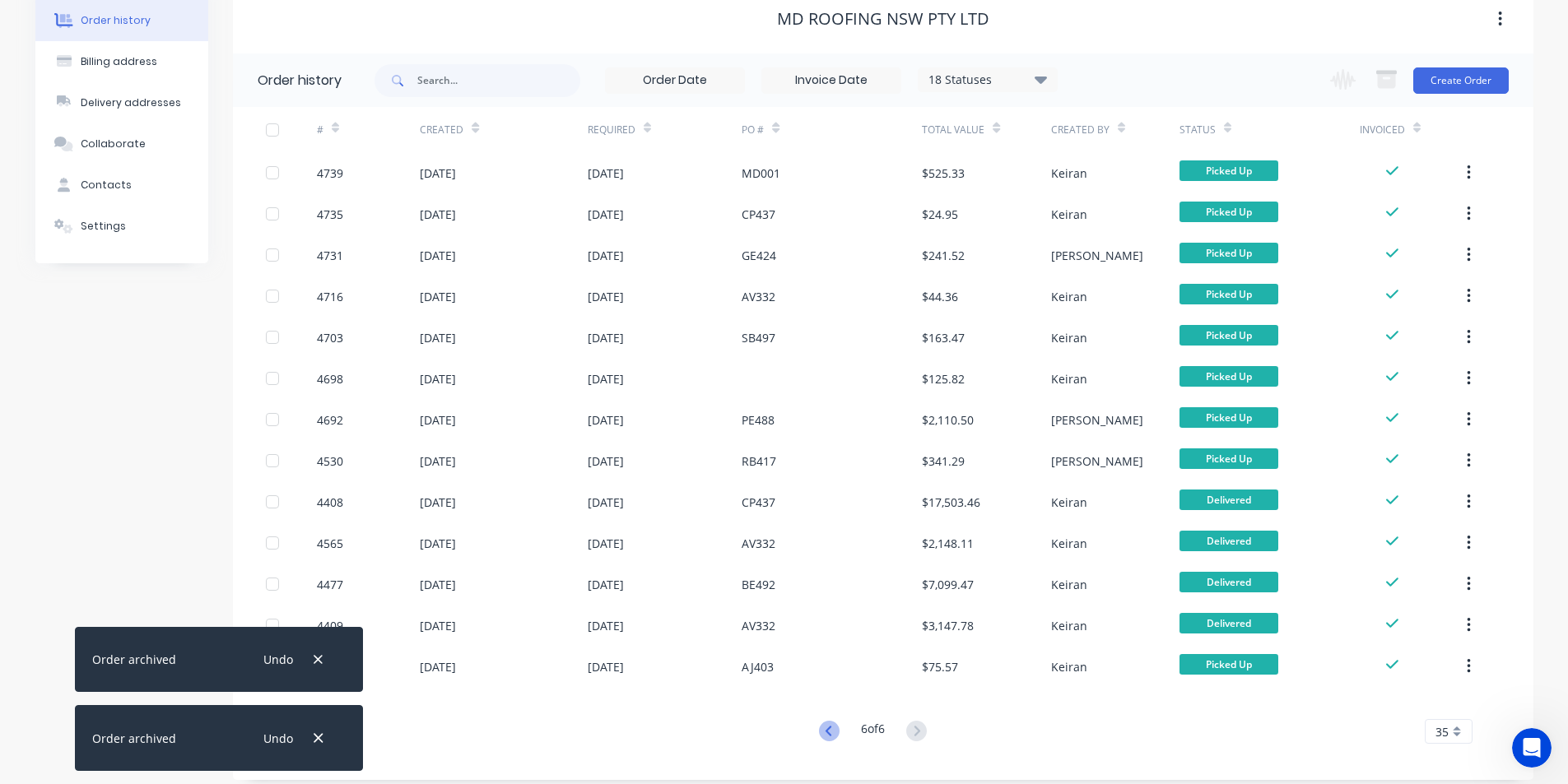
click at [823, 729] on icon at bounding box center [829, 731] width 21 height 21
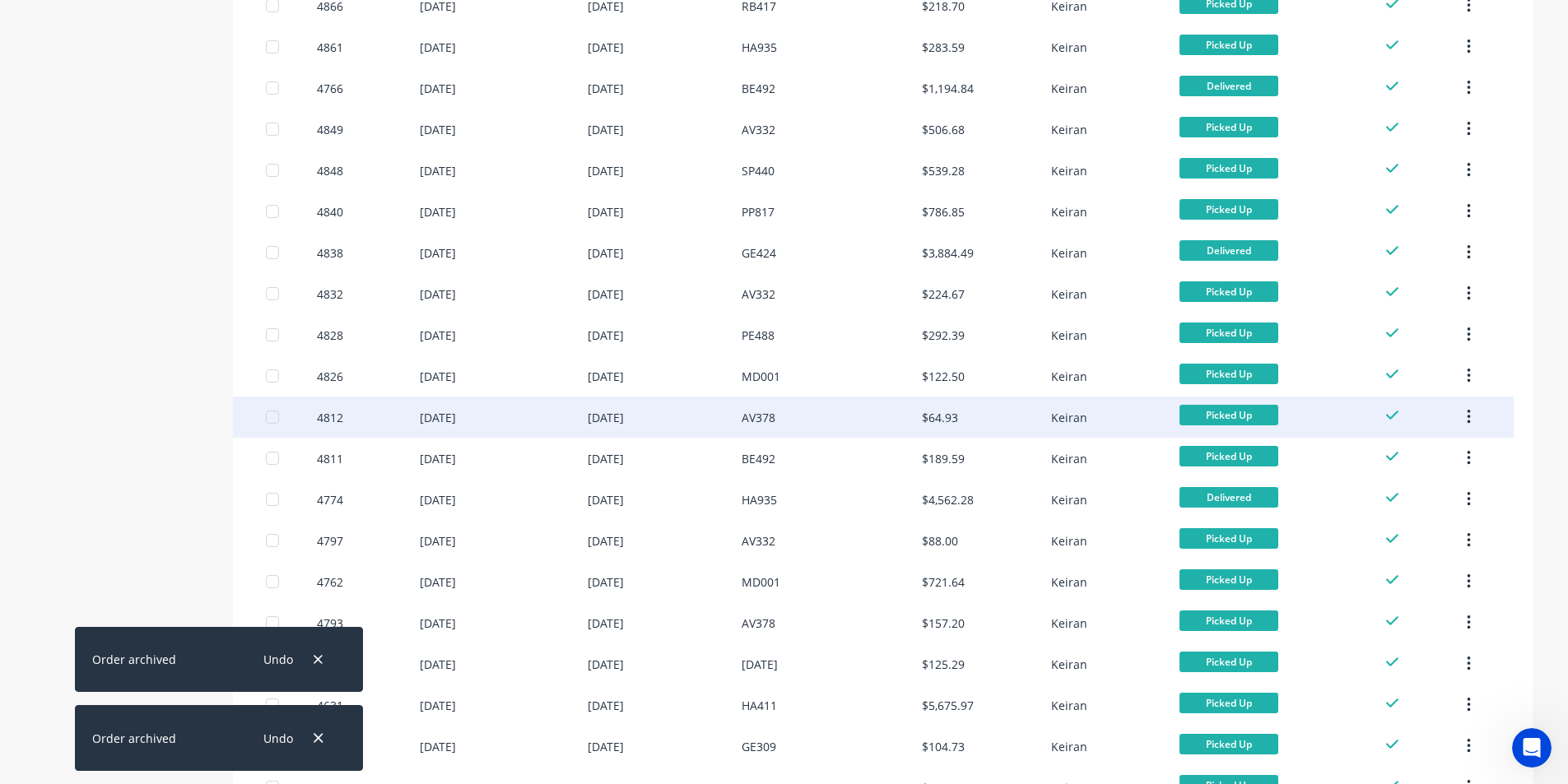
scroll to position [1000, 0]
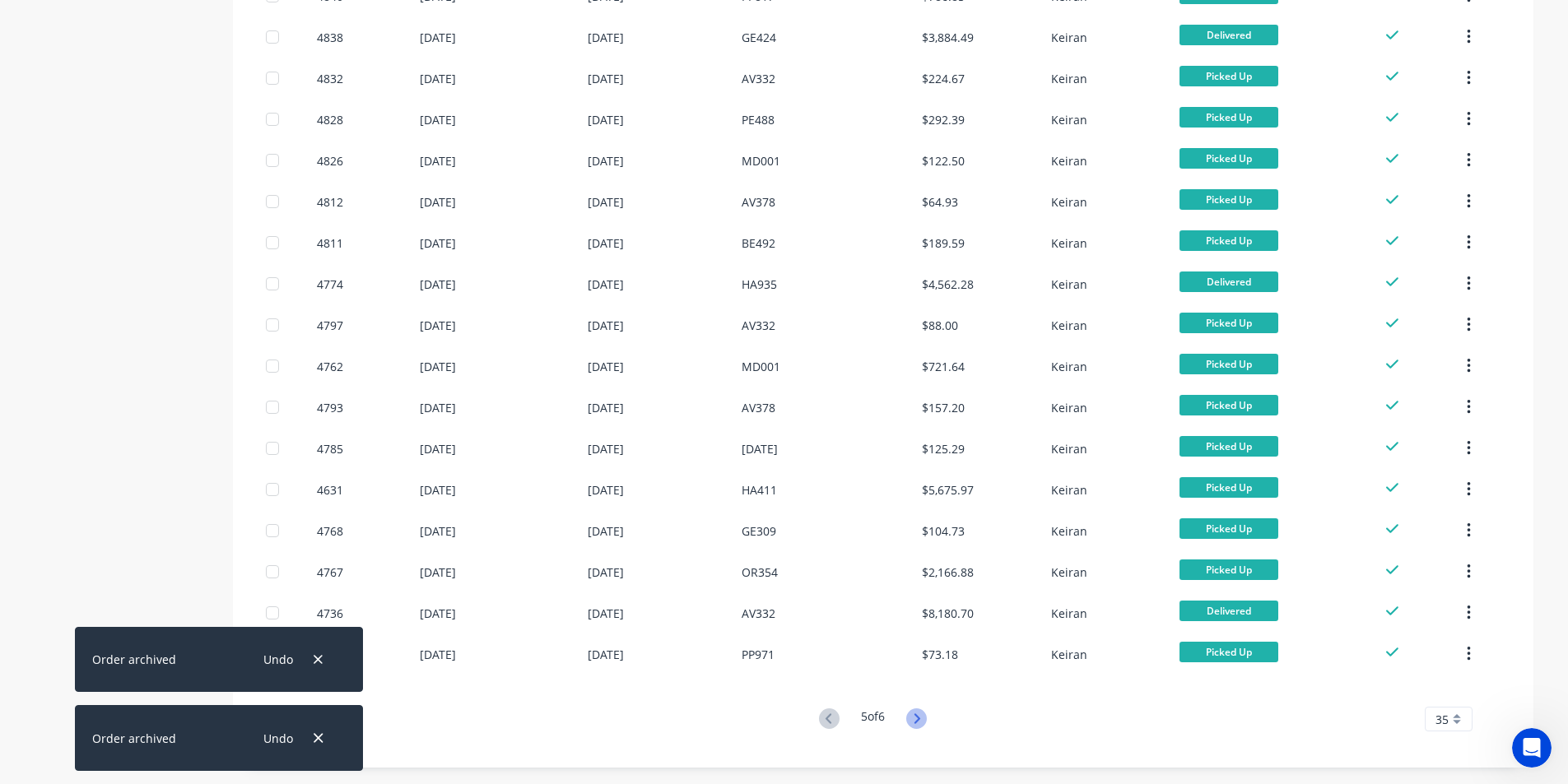
click at [923, 723] on icon at bounding box center [917, 719] width 21 height 21
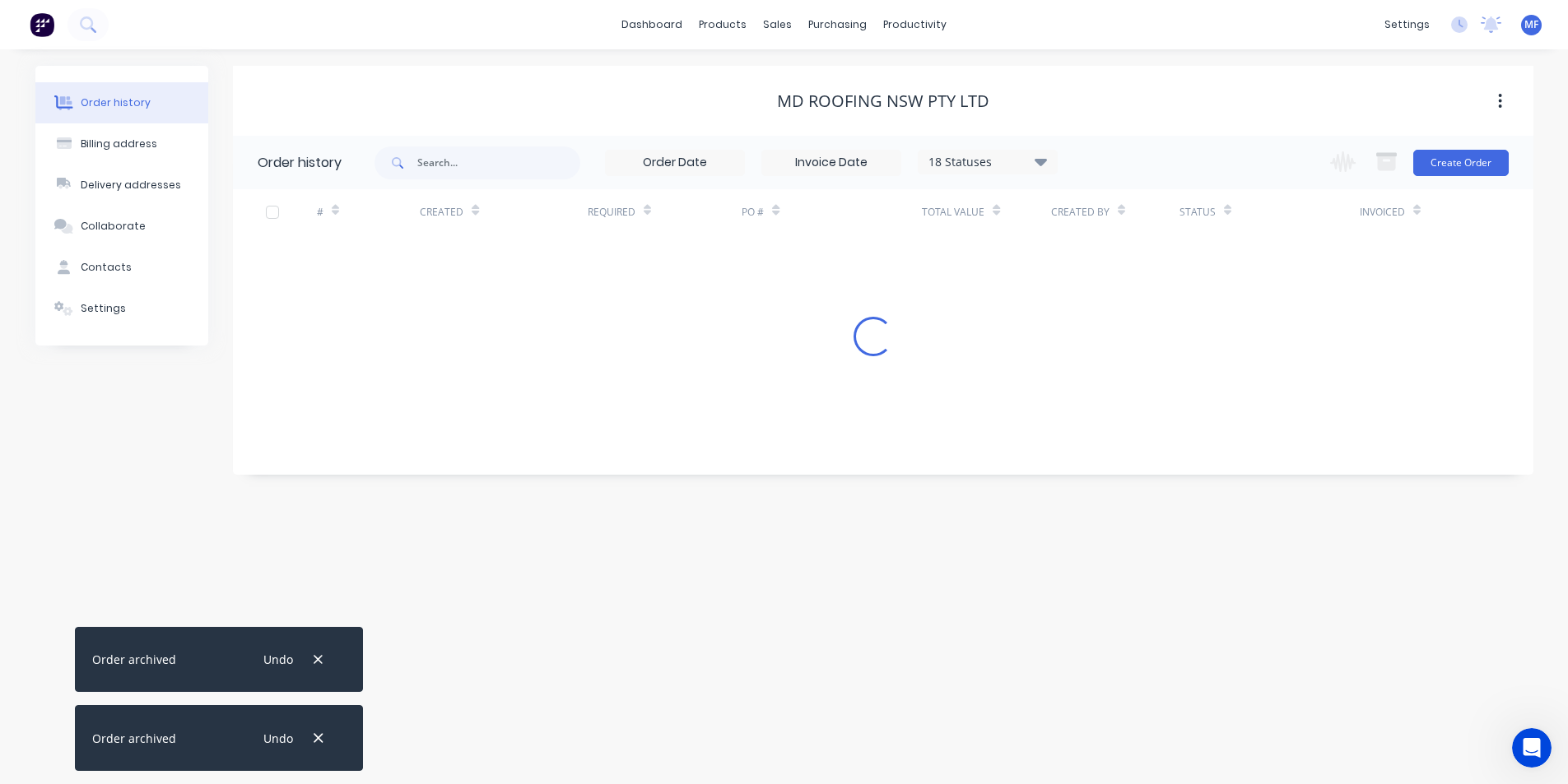
scroll to position [0, 0]
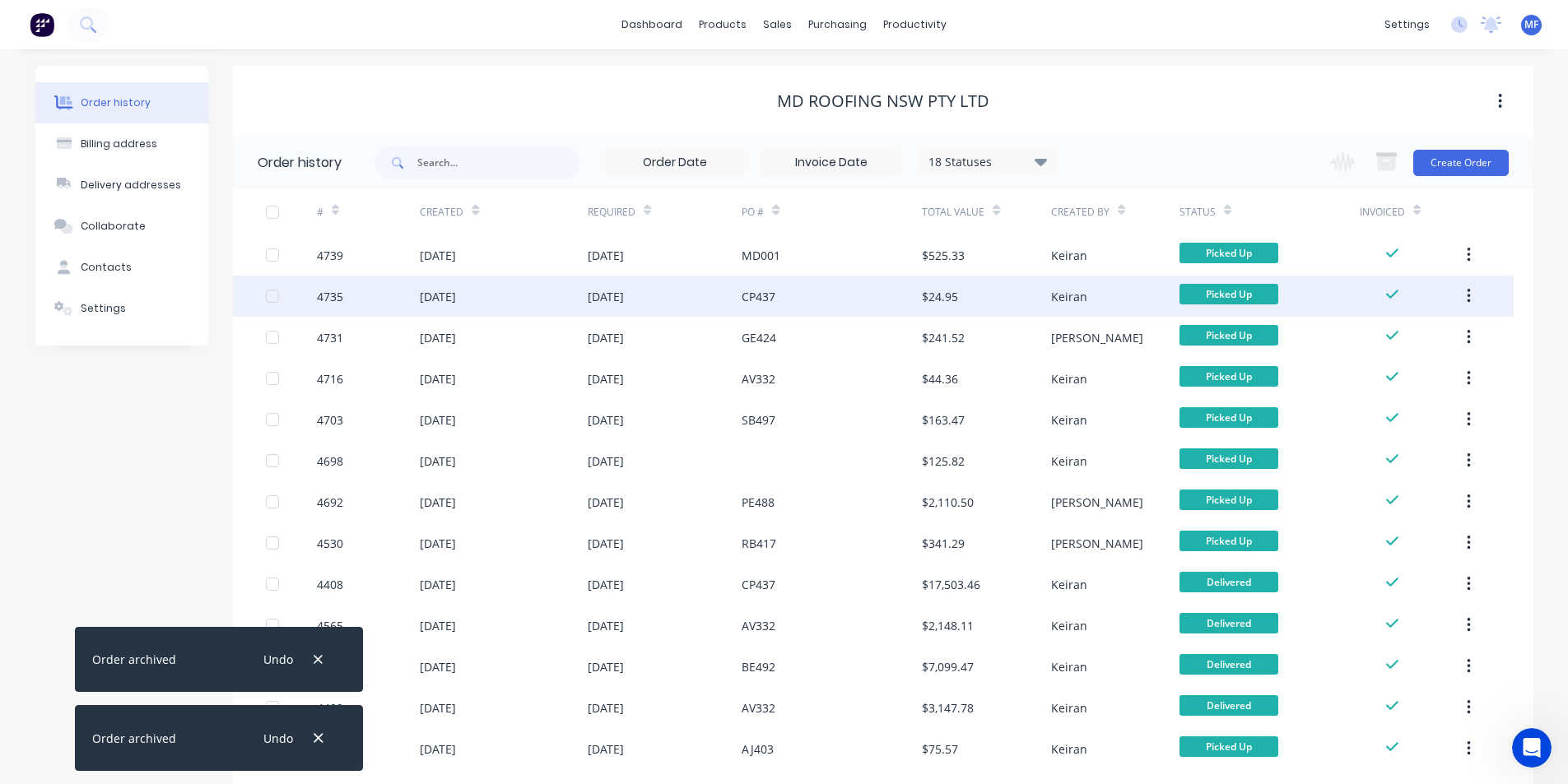
click at [1471, 297] on icon "button" at bounding box center [1469, 296] width 4 height 18
click at [1437, 334] on div "Archive" at bounding box center [1410, 340] width 127 height 24
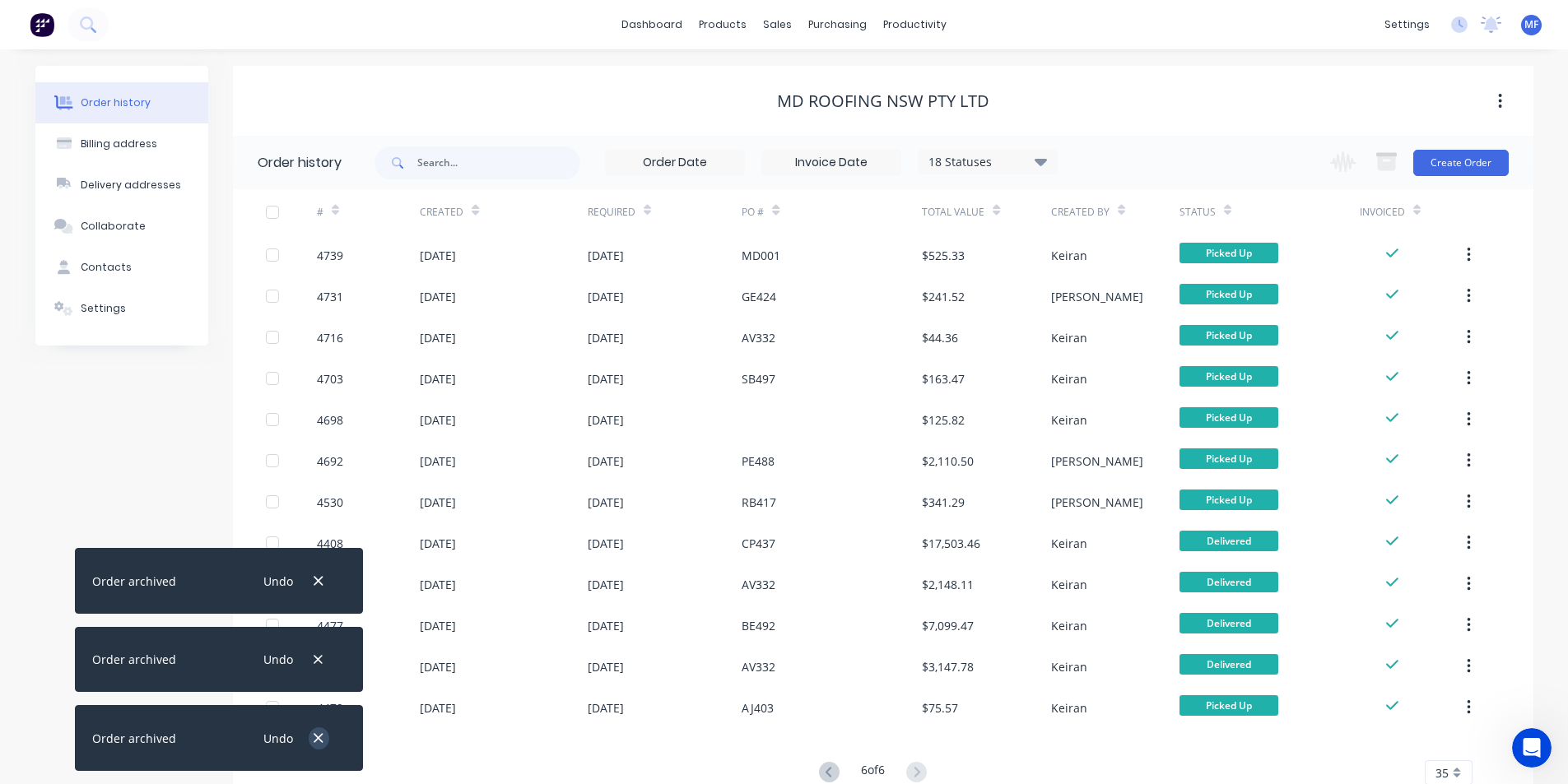
click at [323, 743] on icon "button" at bounding box center [318, 737] width 10 height 15
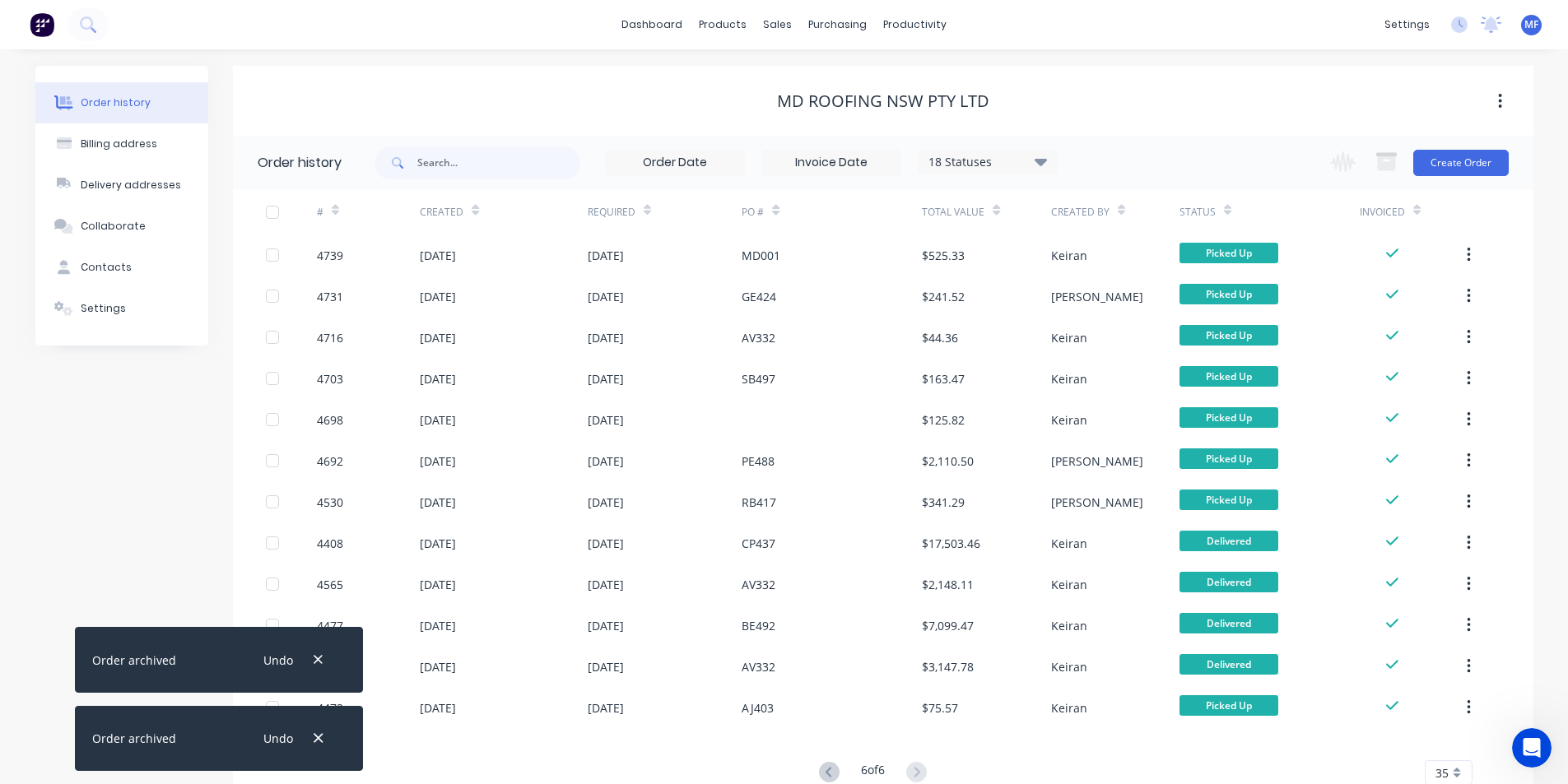
click at [323, 743] on icon "button" at bounding box center [318, 737] width 10 height 15
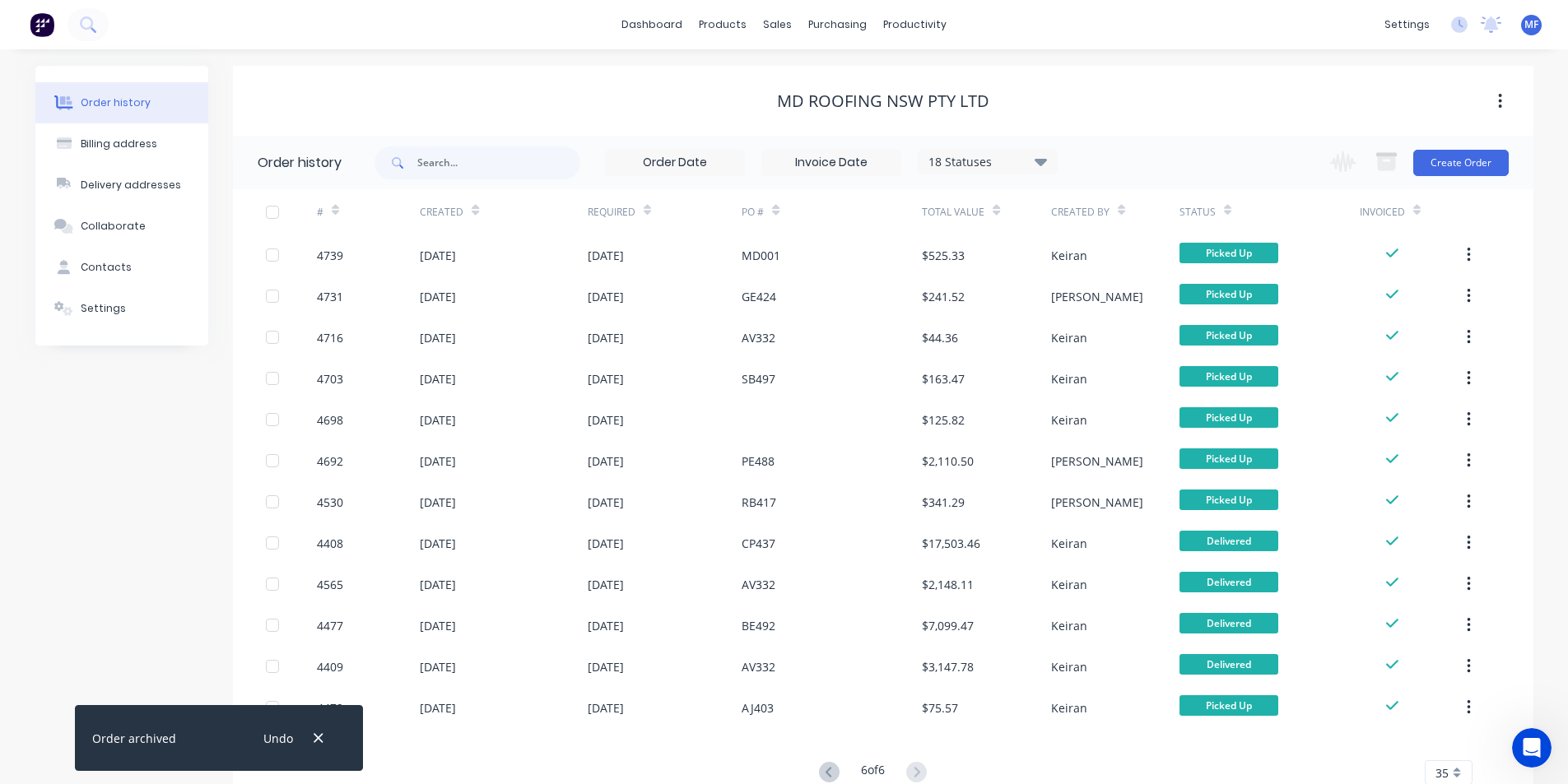
click at [323, 743] on icon "button" at bounding box center [318, 737] width 10 height 15
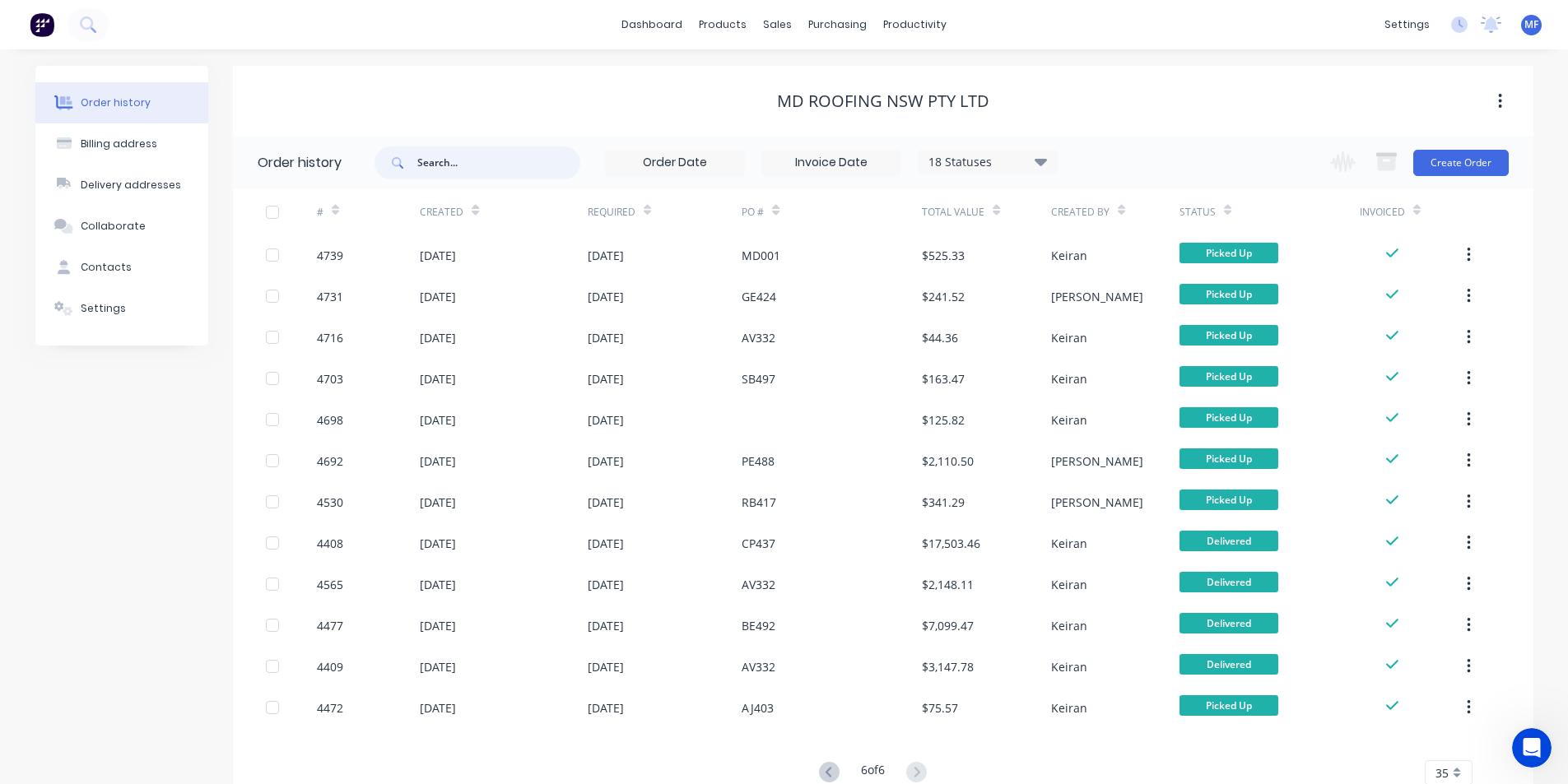
click at [419, 163] on input "text" at bounding box center [499, 163] width 163 height 33
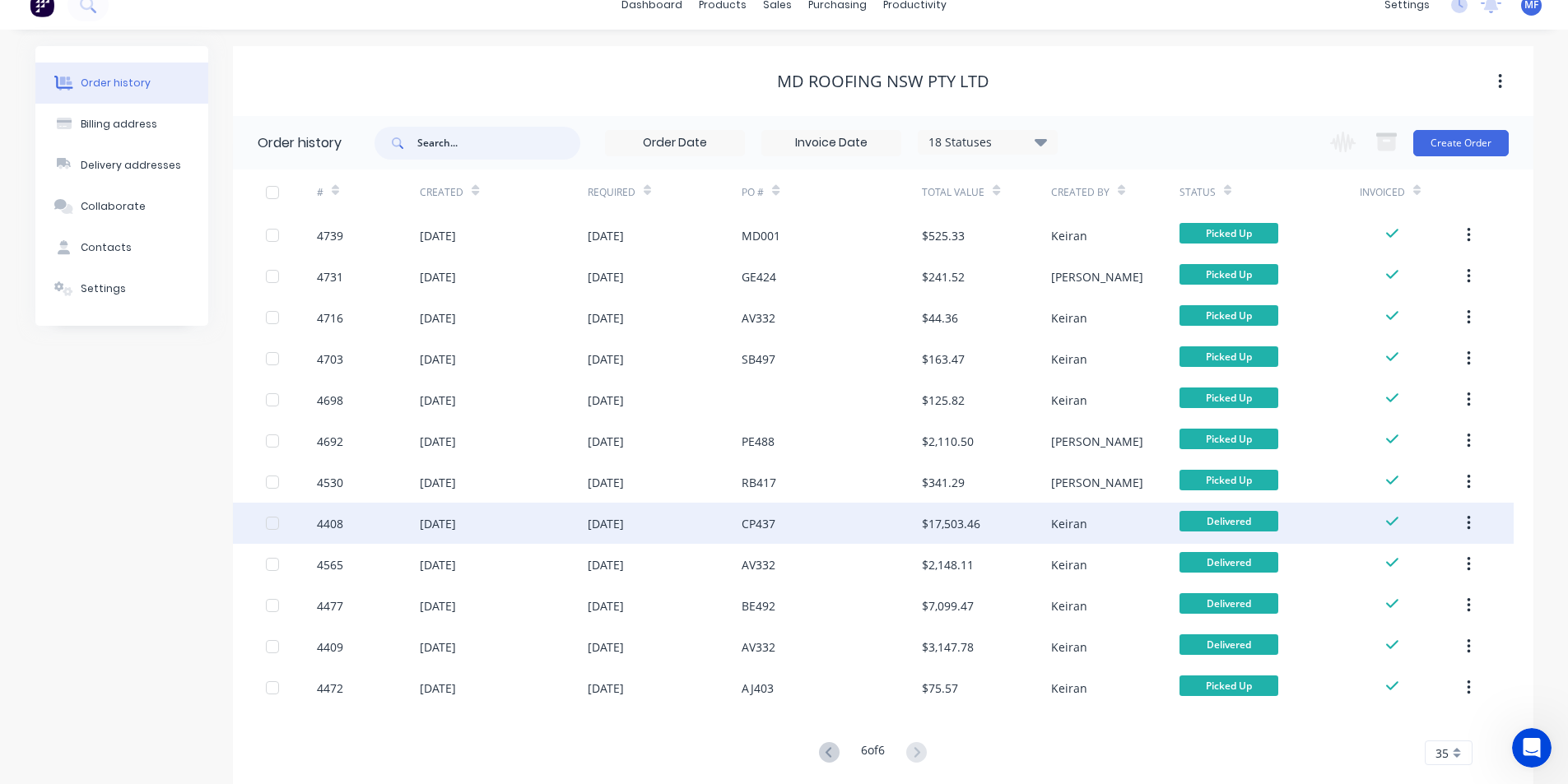
scroll to position [54, 0]
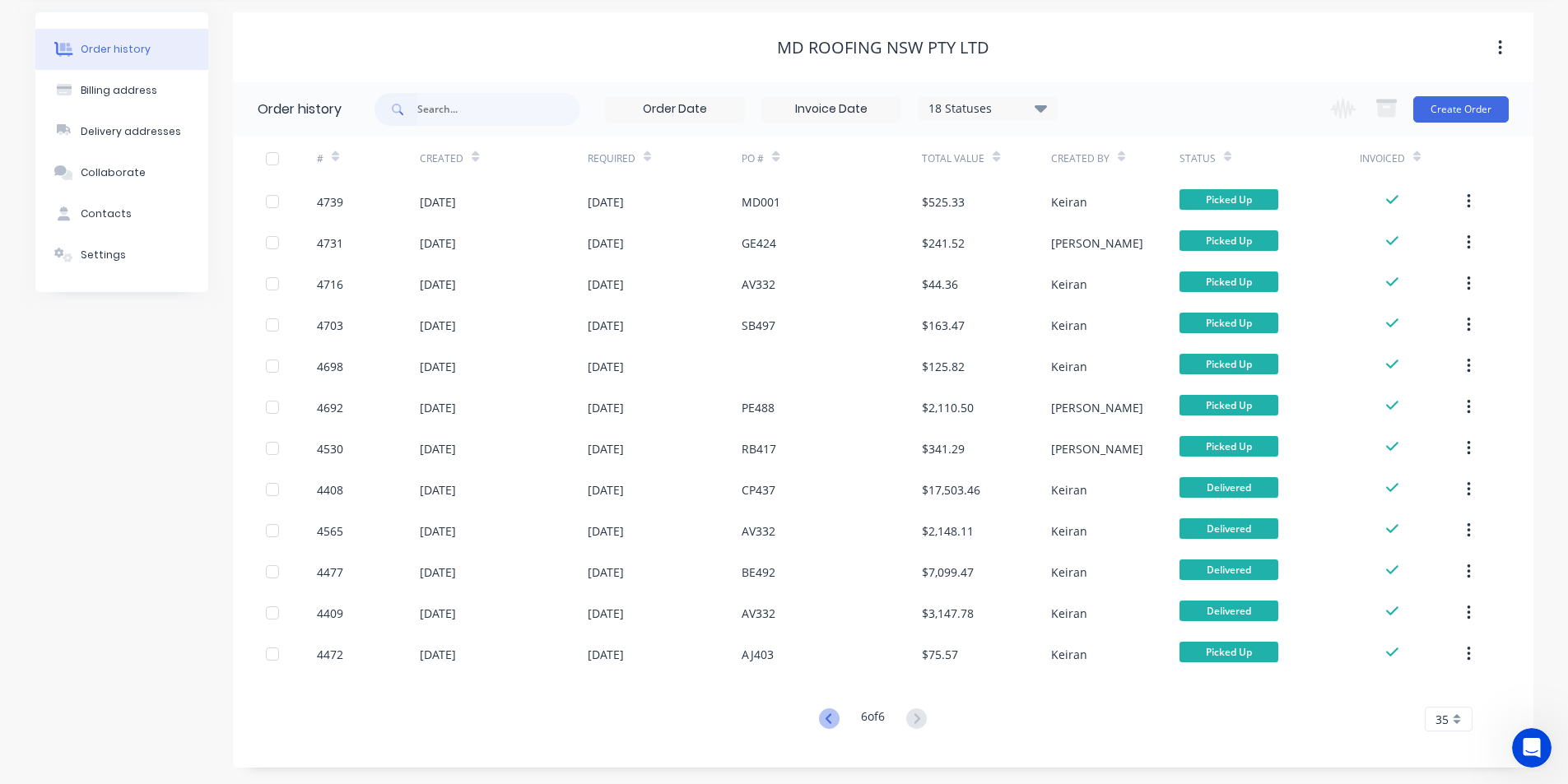
click at [821, 717] on icon at bounding box center [829, 719] width 21 height 21
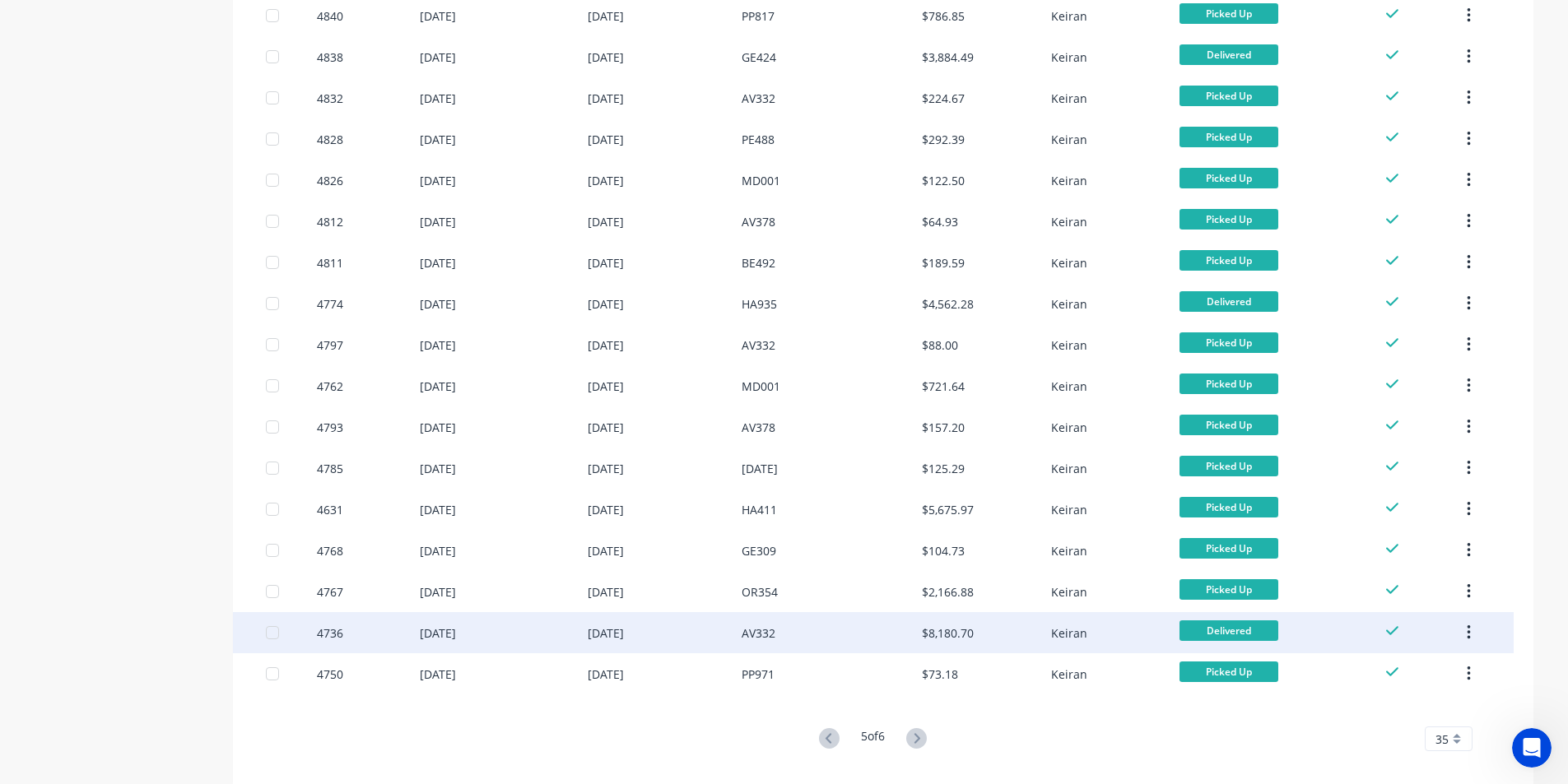
scroll to position [1000, 0]
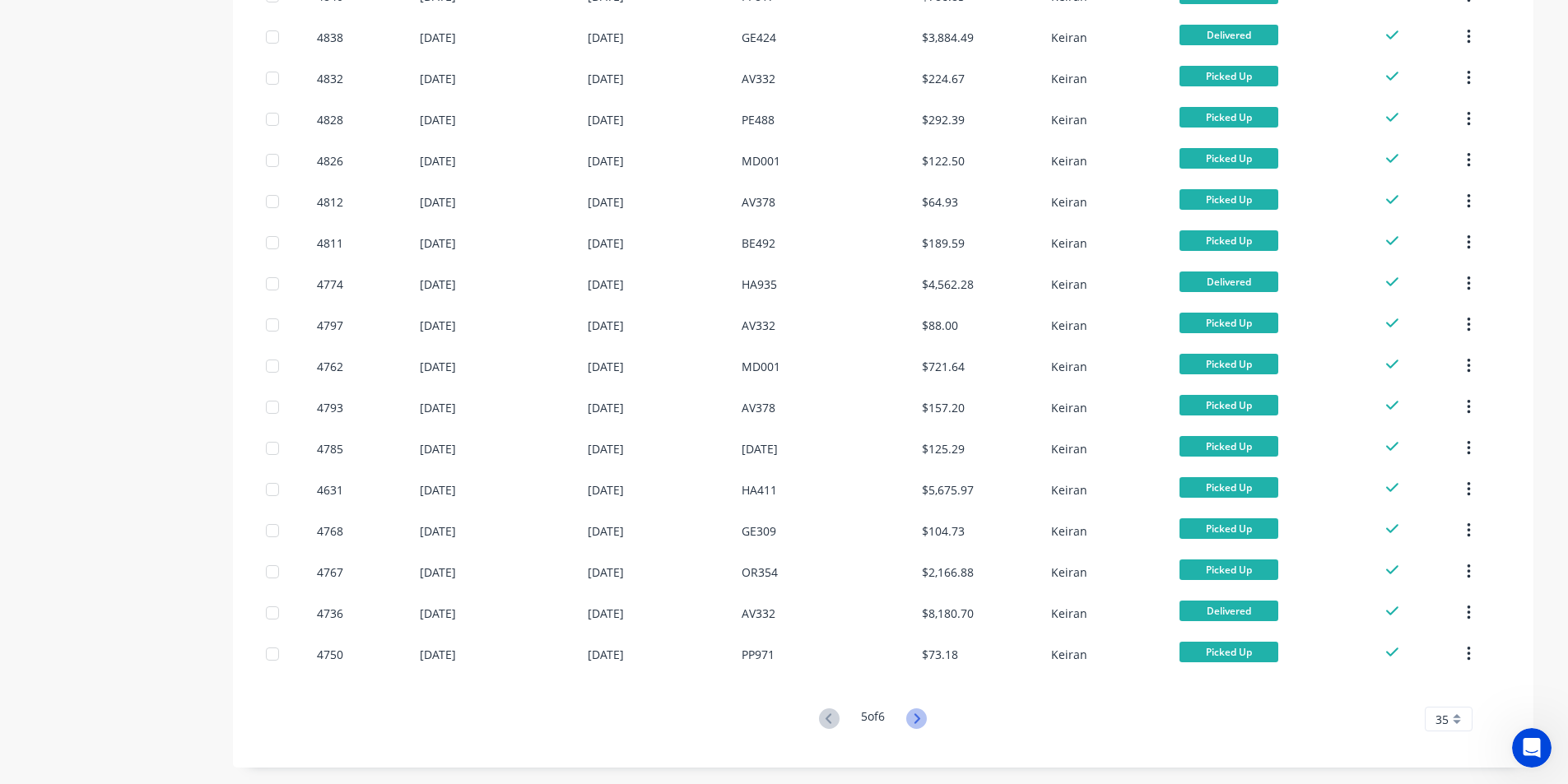
click at [916, 718] on icon at bounding box center [917, 719] width 21 height 21
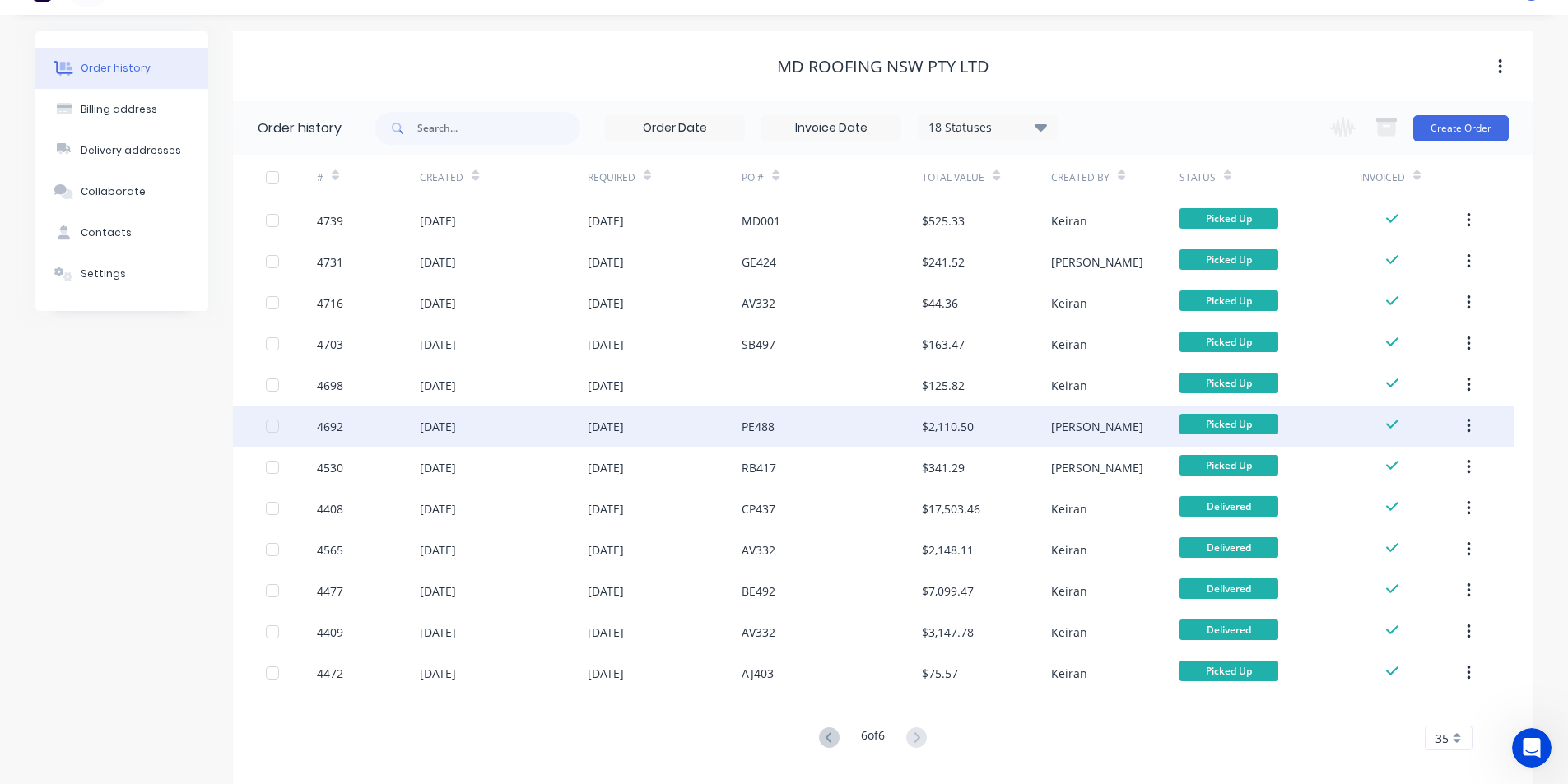
scroll to position [54, 0]
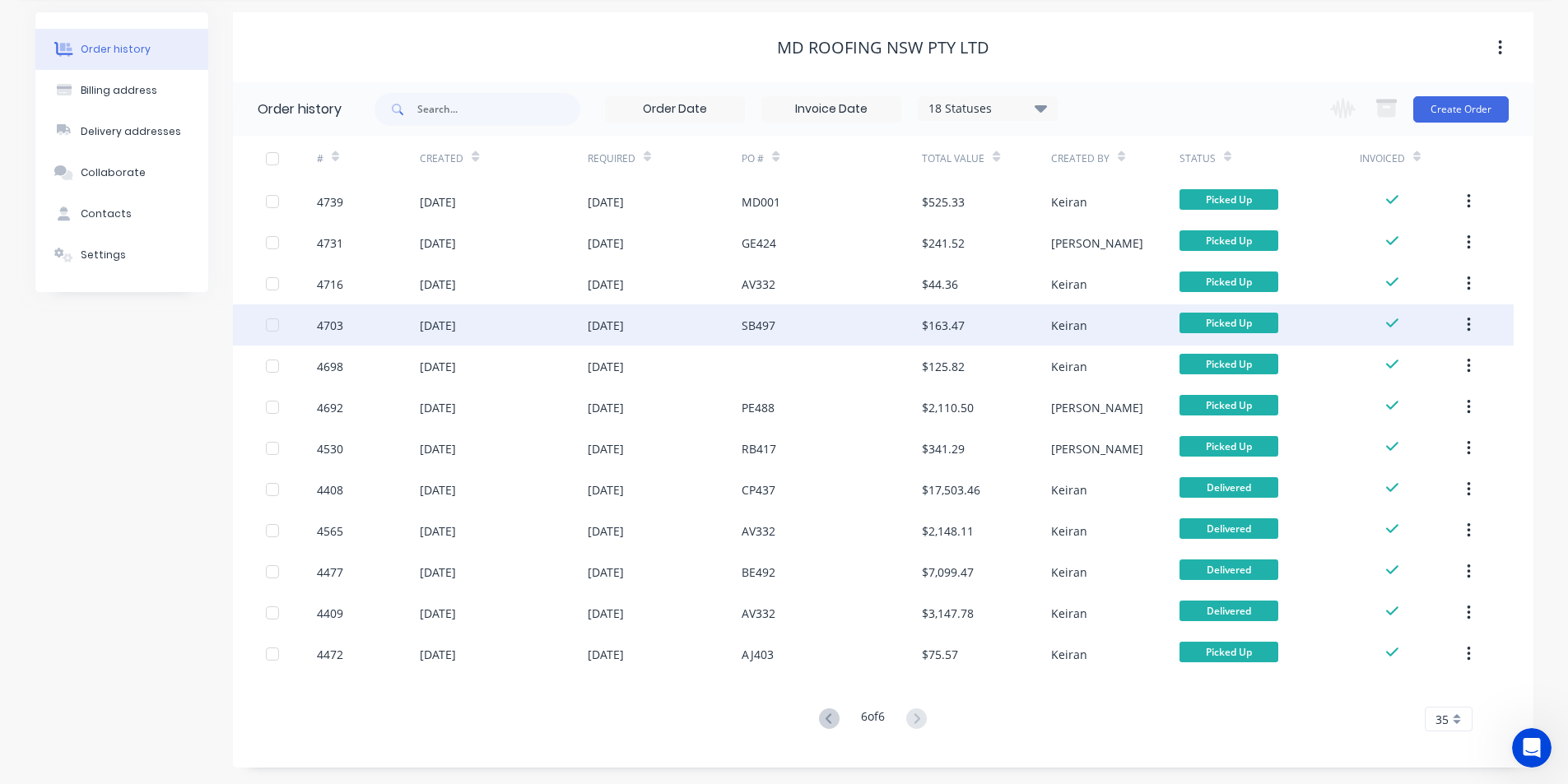
click at [1469, 326] on icon "button" at bounding box center [1469, 324] width 3 height 15
click at [1448, 356] on div "Archive" at bounding box center [1410, 368] width 127 height 24
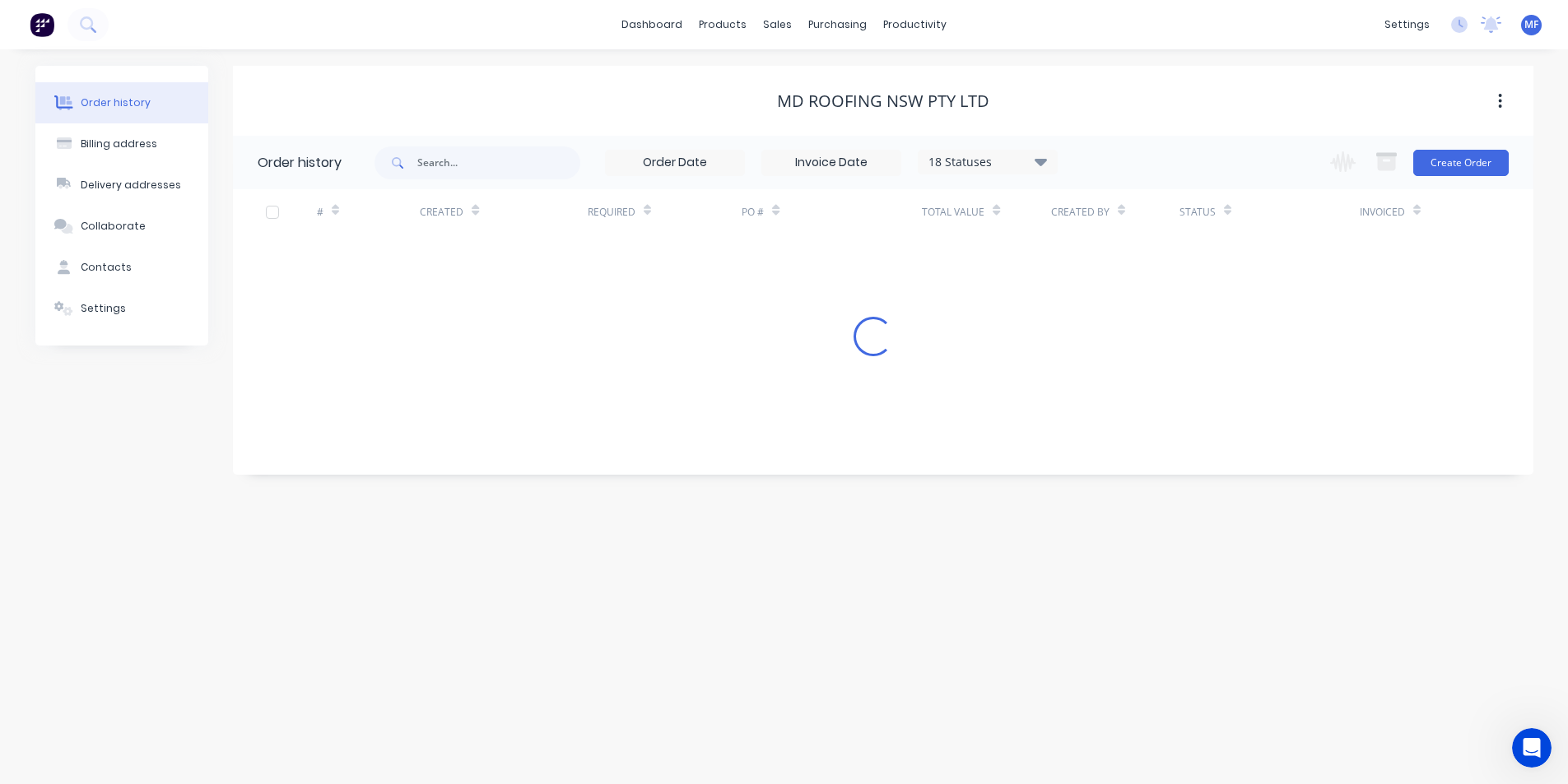
scroll to position [0, 0]
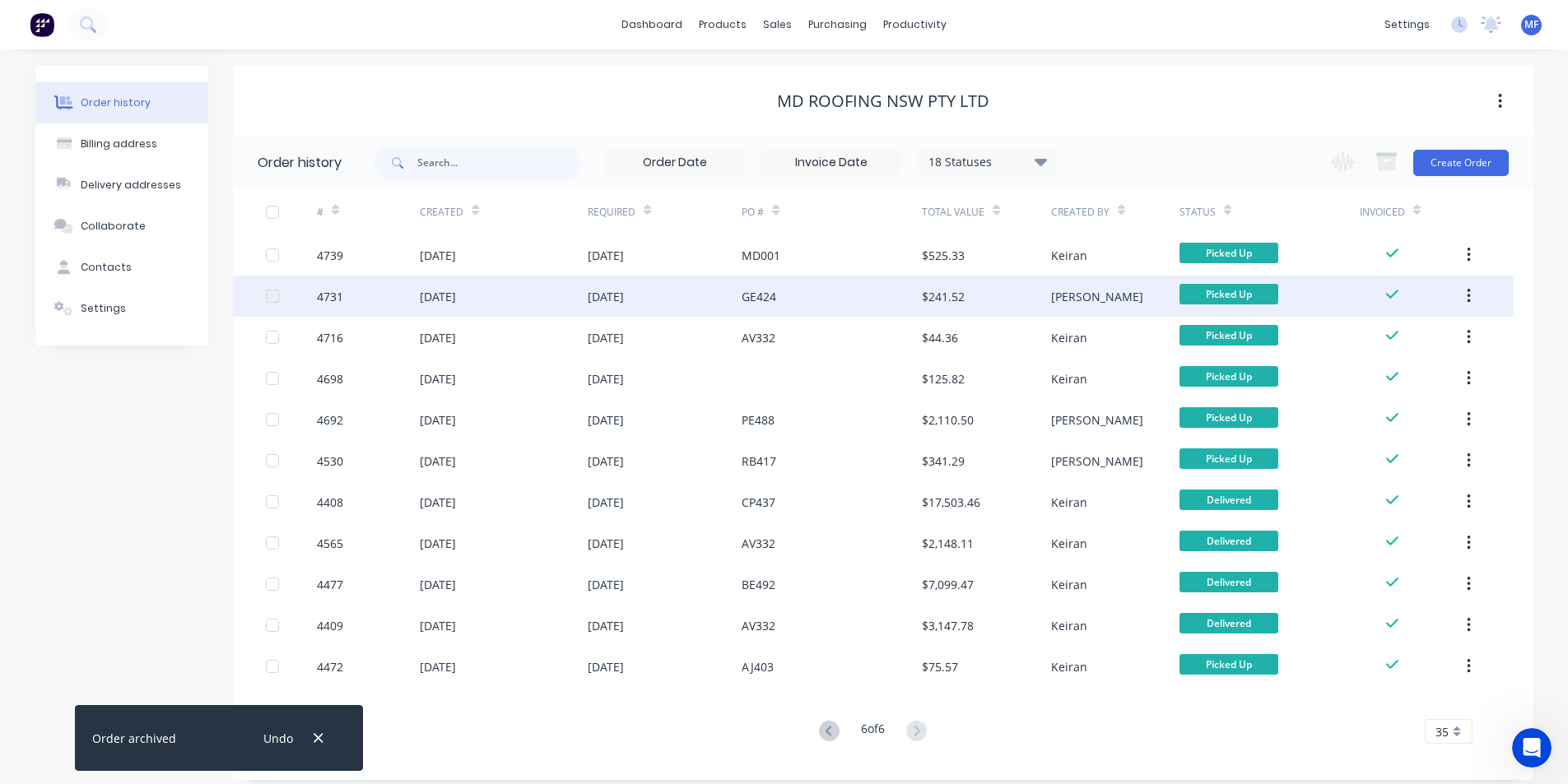
click at [1469, 291] on icon "button" at bounding box center [1469, 296] width 3 height 15
click at [1427, 331] on div "Archive" at bounding box center [1410, 340] width 127 height 24
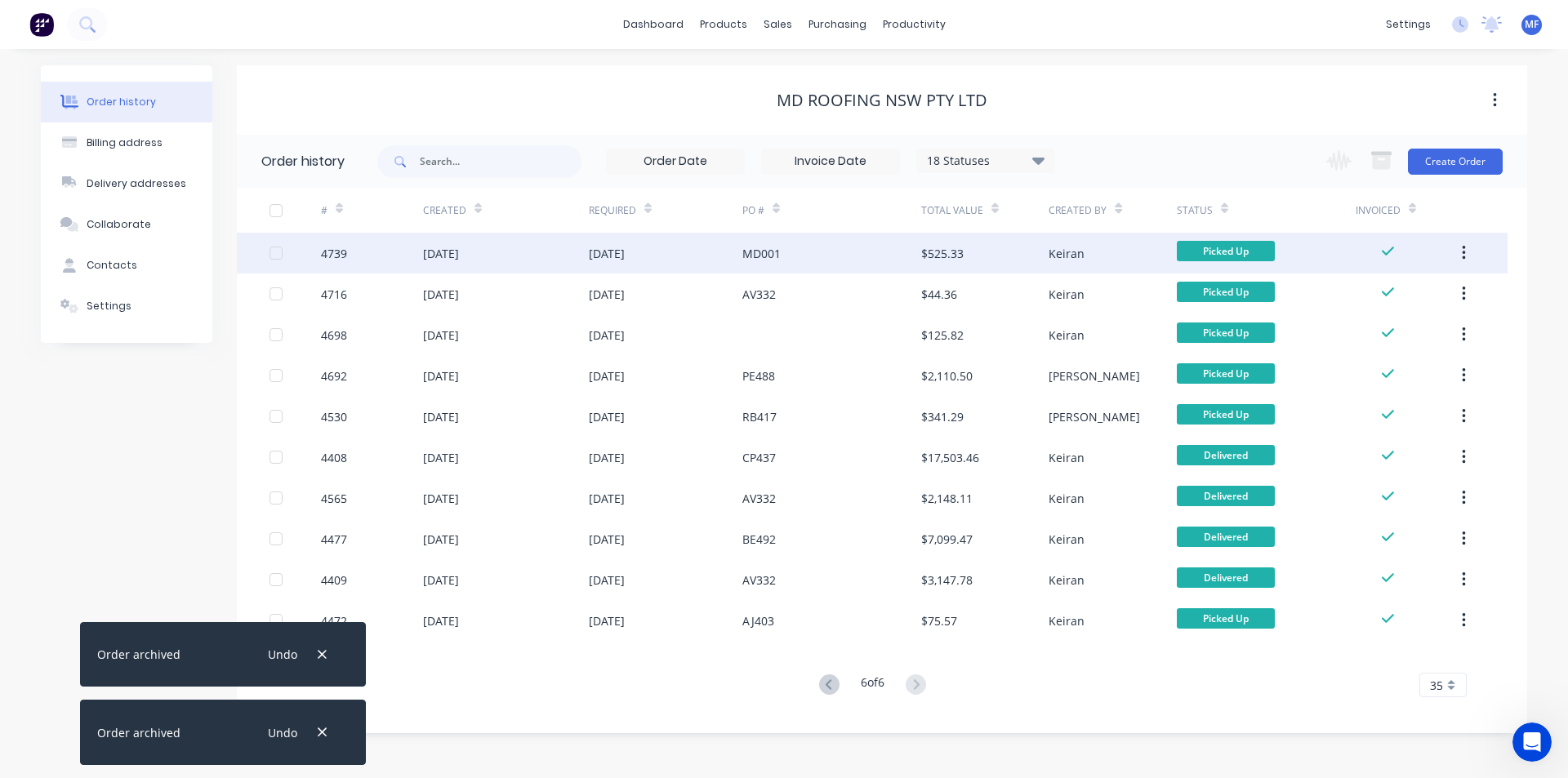
click at [1466, 249] on button "button" at bounding box center [1463, 253] width 39 height 29
click at [1418, 286] on div "Archive" at bounding box center [1405, 296] width 126 height 24
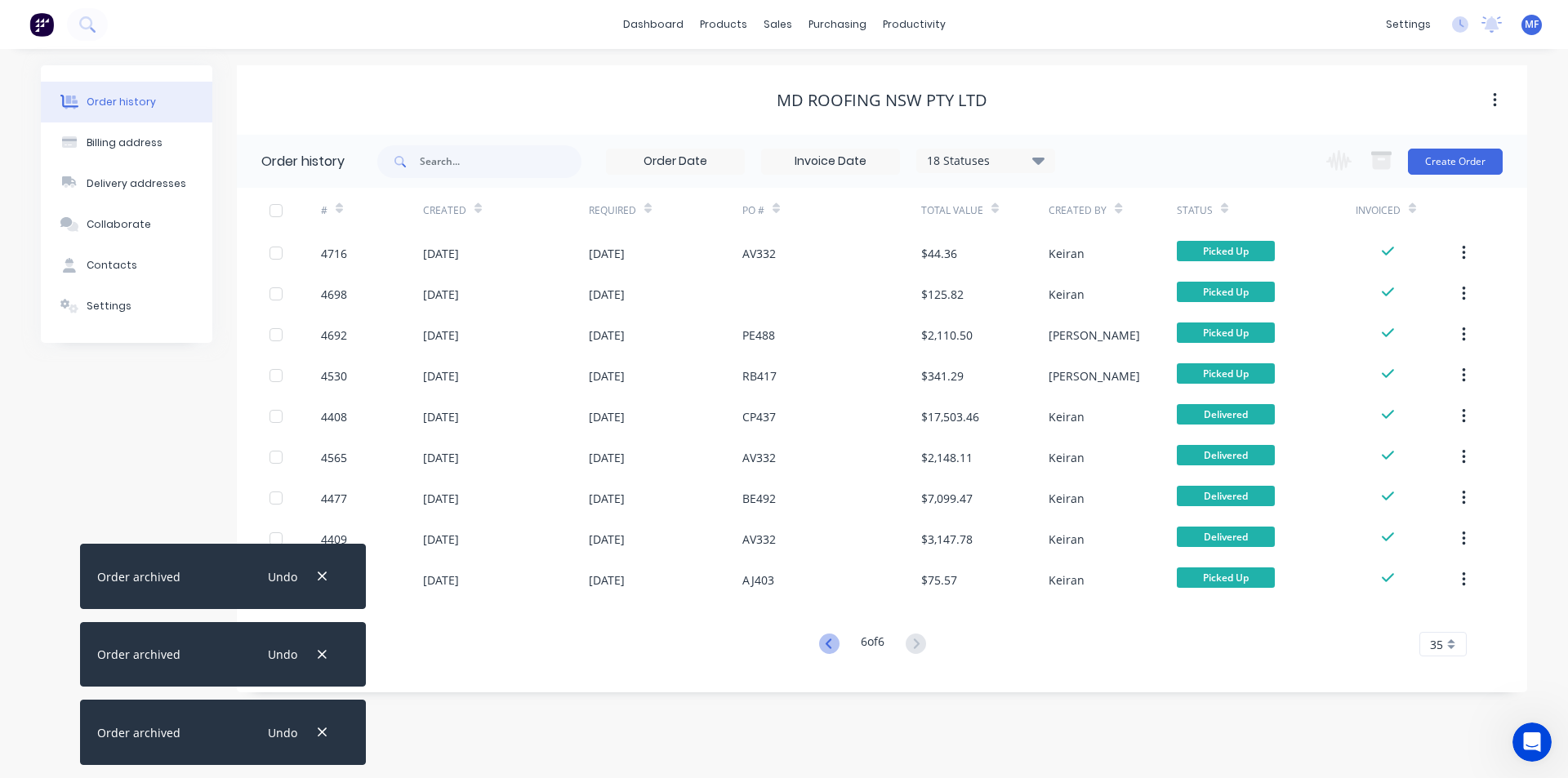
click at [827, 642] on icon at bounding box center [829, 644] width 21 height 21
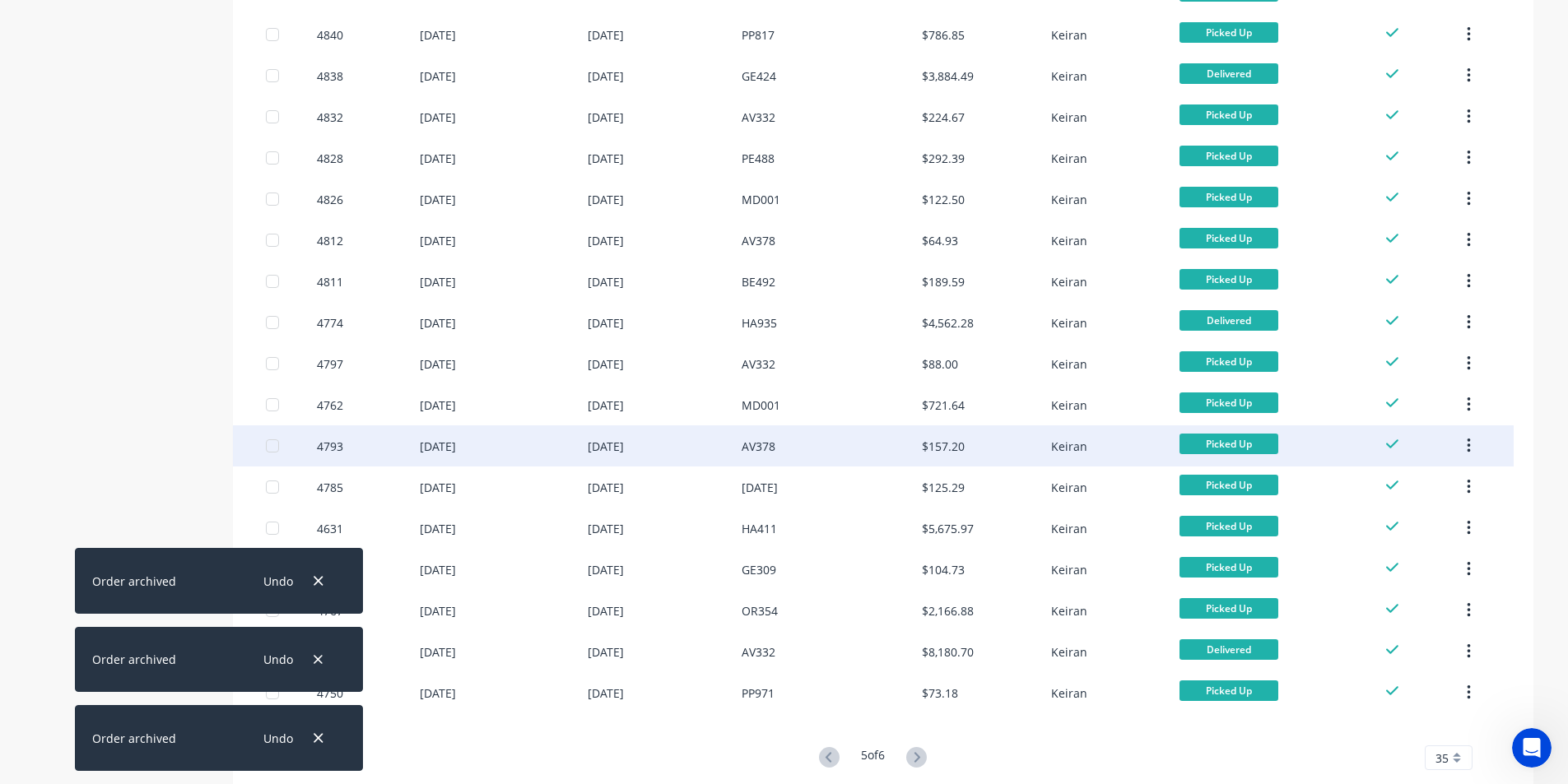
scroll to position [1000, 0]
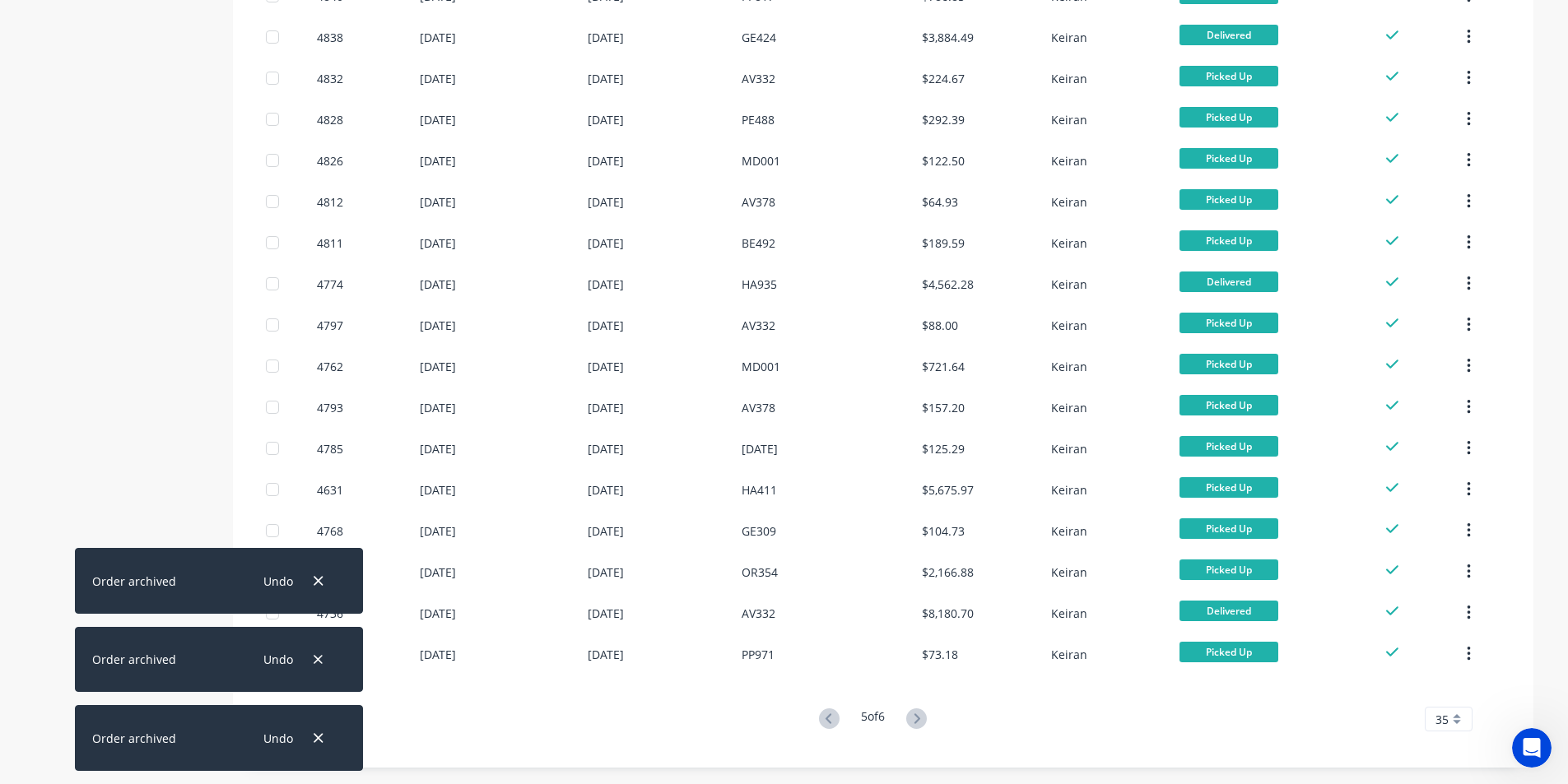
click at [829, 720] on icon at bounding box center [829, 719] width 21 height 21
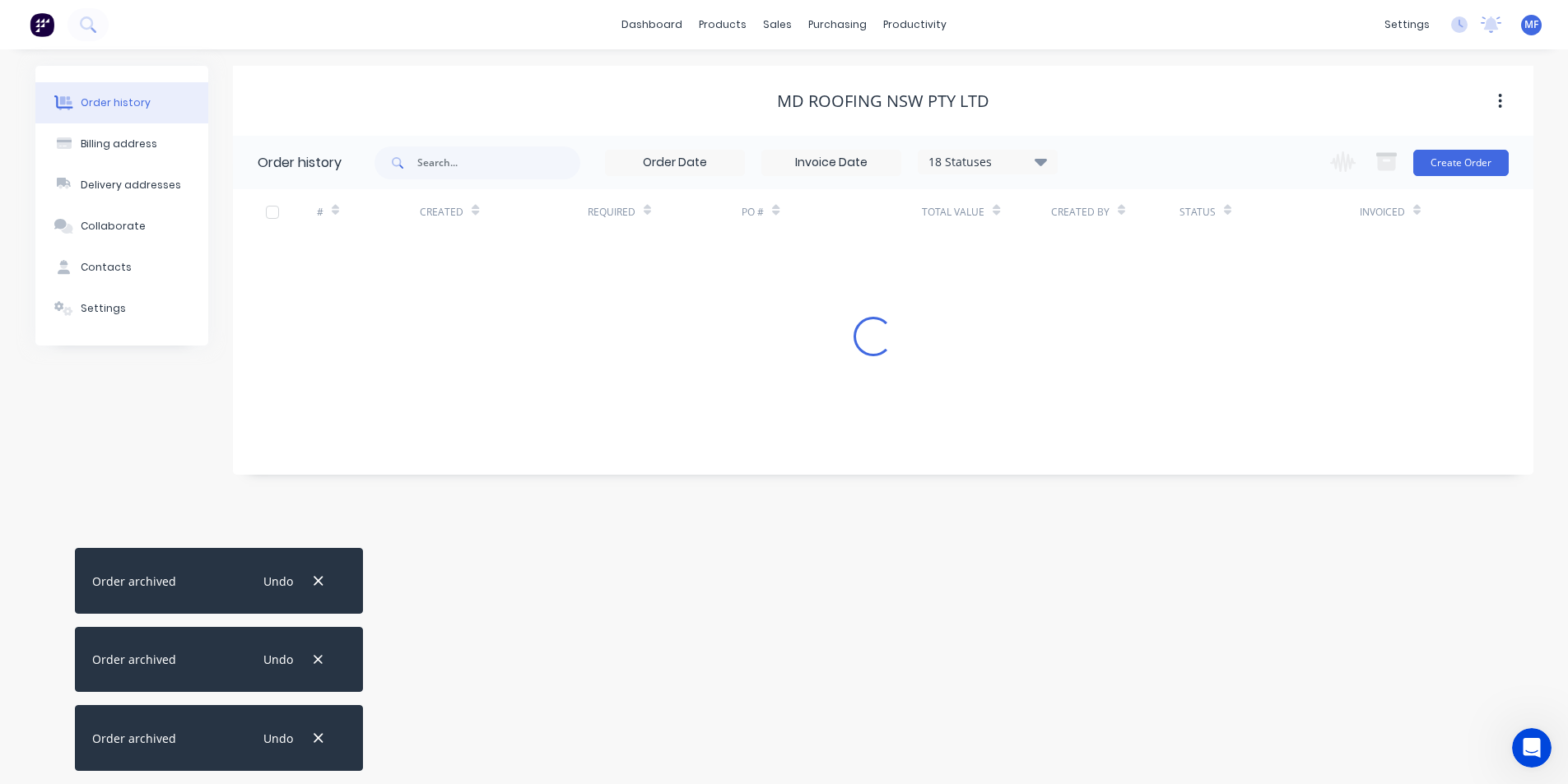
scroll to position [0, 0]
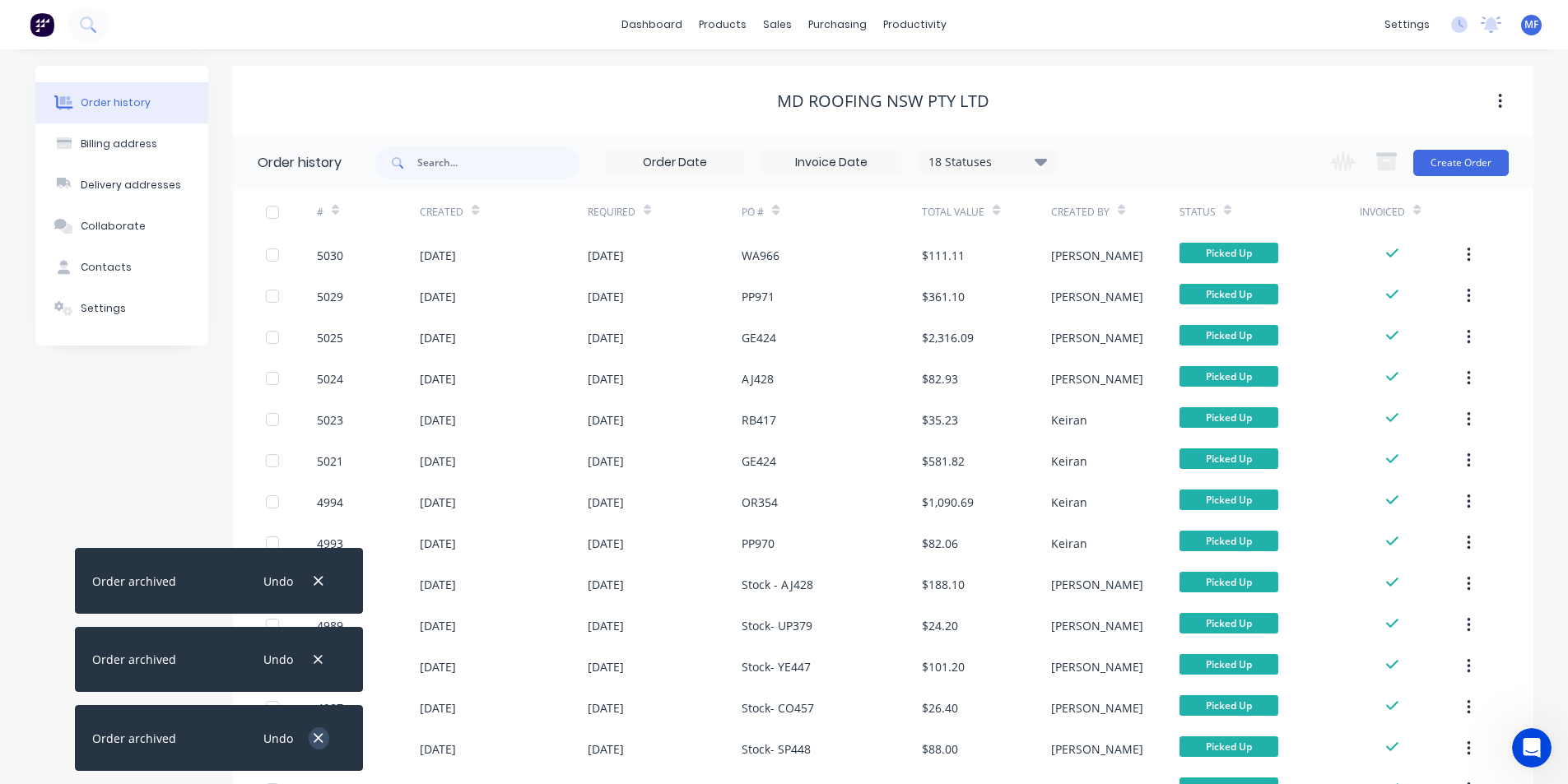
click at [317, 742] on icon "button" at bounding box center [318, 737] width 10 height 15
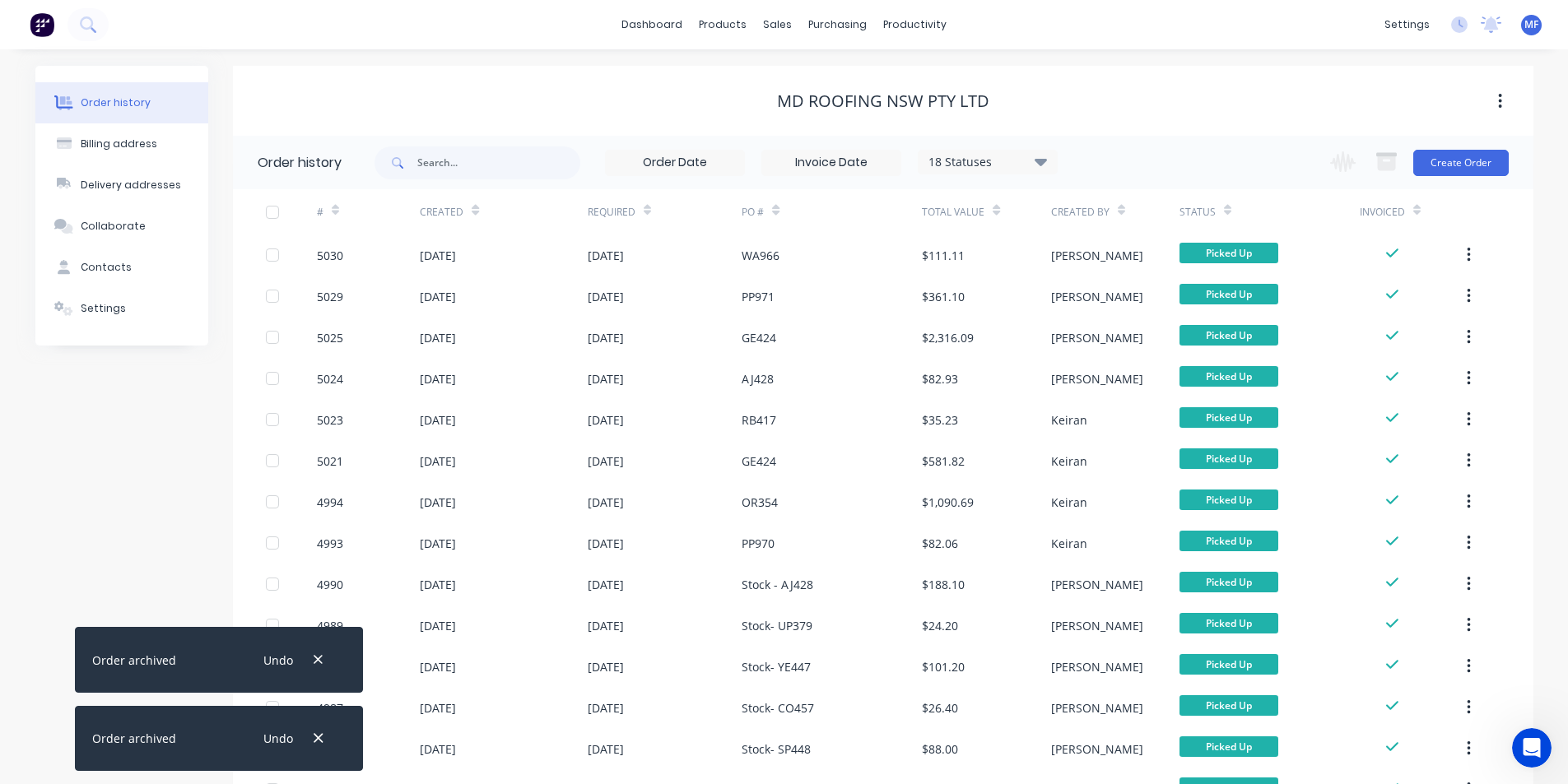
click at [317, 742] on icon "button" at bounding box center [318, 737] width 10 height 15
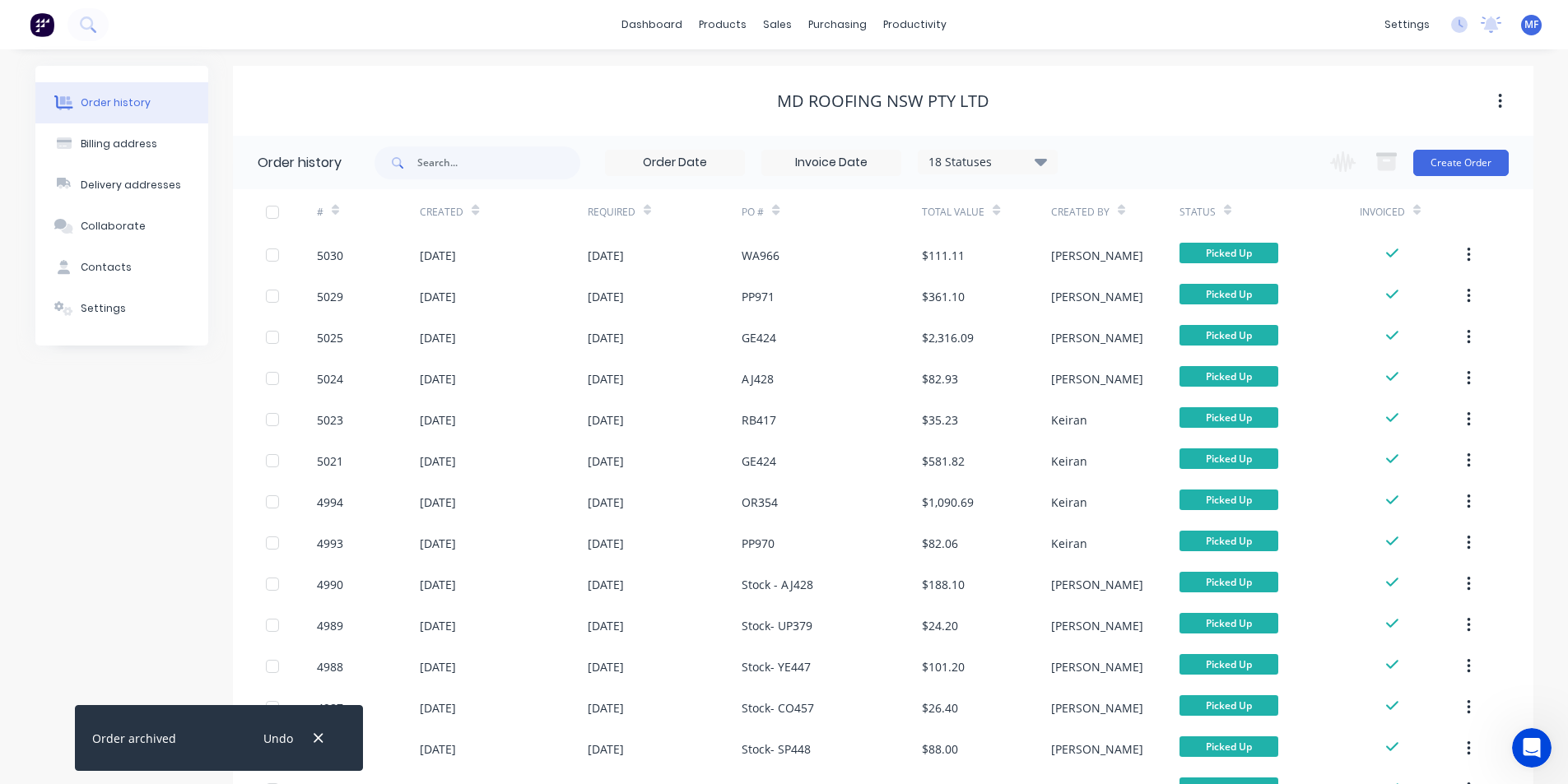
click at [317, 742] on icon "button" at bounding box center [318, 737] width 10 height 15
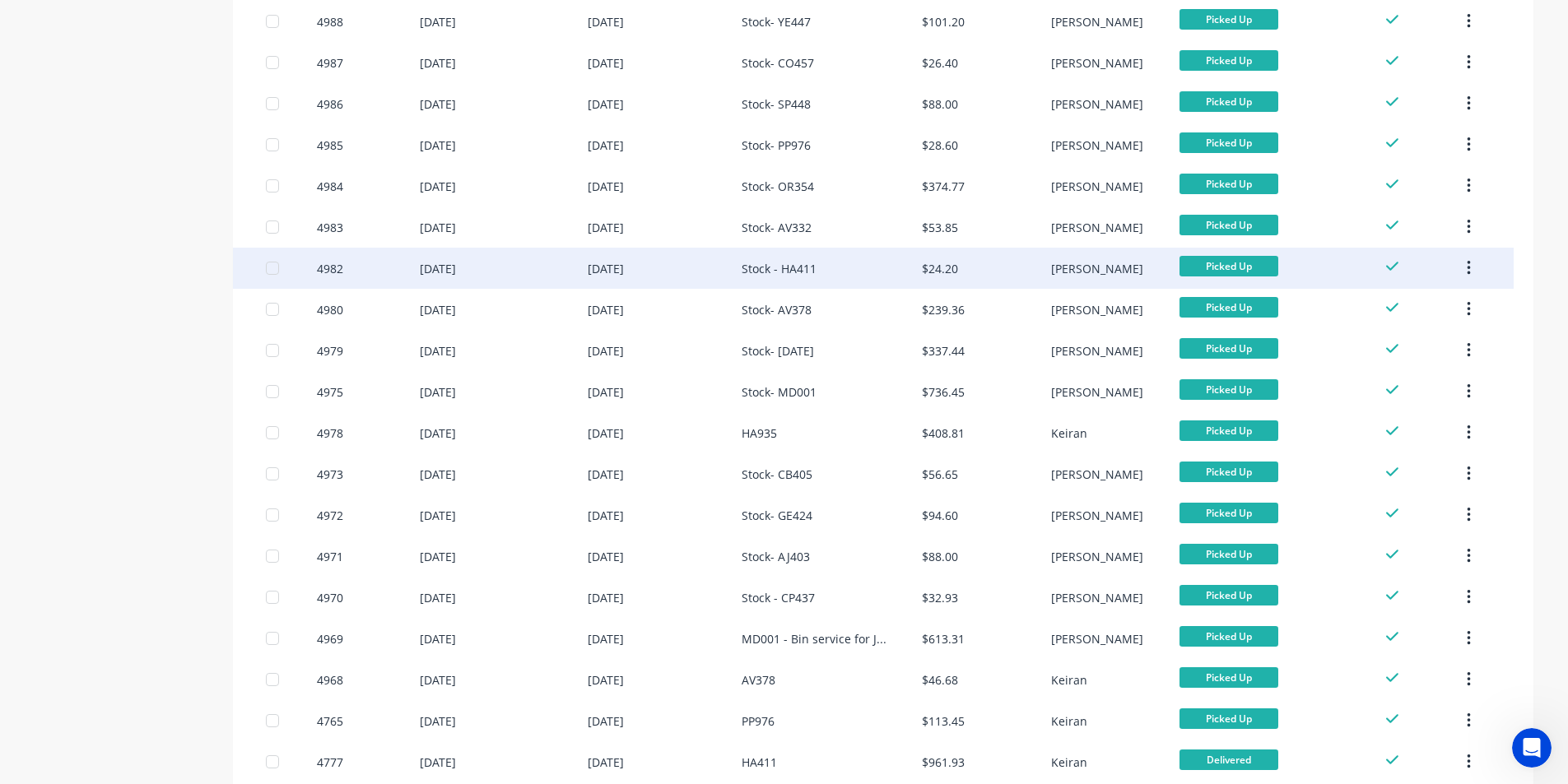
scroll to position [1000, 0]
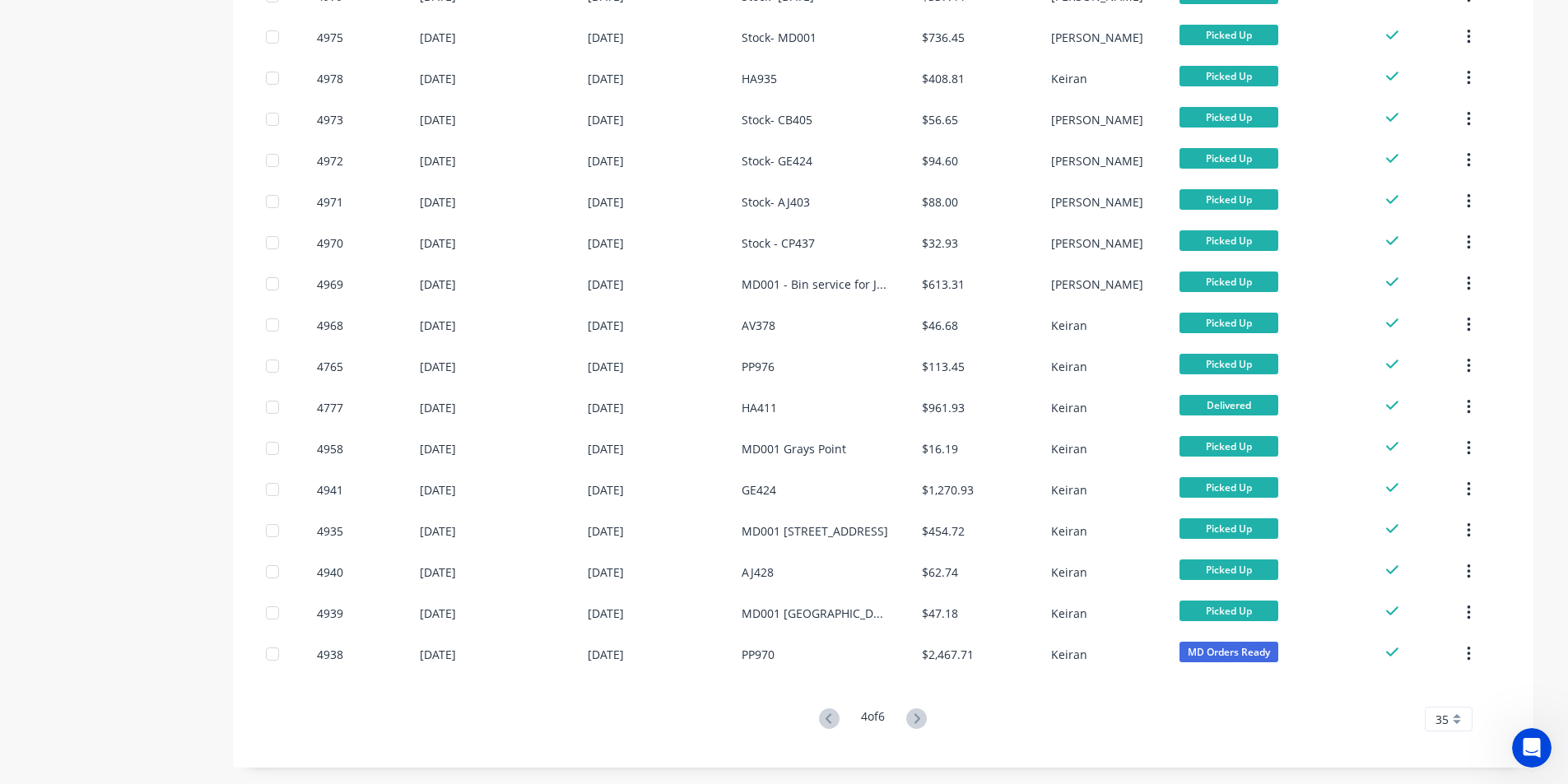
click at [919, 715] on icon at bounding box center [918, 717] width 6 height 10
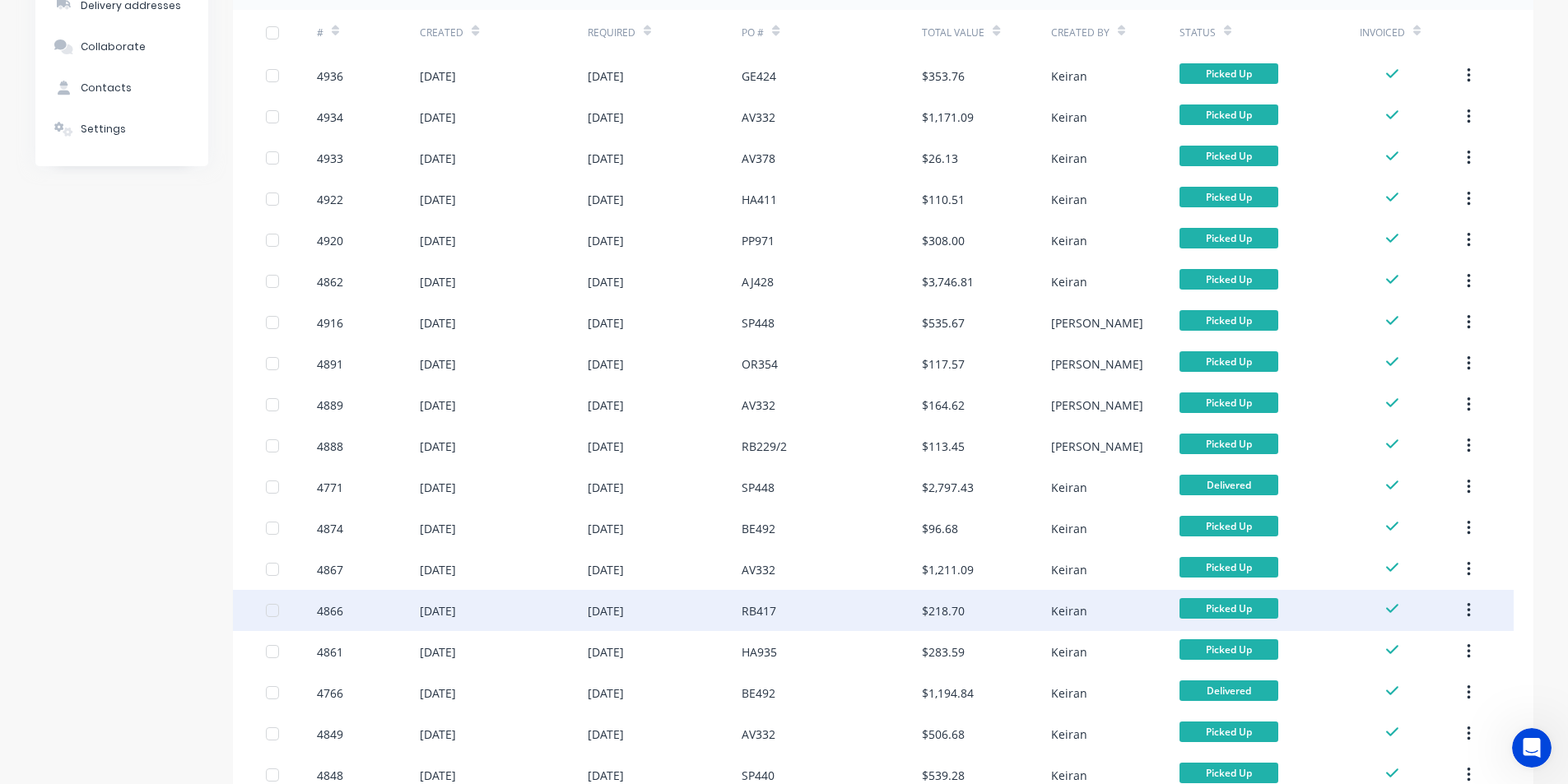
scroll to position [0, 0]
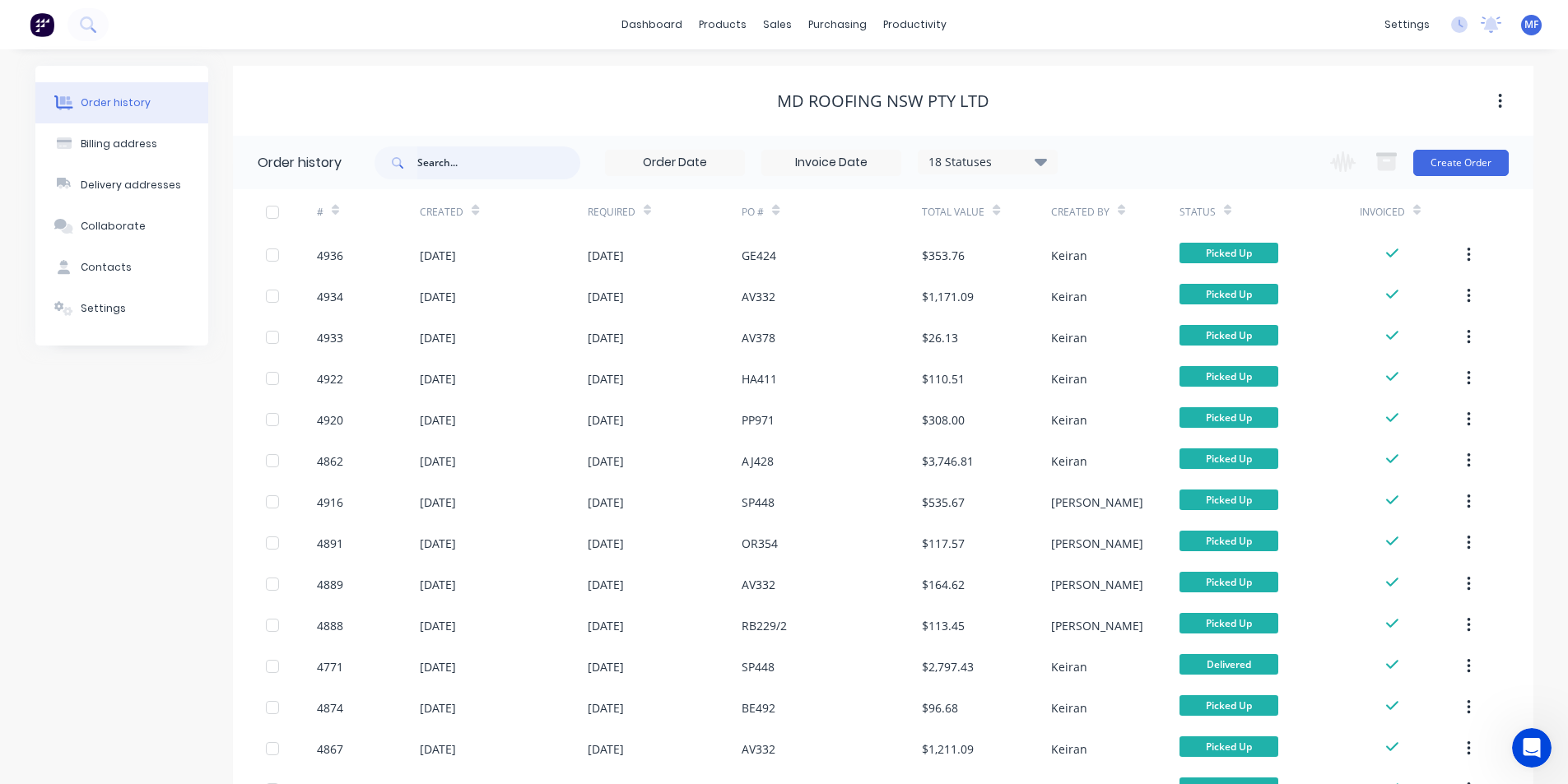
click at [454, 155] on input "text" at bounding box center [499, 163] width 163 height 33
type input "3691"
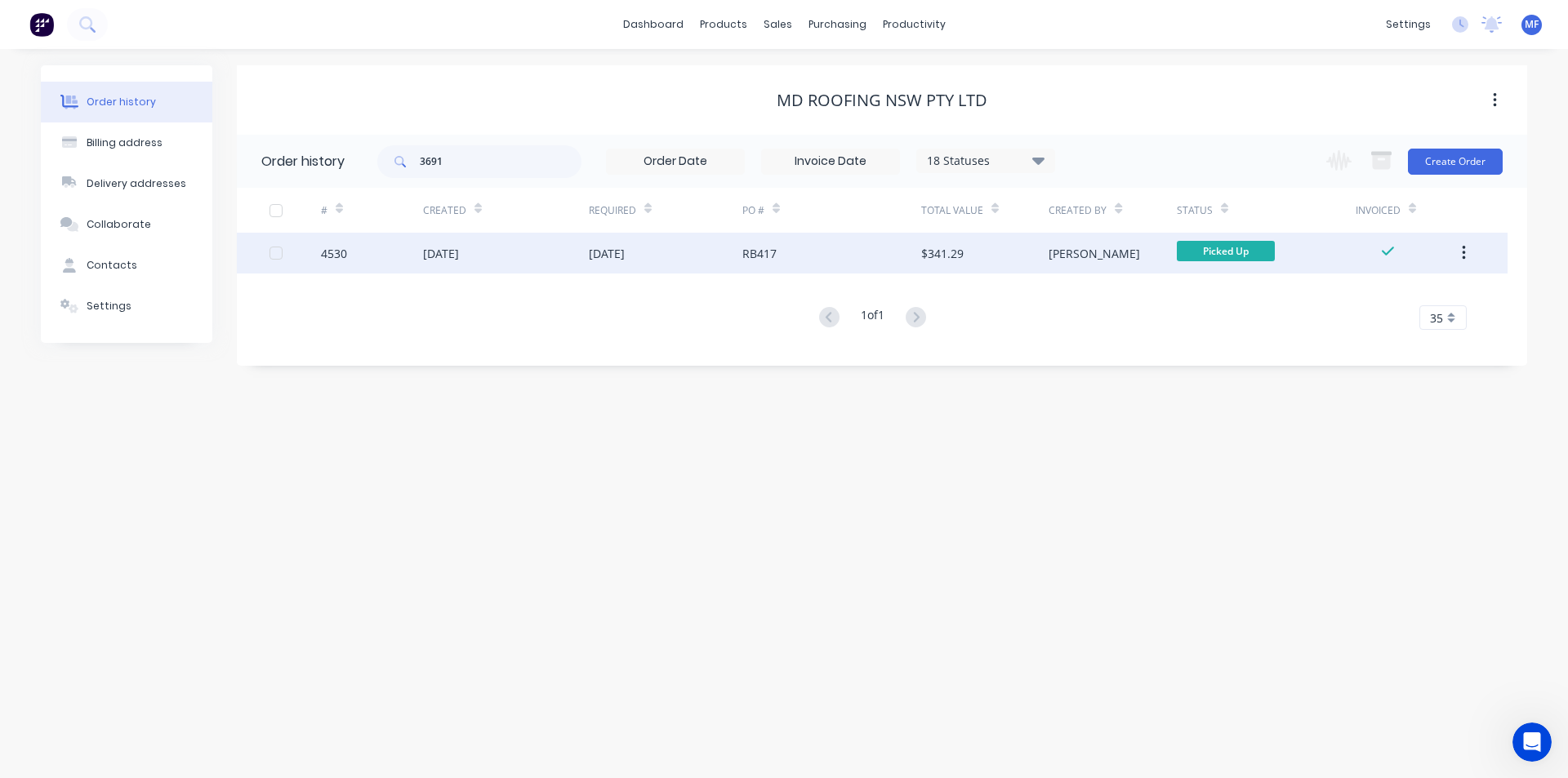
click at [1463, 253] on icon "button" at bounding box center [1463, 253] width 3 height 15
click at [1412, 290] on div "Archive" at bounding box center [1405, 296] width 126 height 24
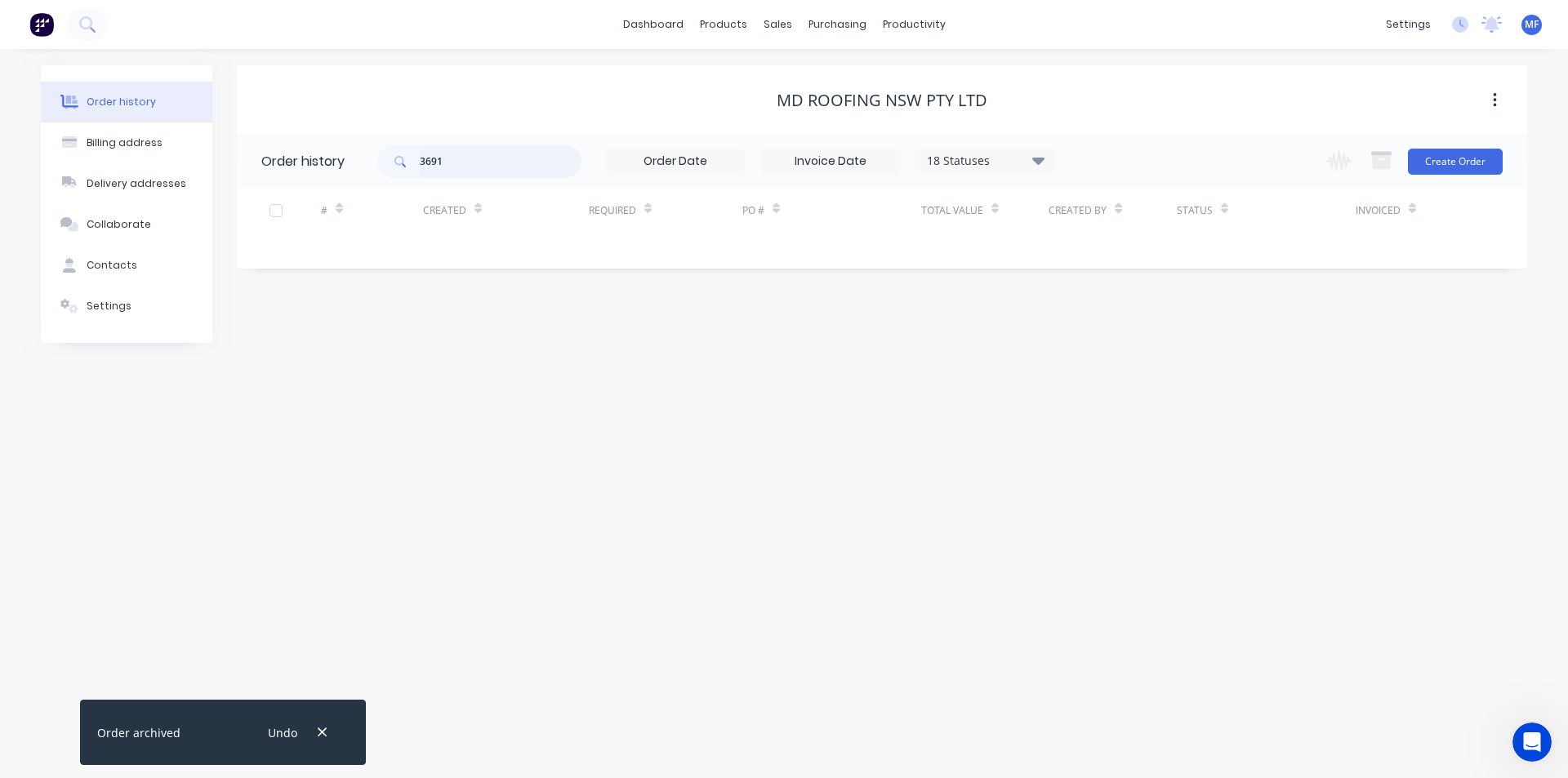
click at [507, 171] on input "3691" at bounding box center [500, 161] width 161 height 33
drag, startPoint x: 507, startPoint y: 171, endPoint x: 496, endPoint y: 162, distance: 14.2
click at [507, 170] on input "3691" at bounding box center [500, 161] width 161 height 33
type input "3616"
click at [475, 167] on input "3616" at bounding box center [500, 161] width 161 height 33
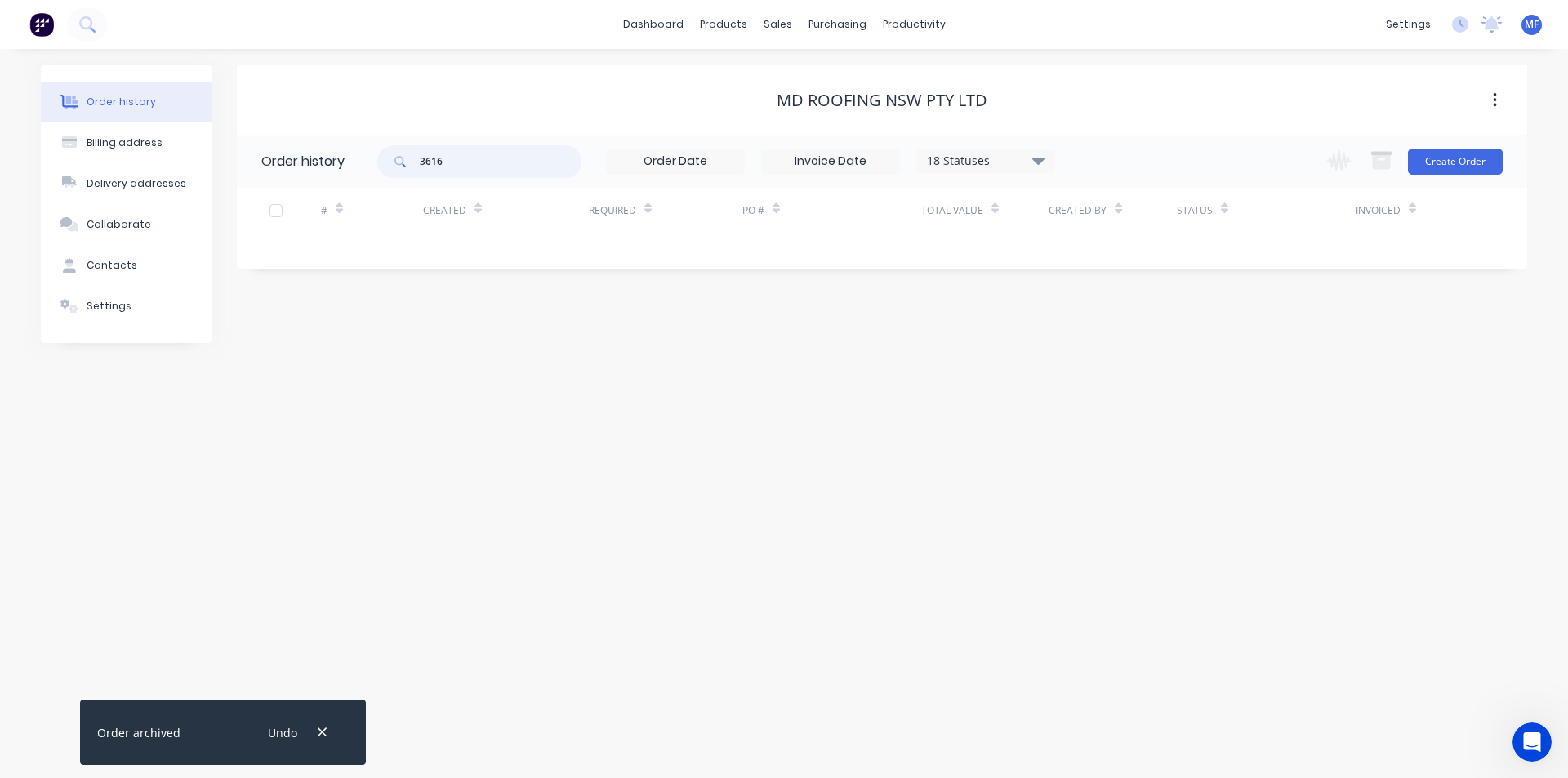
click at [475, 167] on input "3616" at bounding box center [500, 161] width 161 height 33
type input "3812"
click at [500, 172] on input "3812" at bounding box center [500, 161] width 161 height 33
click at [500, 172] on input "3812" at bounding box center [500, 161] width 161 height 33
type input "3814"
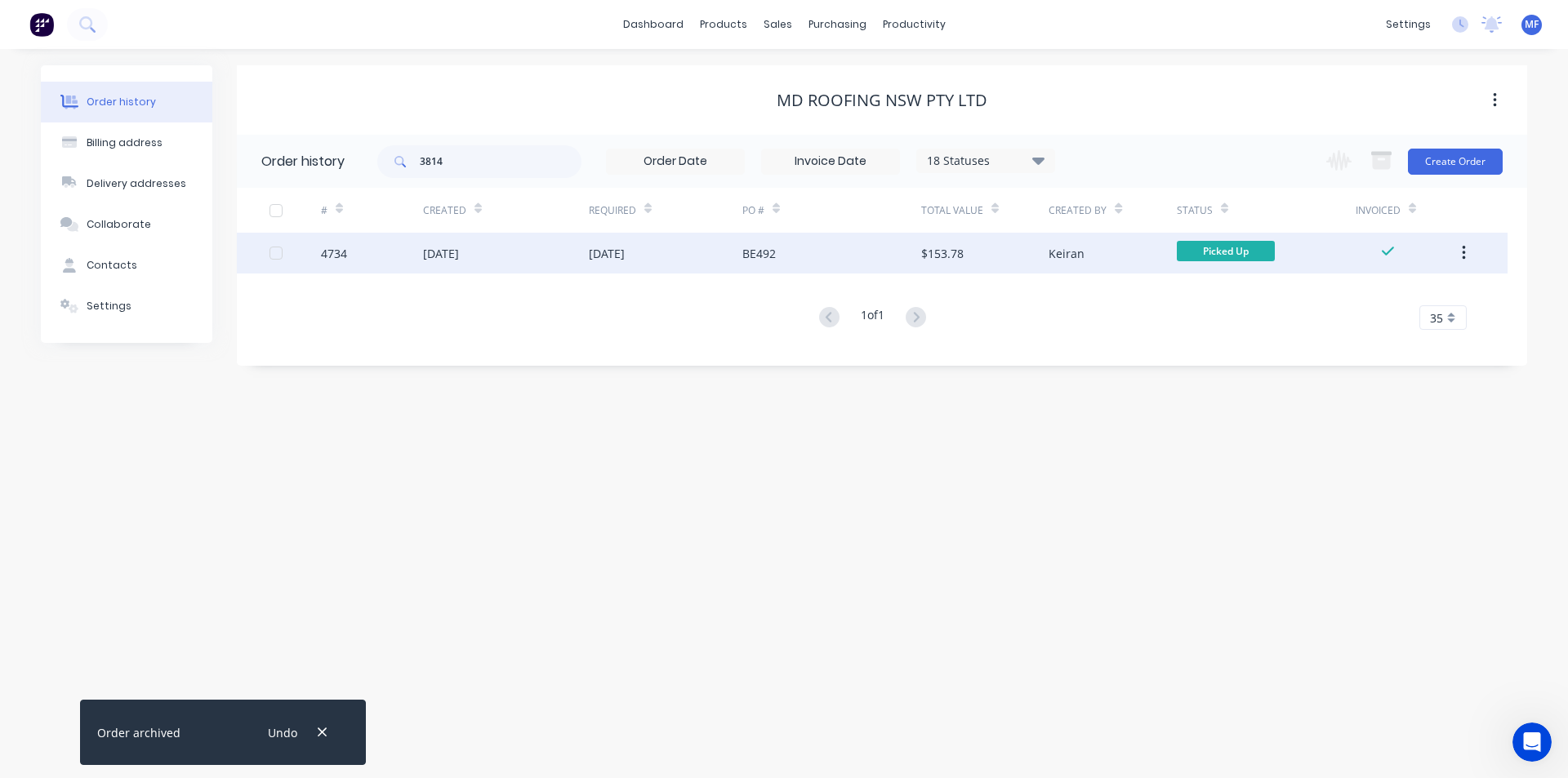
click at [1464, 252] on icon "button" at bounding box center [1463, 253] width 3 height 15
click at [1390, 293] on div "Archive" at bounding box center [1405, 296] width 126 height 24
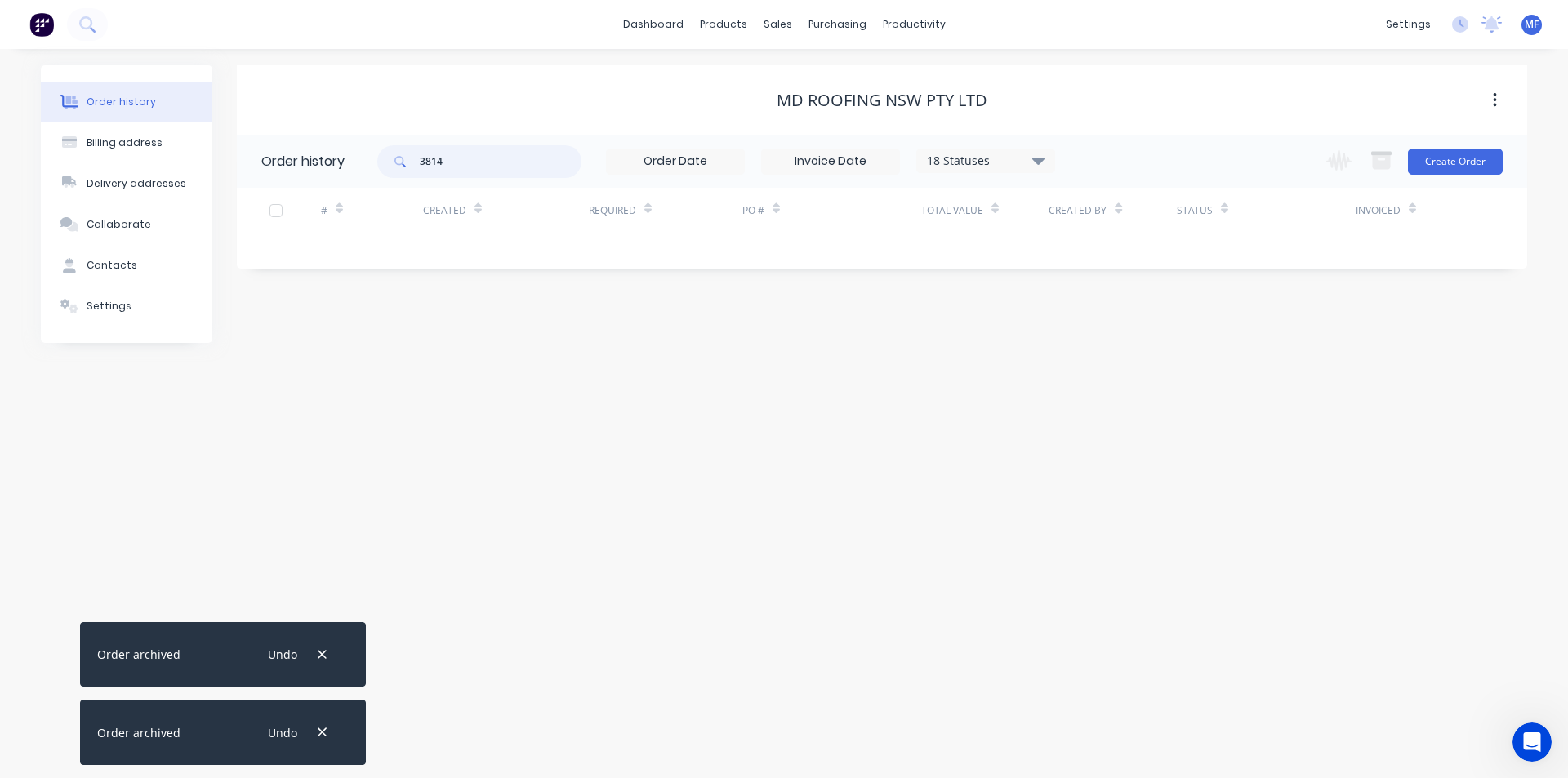
click at [498, 166] on input "3814" at bounding box center [500, 161] width 161 height 33
type input "3812"
click at [467, 165] on input "3812" at bounding box center [500, 161] width 161 height 33
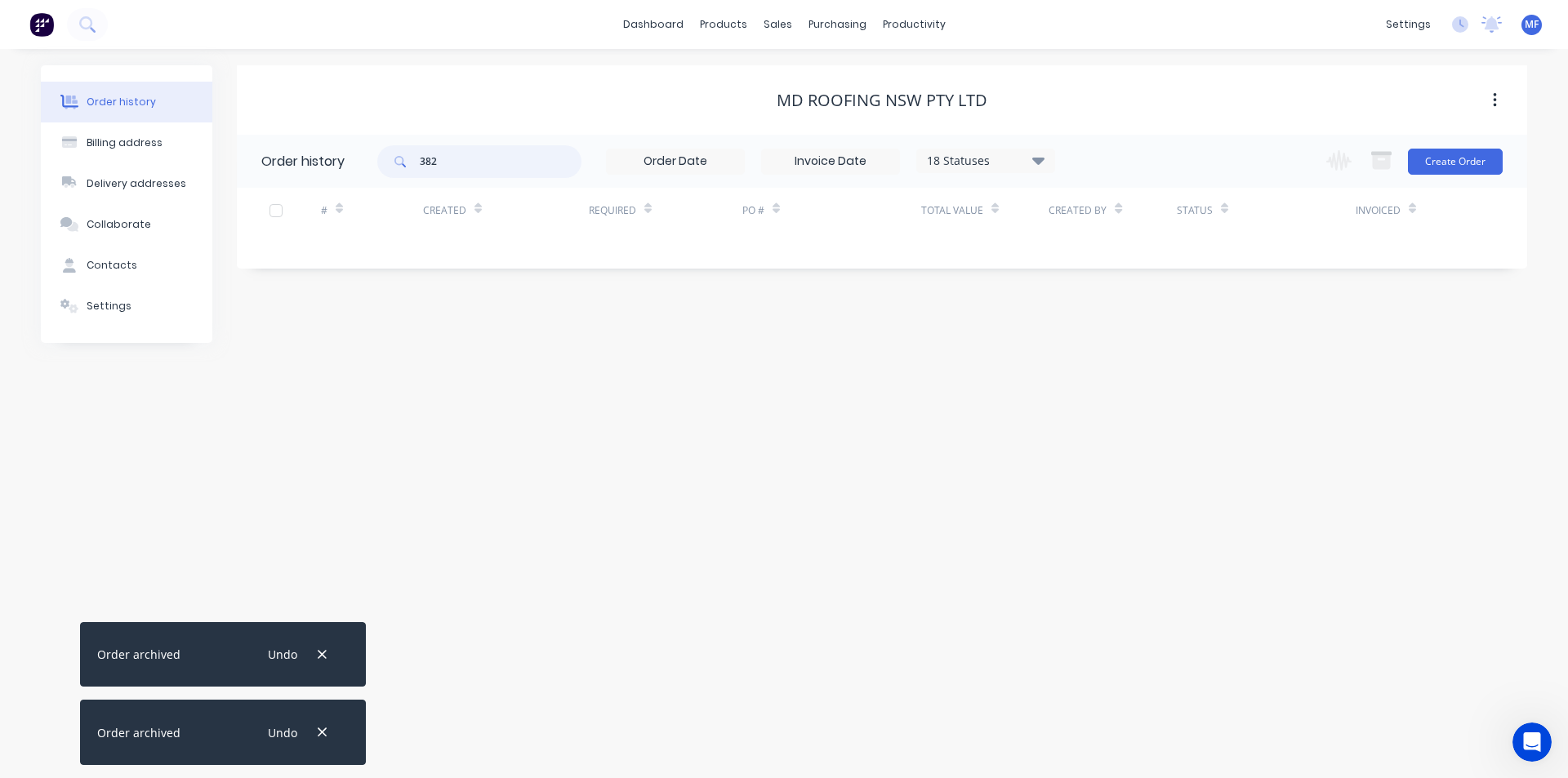
type input "3823"
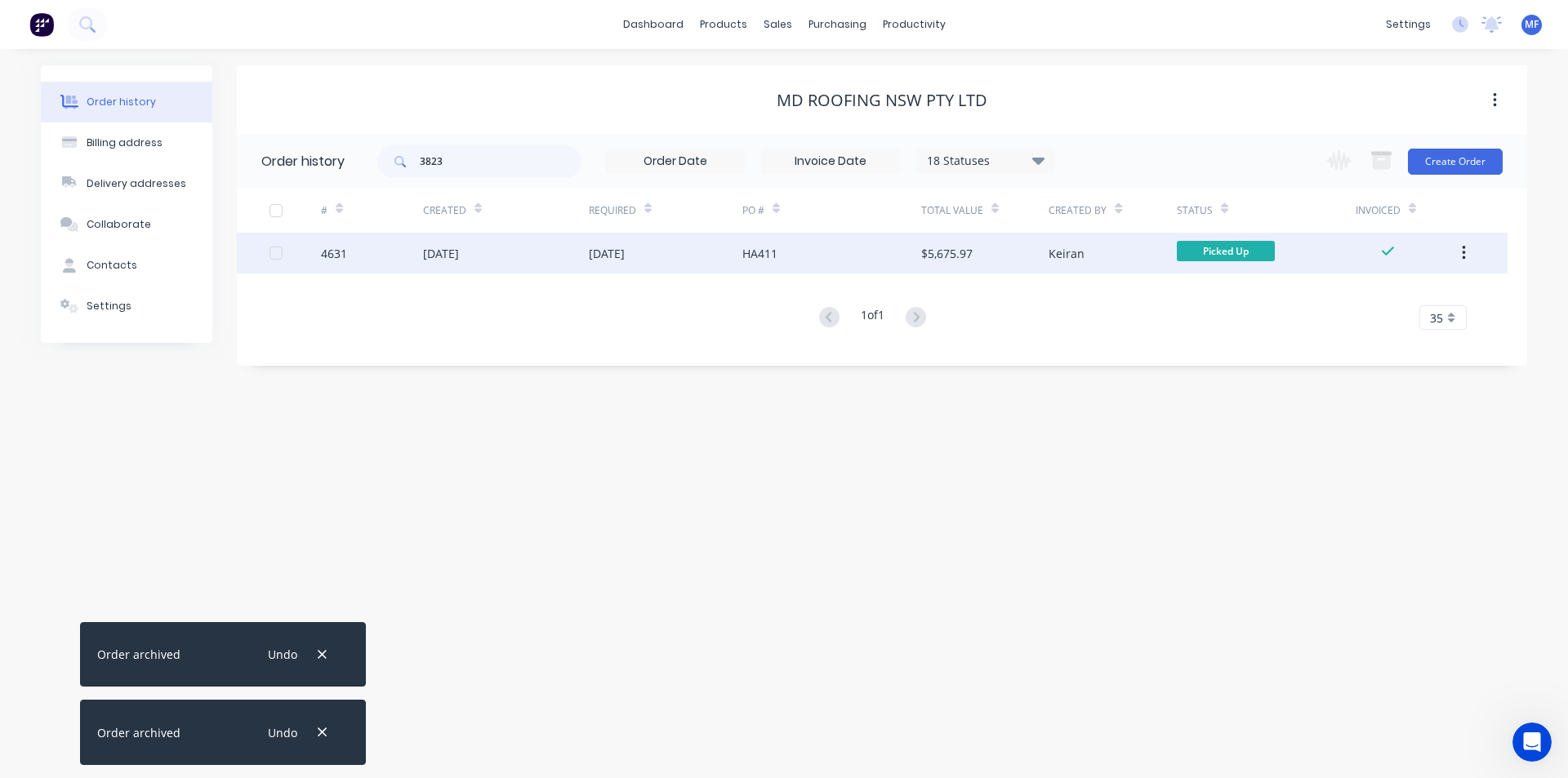
click at [963, 255] on div "$5,675.97" at bounding box center [947, 254] width 51 height 17
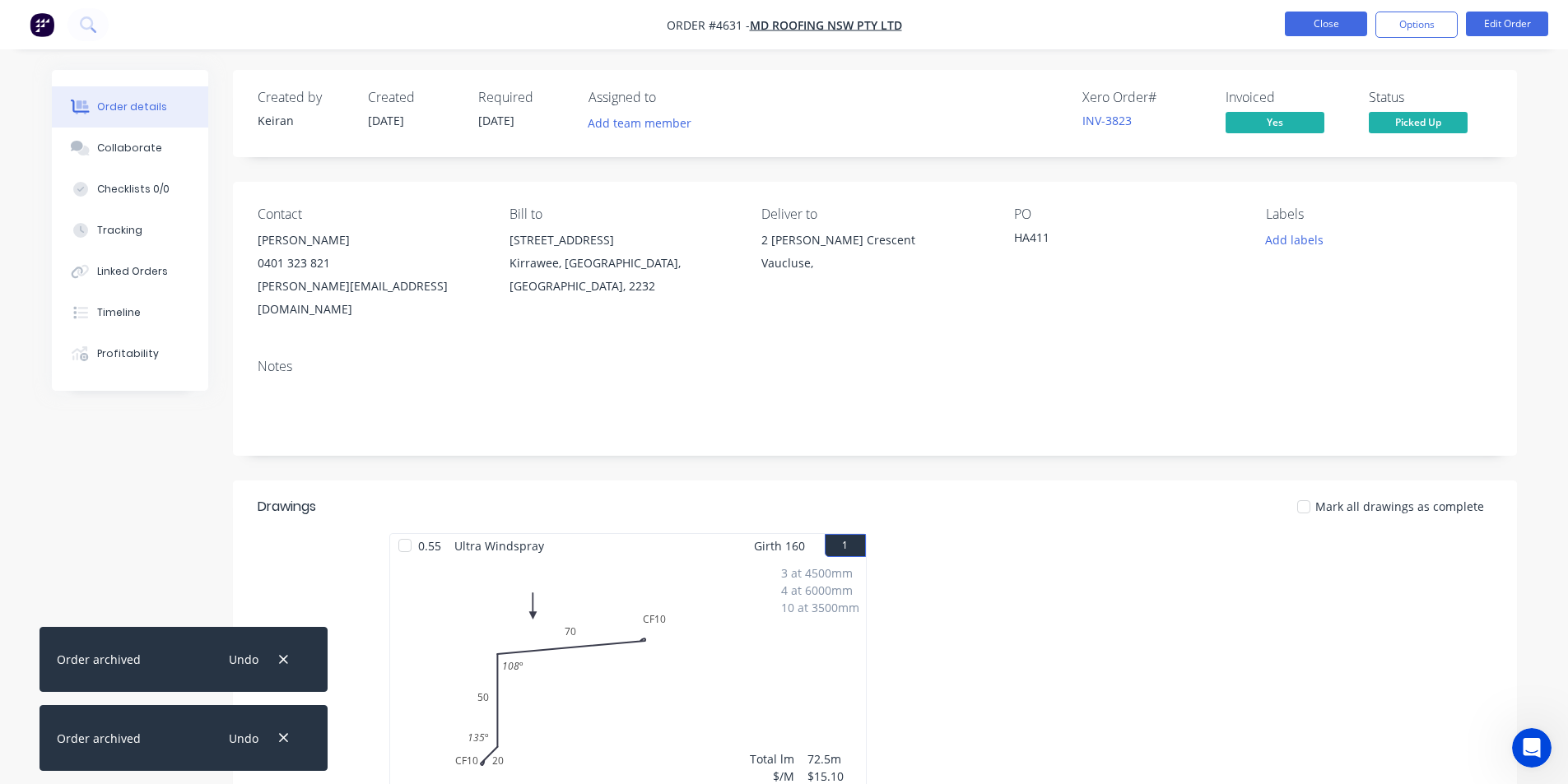
click at [1316, 21] on button "Close" at bounding box center [1326, 23] width 82 height 25
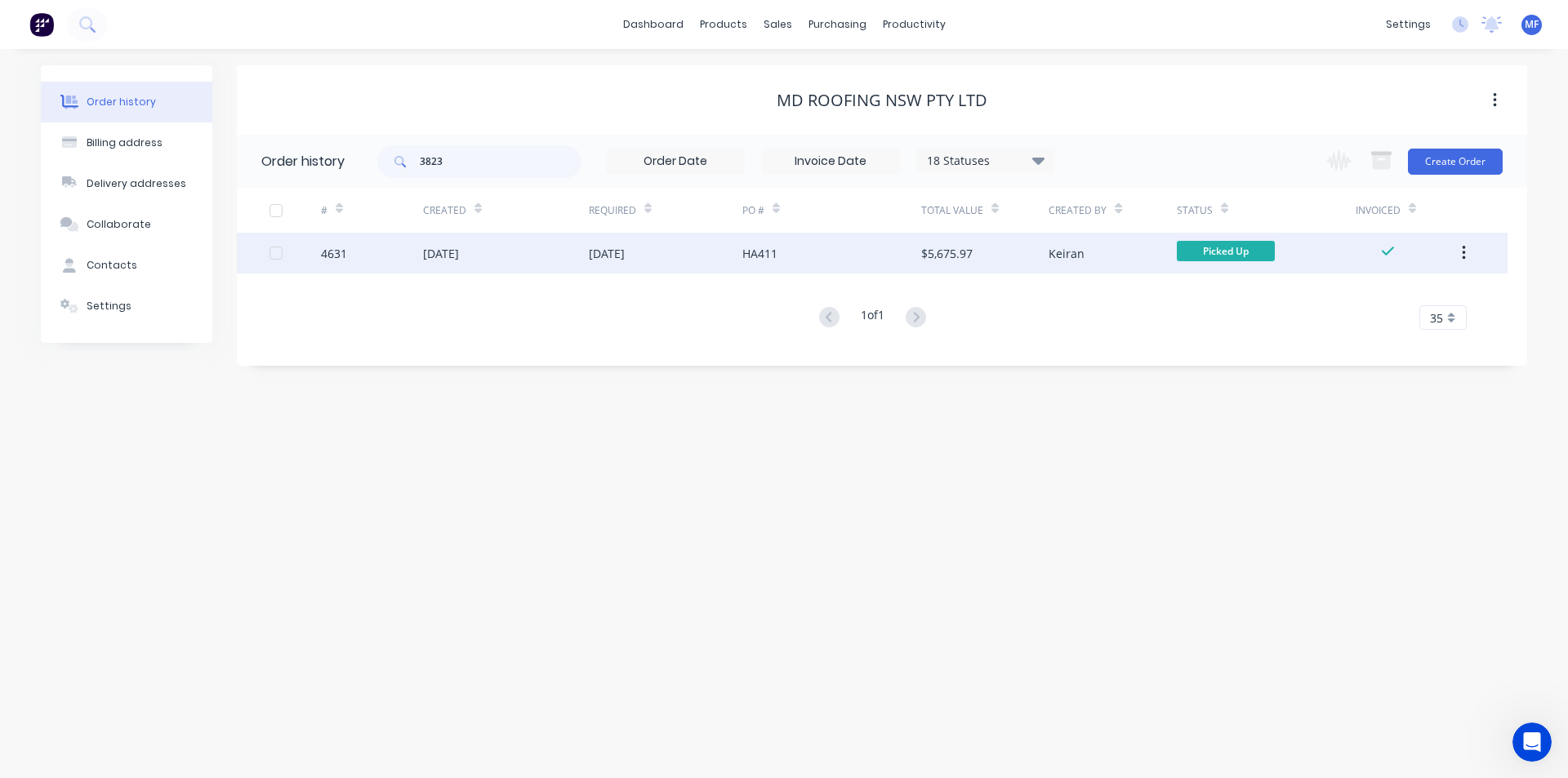
click at [1464, 255] on icon "button" at bounding box center [1463, 253] width 4 height 18
click at [1443, 292] on div "Archive" at bounding box center [1405, 296] width 126 height 24
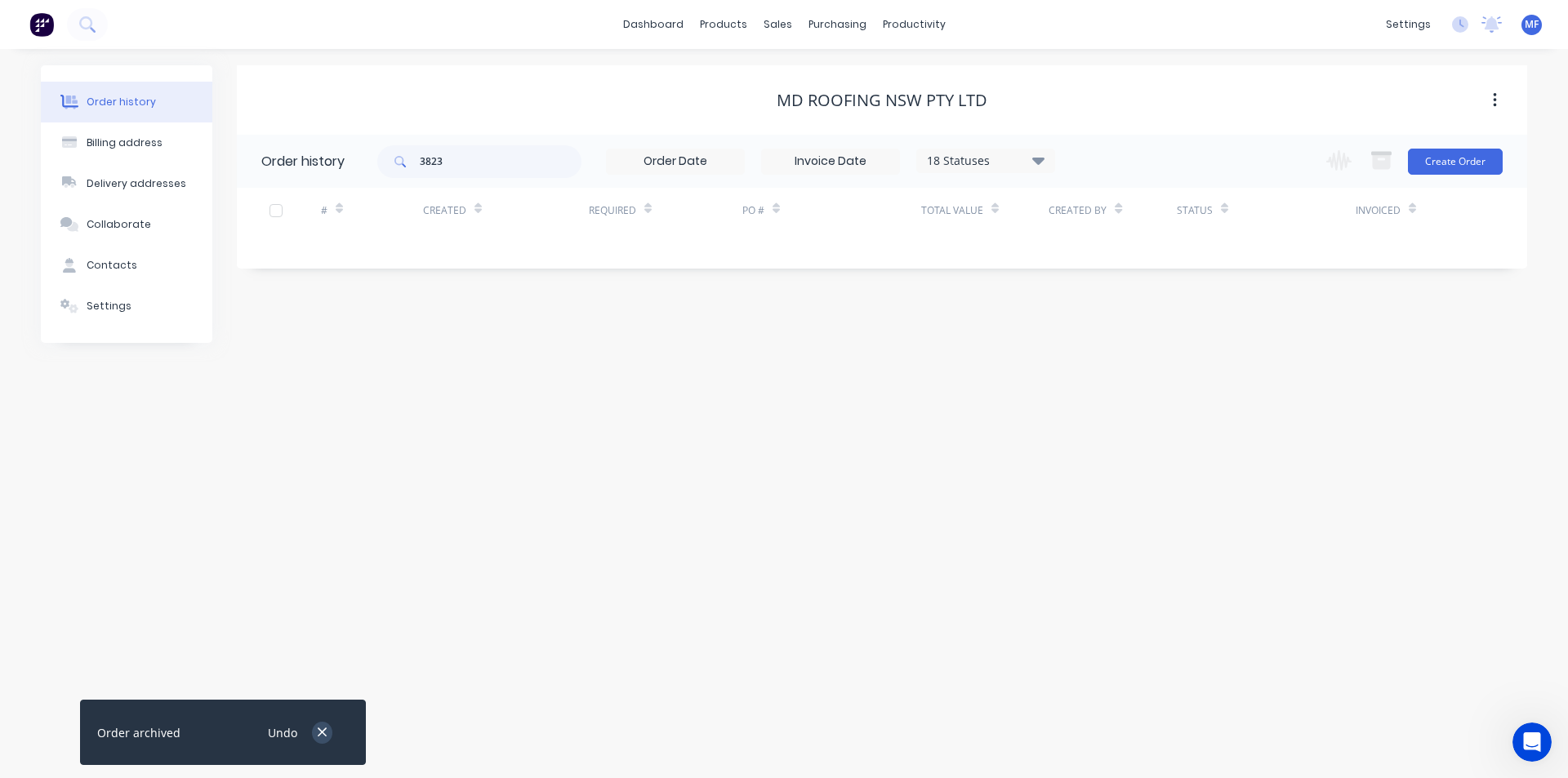
click at [325, 729] on icon "button" at bounding box center [322, 733] width 9 height 9
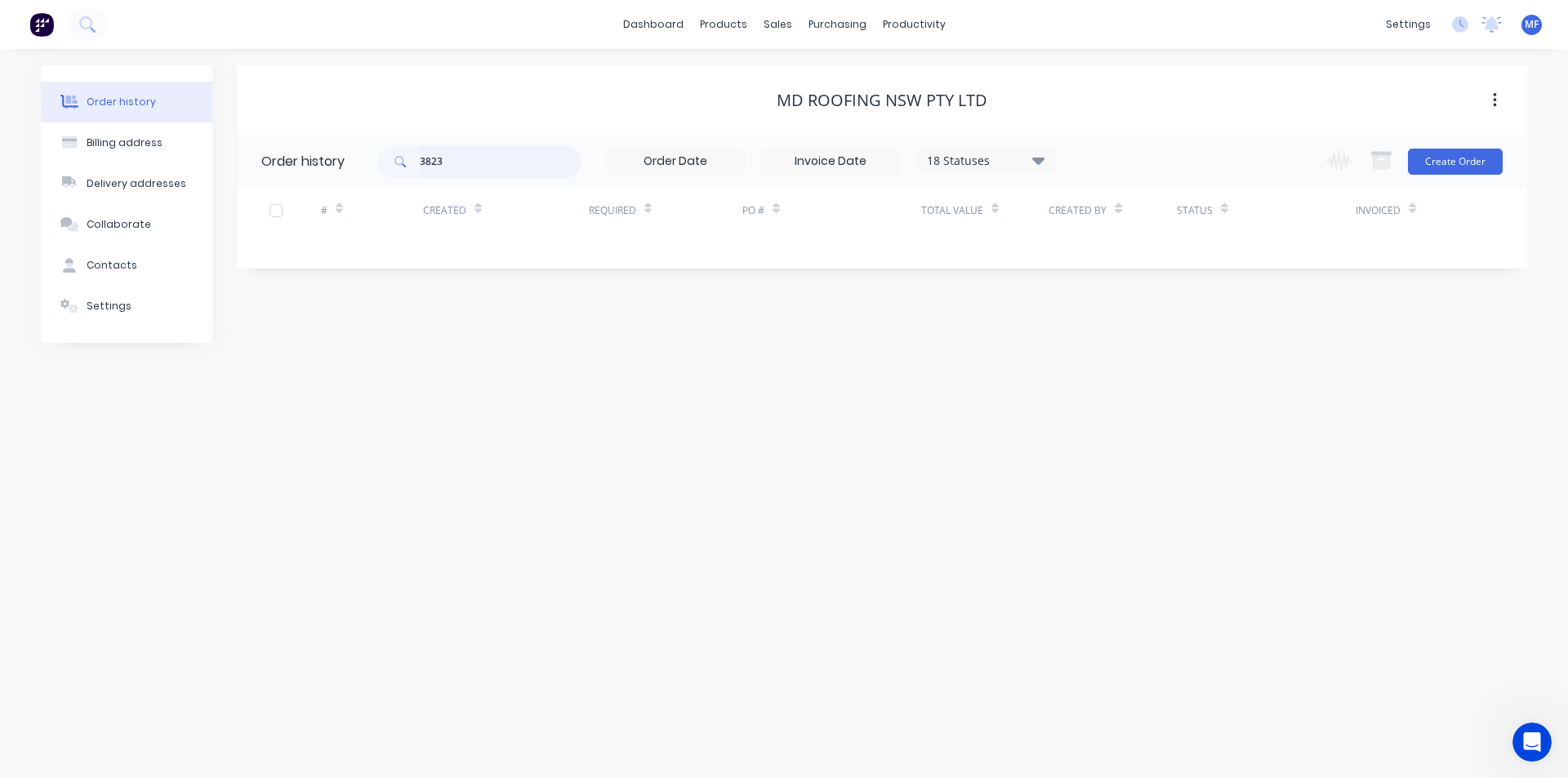
click at [472, 169] on input "3823" at bounding box center [500, 161] width 161 height 33
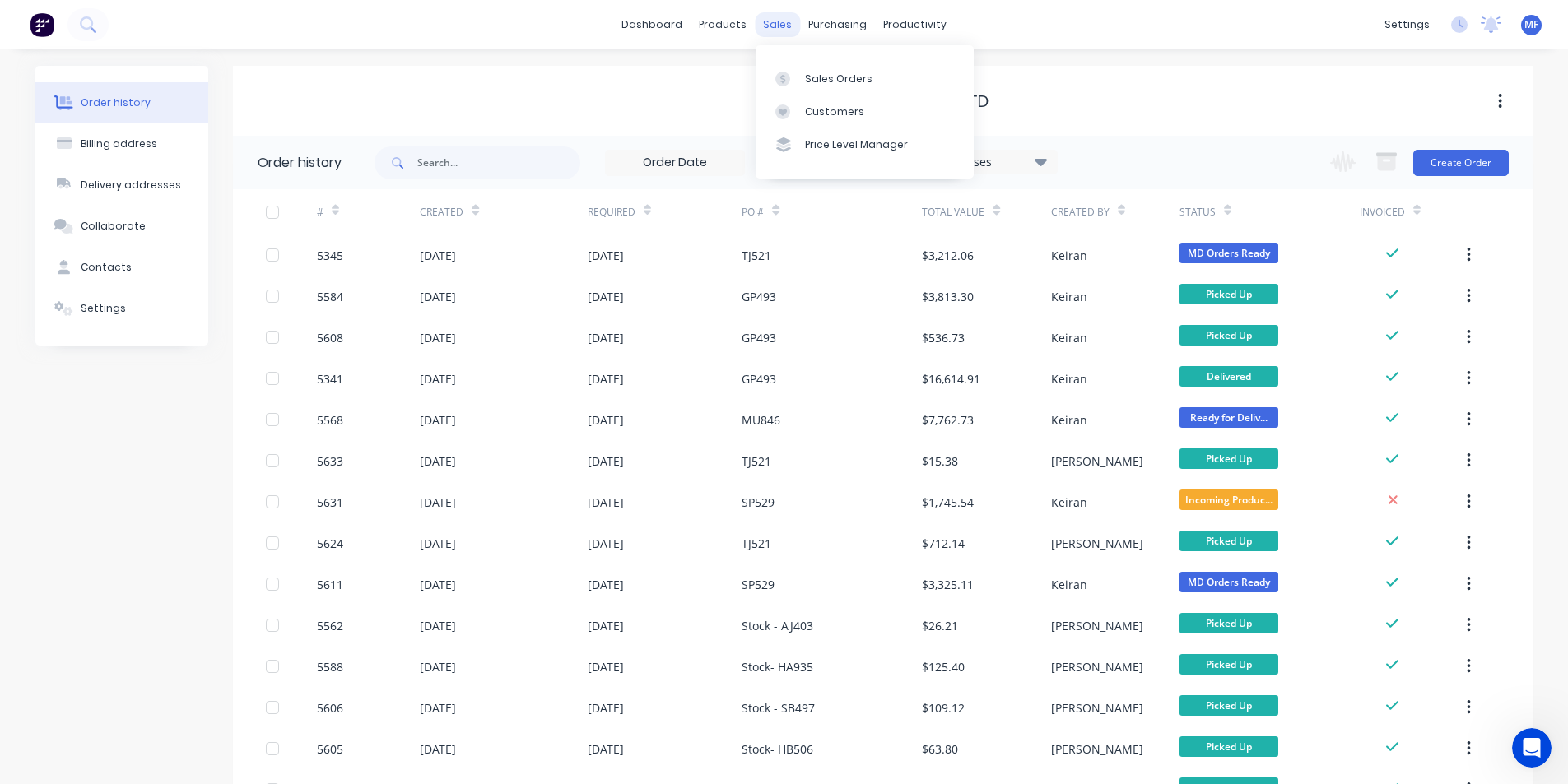
click at [770, 25] on div "sales" at bounding box center [778, 24] width 45 height 25
click at [822, 112] on div "Customers" at bounding box center [835, 112] width 60 height 15
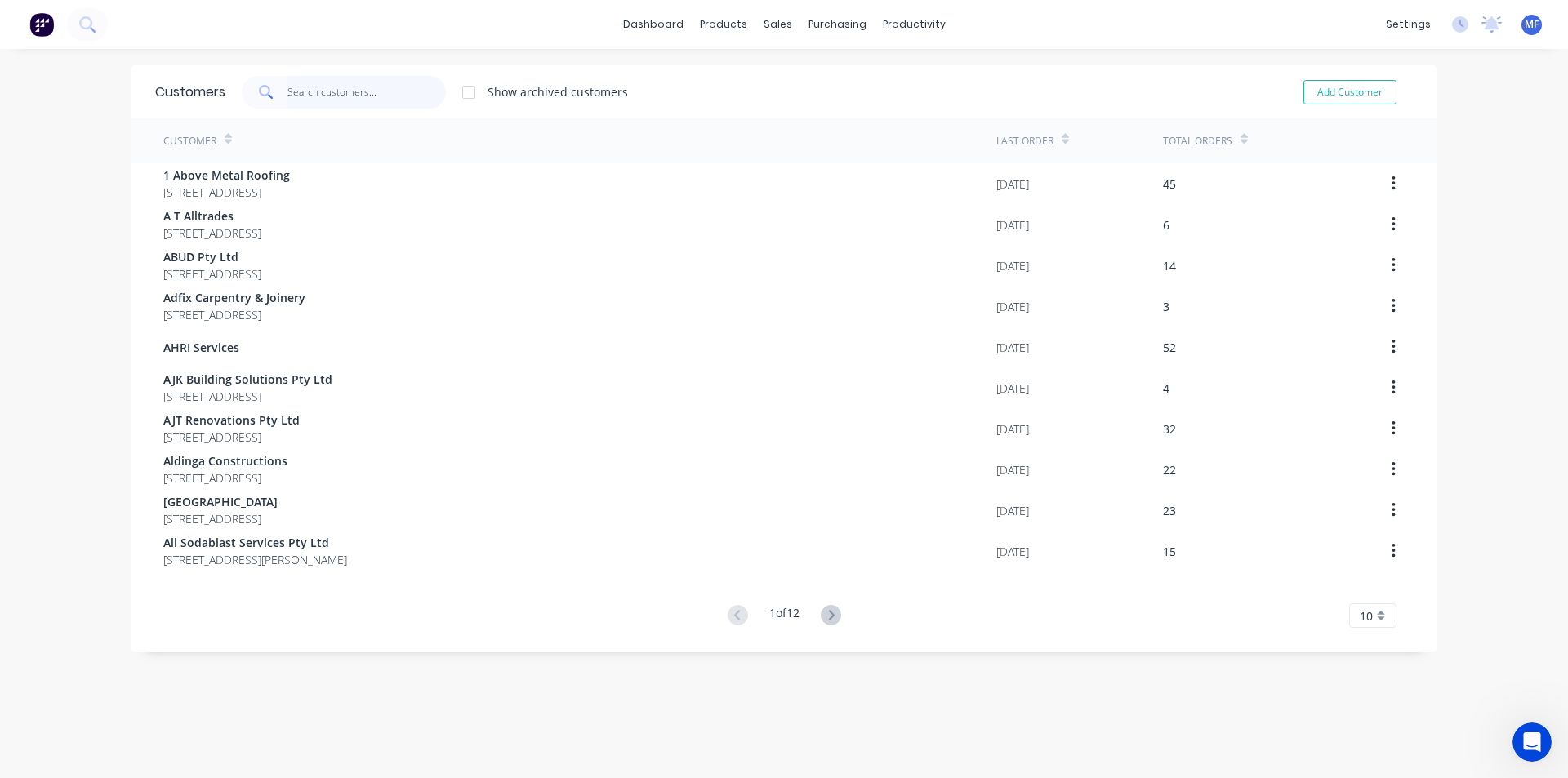
click at [295, 86] on input "text" at bounding box center [367, 93] width 160 height 33
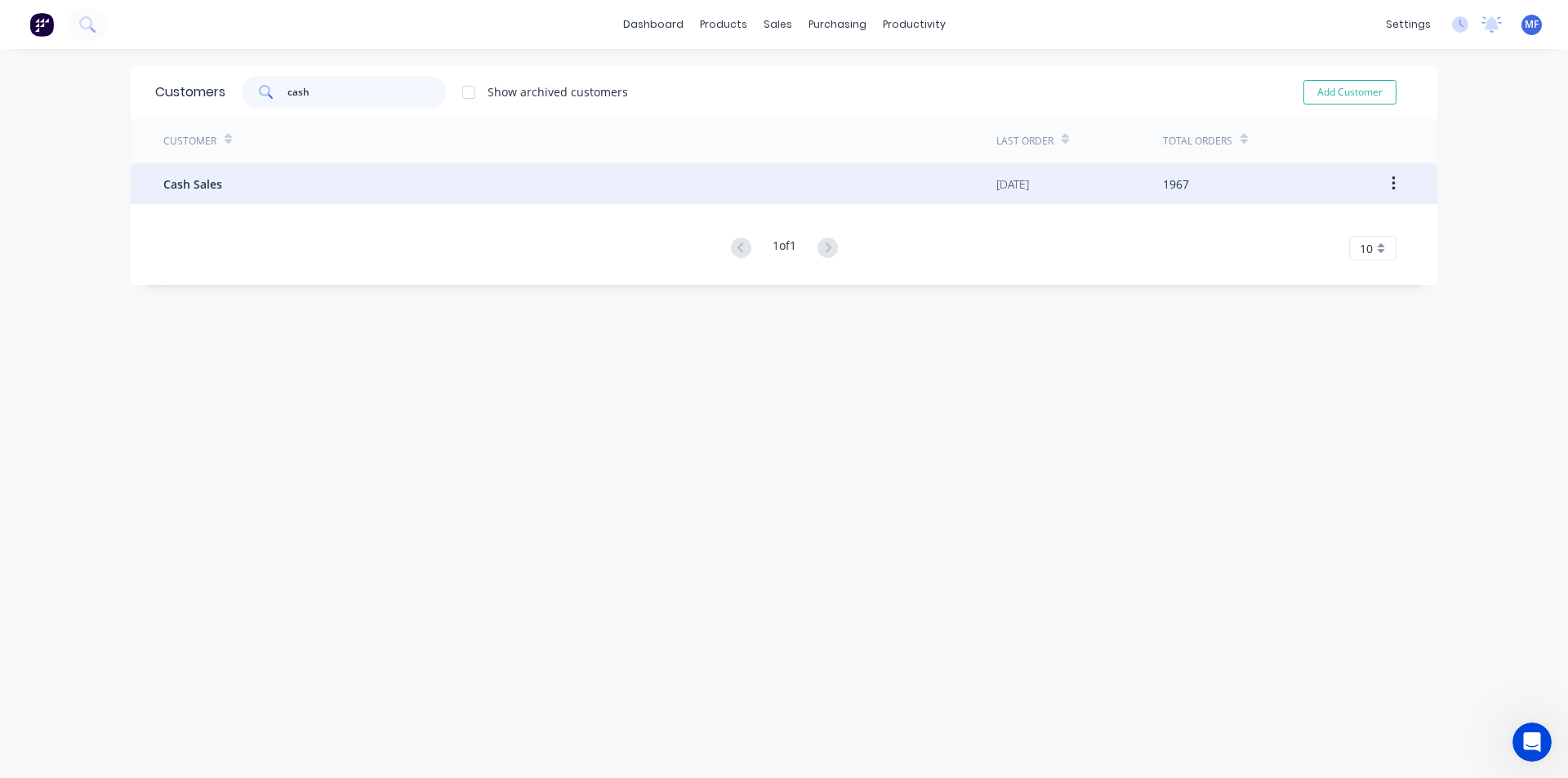
type input "cash"
click at [270, 184] on div "Cash Sales" at bounding box center [579, 184] width 833 height 41
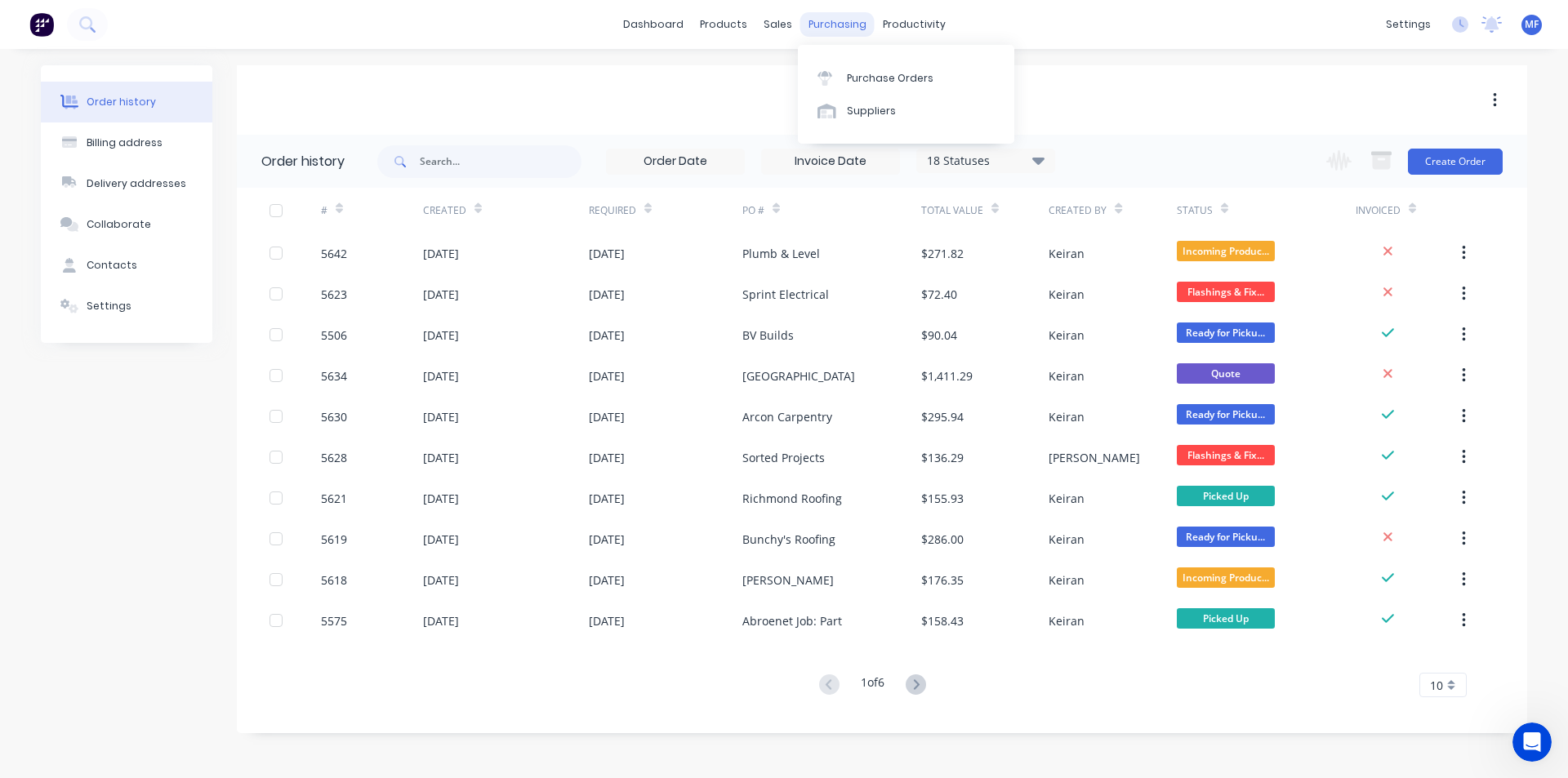
click at [813, 16] on div "purchasing" at bounding box center [837, 24] width 75 height 25
click at [827, 102] on link "Customers" at bounding box center [864, 111] width 216 height 33
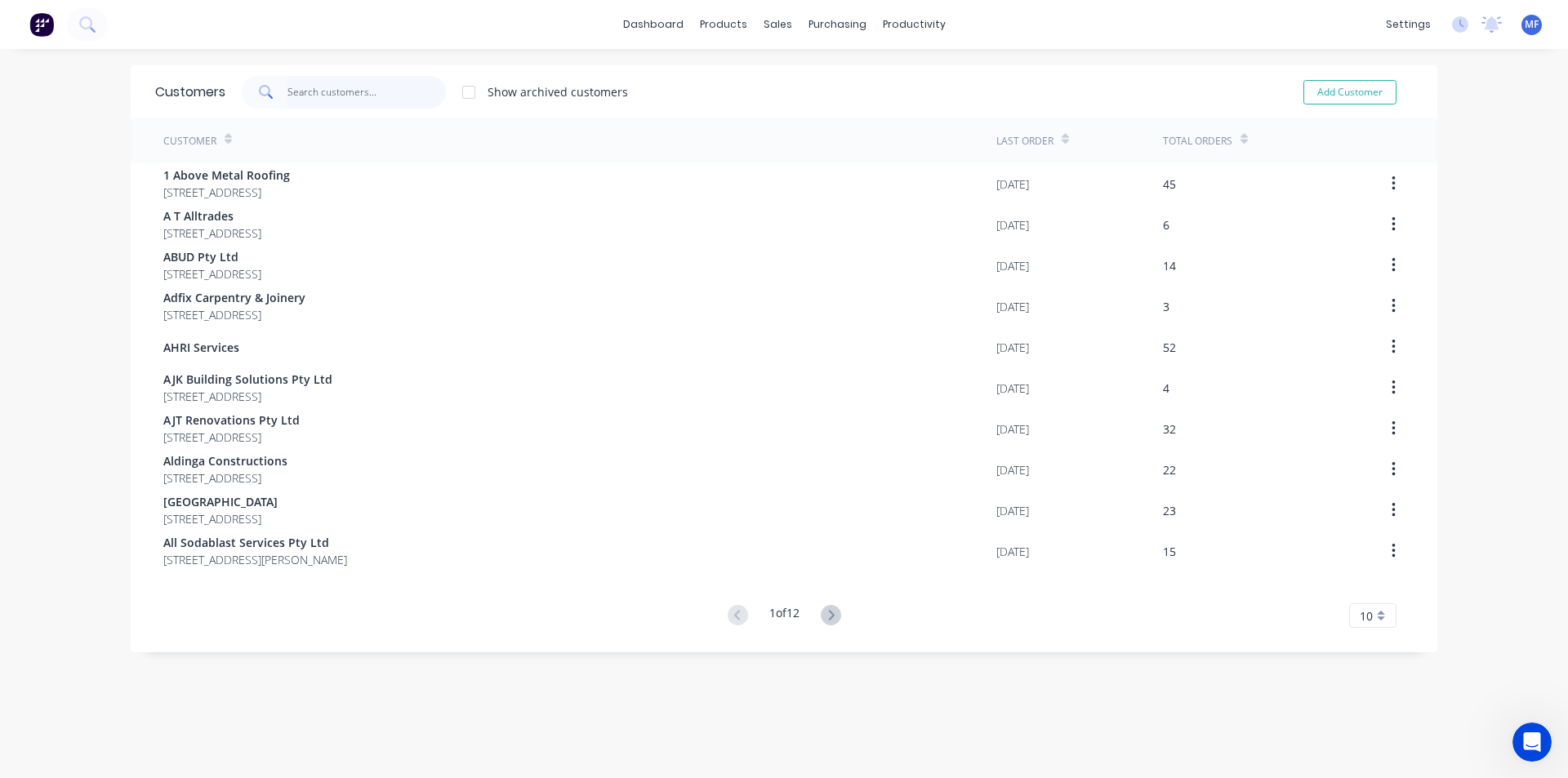
click at [366, 78] on input "text" at bounding box center [367, 93] width 160 height 33
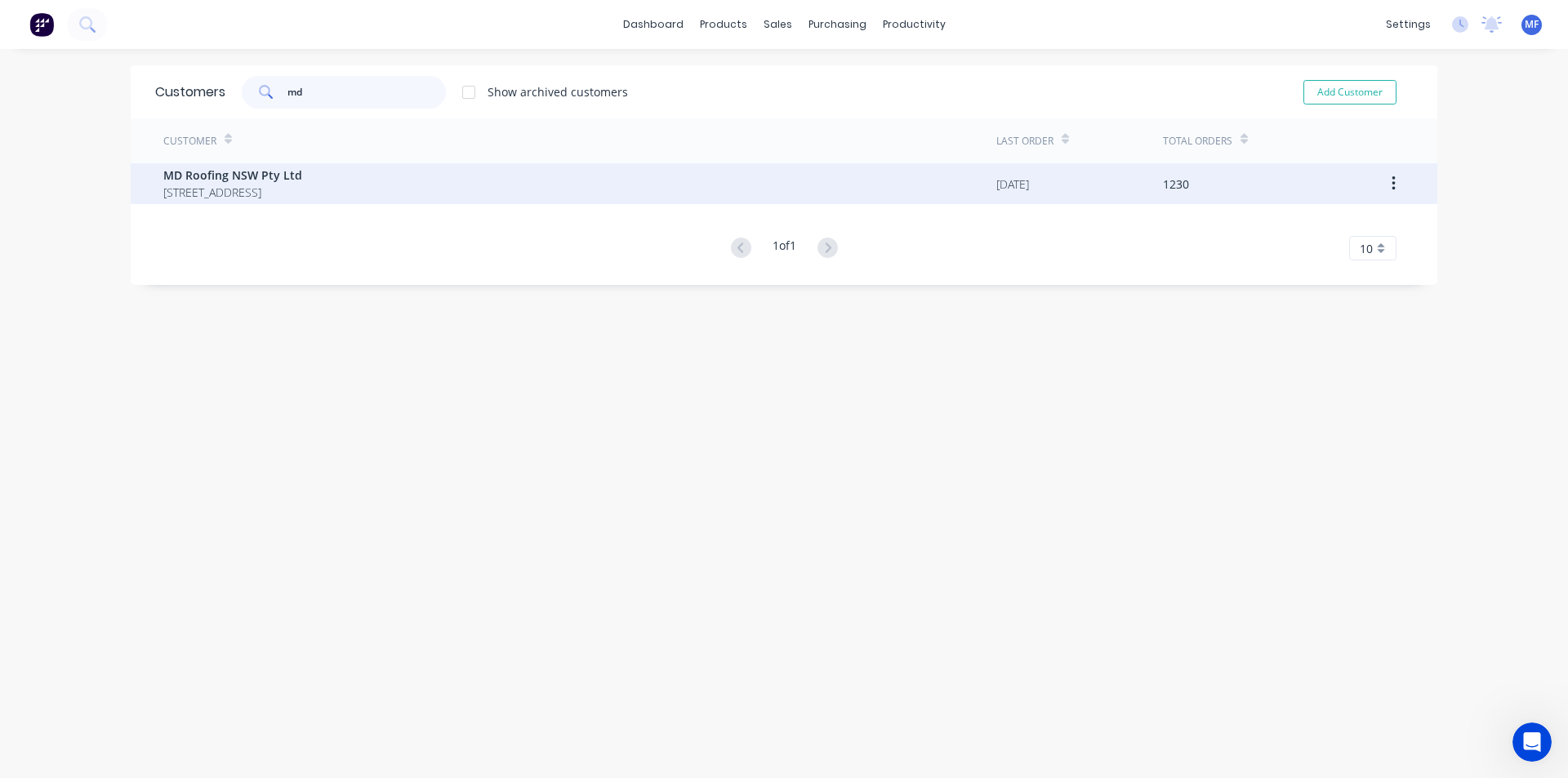
type input "md"
click at [219, 185] on span "[STREET_ADDRESS]" at bounding box center [232, 192] width 139 height 17
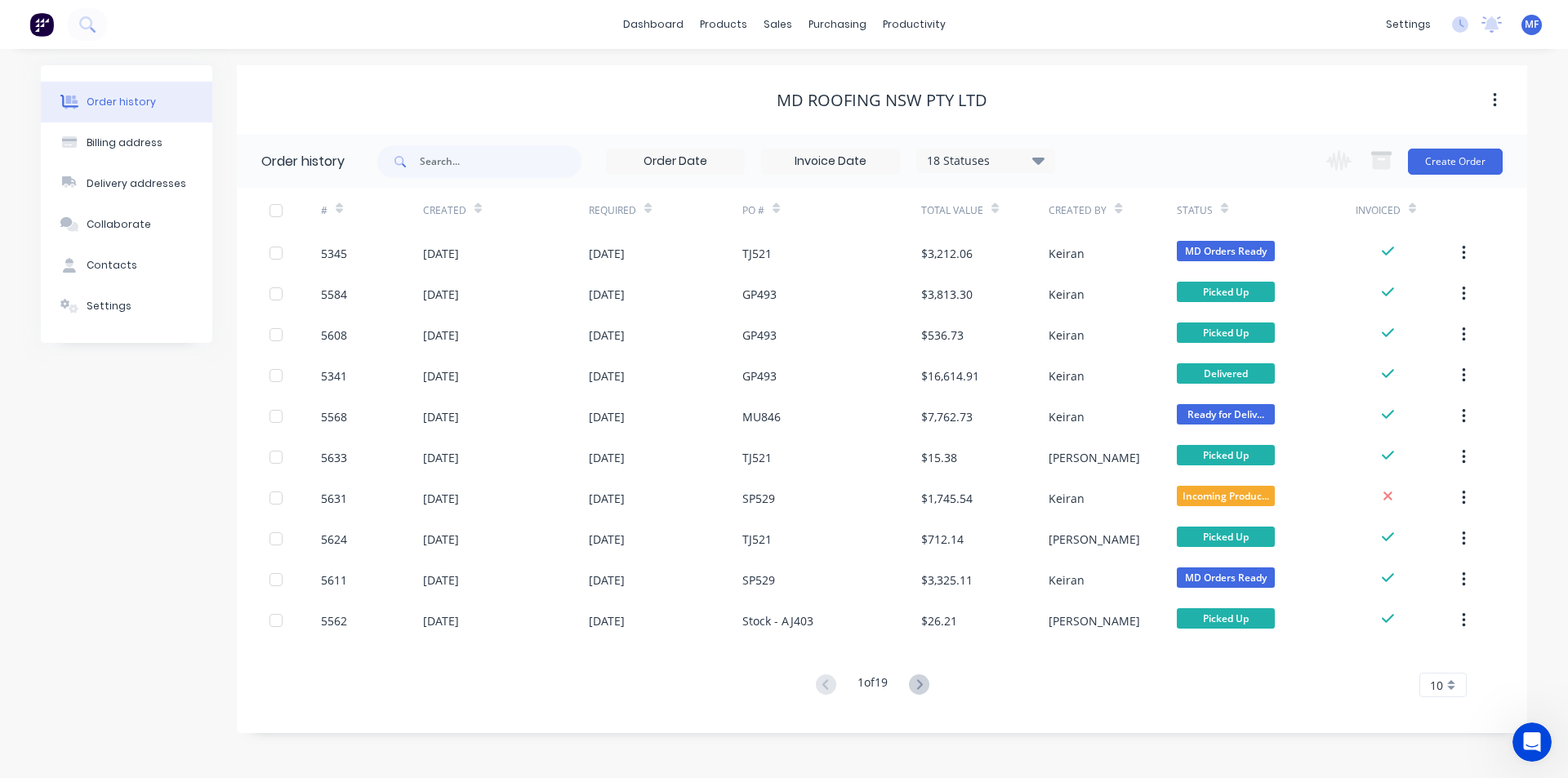
click at [1444, 678] on div "10" at bounding box center [1442, 685] width 47 height 25
click at [1450, 660] on div "35" at bounding box center [1442, 657] width 45 height 28
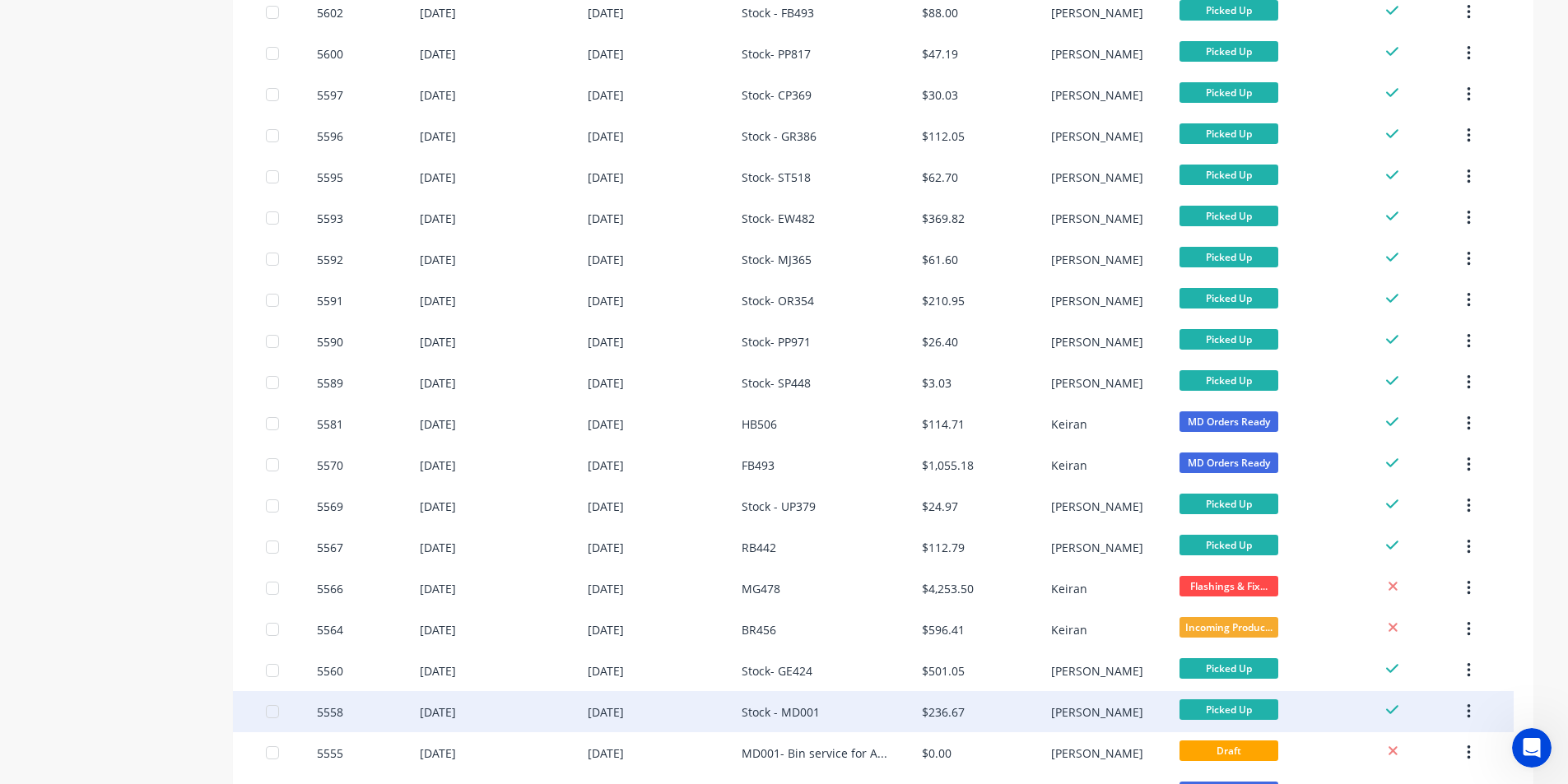
scroll to position [1000, 0]
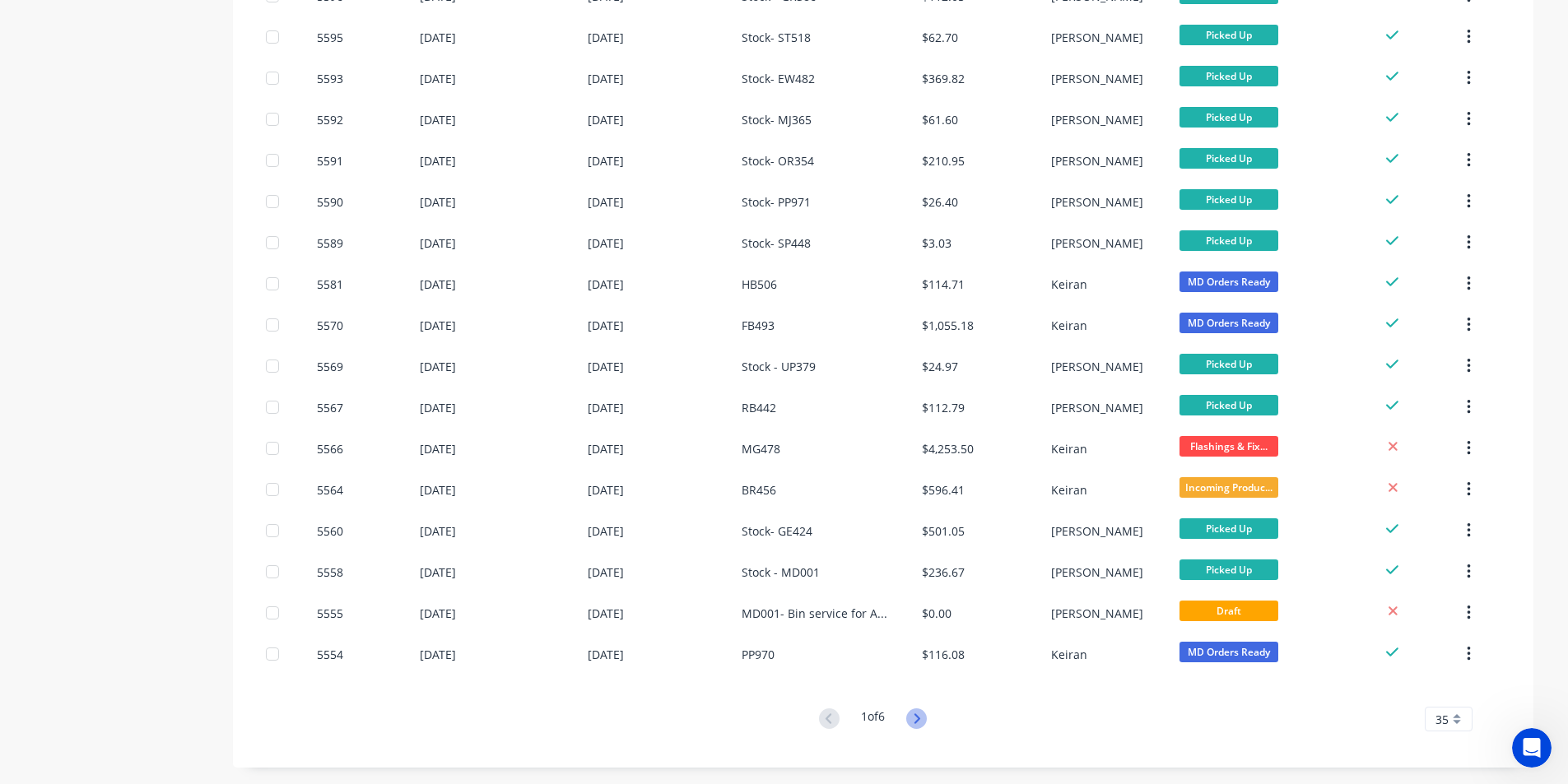
click at [918, 720] on icon at bounding box center [917, 719] width 21 height 21
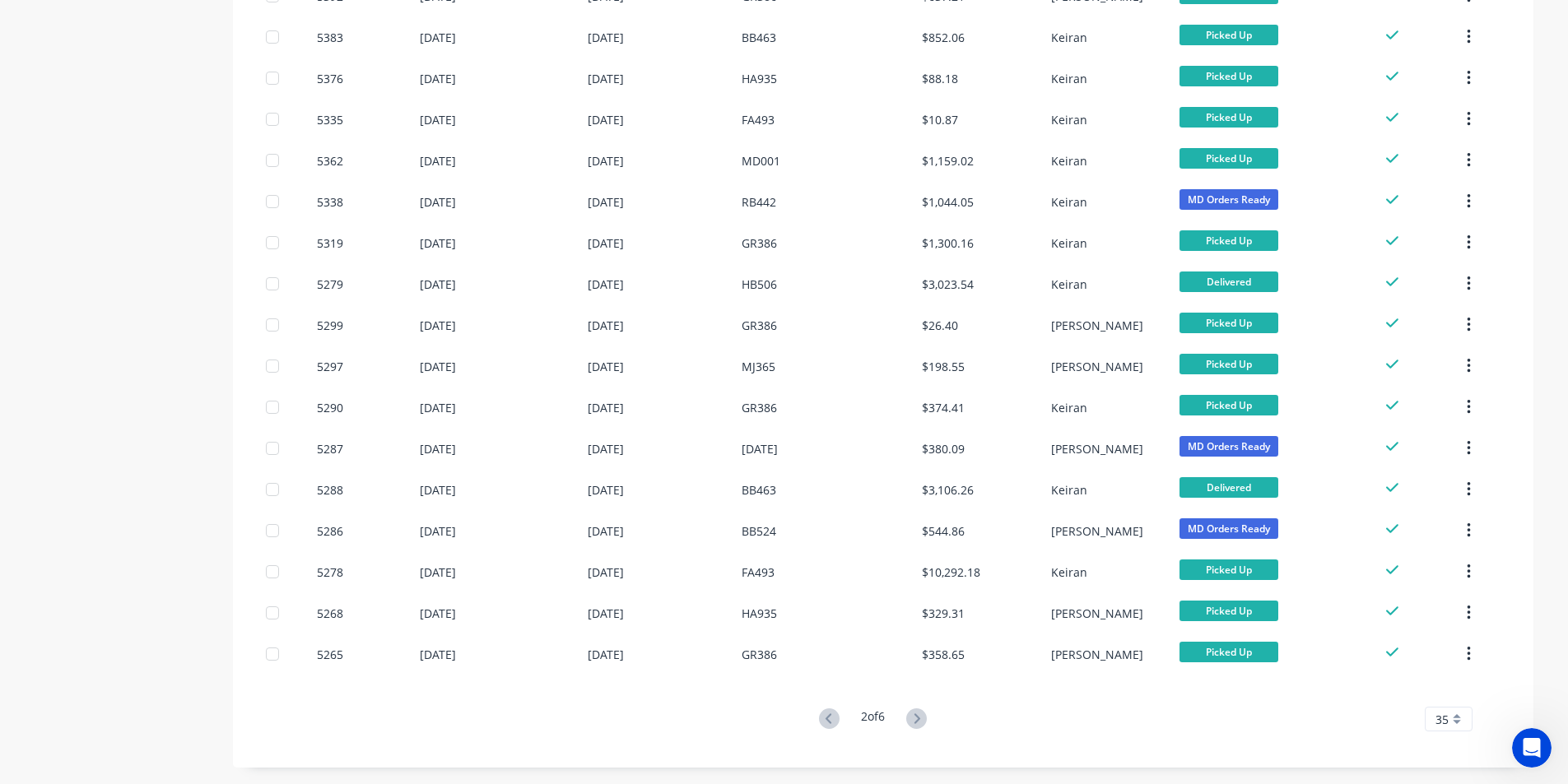
click at [919, 718] on icon at bounding box center [917, 719] width 21 height 21
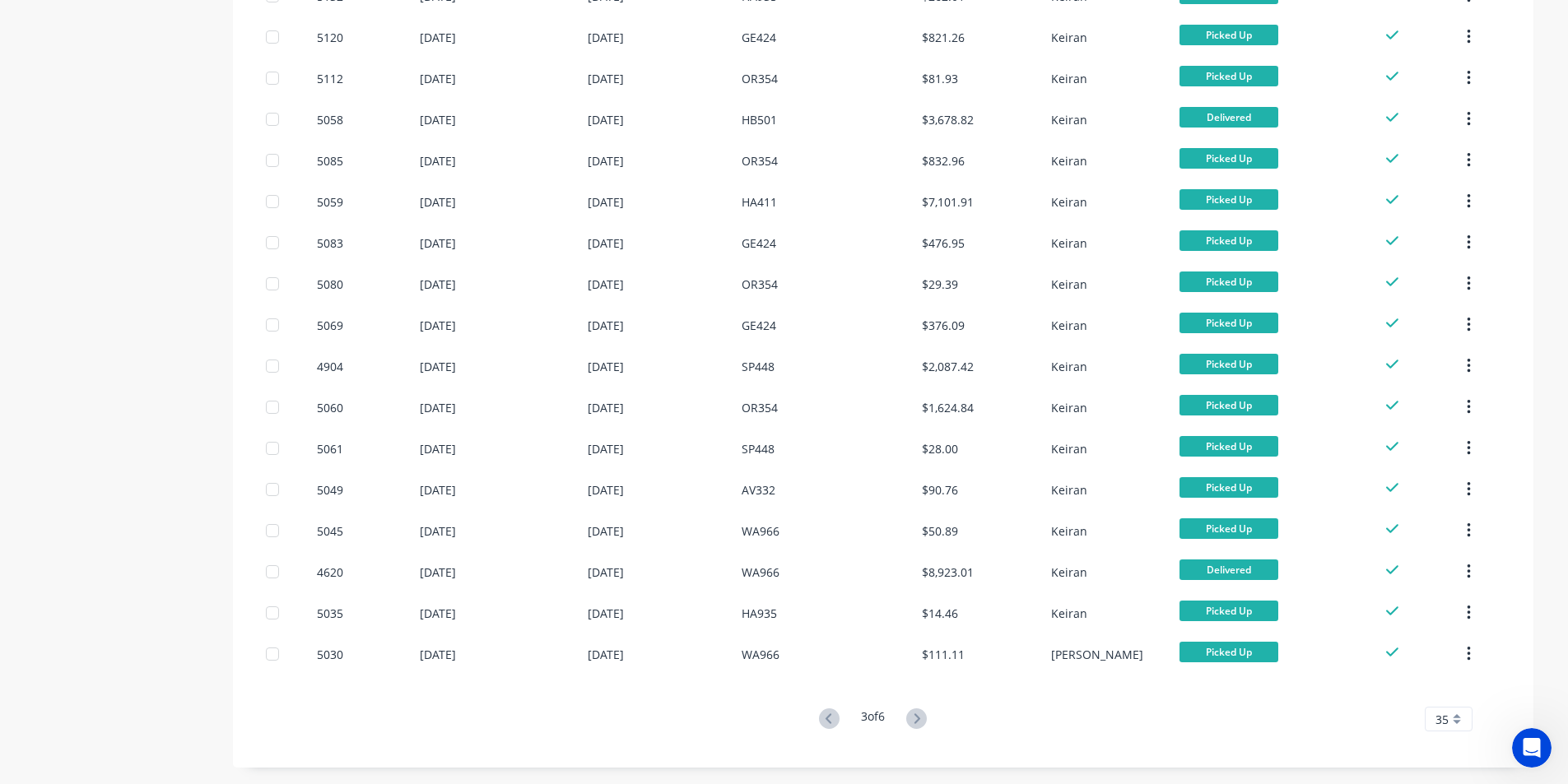
click at [920, 708] on button at bounding box center [916, 720] width 30 height 24
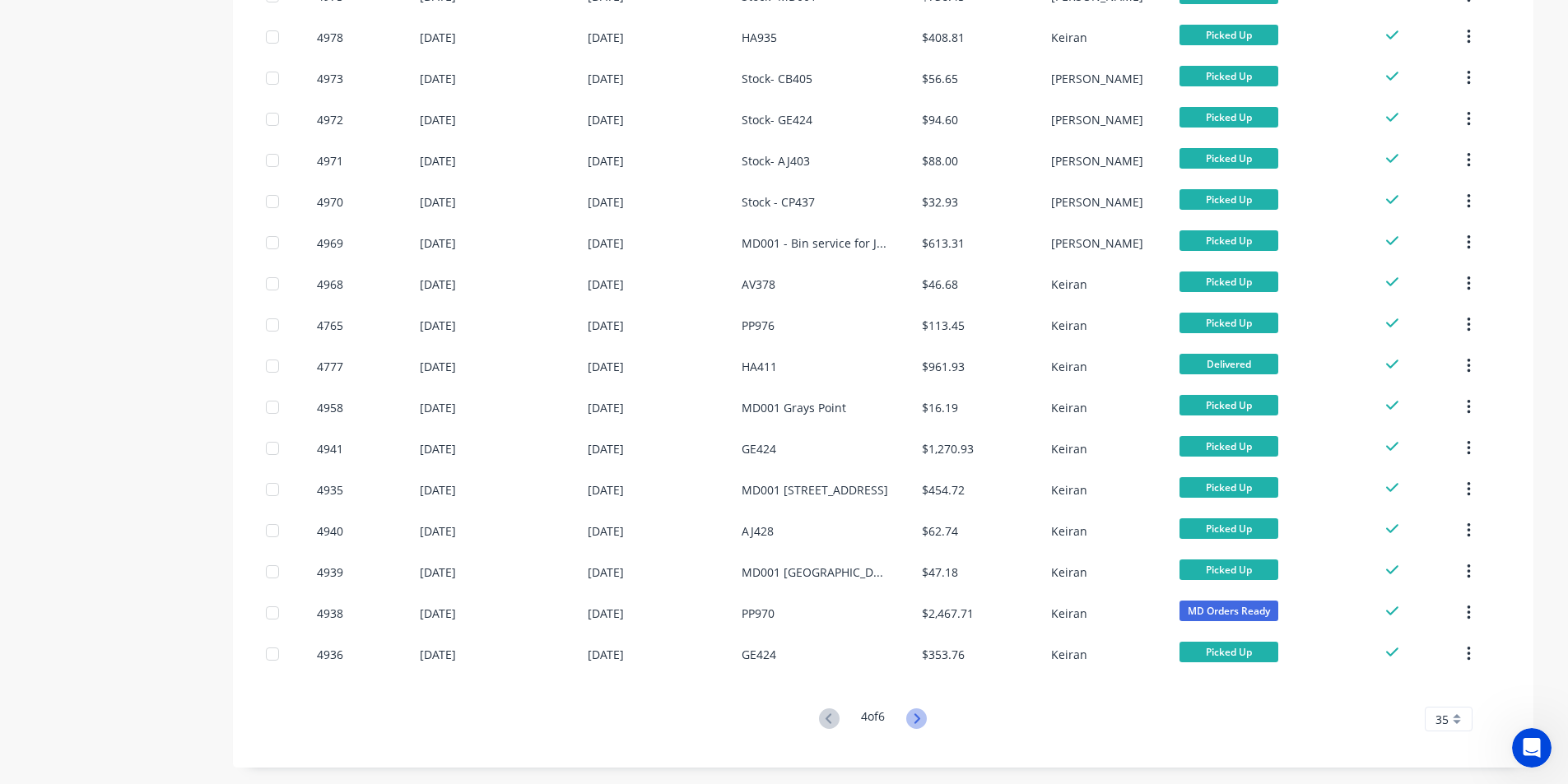
click at [918, 726] on icon at bounding box center [917, 719] width 21 height 21
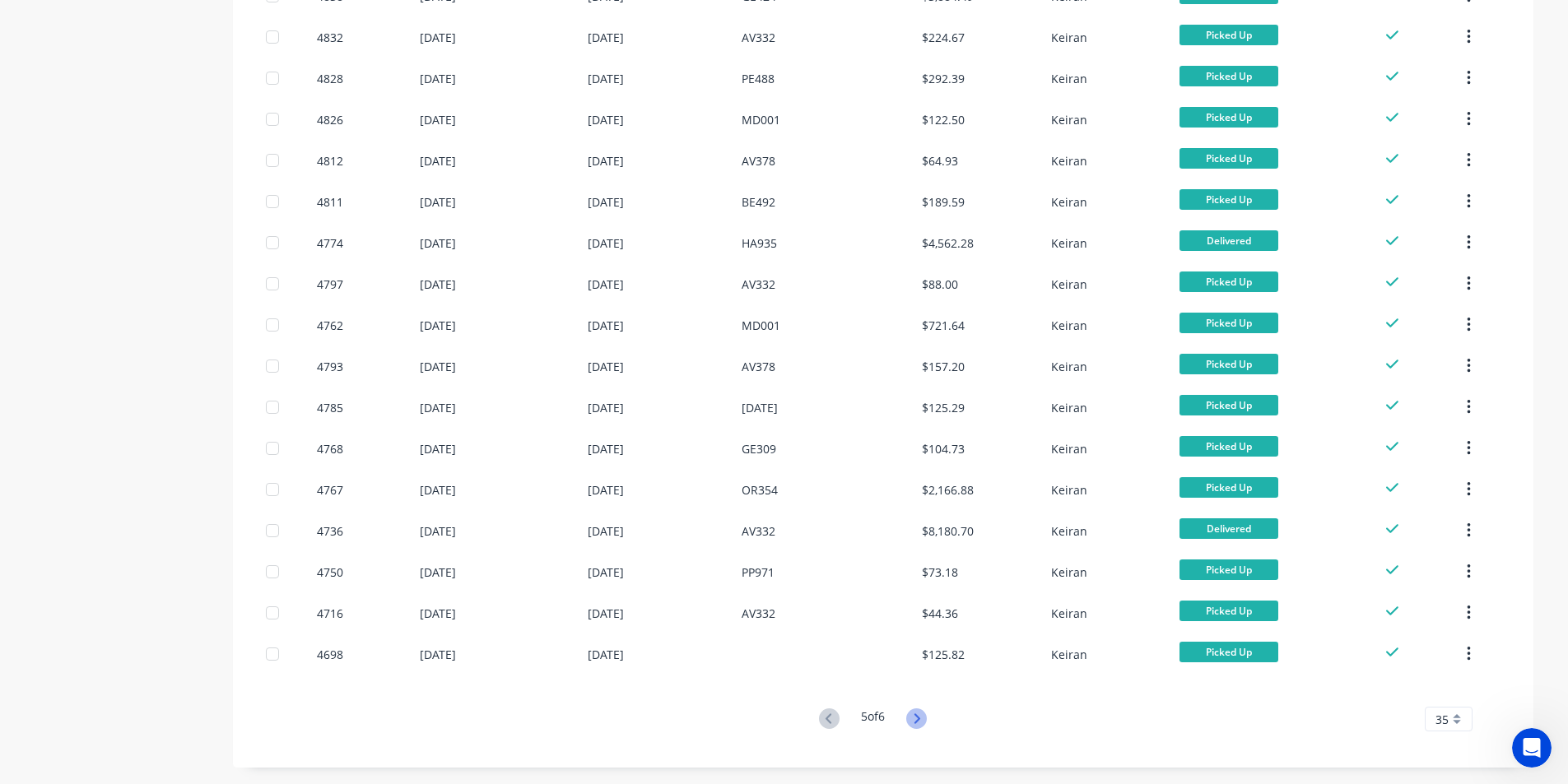
click at [912, 714] on icon at bounding box center [917, 719] width 21 height 21
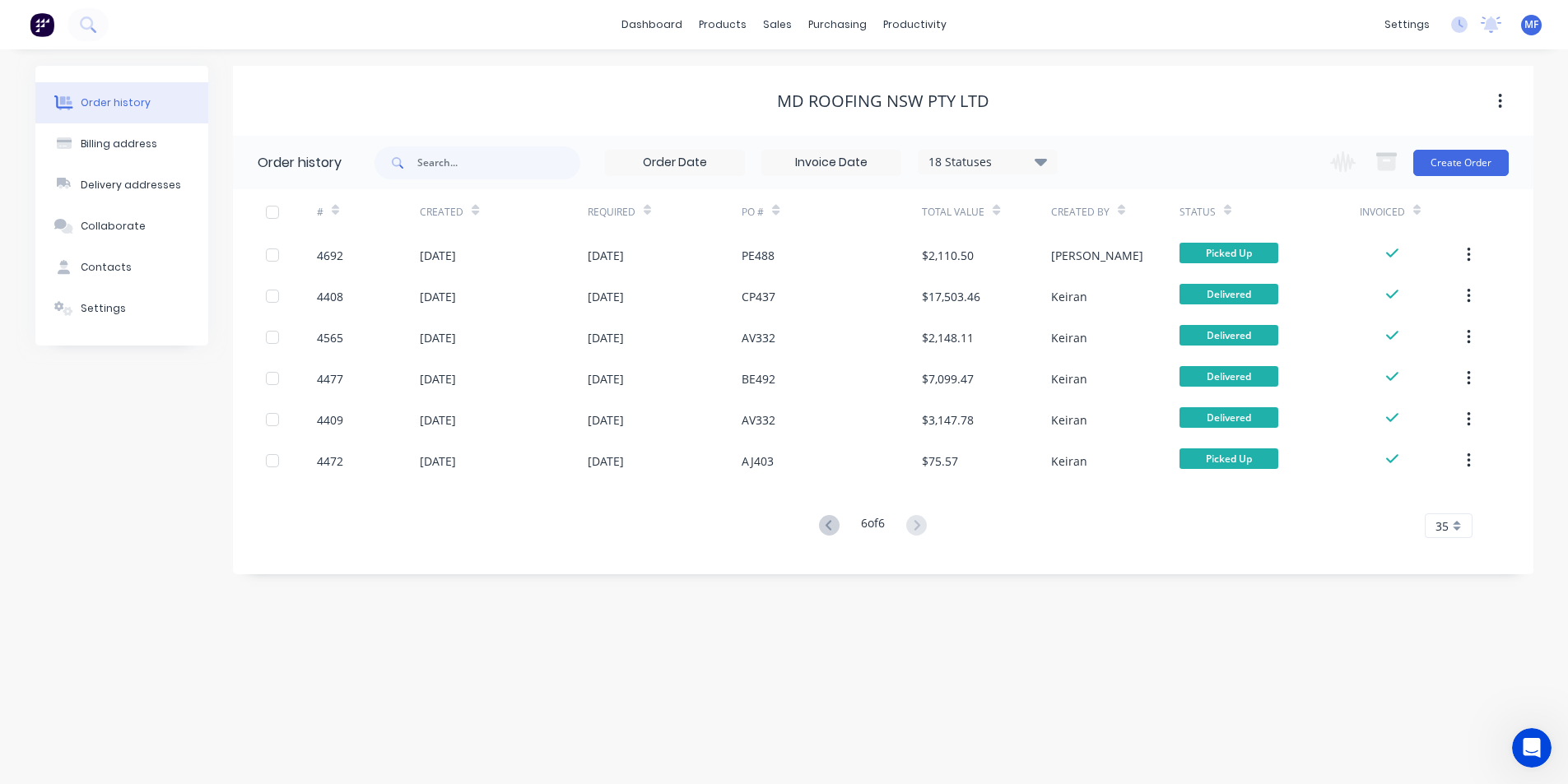
scroll to position [0, 0]
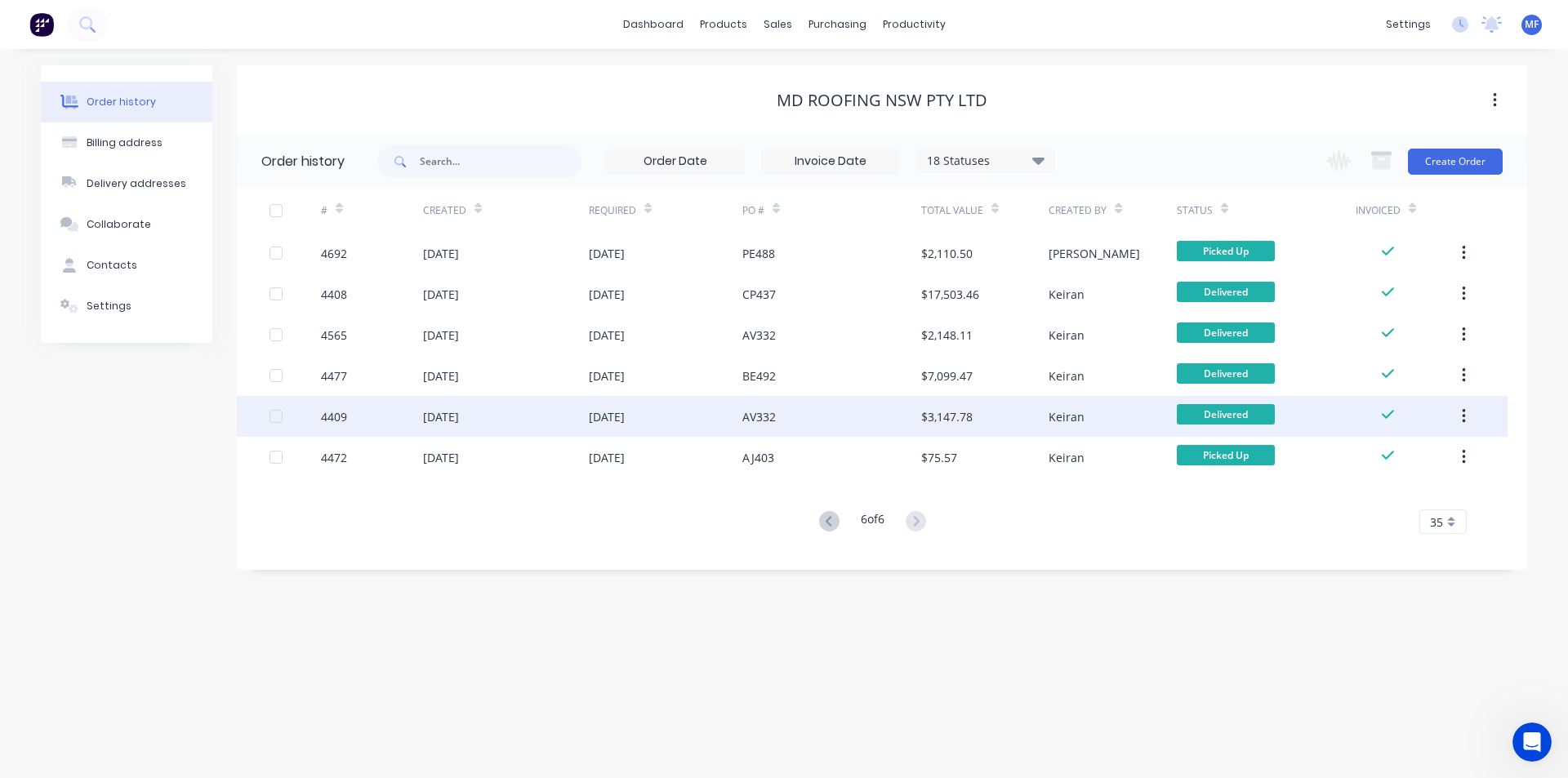
click at [989, 415] on div "$3,147.78" at bounding box center [985, 417] width 127 height 41
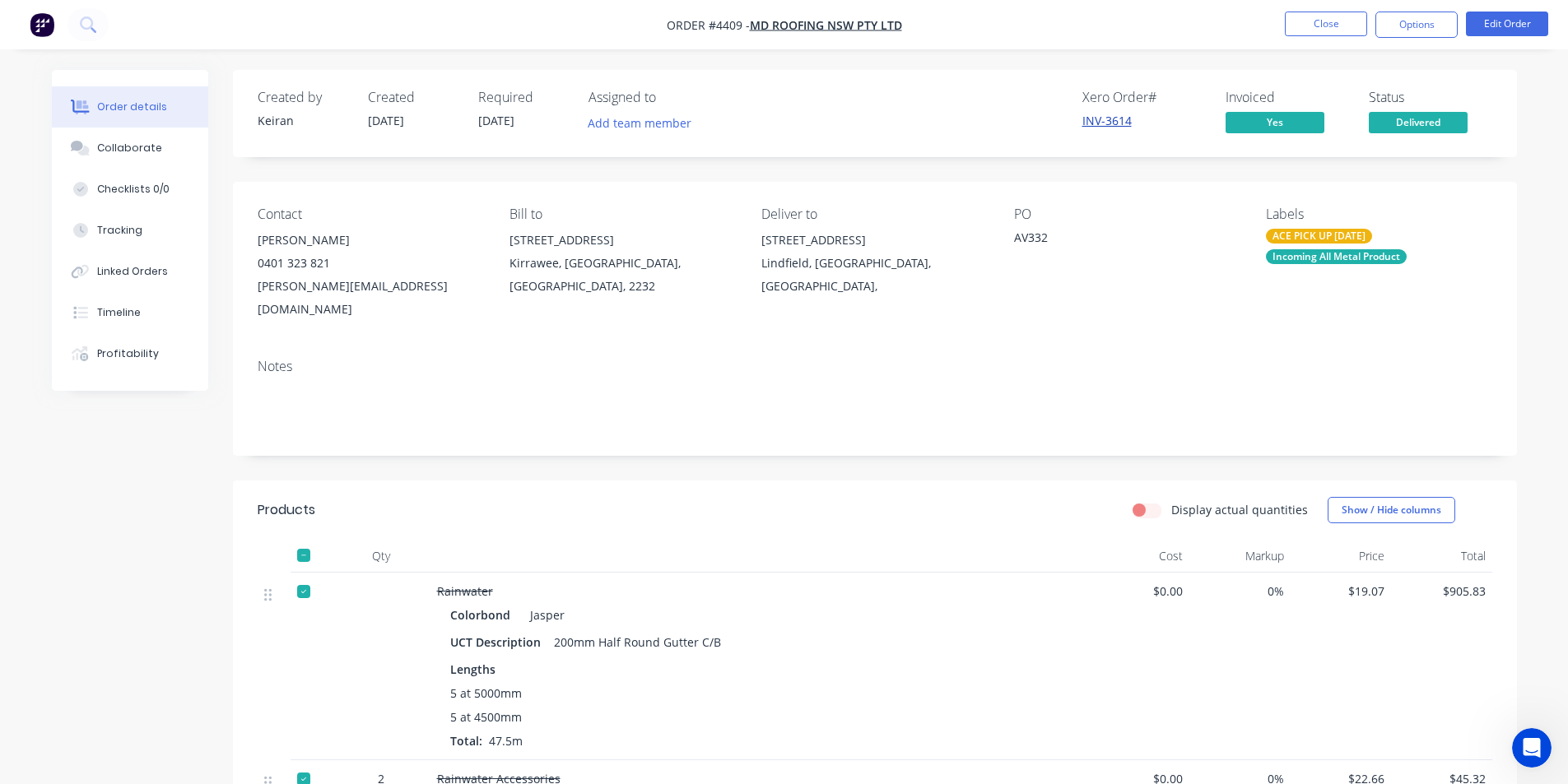
click at [1123, 118] on link "INV-3614" at bounding box center [1107, 120] width 49 height 16
click at [1430, 16] on button "Options" at bounding box center [1417, 24] width 82 height 26
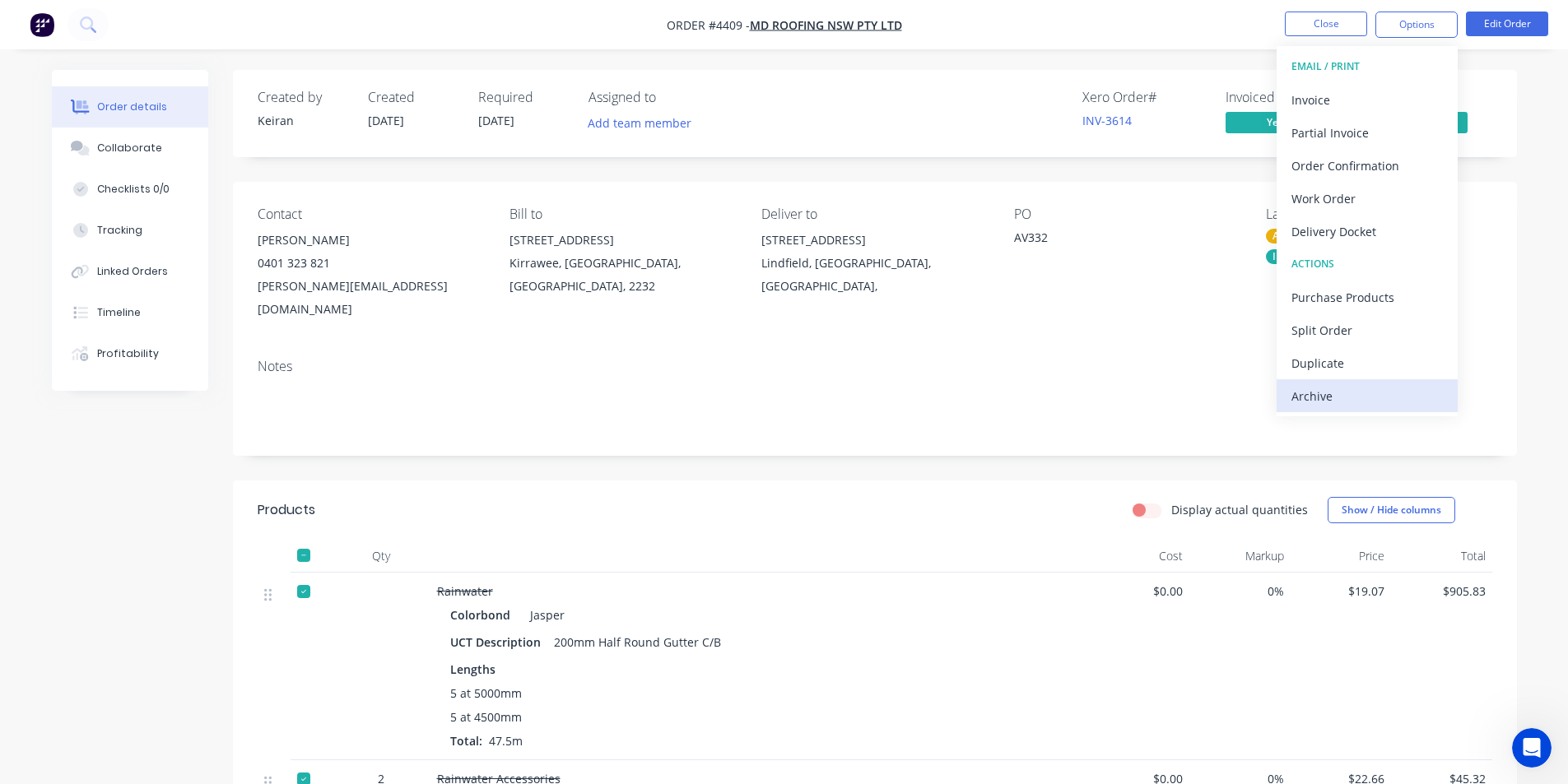
click at [1373, 391] on div "Archive" at bounding box center [1367, 397] width 151 height 24
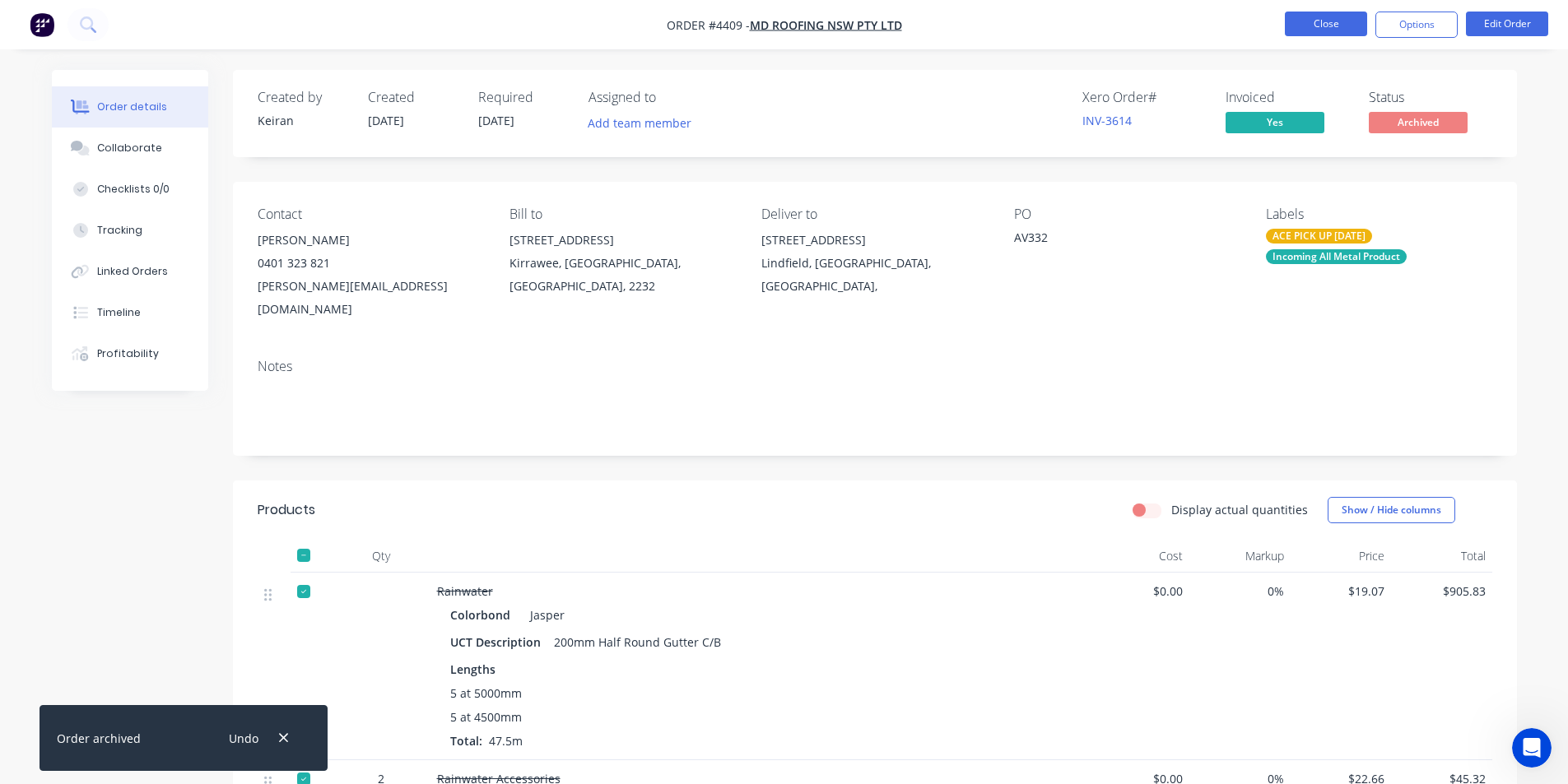
click at [1309, 22] on button "Close" at bounding box center [1326, 23] width 82 height 25
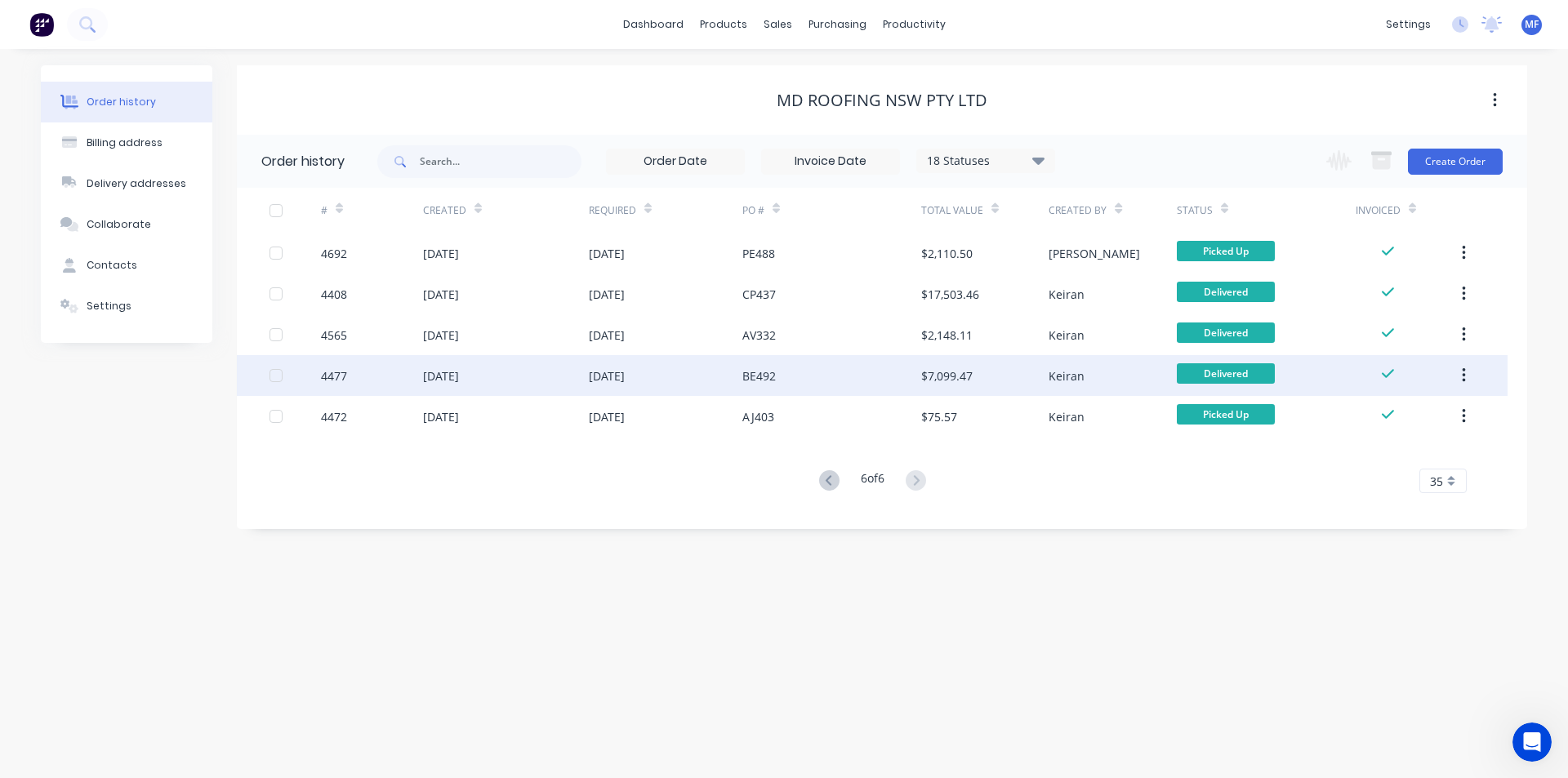
click at [1000, 376] on div "$7,099.47" at bounding box center [985, 376] width 127 height 41
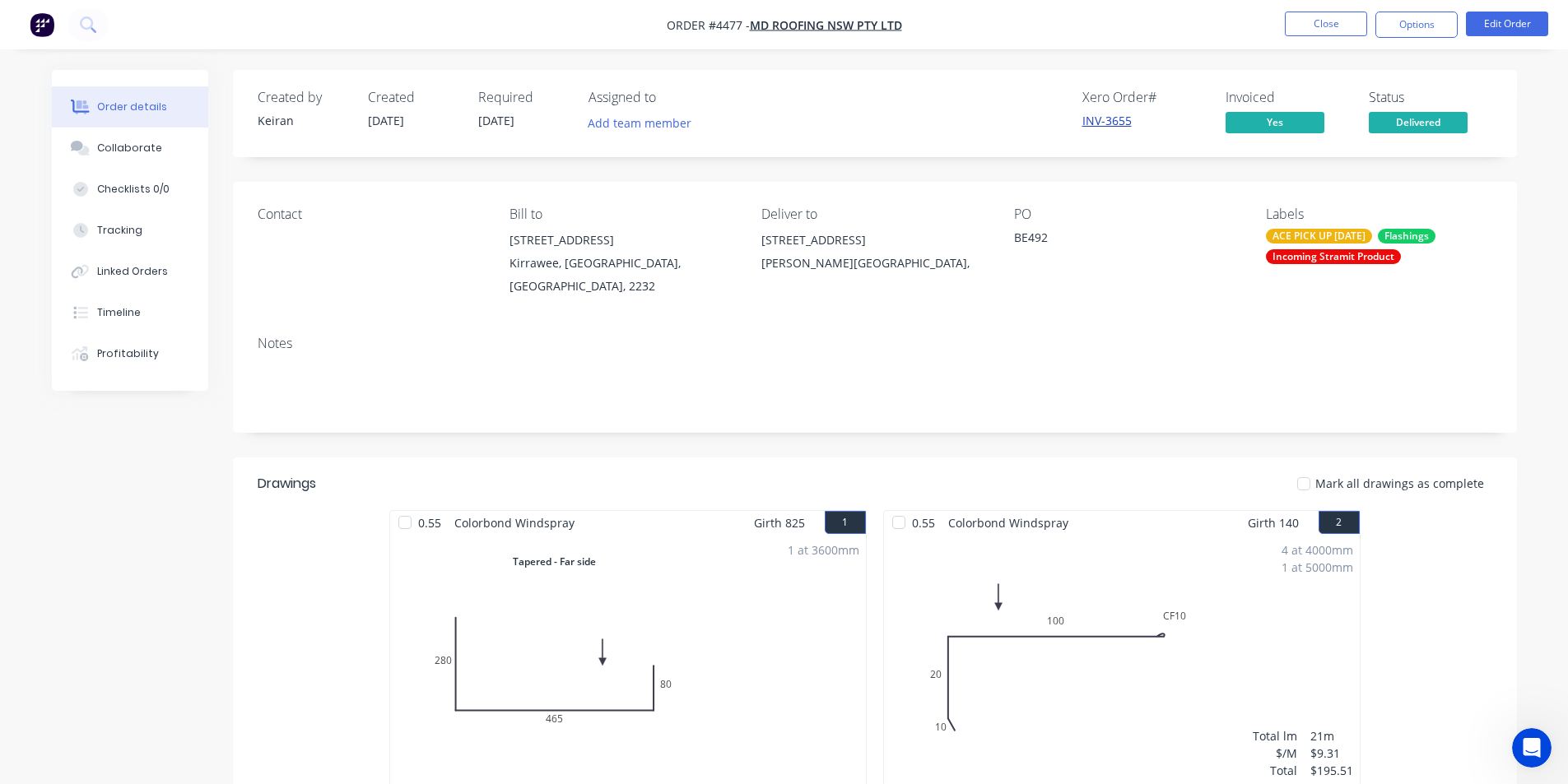
click at [1098, 119] on link "INV-3655" at bounding box center [1107, 120] width 49 height 16
click at [1420, 10] on nav "Order #4477 - MD Roofing NSW Pty Ltd Close Options Edit Order" at bounding box center [784, 24] width 1568 height 49
click at [1418, 20] on button "Options" at bounding box center [1417, 24] width 82 height 26
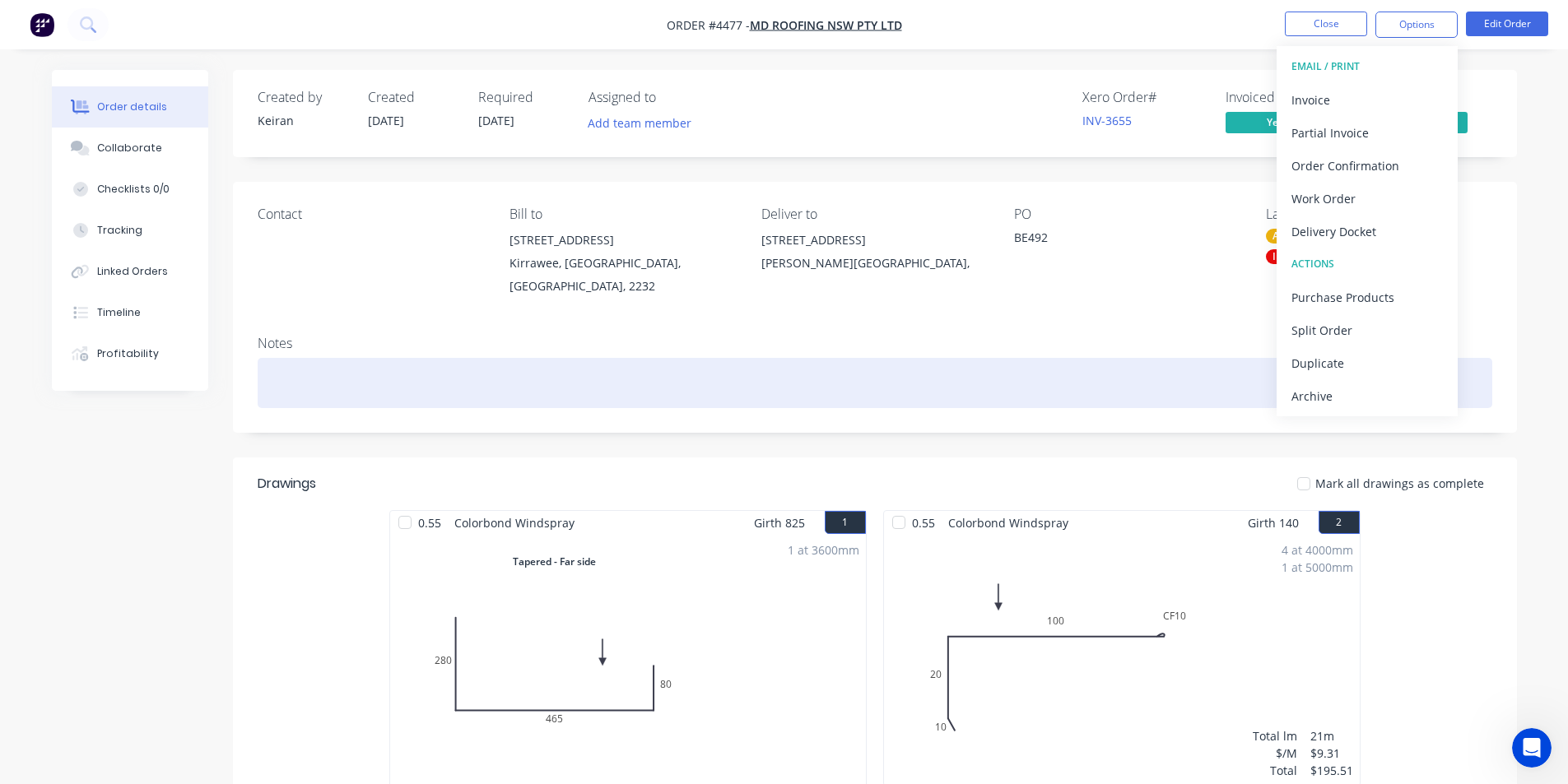
click at [1334, 398] on div "Archive" at bounding box center [1367, 397] width 151 height 24
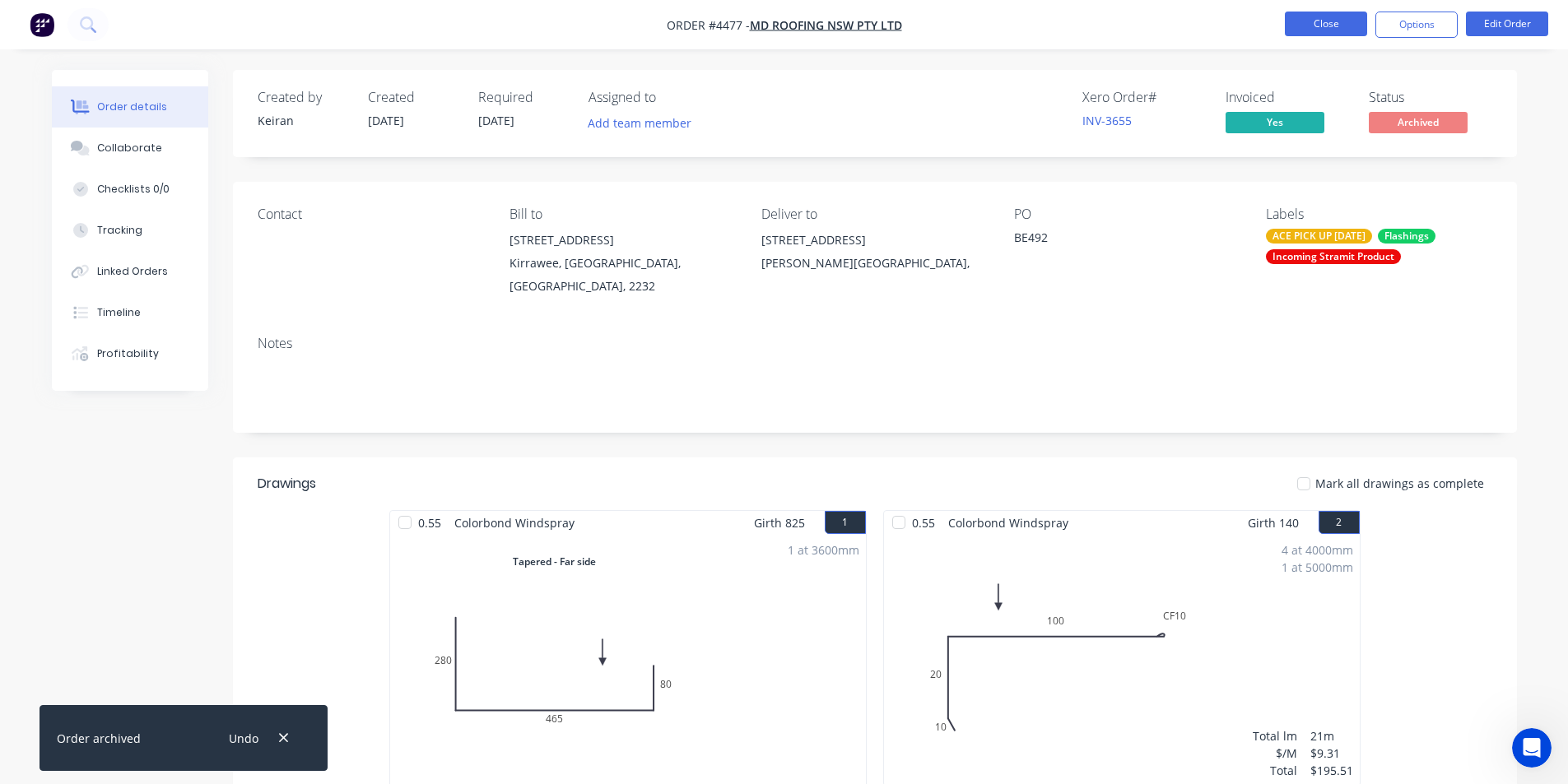
click at [1312, 21] on button "Close" at bounding box center [1326, 23] width 82 height 25
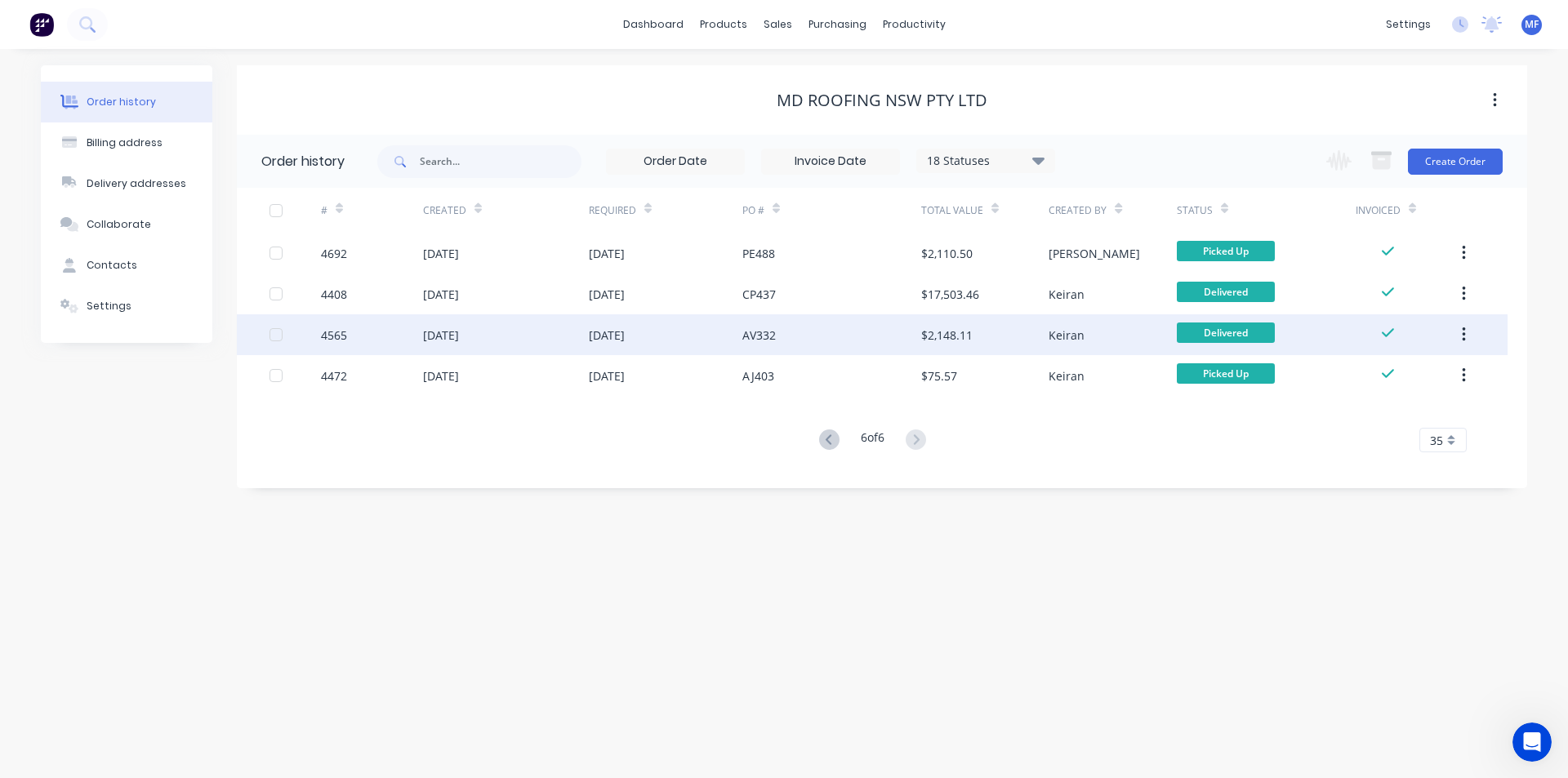
click at [983, 328] on div "$2,148.11" at bounding box center [985, 335] width 127 height 41
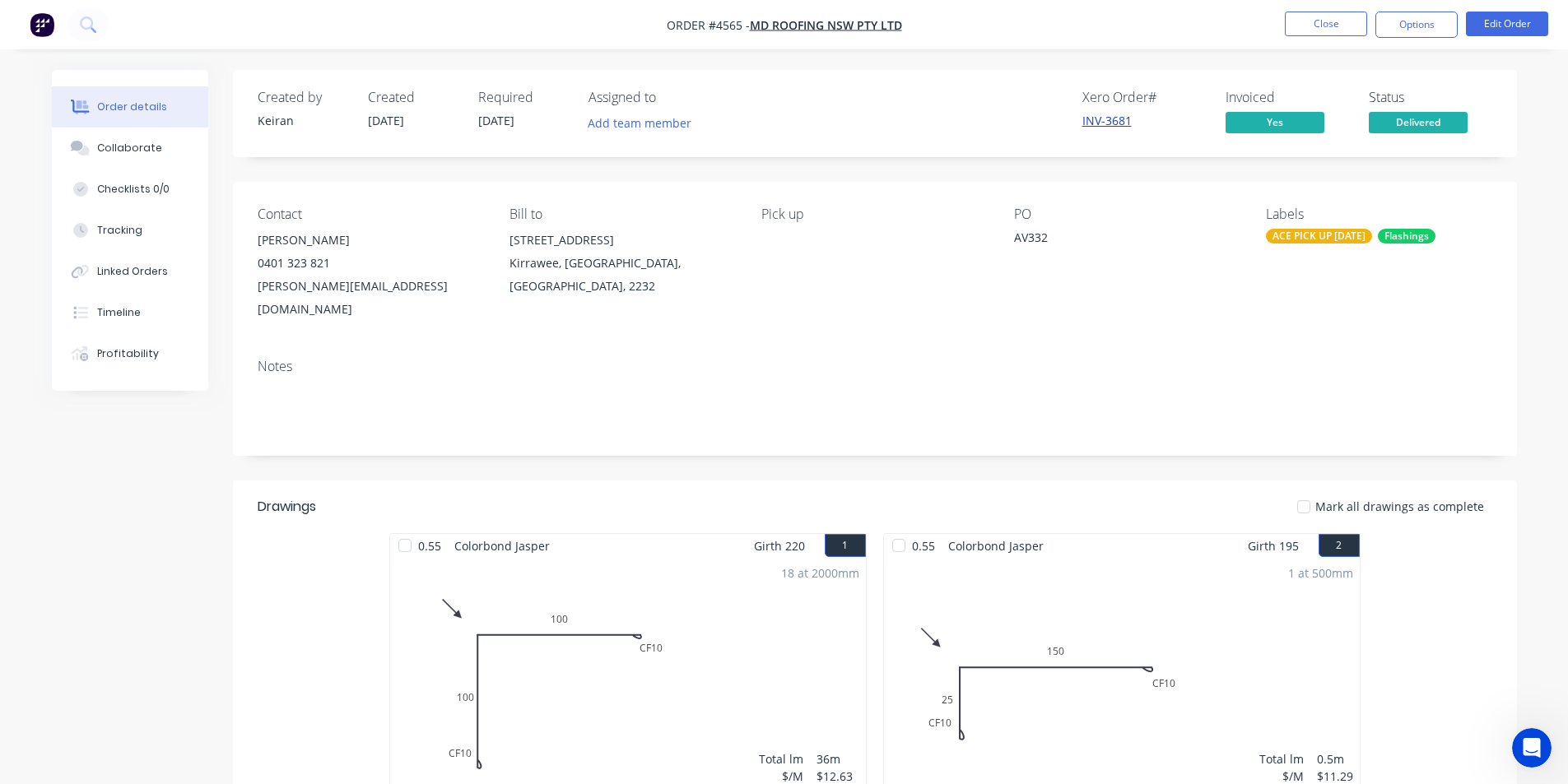
click at [1107, 124] on link "INV-3681" at bounding box center [1107, 120] width 49 height 16
click at [1416, 22] on button "Options" at bounding box center [1417, 24] width 82 height 26
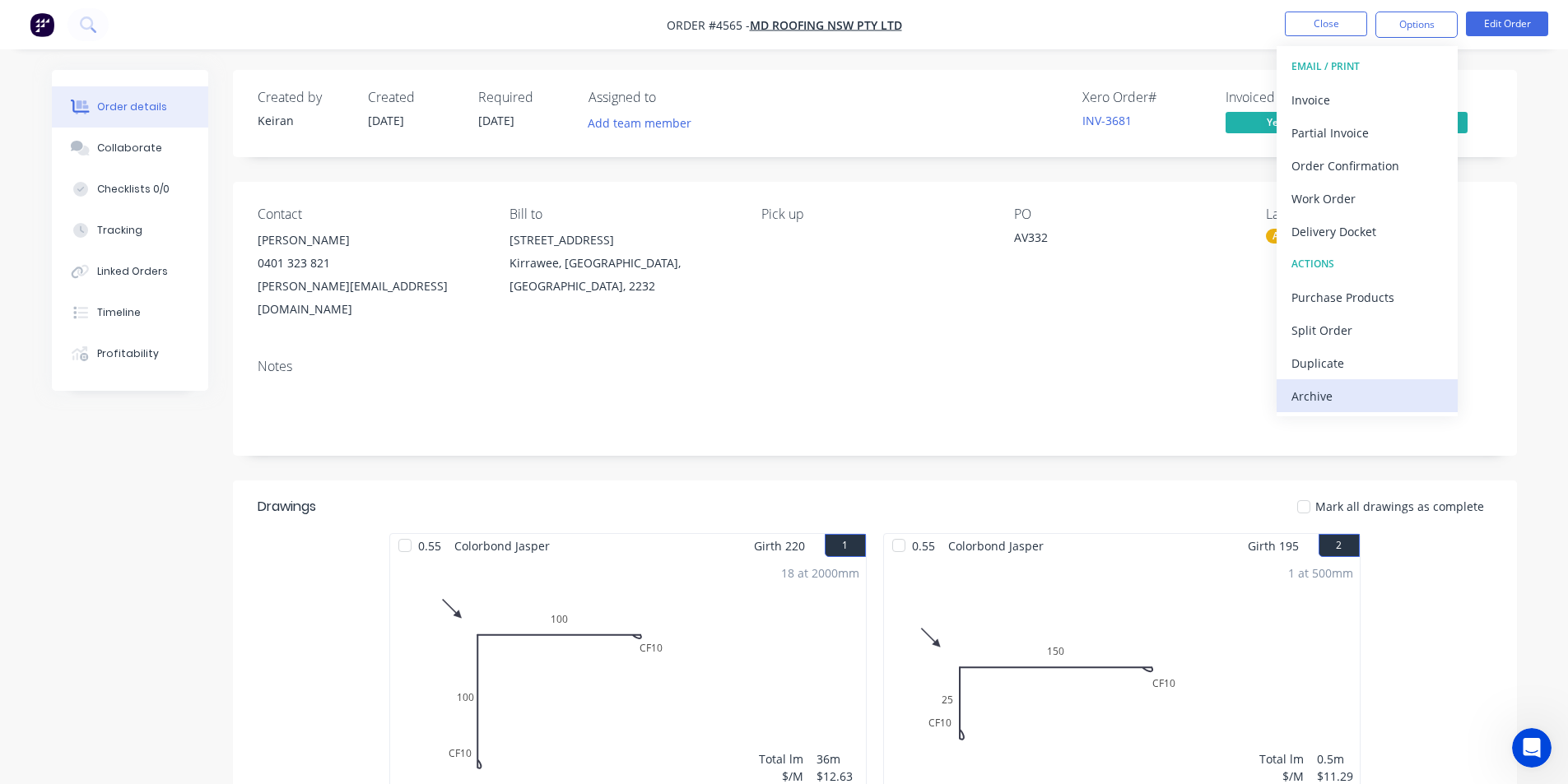
click at [1351, 402] on div "Archive" at bounding box center [1367, 397] width 151 height 24
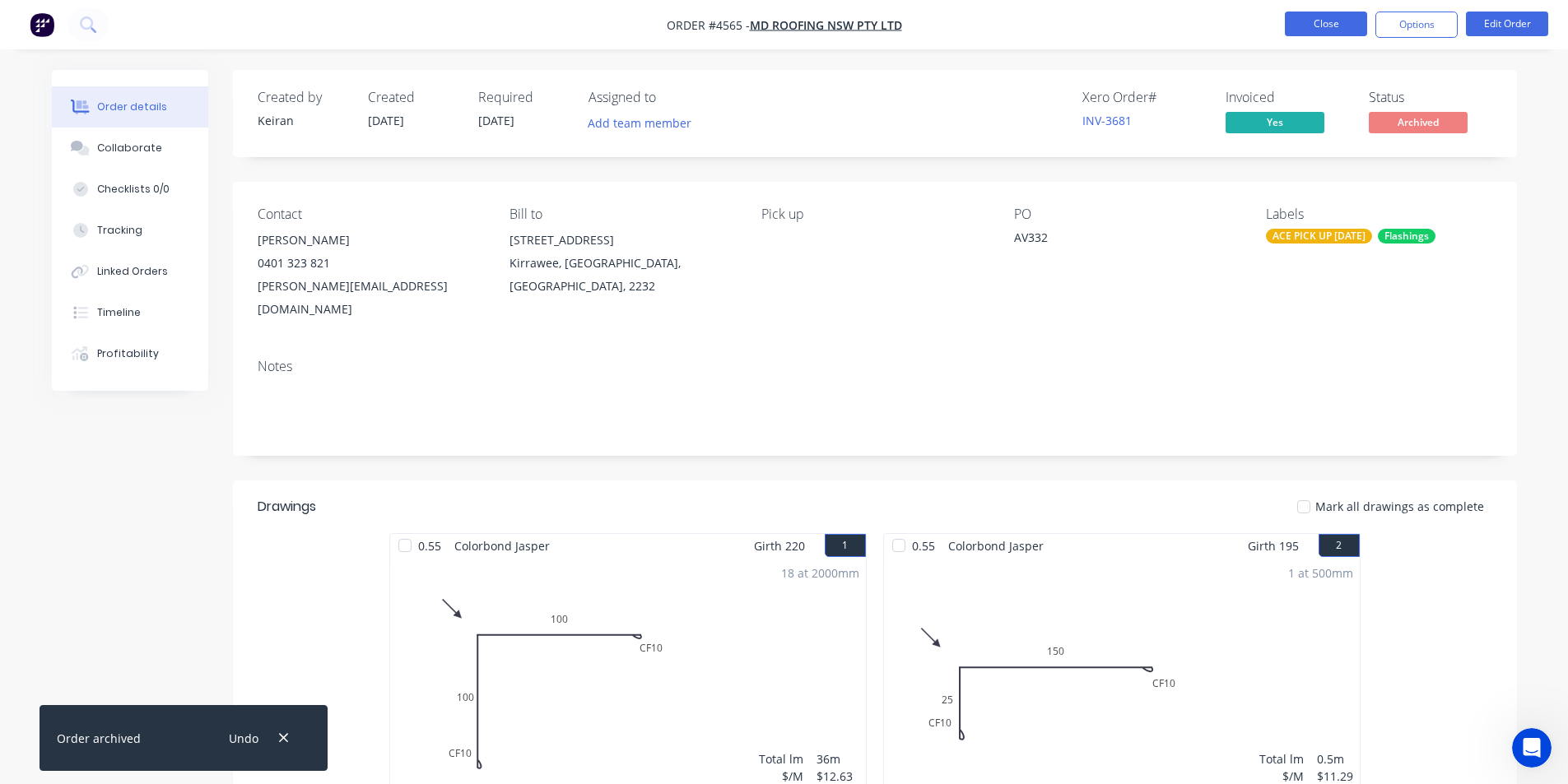
click at [1314, 20] on button "Close" at bounding box center [1326, 23] width 82 height 25
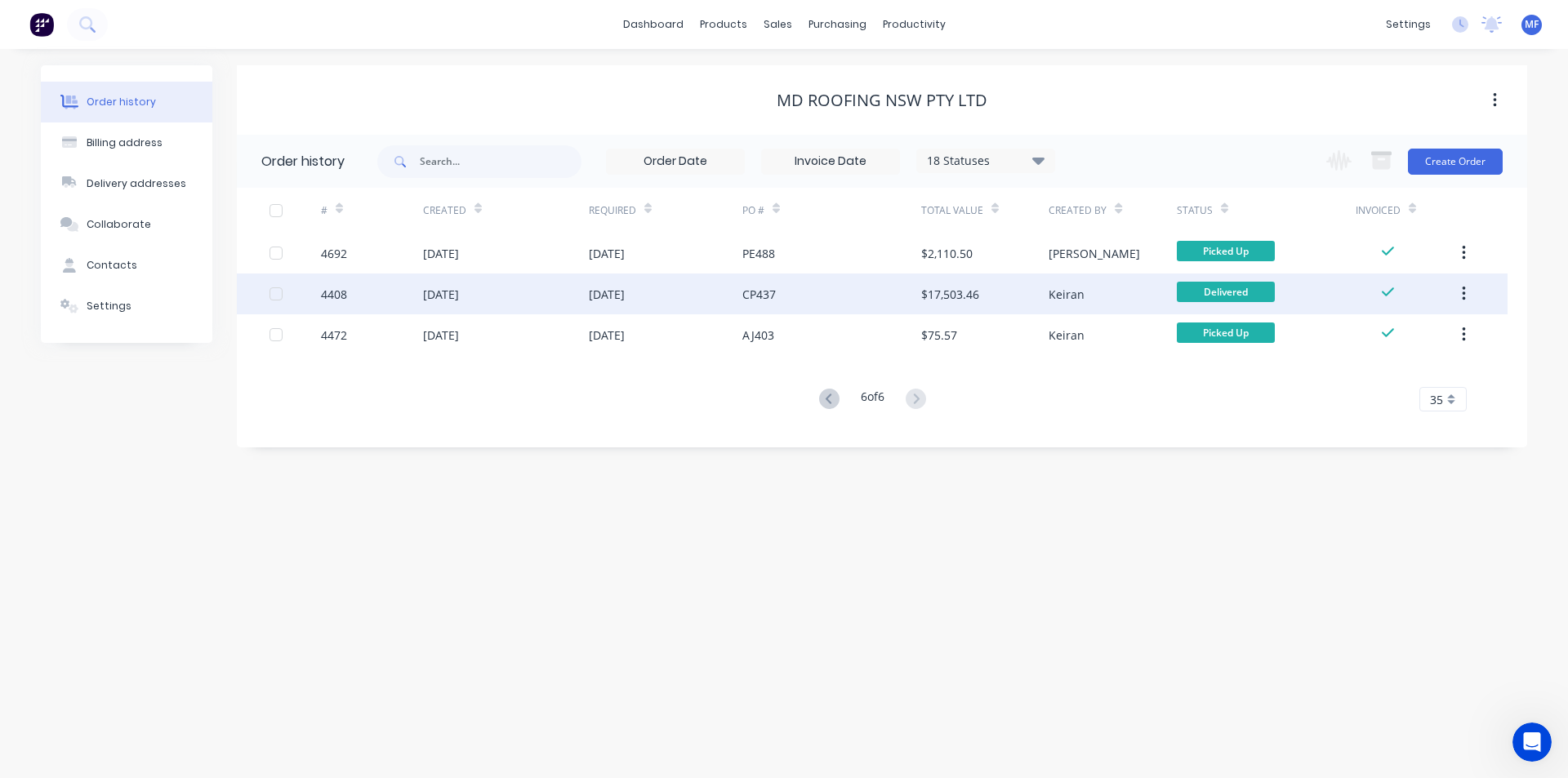
click at [984, 299] on div "$17,503.46" at bounding box center [985, 294] width 127 height 41
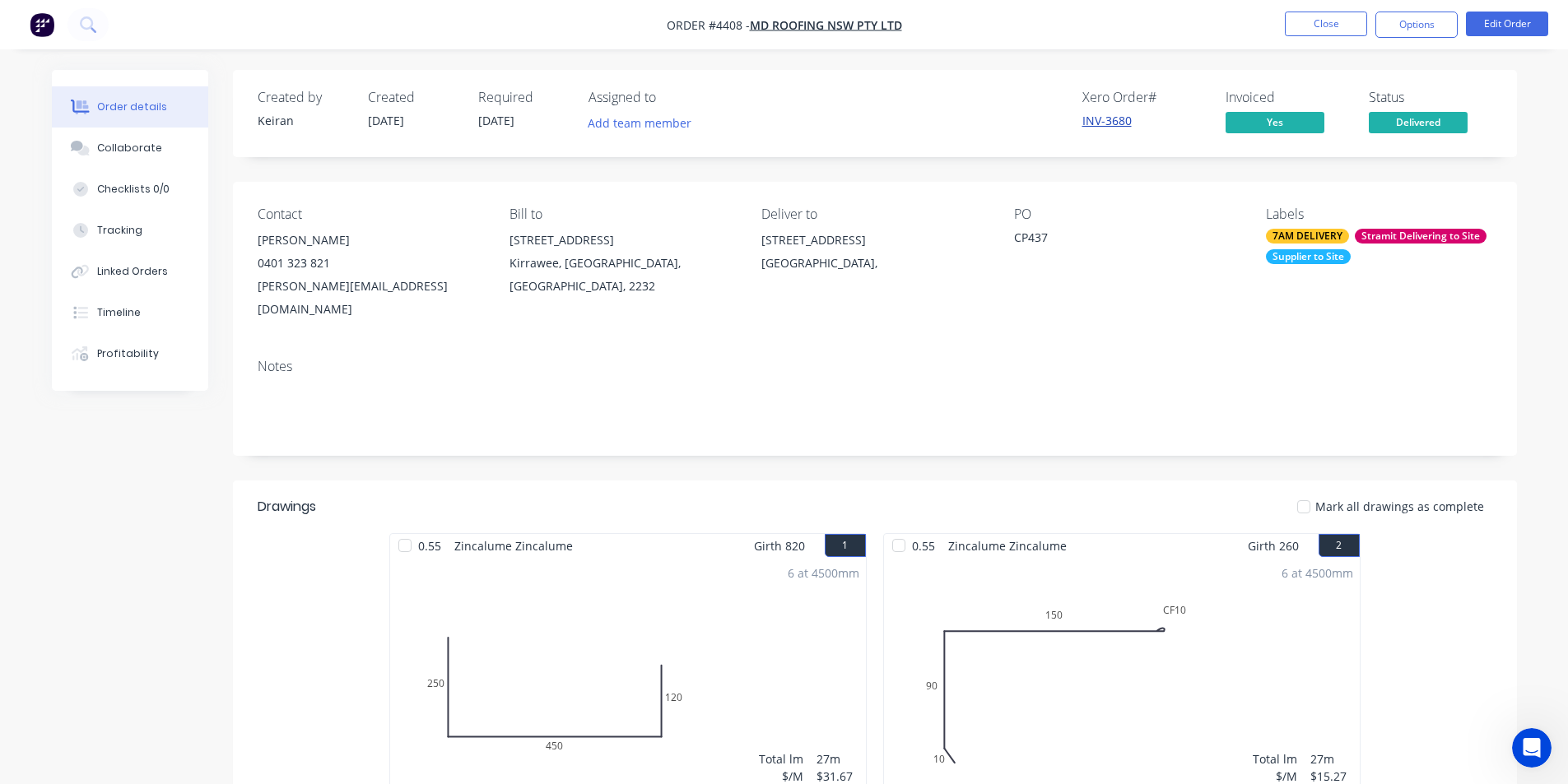
click at [1112, 119] on link "INV-3680" at bounding box center [1107, 120] width 49 height 16
click at [1405, 29] on button "Options" at bounding box center [1417, 24] width 82 height 26
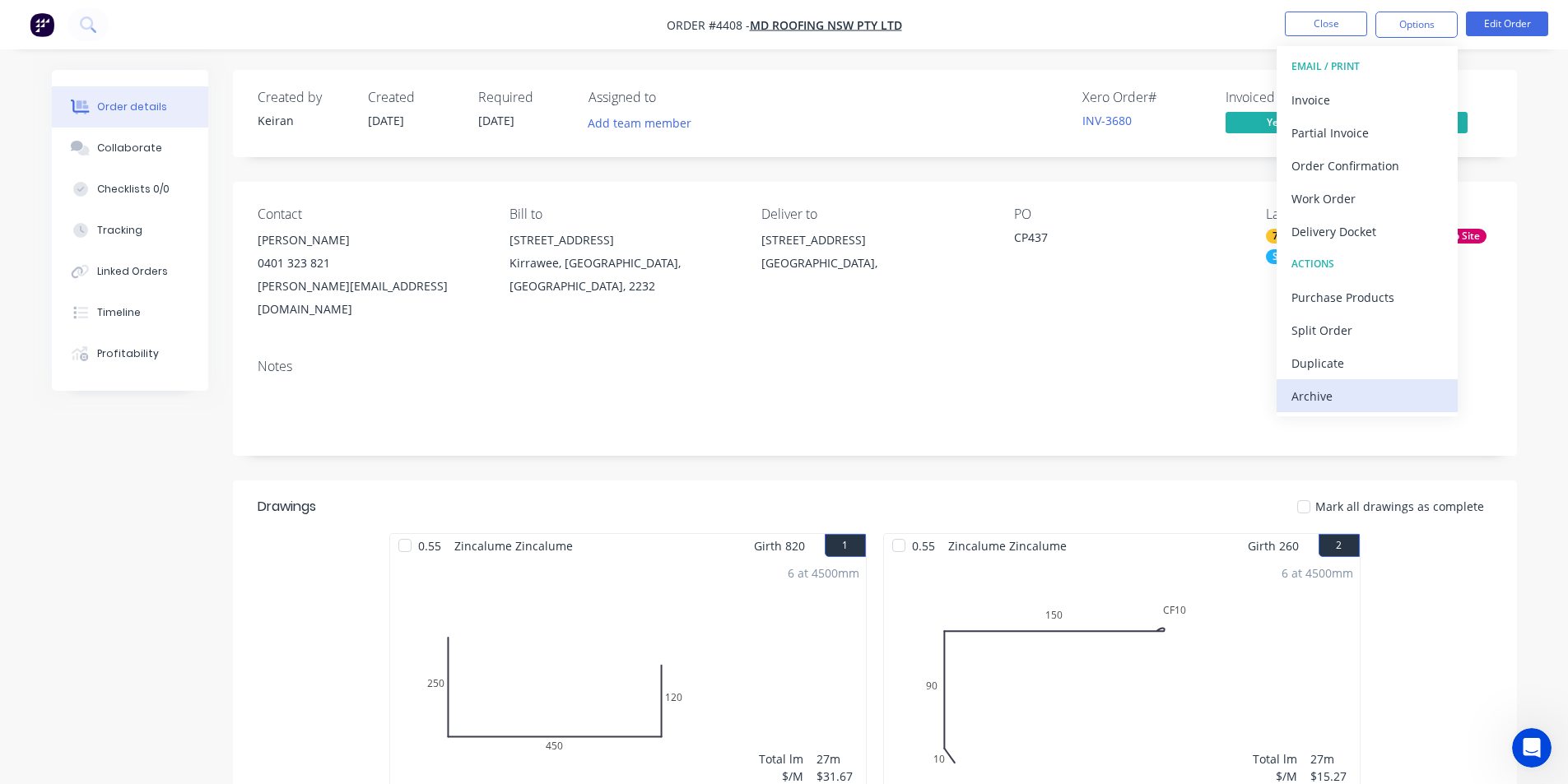
click at [1334, 398] on div "Archive" at bounding box center [1367, 397] width 151 height 24
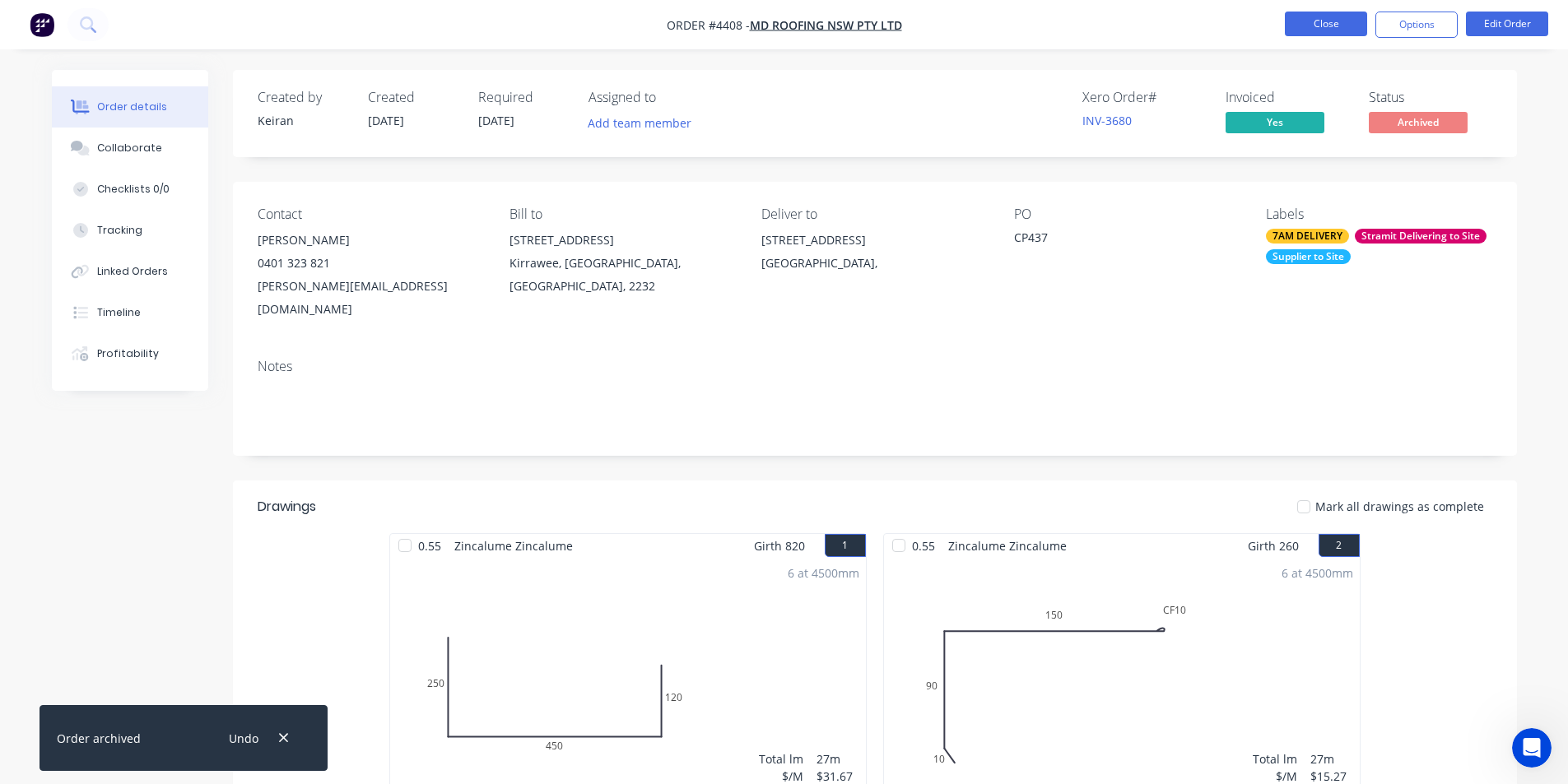
click at [1309, 19] on button "Close" at bounding box center [1326, 23] width 82 height 25
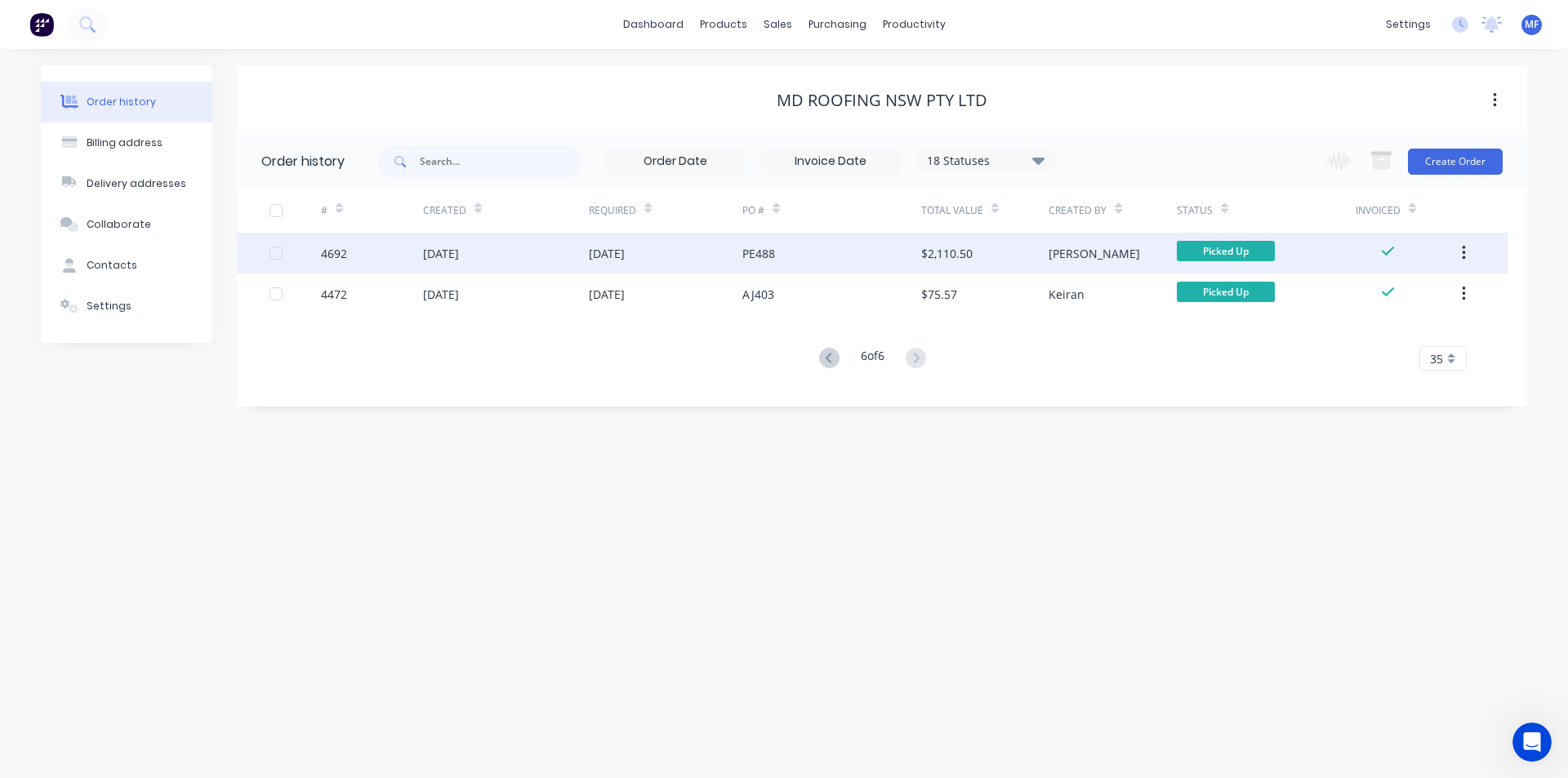
click at [980, 257] on div "$2,110.50" at bounding box center [985, 253] width 127 height 41
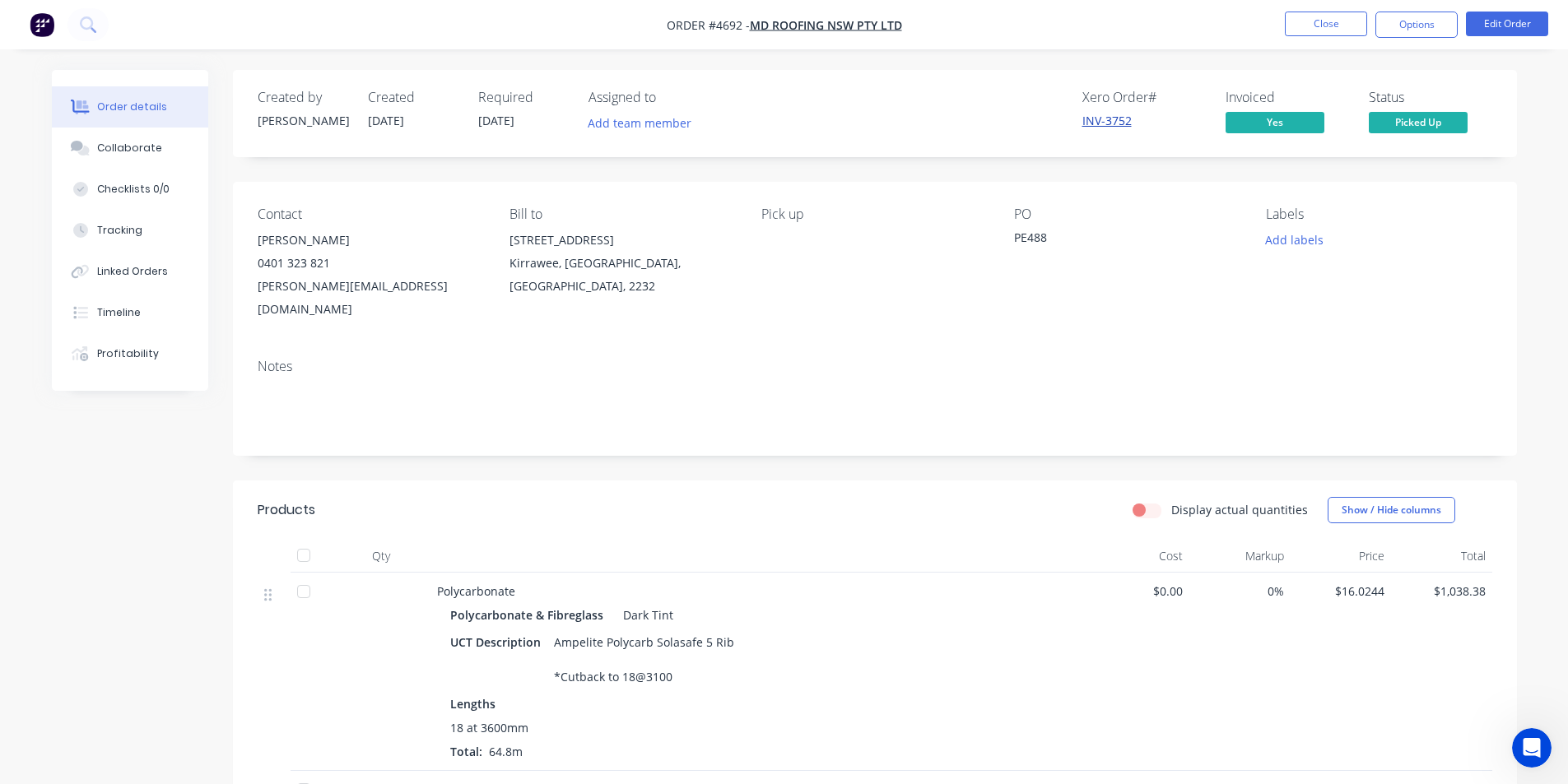
click at [1098, 126] on link "INV-3752" at bounding box center [1107, 120] width 49 height 16
click at [1418, 23] on button "Options" at bounding box center [1417, 24] width 82 height 26
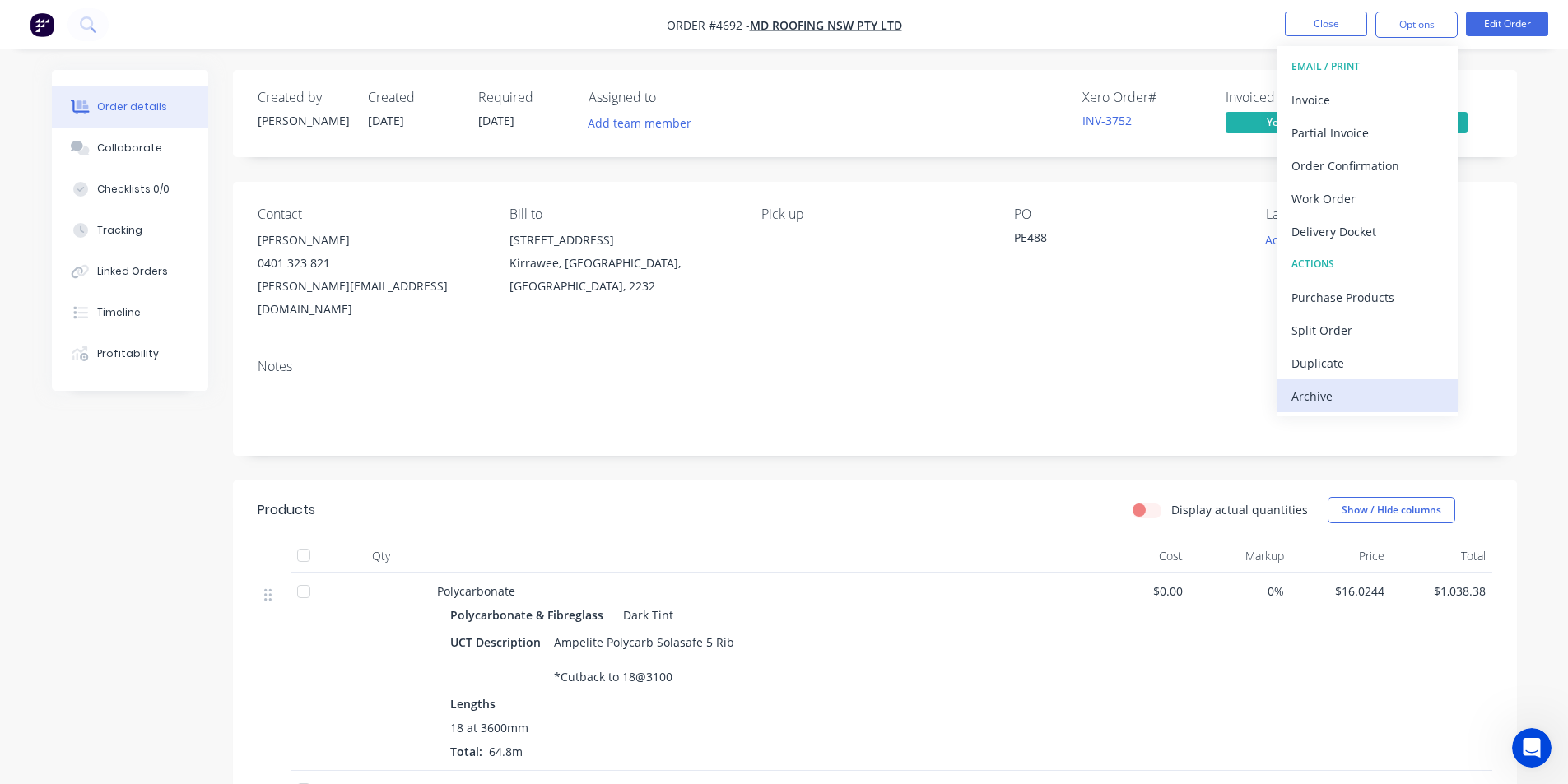
click at [1380, 393] on div "Archive" at bounding box center [1367, 397] width 151 height 24
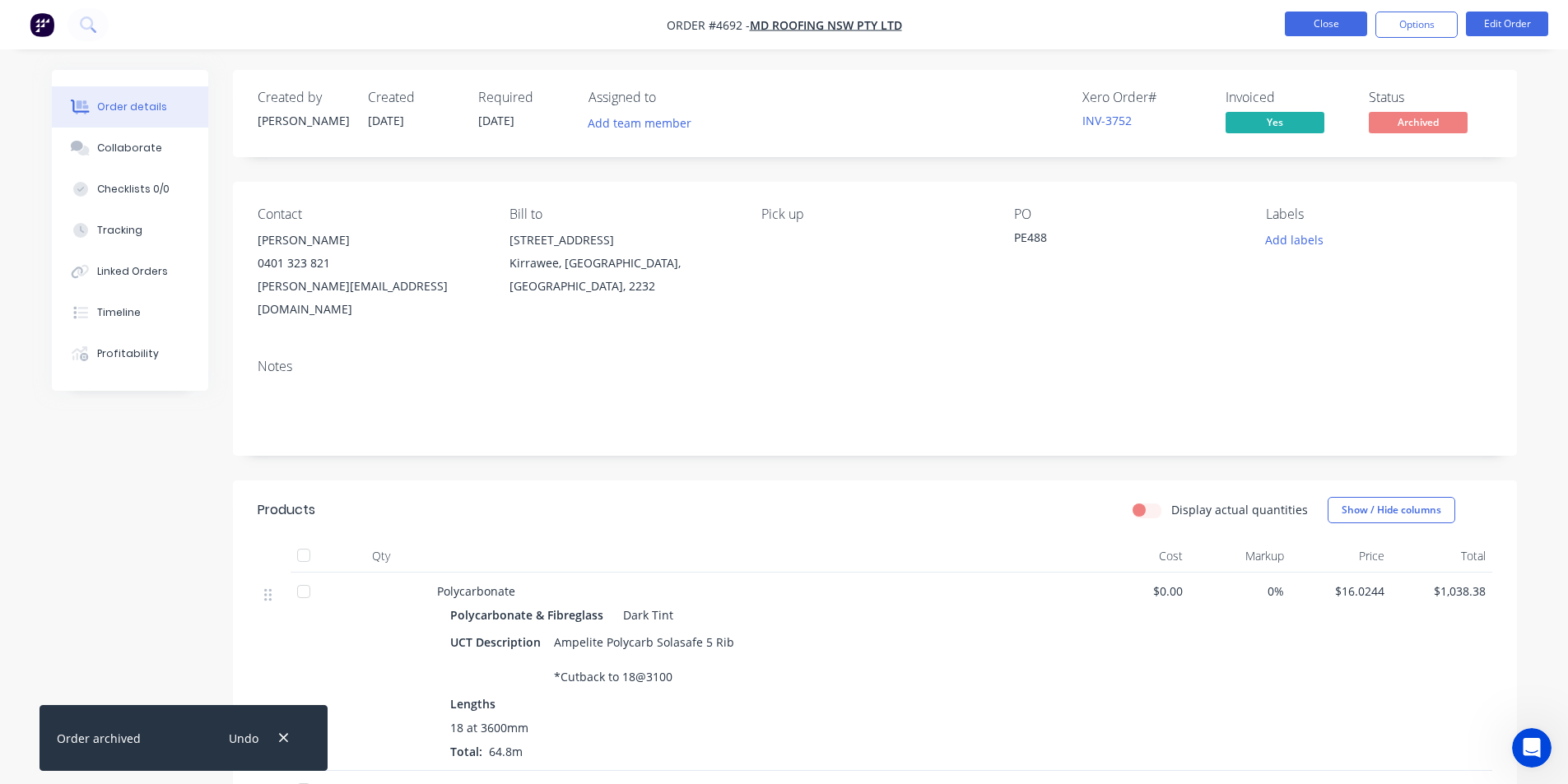
click at [1315, 22] on button "Close" at bounding box center [1326, 23] width 82 height 25
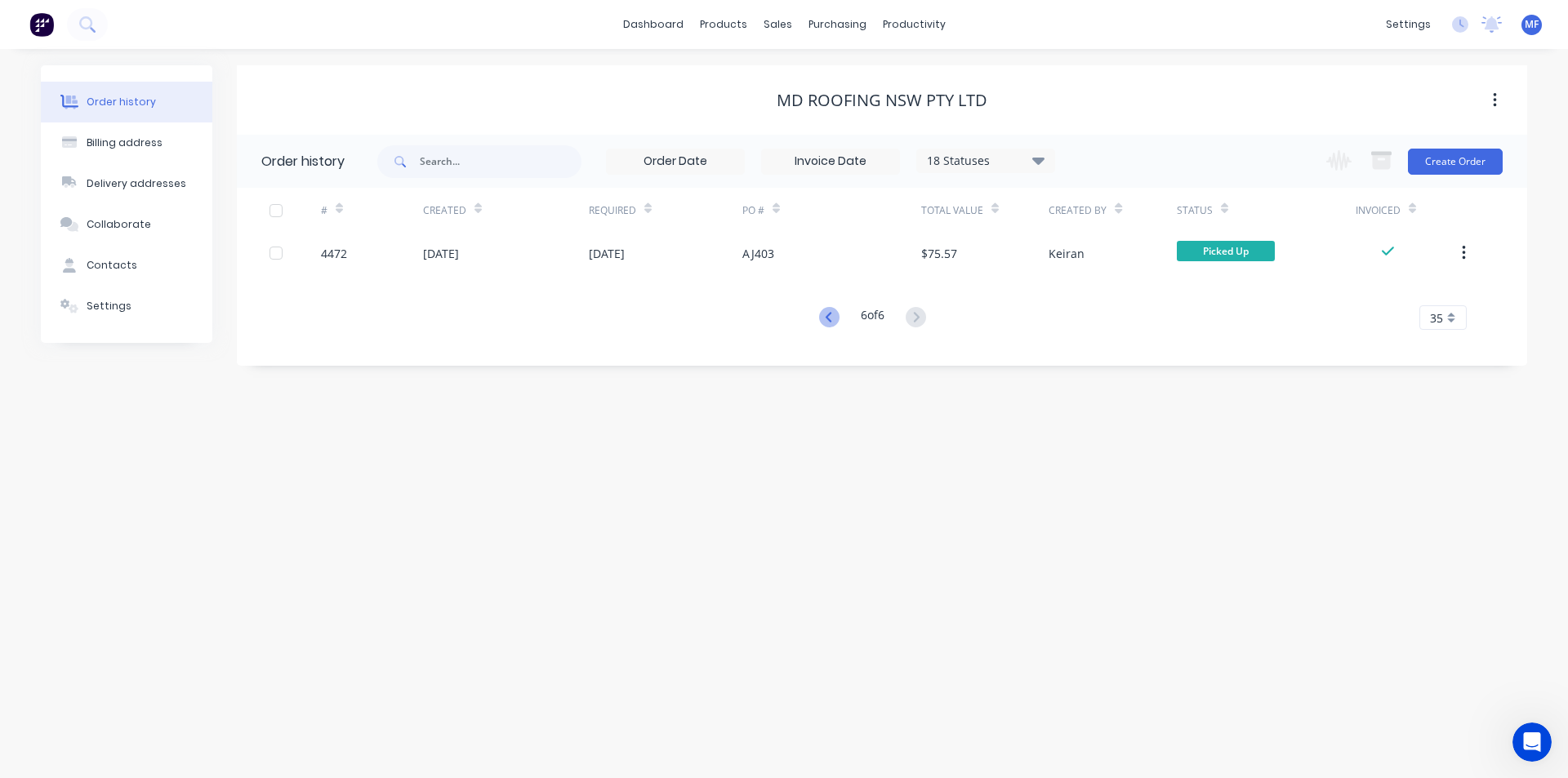
click at [821, 315] on icon at bounding box center [829, 317] width 21 height 21
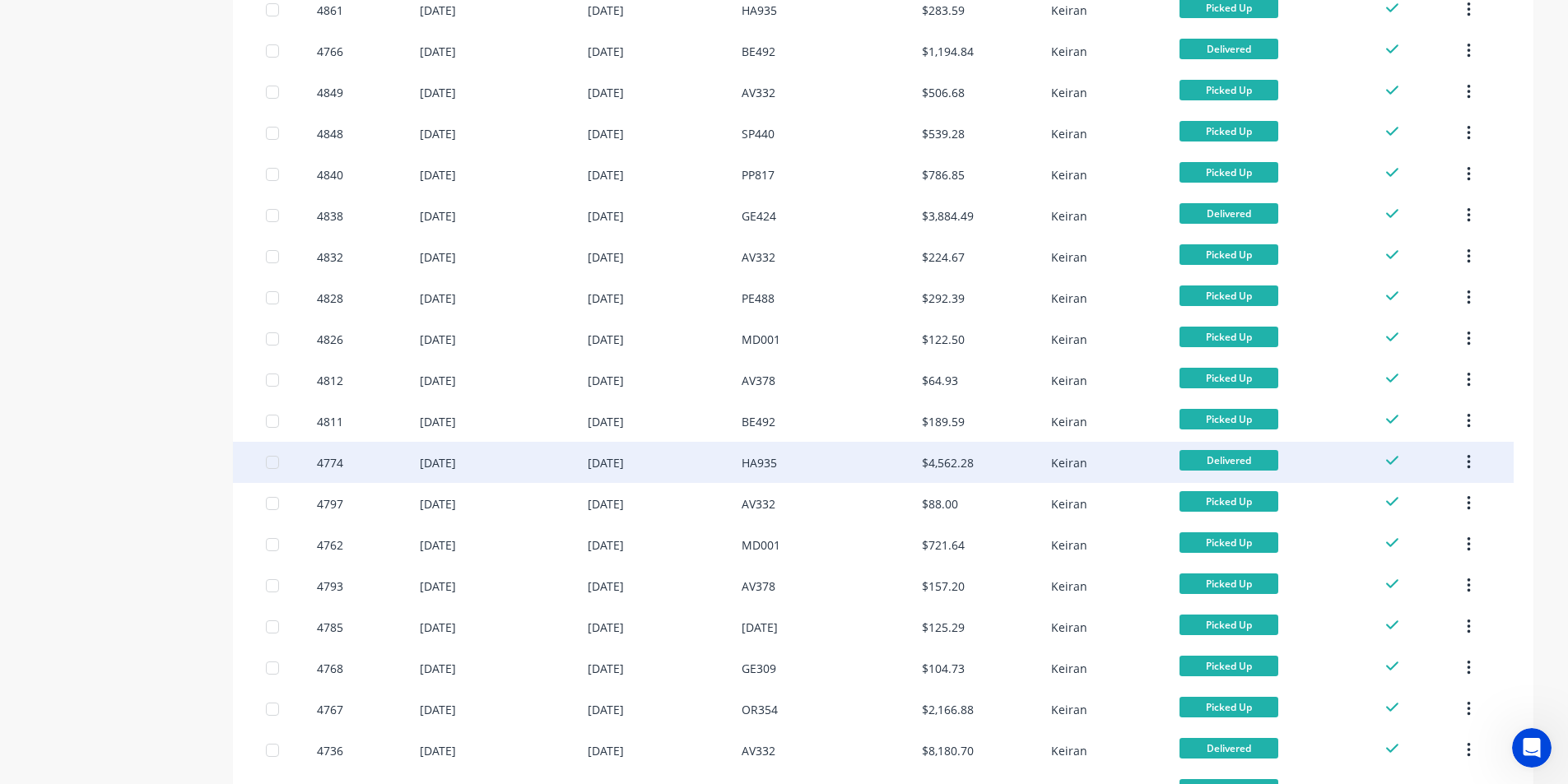
scroll to position [1000, 0]
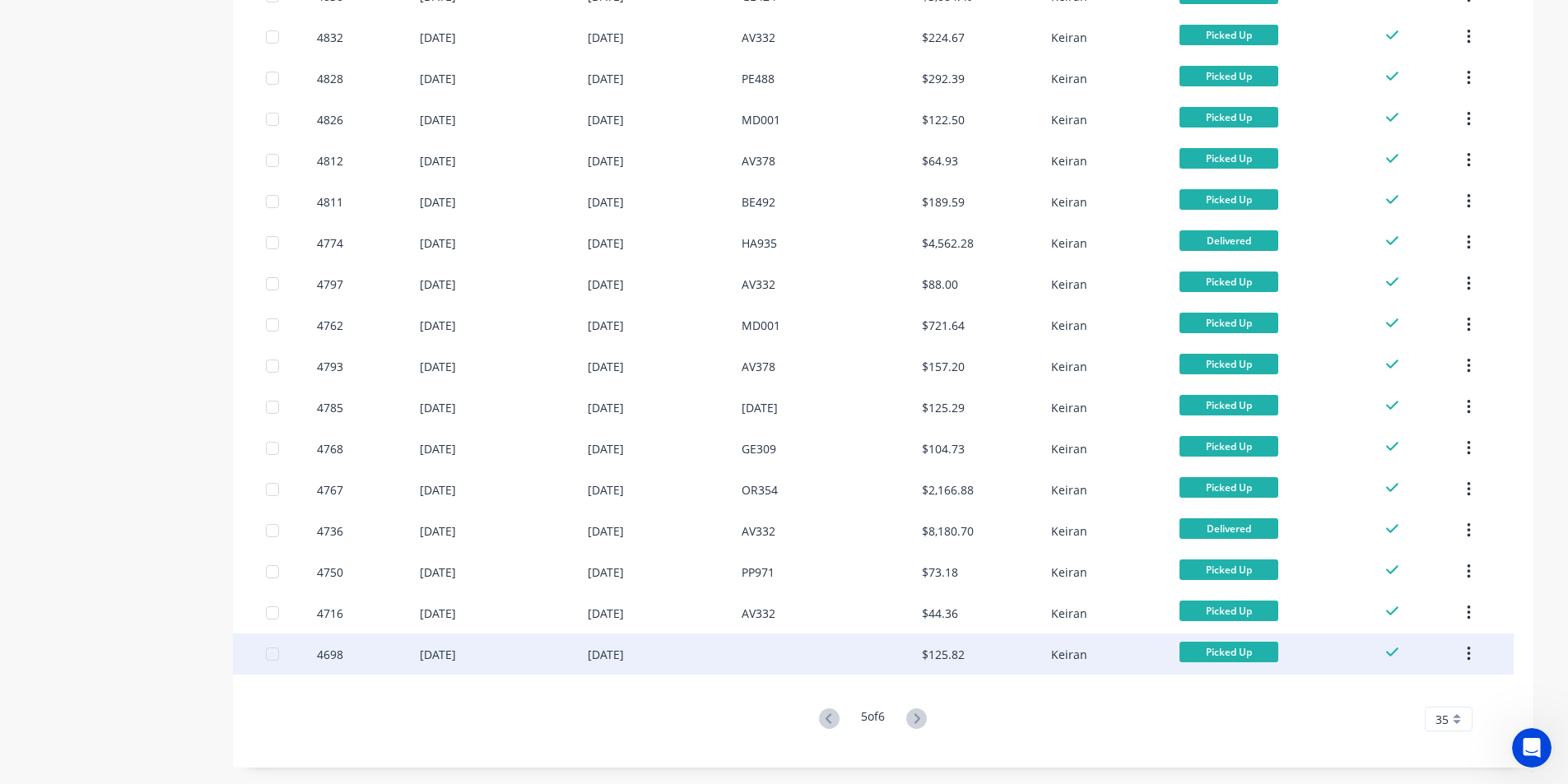
click at [1009, 654] on div "$125.82" at bounding box center [986, 654] width 128 height 41
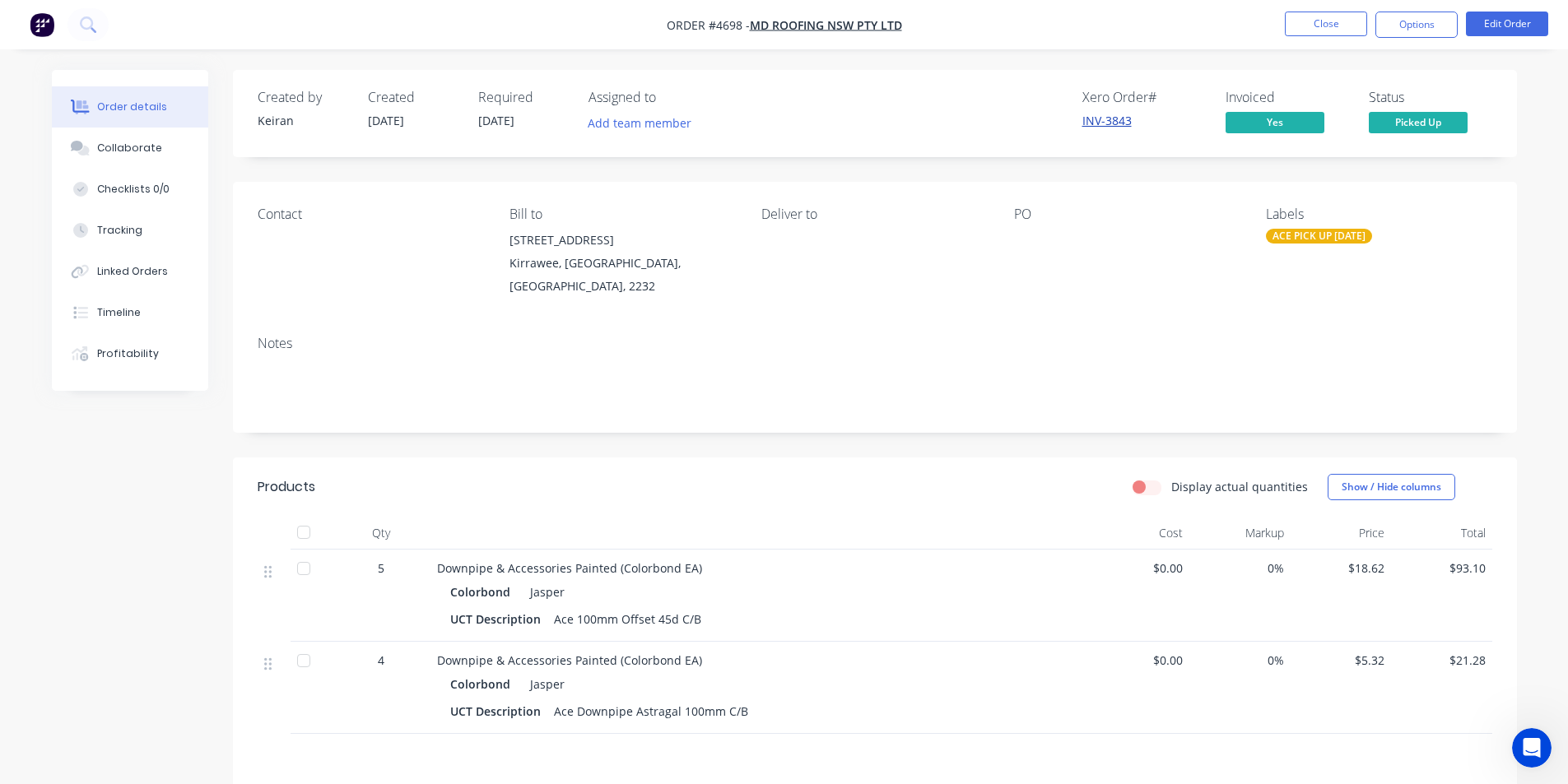
click at [1104, 123] on link "INV-3843" at bounding box center [1107, 120] width 49 height 16
click at [1308, 23] on button "Close" at bounding box center [1326, 23] width 82 height 25
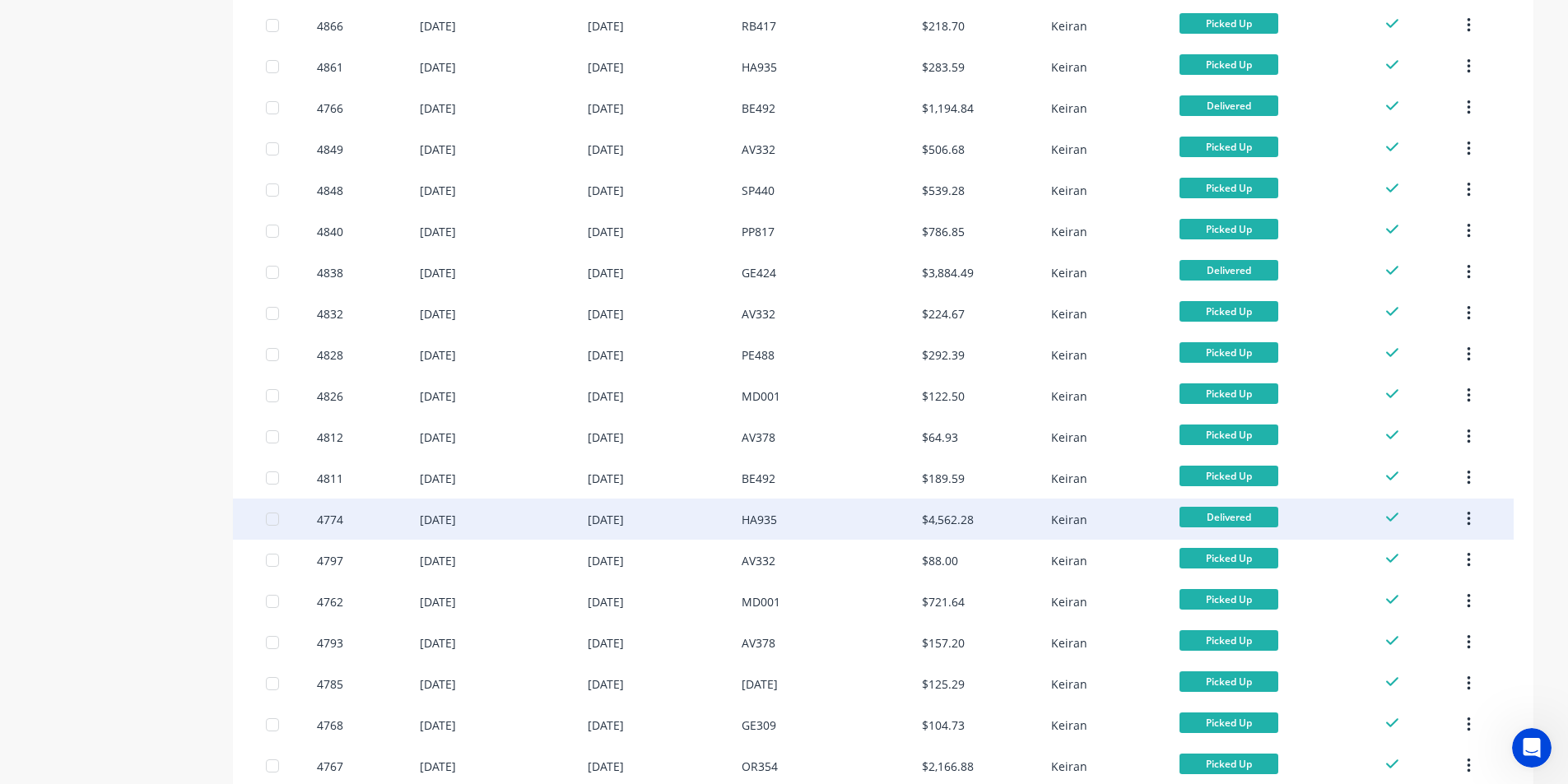
scroll to position [1000, 0]
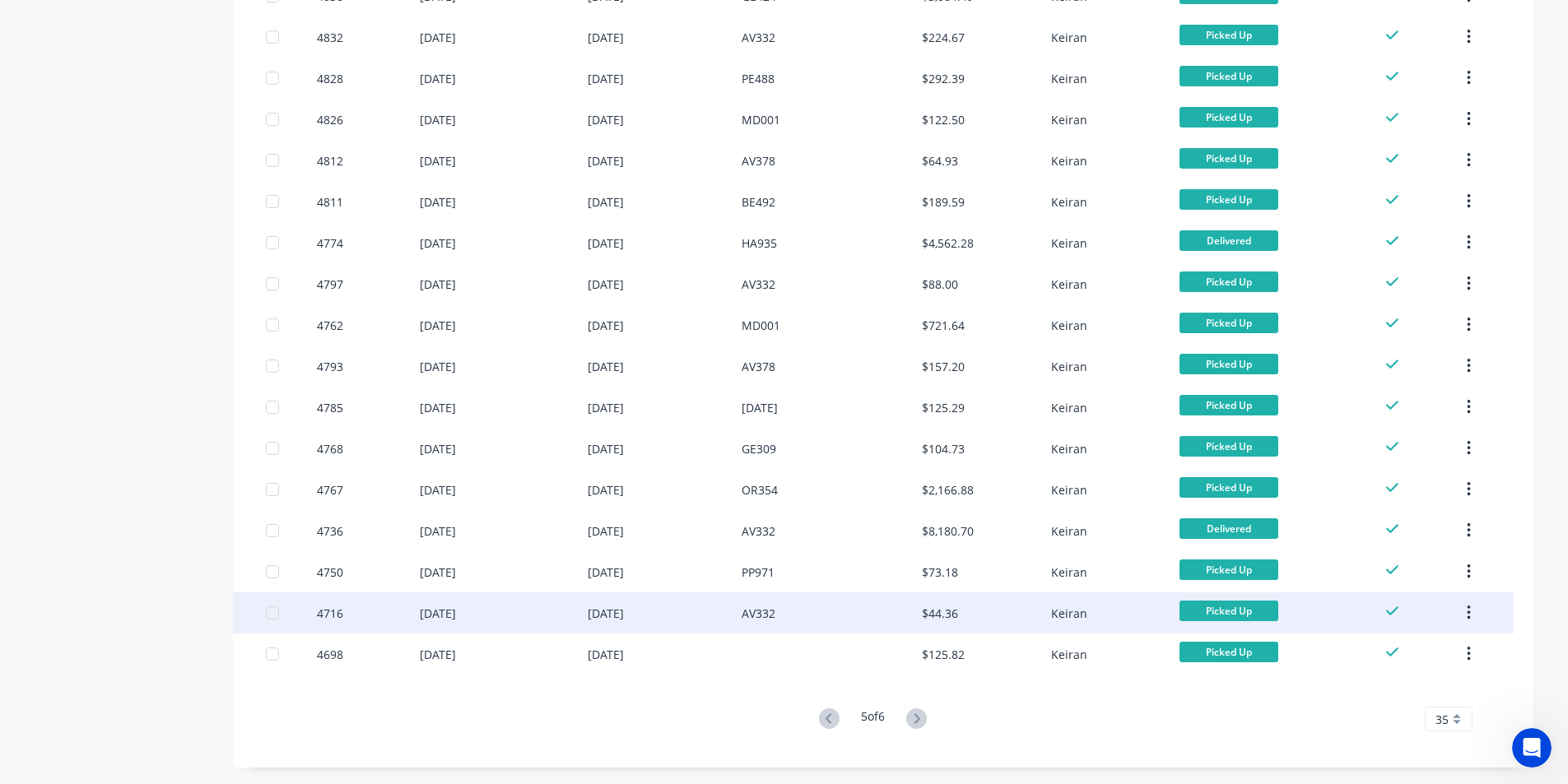
click at [1036, 614] on div "$44.36" at bounding box center [986, 613] width 128 height 41
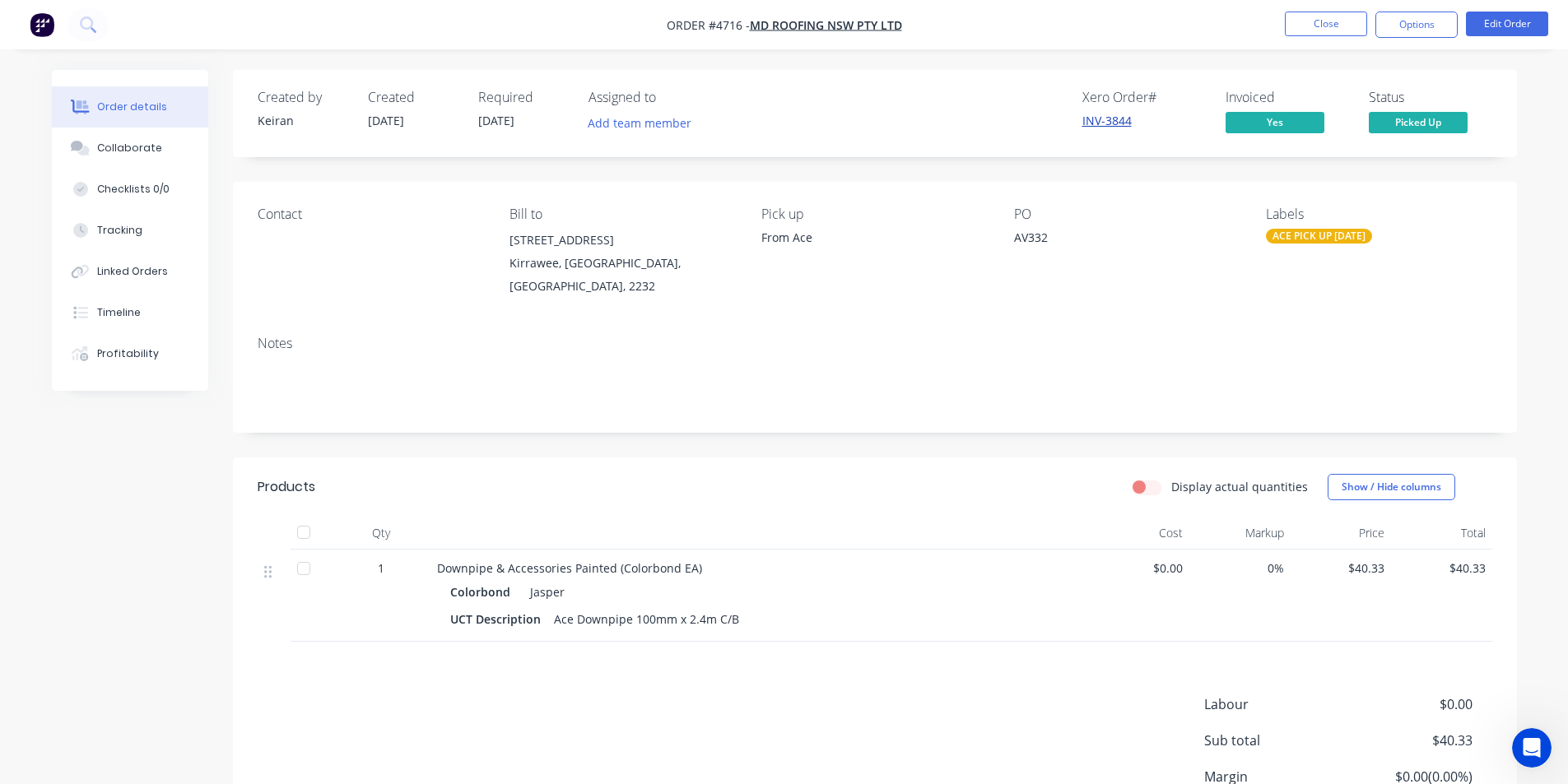
click at [1111, 124] on link "INV-3844" at bounding box center [1107, 120] width 49 height 16
click at [1317, 21] on button "Close" at bounding box center [1326, 23] width 82 height 25
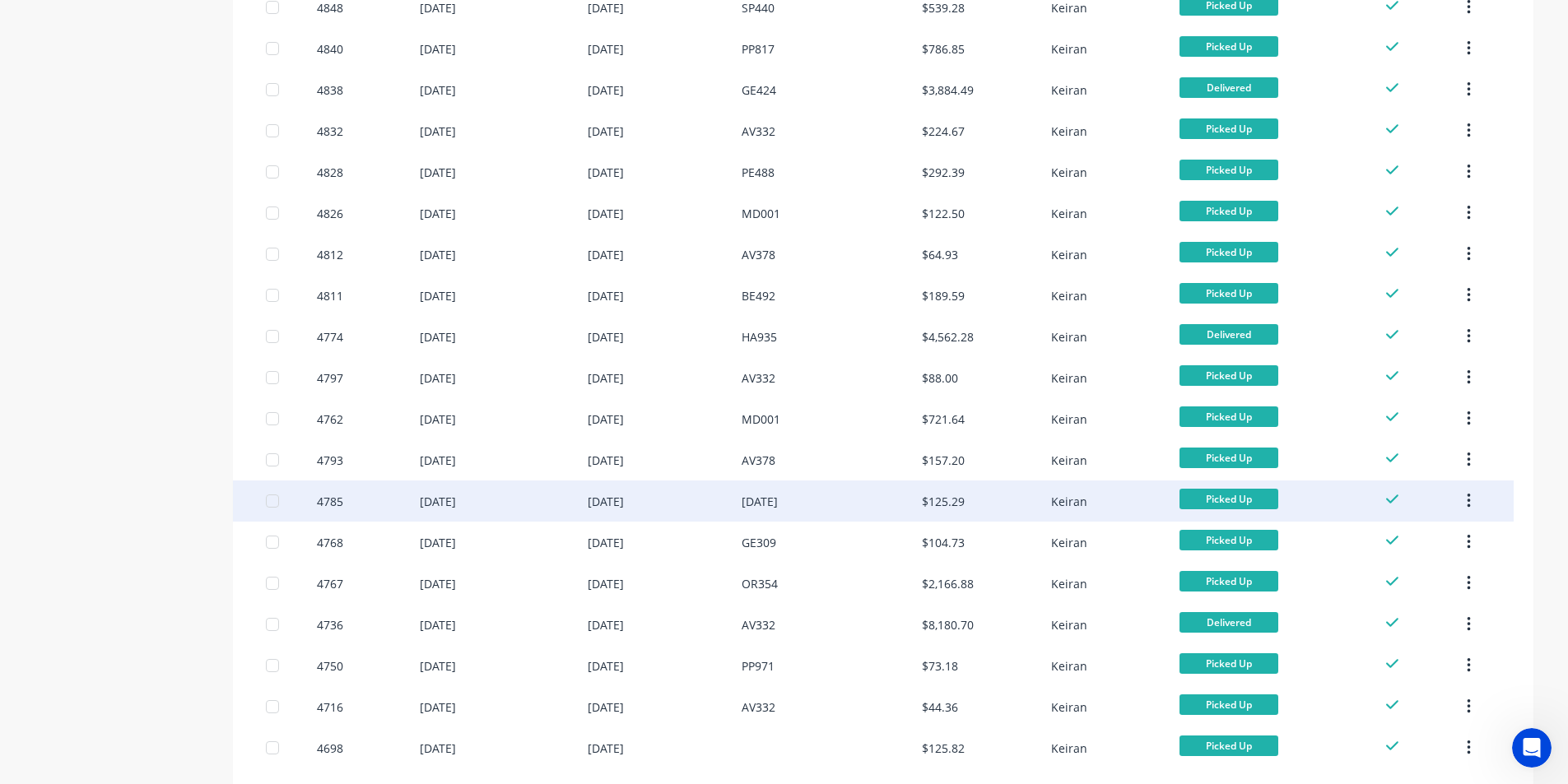
scroll to position [1000, 0]
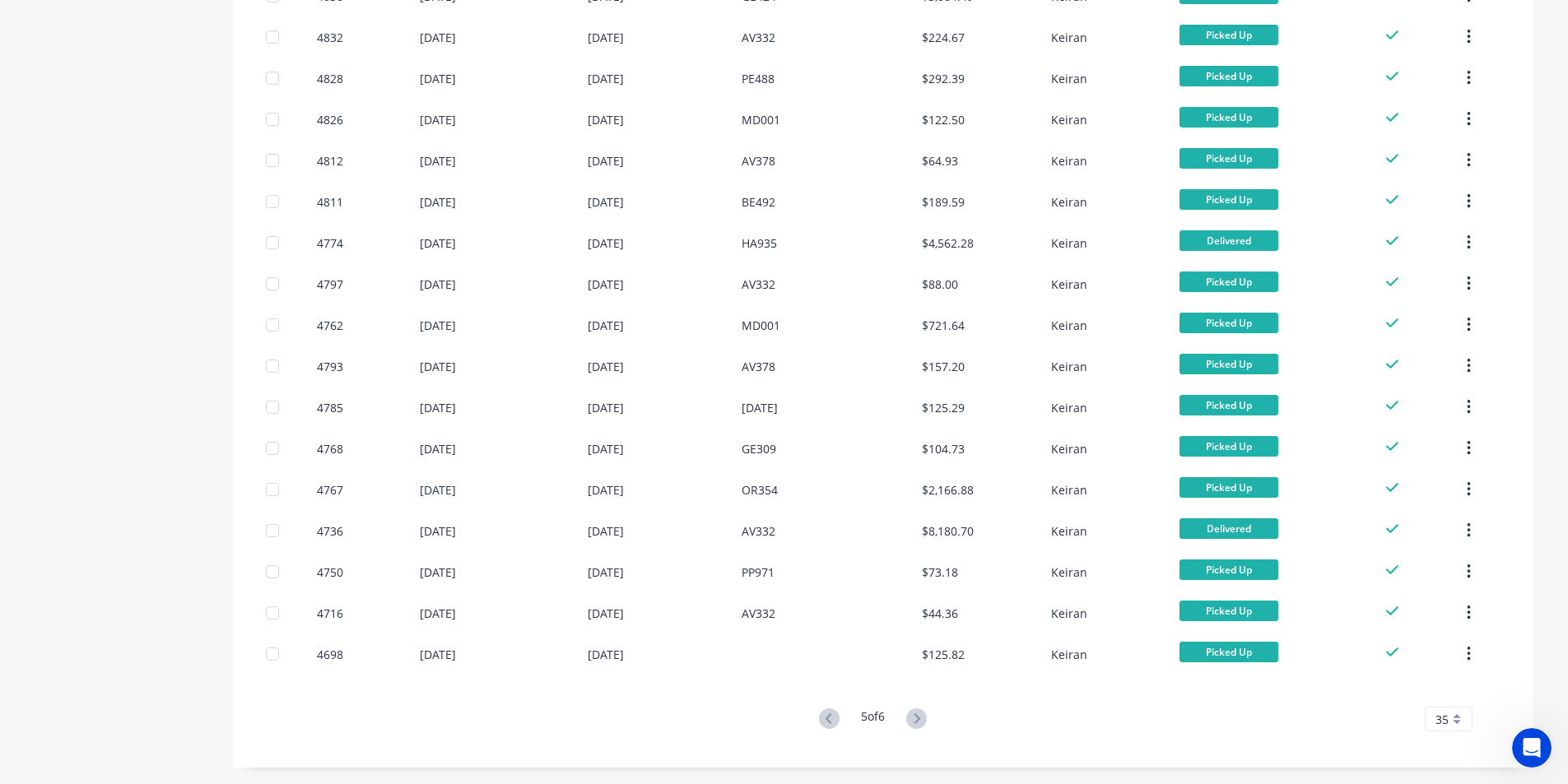
click at [919, 716] on icon at bounding box center [918, 717] width 6 height 10
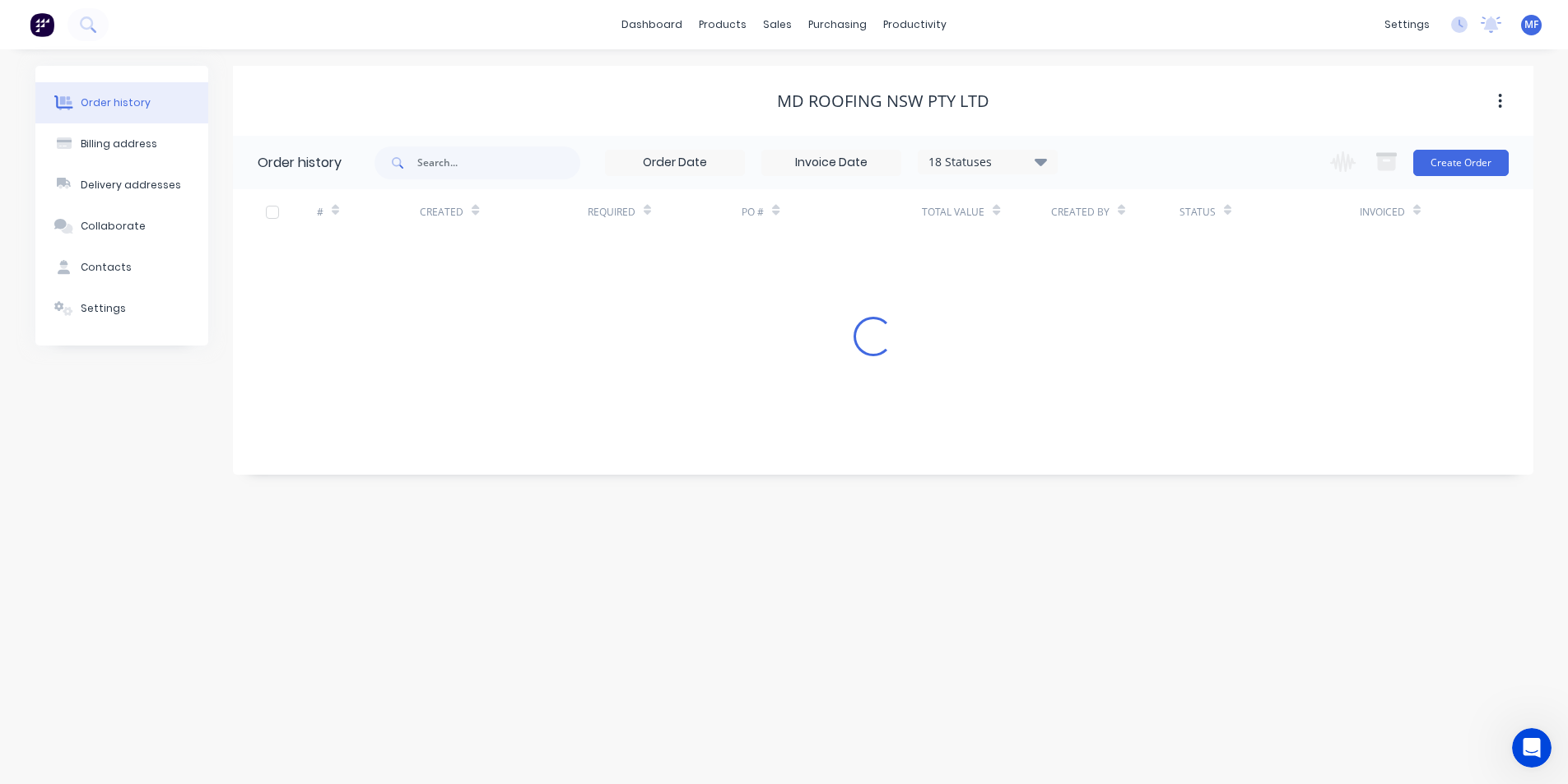
scroll to position [0, 0]
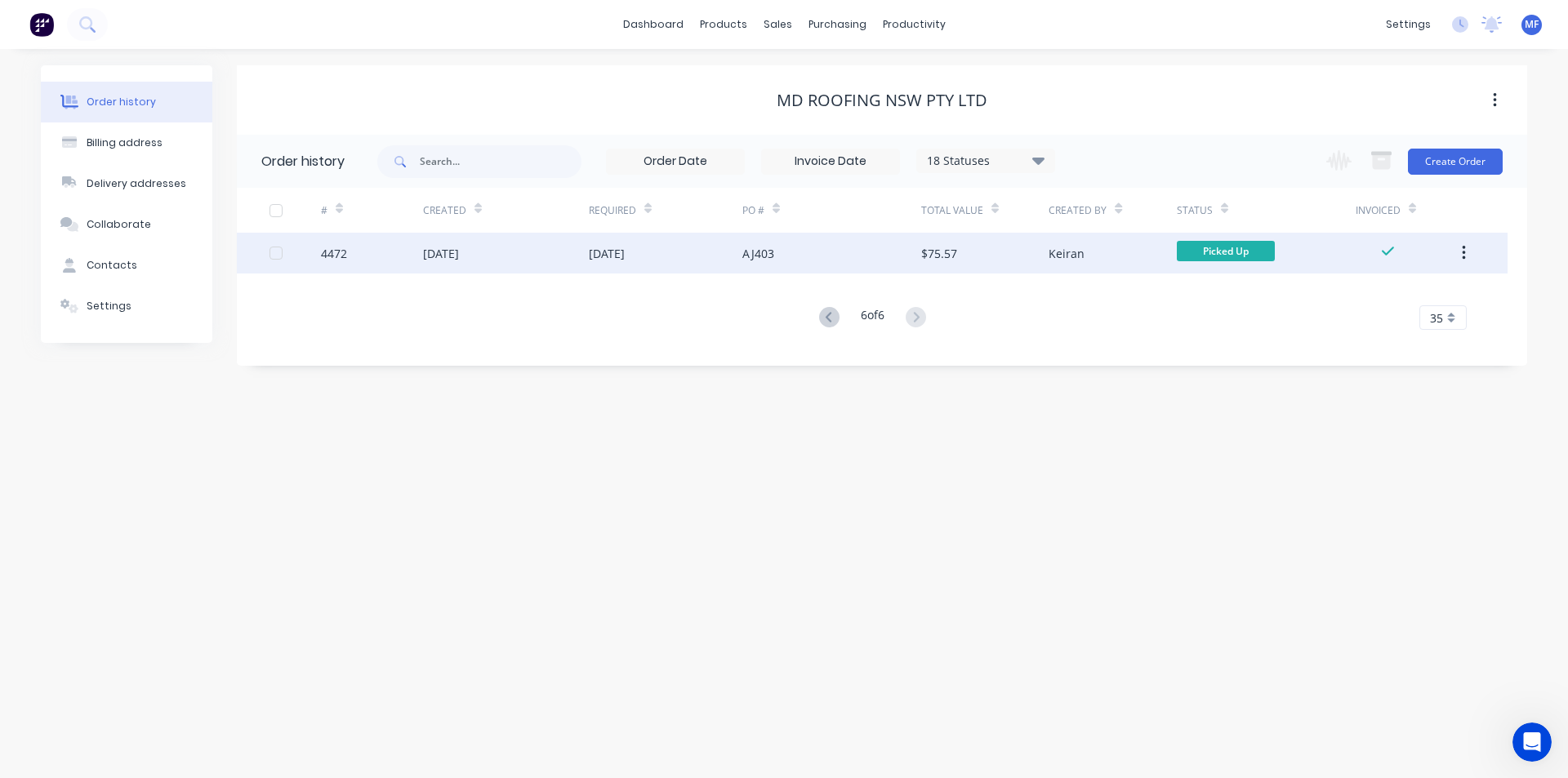
click at [937, 252] on div "$75.57" at bounding box center [939, 254] width 36 height 17
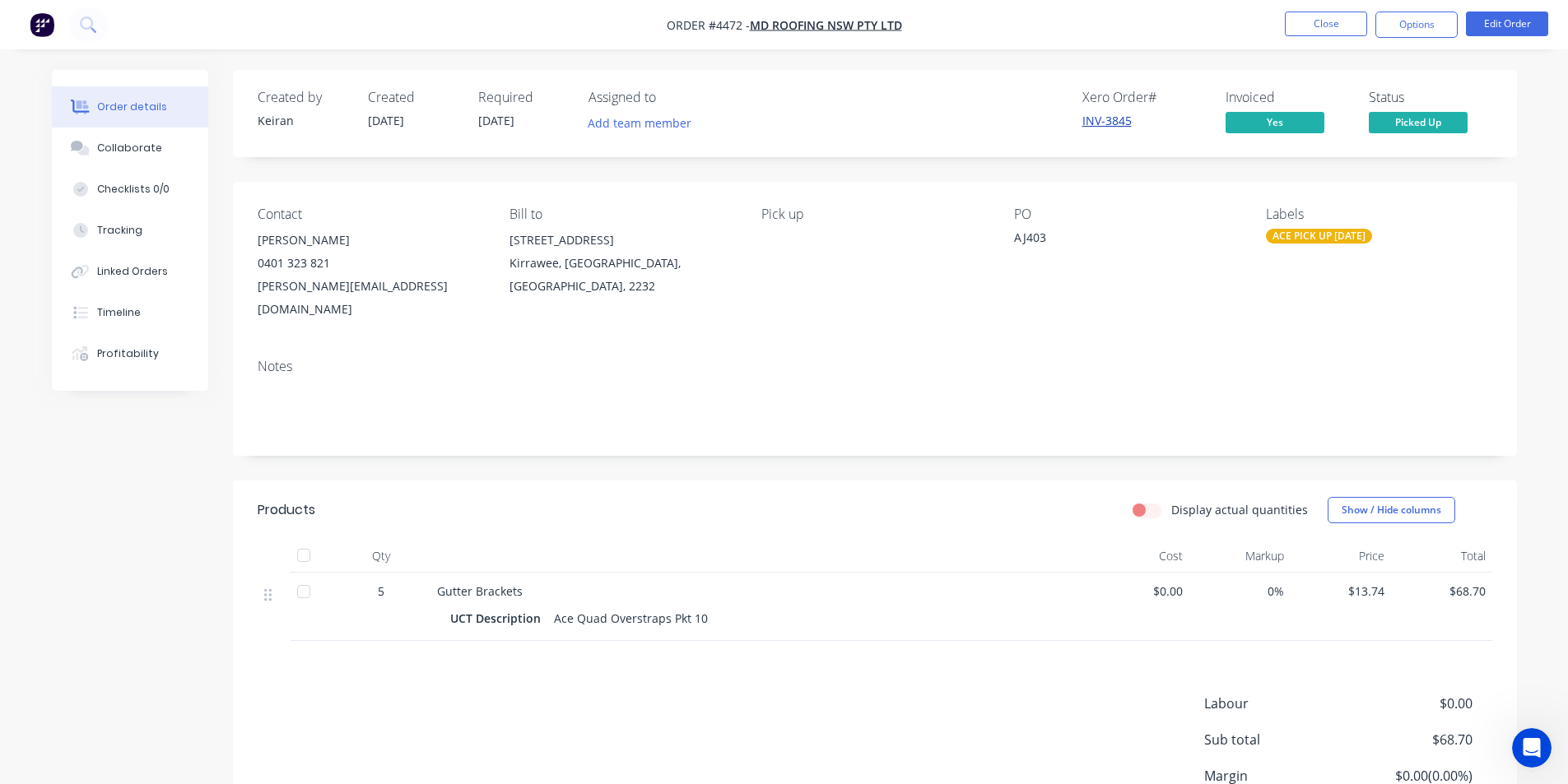
click at [1114, 124] on link "INV-3845" at bounding box center [1107, 120] width 49 height 16
click at [1327, 15] on button "Close" at bounding box center [1326, 23] width 82 height 25
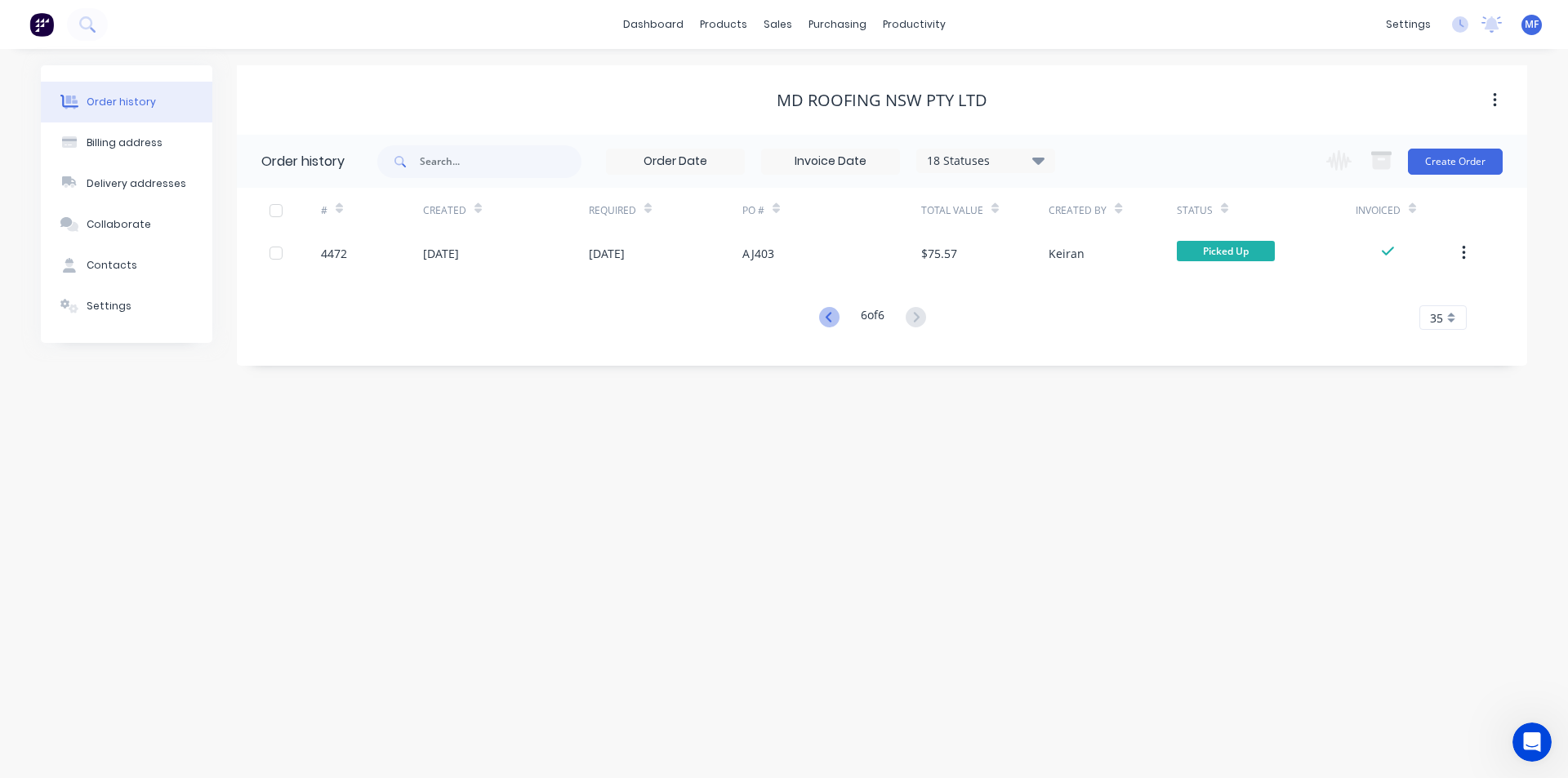
click at [826, 314] on icon at bounding box center [827, 317] width 6 height 9
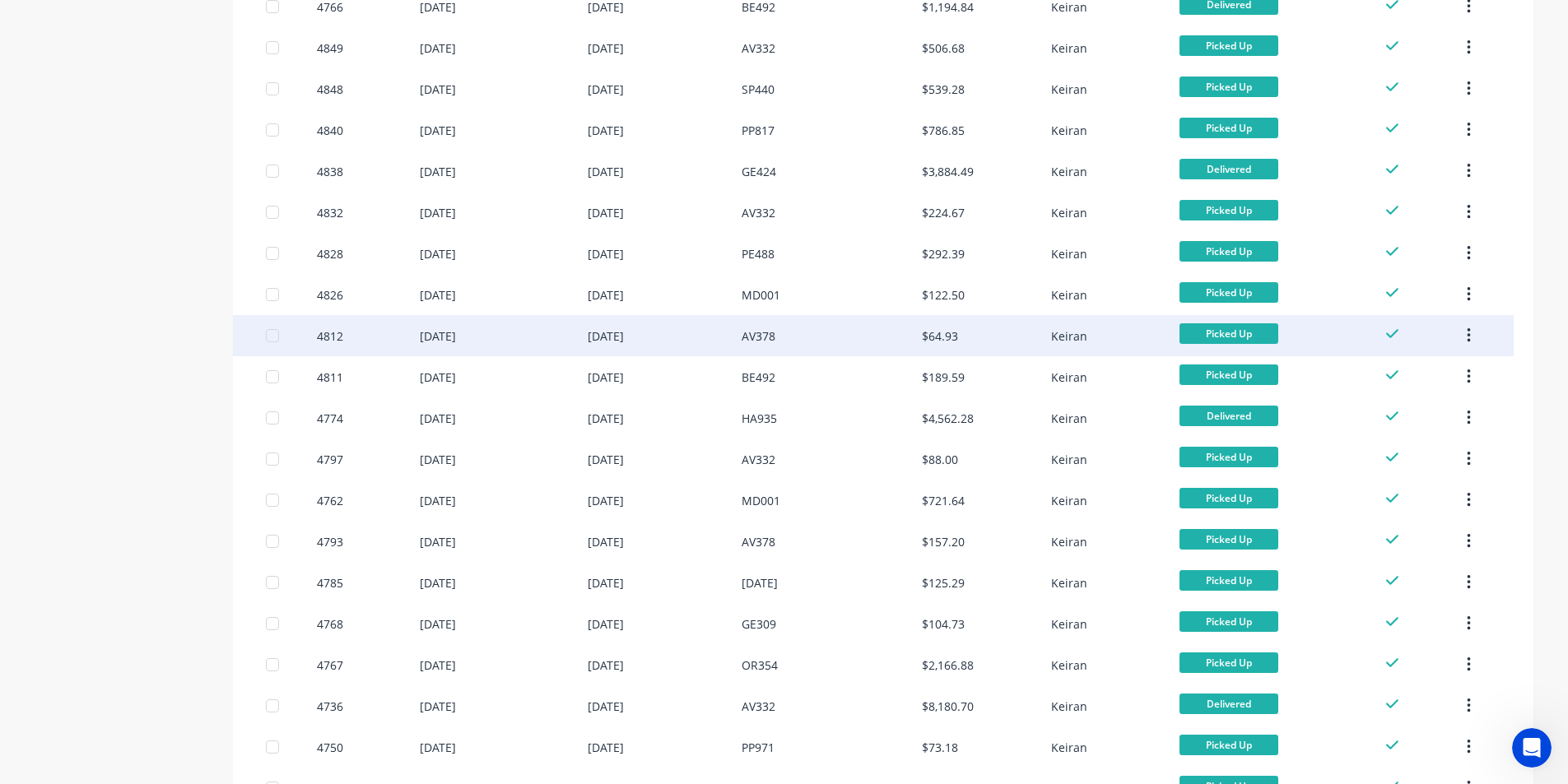
scroll to position [1000, 0]
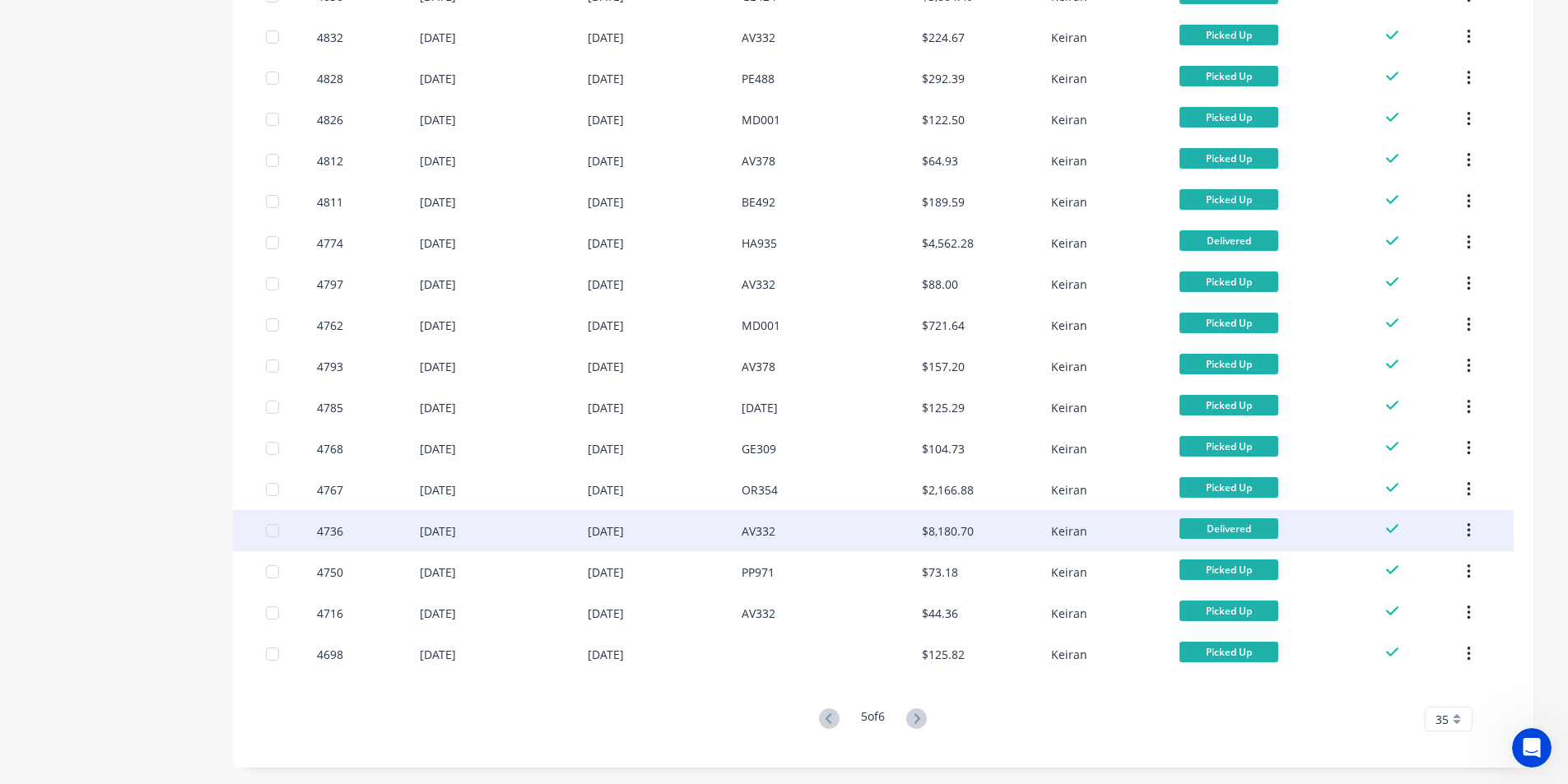
click at [974, 530] on div "$8,180.70" at bounding box center [948, 531] width 52 height 17
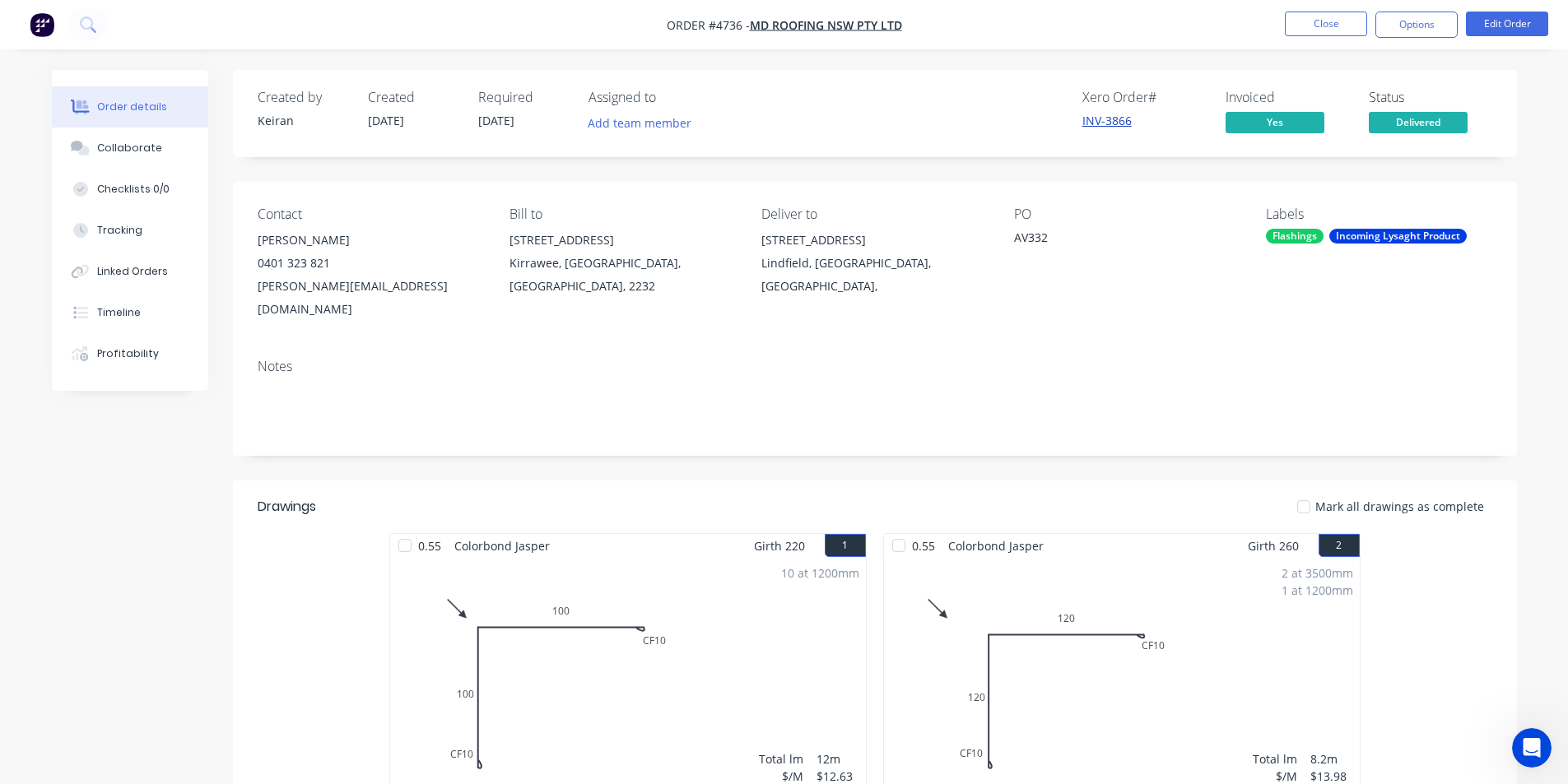
click at [1099, 118] on link "INV-3866" at bounding box center [1107, 120] width 49 height 16
click at [1303, 21] on button "Close" at bounding box center [1326, 23] width 82 height 25
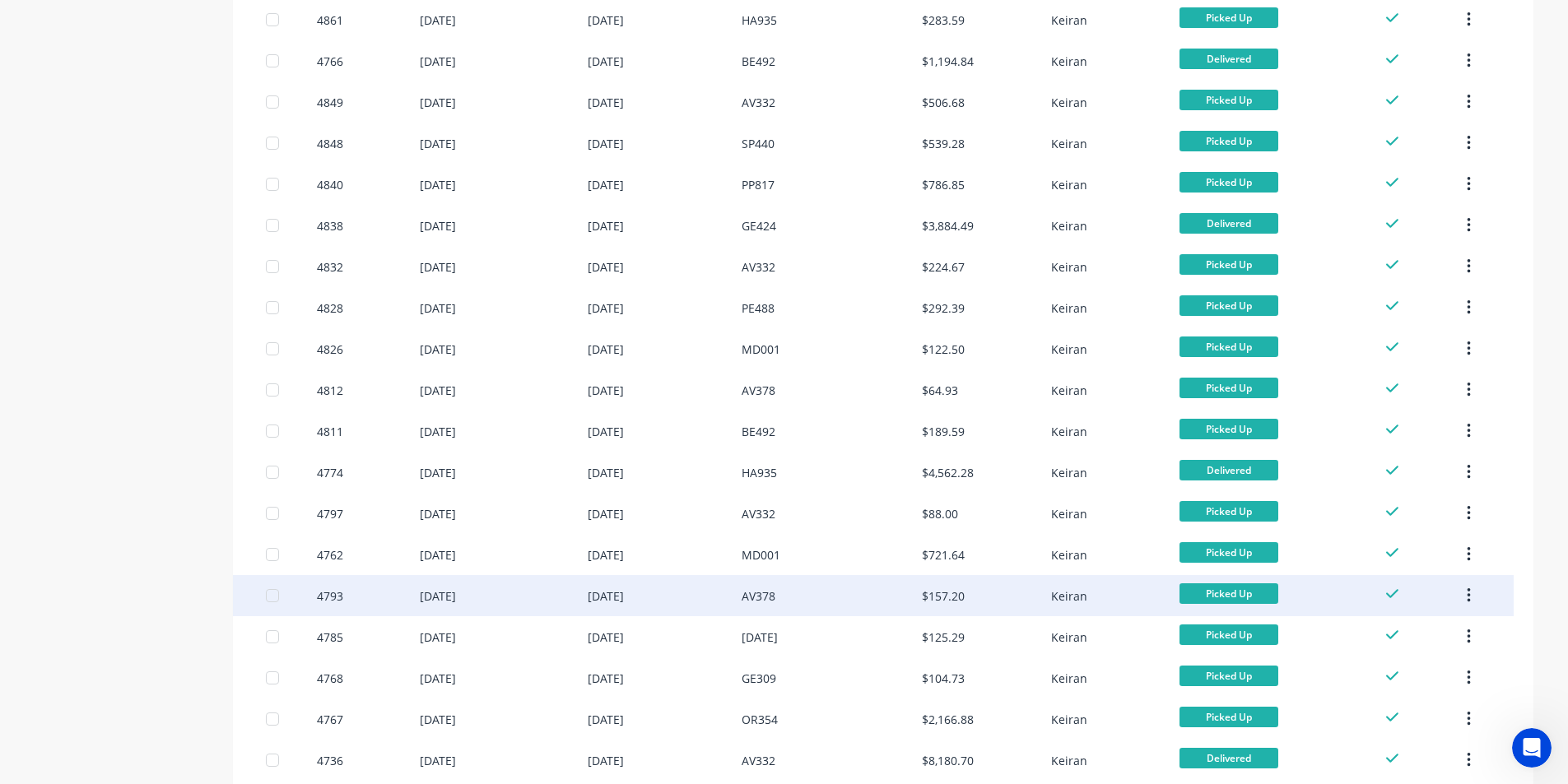
scroll to position [1000, 0]
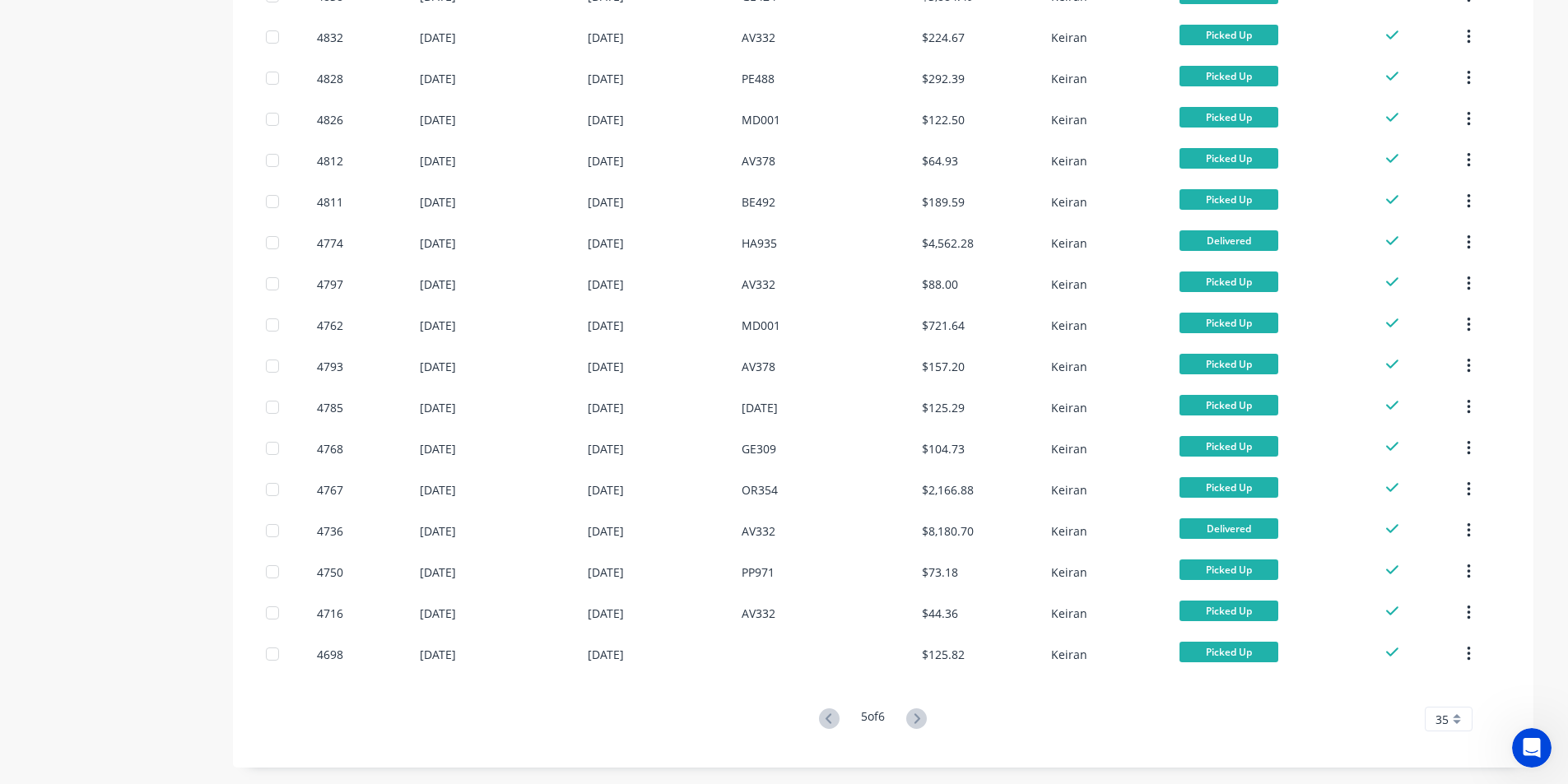
click at [827, 721] on icon at bounding box center [829, 717] width 6 height 10
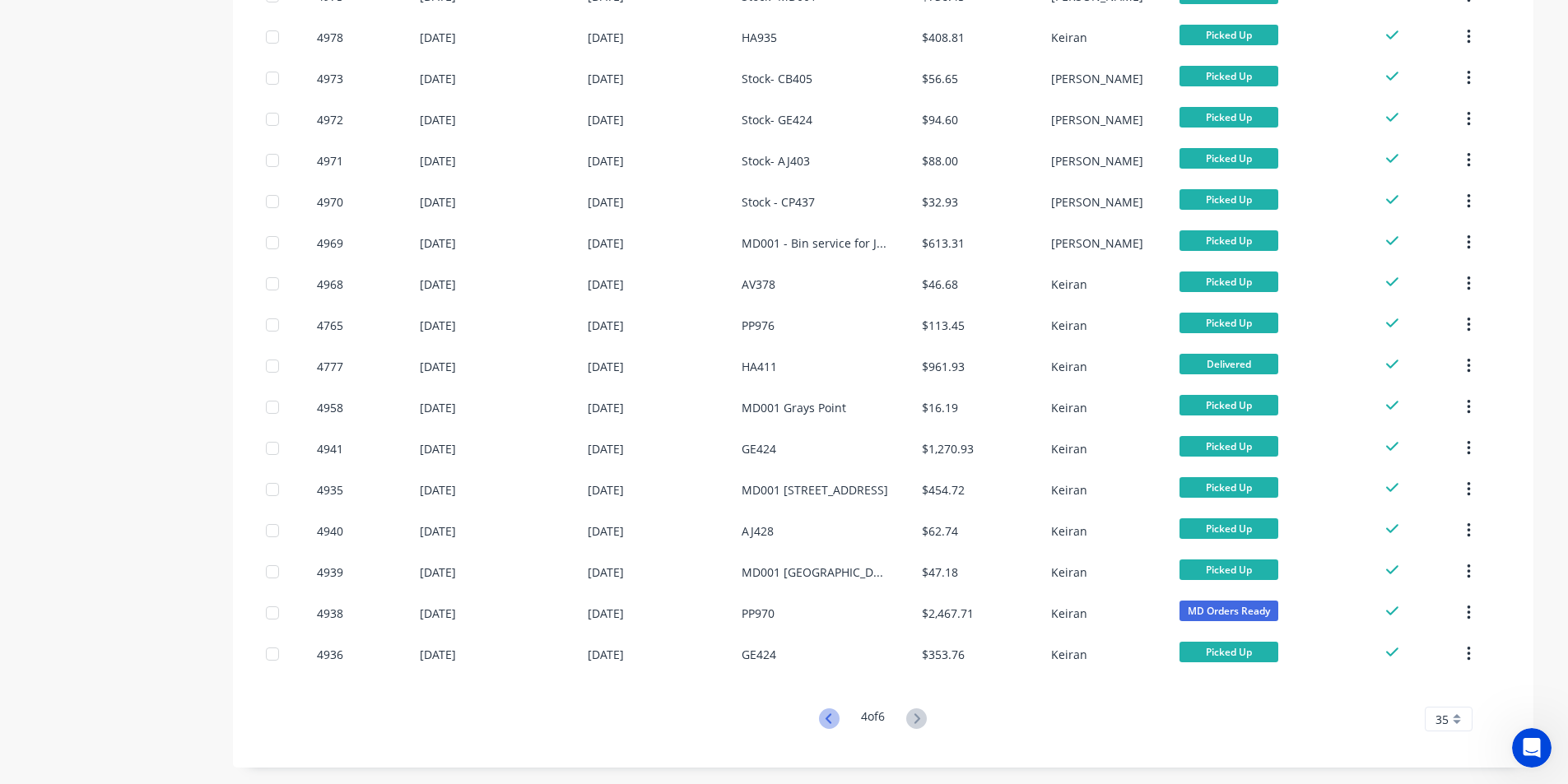
click at [830, 722] on icon at bounding box center [829, 719] width 21 height 21
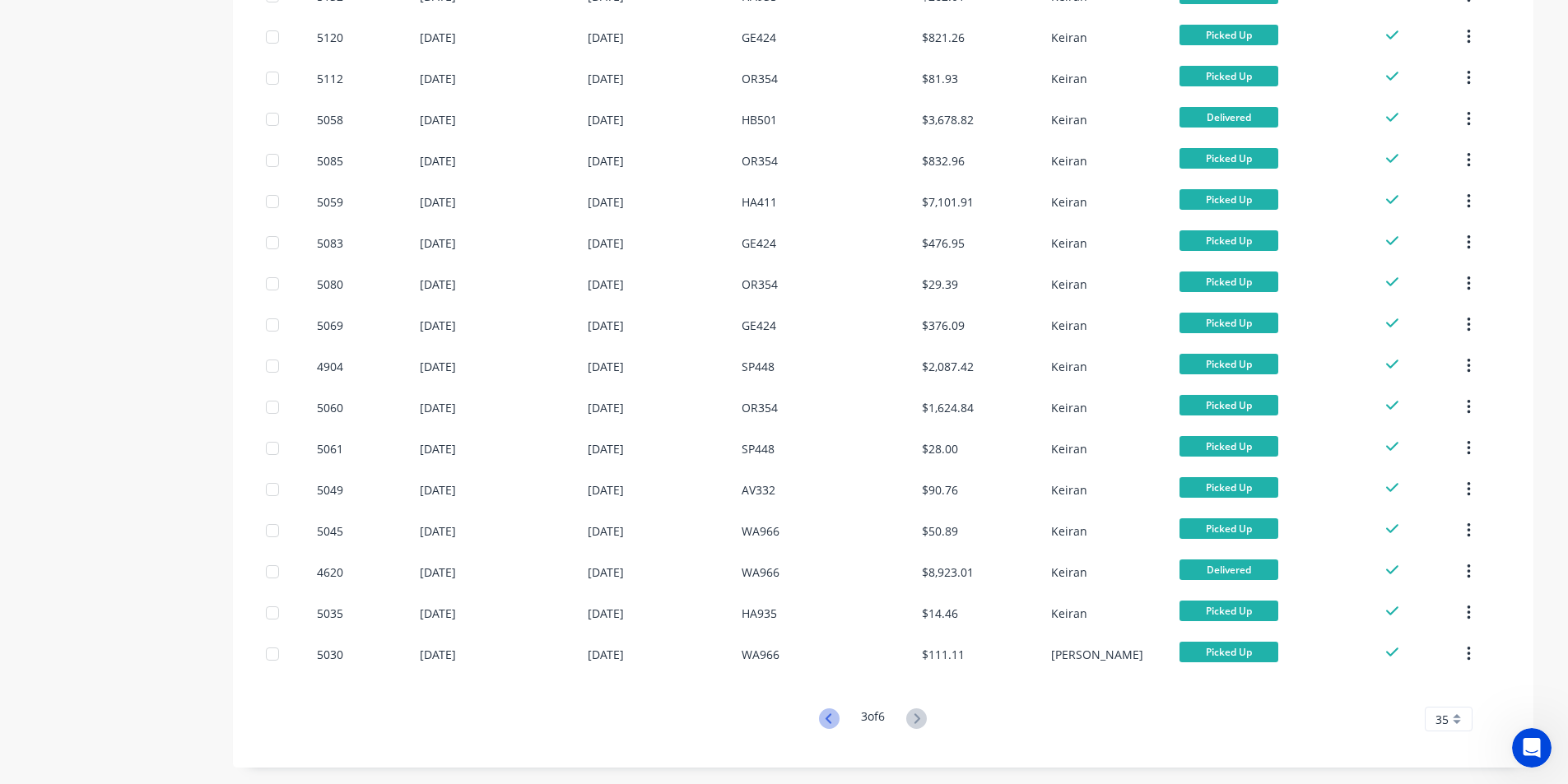
click at [828, 723] on icon at bounding box center [829, 717] width 6 height 10
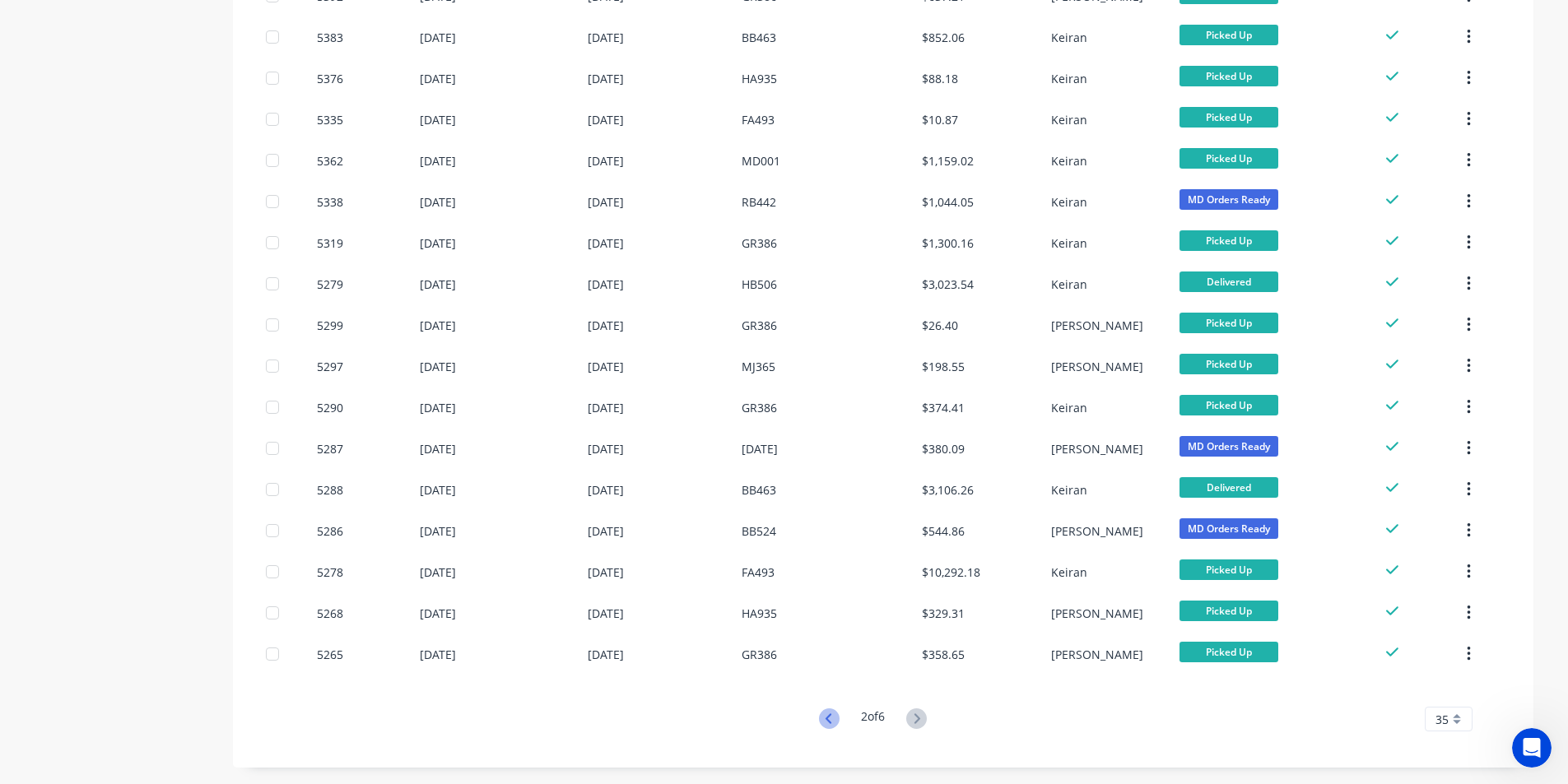
click at [829, 719] on icon at bounding box center [829, 719] width 21 height 21
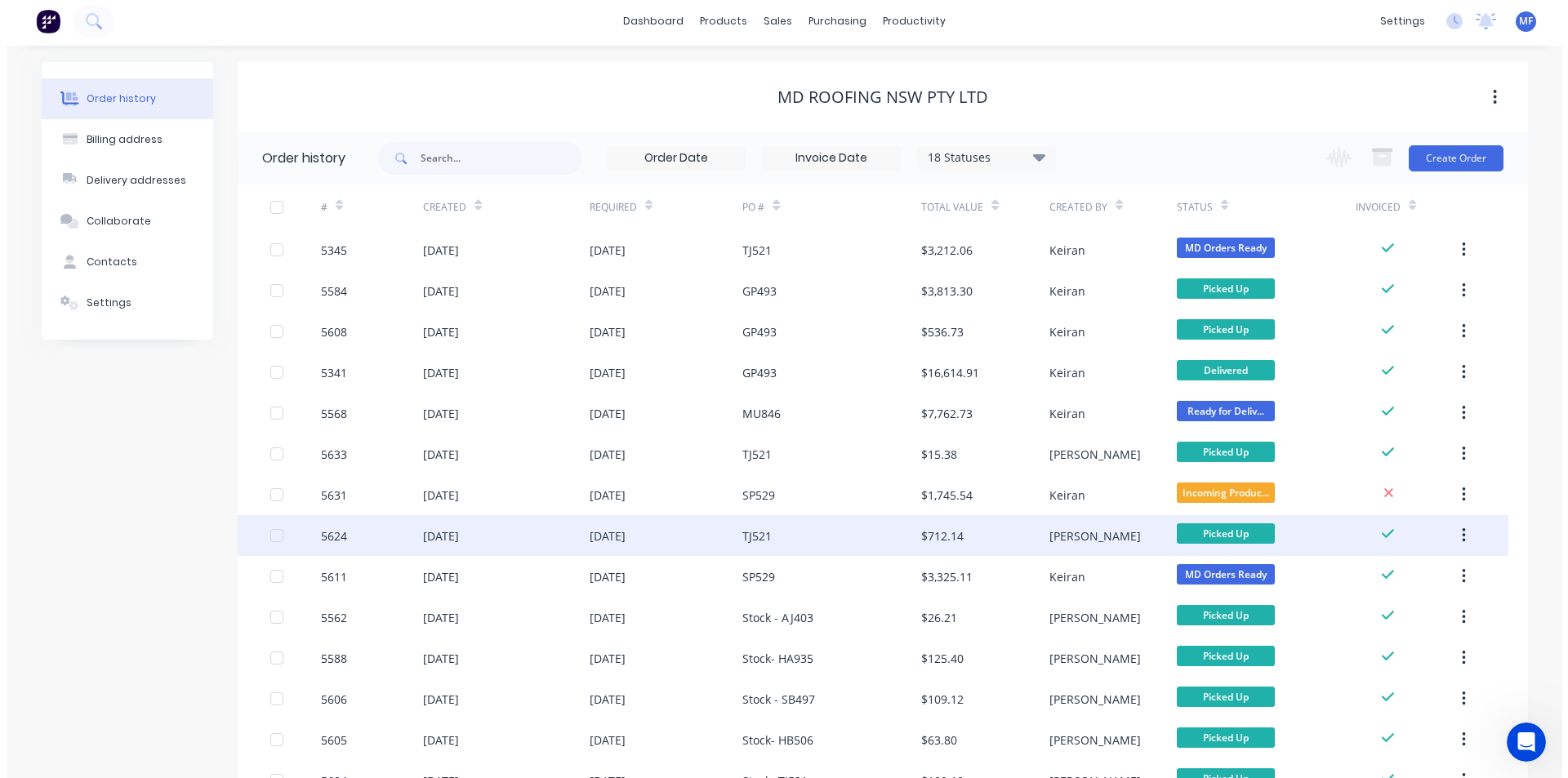
scroll to position [0, 0]
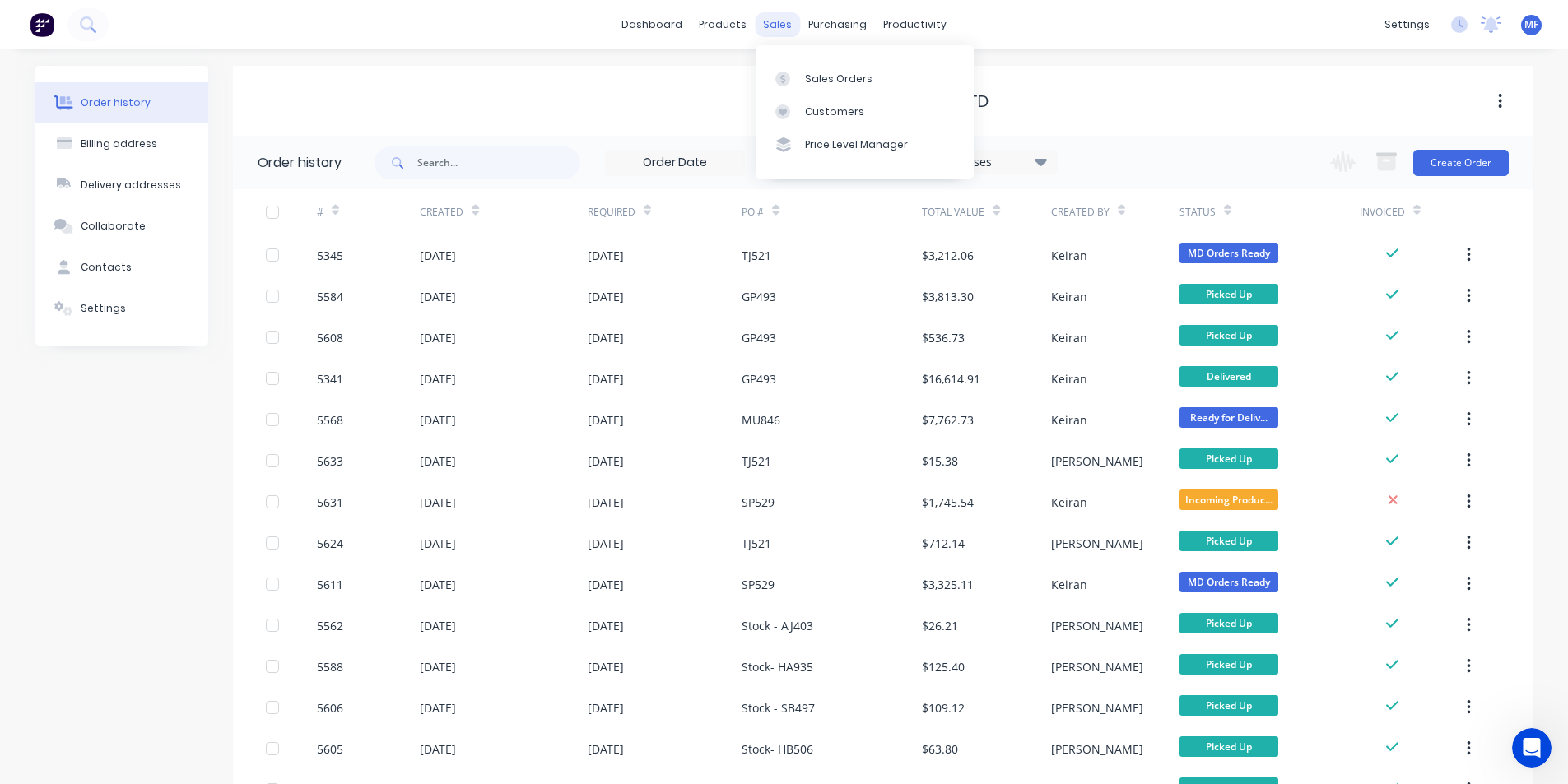
click at [780, 12] on div "sales" at bounding box center [778, 24] width 45 height 25
click at [812, 72] on div "Sales Orders" at bounding box center [839, 79] width 67 height 15
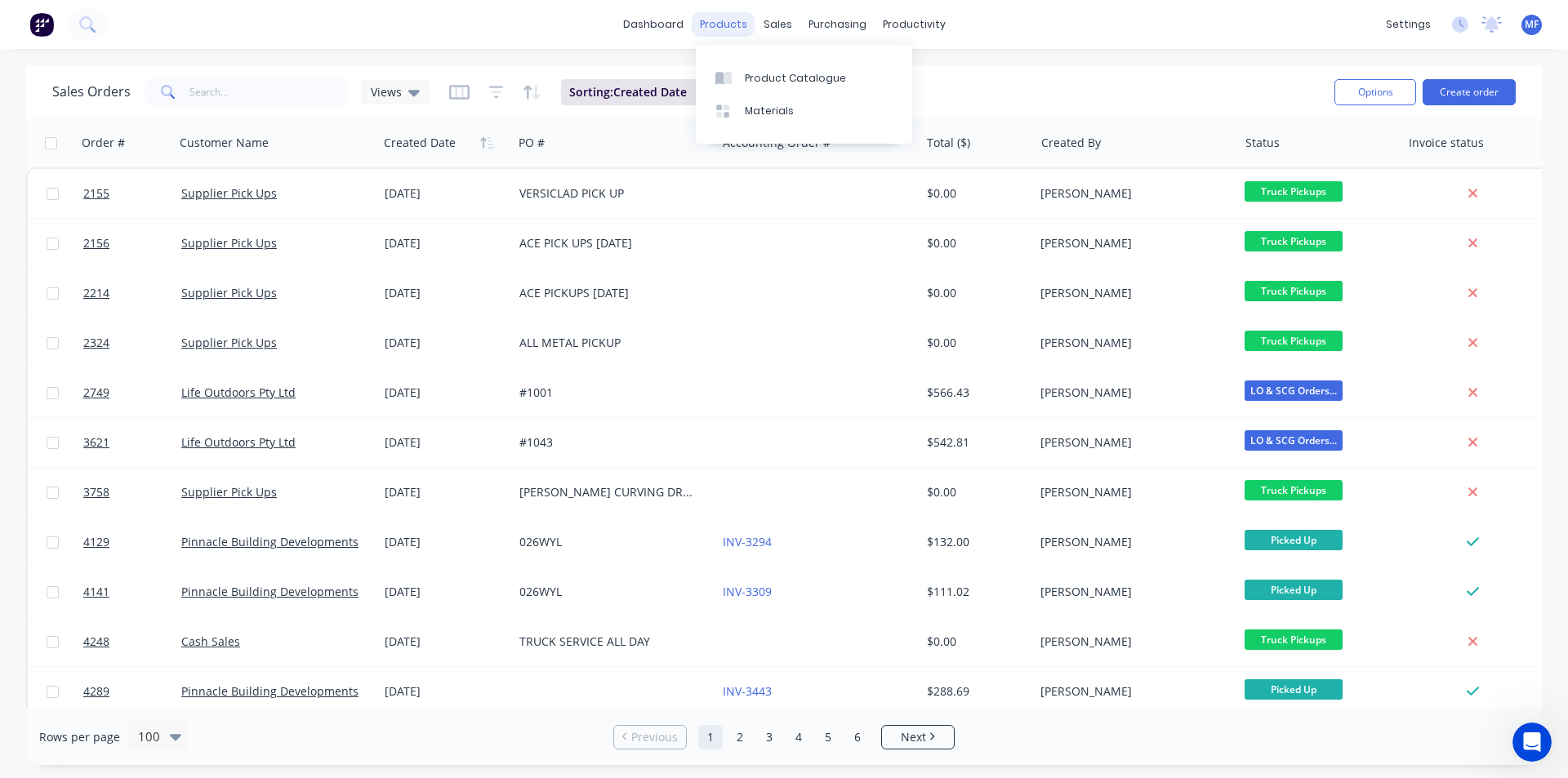
click at [731, 25] on div "products" at bounding box center [723, 24] width 63 height 25
click at [871, 118] on link "Suppliers" at bounding box center [906, 111] width 216 height 33
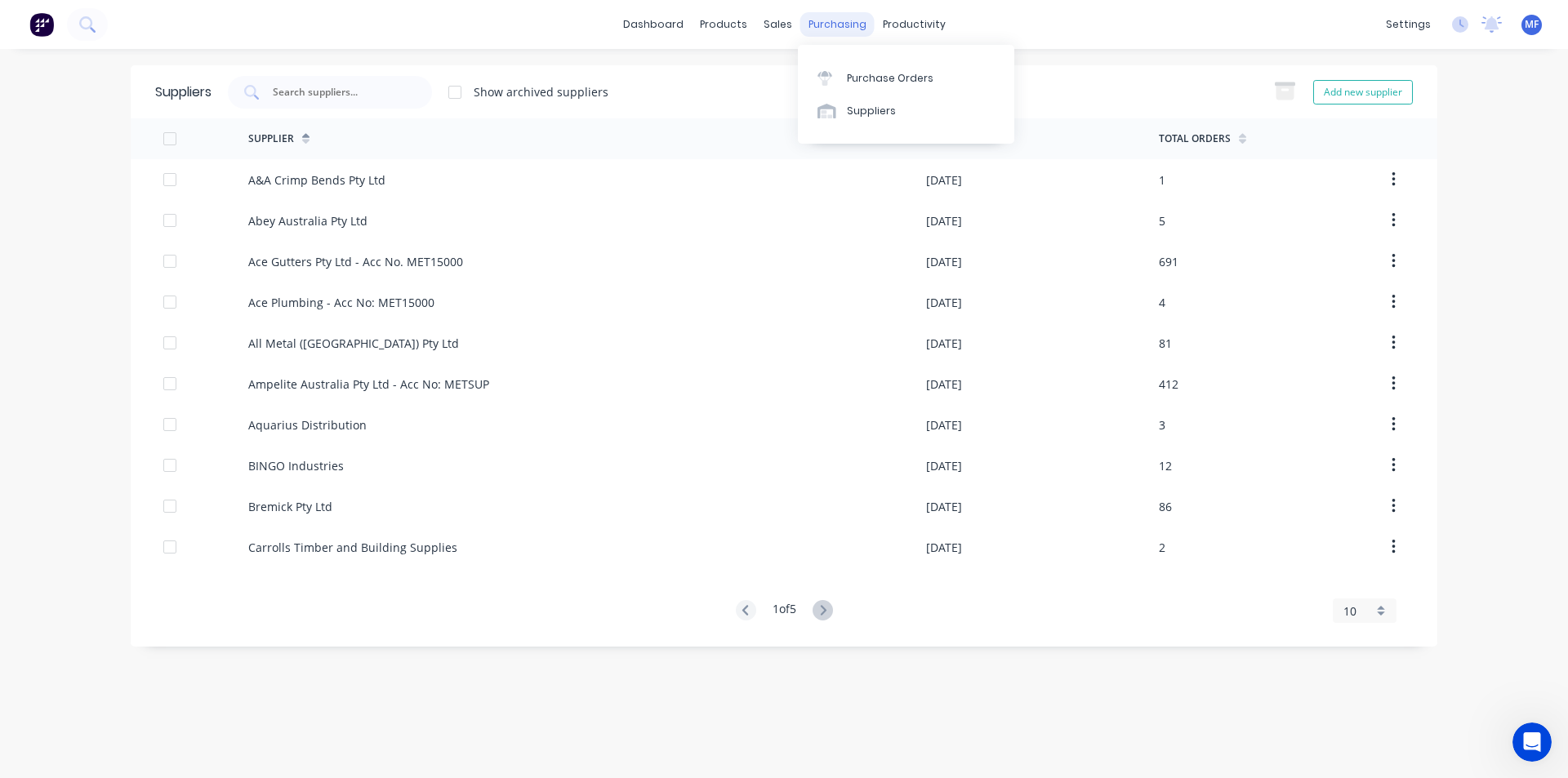
drag, startPoint x: 838, startPoint y: 17, endPoint x: 838, endPoint y: 27, distance: 10.0
click at [838, 18] on div "purchasing" at bounding box center [837, 24] width 75 height 25
click at [808, 106] on div "Customers" at bounding box center [834, 111] width 59 height 15
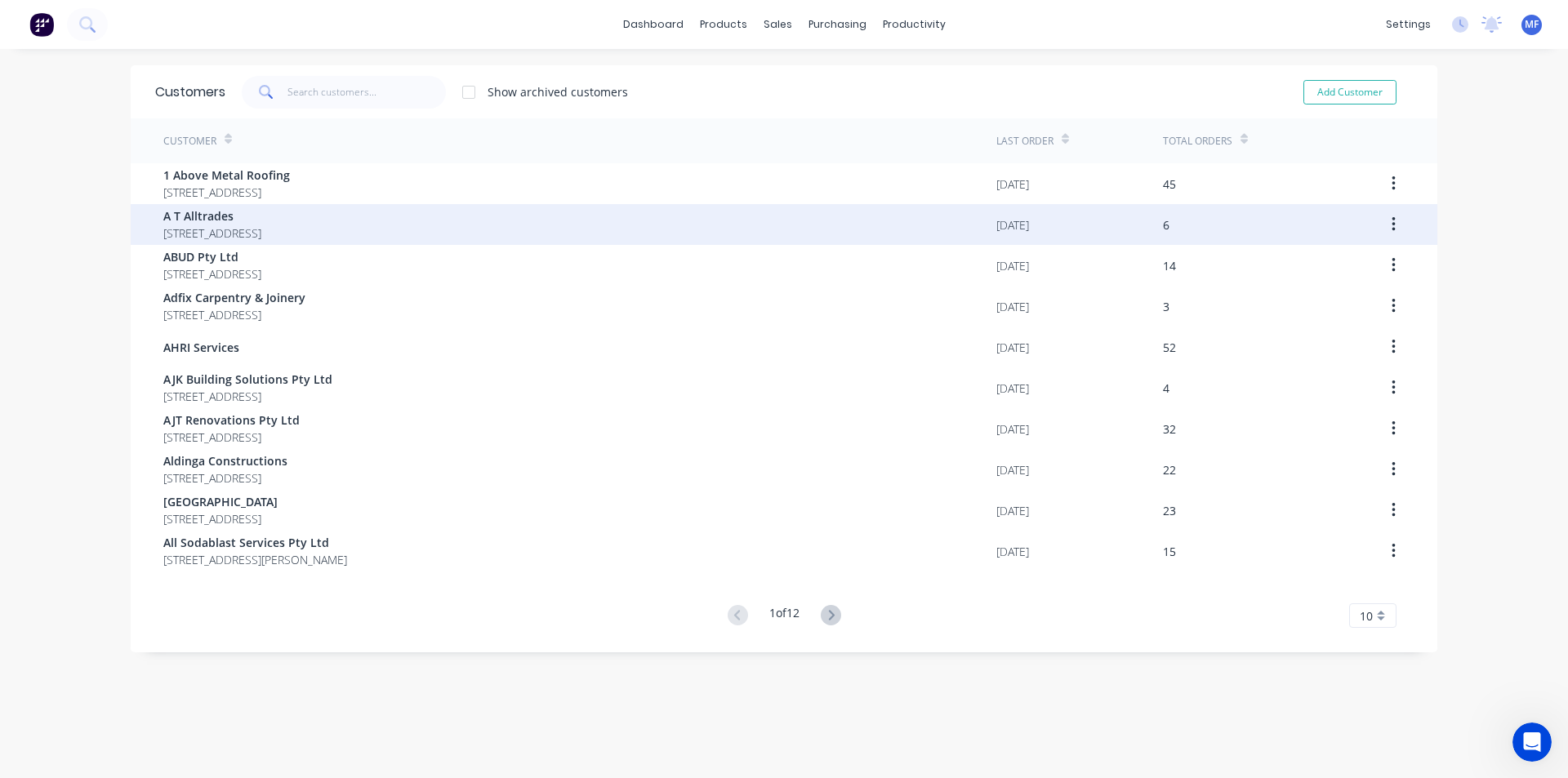
click at [238, 220] on span "A T Alltrades" at bounding box center [212, 216] width 98 height 17
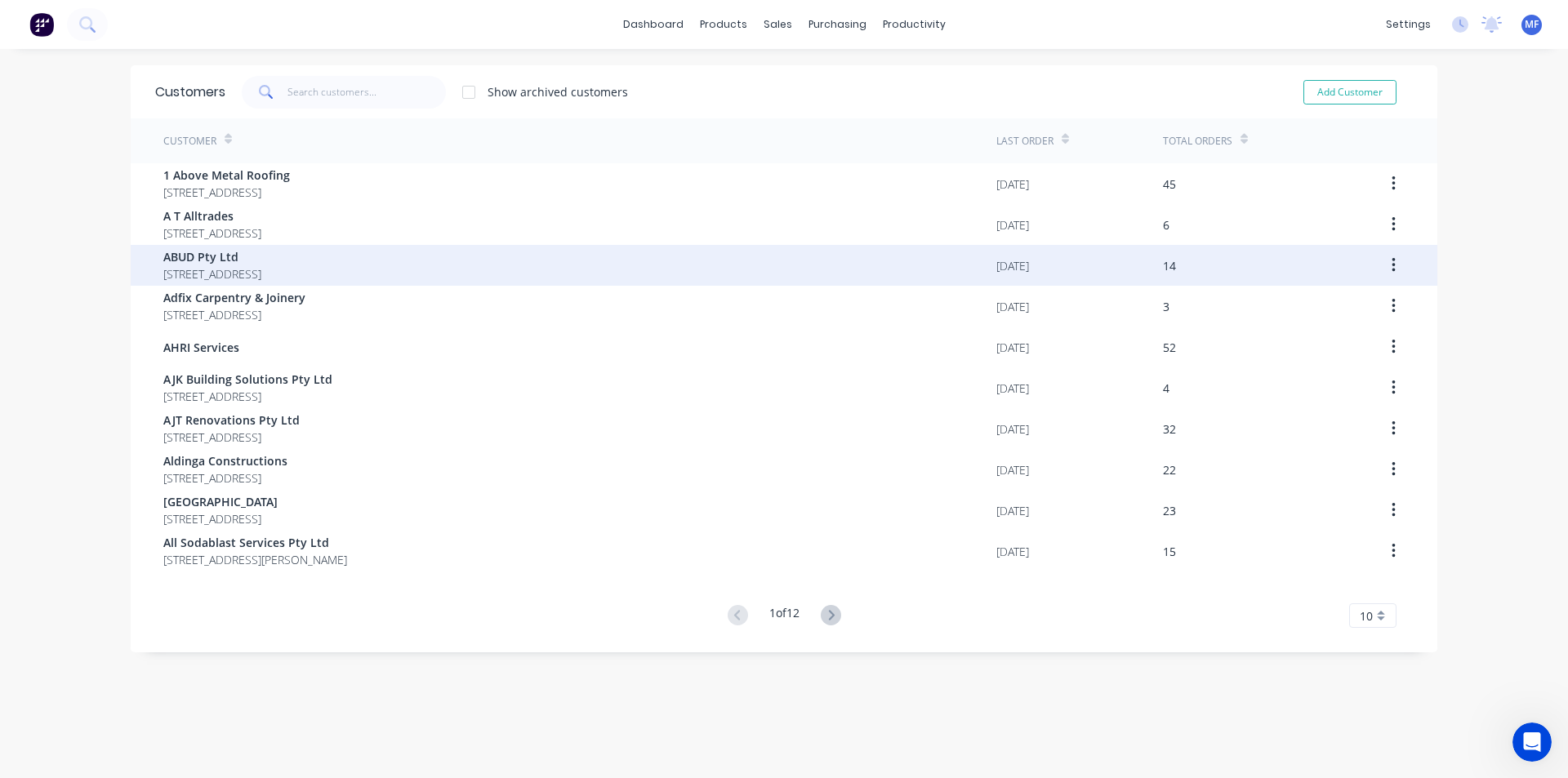
click at [245, 260] on span "ABUD Pty Ltd" at bounding box center [212, 256] width 98 height 17
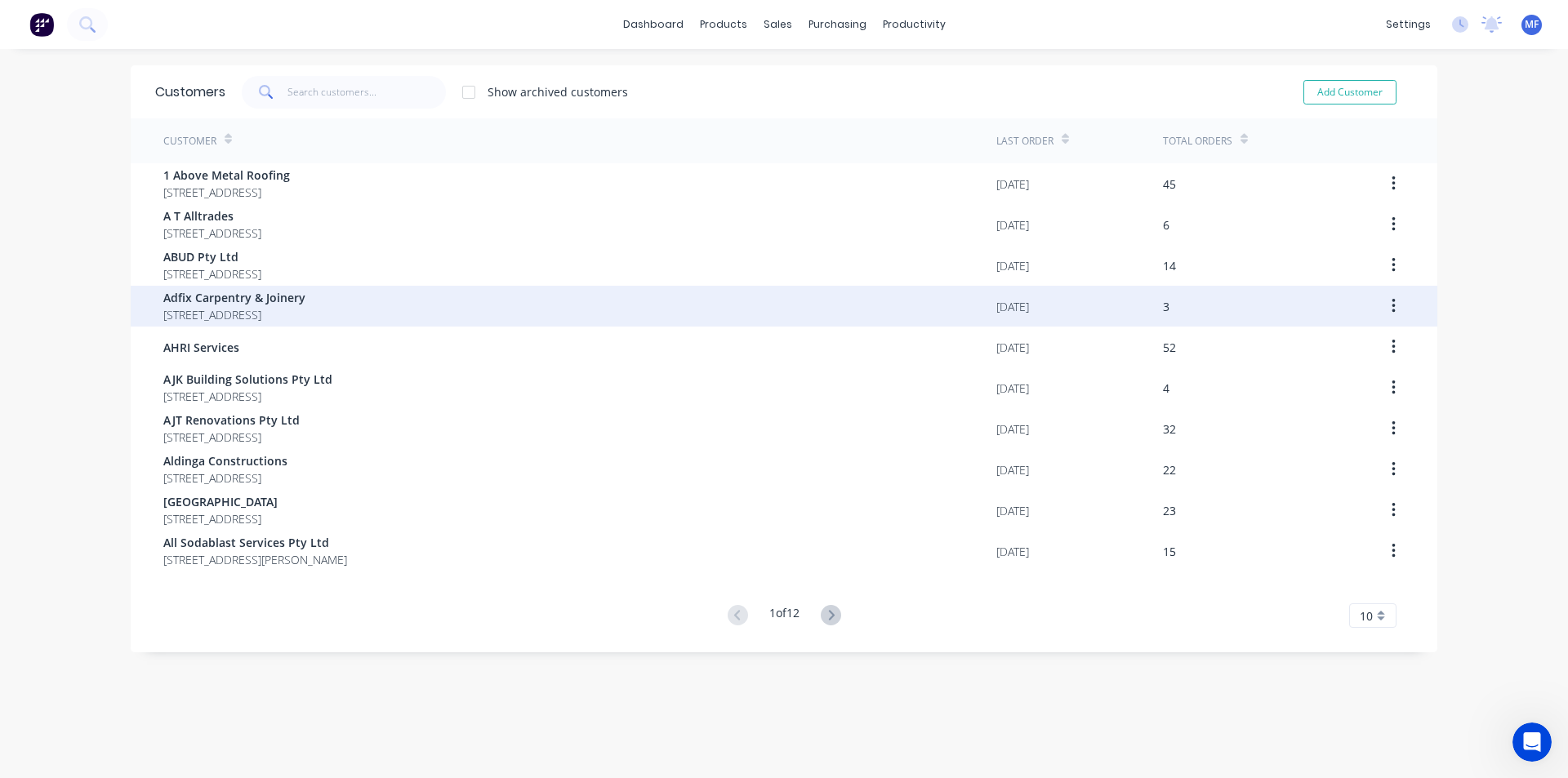
click at [305, 297] on span "Adfix Carpentry & Joinery" at bounding box center [234, 298] width 142 height 17
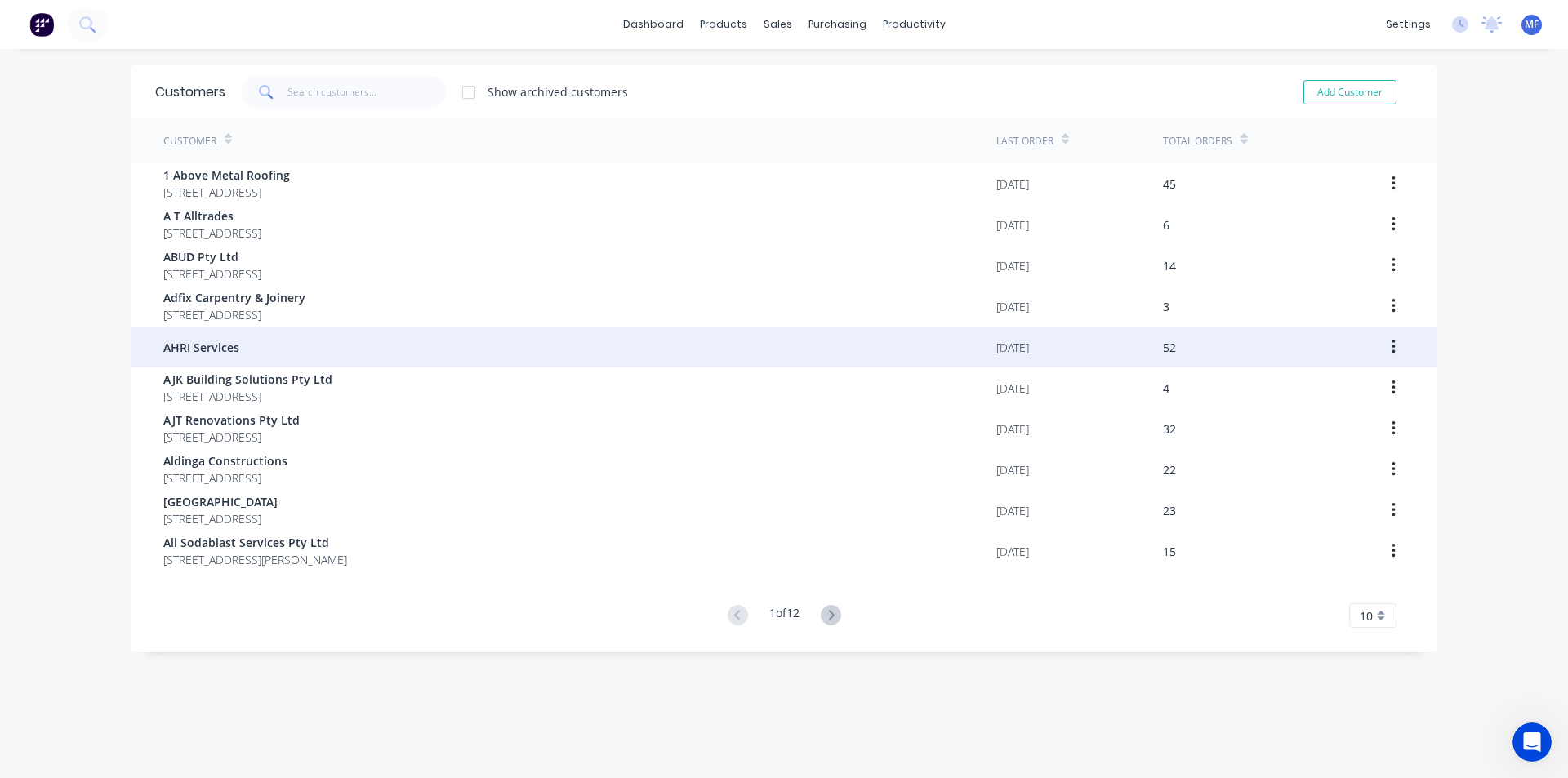
click at [365, 337] on div "AHRI Services" at bounding box center [579, 347] width 833 height 41
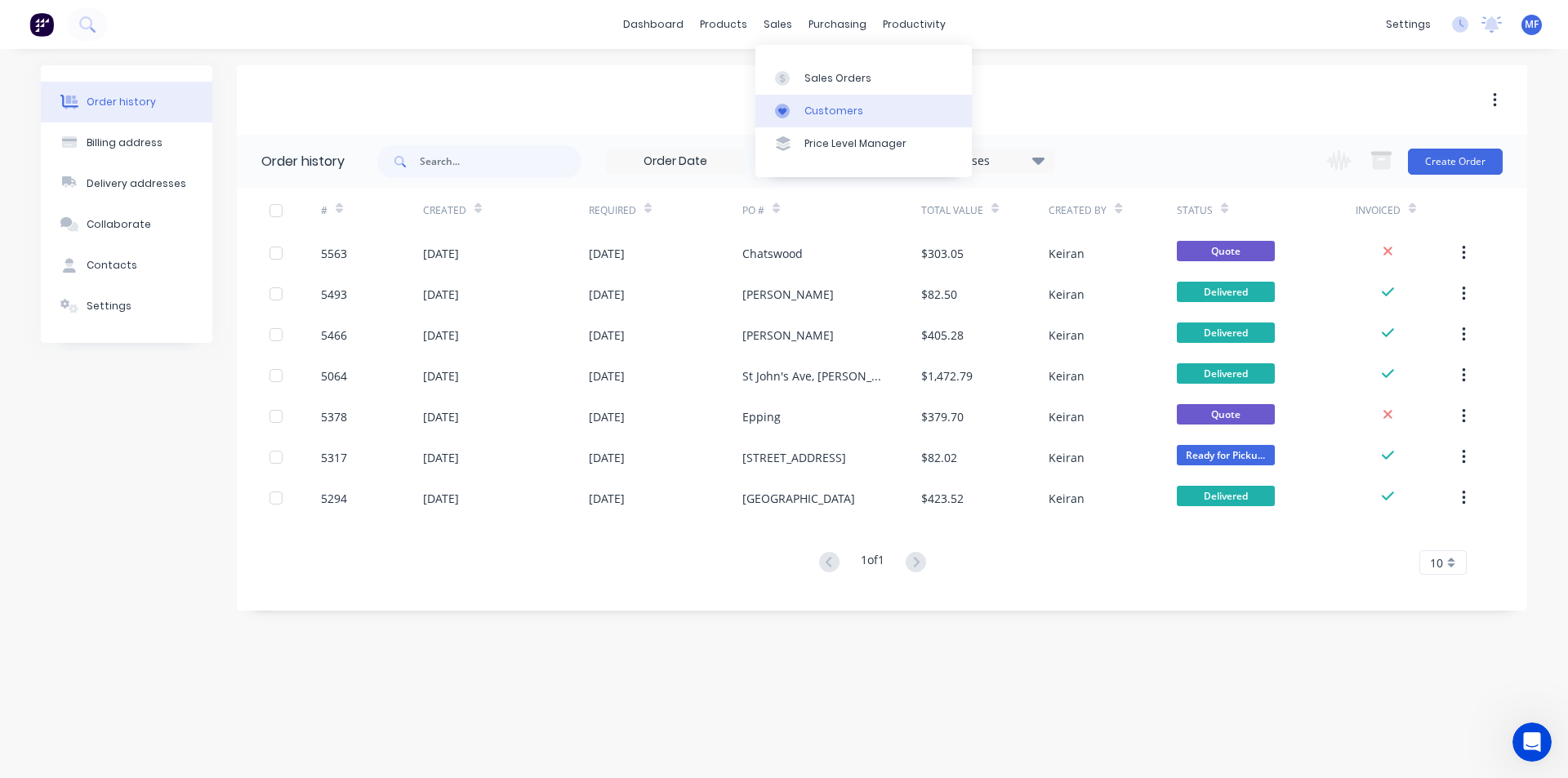
click at [827, 112] on div "Customers" at bounding box center [834, 111] width 59 height 15
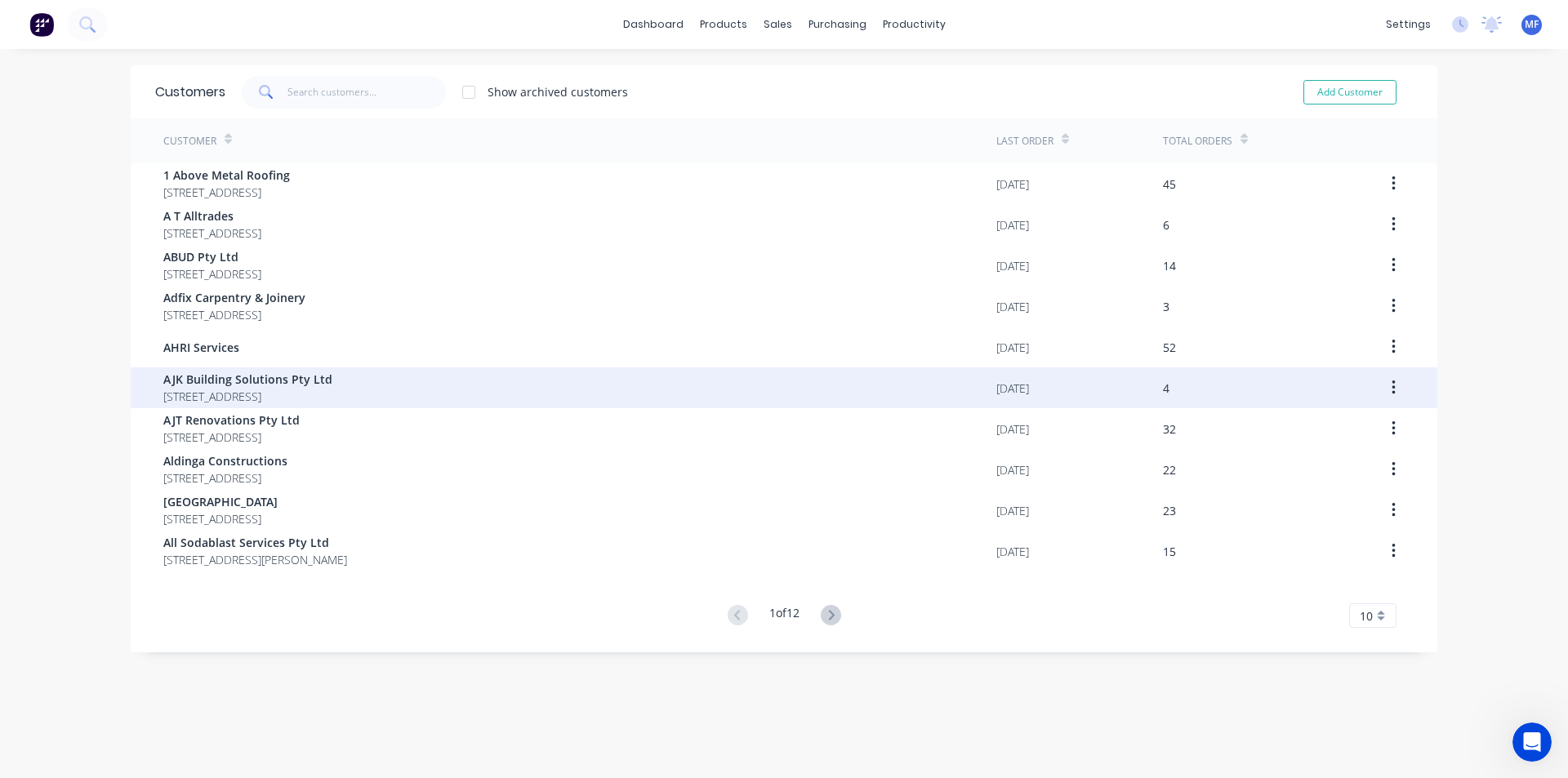
click at [332, 392] on span "[STREET_ADDRESS]" at bounding box center [247, 396] width 169 height 17
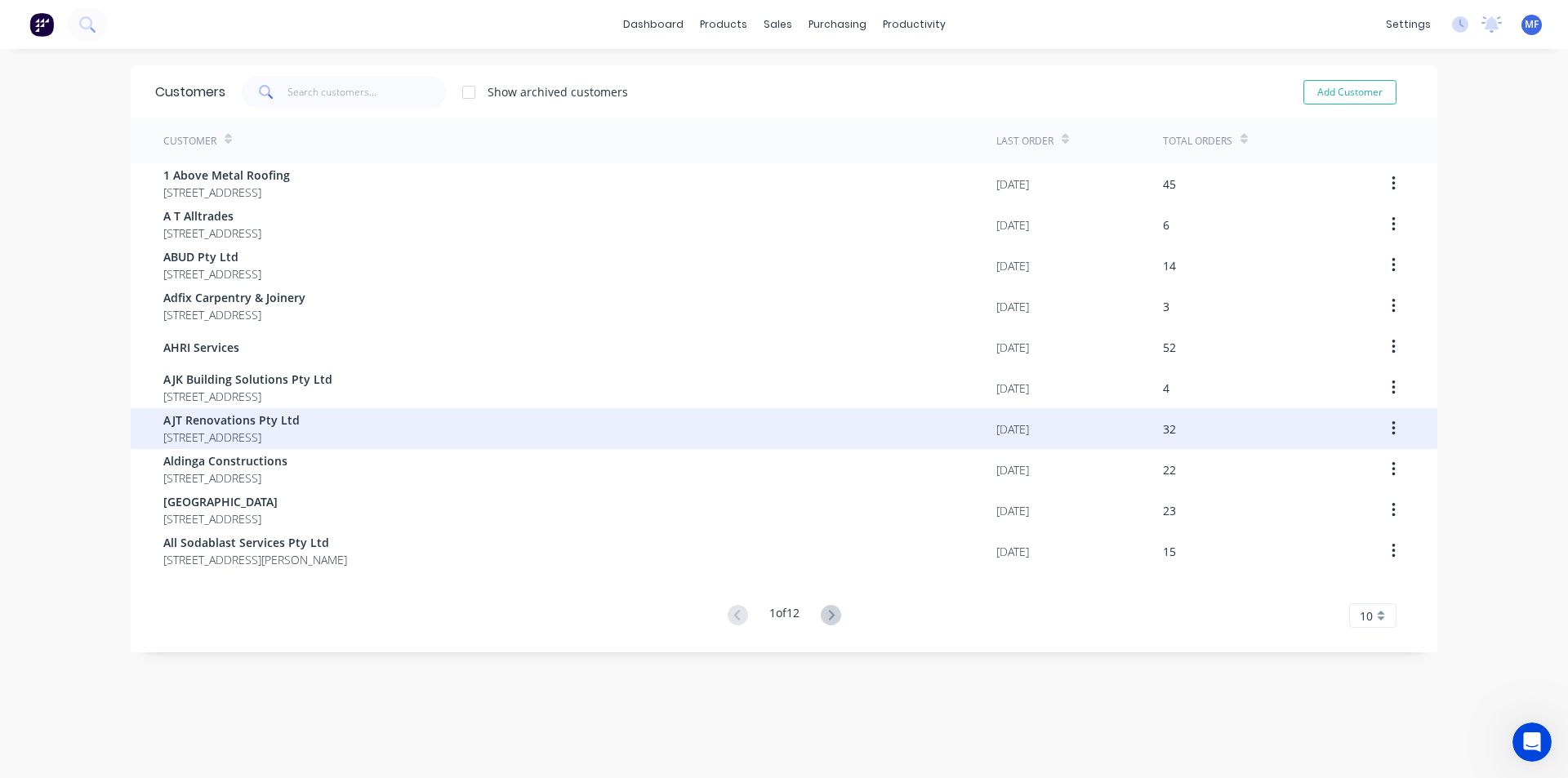
click at [266, 428] on span "AJT Renovations Pty Ltd" at bounding box center [231, 420] width 136 height 17
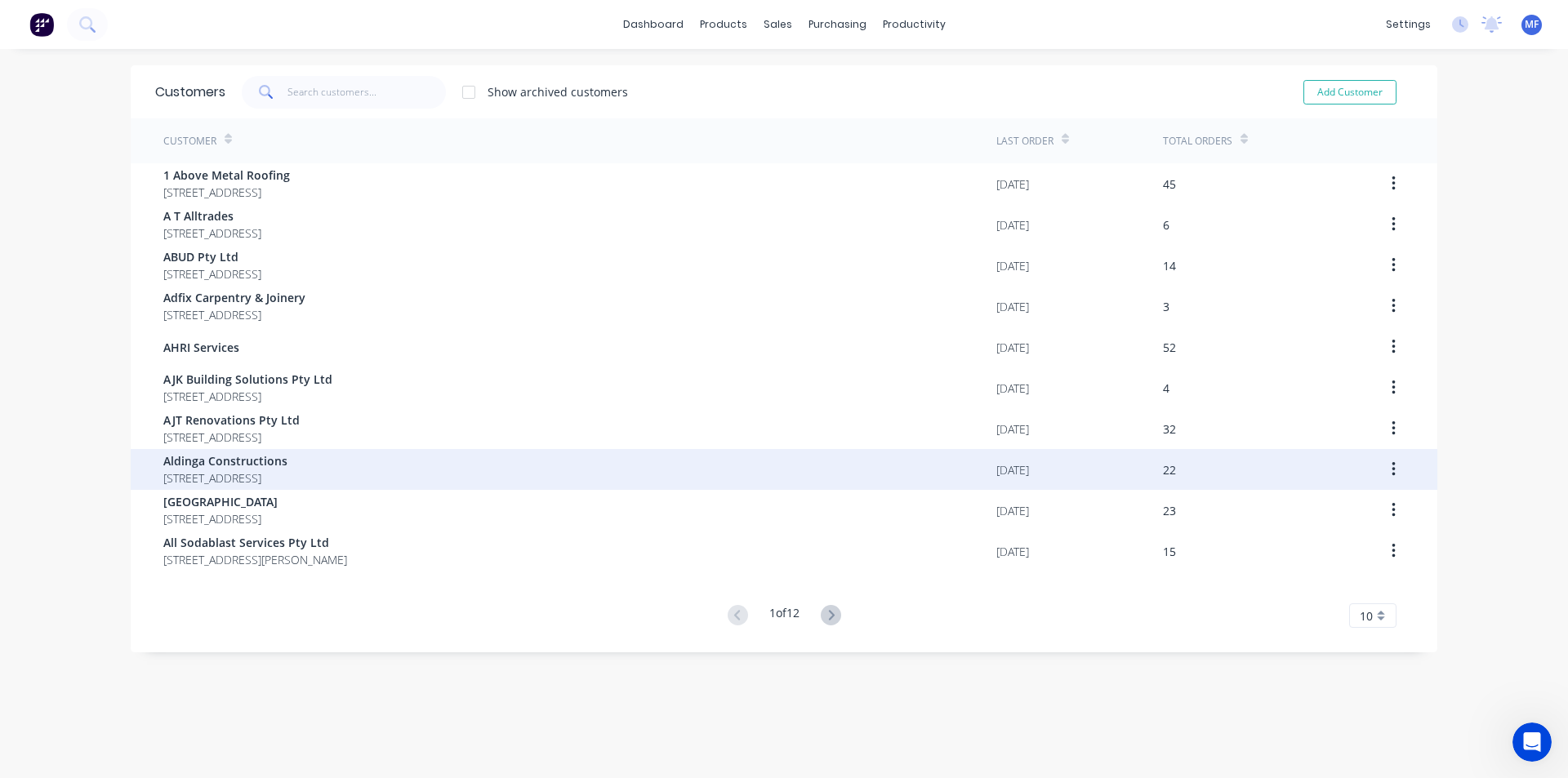
click at [216, 455] on span "Aldinga Constructions" at bounding box center [225, 461] width 124 height 17
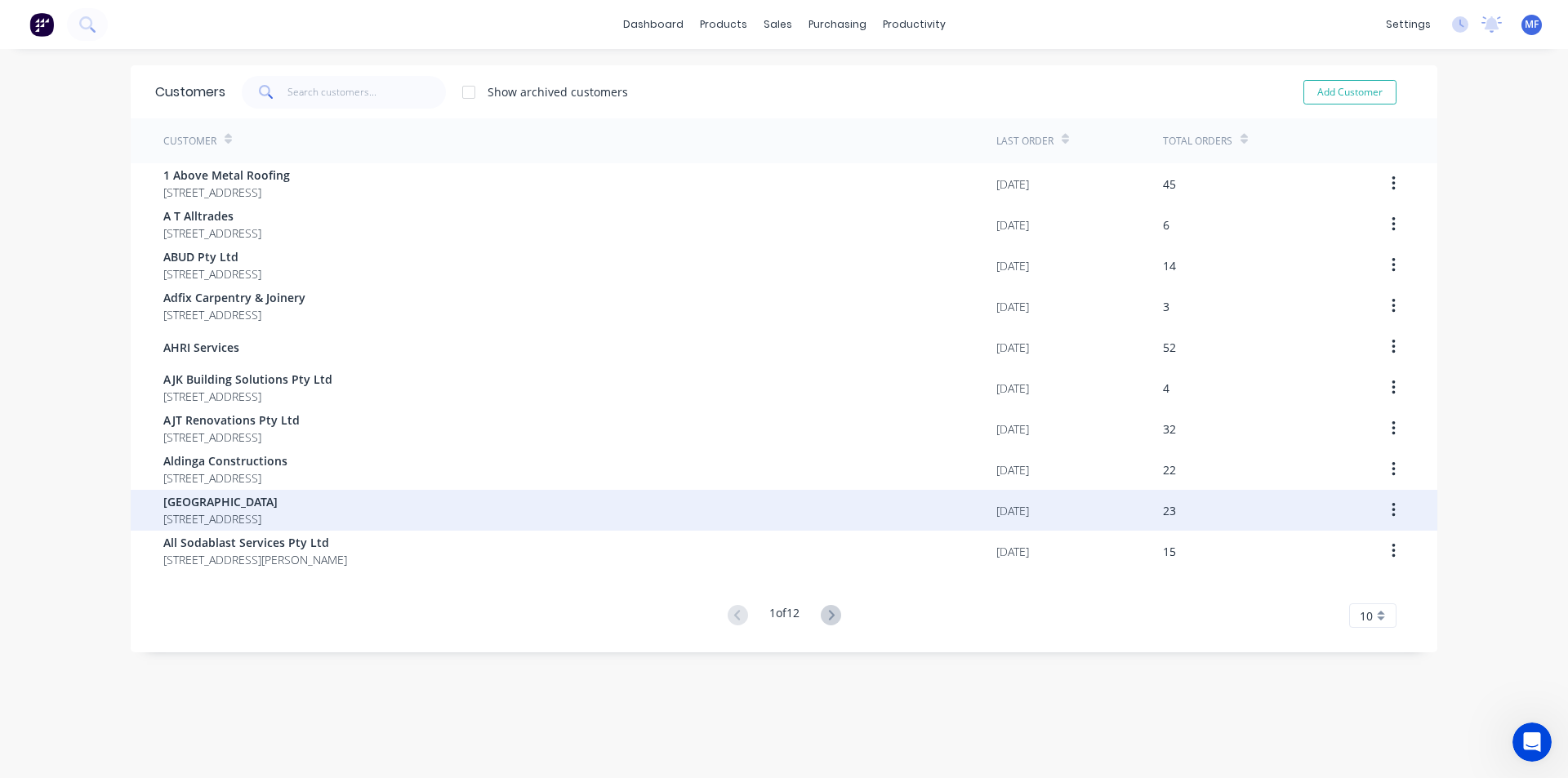
click at [211, 499] on span "[GEOGRAPHIC_DATA]" at bounding box center [220, 502] width 114 height 17
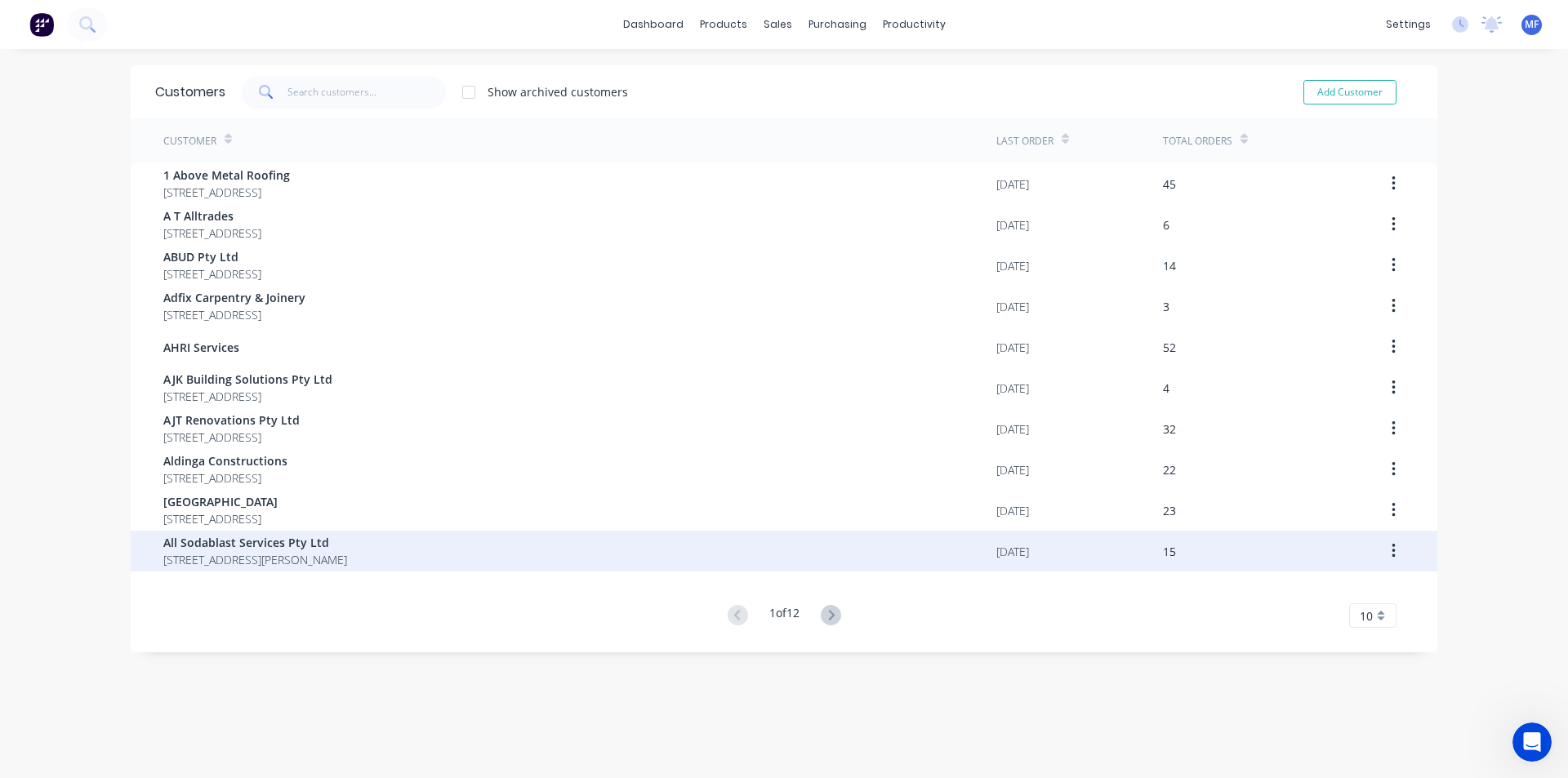
click at [290, 546] on span "All Sodablast Services Pty Ltd" at bounding box center [255, 543] width 184 height 17
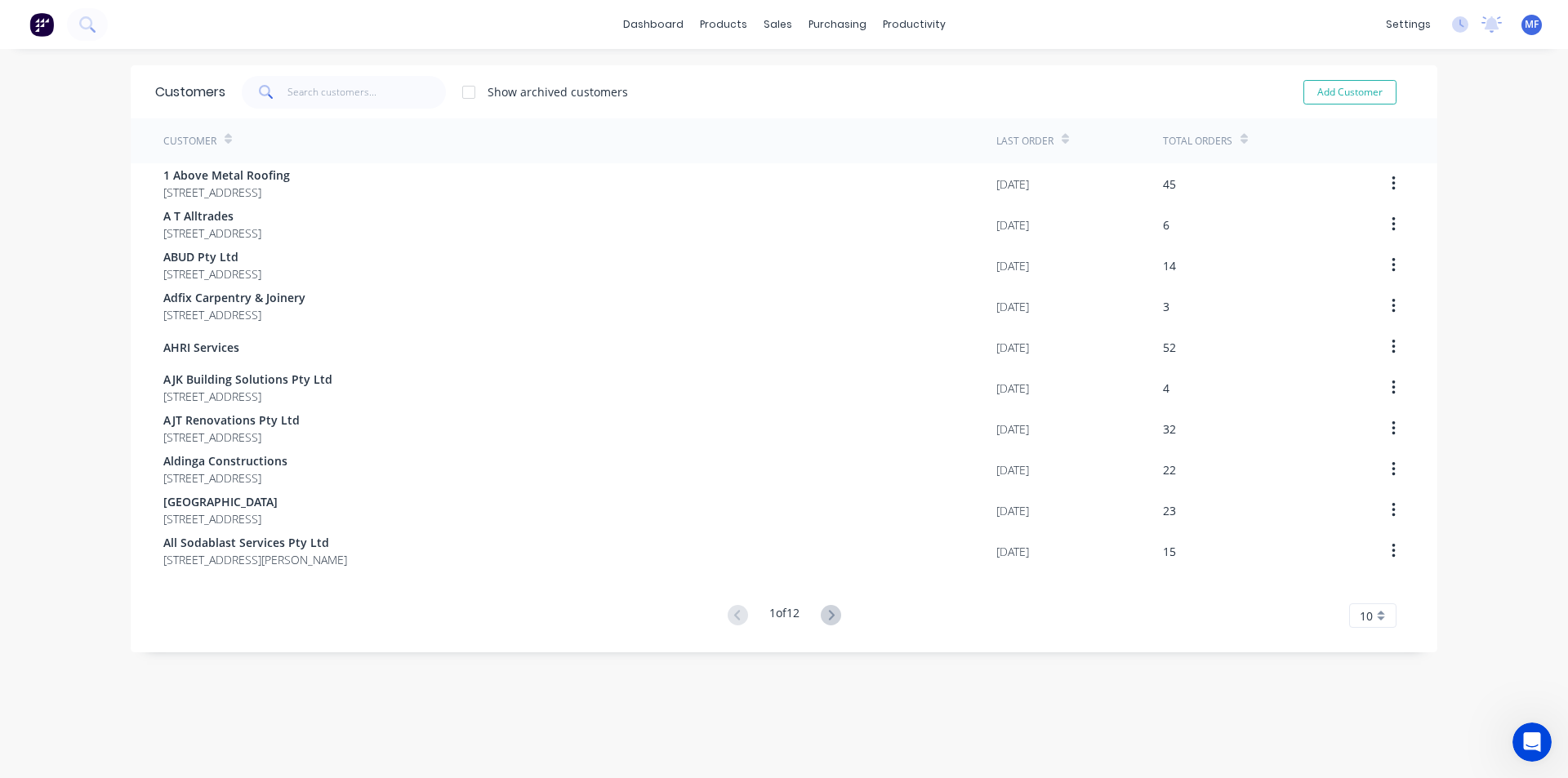
click at [831, 616] on icon at bounding box center [831, 615] width 21 height 21
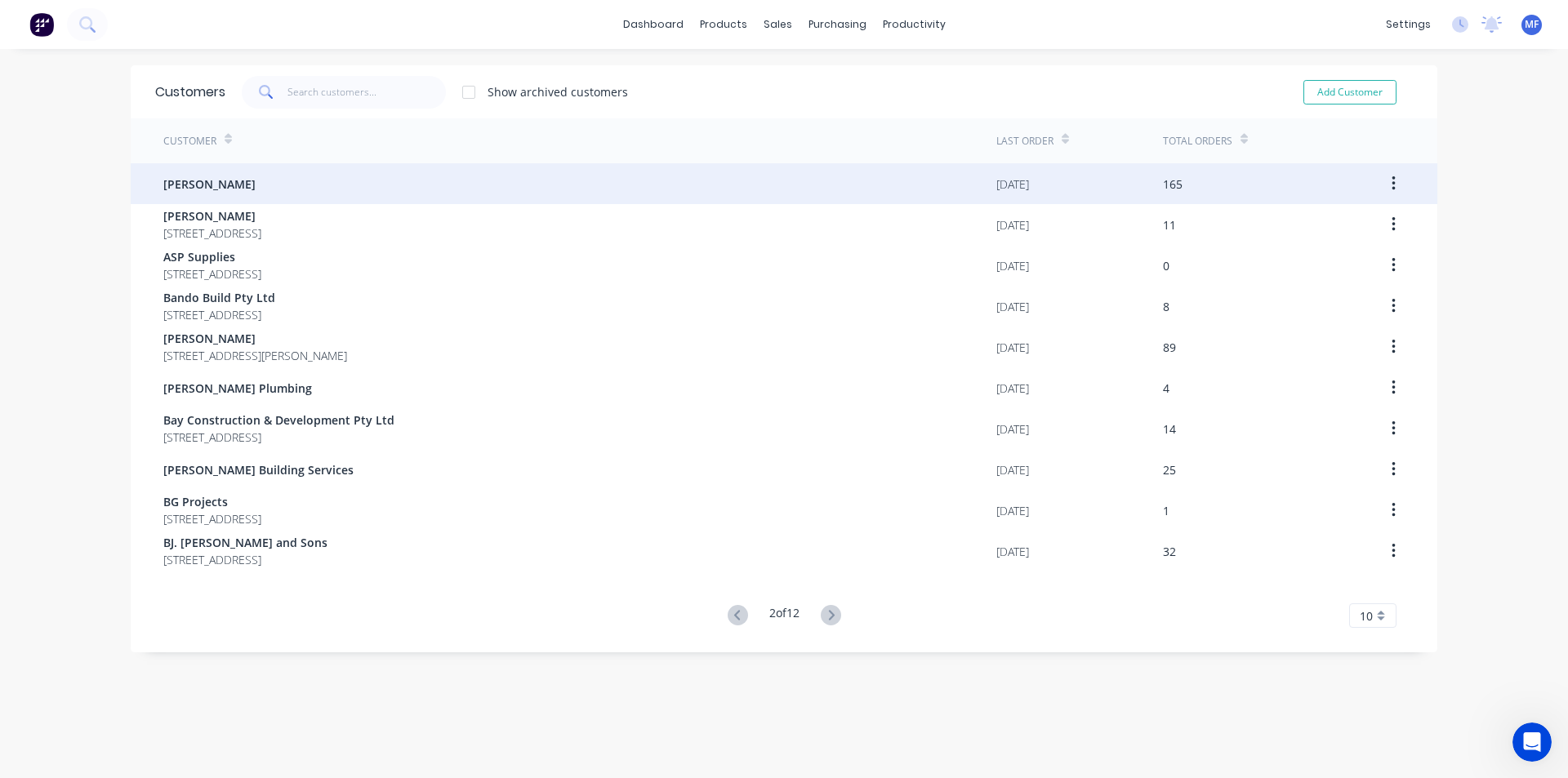
click at [297, 192] on div "Andrew Stein" at bounding box center [579, 184] width 833 height 41
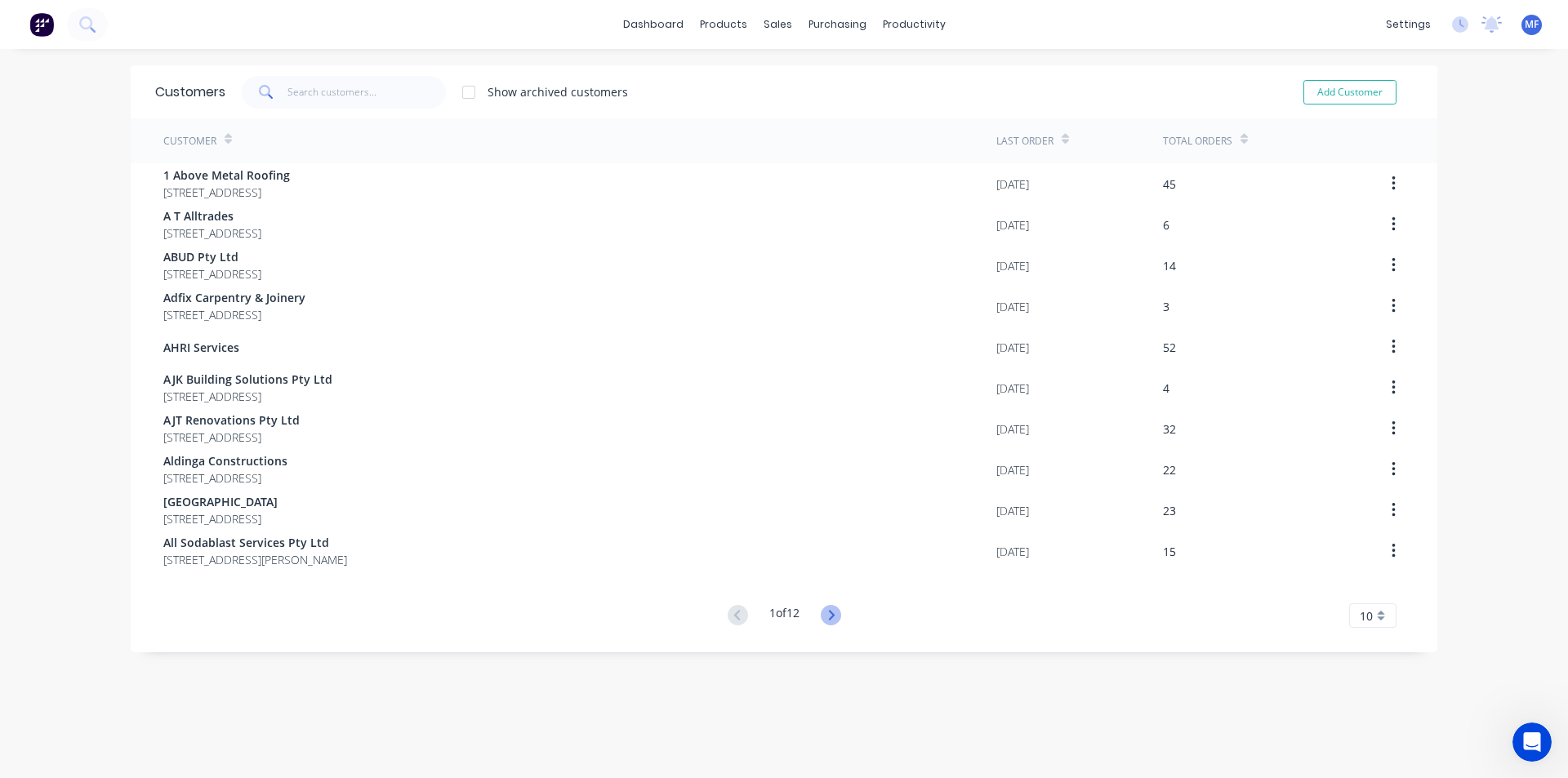
click at [828, 613] on icon at bounding box center [830, 614] width 6 height 9
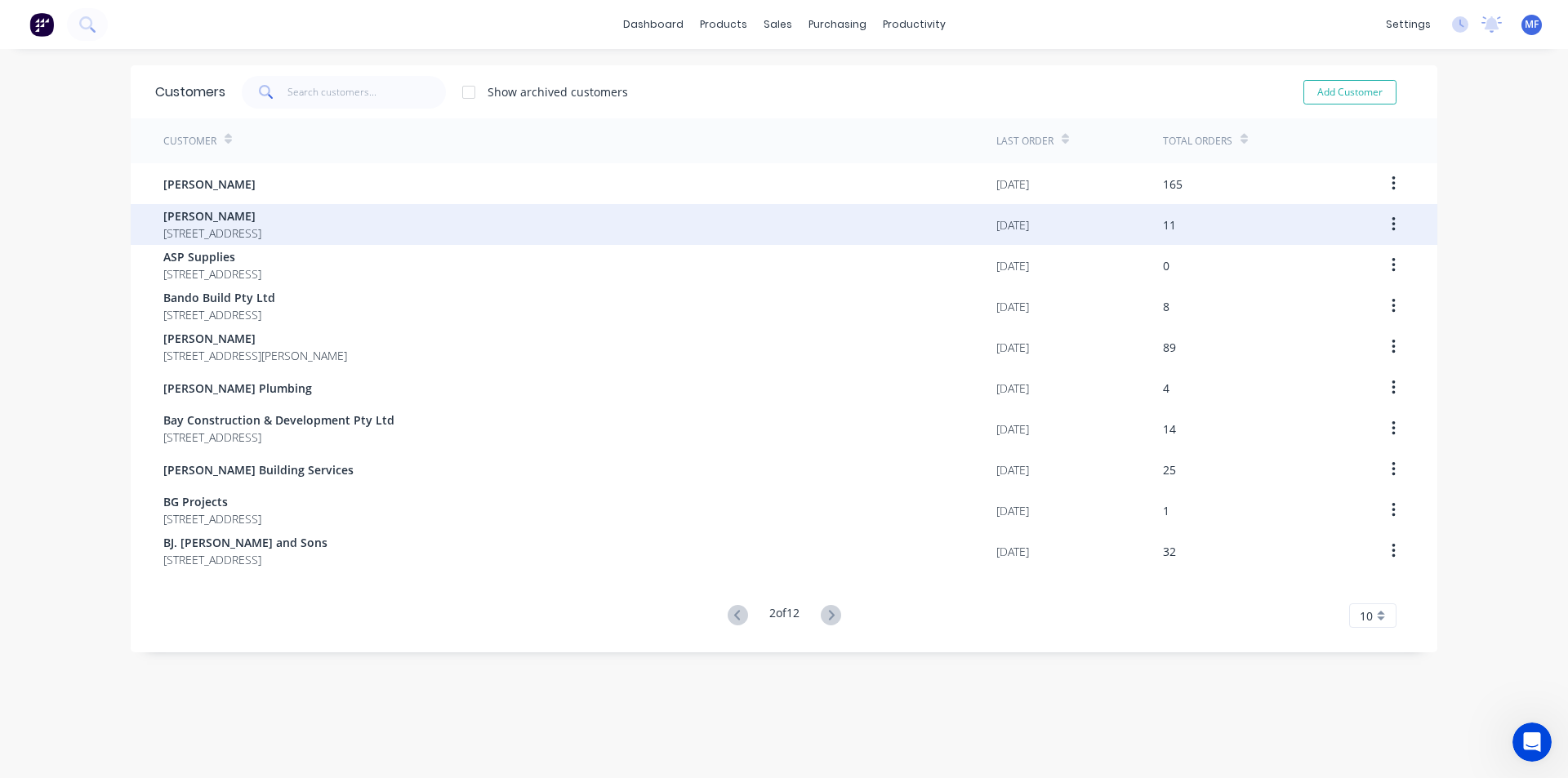
click at [262, 223] on span "Antony Hodge" at bounding box center [212, 216] width 98 height 17
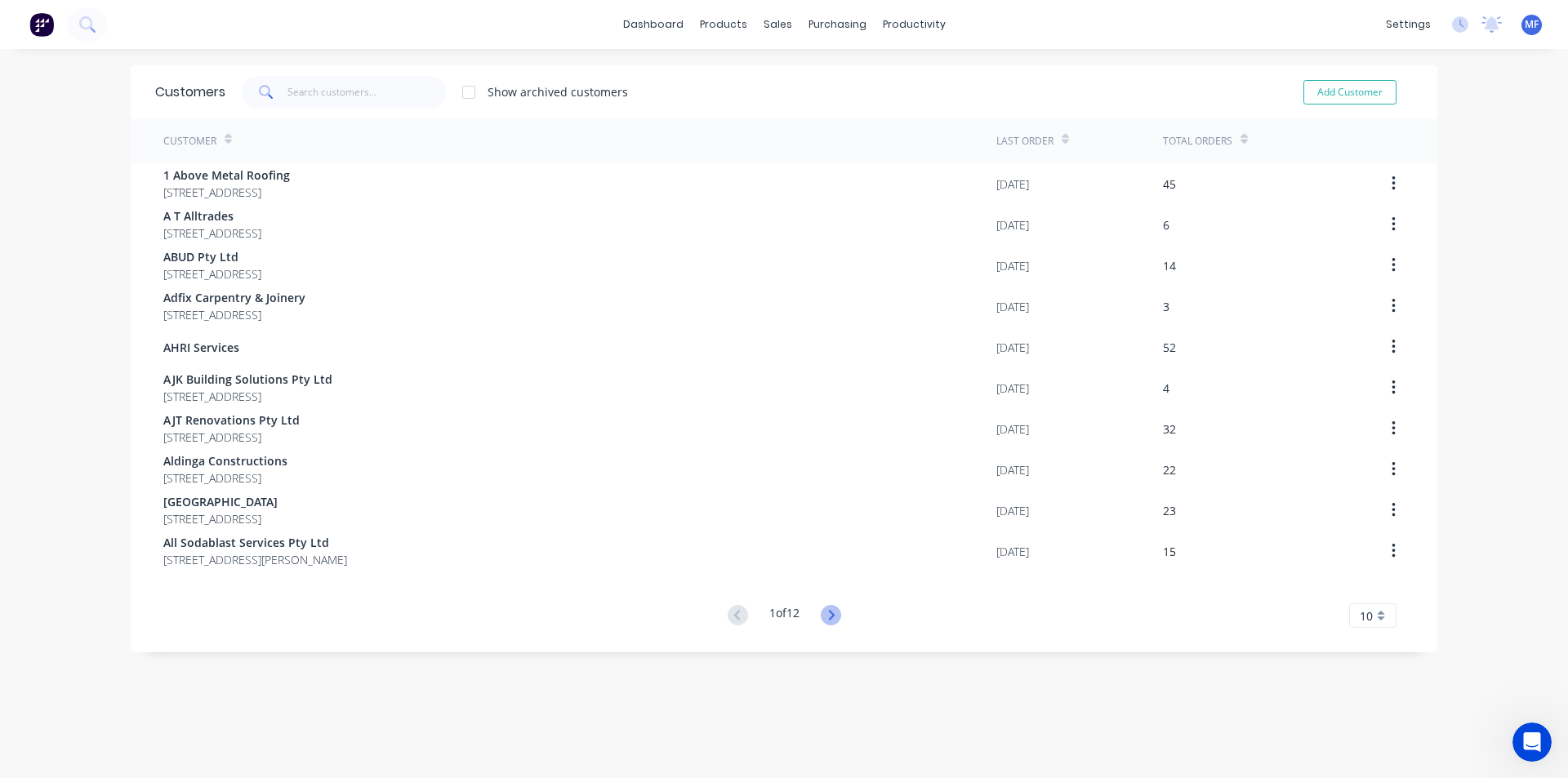
click at [833, 613] on icon at bounding box center [831, 615] width 21 height 21
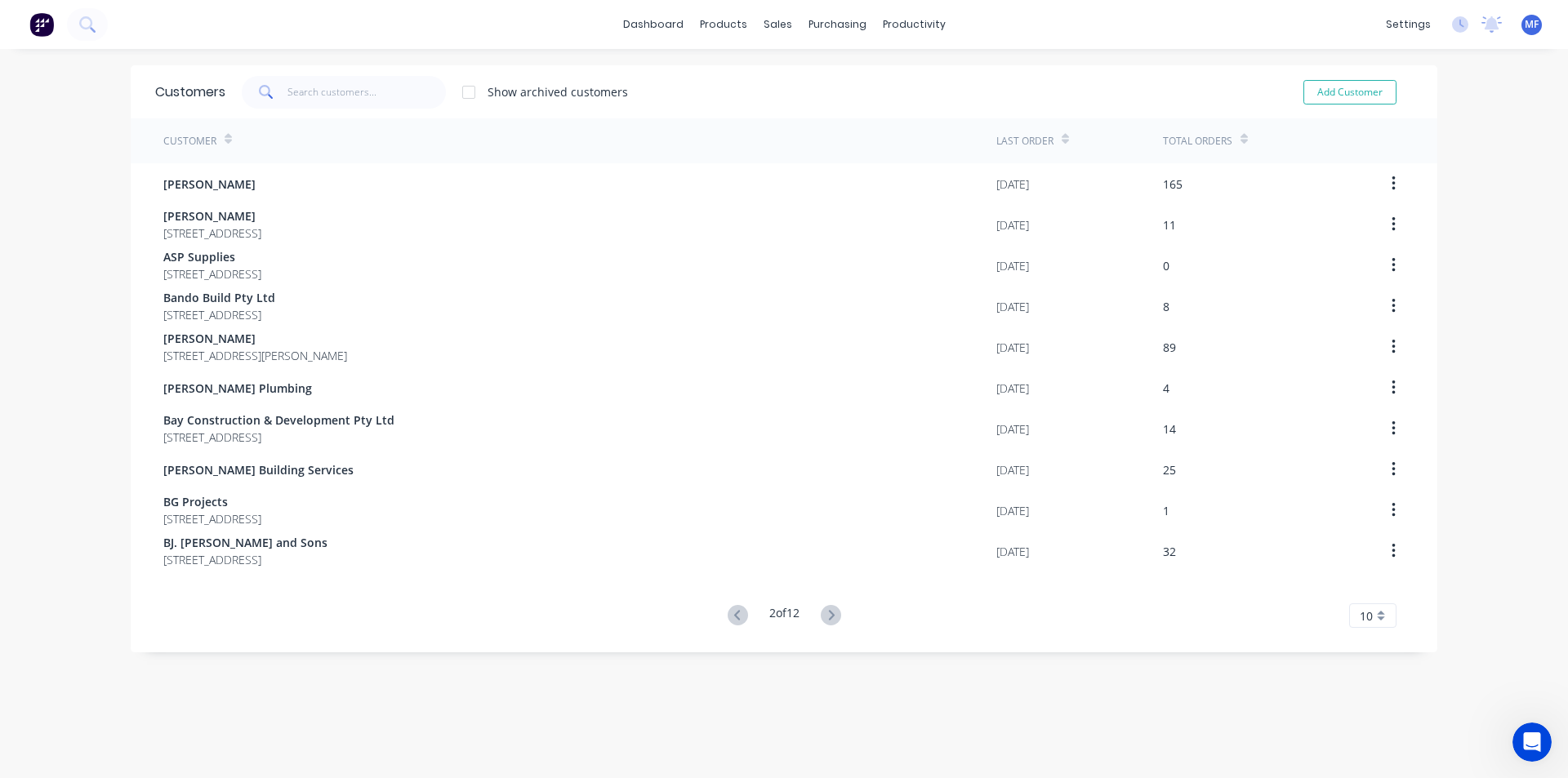
click at [1374, 614] on div "10" at bounding box center [1372, 615] width 47 height 25
click at [1368, 588] on div "35" at bounding box center [1372, 588] width 45 height 28
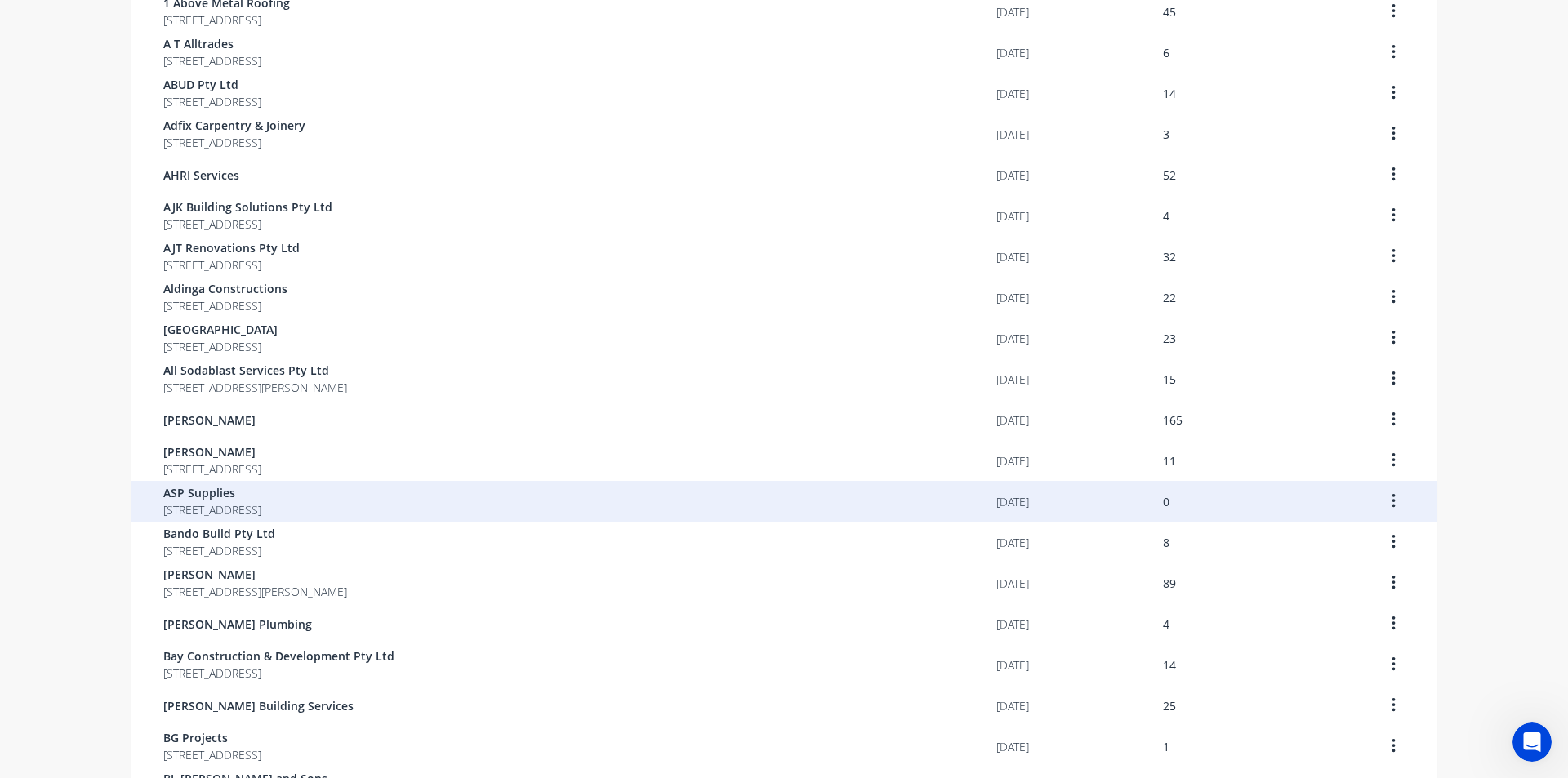
scroll to position [245, 0]
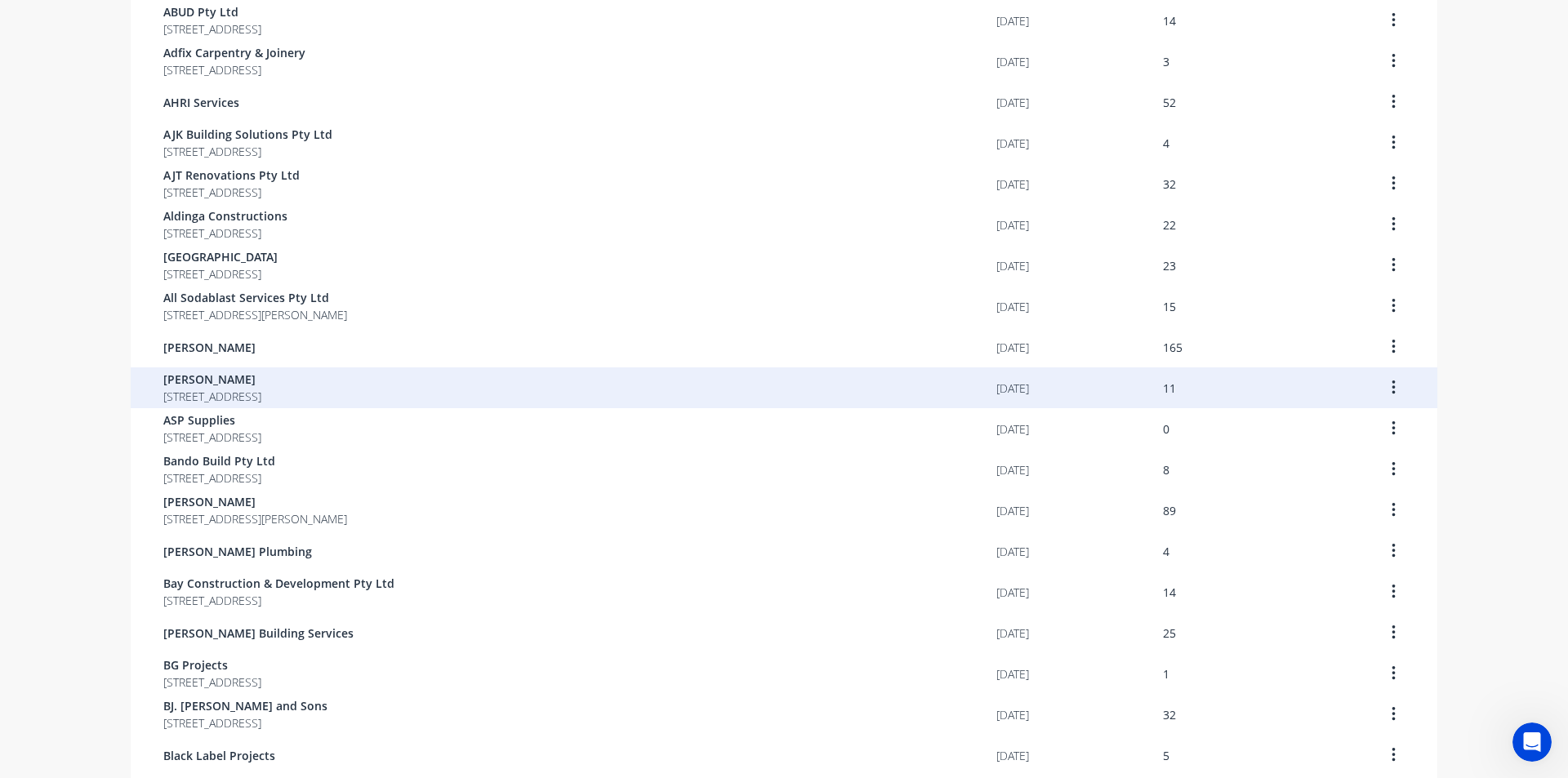
click at [256, 395] on span "145 Prices Circuit Woronora New South Wales Australia 2232" at bounding box center [212, 396] width 98 height 17
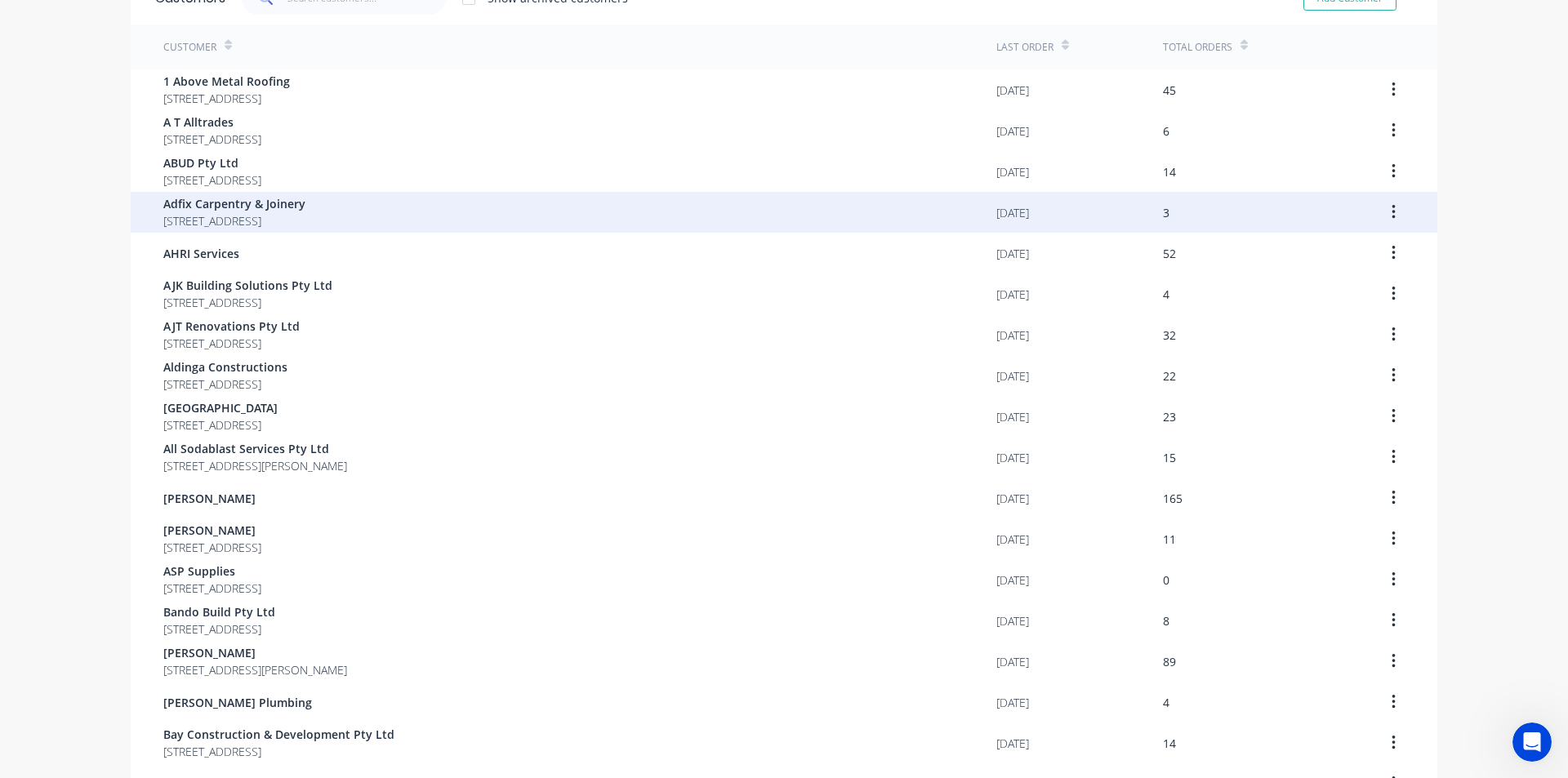
scroll to position [327, 0]
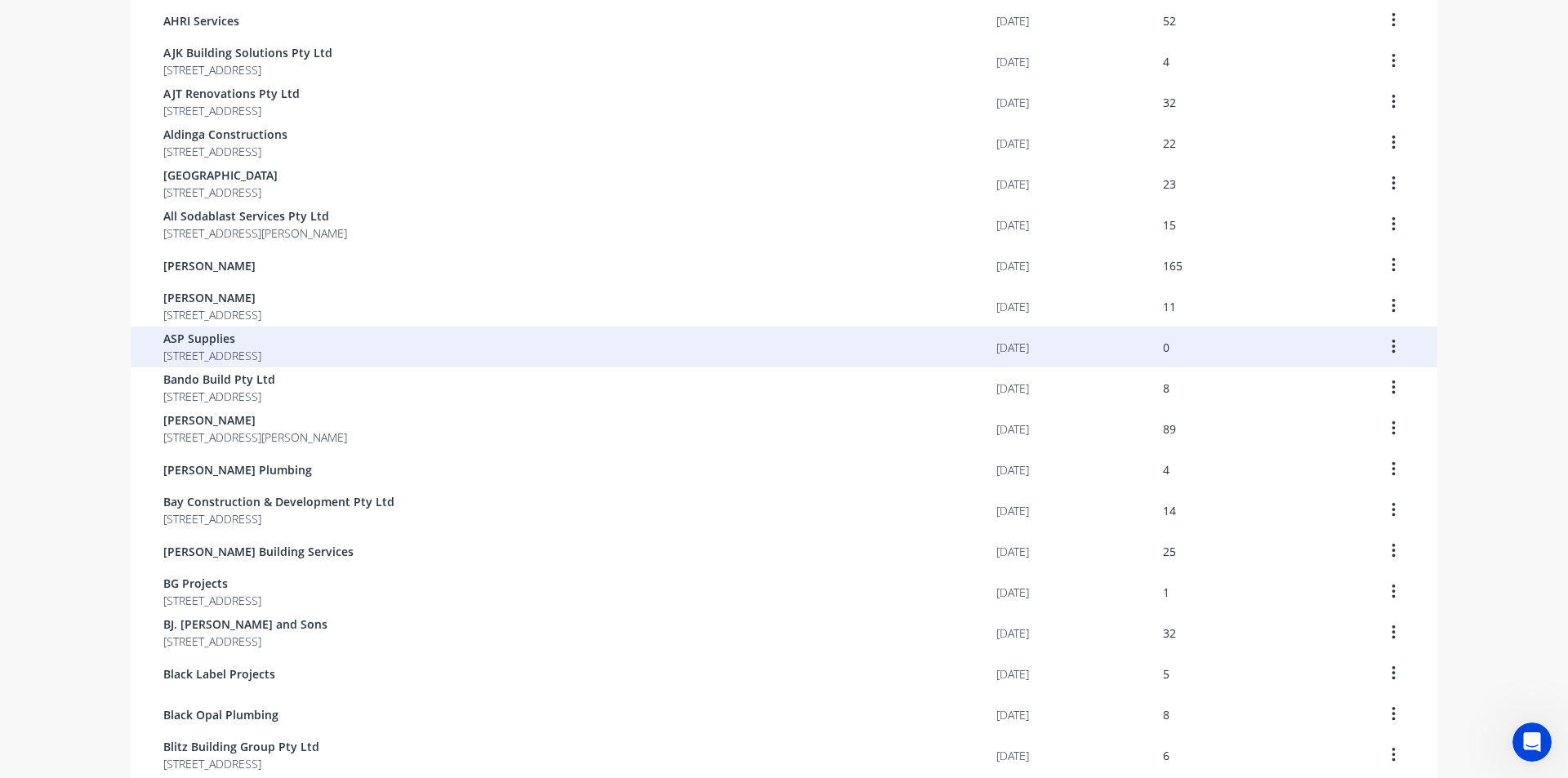
click at [262, 339] on span "ASP Supplies" at bounding box center [212, 339] width 98 height 17
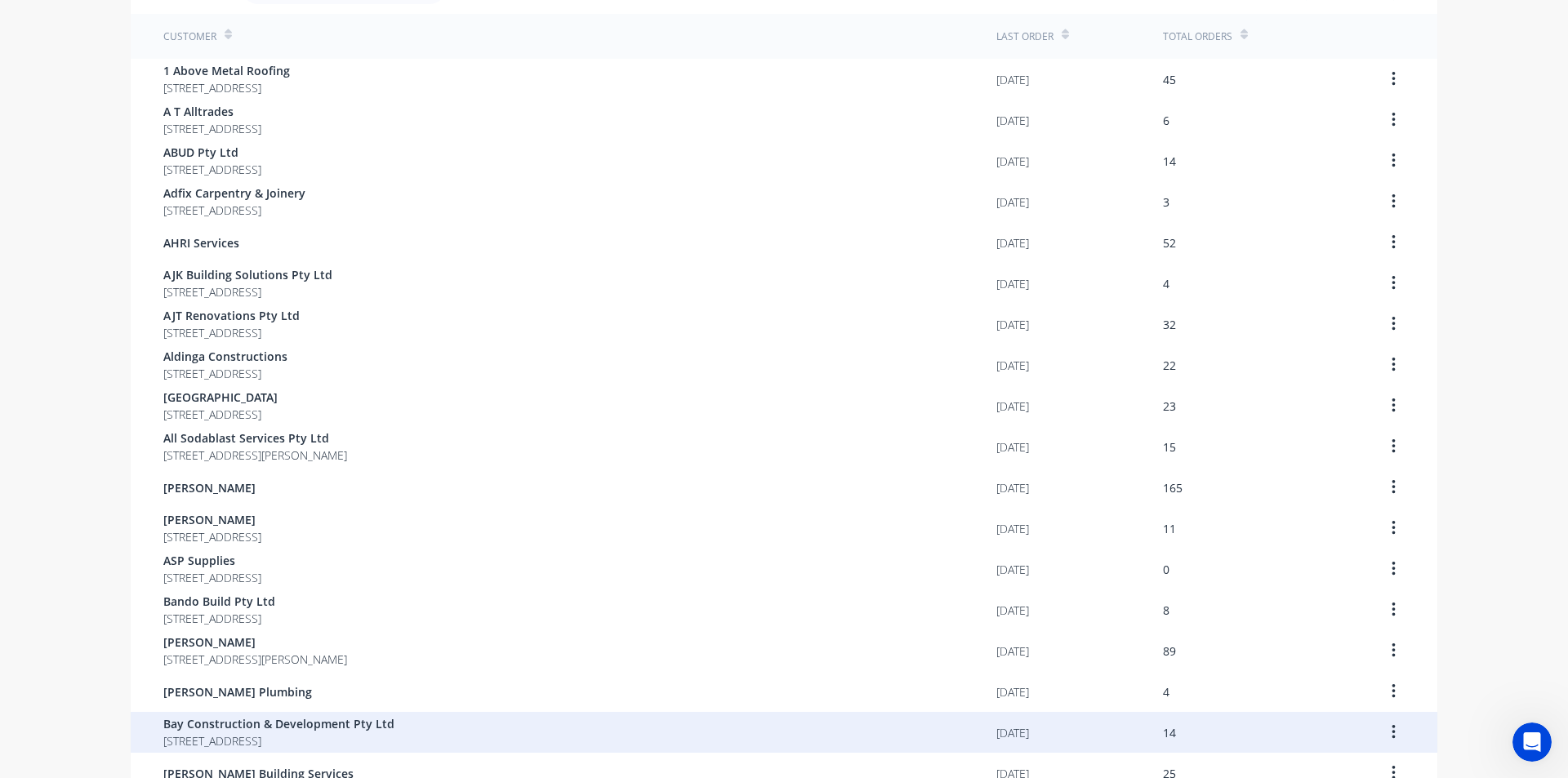
scroll to position [408, 0]
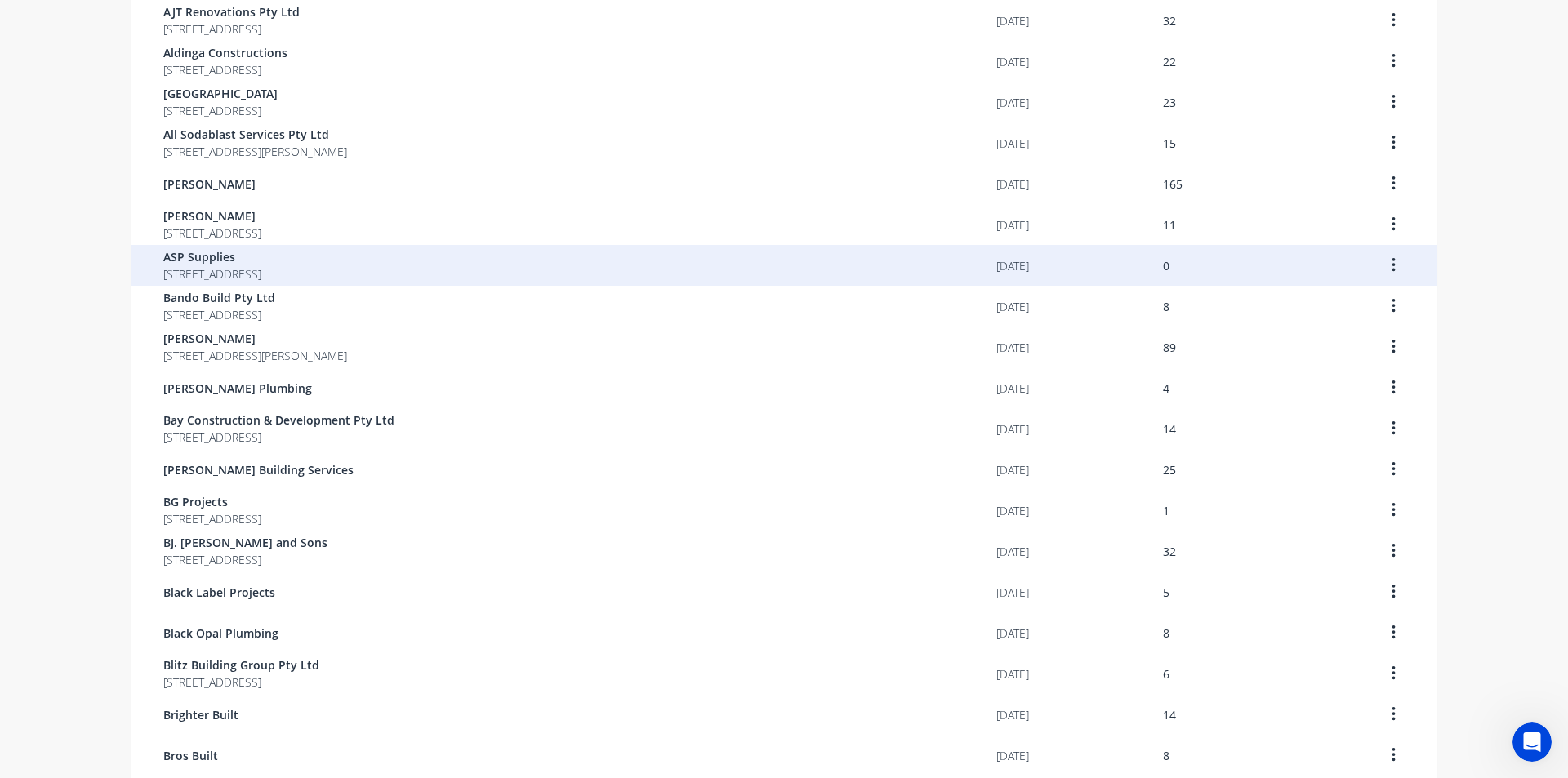
click at [239, 271] on span "[STREET_ADDRESS]" at bounding box center [212, 274] width 98 height 17
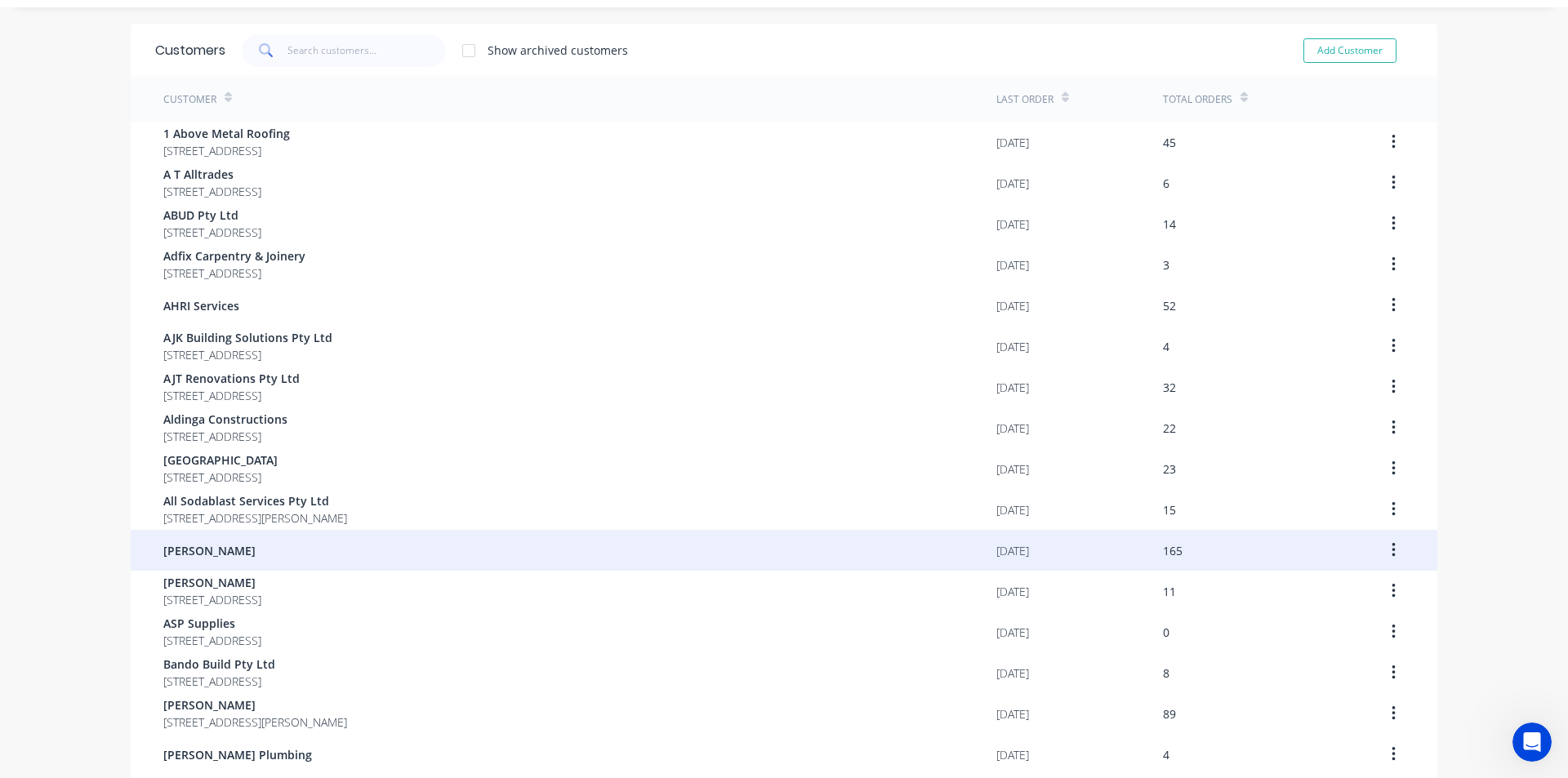
scroll to position [81, 0]
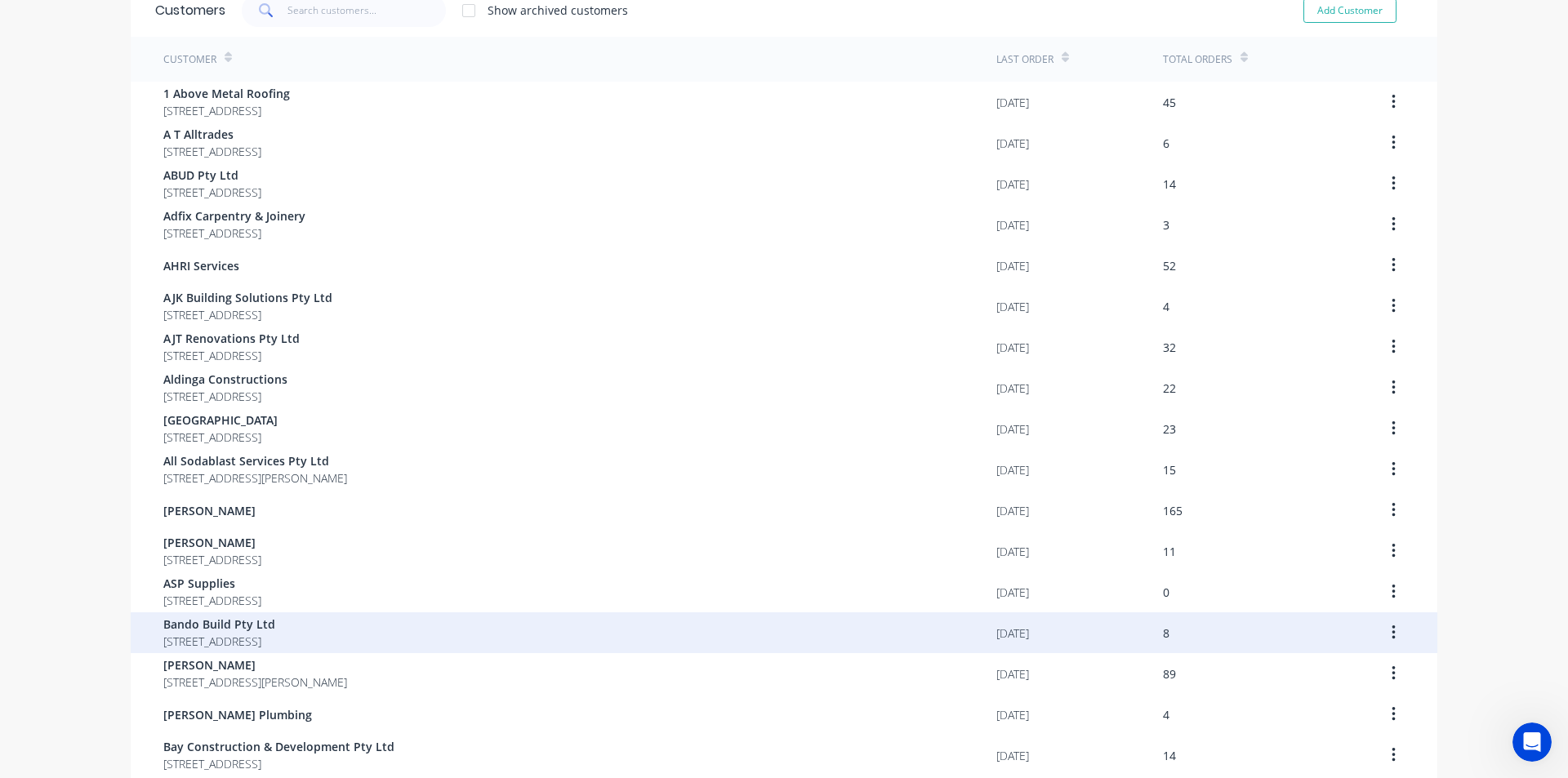
click at [268, 627] on span "Bando Build Pty Ltd" at bounding box center [219, 624] width 112 height 17
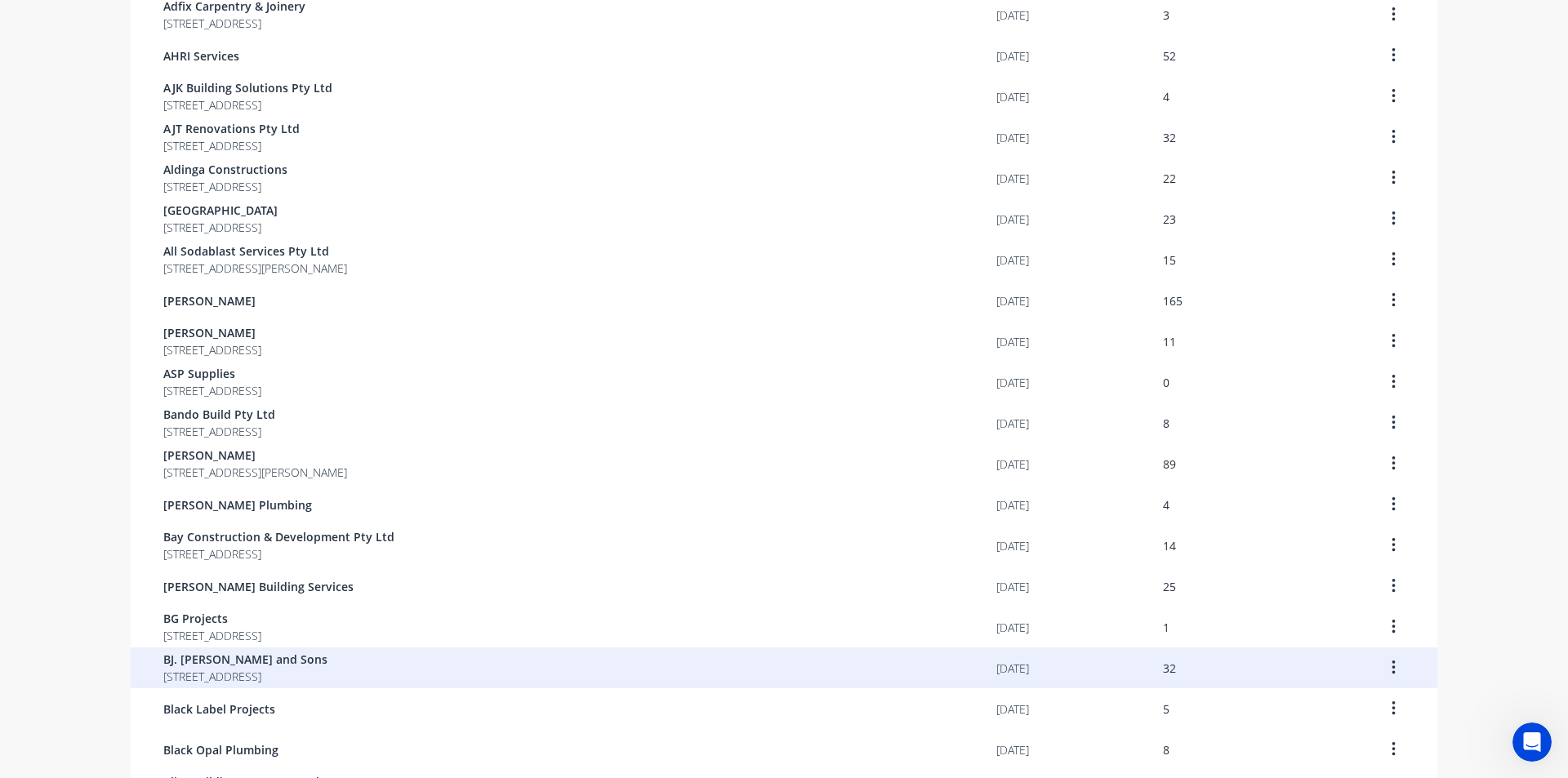
scroll to position [327, 0]
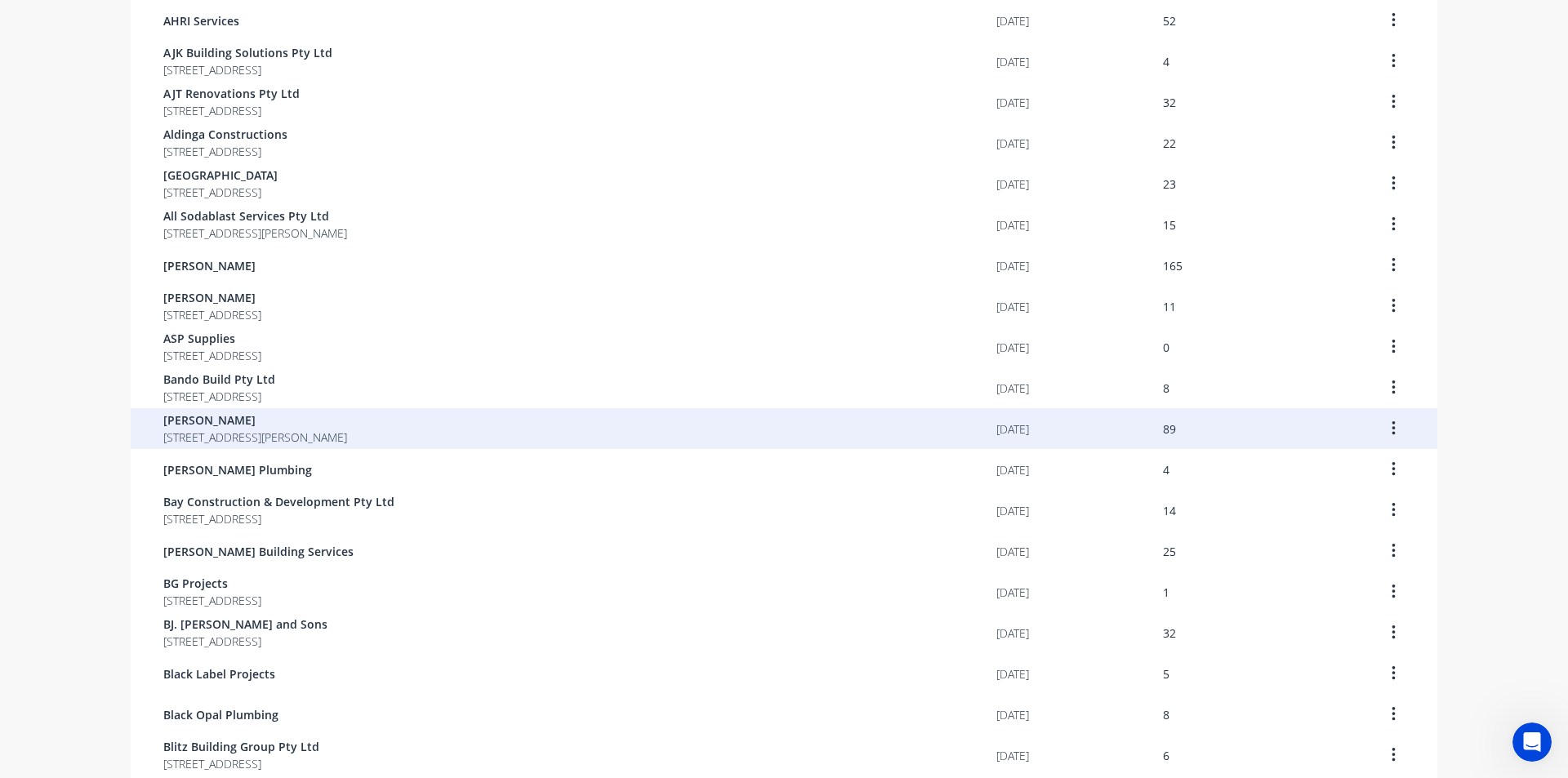
click at [253, 437] on span "51 Giles St Yarrawarrah New South Wales Australia 2233" at bounding box center [255, 437] width 184 height 17
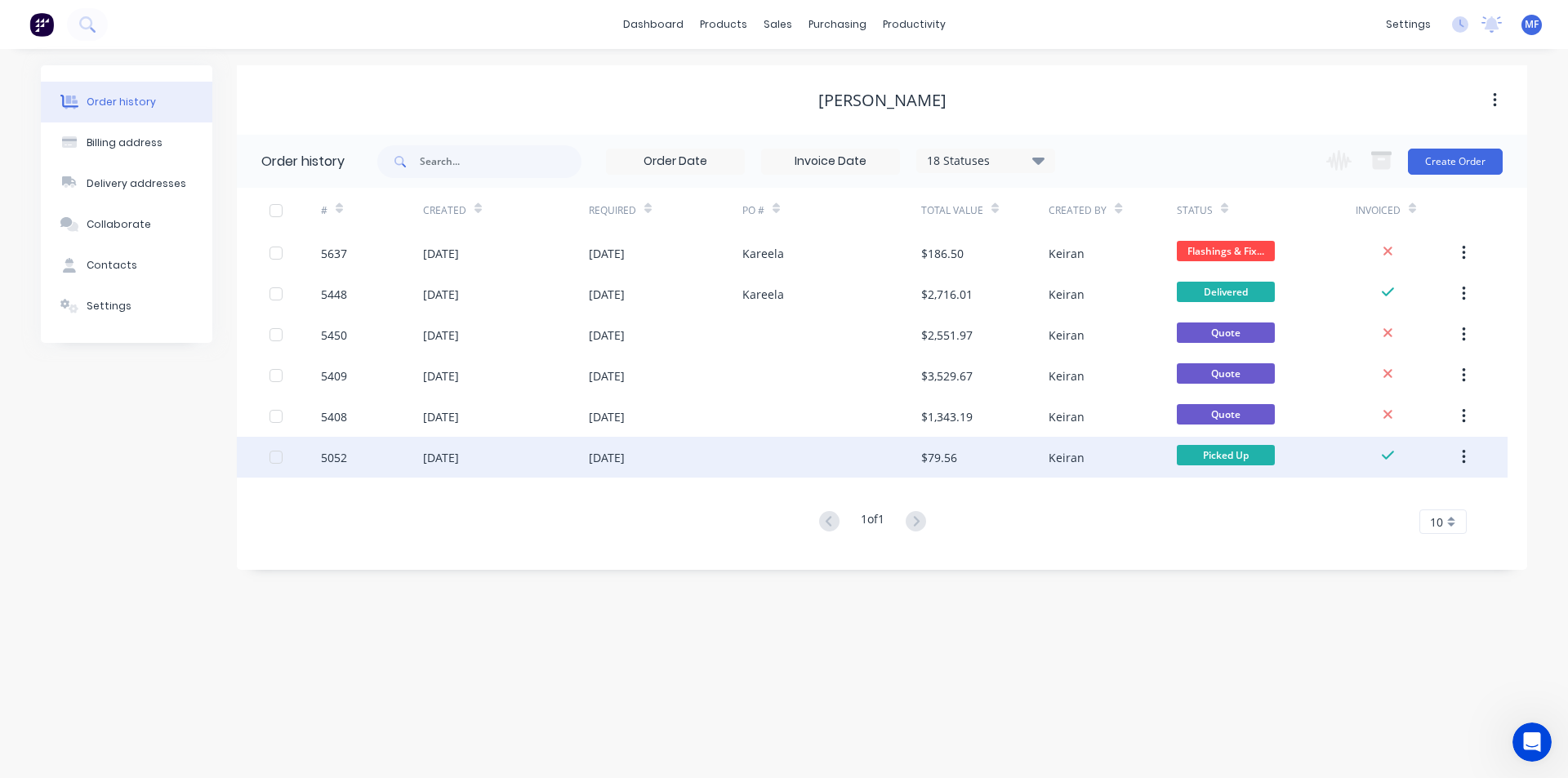
click at [963, 465] on div "$79.56" at bounding box center [985, 457] width 127 height 41
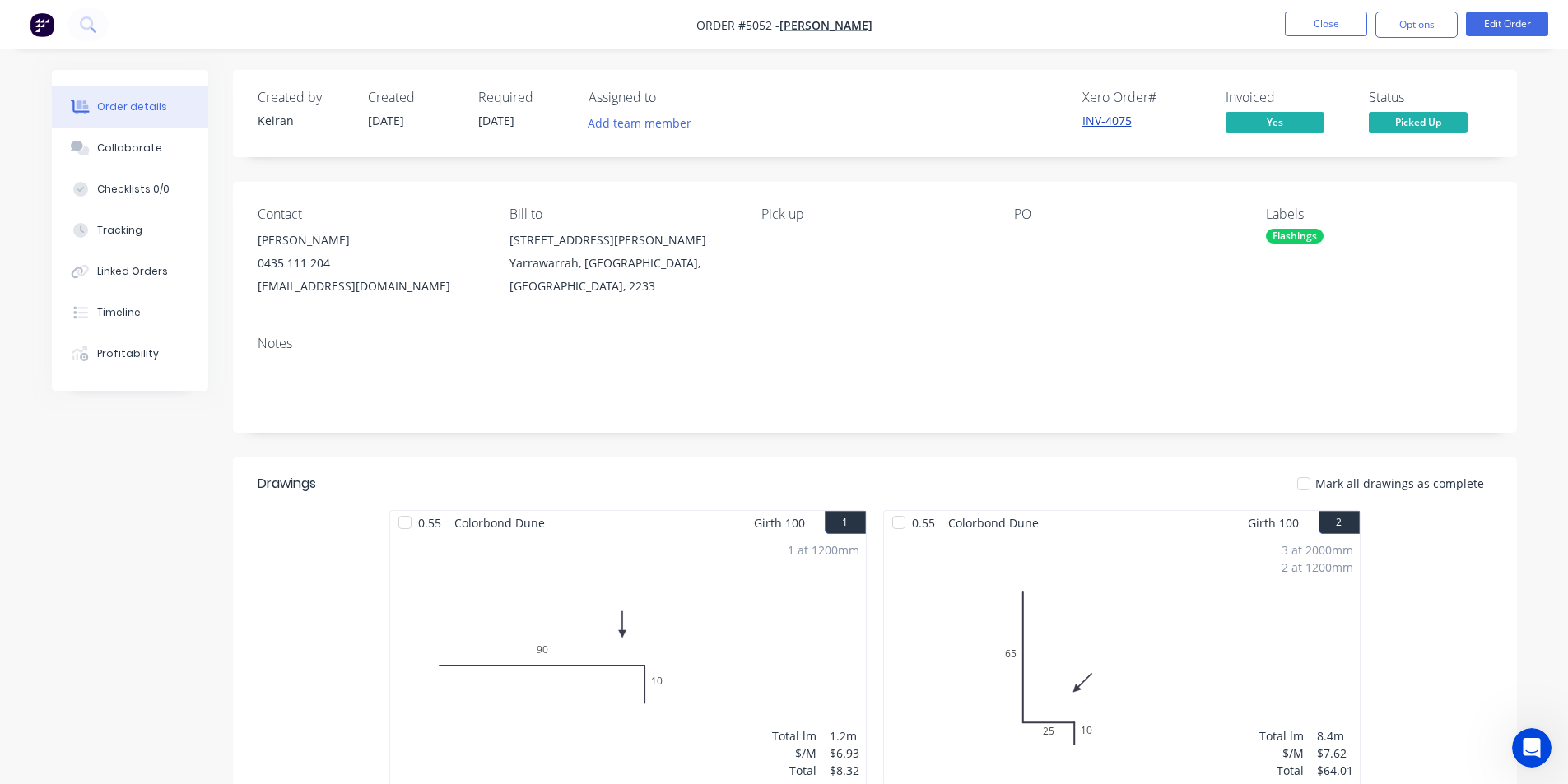
click at [1110, 118] on link "INV-4075" at bounding box center [1107, 120] width 49 height 16
click at [1424, 22] on button "Options" at bounding box center [1417, 24] width 82 height 26
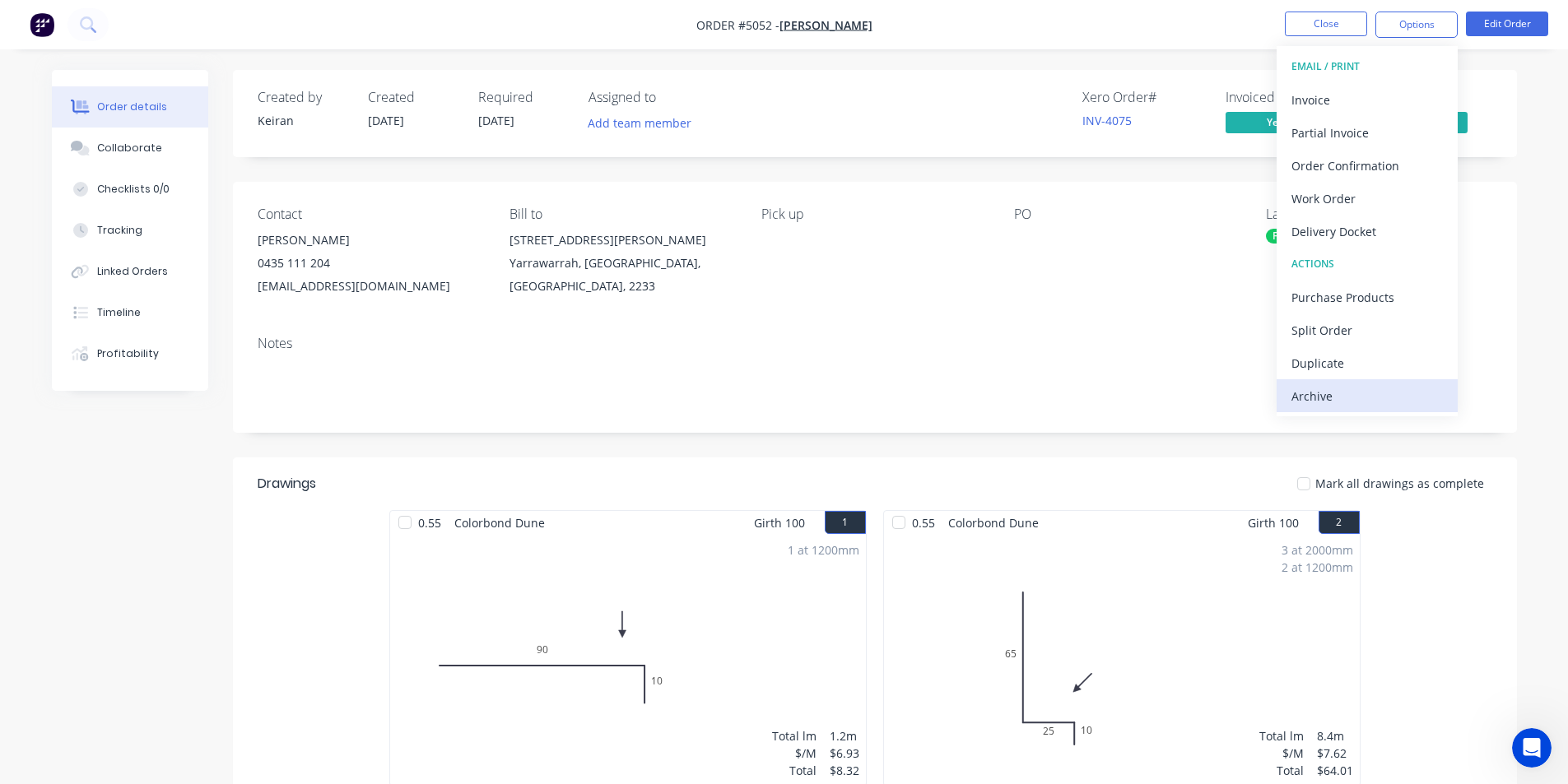
click at [1344, 395] on div "Archive" at bounding box center [1367, 397] width 151 height 24
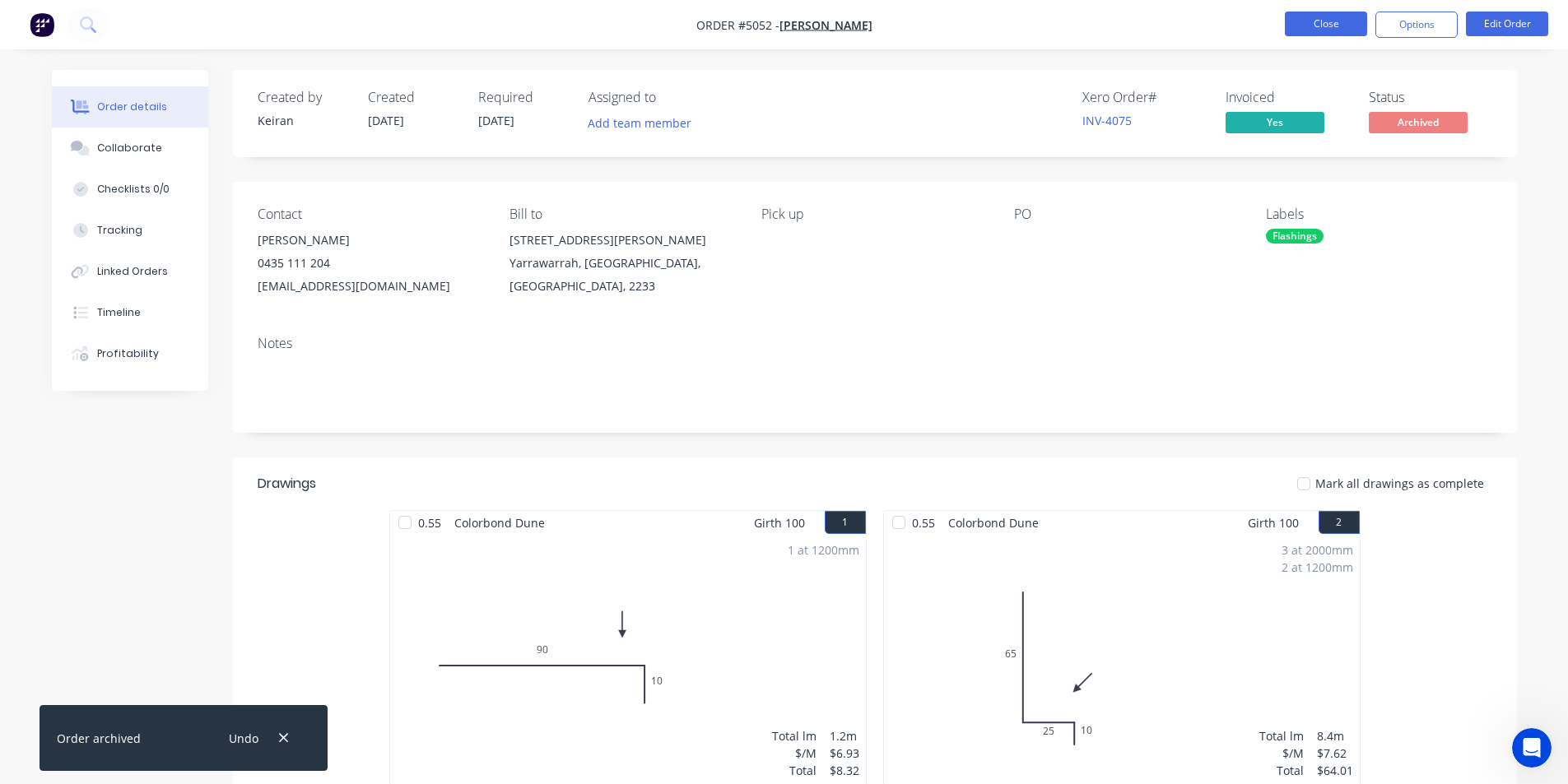
click at [1330, 22] on button "Close" at bounding box center [1326, 23] width 82 height 25
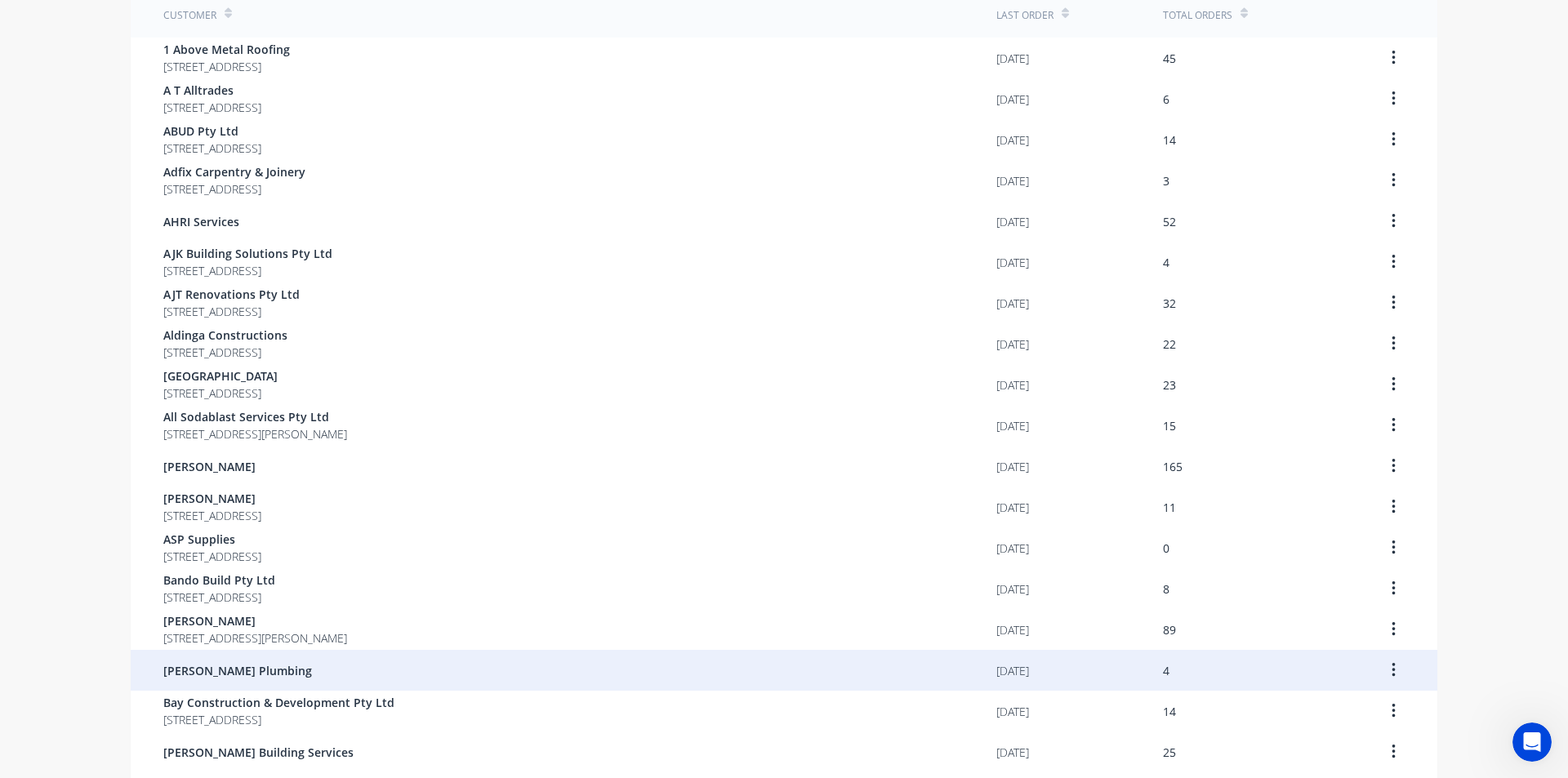
scroll to position [408, 0]
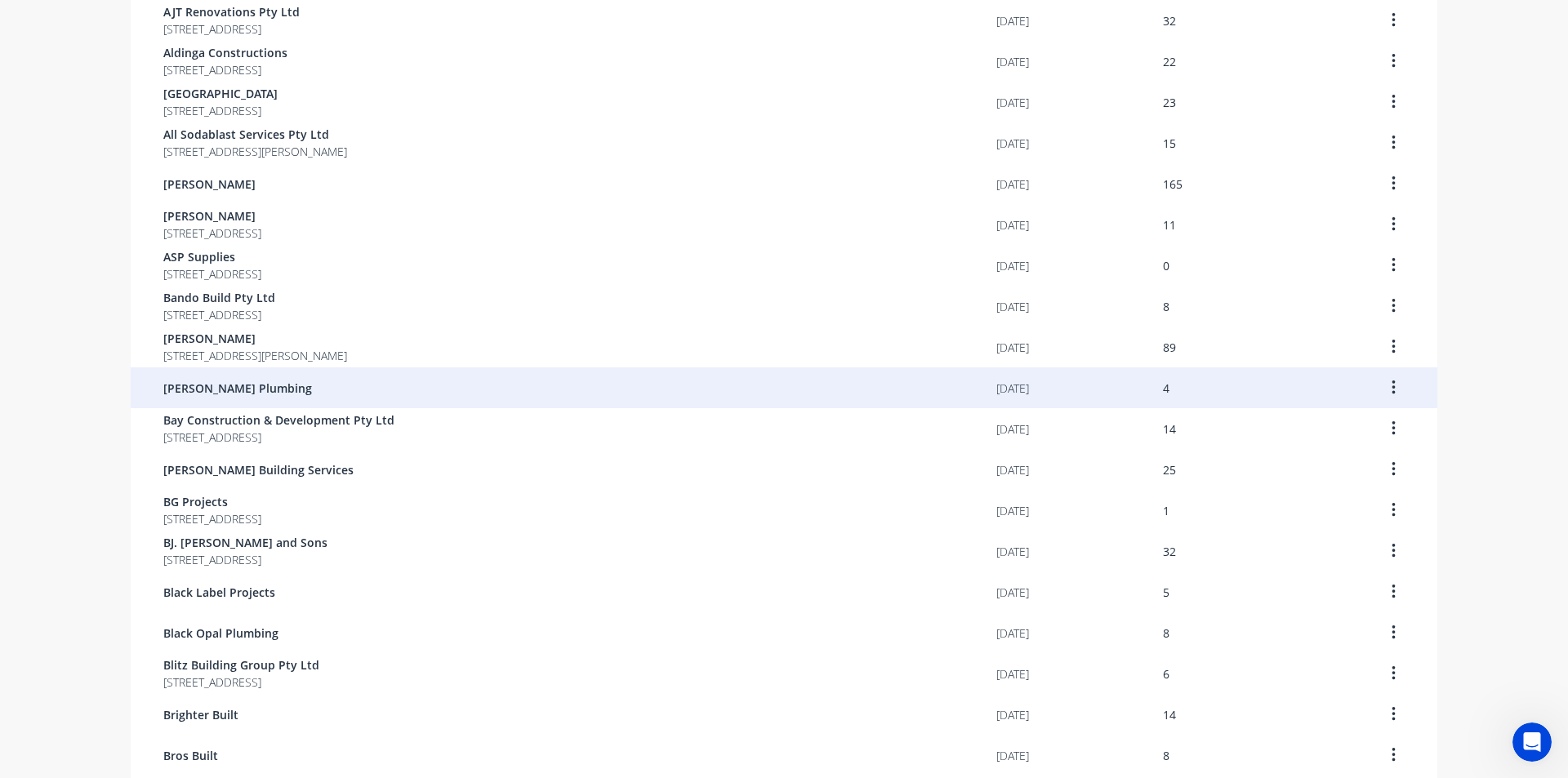
click at [348, 391] on div "[PERSON_NAME] Plumbing" at bounding box center [579, 388] width 833 height 41
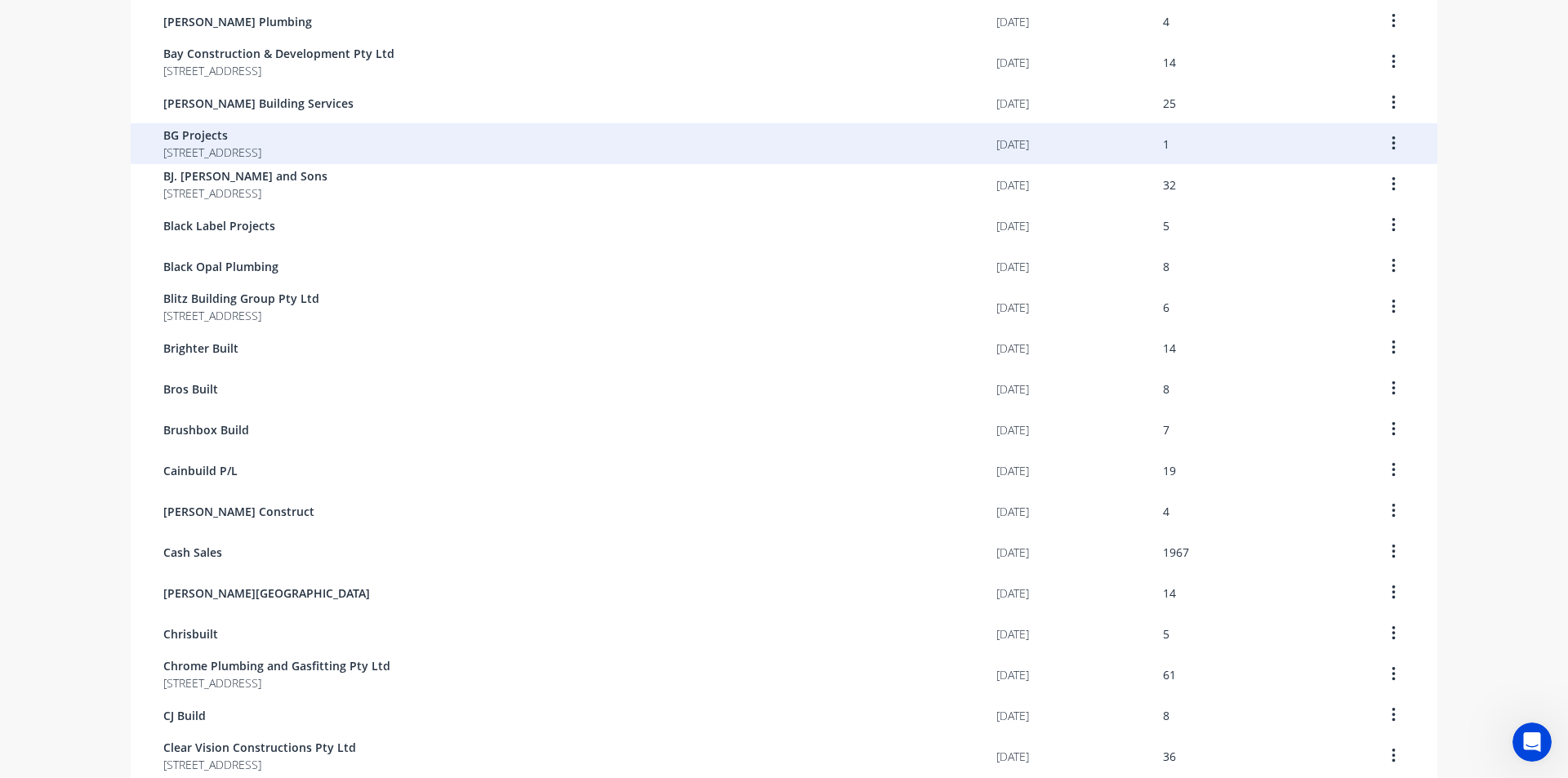
scroll to position [735, 0]
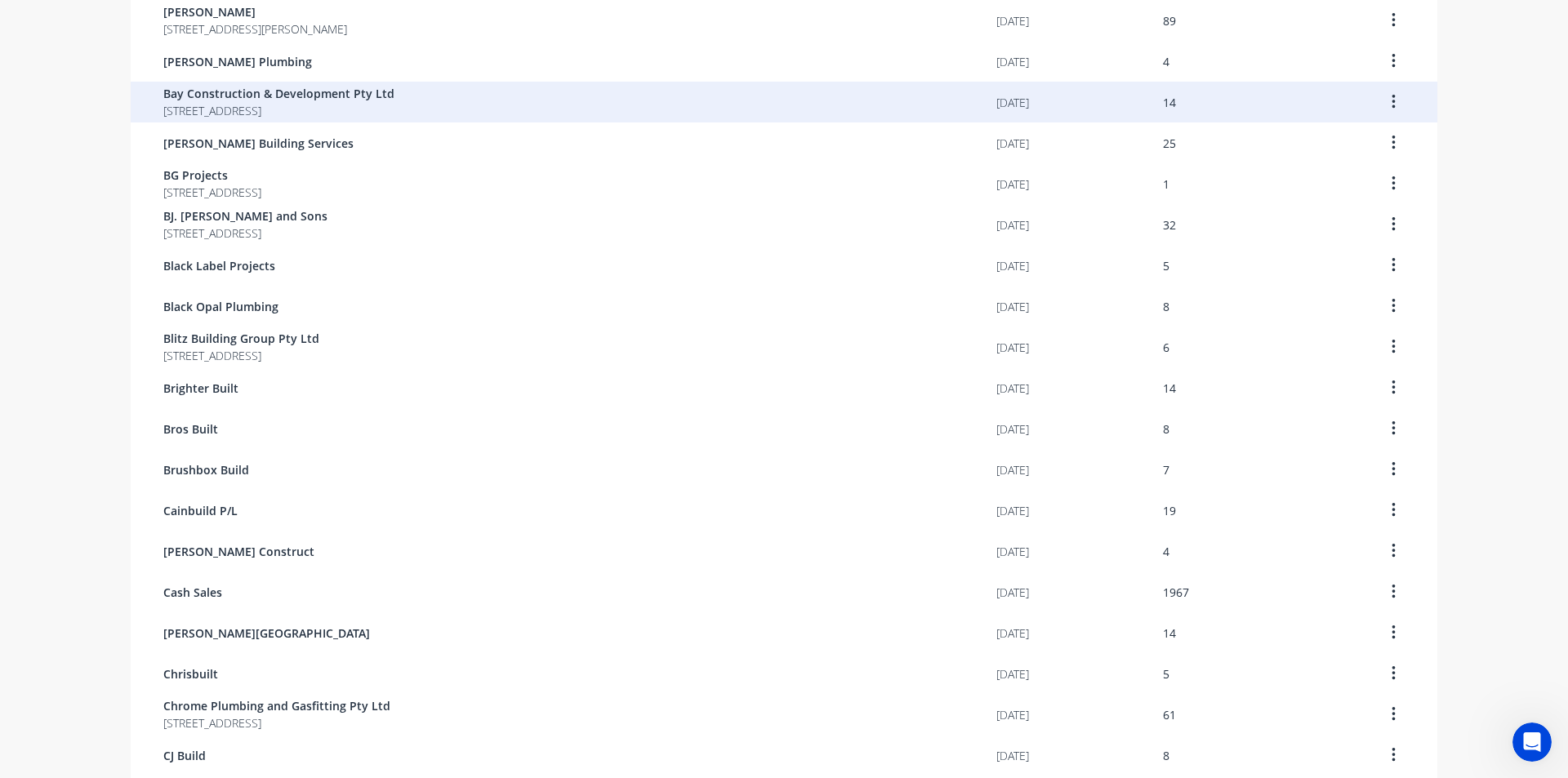
click at [236, 102] on span "[STREET_ADDRESS]" at bounding box center [278, 111] width 231 height 17
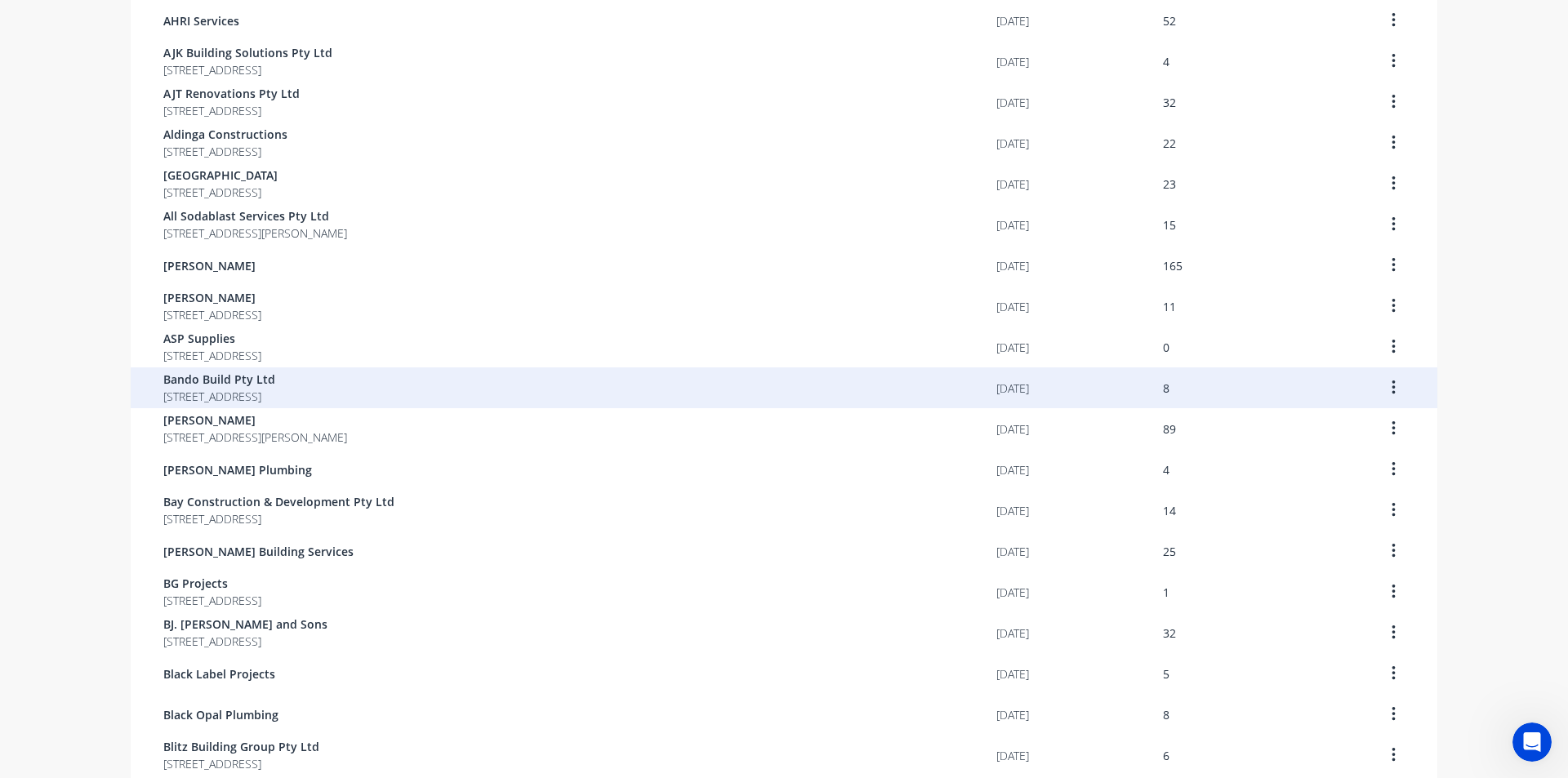
scroll to position [408, 0]
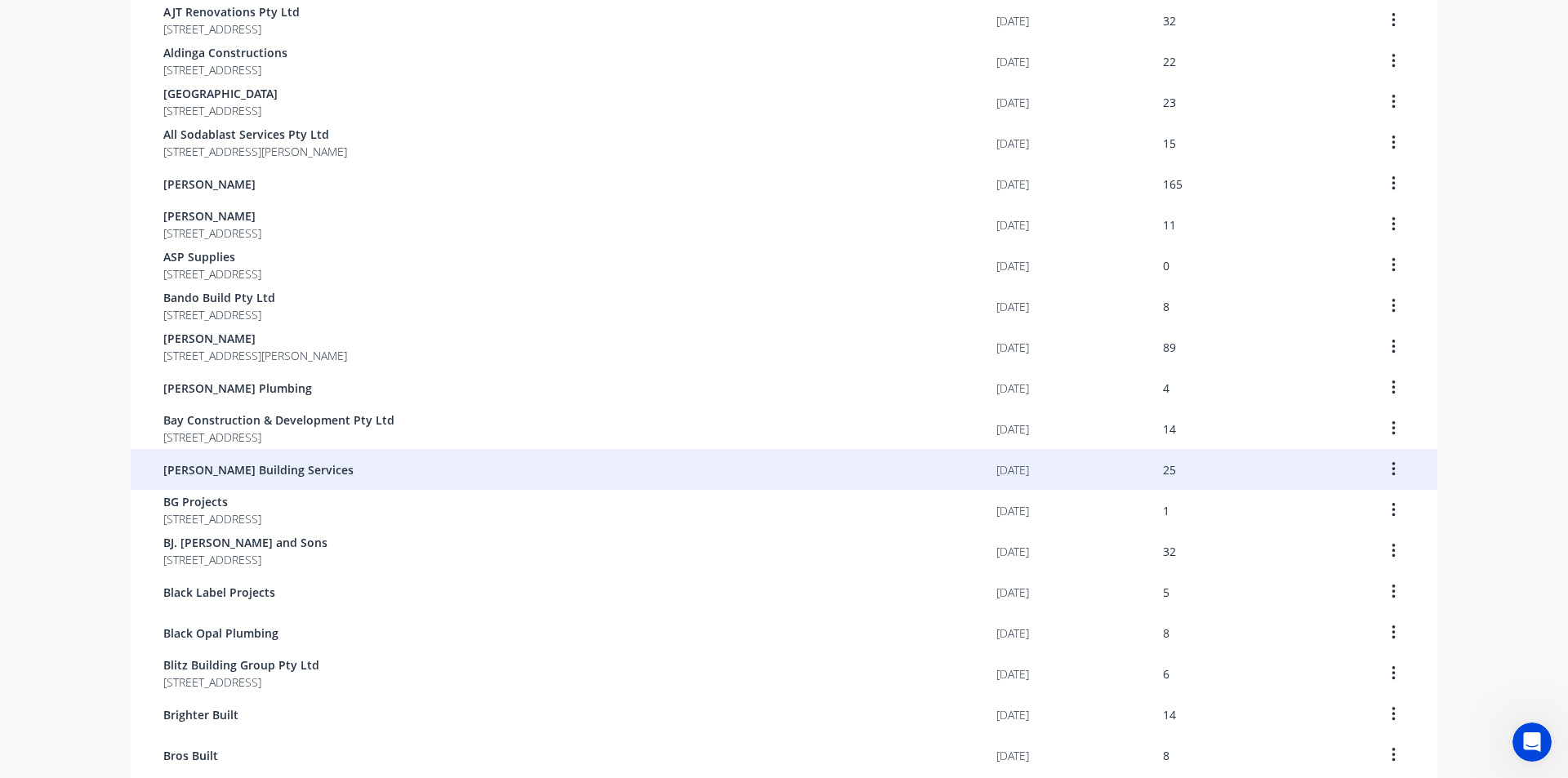
click at [428, 465] on div "[PERSON_NAME] Building Services" at bounding box center [579, 470] width 833 height 41
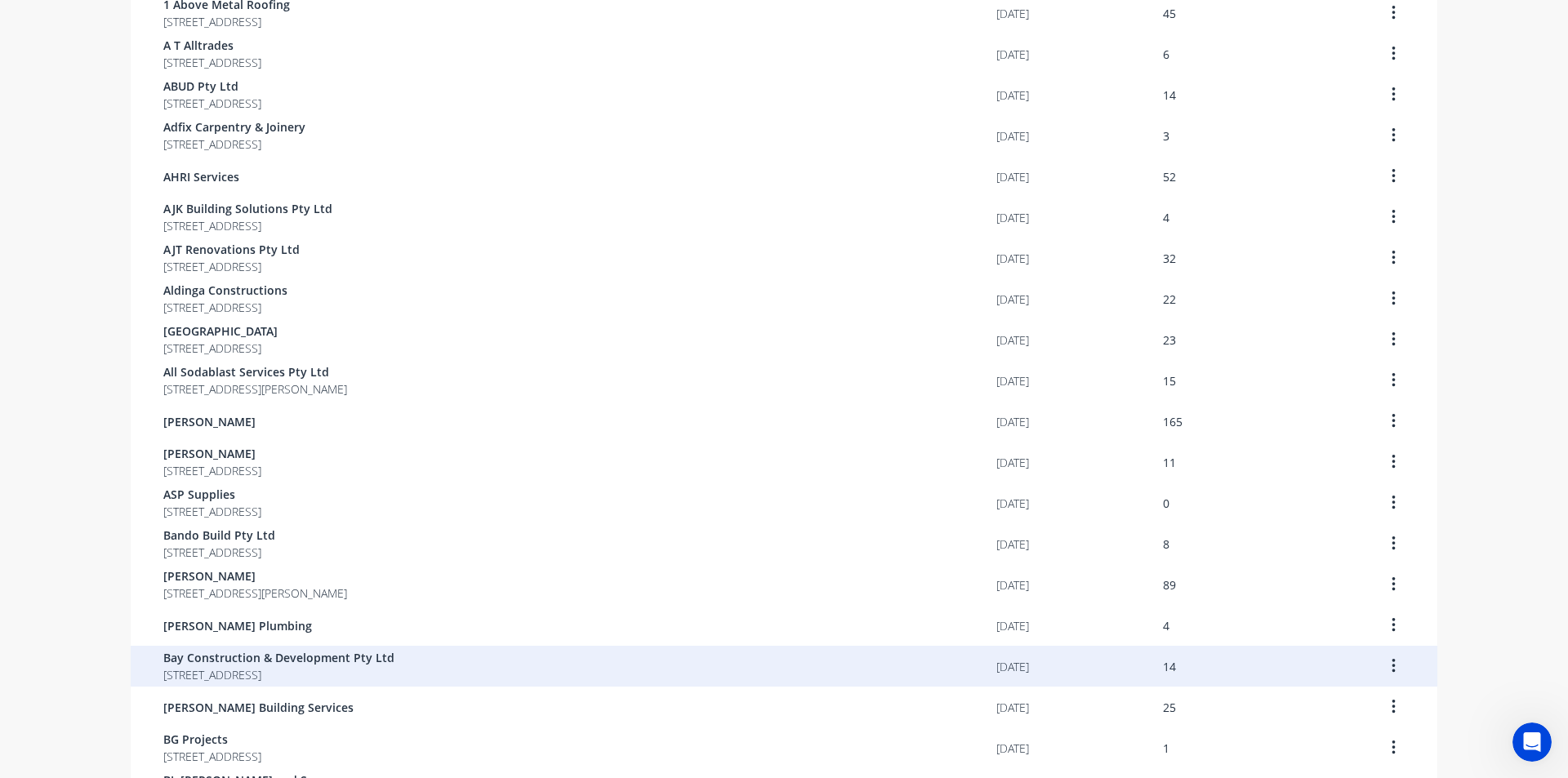
scroll to position [490, 0]
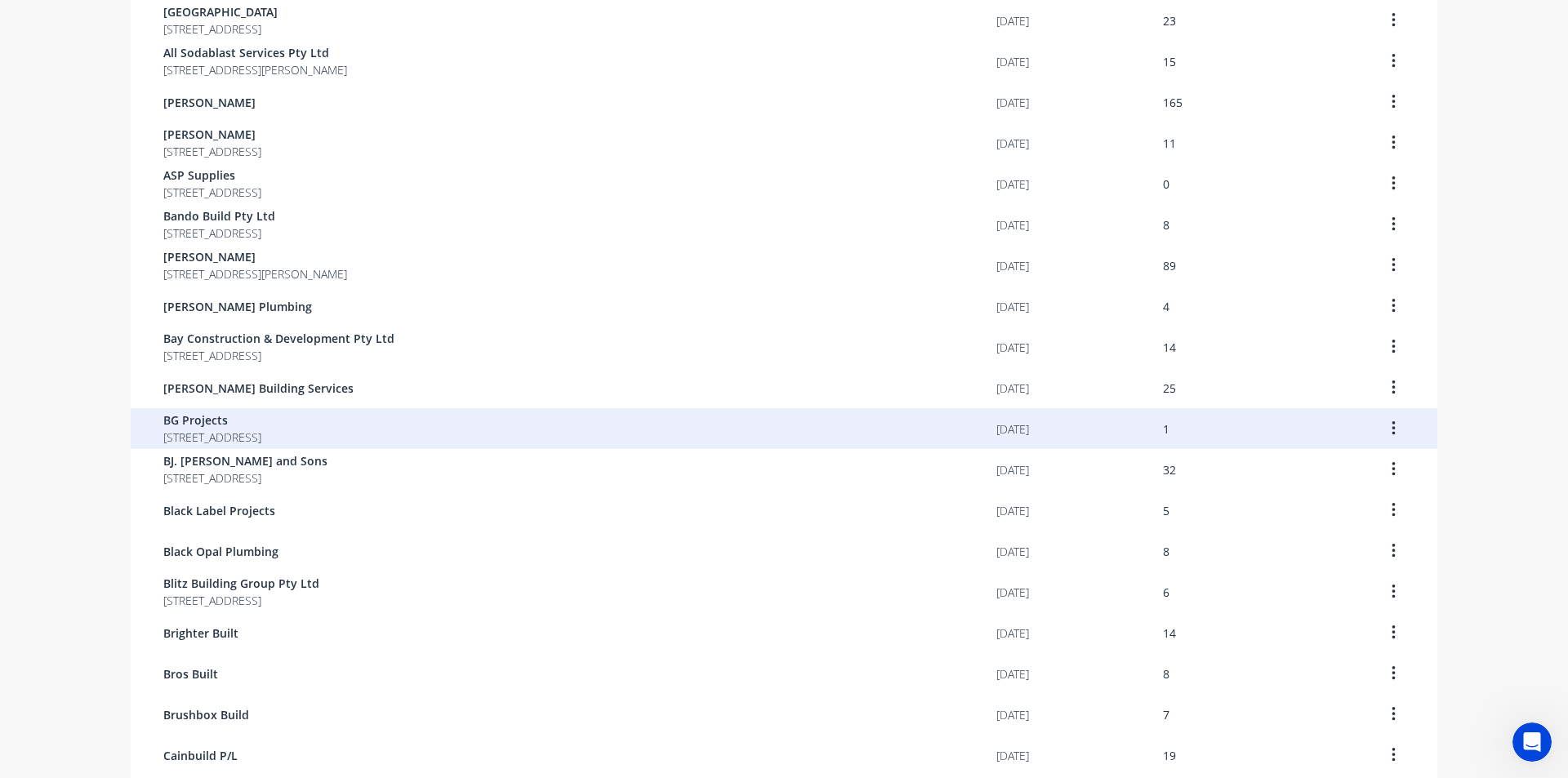
click at [262, 425] on span "BG Projects" at bounding box center [212, 420] width 98 height 17
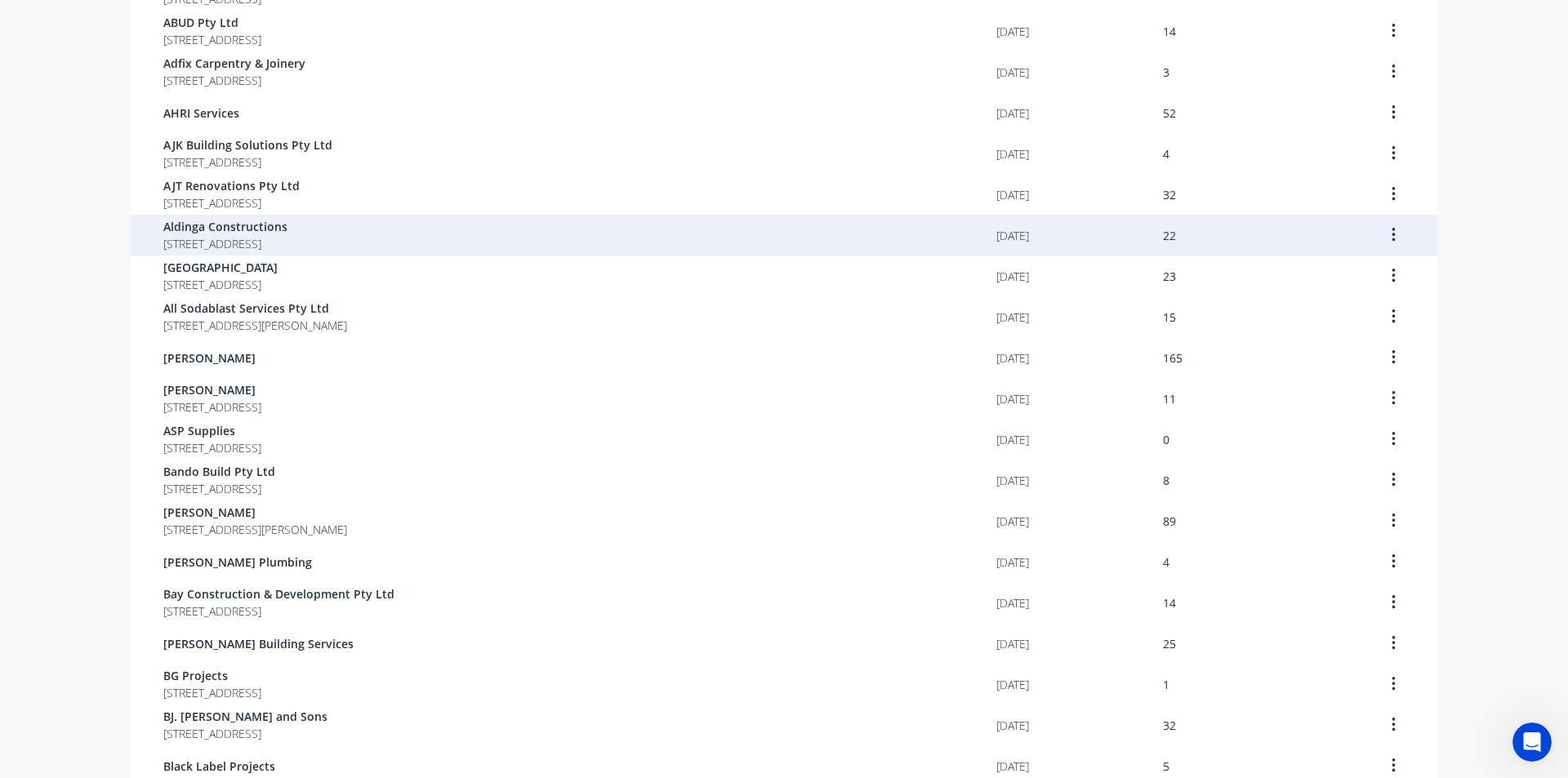
scroll to position [245, 0]
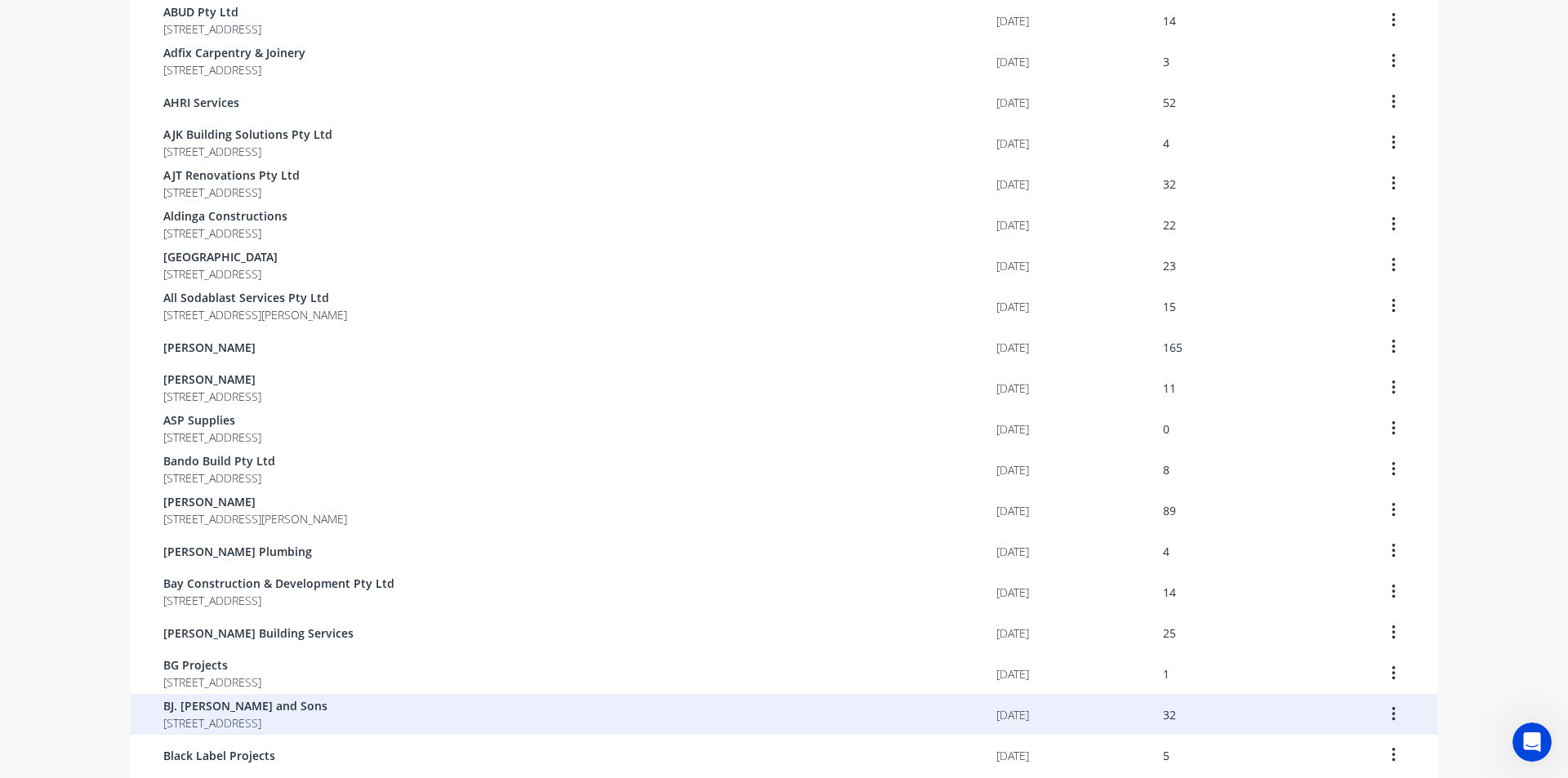
click at [287, 711] on span "BJ. [PERSON_NAME] and Sons" at bounding box center [244, 706] width 164 height 17
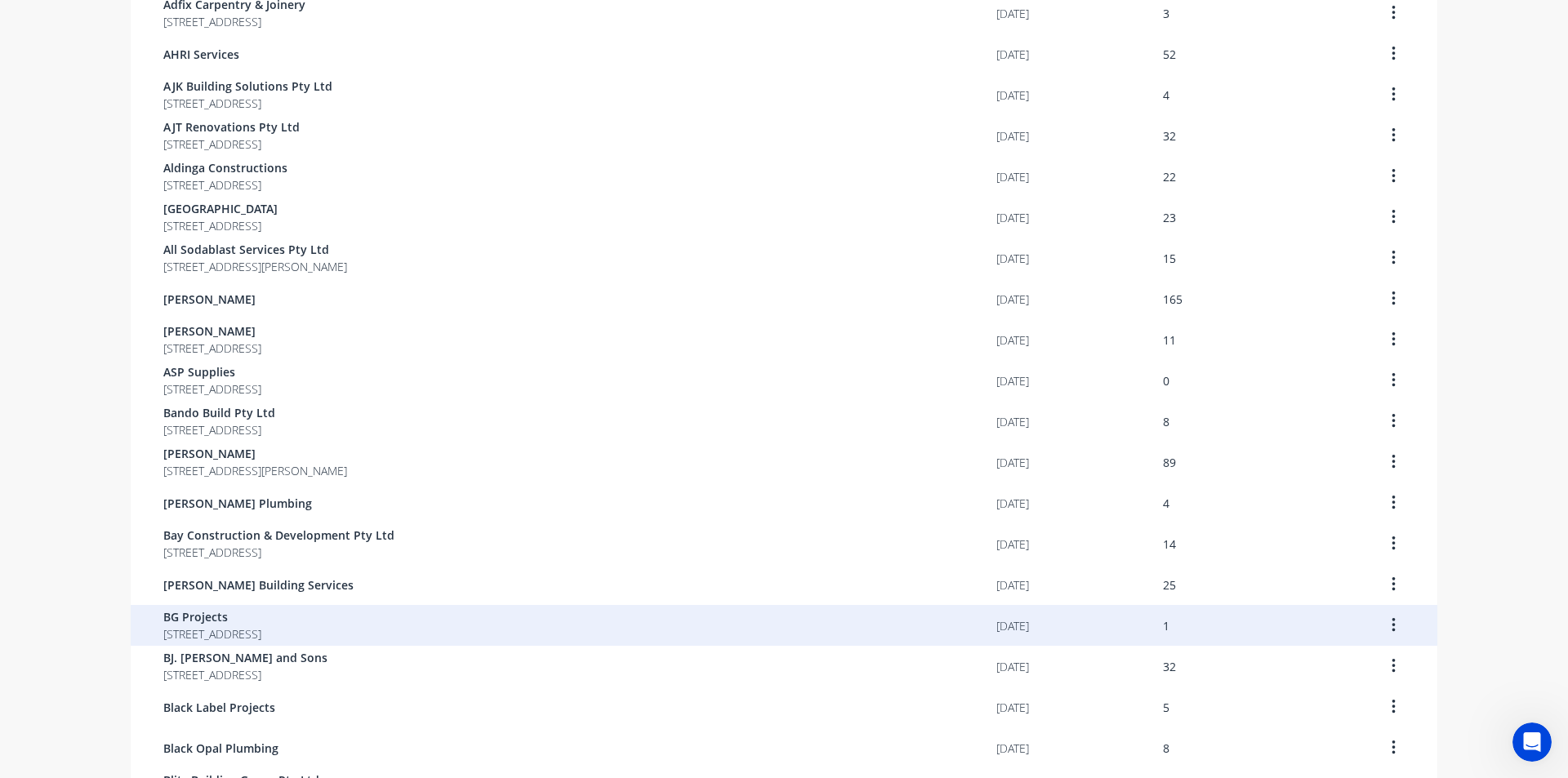
scroll to position [327, 0]
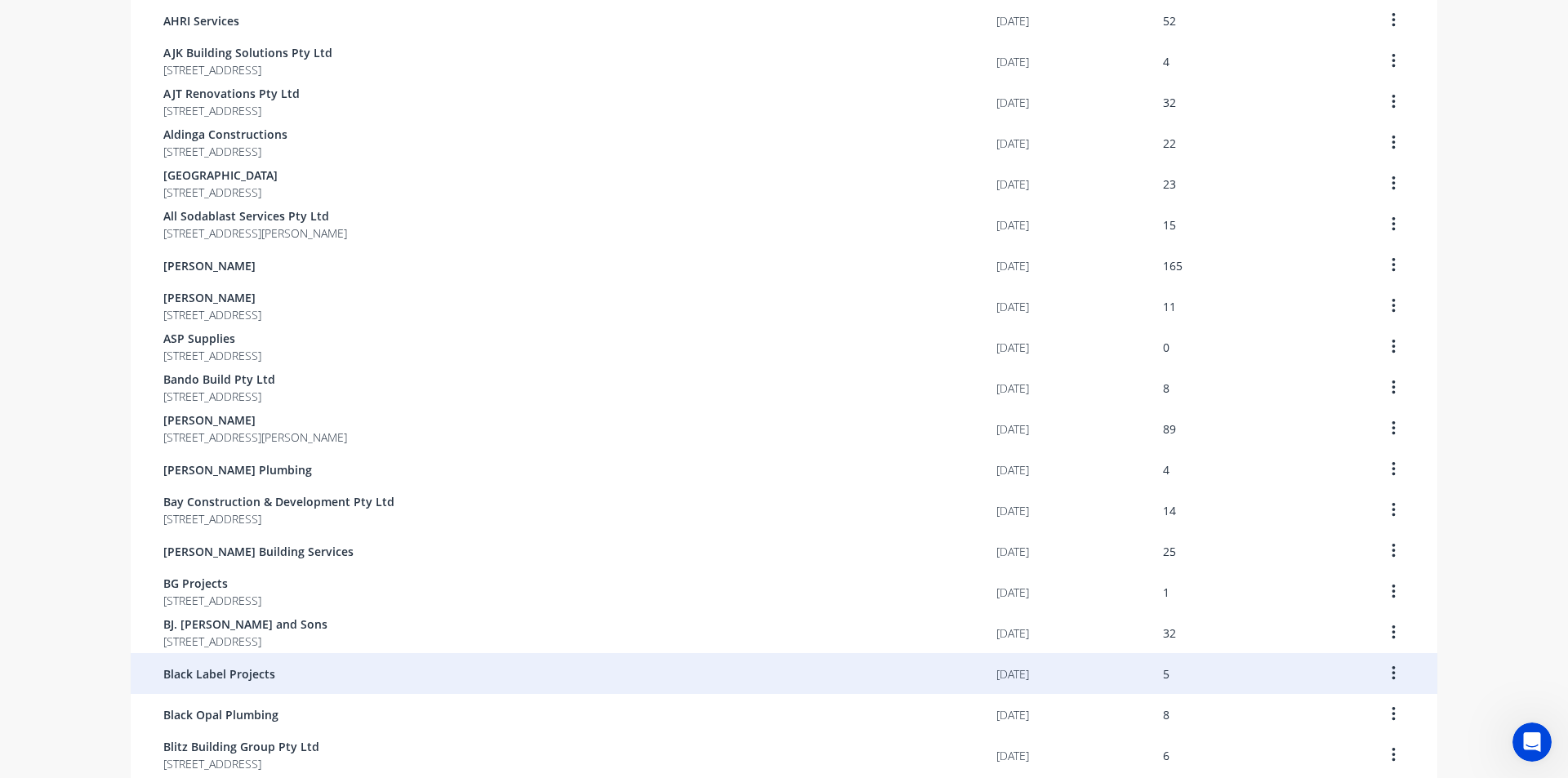
click at [517, 665] on div "Black Label Projects" at bounding box center [579, 674] width 833 height 41
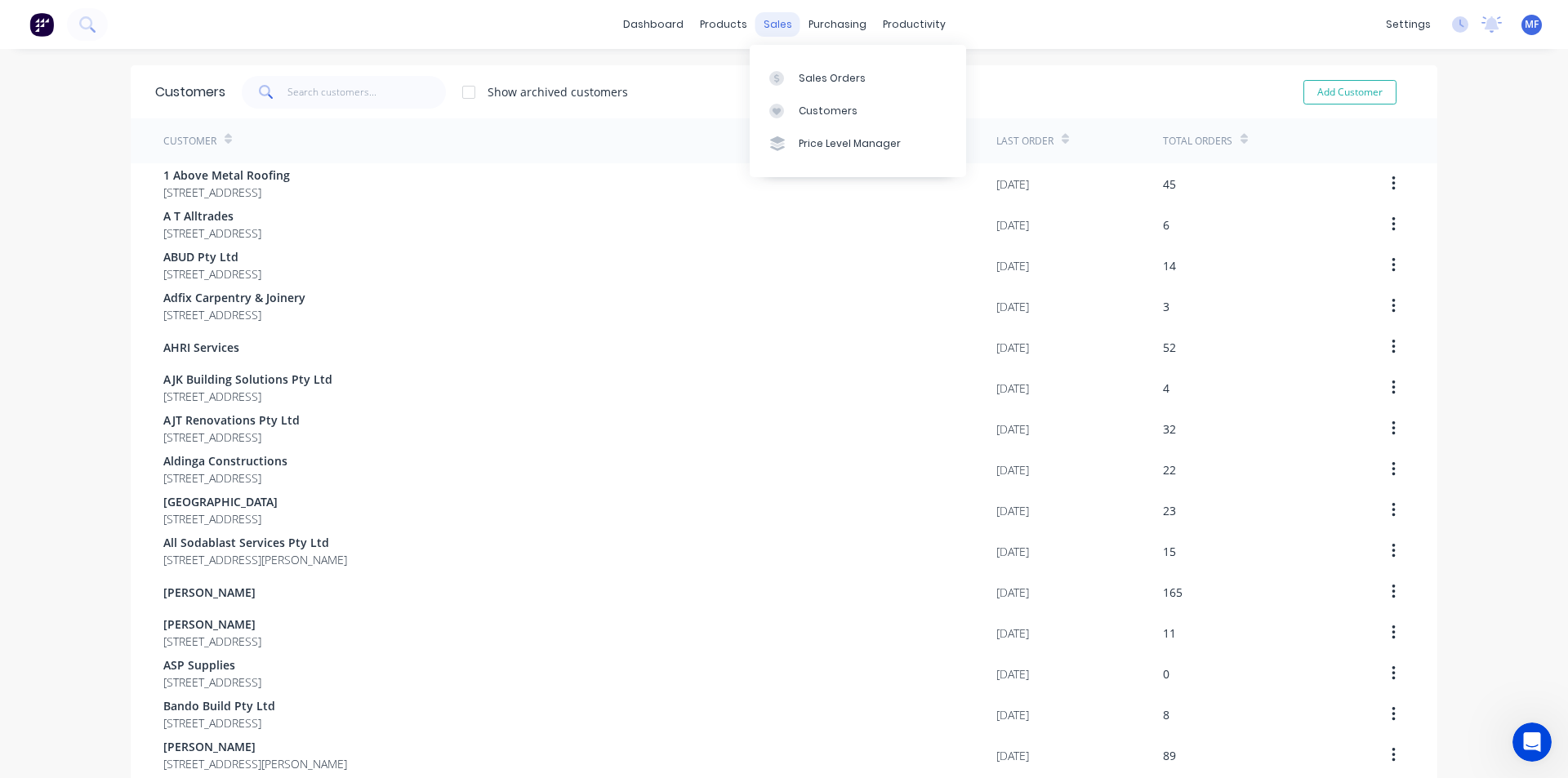
drag, startPoint x: 763, startPoint y: 21, endPoint x: 769, endPoint y: 27, distance: 8.5
click at [763, 21] on div "sales" at bounding box center [778, 24] width 45 height 25
click at [807, 72] on div "Sales Orders" at bounding box center [832, 78] width 67 height 15
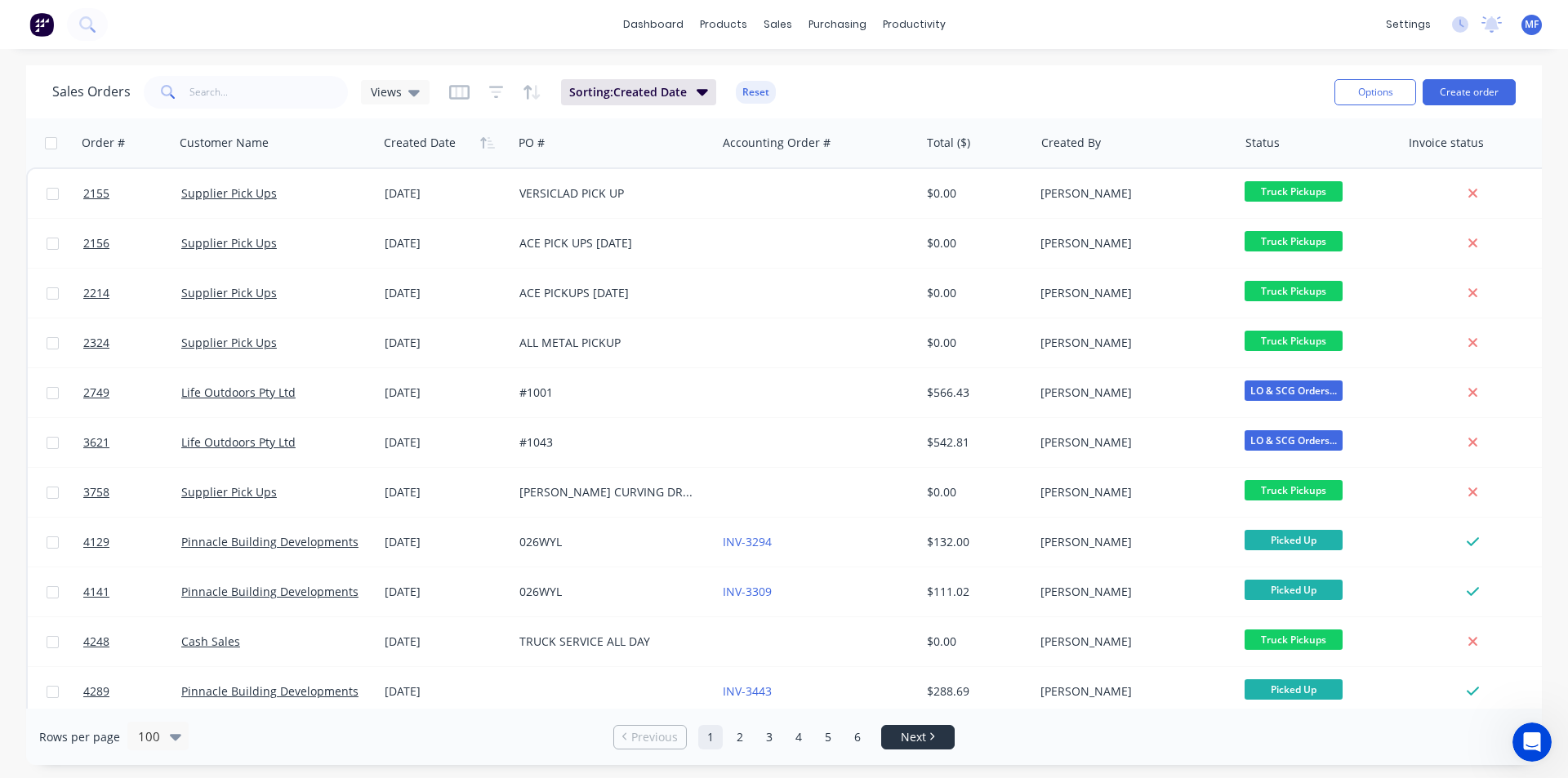
click at [921, 734] on span "Next" at bounding box center [914, 737] width 26 height 16
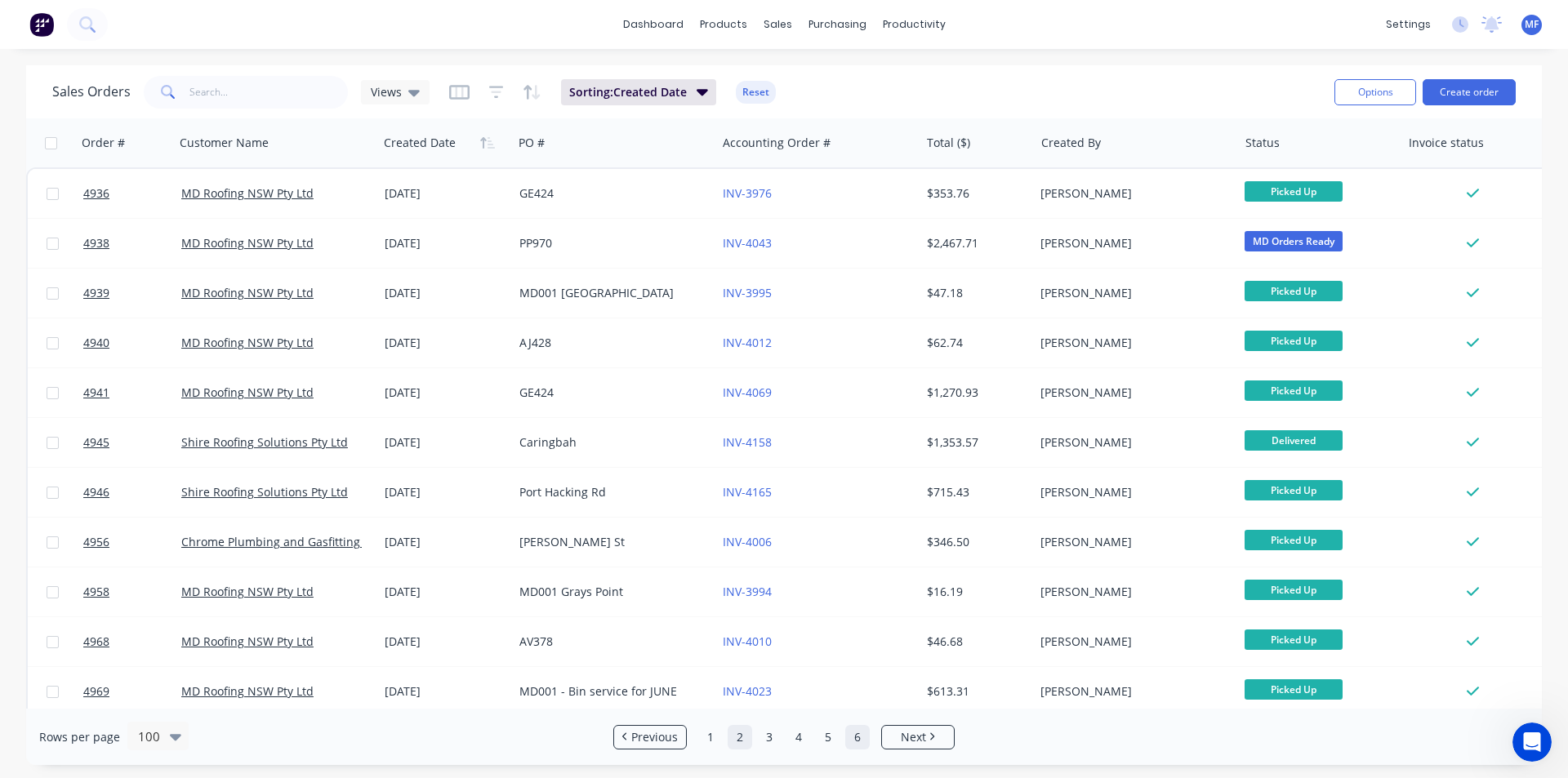
click at [853, 742] on link "6" at bounding box center [857, 737] width 25 height 25
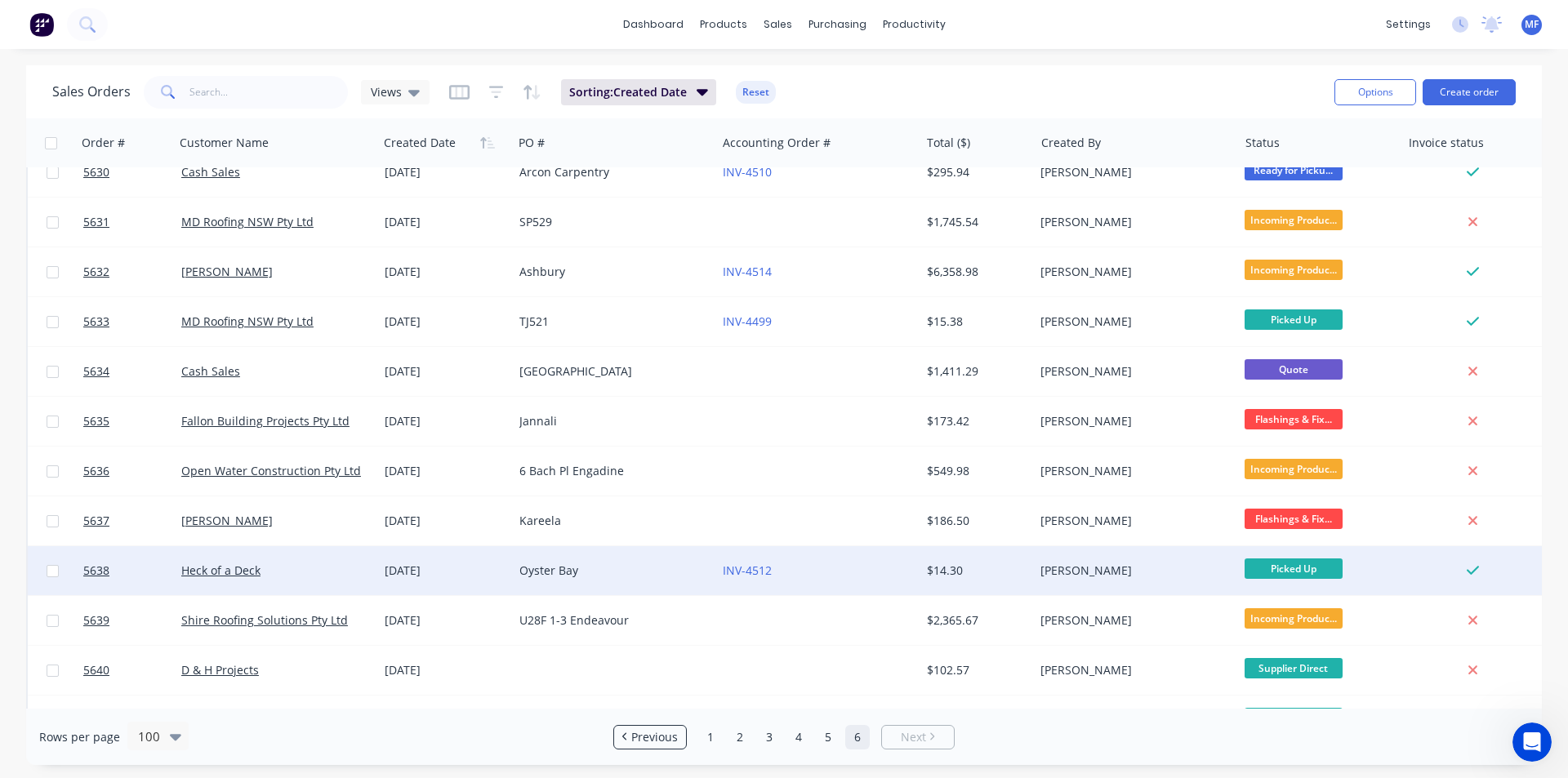
scroll to position [1908, 0]
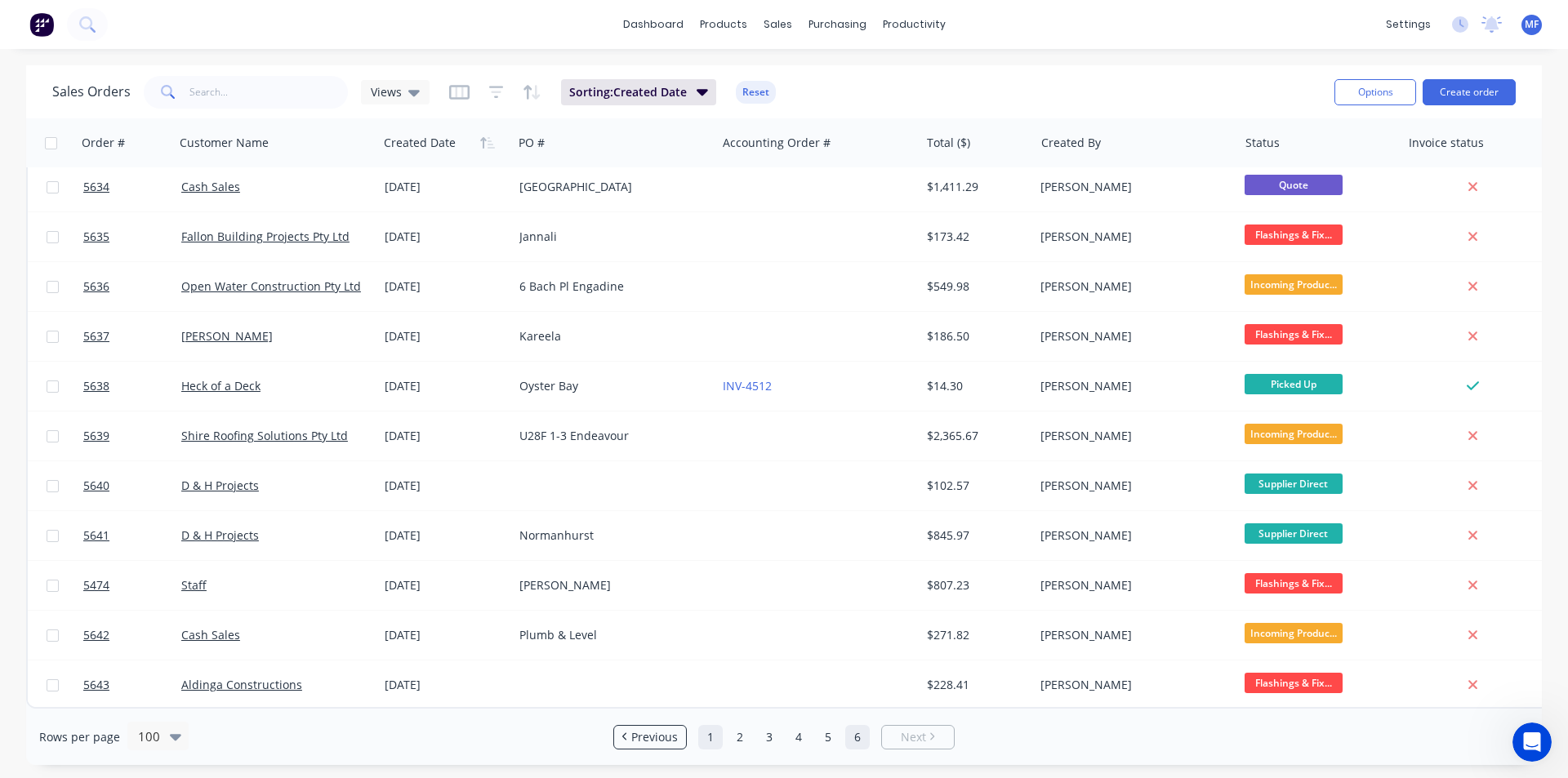
click at [712, 737] on link "1" at bounding box center [710, 737] width 25 height 25
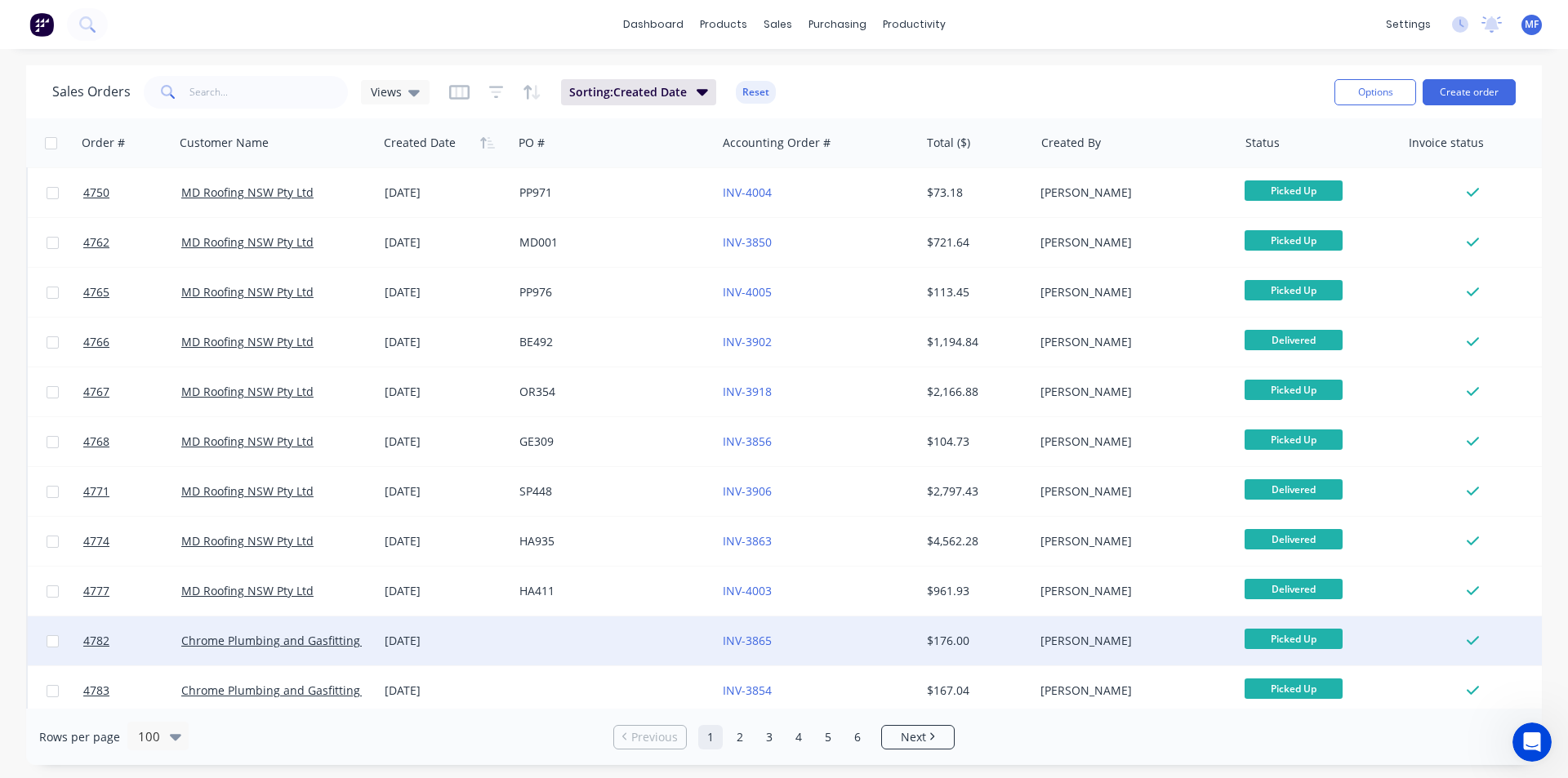
scroll to position [2243, 0]
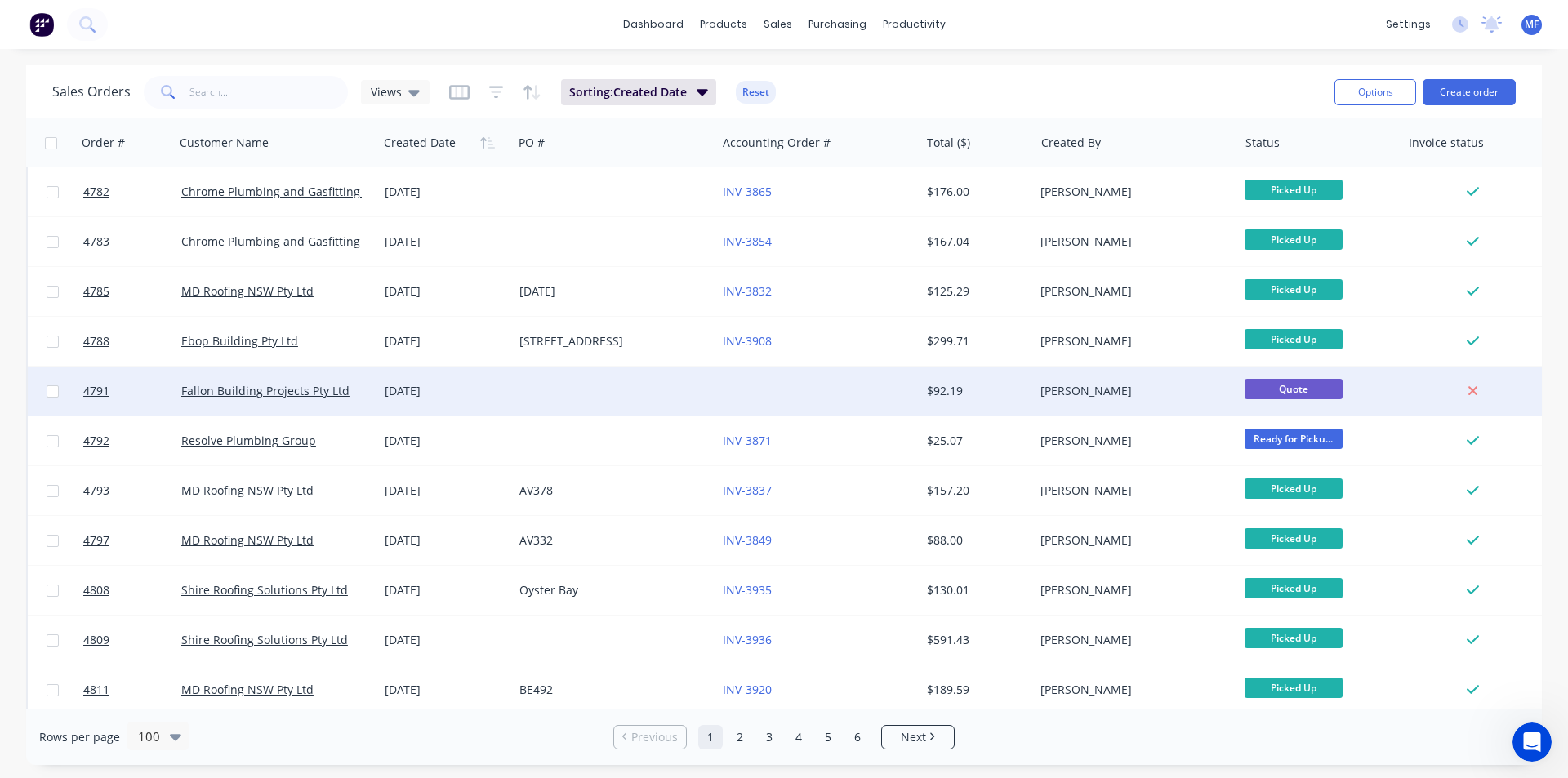
click at [1500, 401] on div at bounding box center [1476, 390] width 151 height 49
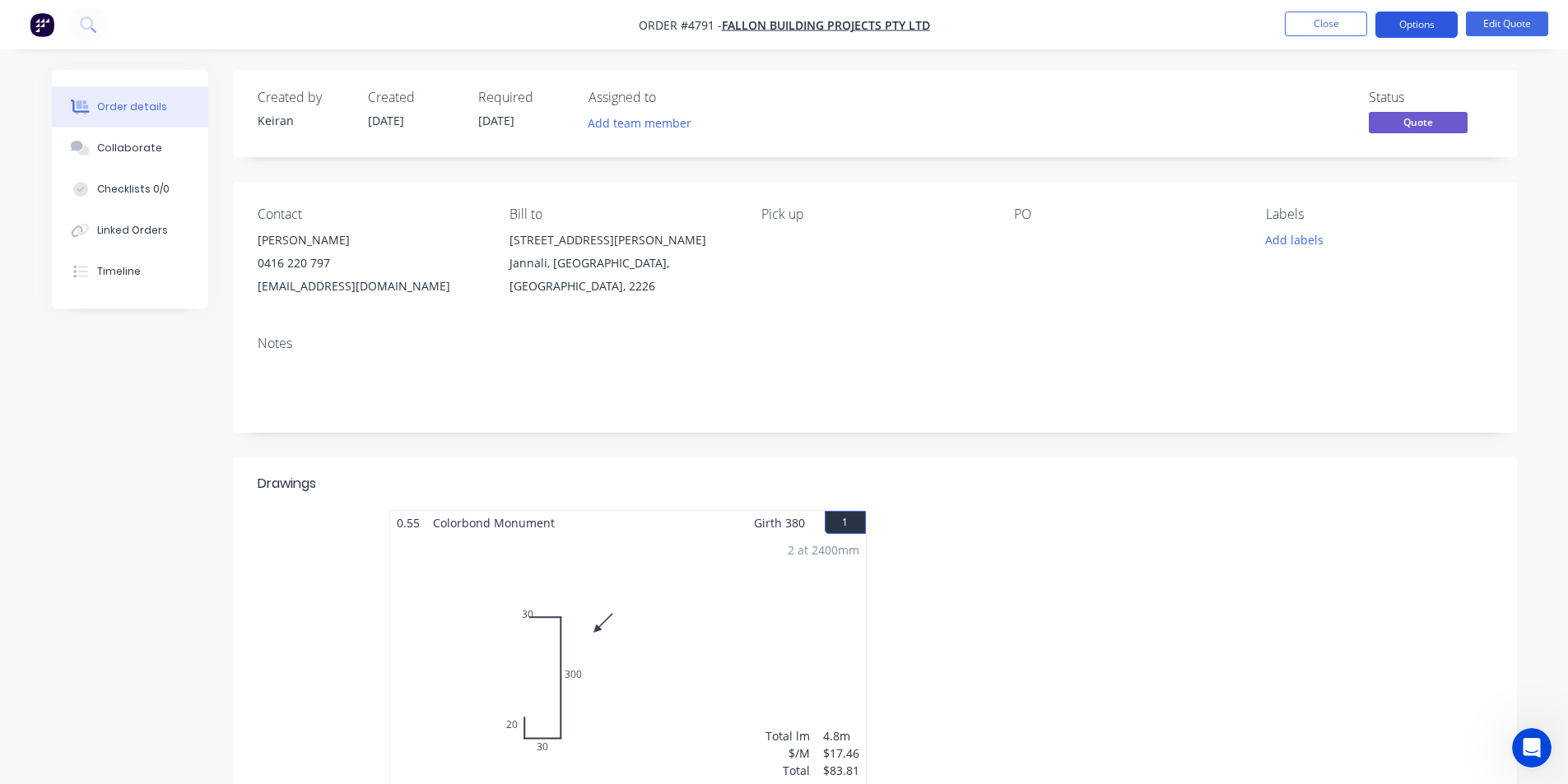
click at [1401, 28] on button "Options" at bounding box center [1417, 24] width 82 height 26
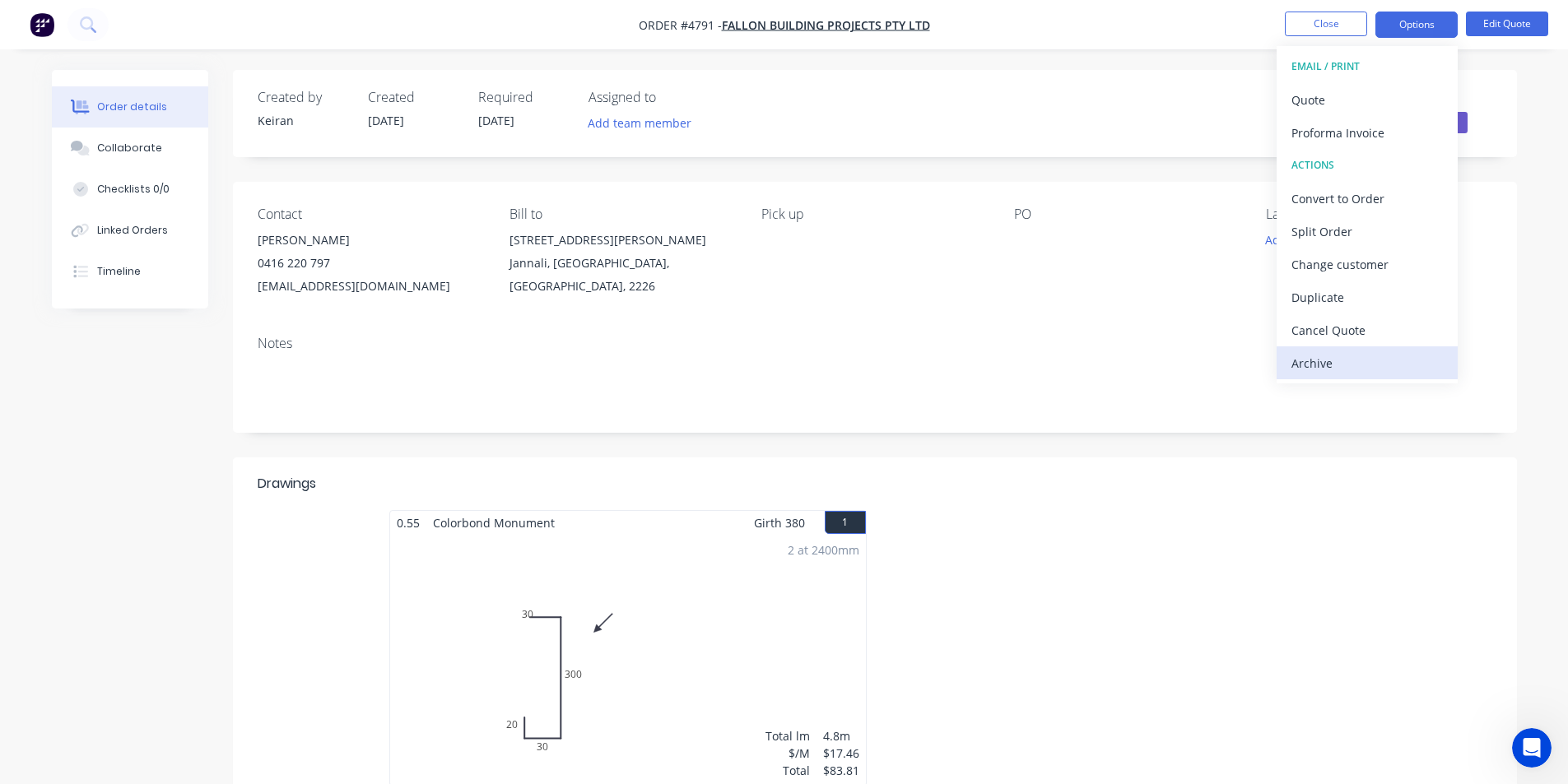
click at [1321, 370] on div "Archive" at bounding box center [1367, 363] width 151 height 24
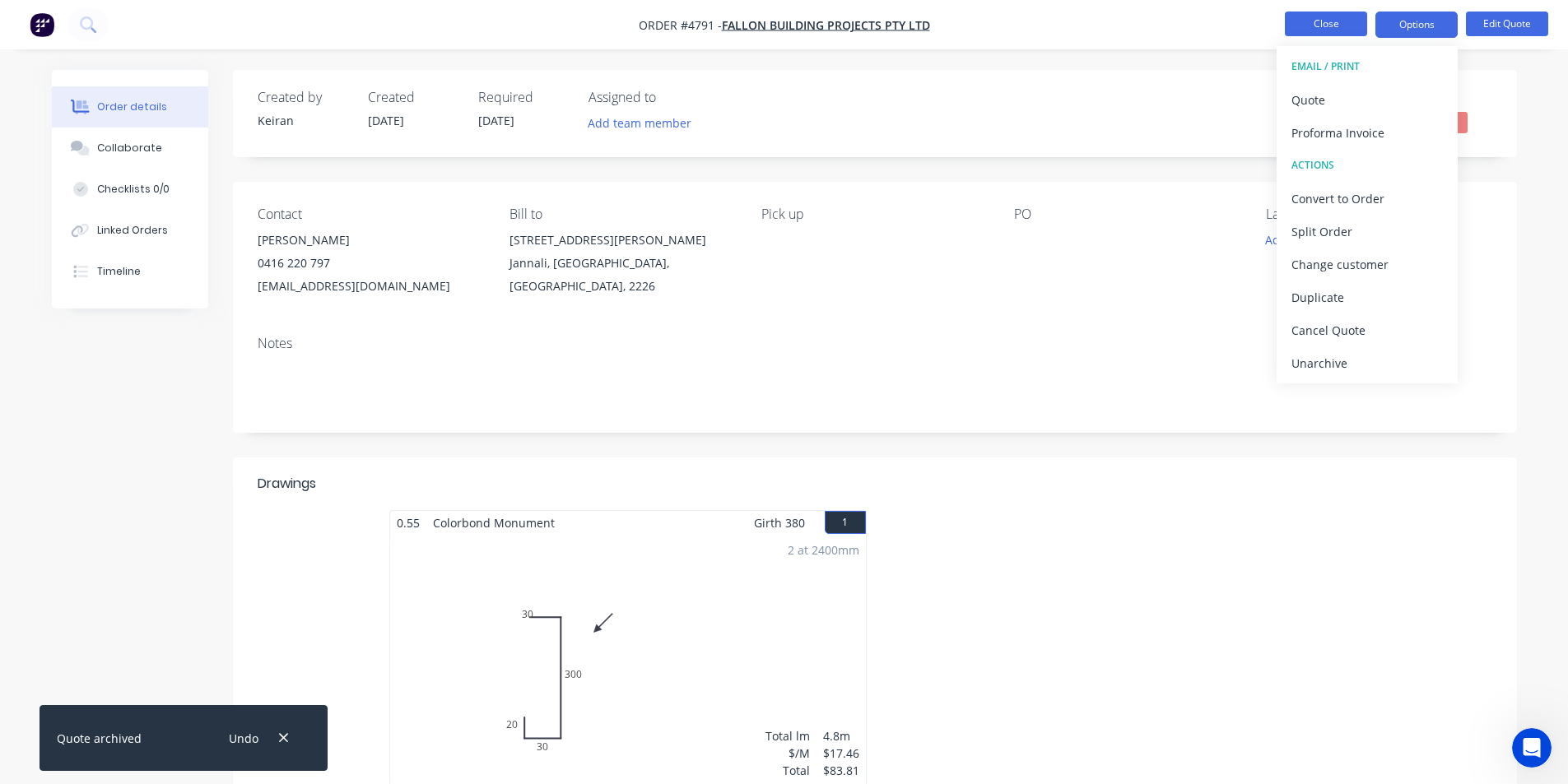
click at [1341, 27] on button "Close" at bounding box center [1326, 23] width 82 height 25
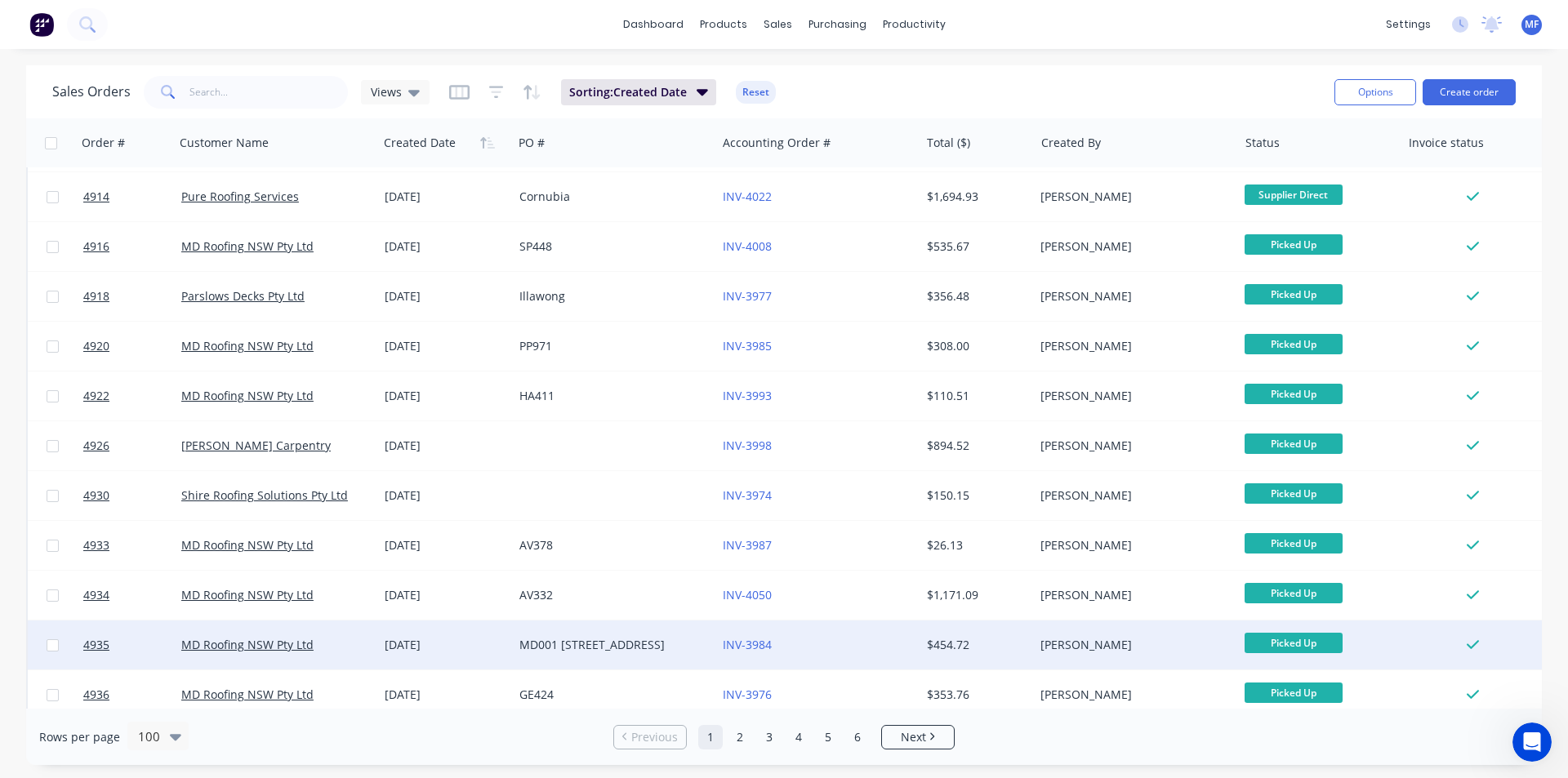
scroll to position [4448, 0]
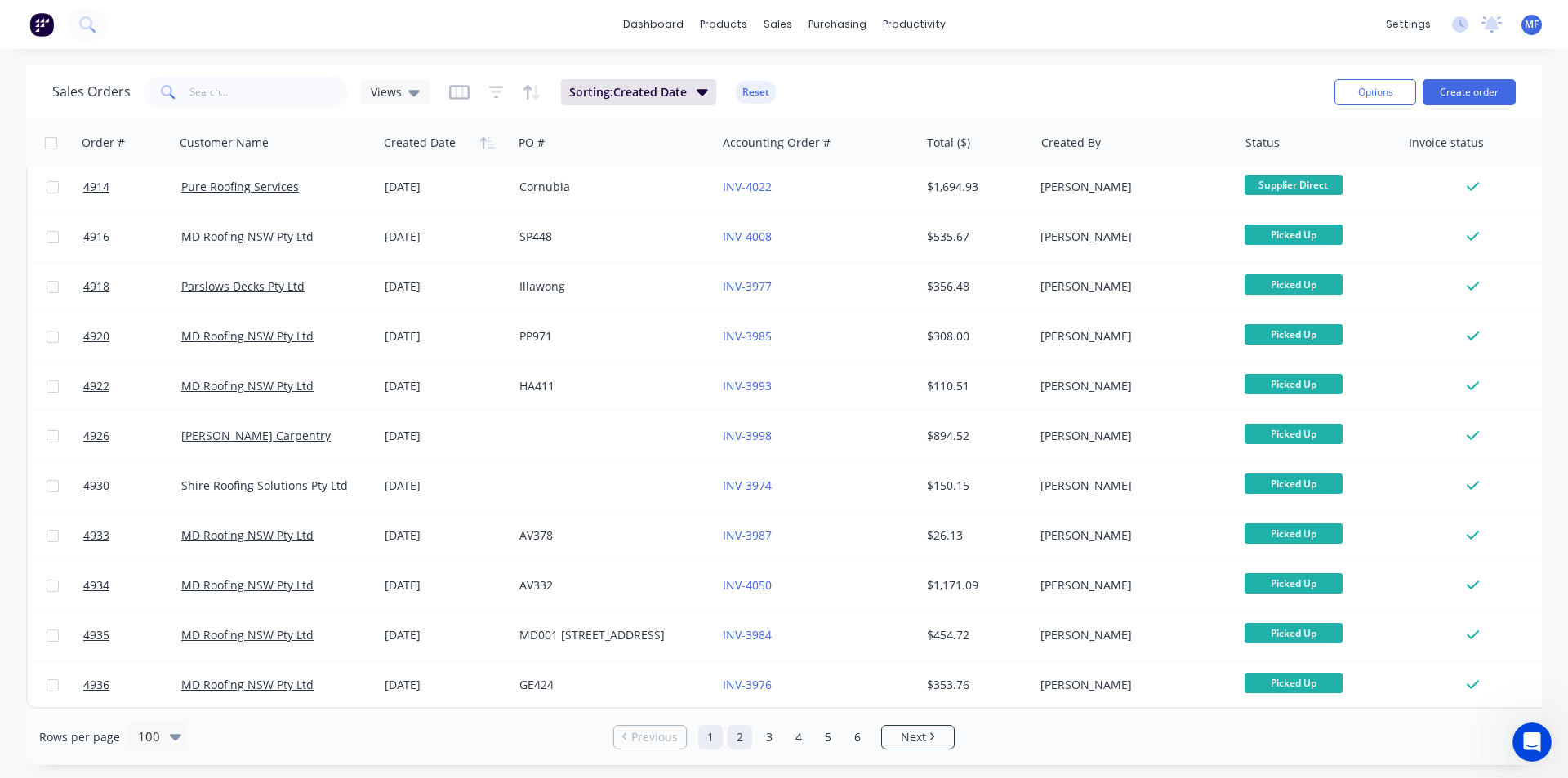
click at [740, 733] on link "2" at bounding box center [739, 737] width 25 height 25
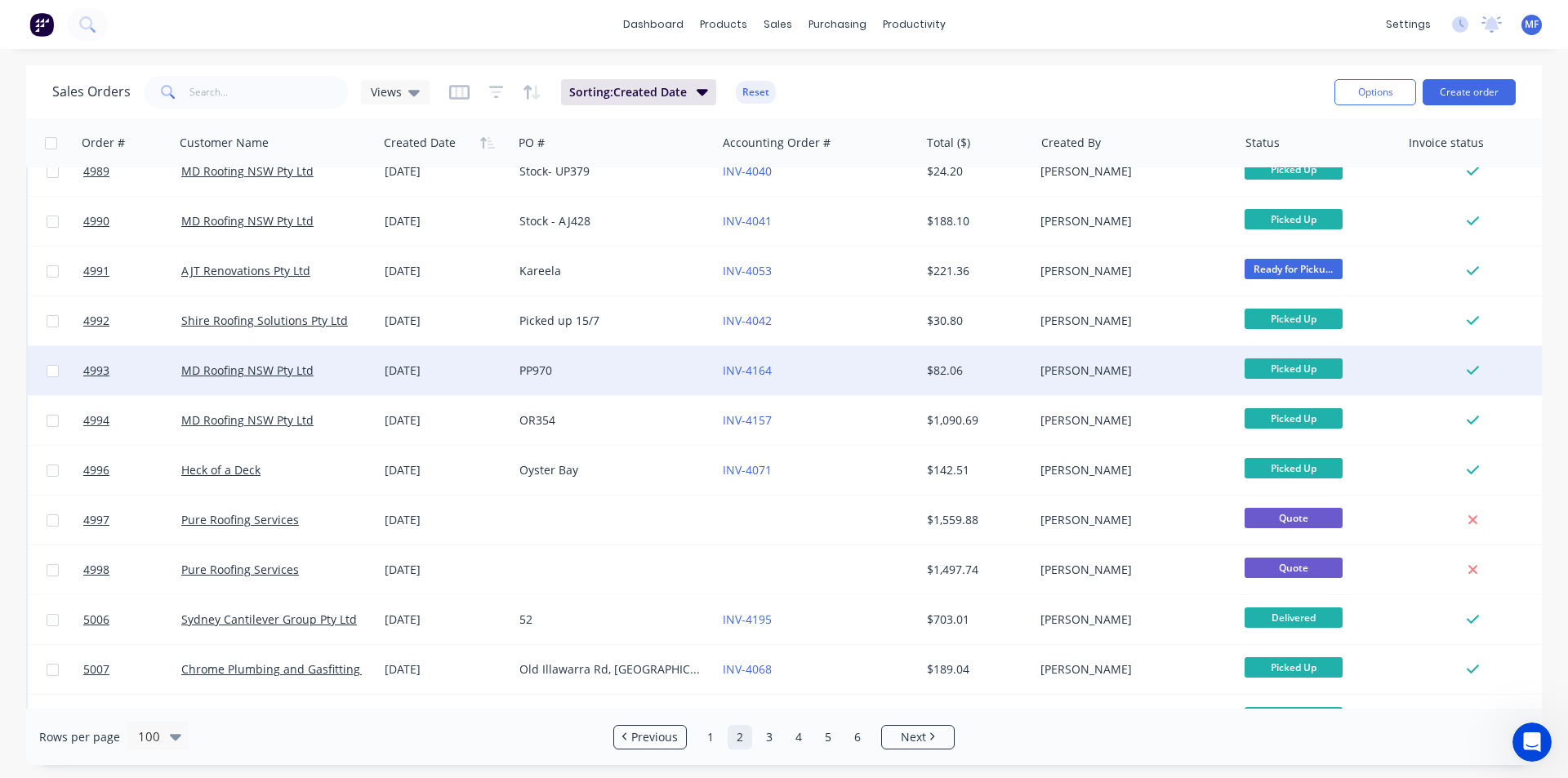
scroll to position [1306, 0]
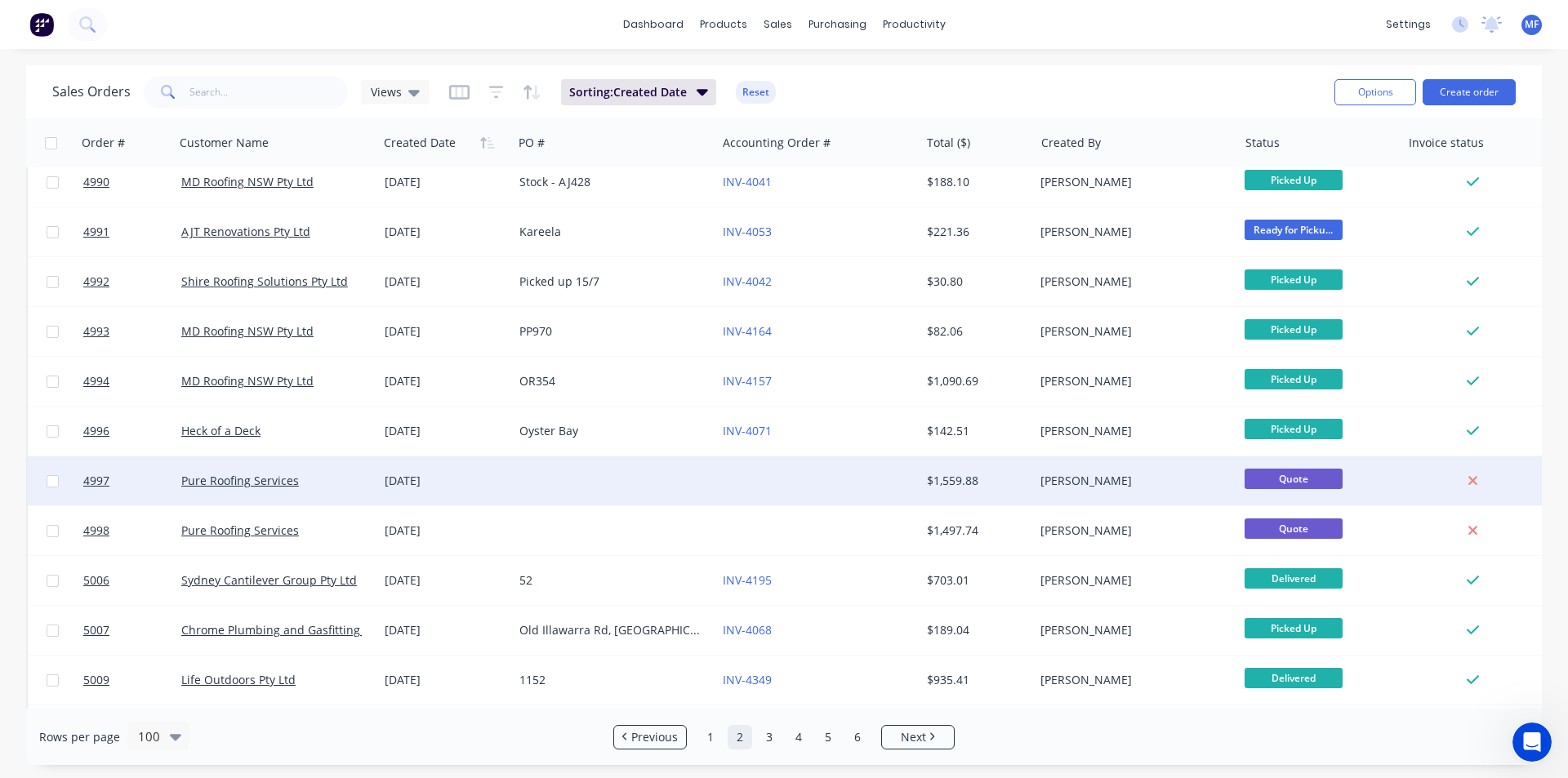
click at [1505, 485] on div at bounding box center [1472, 480] width 131 height 15
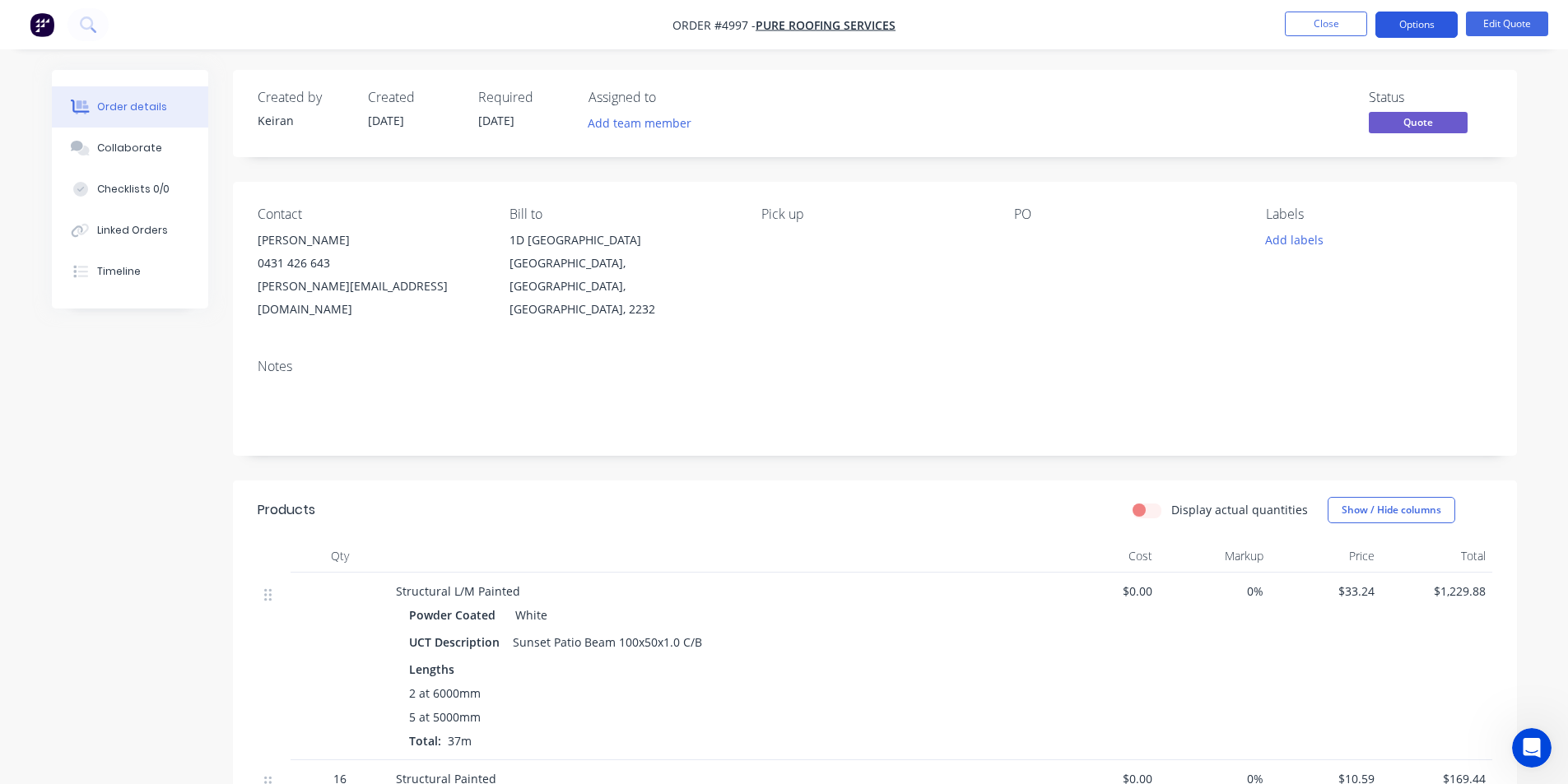
click at [1424, 22] on button "Options" at bounding box center [1417, 24] width 82 height 26
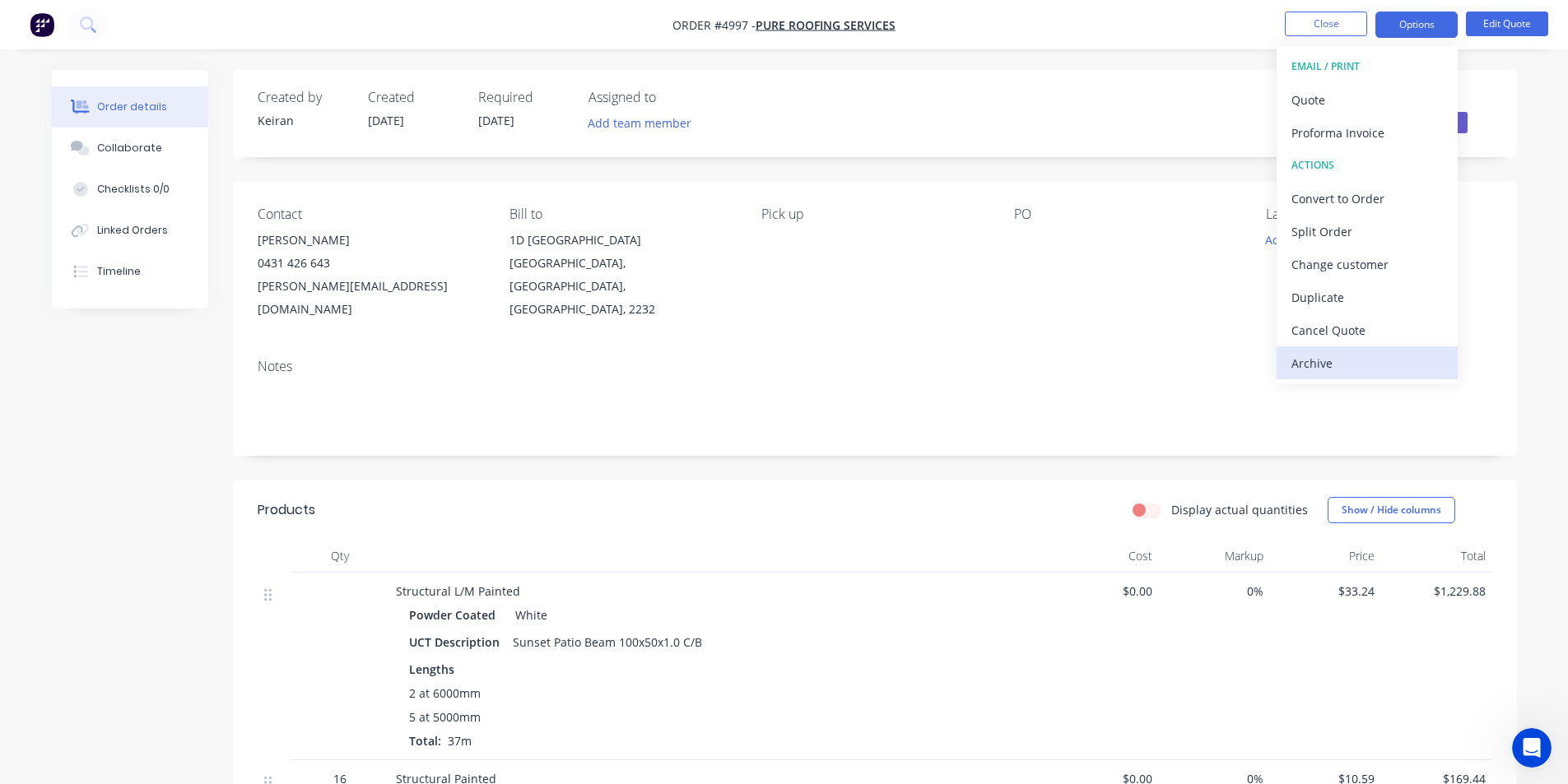
click at [1356, 358] on div "Archive" at bounding box center [1367, 363] width 151 height 24
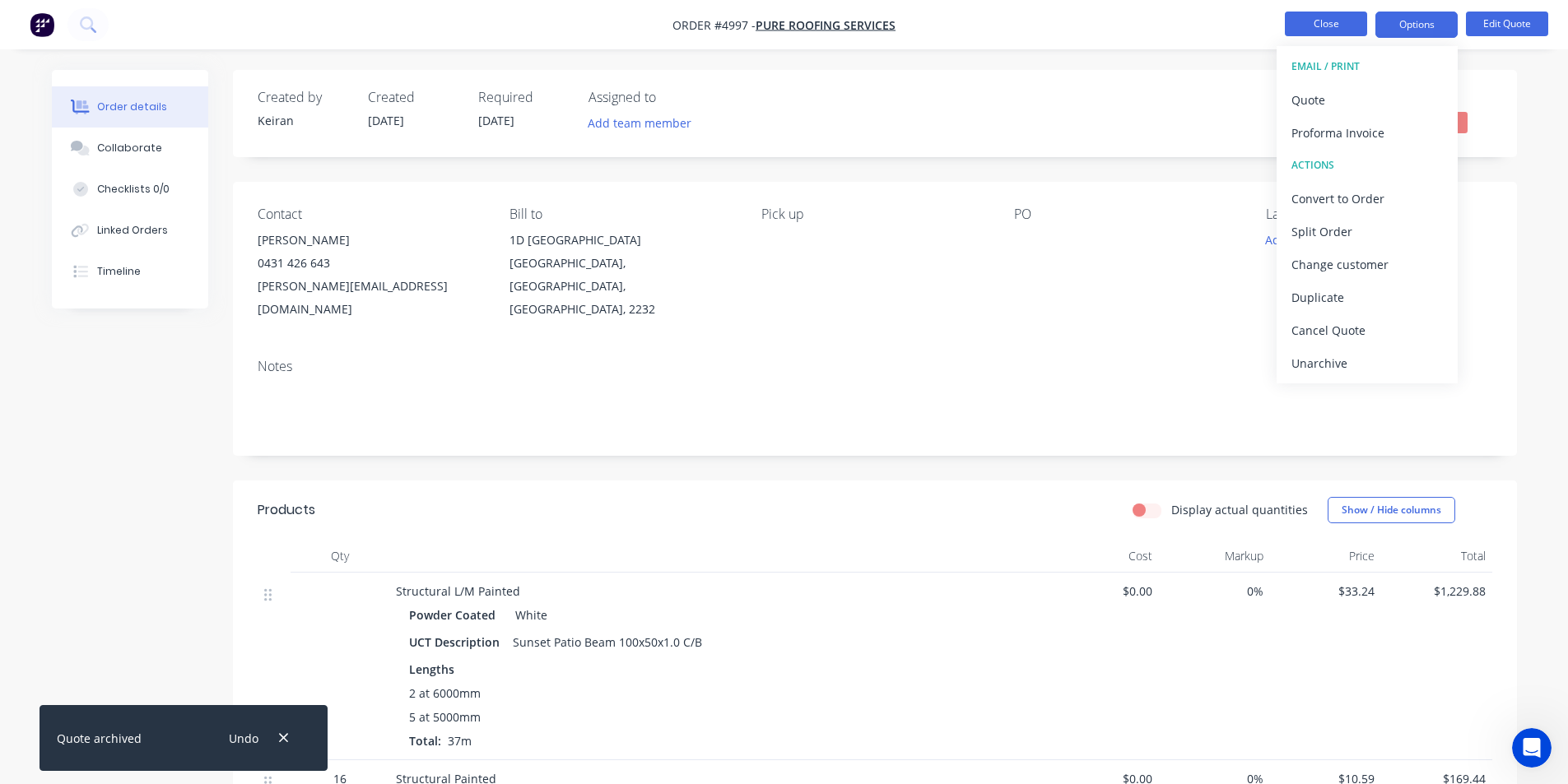
click at [1310, 19] on button "Close" at bounding box center [1326, 23] width 82 height 25
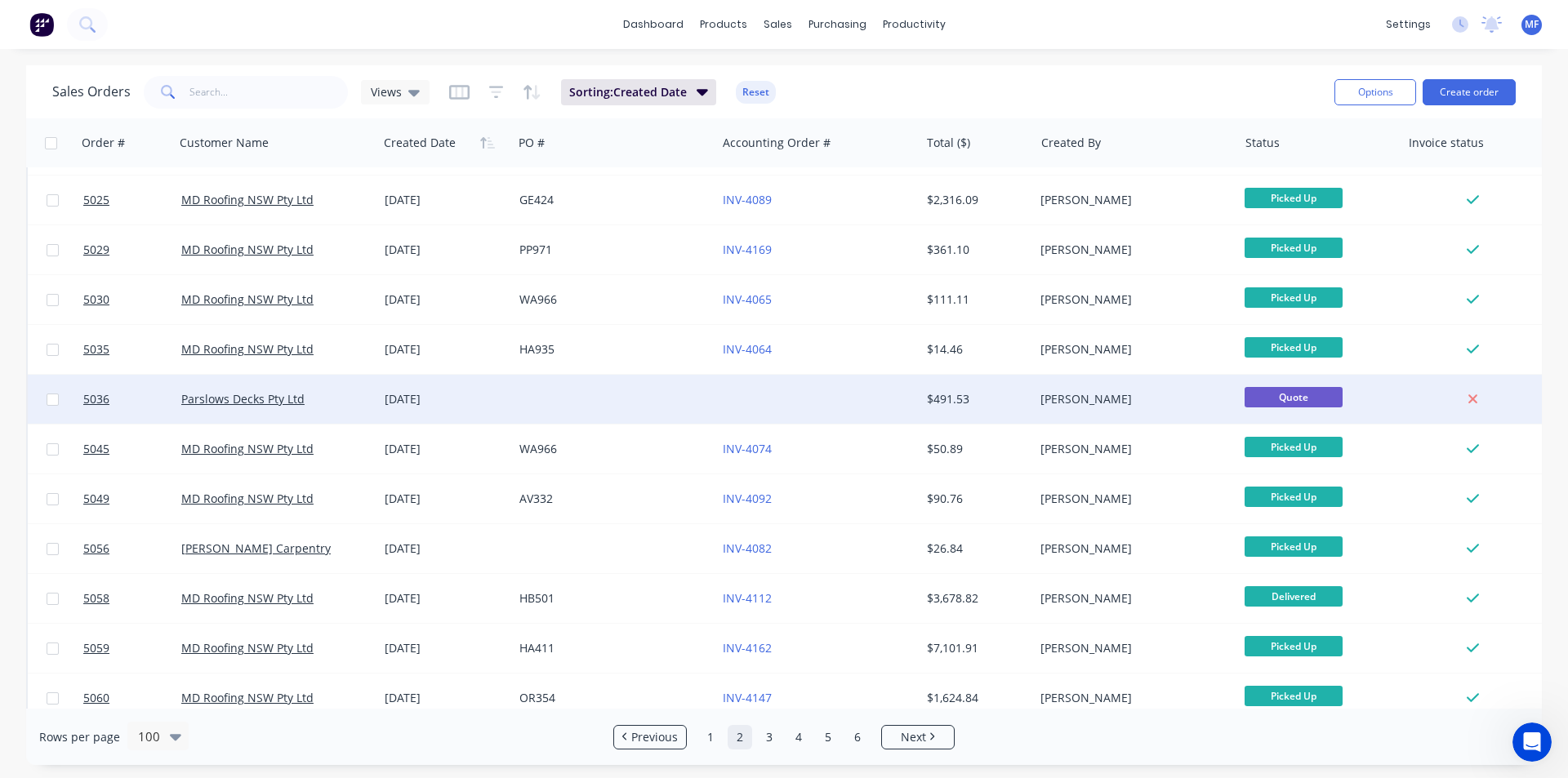
scroll to position [2041, 0]
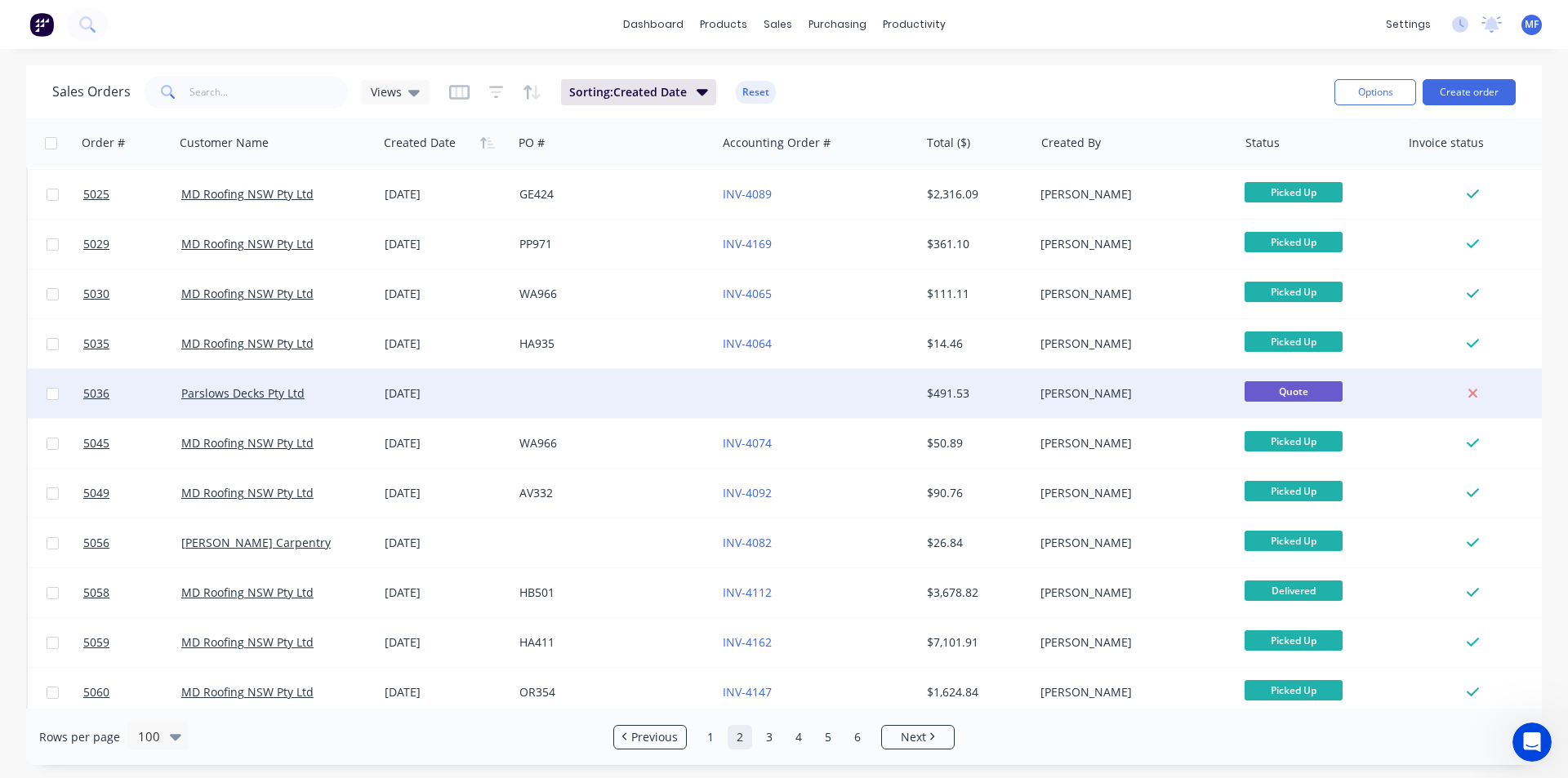
click at [1499, 394] on div at bounding box center [1472, 393] width 131 height 15
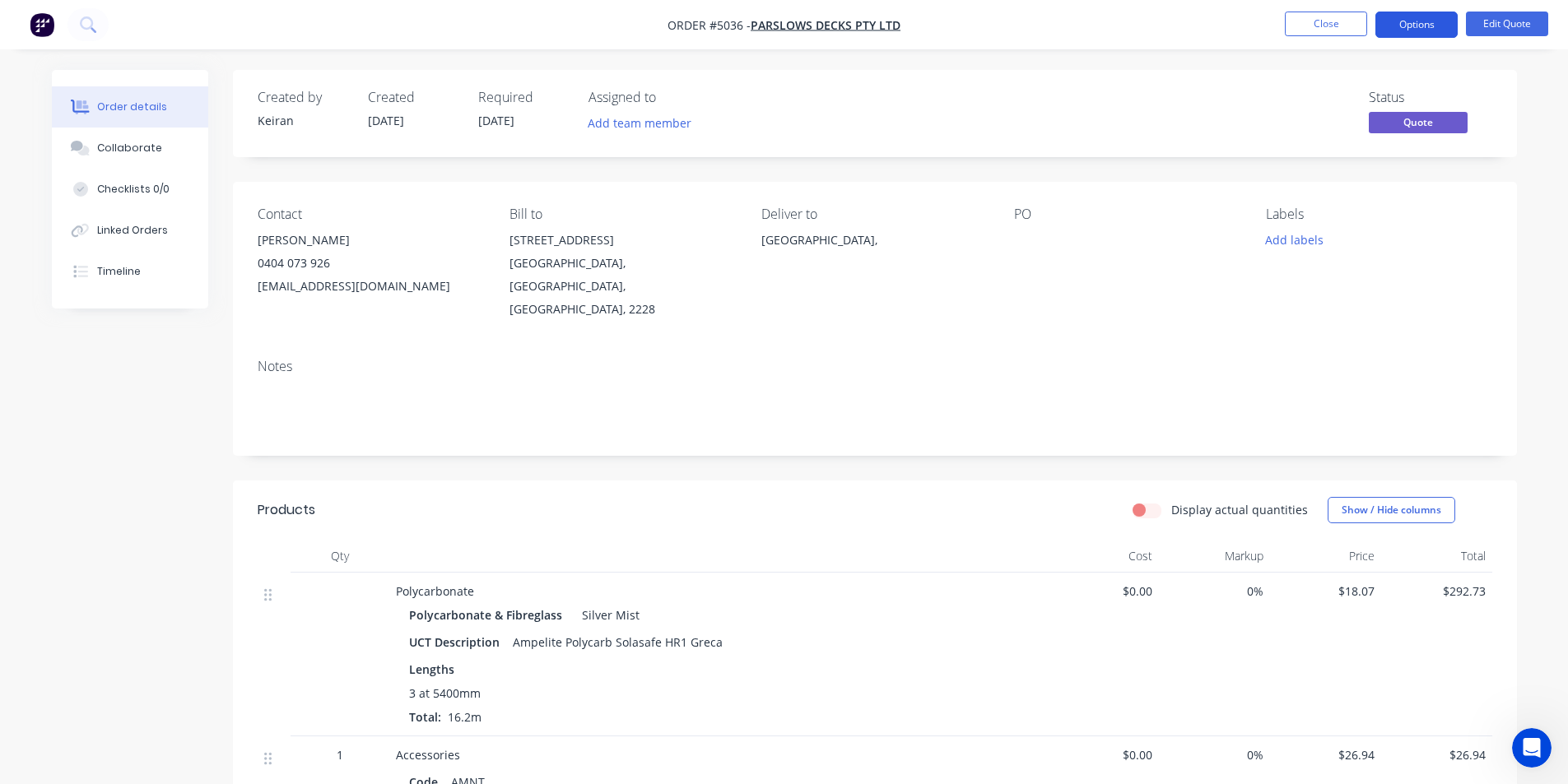
click at [1424, 16] on button "Options" at bounding box center [1417, 24] width 82 height 26
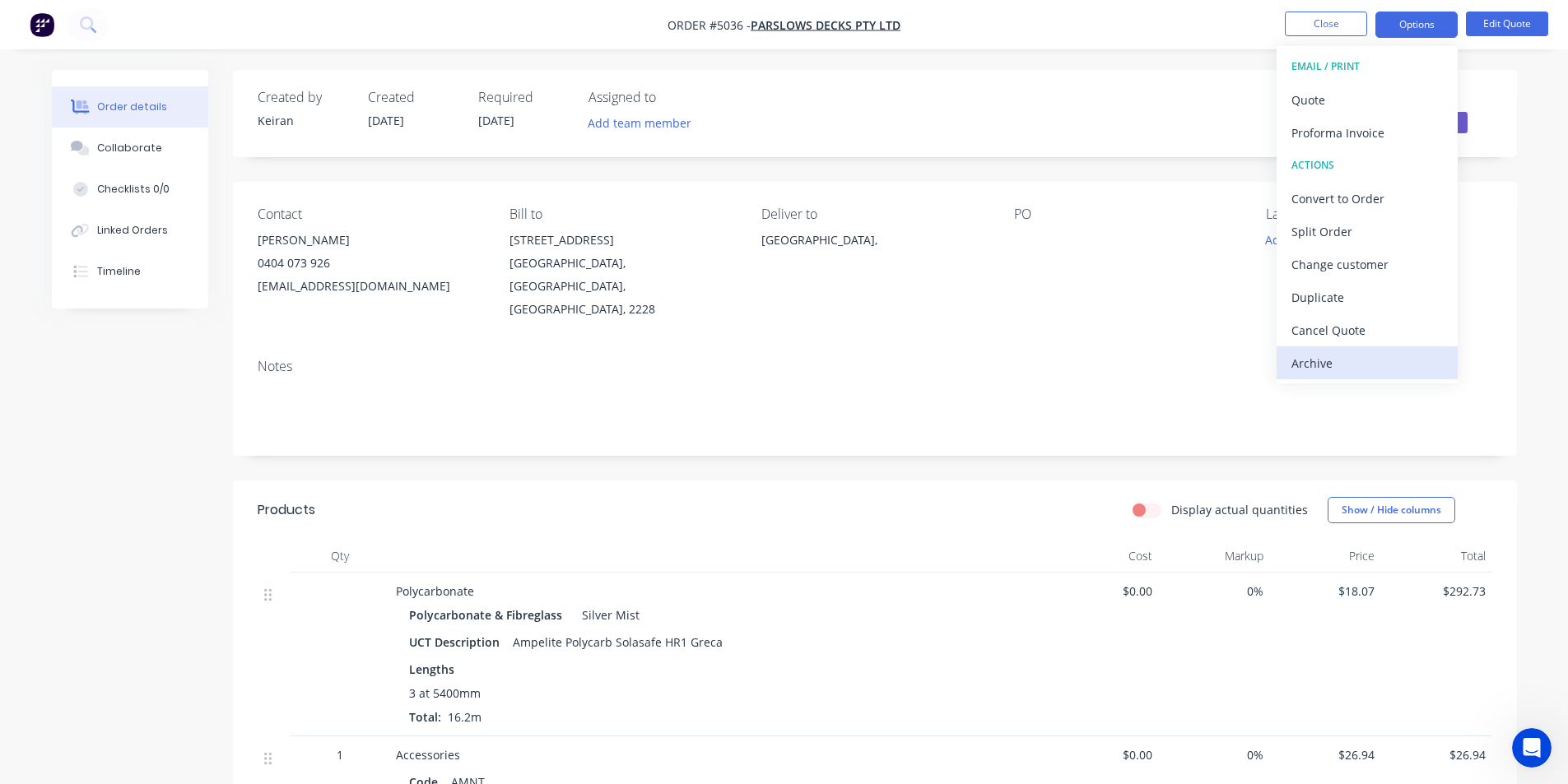
click at [1371, 359] on div "Archive" at bounding box center [1367, 363] width 151 height 24
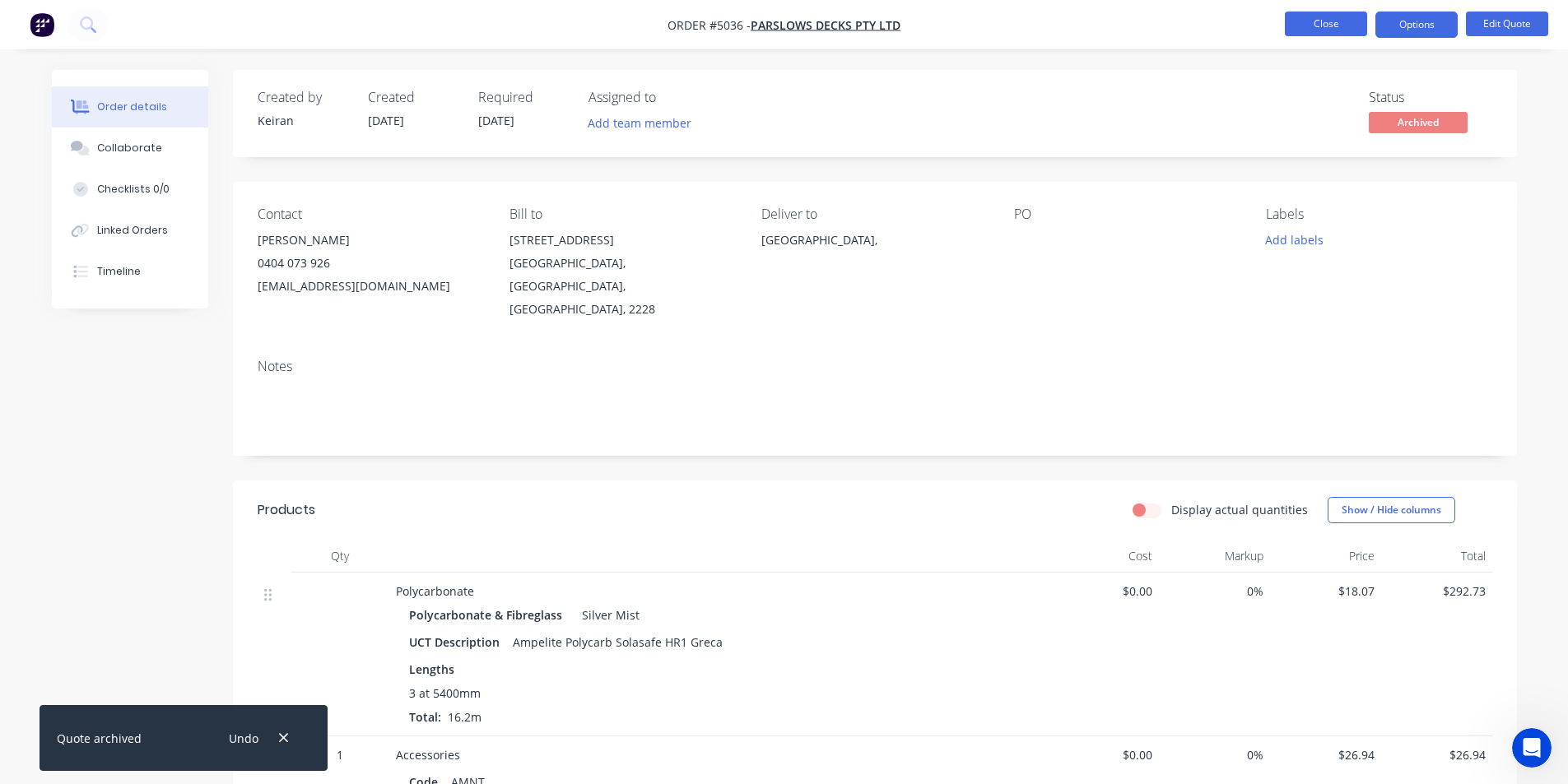
click at [1317, 26] on button "Close" at bounding box center [1326, 23] width 82 height 25
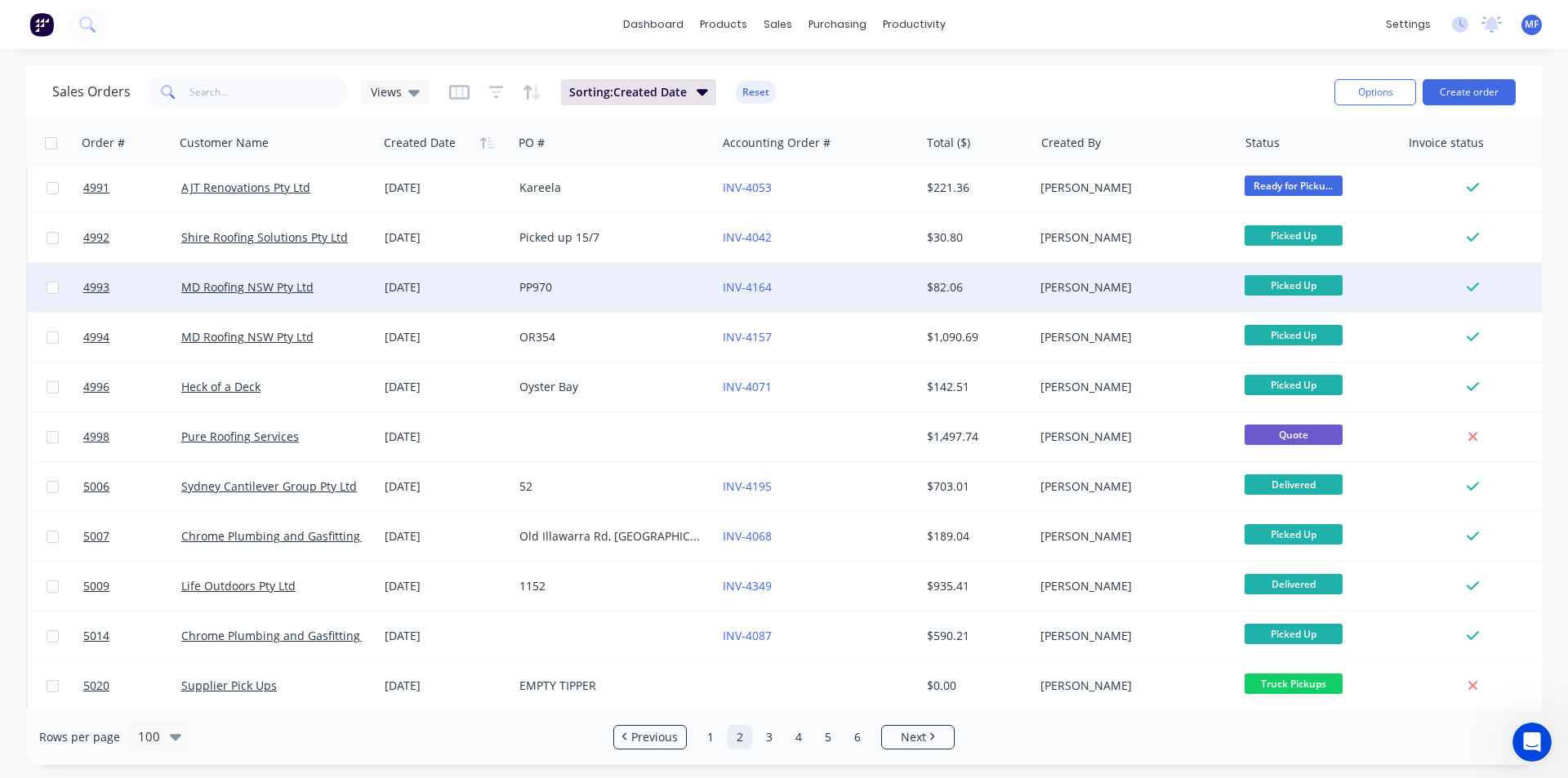
scroll to position [1388, 0]
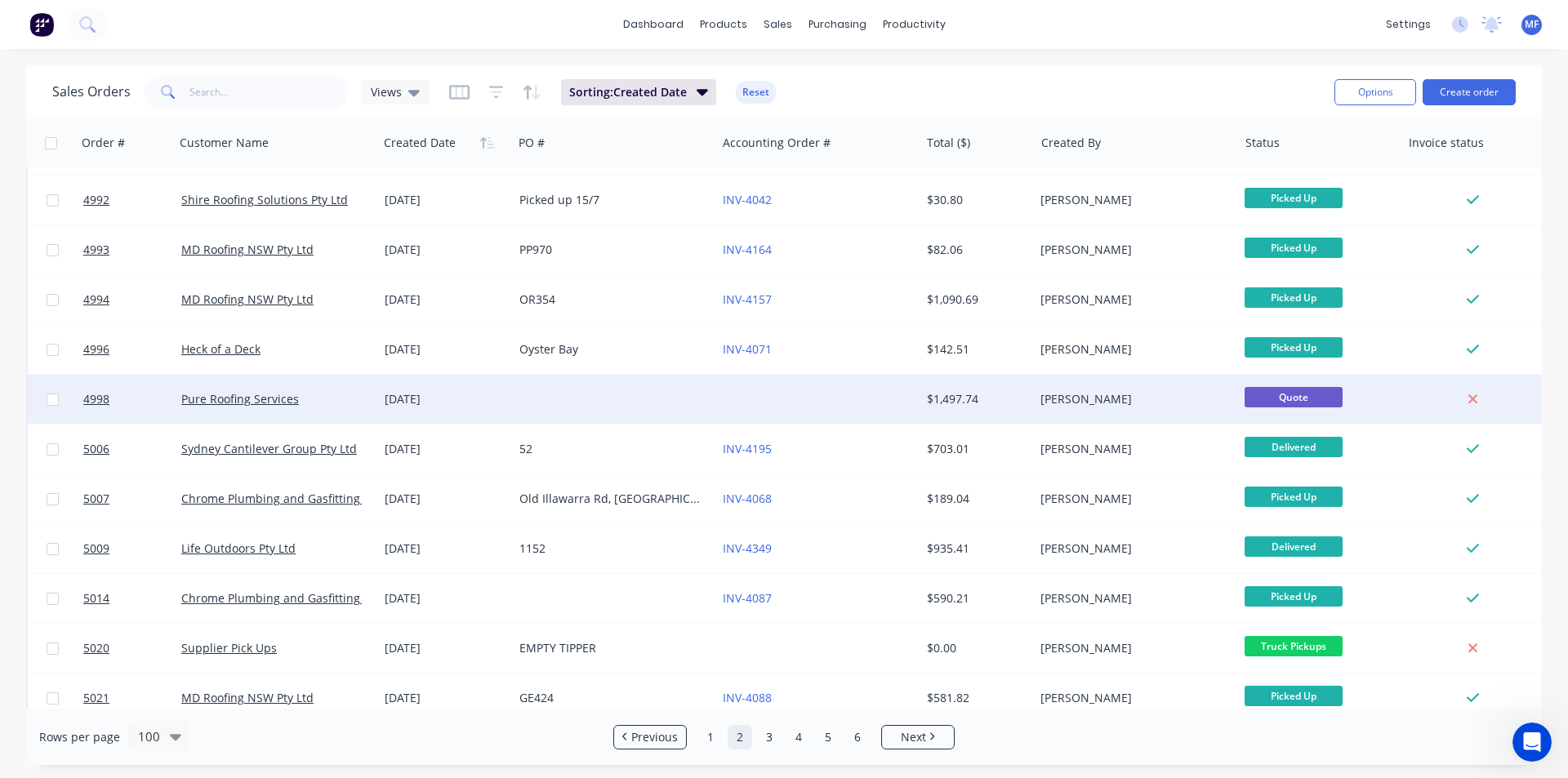
click at [1438, 395] on div at bounding box center [1472, 399] width 131 height 15
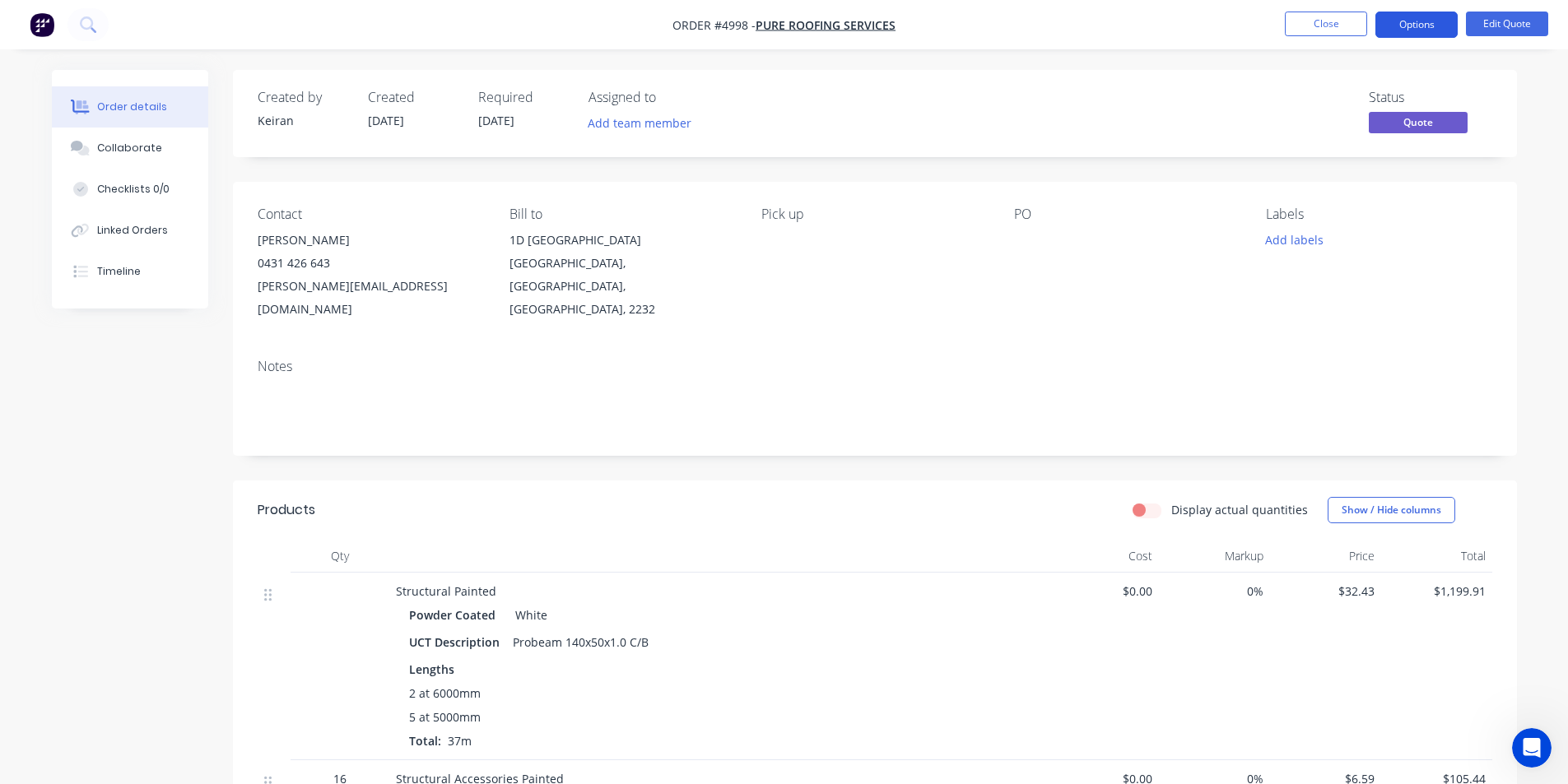
click at [1432, 29] on button "Options" at bounding box center [1417, 24] width 82 height 26
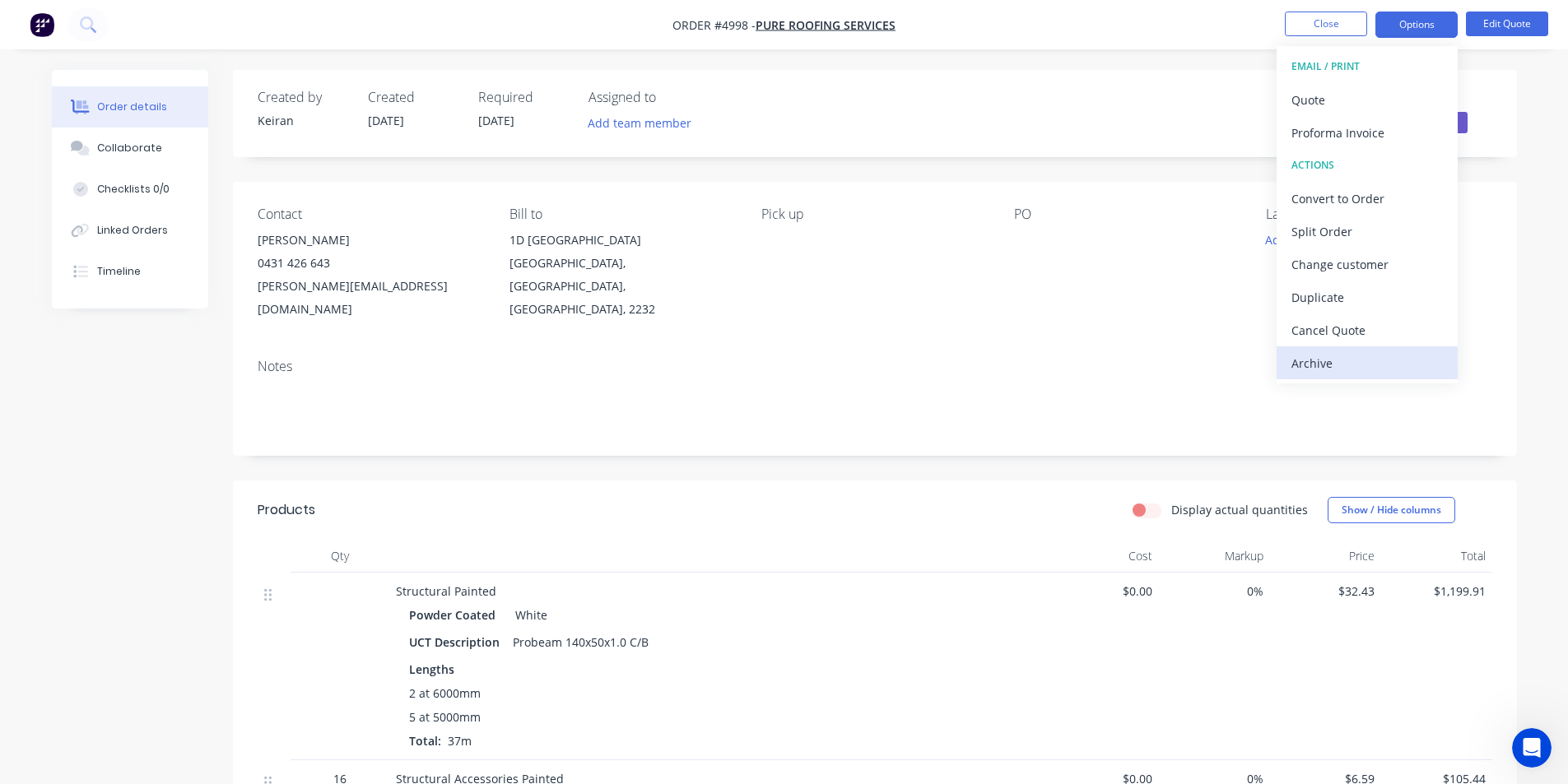
click at [1337, 360] on div "Archive" at bounding box center [1367, 363] width 151 height 24
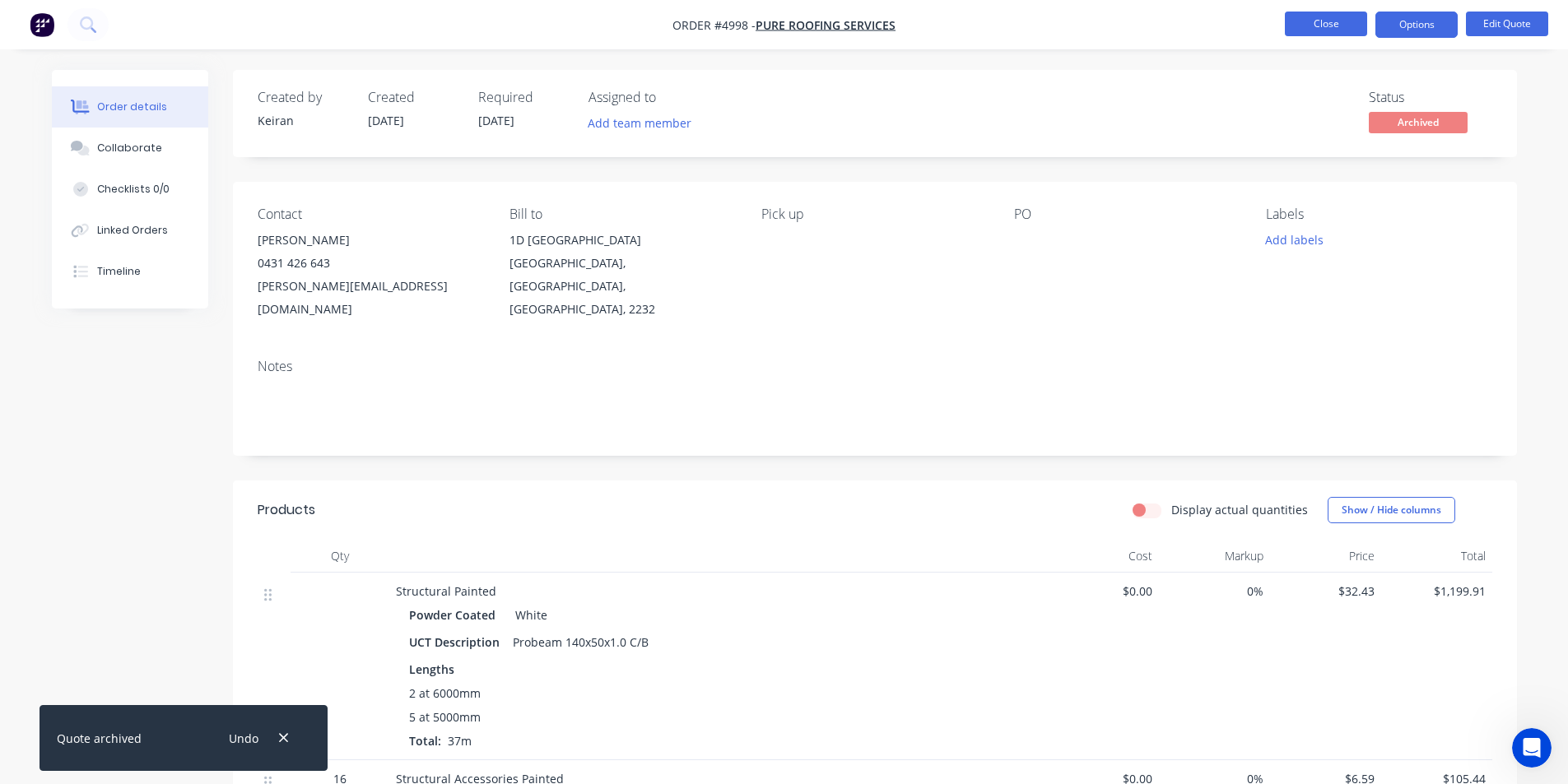
click at [1334, 17] on button "Close" at bounding box center [1326, 23] width 82 height 25
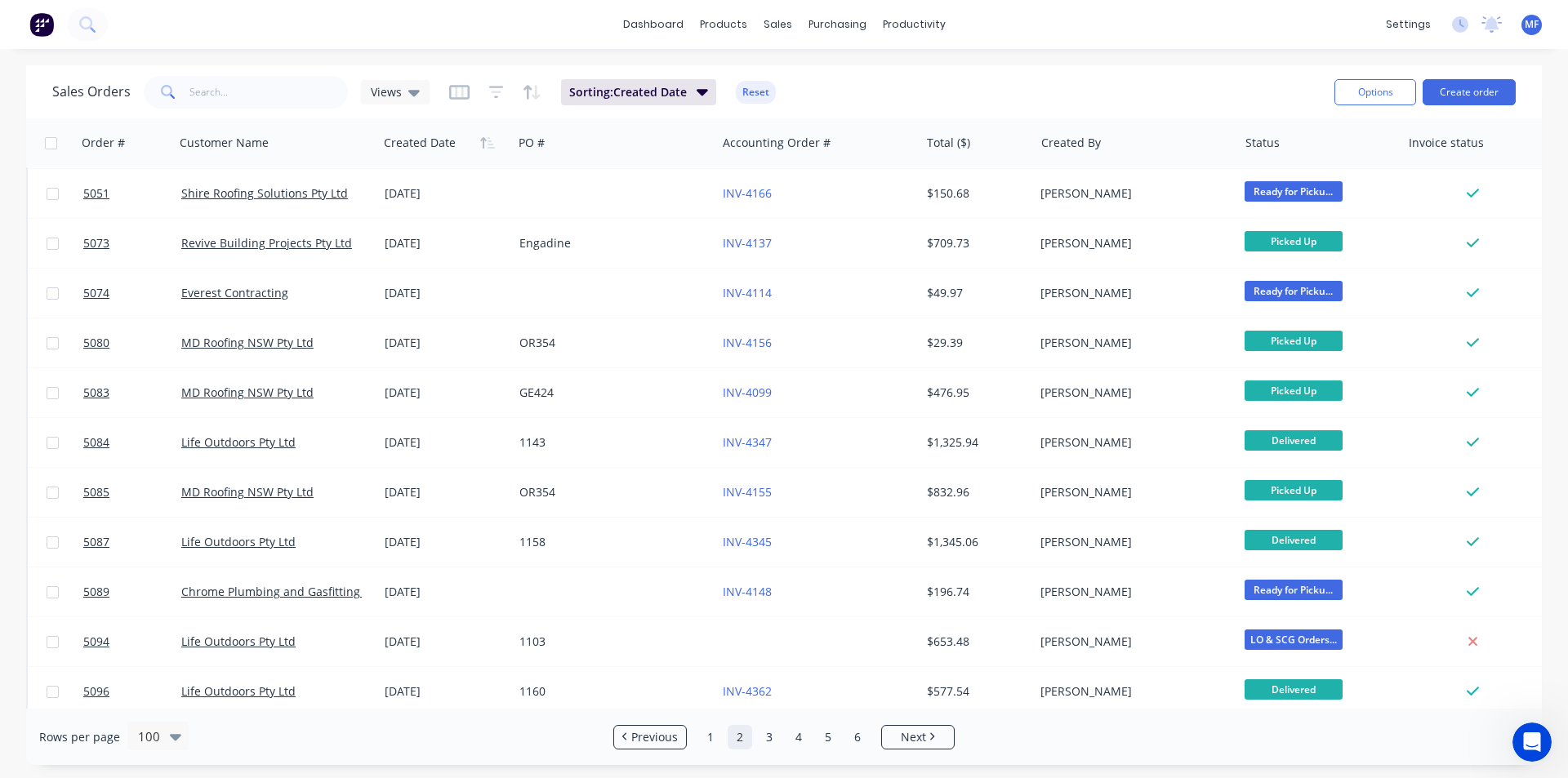
scroll to position [2777, 0]
